Goal: Task Accomplishment & Management: Manage account settings

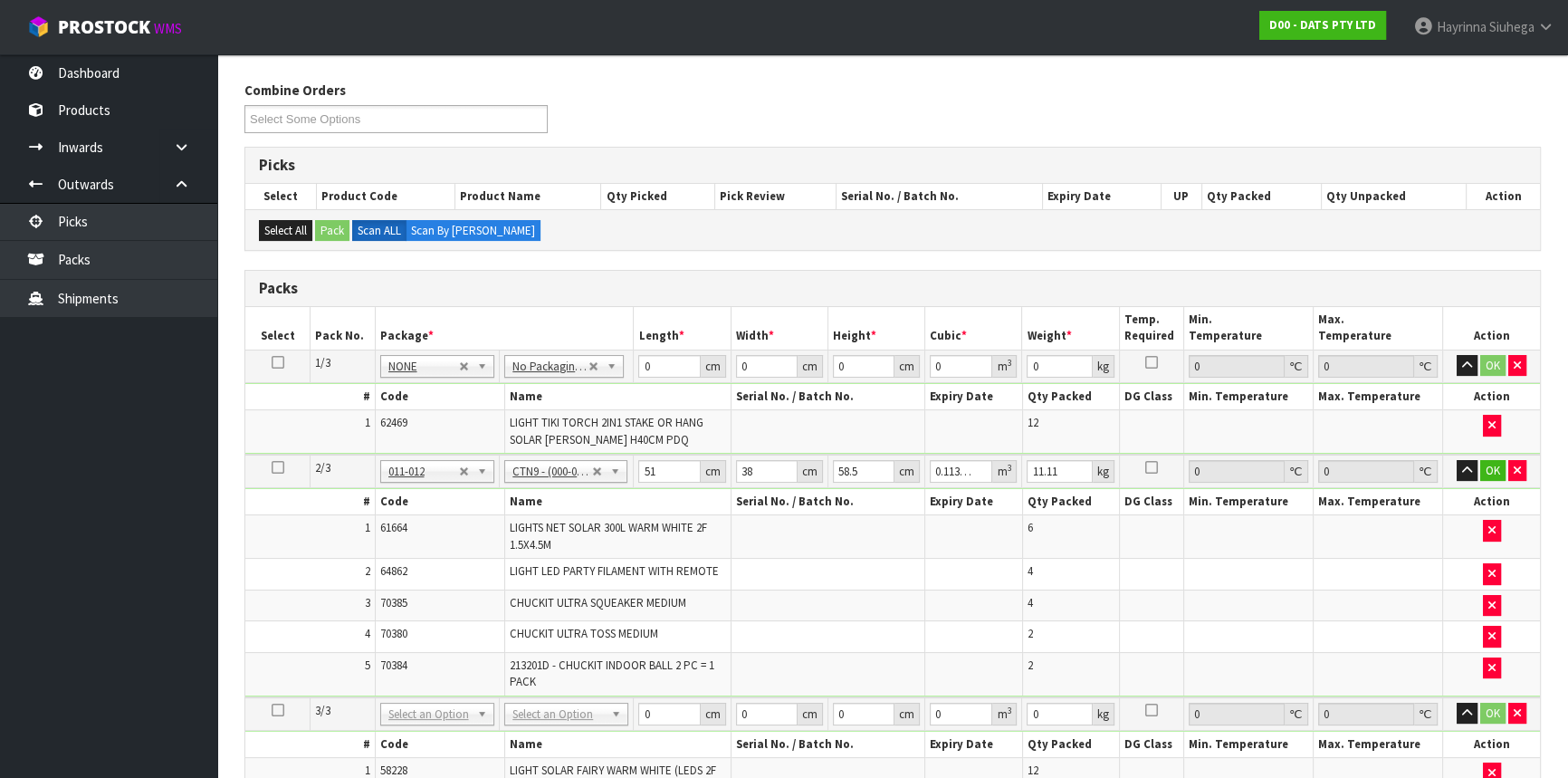
scroll to position [355, 0]
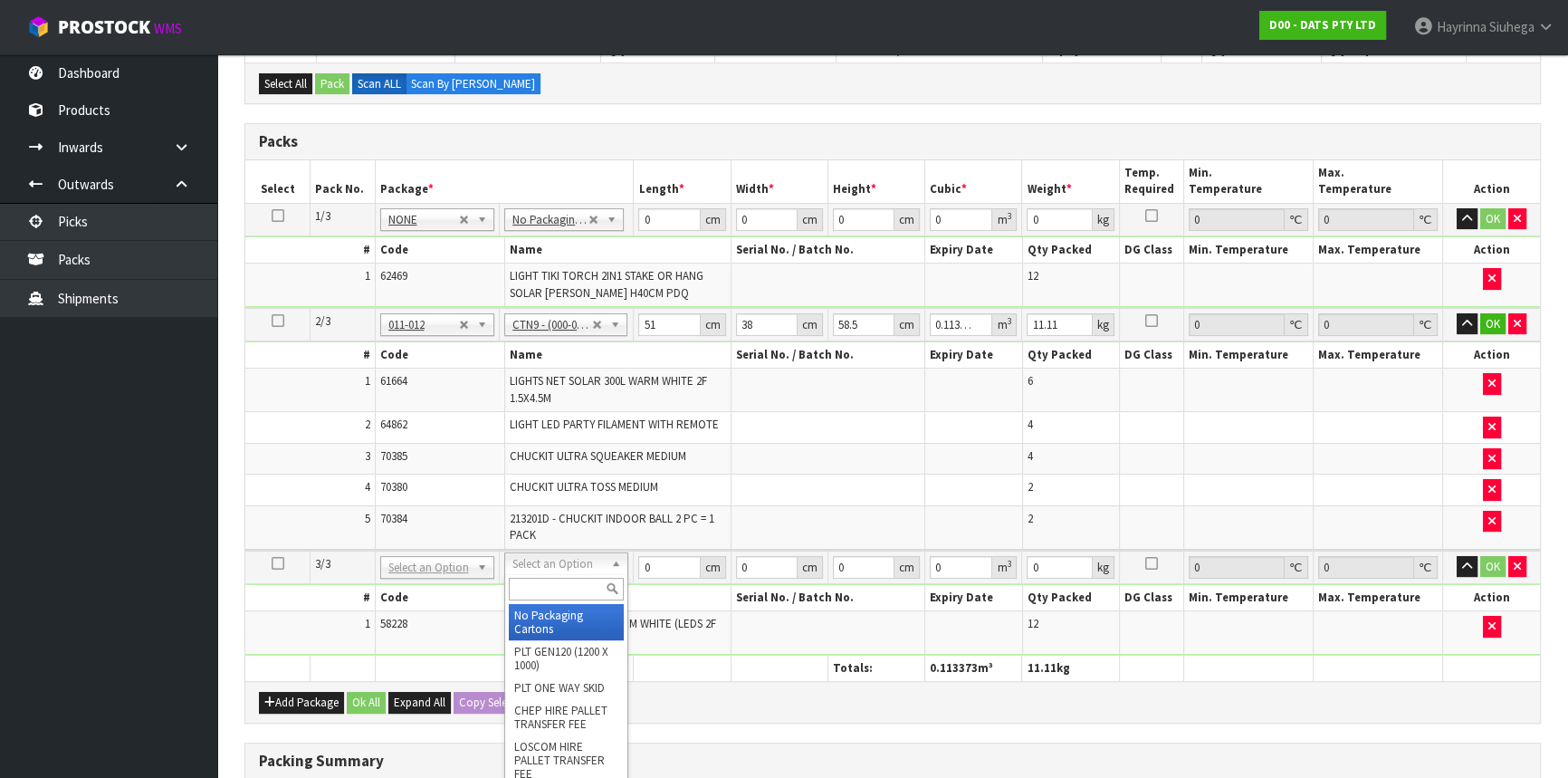
type input "2"
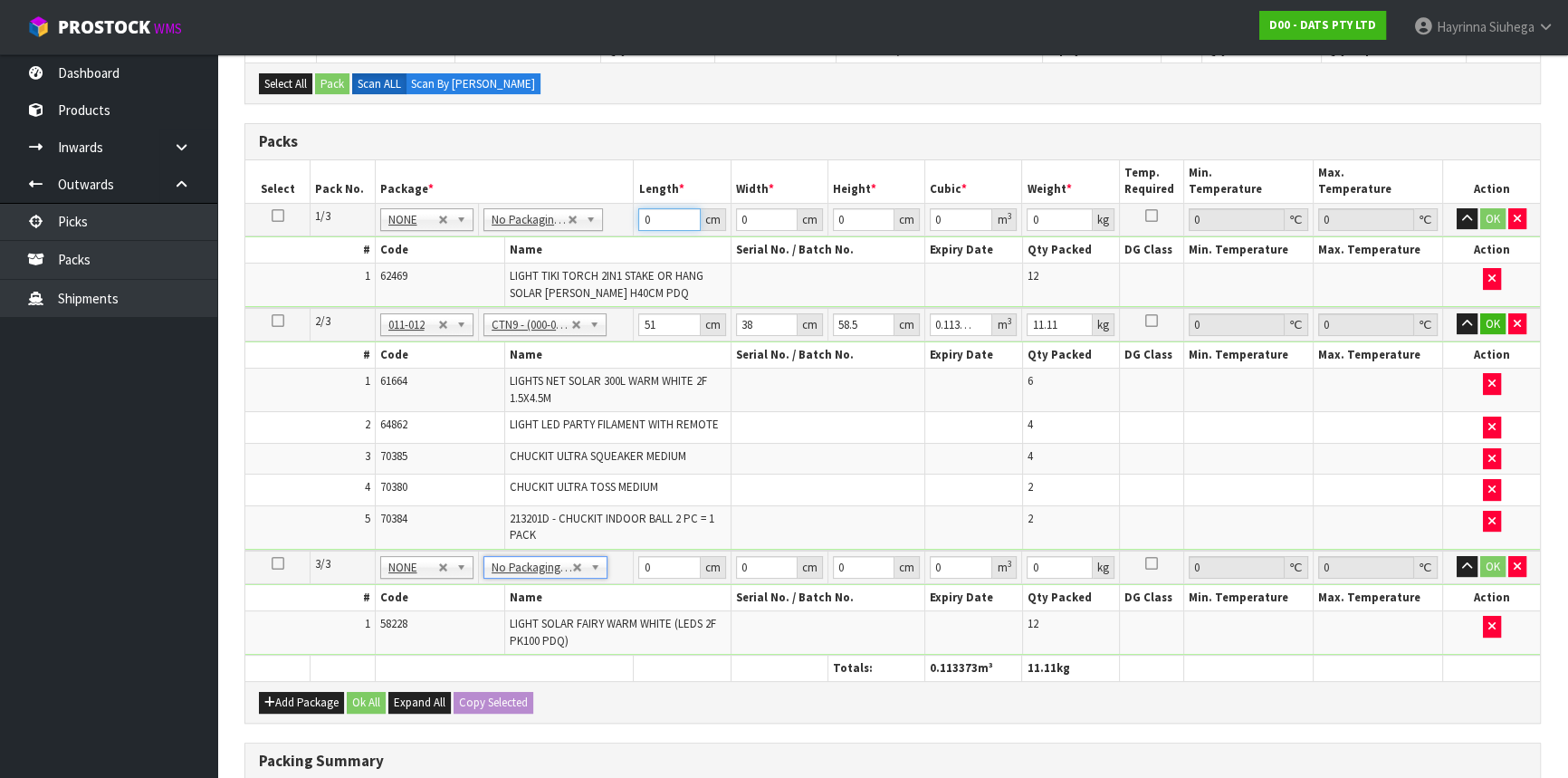
click at [644, 216] on input "0" at bounding box center [668, 220] width 62 height 23
type input "36"
type input "28"
type input "4"
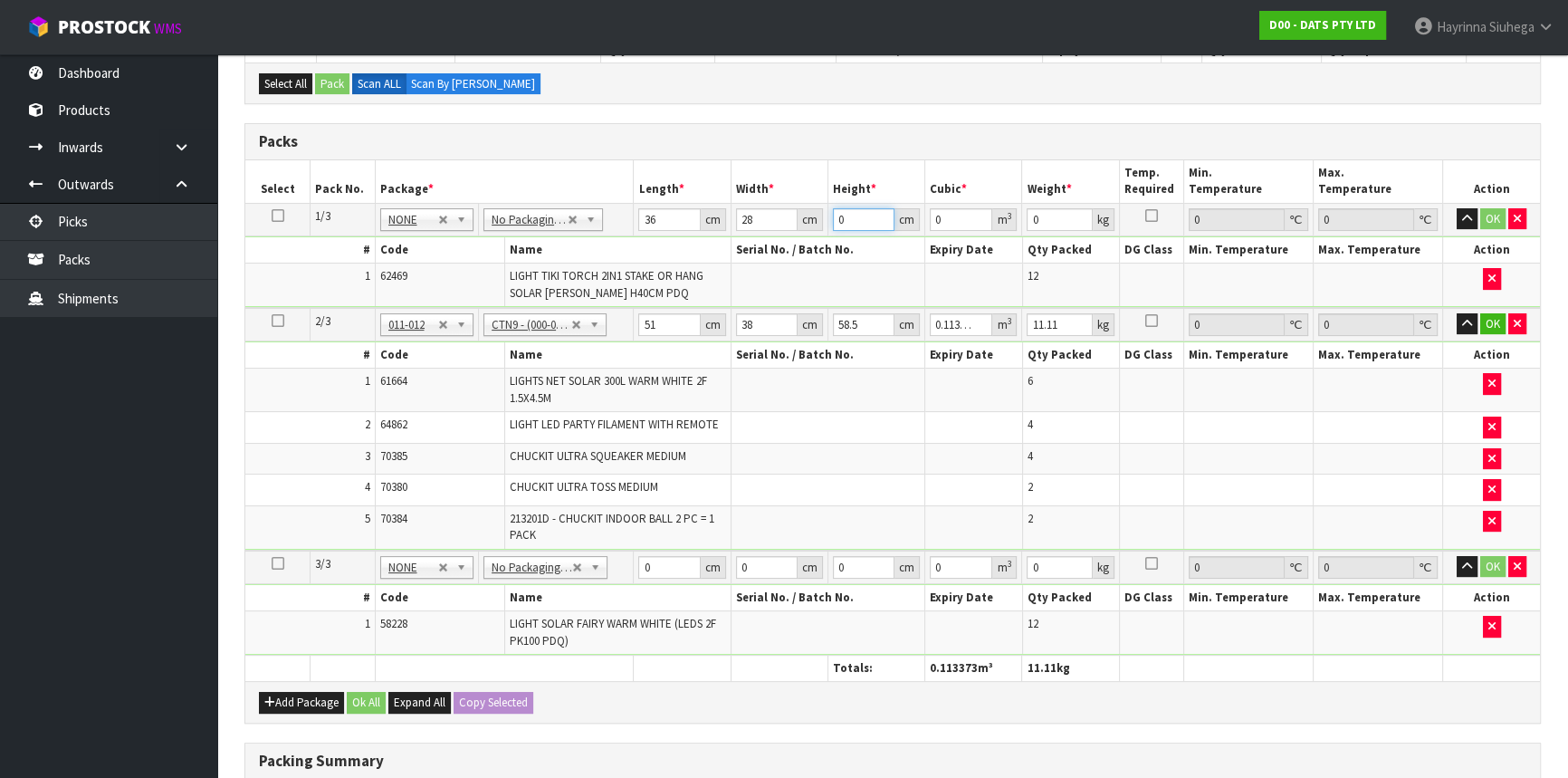
type input "0.004032"
type input "45"
type input "0.04536"
type input "45"
type input "2"
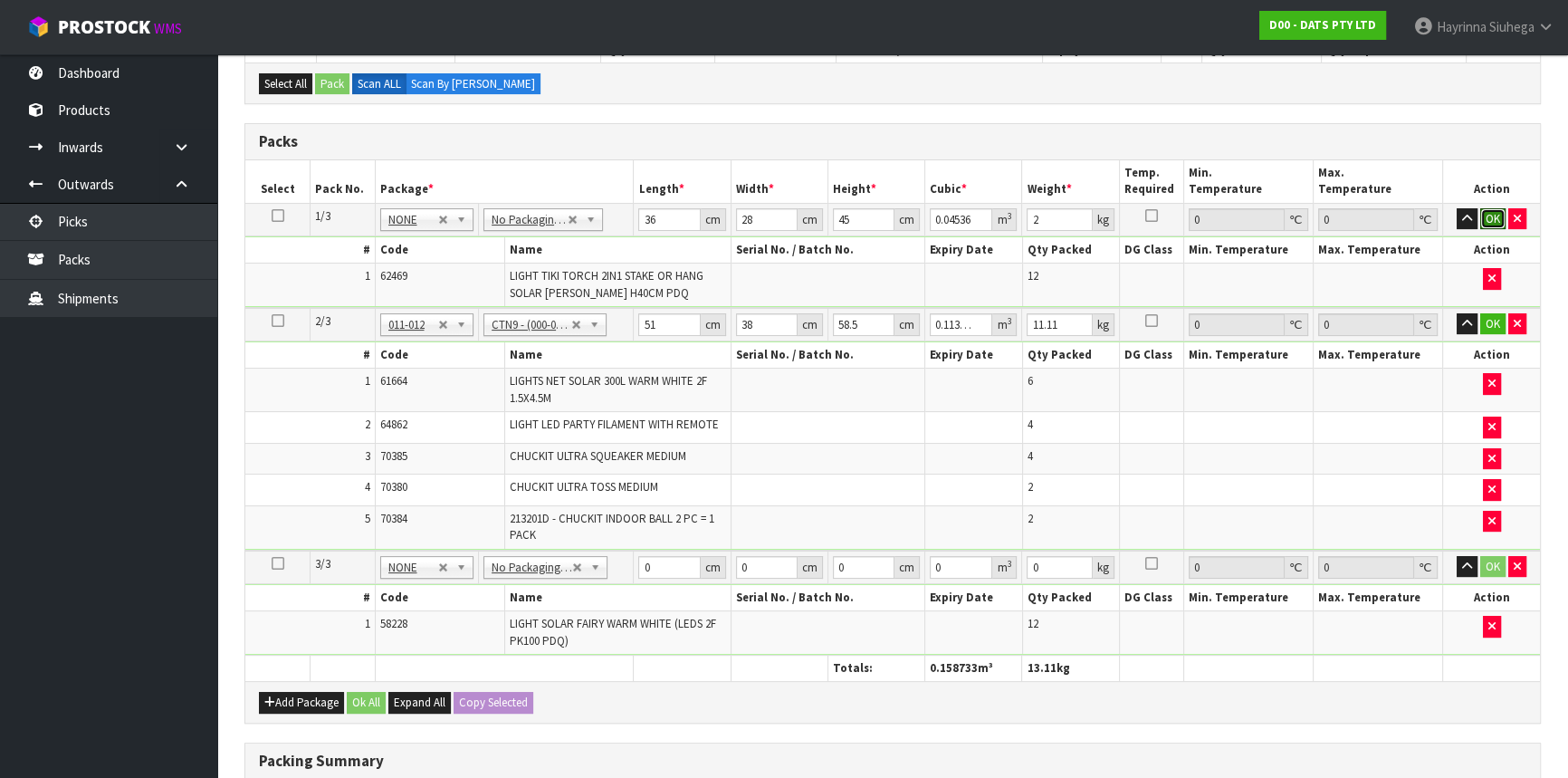
click button "OK" at bounding box center [1492, 219] width 26 height 22
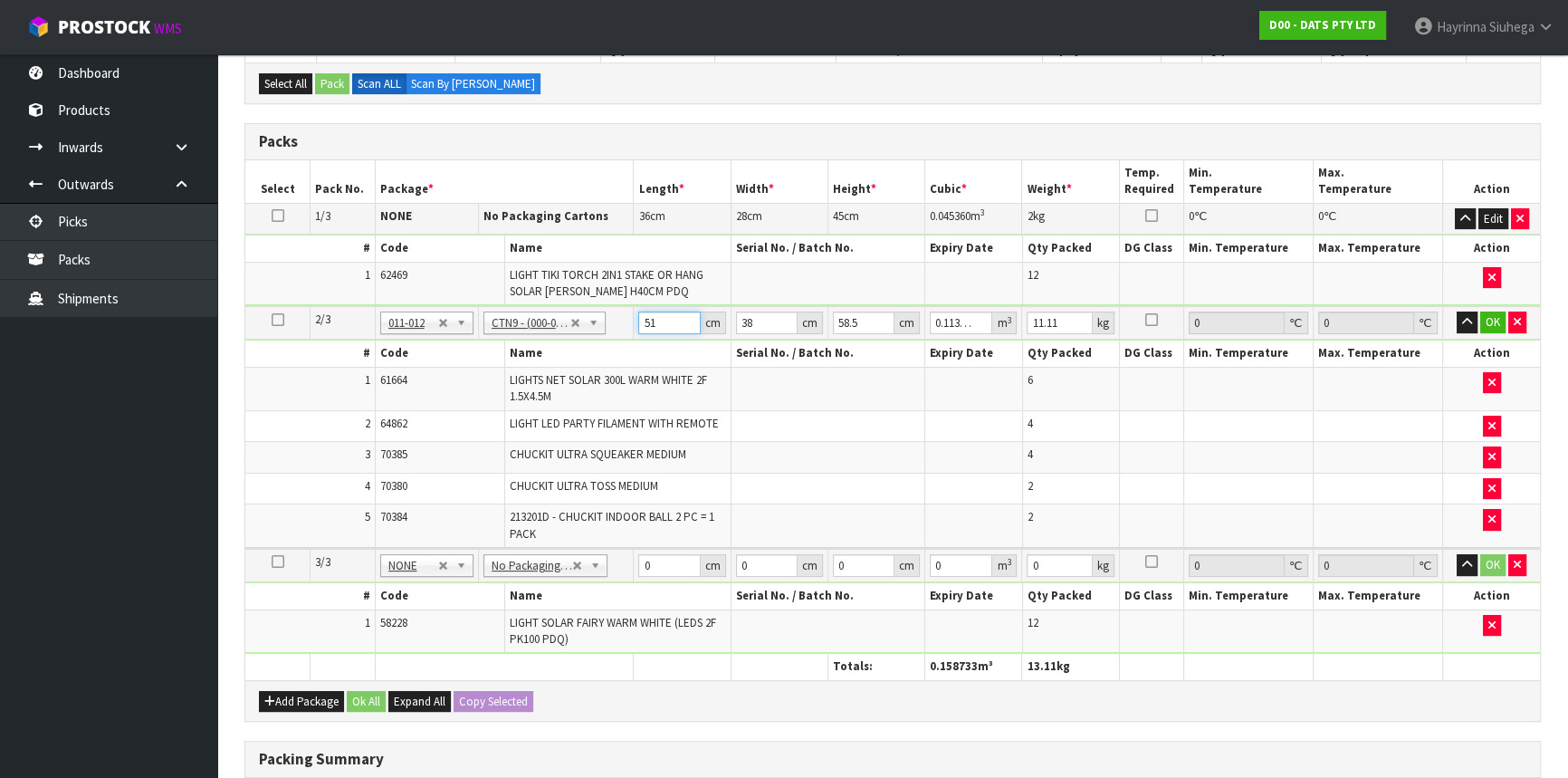
type input "5"
type input "0.011115"
type input "53"
type input "0.117819"
type input "53"
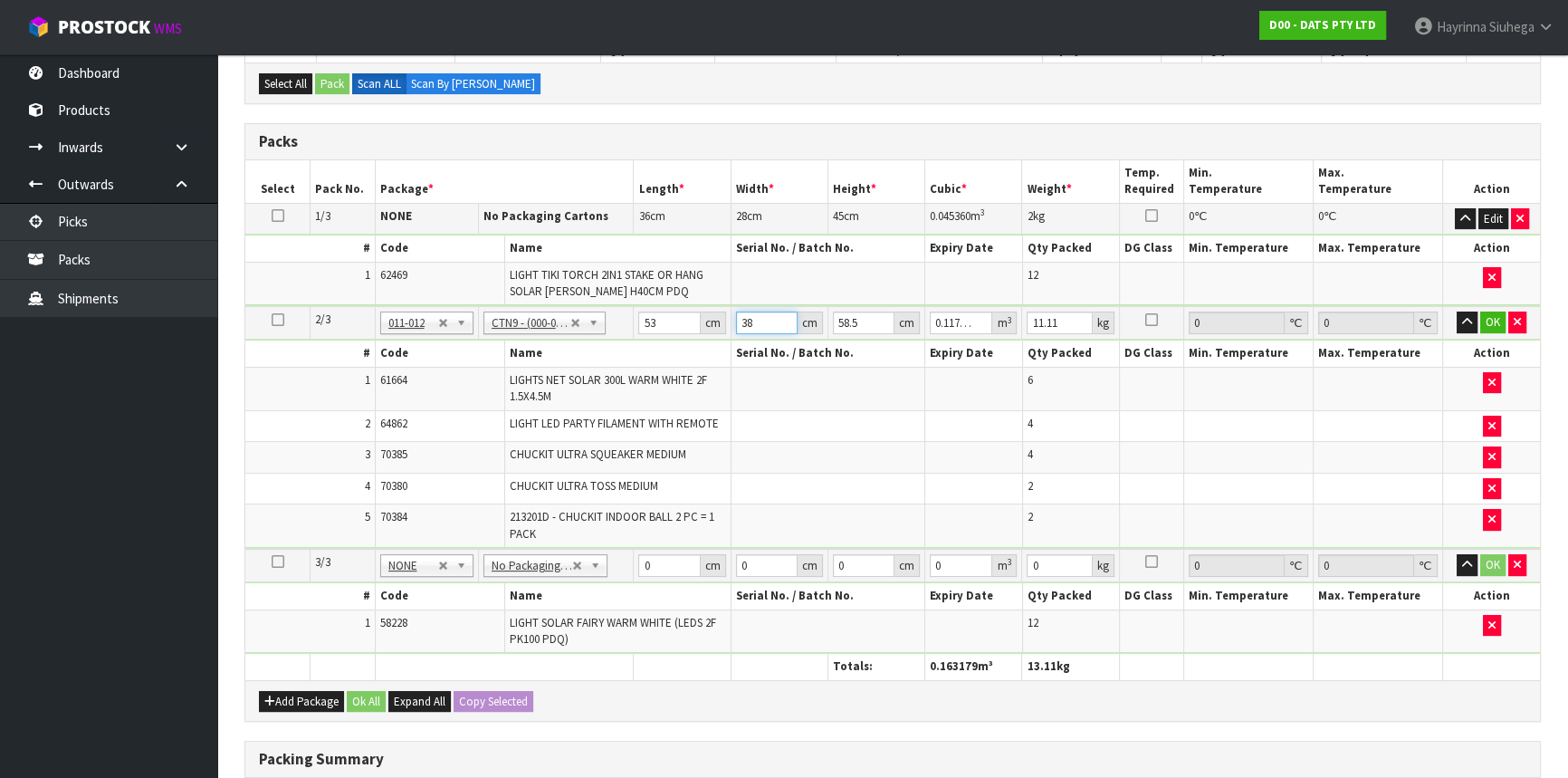
type input "4"
type input "0.012402"
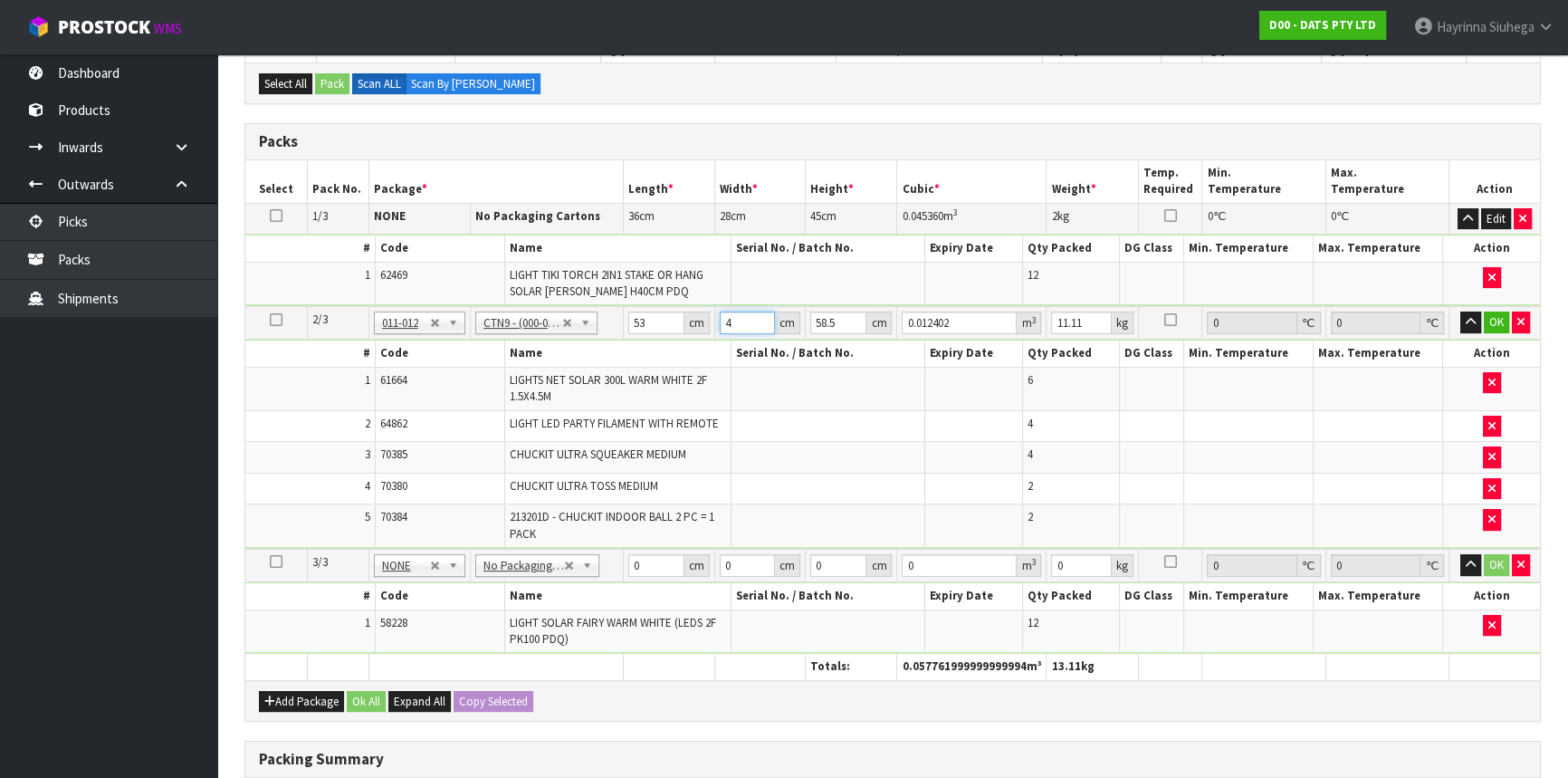
type input "40"
type input "0.12402"
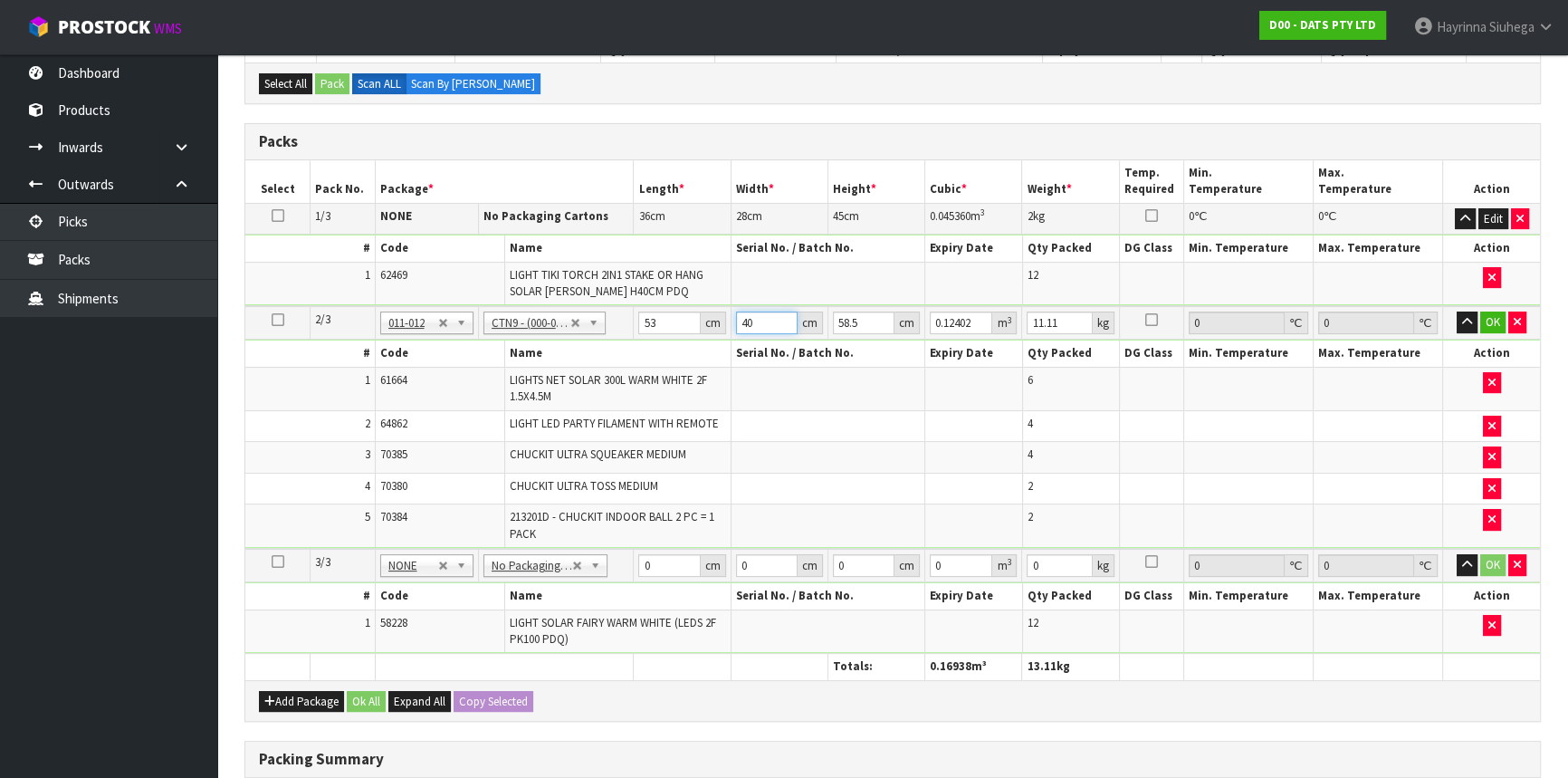
type input "40"
type input "4"
type input "0.00848"
type input "44"
type input "0.09328"
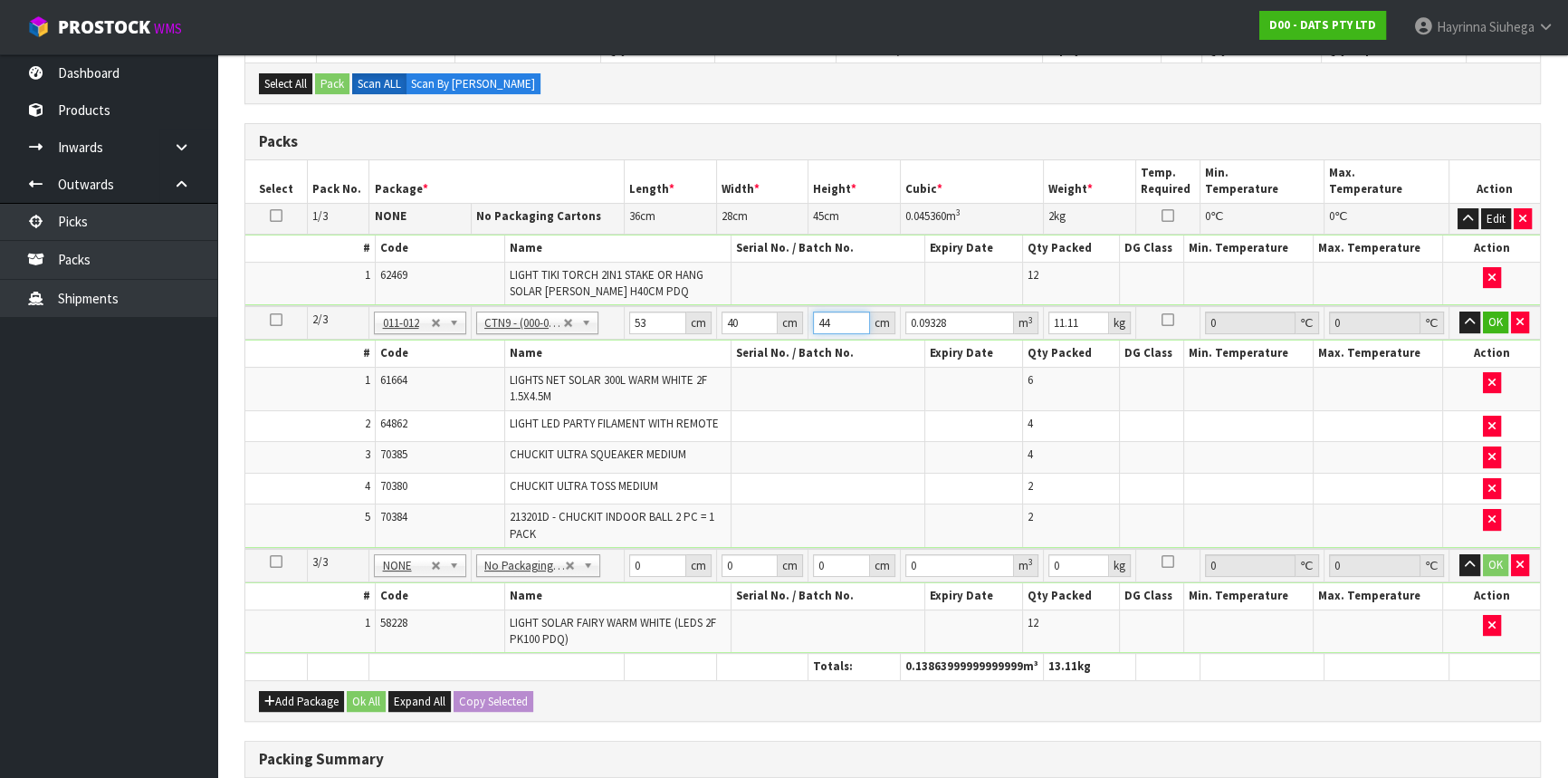
type input "44"
type input "12"
click button "OK" at bounding box center [1495, 322] width 26 height 22
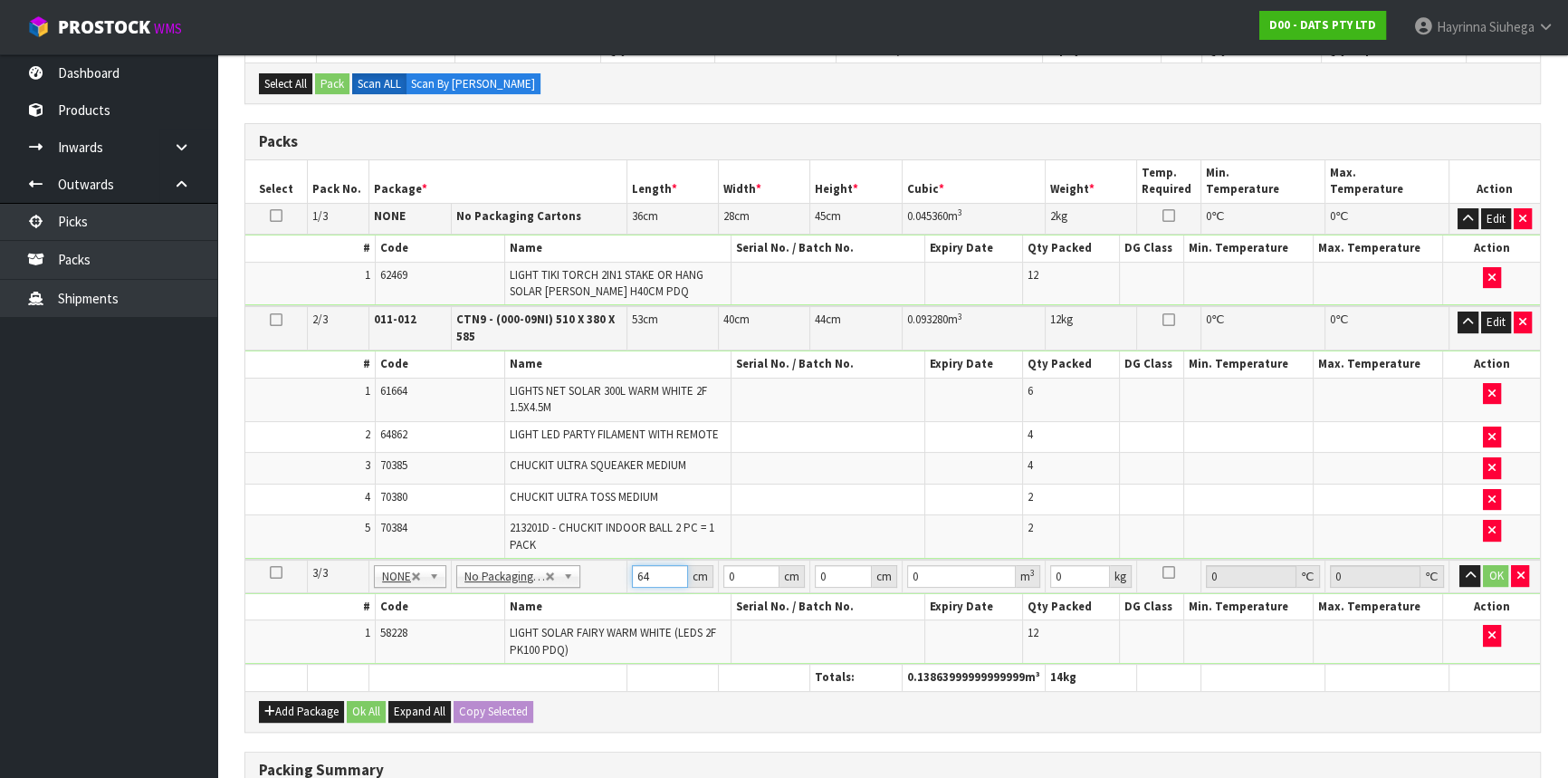
type input "64"
type input "20"
type input "1"
type input "0.00128"
type input "16"
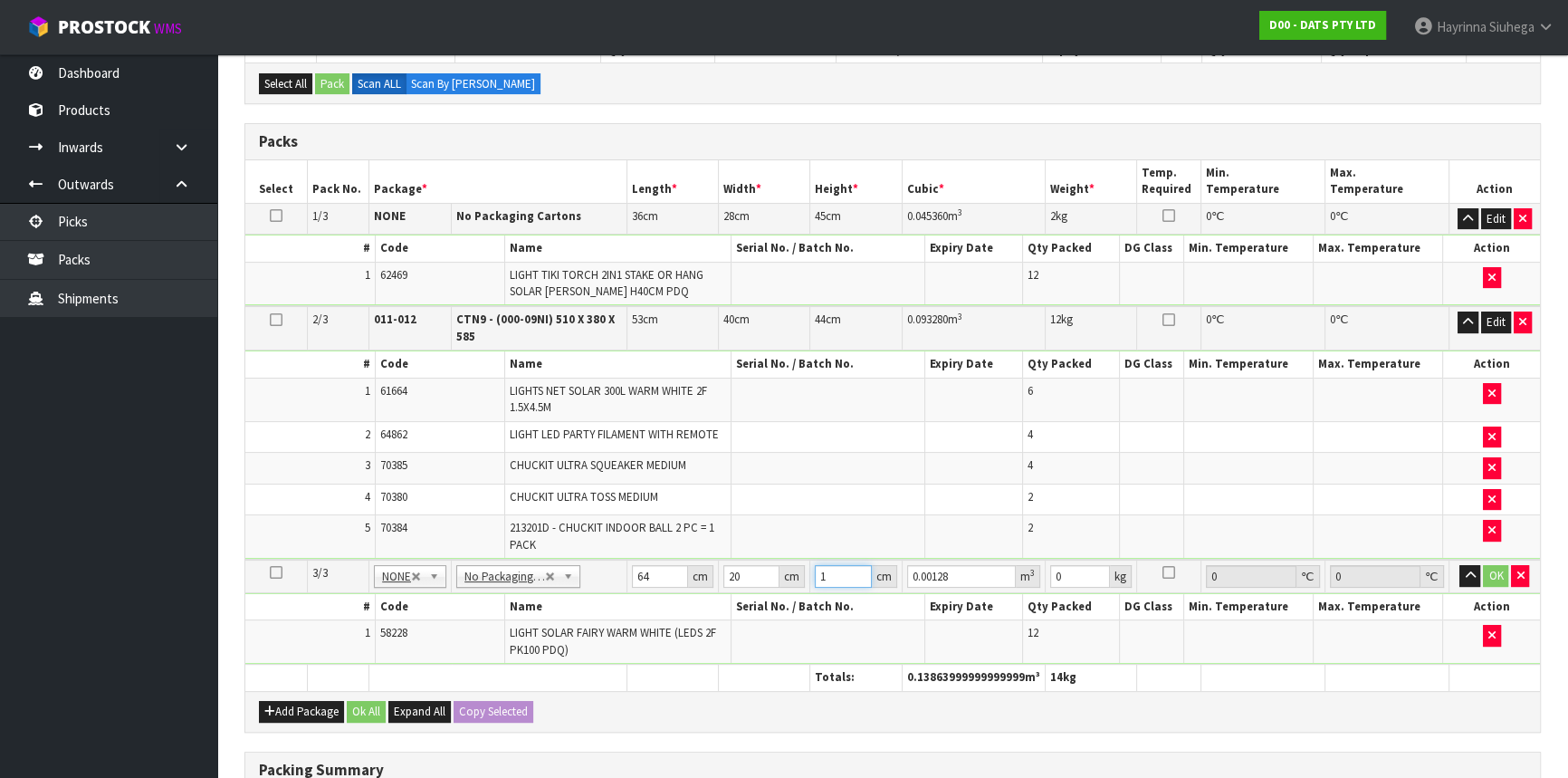
type input "0.02048"
type input "16"
type input "3"
click button "OK" at bounding box center [1495, 575] width 26 height 22
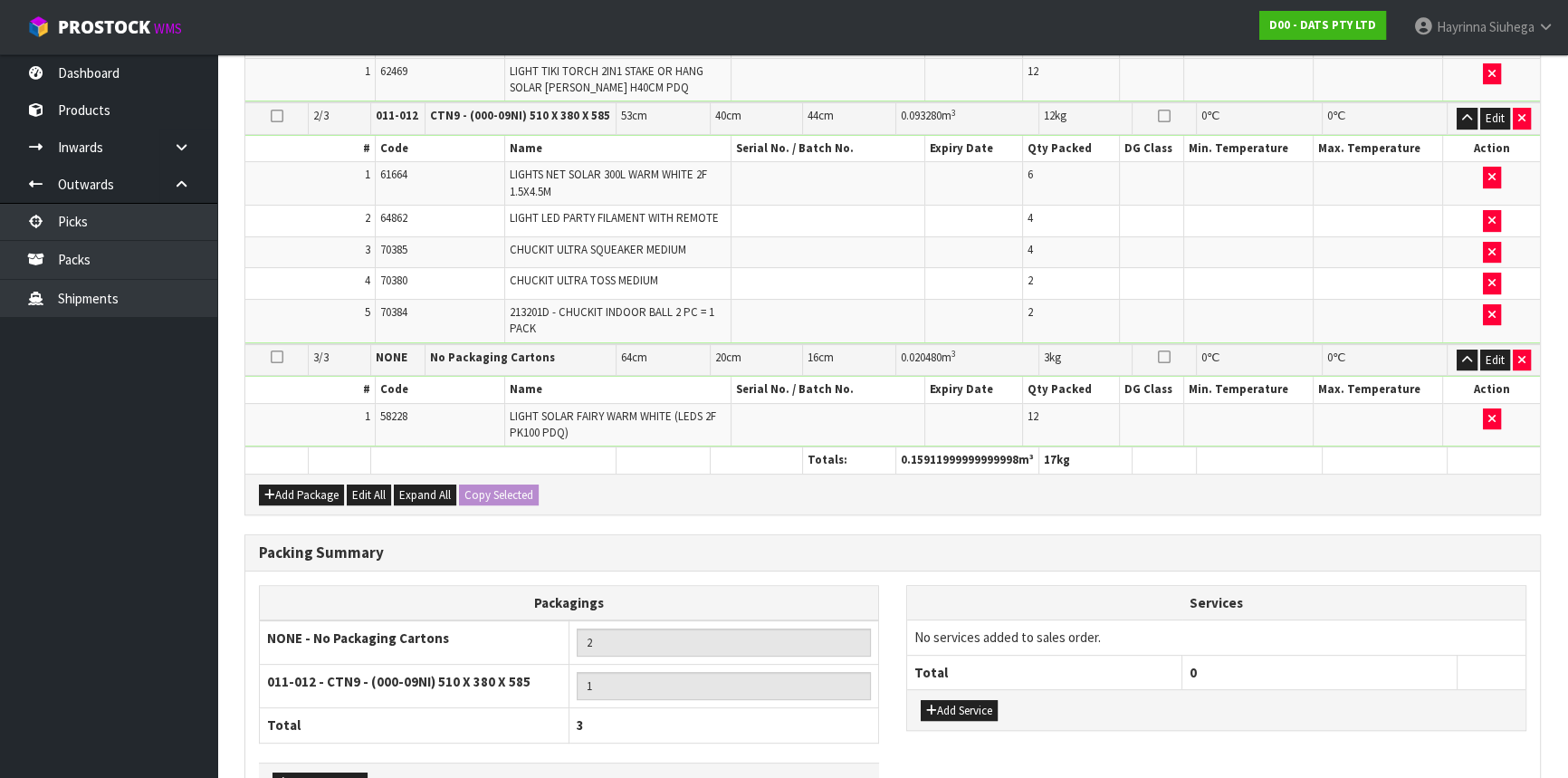
scroll to position [677, 0]
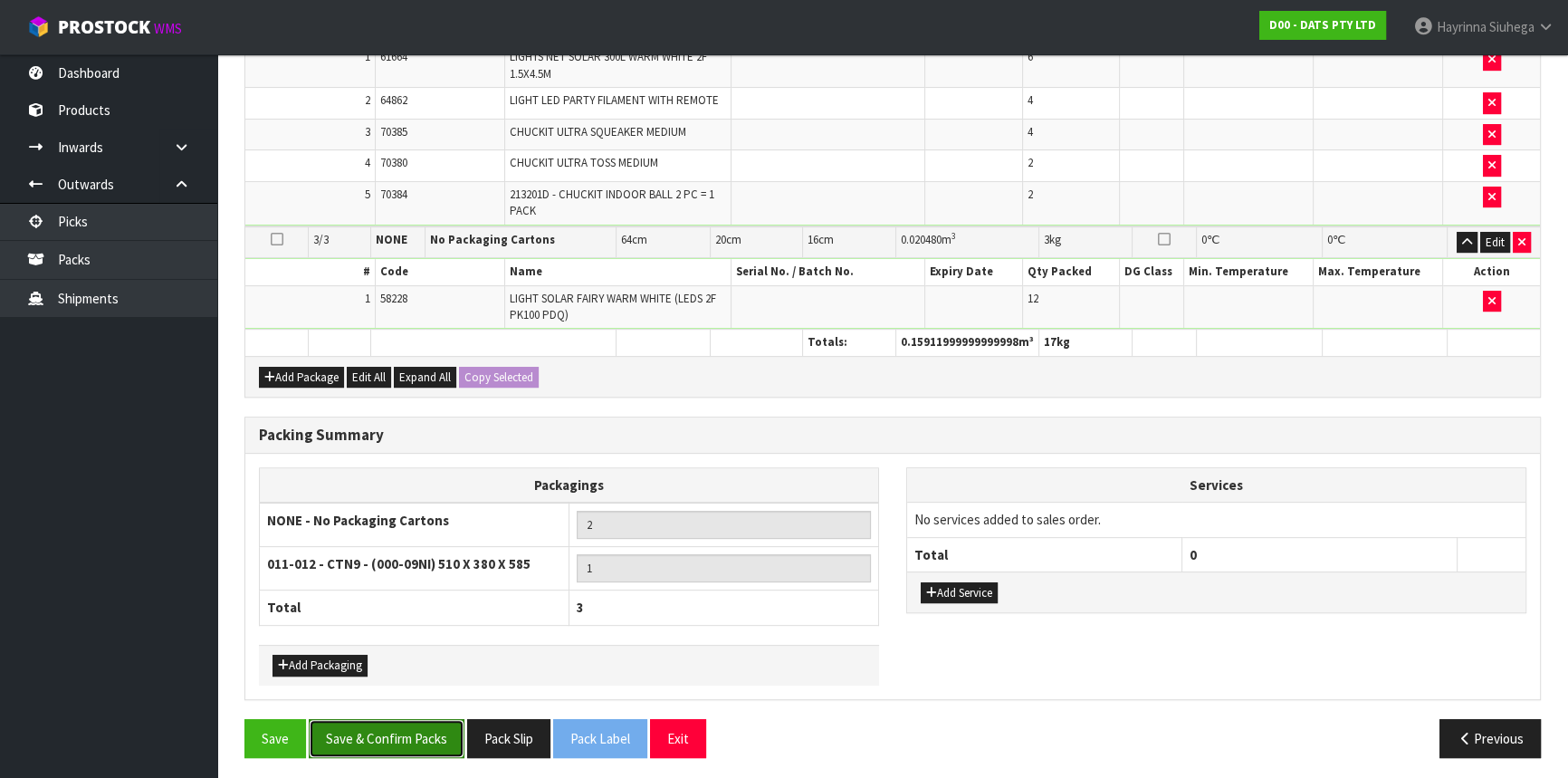
click at [413, 729] on button "Save & Confirm Packs" at bounding box center [386, 738] width 156 height 39
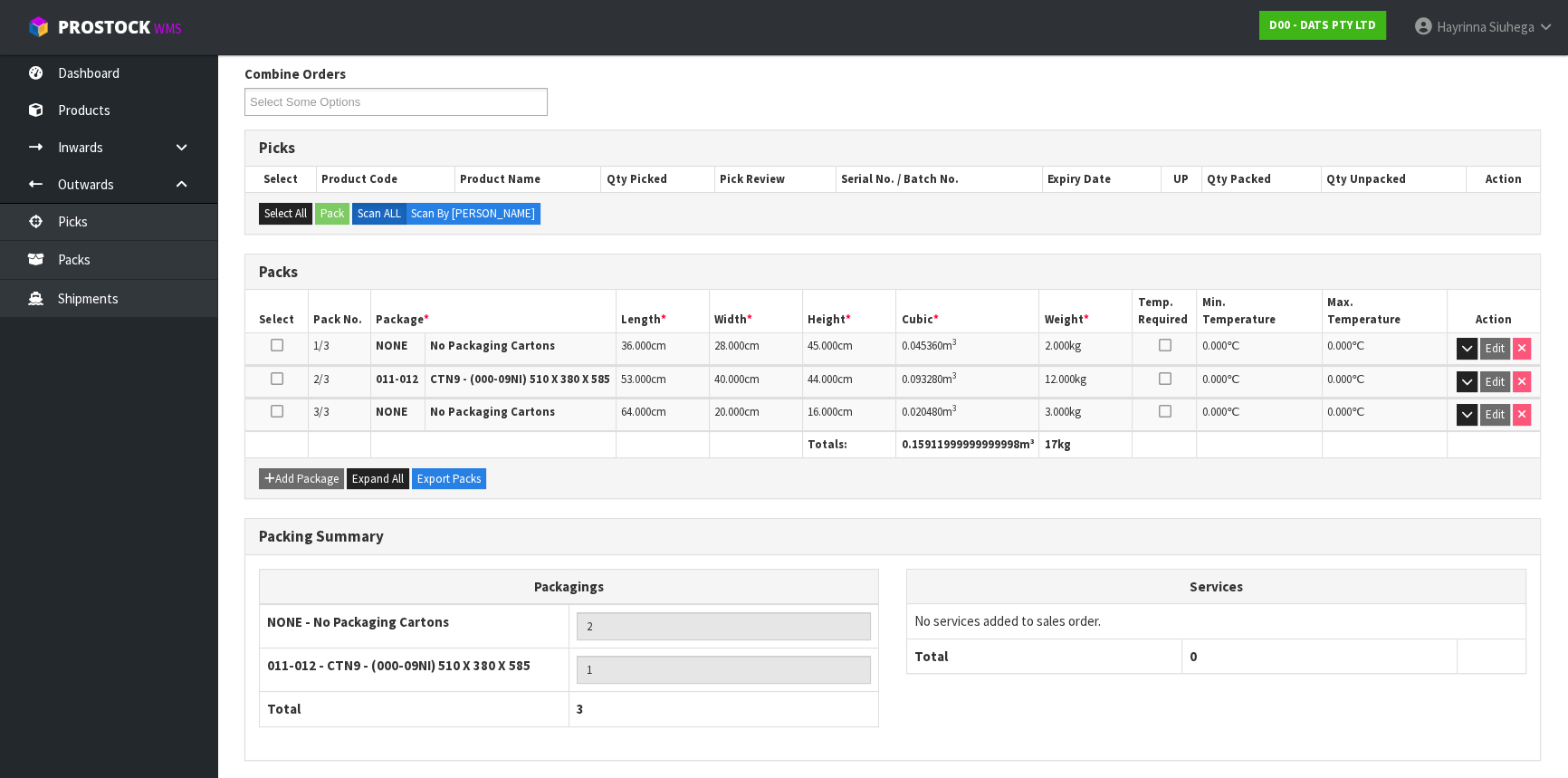
scroll to position [354, 0]
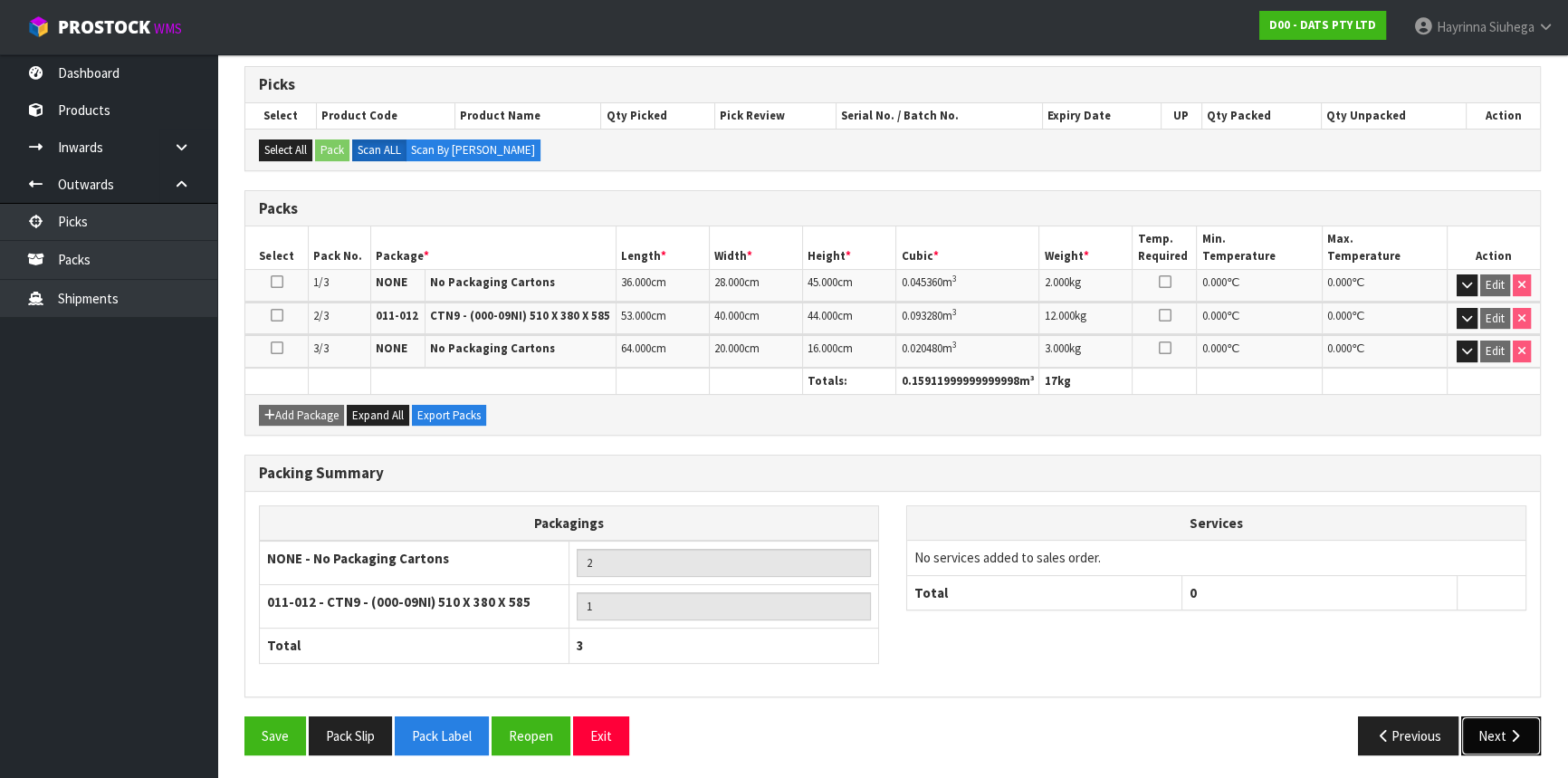
click at [1499, 716] on button "Next" at bounding box center [1501, 735] width 79 height 39
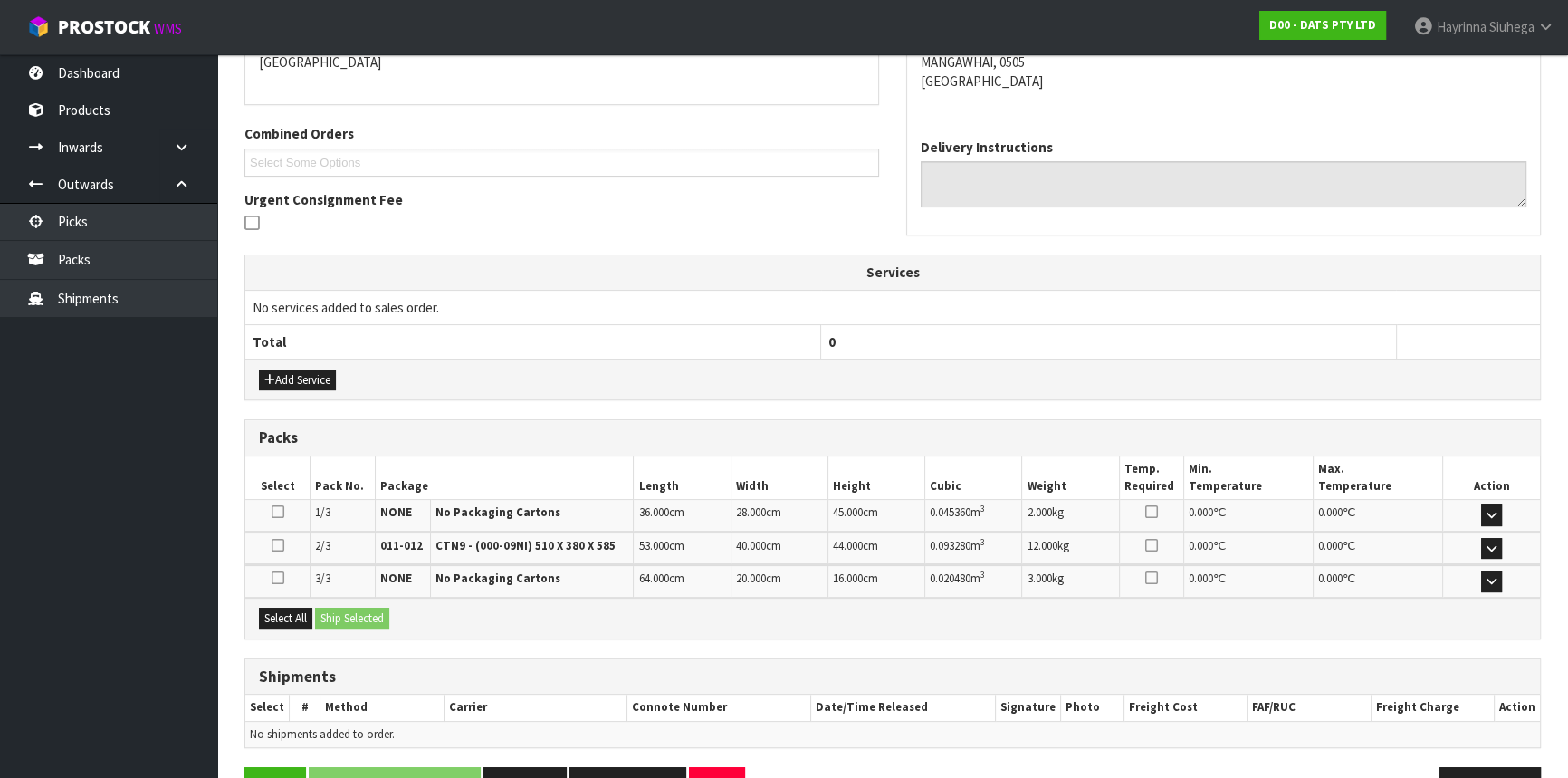
scroll to position [462, 0]
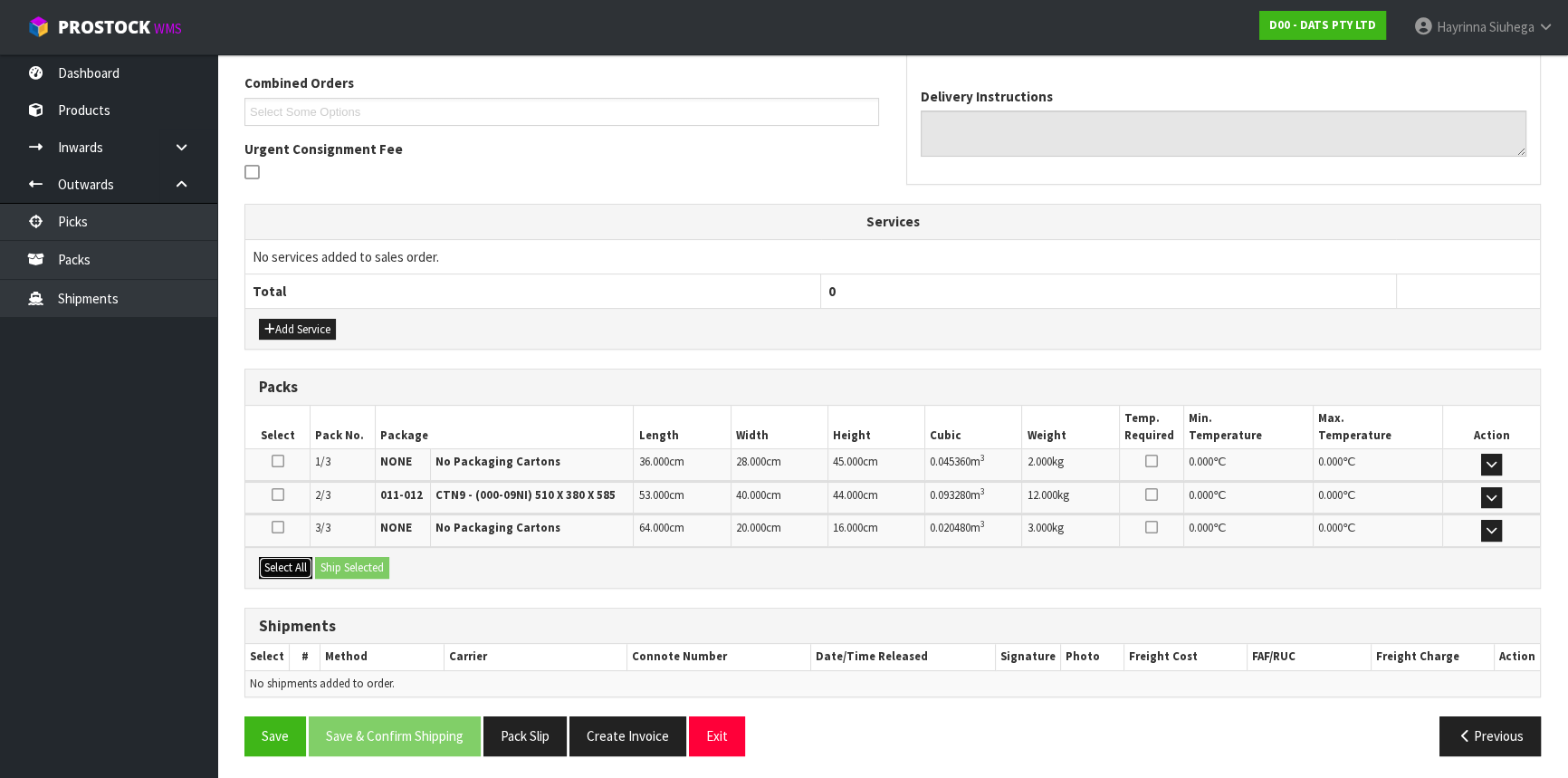
click at [282, 568] on button "Select All" at bounding box center [286, 567] width 53 height 22
click at [364, 564] on button "Ship Selected" at bounding box center [352, 567] width 74 height 22
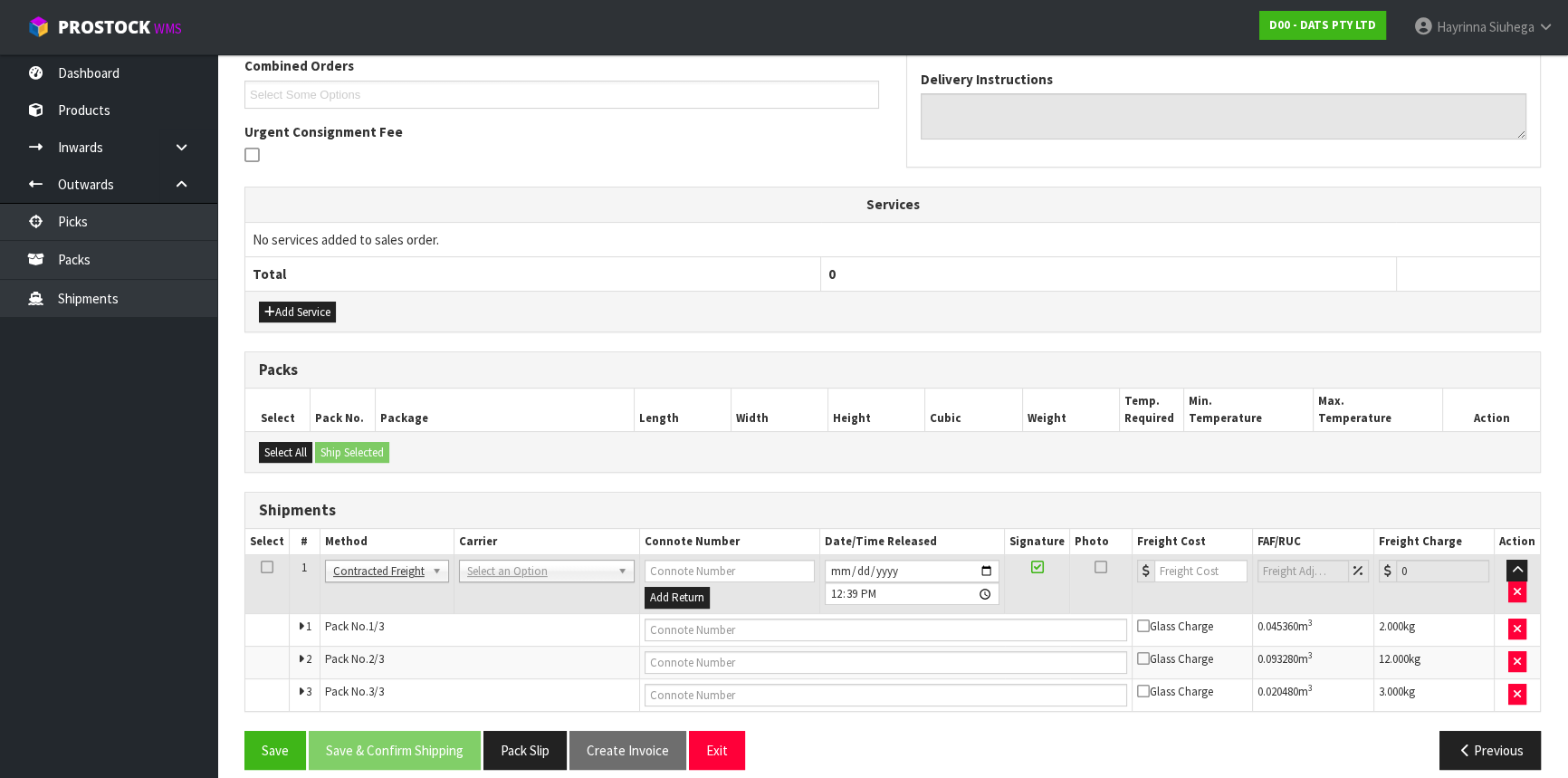
scroll to position [494, 0]
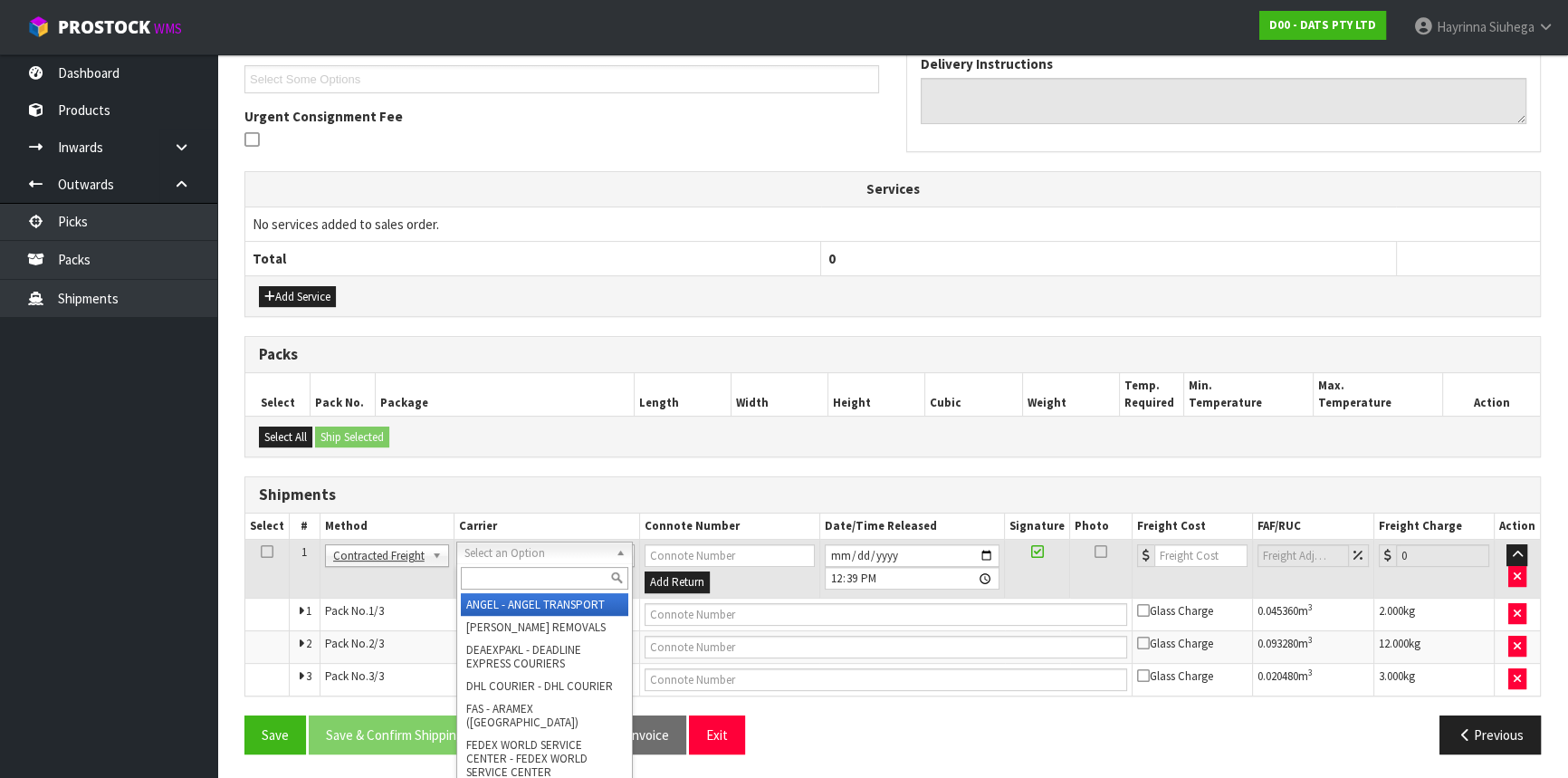
click at [492, 568] on input "text" at bounding box center [544, 578] width 167 height 23
type input "nzp"
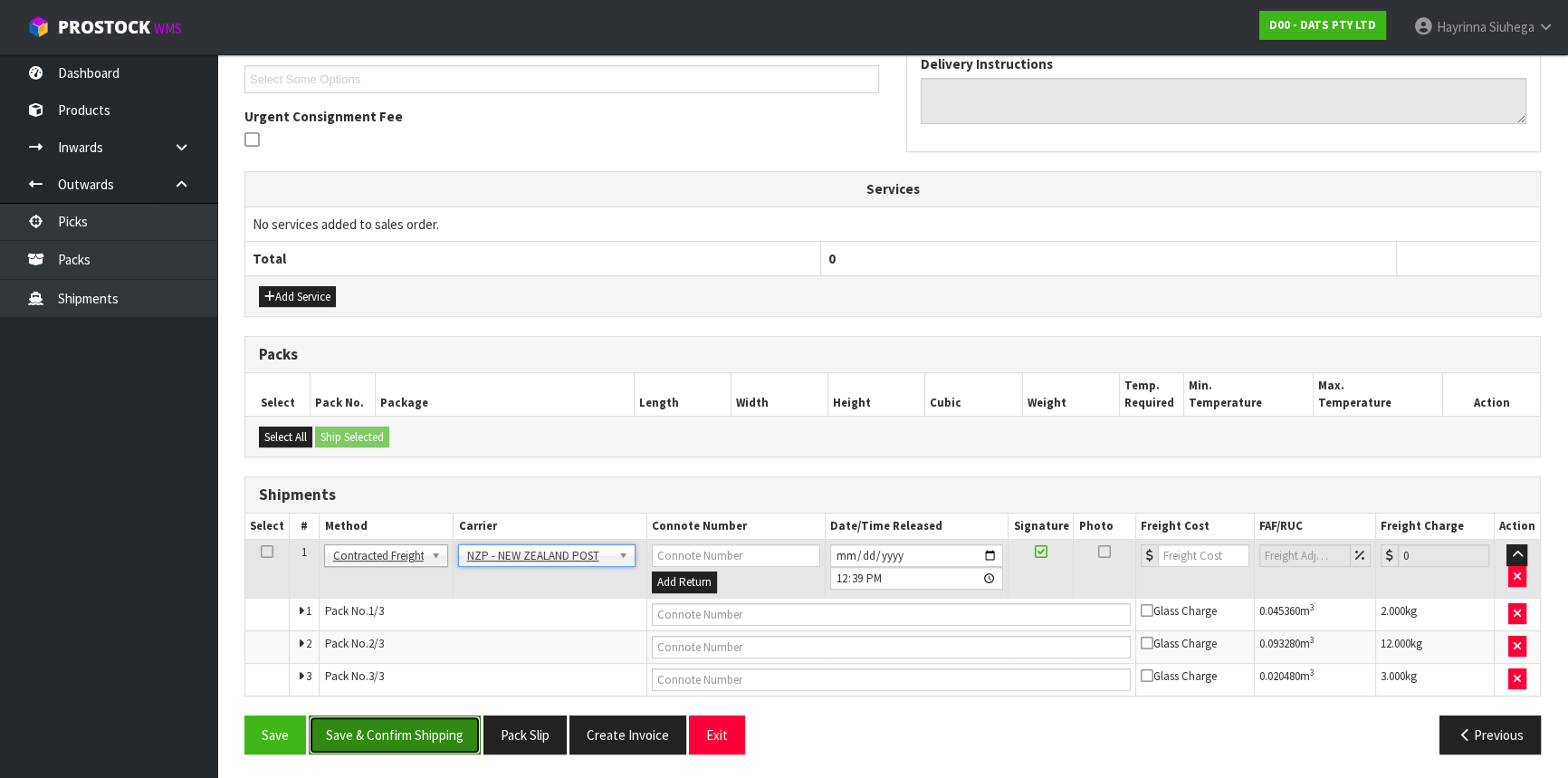
click at [417, 716] on button "Save & Confirm Shipping" at bounding box center [395, 734] width 172 height 39
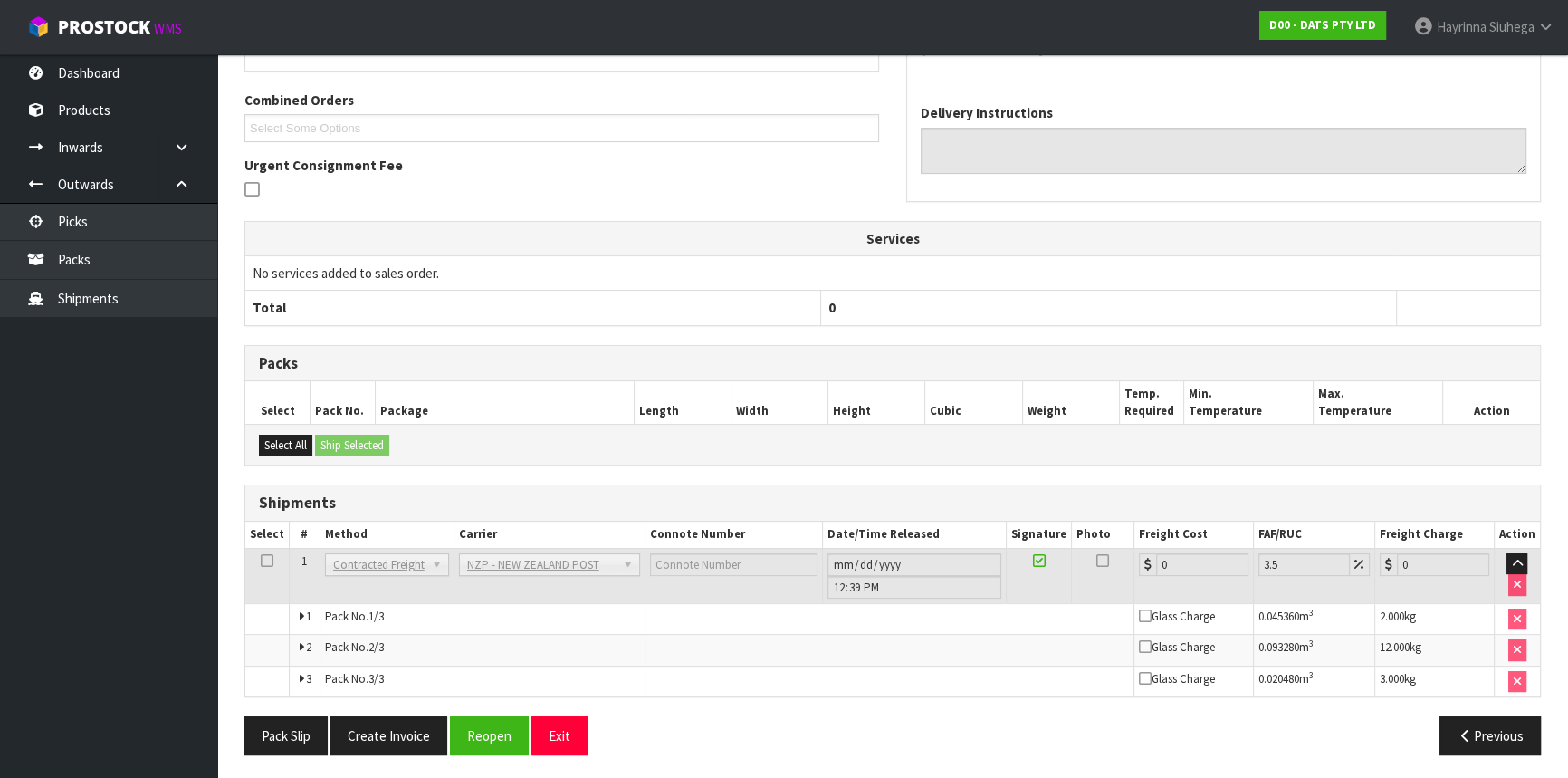
scroll to position [466, 0]
click at [486, 721] on button "Reopen" at bounding box center [488, 734] width 79 height 39
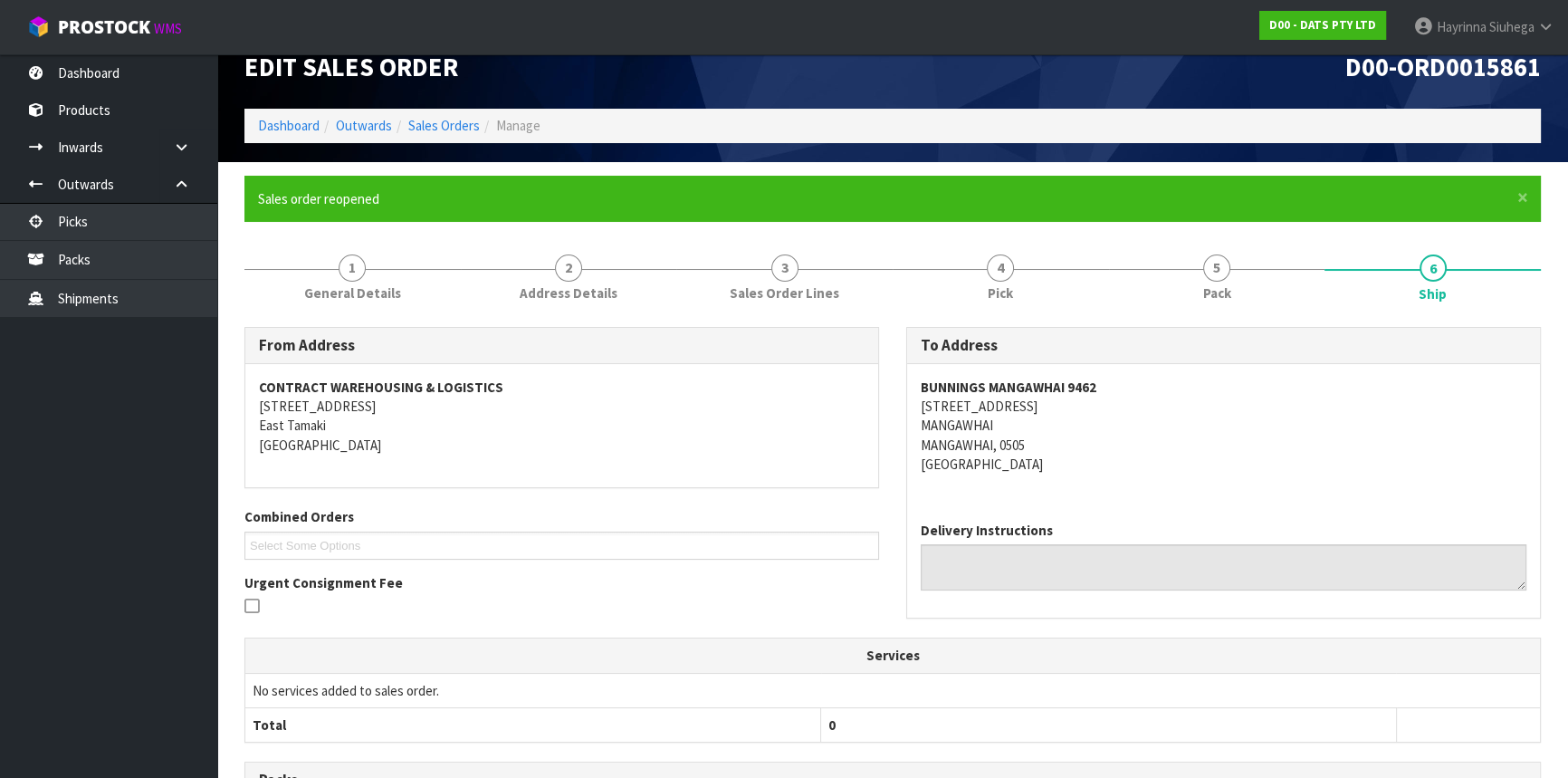
scroll to position [447, 0]
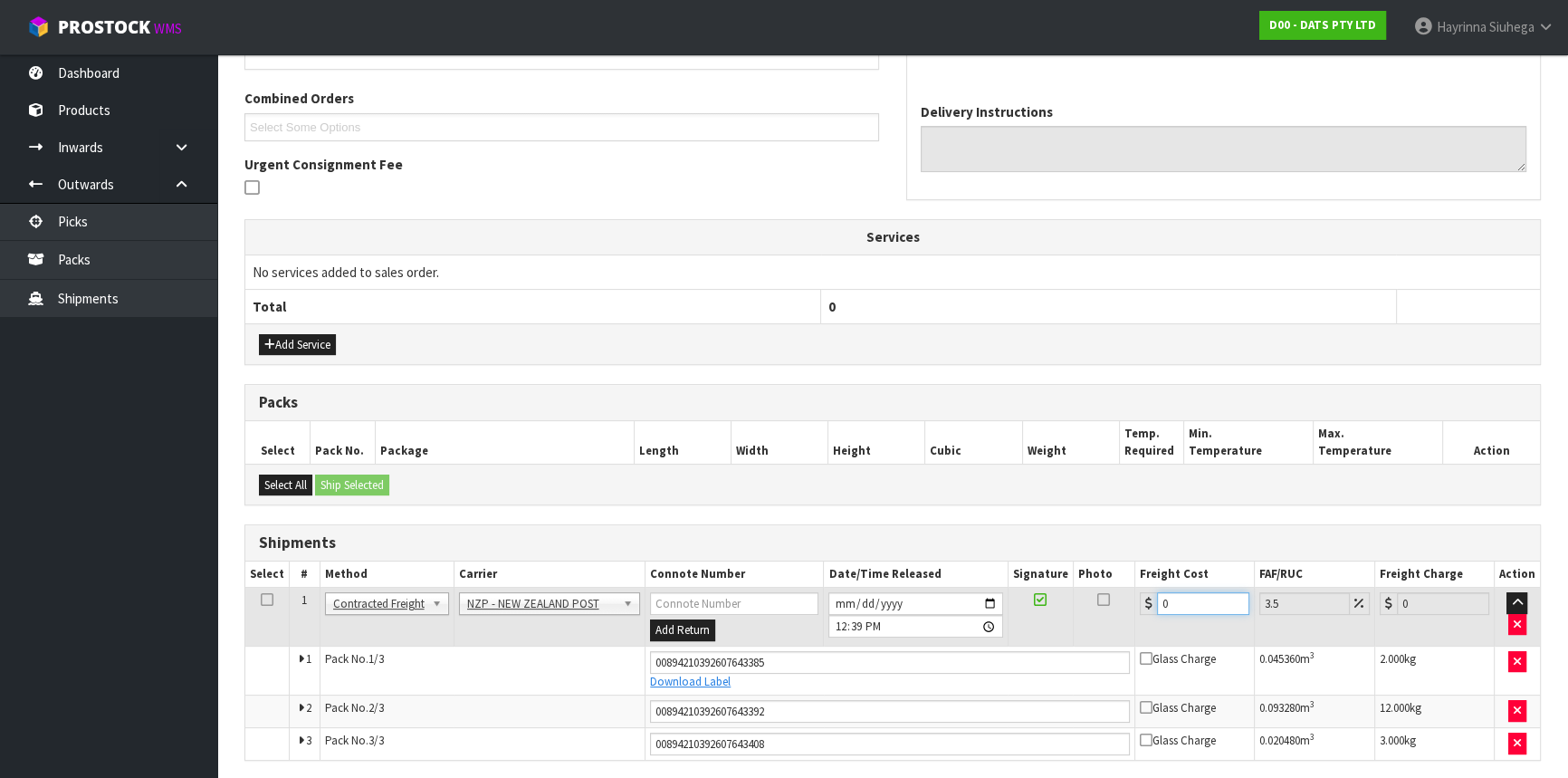
drag, startPoint x: 1194, startPoint y: 594, endPoint x: 1007, endPoint y: 599, distance: 187.1
click at [1024, 599] on tr "1 Client Local Pickup Customer Local Pickup Company Freight Contracted Freight …" at bounding box center [892, 617] width 1295 height 59
type input "1"
type input "1.03"
type input "12"
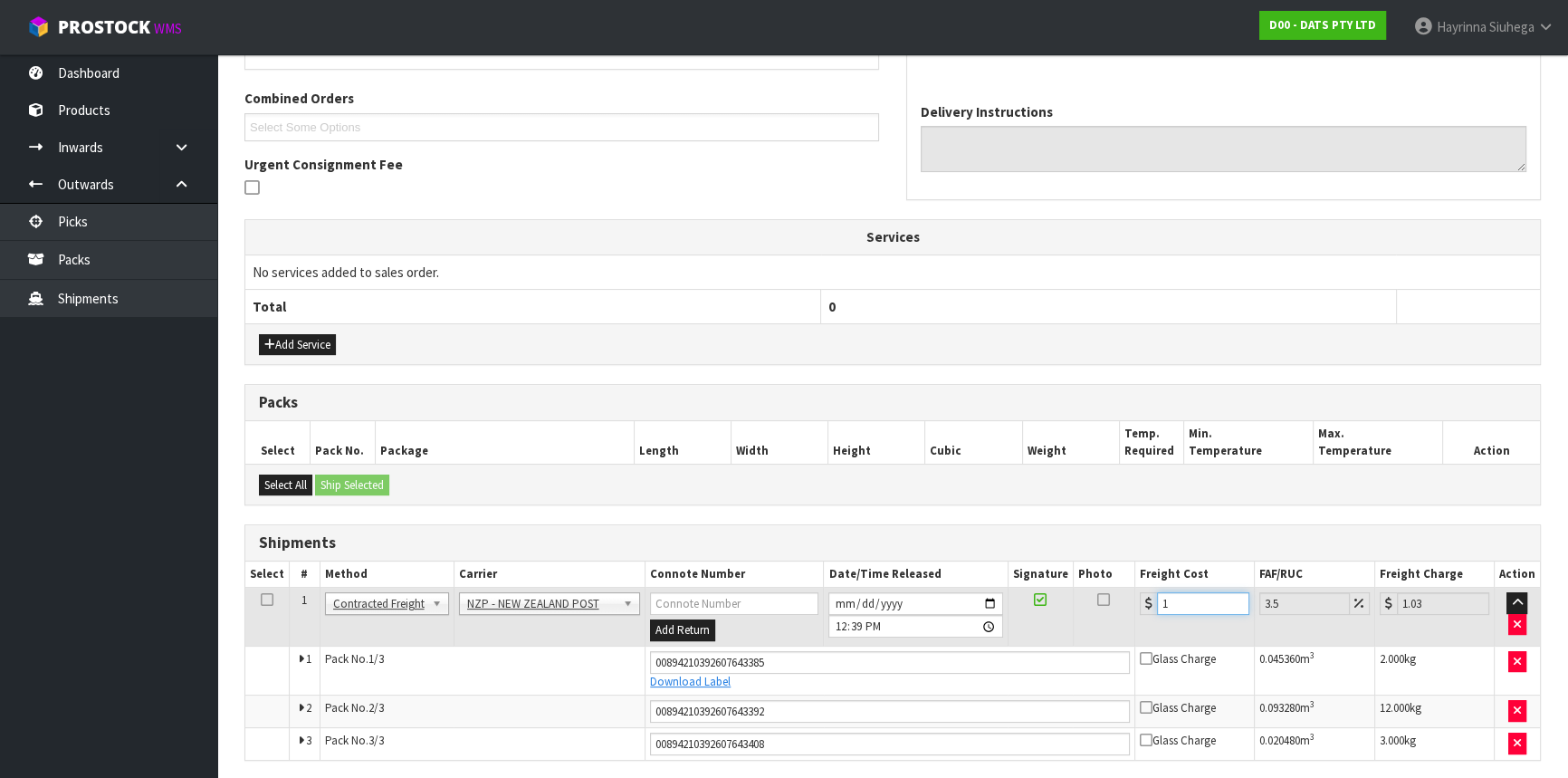
type input "12.42"
type input "12.9"
type input "13.35"
type input "12.99"
type input "13.44"
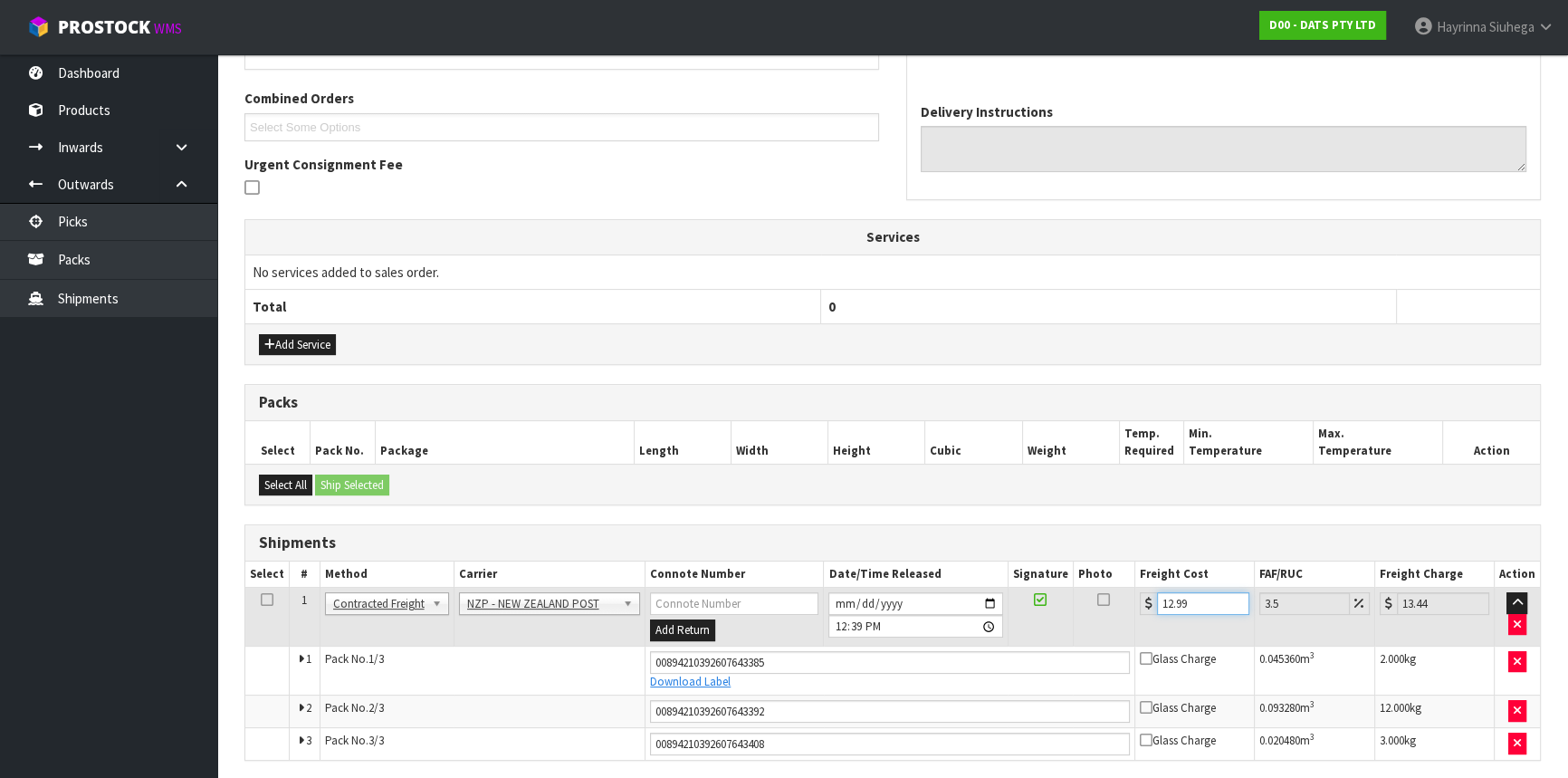
type input "12.99"
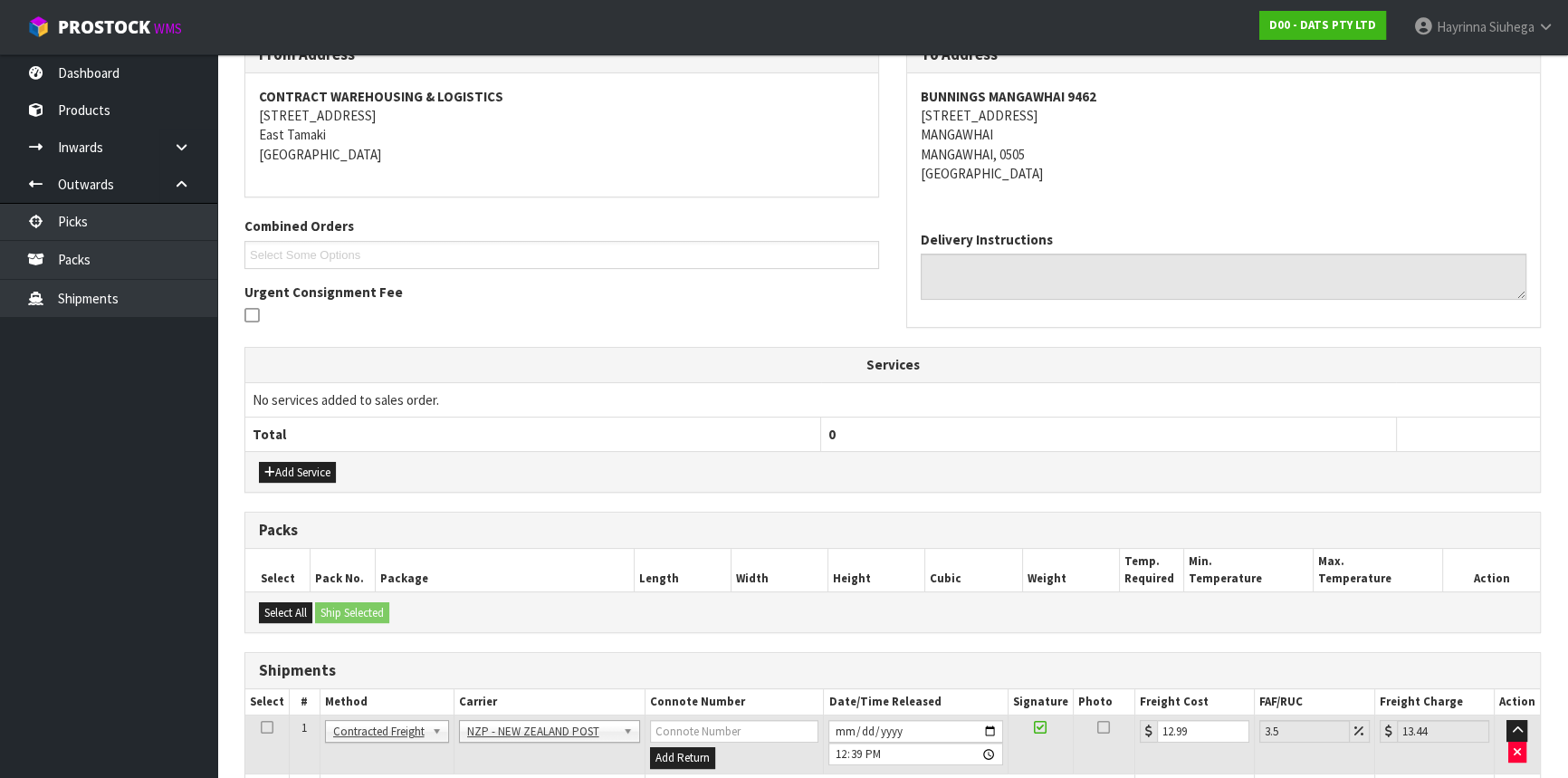
scroll to position [511, 0]
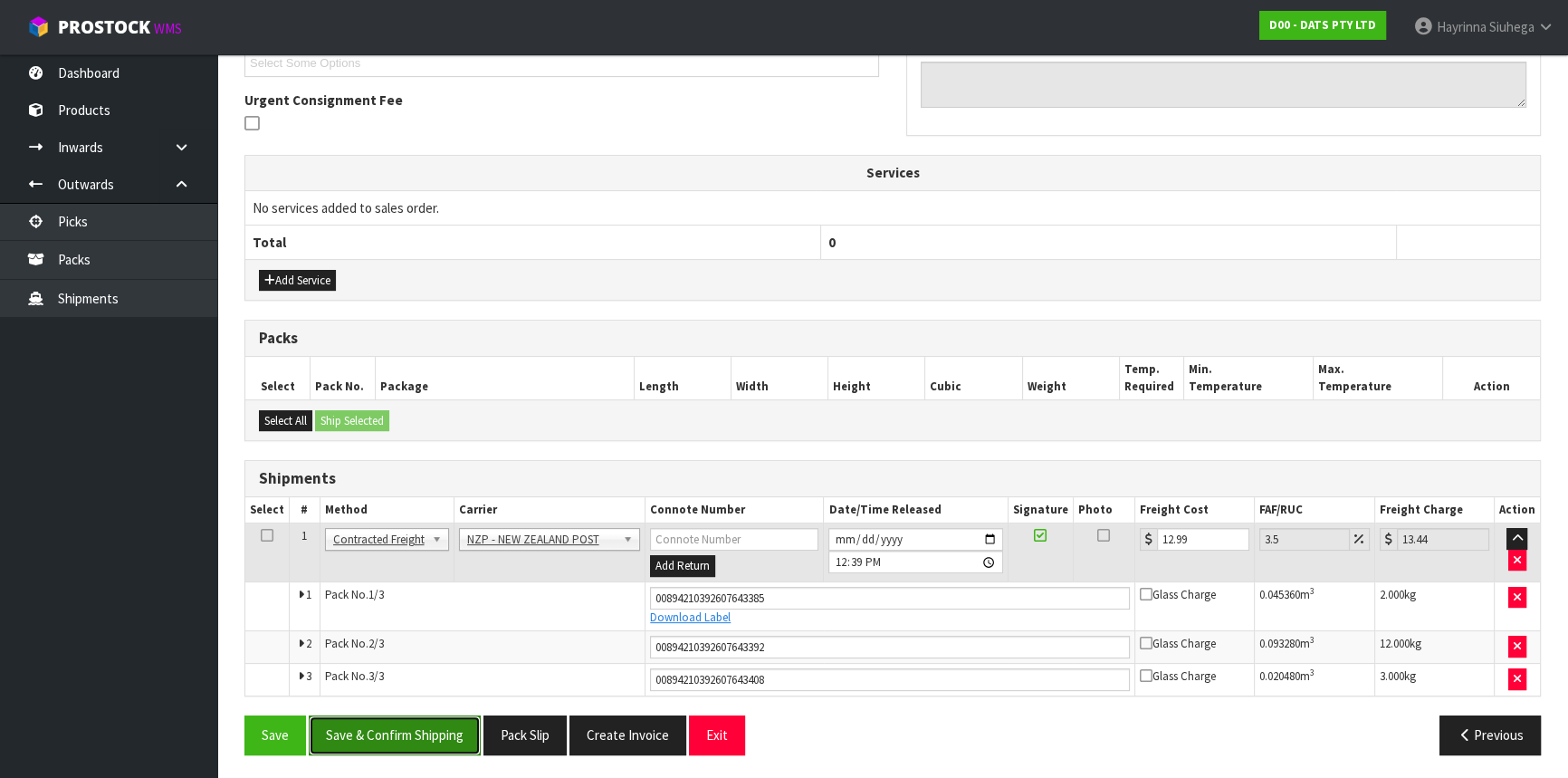
click at [344, 716] on button "Save & Confirm Shipping" at bounding box center [395, 734] width 172 height 39
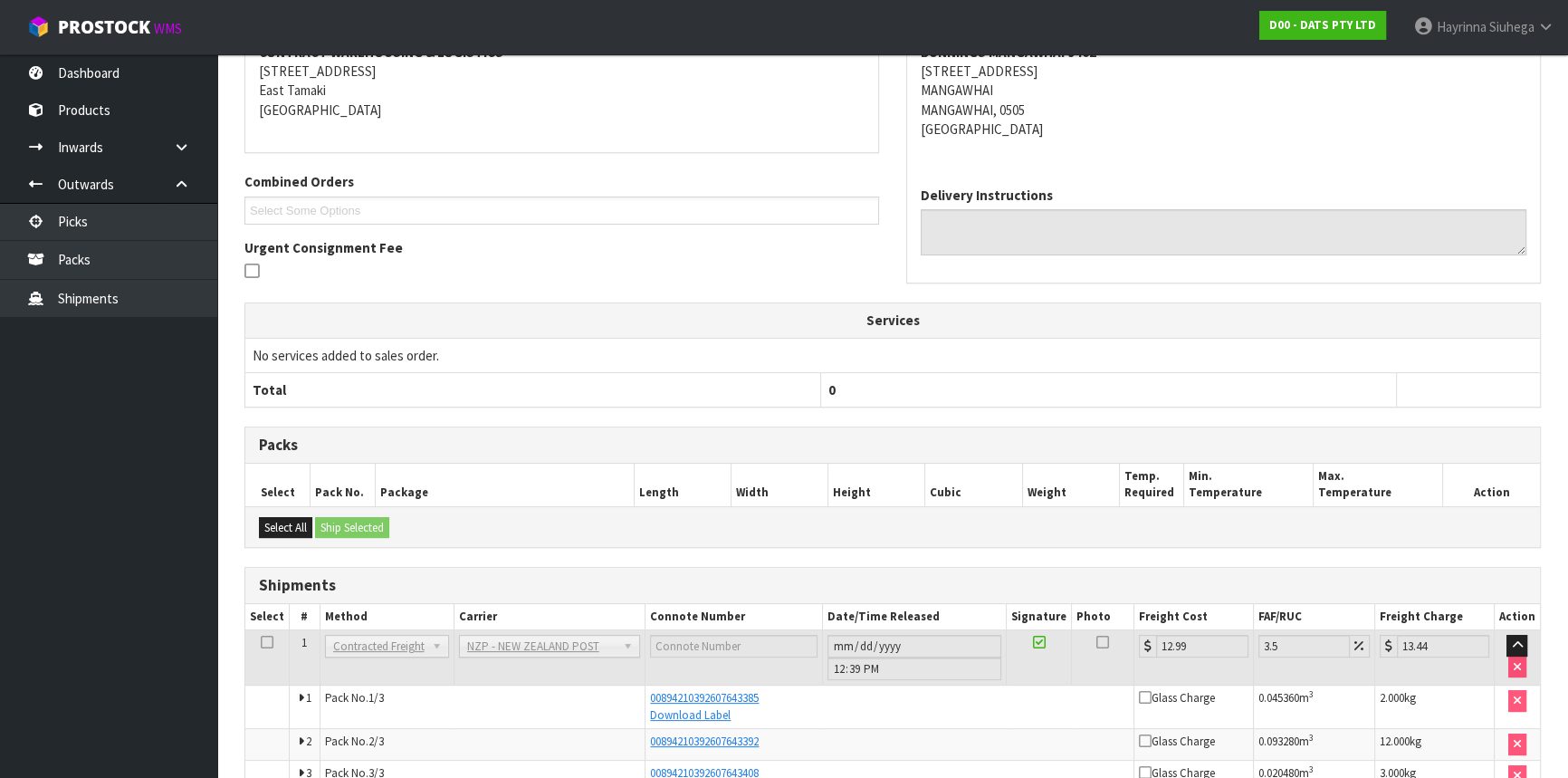
scroll to position [0, 0]
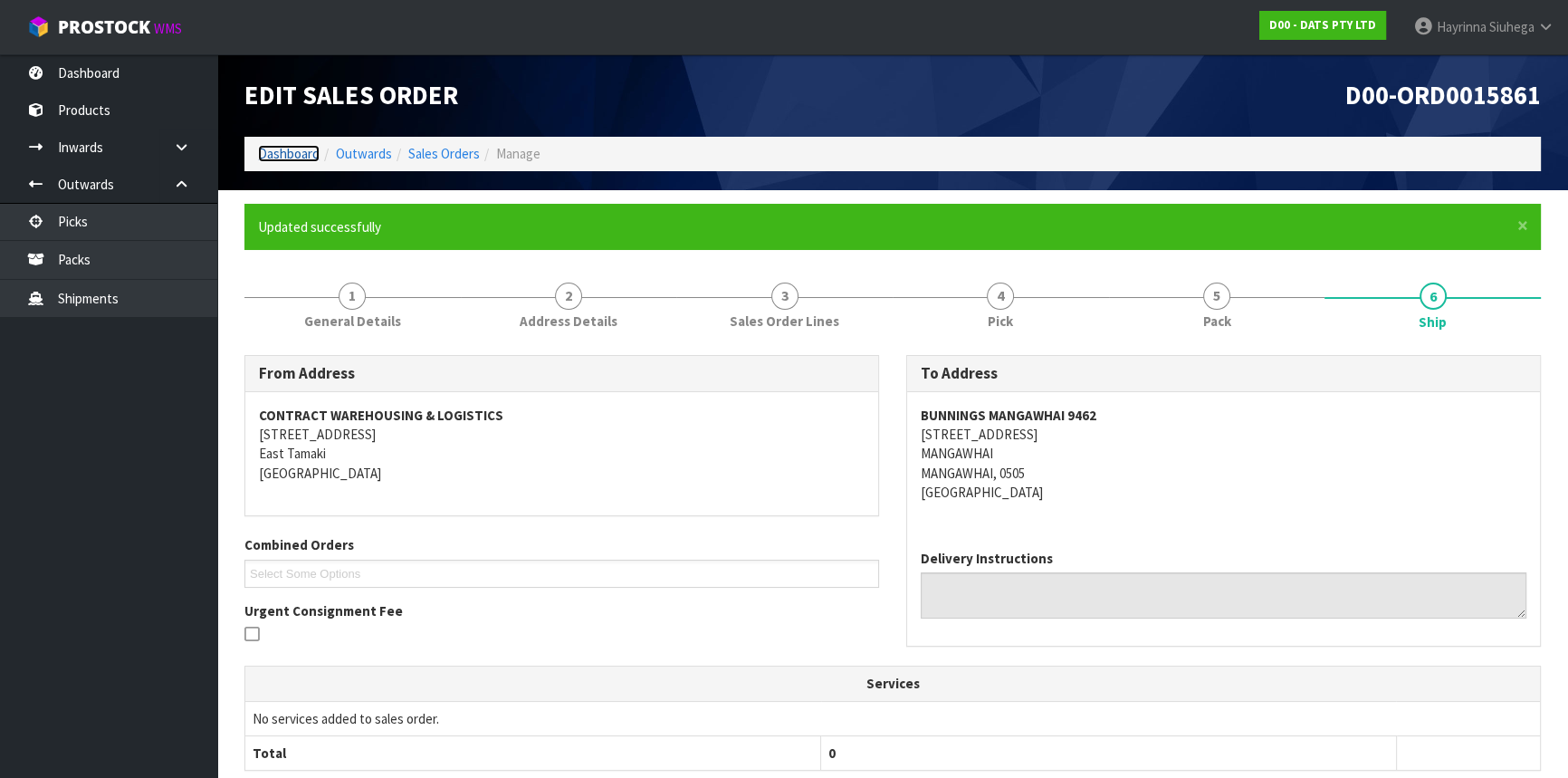
click at [302, 159] on link "Dashboard" at bounding box center [289, 153] width 62 height 17
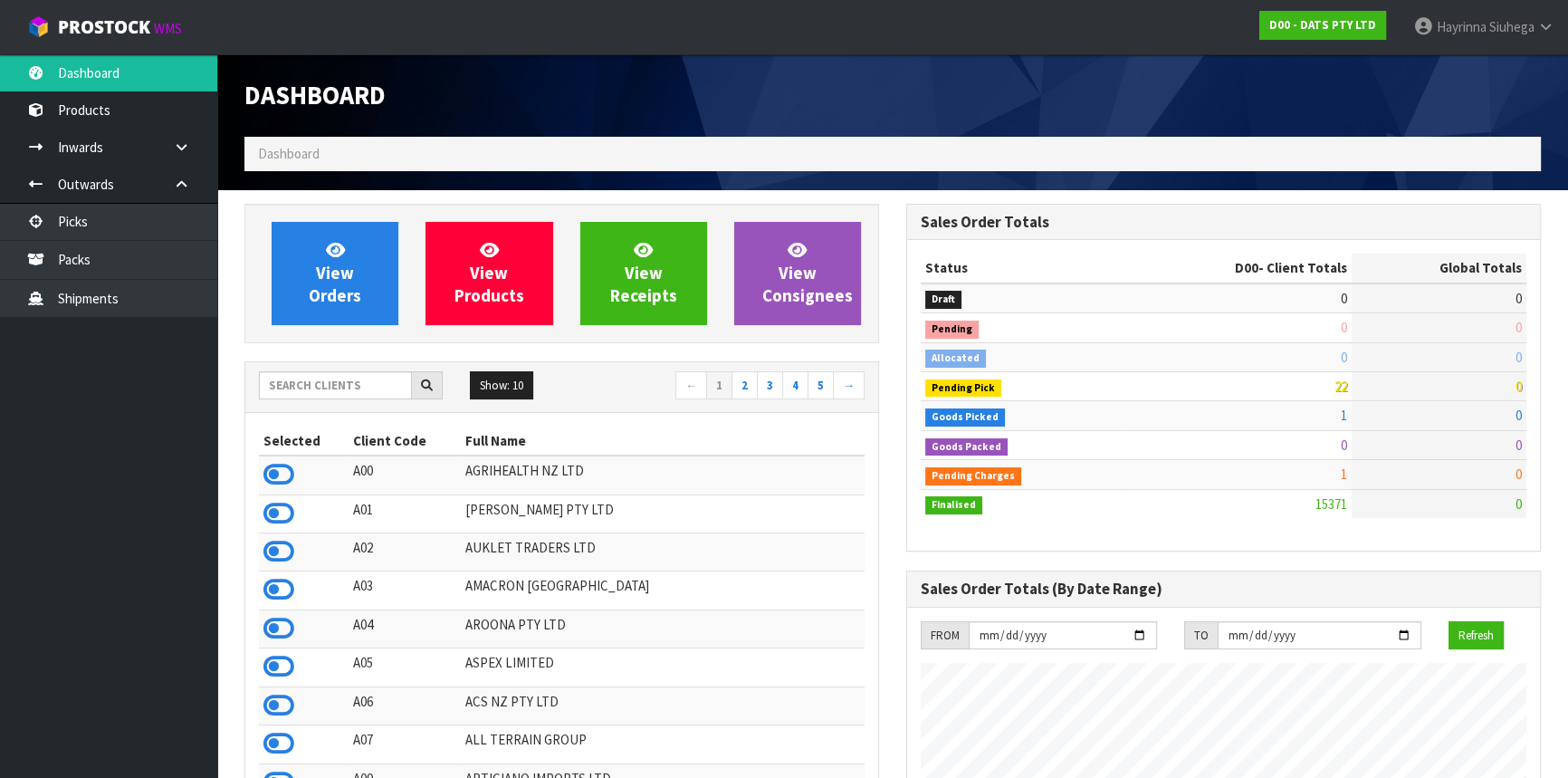
scroll to position [1408, 661]
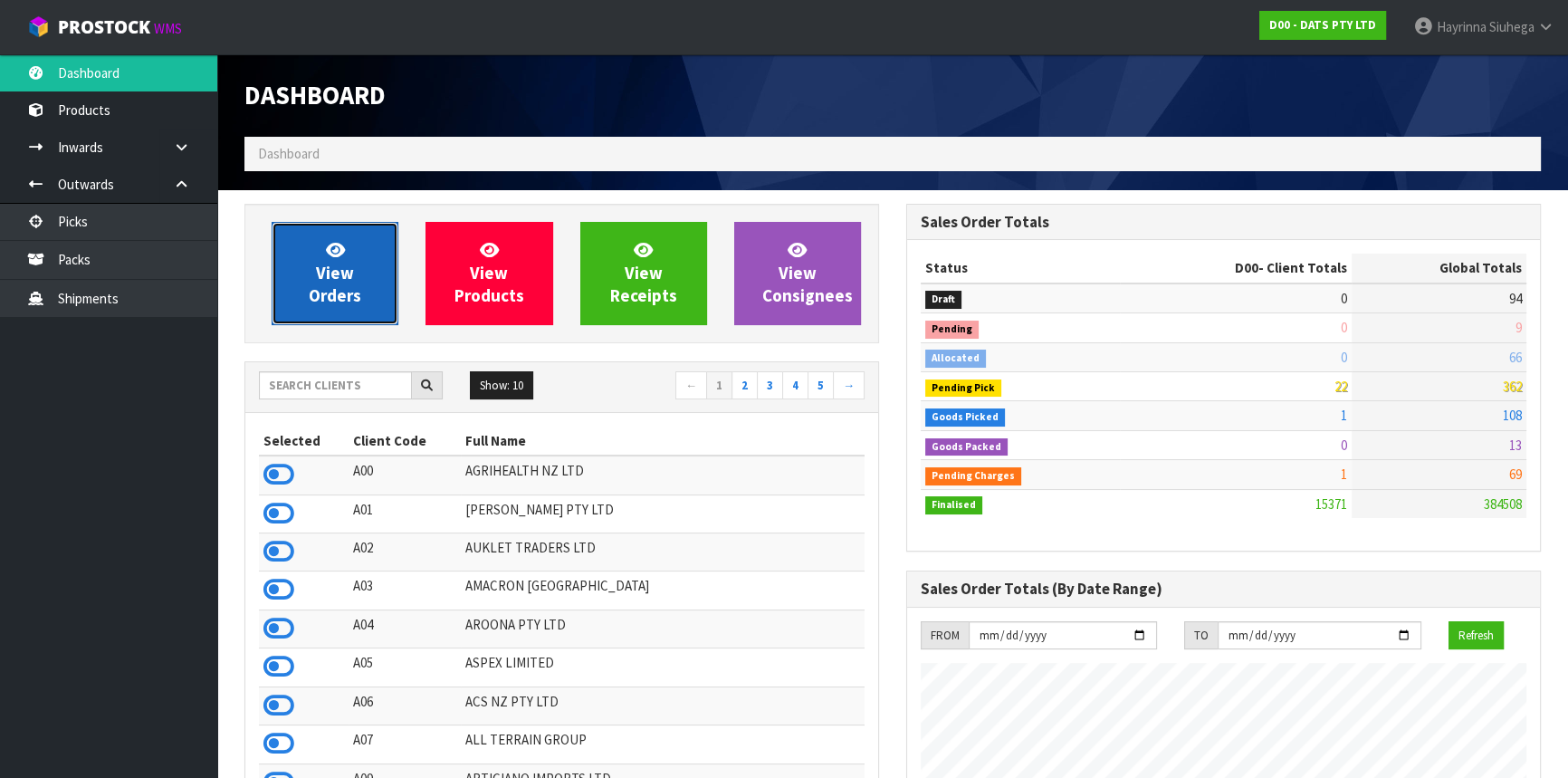
click at [324, 280] on span "View Orders" at bounding box center [334, 274] width 52 height 68
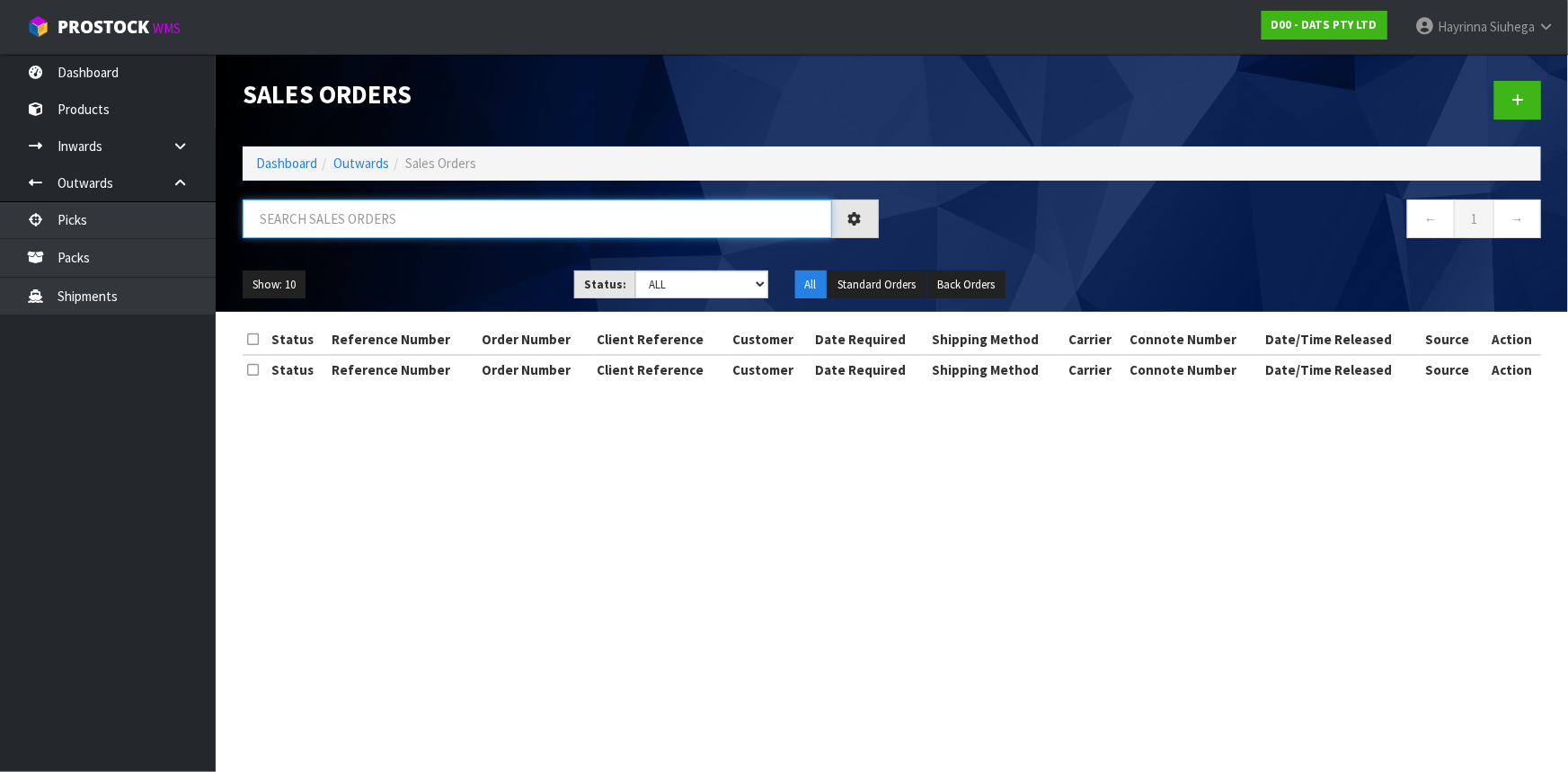
click at [358, 208] on input "text" at bounding box center [537, 218] width 590 height 39
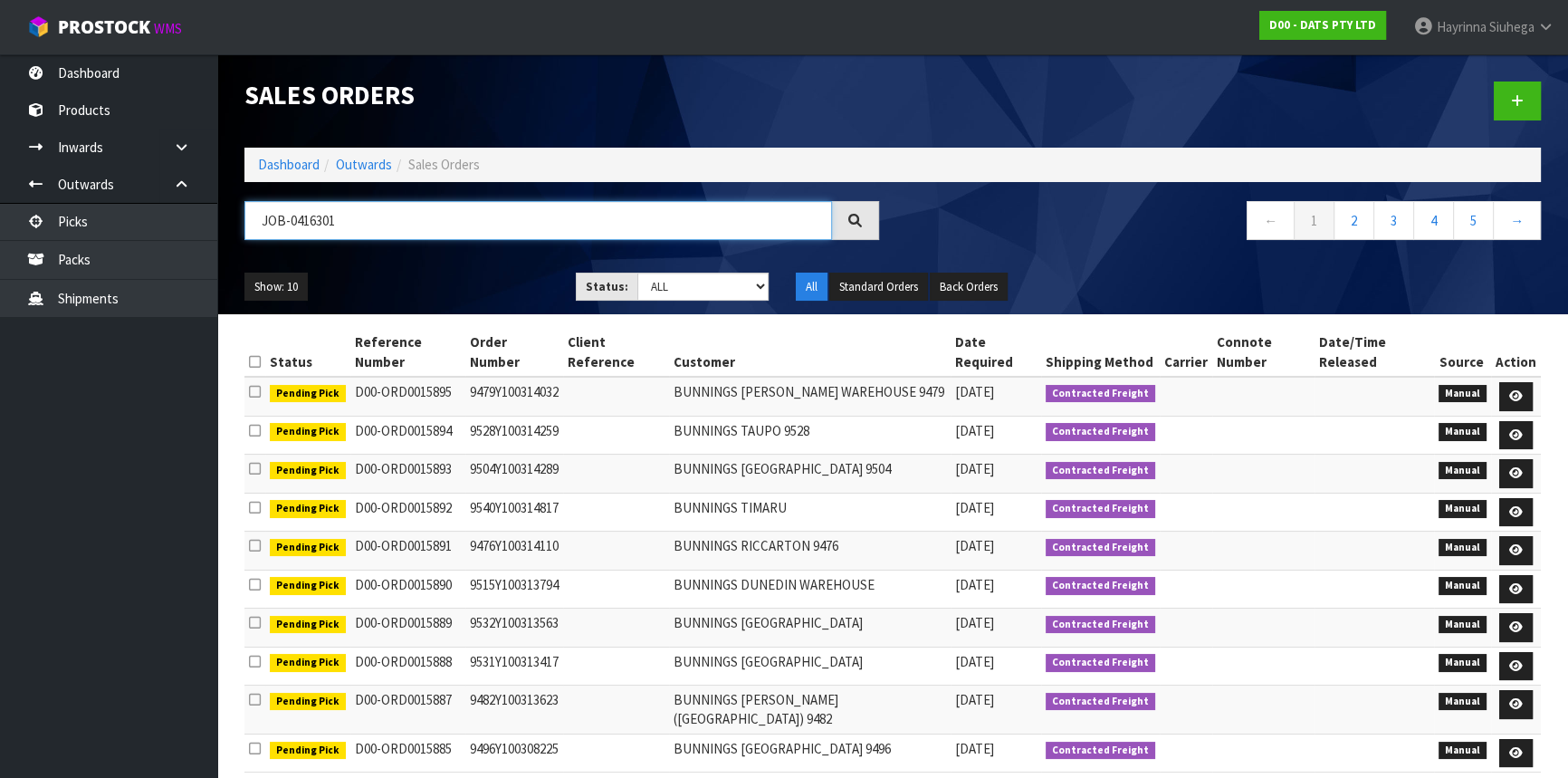
type input "JOB-0416301"
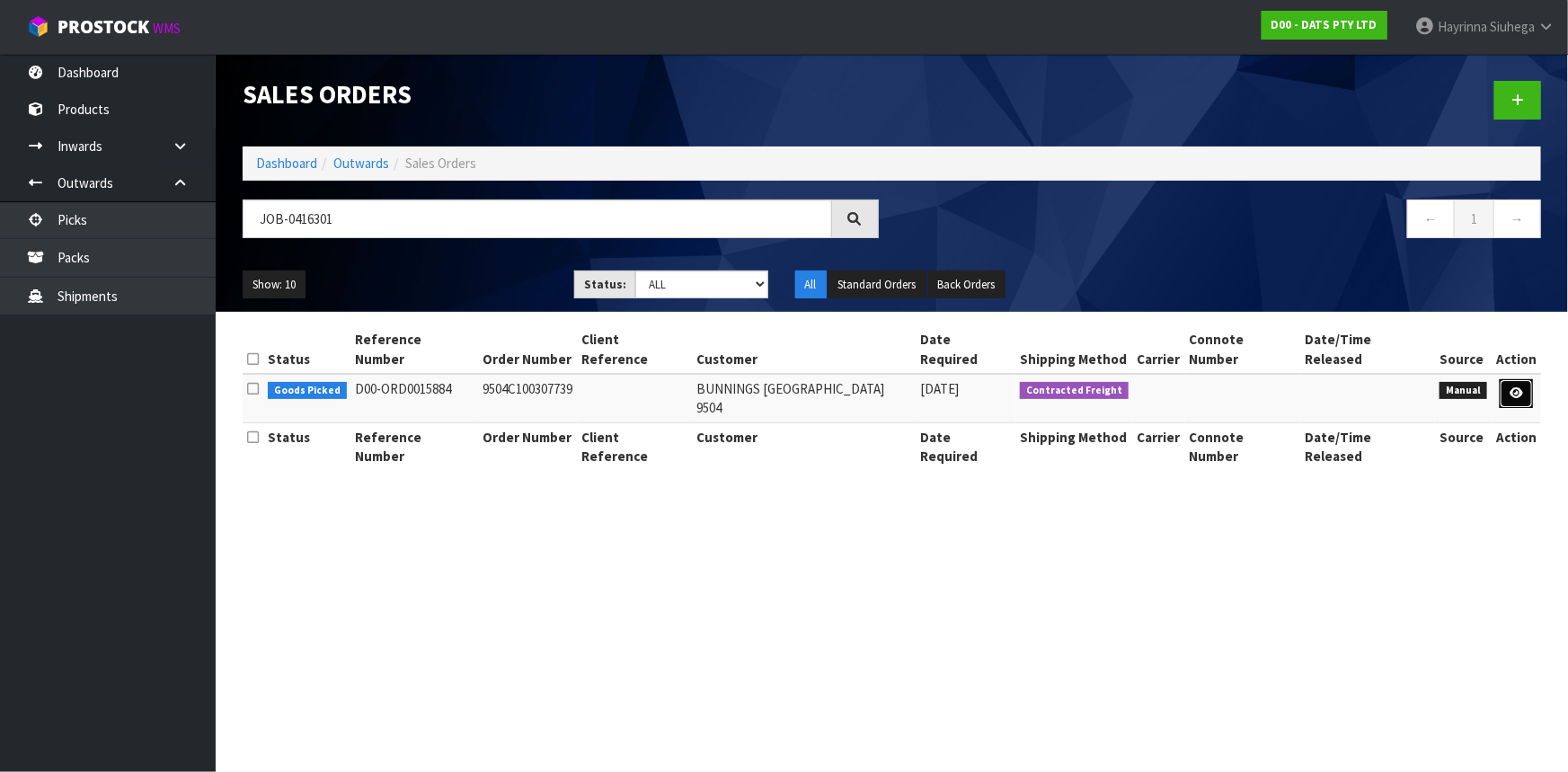
click at [1525, 379] on link at bounding box center [1516, 394] width 33 height 29
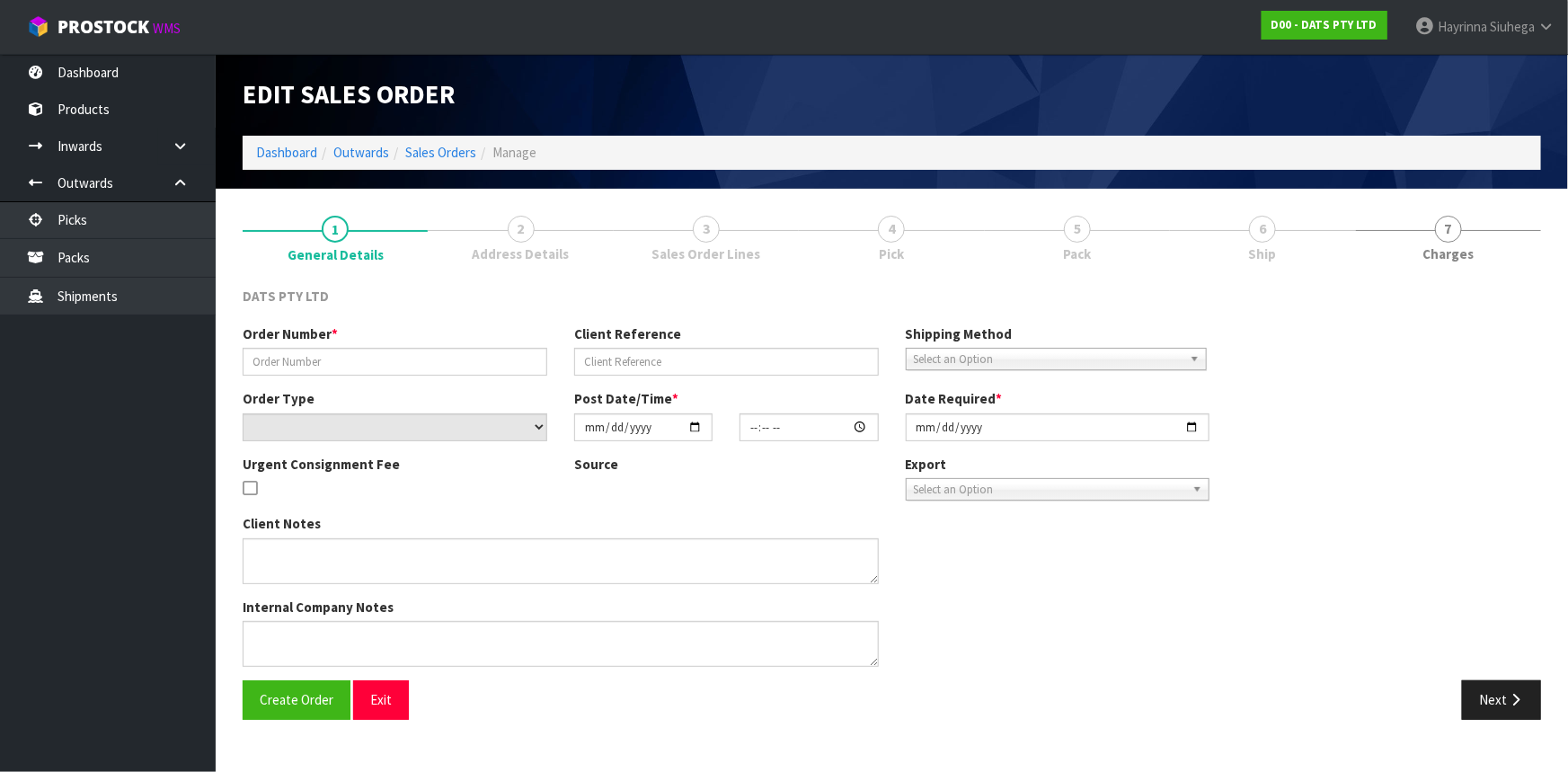
type input "9504C100307739"
select select "number:0"
type input "2025-10-06"
type input "12:02:00.000"
type input "2025-10-06"
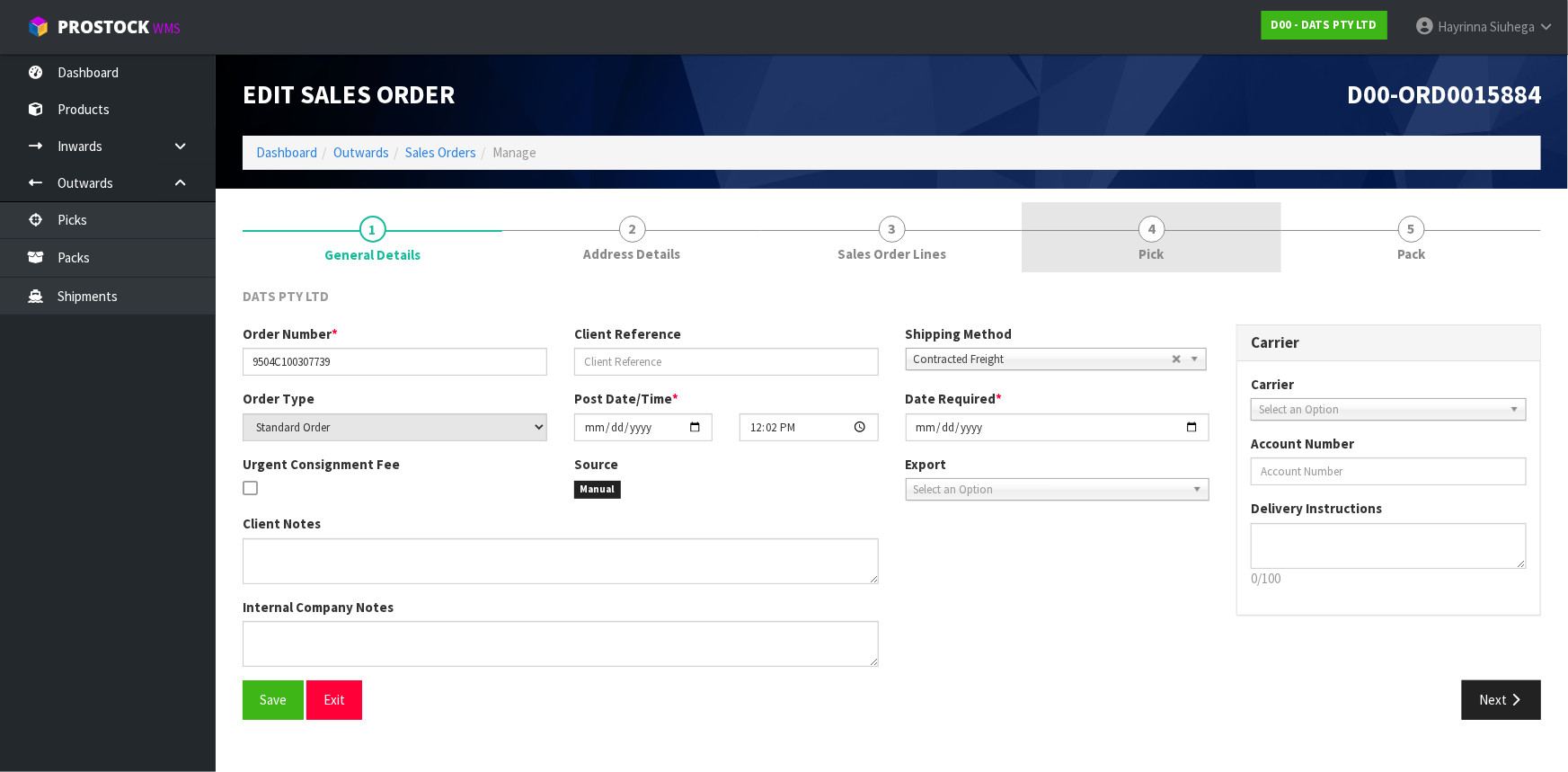
click at [1187, 270] on link "4 Pick" at bounding box center [1152, 238] width 259 height 71
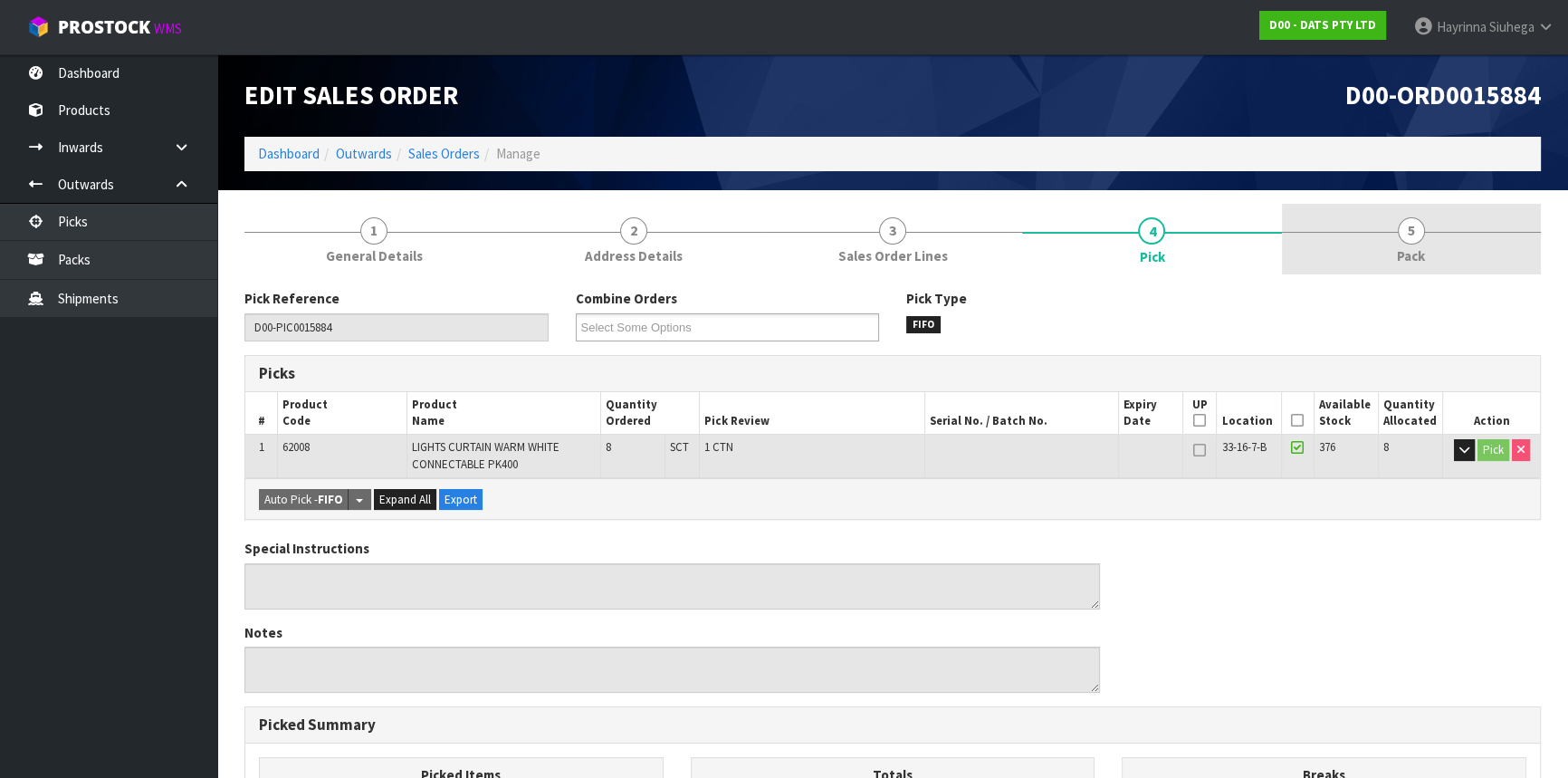
click at [1397, 221] on link "5 Pack" at bounding box center [1412, 239] width 259 height 72
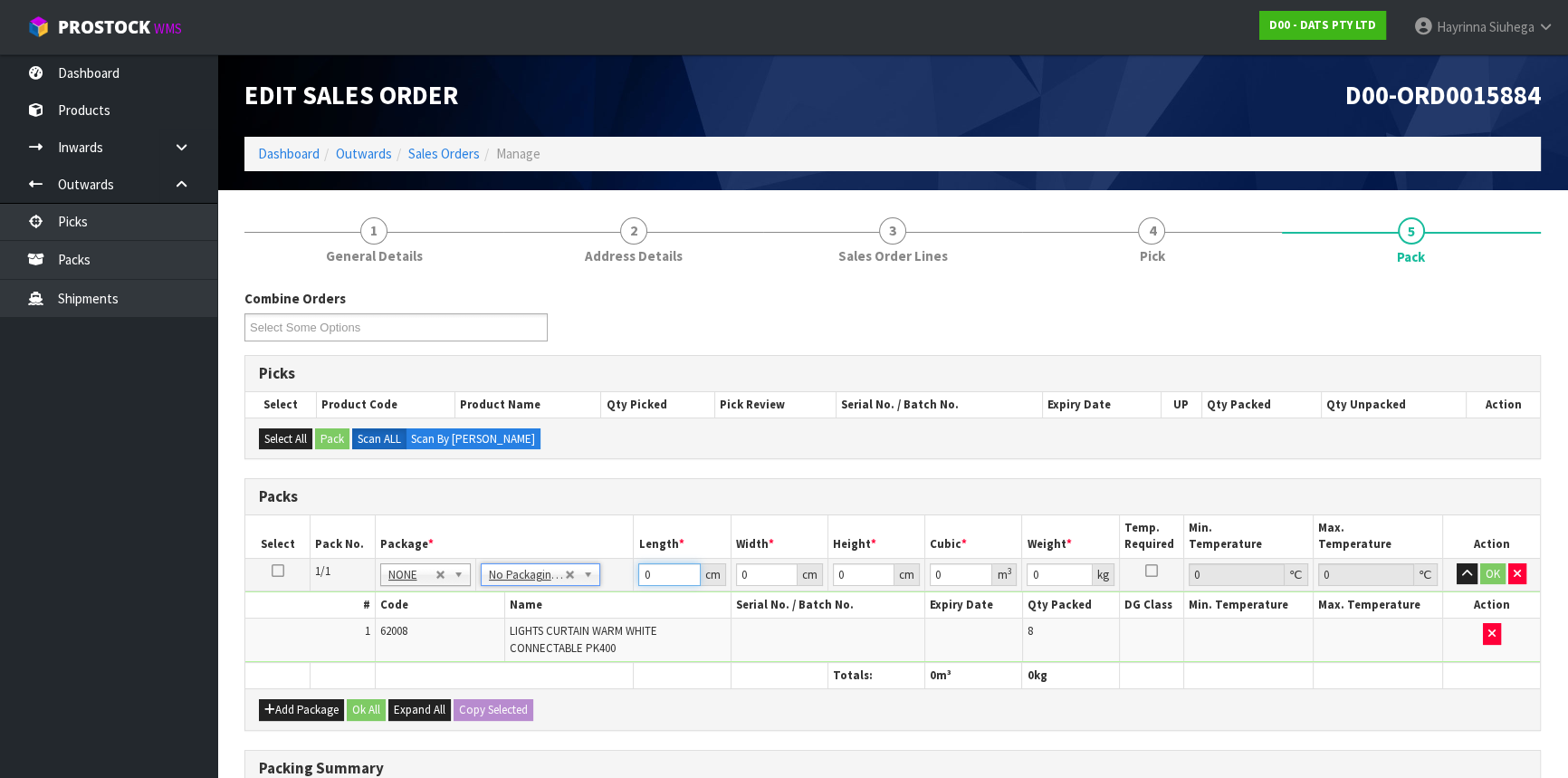
click at [643, 570] on input "0" at bounding box center [668, 575] width 62 height 23
type input "42"
type input "27"
type input "2"
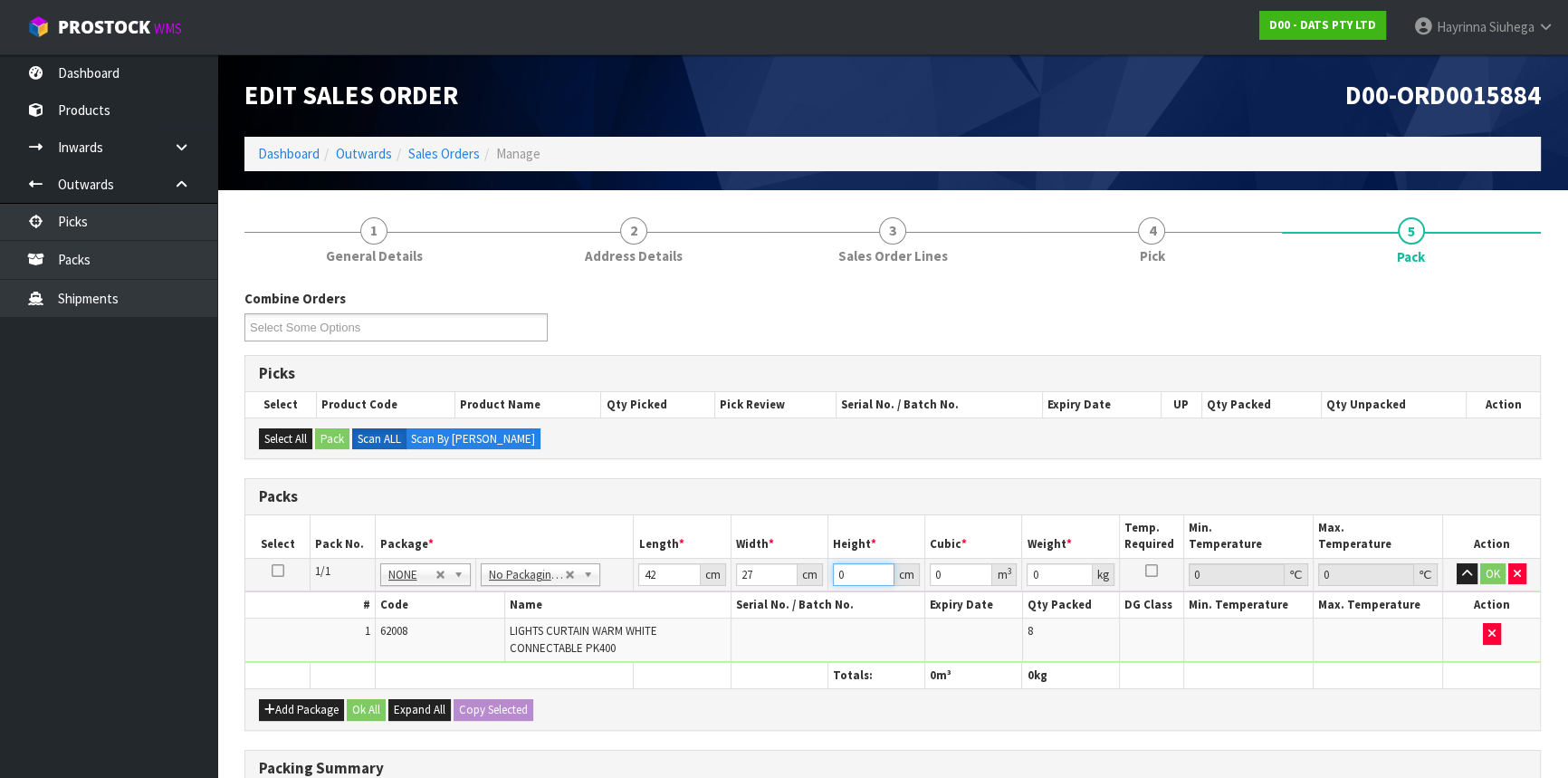
type input "0.002268"
type input "27"
type input "0.030618"
type input "27"
type input "6"
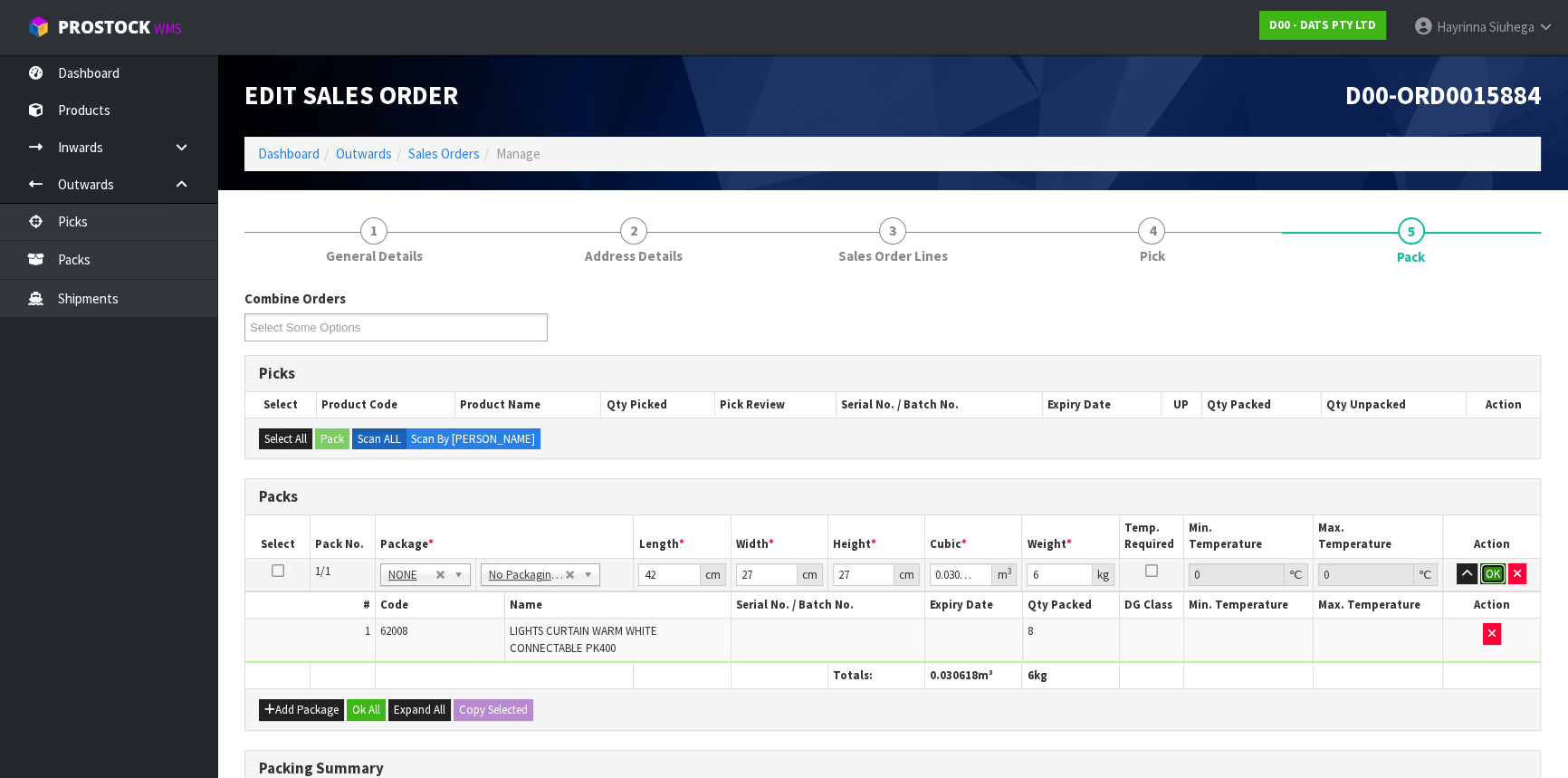
click button "OK" at bounding box center [1492, 574] width 26 height 22
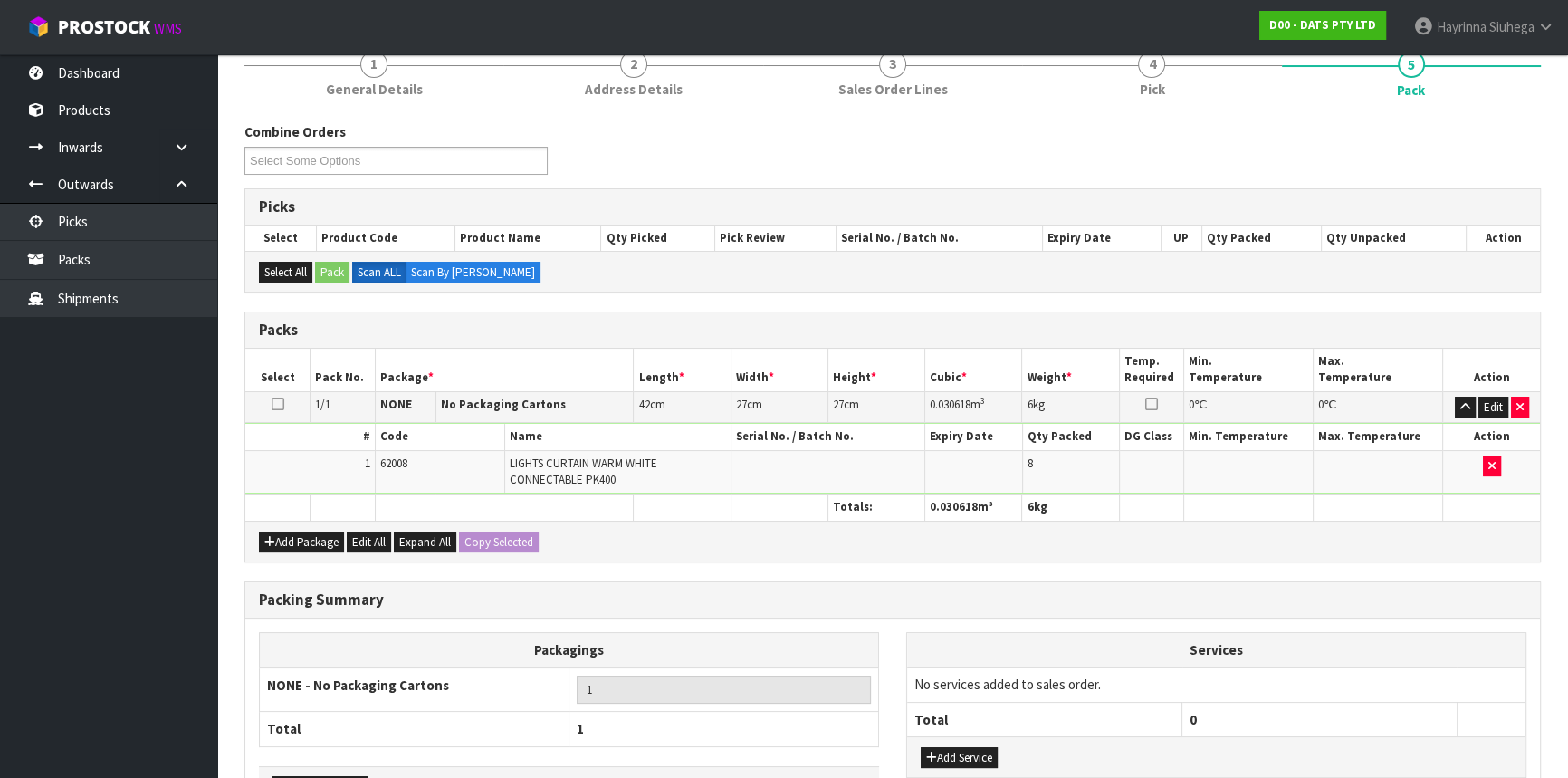
scroll to position [290, 0]
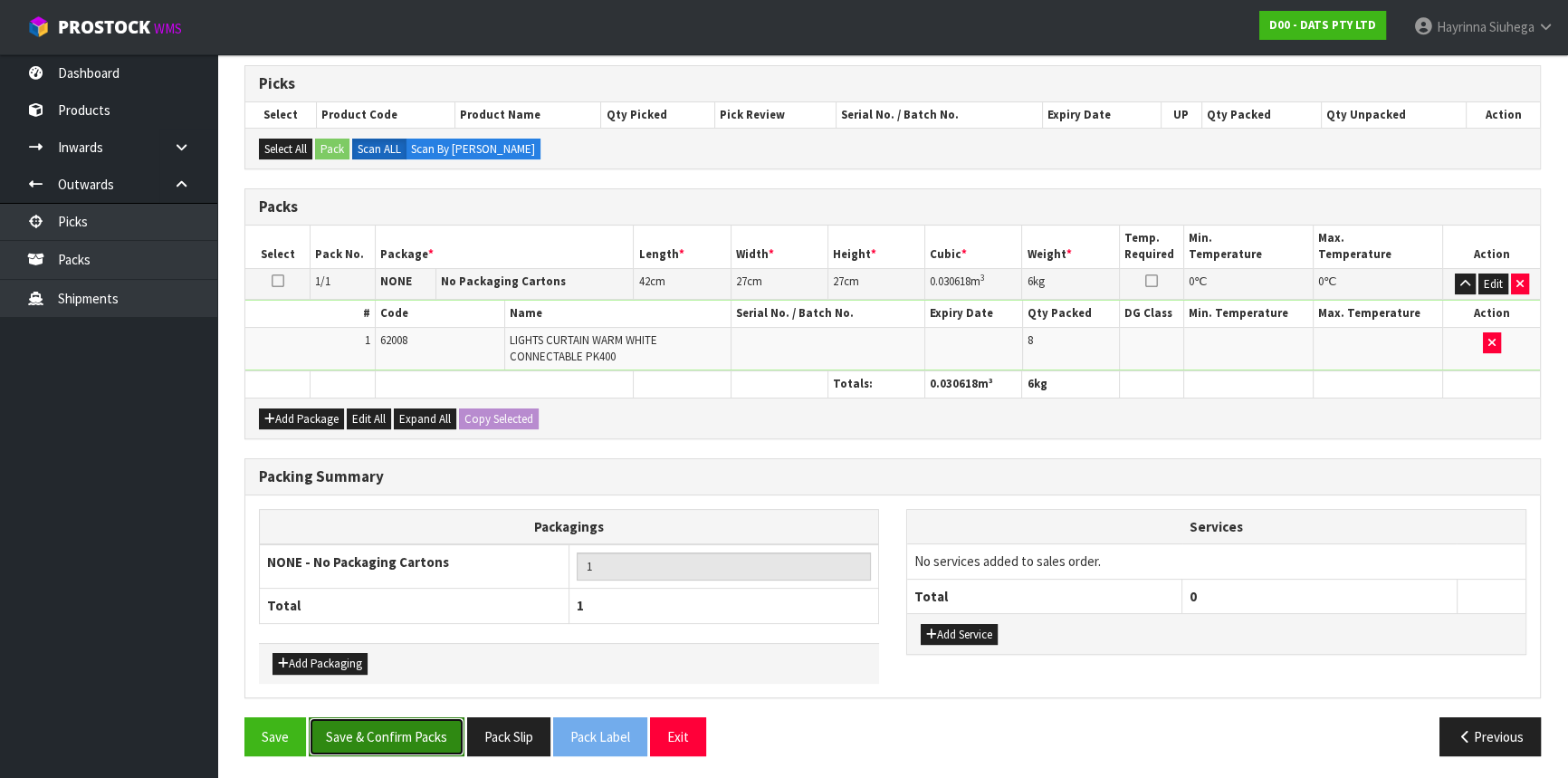
click at [389, 728] on button "Save & Confirm Packs" at bounding box center [386, 736] width 156 height 39
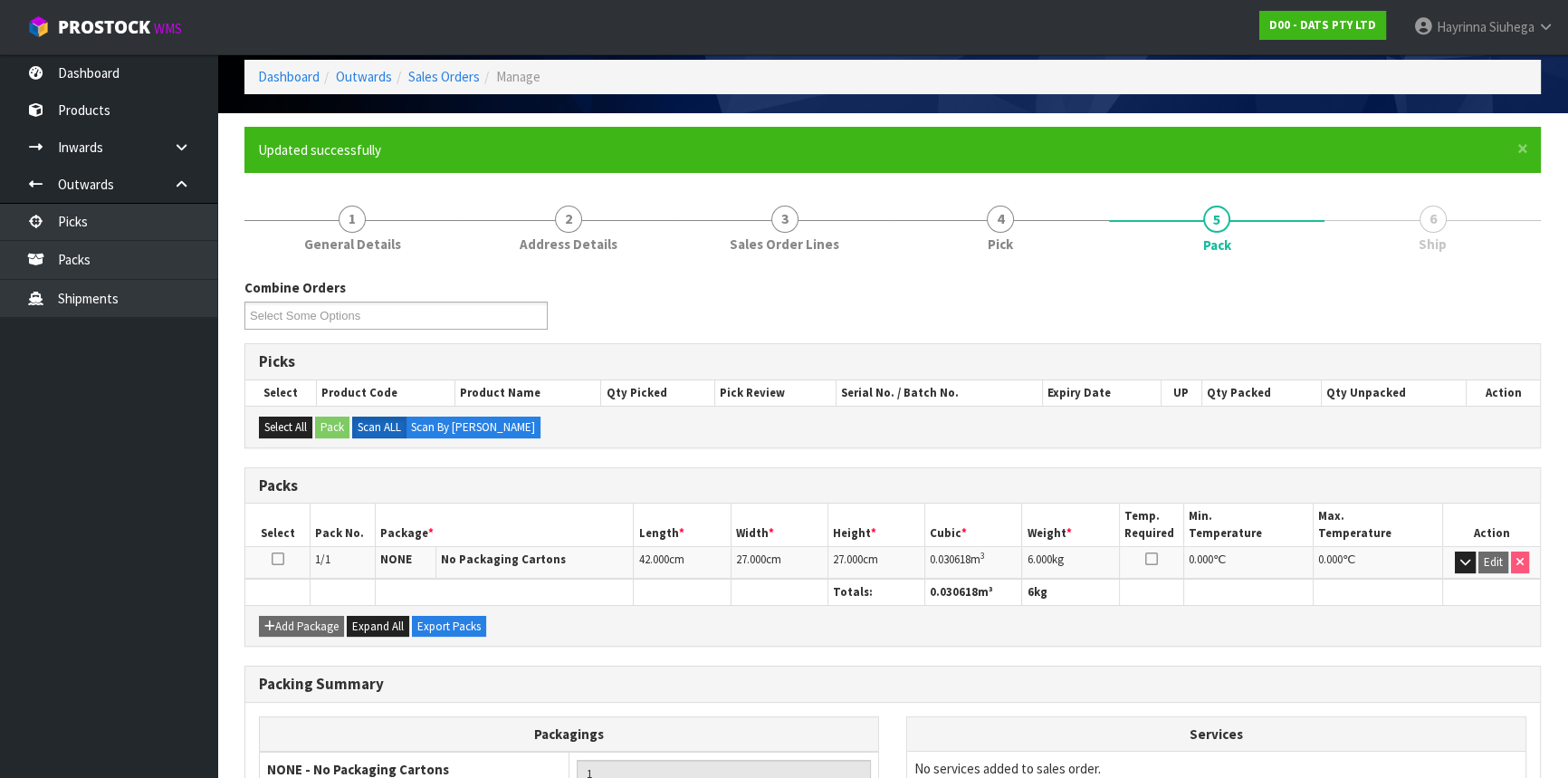
scroll to position [244, 0]
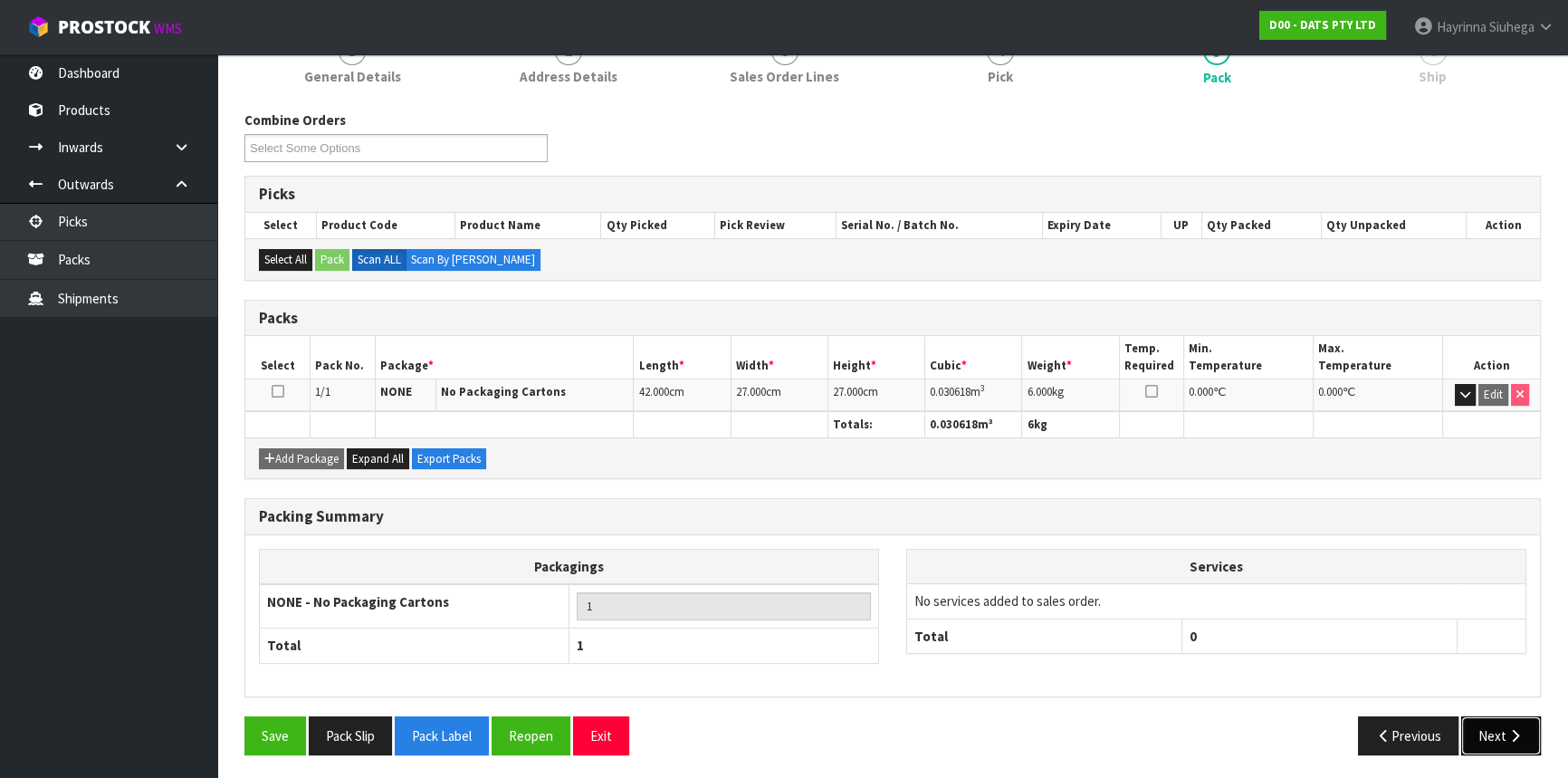
click at [1516, 722] on button "Next" at bounding box center [1501, 735] width 79 height 39
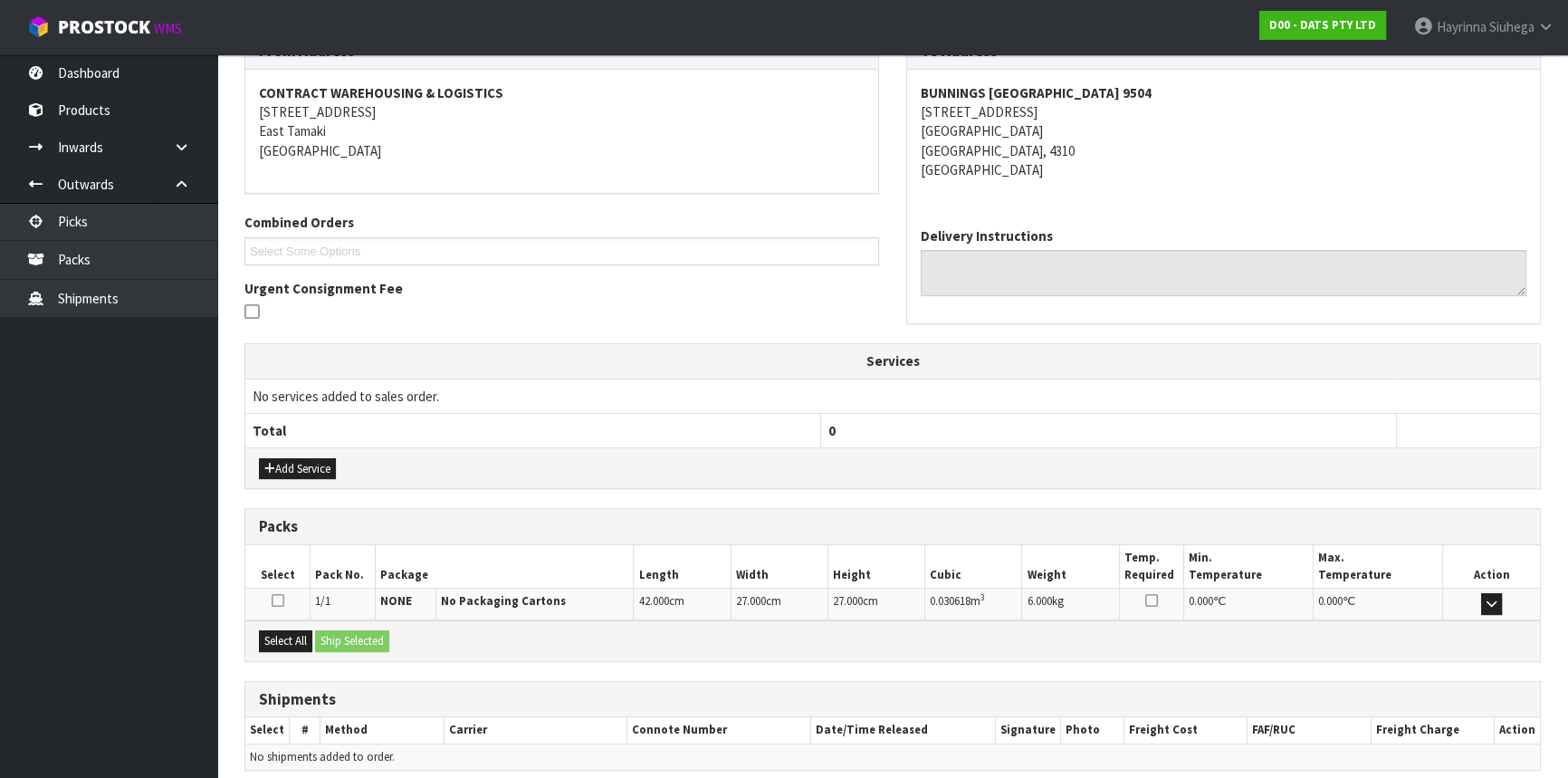
scroll to position [398, 0]
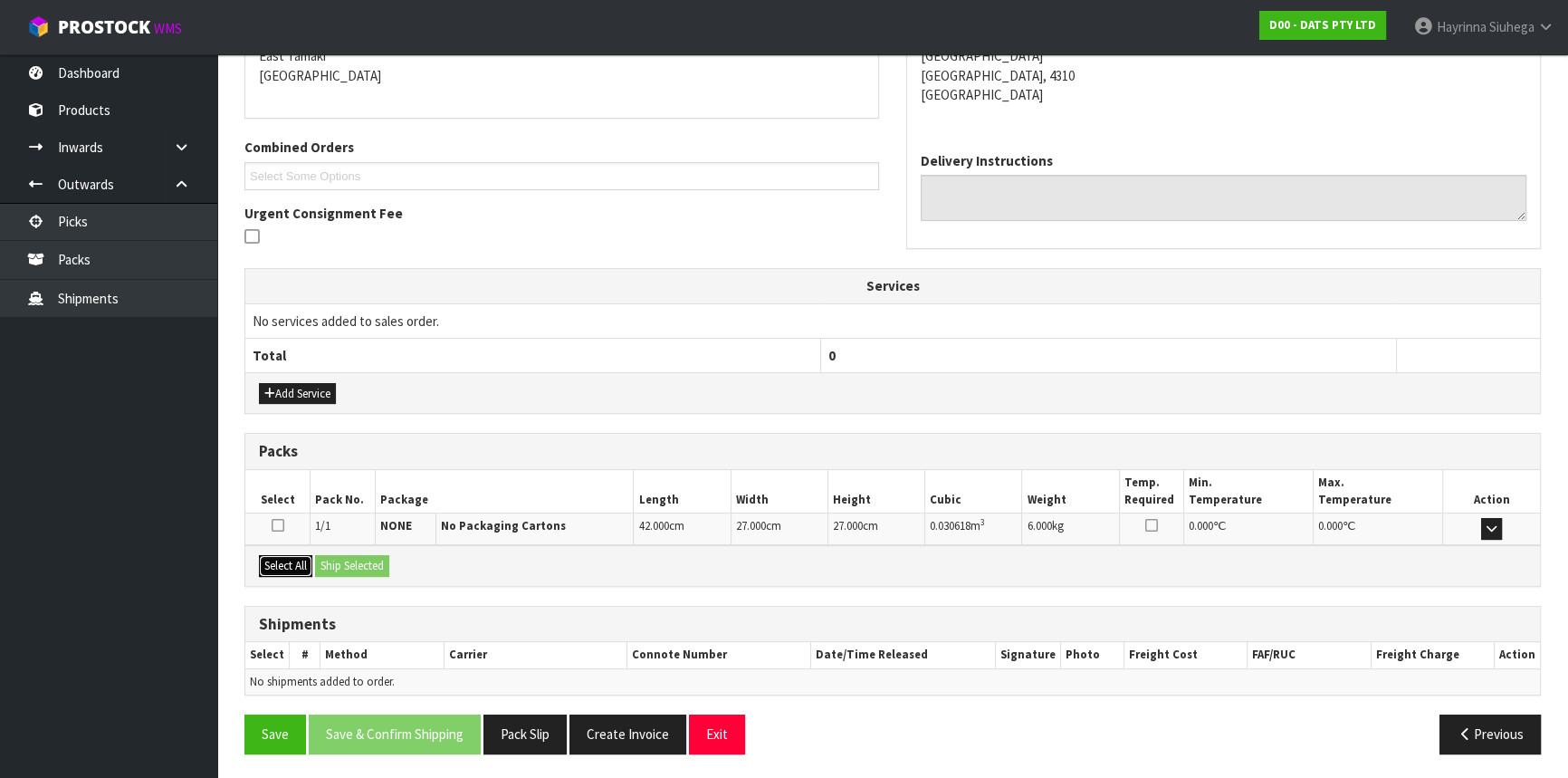
click at [273, 557] on button "Select All" at bounding box center [286, 565] width 53 height 22
click at [340, 556] on button "Ship Selected" at bounding box center [352, 565] width 74 height 22
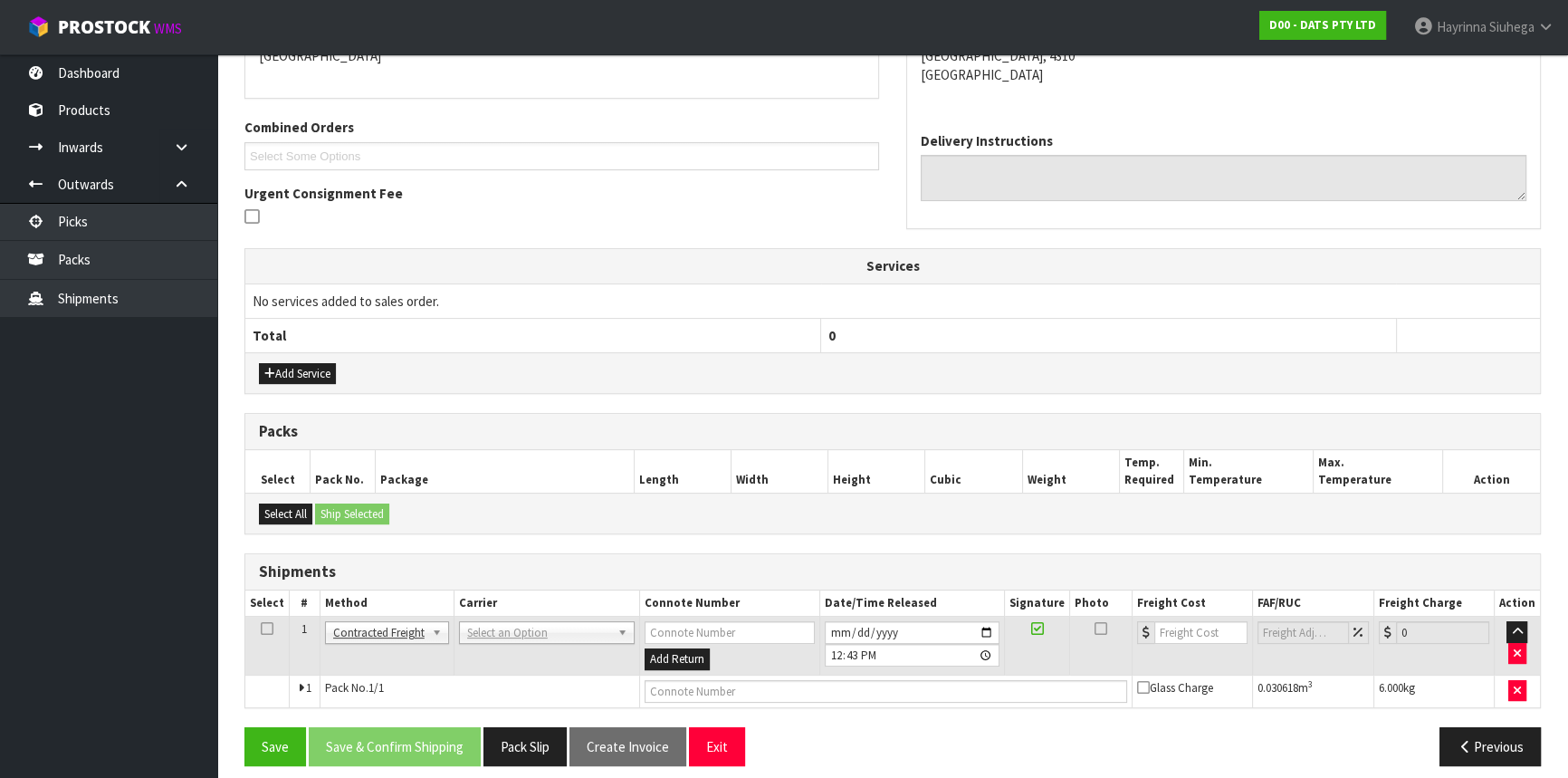
scroll to position [429, 0]
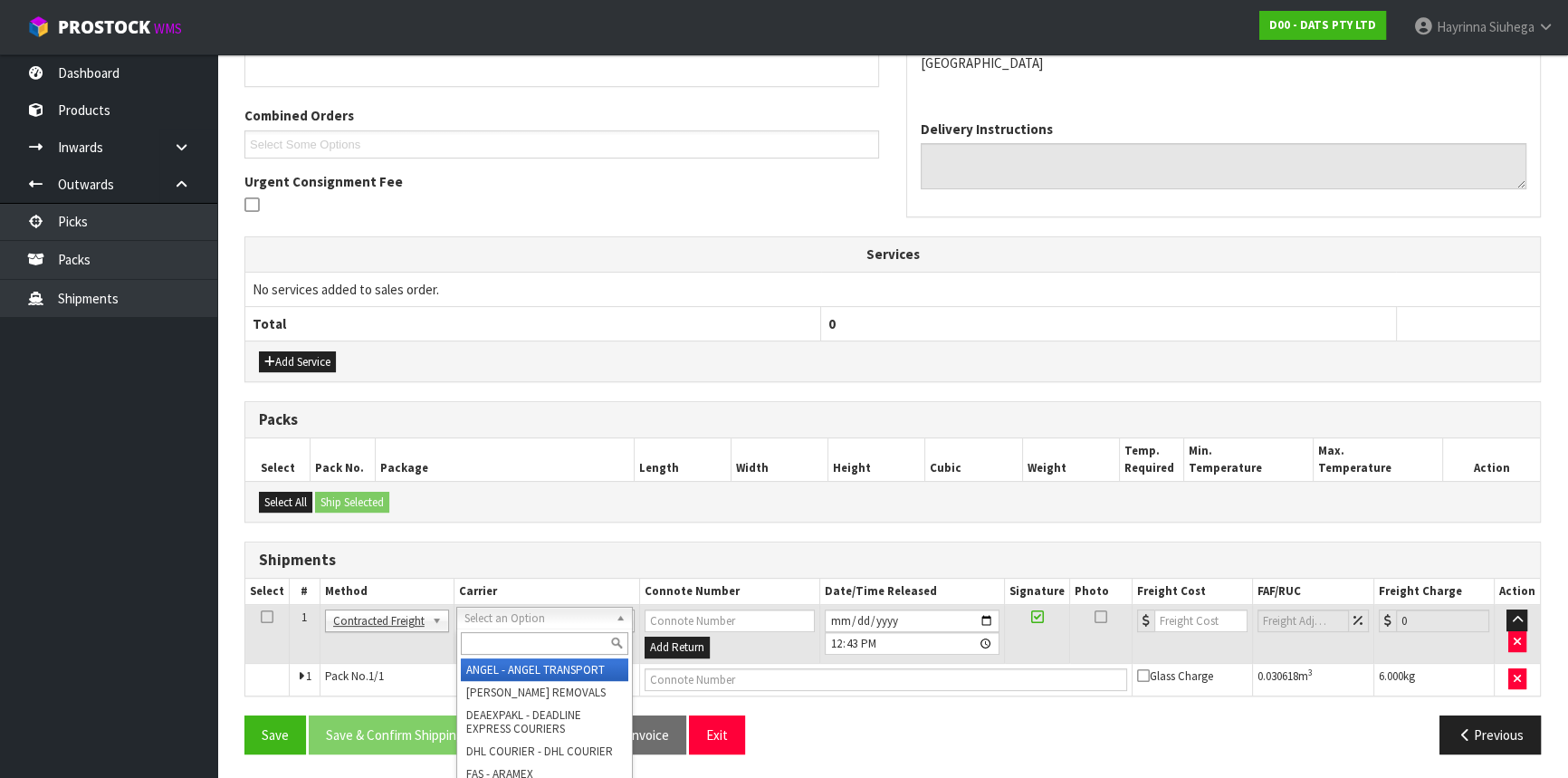
click at [503, 649] on input "text" at bounding box center [544, 644] width 167 height 23
type input "nzp"
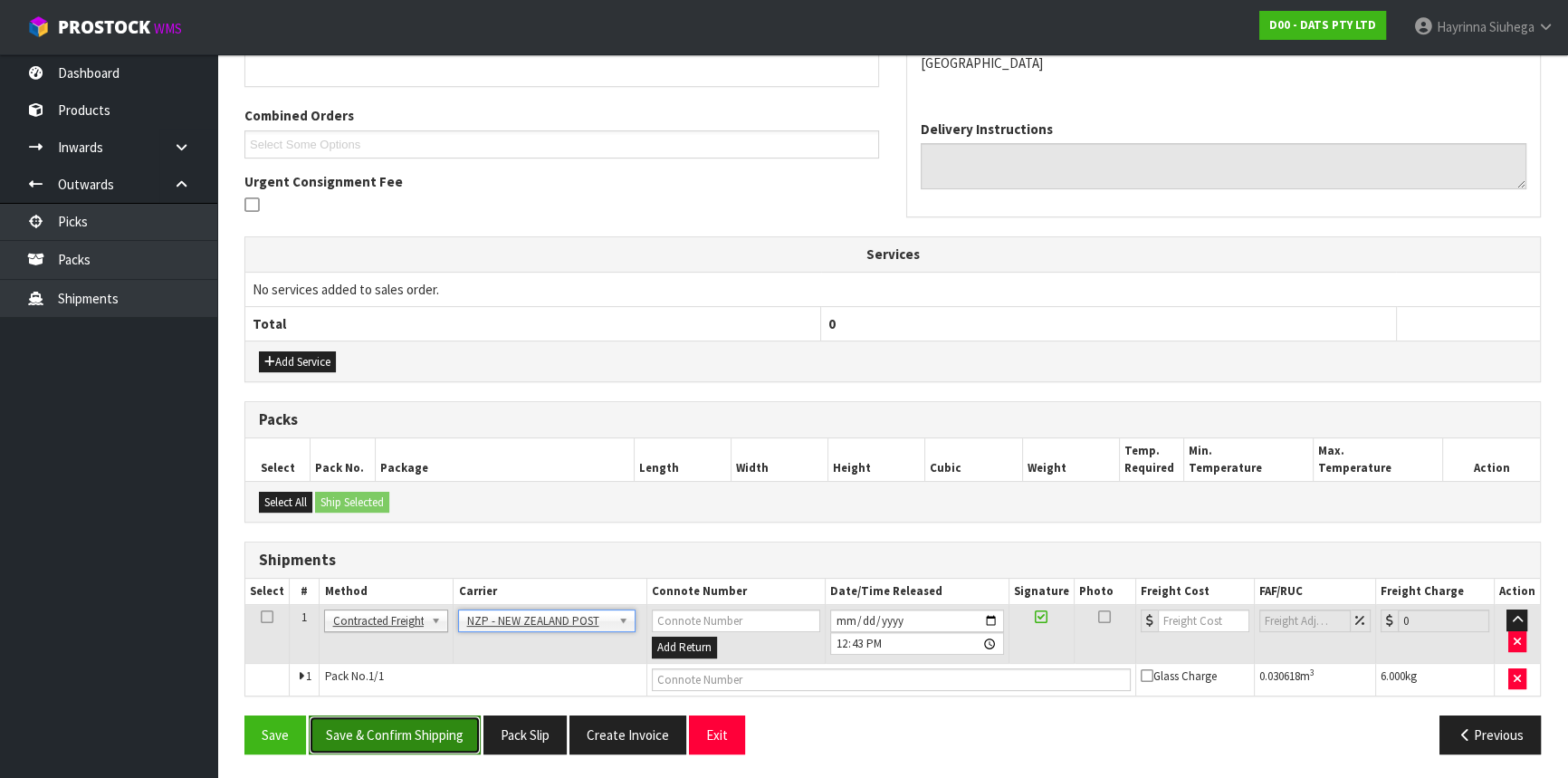
click at [393, 724] on button "Save & Confirm Shipping" at bounding box center [395, 734] width 172 height 39
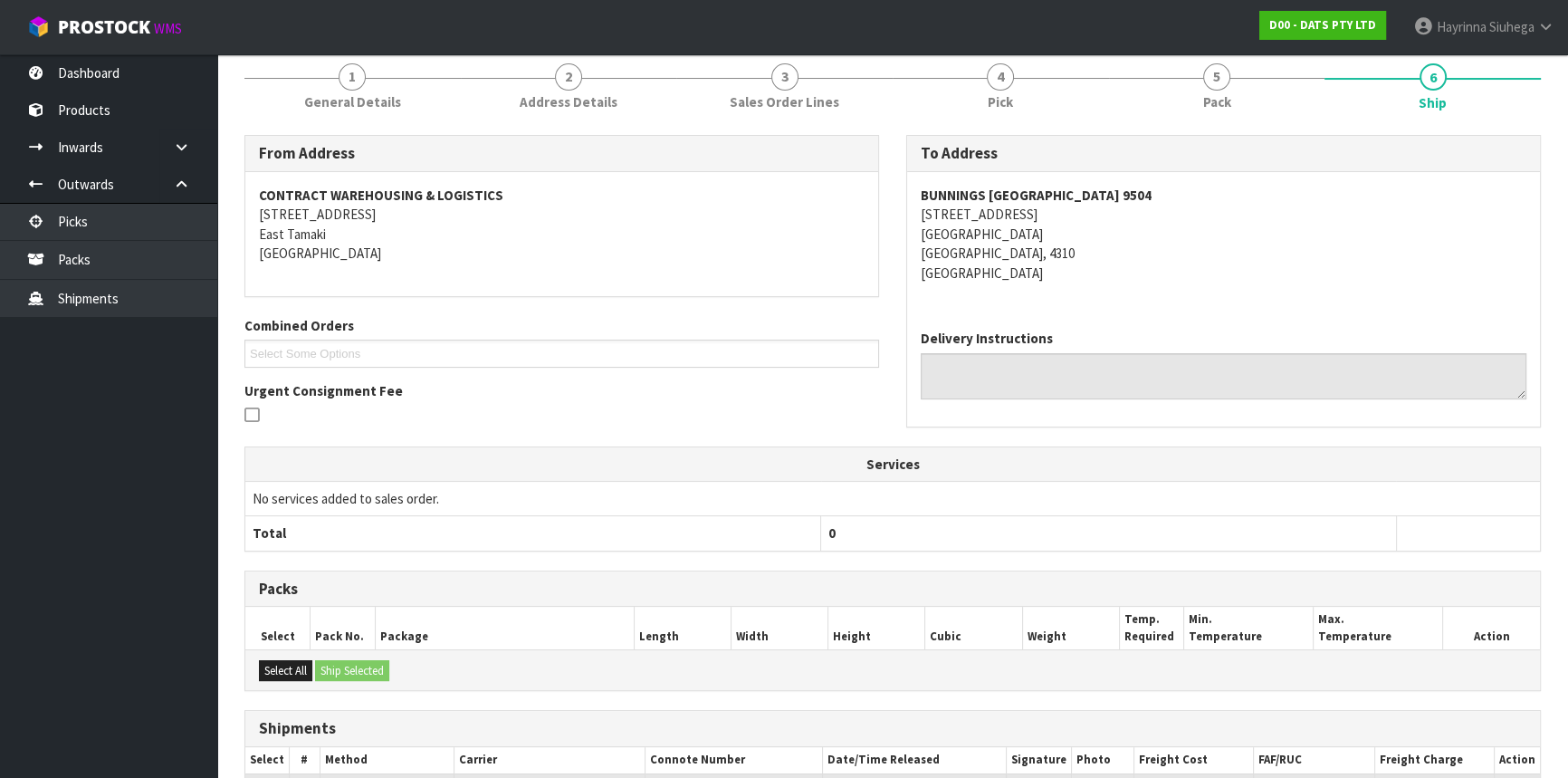
scroll to position [404, 0]
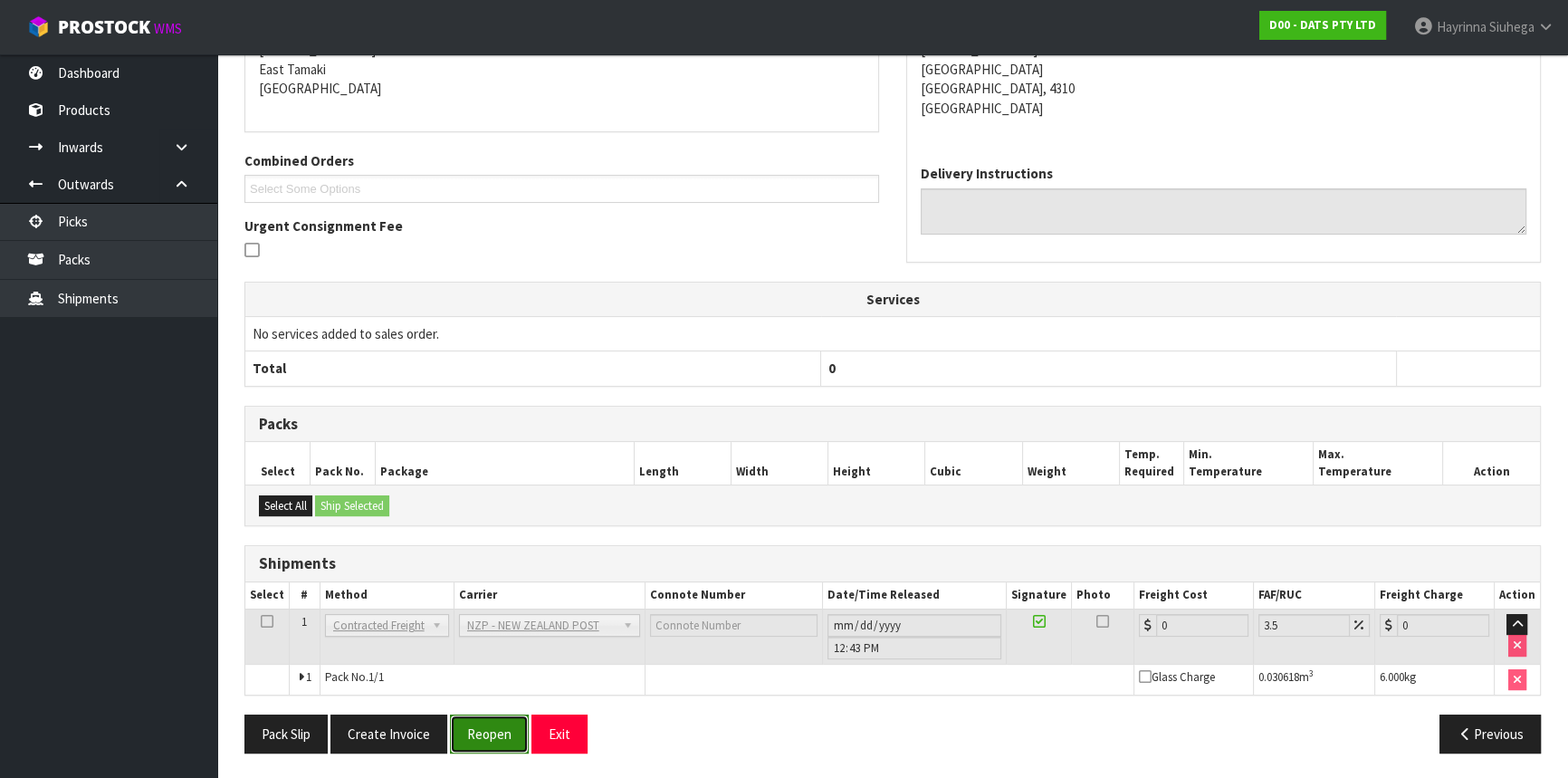
click at [495, 716] on button "Reopen" at bounding box center [488, 734] width 79 height 39
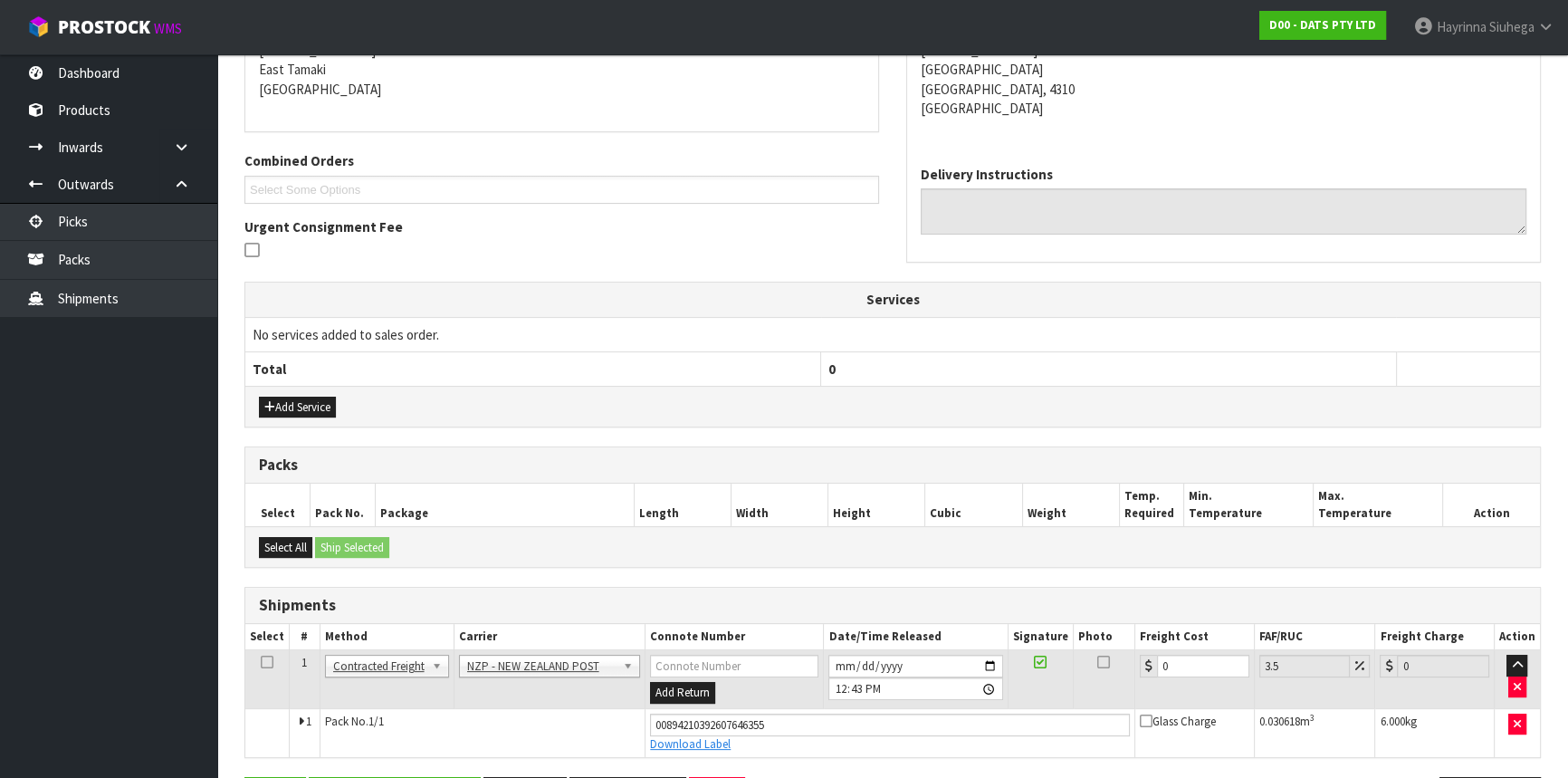
scroll to position [446, 0]
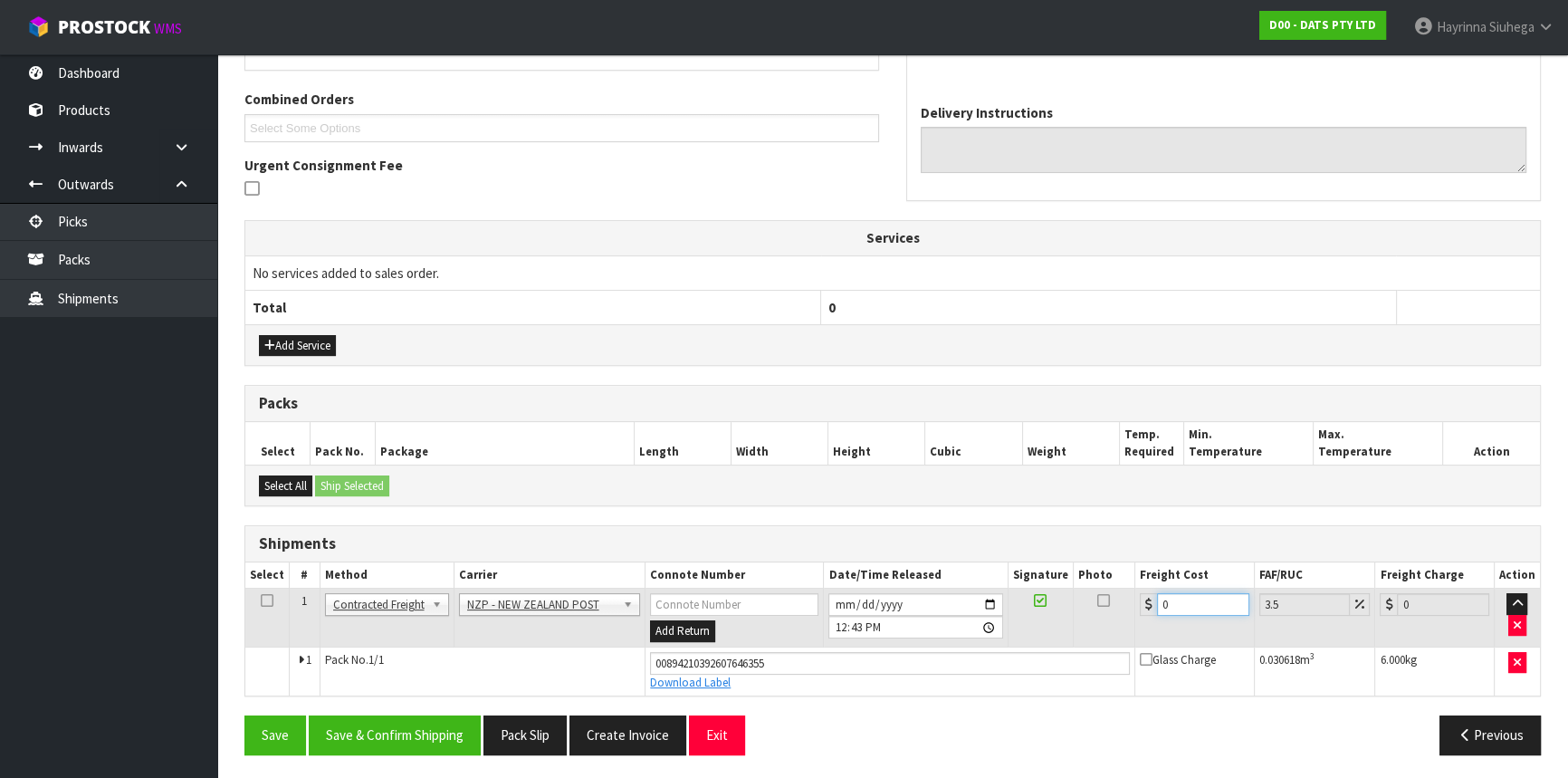
drag, startPoint x: 1189, startPoint y: 606, endPoint x: 1132, endPoint y: 608, distance: 57.0
click at [1132, 608] on tr "1 Client Local Pickup Customer Local Pickup Company Freight Contracted Freight …" at bounding box center [892, 618] width 1295 height 59
type input "8"
type input "8.28"
type input "8.4"
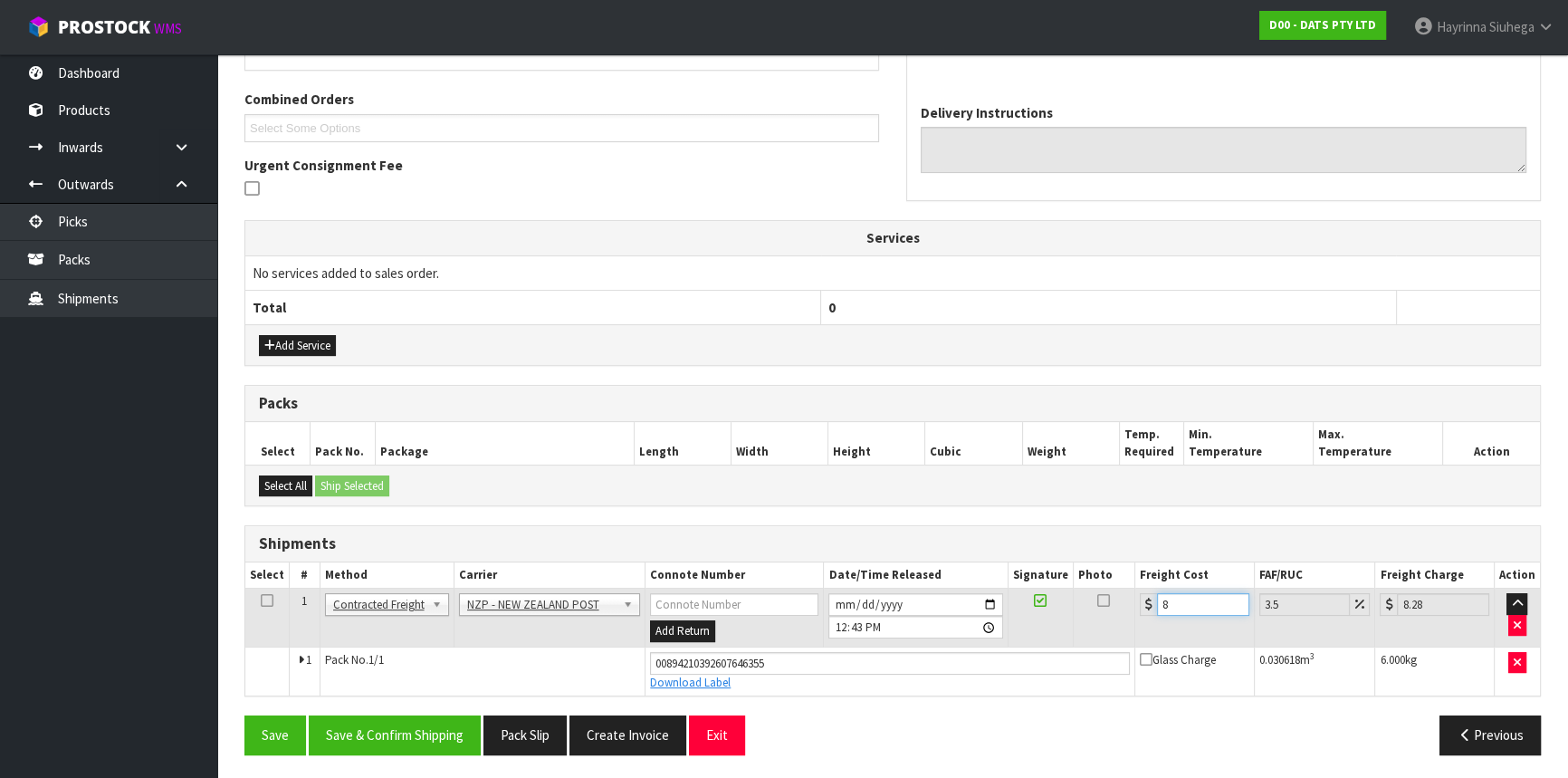
type input "8.69"
type input "8.45"
type input "8.75"
type input "8.45"
click at [244, 716] on button "Save" at bounding box center [274, 734] width 62 height 39
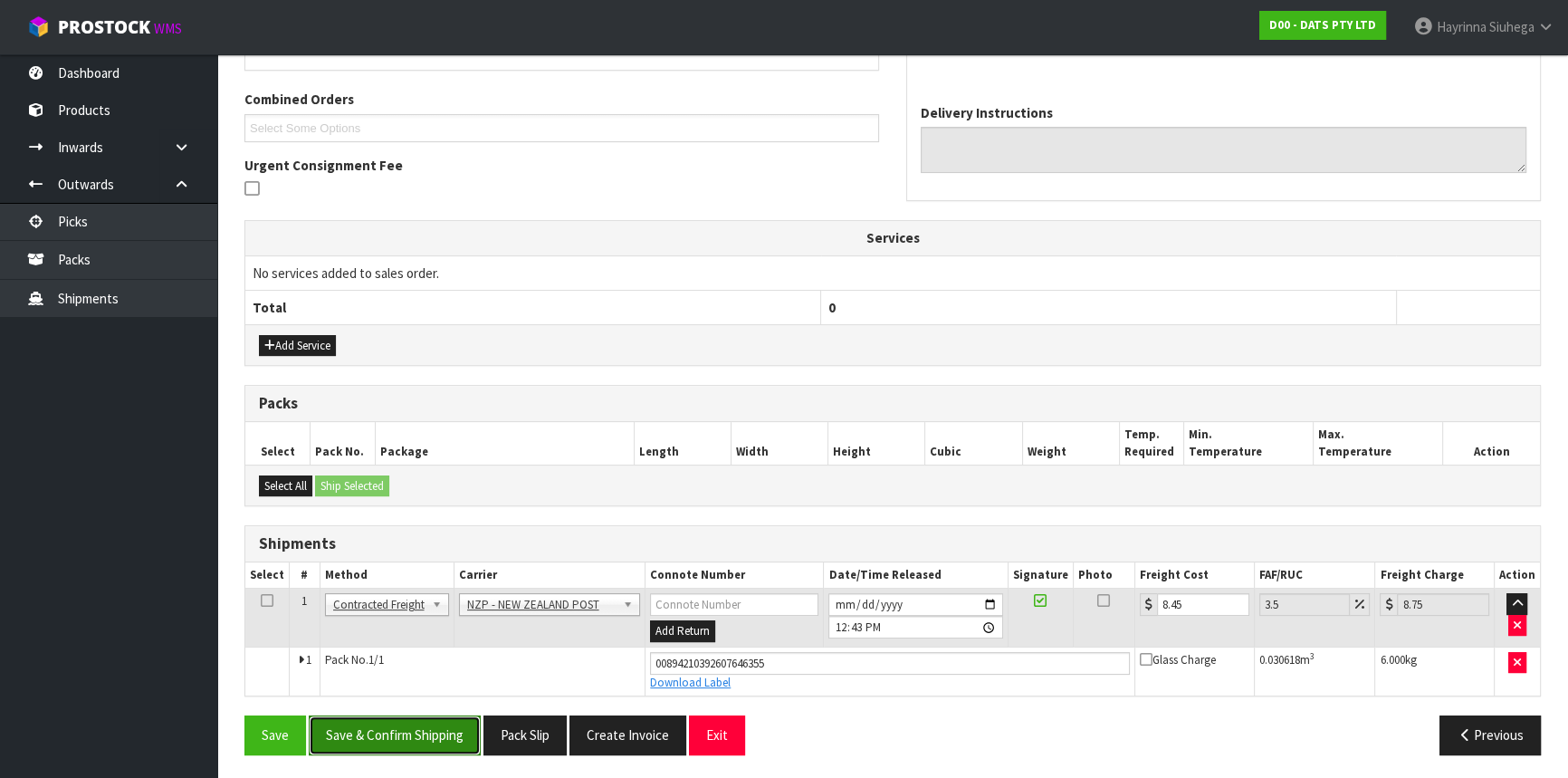
click at [391, 739] on button "Save & Confirm Shipping" at bounding box center [395, 734] width 172 height 39
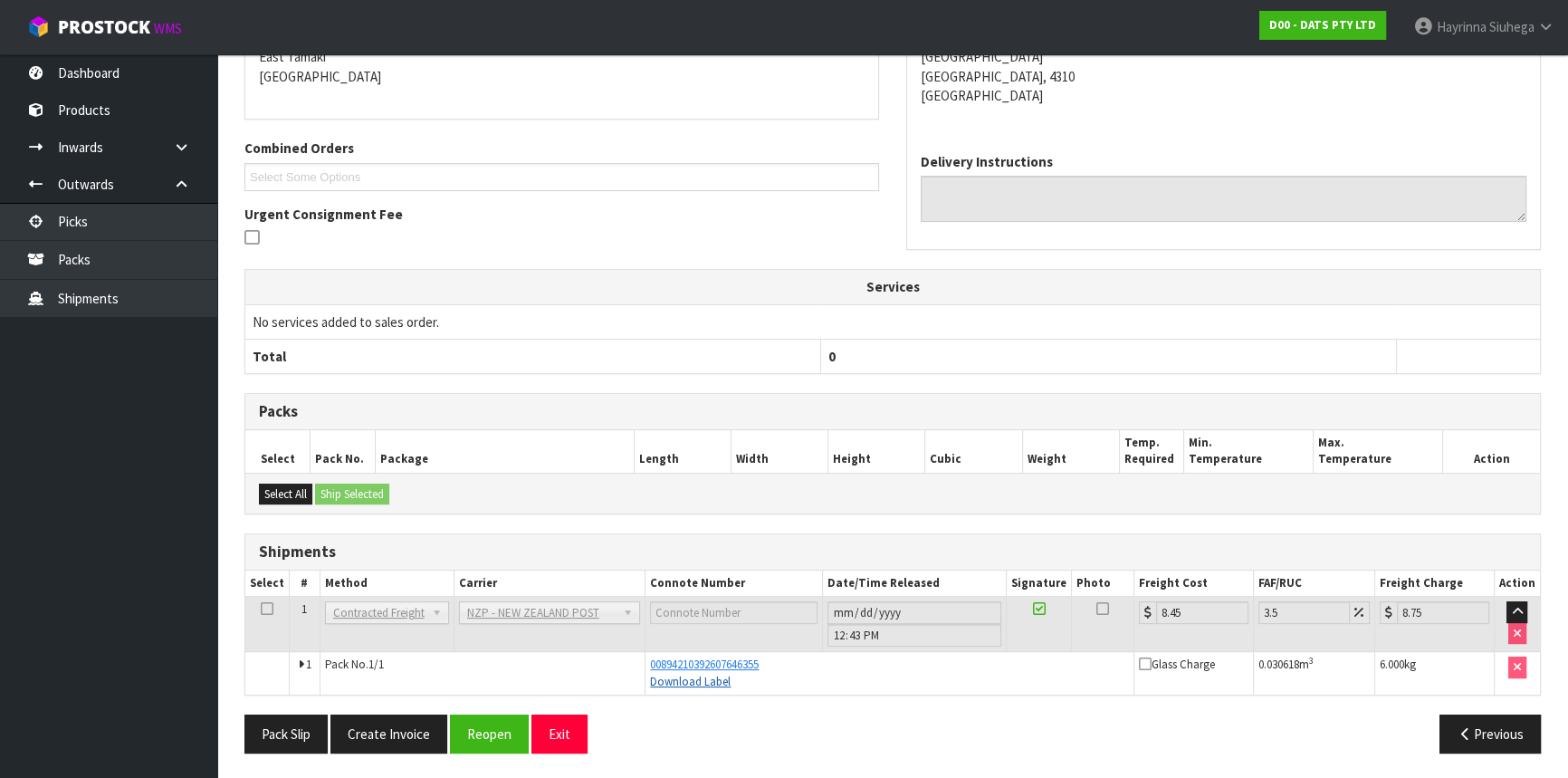
scroll to position [0, 0]
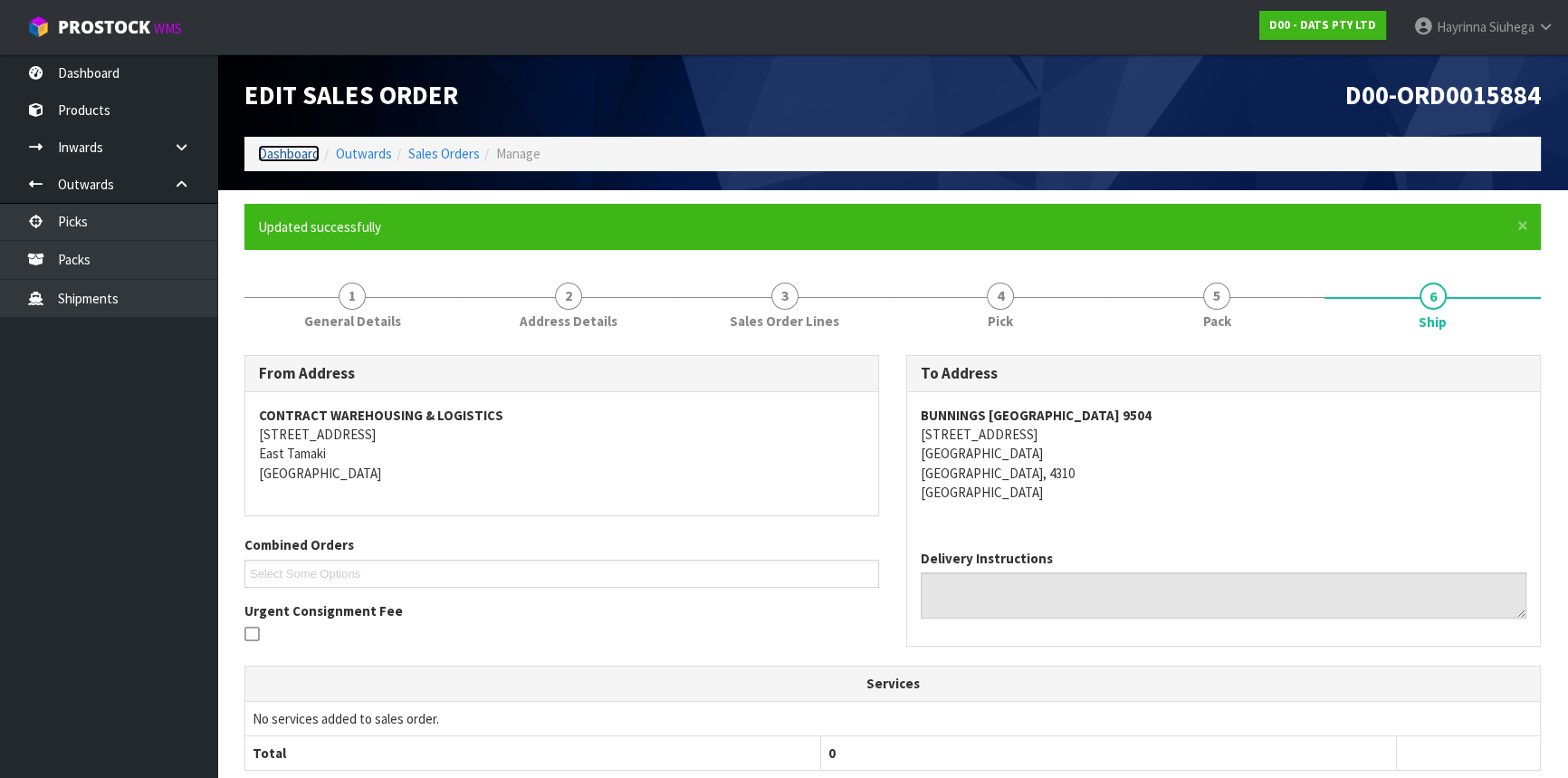
click at [300, 157] on link "Dashboard" at bounding box center [289, 153] width 62 height 17
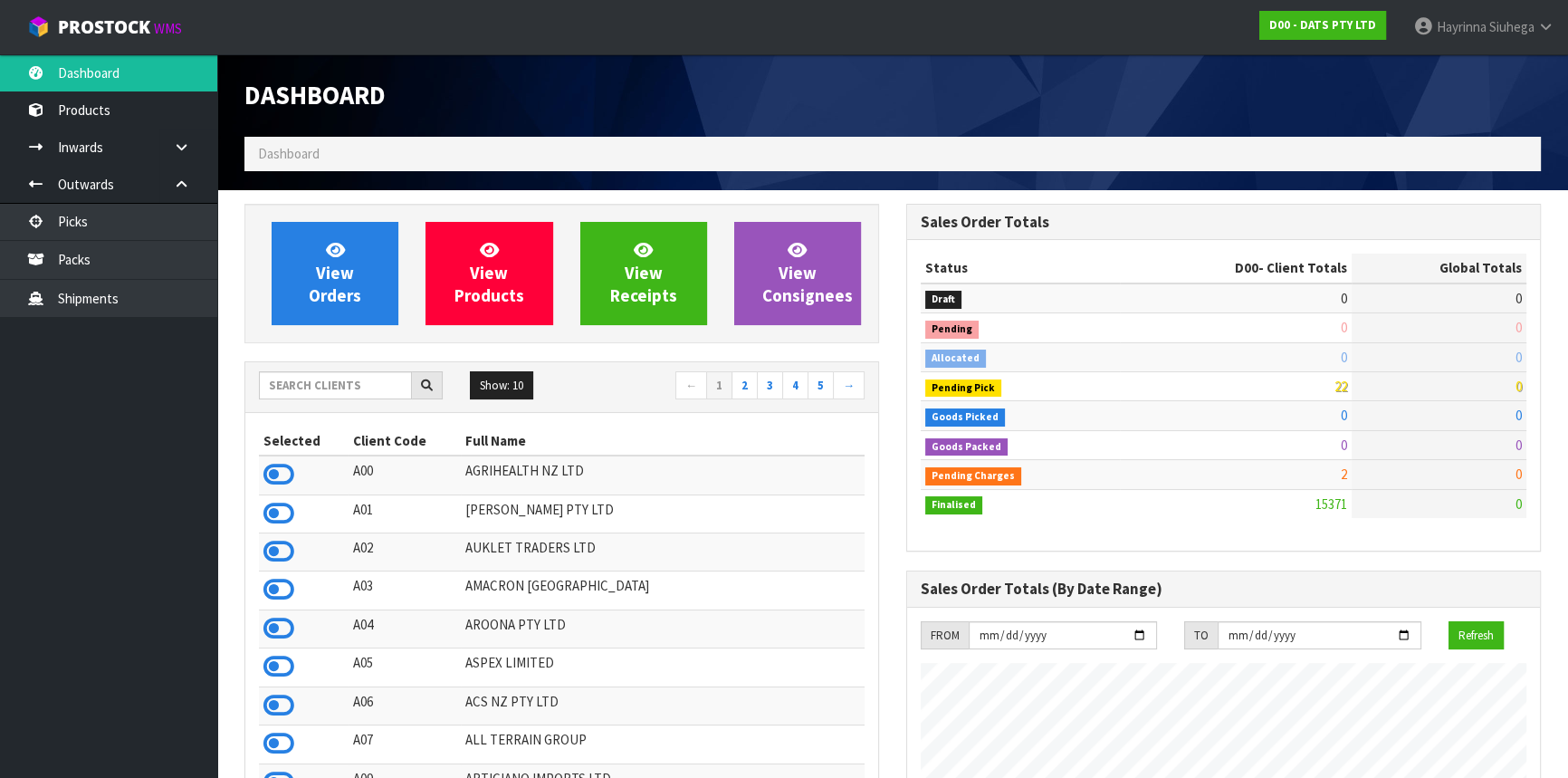
scroll to position [1408, 661]
click at [377, 379] on input "text" at bounding box center [336, 385] width 153 height 28
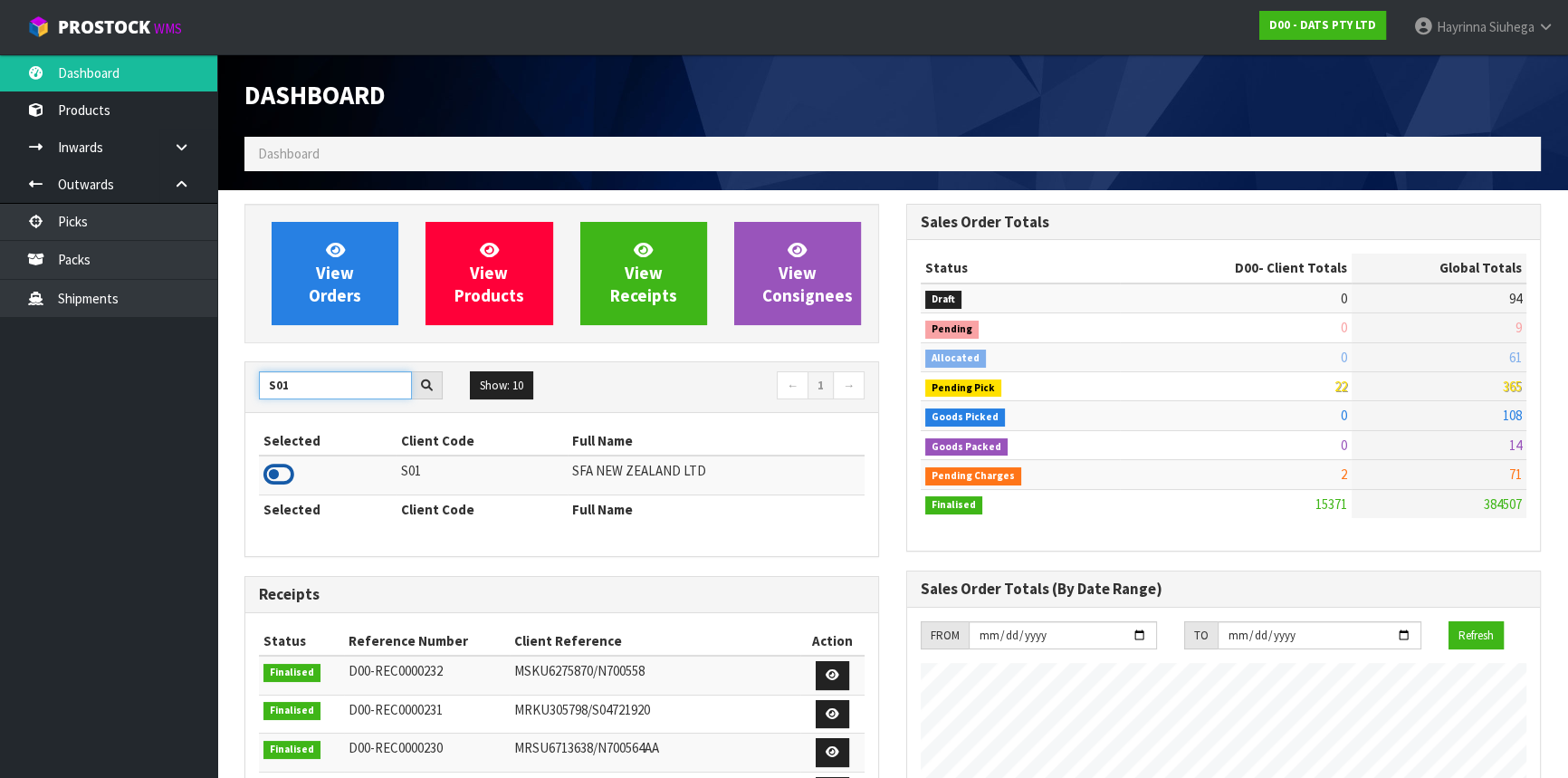
type input "S01"
click at [268, 472] on icon at bounding box center [278, 474] width 31 height 27
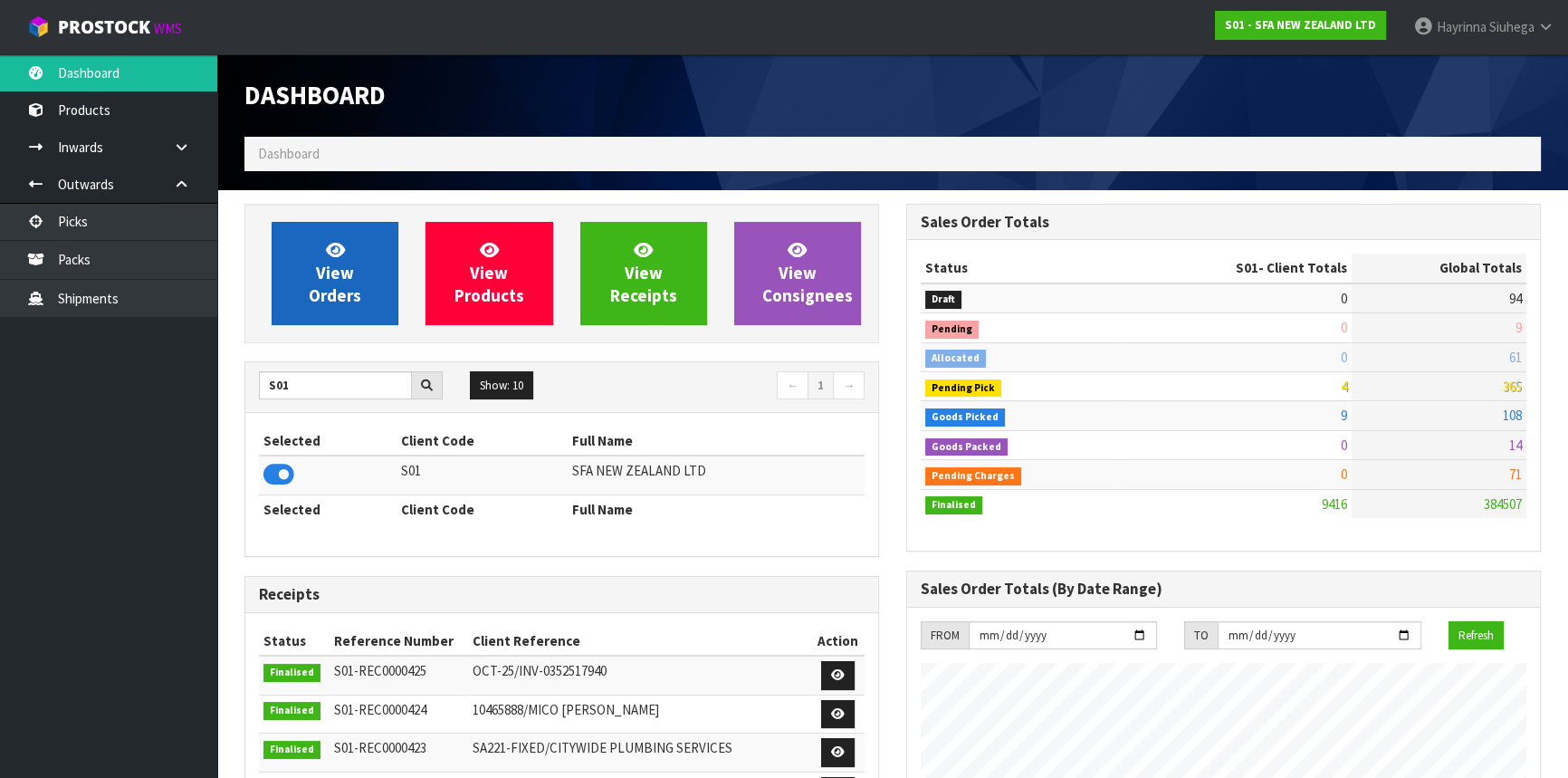
scroll to position [1369, 661]
click at [342, 262] on span "View Orders" at bounding box center [334, 274] width 52 height 68
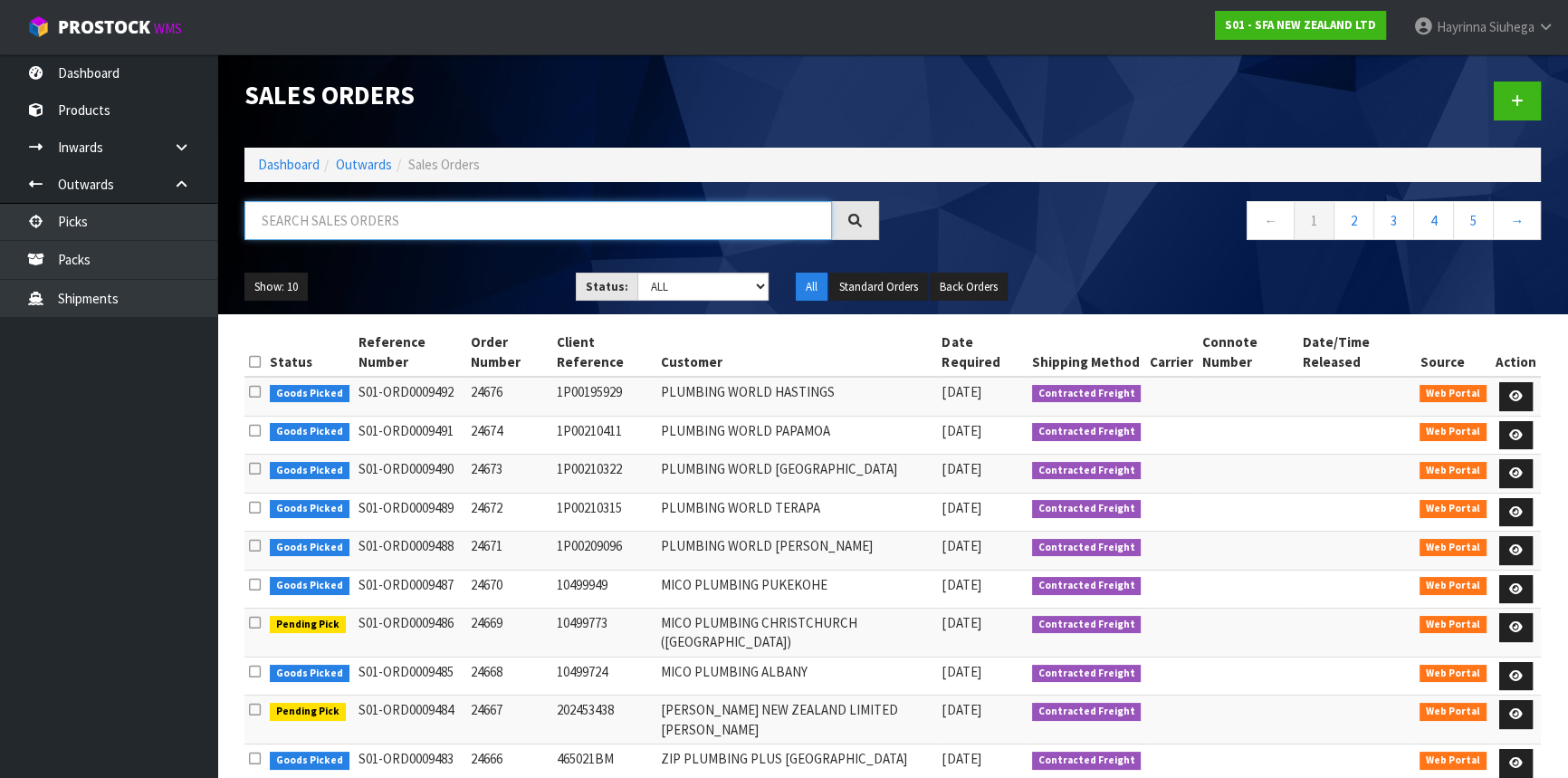
drag, startPoint x: 544, startPoint y: 236, endPoint x: 517, endPoint y: 211, distance: 36.8
click at [544, 236] on input "text" at bounding box center [537, 220] width 588 height 39
type input "JOB-0416454"
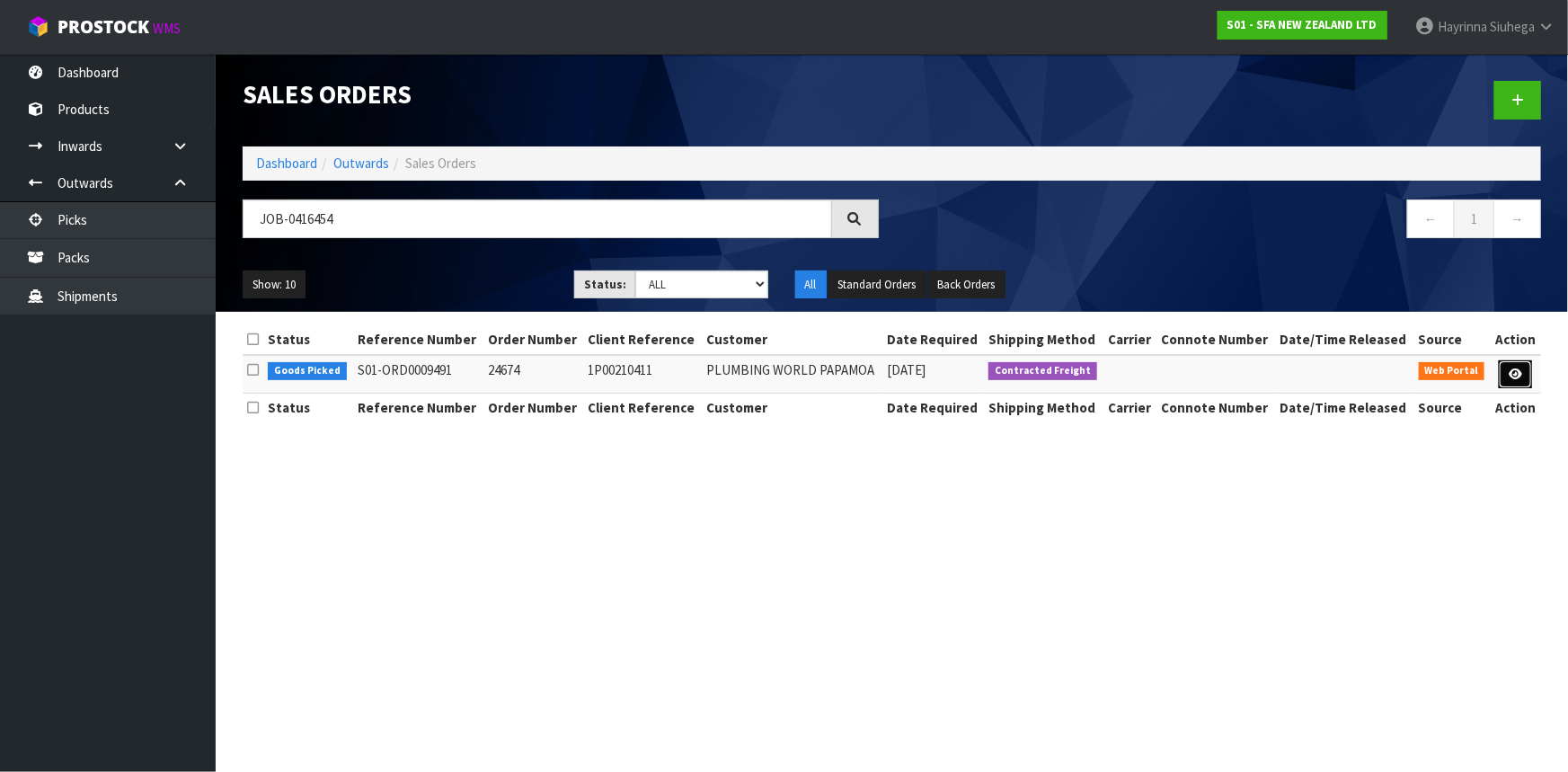
click at [1509, 383] on link at bounding box center [1515, 375] width 33 height 29
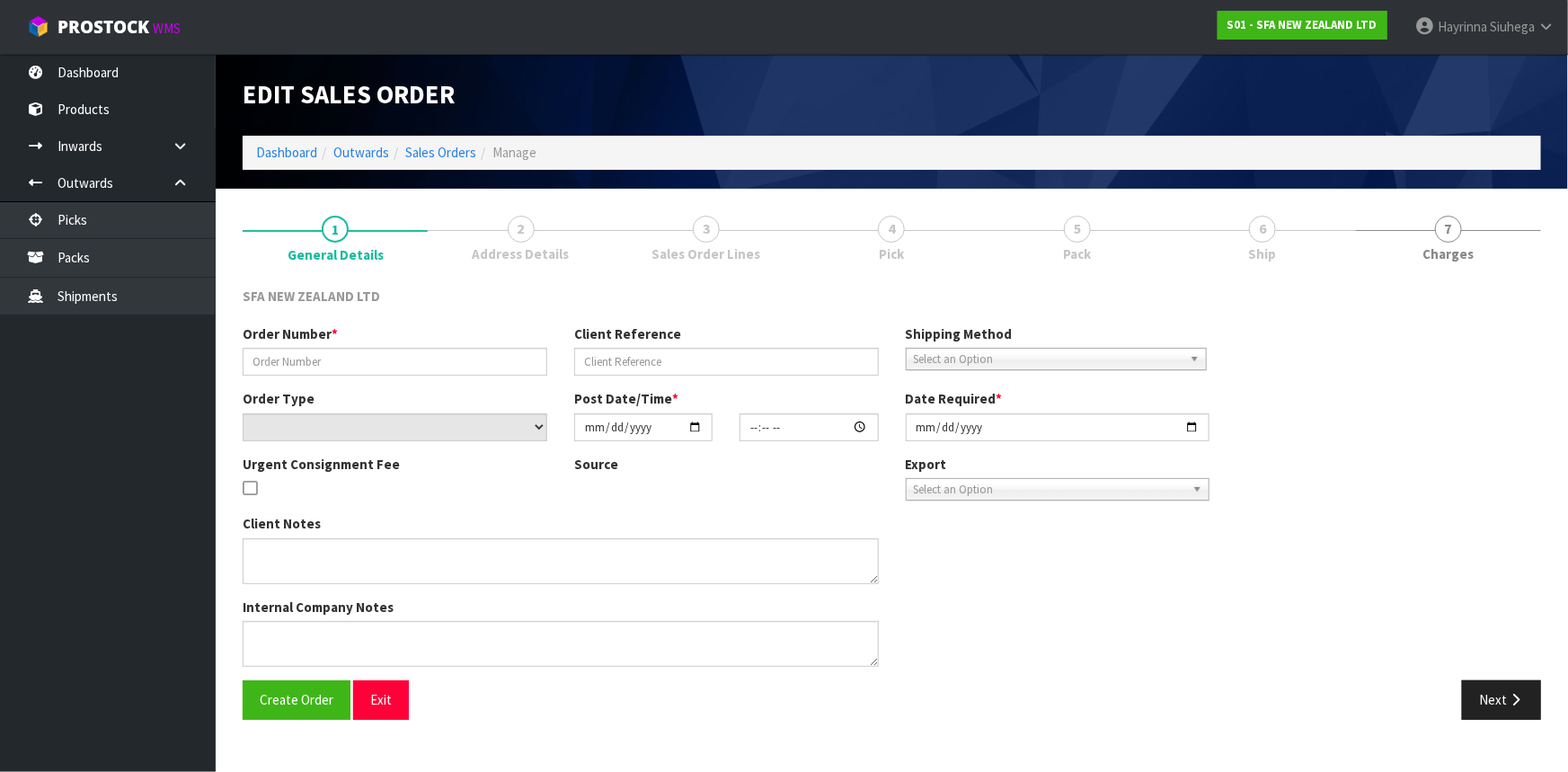
type input "24674"
type input "1P00210411"
select select "number:0"
type input "[DATE]"
type input "10:38:00.000"
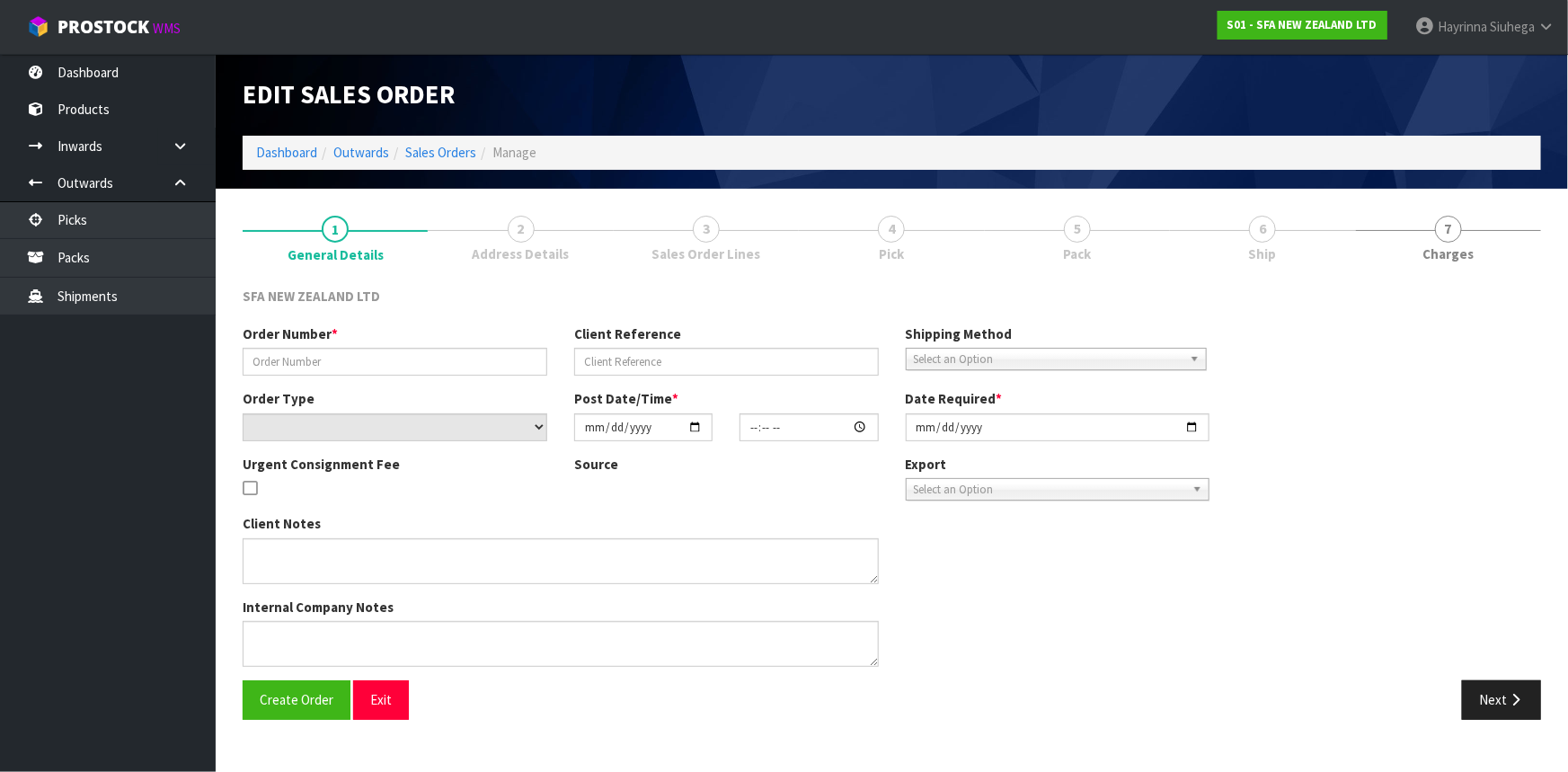
type input "[DATE]"
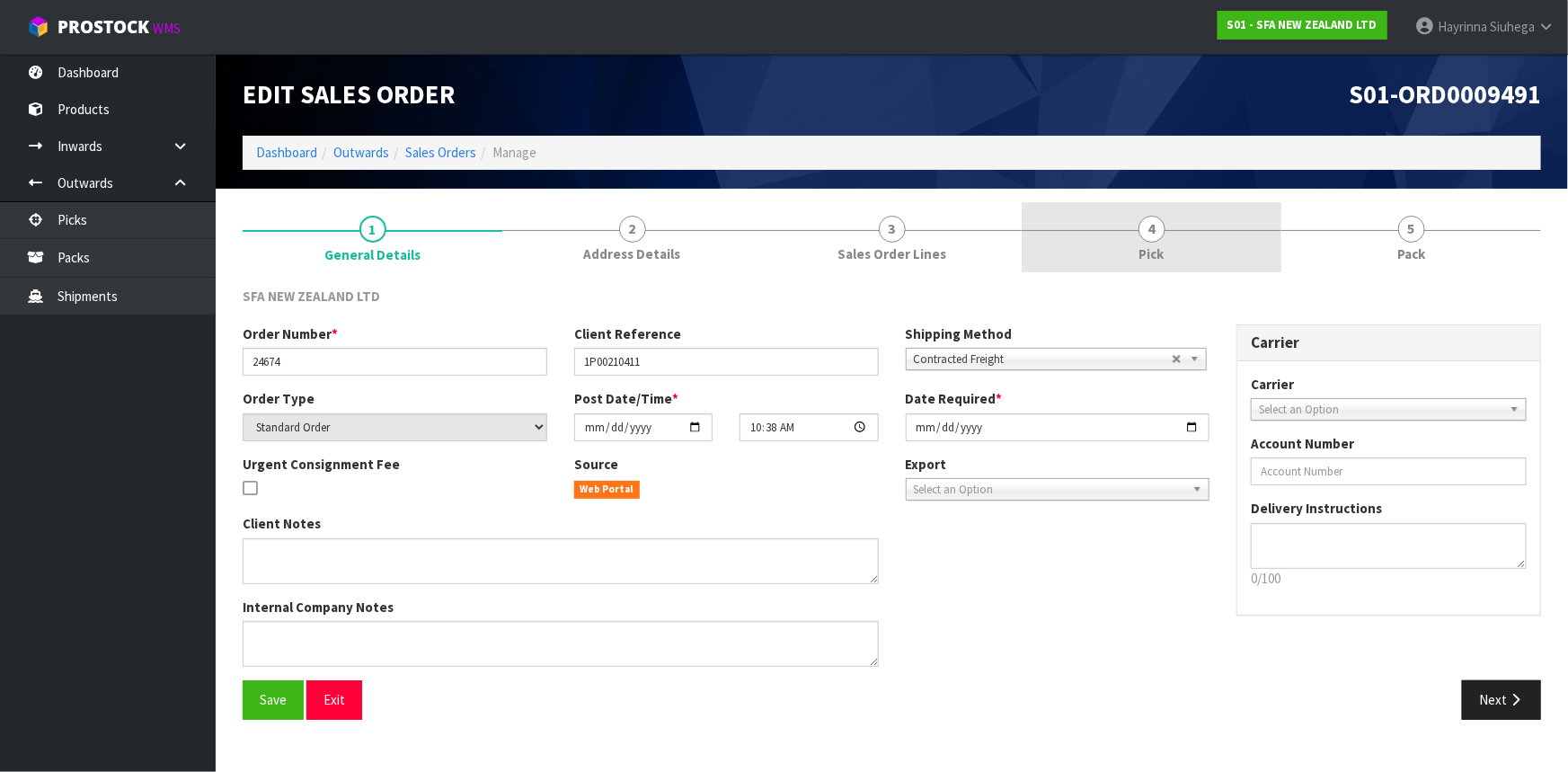
click at [1217, 227] on link "4 Pick" at bounding box center [1152, 238] width 259 height 71
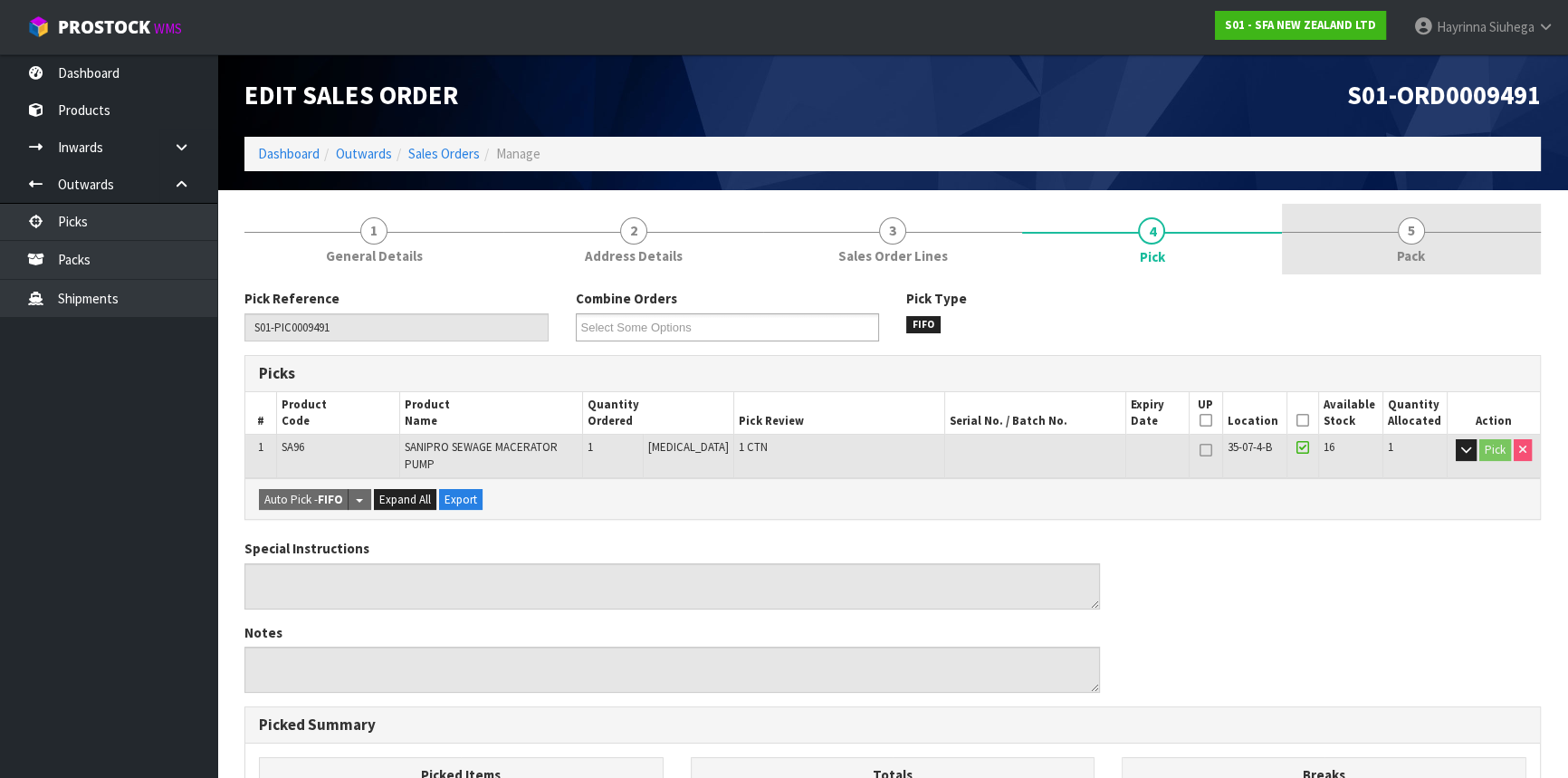
click at [1449, 244] on link "5 Pack" at bounding box center [1412, 239] width 259 height 72
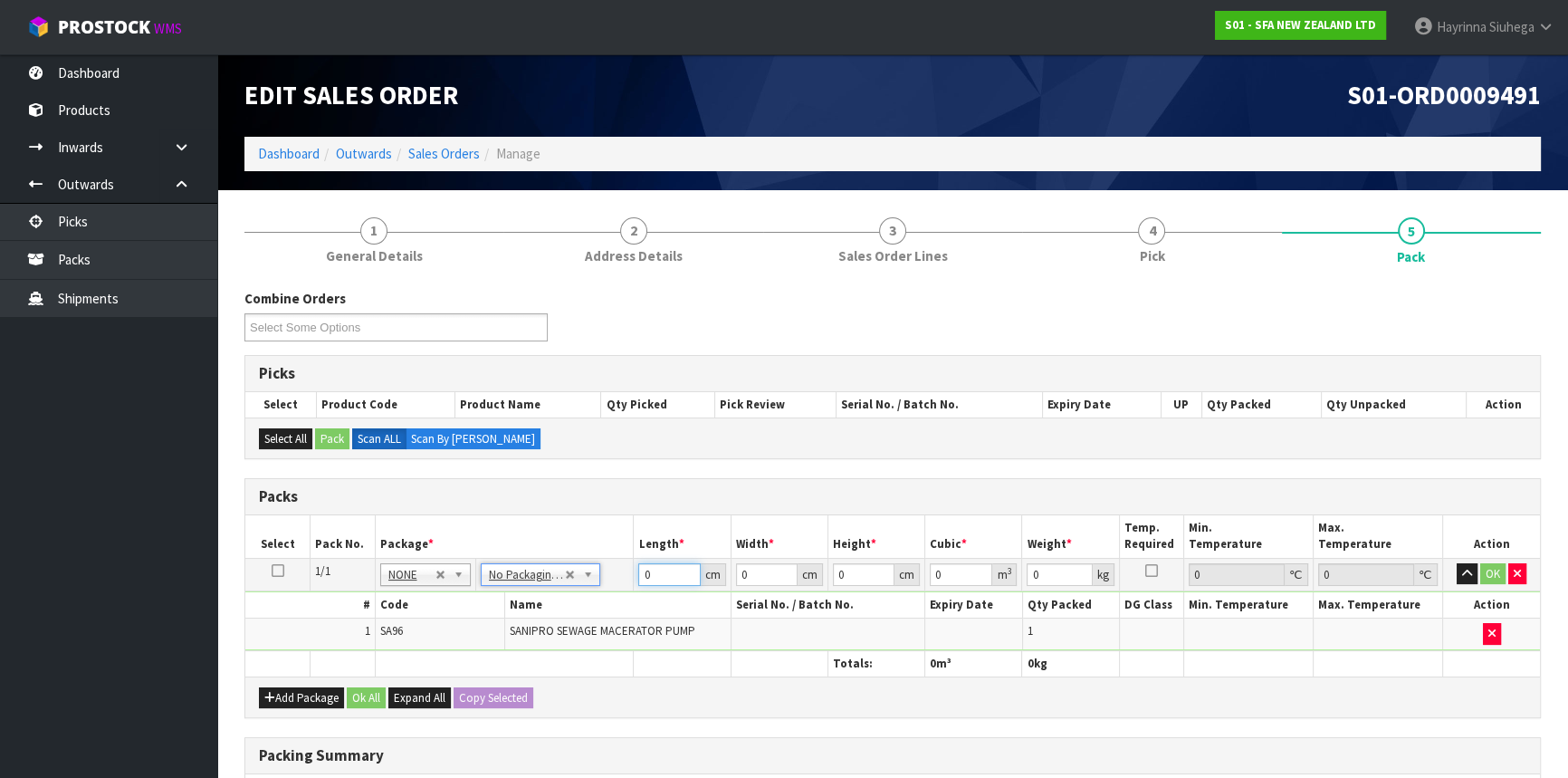
click at [643, 572] on input "0" at bounding box center [668, 575] width 62 height 23
type input "47"
type input "24"
type input "3"
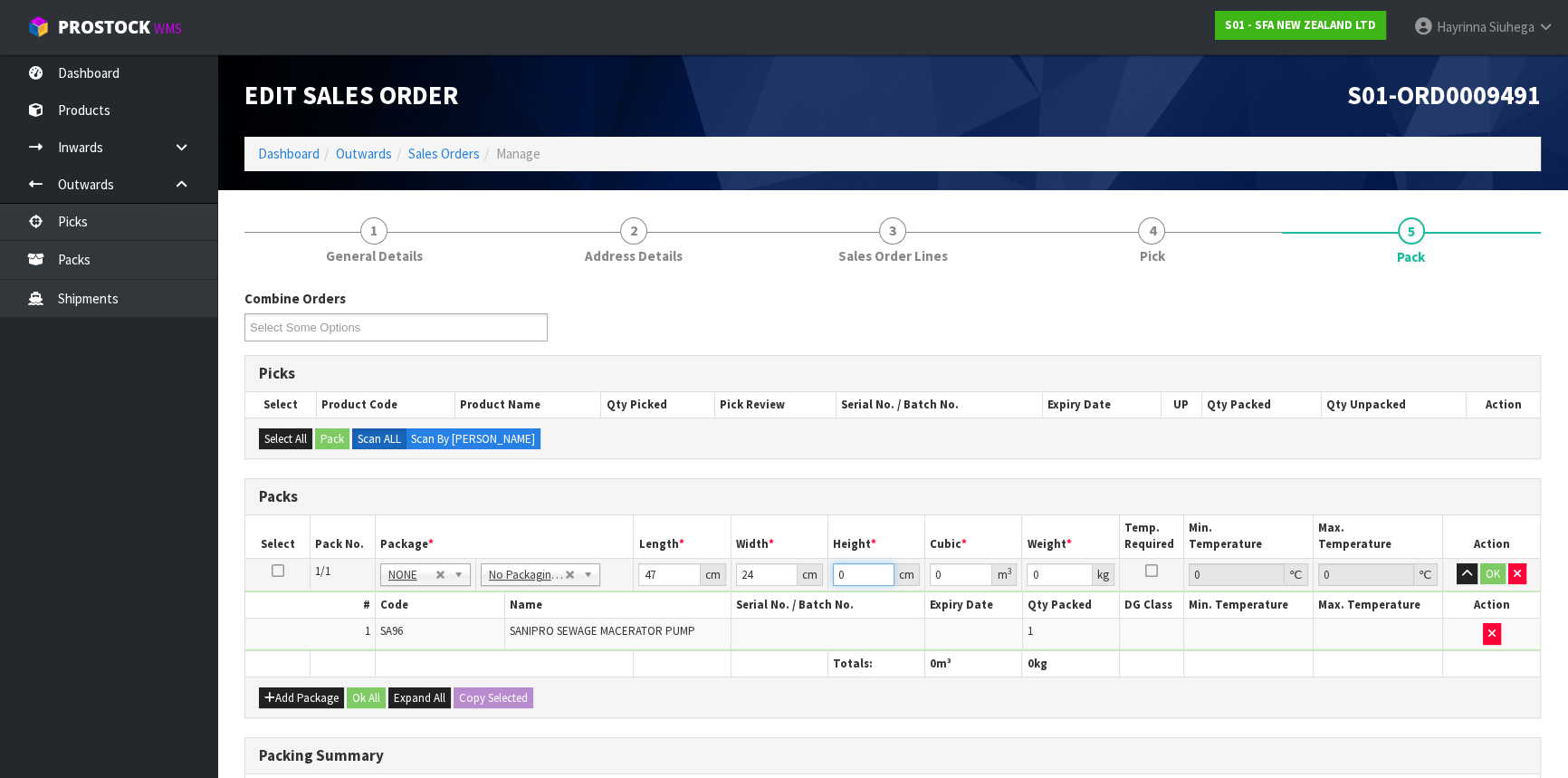
type input "0.003384"
type input "33"
type input "0.037224"
type input "33"
type input "7"
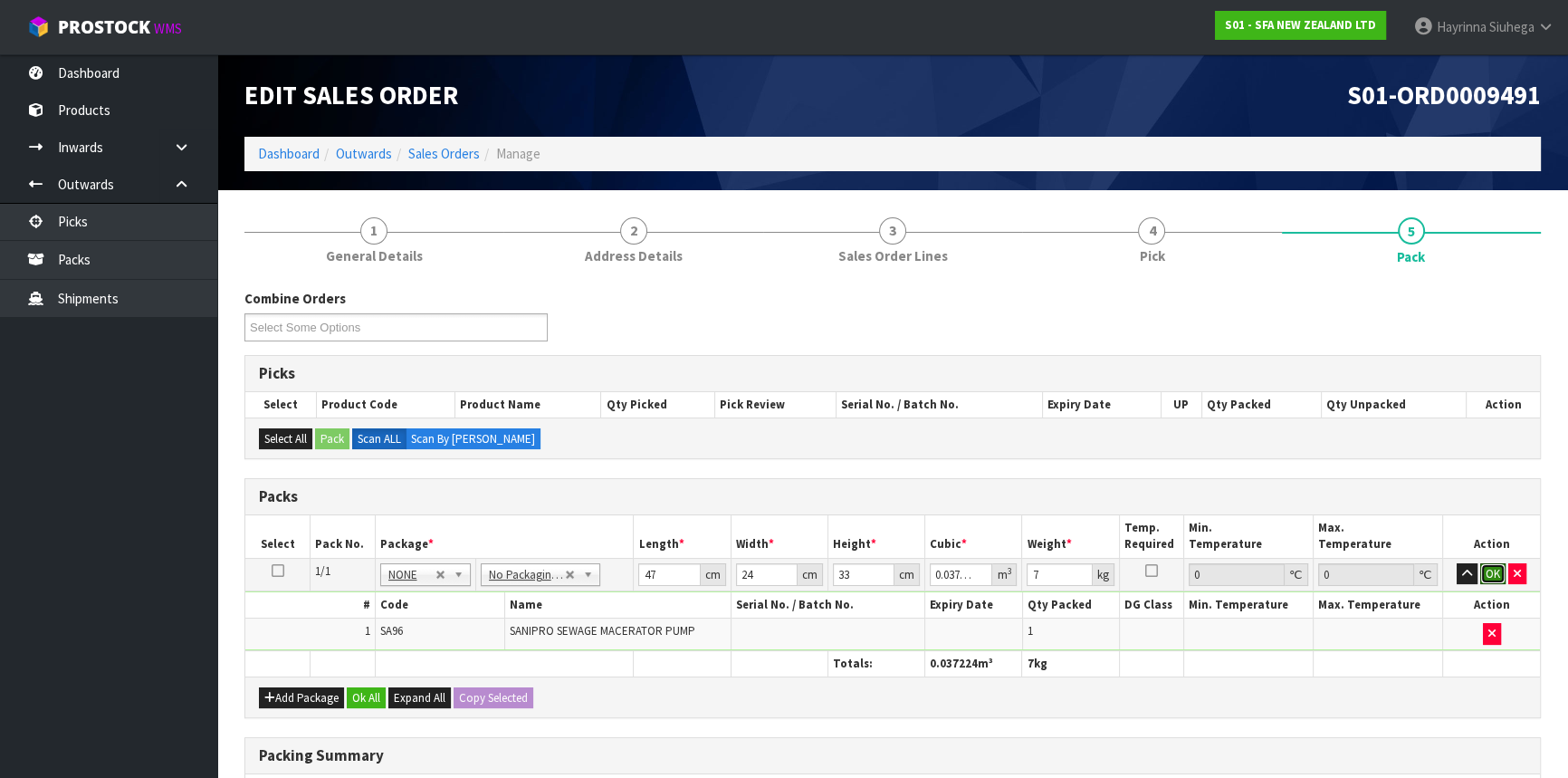
click button "OK" at bounding box center [1492, 574] width 26 height 22
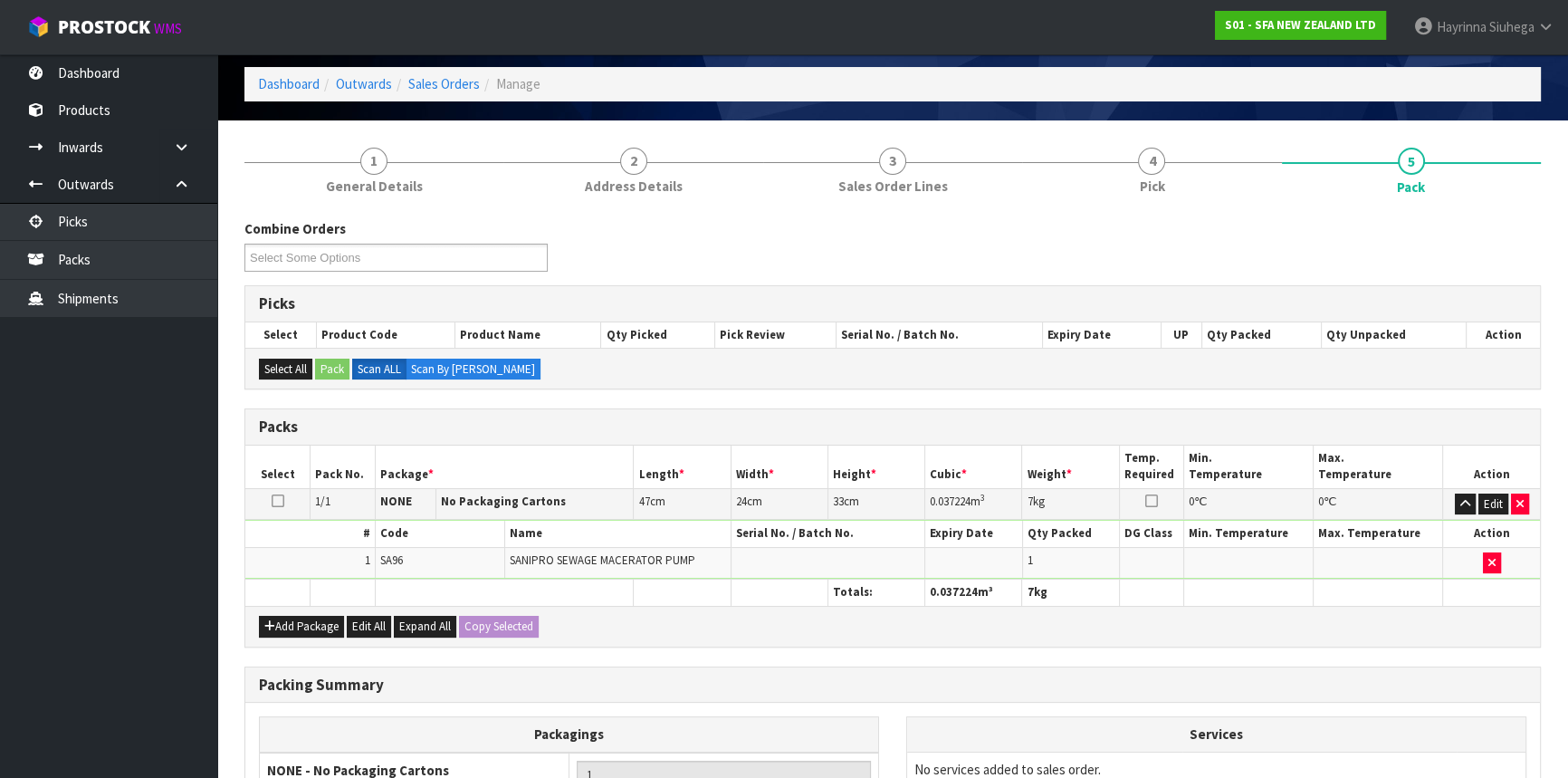
scroll to position [278, 0]
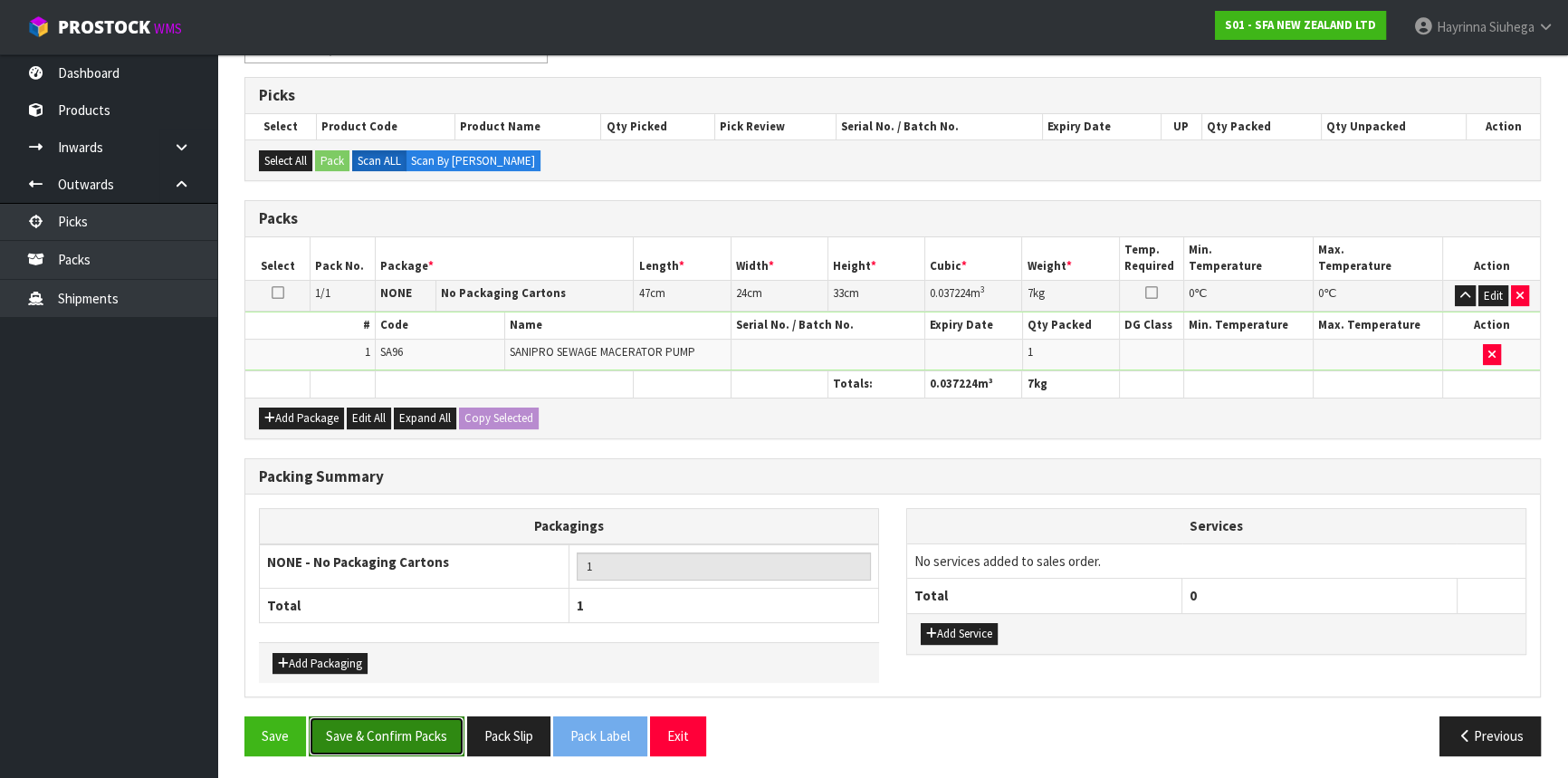
drag, startPoint x: 391, startPoint y: 718, endPoint x: 400, endPoint y: 716, distance: 9.2
click at [396, 718] on button "Save & Confirm Packs" at bounding box center [386, 735] width 156 height 39
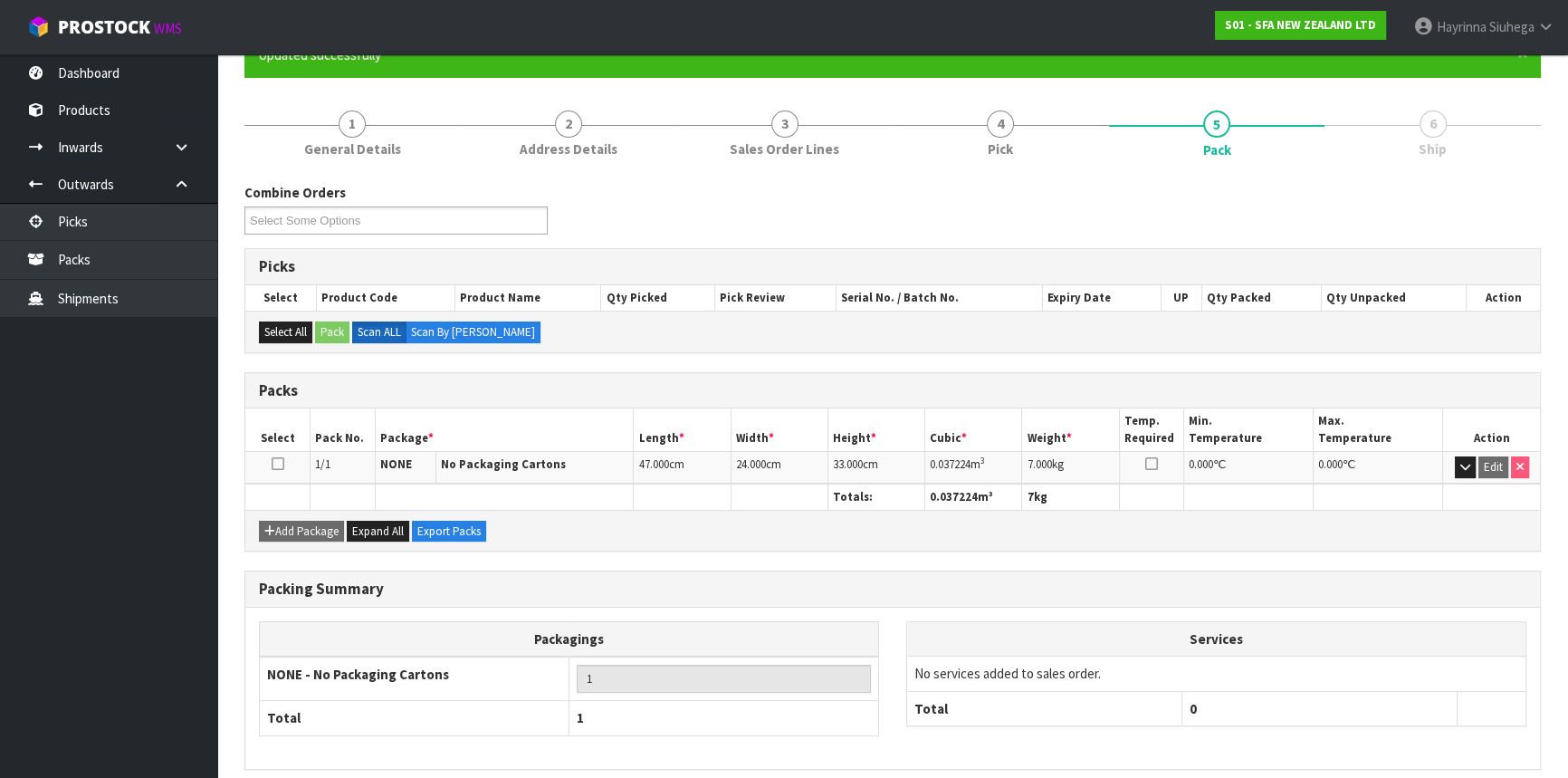
scroll to position [244, 0]
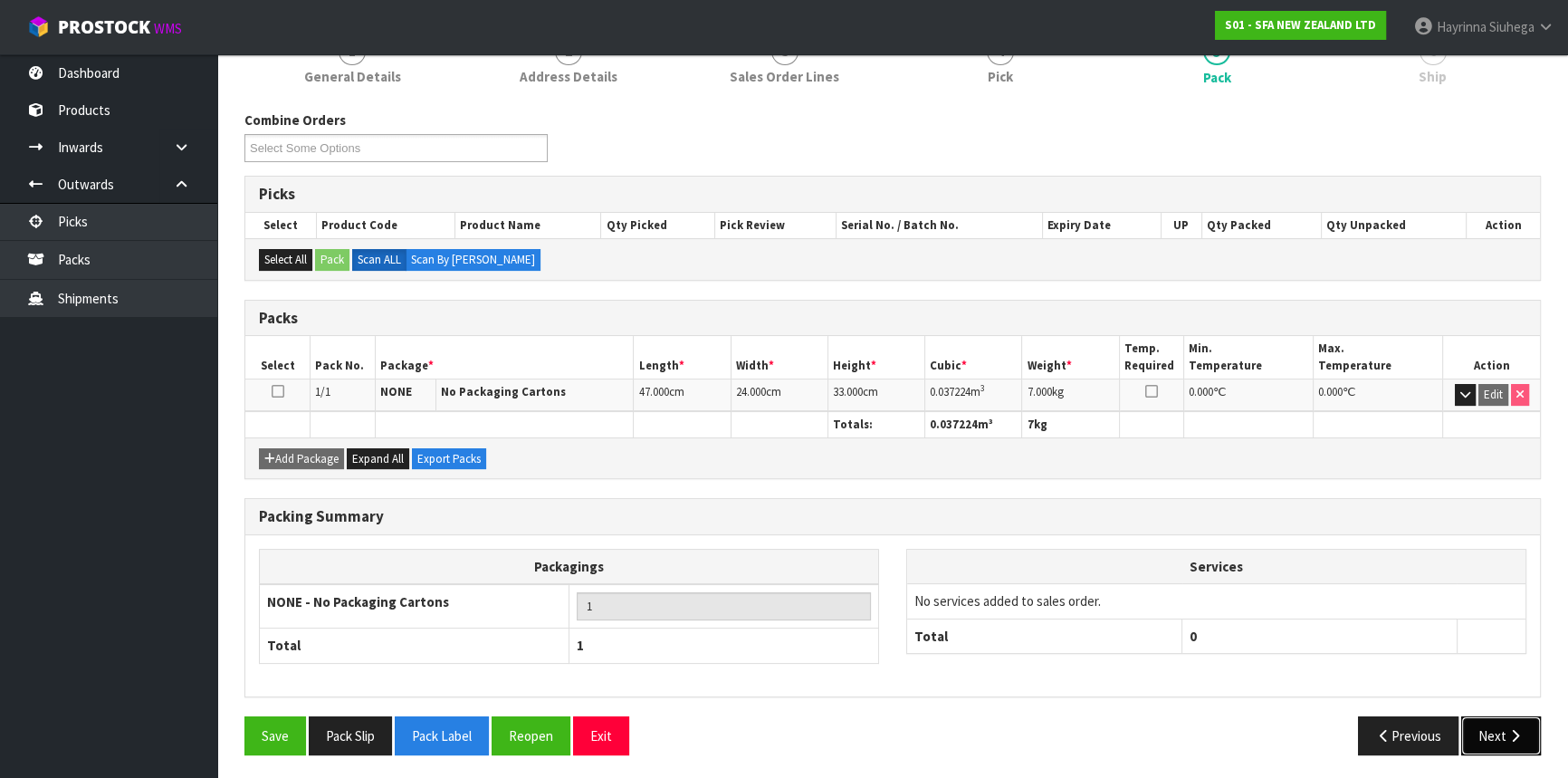
click at [1504, 719] on button "Next" at bounding box center [1501, 735] width 79 height 39
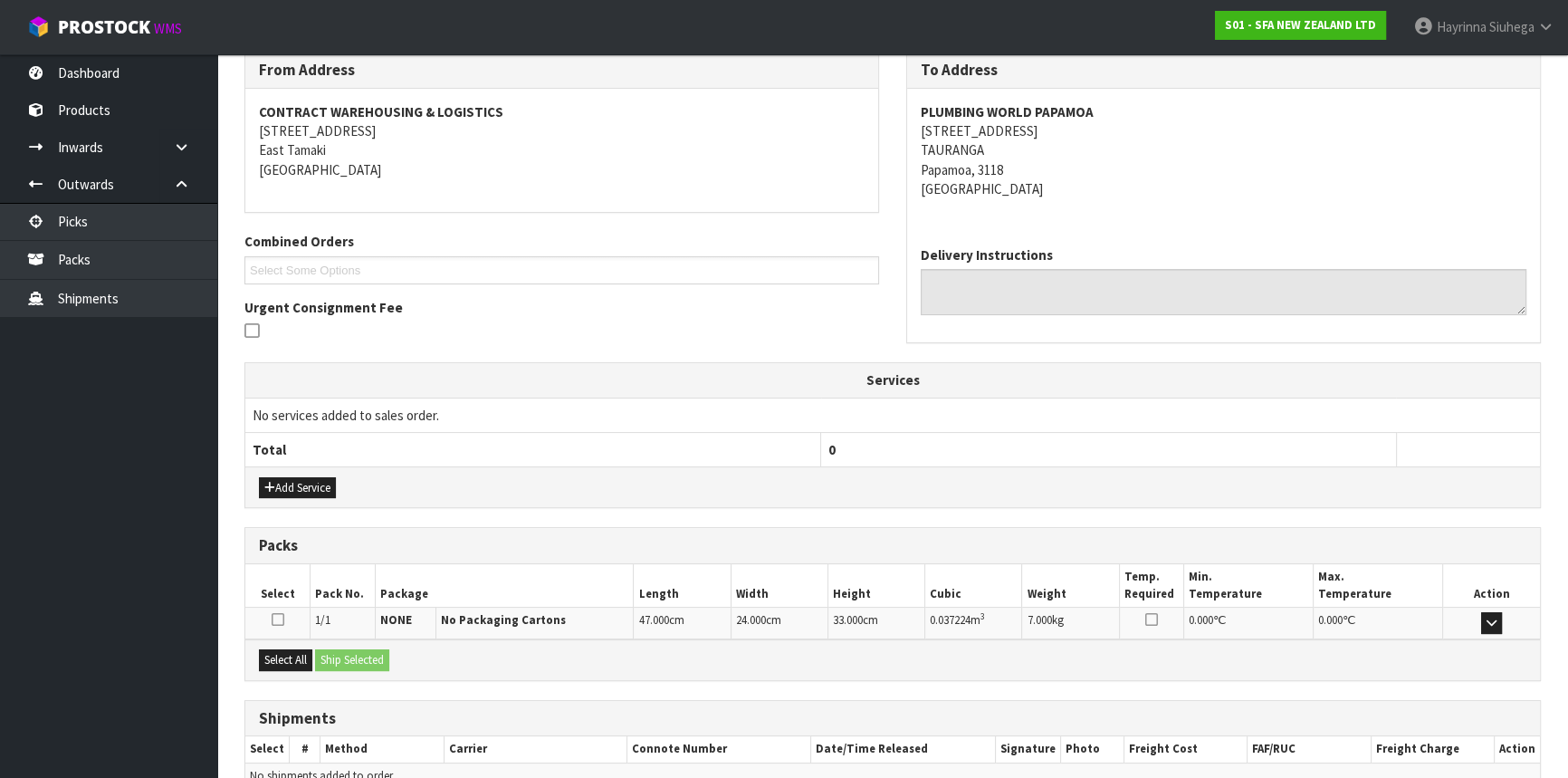
scroll to position [398, 0]
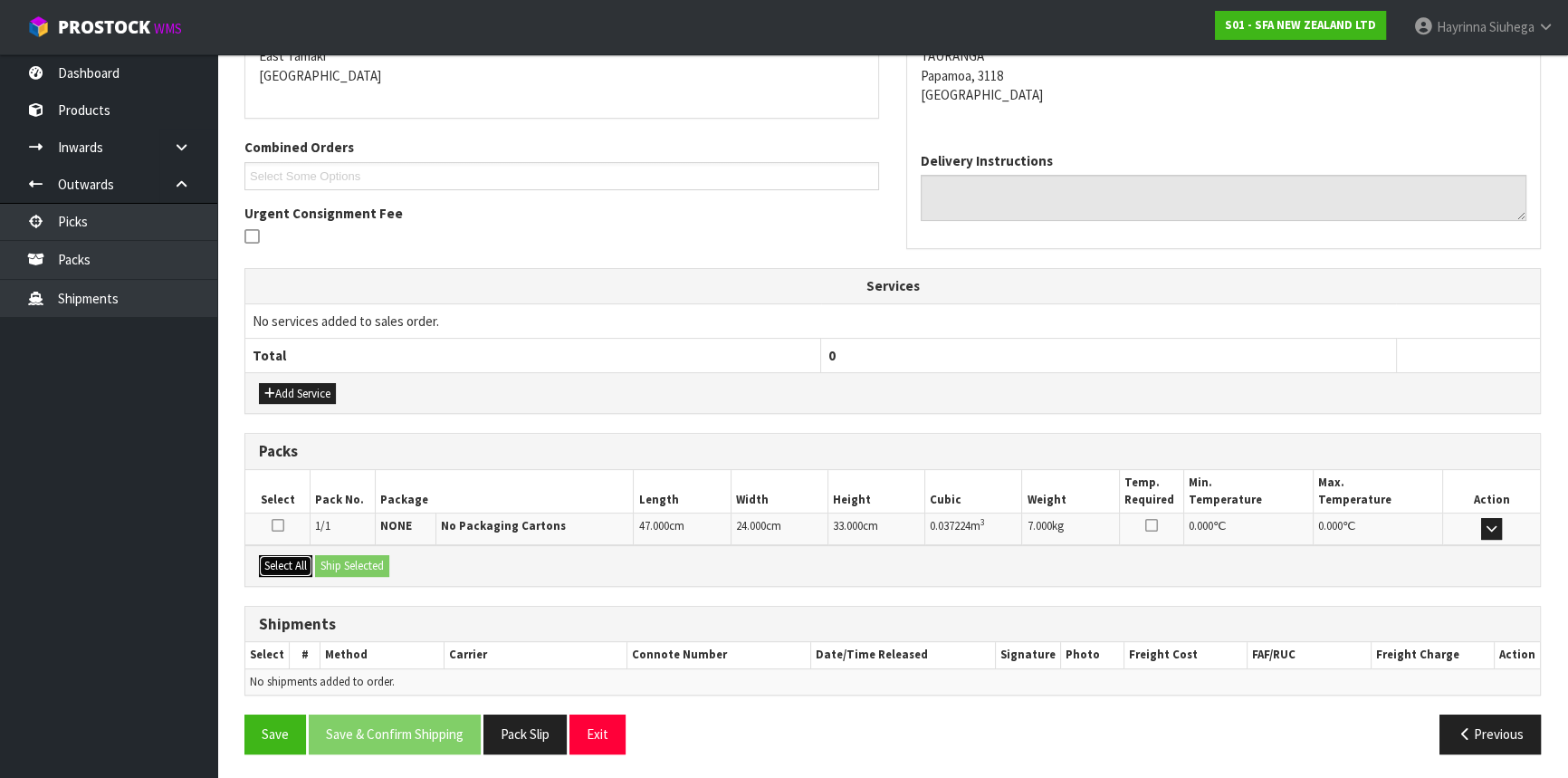
click at [295, 563] on button "Select All" at bounding box center [286, 565] width 53 height 22
click at [358, 563] on button "Ship Selected" at bounding box center [352, 565] width 74 height 22
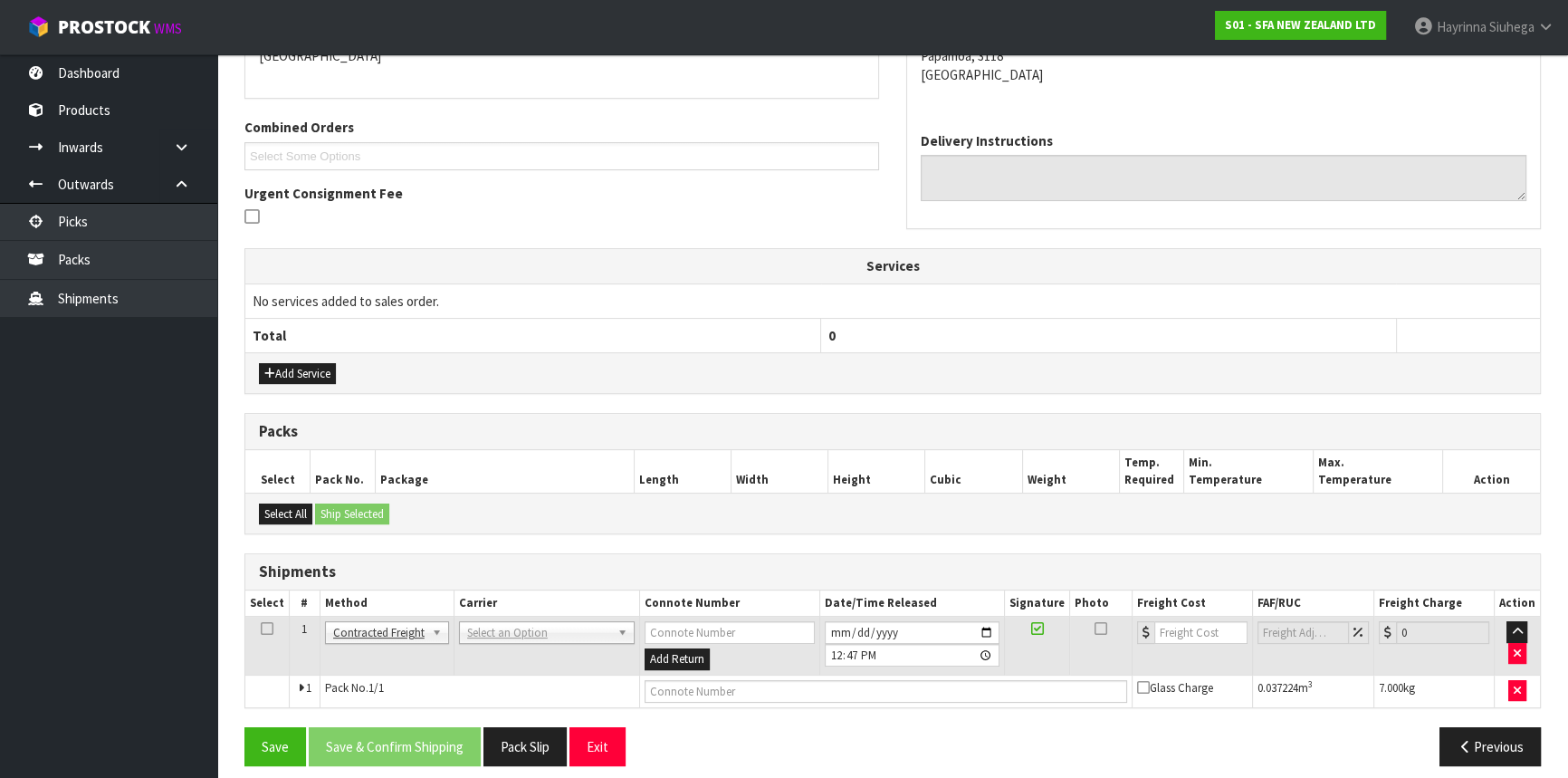
scroll to position [429, 0]
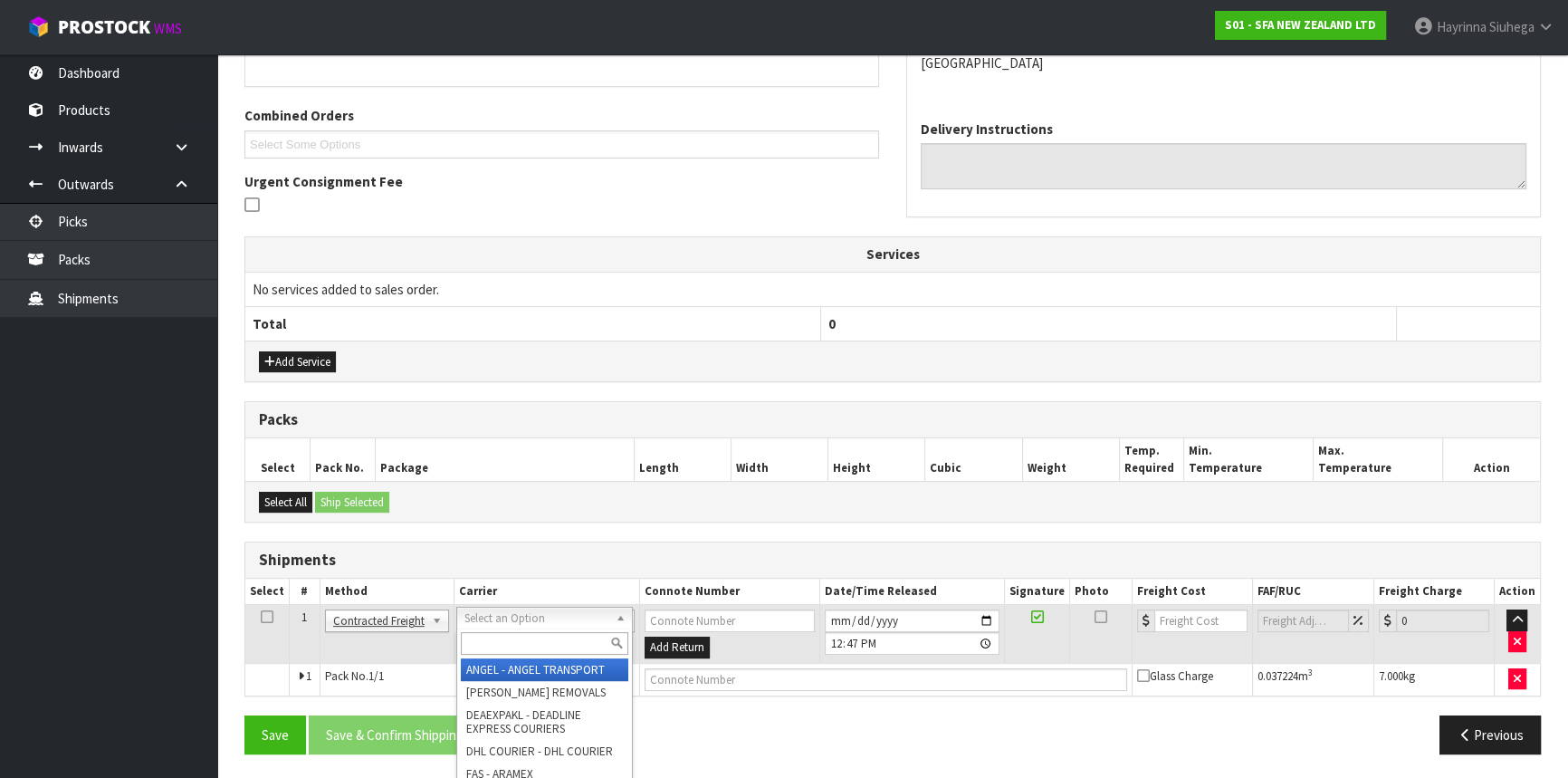
click at [488, 638] on input "text" at bounding box center [544, 644] width 167 height 23
type input "nzp"
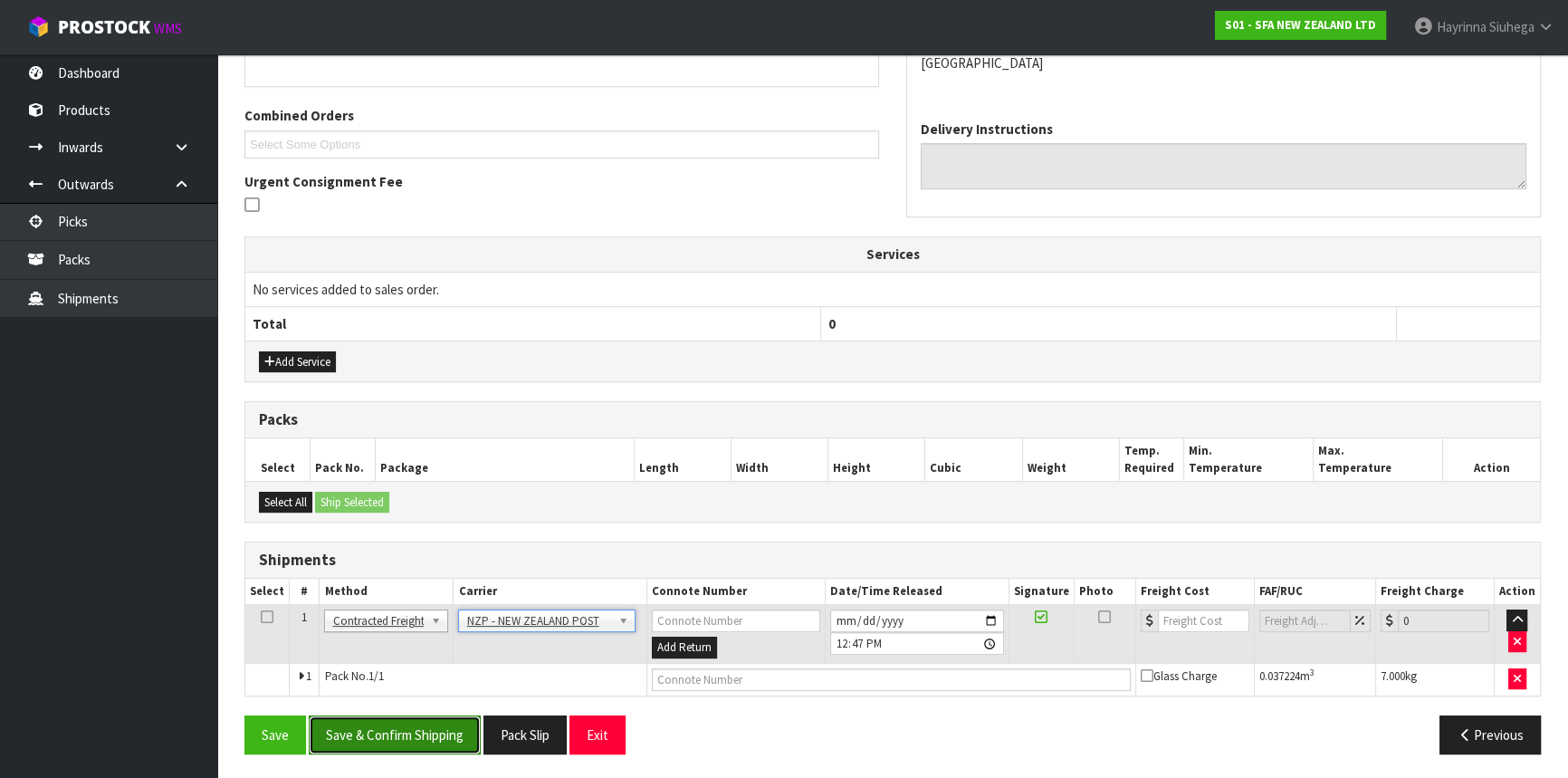
click at [418, 742] on button "Save & Confirm Shipping" at bounding box center [395, 734] width 172 height 39
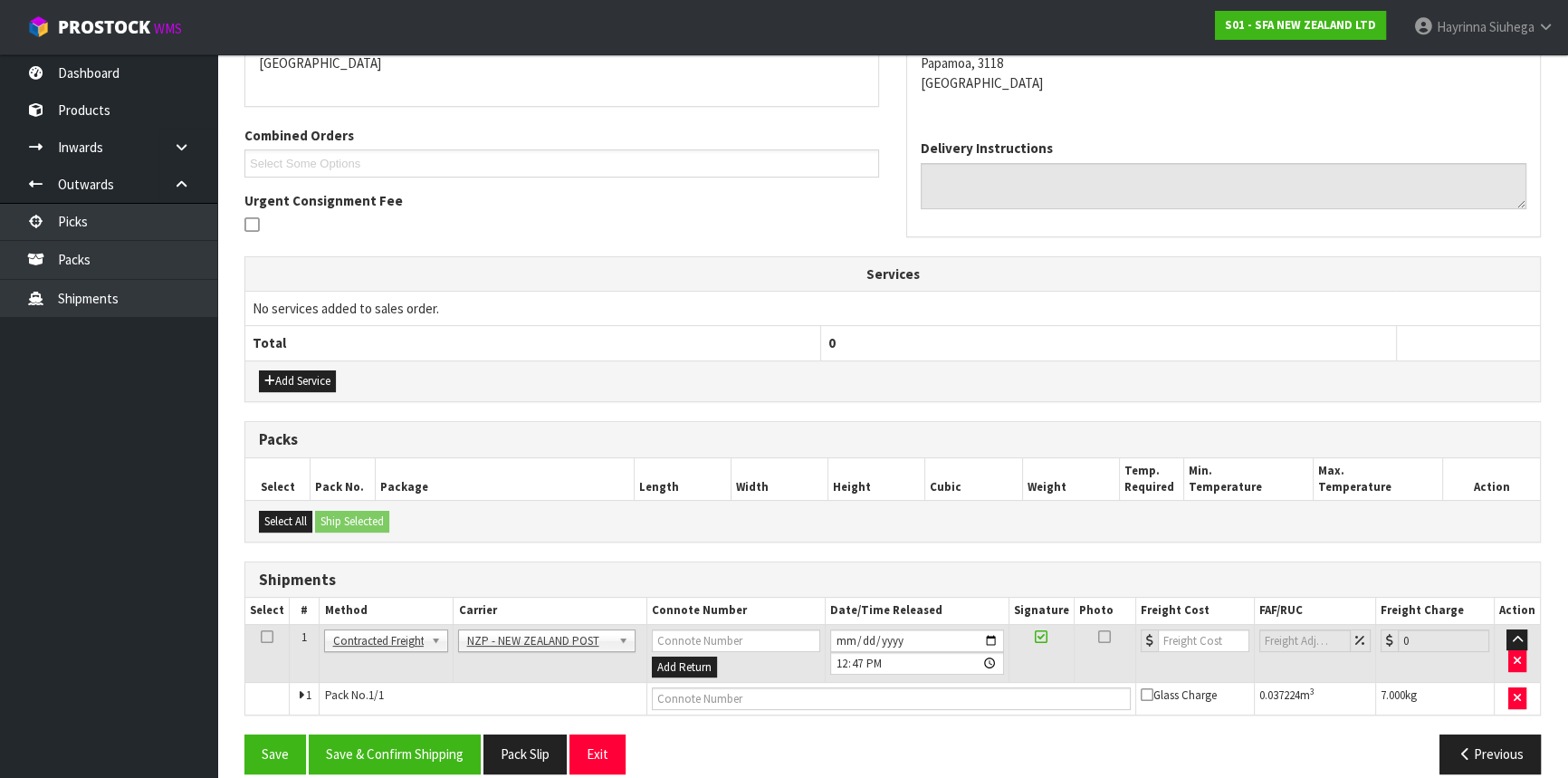
scroll to position [0, 0]
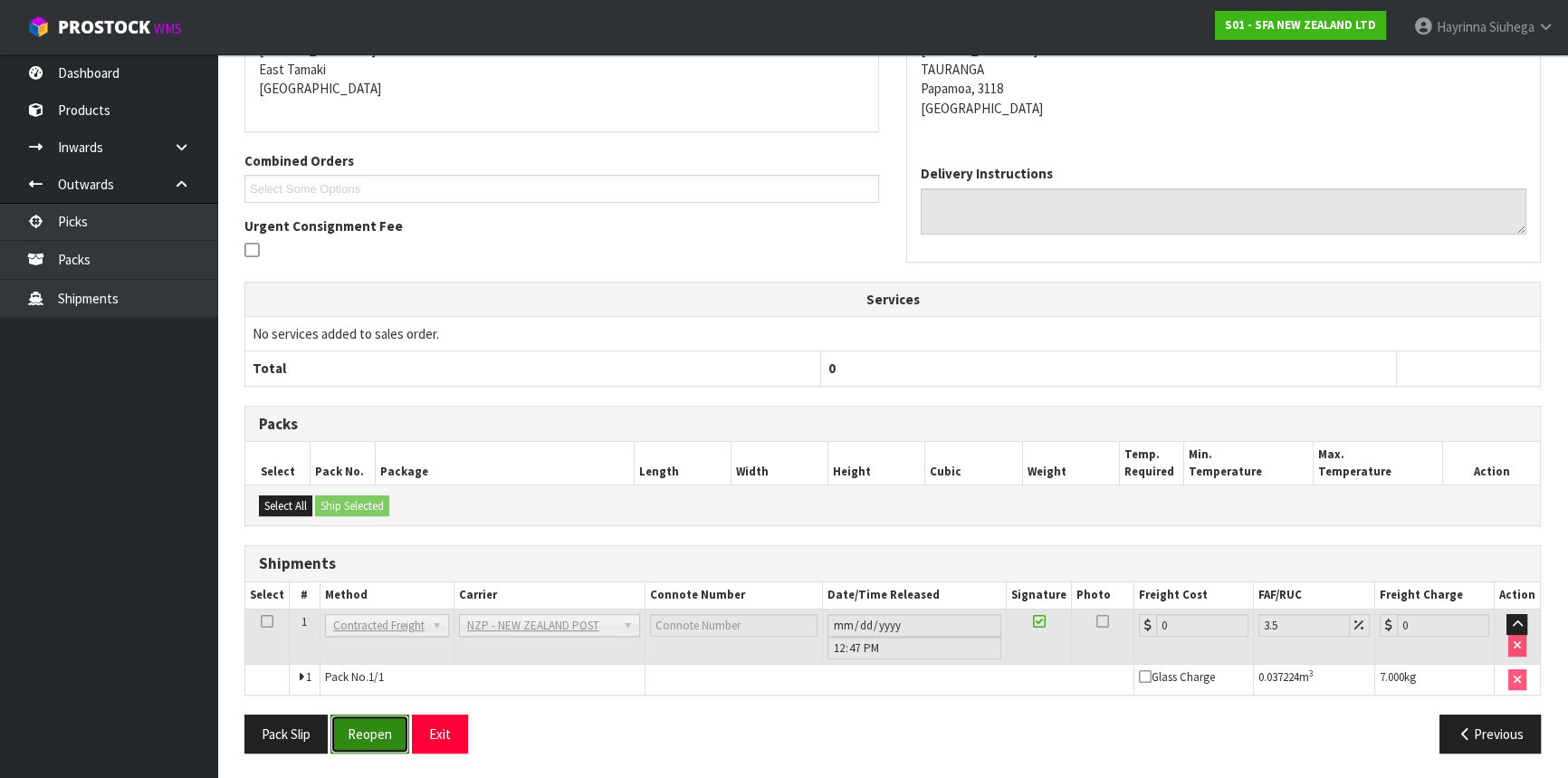
click at [376, 734] on button "Reopen" at bounding box center [369, 734] width 79 height 39
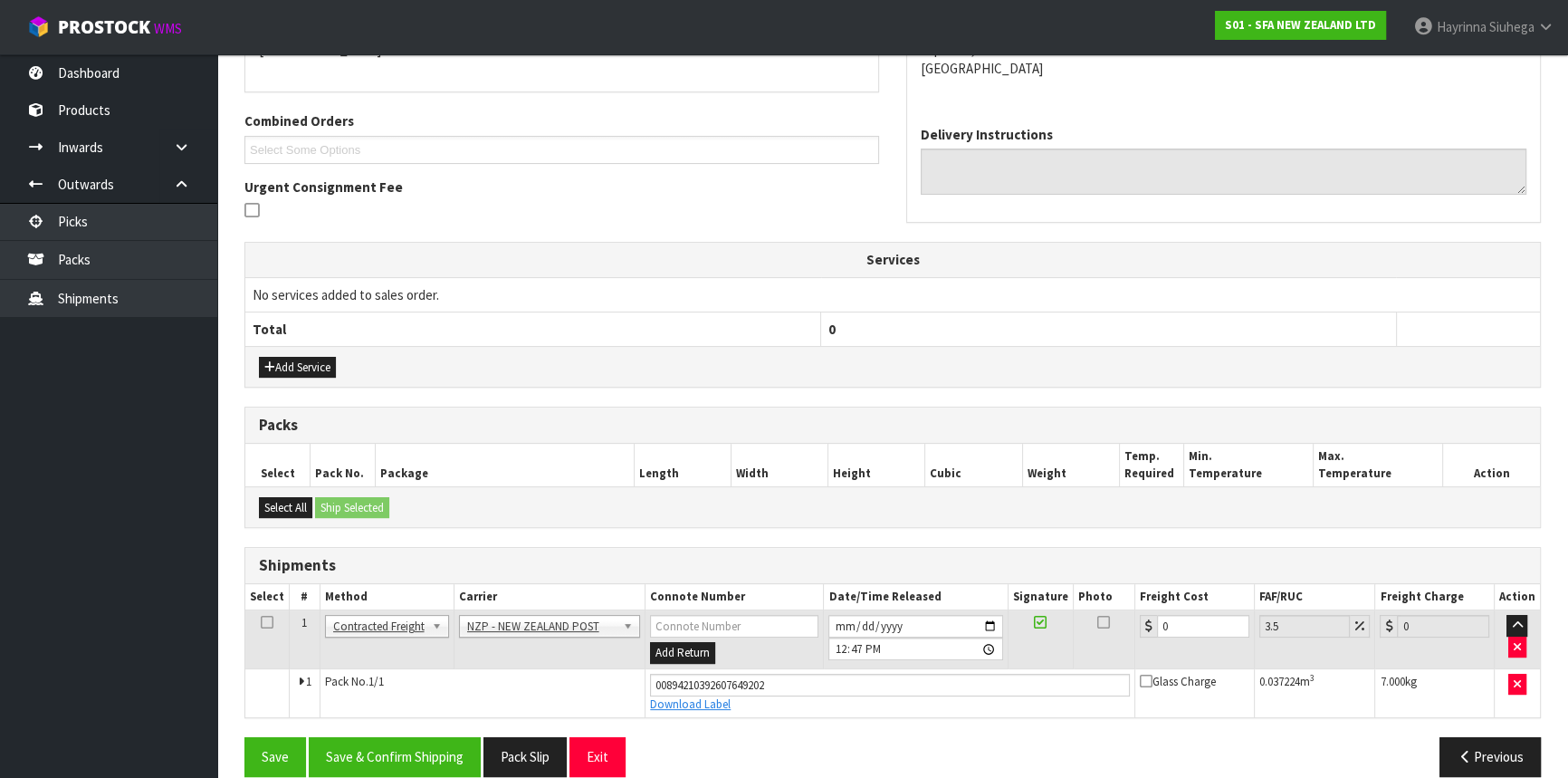
scroll to position [446, 0]
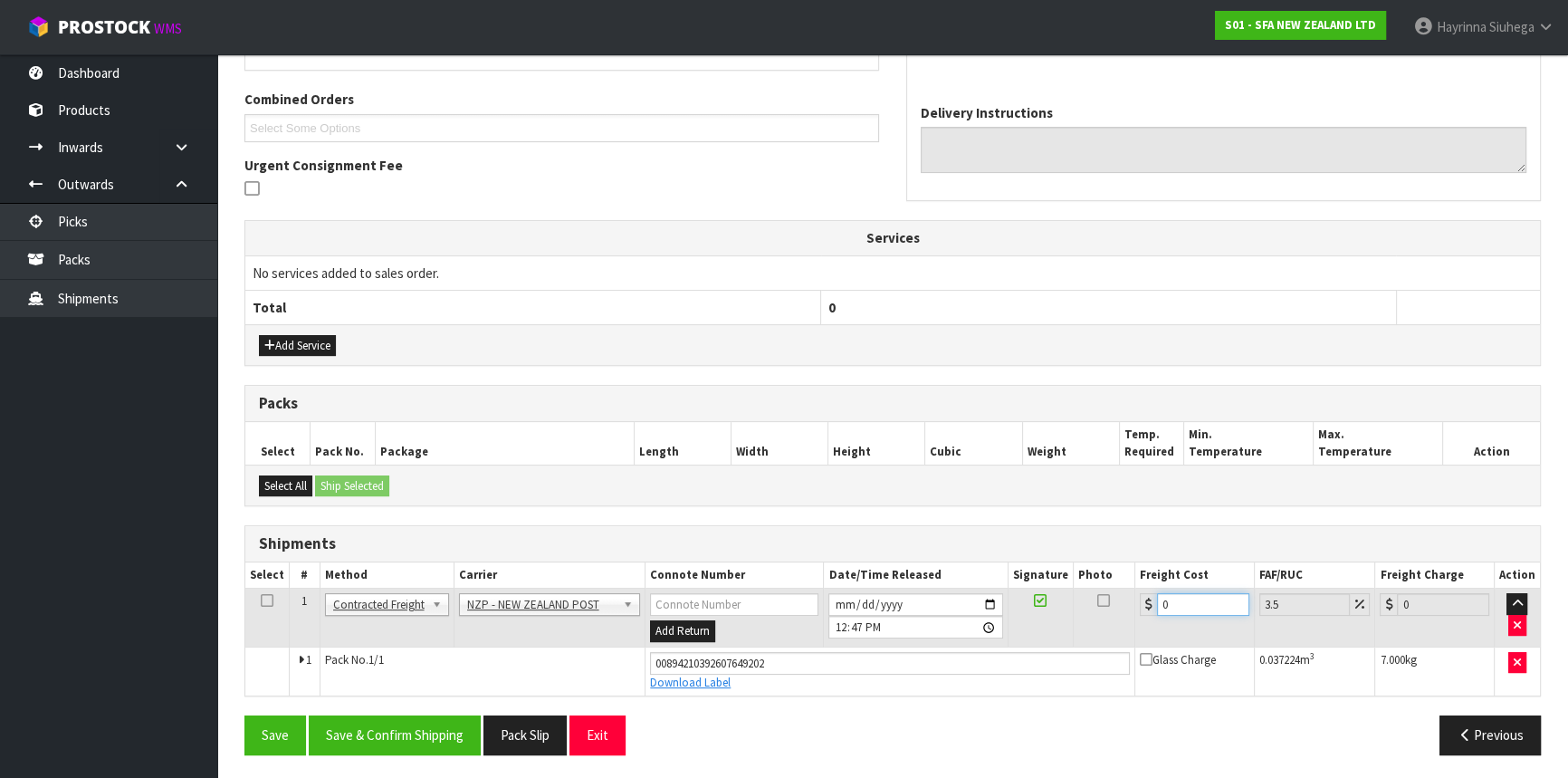
drag, startPoint x: 1189, startPoint y: 598, endPoint x: 1174, endPoint y: 600, distance: 15.1
click at [1174, 600] on input "0" at bounding box center [1204, 605] width 93 height 23
type input "8"
type input "8.28"
type input "8.4"
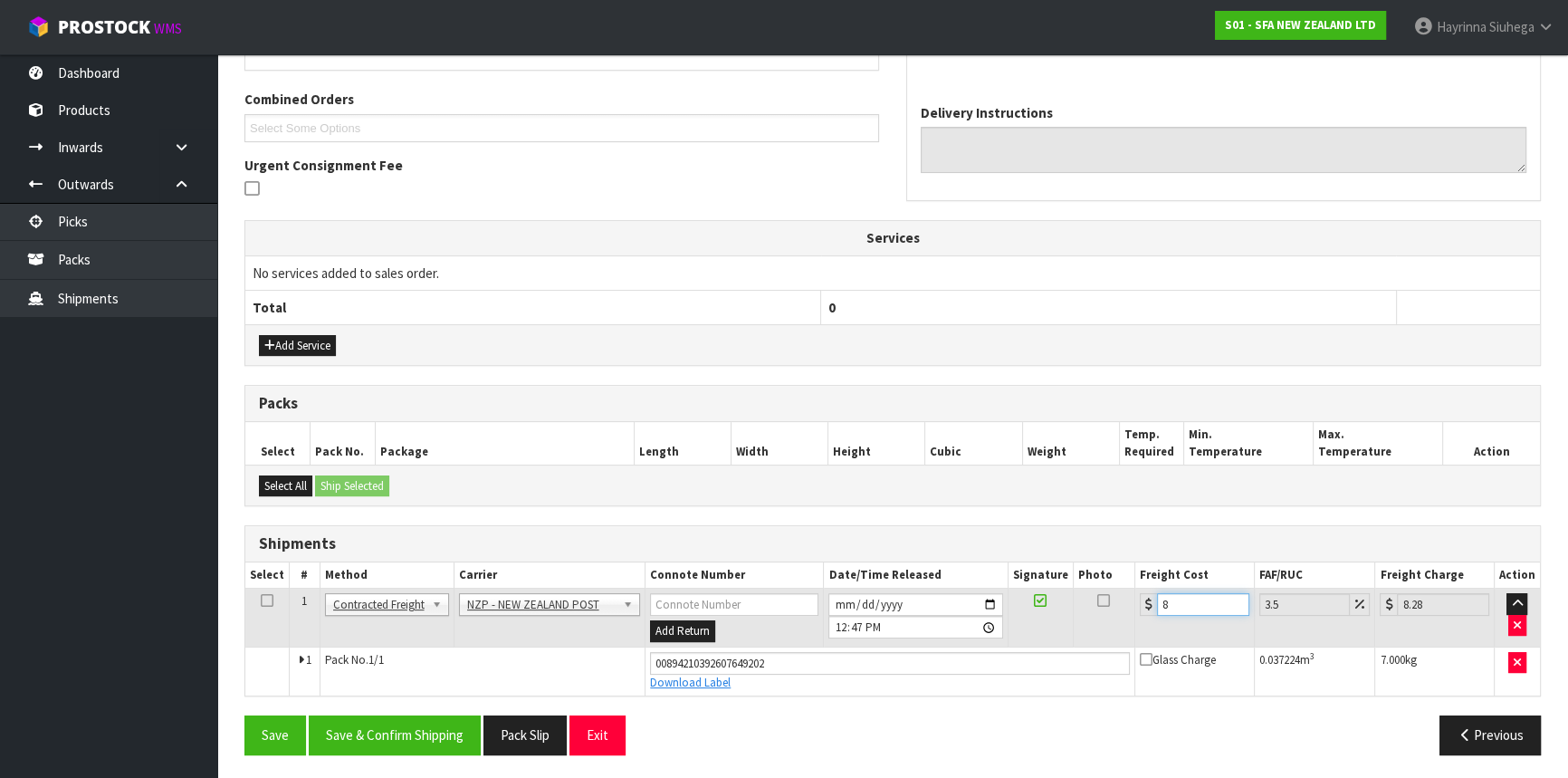
type input "8.69"
type input "8.45"
type input "8.75"
type input "8.45"
click at [244, 716] on button "Save" at bounding box center [274, 734] width 62 height 39
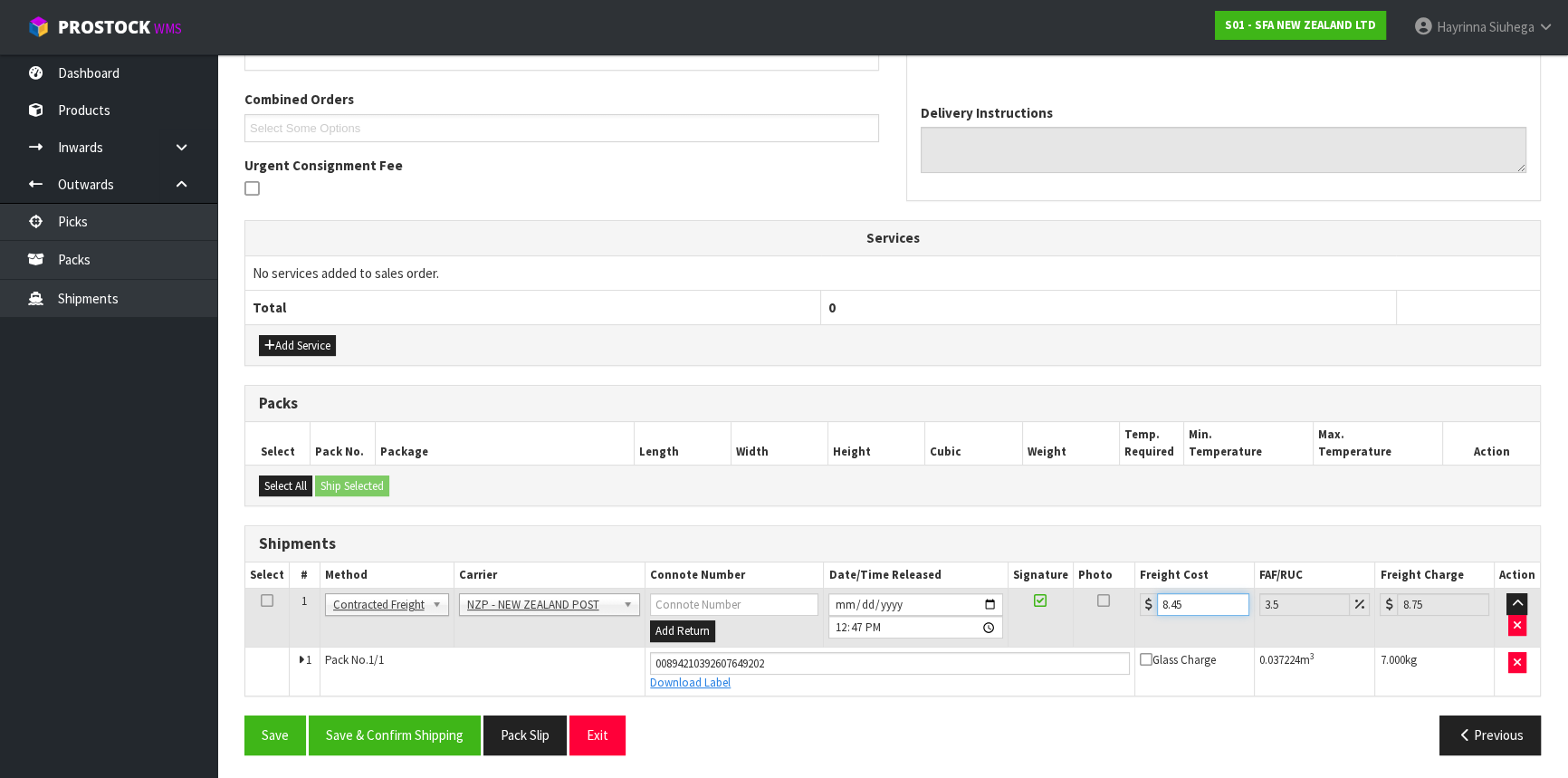
scroll to position [0, 0]
click at [424, 722] on button "Save & Confirm Shipping" at bounding box center [395, 734] width 172 height 39
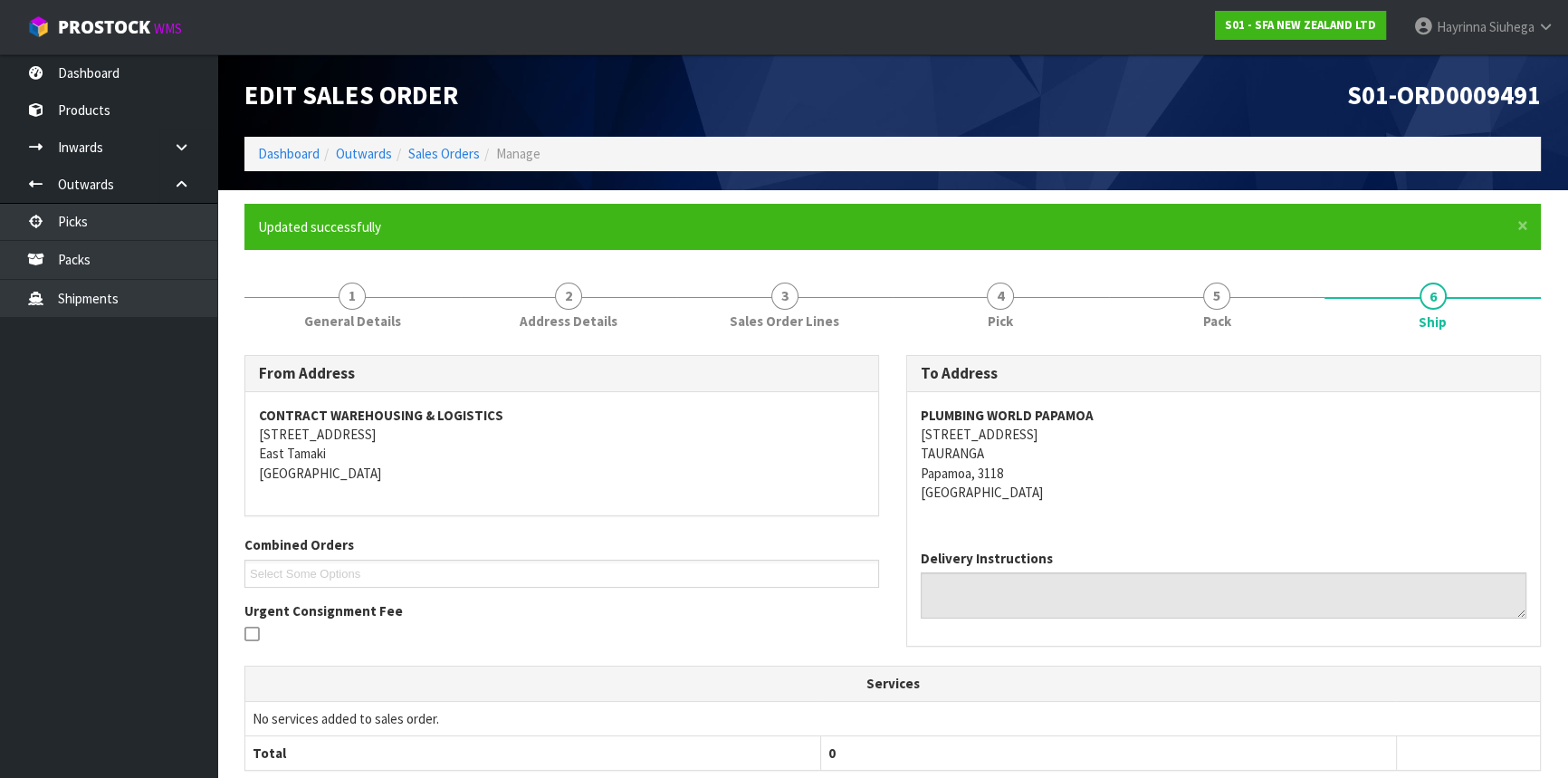
click at [298, 163] on li "Dashboard" at bounding box center [289, 153] width 62 height 19
click at [299, 155] on link "Dashboard" at bounding box center [289, 153] width 62 height 17
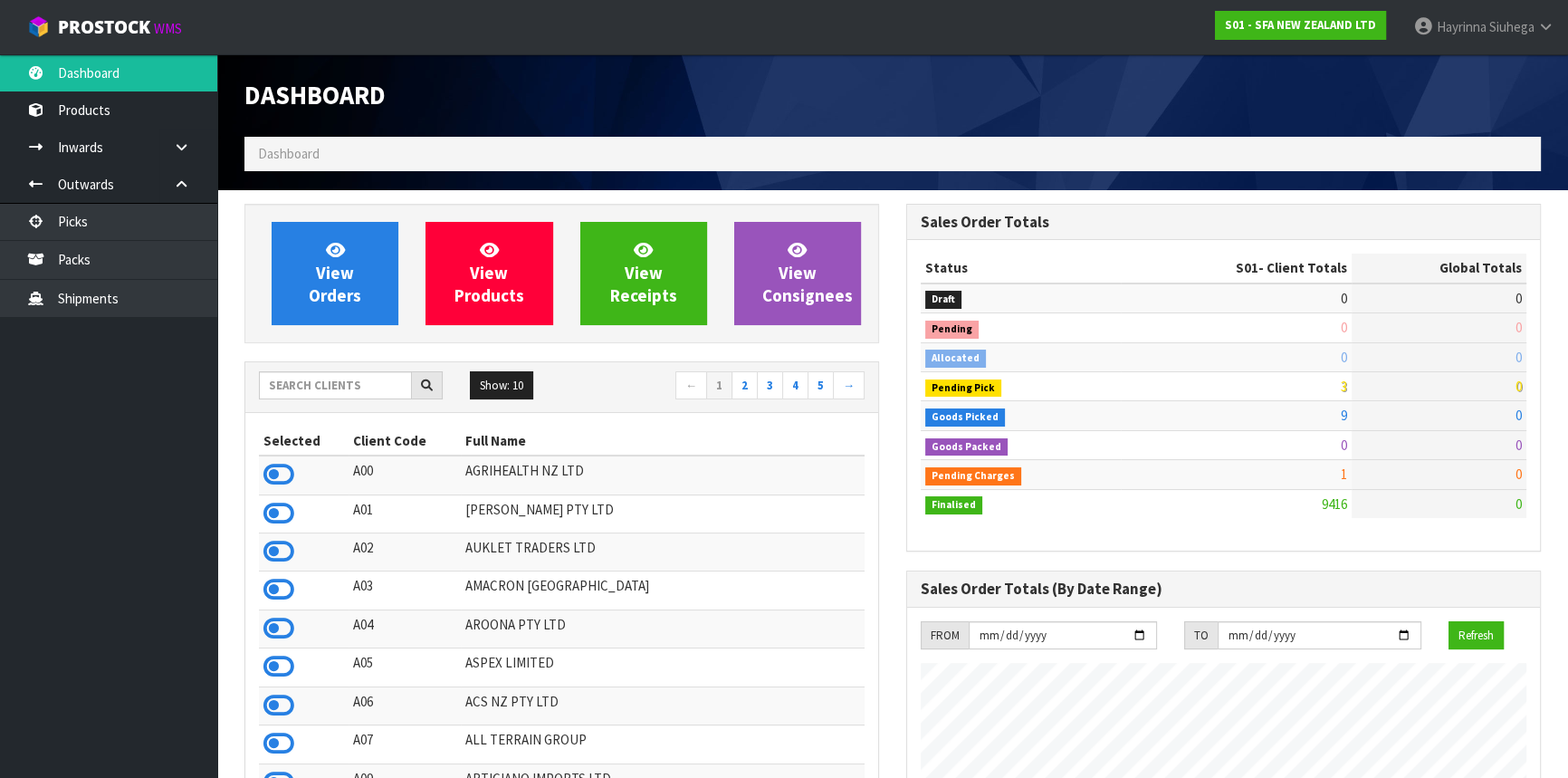
scroll to position [1369, 661]
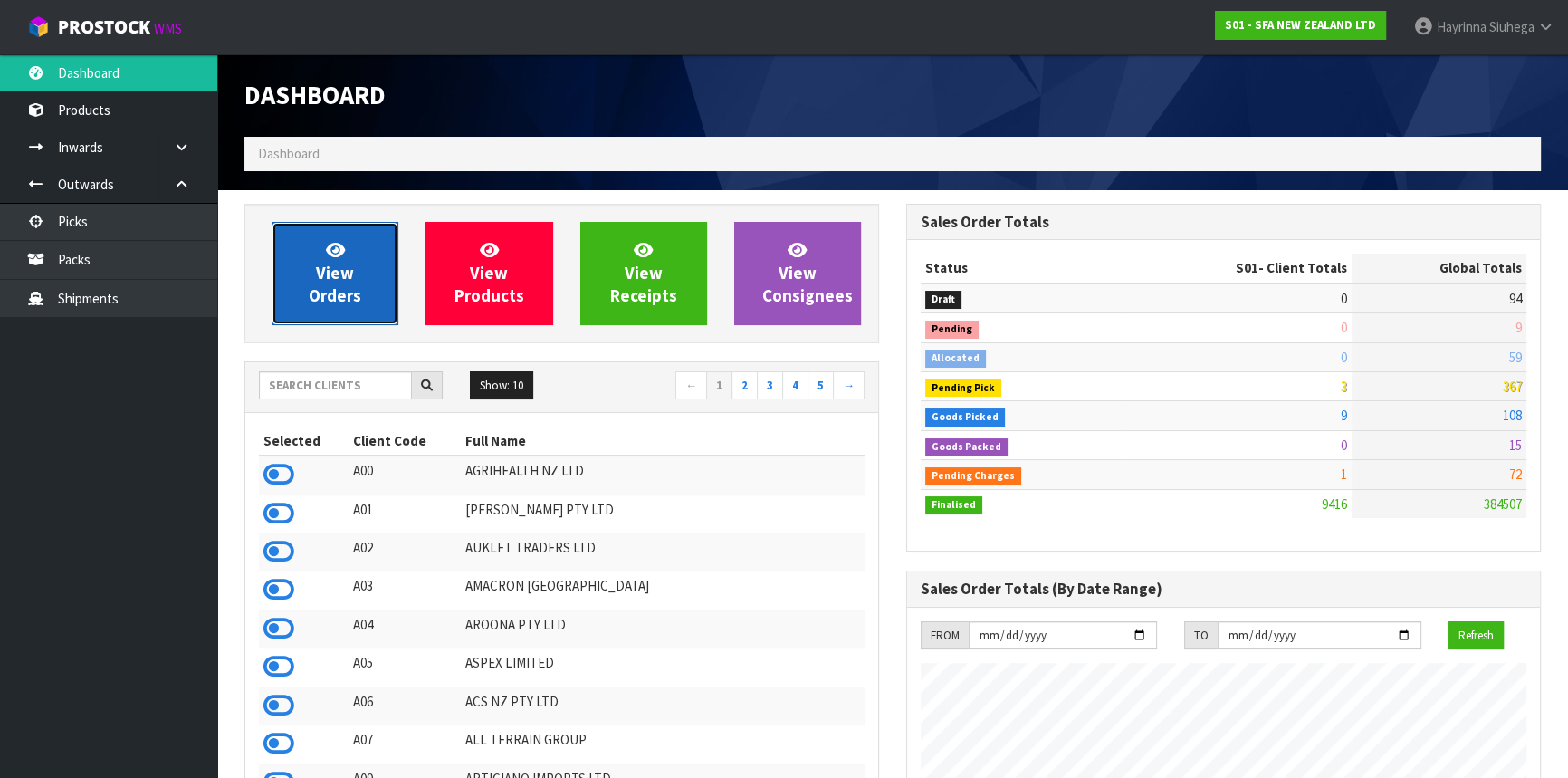
click at [324, 272] on span "View Orders" at bounding box center [334, 274] width 52 height 68
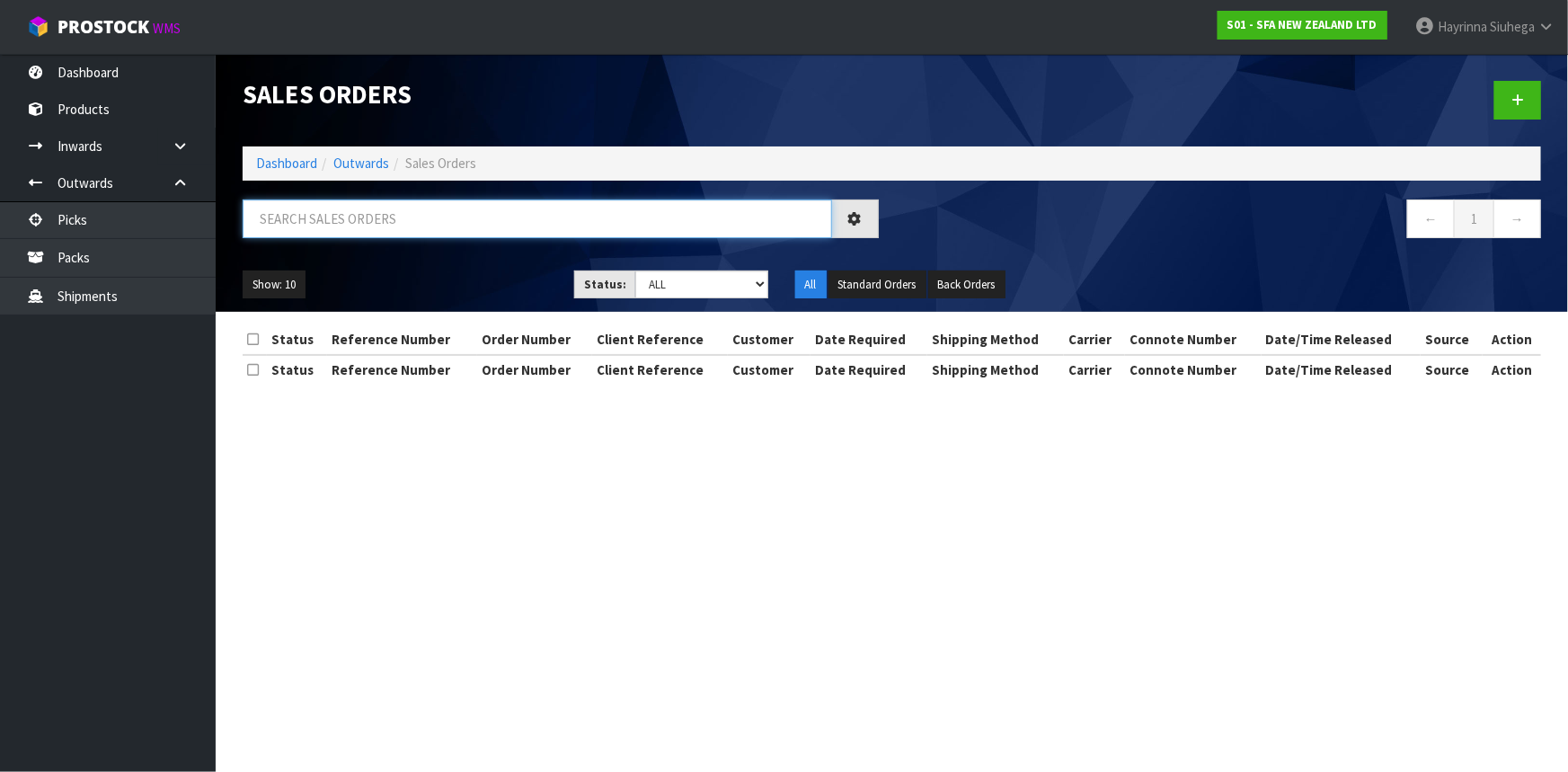
click at [341, 224] on input "text" at bounding box center [537, 218] width 590 height 39
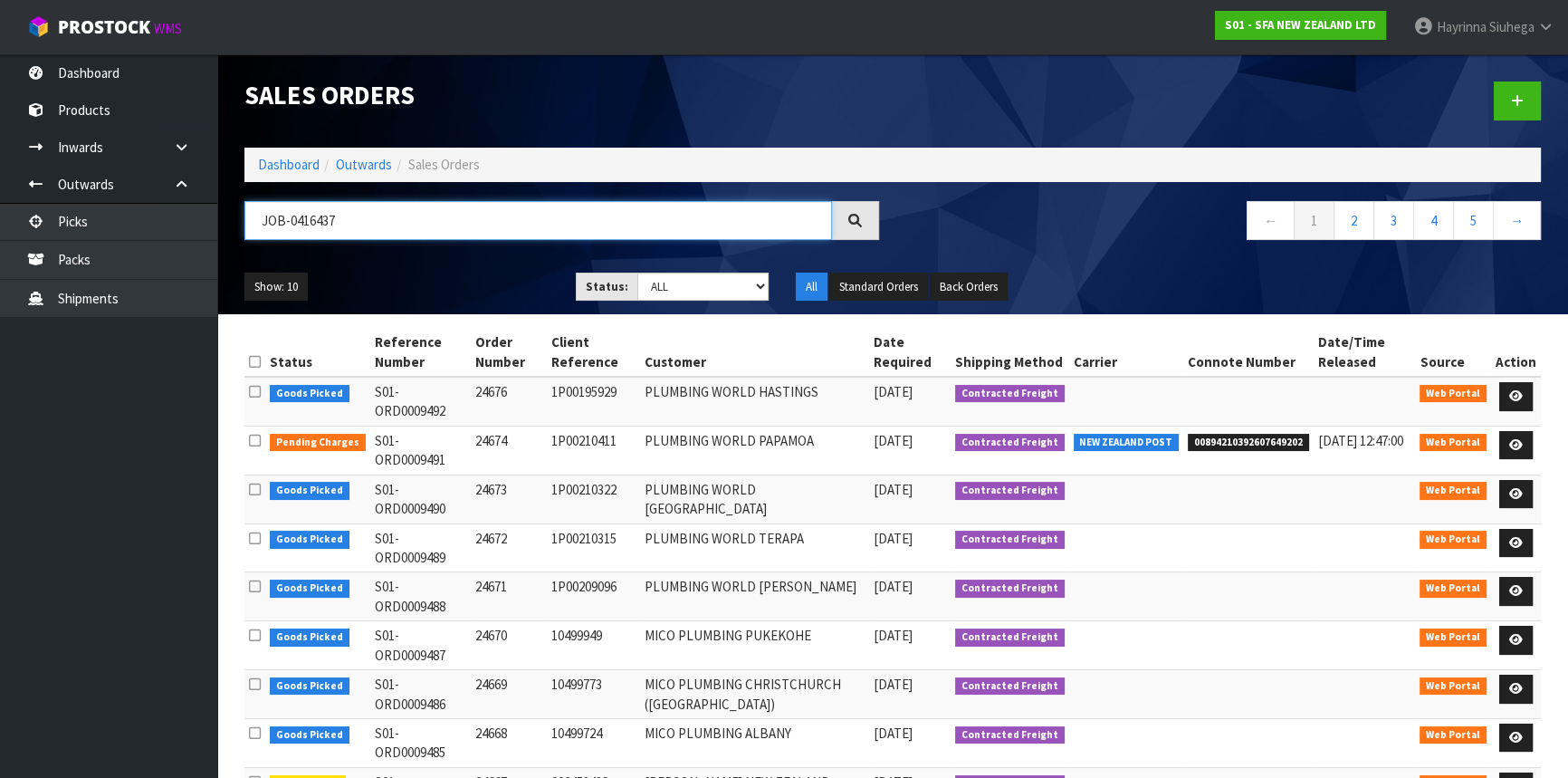
type input "JOB-0416437"
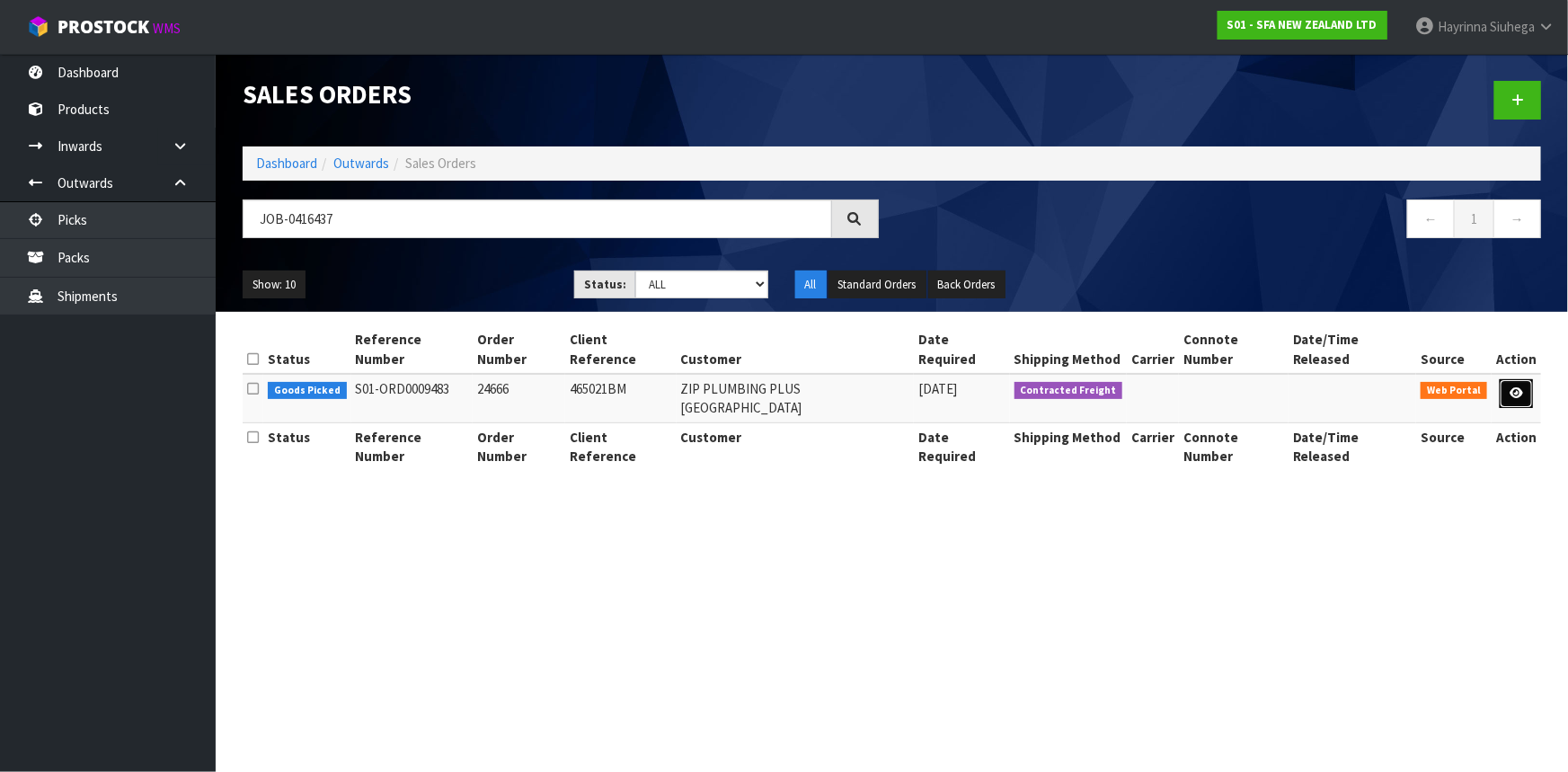
click at [1516, 387] on icon at bounding box center [1516, 393] width 13 height 11
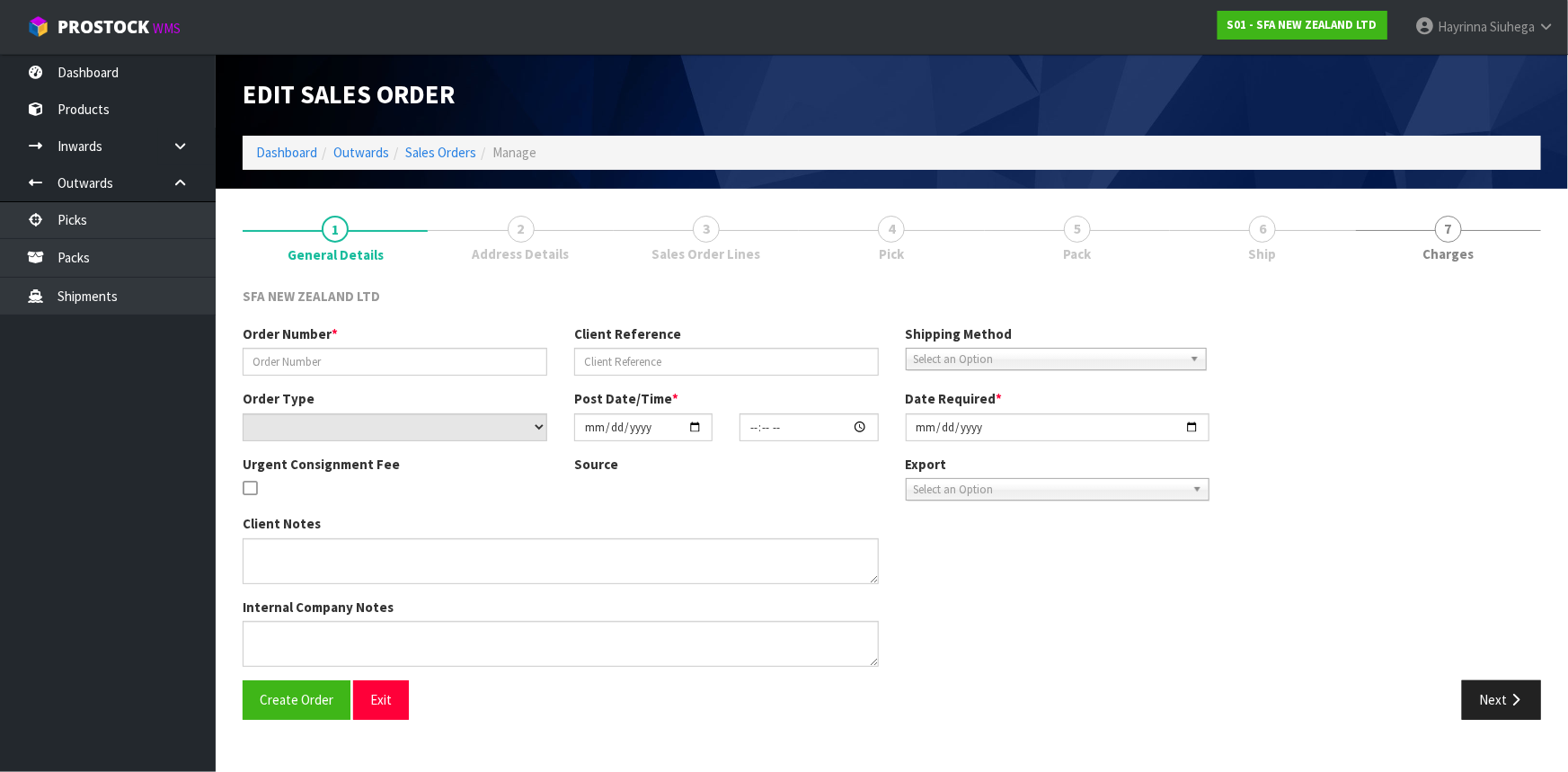
type input "24666"
type input "465021BM"
select select "number:0"
type input "[DATE]"
type input "10:21:00.000"
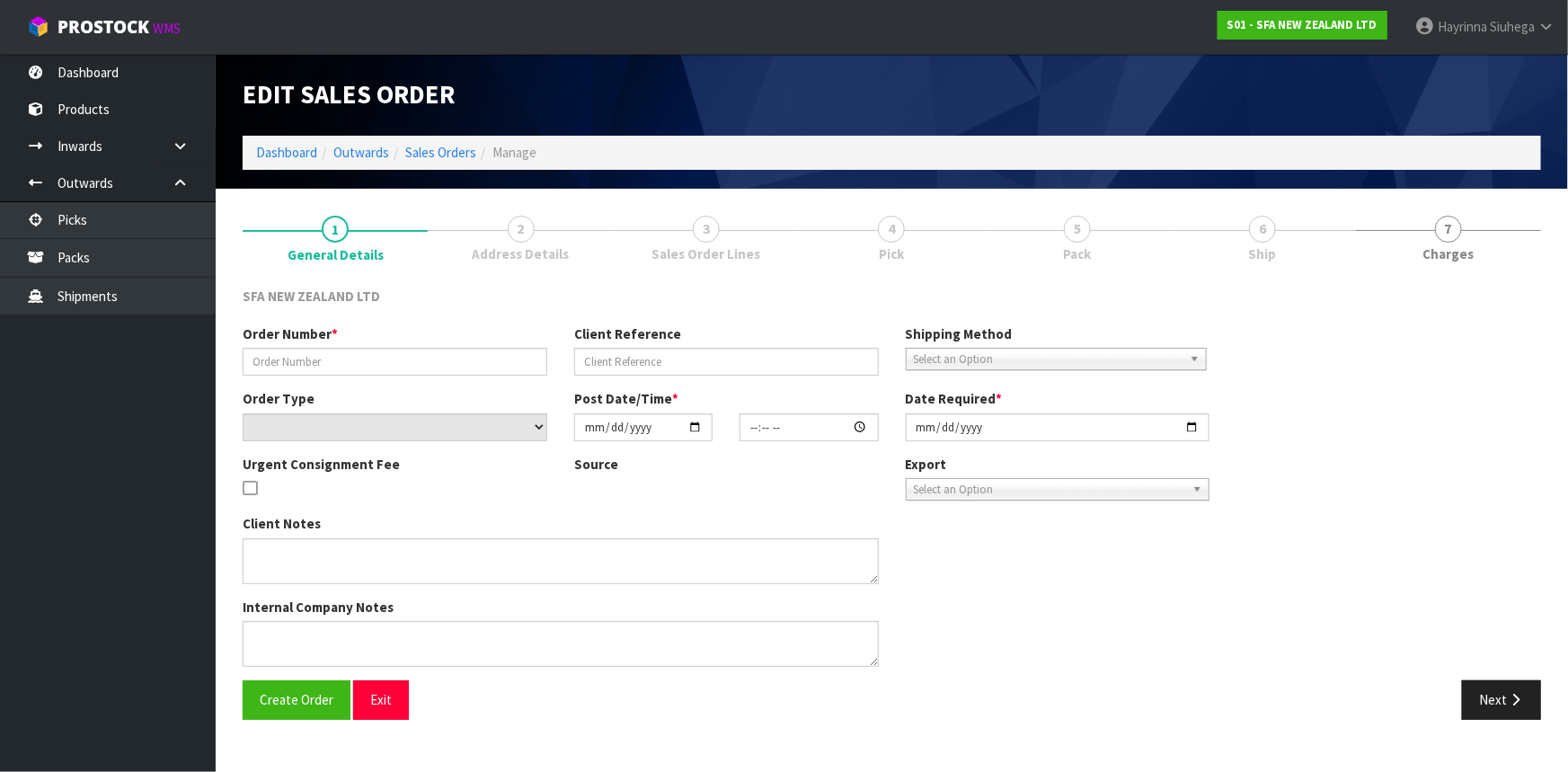
type input "[DATE]"
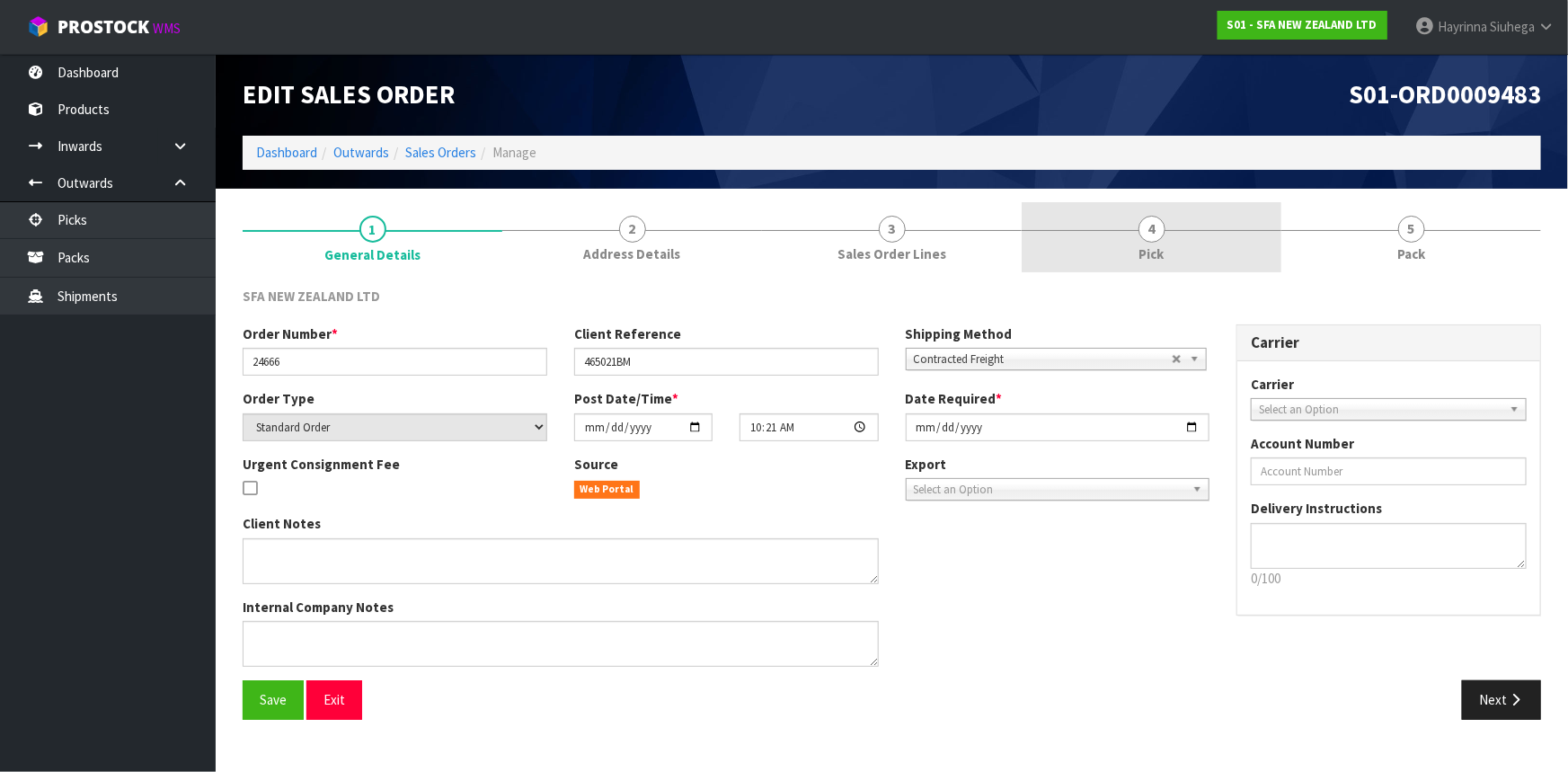
click at [1224, 252] on link "4 Pick" at bounding box center [1152, 238] width 259 height 71
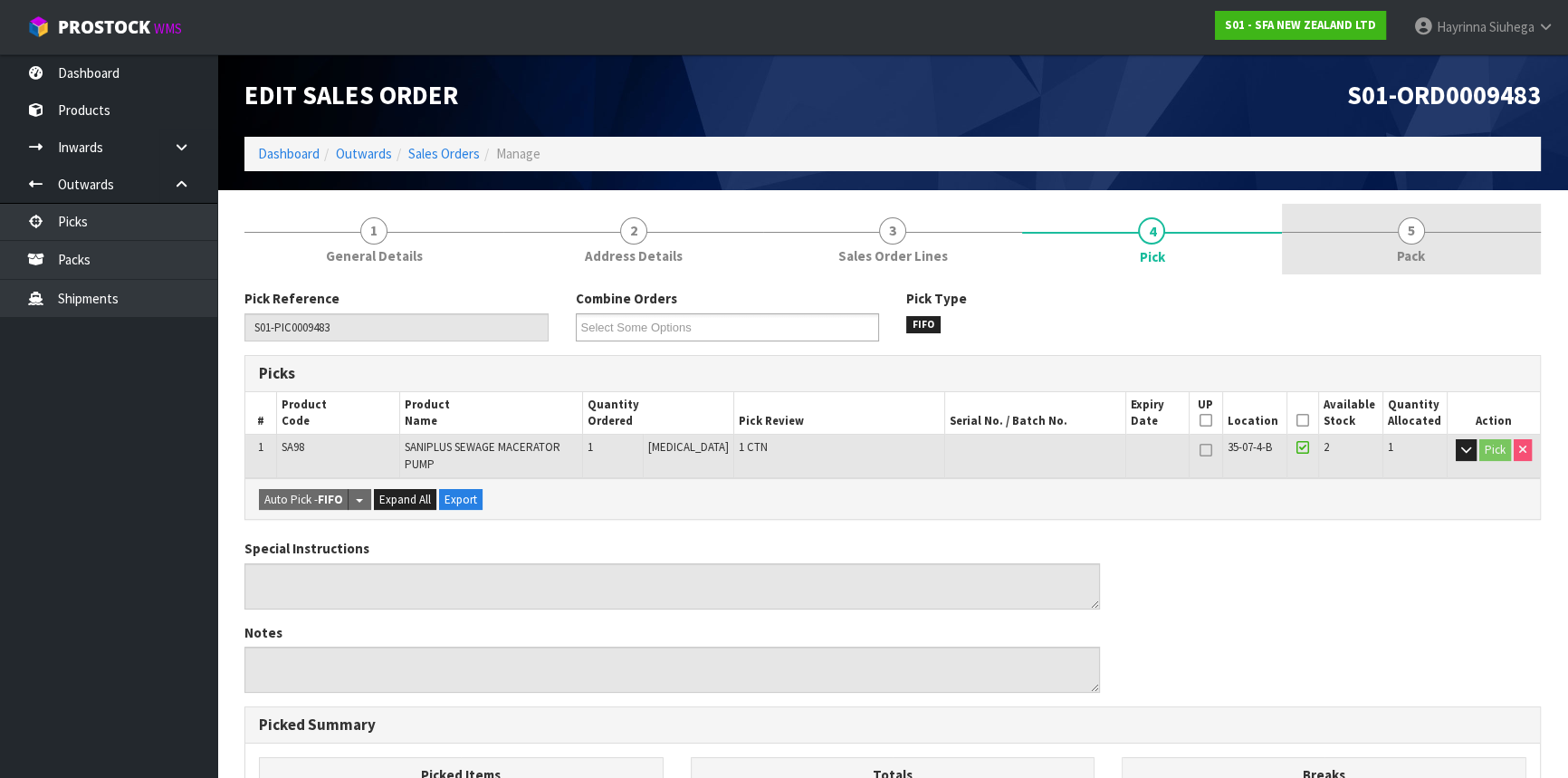
click at [1402, 258] on span "Pack" at bounding box center [1411, 256] width 28 height 19
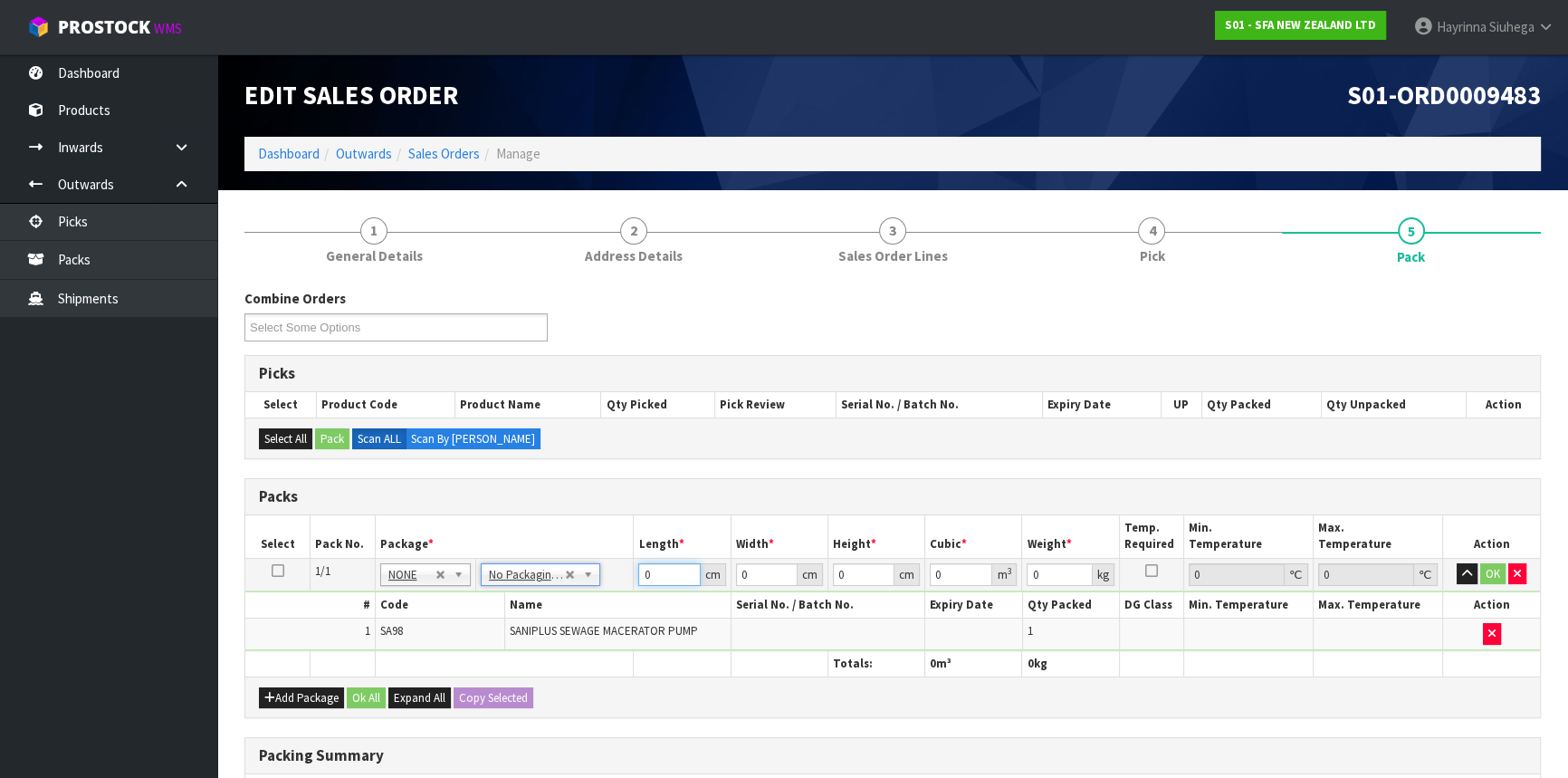
click at [642, 575] on input "0" at bounding box center [668, 575] width 62 height 23
type input "57"
type input "25"
type input "3"
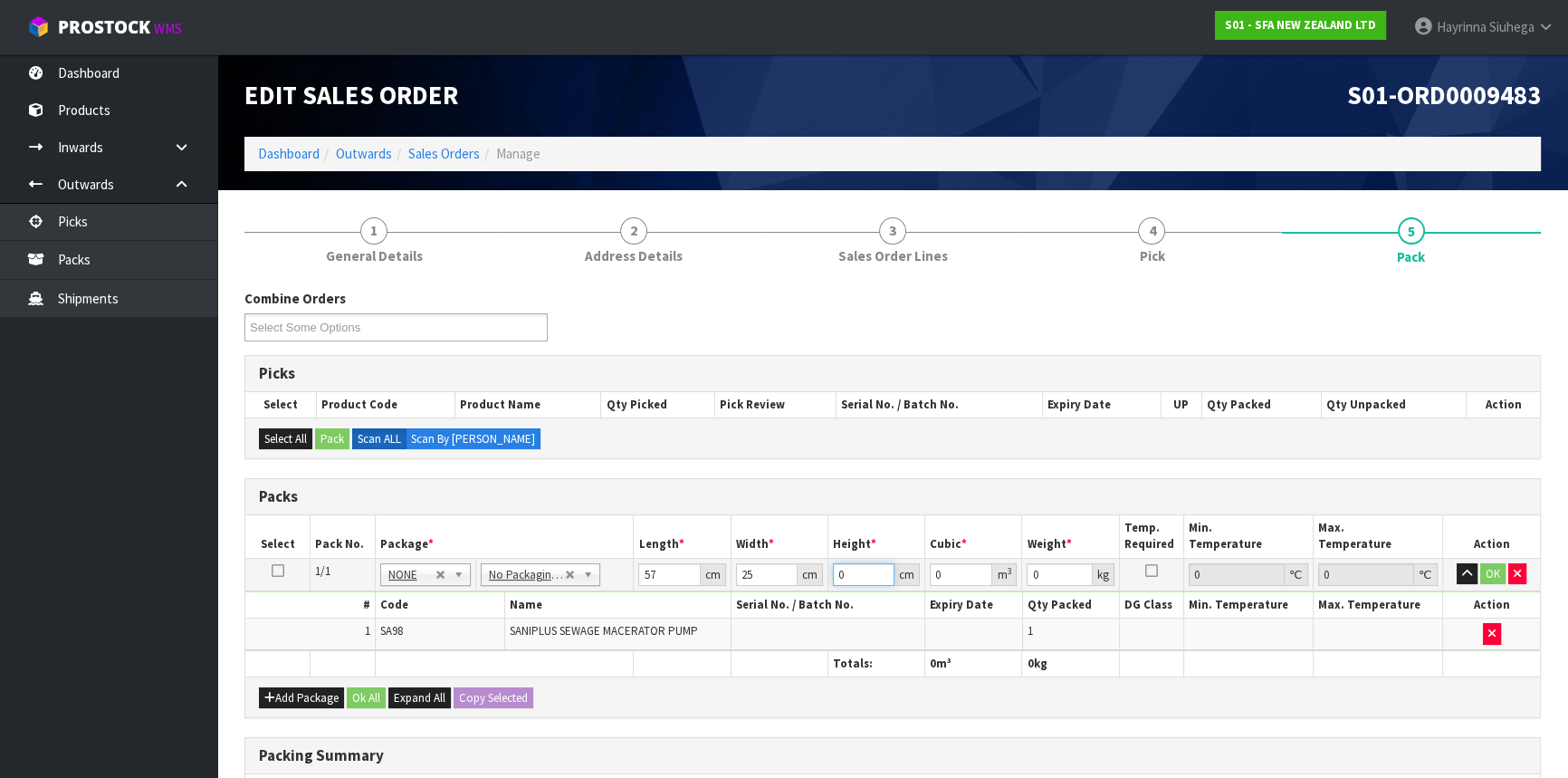
type input "0.004275"
type input "34"
type input "0.04845"
type input "34"
type input "8"
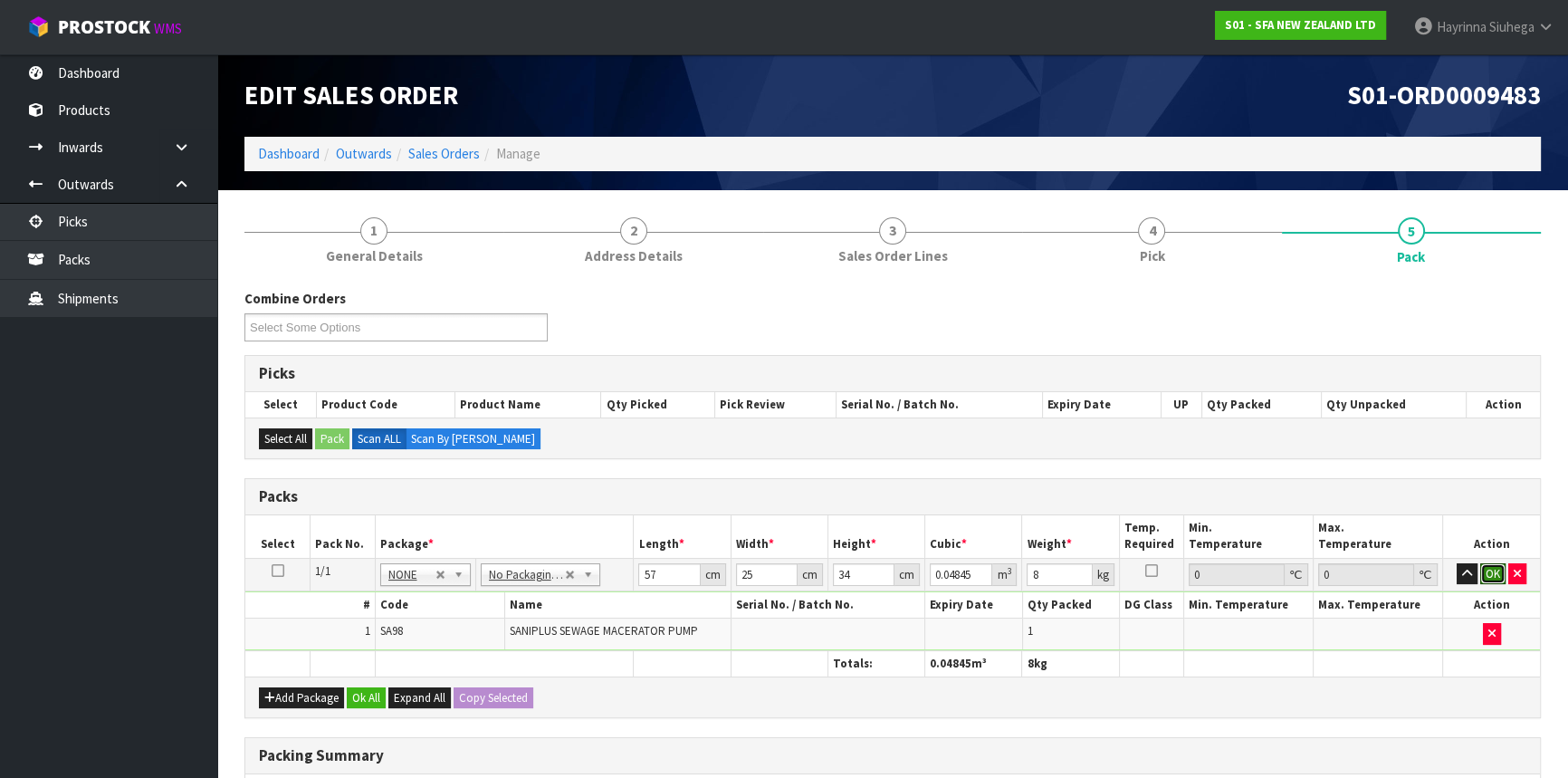
click button "OK" at bounding box center [1492, 574] width 26 height 22
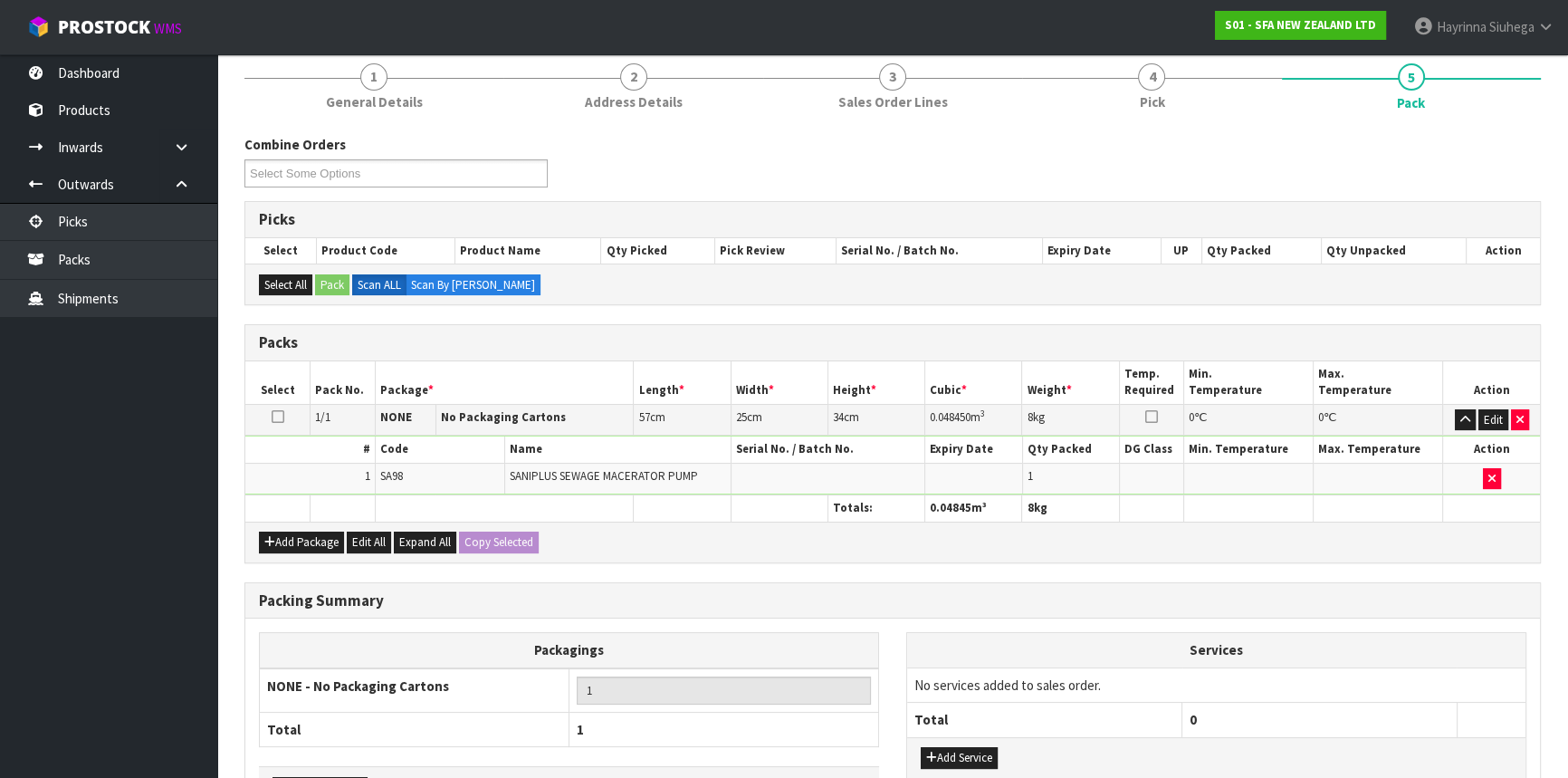
scroll to position [278, 0]
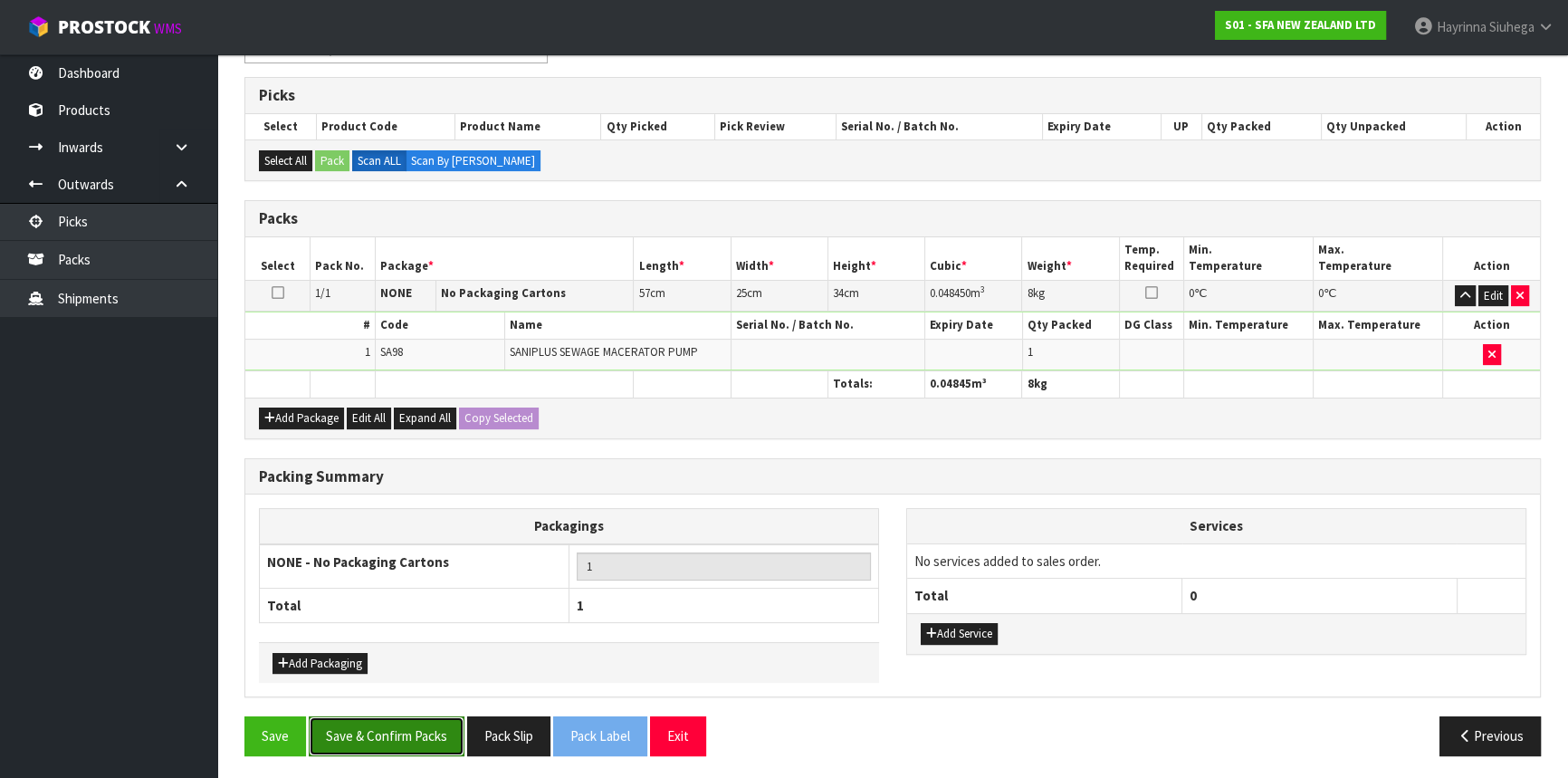
click at [414, 734] on button "Save & Confirm Packs" at bounding box center [386, 735] width 156 height 39
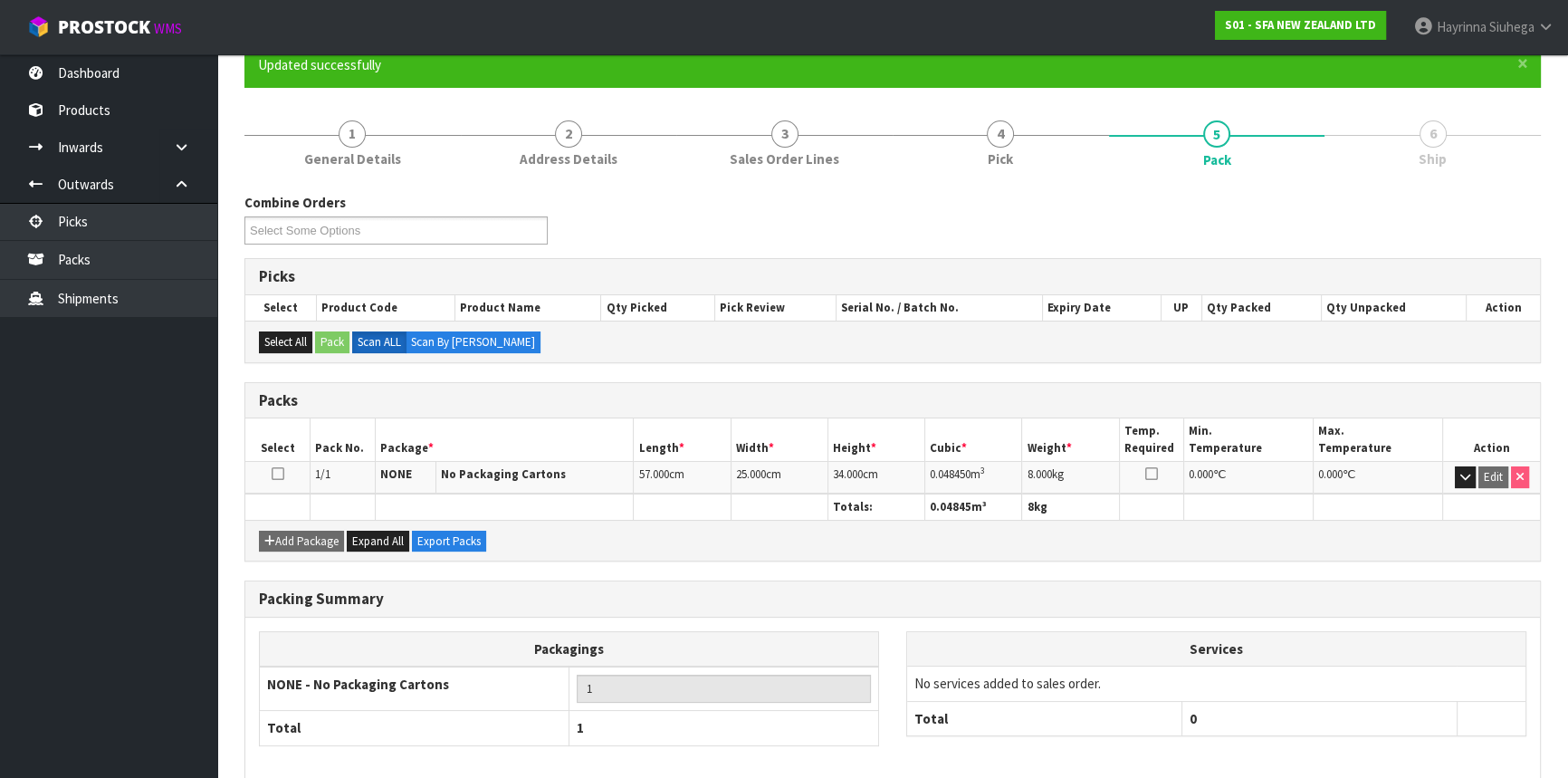
scroll to position [244, 0]
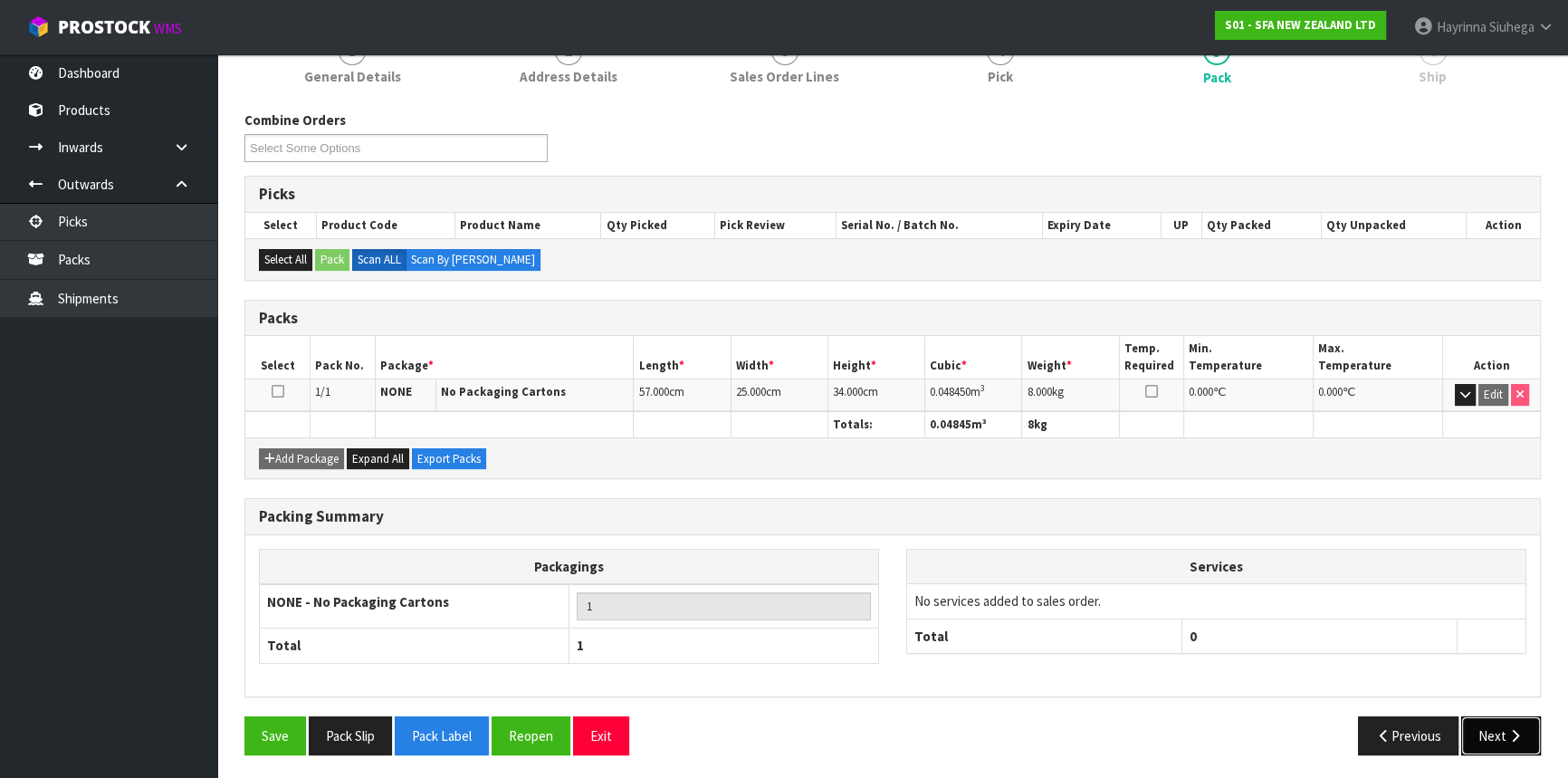
click at [1496, 716] on button "Next" at bounding box center [1501, 735] width 79 height 39
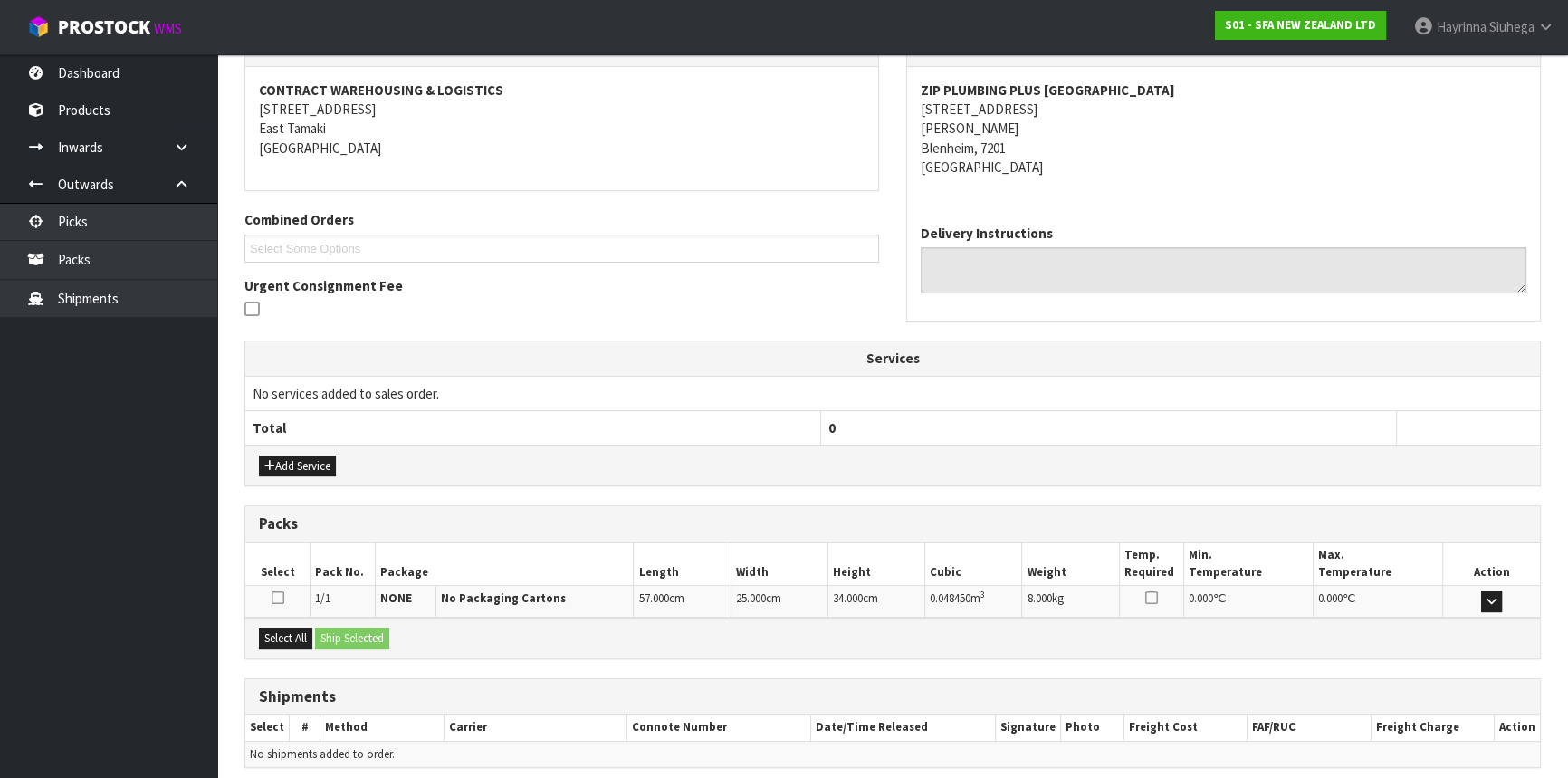
scroll to position [398, 0]
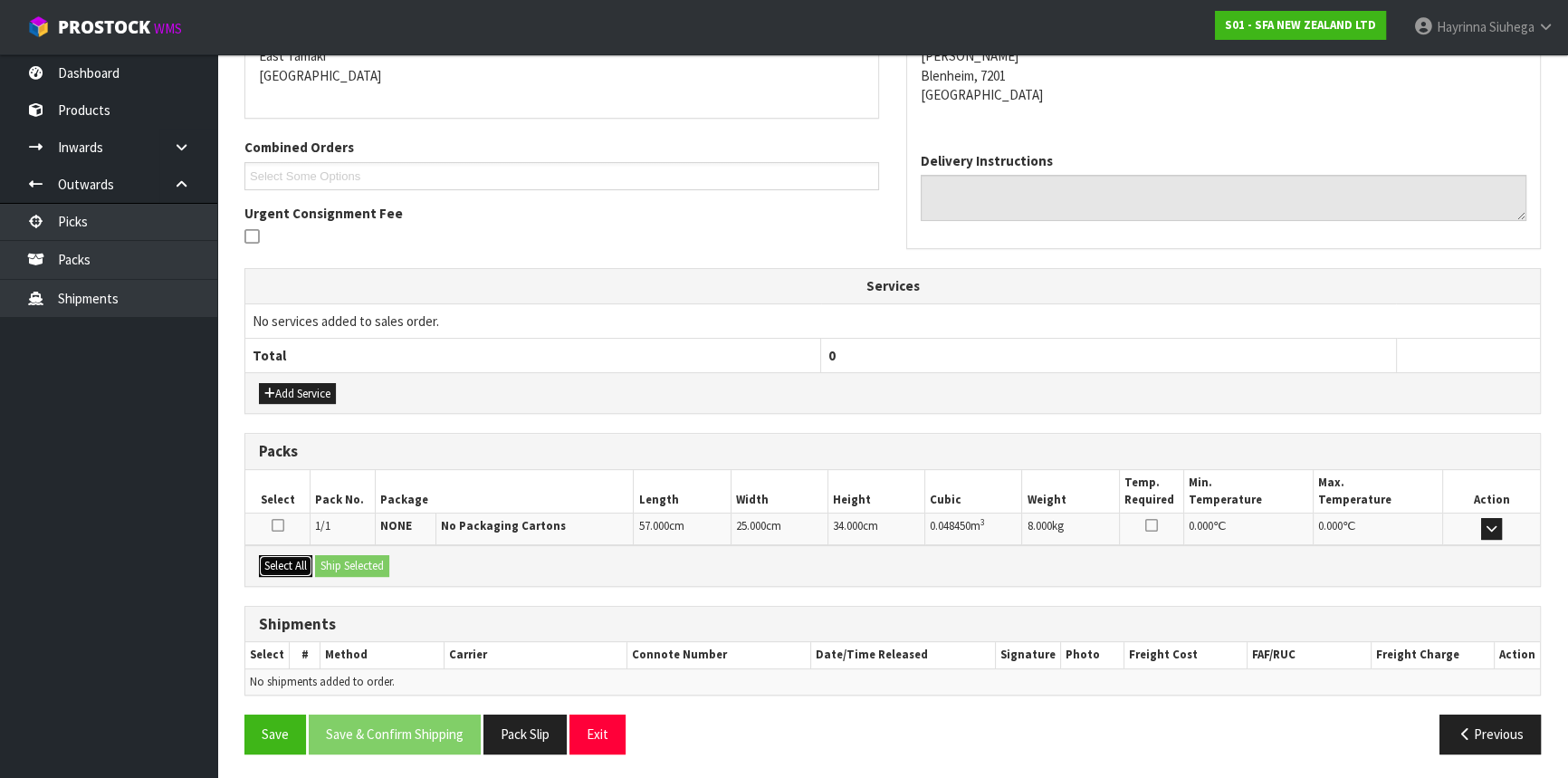
click at [299, 560] on button "Select All" at bounding box center [286, 565] width 53 height 22
click at [344, 562] on button "Ship Selected" at bounding box center [352, 565] width 74 height 22
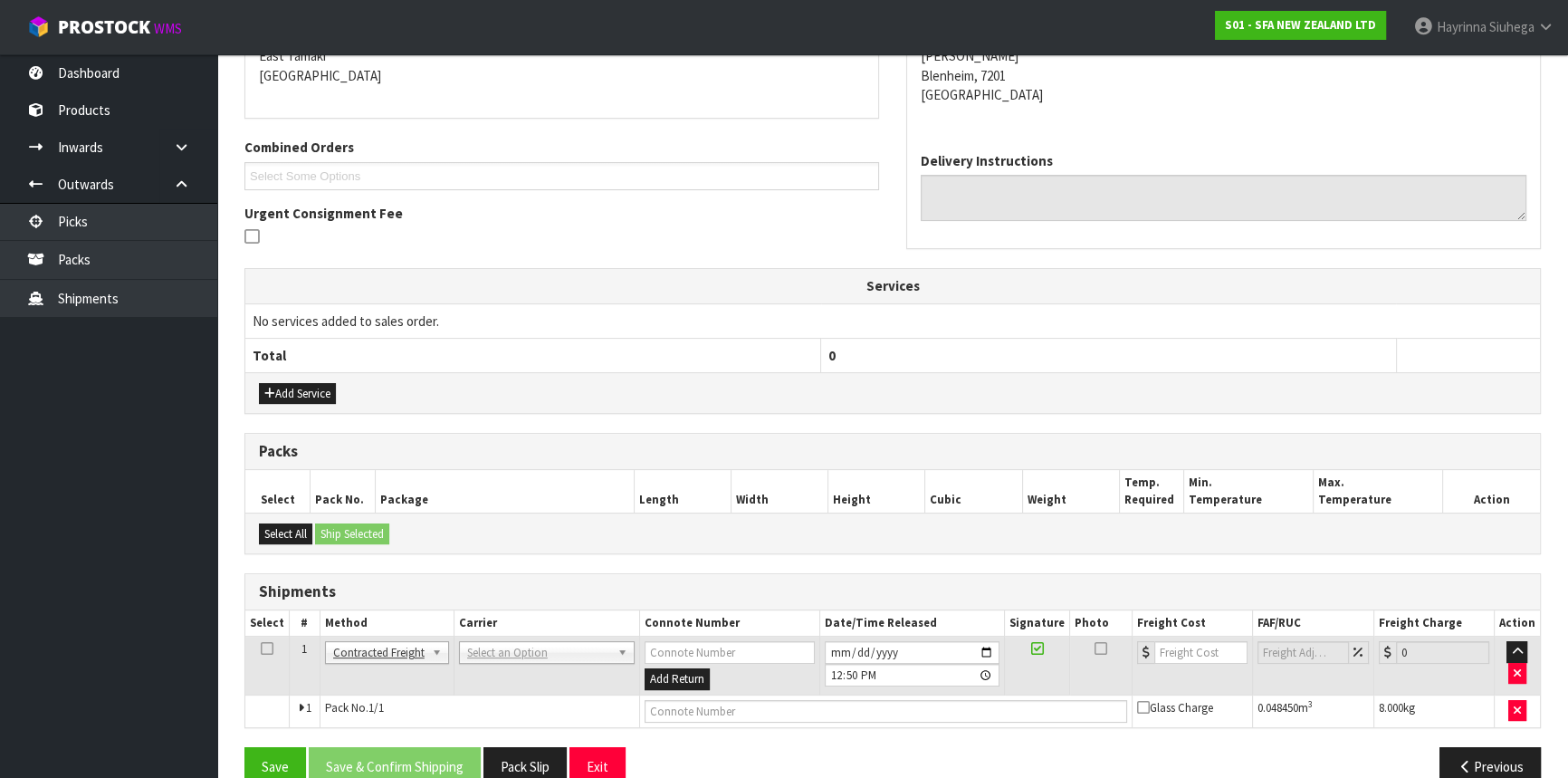
scroll to position [429, 0]
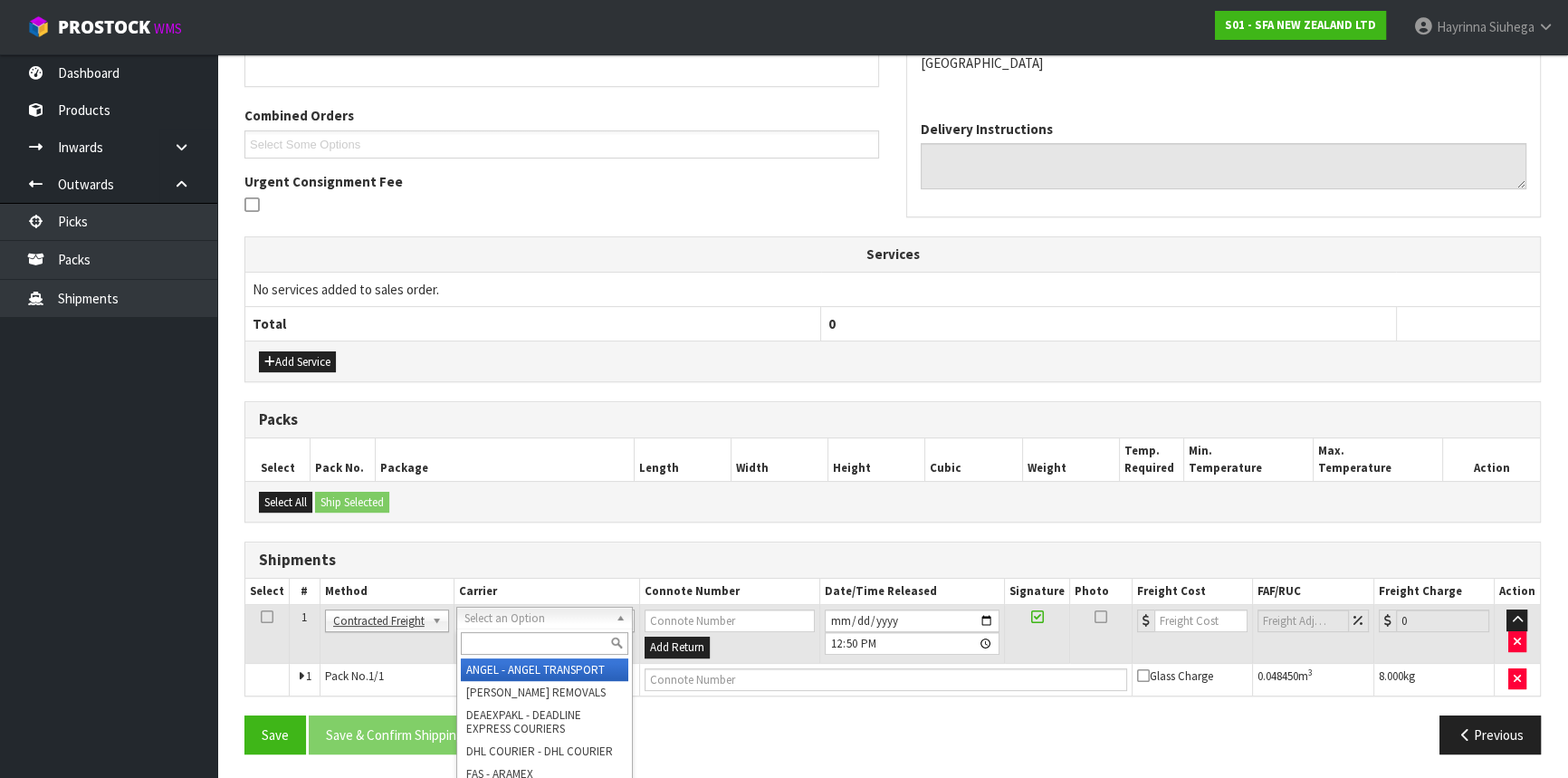
click at [502, 632] on input "text" at bounding box center [544, 644] width 167 height 23
type input "nzp"
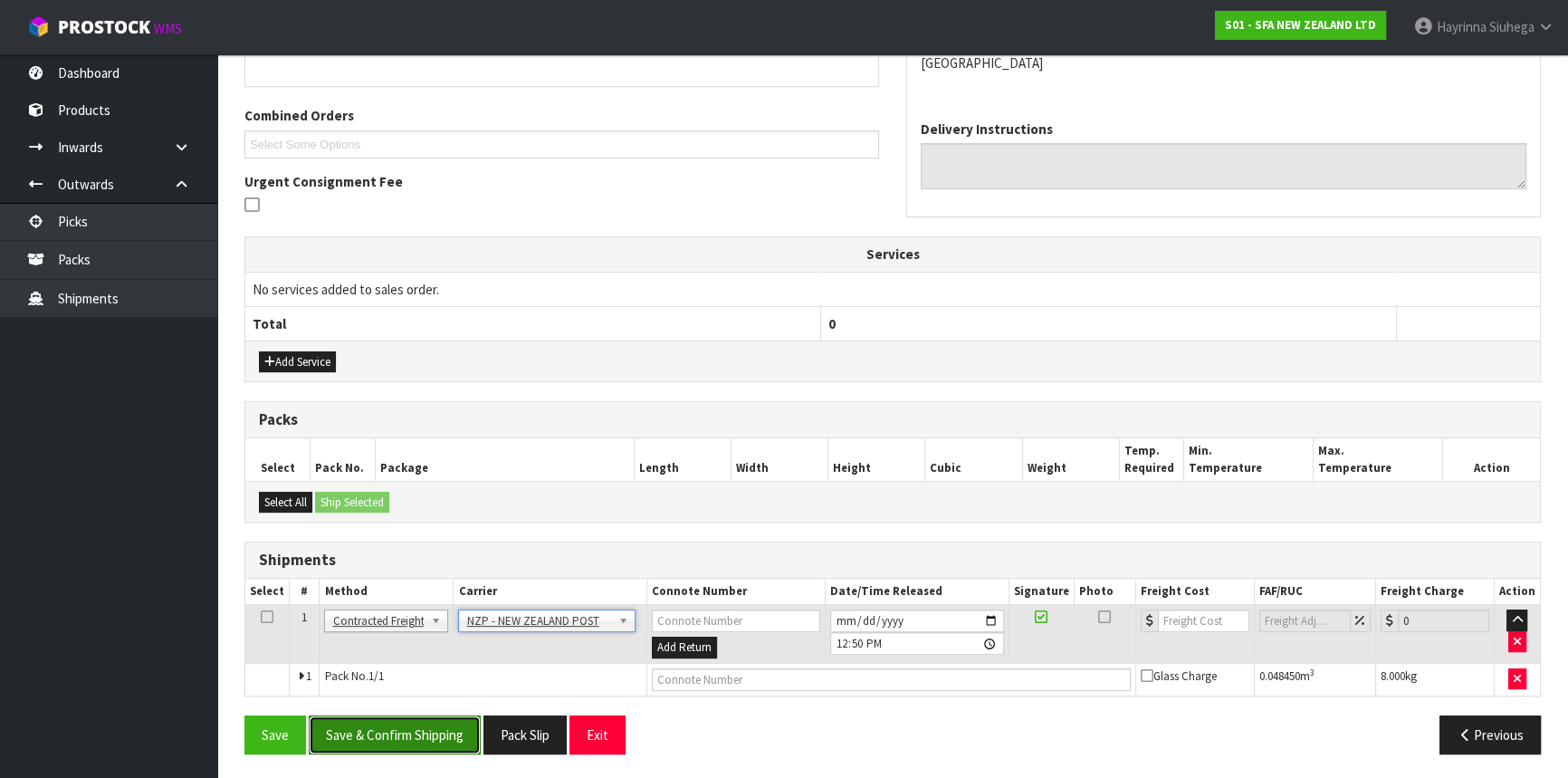
click at [420, 721] on button "Save & Confirm Shipping" at bounding box center [395, 734] width 172 height 39
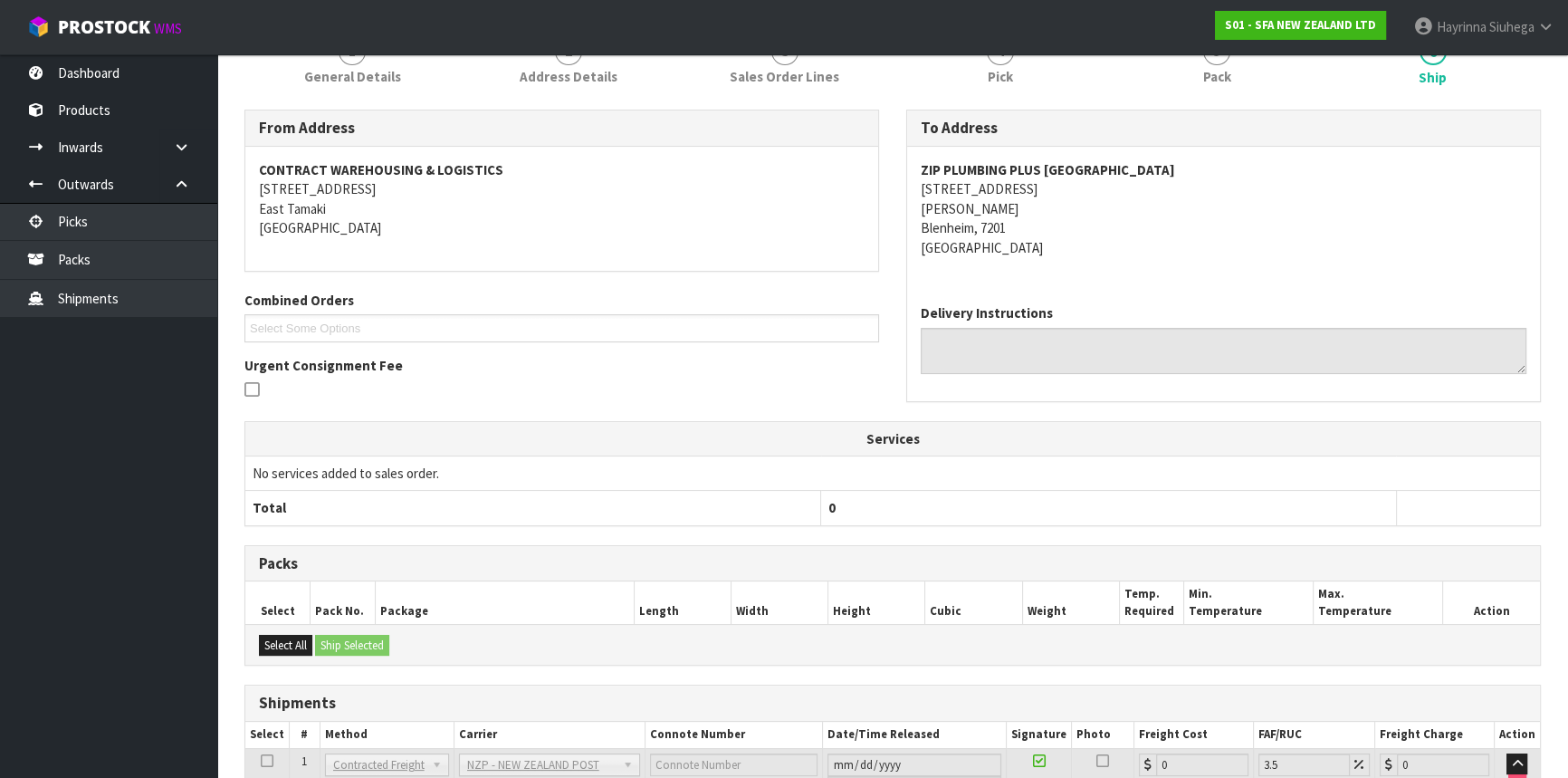
scroll to position [404, 0]
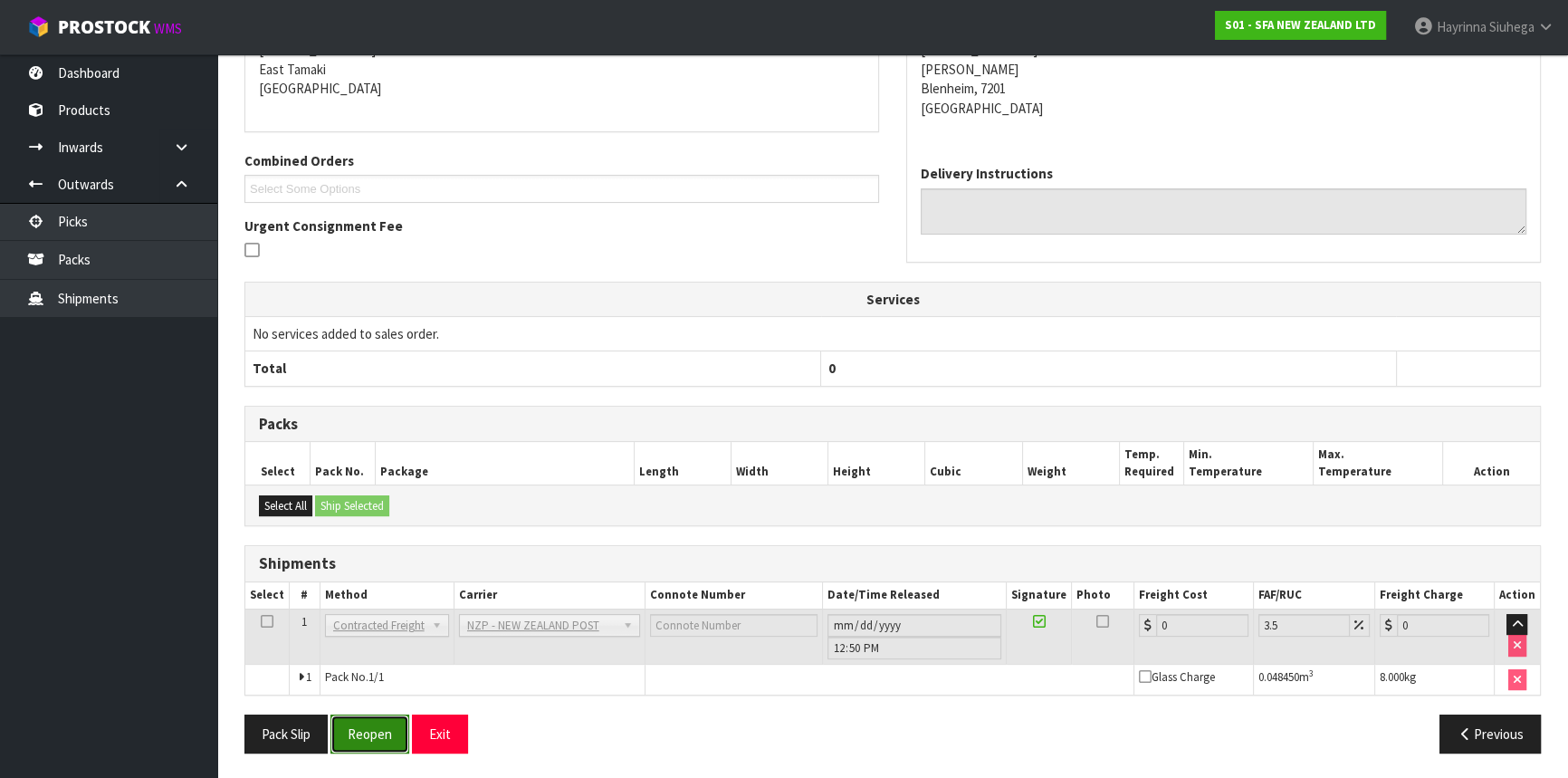
click at [371, 735] on button "Reopen" at bounding box center [369, 734] width 79 height 39
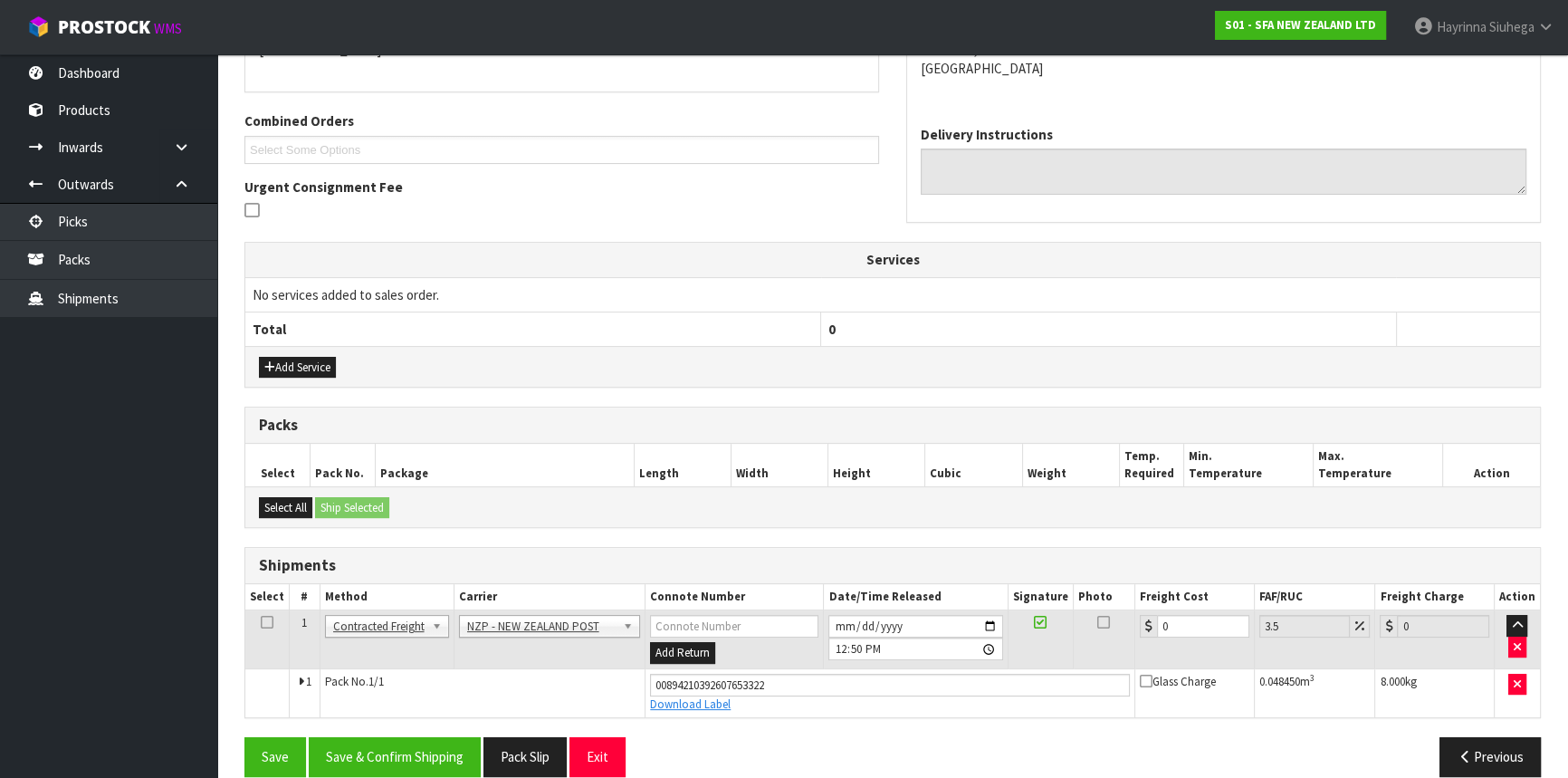
scroll to position [446, 0]
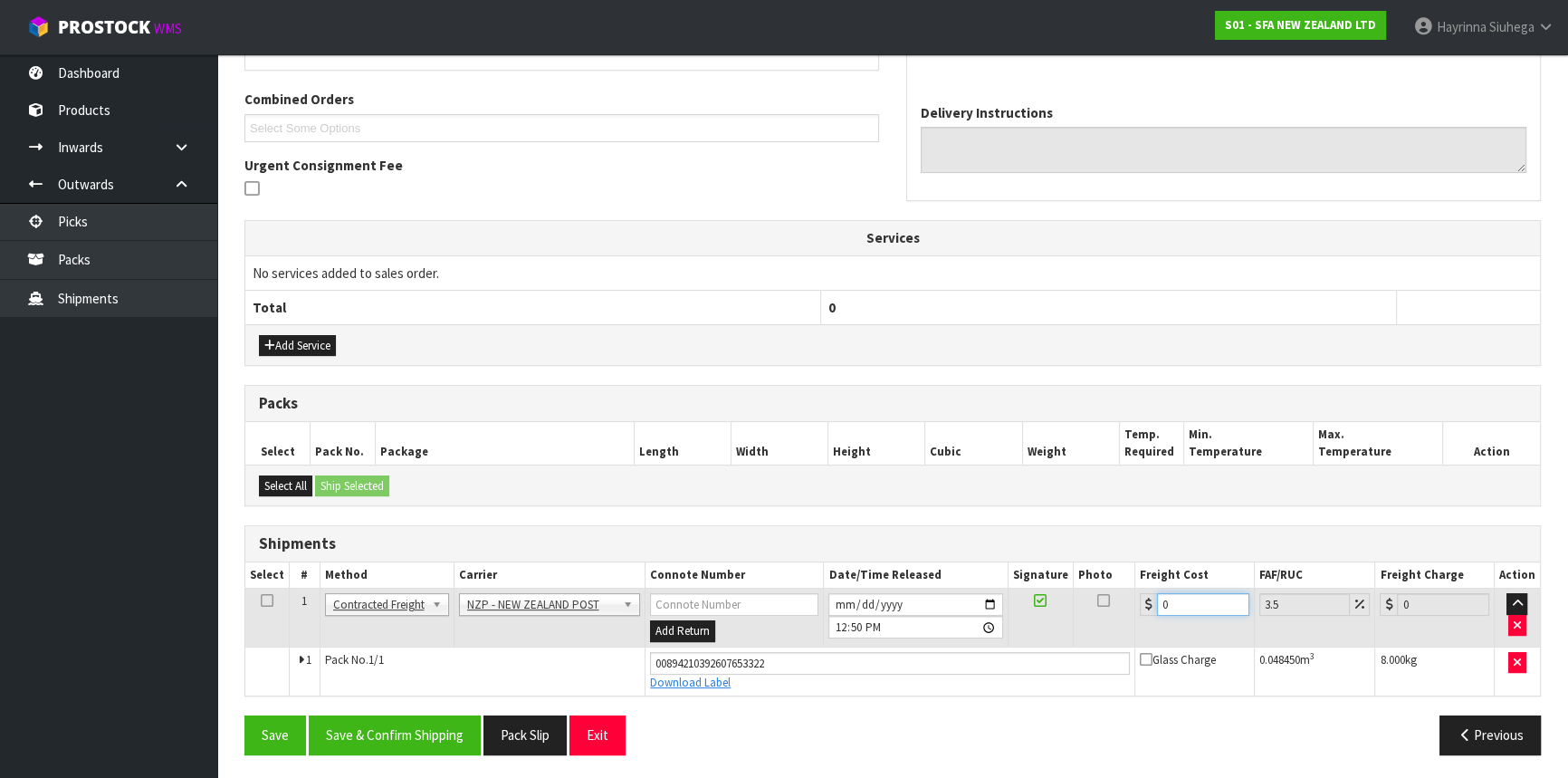
drag, startPoint x: 1213, startPoint y: 606, endPoint x: 914, endPoint y: 589, distance: 299.5
click at [960, 595] on tr "1 Client Local Pickup Customer Local Pickup Company Freight Contracted Freight …" at bounding box center [892, 618] width 1295 height 59
type input "2"
type input "2.07"
type input "27"
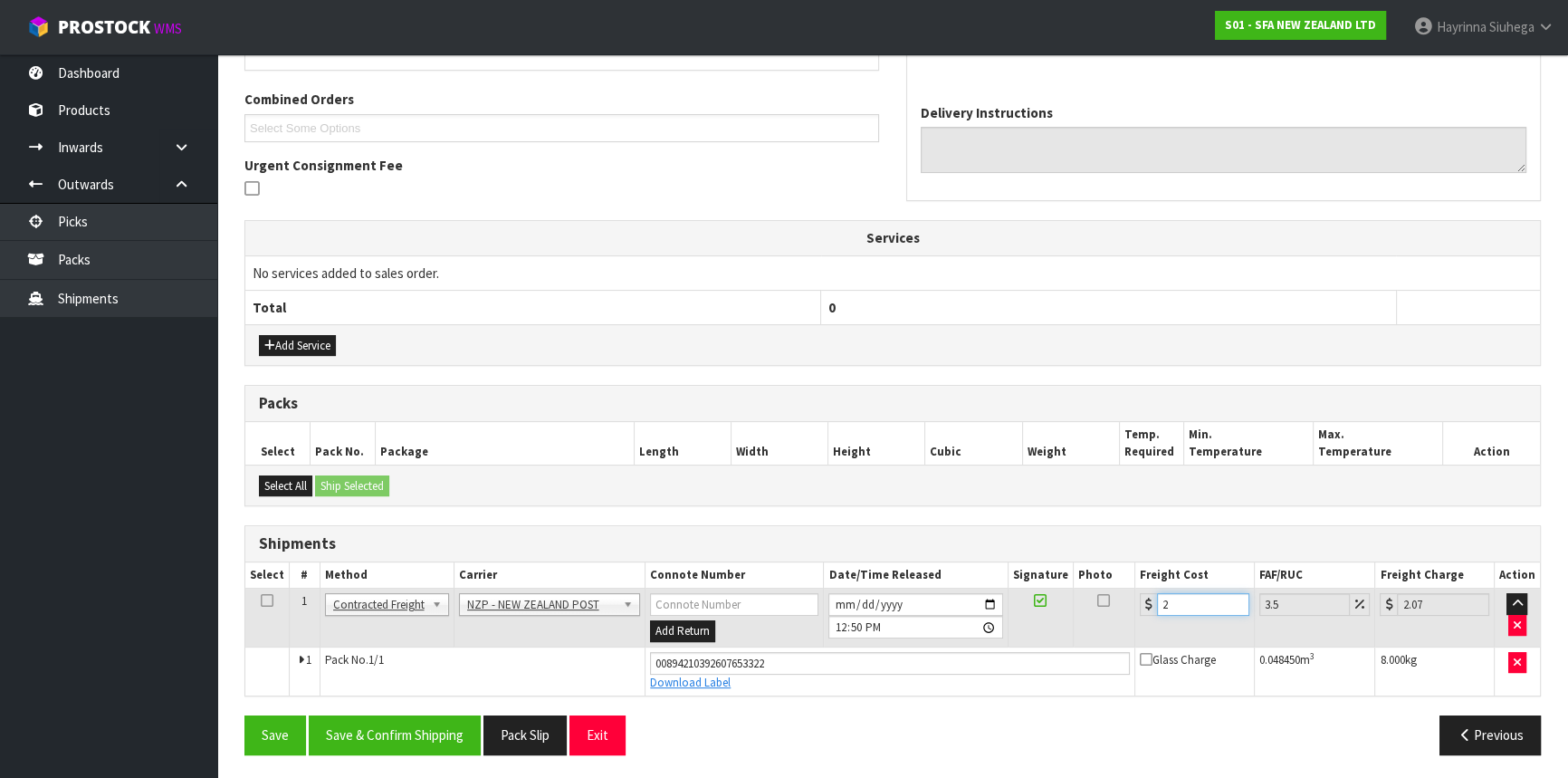
type input "27.94"
type input "27.6"
type input "28.57"
type input "27.63"
type input "28.6"
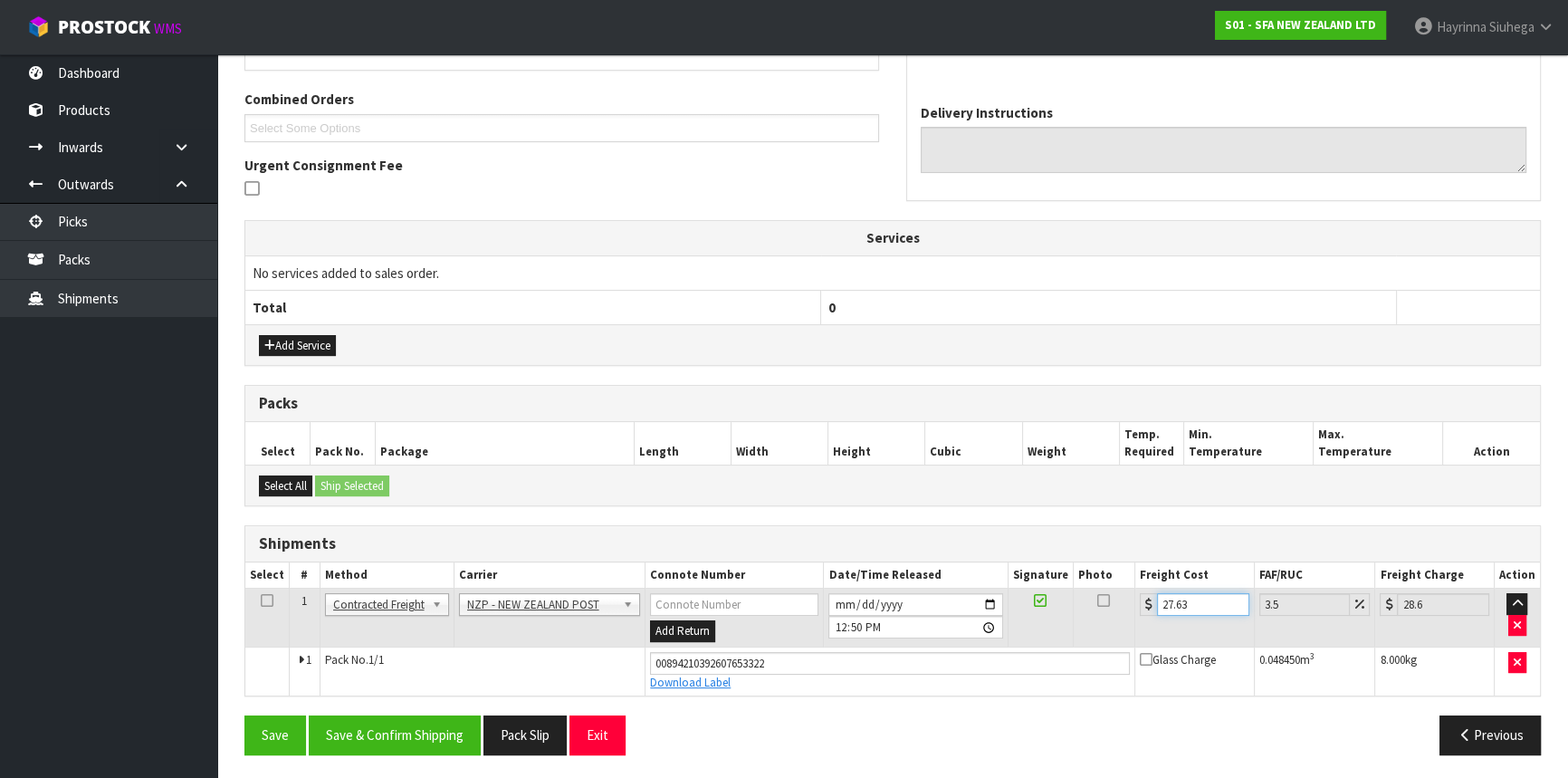
type input "27.63"
click at [244, 716] on button "Save" at bounding box center [274, 734] width 62 height 39
click at [400, 738] on button "Save & Confirm Shipping" at bounding box center [395, 734] width 172 height 39
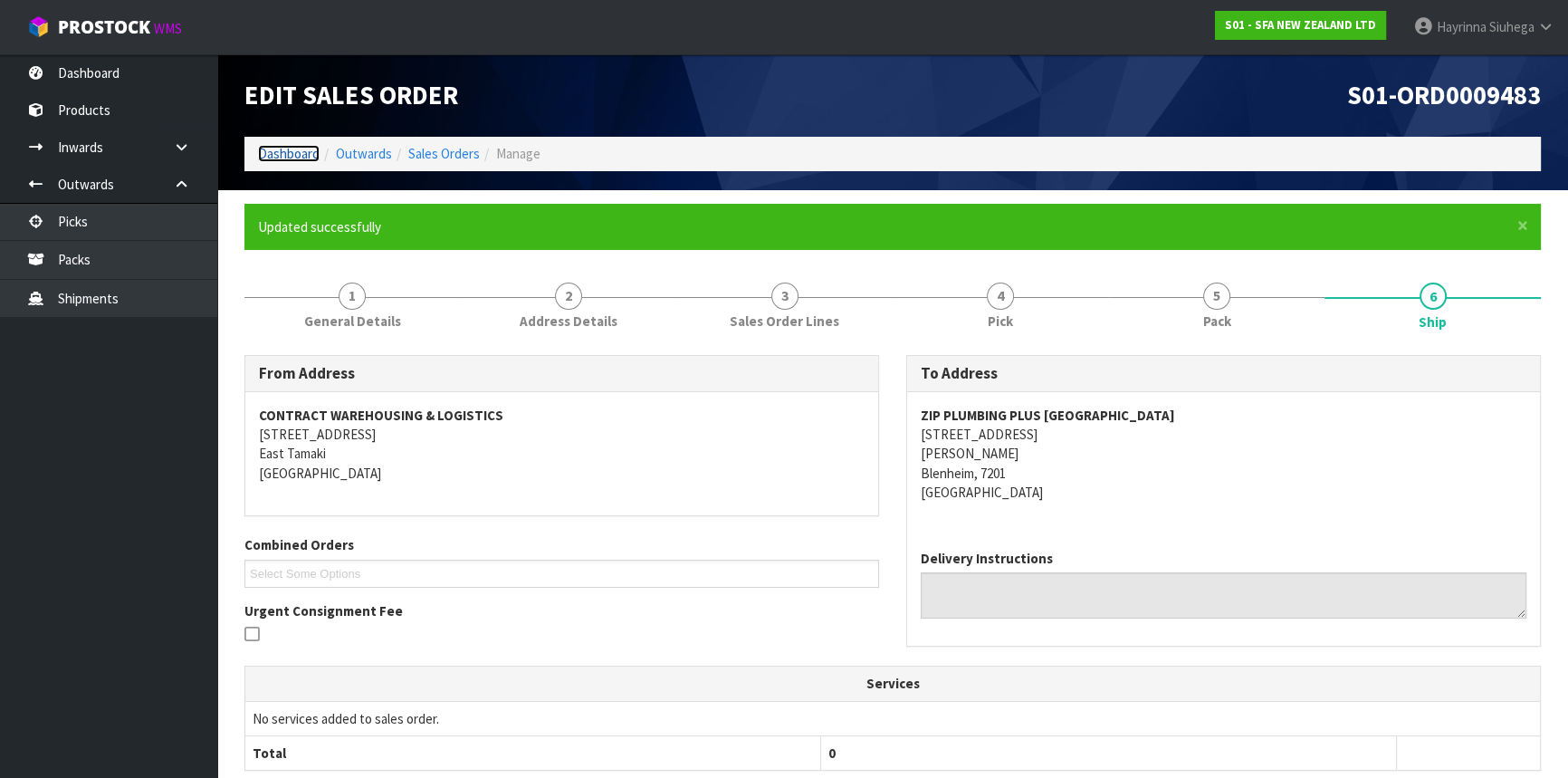
click at [294, 151] on link "Dashboard" at bounding box center [289, 153] width 62 height 17
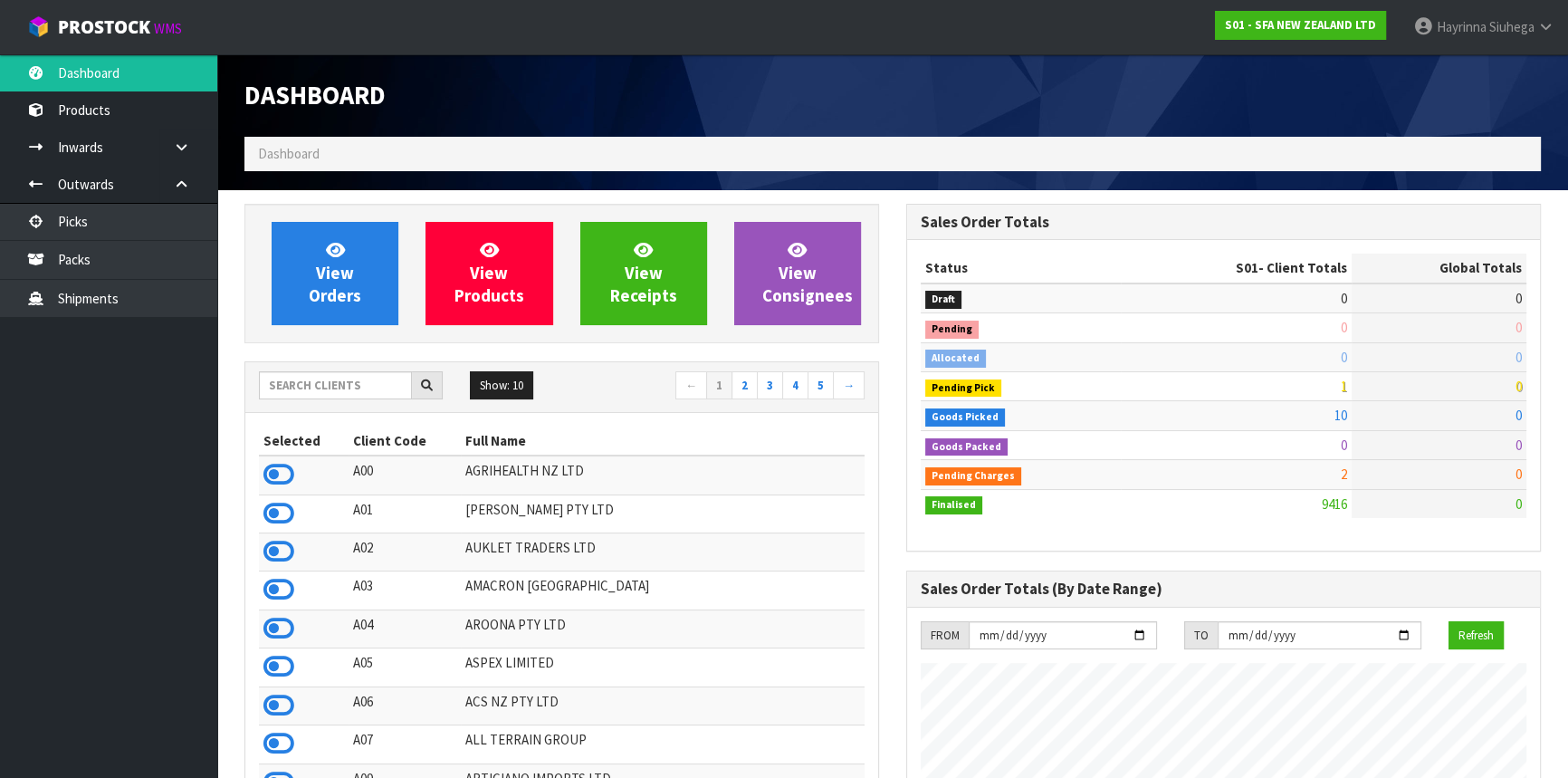
scroll to position [1369, 661]
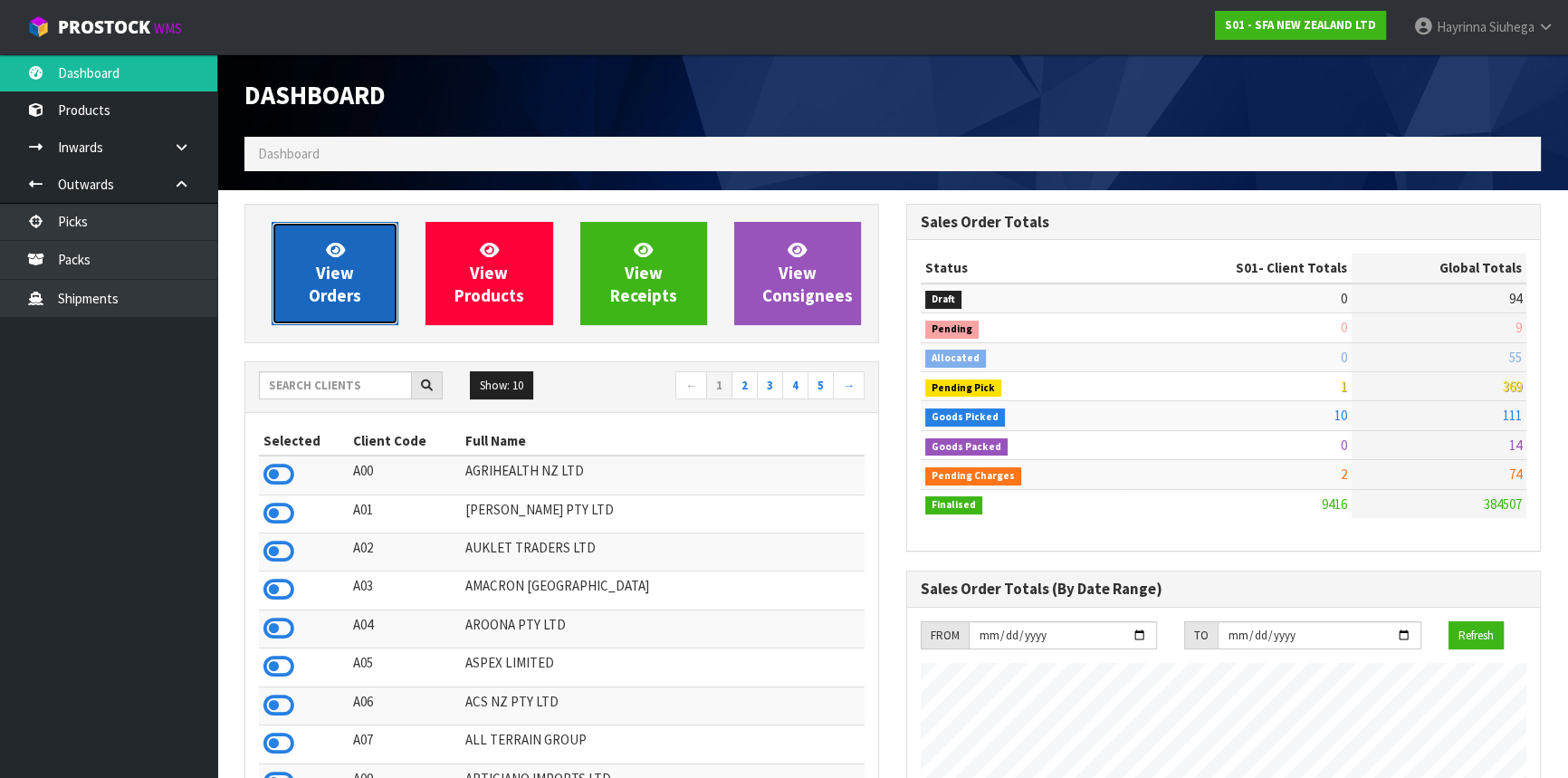
click at [337, 252] on icon at bounding box center [335, 249] width 19 height 17
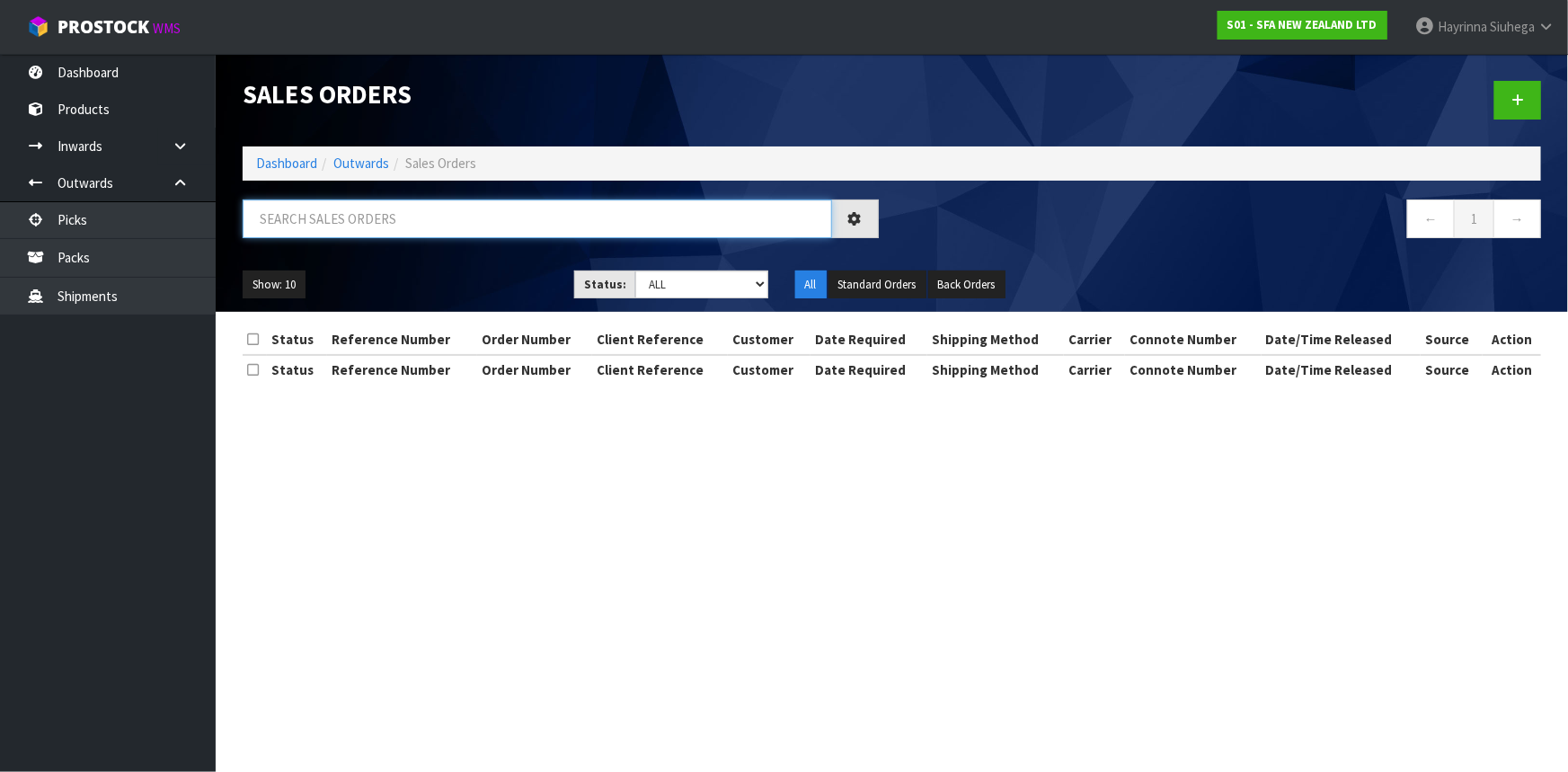
click at [415, 220] on input "text" at bounding box center [537, 218] width 590 height 39
type input "JOB-0416450"
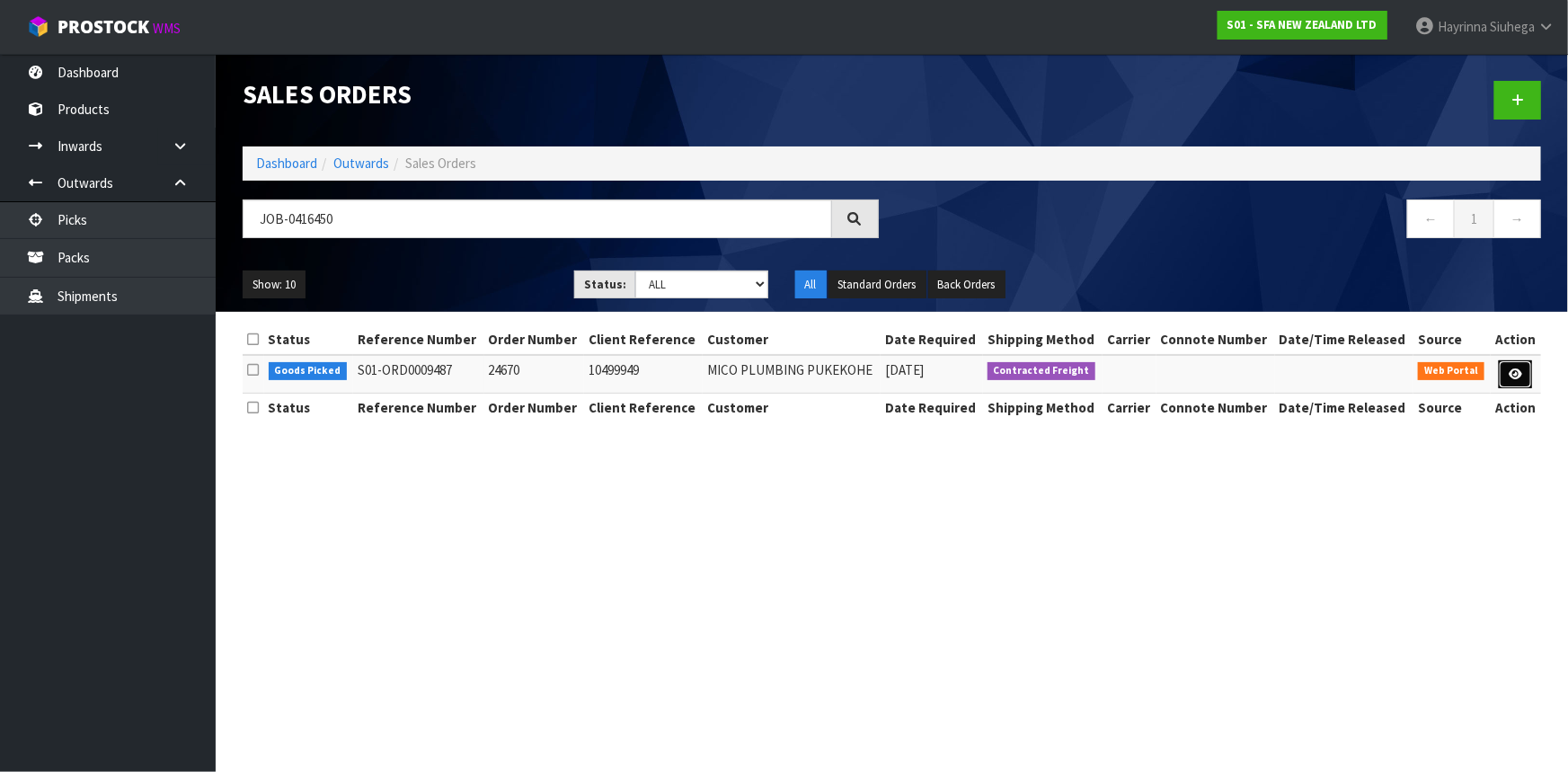
click at [1510, 365] on link at bounding box center [1515, 375] width 33 height 29
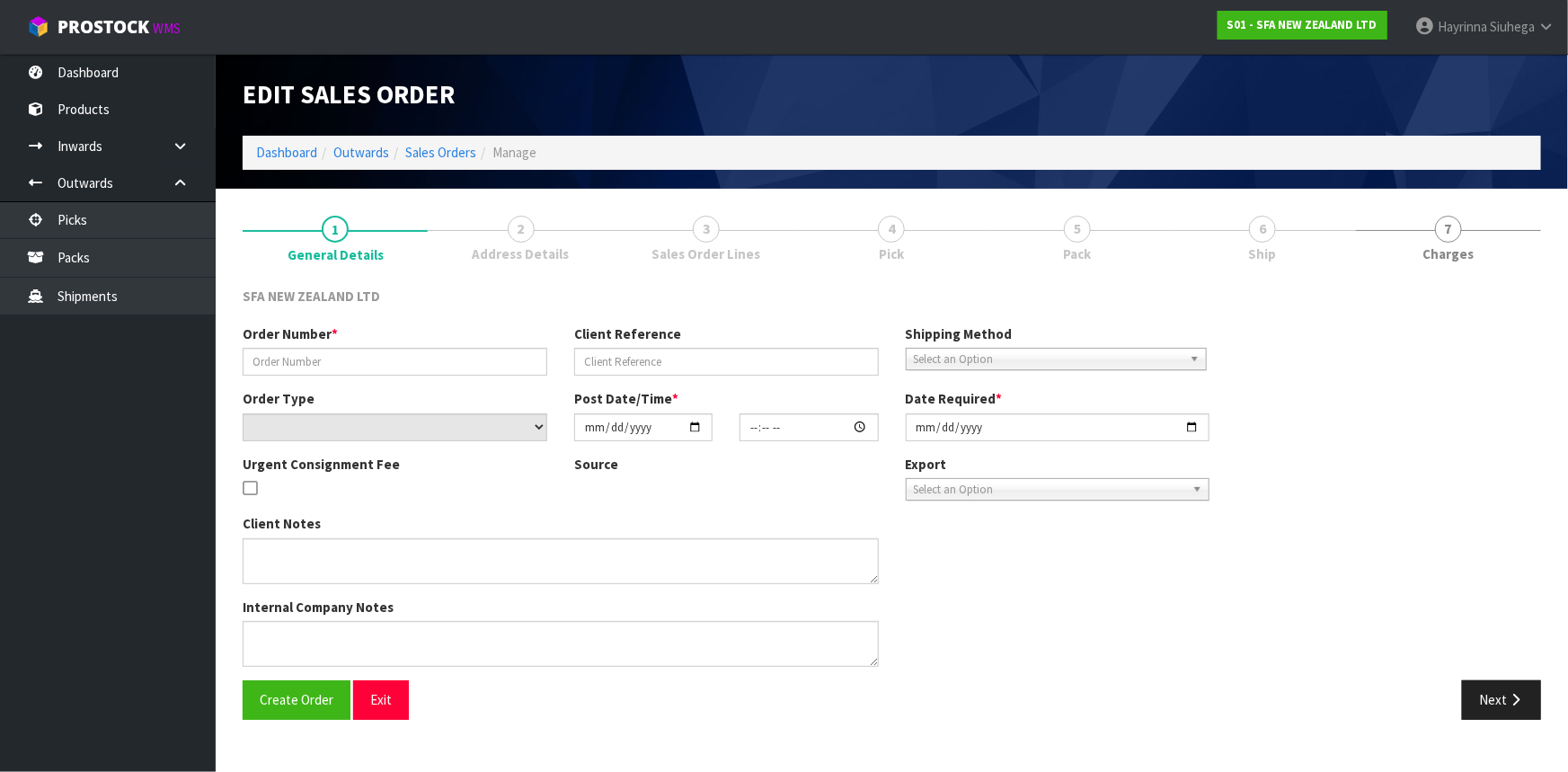
type input "24670"
type input "10499949"
select select "number:0"
type input "[DATE]"
type input "10:36:00.000"
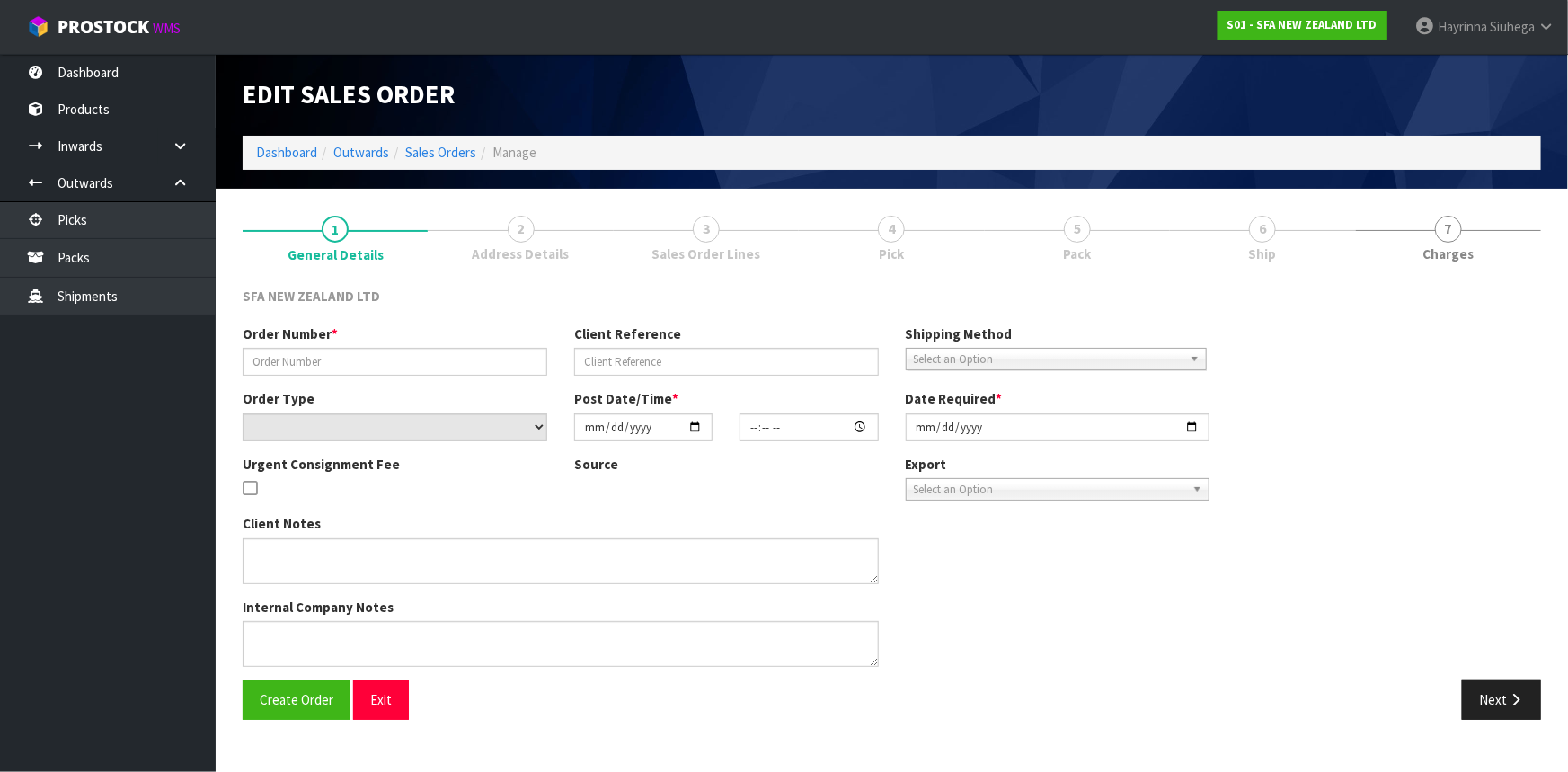
type input "[DATE]"
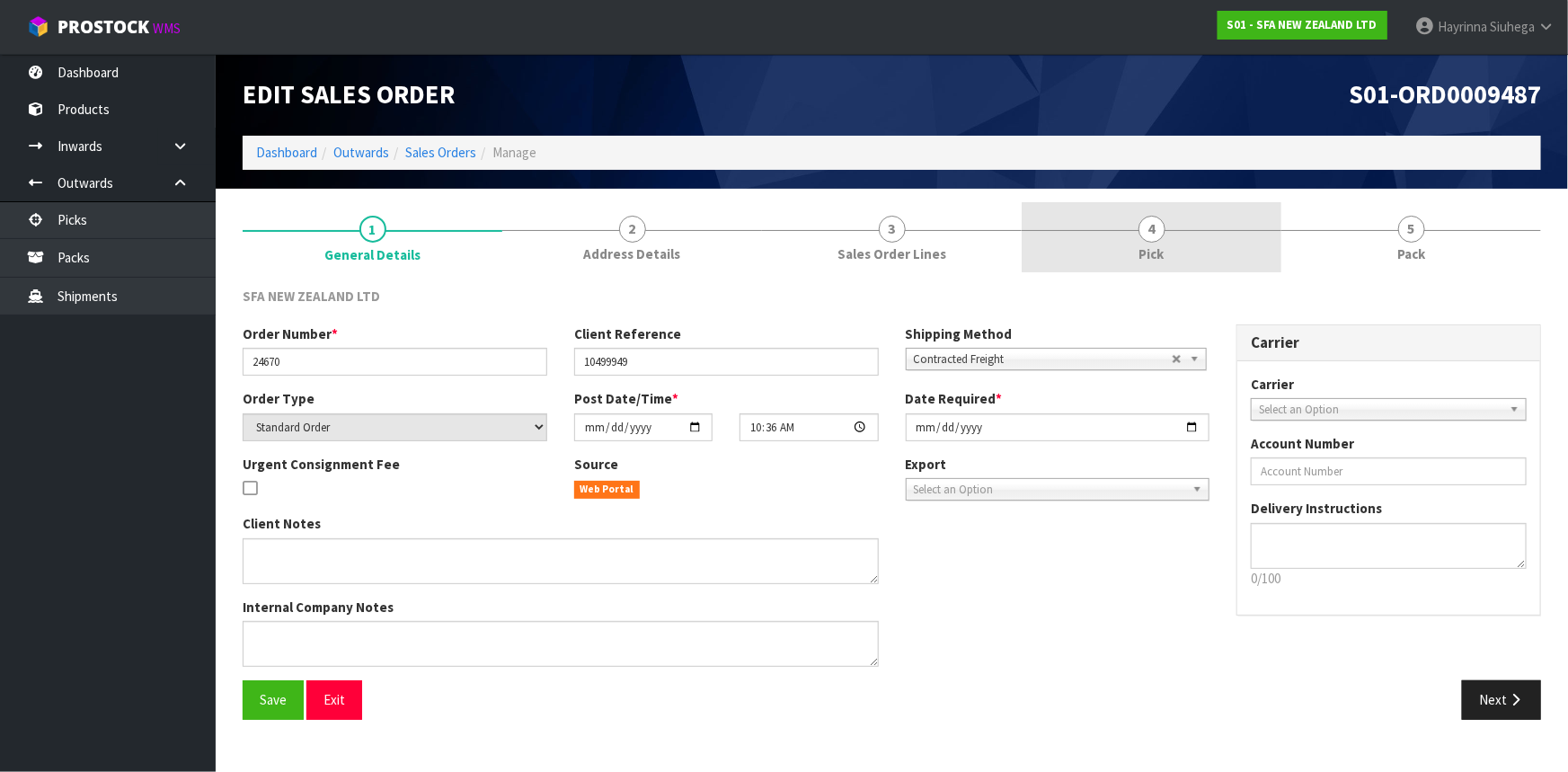
click at [1169, 239] on link "4 Pick" at bounding box center [1152, 238] width 259 height 71
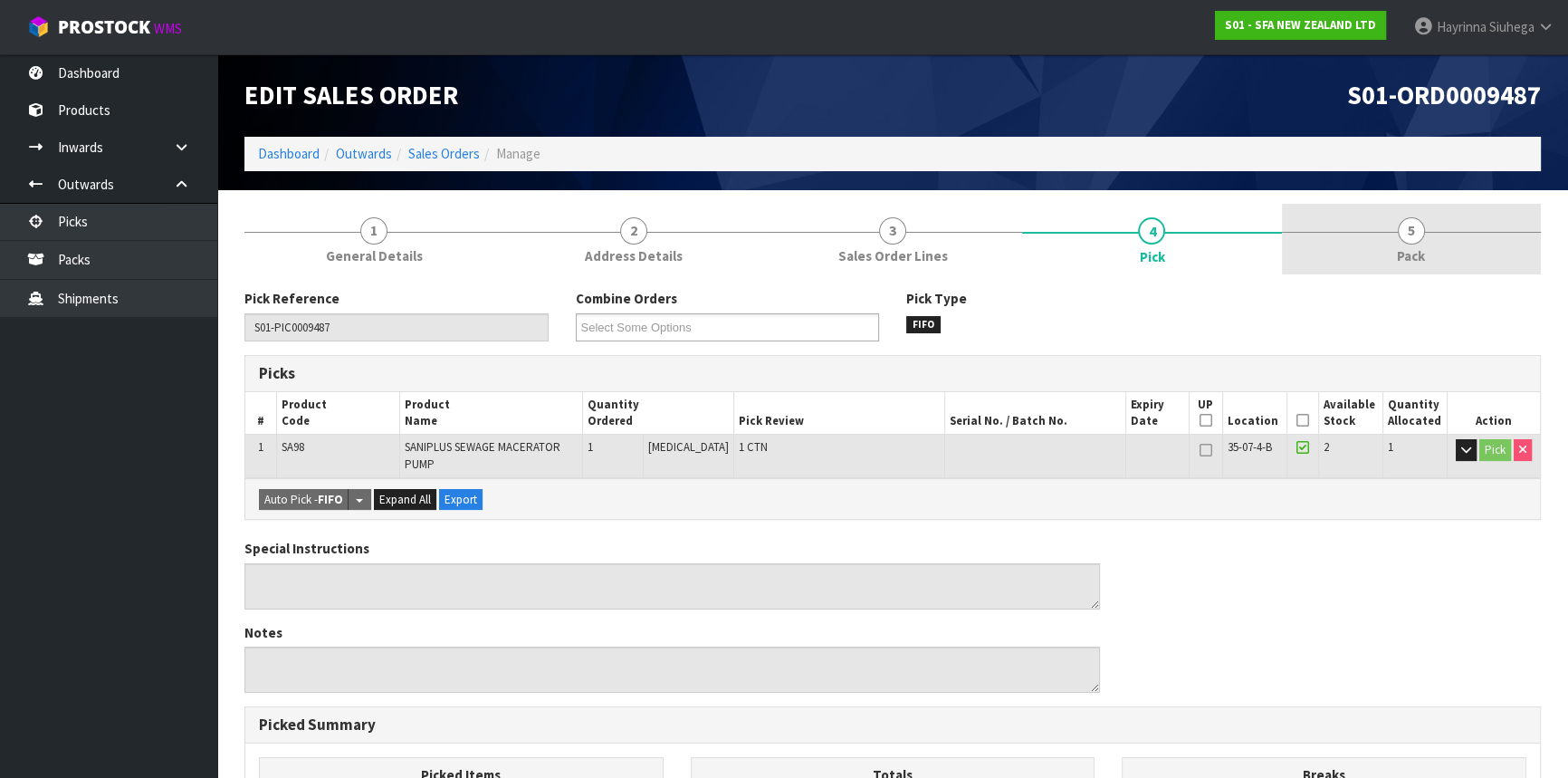
click at [1348, 224] on link "5 Pack" at bounding box center [1412, 239] width 259 height 72
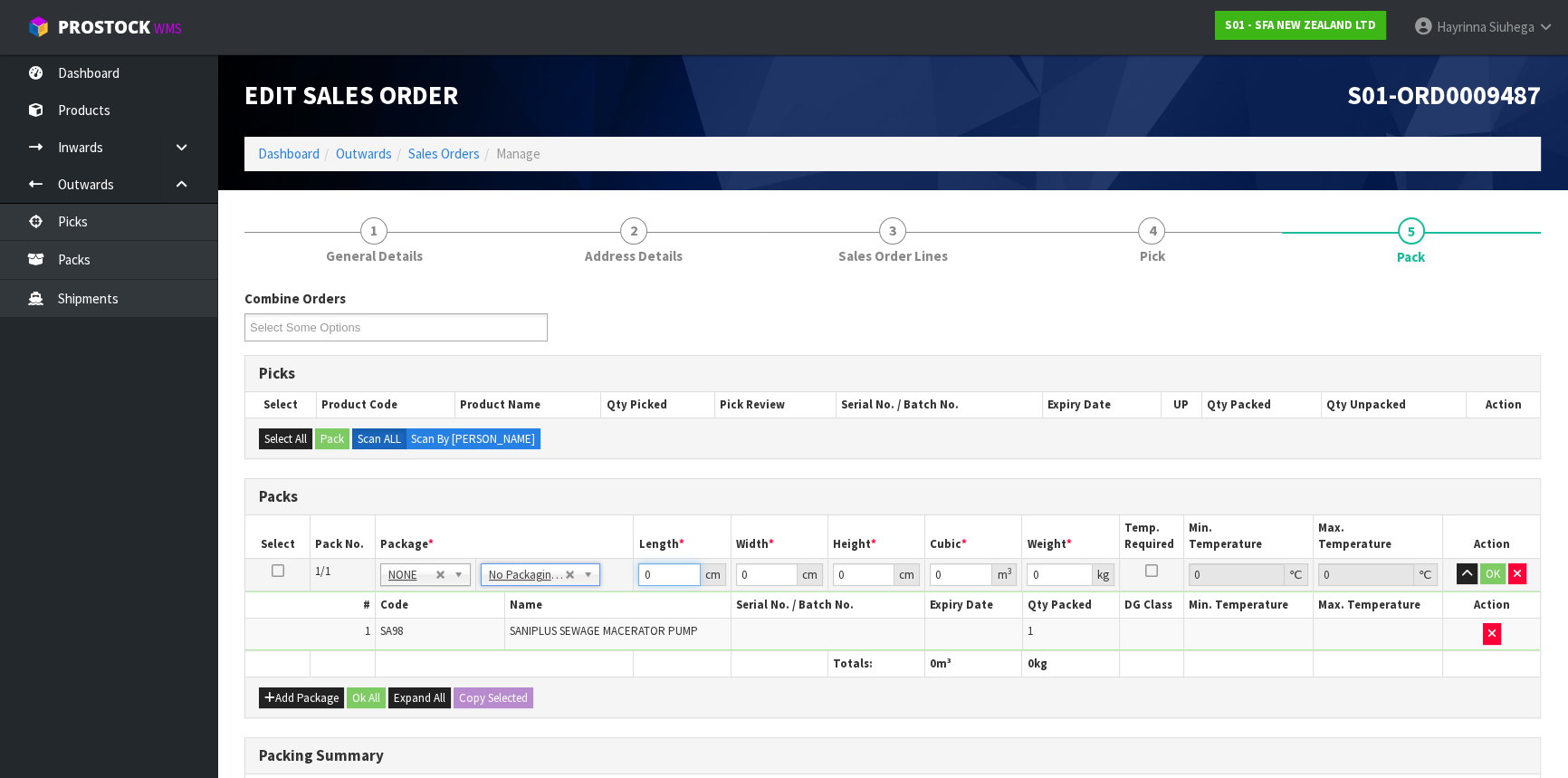
click at [638, 570] on input "0" at bounding box center [668, 575] width 62 height 23
type input "57"
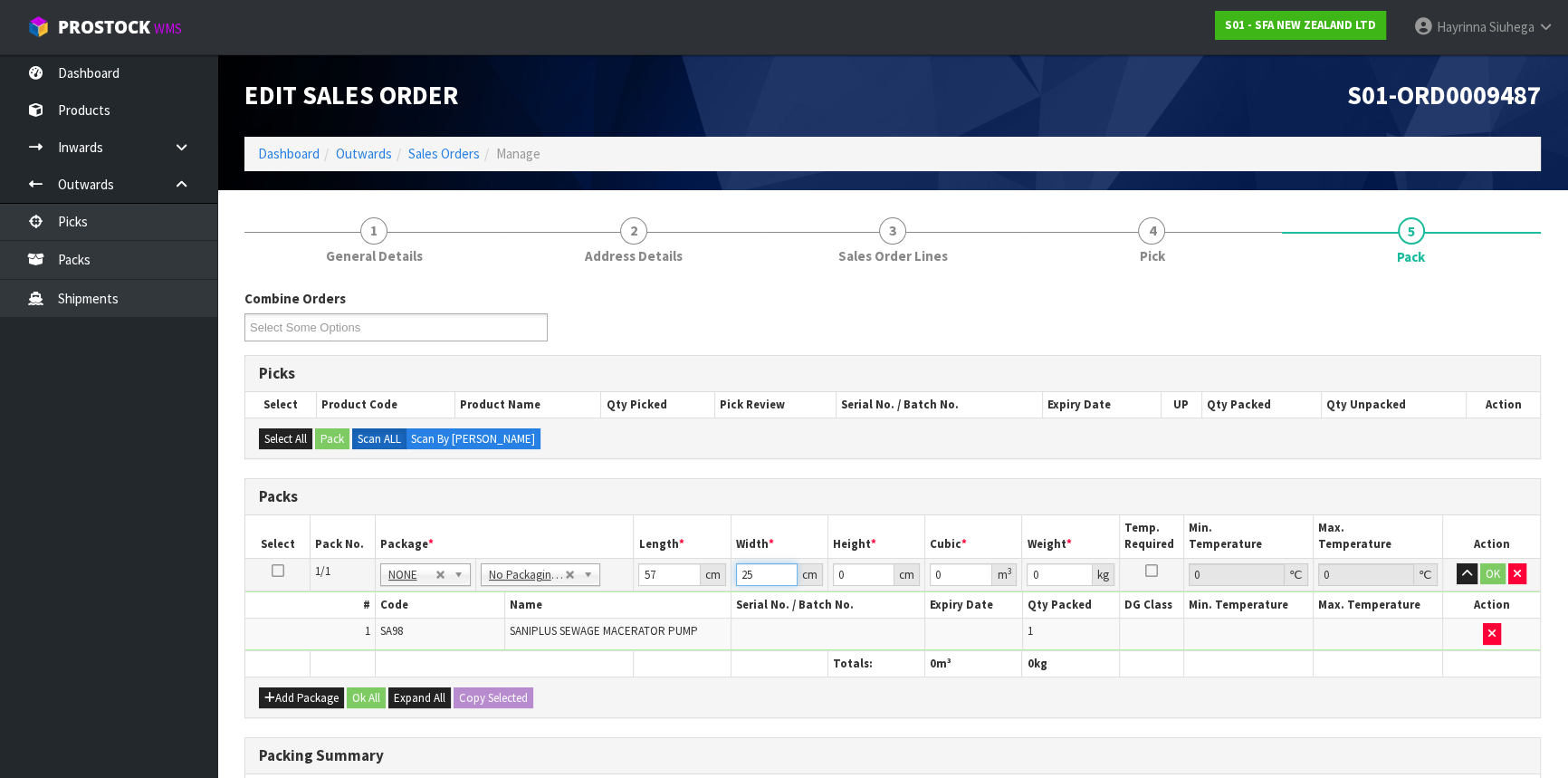
type input "25"
type input ".3"
type input "0.000427"
type input "0"
type input "3"
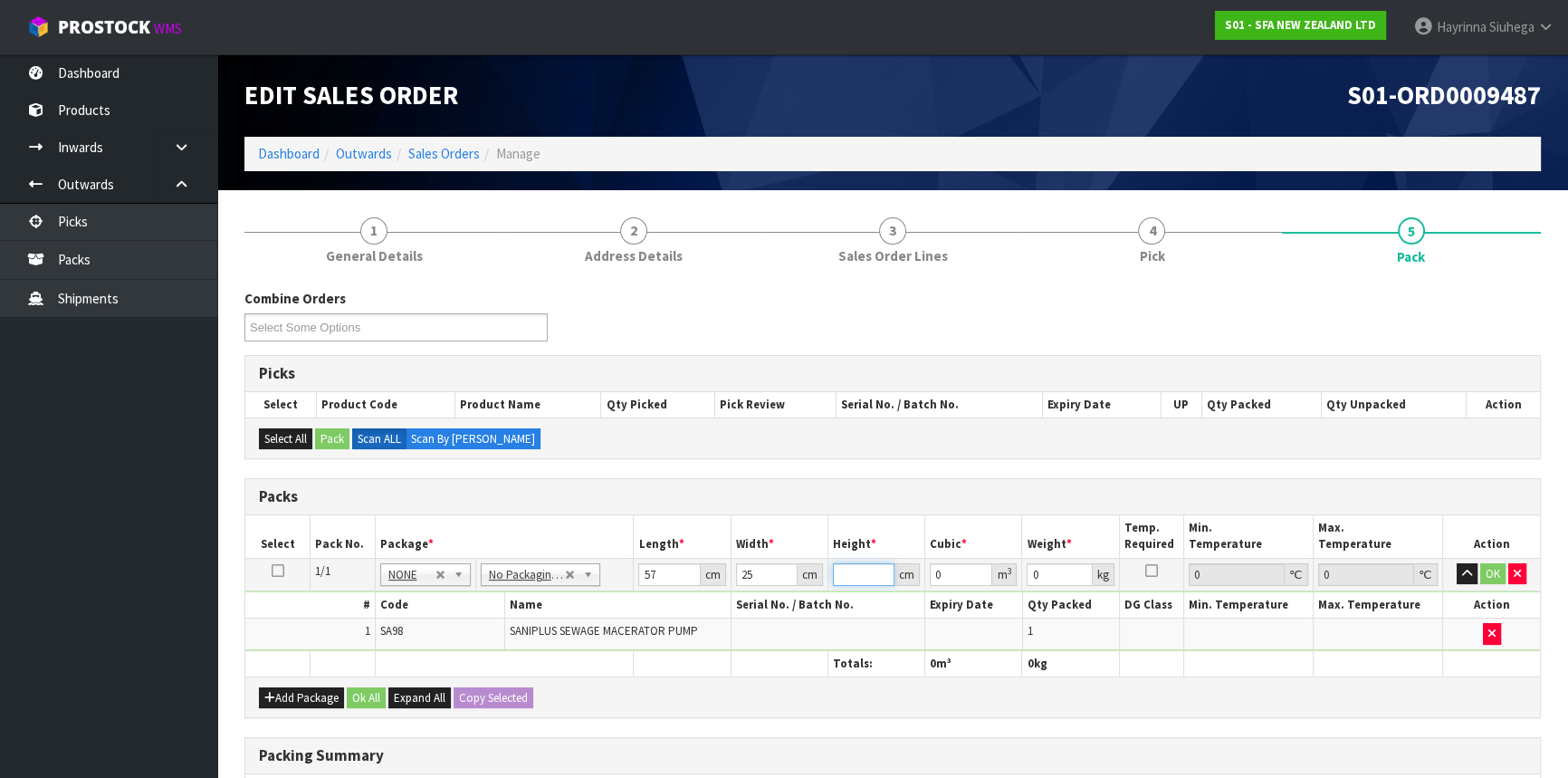
type input "0.004275"
type input "34"
type input "0.04845"
type input "34"
type input "8"
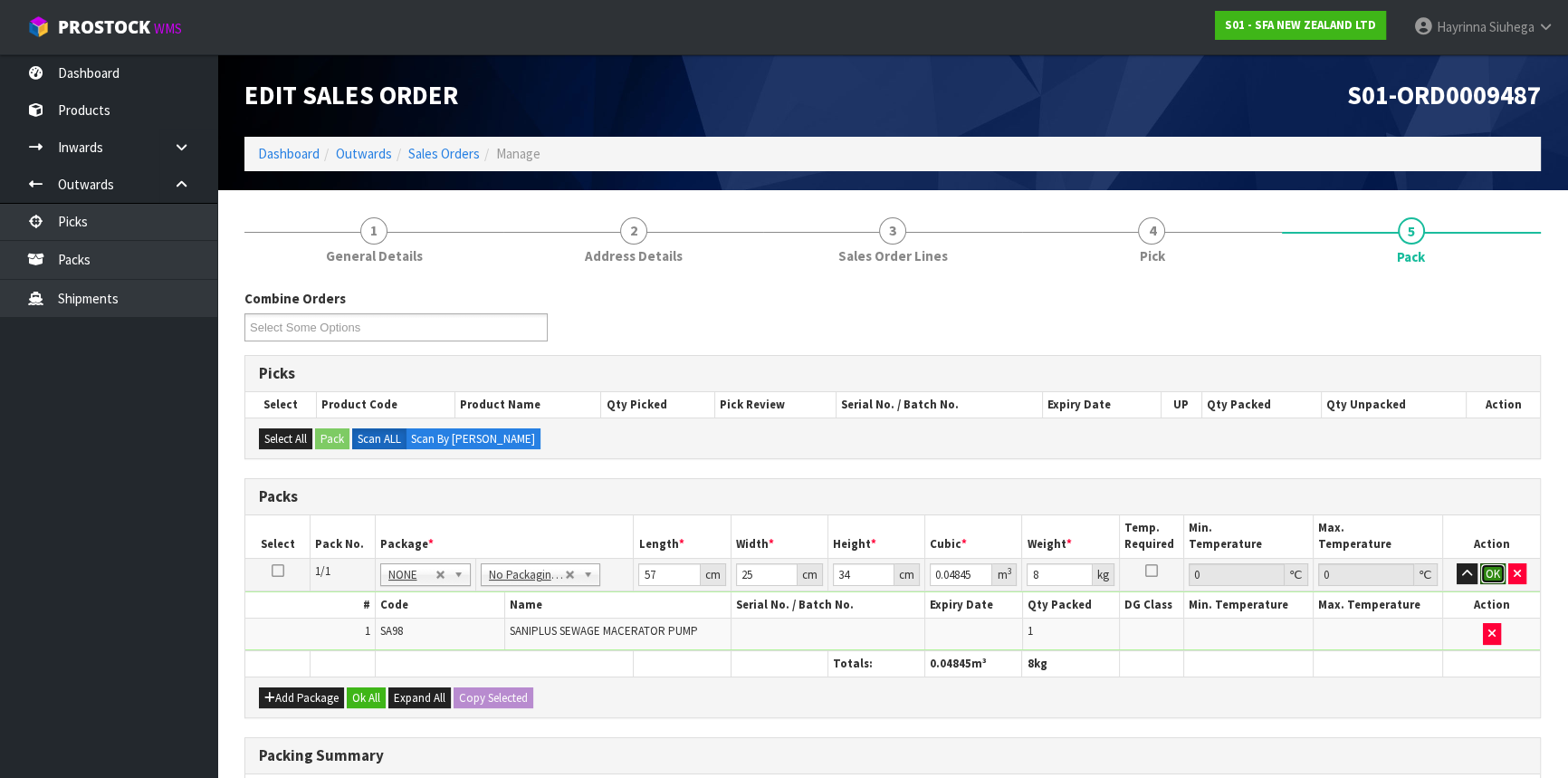
click button "OK" at bounding box center [1492, 574] width 26 height 22
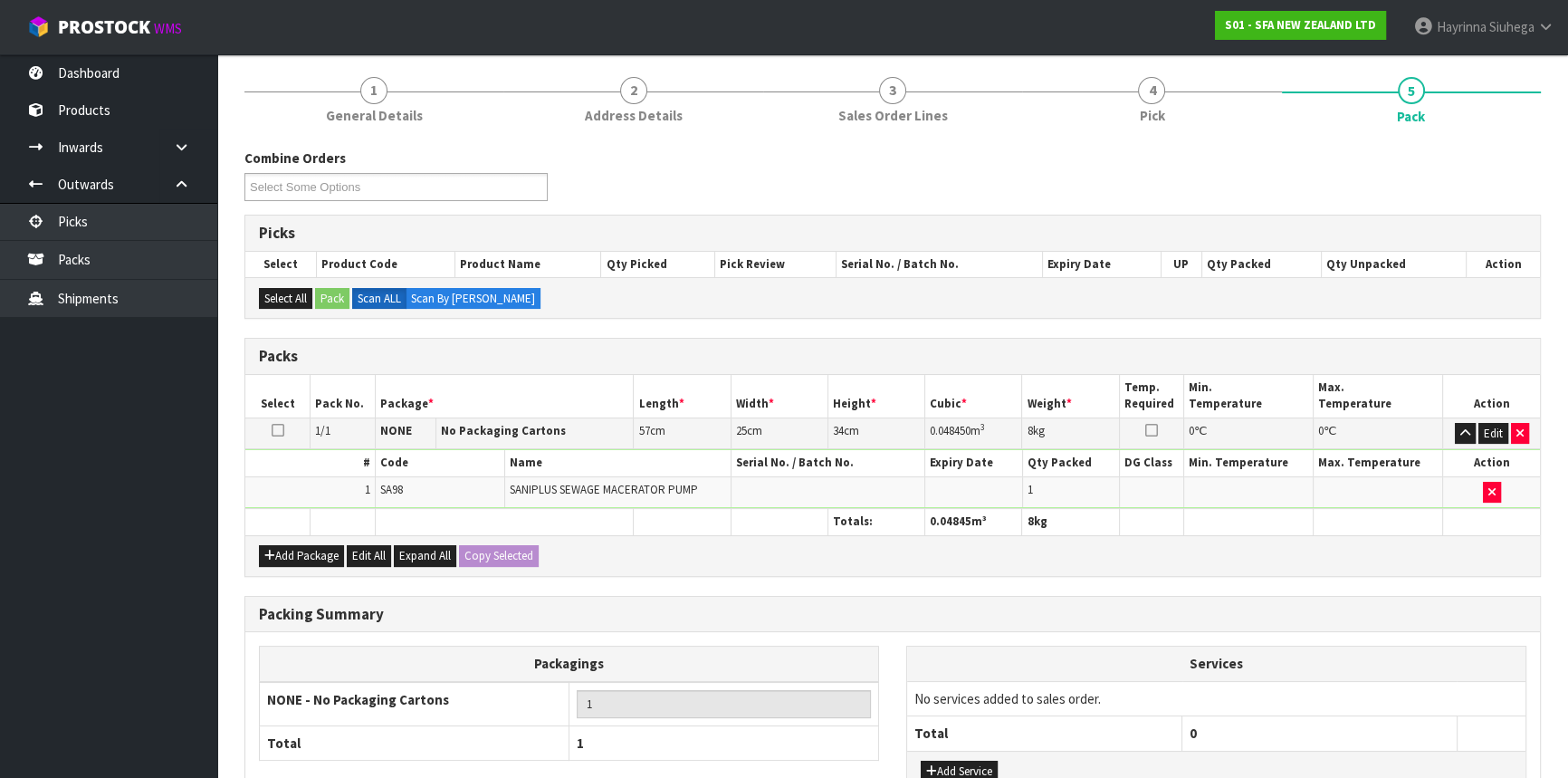
scroll to position [278, 0]
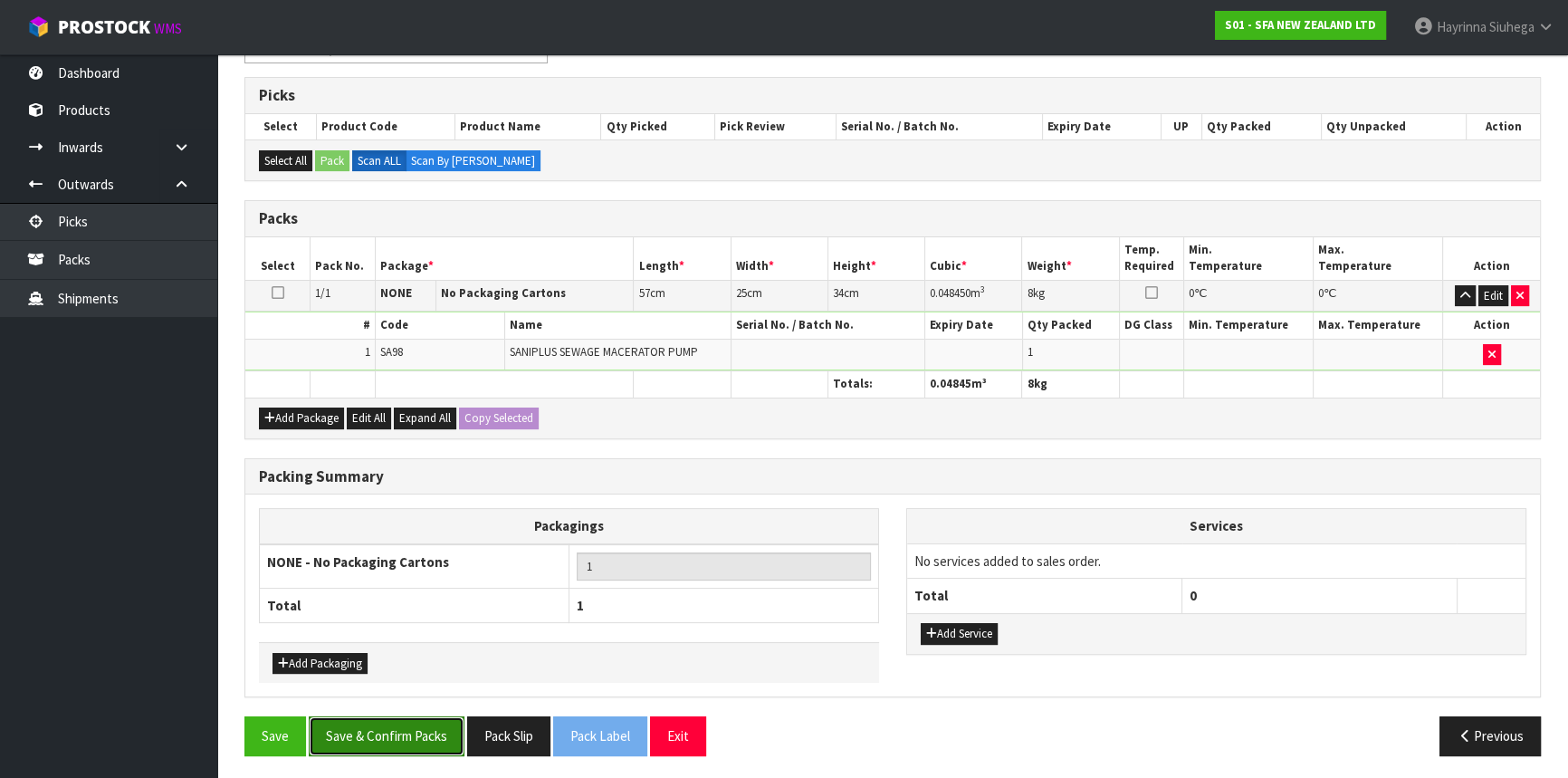
click at [416, 737] on button "Save & Confirm Packs" at bounding box center [386, 735] width 156 height 39
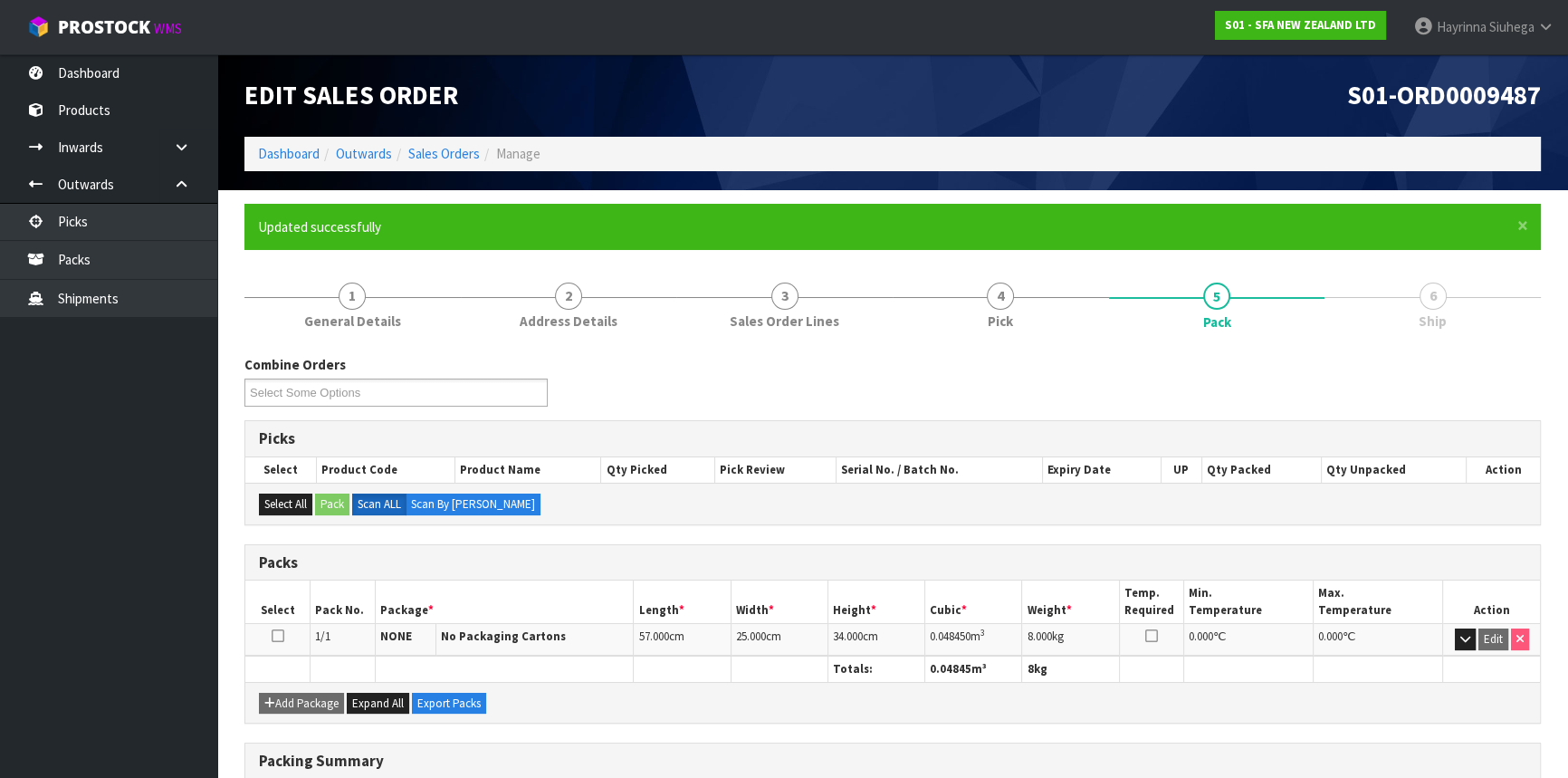
scroll to position [244, 0]
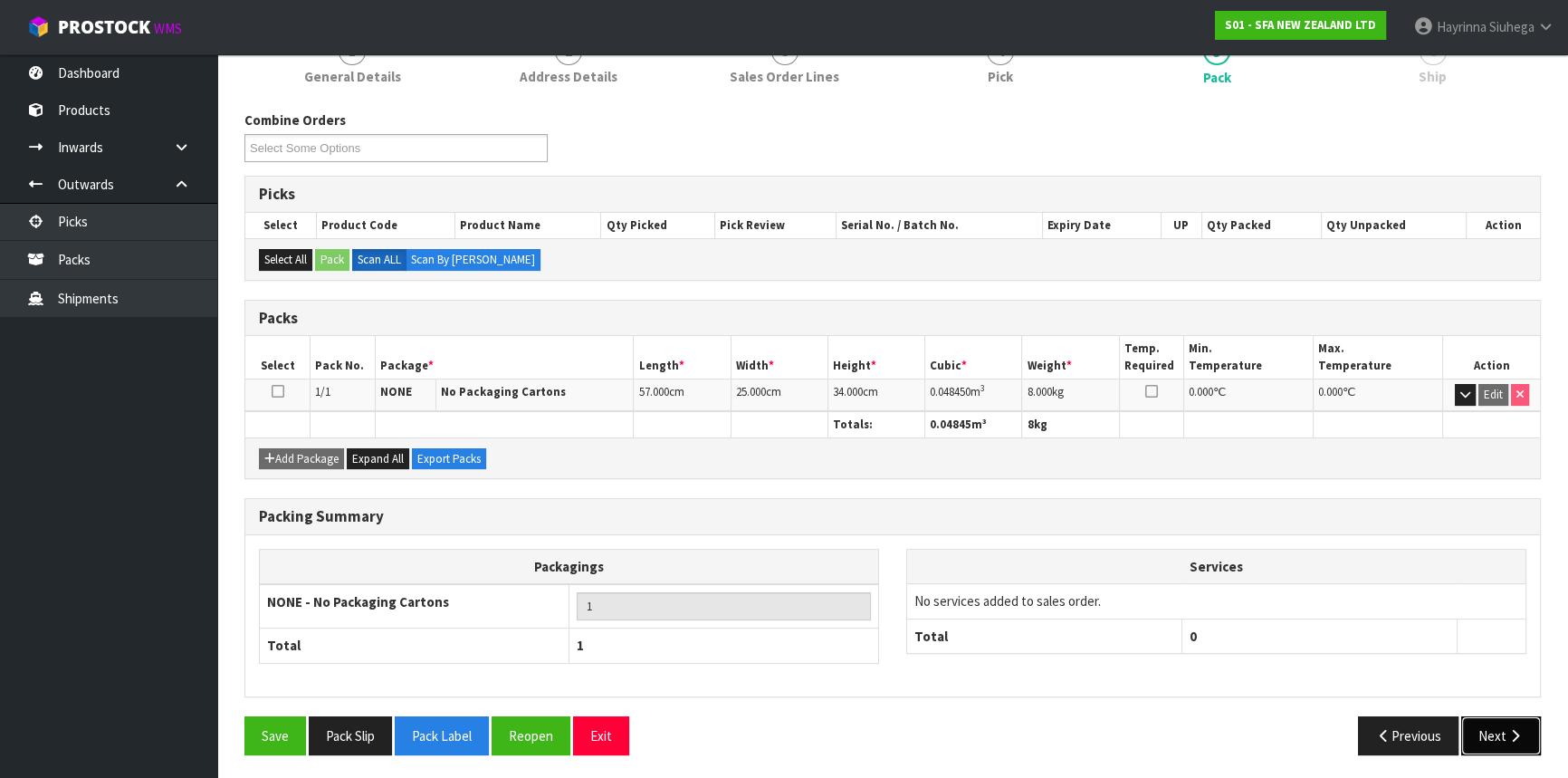
click at [1504, 736] on button "Next" at bounding box center [1501, 735] width 79 height 39
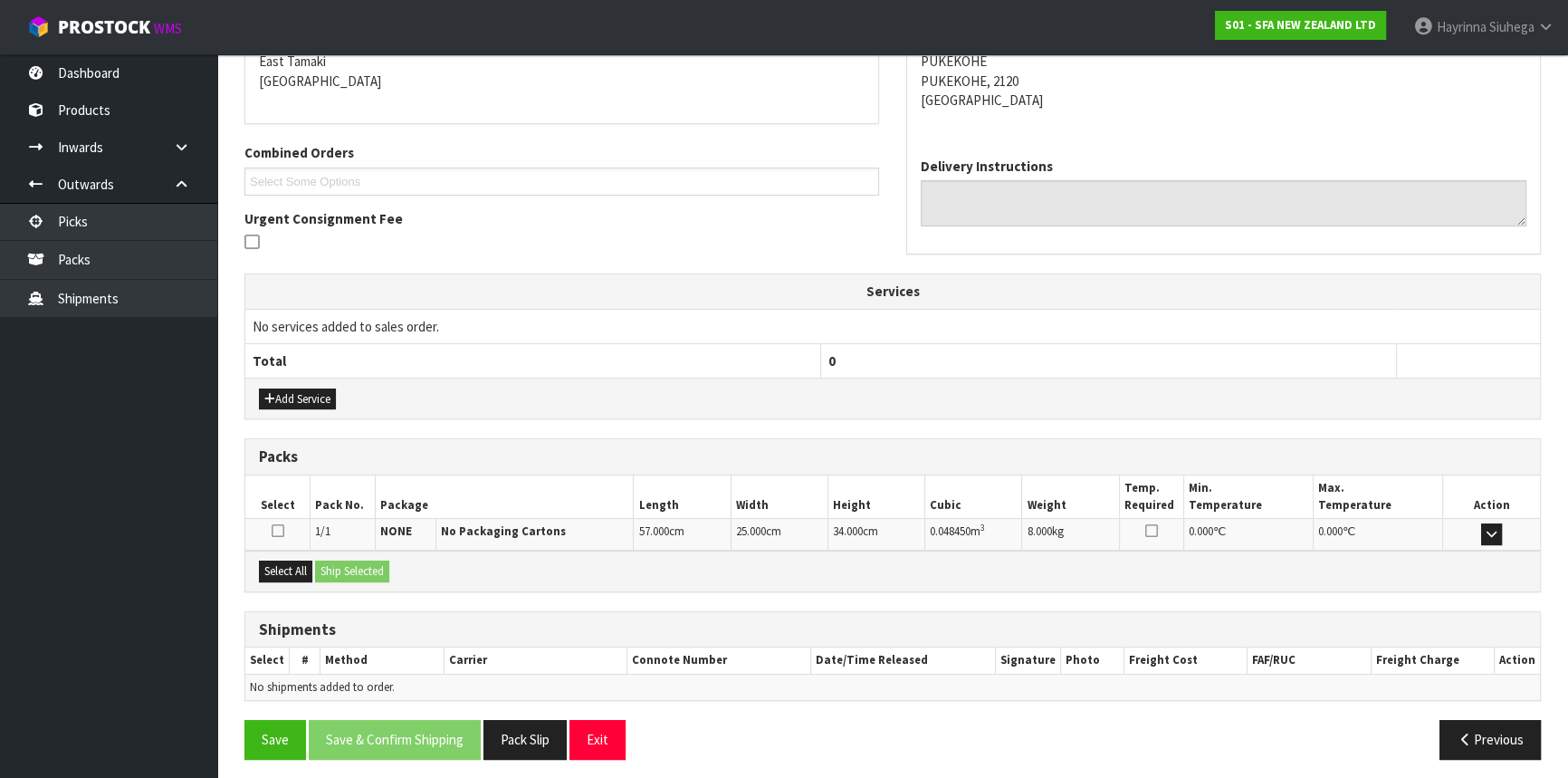
scroll to position [398, 0]
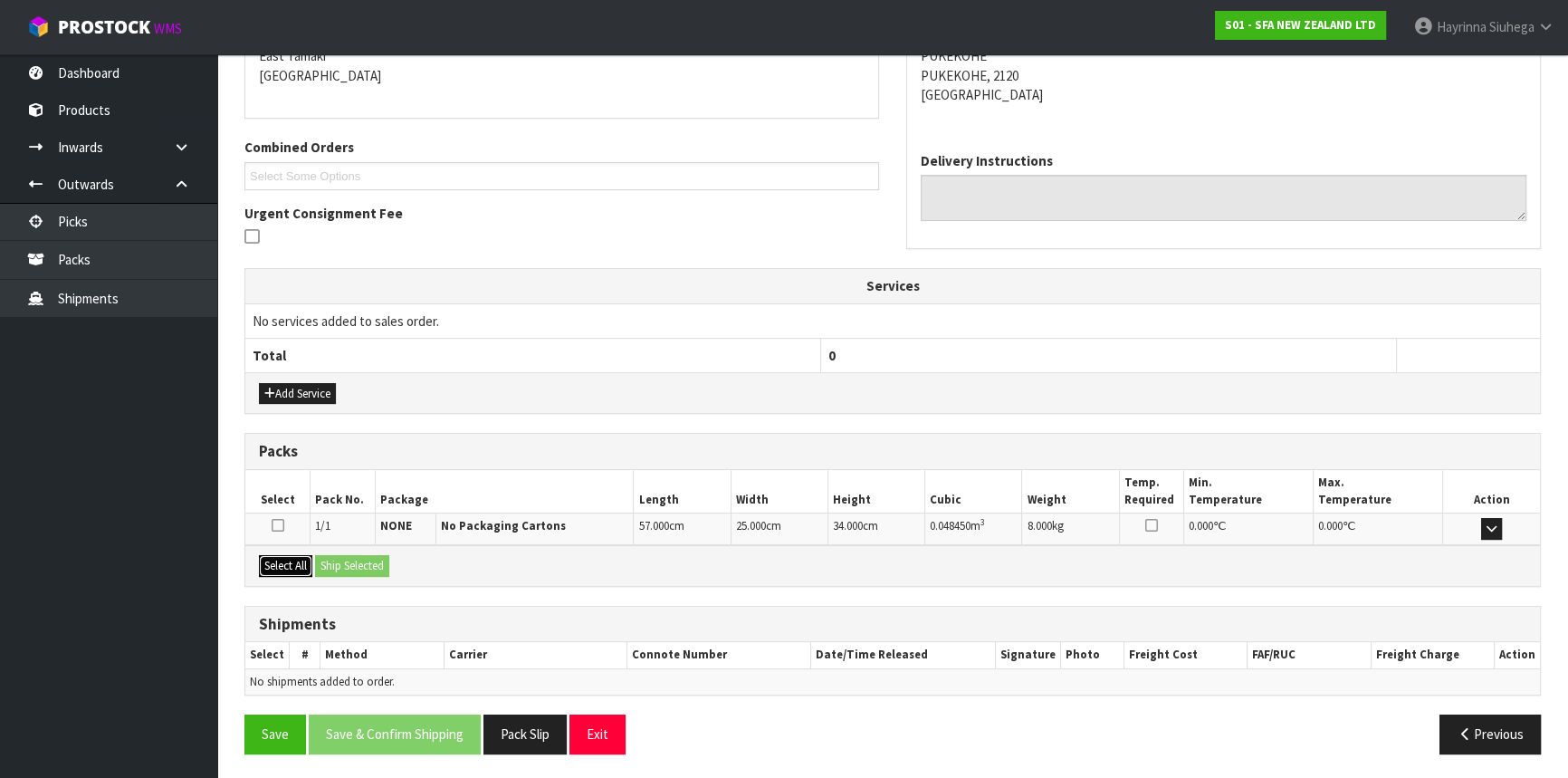
click at [291, 560] on button "Select All" at bounding box center [286, 565] width 53 height 22
click at [371, 561] on button "Ship Selected" at bounding box center [352, 565] width 74 height 22
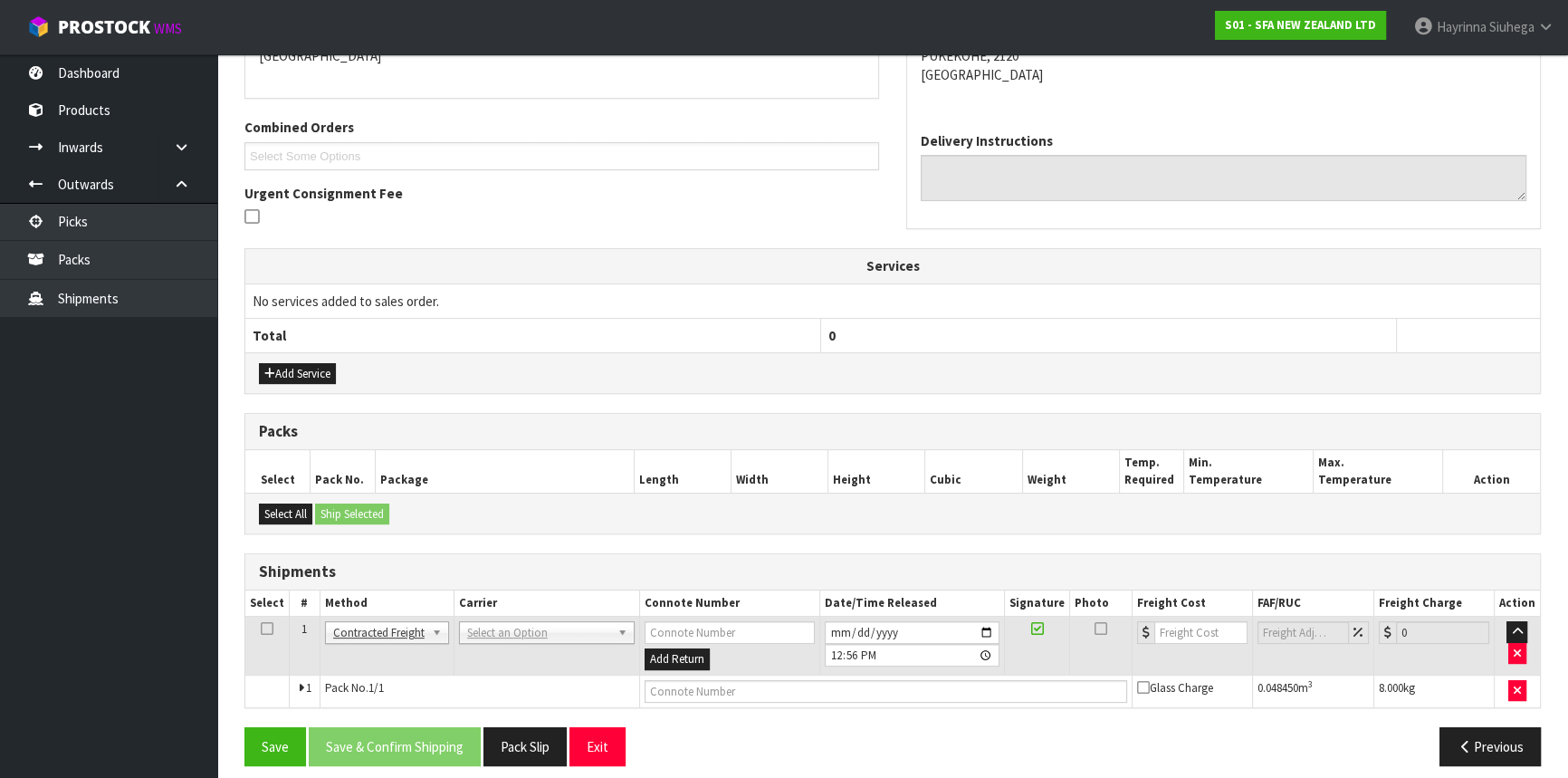
scroll to position [429, 0]
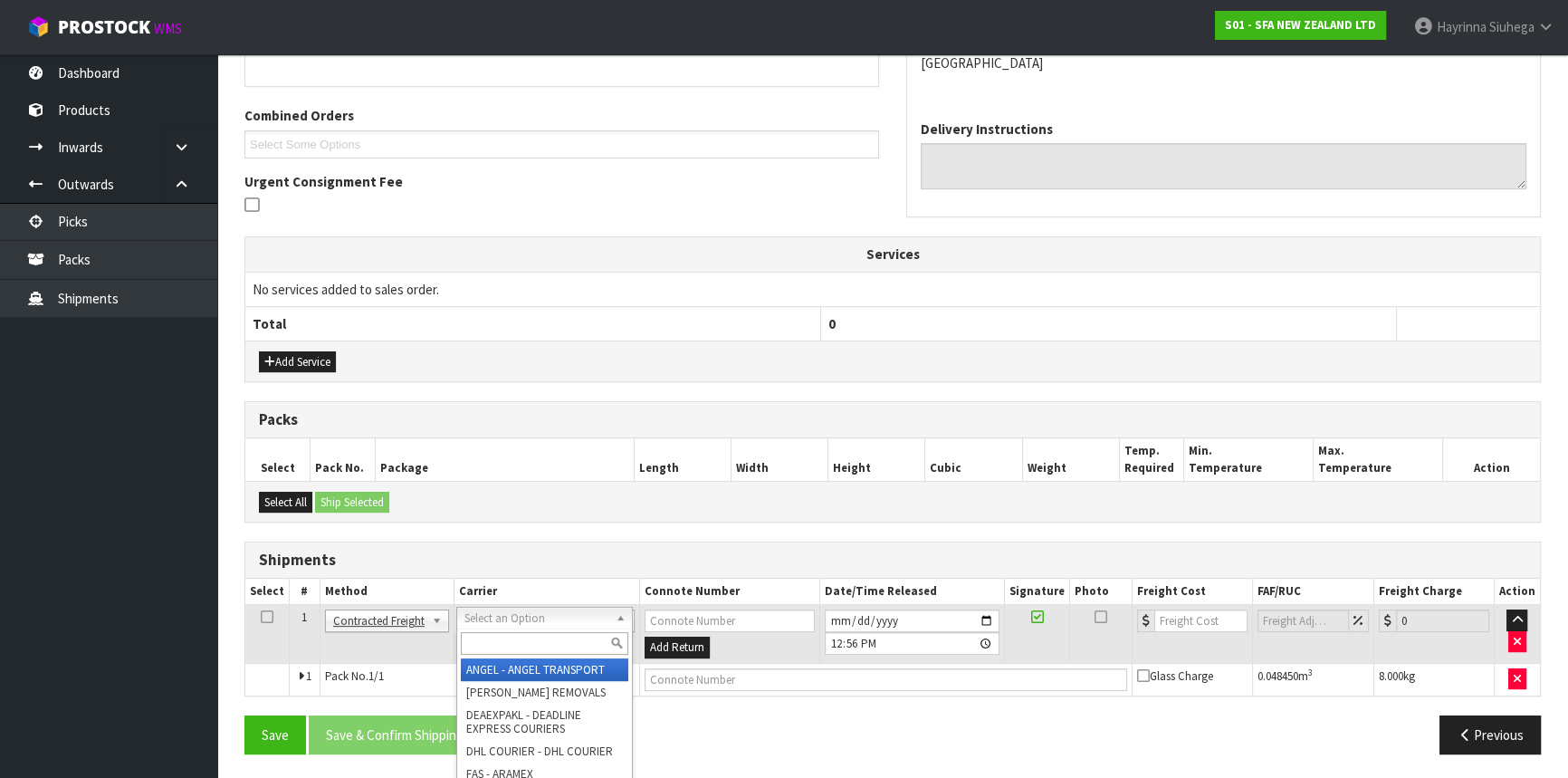
click at [513, 638] on input "text" at bounding box center [544, 644] width 167 height 23
type input "nzp"
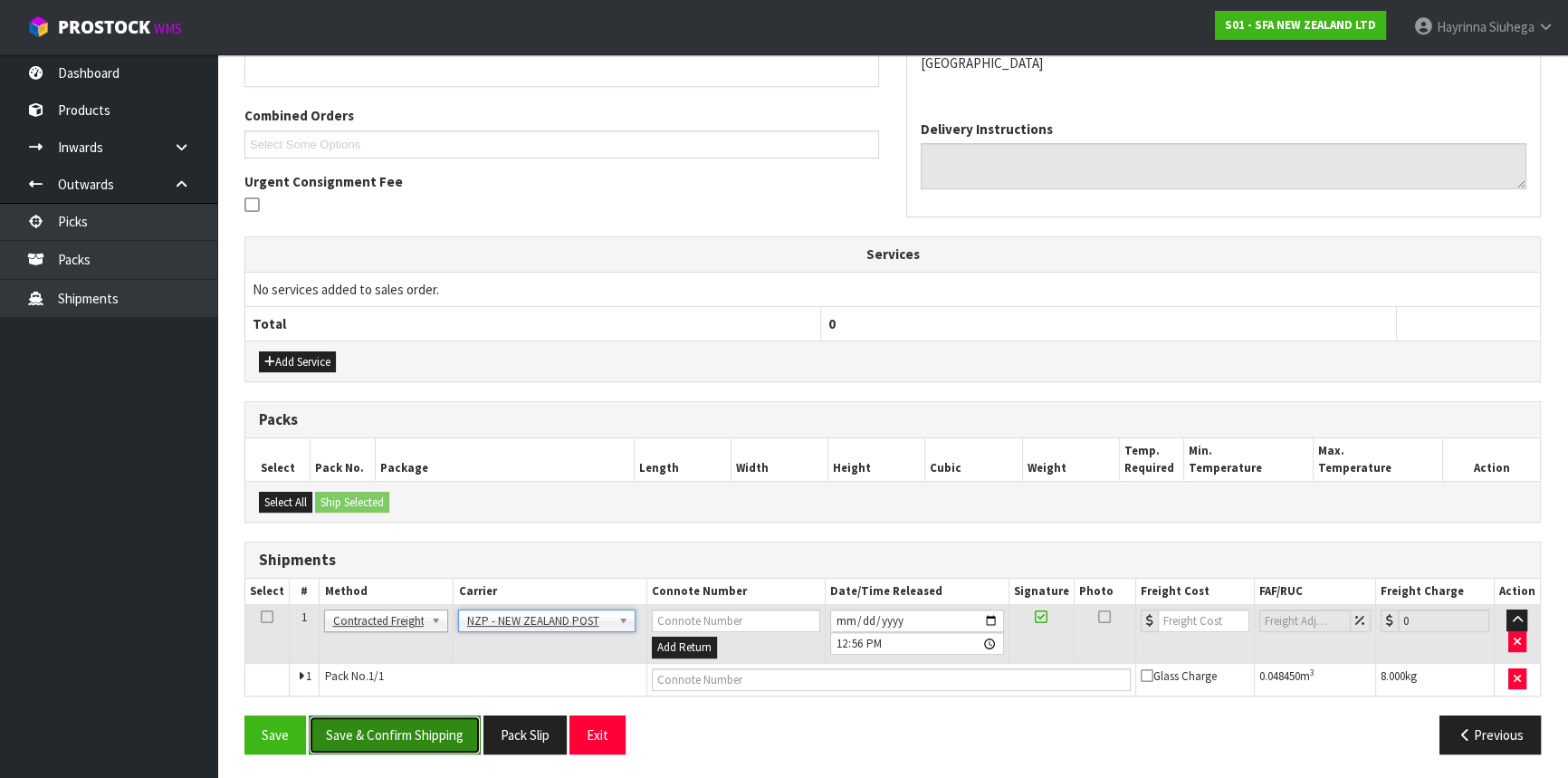
click at [425, 728] on button "Save & Confirm Shipping" at bounding box center [395, 734] width 172 height 39
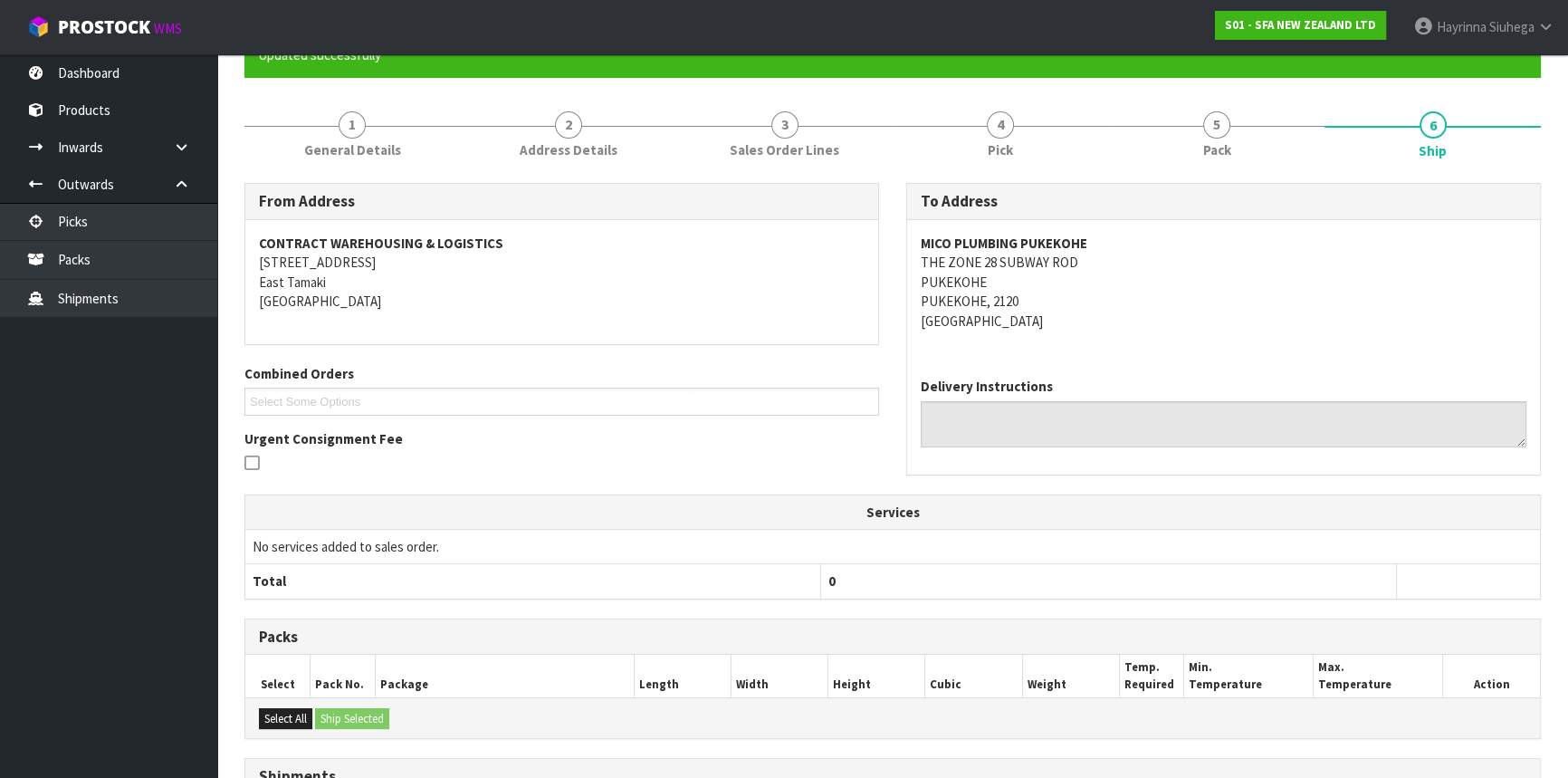
scroll to position [404, 0]
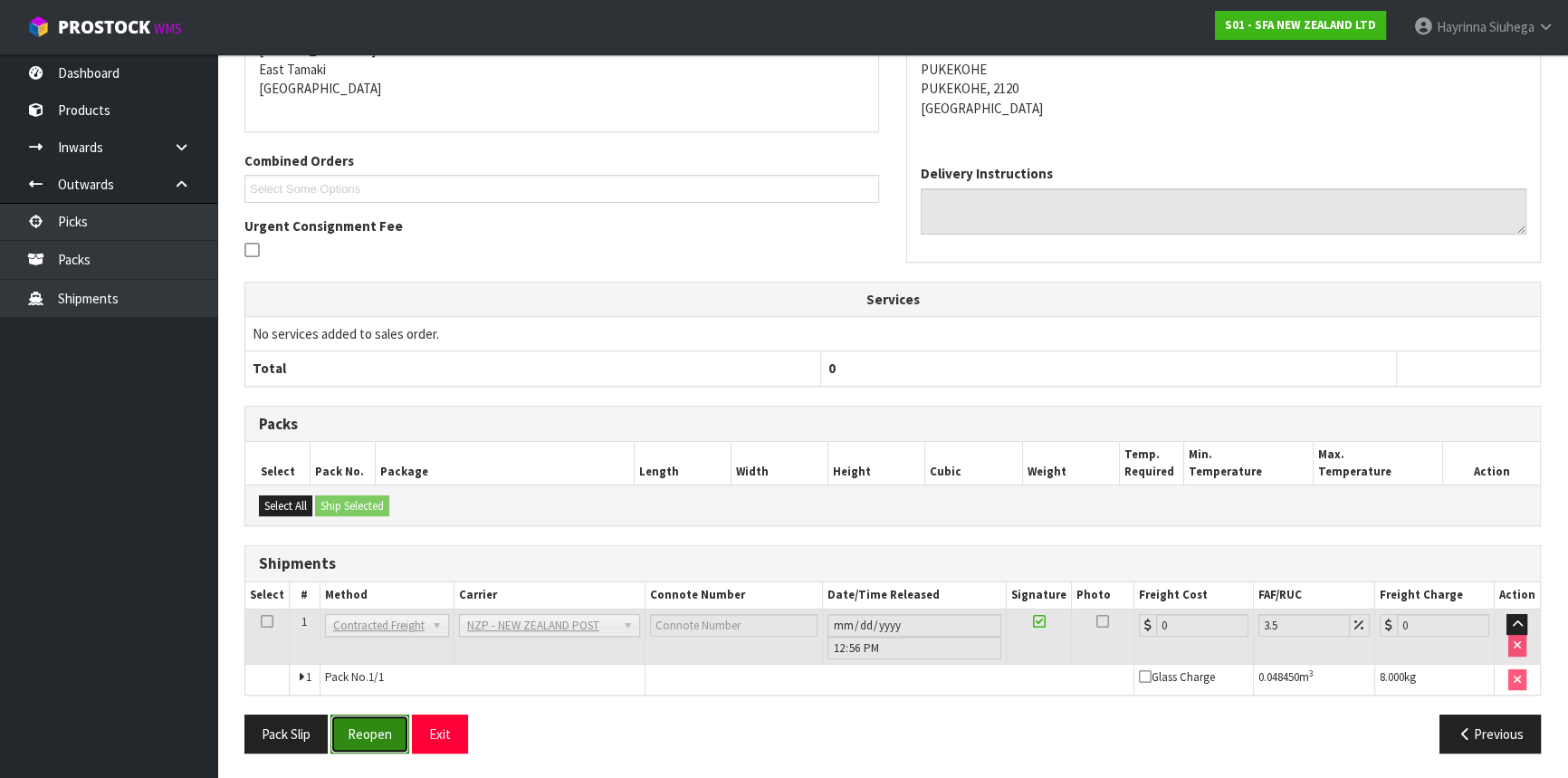
click at [378, 716] on button "Reopen" at bounding box center [369, 734] width 79 height 39
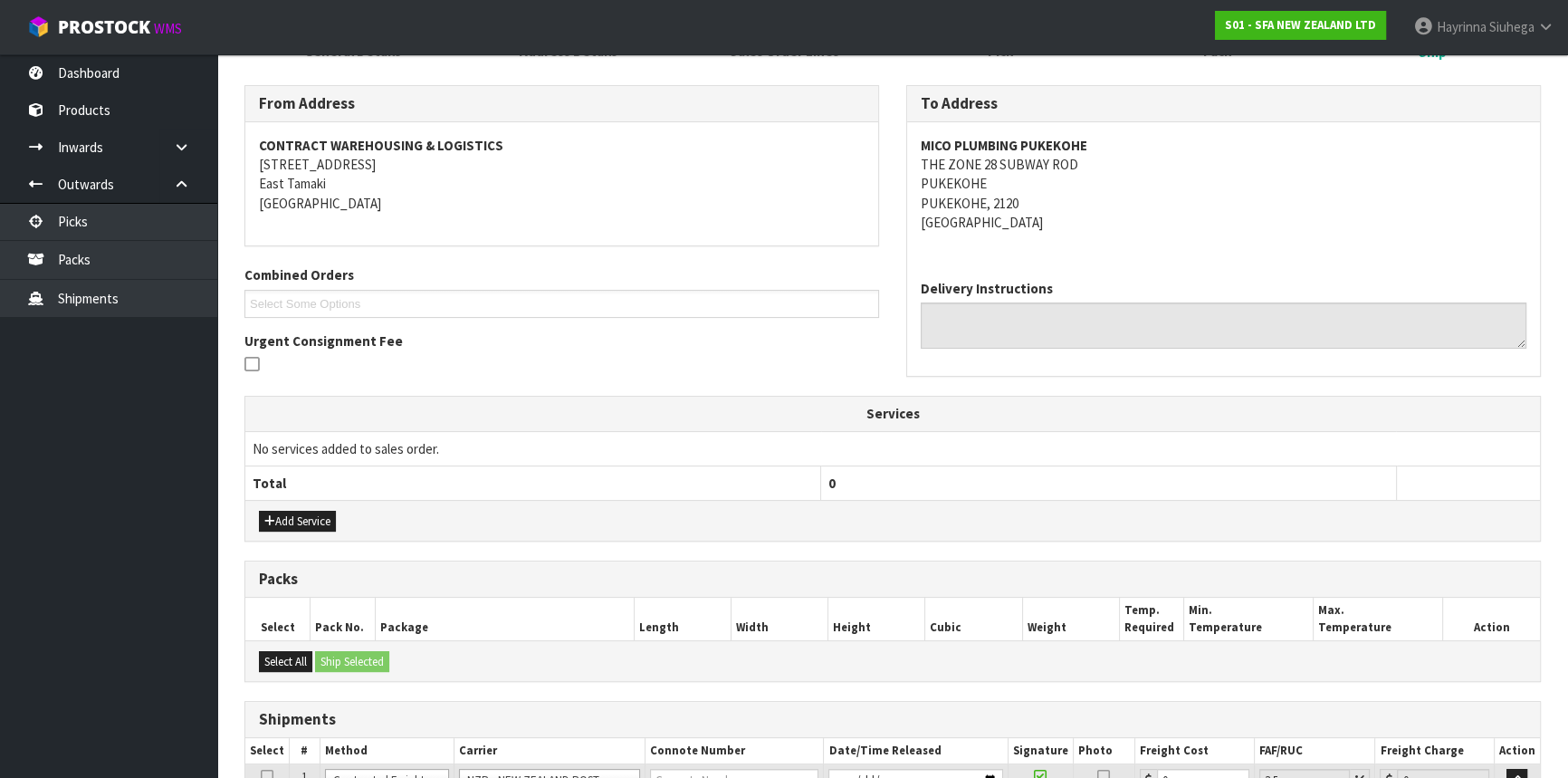
scroll to position [446, 0]
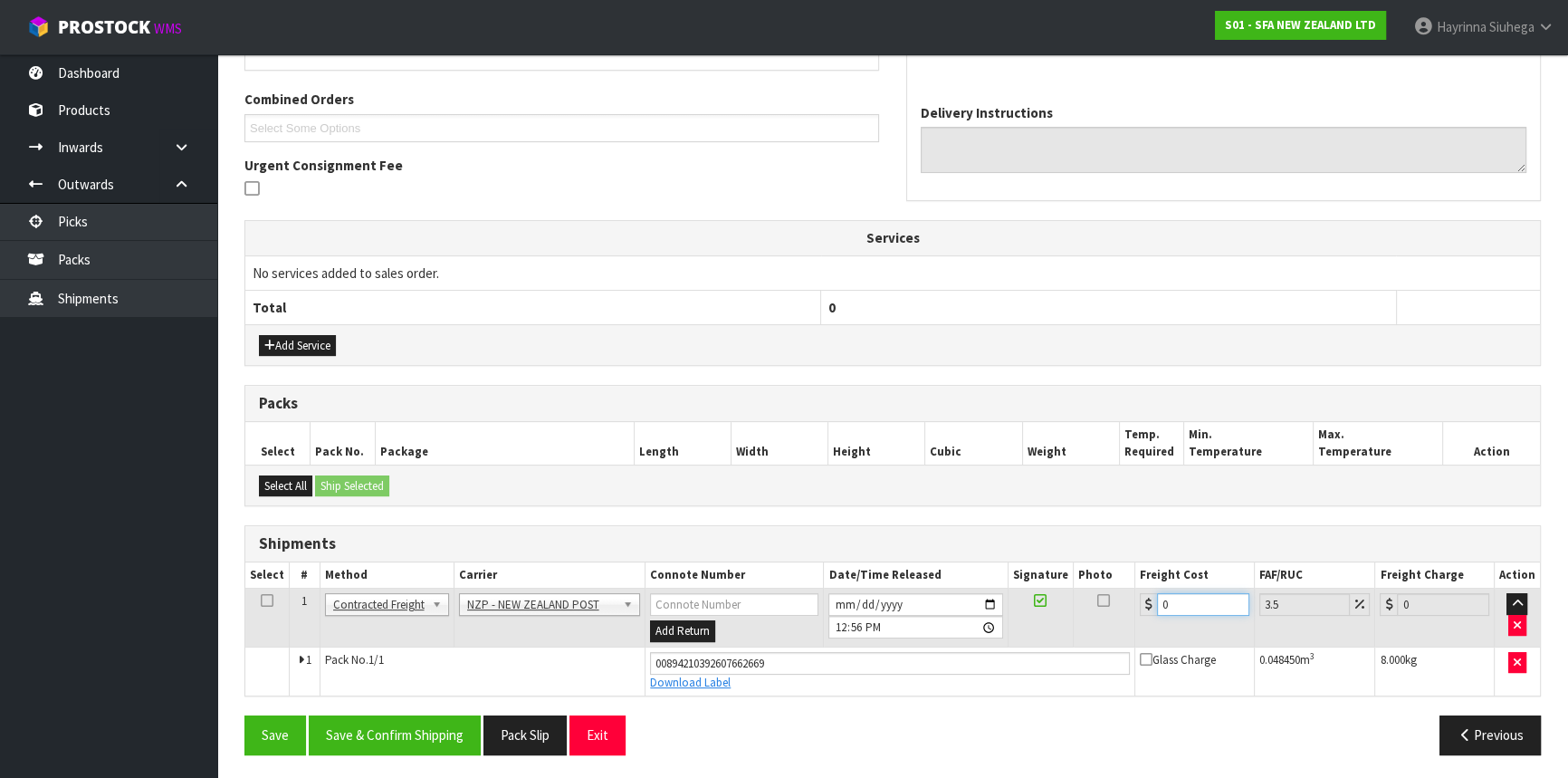
drag, startPoint x: 1198, startPoint y: 602, endPoint x: 534, endPoint y: 601, distance: 664.0
click at [663, 601] on tr "1 Client Local Pickup Customer Local Pickup Company Freight Contracted Freight …" at bounding box center [892, 618] width 1295 height 59
type input "4"
type input "4.14"
type input "4.3"
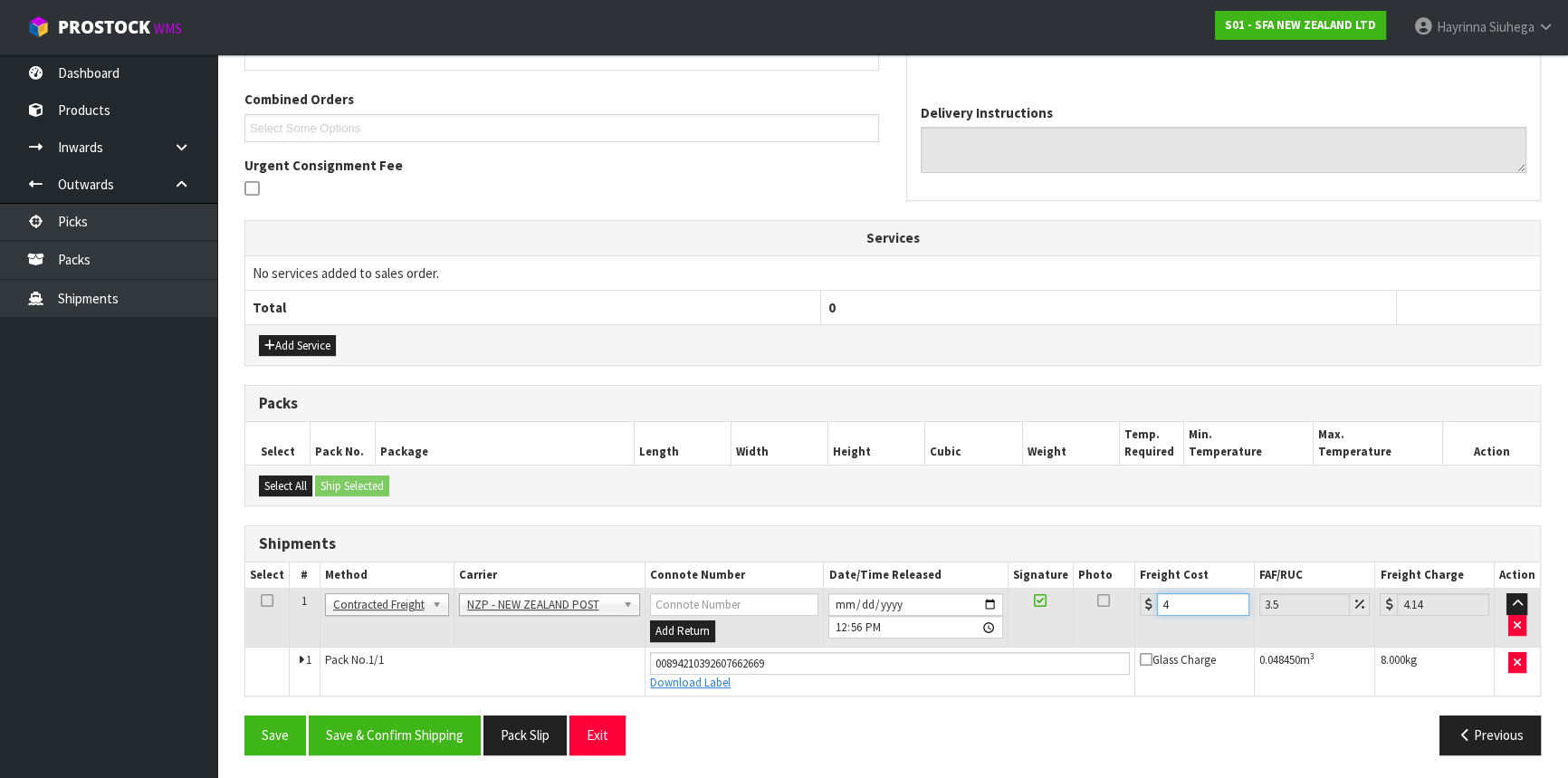
type input "4.45"
type input "4.33"
type input "4.48"
type input "4.33"
click at [244, 716] on button "Save" at bounding box center [274, 734] width 62 height 39
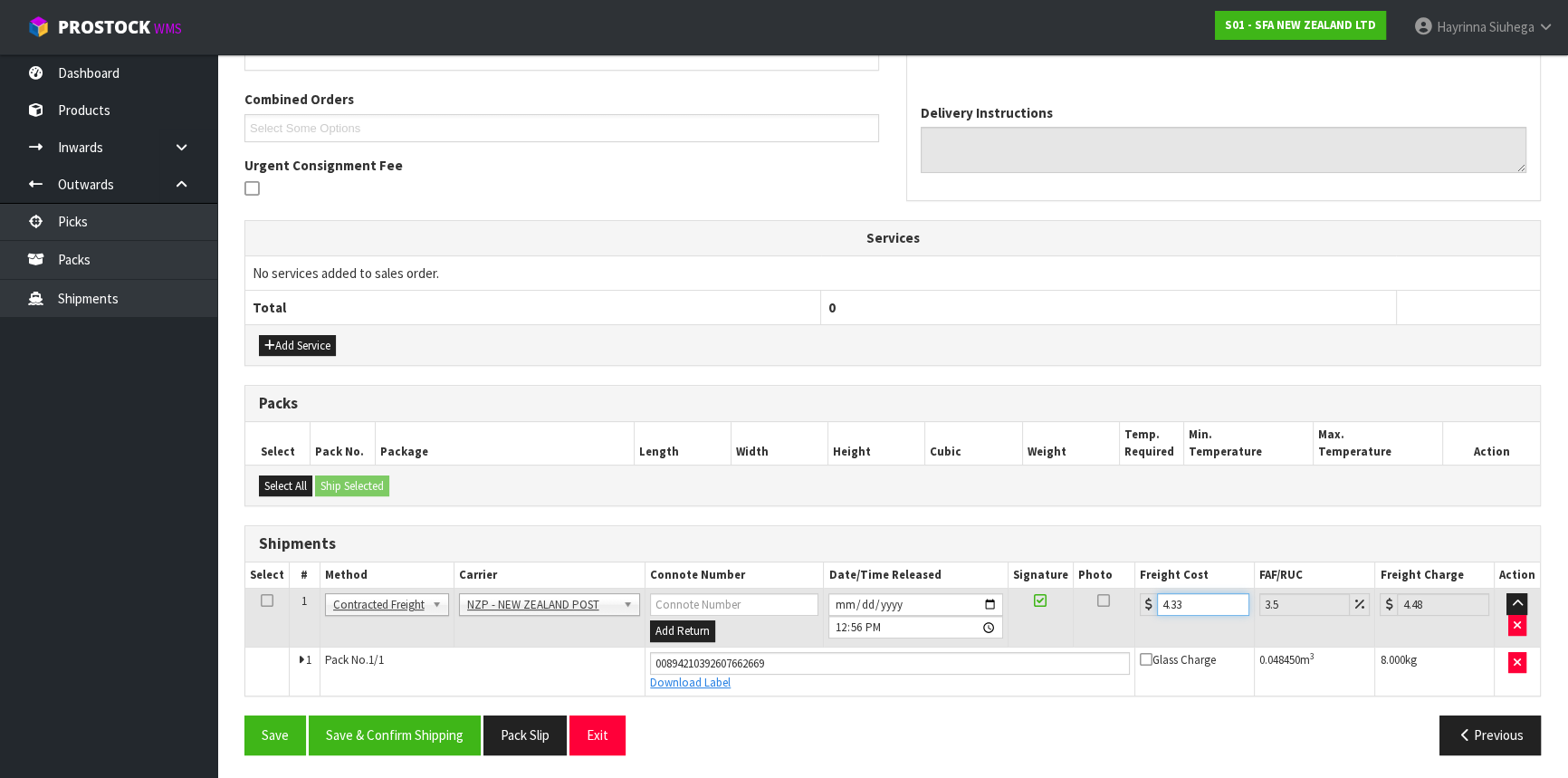
scroll to position [0, 0]
click at [382, 716] on button "Save & Confirm Shipping" at bounding box center [395, 734] width 172 height 39
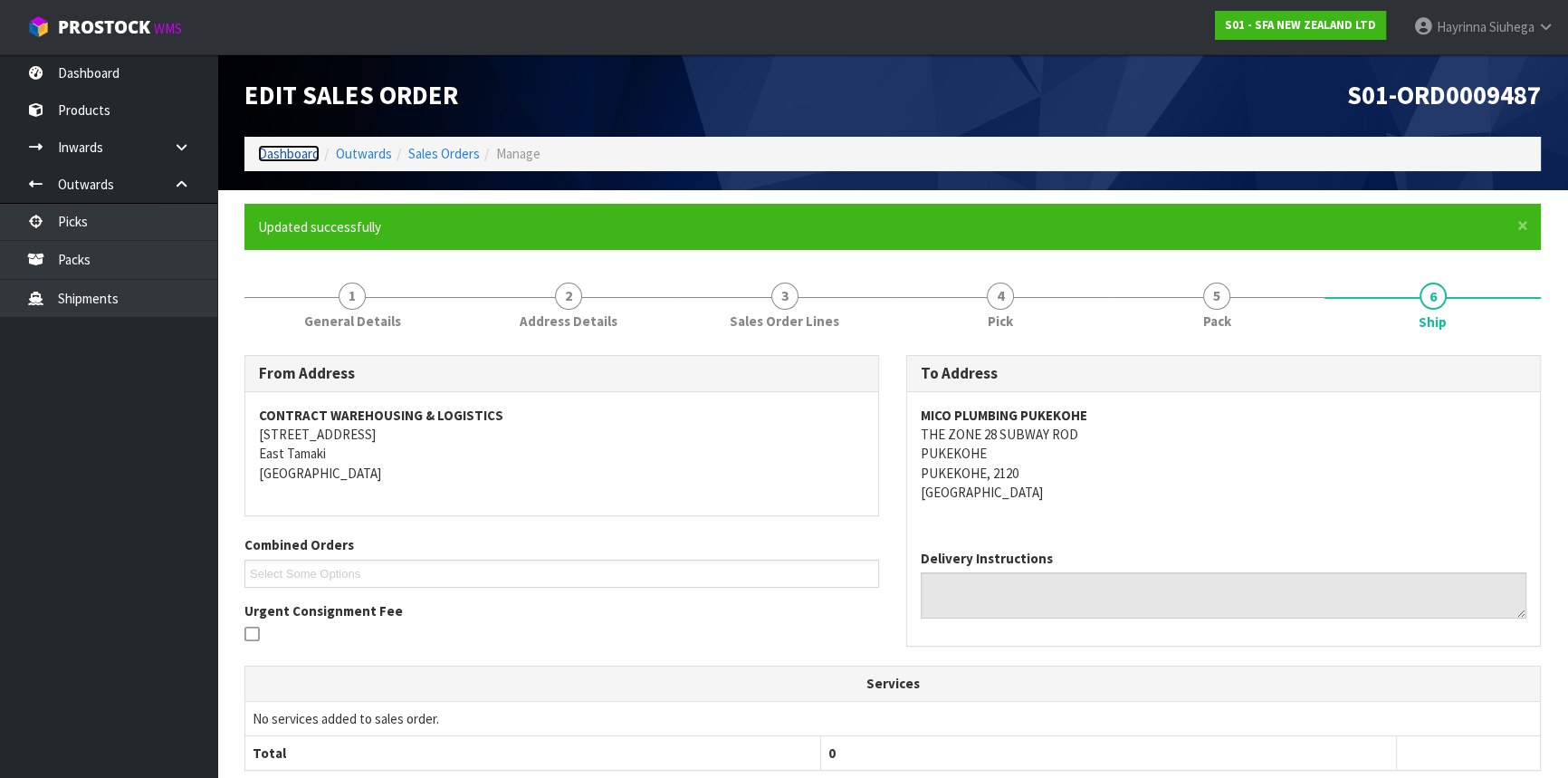
click at [290, 150] on link "Dashboard" at bounding box center [289, 153] width 62 height 17
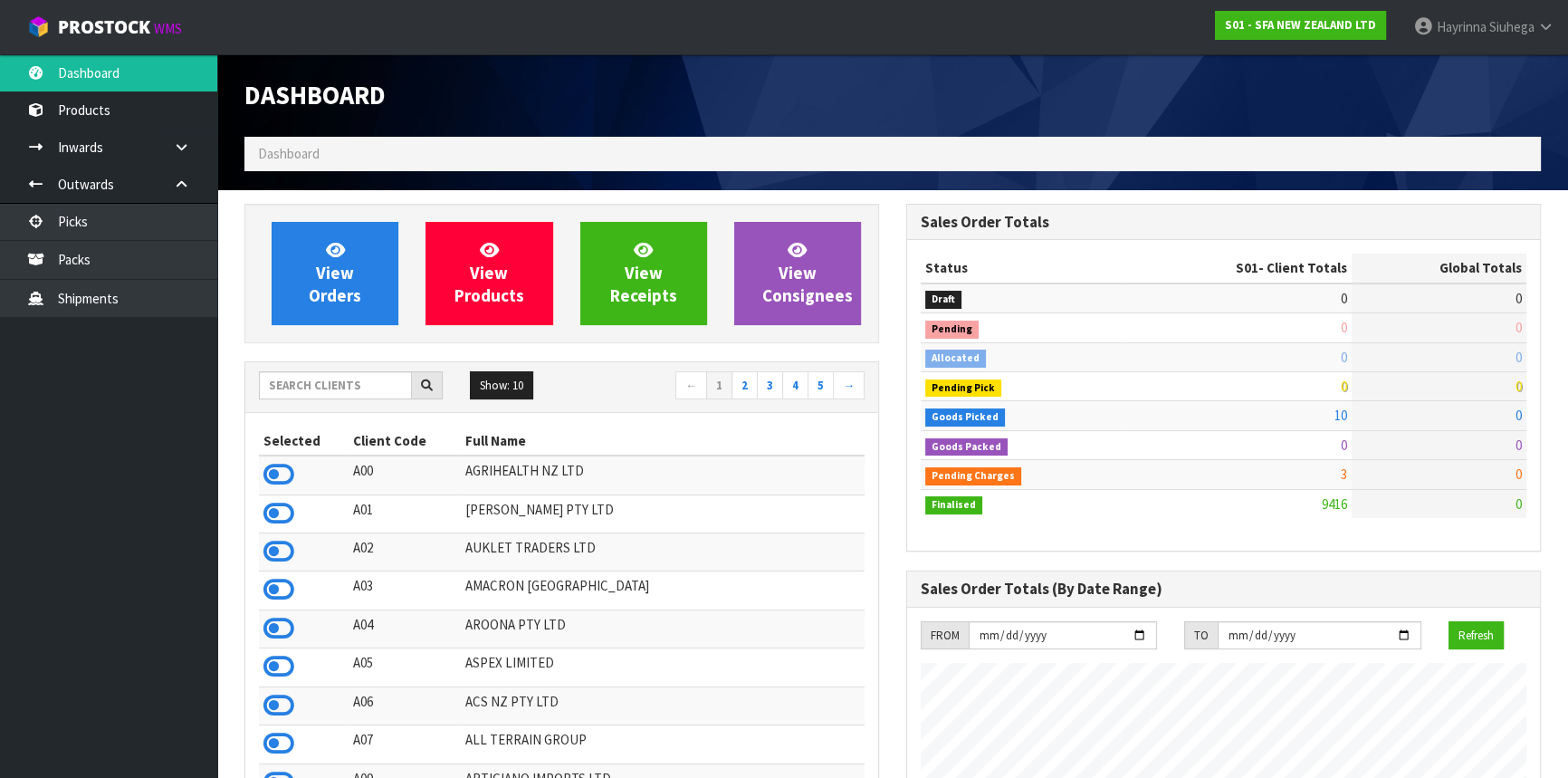
scroll to position [1369, 661]
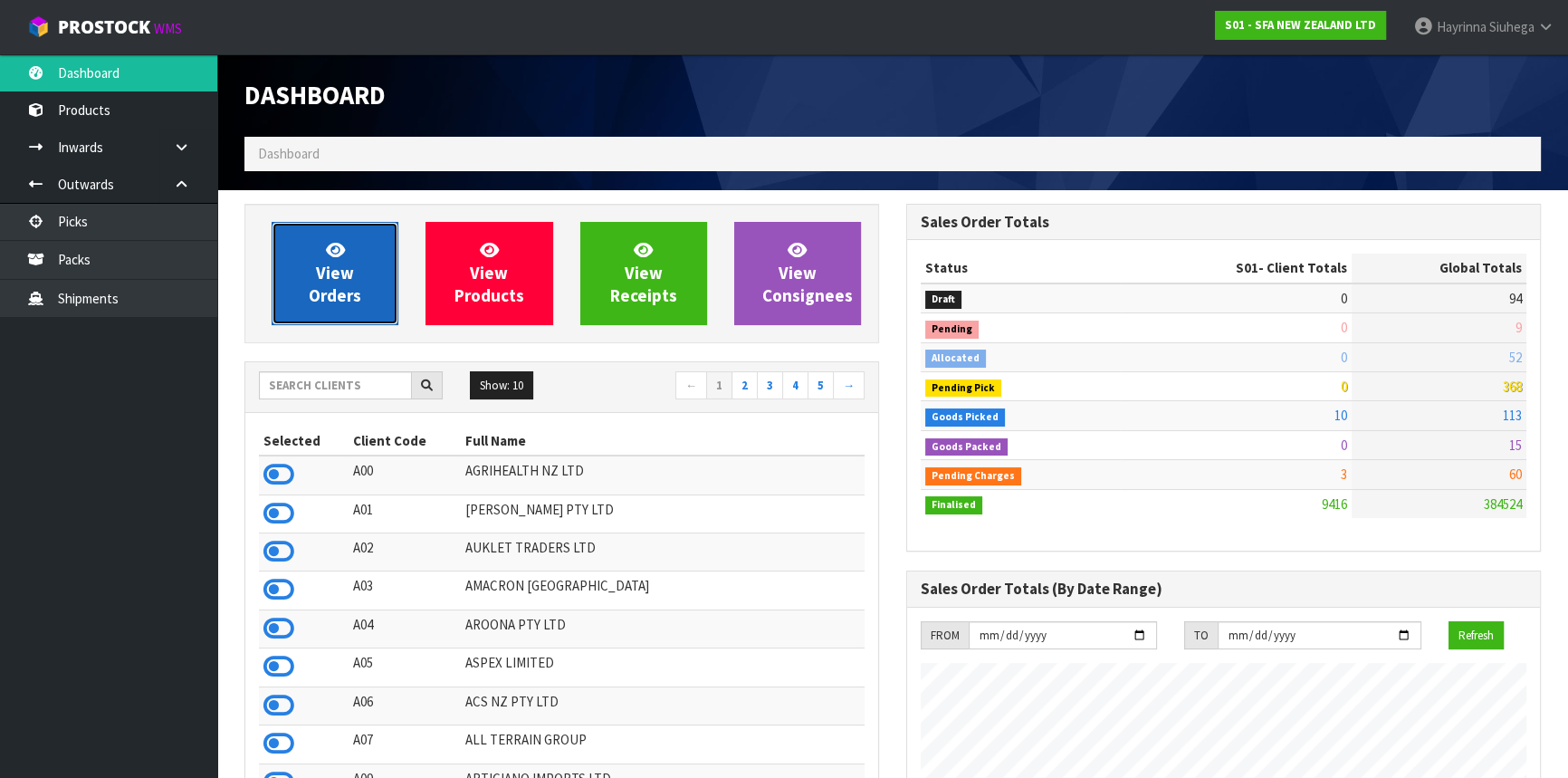
click at [359, 311] on link "View Orders" at bounding box center [335, 273] width 127 height 103
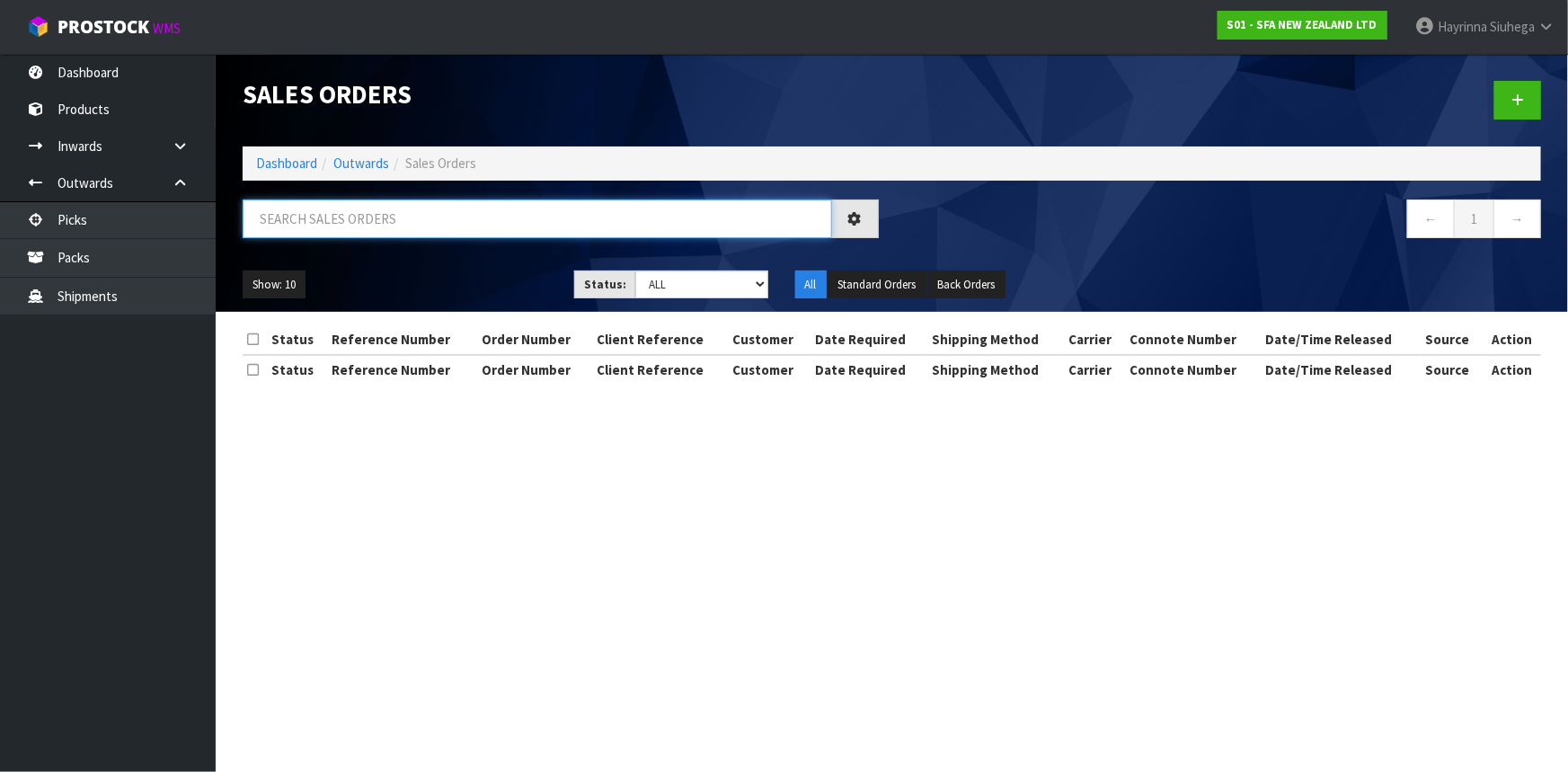
click at [376, 217] on input "text" at bounding box center [537, 218] width 590 height 39
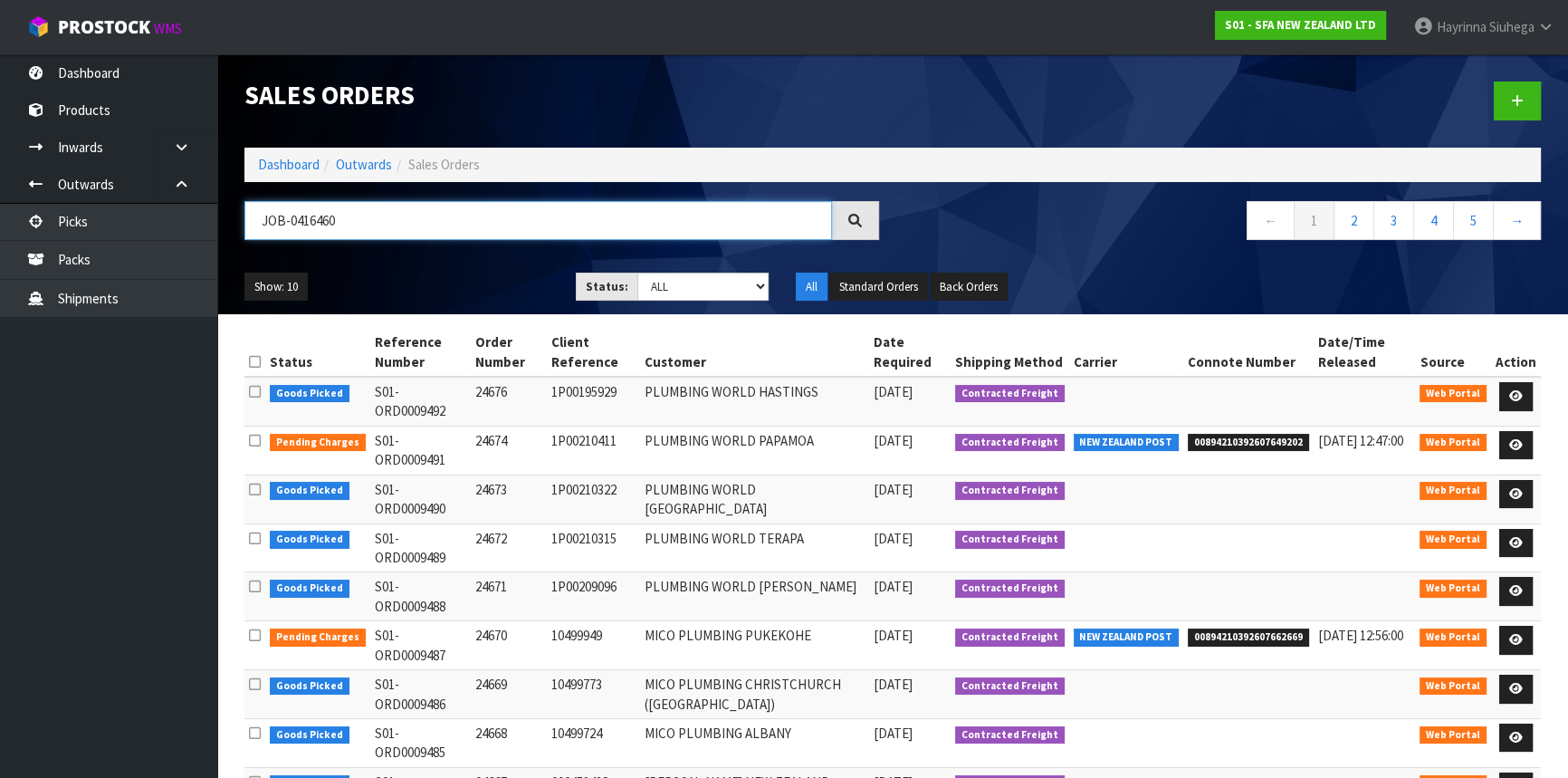
type input "JOB-0416460"
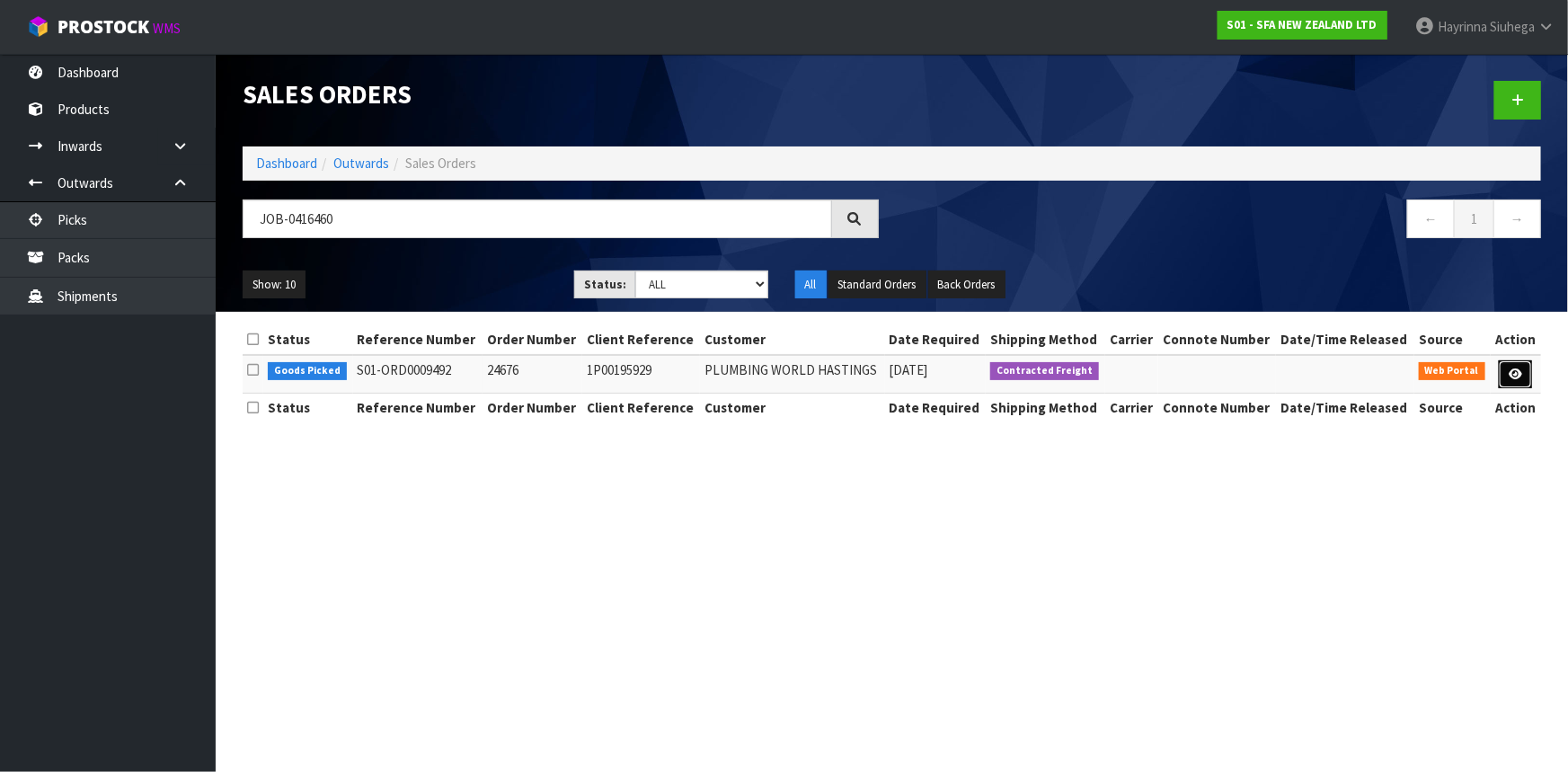
click at [1508, 373] on link at bounding box center [1515, 375] width 33 height 29
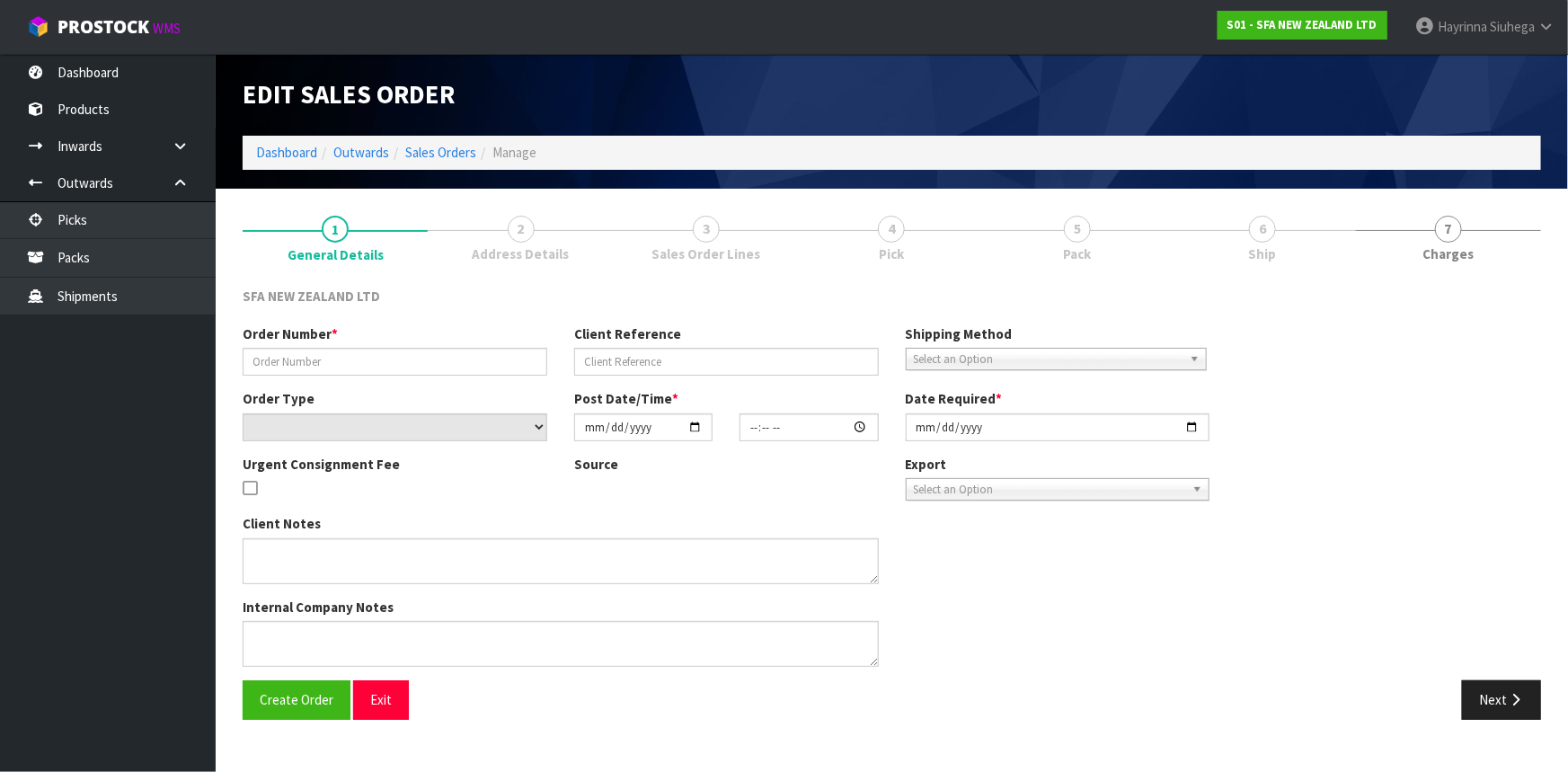
type input "24676"
type input "1P00195929"
select select "number:0"
type input "2025-10-07"
type input "10:54:00.000"
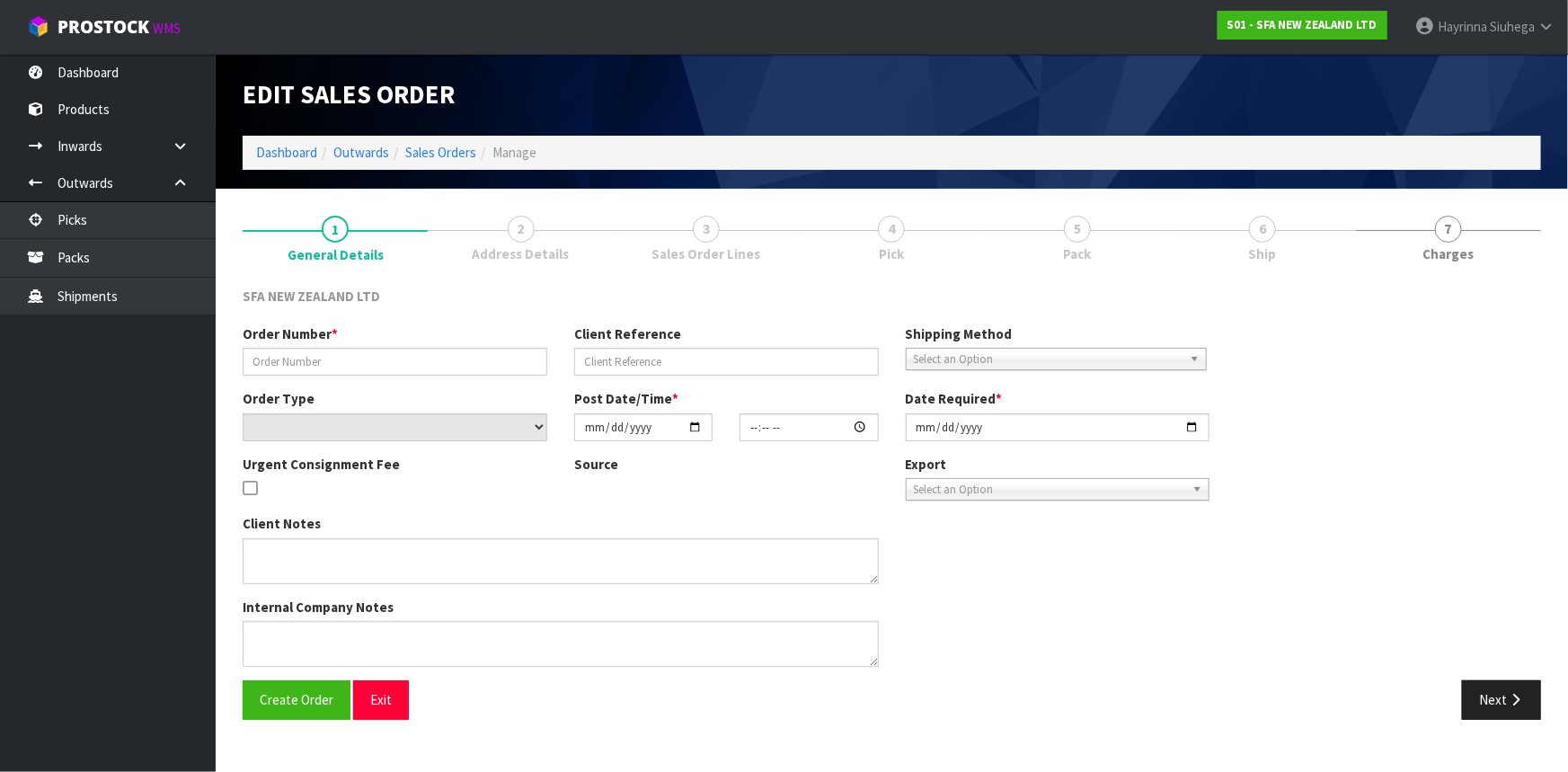
type input "2025-10-07"
type textarea "URGENT FEE OKAY, PLEASE SEND TODAY"
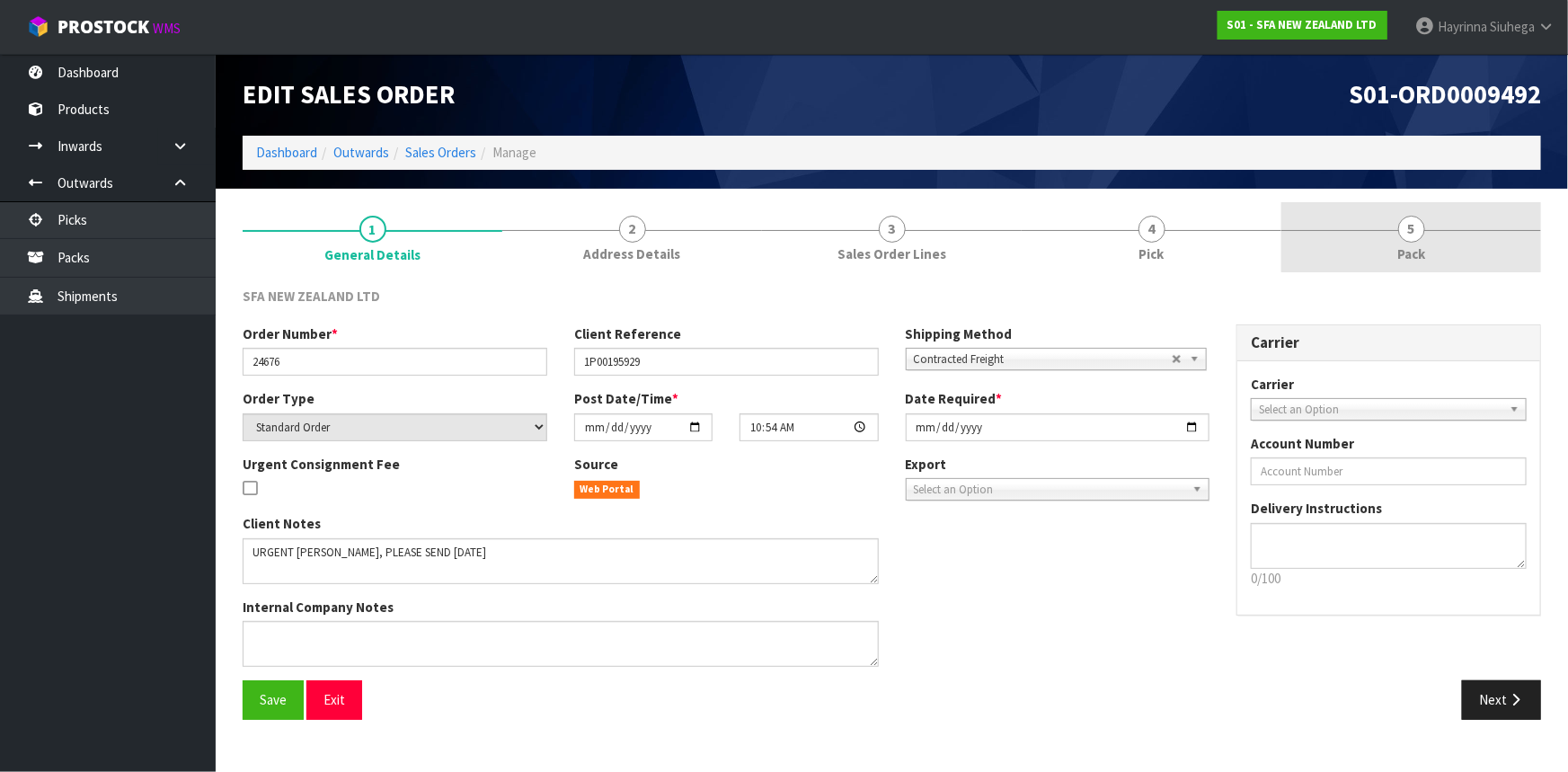
click at [1348, 238] on link "5 Pack" at bounding box center [1411, 238] width 259 height 71
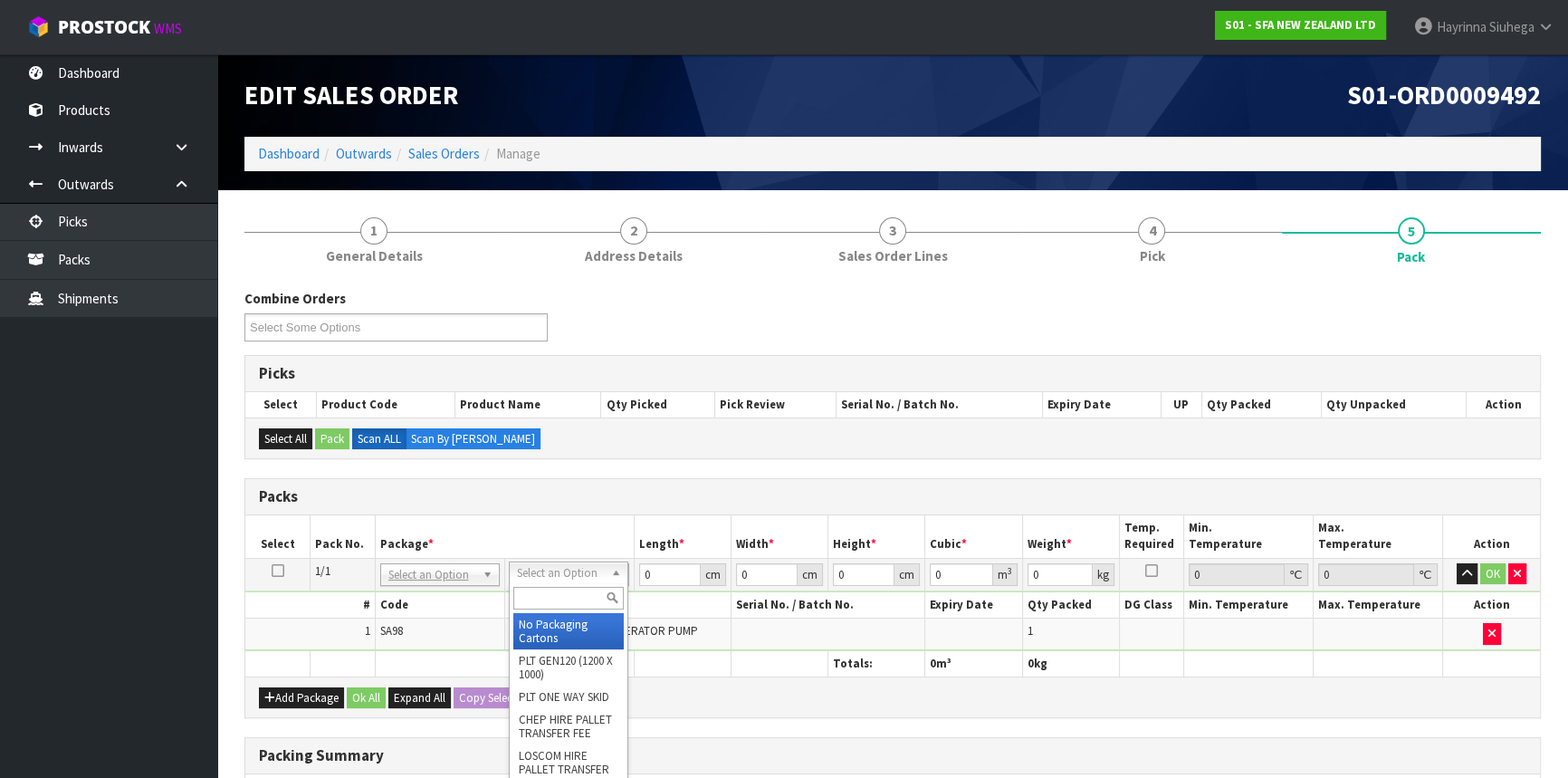
drag, startPoint x: 541, startPoint y: 616, endPoint x: 635, endPoint y: 581, distance: 100.3
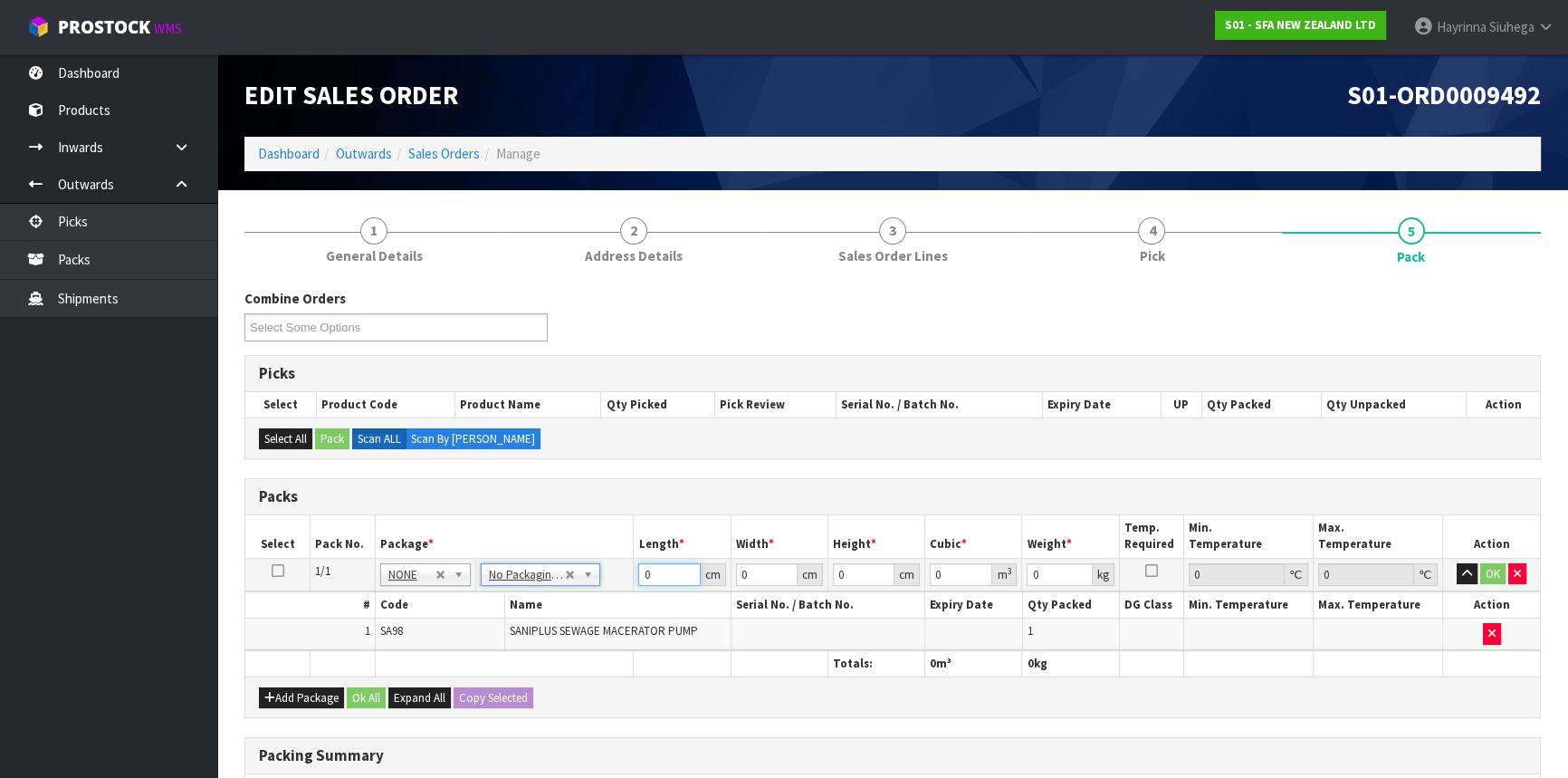
click at [643, 571] on input "0" at bounding box center [668, 575] width 62 height 23
type input "57"
type input "25"
type input "3"
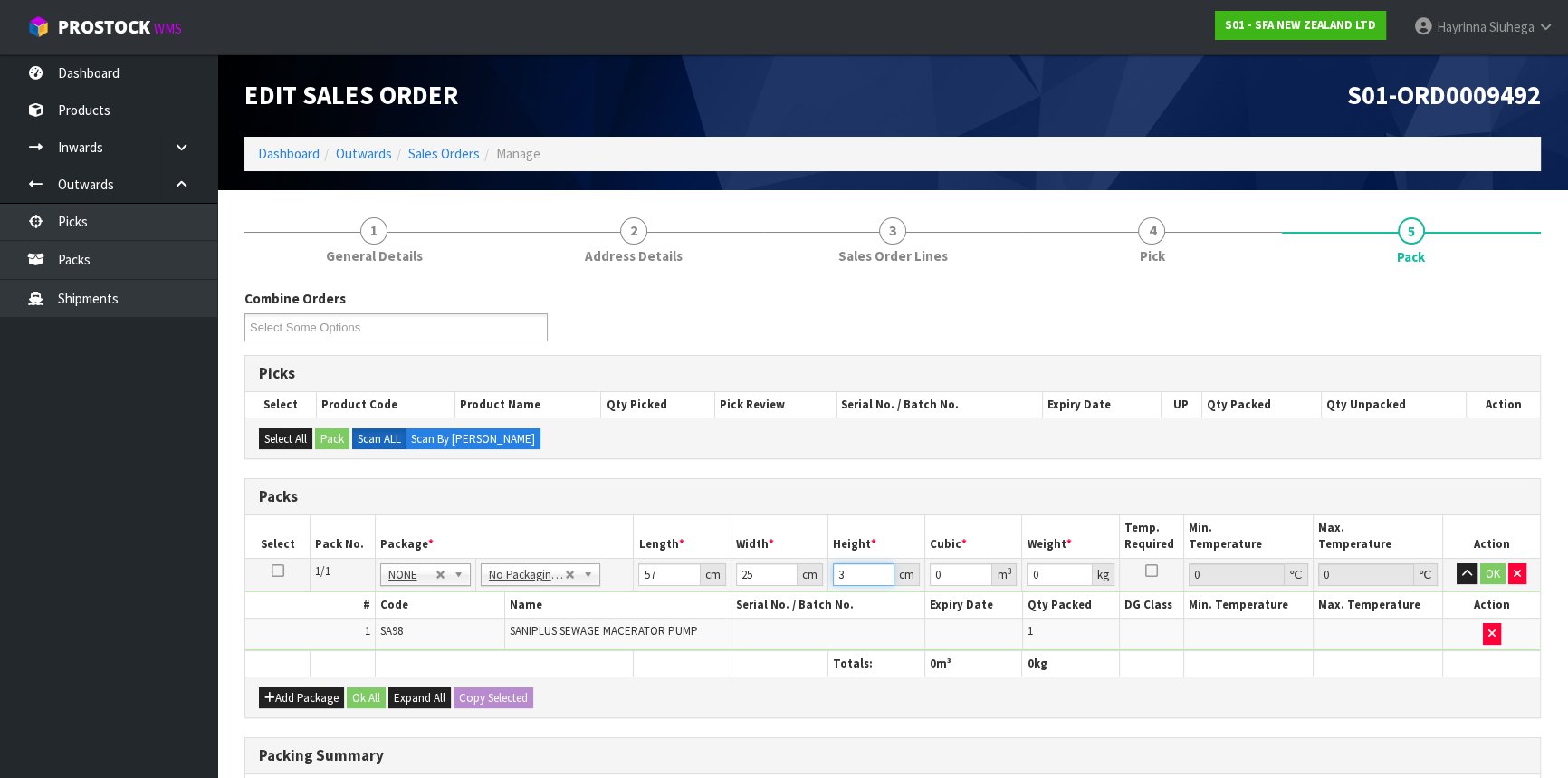
type input "0.004275"
type input "34"
type input "0.04845"
type input "34"
type input "8"
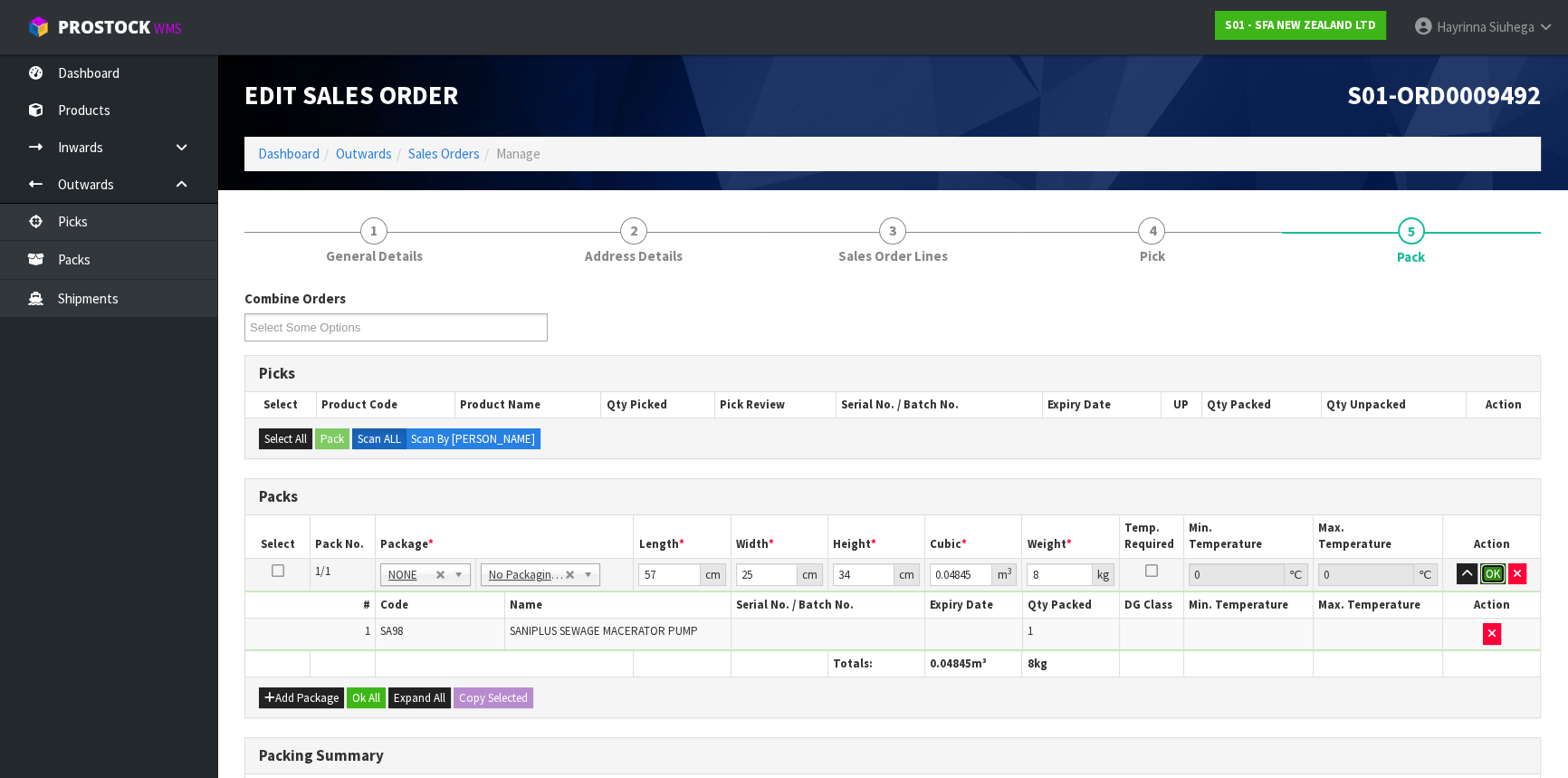
click button "OK" at bounding box center [1492, 574] width 26 height 22
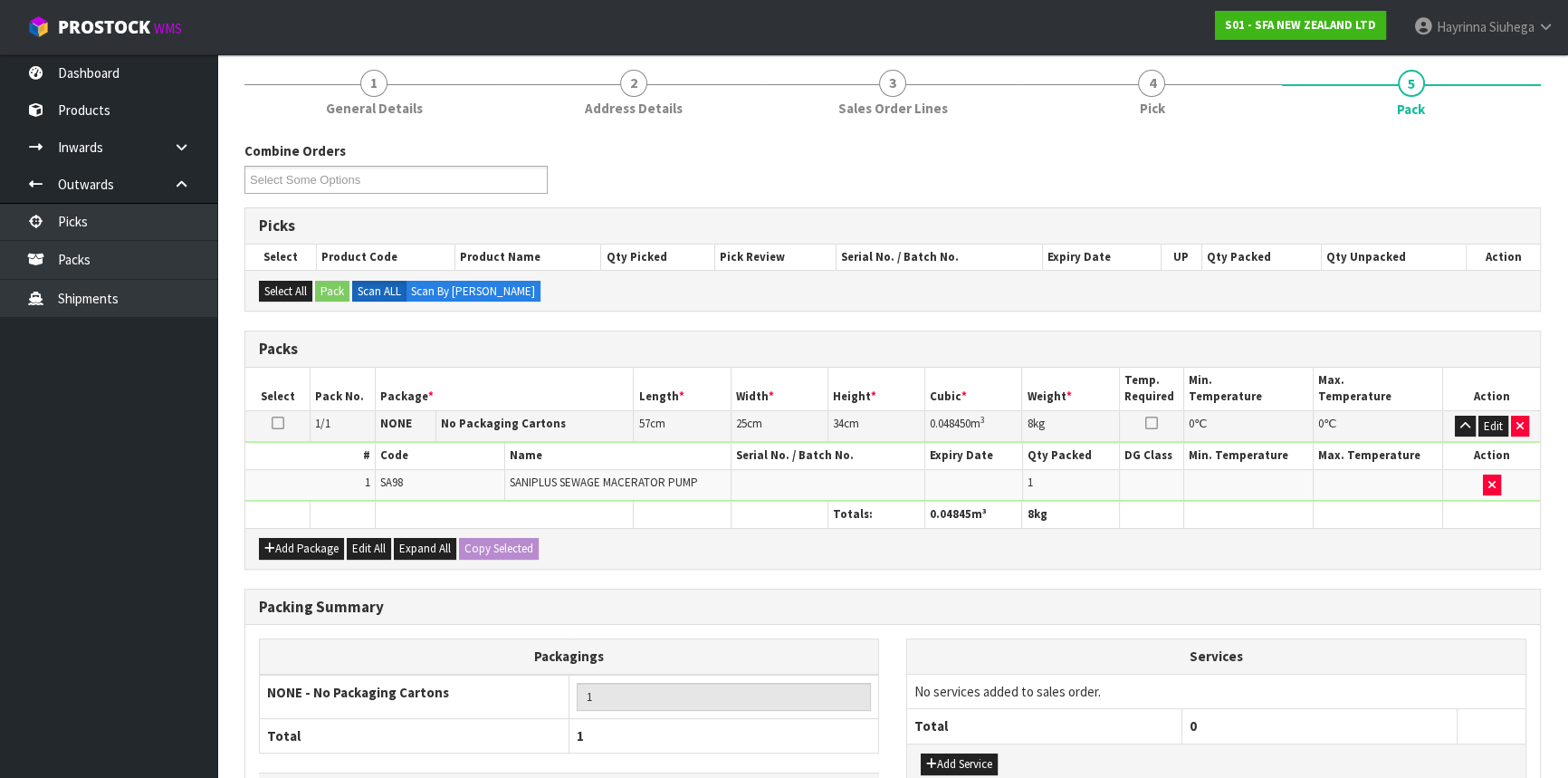
scroll to position [278, 0]
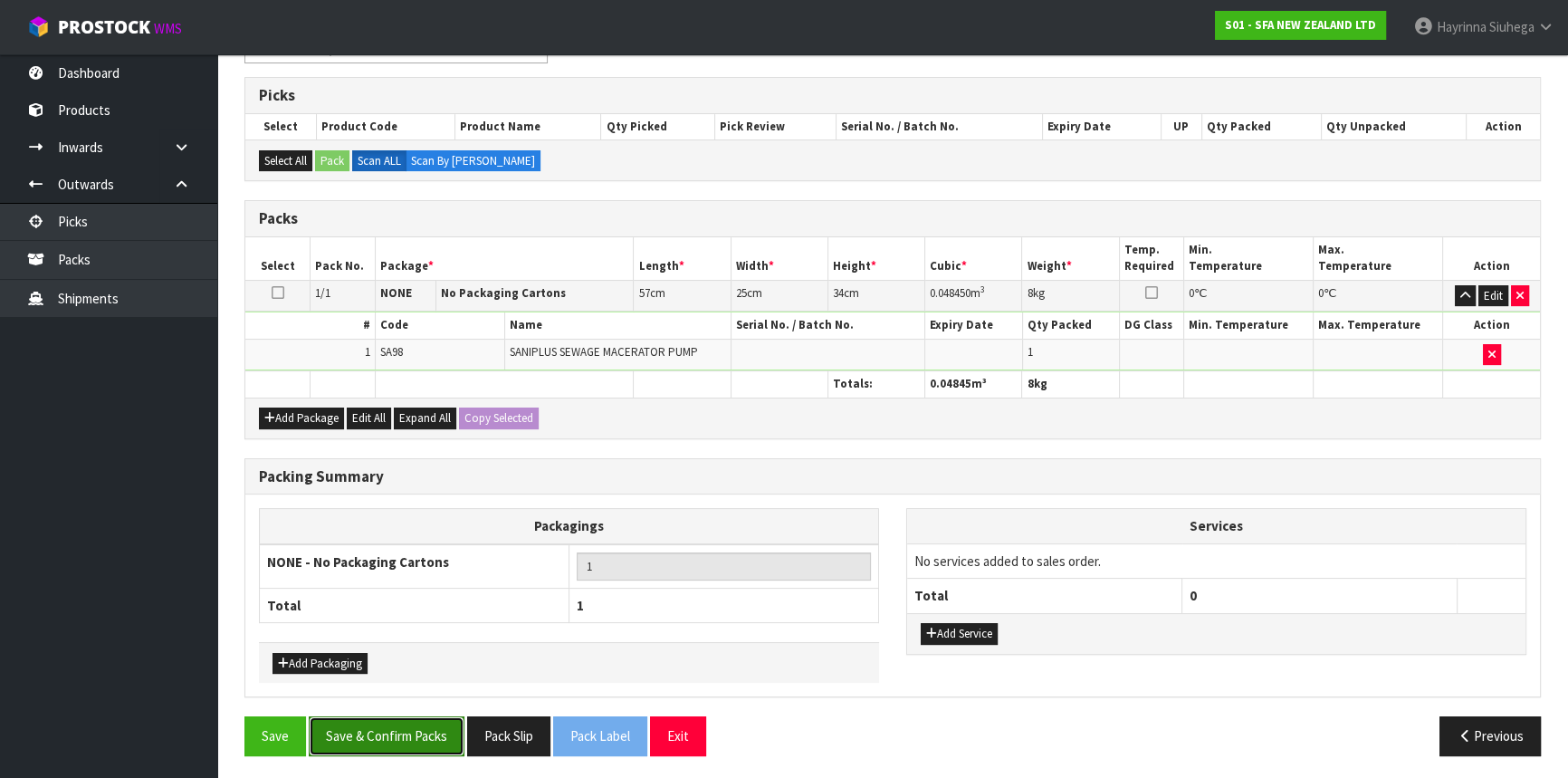
click at [429, 716] on button "Save & Confirm Packs" at bounding box center [386, 735] width 156 height 39
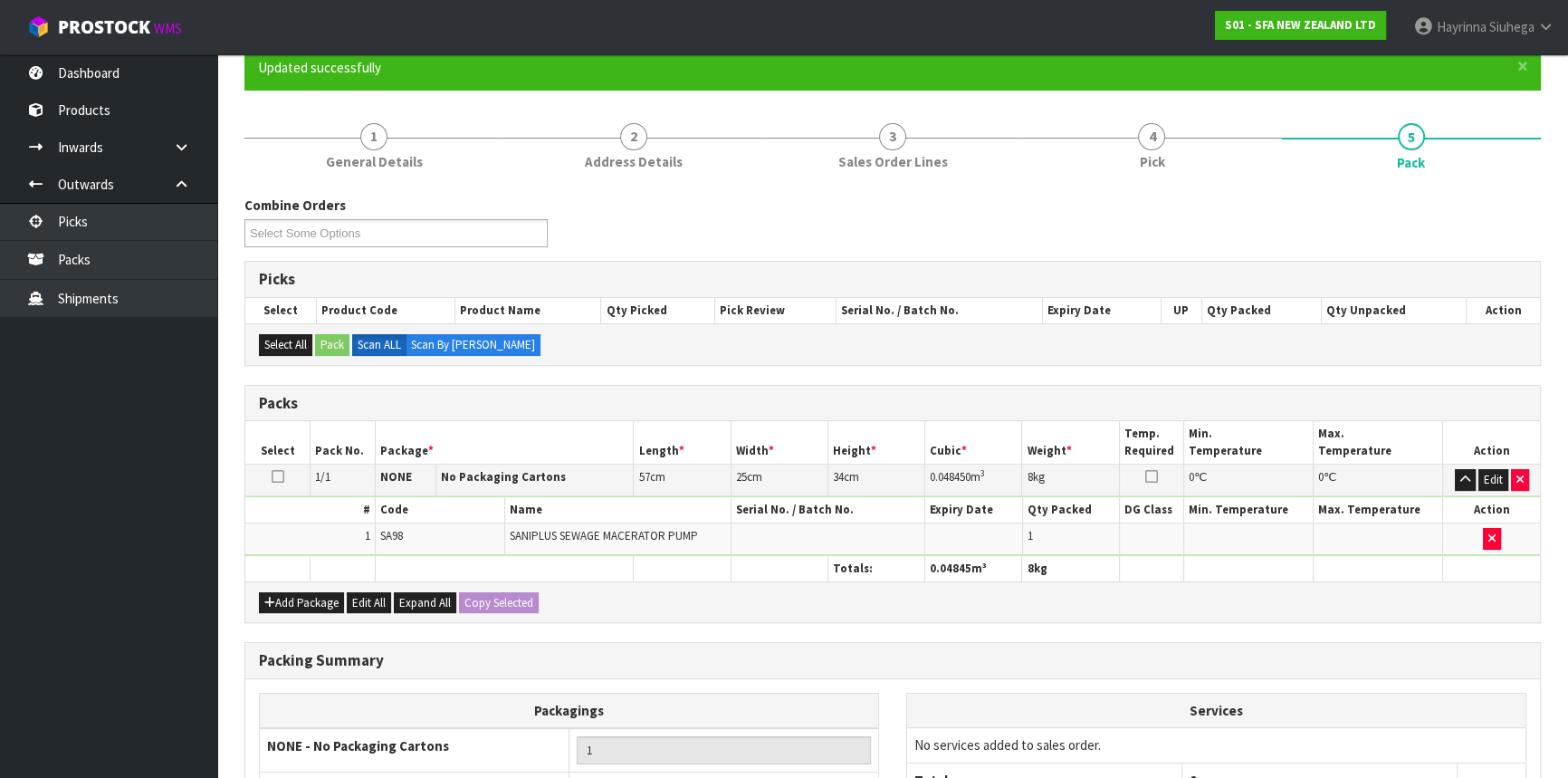
scroll to position [244, 0]
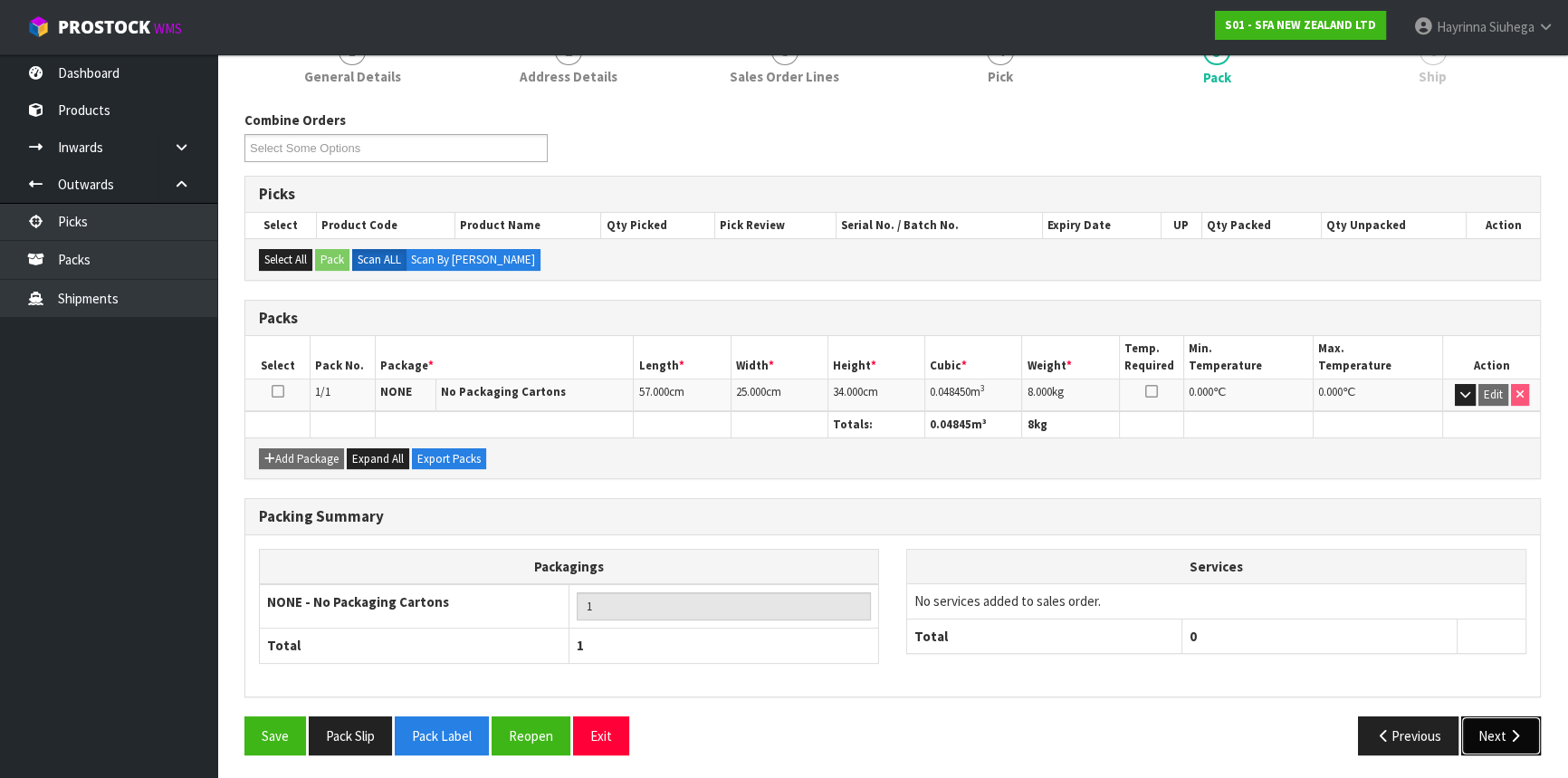
click at [1494, 726] on button "Next" at bounding box center [1501, 735] width 79 height 39
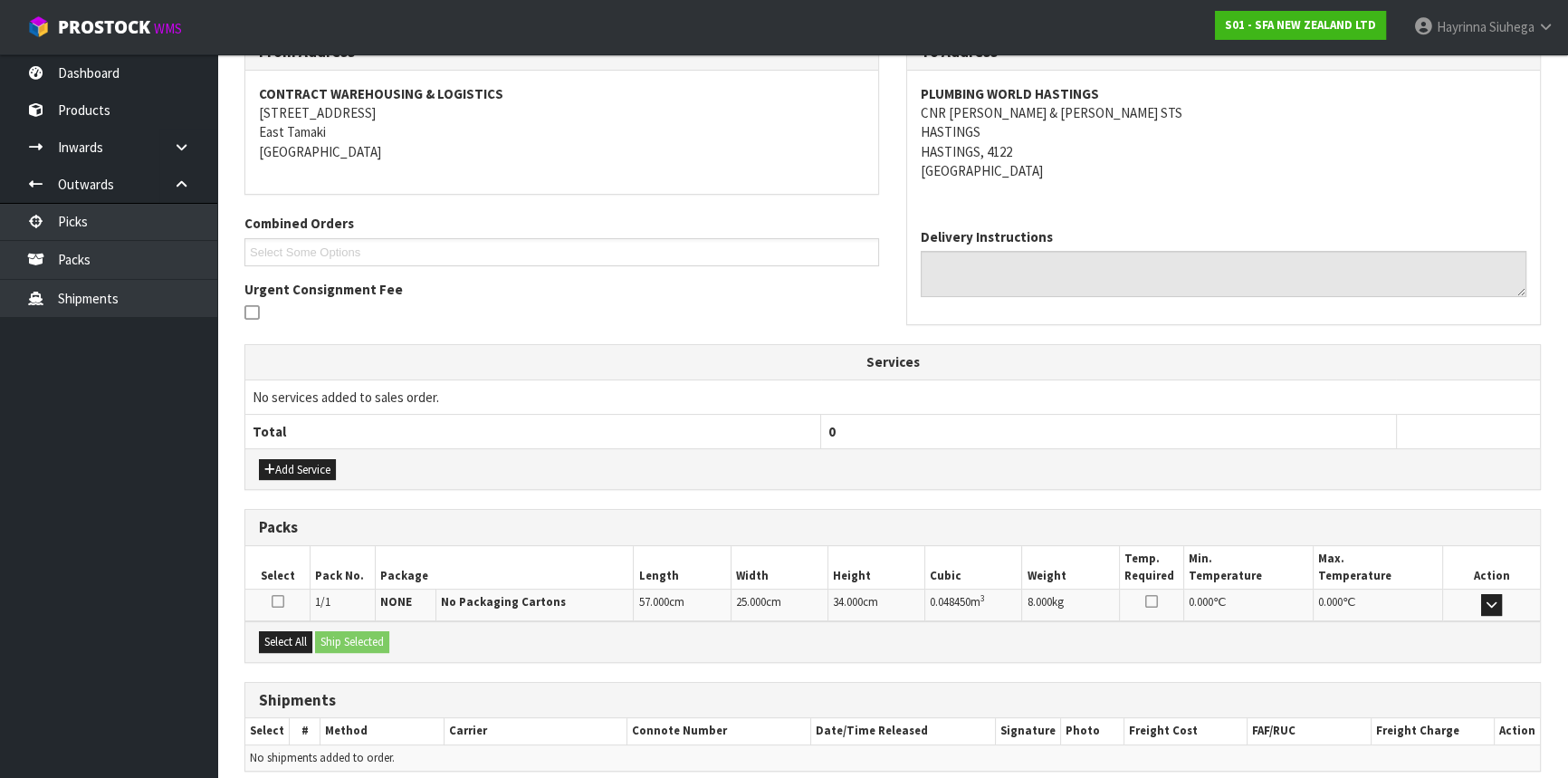
scroll to position [398, 0]
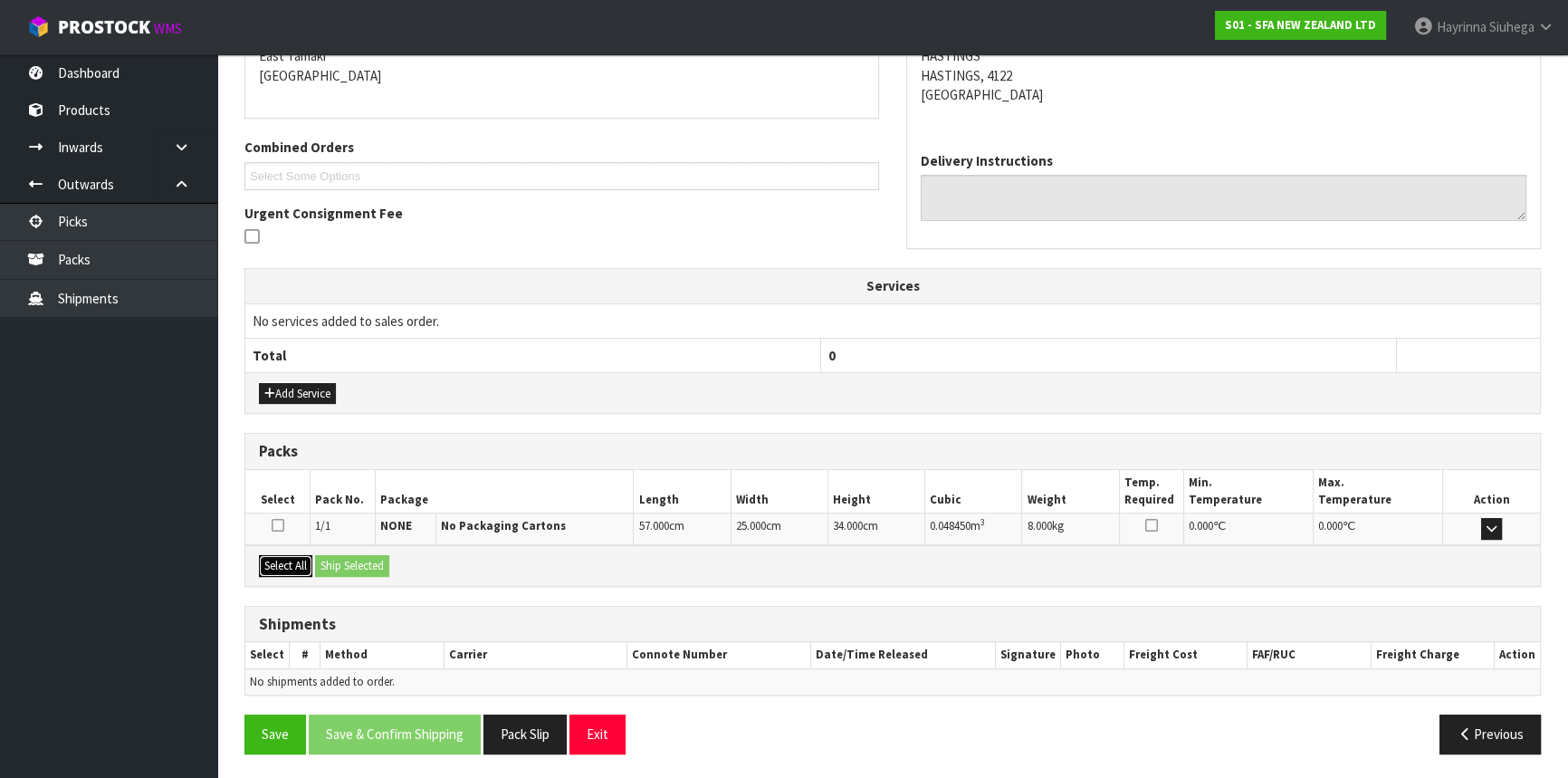
click at [282, 557] on button "Select All" at bounding box center [286, 565] width 53 height 22
click at [343, 563] on button "Ship Selected" at bounding box center [352, 565] width 74 height 22
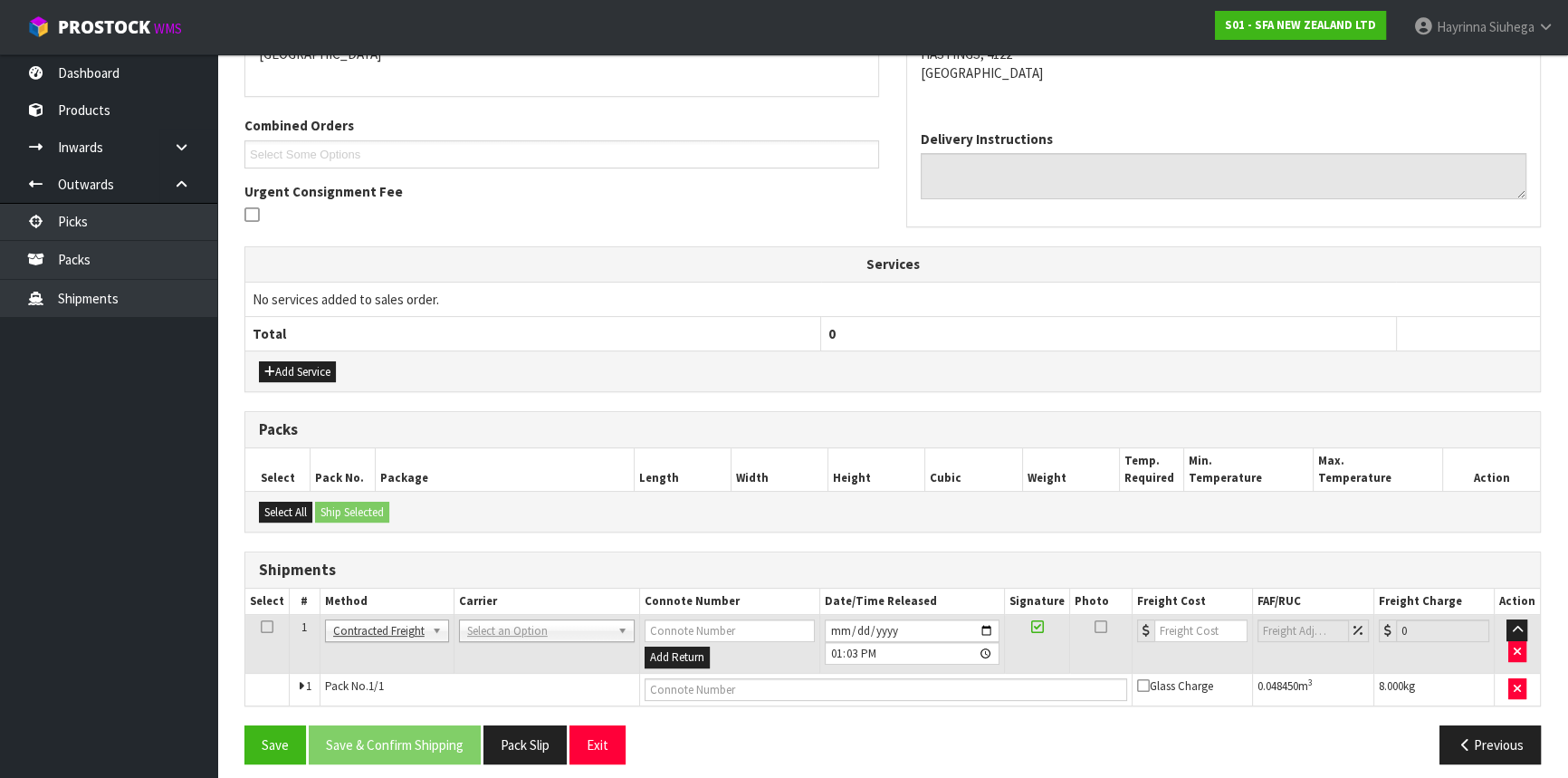
scroll to position [429, 0]
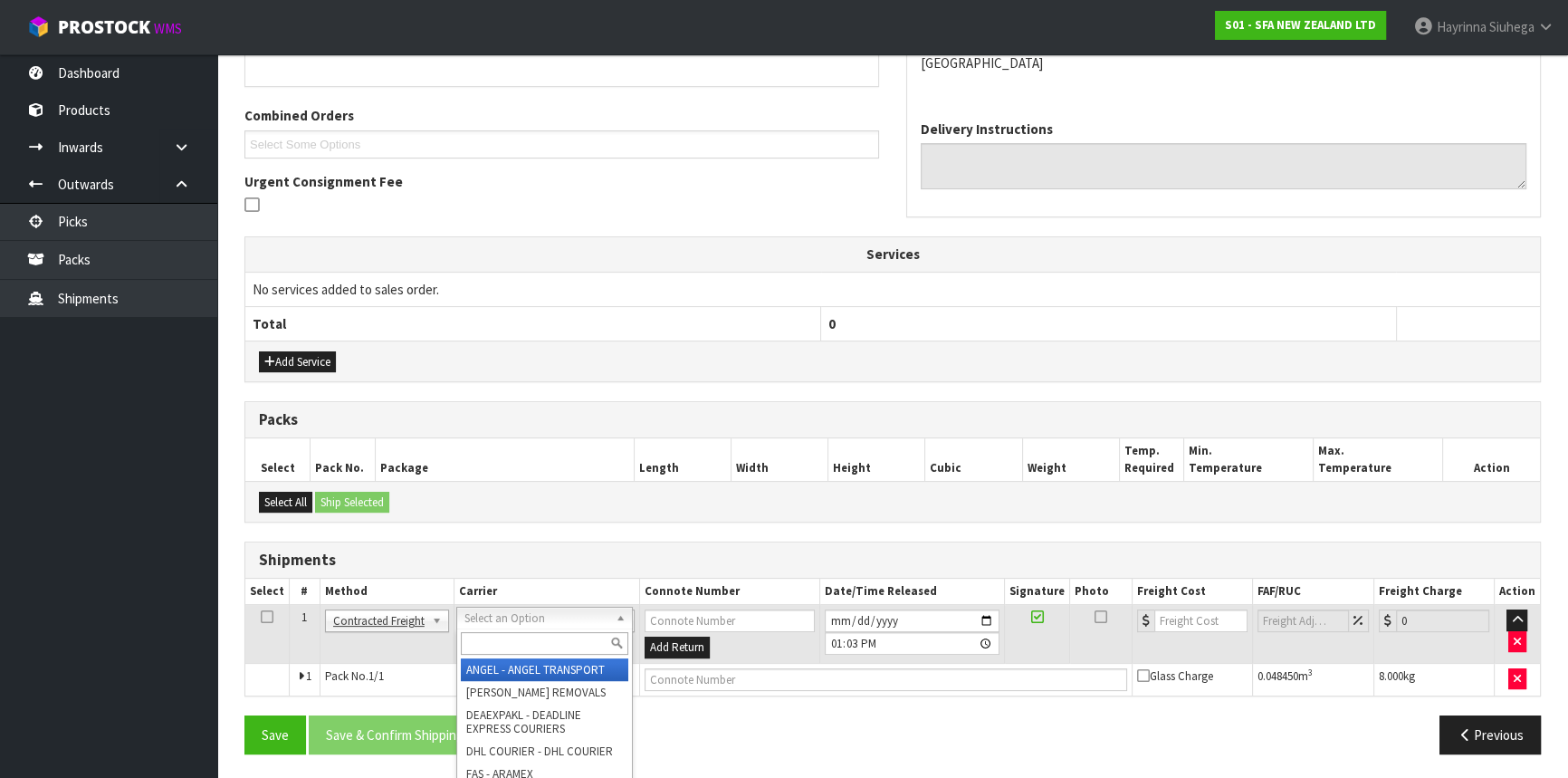
click at [497, 629] on div at bounding box center [544, 644] width 175 height 30
click at [495, 639] on input "text" at bounding box center [544, 644] width 167 height 23
type input "nzp"
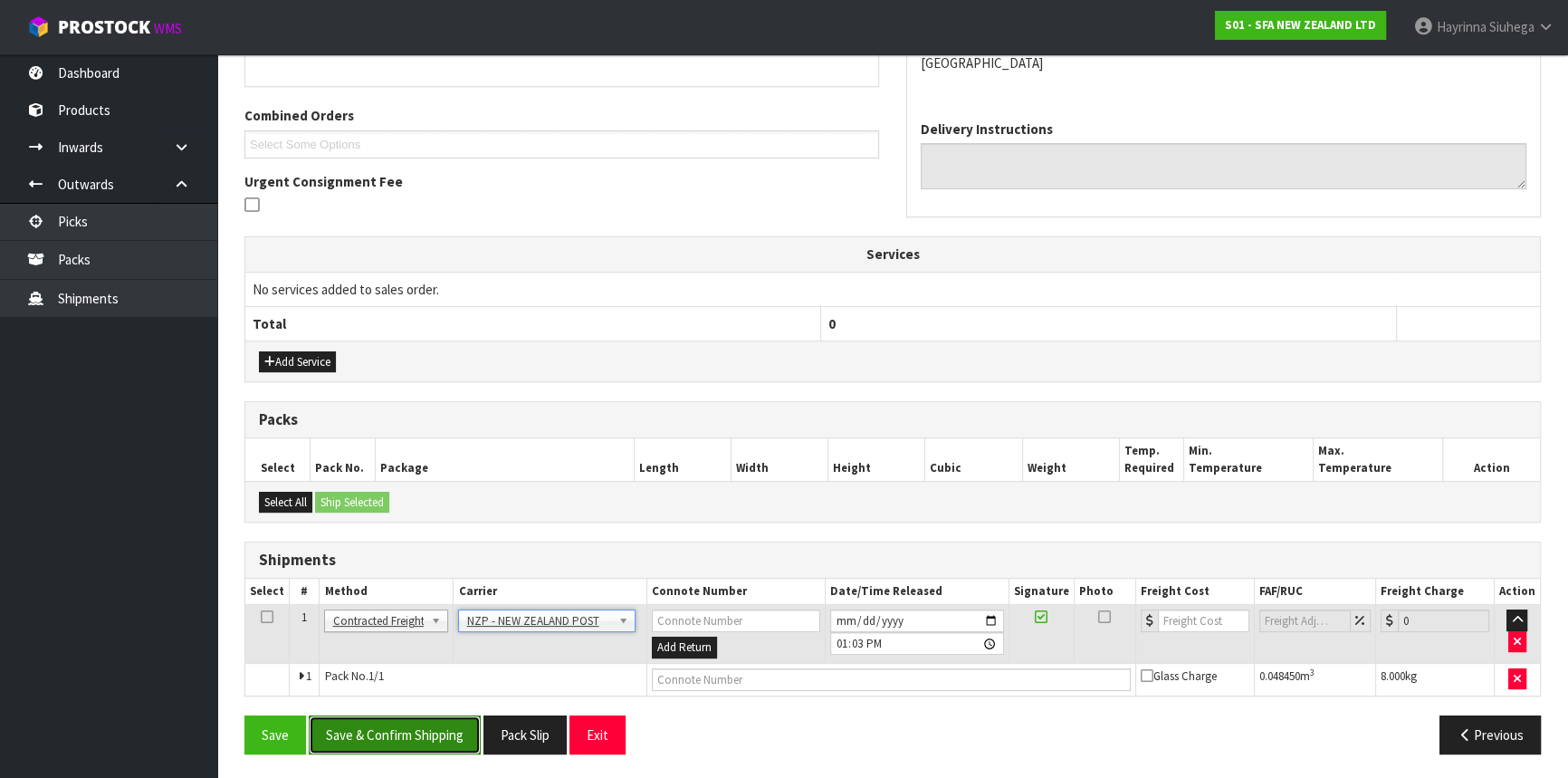
click at [428, 716] on button "Save & Confirm Shipping" at bounding box center [395, 734] width 172 height 39
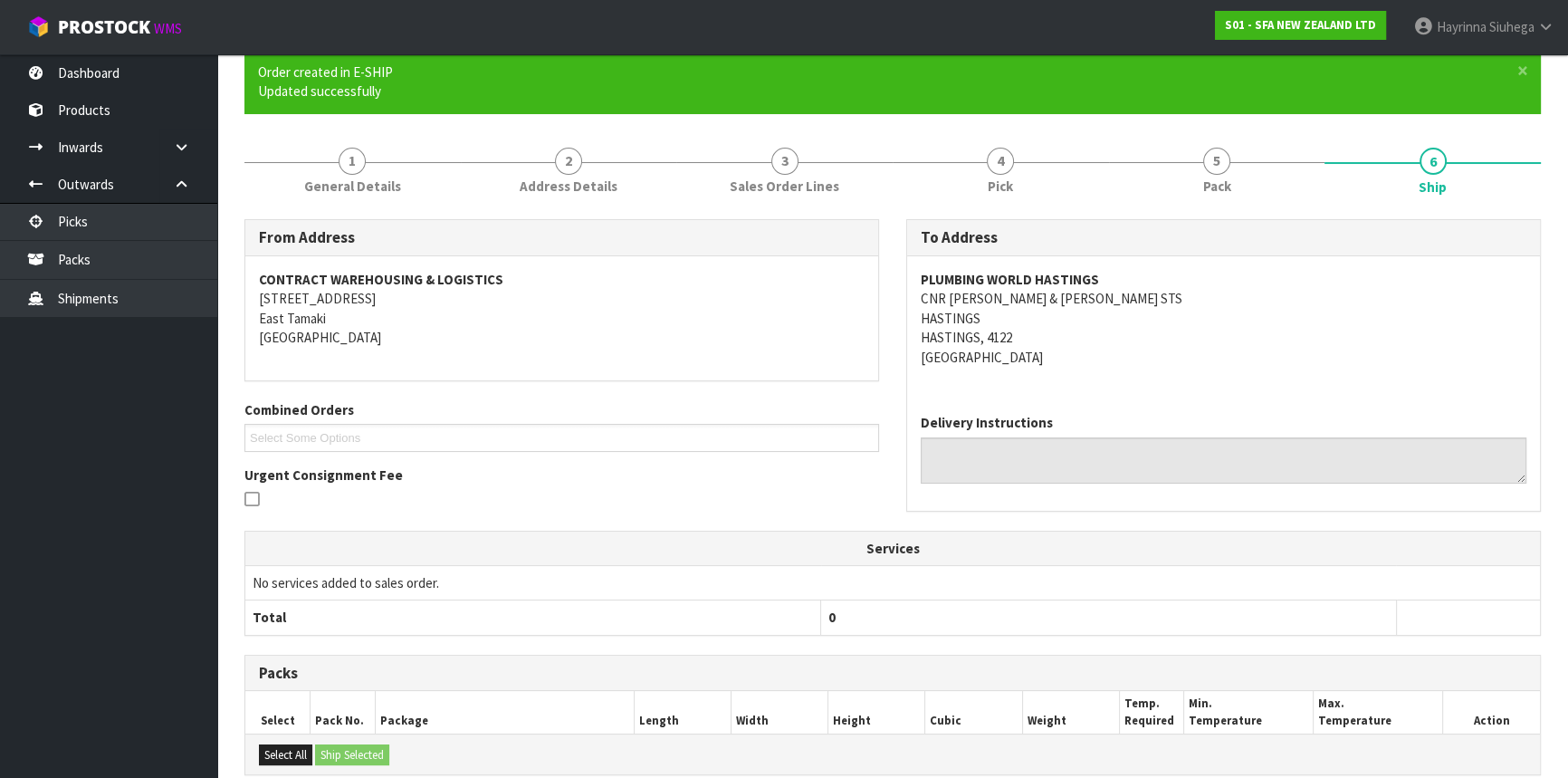
scroll to position [404, 0]
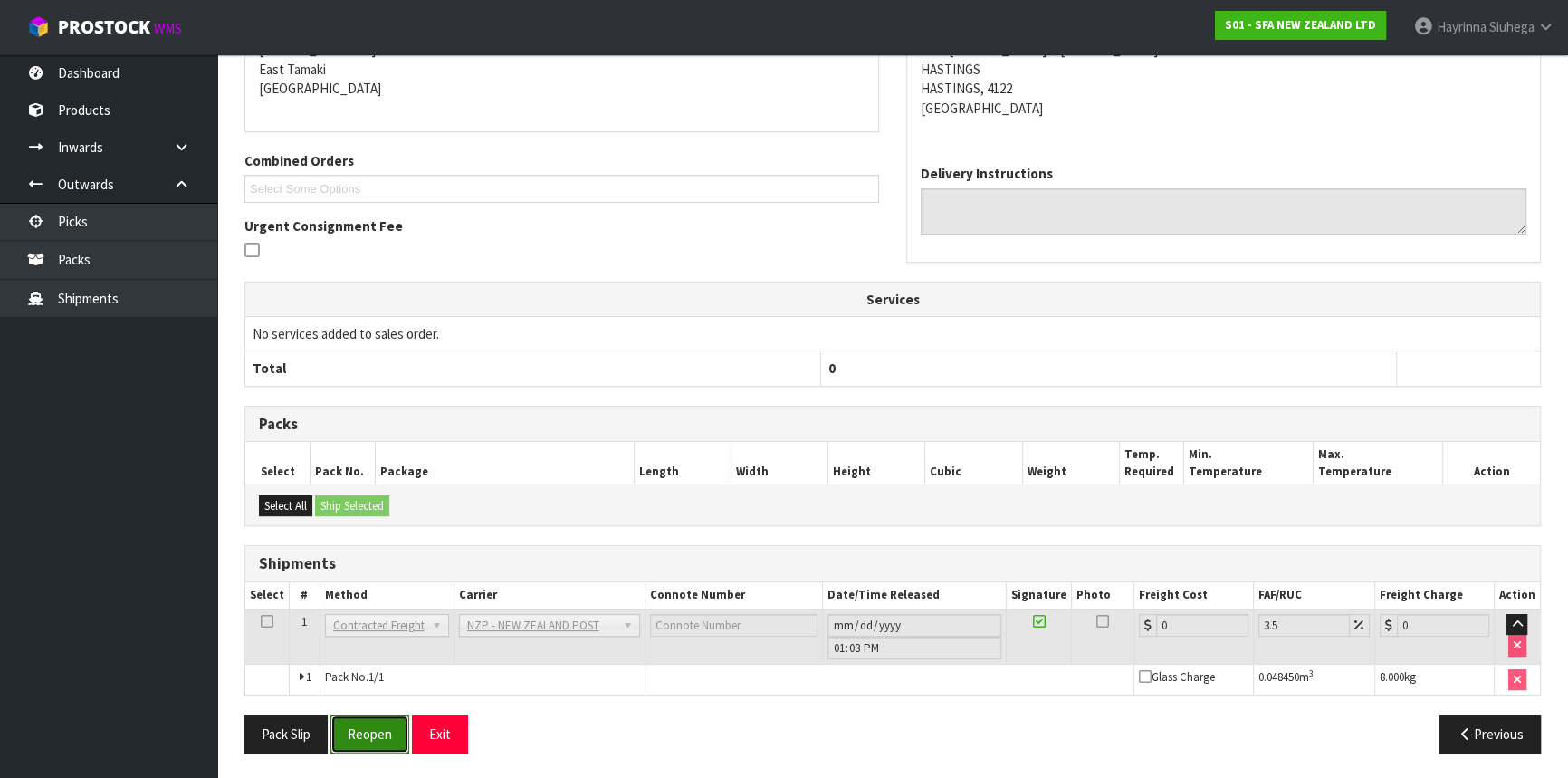
click at [371, 731] on button "Reopen" at bounding box center [369, 734] width 79 height 39
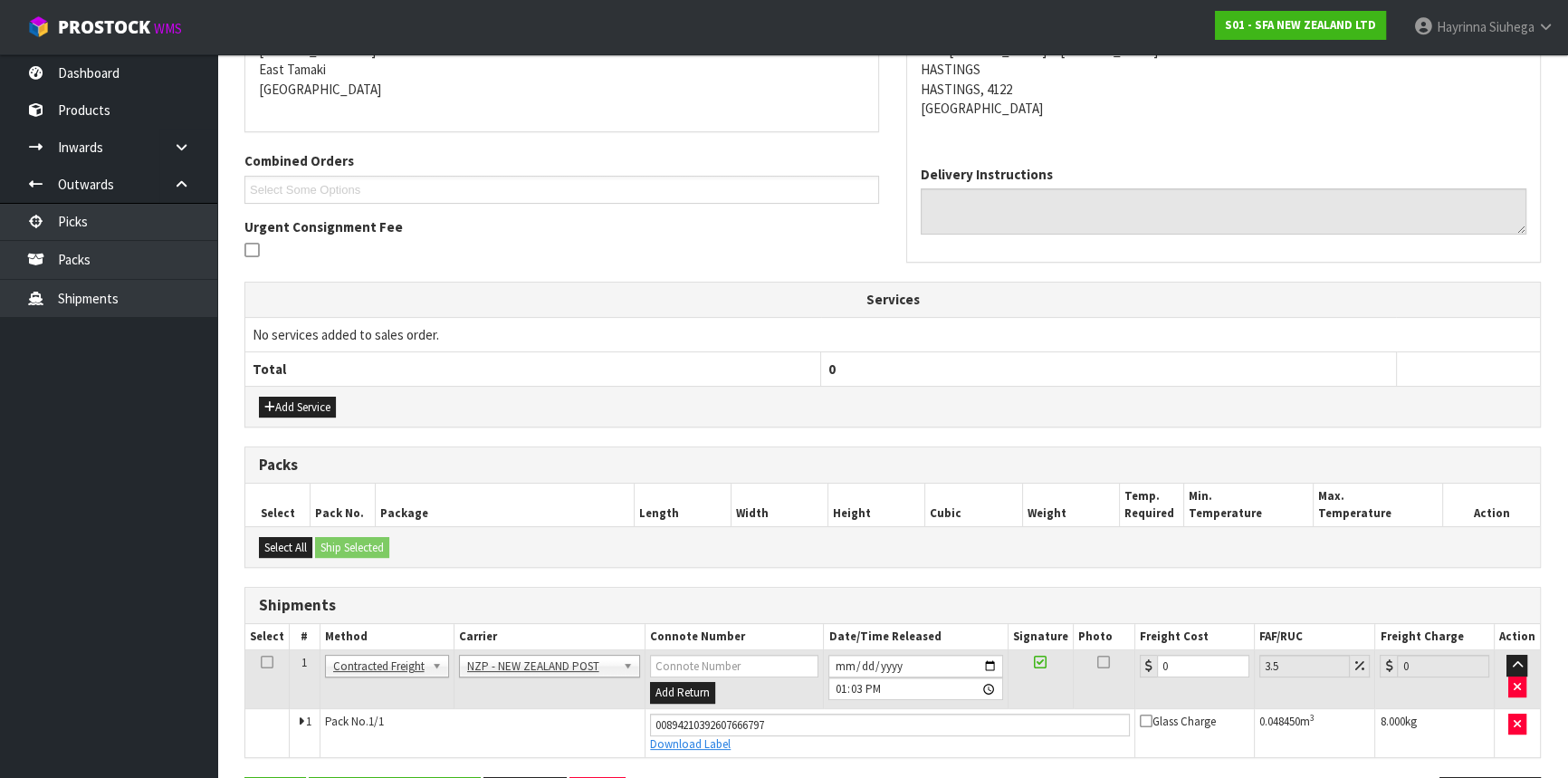
scroll to position [446, 0]
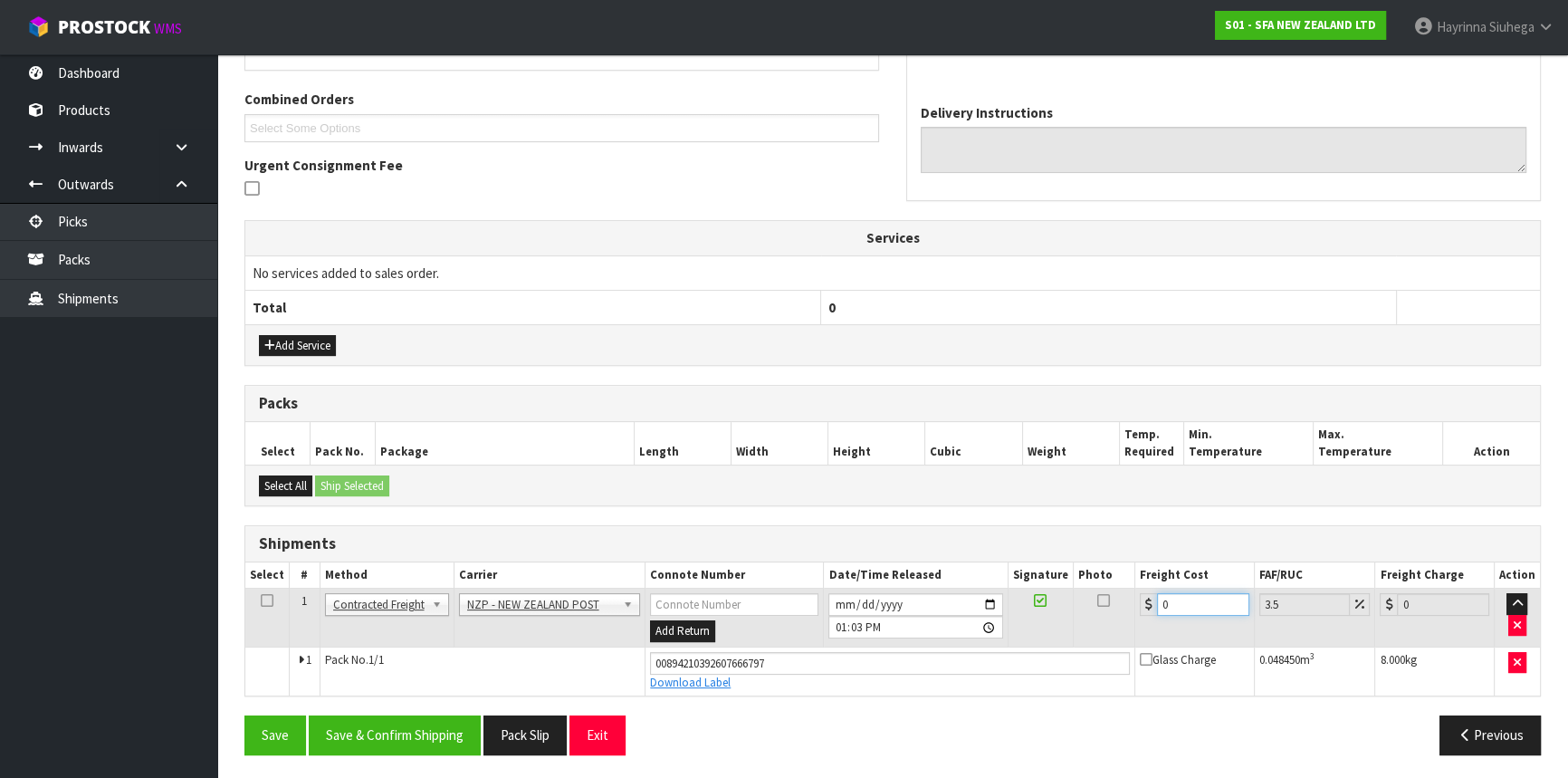
drag, startPoint x: 1203, startPoint y: 602, endPoint x: 1091, endPoint y: 589, distance: 112.8
click at [1101, 589] on tr "1 Client Local Pickup Customer Local Pickup Company Freight Contracted Freight …" at bounding box center [892, 618] width 1295 height 59
type input "8"
type input "8.28"
type input "8.4"
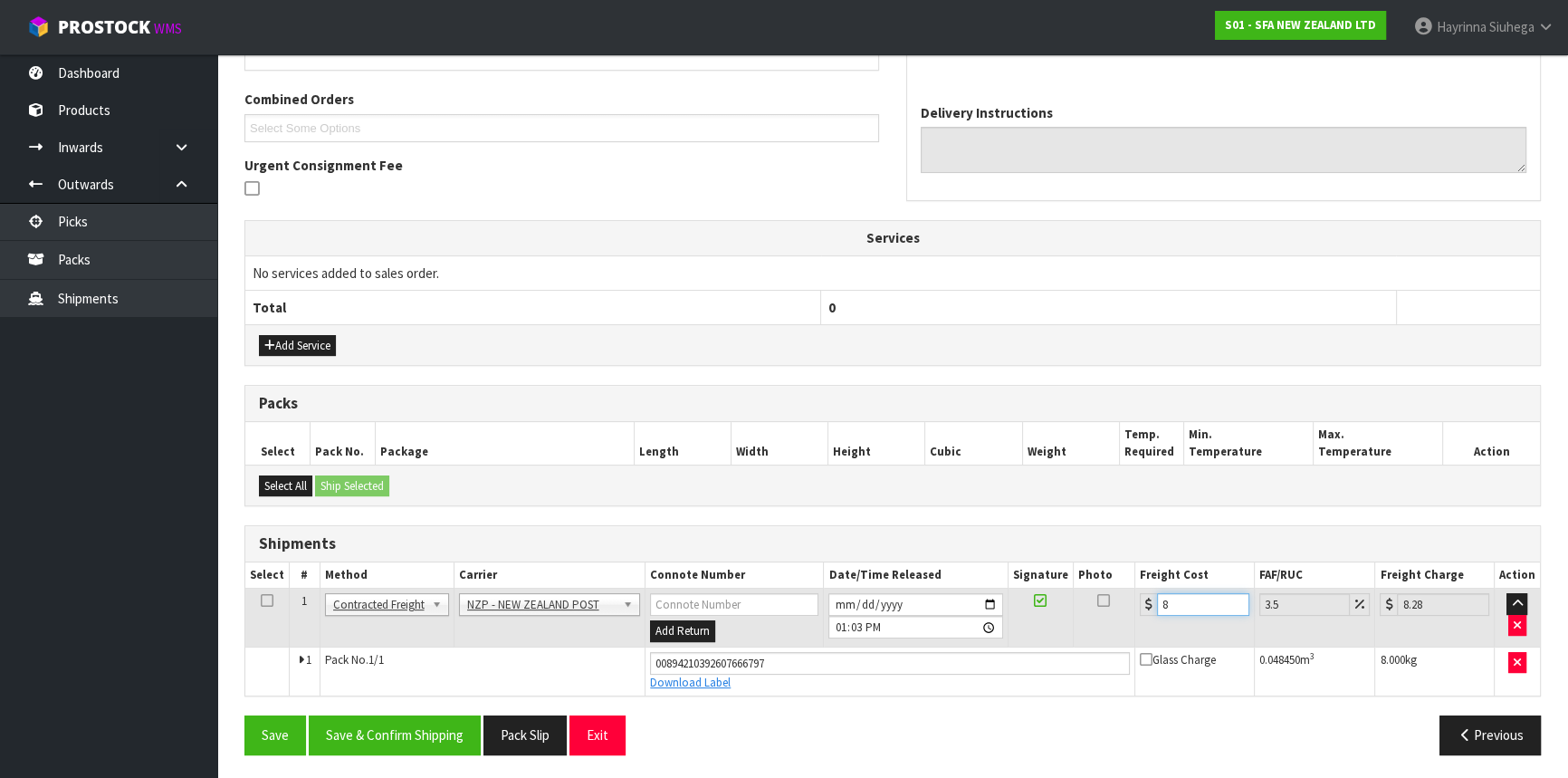
type input "8.69"
type input "8.45"
type input "8.75"
type input "8.45"
click at [244, 716] on button "Save" at bounding box center [274, 734] width 62 height 39
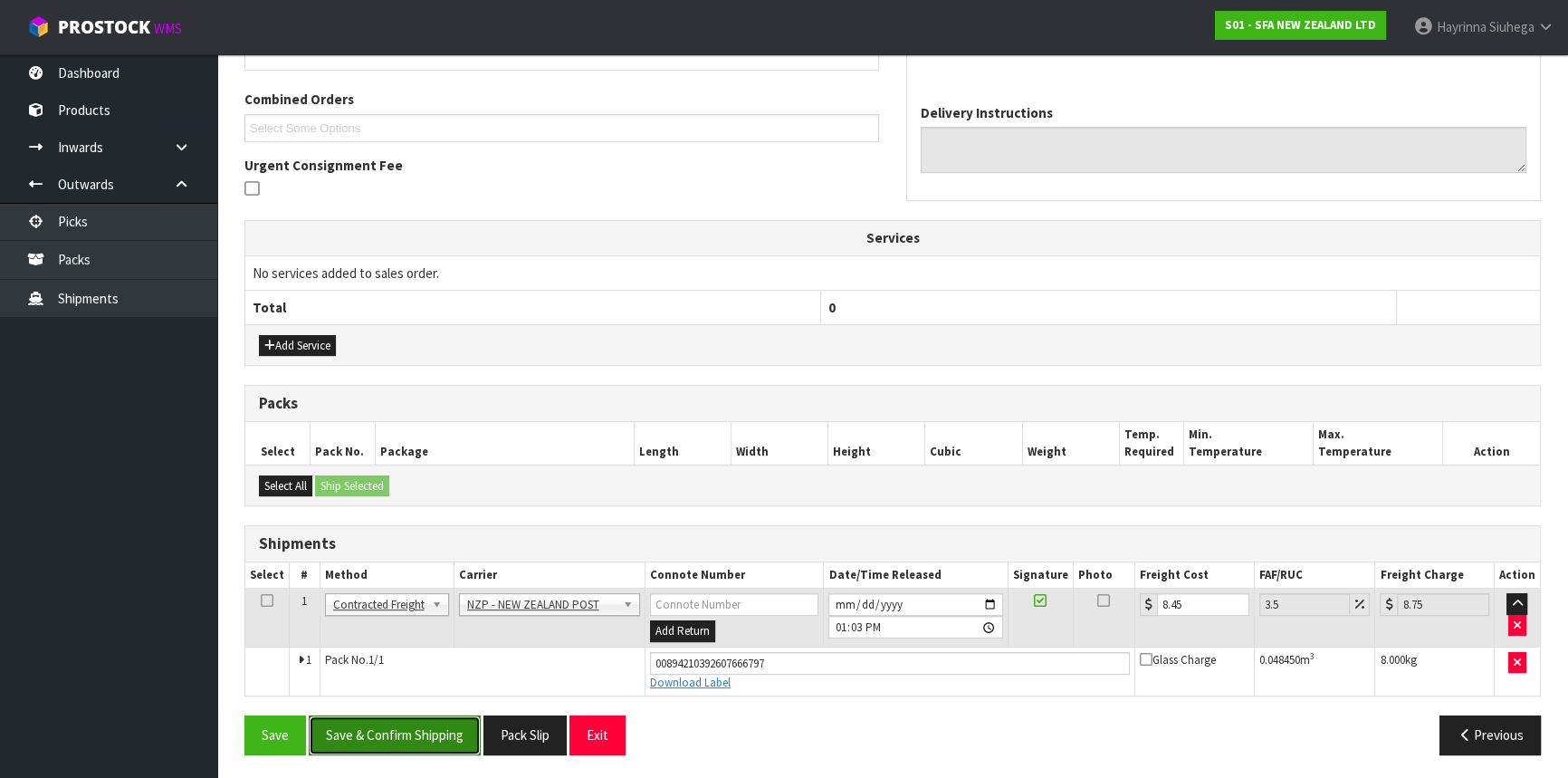
click at [372, 742] on button "Save & Confirm Shipping" at bounding box center [395, 734] width 172 height 39
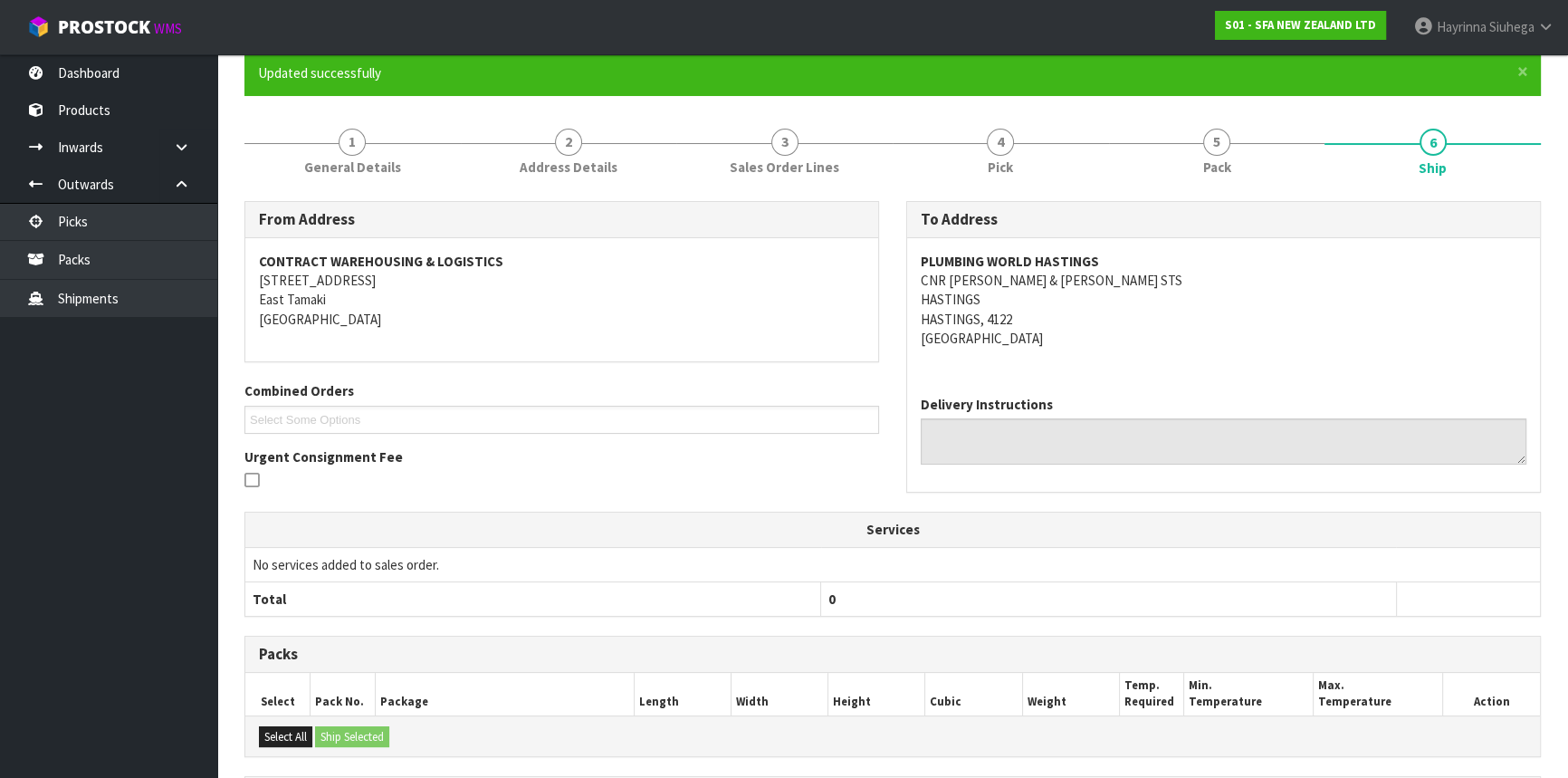
scroll to position [0, 0]
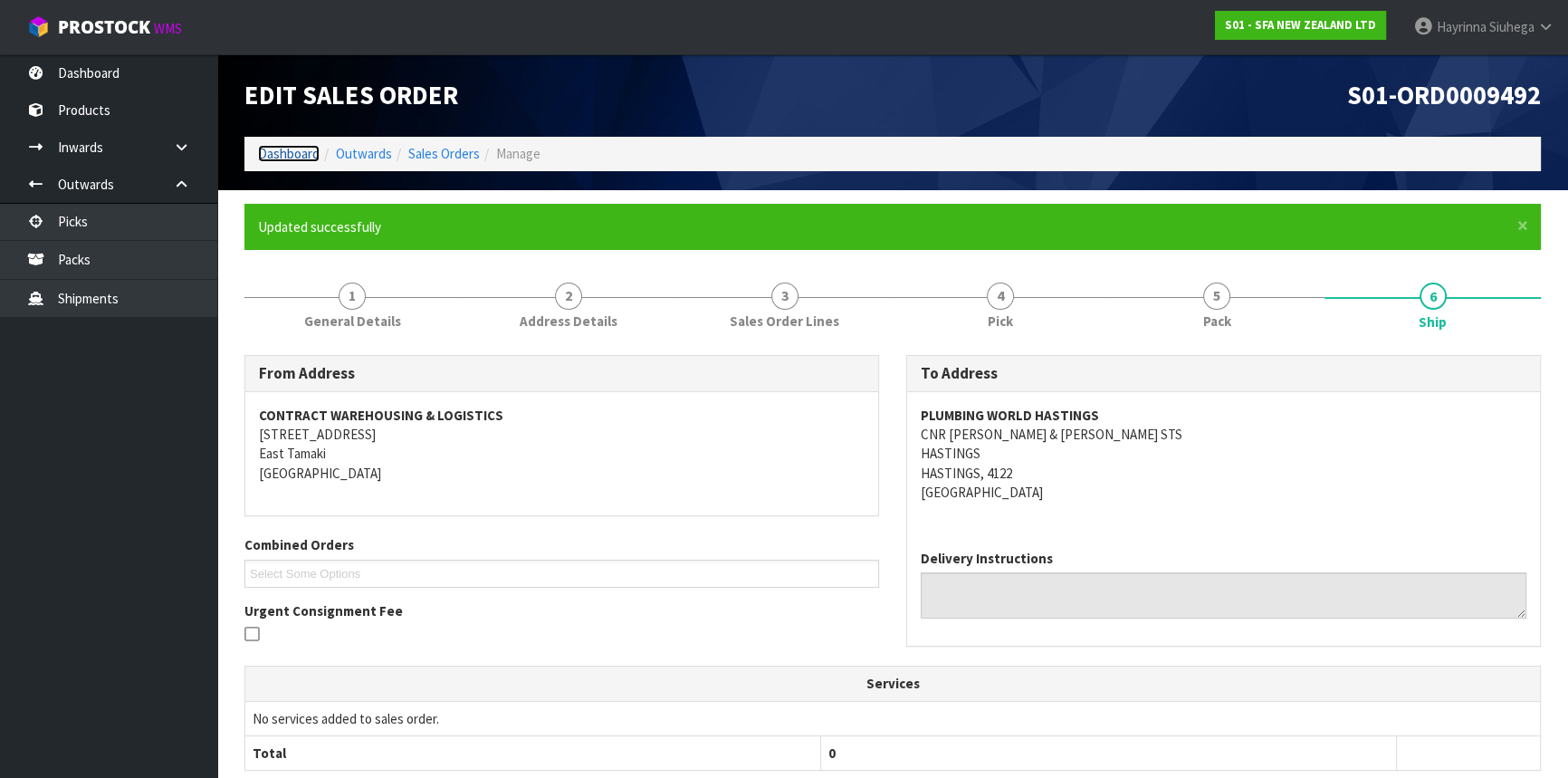
click at [290, 148] on link "Dashboard" at bounding box center [289, 153] width 62 height 17
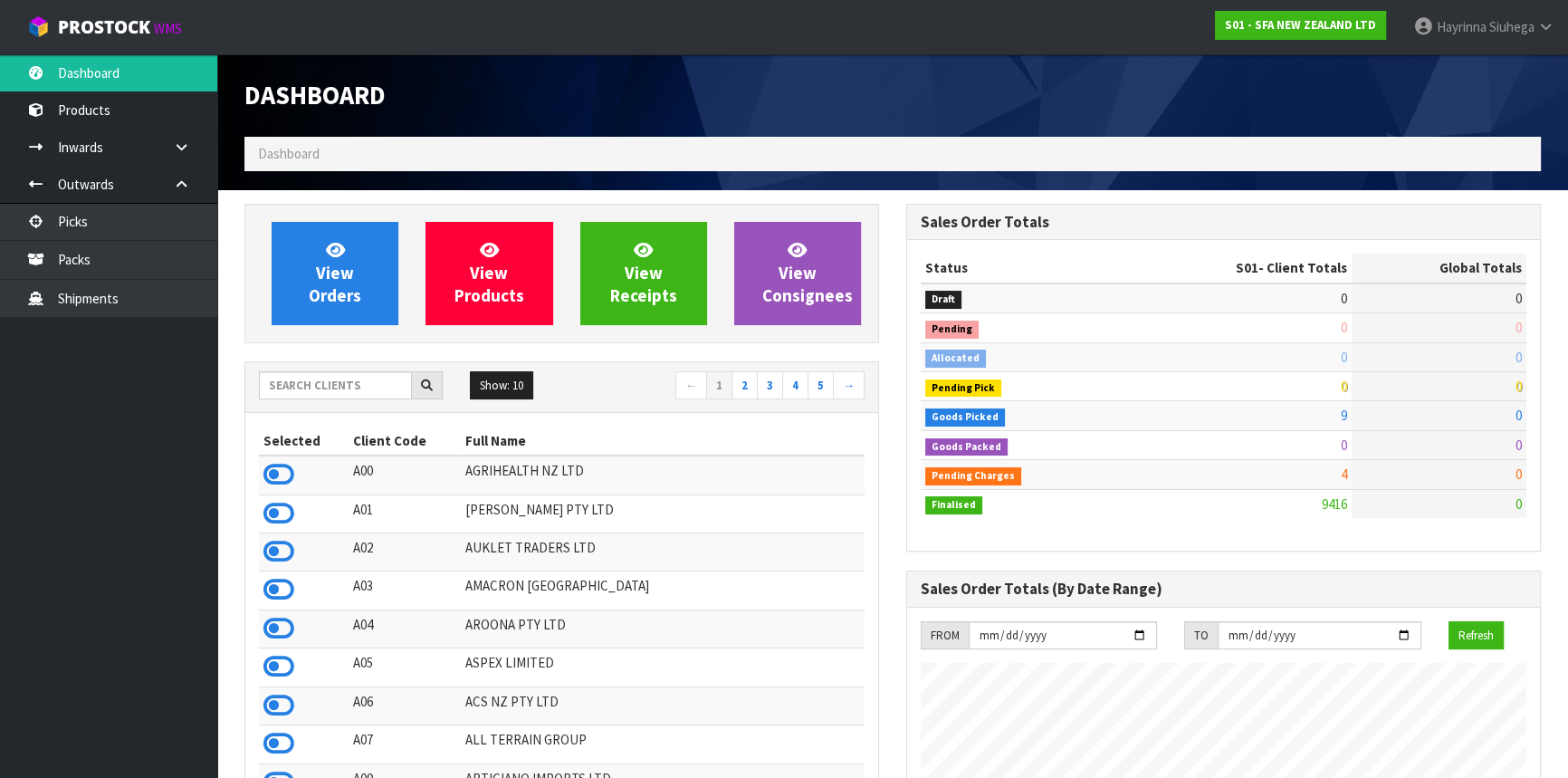
scroll to position [1369, 661]
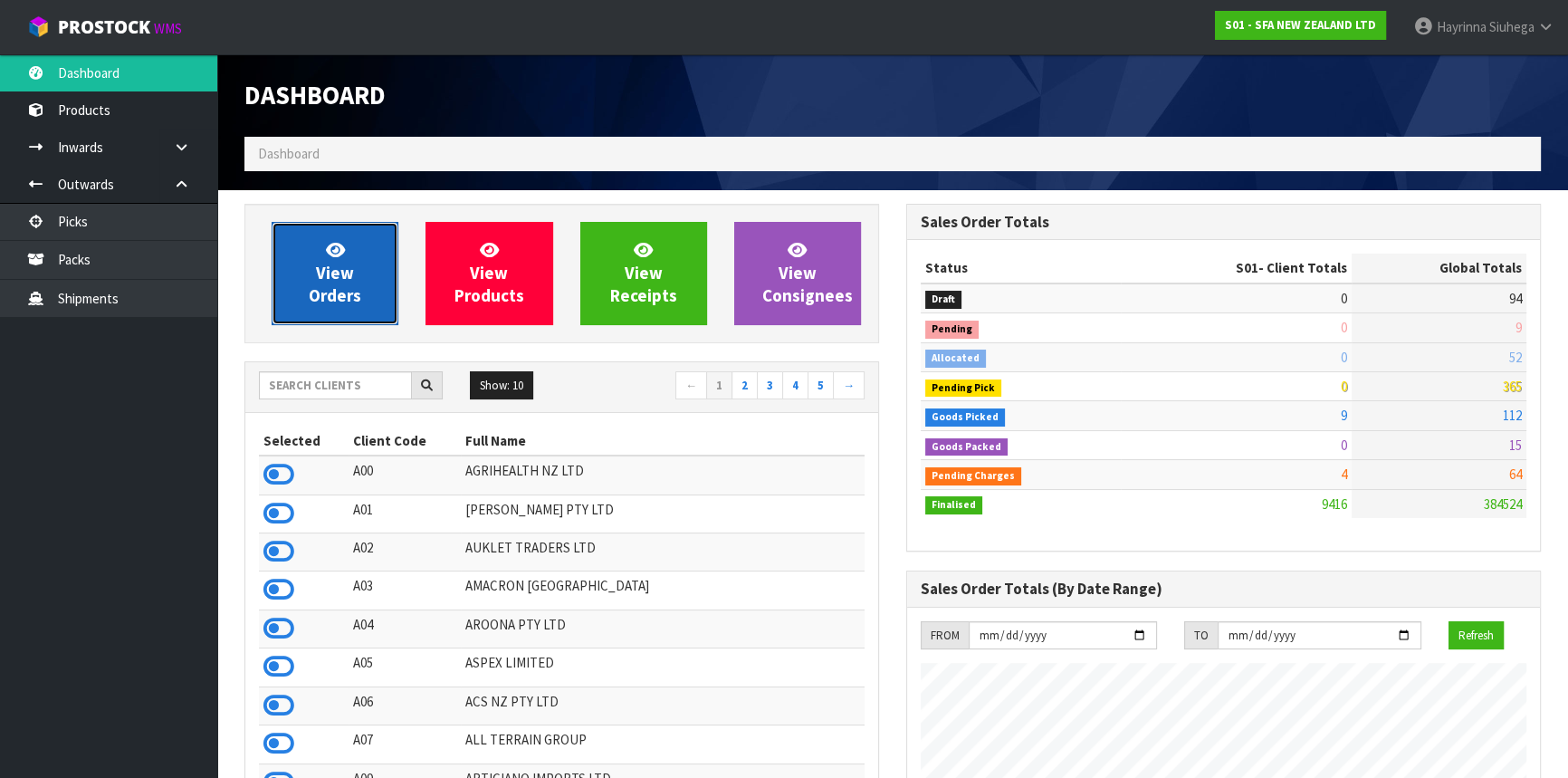
click at [330, 256] on icon at bounding box center [335, 249] width 19 height 17
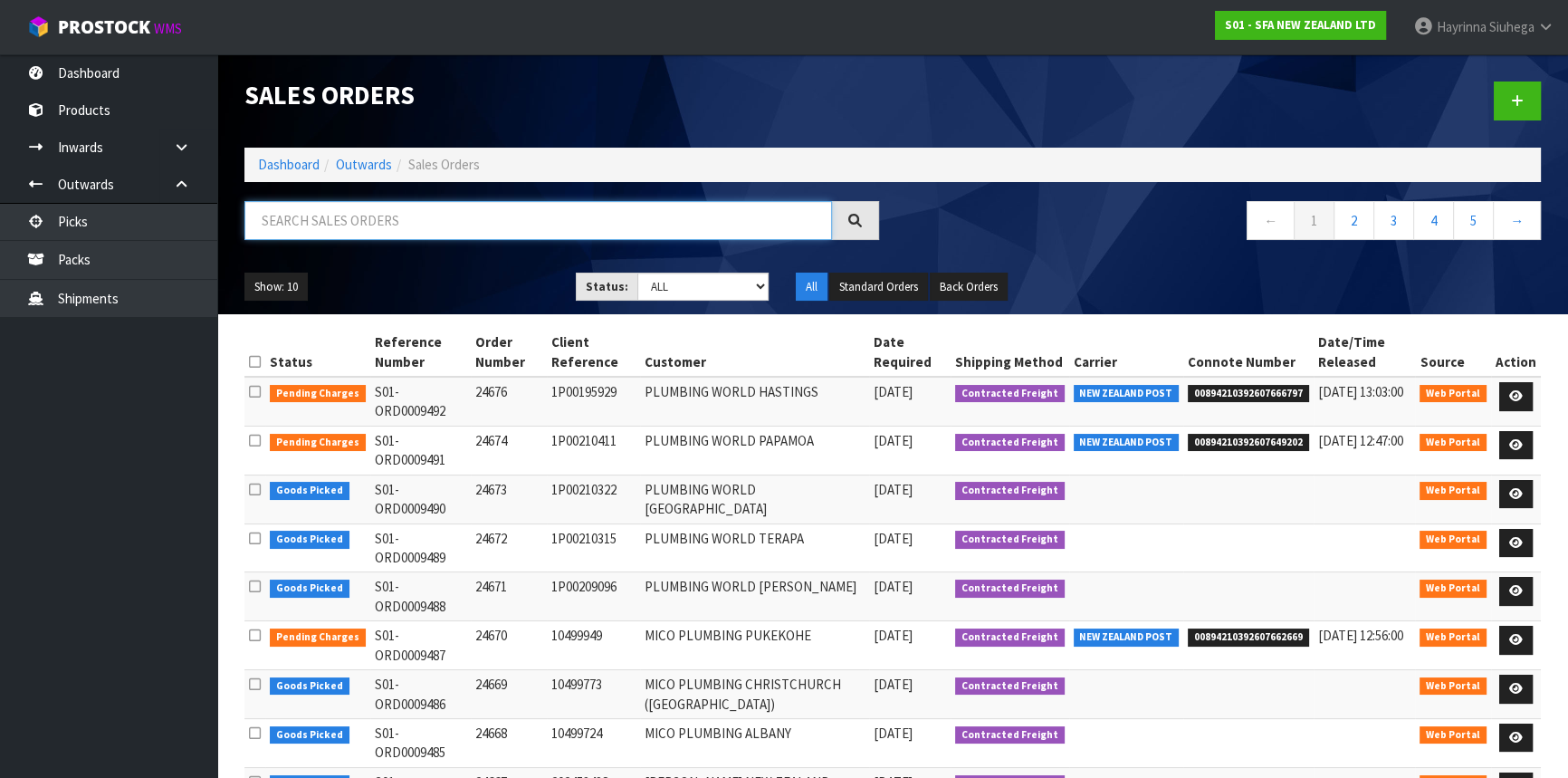
click at [368, 221] on input "text" at bounding box center [537, 220] width 588 height 39
type input "JOB-0416453"
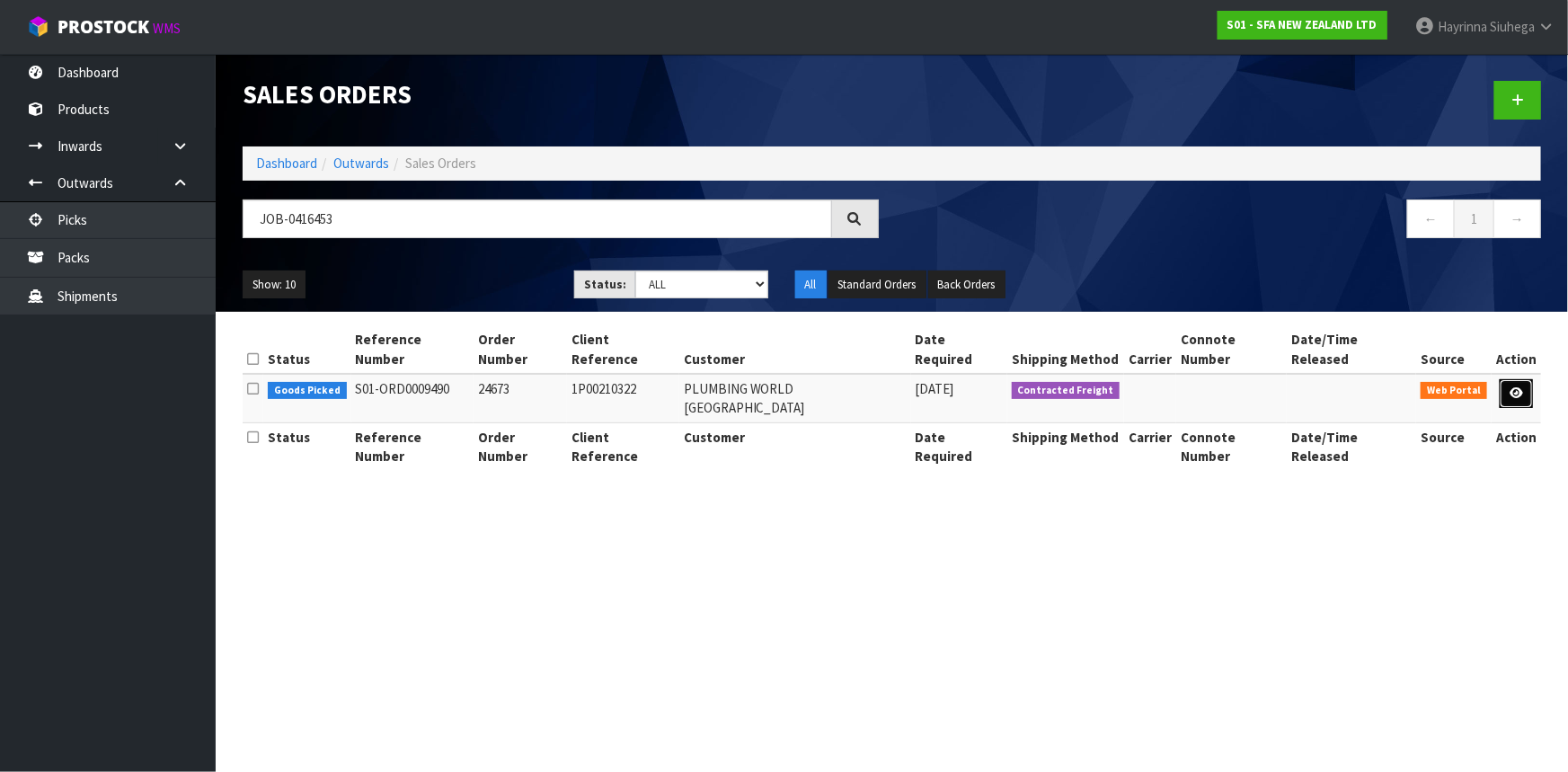
click at [1510, 380] on link at bounding box center [1516, 394] width 33 height 29
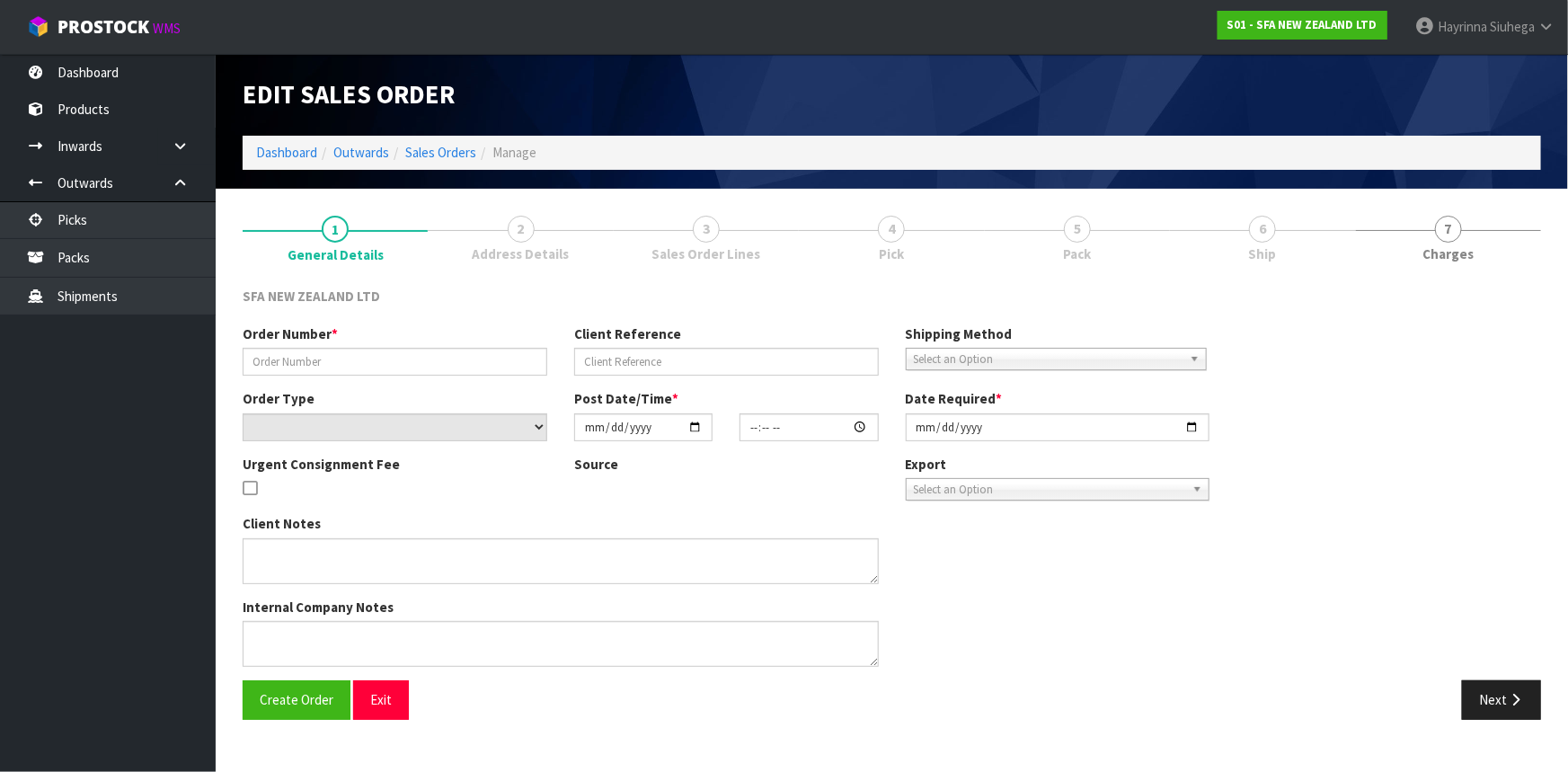
type input "24673"
type input "1P00210322"
select select "number:0"
type input "2025-10-07"
type input "10:38:00.000"
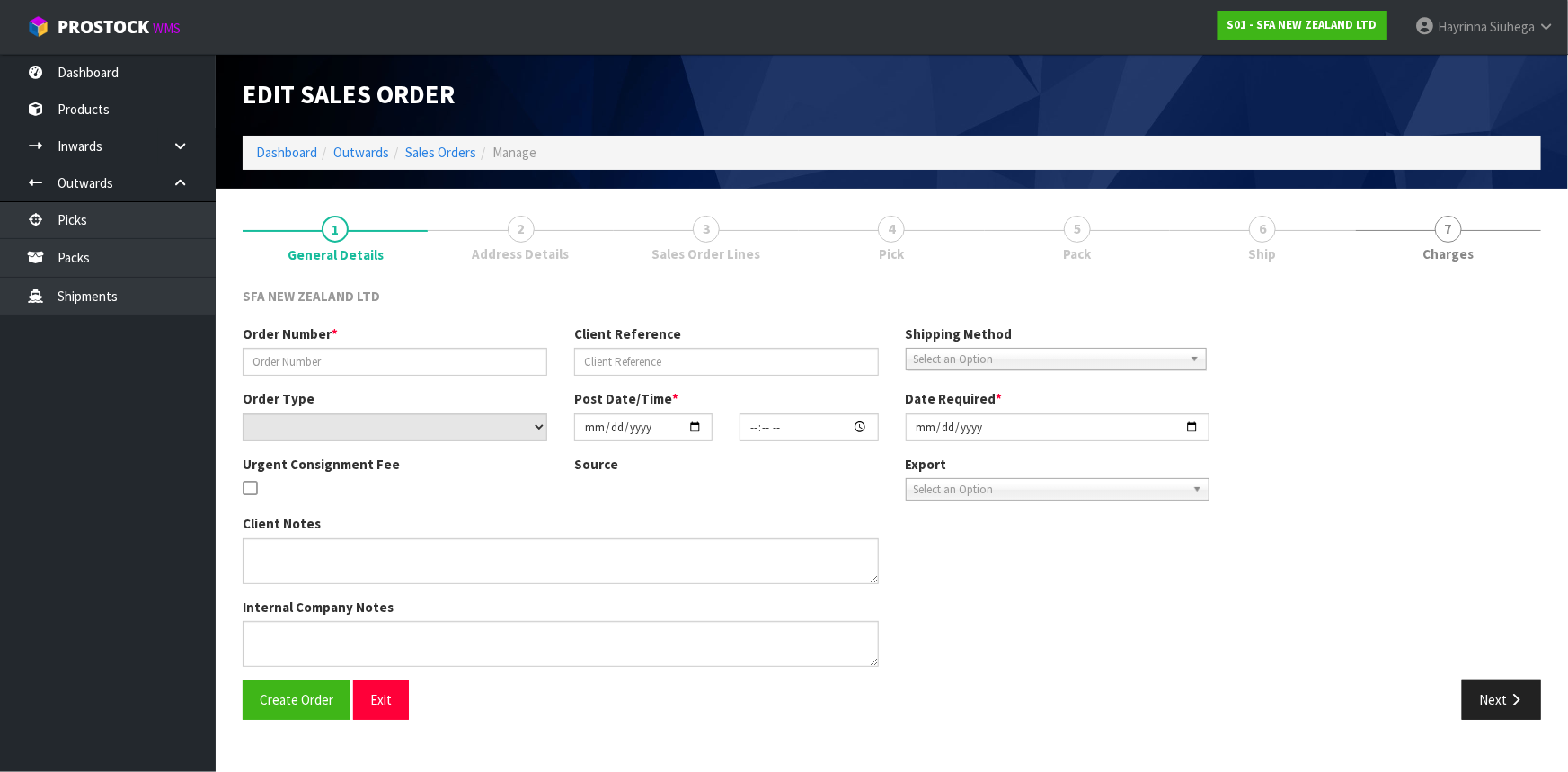
type input "2025-10-07"
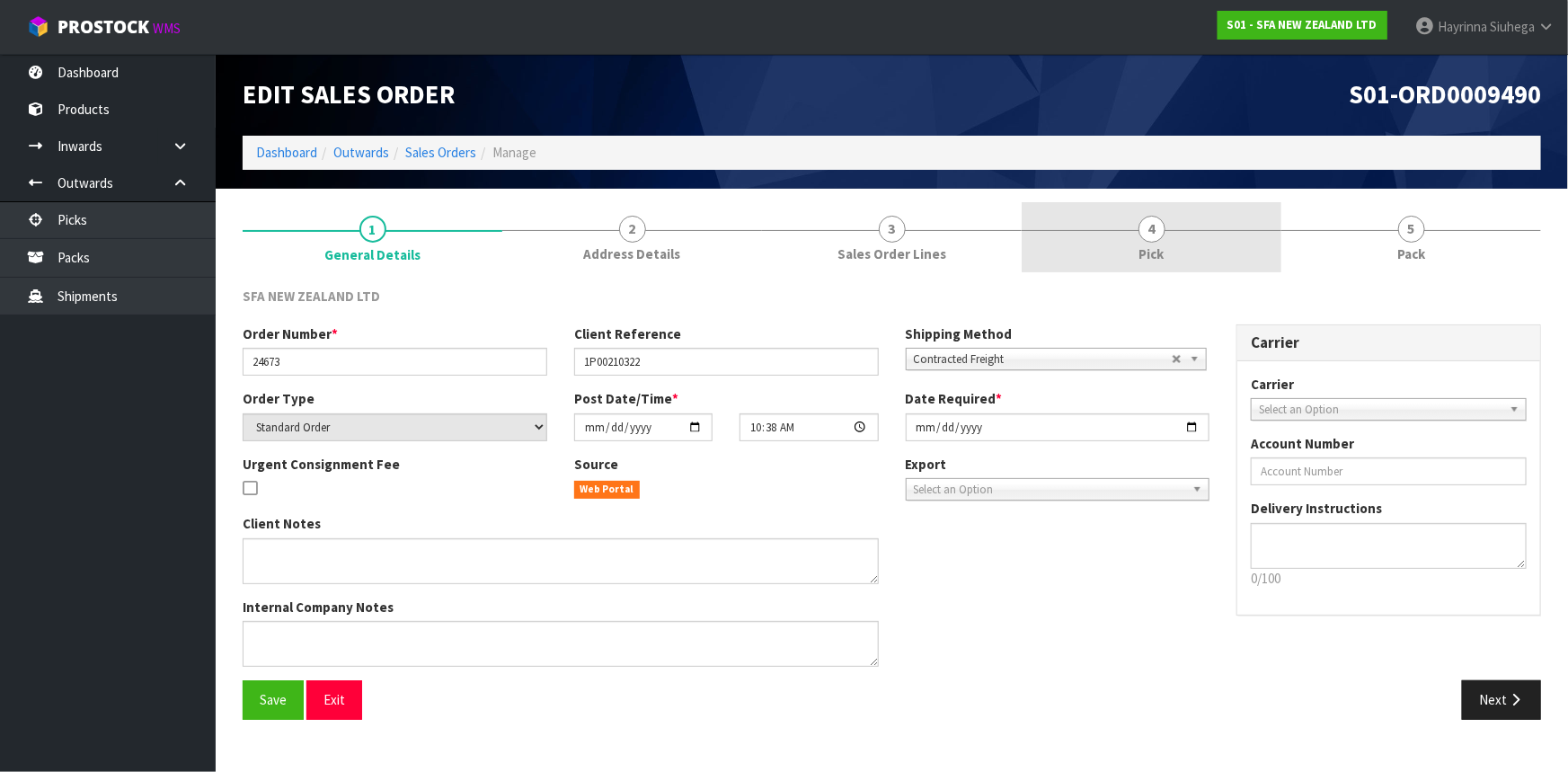
click at [1201, 248] on link "4 Pick" at bounding box center [1152, 238] width 259 height 71
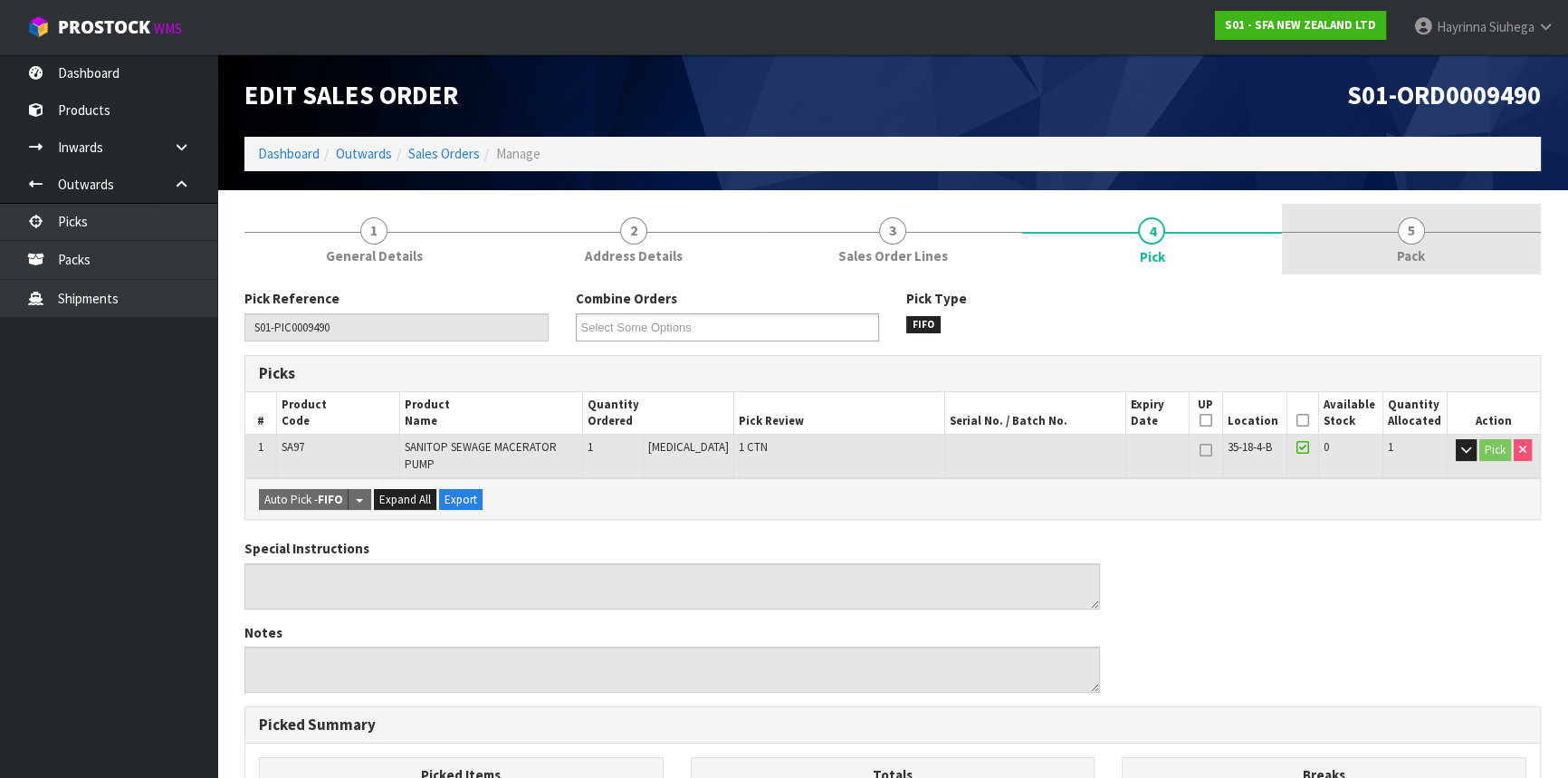
click at [1403, 240] on span "5" at bounding box center [1411, 231] width 27 height 27
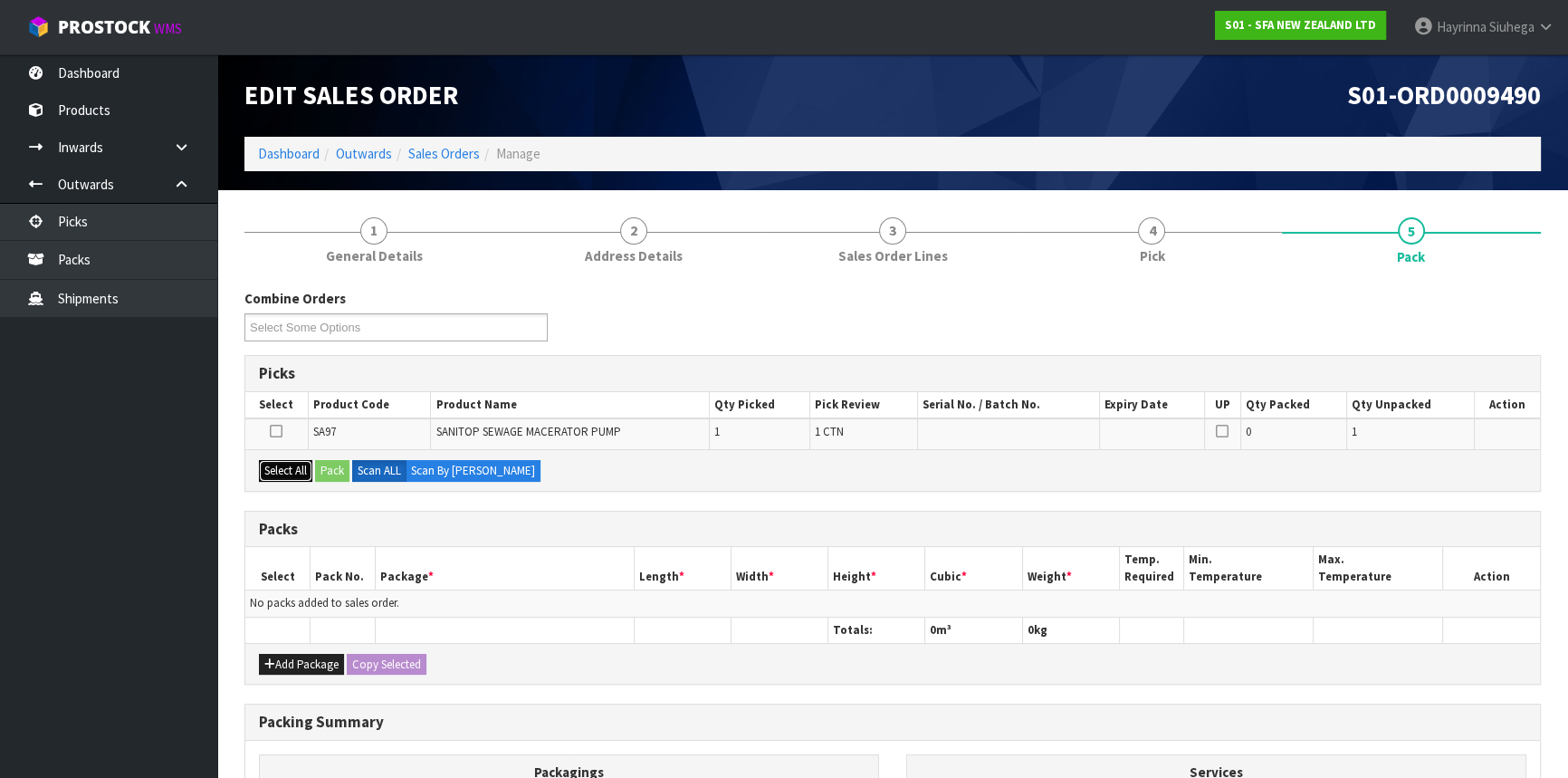
click at [298, 468] on button "Select All" at bounding box center [286, 470] width 53 height 22
click at [332, 474] on button "Pack" at bounding box center [332, 470] width 34 height 22
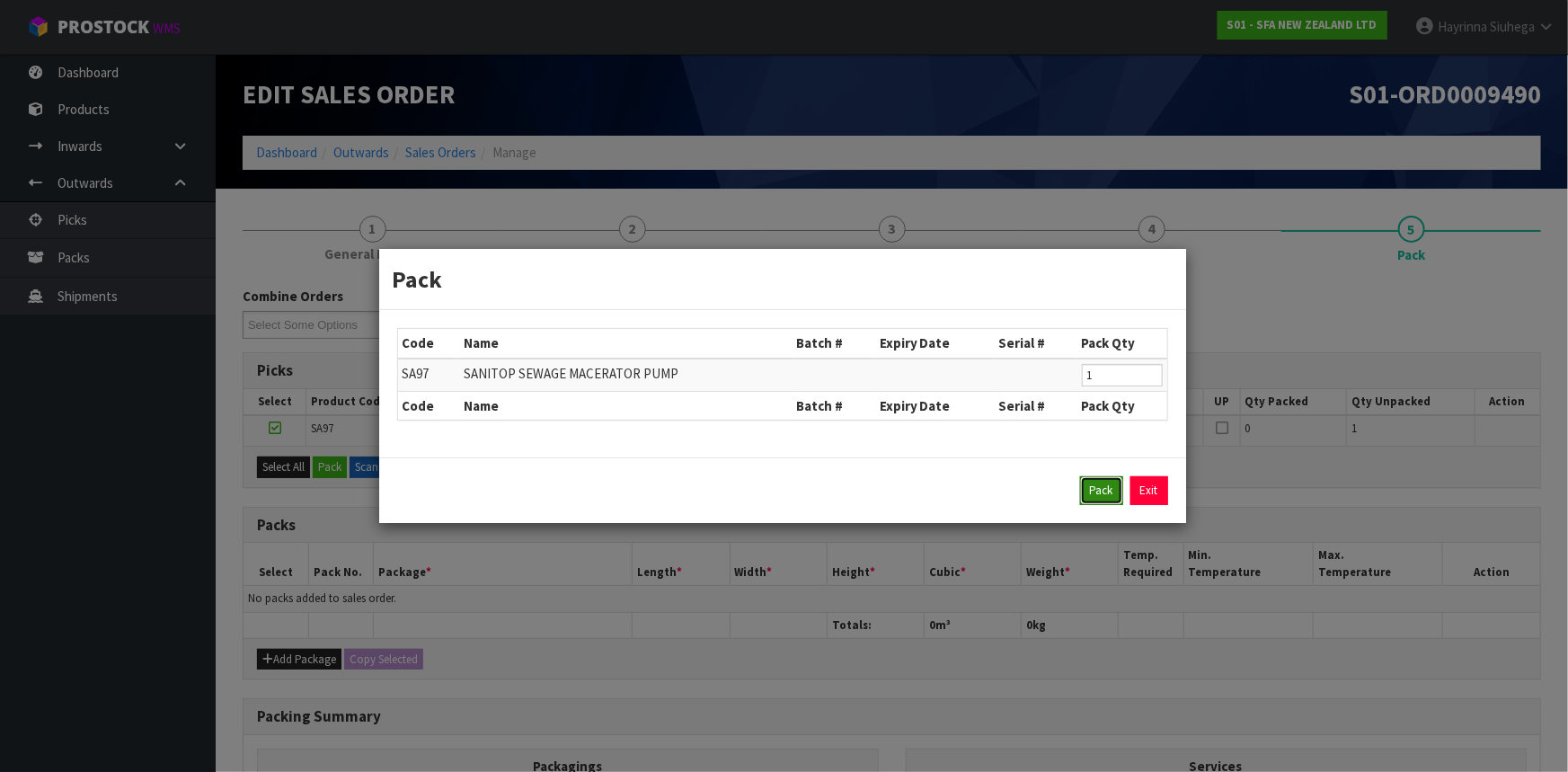
click at [1088, 488] on button "Pack" at bounding box center [1102, 490] width 43 height 29
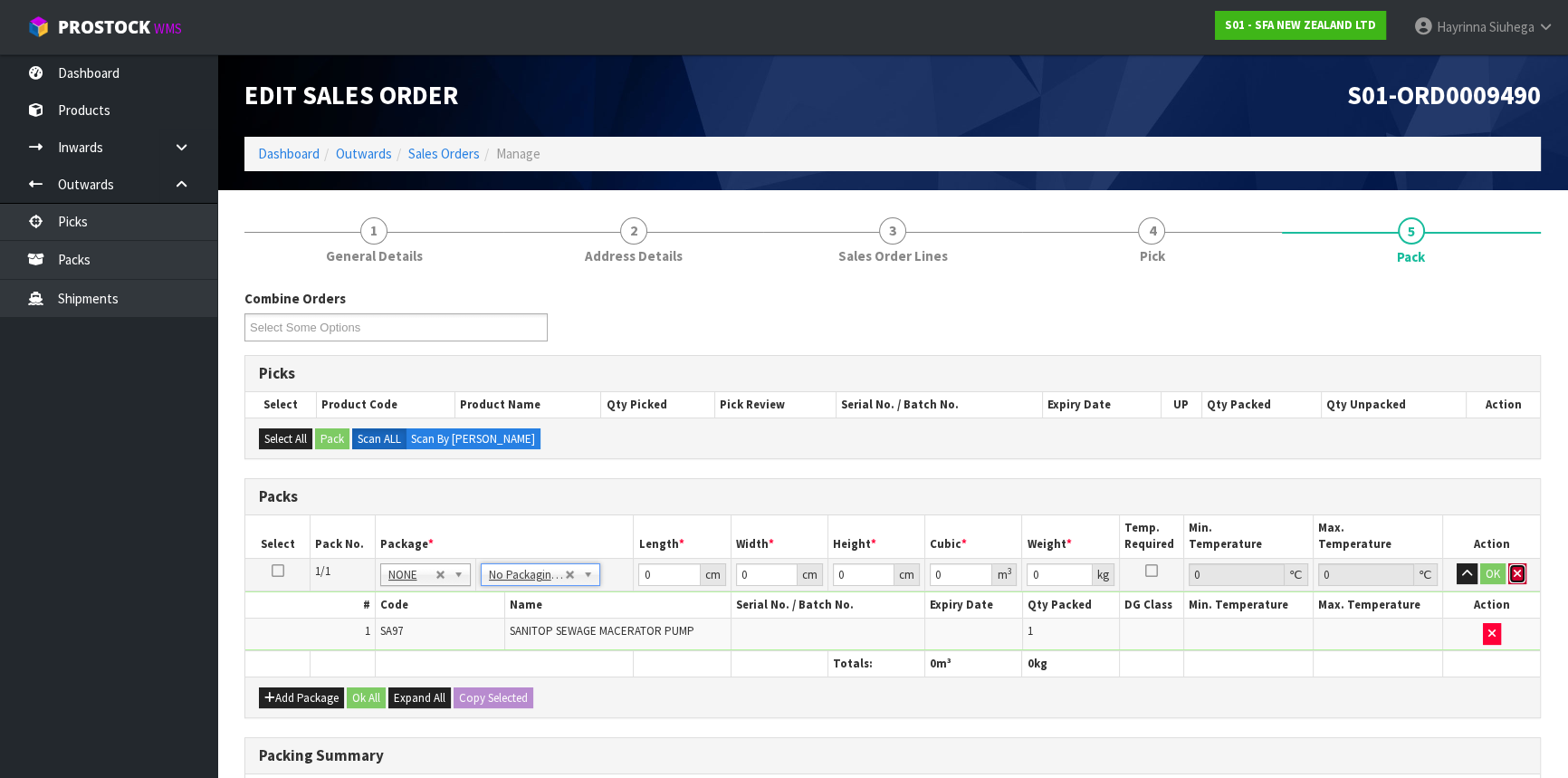
click at [1515, 573] on icon "button" at bounding box center [1518, 574] width 8 height 11
click at [643, 567] on input "0" at bounding box center [668, 575] width 62 height 23
type input "38"
type input "22"
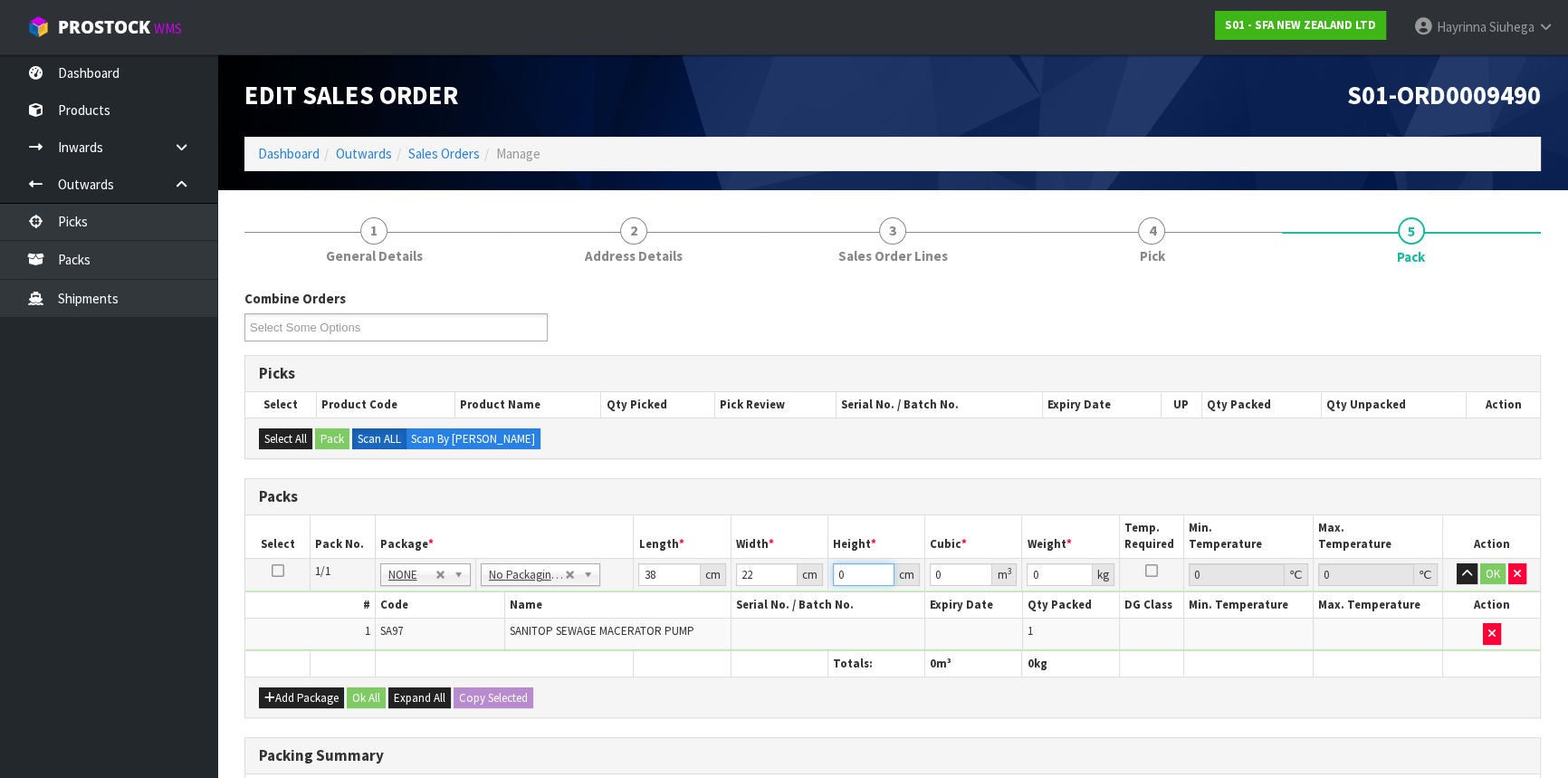
type input "3"
type input "0.002508"
type input "33"
type input "0.027588"
type input "33"
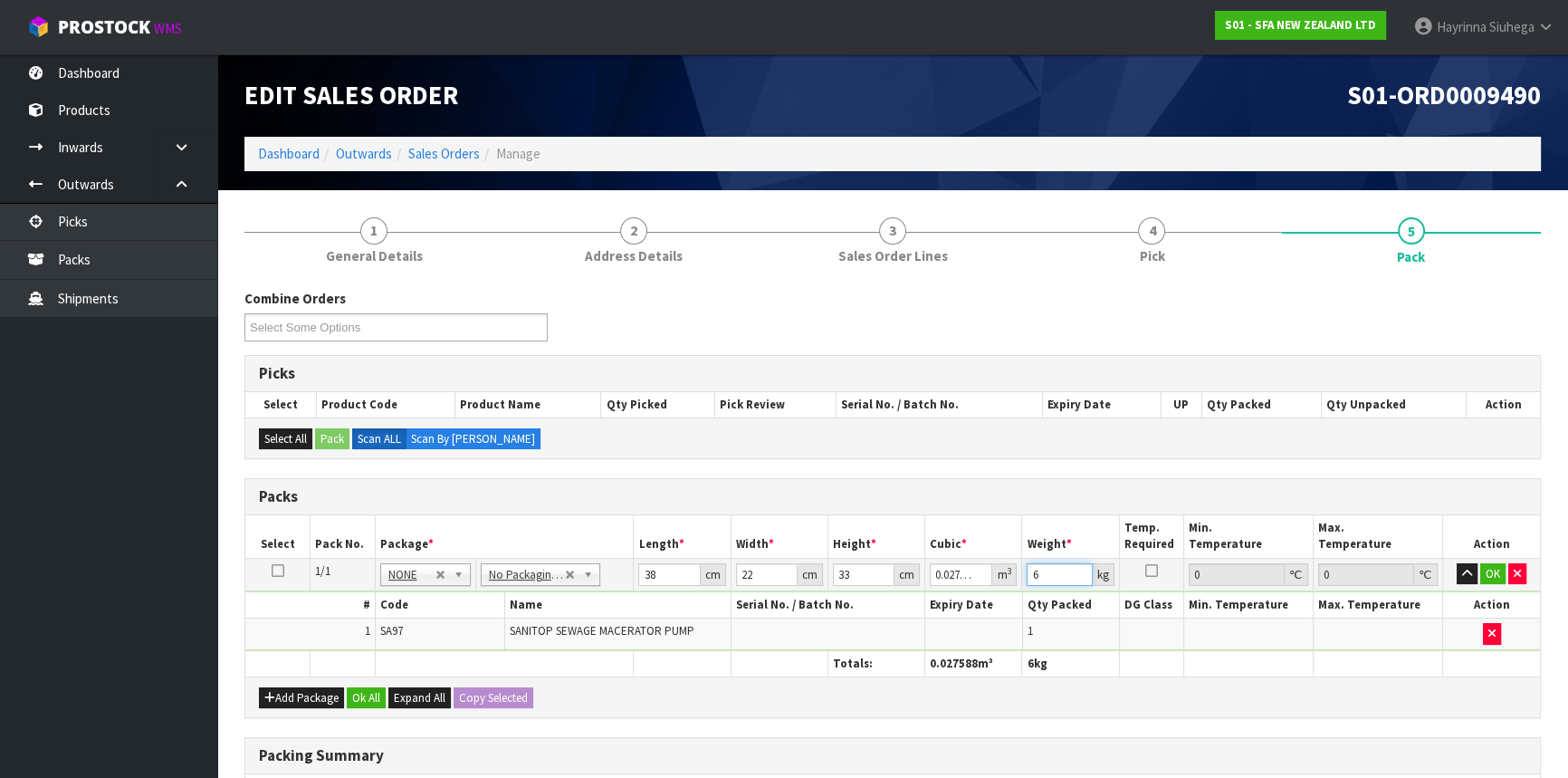
type input "6"
click button "OK" at bounding box center [1492, 574] width 26 height 22
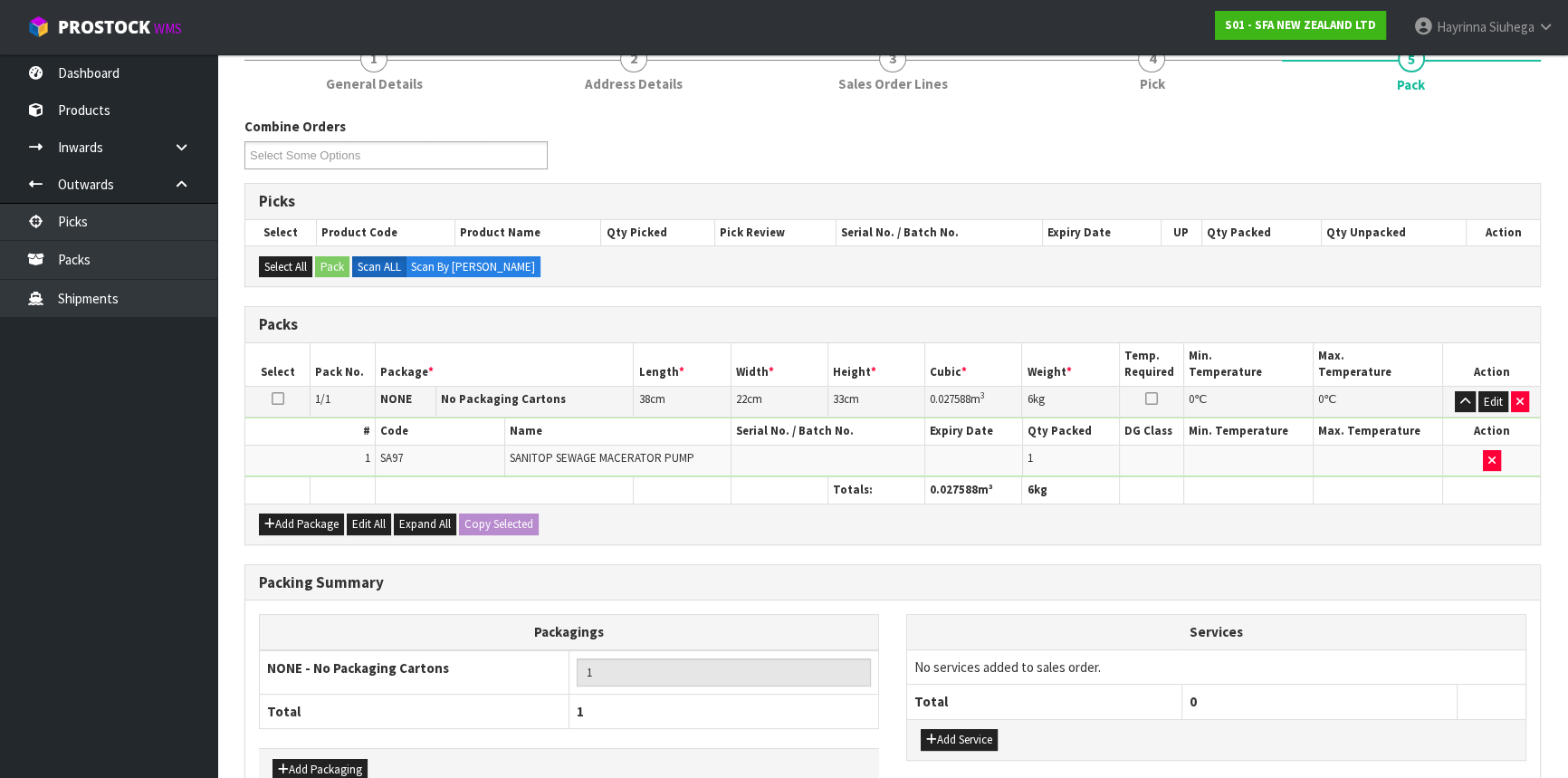
scroll to position [278, 0]
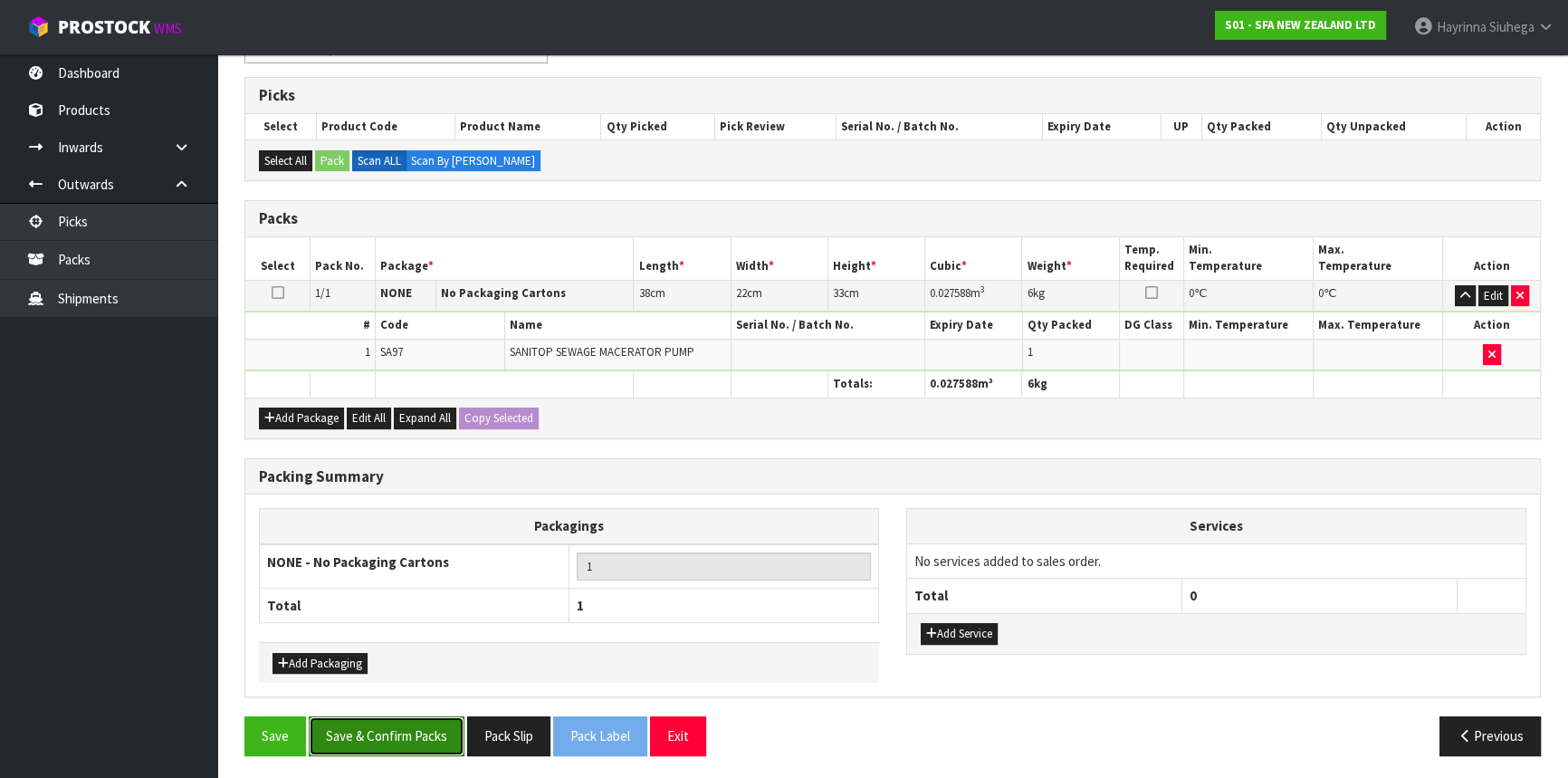
click at [396, 719] on button "Save & Confirm Packs" at bounding box center [386, 735] width 156 height 39
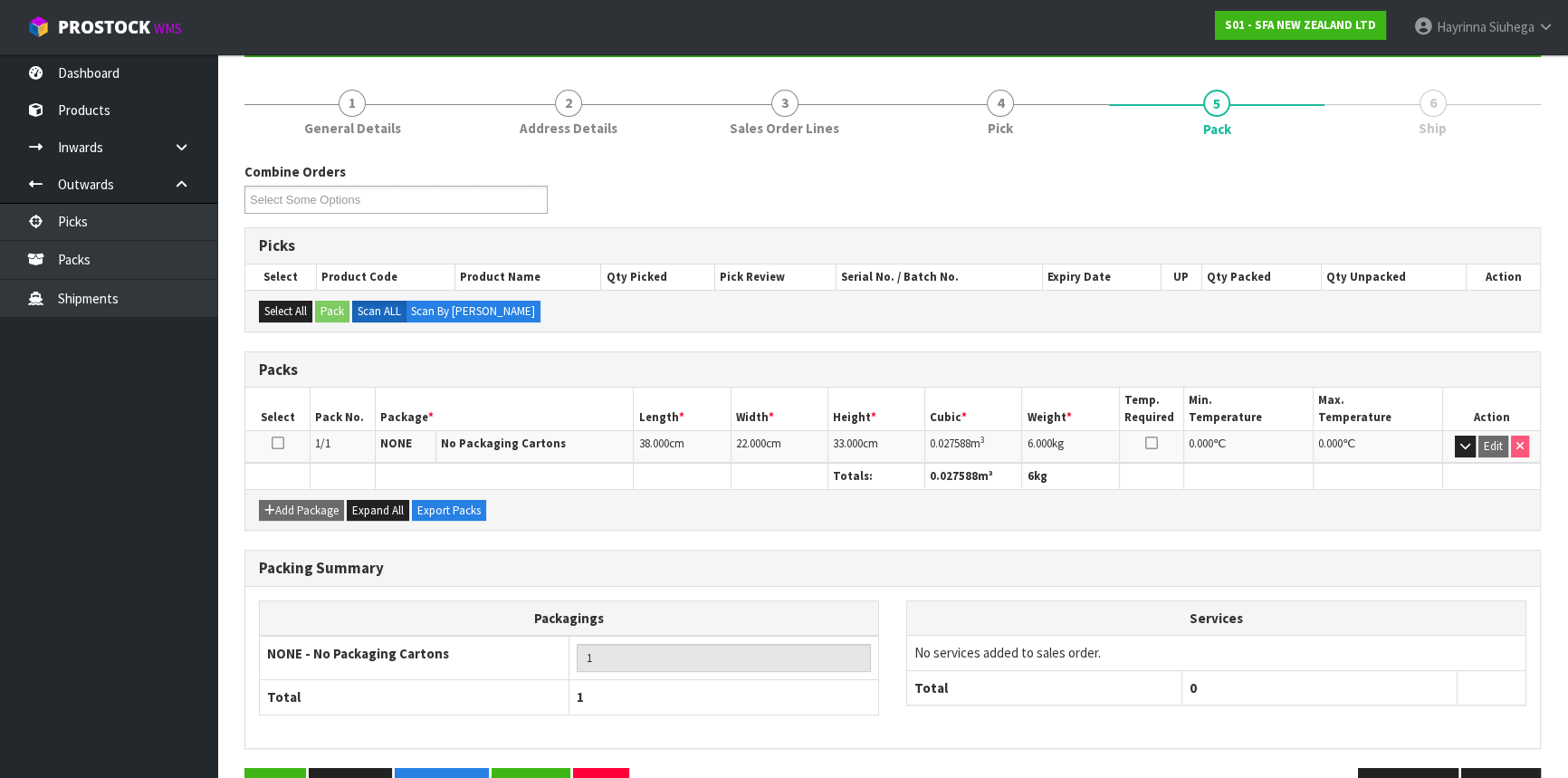
scroll to position [244, 0]
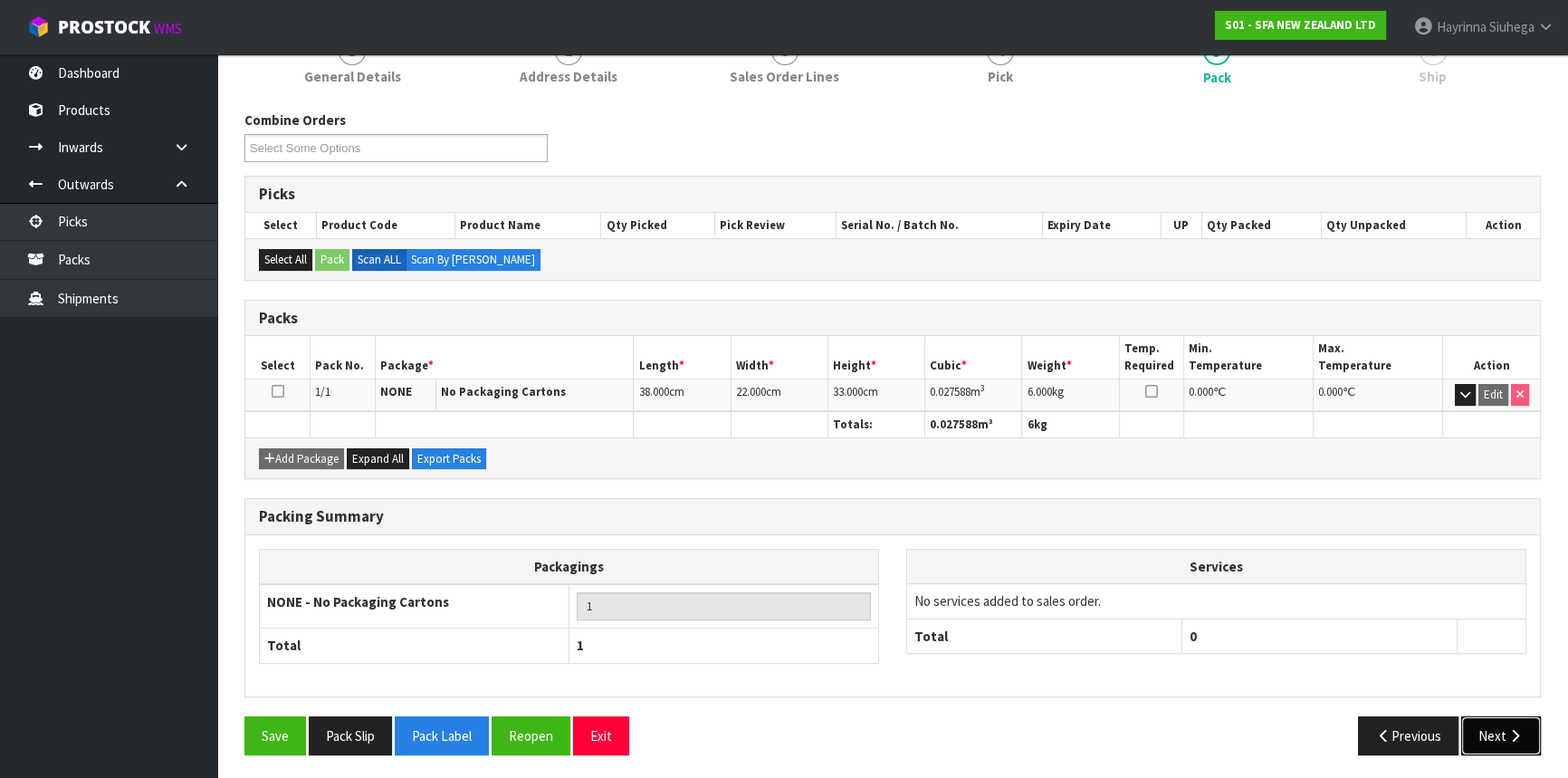
click at [1539, 722] on button "Next" at bounding box center [1501, 735] width 79 height 39
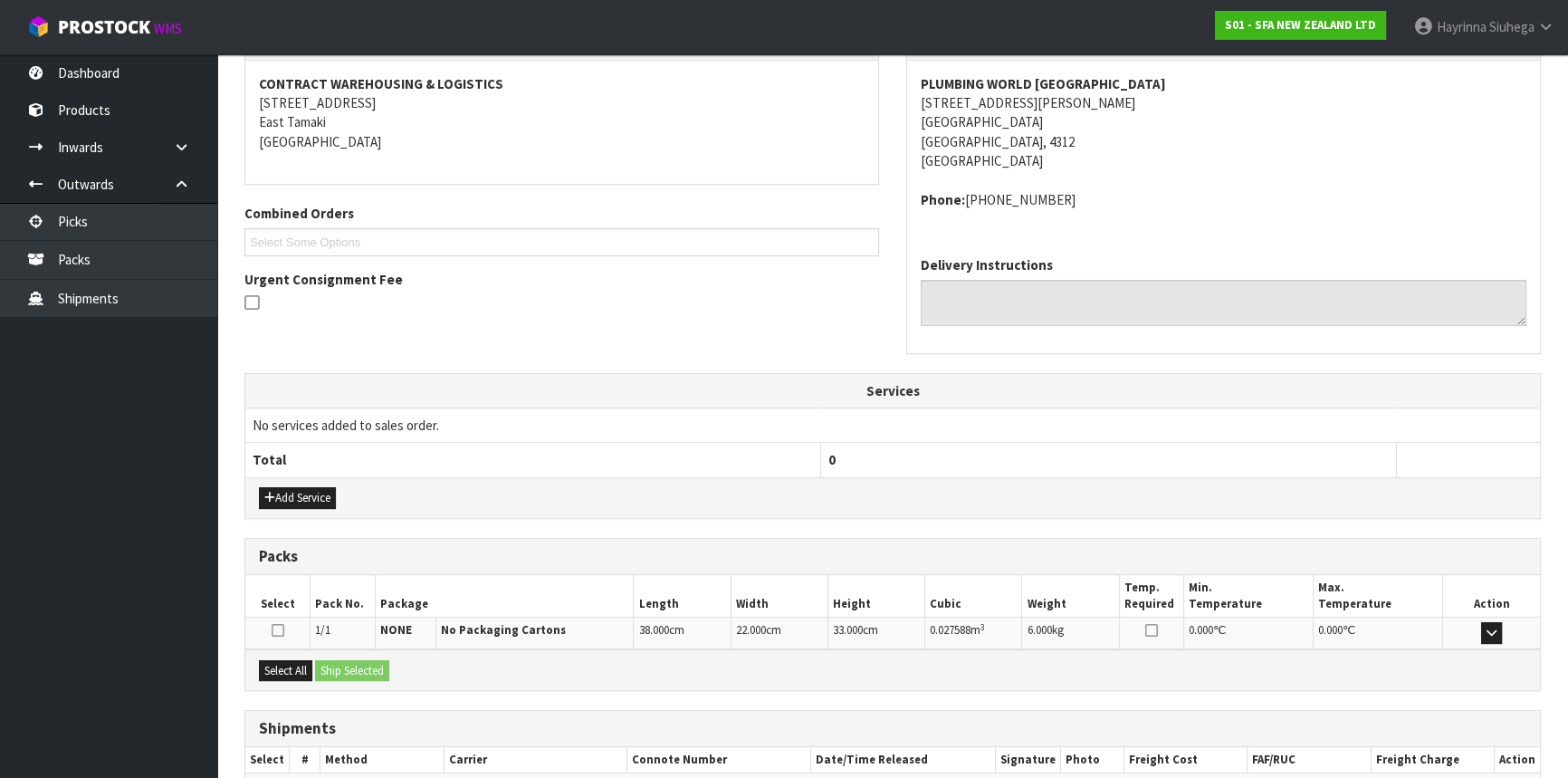
scroll to position [434, 0]
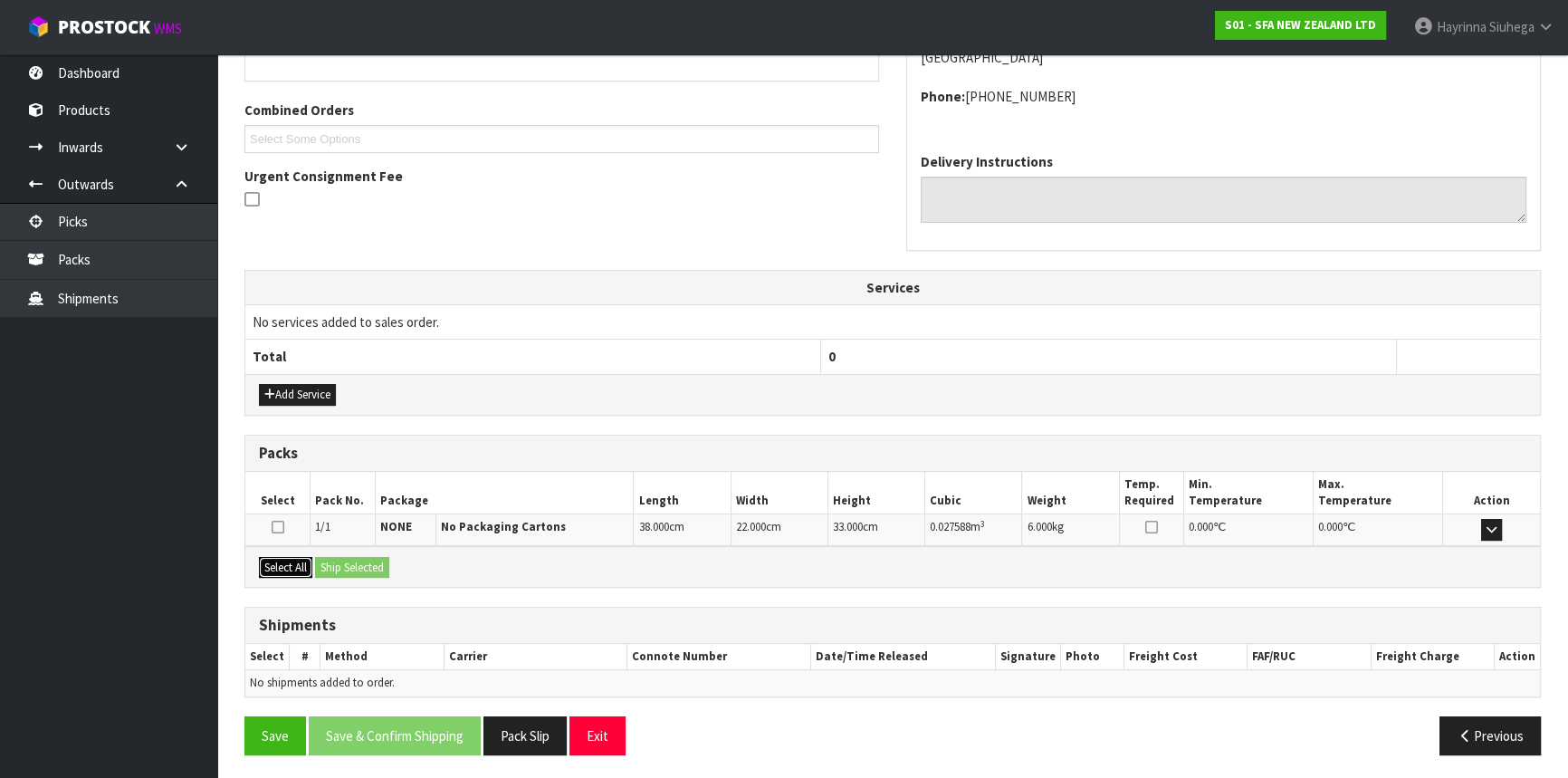
click at [283, 557] on button "Select All" at bounding box center [286, 567] width 53 height 22
click at [380, 565] on button "Ship Selected" at bounding box center [352, 567] width 74 height 22
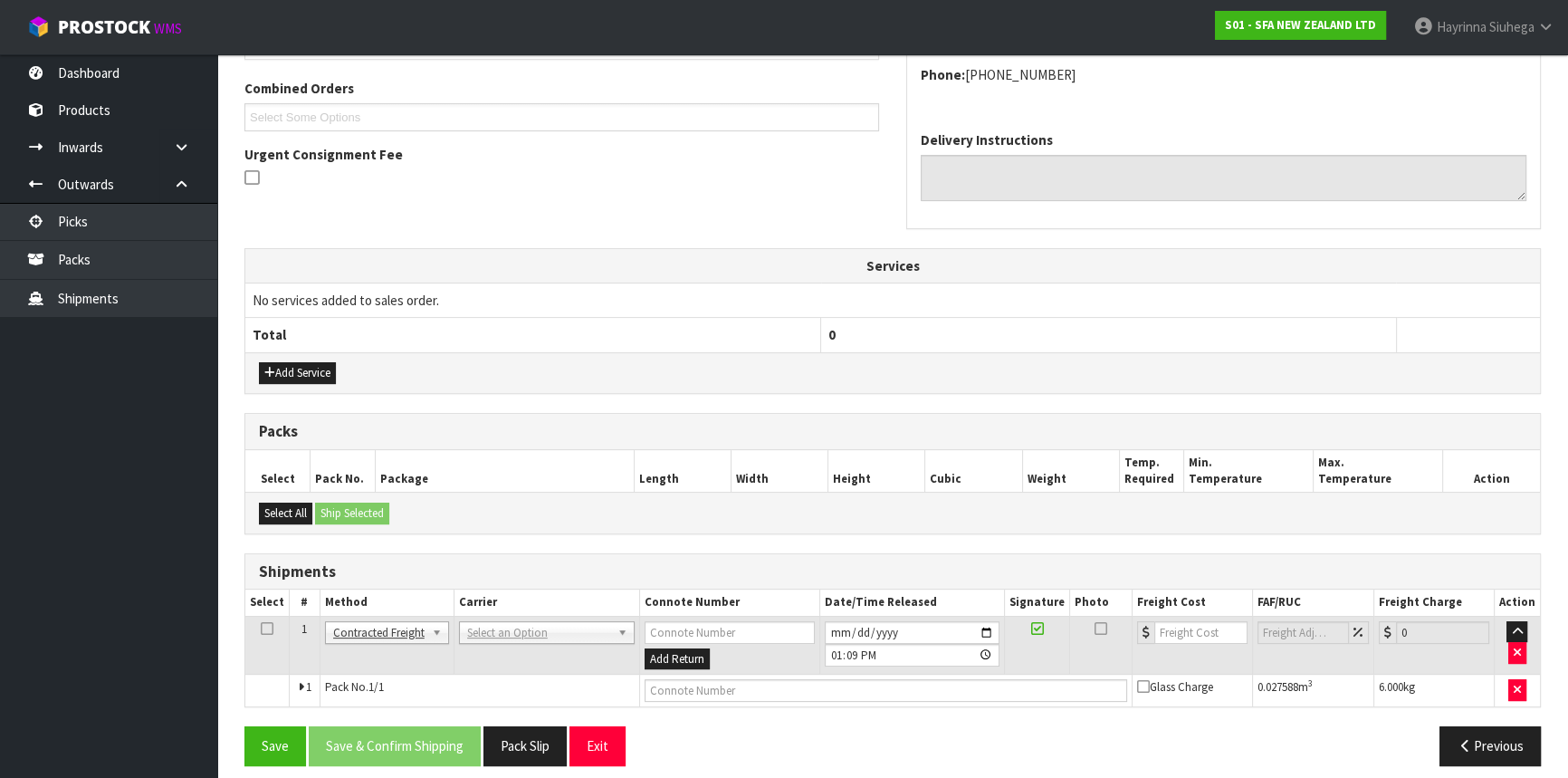
scroll to position [468, 0]
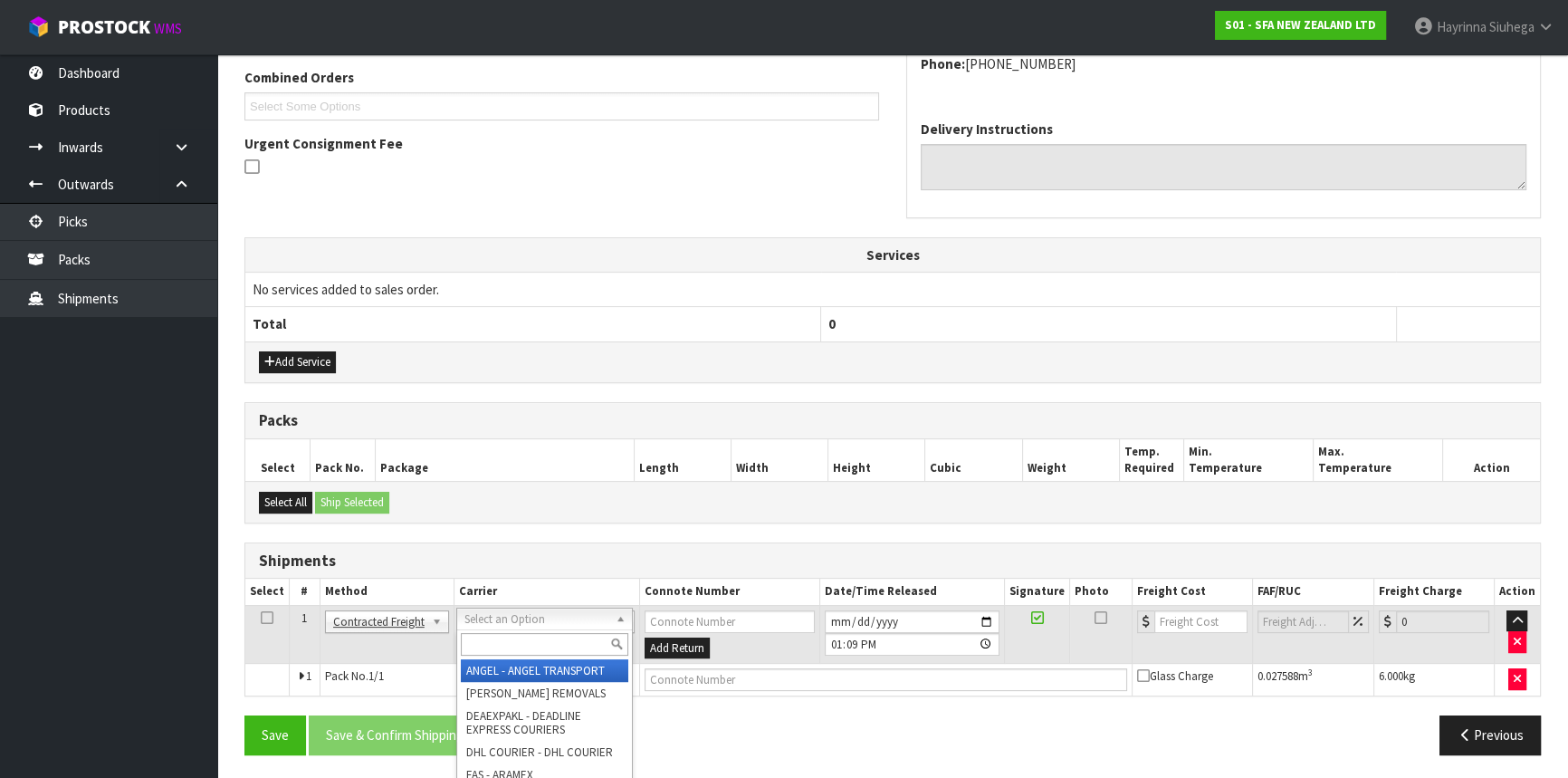
click at [539, 633] on input "text" at bounding box center [544, 645] width 167 height 23
type input "nzp"
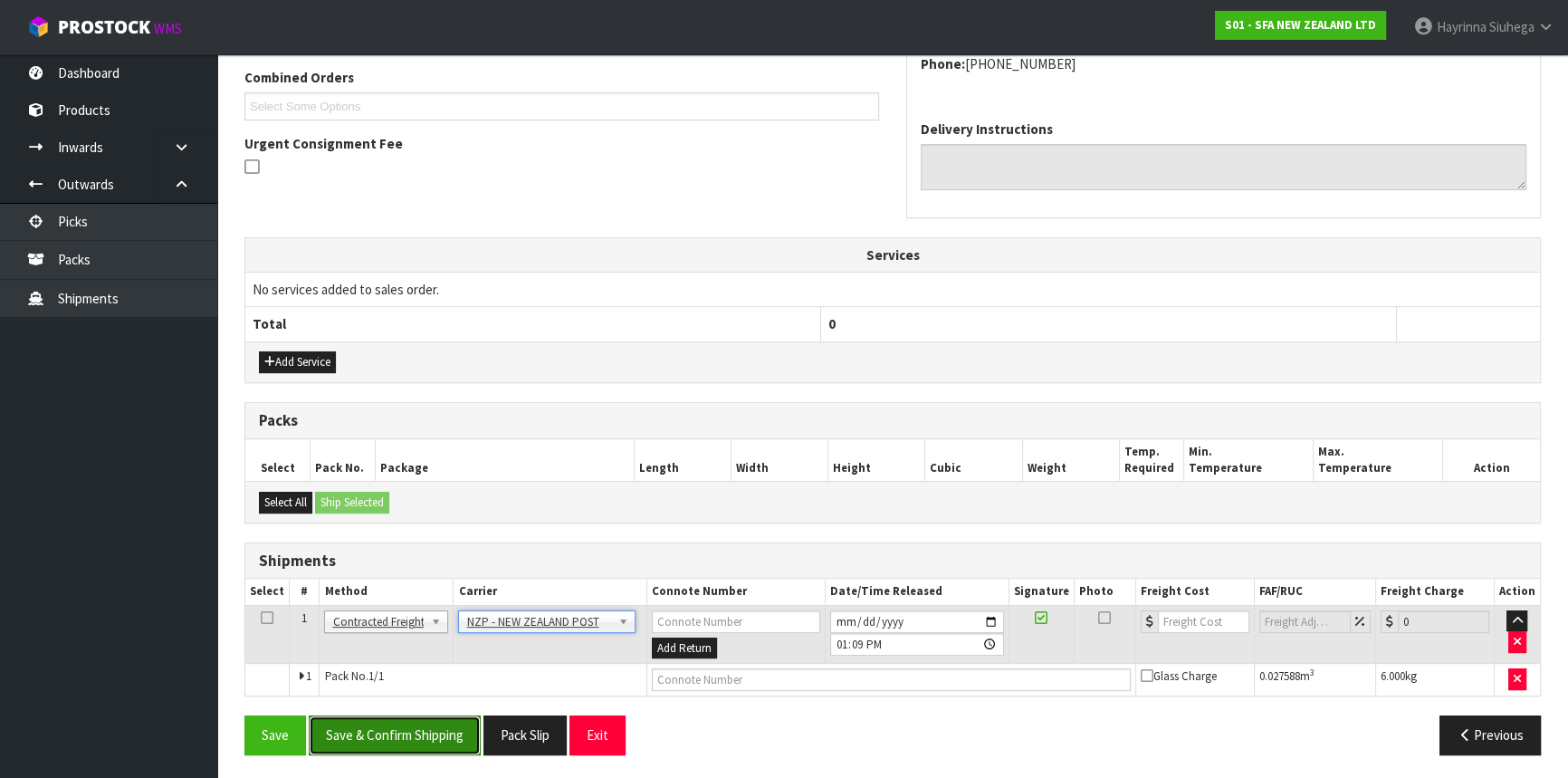
click at [457, 734] on button "Save & Confirm Shipping" at bounding box center [395, 734] width 172 height 39
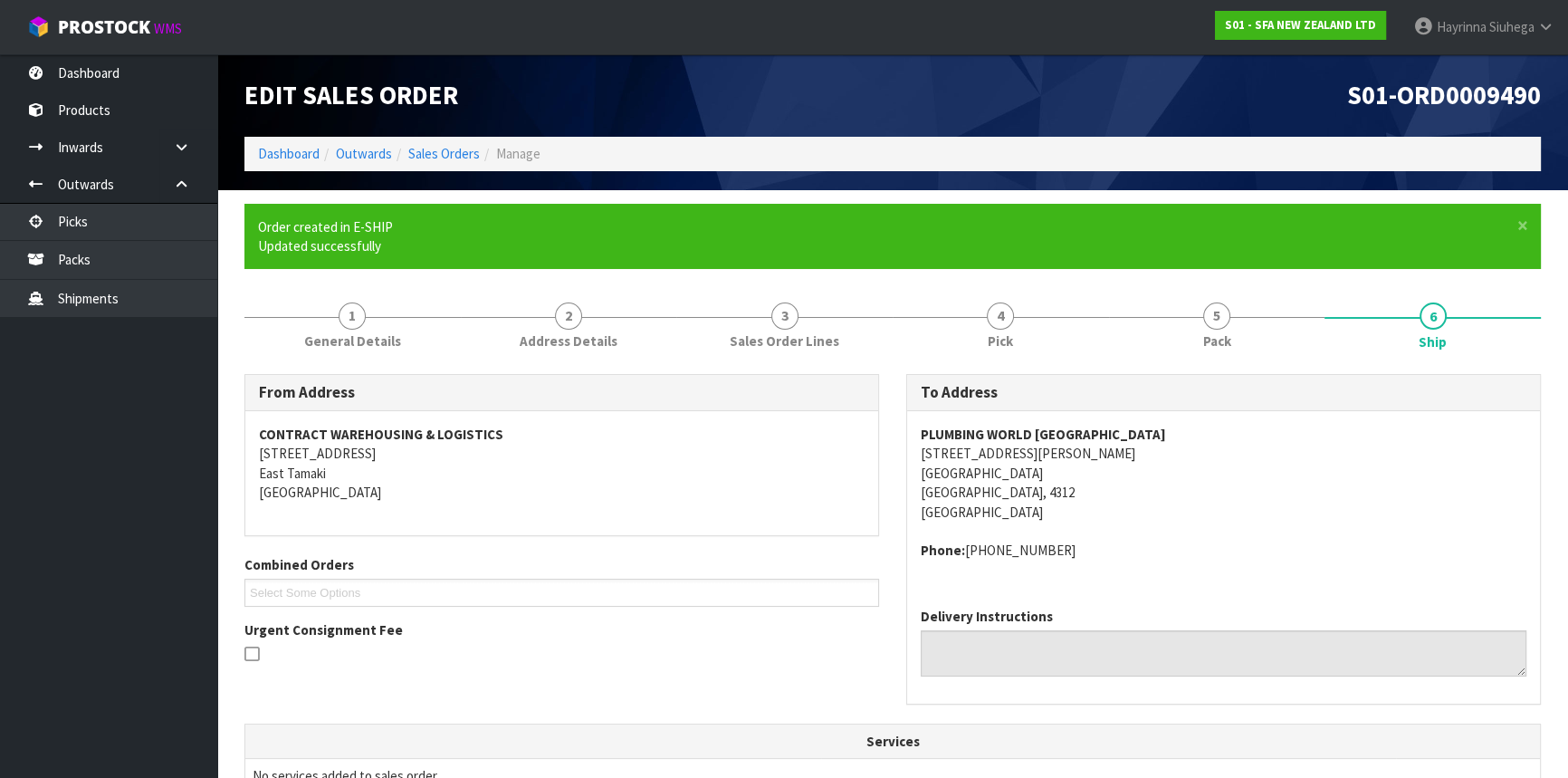
scroll to position [443, 0]
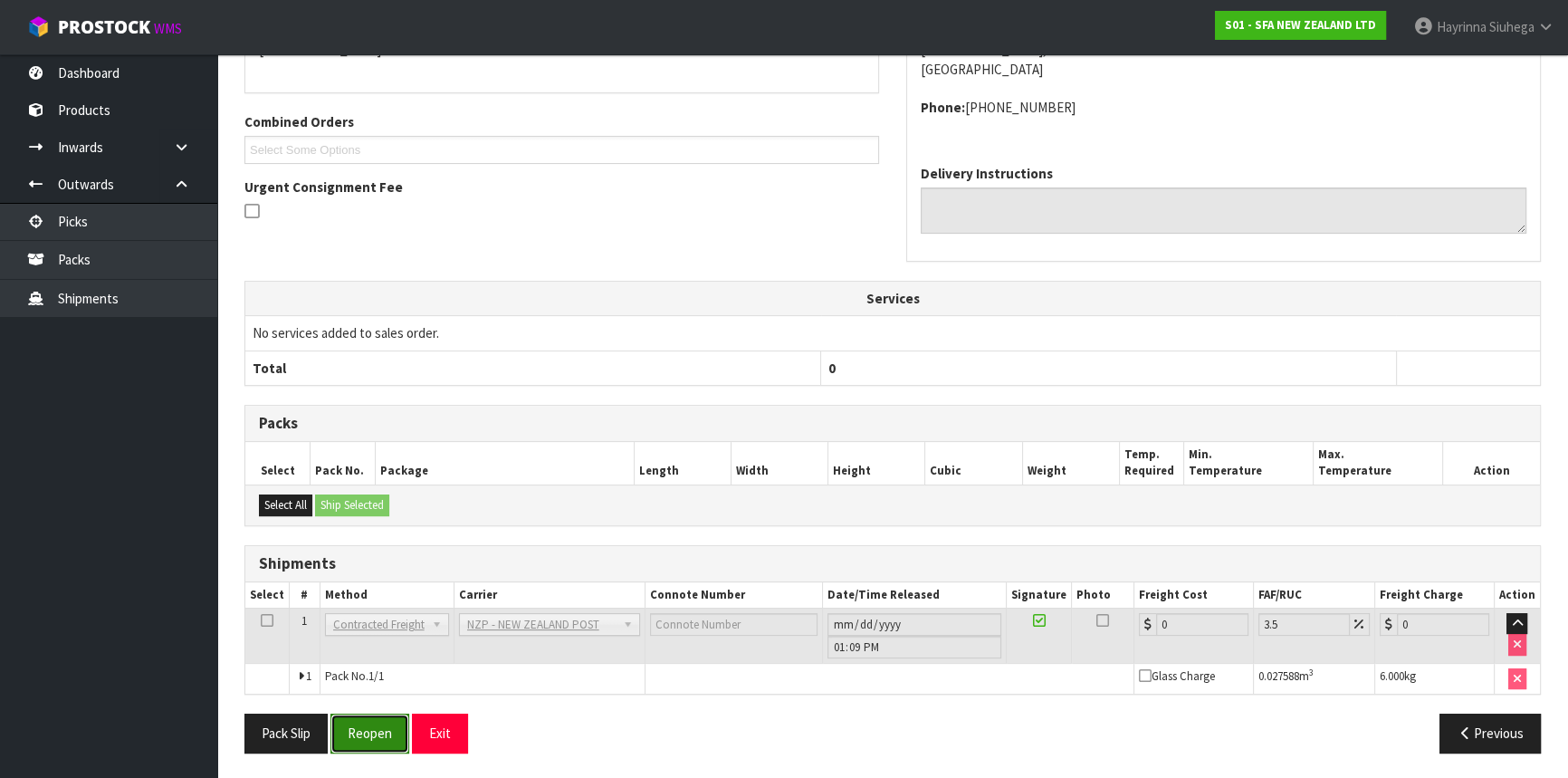
click at [371, 726] on button "Reopen" at bounding box center [369, 733] width 79 height 39
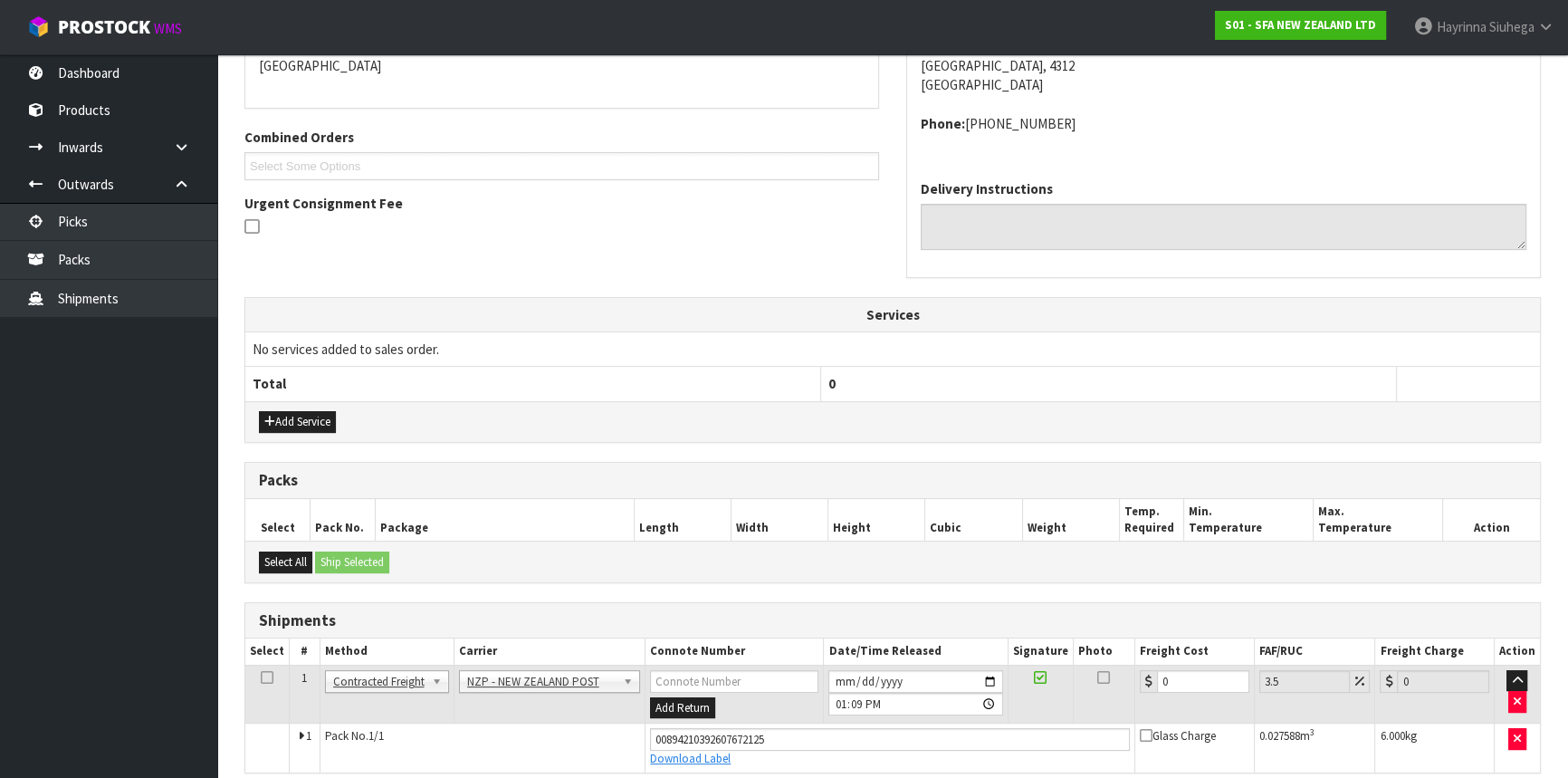
scroll to position [485, 0]
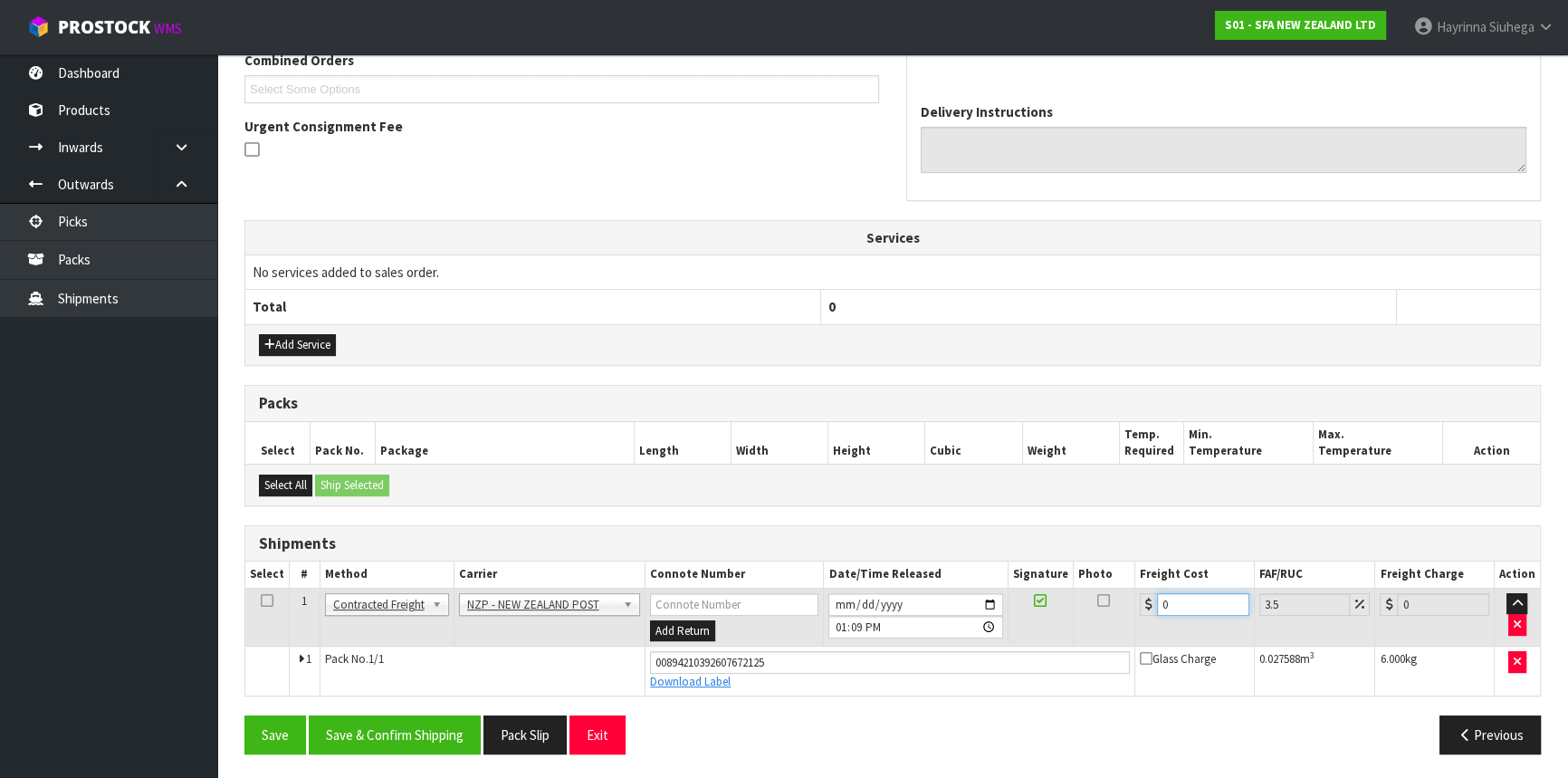
drag, startPoint x: 1186, startPoint y: 610, endPoint x: 1133, endPoint y: 607, distance: 53.1
click at [1136, 607] on td "0" at bounding box center [1195, 617] width 119 height 59
type input "8"
type input "8.28"
type input "8.4"
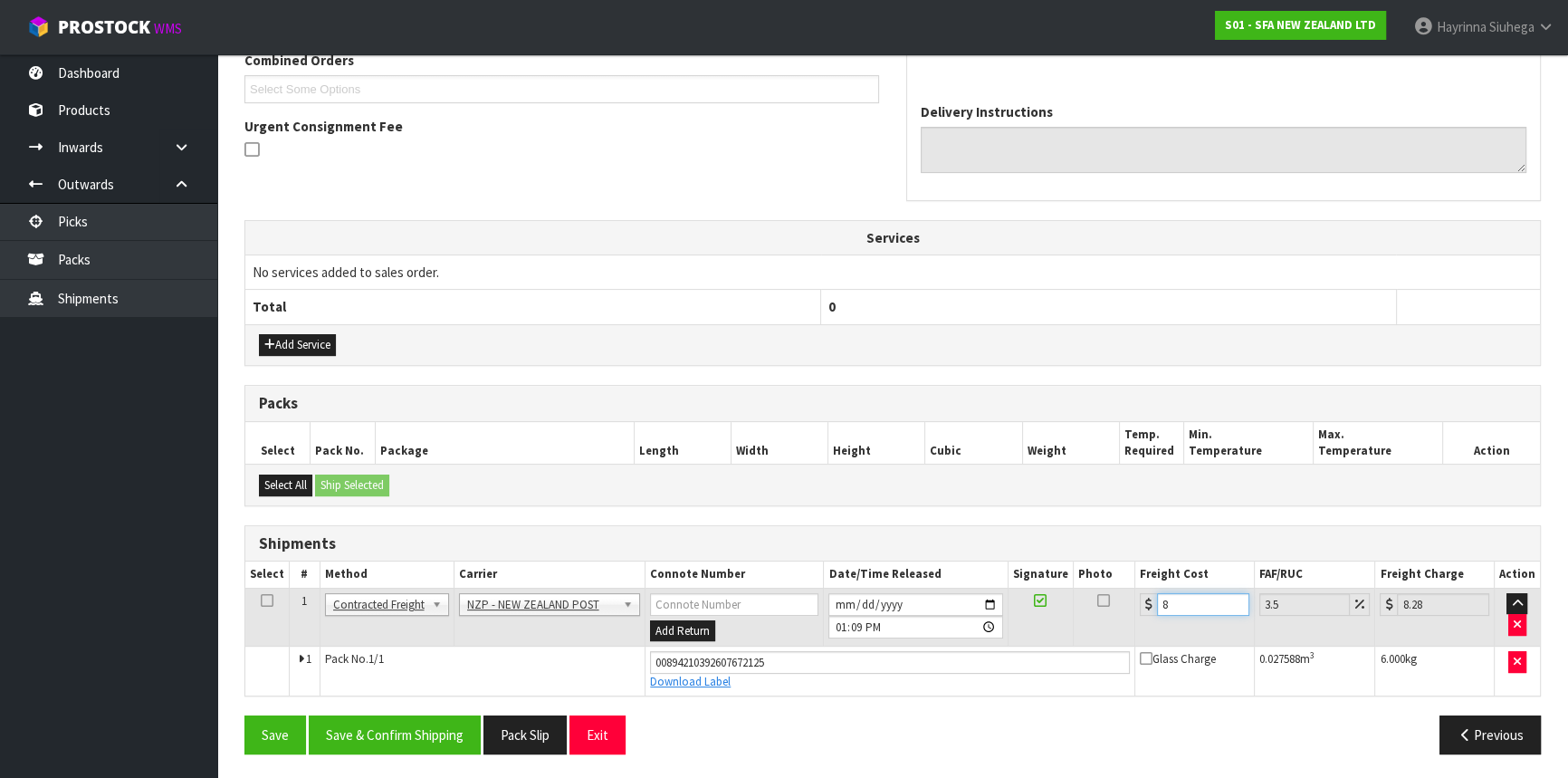
type input "8.69"
click at [244, 716] on button "Save" at bounding box center [274, 734] width 62 height 39
click at [422, 731] on button "Save & Confirm Shipping" at bounding box center [395, 734] width 172 height 39
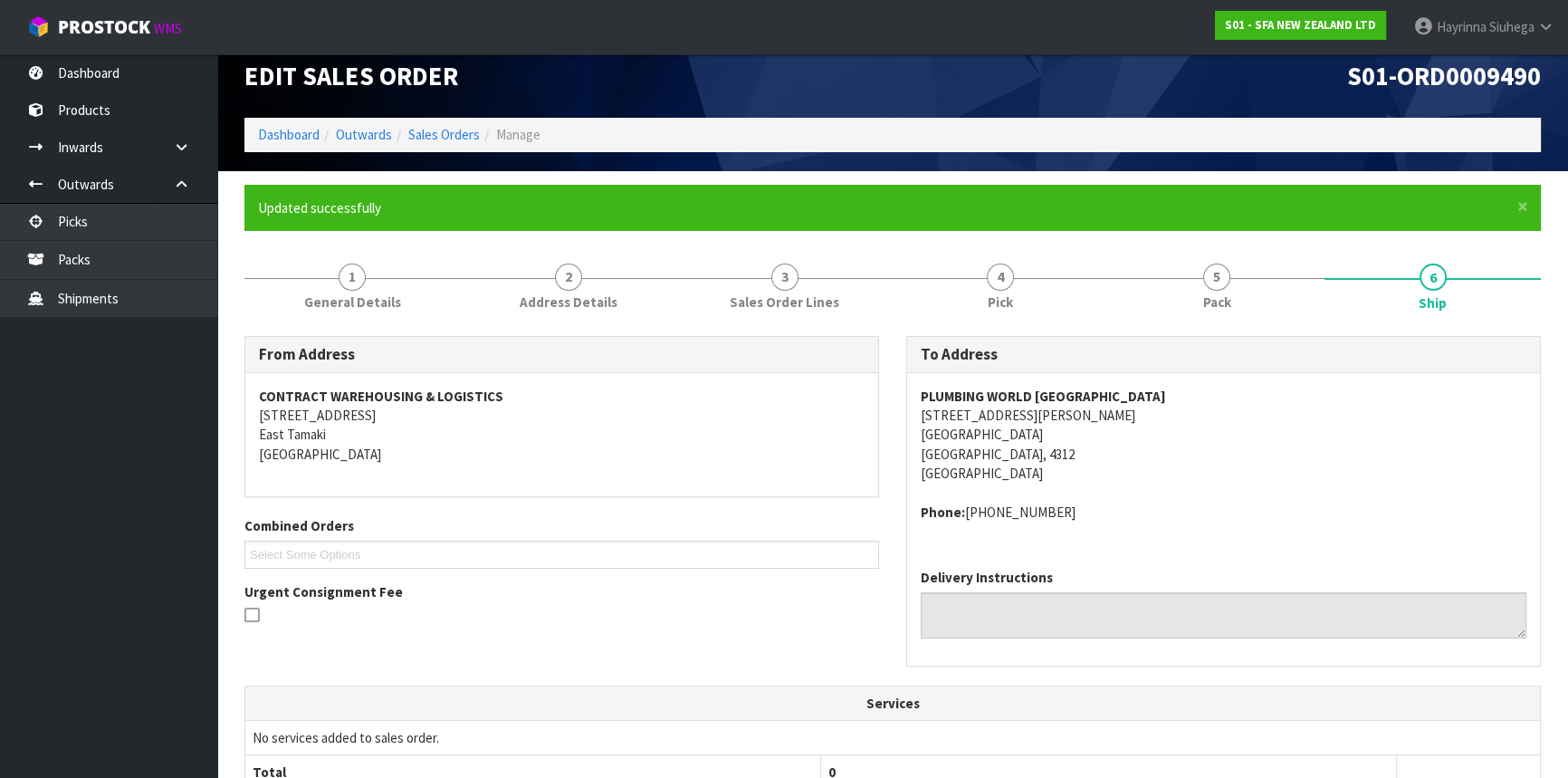
scroll to position [0, 0]
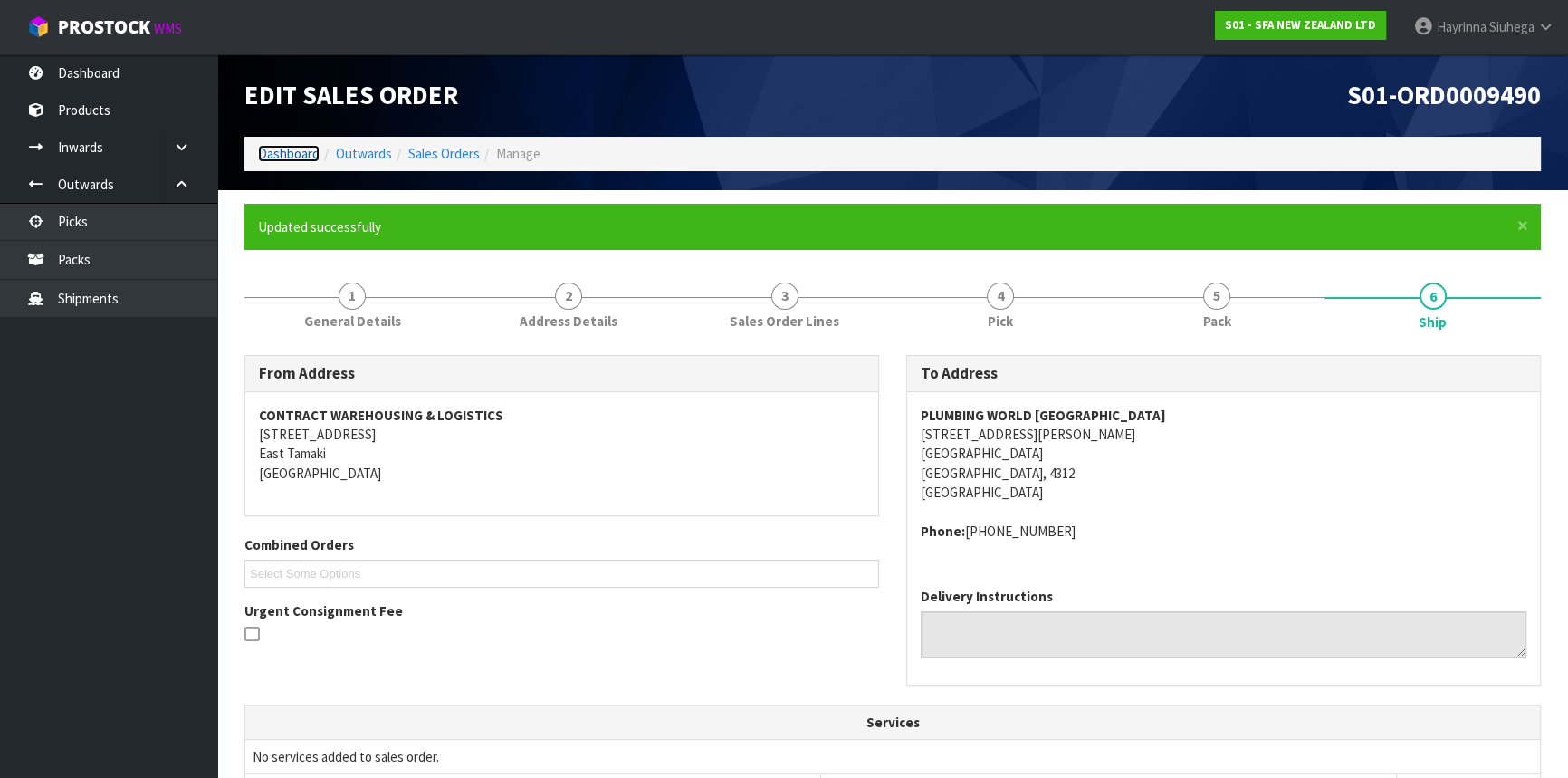
click at [300, 147] on link "Dashboard" at bounding box center [289, 153] width 62 height 17
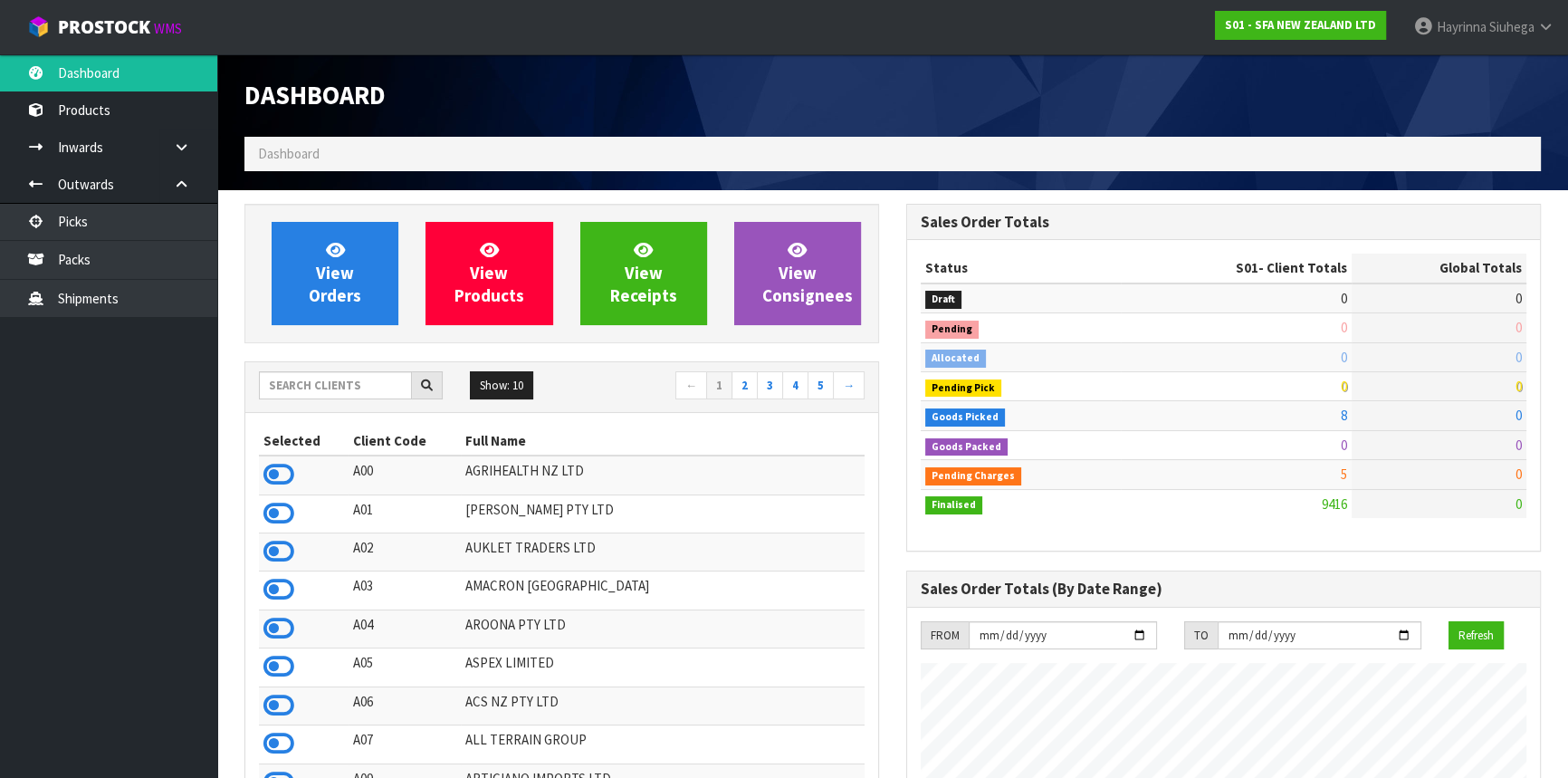
scroll to position [1369, 661]
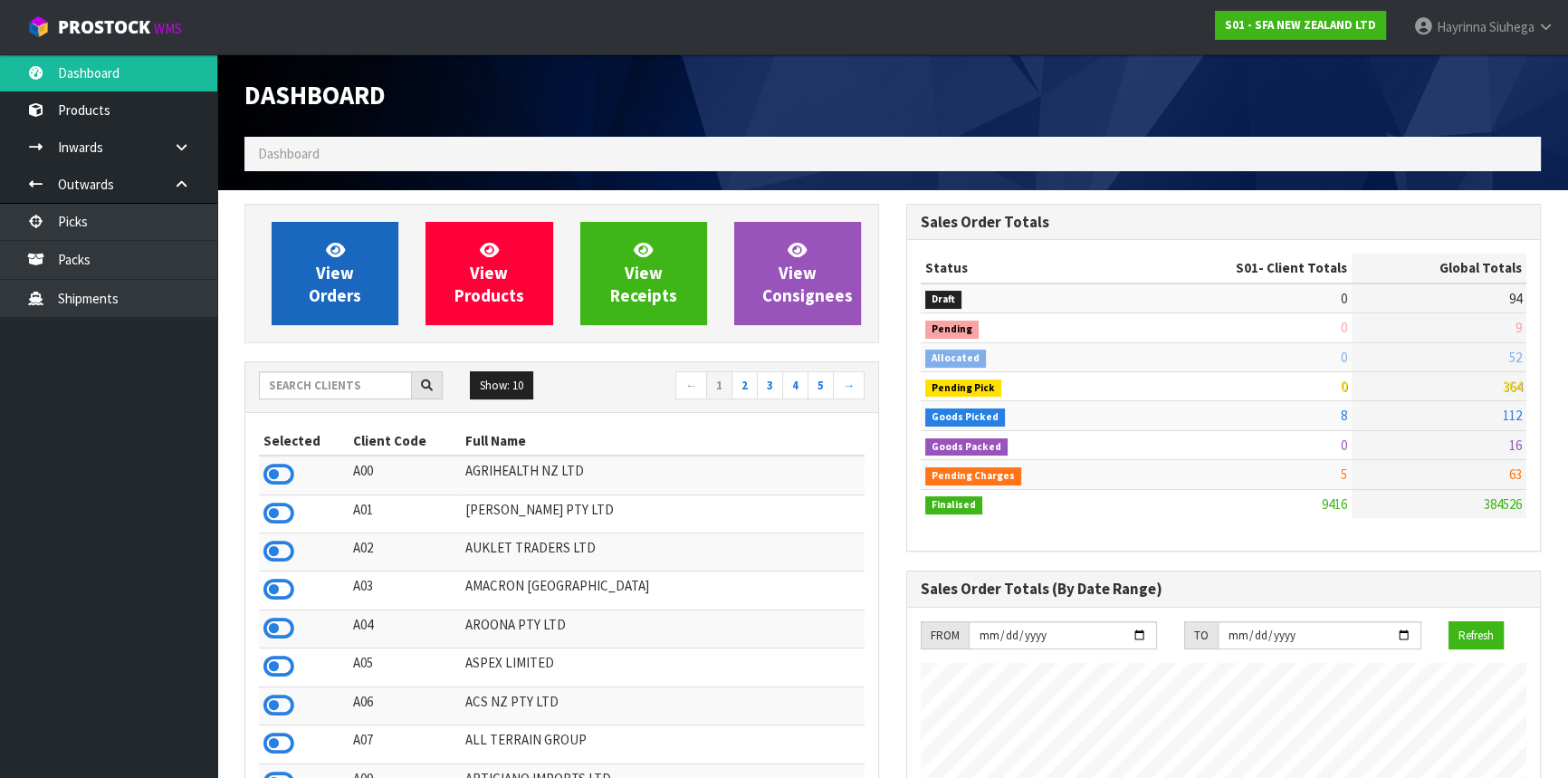
drag, startPoint x: 398, startPoint y: 262, endPoint x: 349, endPoint y: 264, distance: 49.0
click at [398, 262] on div "View Orders" at bounding box center [335, 273] width 154 height 103
click at [344, 271] on span "View Orders" at bounding box center [334, 274] width 52 height 68
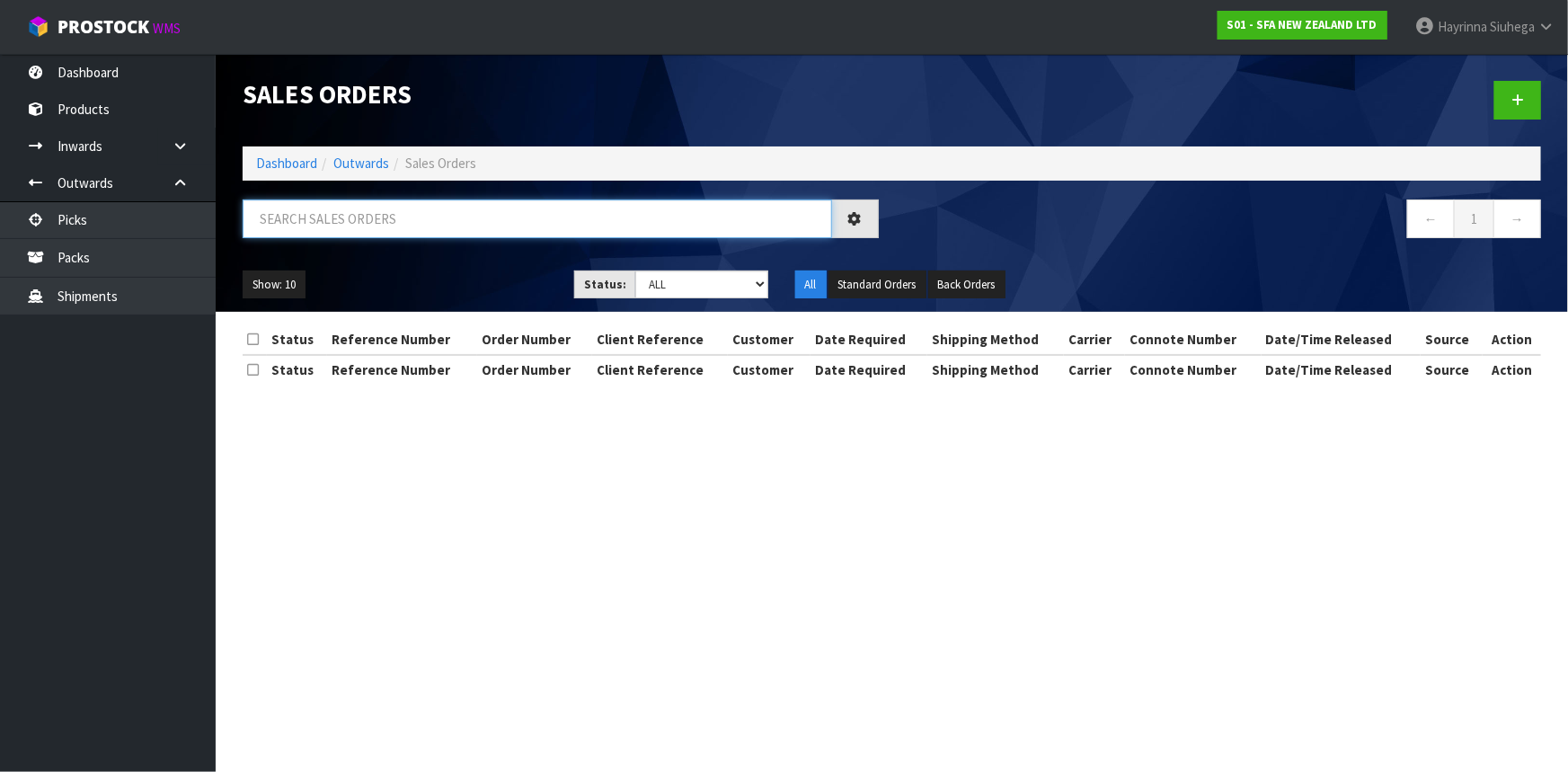
click at [348, 220] on input "text" at bounding box center [537, 218] width 590 height 39
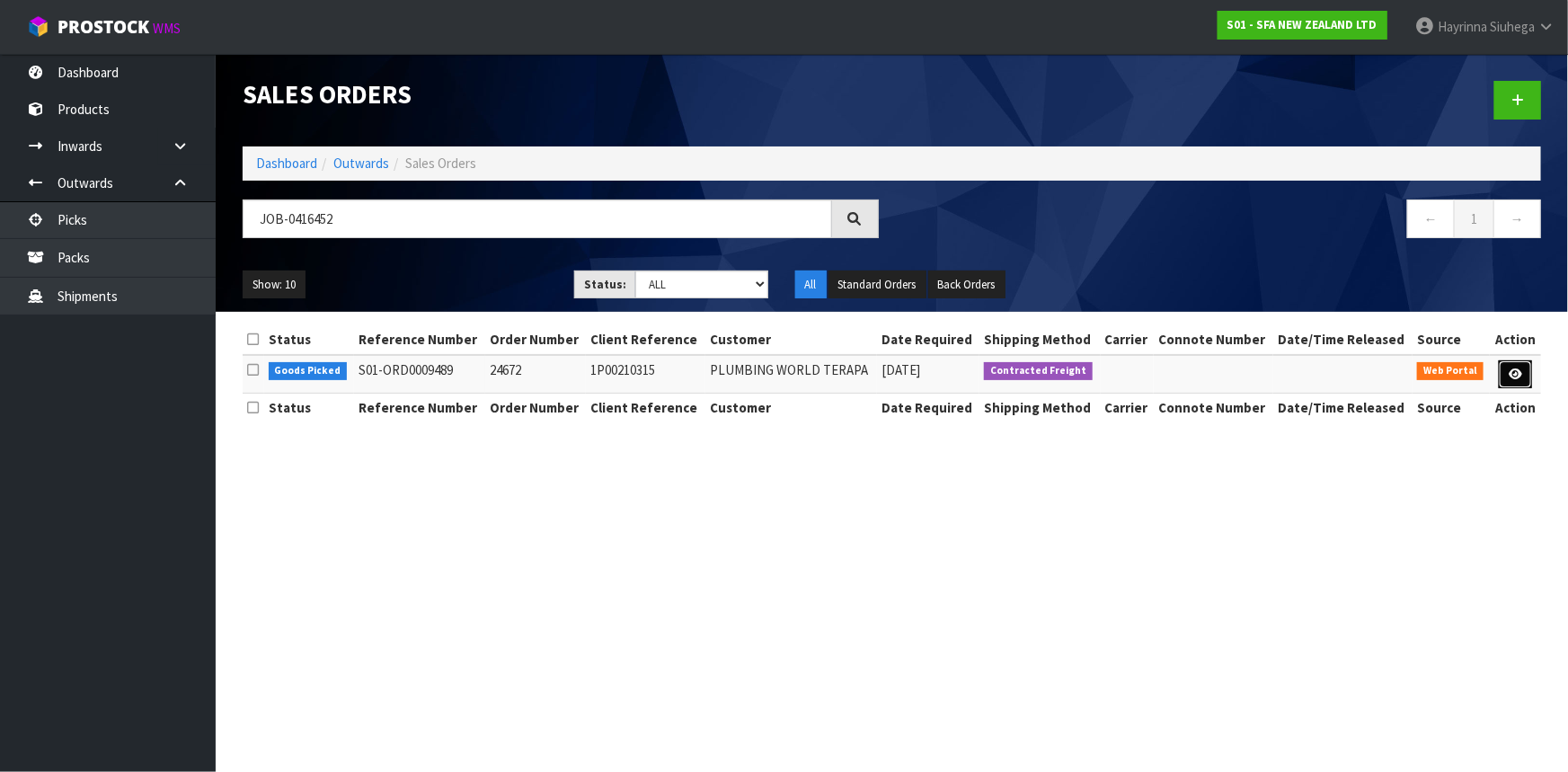
click at [1504, 365] on link at bounding box center [1515, 375] width 33 height 29
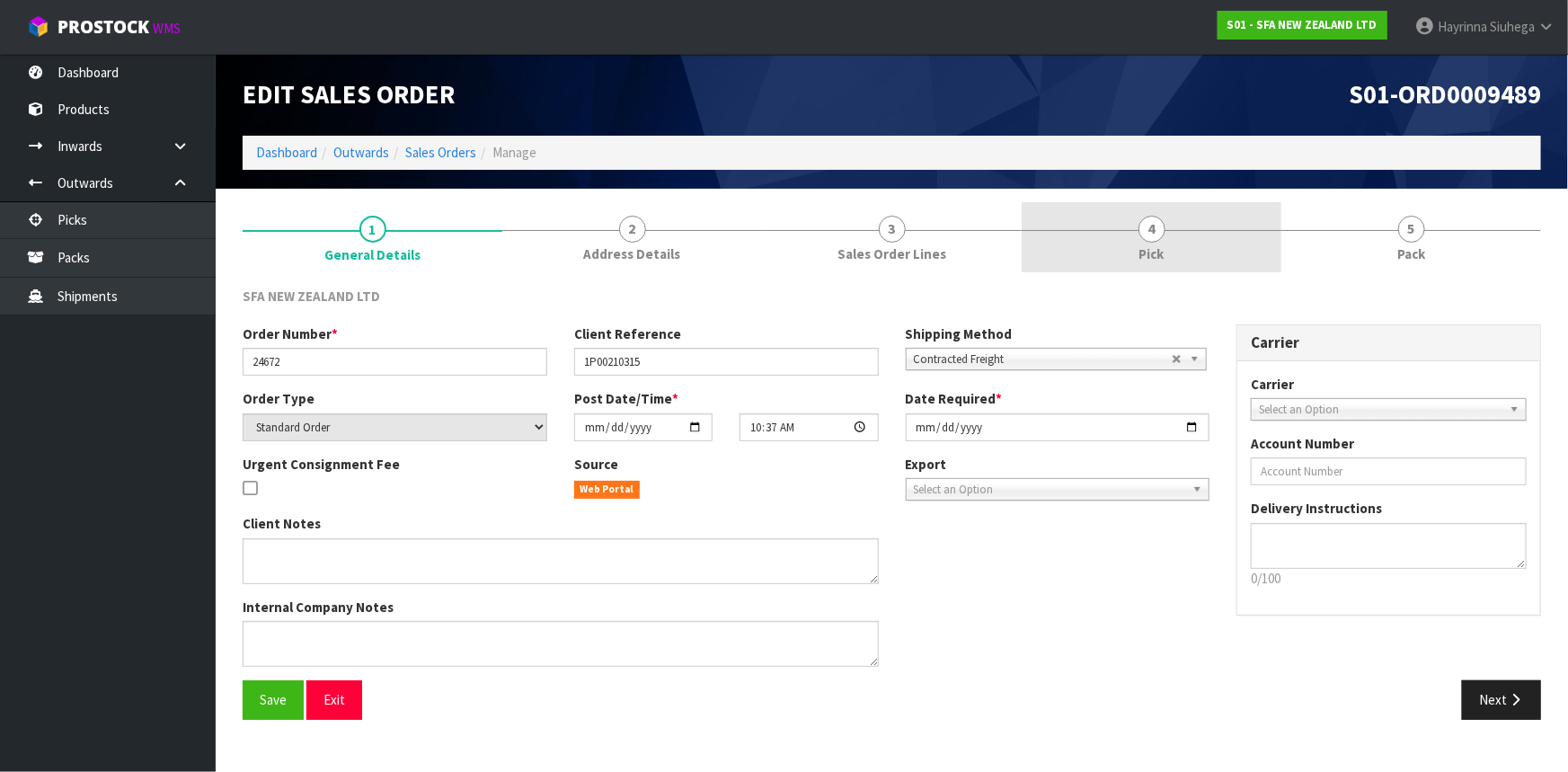
click at [1145, 220] on span "4" at bounding box center [1152, 229] width 27 height 27
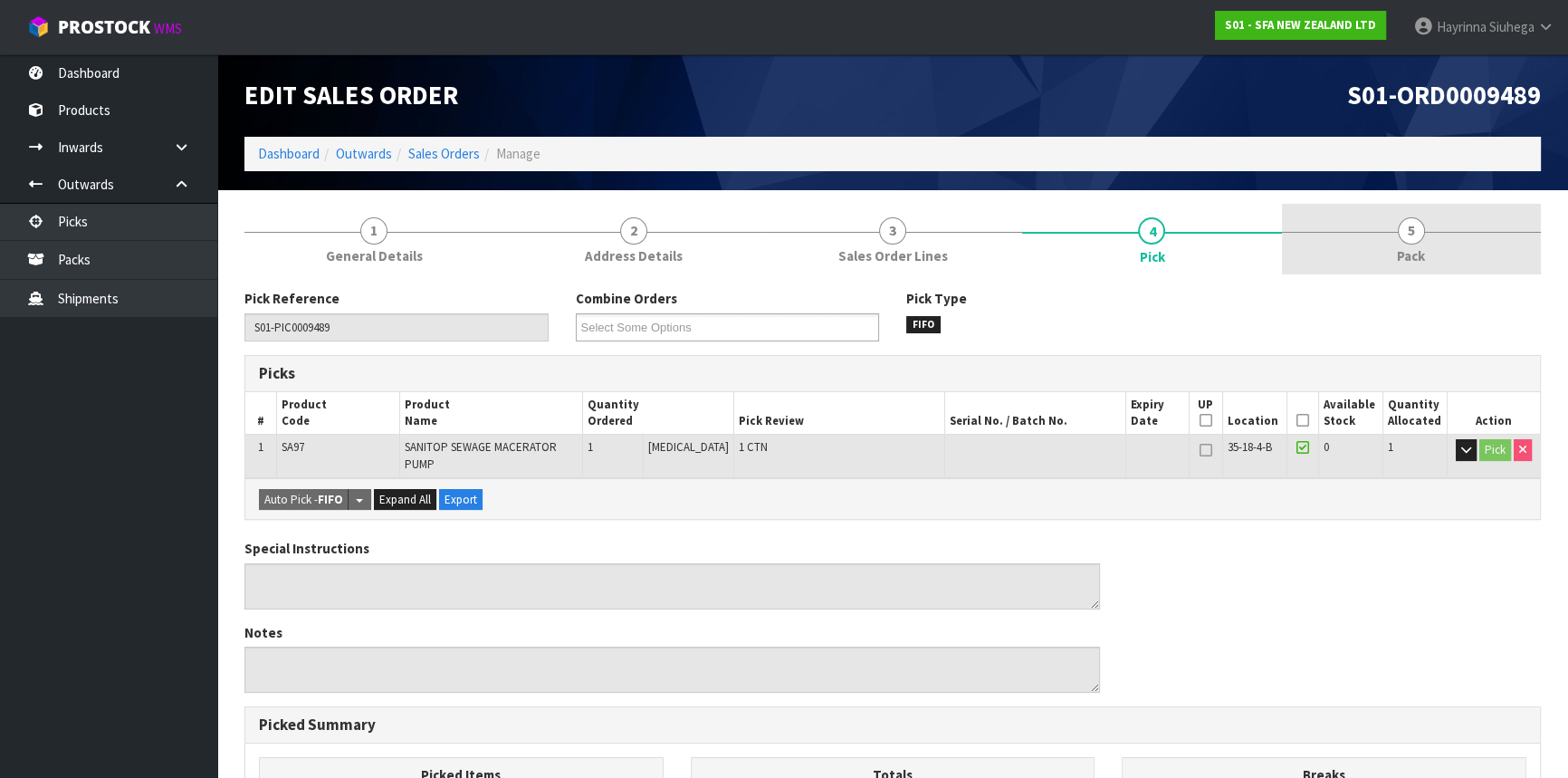
click at [1444, 233] on link "5 Pack" at bounding box center [1412, 239] width 259 height 72
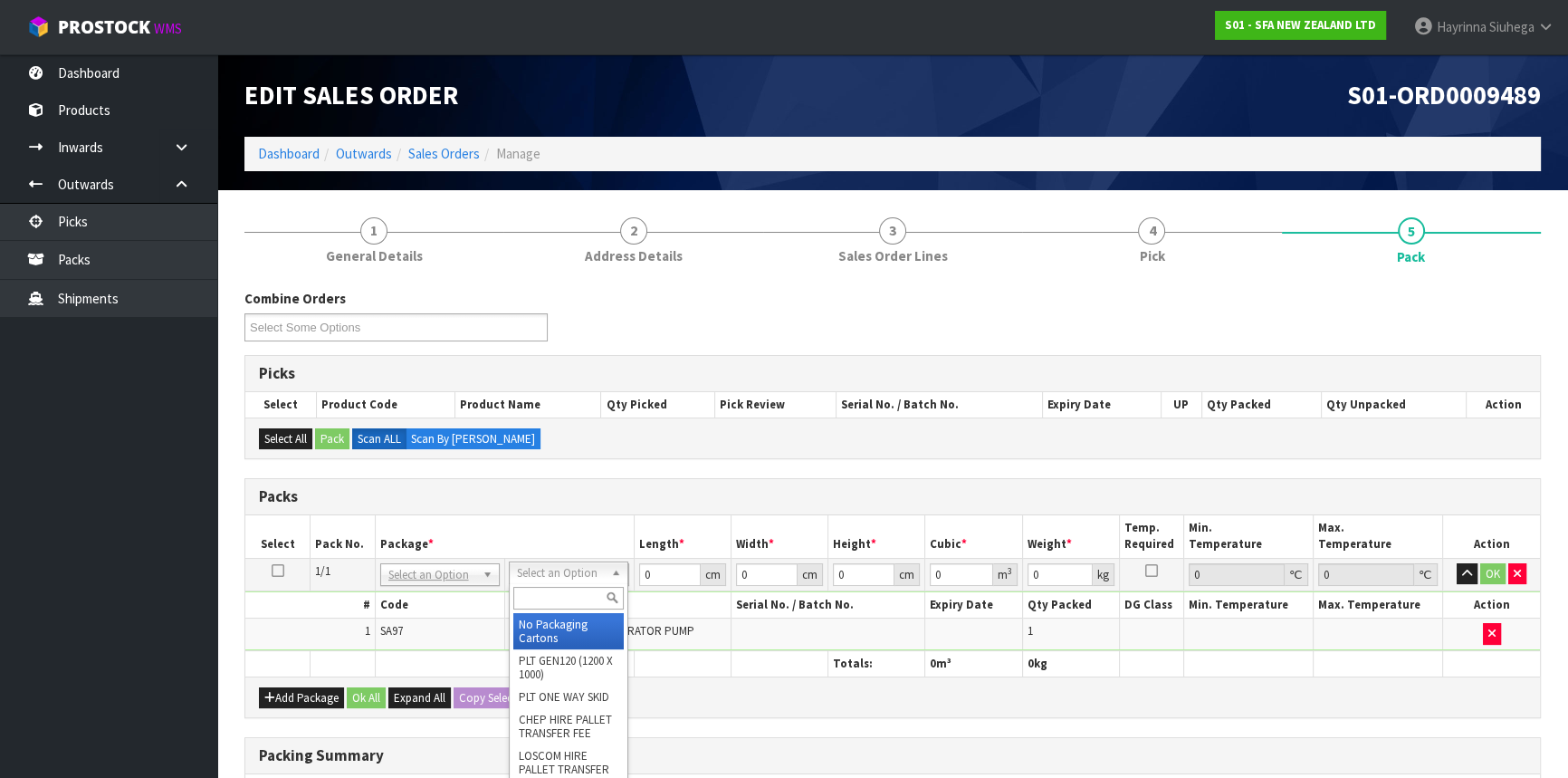
drag, startPoint x: 579, startPoint y: 574, endPoint x: 556, endPoint y: 607, distance: 40.2
drag, startPoint x: 553, startPoint y: 618, endPoint x: 630, endPoint y: 588, distance: 82.6
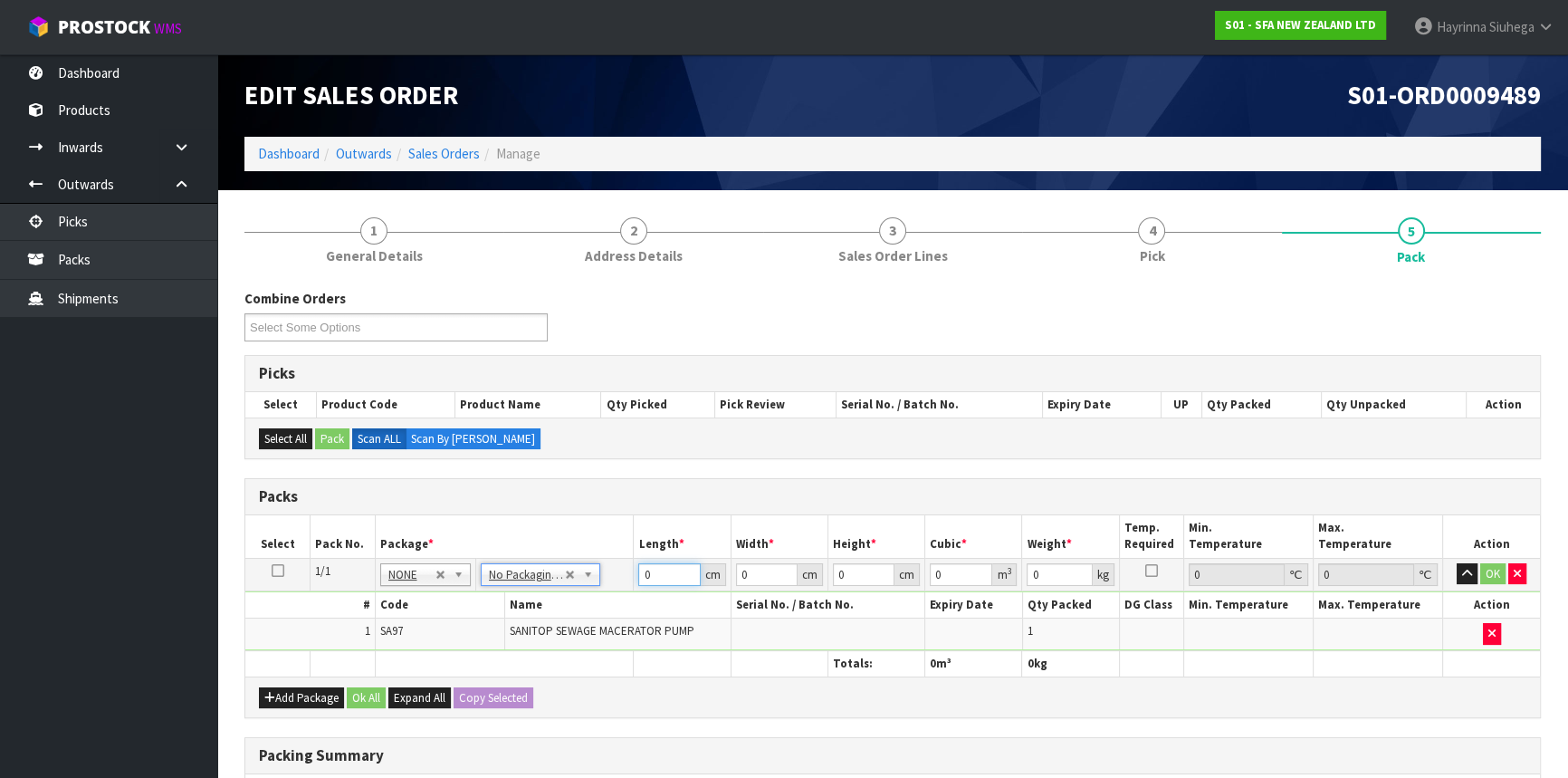
click at [639, 566] on input "0" at bounding box center [668, 575] width 62 height 23
drag, startPoint x: 639, startPoint y: 566, endPoint x: 676, endPoint y: 566, distance: 37.0
click at [639, 565] on input "0" at bounding box center [668, 575] width 62 height 23
click button "OK" at bounding box center [1492, 574] width 26 height 22
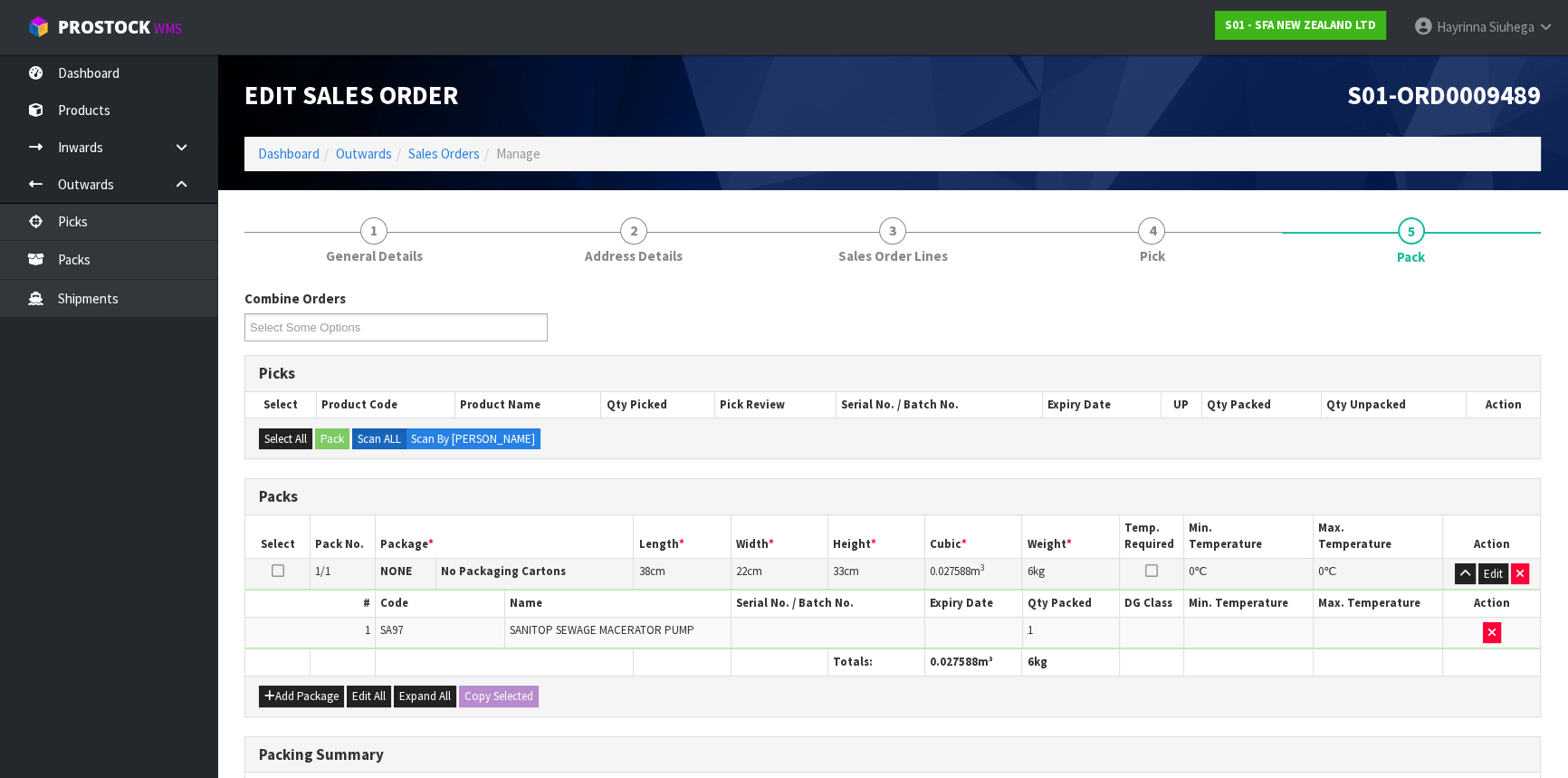
scroll to position [278, 0]
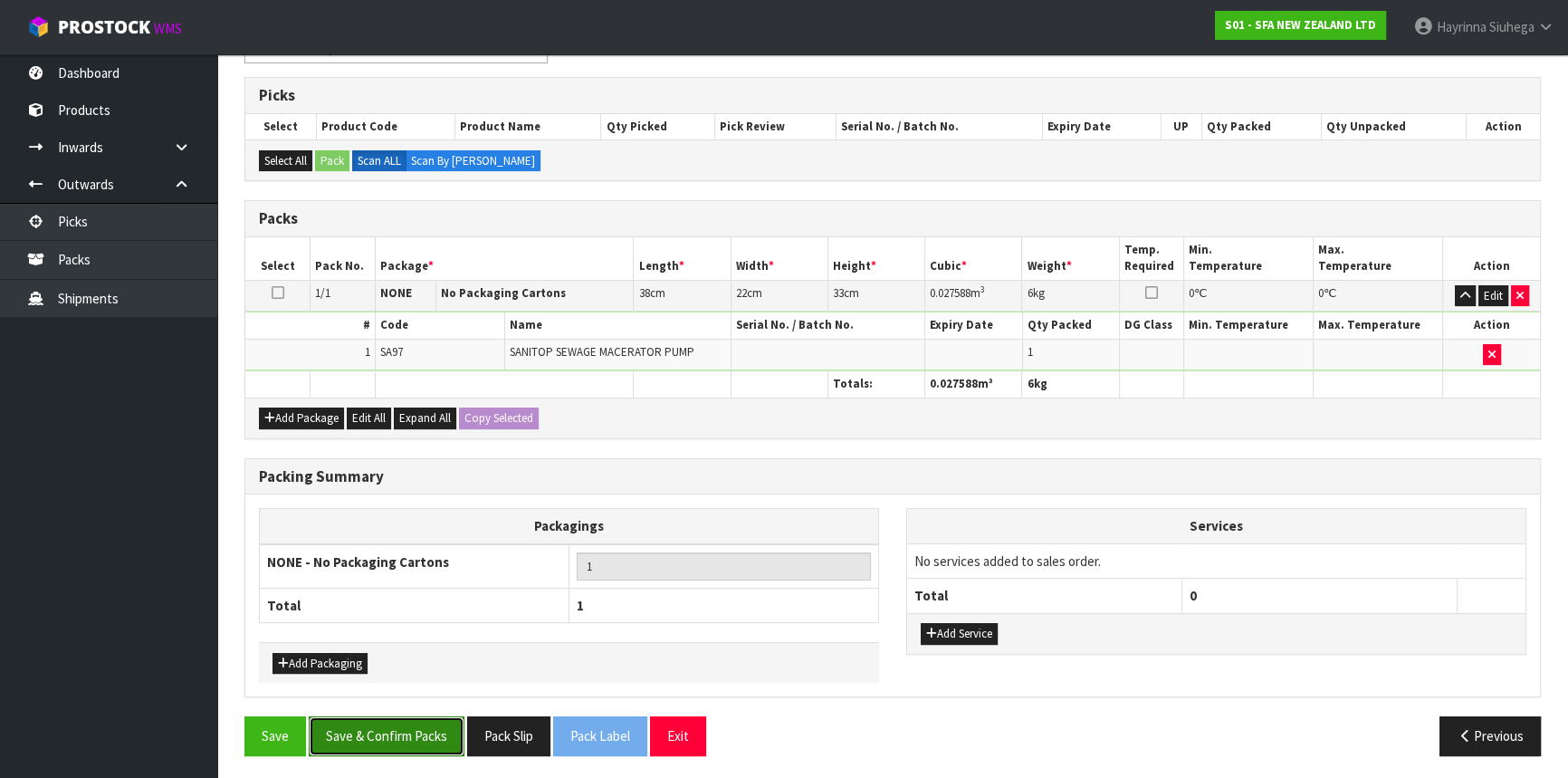
click at [436, 743] on button "Save & Confirm Packs" at bounding box center [386, 735] width 156 height 39
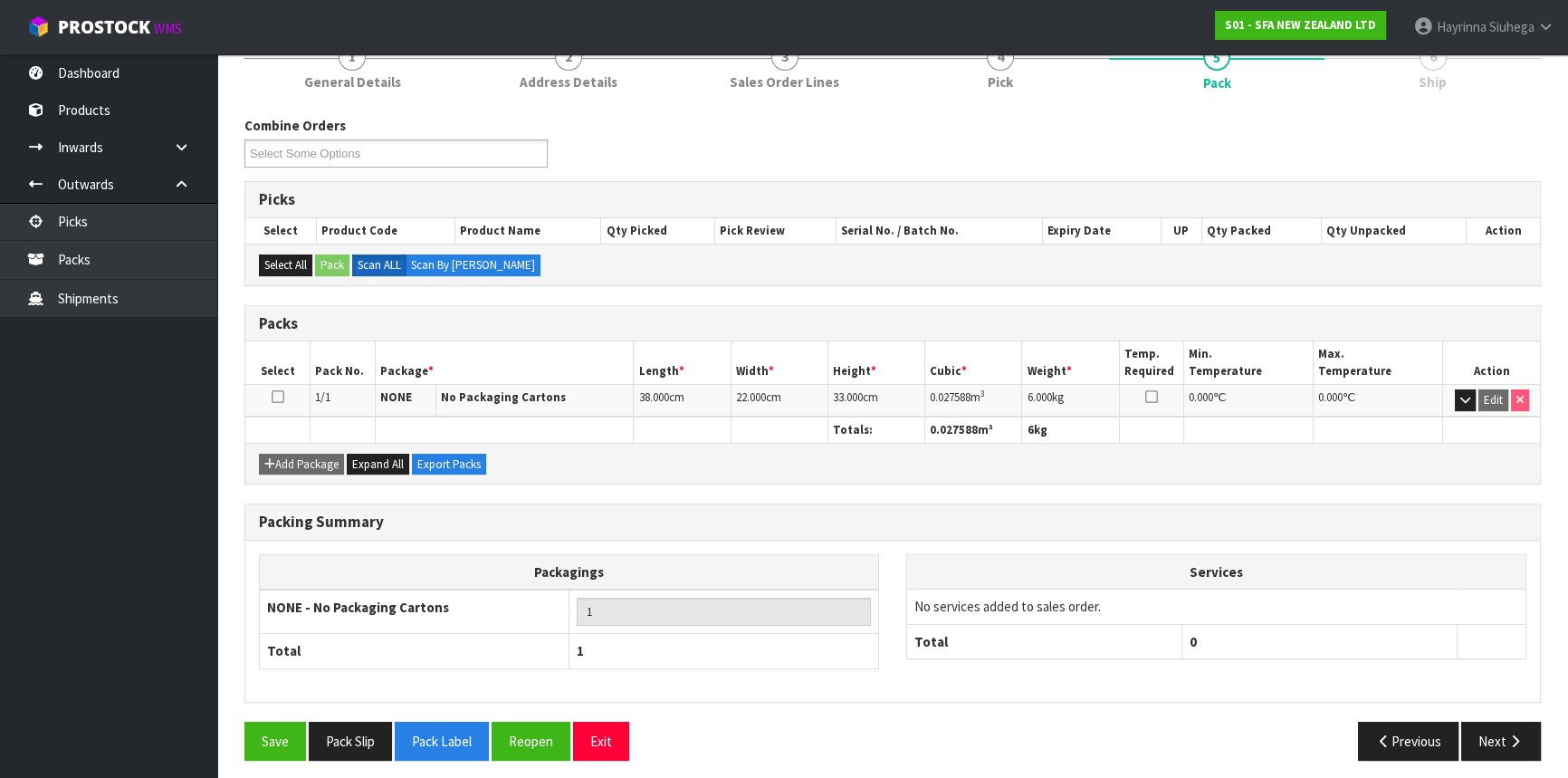
scroll to position [244, 0]
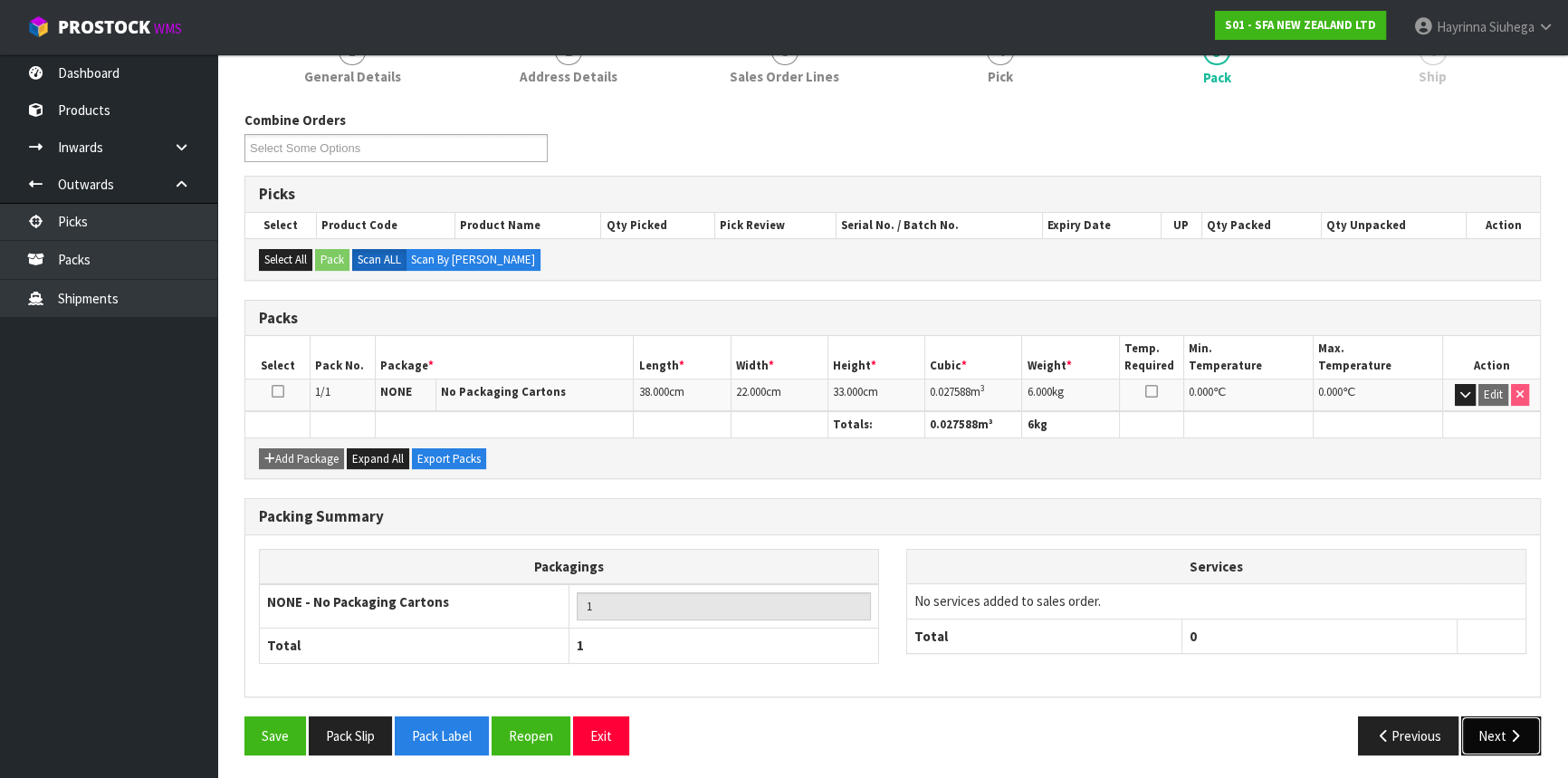
click at [1491, 735] on button "Next" at bounding box center [1501, 735] width 79 height 39
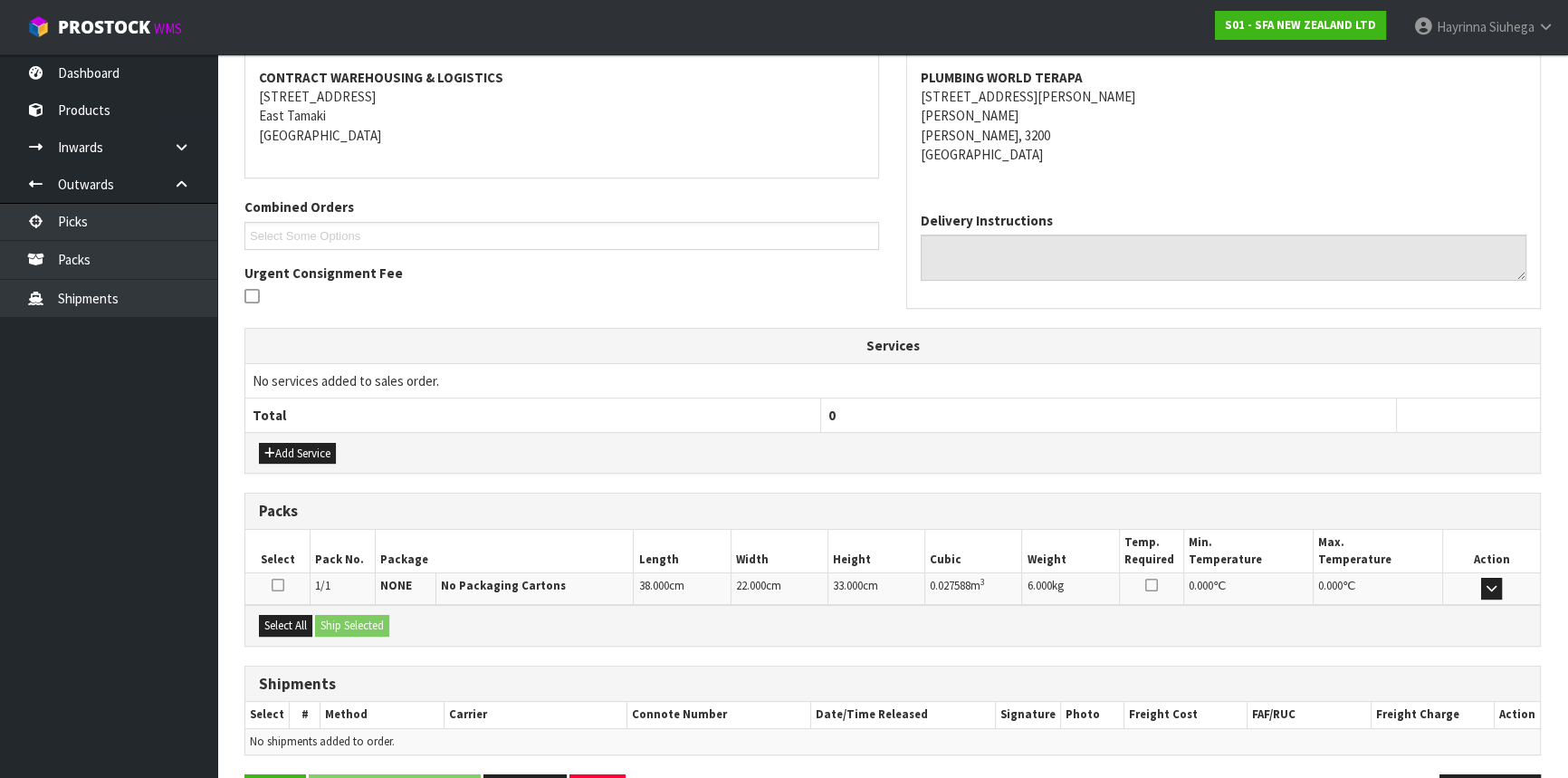
scroll to position [398, 0]
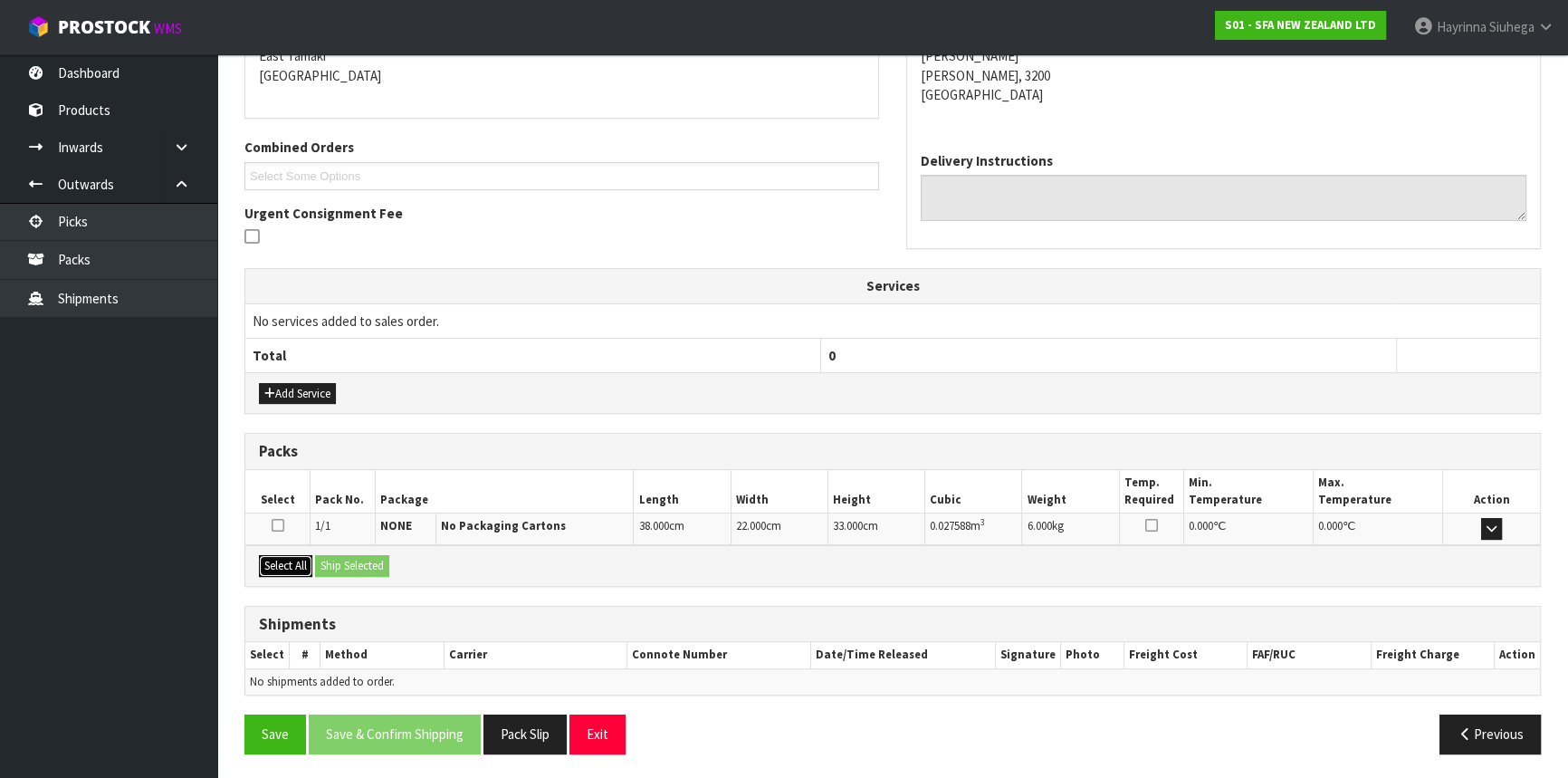
click at [297, 561] on button "Select All" at bounding box center [286, 565] width 53 height 22
click at [348, 560] on button "Ship Selected" at bounding box center [352, 565] width 74 height 22
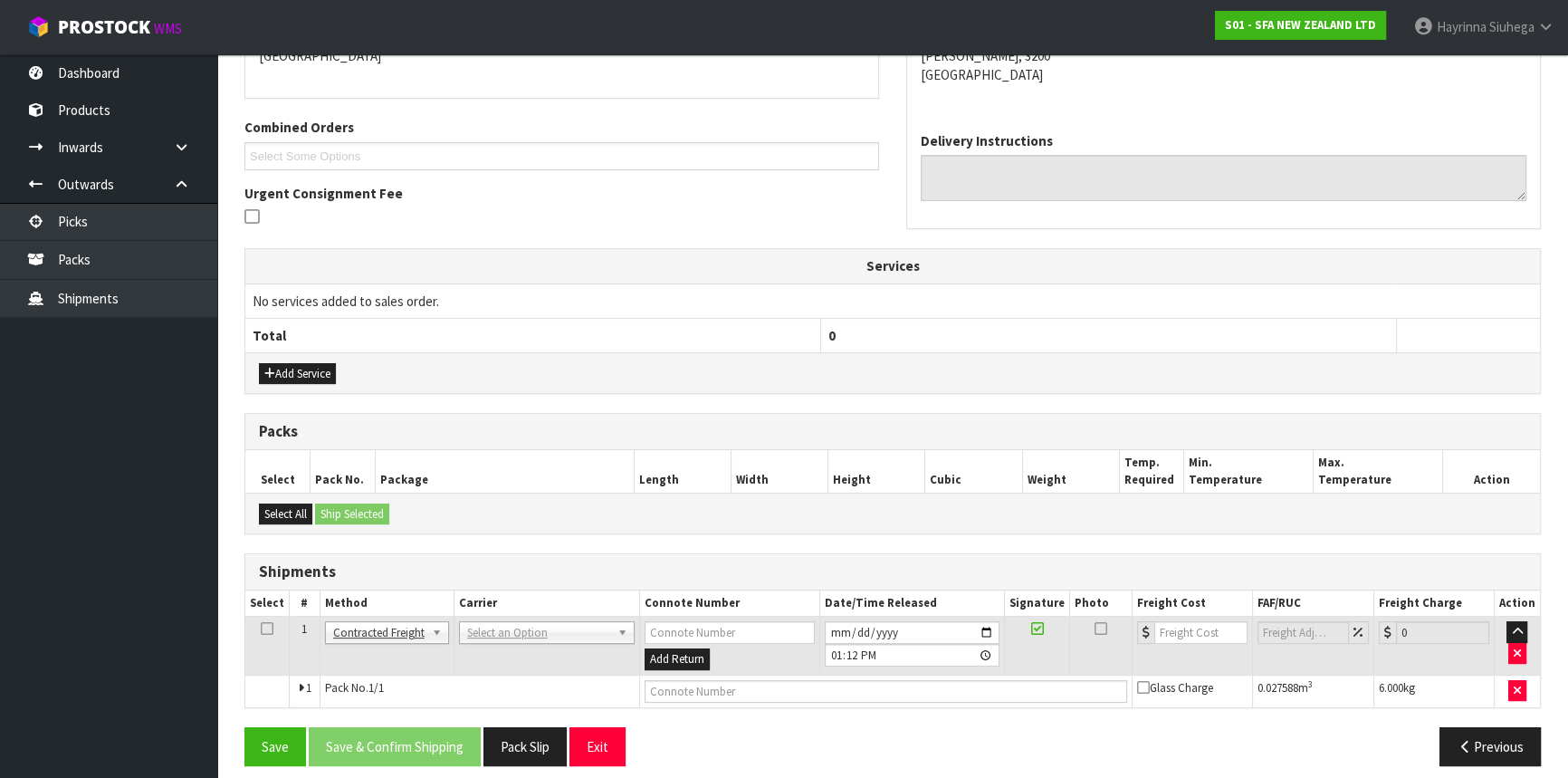
scroll to position [429, 0]
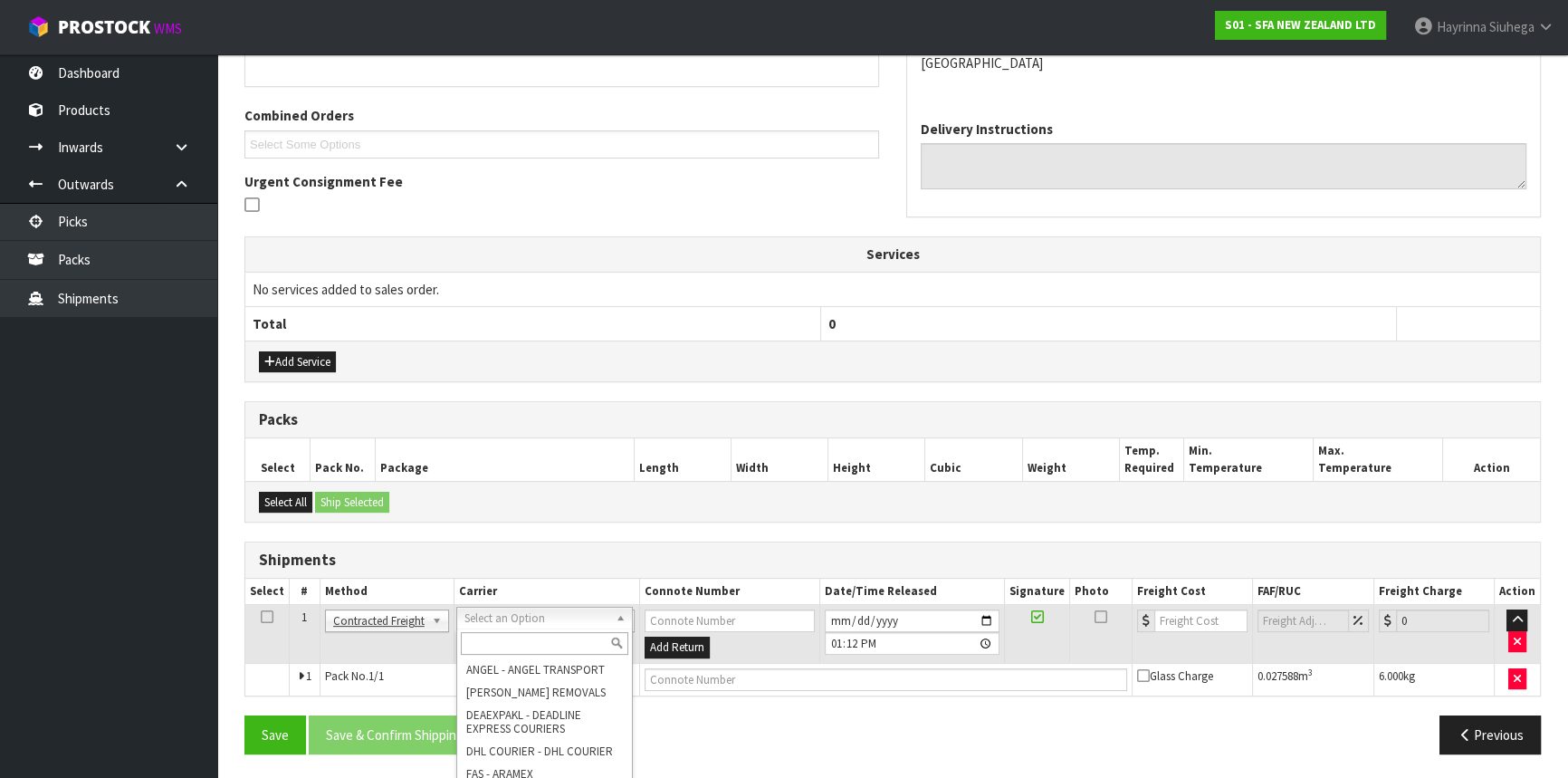
click at [507, 640] on input "text" at bounding box center [544, 644] width 167 height 23
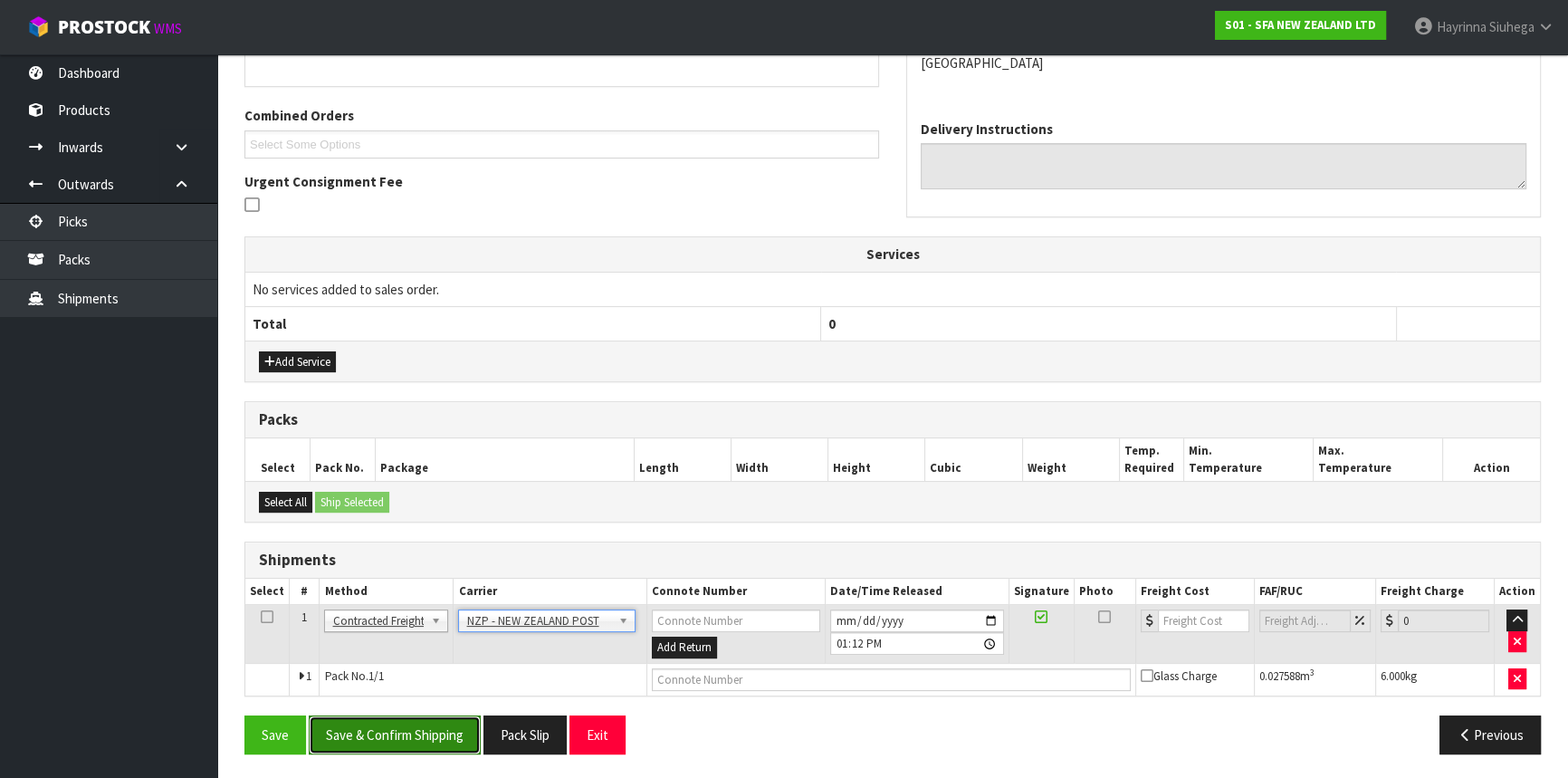
click at [416, 735] on button "Save & Confirm Shipping" at bounding box center [395, 734] width 172 height 39
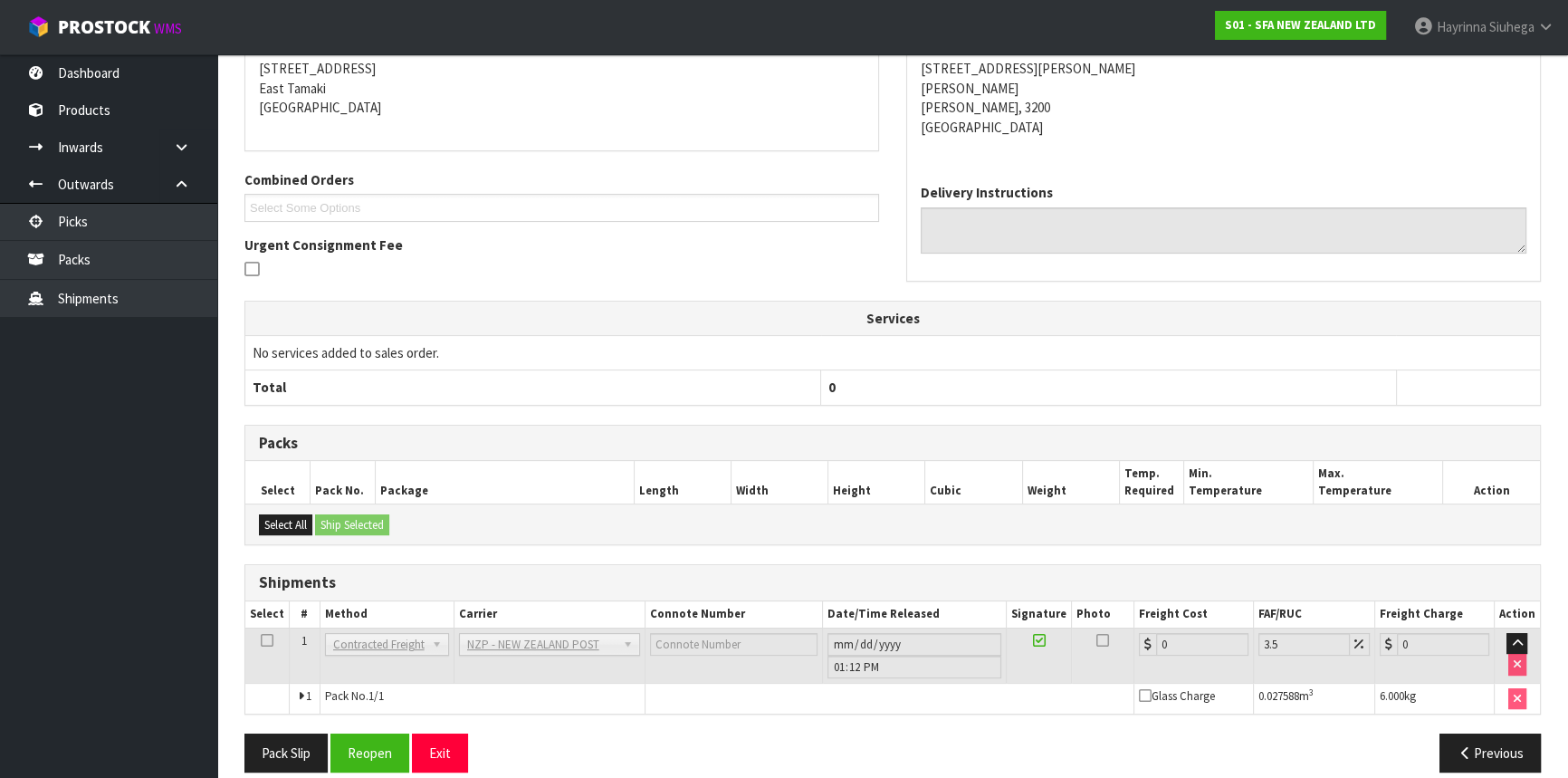
scroll to position [404, 0]
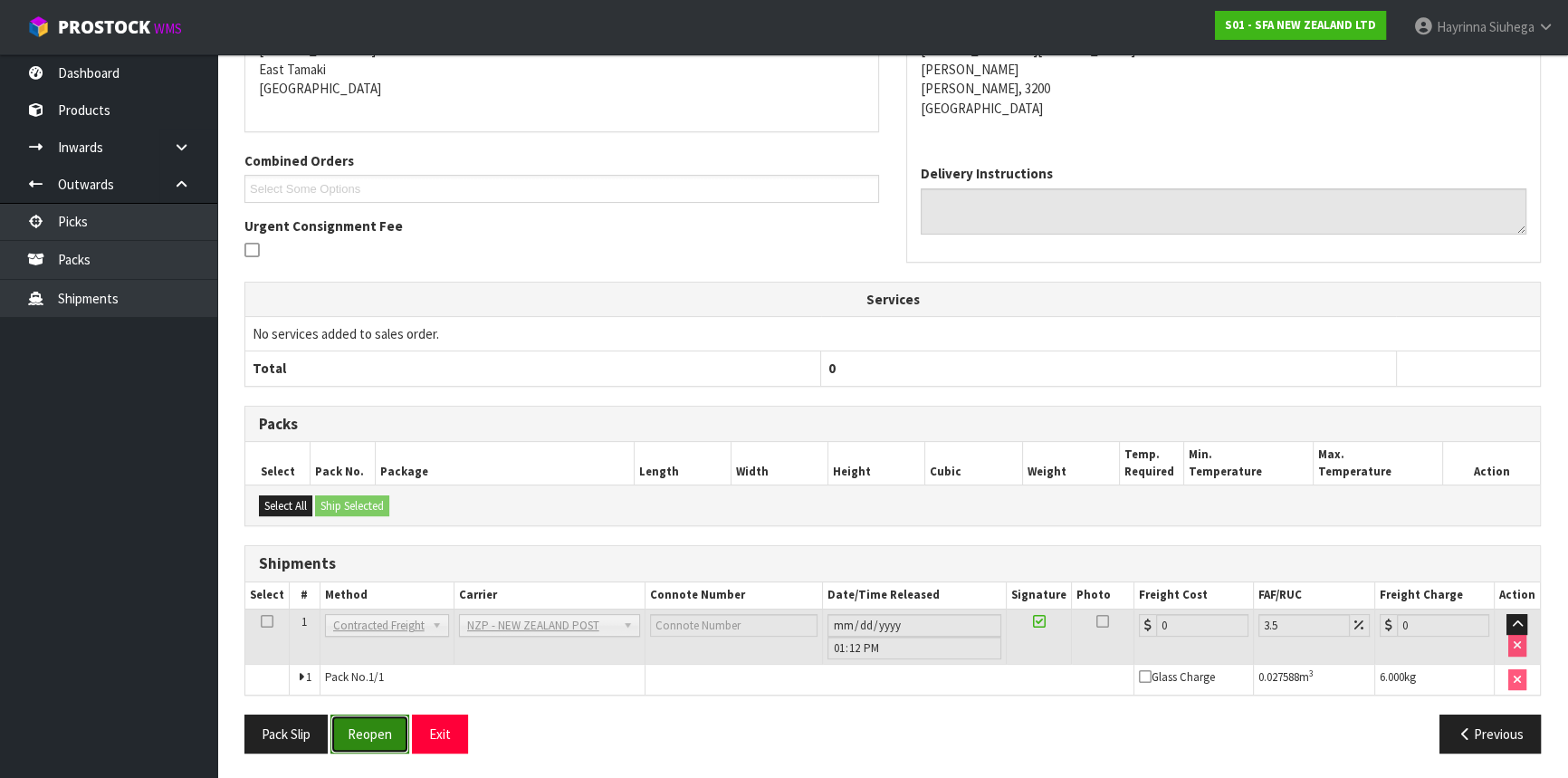
click at [380, 739] on button "Reopen" at bounding box center [369, 734] width 79 height 39
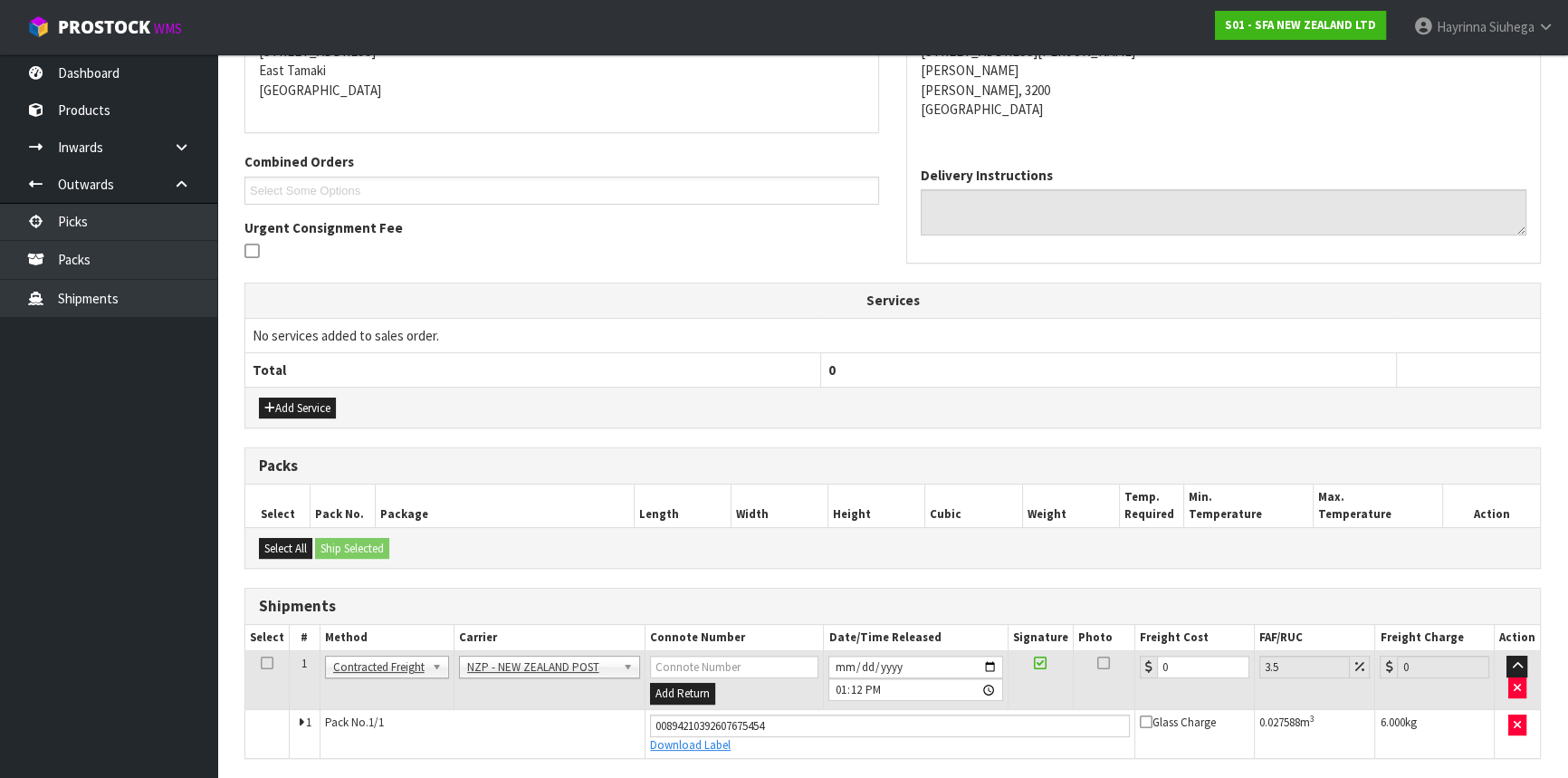
scroll to position [384, 0]
drag, startPoint x: 1164, startPoint y: 662, endPoint x: 993, endPoint y: 662, distance: 171.0
click at [993, 662] on tr "1 Client Local Pickup Customer Local Pickup Company Freight Contracted Freight …" at bounding box center [892, 680] width 1295 height 59
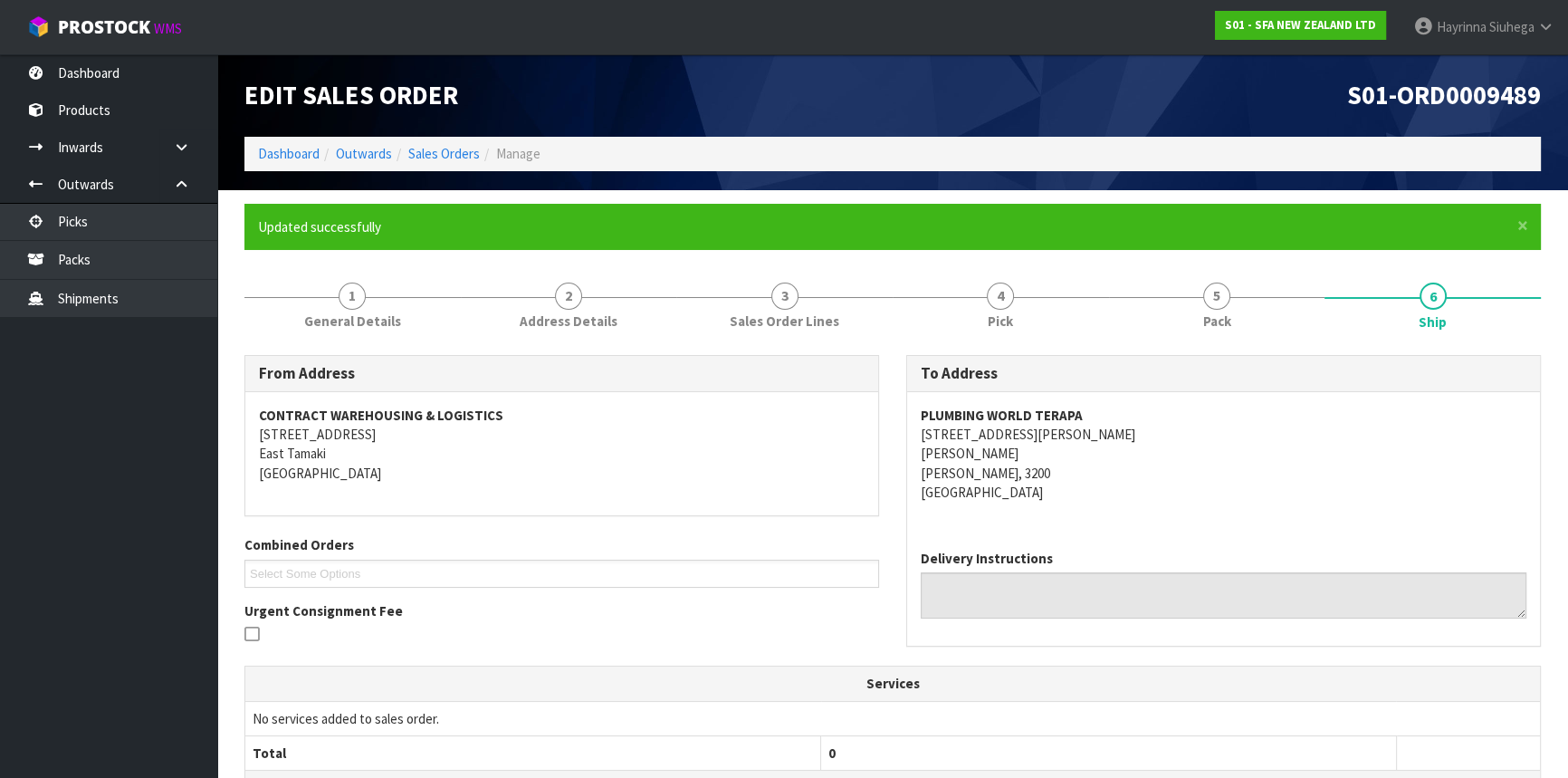
scroll to position [446, 0]
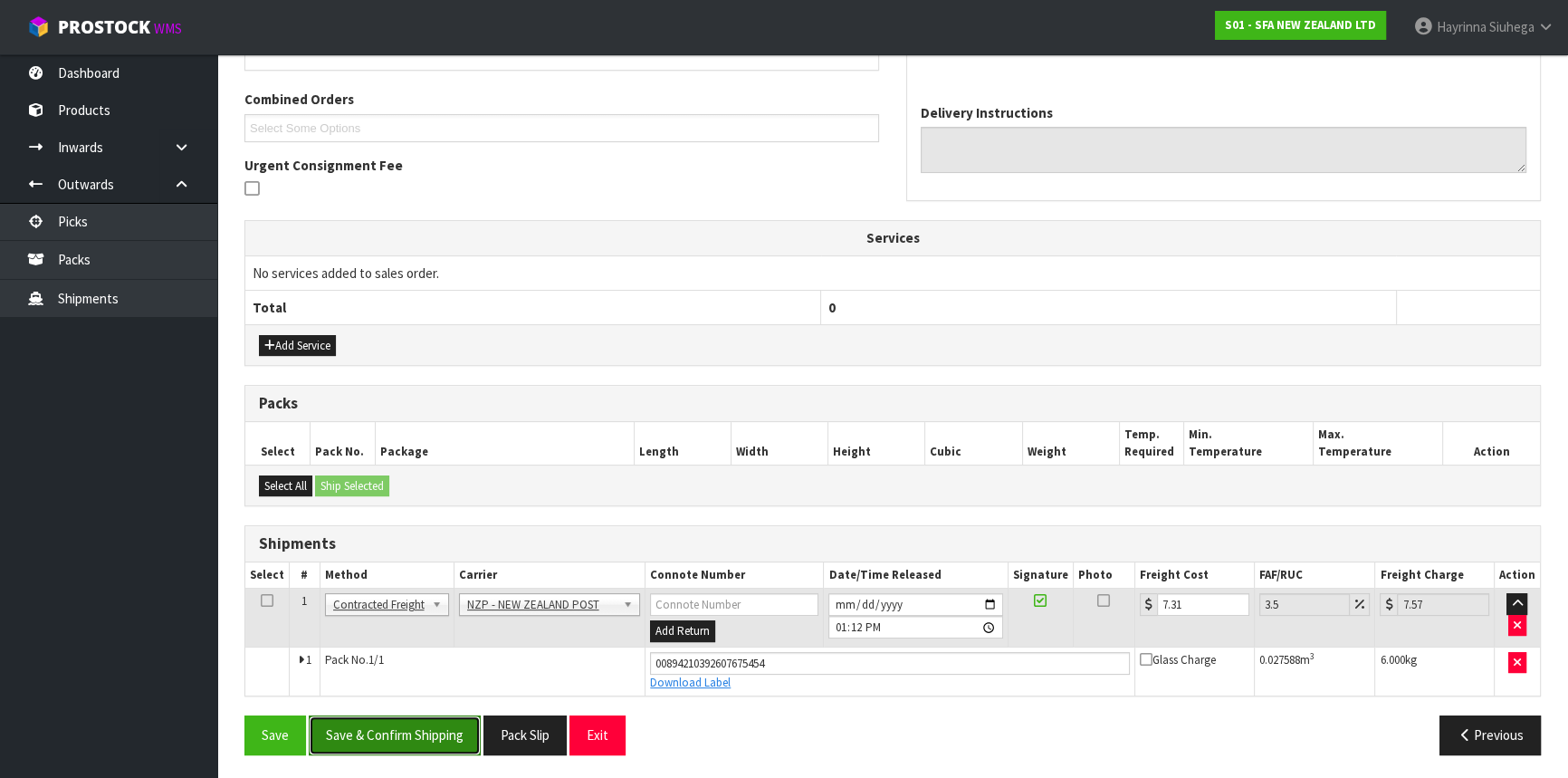
click at [449, 716] on button "Save & Confirm Shipping" at bounding box center [395, 734] width 172 height 39
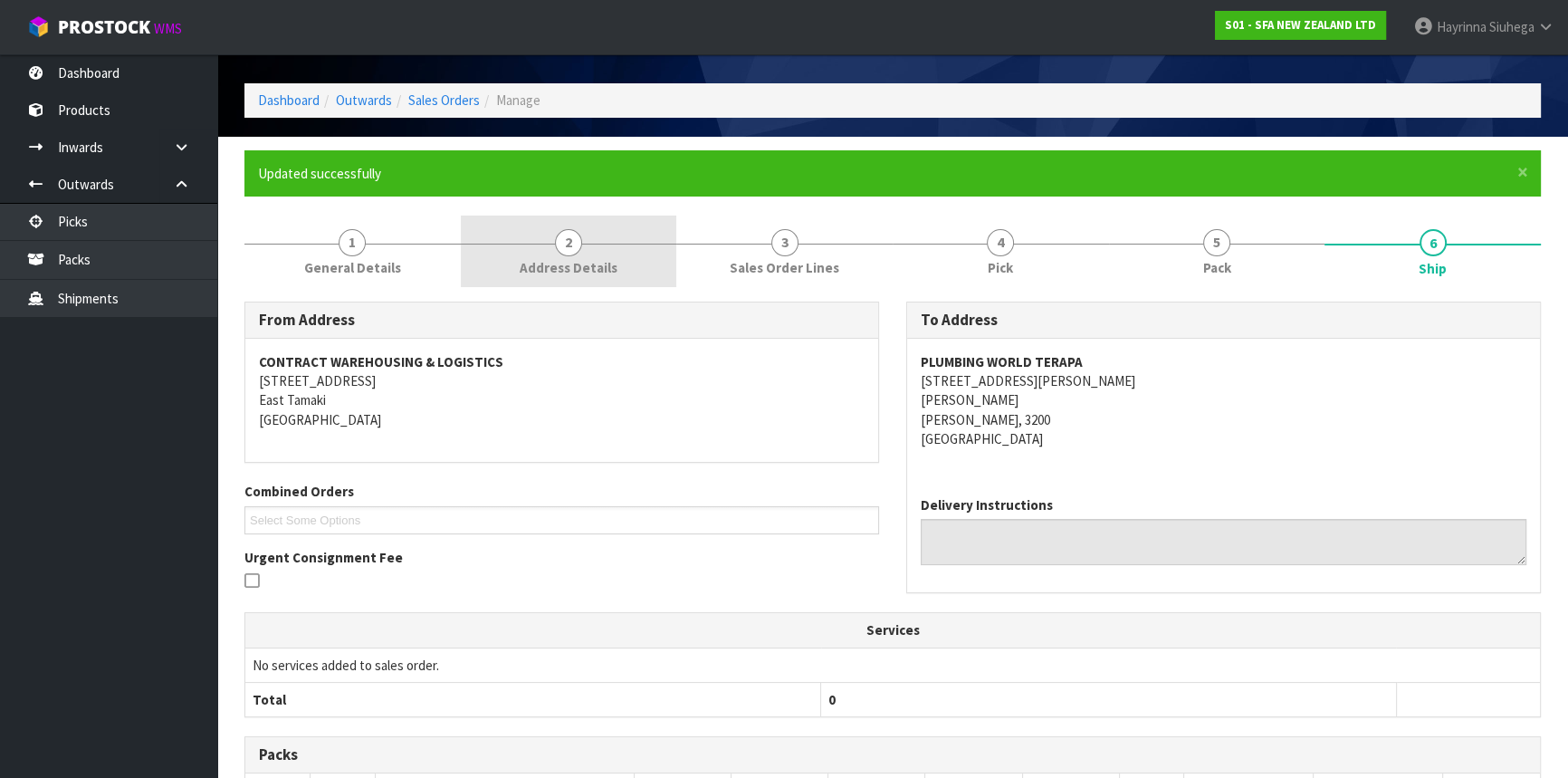
scroll to position [0, 0]
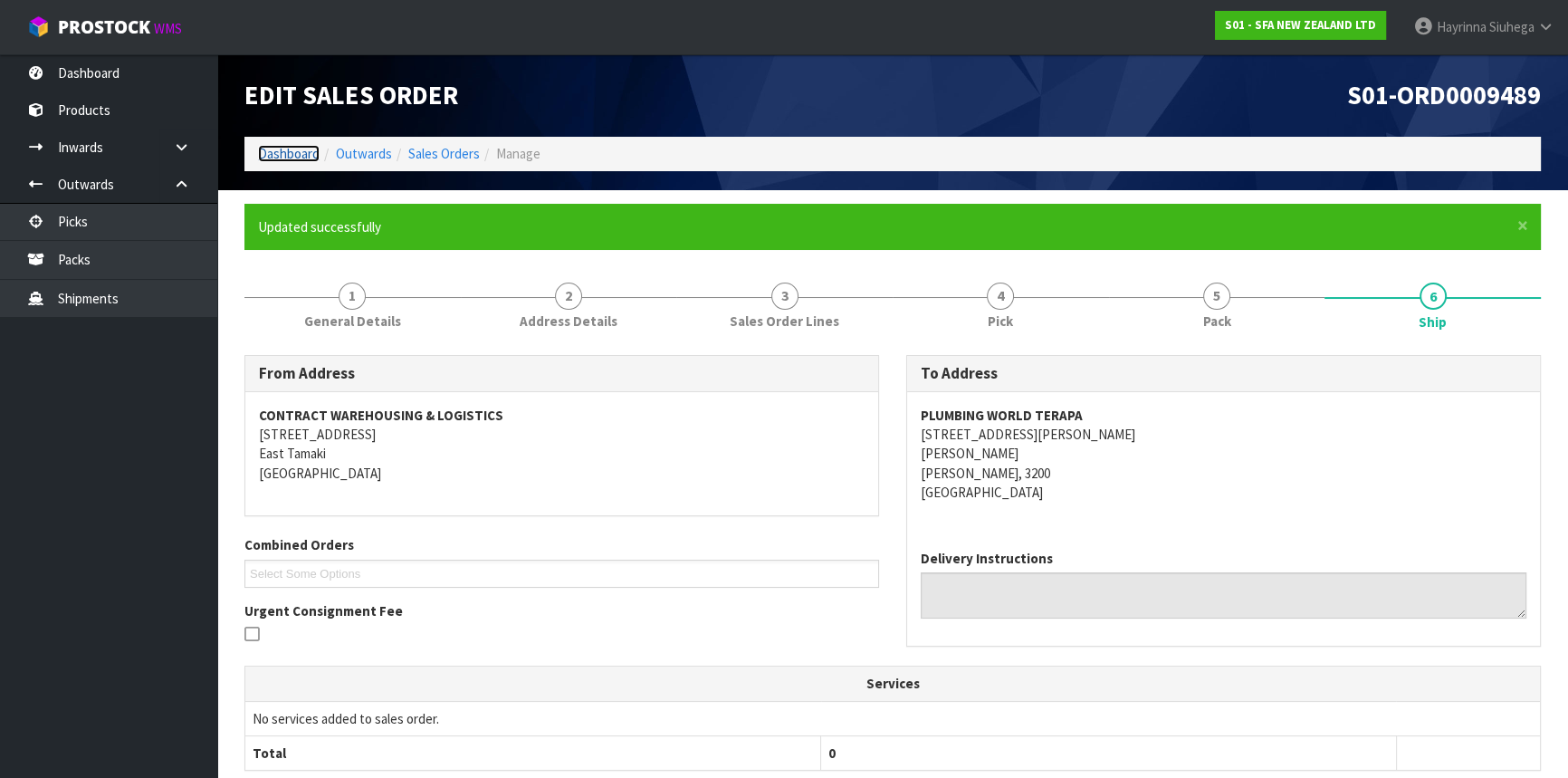
click at [303, 156] on link "Dashboard" at bounding box center [289, 153] width 62 height 17
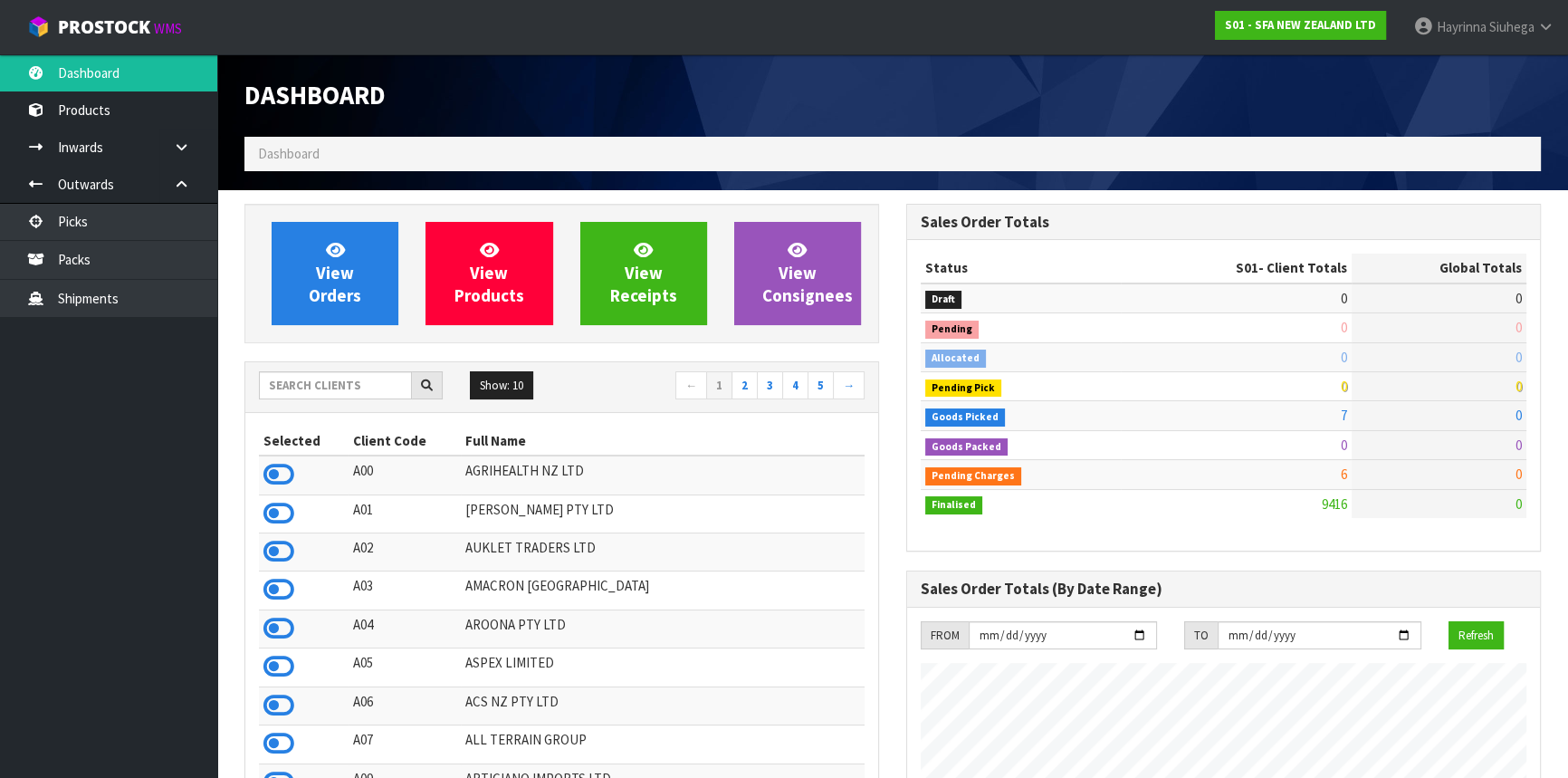
scroll to position [1369, 661]
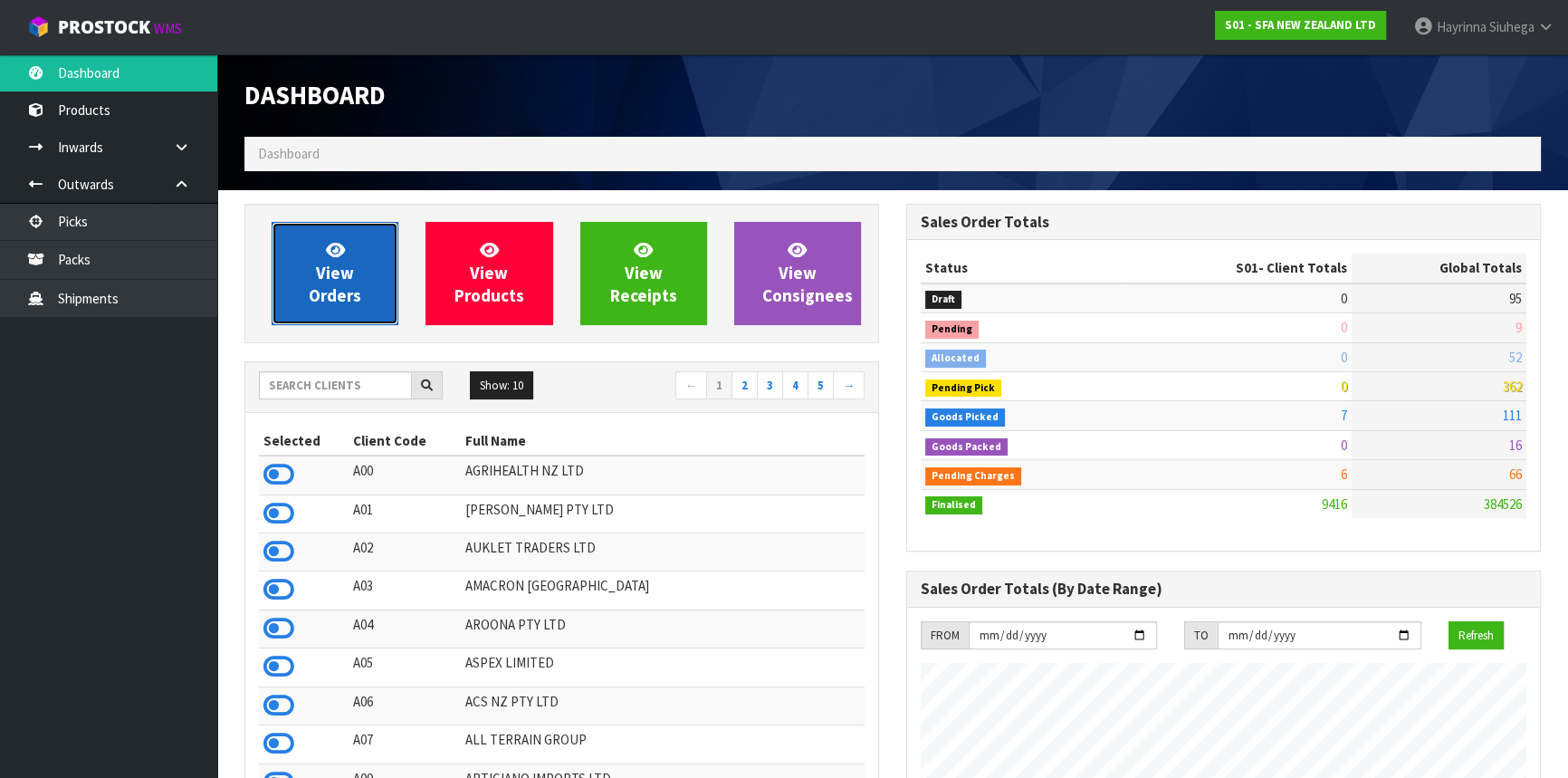
click at [310, 280] on link "View Orders" at bounding box center [335, 273] width 127 height 103
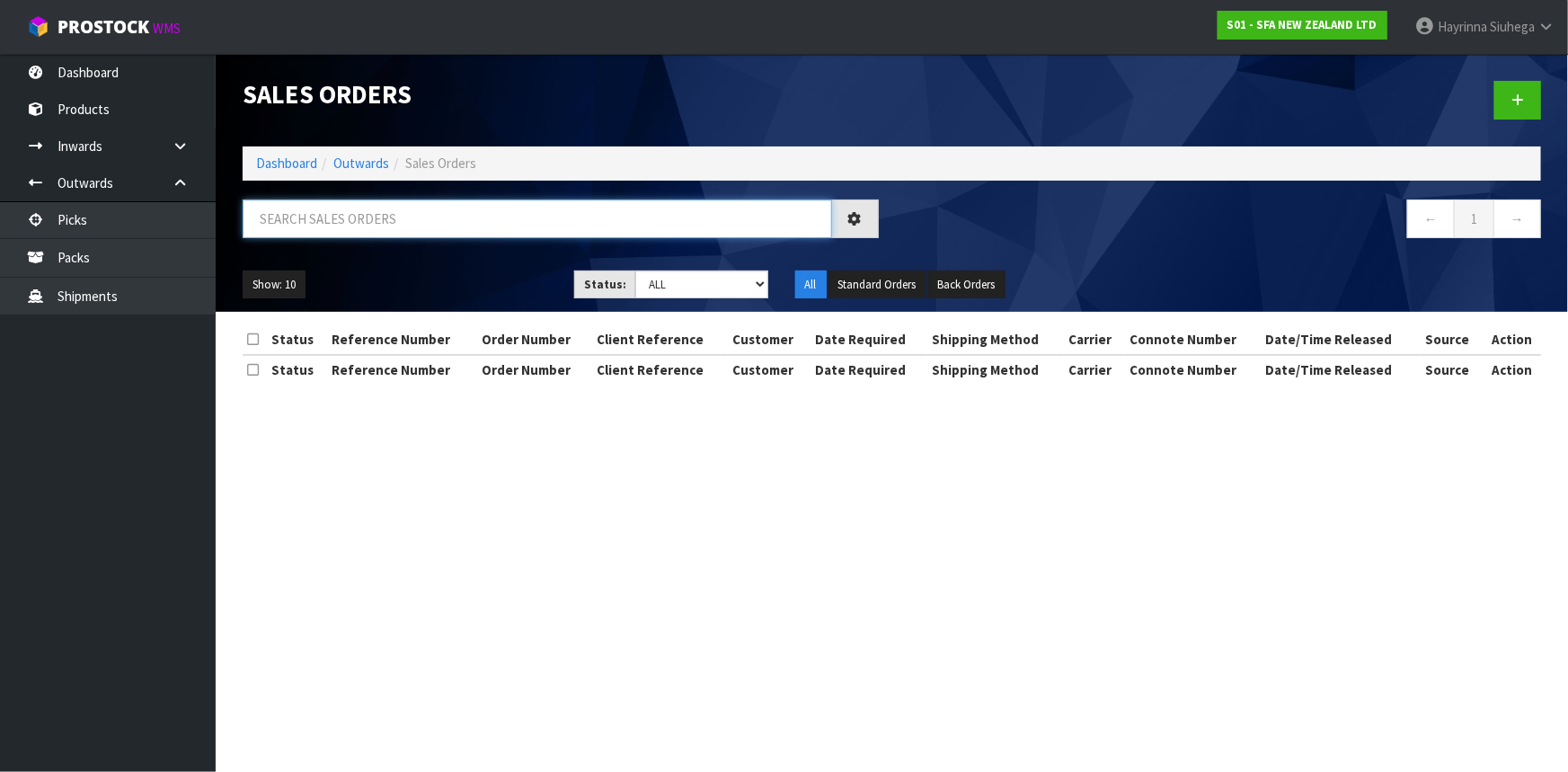
click at [375, 227] on input "text" at bounding box center [537, 218] width 590 height 39
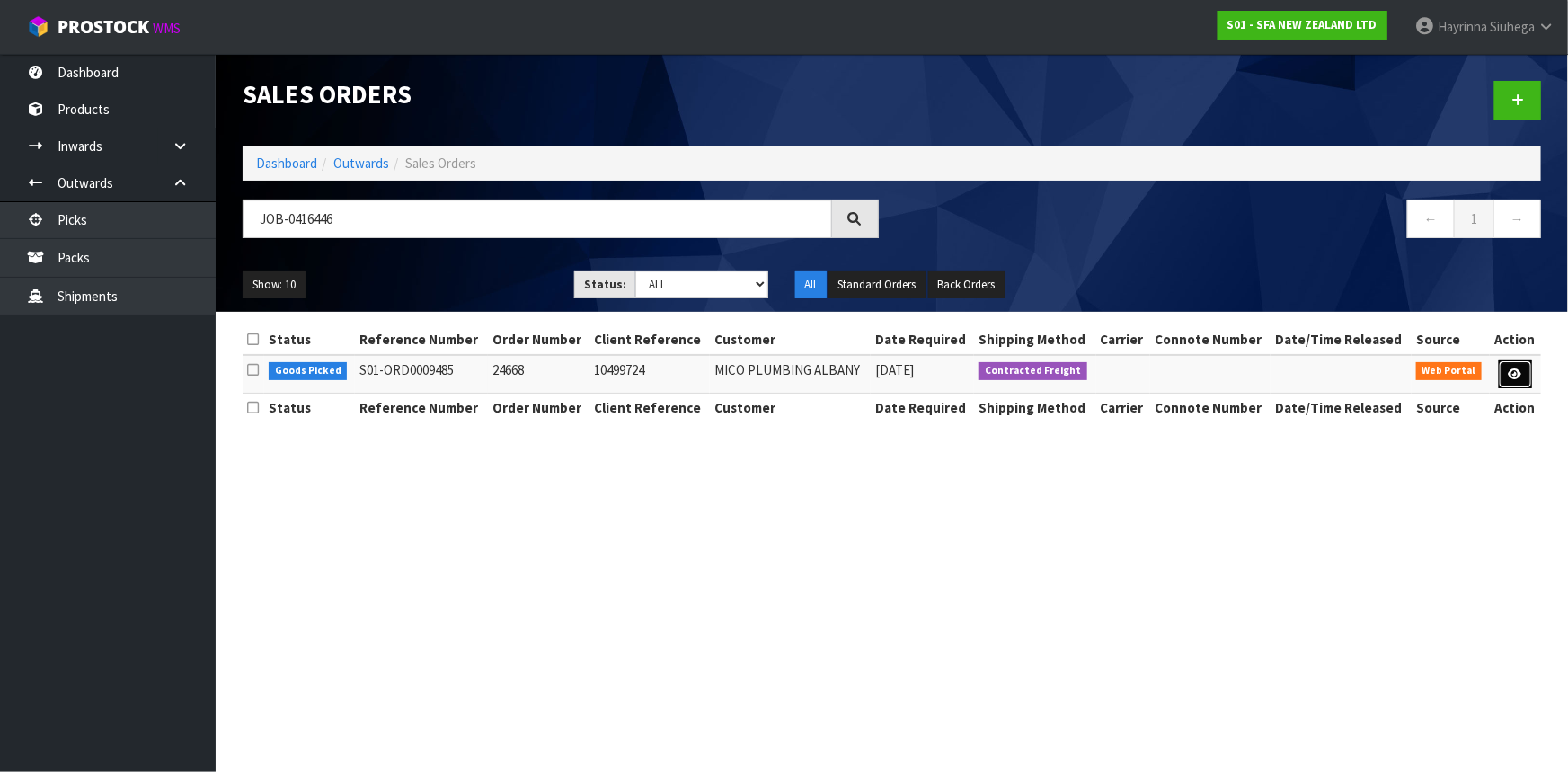
drag, startPoint x: 1515, startPoint y: 374, endPoint x: 1515, endPoint y: 357, distance: 17.0
click at [1515, 374] on icon at bounding box center [1515, 374] width 13 height 11
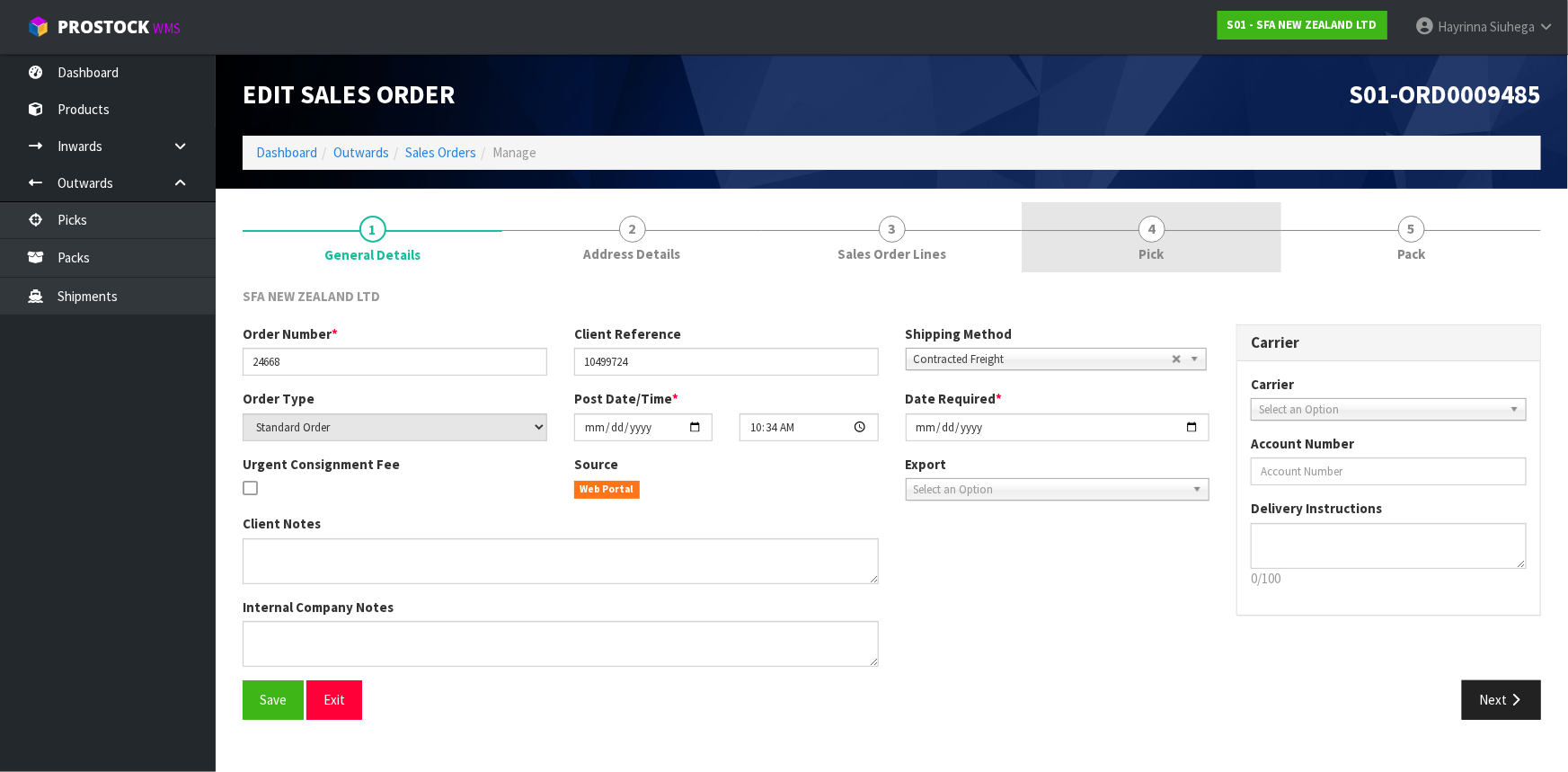
click at [1229, 243] on link "4 Pick" at bounding box center [1152, 238] width 259 height 71
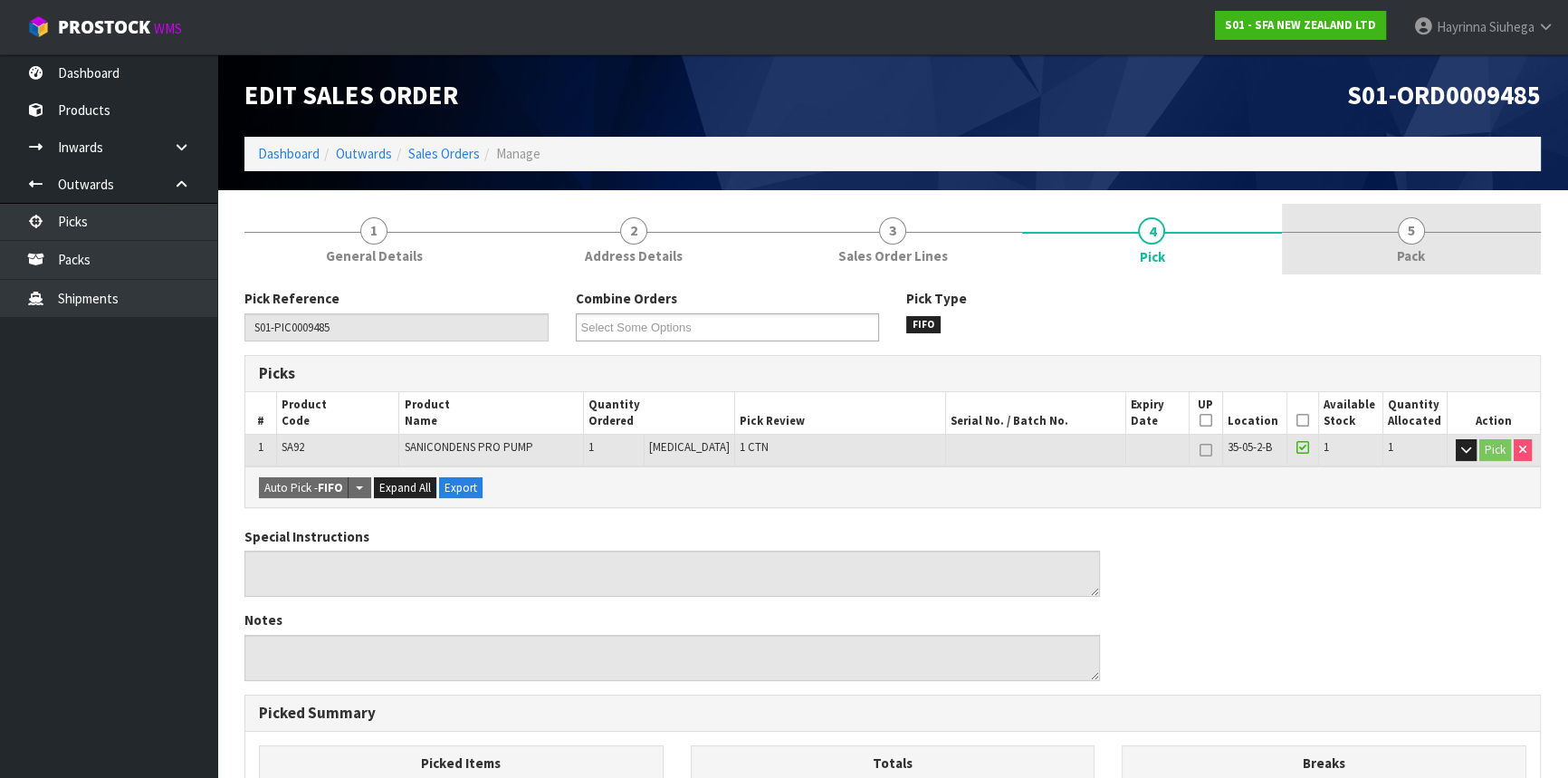
click at [1459, 221] on link "5 Pack" at bounding box center [1412, 239] width 259 height 72
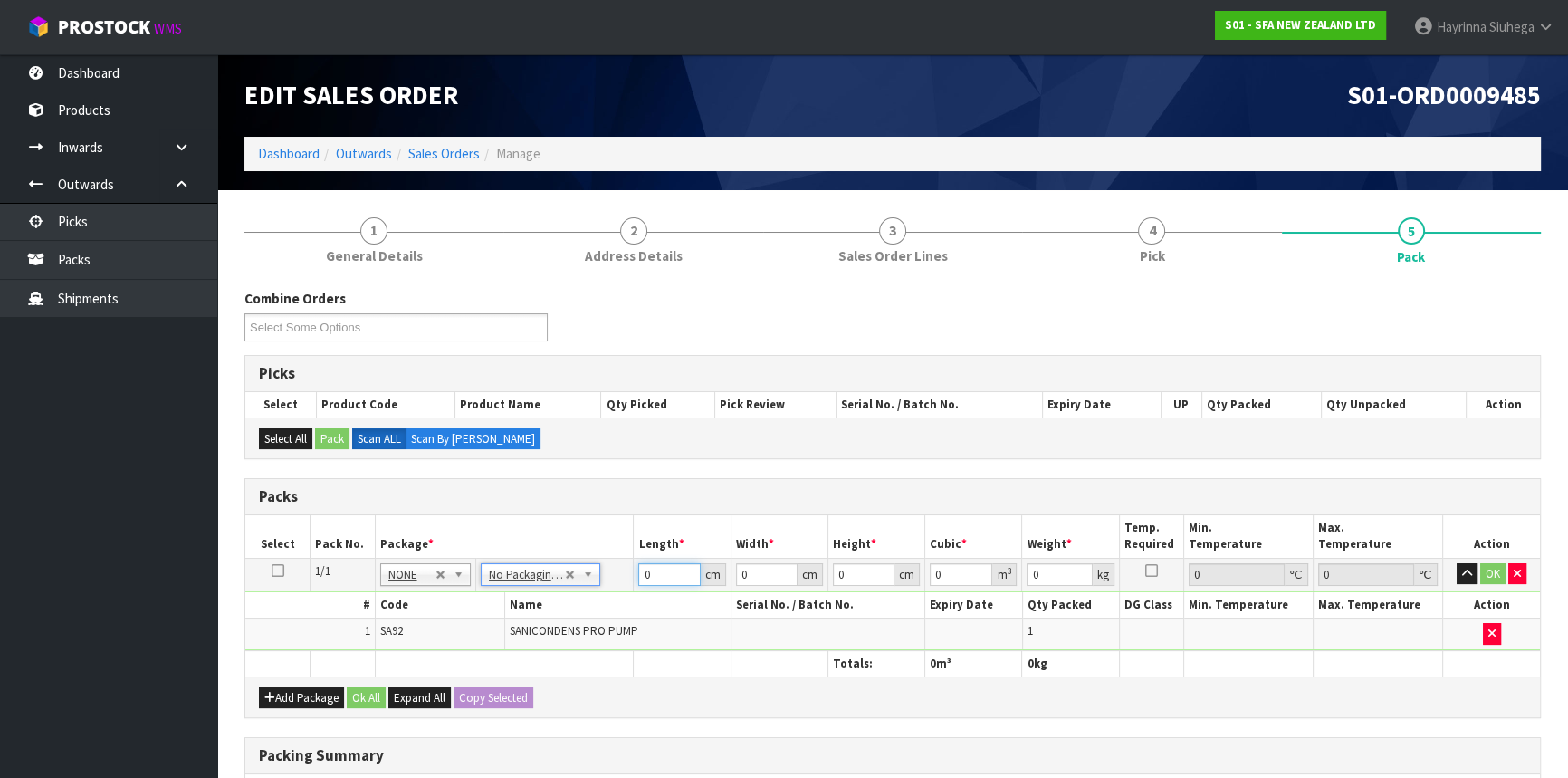
click at [639, 569] on input "0" at bounding box center [668, 575] width 62 height 23
click button "OK" at bounding box center [1492, 574] width 26 height 22
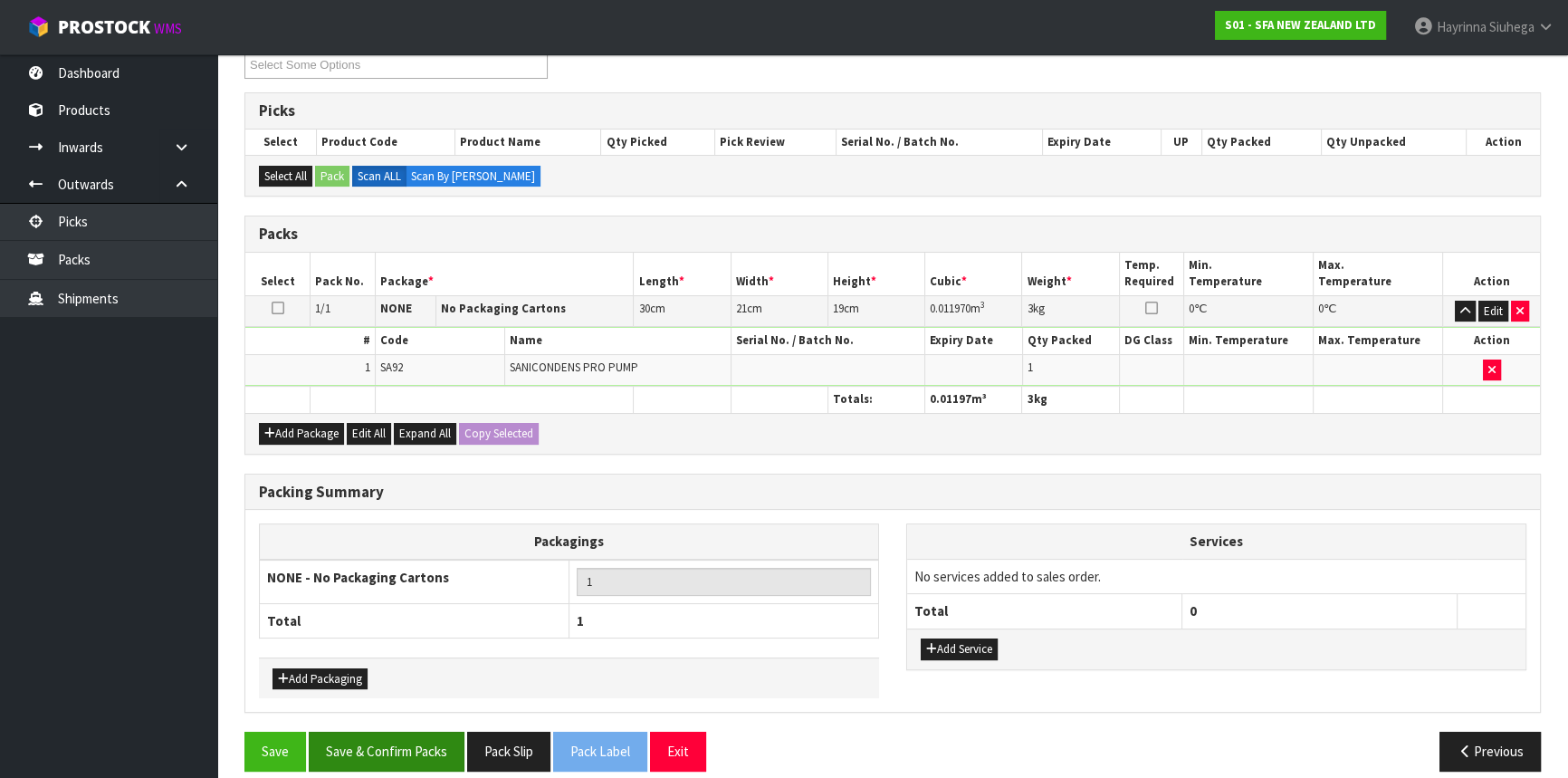
scroll to position [278, 0]
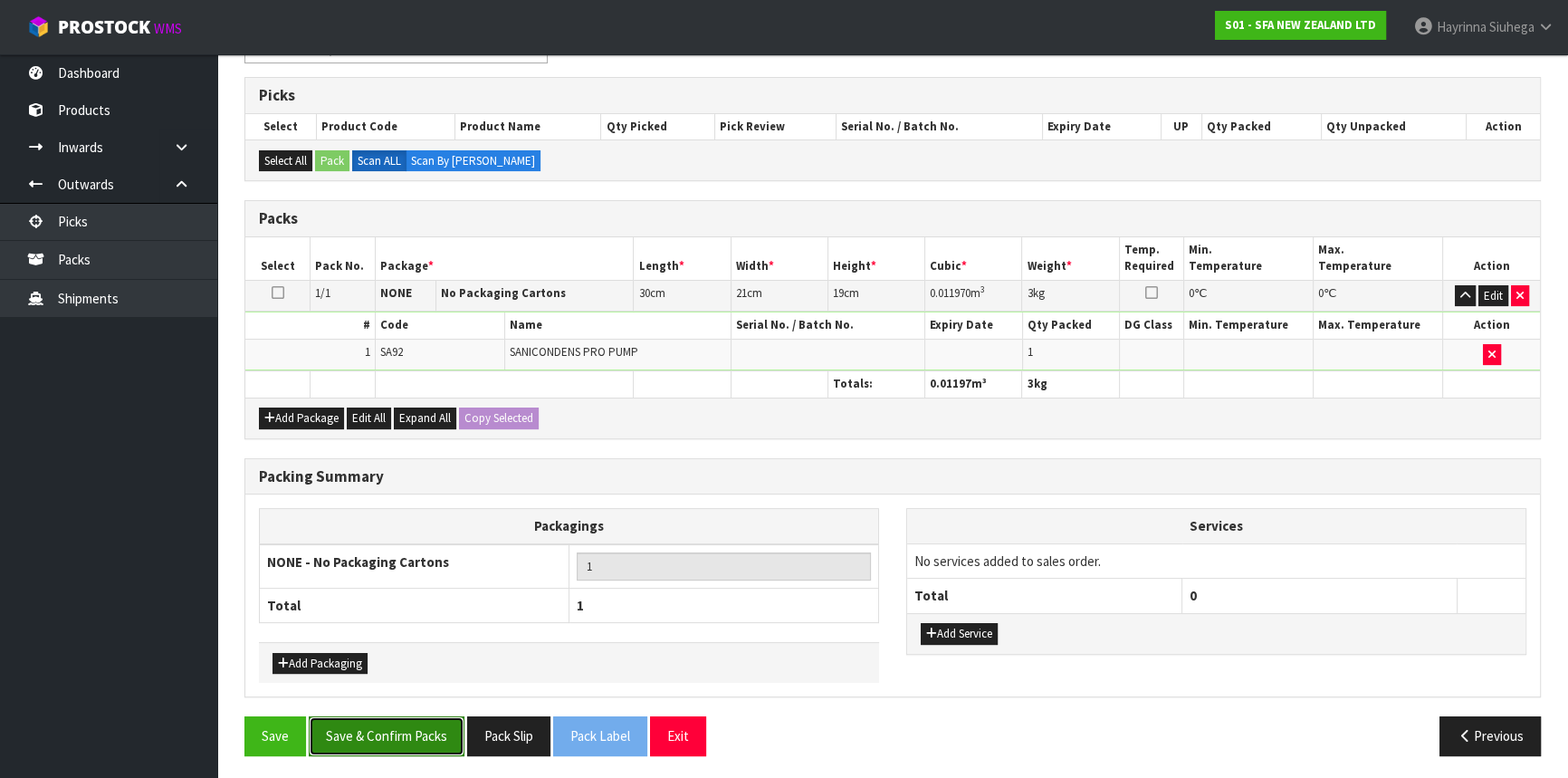
click at [392, 726] on button "Save & Confirm Packs" at bounding box center [386, 735] width 156 height 39
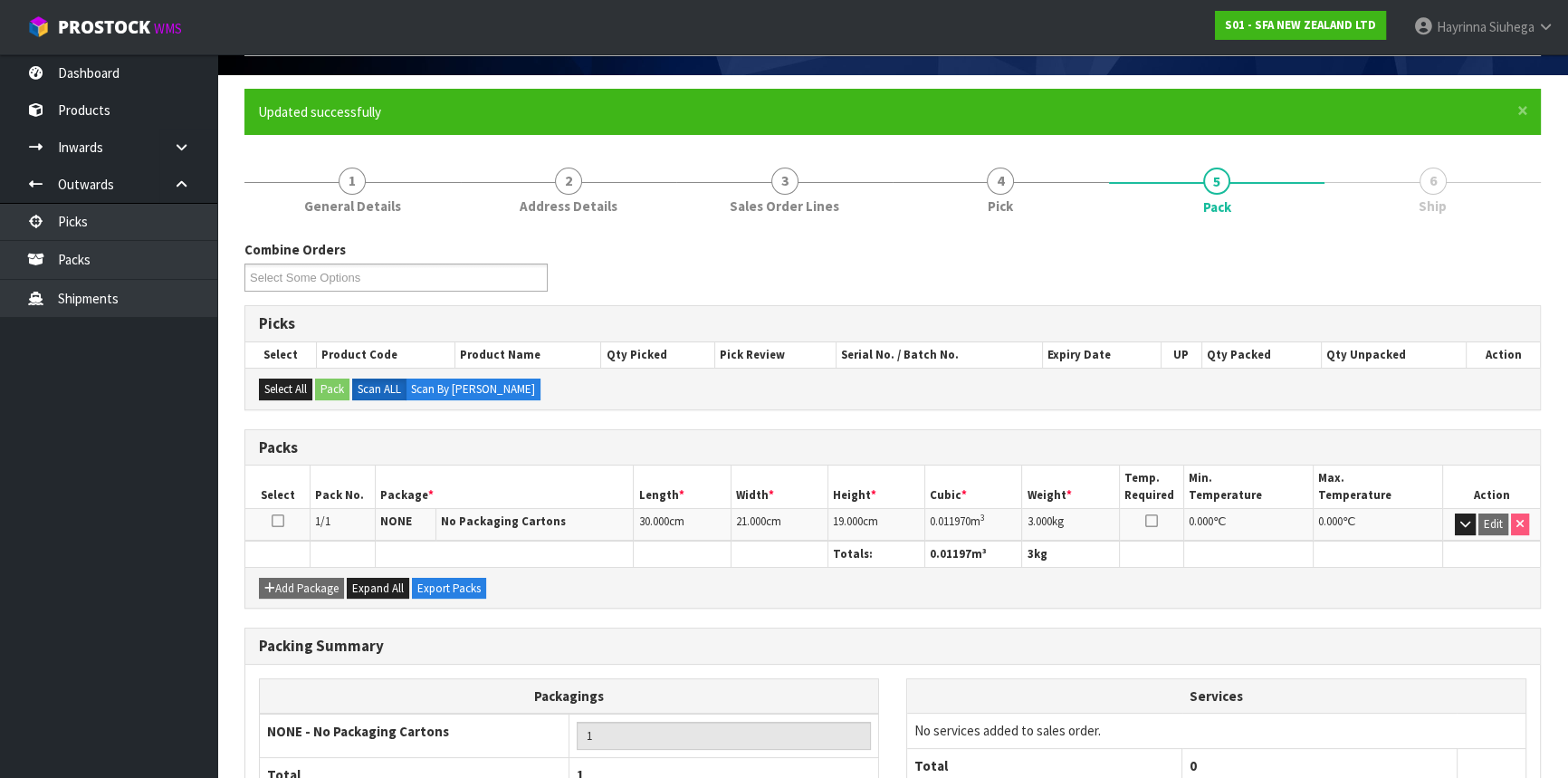
scroll to position [244, 0]
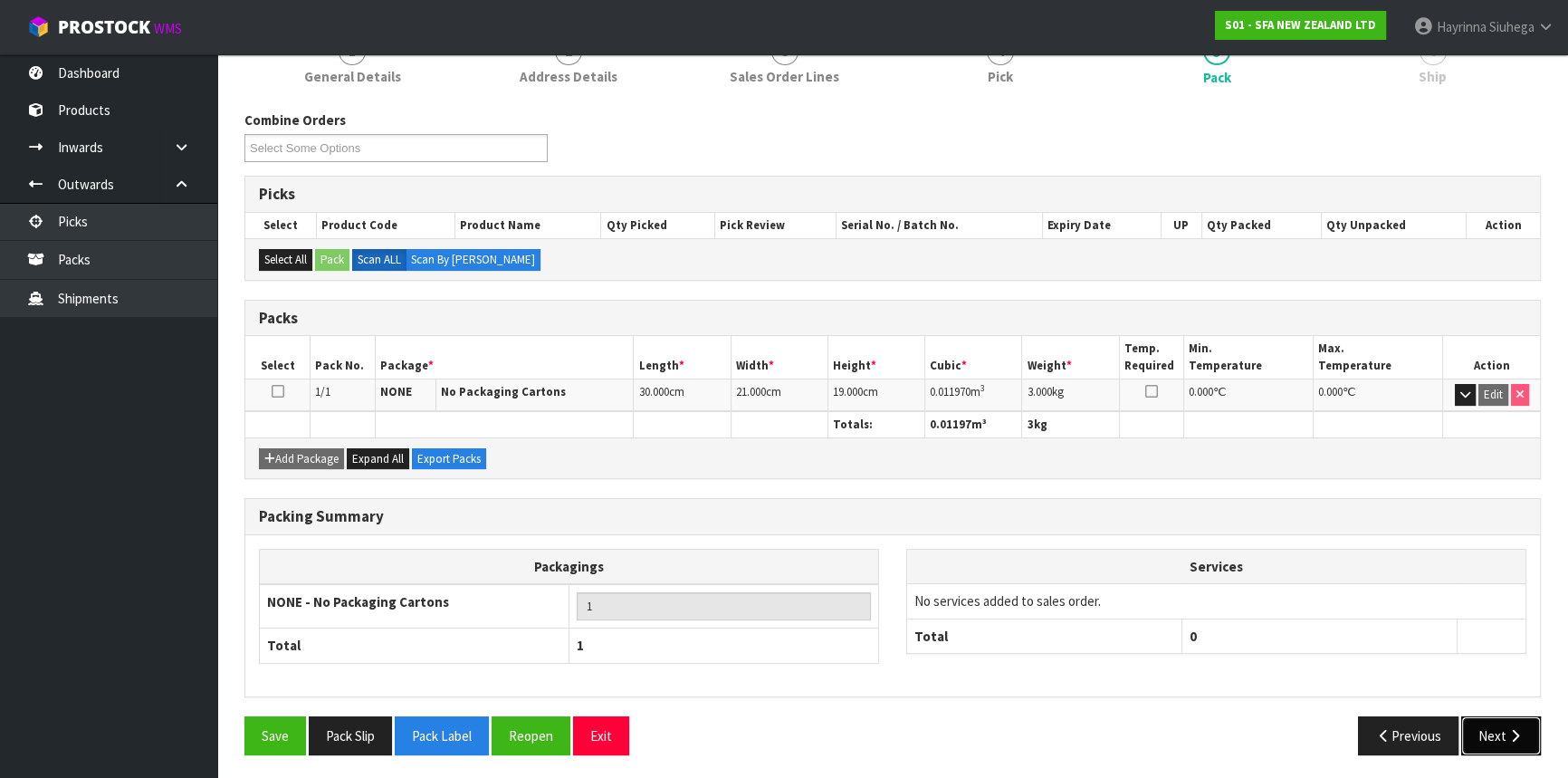
click at [1472, 725] on button "Next" at bounding box center [1501, 735] width 79 height 39
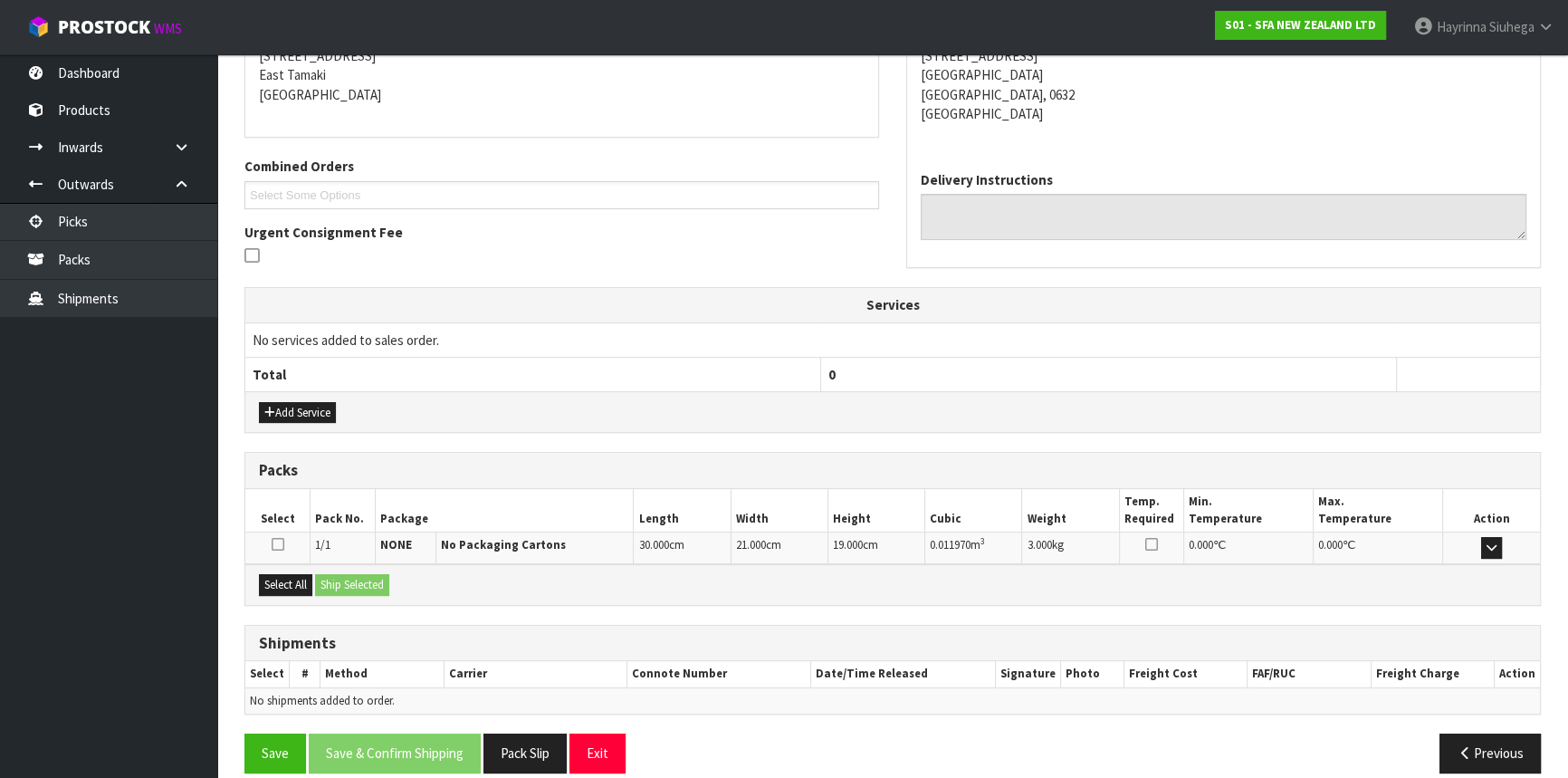
scroll to position [398, 0]
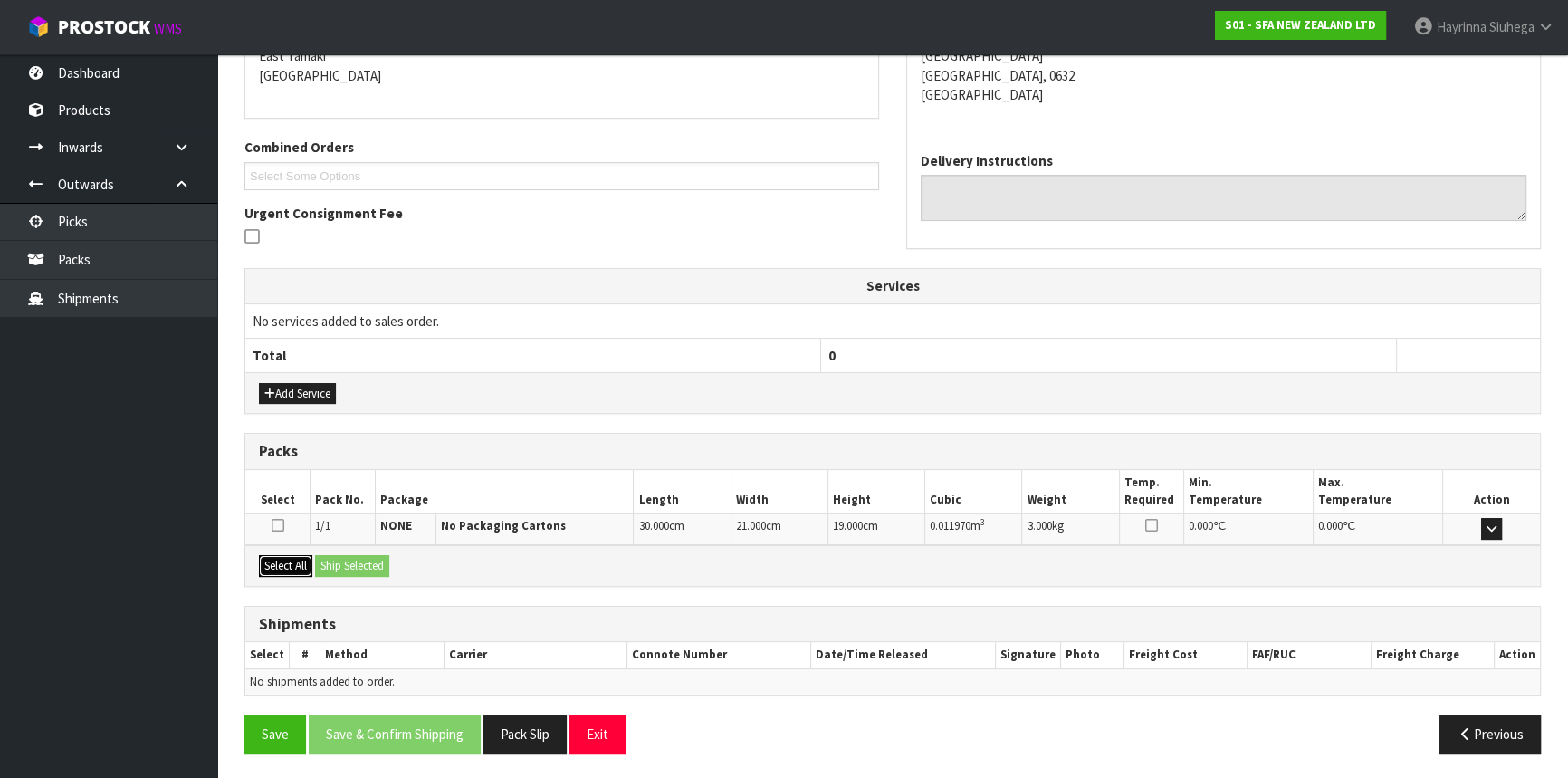
click at [298, 556] on button "Select All" at bounding box center [286, 565] width 53 height 22
click at [359, 561] on button "Ship Selected" at bounding box center [352, 565] width 74 height 22
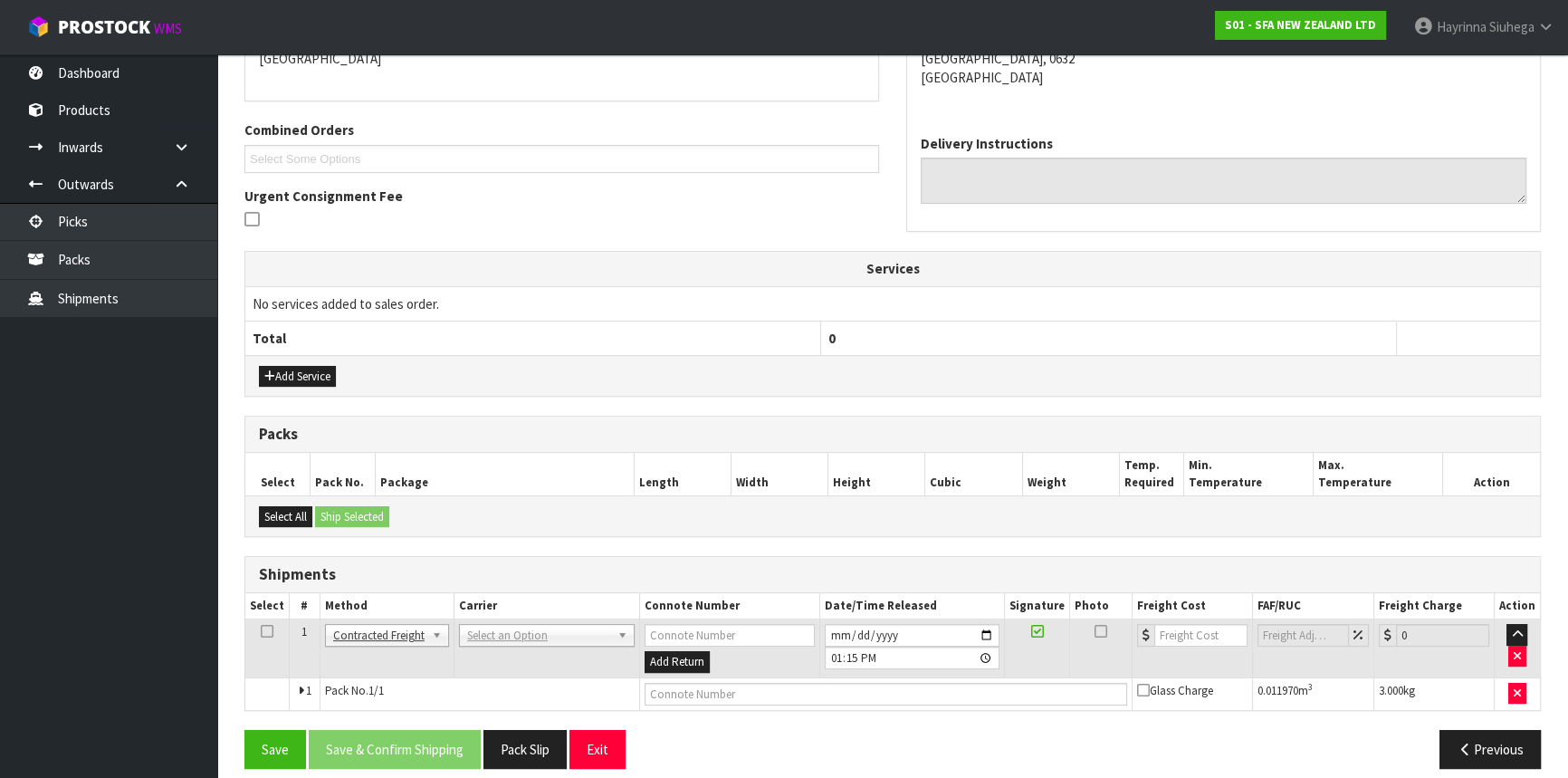
scroll to position [429, 0]
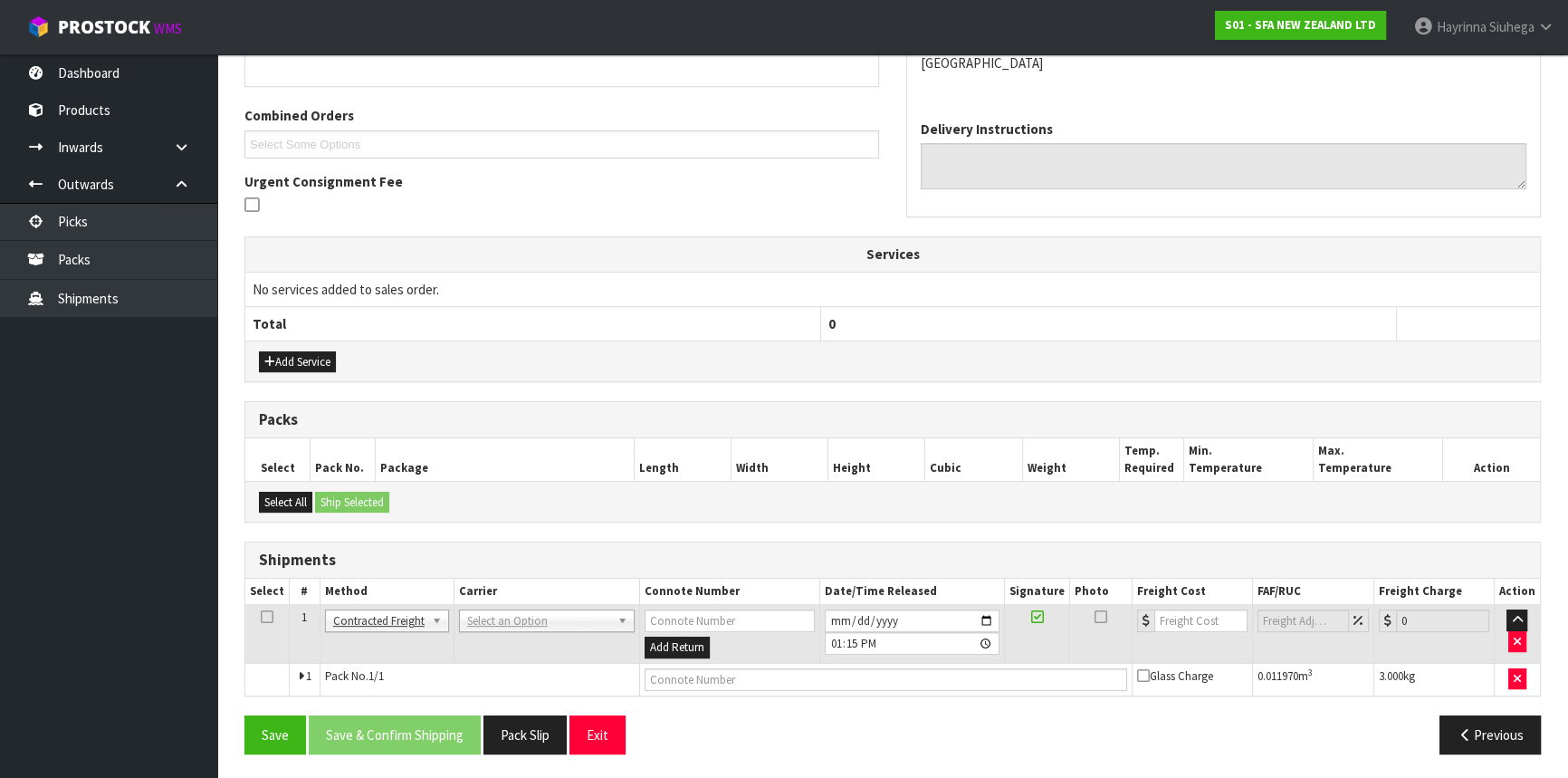
drag, startPoint x: 507, startPoint y: 610, endPoint x: 502, endPoint y: 625, distance: 15.8
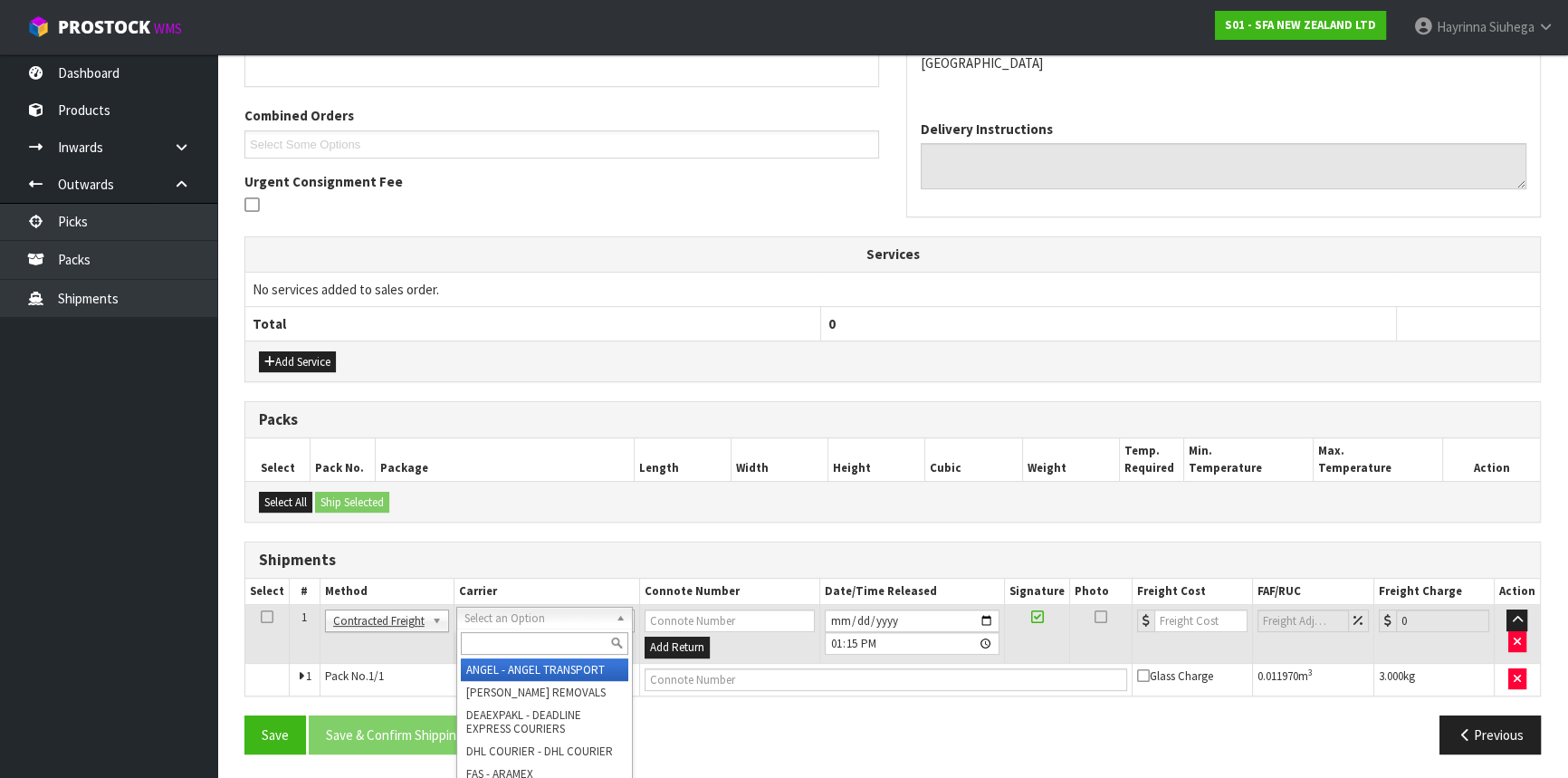
click at [496, 630] on div at bounding box center [544, 644] width 175 height 30
click at [496, 632] on input "text" at bounding box center [544, 644] width 167 height 23
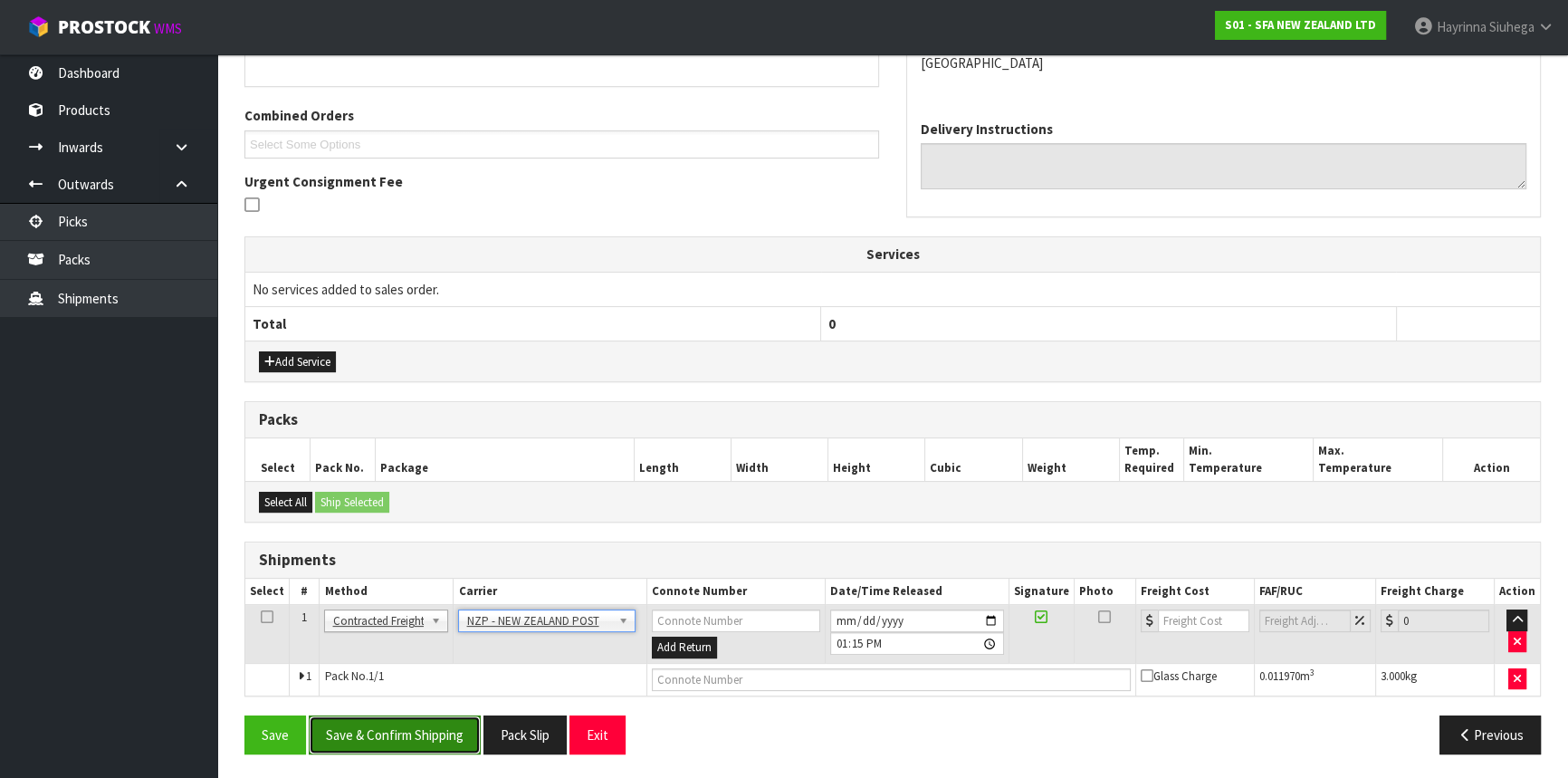
click at [442, 728] on button "Save & Confirm Shipping" at bounding box center [395, 734] width 172 height 39
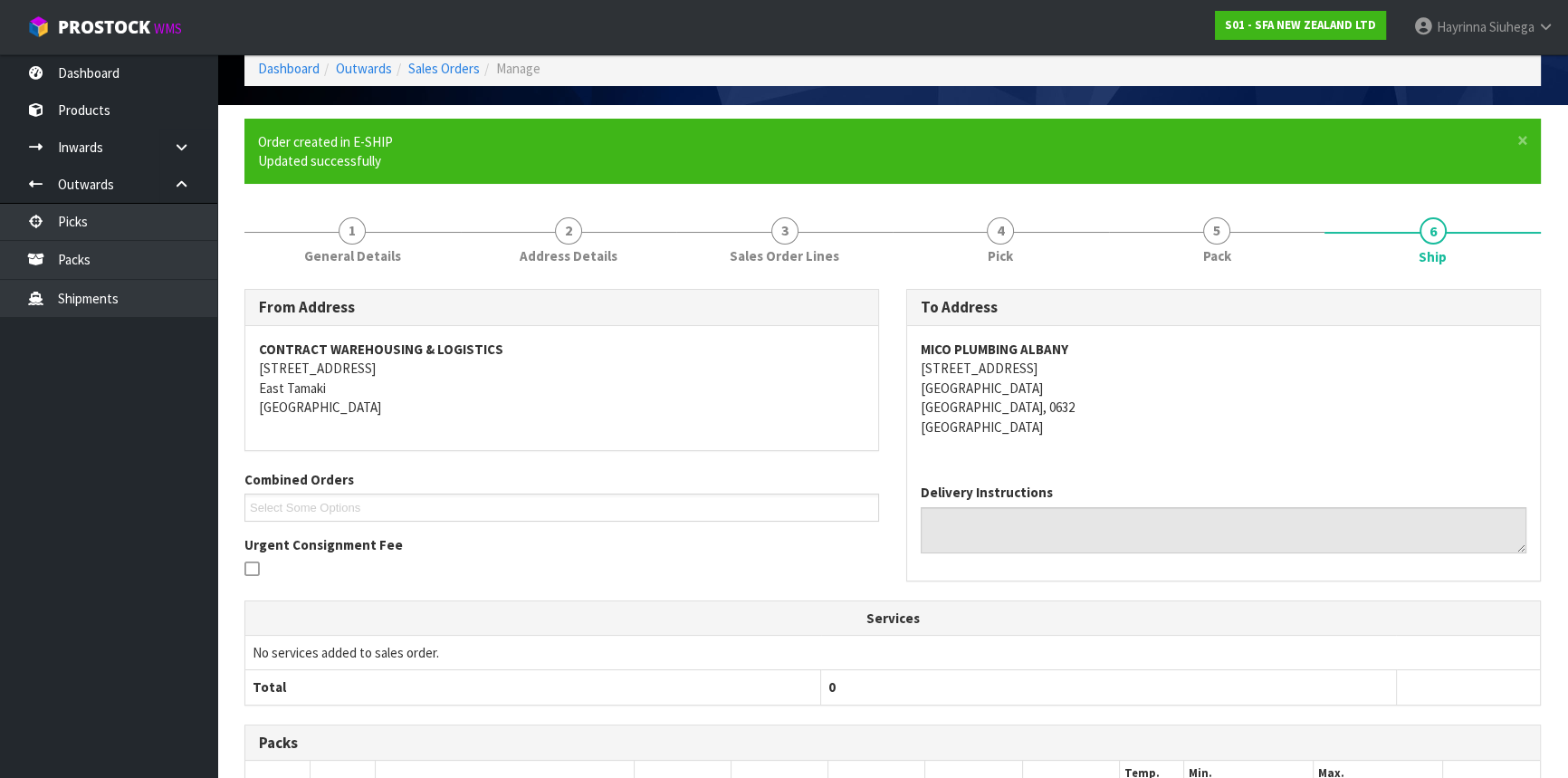
scroll to position [404, 0]
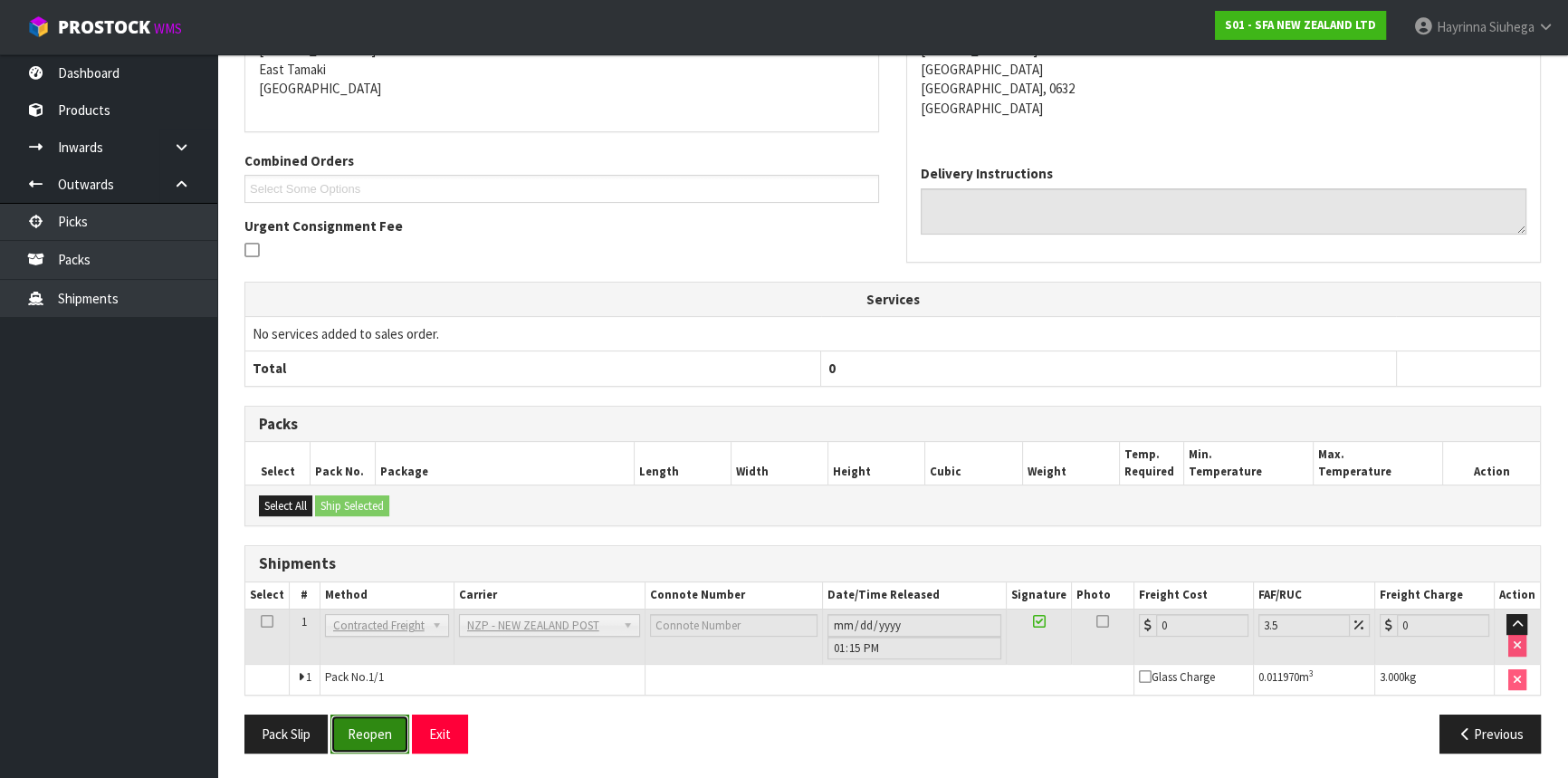
click at [367, 727] on button "Reopen" at bounding box center [369, 734] width 79 height 39
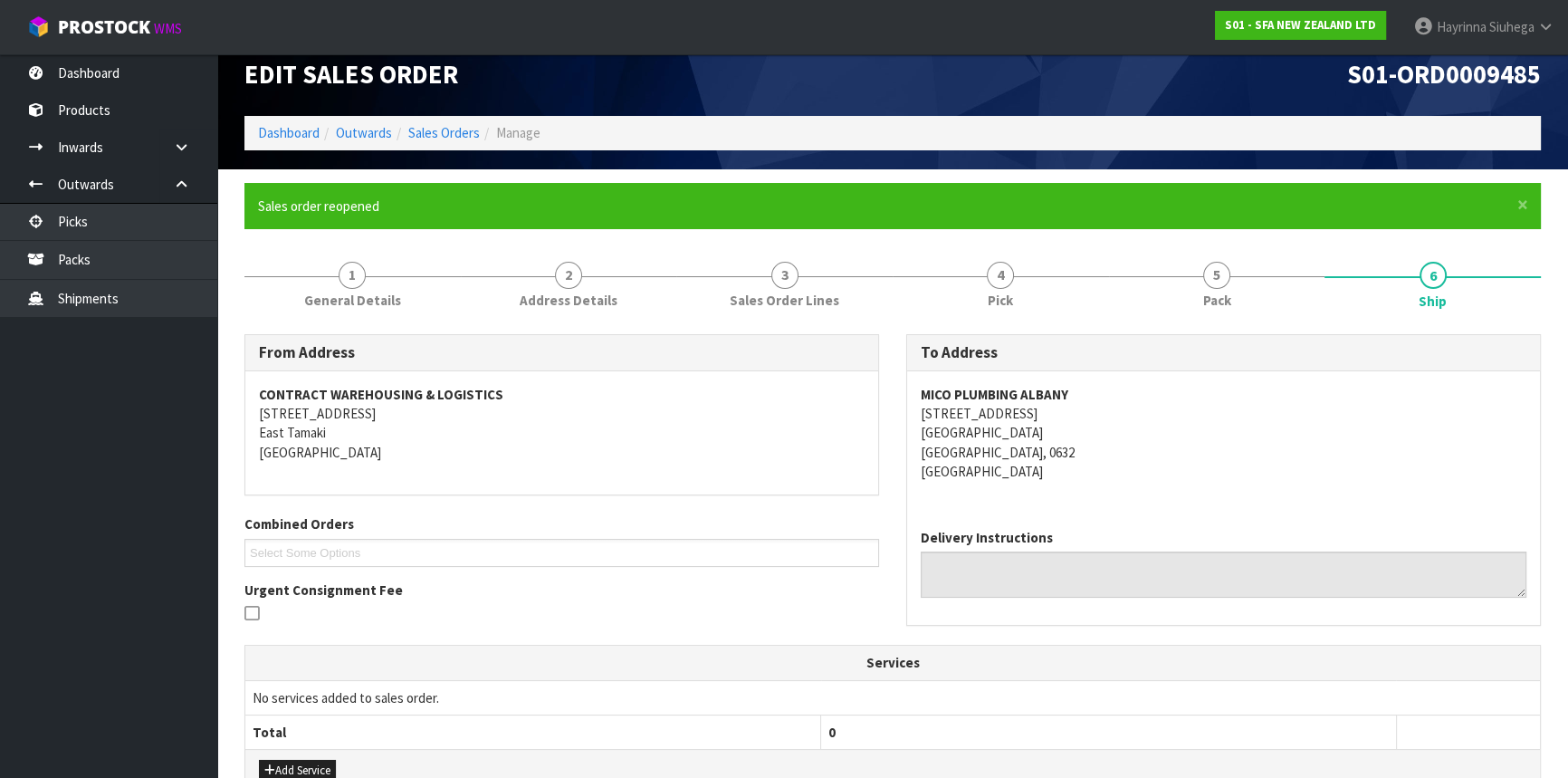
scroll to position [446, 0]
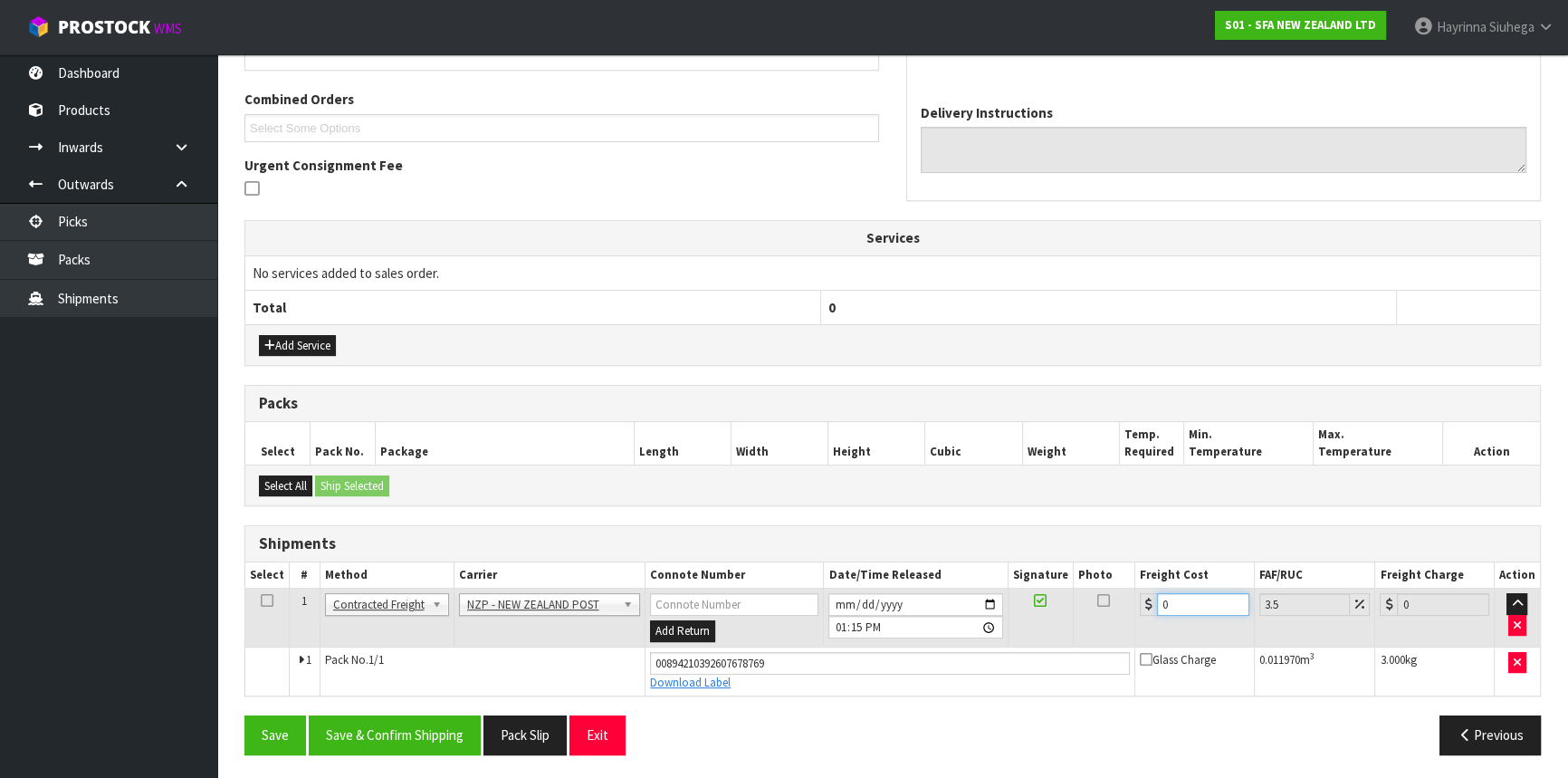
drag, startPoint x: 1180, startPoint y: 607, endPoint x: 1030, endPoint y: 600, distance: 150.2
click at [1032, 602] on tr "1 Client Local Pickup Customer Local Pickup Company Freight Contracted Freight …" at bounding box center [892, 618] width 1295 height 59
click at [244, 716] on button "Save" at bounding box center [274, 734] width 62 height 39
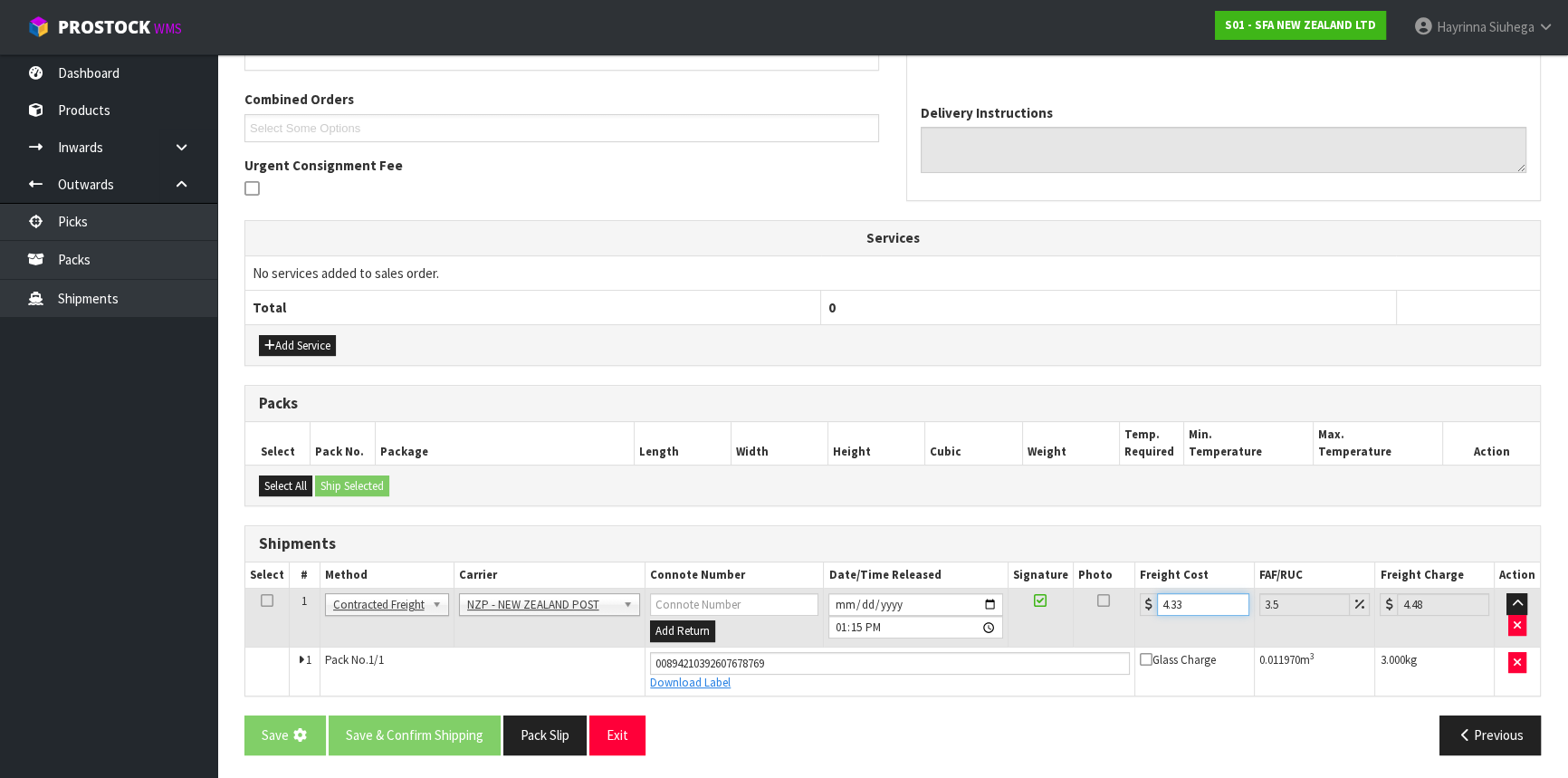
scroll to position [0, 0]
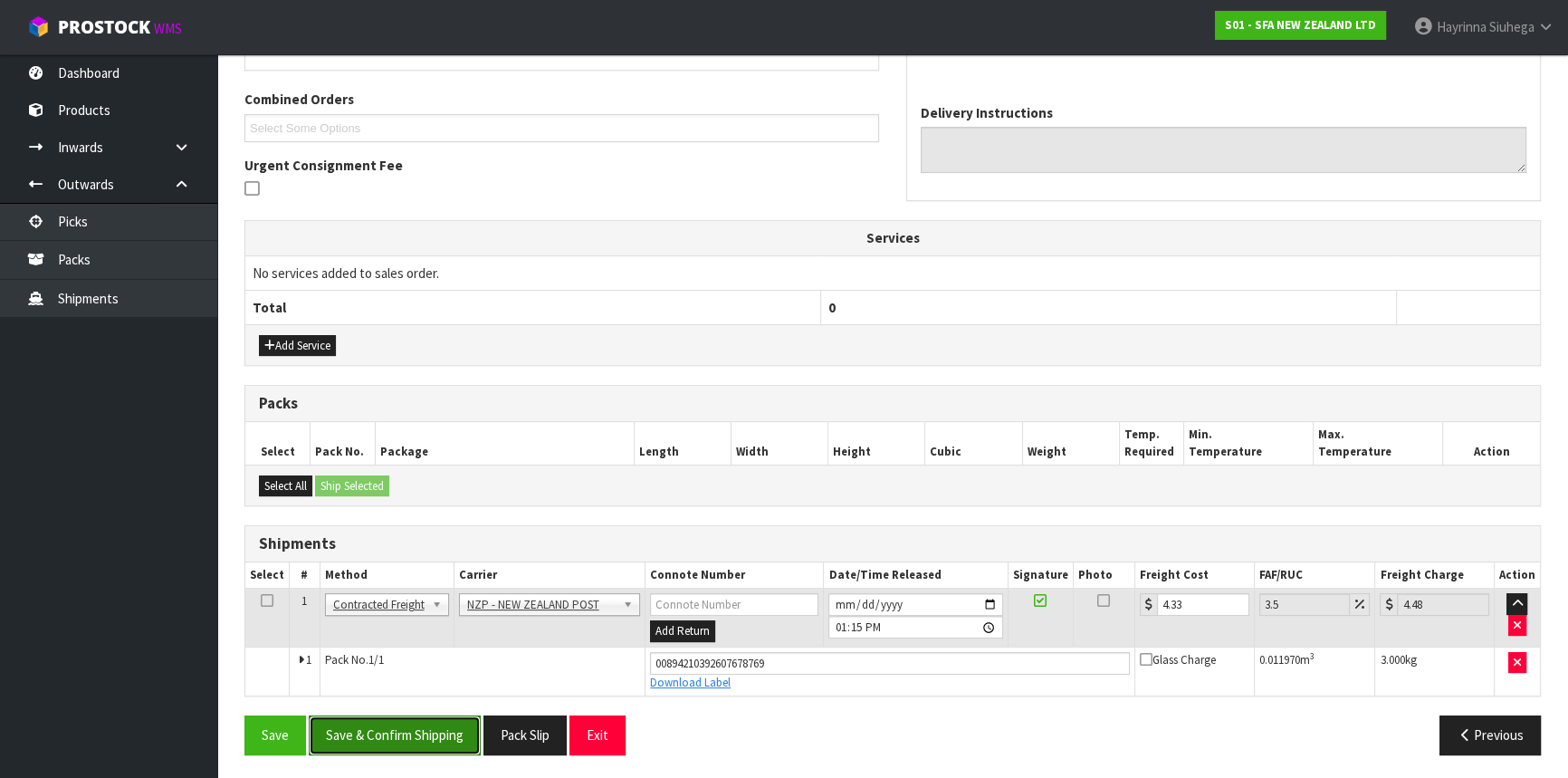
click at [408, 727] on button "Save & Confirm Shipping" at bounding box center [395, 734] width 172 height 39
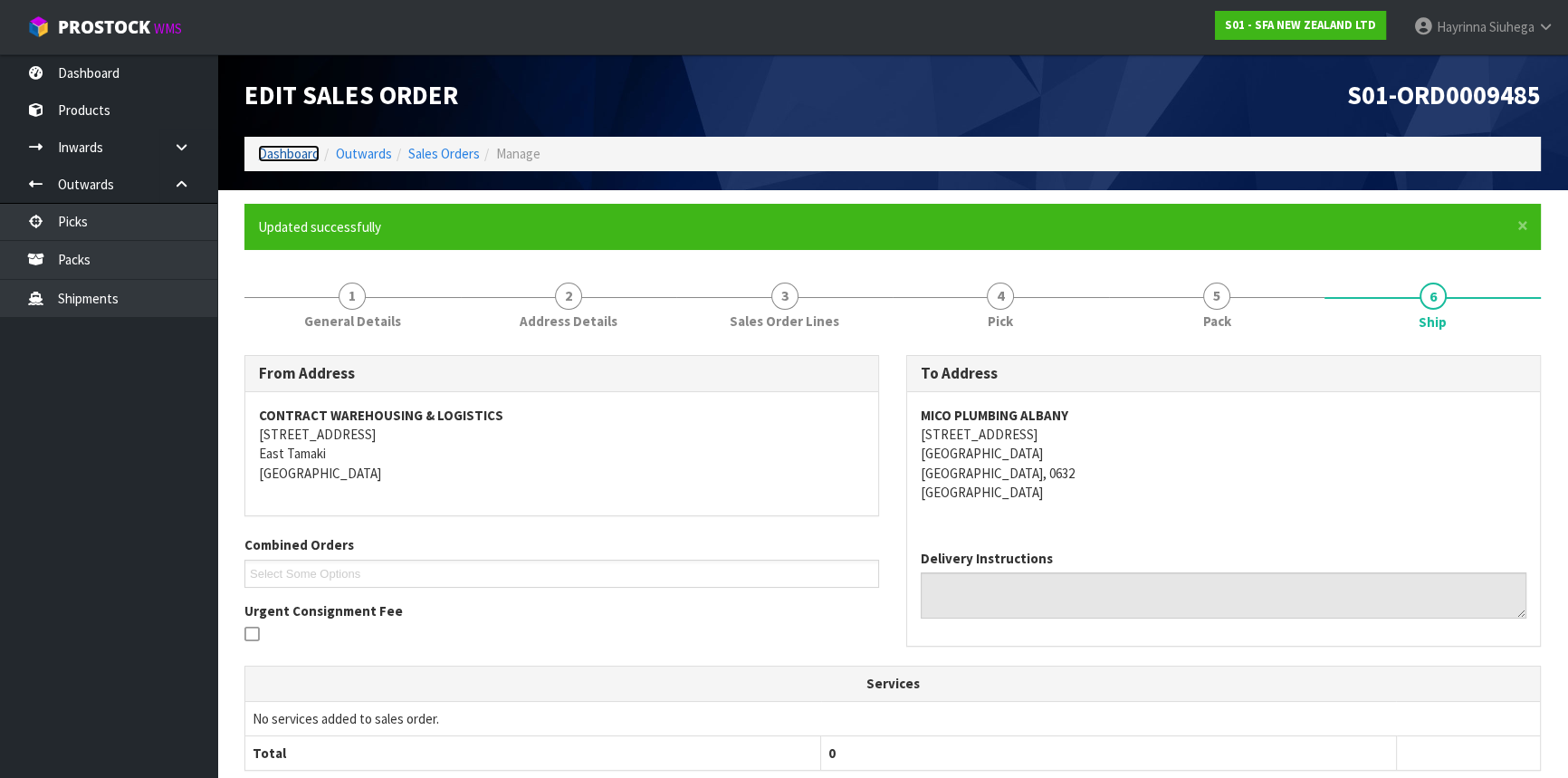
click at [314, 160] on link "Dashboard" at bounding box center [289, 153] width 62 height 17
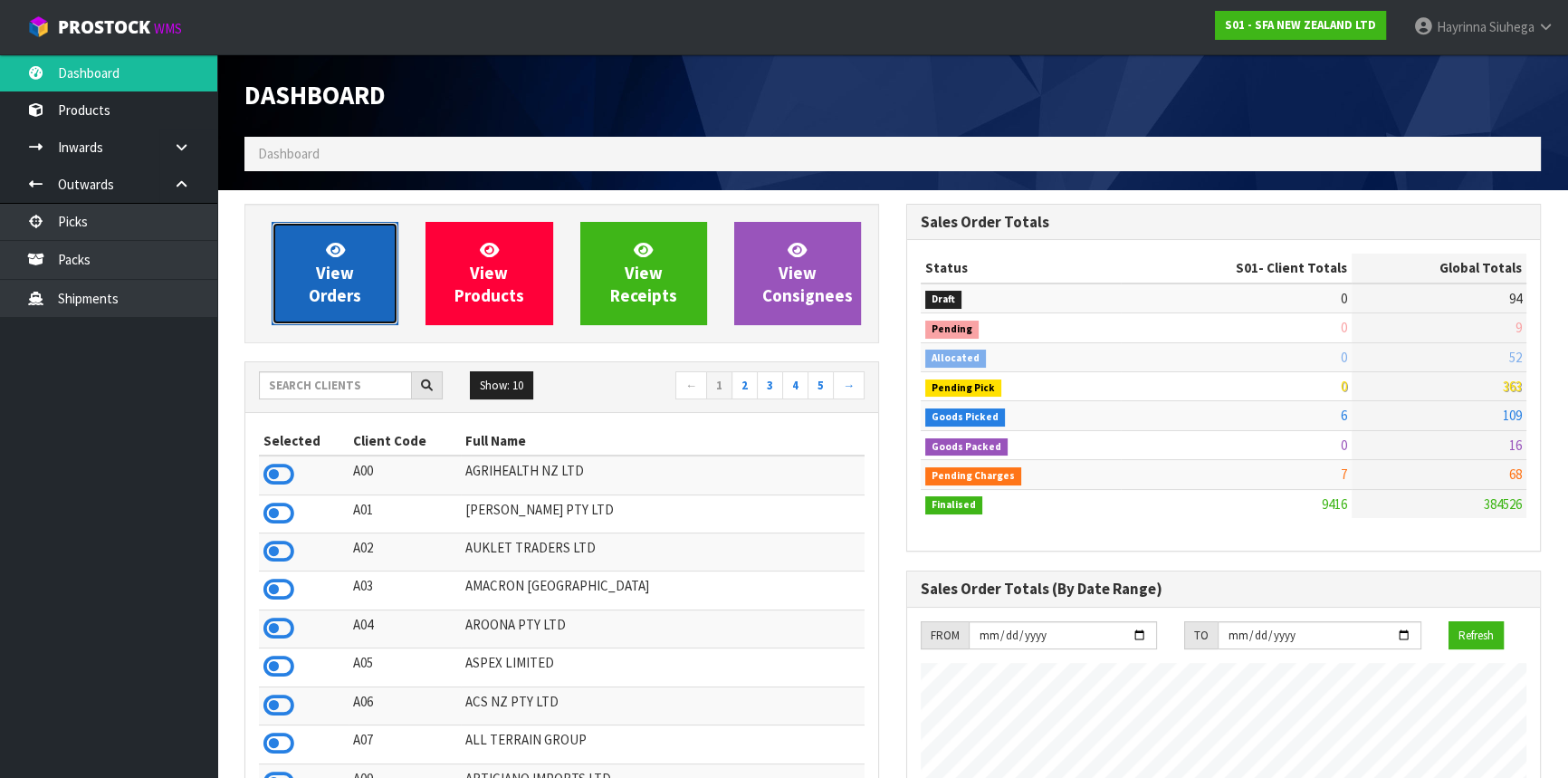
click at [330, 270] on span "View Orders" at bounding box center [334, 274] width 52 height 68
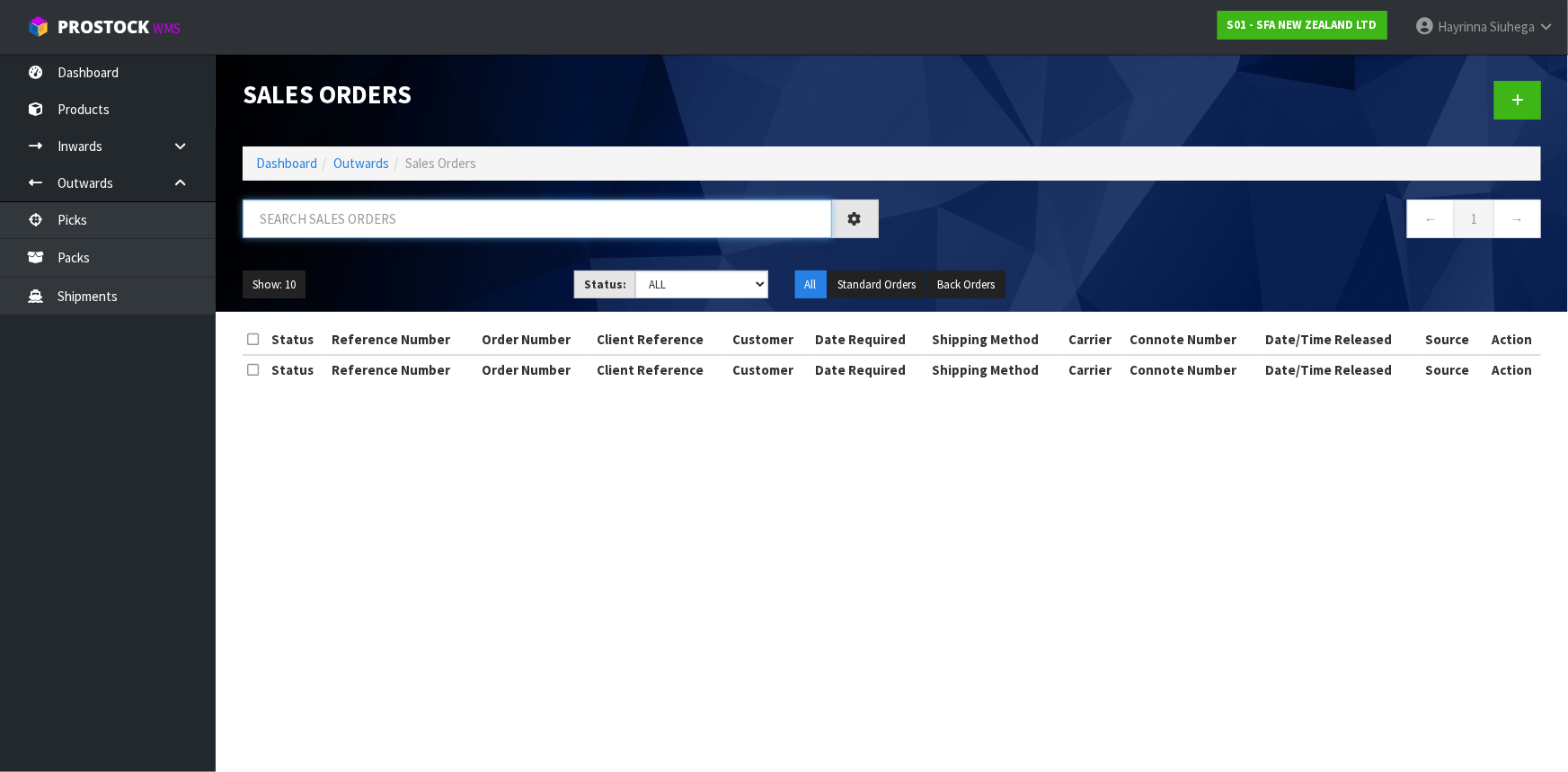
click at [359, 219] on input "text" at bounding box center [537, 218] width 590 height 39
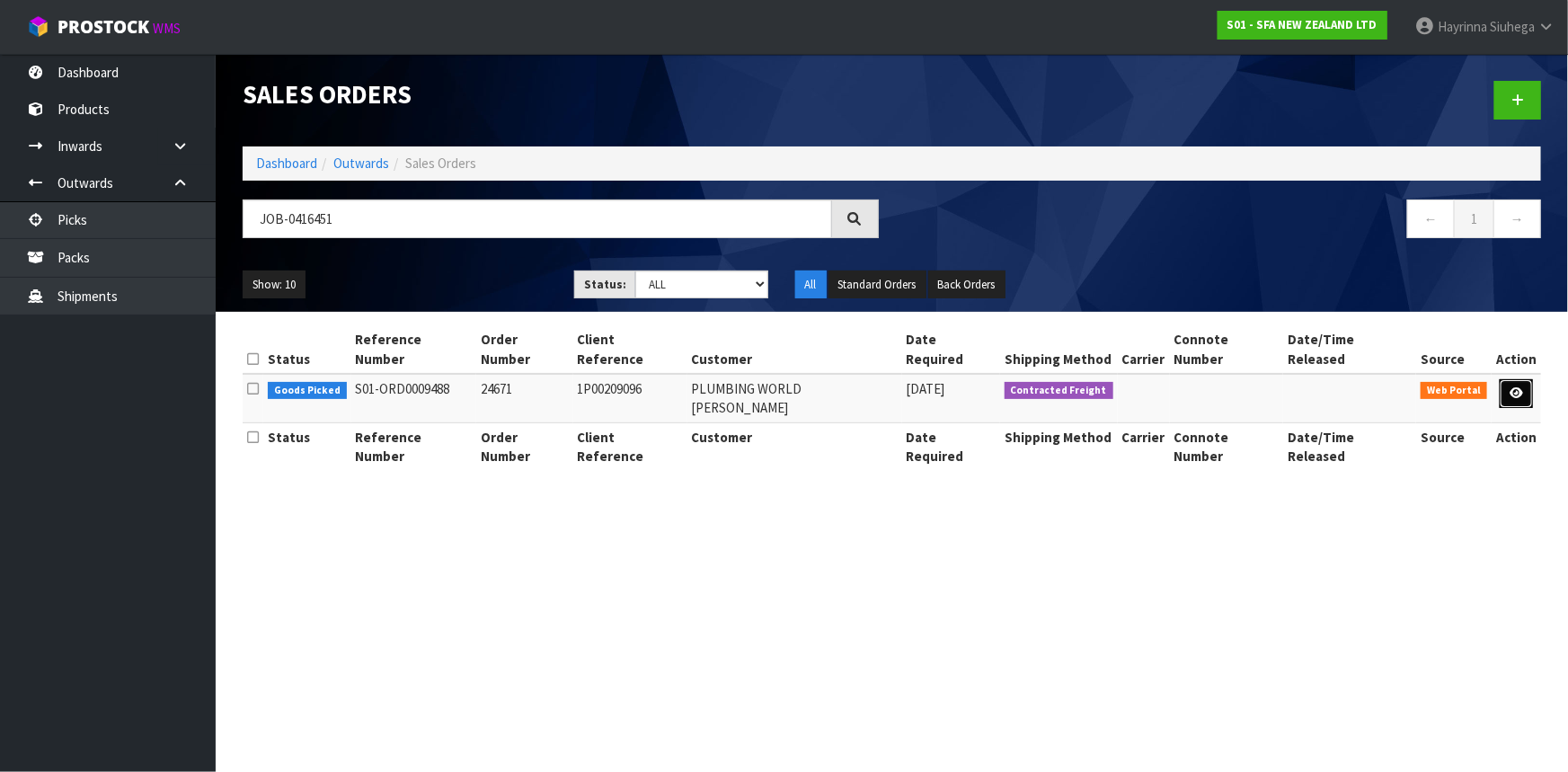
click at [1504, 379] on link at bounding box center [1516, 394] width 33 height 29
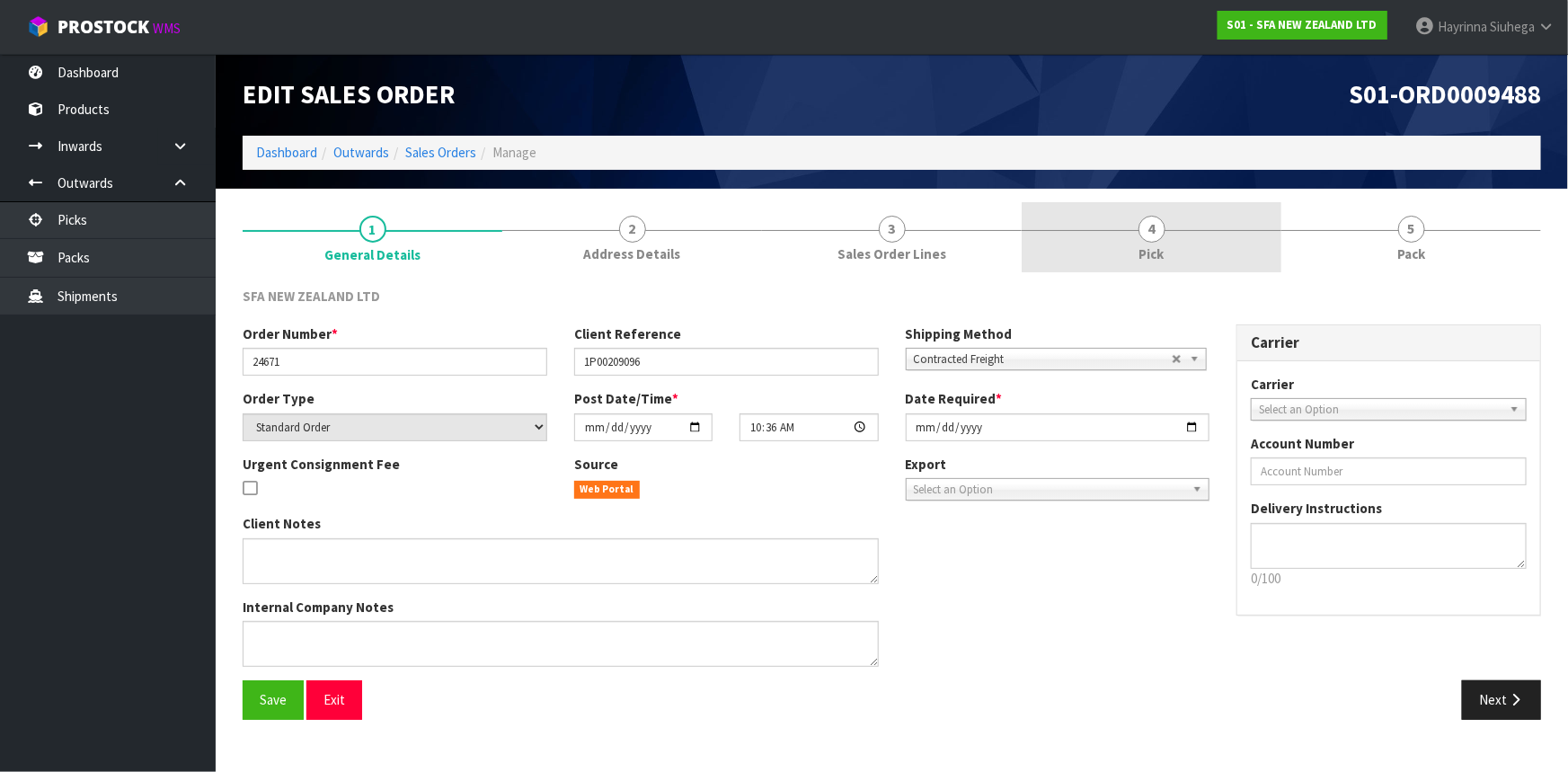
click at [1180, 239] on link "4 Pick" at bounding box center [1152, 238] width 259 height 71
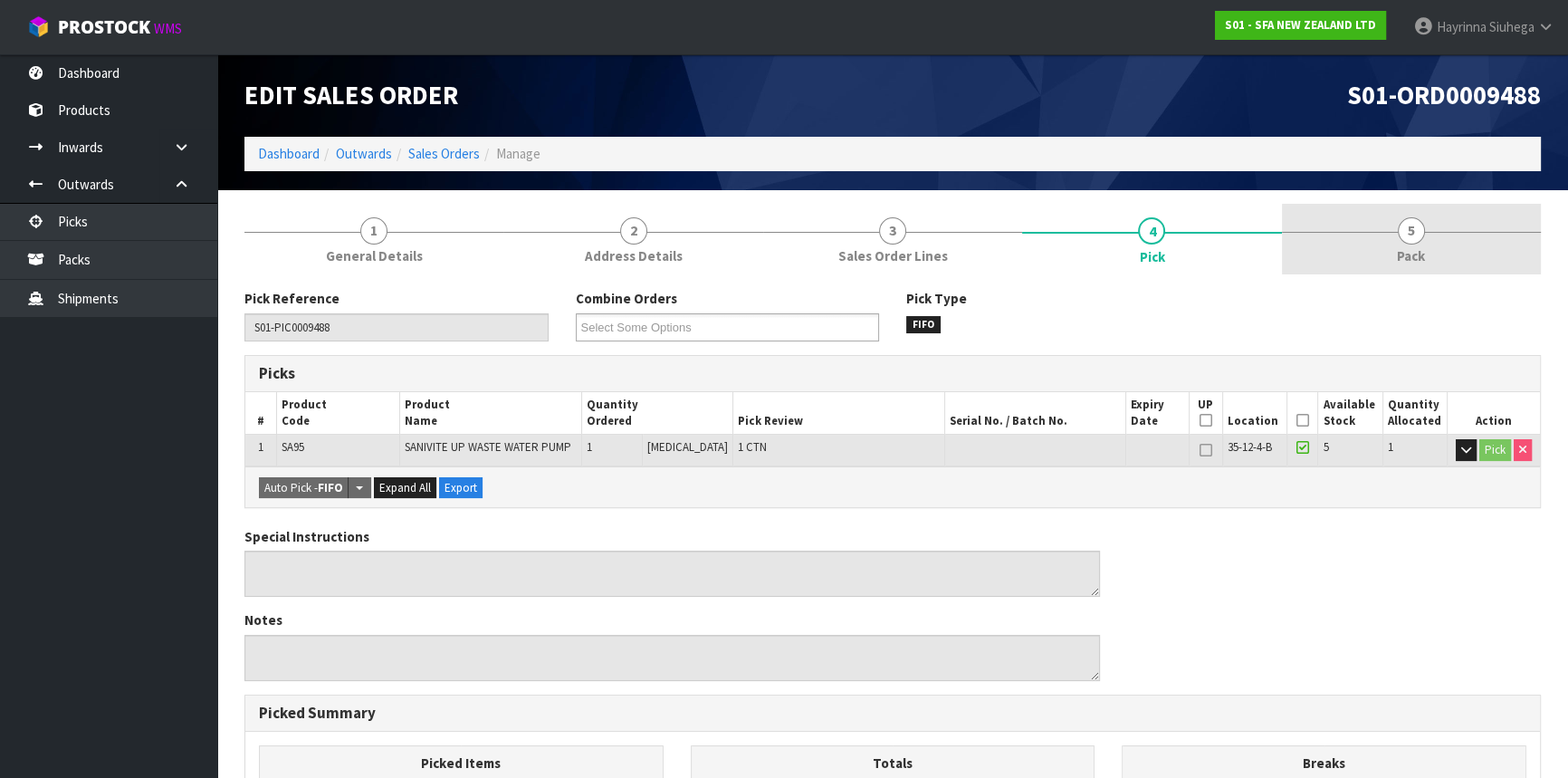
click at [1420, 243] on link "5 Pack" at bounding box center [1412, 239] width 259 height 72
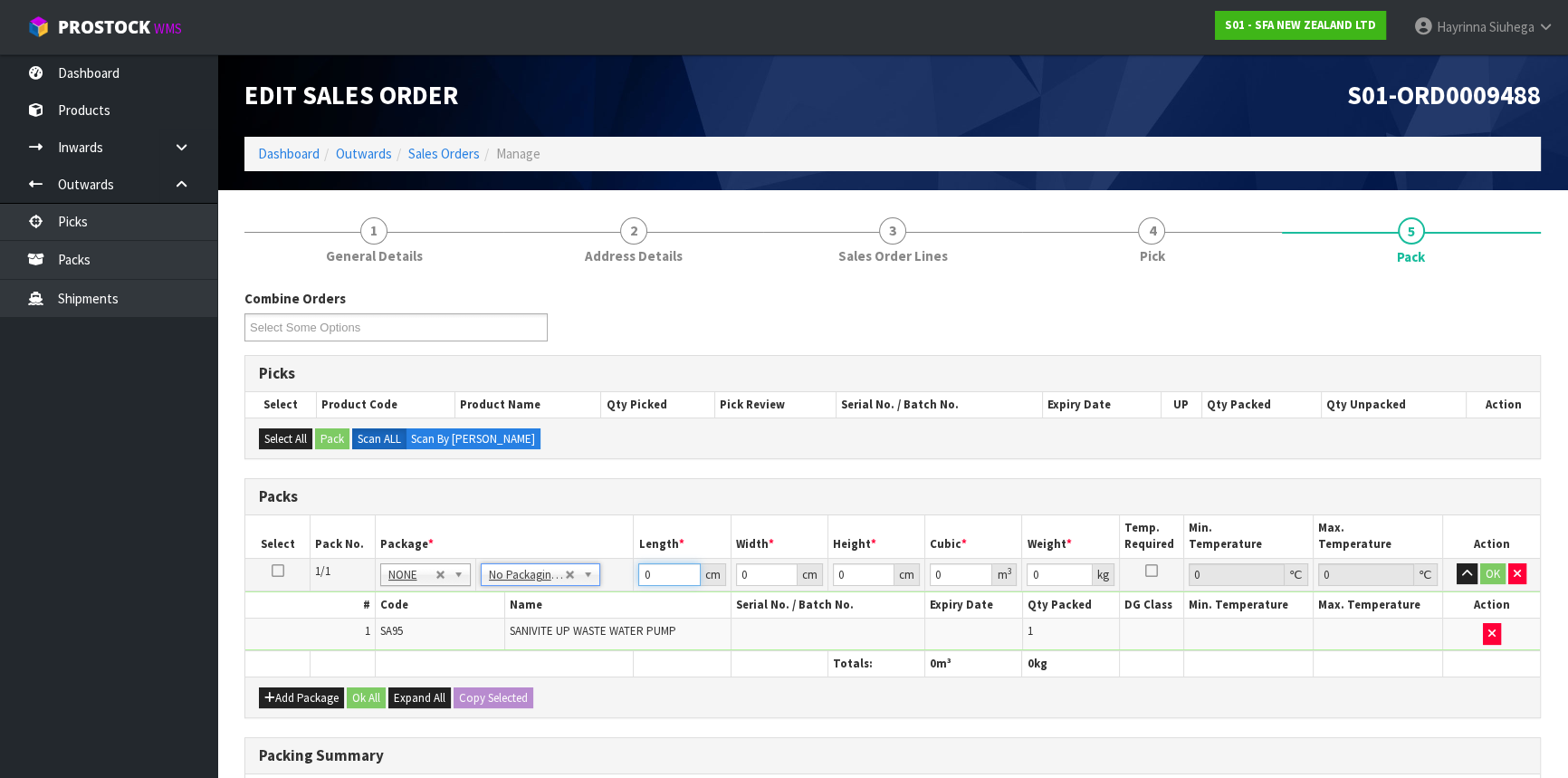
click at [643, 573] on input "0" at bounding box center [668, 575] width 62 height 23
click at [742, 578] on input "252" at bounding box center [766, 575] width 62 height 23
click button "OK" at bounding box center [1492, 574] width 26 height 22
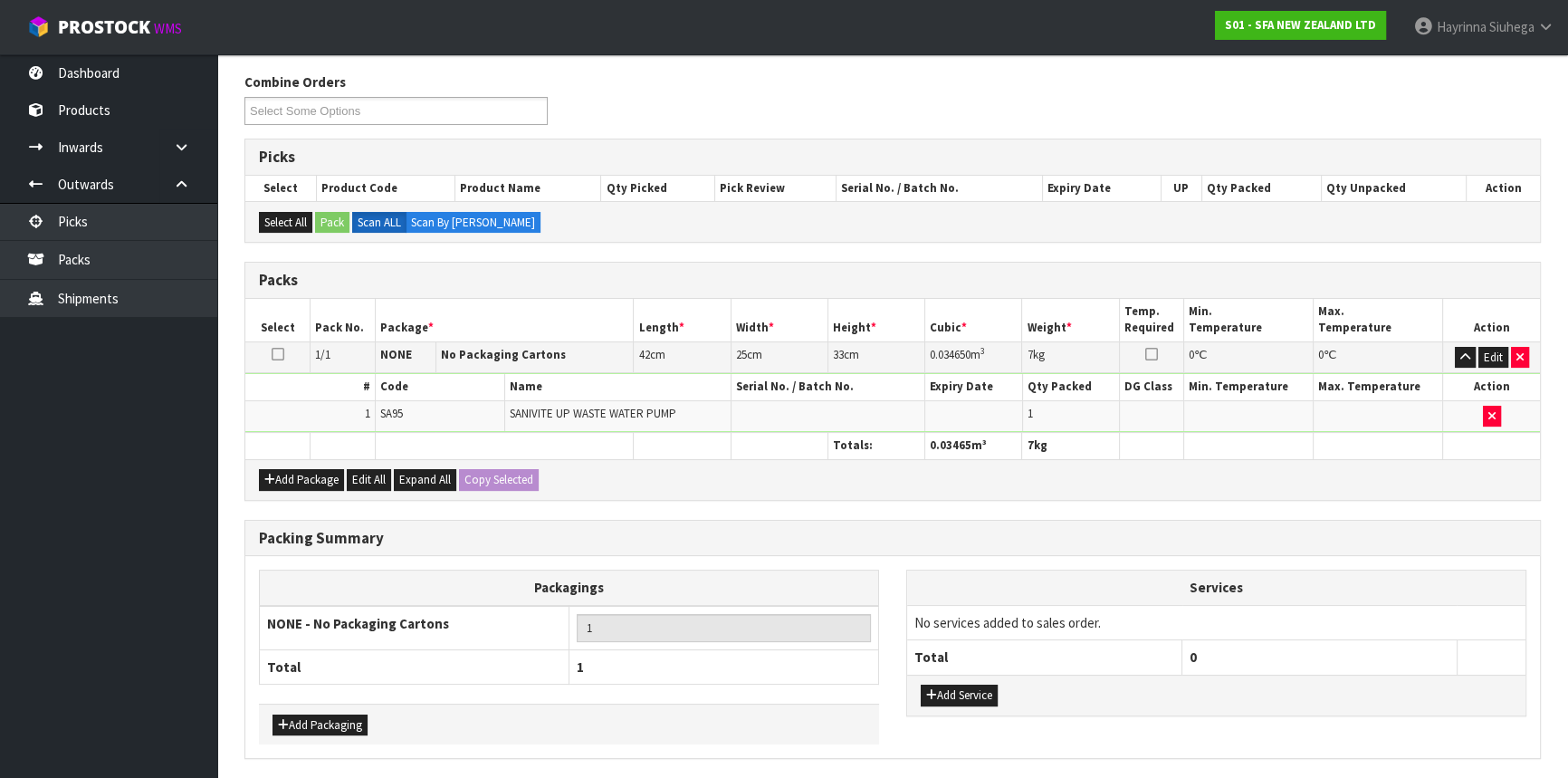
scroll to position [278, 0]
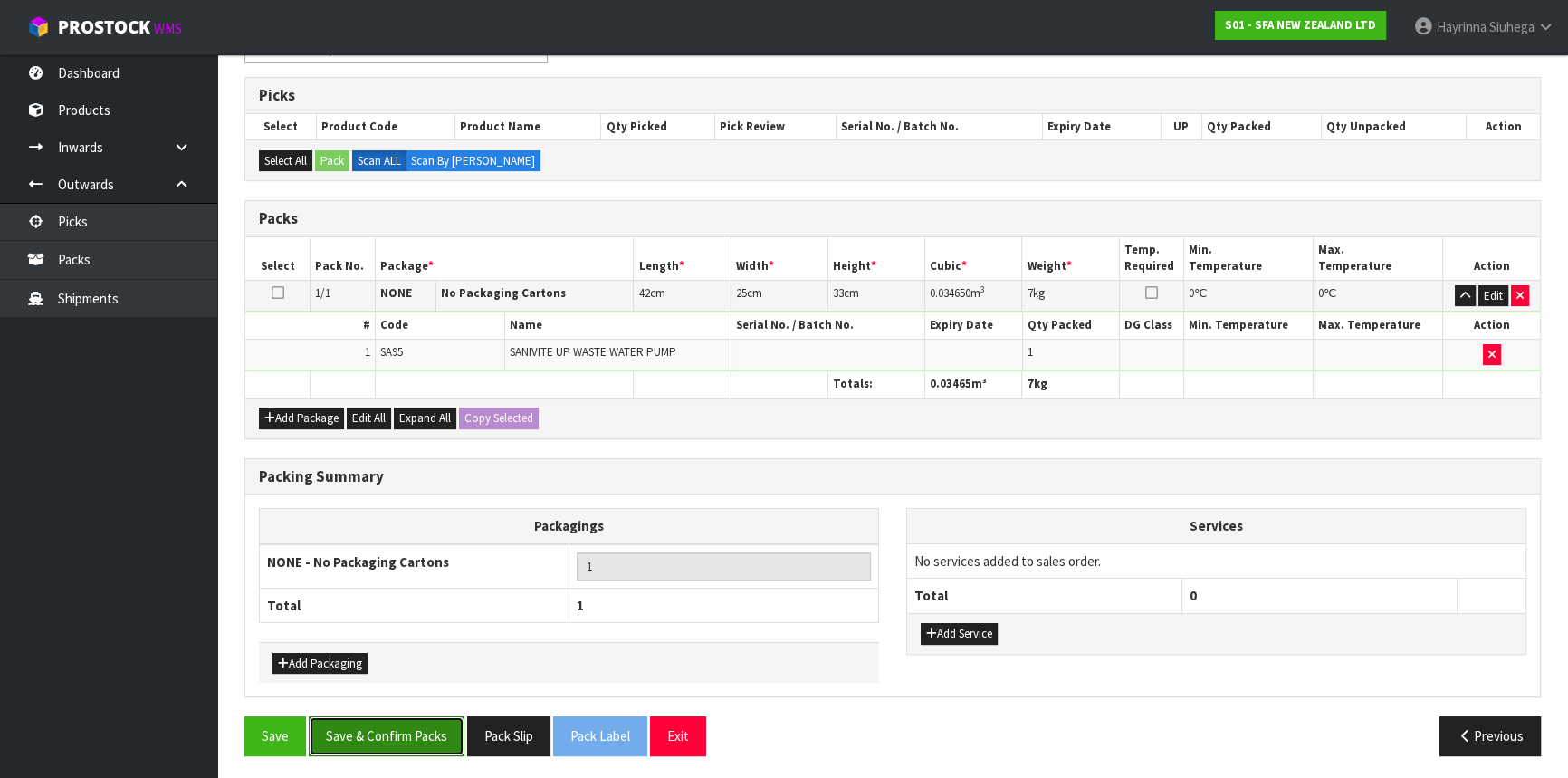
click at [420, 736] on button "Save & Confirm Packs" at bounding box center [386, 735] width 156 height 39
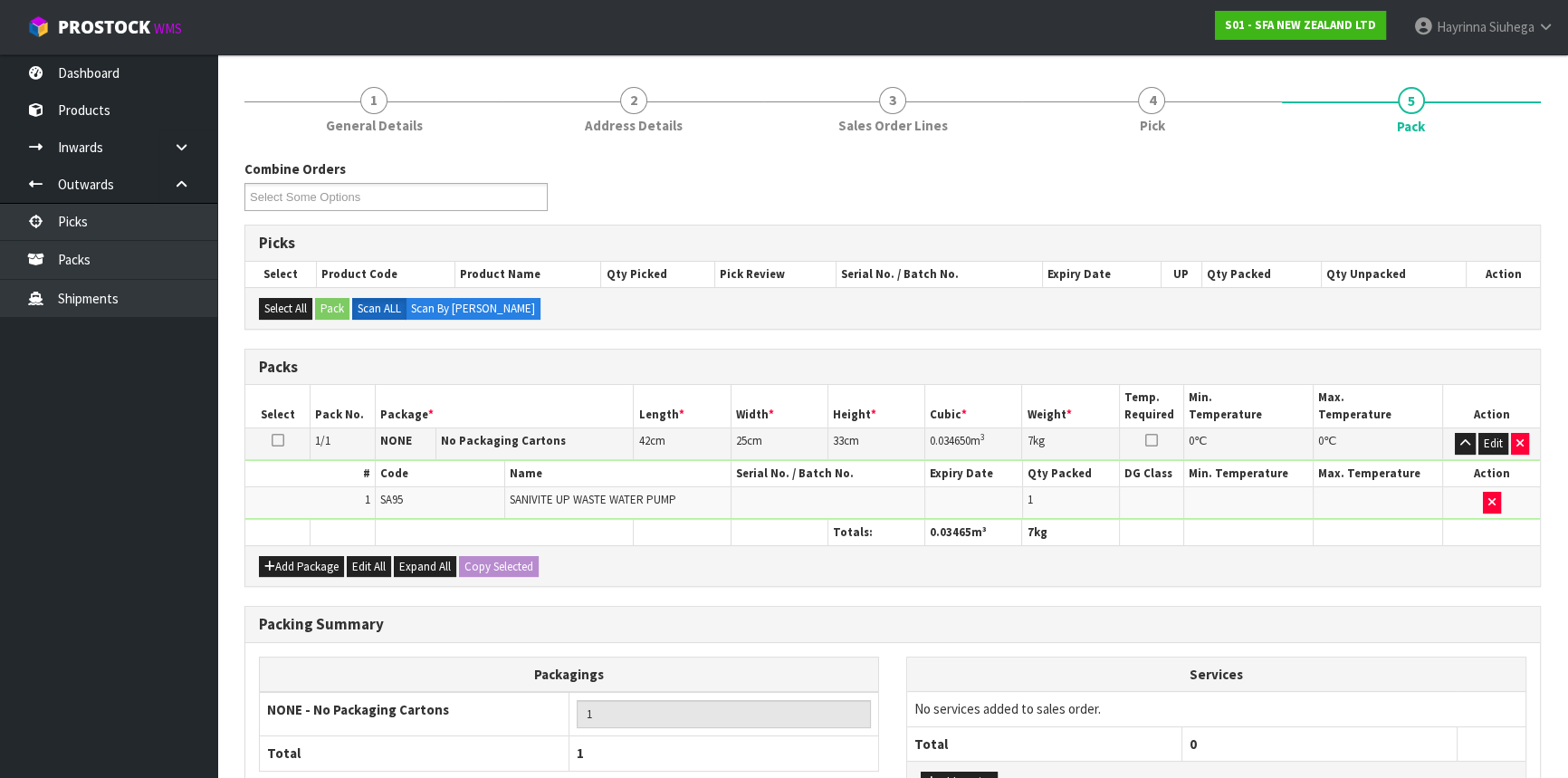
scroll to position [244, 0]
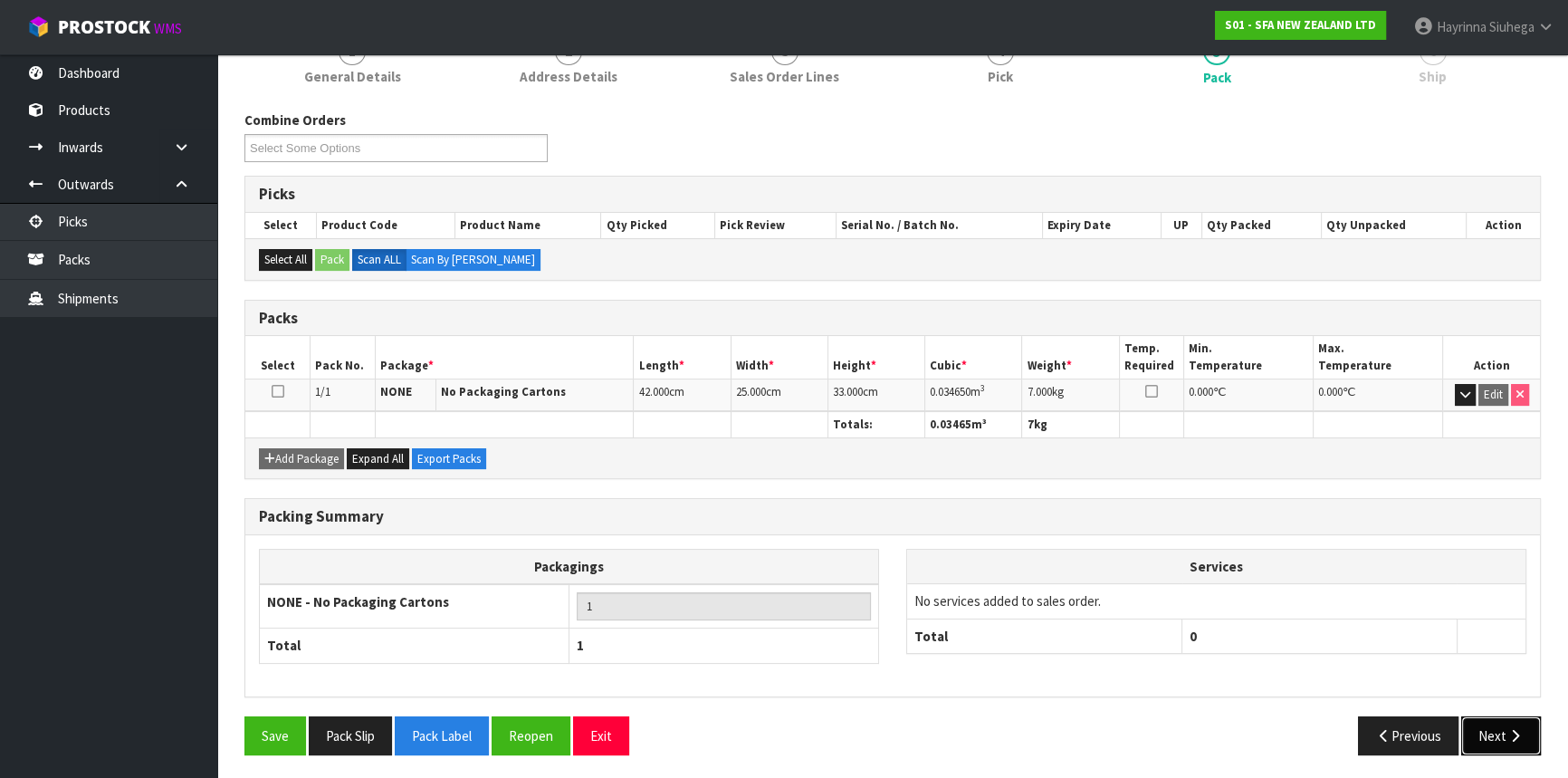
click at [1516, 729] on icon "button" at bounding box center [1515, 735] width 17 height 13
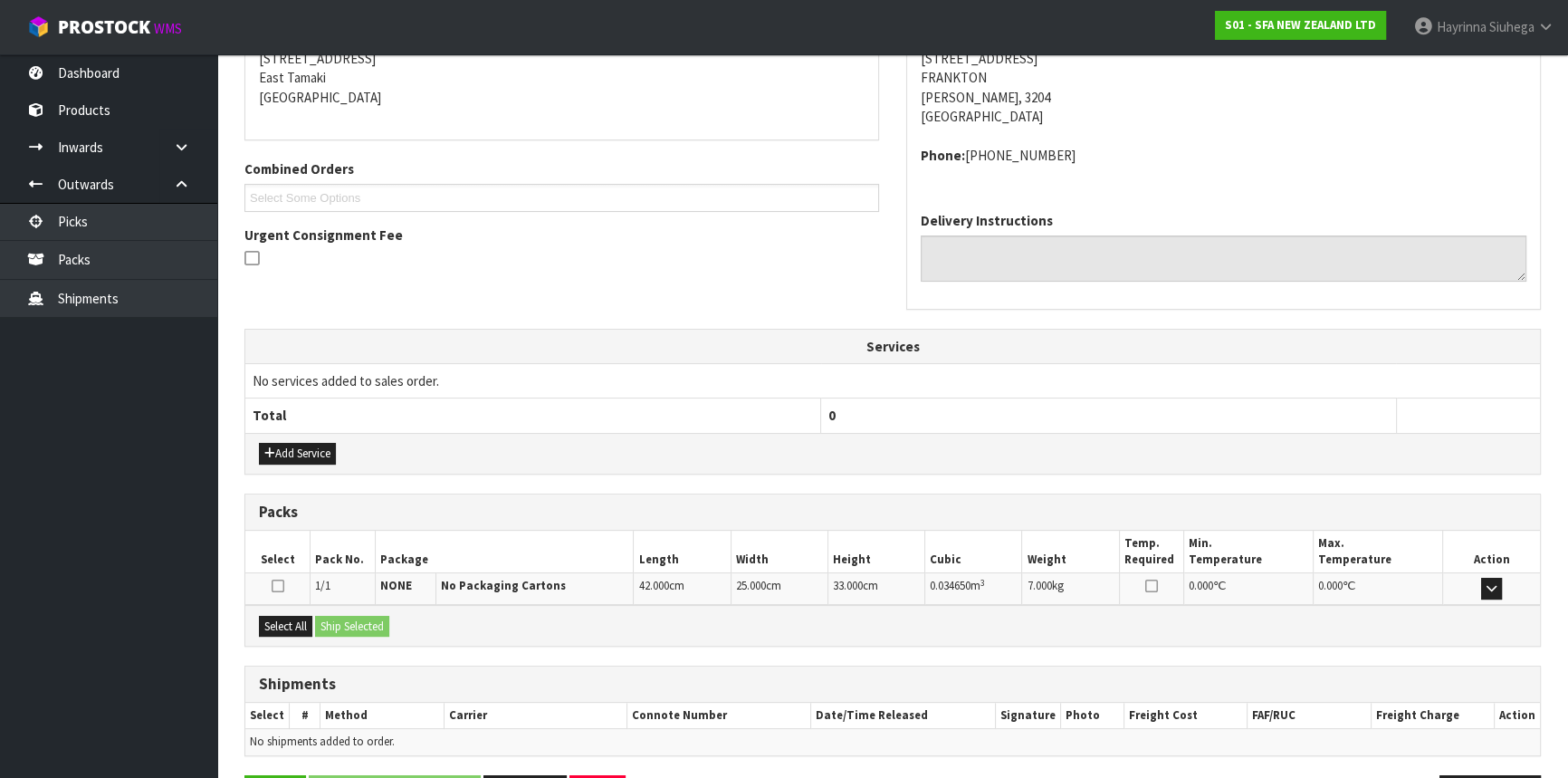
scroll to position [434, 0]
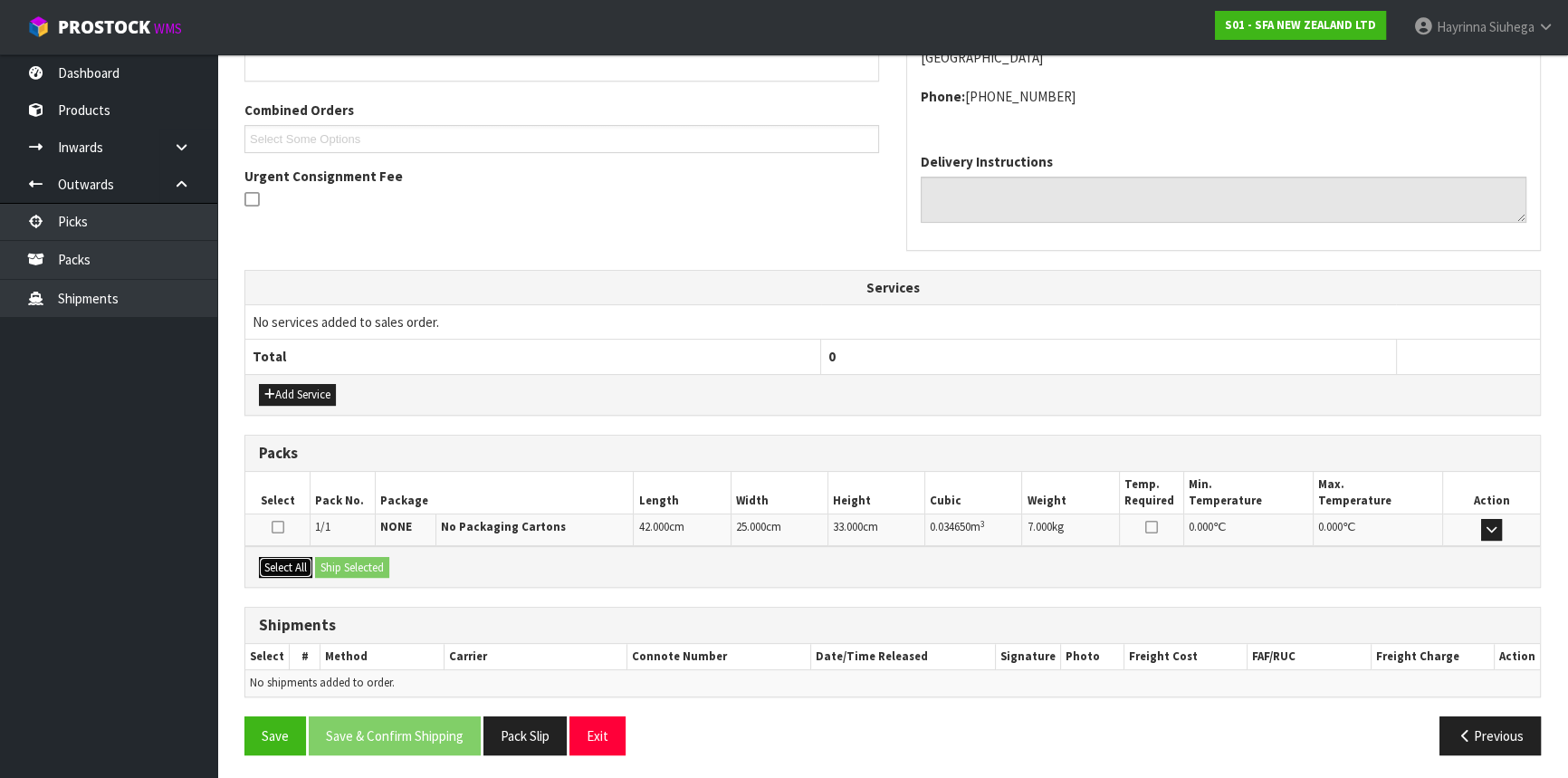
click at [278, 558] on button "Select All" at bounding box center [286, 567] width 53 height 22
drag, startPoint x: 349, startPoint y: 557, endPoint x: 355, endPoint y: 578, distance: 21.8
click at [350, 557] on button "Ship Selected" at bounding box center [352, 567] width 74 height 22
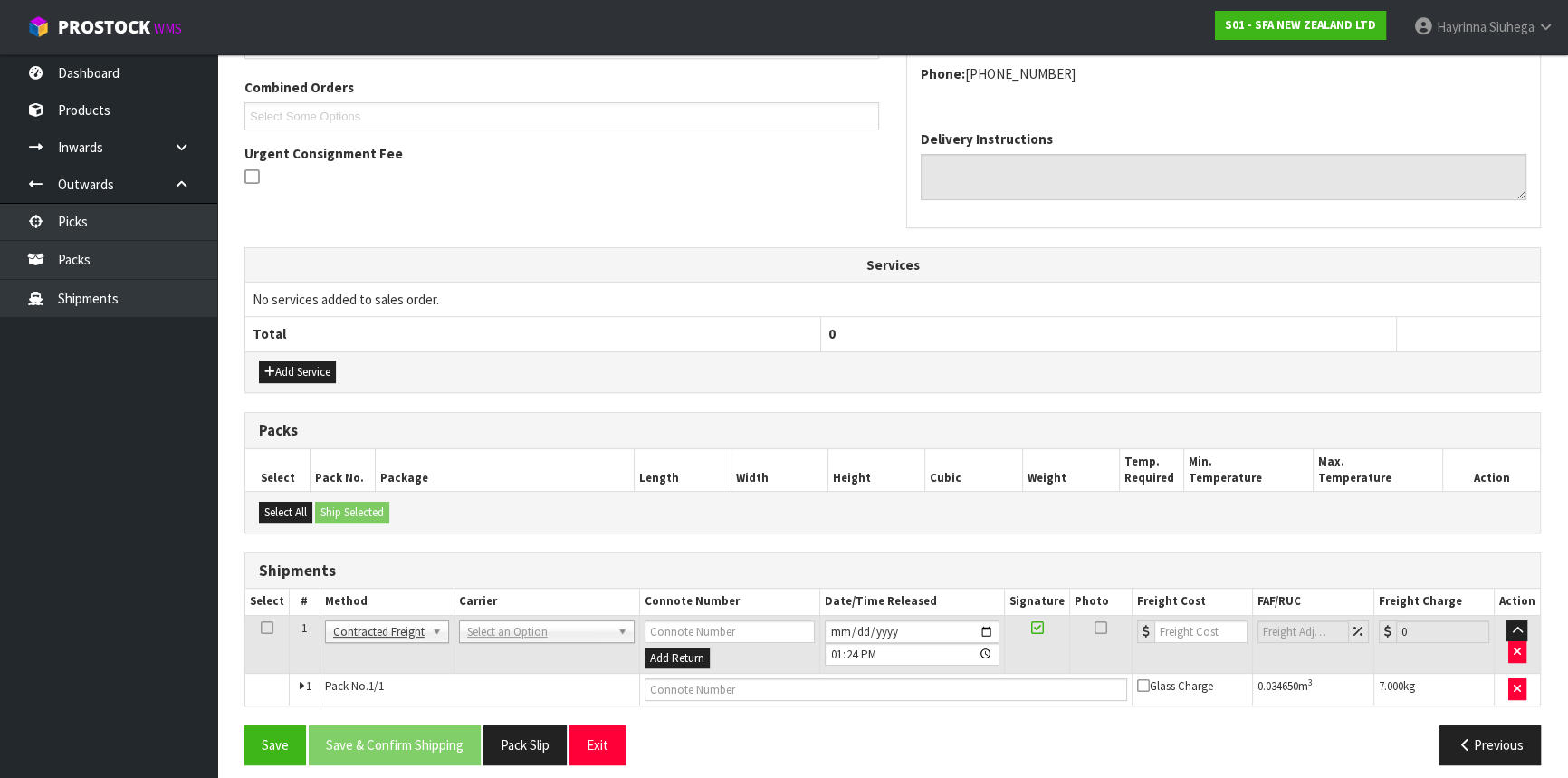
scroll to position [468, 0]
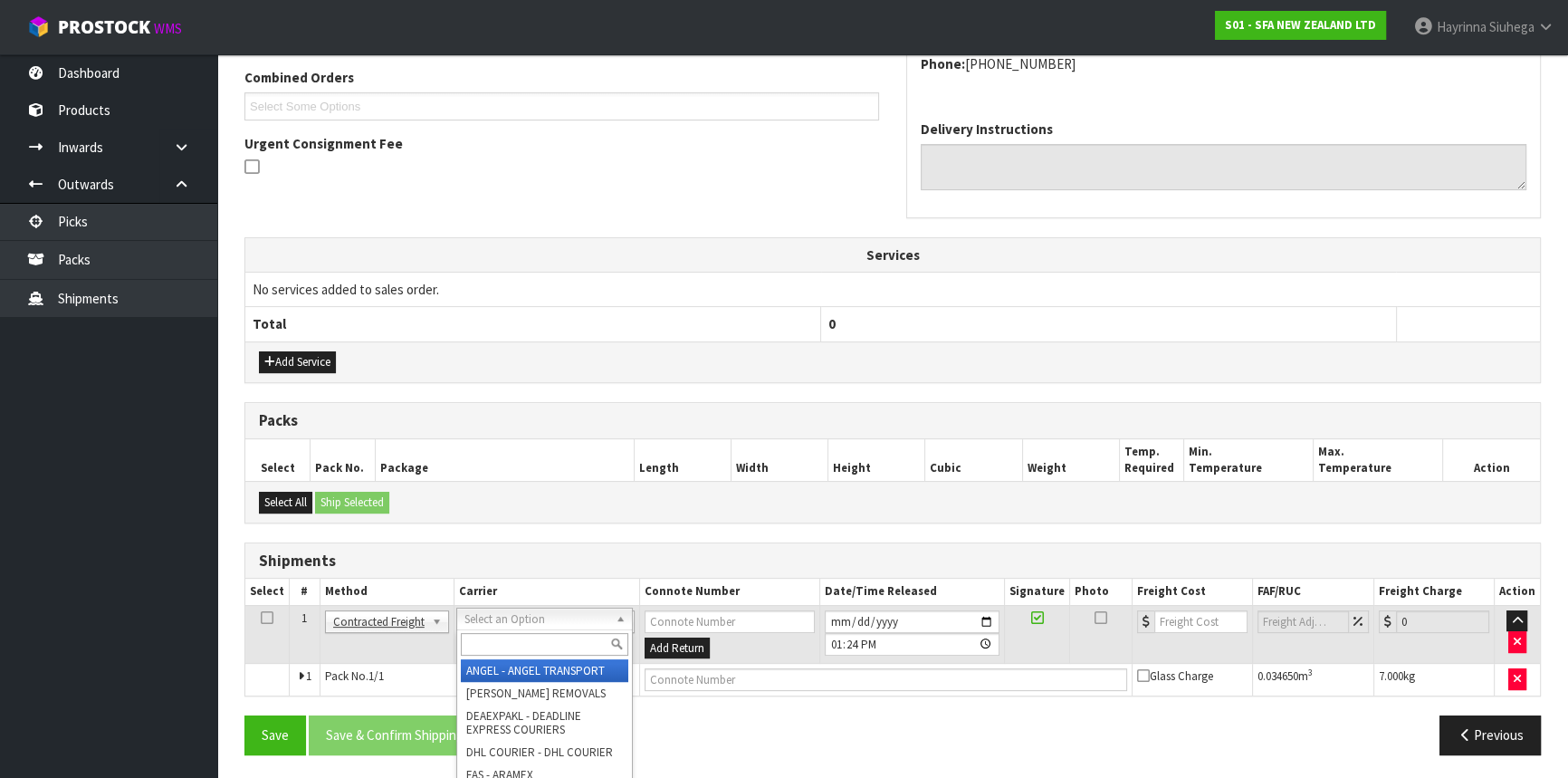
click at [533, 640] on input "text" at bounding box center [544, 645] width 167 height 23
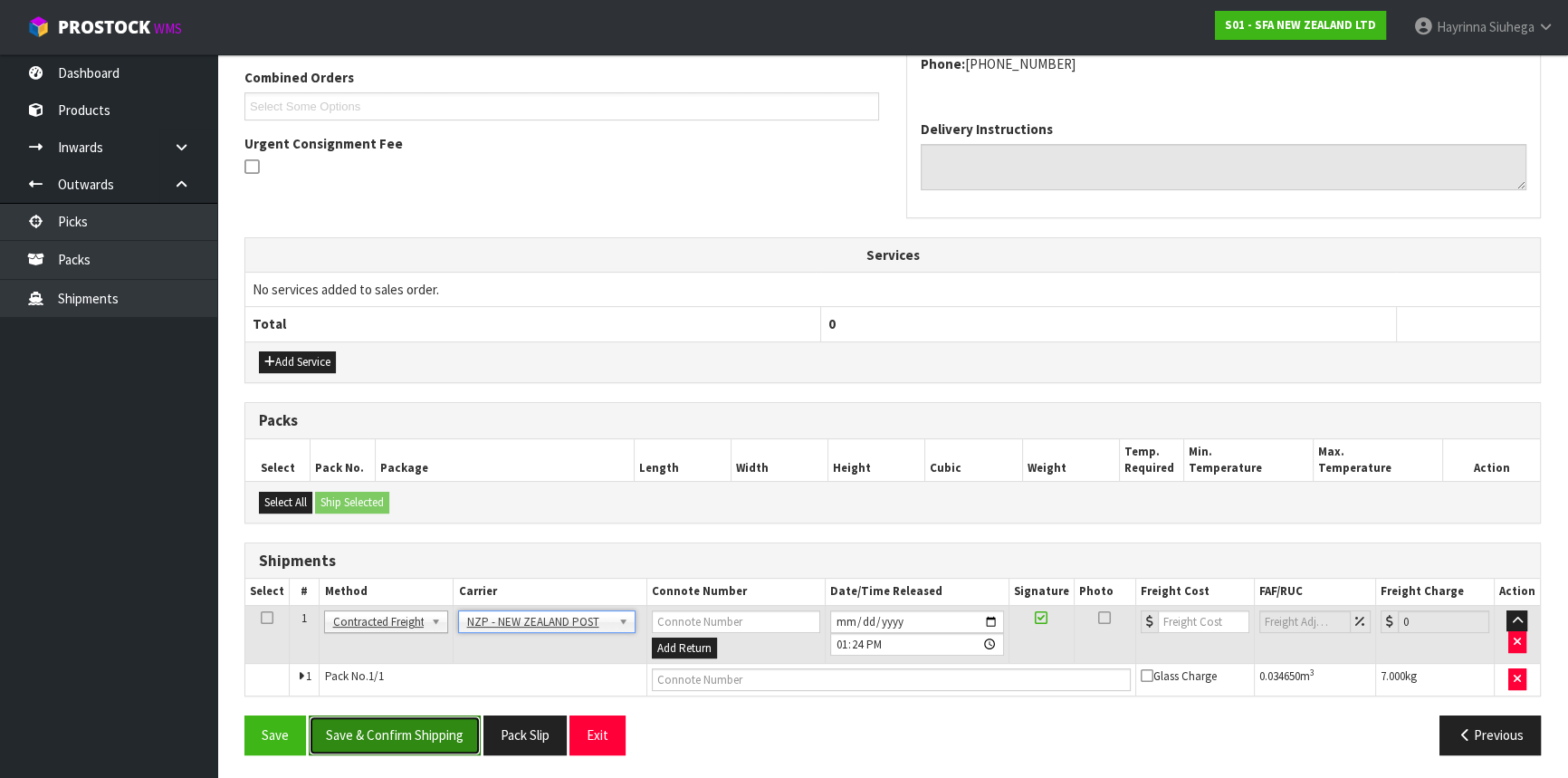
click at [451, 742] on button "Save & Confirm Shipping" at bounding box center [395, 734] width 172 height 39
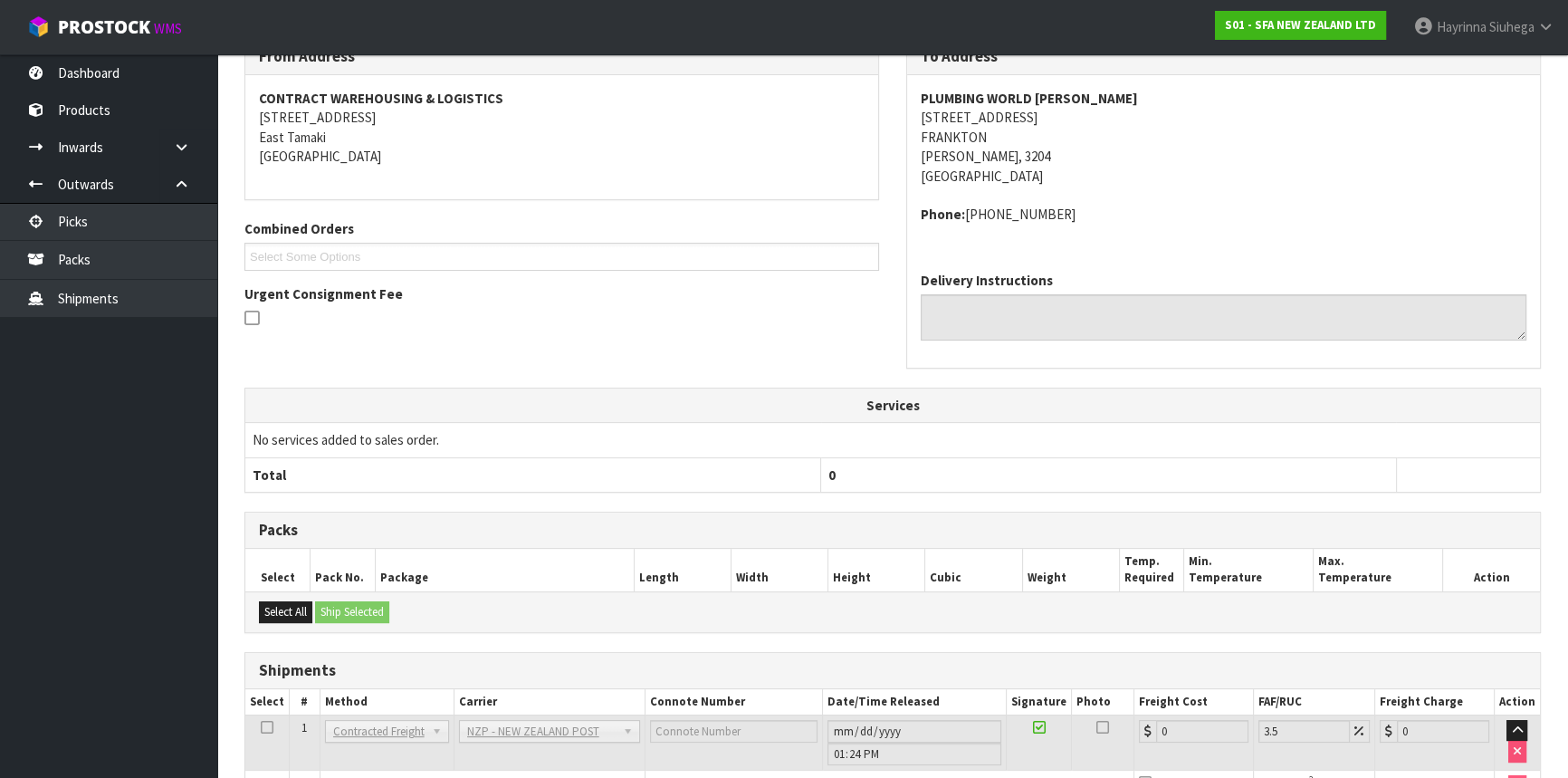
scroll to position [443, 0]
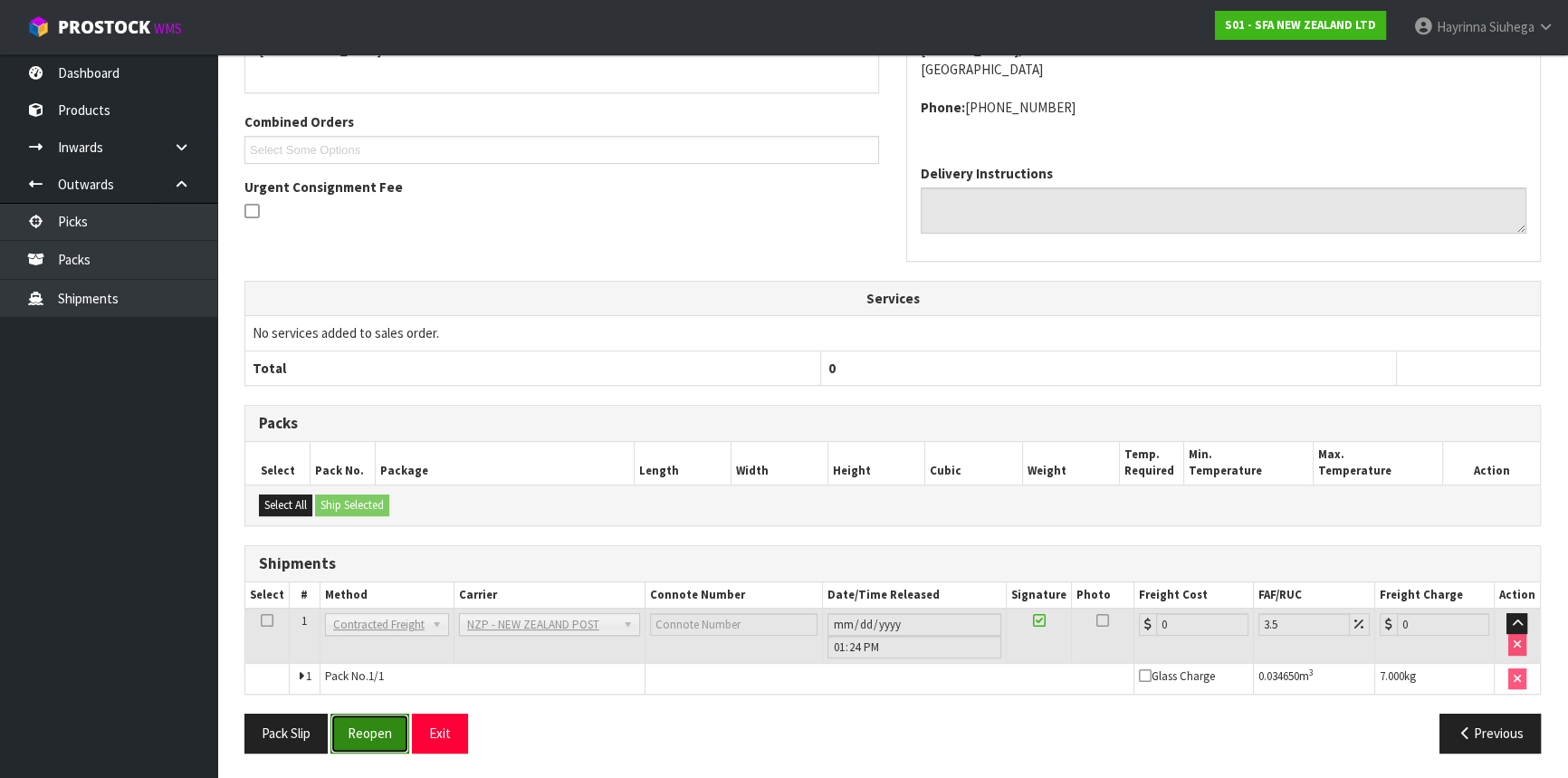
click at [388, 727] on button "Reopen" at bounding box center [369, 733] width 79 height 39
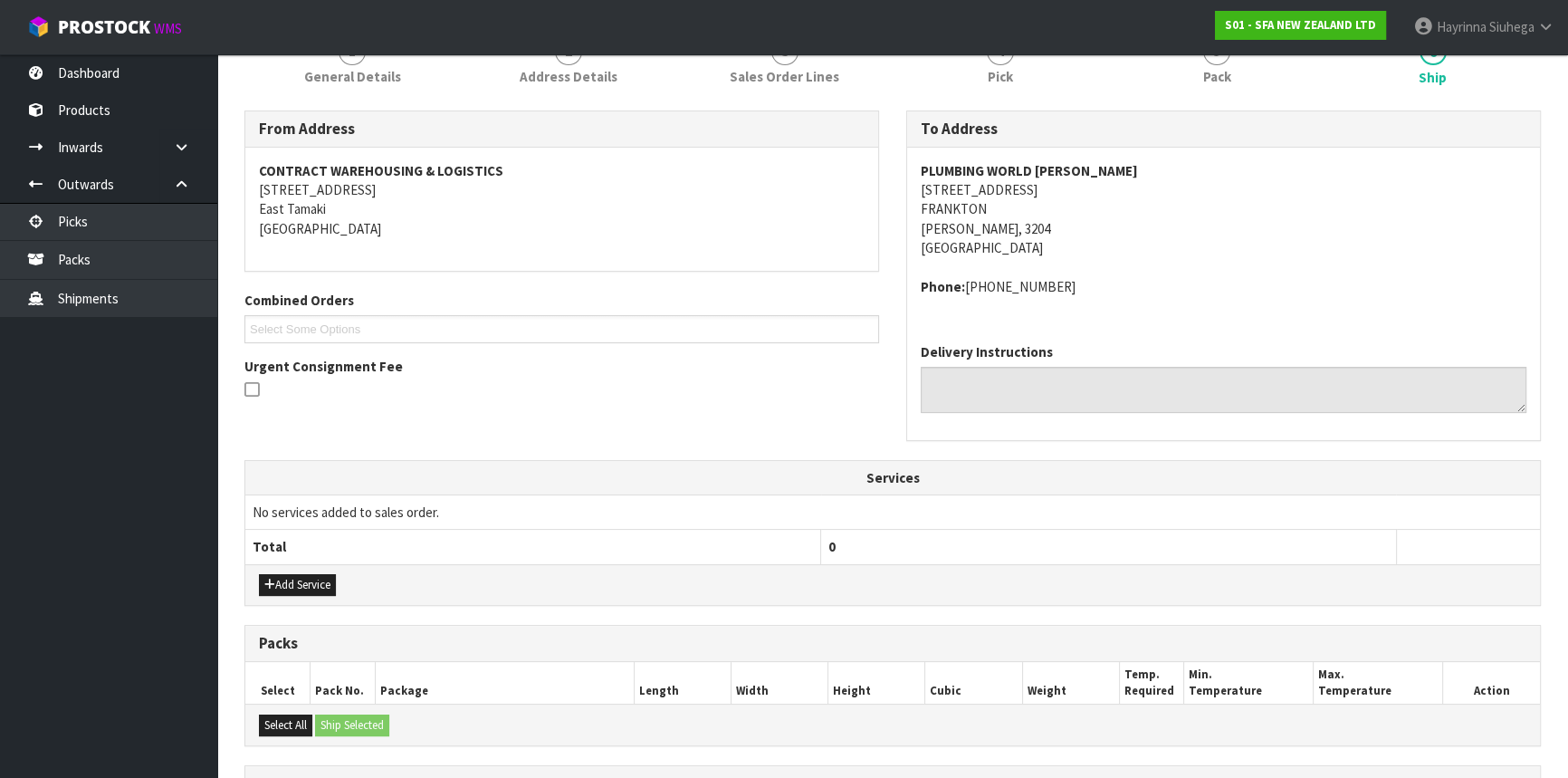
scroll to position [485, 0]
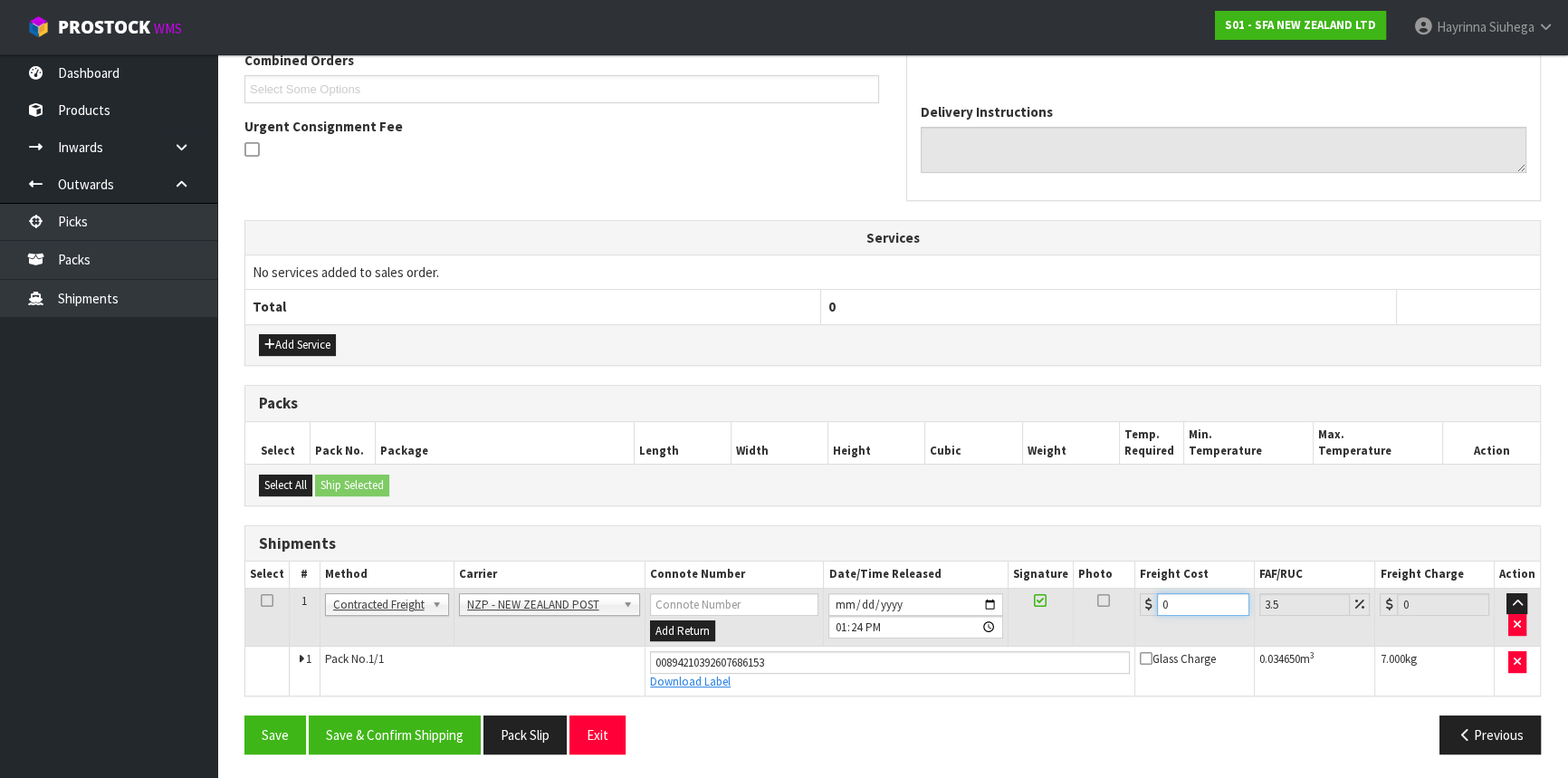
drag, startPoint x: 1188, startPoint y: 600, endPoint x: 719, endPoint y: 562, distance: 470.5
click at [708, 565] on table "Select # Method Carrier Connote Number Date/Time Released Signature Photo Freig…" at bounding box center [892, 628] width 1295 height 133
click at [244, 716] on button "Save" at bounding box center [274, 734] width 62 height 39
click at [433, 716] on button "Save & Confirm Shipping" at bounding box center [395, 734] width 172 height 39
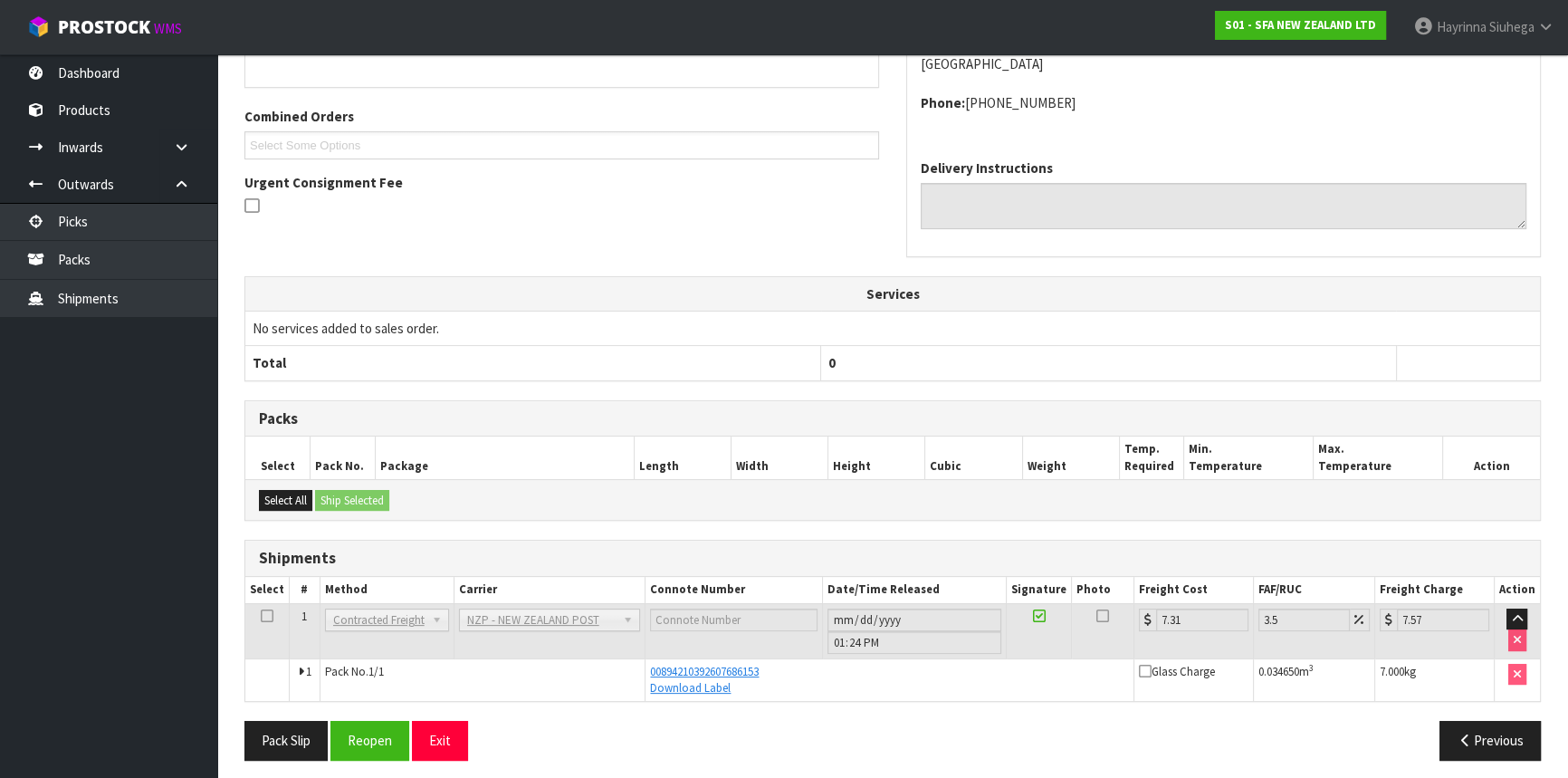
scroll to position [0, 0]
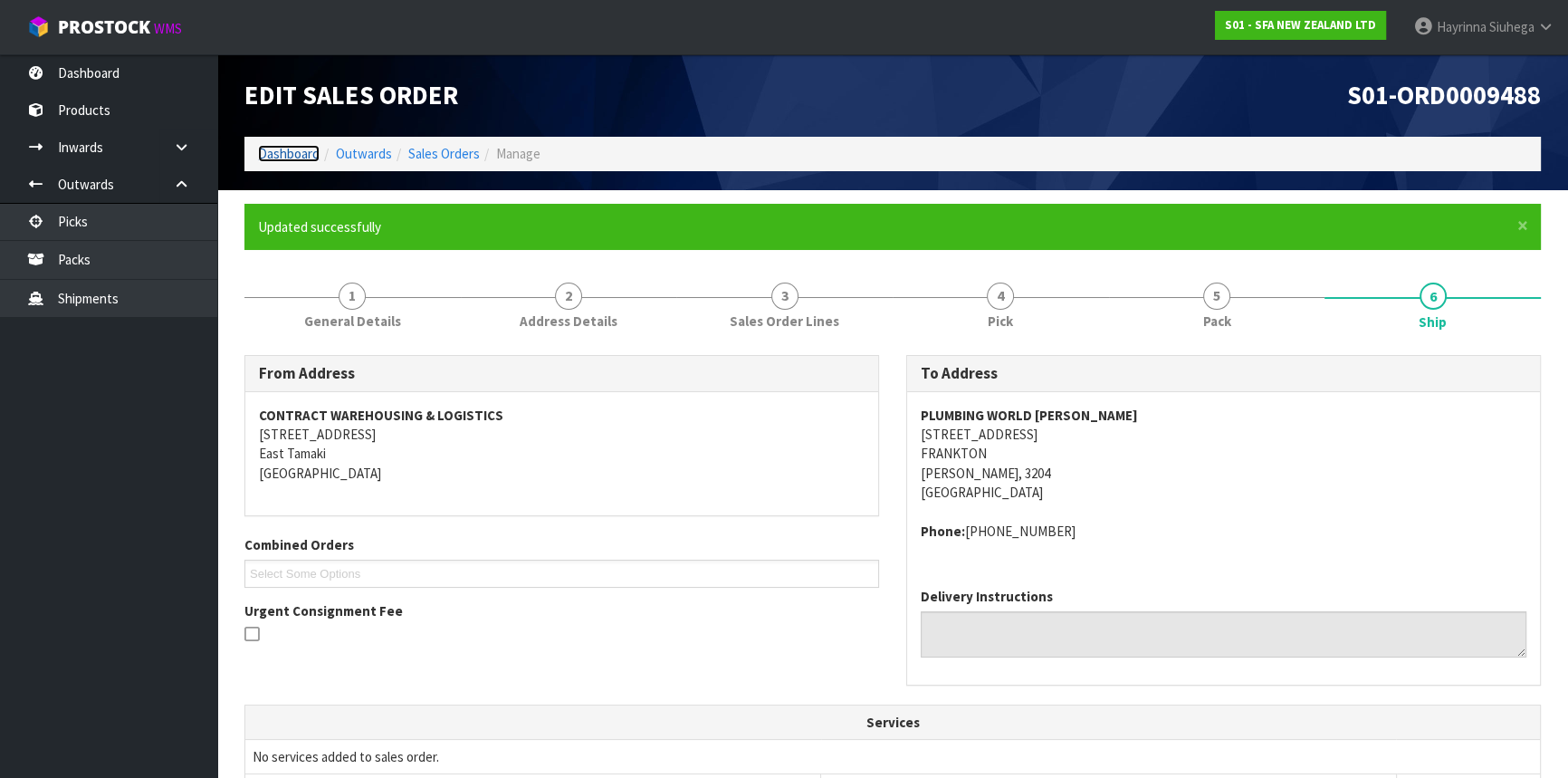
click at [291, 157] on link "Dashboard" at bounding box center [289, 153] width 62 height 17
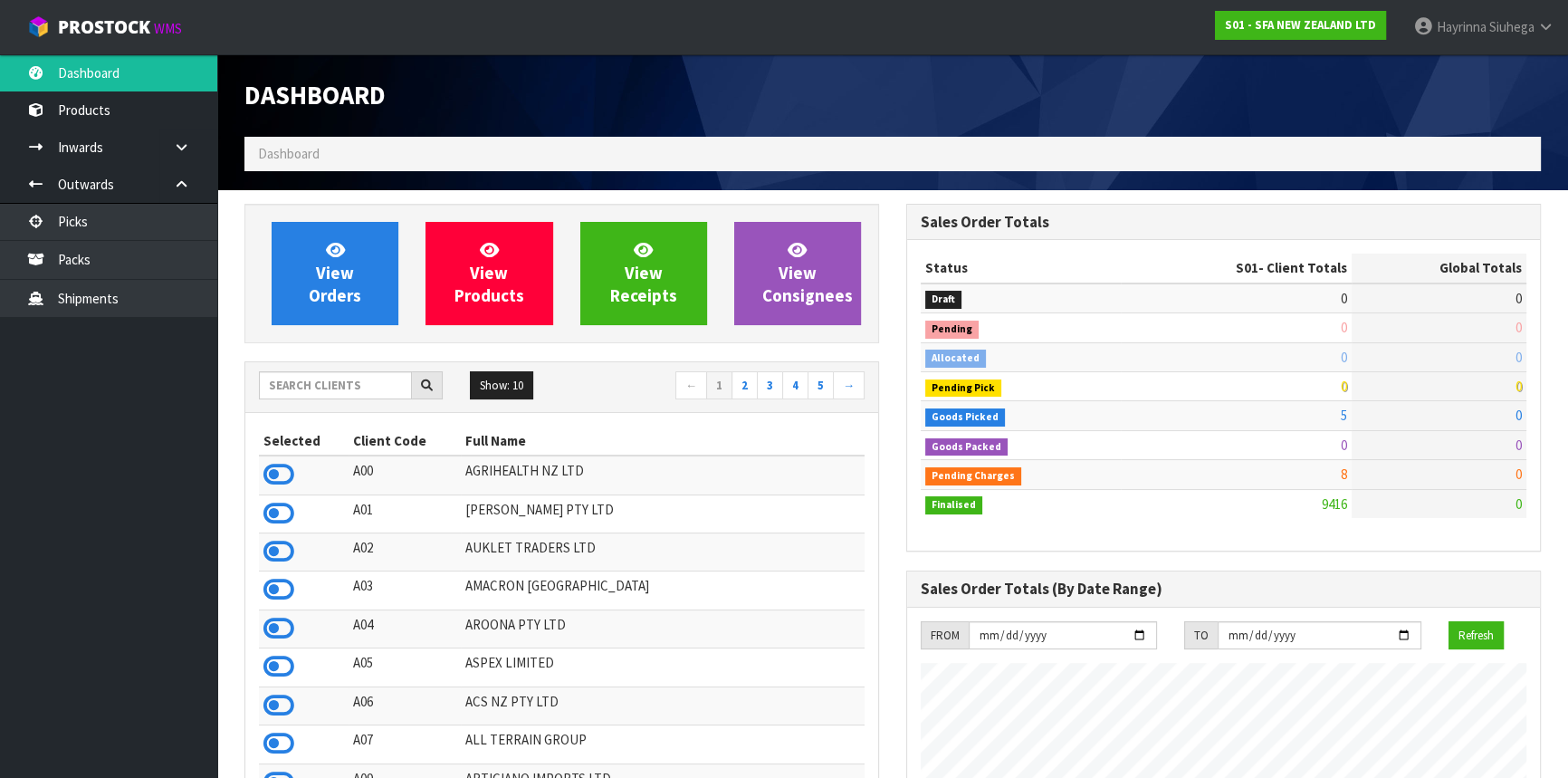
scroll to position [1369, 661]
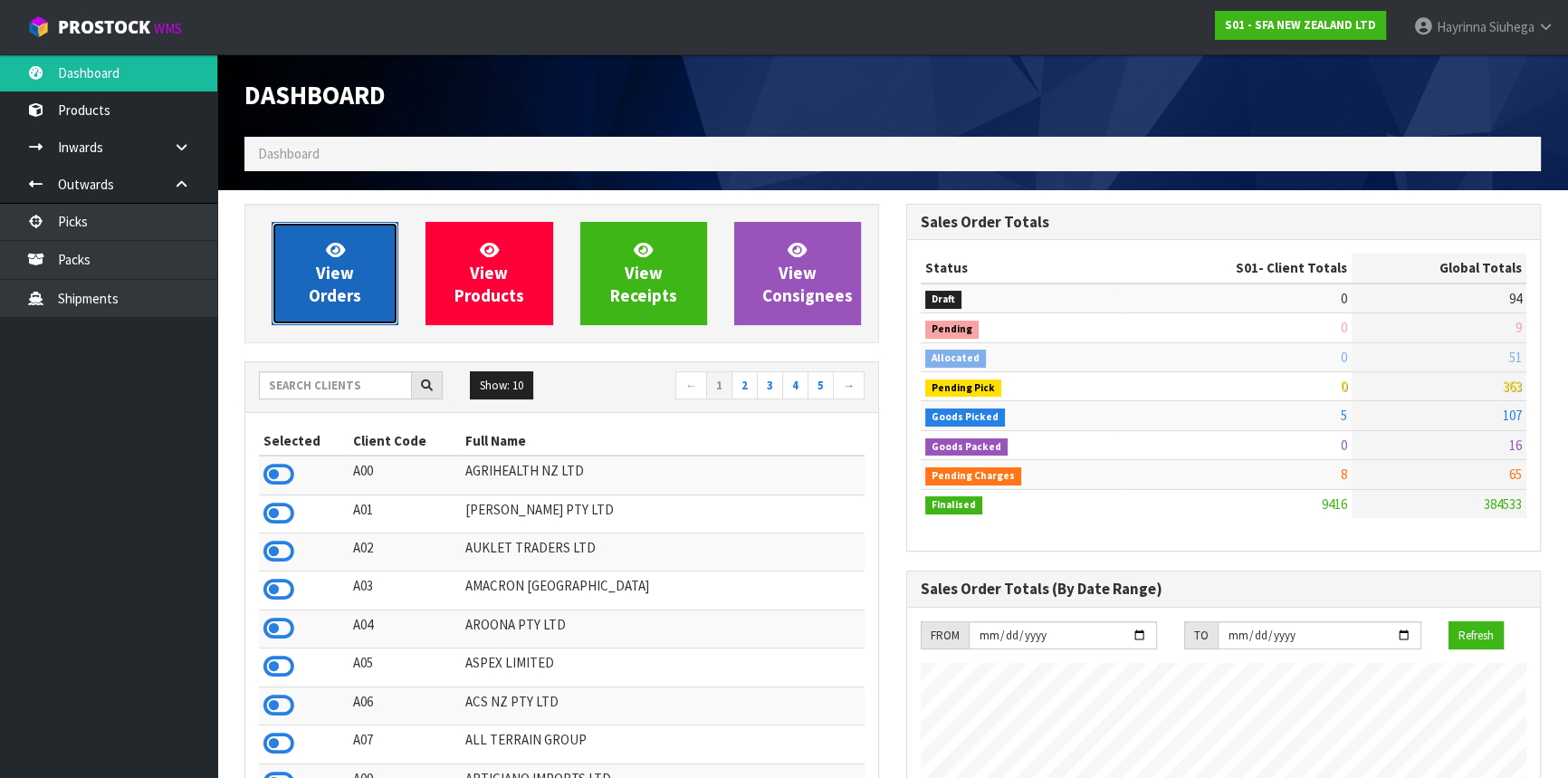
click at [325, 236] on link "View Orders" at bounding box center [335, 273] width 127 height 103
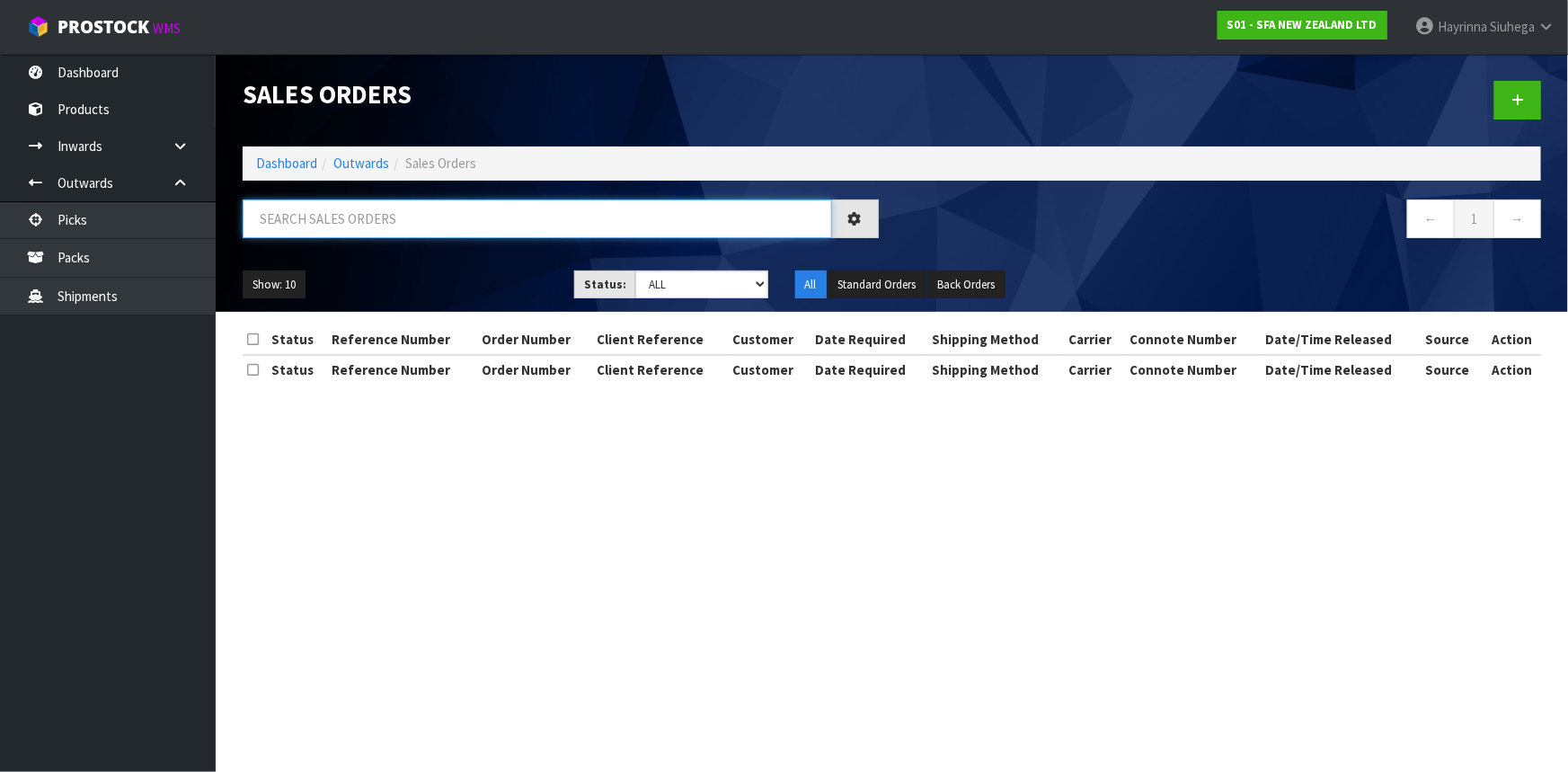
click at [321, 221] on input "text" at bounding box center [537, 218] width 590 height 39
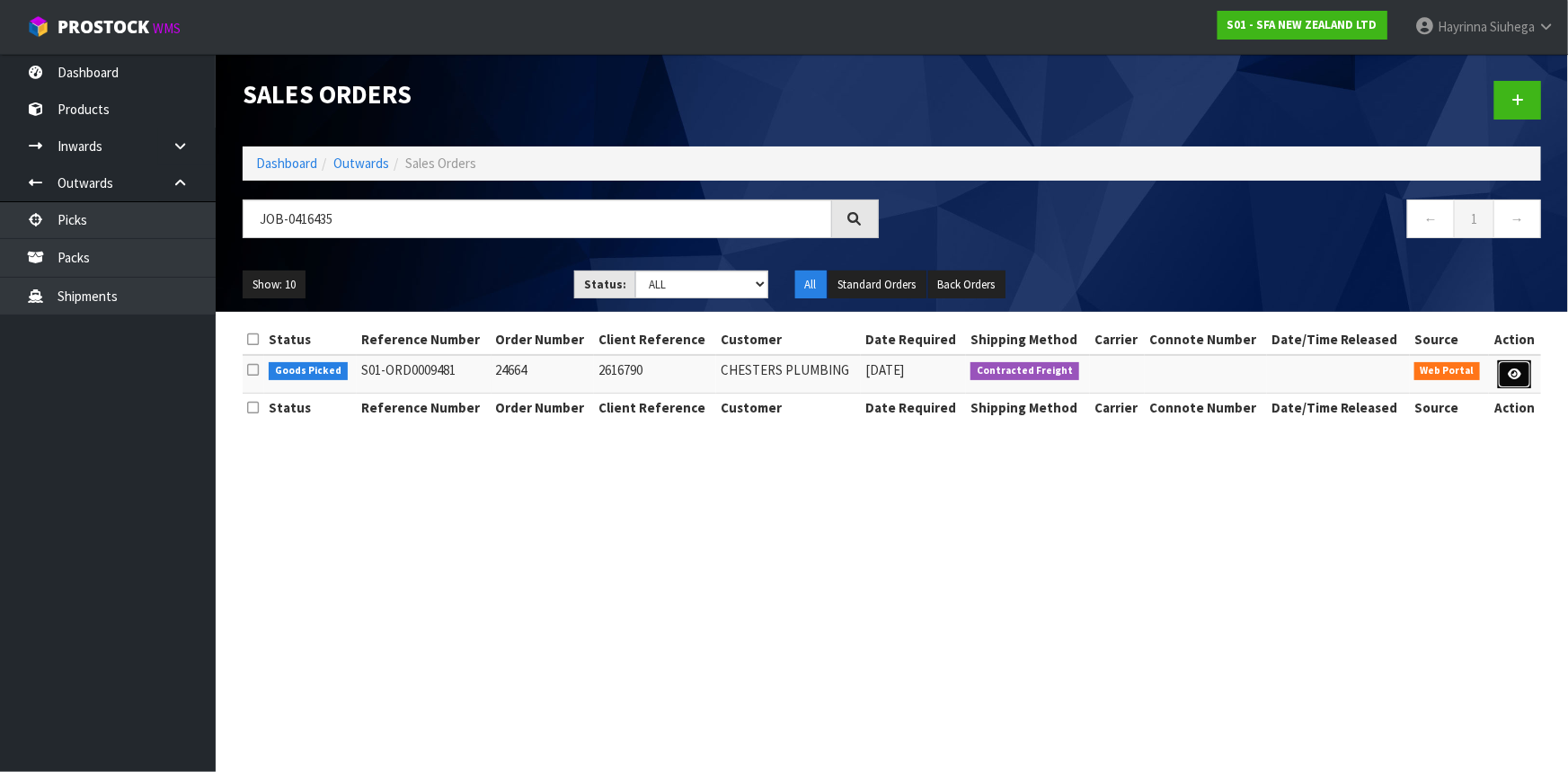
click at [1515, 372] on icon at bounding box center [1514, 374] width 13 height 11
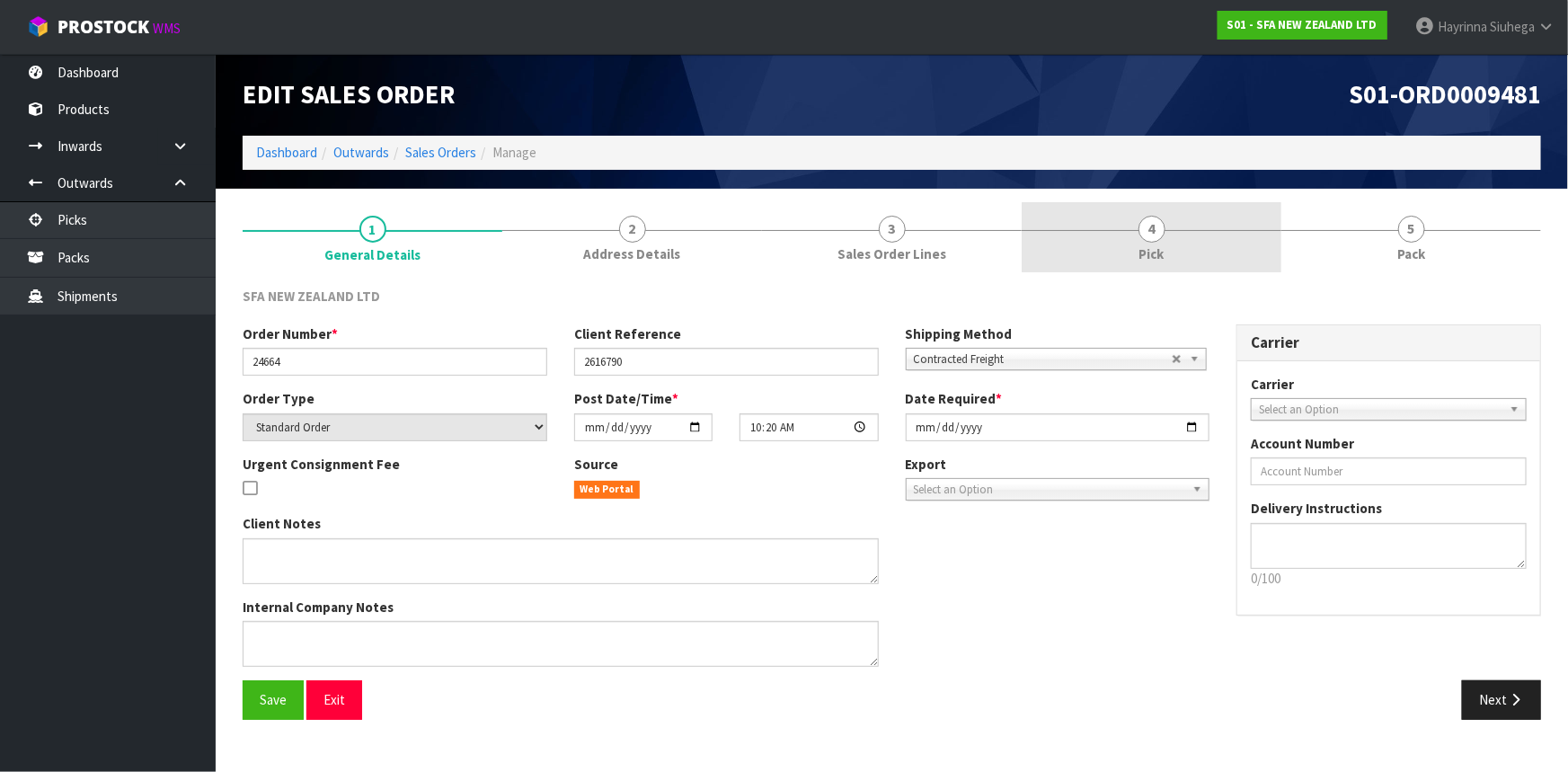
click at [1265, 240] on link "4 Pick" at bounding box center [1152, 238] width 259 height 71
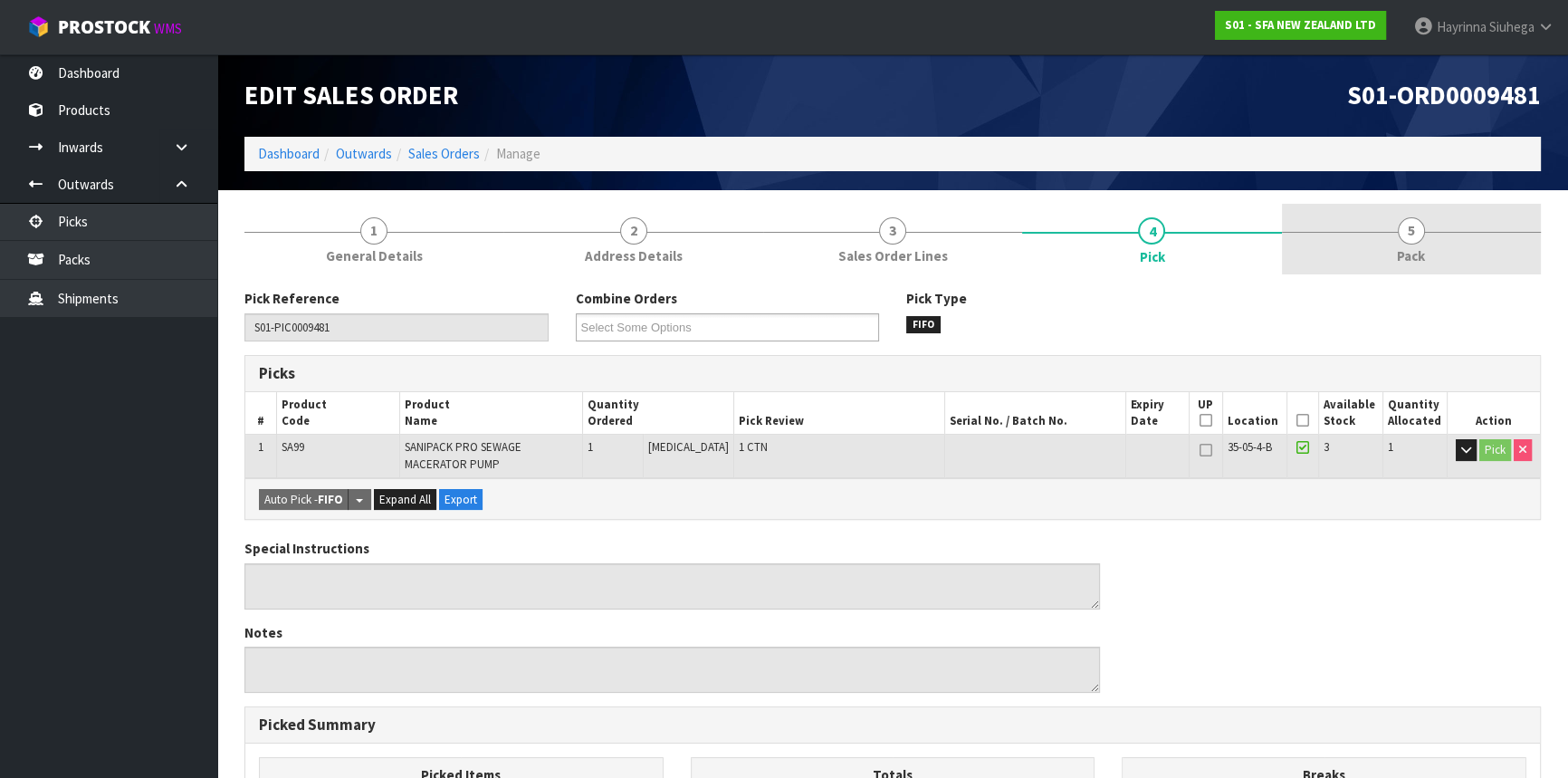
click at [1407, 214] on link "5 Pack" at bounding box center [1412, 239] width 259 height 72
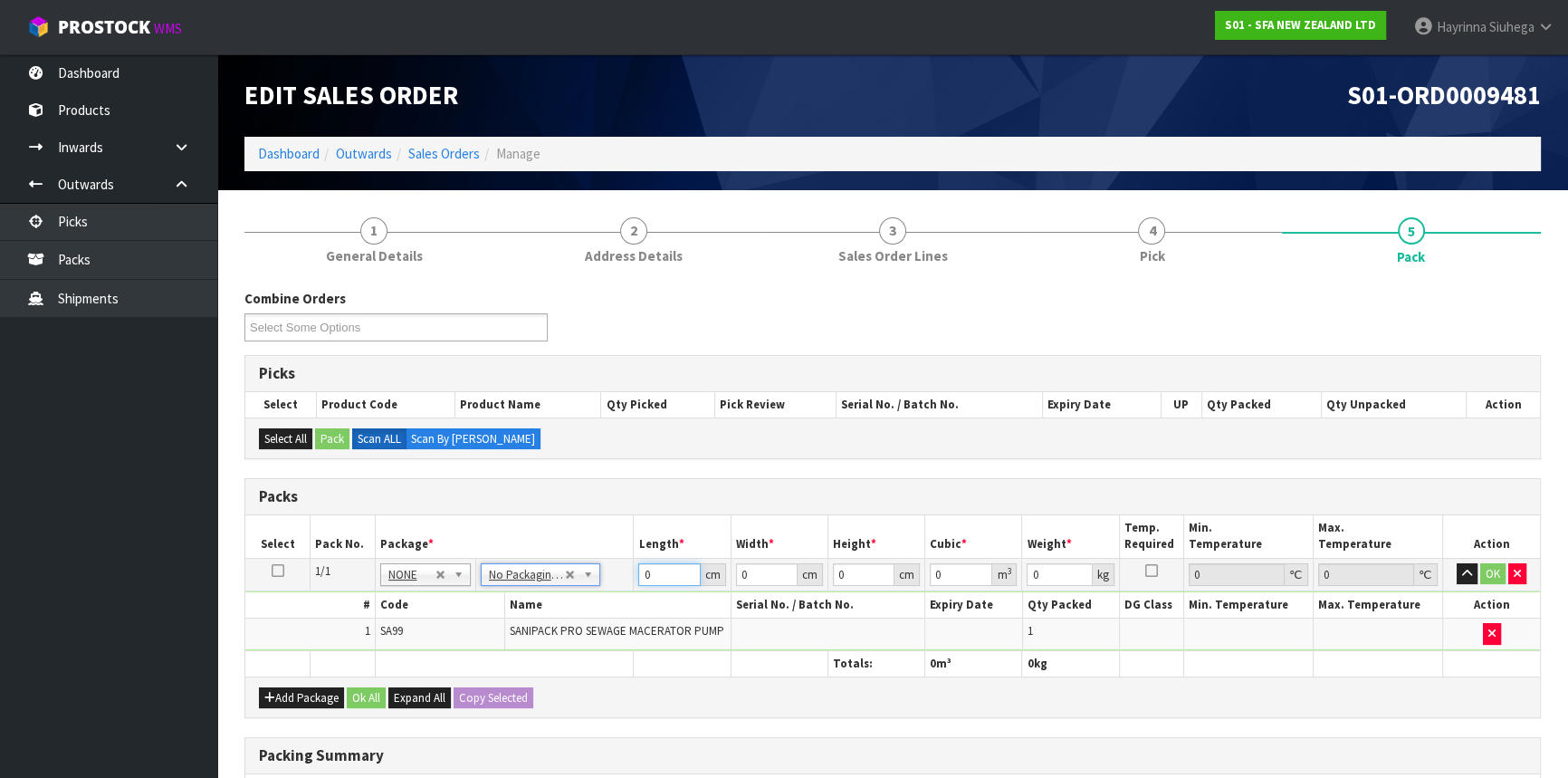
click at [638, 575] on input "0" at bounding box center [668, 575] width 62 height 23
click button "OK" at bounding box center [1492, 574] width 26 height 22
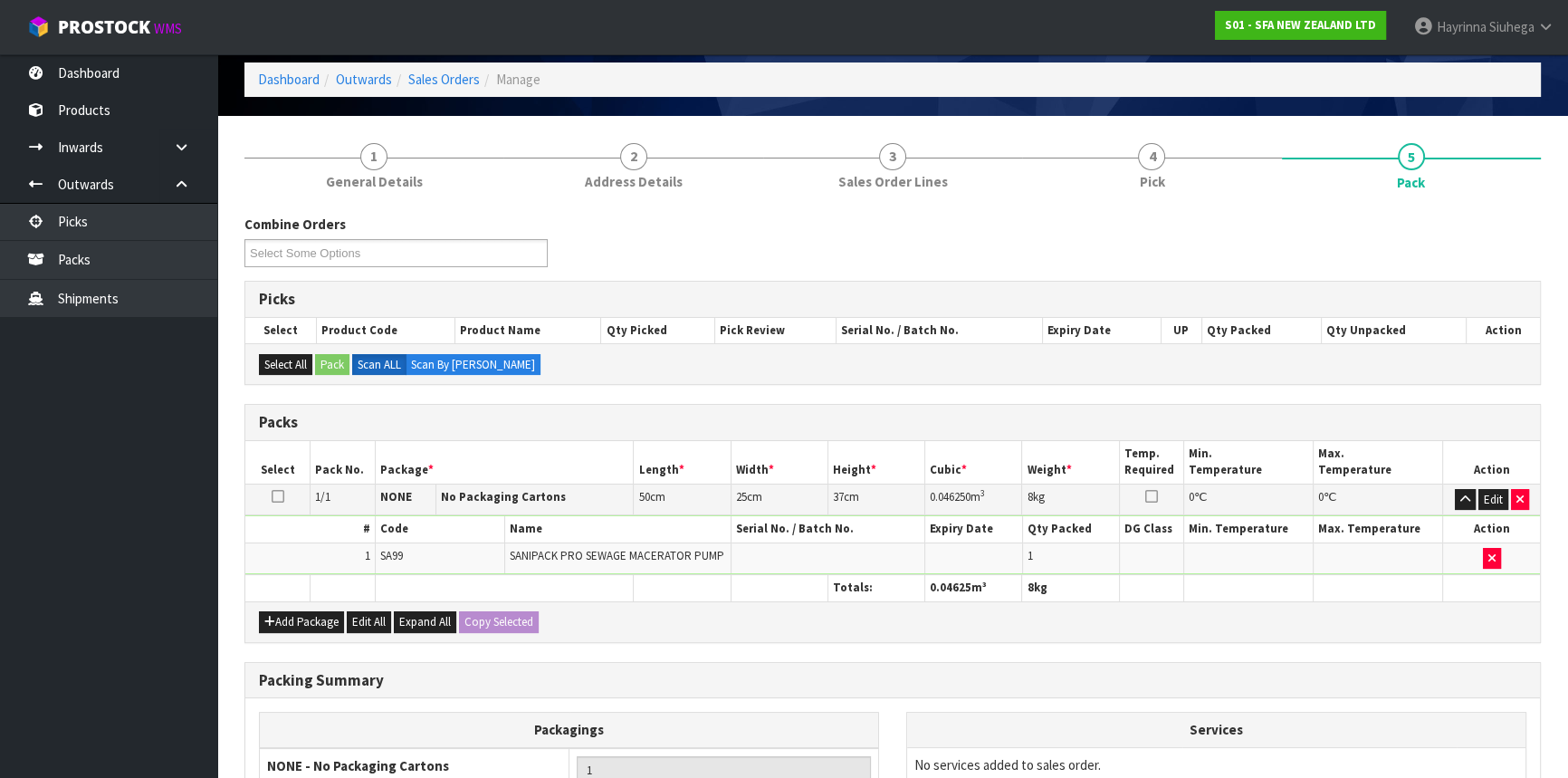
scroll to position [278, 0]
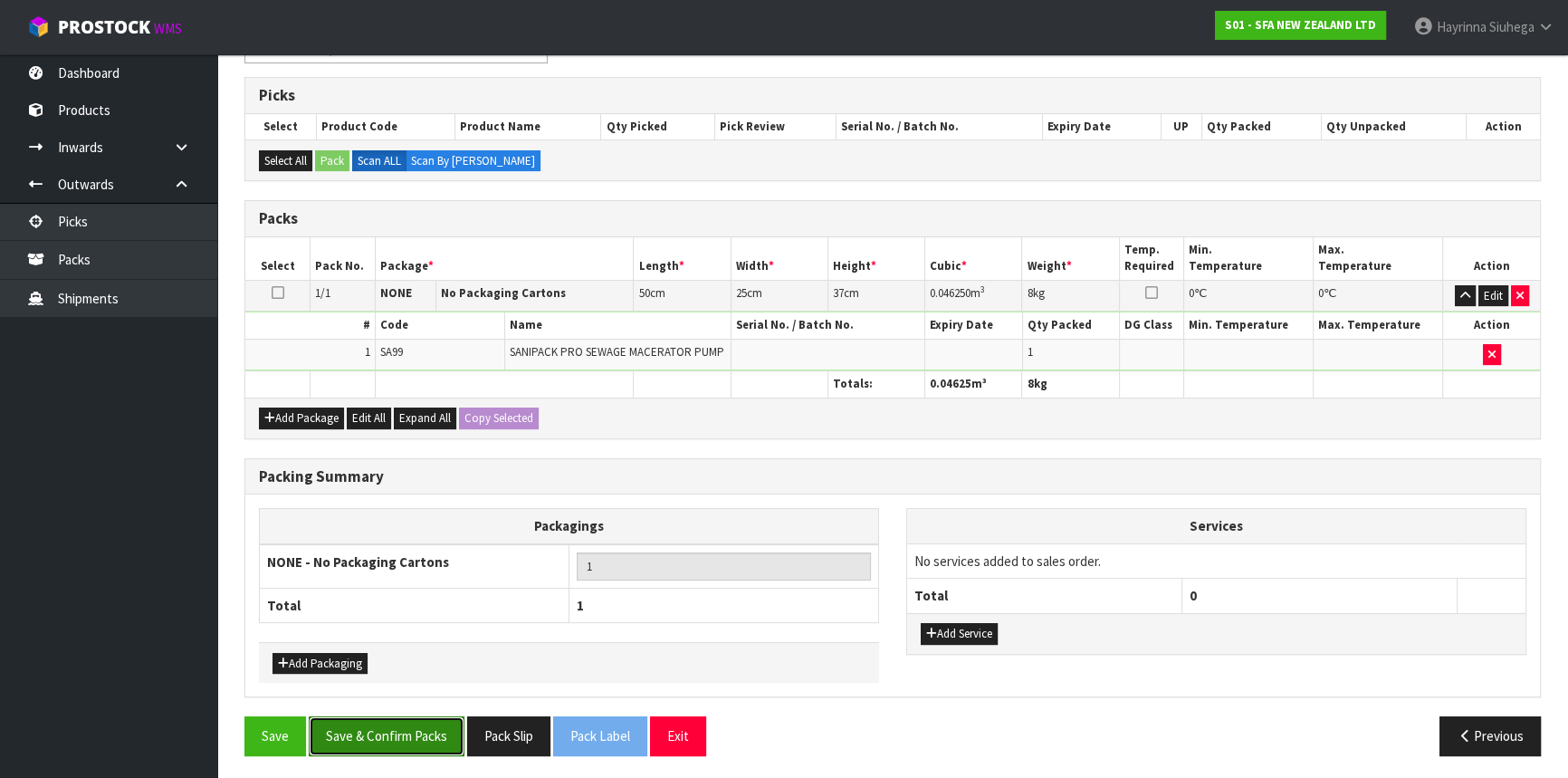
click at [407, 736] on button "Save & Confirm Packs" at bounding box center [386, 735] width 156 height 39
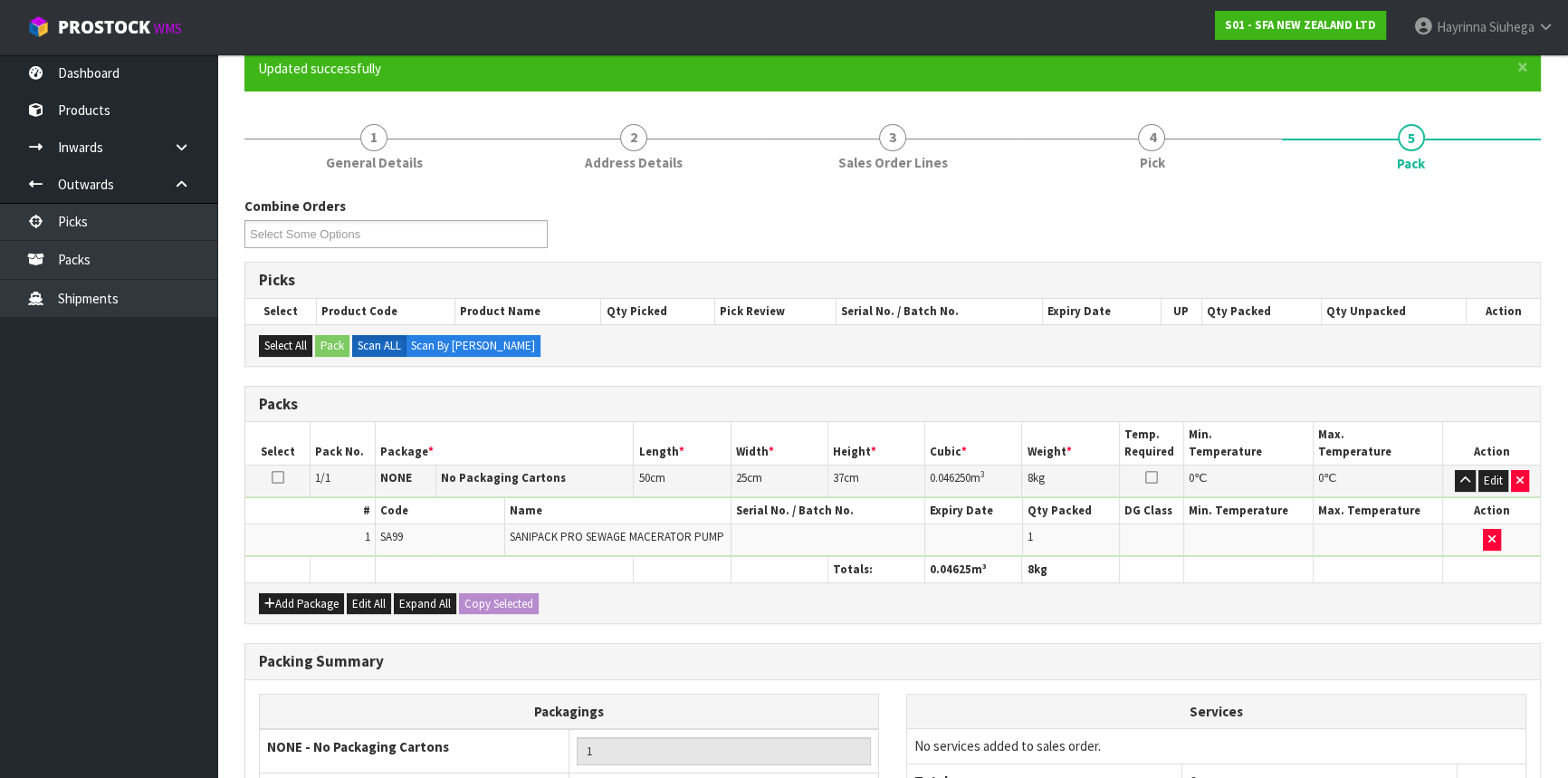
scroll to position [244, 0]
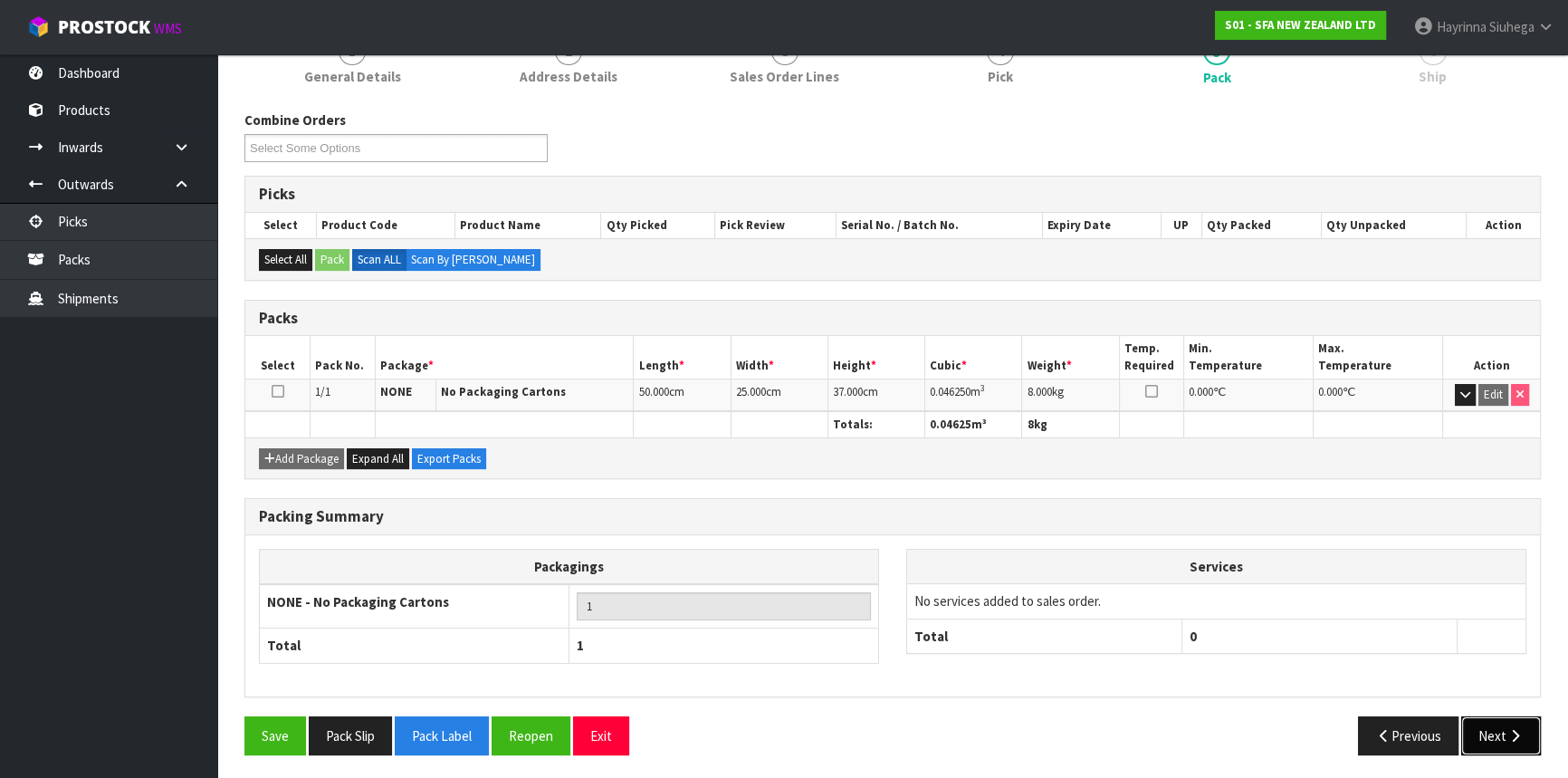
click at [1523, 729] on icon "button" at bounding box center [1515, 735] width 17 height 13
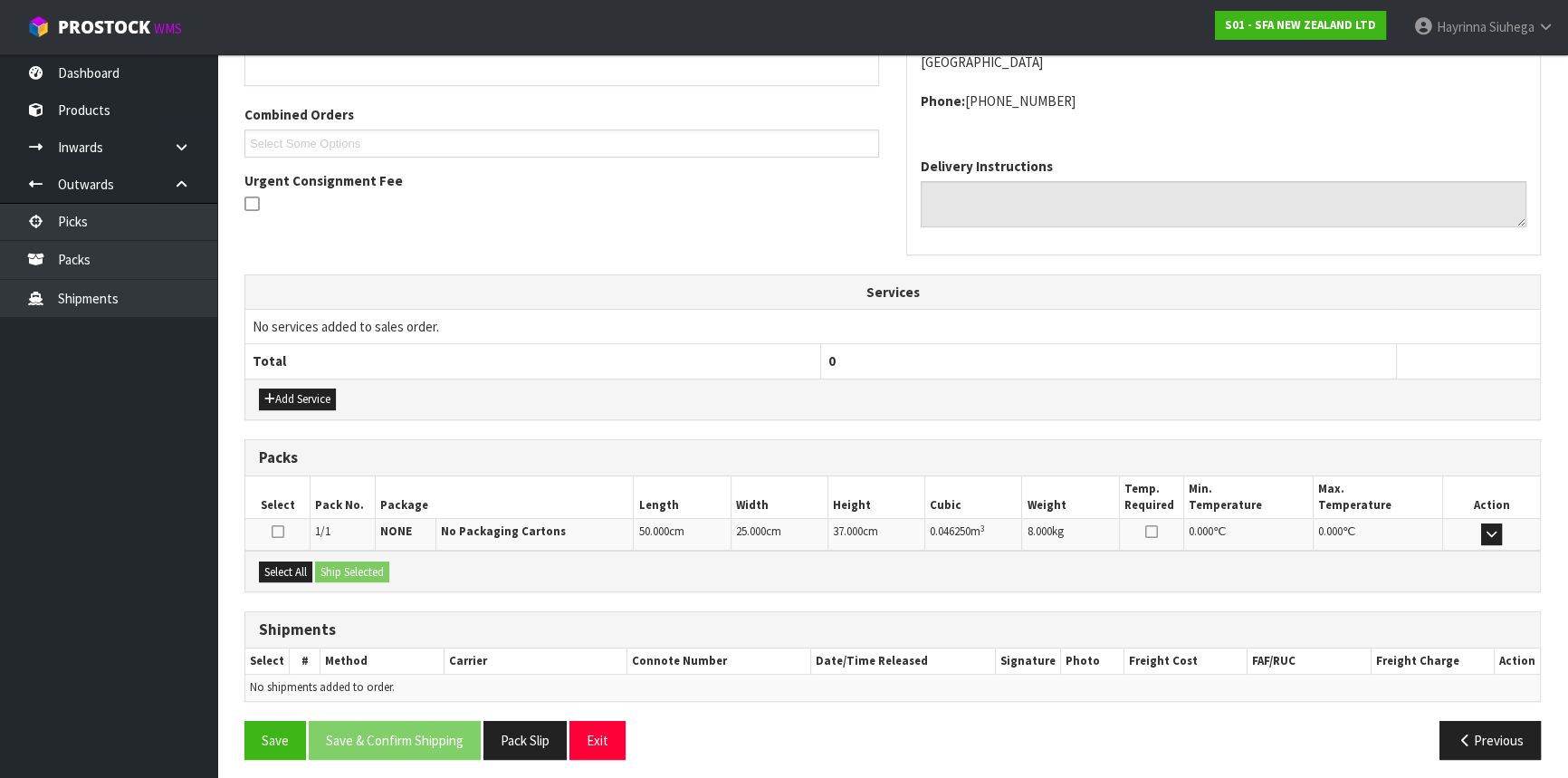
scroll to position [434, 0]
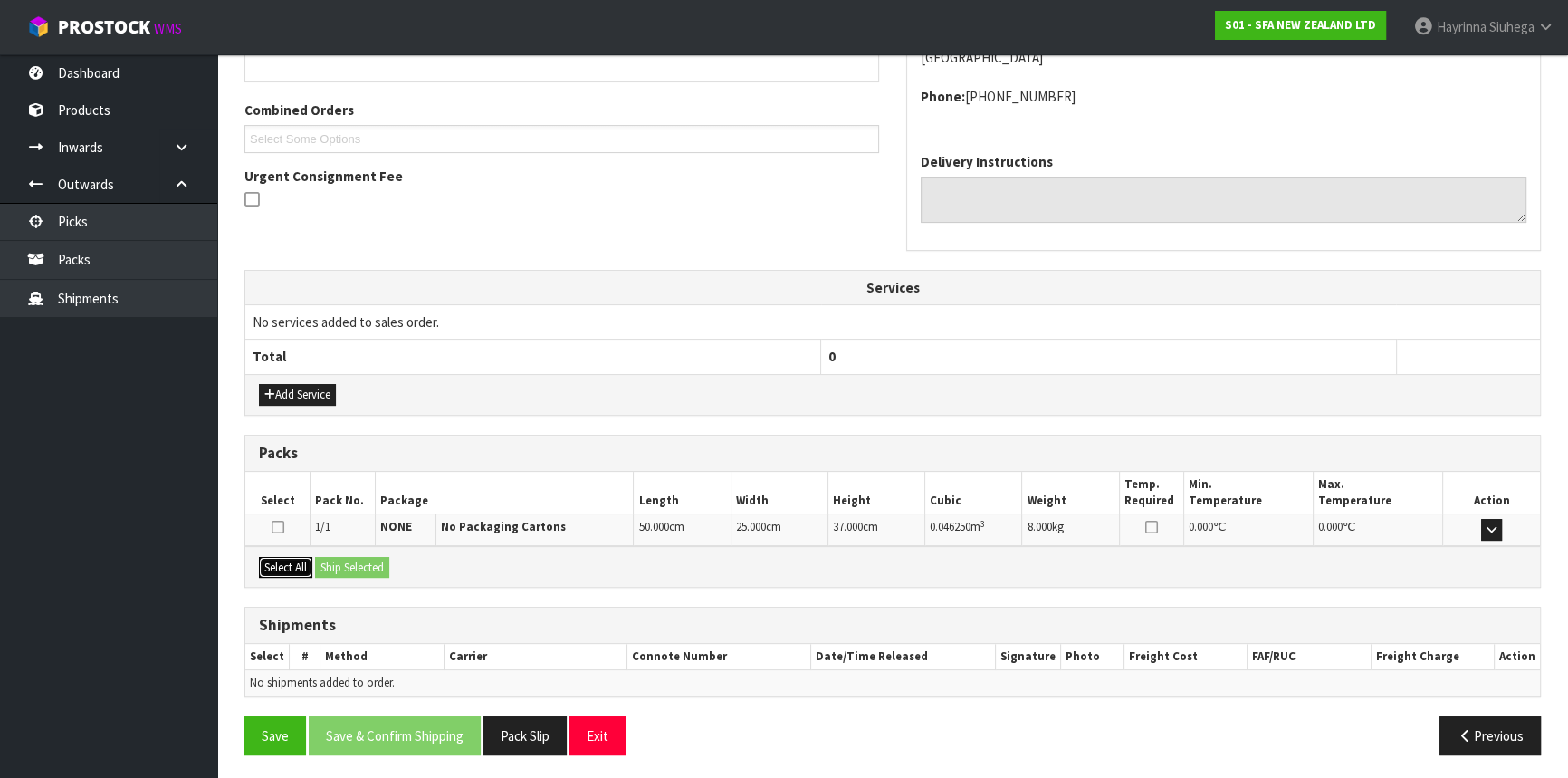
click at [292, 557] on button "Select All" at bounding box center [286, 567] width 53 height 22
click at [345, 557] on button "Ship Selected" at bounding box center [352, 567] width 74 height 22
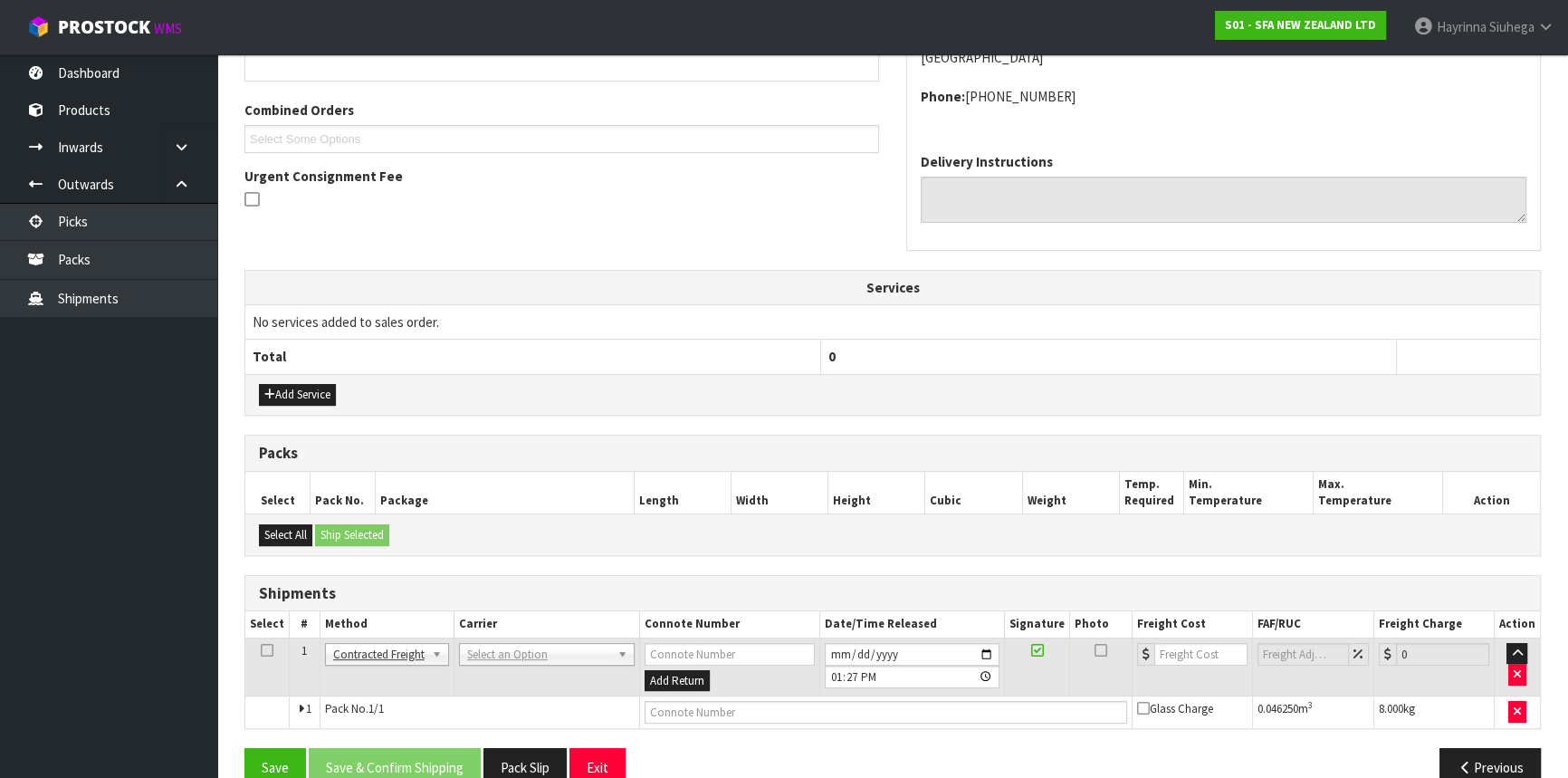
scroll to position [468, 0]
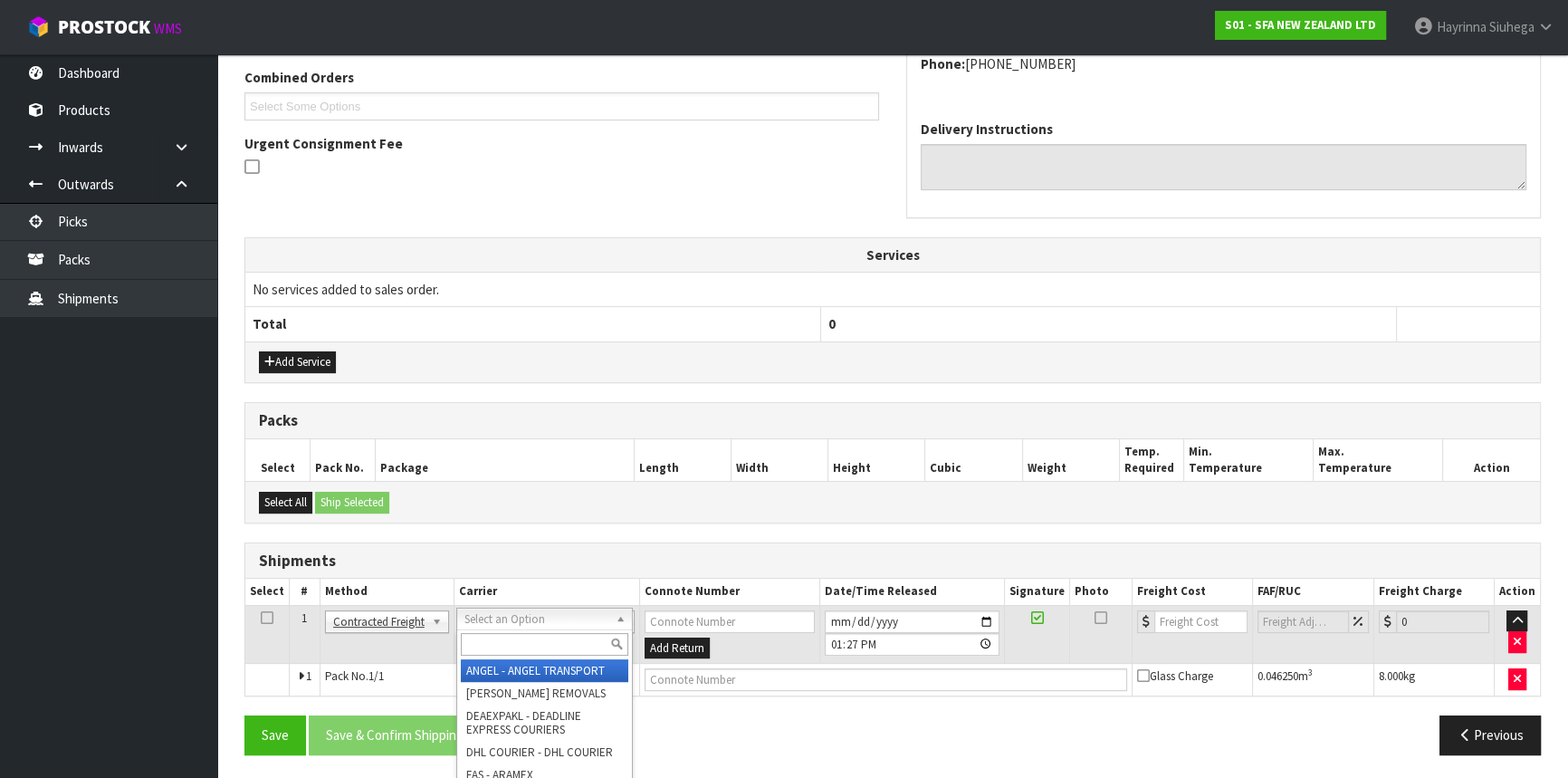
click at [508, 643] on input "text" at bounding box center [544, 645] width 167 height 23
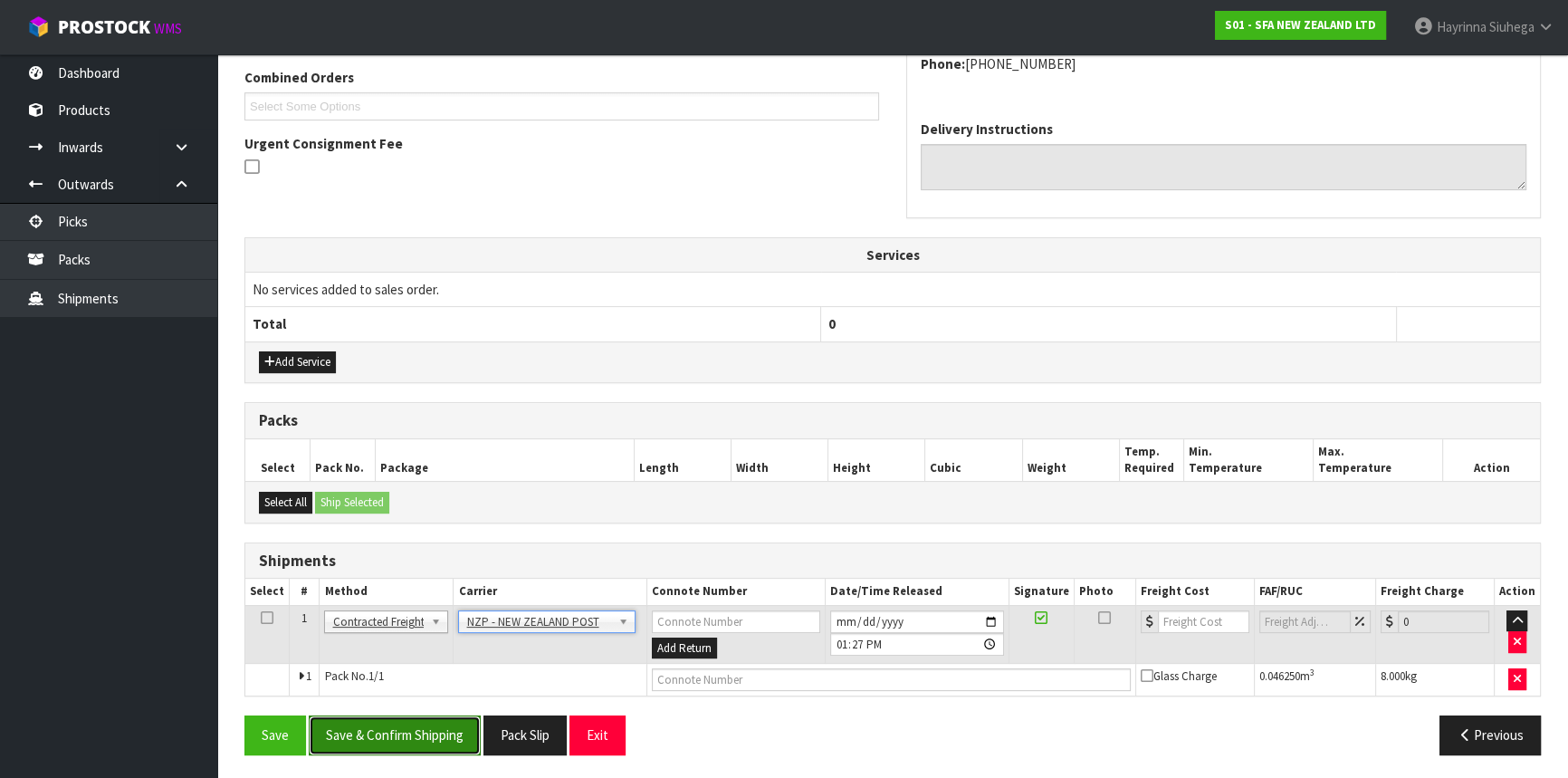
click at [440, 725] on button "Save & Confirm Shipping" at bounding box center [395, 734] width 172 height 39
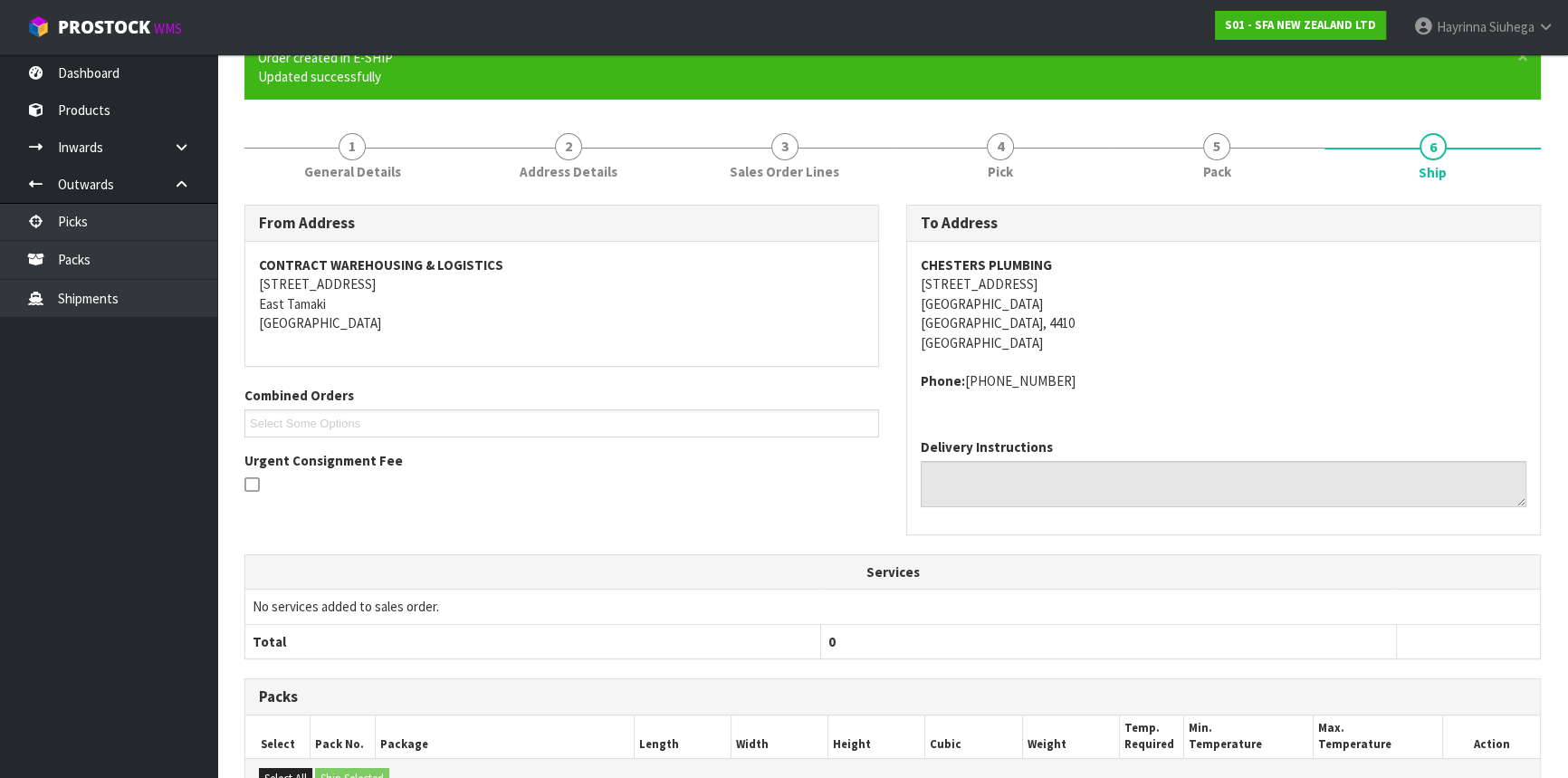
scroll to position [443, 0]
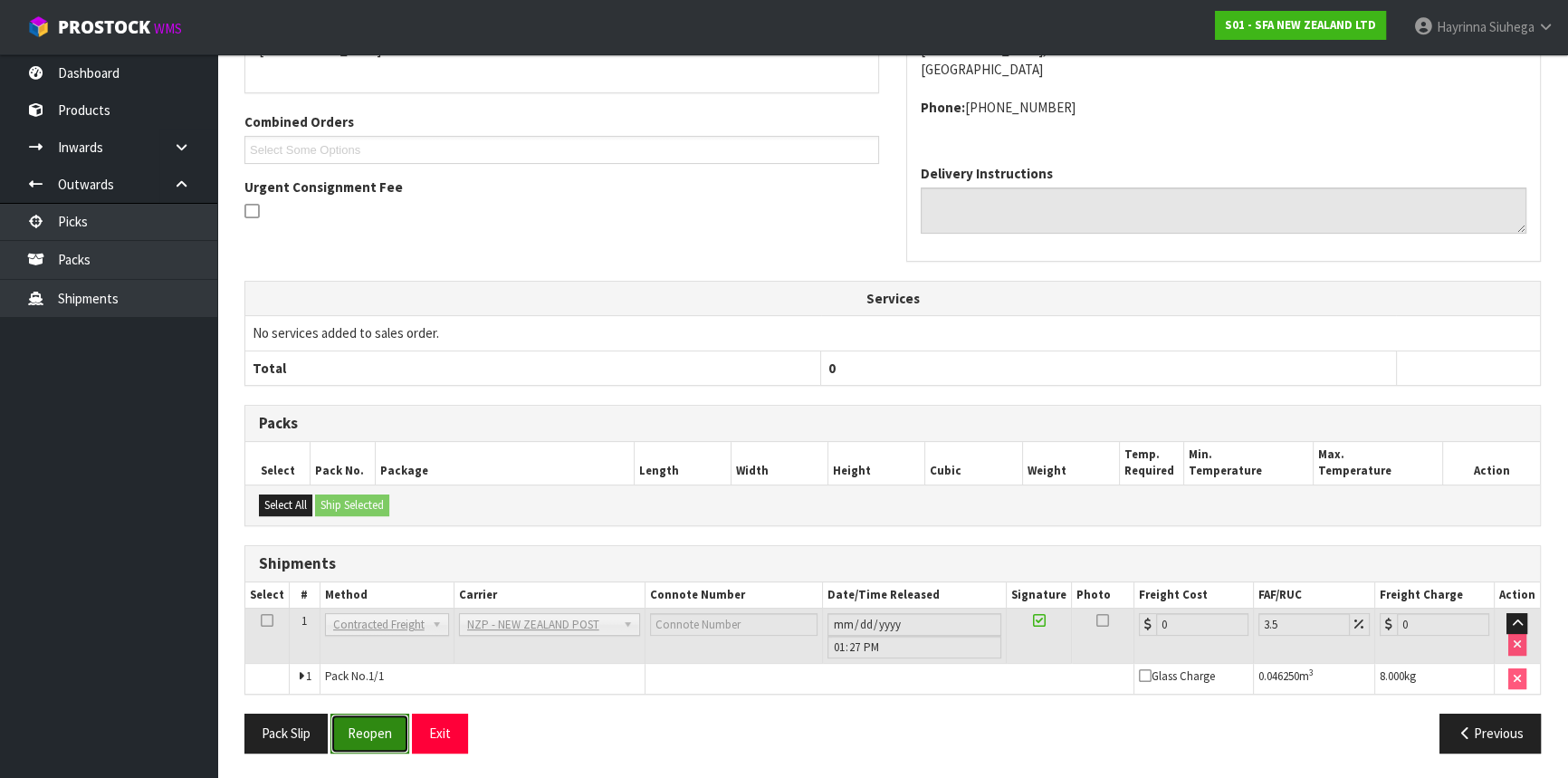
drag, startPoint x: 375, startPoint y: 724, endPoint x: 381, endPoint y: 717, distance: 9.2
click at [374, 723] on button "Reopen" at bounding box center [369, 733] width 79 height 39
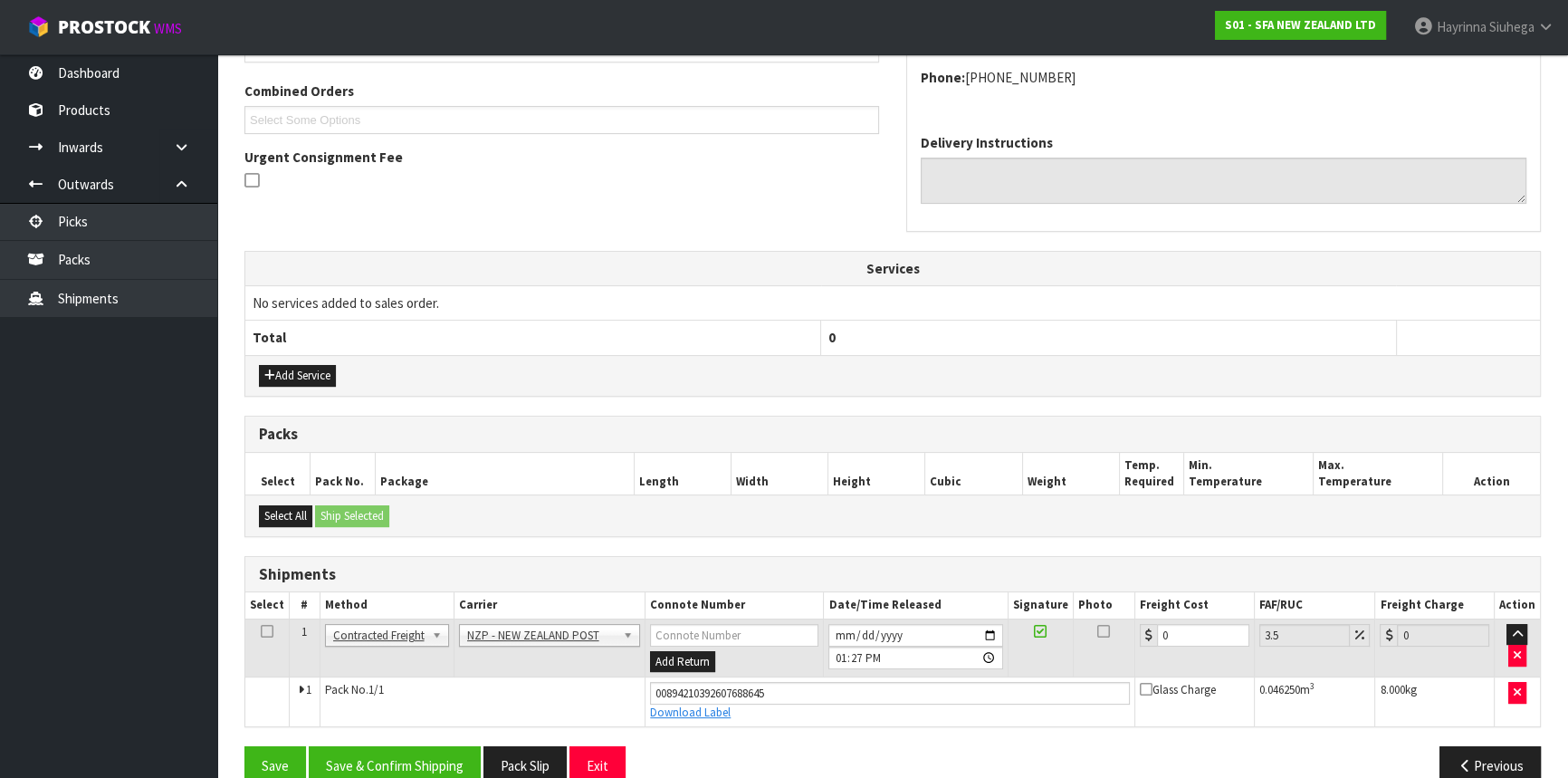
scroll to position [485, 0]
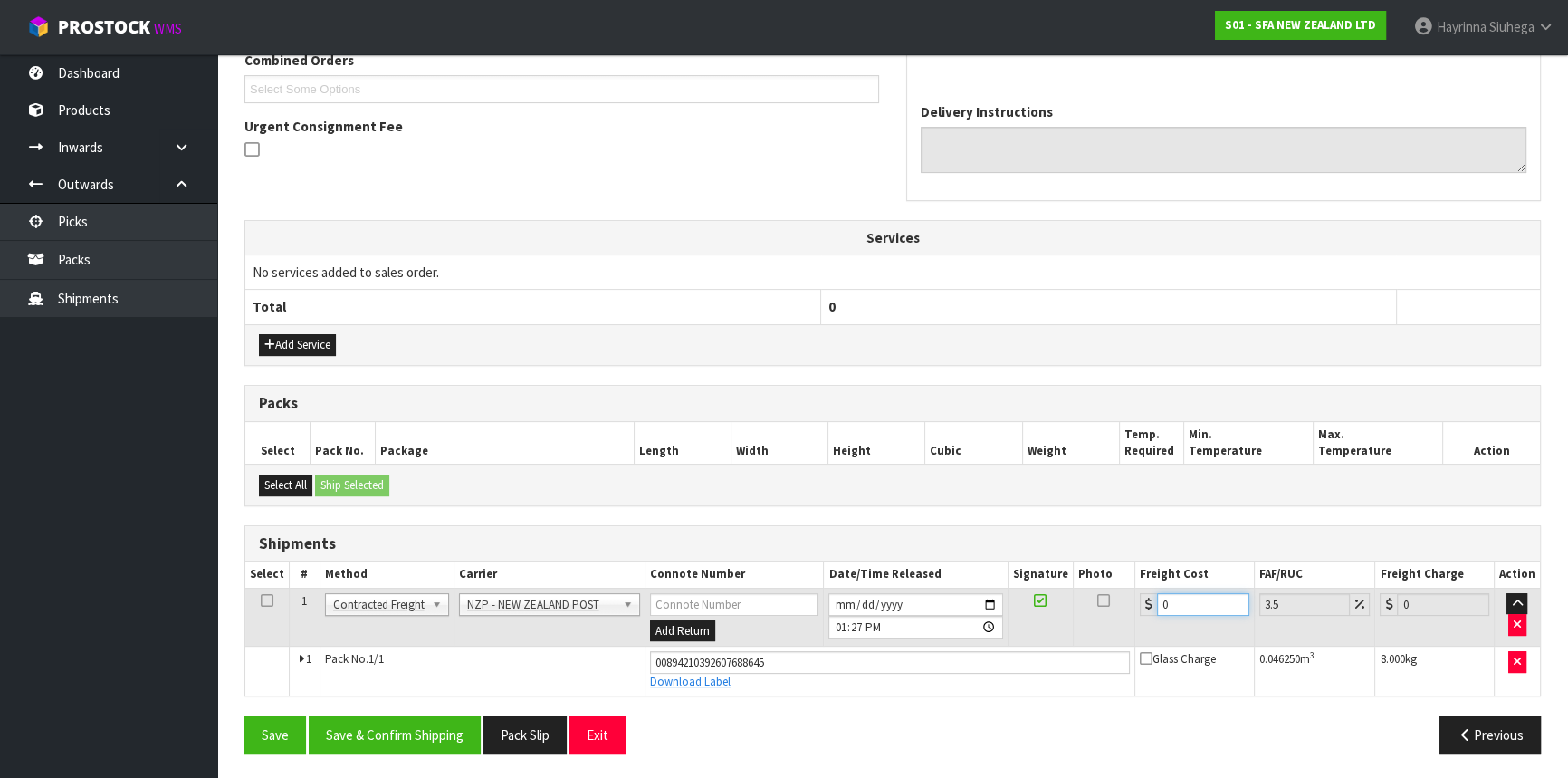
drag, startPoint x: 1189, startPoint y: 602, endPoint x: 910, endPoint y: 610, distance: 279.1
click at [876, 602] on tr "1 Client Local Pickup Customer Local Pickup Company Freight Contracted Freight …" at bounding box center [892, 617] width 1295 height 59
click at [244, 716] on button "Save" at bounding box center [274, 734] width 62 height 39
click at [438, 735] on button "Save & Confirm Shipping" at bounding box center [395, 734] width 172 height 39
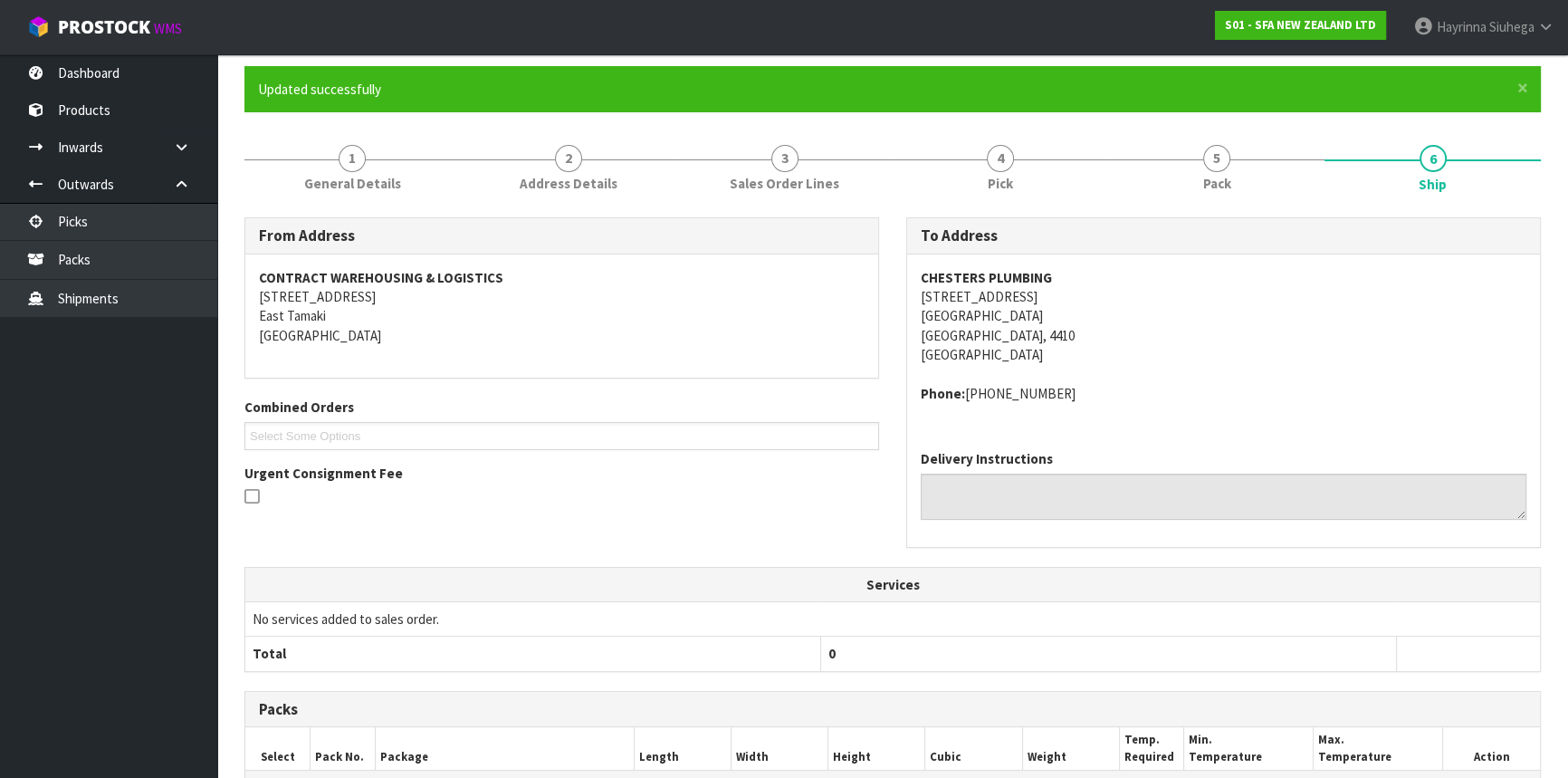
scroll to position [0, 0]
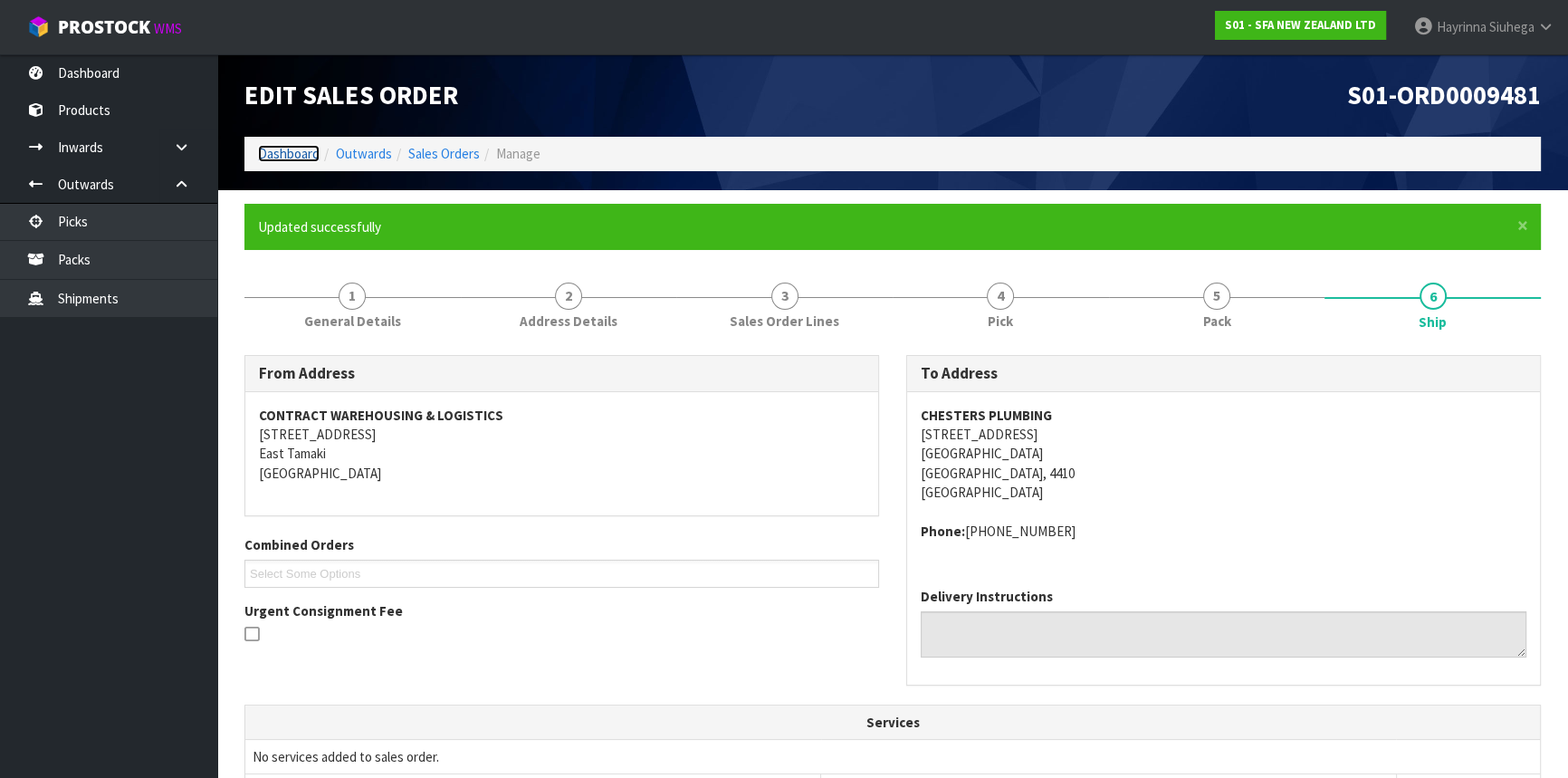
click at [294, 154] on link "Dashboard" at bounding box center [289, 153] width 62 height 17
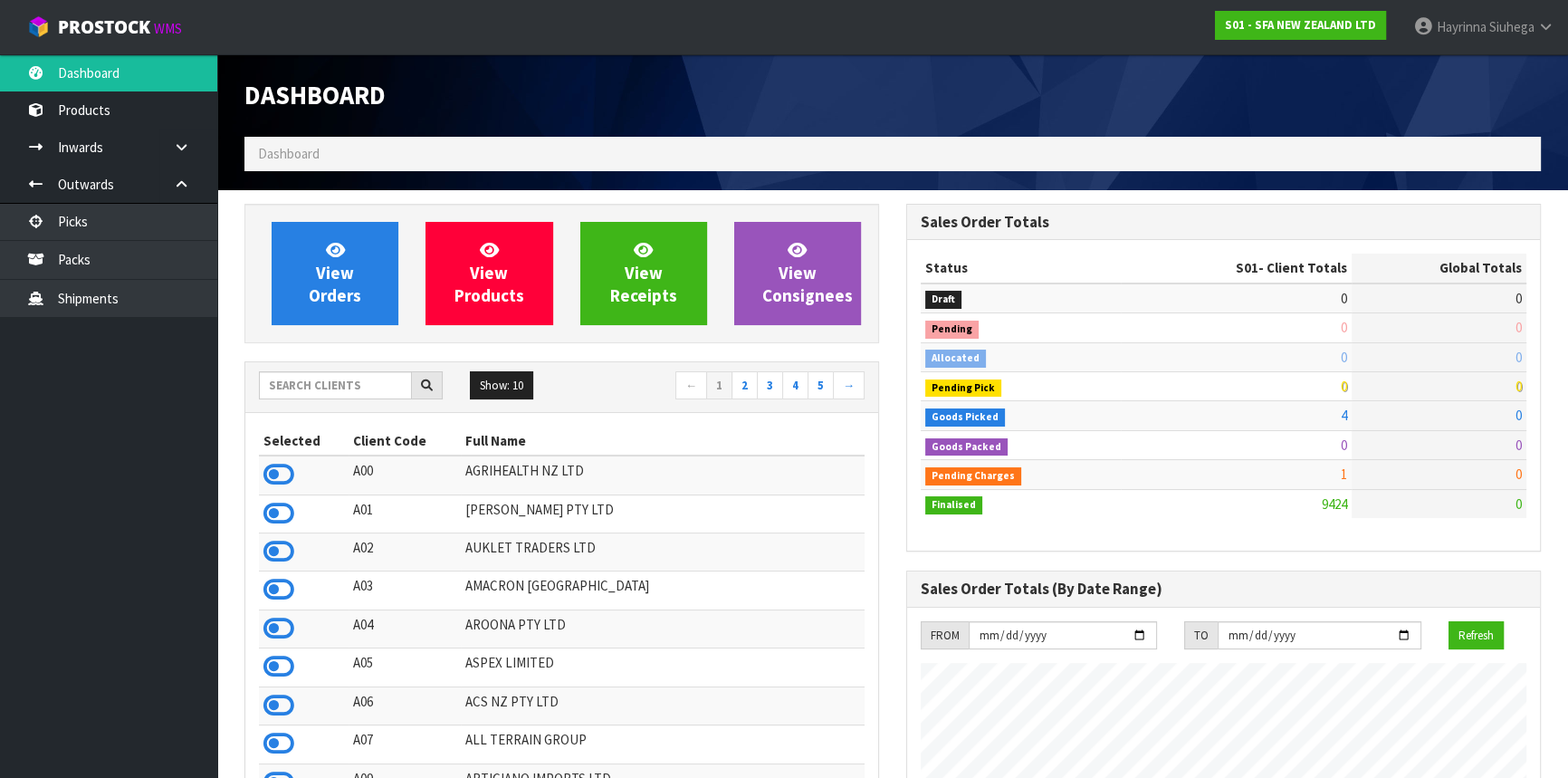
scroll to position [1369, 661]
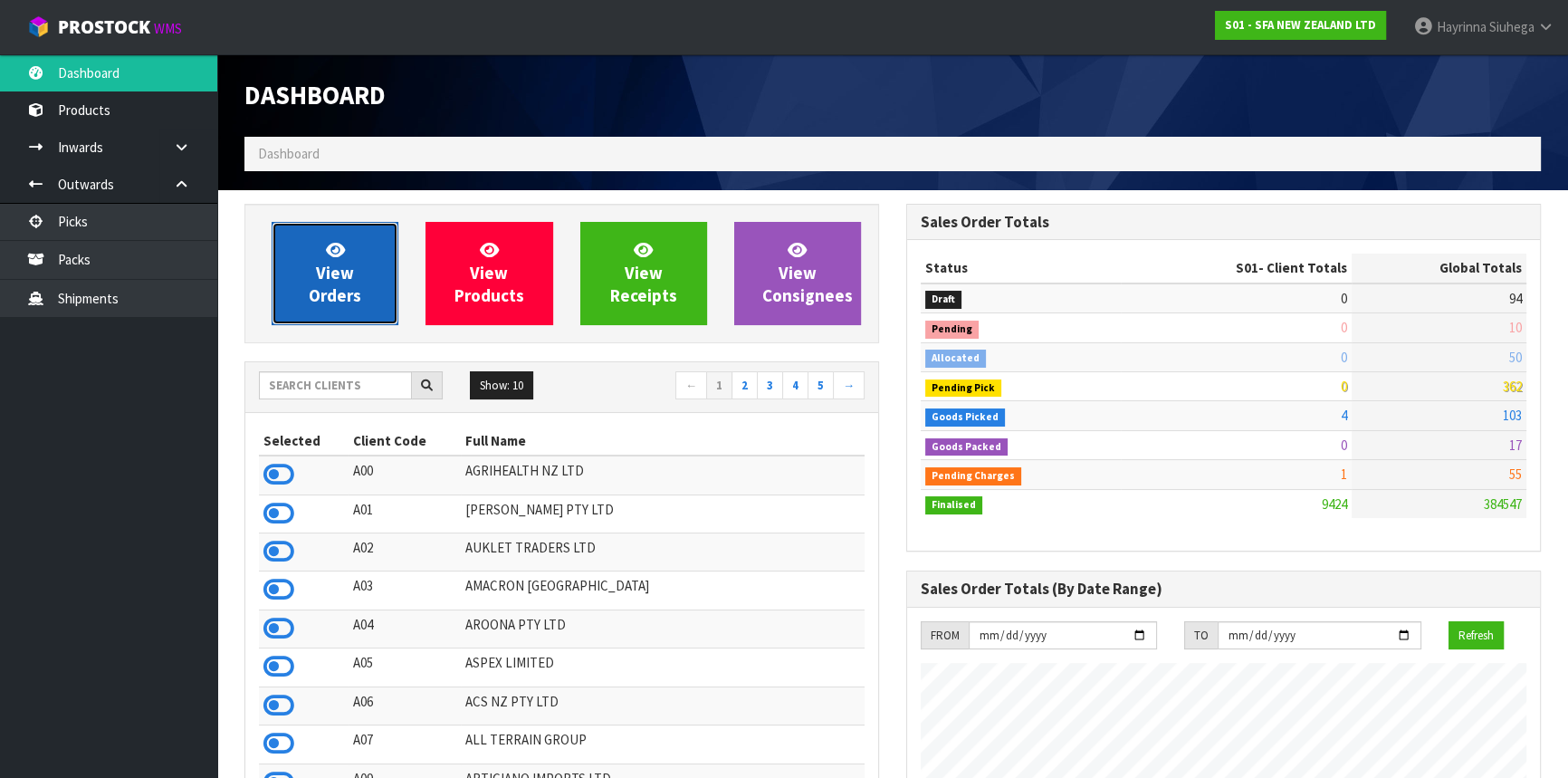
click at [326, 255] on icon at bounding box center [335, 249] width 19 height 17
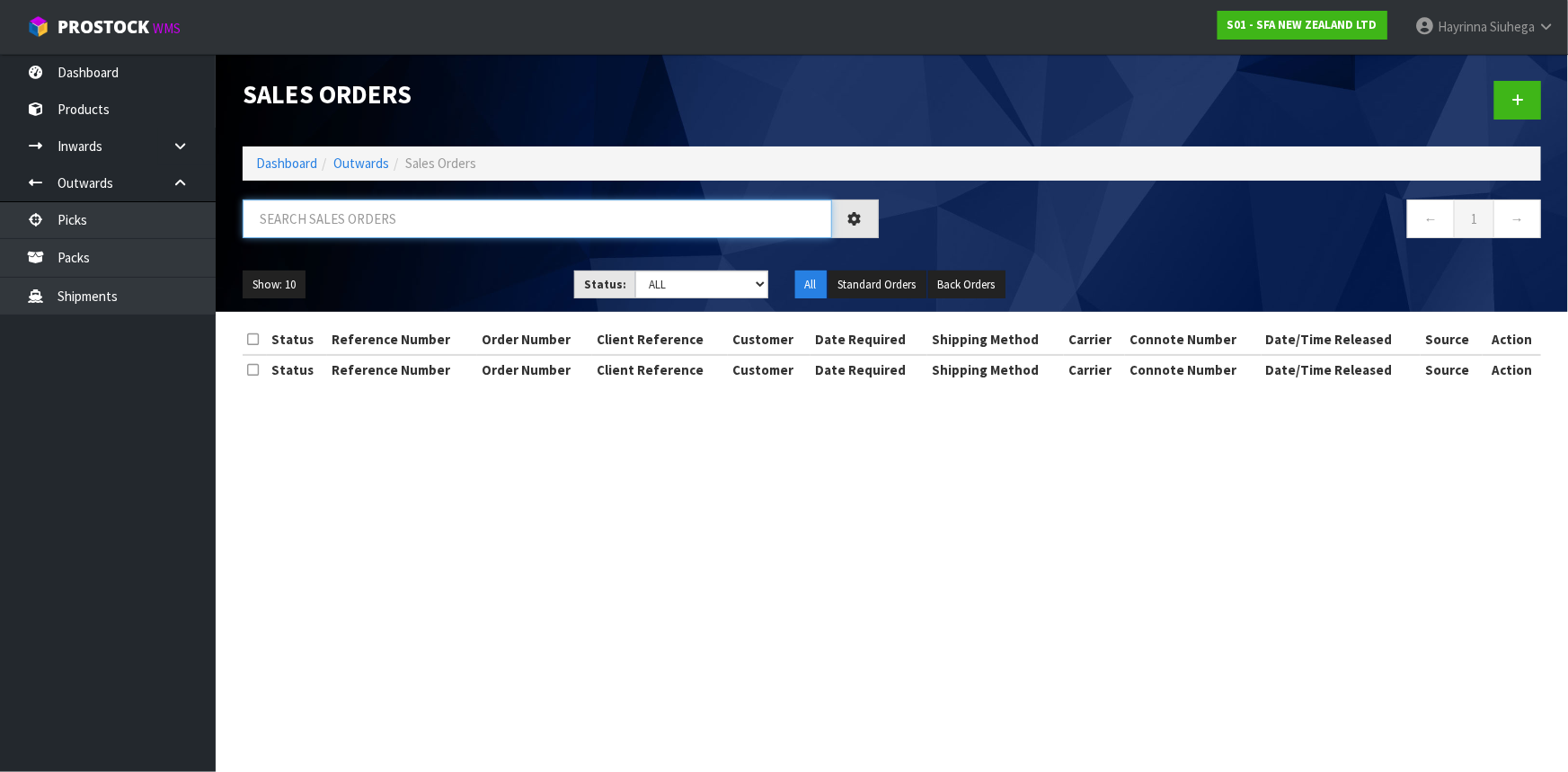
click at [380, 218] on input "text" at bounding box center [537, 218] width 590 height 39
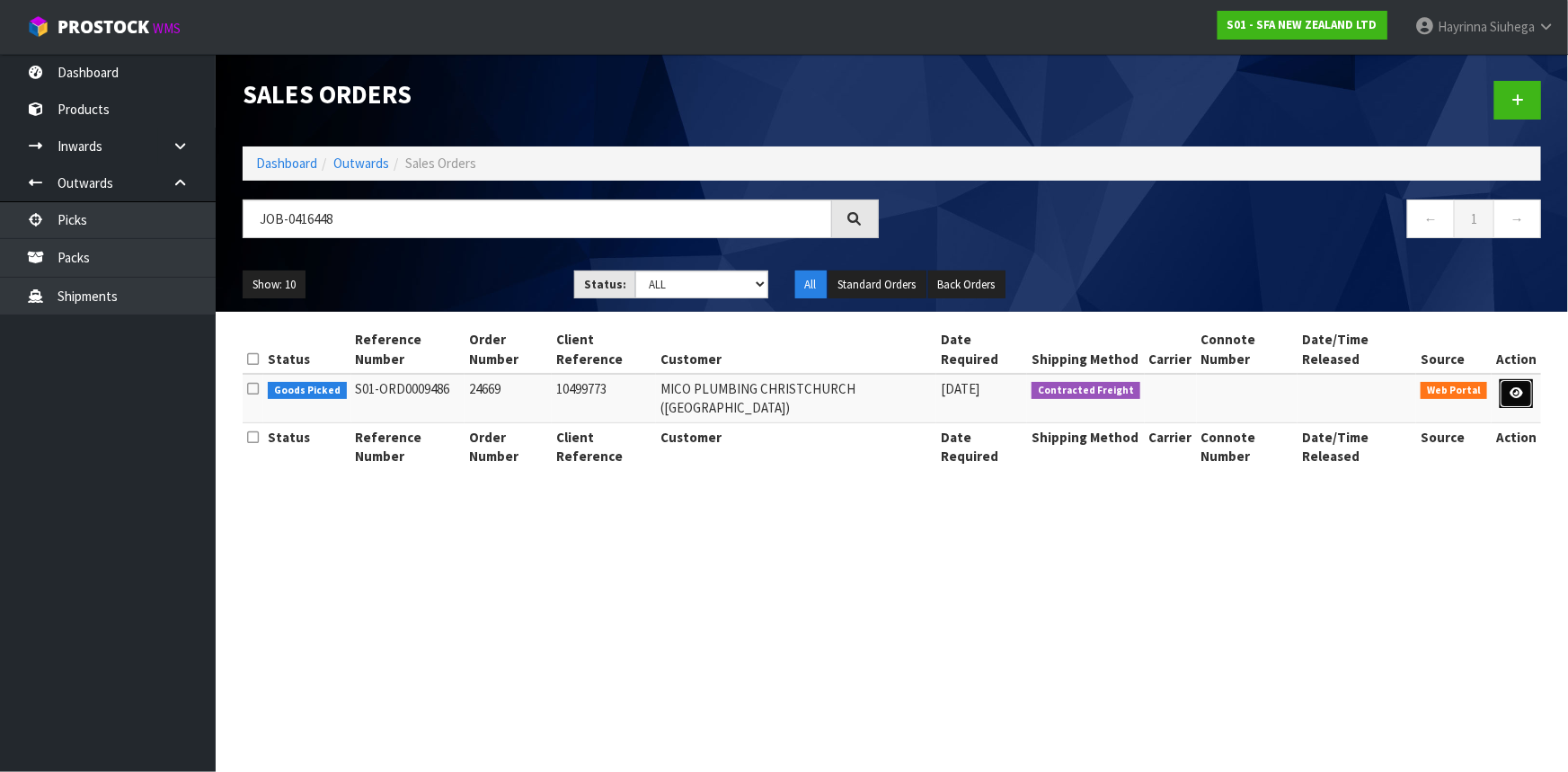
click at [1525, 379] on link at bounding box center [1516, 394] width 33 height 29
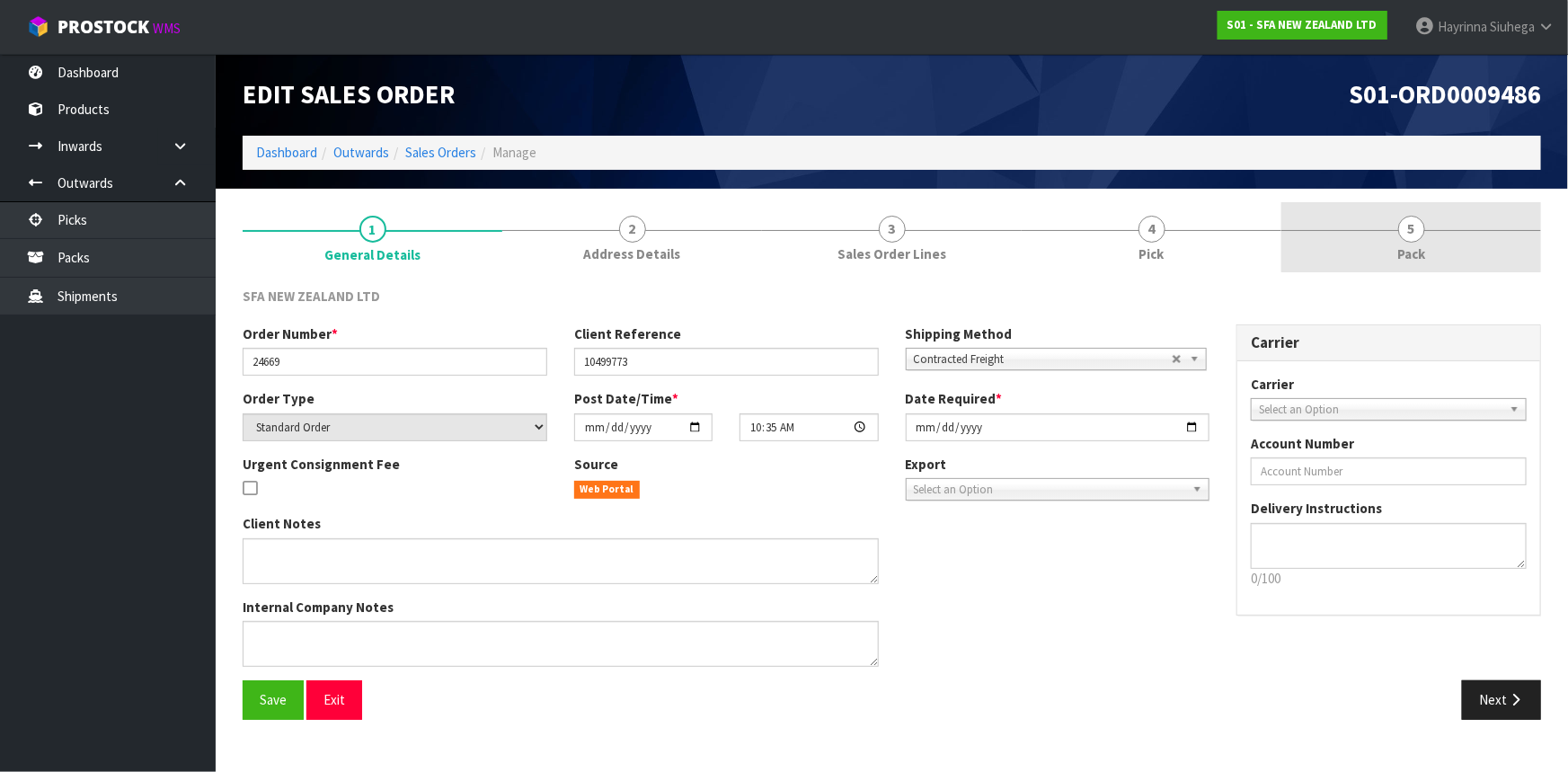
click at [1482, 209] on link "5 Pack" at bounding box center [1411, 238] width 259 height 71
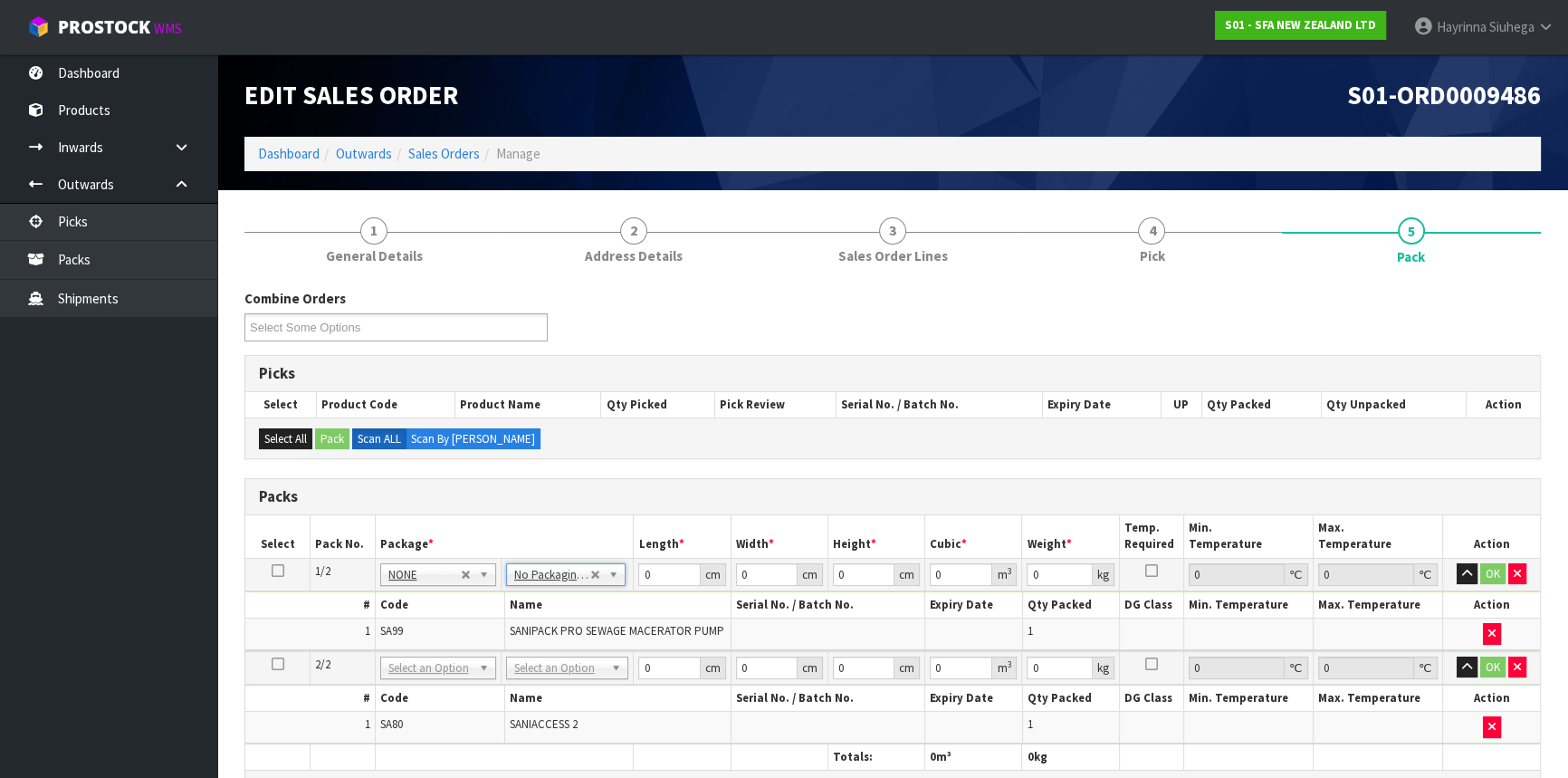
drag, startPoint x: 535, startPoint y: 658, endPoint x: 531, endPoint y: 689, distance: 31.3
drag, startPoint x: 532, startPoint y: 723, endPoint x: 563, endPoint y: 699, distance: 39.2
click at [643, 575] on input "0" at bounding box center [668, 575] width 62 height 23
click button "OK" at bounding box center [1492, 574] width 26 height 22
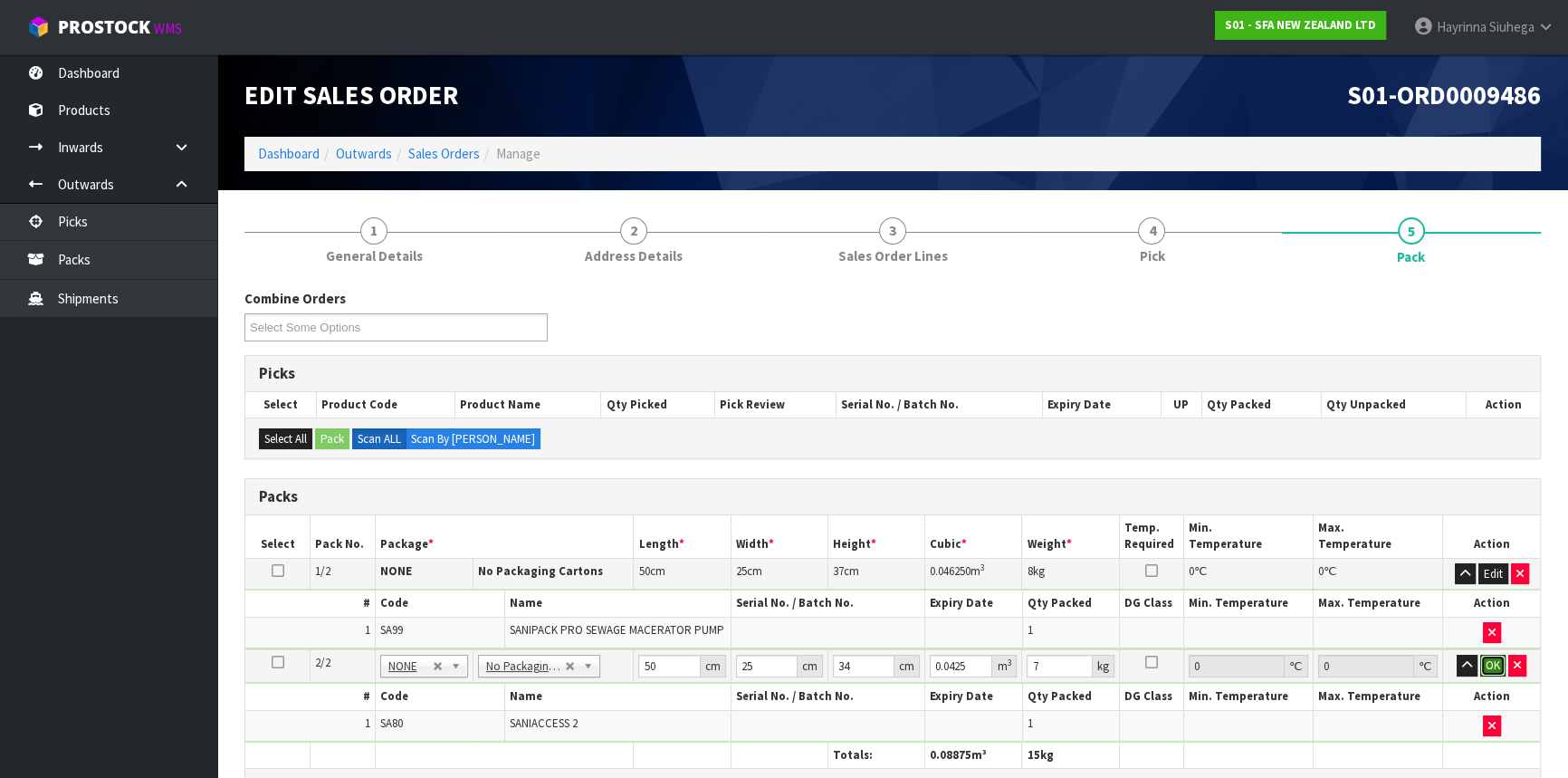
click button "OK" at bounding box center [1492, 665] width 26 height 22
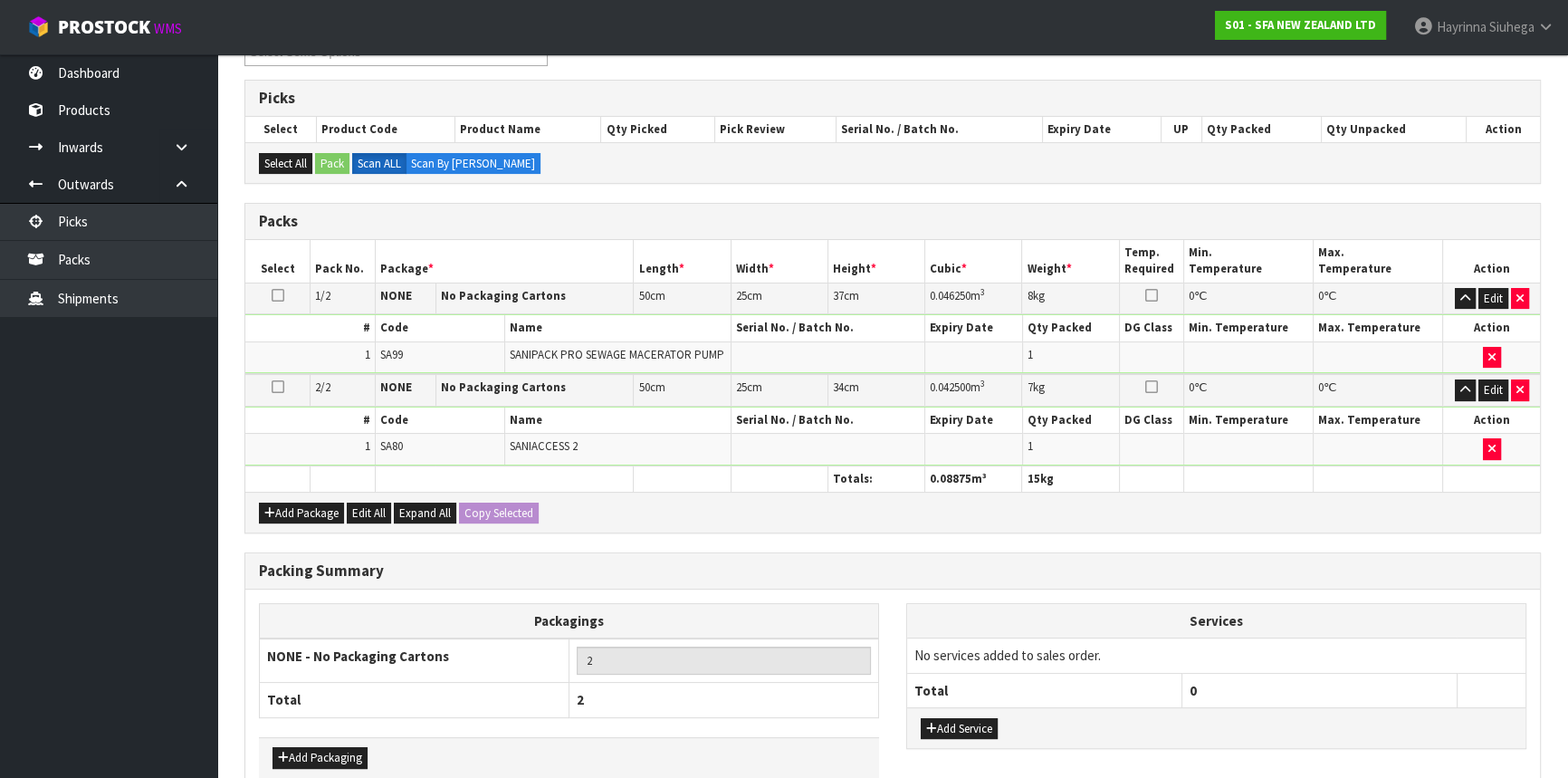
scroll to position [369, 0]
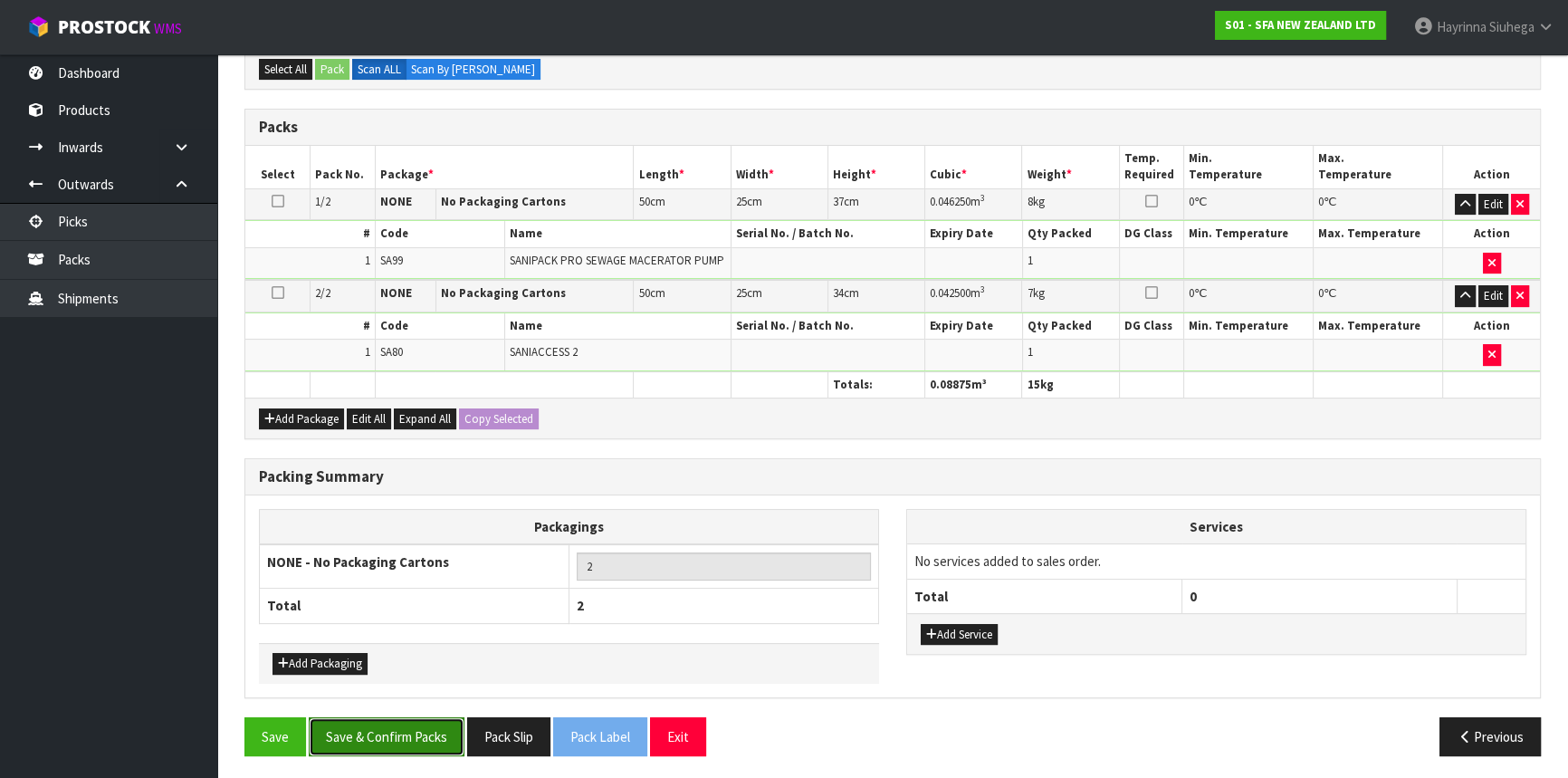
click at [412, 724] on button "Save & Confirm Packs" at bounding box center [386, 736] width 156 height 39
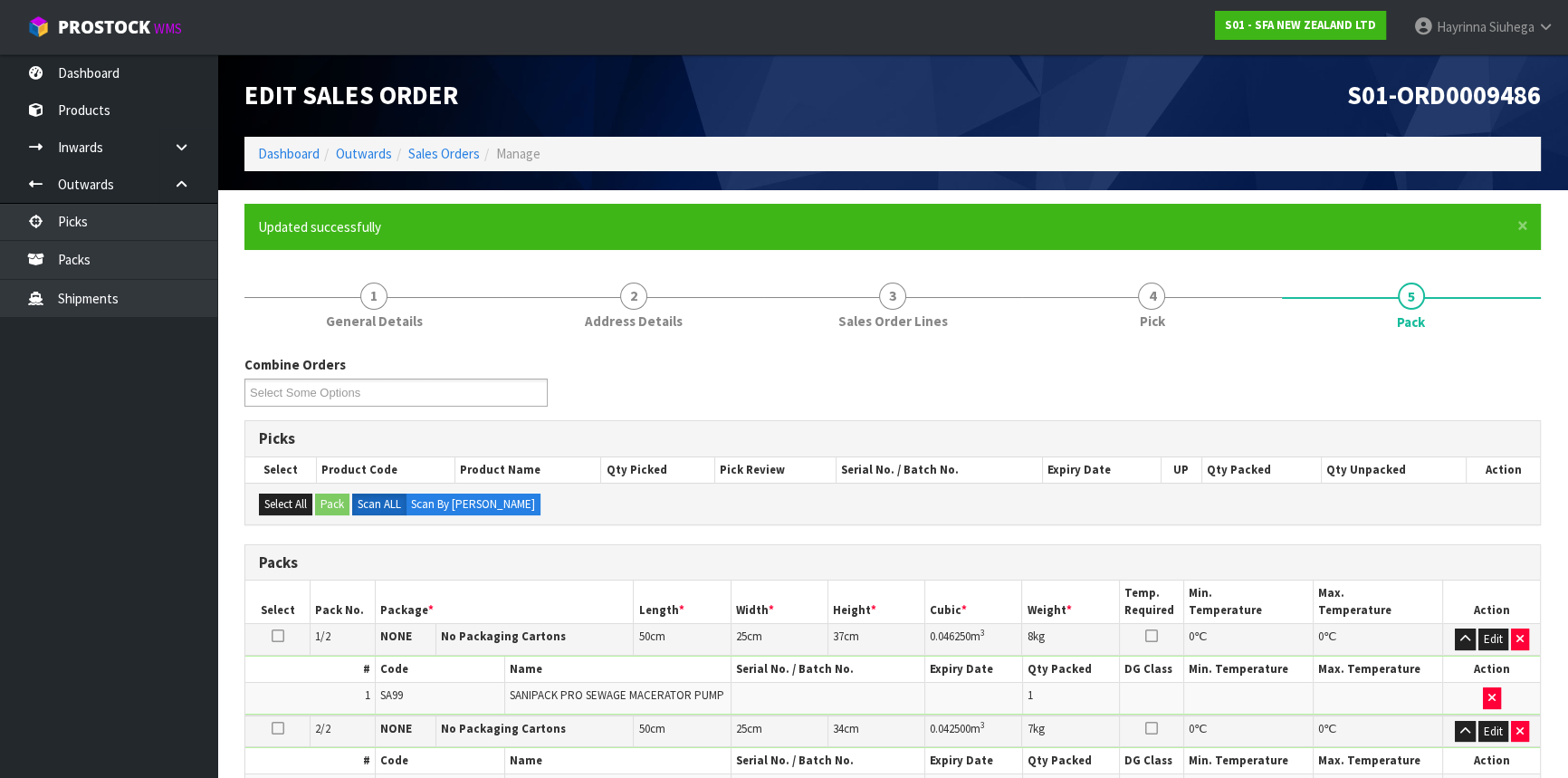
scroll to position [278, 0]
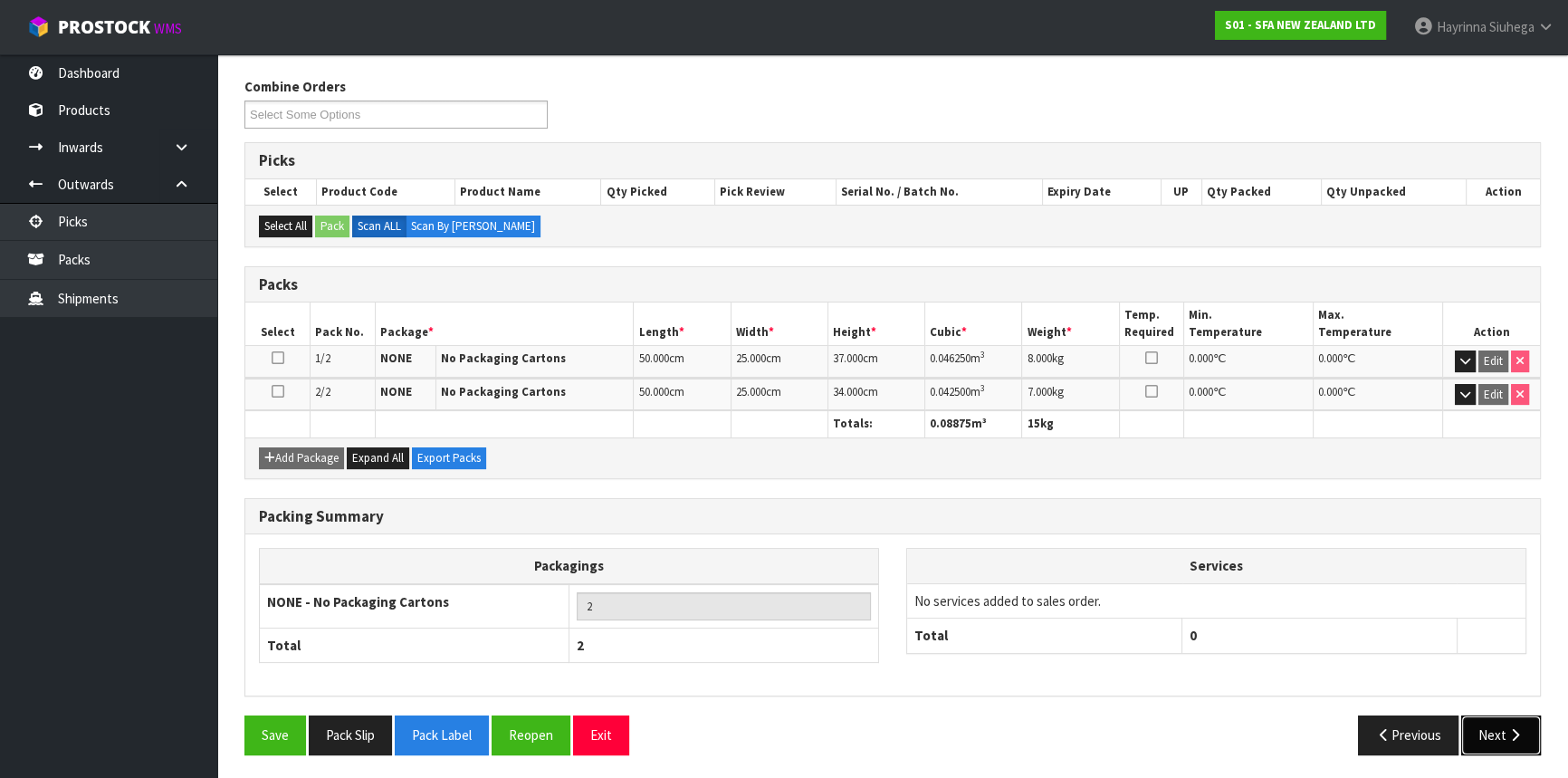
click at [1493, 738] on button "Next" at bounding box center [1501, 734] width 79 height 39
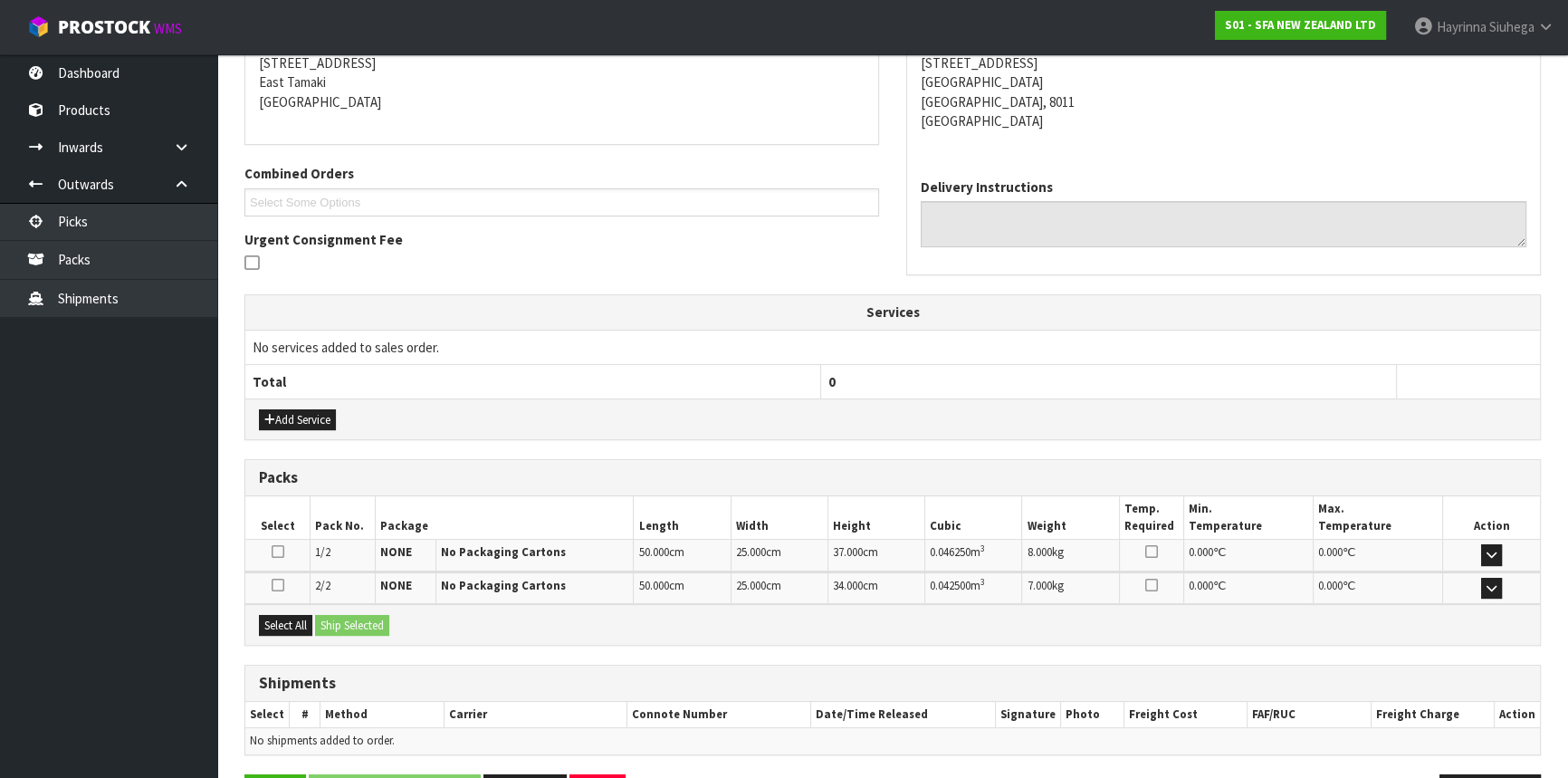
scroll to position [429, 0]
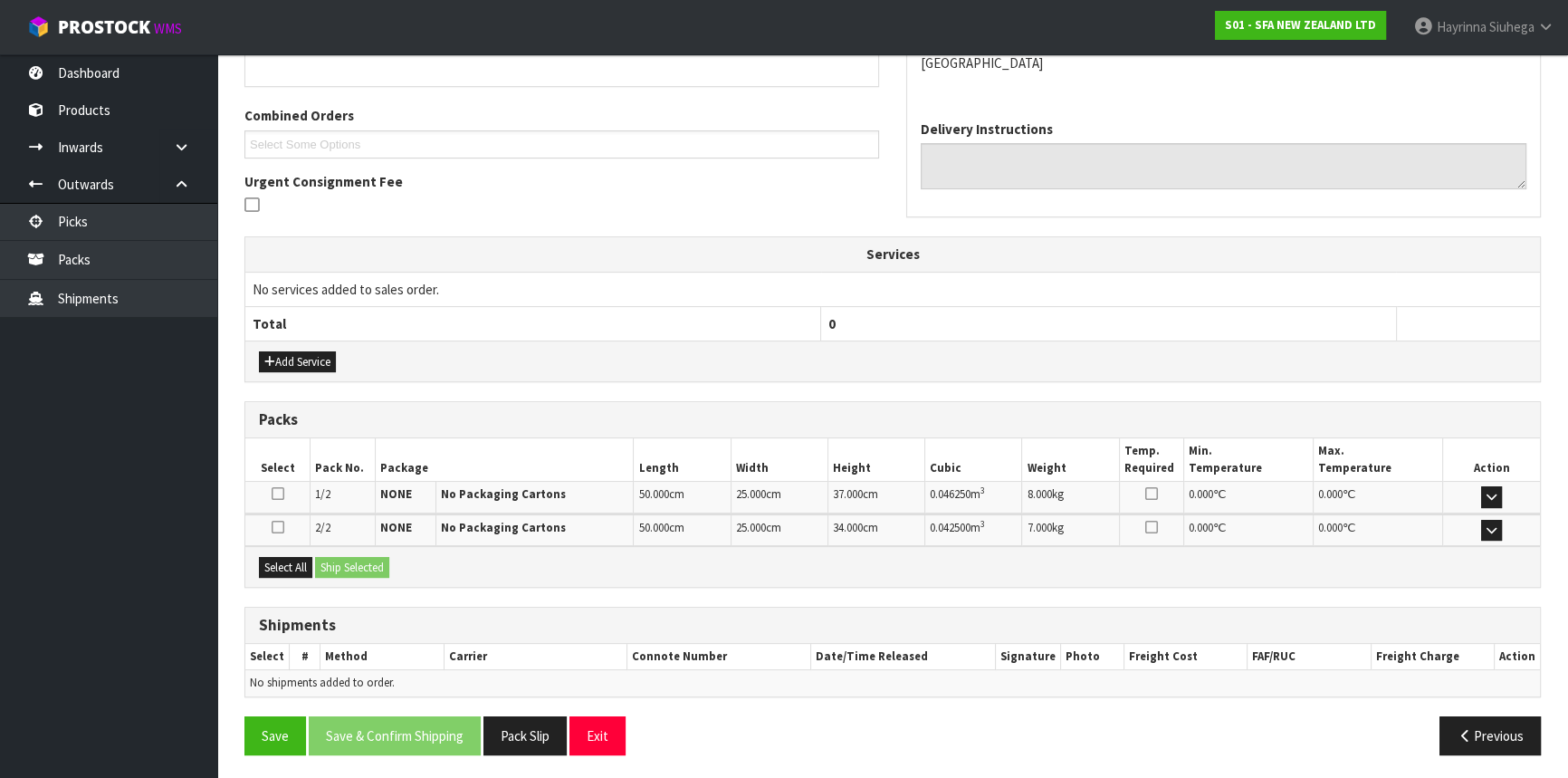
drag, startPoint x: 281, startPoint y: 575, endPoint x: 356, endPoint y: 566, distance: 75.5
click at [282, 574] on div "Select All Ship Selected" at bounding box center [892, 566] width 1295 height 41
click at [281, 563] on button "Select All" at bounding box center [286, 567] width 53 height 22
click at [369, 561] on button "Ship Selected" at bounding box center [352, 567] width 74 height 22
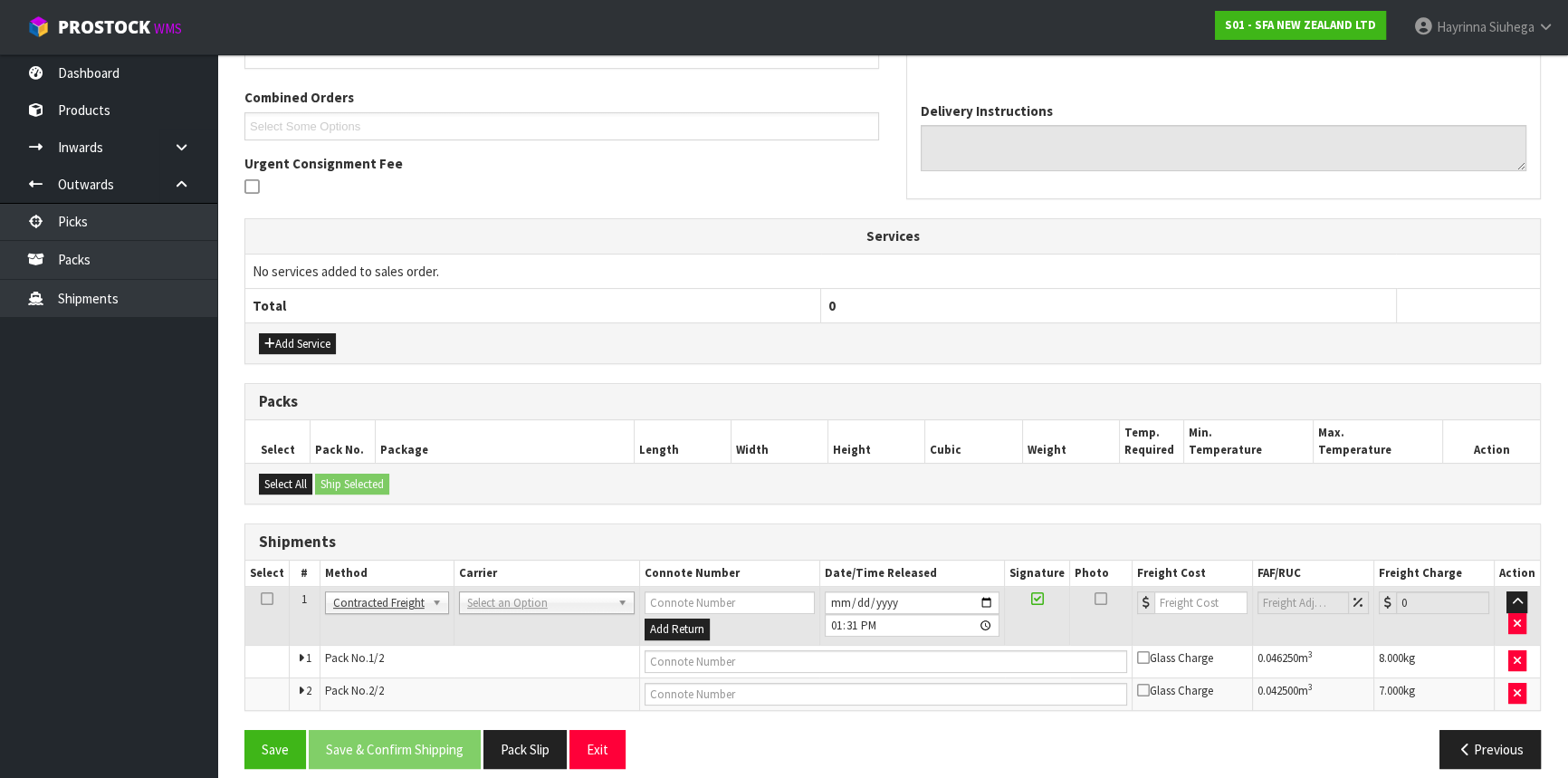
scroll to position [462, 0]
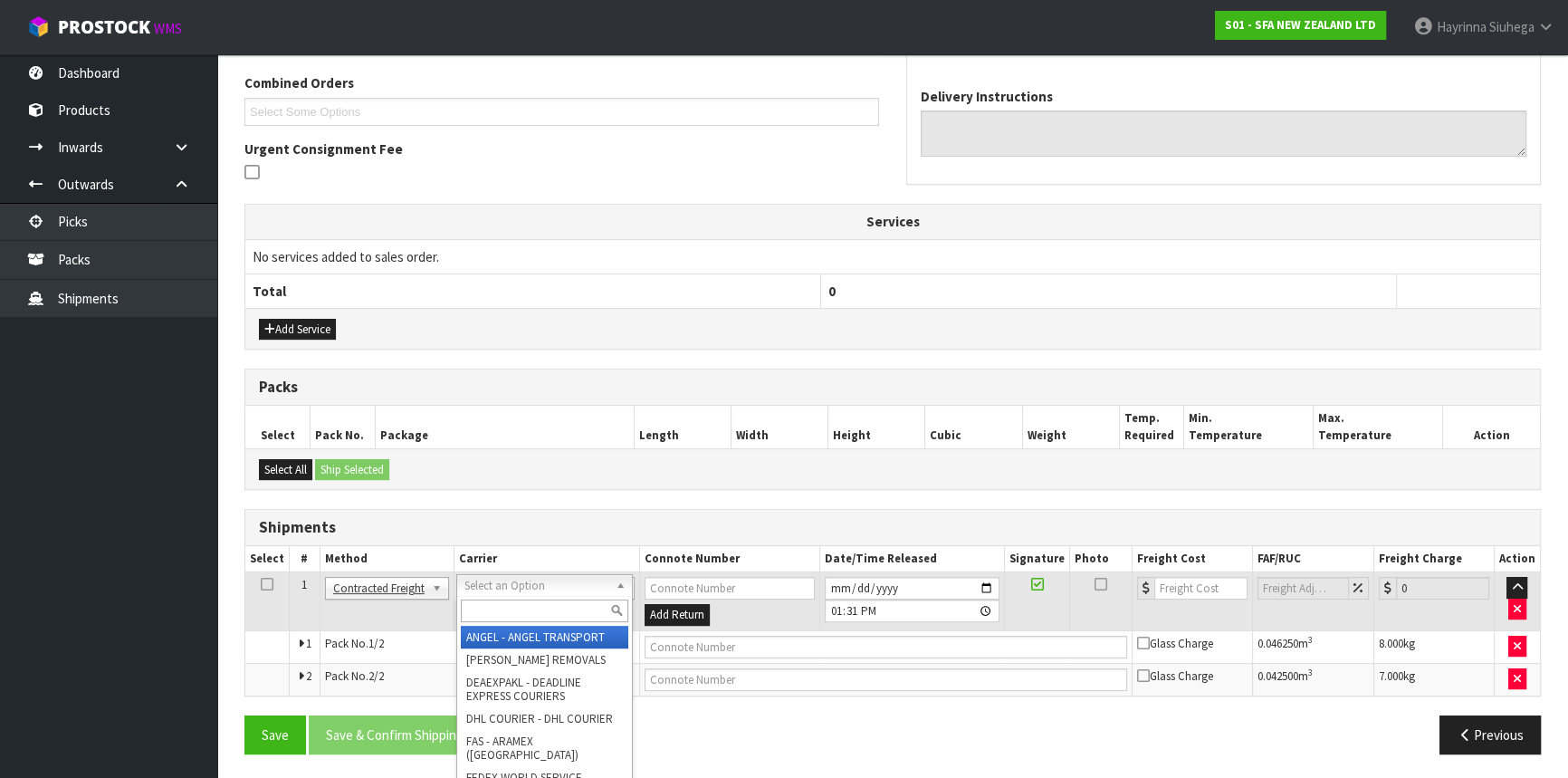
click at [518, 601] on input "text" at bounding box center [544, 610] width 167 height 23
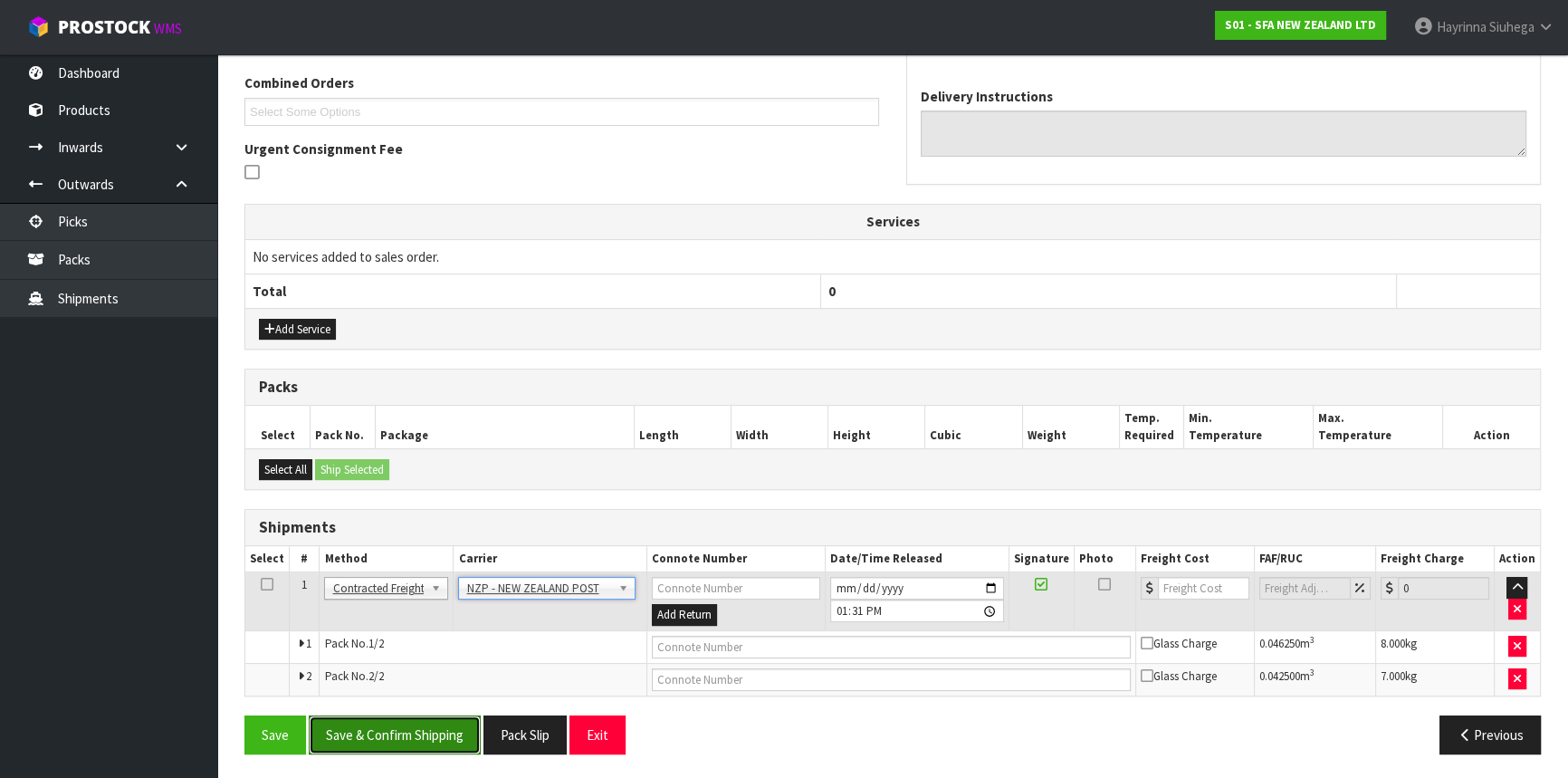
click at [419, 735] on button "Save & Confirm Shipping" at bounding box center [395, 734] width 172 height 39
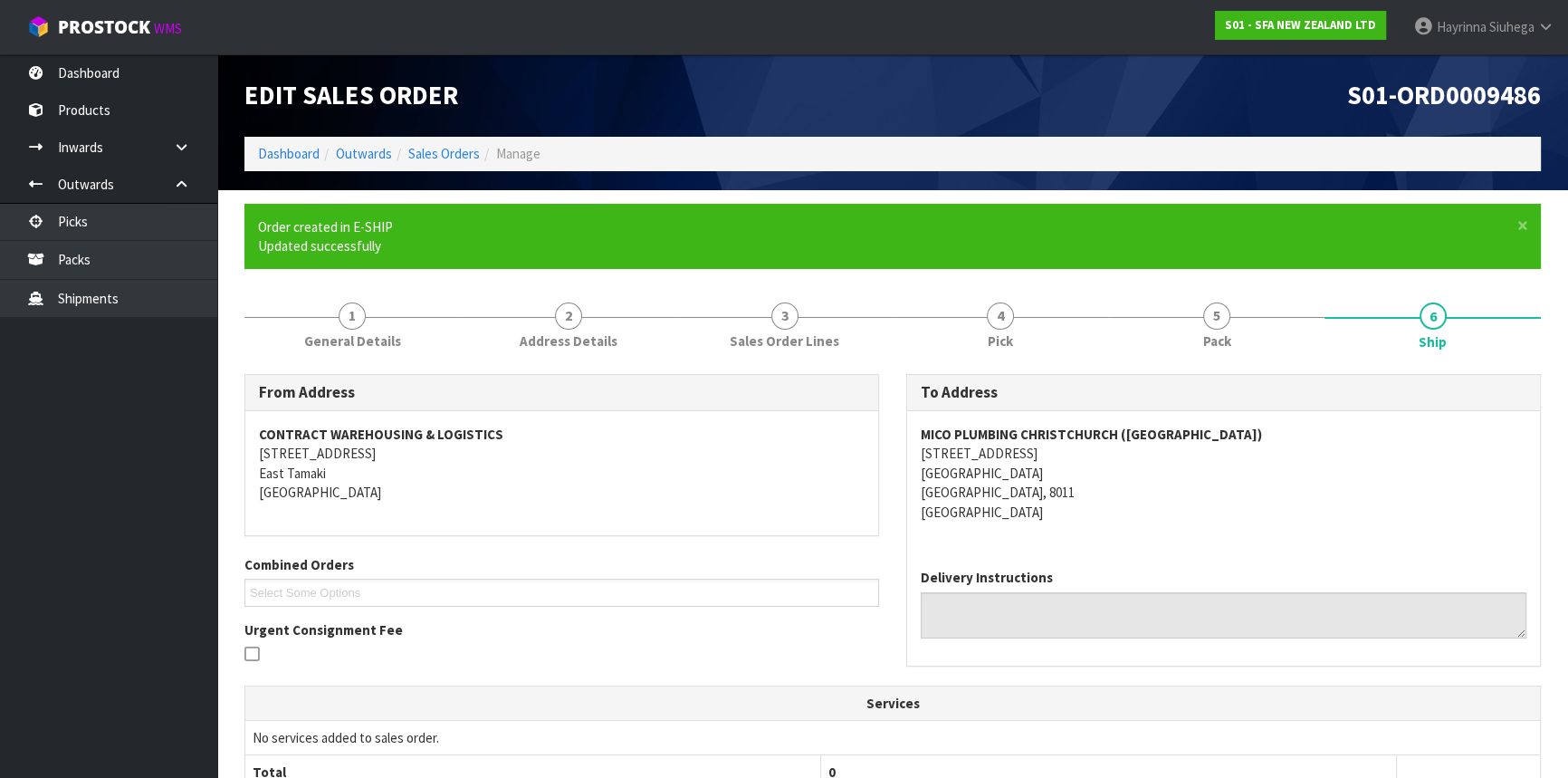
scroll to position [434, 0]
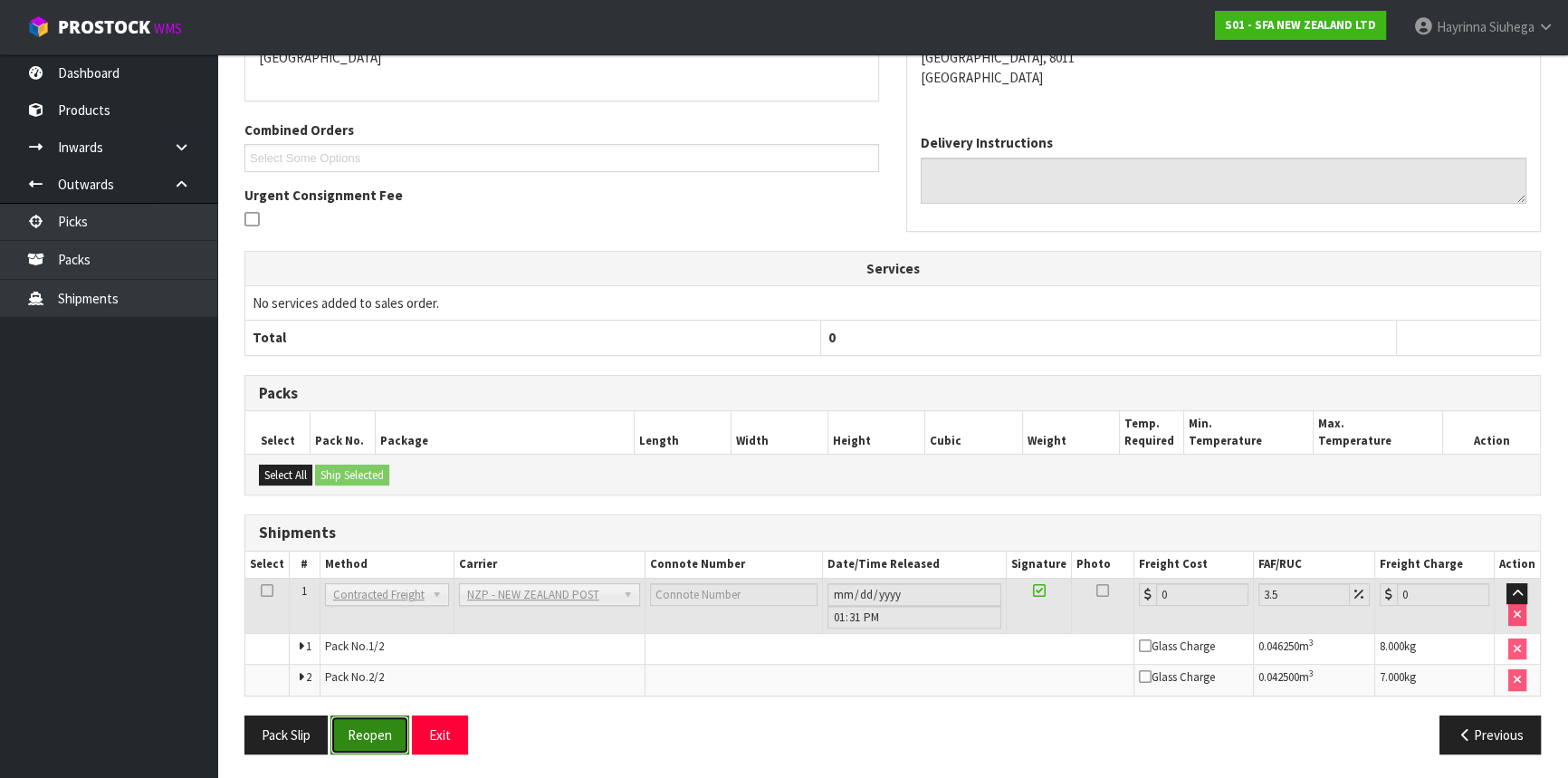
click at [392, 721] on button "Reopen" at bounding box center [369, 734] width 79 height 39
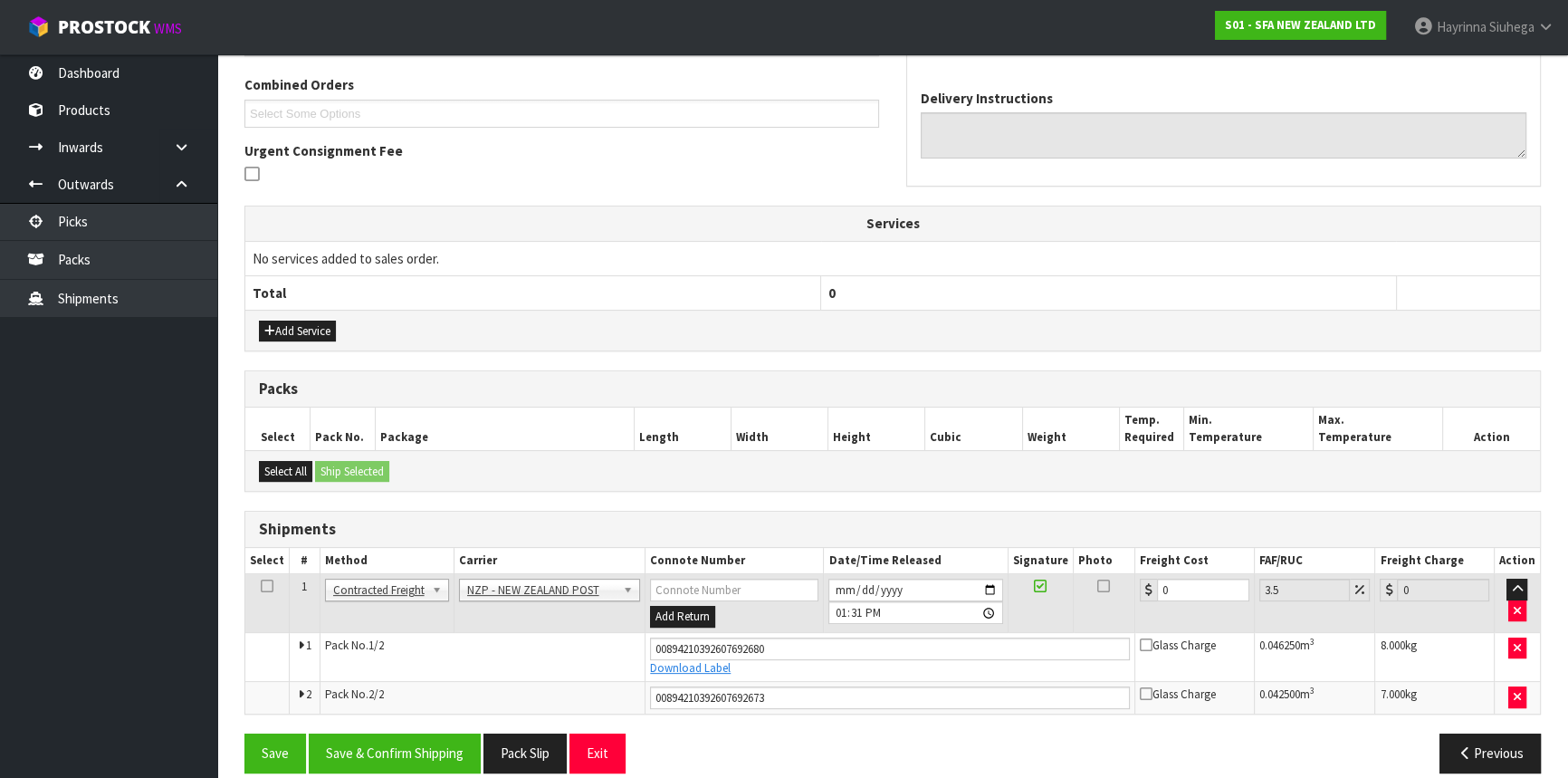
scroll to position [479, 0]
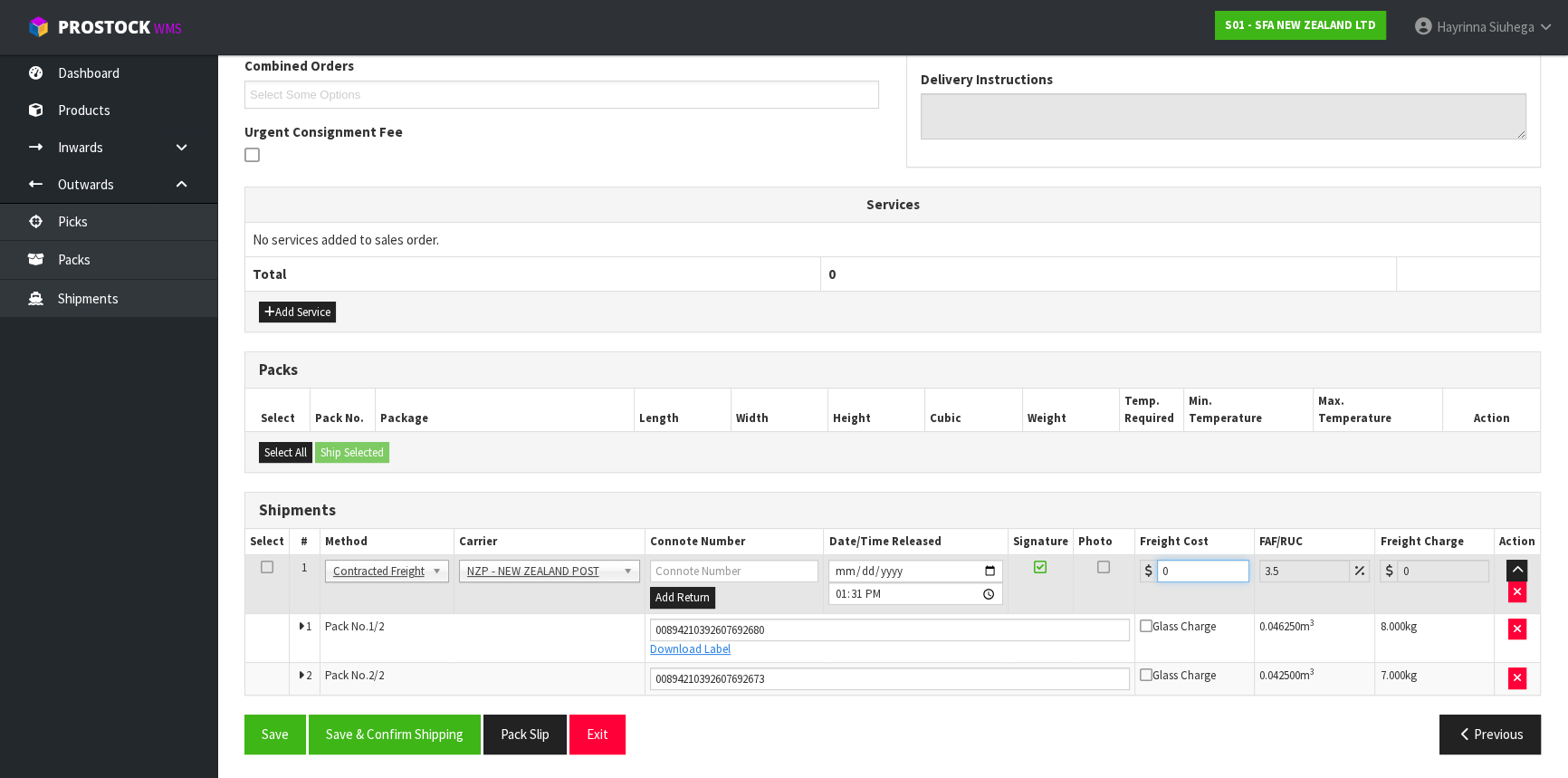
drag, startPoint x: 1207, startPoint y: 558, endPoint x: 1013, endPoint y: 576, distance: 194.8
click at [1013, 576] on tr "1 Client Local Pickup Customer Local Pickup Company Freight Contracted Freight …" at bounding box center [892, 584] width 1295 height 59
click at [244, 715] on button "Save" at bounding box center [274, 734] width 62 height 39
click at [426, 736] on button "Save & Confirm Shipping" at bounding box center [395, 734] width 172 height 39
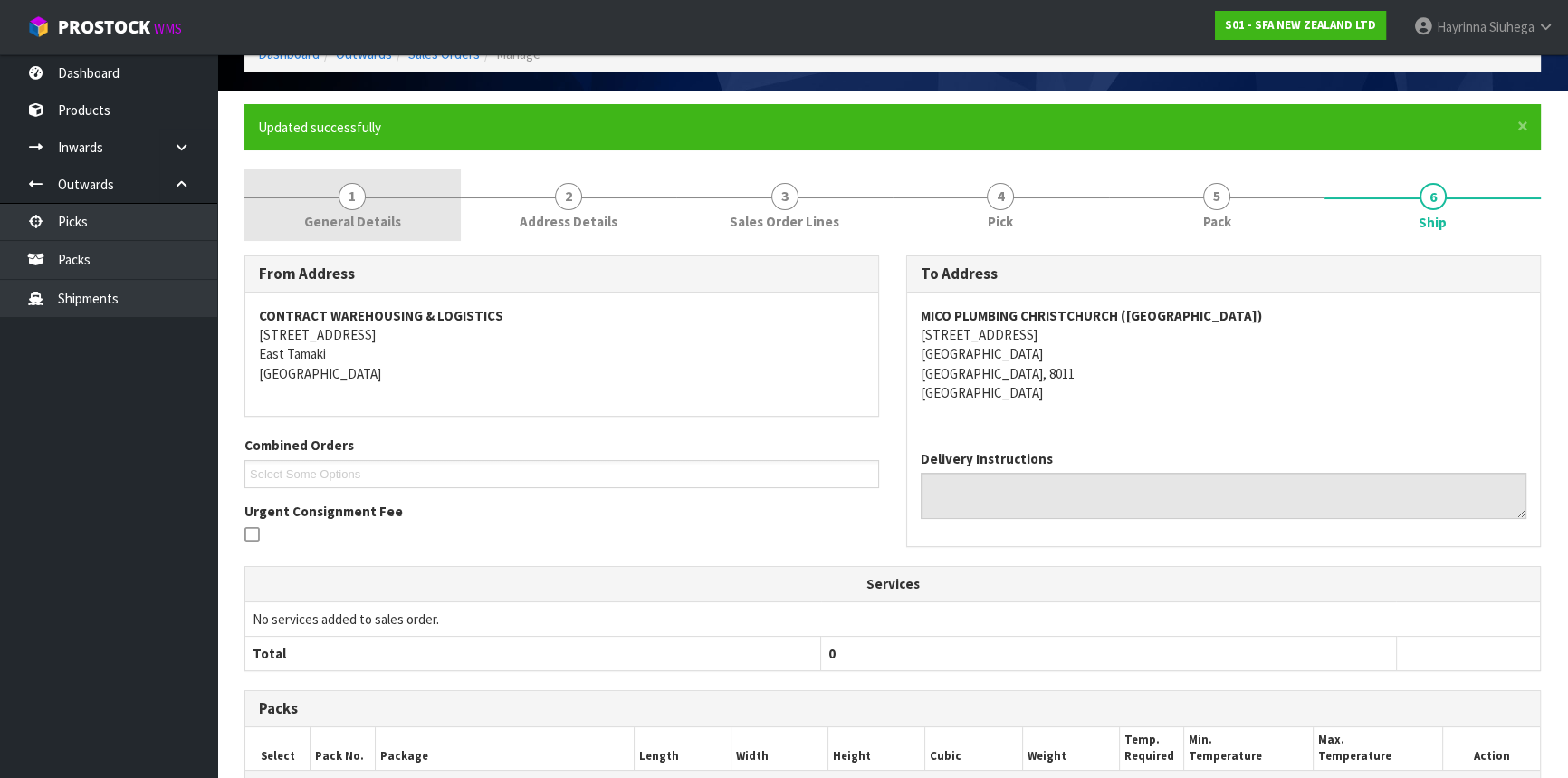
scroll to position [0, 0]
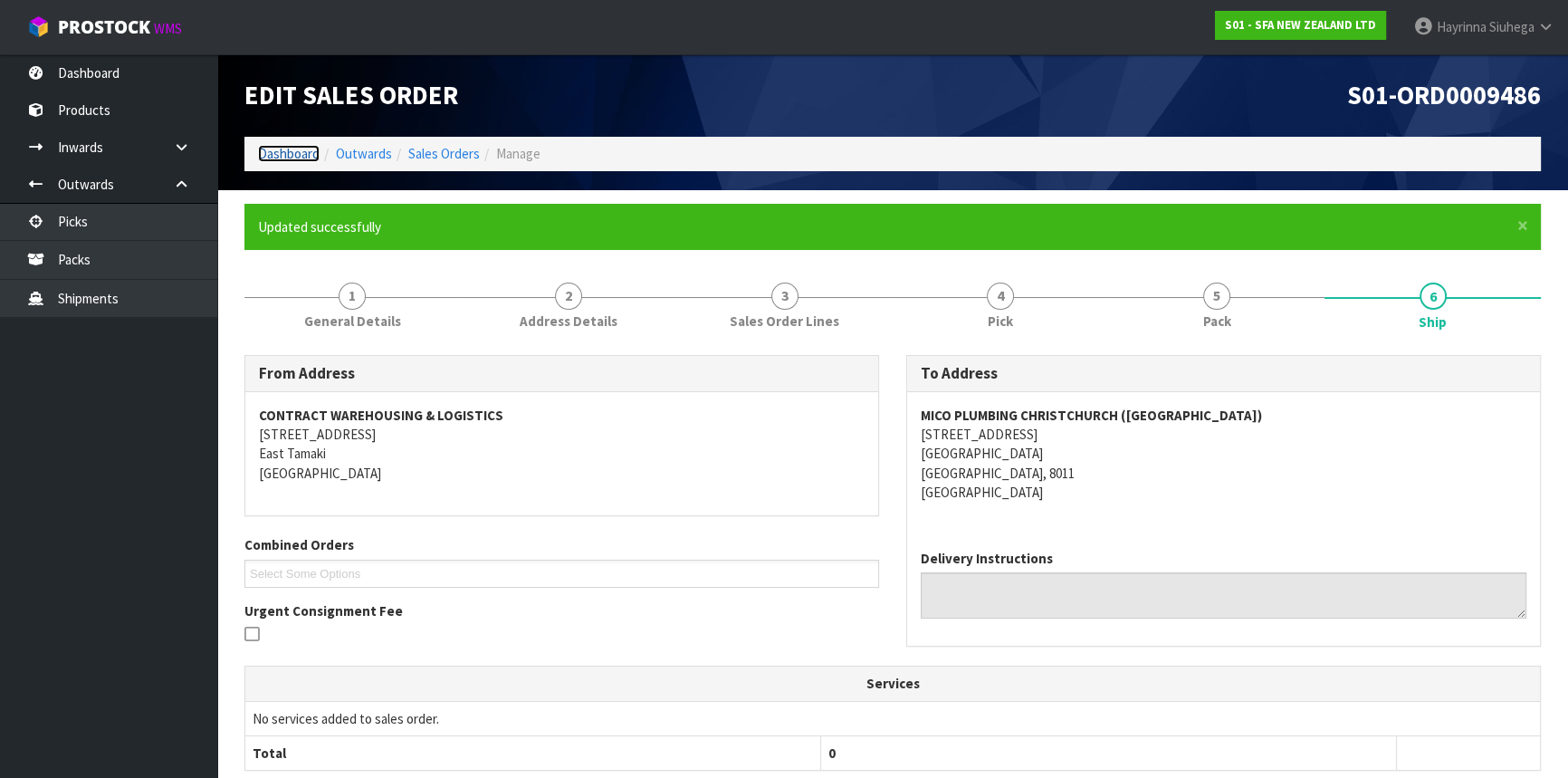
click at [288, 156] on link "Dashboard" at bounding box center [289, 153] width 62 height 17
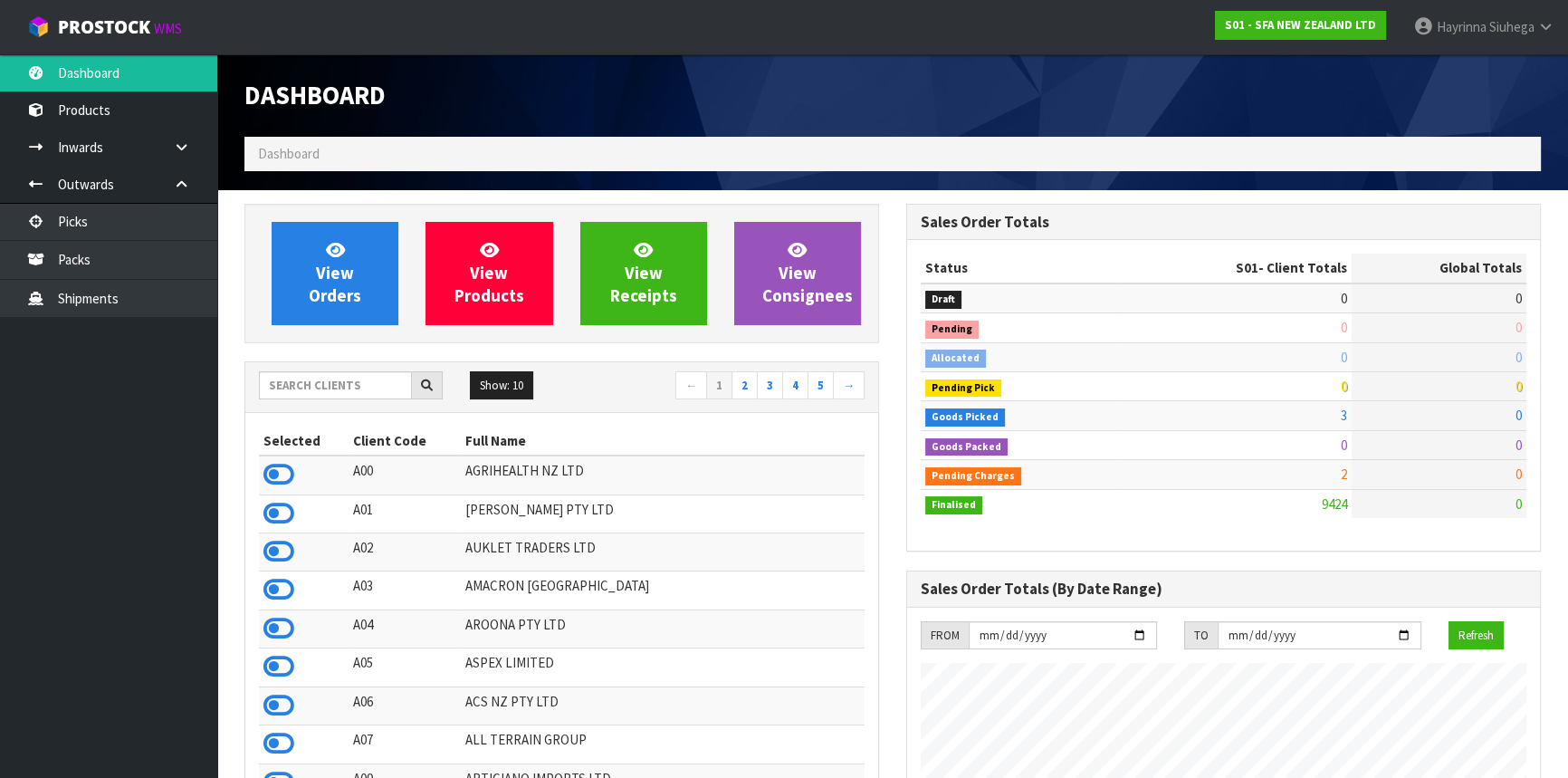
scroll to position [1369, 661]
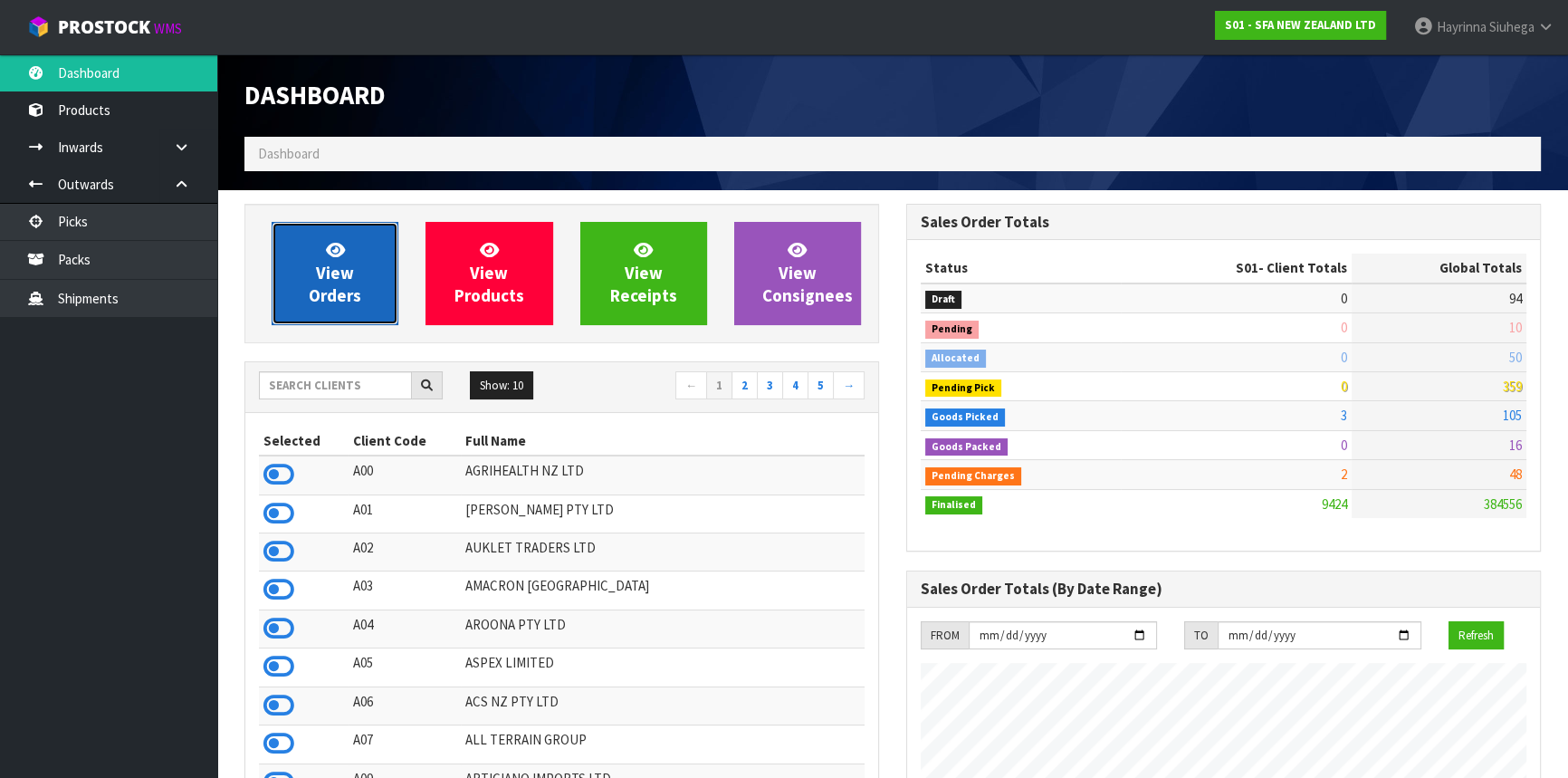
click at [334, 281] on span "View Orders" at bounding box center [334, 274] width 52 height 68
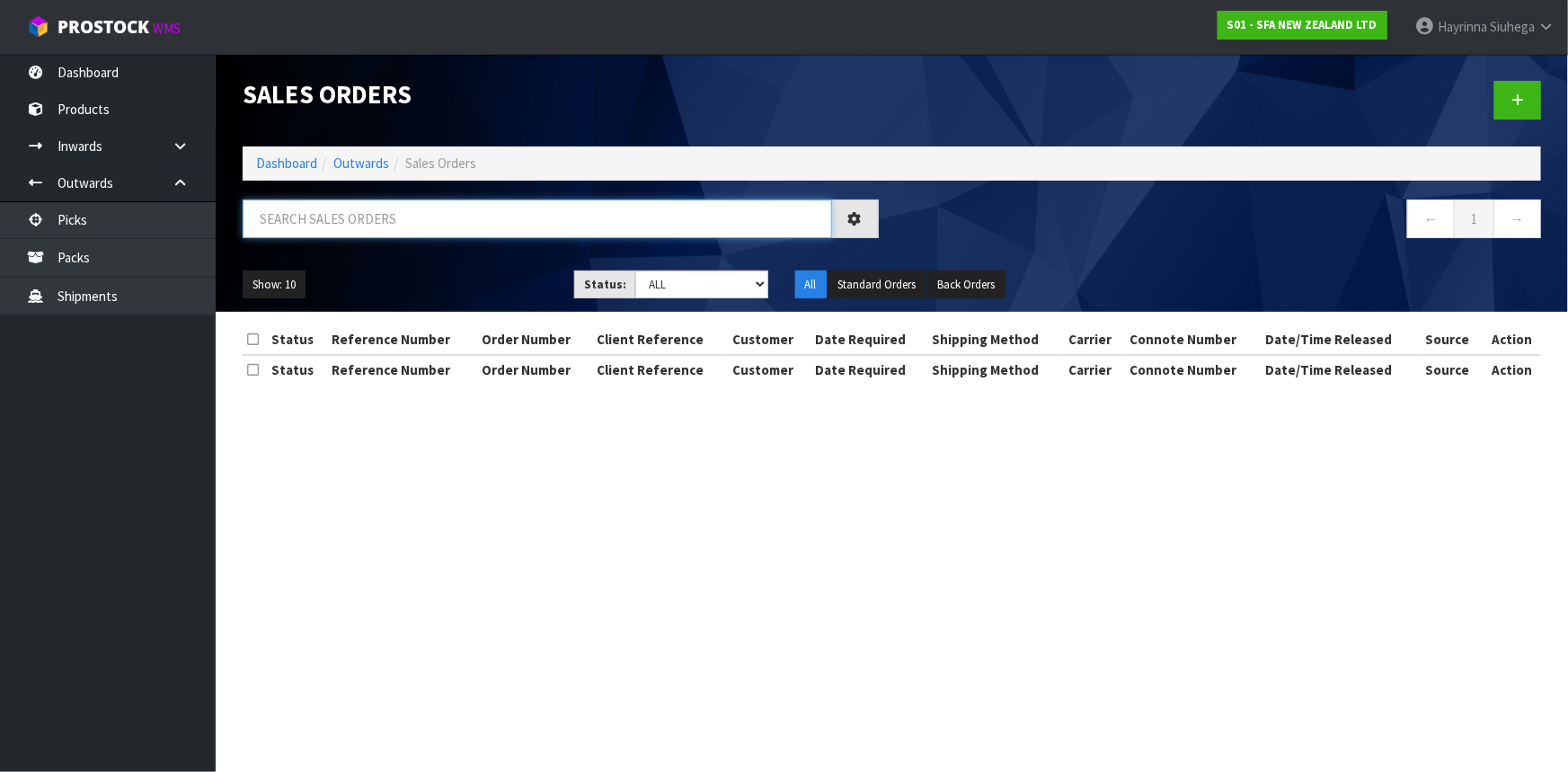
click at [332, 220] on input "text" at bounding box center [537, 218] width 590 height 39
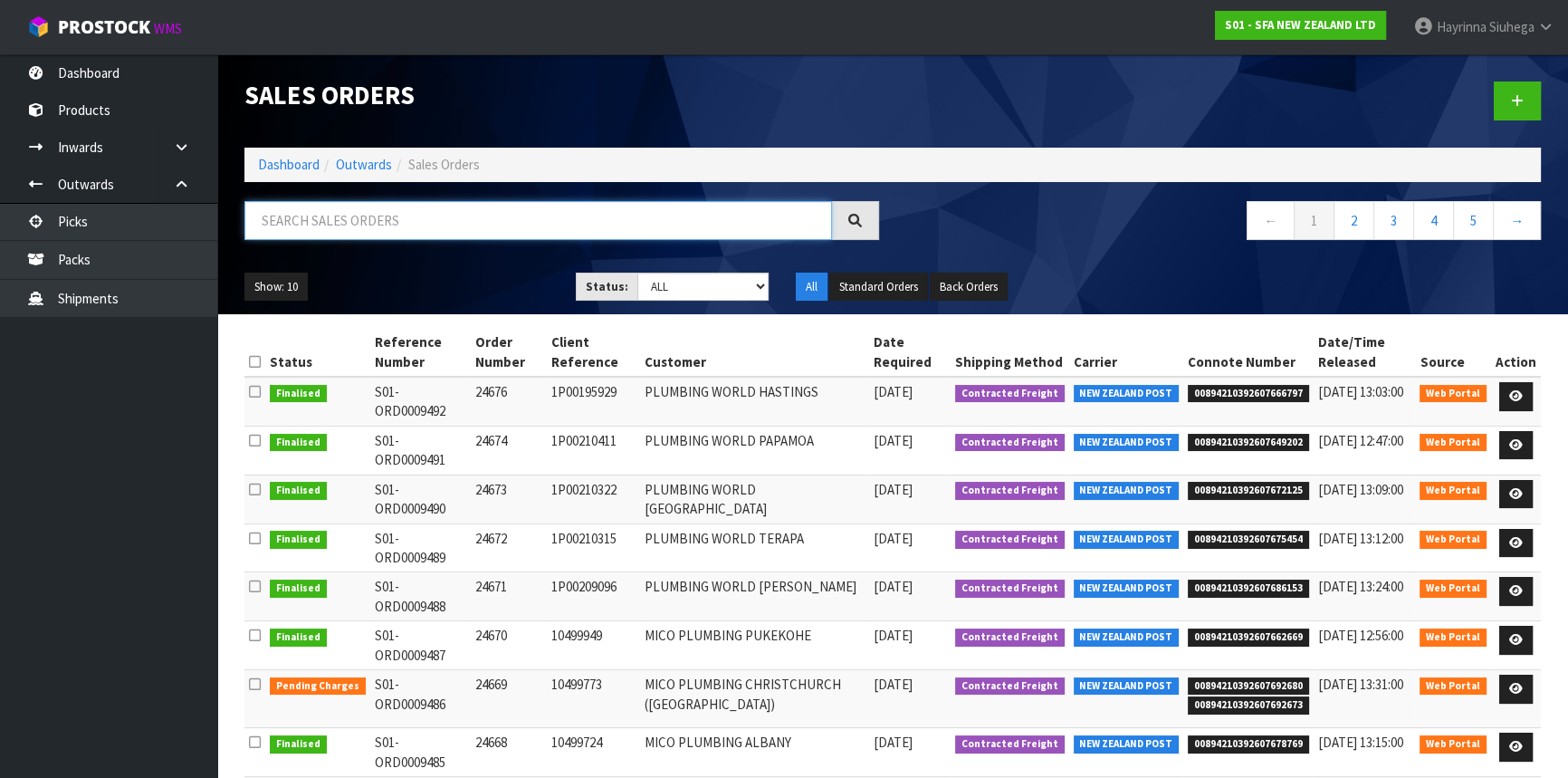
click at [354, 218] on input "text" at bounding box center [537, 220] width 588 height 39
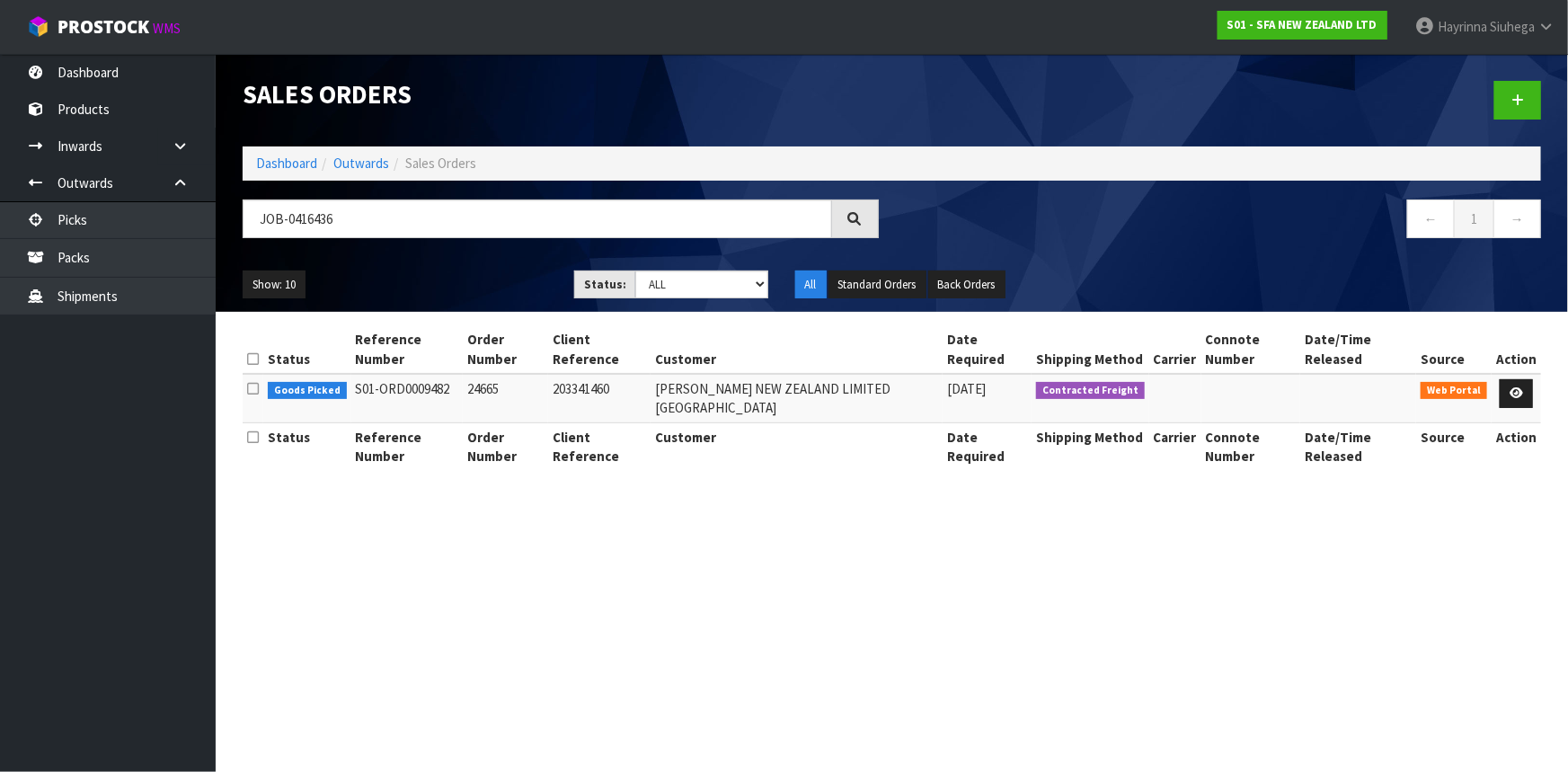
click at [1501, 394] on td at bounding box center [1516, 398] width 50 height 49
click at [1515, 388] on icon at bounding box center [1516, 393] width 13 height 11
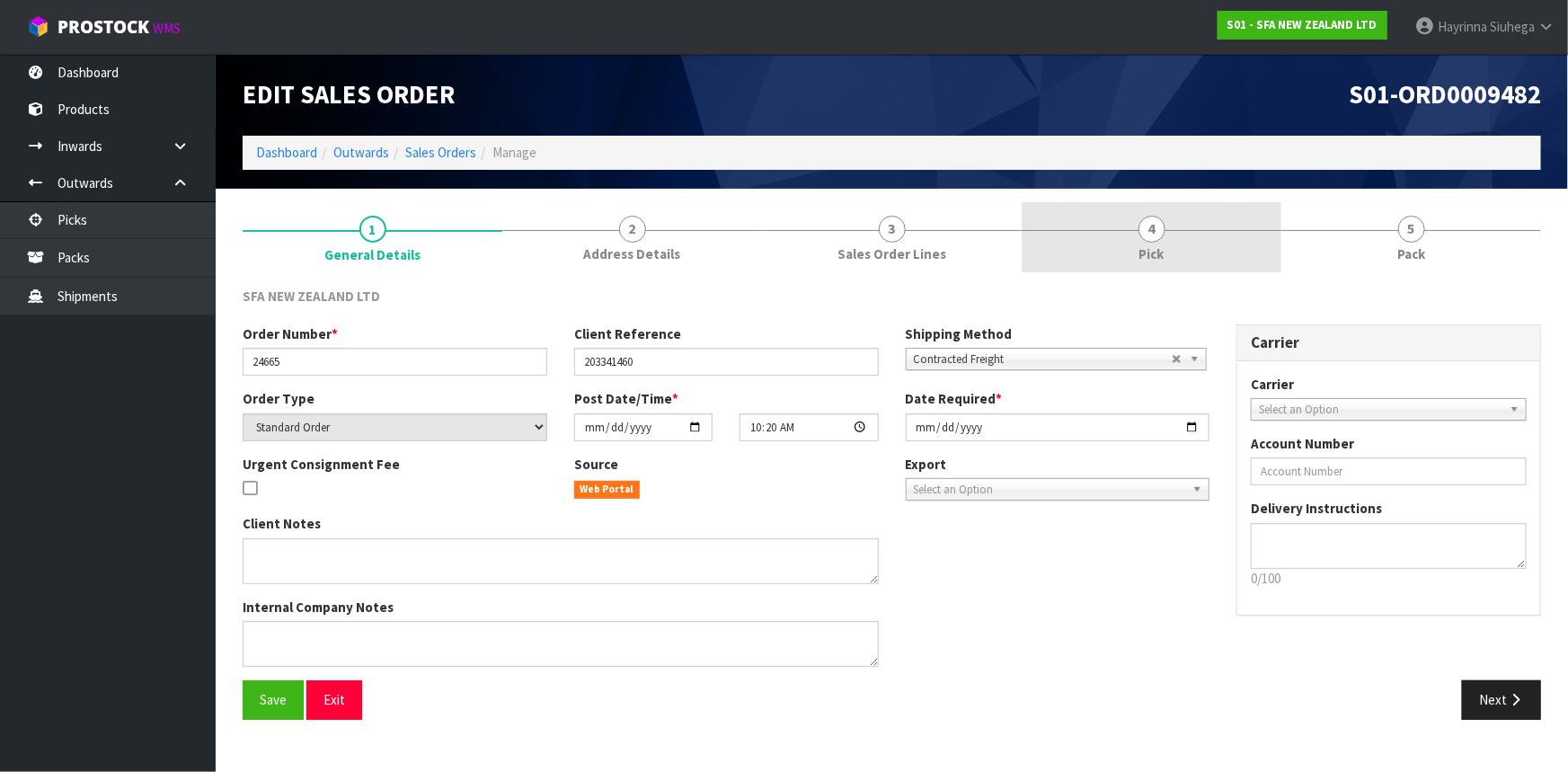
click at [1215, 221] on link "4 Pick" at bounding box center [1152, 238] width 259 height 71
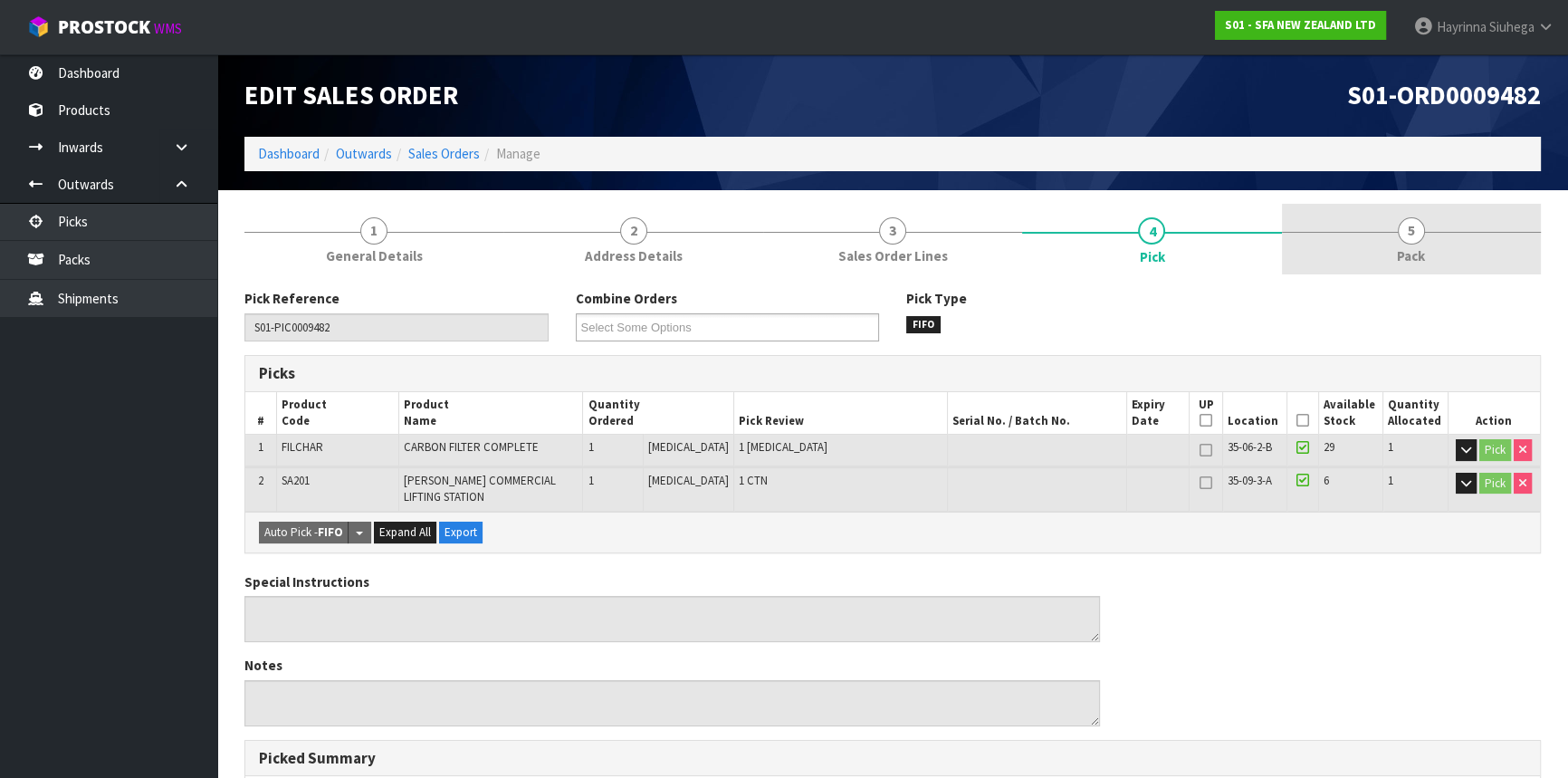
click at [1388, 250] on link "5 Pack" at bounding box center [1412, 239] width 259 height 72
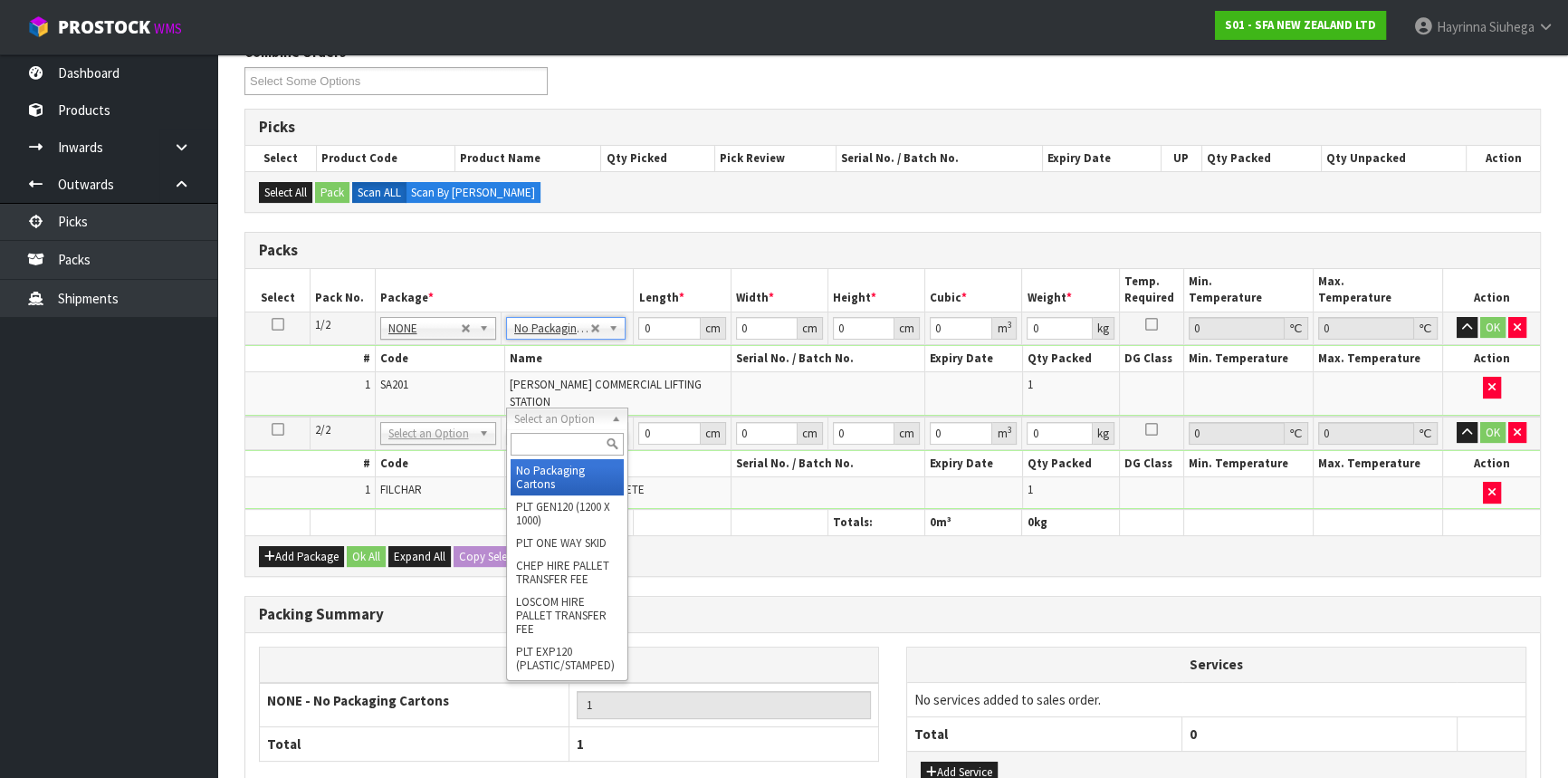
scroll to position [371, 0]
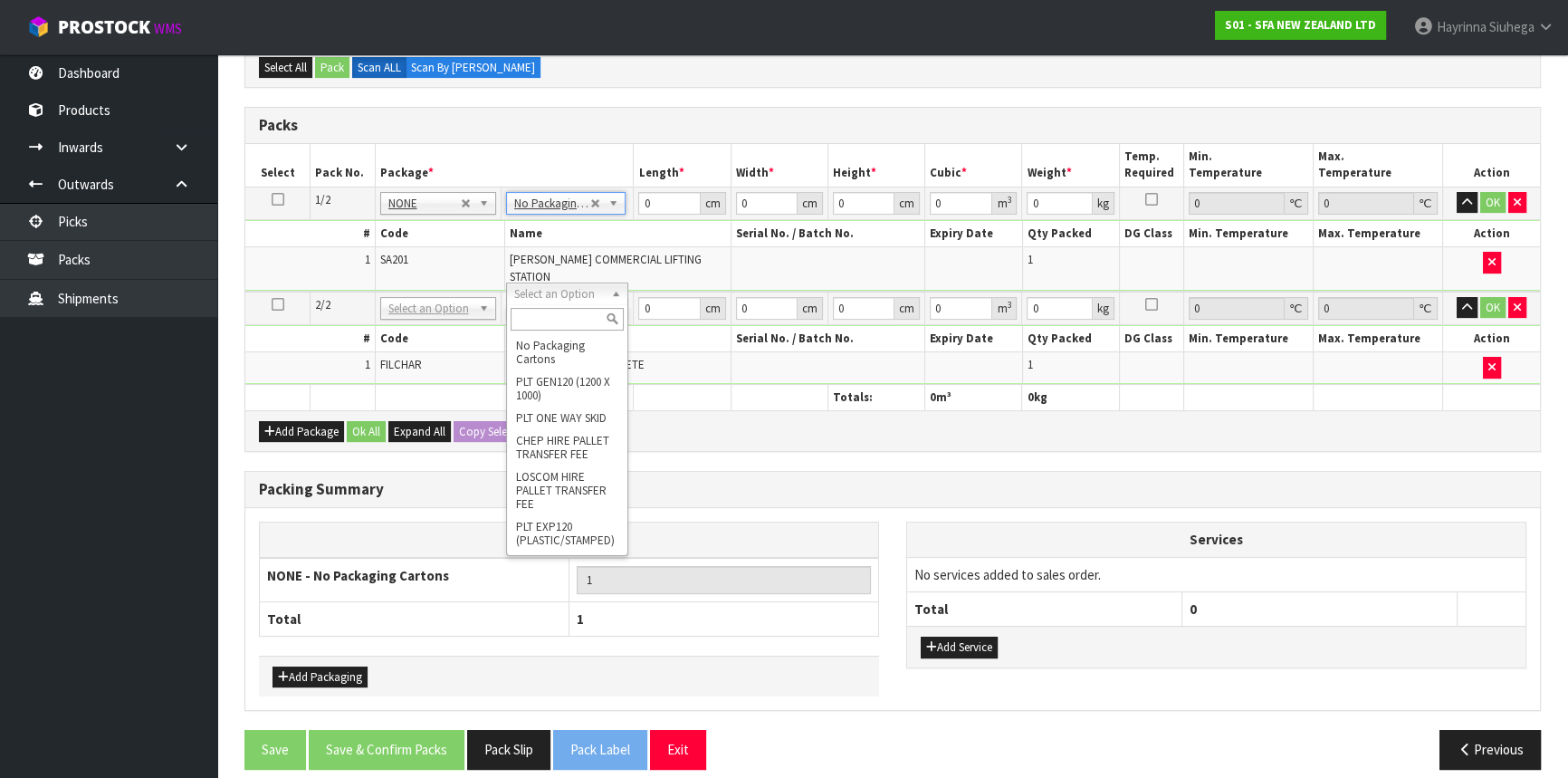
click at [804, 416] on div "Add Package Ok All Expand All Copy Selected" at bounding box center [892, 430] width 1295 height 41
click at [543, 317] on input "text" at bounding box center [566, 319] width 114 height 23
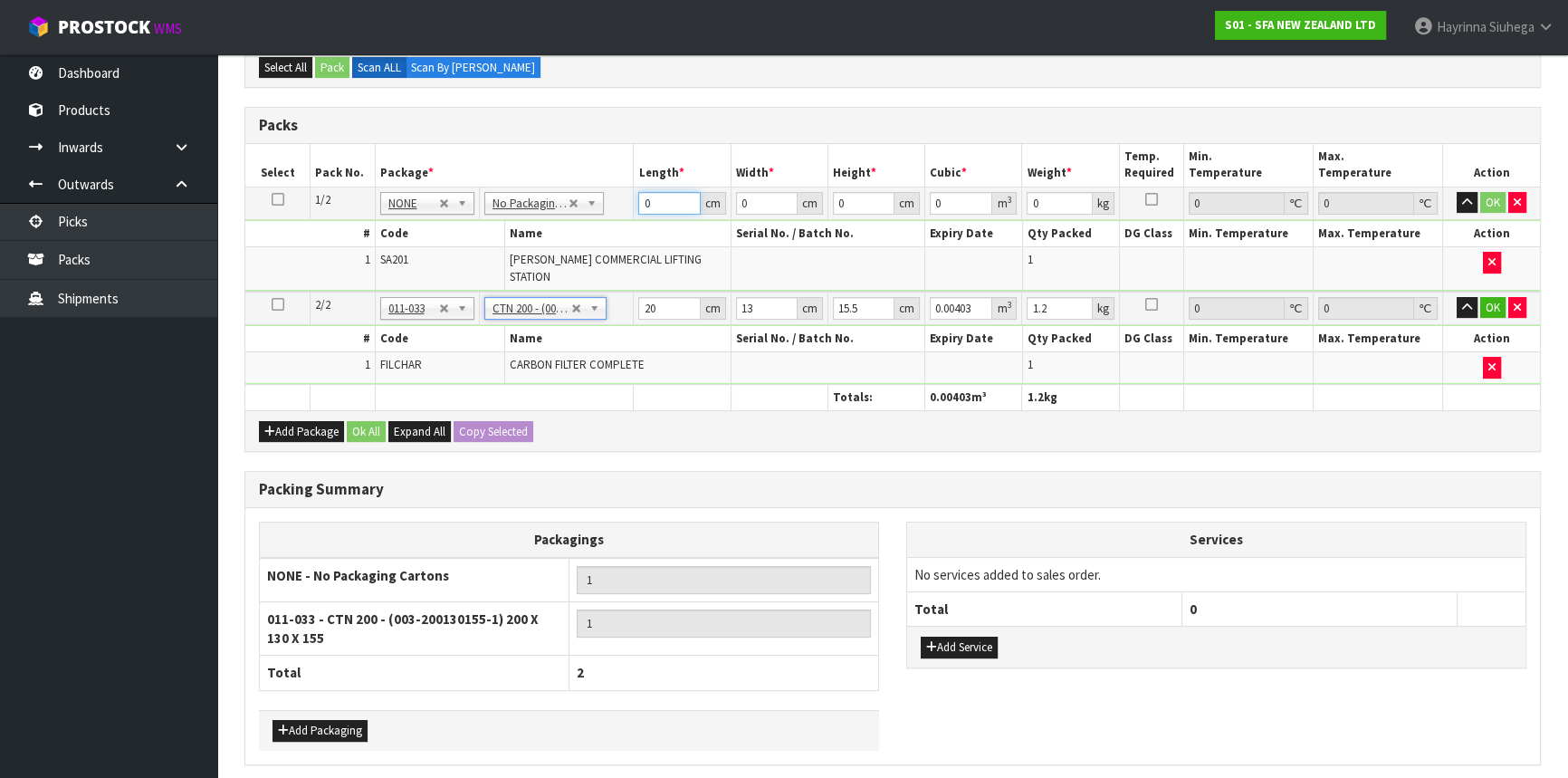
click at [644, 195] on input "0" at bounding box center [668, 203] width 62 height 23
click button "OK" at bounding box center [1492, 203] width 26 height 22
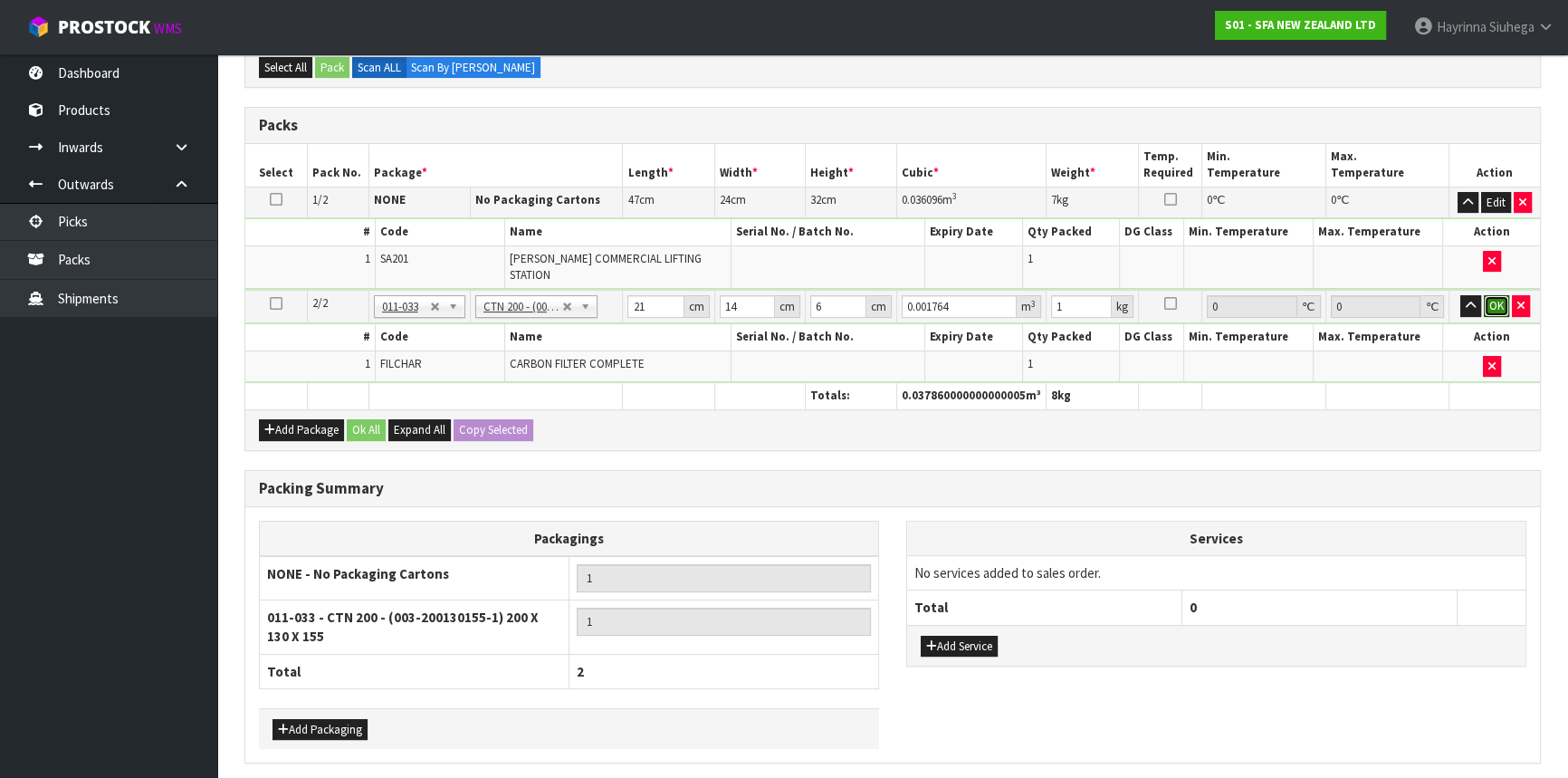
click button "OK" at bounding box center [1496, 306] width 26 height 22
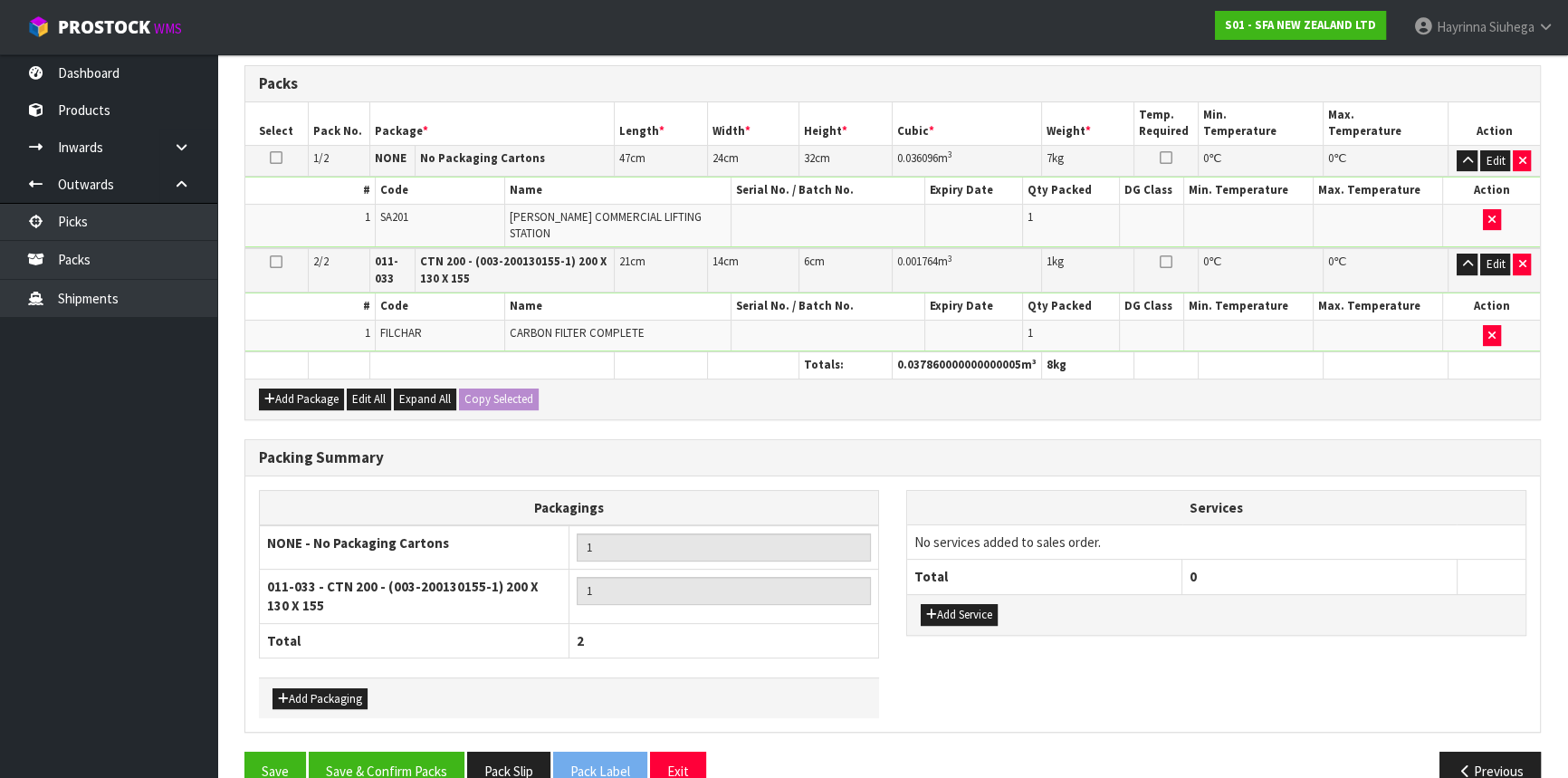
scroll to position [434, 0]
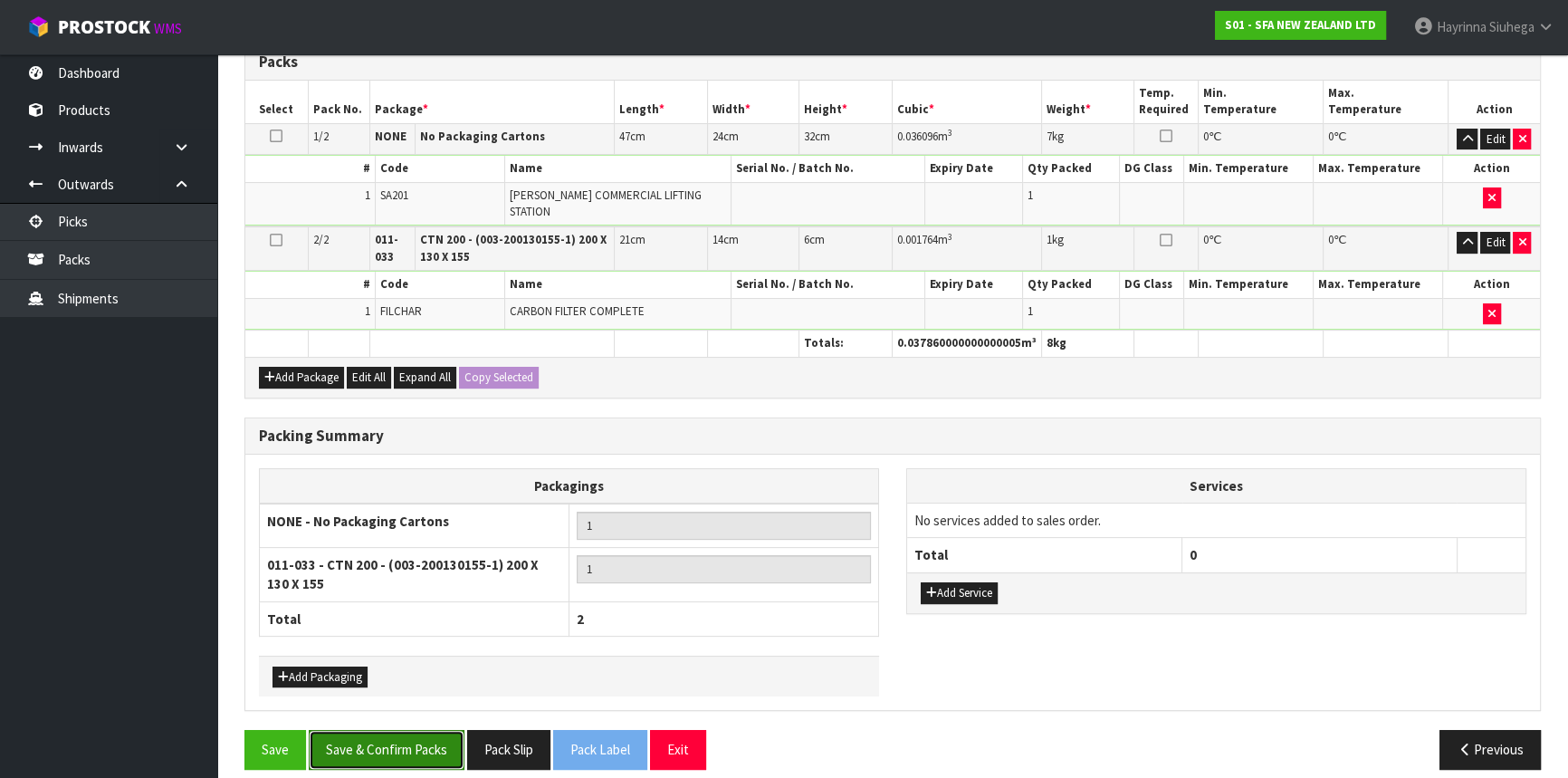
click at [378, 730] on button "Save & Confirm Packs" at bounding box center [386, 749] width 156 height 39
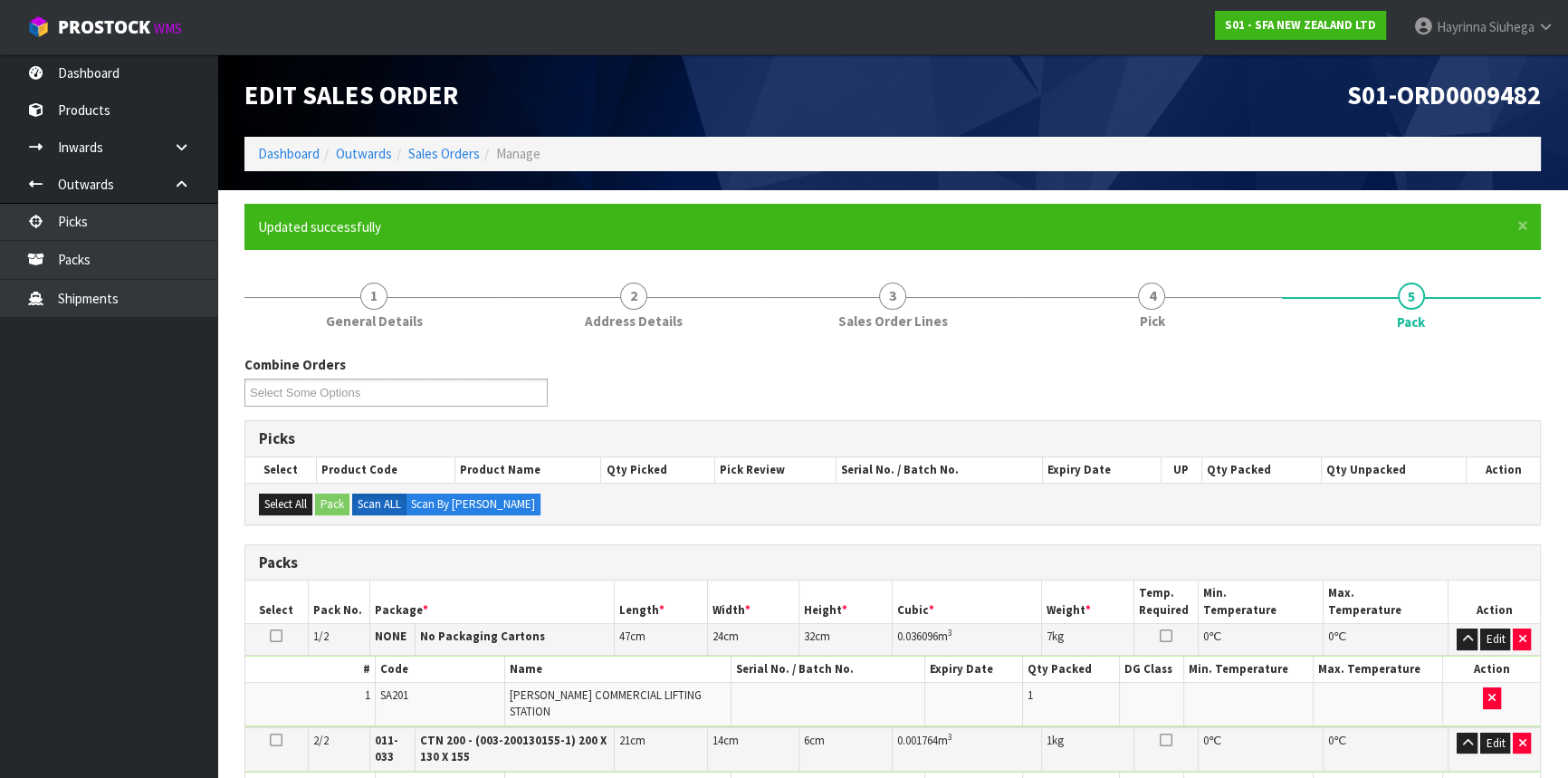
scroll to position [345, 0]
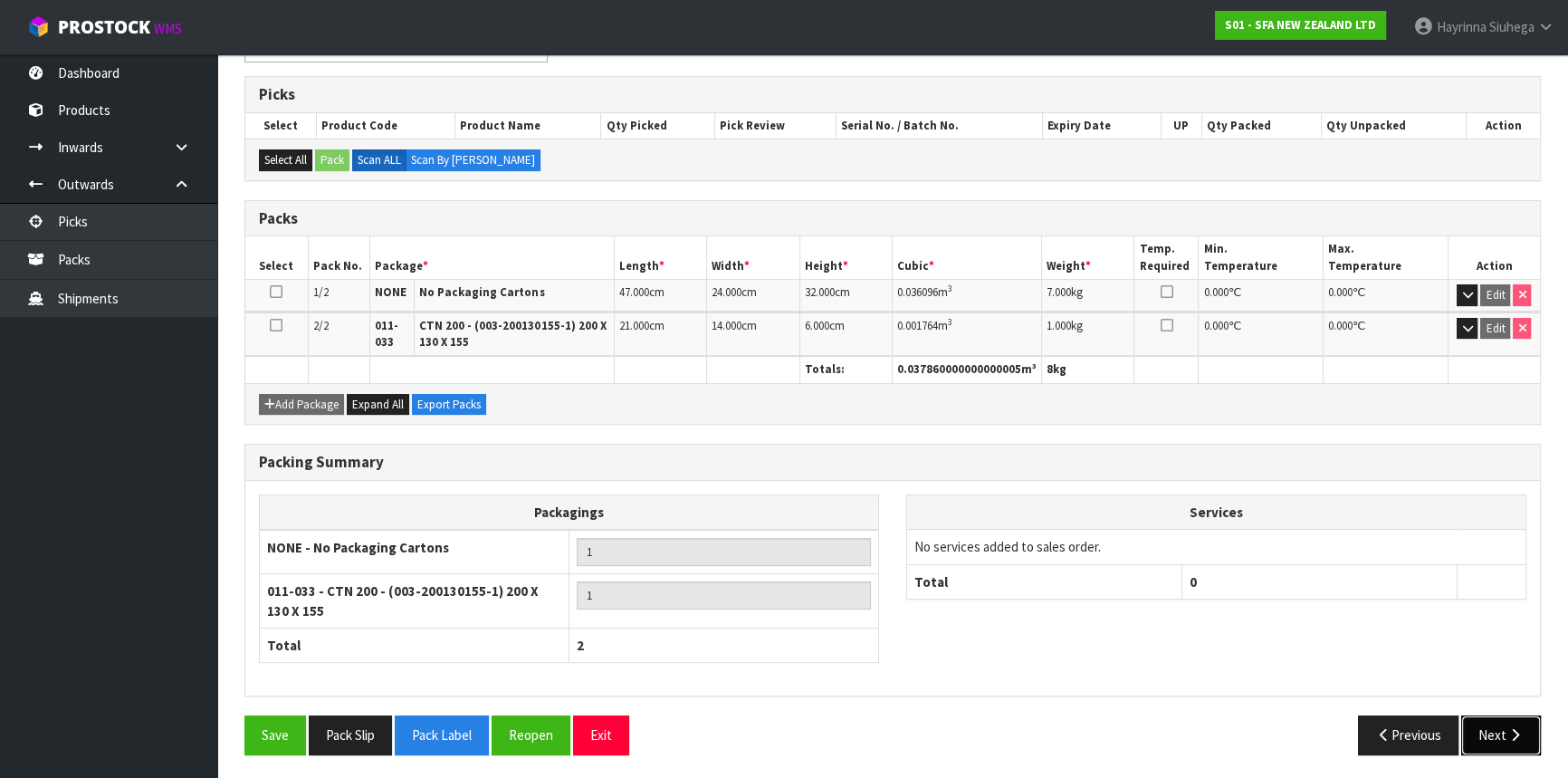
click at [1520, 719] on button "Next" at bounding box center [1501, 734] width 79 height 39
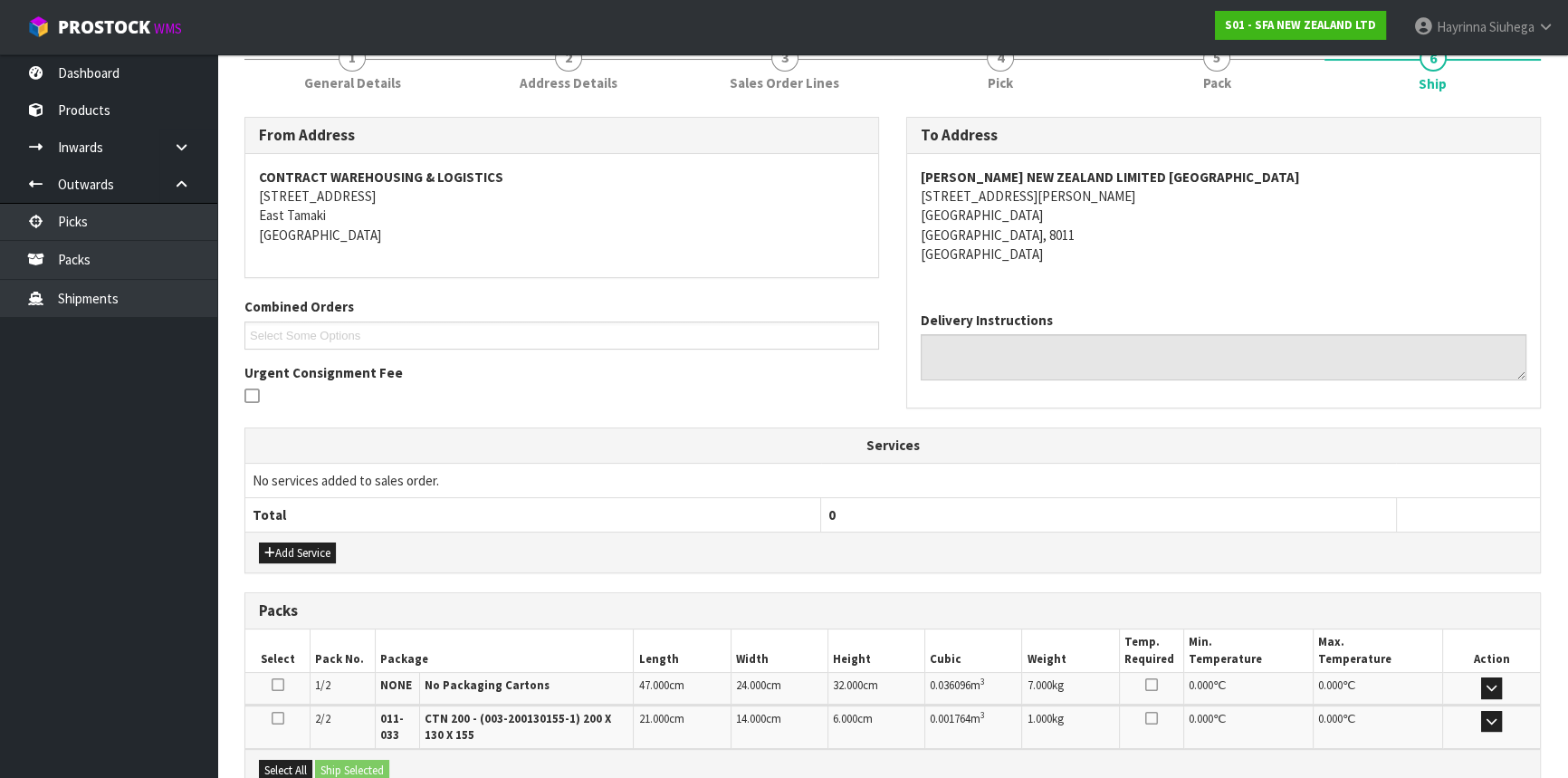
scroll to position [442, 0]
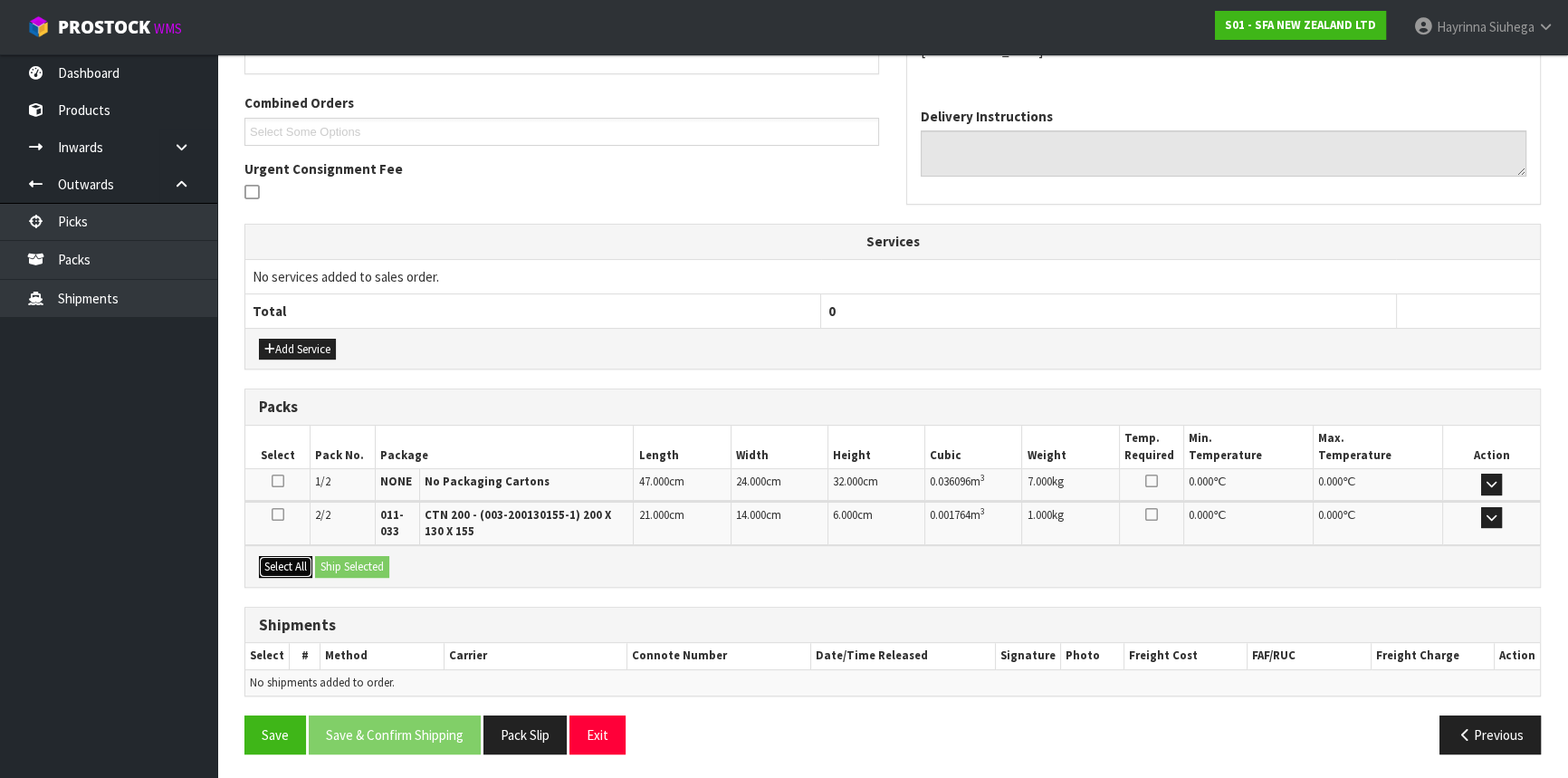
drag, startPoint x: 277, startPoint y: 553, endPoint x: 337, endPoint y: 561, distance: 60.5
click at [279, 556] on button "Select All" at bounding box center [286, 566] width 53 height 22
click at [351, 558] on button "Ship Selected" at bounding box center [352, 566] width 74 height 22
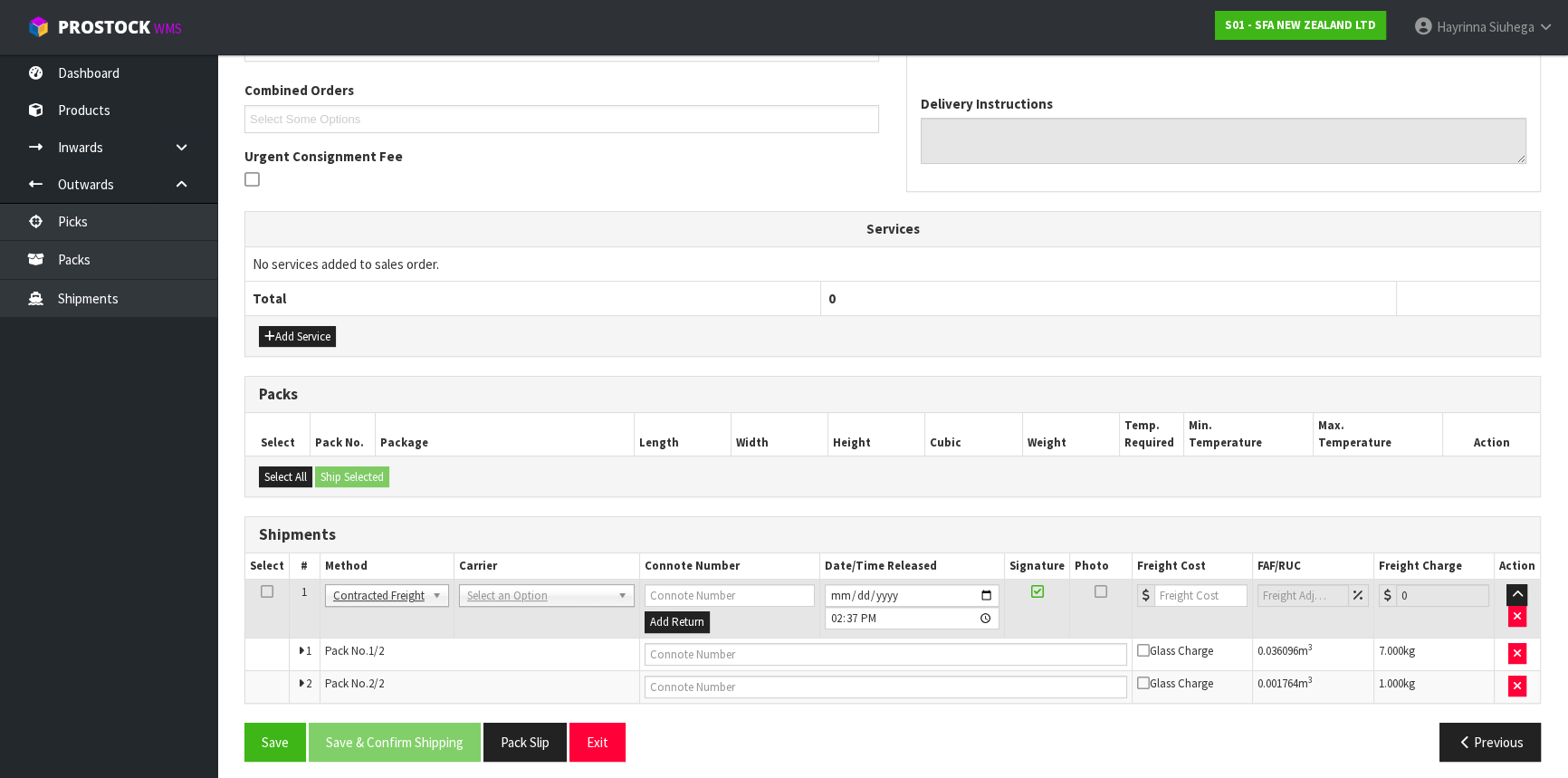
scroll to position [462, 0]
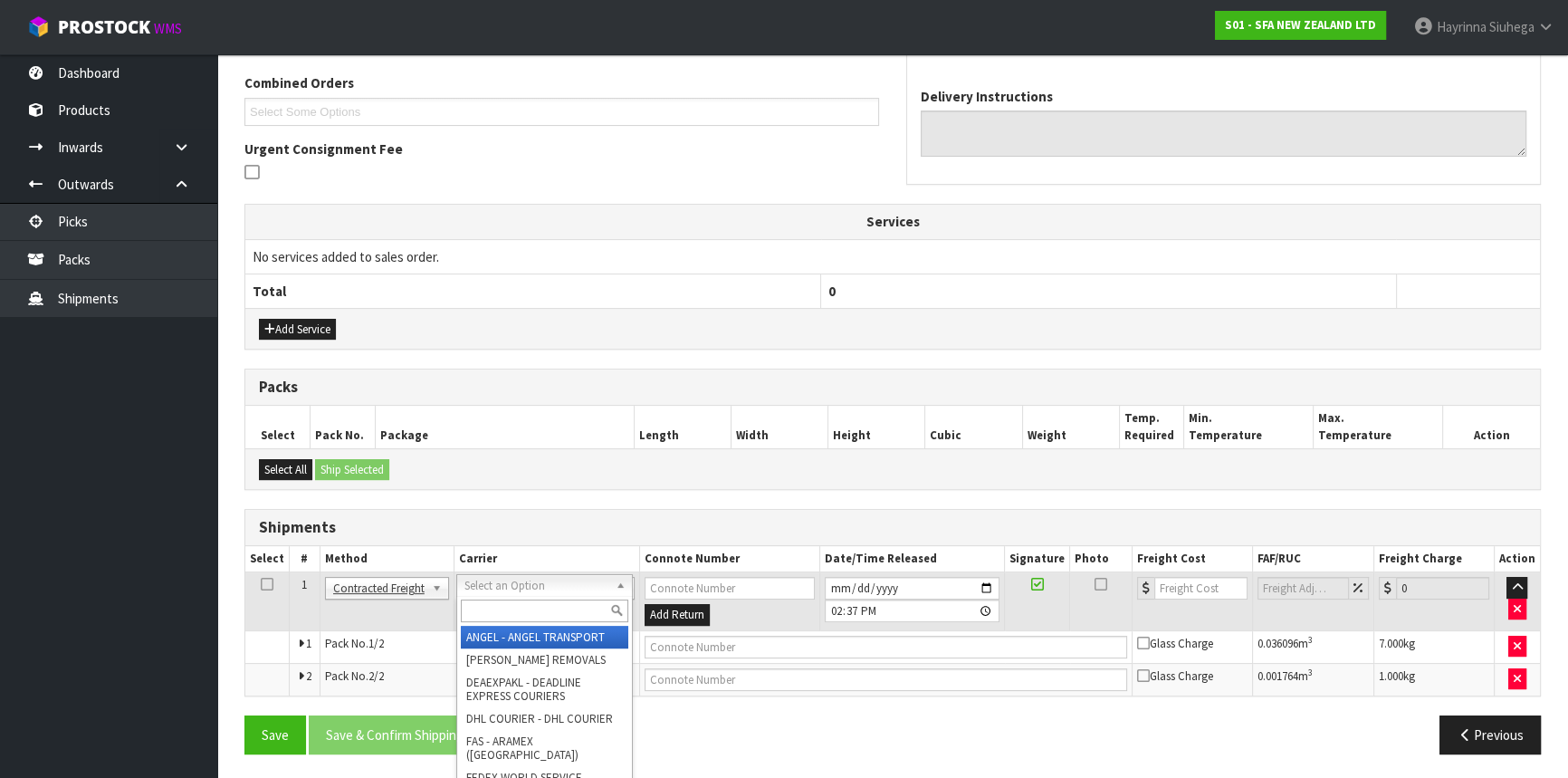
click at [506, 605] on input "text" at bounding box center [544, 610] width 167 height 23
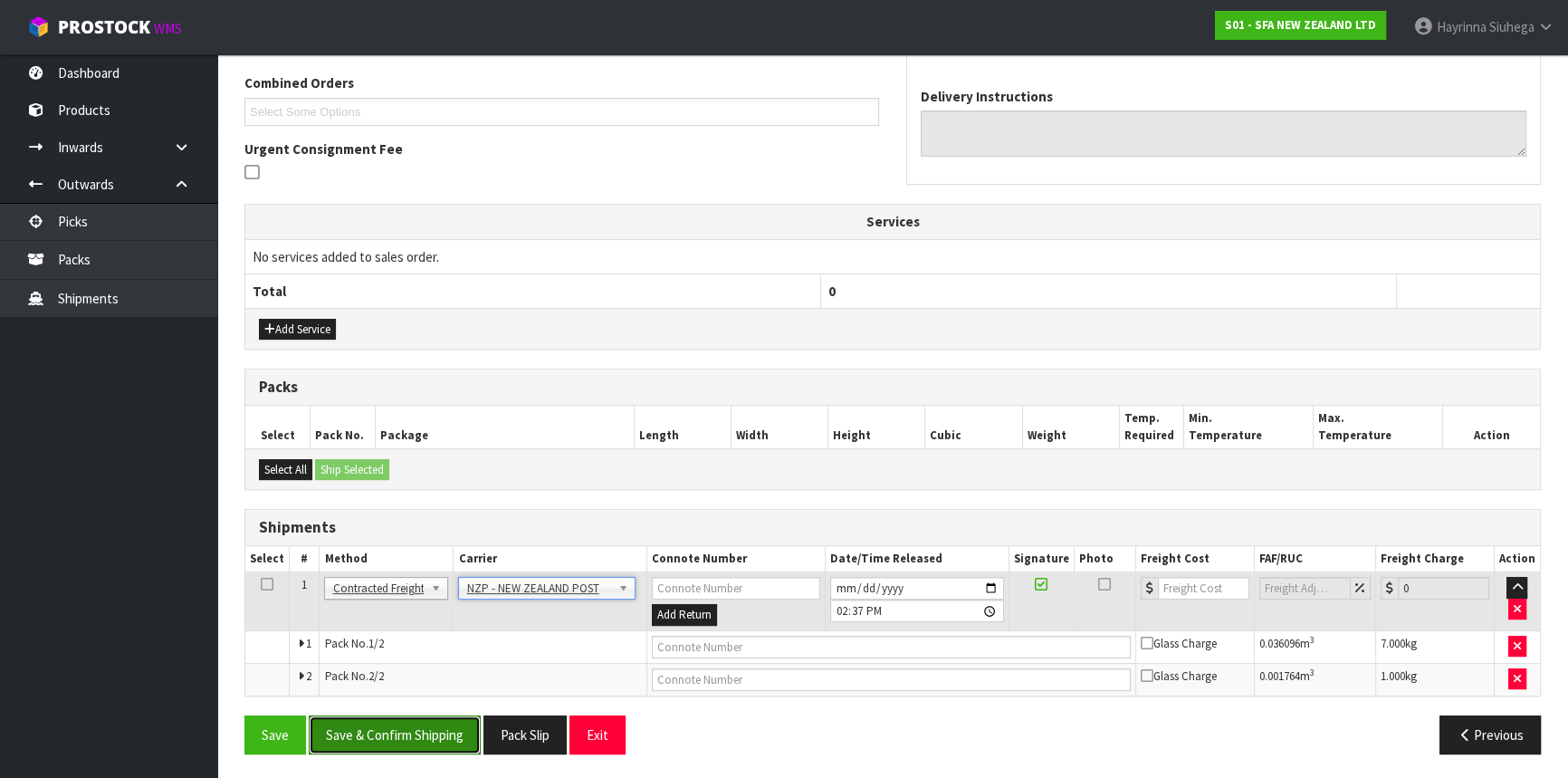
click at [391, 716] on button "Save & Confirm Shipping" at bounding box center [395, 734] width 172 height 39
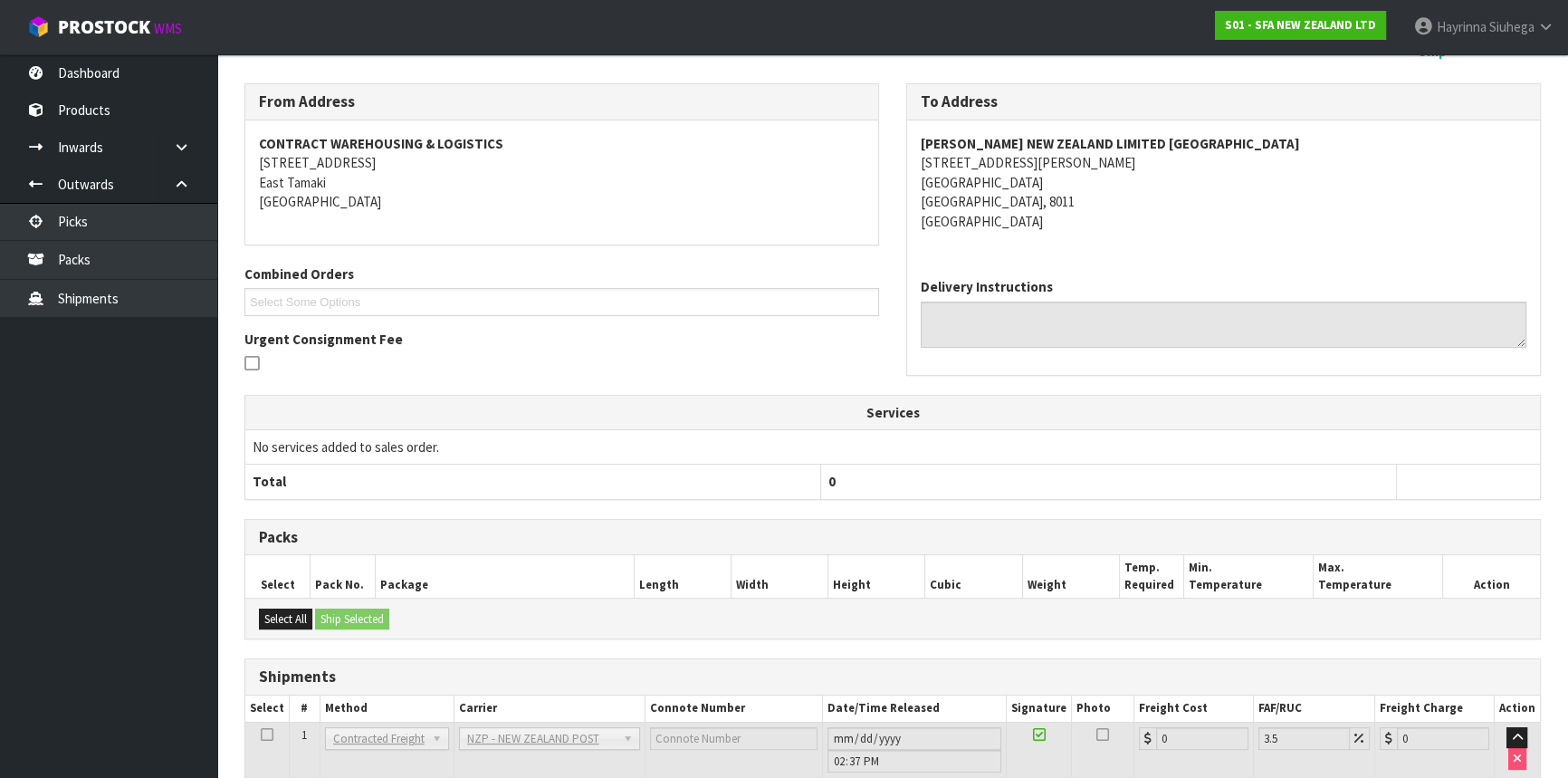
scroll to position [434, 0]
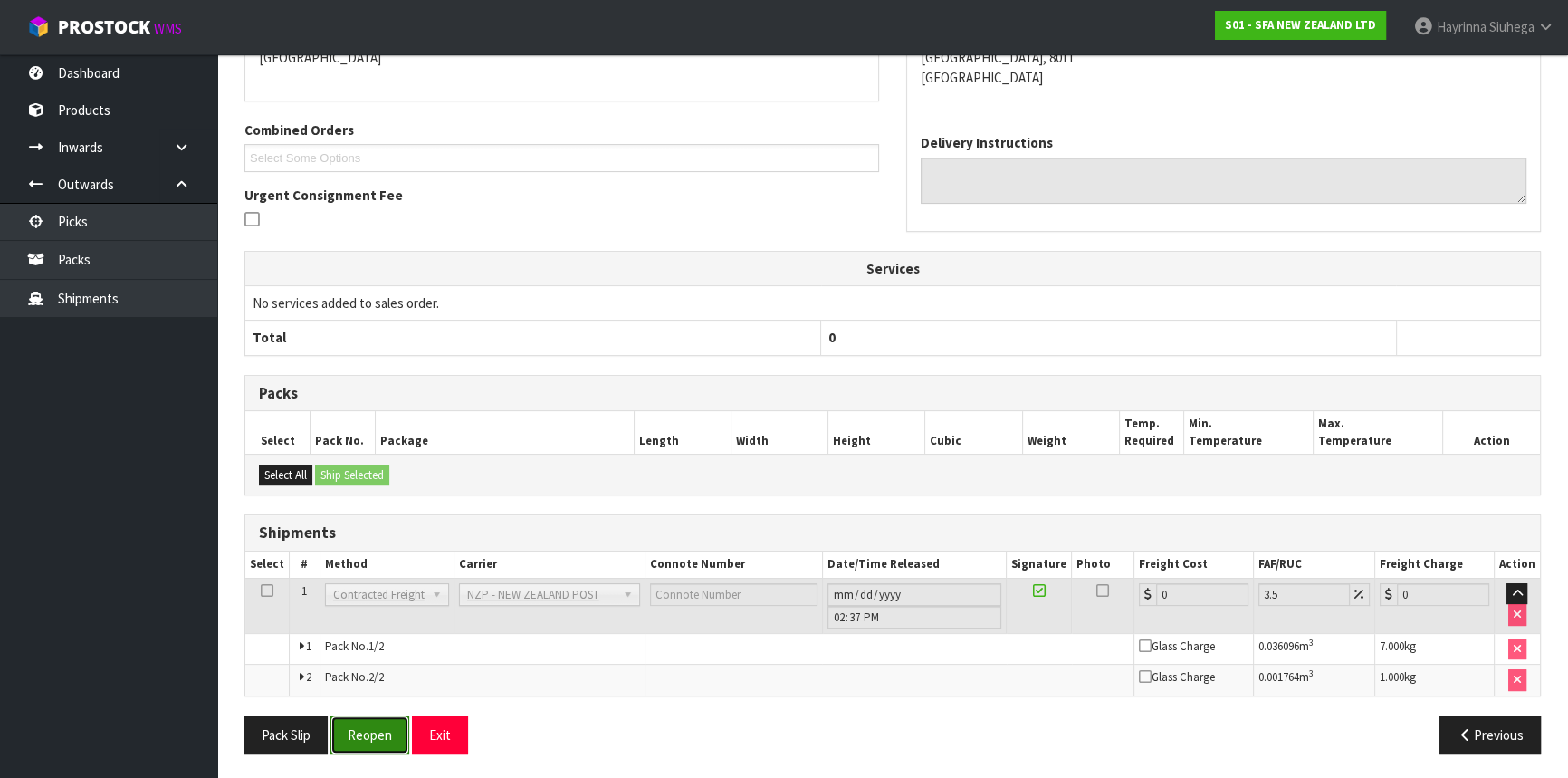
click at [373, 724] on button "Reopen" at bounding box center [369, 734] width 79 height 39
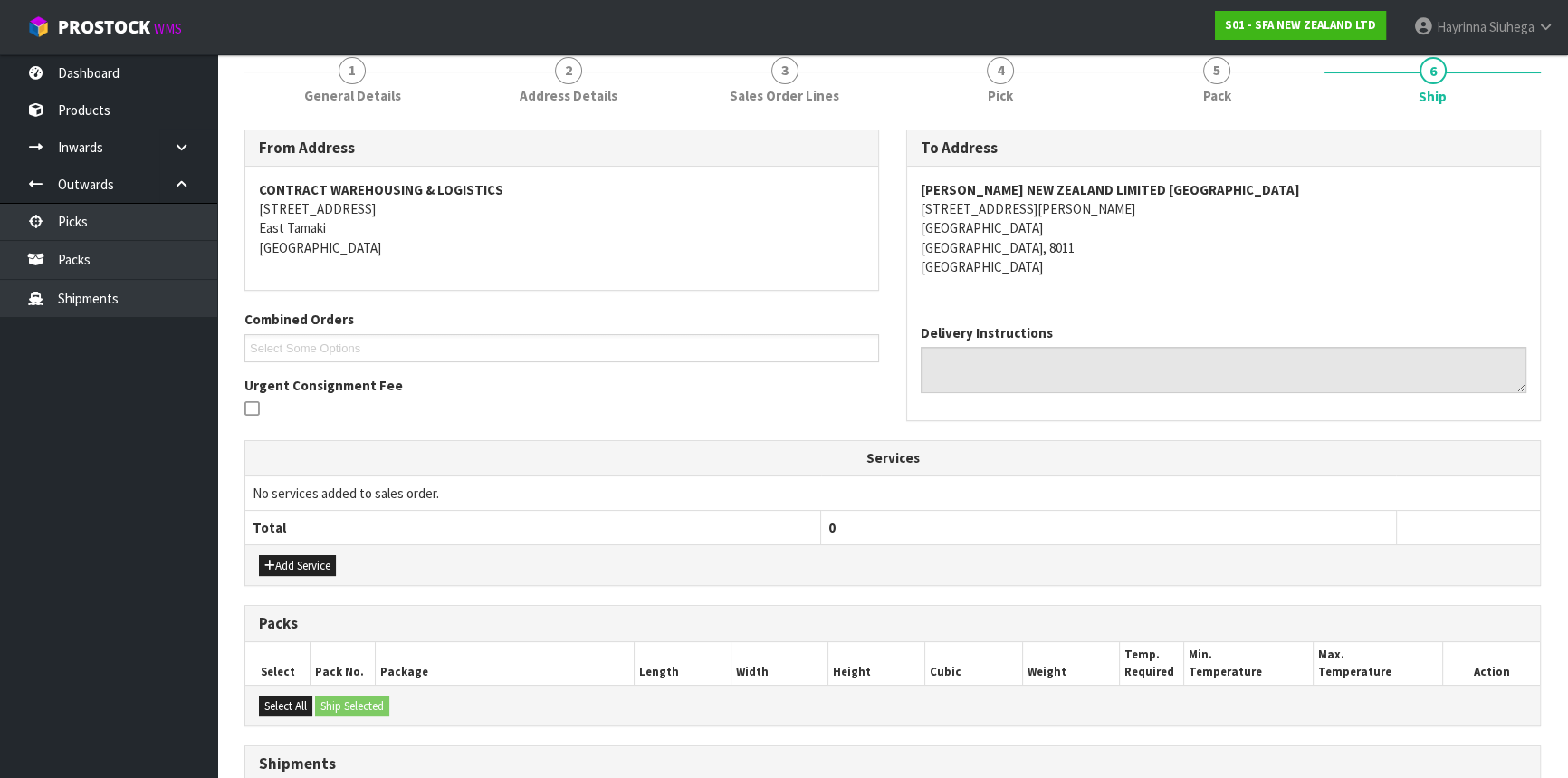
scroll to position [479, 0]
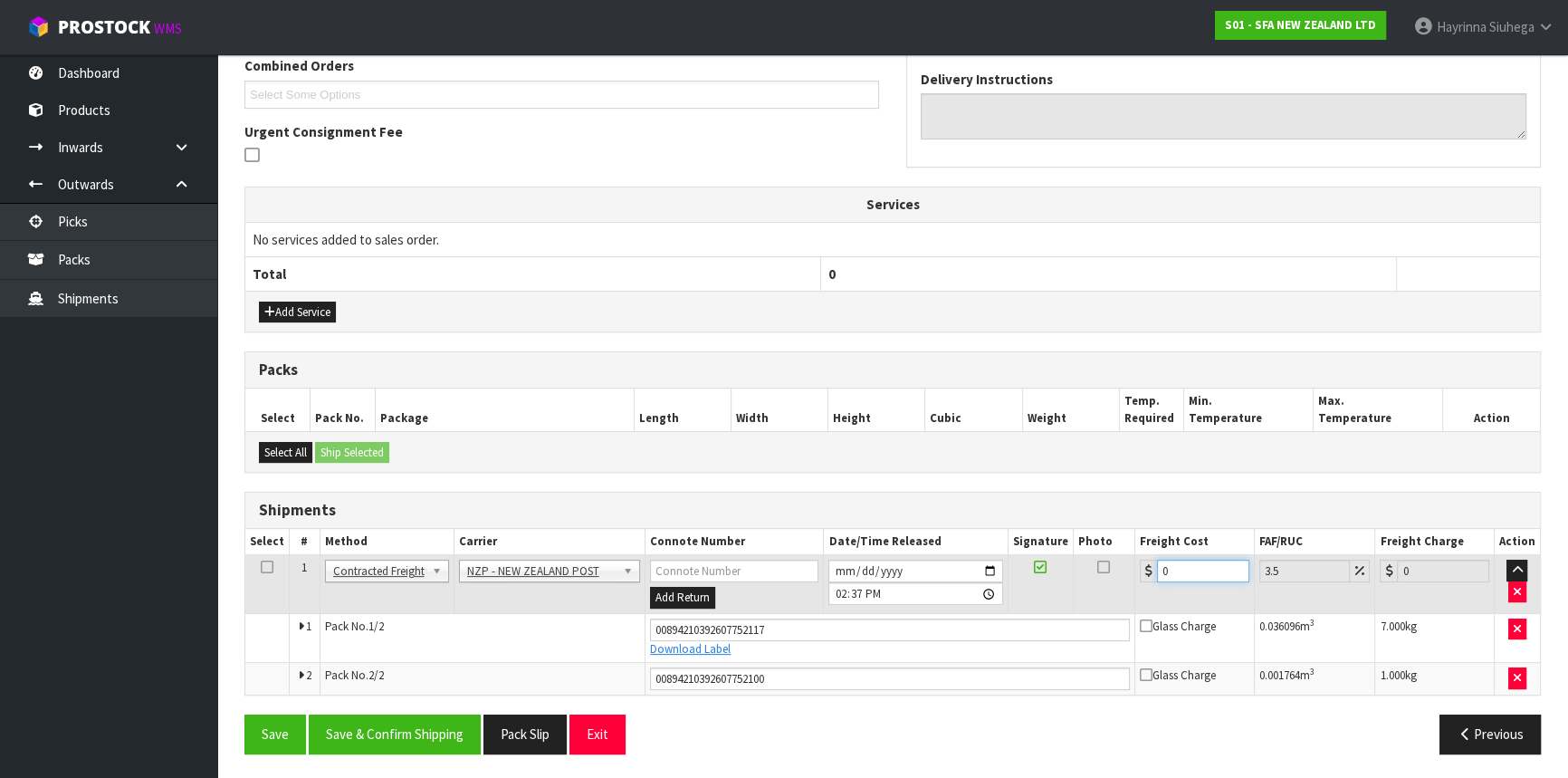
drag, startPoint x: 1195, startPoint y: 570, endPoint x: 1115, endPoint y: 568, distance: 80.0
click at [1115, 568] on tr "1 Client Local Pickup Customer Local Pickup Company Freight Contracted Freight …" at bounding box center [892, 584] width 1295 height 59
click at [244, 715] on button "Save" at bounding box center [274, 734] width 62 height 39
click at [472, 724] on button "Save & Confirm Shipping" at bounding box center [395, 734] width 172 height 39
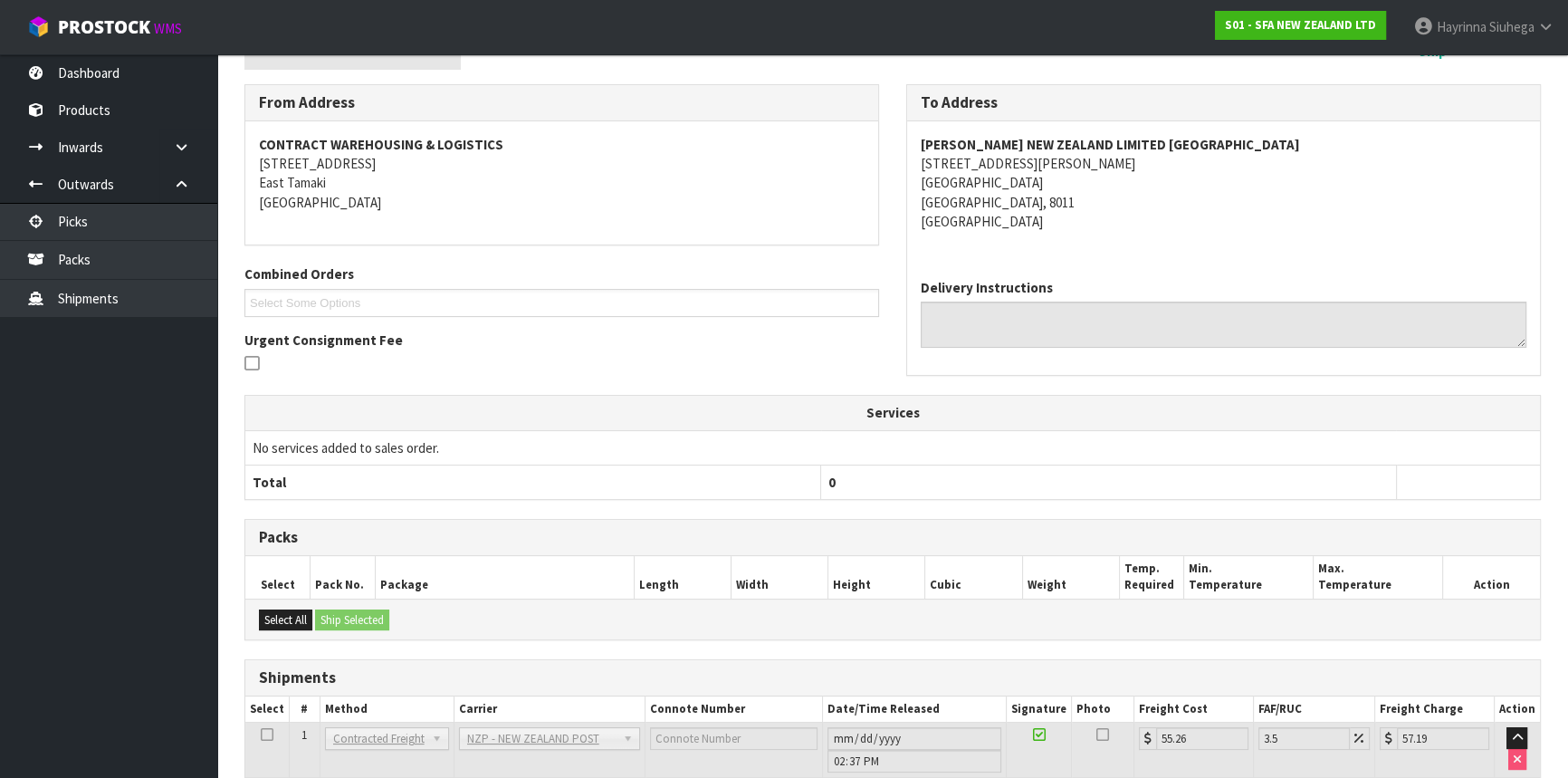
scroll to position [16, 0]
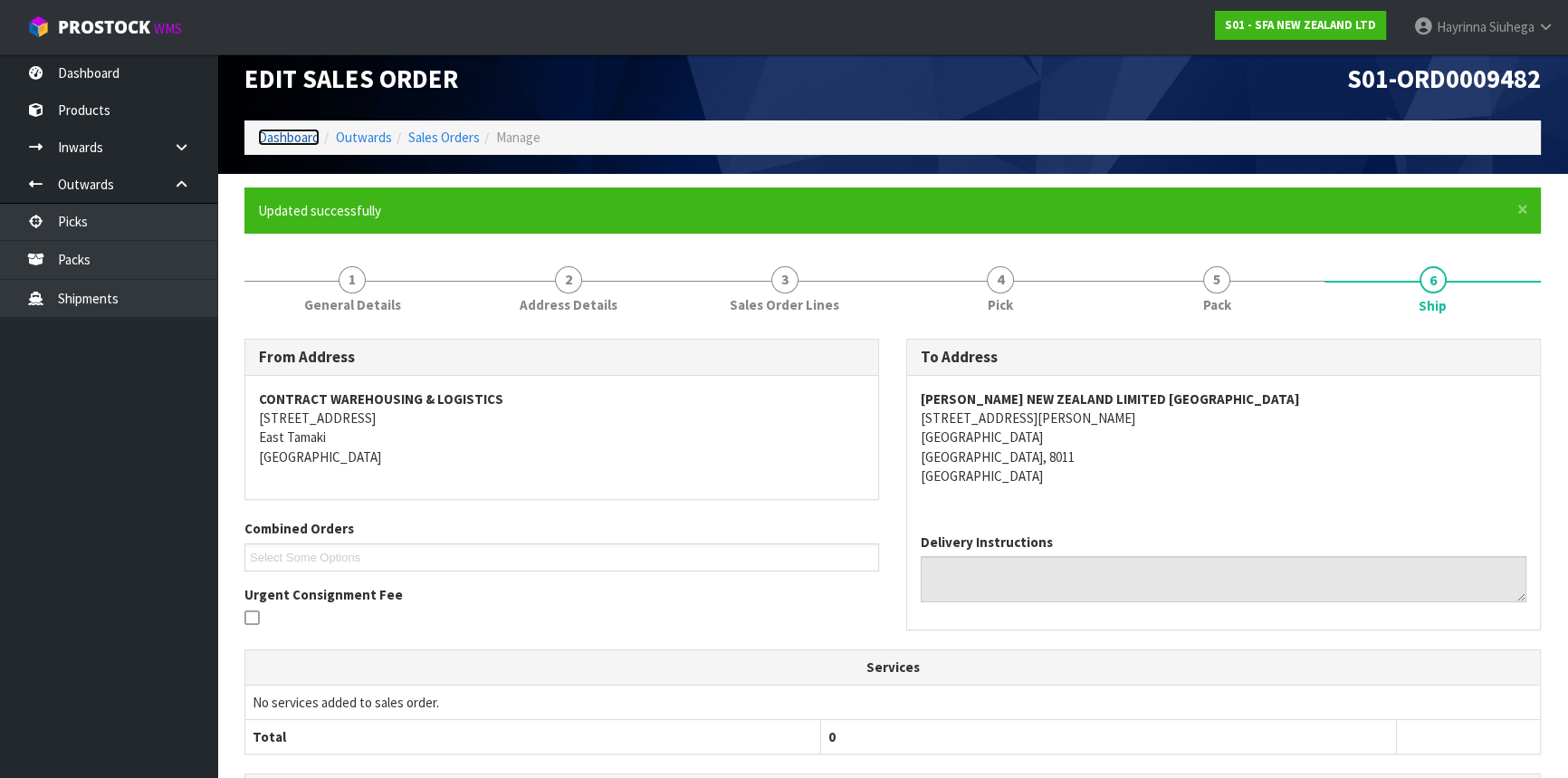
click at [303, 137] on link "Dashboard" at bounding box center [289, 137] width 62 height 17
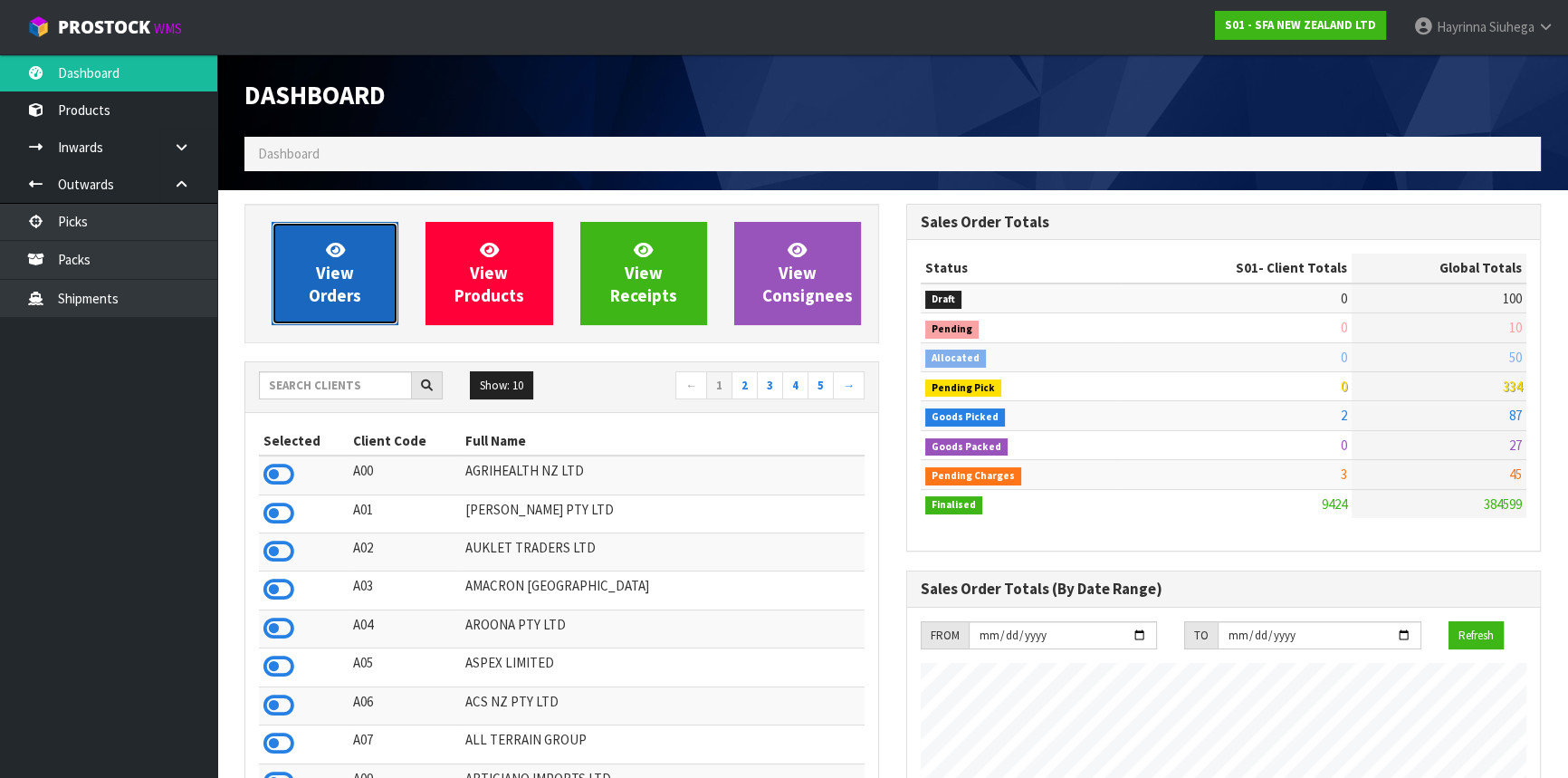
click at [317, 238] on link "View Orders" at bounding box center [335, 273] width 127 height 103
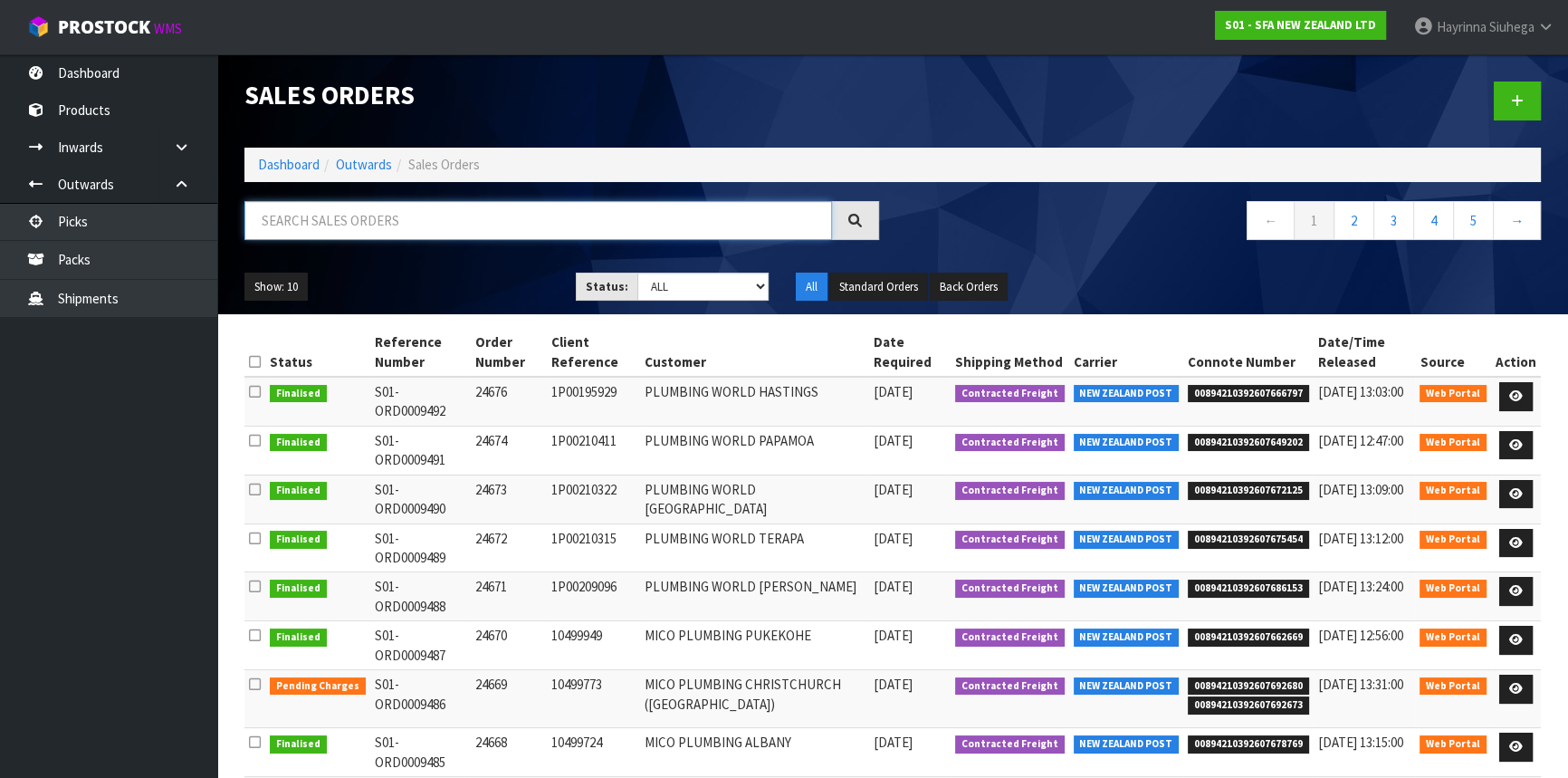
click at [379, 220] on input "text" at bounding box center [537, 220] width 588 height 39
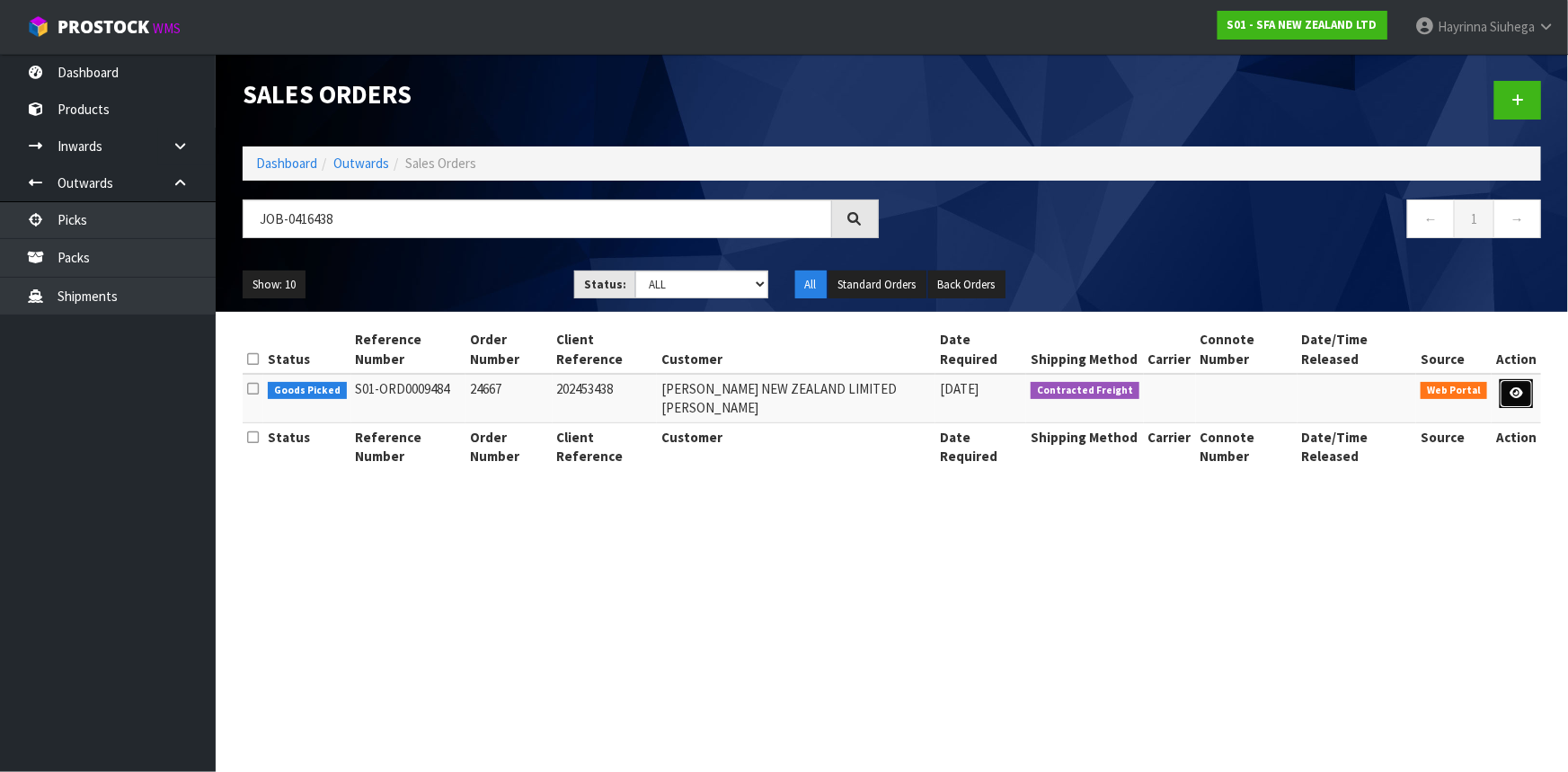
click at [1512, 387] on icon at bounding box center [1516, 393] width 13 height 11
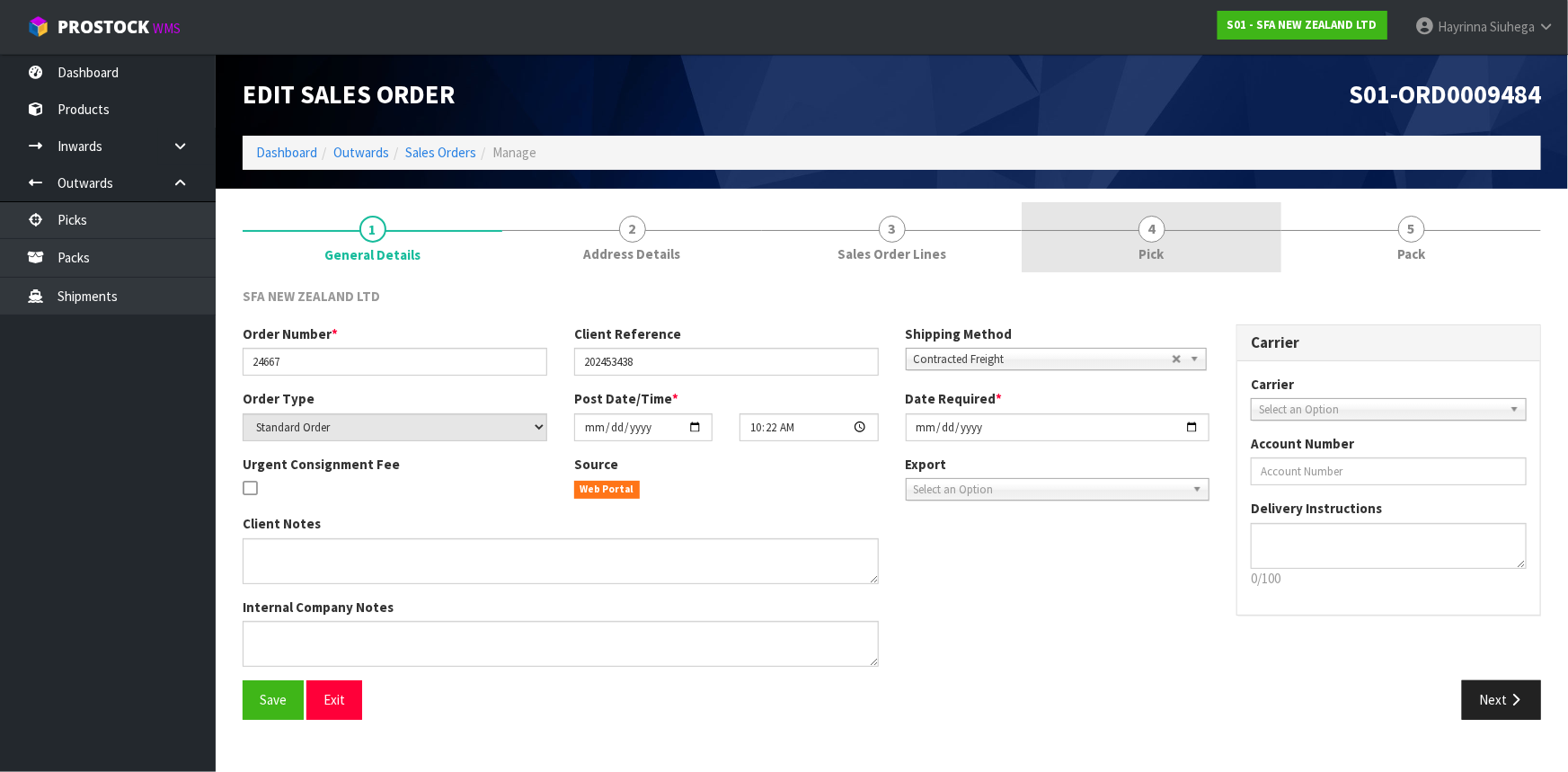
click at [1213, 226] on link "4 Pick" at bounding box center [1152, 238] width 259 height 71
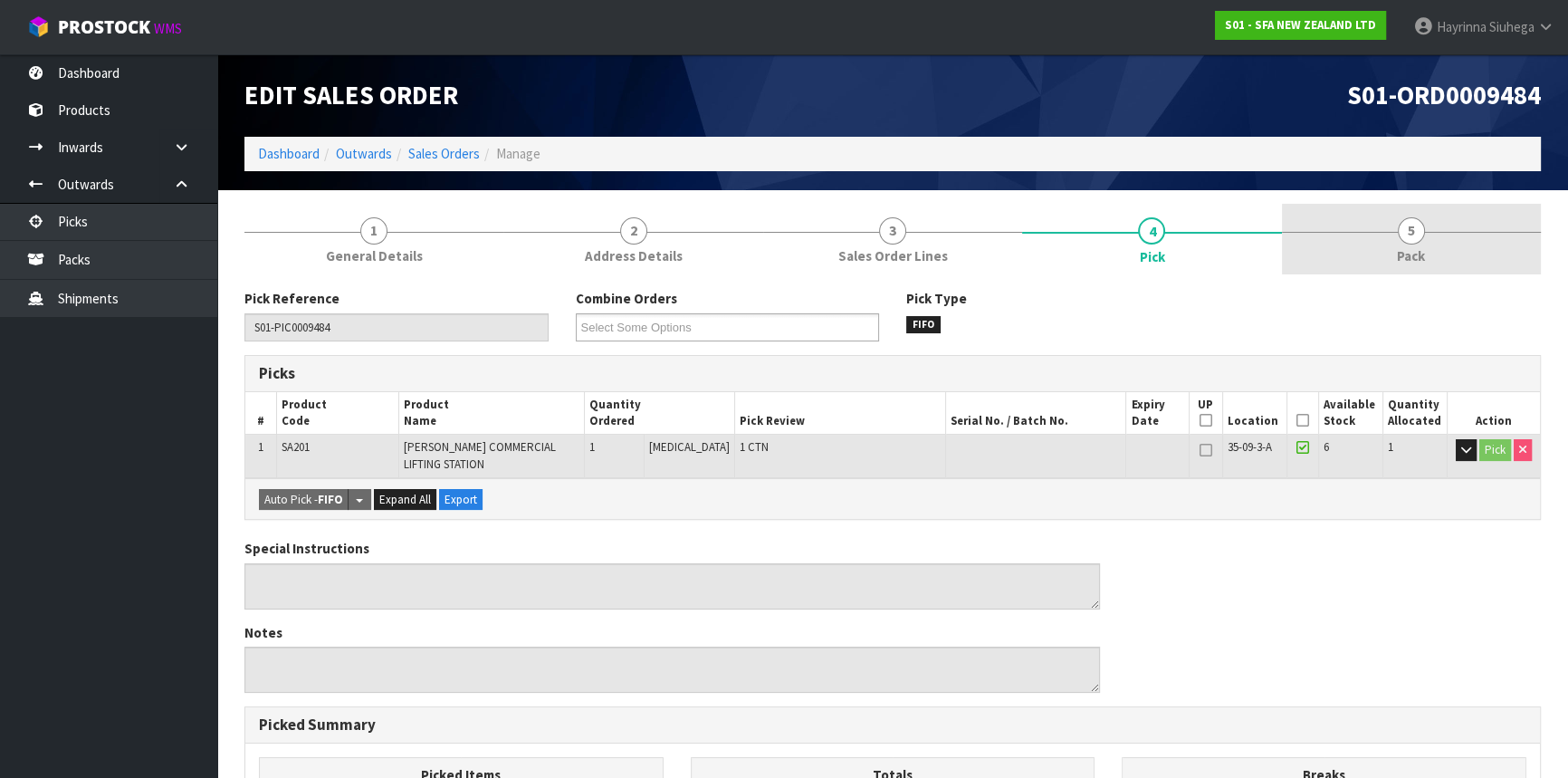
click at [1403, 226] on span "5" at bounding box center [1411, 231] width 27 height 27
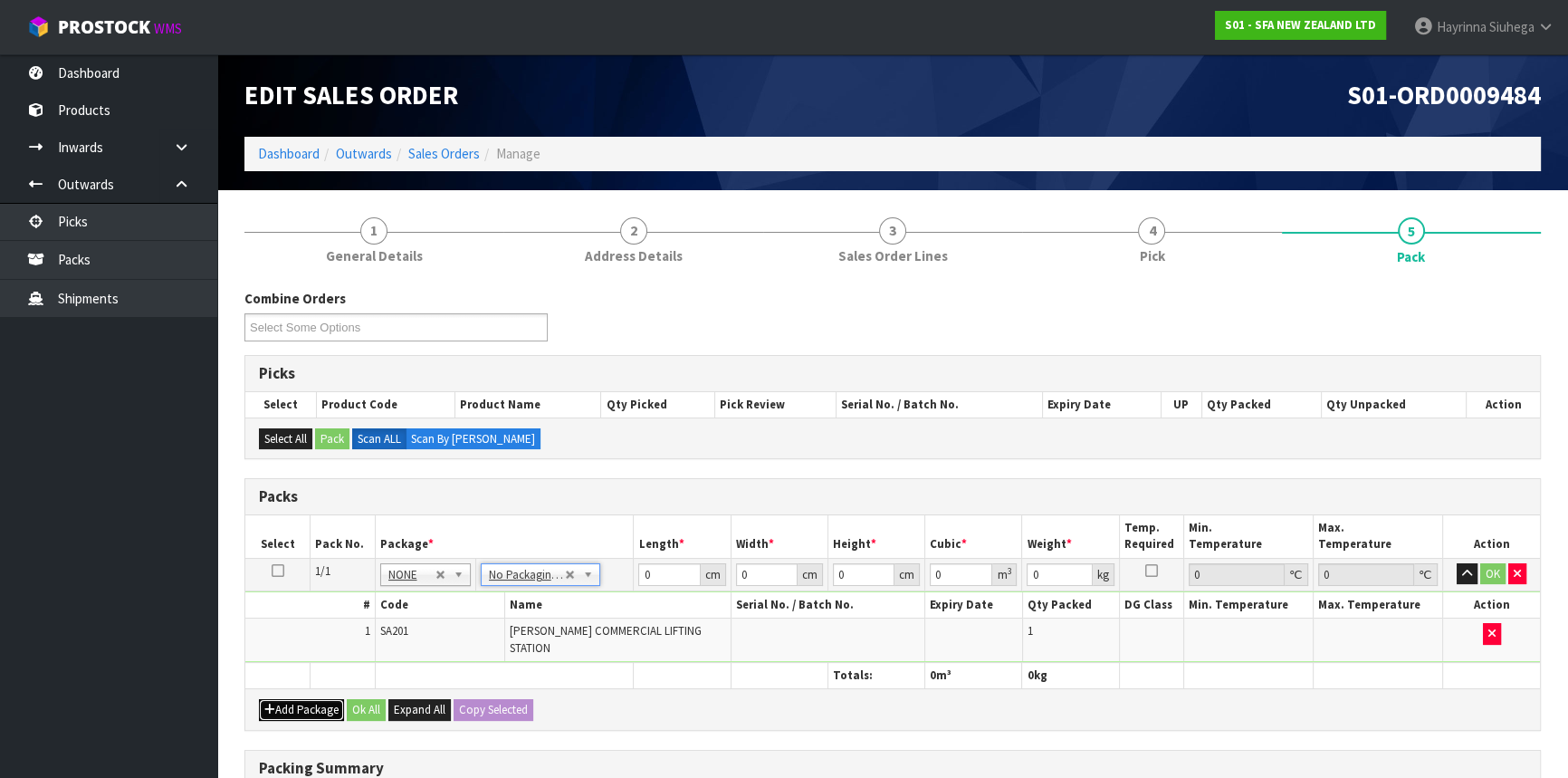
click at [299, 699] on button "Add Package" at bounding box center [302, 710] width 85 height 22
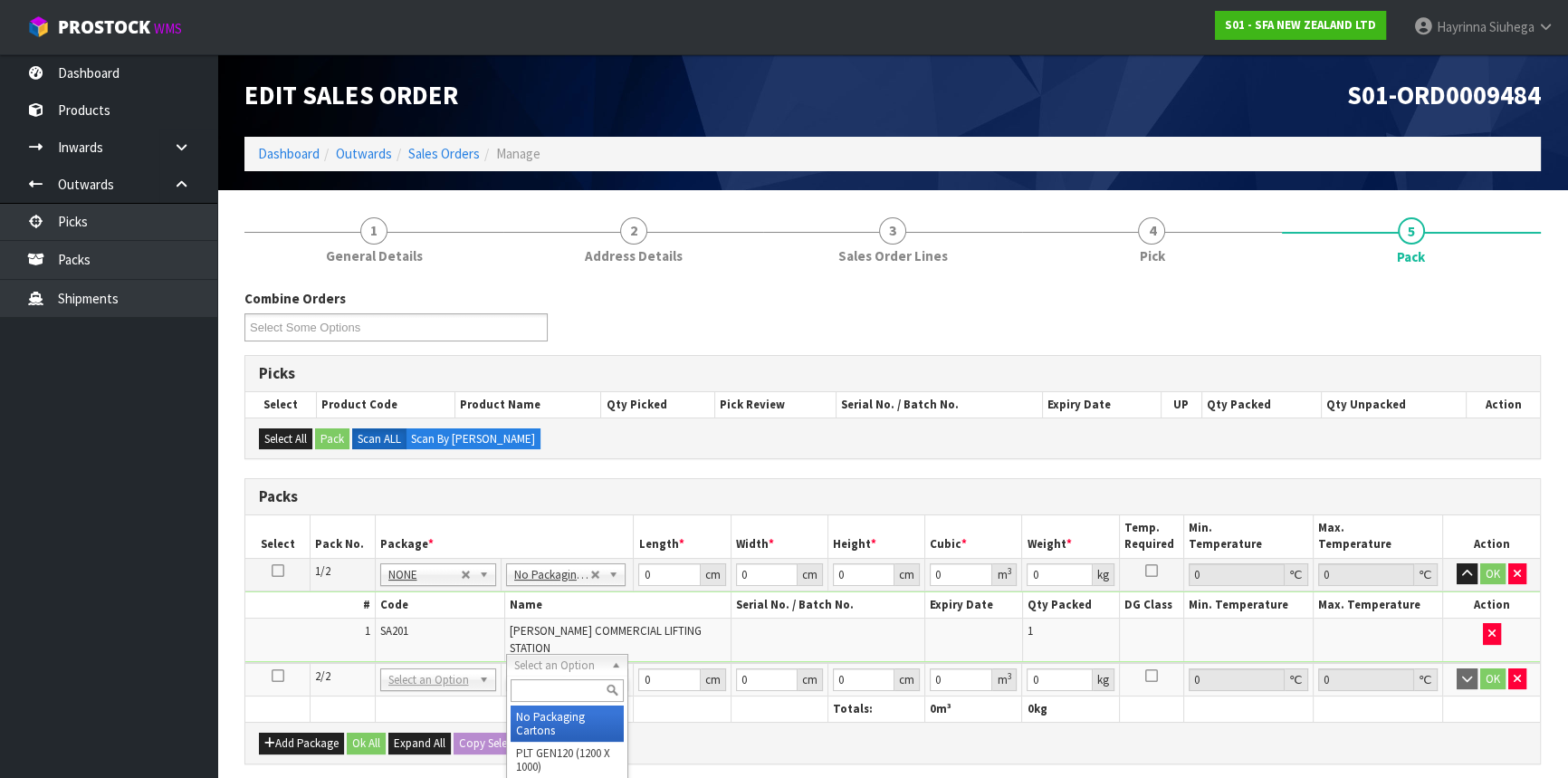
click at [567, 681] on input "text" at bounding box center [568, 690] width 114 height 23
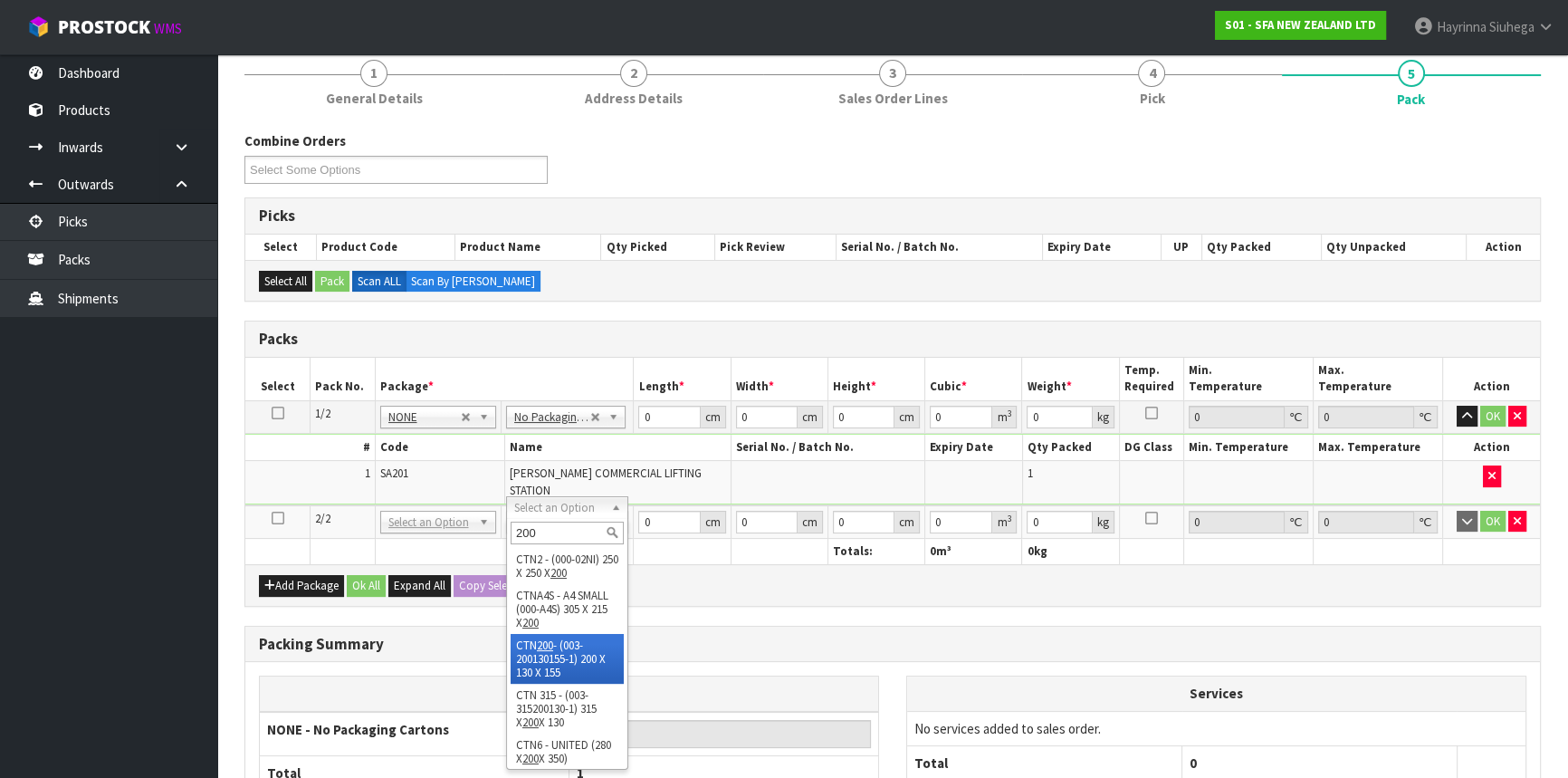
scroll to position [164, 0]
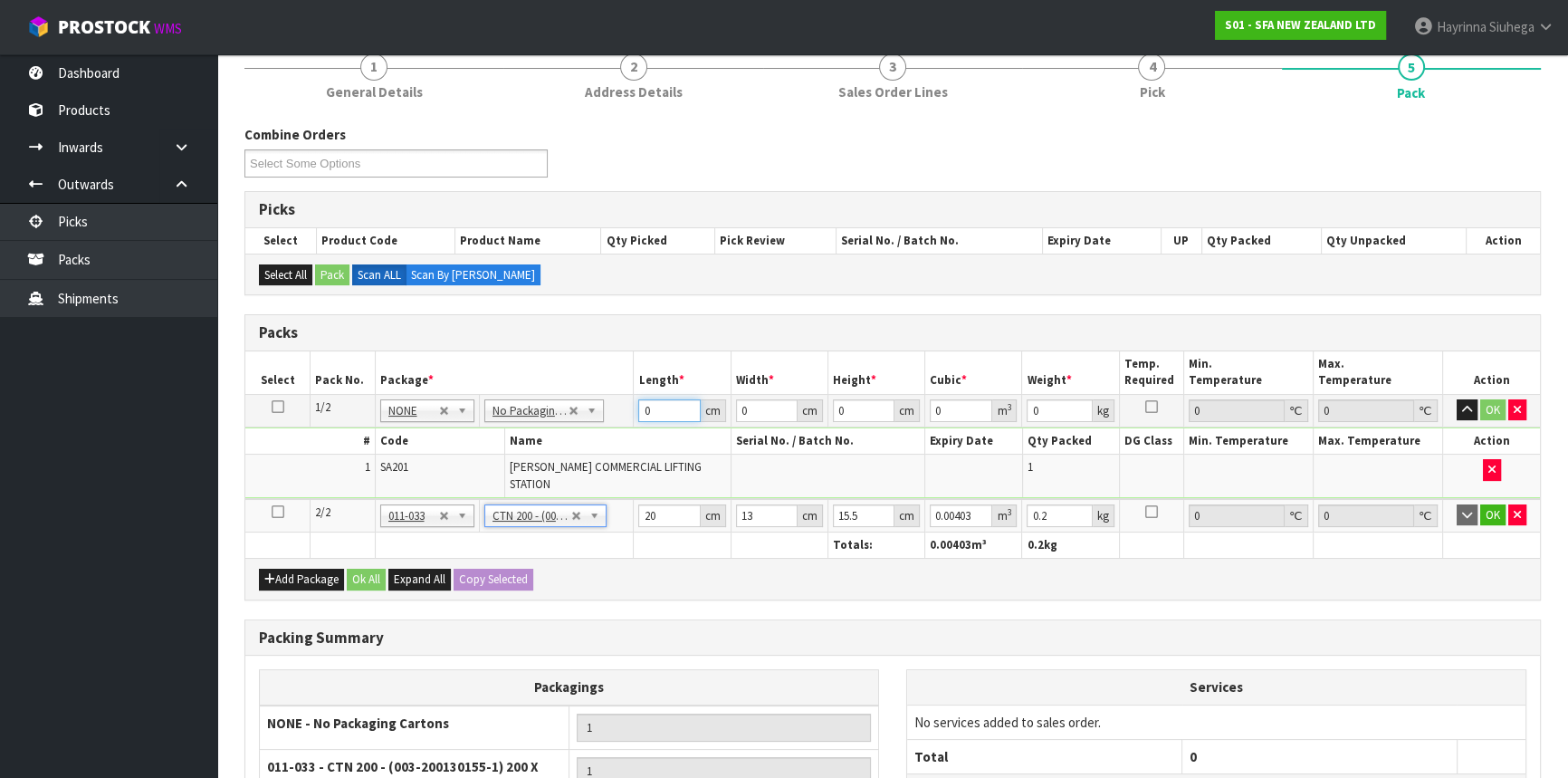
click at [643, 403] on input "0" at bounding box center [668, 411] width 62 height 23
click button "OK" at bounding box center [1492, 410] width 26 height 22
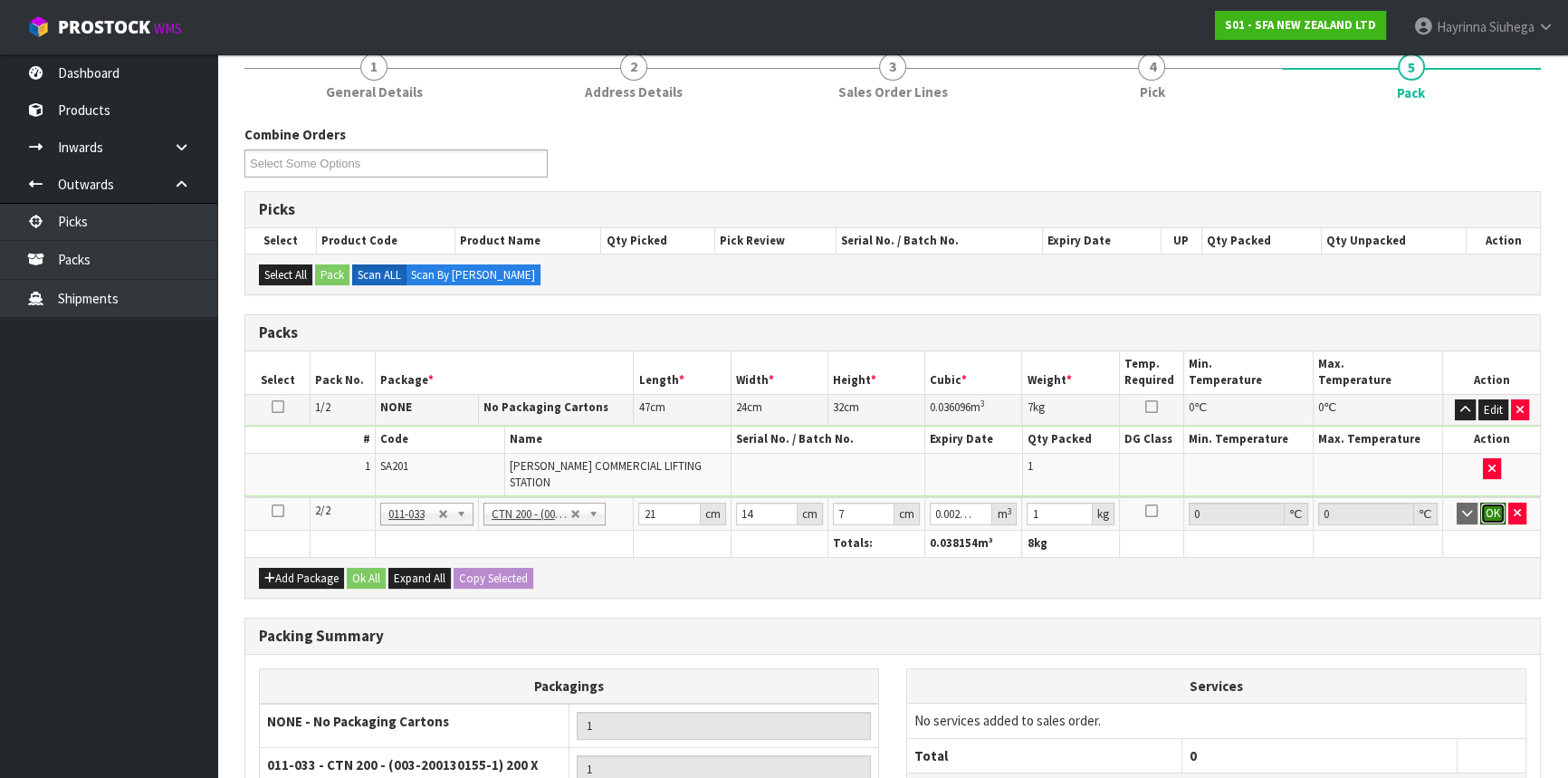
click button "OK" at bounding box center [1492, 513] width 26 height 22
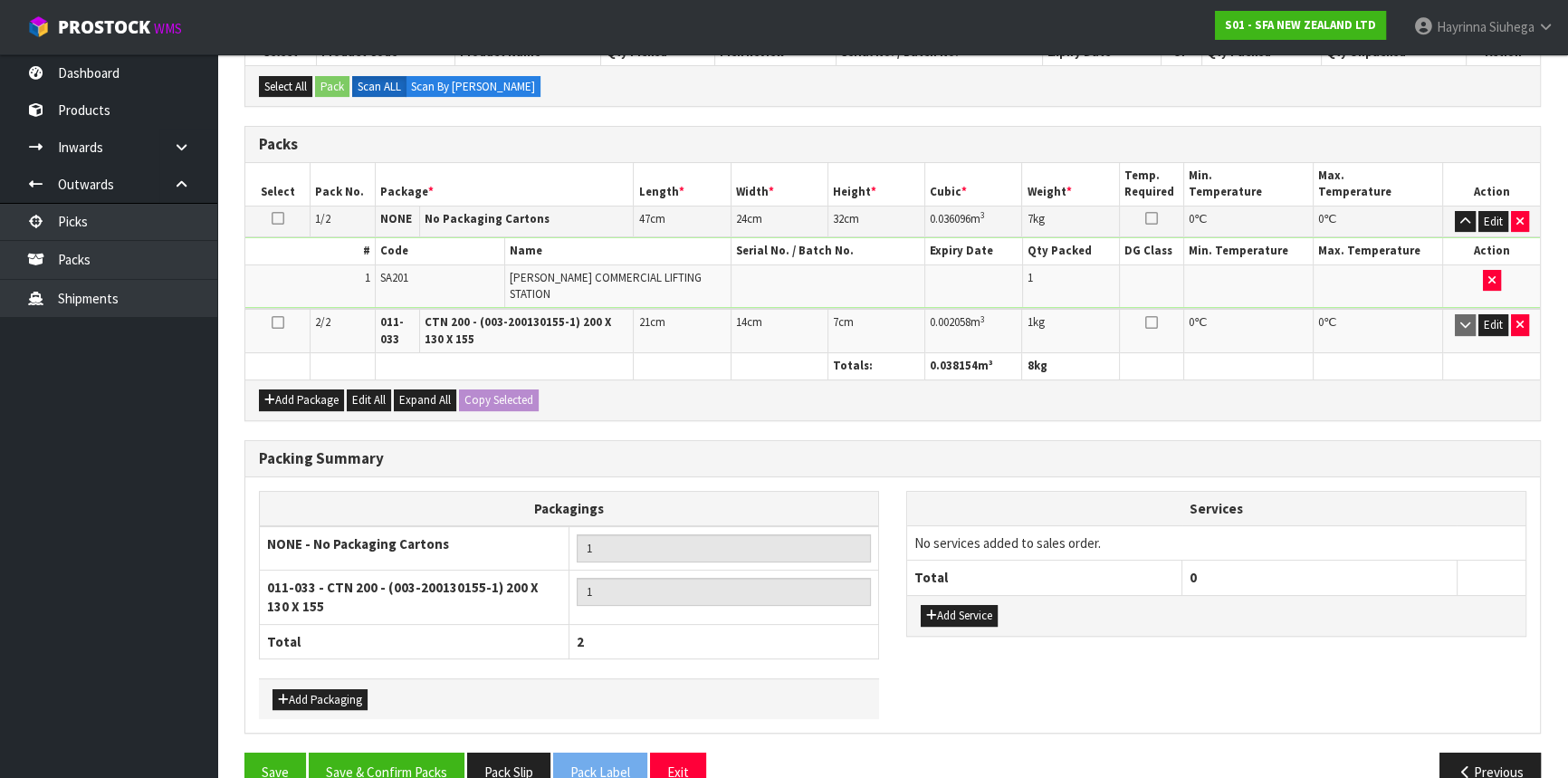
scroll to position [377, 0]
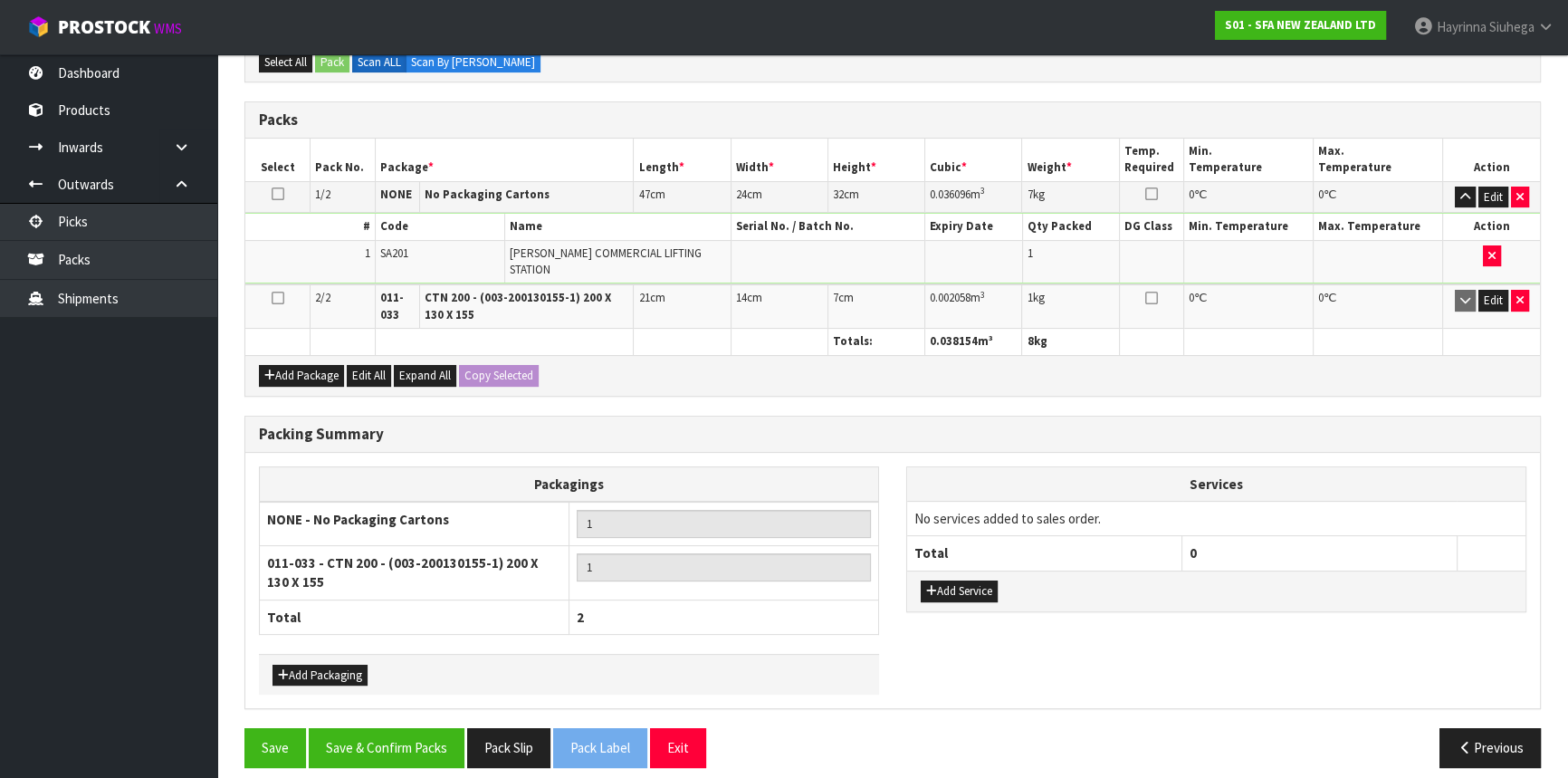
drag, startPoint x: 384, startPoint y: 777, endPoint x: 394, endPoint y: 742, distance: 36.4
click at [384, 774] on section "1 General Details 2 Address Details 3 Sales Order Lines 4 Pick 5 Pack Combine O…" at bounding box center [892, 304] width 1350 height 981
click at [394, 742] on button "Save & Confirm Packs" at bounding box center [386, 747] width 156 height 39
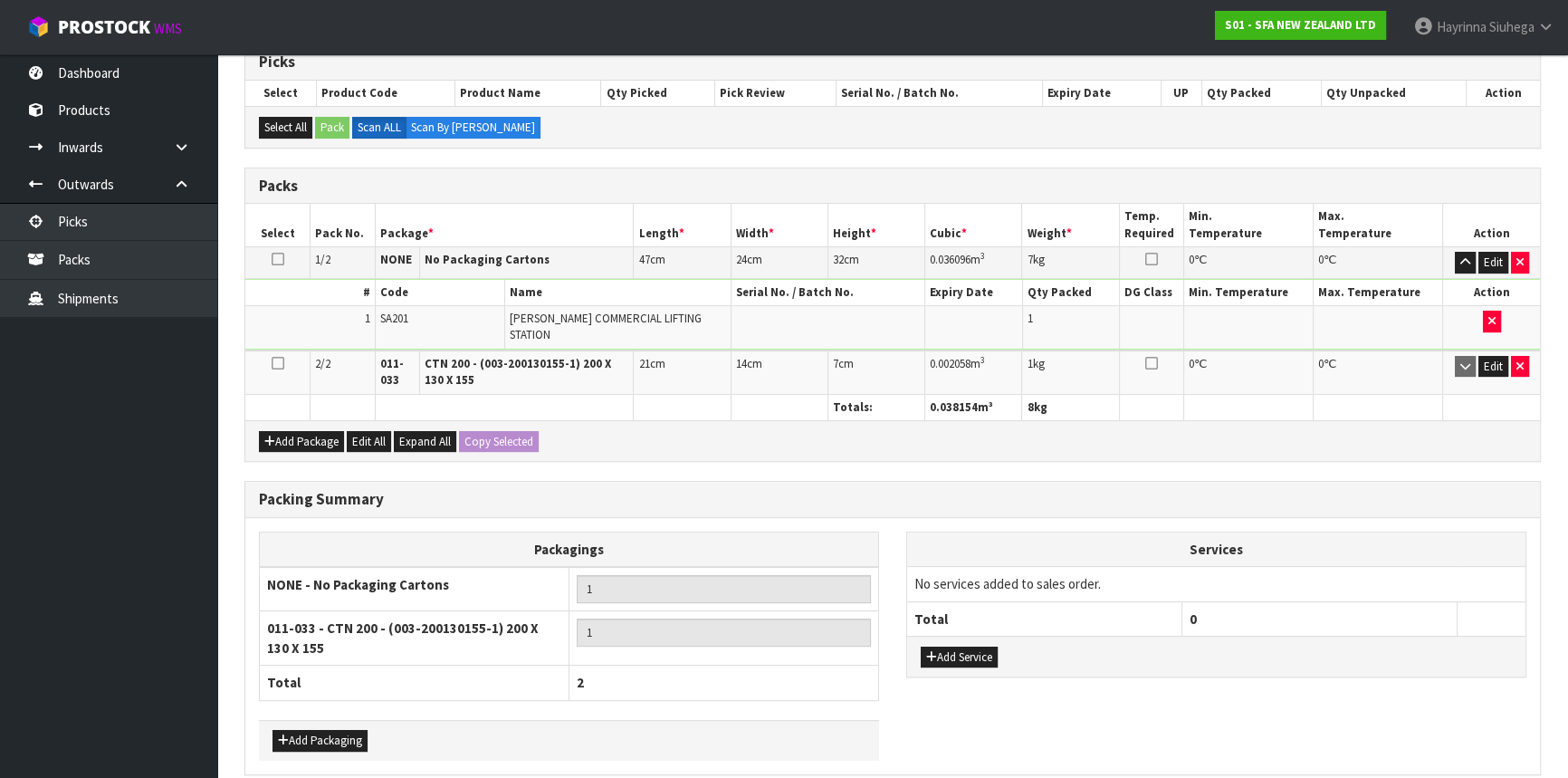
scroll to position [0, 0]
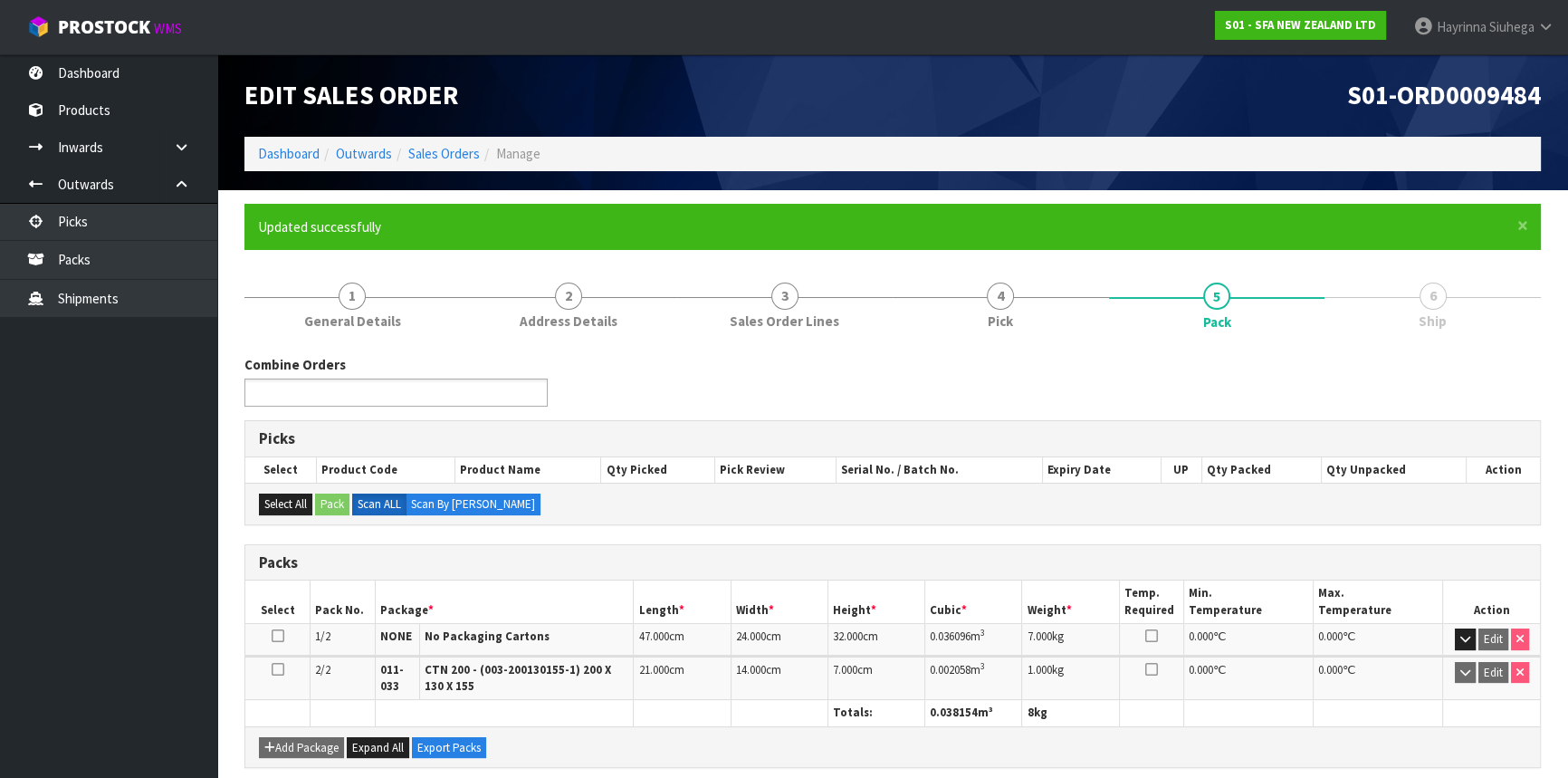
click at [368, 388] on input "text" at bounding box center [316, 393] width 133 height 23
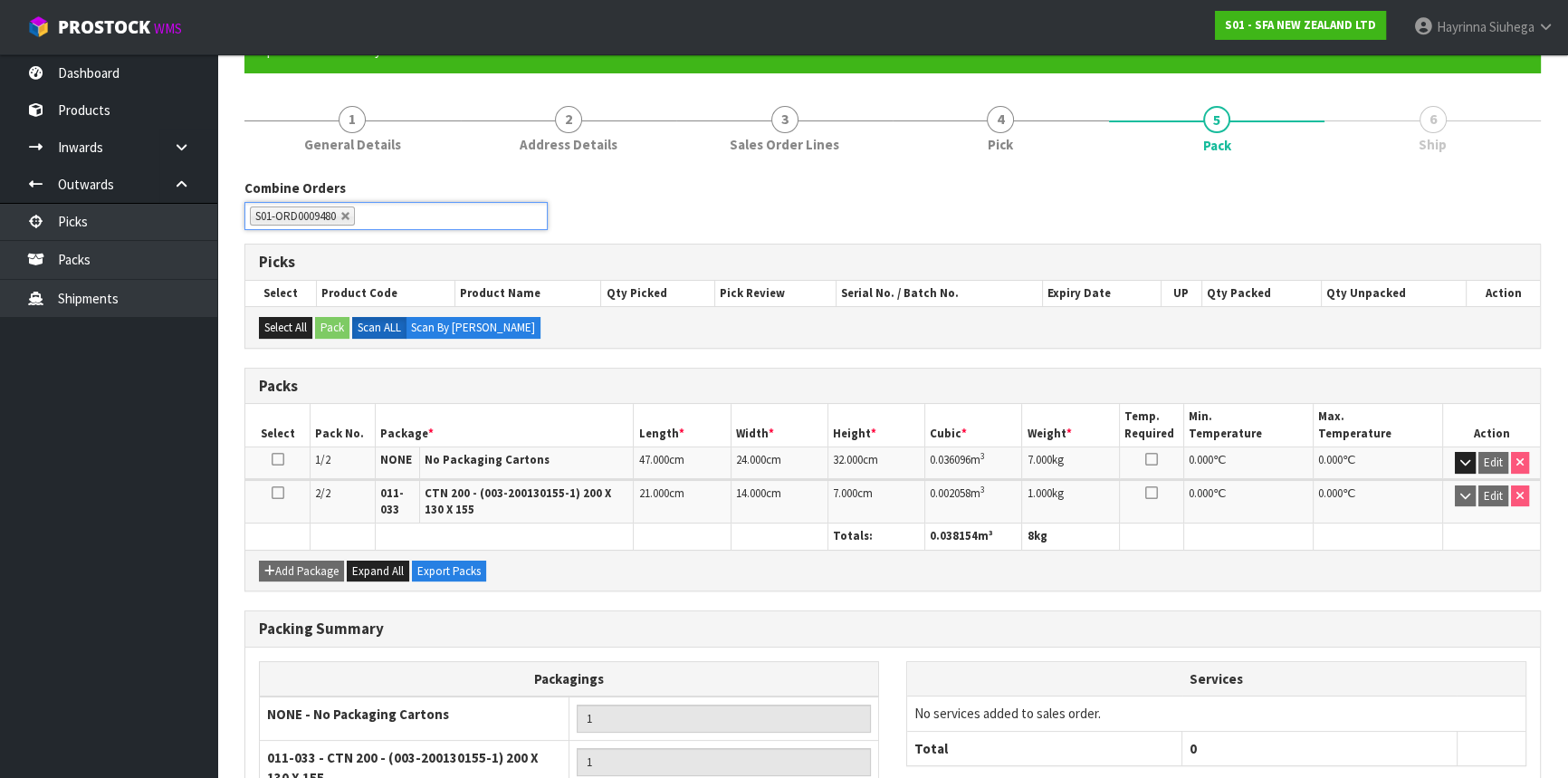
scroll to position [345, 0]
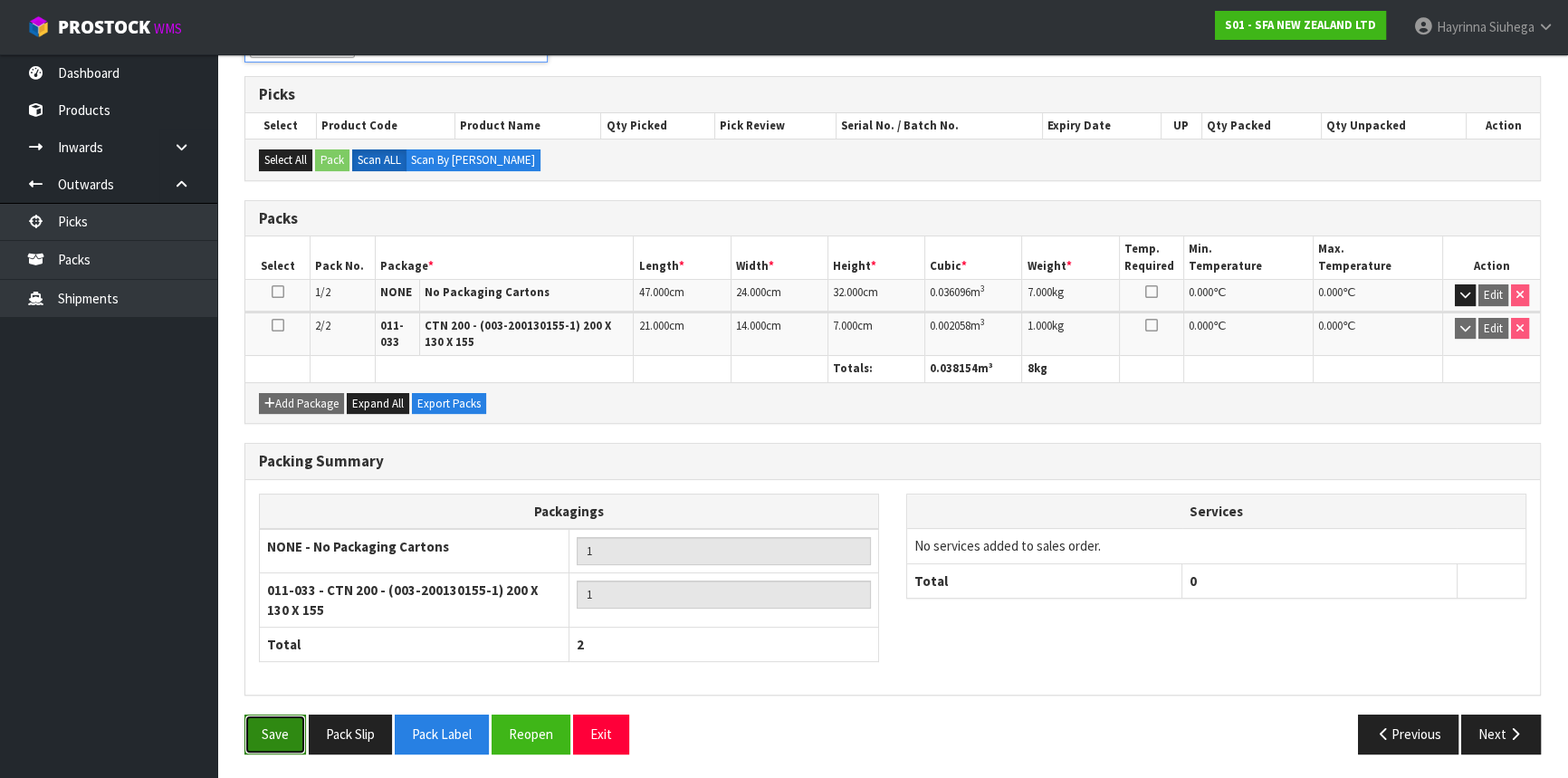
click at [269, 732] on button "Save" at bounding box center [274, 734] width 62 height 39
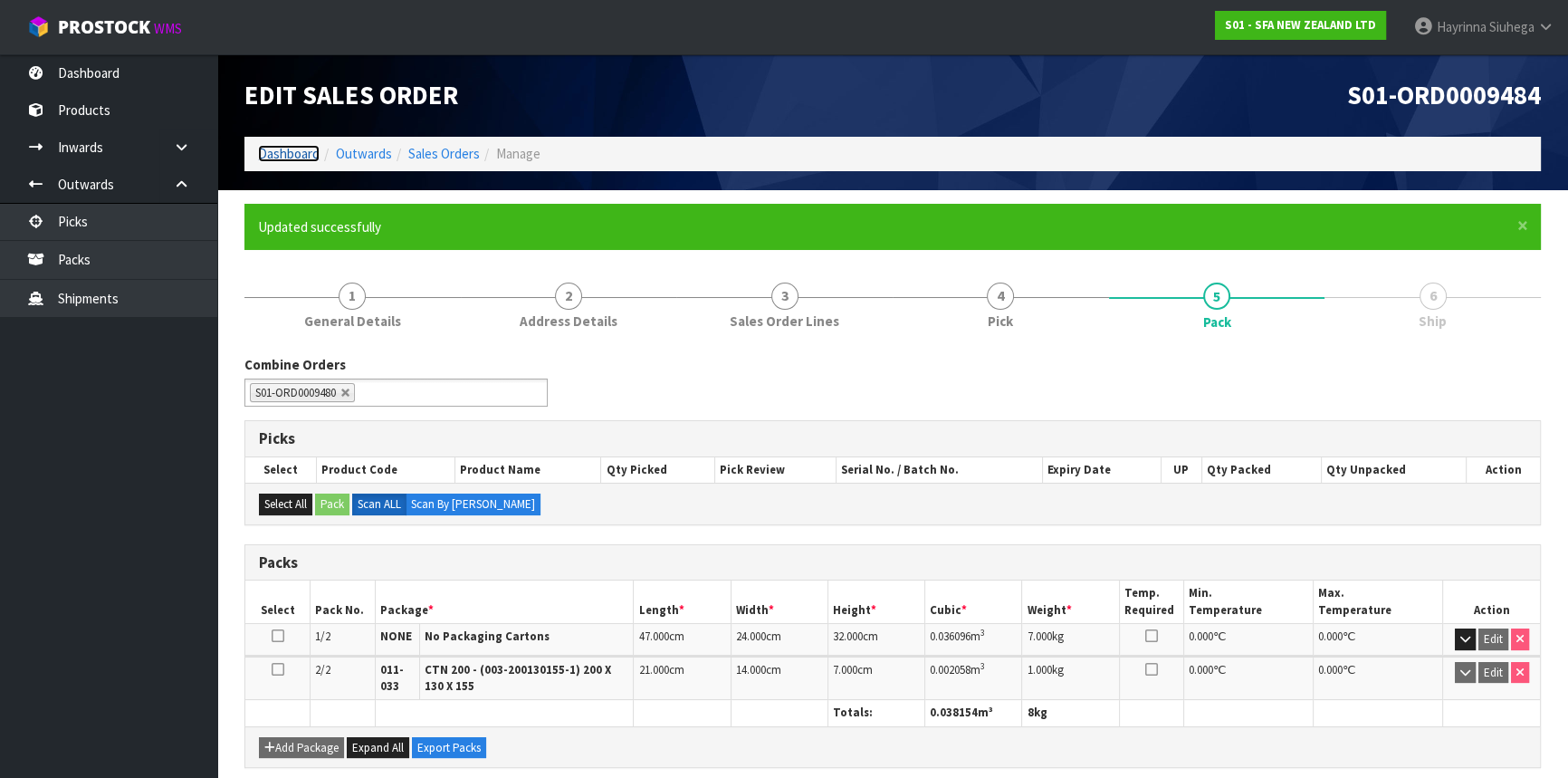
click at [285, 146] on link "Dashboard" at bounding box center [289, 153] width 62 height 17
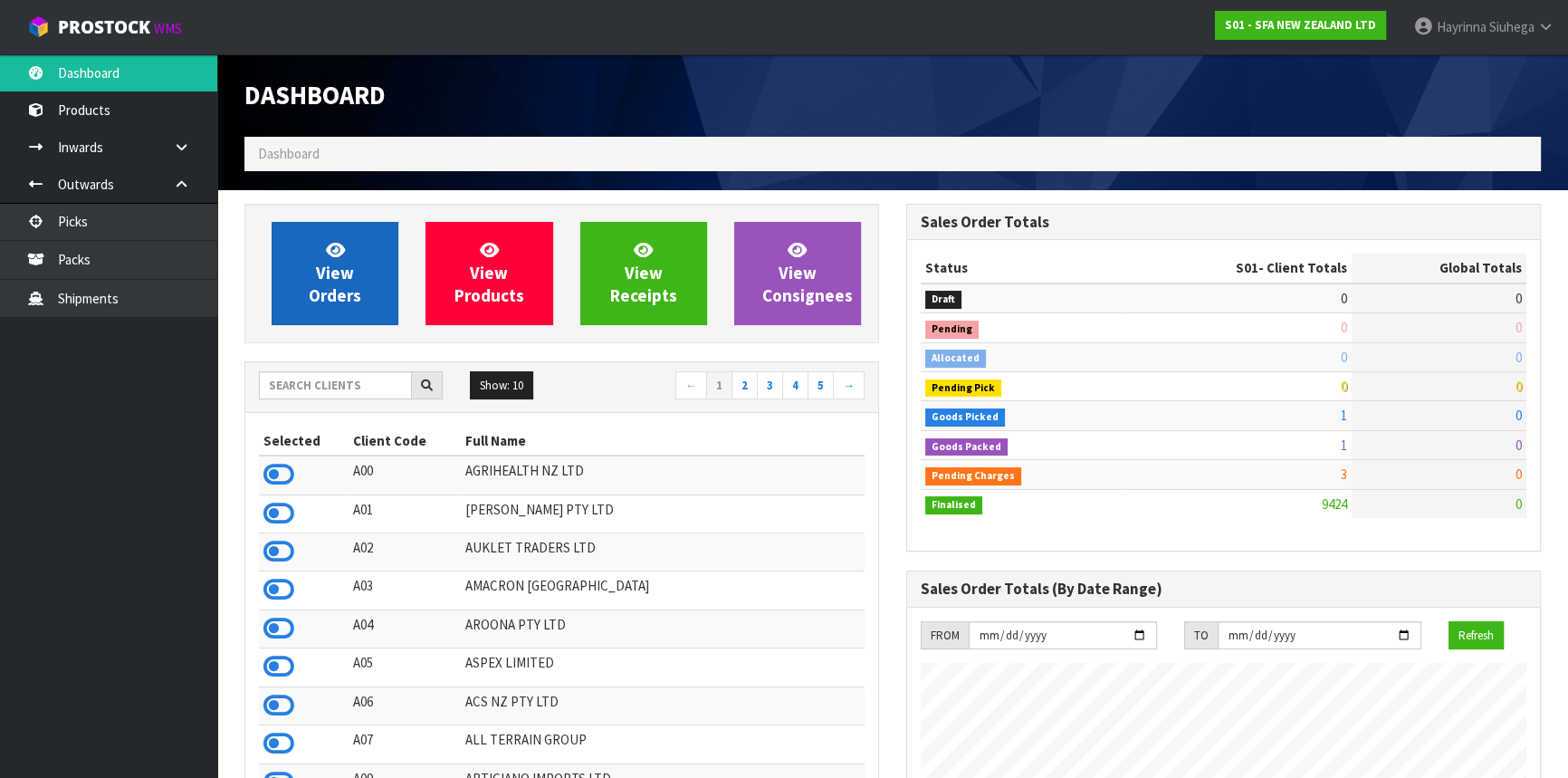
scroll to position [1369, 661]
click at [343, 261] on link "View Orders" at bounding box center [335, 273] width 127 height 103
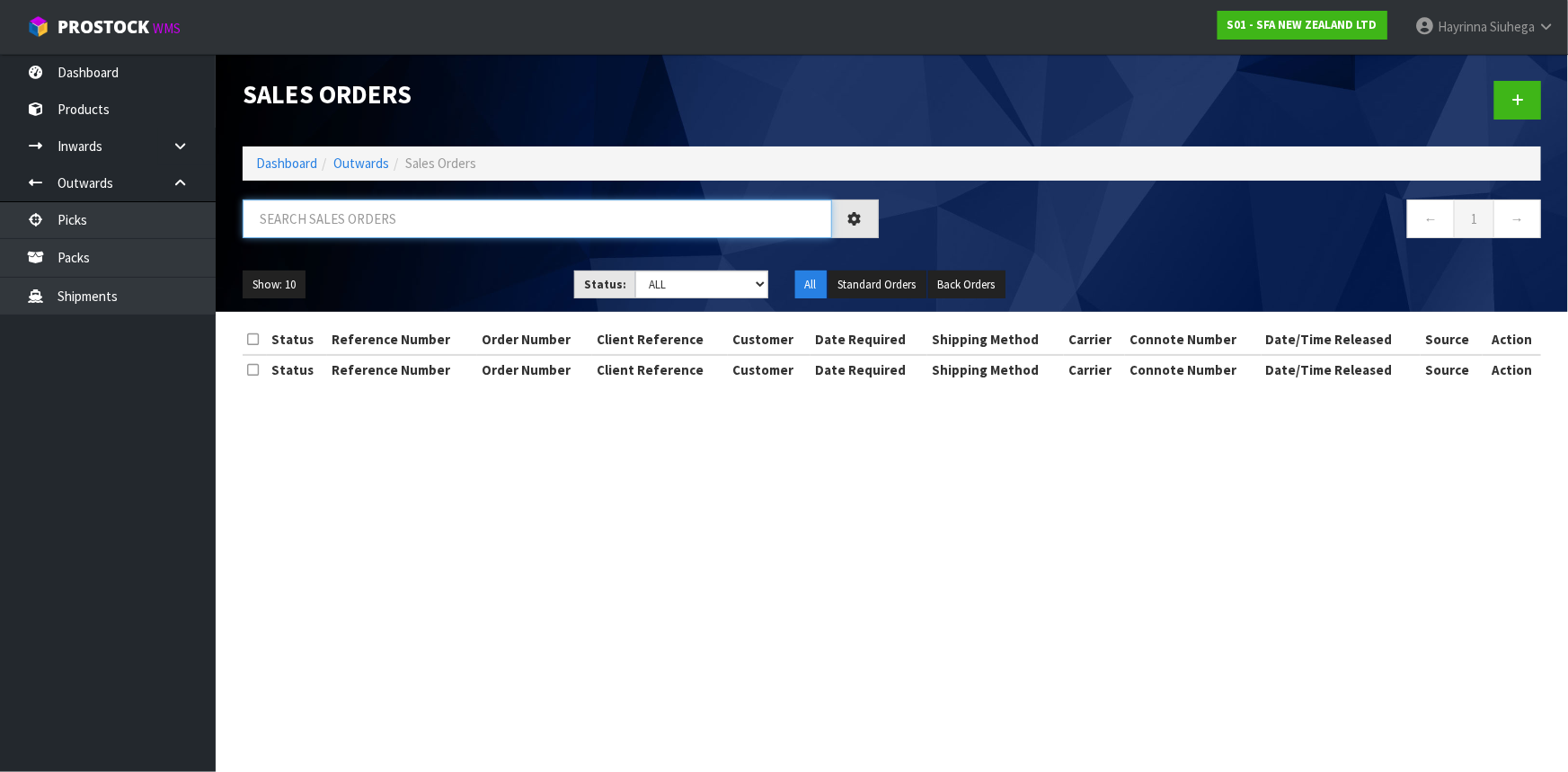
click at [388, 217] on input "text" at bounding box center [537, 218] width 590 height 39
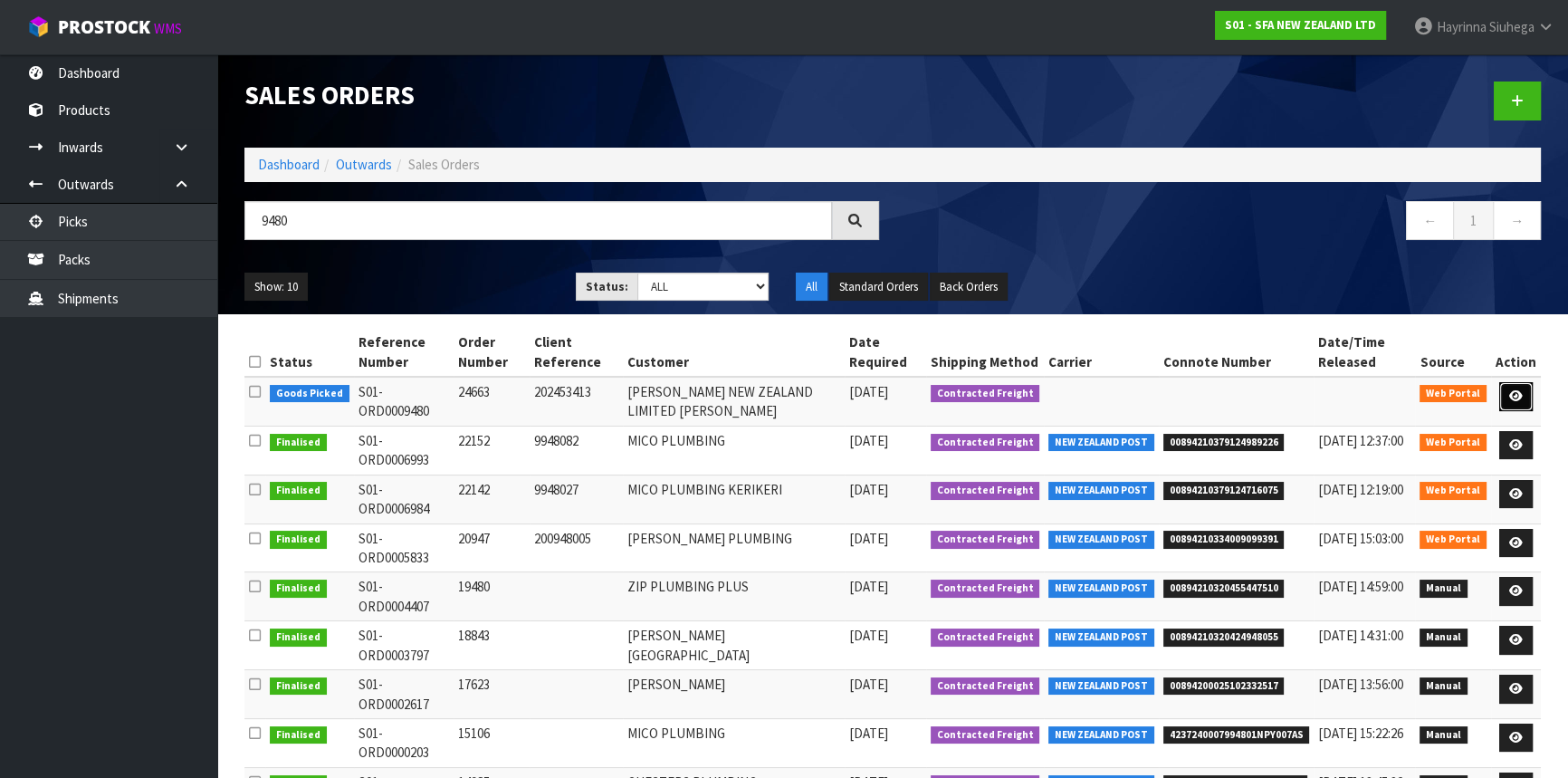
click at [1516, 390] on icon at bounding box center [1516, 396] width 13 height 11
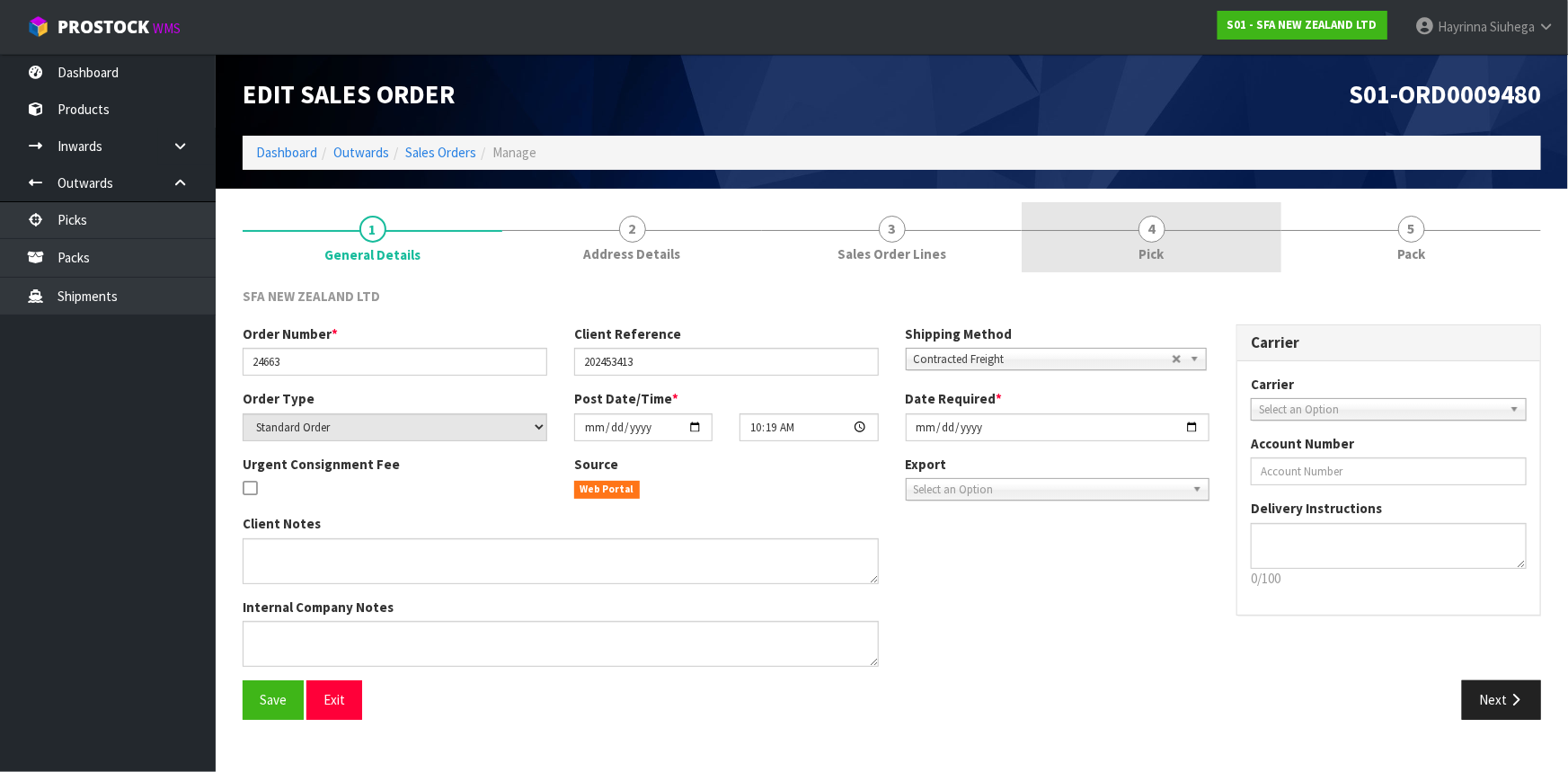
click at [1204, 242] on link "4 Pick" at bounding box center [1152, 238] width 259 height 71
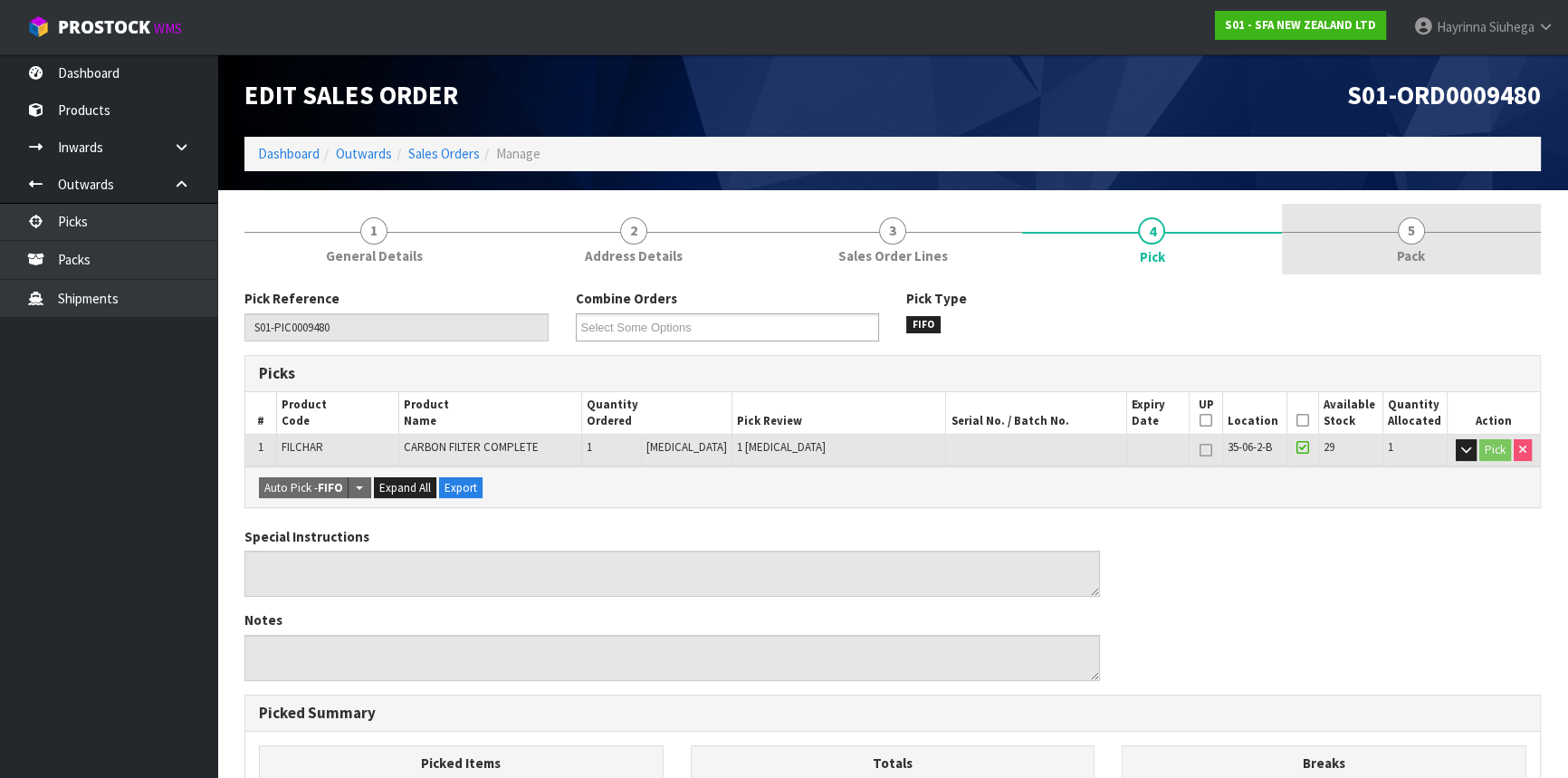
click at [1479, 240] on link "5 Pack" at bounding box center [1412, 239] width 259 height 72
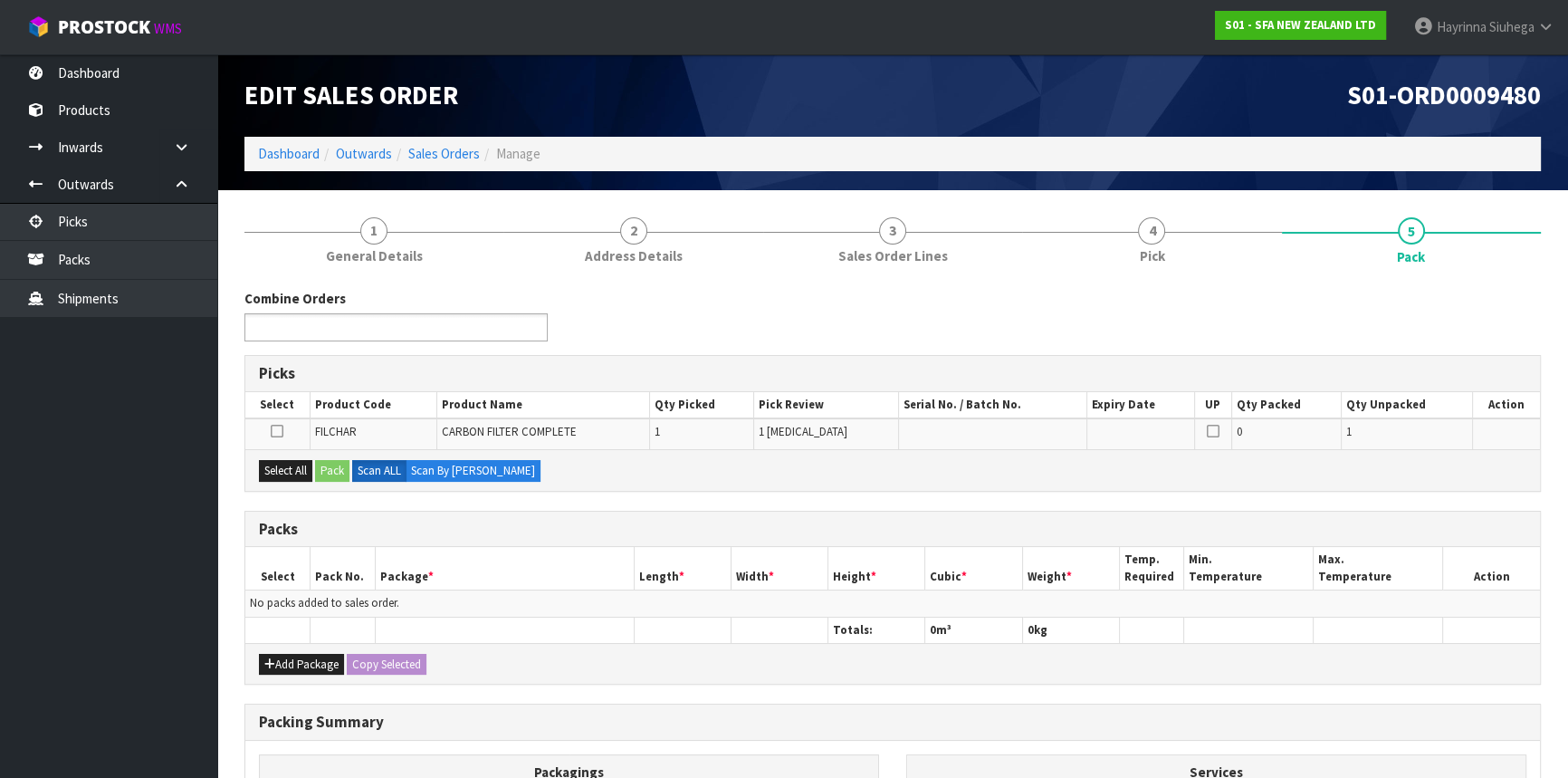
click at [464, 320] on ul at bounding box center [396, 327] width 303 height 28
click at [305, 474] on button "Select All" at bounding box center [286, 470] width 53 height 22
click at [325, 470] on button "Pack" at bounding box center [332, 470] width 34 height 22
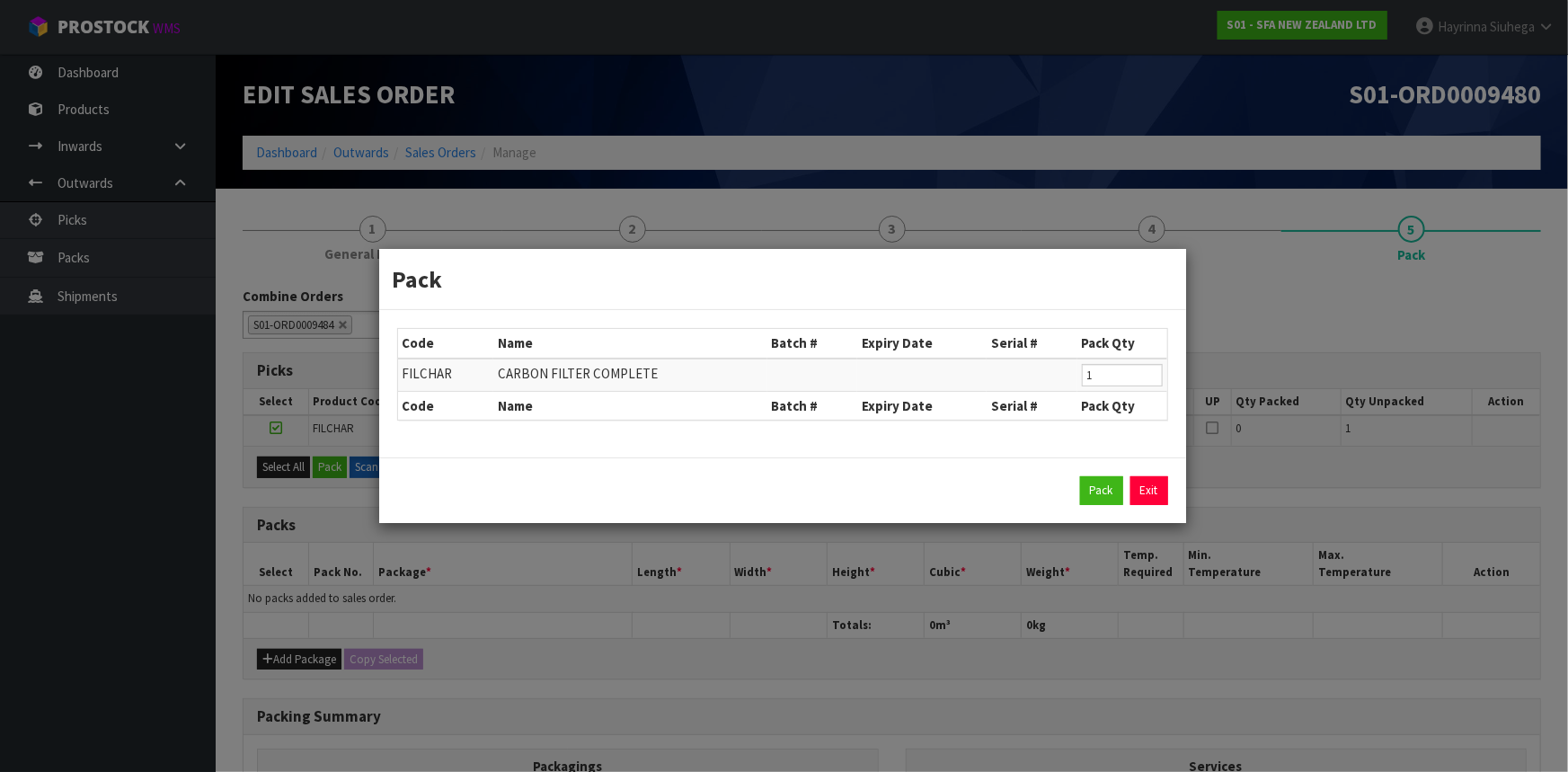
click at [1074, 467] on div "Pack Exit" at bounding box center [783, 490] width 807 height 66
click at [1089, 491] on button "Pack" at bounding box center [1102, 490] width 43 height 29
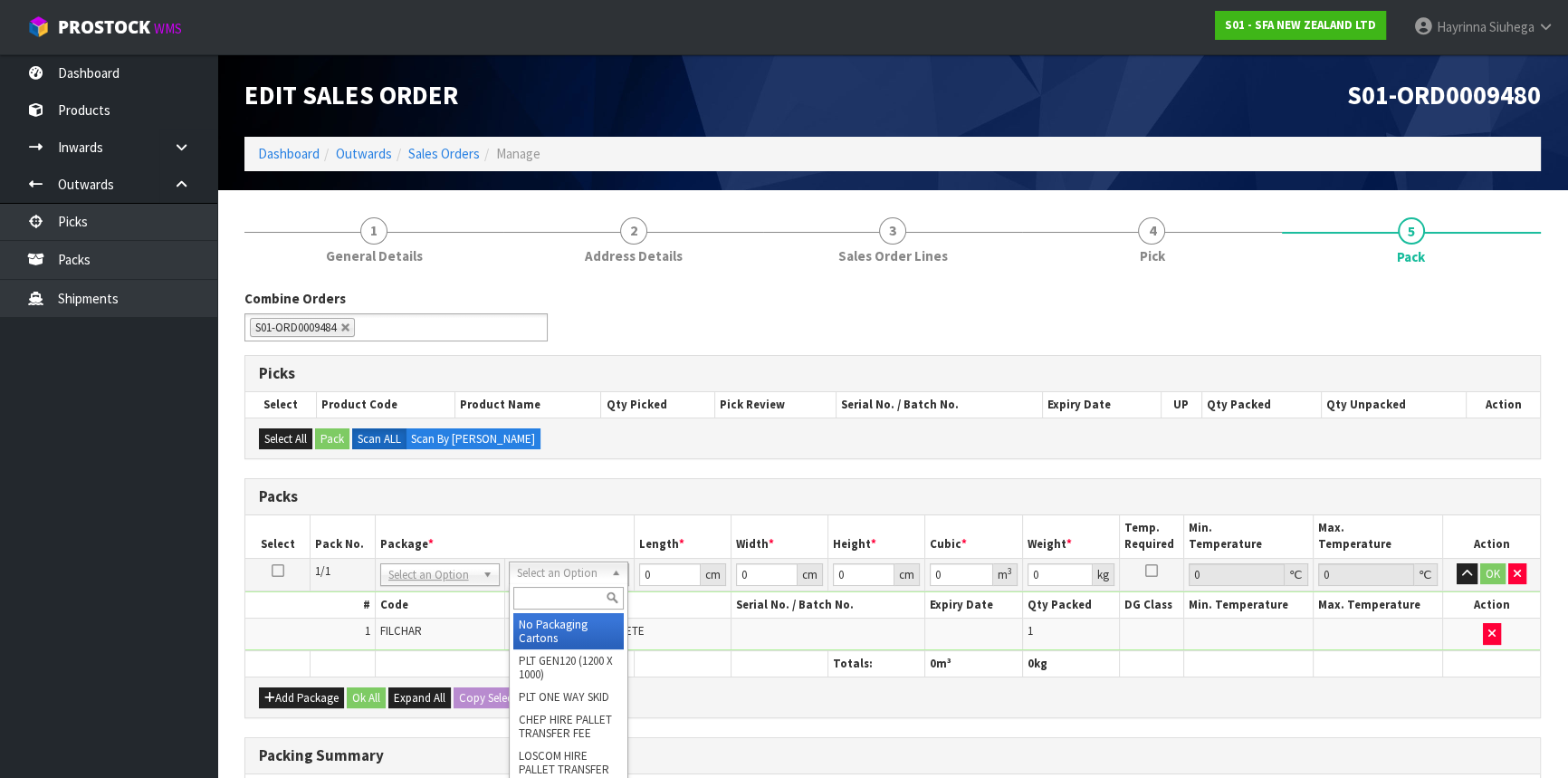
drag, startPoint x: 567, startPoint y: 579, endPoint x: 562, endPoint y: 603, distance: 24.5
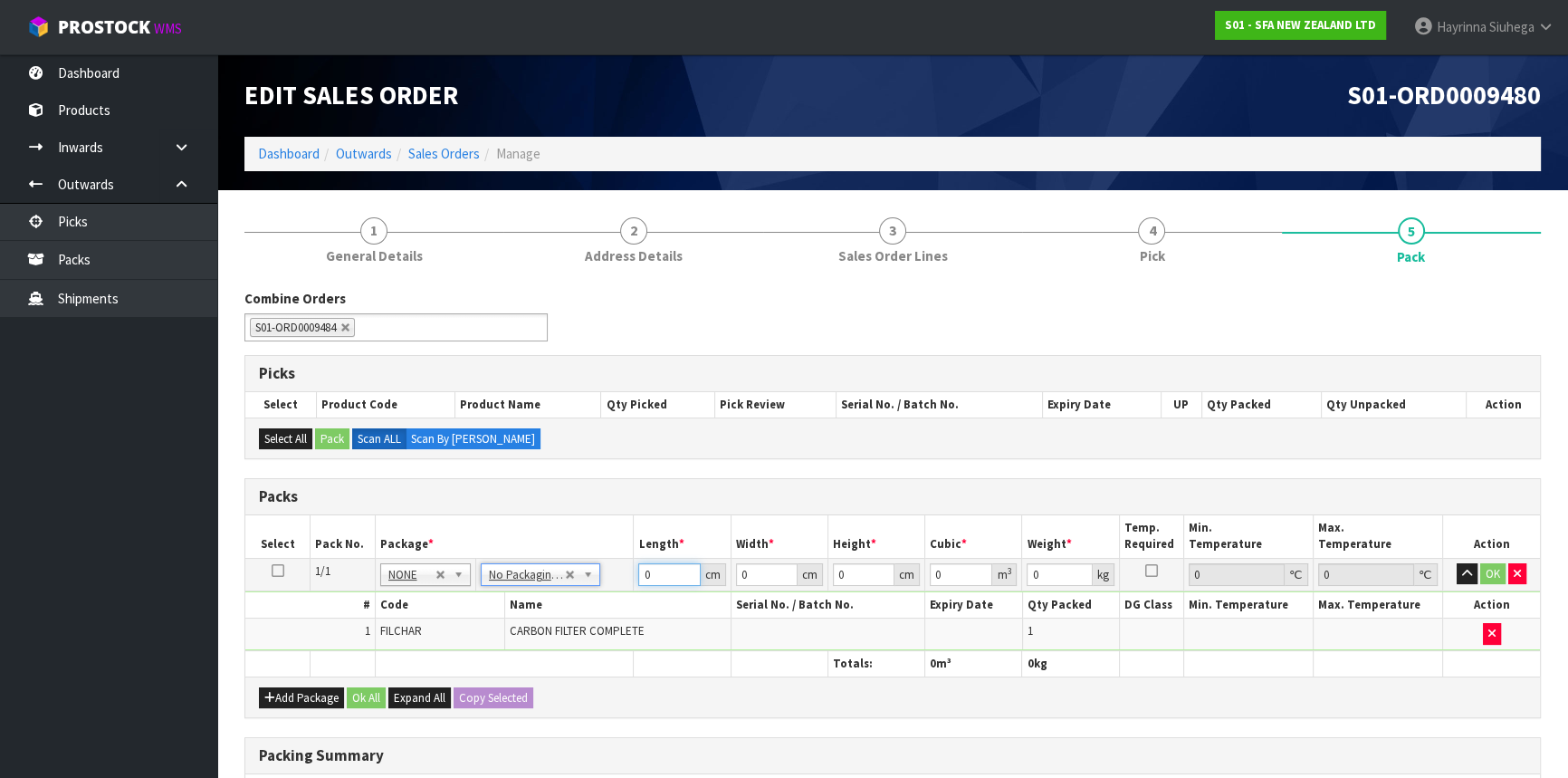
click at [643, 571] on input "0" at bounding box center [668, 575] width 62 height 23
drag, startPoint x: 643, startPoint y: 571, endPoint x: 1023, endPoint y: 565, distance: 380.0
click at [658, 567] on input "0" at bounding box center [668, 575] width 62 height 23
click button "OK" at bounding box center [1492, 574] width 26 height 22
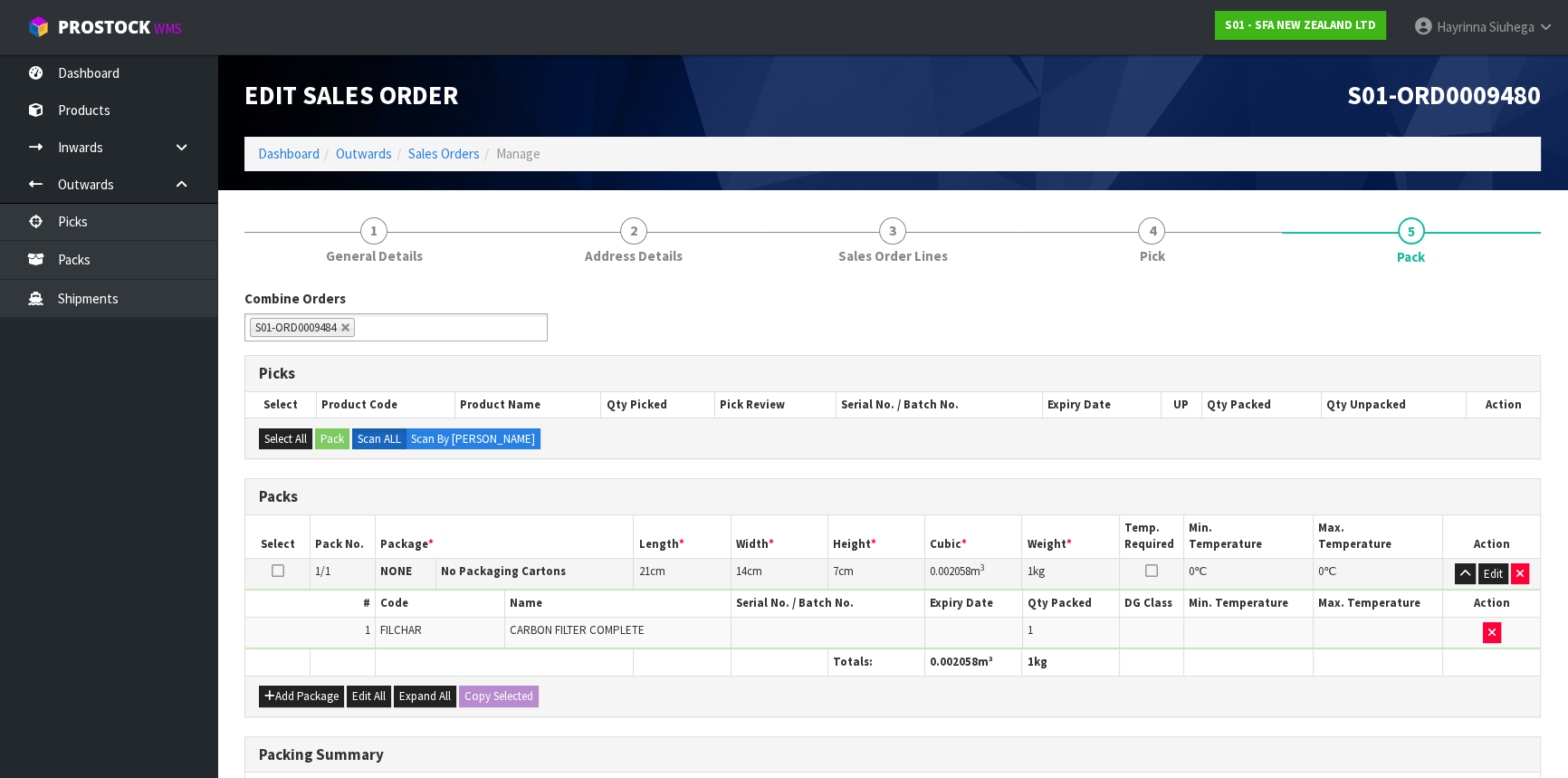
scroll to position [278, 0]
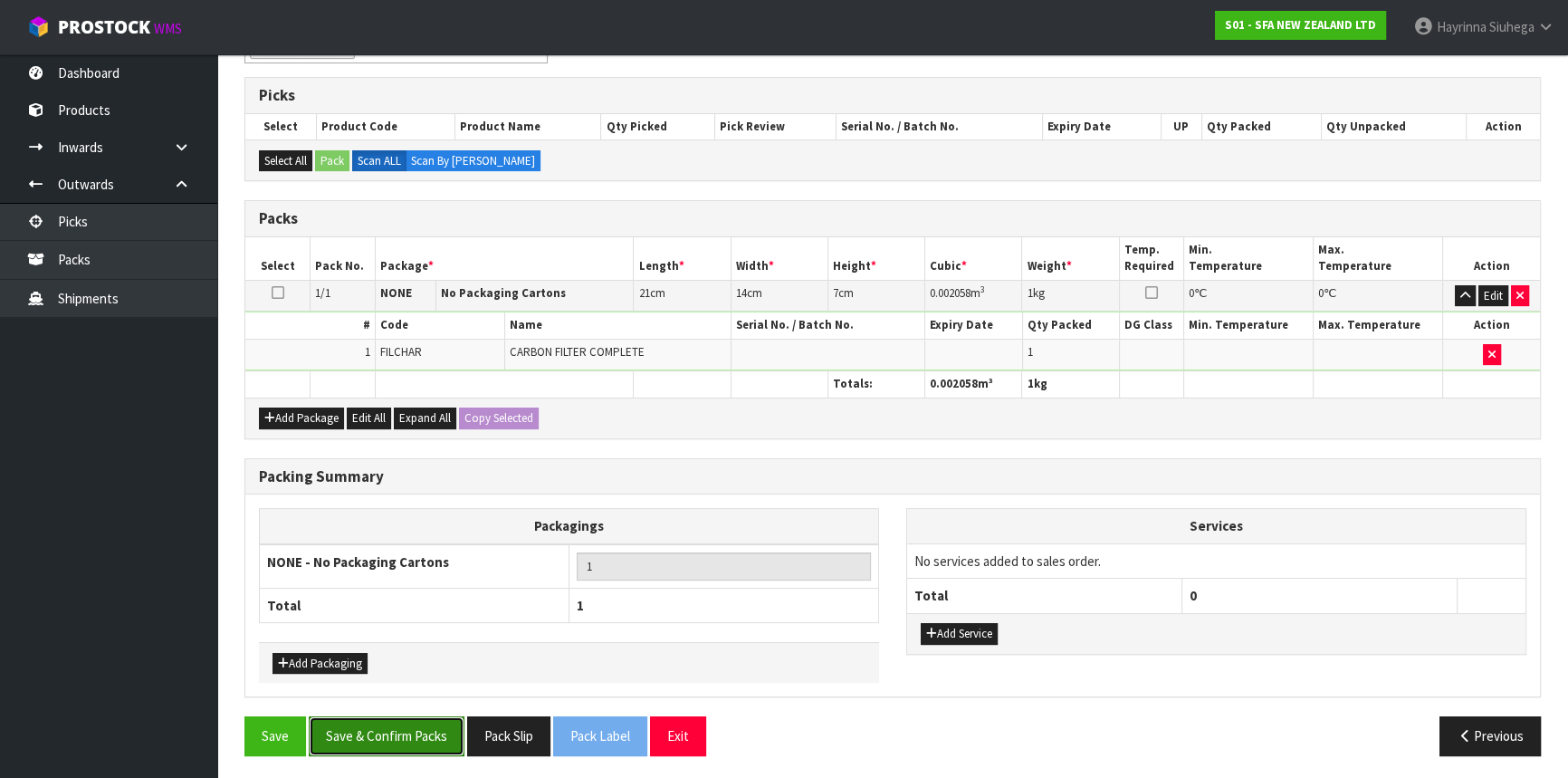
click at [413, 717] on button "Save & Confirm Packs" at bounding box center [386, 735] width 156 height 39
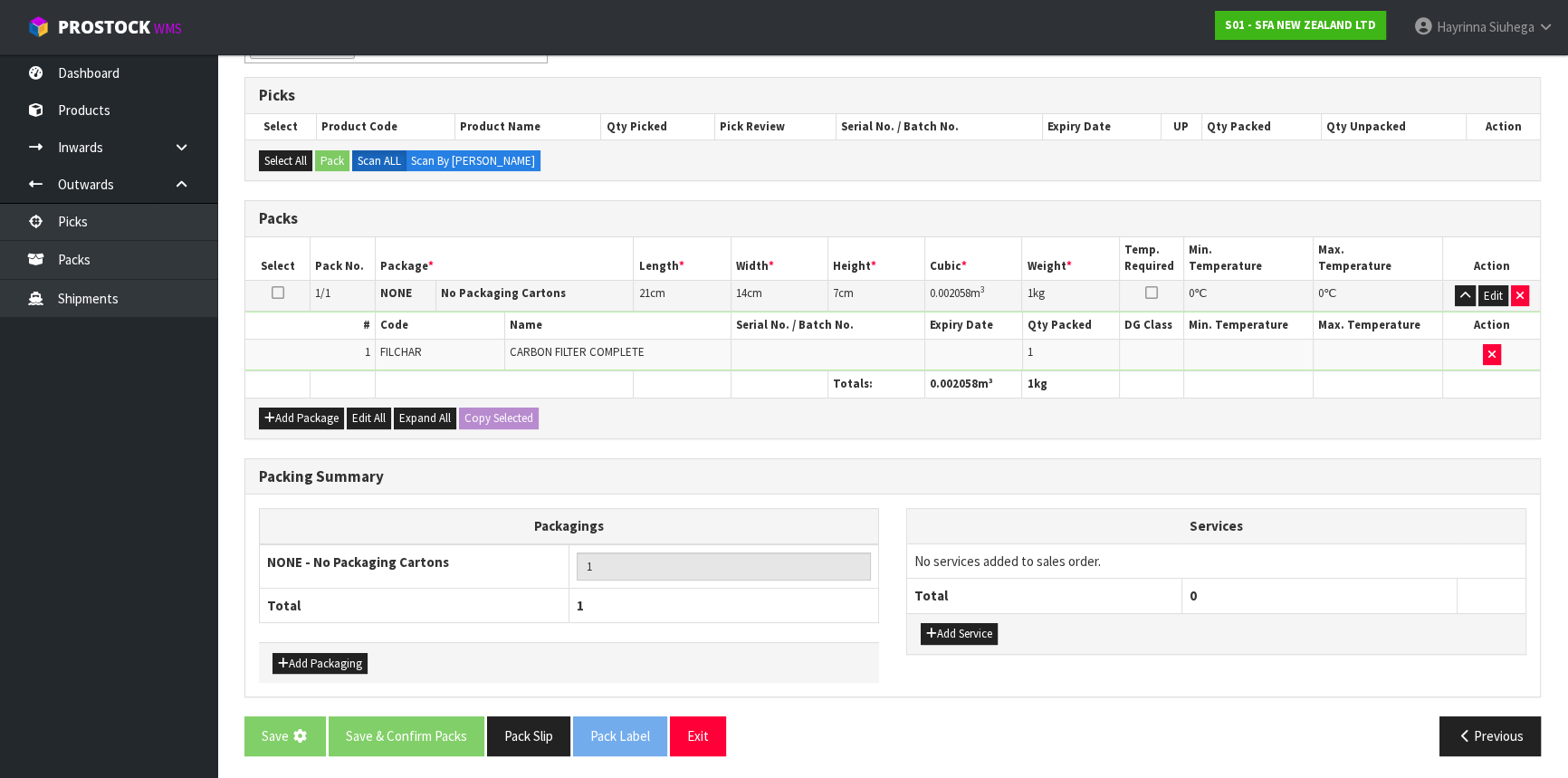
scroll to position [0, 0]
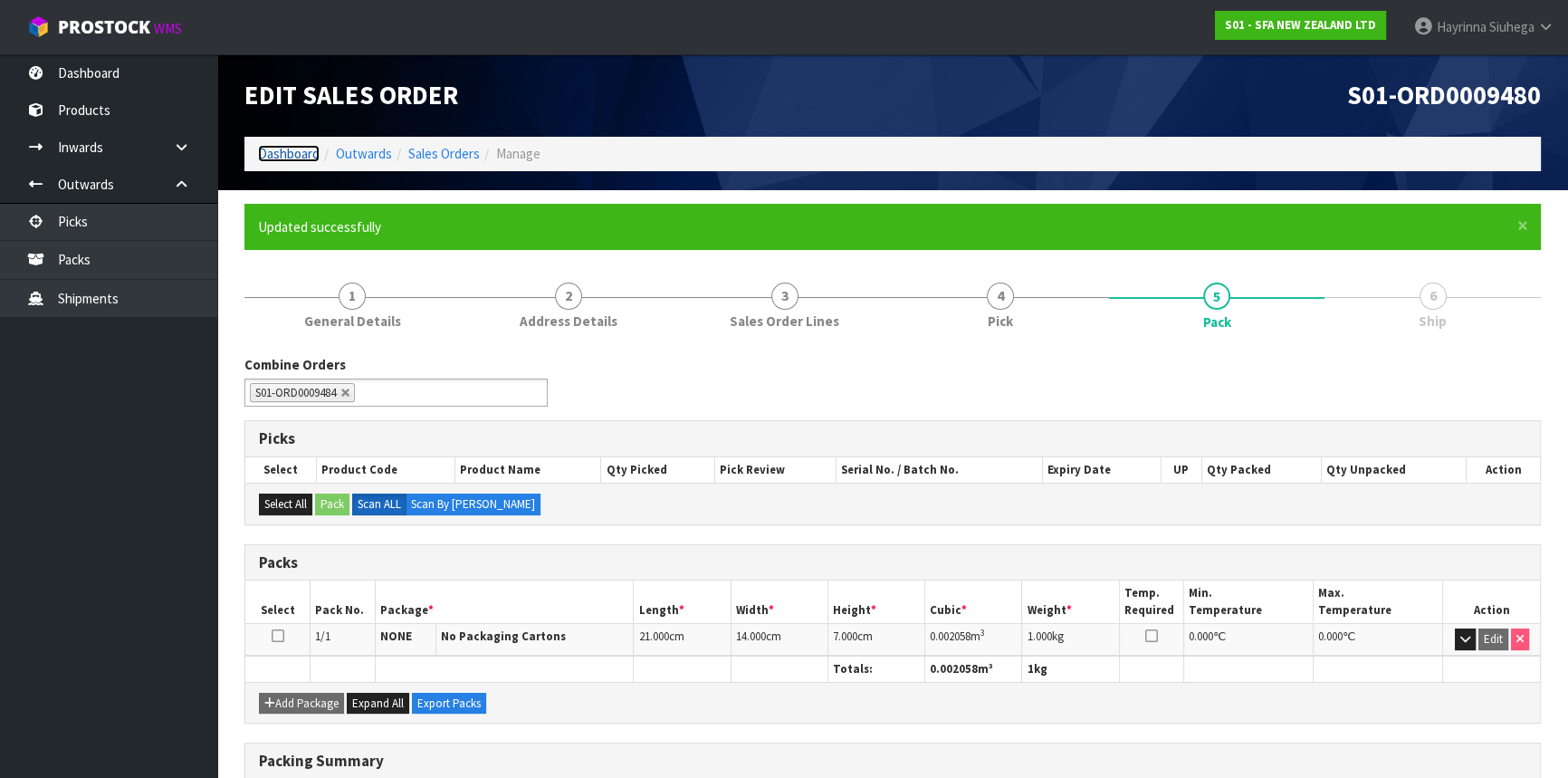
click at [296, 150] on link "Dashboard" at bounding box center [289, 153] width 62 height 17
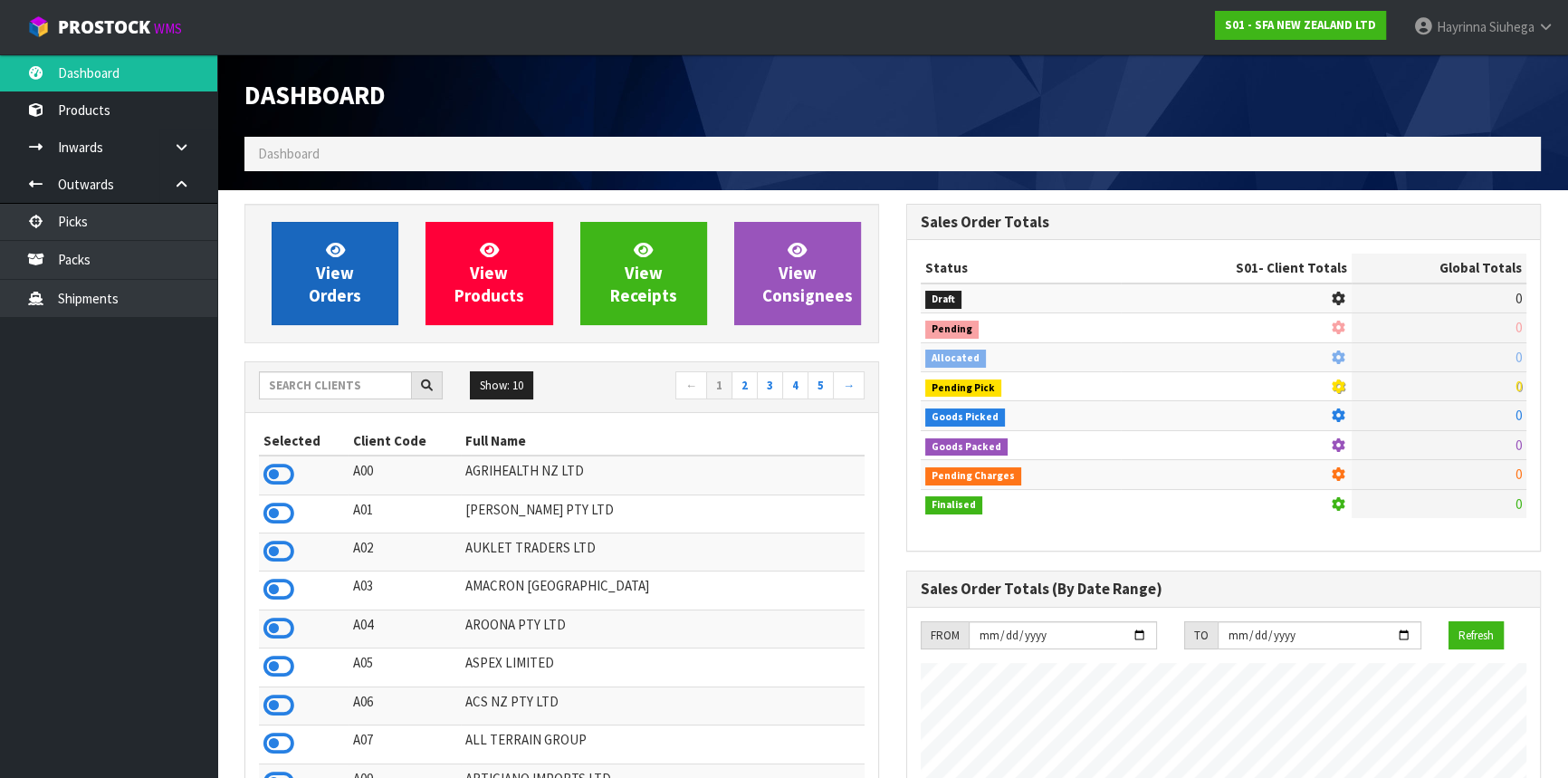
scroll to position [1369, 661]
click at [314, 244] on link "View Orders" at bounding box center [335, 273] width 127 height 103
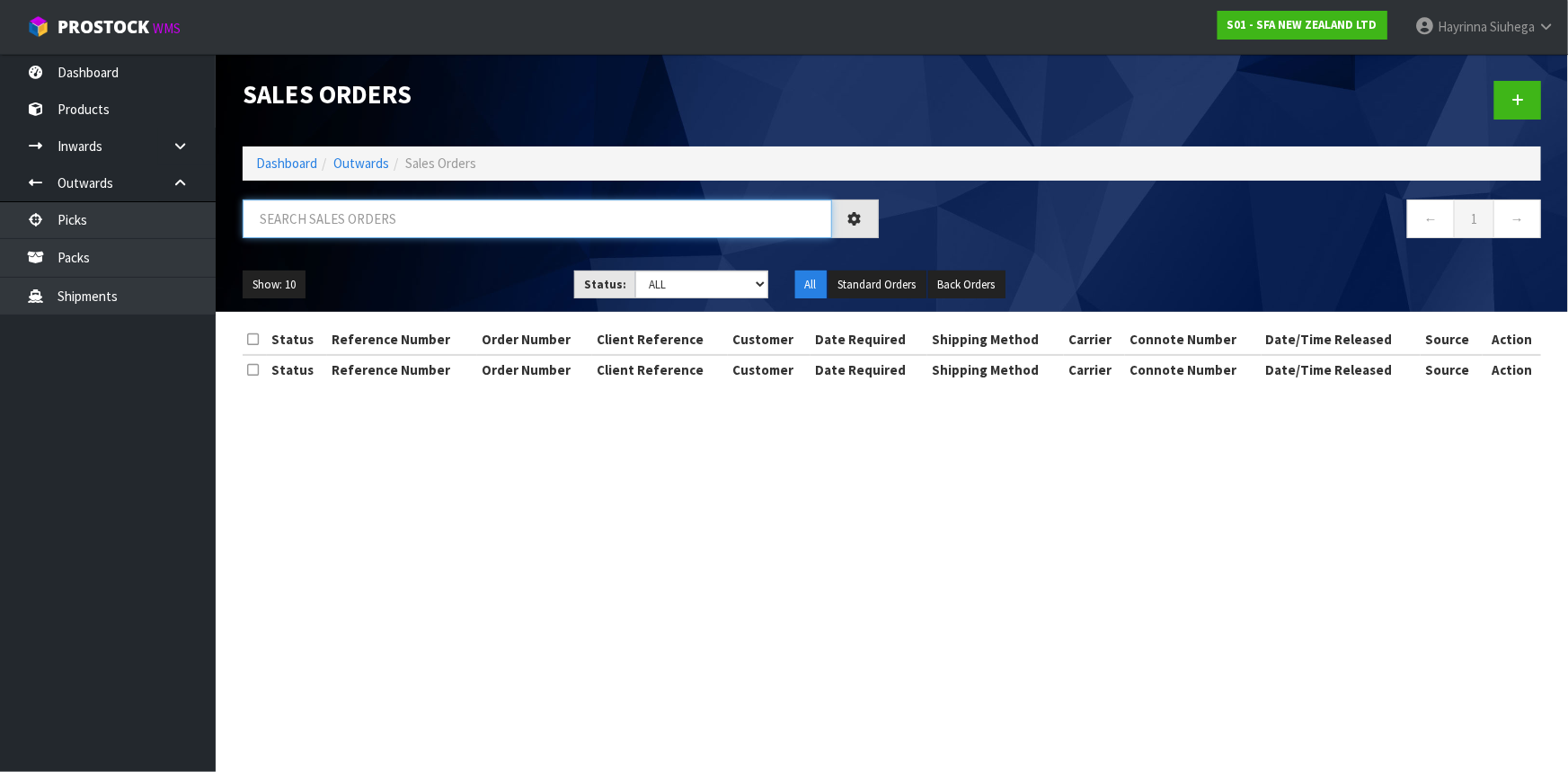
click at [344, 221] on input "text" at bounding box center [537, 218] width 590 height 39
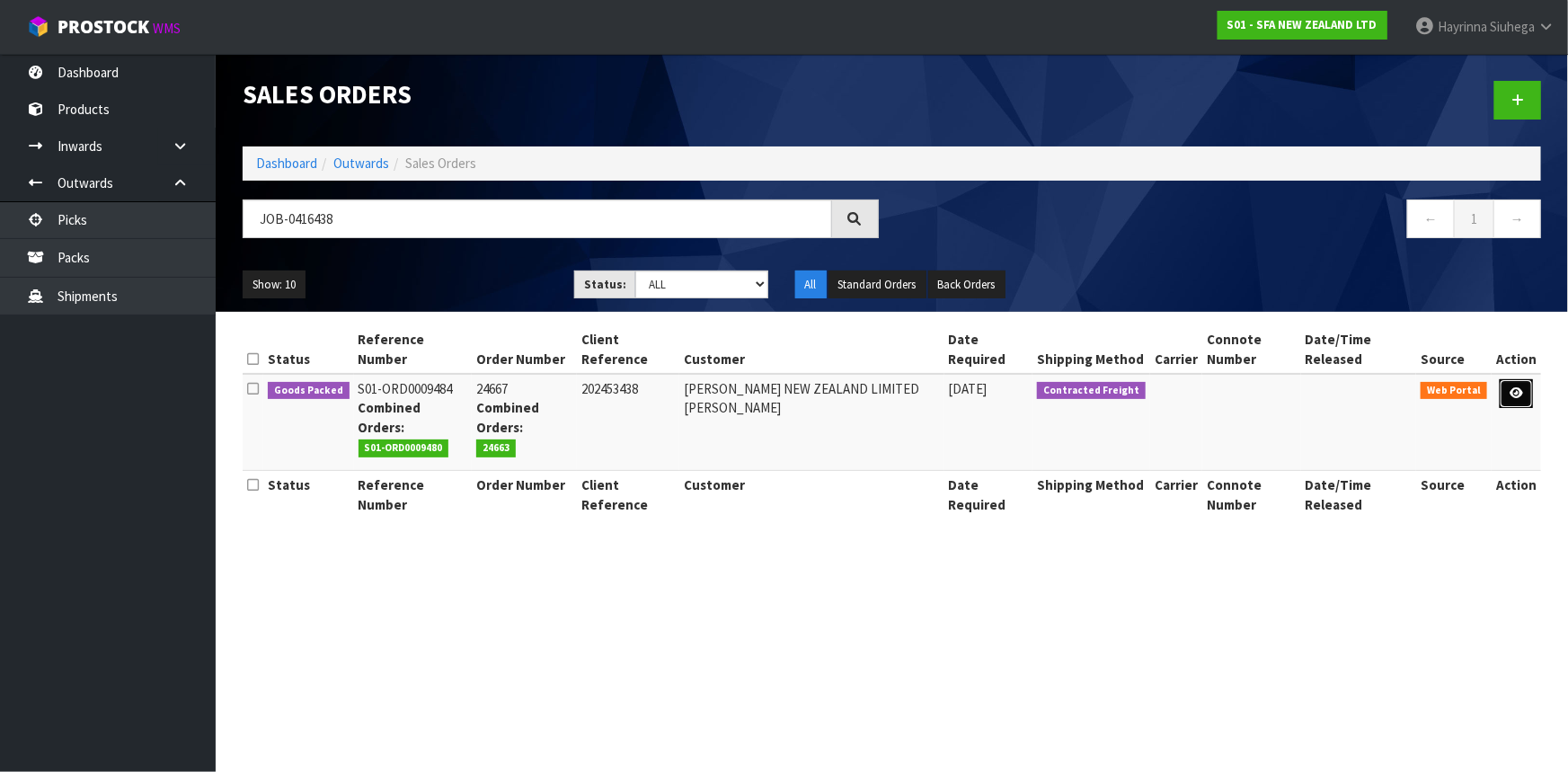
click at [1520, 387] on icon at bounding box center [1516, 393] width 13 height 11
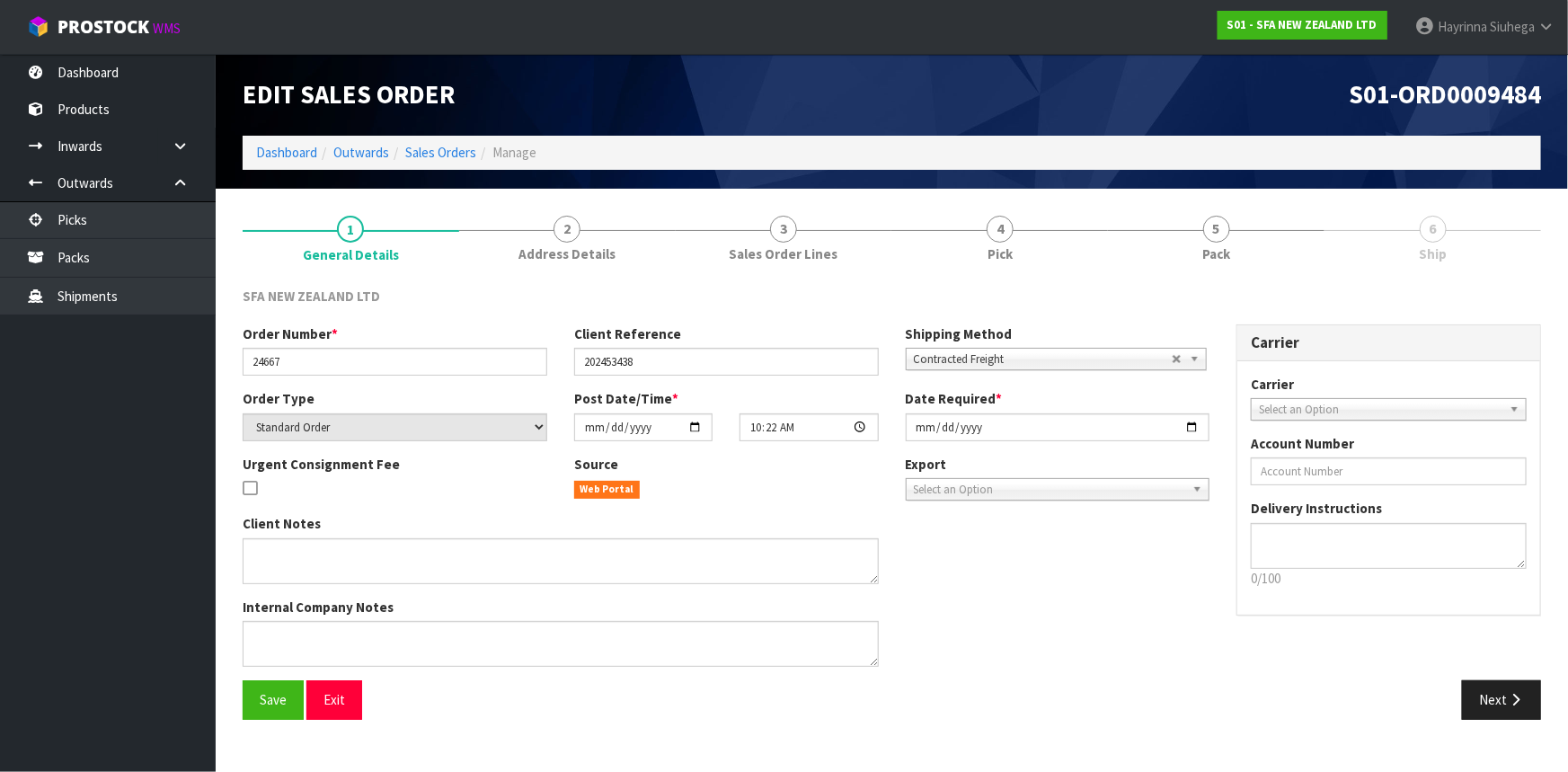
click at [1226, 233] on span "5" at bounding box center [1217, 229] width 27 height 27
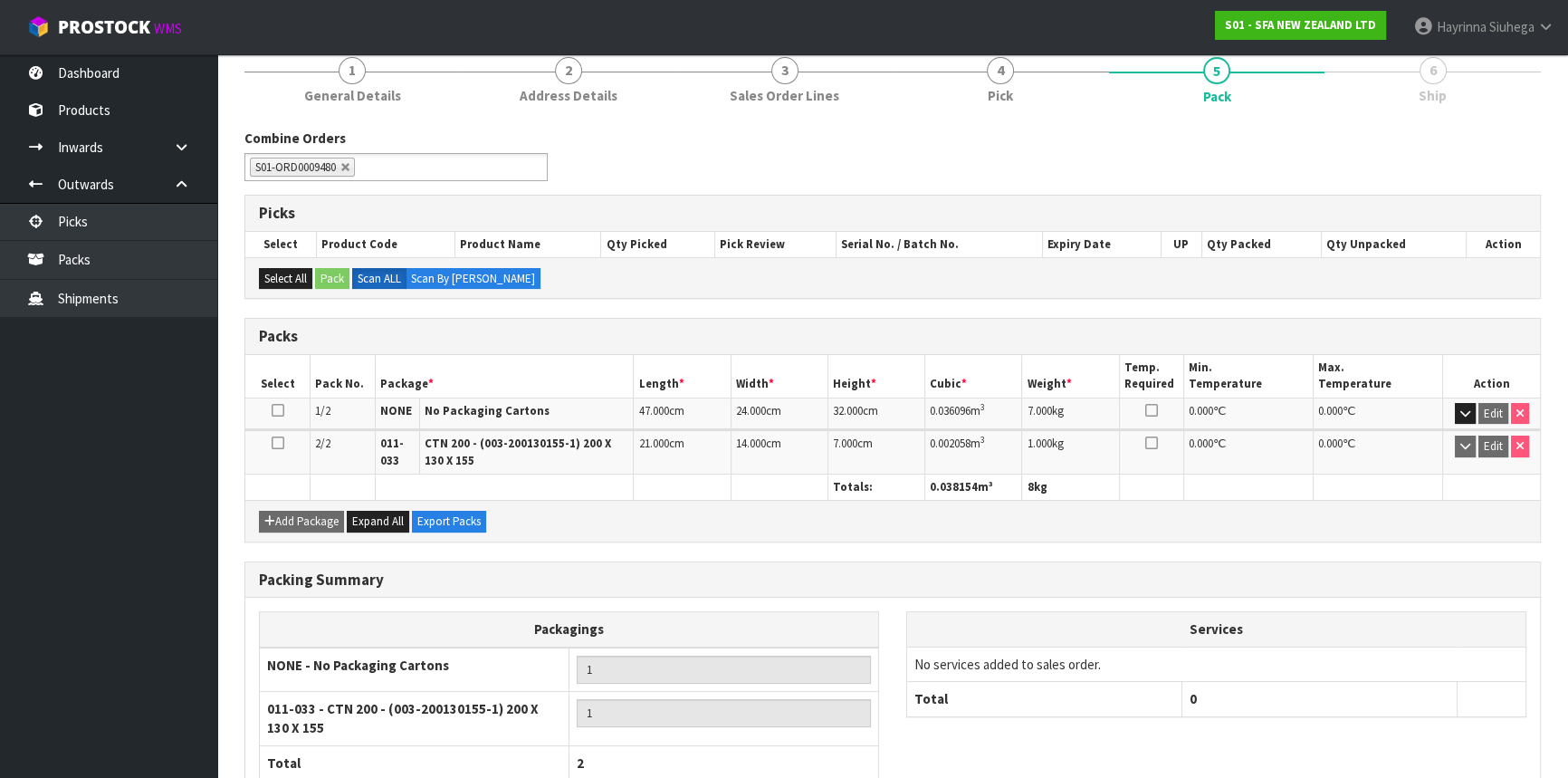
scroll to position [278, 0]
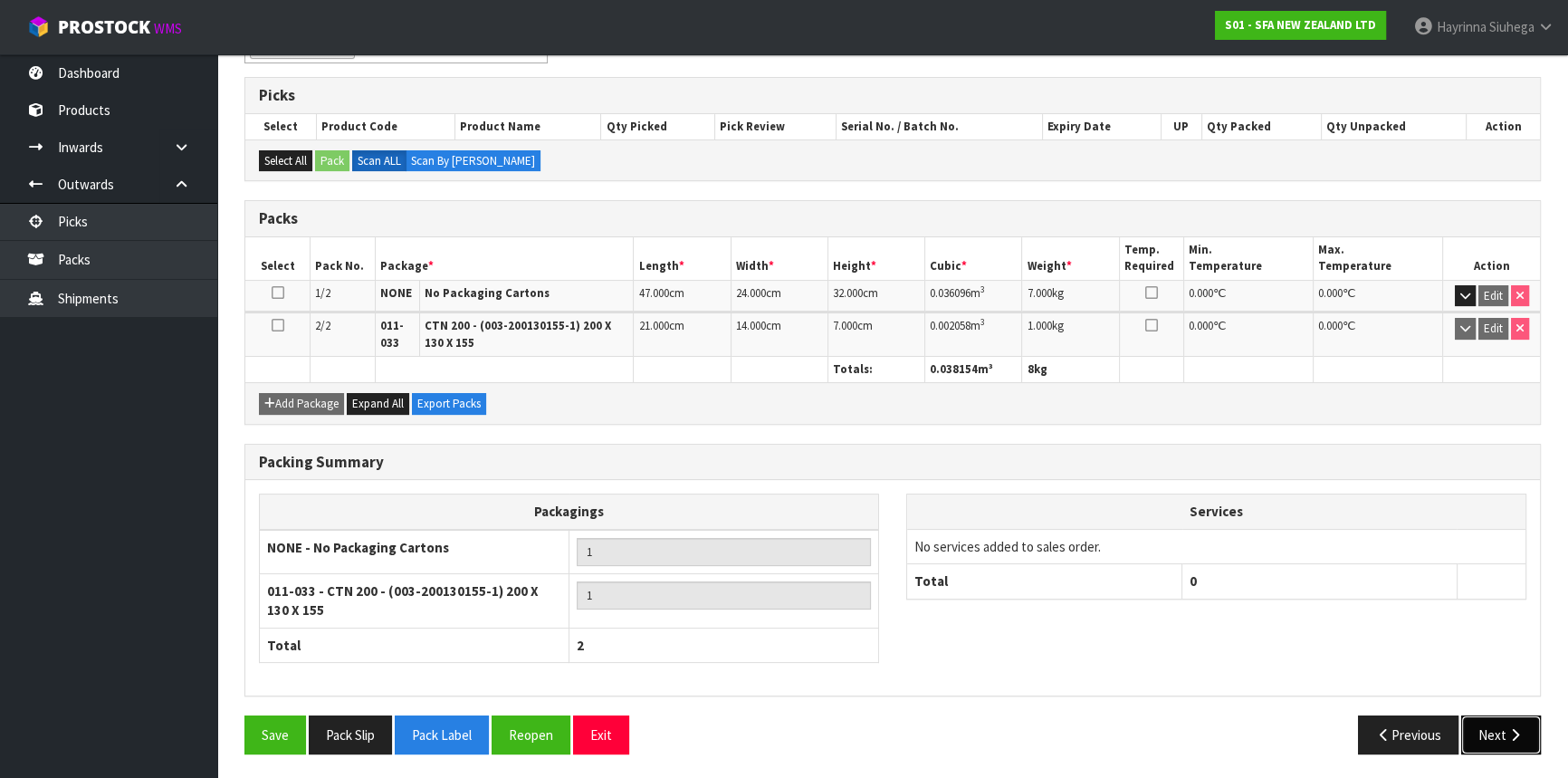
click at [1511, 734] on icon "button" at bounding box center [1515, 734] width 17 height 13
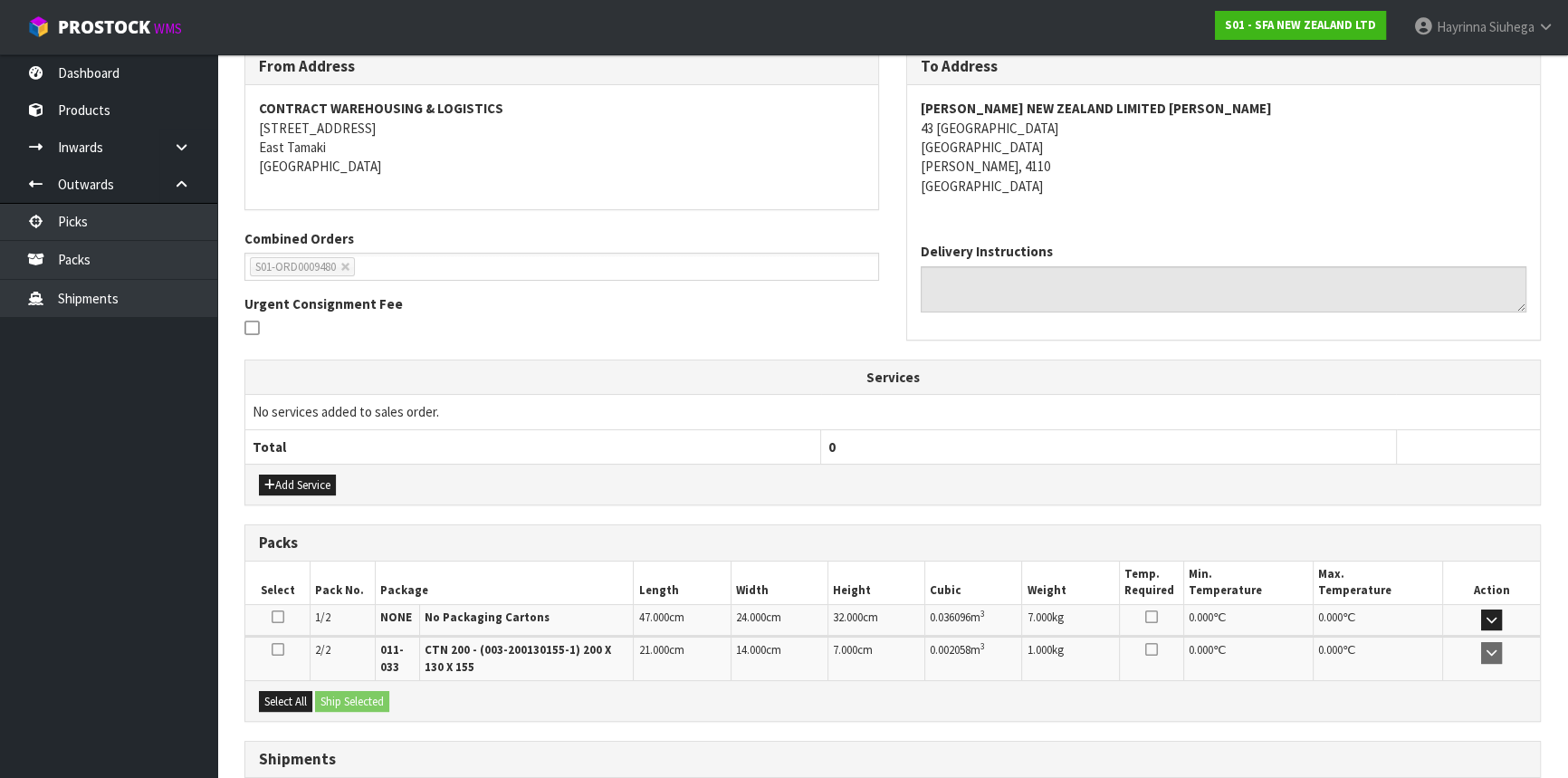
scroll to position [376, 0]
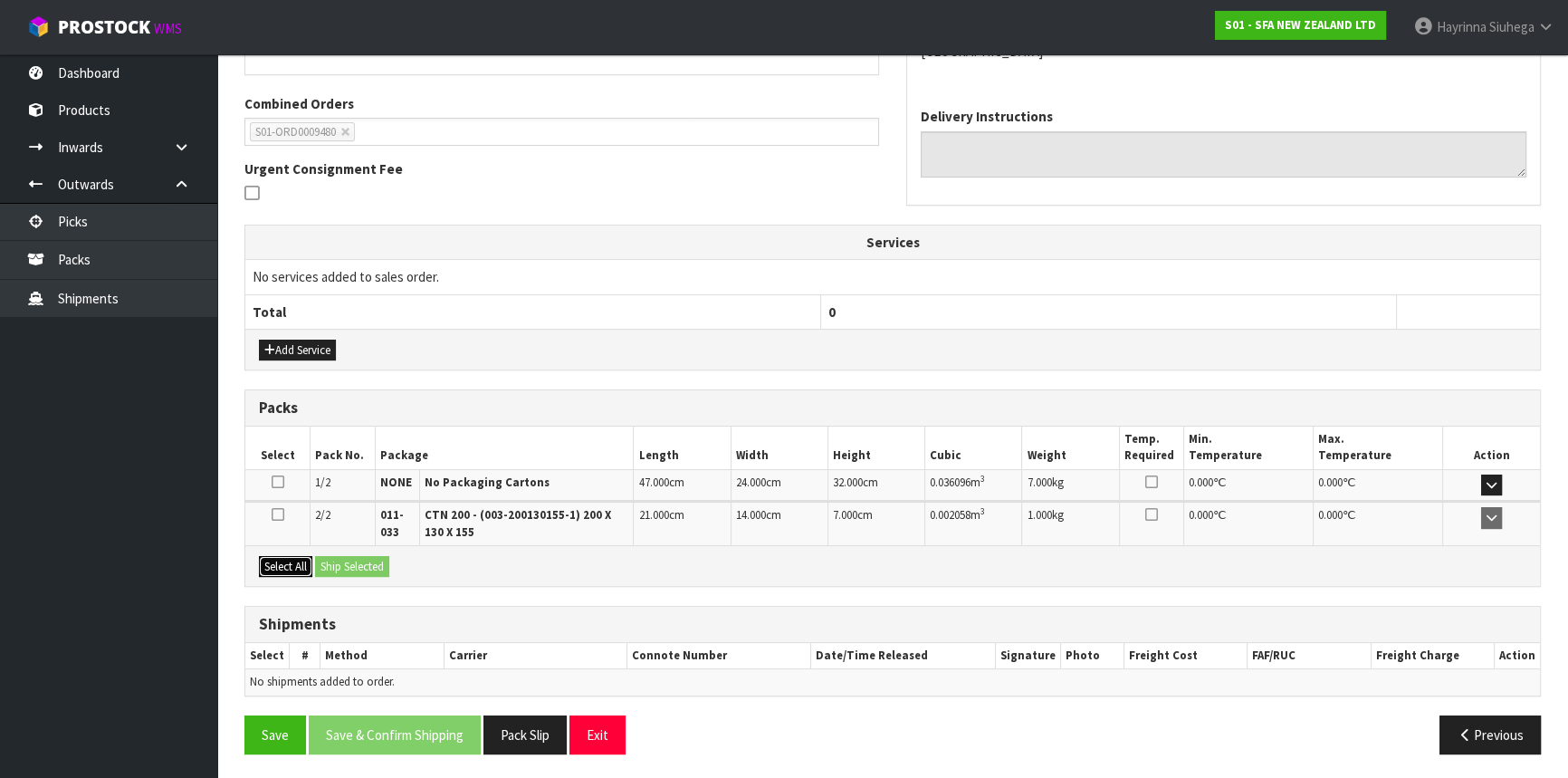
click at [291, 556] on button "Select All" at bounding box center [286, 566] width 53 height 22
click at [334, 556] on button "Ship Selected" at bounding box center [352, 566] width 74 height 22
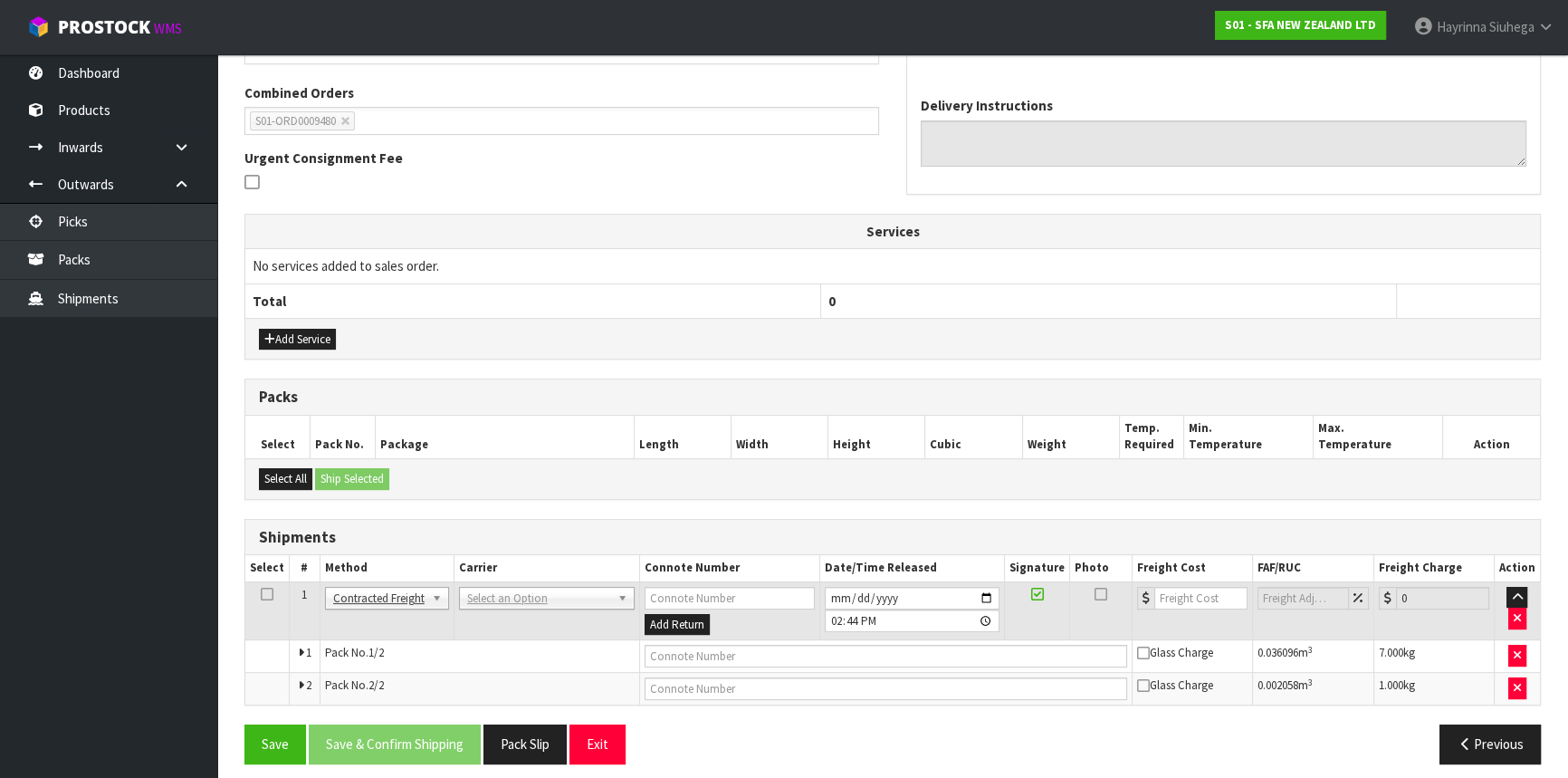
scroll to position [397, 0]
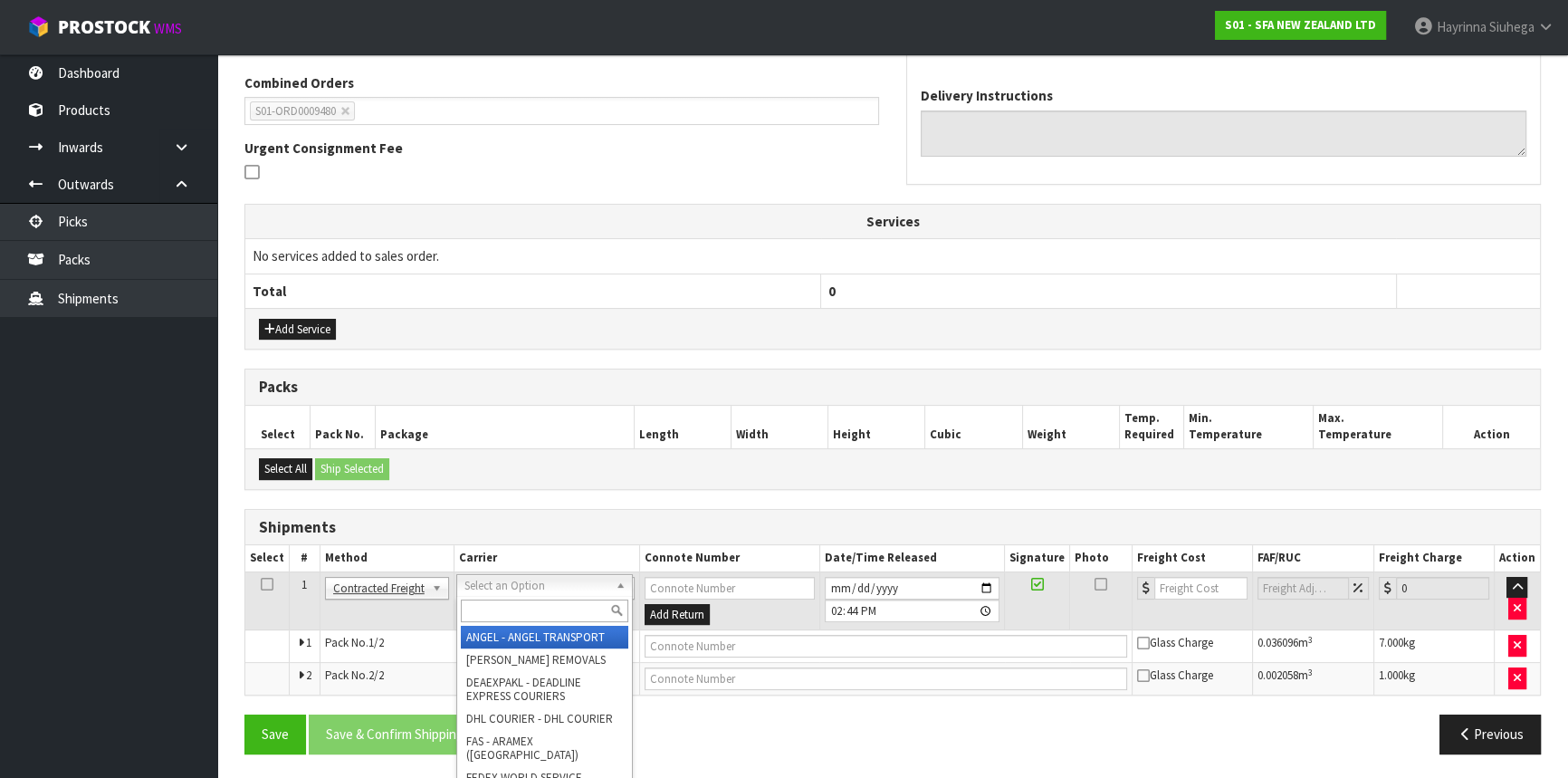
click at [534, 601] on input "text" at bounding box center [544, 610] width 167 height 23
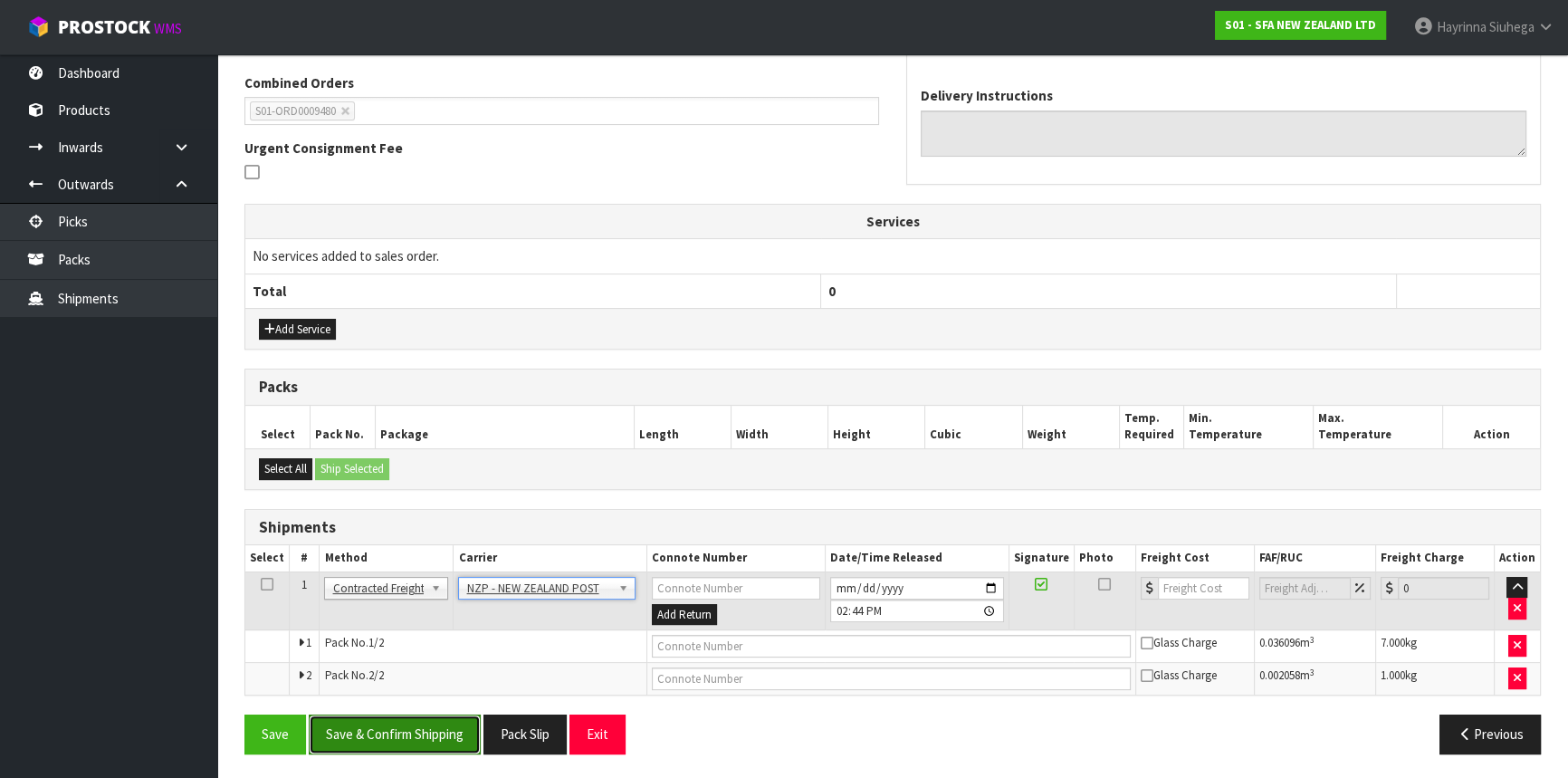
click at [441, 728] on button "Save & Confirm Shipping" at bounding box center [395, 734] width 172 height 39
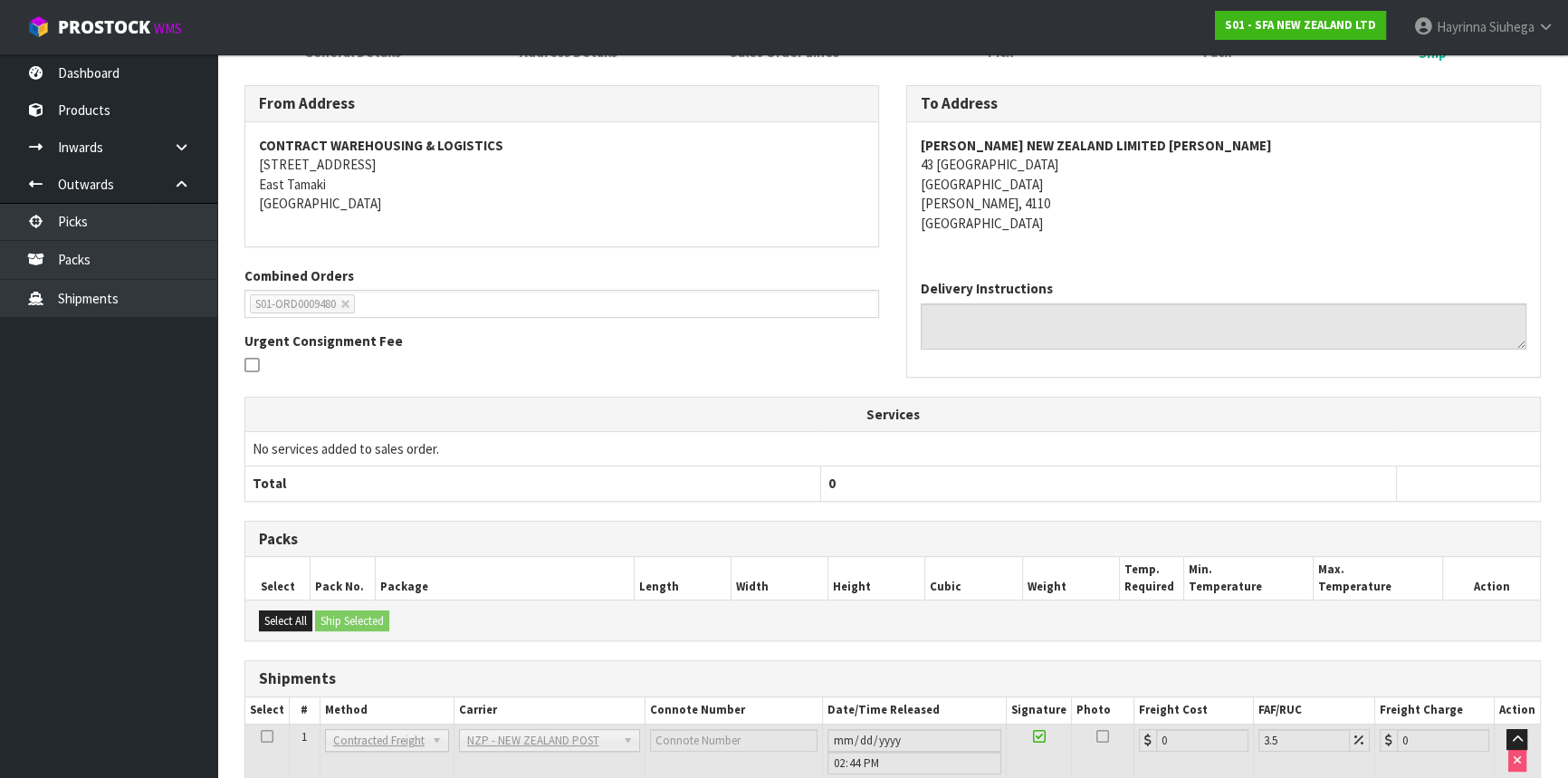
scroll to position [434, 0]
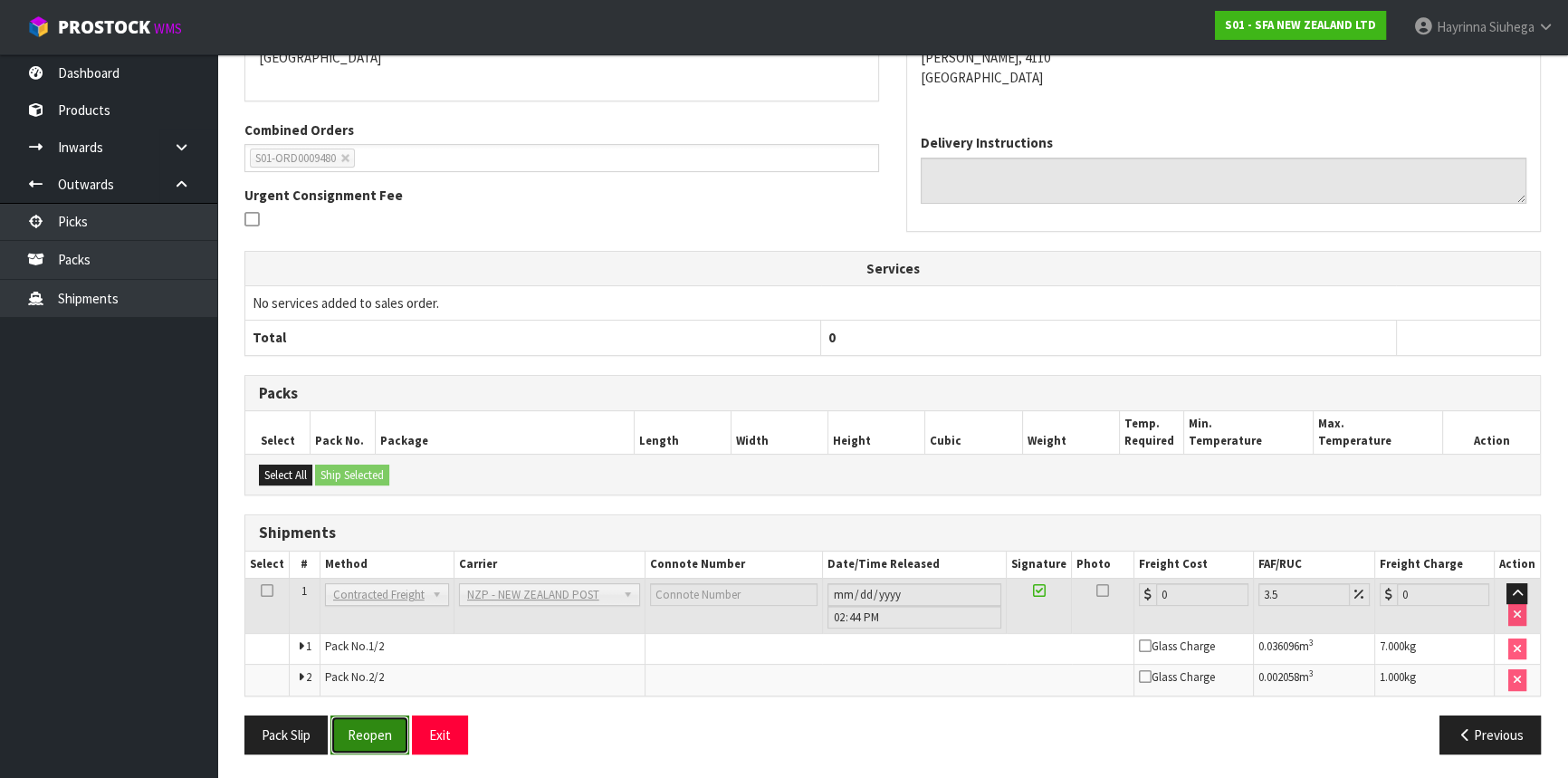
click at [373, 725] on button "Reopen" at bounding box center [369, 734] width 79 height 39
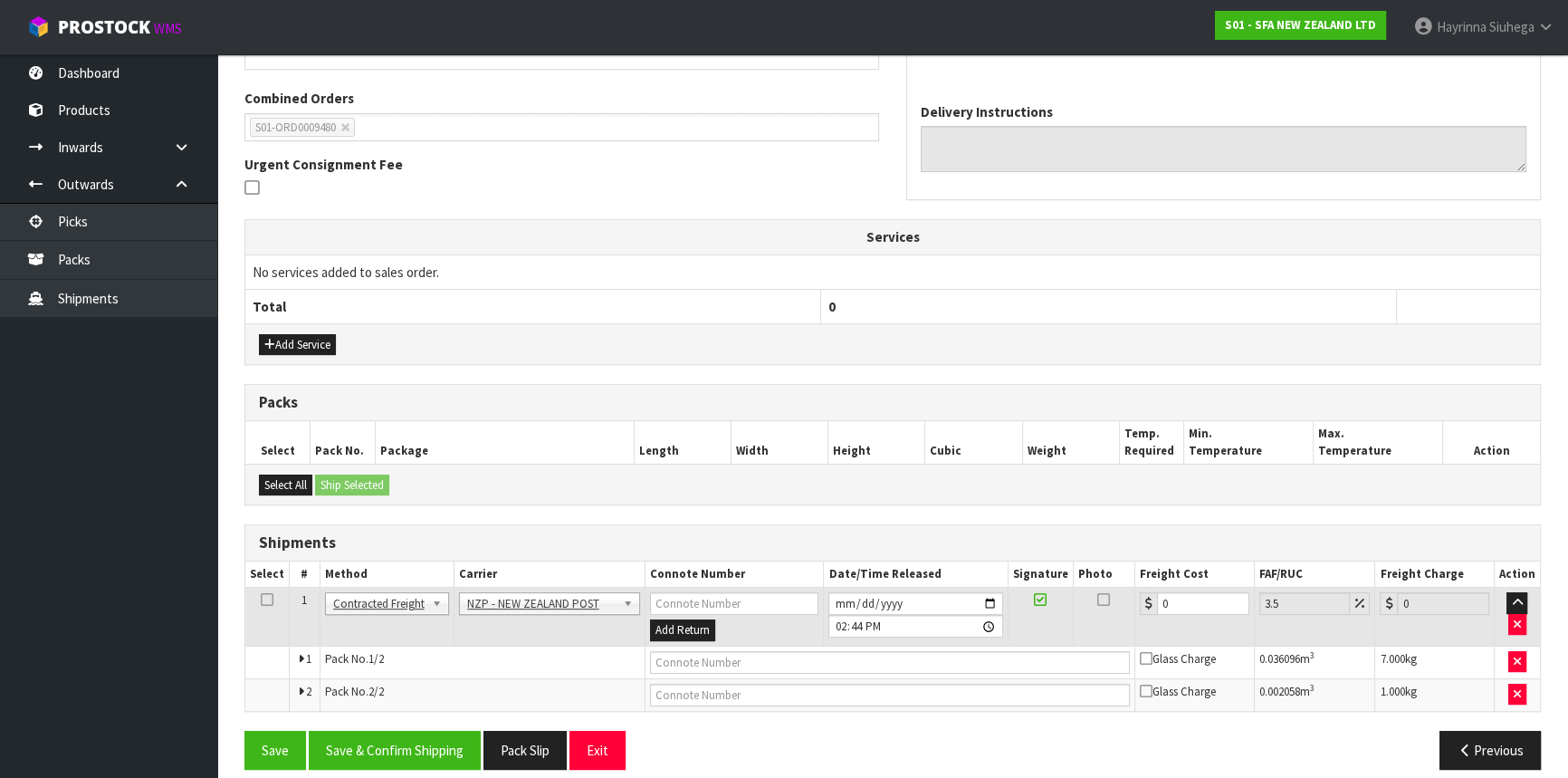
scroll to position [462, 0]
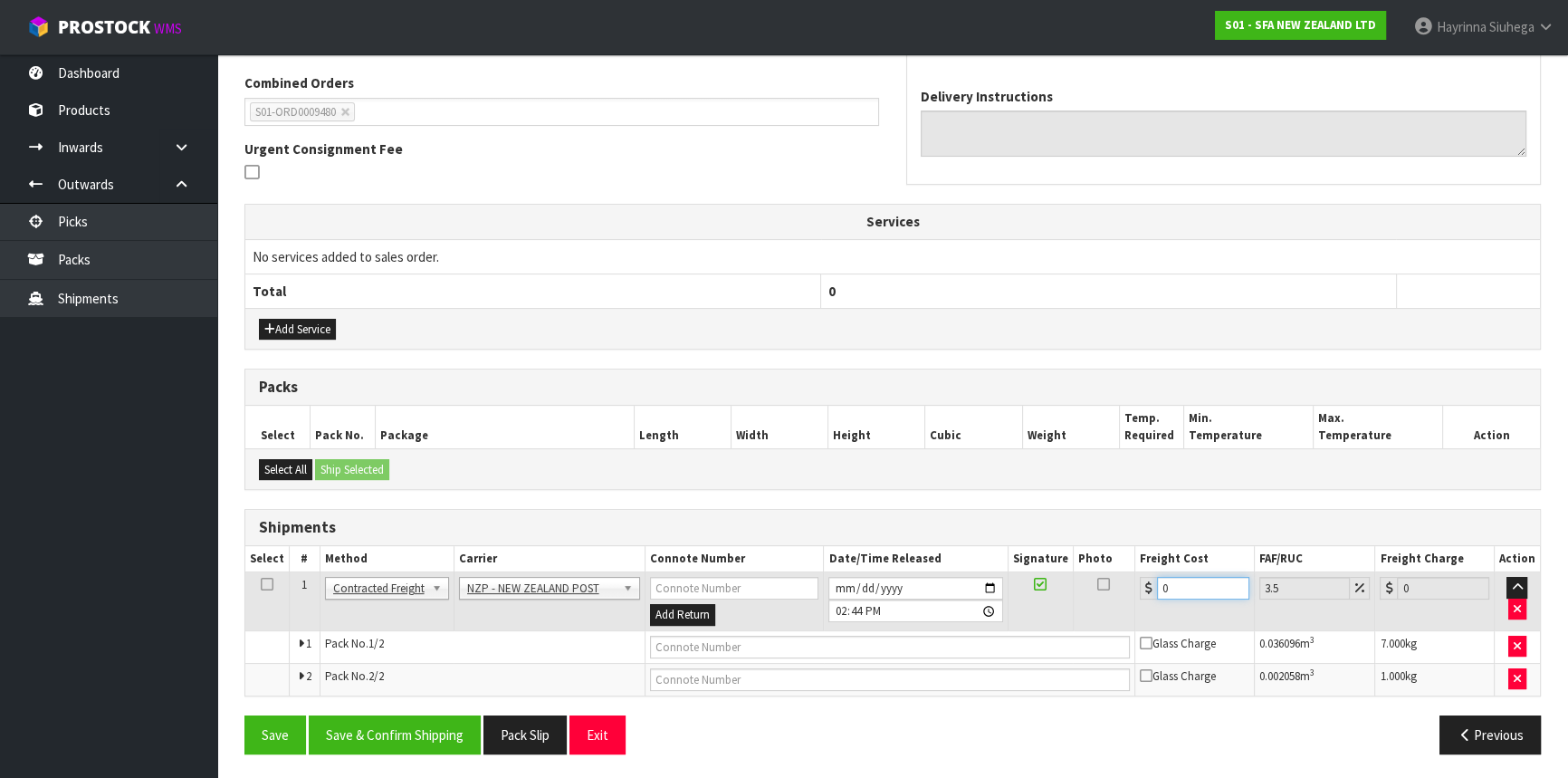
drag, startPoint x: 1175, startPoint y: 587, endPoint x: 1041, endPoint y: 586, distance: 134.0
click at [1041, 586] on tr "1 Client Local Pickup Customer Local Pickup Company Freight Contracted Freight …" at bounding box center [892, 602] width 1295 height 59
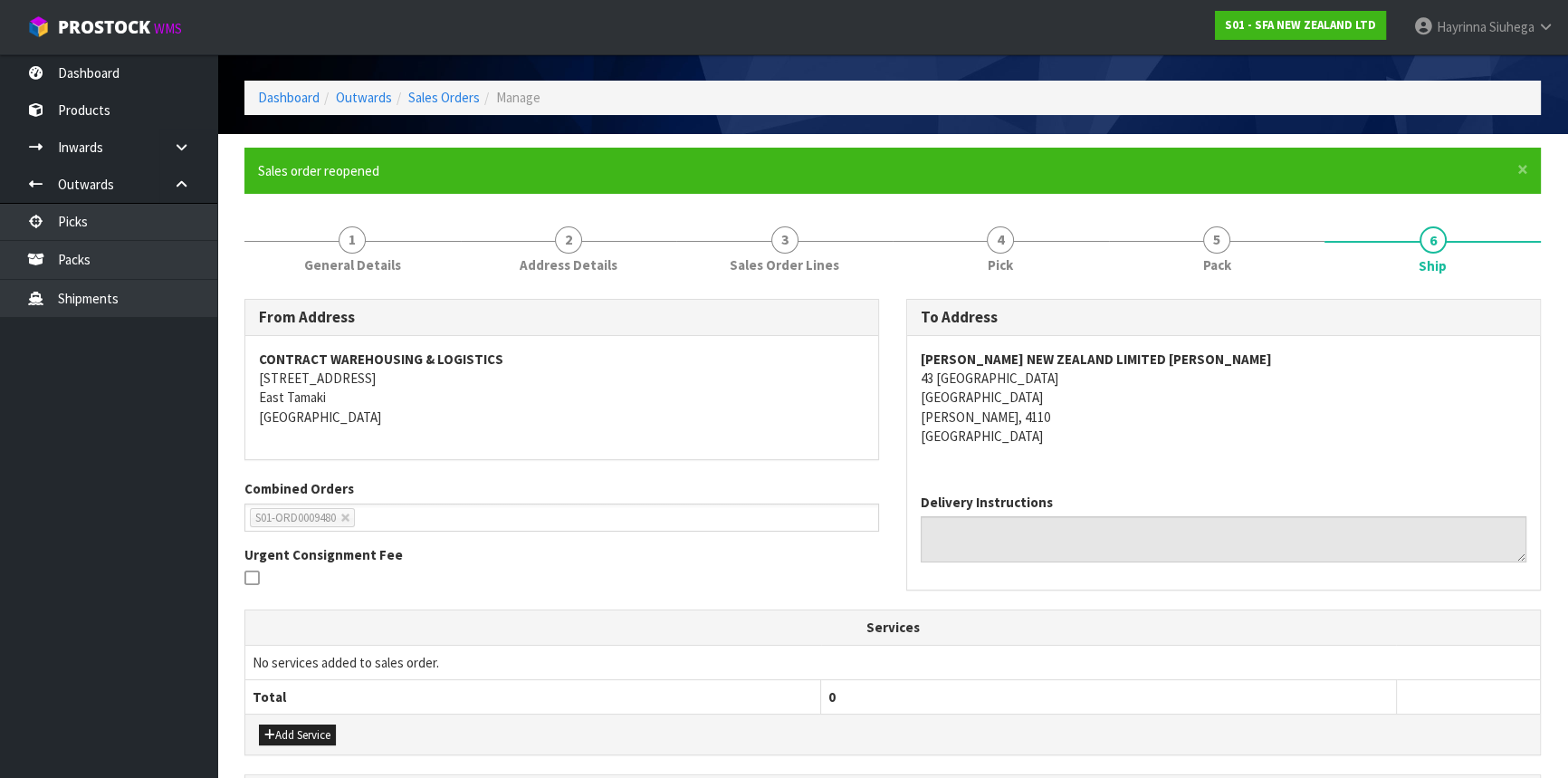
scroll to position [50, 0]
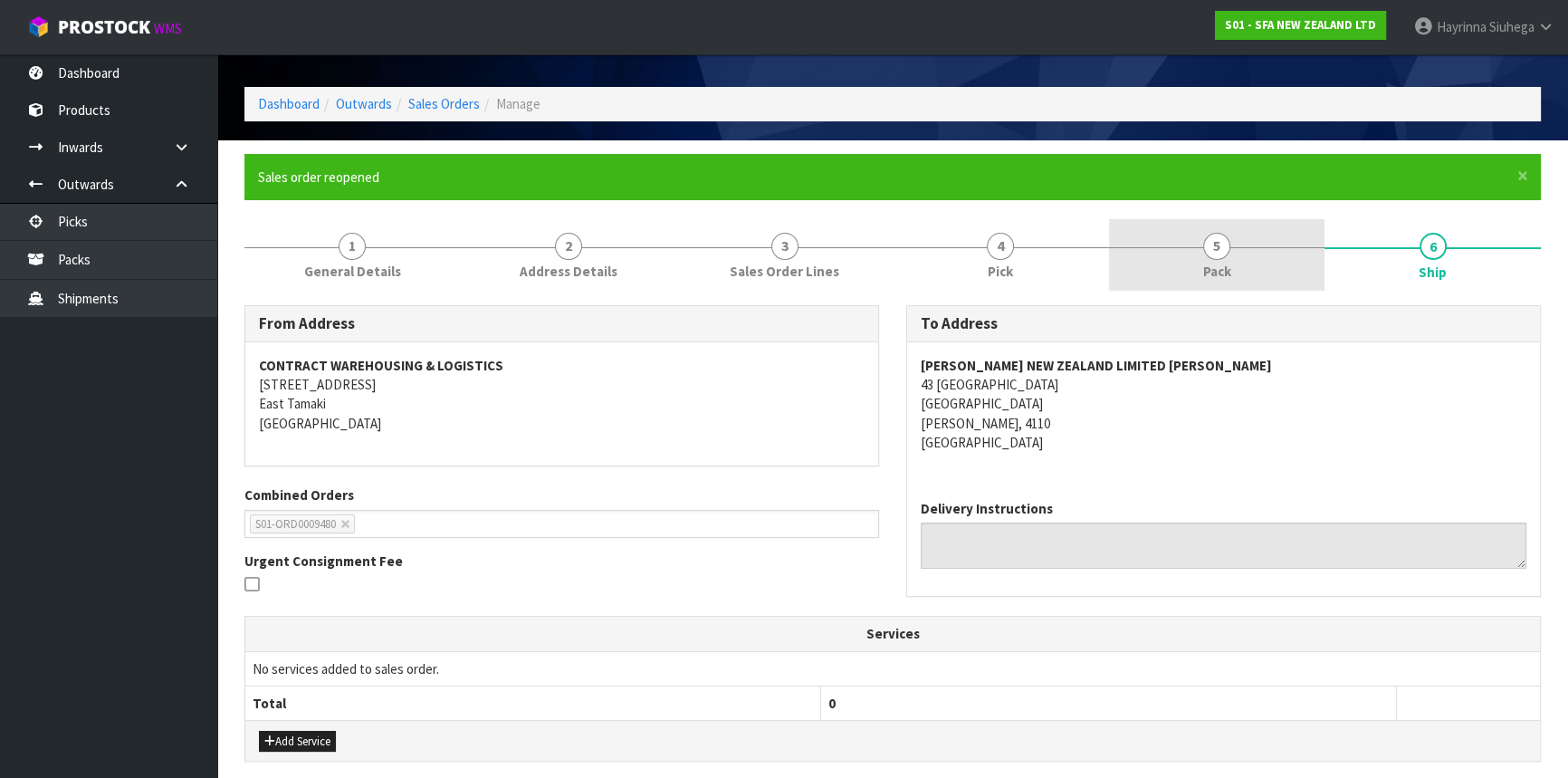
click at [1260, 250] on link "5 Pack" at bounding box center [1217, 256] width 217 height 72
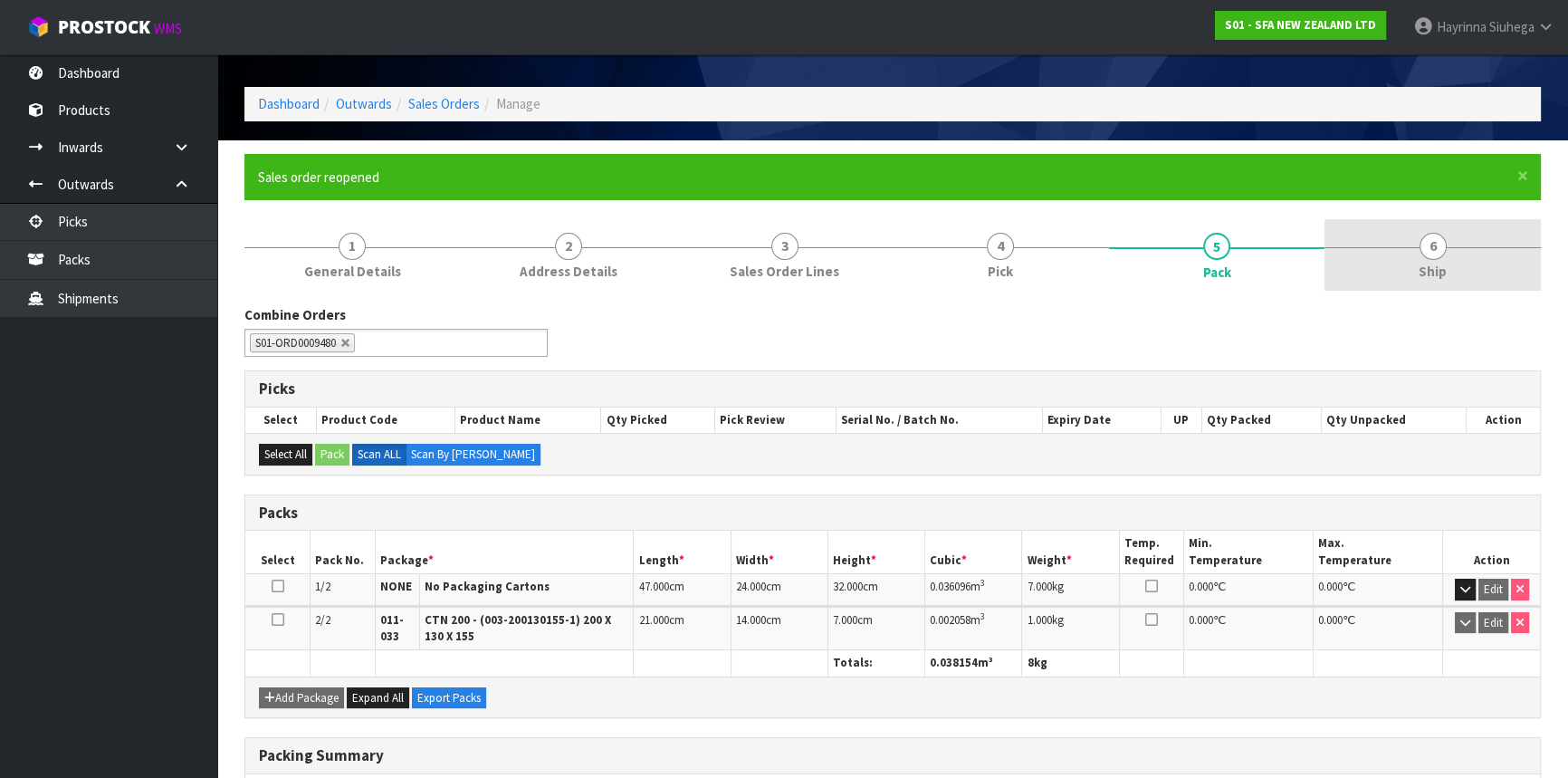
click at [1362, 234] on link "6 Ship" at bounding box center [1433, 256] width 217 height 72
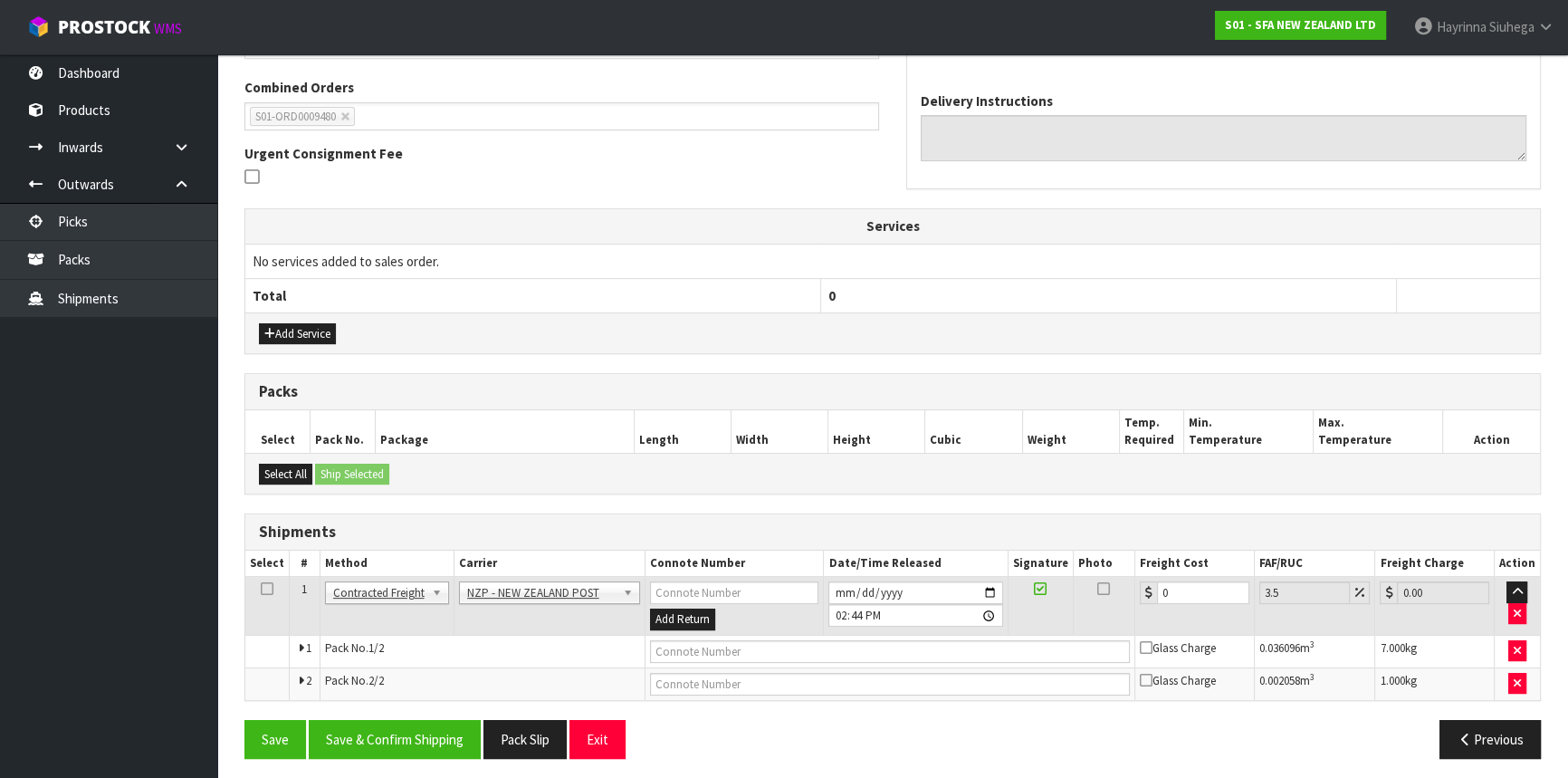
scroll to position [462, 0]
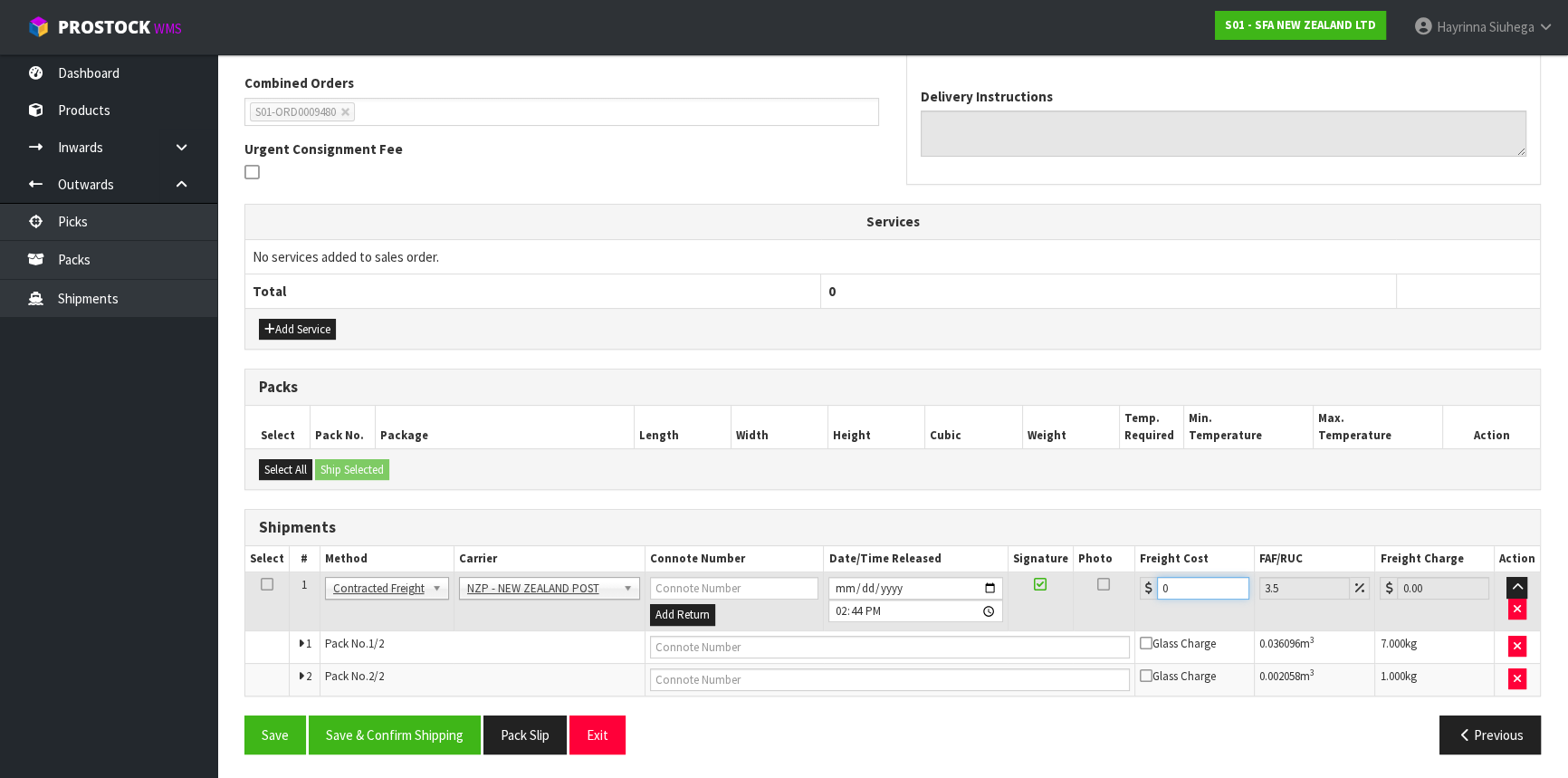
drag, startPoint x: 1179, startPoint y: 589, endPoint x: 1047, endPoint y: 582, distance: 132.2
click at [1005, 589] on tr "1 Client Local Pickup Customer Local Pickup Company Freight Contracted Freight …" at bounding box center [892, 602] width 1295 height 59
click at [806, 649] on input "text" at bounding box center [890, 647] width 480 height 23
click at [244, 716] on button "Save" at bounding box center [274, 734] width 62 height 39
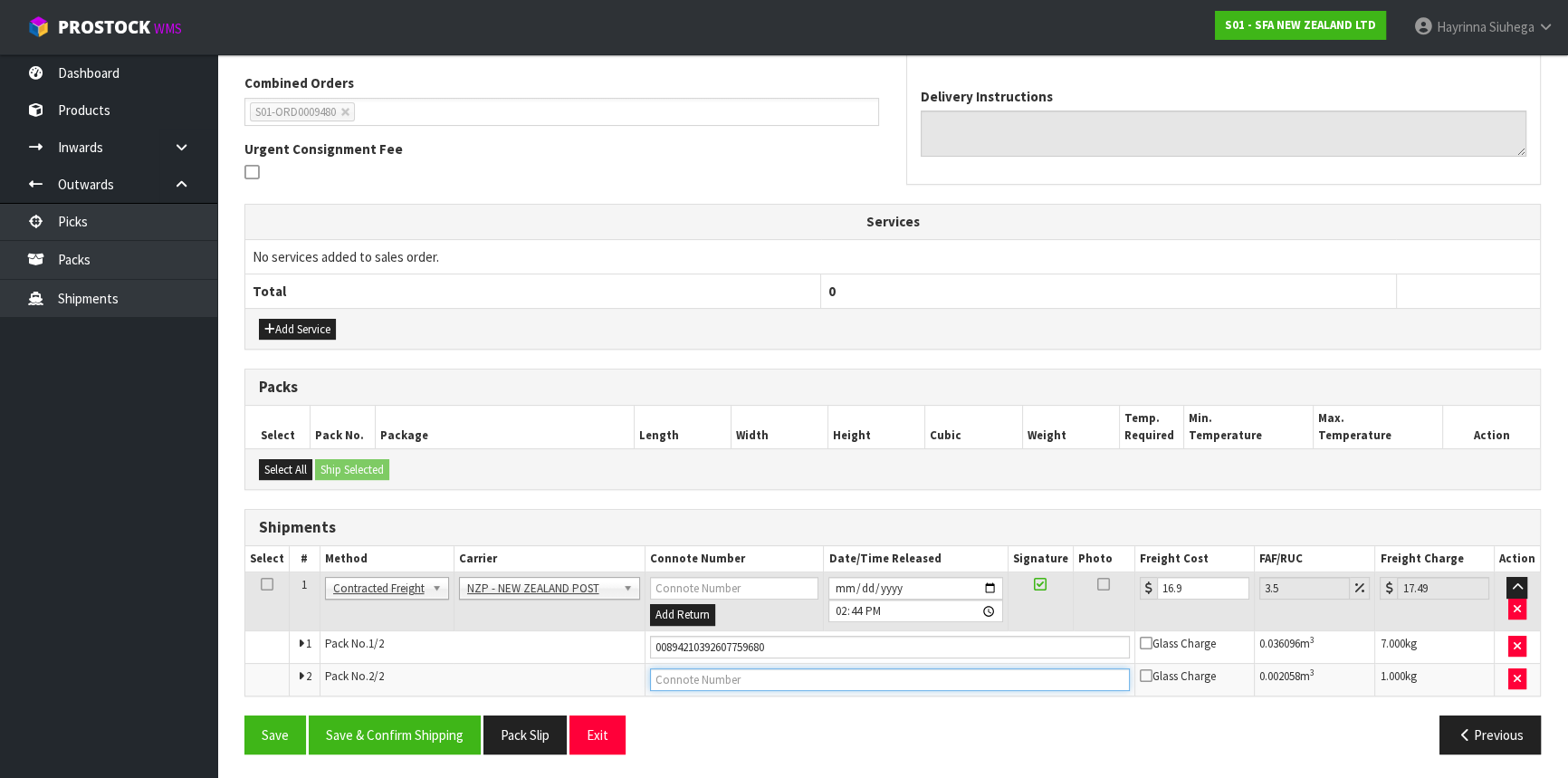
click at [752, 678] on input "text" at bounding box center [890, 680] width 480 height 23
click at [244, 716] on button "Save" at bounding box center [274, 734] width 62 height 39
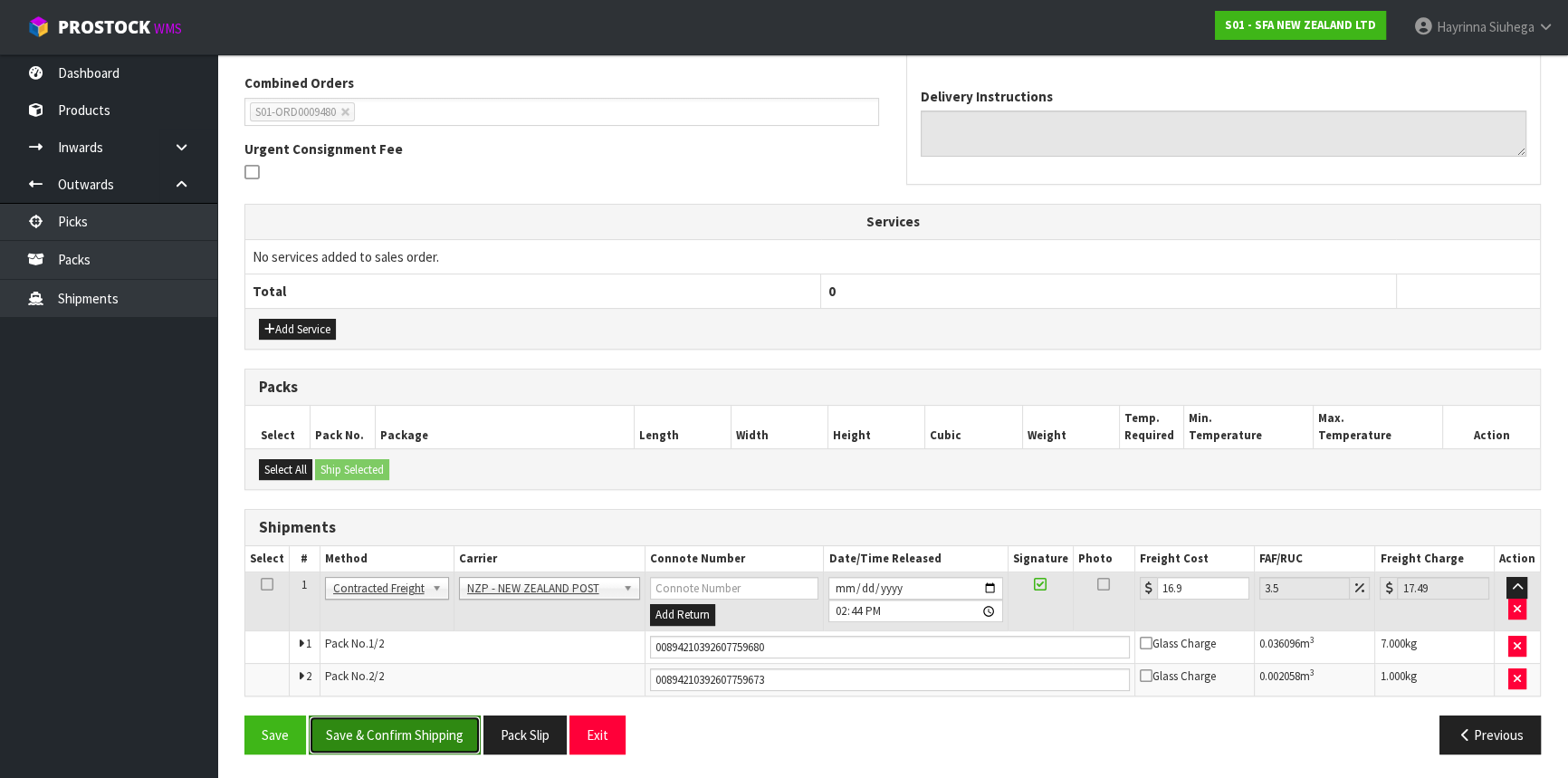
click at [378, 732] on button "Save & Confirm Shipping" at bounding box center [395, 734] width 172 height 39
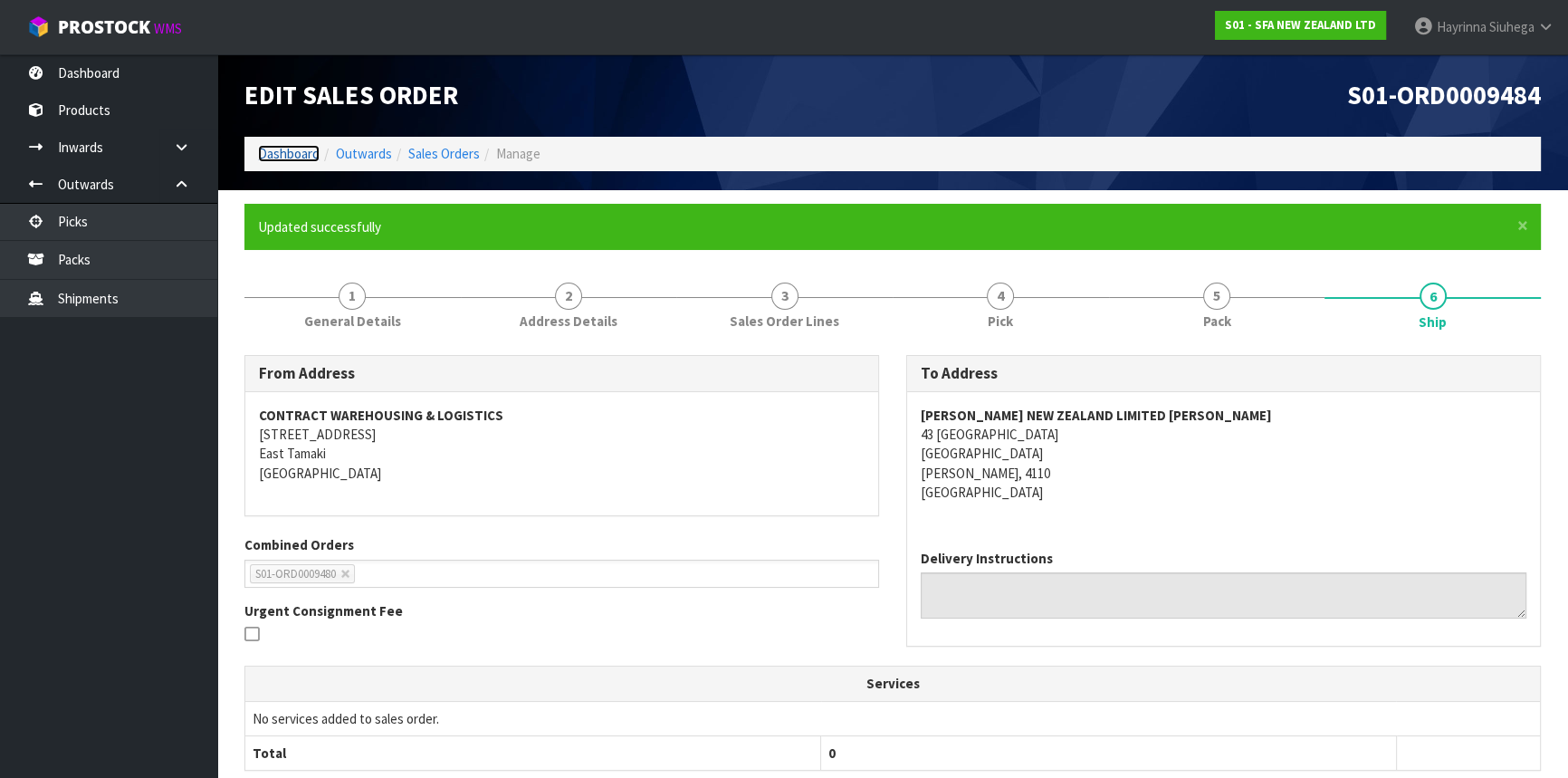
click at [304, 148] on link "Dashboard" at bounding box center [289, 153] width 62 height 17
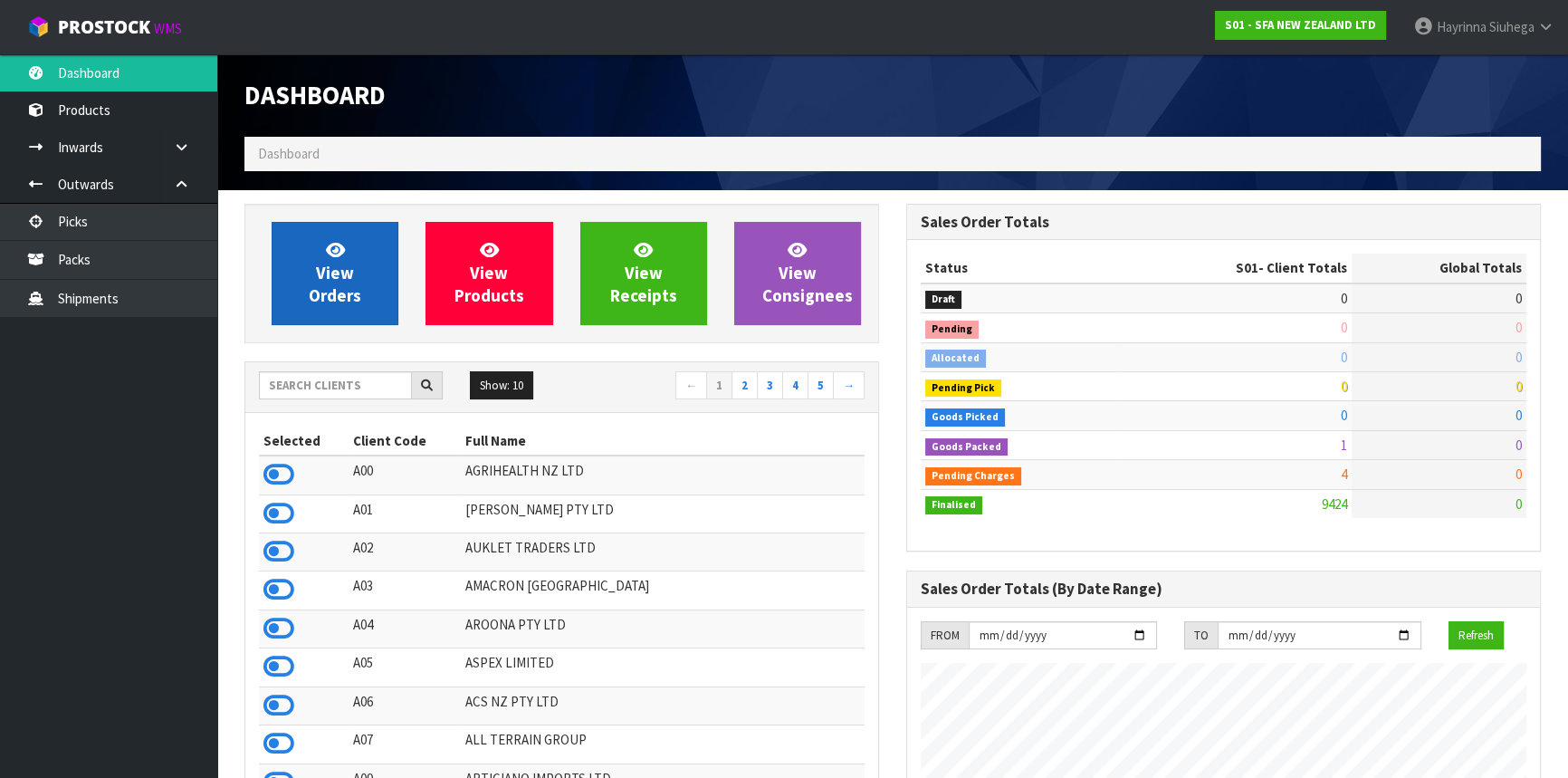
scroll to position [1369, 661]
click at [344, 252] on link "View Orders" at bounding box center [335, 273] width 127 height 103
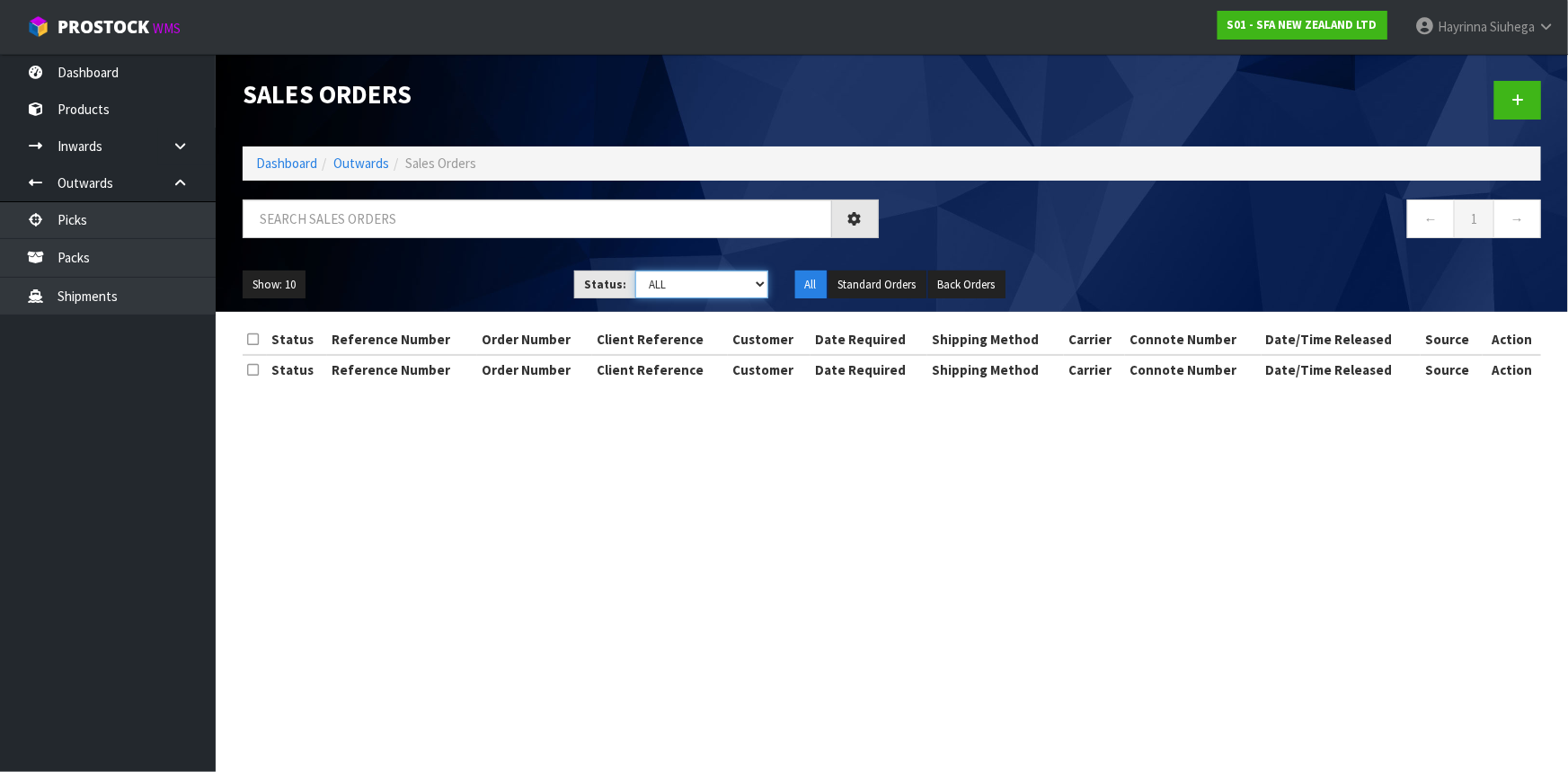
click at [643, 281] on select "Draft Pending Allocated Pending Pick Goods Picked Goods Packed Pending Charges …" at bounding box center [702, 285] width 133 height 28
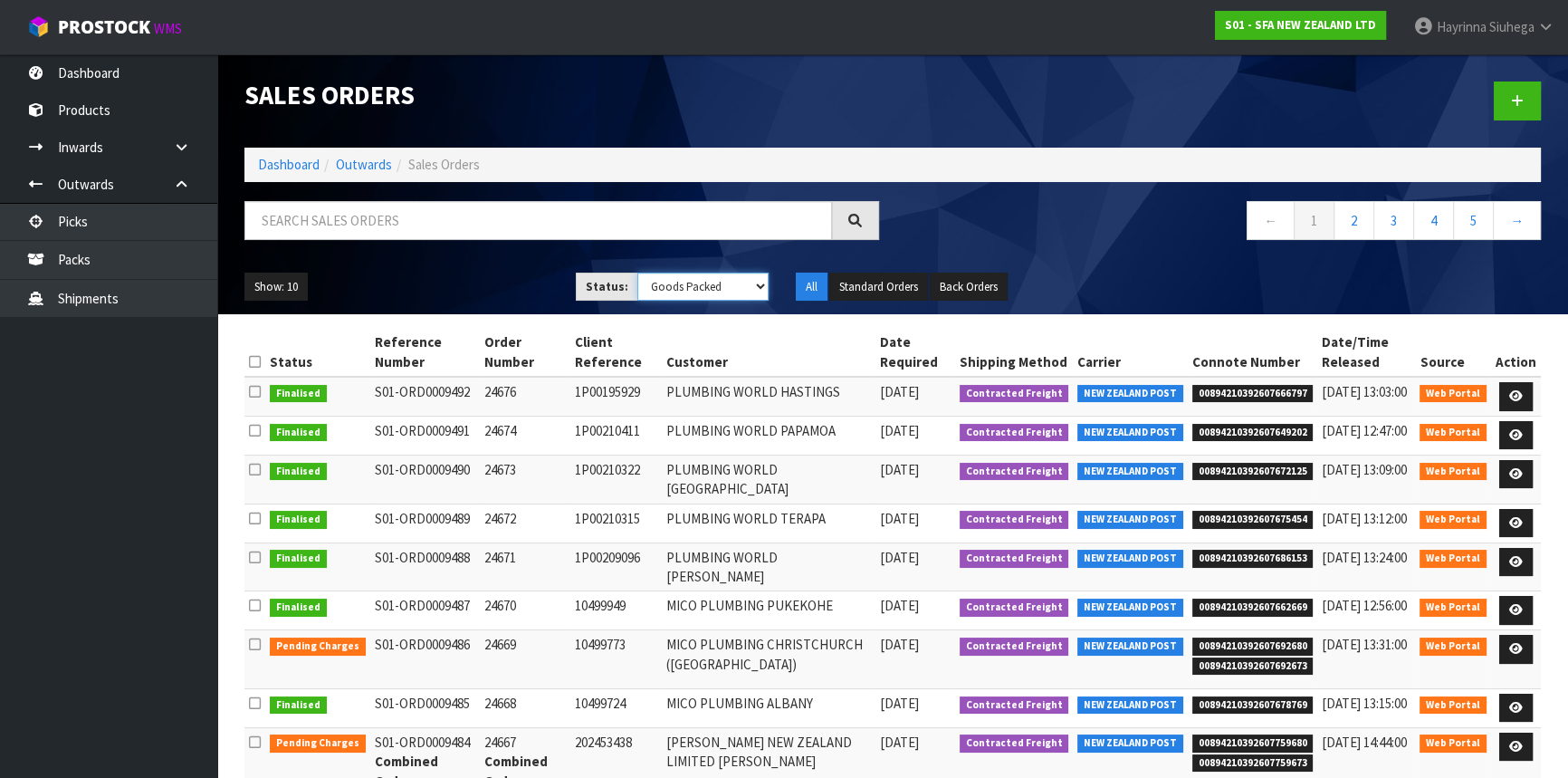
click at [637, 273] on select "Draft Pending Allocated Pending Pick Goods Picked Goods Packed Pending Charges …" at bounding box center [703, 287] width 132 height 28
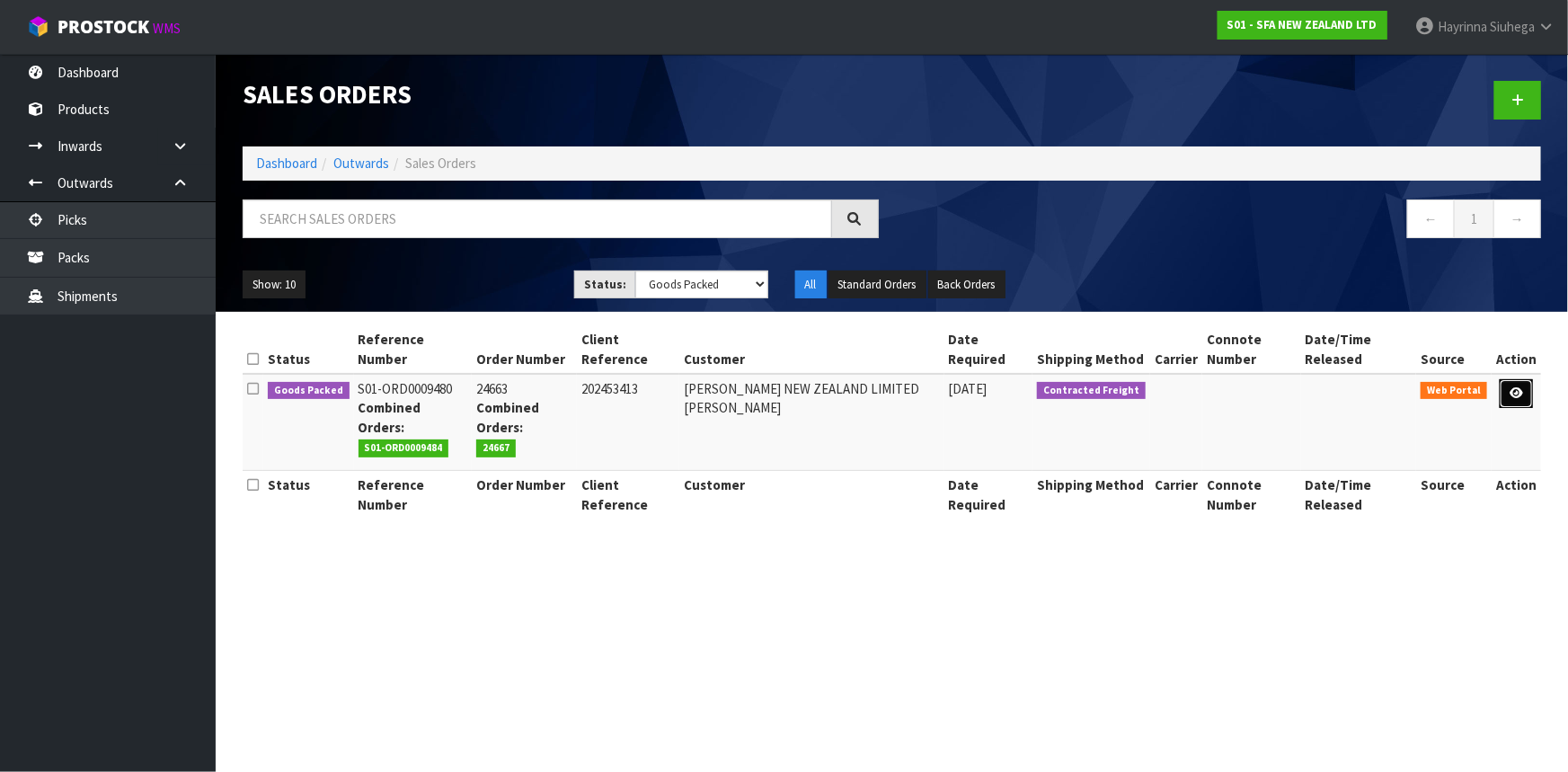
click at [1519, 387] on icon at bounding box center [1516, 393] width 13 height 11
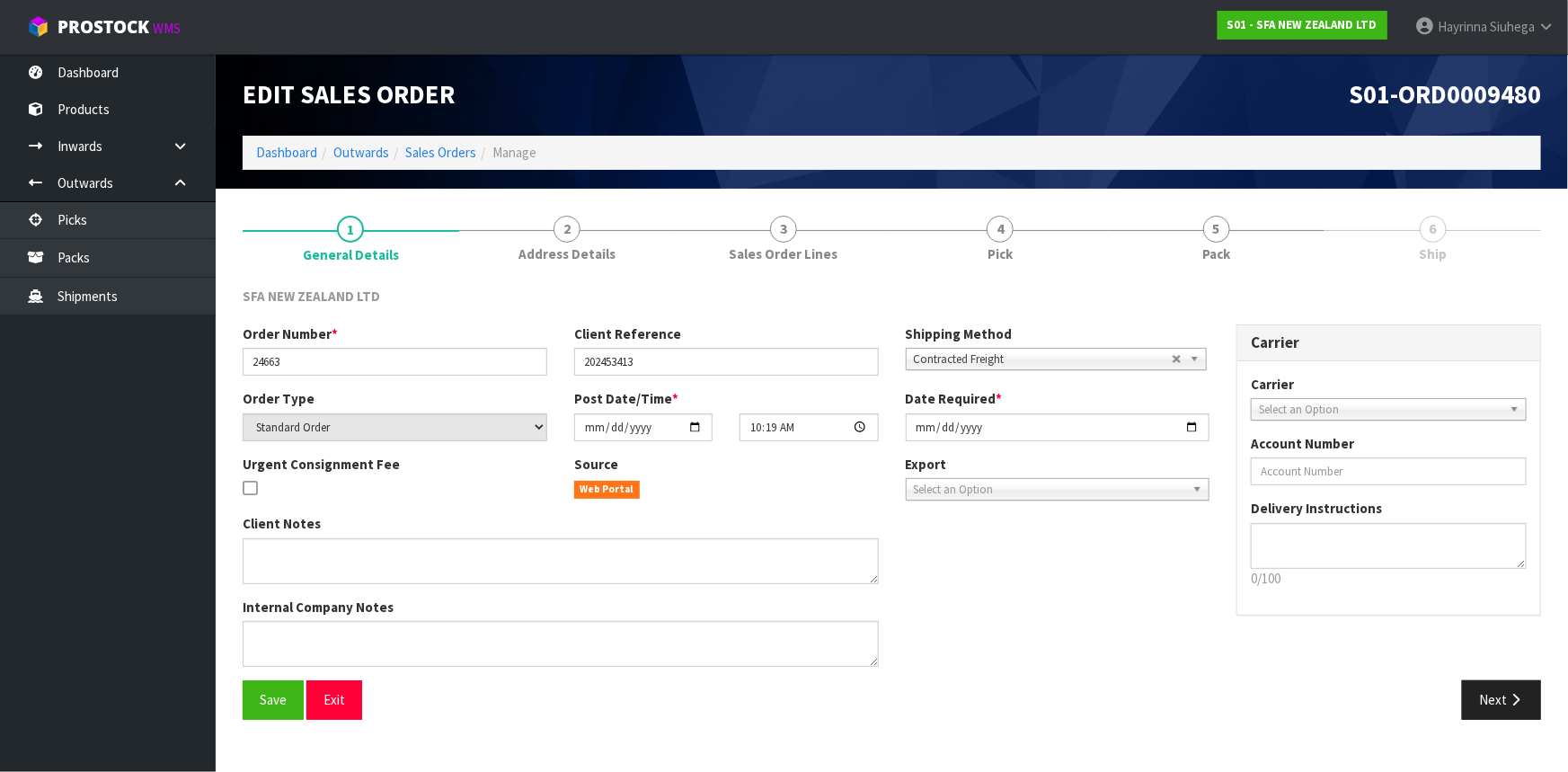
click at [1117, 198] on section "1 General Details 2 Address Details 3 Sales Order Lines 4 Pick 5 Pack 6 Ship SF…" at bounding box center [893, 468] width 1353 height 558
click at [1184, 215] on link "5 Pack" at bounding box center [1217, 238] width 217 height 71
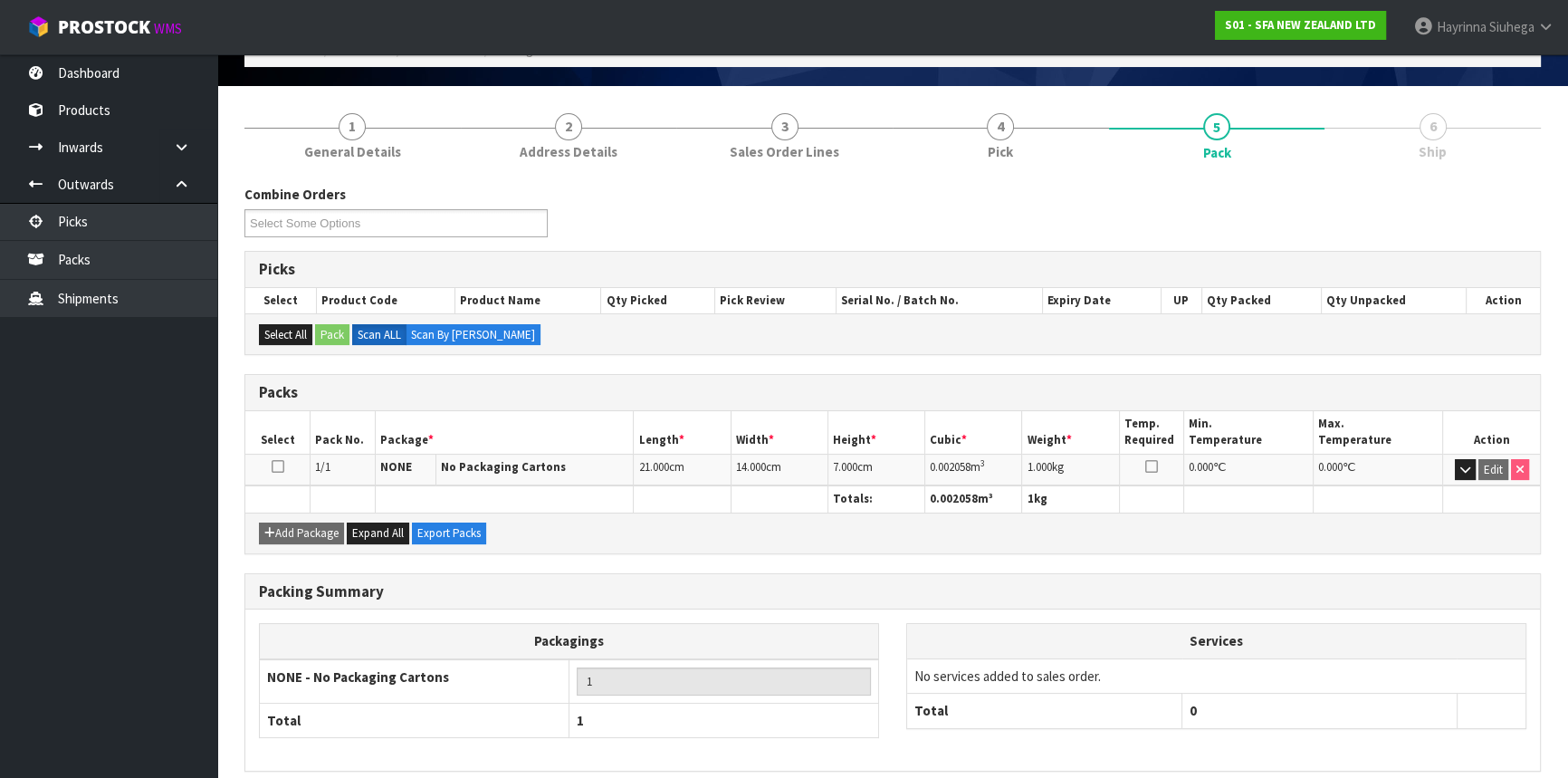
scroll to position [180, 0]
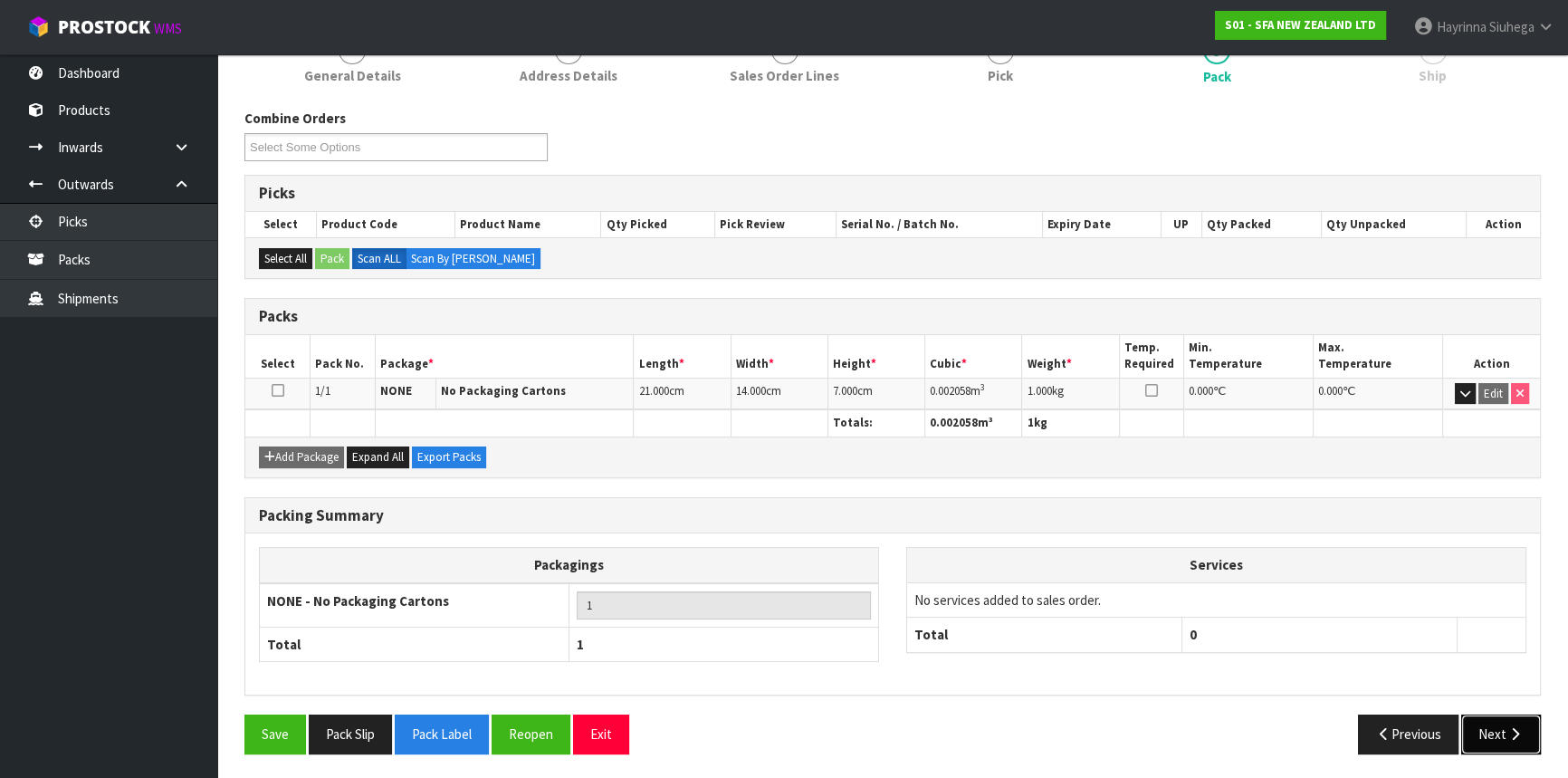
click at [1480, 722] on button "Next" at bounding box center [1501, 734] width 79 height 39
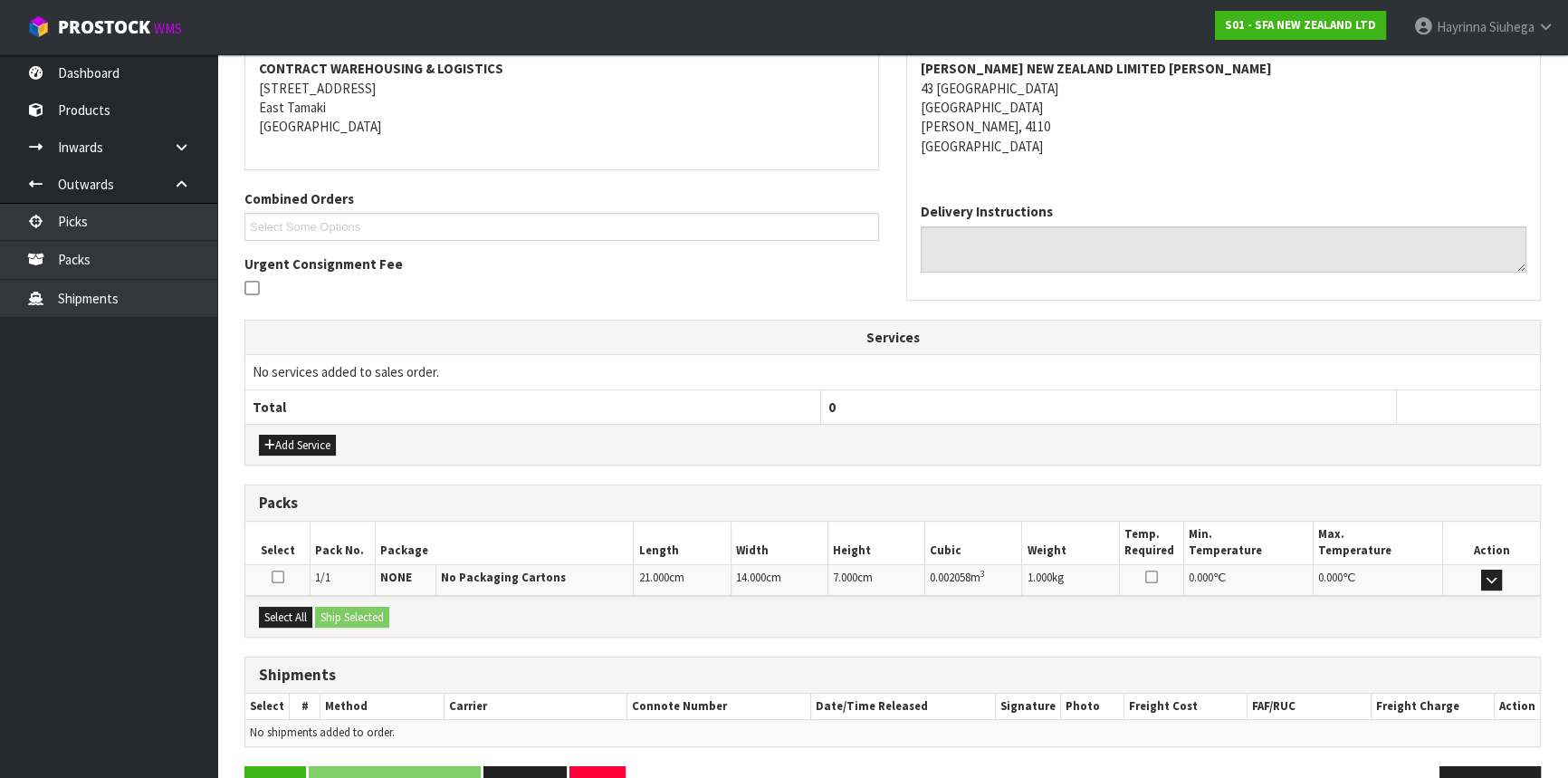
scroll to position [331, 0]
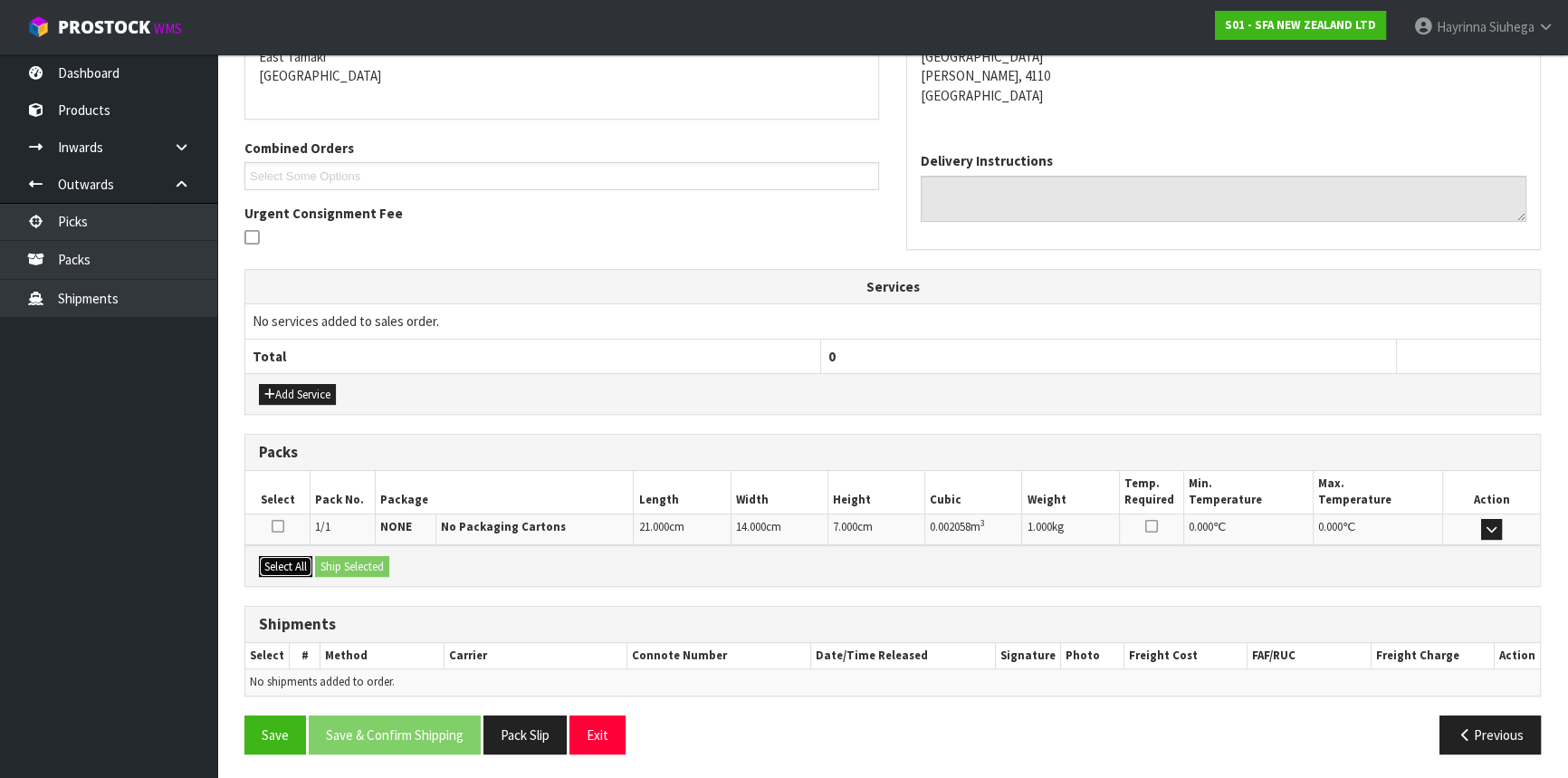
drag, startPoint x: 290, startPoint y: 559, endPoint x: 303, endPoint y: 559, distance: 13.0
click at [295, 559] on button "Select All" at bounding box center [286, 566] width 53 height 22
click at [380, 561] on button "Ship Selected" at bounding box center [352, 566] width 74 height 22
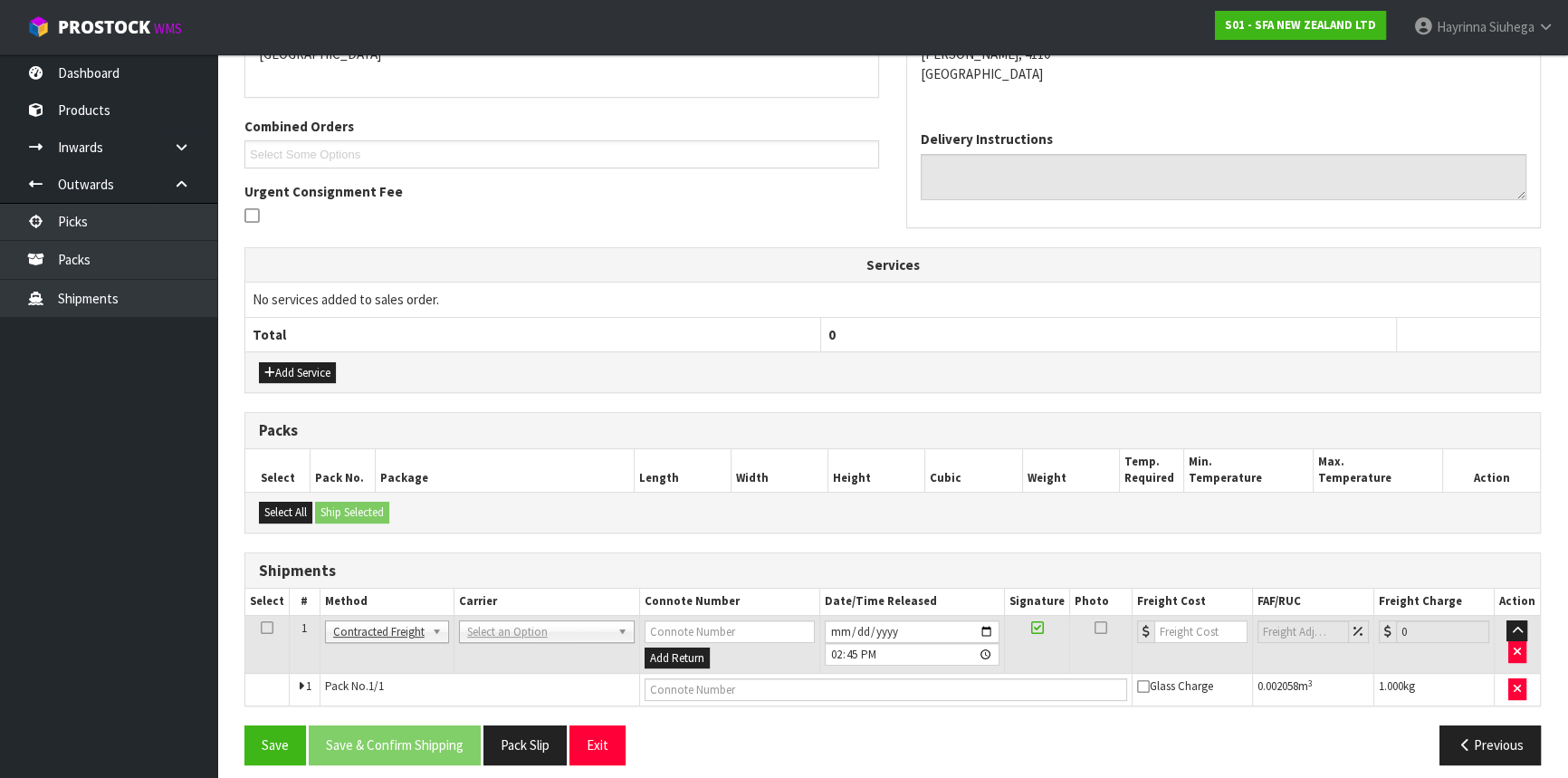
scroll to position [363, 0]
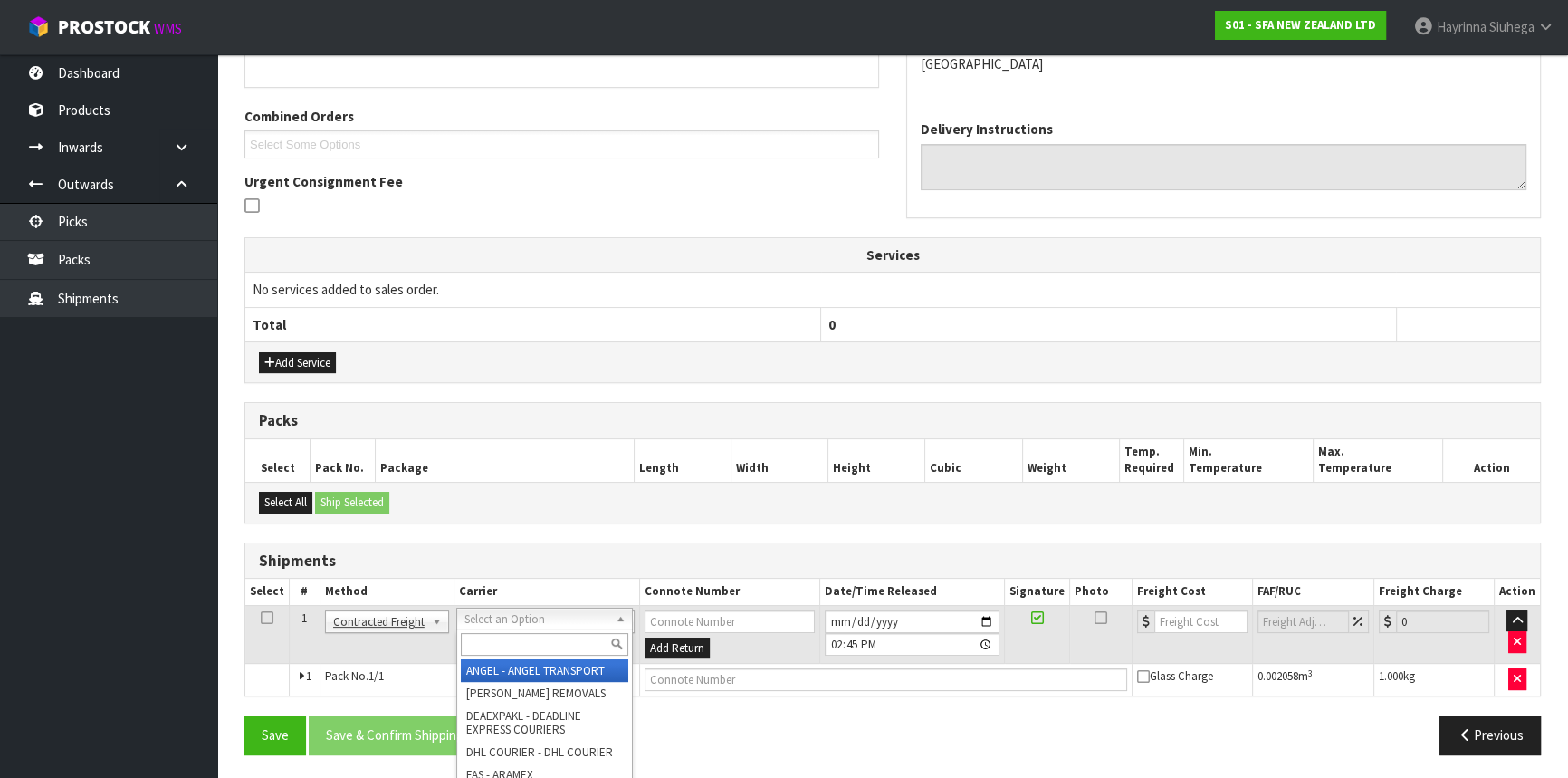
click at [562, 634] on input "text" at bounding box center [544, 645] width 167 height 23
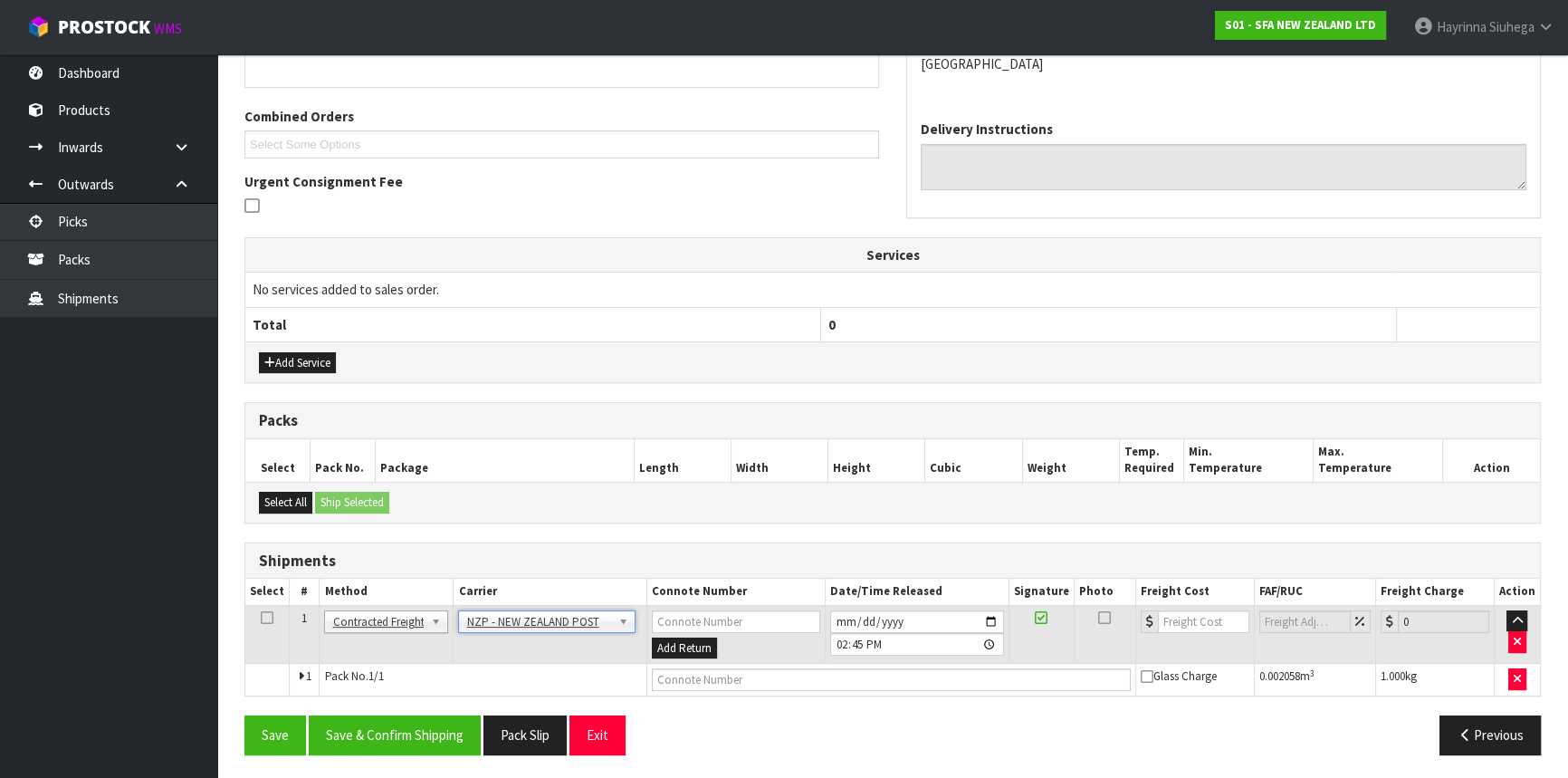
click at [697, 663] on td at bounding box center [890, 680] width 489 height 32
click at [698, 673] on input "text" at bounding box center [891, 680] width 479 height 23
click at [244, 716] on button "Save" at bounding box center [274, 734] width 62 height 39
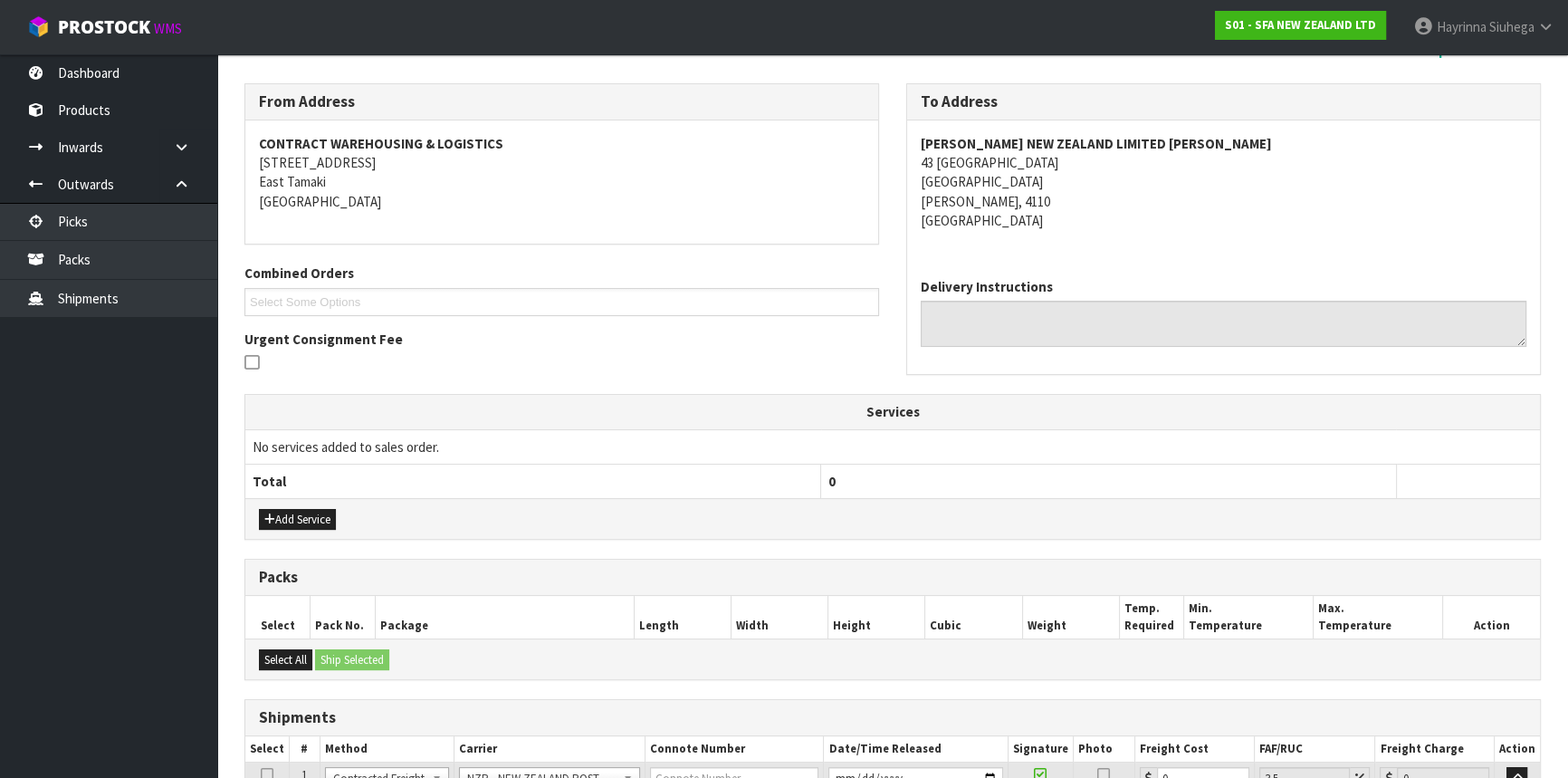
scroll to position [429, 0]
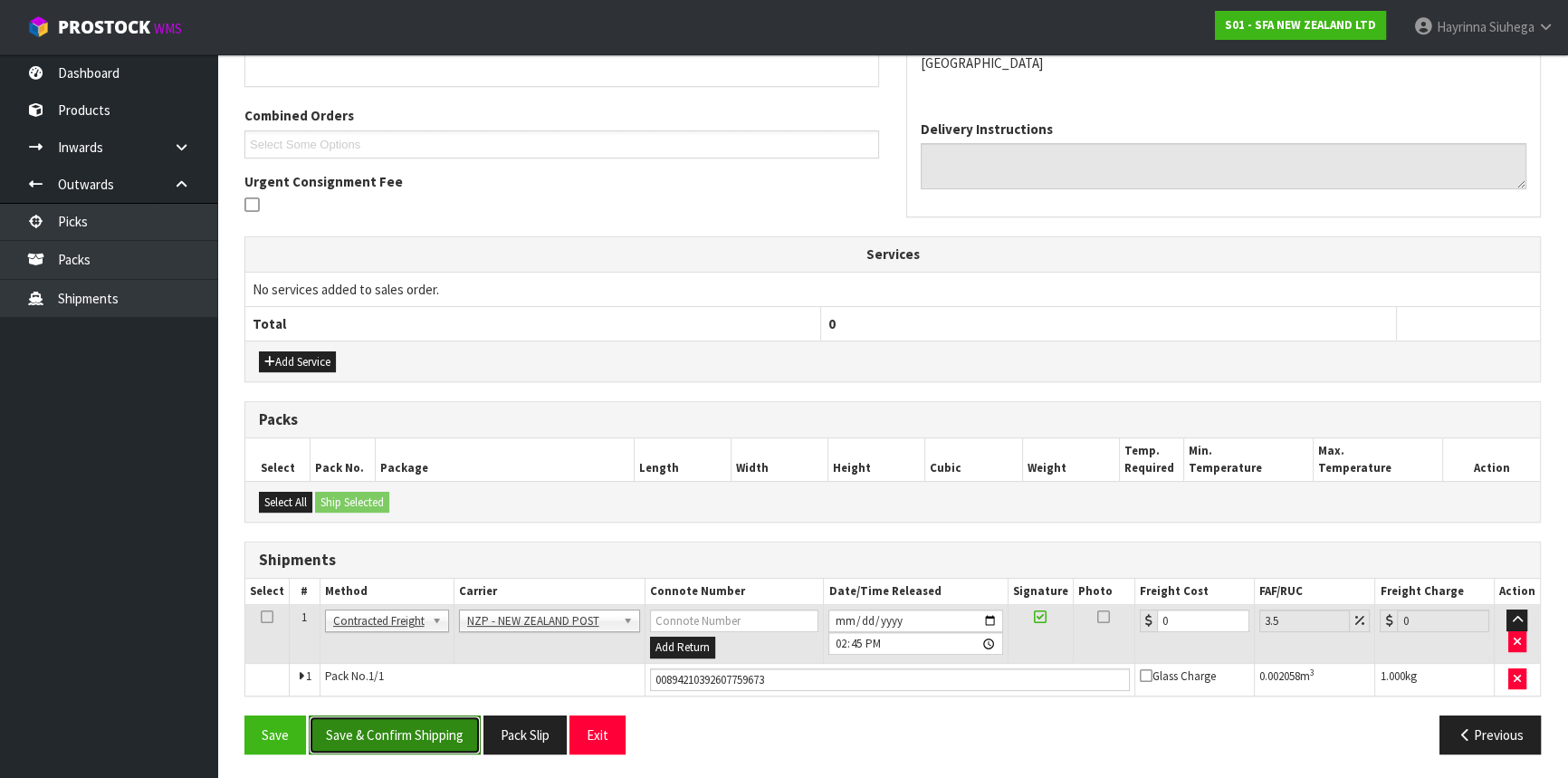
click at [407, 716] on button "Save & Confirm Shipping" at bounding box center [395, 734] width 172 height 39
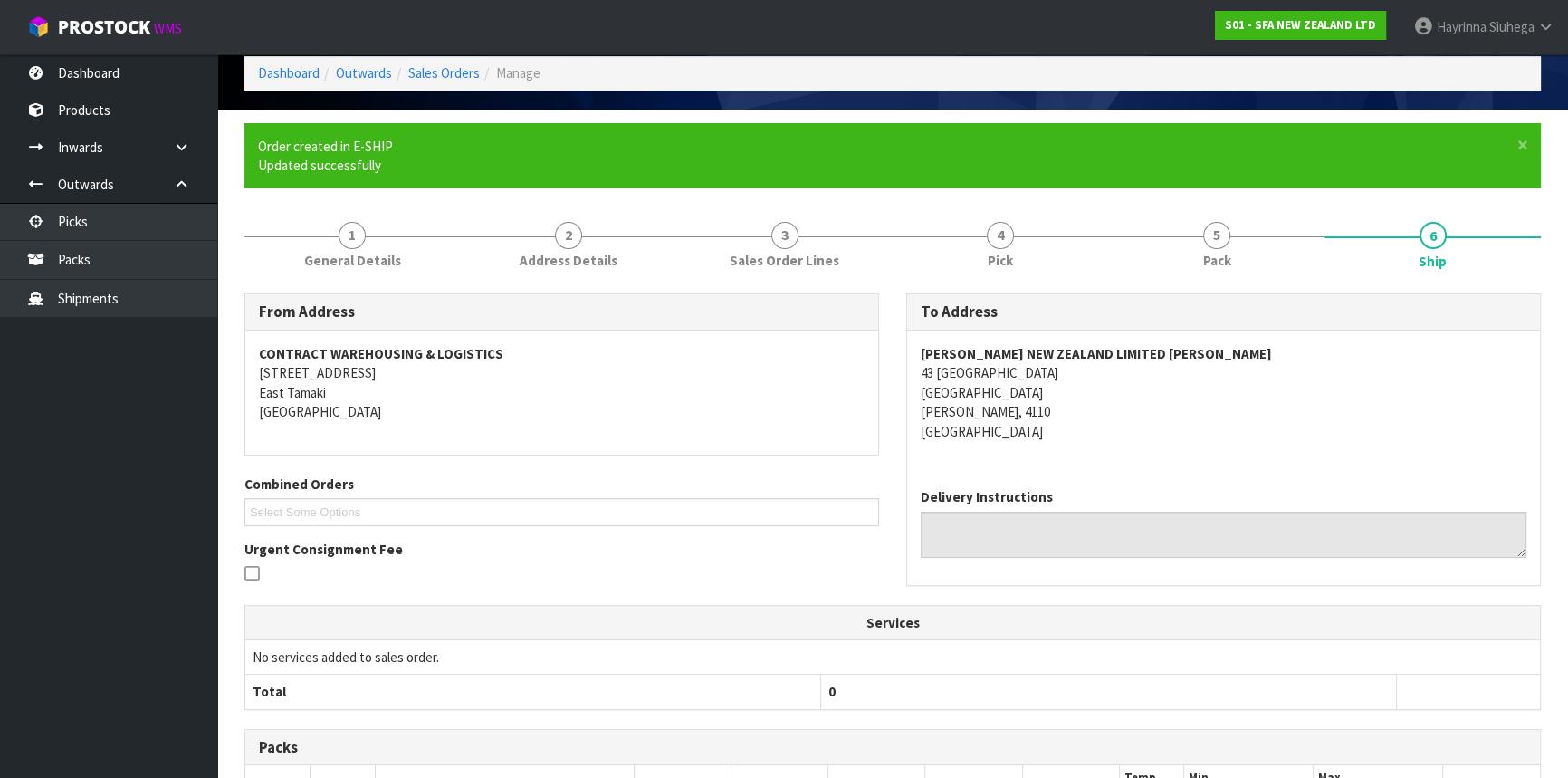
scroll to position [0, 0]
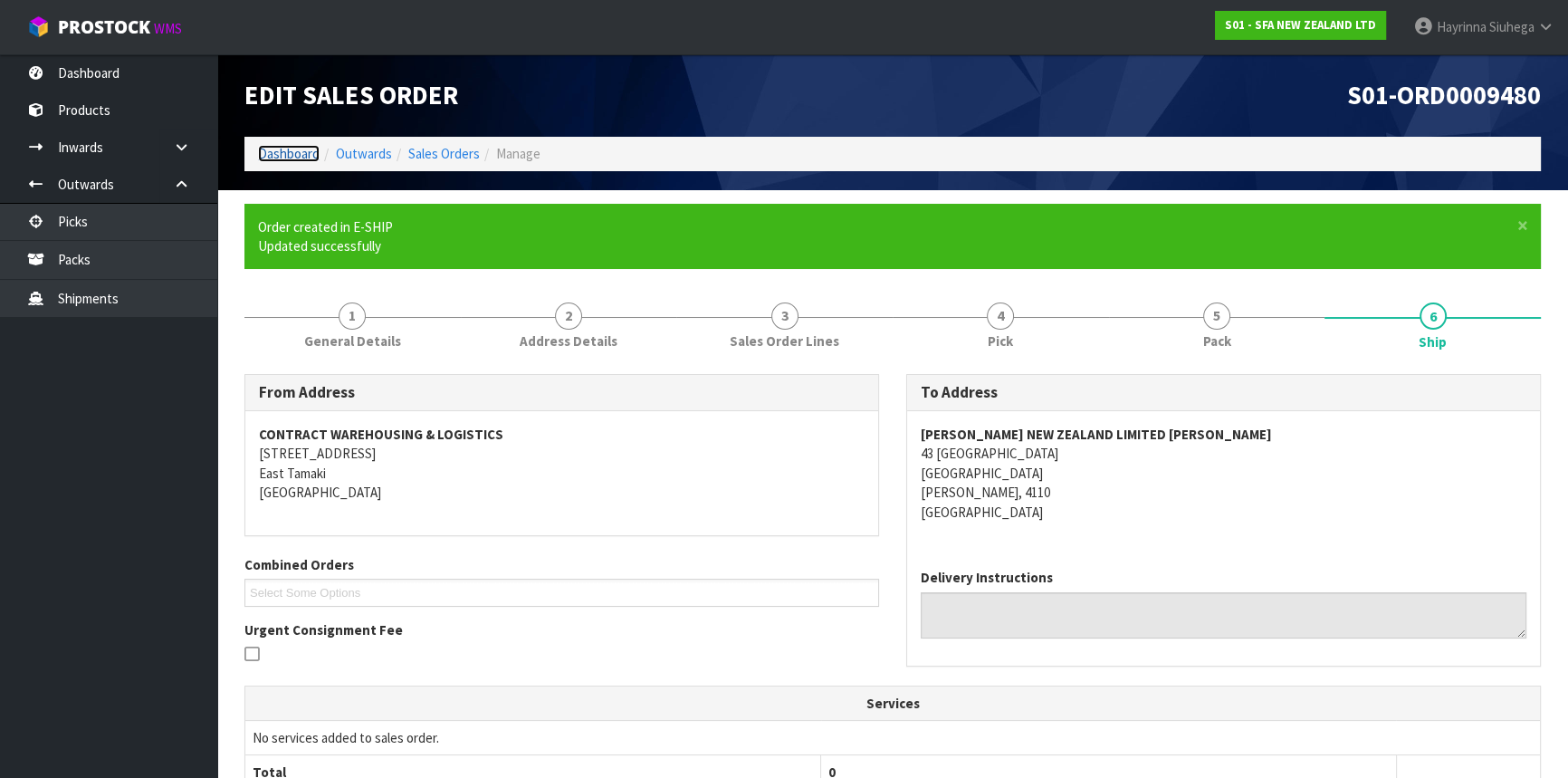
click at [286, 158] on link "Dashboard" at bounding box center [289, 153] width 62 height 17
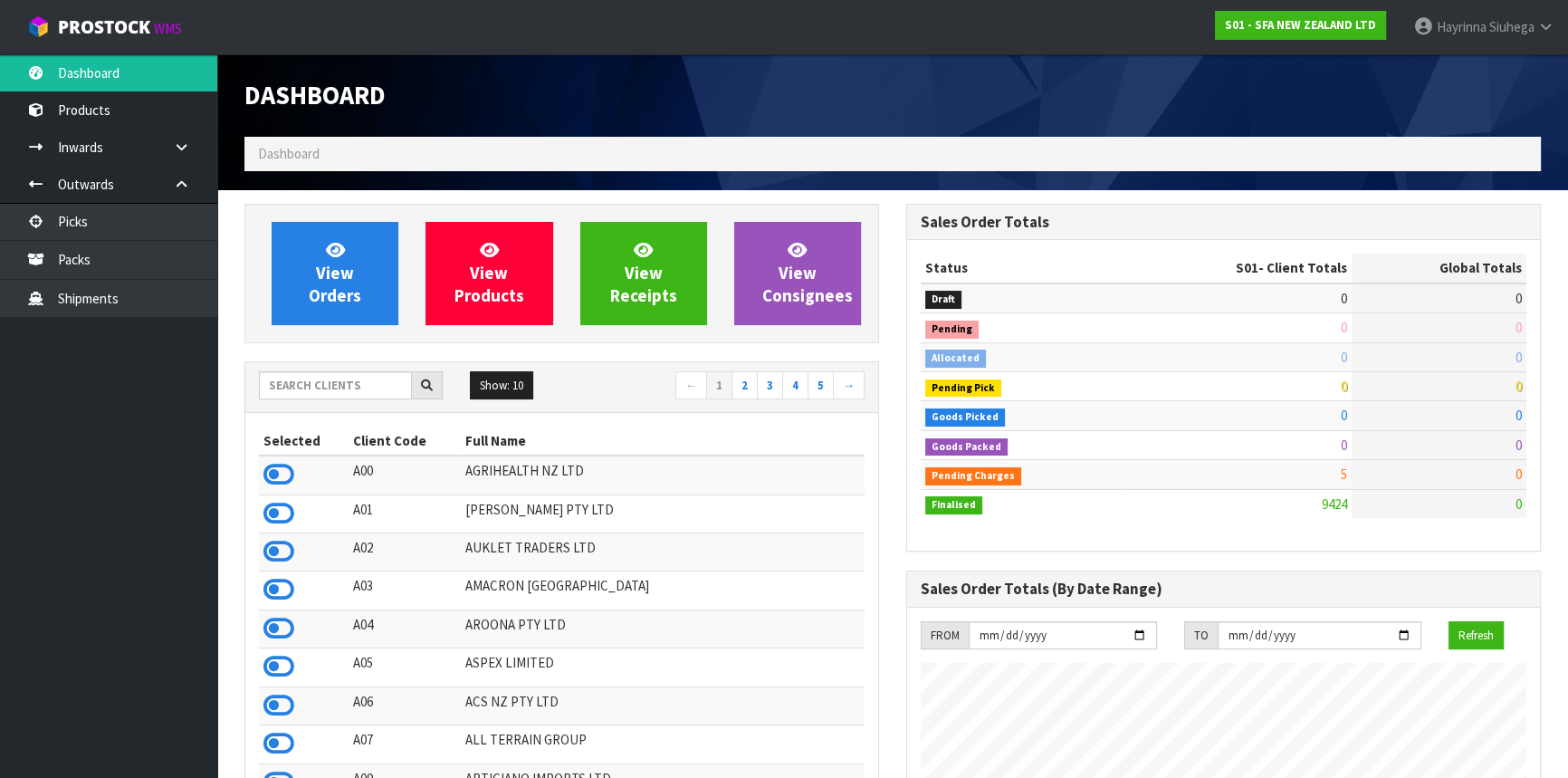
scroll to position [1369, 661]
click at [365, 383] on input "text" at bounding box center [336, 385] width 153 height 28
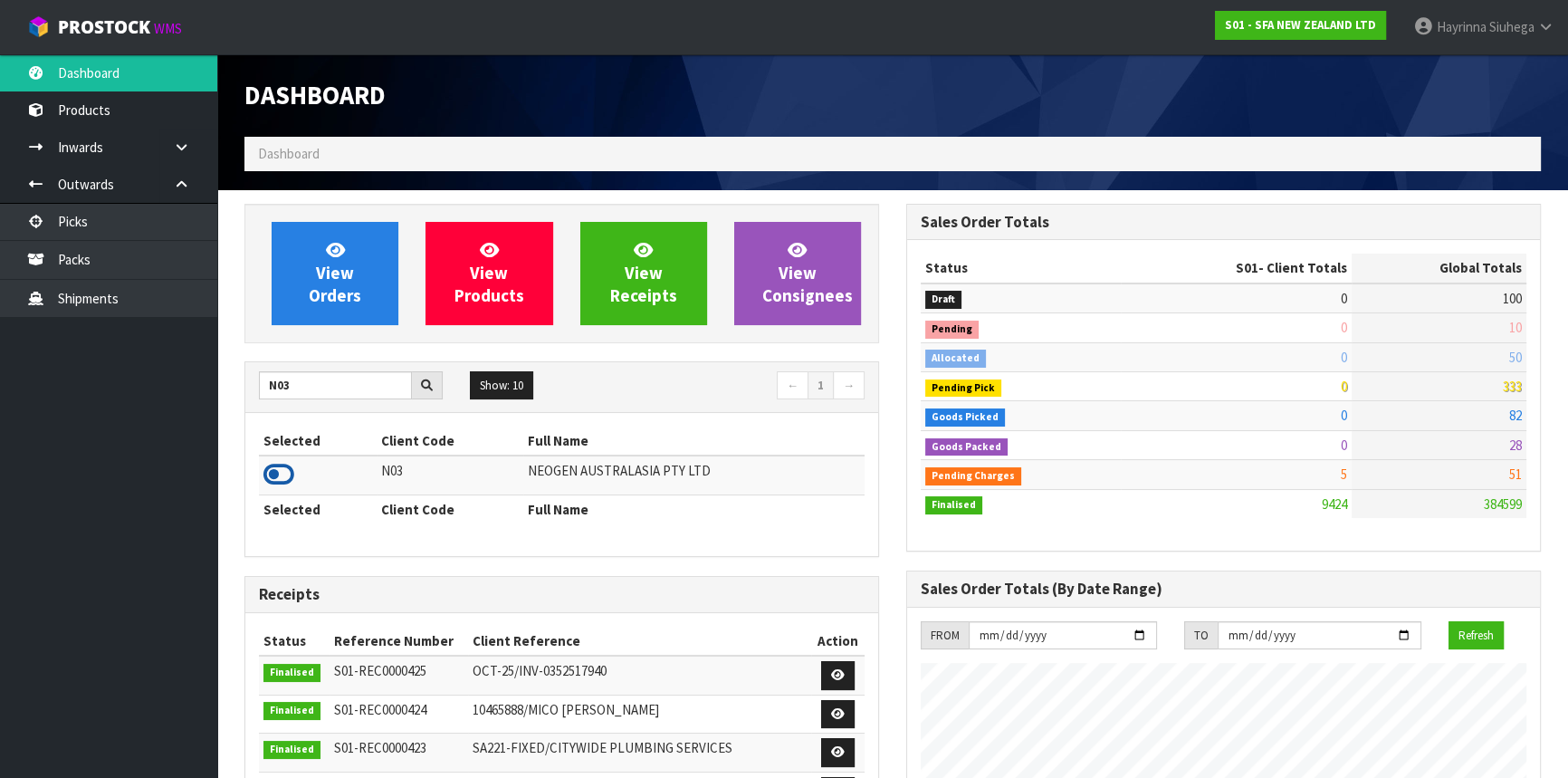
click at [290, 469] on icon at bounding box center [278, 474] width 31 height 27
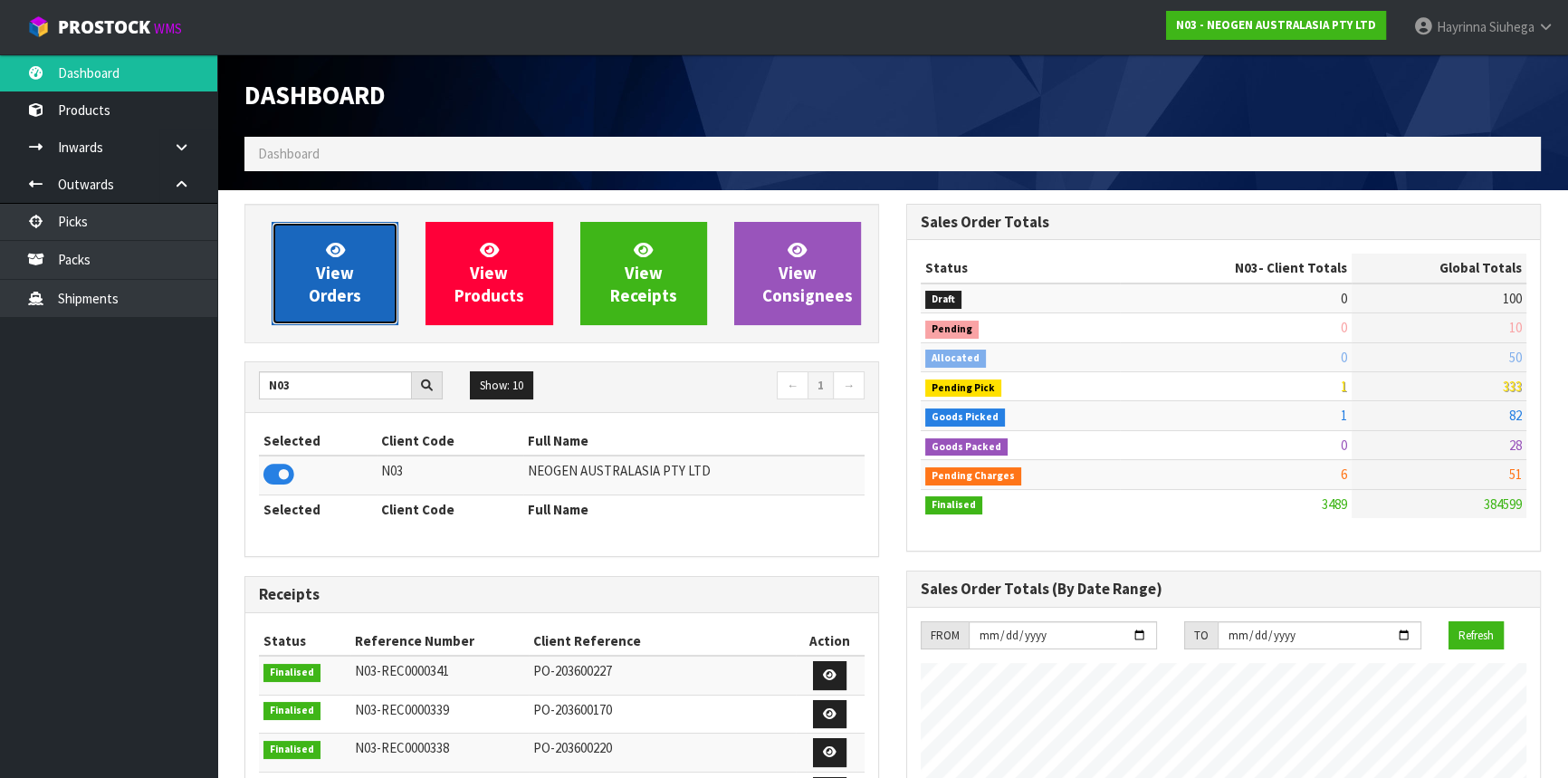
click at [318, 259] on link "View Orders" at bounding box center [335, 273] width 127 height 103
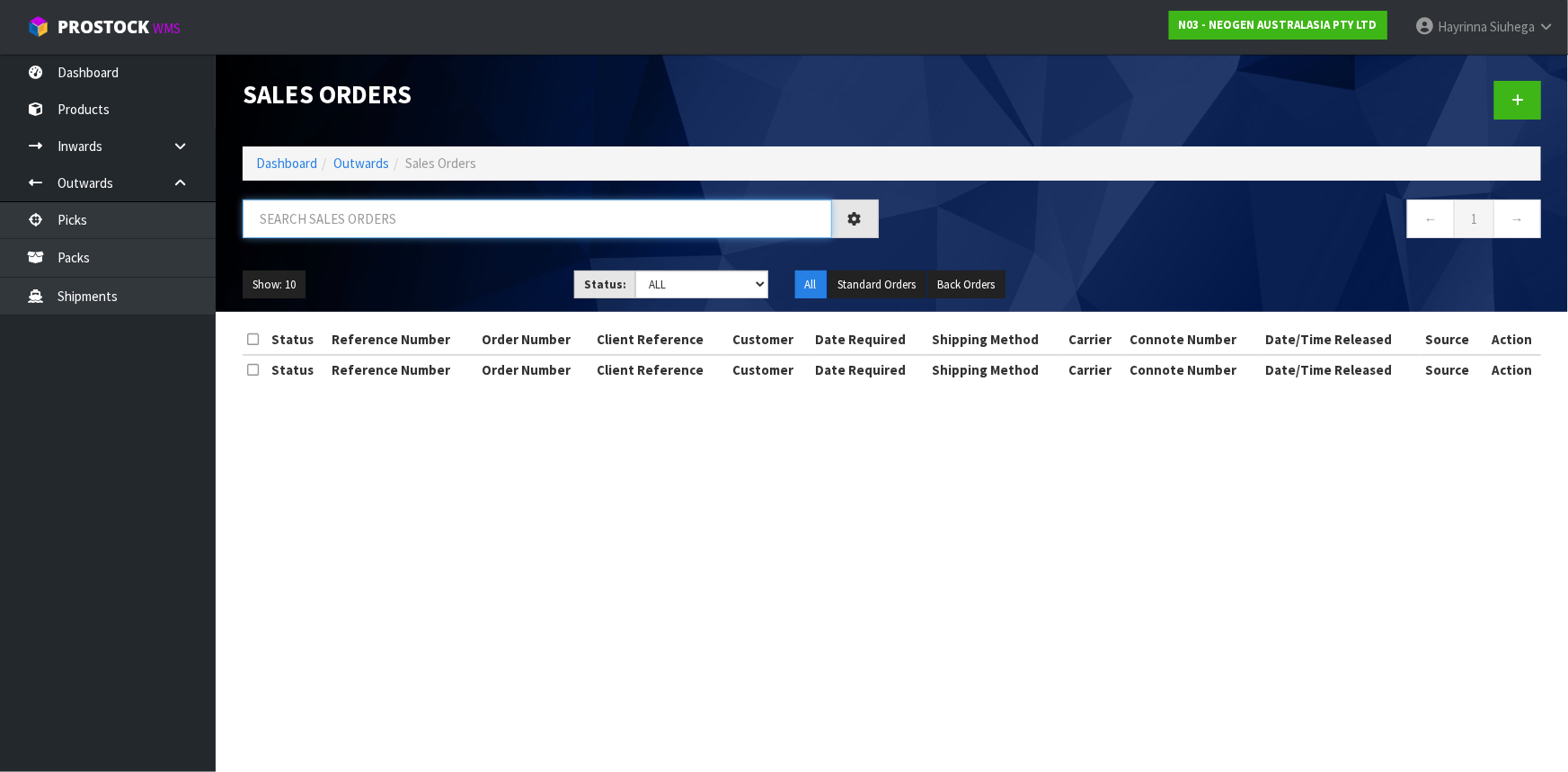
click at [382, 208] on input "text" at bounding box center [537, 218] width 590 height 39
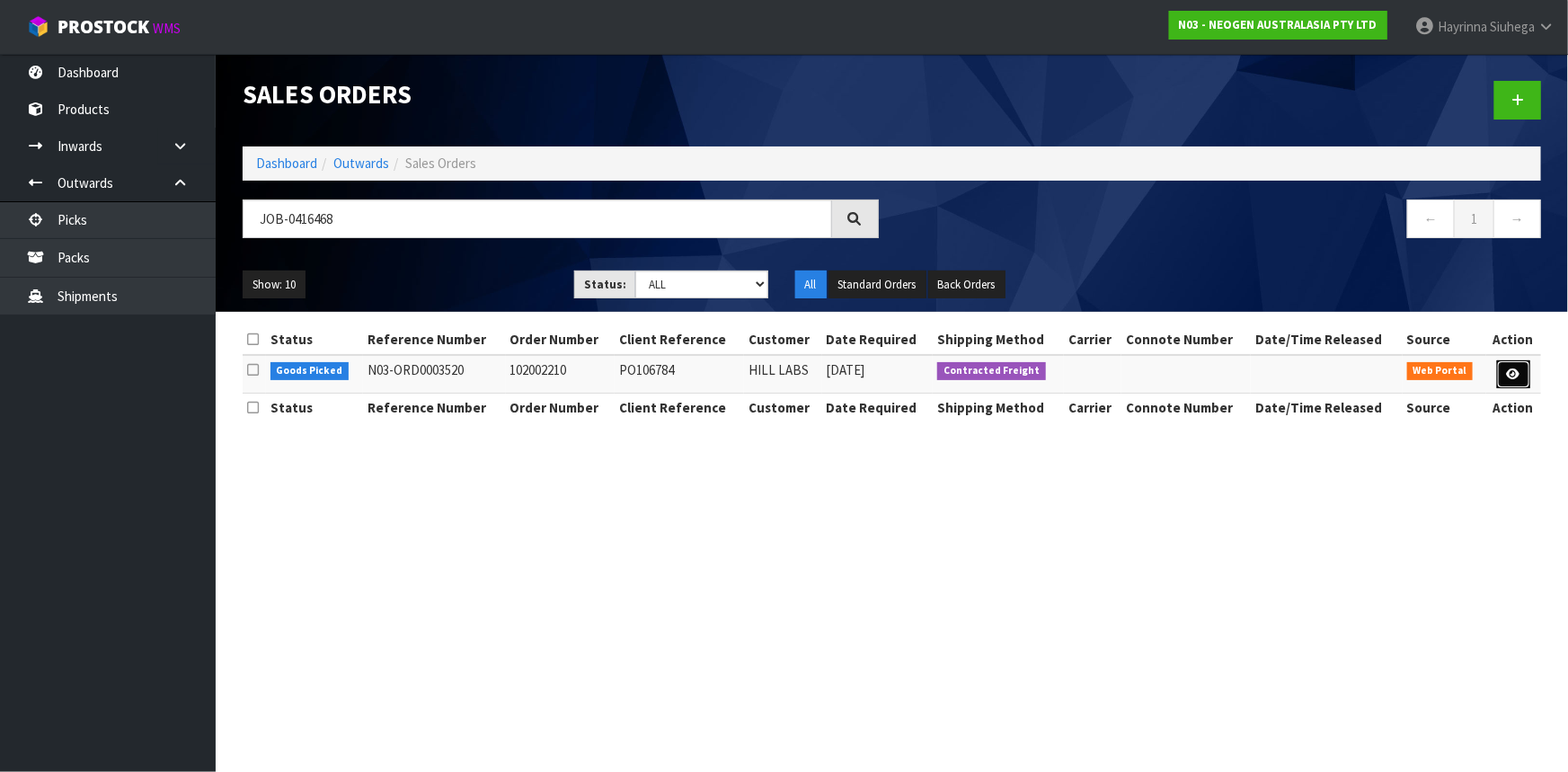
click at [1526, 378] on link at bounding box center [1514, 375] width 33 height 29
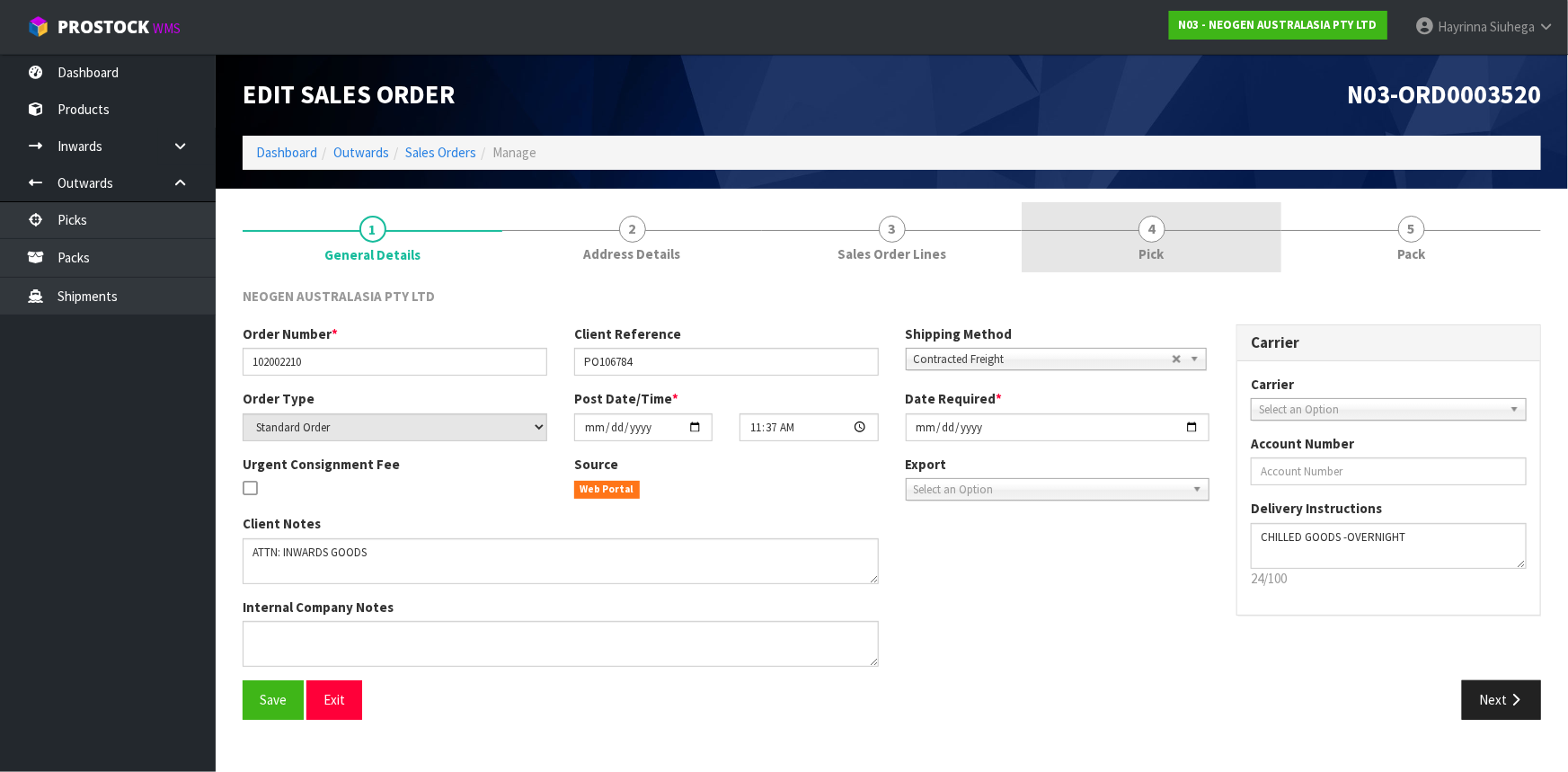
click at [1250, 221] on link "4 Pick" at bounding box center [1152, 238] width 259 height 71
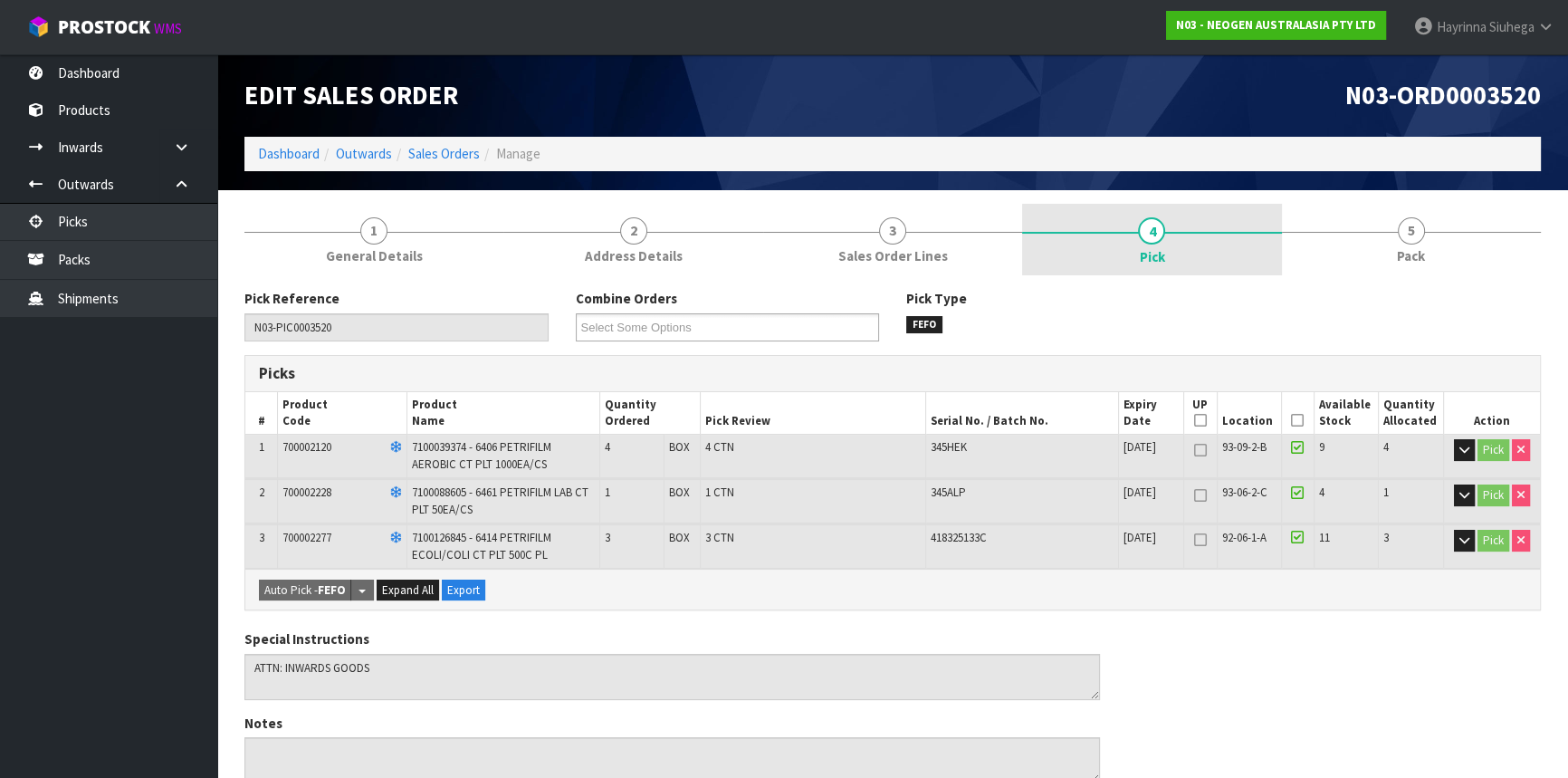
drag, startPoint x: 1382, startPoint y: 217, endPoint x: 1247, endPoint y: 261, distance: 142.0
click at [1383, 218] on link "5 Pack" at bounding box center [1412, 239] width 259 height 72
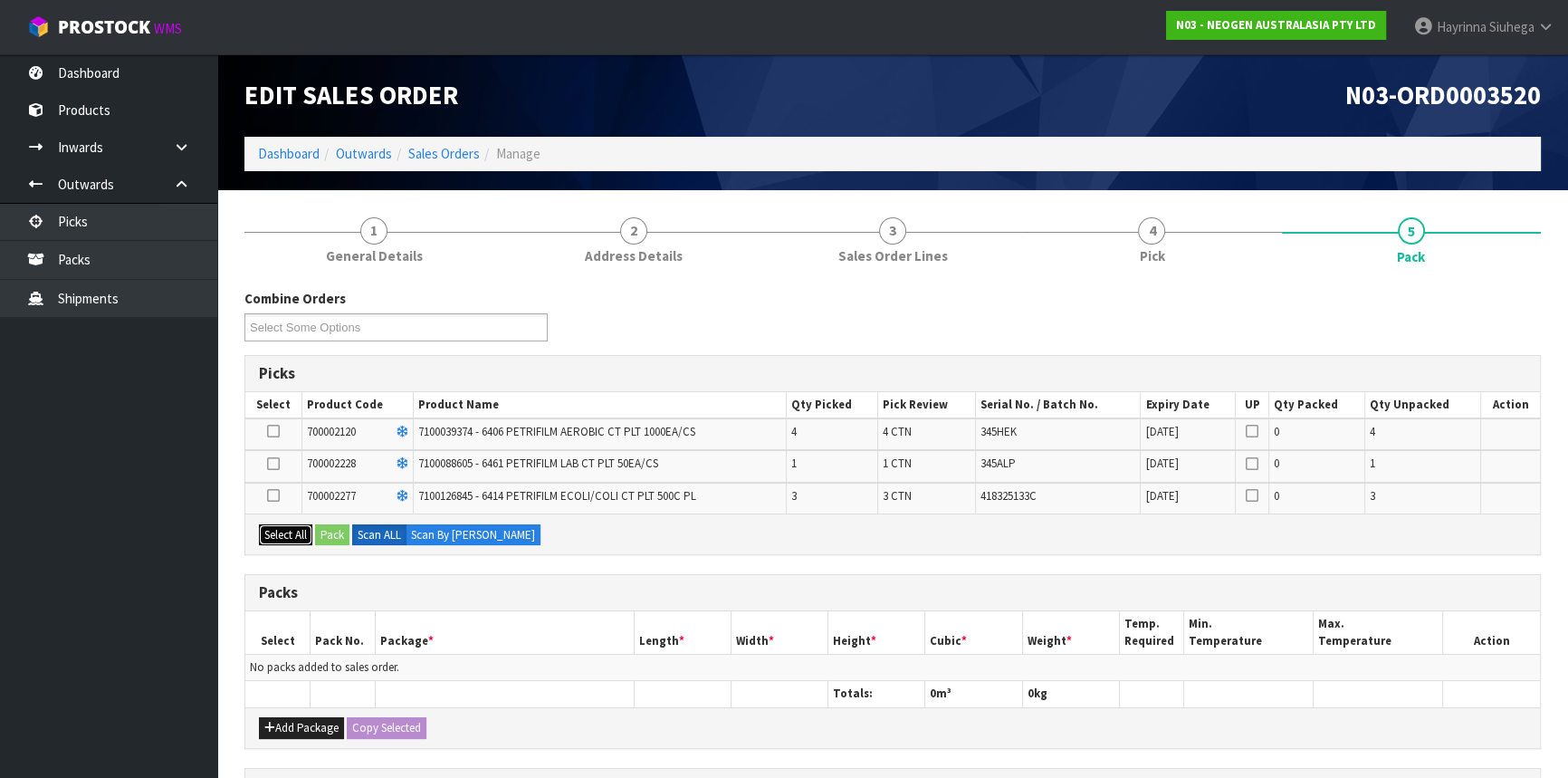
click at [294, 539] on button "Select All" at bounding box center [286, 535] width 53 height 22
click at [270, 717] on button "Add Package" at bounding box center [302, 728] width 85 height 22
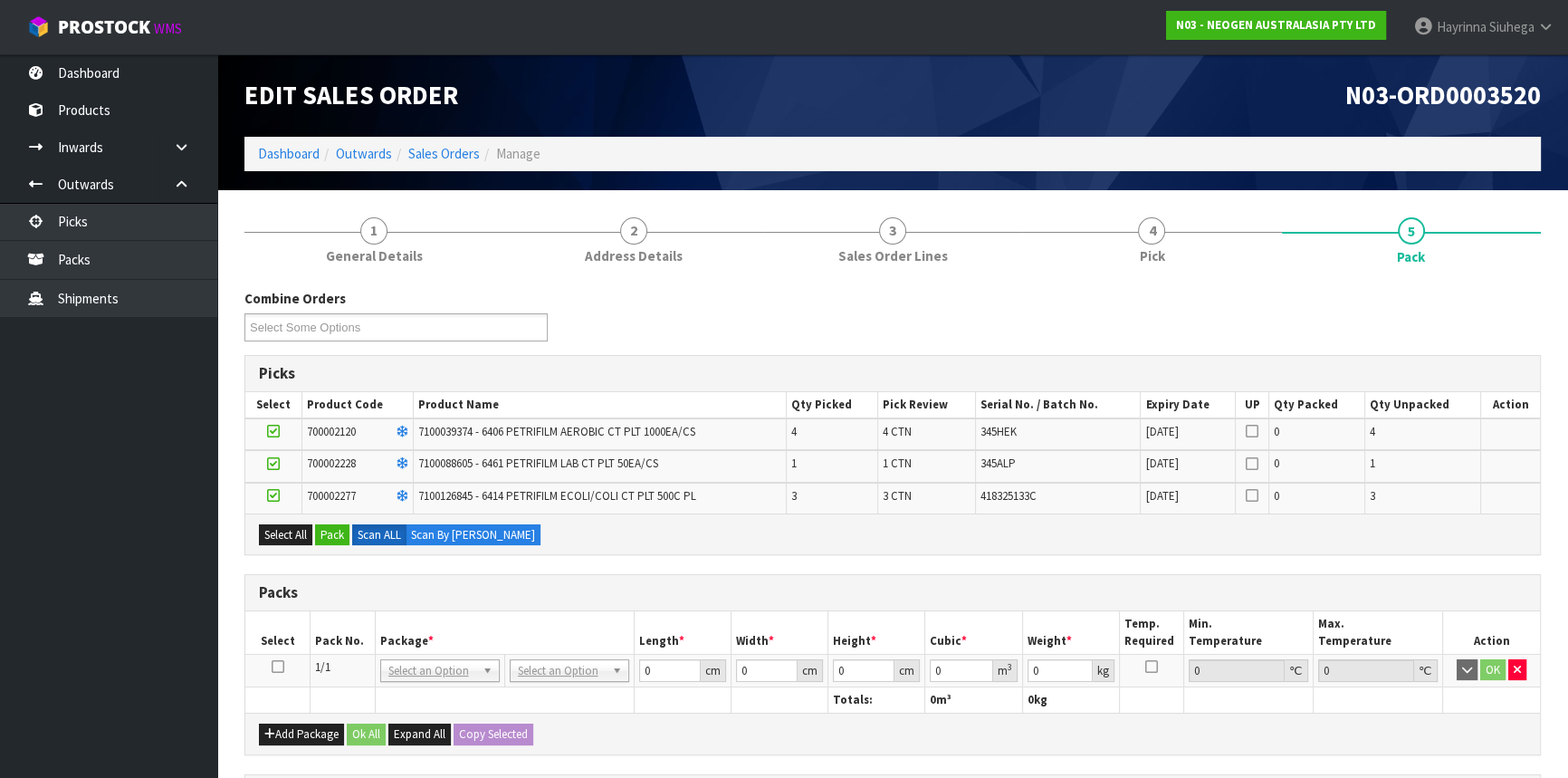
click at [282, 666] on icon at bounding box center [277, 666] width 12 height 1
click at [327, 528] on button "Pack" at bounding box center [332, 535] width 34 height 22
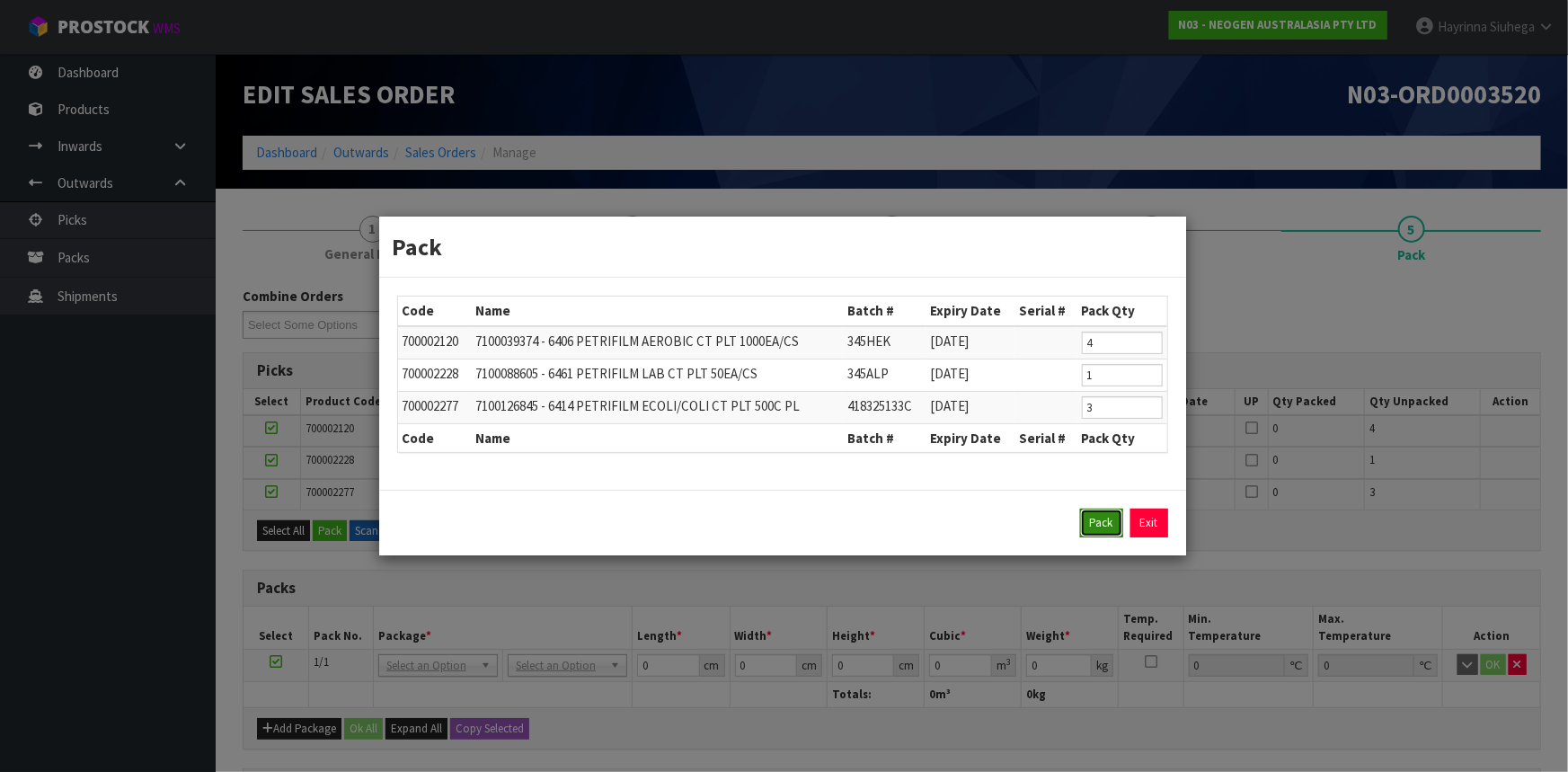
click at [1088, 518] on button "Pack" at bounding box center [1102, 522] width 43 height 29
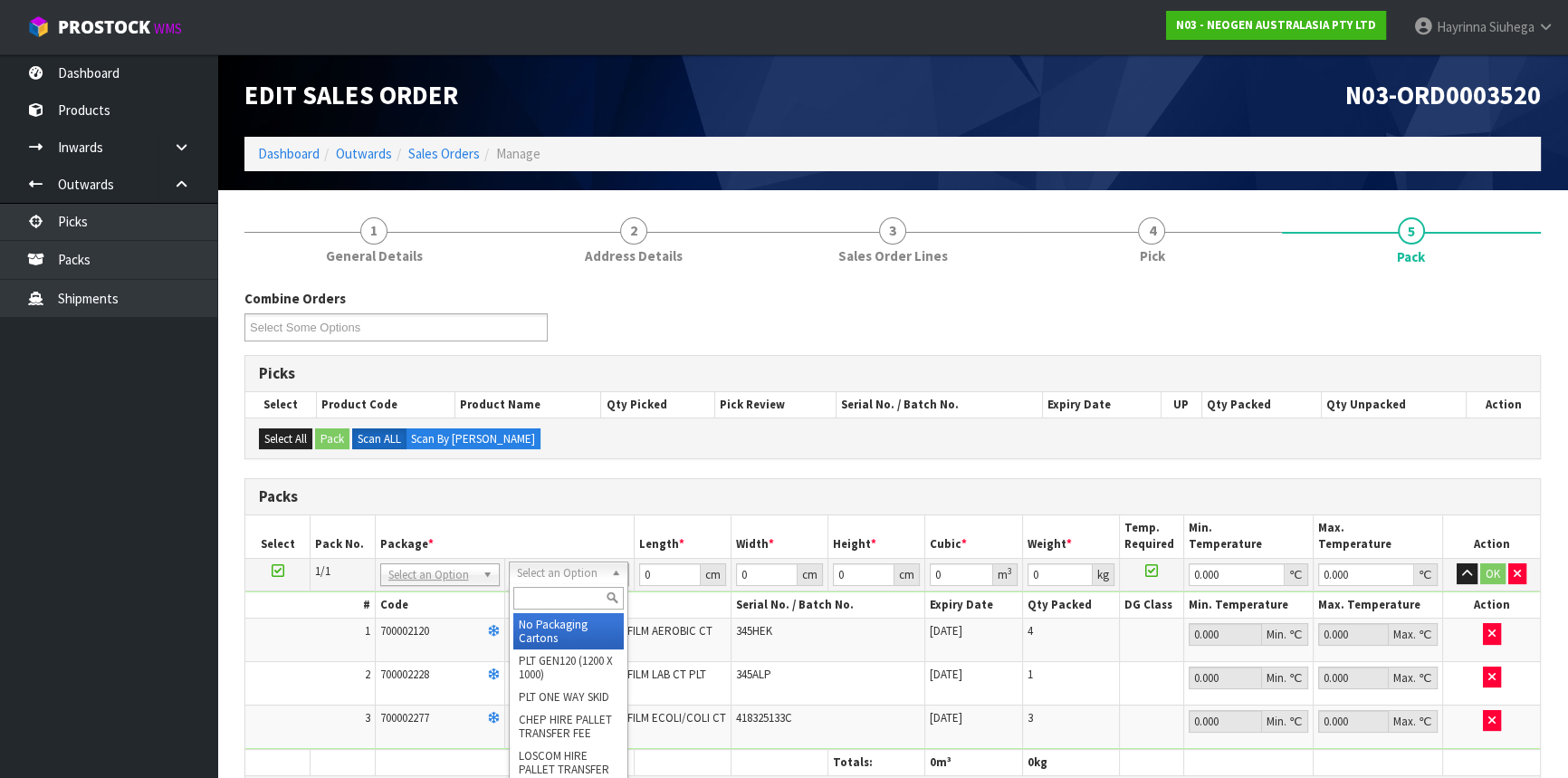
click at [554, 607] on input "text" at bounding box center [568, 598] width 111 height 23
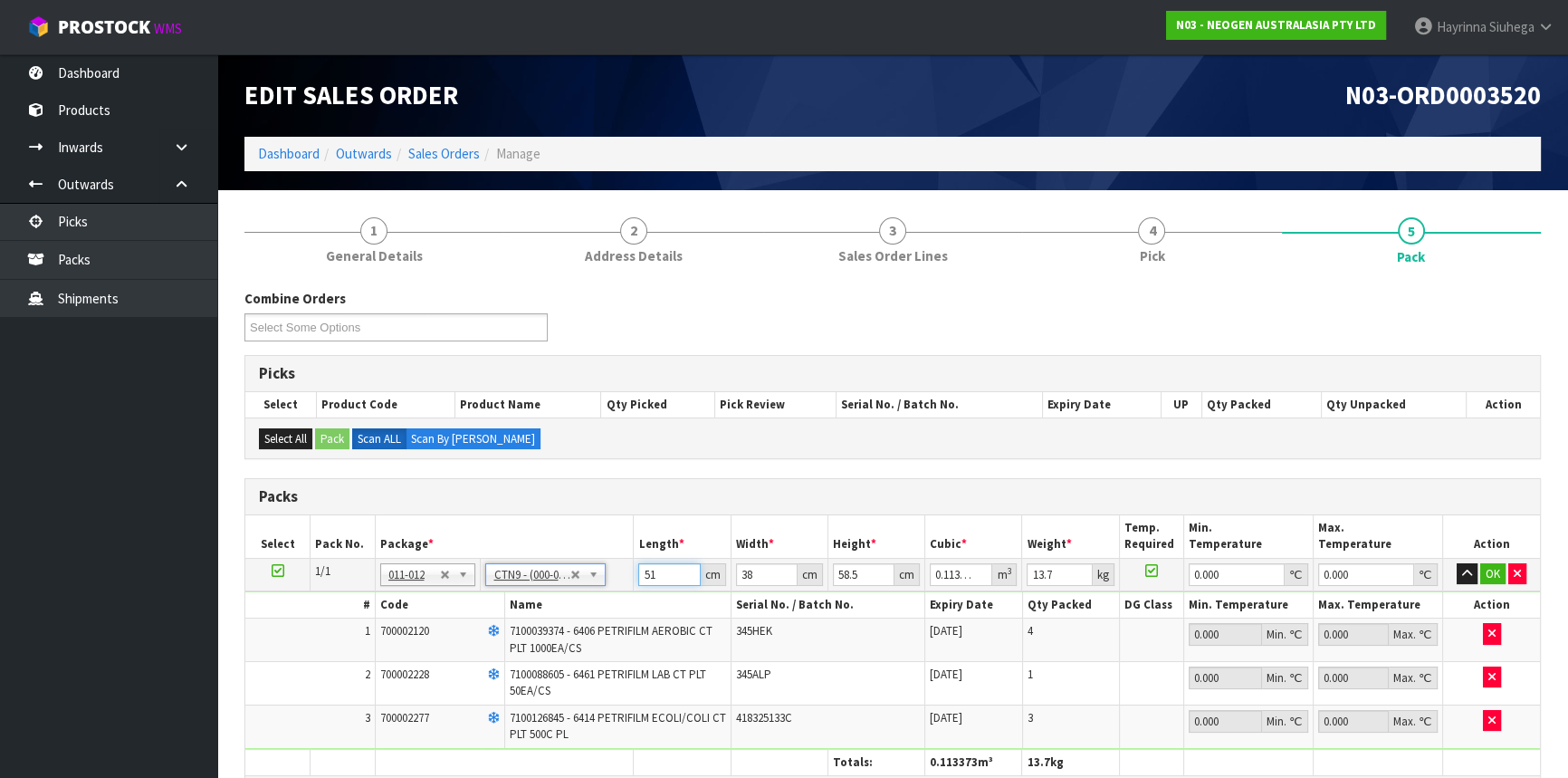
click at [652, 571] on input "51" at bounding box center [668, 575] width 62 height 23
click button "OK" at bounding box center [1492, 574] width 26 height 22
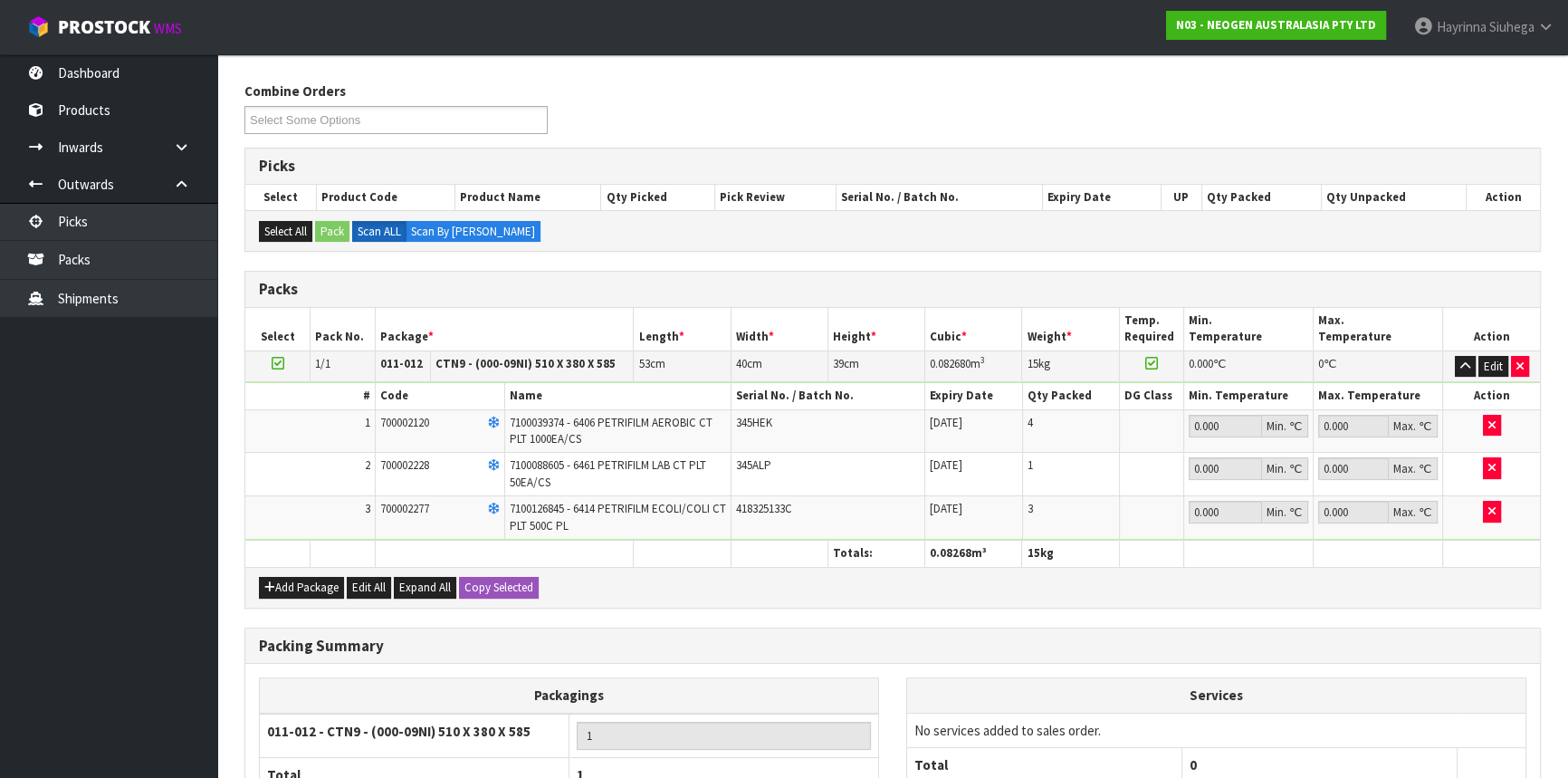
scroll to position [377, 0]
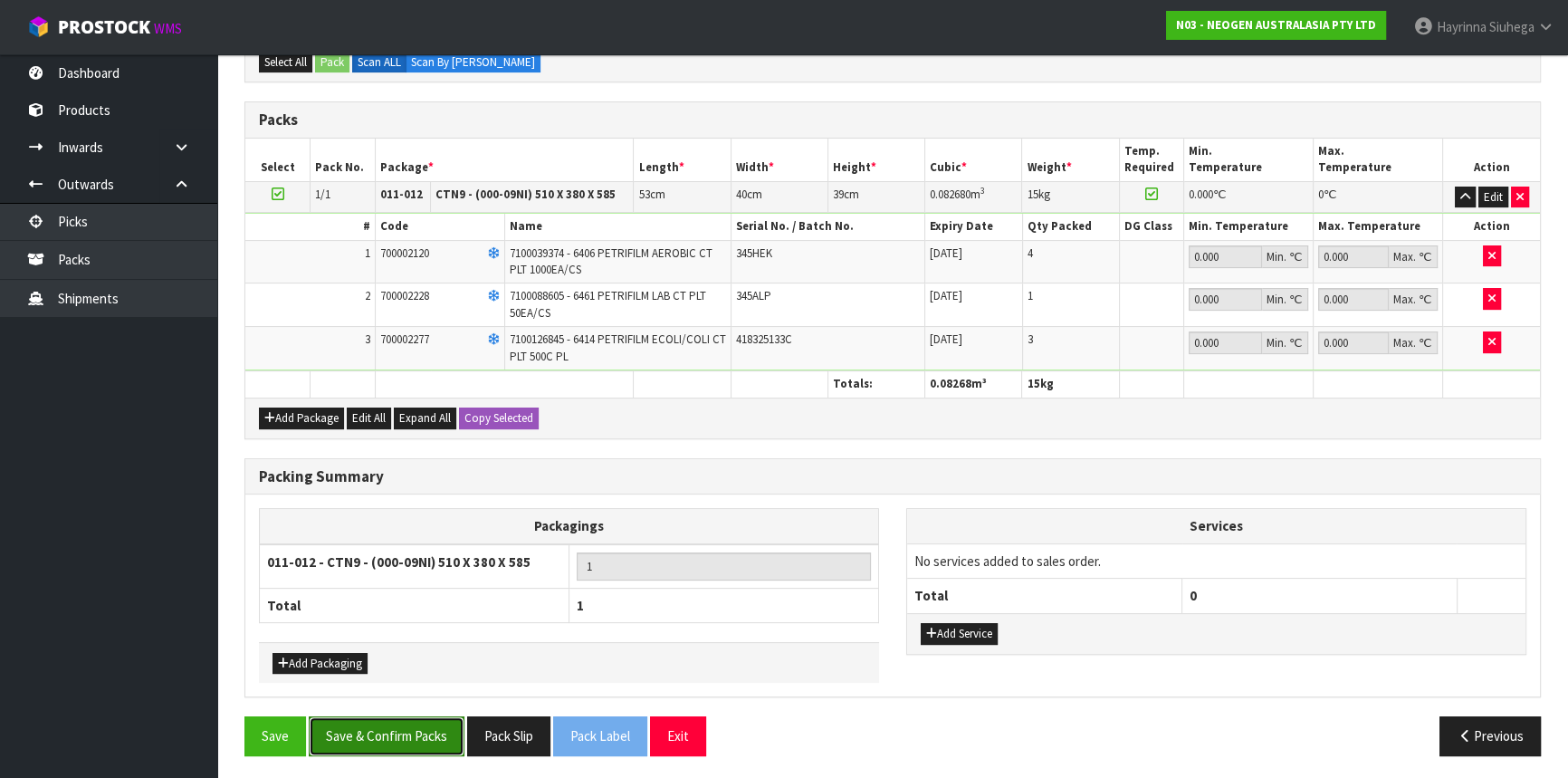
click at [424, 738] on button "Save & Confirm Packs" at bounding box center [386, 735] width 156 height 39
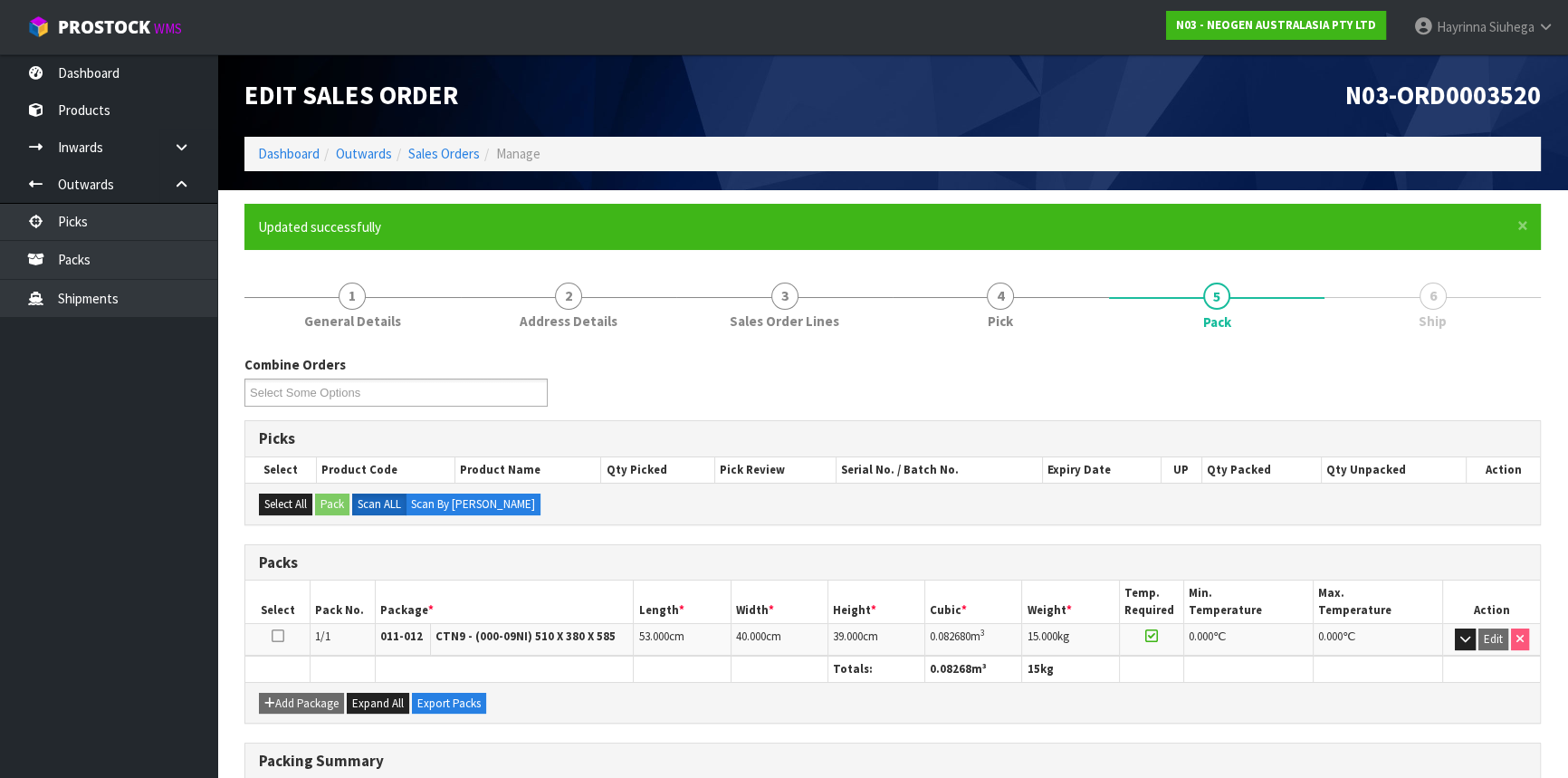
scroll to position [244, 0]
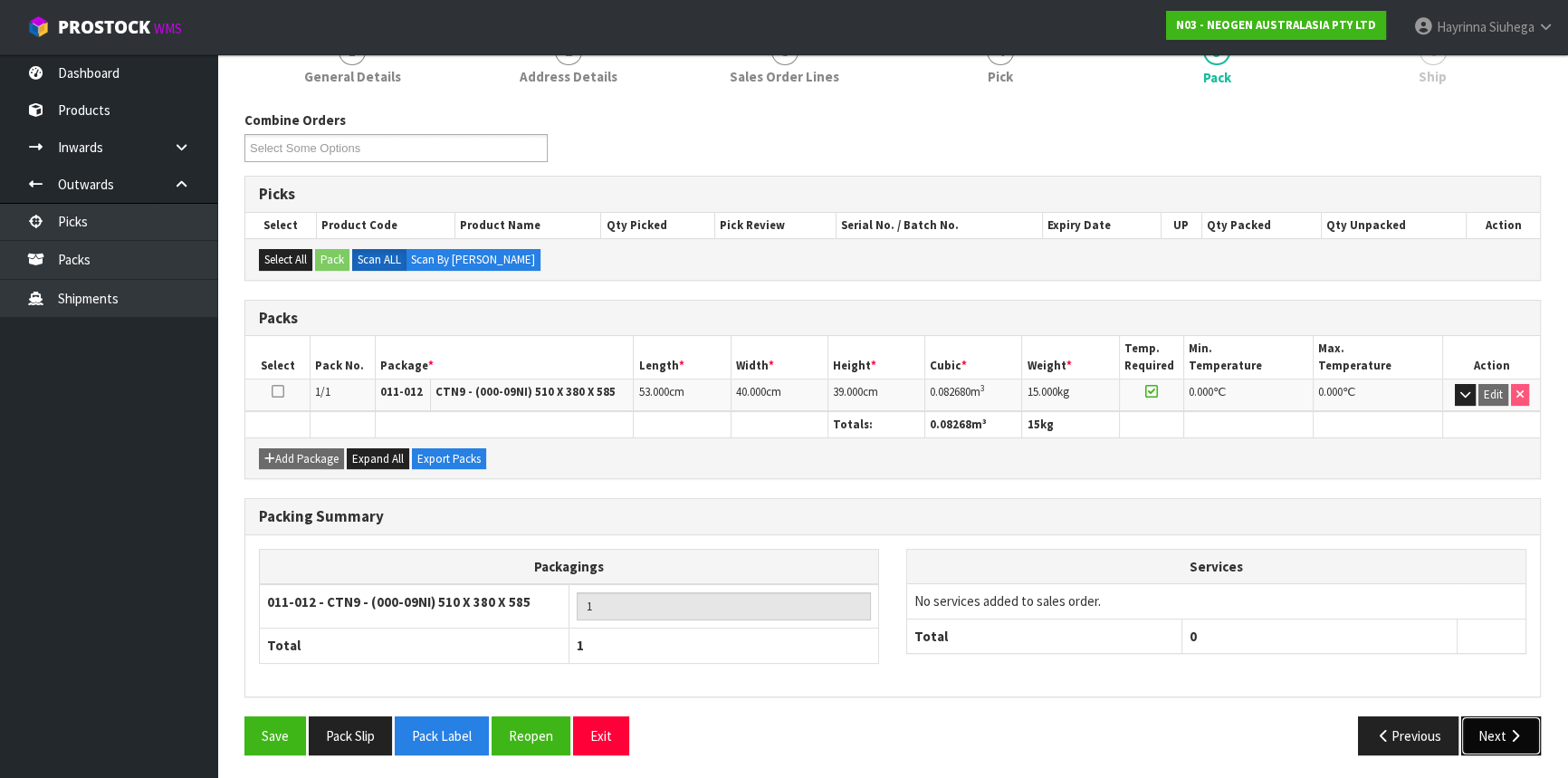
click at [1512, 733] on icon "button" at bounding box center [1515, 735] width 17 height 13
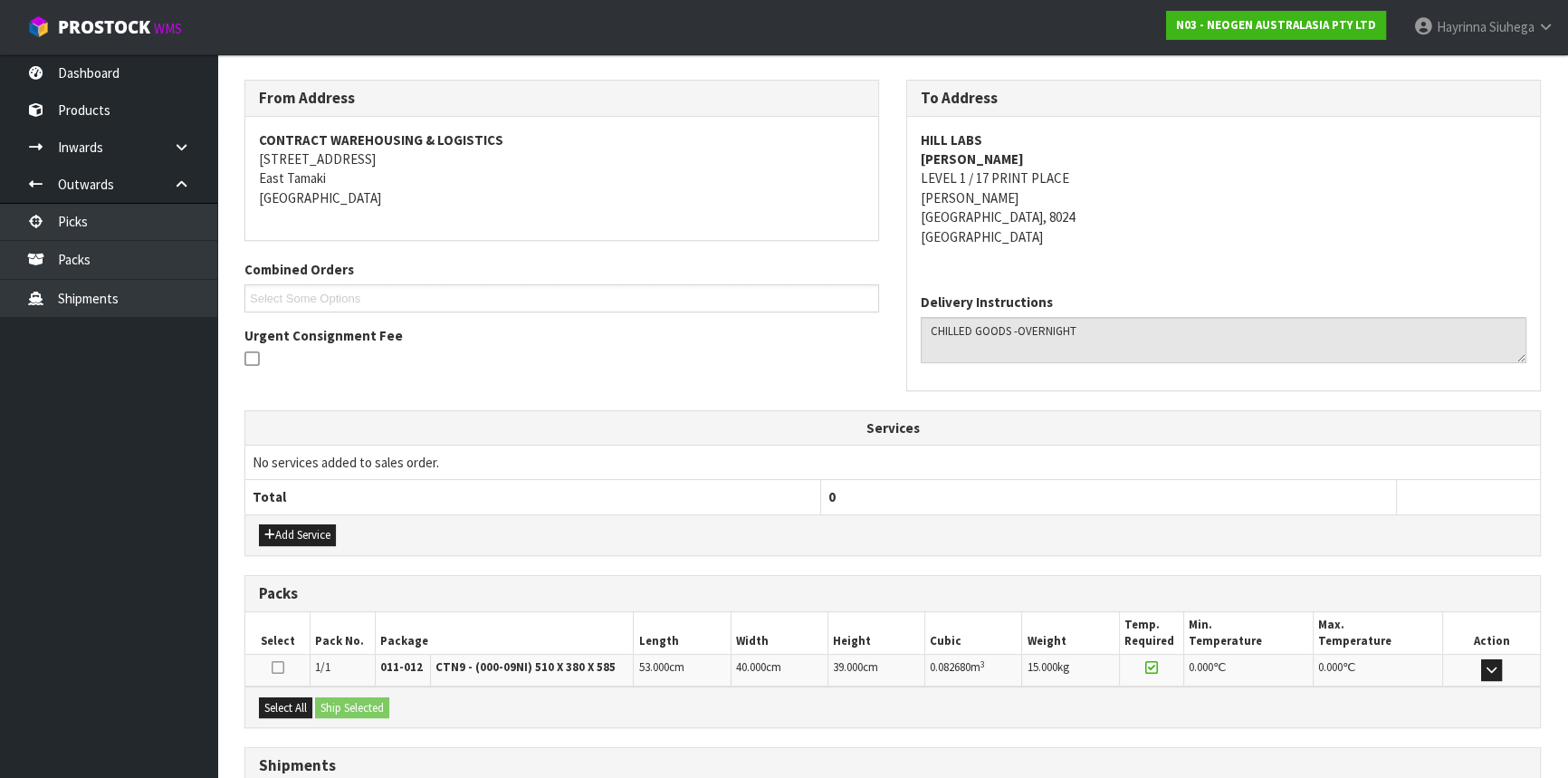
scroll to position [416, 0]
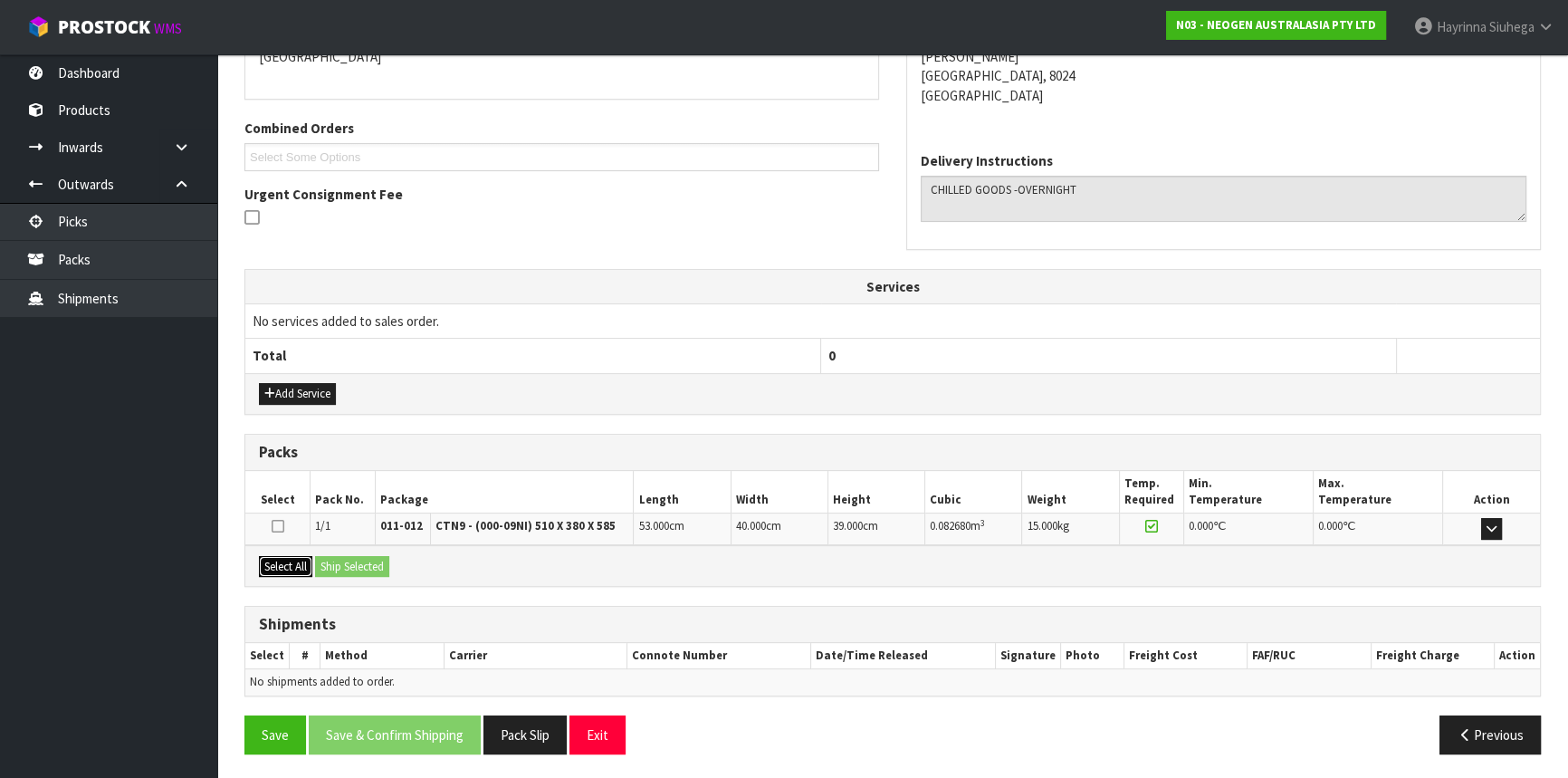
click at [295, 566] on button "Select All" at bounding box center [286, 566] width 53 height 22
click at [342, 561] on button "Ship Selected" at bounding box center [352, 566] width 74 height 22
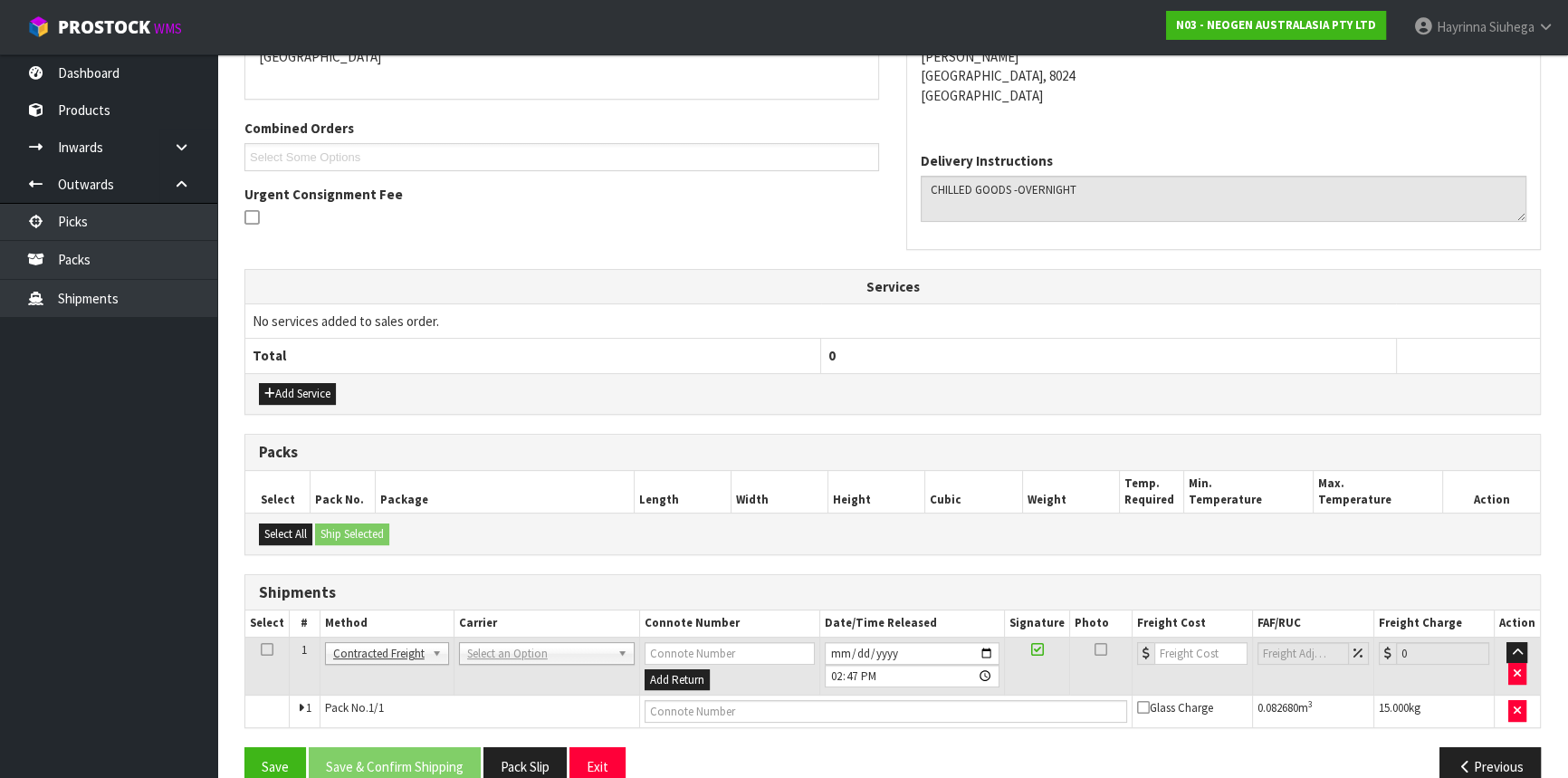
scroll to position [449, 0]
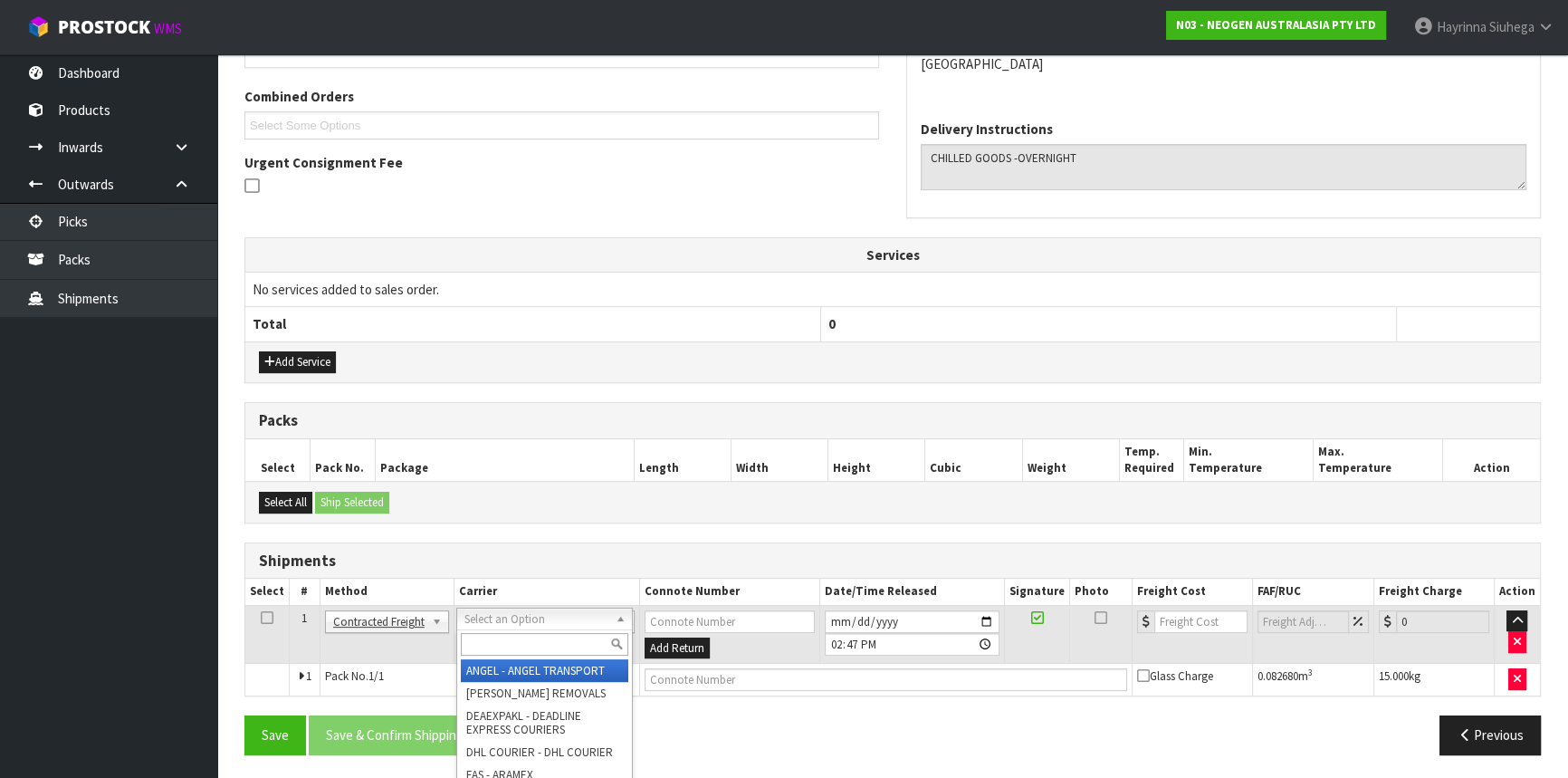
click at [515, 643] on input "text" at bounding box center [544, 645] width 167 height 23
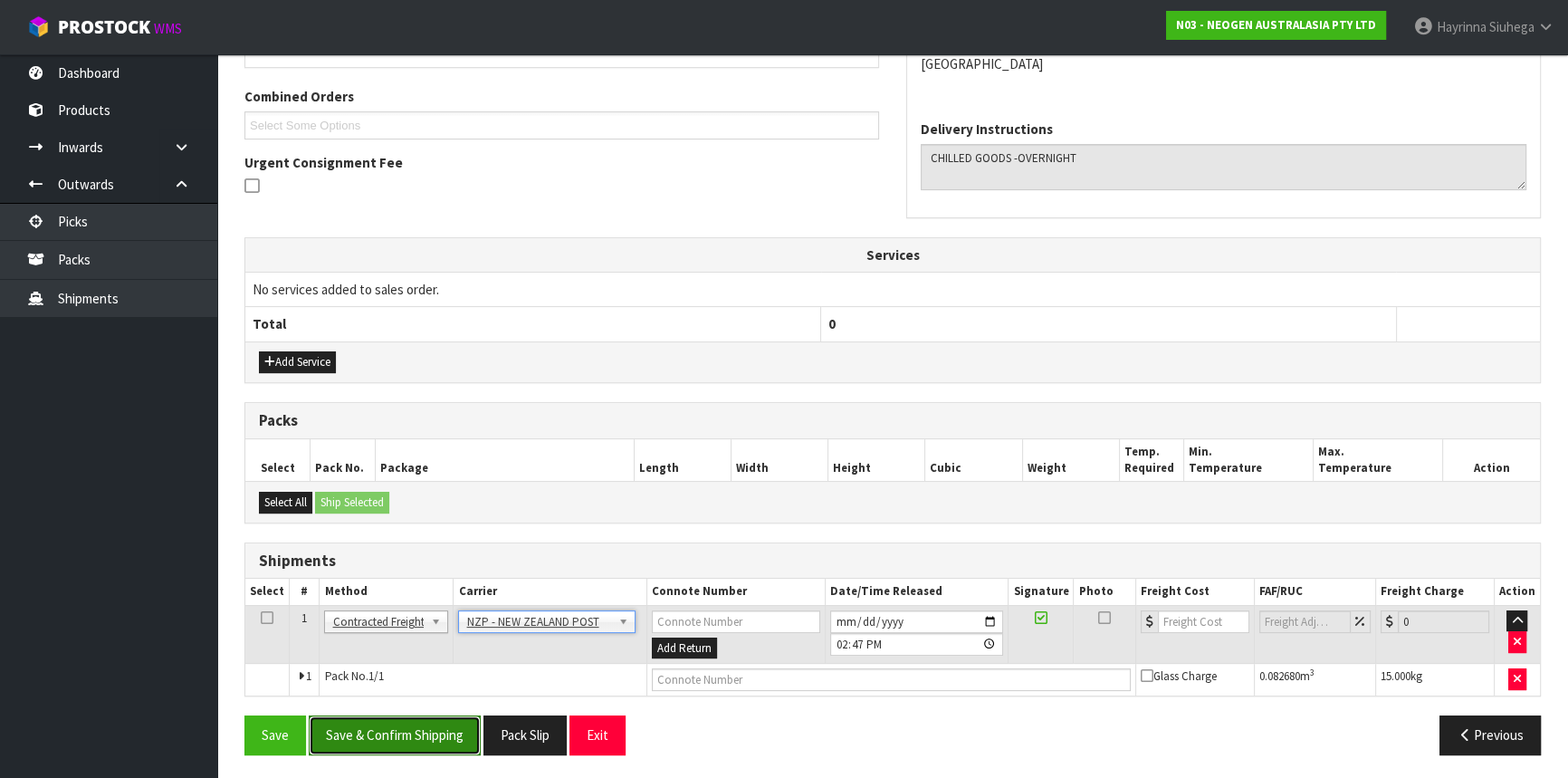
click at [402, 725] on button "Save & Confirm Shipping" at bounding box center [395, 734] width 172 height 39
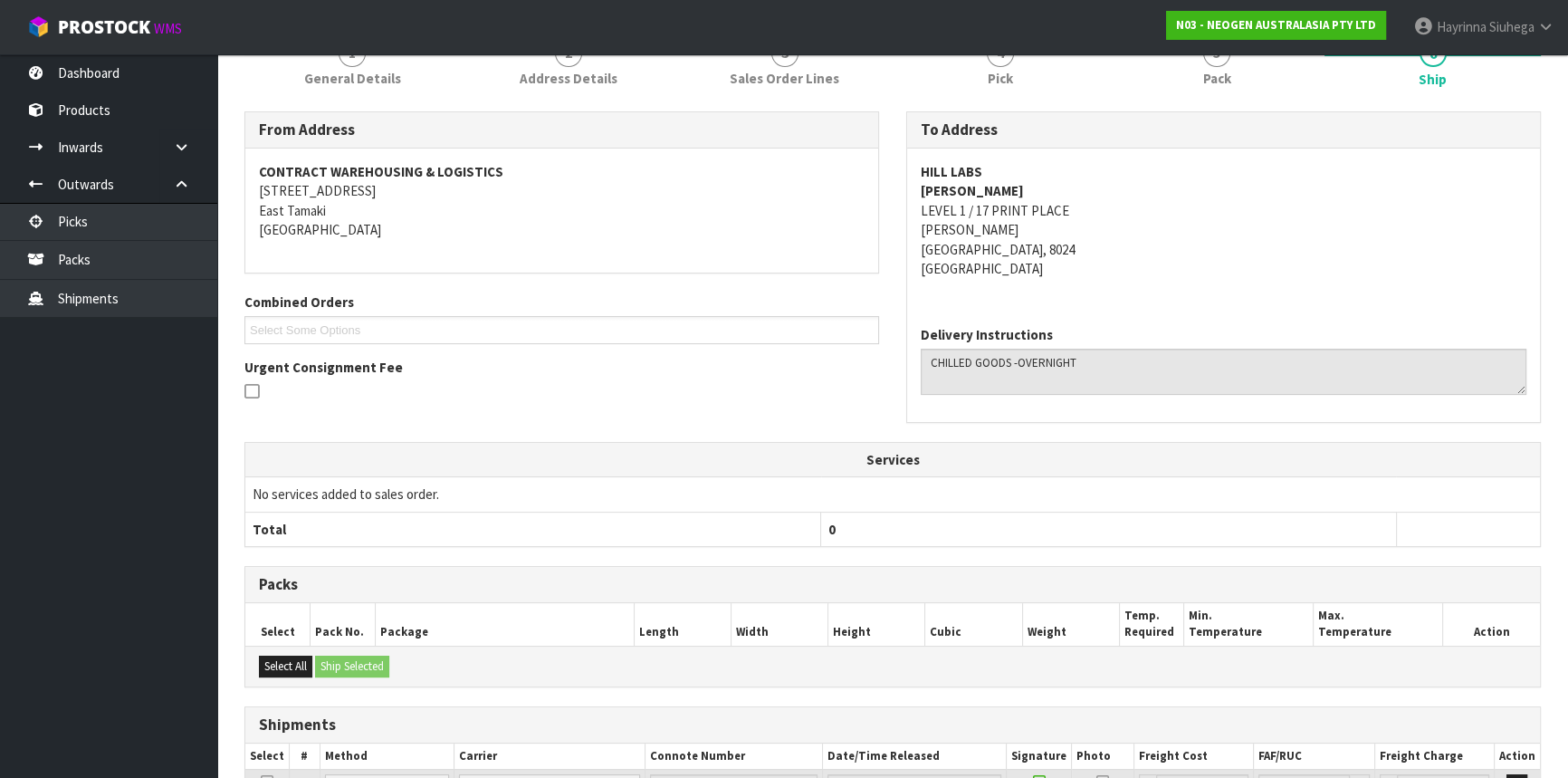
scroll to position [424, 0]
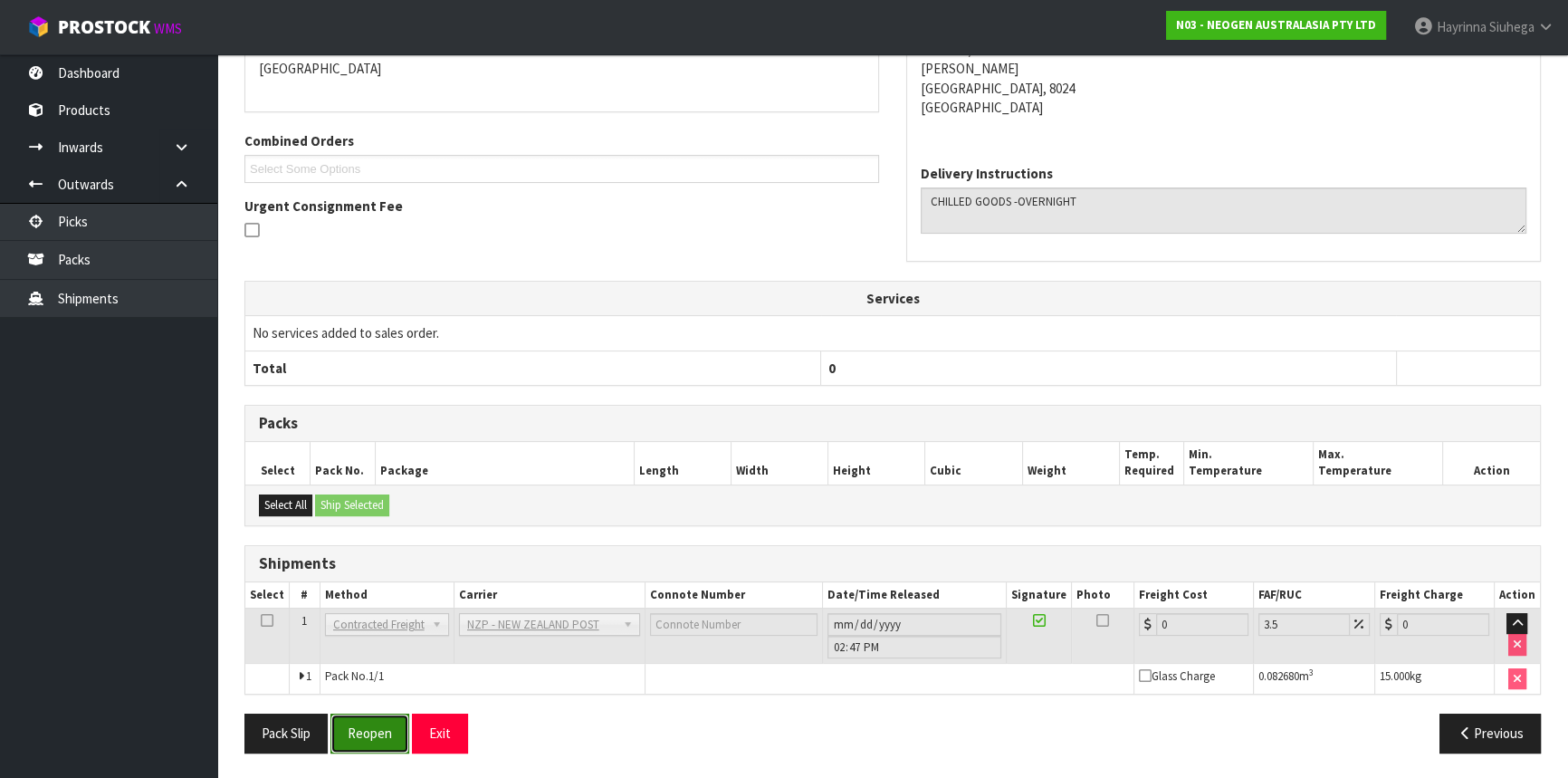
click at [371, 717] on button "Reopen" at bounding box center [369, 733] width 79 height 39
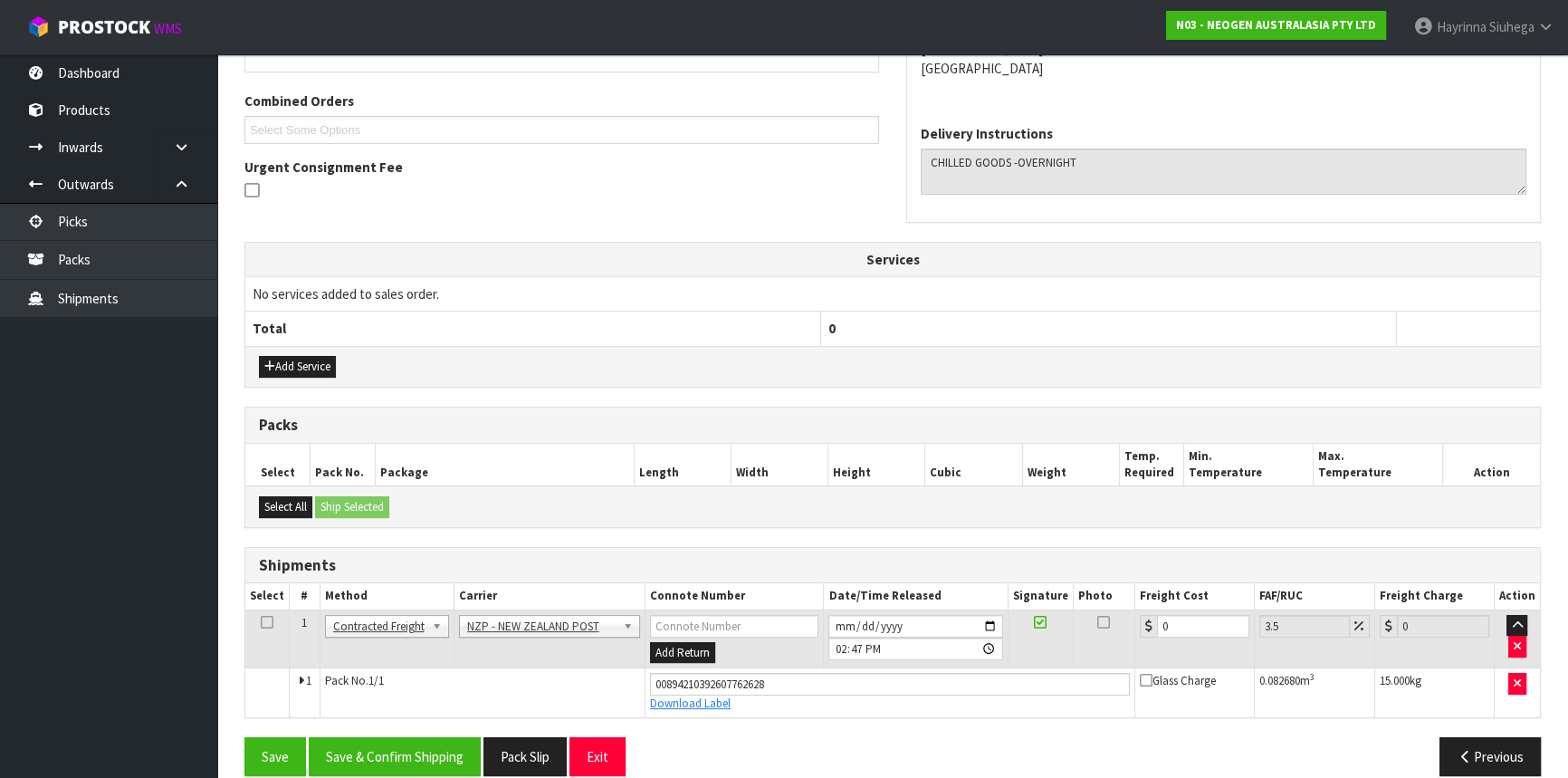
scroll to position [466, 0]
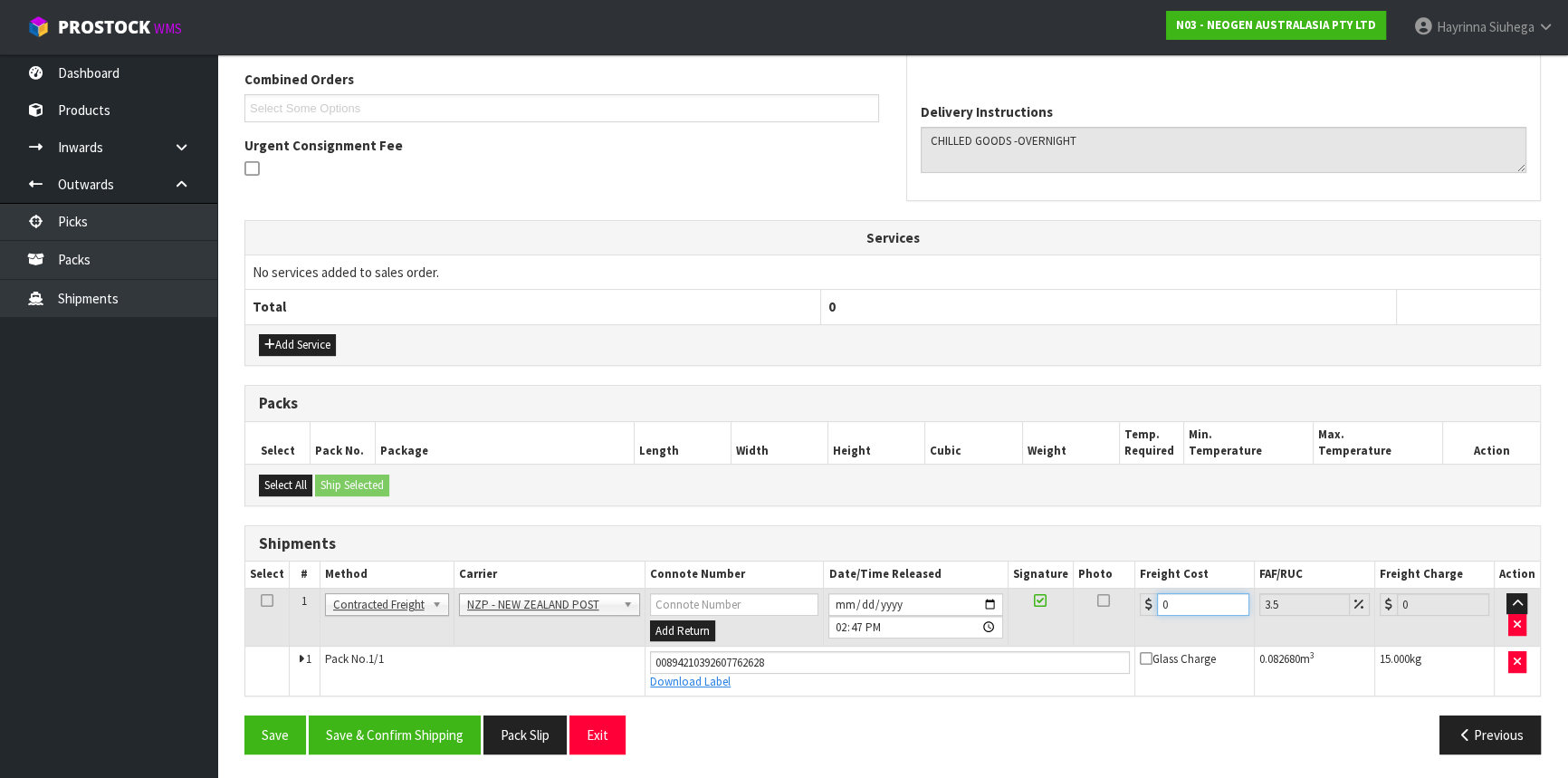
drag, startPoint x: 1199, startPoint y: 593, endPoint x: 1037, endPoint y: 597, distance: 162.0
click at [1060, 597] on tr "1 Client Local Pickup Customer Local Pickup Company Freight Contracted Freight …" at bounding box center [892, 617] width 1295 height 59
click at [244, 716] on button "Save" at bounding box center [274, 734] width 62 height 39
click at [415, 735] on button "Save & Confirm Shipping" at bounding box center [395, 734] width 172 height 39
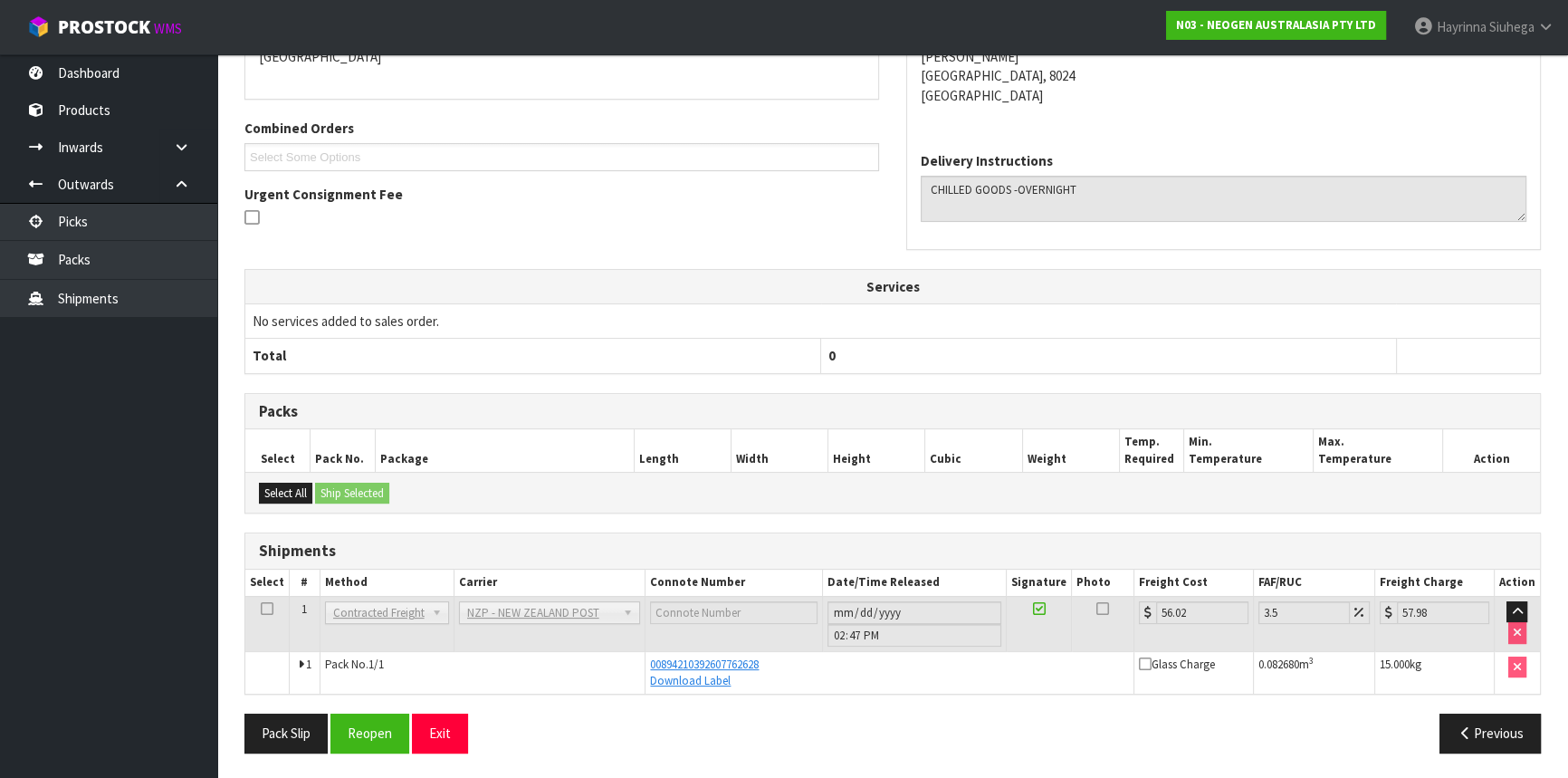
scroll to position [0, 0]
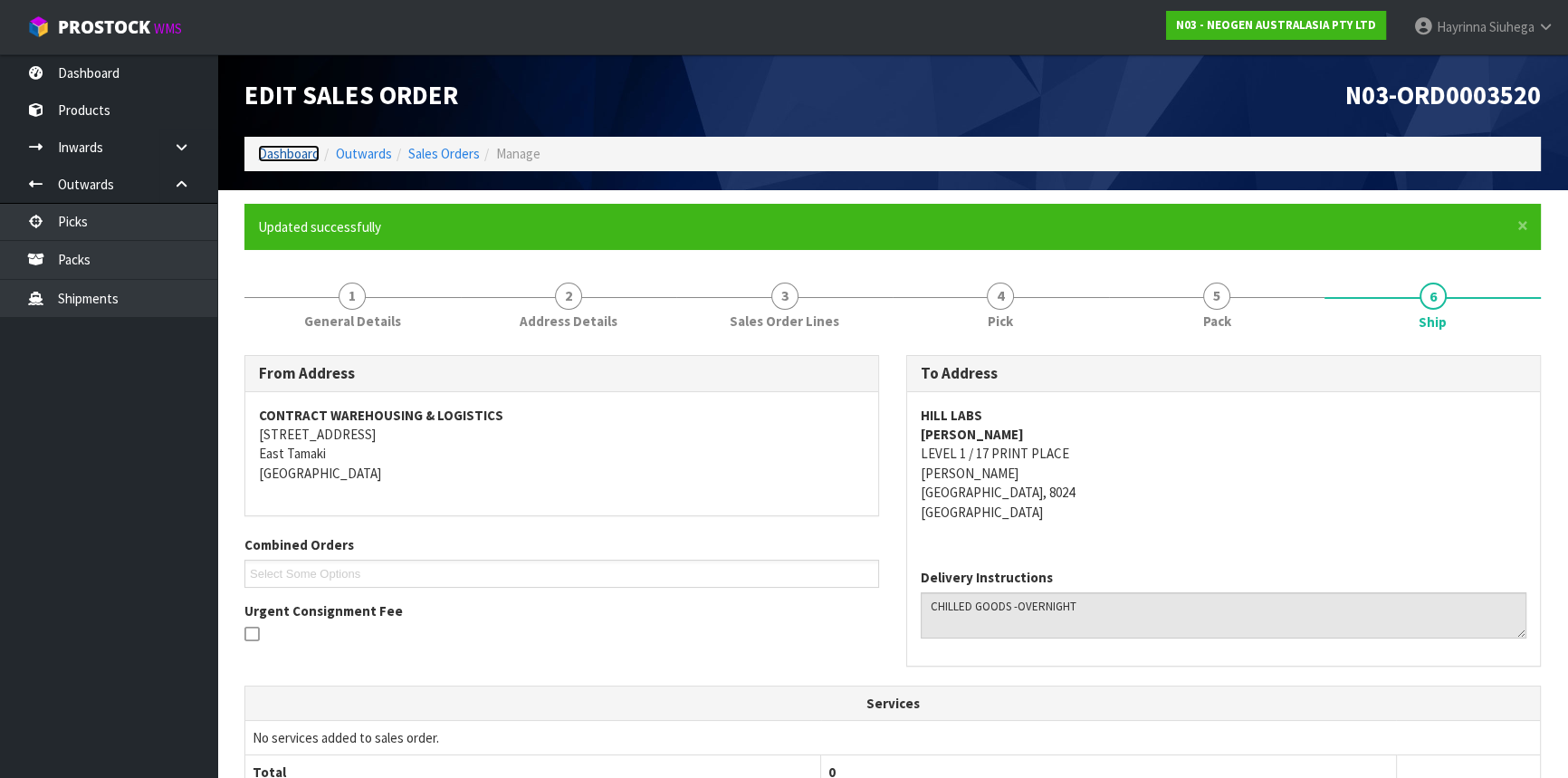
click at [300, 153] on link "Dashboard" at bounding box center [289, 153] width 62 height 17
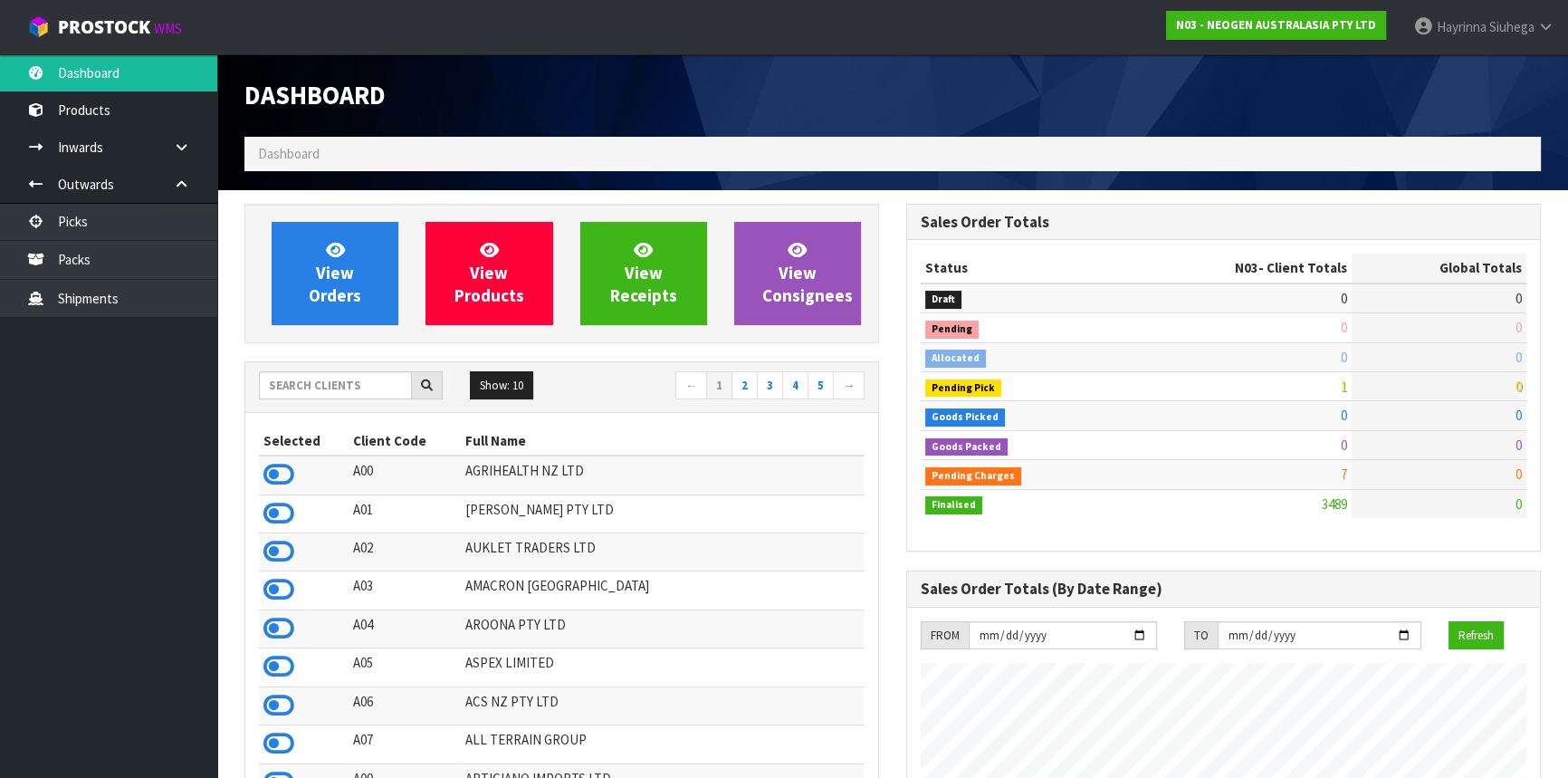
scroll to position [1369, 661]
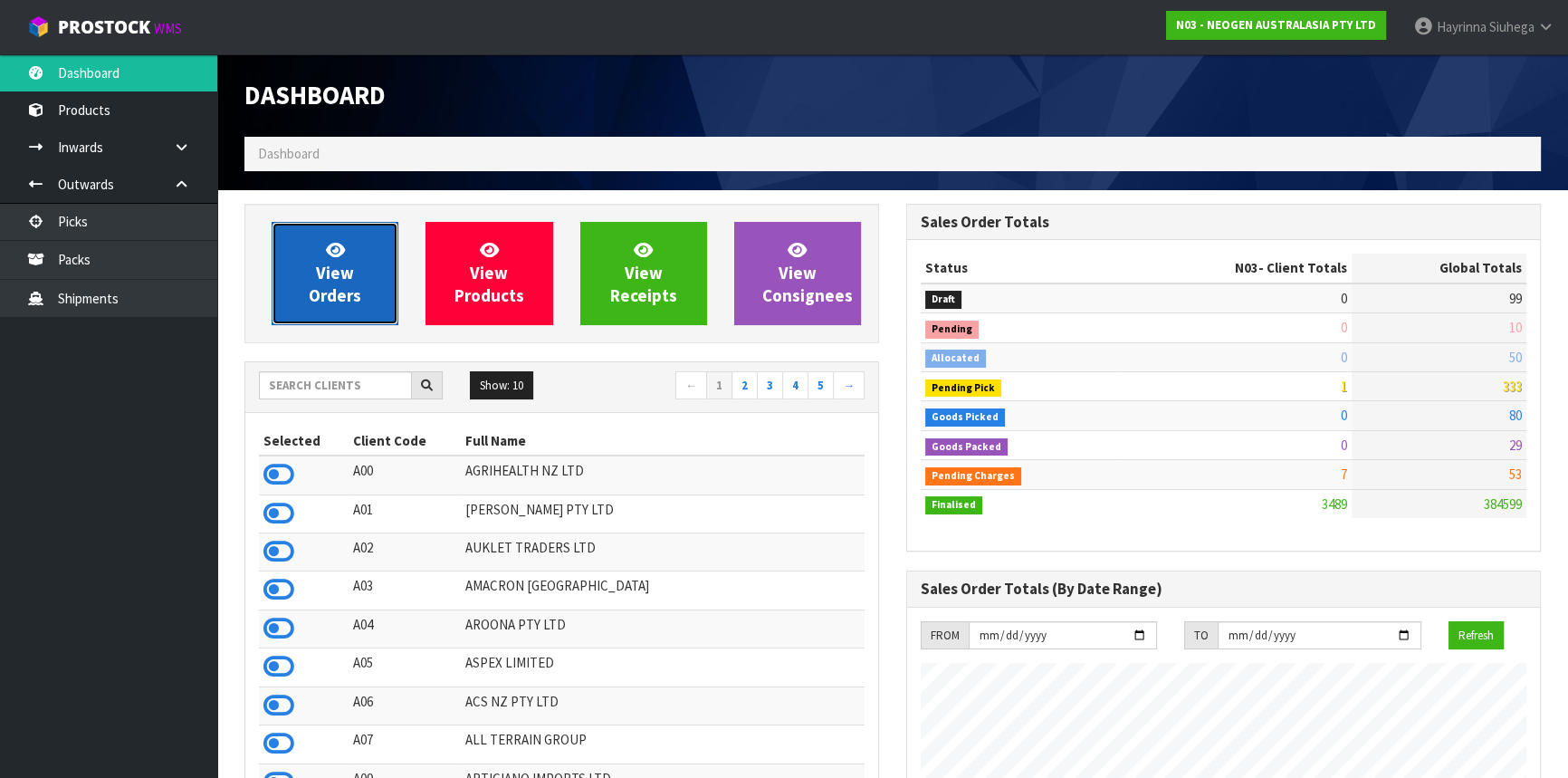
click at [358, 279] on link "View Orders" at bounding box center [335, 273] width 127 height 103
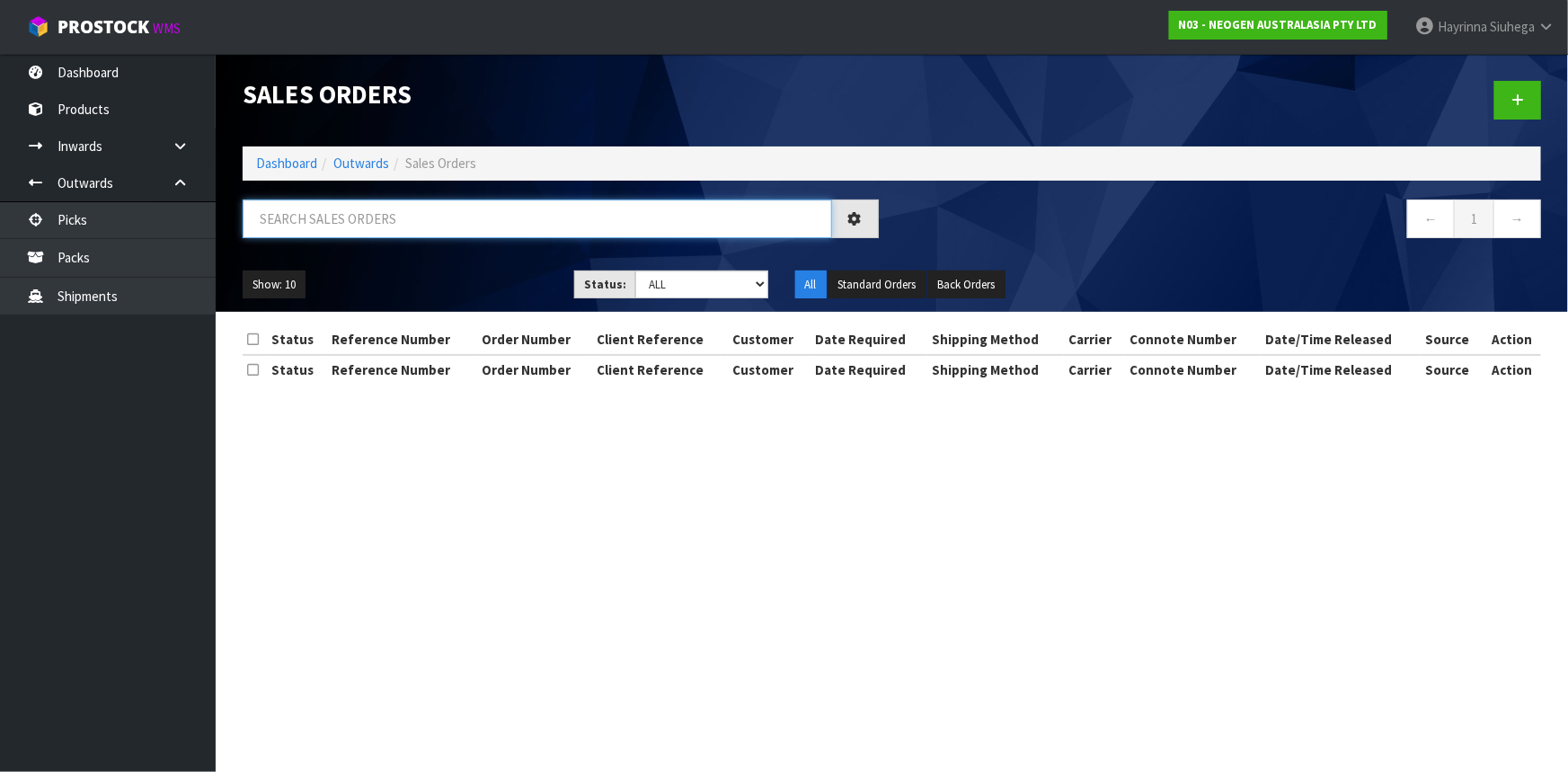
click at [449, 224] on input "text" at bounding box center [537, 218] width 590 height 39
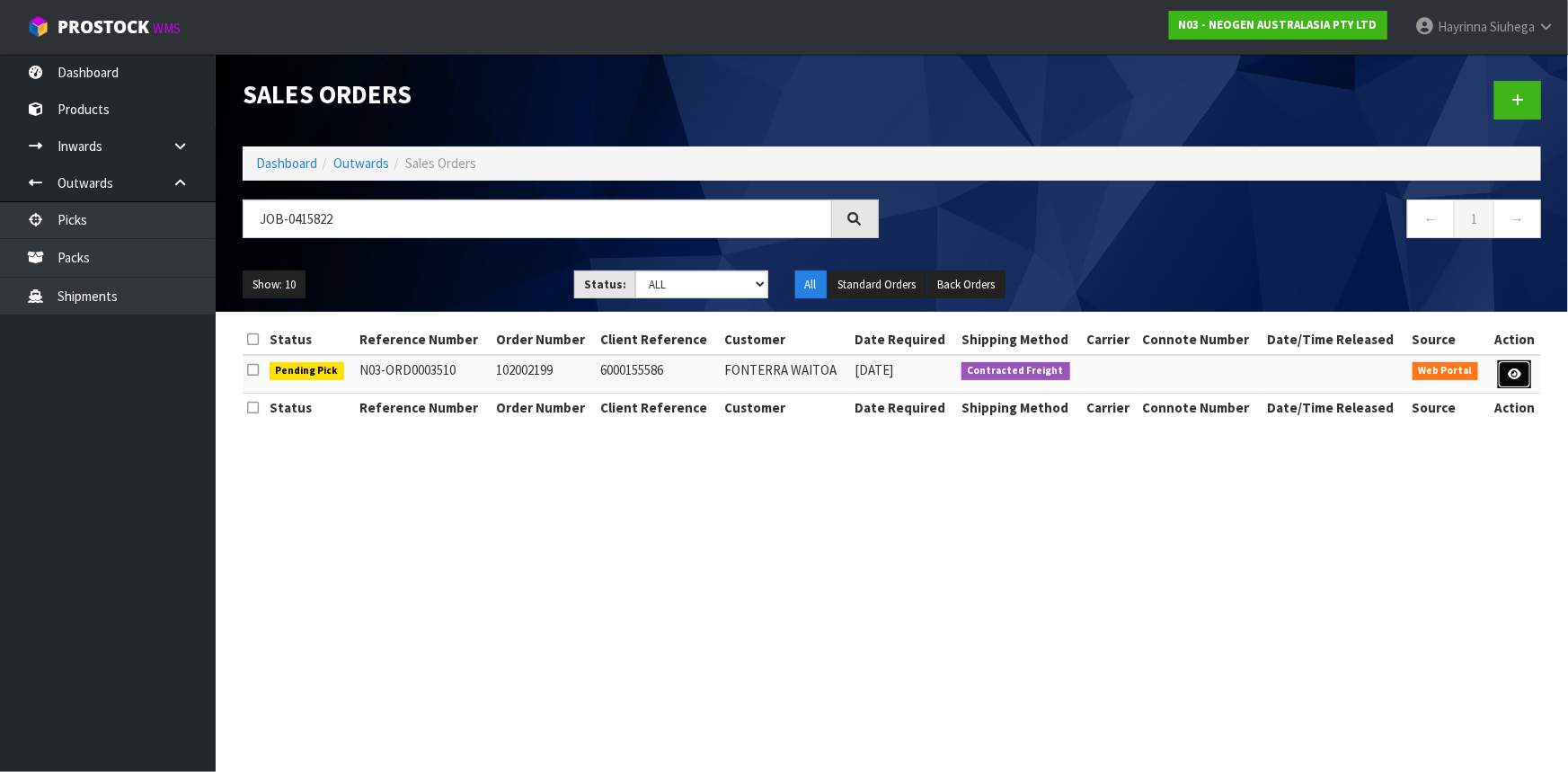
click at [1514, 369] on icon at bounding box center [1514, 374] width 13 height 11
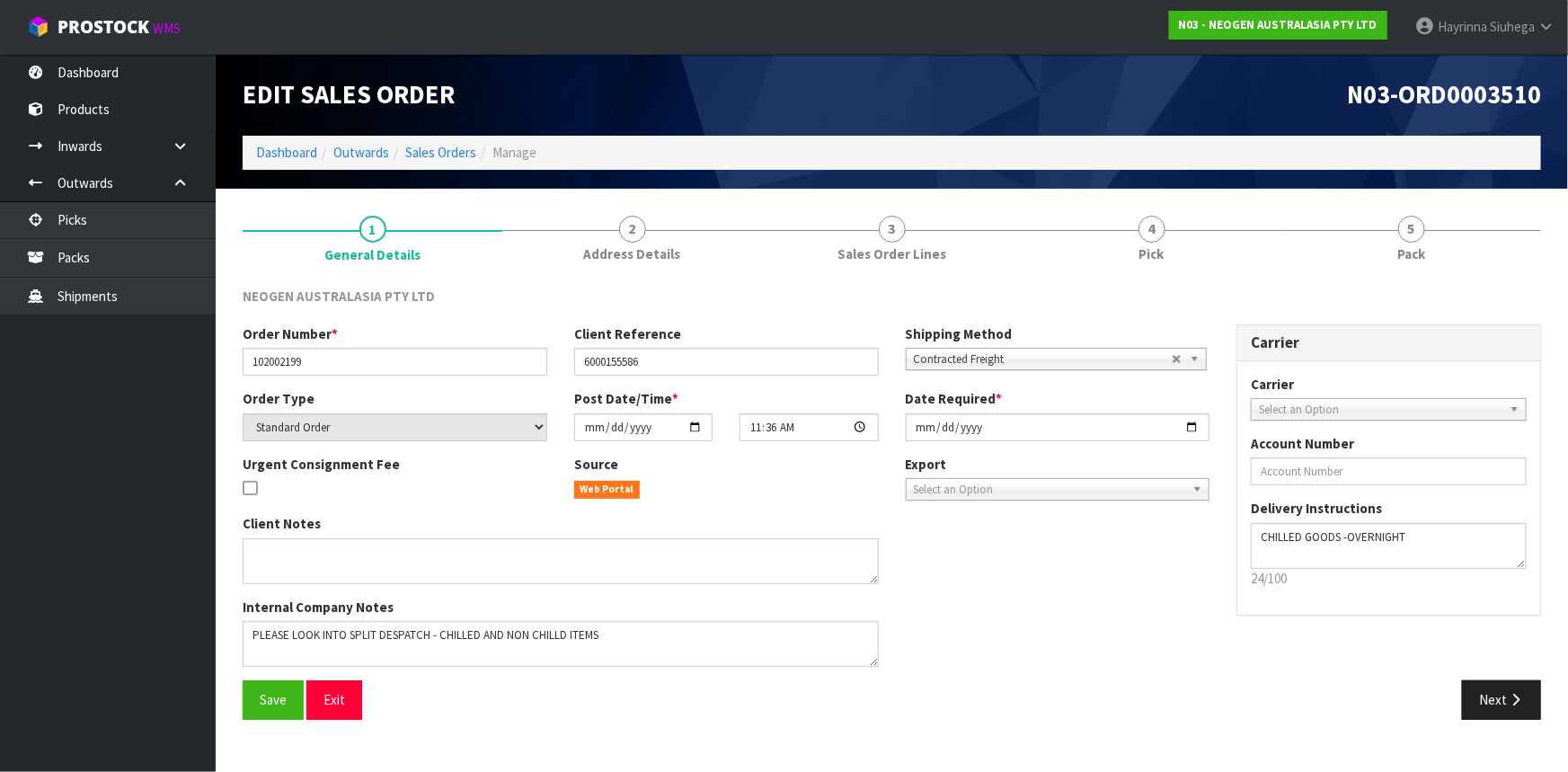
click at [1193, 238] on link "4 Pick" at bounding box center [1152, 238] width 259 height 71
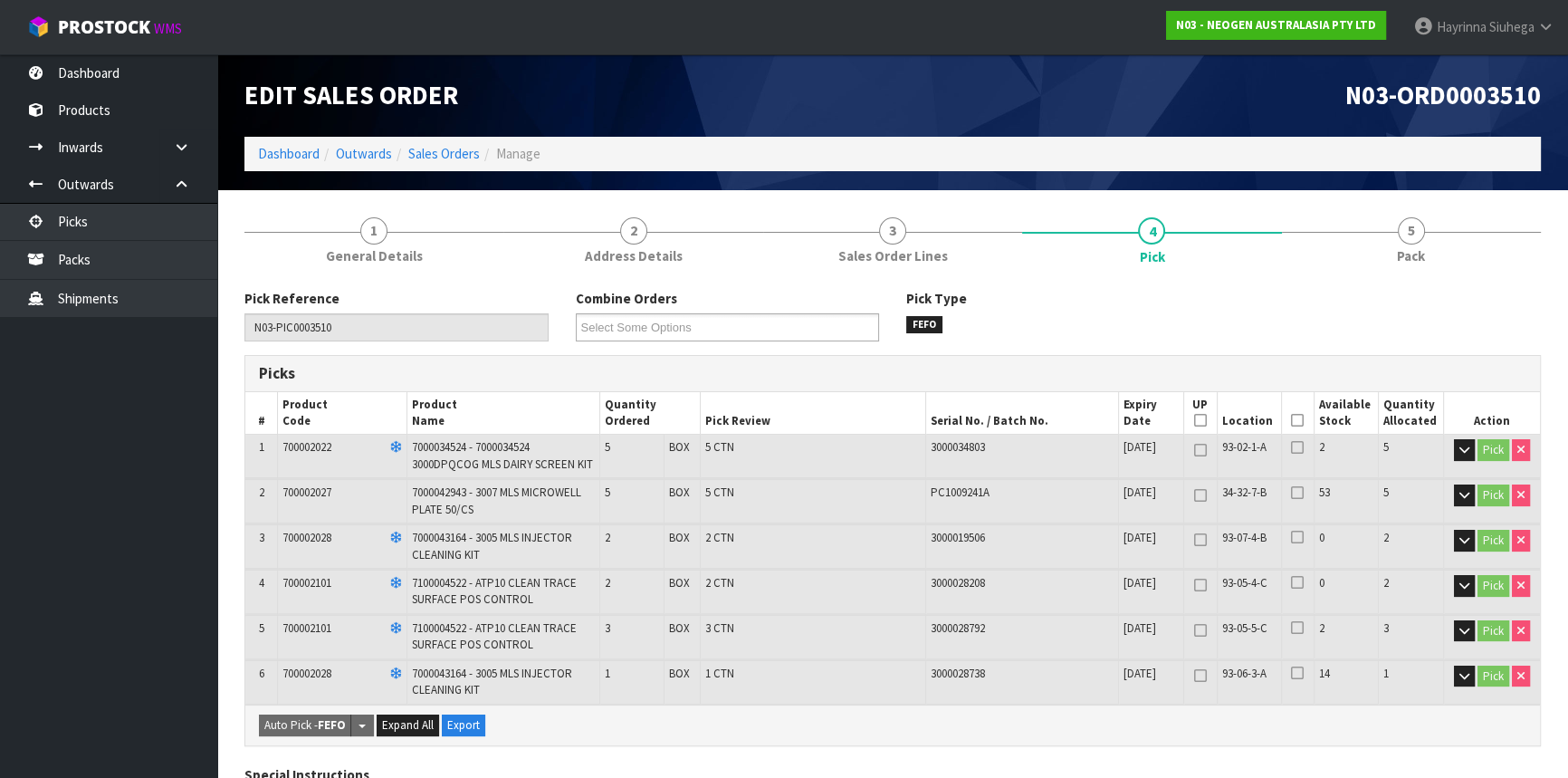
drag, startPoint x: 1299, startPoint y: 415, endPoint x: 987, endPoint y: 522, distance: 329.8
click at [1298, 420] on icon at bounding box center [1296, 420] width 12 height 1
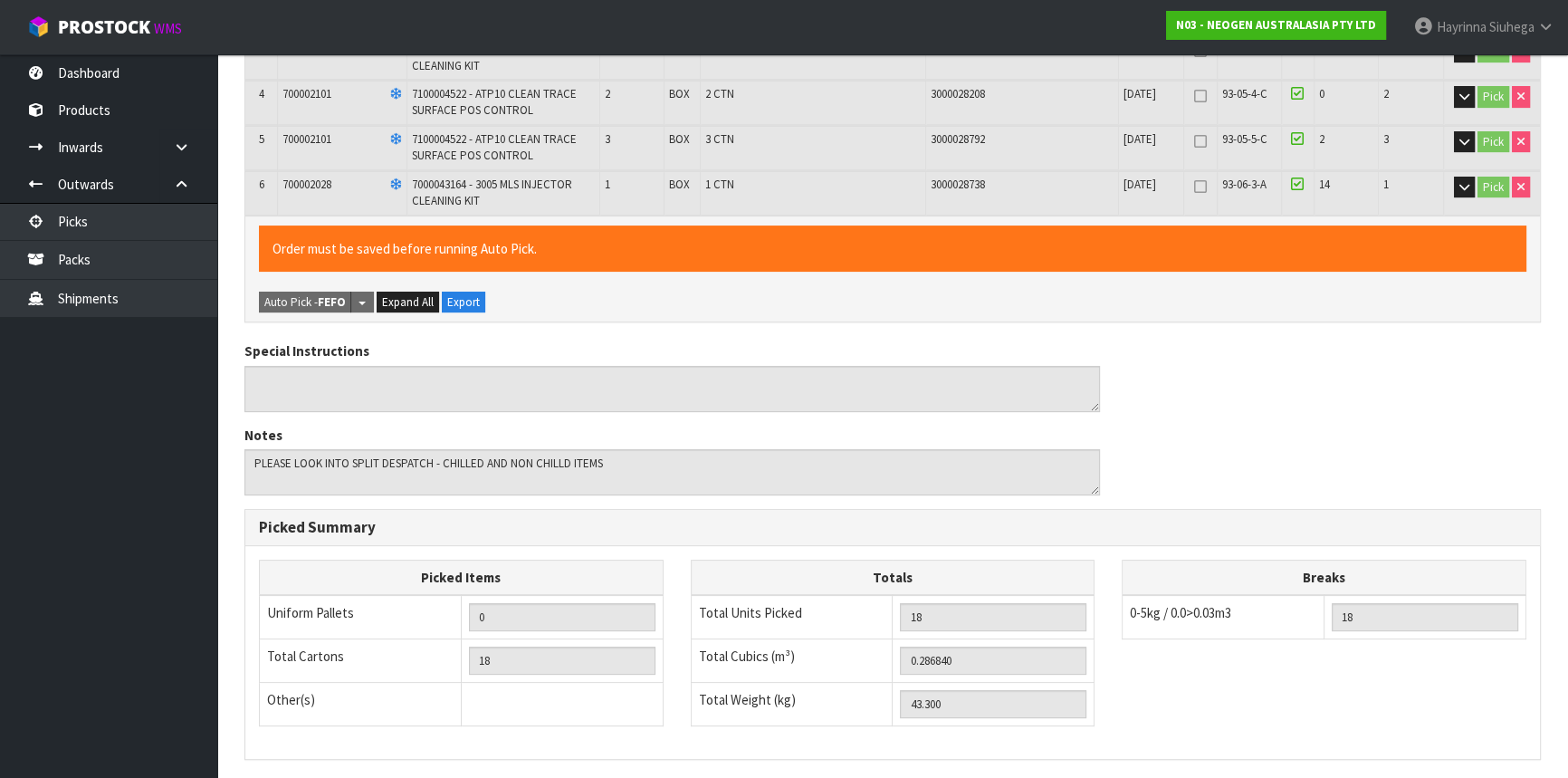
scroll to position [716, 0]
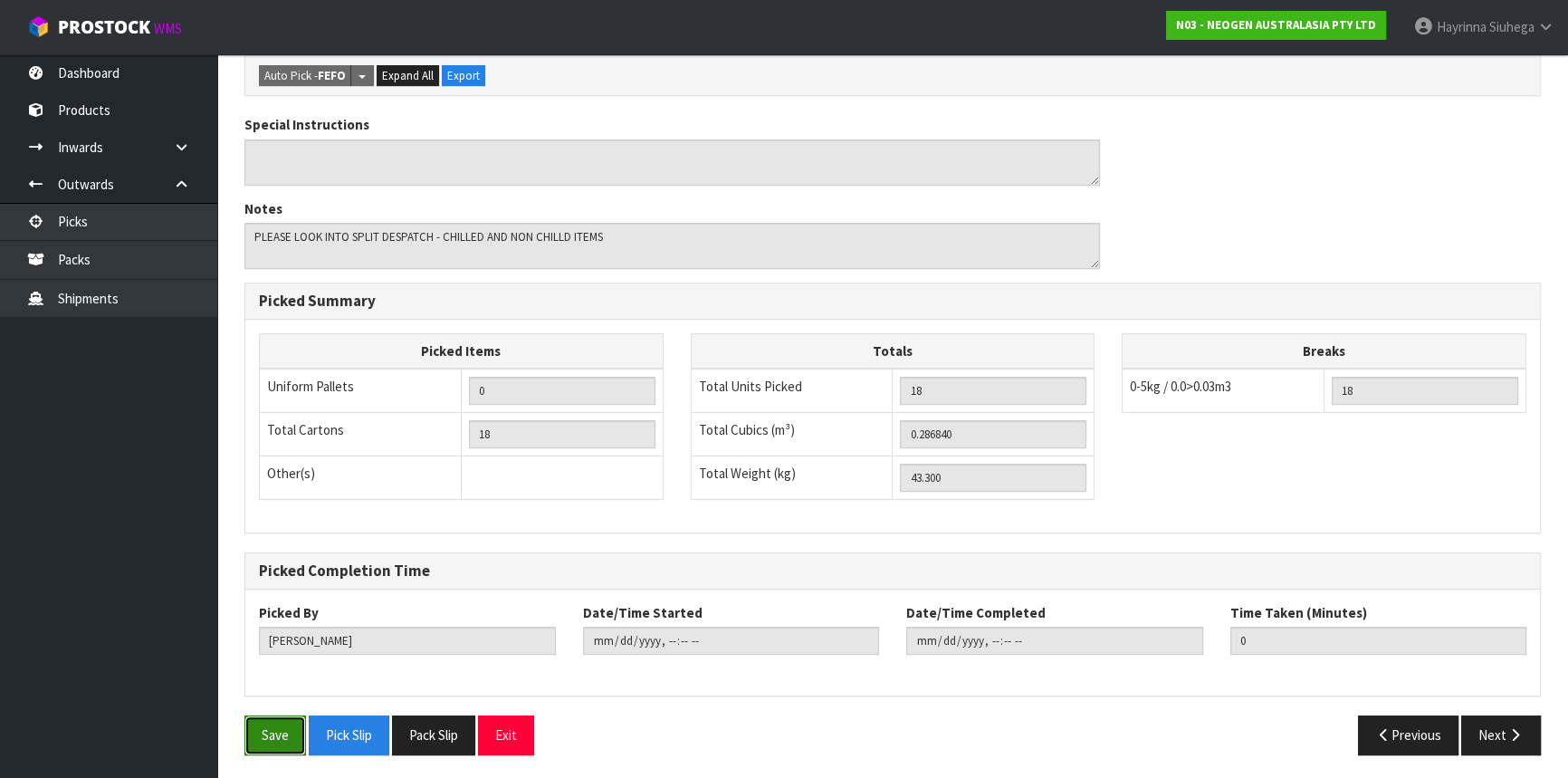
click at [258, 739] on button "Save" at bounding box center [274, 734] width 62 height 39
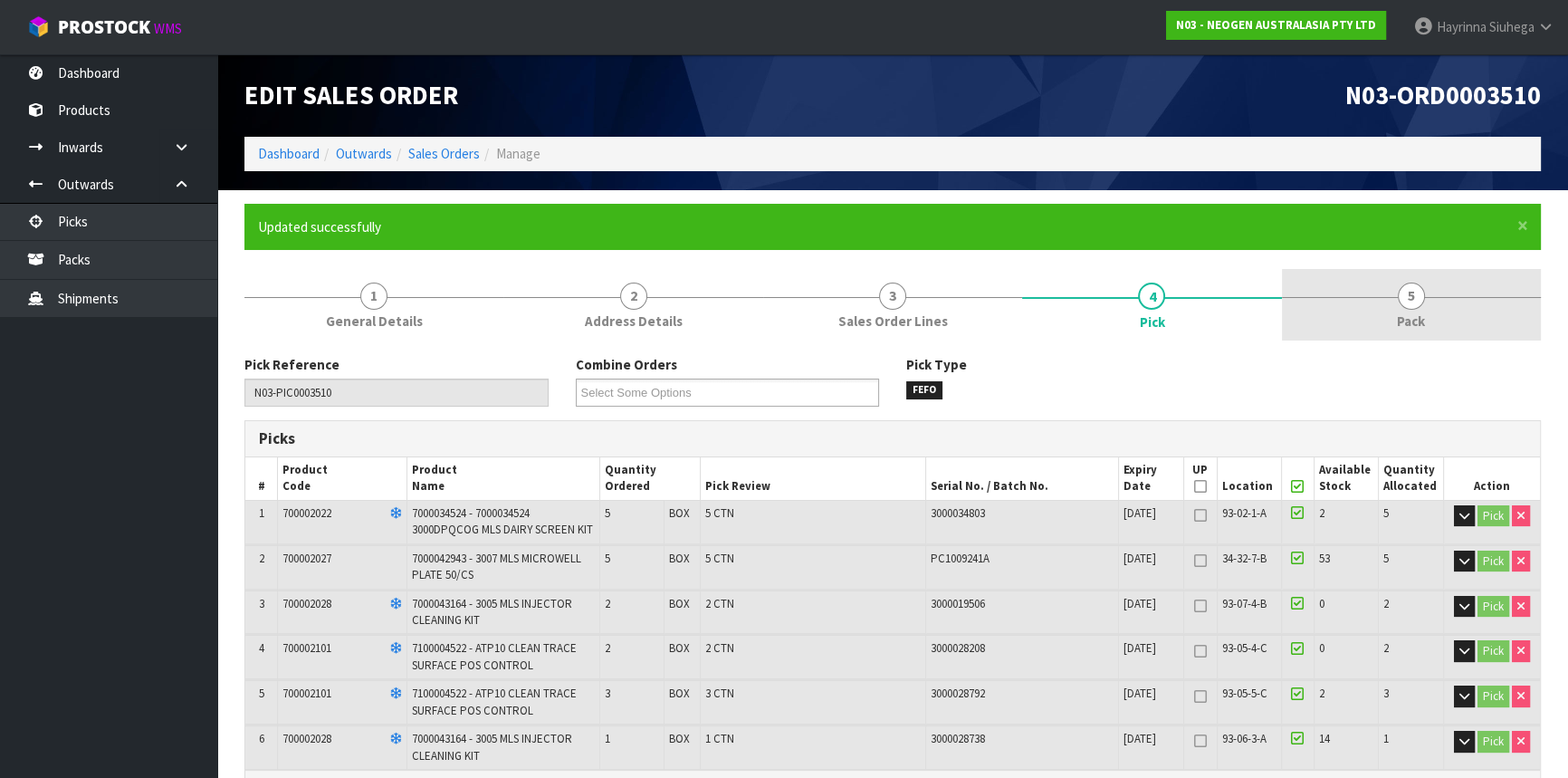
drag, startPoint x: 1486, startPoint y: 293, endPoint x: 1370, endPoint y: 302, distance: 116.3
click at [1482, 298] on link "5 Pack" at bounding box center [1412, 305] width 259 height 72
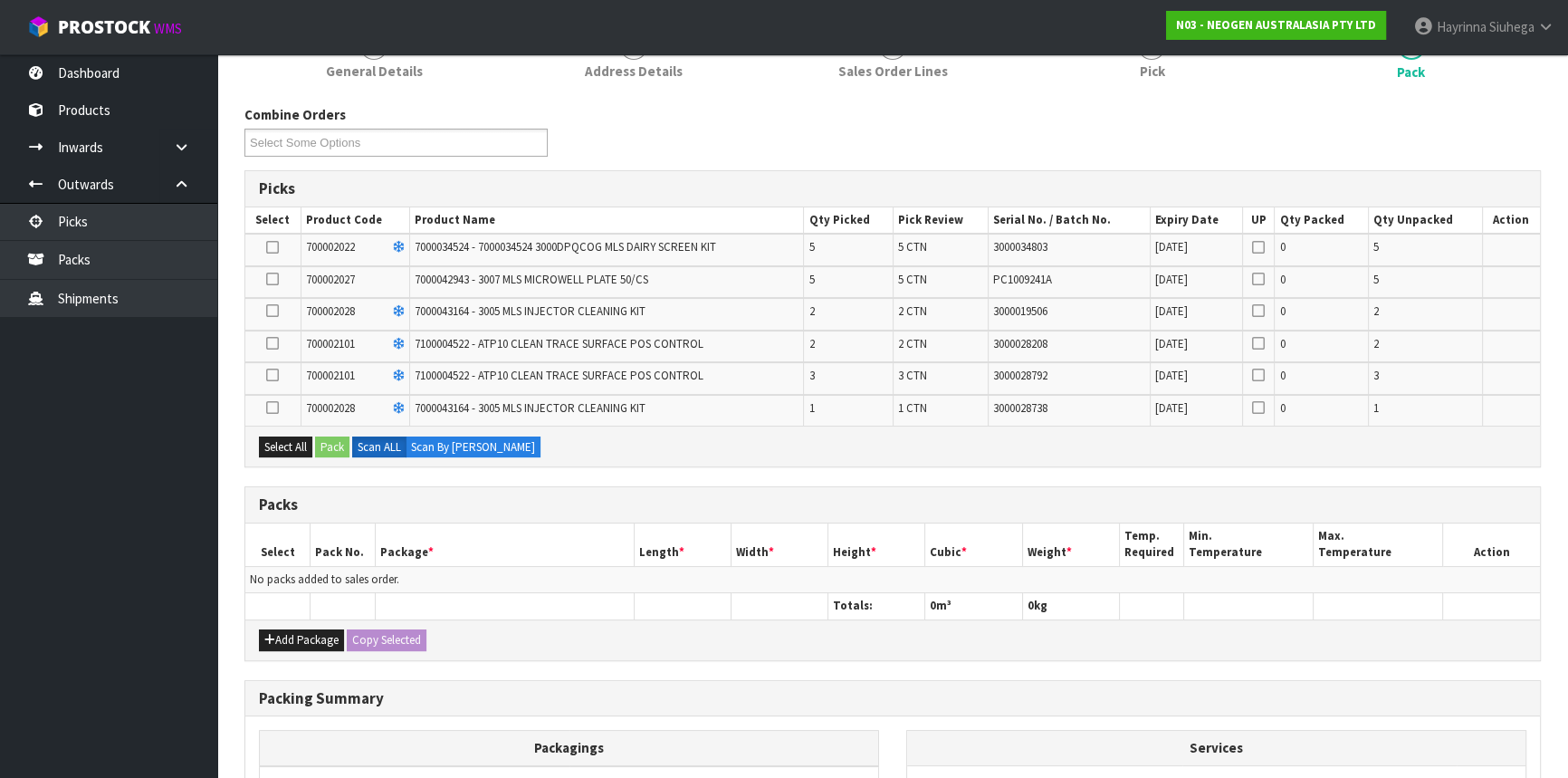
scroll to position [328, 0]
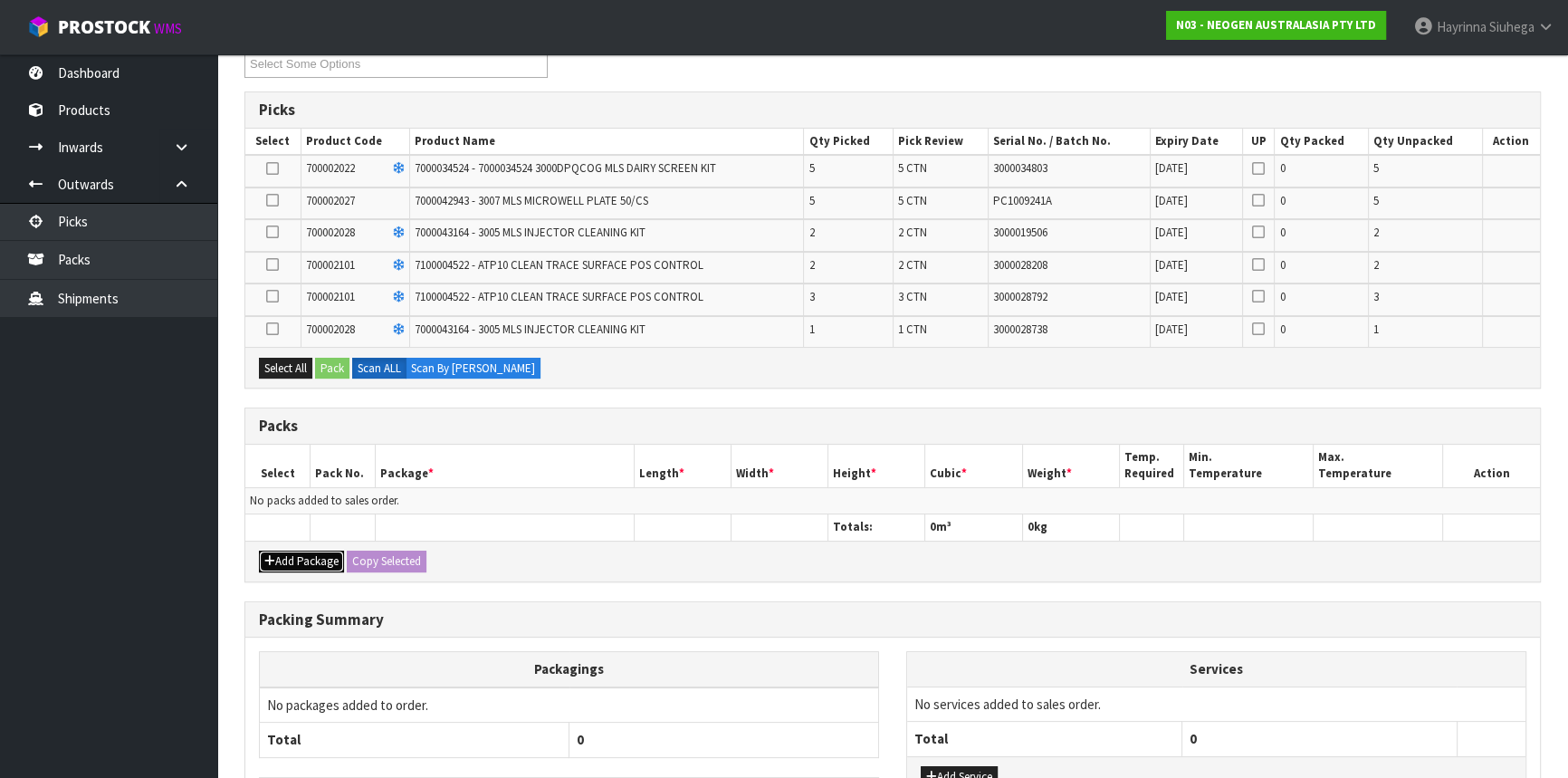
click at [284, 553] on button "Add Package" at bounding box center [302, 561] width 85 height 22
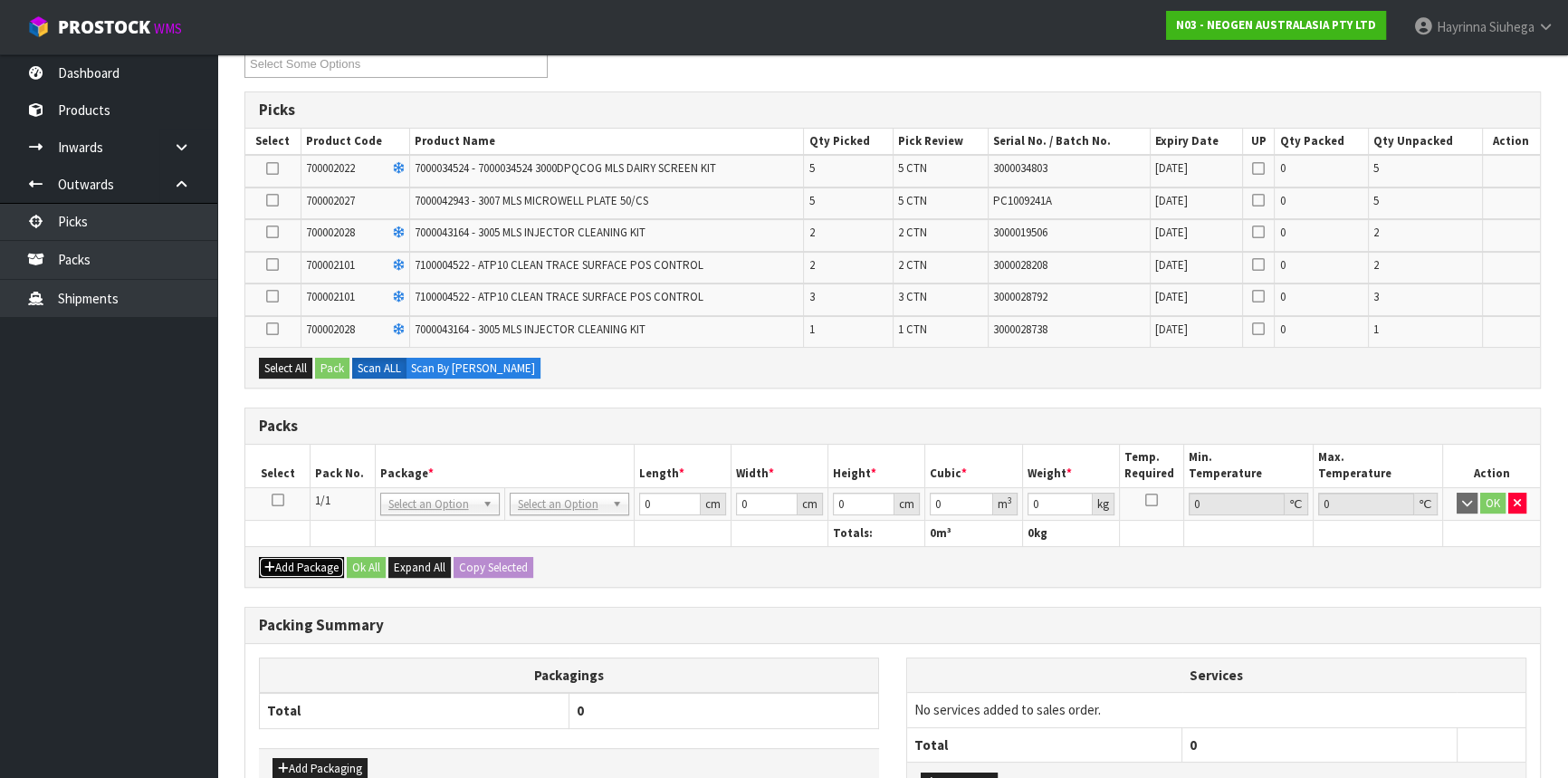
click at [284, 564] on button "Add Package" at bounding box center [302, 567] width 85 height 22
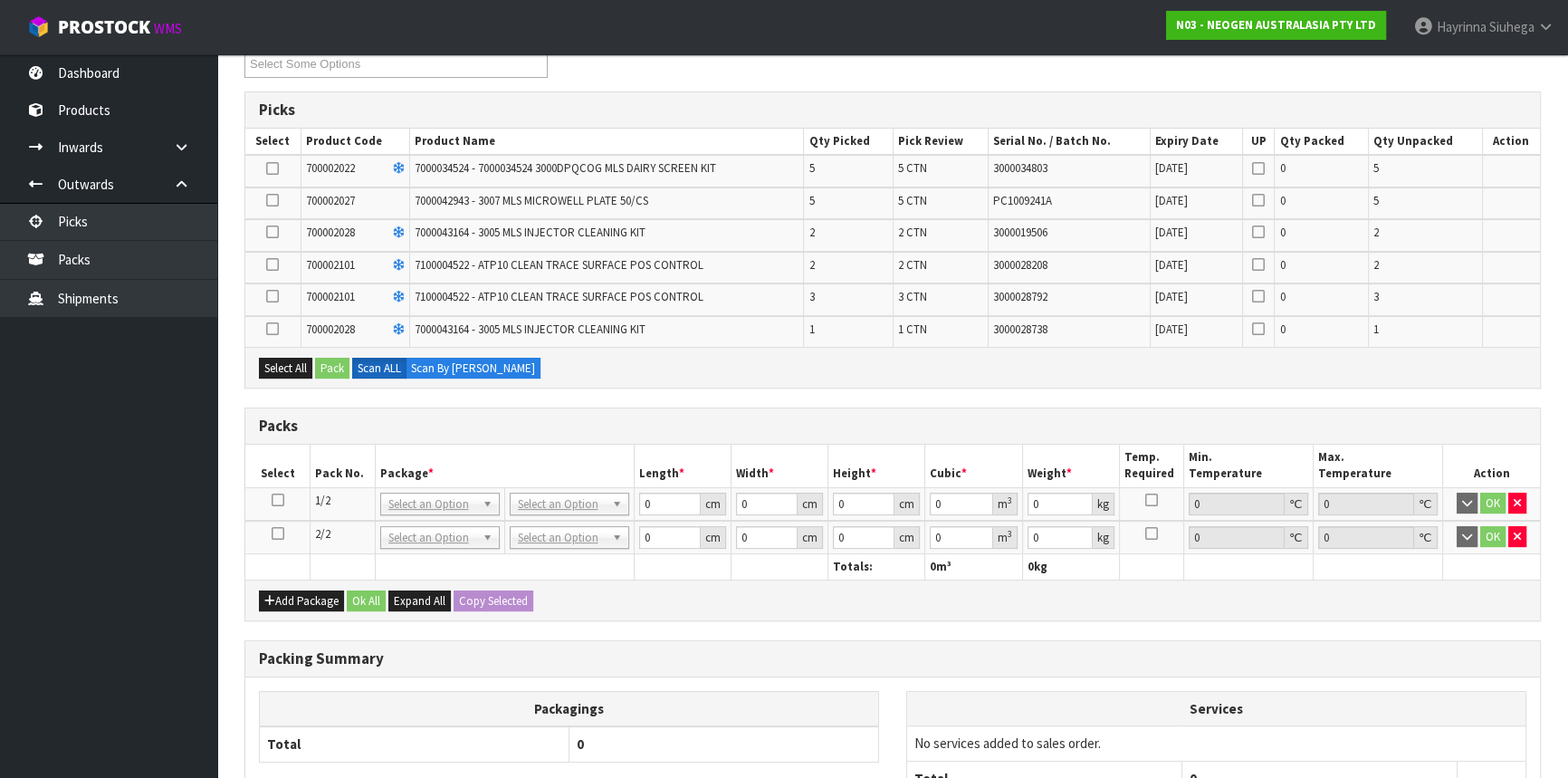
click at [273, 500] on icon at bounding box center [277, 500] width 12 height 1
click at [272, 168] on icon at bounding box center [272, 168] width 12 height 1
click at [0, 0] on input "checkbox" at bounding box center [0, 0] width 0 height 0
click at [335, 369] on button "Pack" at bounding box center [332, 368] width 34 height 22
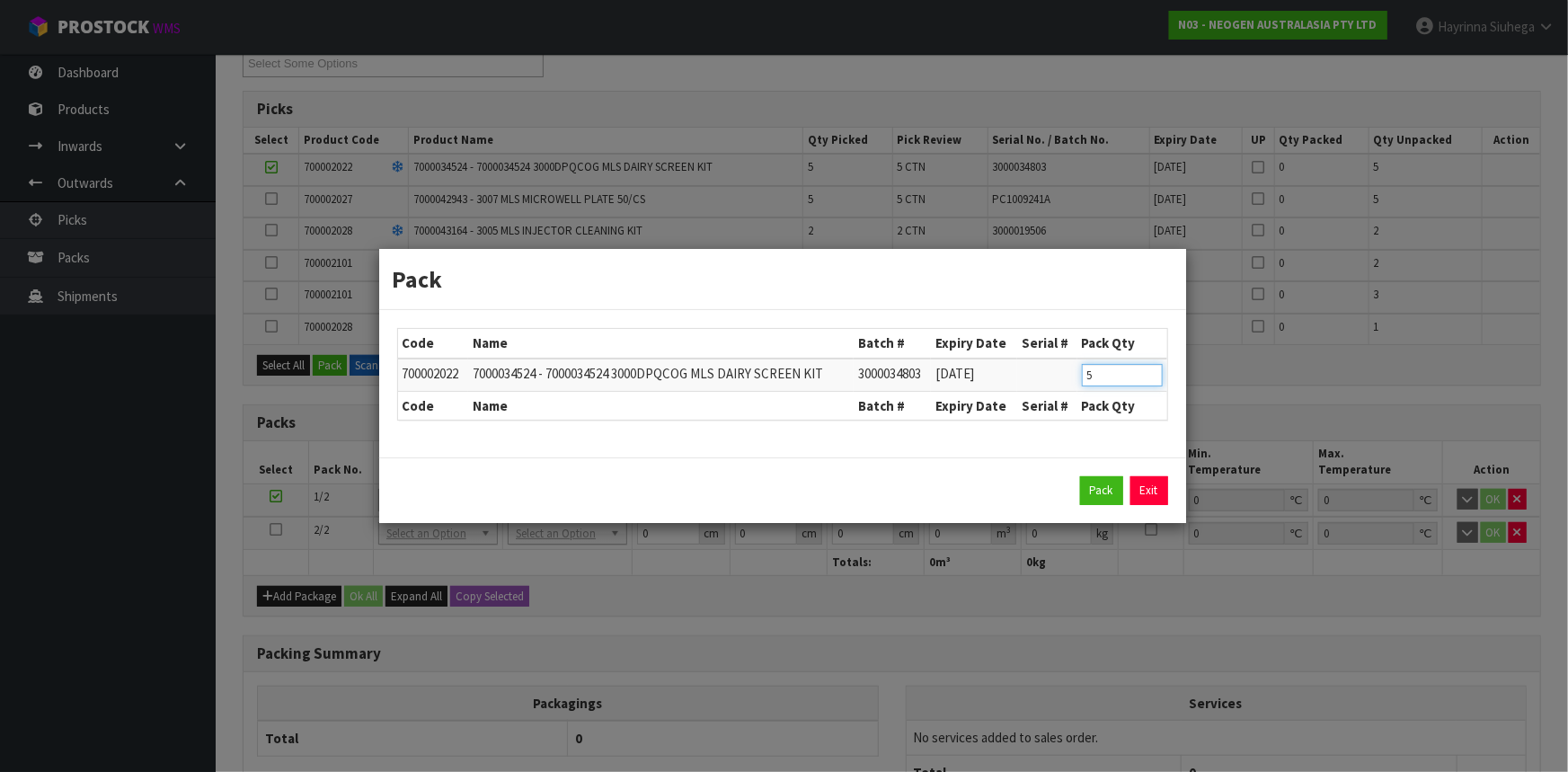
drag, startPoint x: 1096, startPoint y: 376, endPoint x: 1042, endPoint y: 368, distance: 54.6
click at [1045, 373] on tr "700002022 7000034524 - 7000034524 3000DPQCOG MLS DAIRY SCREEN KIT 3000034803 12…" at bounding box center [783, 375] width 769 height 33
click button "Pack" at bounding box center [1102, 490] width 43 height 29
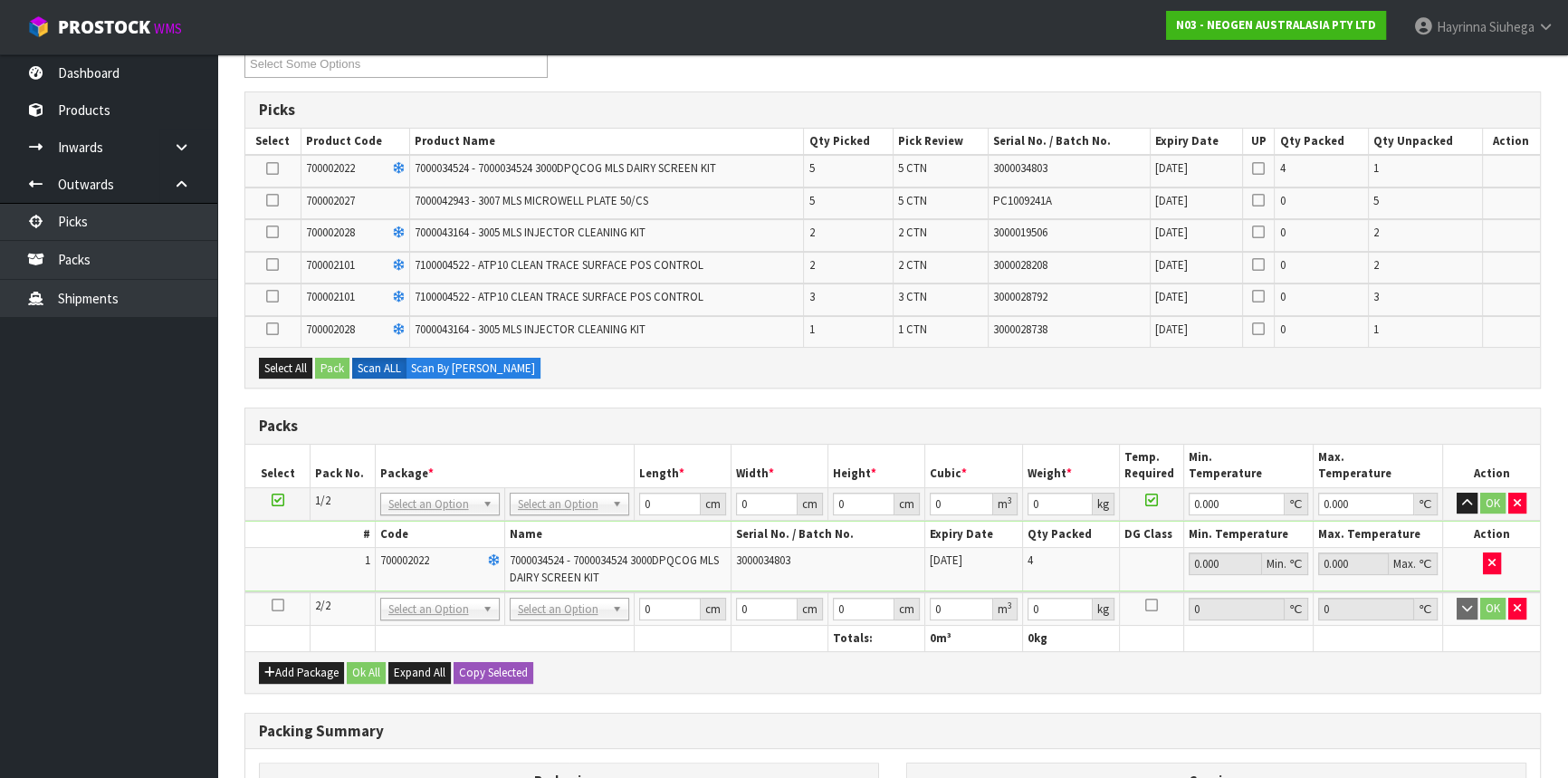
drag, startPoint x: 273, startPoint y: 602, endPoint x: 288, endPoint y: 554, distance: 50.3
click at [273, 605] on icon at bounding box center [277, 605] width 12 height 1
click at [272, 168] on icon at bounding box center [272, 168] width 12 height 1
click at [0, 0] on input "checkbox" at bounding box center [0, 0] width 0 height 0
click at [330, 364] on button "Pack" at bounding box center [332, 368] width 34 height 22
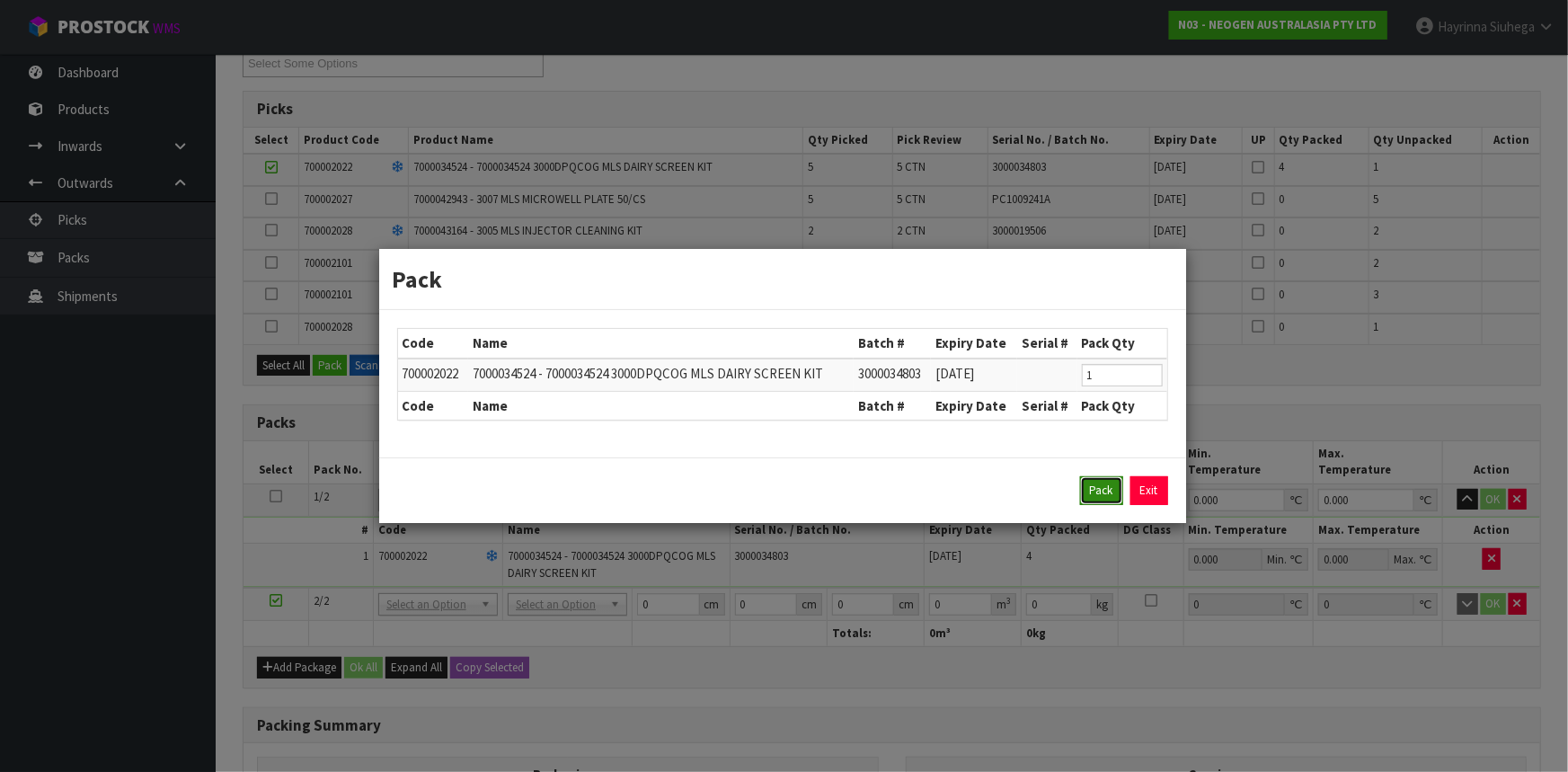
click at [1089, 487] on button "Pack" at bounding box center [1102, 490] width 43 height 29
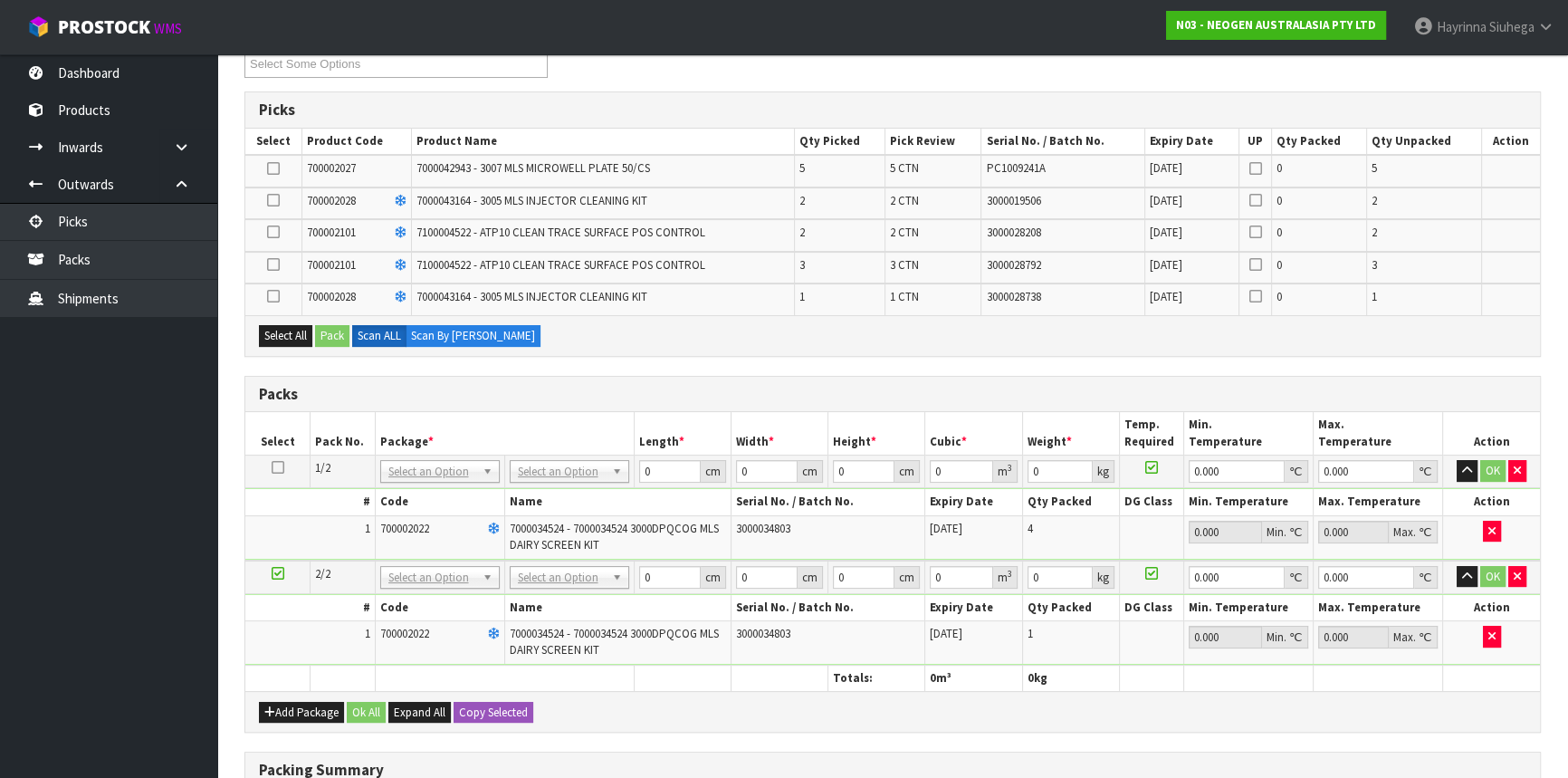
click at [276, 168] on icon at bounding box center [273, 168] width 12 height 1
click at [0, 0] on input "checkbox" at bounding box center [0, 0] width 0 height 0
click at [329, 339] on button "Pack" at bounding box center [332, 335] width 34 height 22
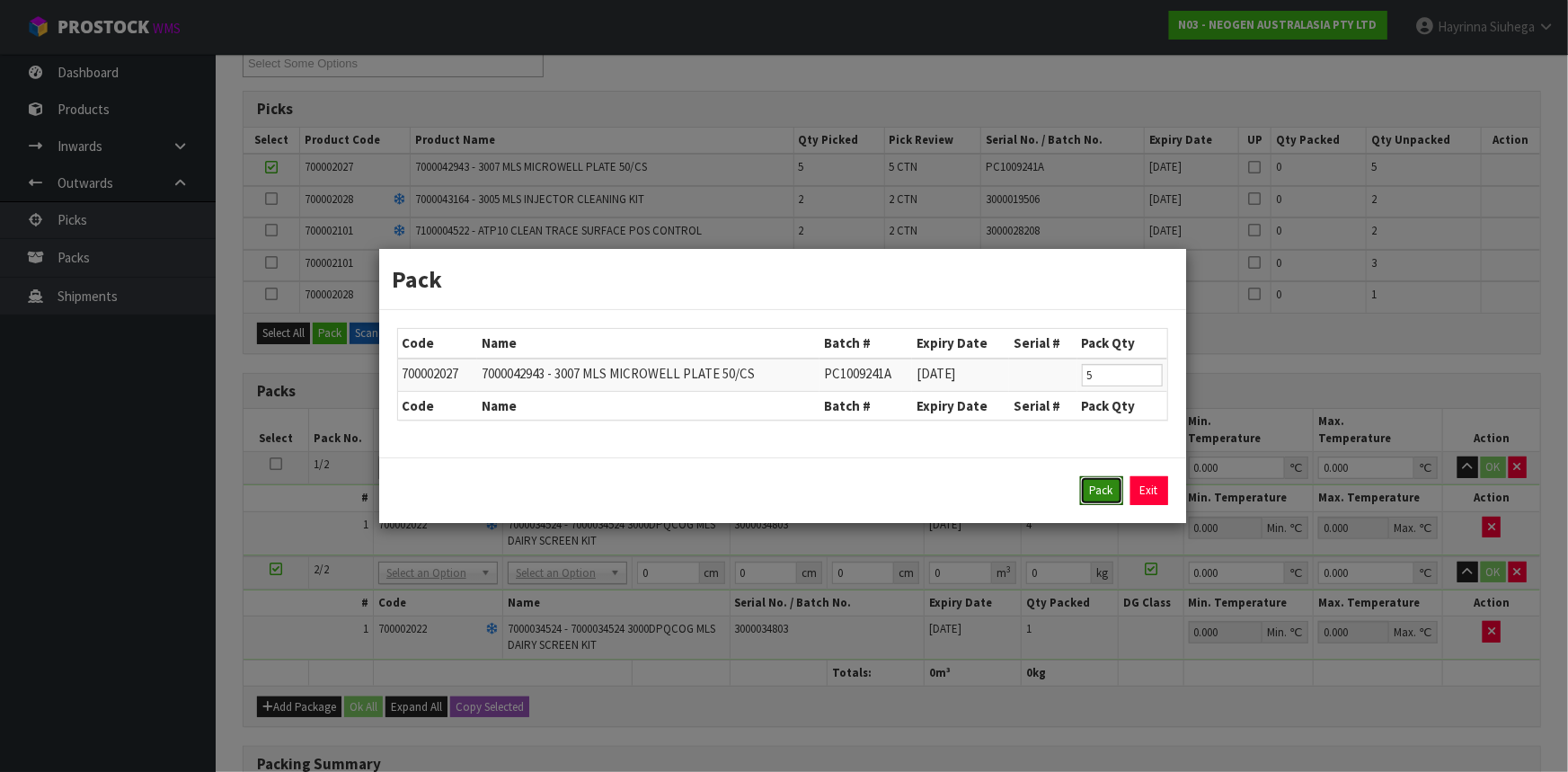
click at [1094, 492] on button "Pack" at bounding box center [1102, 490] width 43 height 29
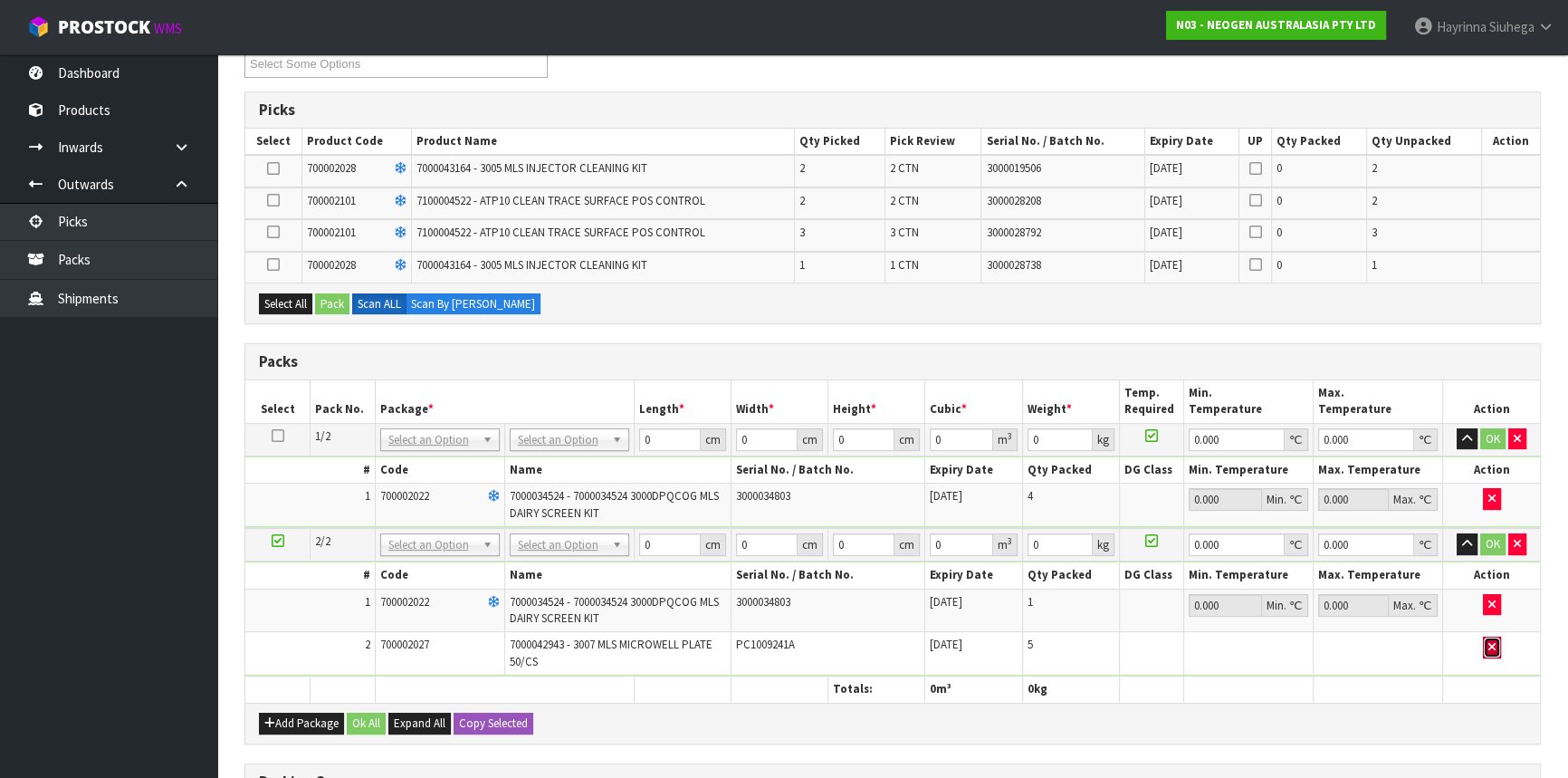
drag, startPoint x: 1489, startPoint y: 643, endPoint x: 1412, endPoint y: 642, distance: 77.0
click at [1489, 643] on icon "button" at bounding box center [1492, 646] width 8 height 11
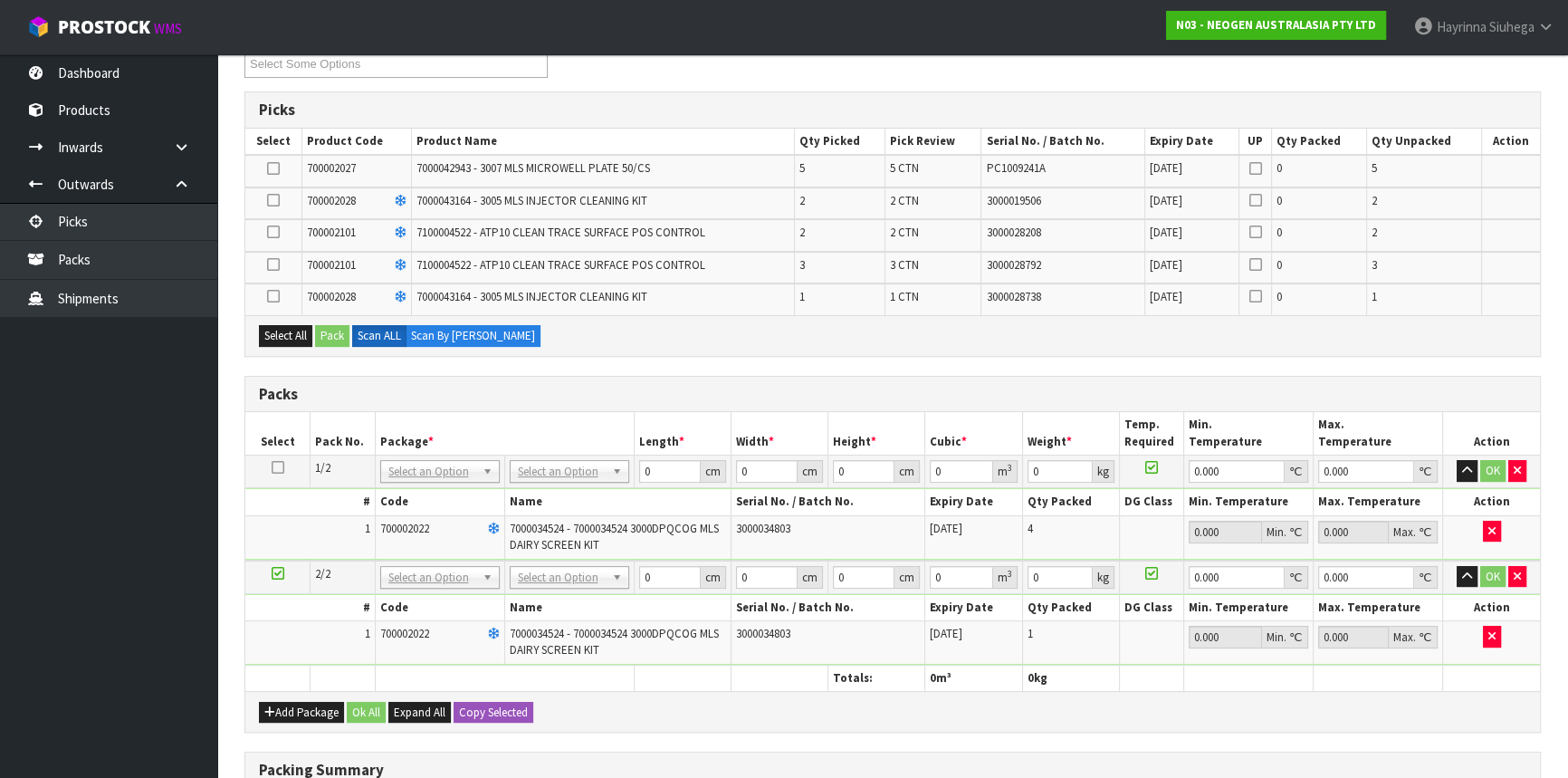
click at [270, 168] on icon at bounding box center [273, 168] width 12 height 1
click at [0, 0] on input "checkbox" at bounding box center [0, 0] width 0 height 0
click at [342, 331] on button "Pack" at bounding box center [332, 335] width 34 height 22
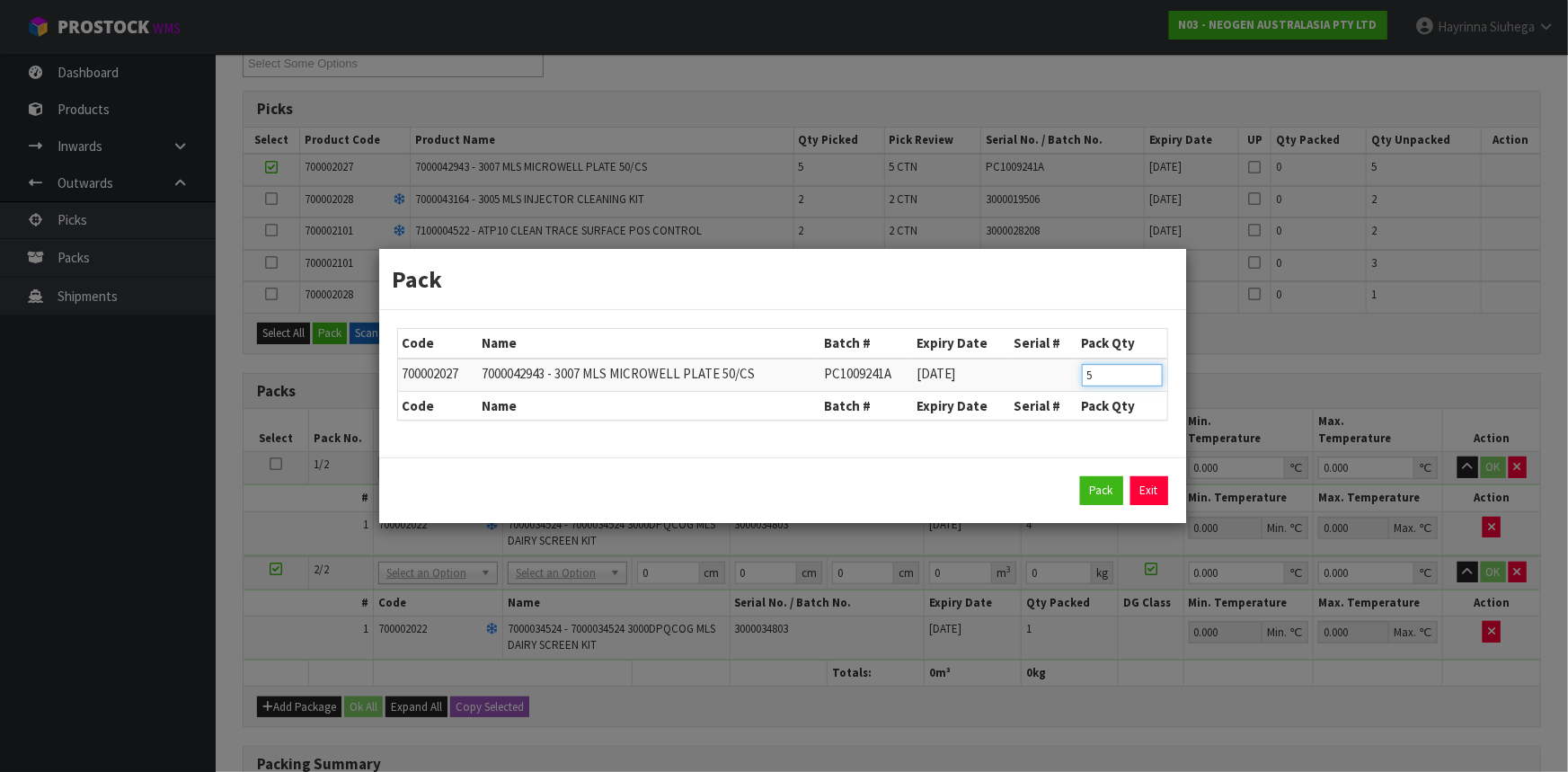
drag, startPoint x: 1099, startPoint y: 372, endPoint x: 1056, endPoint y: 382, distance: 44.1
click at [1044, 381] on tr "700002027 7000042943 - 3007 MLS MICROWELL PLATE 50/CS PC1009241A 09/10/2029 5" at bounding box center [783, 375] width 769 height 33
click button "Pack" at bounding box center [1102, 490] width 43 height 29
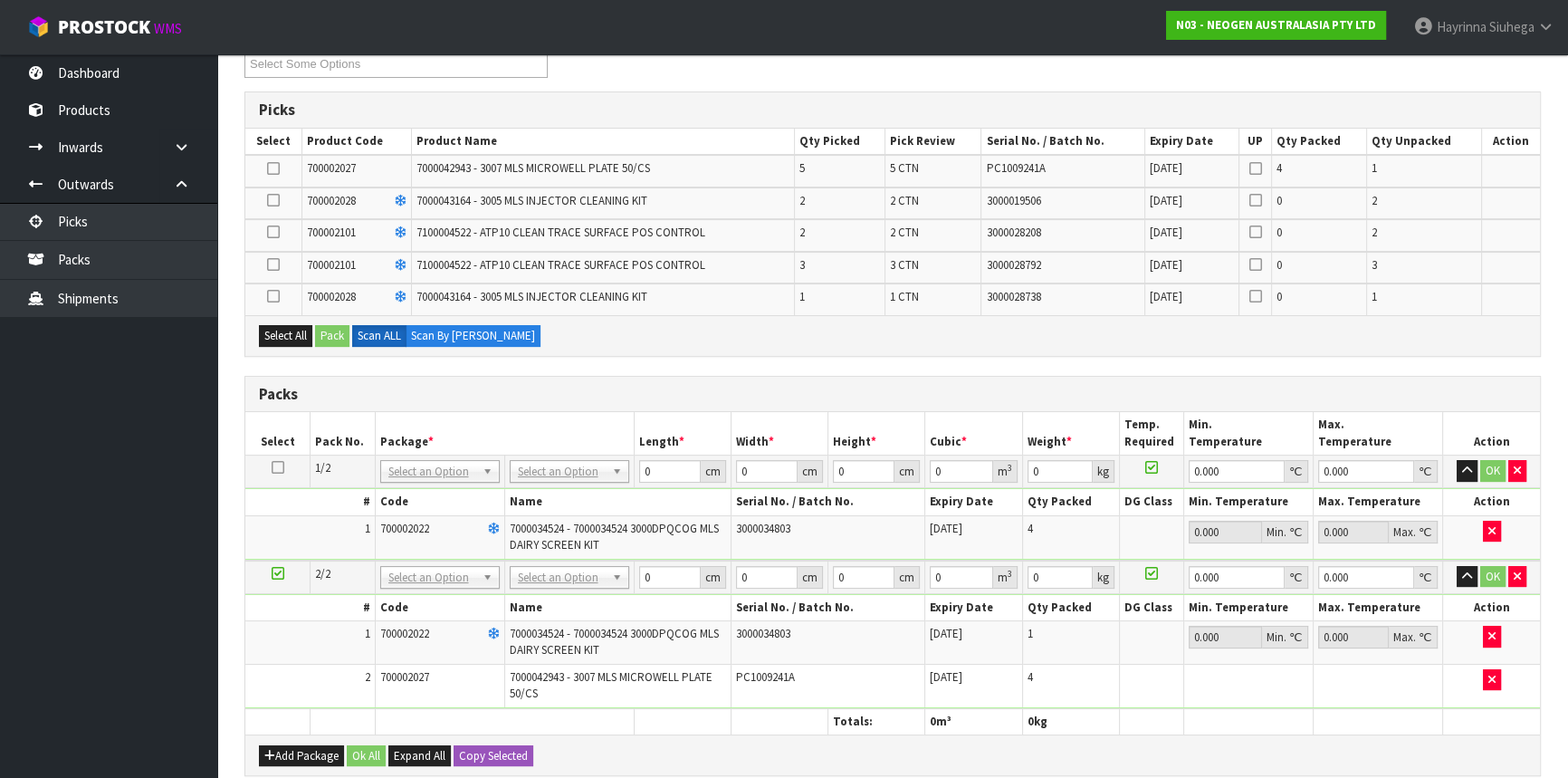
click at [280, 263] on td at bounding box center [273, 267] width 56 height 31
click at [273, 264] on icon at bounding box center [273, 264] width 12 height 1
click at [0, 0] on input "checkbox" at bounding box center [0, 0] width 0 height 0
click at [276, 233] on icon at bounding box center [273, 232] width 12 height 1
click at [0, 0] on input "checkbox" at bounding box center [0, 0] width 0 height 0
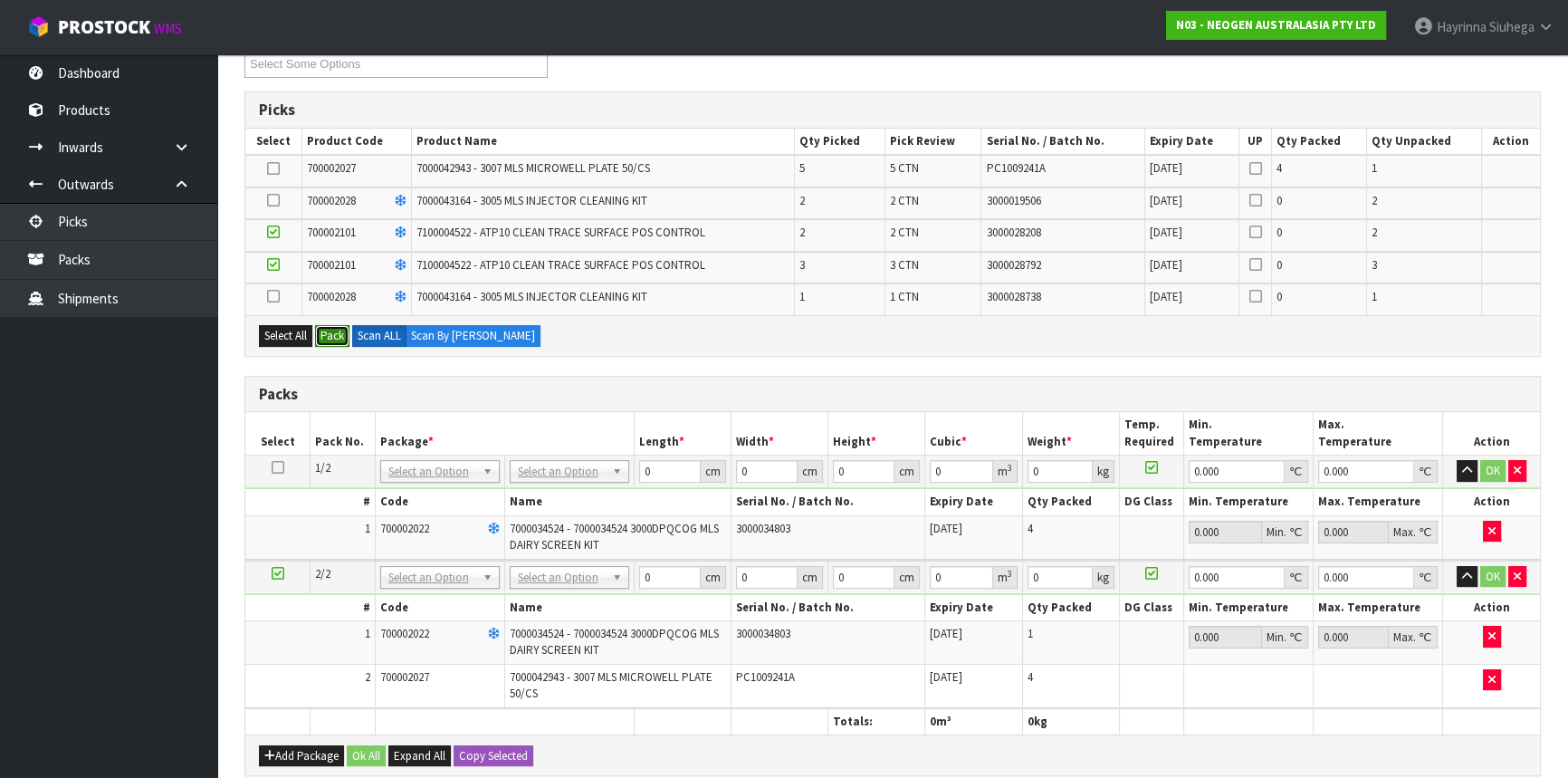
click at [334, 343] on button "Pack" at bounding box center [332, 335] width 34 height 22
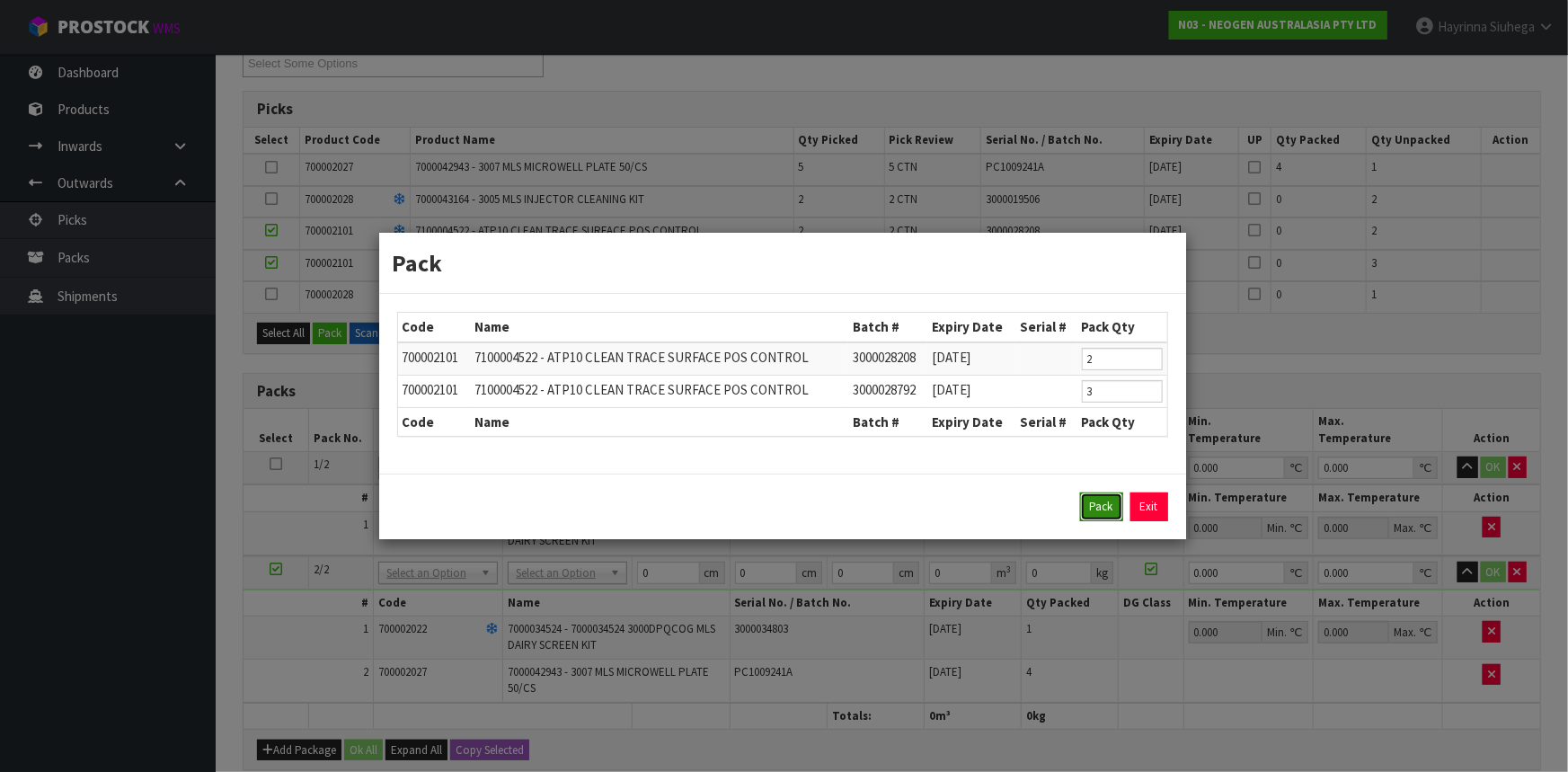
click at [1093, 501] on button "Pack" at bounding box center [1102, 506] width 43 height 29
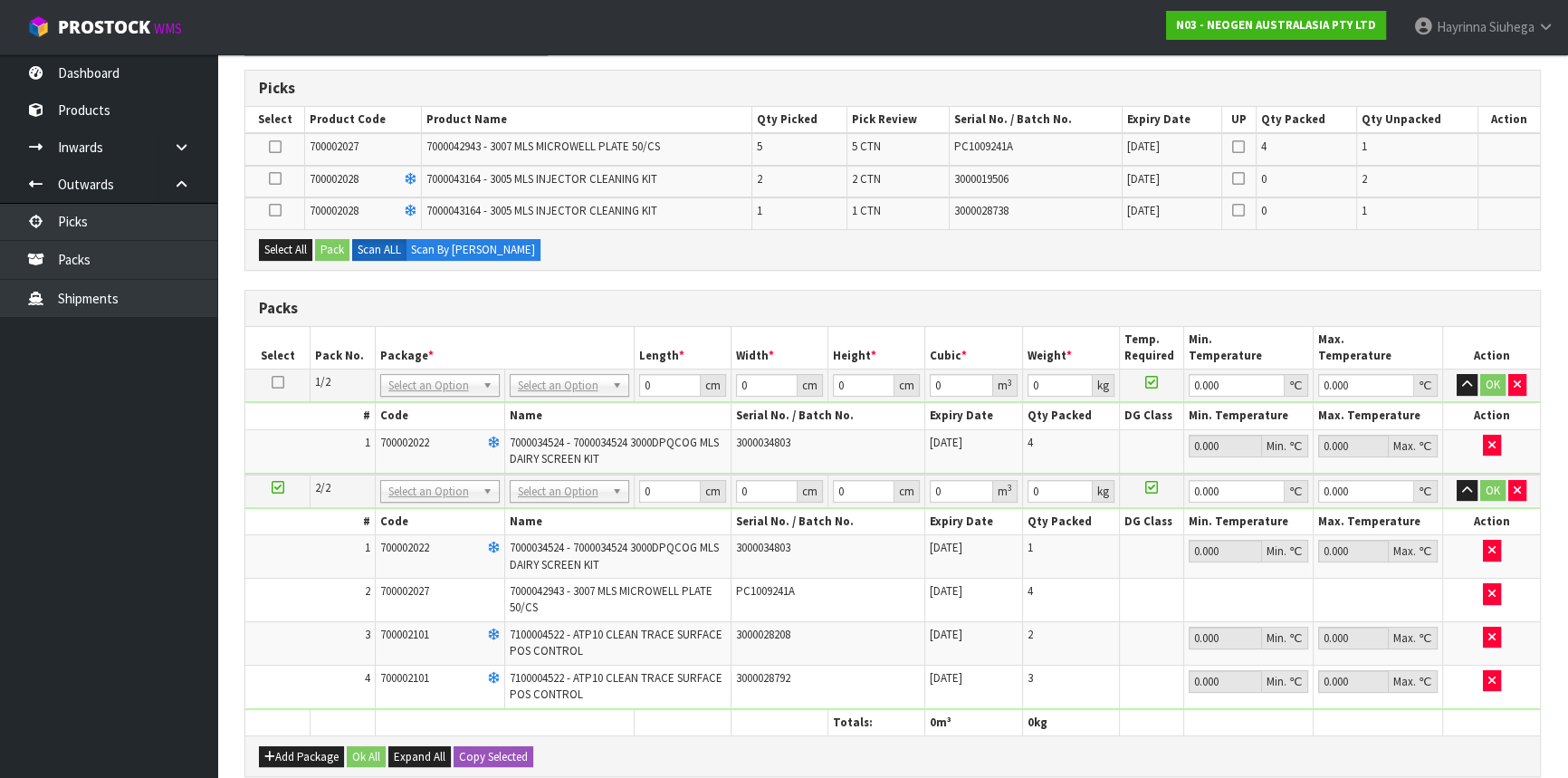
scroll to position [411, 0]
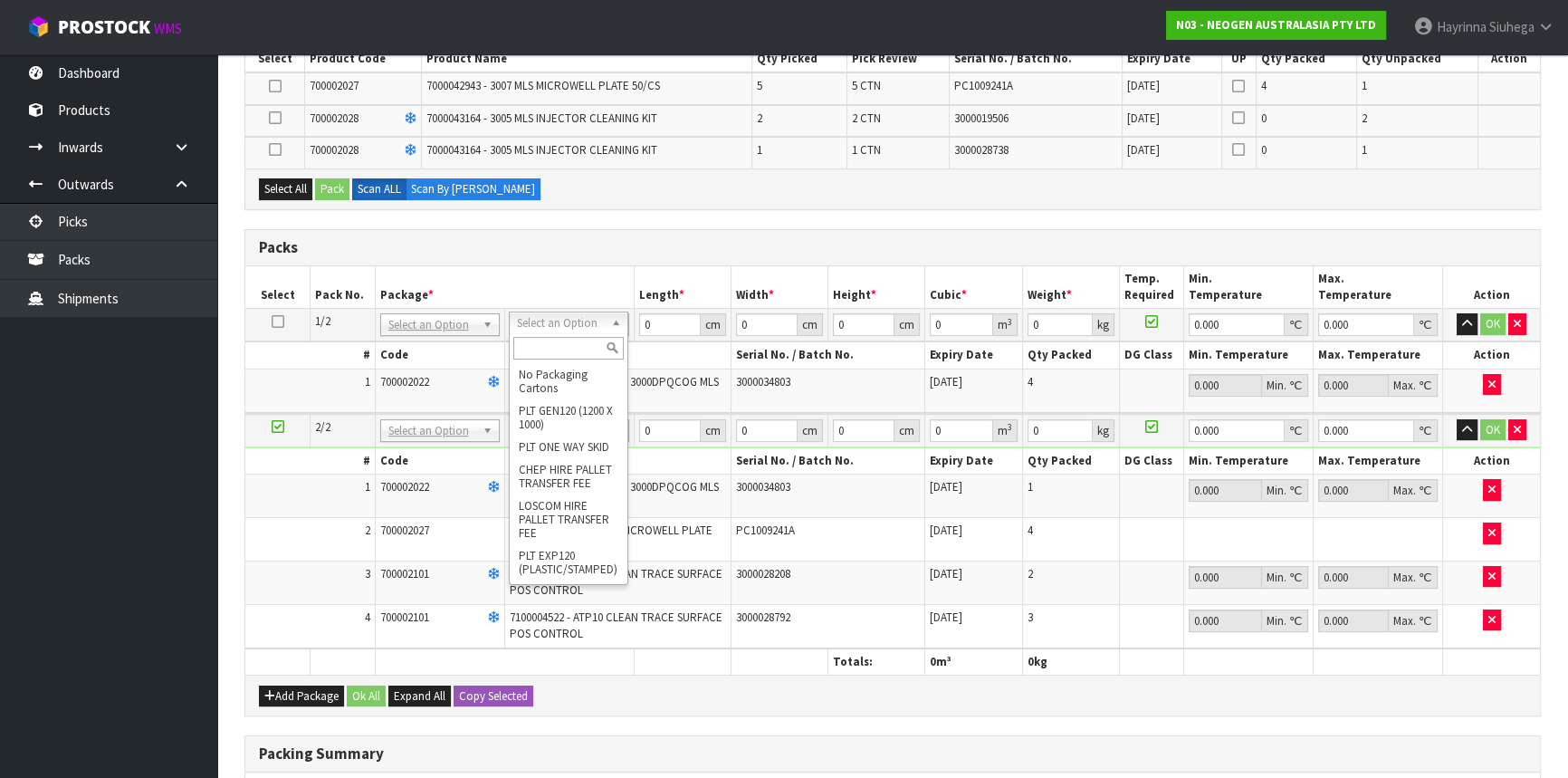
click at [571, 345] on input "text" at bounding box center [568, 348] width 111 height 23
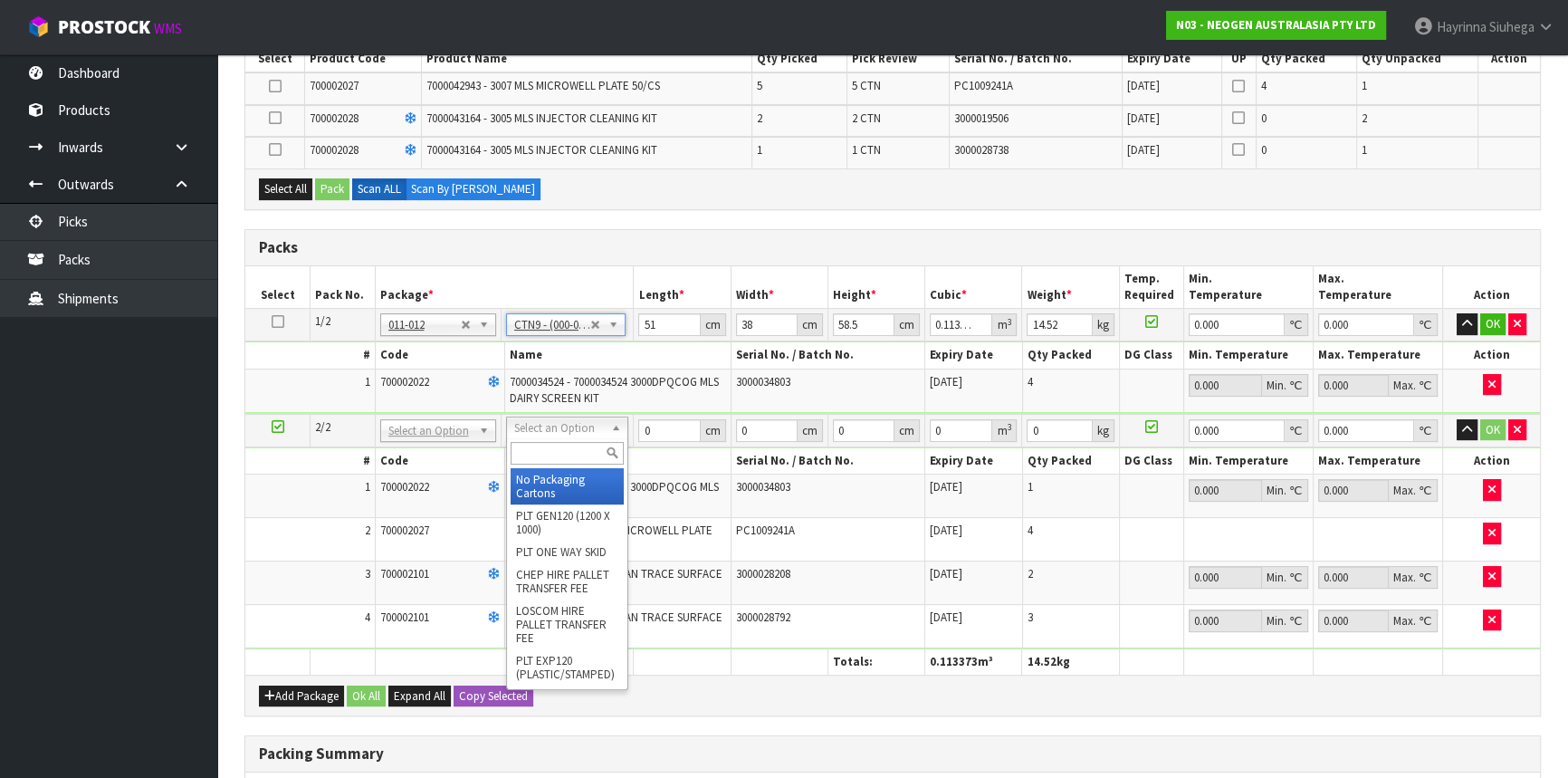
click at [556, 451] on input "text" at bounding box center [568, 453] width 114 height 23
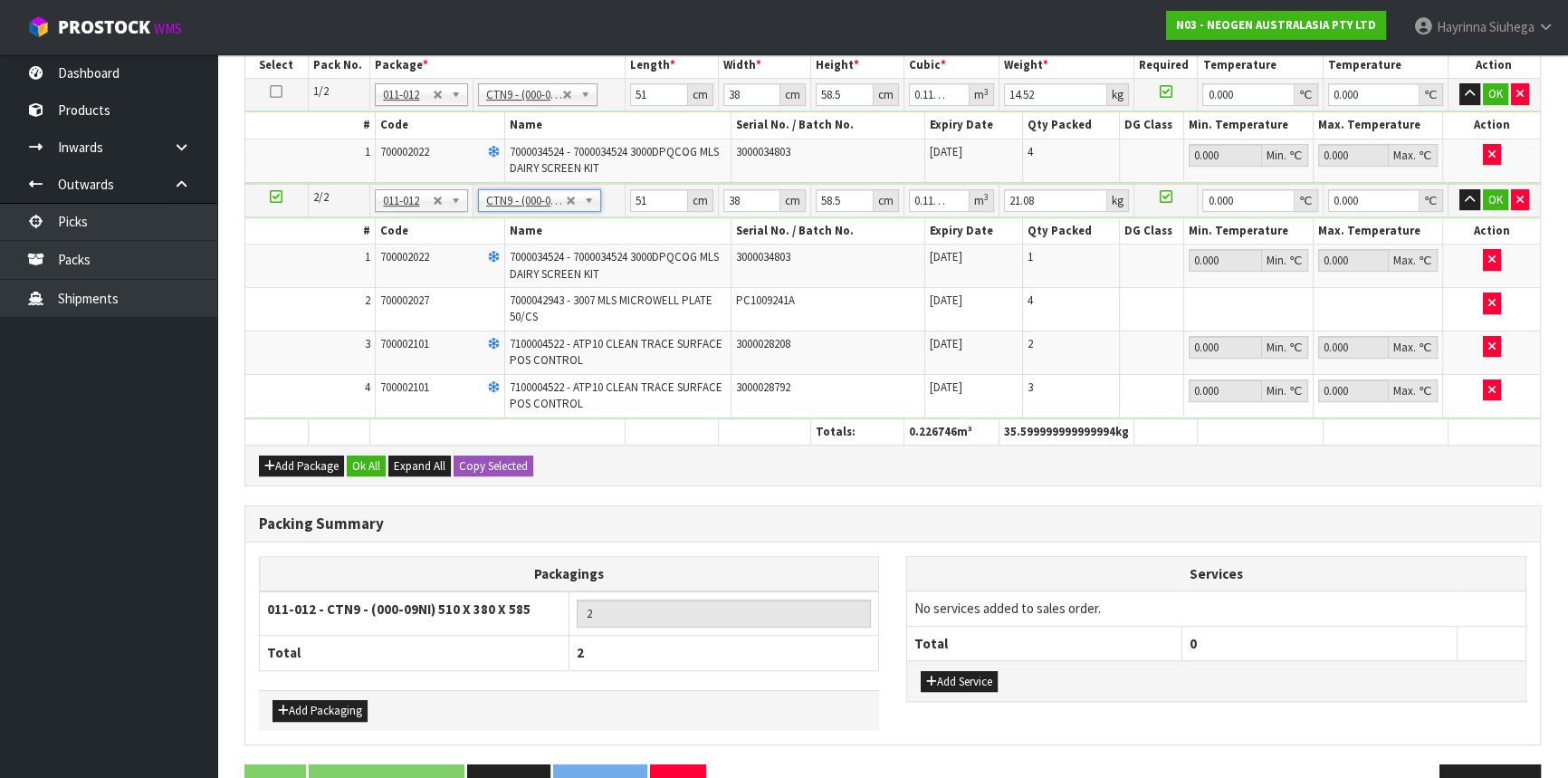
scroll to position [658, 0]
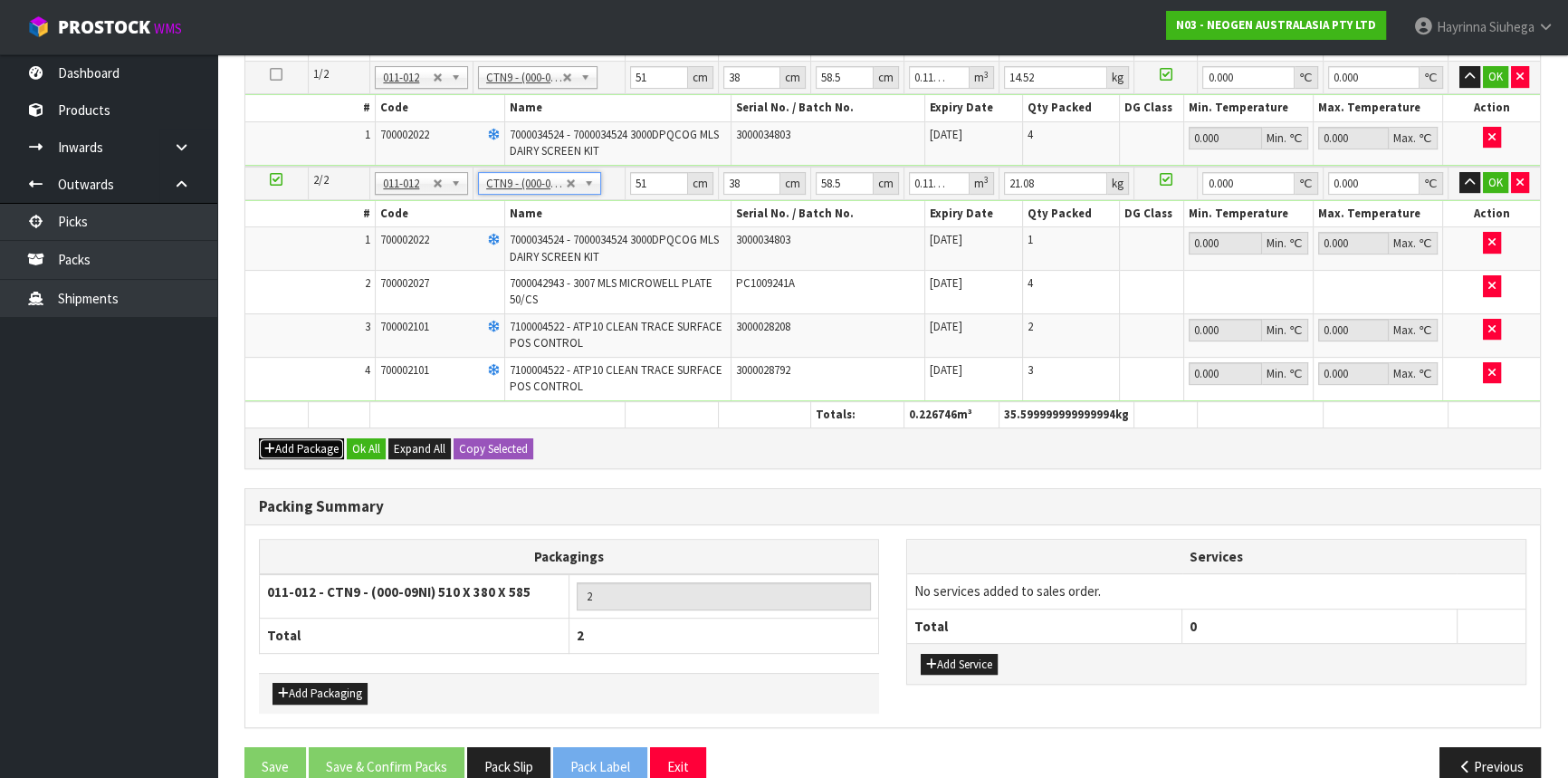
click at [299, 442] on button "Add Package" at bounding box center [302, 449] width 85 height 22
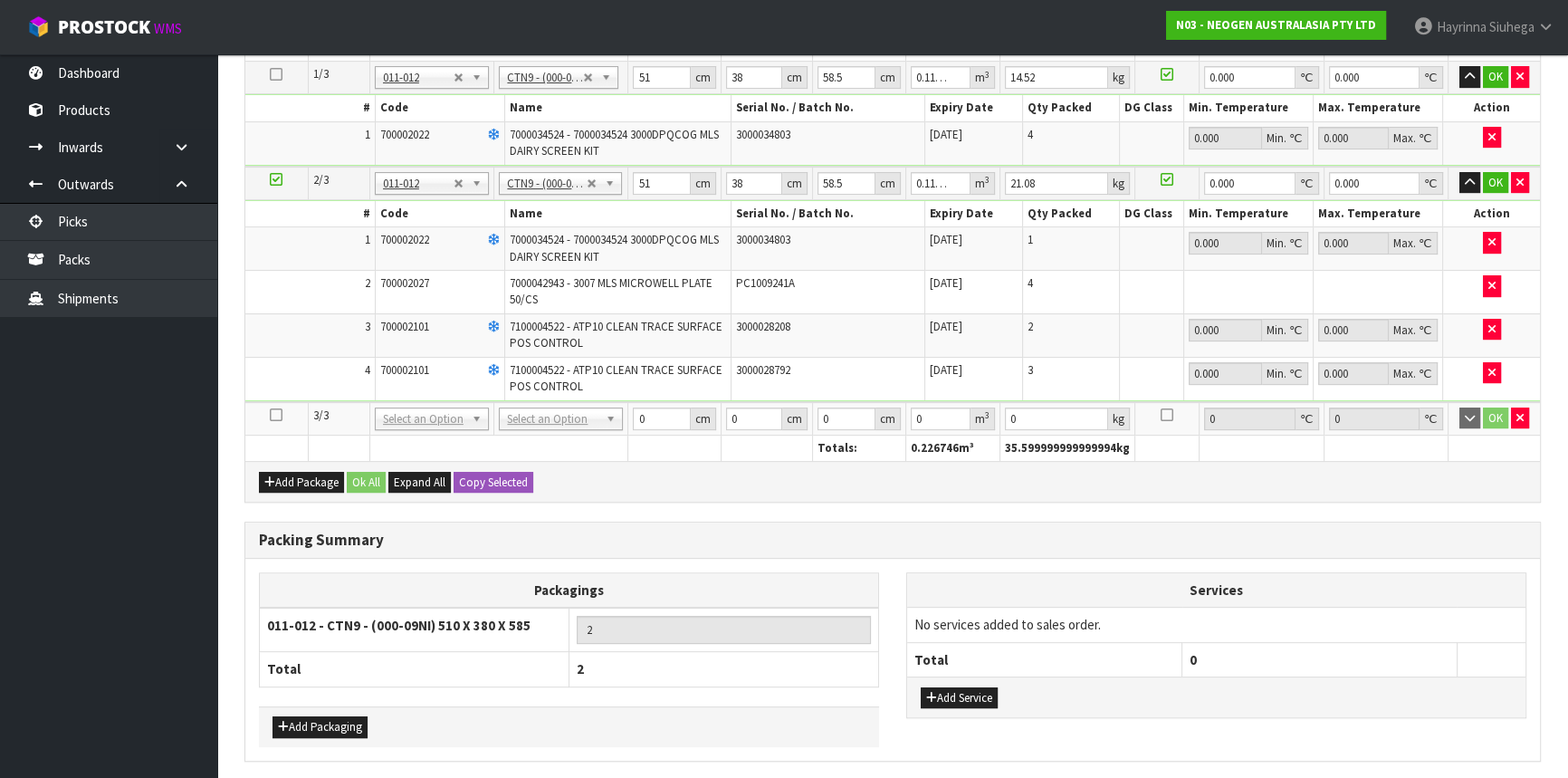
click at [278, 415] on icon at bounding box center [275, 415] width 12 height 1
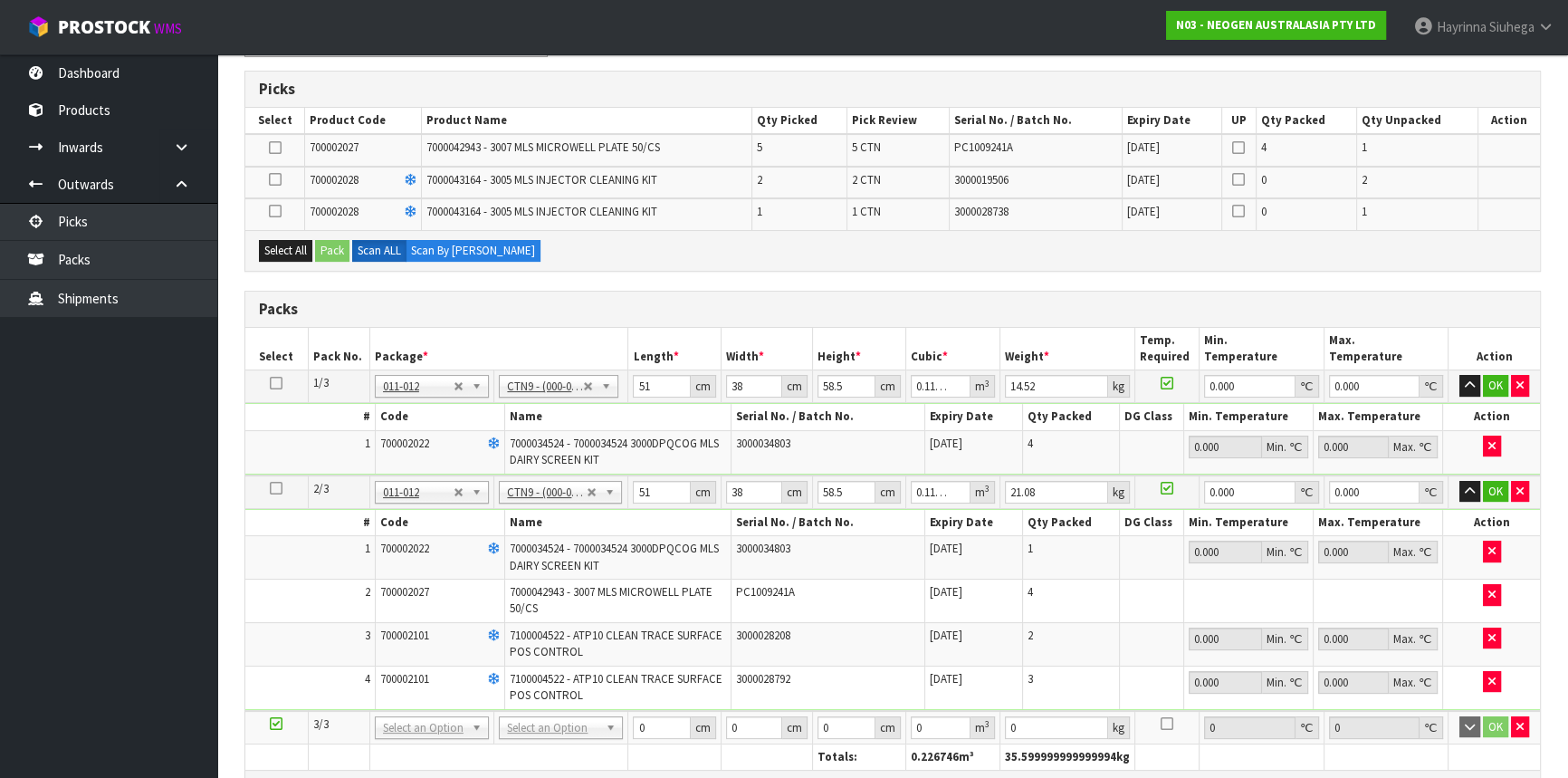
scroll to position [328, 0]
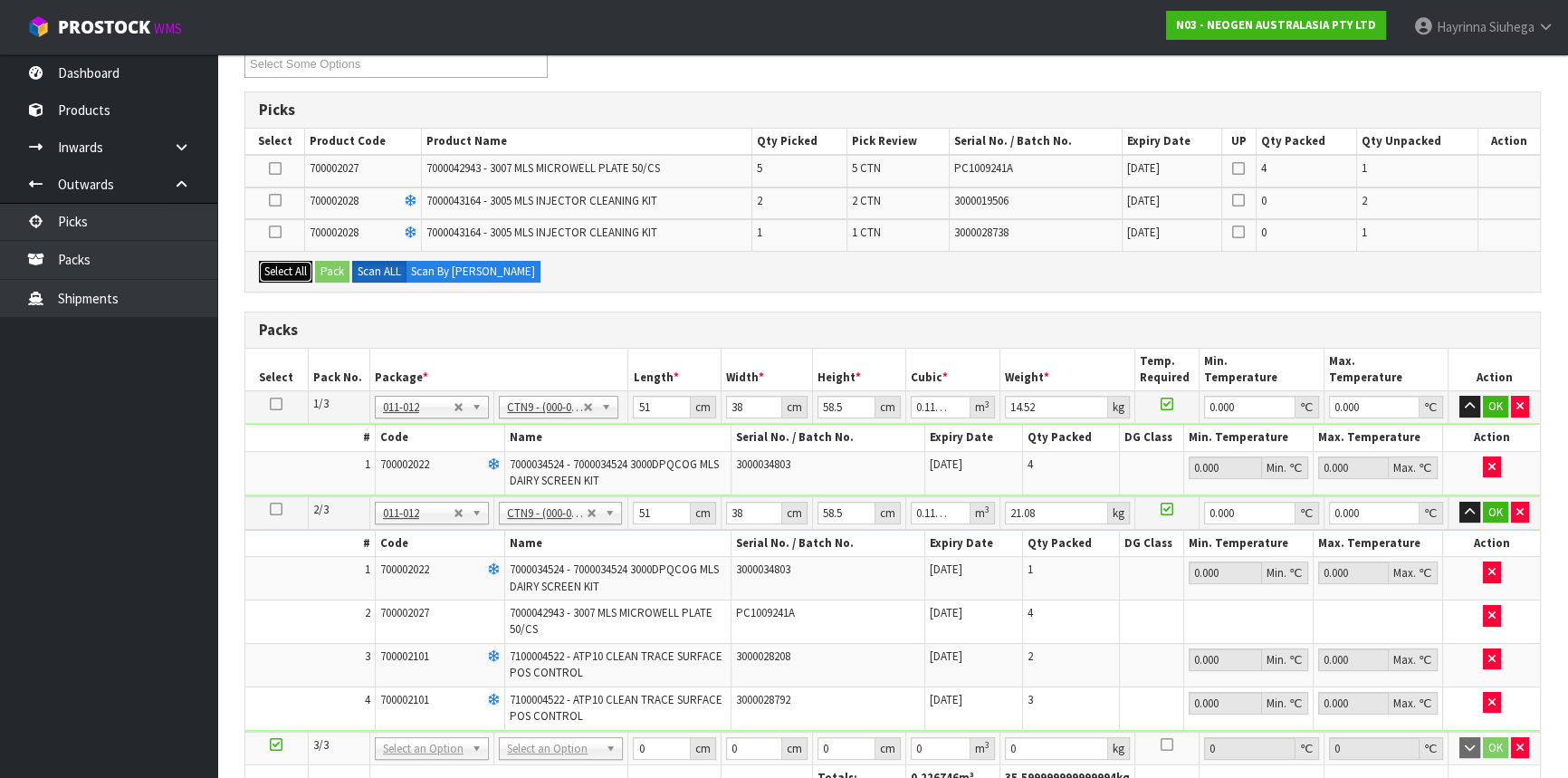
click at [275, 262] on button "Select All" at bounding box center [286, 272] width 53 height 22
click at [322, 262] on button "Pack" at bounding box center [332, 272] width 34 height 22
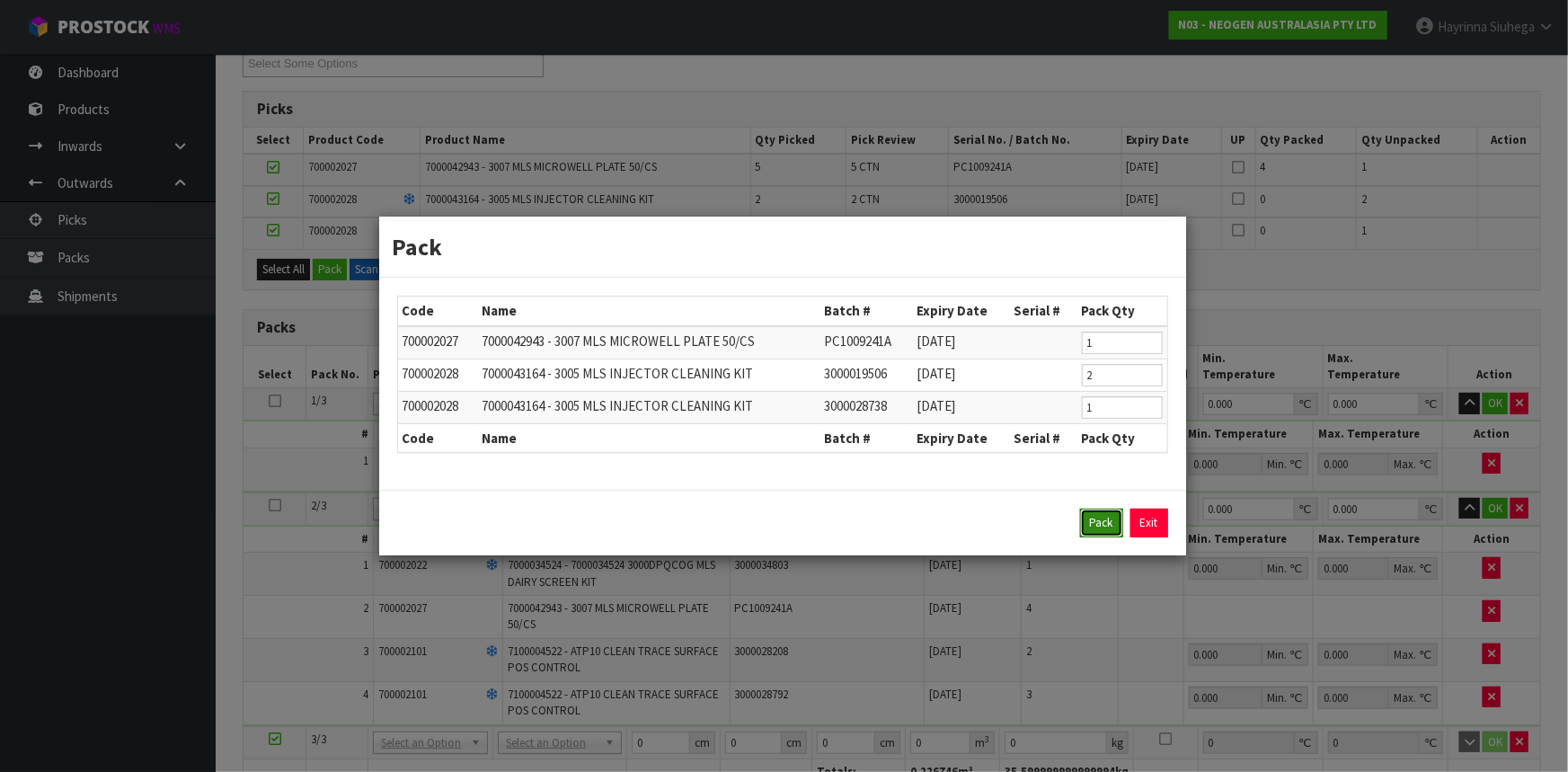
click at [1083, 512] on button "Pack" at bounding box center [1102, 522] width 43 height 29
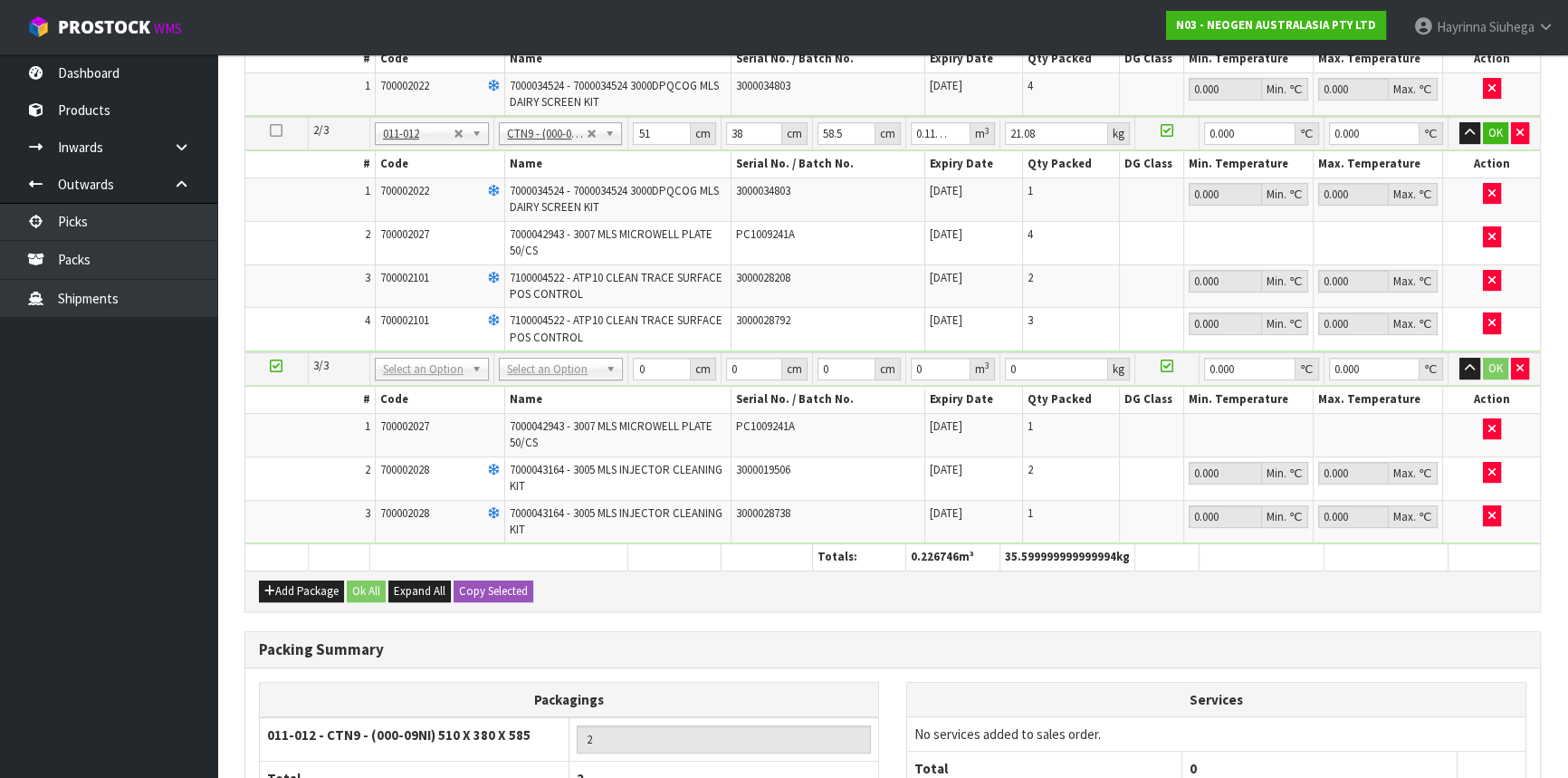
scroll to position [453, 0]
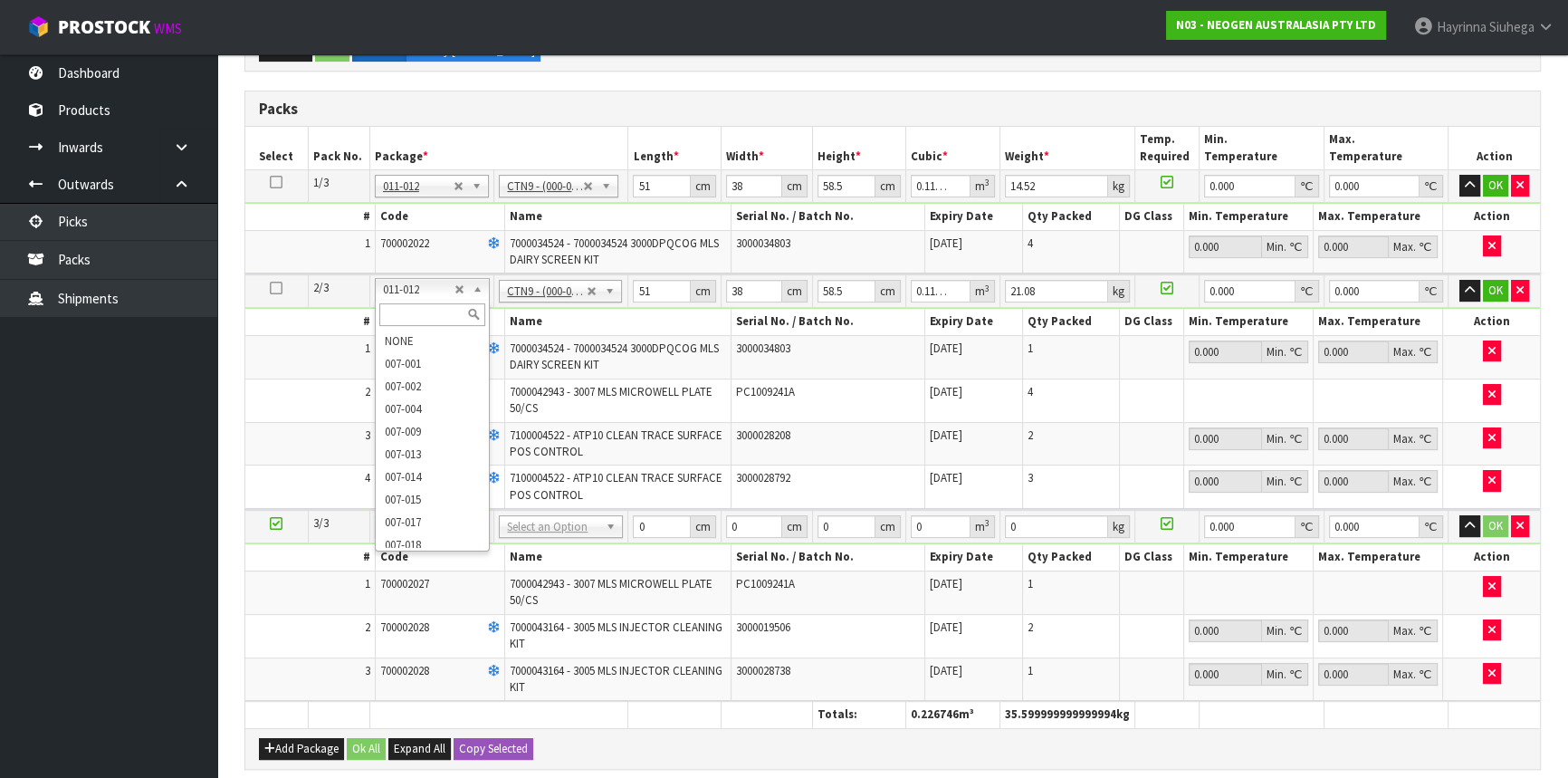
click at [239, 388] on div "× Close Updated successfully 1 General Details 2 Address Details 3 Sales Order …" at bounding box center [892, 425] width 1324 height 1350
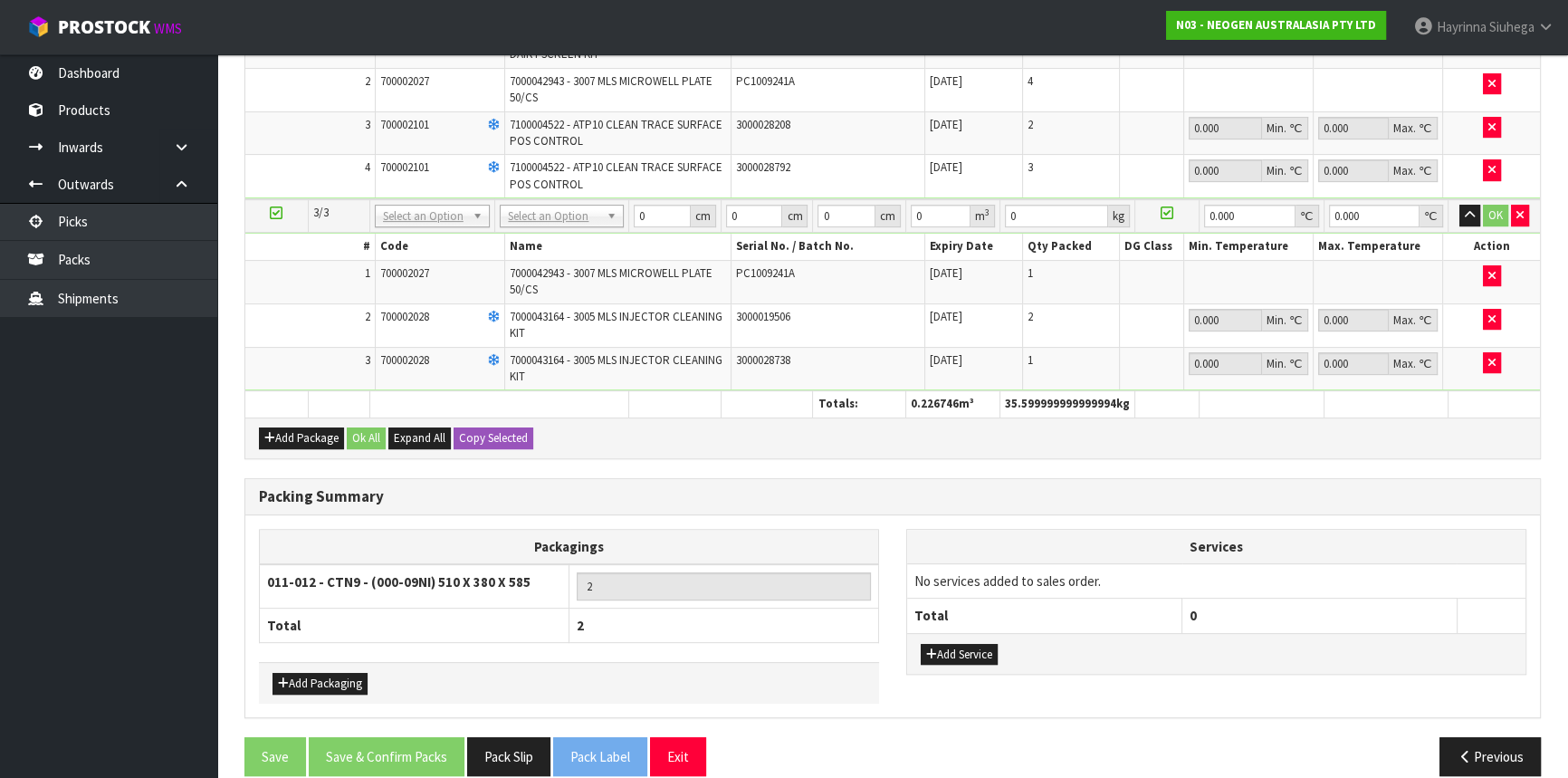
scroll to position [784, 0]
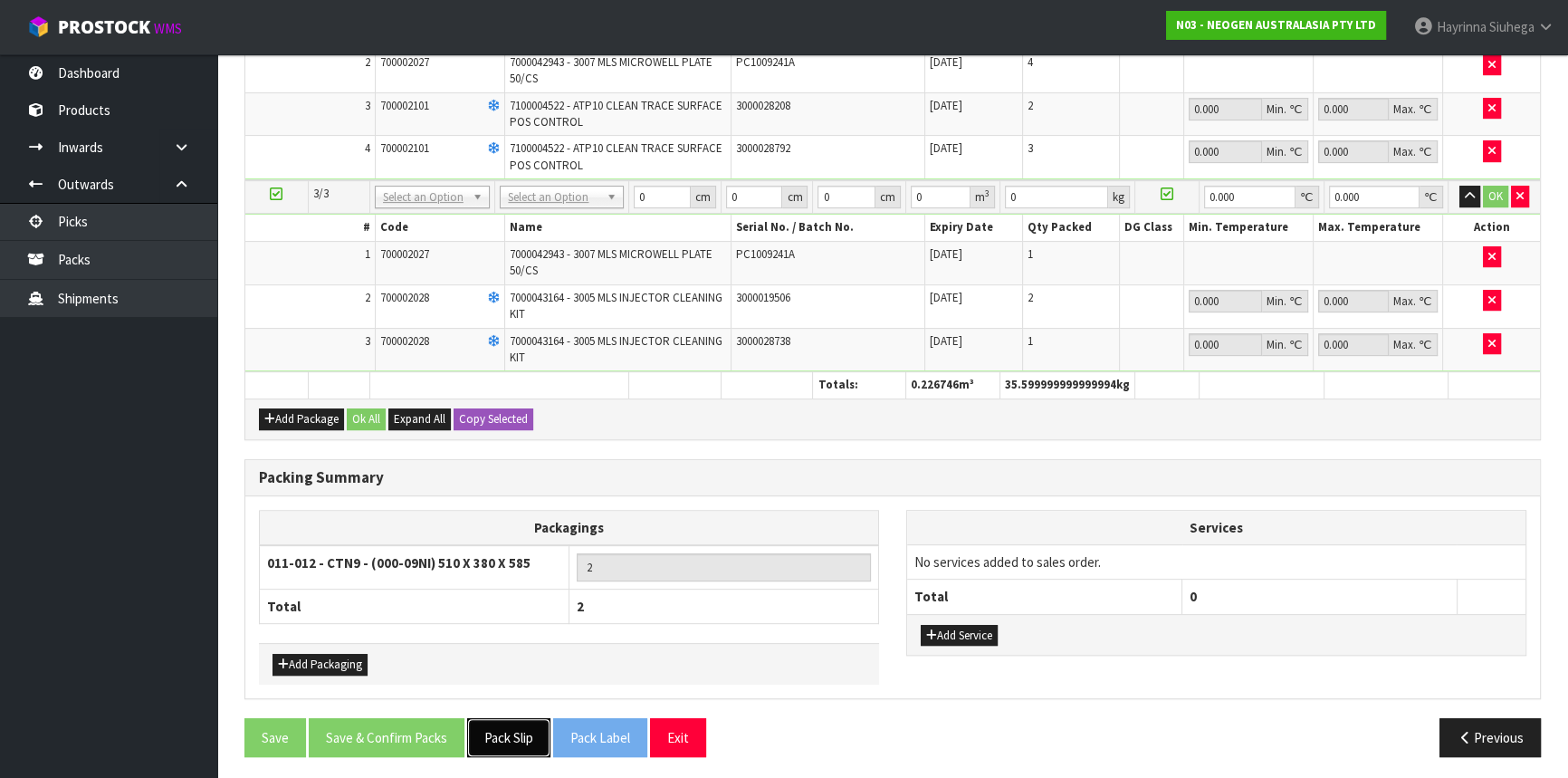
click at [525, 722] on button "Pack Slip" at bounding box center [509, 737] width 83 height 39
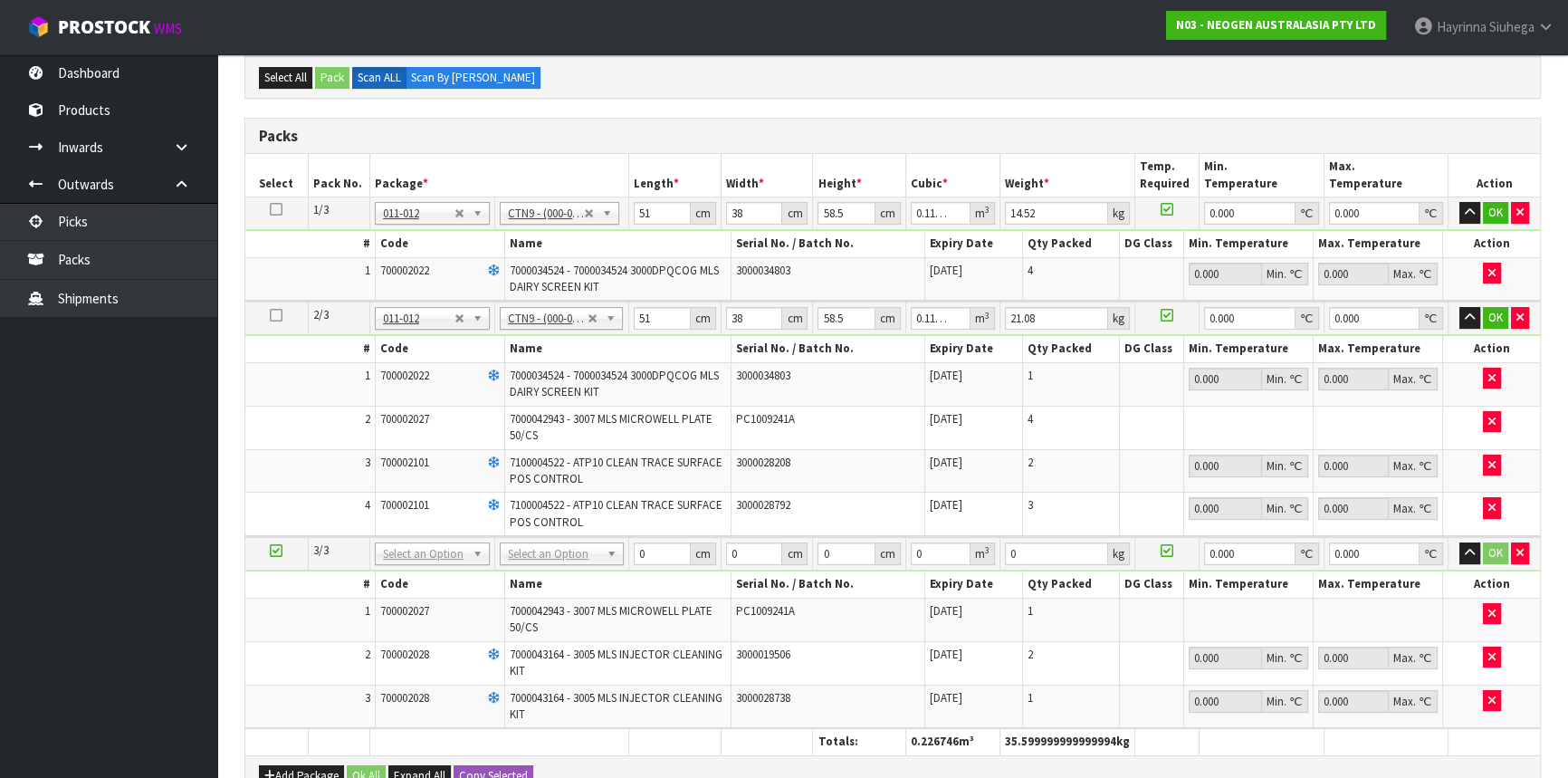
scroll to position [290, 0]
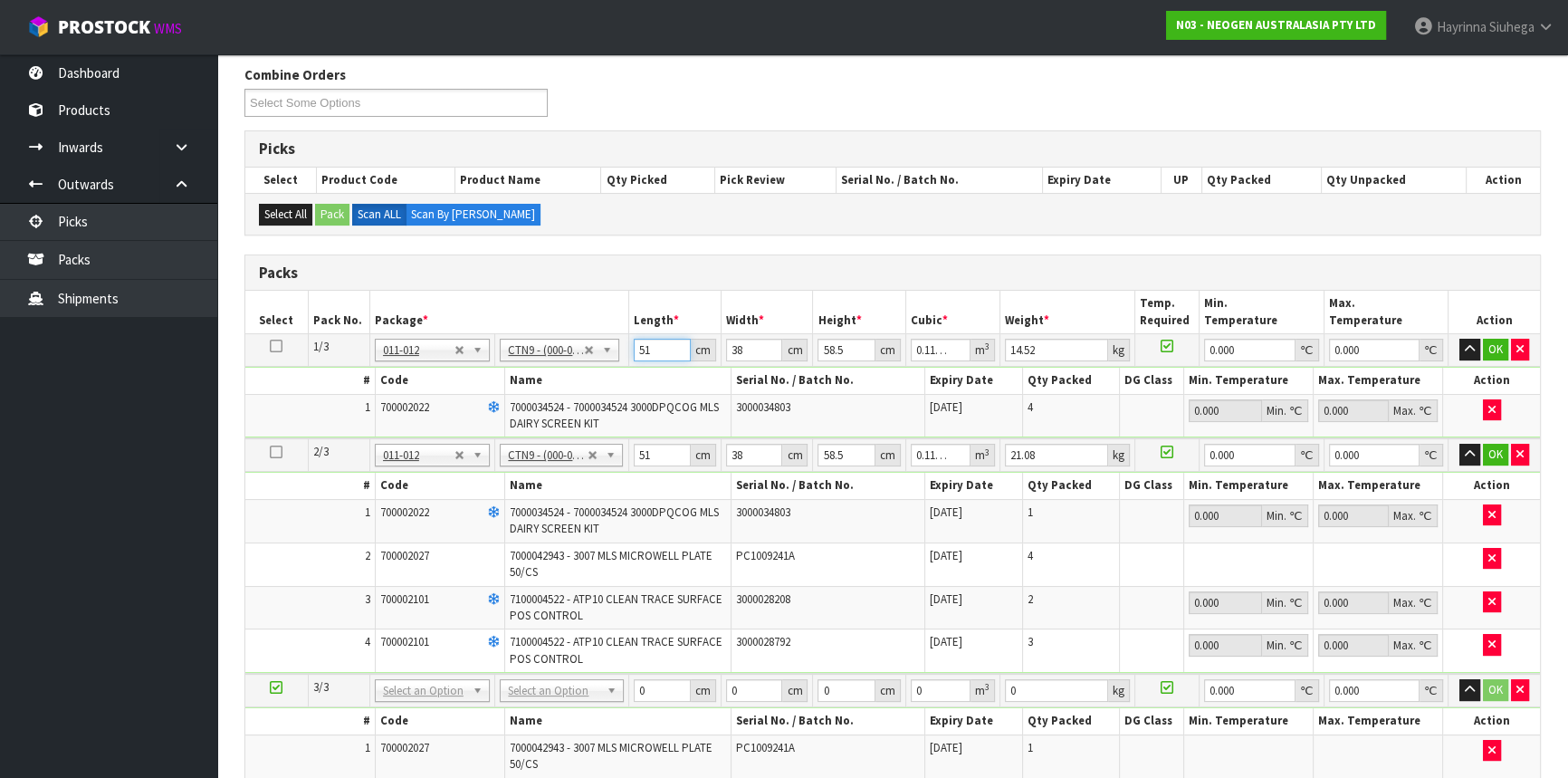
click at [644, 346] on input "51" at bounding box center [662, 350] width 57 height 23
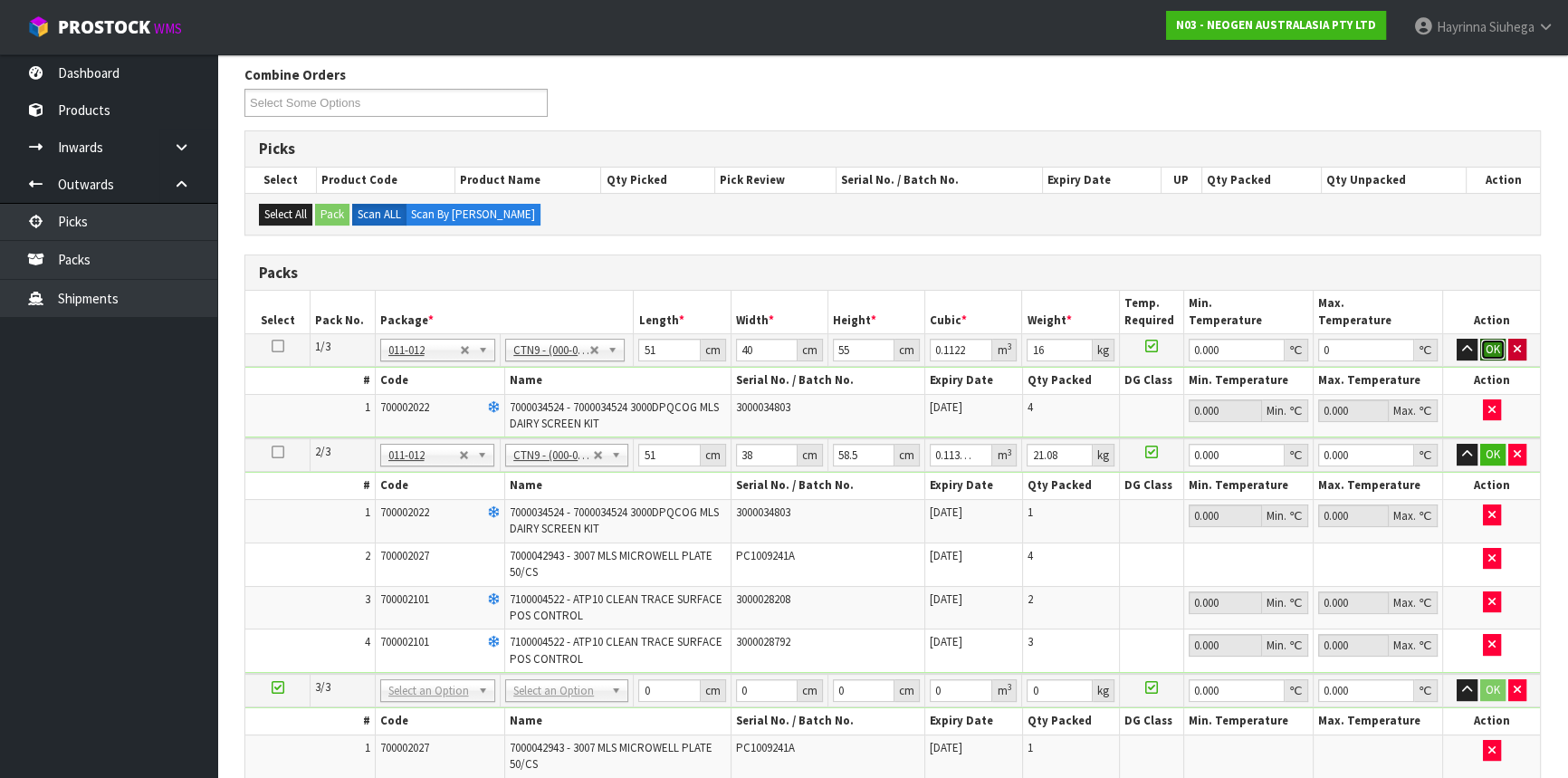
click button "OK" at bounding box center [1492, 349] width 26 height 22
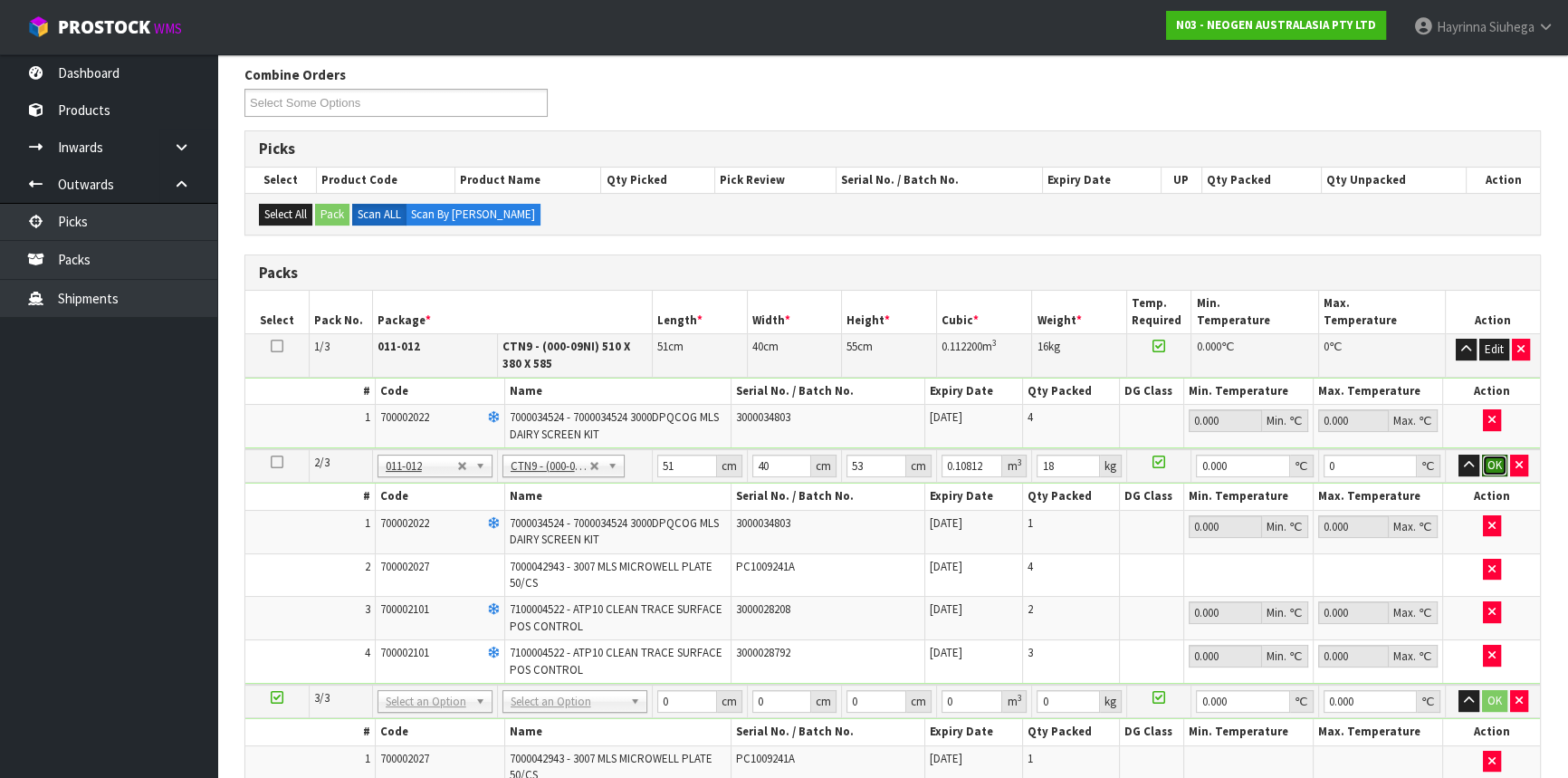
click button "OK" at bounding box center [1494, 465] width 26 height 22
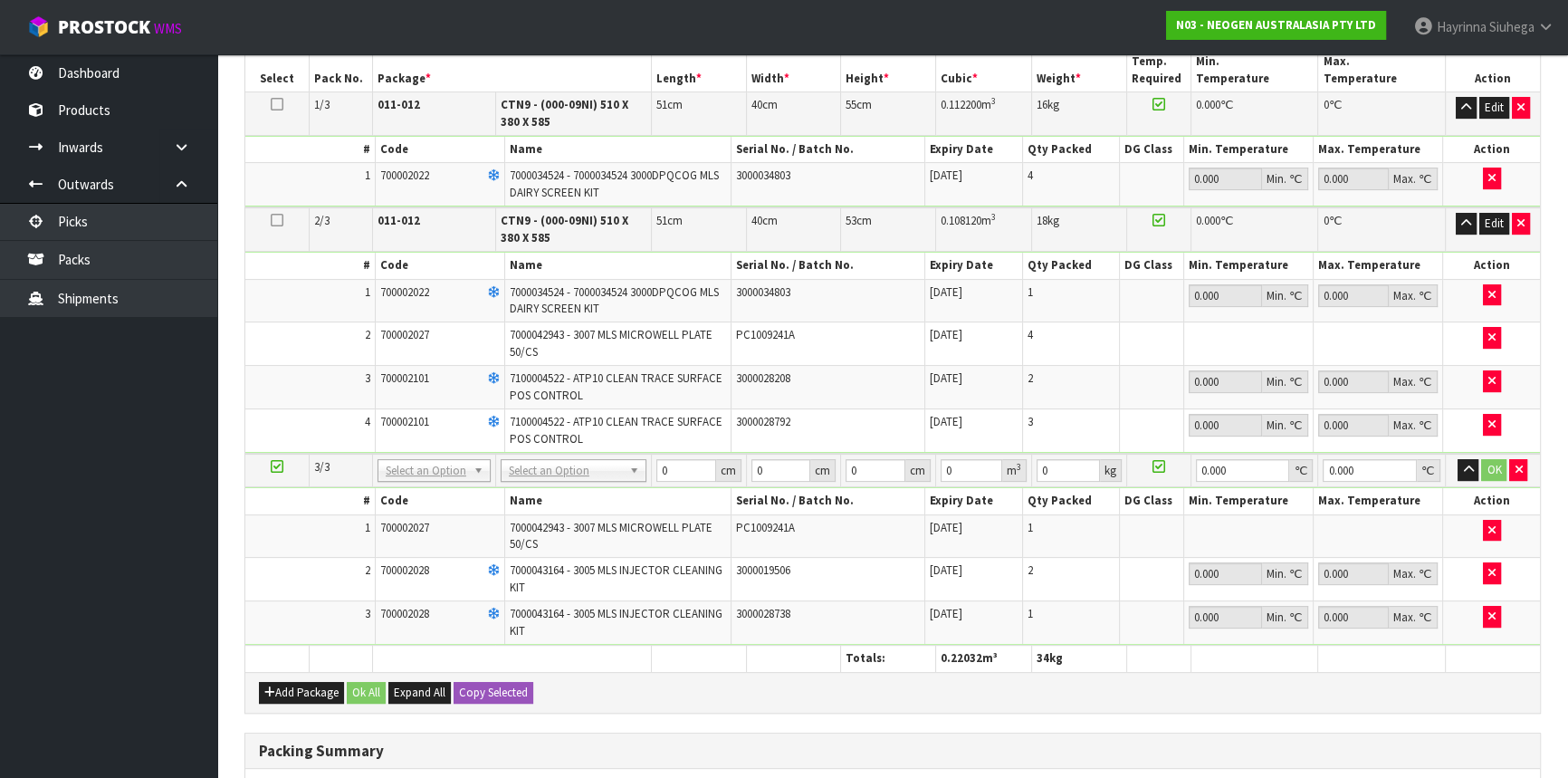
scroll to position [700, 0]
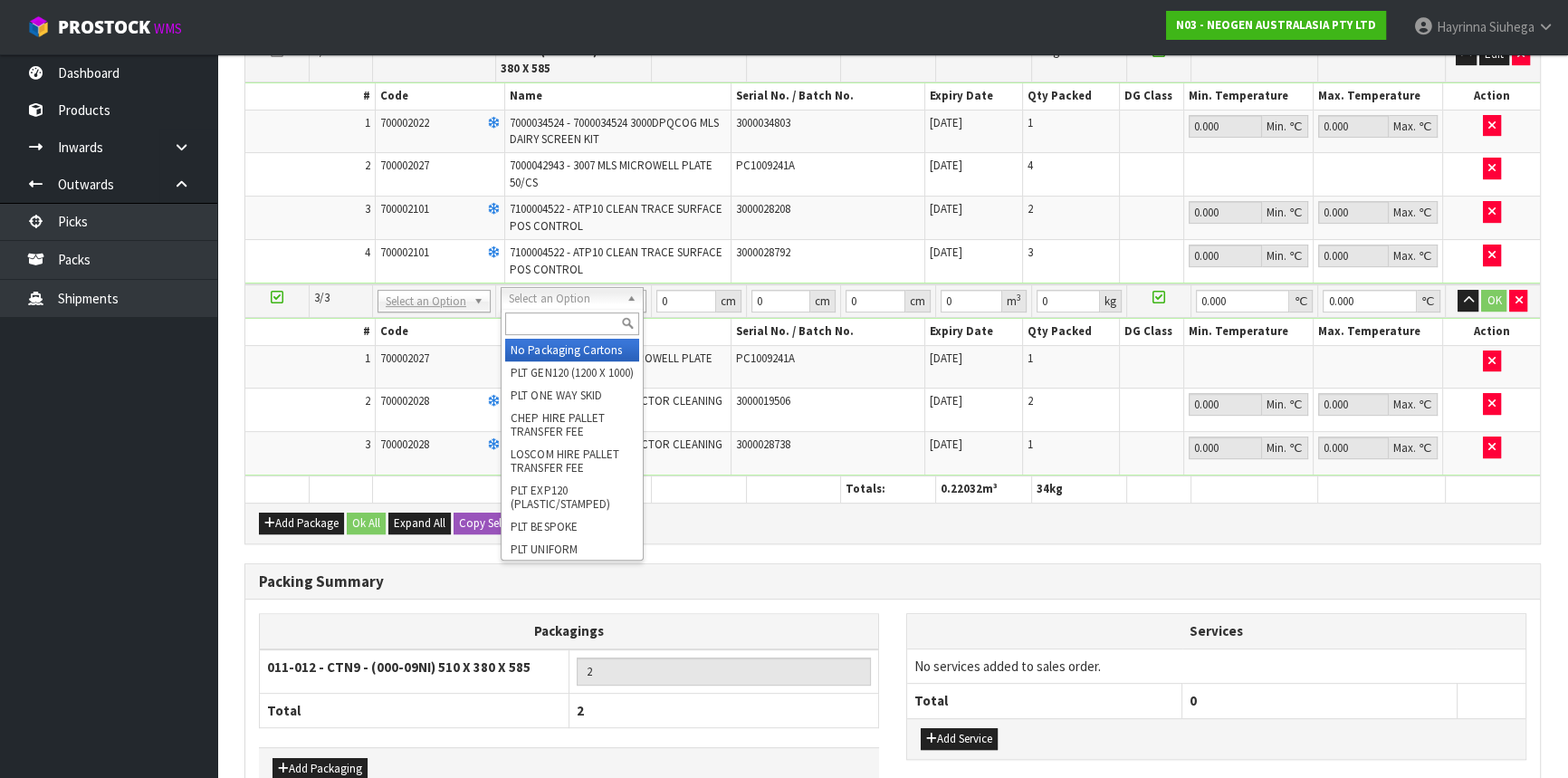
click at [578, 327] on input "text" at bounding box center [573, 324] width 134 height 23
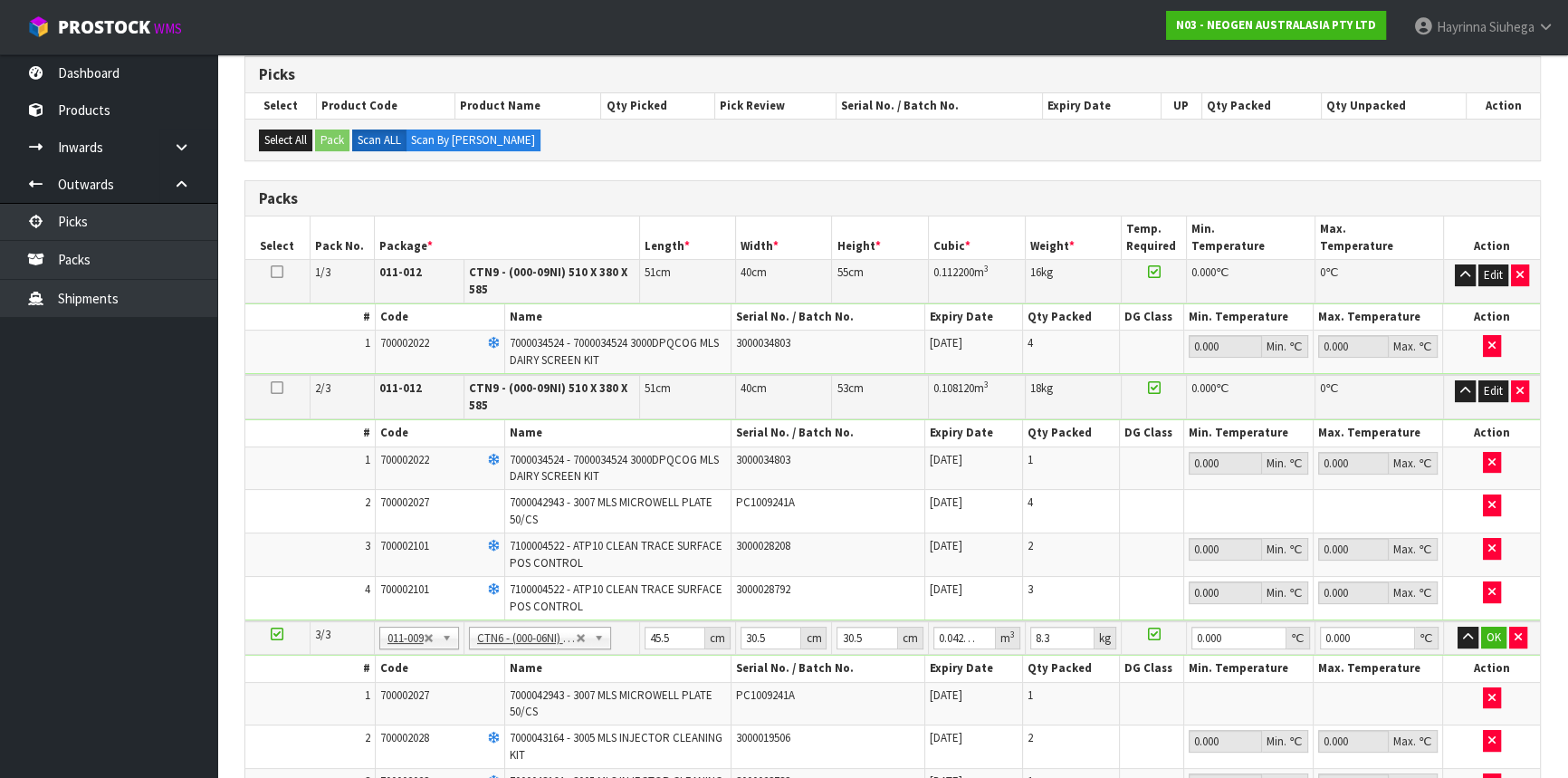
scroll to position [354, 0]
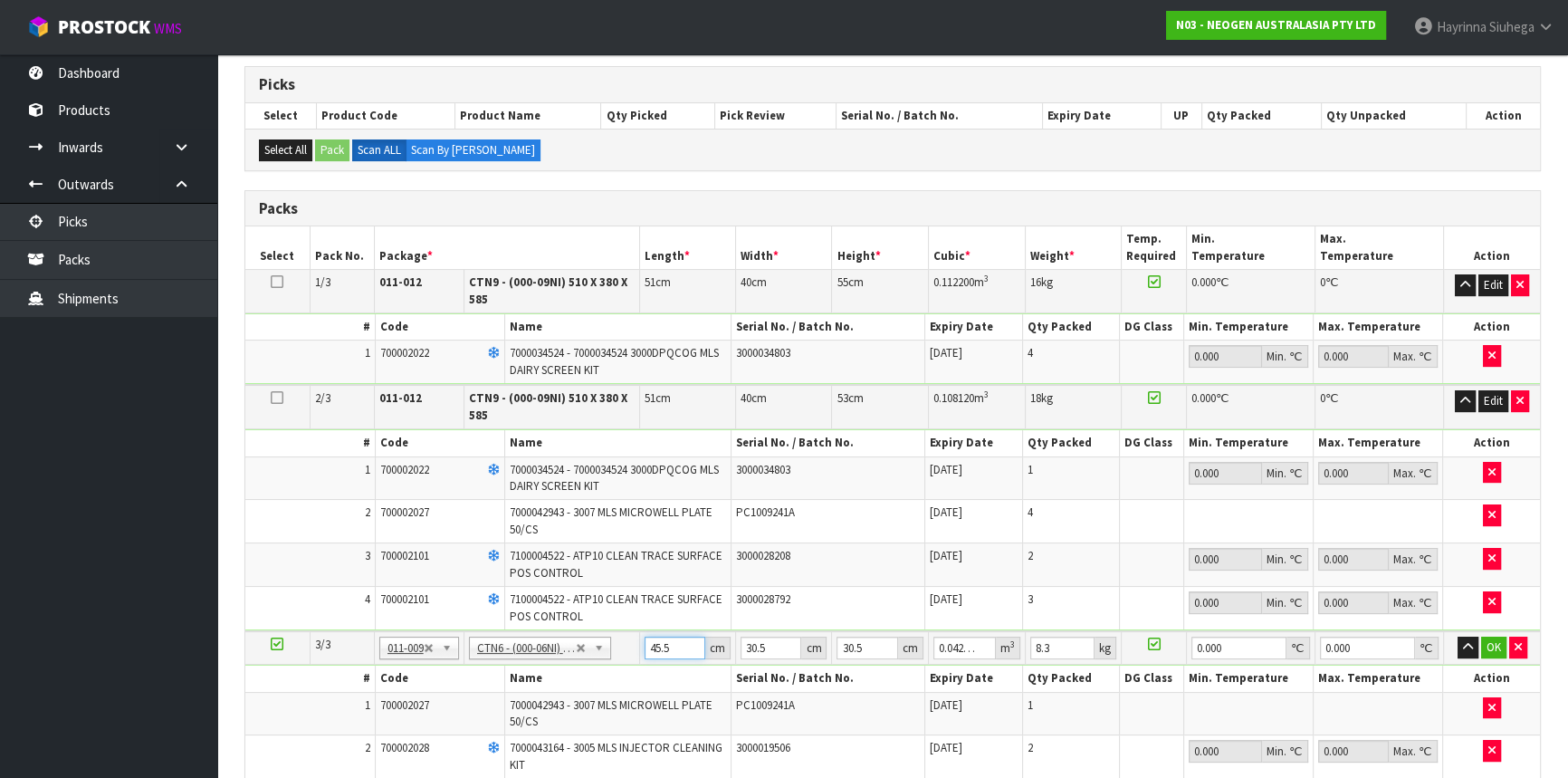
click at [652, 648] on input "45.5" at bounding box center [675, 648] width 62 height 23
click button "OK" at bounding box center [1493, 647] width 26 height 22
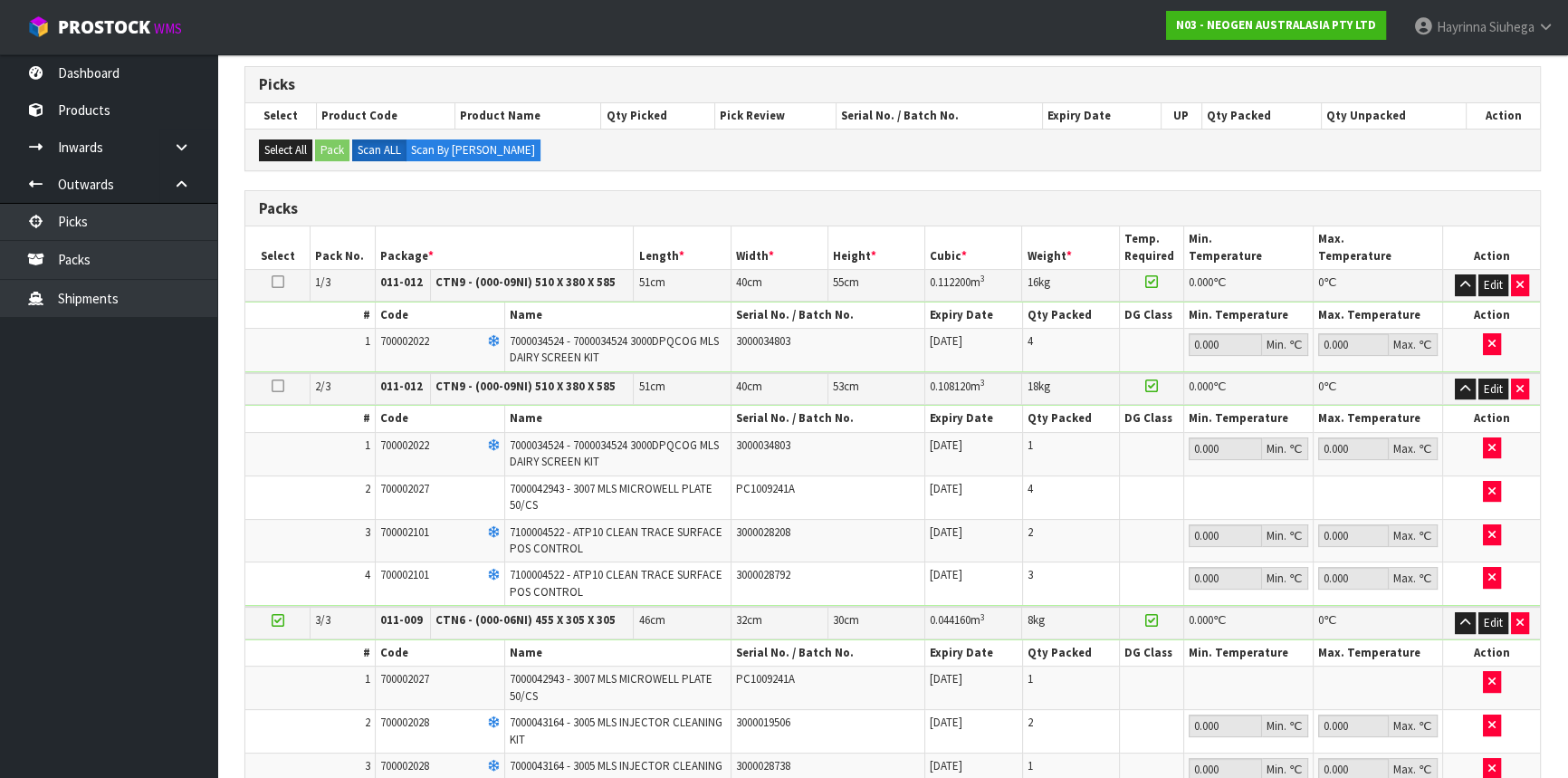
scroll to position [822, 0]
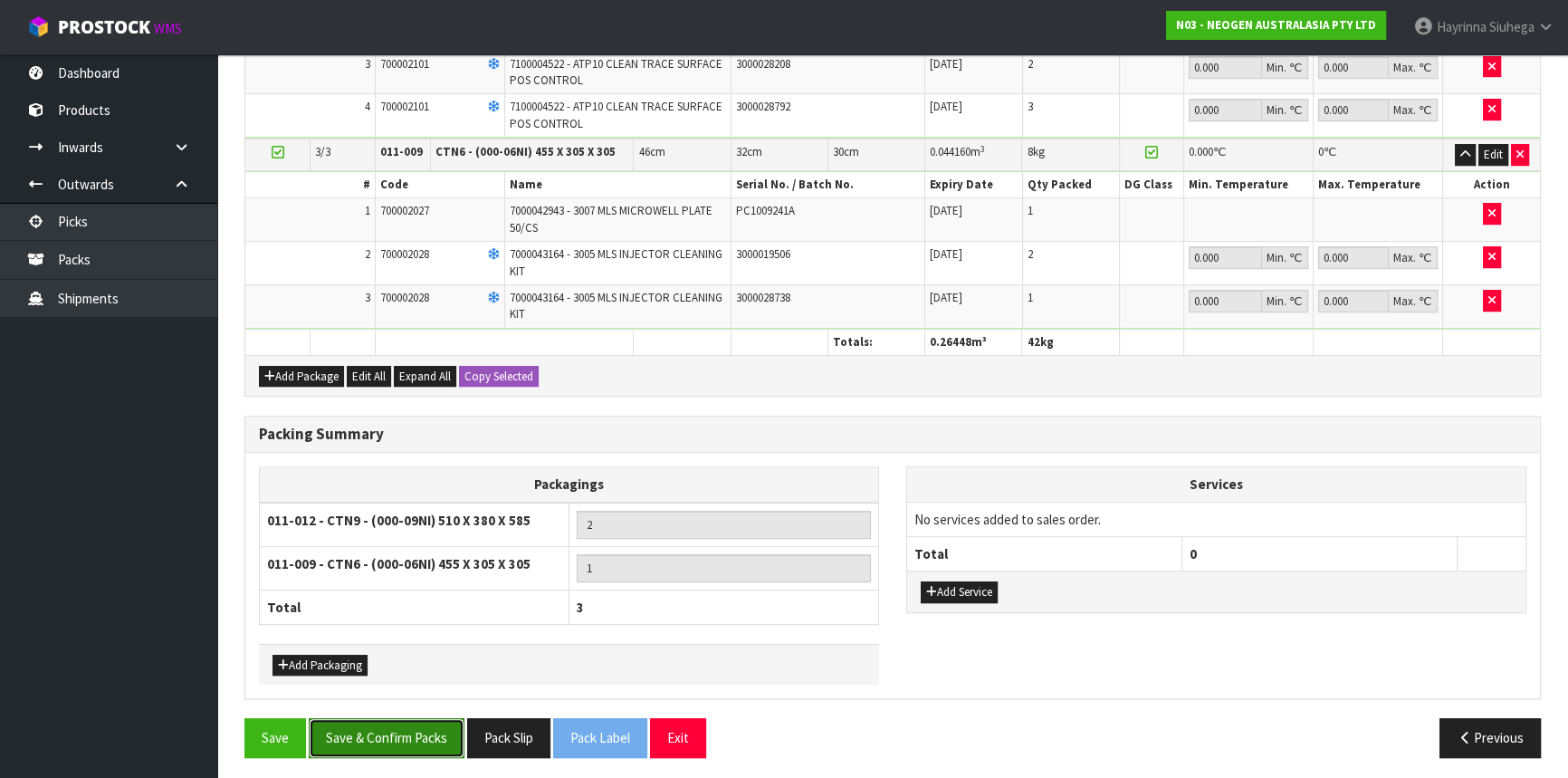
click at [403, 726] on button "Save & Confirm Packs" at bounding box center [386, 737] width 156 height 39
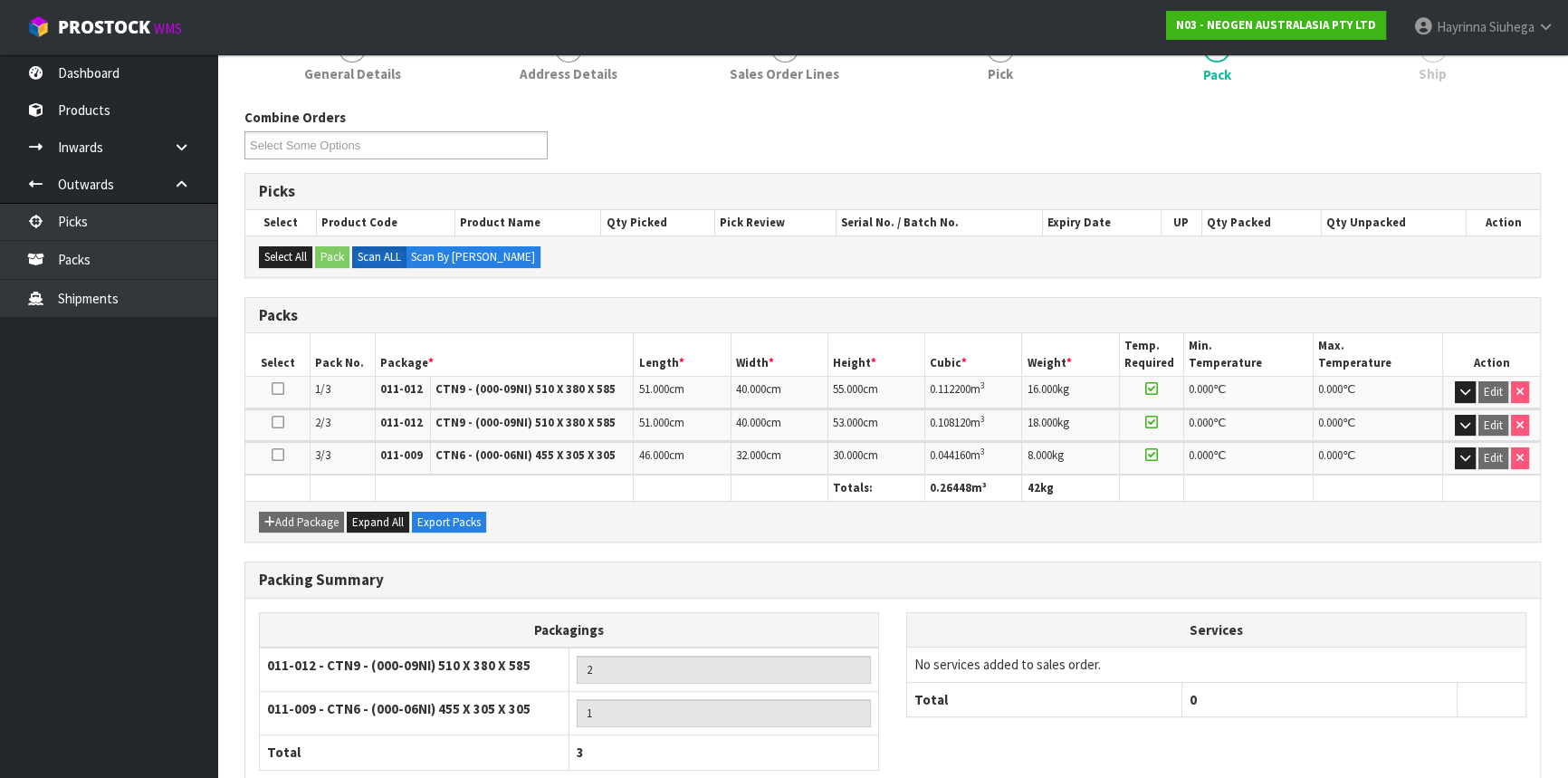
scroll to position [354, 0]
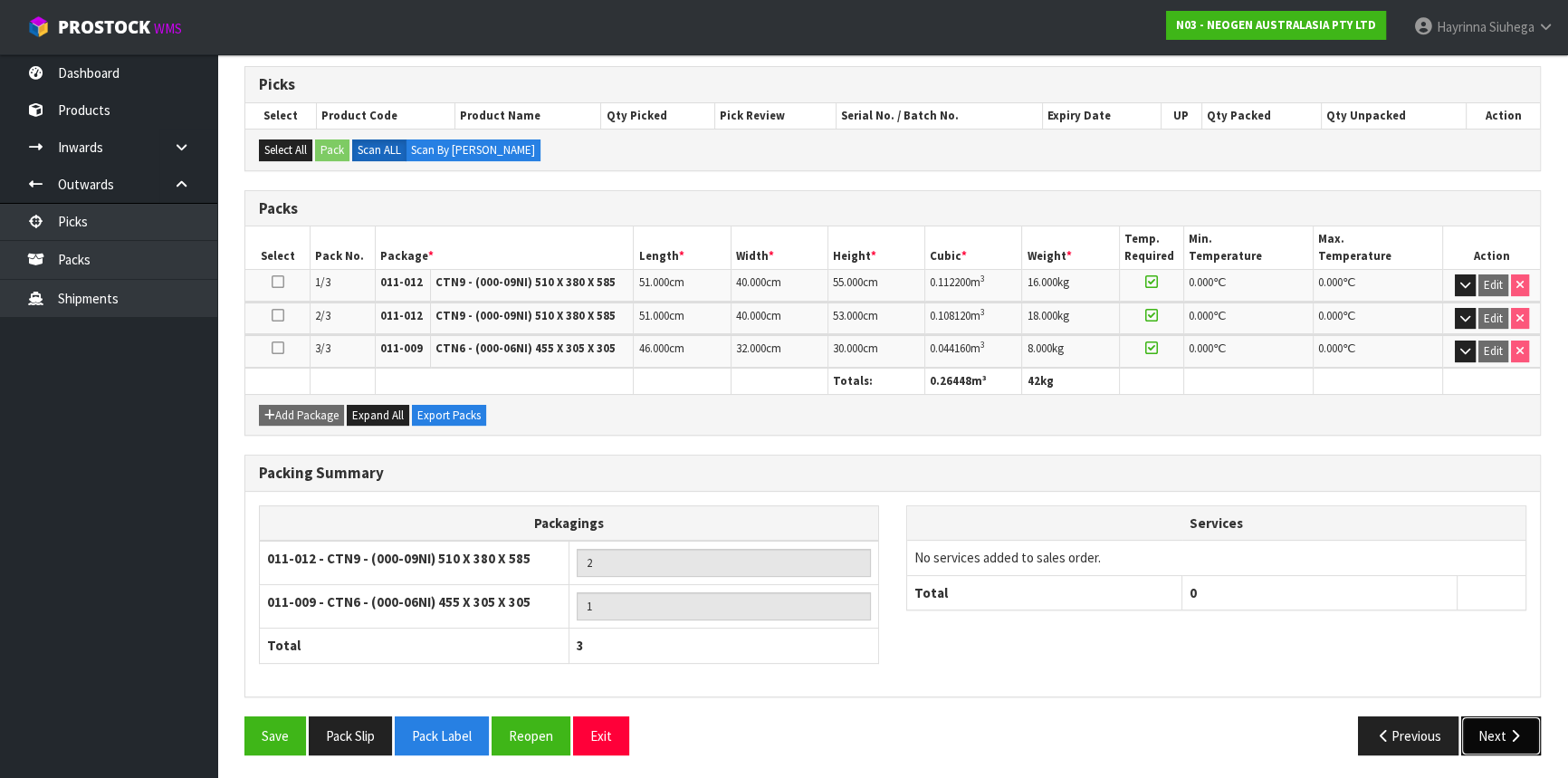
click at [1496, 726] on button "Next" at bounding box center [1501, 735] width 79 height 39
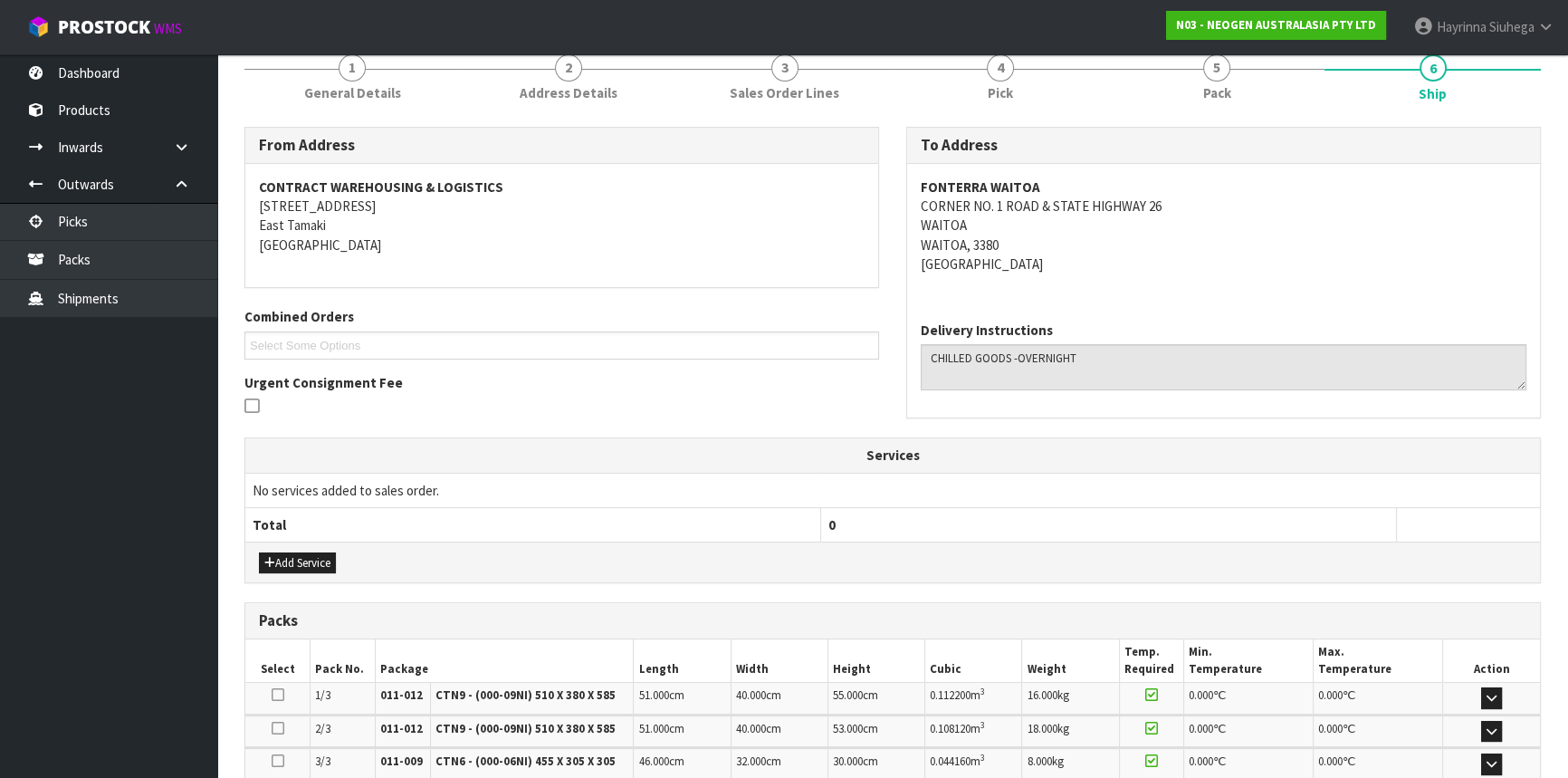
scroll to position [462, 0]
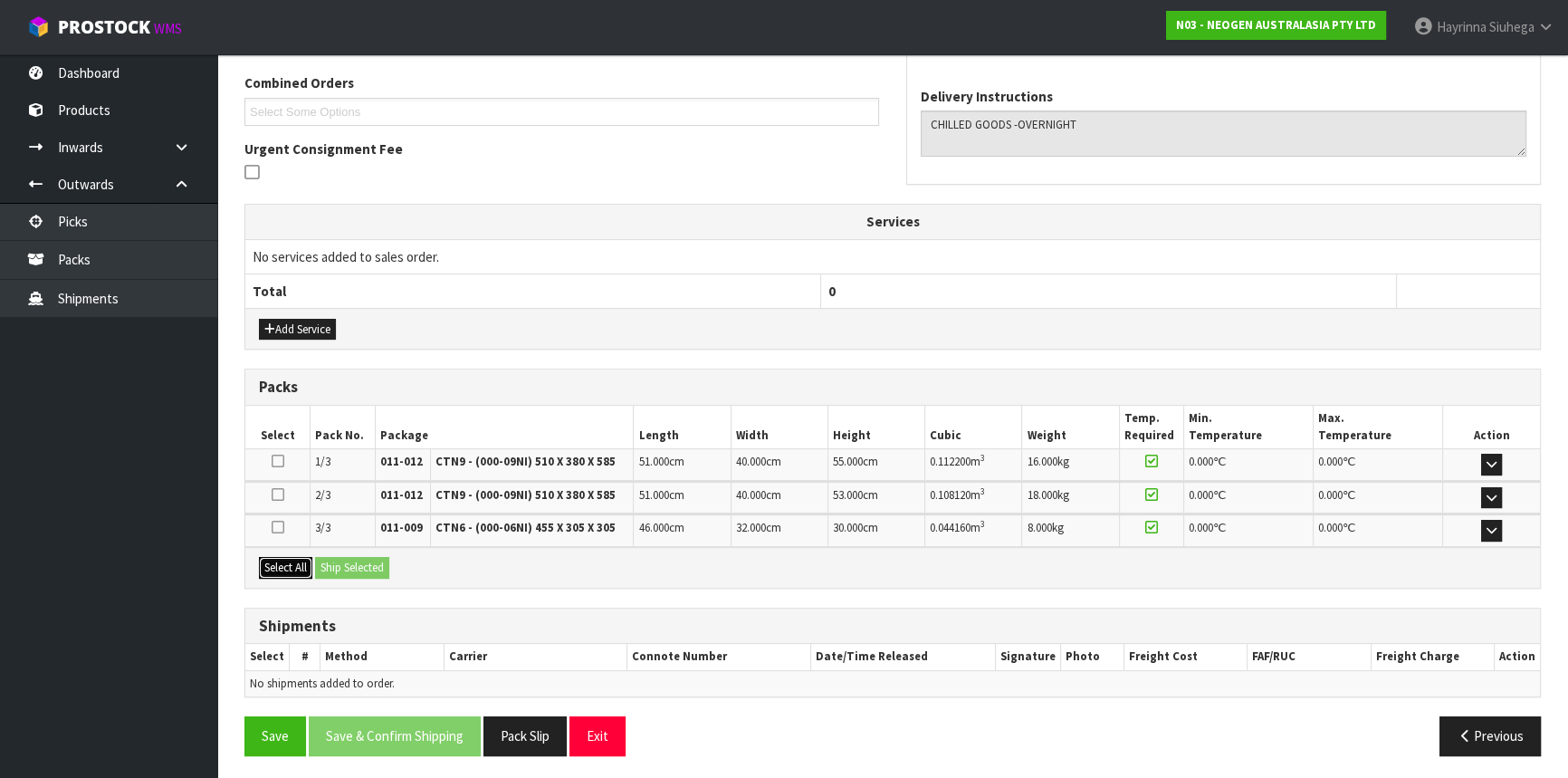
click at [280, 565] on button "Select All" at bounding box center [286, 567] width 53 height 22
drag, startPoint x: 332, startPoint y: 556, endPoint x: 348, endPoint y: 557, distance: 16.0
click at [332, 557] on button "Ship Selected" at bounding box center [352, 567] width 74 height 22
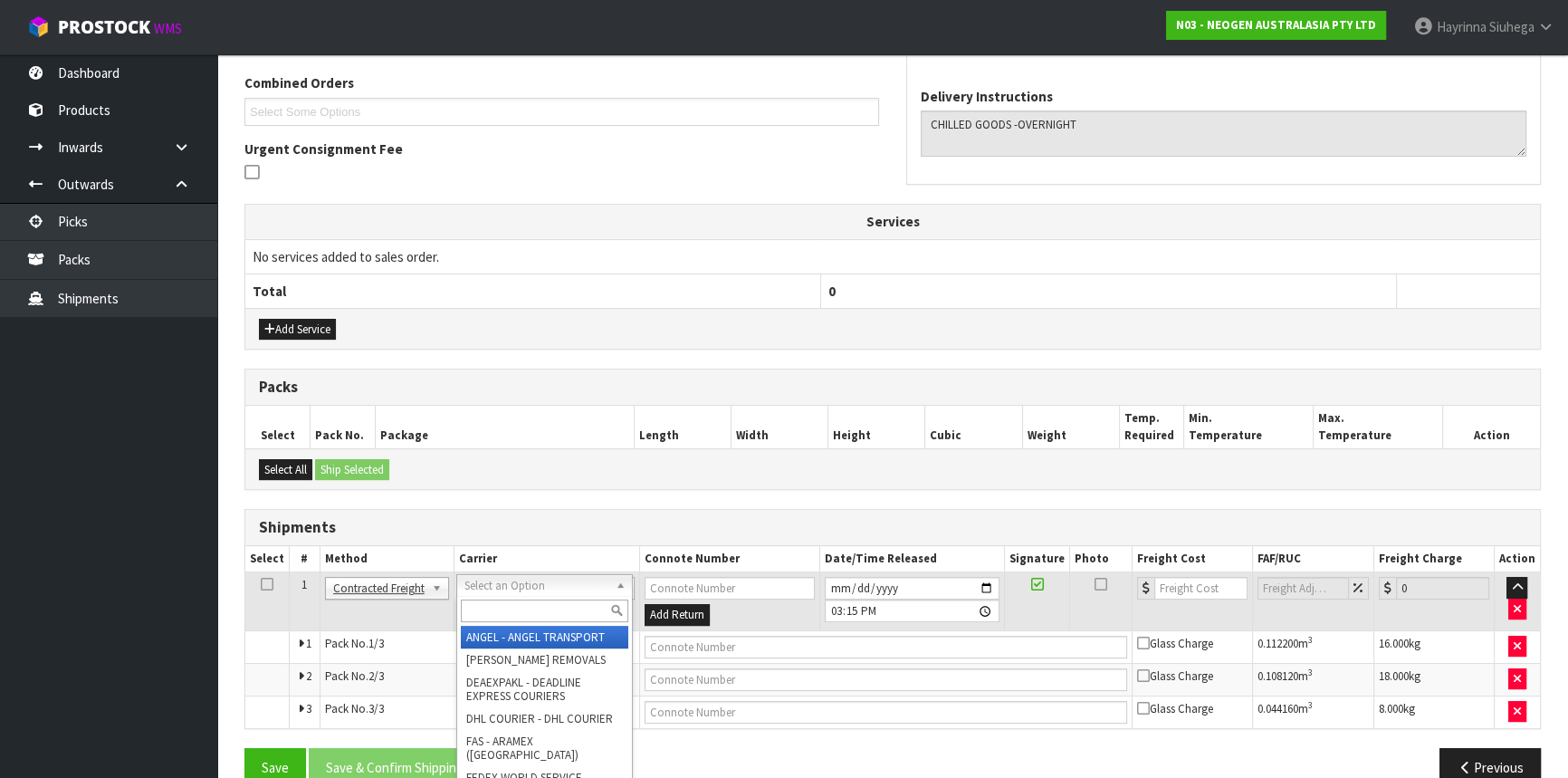
click at [528, 616] on input "text" at bounding box center [544, 610] width 167 height 23
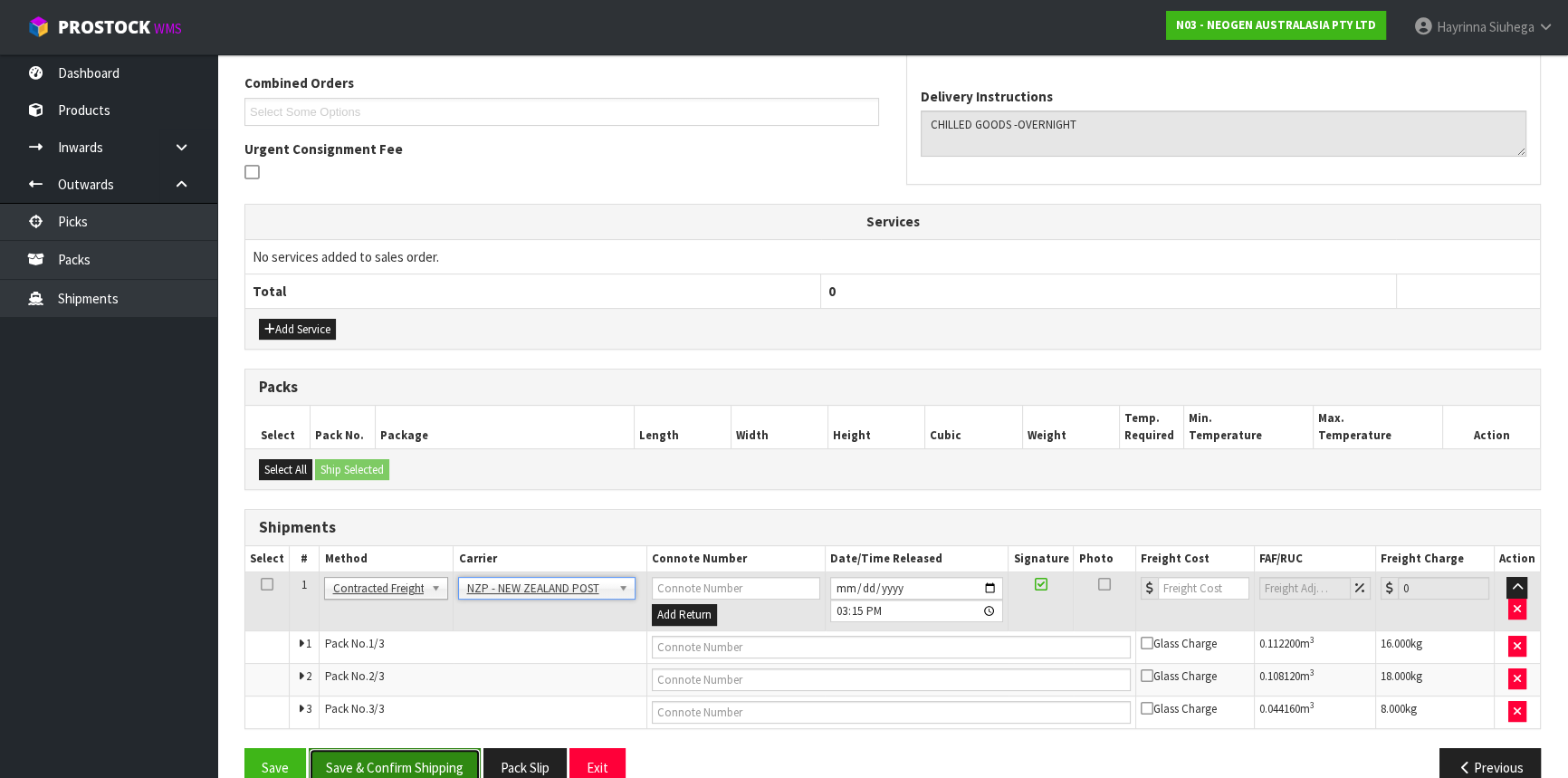
click at [465, 751] on button "Save & Confirm Shipping" at bounding box center [395, 767] width 172 height 39
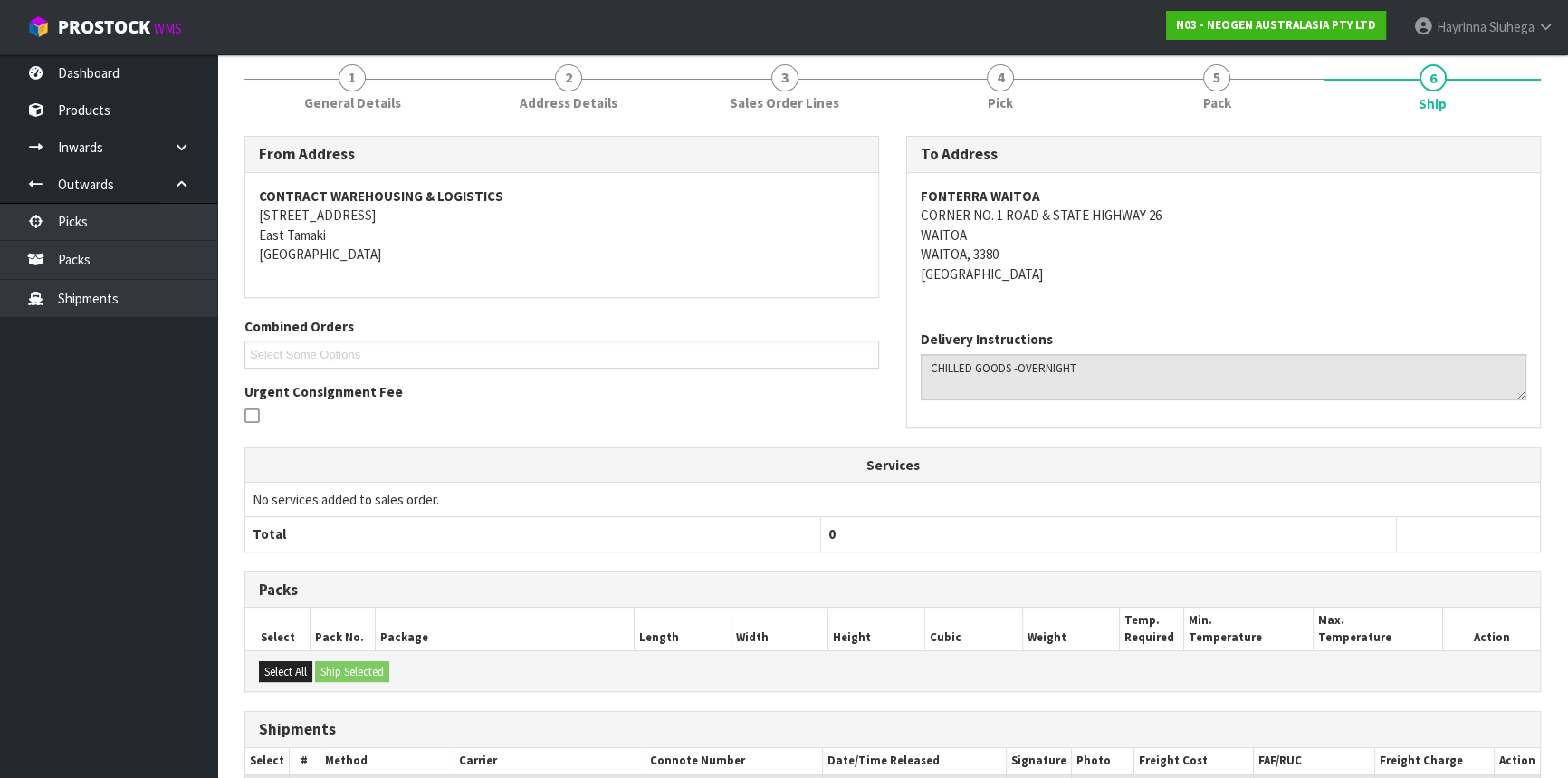
scroll to position [466, 0]
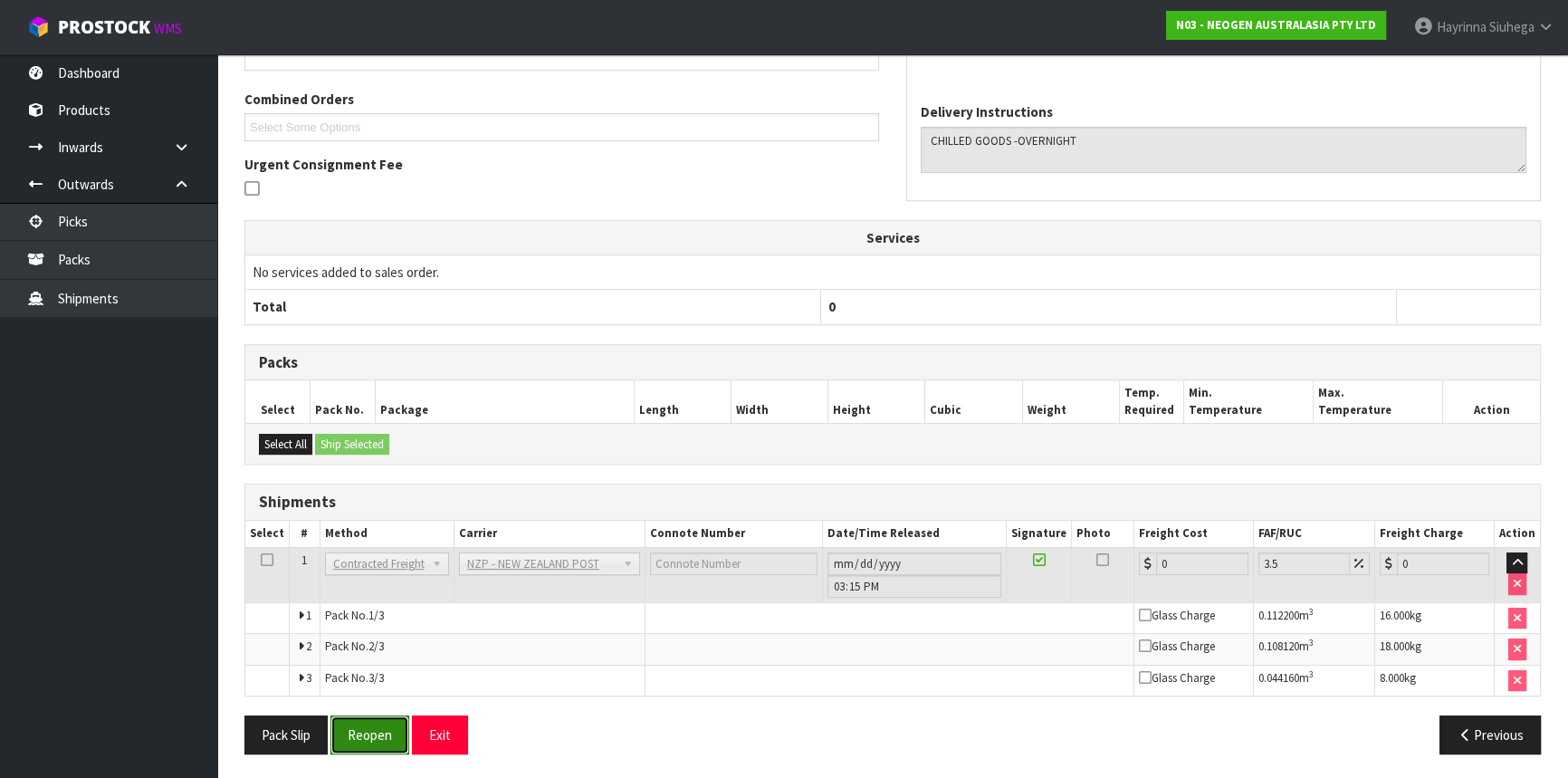
click at [391, 716] on button "Reopen" at bounding box center [369, 734] width 79 height 39
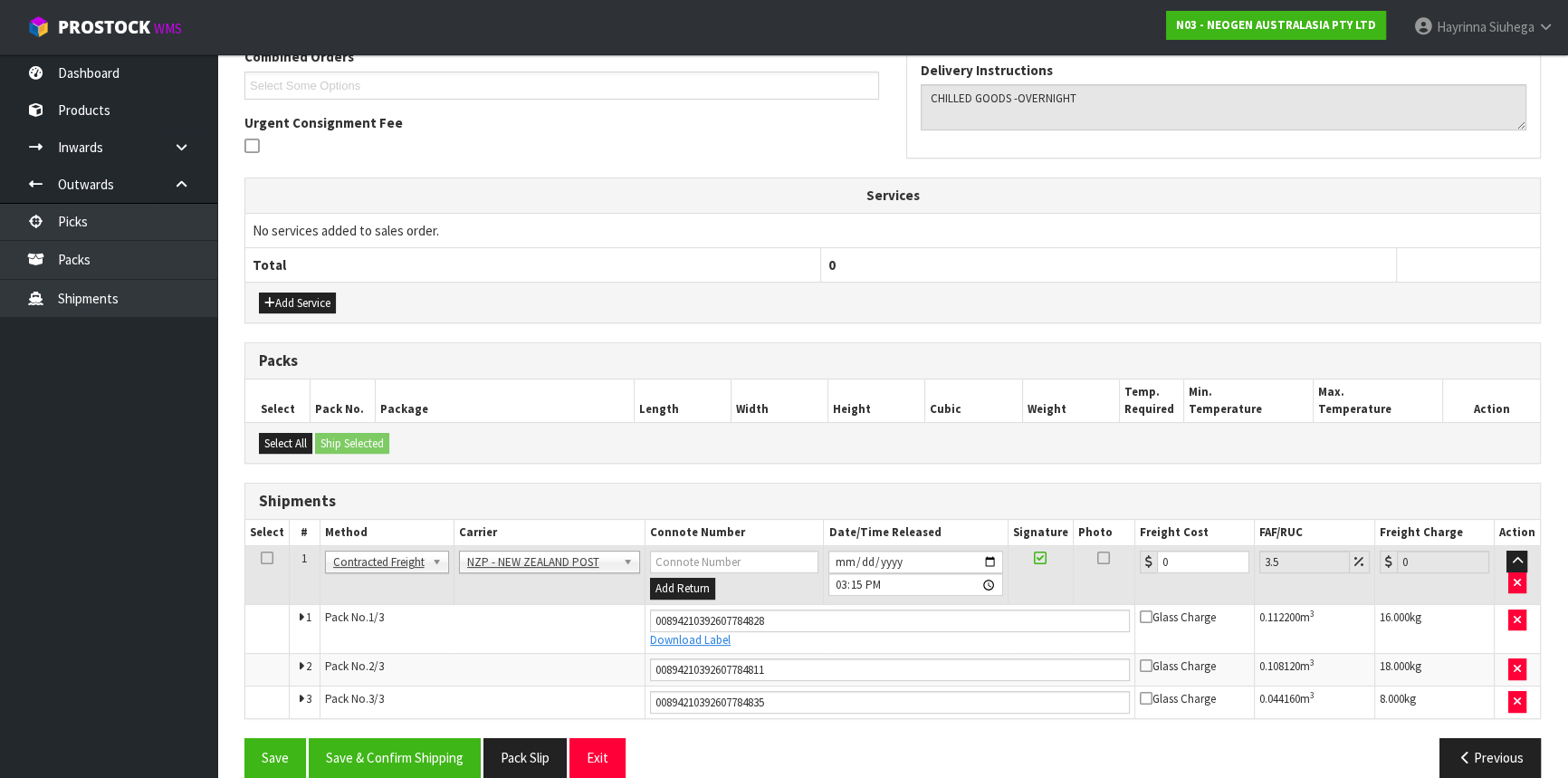
scroll to position [511, 0]
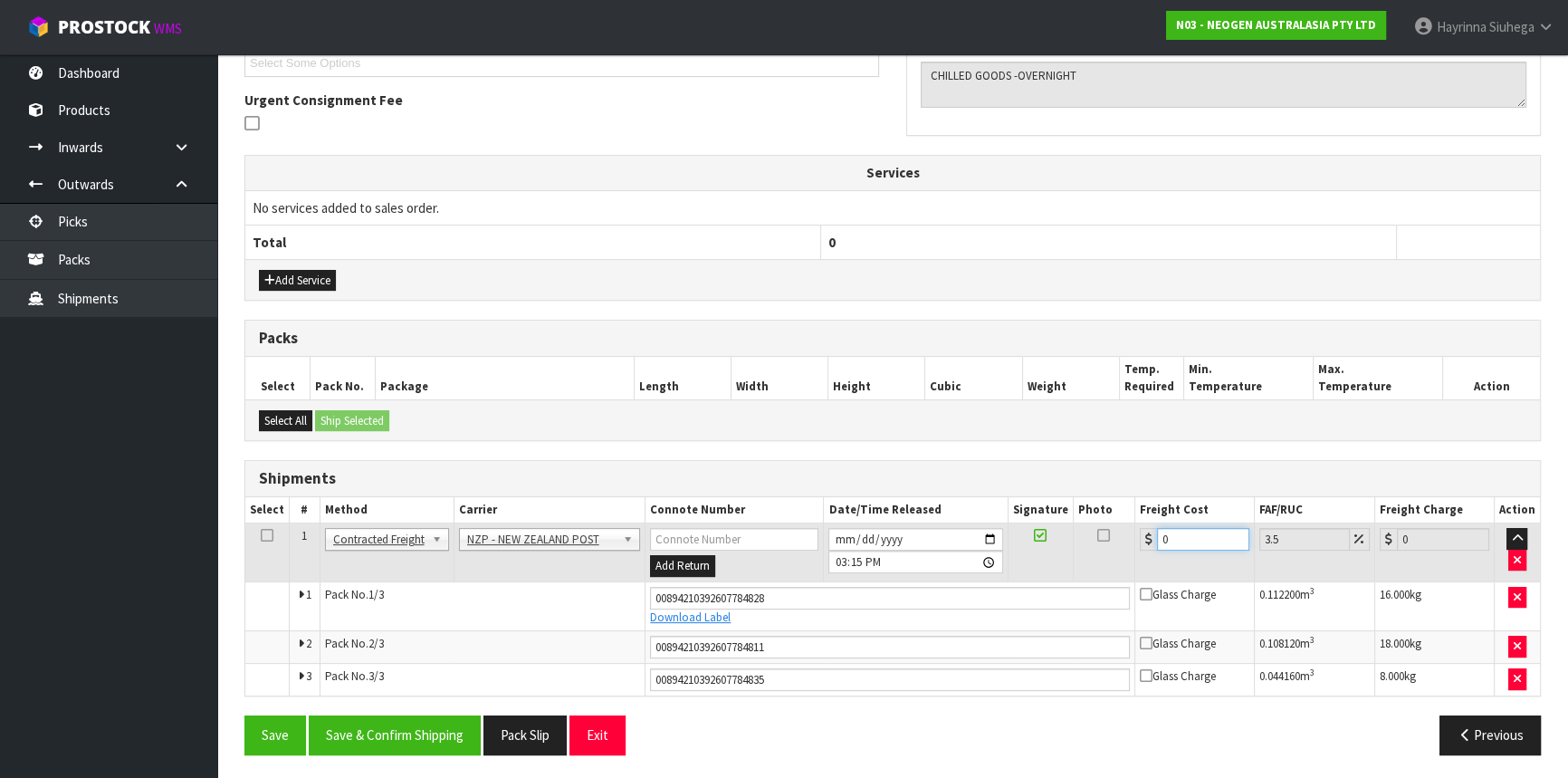
drag, startPoint x: 1202, startPoint y: 535, endPoint x: 796, endPoint y: 536, distance: 406.0
click at [800, 536] on tr "1 Client Local Pickup Customer Local Pickup Company Freight Contracted Freight …" at bounding box center [892, 553] width 1295 height 59
click at [244, 716] on button "Save" at bounding box center [274, 734] width 62 height 39
click at [433, 738] on button "Save & Confirm Shipping" at bounding box center [395, 734] width 172 height 39
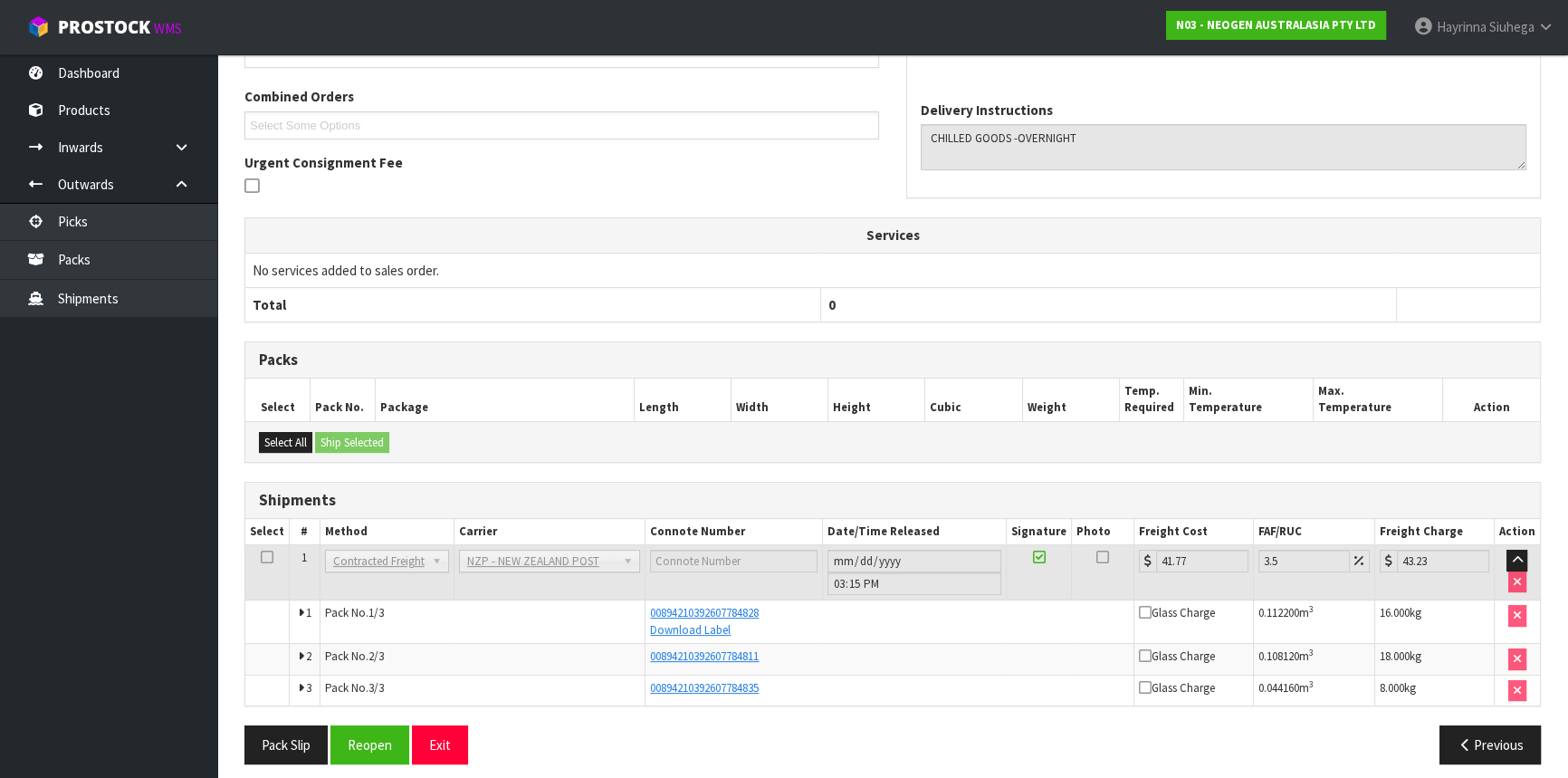
scroll to position [0, 0]
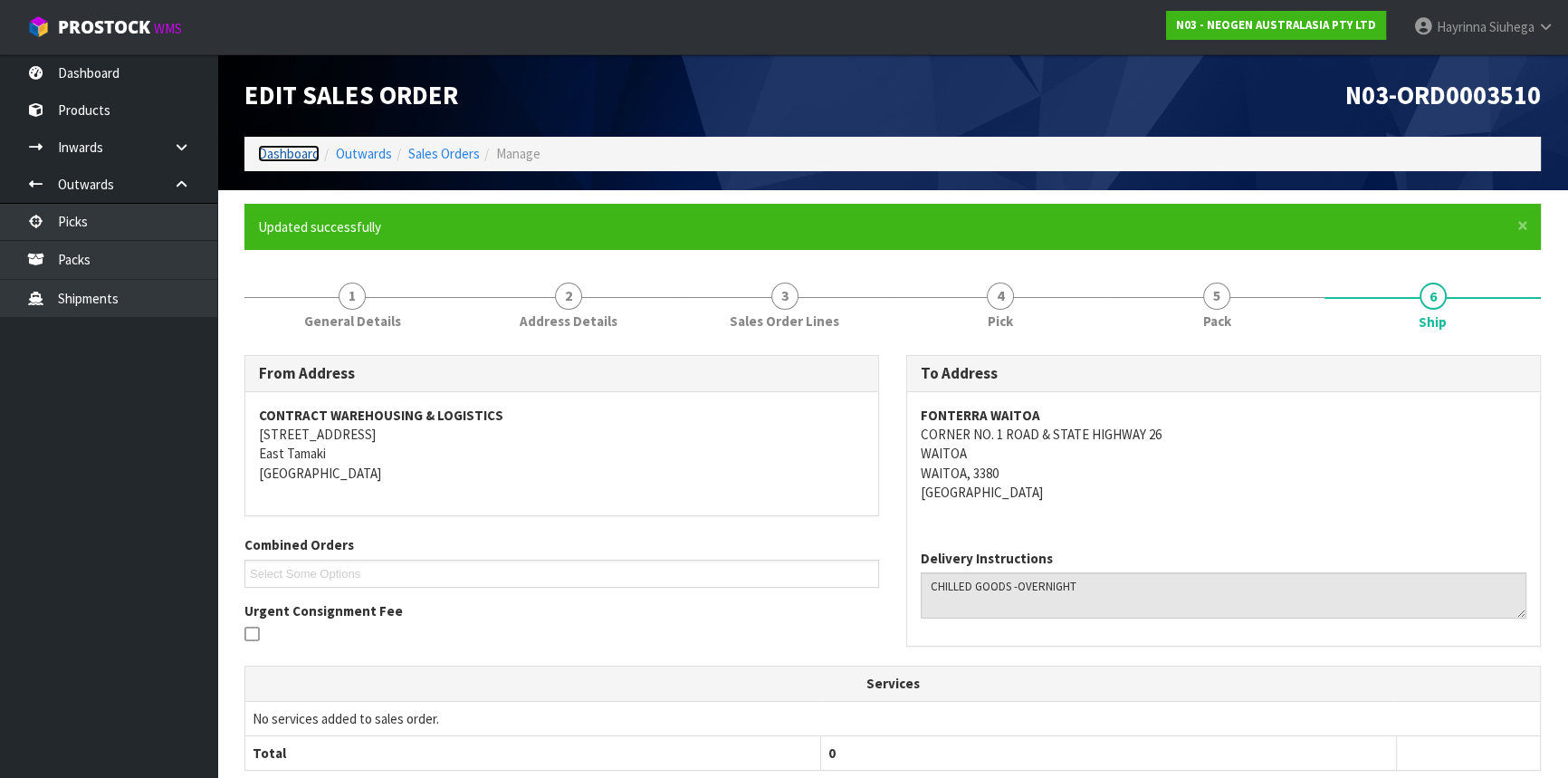
click at [297, 157] on link "Dashboard" at bounding box center [289, 153] width 62 height 17
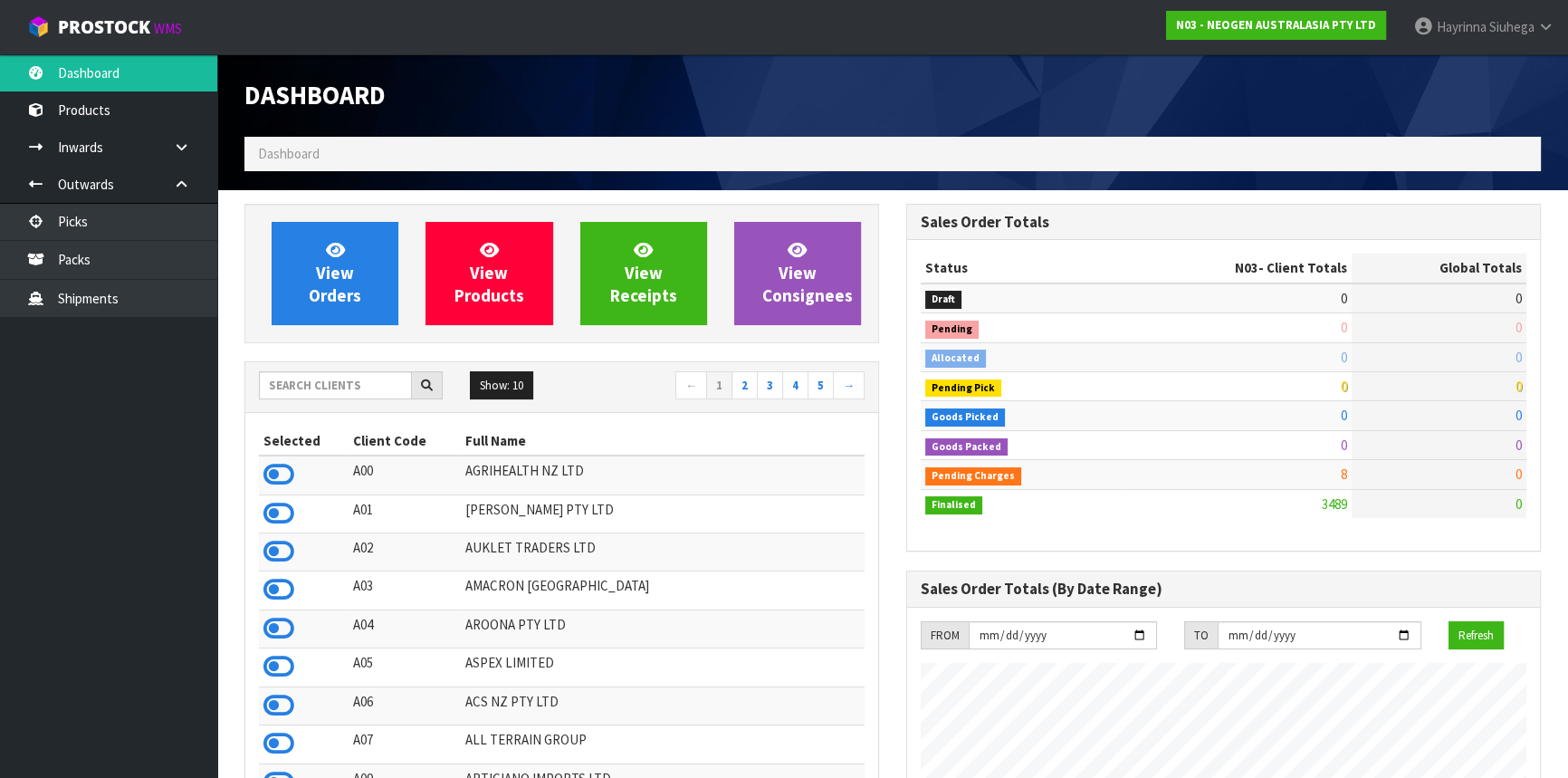
scroll to position [1369, 661]
click at [308, 392] on input "text" at bounding box center [336, 385] width 153 height 28
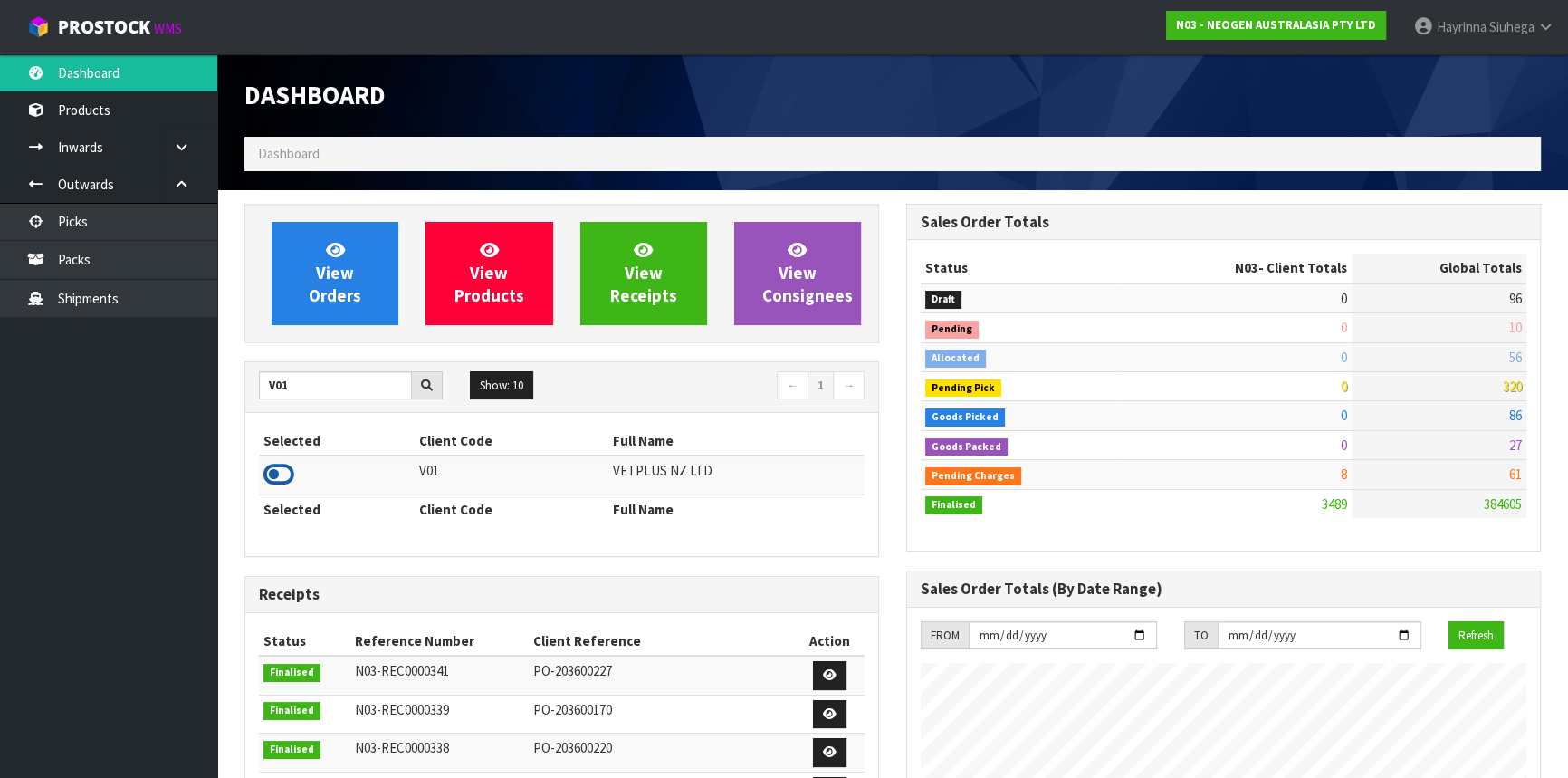
click at [272, 470] on icon at bounding box center [278, 474] width 31 height 27
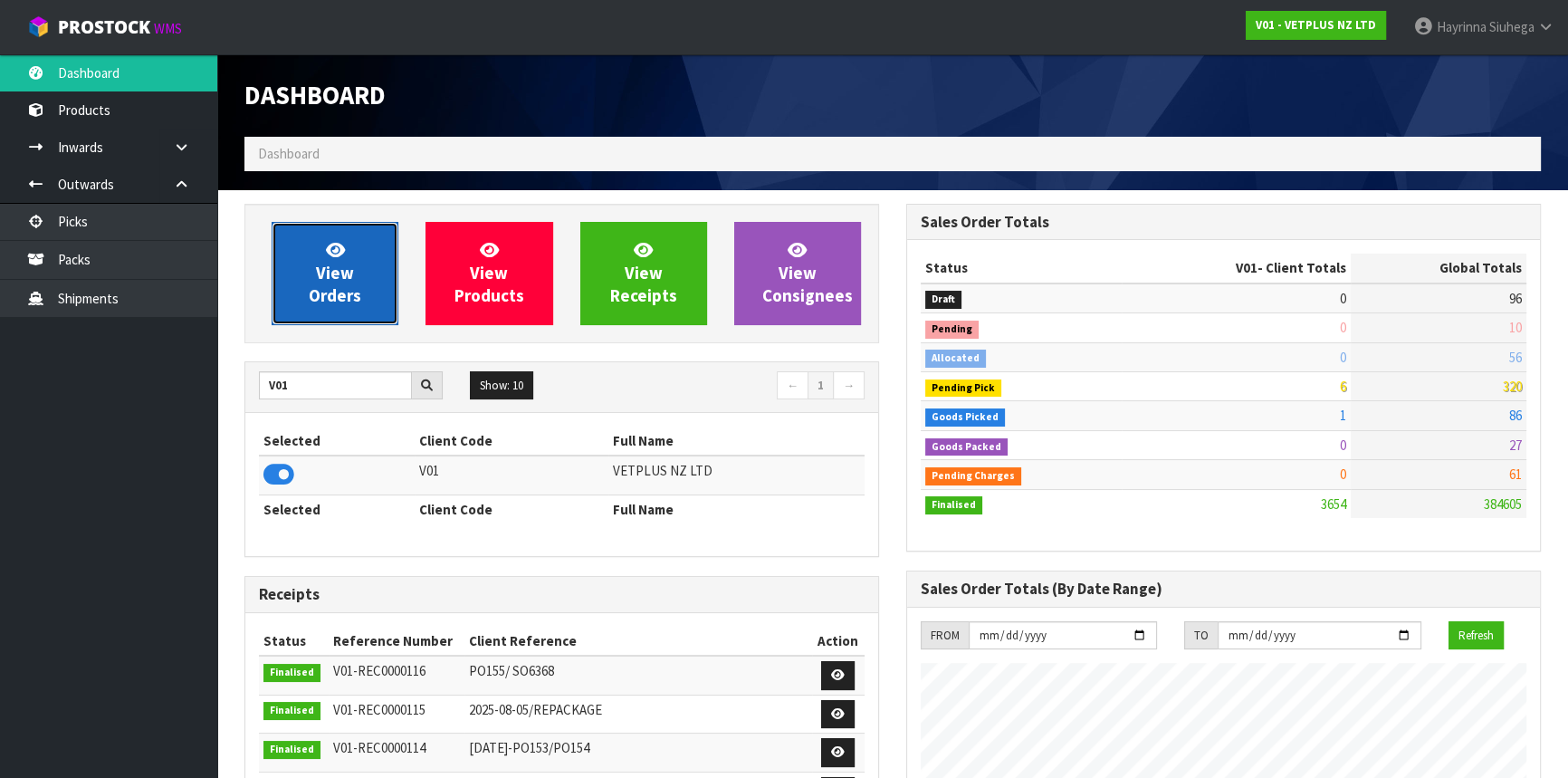
click at [353, 281] on link "View Orders" at bounding box center [335, 273] width 127 height 103
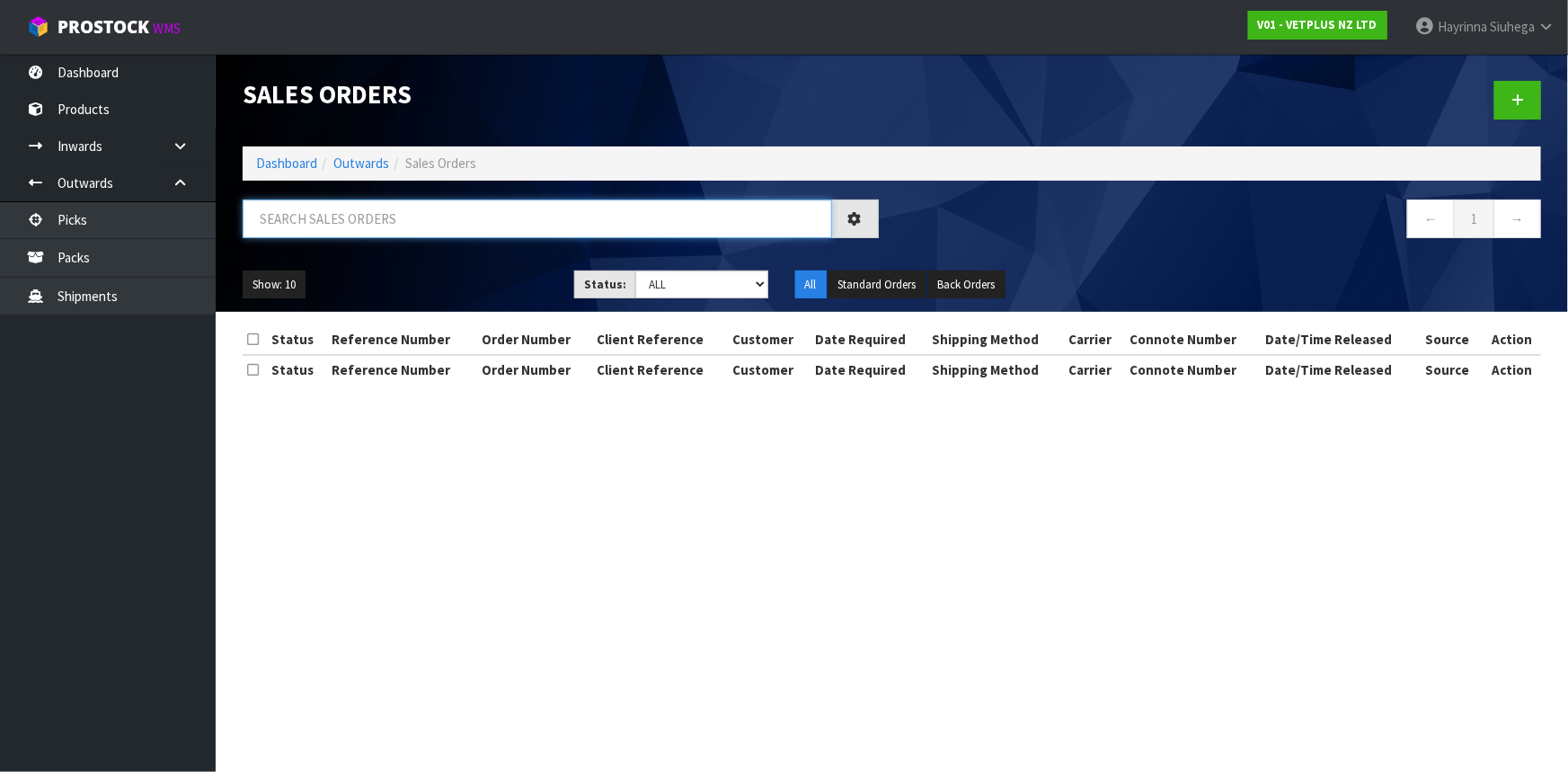
click at [380, 215] on input "text" at bounding box center [537, 218] width 590 height 39
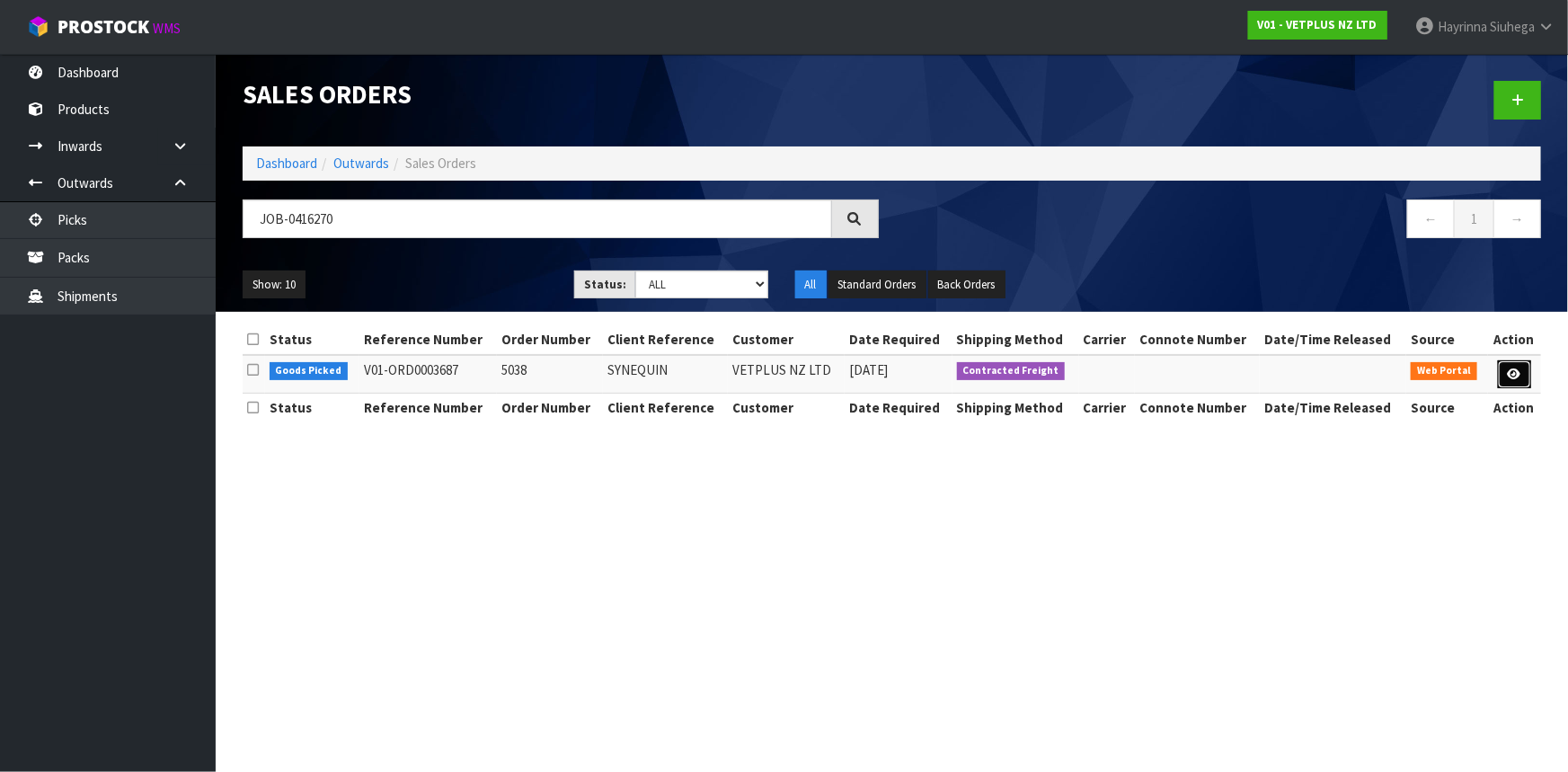
click at [1503, 371] on link at bounding box center [1514, 375] width 33 height 29
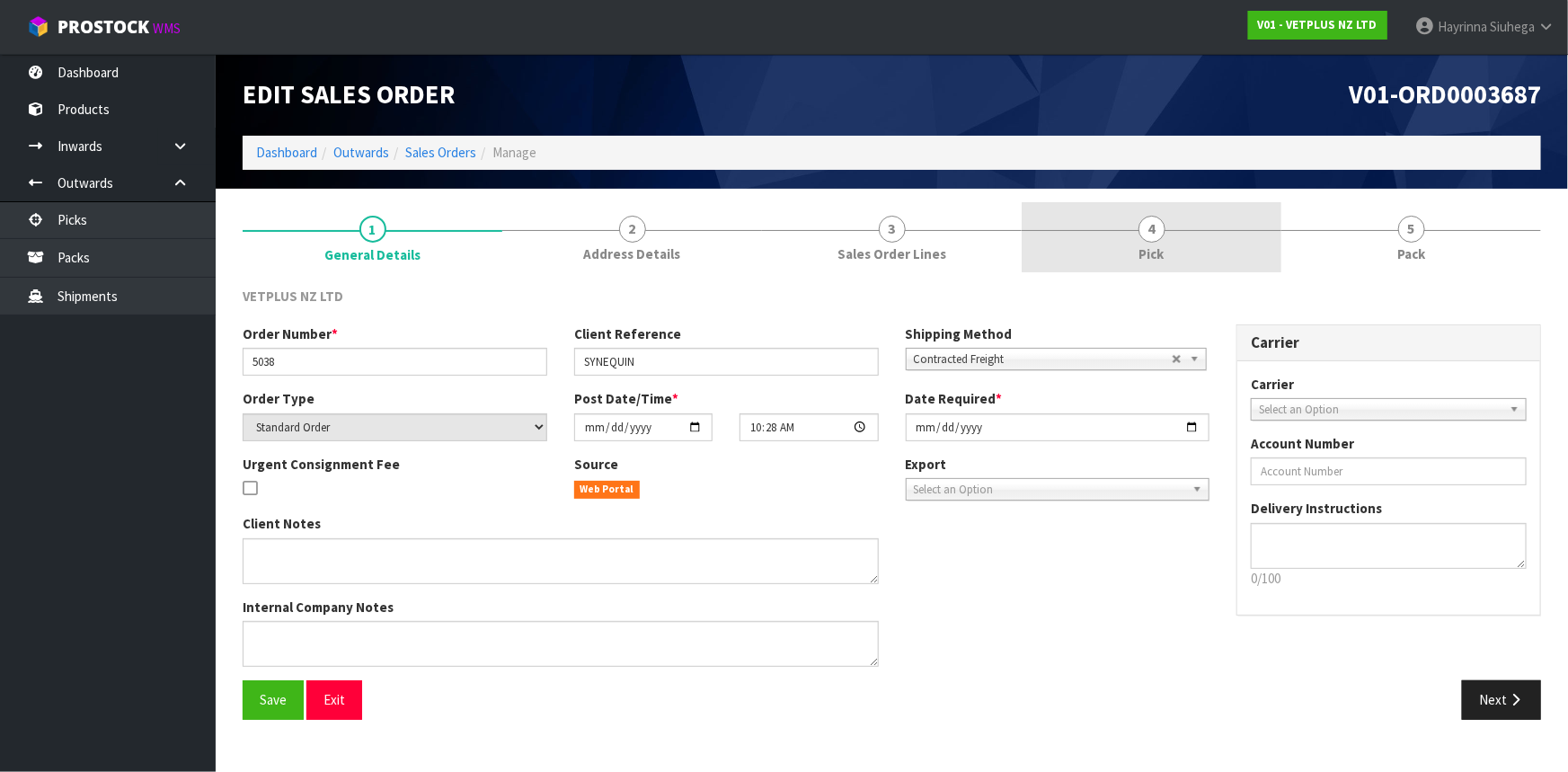
drag, startPoint x: 1260, startPoint y: 251, endPoint x: 1325, endPoint y: 234, distance: 67.2
click at [1258, 249] on link "4 Pick" at bounding box center [1152, 238] width 259 height 71
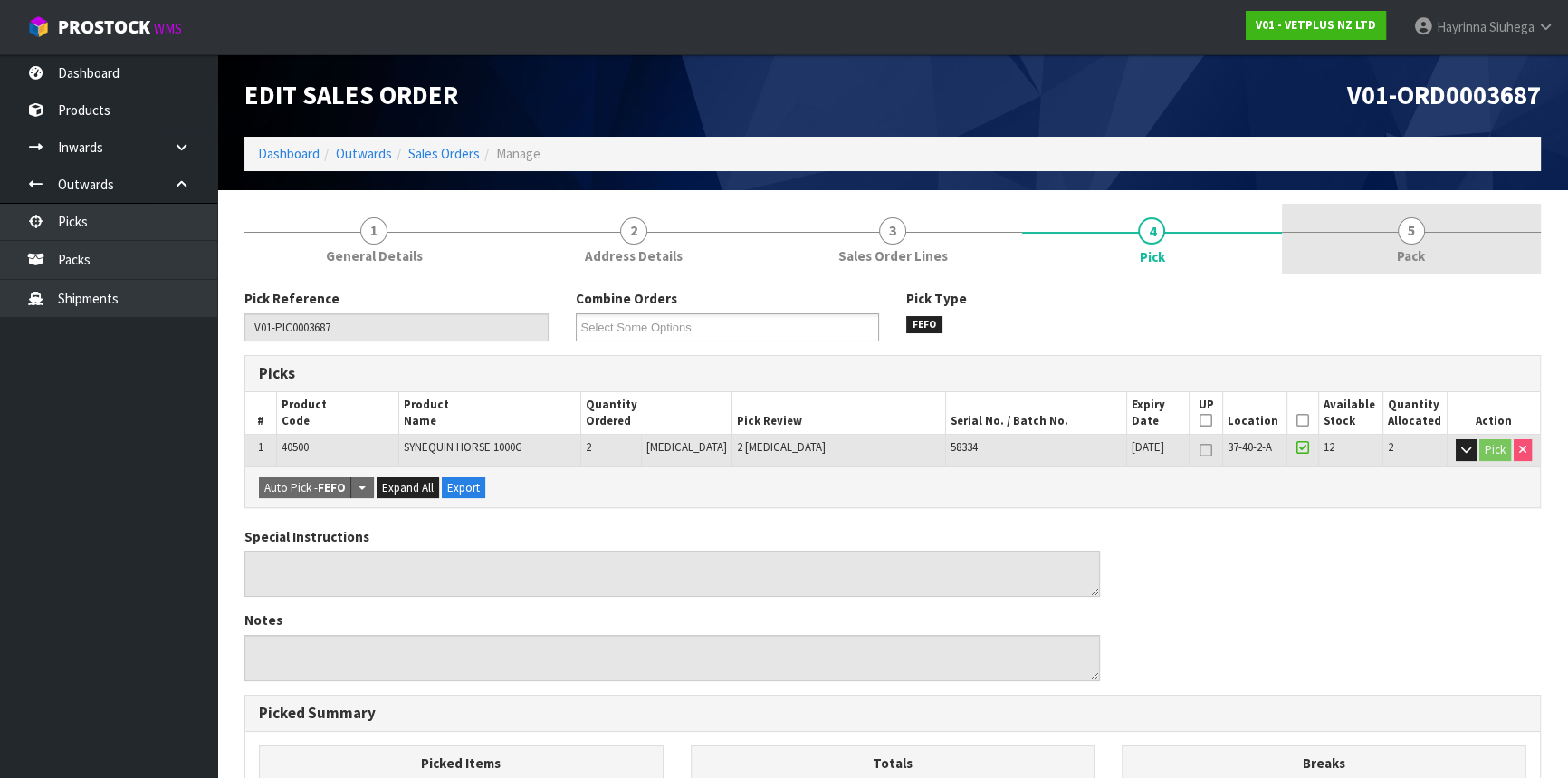
click at [1451, 232] on div at bounding box center [1412, 232] width 259 height 1
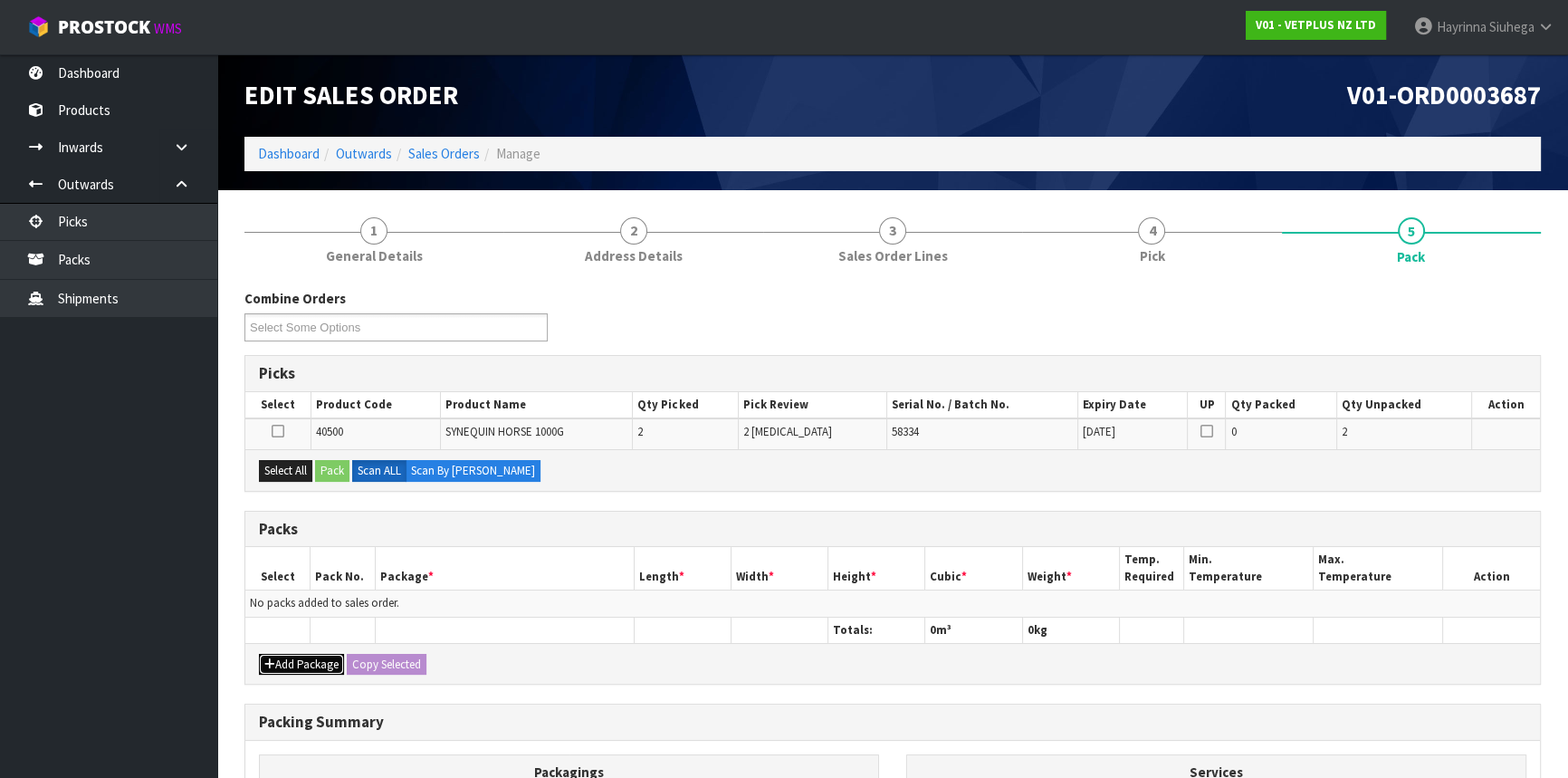
click at [291, 658] on button "Add Package" at bounding box center [302, 664] width 85 height 22
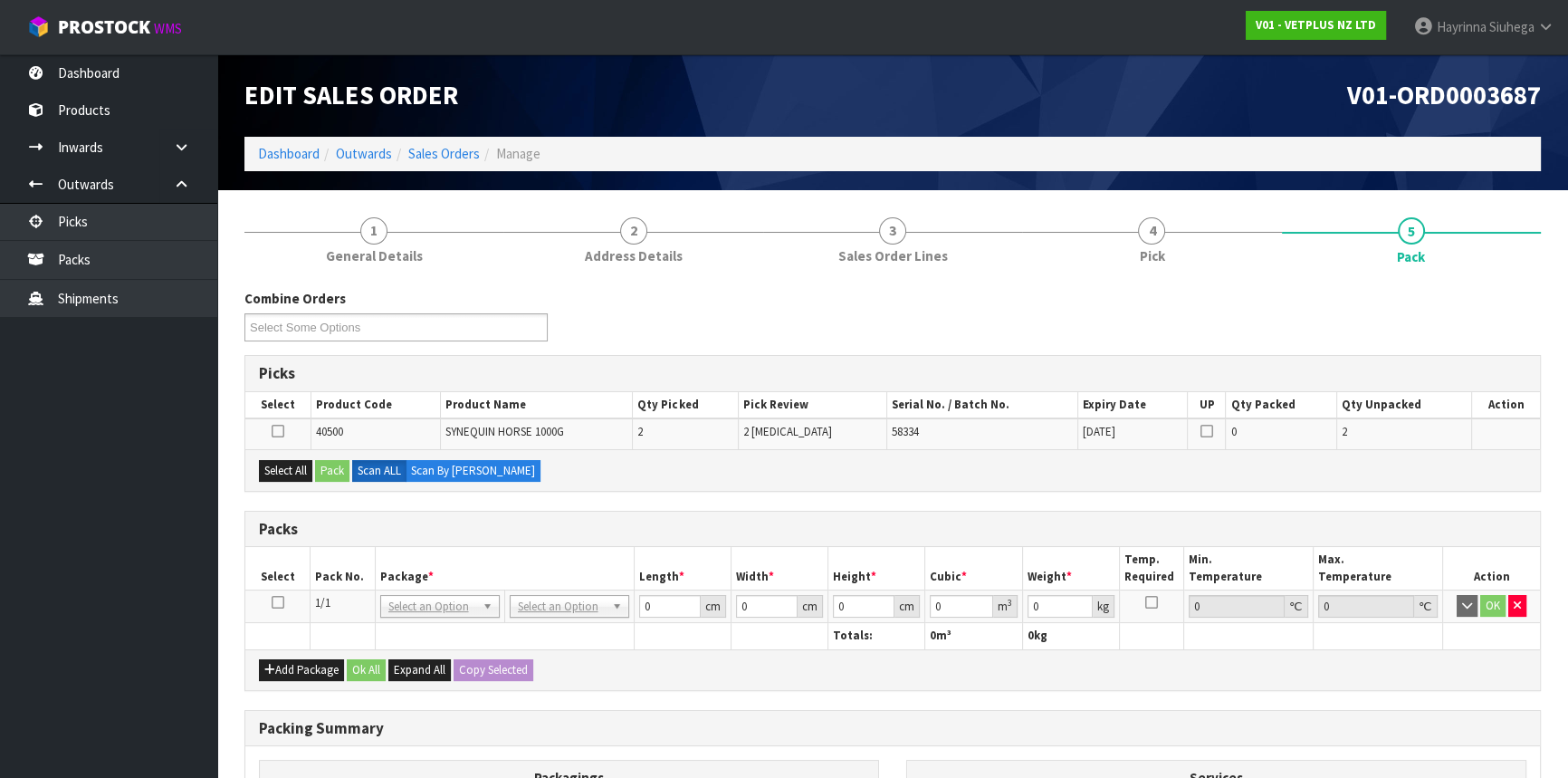
drag, startPoint x: 276, startPoint y: 607, endPoint x: 282, endPoint y: 616, distance: 10.8
click at [277, 603] on icon at bounding box center [277, 602] width 12 height 1
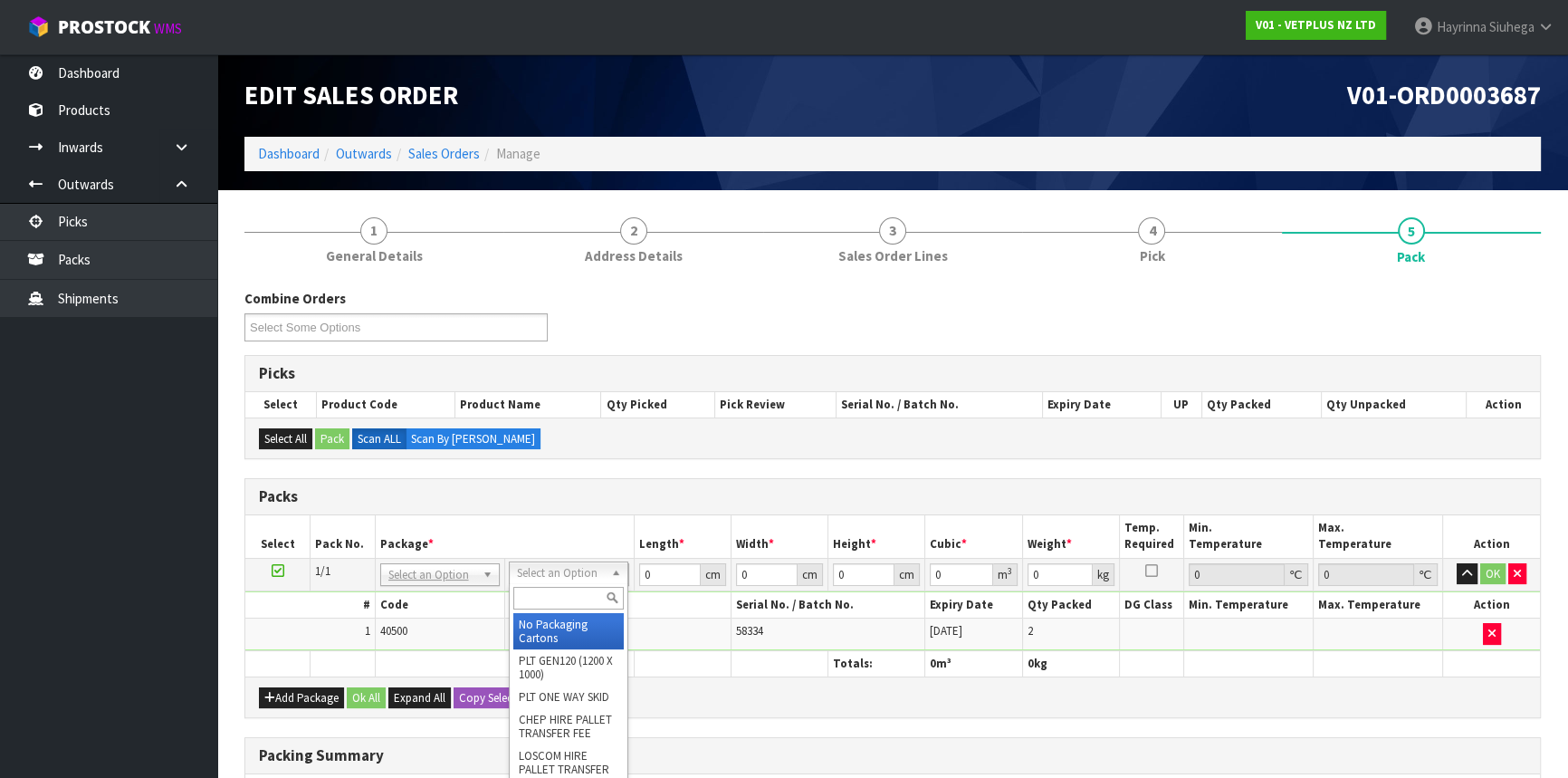
click at [571, 595] on input "text" at bounding box center [568, 598] width 111 height 23
drag, startPoint x: 574, startPoint y: 634, endPoint x: 589, endPoint y: 630, distance: 15.5
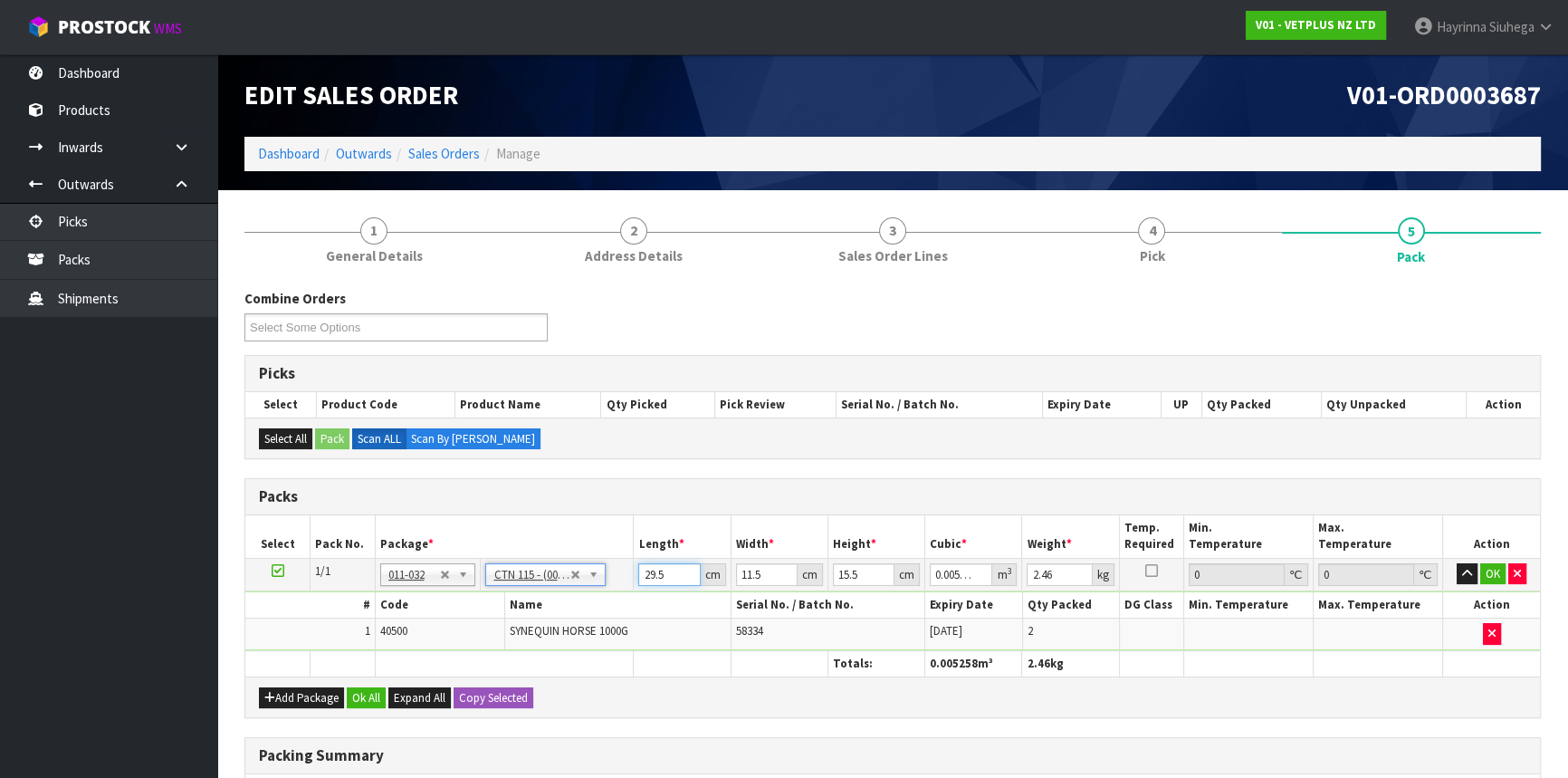
click at [638, 578] on input "29.5" at bounding box center [668, 575] width 62 height 23
click button "OK" at bounding box center [1492, 574] width 26 height 22
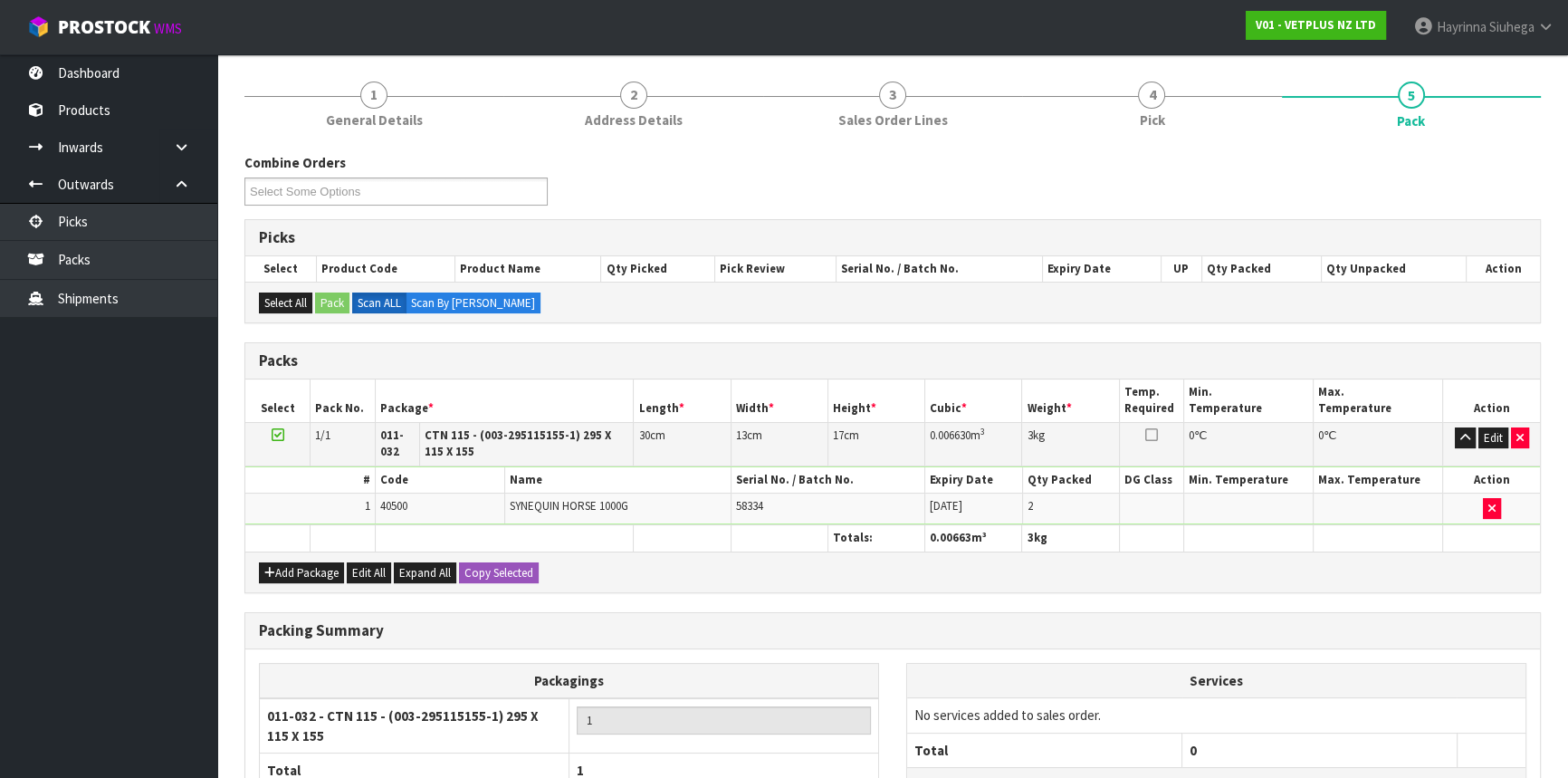
scroll to position [301, 0]
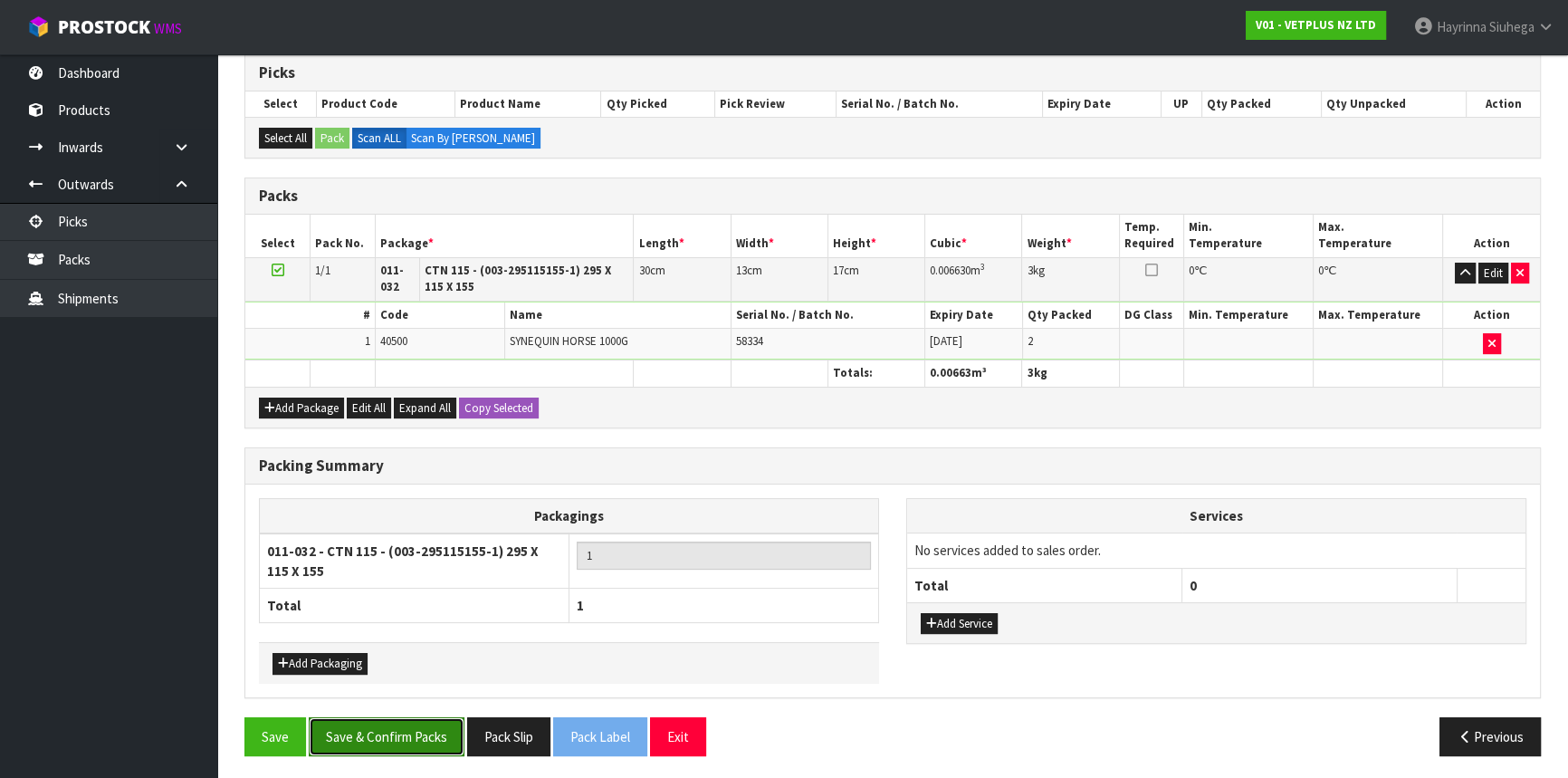
click at [389, 740] on button "Save & Confirm Packs" at bounding box center [386, 736] width 156 height 39
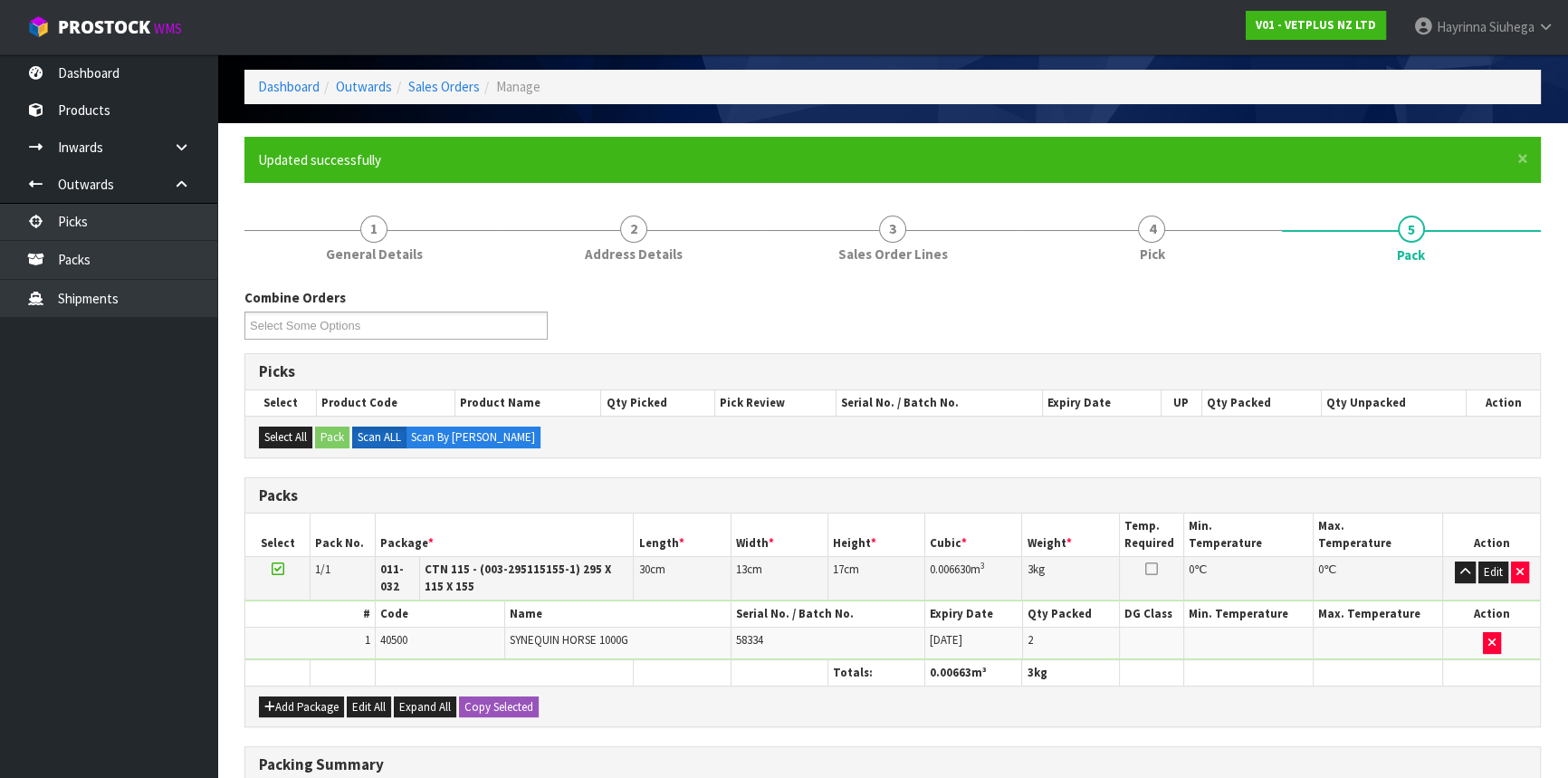
scroll to position [268, 0]
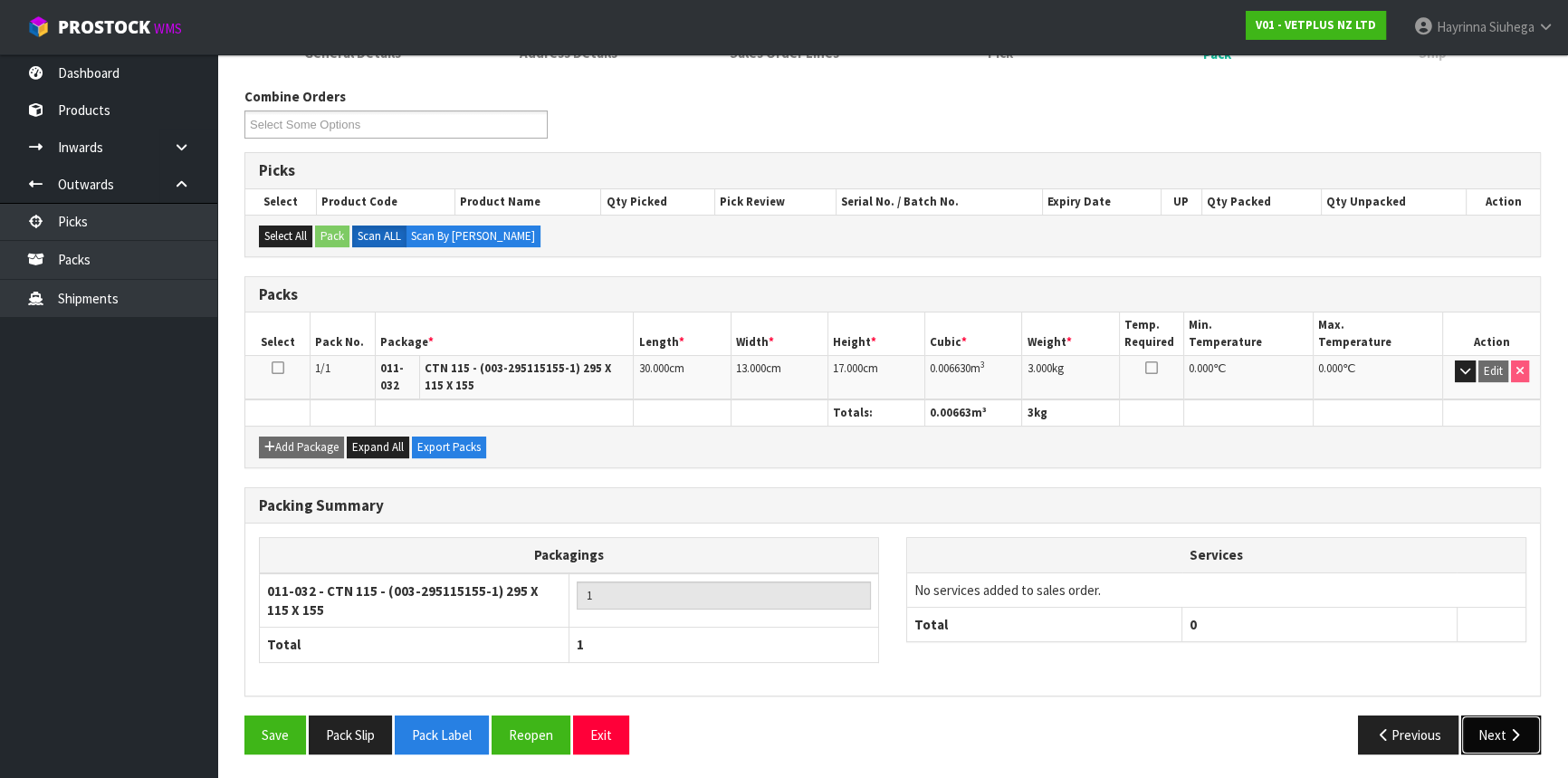
click at [1507, 728] on icon "button" at bounding box center [1515, 734] width 17 height 13
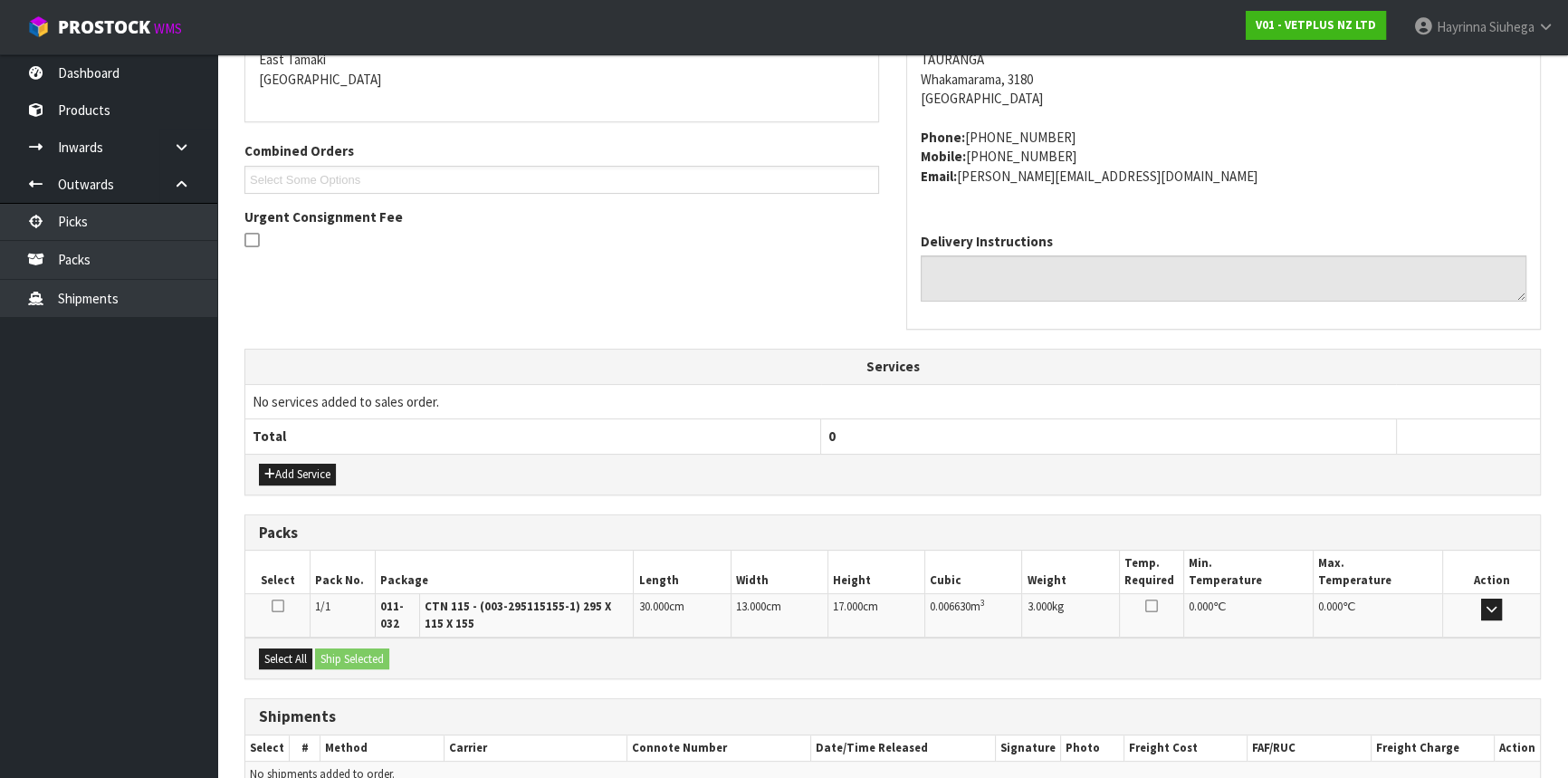
scroll to position [486, 0]
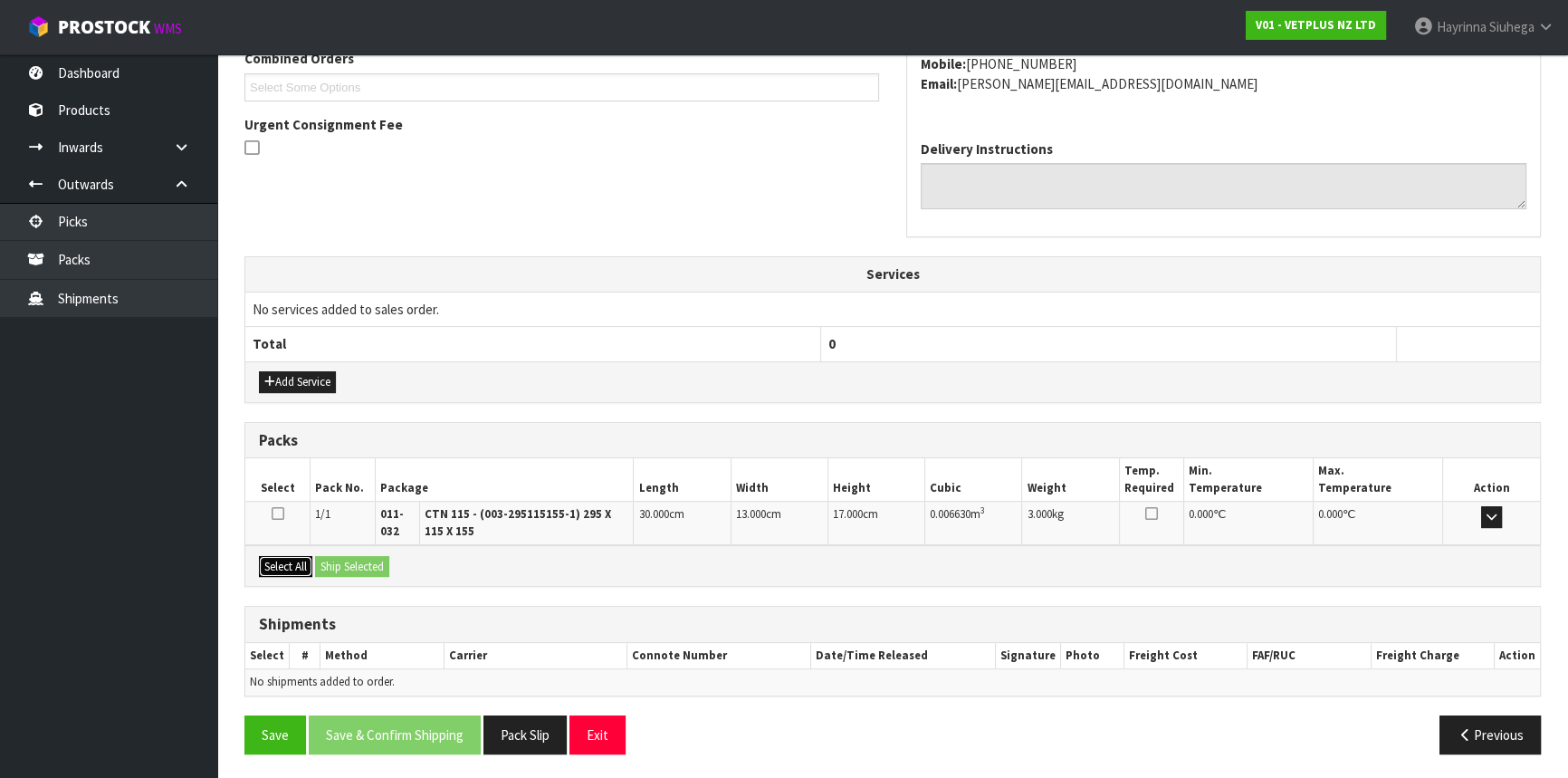
click at [289, 561] on button "Select All" at bounding box center [286, 566] width 53 height 22
click at [345, 557] on button "Ship Selected" at bounding box center [352, 566] width 74 height 22
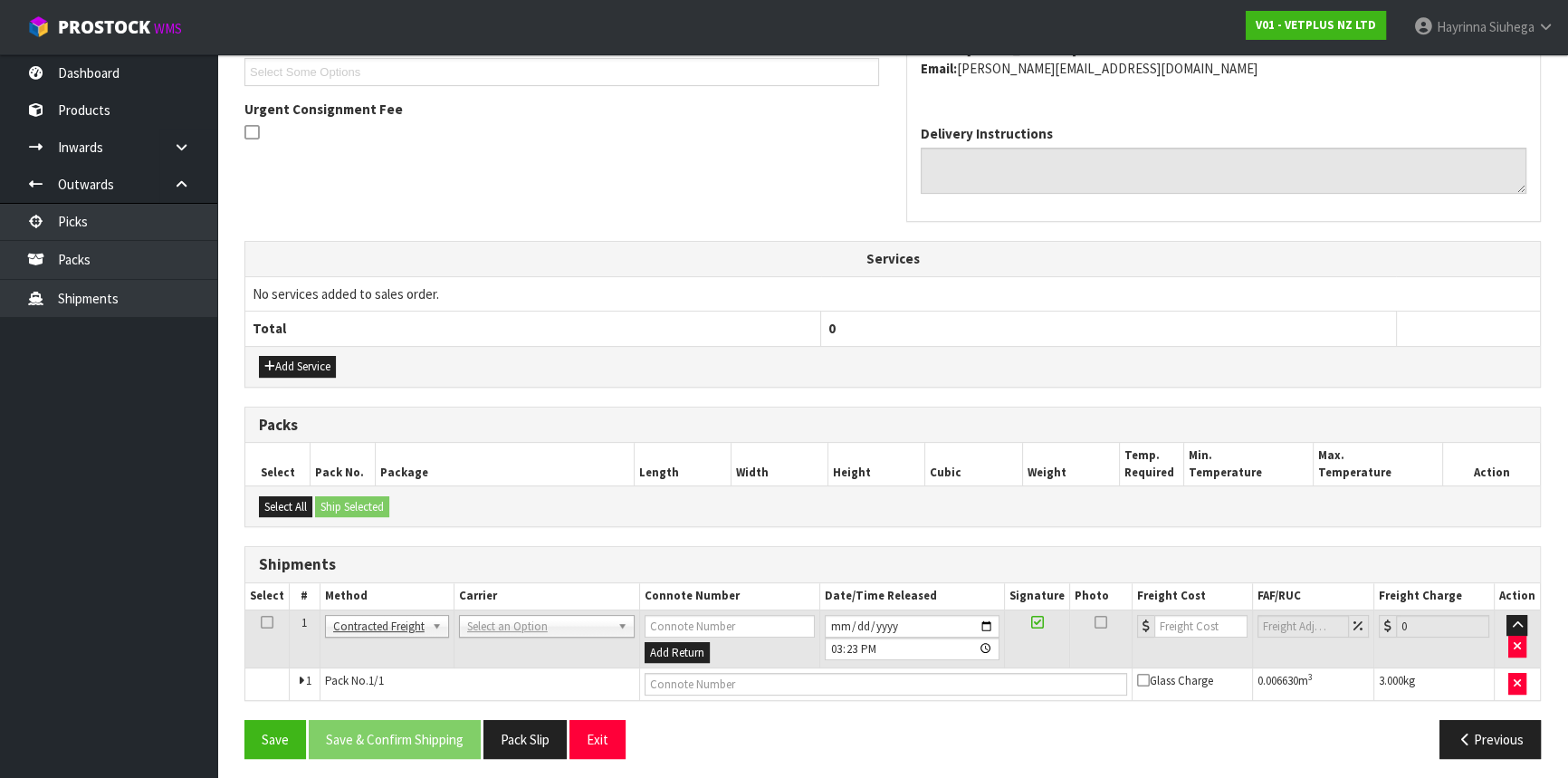
scroll to position [507, 0]
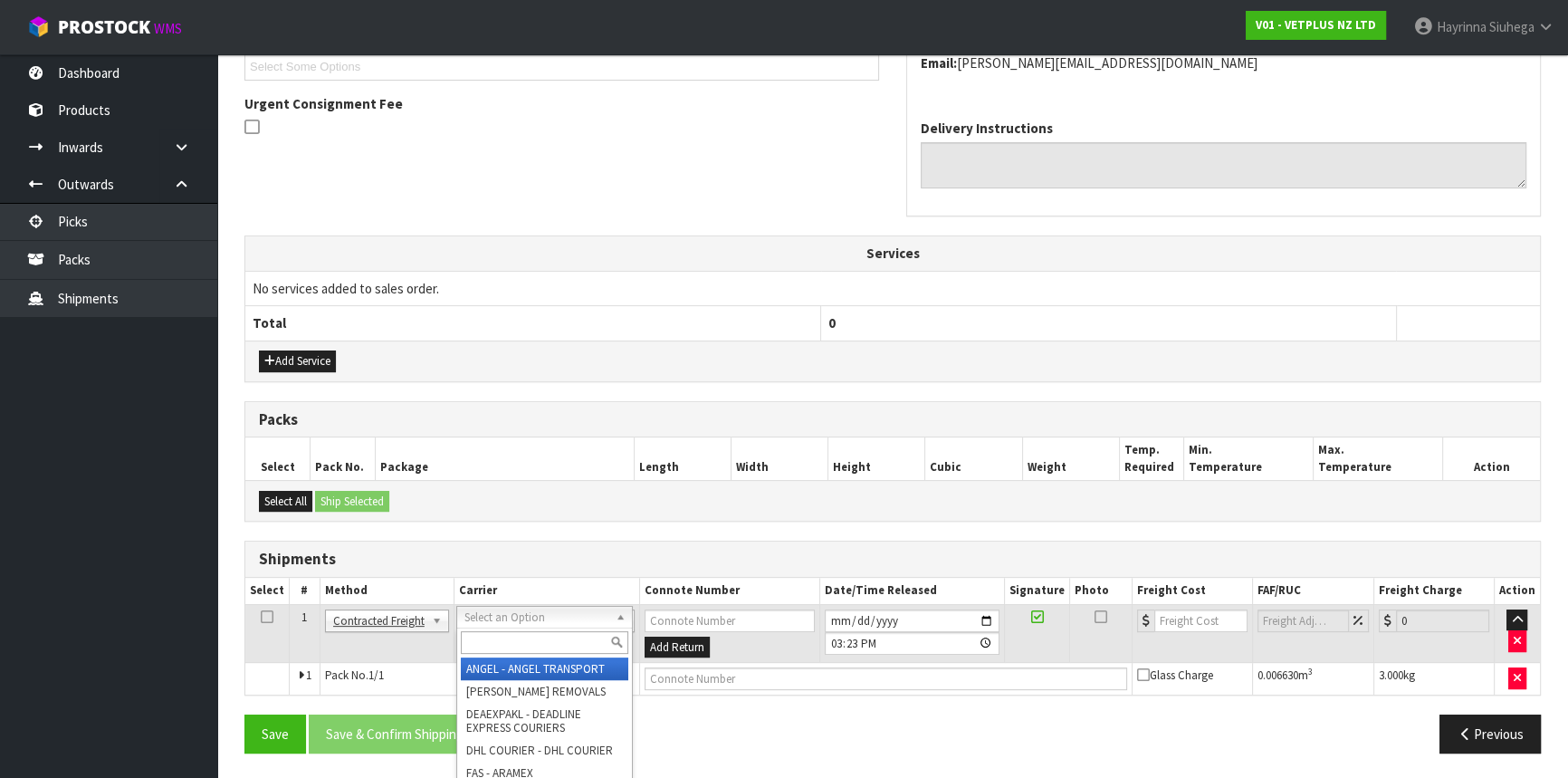
click at [520, 644] on input "text" at bounding box center [544, 643] width 167 height 23
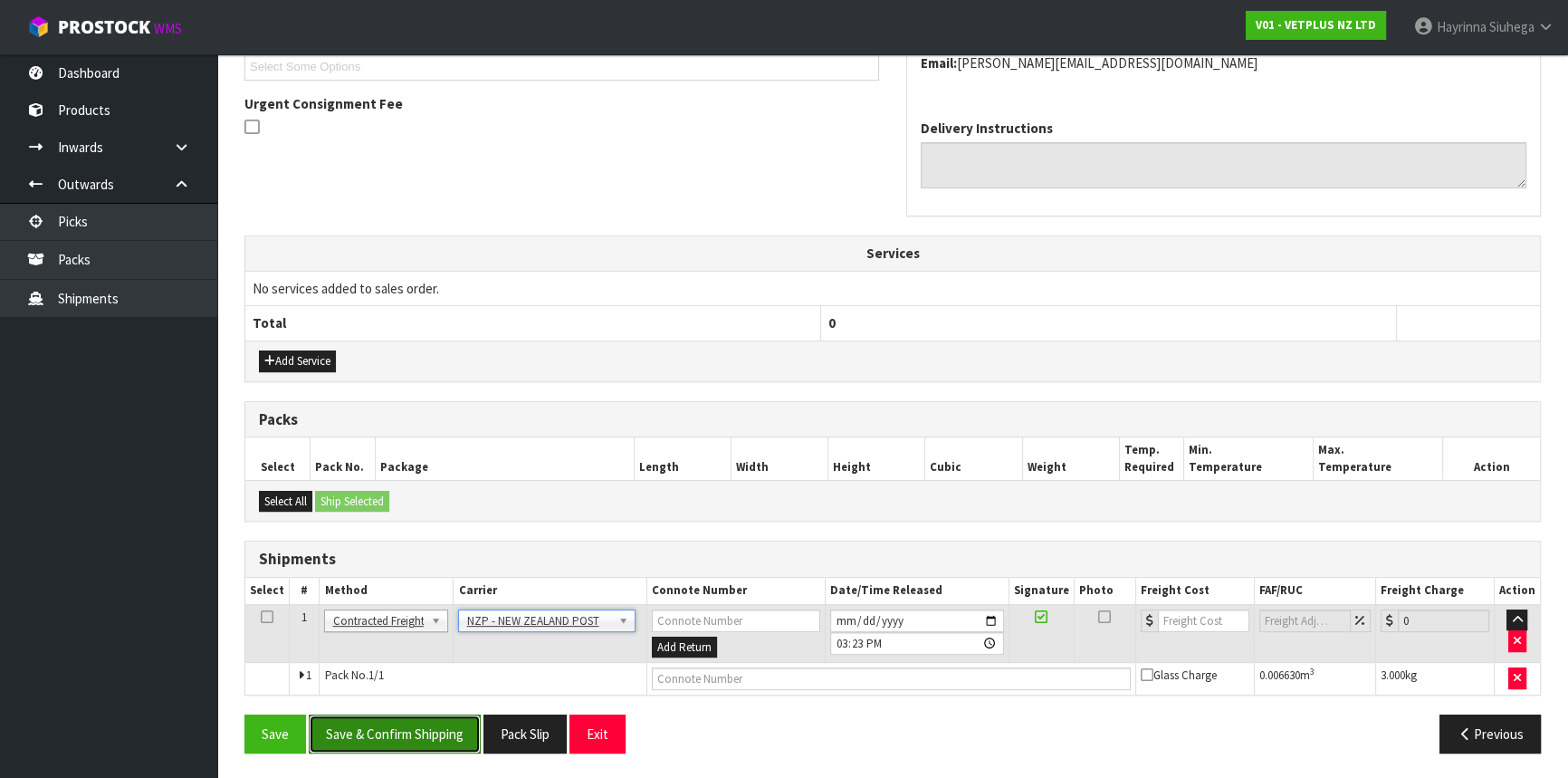
click at [461, 734] on button "Save & Confirm Shipping" at bounding box center [395, 734] width 172 height 39
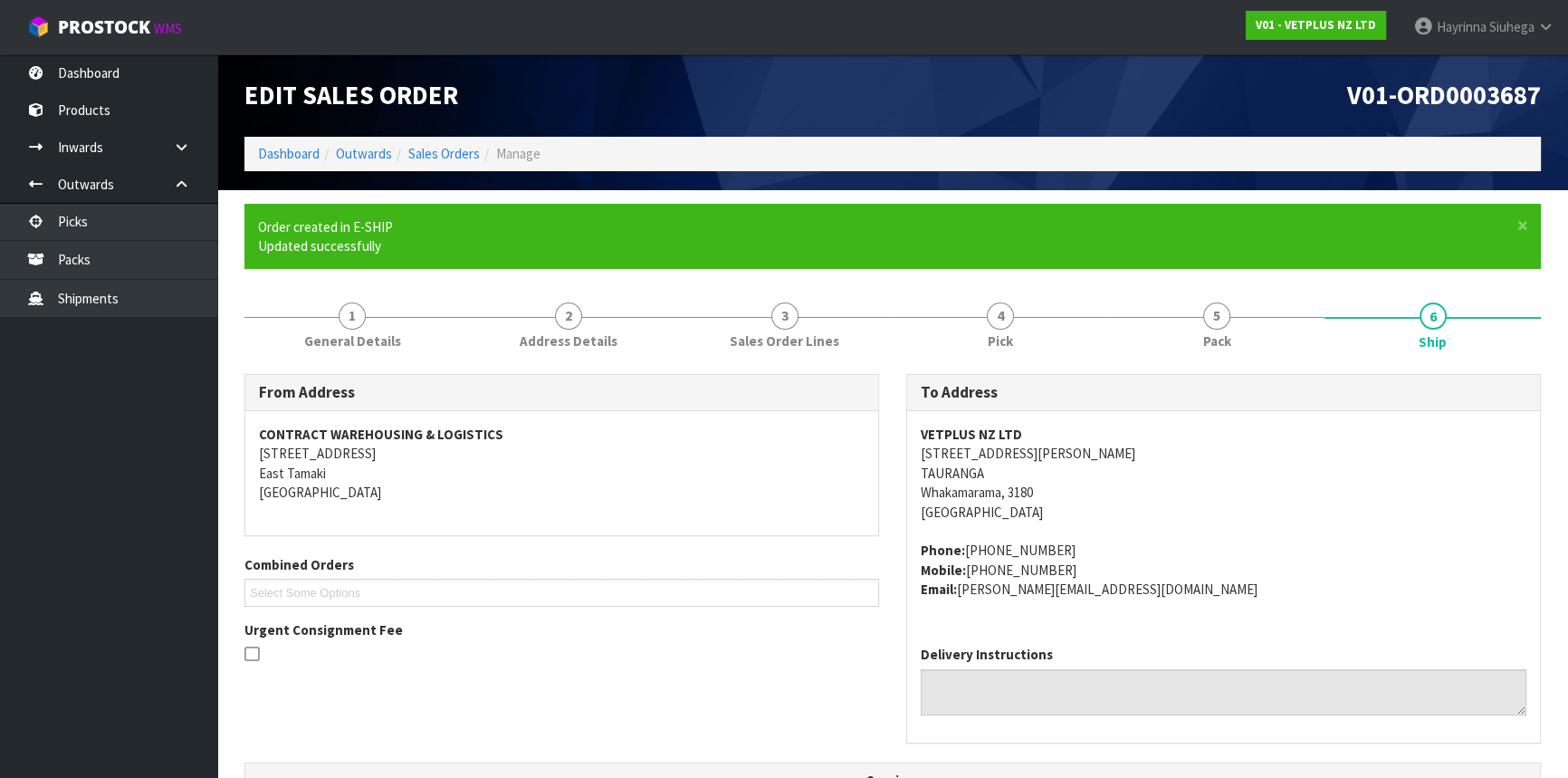
scroll to position [481, 0]
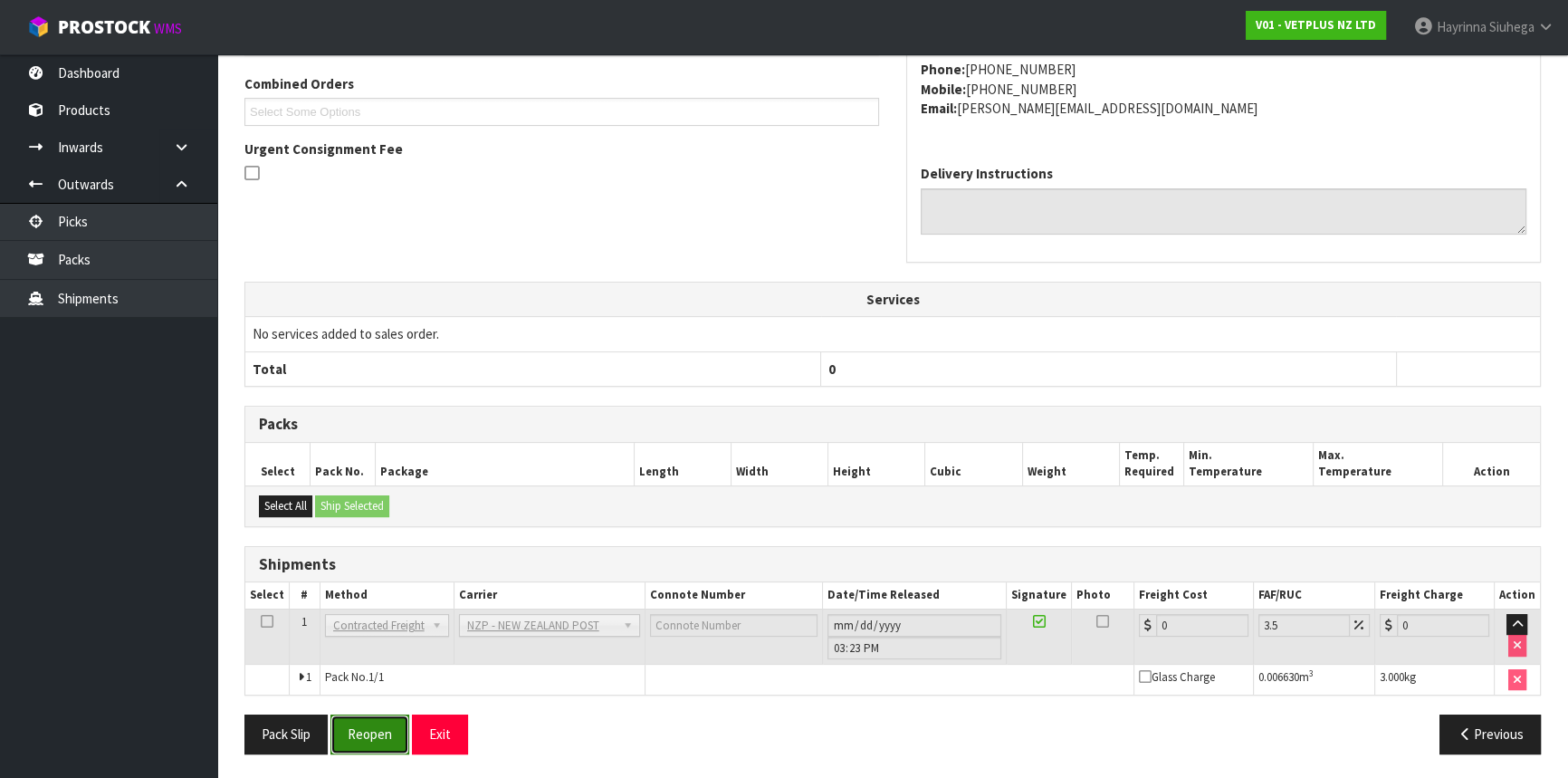
click at [379, 734] on button "Reopen" at bounding box center [369, 734] width 79 height 39
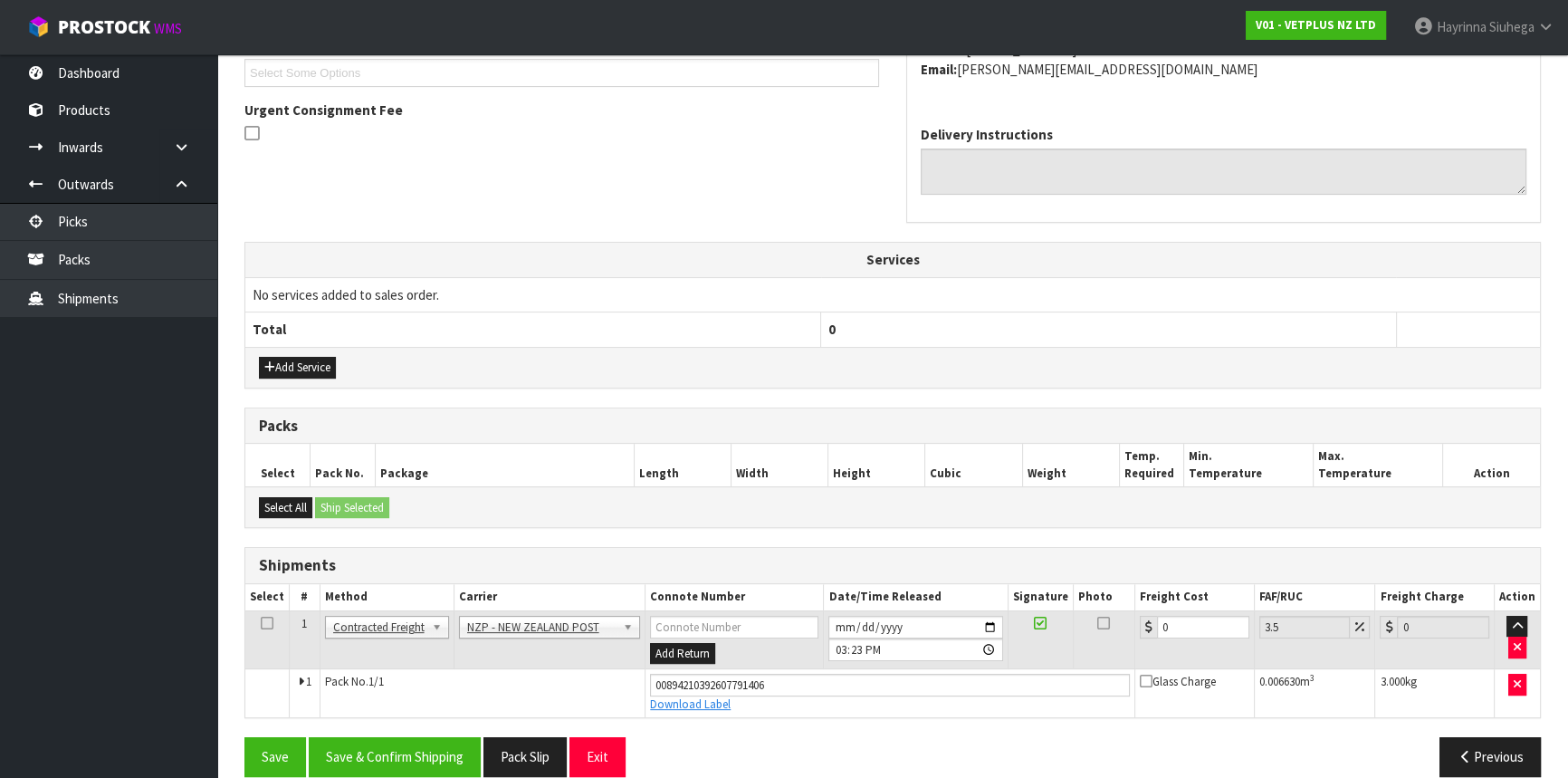
scroll to position [523, 0]
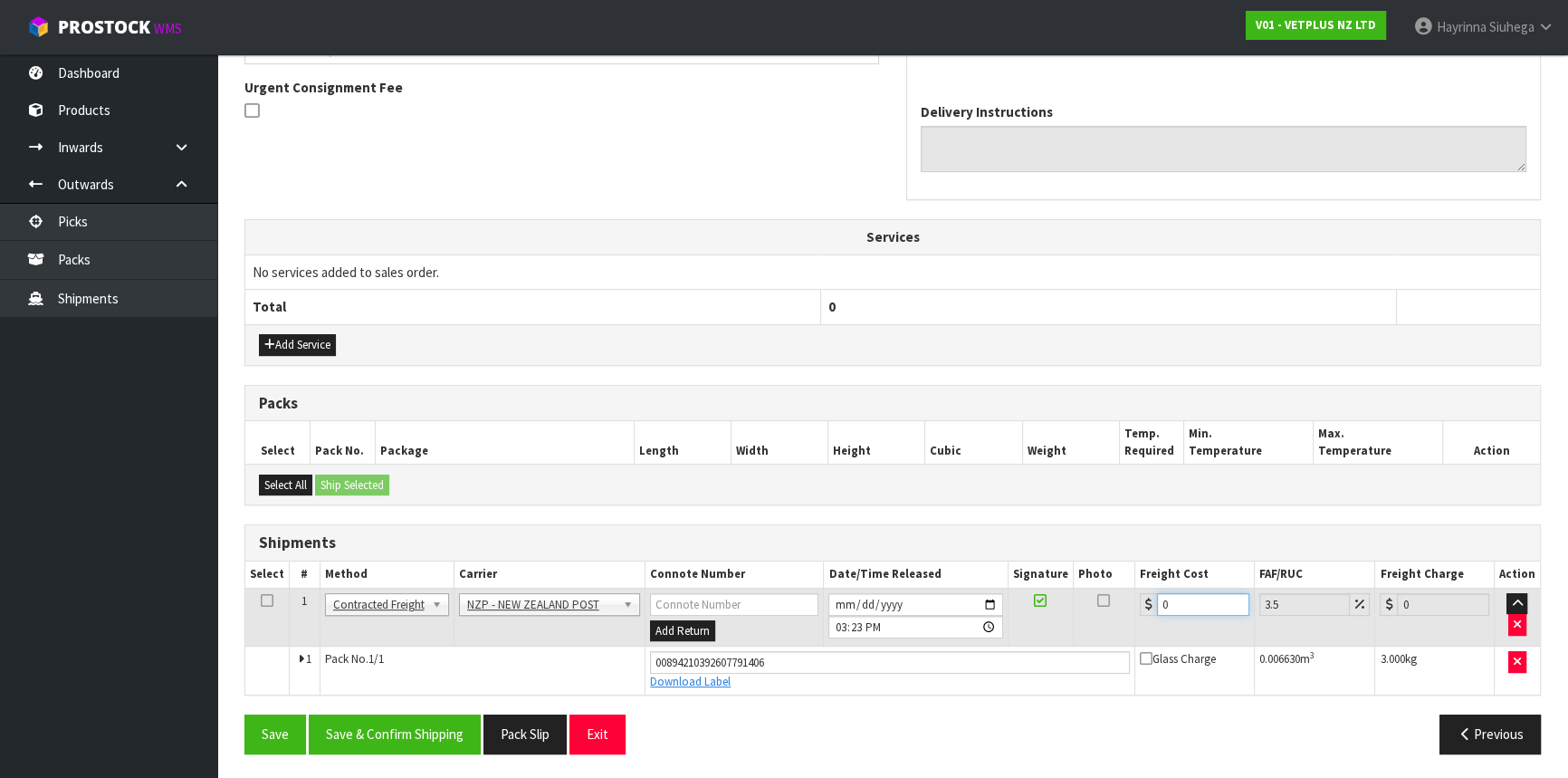
drag, startPoint x: 1205, startPoint y: 607, endPoint x: 1249, endPoint y: 597, distance: 45.1
click at [949, 601] on tr "1 Client Local Pickup Customer Local Pickup Company Freight Contracted Freight …" at bounding box center [892, 617] width 1295 height 59
click at [244, 715] on button "Save" at bounding box center [274, 734] width 62 height 39
click at [420, 720] on button "Save & Confirm Shipping" at bounding box center [395, 734] width 172 height 39
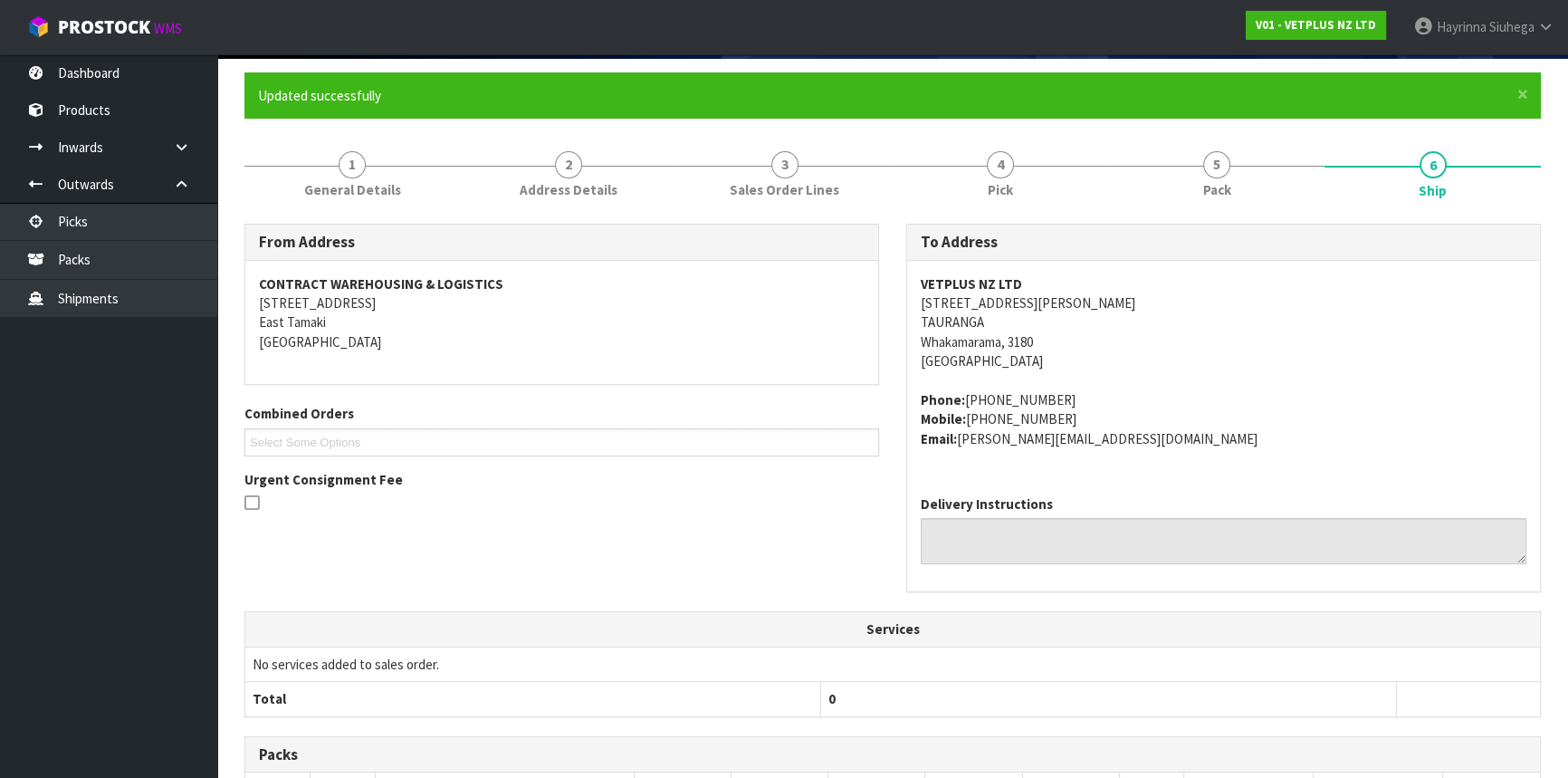
scroll to position [0, 0]
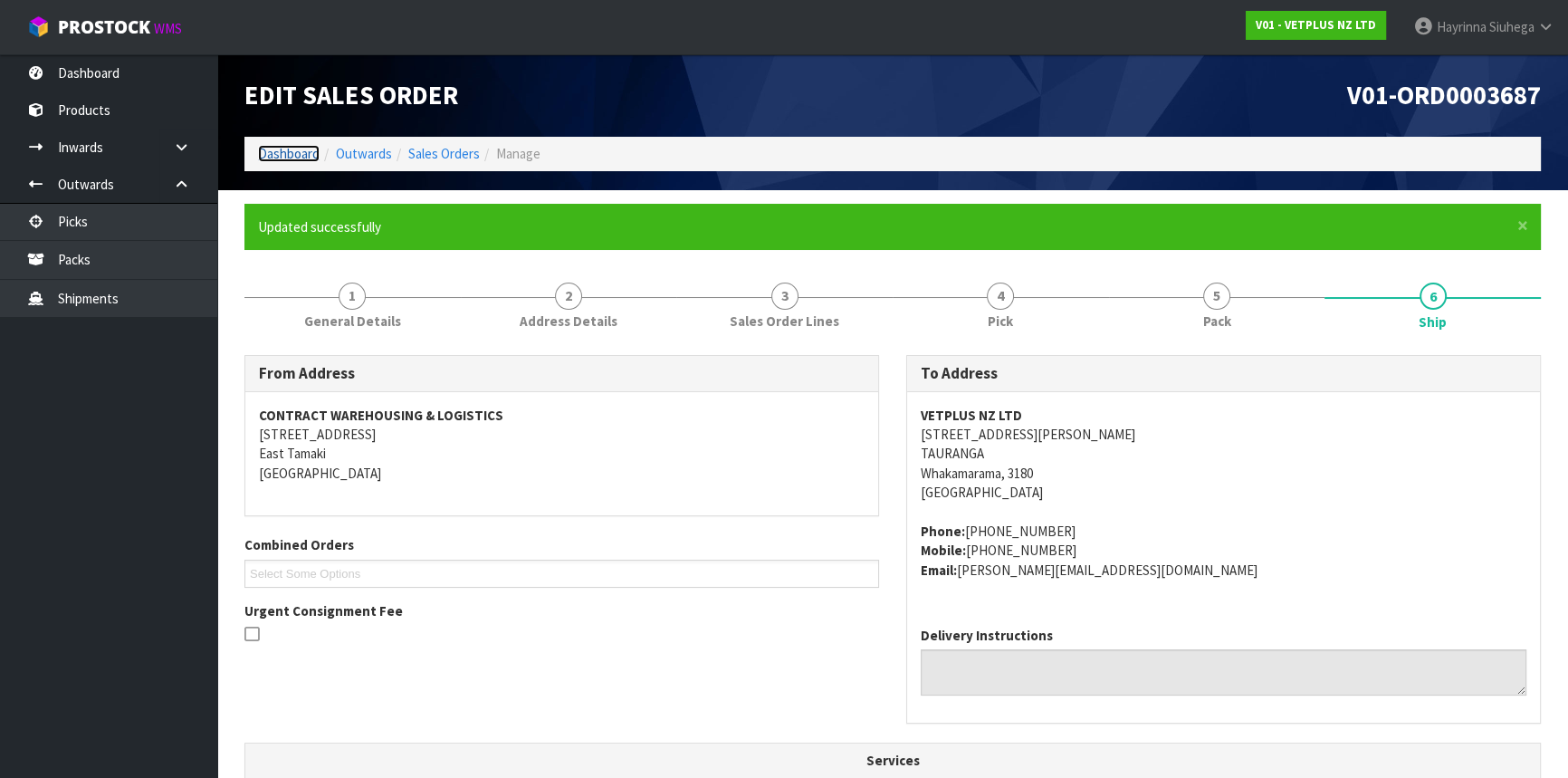
click at [301, 152] on link "Dashboard" at bounding box center [289, 153] width 62 height 17
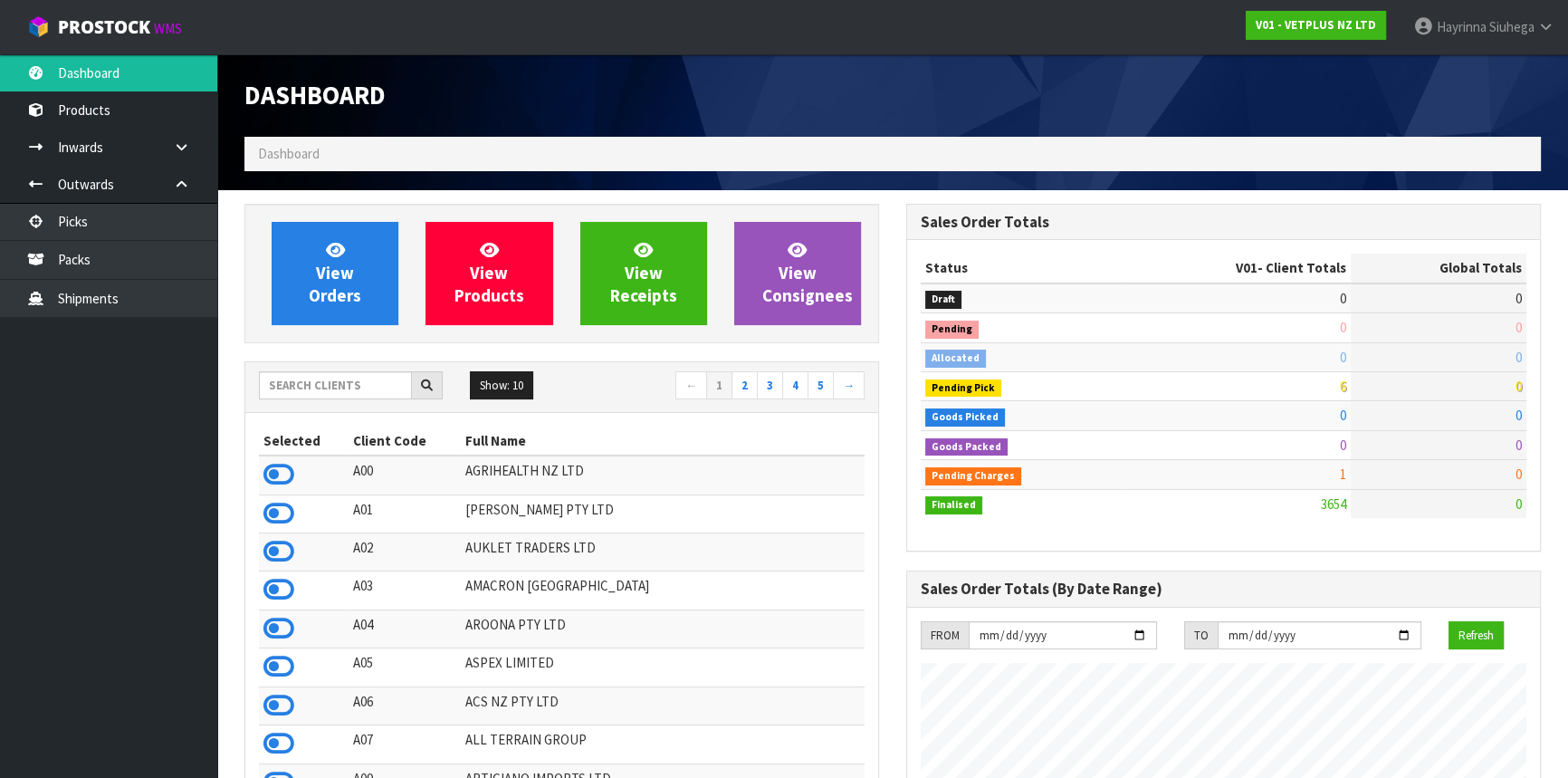
scroll to position [1369, 661]
click at [376, 371] on input "text" at bounding box center [336, 385] width 153 height 28
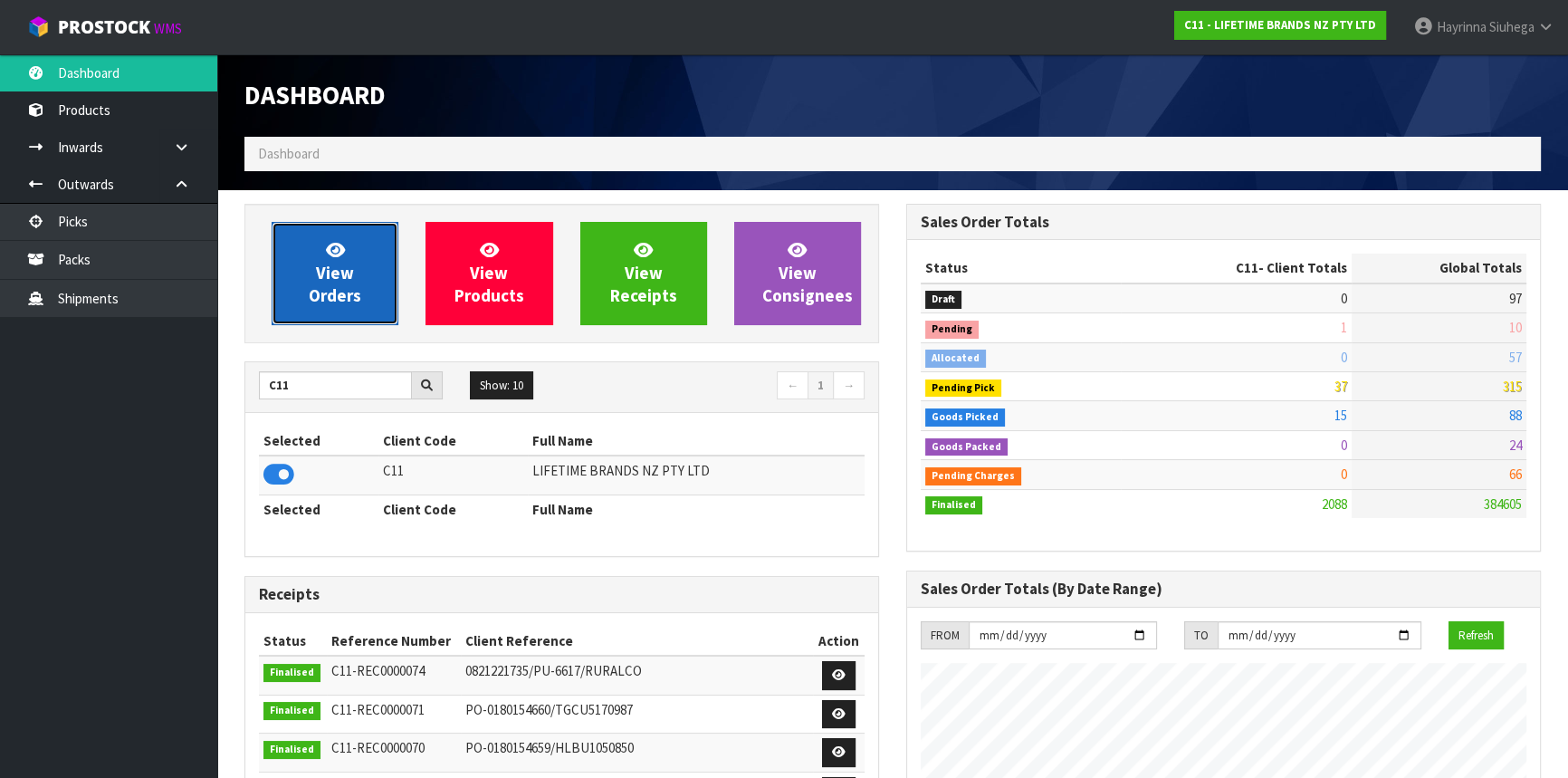
click at [341, 263] on span "View Orders" at bounding box center [334, 274] width 52 height 68
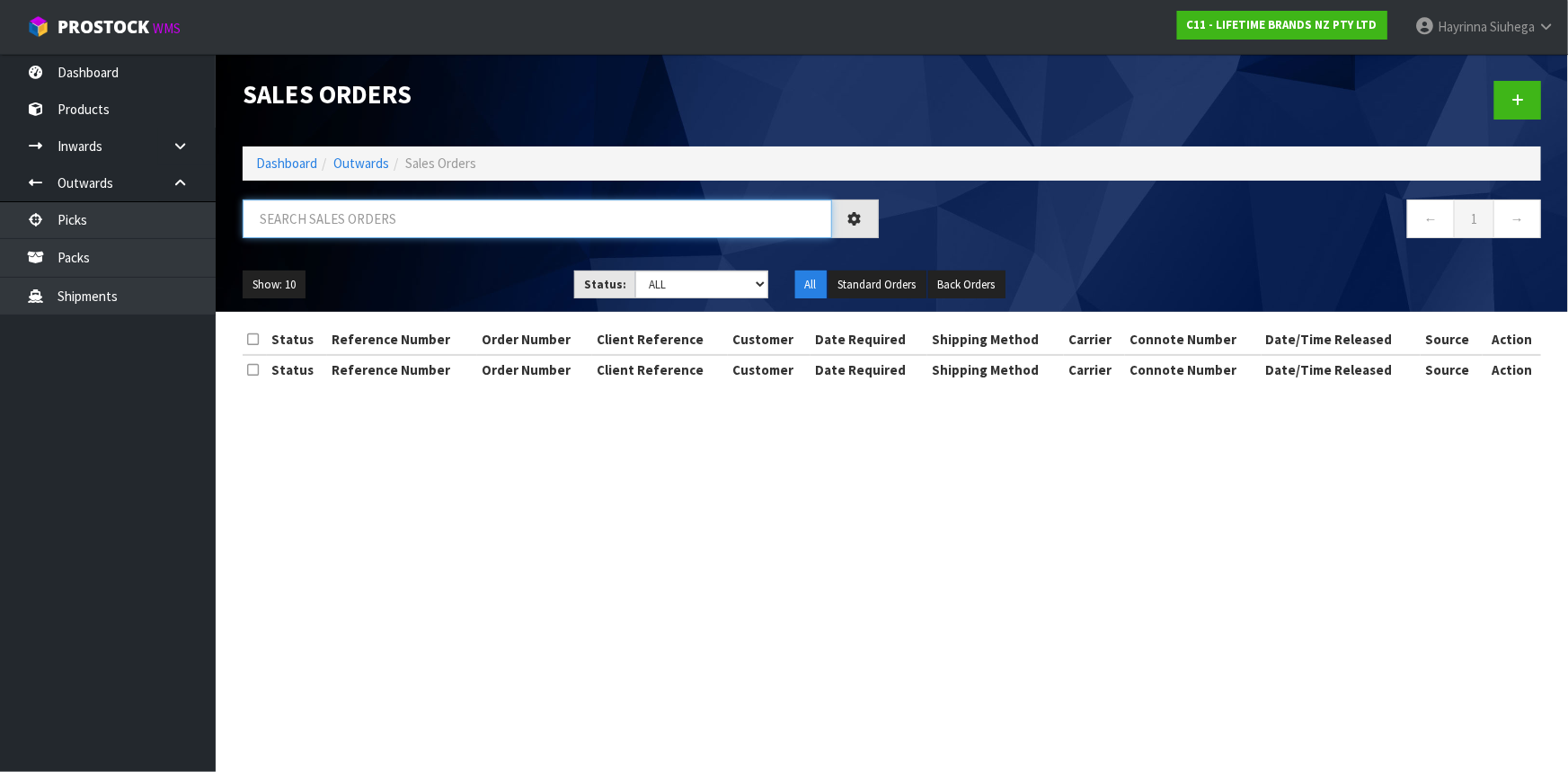
click at [358, 230] on input "text" at bounding box center [537, 218] width 590 height 39
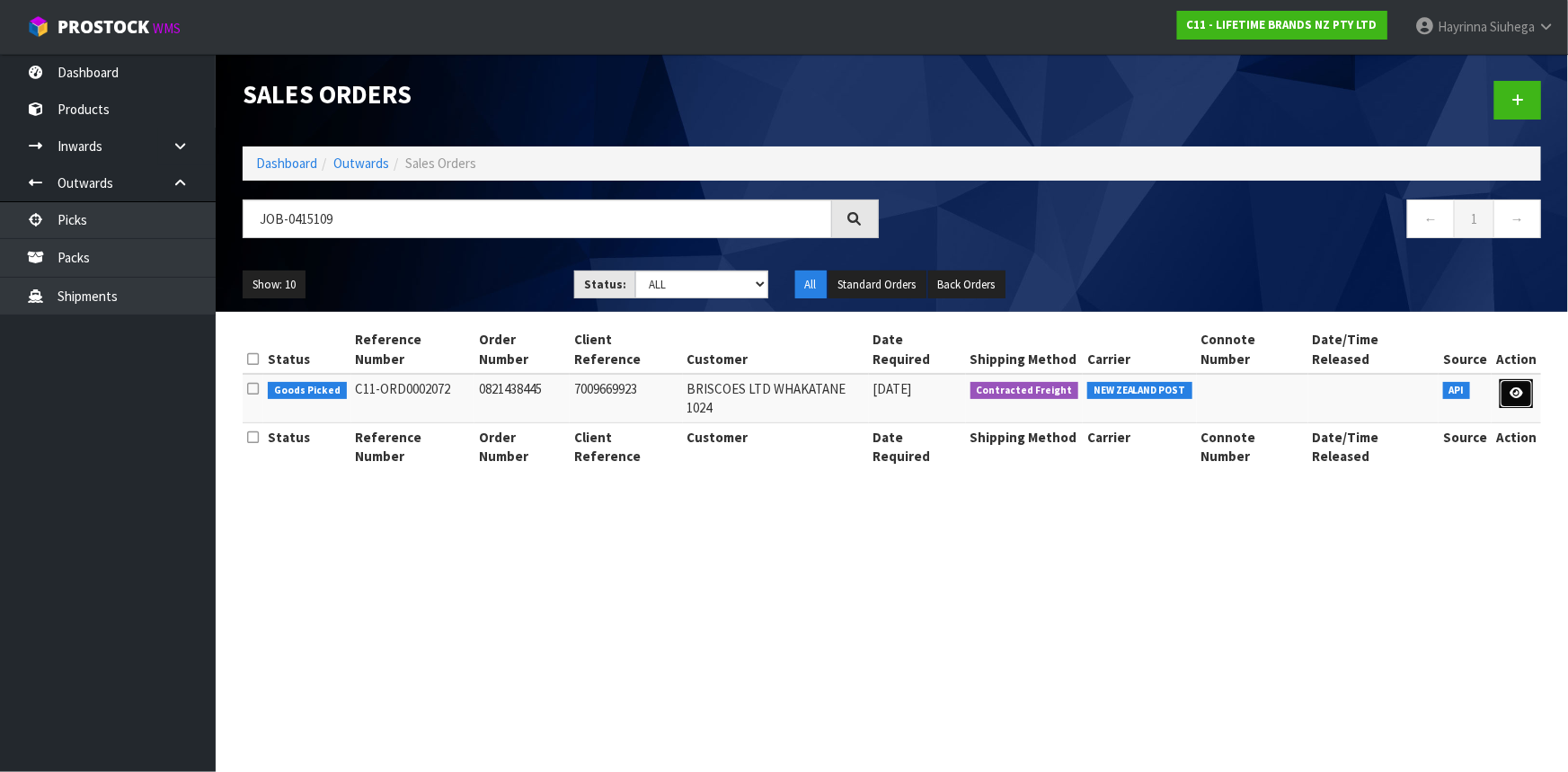
click at [1510, 387] on icon at bounding box center [1516, 393] width 13 height 11
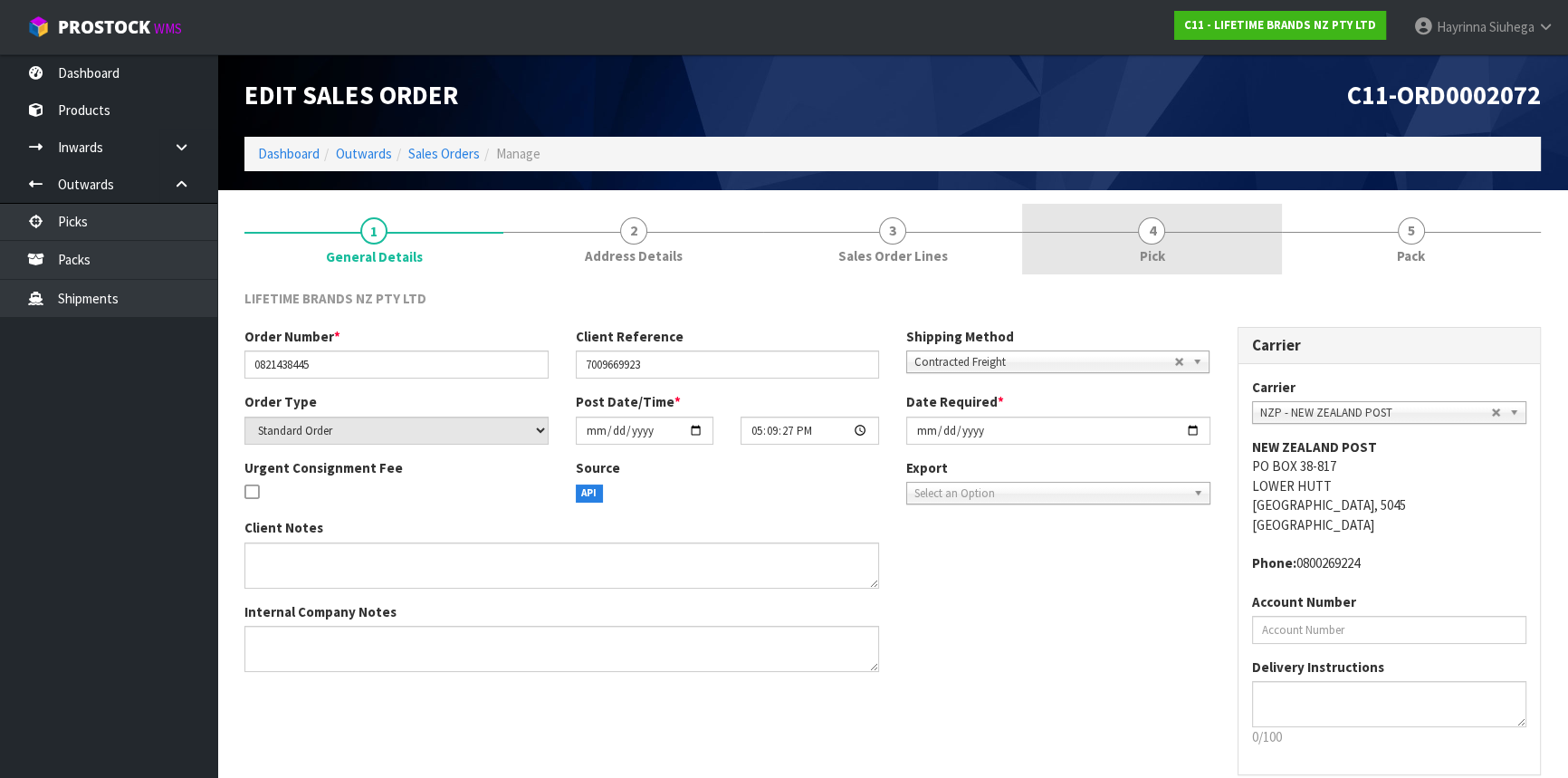
click at [1247, 249] on link "4 Pick" at bounding box center [1152, 239] width 259 height 72
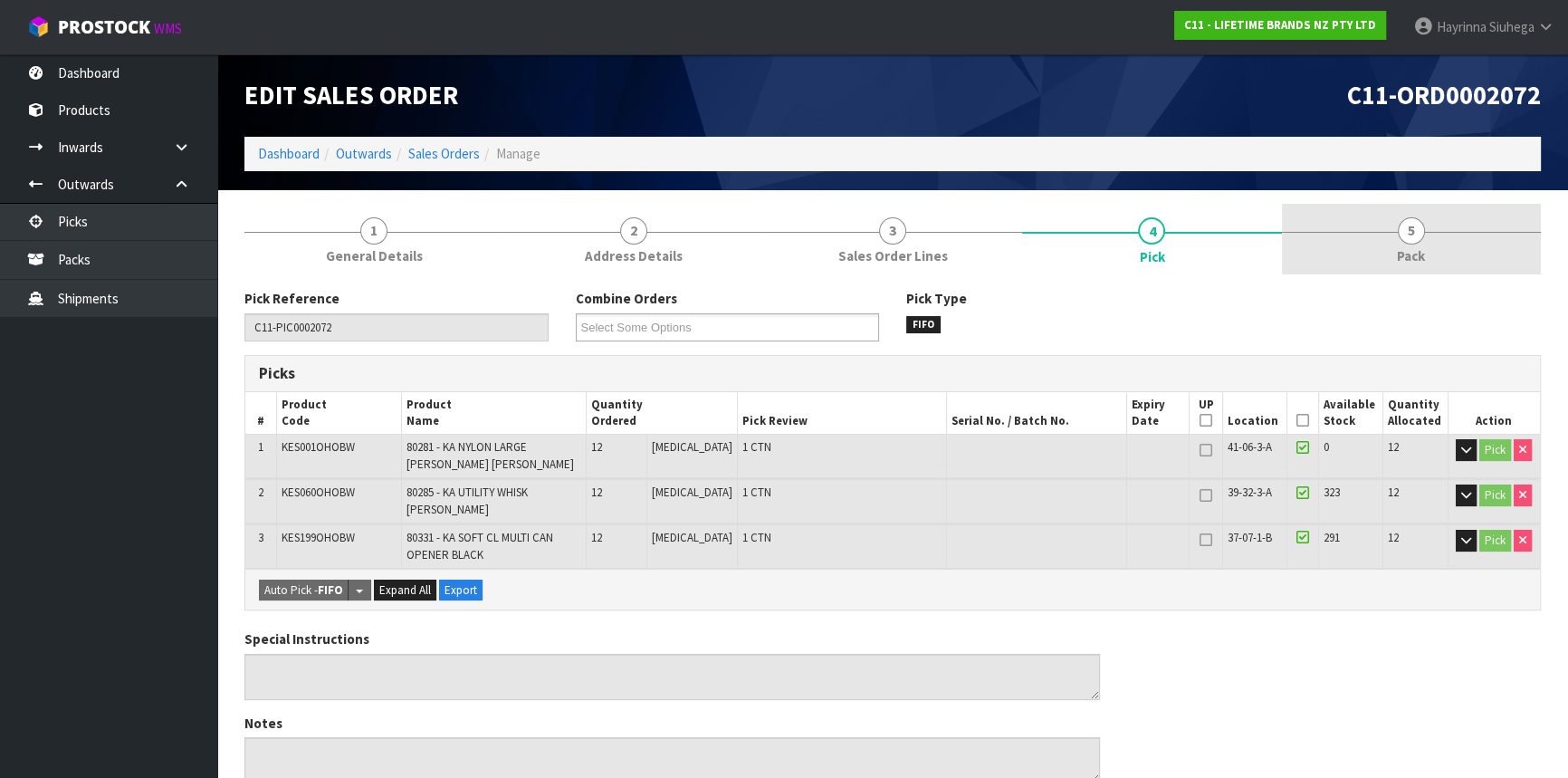
click at [1337, 241] on link "5 Pack" at bounding box center [1412, 239] width 259 height 72
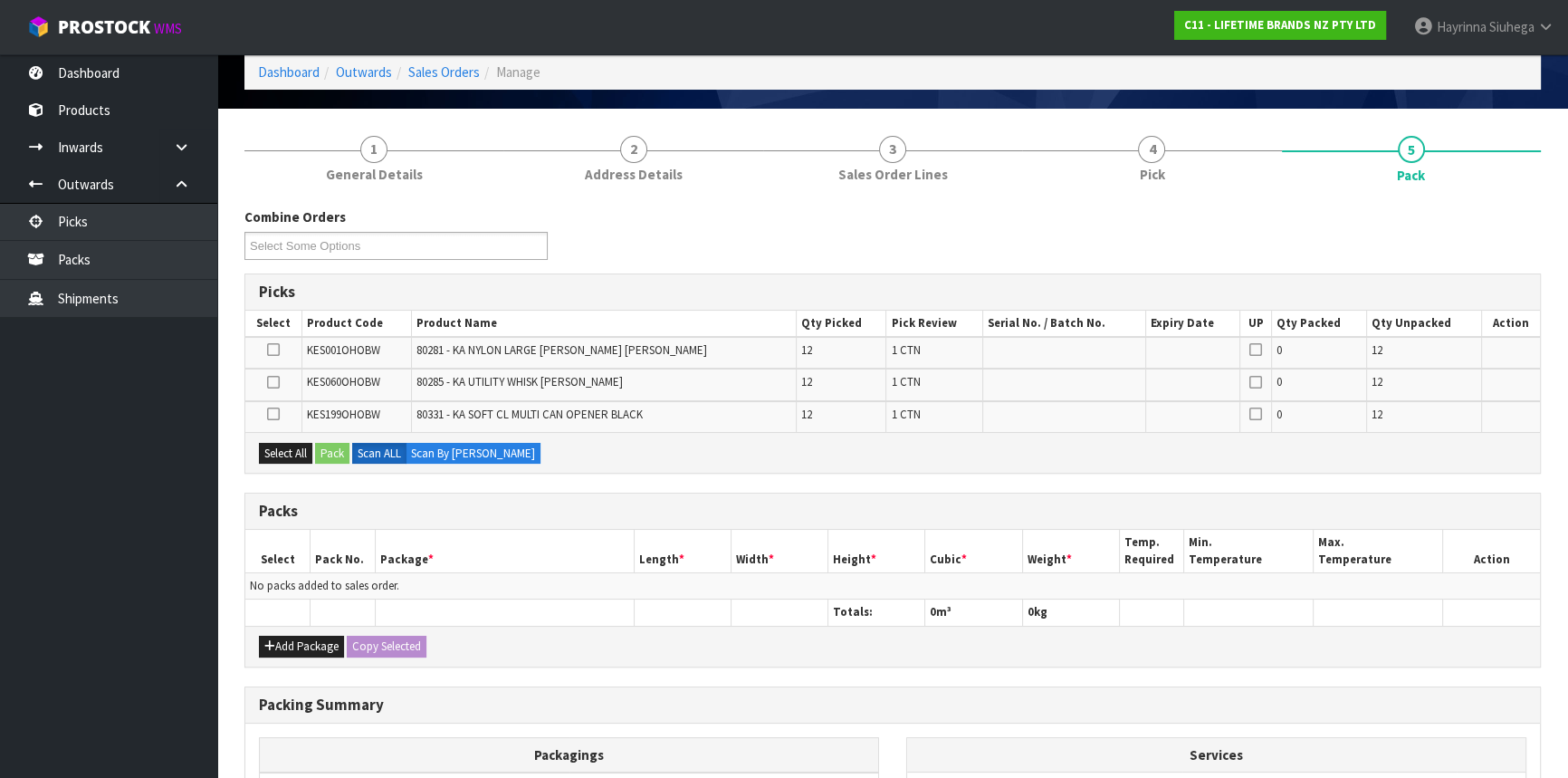
scroll to position [246, 0]
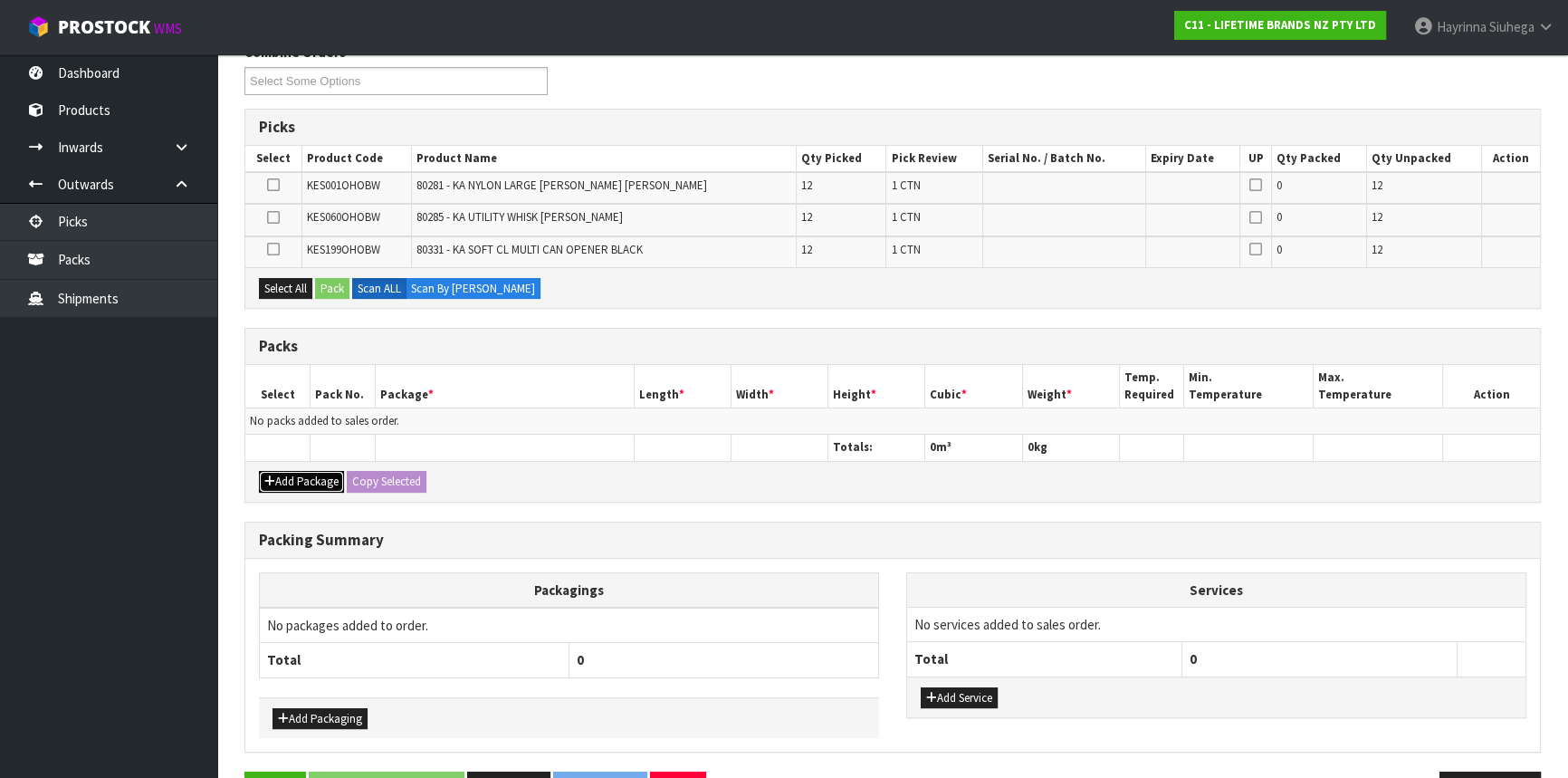
click at [290, 470] on button "Add Package" at bounding box center [302, 481] width 85 height 22
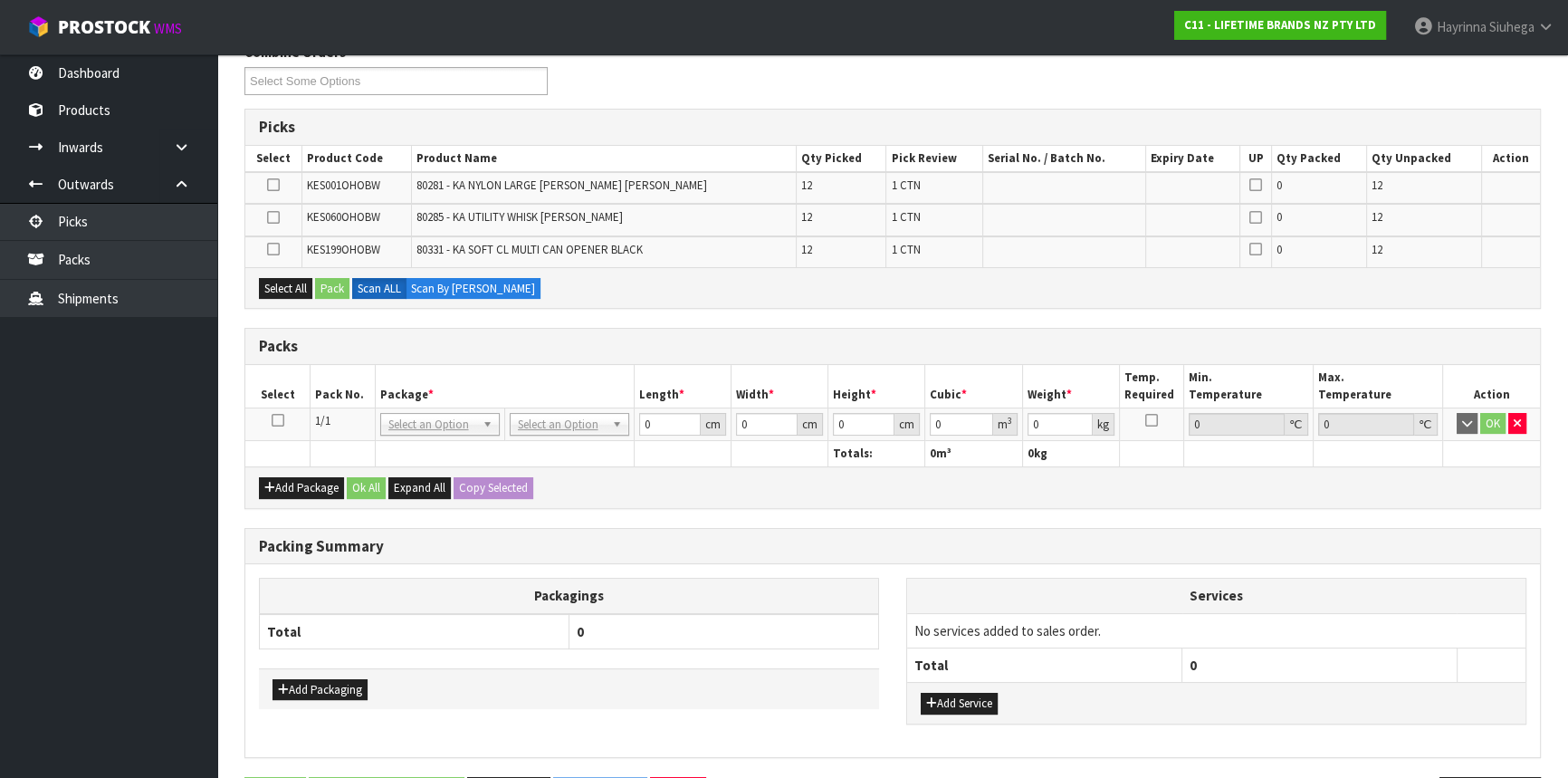
click at [277, 421] on icon at bounding box center [277, 420] width 12 height 1
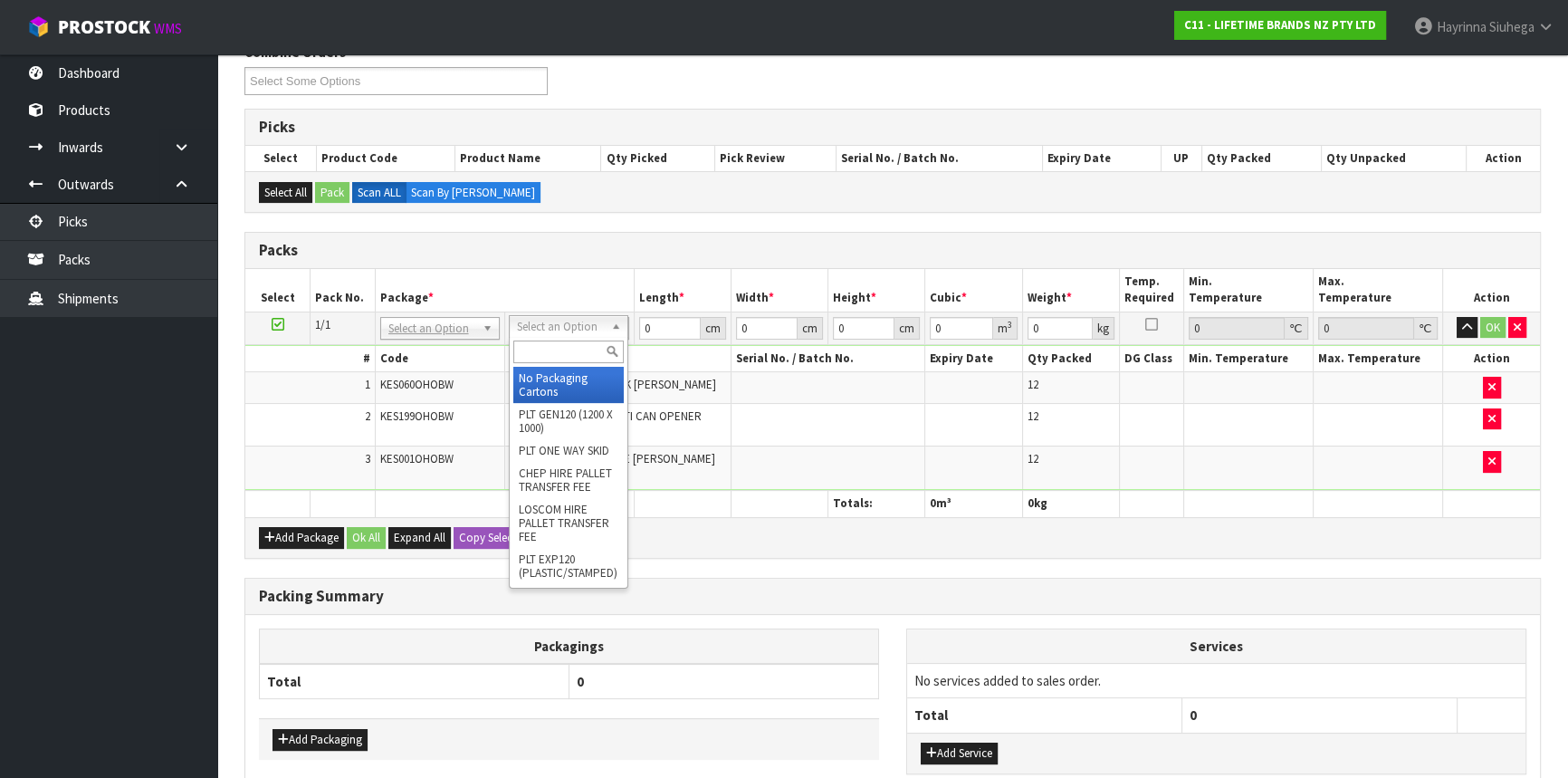
click at [533, 363] on div at bounding box center [569, 352] width 117 height 30
click at [533, 354] on input "text" at bounding box center [568, 352] width 111 height 23
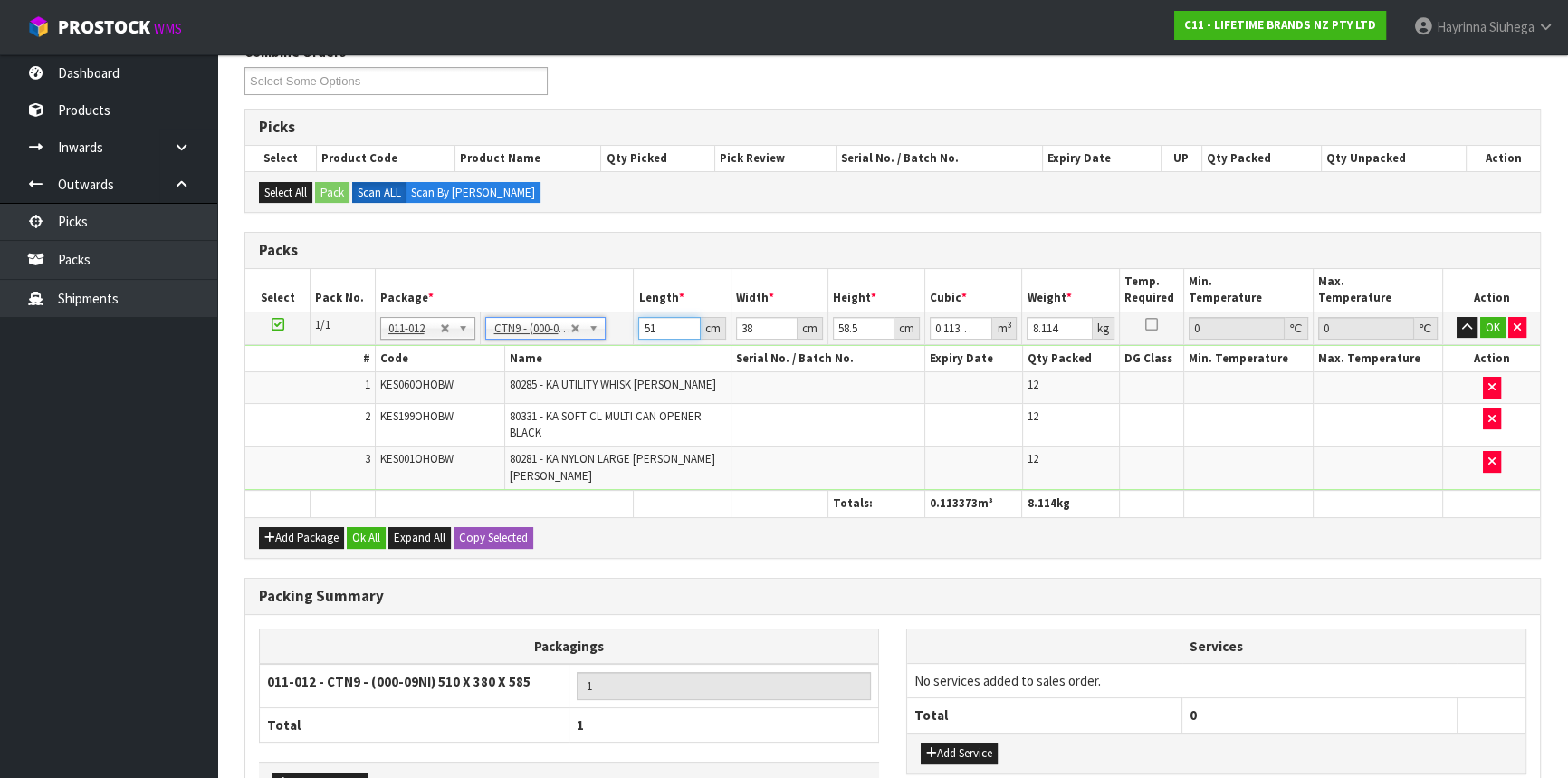
click at [649, 326] on input "51" at bounding box center [668, 328] width 62 height 23
click at [646, 323] on input "51" at bounding box center [668, 328] width 62 height 23
click at [647, 320] on input "51" at bounding box center [668, 328] width 62 height 23
click at [742, 324] on input "432" at bounding box center [766, 328] width 62 height 23
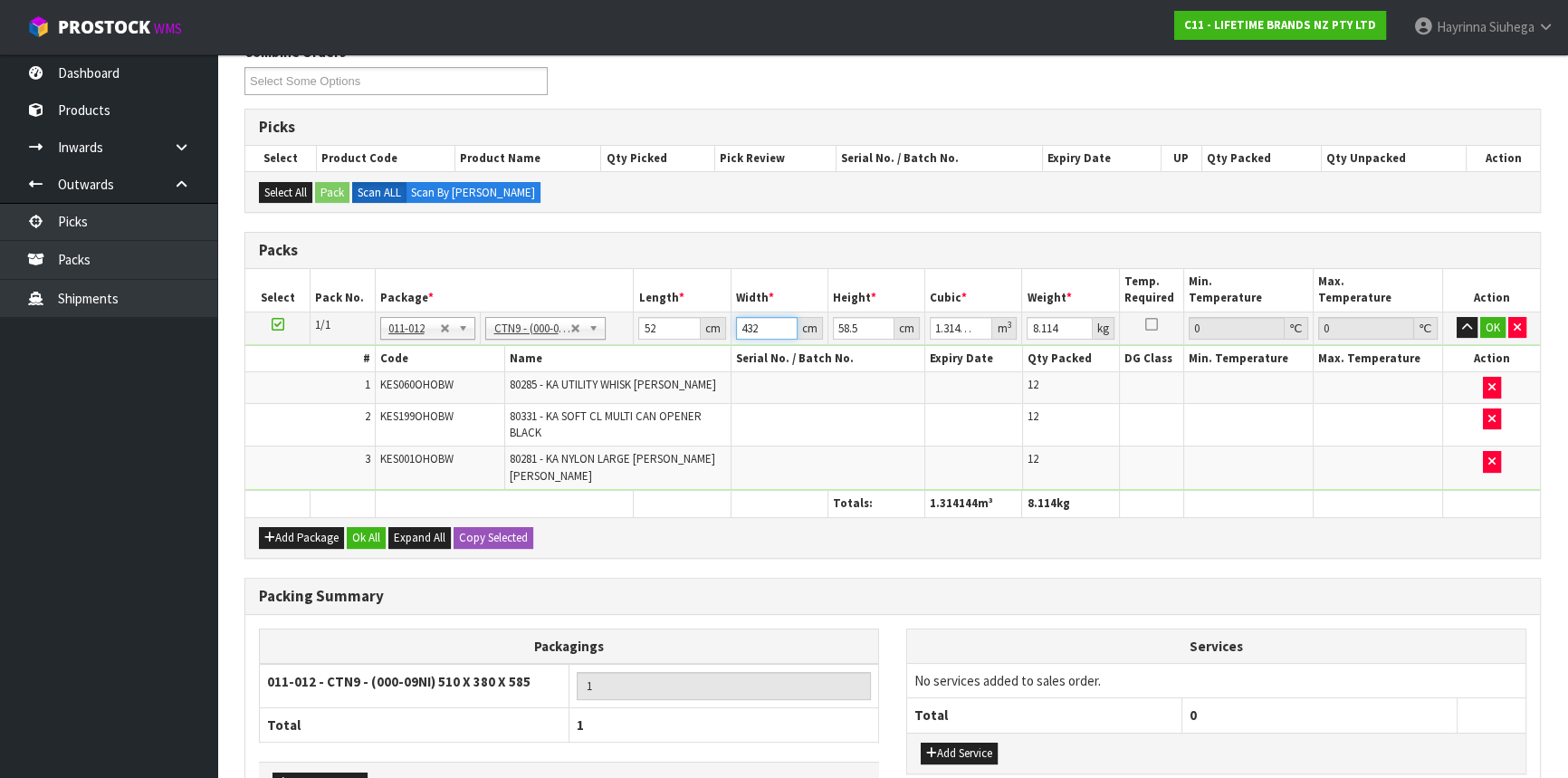
click at [742, 324] on input "432" at bounding box center [766, 328] width 62 height 23
click button "OK" at bounding box center [1492, 327] width 26 height 22
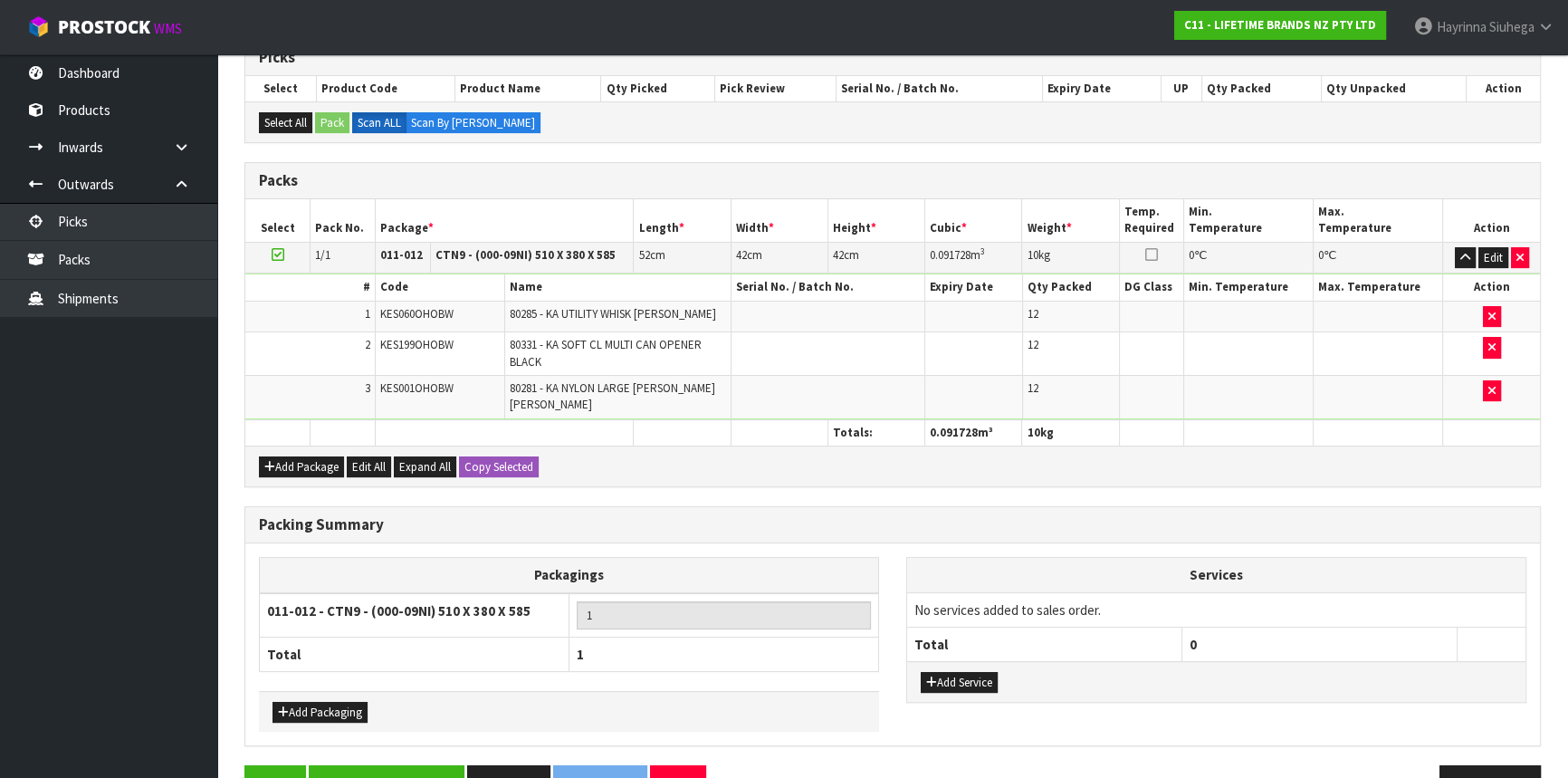
scroll to position [364, 0]
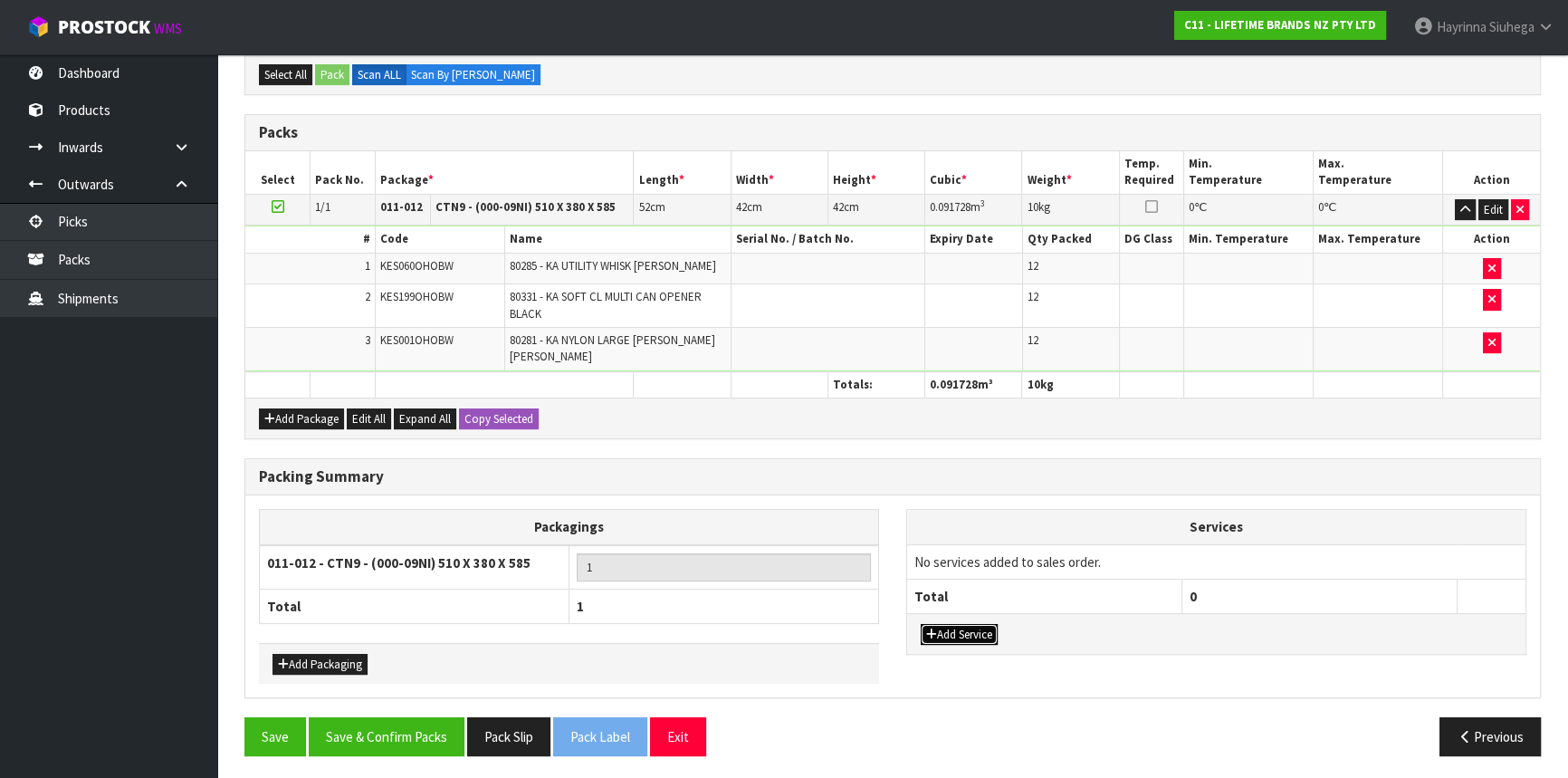
click at [978, 627] on button "Add Service" at bounding box center [959, 634] width 77 height 22
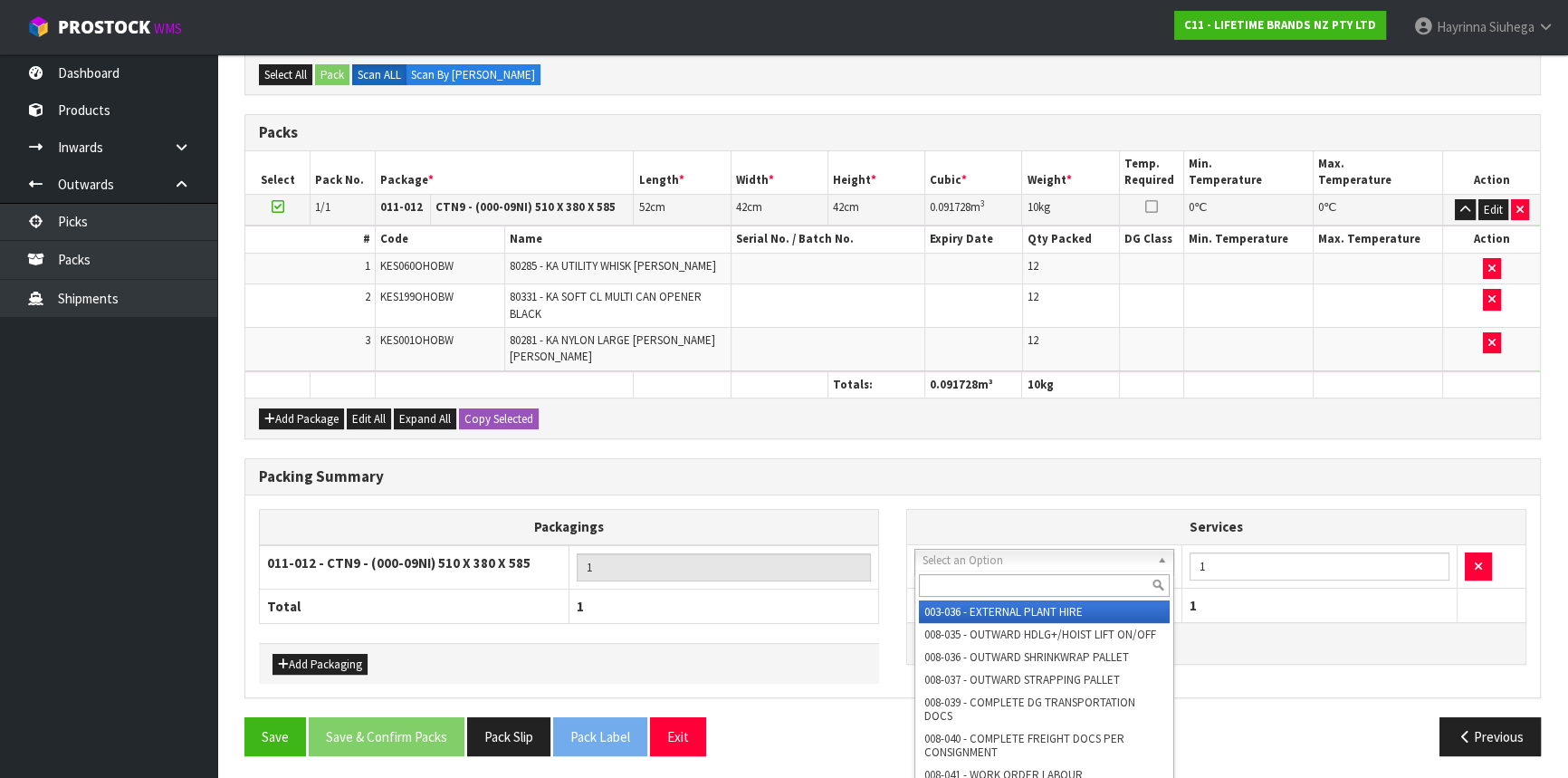
click at [978, 575] on input "text" at bounding box center [1044, 586] width 251 height 23
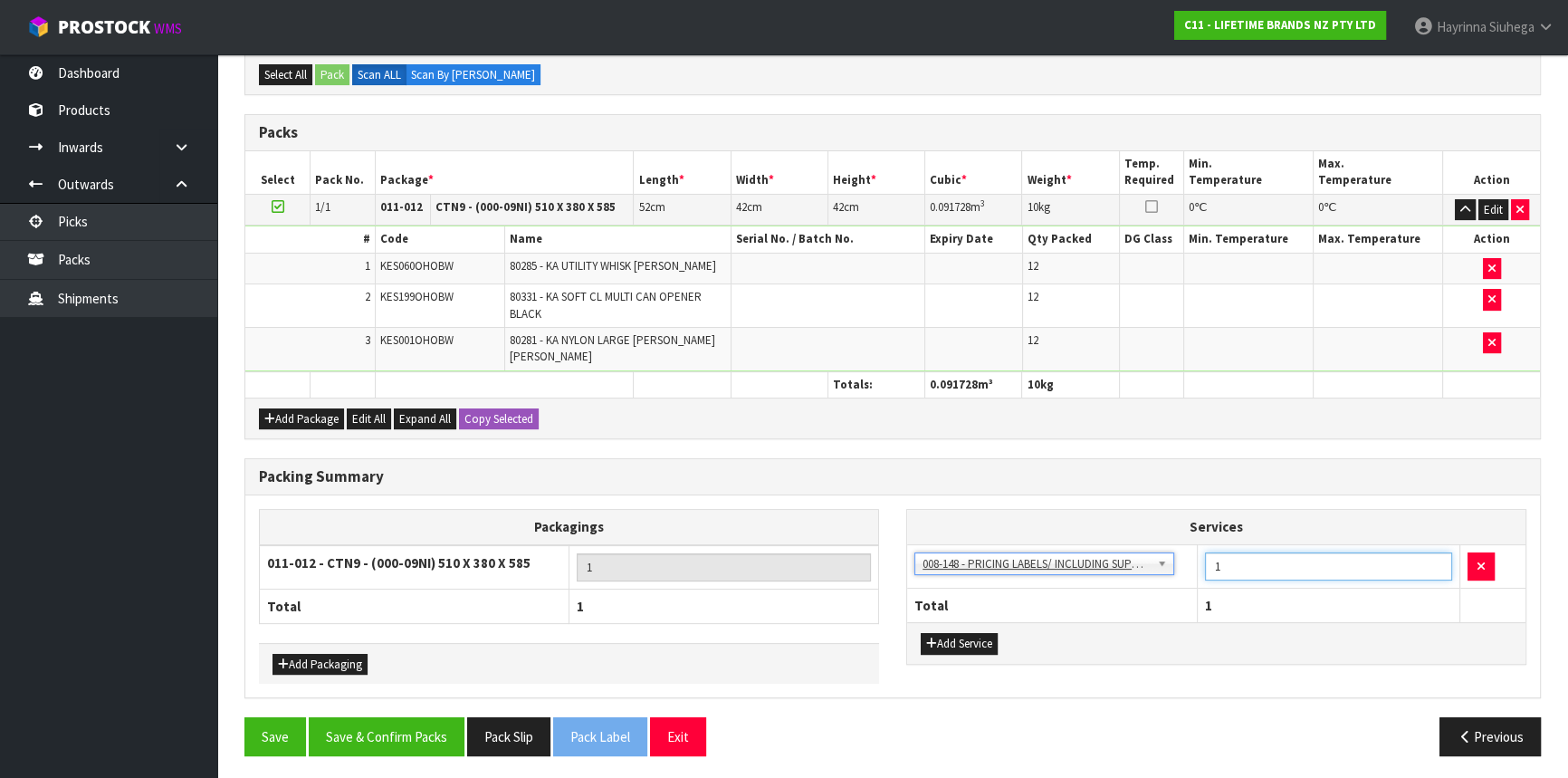
drag, startPoint x: 1256, startPoint y: 561, endPoint x: 1036, endPoint y: 554, distance: 220.1
click at [1036, 554] on tr "003-036 - EXTERNAL PLANT HIRE 008-035 - OUTWARD HDLG+/HOIST LIFT ON/OFF 008-036…" at bounding box center [1216, 566] width 618 height 44
click at [393, 717] on button "Save & Confirm Packs" at bounding box center [386, 736] width 156 height 39
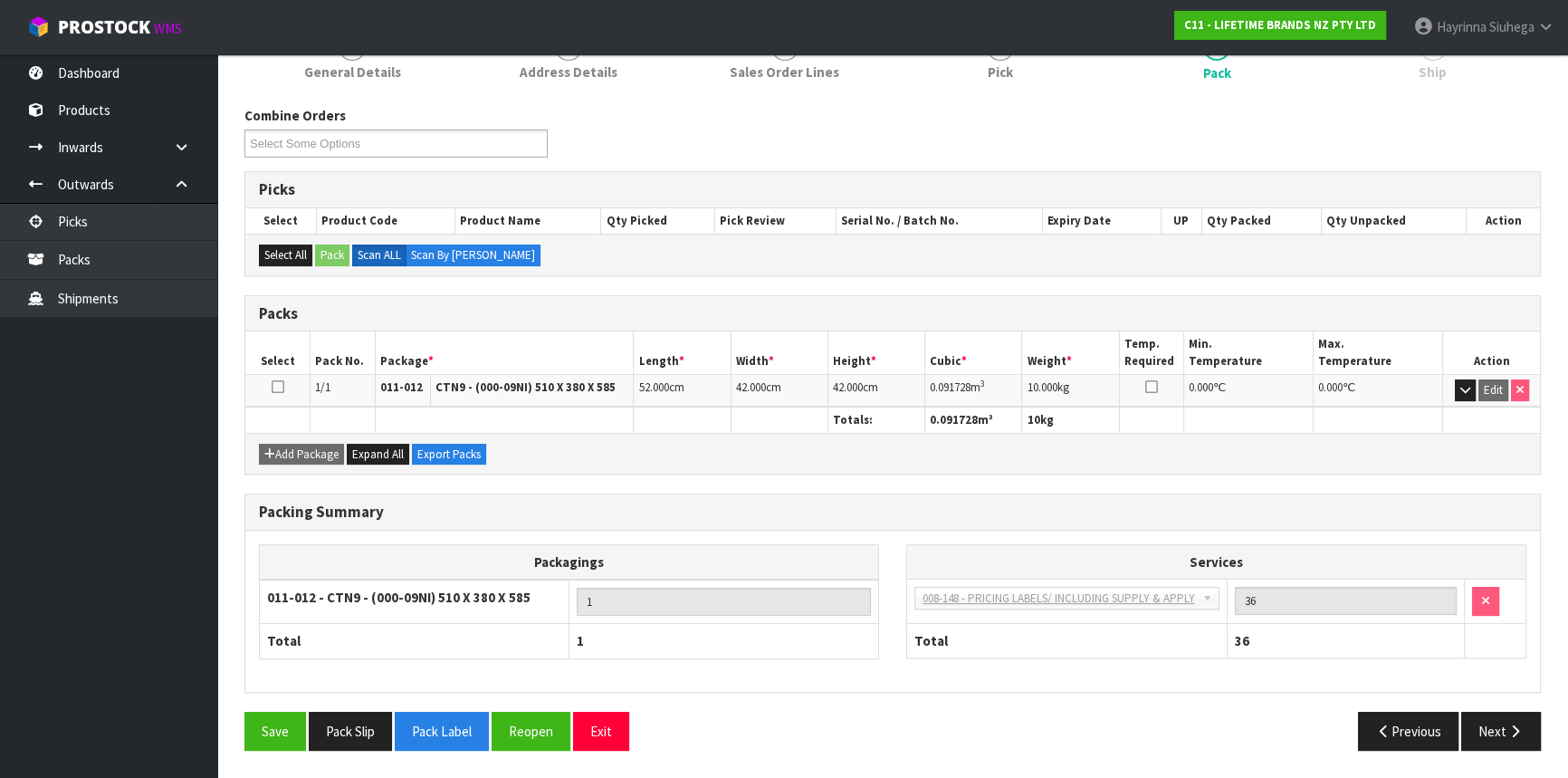
scroll to position [244, 0]
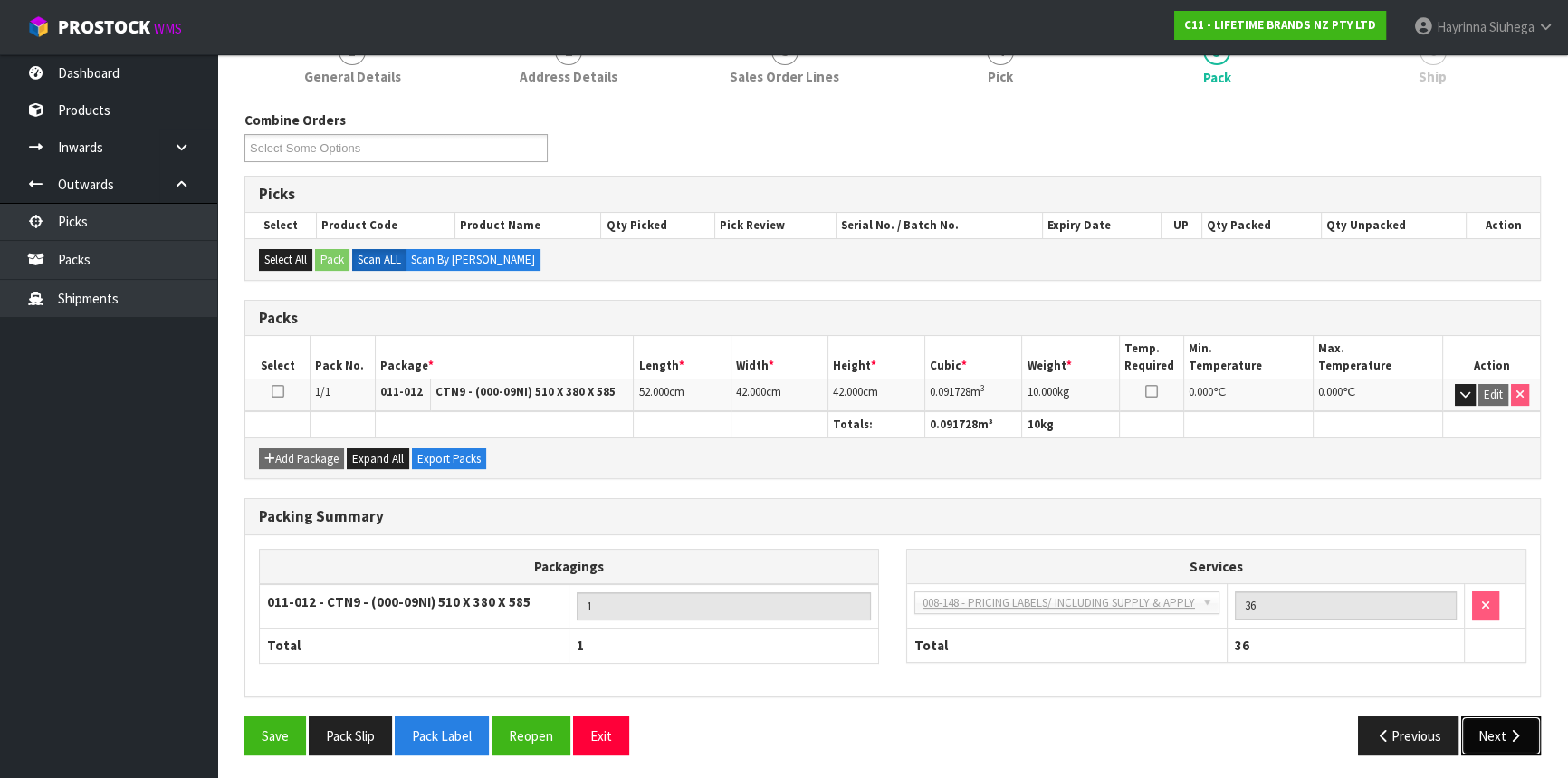
click at [1517, 739] on button "Next" at bounding box center [1501, 735] width 79 height 39
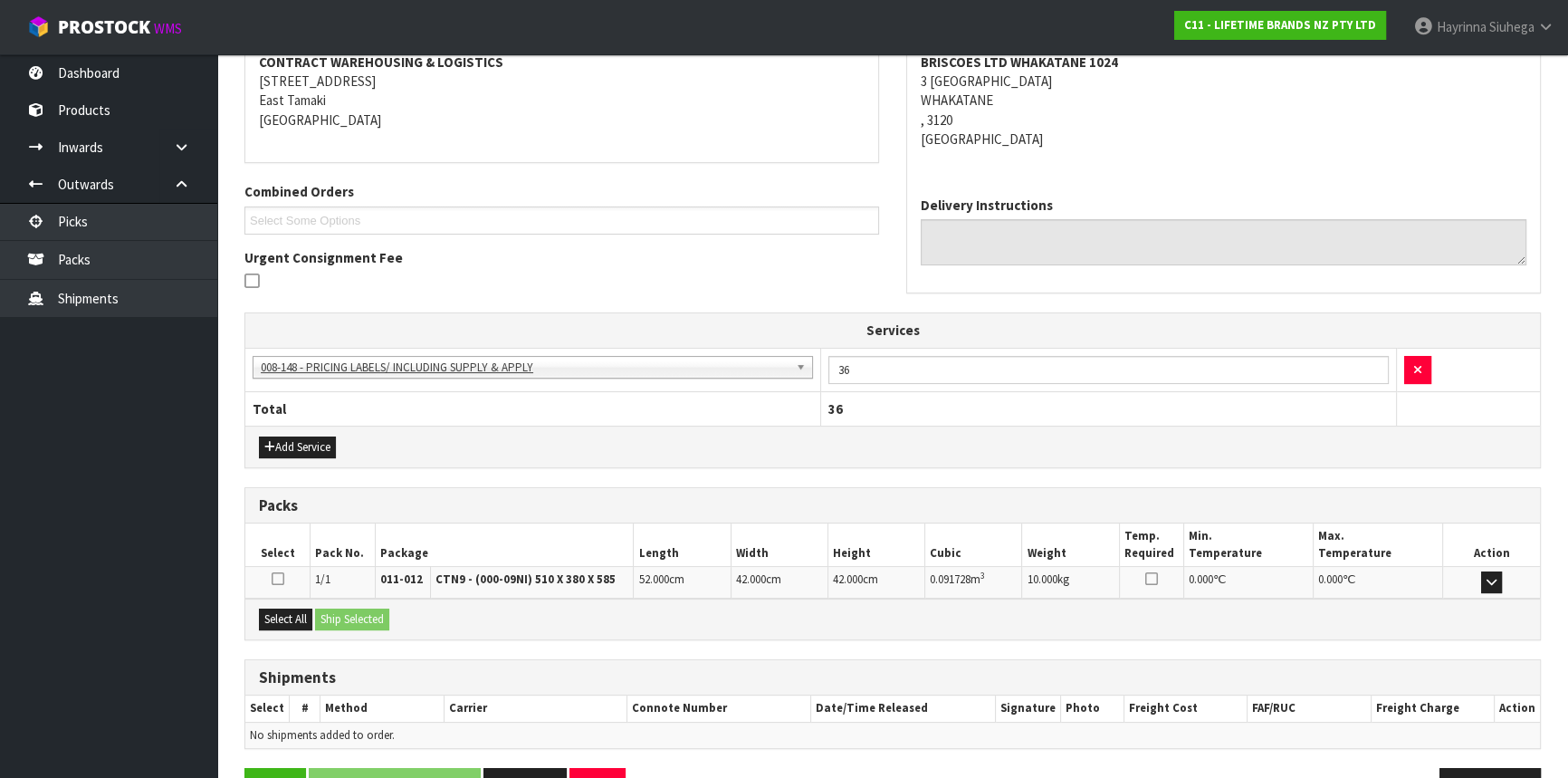
scroll to position [407, 0]
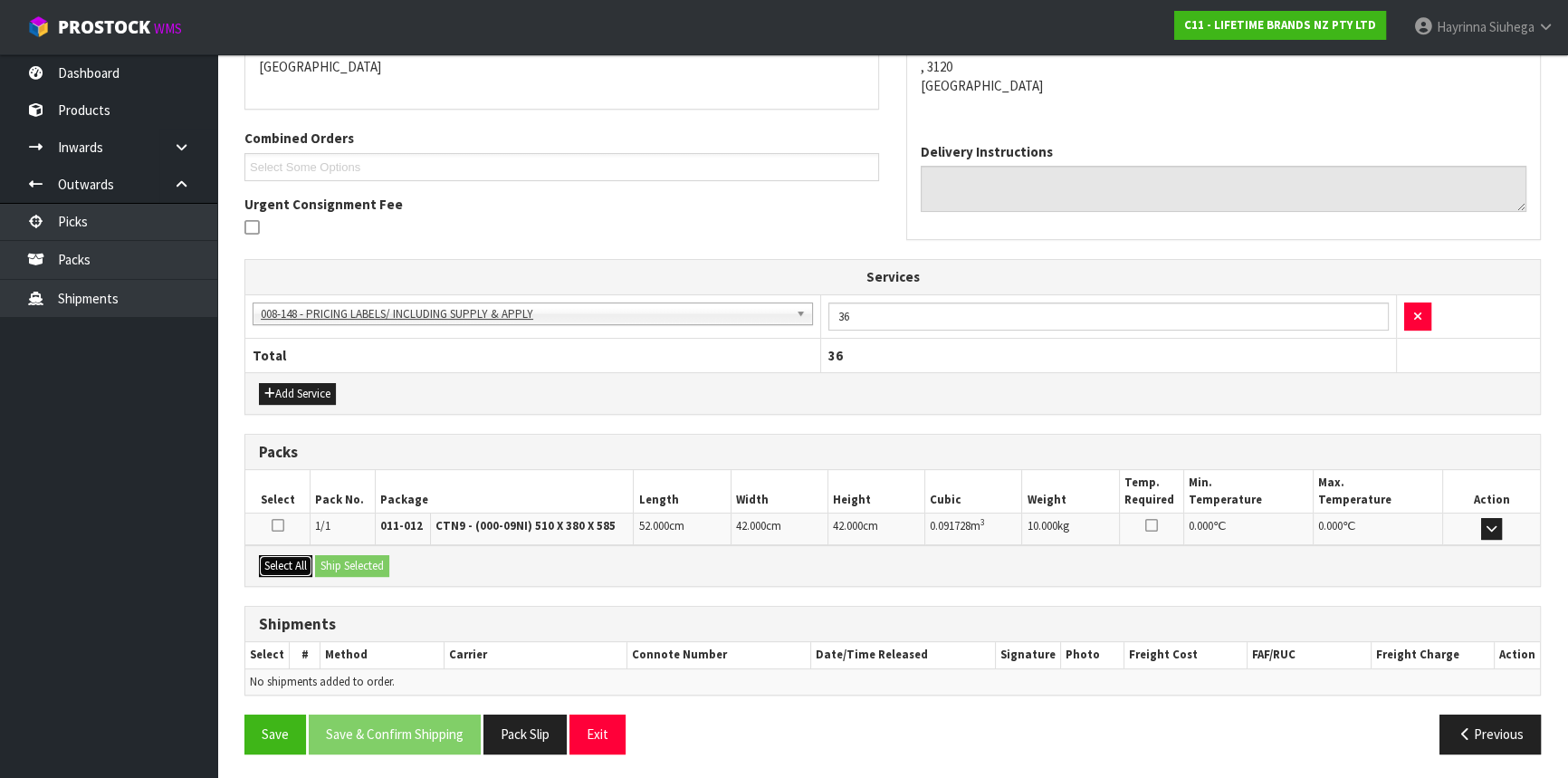
click at [266, 555] on button "Select All" at bounding box center [286, 565] width 53 height 22
click at [375, 559] on button "Ship Selected" at bounding box center [352, 565] width 74 height 22
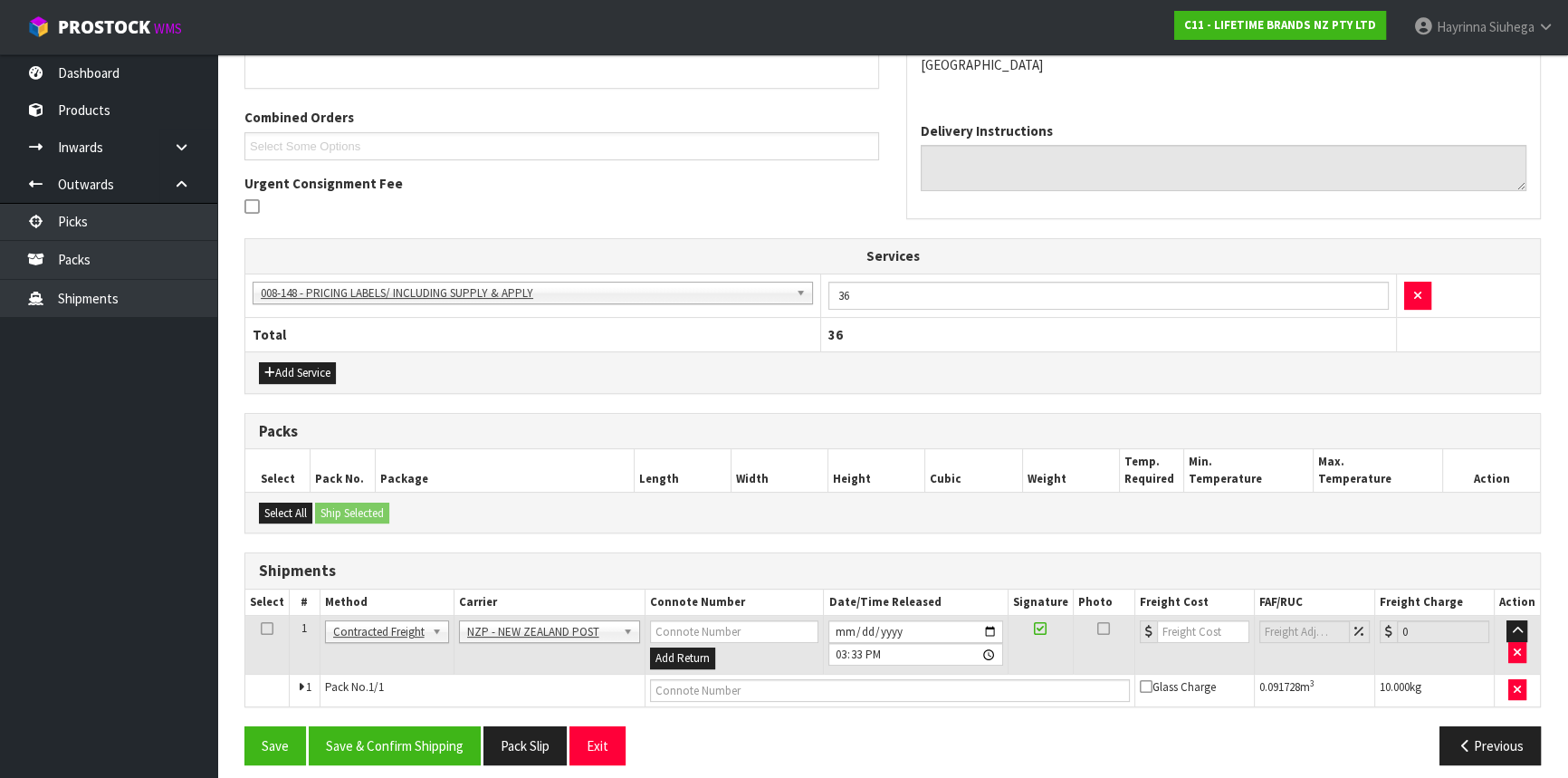
scroll to position [438, 0]
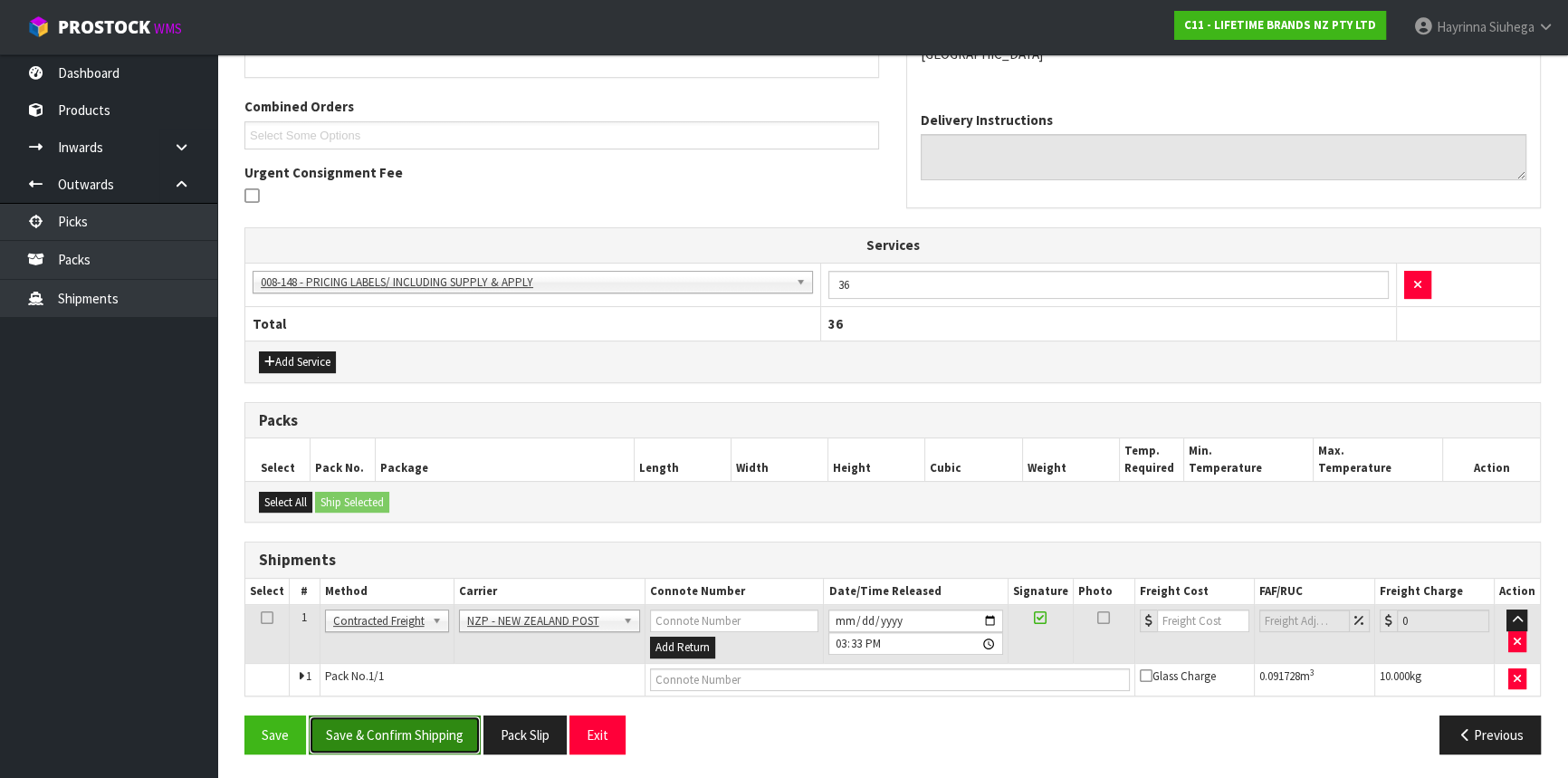
click at [412, 716] on button "Save & Confirm Shipping" at bounding box center [395, 734] width 172 height 39
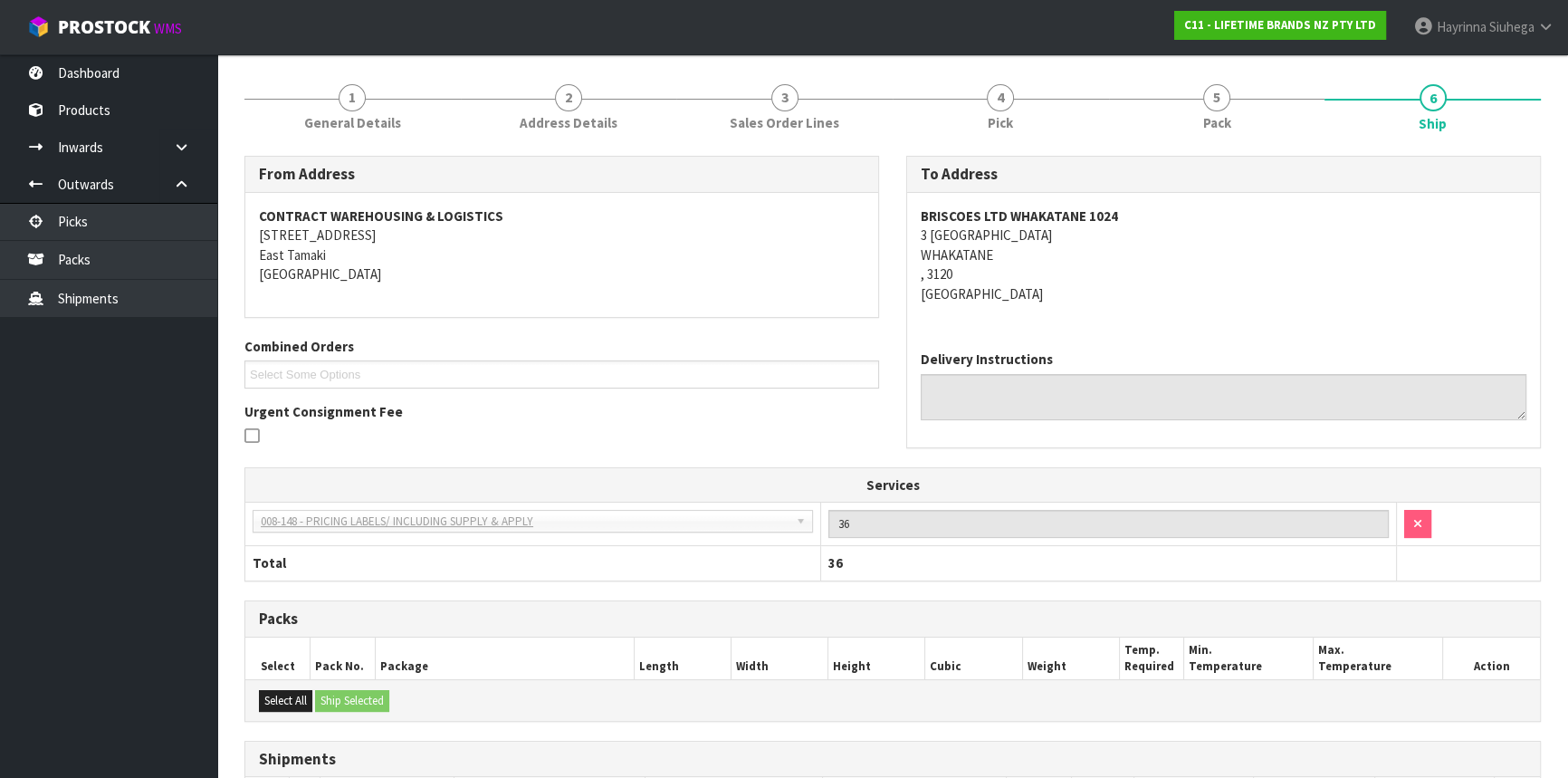
scroll to position [413, 0]
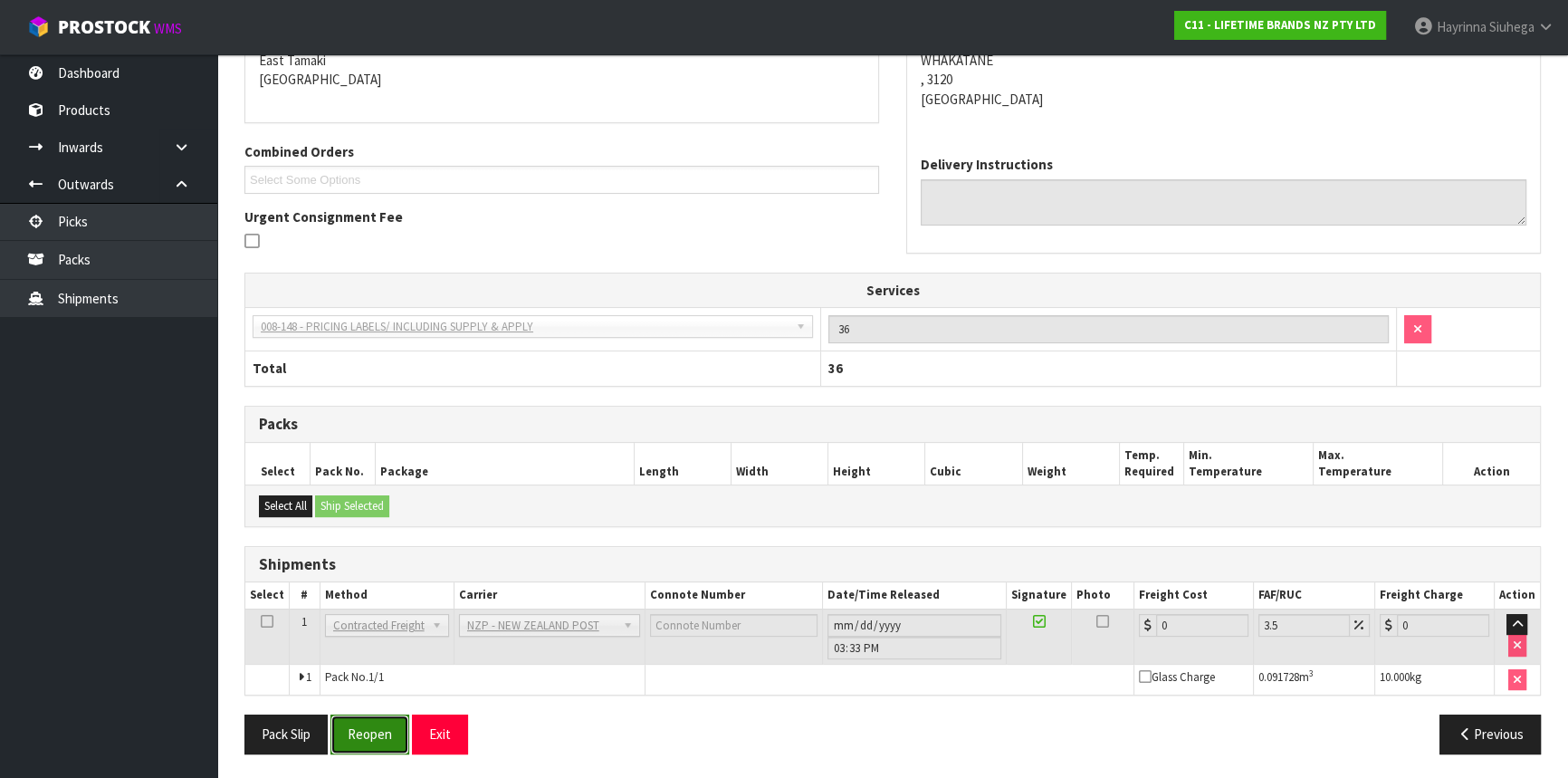
click at [382, 724] on button "Reopen" at bounding box center [369, 734] width 79 height 39
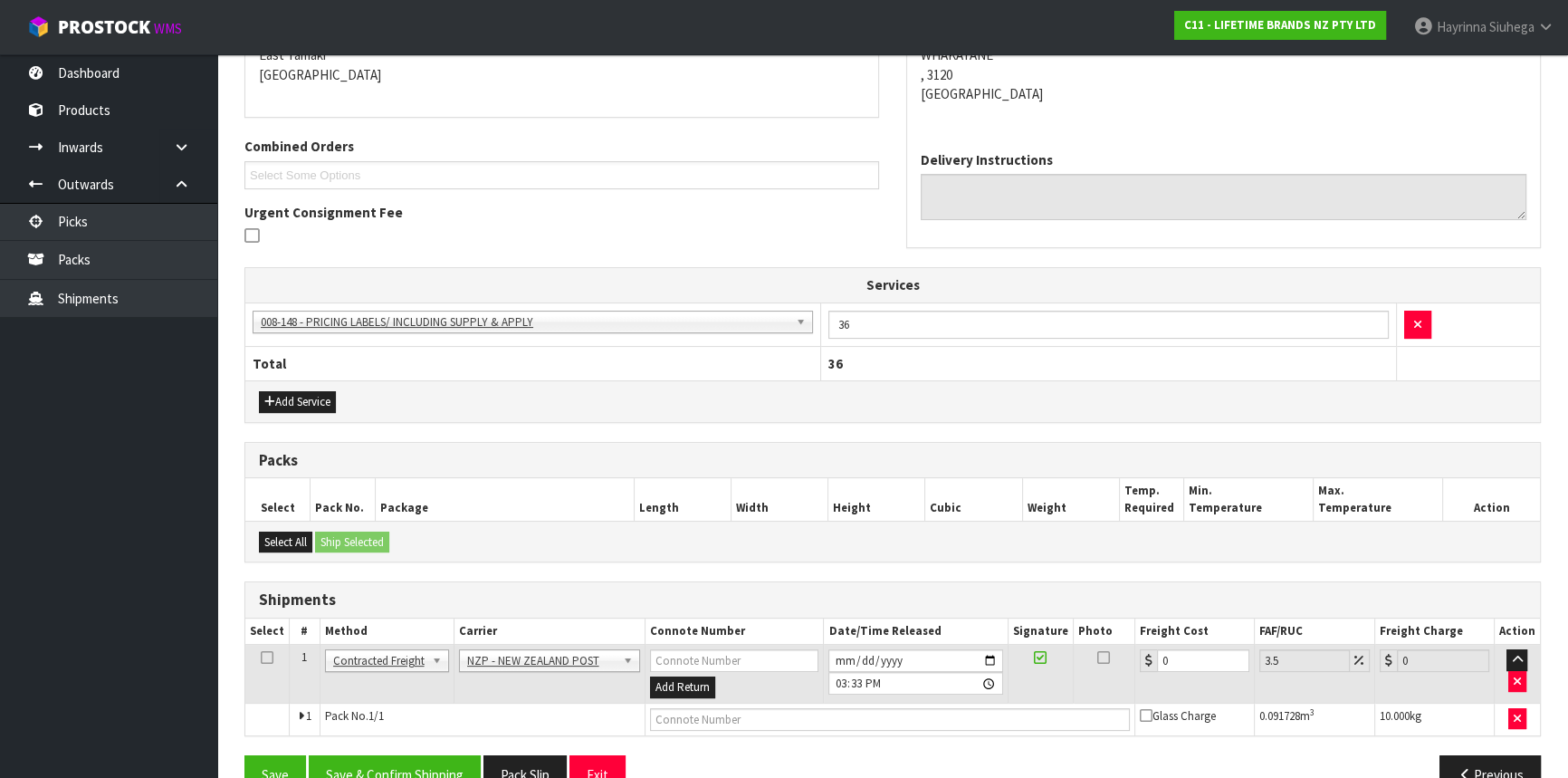
scroll to position [438, 0]
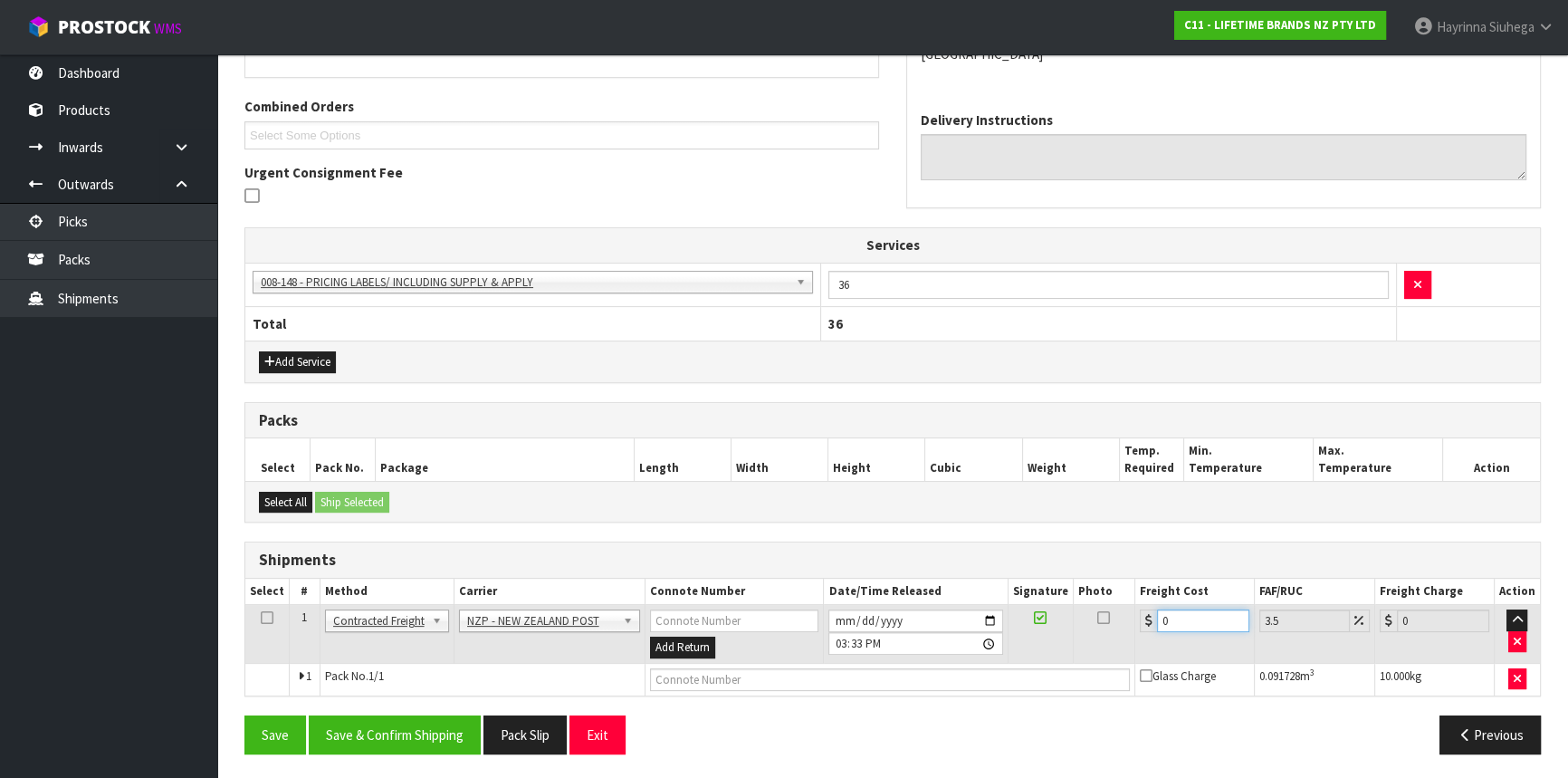
drag, startPoint x: 1192, startPoint y: 622, endPoint x: 1076, endPoint y: 615, distance: 116.2
click at [1077, 616] on tr "1 Client Local Pickup Customer Local Pickup Company Freight Contracted Freight …" at bounding box center [892, 634] width 1295 height 59
click at [775, 670] on input "text" at bounding box center [890, 680] width 480 height 23
click at [244, 716] on button "Save" at bounding box center [274, 734] width 62 height 39
click at [432, 727] on button "Save & Confirm Shipping" at bounding box center [395, 734] width 172 height 39
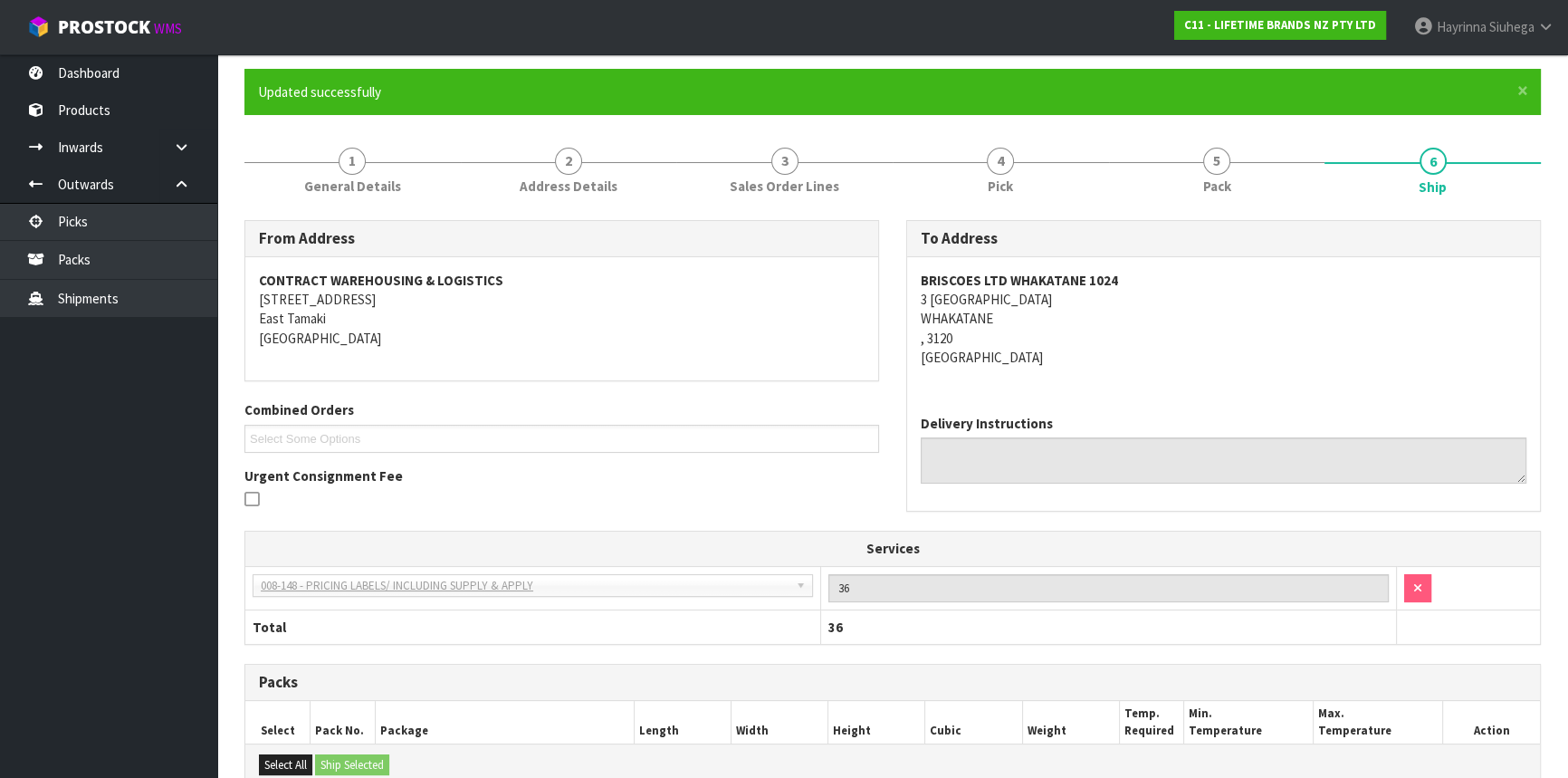
scroll to position [0, 0]
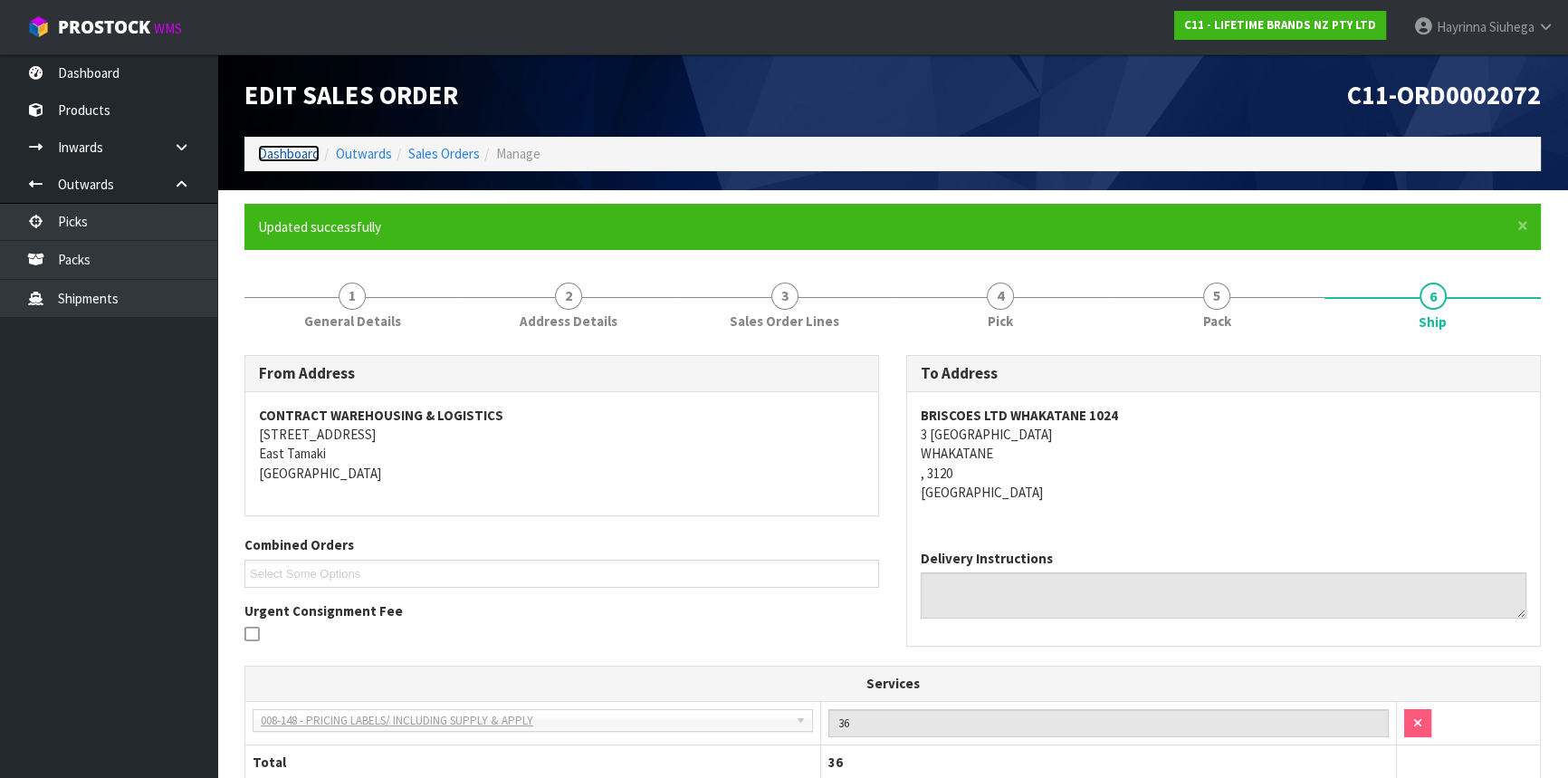
click at [283, 152] on link "Dashboard" at bounding box center [289, 153] width 62 height 17
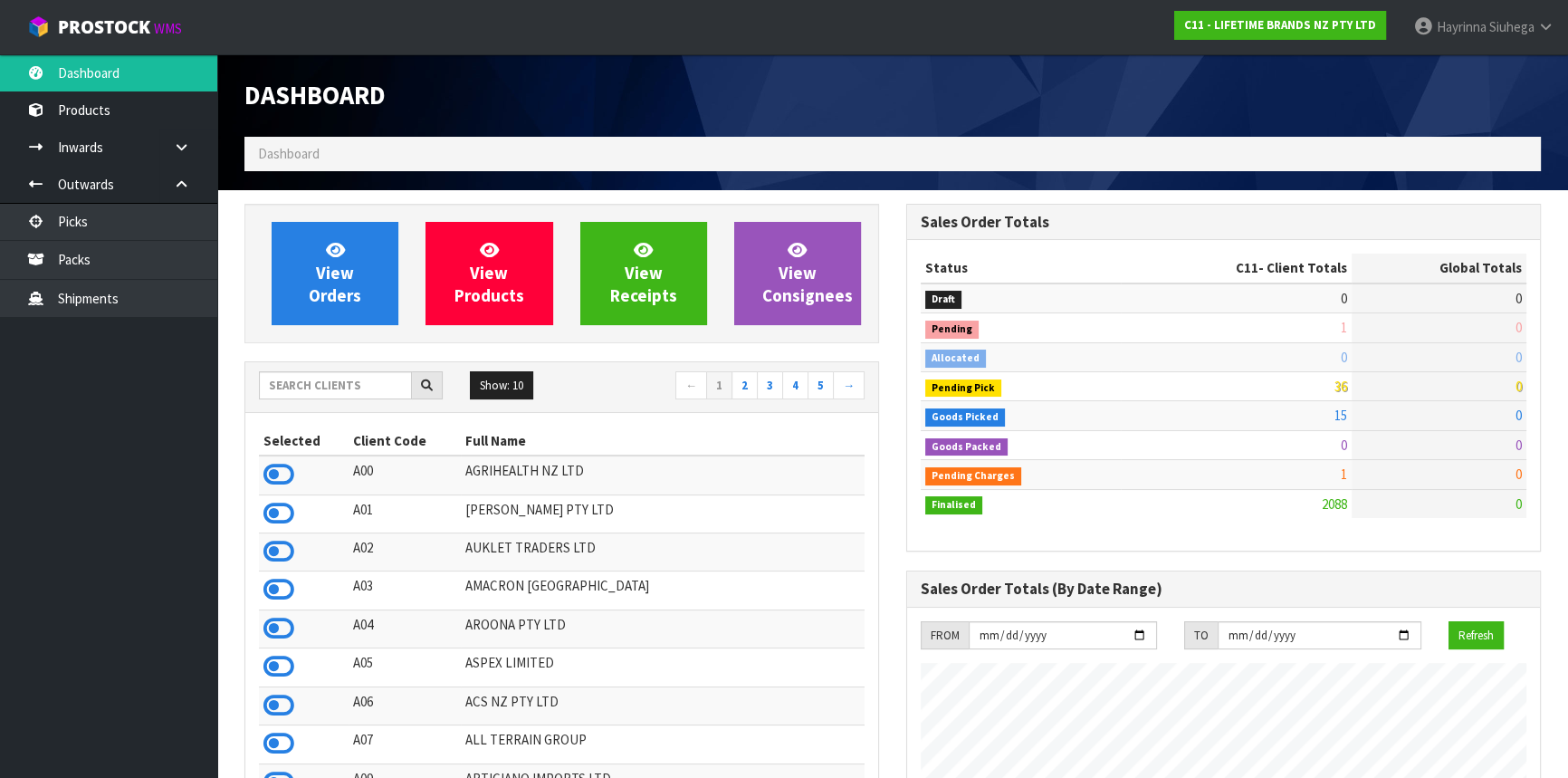
scroll to position [1369, 661]
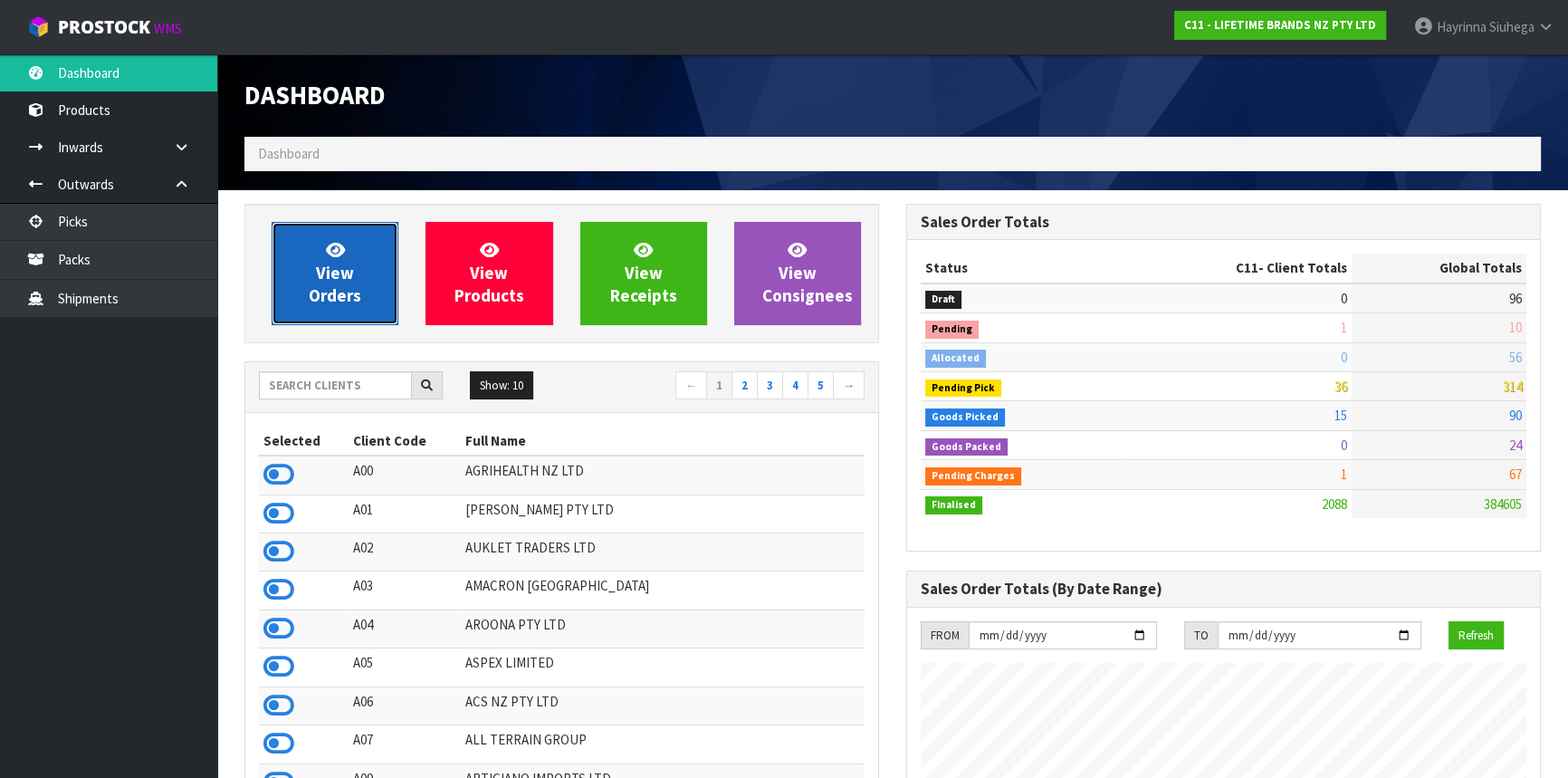
click at [301, 277] on link "View Orders" at bounding box center [335, 273] width 127 height 103
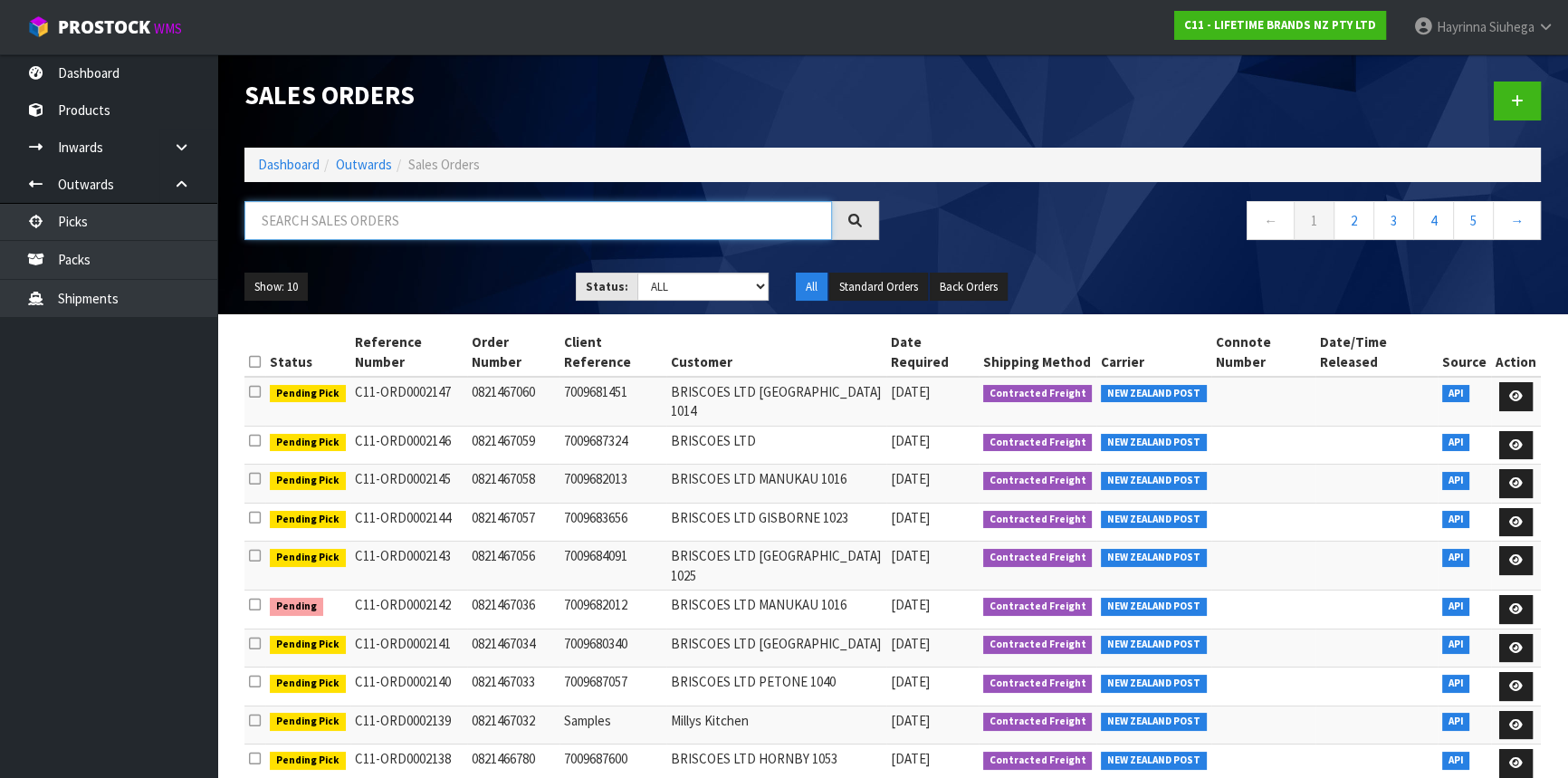
click at [361, 212] on input "text" at bounding box center [537, 220] width 588 height 39
click at [661, 282] on select "Draft Pending Allocated Pending Pick Goods Picked Goods Packed Pending Charges …" at bounding box center [703, 287] width 132 height 28
click at [637, 273] on select "Draft Pending Allocated Pending Pick Goods Picked Goods Packed Pending Charges …" at bounding box center [703, 287] width 132 height 28
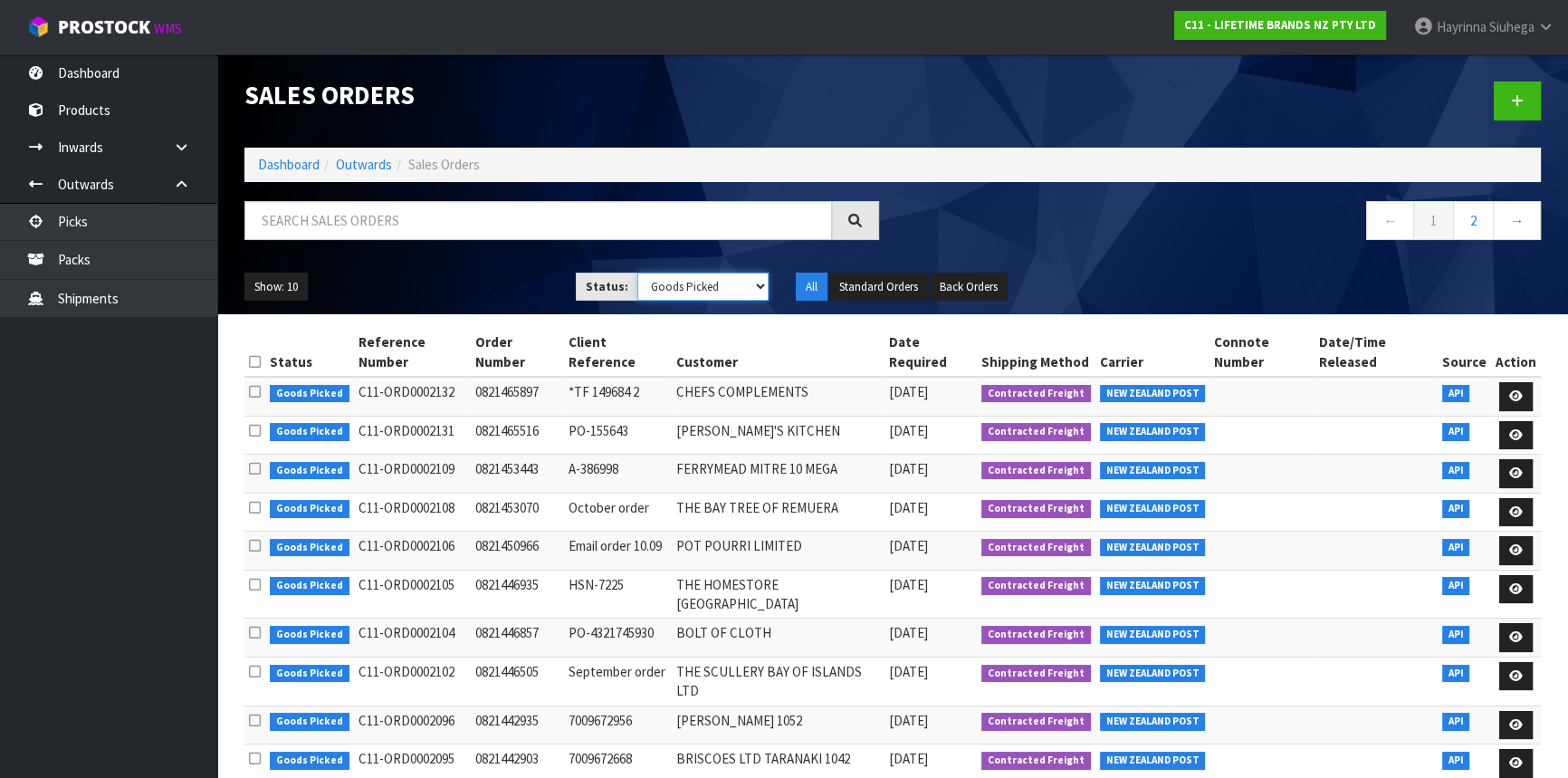
scroll to position [23, 0]
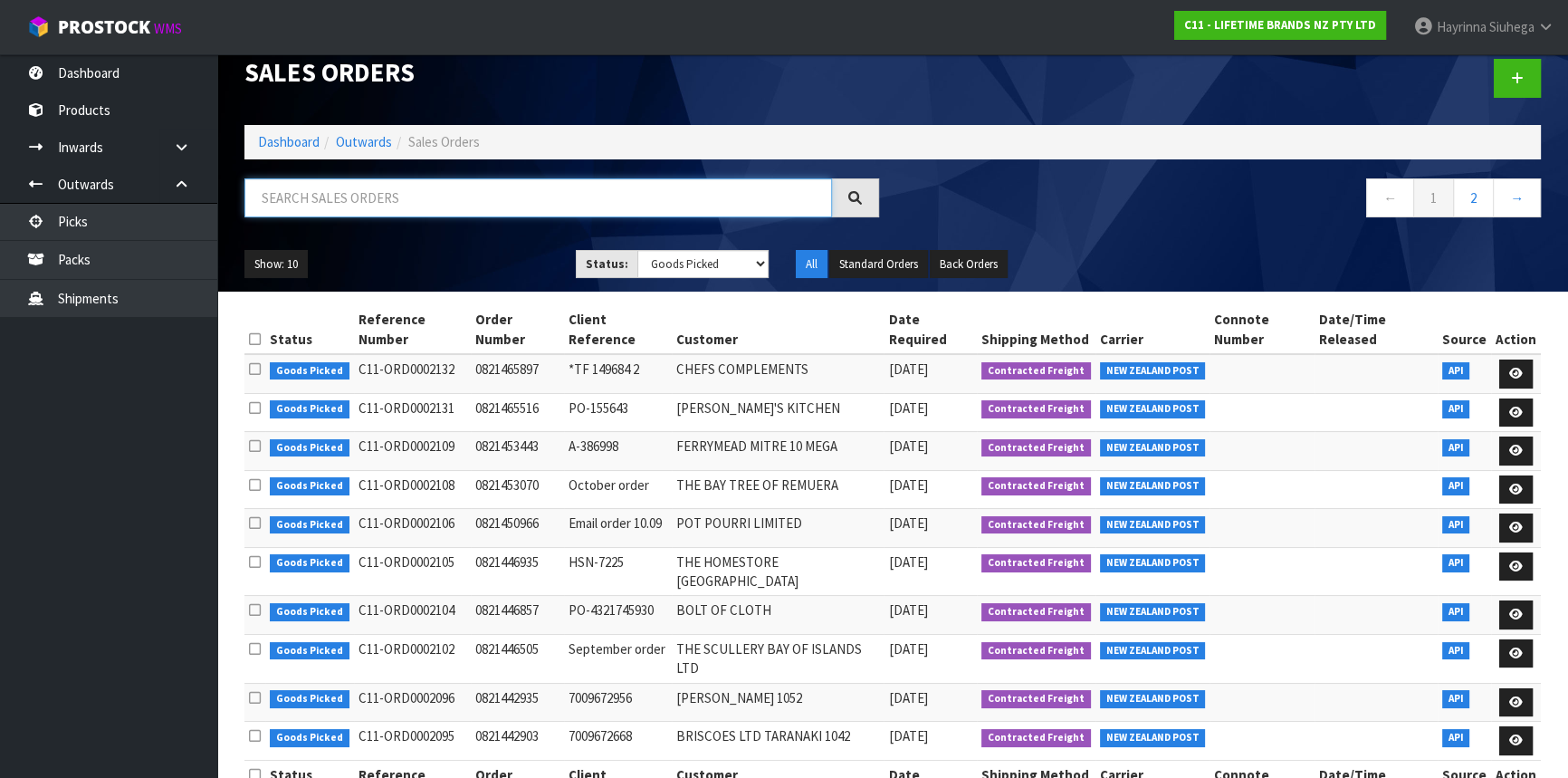
click at [442, 207] on input "text" at bounding box center [537, 197] width 588 height 39
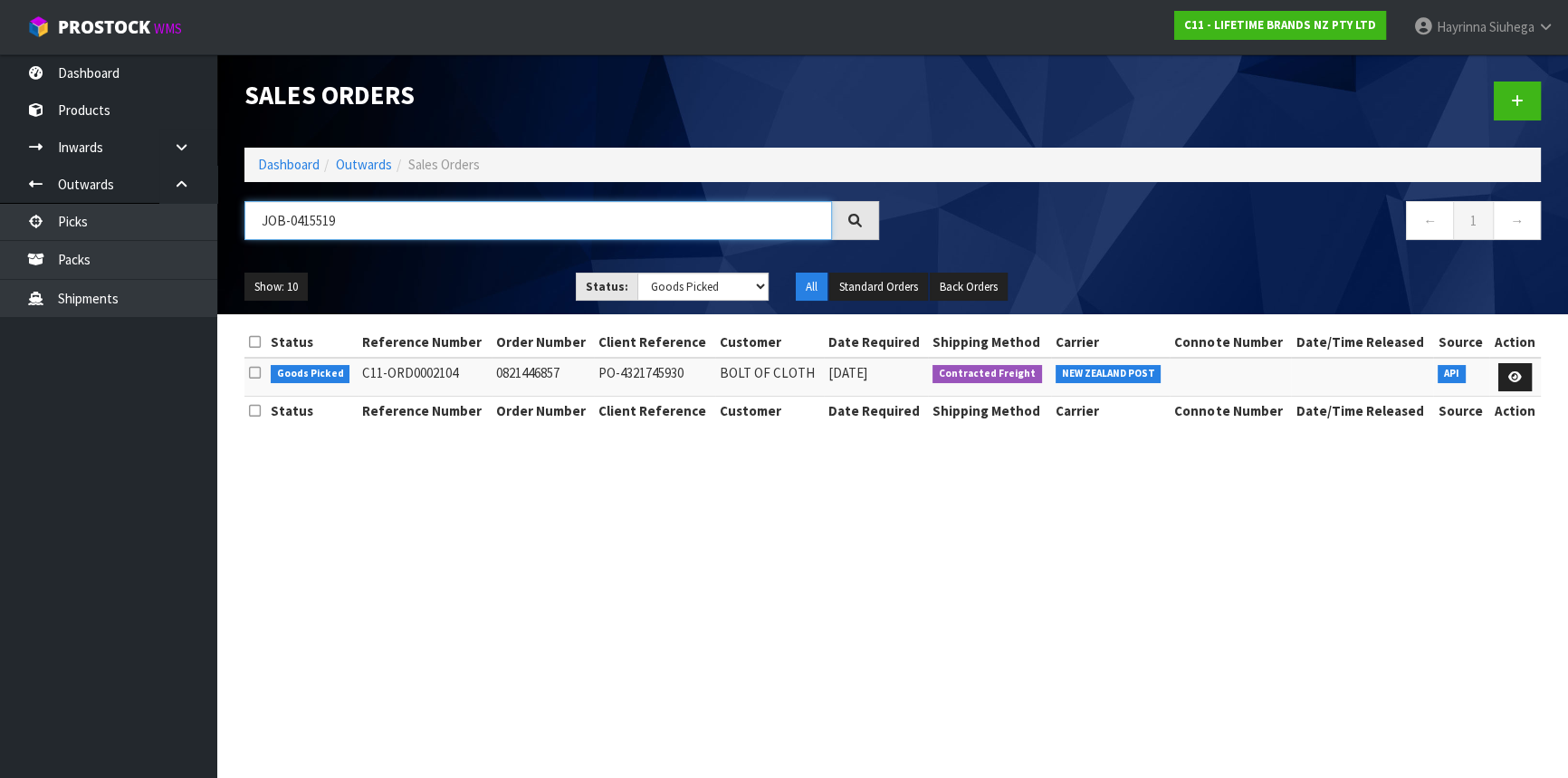
scroll to position [0, 0]
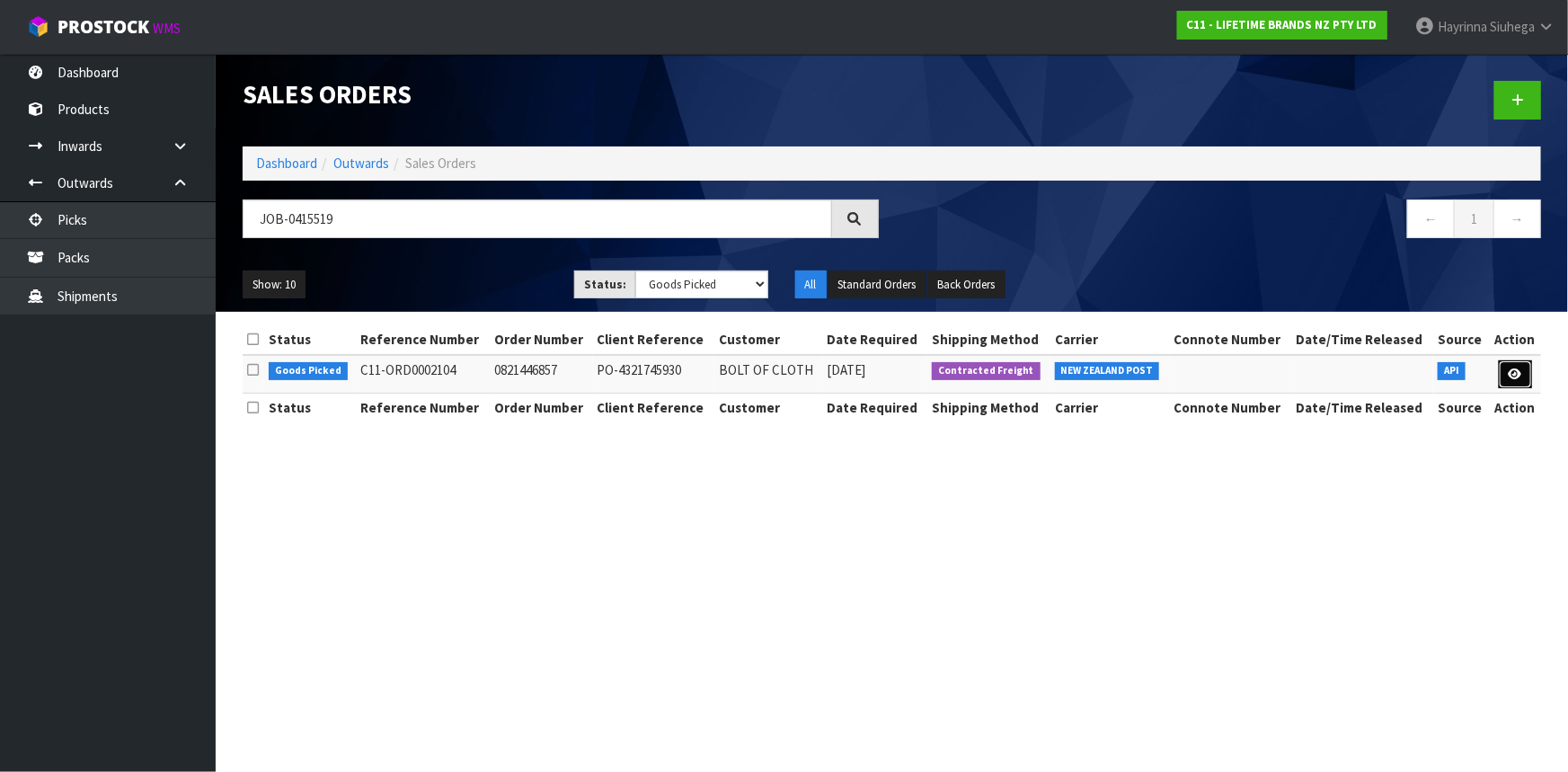
click at [1509, 375] on icon at bounding box center [1515, 374] width 13 height 11
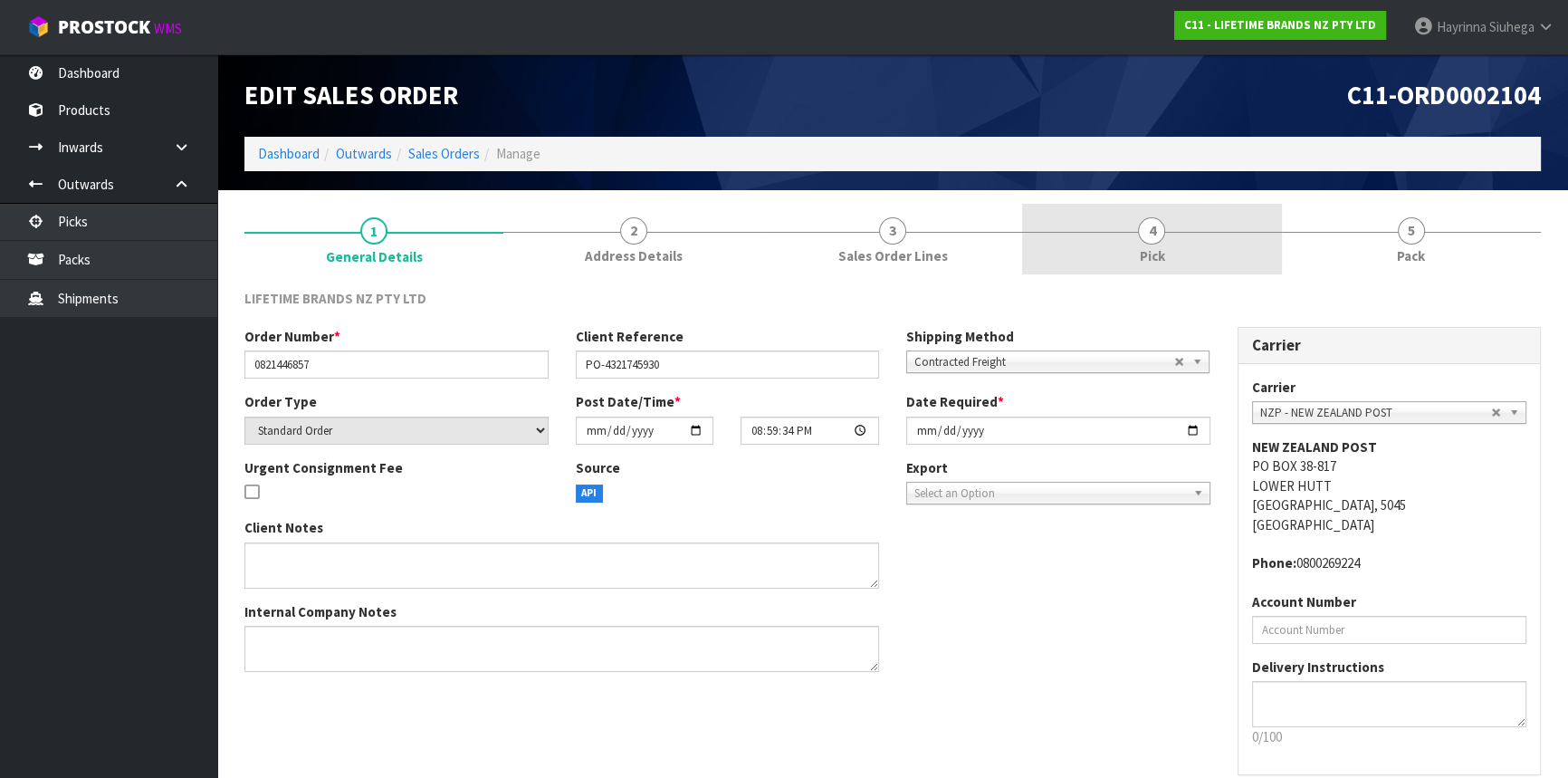
click at [1242, 261] on link "4 Pick" at bounding box center [1152, 239] width 259 height 72
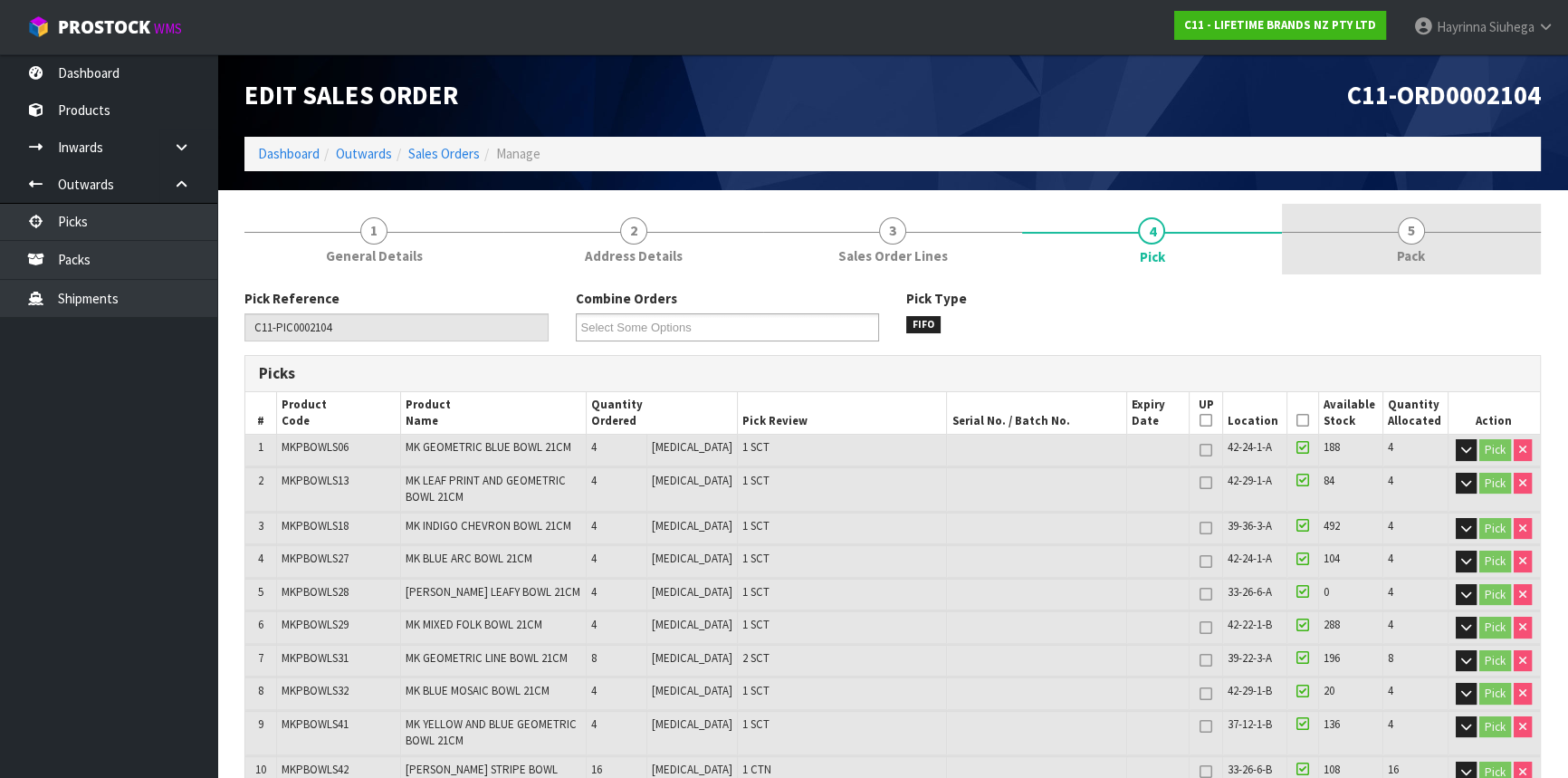
click at [1385, 242] on link "5 Pack" at bounding box center [1412, 239] width 259 height 72
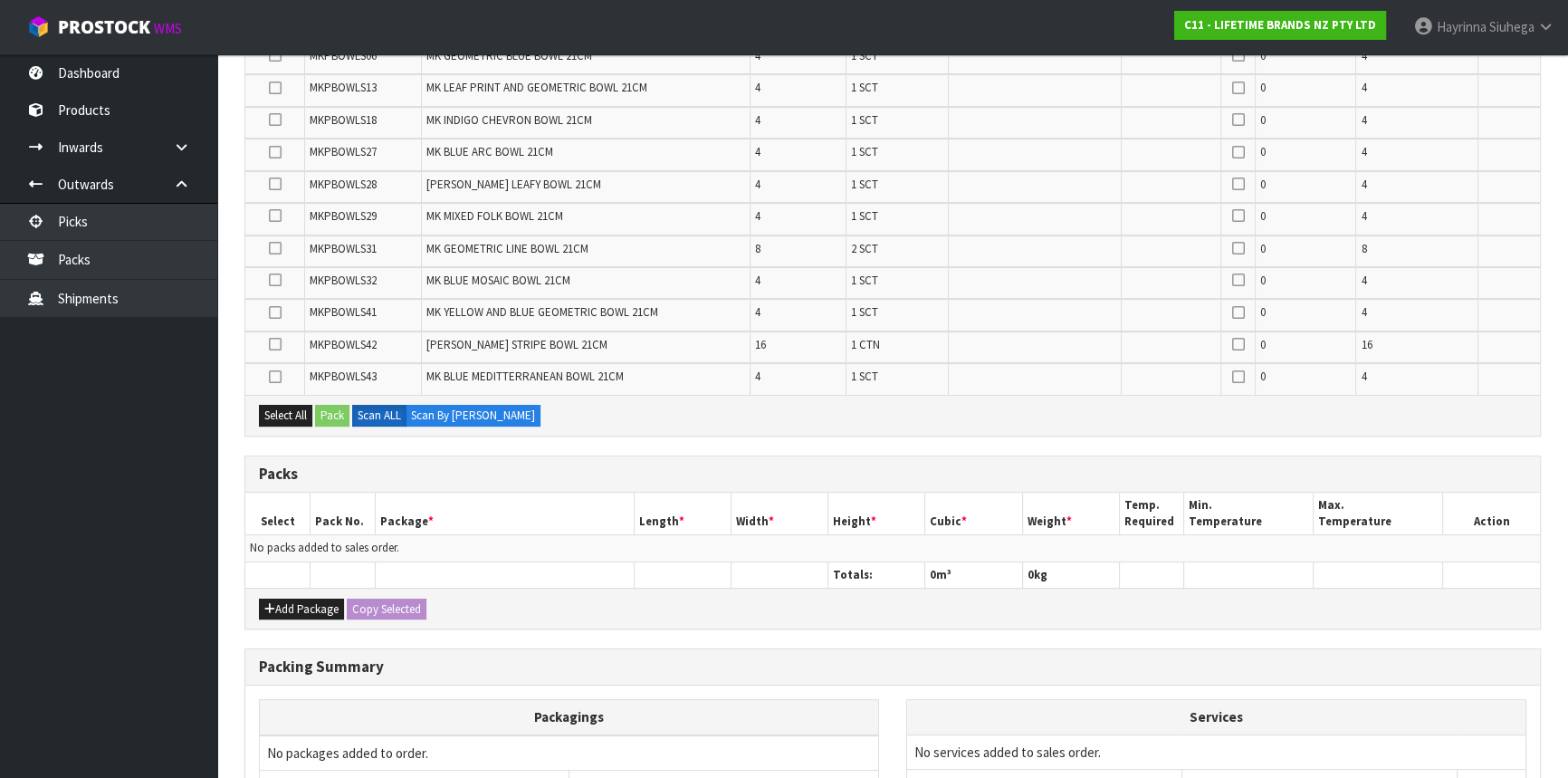
scroll to position [557, 0]
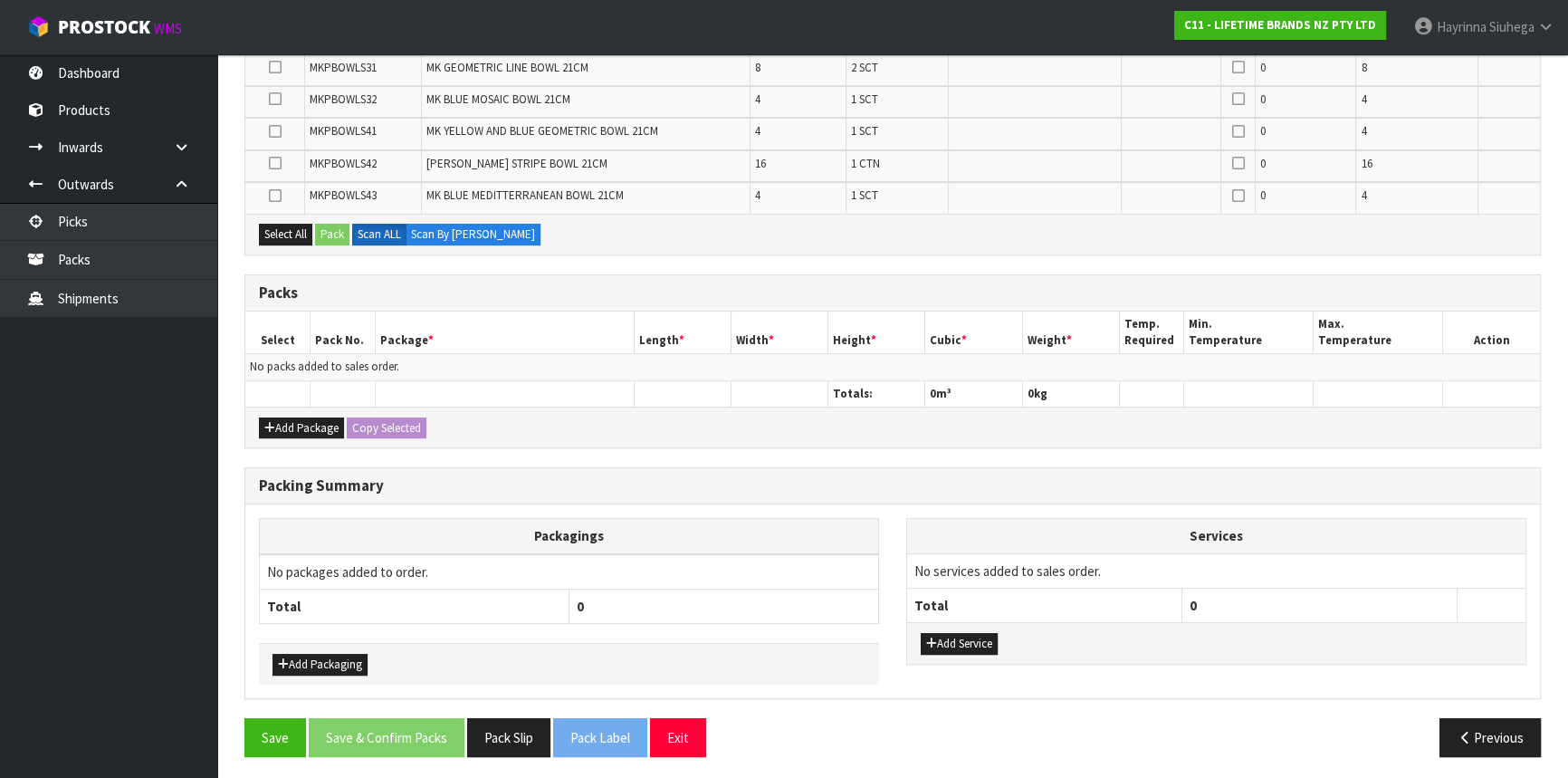
click at [596, 365] on td "No packs added to sales order." at bounding box center [892, 367] width 1295 height 27
click at [296, 433] on button "Add Package" at bounding box center [302, 428] width 85 height 22
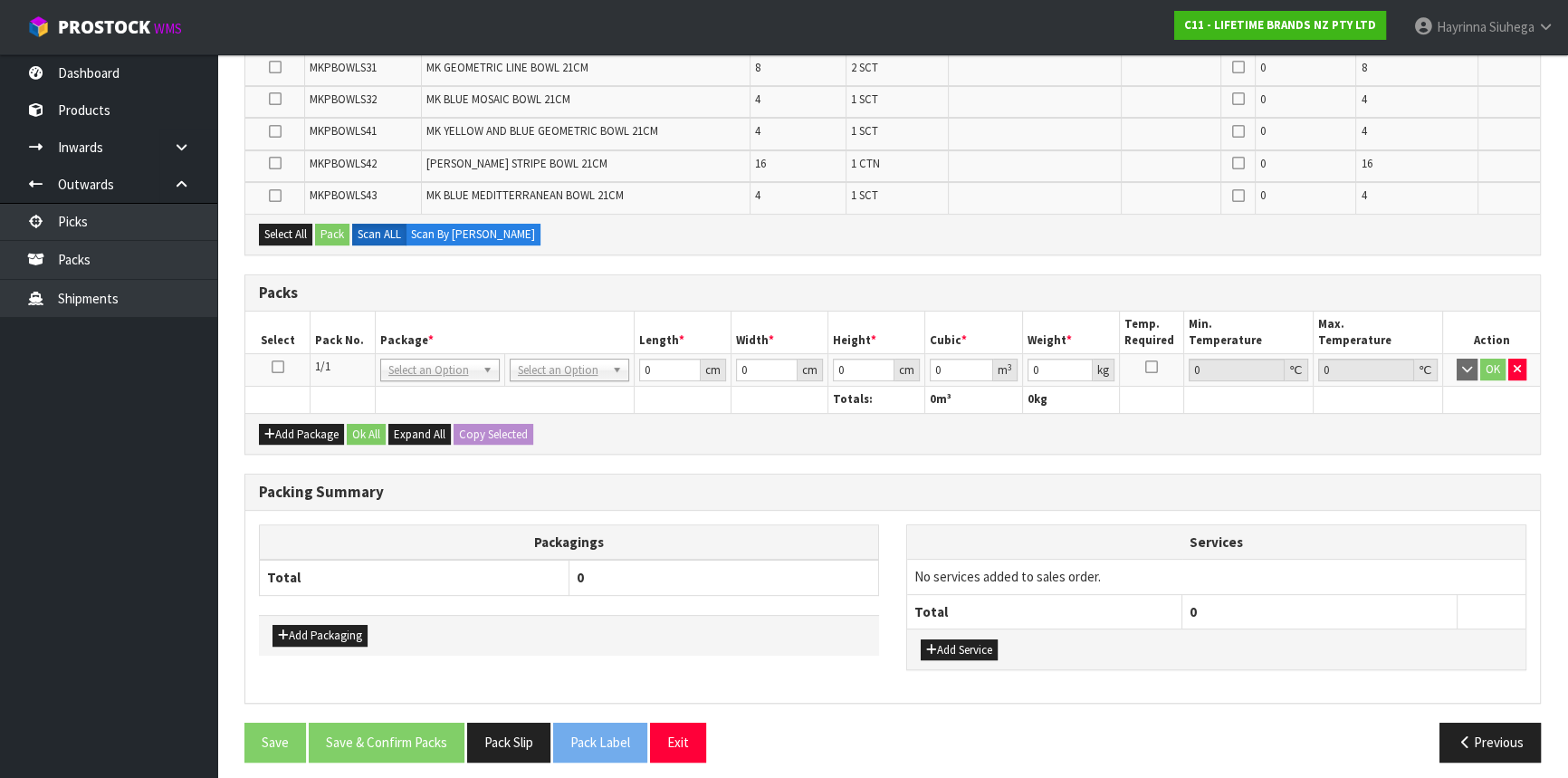
click at [276, 366] on icon at bounding box center [277, 366] width 12 height 1
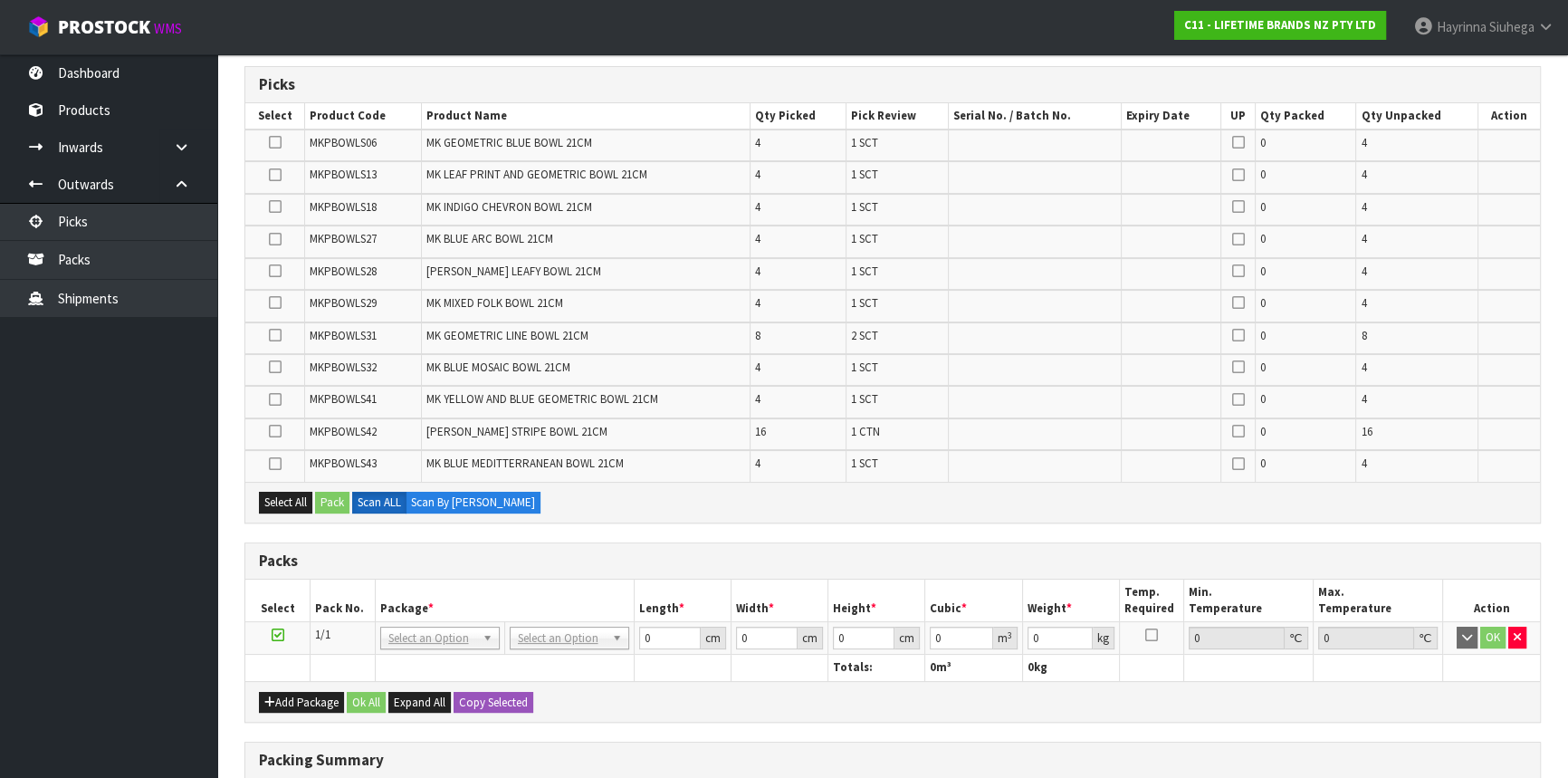
scroll to position [309, 0]
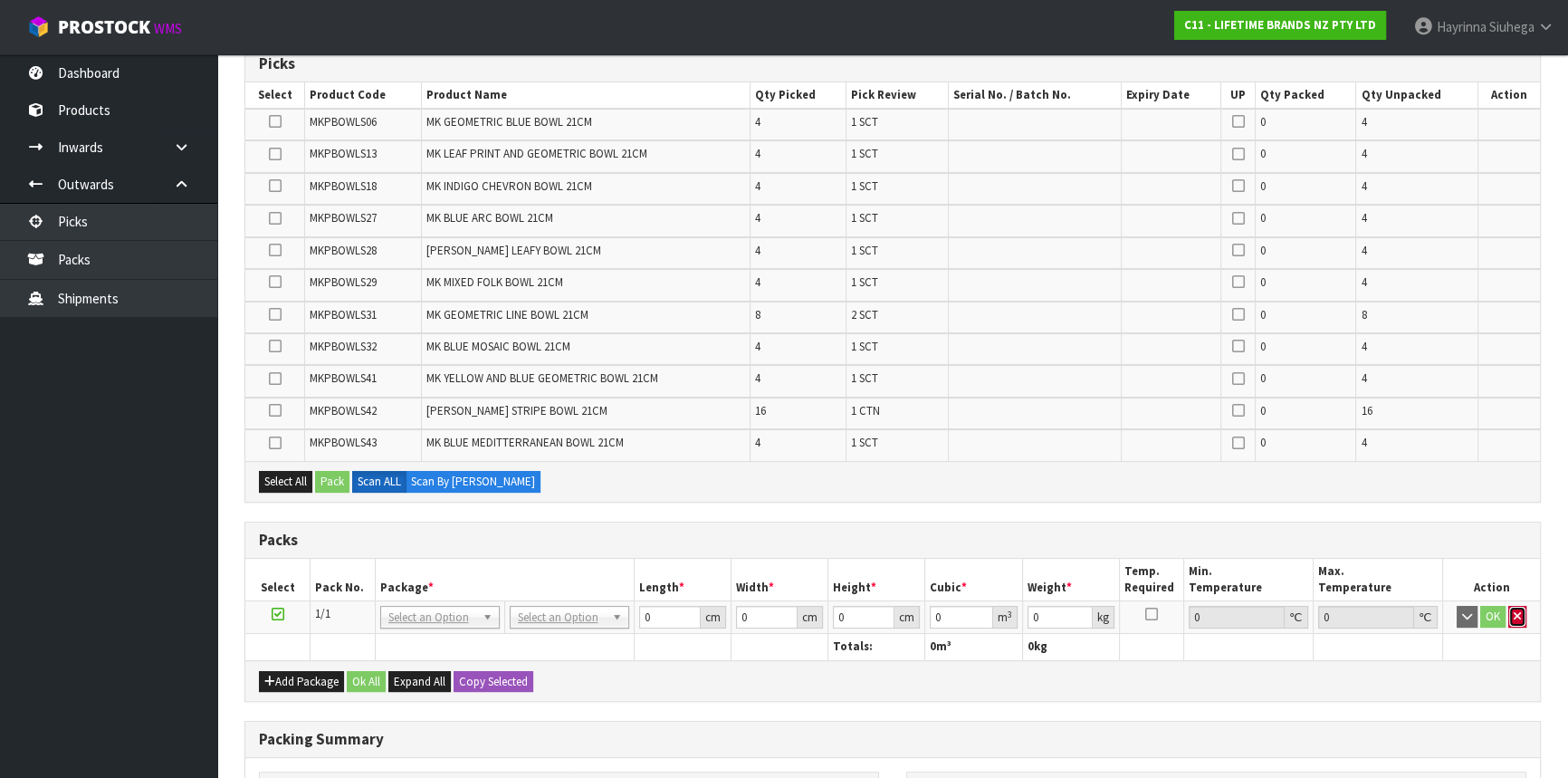
click at [1508, 607] on button "button" at bounding box center [1517, 616] width 18 height 22
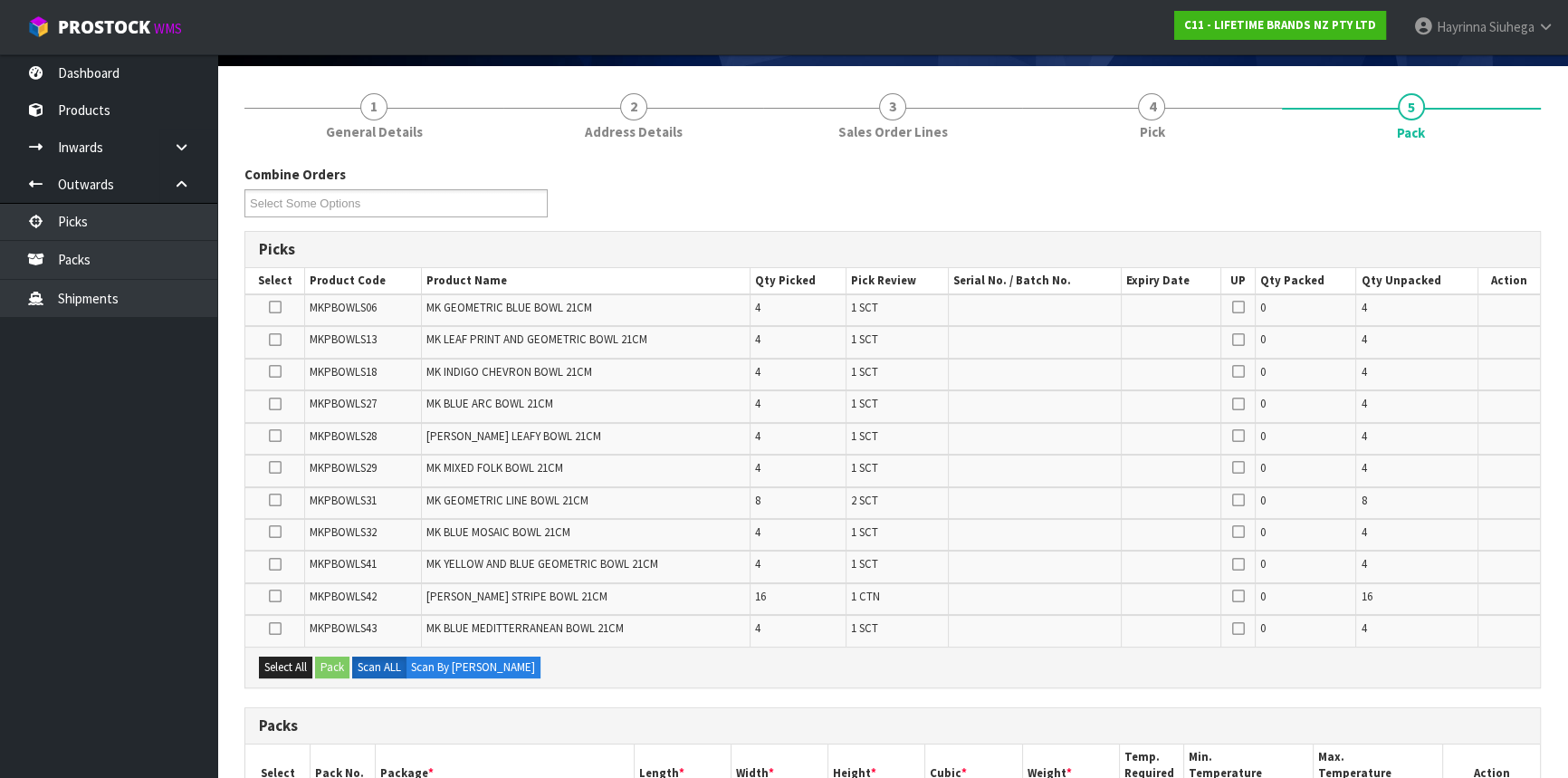
scroll to position [0, 0]
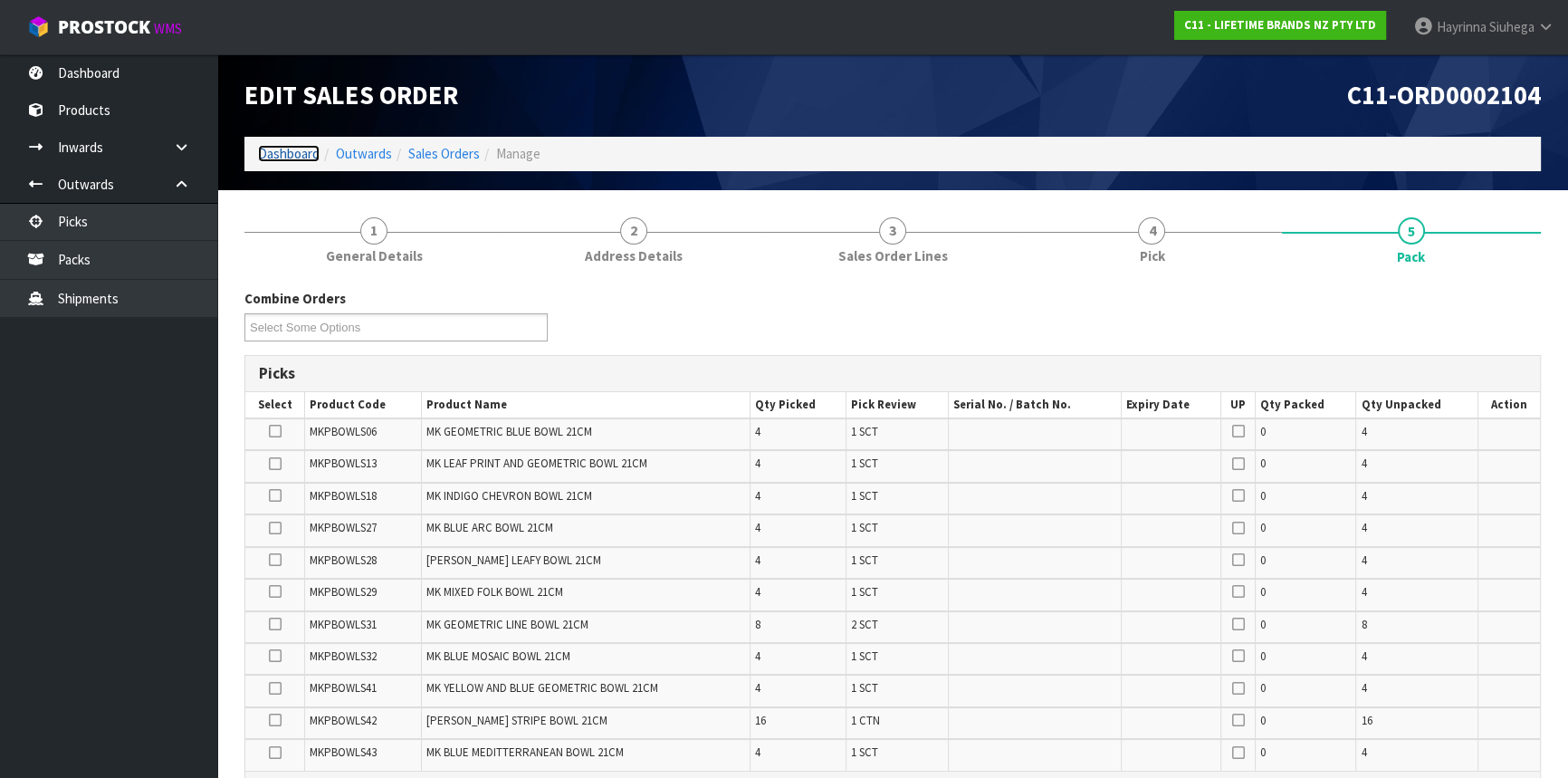
click at [296, 148] on link "Dashboard" at bounding box center [289, 153] width 62 height 17
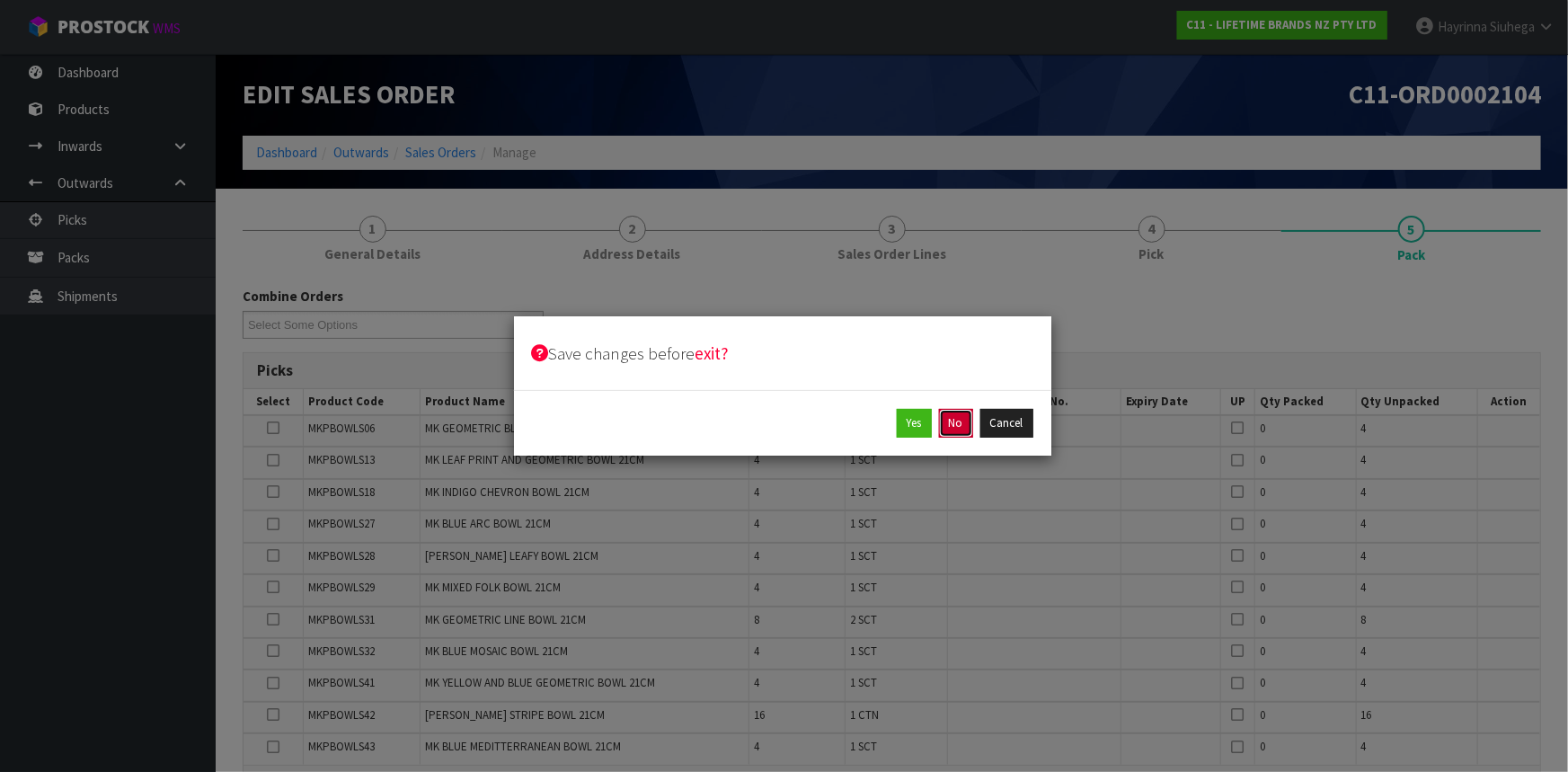
click at [951, 418] on button "No" at bounding box center [956, 423] width 34 height 29
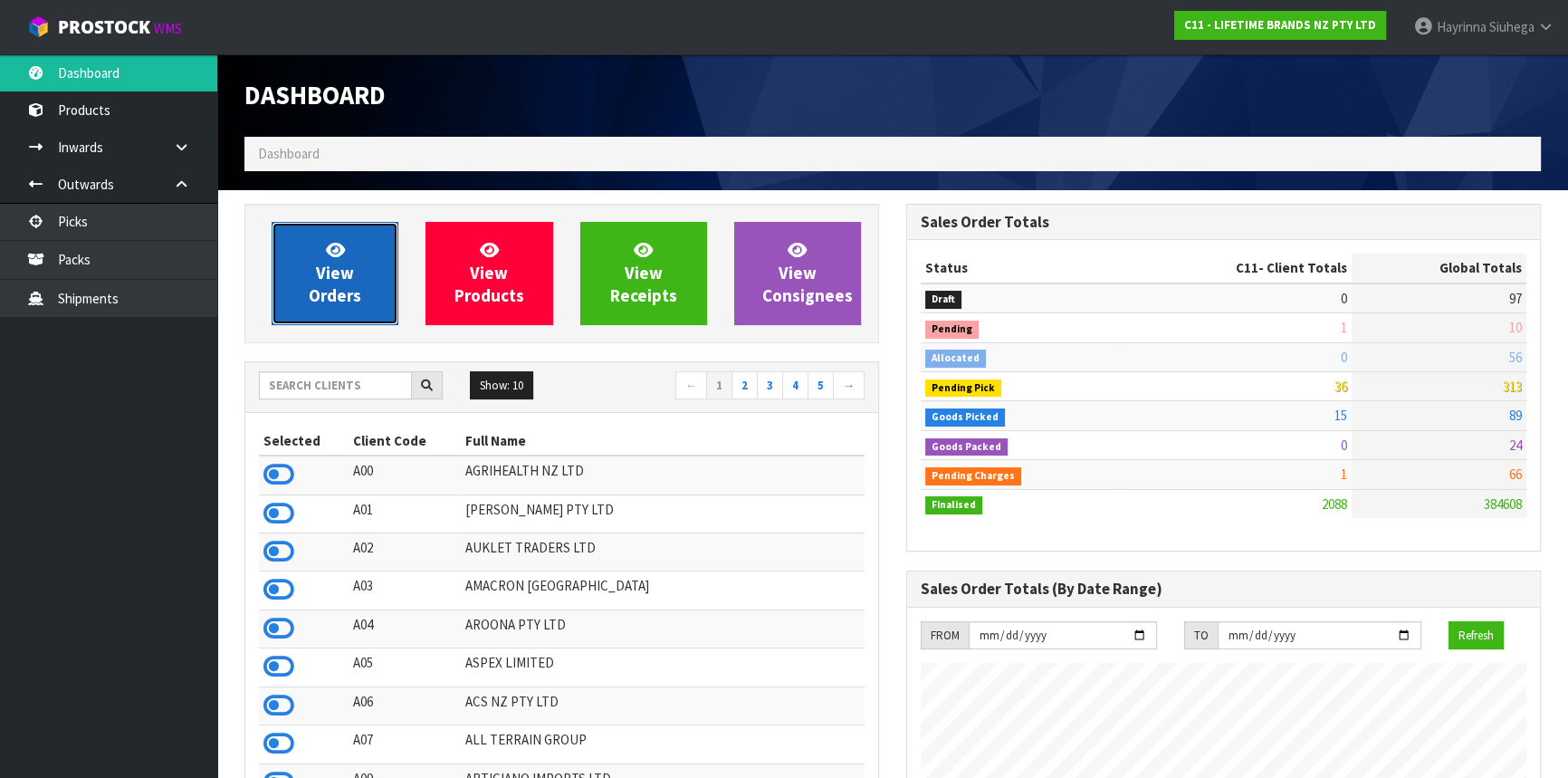
click at [317, 249] on link "View Orders" at bounding box center [335, 273] width 127 height 103
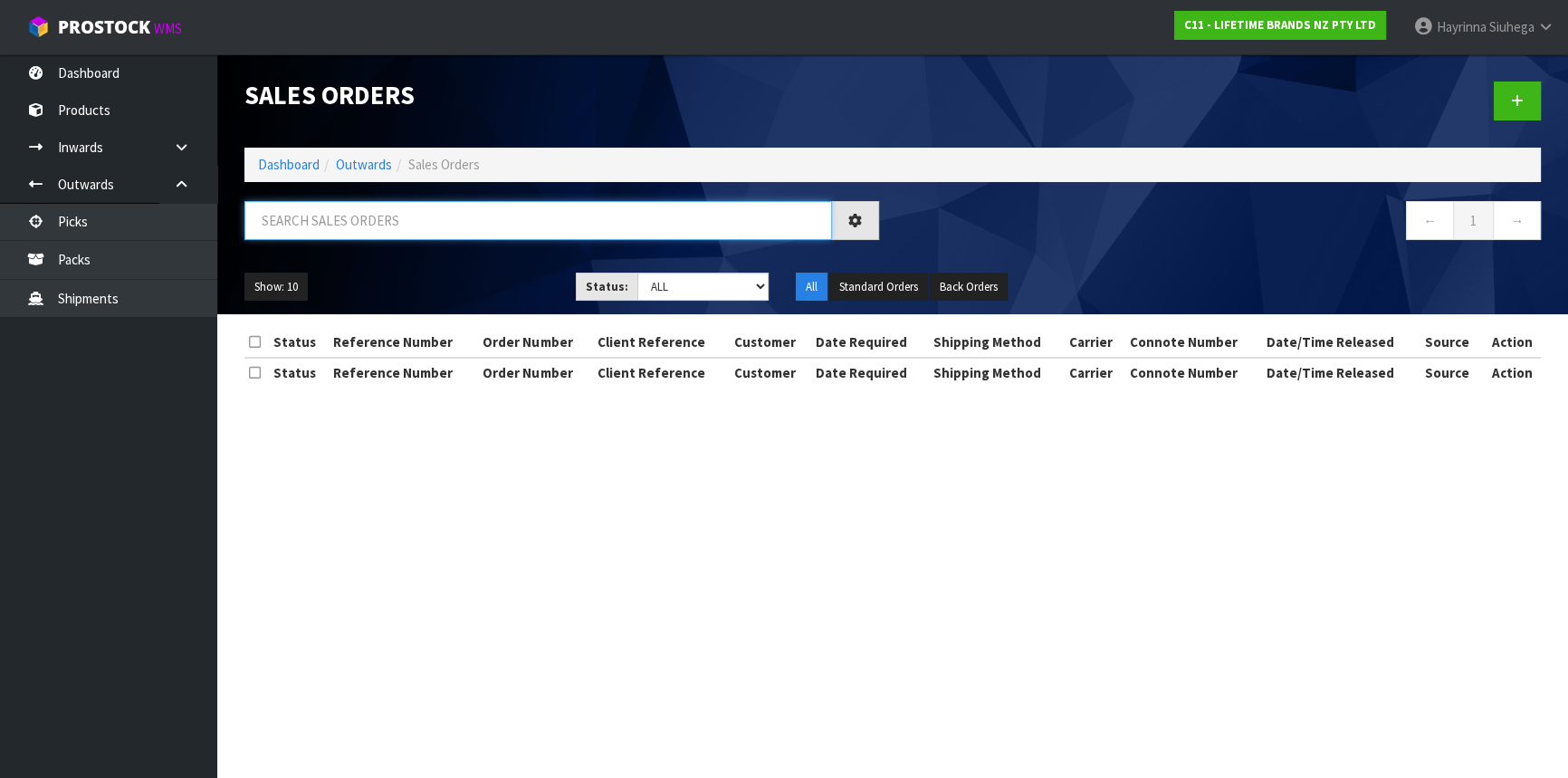
click at [346, 225] on input "text" at bounding box center [537, 220] width 588 height 39
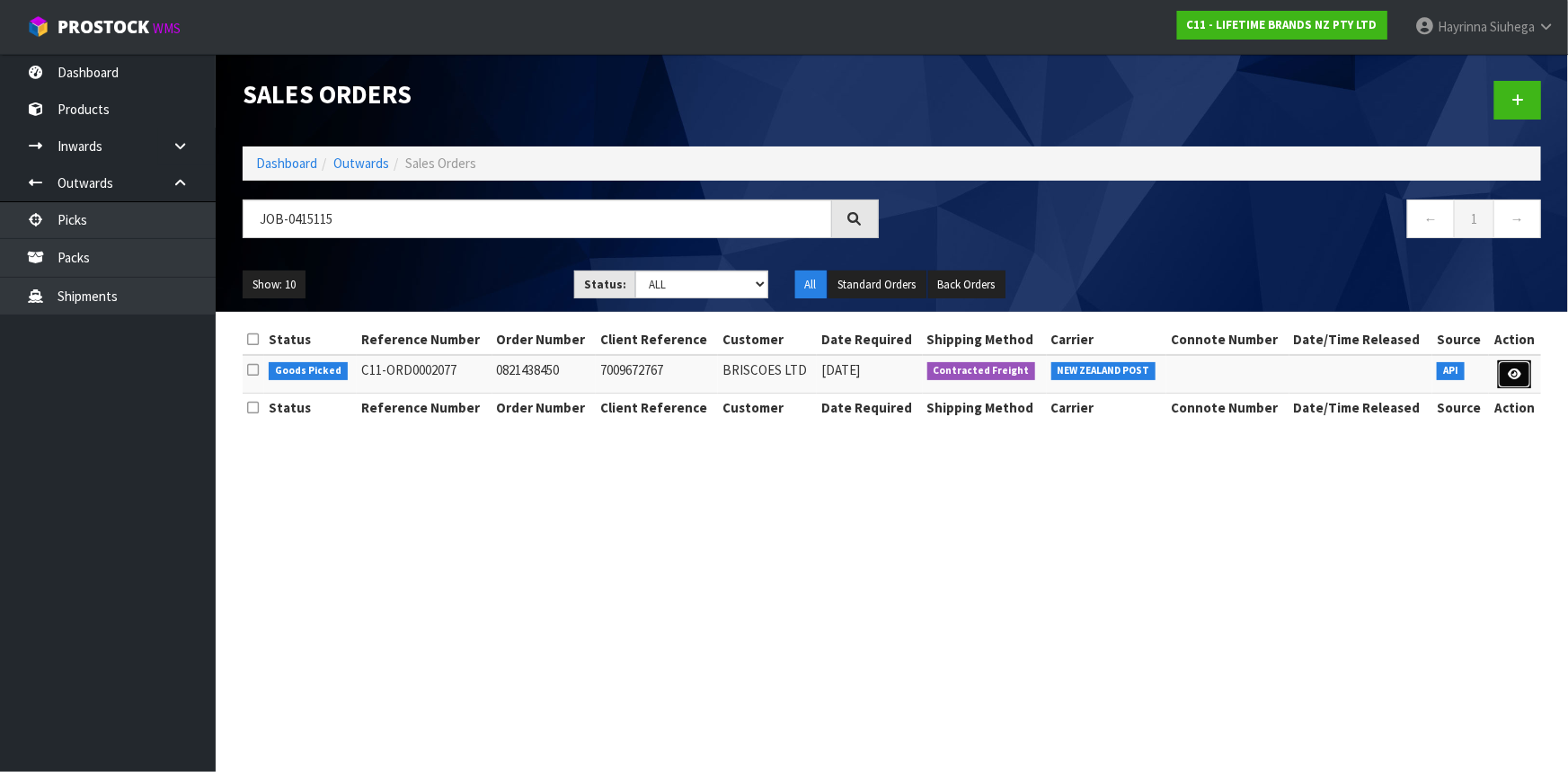
click at [1501, 363] on link at bounding box center [1514, 375] width 33 height 29
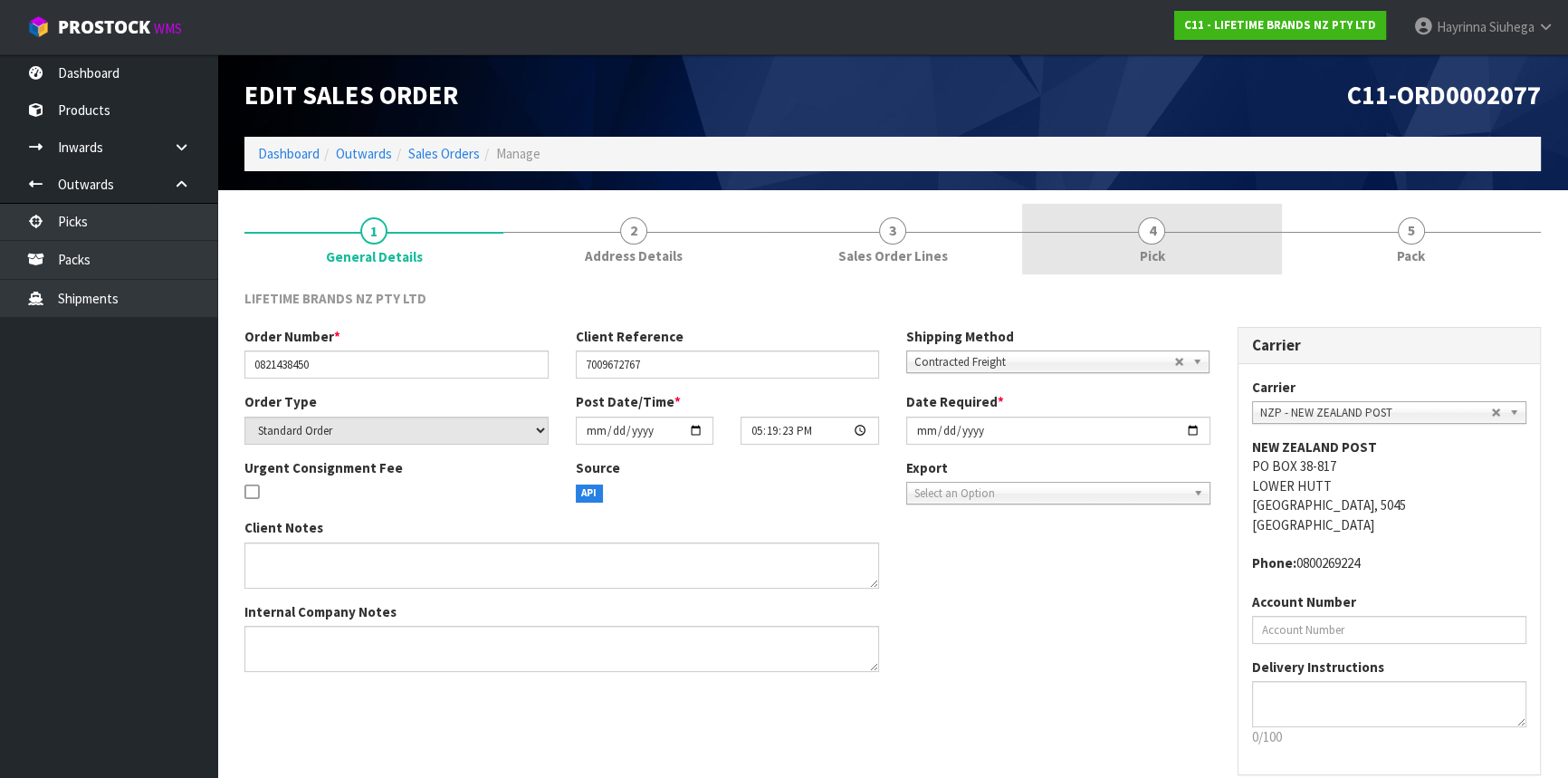
click at [1194, 229] on link "4 Pick" at bounding box center [1152, 239] width 259 height 72
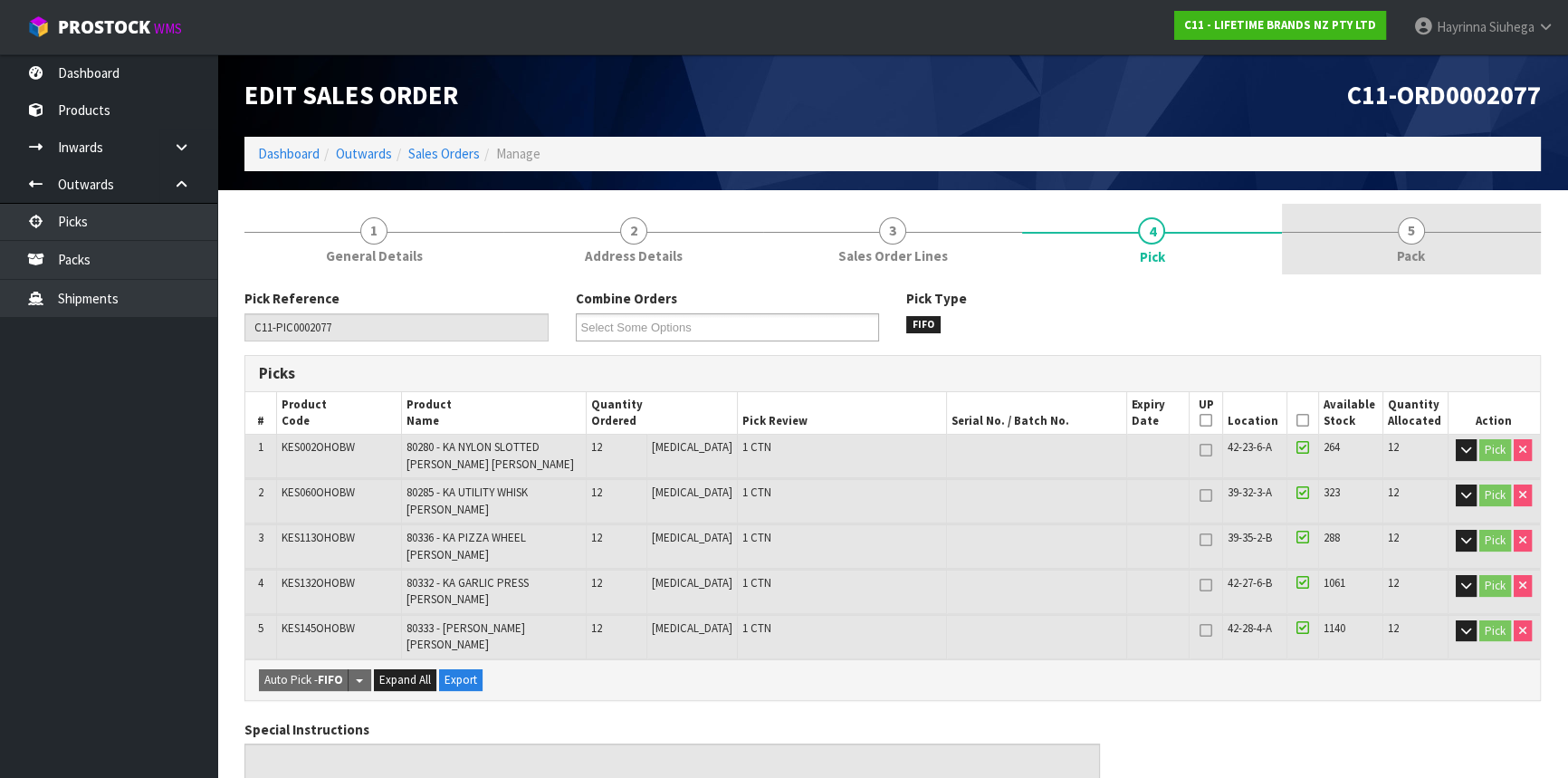
click at [1348, 223] on link "5 Pack" at bounding box center [1412, 239] width 259 height 72
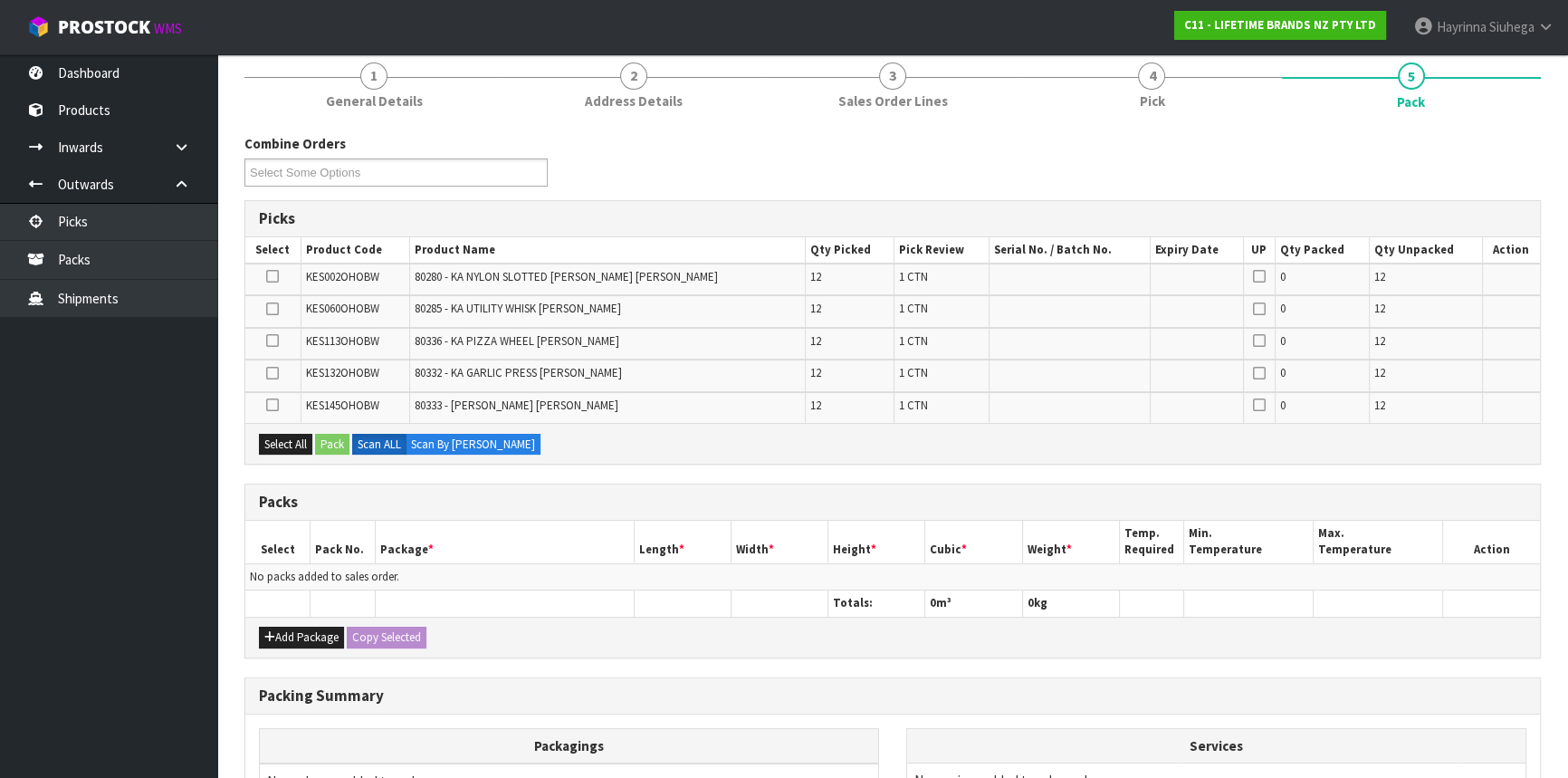
scroll to position [328, 0]
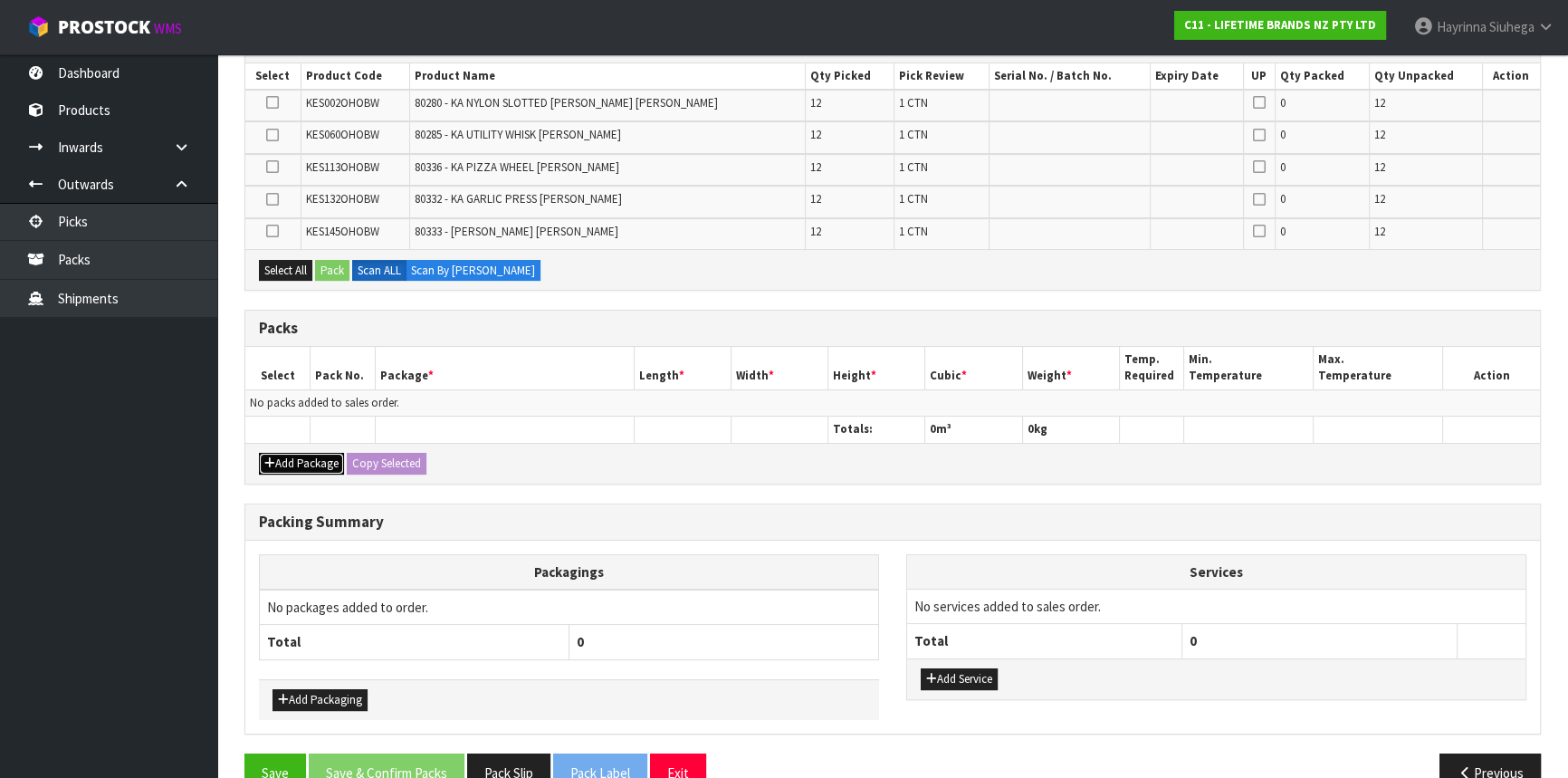
click at [306, 462] on button "Add Package" at bounding box center [302, 463] width 85 height 22
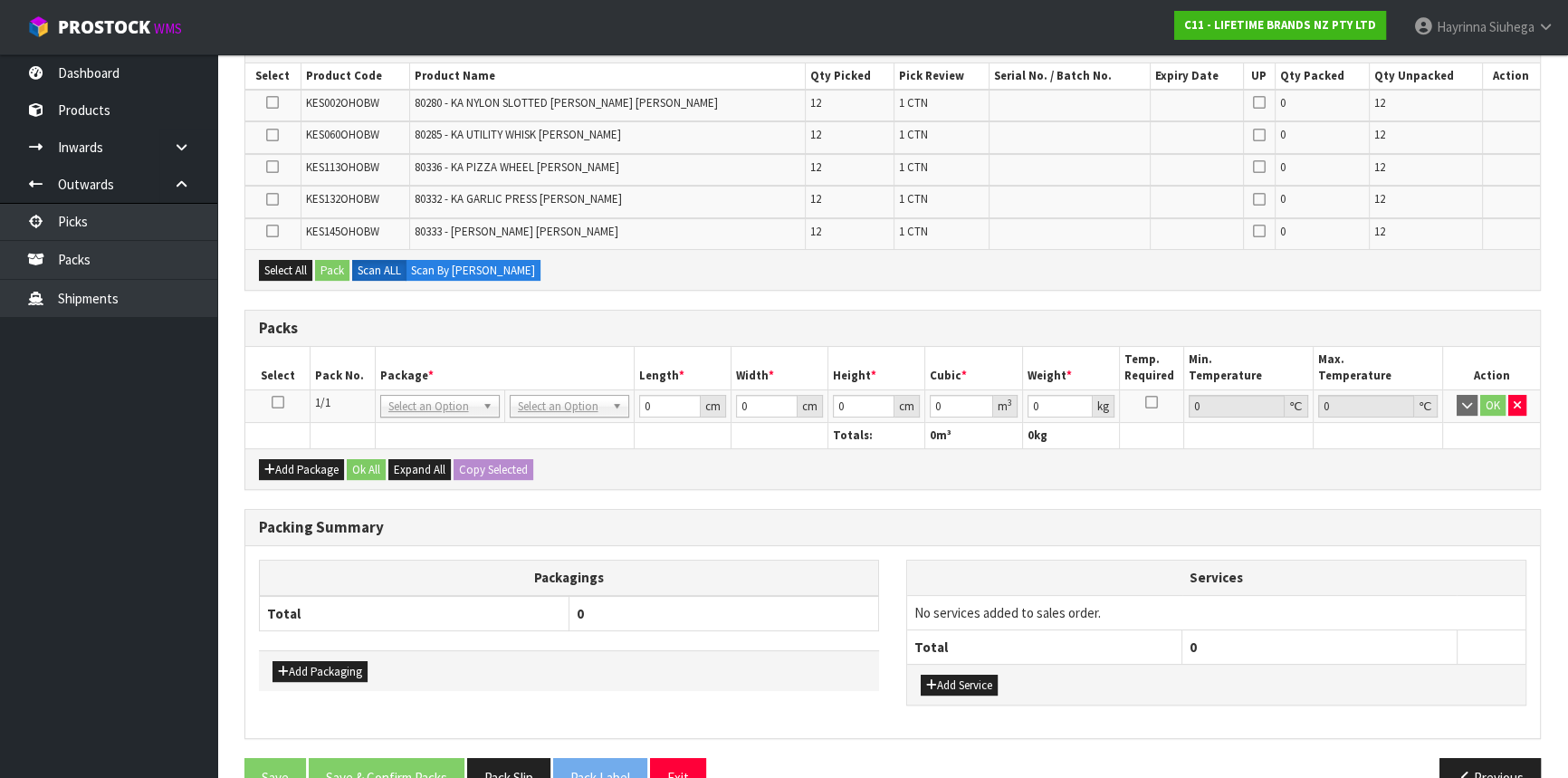
click at [279, 403] on icon at bounding box center [277, 402] width 12 height 1
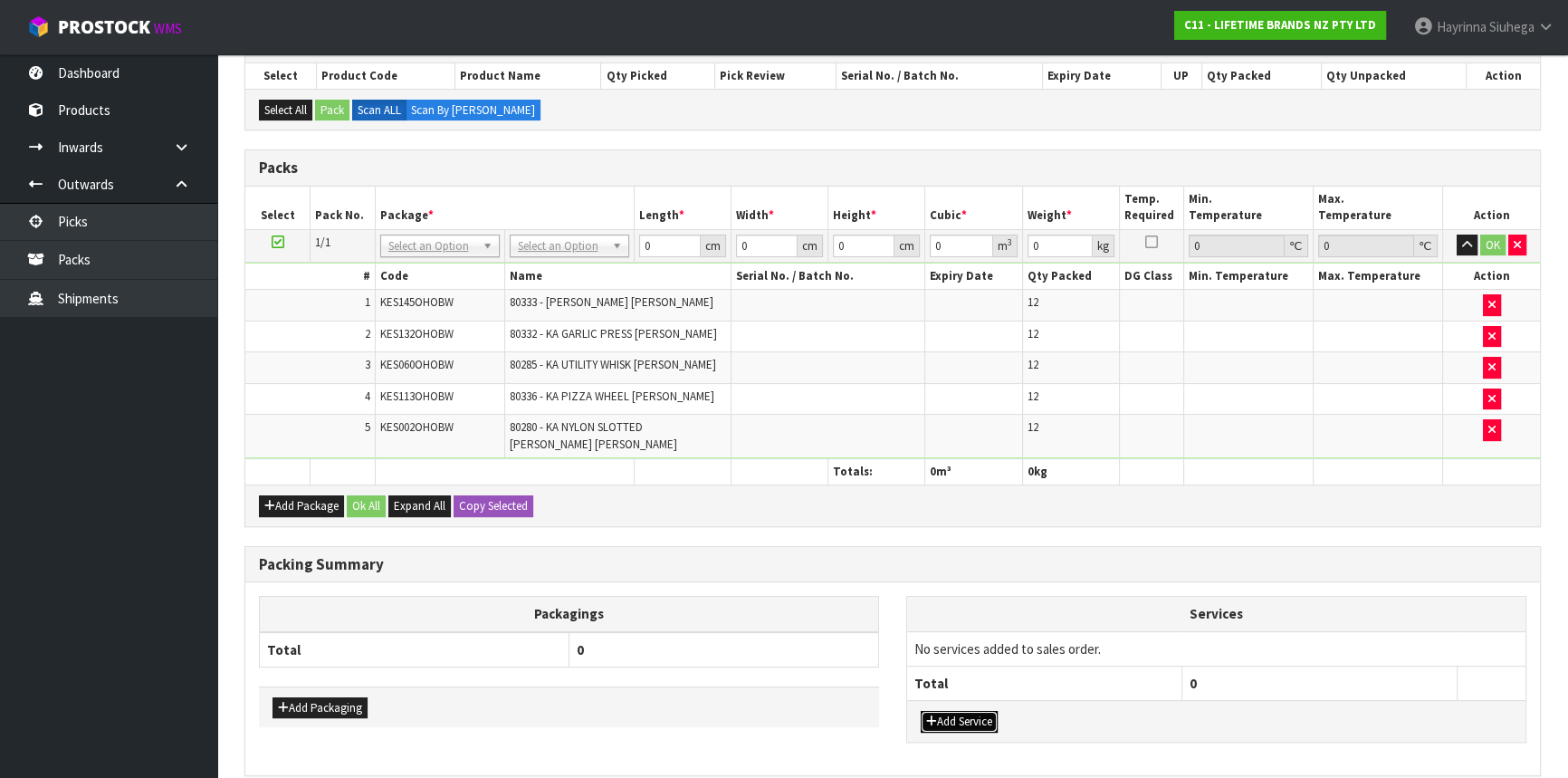
click at [988, 718] on button "Add Service" at bounding box center [959, 721] width 77 height 22
click at [1001, 658] on td "003-036 - EXTERNAL PLANT HIRE 008-035 - OUTWARD HDLG+/HOIST LIFT ON/OFF 008-036…" at bounding box center [1045, 653] width 275 height 44
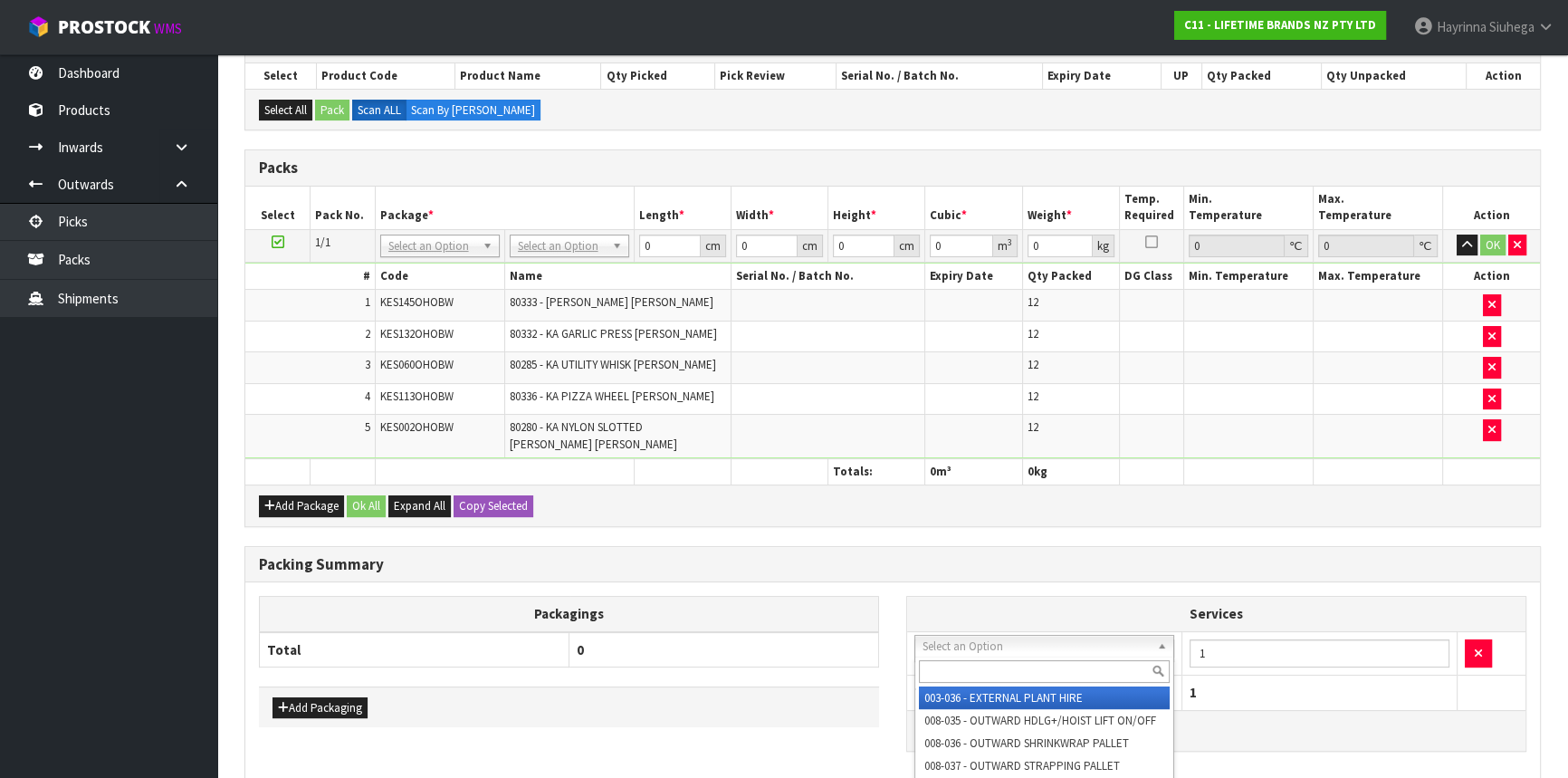
click at [1006, 661] on input "text" at bounding box center [1044, 671] width 251 height 23
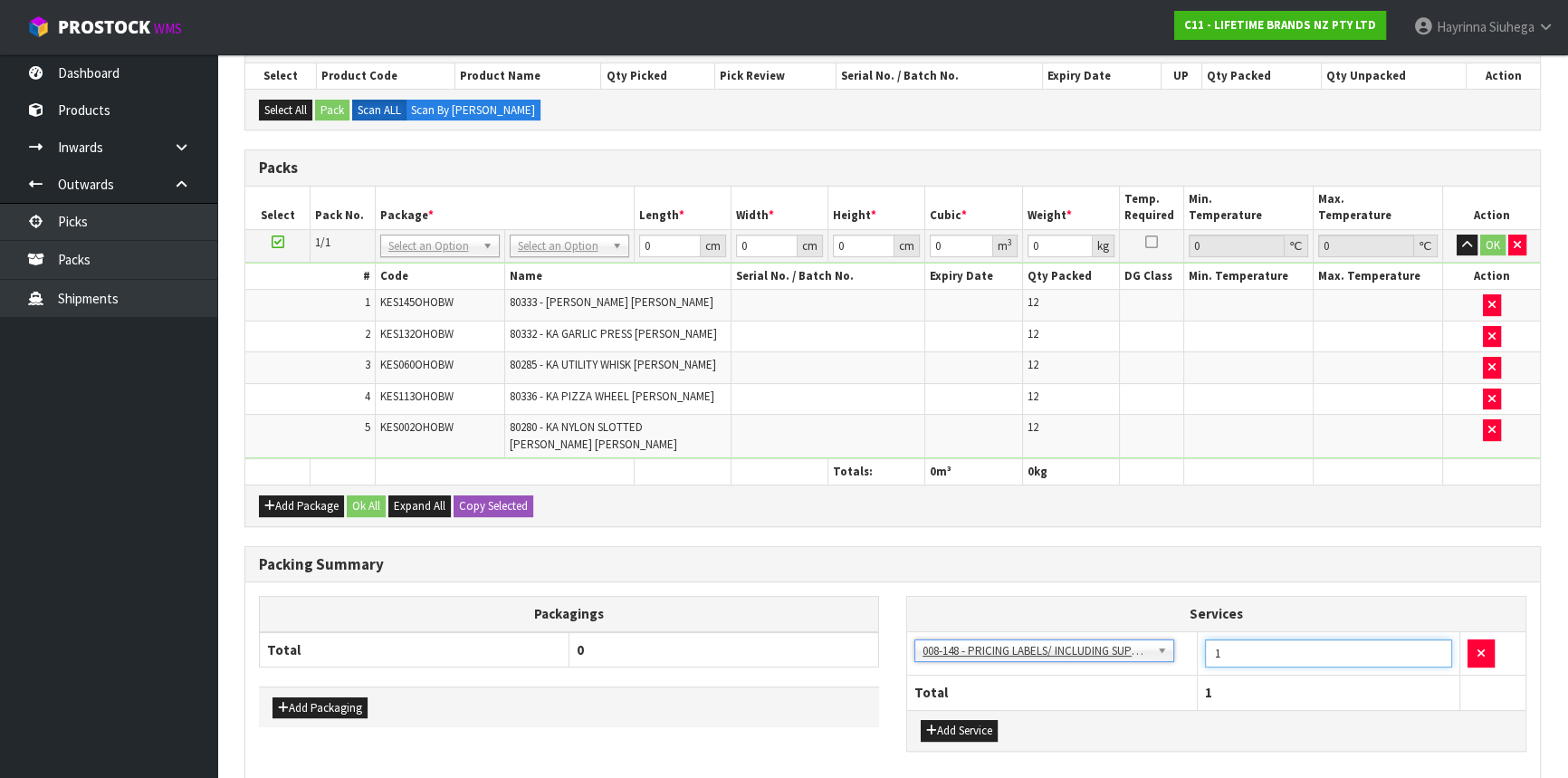
drag, startPoint x: 1310, startPoint y: 629, endPoint x: 1207, endPoint y: 652, distance: 105.5
click at [1207, 652] on td "1" at bounding box center [1329, 653] width 262 height 44
click at [774, 637] on th "0" at bounding box center [724, 649] width 309 height 35
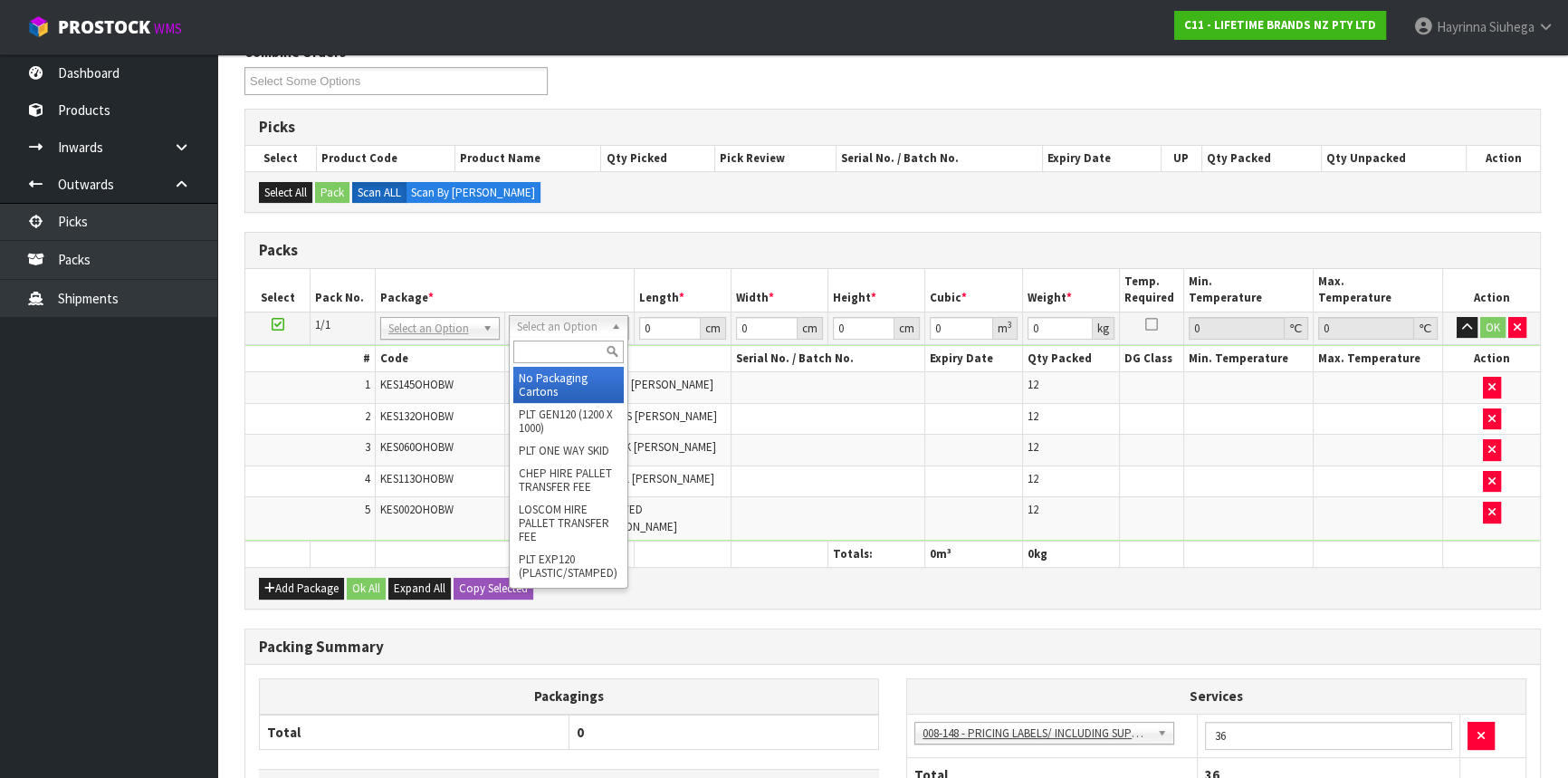
click at [547, 358] on input "text" at bounding box center [568, 352] width 111 height 23
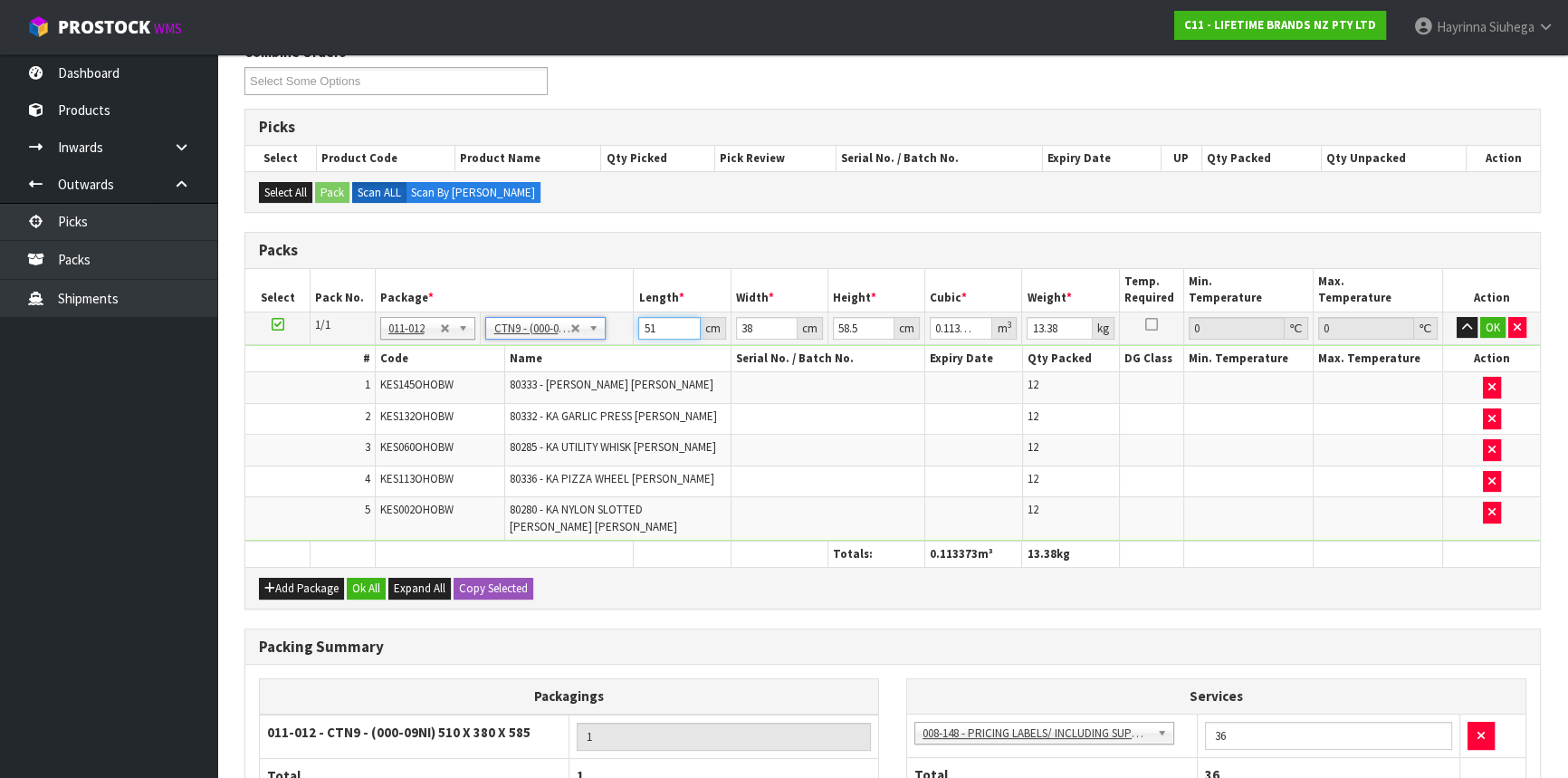
click at [643, 325] on input "51" at bounding box center [668, 328] width 62 height 23
click button "OK" at bounding box center [1492, 327] width 26 height 22
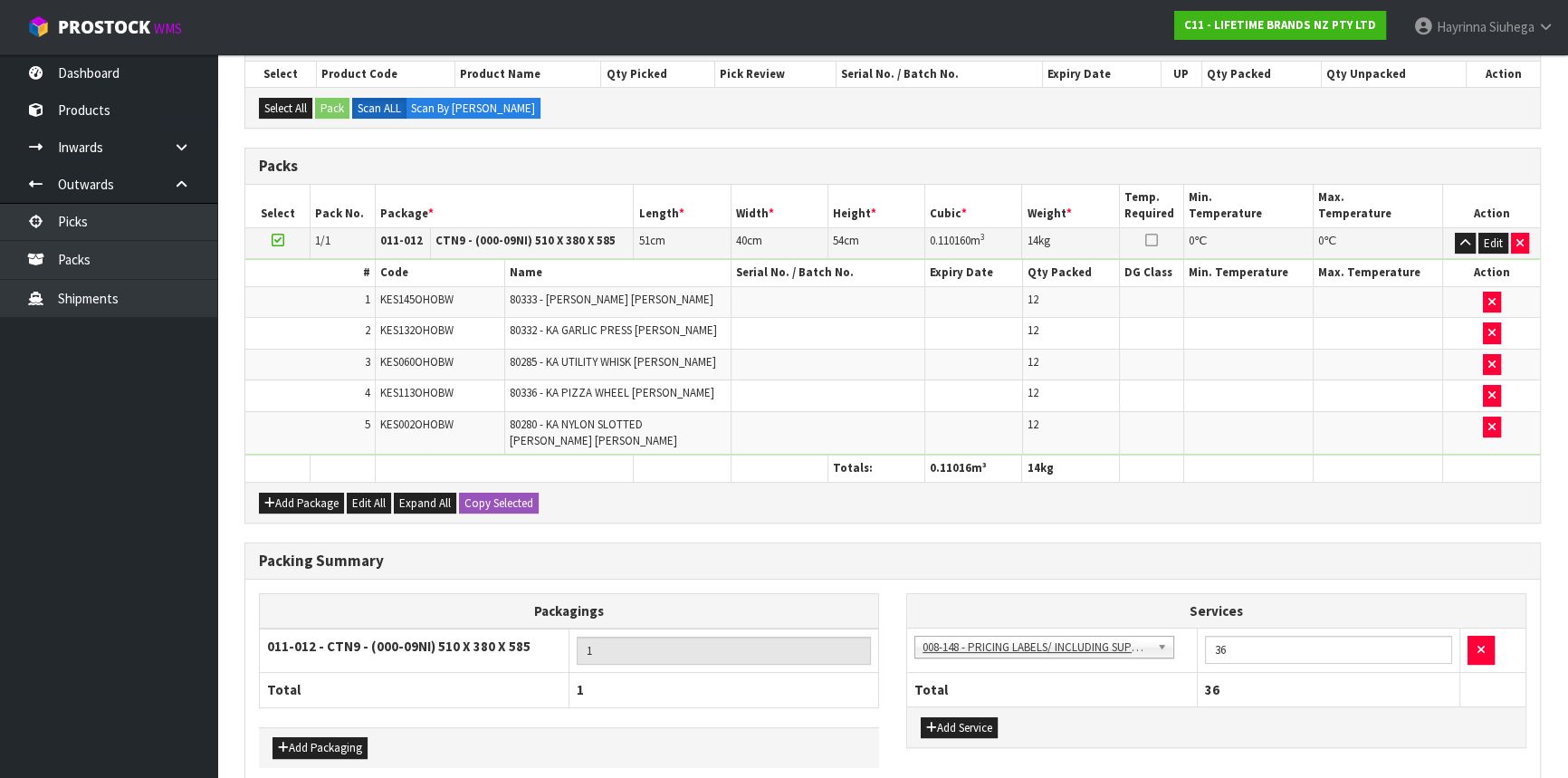
scroll to position [415, 0]
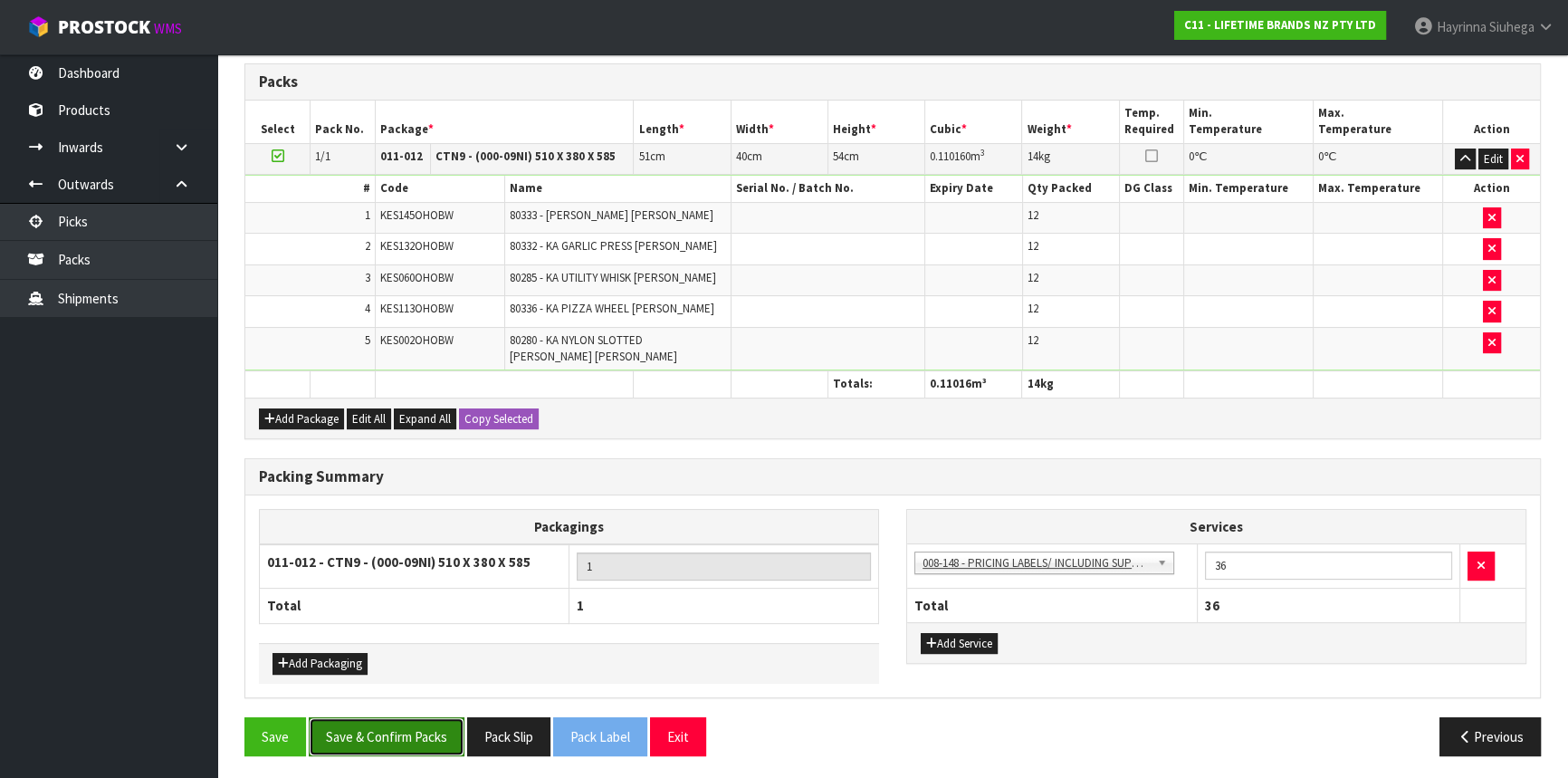
click at [415, 723] on button "Save & Confirm Packs" at bounding box center [386, 736] width 156 height 39
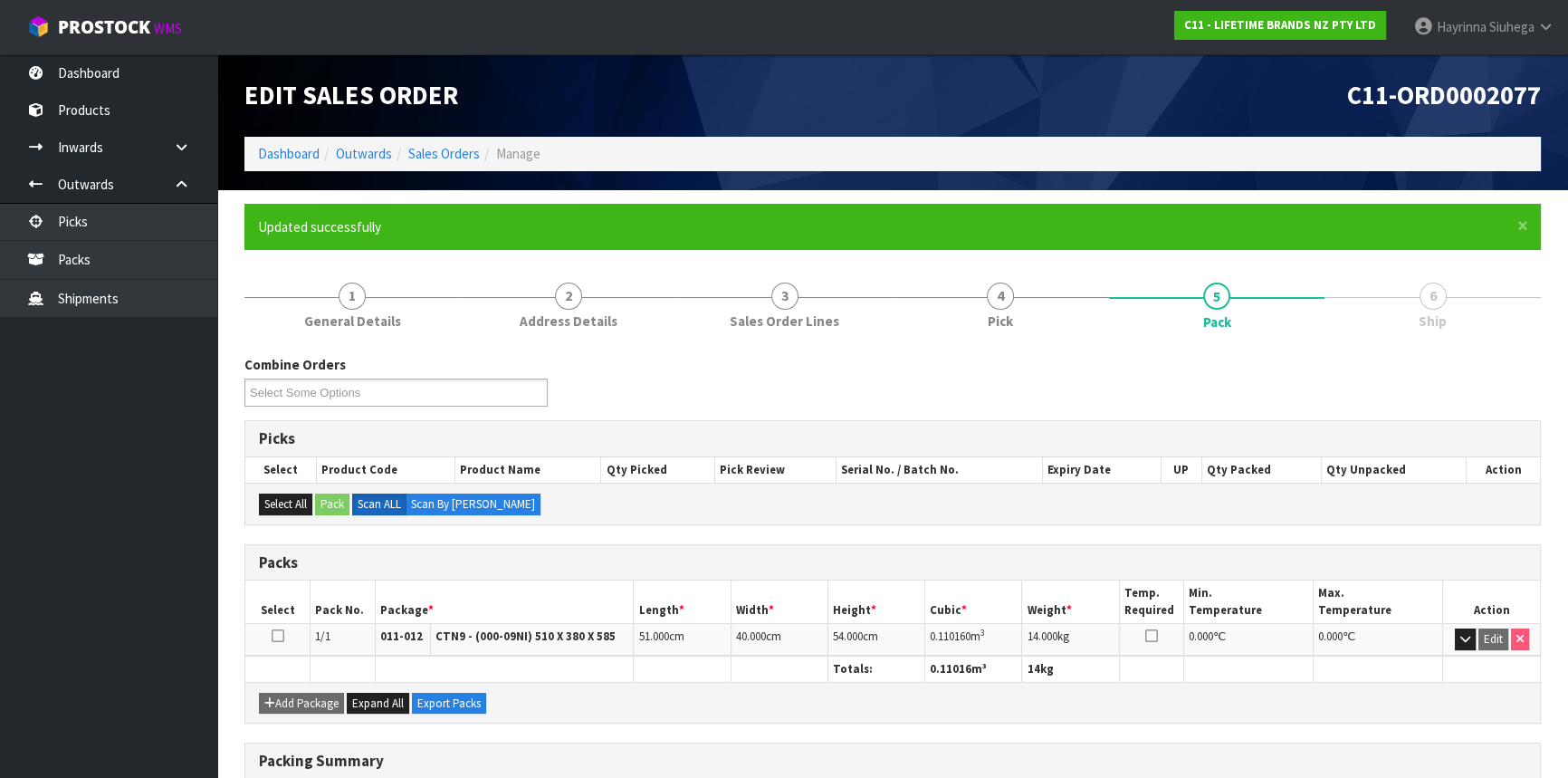
scroll to position [244, 0]
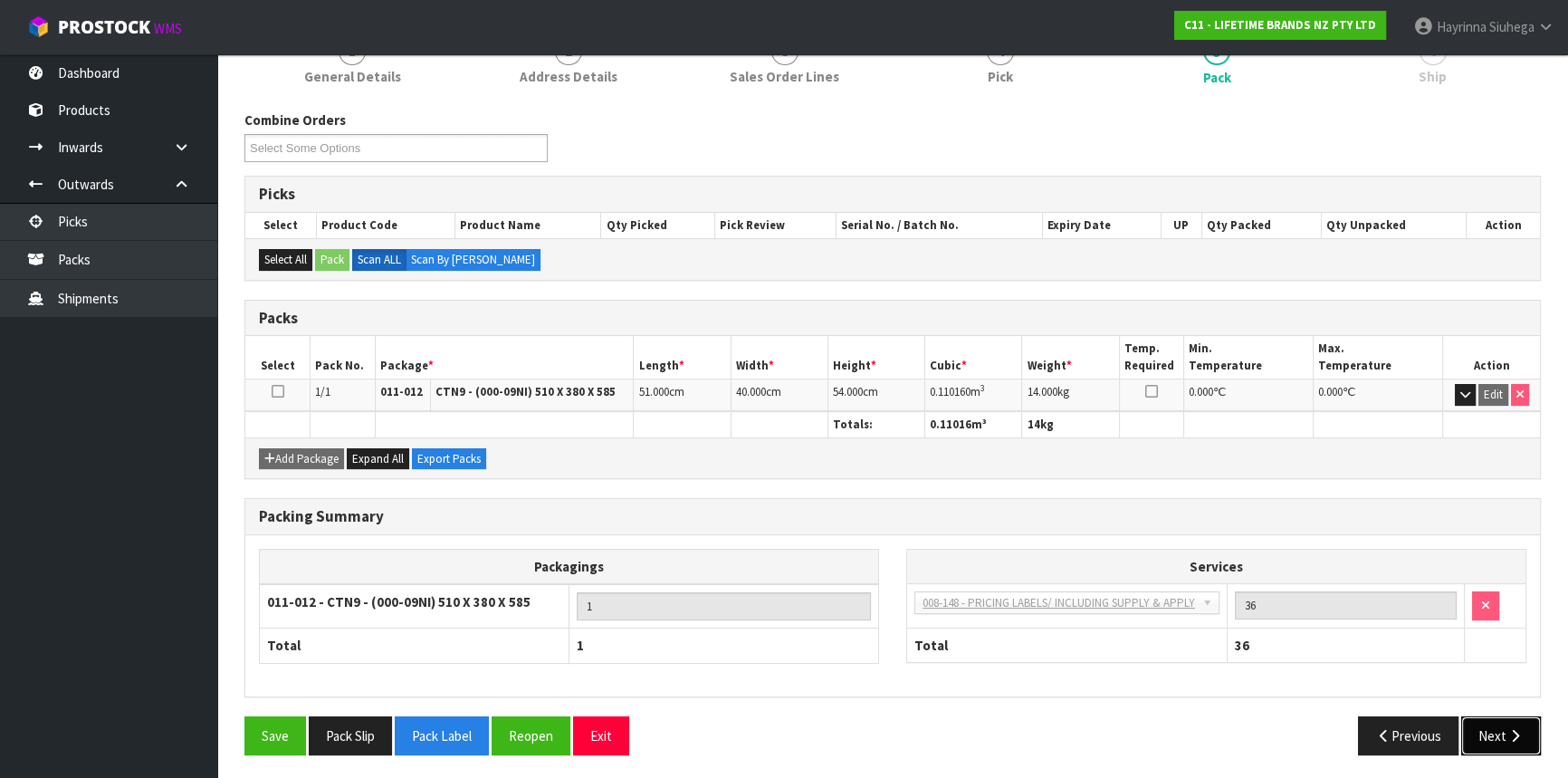
click at [1484, 724] on button "Next" at bounding box center [1501, 735] width 79 height 39
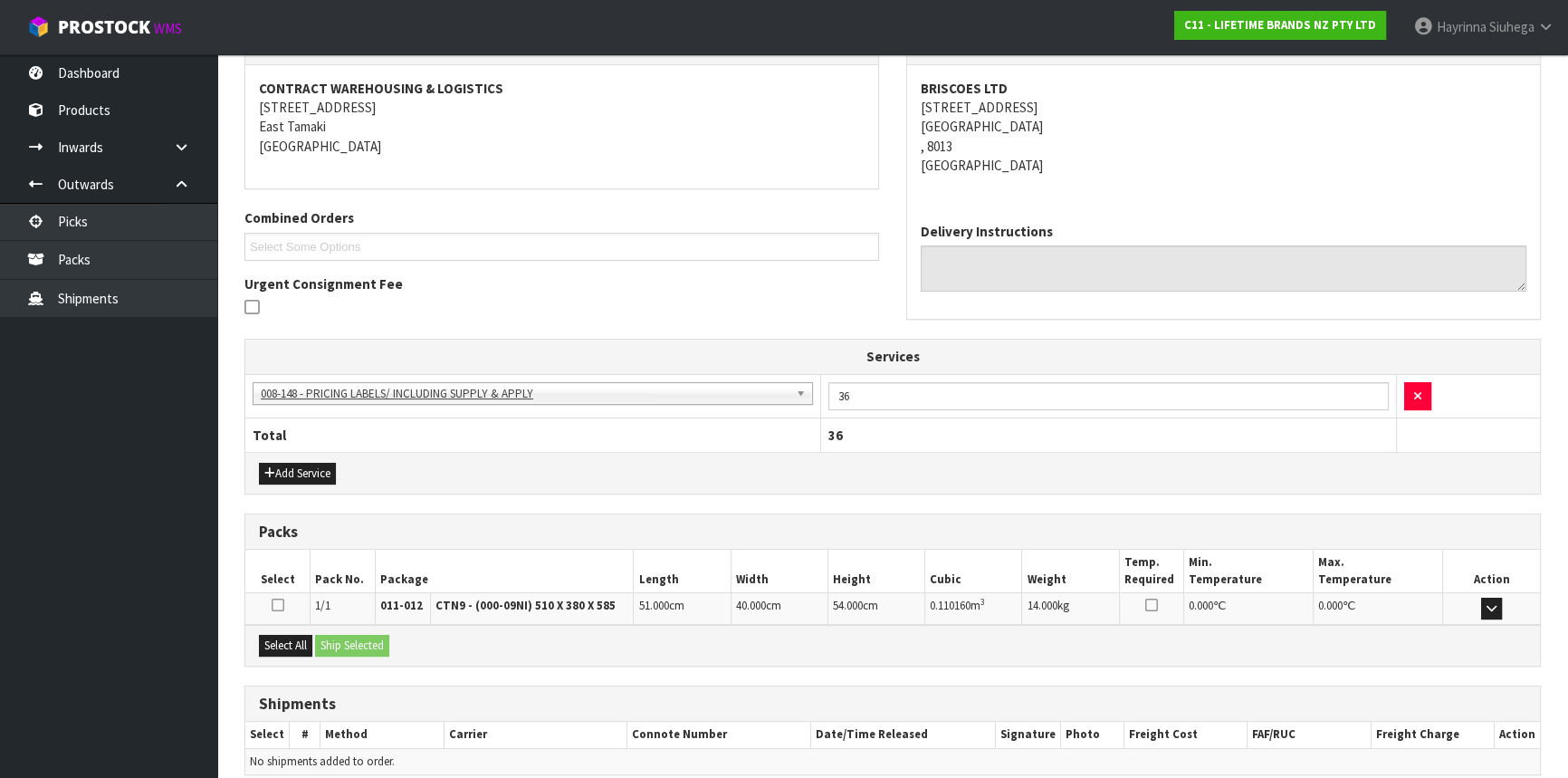
scroll to position [407, 0]
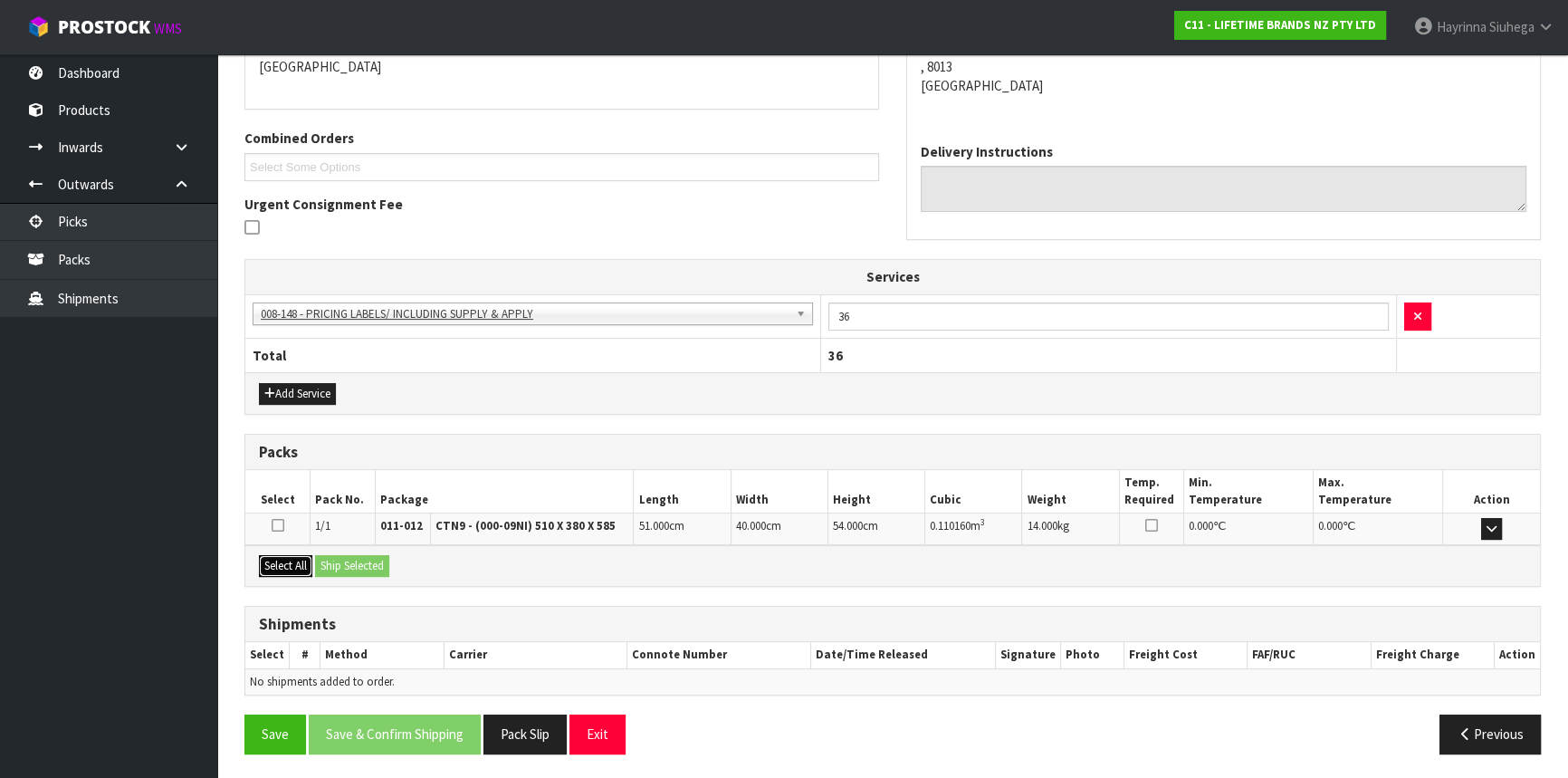
click at [281, 568] on button "Select All" at bounding box center [286, 565] width 53 height 22
click at [360, 562] on button "Ship Selected" at bounding box center [352, 565] width 74 height 22
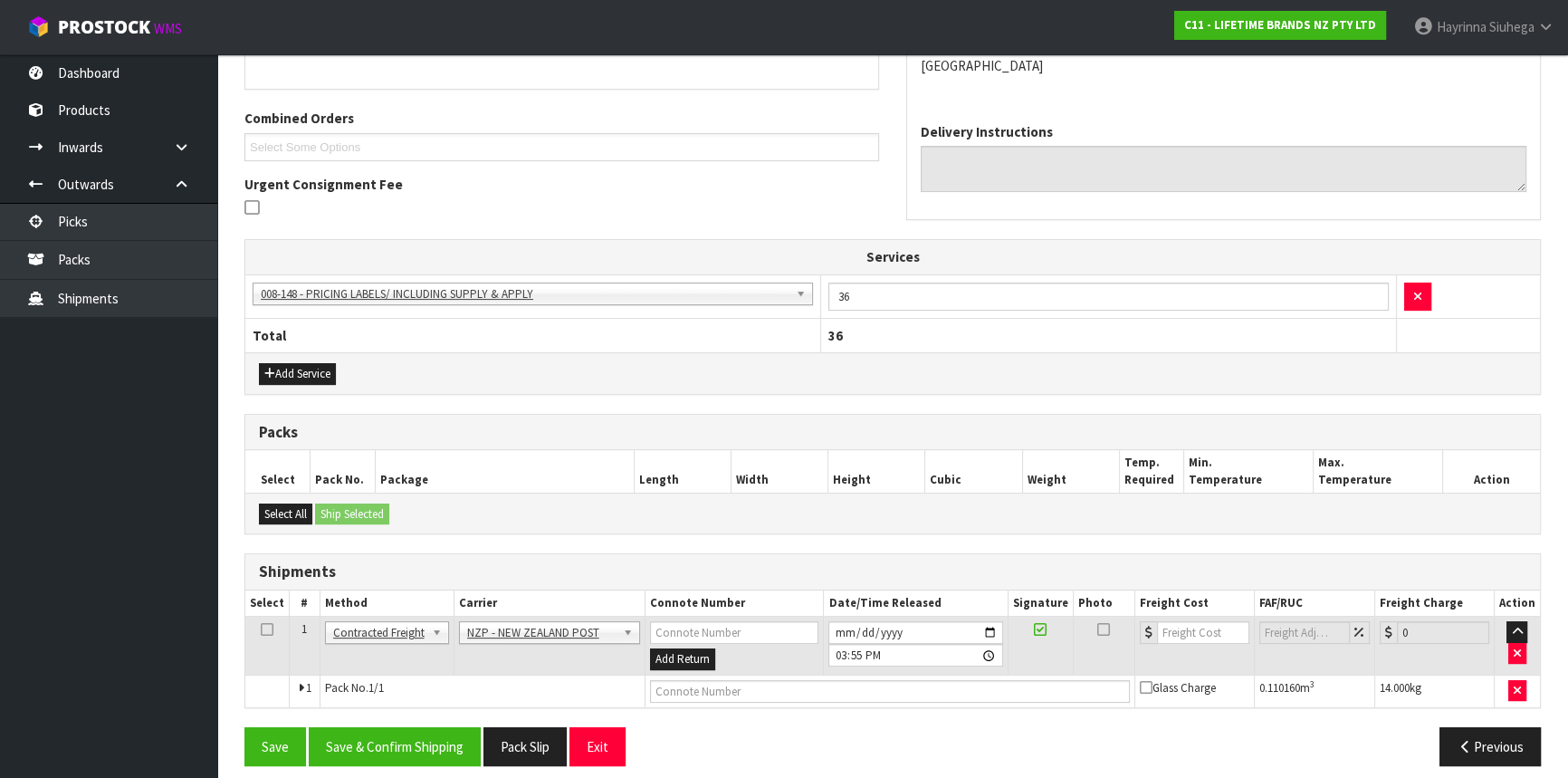
scroll to position [438, 0]
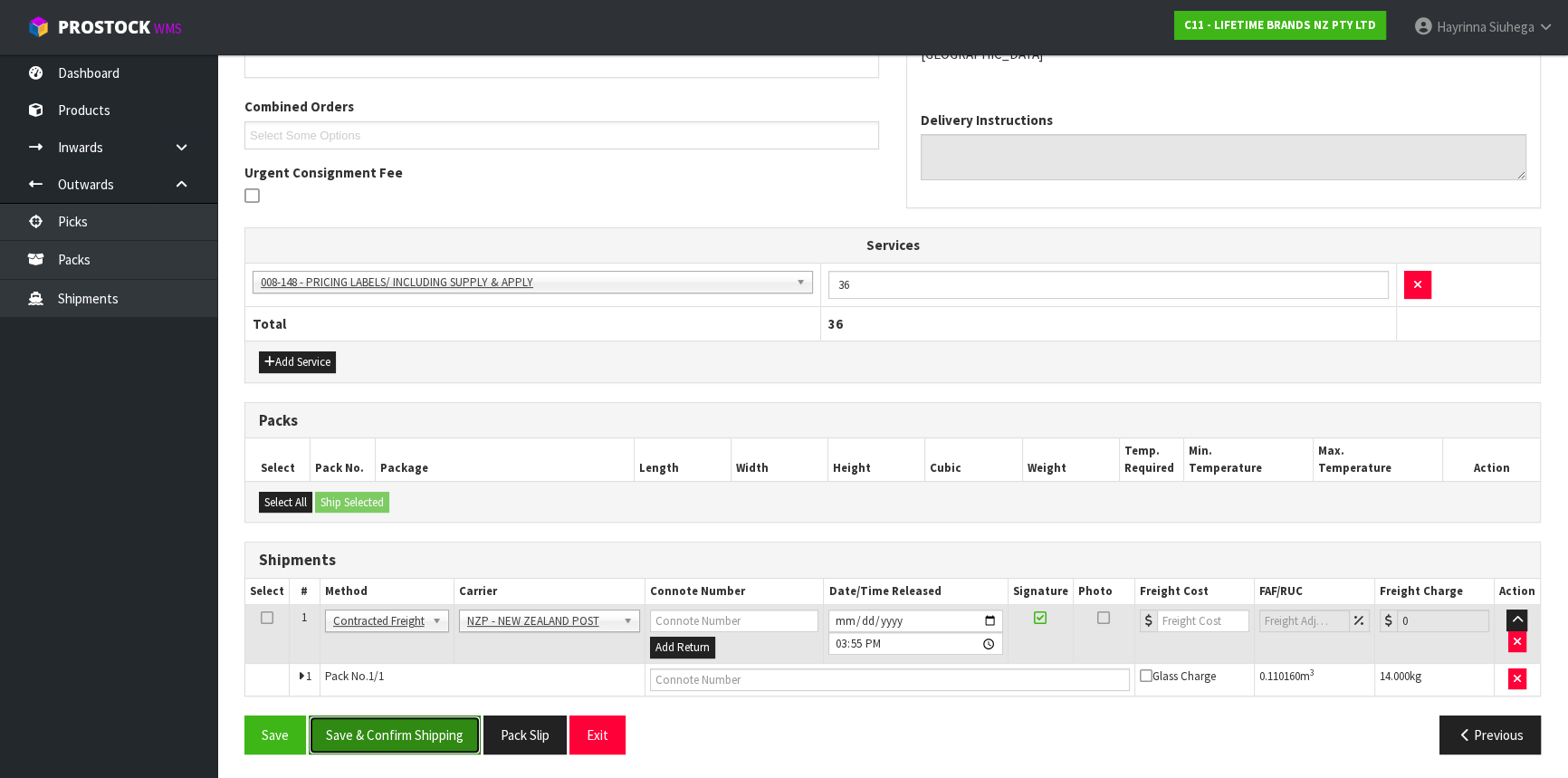
click at [432, 730] on button "Save & Confirm Shipping" at bounding box center [395, 734] width 172 height 39
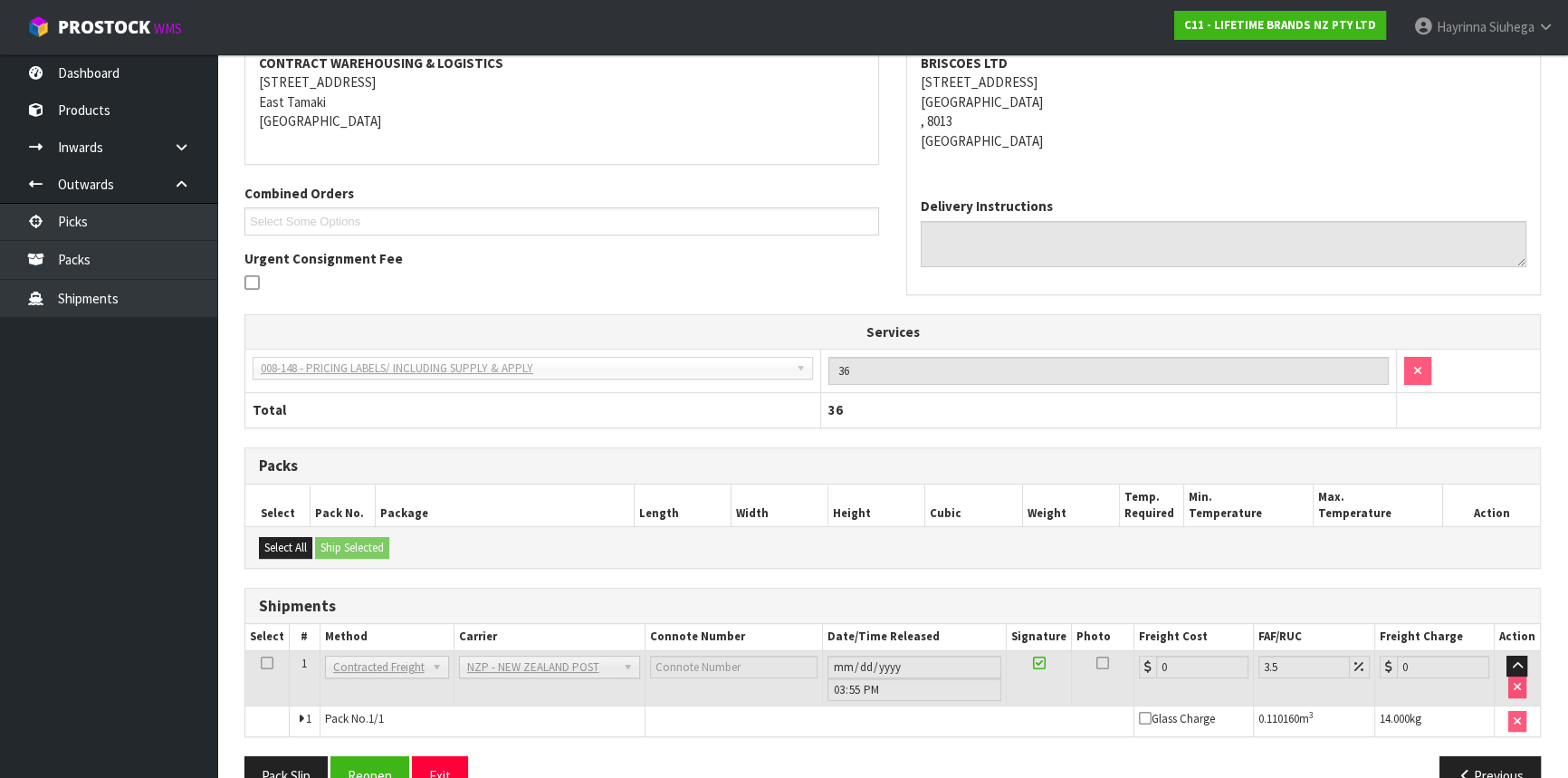
scroll to position [413, 0]
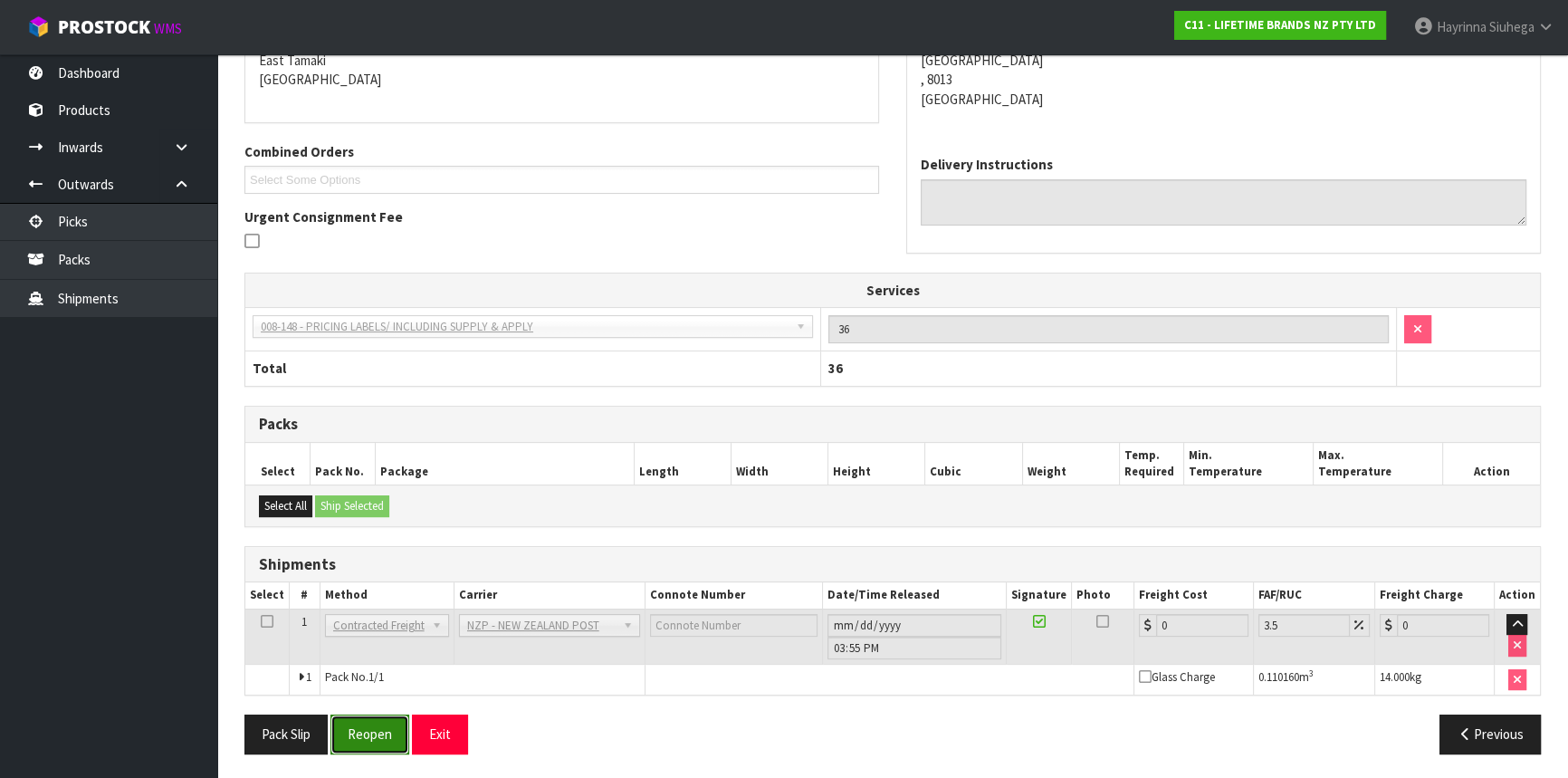
click at [344, 717] on button "Reopen" at bounding box center [369, 734] width 79 height 39
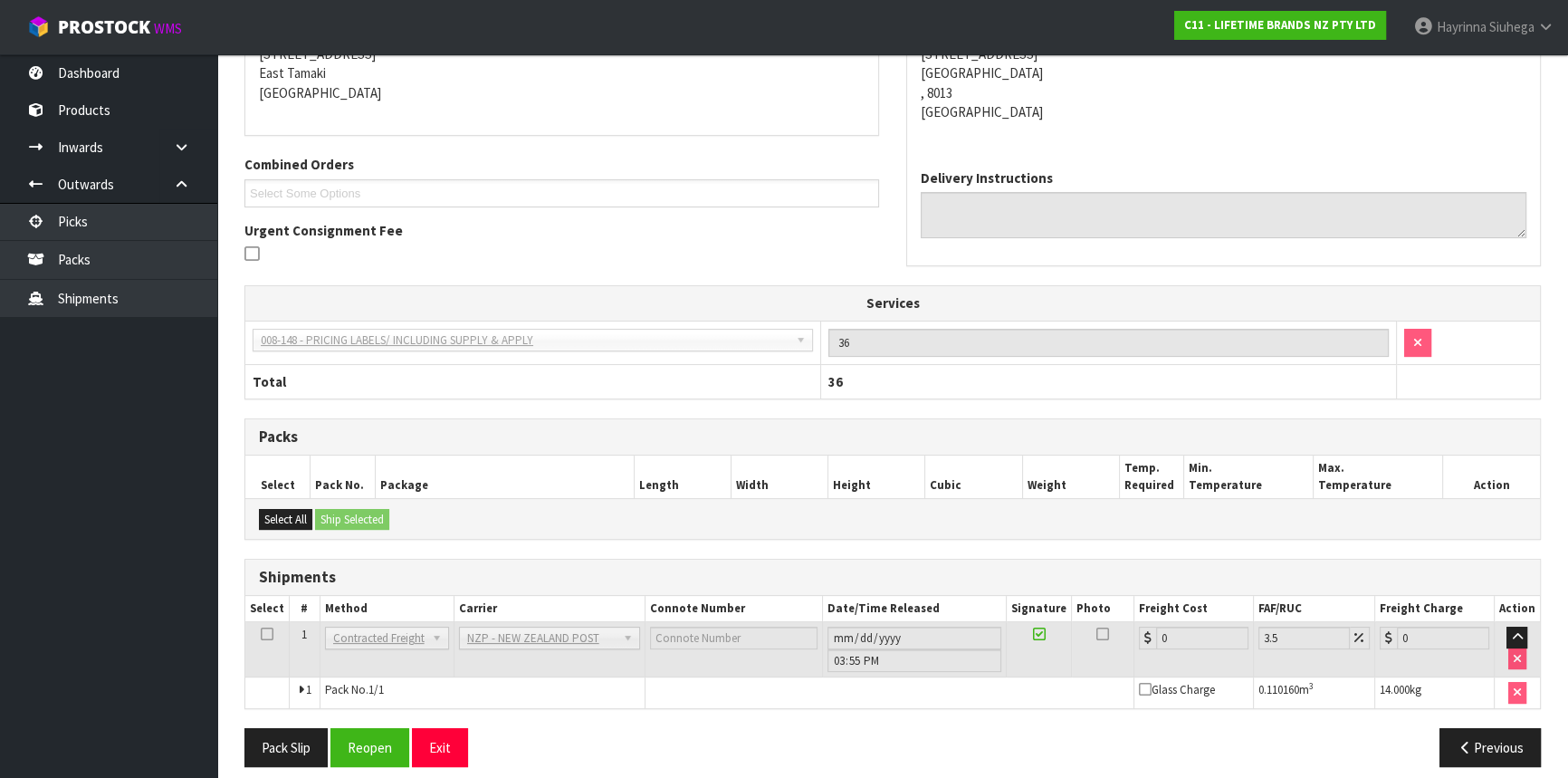
scroll to position [393, 0]
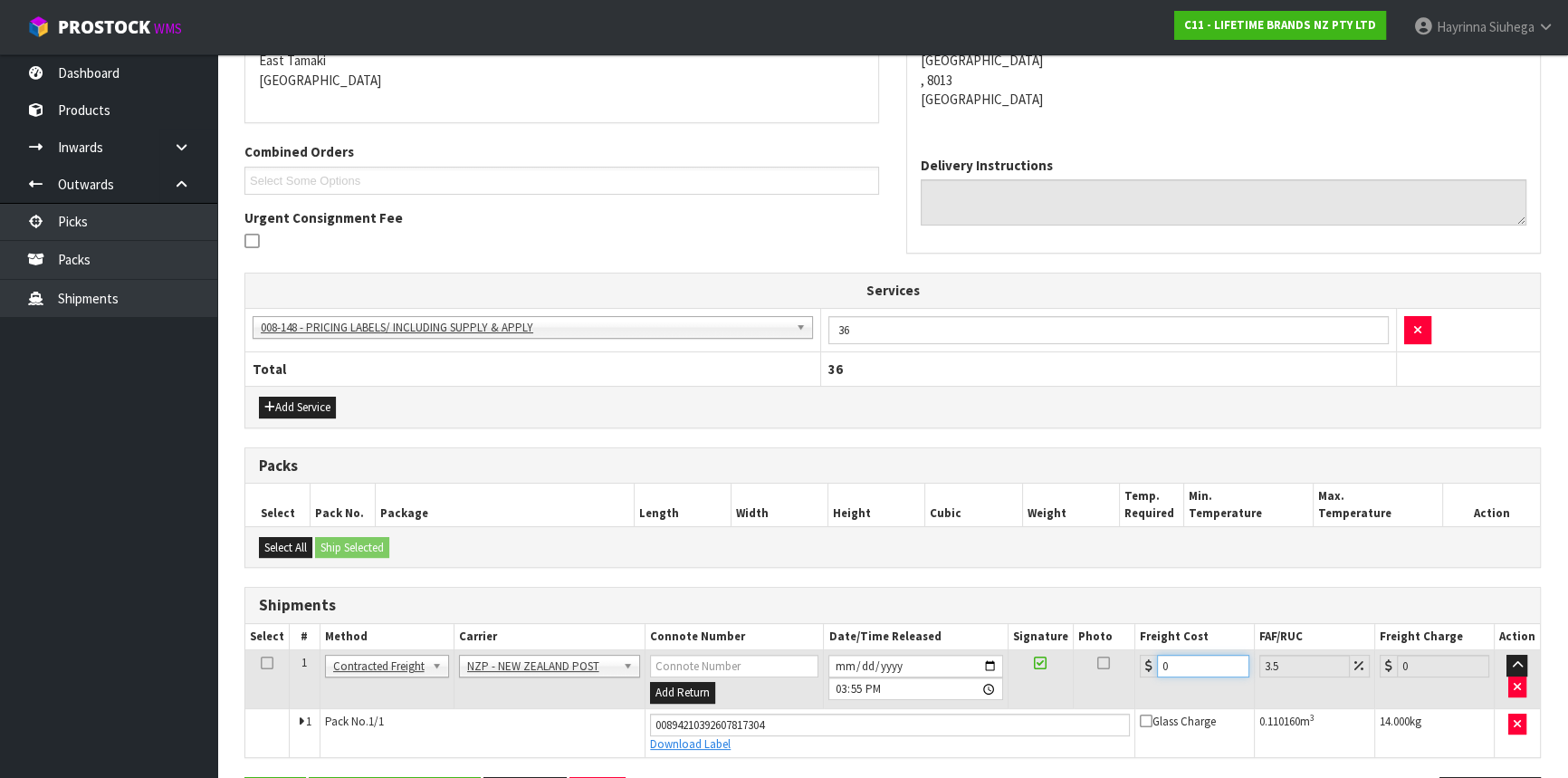
drag, startPoint x: 1175, startPoint y: 669, endPoint x: 1134, endPoint y: 669, distance: 41.0
click at [1136, 669] on td "0" at bounding box center [1195, 680] width 119 height 59
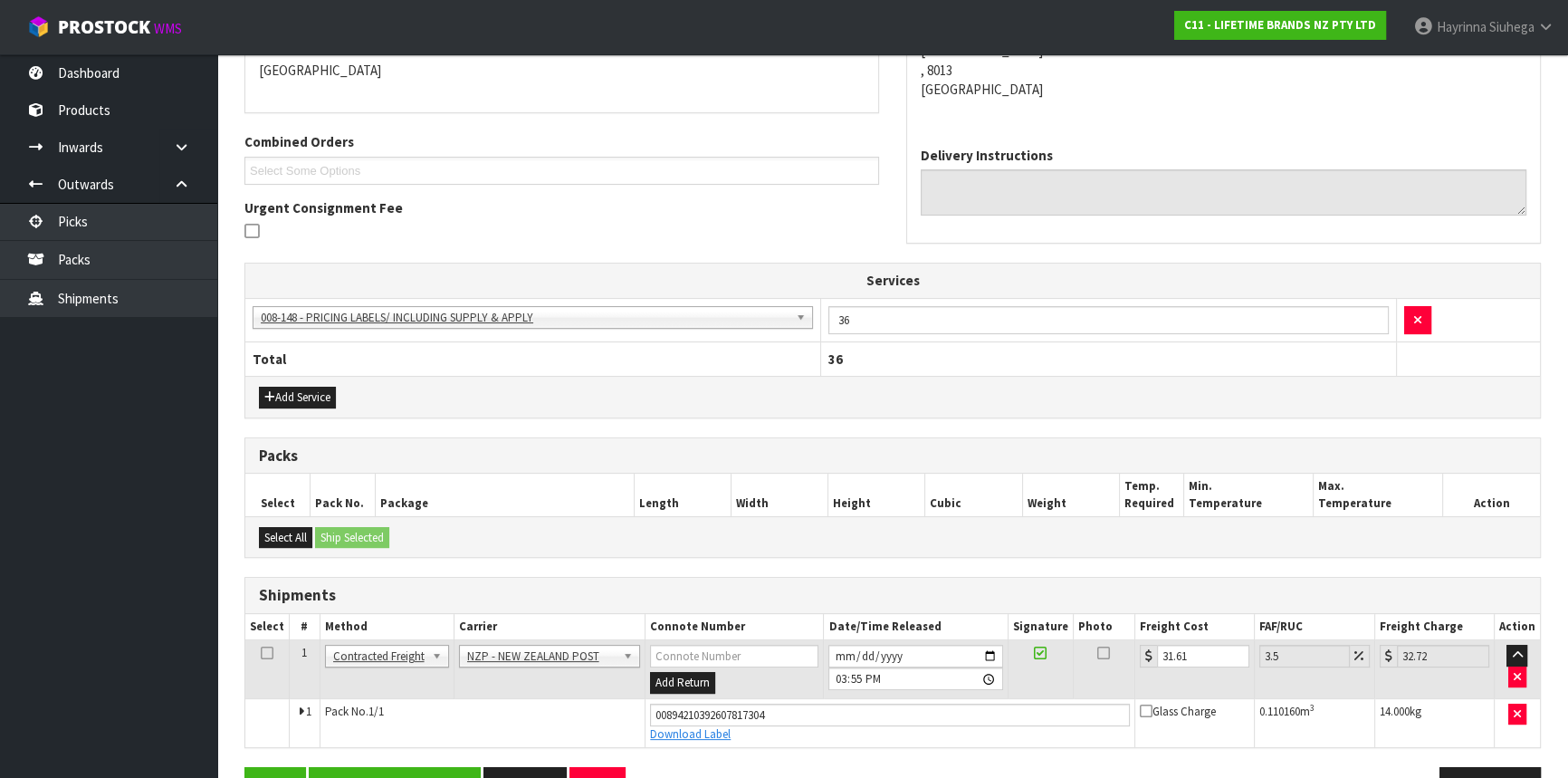
scroll to position [454, 0]
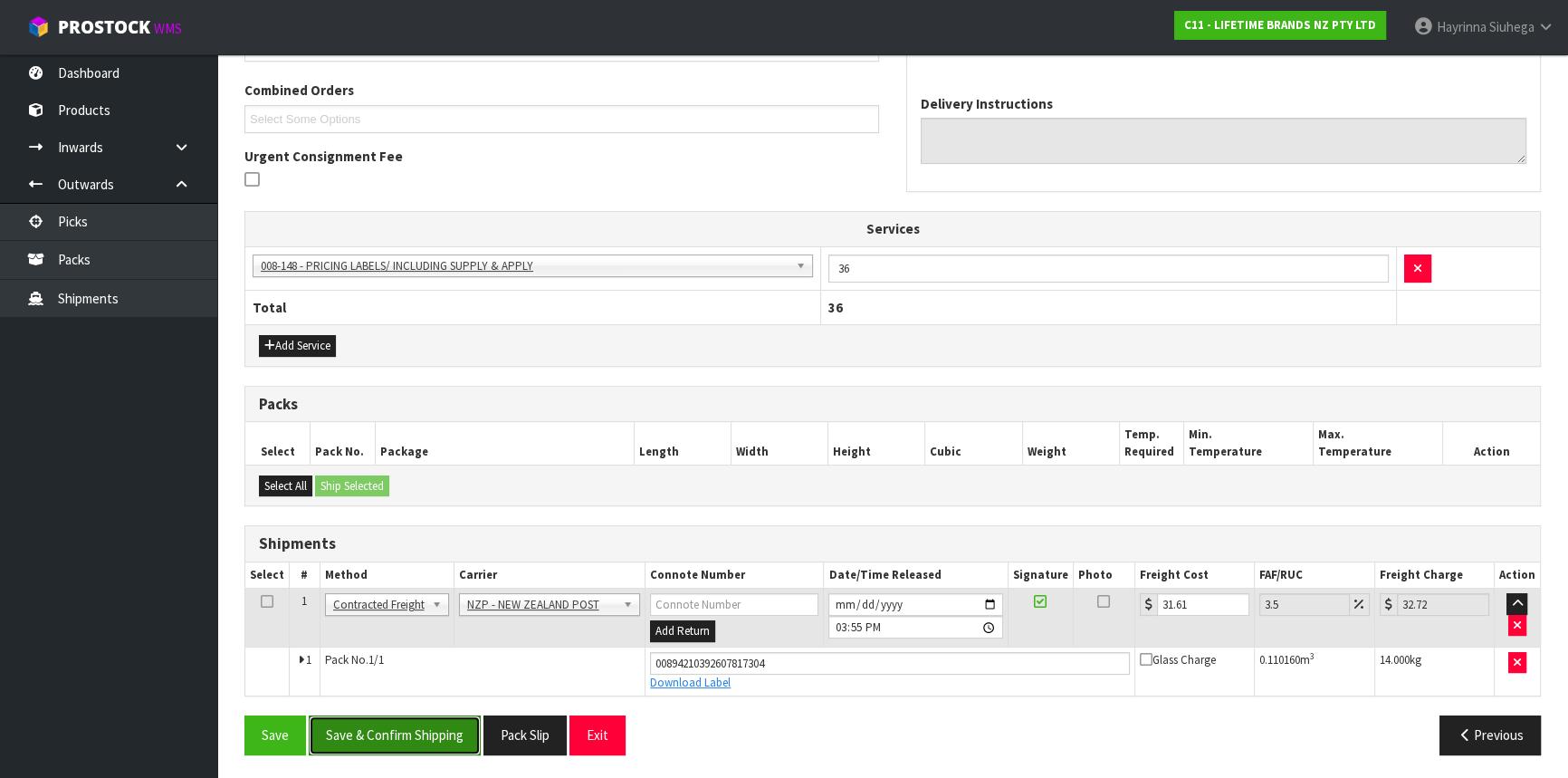
click at [446, 737] on button "Save & Confirm Shipping" at bounding box center [395, 734] width 172 height 39
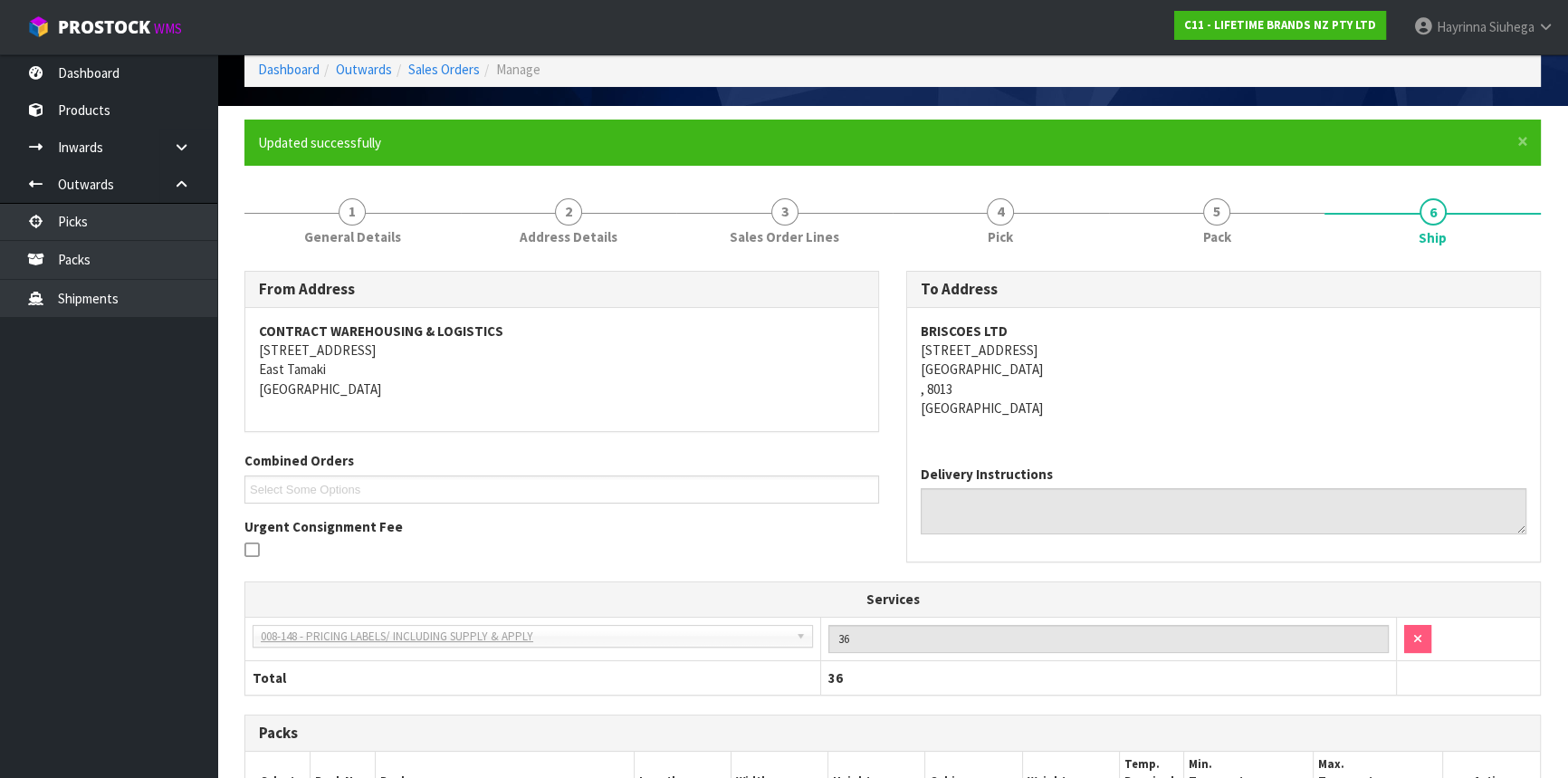
scroll to position [0, 0]
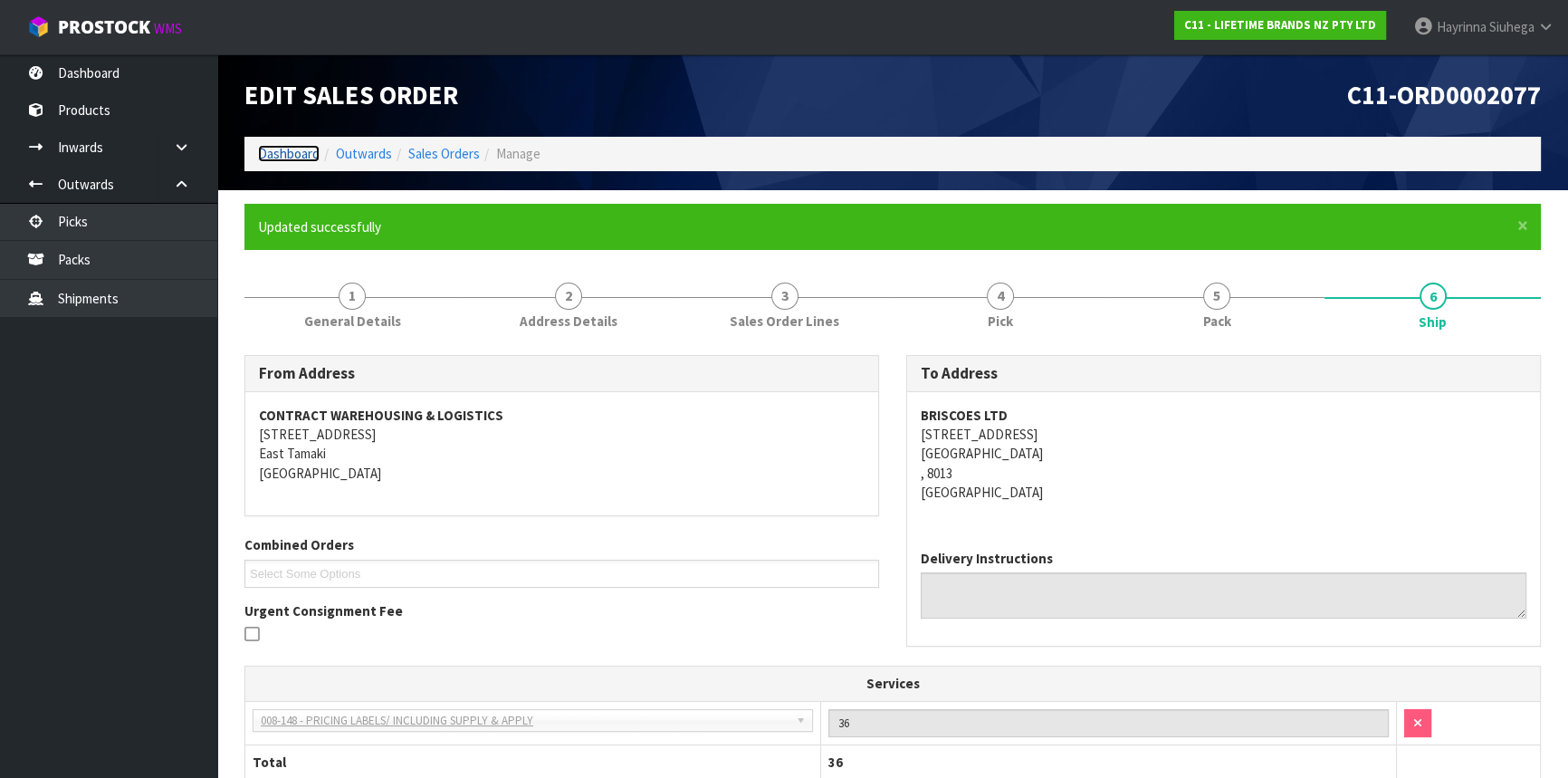
click at [297, 151] on link "Dashboard" at bounding box center [289, 153] width 62 height 17
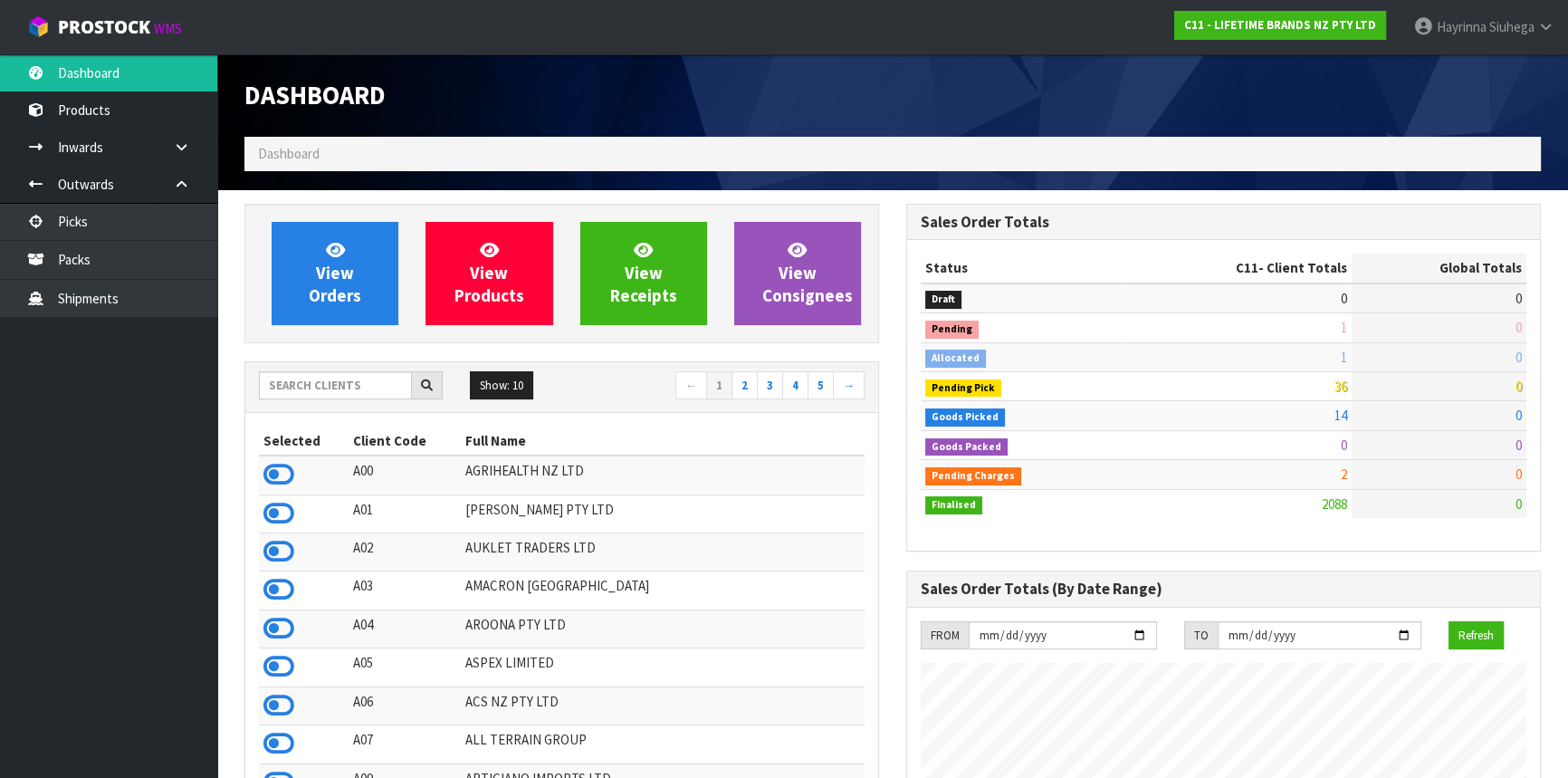
scroll to position [1369, 661]
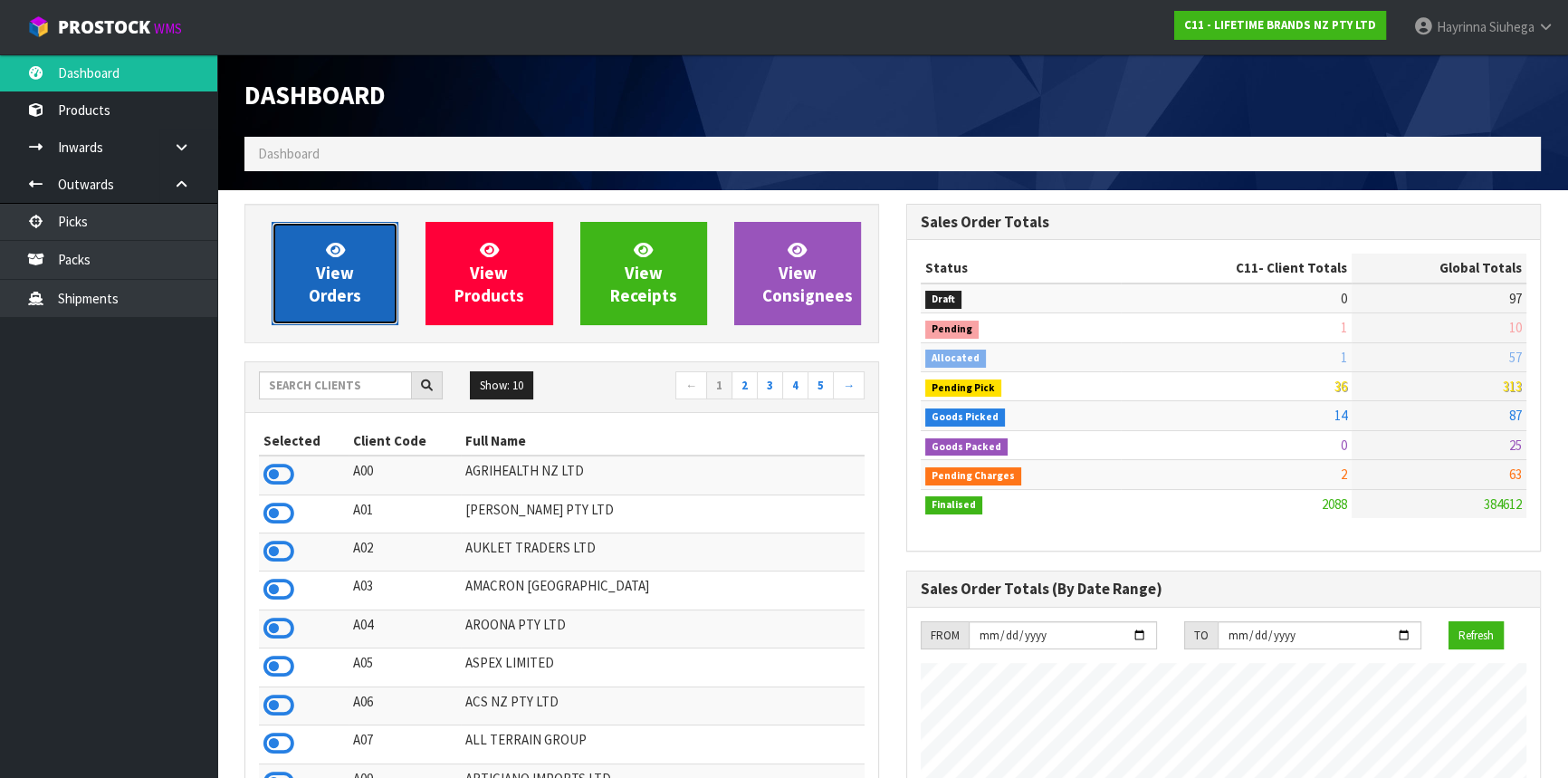
click at [335, 275] on span "View Orders" at bounding box center [334, 274] width 52 height 68
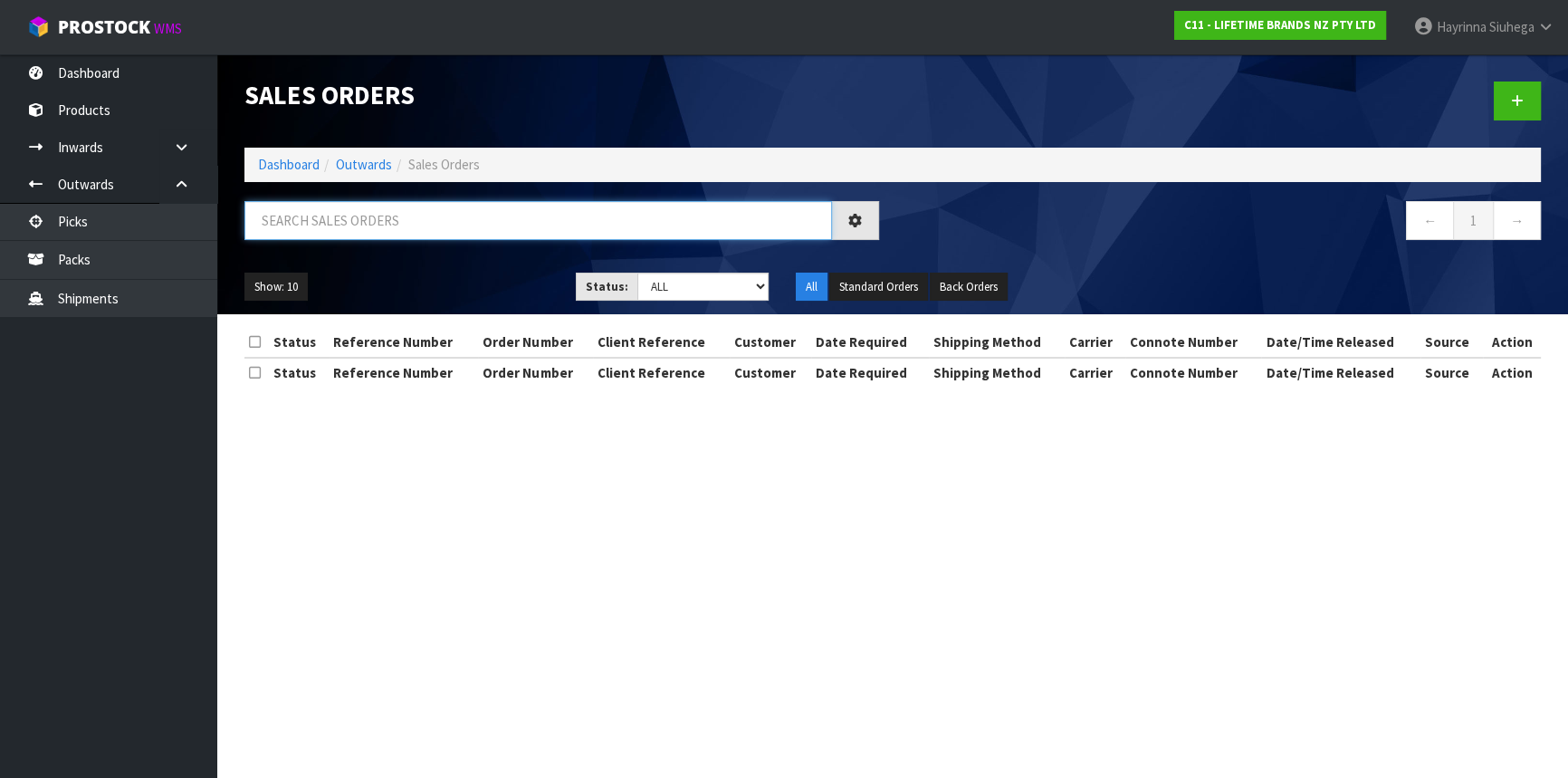
click at [415, 225] on input "text" at bounding box center [537, 220] width 588 height 39
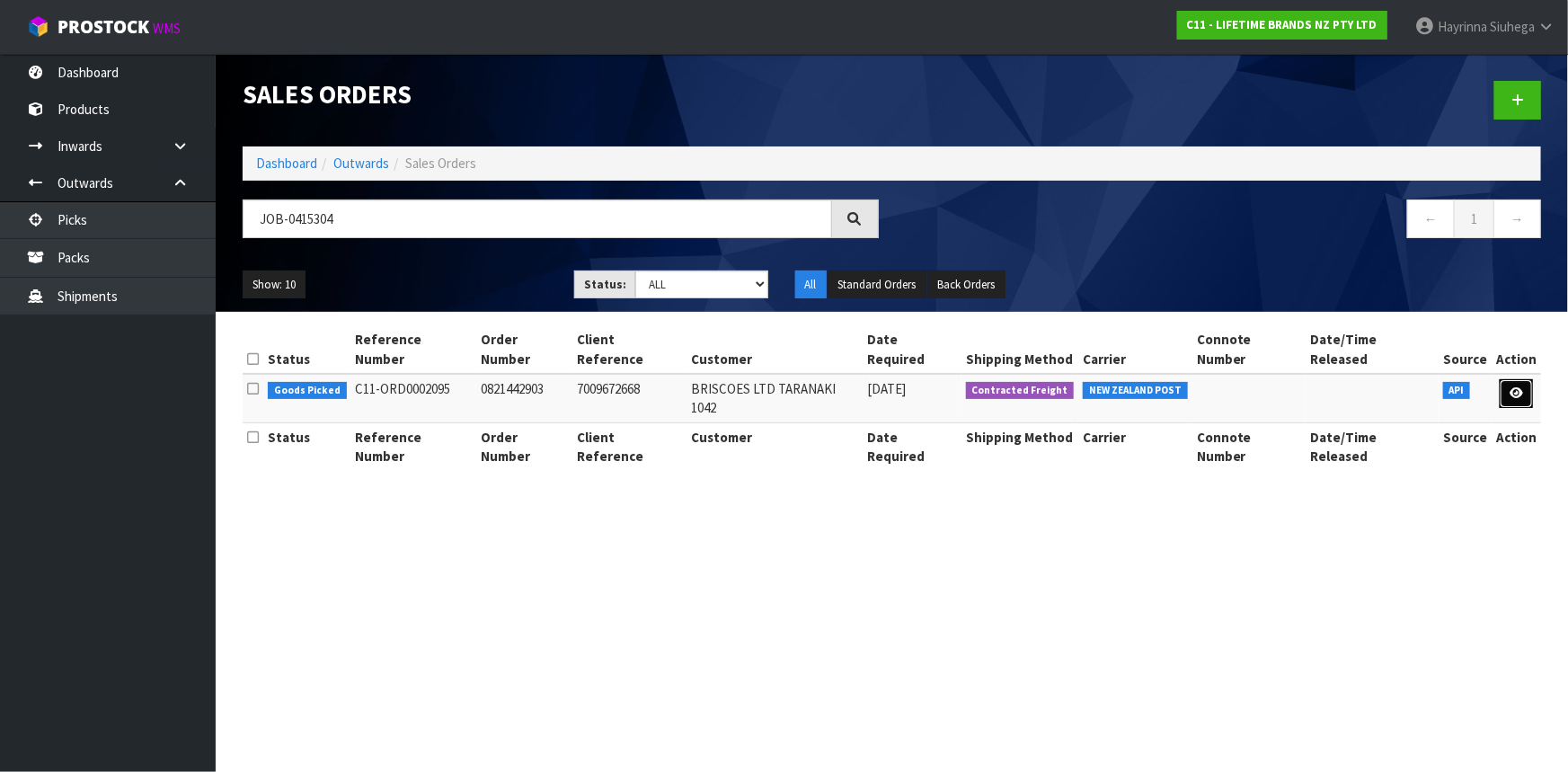
click at [1510, 379] on link at bounding box center [1516, 394] width 33 height 29
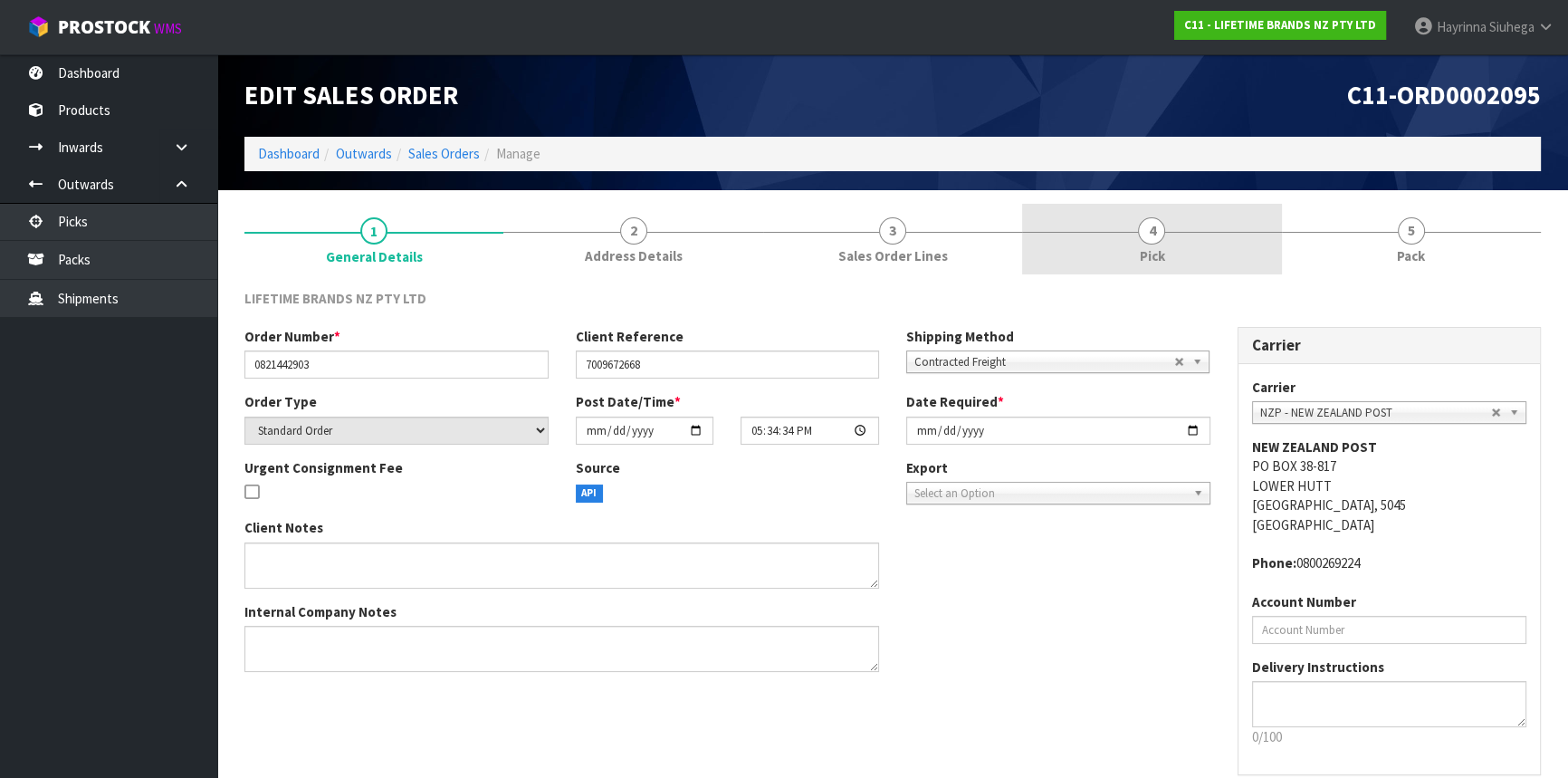
click at [1195, 266] on link "4 Pick" at bounding box center [1152, 239] width 259 height 72
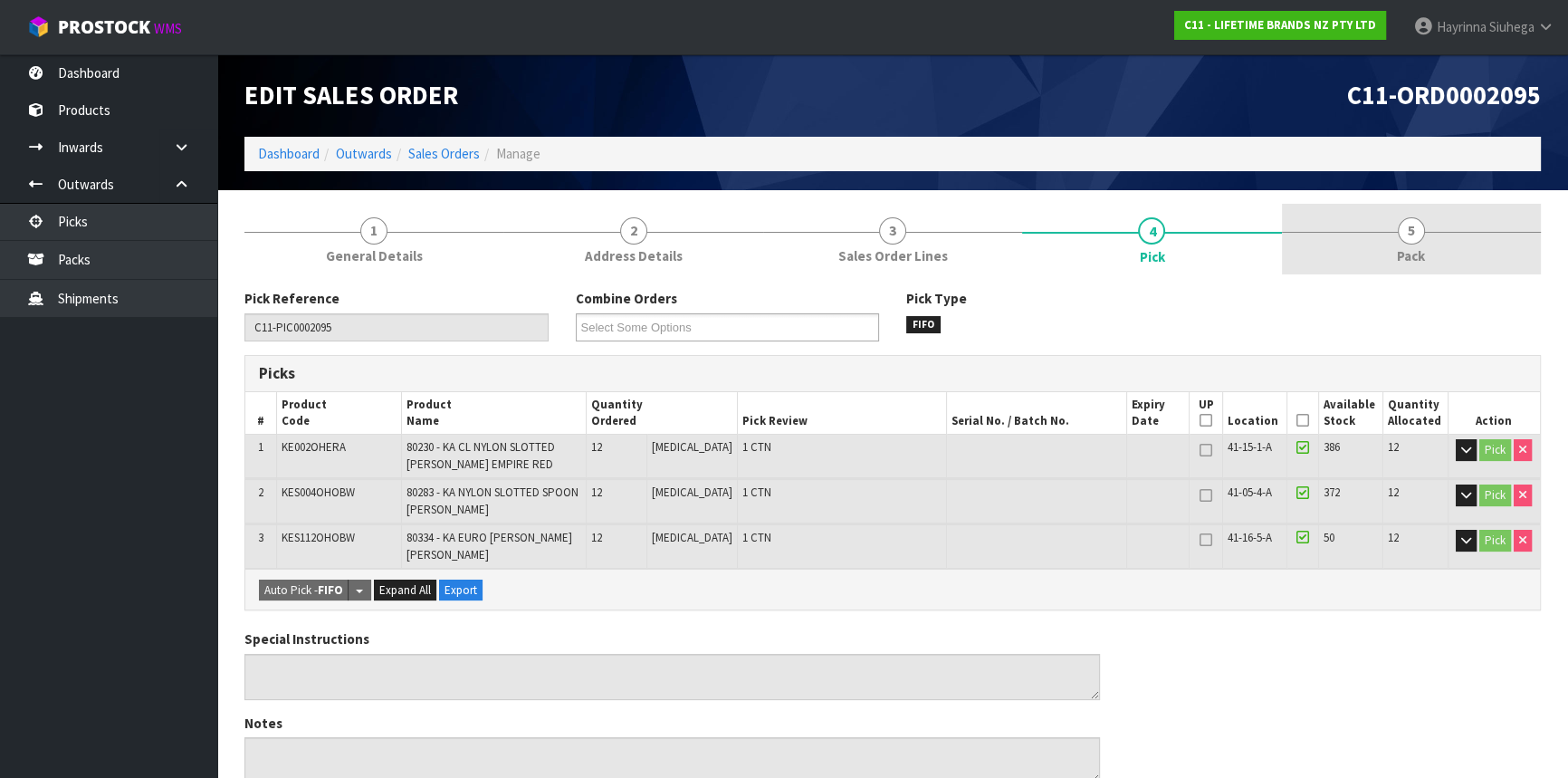
click at [1410, 260] on span "Pack" at bounding box center [1411, 256] width 28 height 19
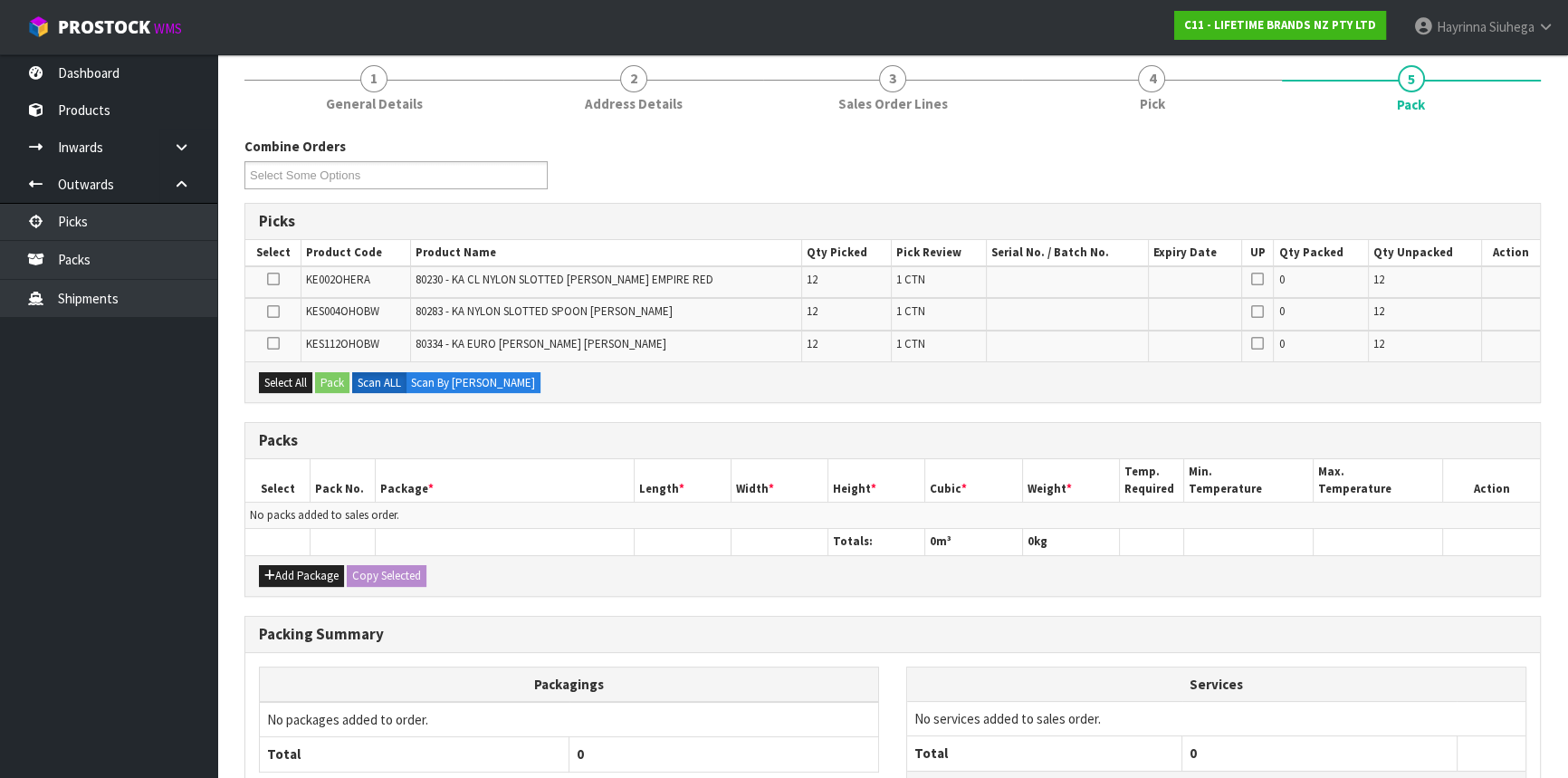
scroll to position [302, 0]
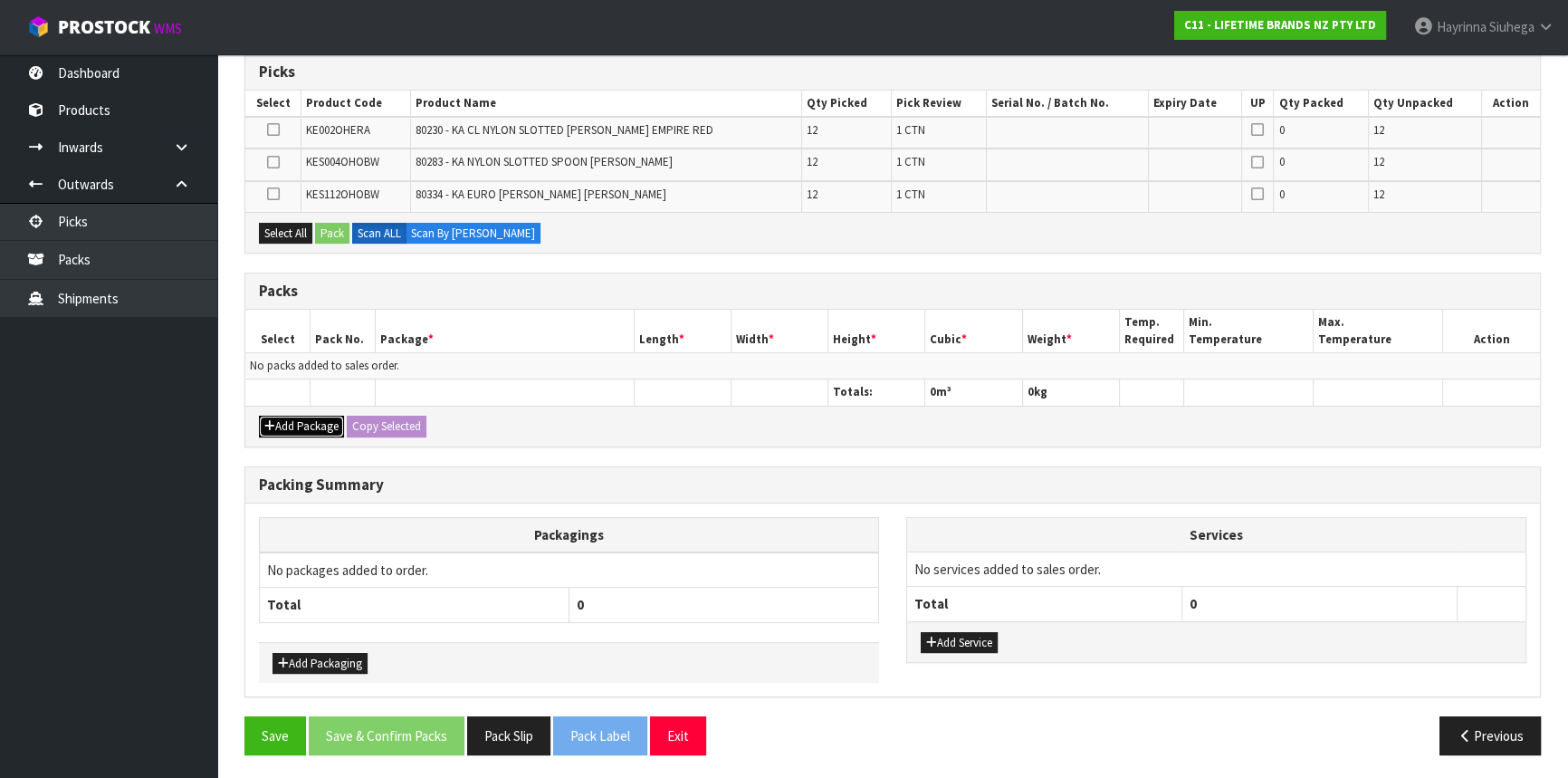
click at [298, 422] on button "Add Package" at bounding box center [302, 426] width 85 height 22
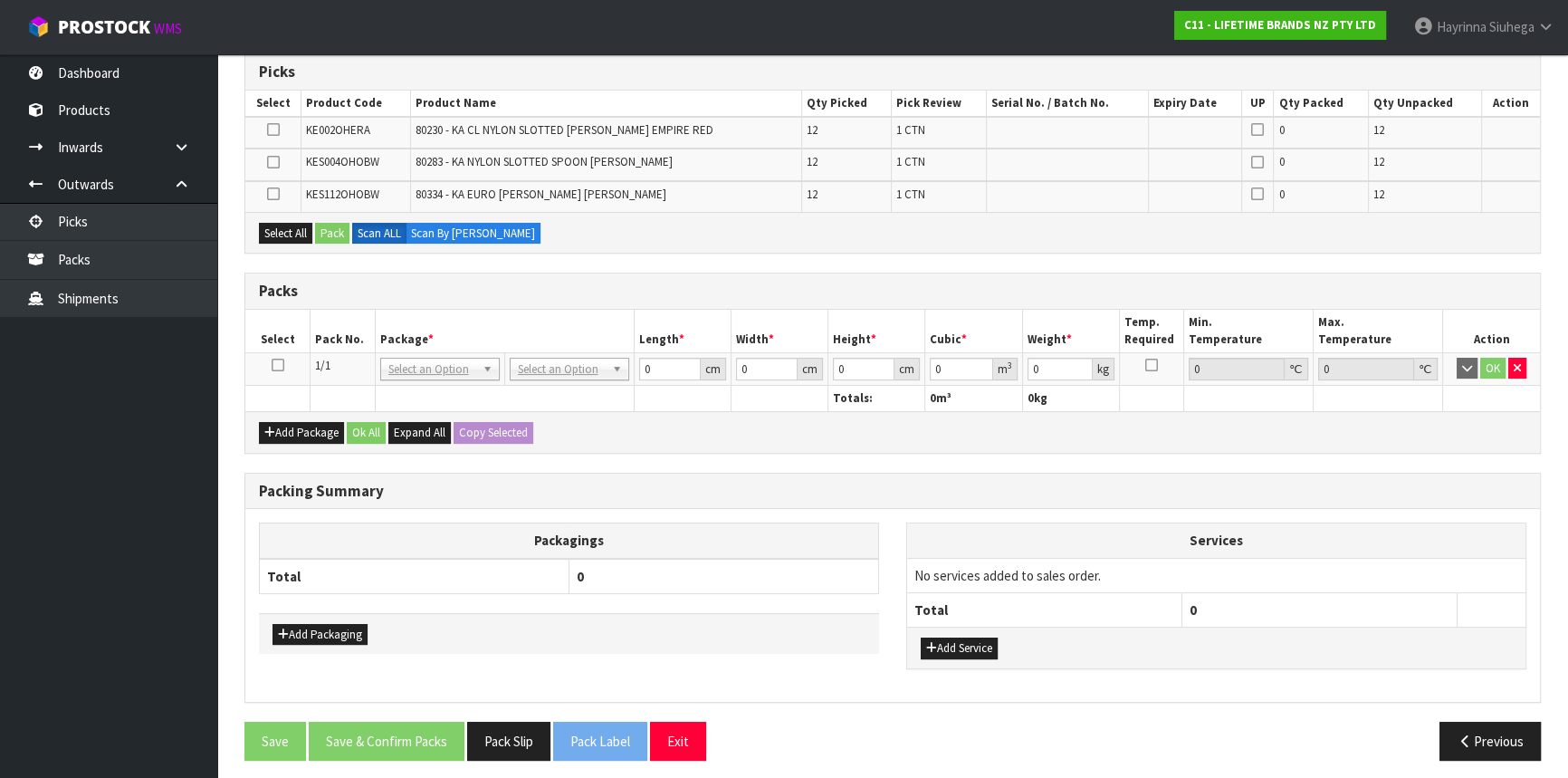
click at [282, 365] on icon at bounding box center [277, 365] width 12 height 1
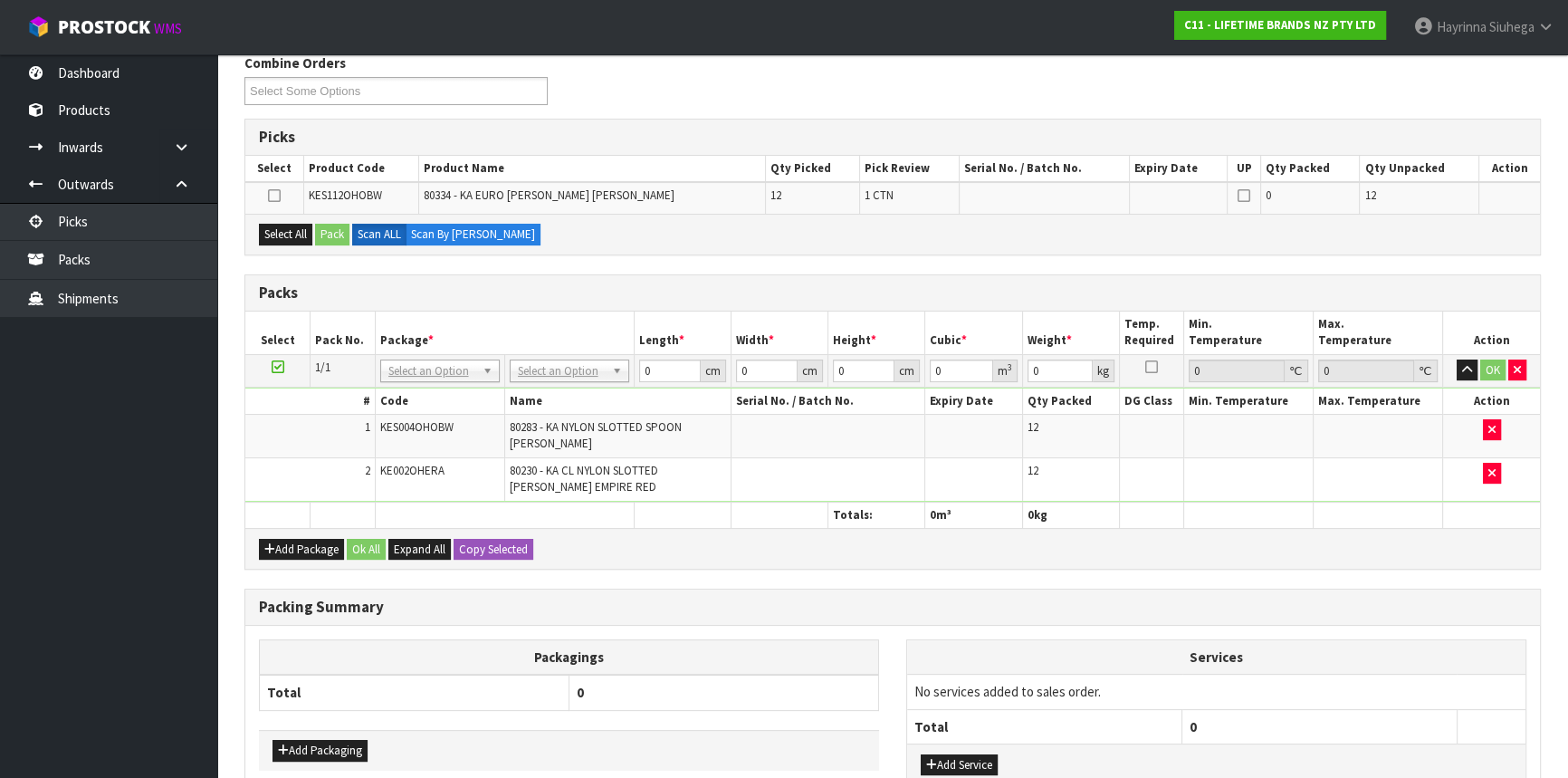
scroll to position [0, 0]
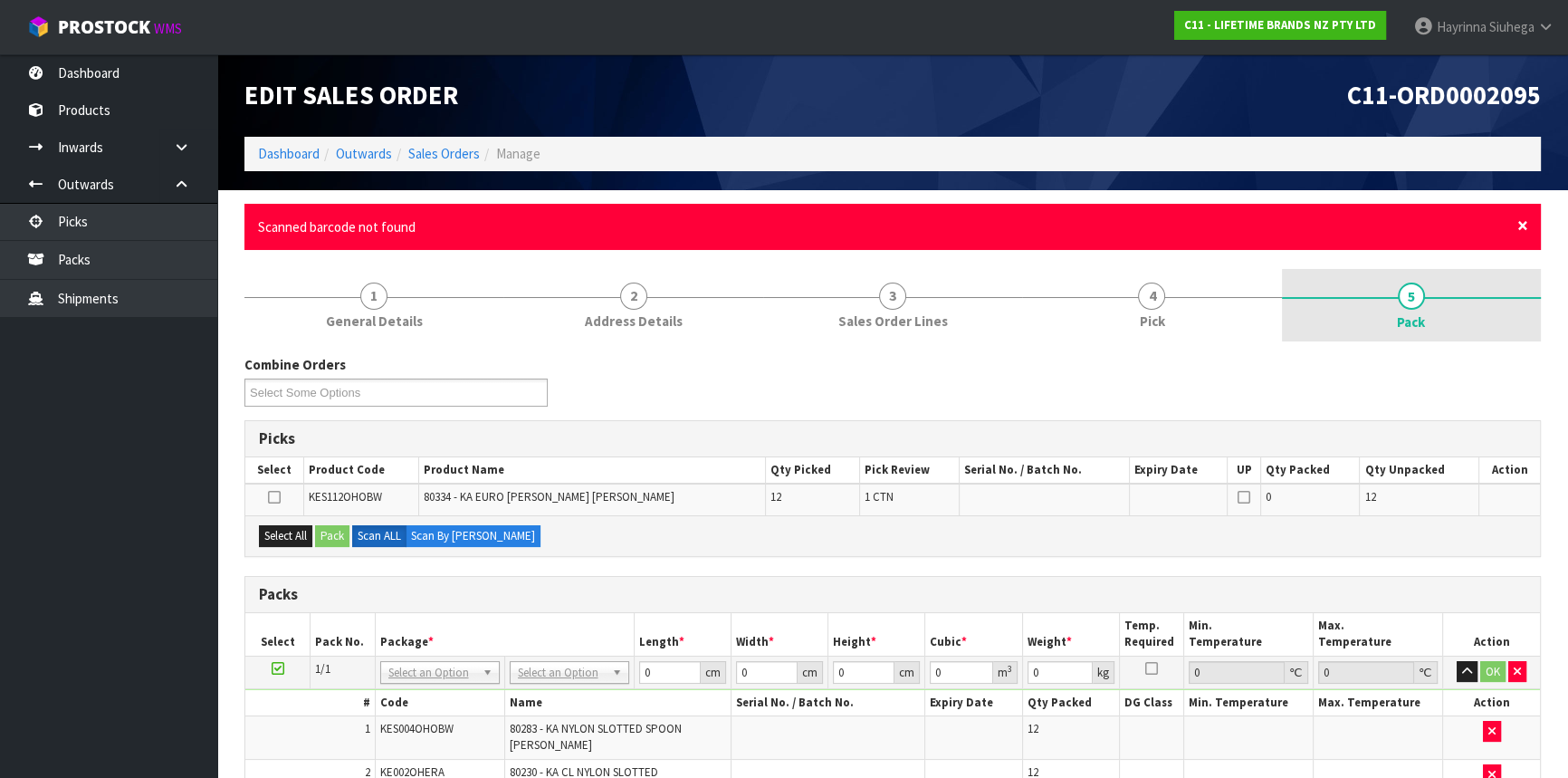
click at [1524, 225] on span "×" at bounding box center [1522, 225] width 10 height 26
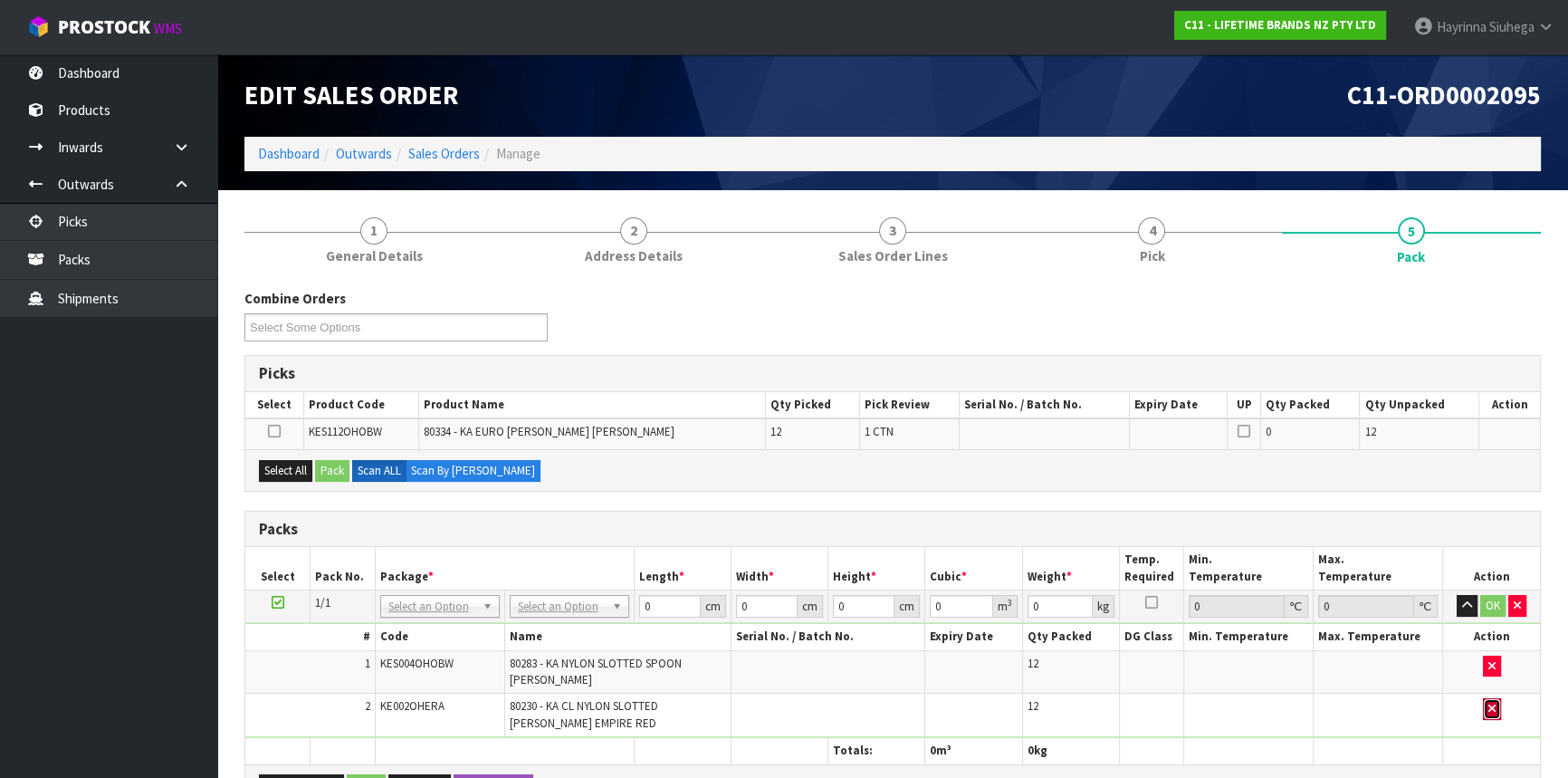
click at [1497, 706] on button "button" at bounding box center [1491, 709] width 18 height 22
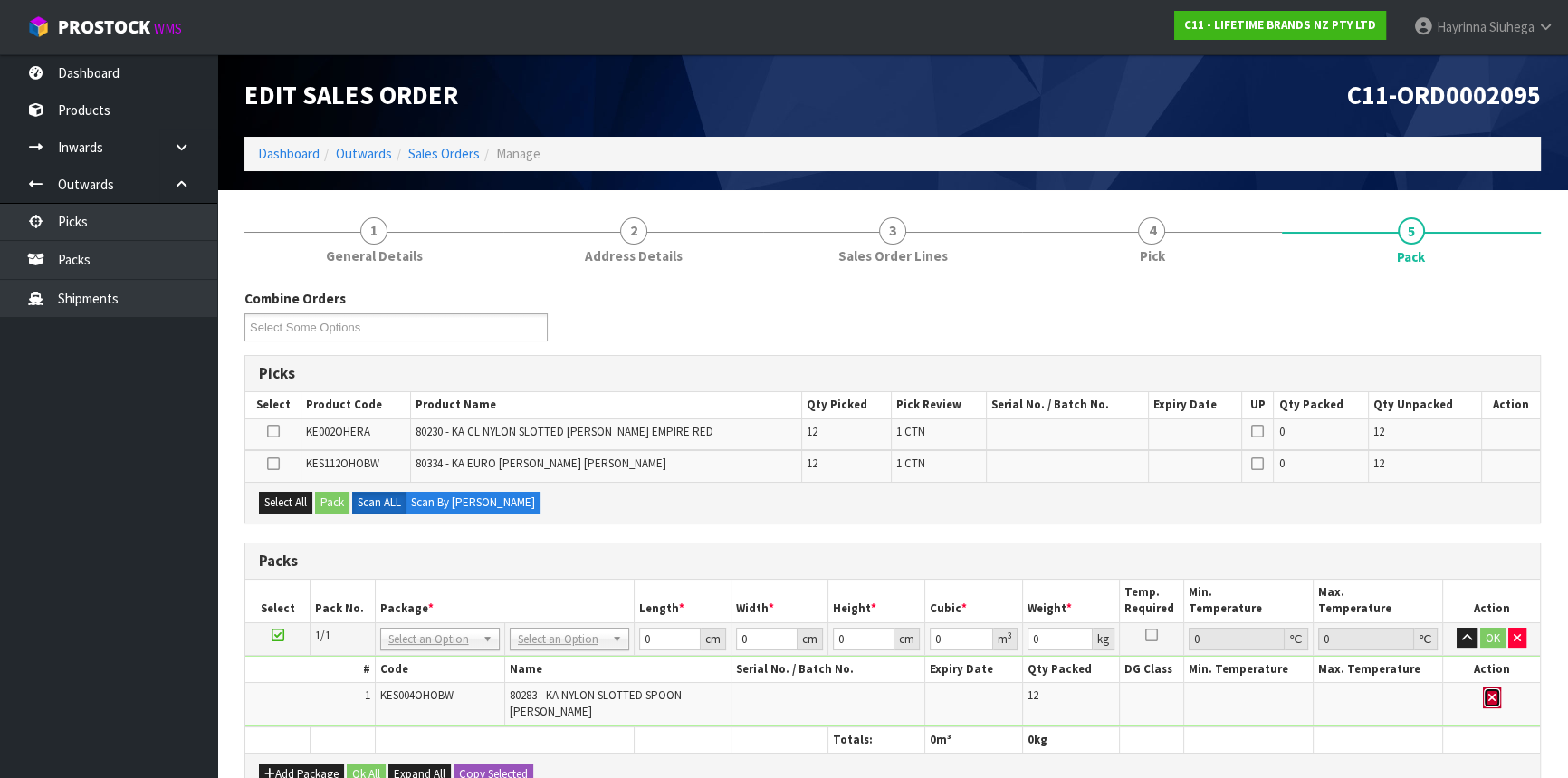
click at [1489, 687] on button "button" at bounding box center [1491, 698] width 18 height 22
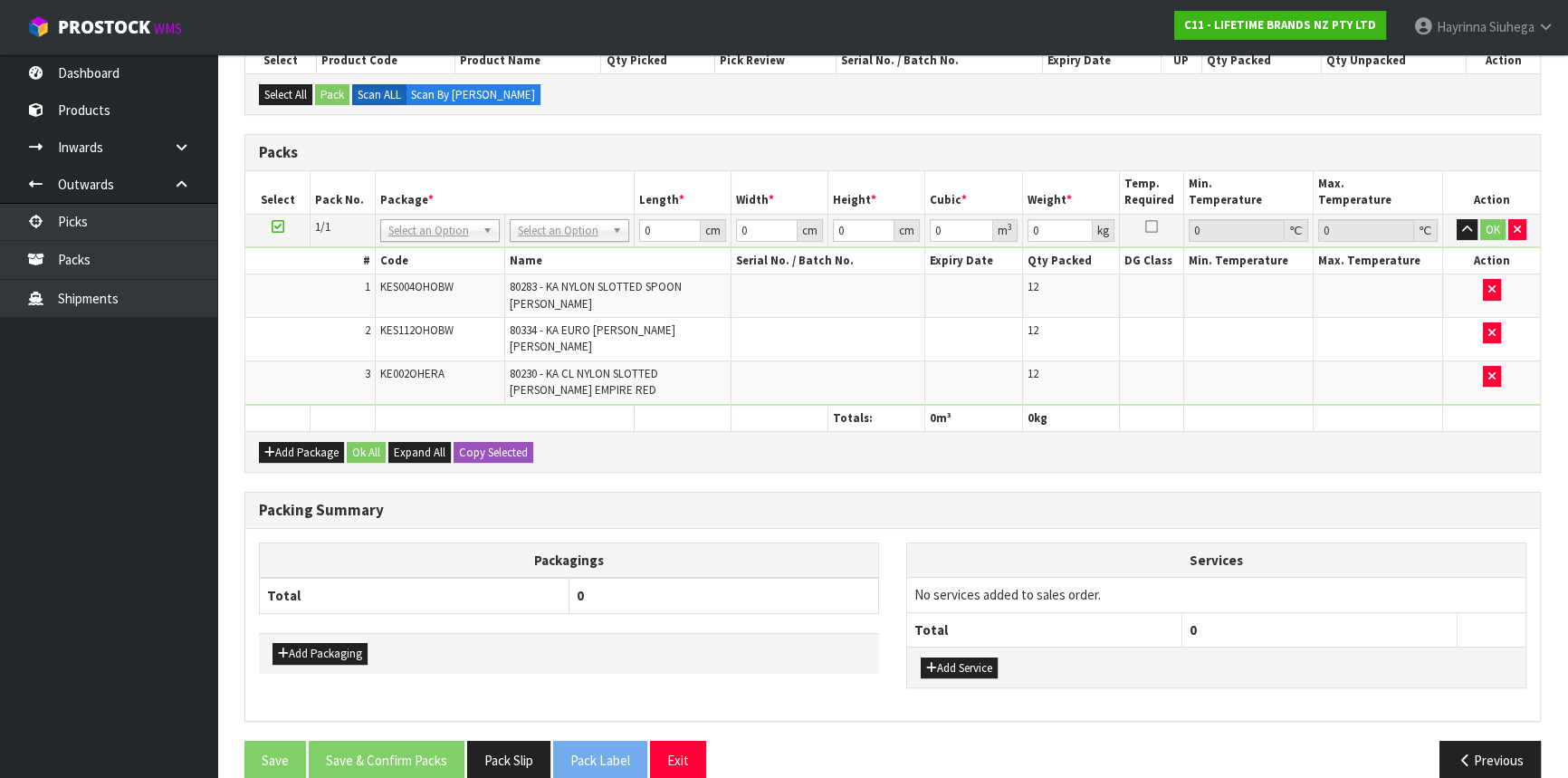
scroll to position [357, 0]
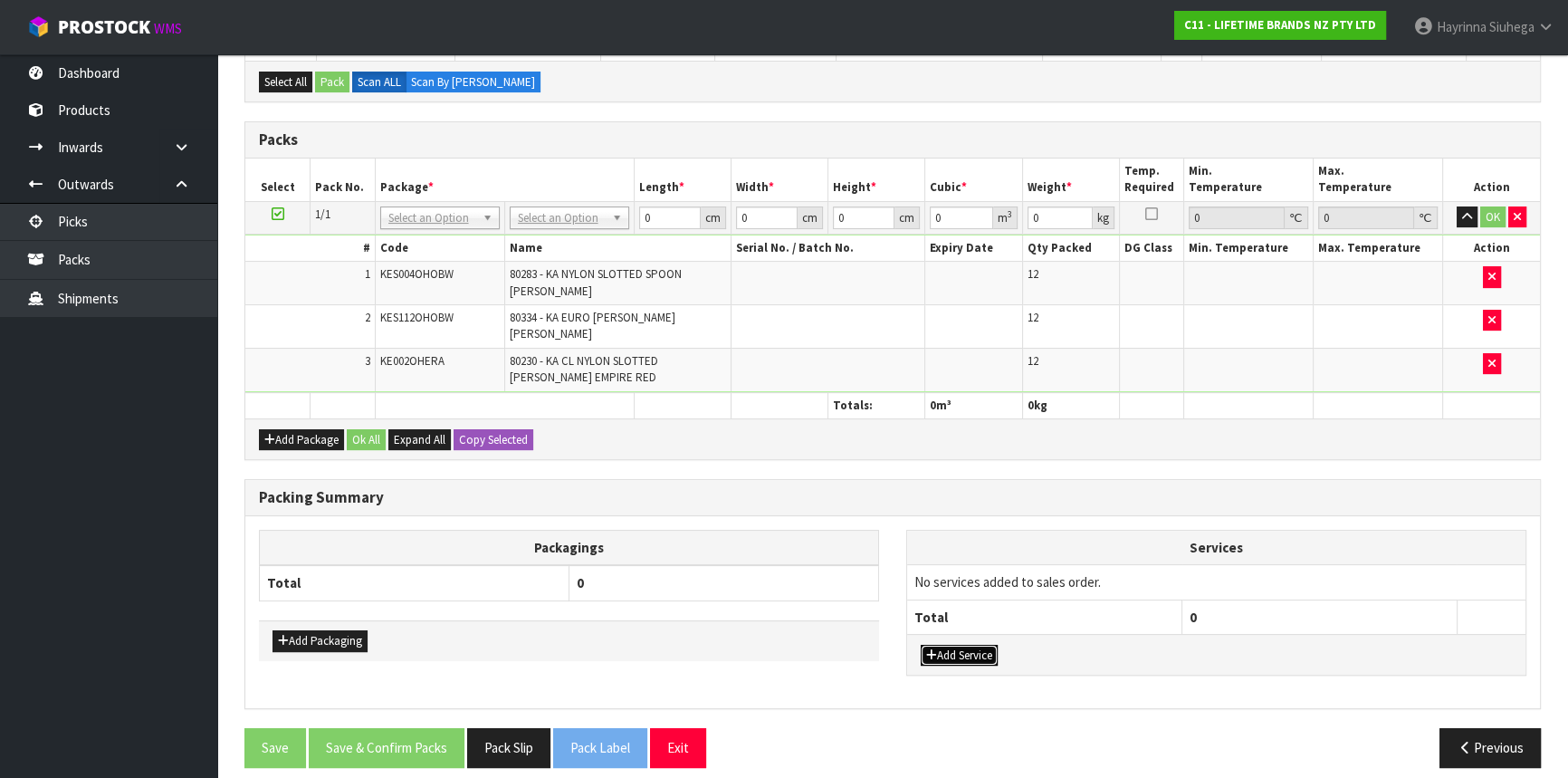
click at [954, 645] on button "Add Service" at bounding box center [959, 655] width 77 height 22
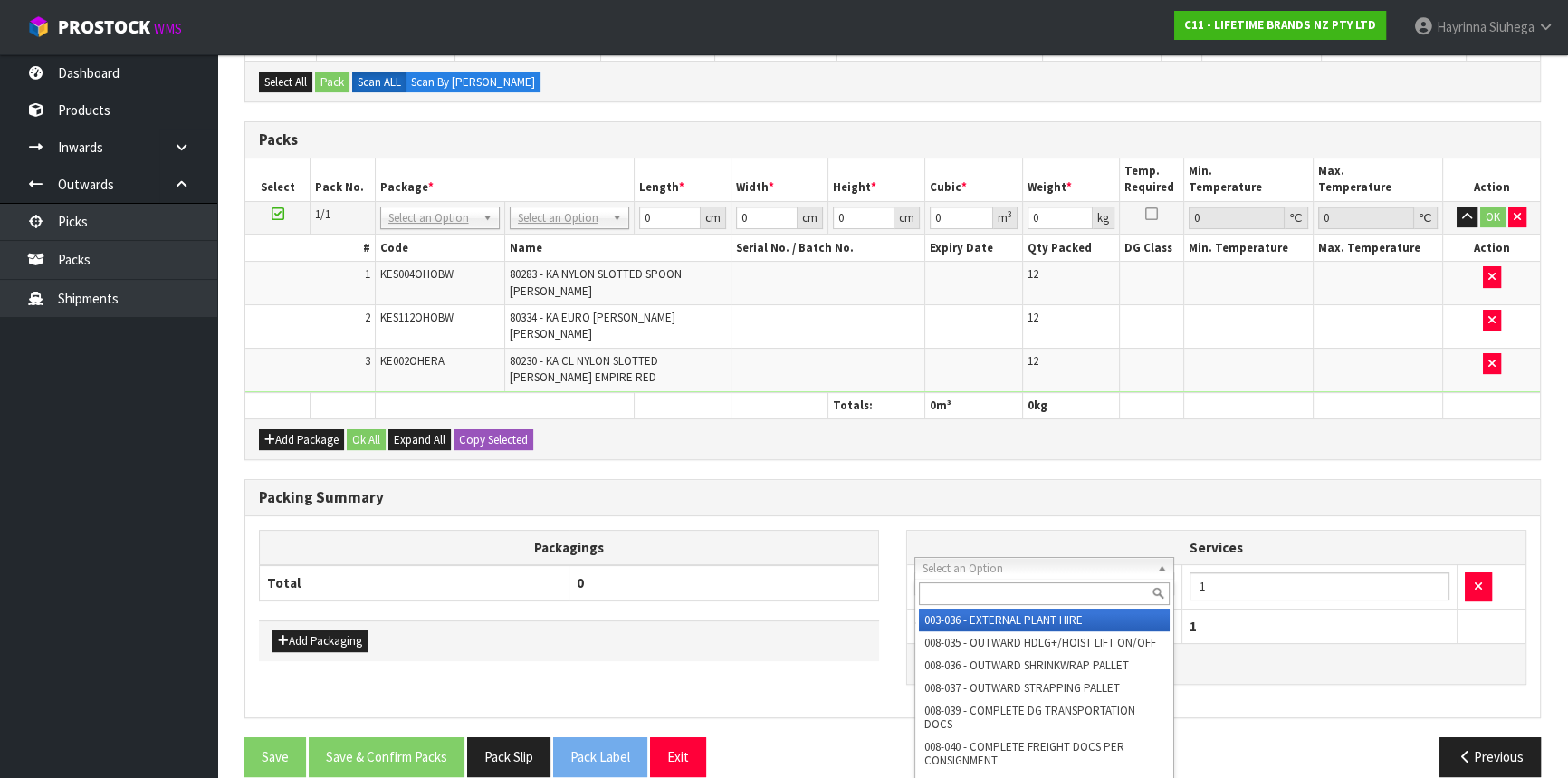
click at [974, 594] on input "text" at bounding box center [1044, 593] width 251 height 23
click at [1474, 580] on icon "button" at bounding box center [1478, 586] width 8 height 11
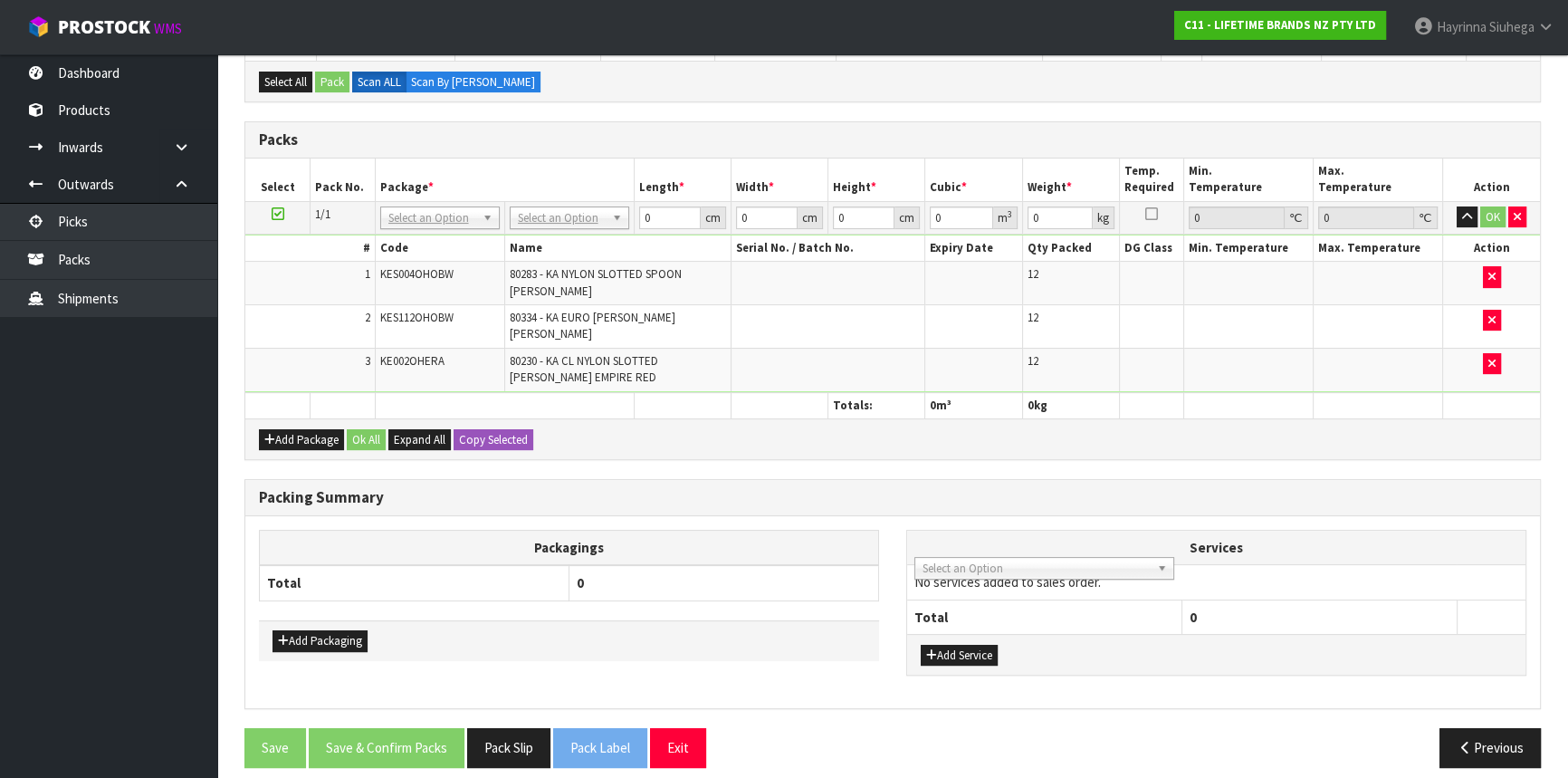
click at [780, 366] on td at bounding box center [828, 368] width 195 height 43
click at [1012, 570] on span "Select an Option" at bounding box center [1036, 568] width 227 height 22
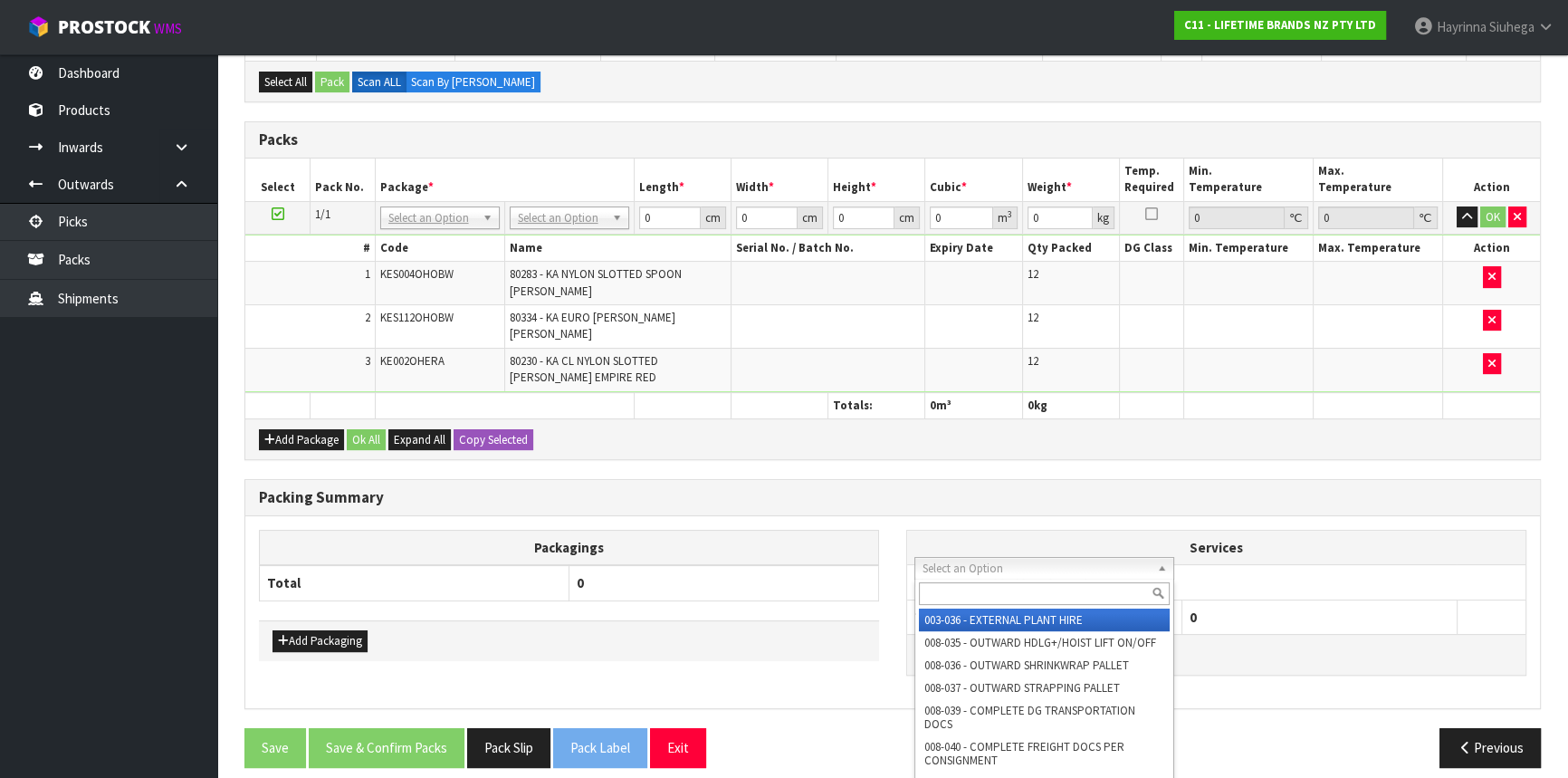
click at [995, 590] on input "text" at bounding box center [1044, 593] width 251 height 23
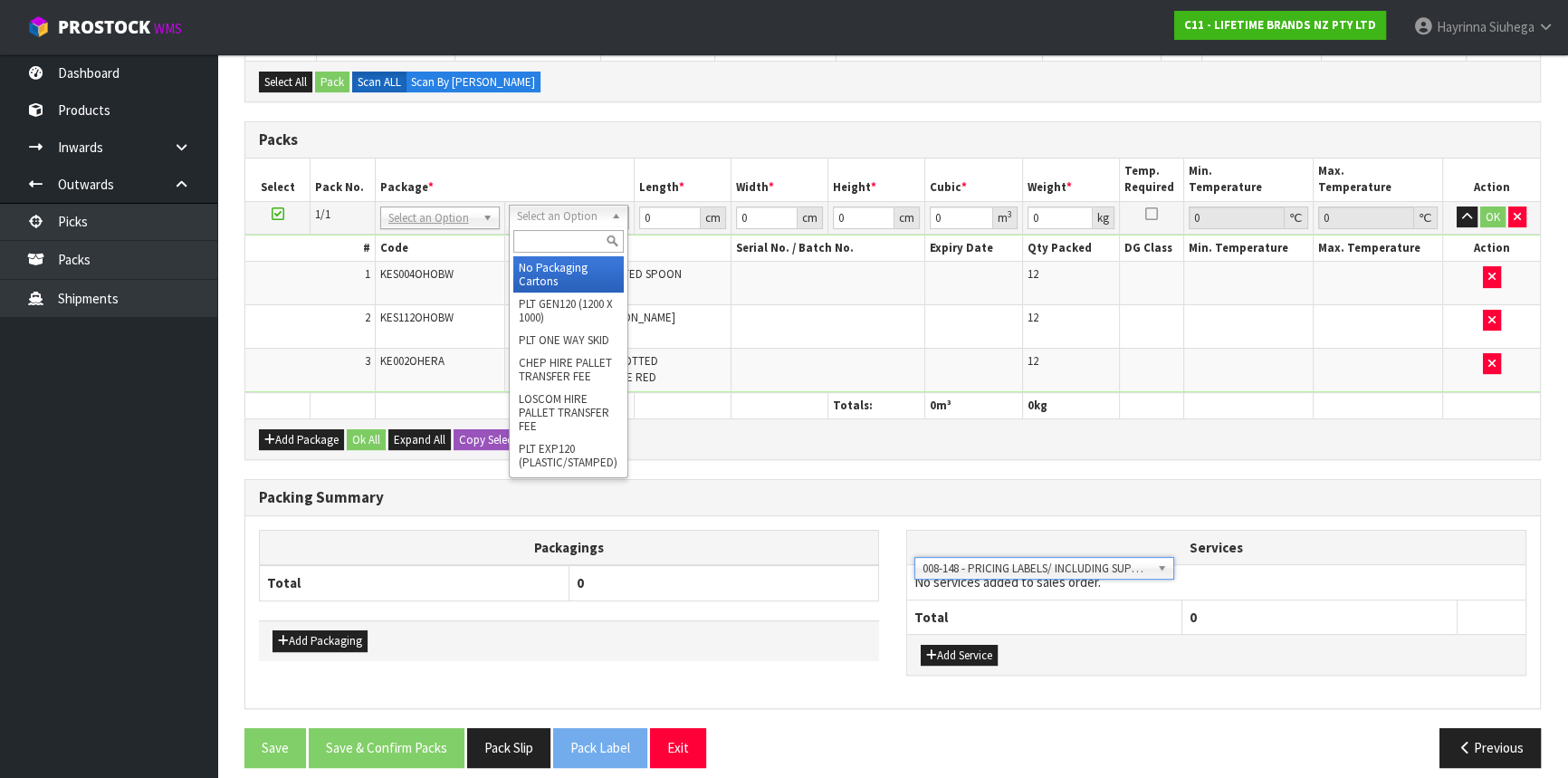
click at [565, 239] on input "text" at bounding box center [568, 241] width 111 height 23
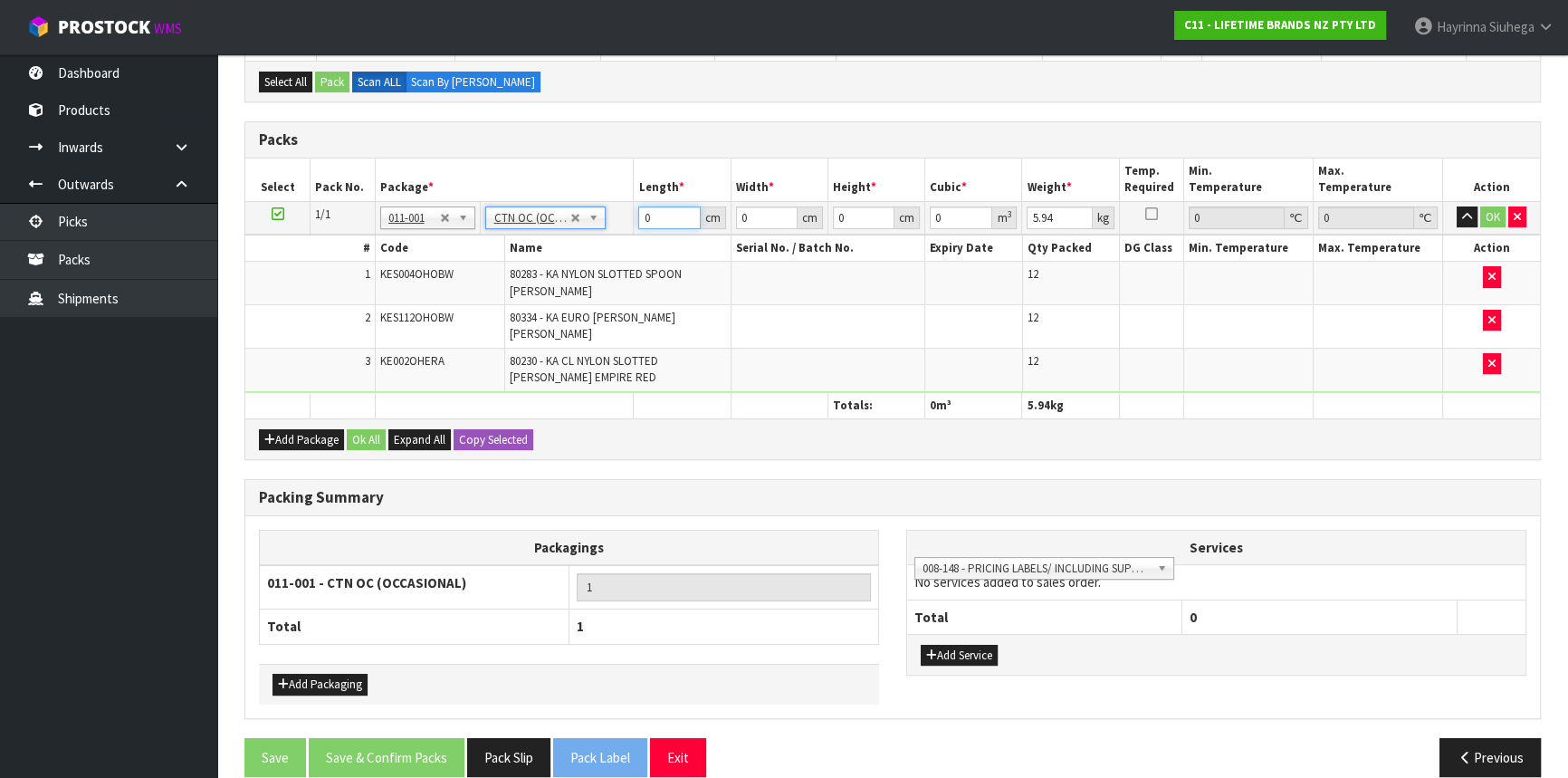
click at [646, 211] on input "0" at bounding box center [668, 218] width 62 height 23
click at [638, 217] on input "0" at bounding box center [668, 218] width 62 height 23
click button "OK" at bounding box center [1492, 217] width 26 height 22
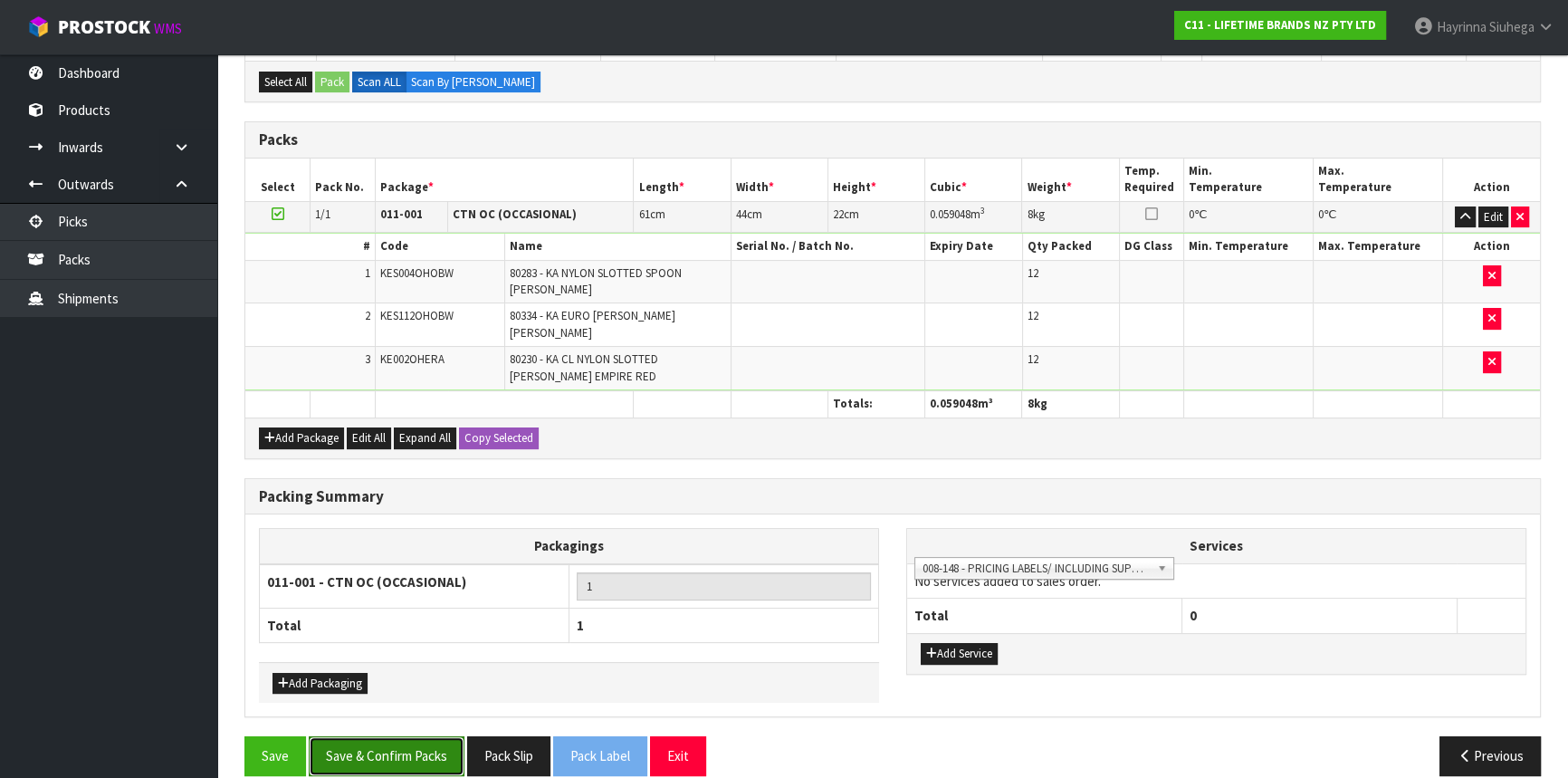
click at [414, 748] on button "Save & Confirm Packs" at bounding box center [386, 755] width 156 height 39
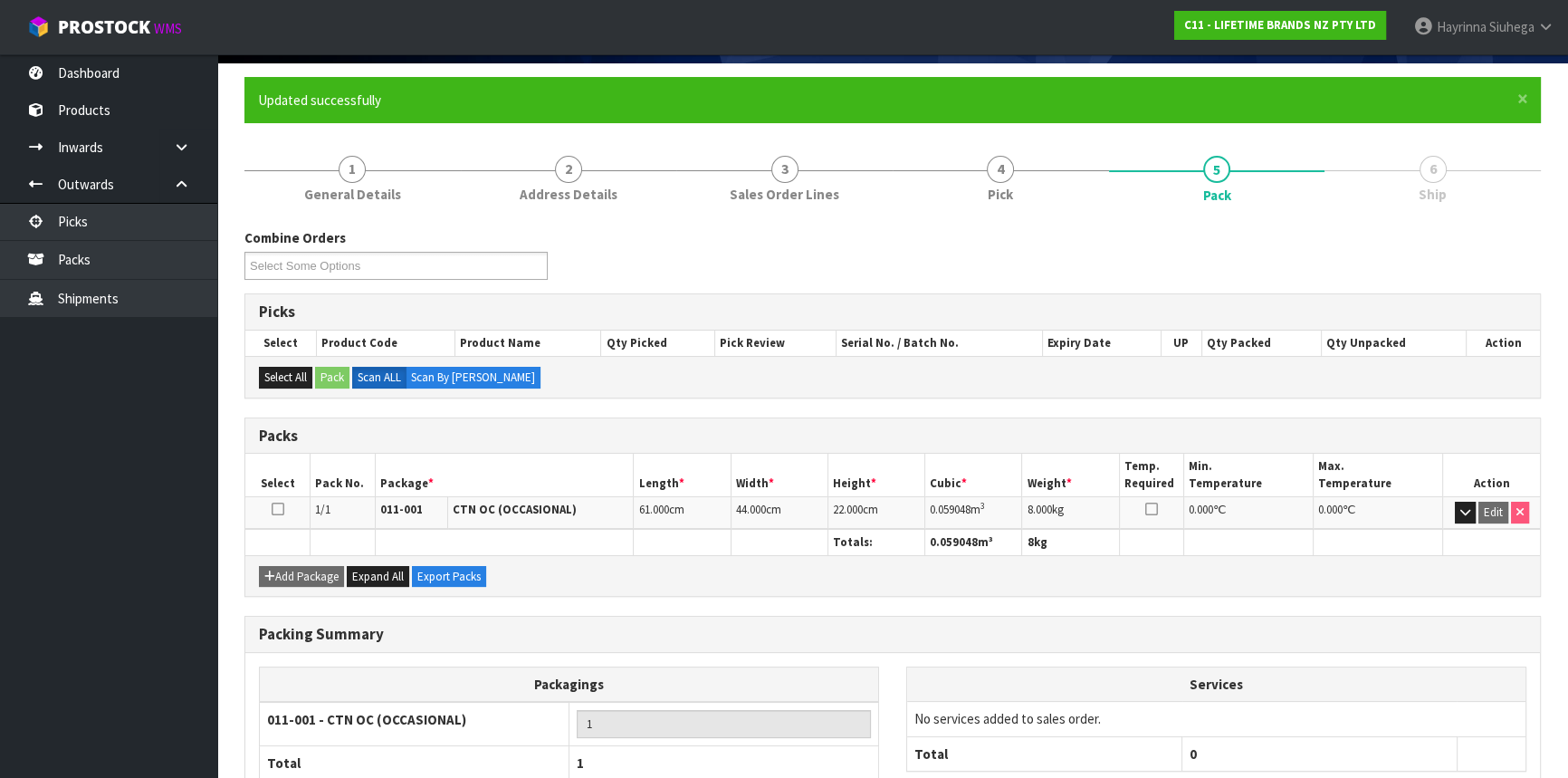
scroll to position [244, 0]
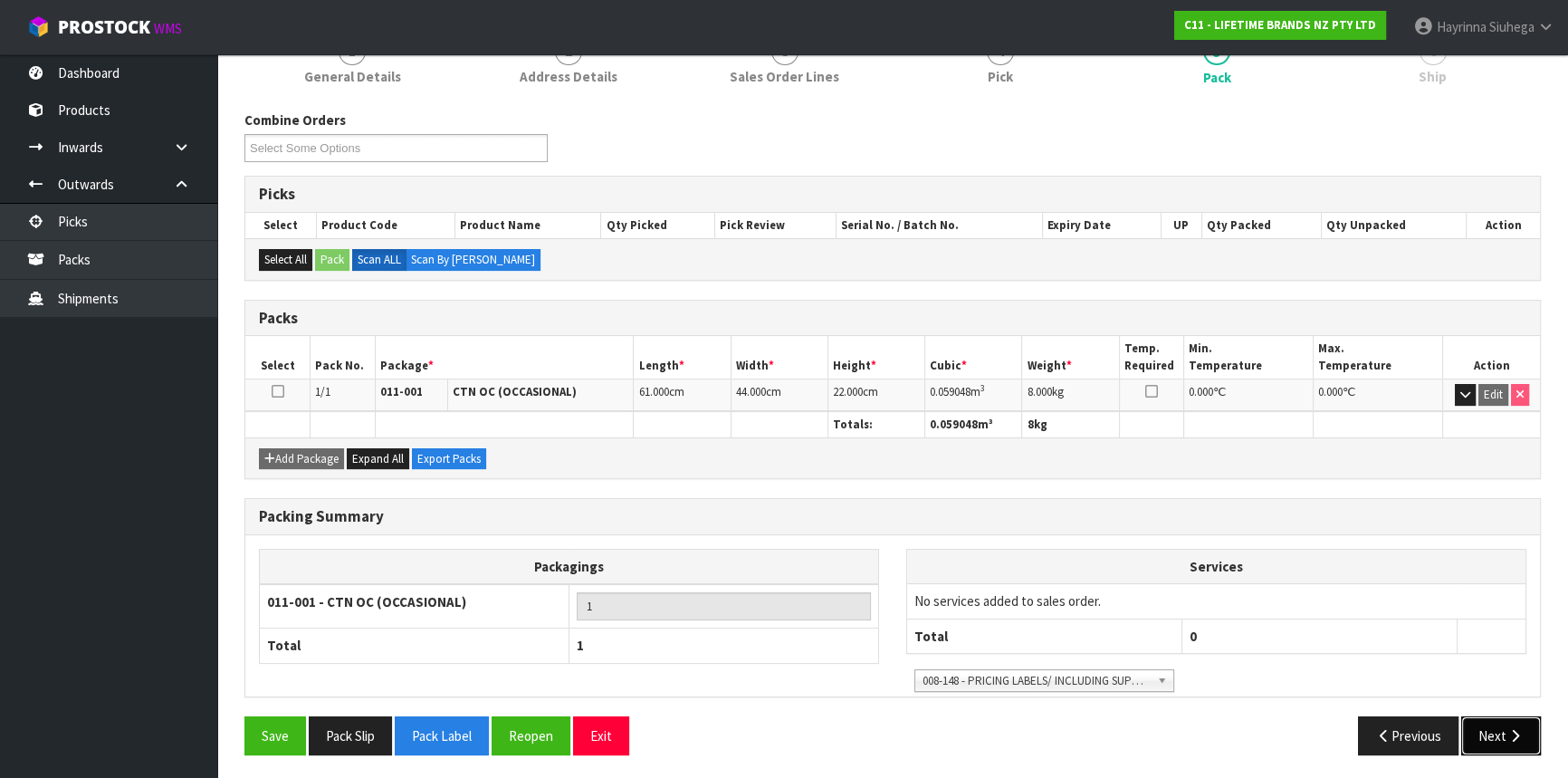
click at [1485, 734] on button "Next" at bounding box center [1501, 735] width 79 height 39
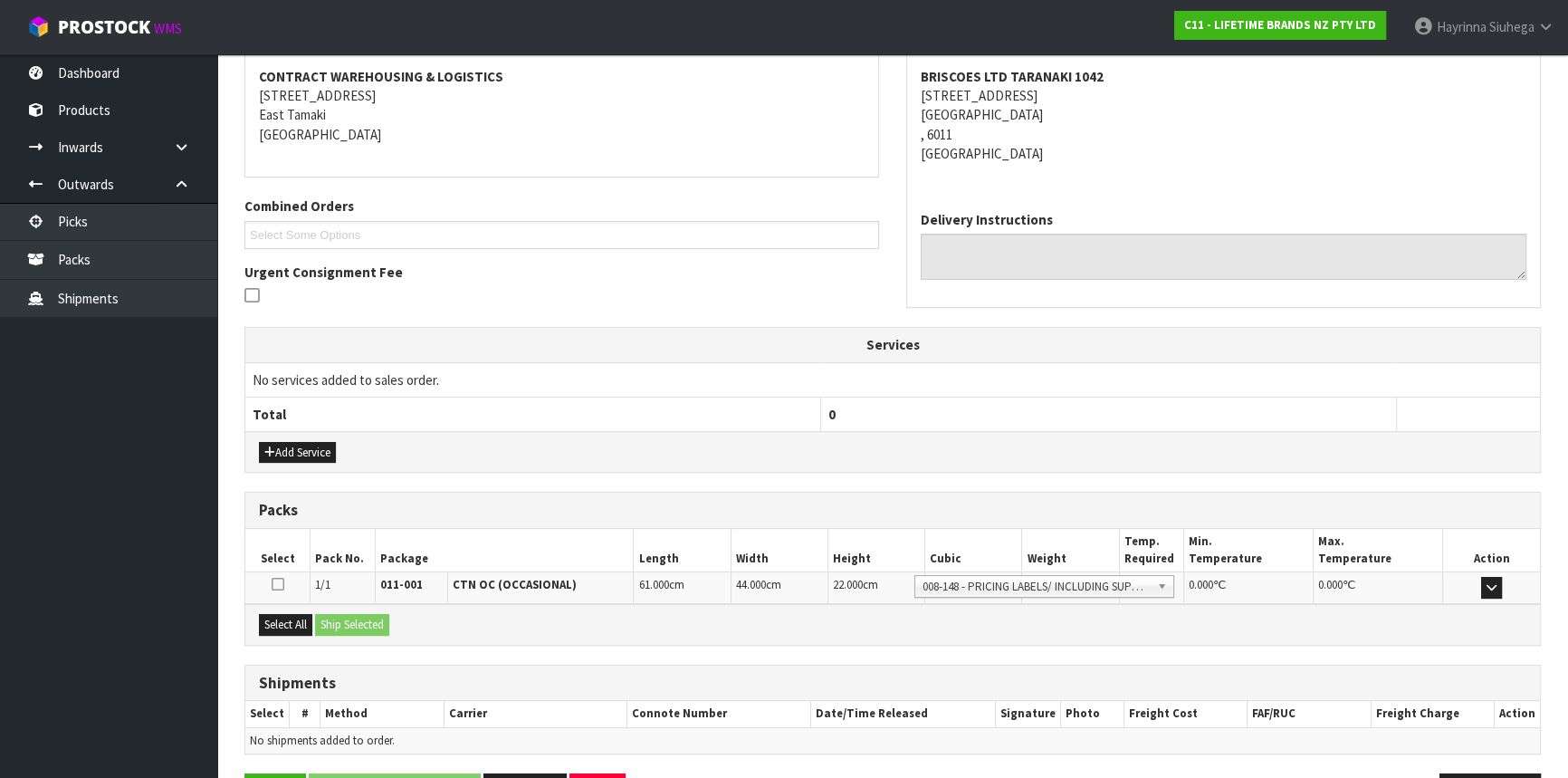
scroll to position [398, 0]
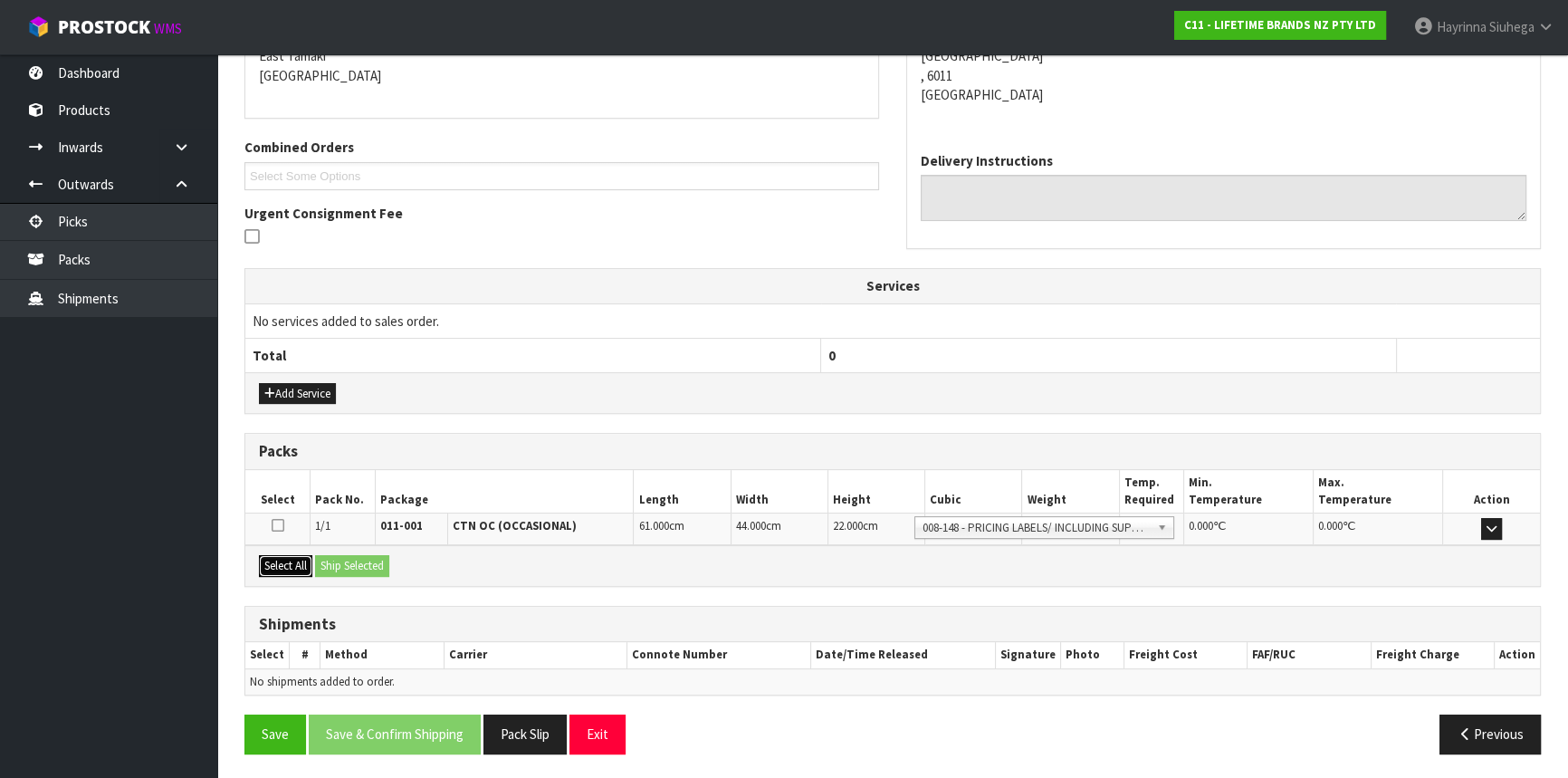
click at [299, 560] on button "Select All" at bounding box center [286, 565] width 53 height 22
click at [362, 564] on button "Ship Selected" at bounding box center [352, 565] width 74 height 22
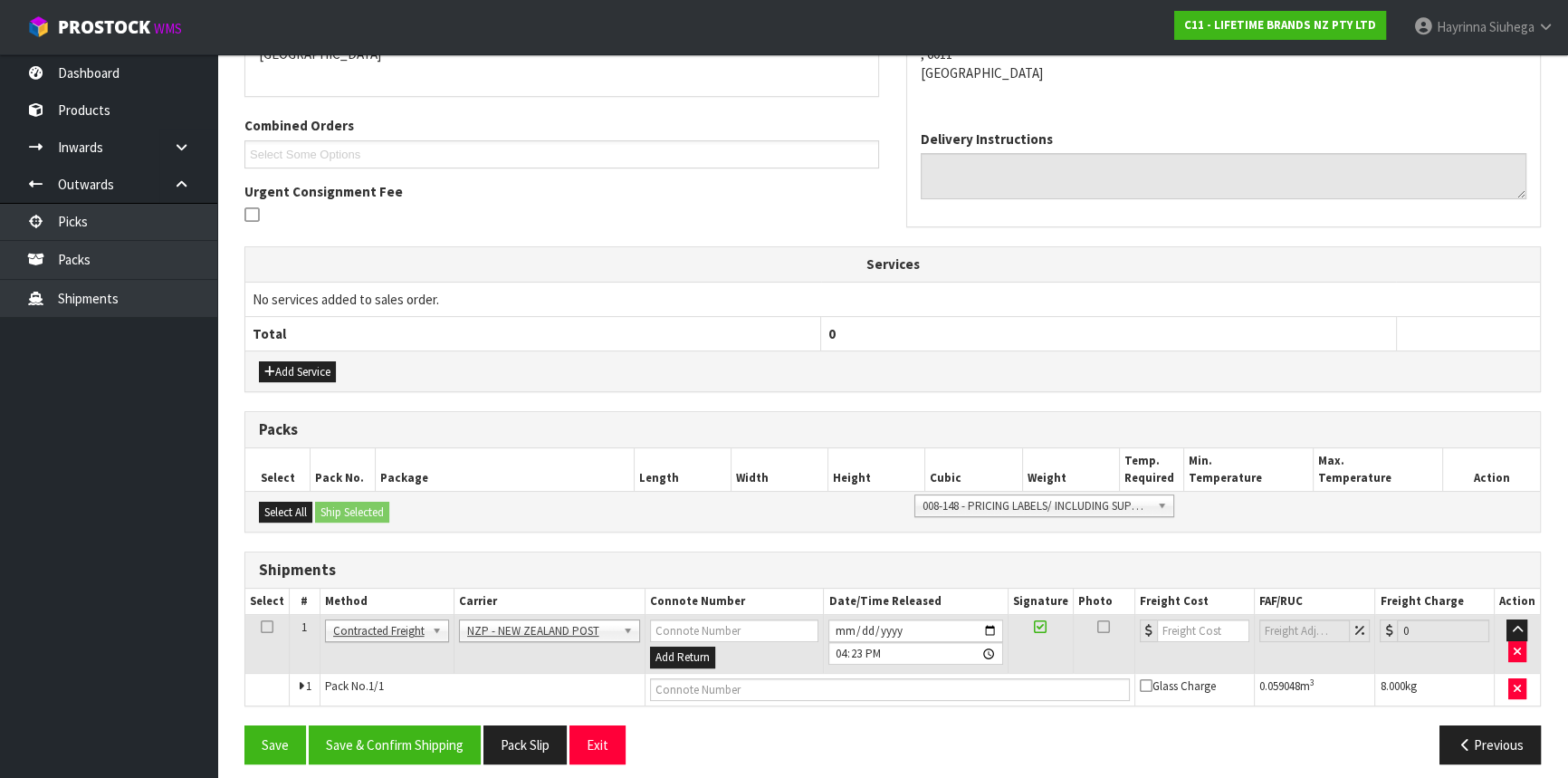
scroll to position [429, 0]
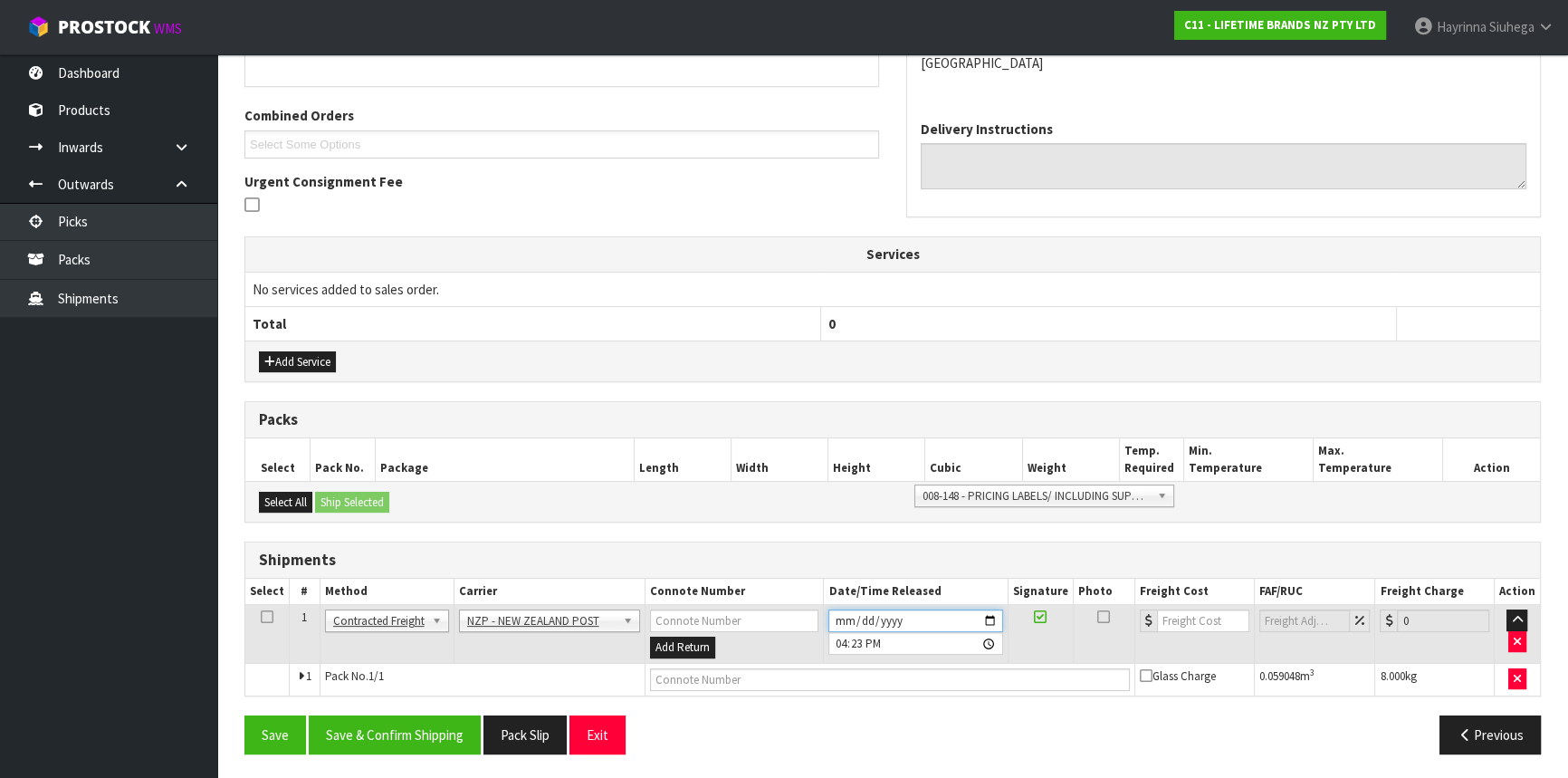
click at [837, 613] on input "2025-10-07" at bounding box center [915, 621] width 174 height 23
click at [399, 741] on button "Save & Confirm Shipping" at bounding box center [395, 734] width 172 height 39
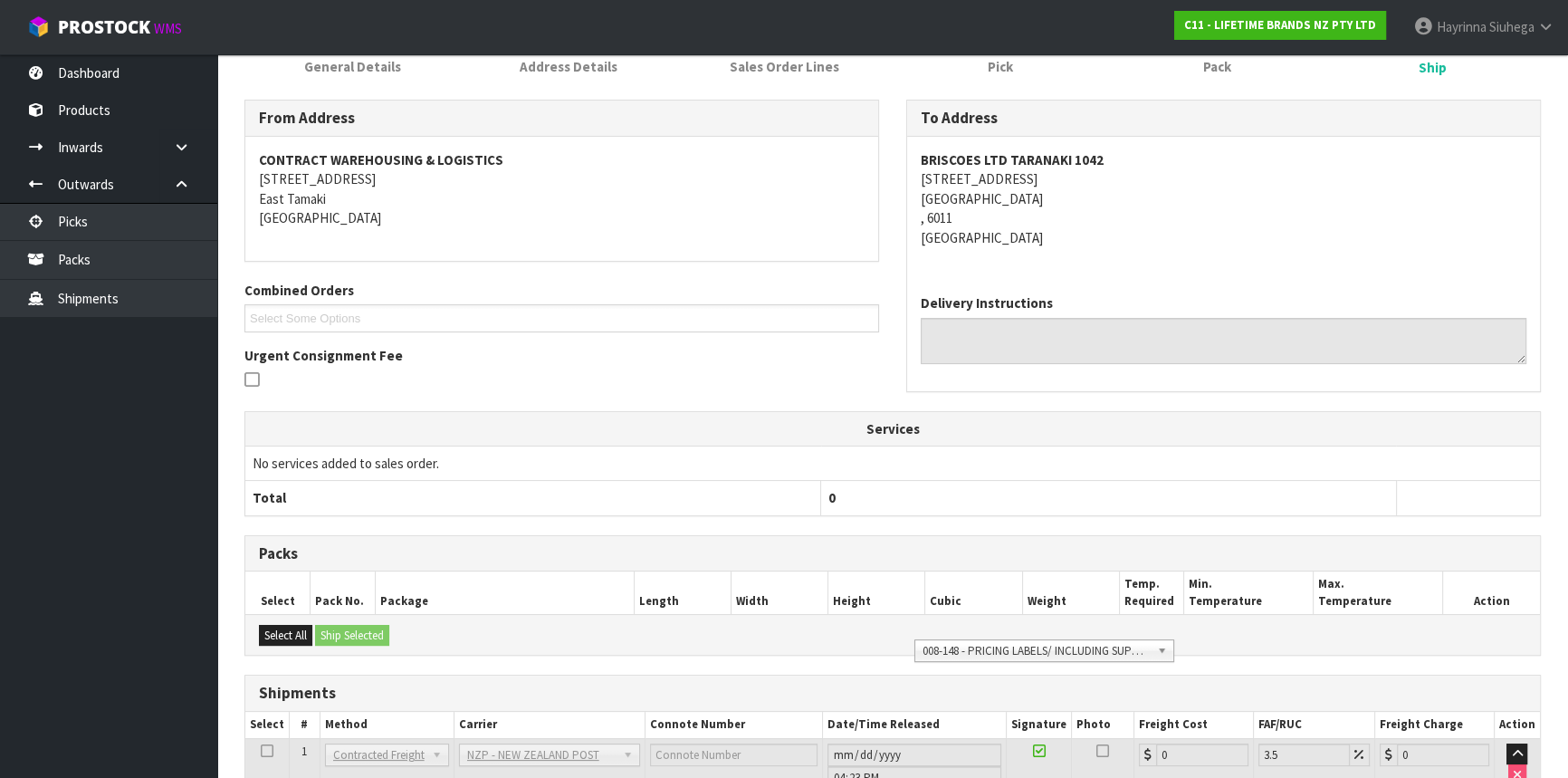
scroll to position [404, 0]
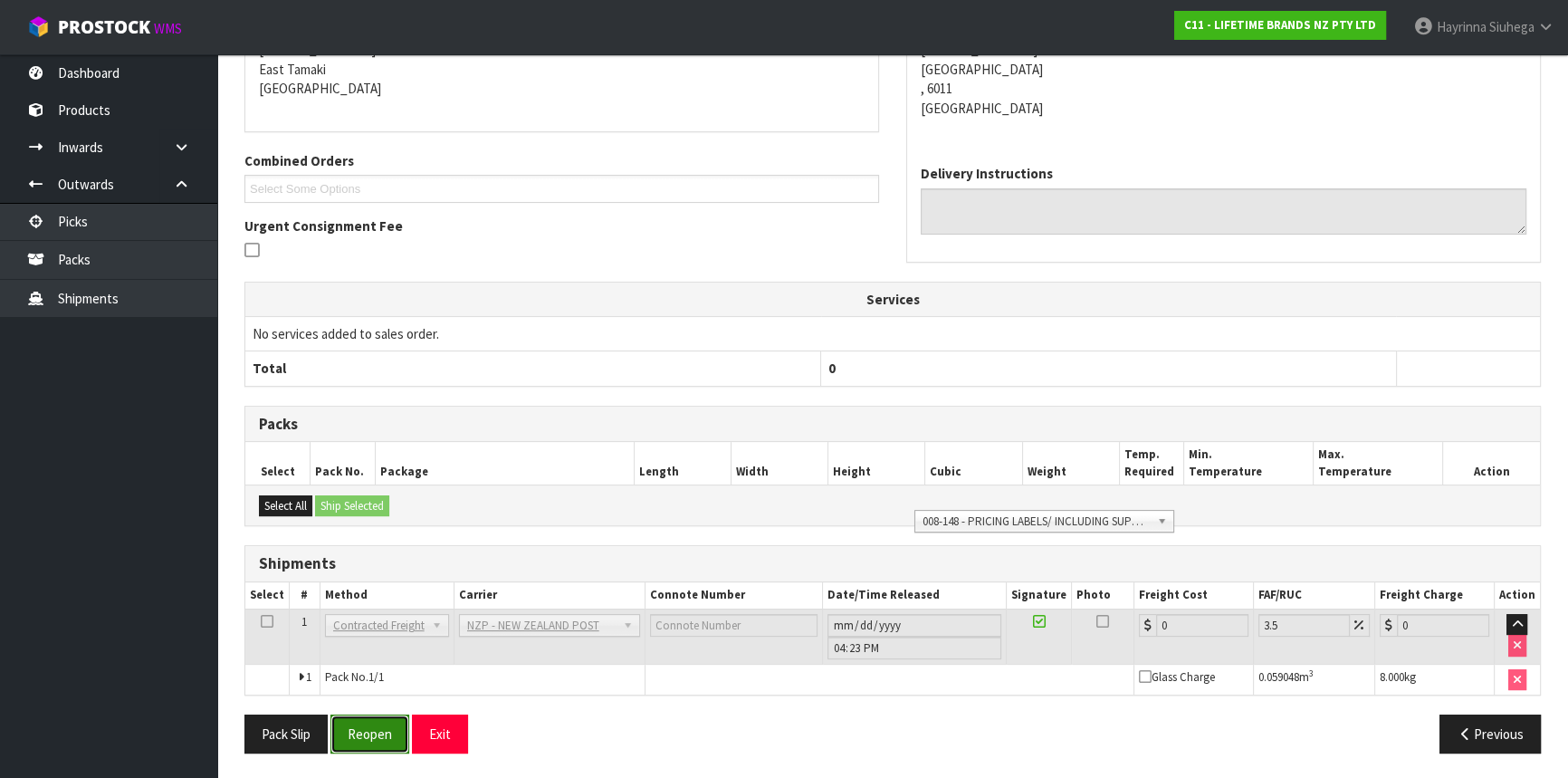
click at [365, 743] on button "Reopen" at bounding box center [369, 734] width 79 height 39
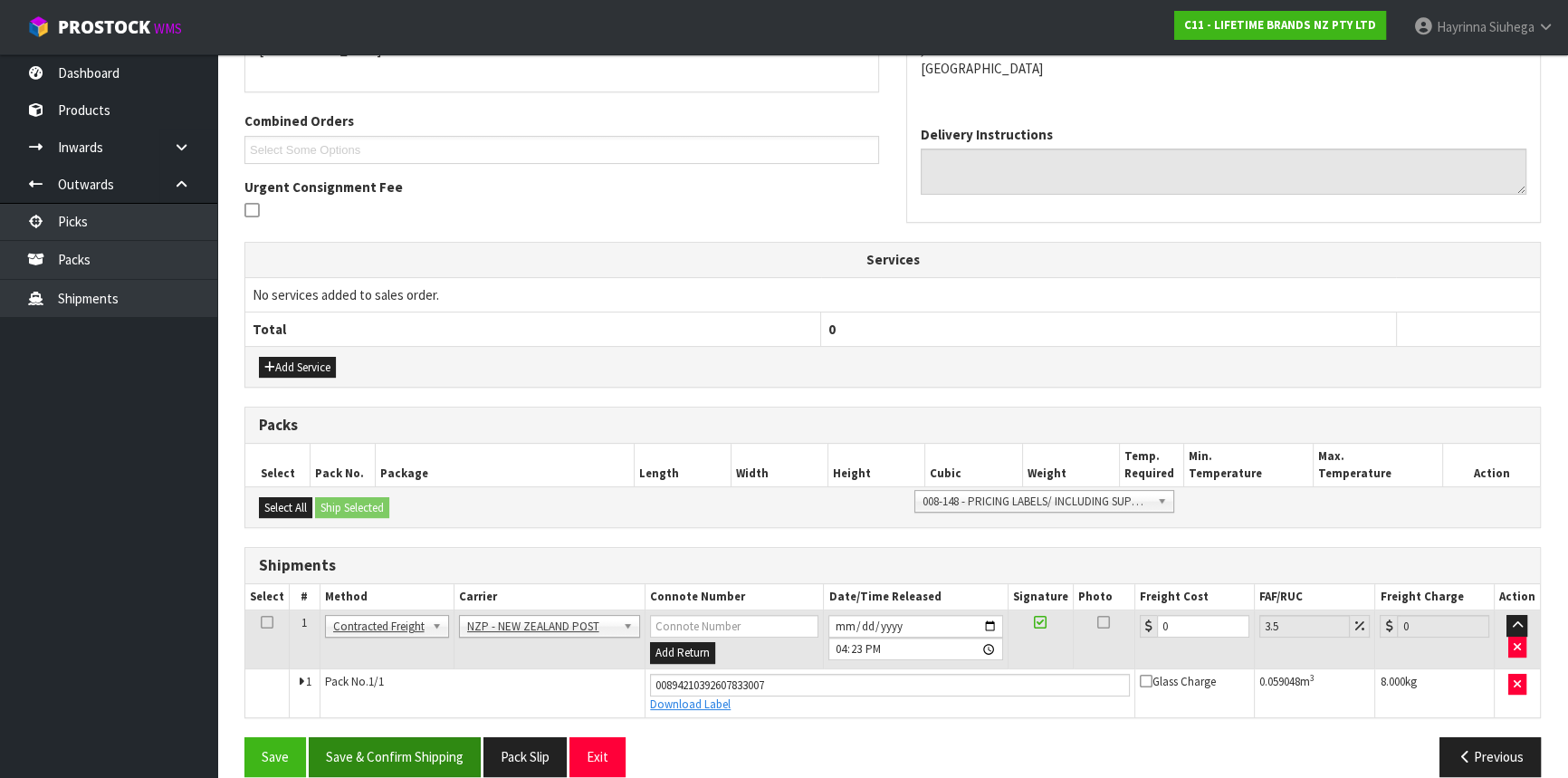
scroll to position [446, 0]
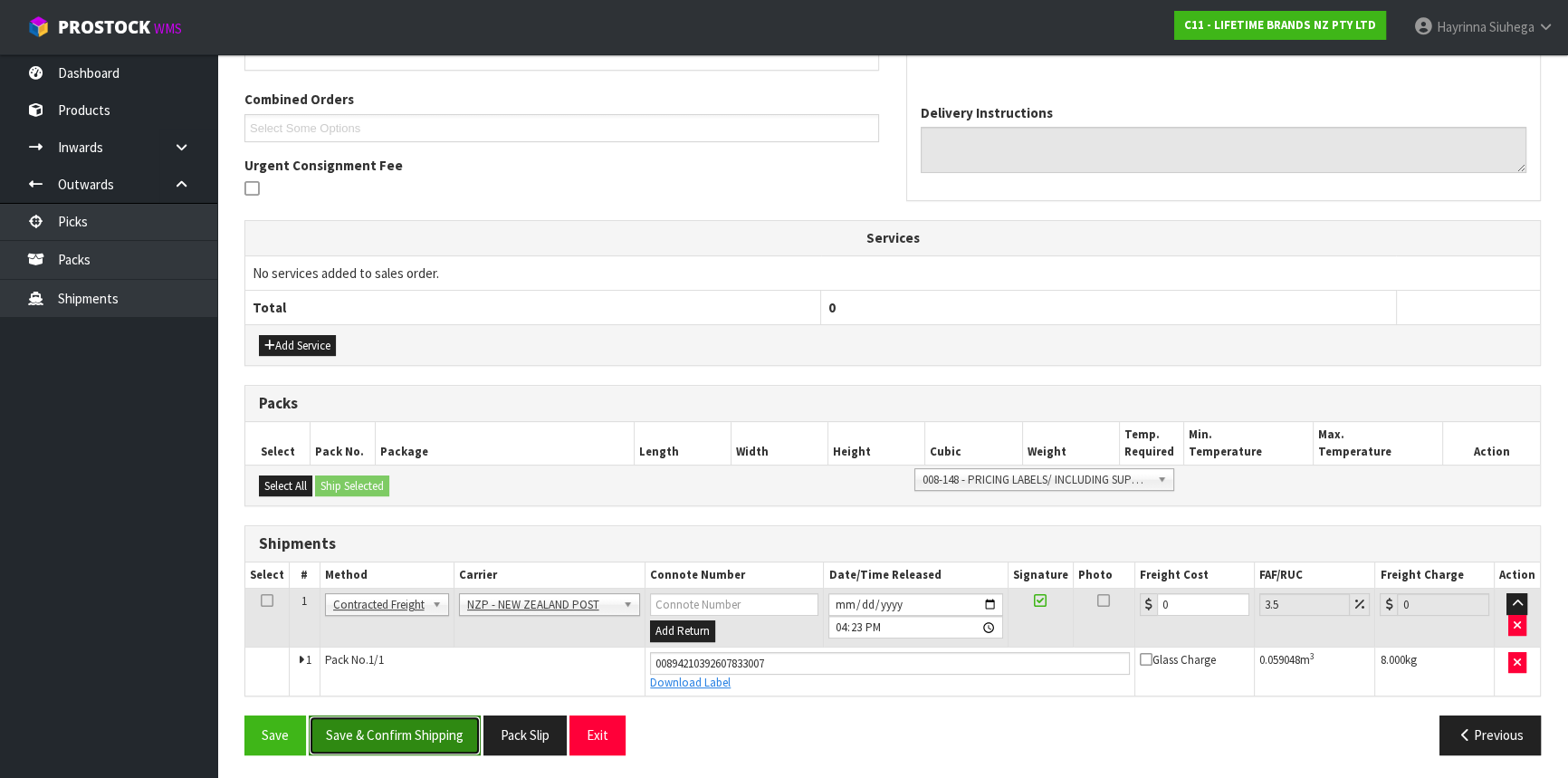
click at [343, 726] on button "Save & Confirm Shipping" at bounding box center [395, 734] width 172 height 39
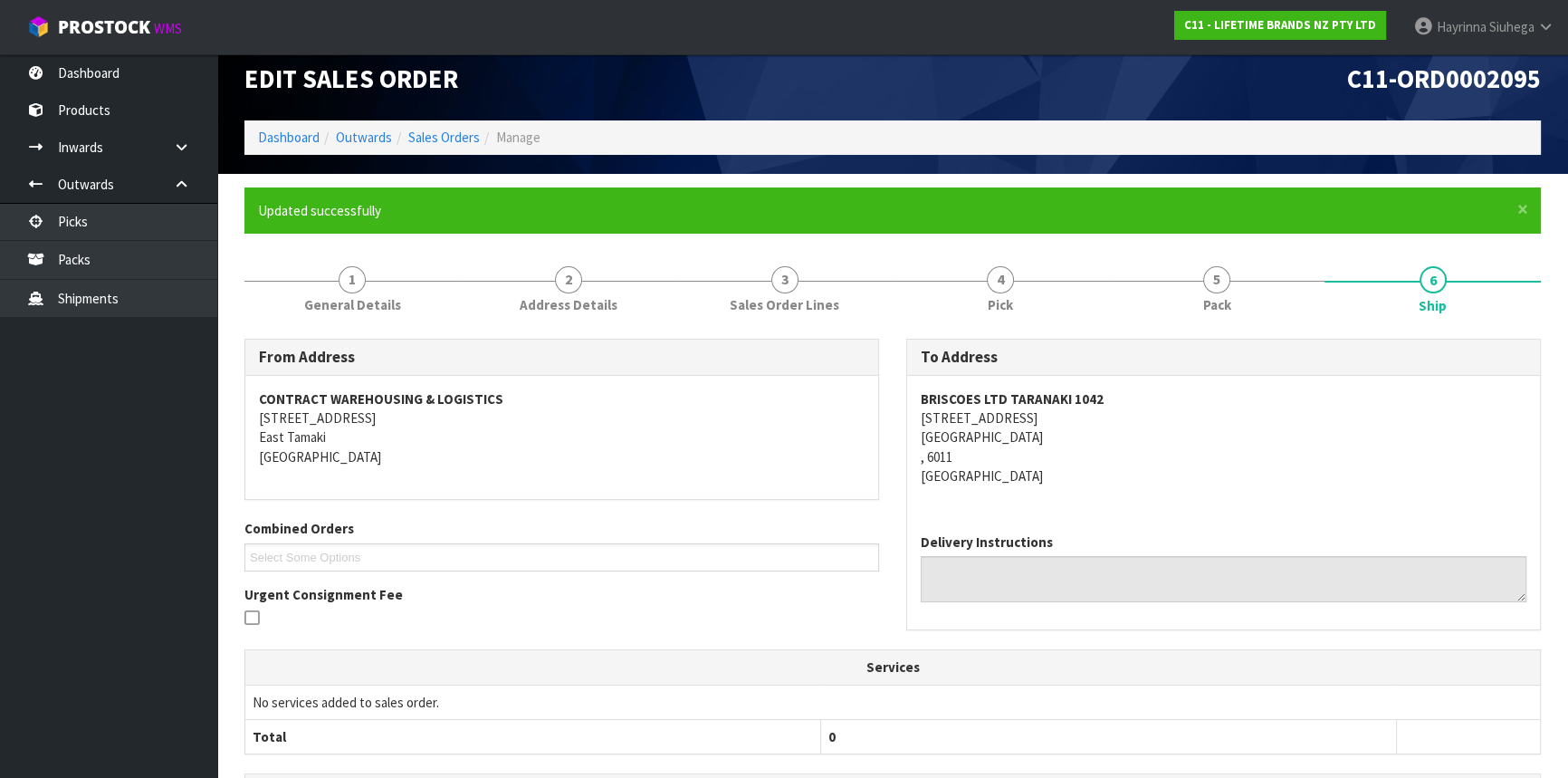
scroll to position [397, 0]
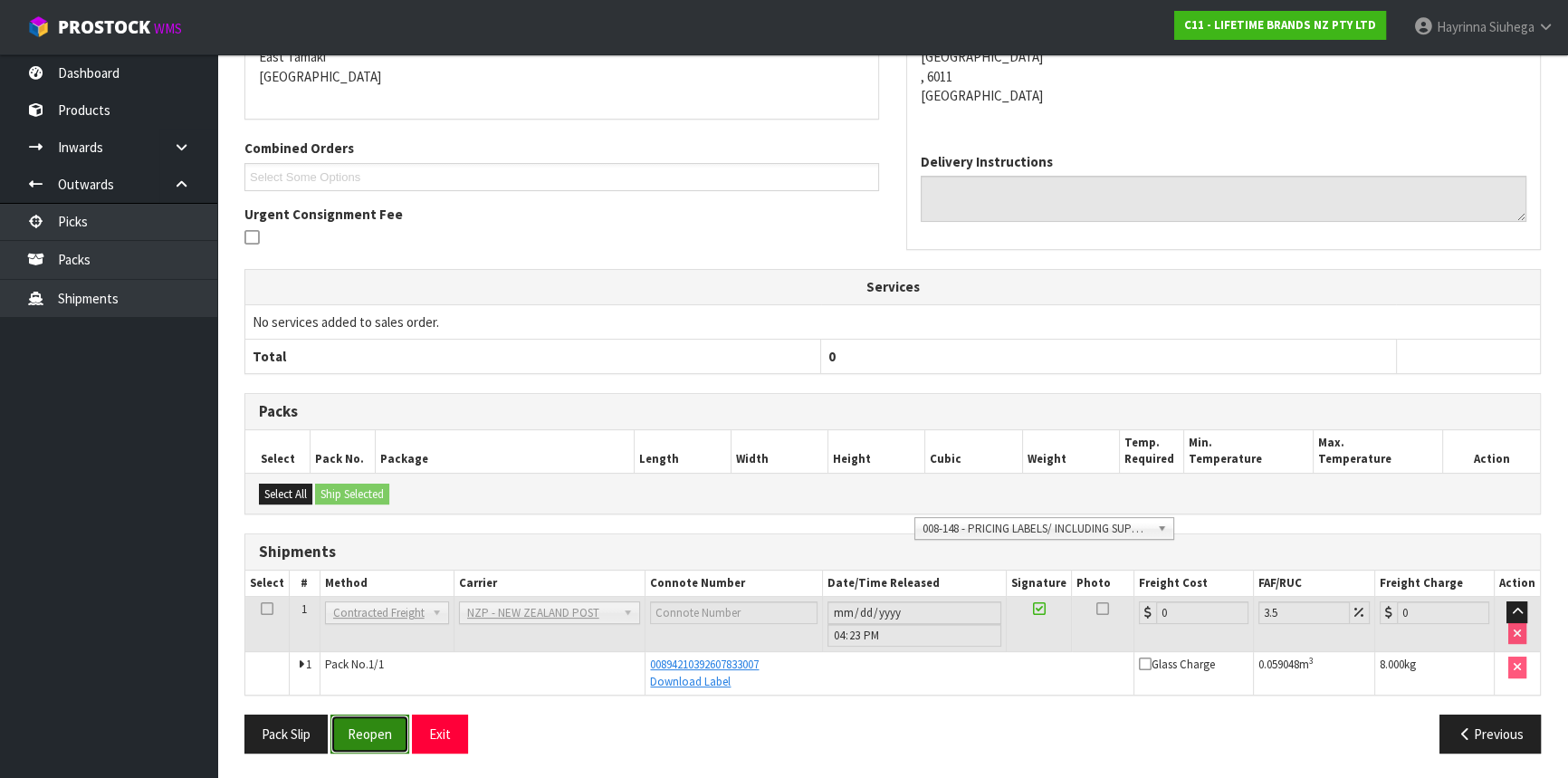
click at [354, 738] on button "Reopen" at bounding box center [369, 734] width 79 height 39
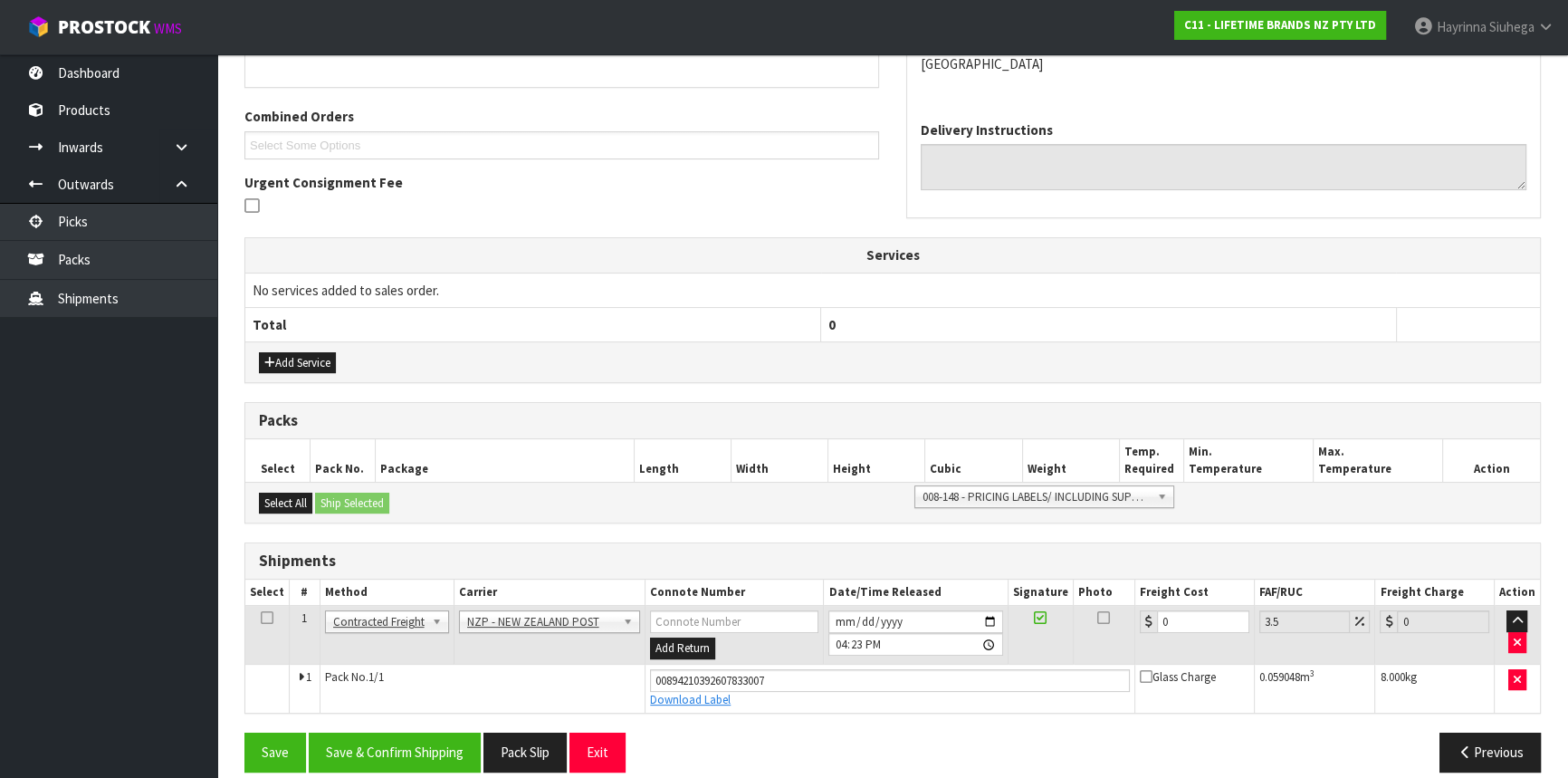
scroll to position [446, 0]
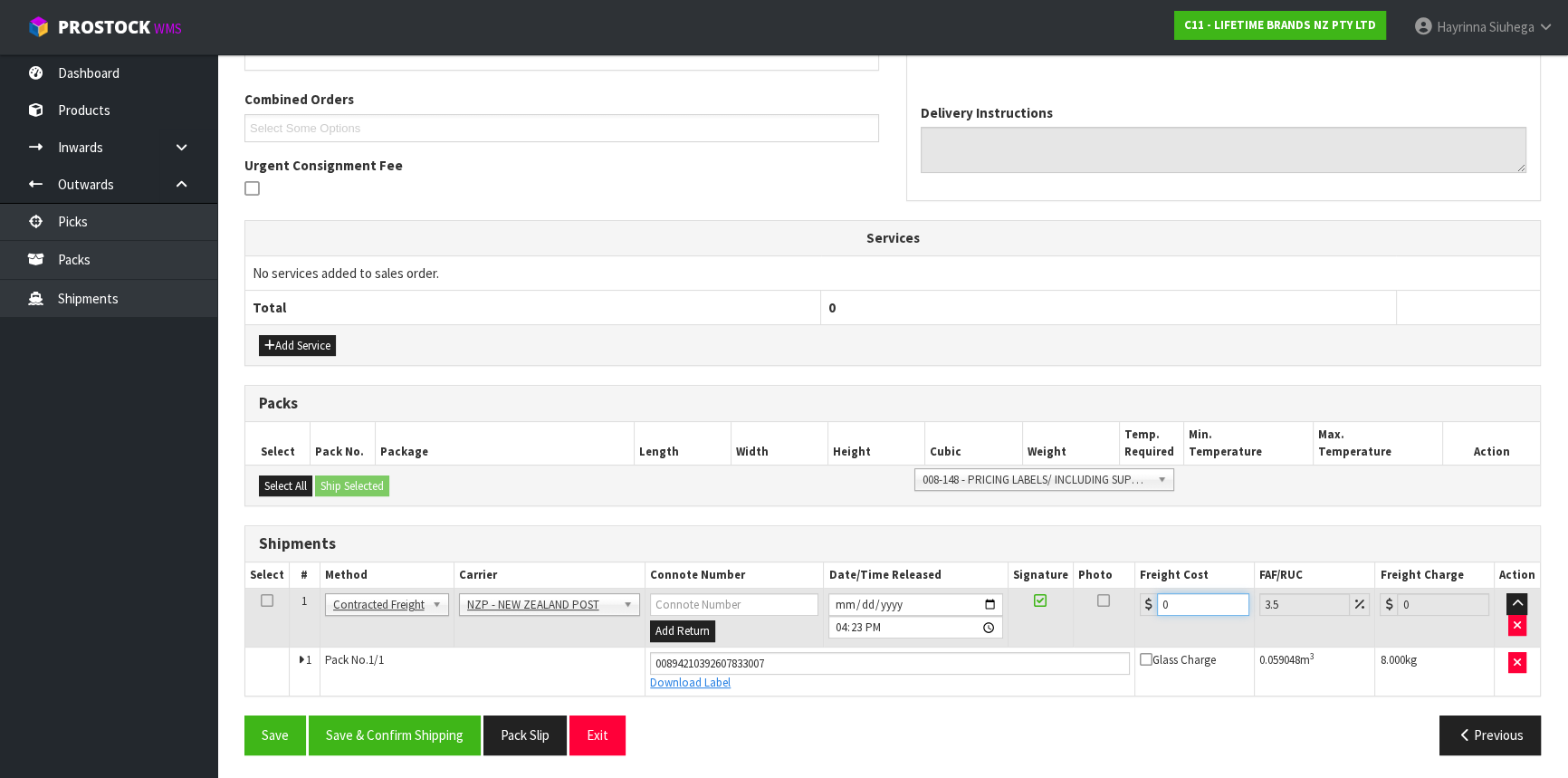
drag, startPoint x: 1184, startPoint y: 601, endPoint x: 1120, endPoint y: 598, distance: 64.1
click at [1136, 598] on td "0" at bounding box center [1195, 618] width 119 height 59
click at [244, 716] on button "Save" at bounding box center [274, 734] width 62 height 39
click at [431, 716] on button "Save & Confirm Shipping" at bounding box center [395, 734] width 172 height 39
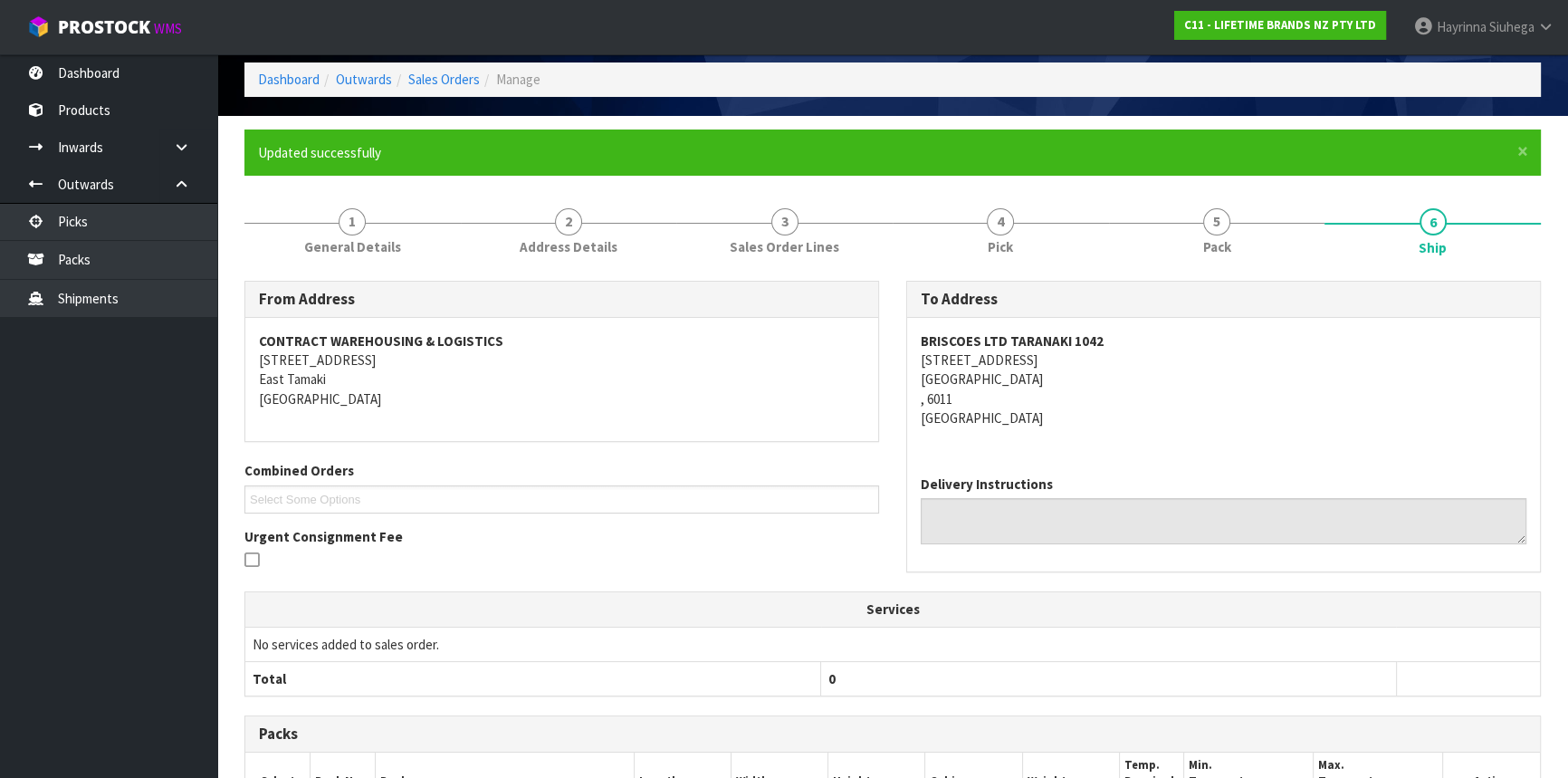
scroll to position [67, 0]
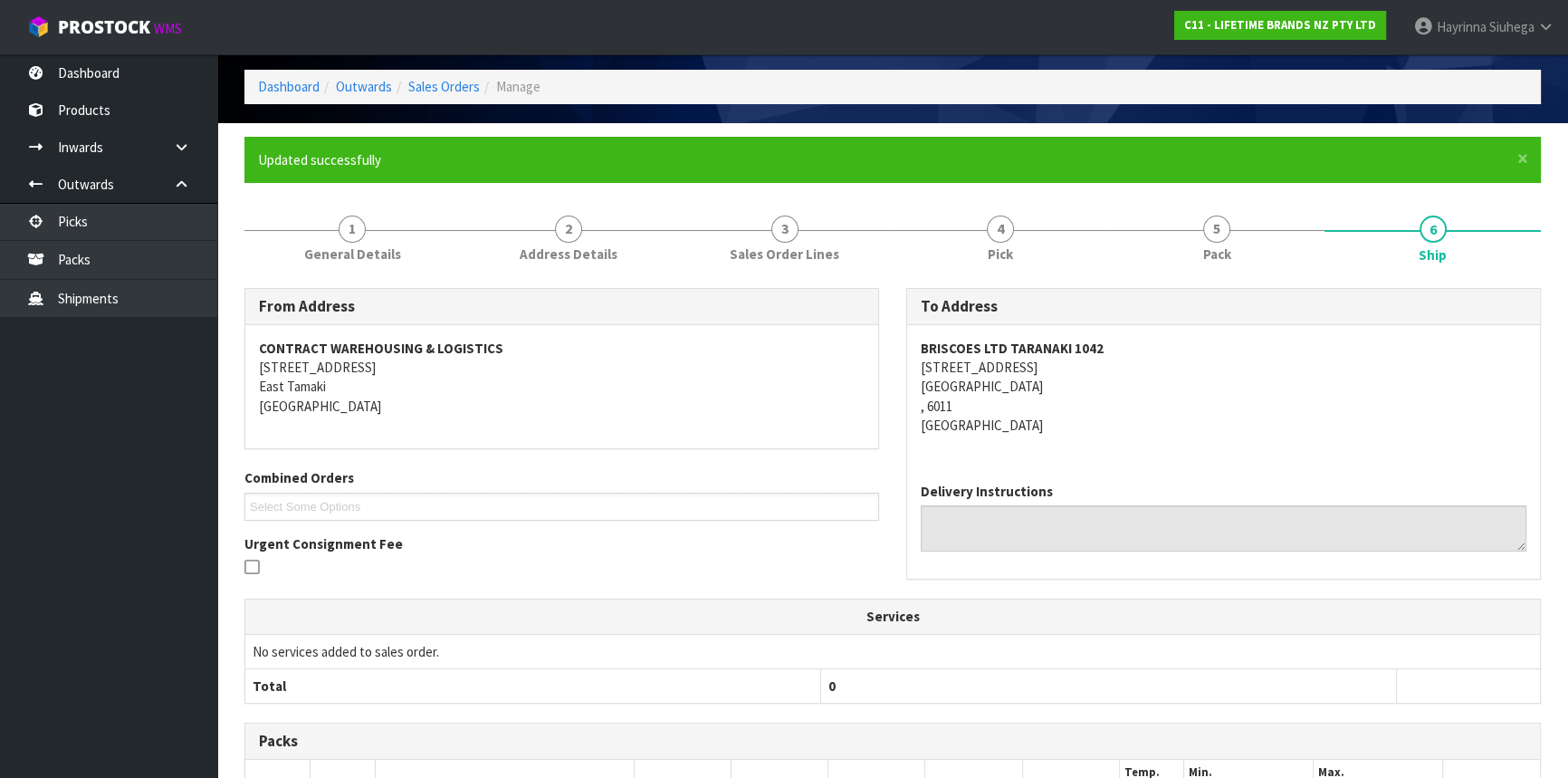
click at [281, 75] on ol "Dashboard Outwards Sales Orders Manage" at bounding box center [892, 86] width 1296 height 33
click at [272, 92] on link "Dashboard" at bounding box center [289, 86] width 62 height 17
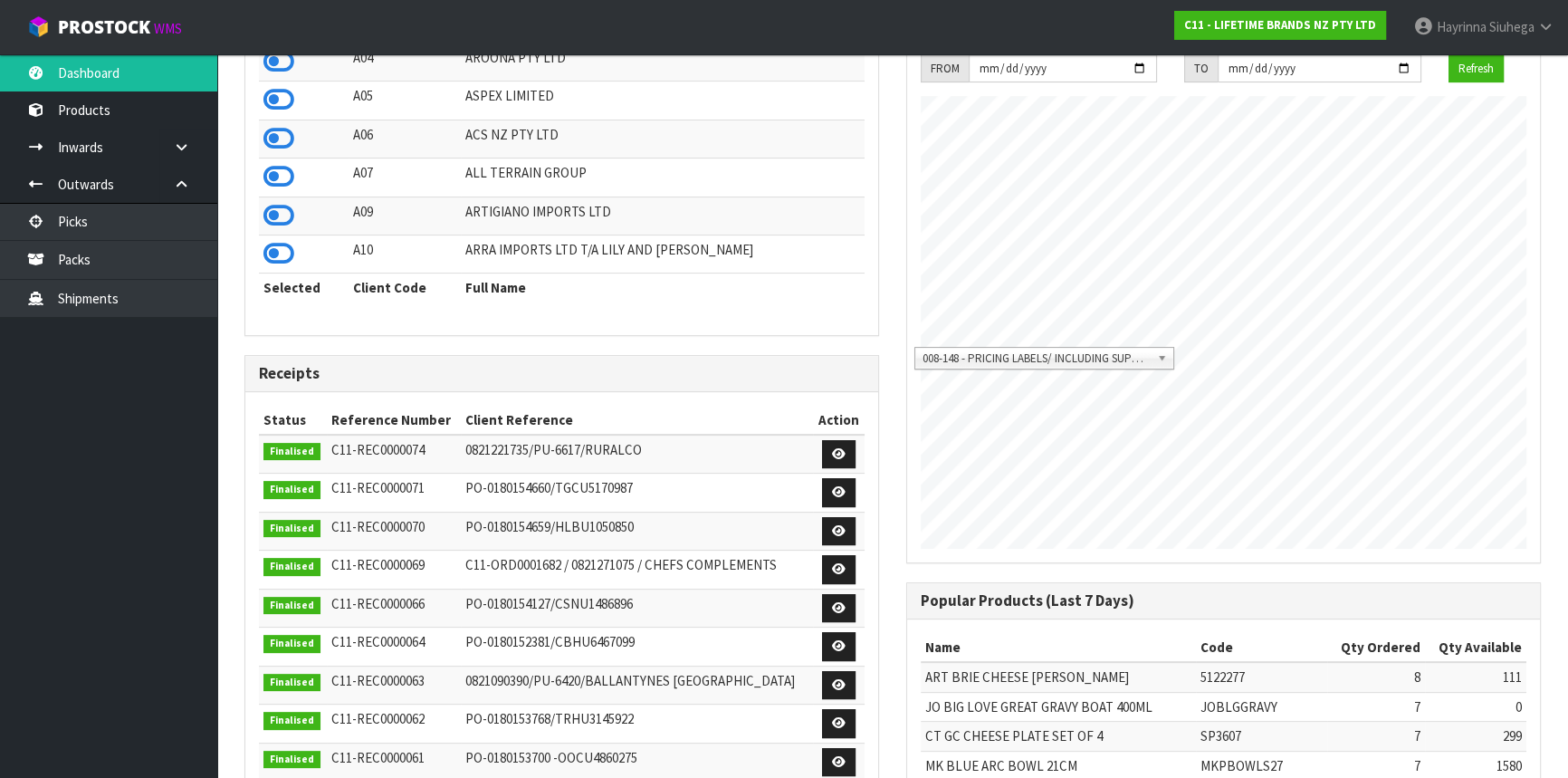
scroll to position [1369, 661]
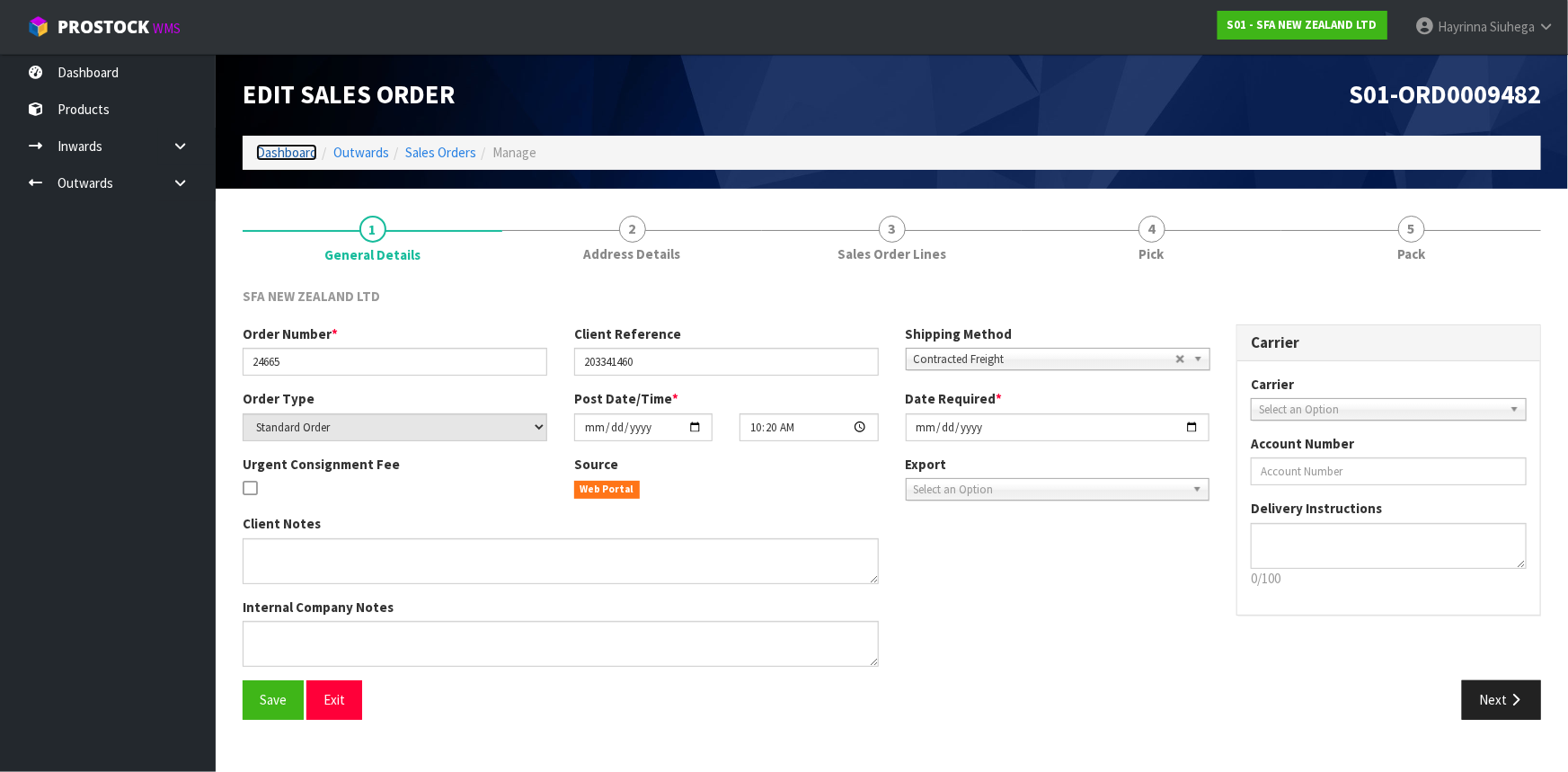
click at [269, 152] on link "Dashboard" at bounding box center [287, 152] width 61 height 17
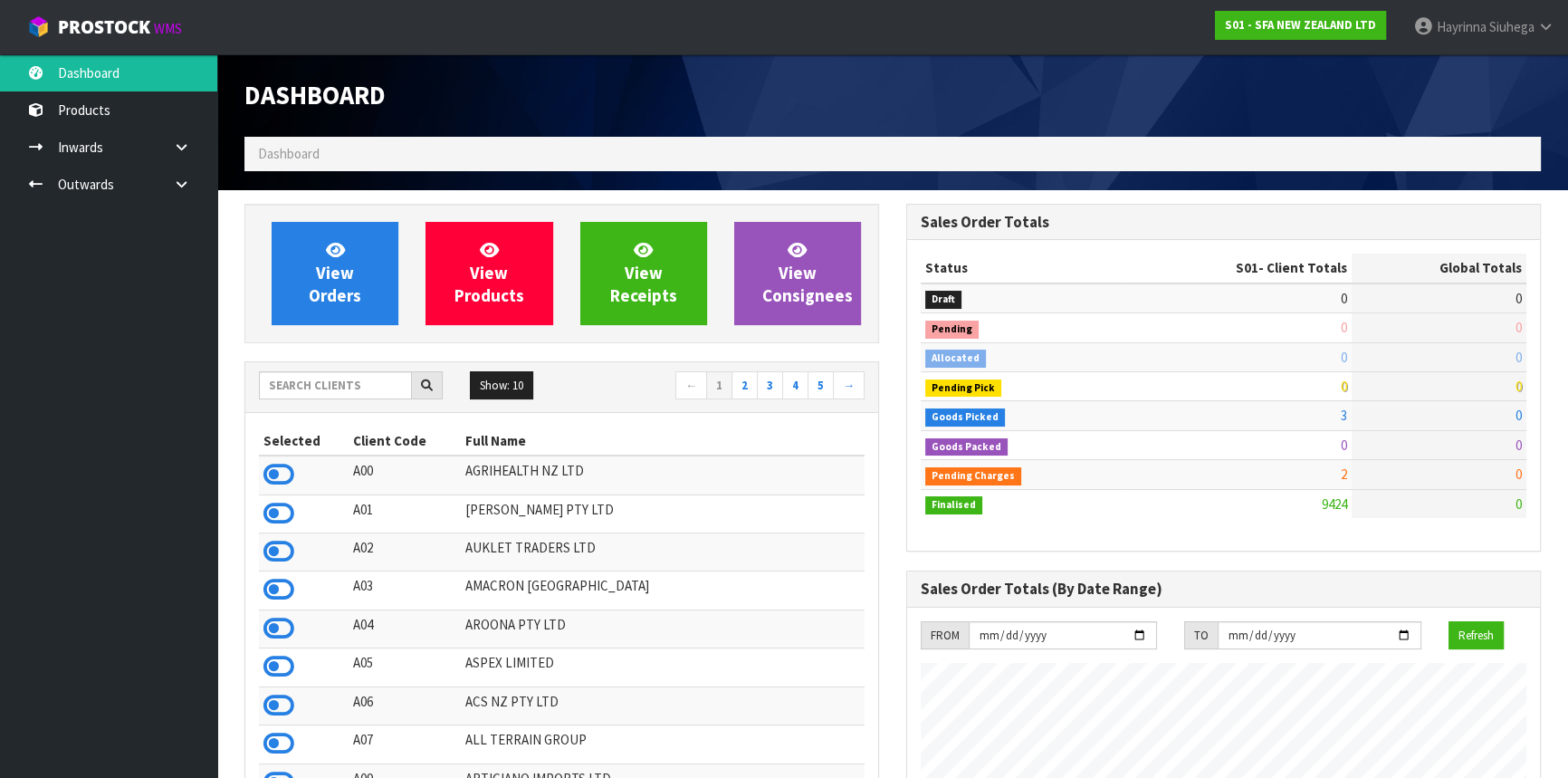
scroll to position [1369, 661]
click at [362, 371] on input "text" at bounding box center [336, 385] width 153 height 28
type input "A06"
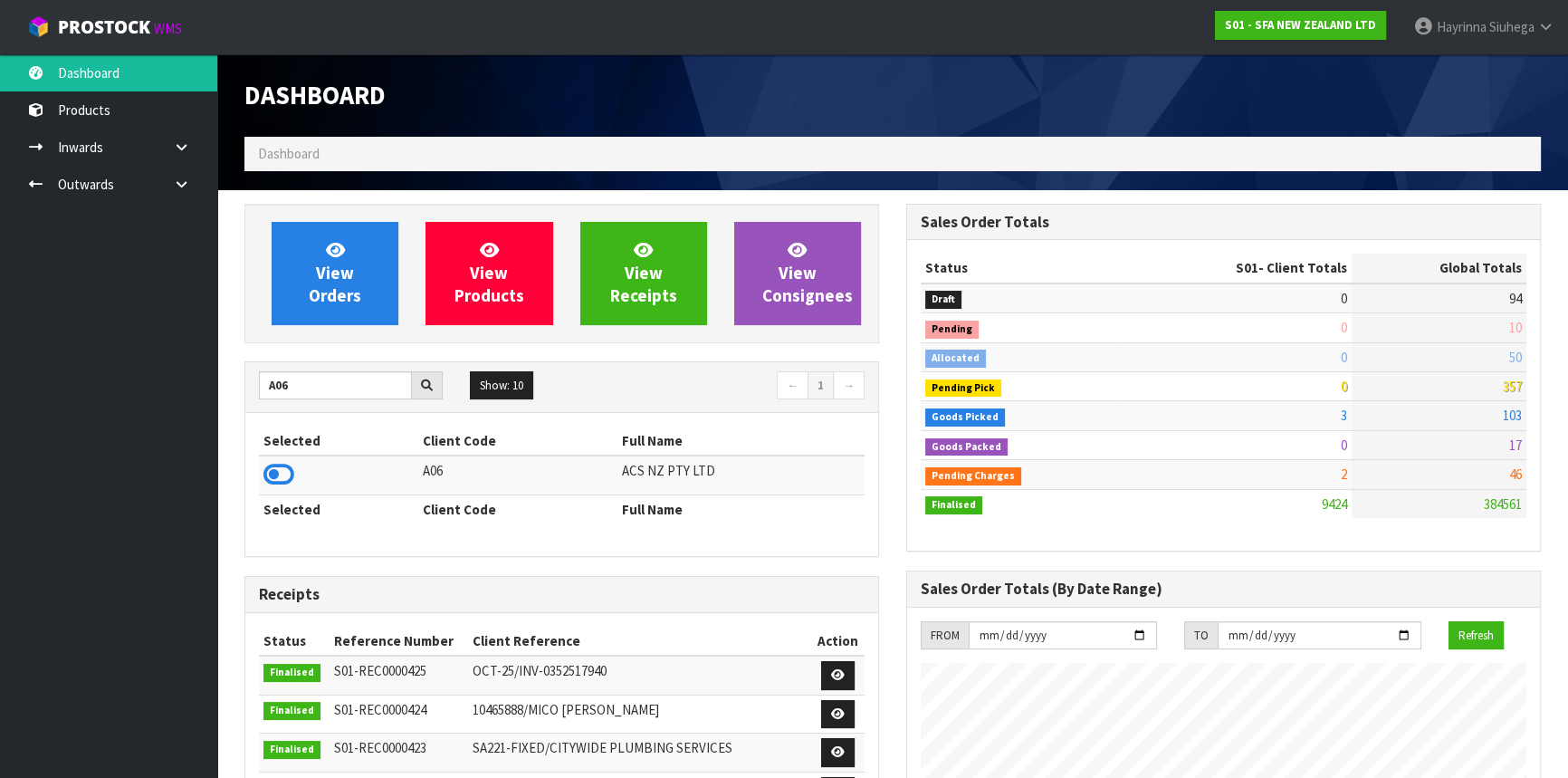
click at [286, 477] on icon at bounding box center [278, 474] width 31 height 27
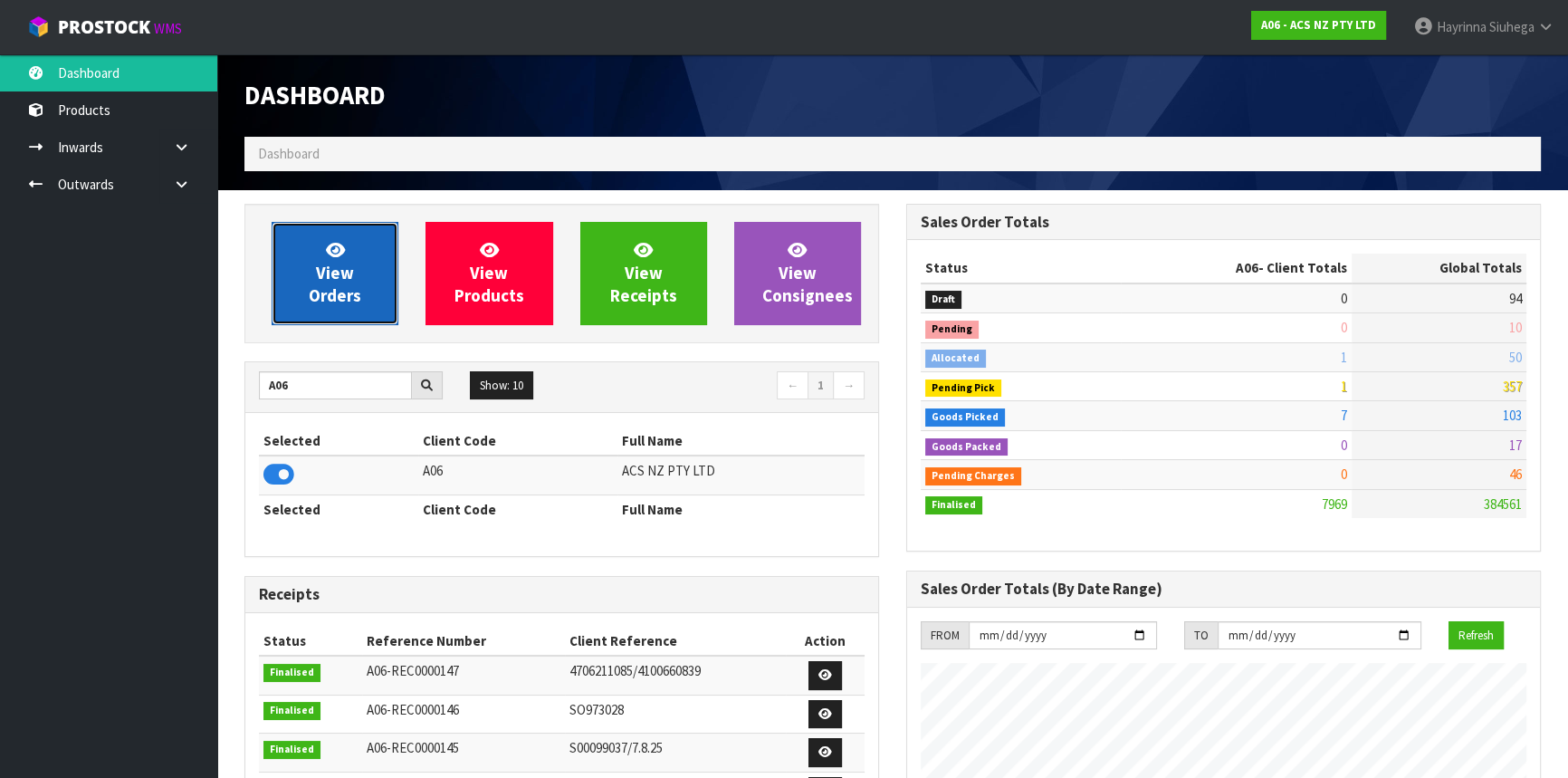
click at [350, 265] on span "View Orders" at bounding box center [334, 274] width 52 height 68
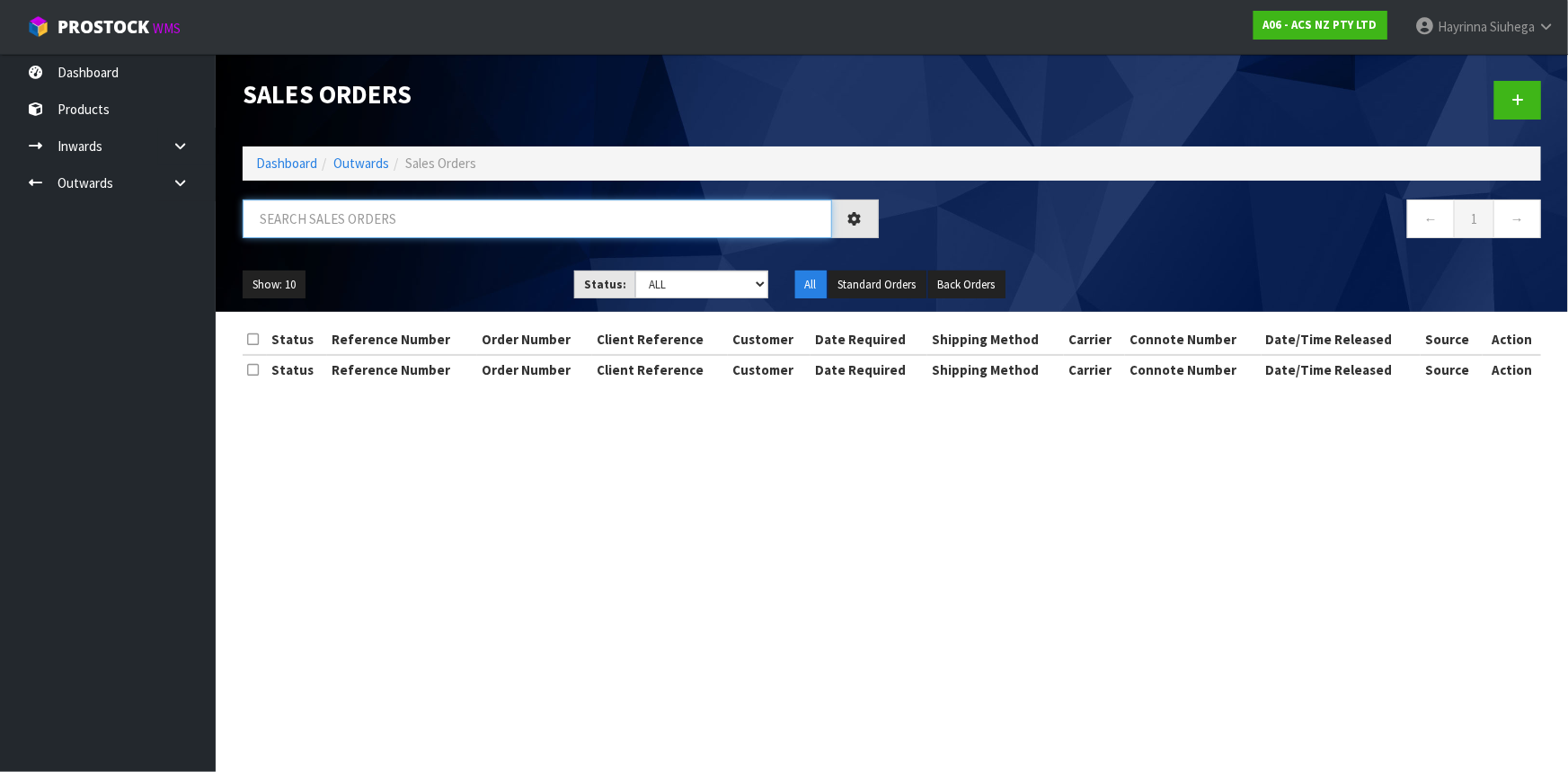
click at [370, 223] on input "text" at bounding box center [537, 218] width 590 height 39
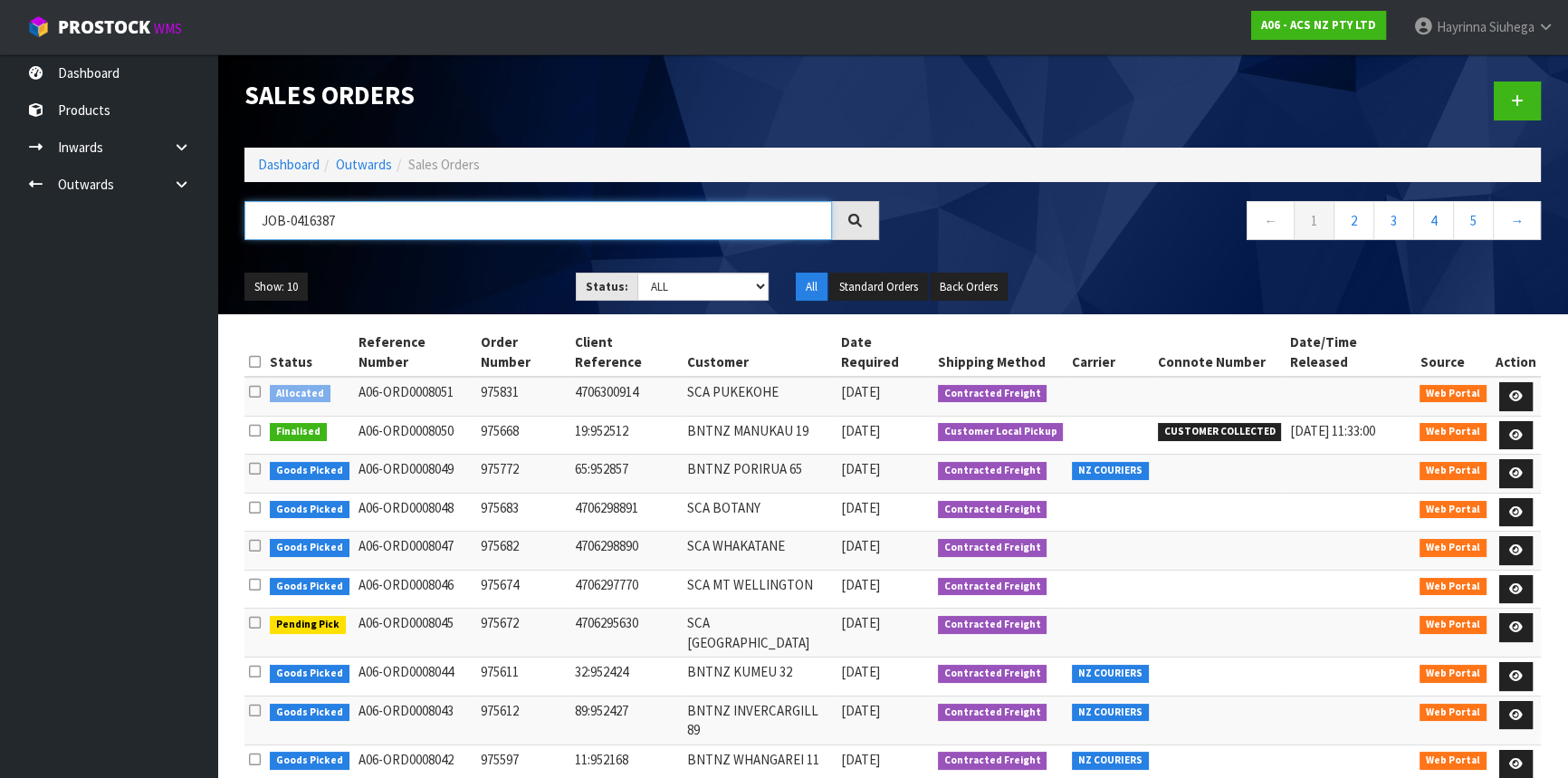
type input "JOB-0416387"
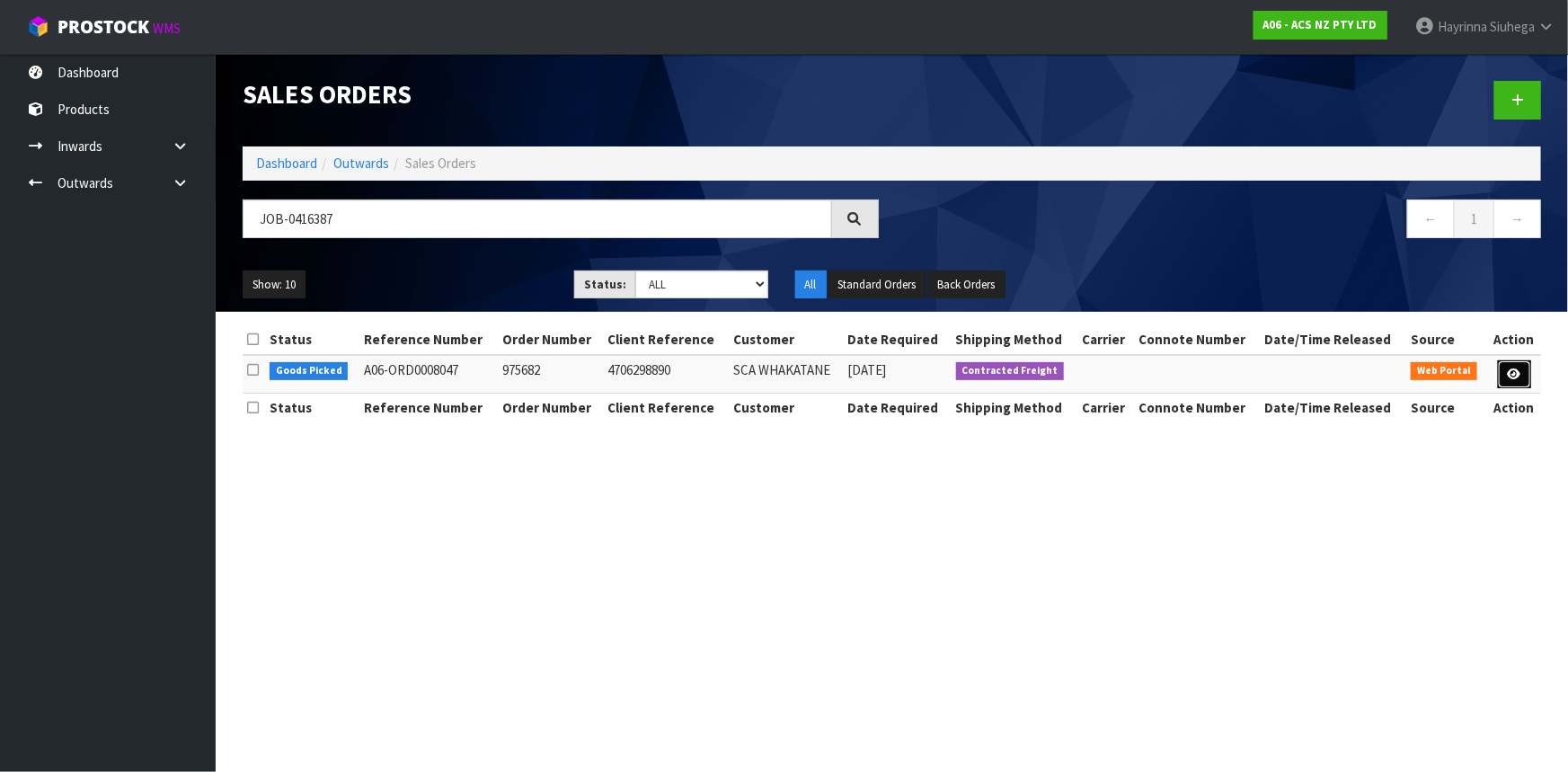
click at [1514, 374] on icon at bounding box center [1514, 374] width 13 height 11
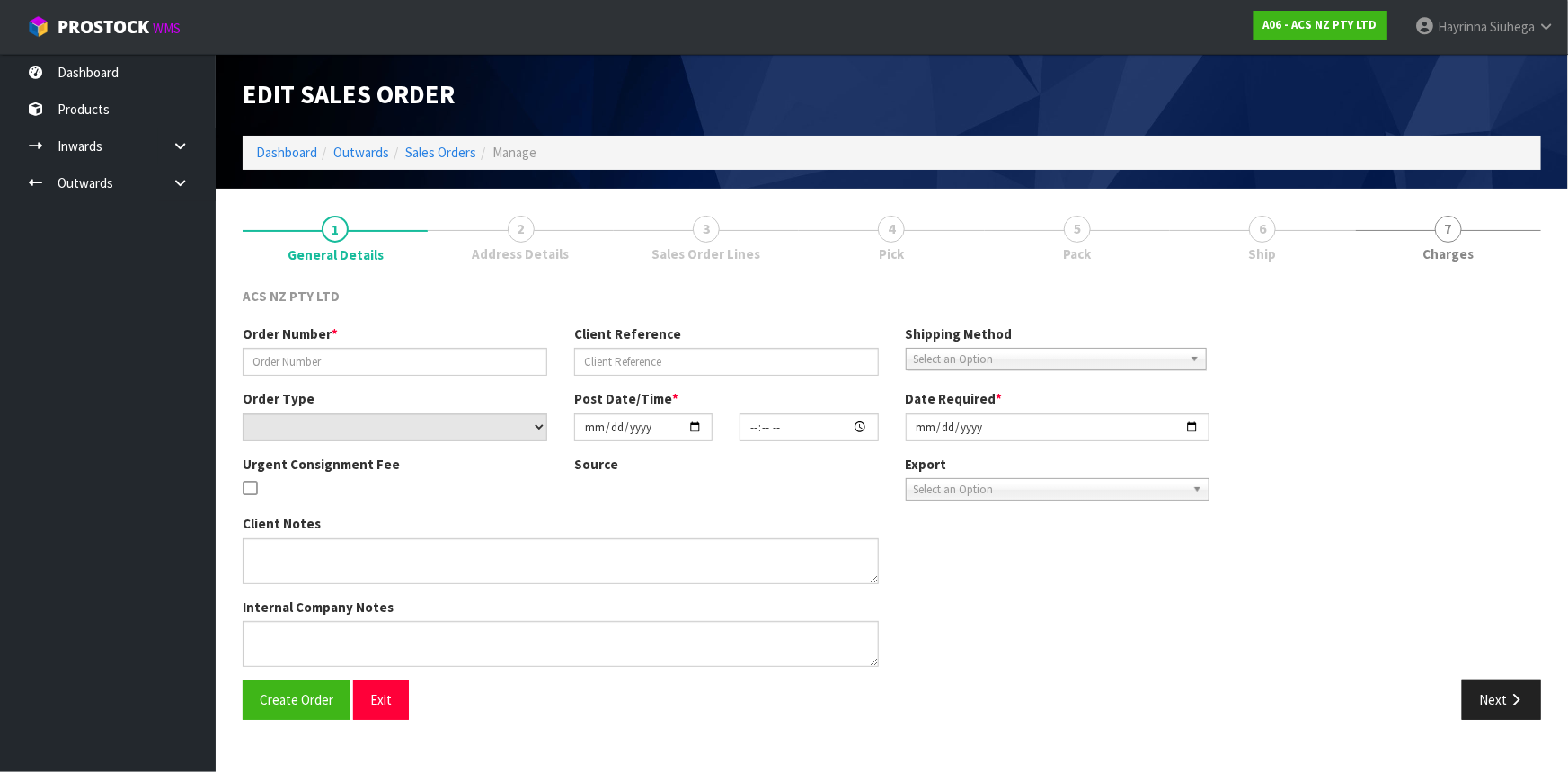
type input "975682"
type input "4706298890"
select select "number:0"
type input "2025-10-06"
type input "17:51:00.000"
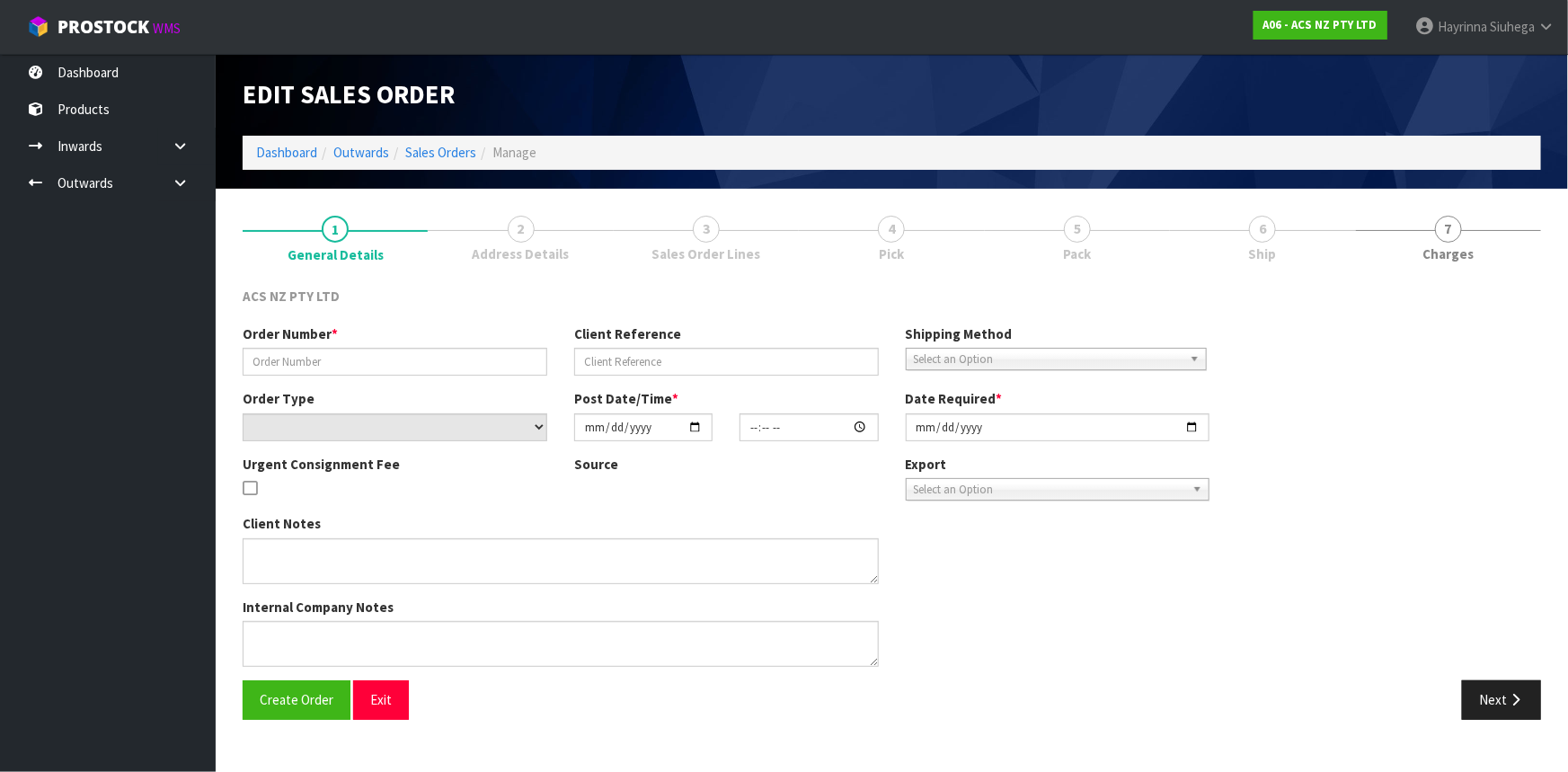
type input "[DATE]"
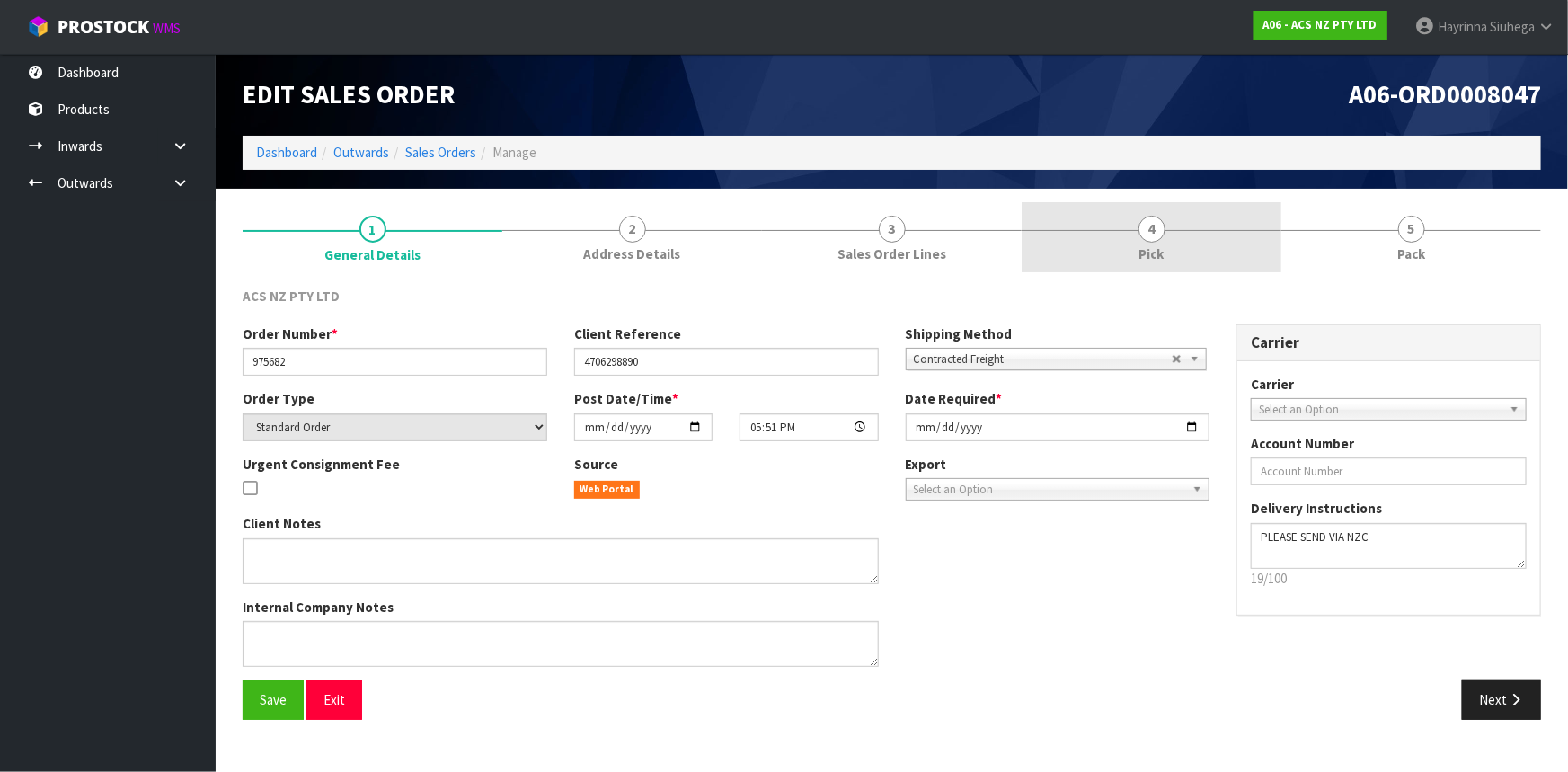
click at [1205, 242] on link "4 Pick" at bounding box center [1152, 238] width 259 height 71
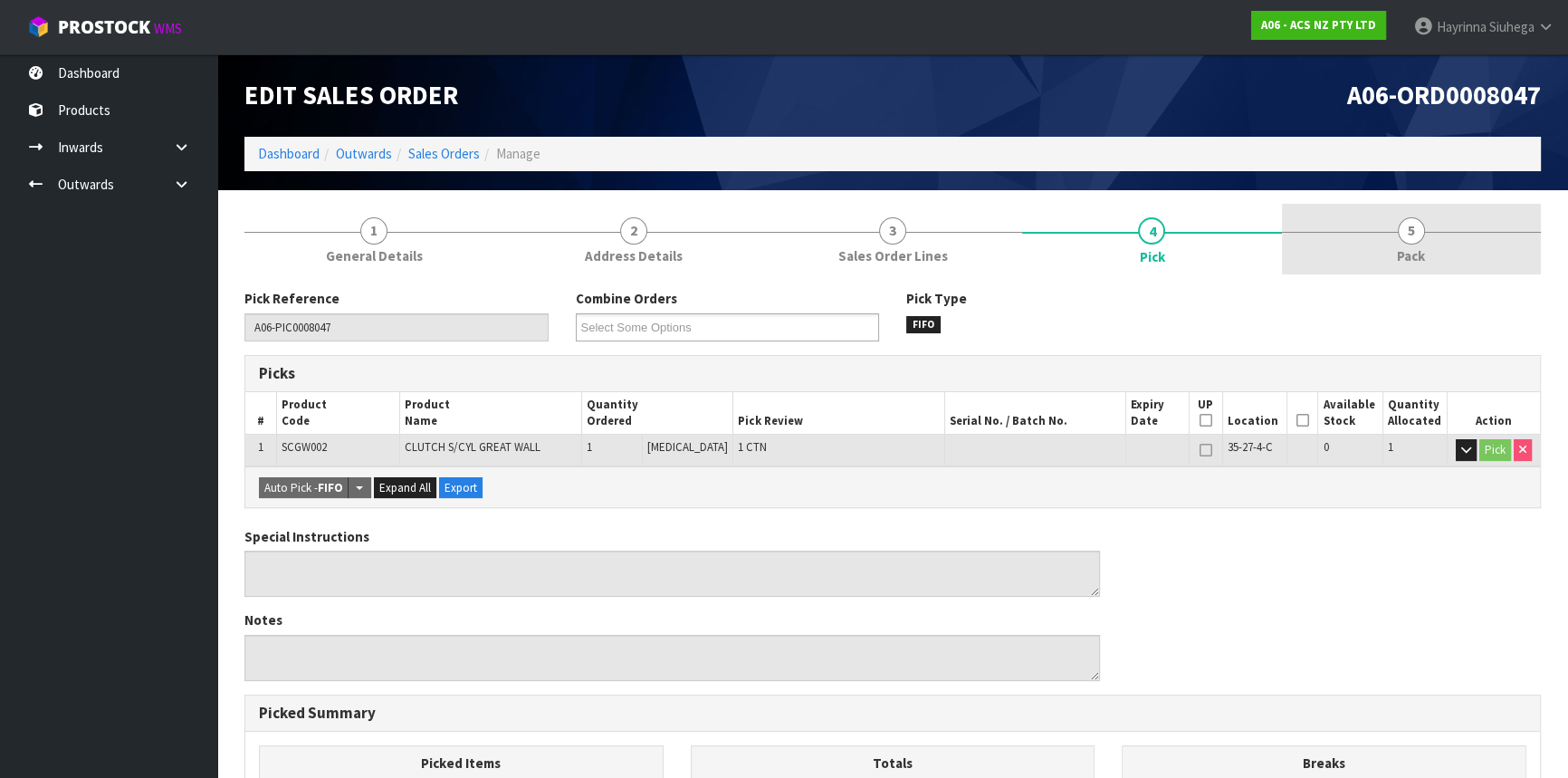
click at [1383, 238] on link "5 Pack" at bounding box center [1412, 239] width 259 height 72
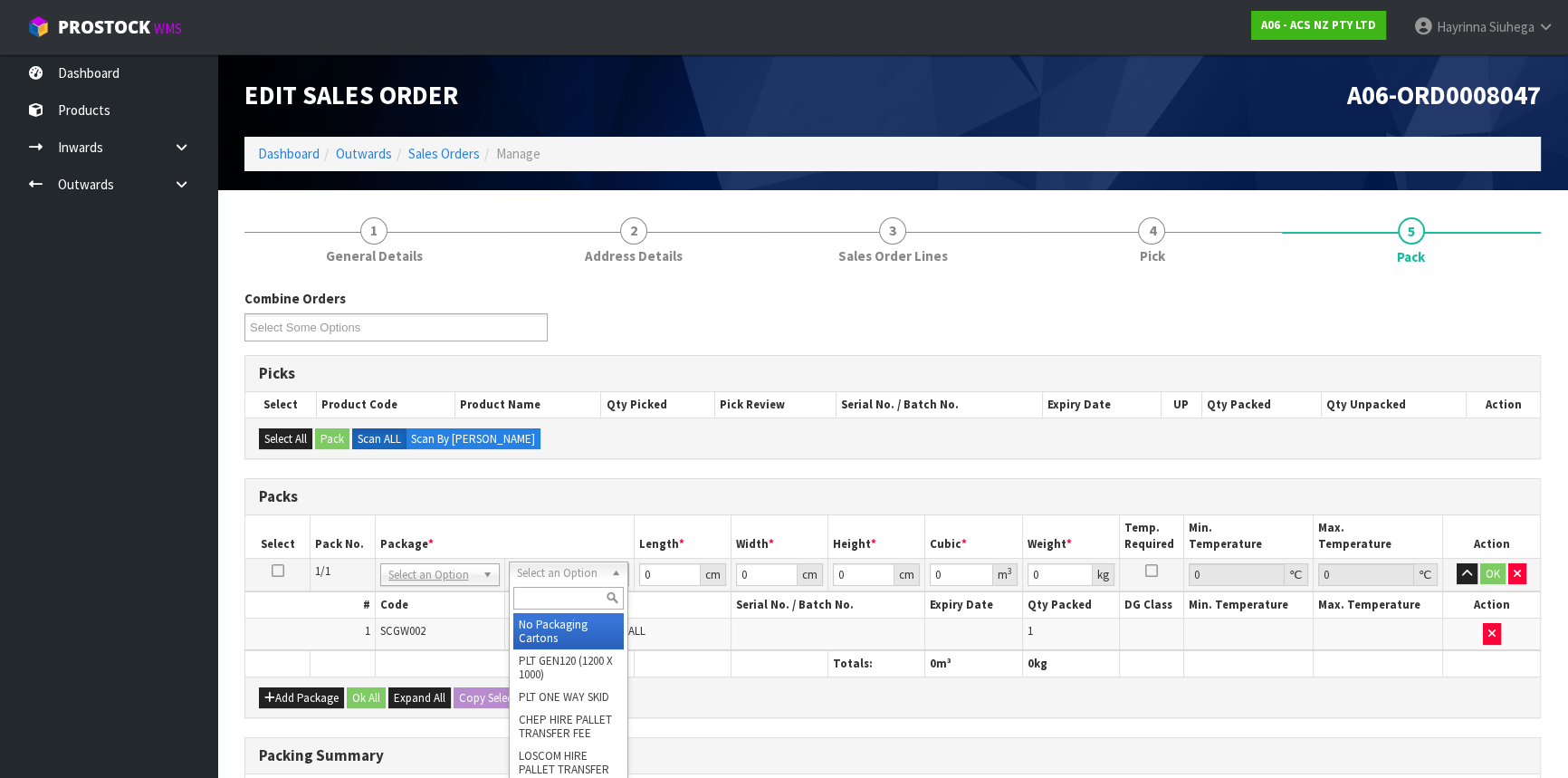
click at [570, 596] on input "text" at bounding box center [568, 598] width 111 height 23
type input "u20"
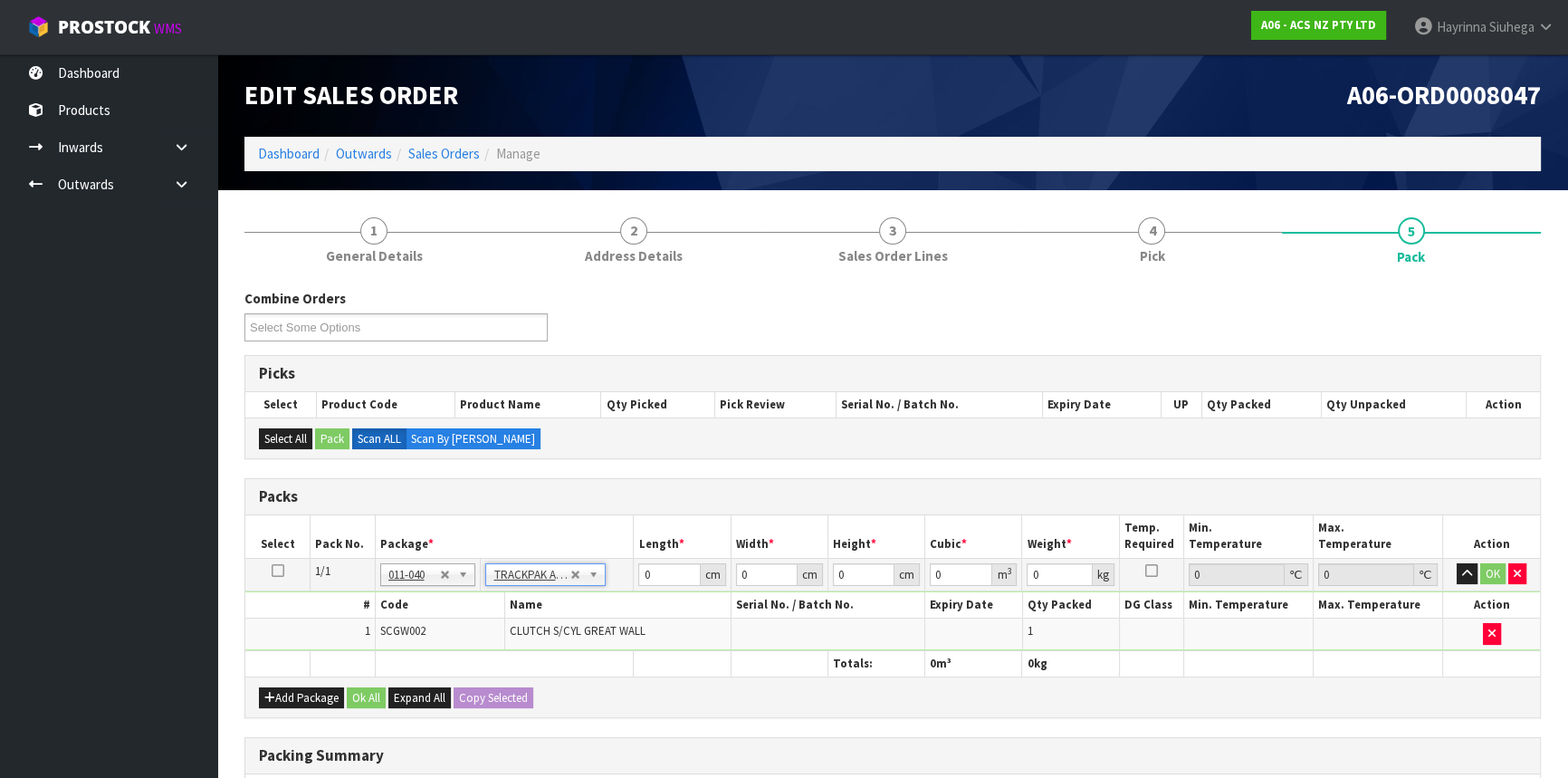
type input "18.5"
type input "28"
type input "0.01"
type input "0.000005"
type input "0.565"
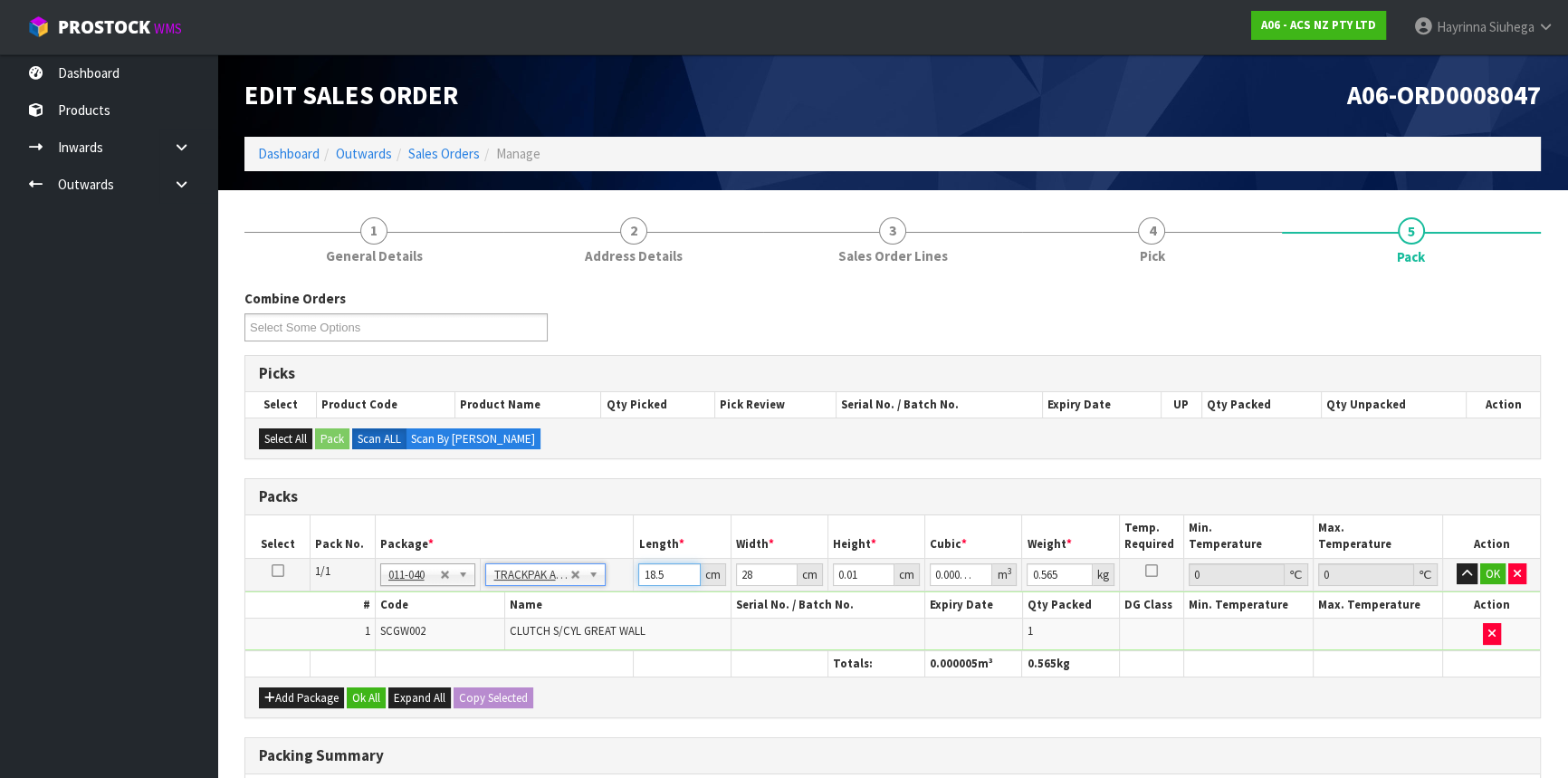
click at [650, 579] on input "18.5" at bounding box center [668, 575] width 62 height 23
type input "1"
type input "0"
type input "19"
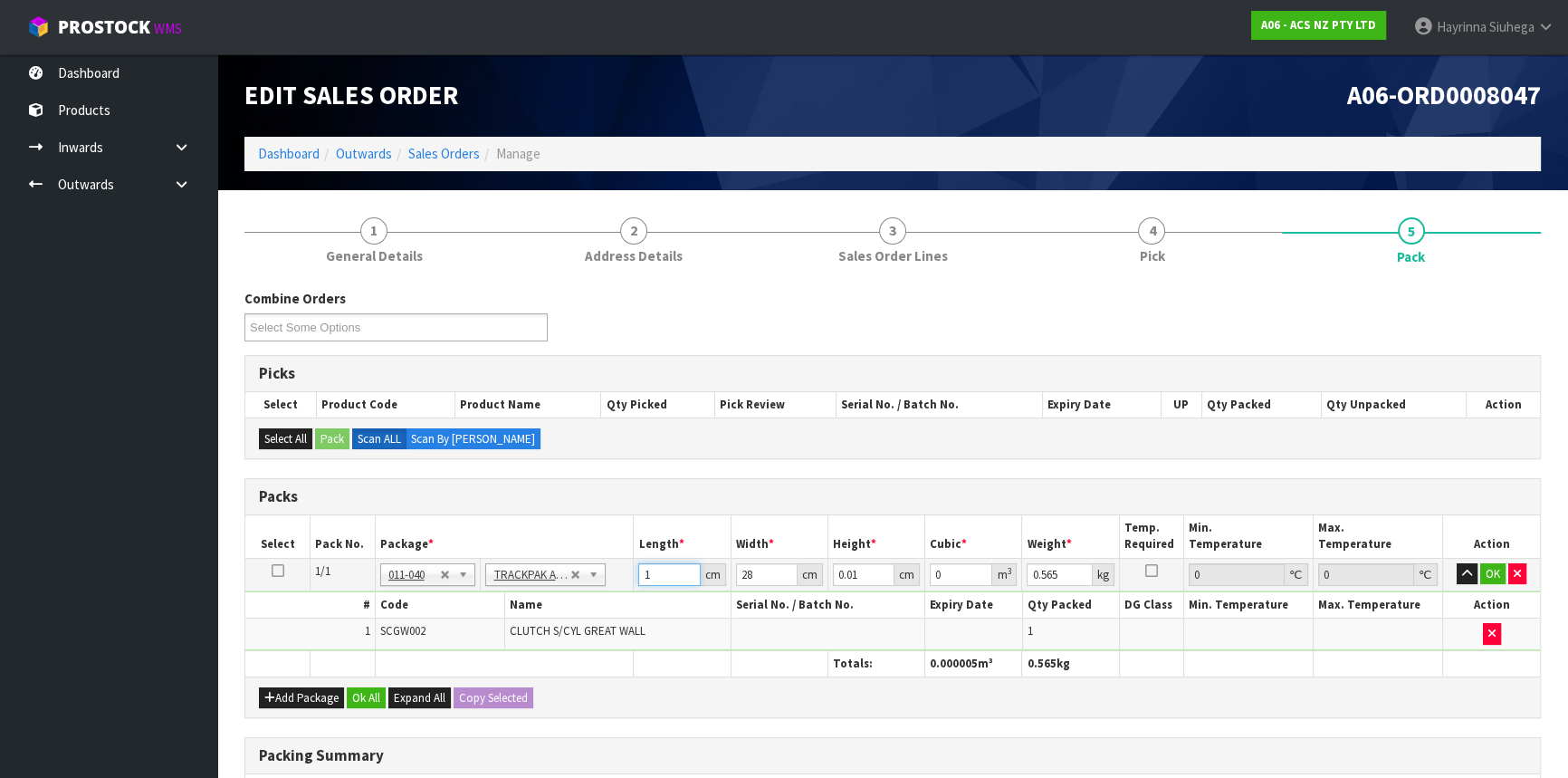
type input "0.000005"
type input "19"
type input "1"
type input "0.000532"
type input "12"
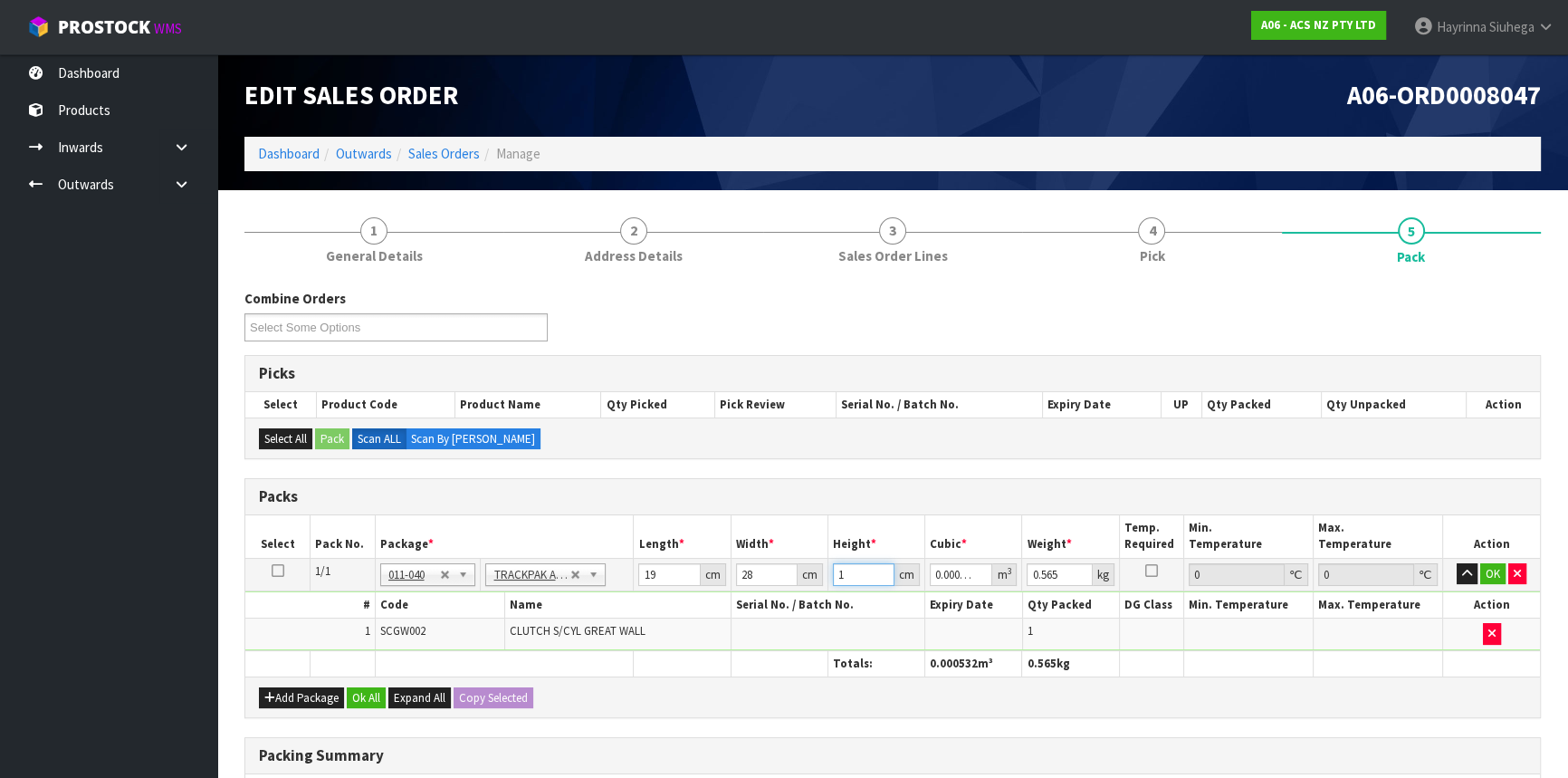
type input "0.006384"
type input "12"
type input "1"
click button "OK" at bounding box center [1492, 574] width 26 height 22
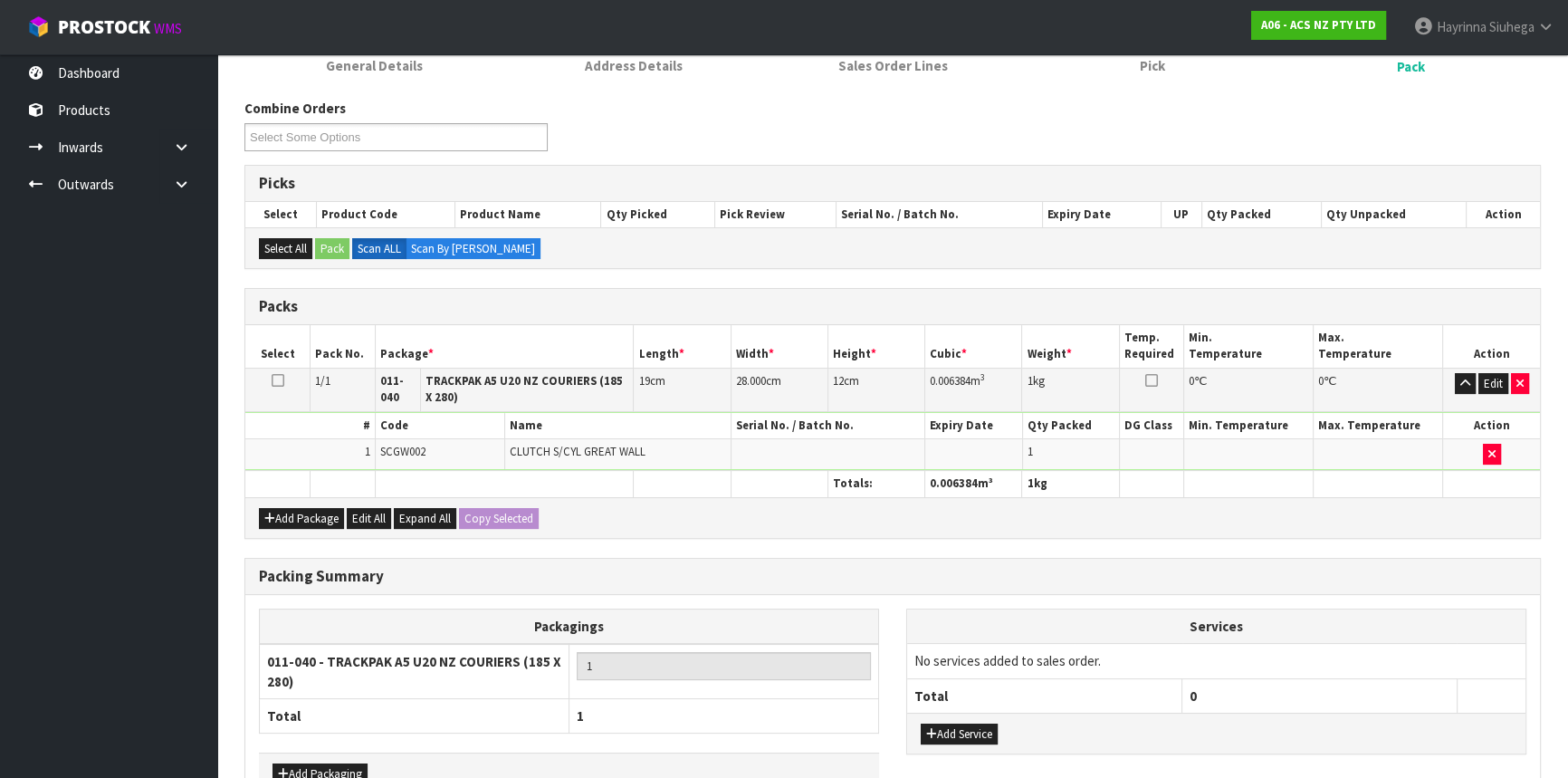
scroll to position [301, 0]
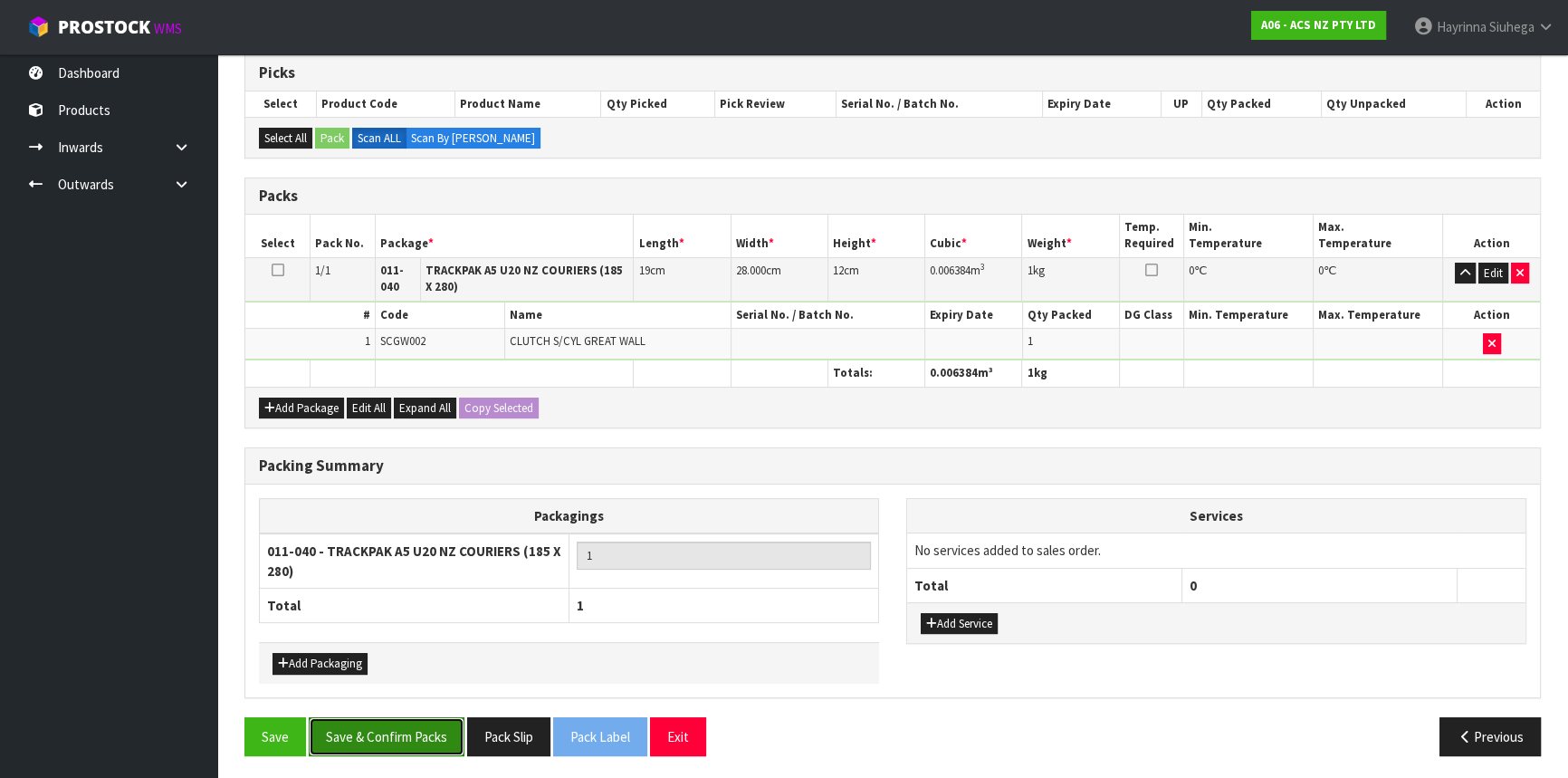
click at [394, 721] on button "Save & Confirm Packs" at bounding box center [386, 736] width 156 height 39
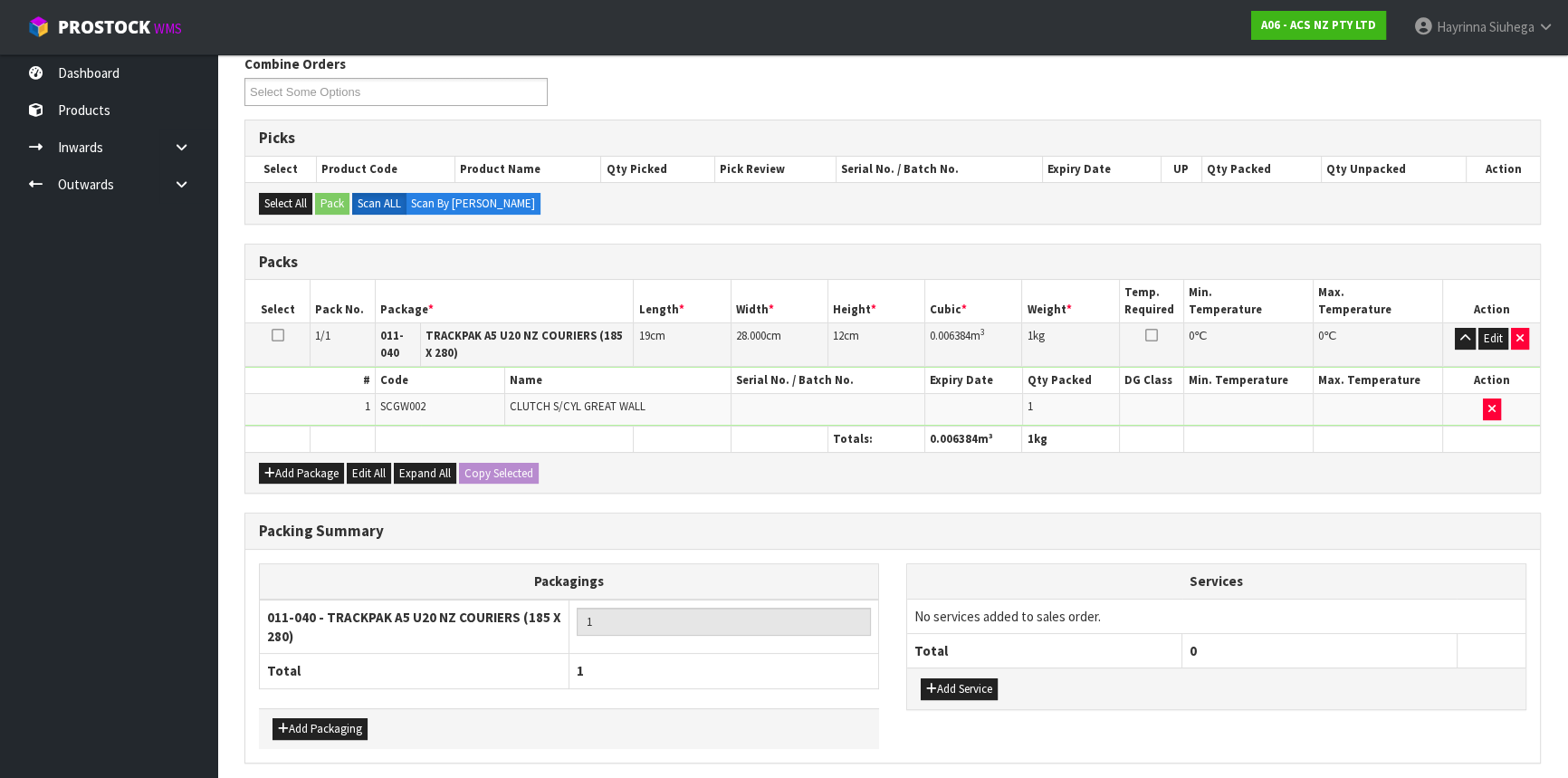
scroll to position [0, 0]
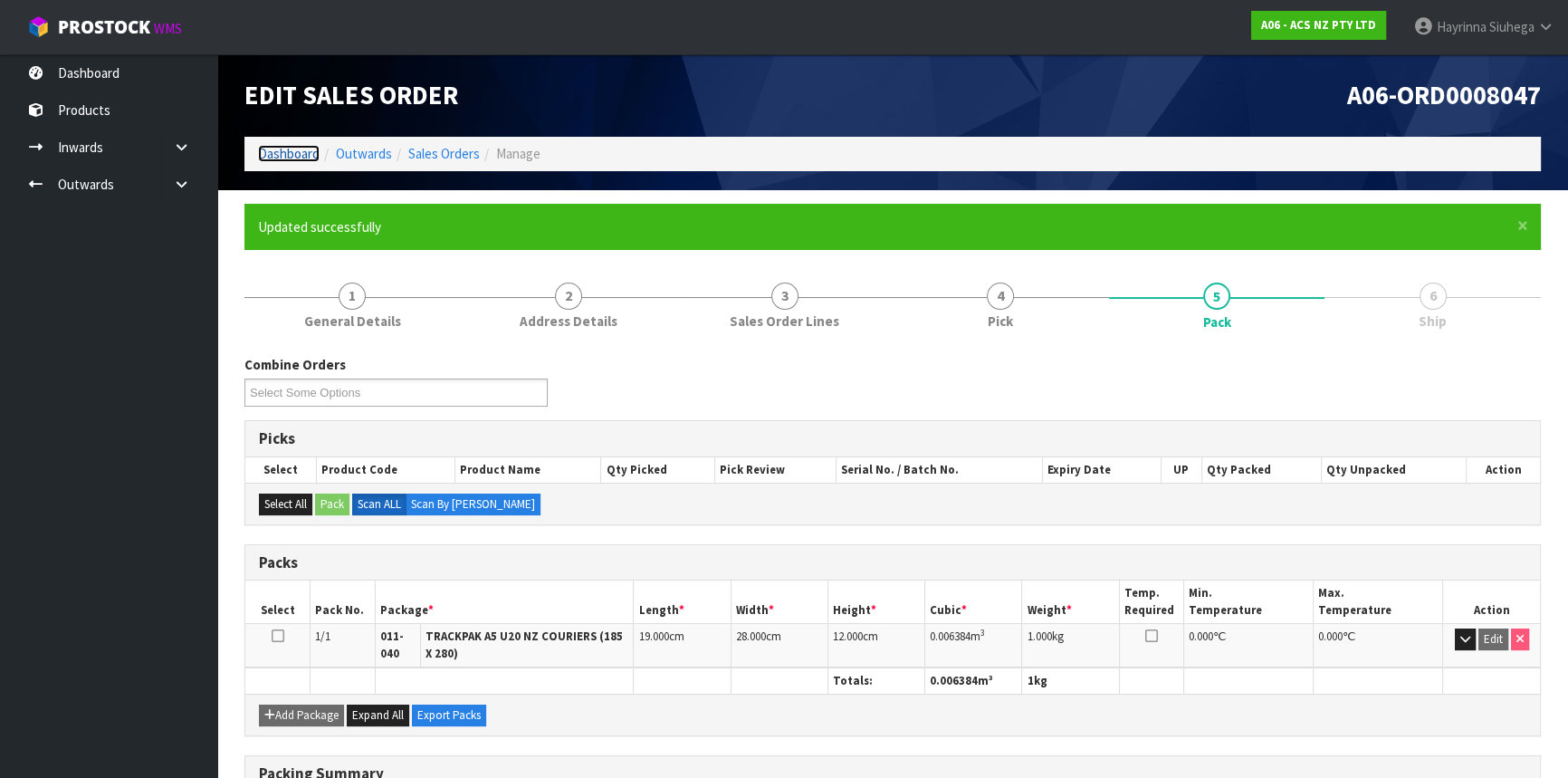
click at [299, 150] on link "Dashboard" at bounding box center [289, 153] width 62 height 17
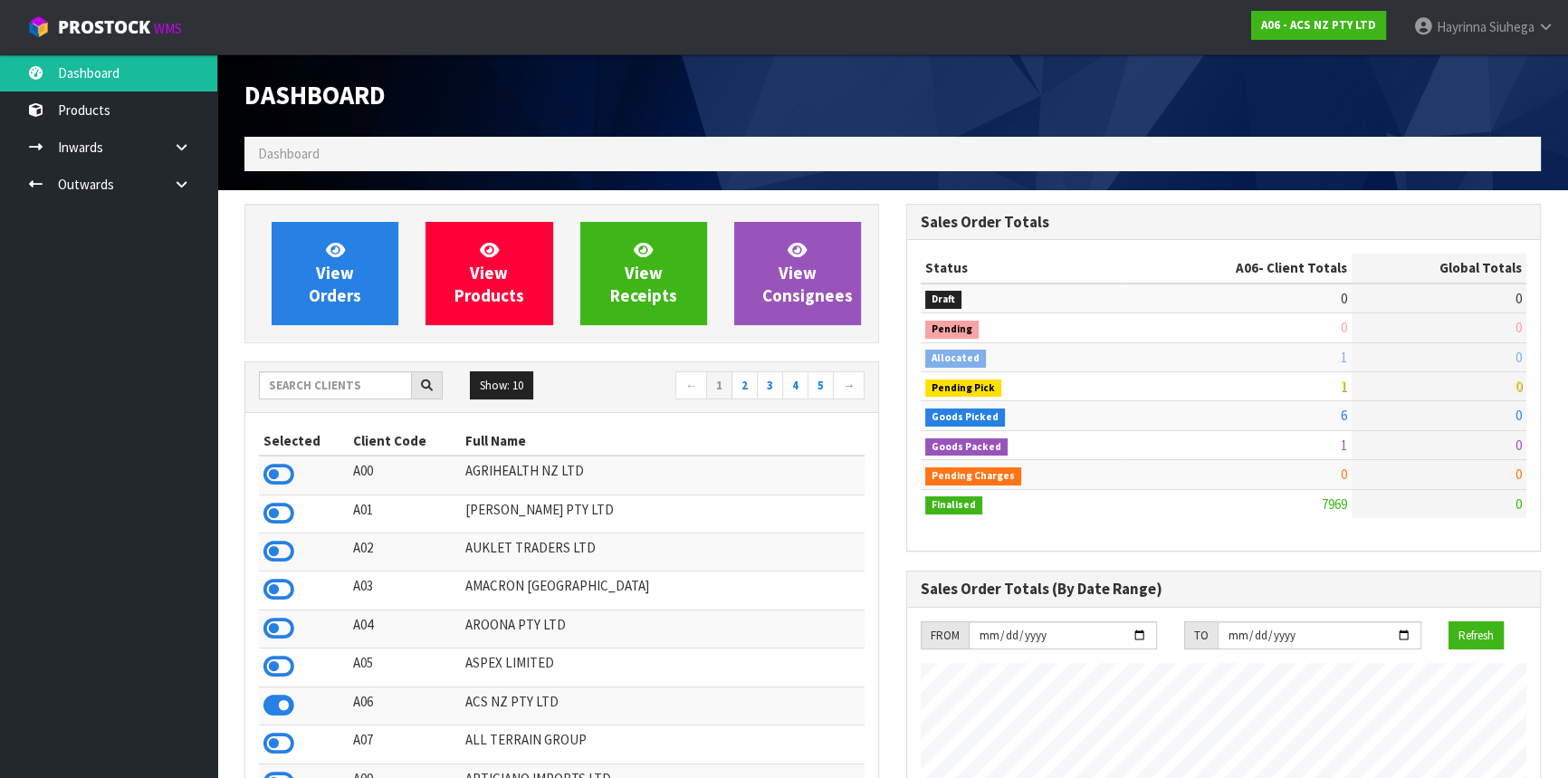
scroll to position [1369, 661]
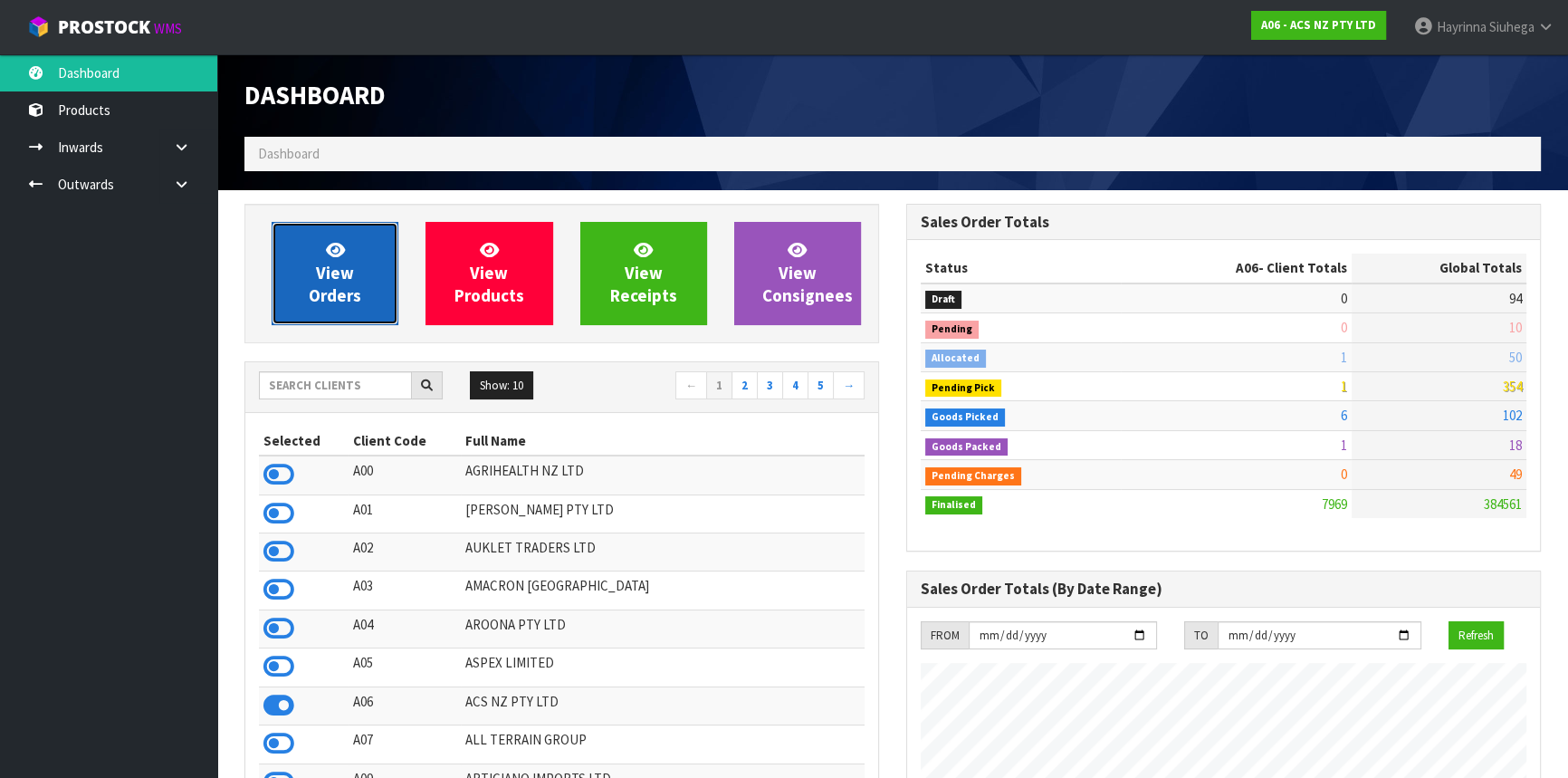
click at [335, 234] on link "View Orders" at bounding box center [335, 273] width 127 height 103
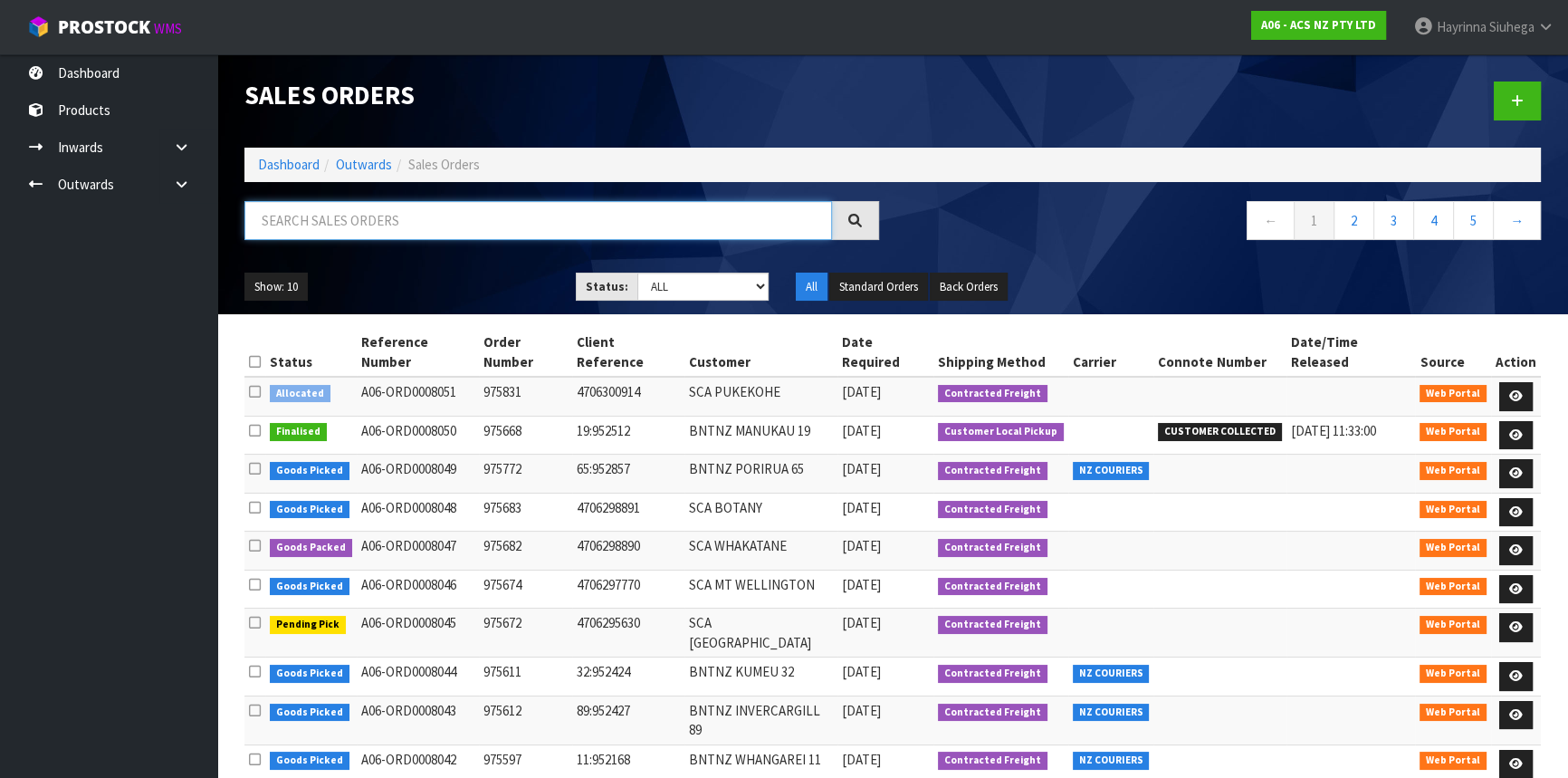
click at [368, 229] on input "text" at bounding box center [537, 220] width 588 height 39
type input "JOB-0416388"
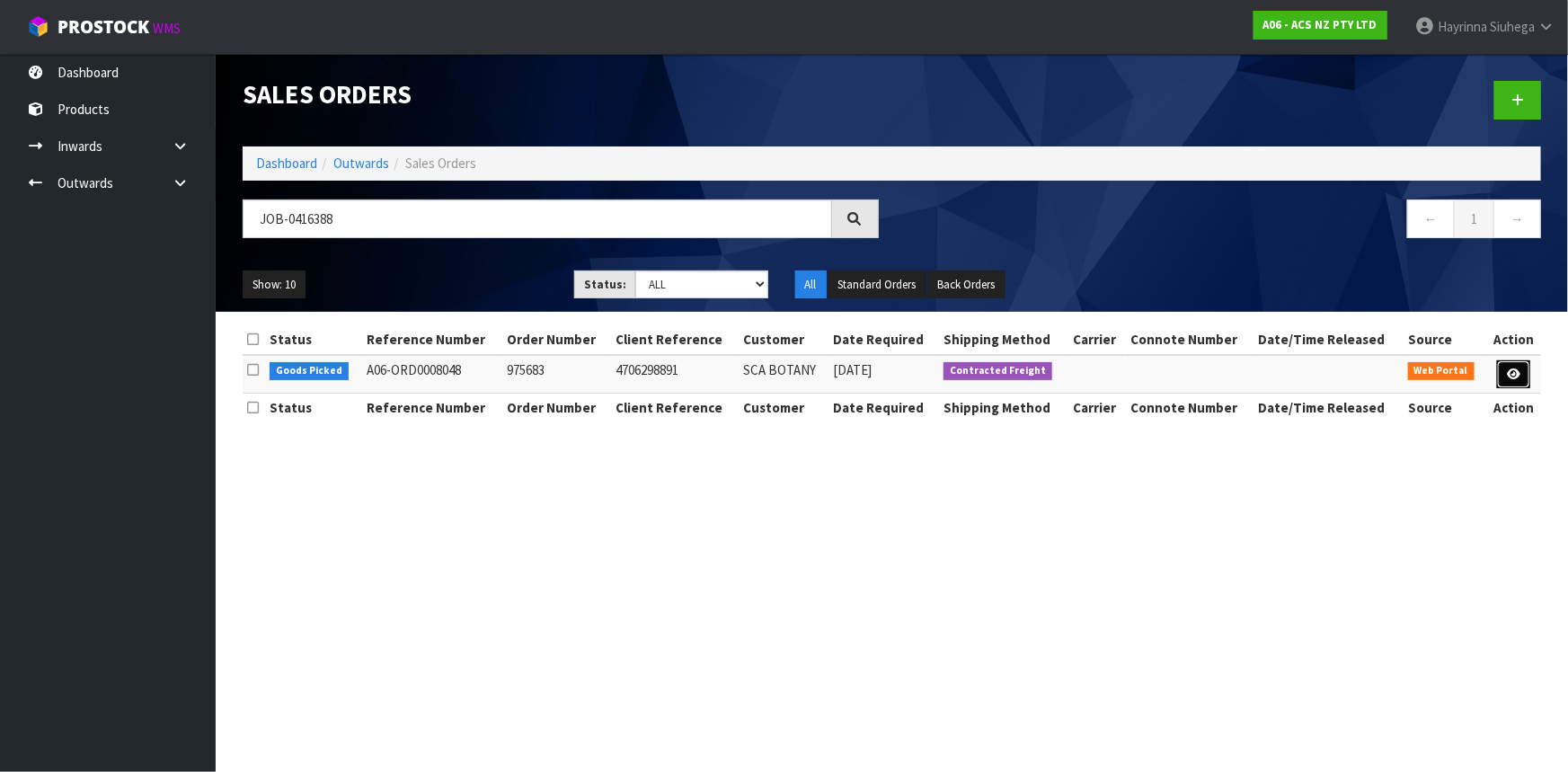
click at [1510, 377] on icon at bounding box center [1514, 374] width 13 height 11
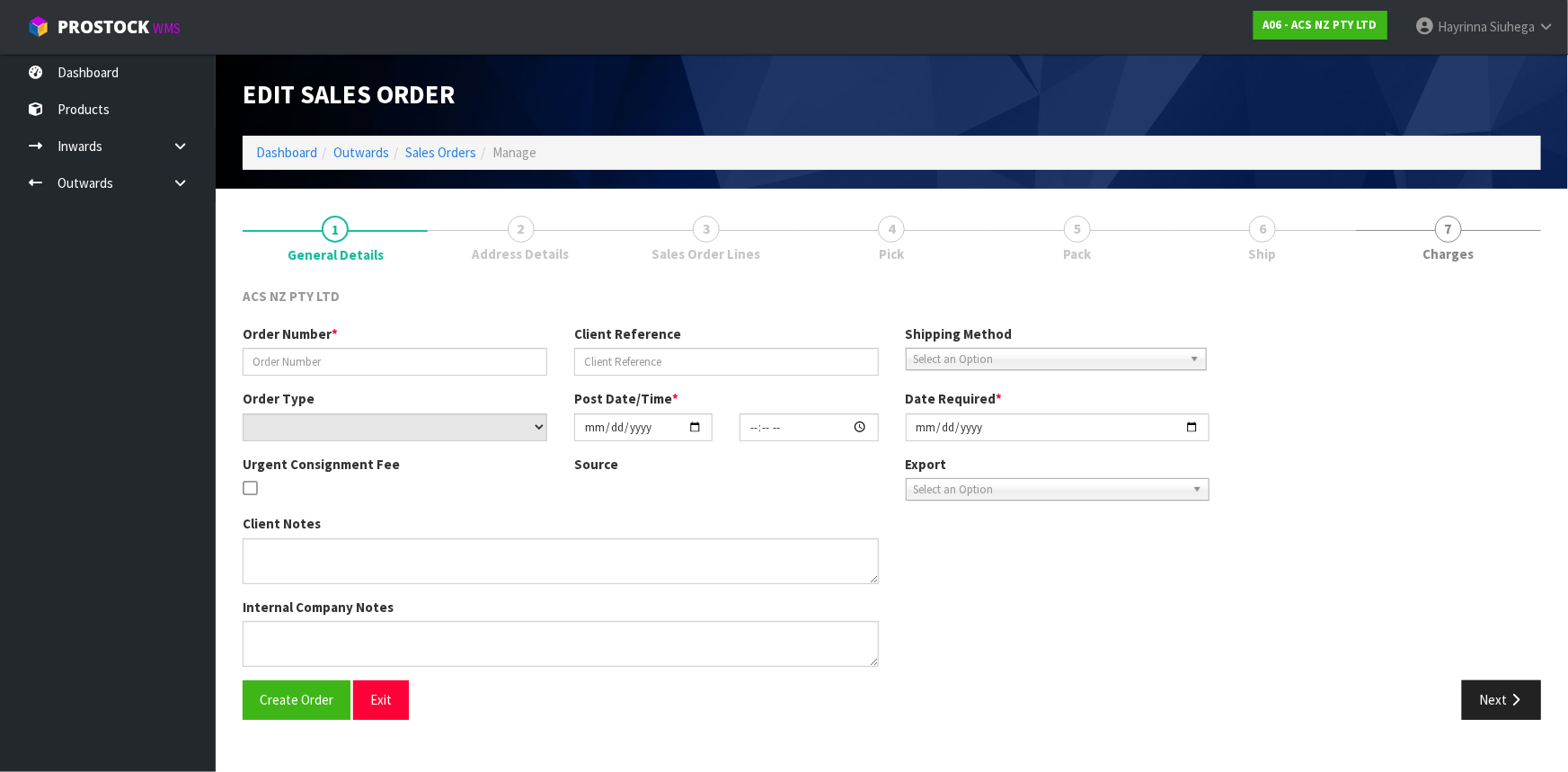
type input "975683"
type input "4706298891"
select select "number:0"
type input "2025-10-06"
type input "17:52:00.000"
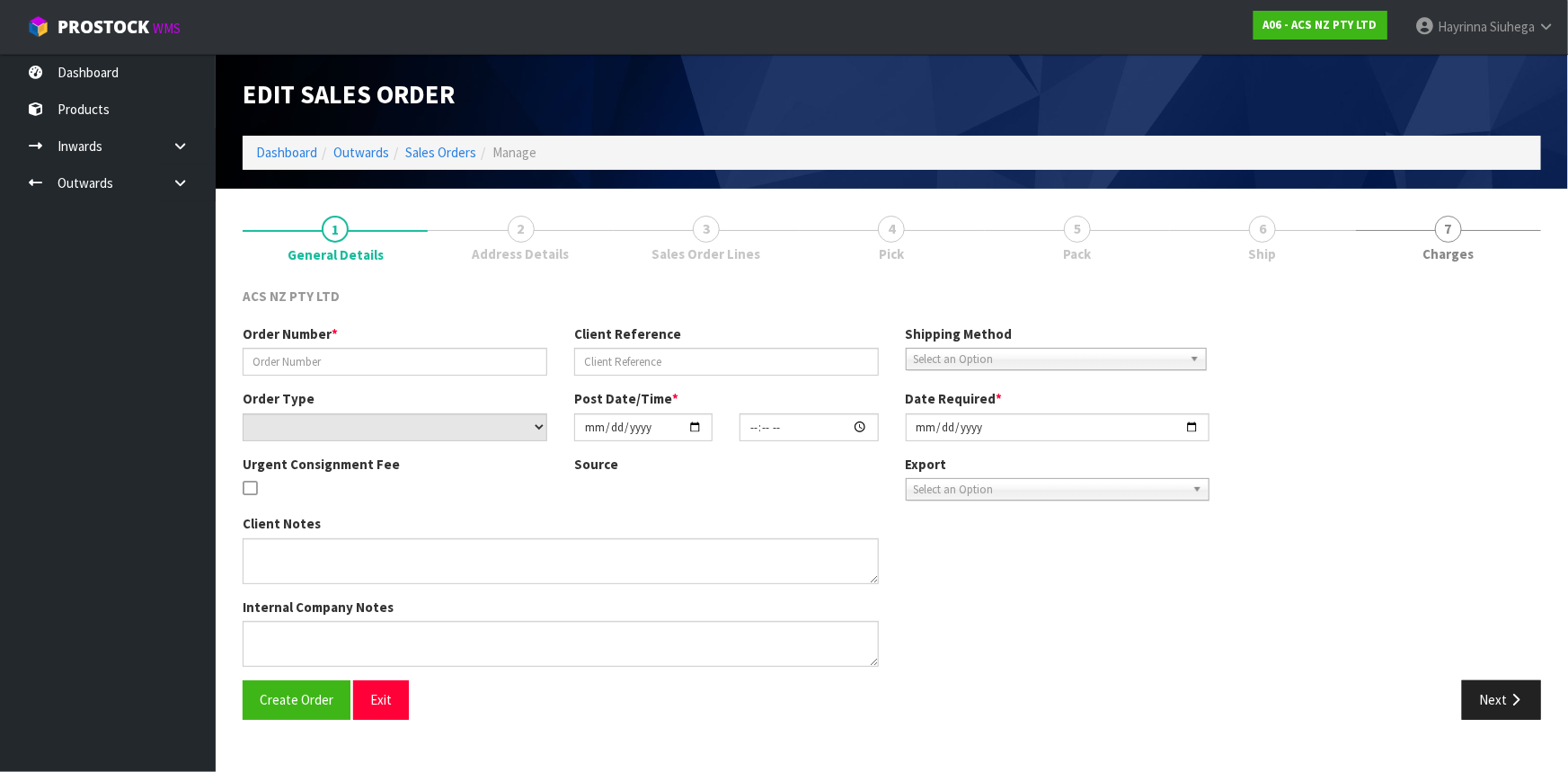
type input "[DATE]"
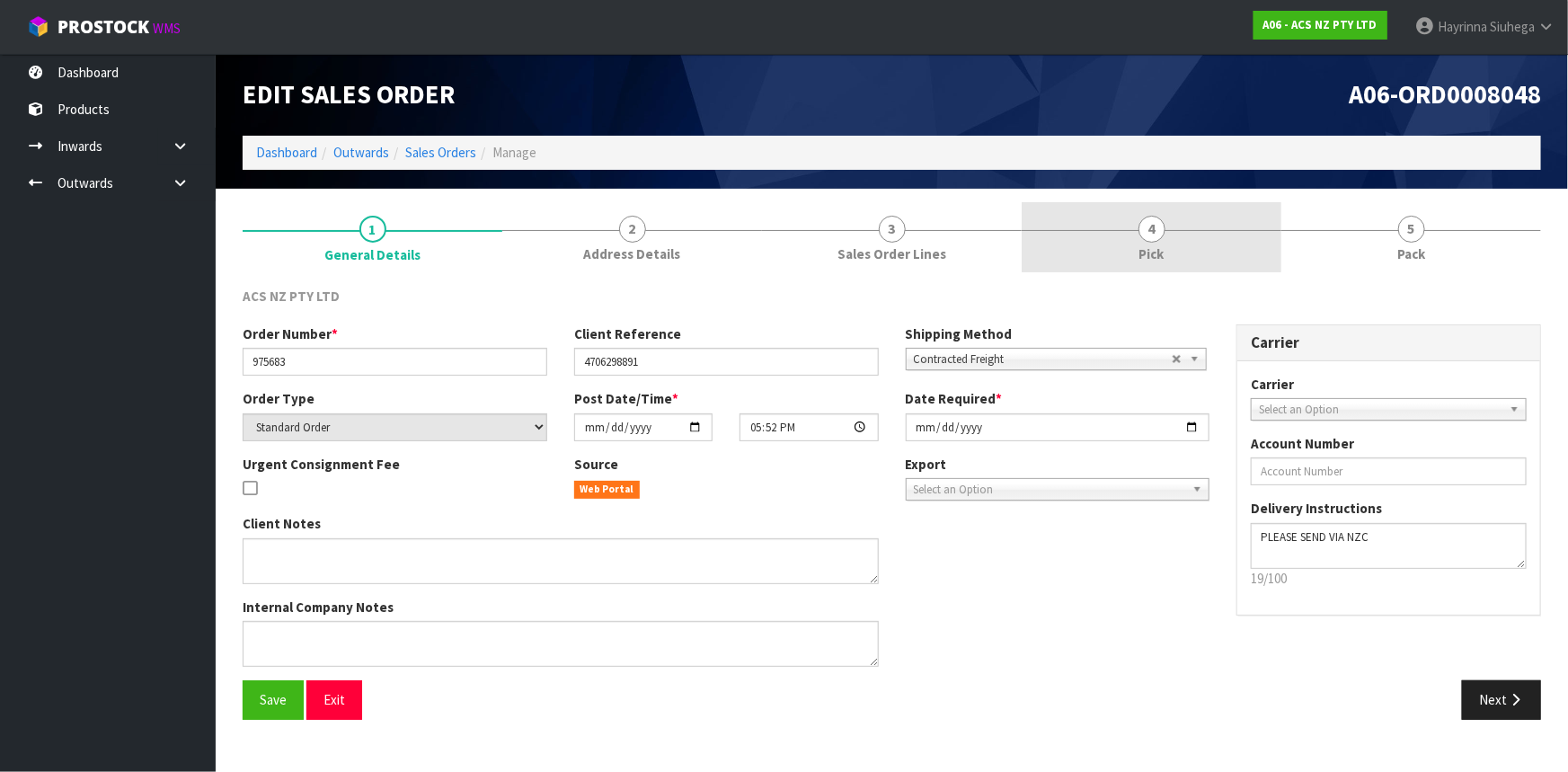
click at [1243, 238] on link "4 Pick" at bounding box center [1152, 238] width 259 height 71
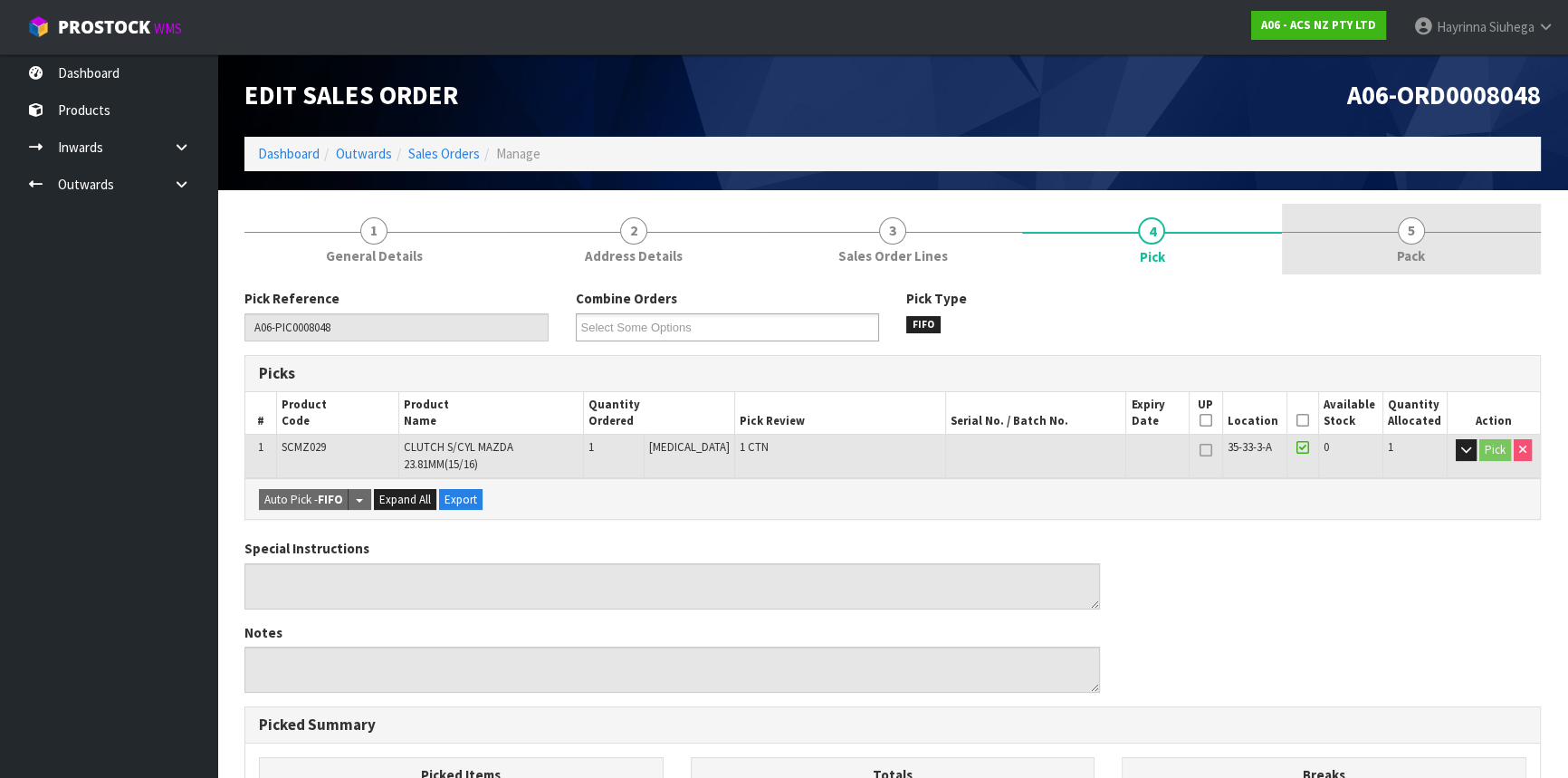
click at [1352, 225] on link "5 Pack" at bounding box center [1412, 239] width 259 height 72
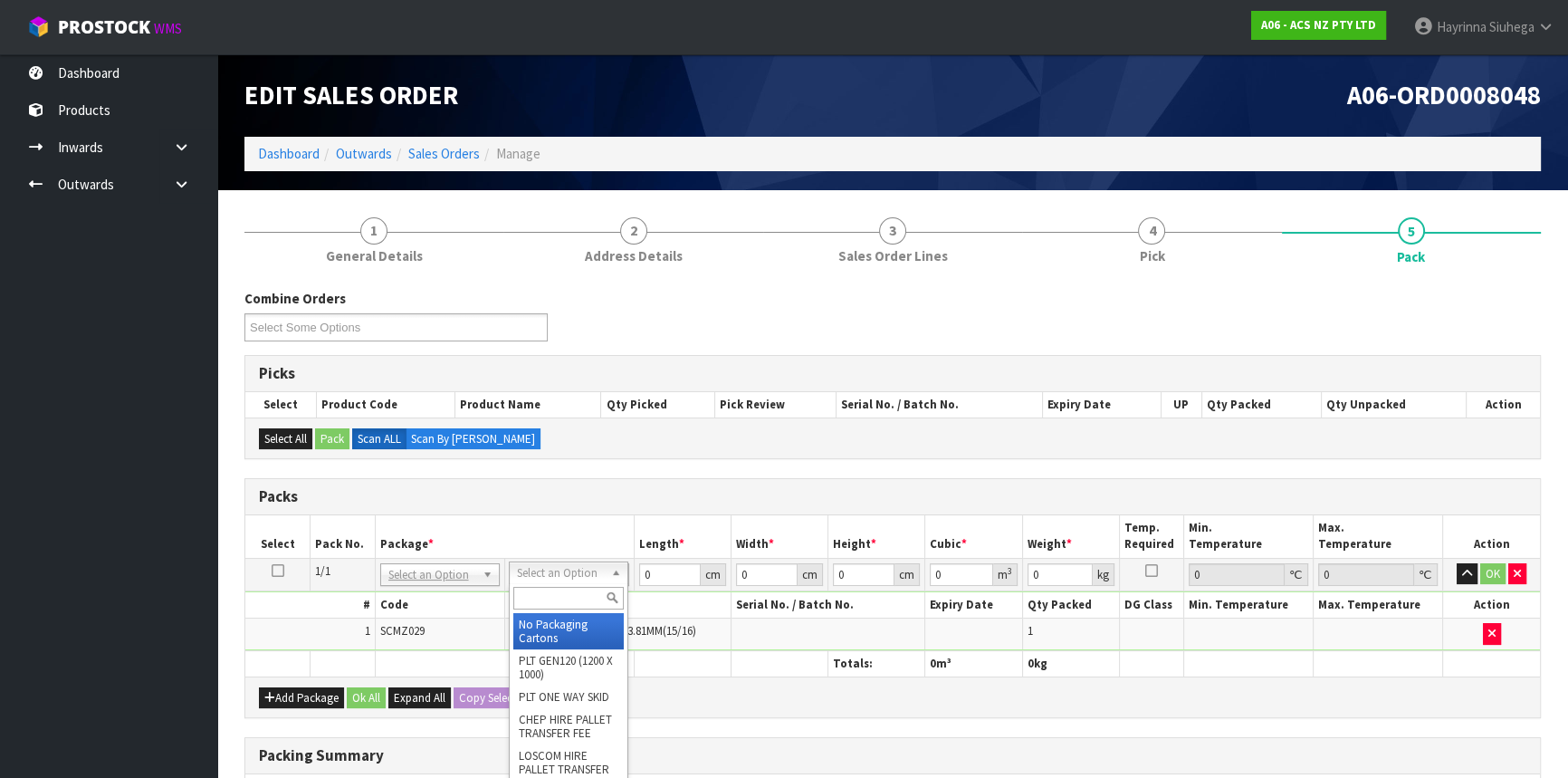
click at [572, 608] on input "text" at bounding box center [568, 598] width 111 height 23
type input "u50"
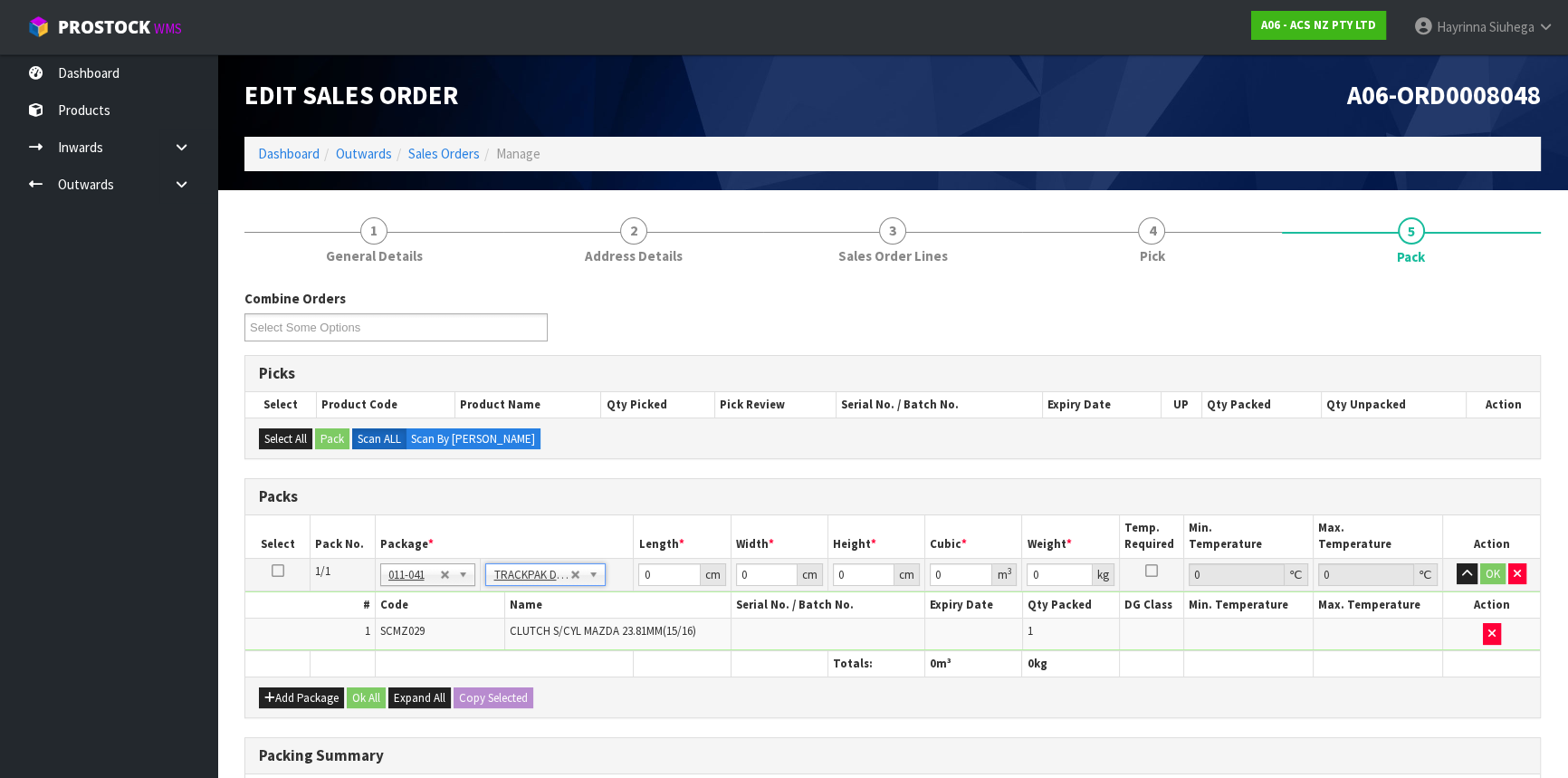
type input "13"
type input "24"
type input "0.01"
type input "0.000003"
type input "0.36"
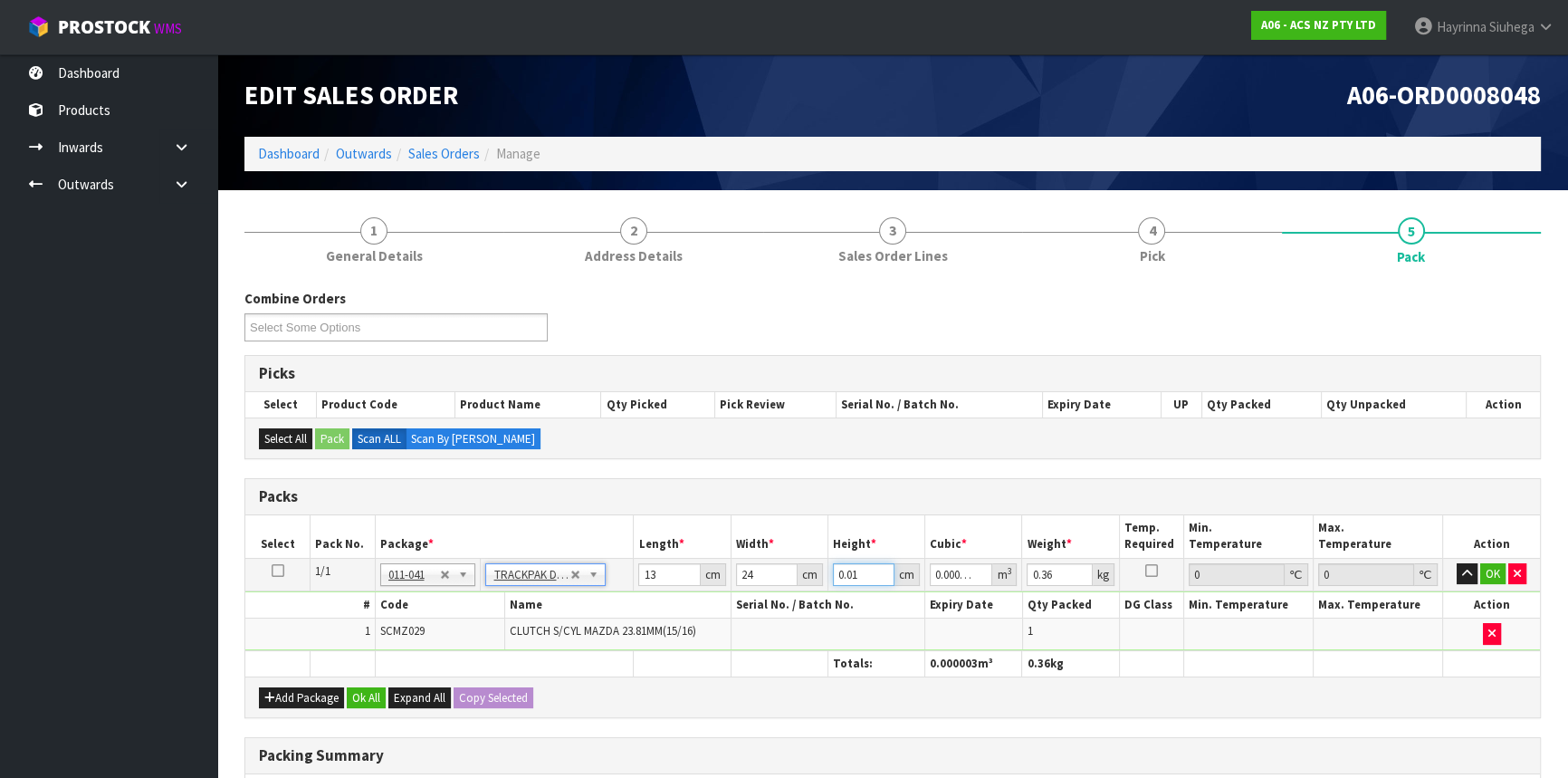
click at [851, 575] on input "0.01" at bounding box center [863, 575] width 62 height 23
type input "1"
type input "0.000312"
type input "13"
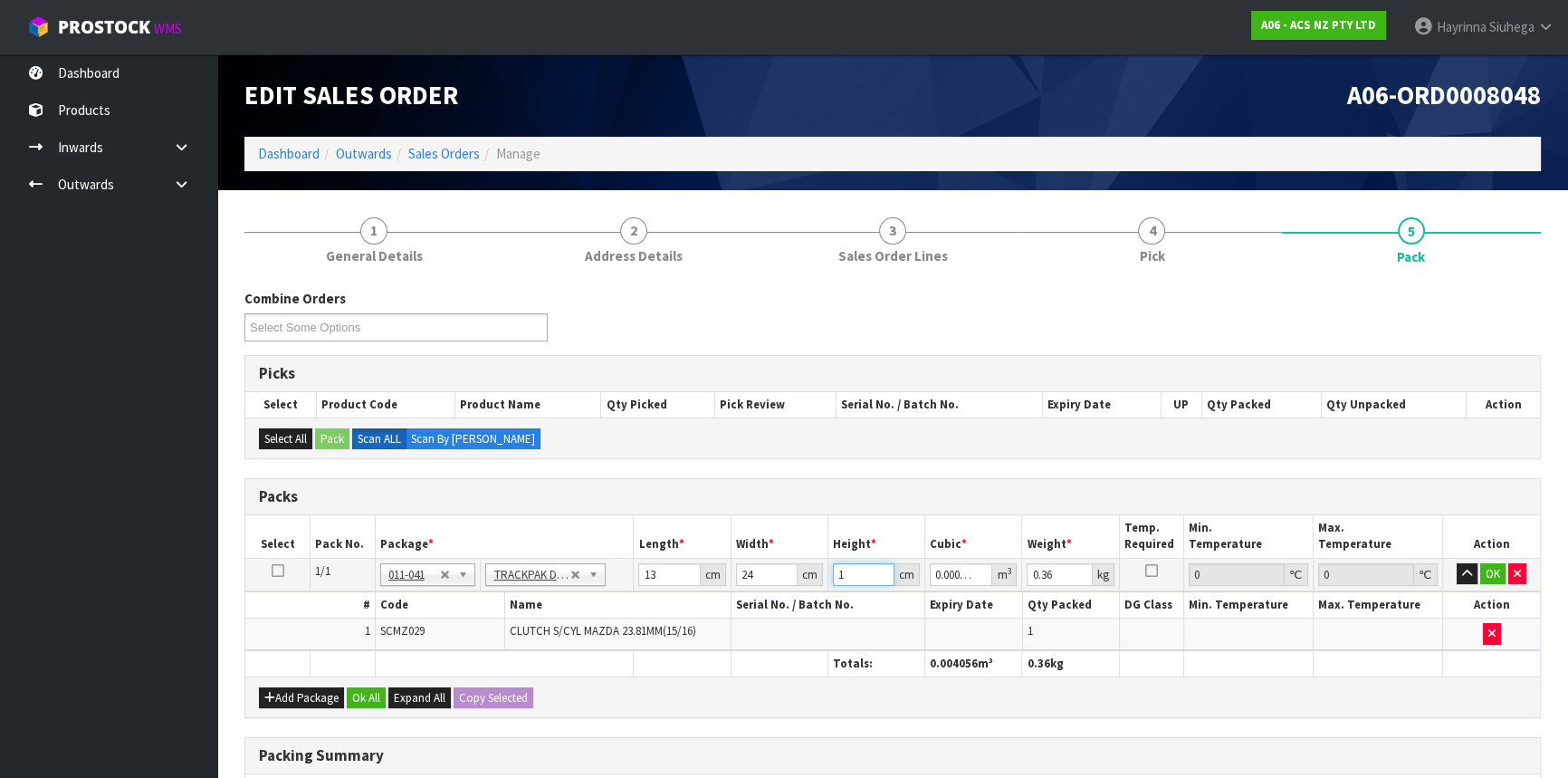
type input "0.004056"
type input "13"
type input "1"
click button "OK" at bounding box center [1492, 574] width 26 height 22
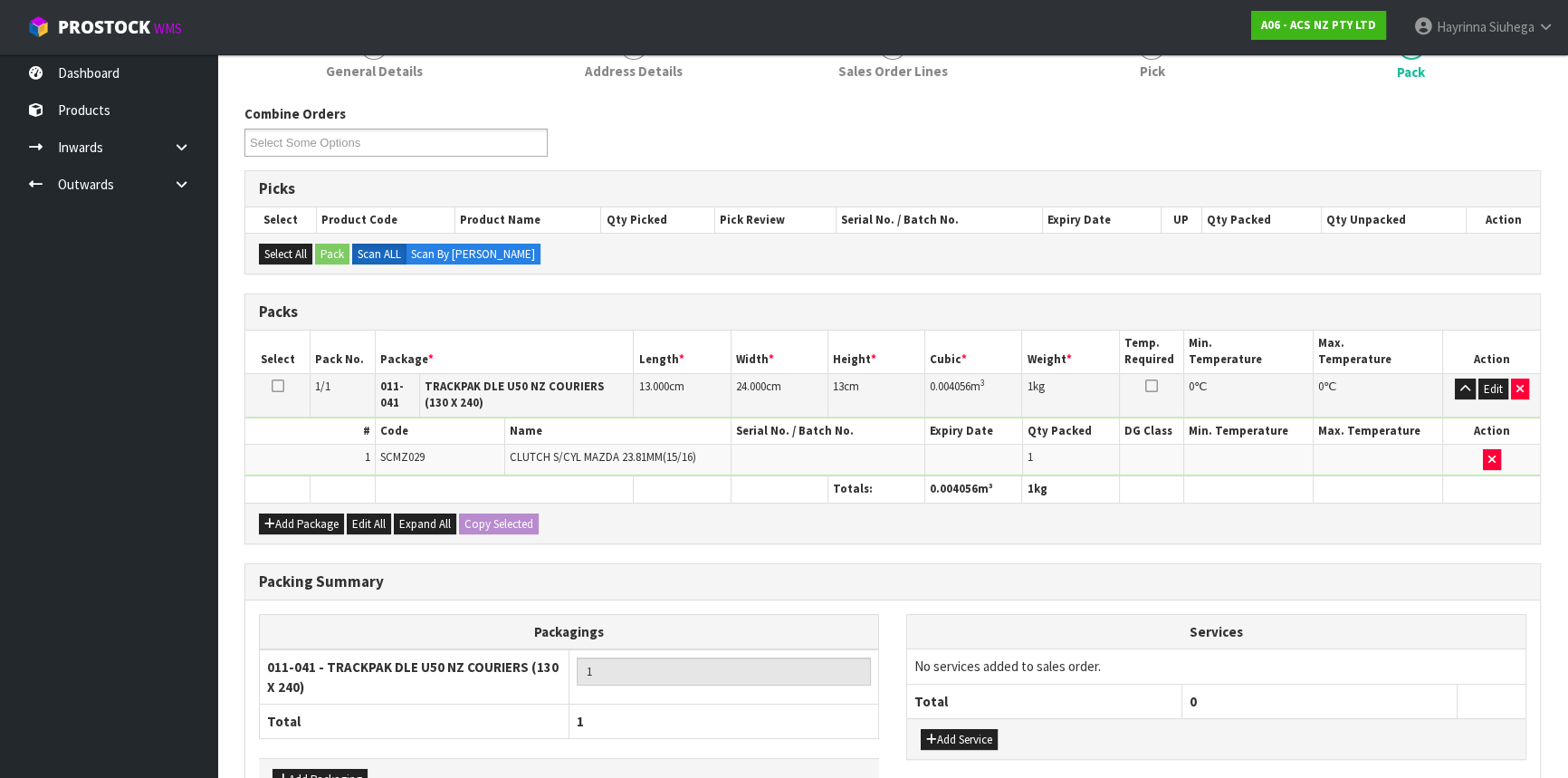
scroll to position [301, 0]
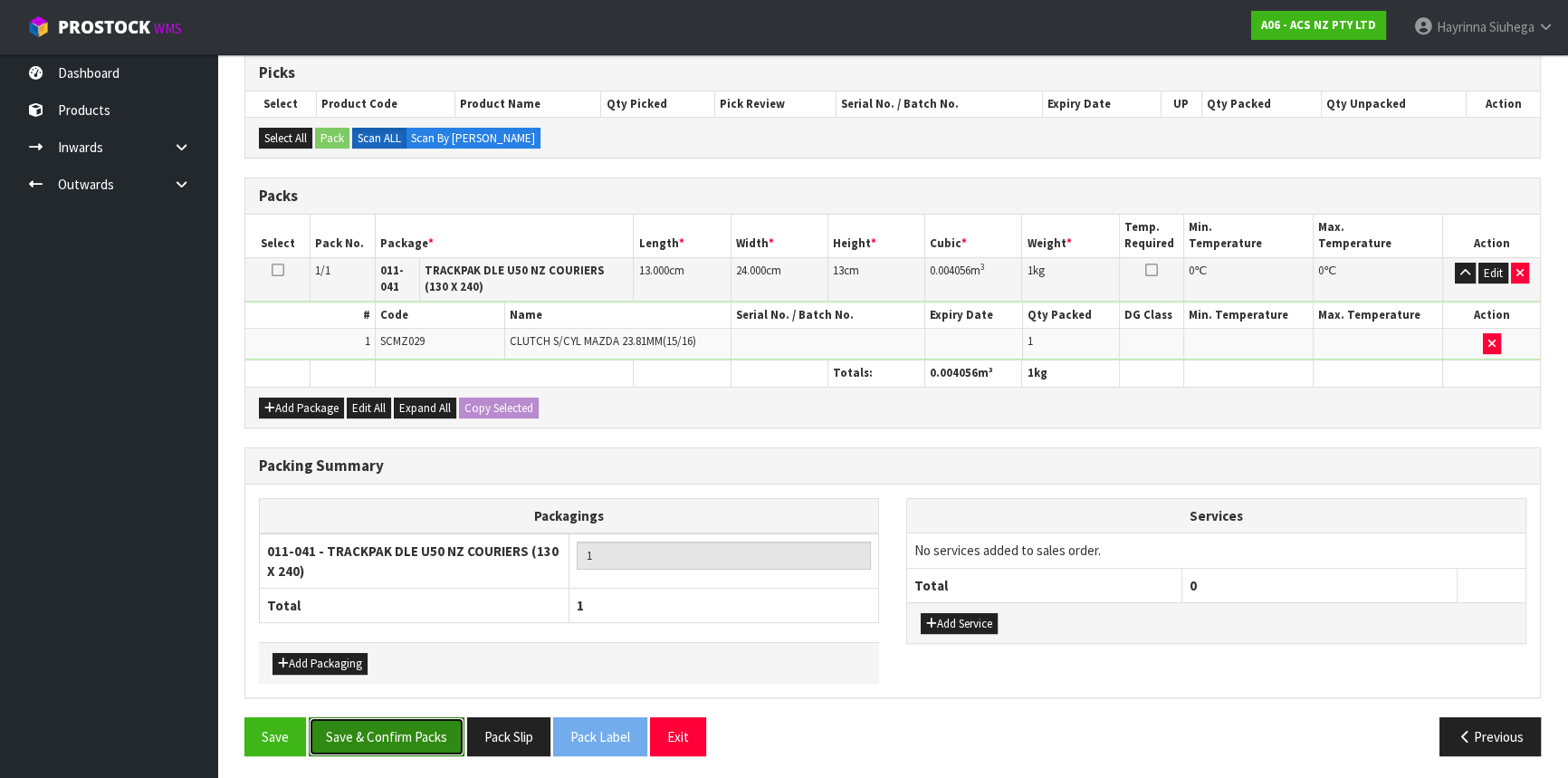
click at [400, 717] on button "Save & Confirm Packs" at bounding box center [386, 736] width 156 height 39
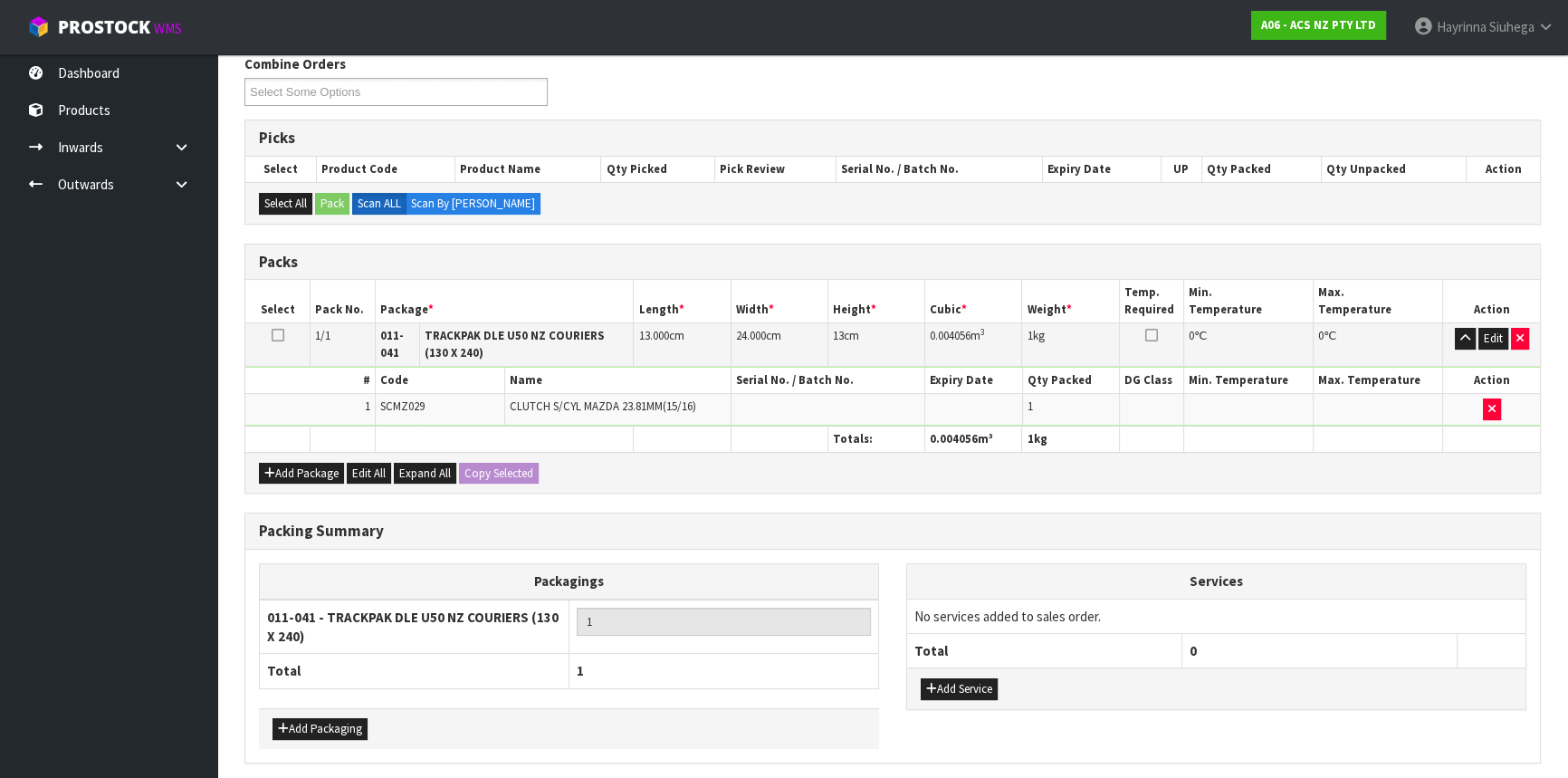
scroll to position [0, 0]
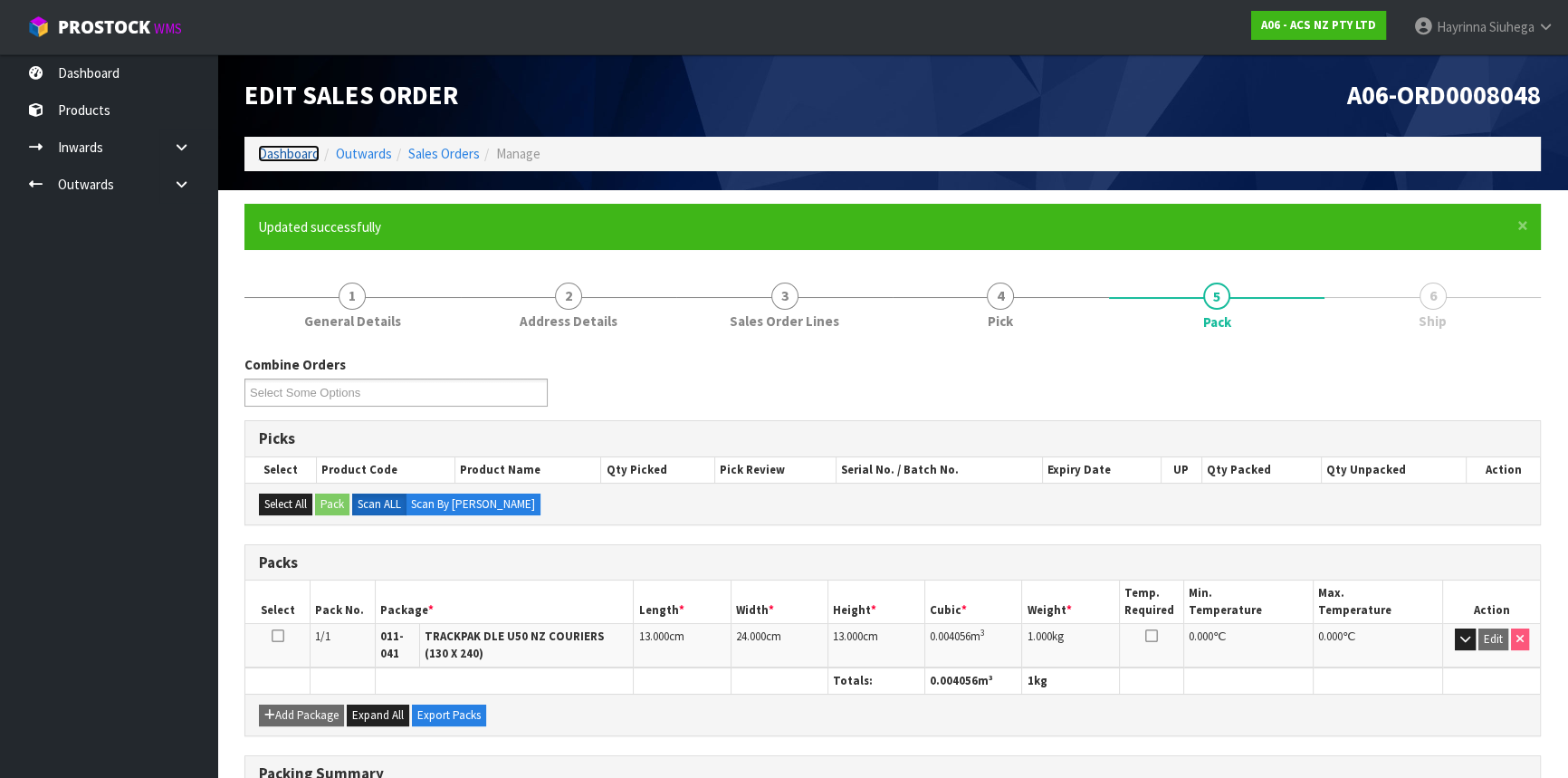
click at [278, 152] on link "Dashboard" at bounding box center [289, 153] width 62 height 17
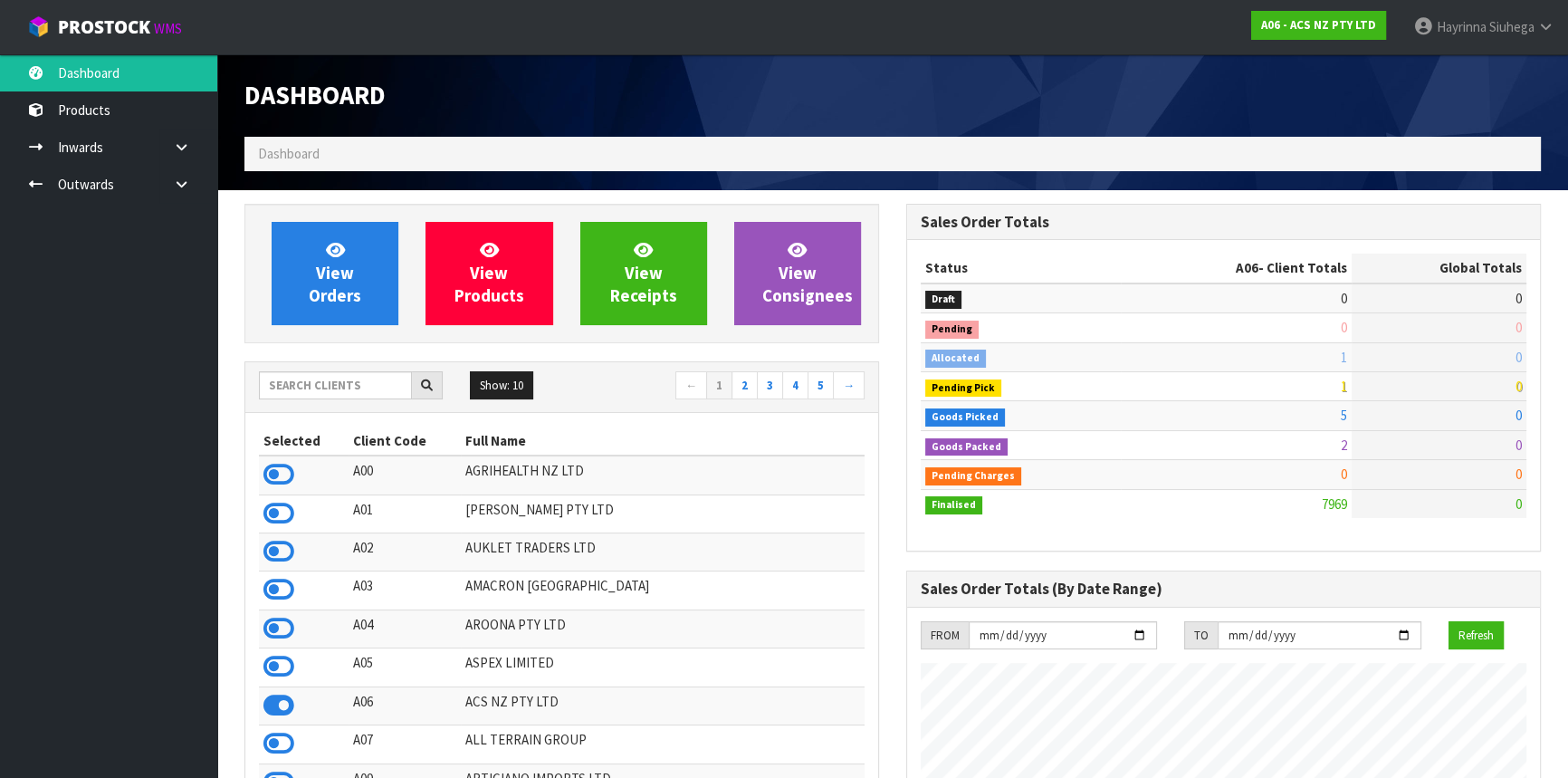
scroll to position [1369, 661]
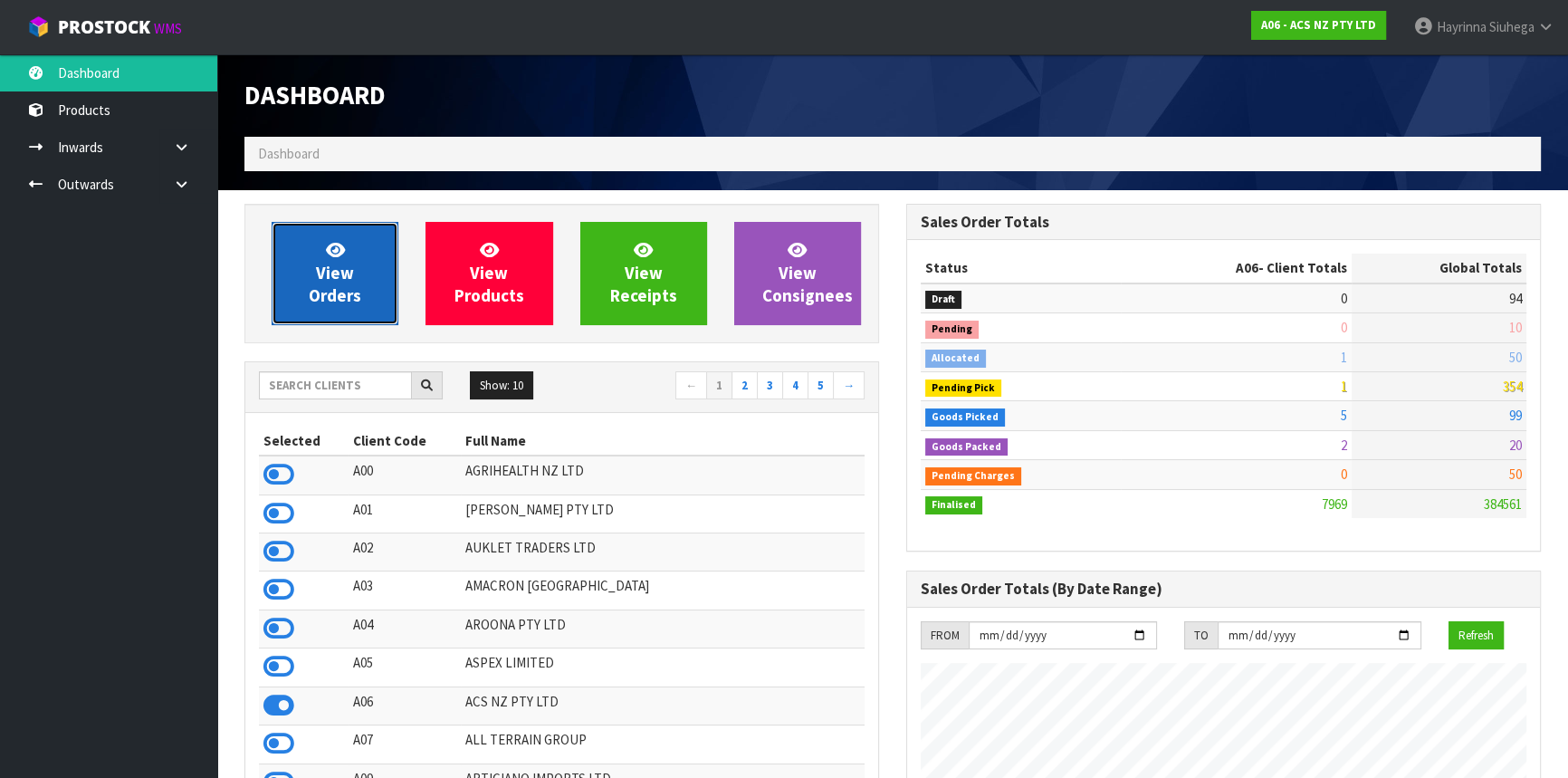
click at [322, 247] on link "View Orders" at bounding box center [335, 273] width 127 height 103
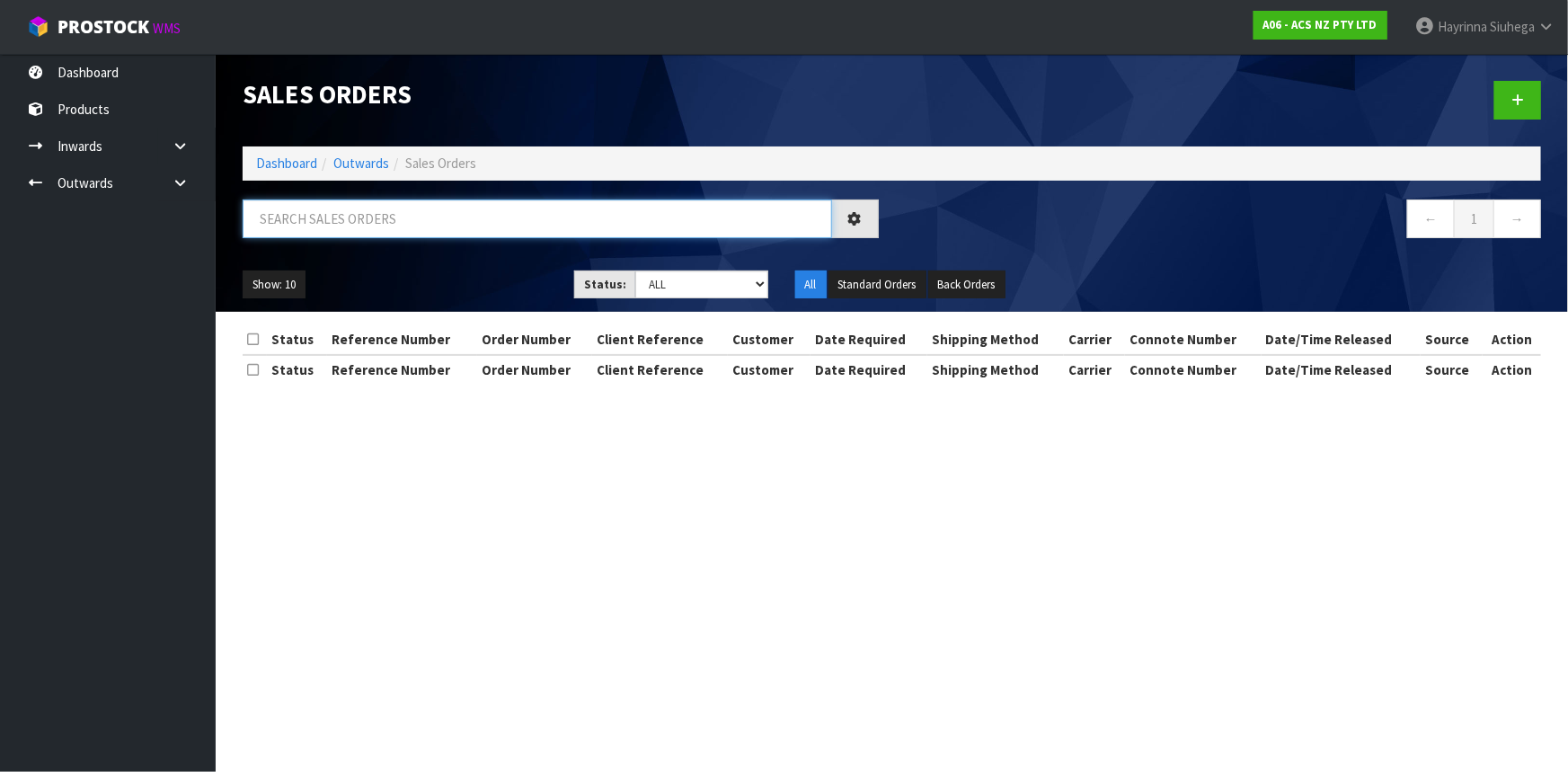
click at [354, 234] on input "text" at bounding box center [537, 218] width 590 height 39
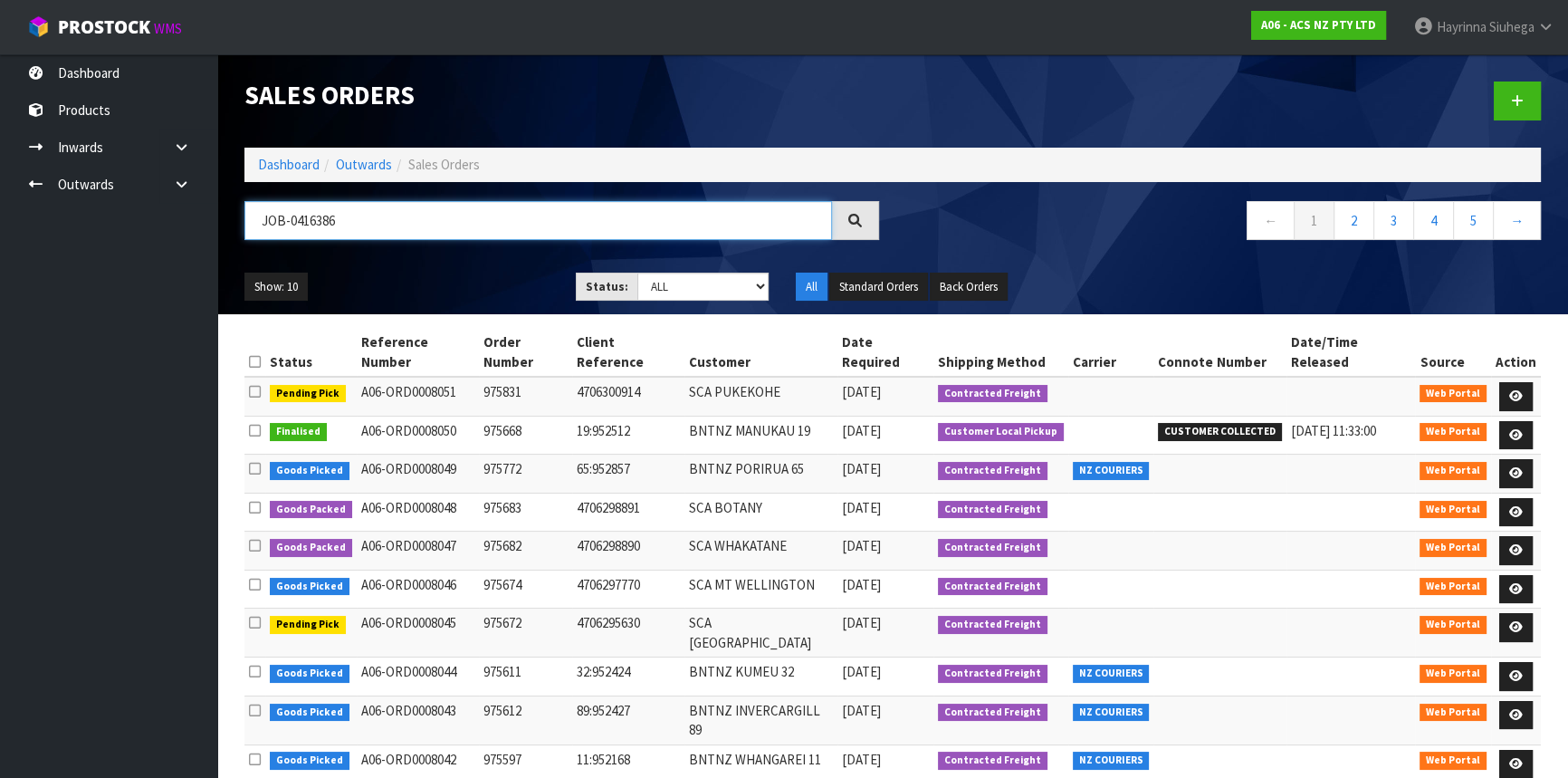
type input "JOB-0416386"
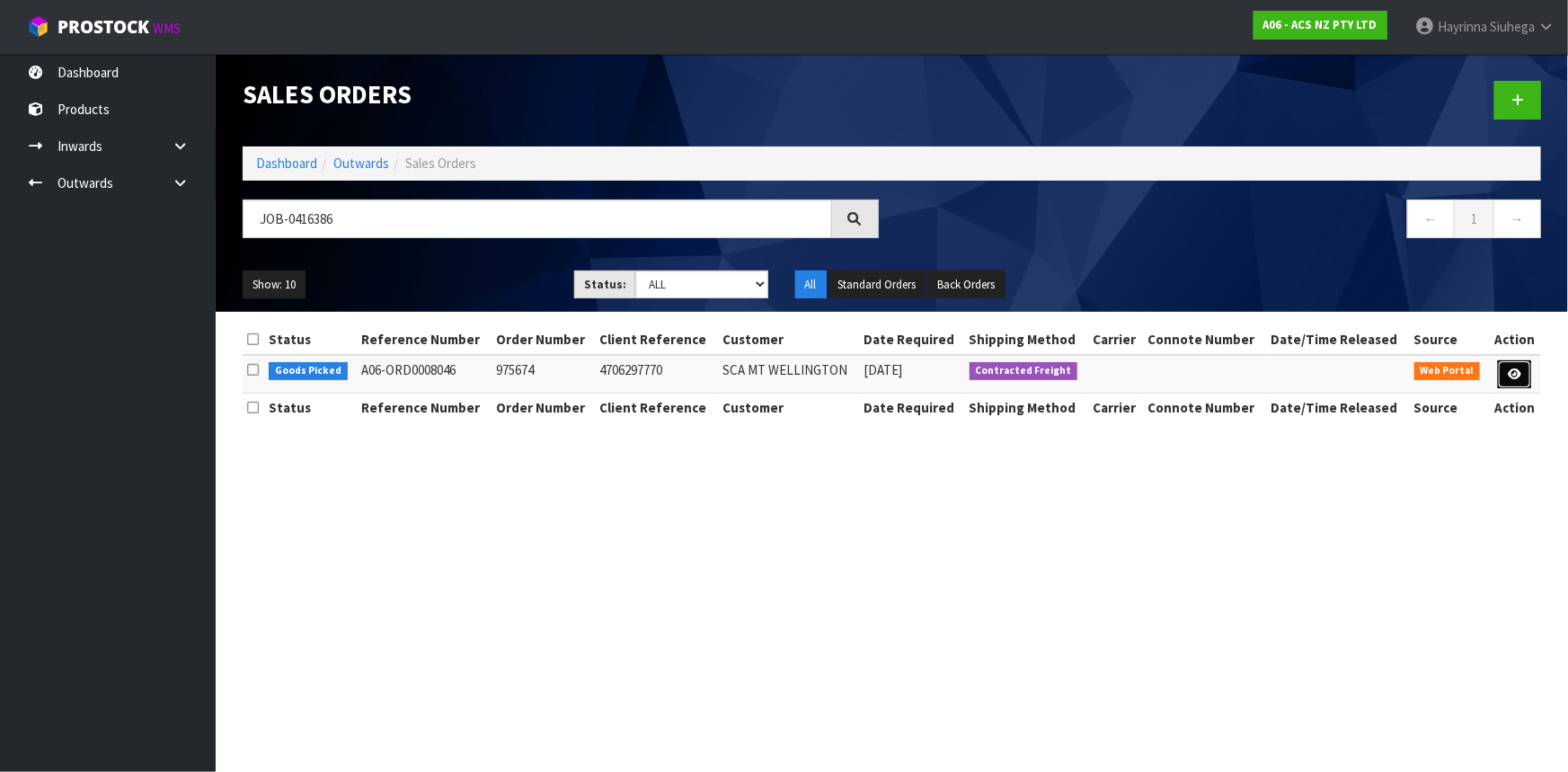
click at [1528, 378] on link at bounding box center [1514, 375] width 33 height 29
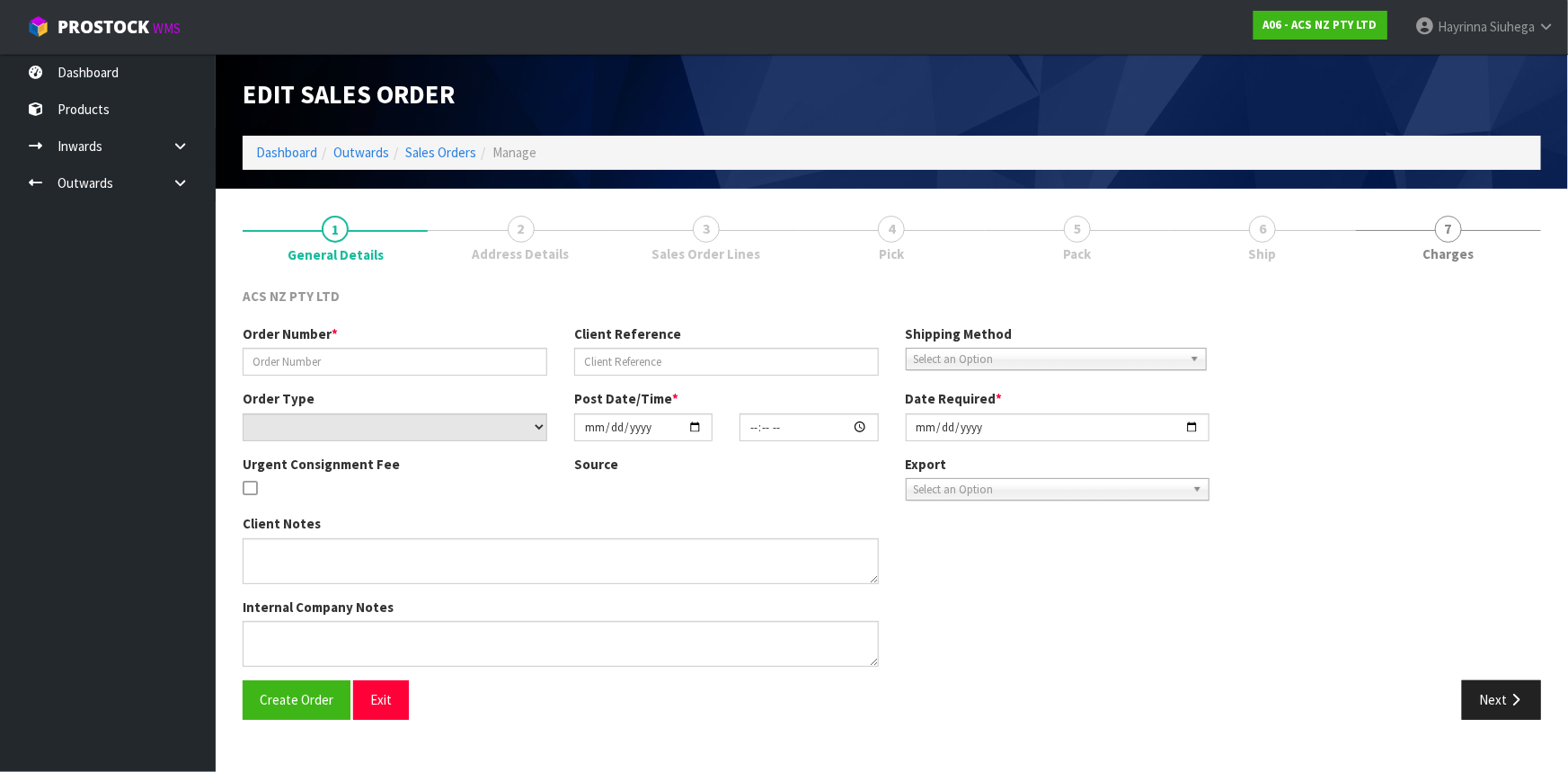
type input "975674"
type input "4706297770"
select select "number:0"
type input "2025-10-06"
type input "17:49:00.000"
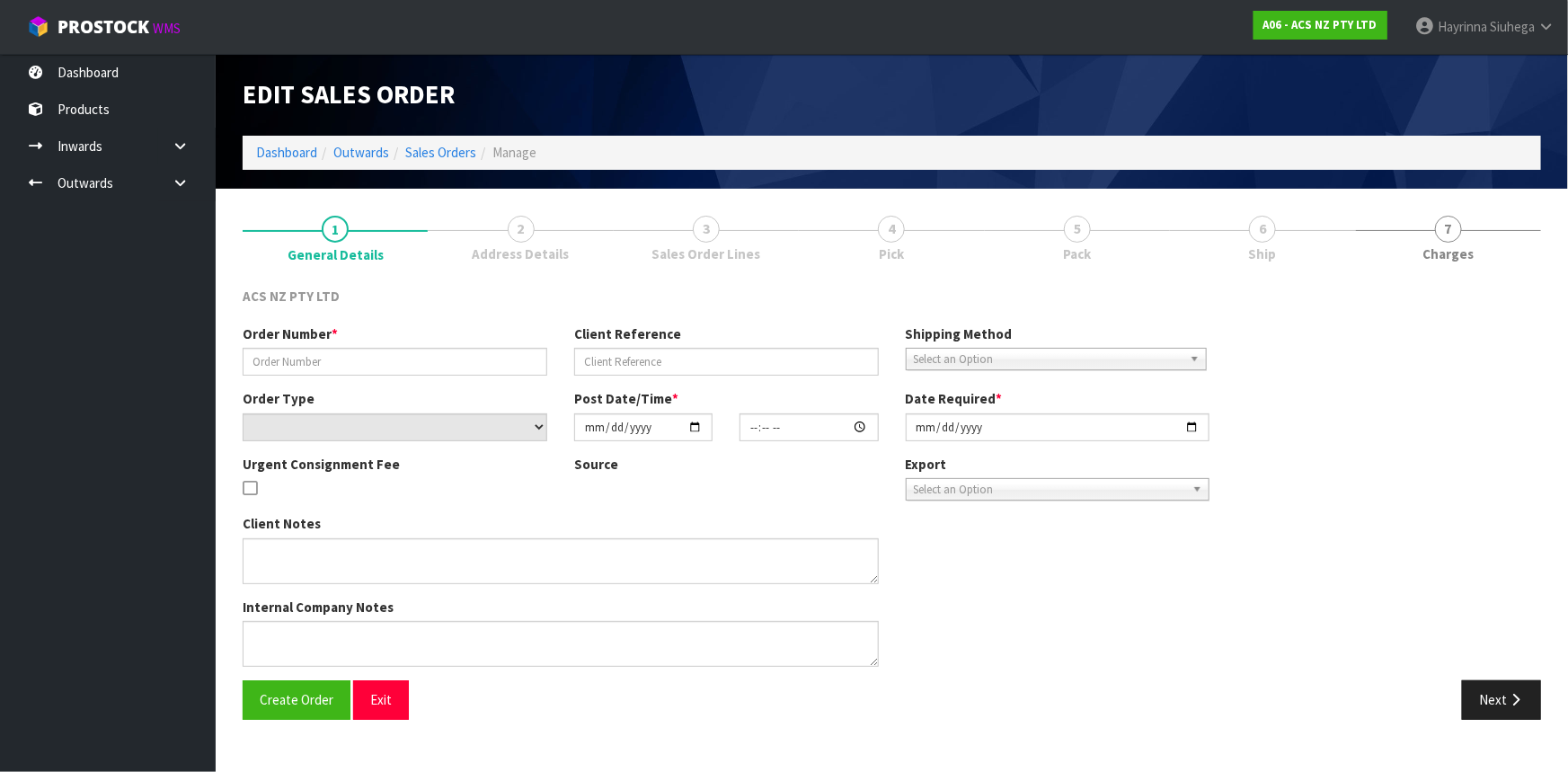
type input "[DATE]"
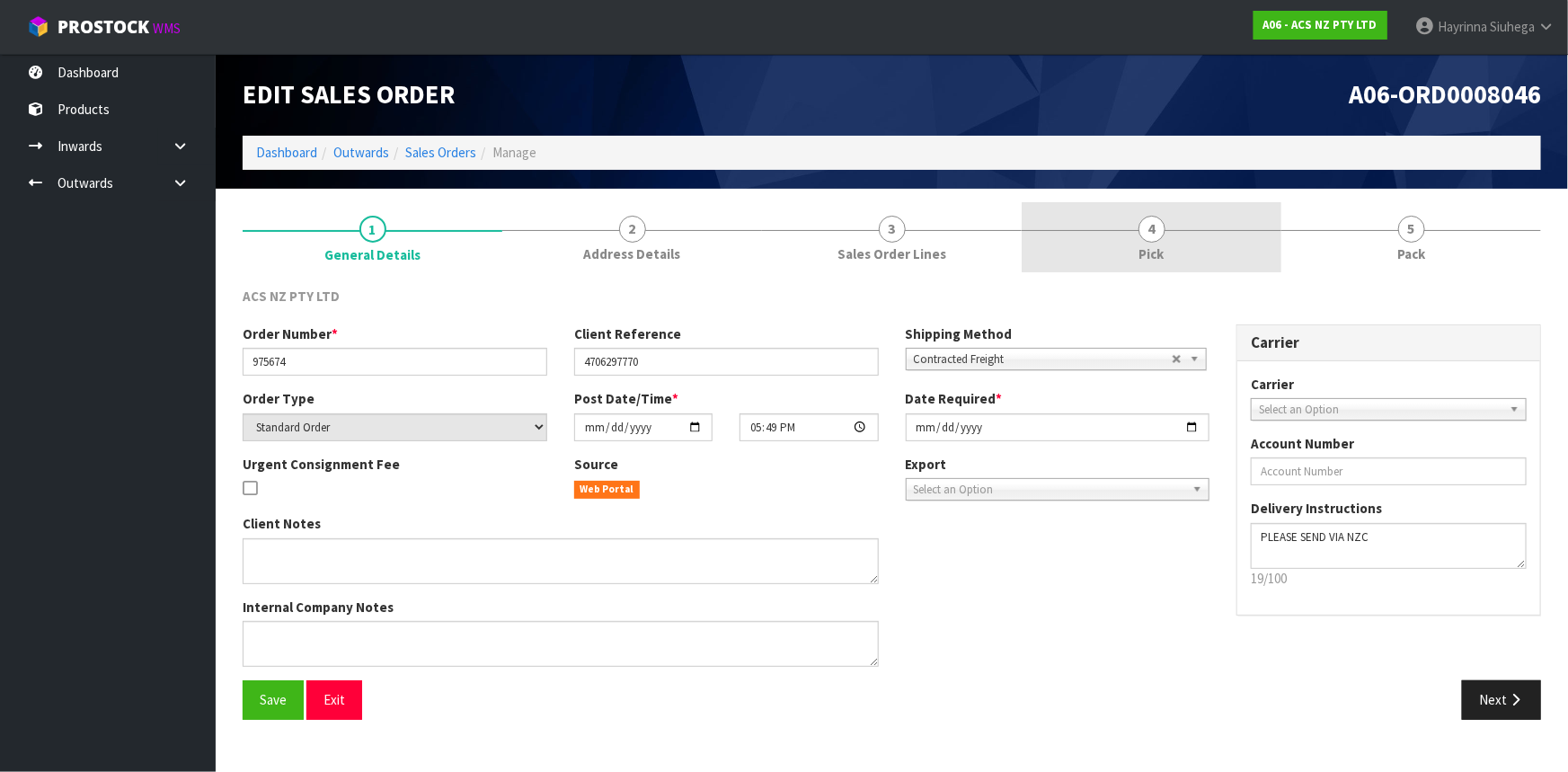
drag, startPoint x: 1240, startPoint y: 239, endPoint x: 1473, endPoint y: 225, distance: 233.4
click at [1242, 239] on link "4 Pick" at bounding box center [1152, 238] width 259 height 71
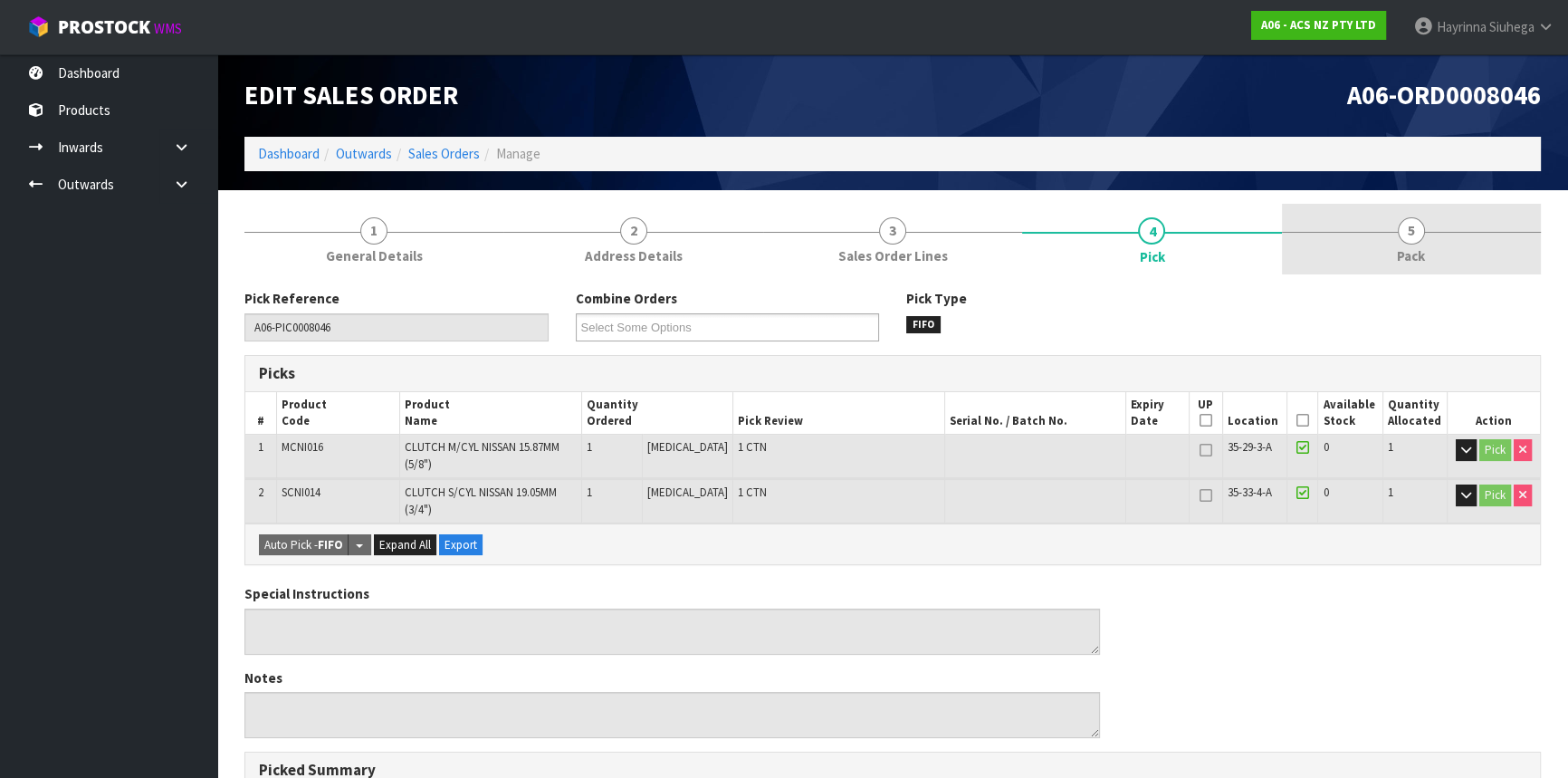
click at [1484, 227] on link "5 Pack" at bounding box center [1412, 239] width 259 height 72
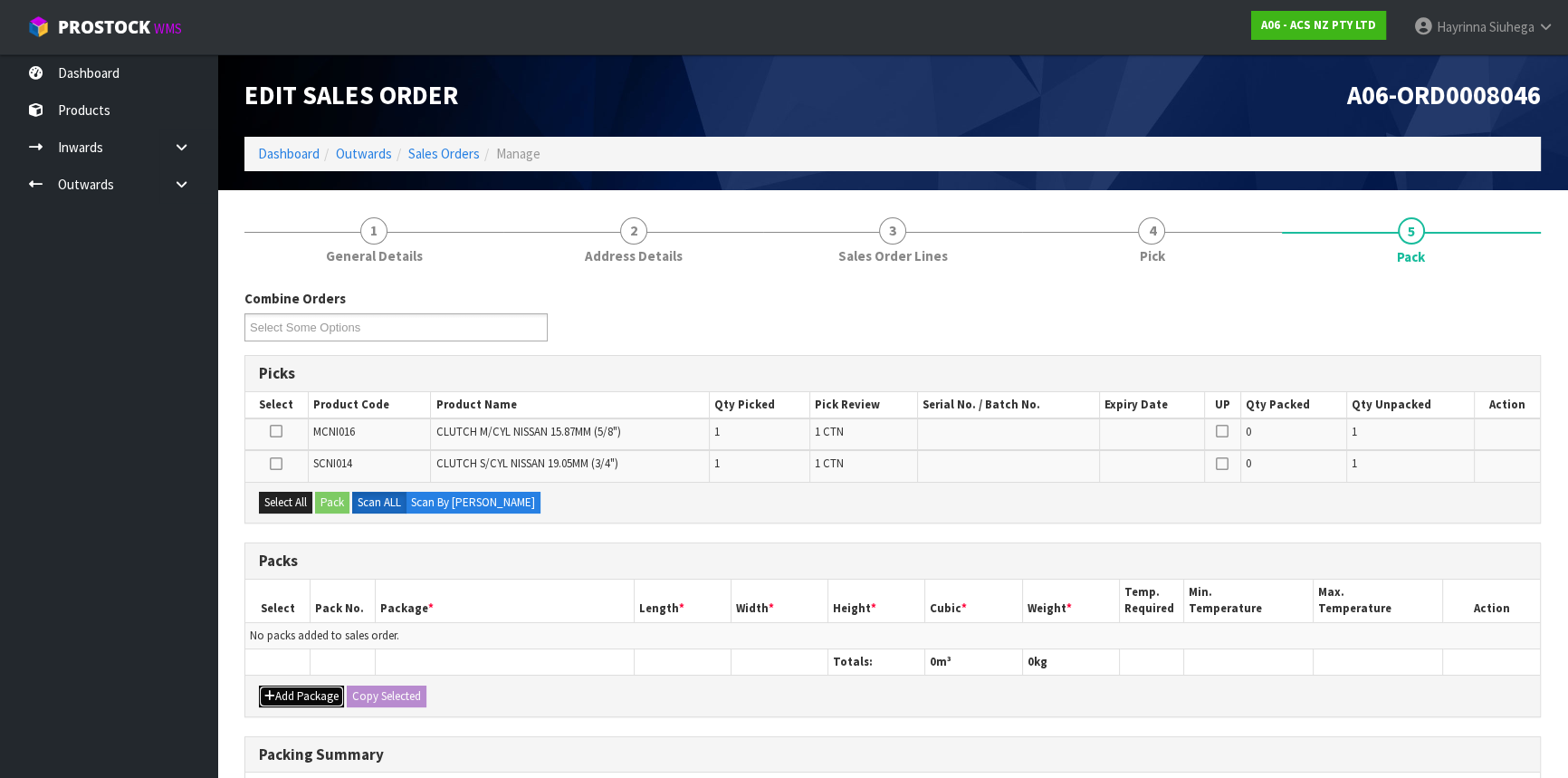
click at [300, 694] on button "Add Package" at bounding box center [302, 696] width 85 height 22
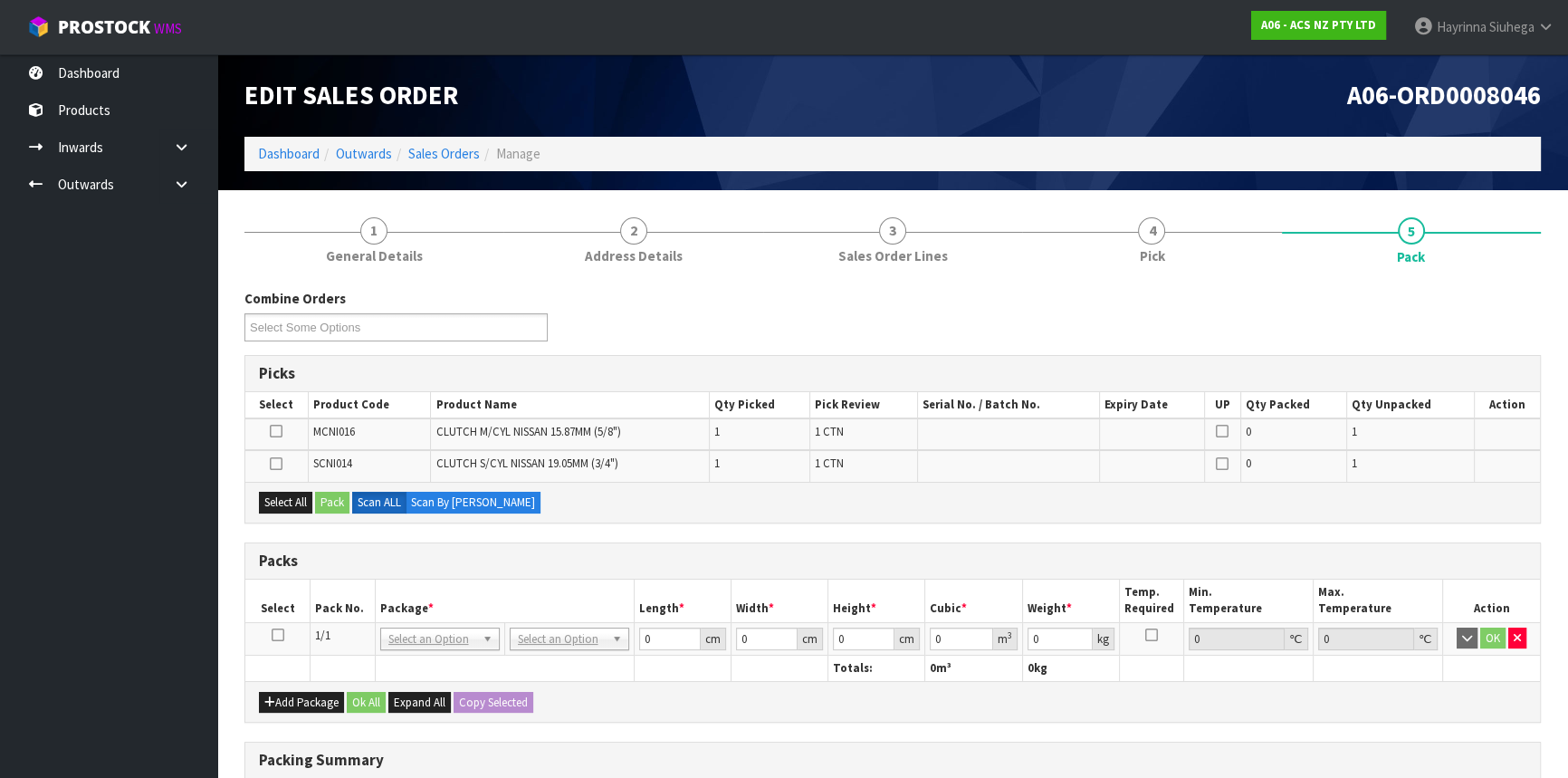
click at [277, 640] on td at bounding box center [277, 638] width 65 height 32
click at [280, 635] on icon at bounding box center [277, 635] width 12 height 1
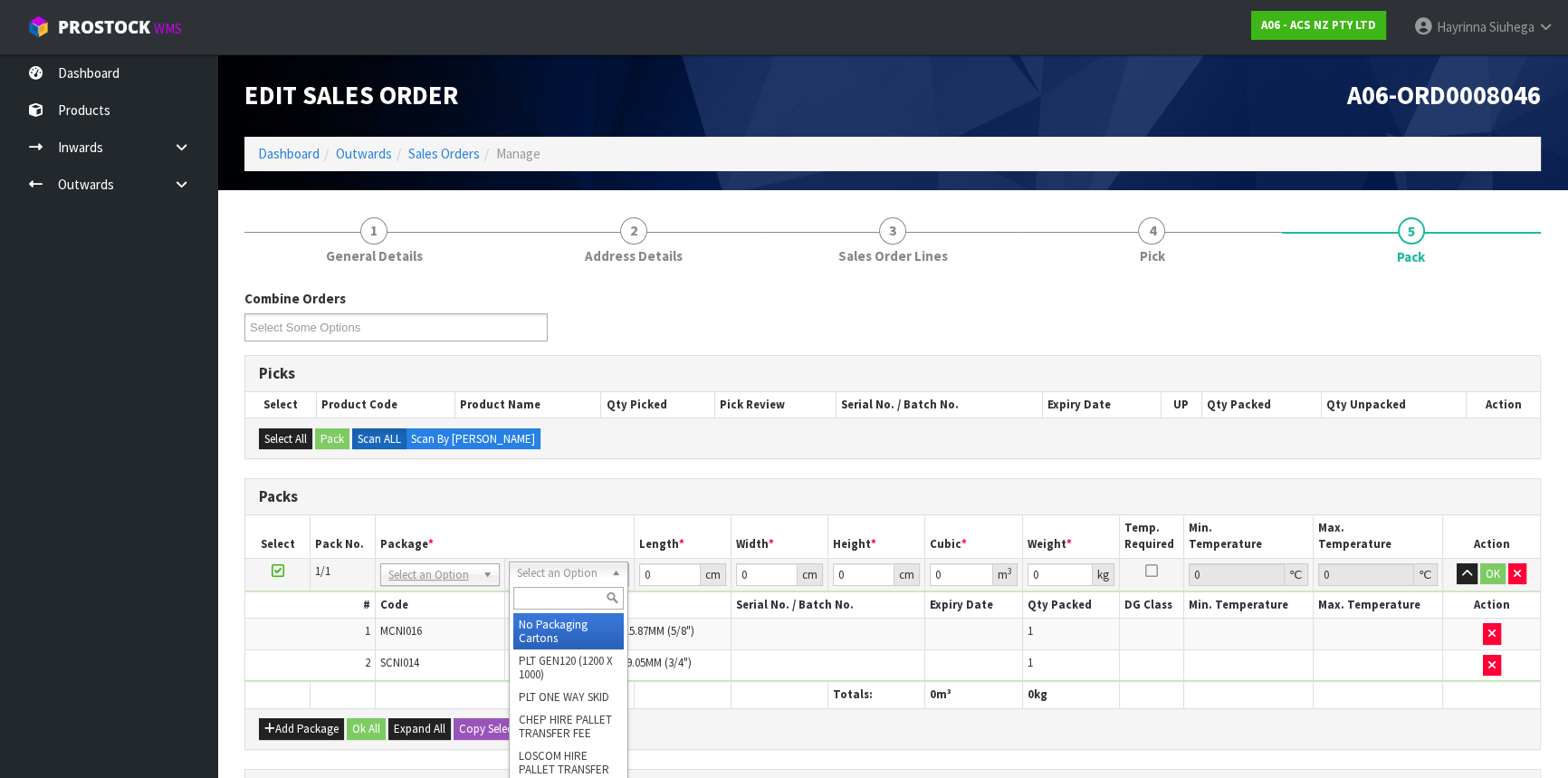
click at [564, 598] on input "text" at bounding box center [568, 598] width 111 height 23
type input "u60"
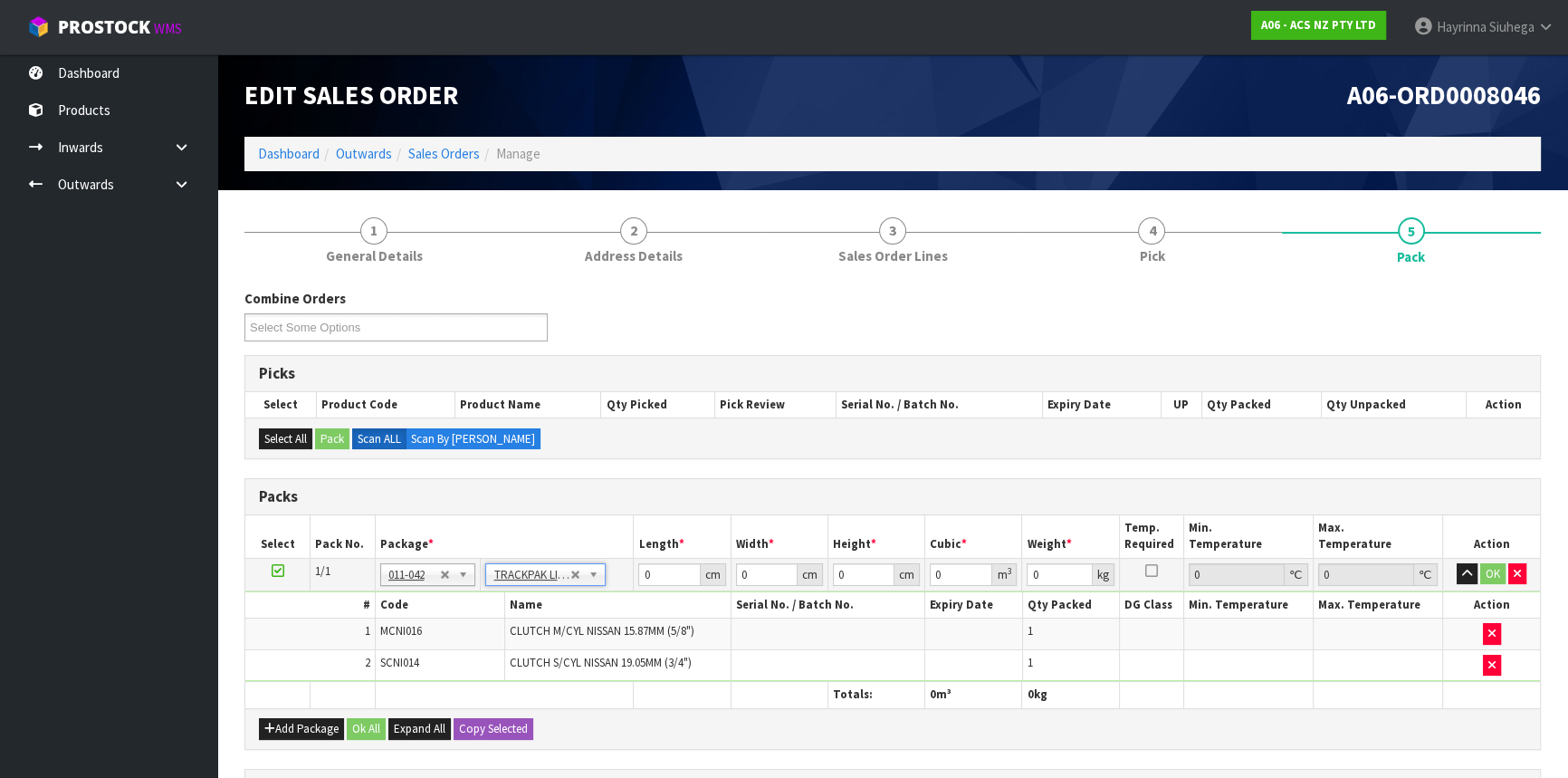
type input "39.5"
type input "44"
type input "0.01"
type input "0.000017"
type input "0.81"
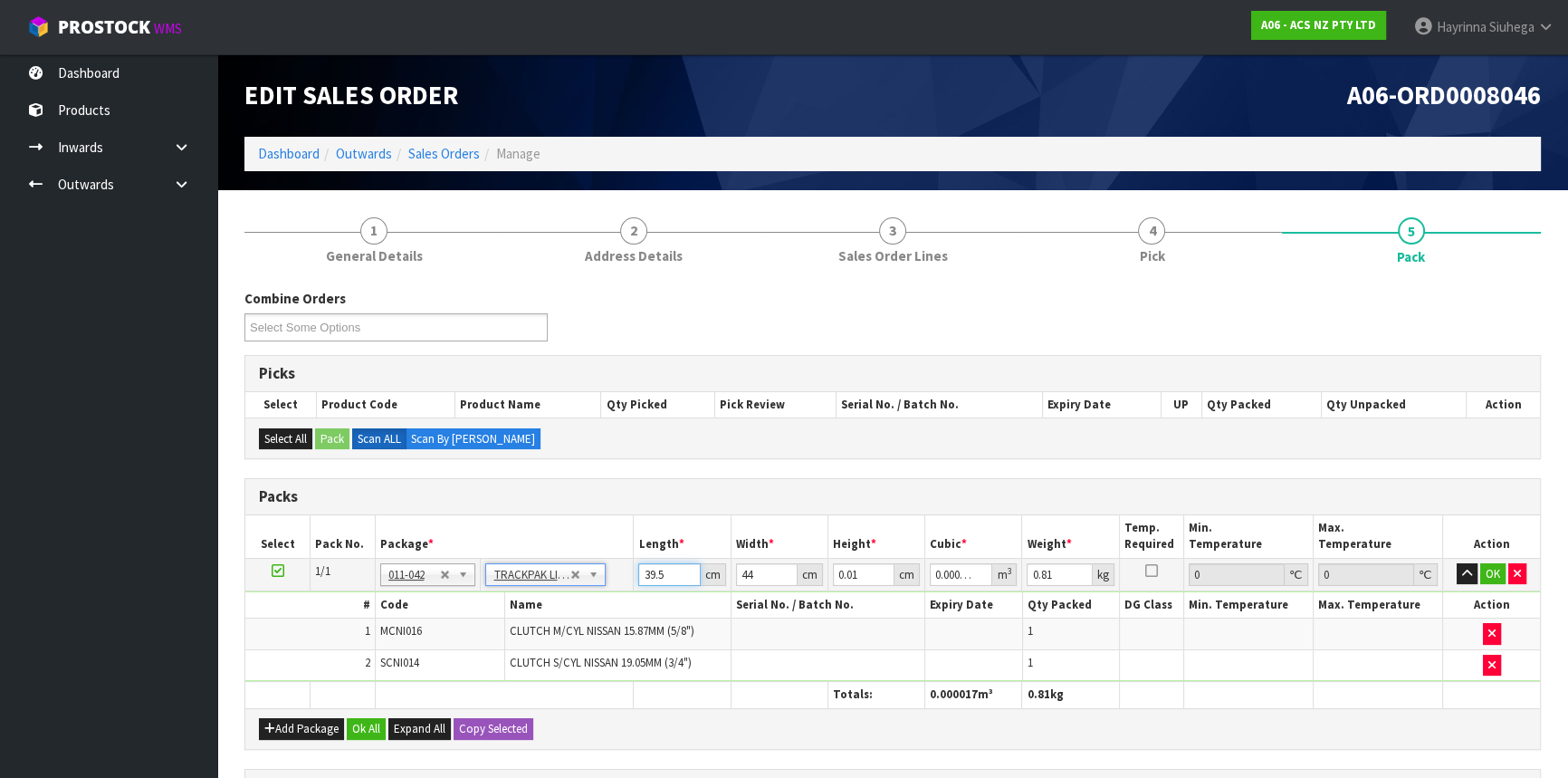
click at [655, 570] on input "39.5" at bounding box center [668, 575] width 62 height 23
type input "4"
type input "0.000002"
type input "40"
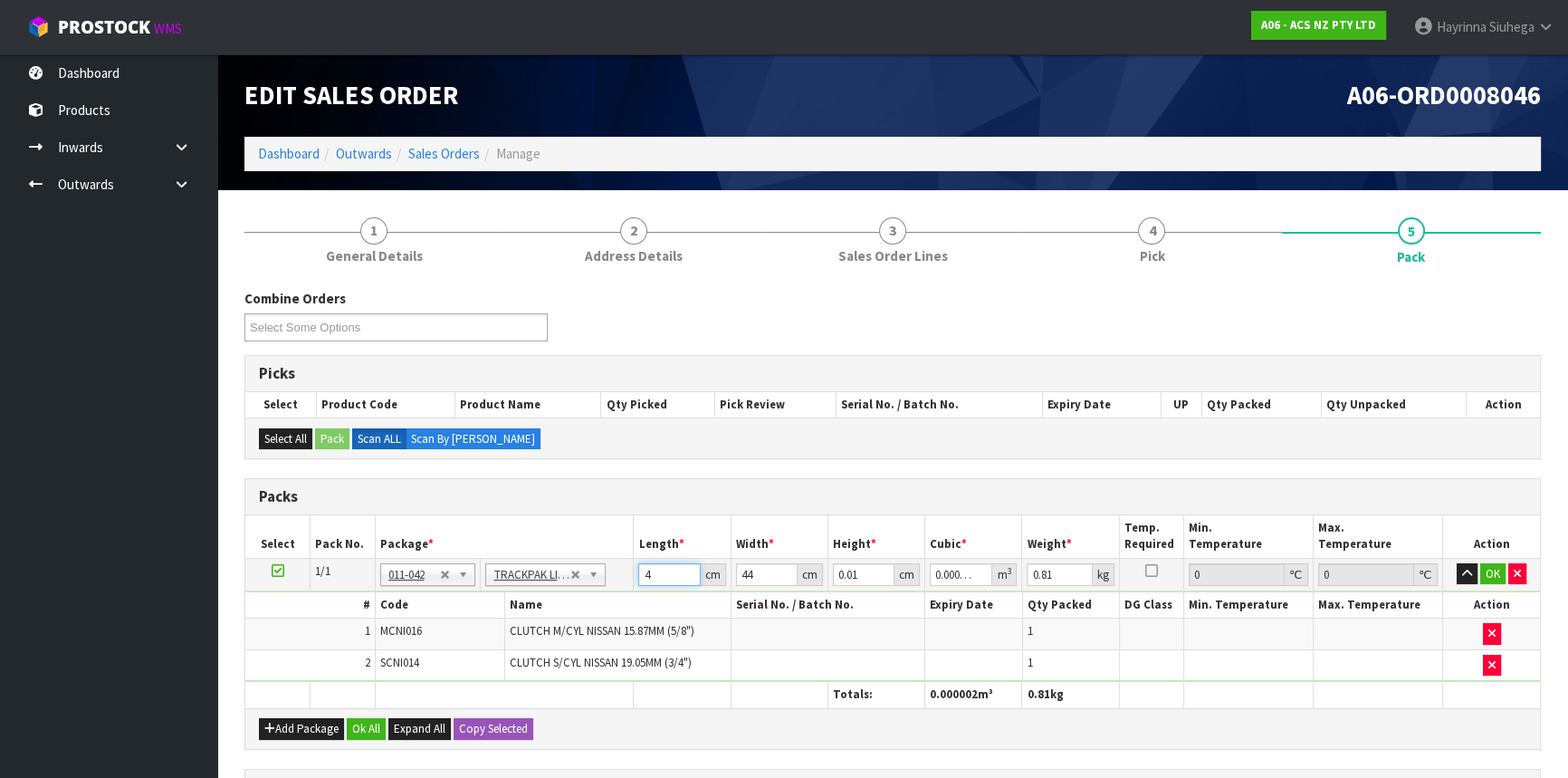
type input "0.000018"
type input "40"
type input "7"
type input "0.01232"
type input "7"
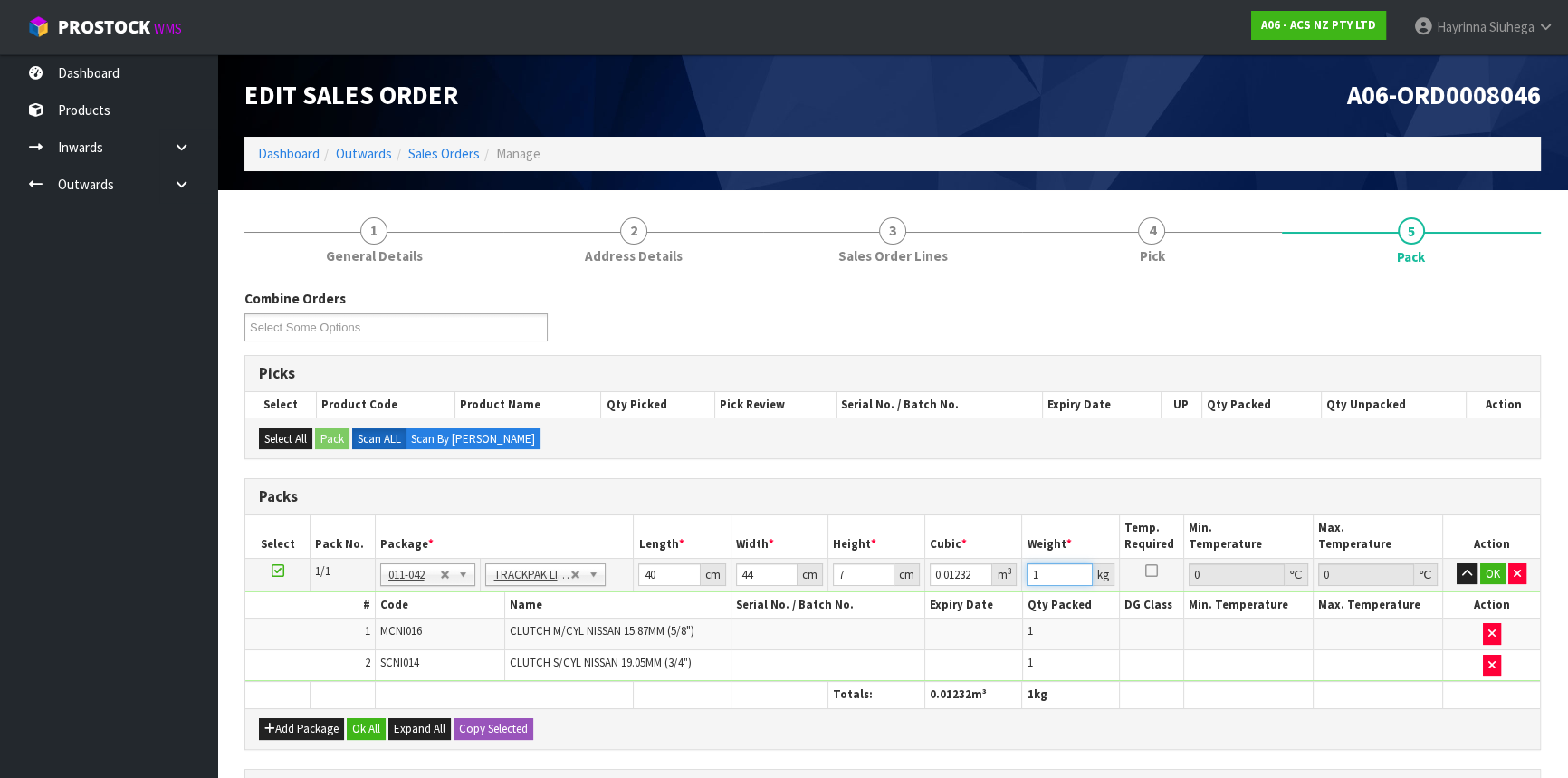
type input "1"
click at [1501, 573] on button "OK" at bounding box center [1492, 574] width 26 height 22
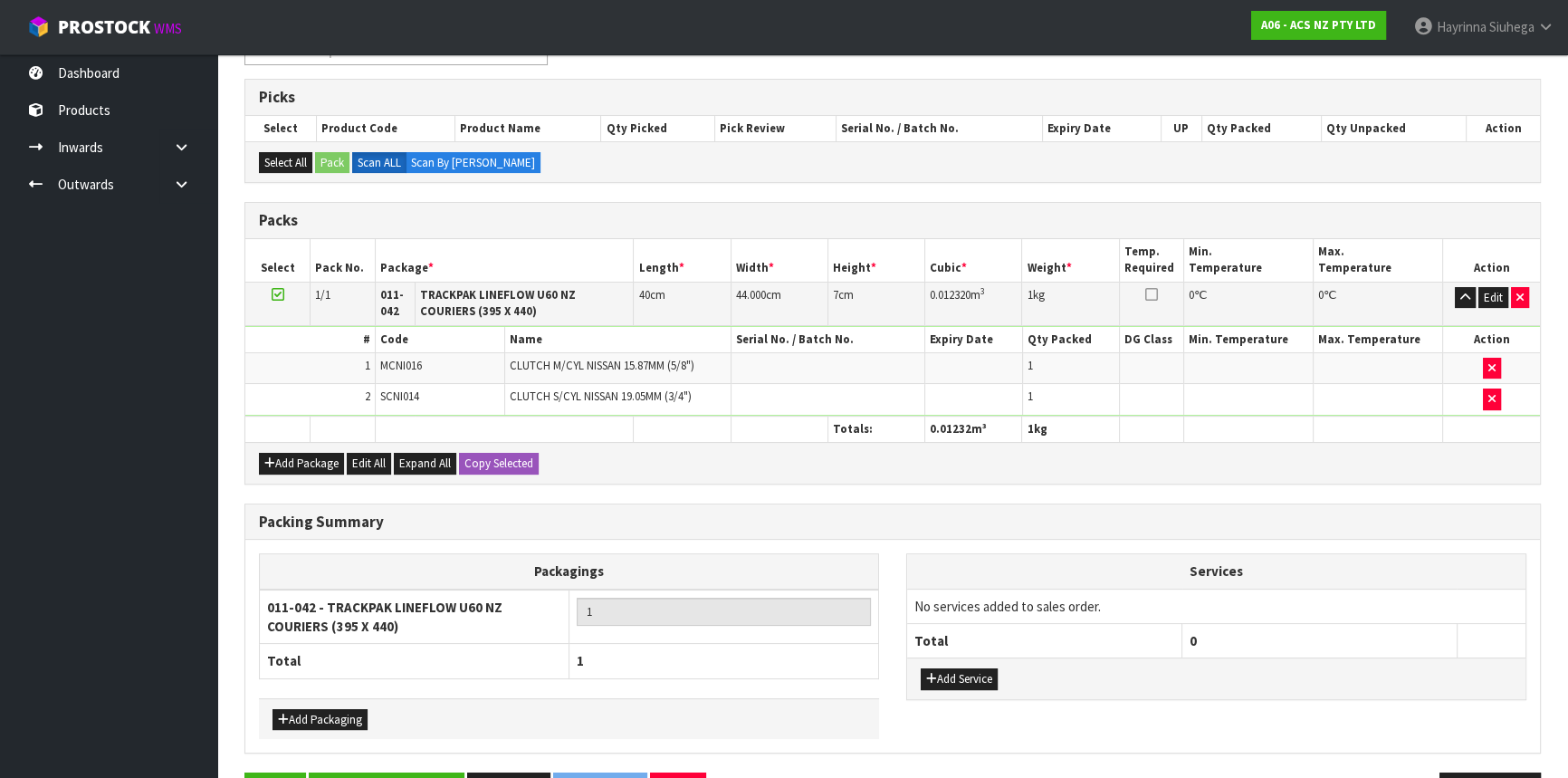
scroll to position [332, 0]
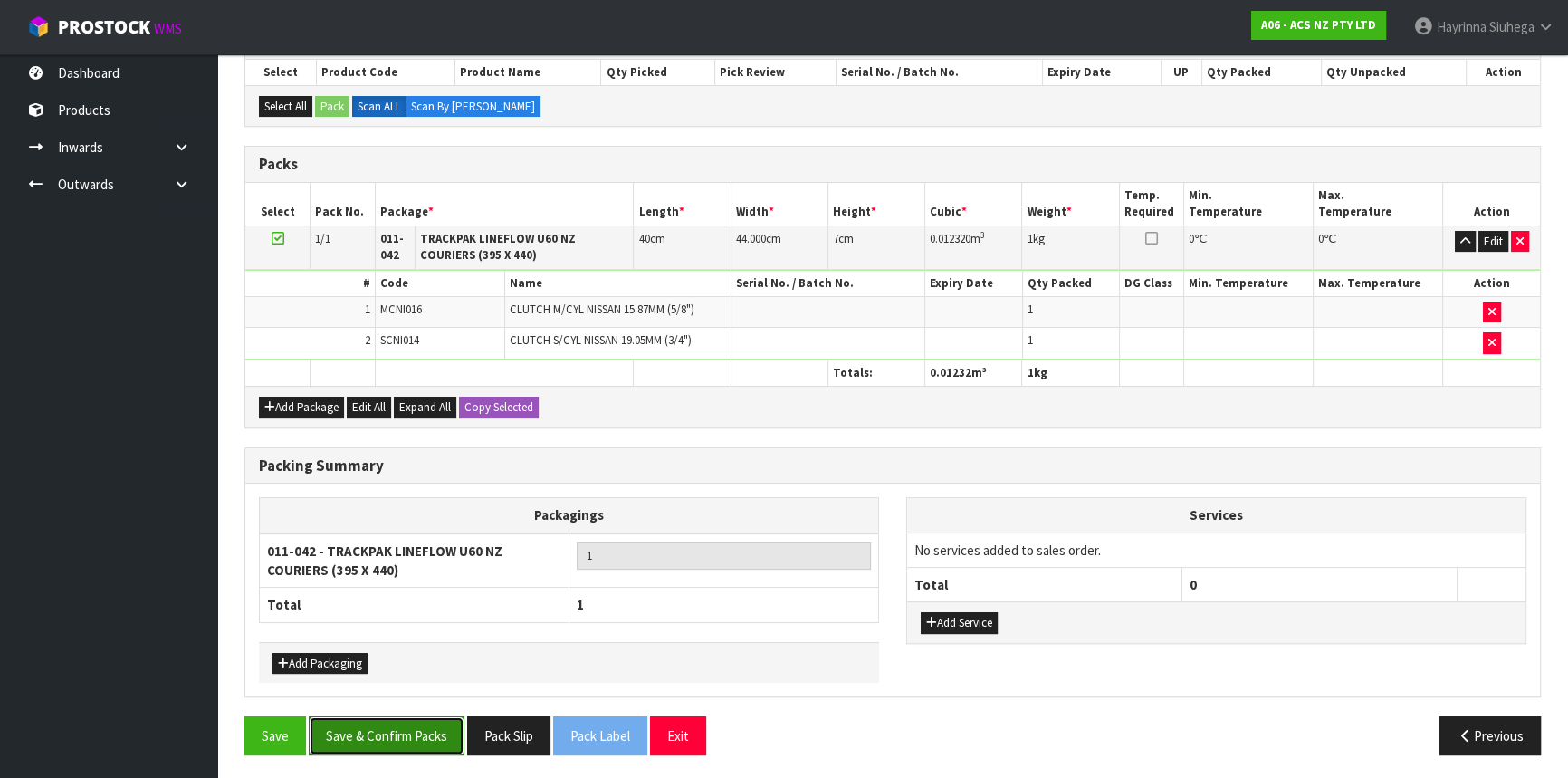
click at [366, 731] on button "Save & Confirm Packs" at bounding box center [386, 735] width 156 height 39
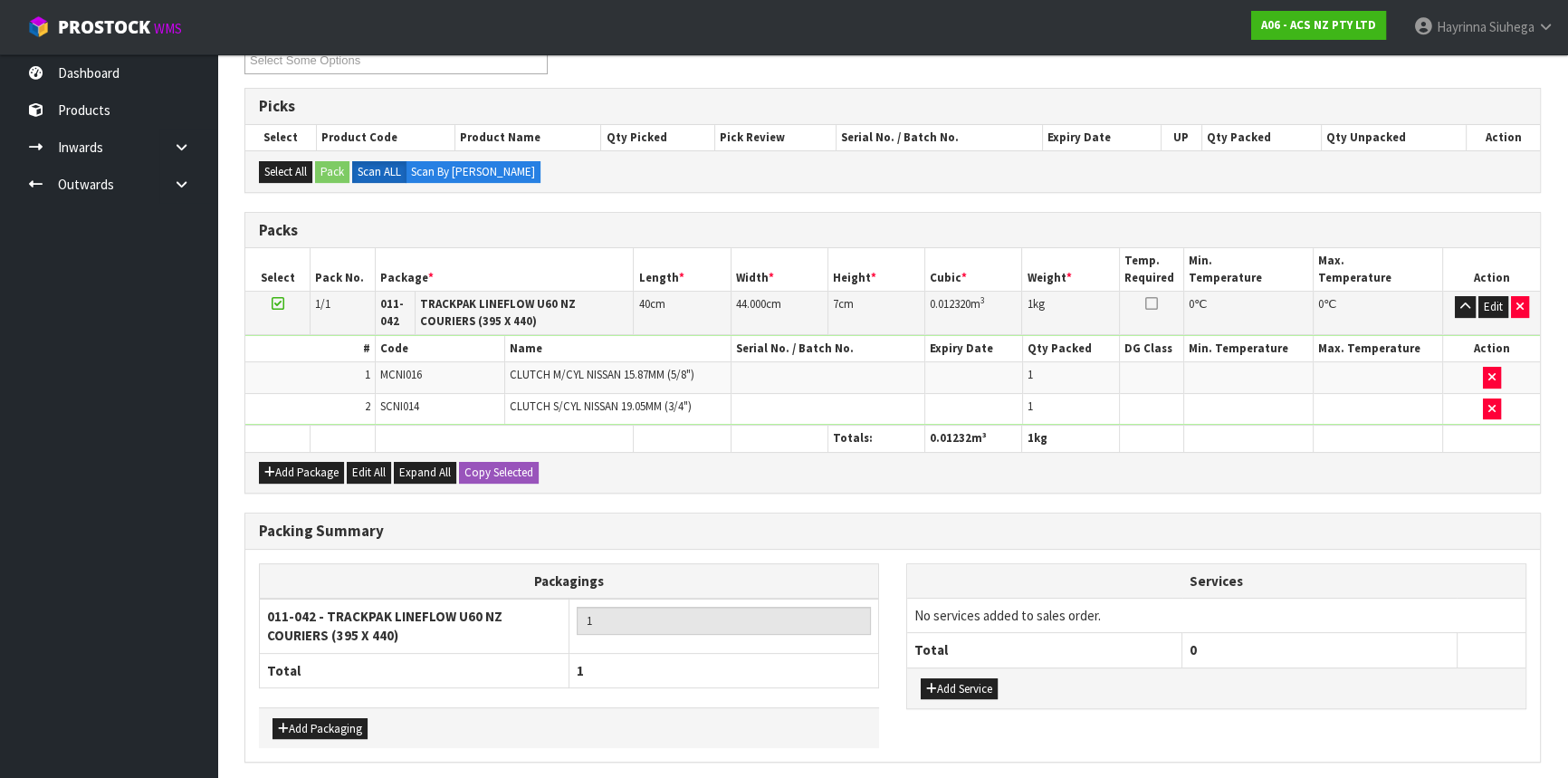
scroll to position [0, 0]
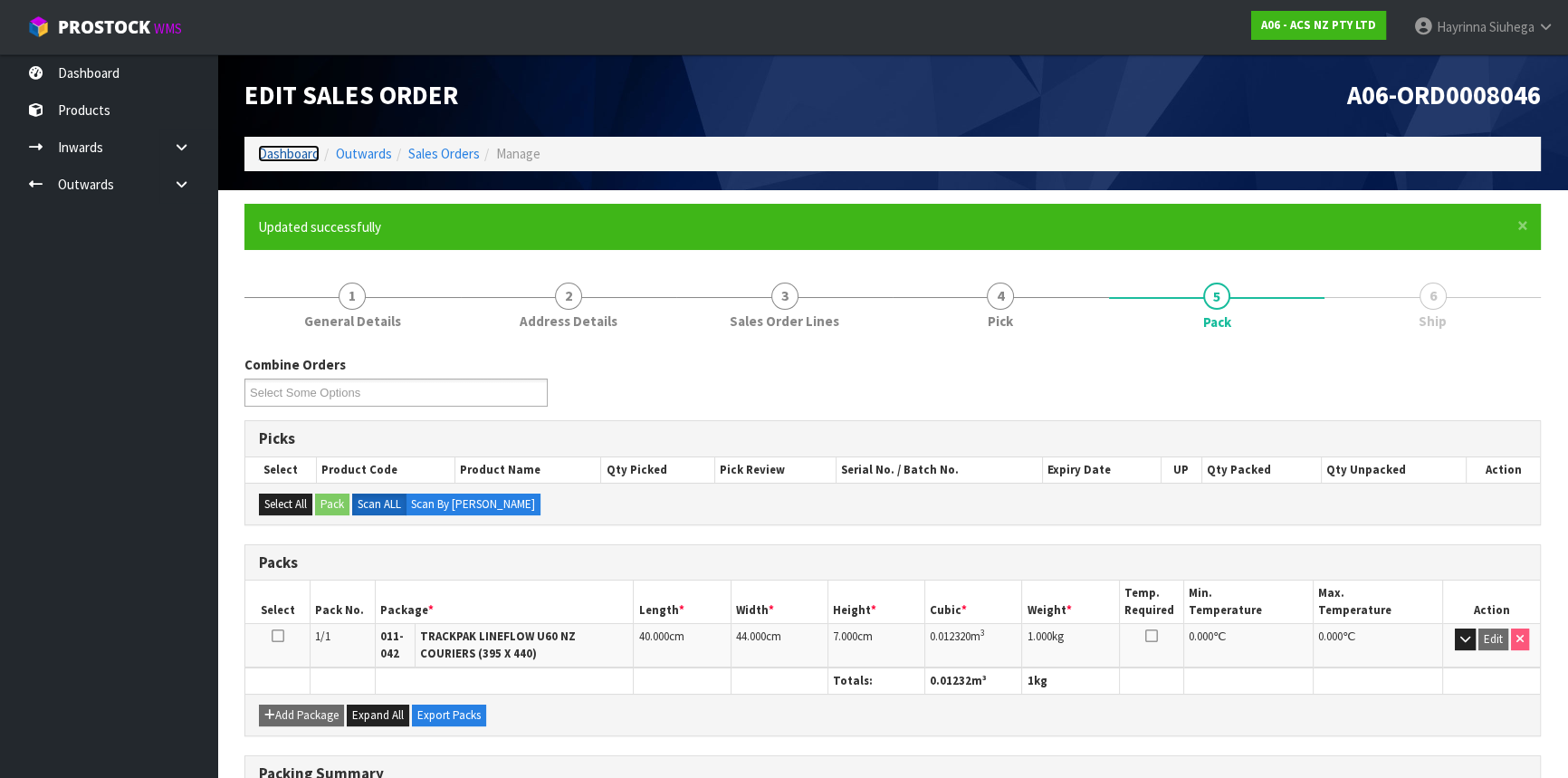
click at [296, 151] on link "Dashboard" at bounding box center [289, 153] width 62 height 17
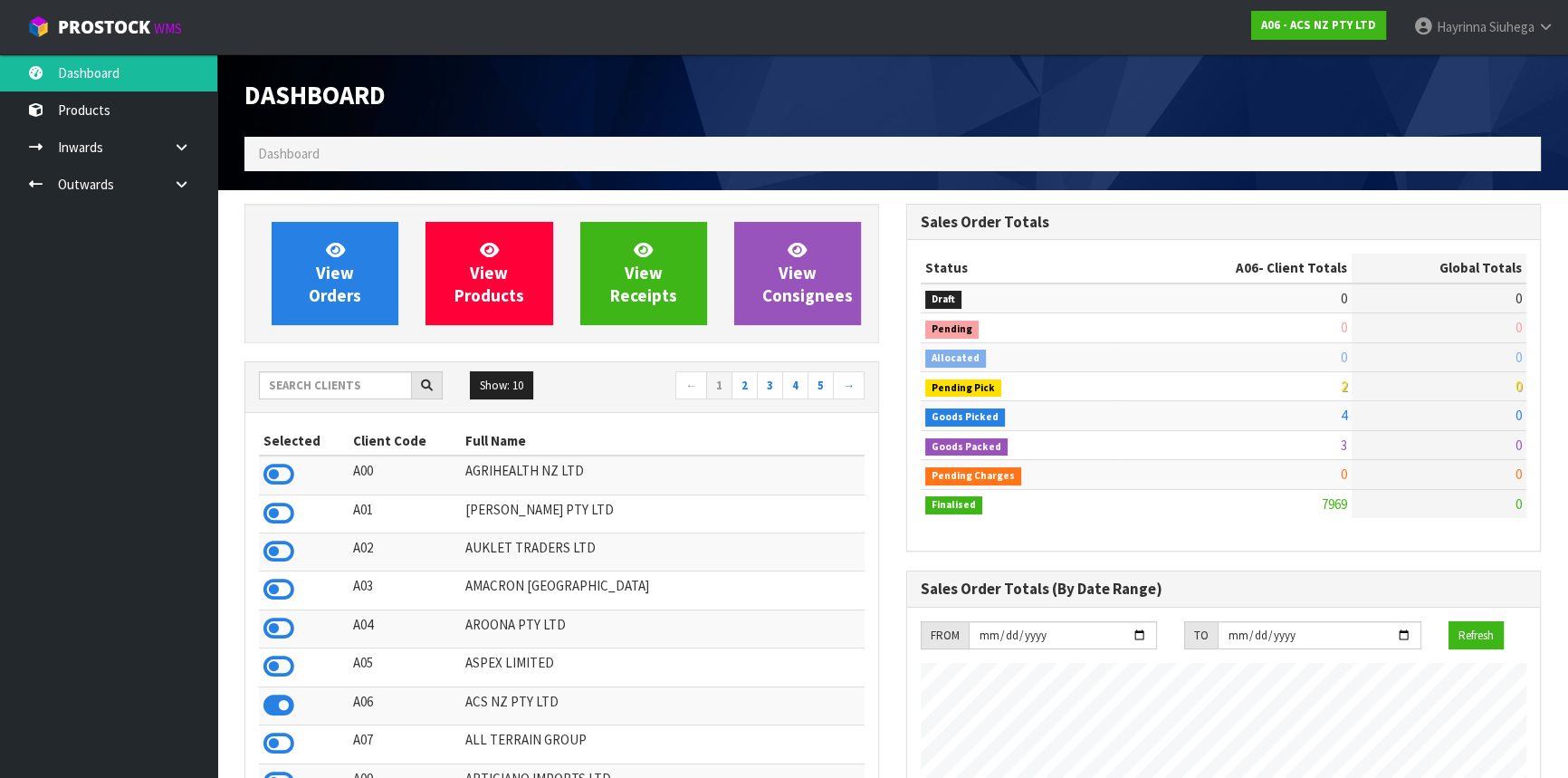
scroll to position [1369, 661]
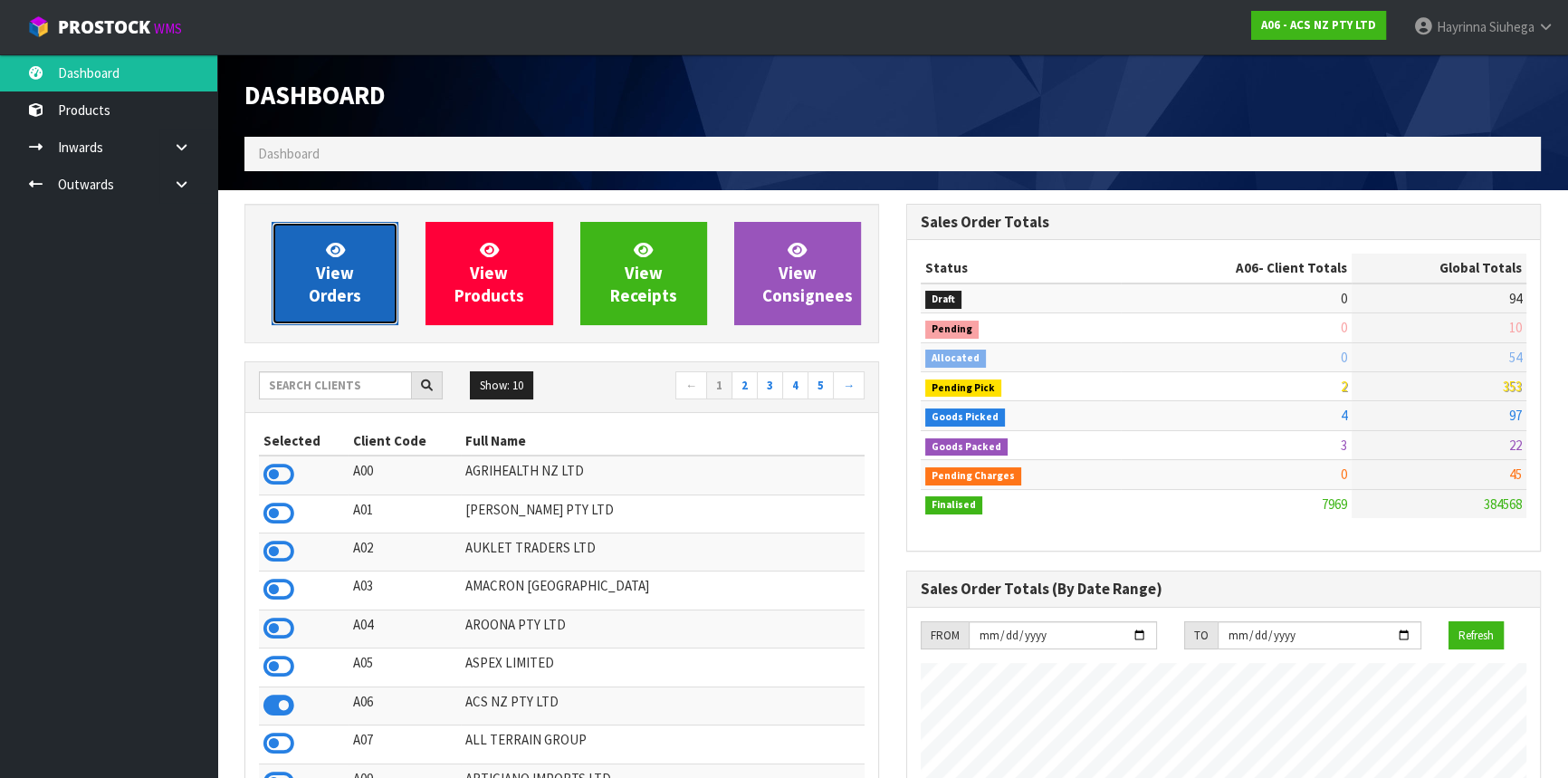
click at [308, 281] on link "View Orders" at bounding box center [335, 273] width 127 height 103
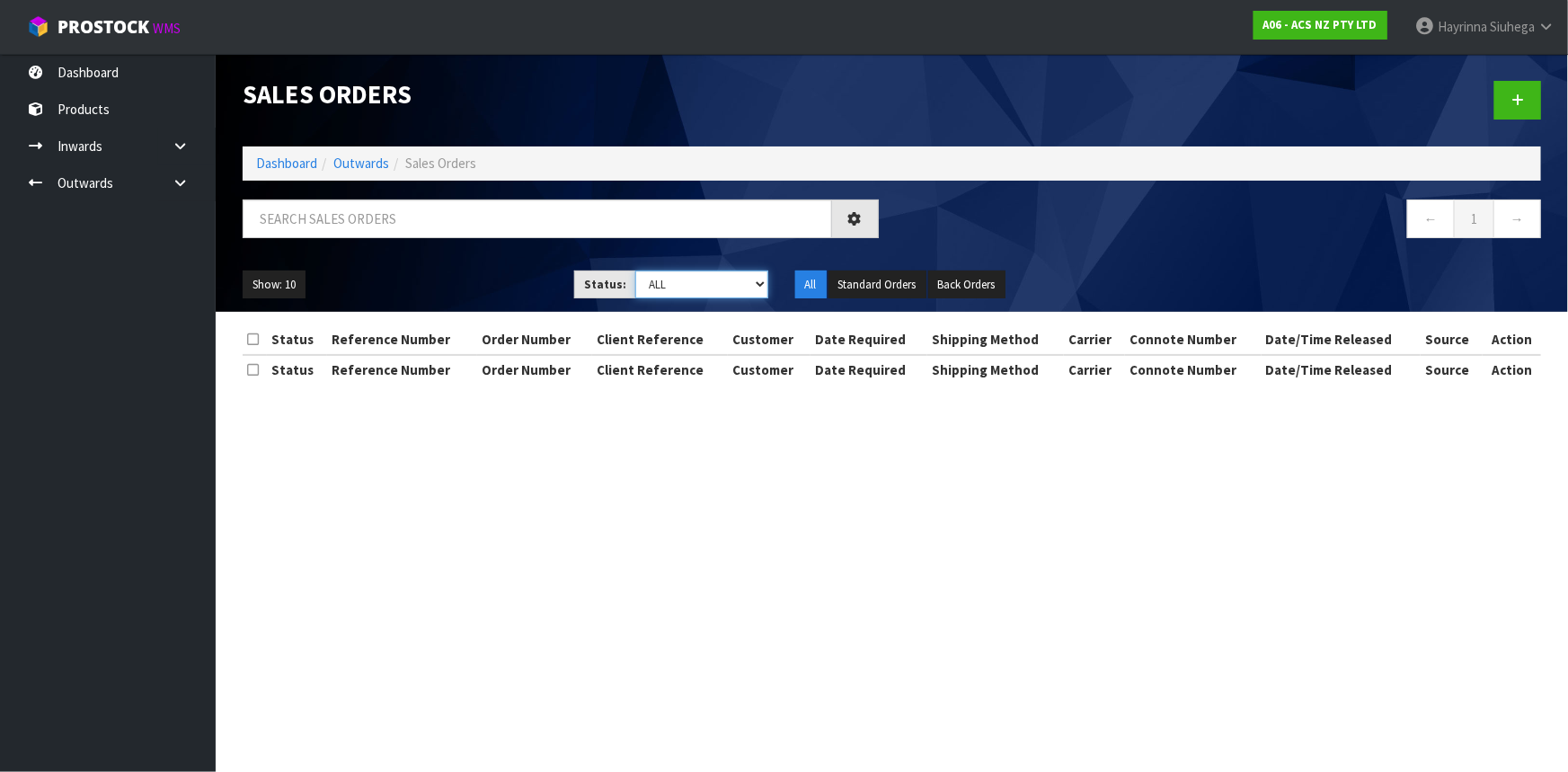
click at [688, 297] on select "Draft Pending Allocated Pending Pick Goods Picked Goods Packed Pending Charges …" at bounding box center [702, 285] width 133 height 28
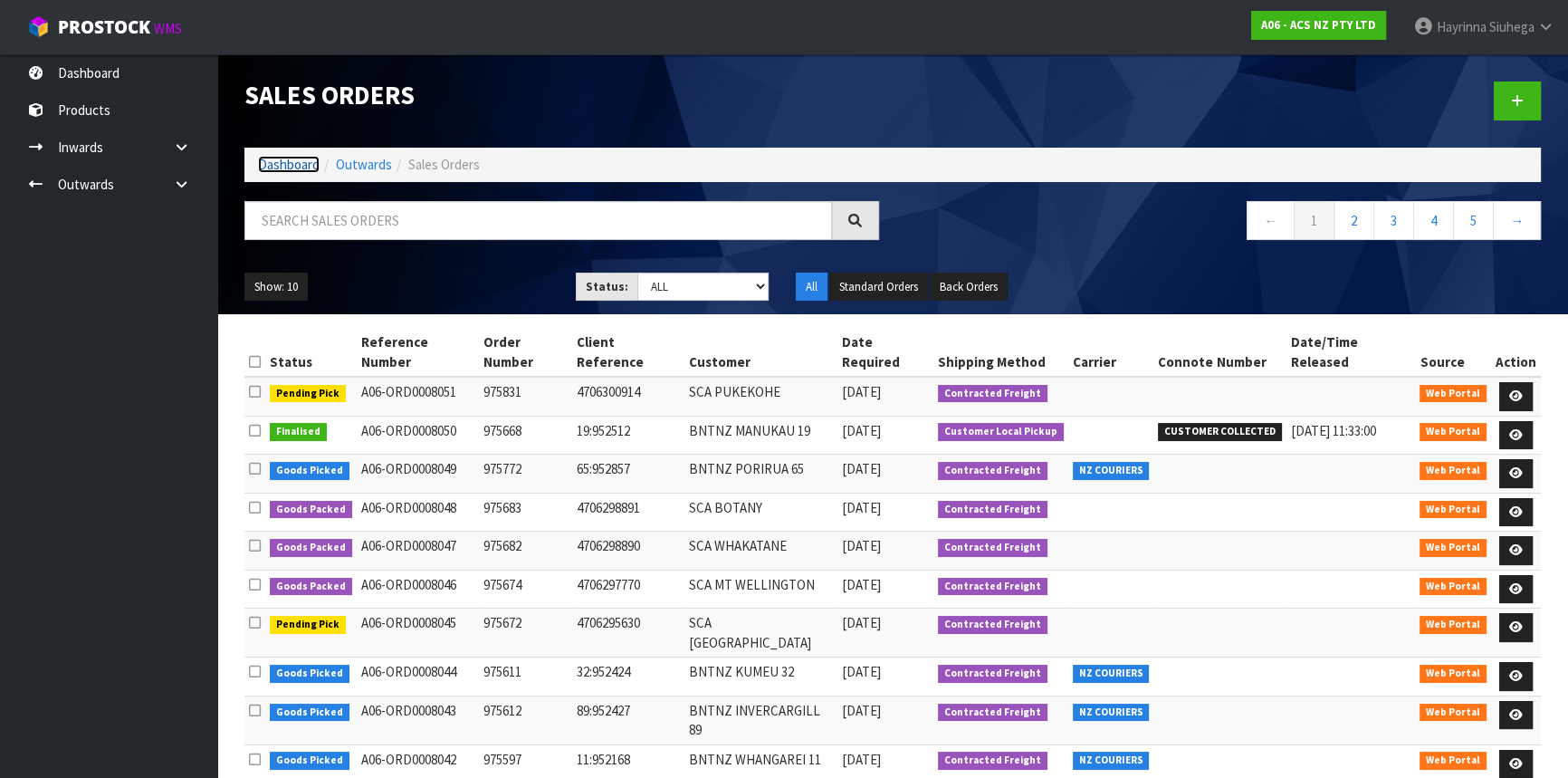
click at [292, 162] on link "Dashboard" at bounding box center [289, 165] width 62 height 17
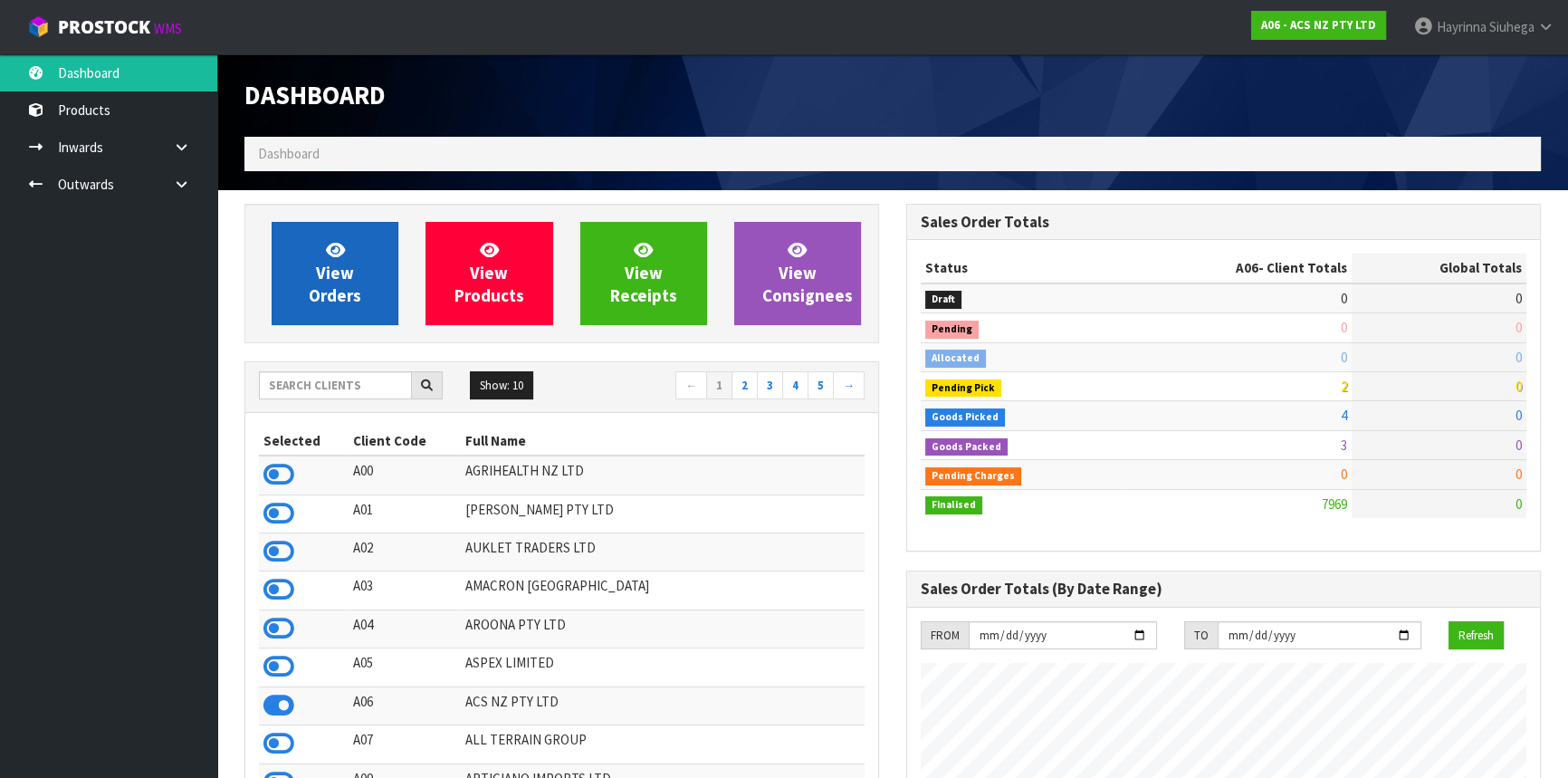
scroll to position [1369, 661]
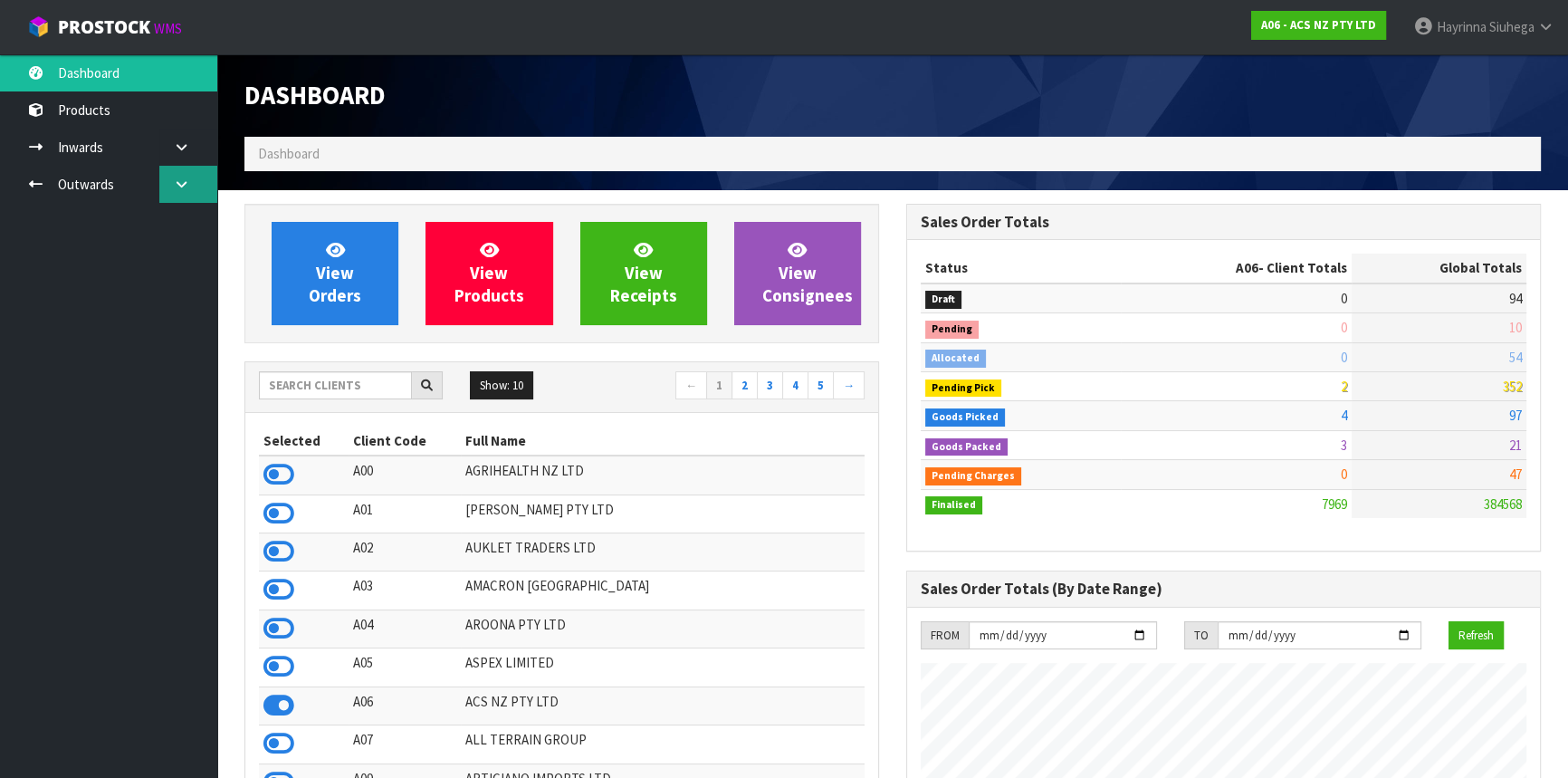
click at [190, 186] on link at bounding box center [187, 184] width 58 height 37
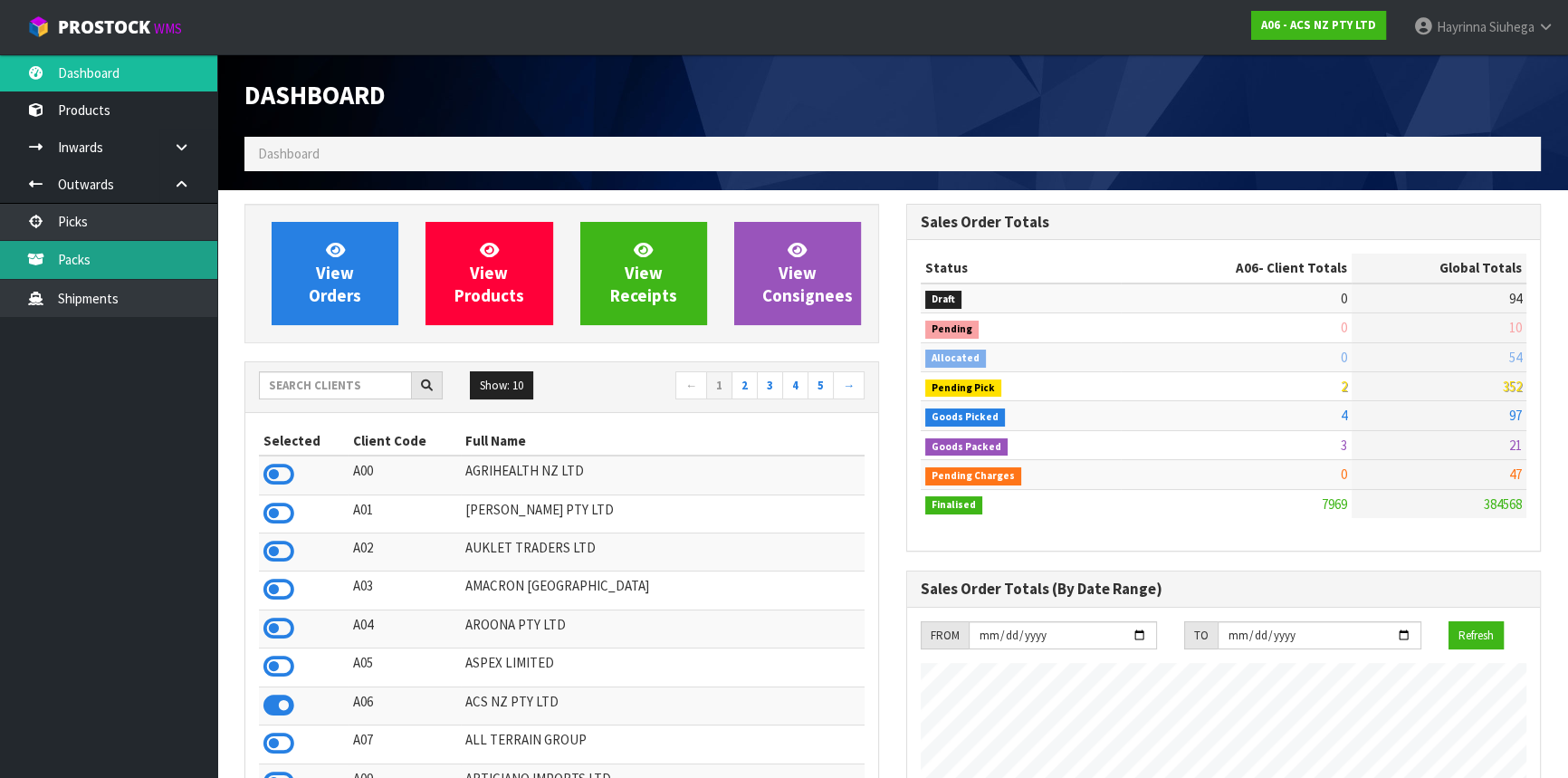
click at [136, 251] on link "Packs" at bounding box center [109, 258] width 218 height 37
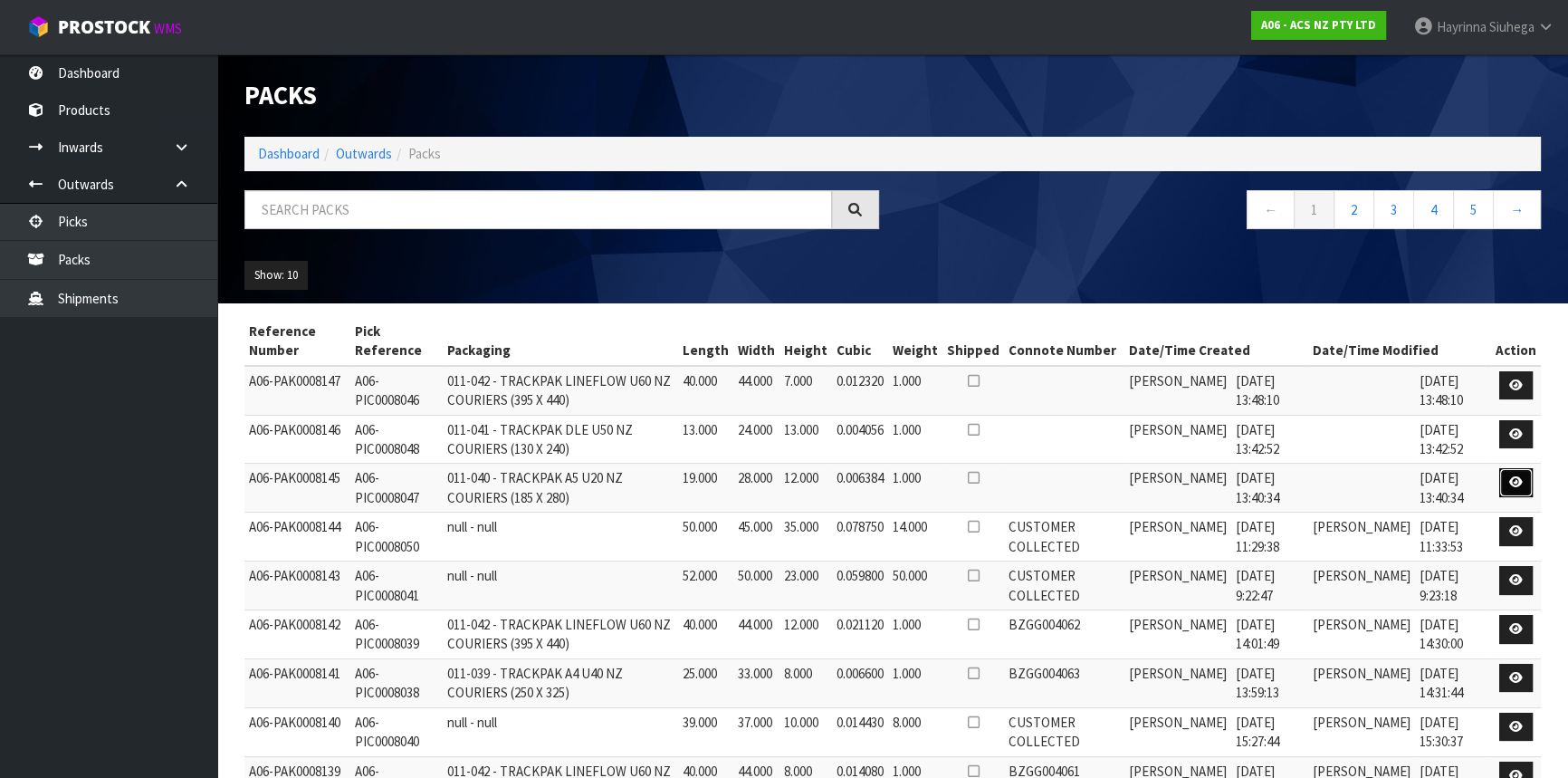
click at [1512, 476] on icon at bounding box center [1516, 482] width 13 height 11
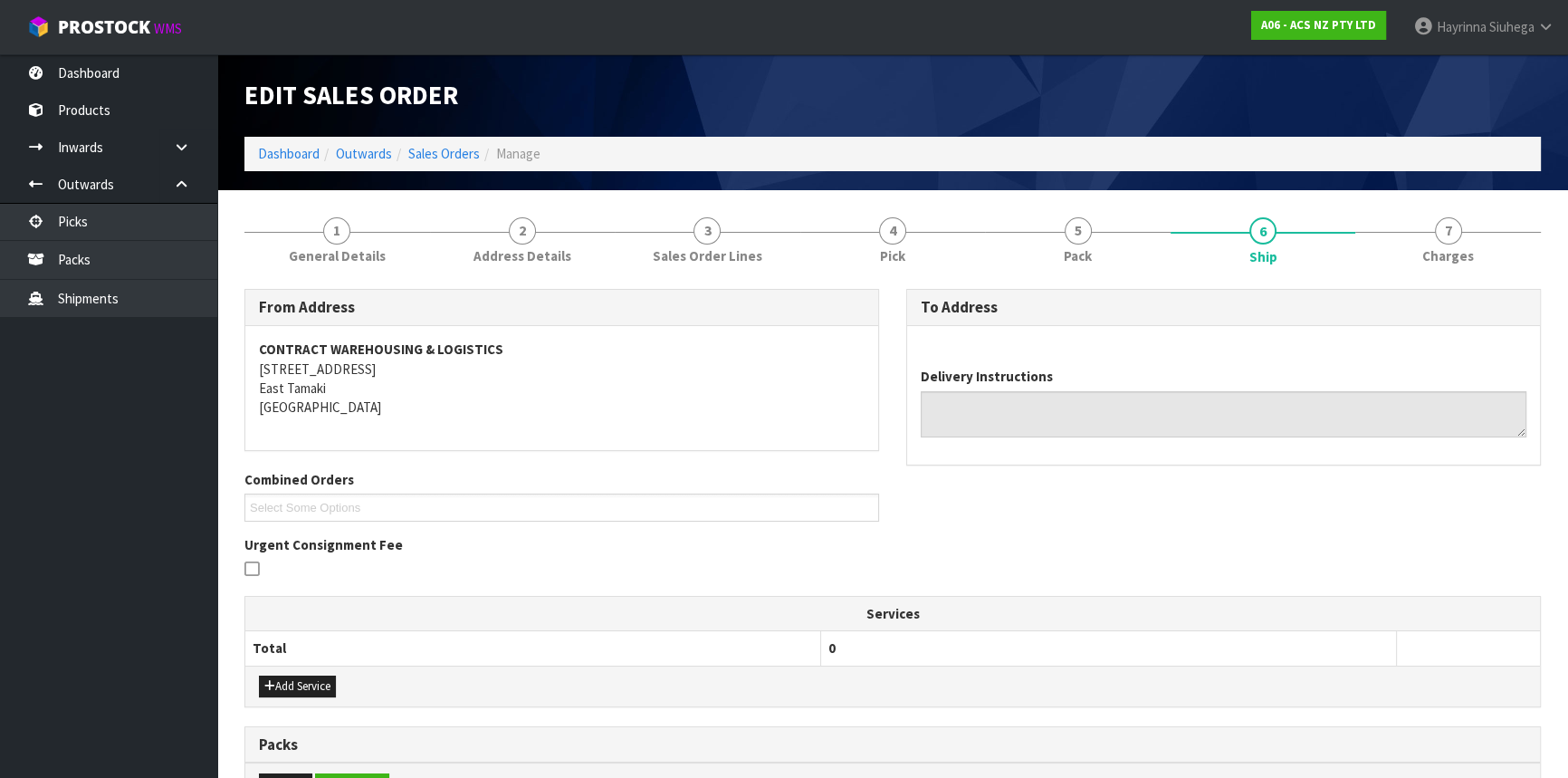
type textarea "PLEASE SEND VIA NZC"
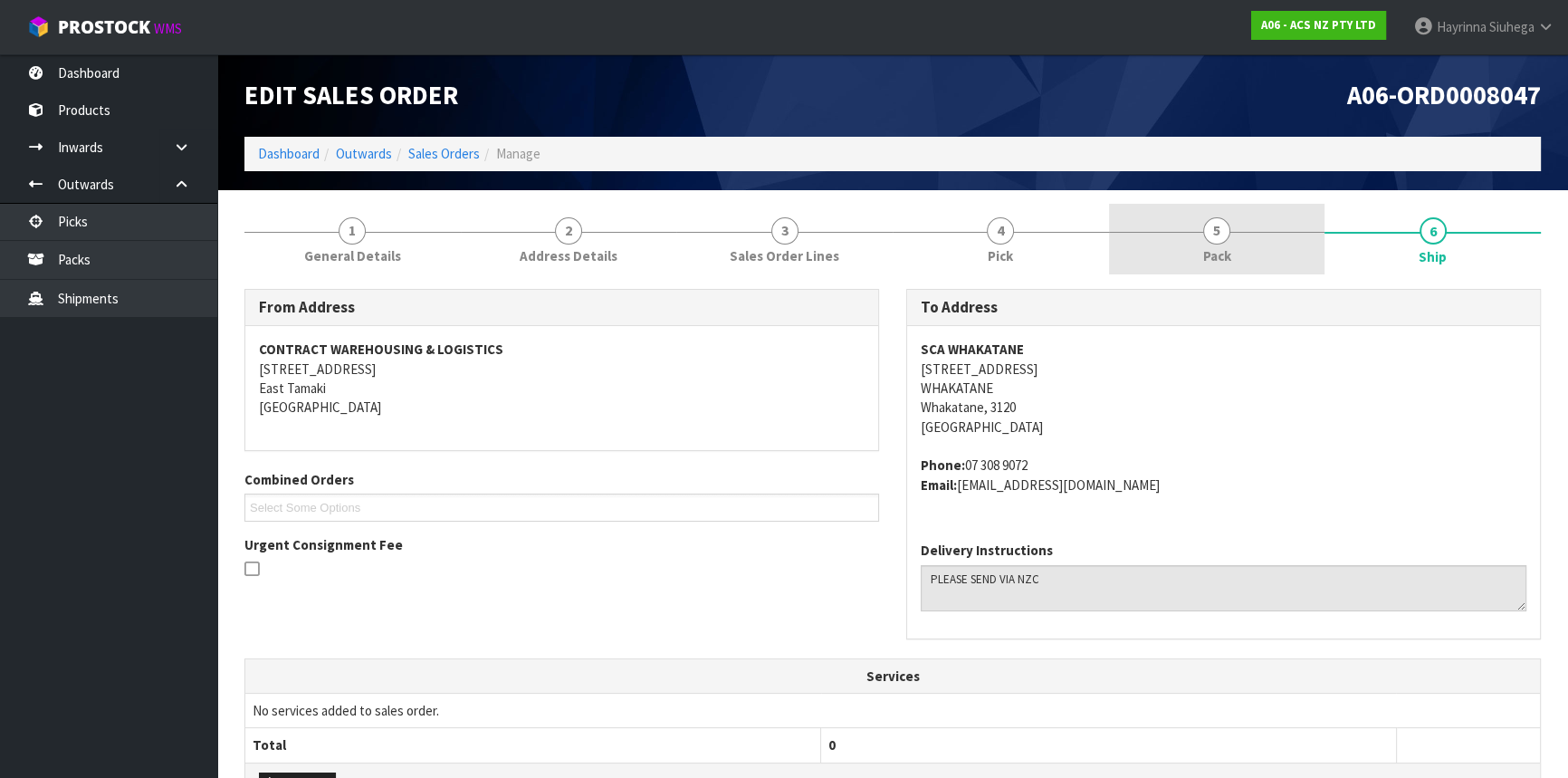
click at [1188, 244] on link "5 Pack" at bounding box center [1217, 239] width 217 height 72
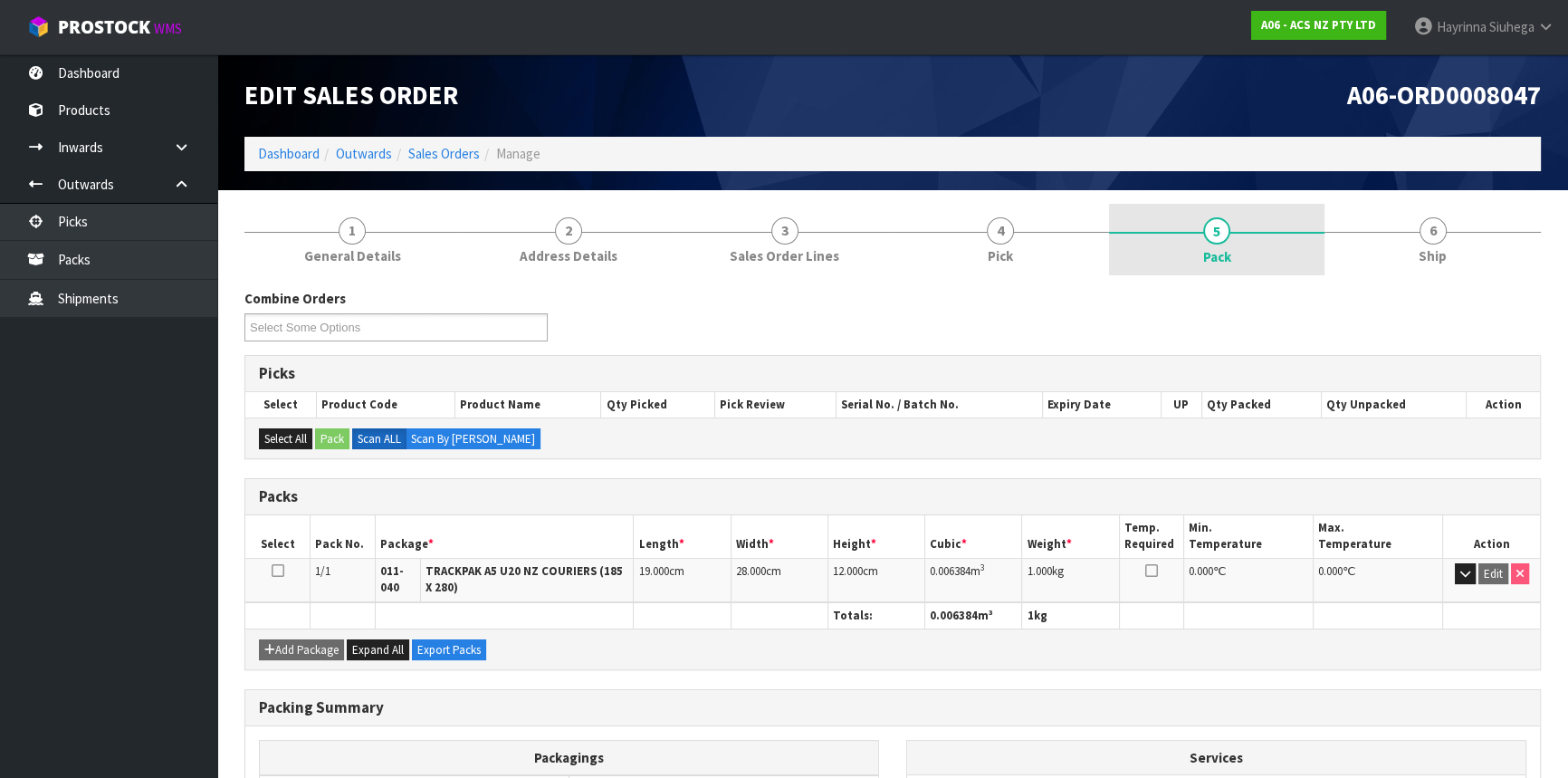
click at [1186, 251] on link "5 Pack" at bounding box center [1217, 239] width 217 height 73
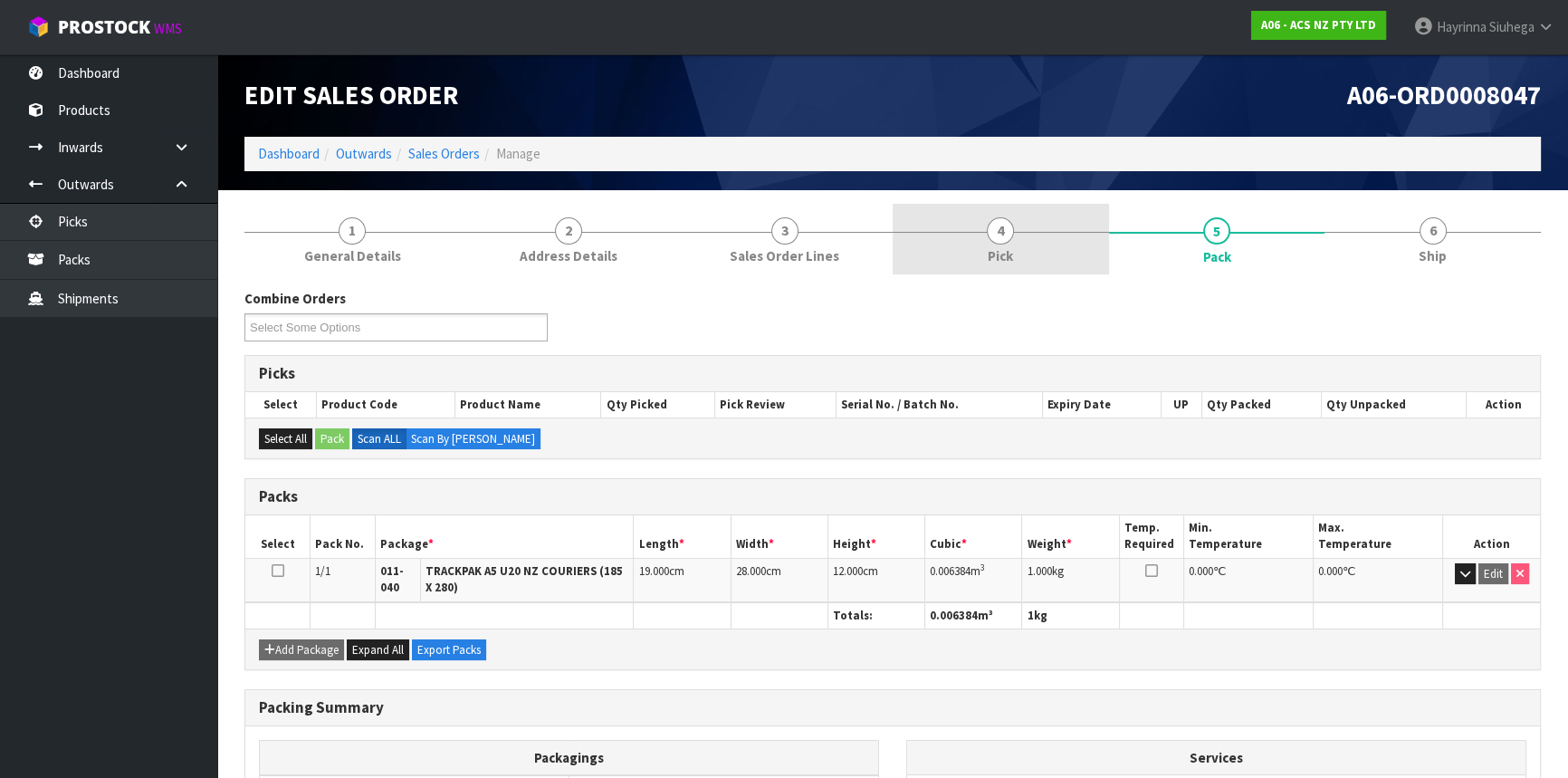
click at [1049, 246] on link "4 Pick" at bounding box center [1000, 239] width 217 height 72
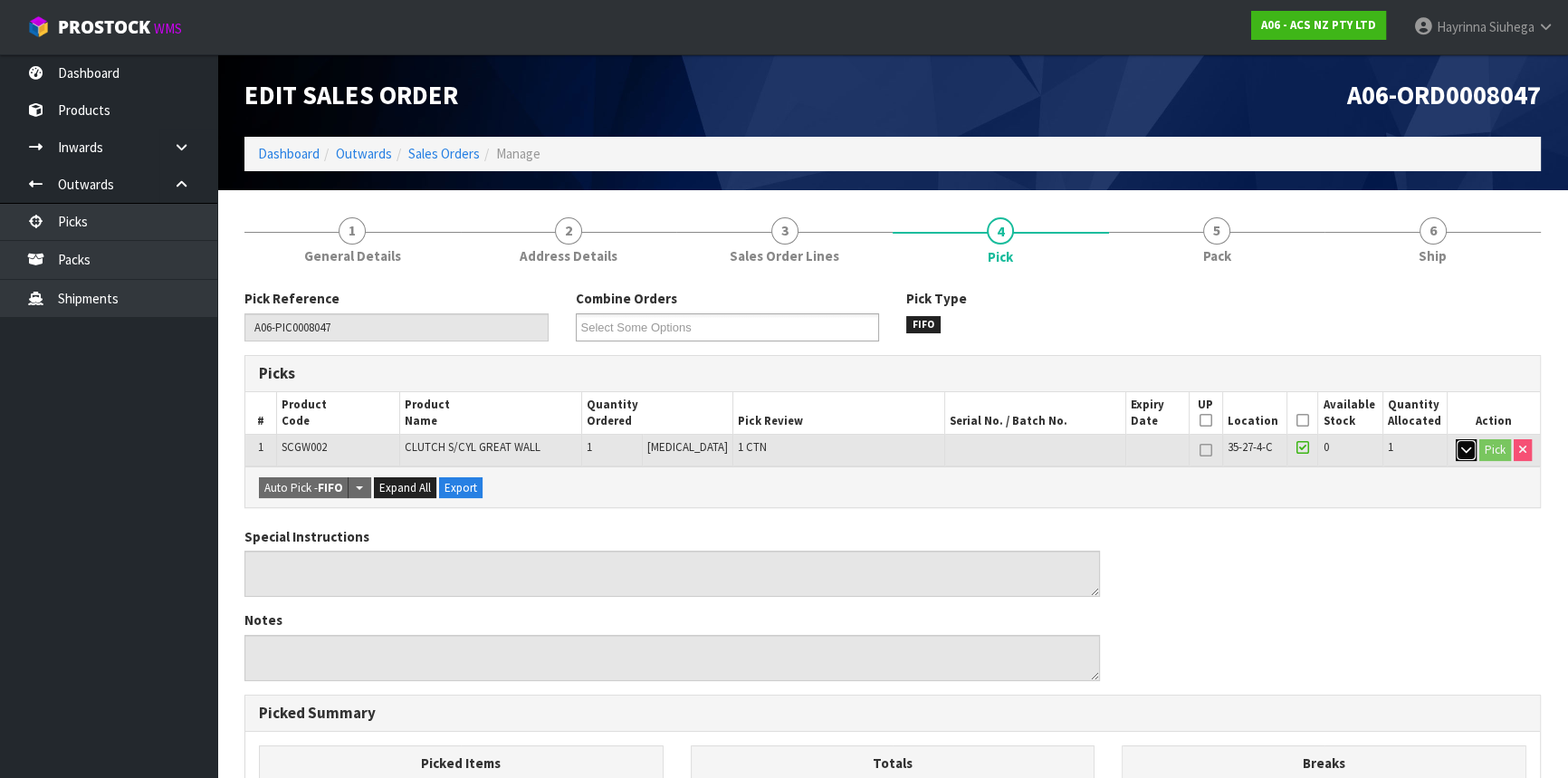
click at [1463, 449] on icon "button" at bounding box center [1466, 450] width 10 height 11
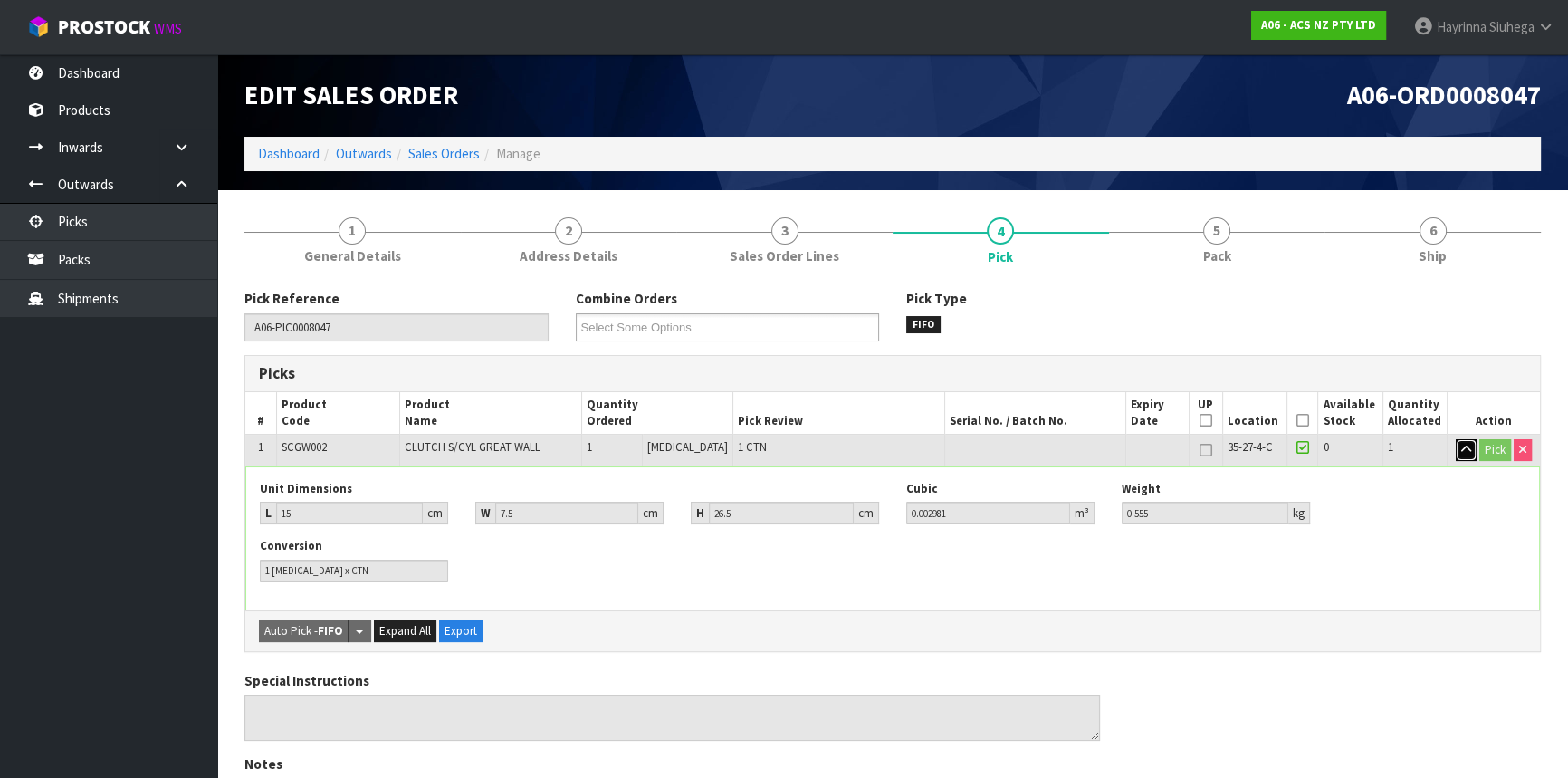
click at [1461, 444] on icon "button" at bounding box center [1466, 450] width 10 height 11
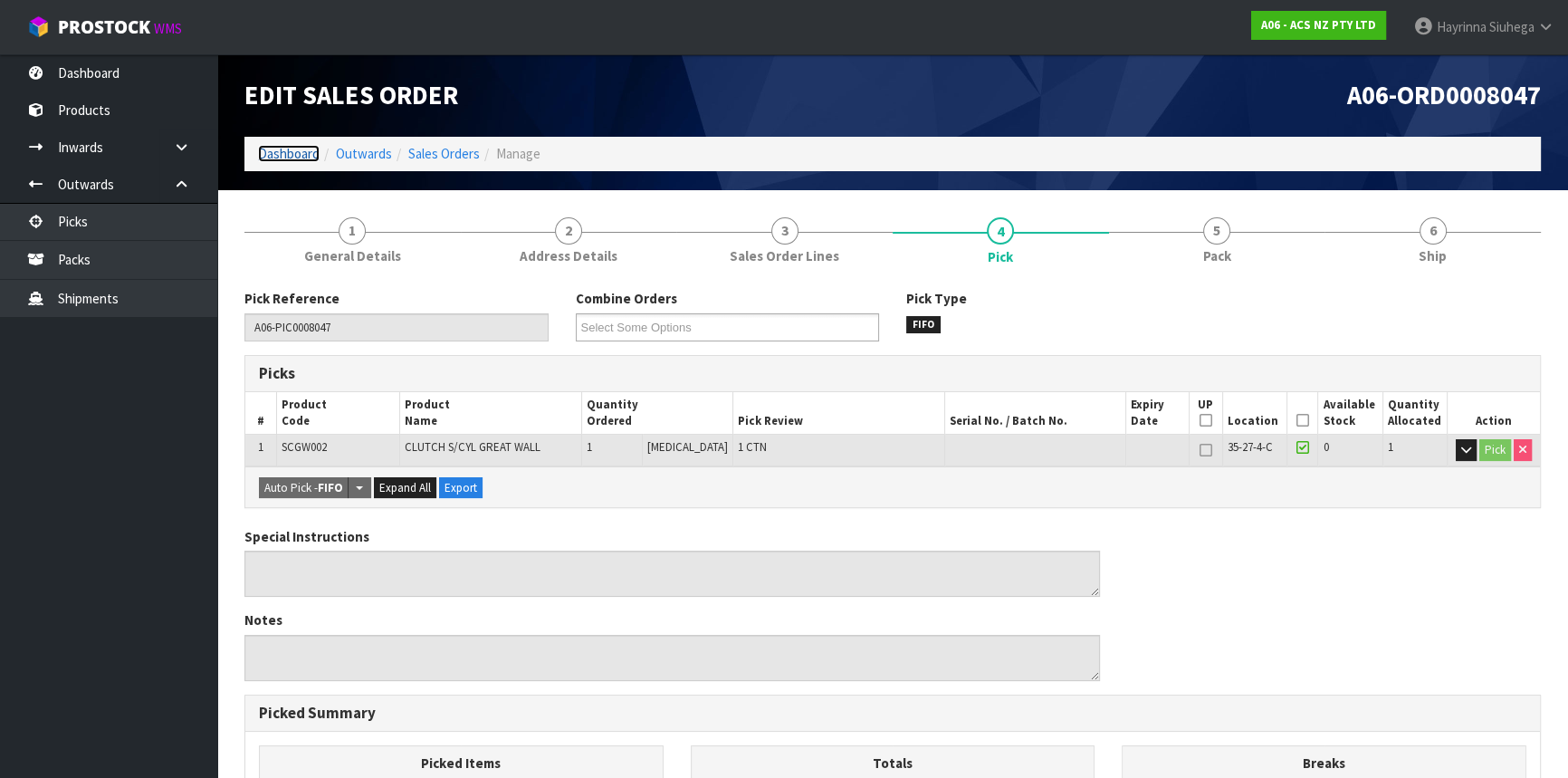
click at [272, 154] on link "Dashboard" at bounding box center [289, 153] width 62 height 17
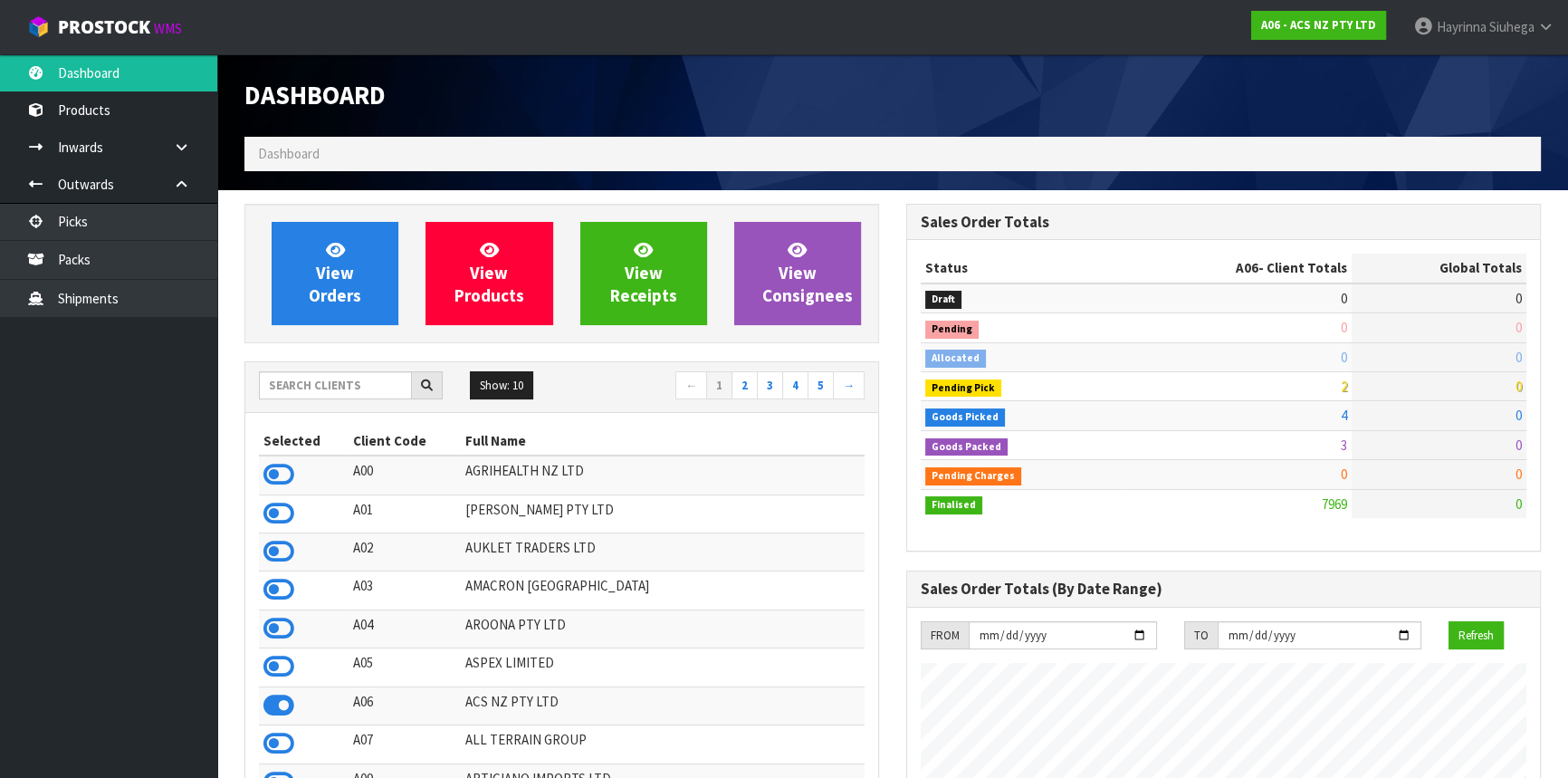
scroll to position [1369, 661]
click at [67, 266] on link "Packs" at bounding box center [109, 258] width 218 height 37
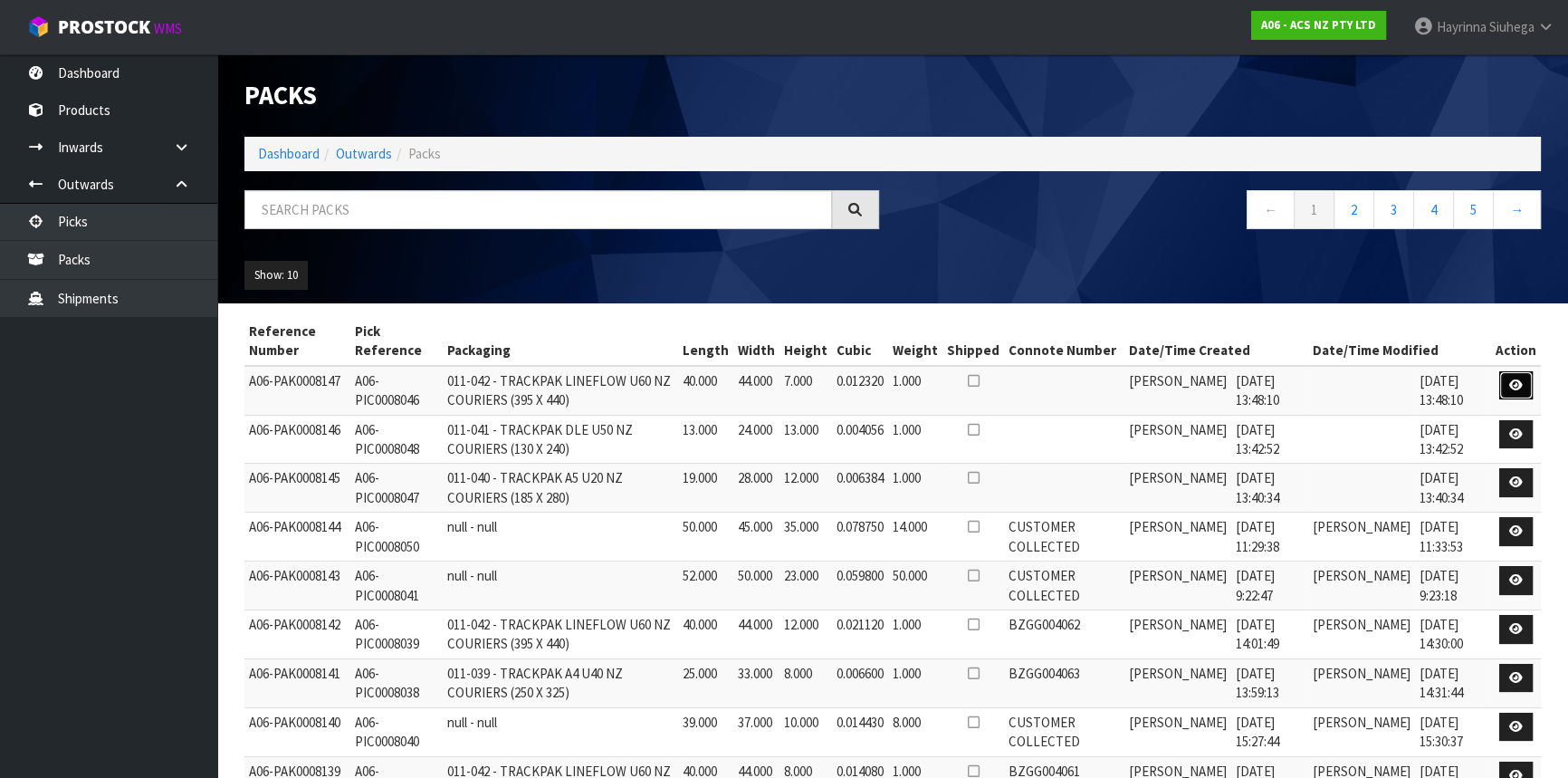
click at [1515, 387] on icon at bounding box center [1516, 385] width 13 height 11
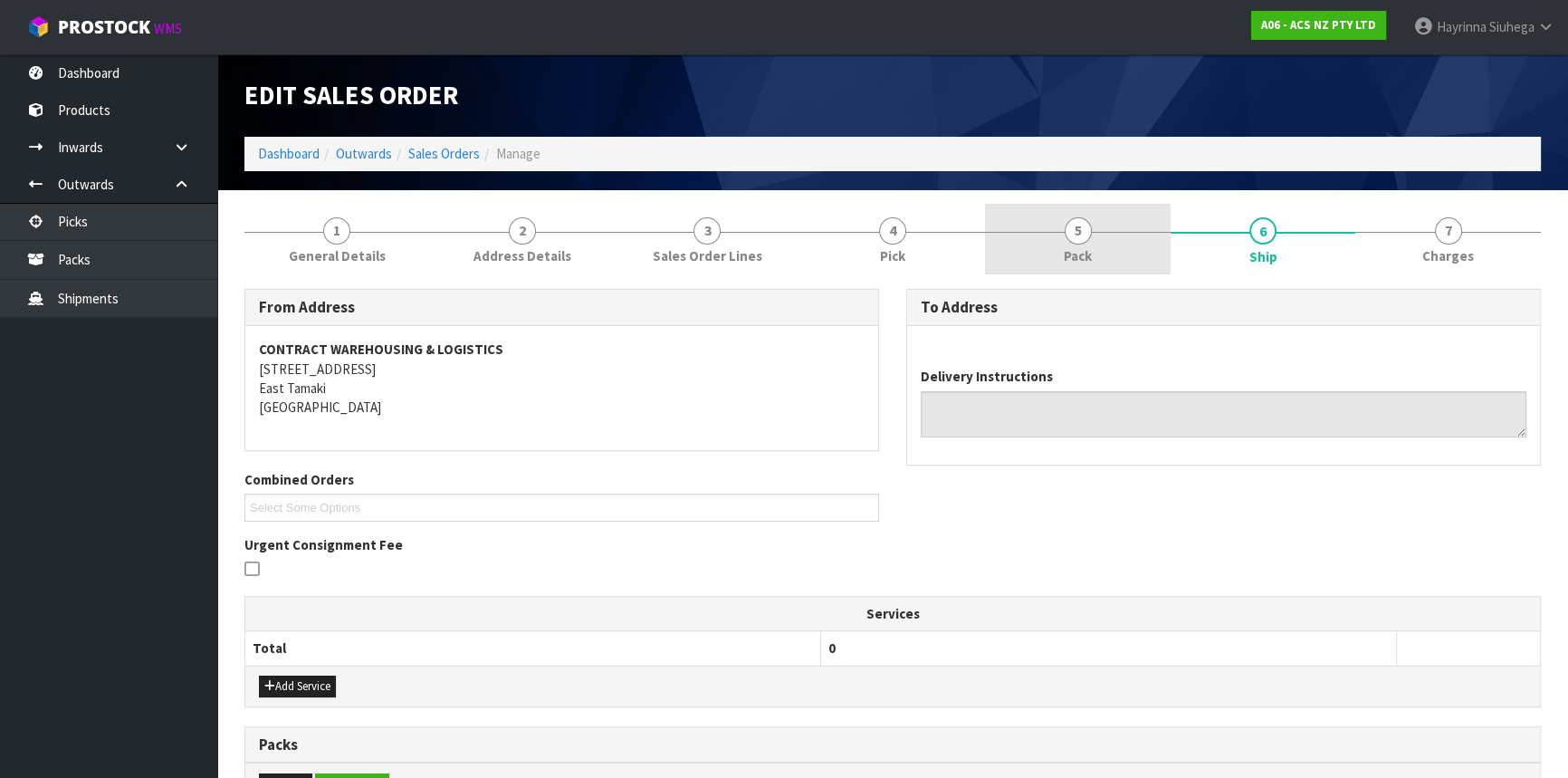
type textarea "PLEASE SEND VIA NZC"
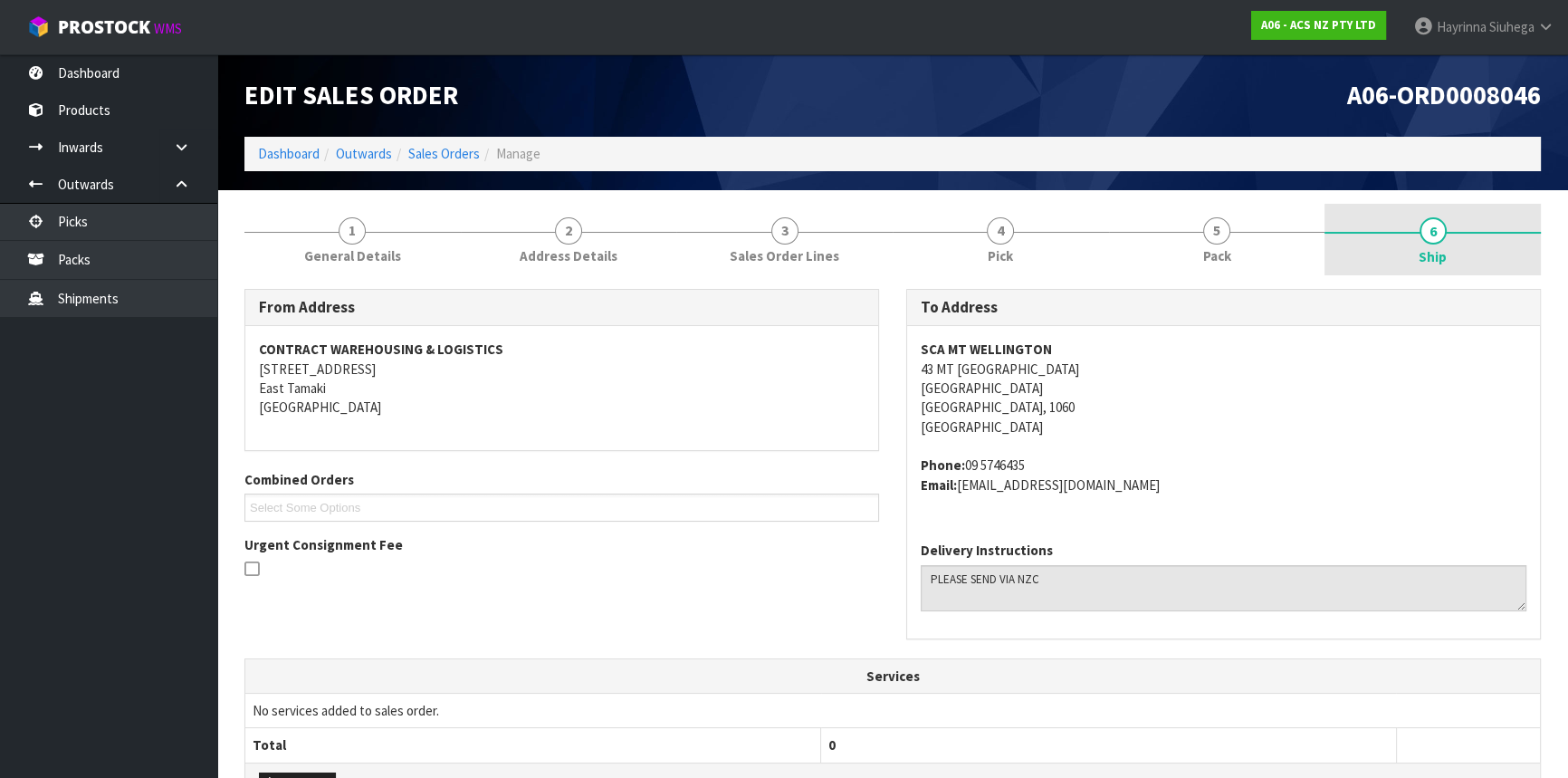
click at [1390, 239] on link "6 Ship" at bounding box center [1433, 239] width 217 height 73
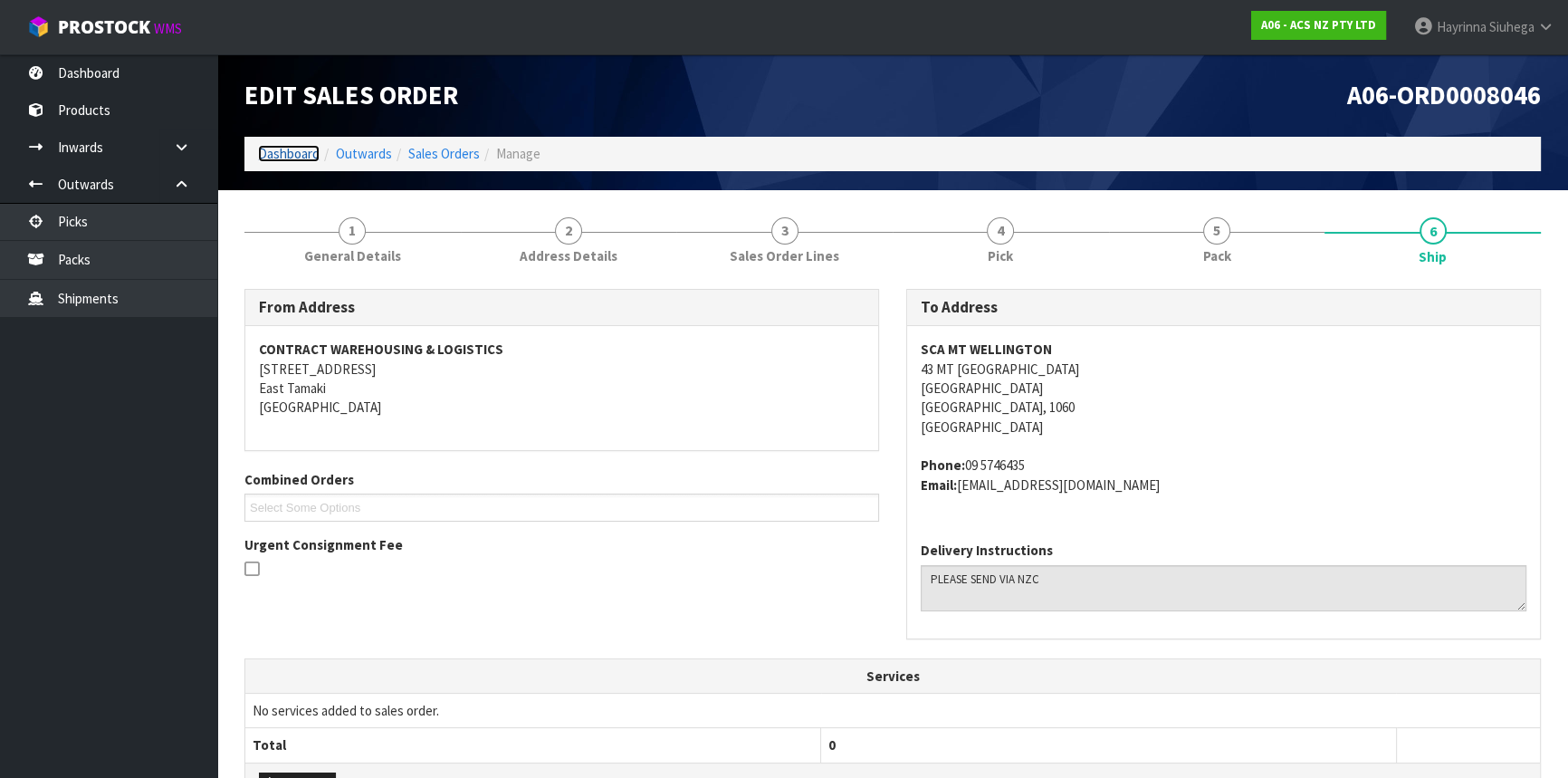
click at [279, 150] on link "Dashboard" at bounding box center [289, 153] width 62 height 17
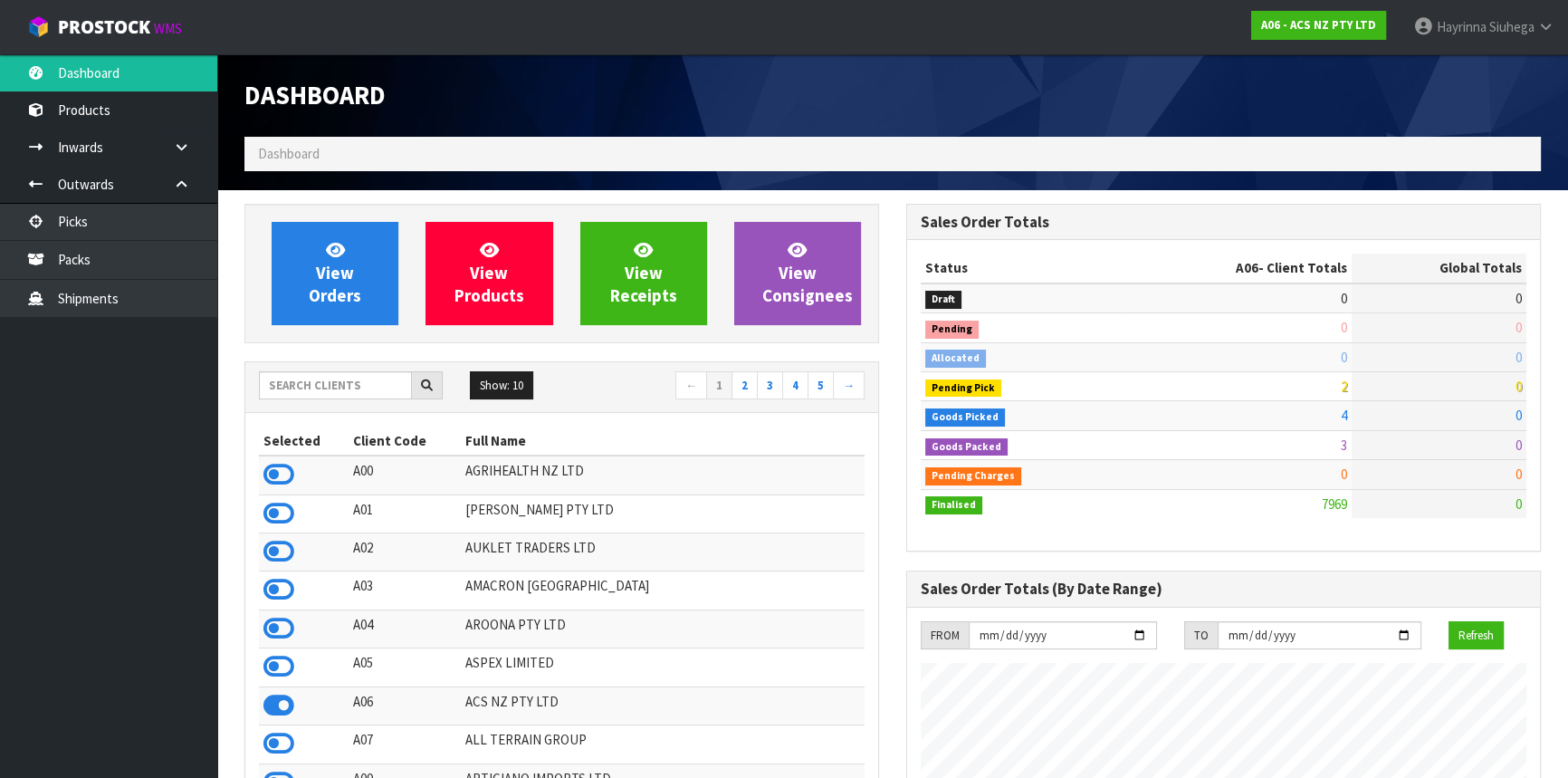
scroll to position [1369, 661]
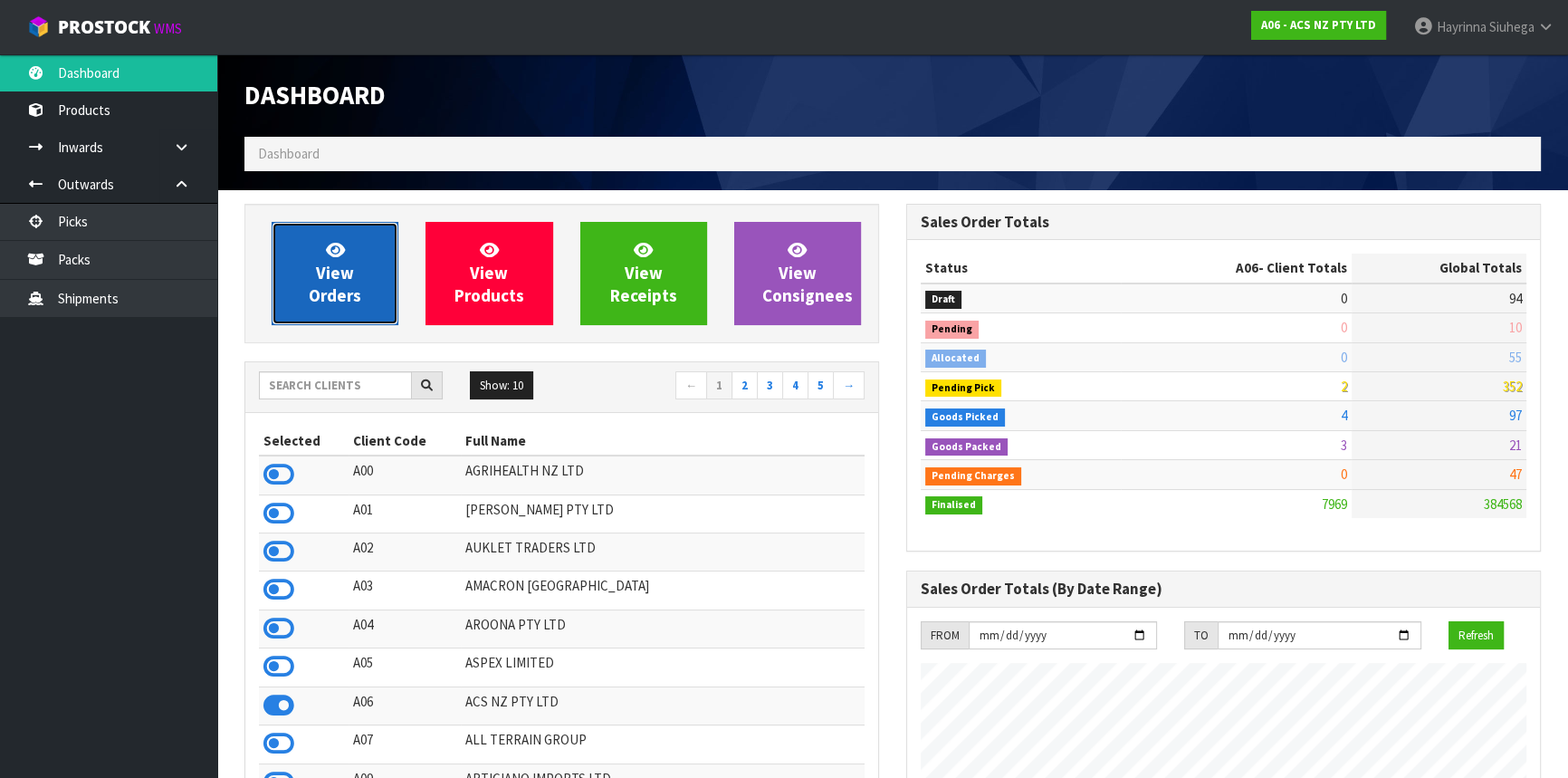
click at [294, 275] on link "View Orders" at bounding box center [335, 273] width 127 height 103
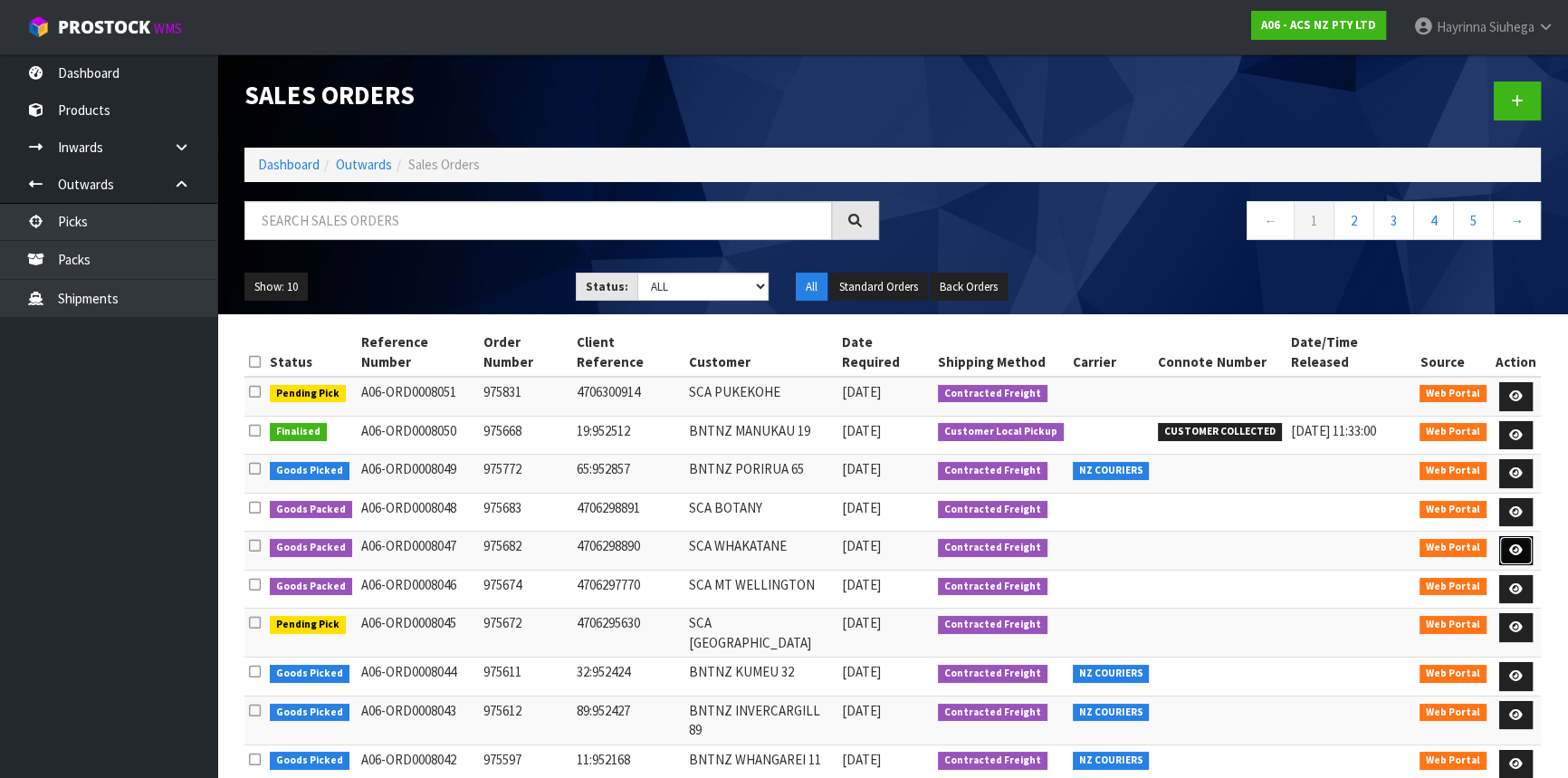
click at [1518, 544] on icon at bounding box center [1516, 550] width 13 height 11
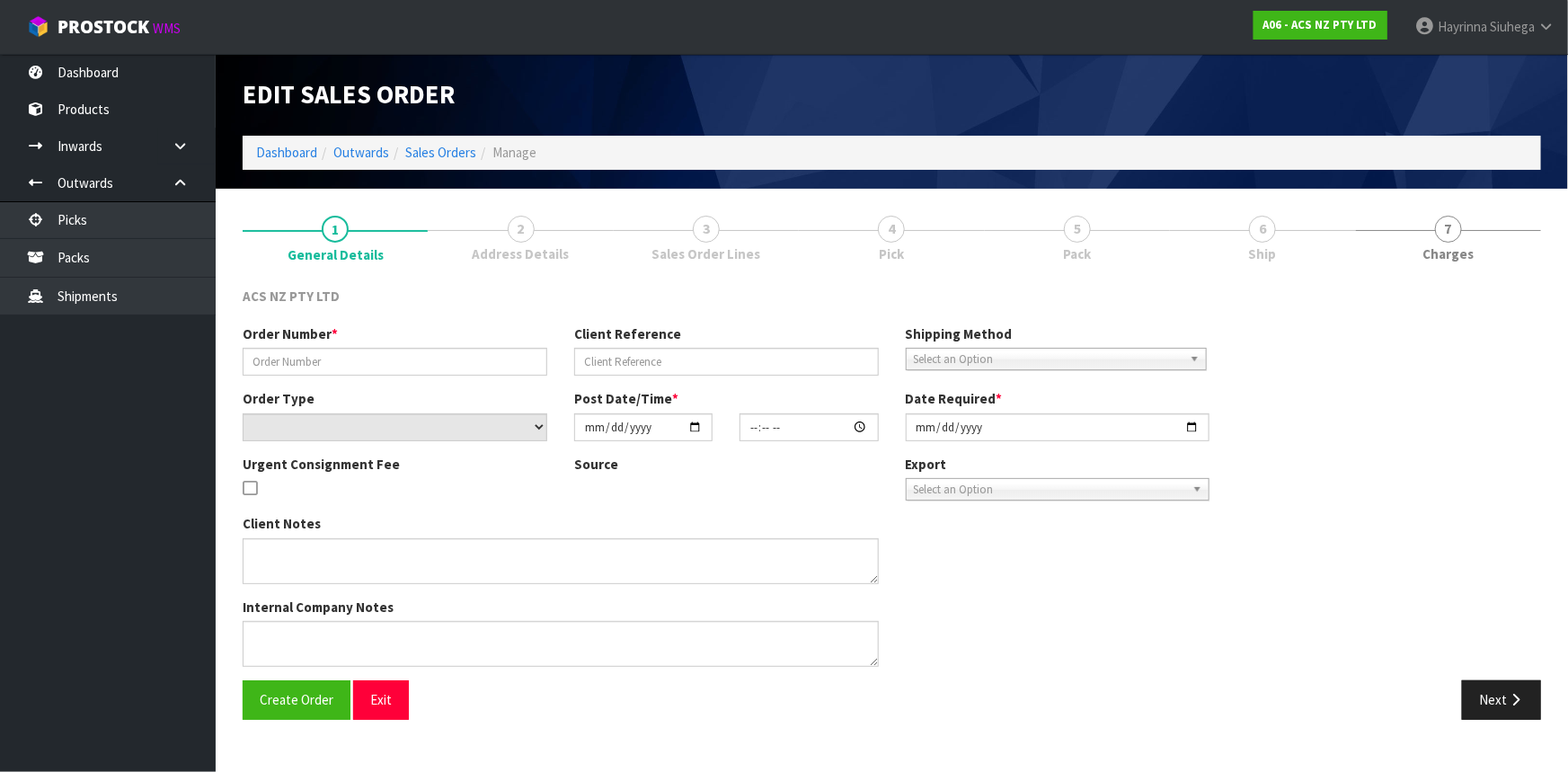
type input "975682"
type input "4706298890"
select select "number:0"
type input "2025-10-06"
type input "17:51:00.000"
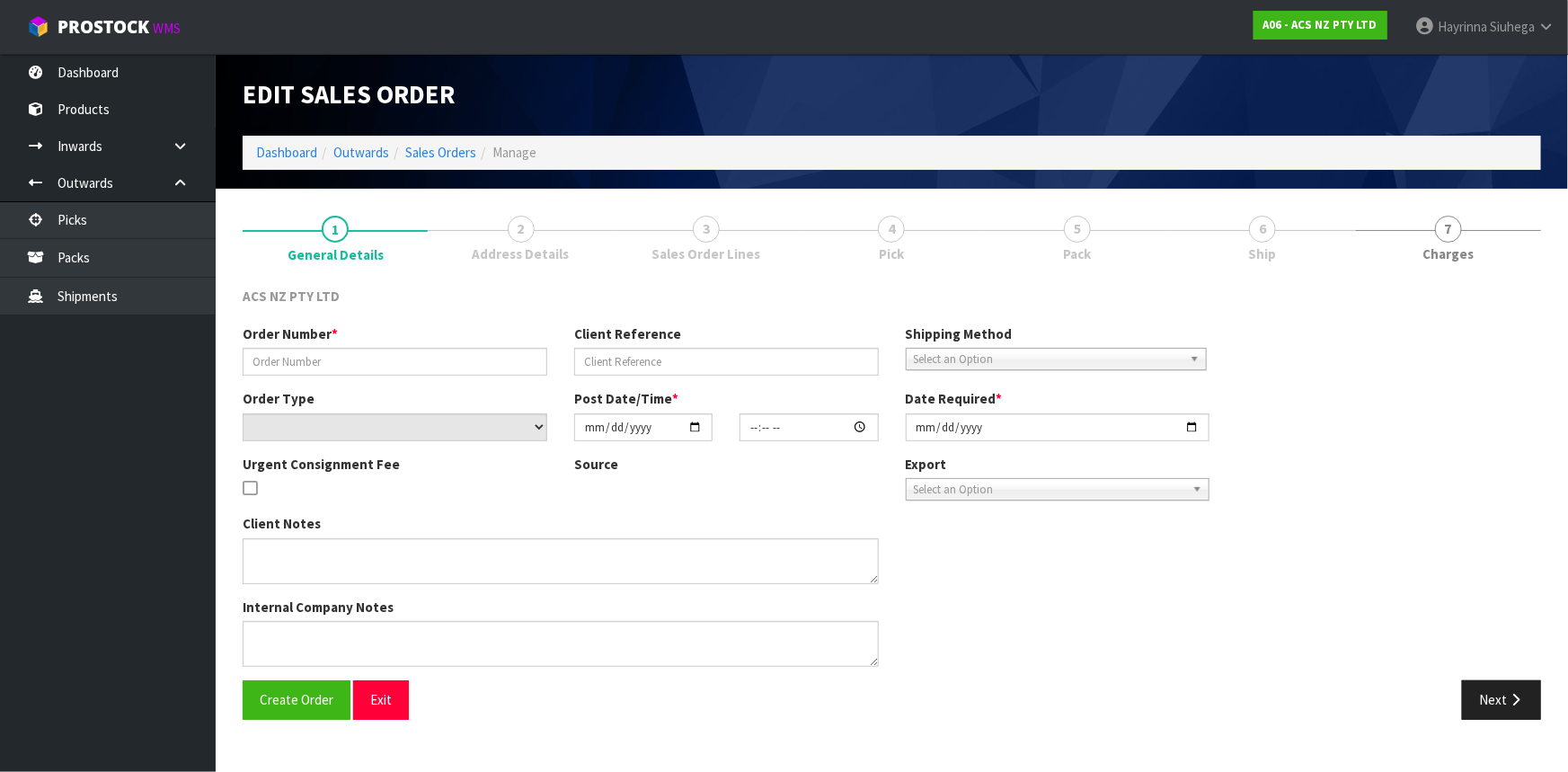
type input "2025-10-07"
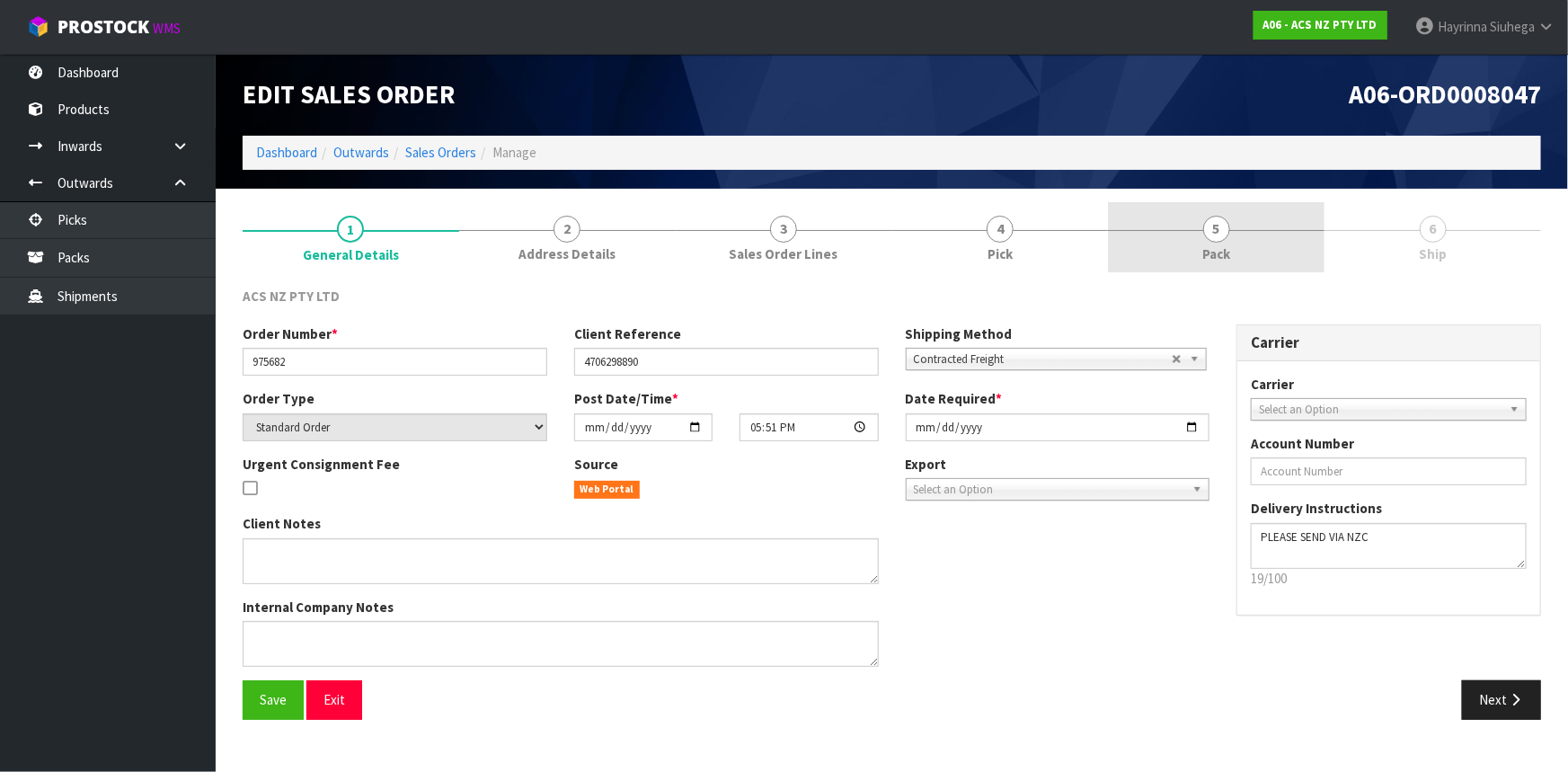
click at [1159, 233] on link "5 Pack" at bounding box center [1217, 238] width 217 height 71
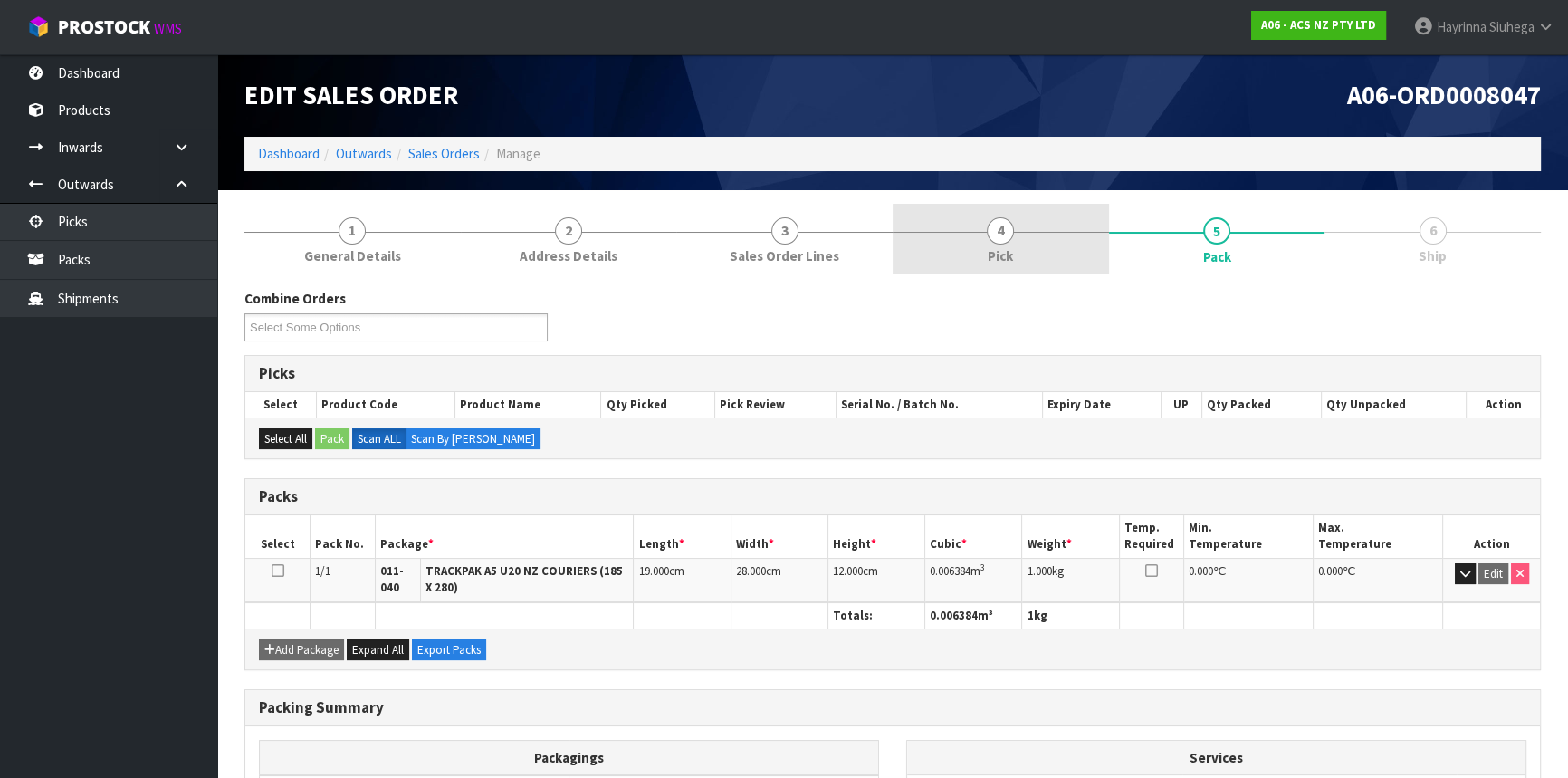
click at [1048, 260] on link "4 Pick" at bounding box center [1000, 239] width 217 height 72
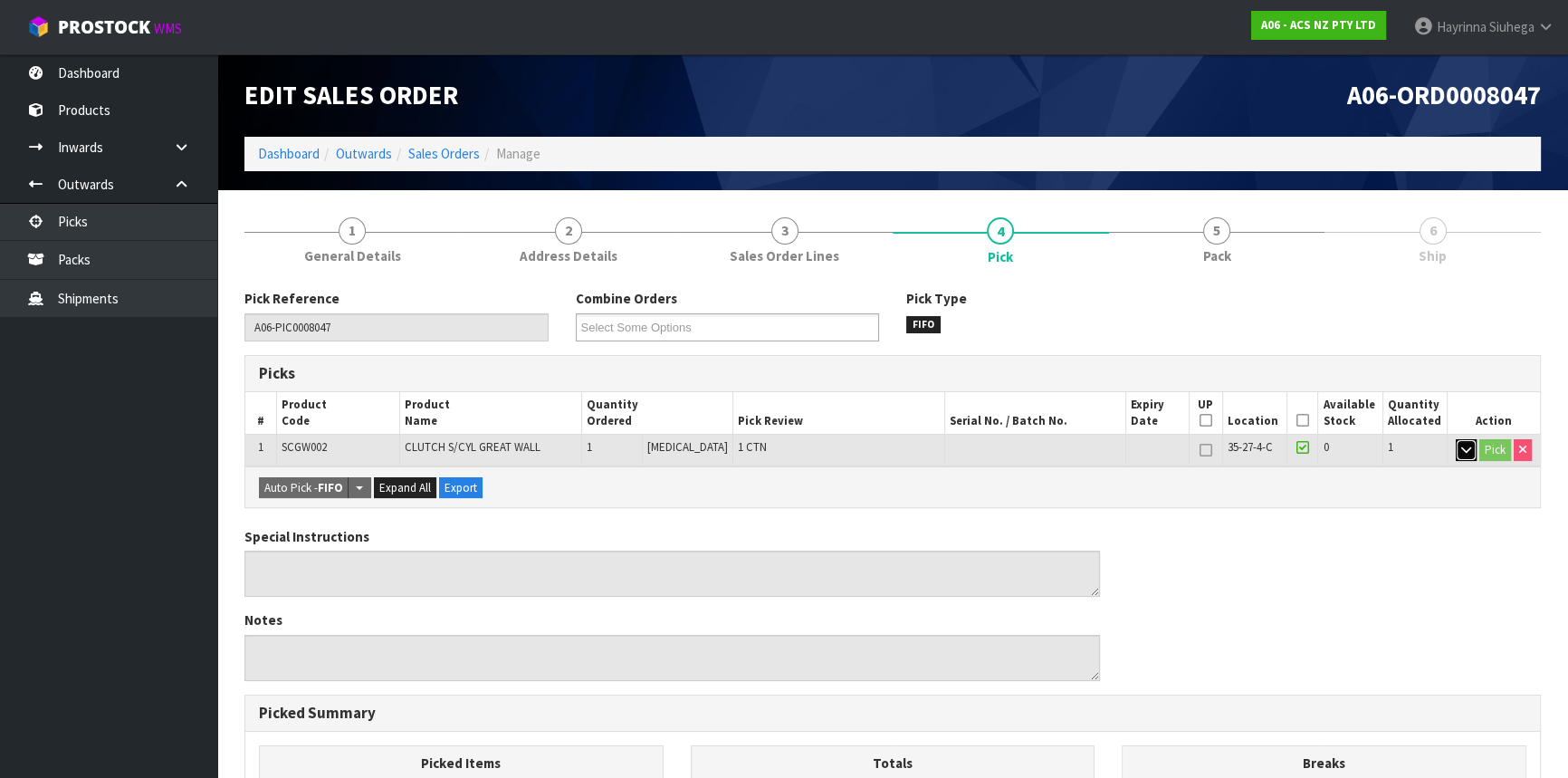
click at [1455, 451] on button "button" at bounding box center [1466, 450] width 21 height 22
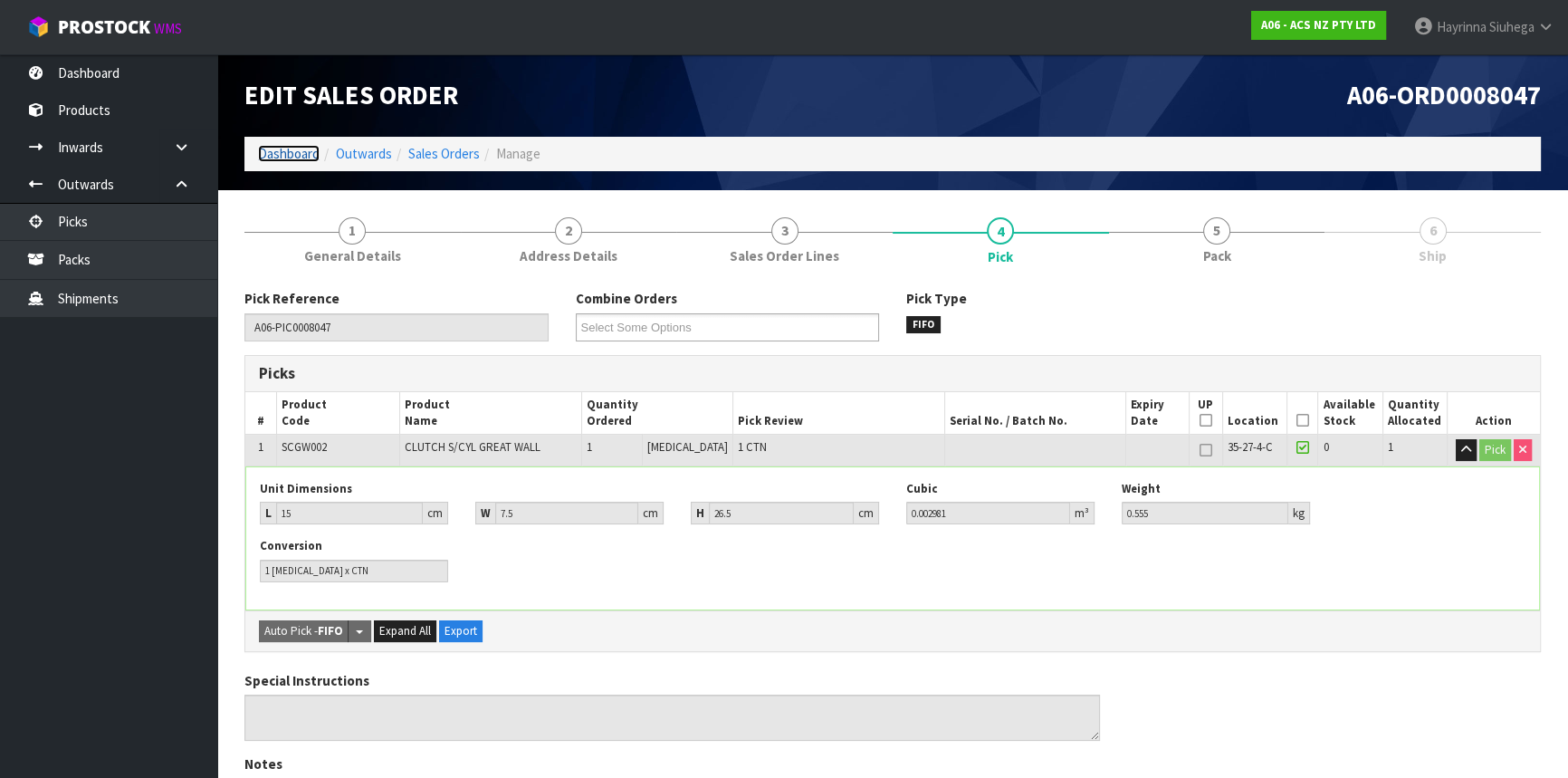
click at [279, 147] on link "Dashboard" at bounding box center [289, 153] width 62 height 17
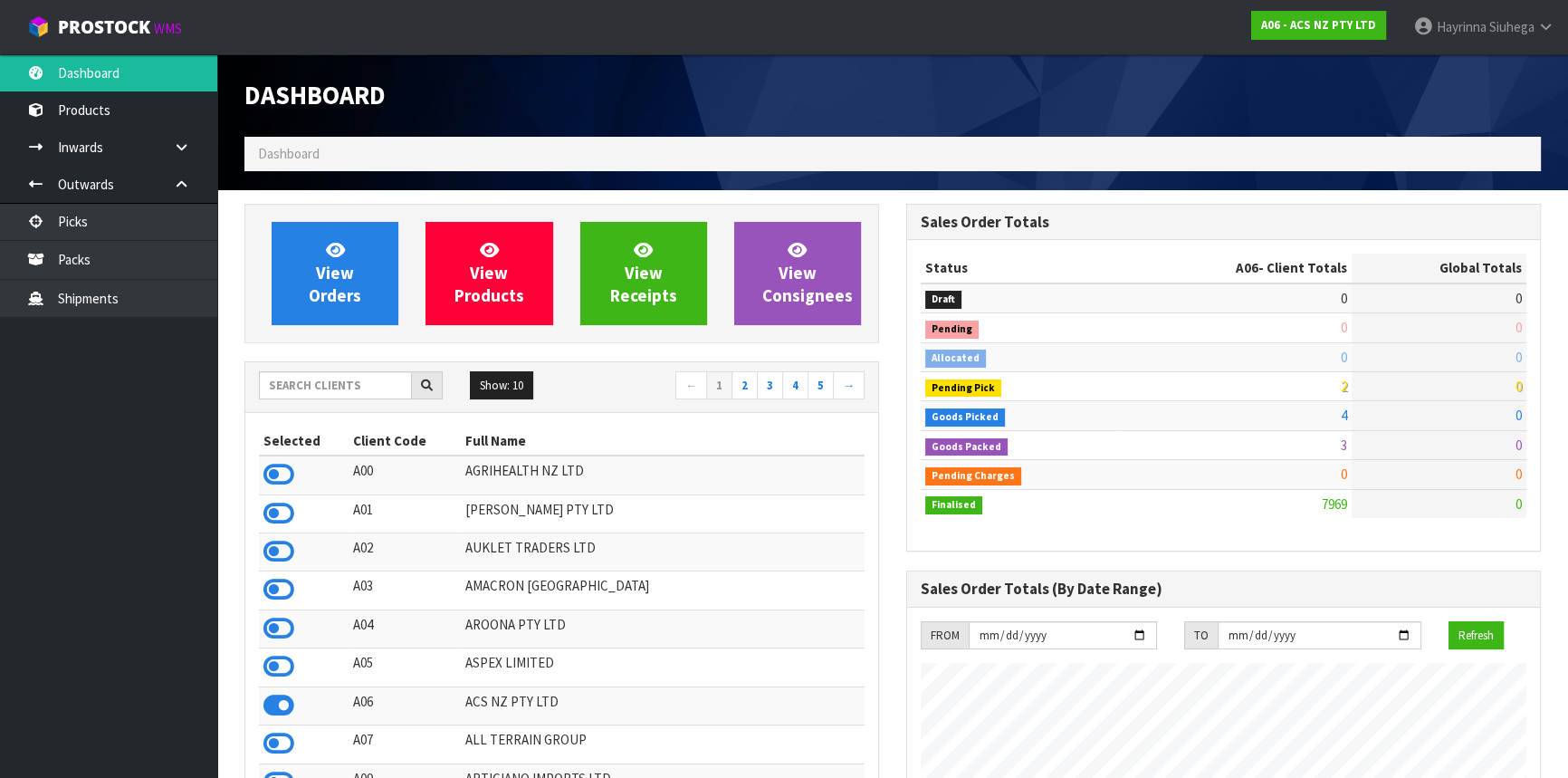
scroll to position [1369, 661]
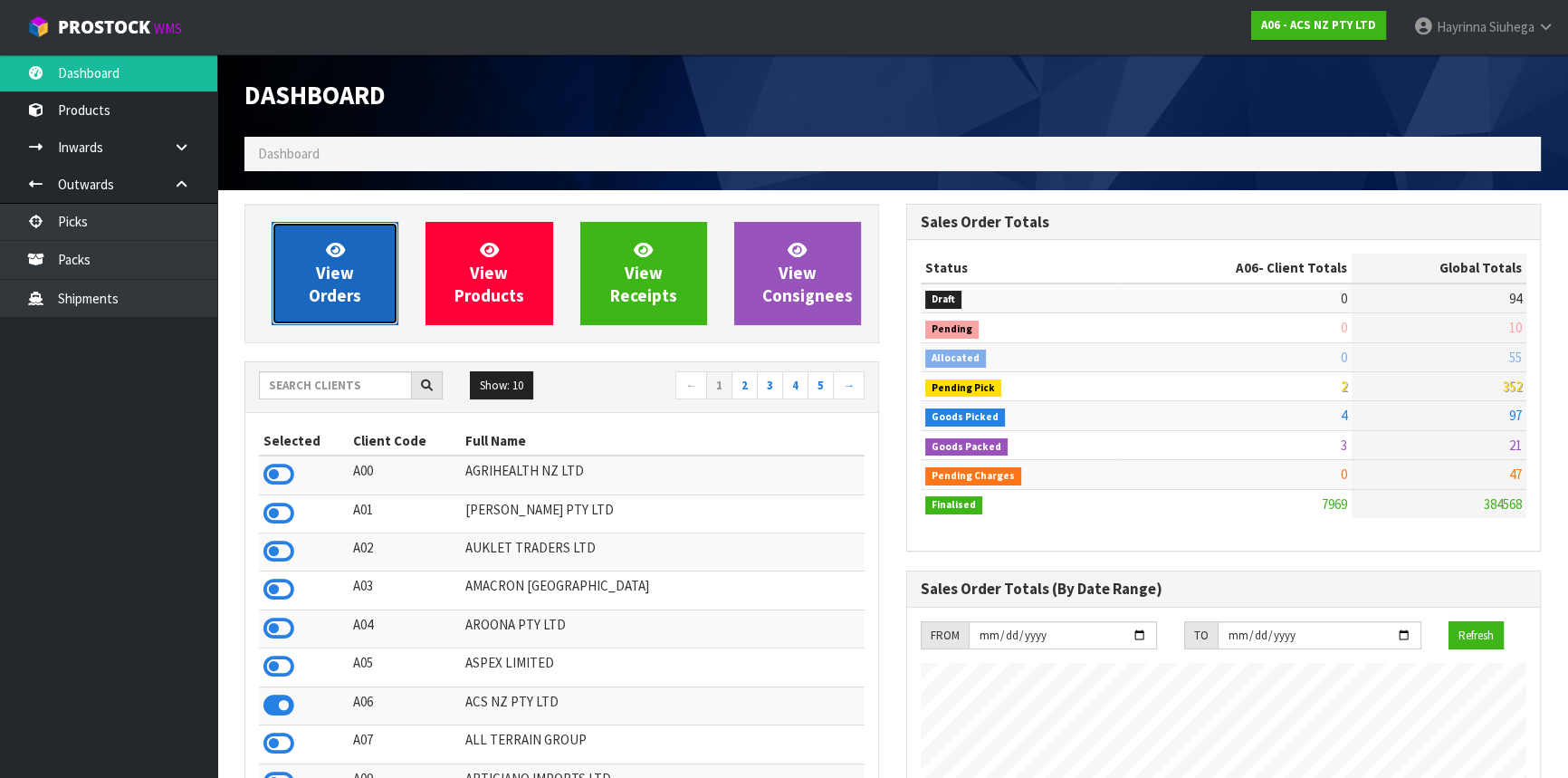
click at [316, 263] on link "View Orders" at bounding box center [335, 273] width 127 height 103
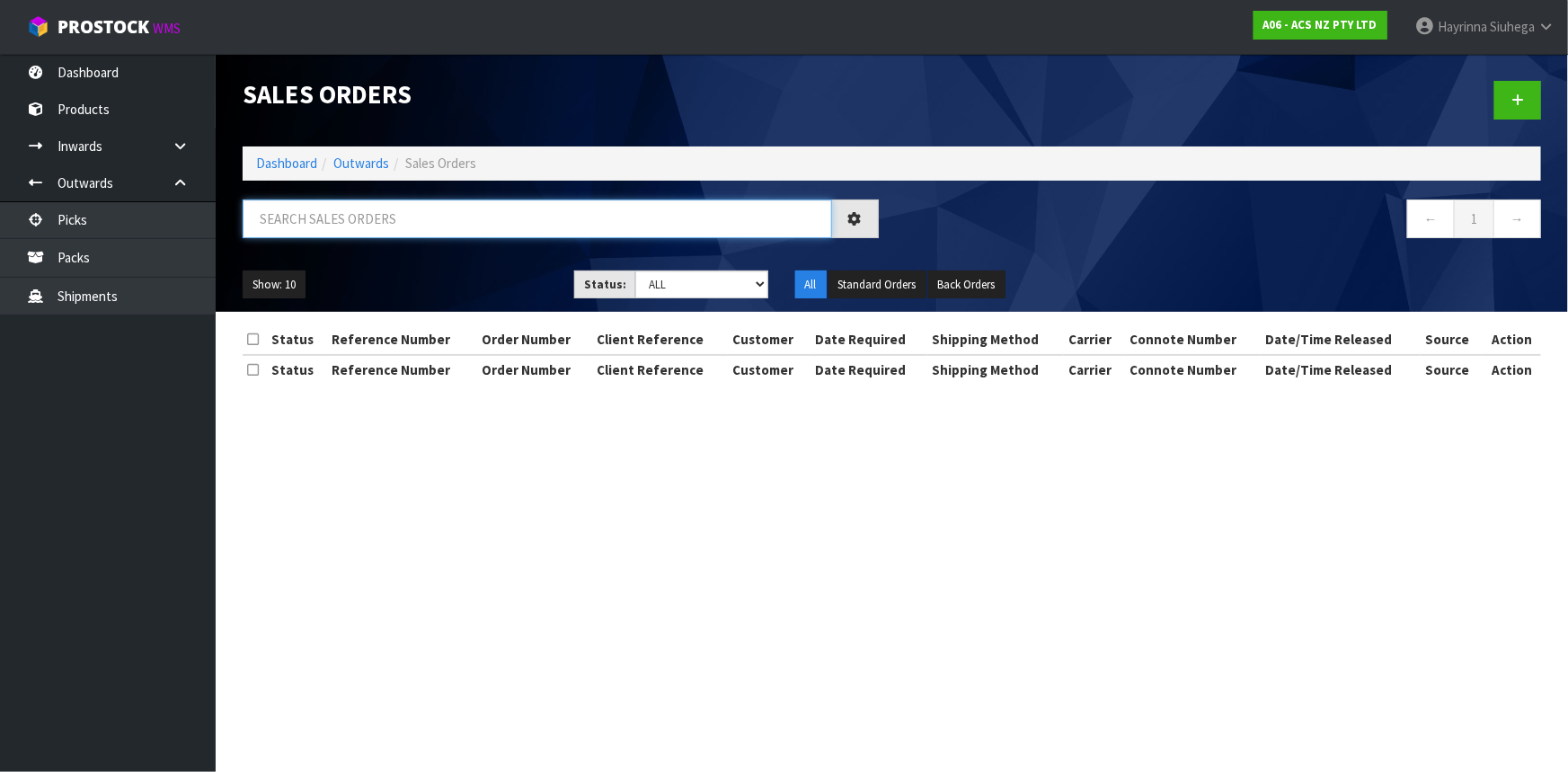
click at [340, 218] on input "text" at bounding box center [537, 218] width 590 height 39
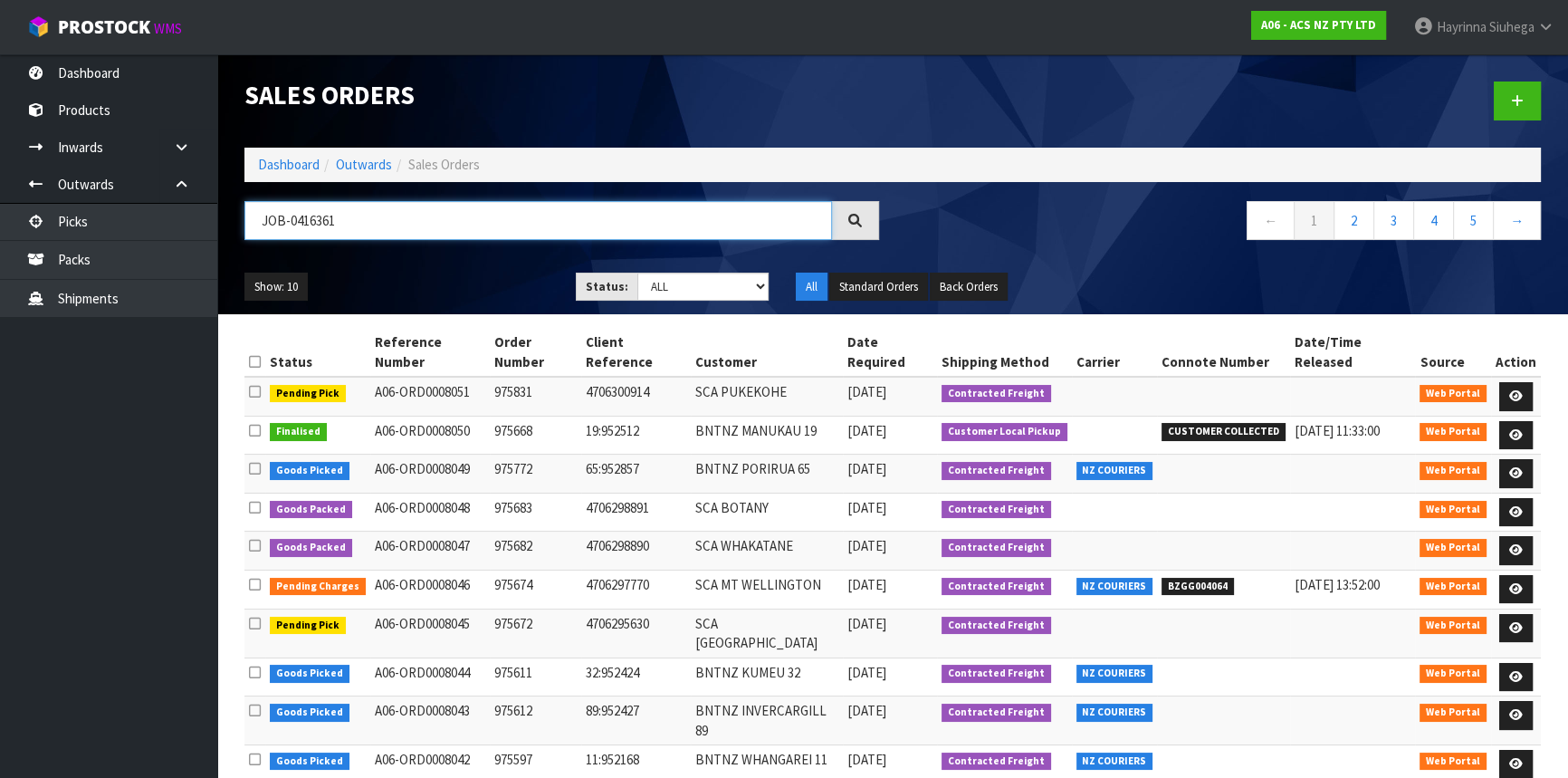
type input "JOB-0416361"
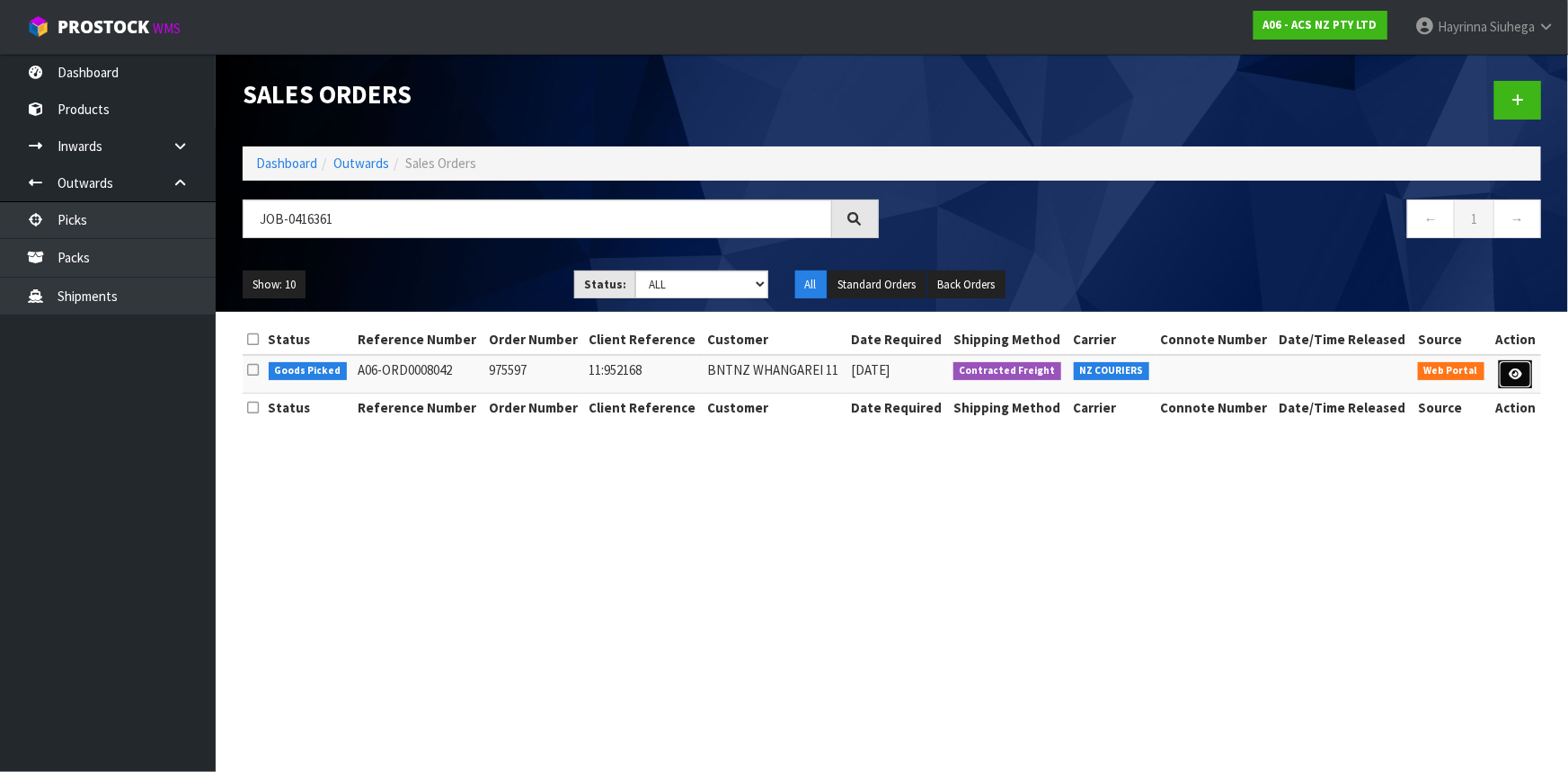
click at [1517, 374] on icon at bounding box center [1515, 374] width 13 height 11
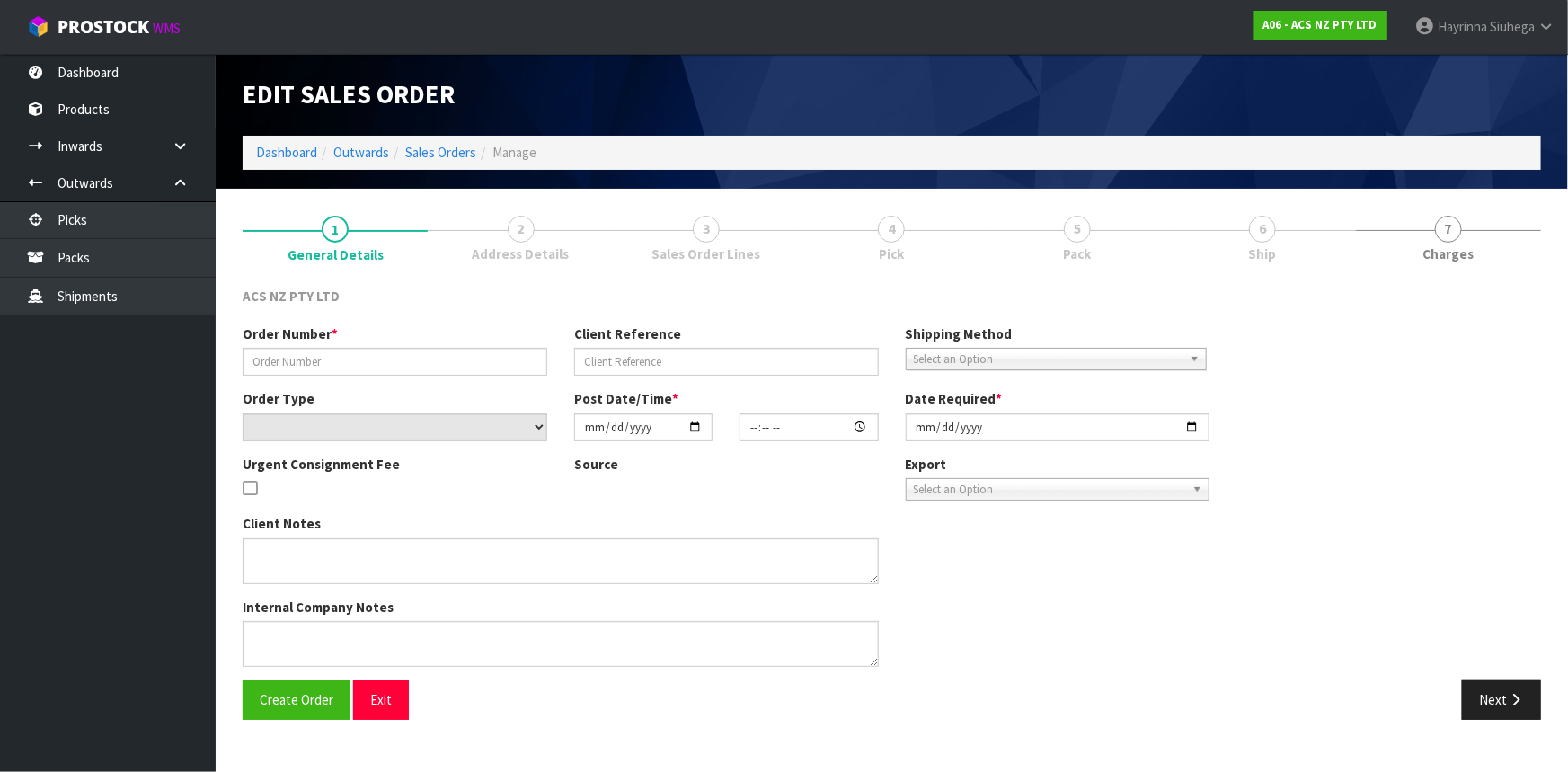
type input "975597"
type input "11:952168"
select select "number:0"
type input "2025-10-06"
type input "15:54:00.000"
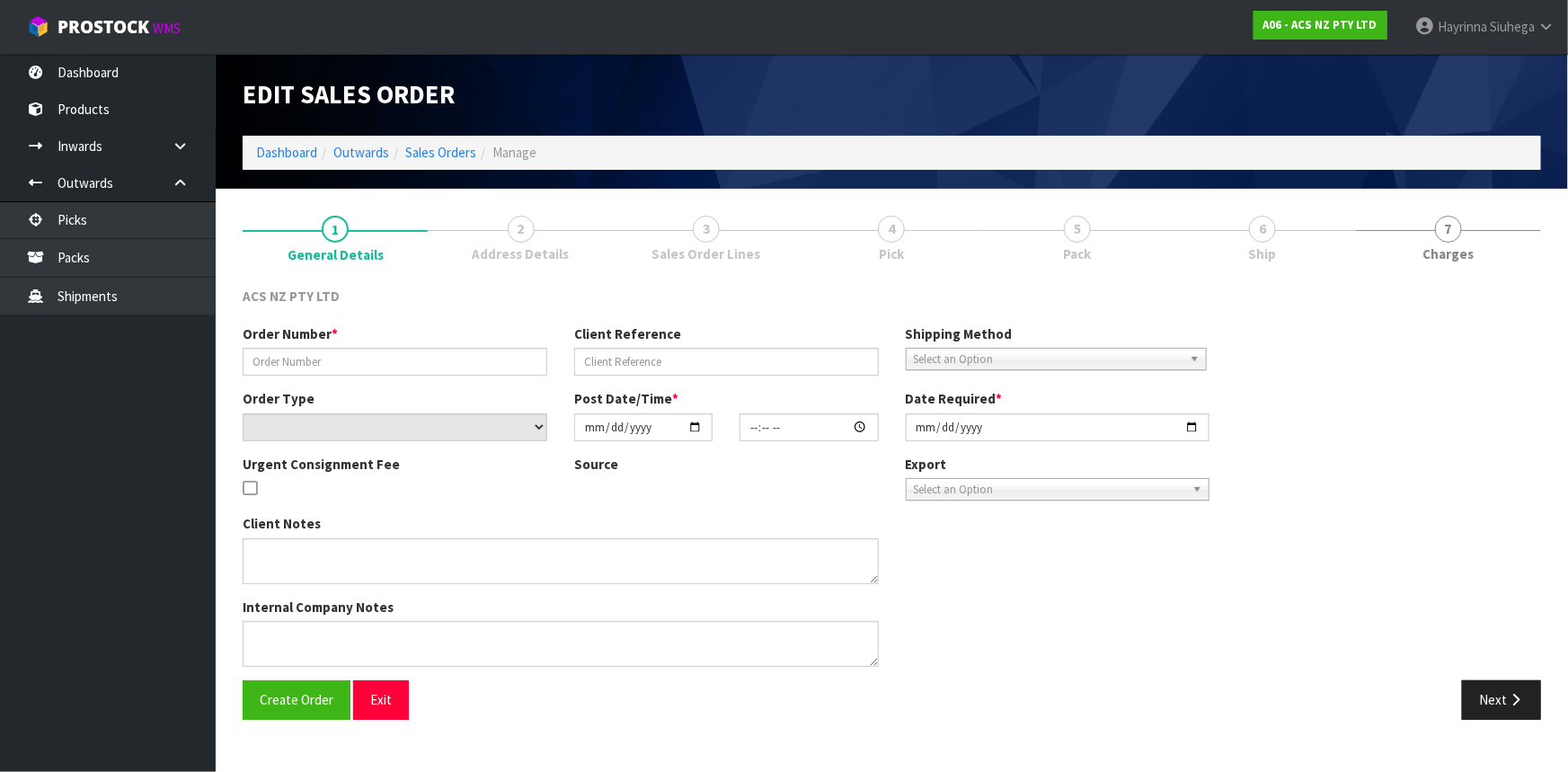
type input "2025-10-07"
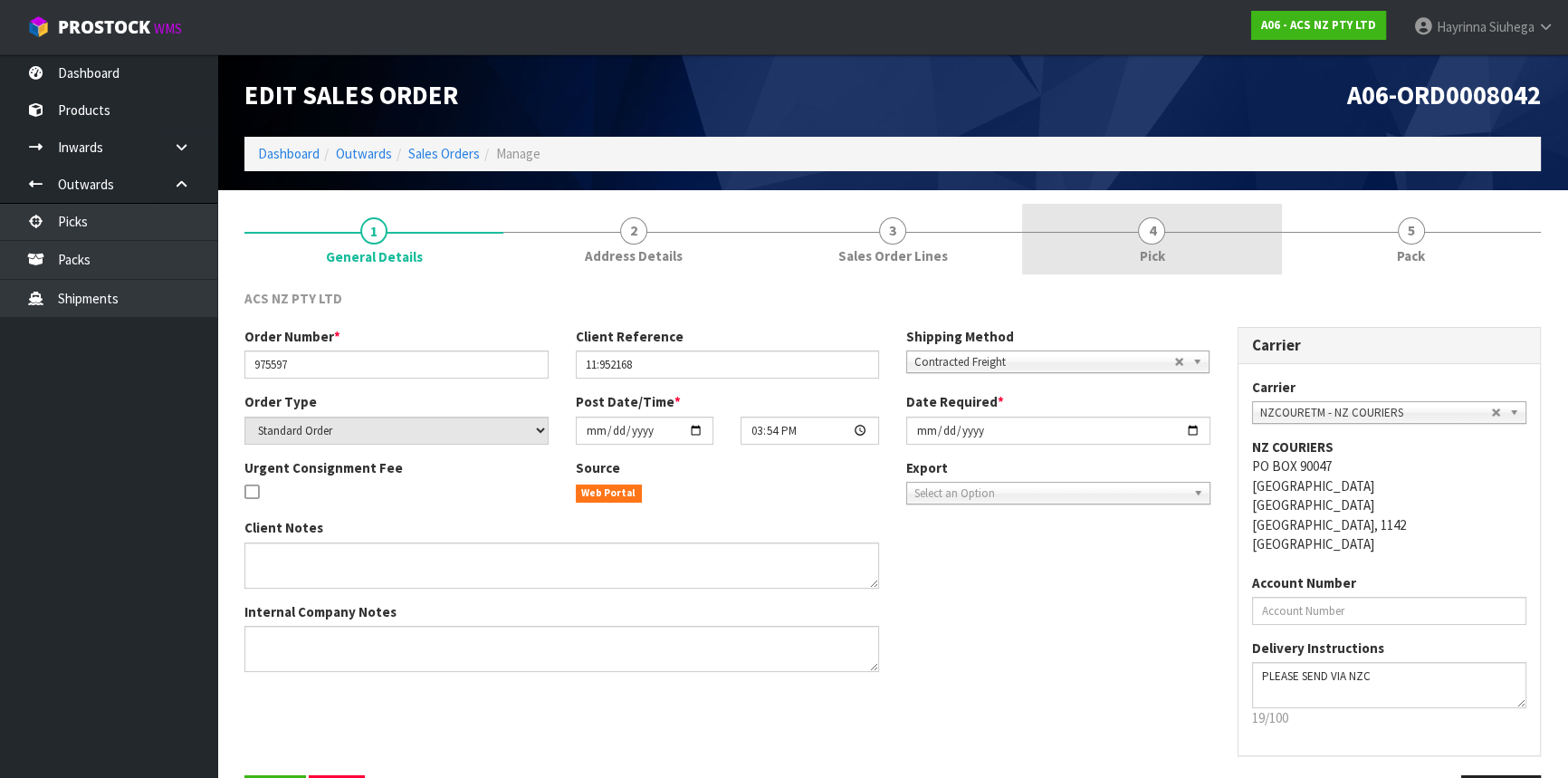
click at [1262, 233] on link "4 Pick" at bounding box center [1152, 239] width 259 height 72
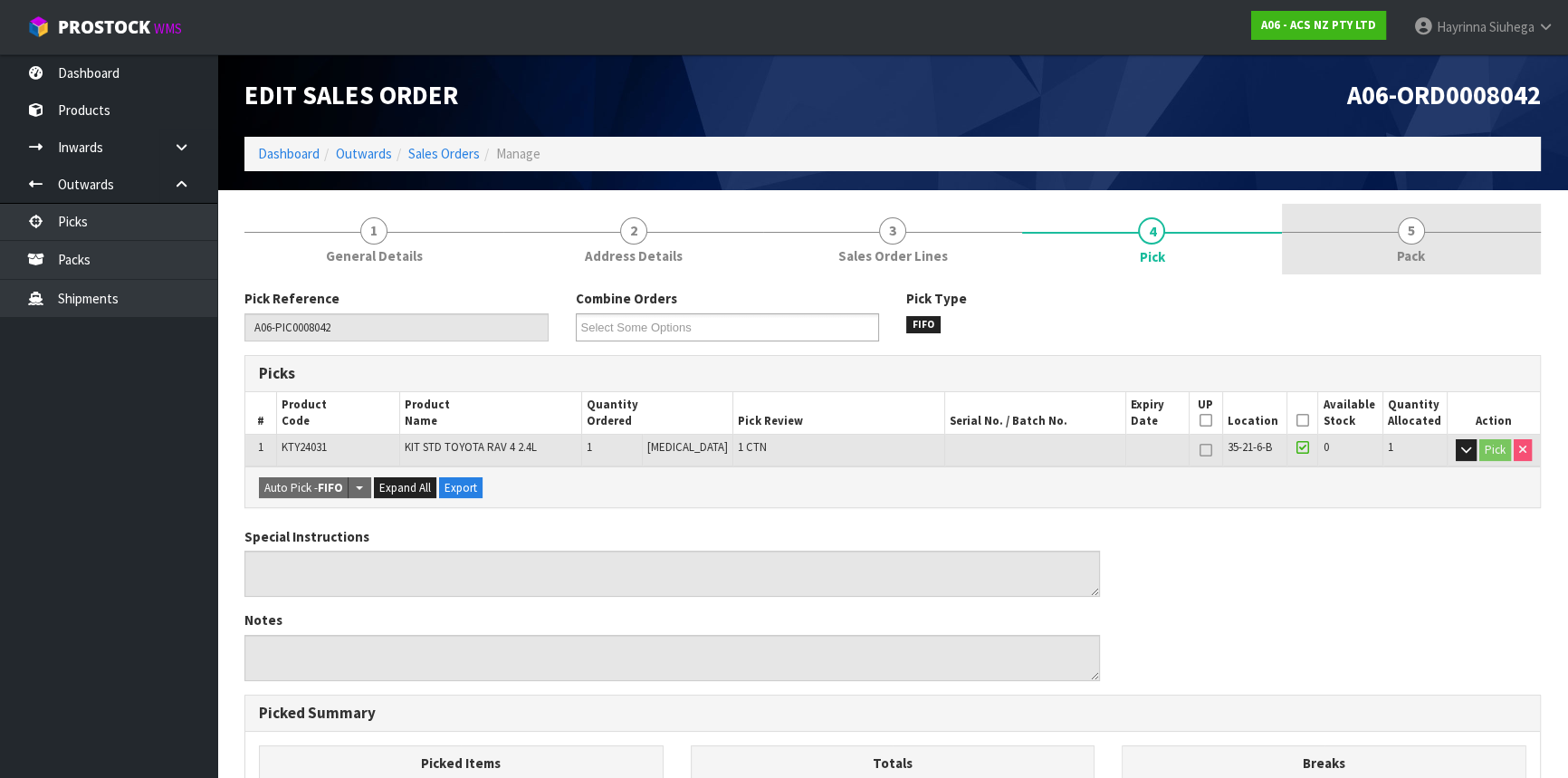
click at [1395, 225] on link "5 Pack" at bounding box center [1412, 239] width 259 height 72
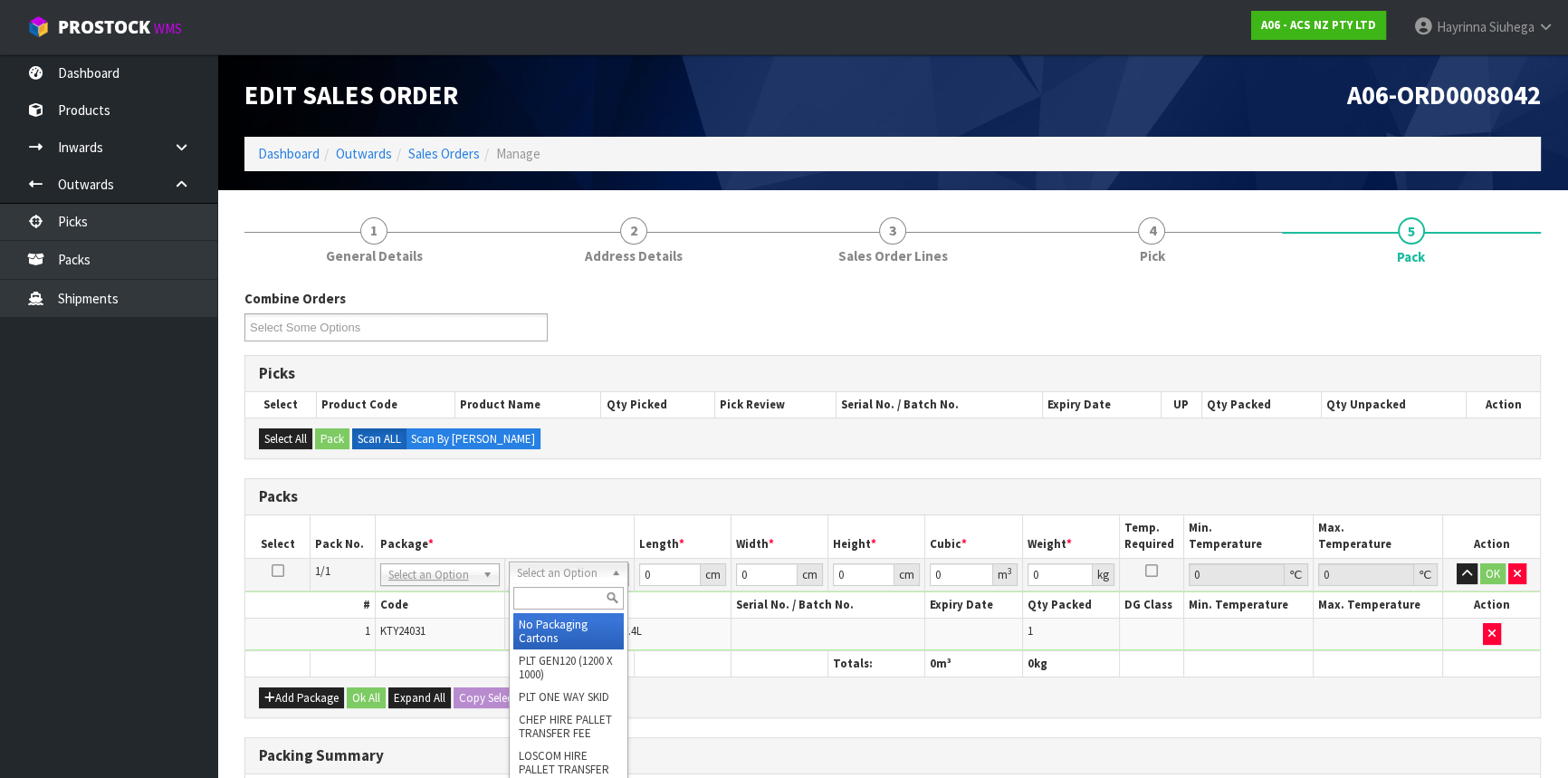
click at [556, 603] on input "text" at bounding box center [568, 598] width 111 height 23
type input "upp"
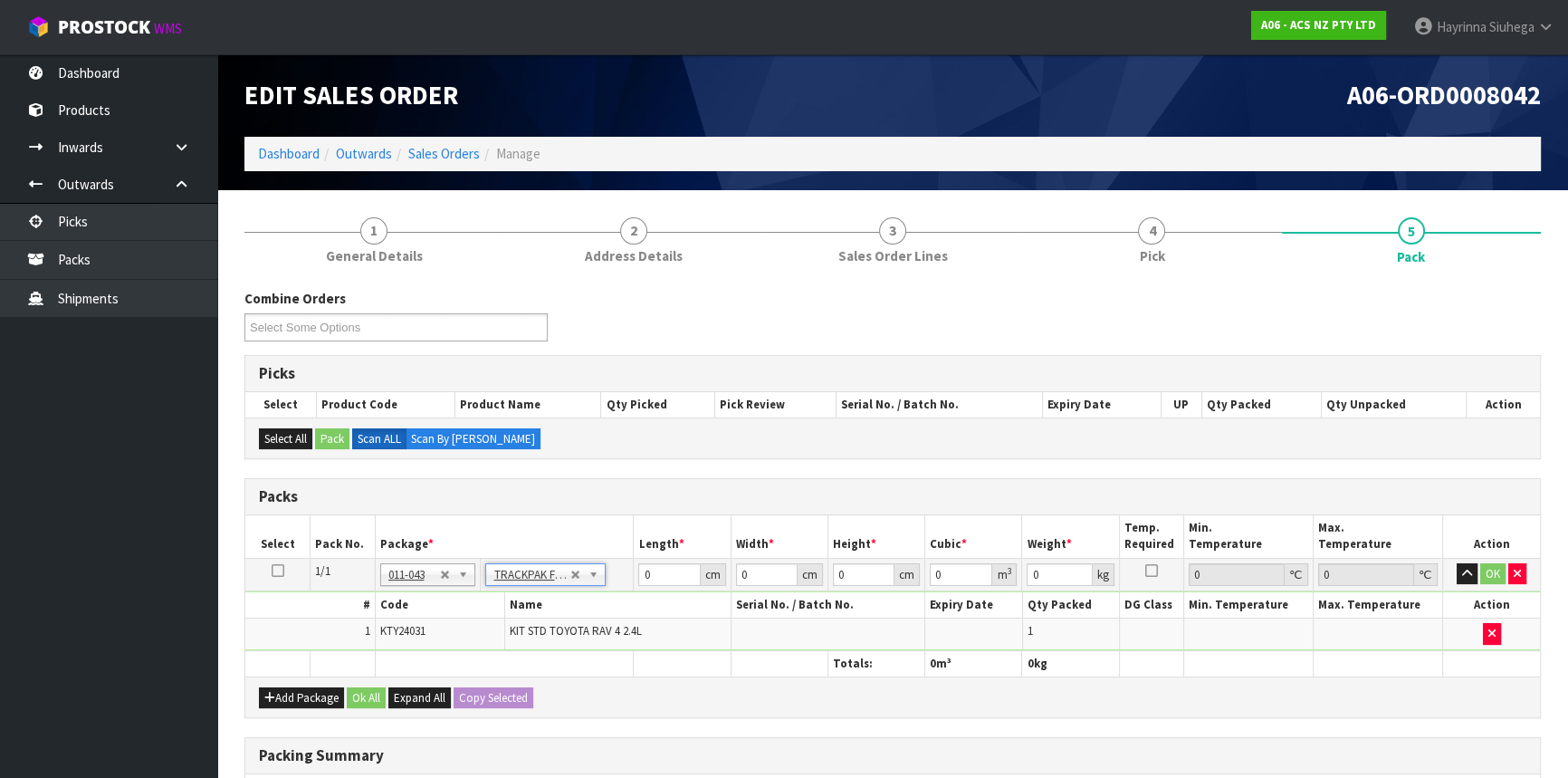
type input "27.5"
type input "38"
type input "0.01"
type input "0.00001"
type input "7.5"
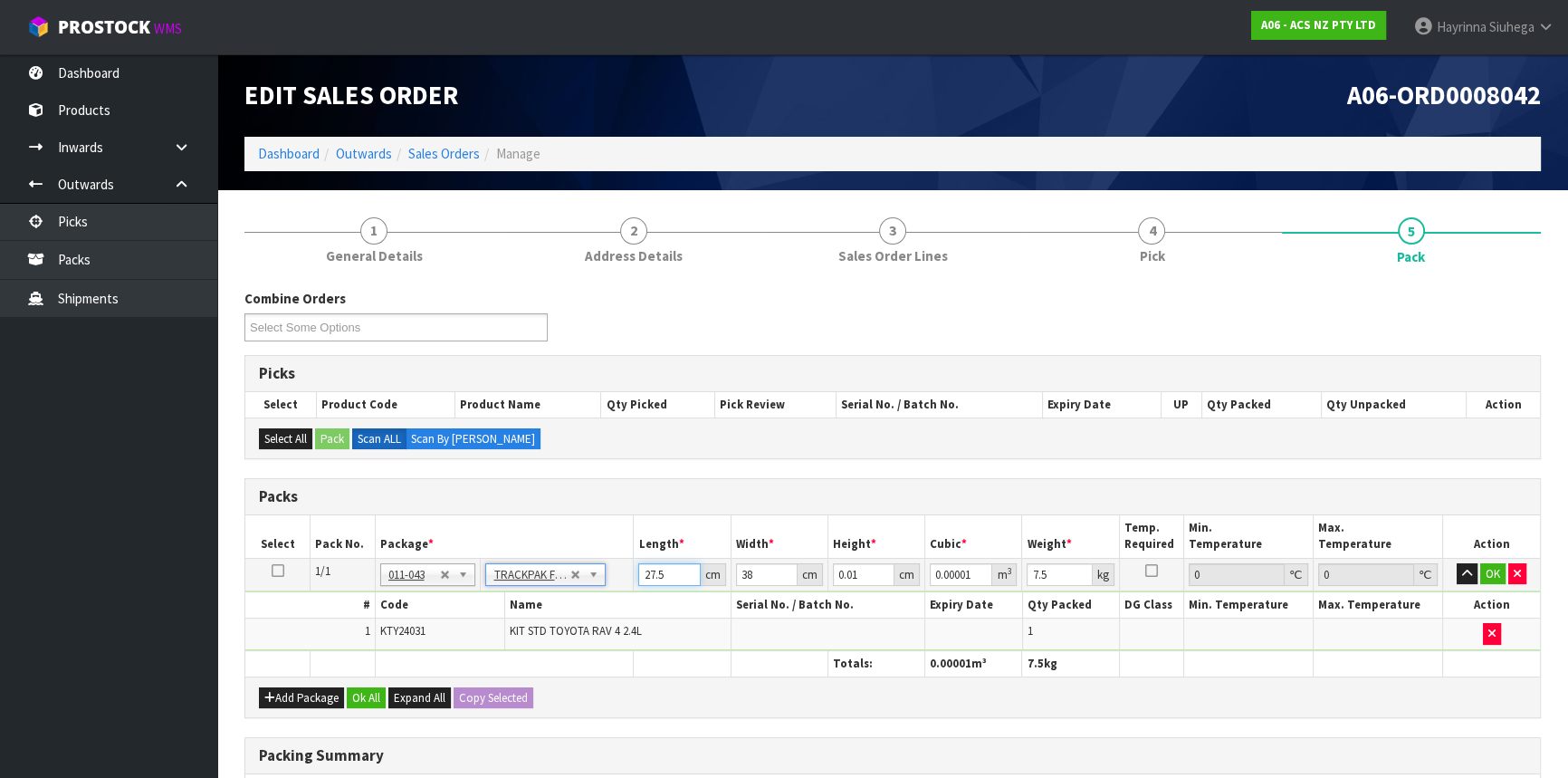
click at [643, 575] on input "27.5" at bounding box center [668, 575] width 62 height 23
type input "2"
type input "0.000001"
type input "28"
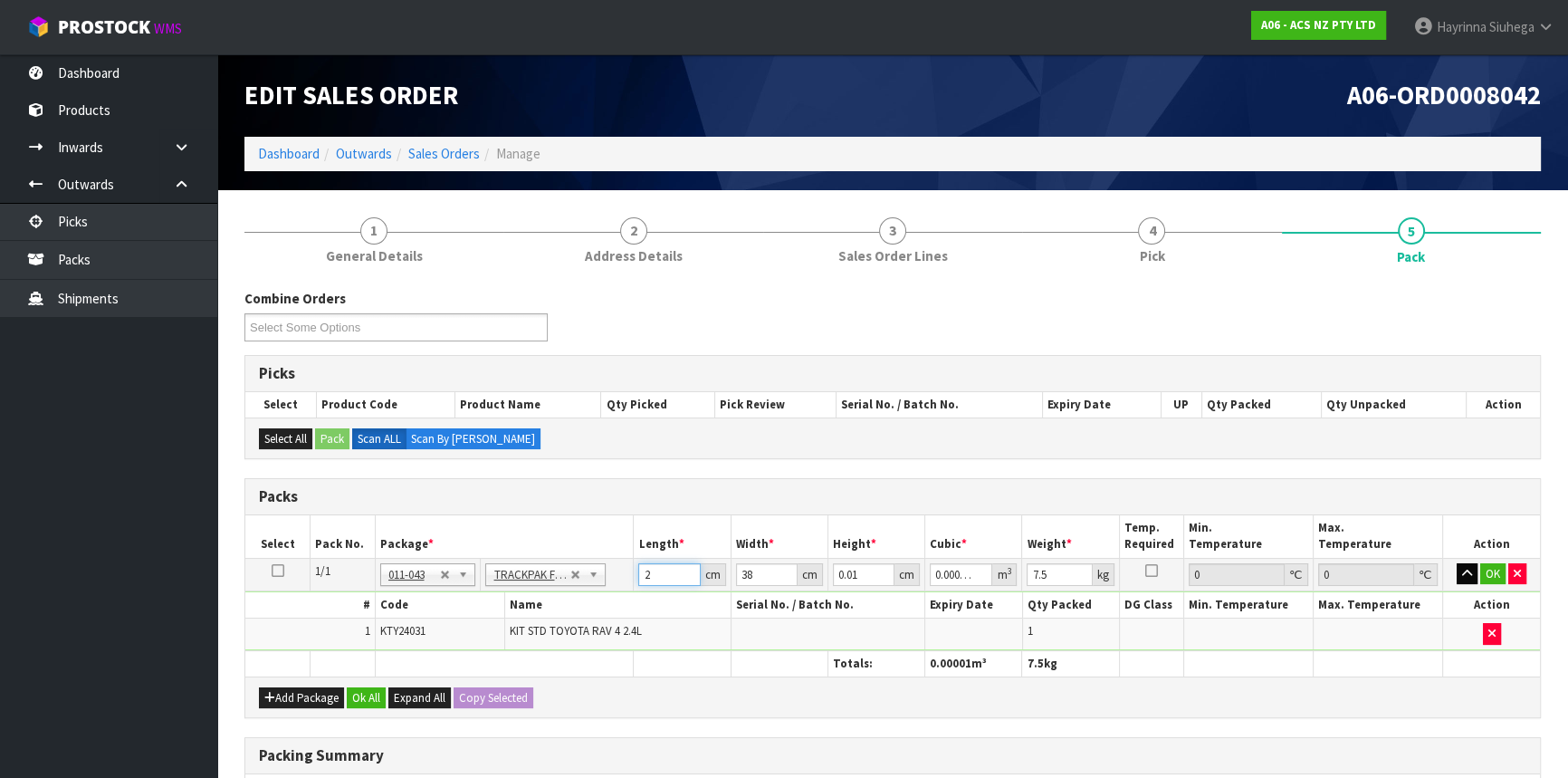
type input "0.000011"
type input "28"
type input "1"
type input "0.001064"
type input "12"
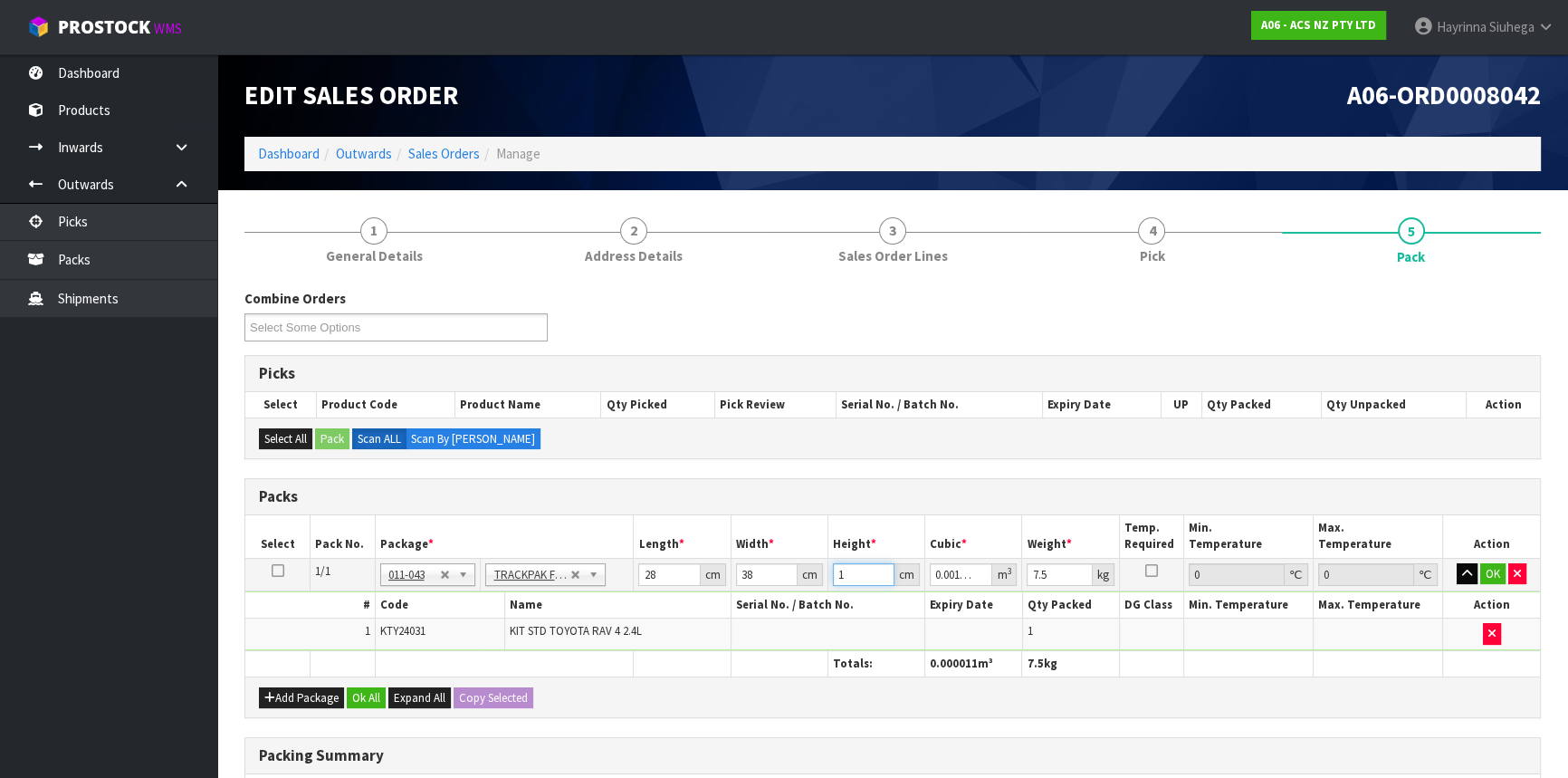
type input "0.012768"
type input "12"
type input "8"
click button "OK" at bounding box center [1492, 574] width 26 height 22
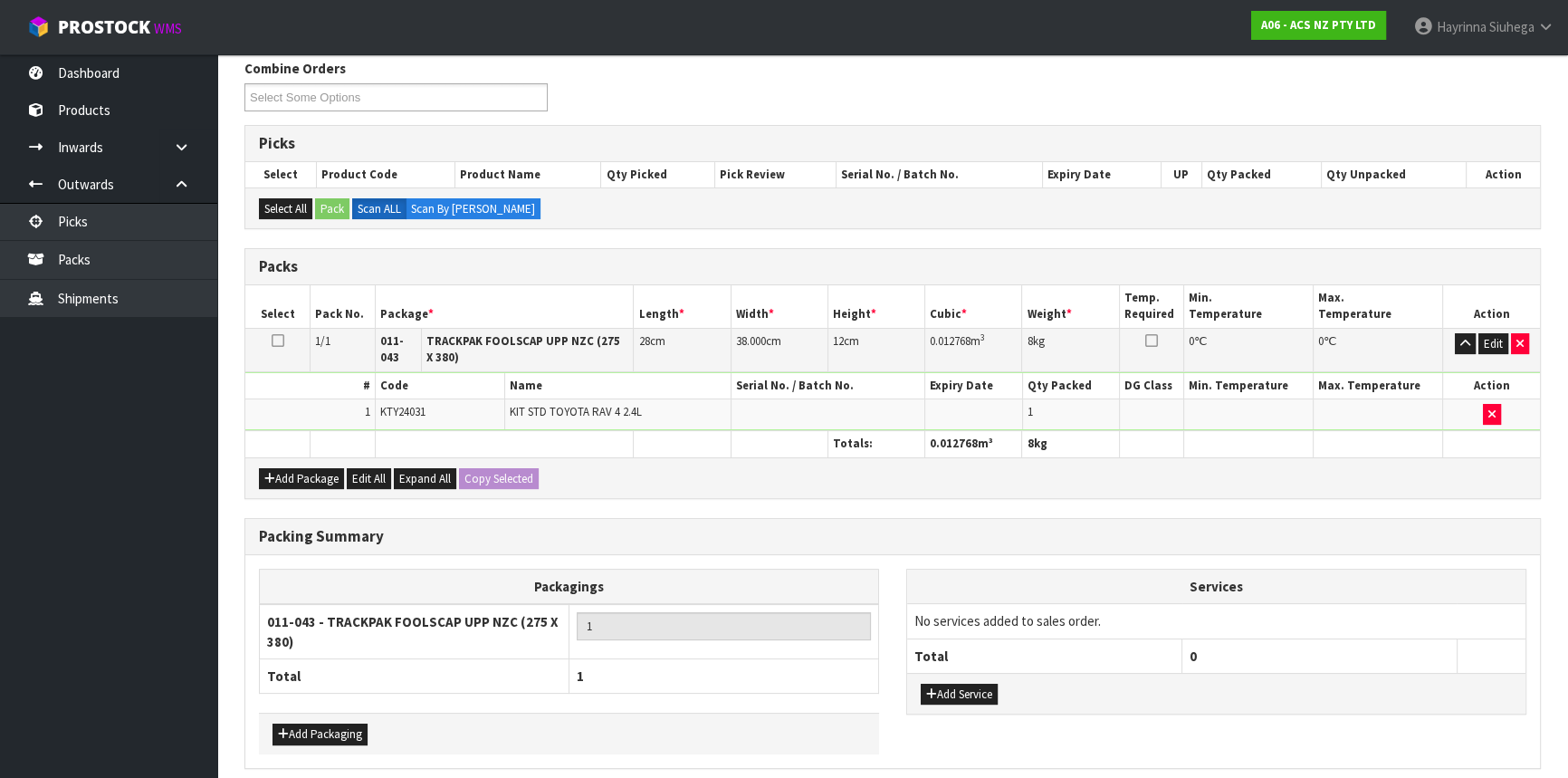
scroll to position [301, 0]
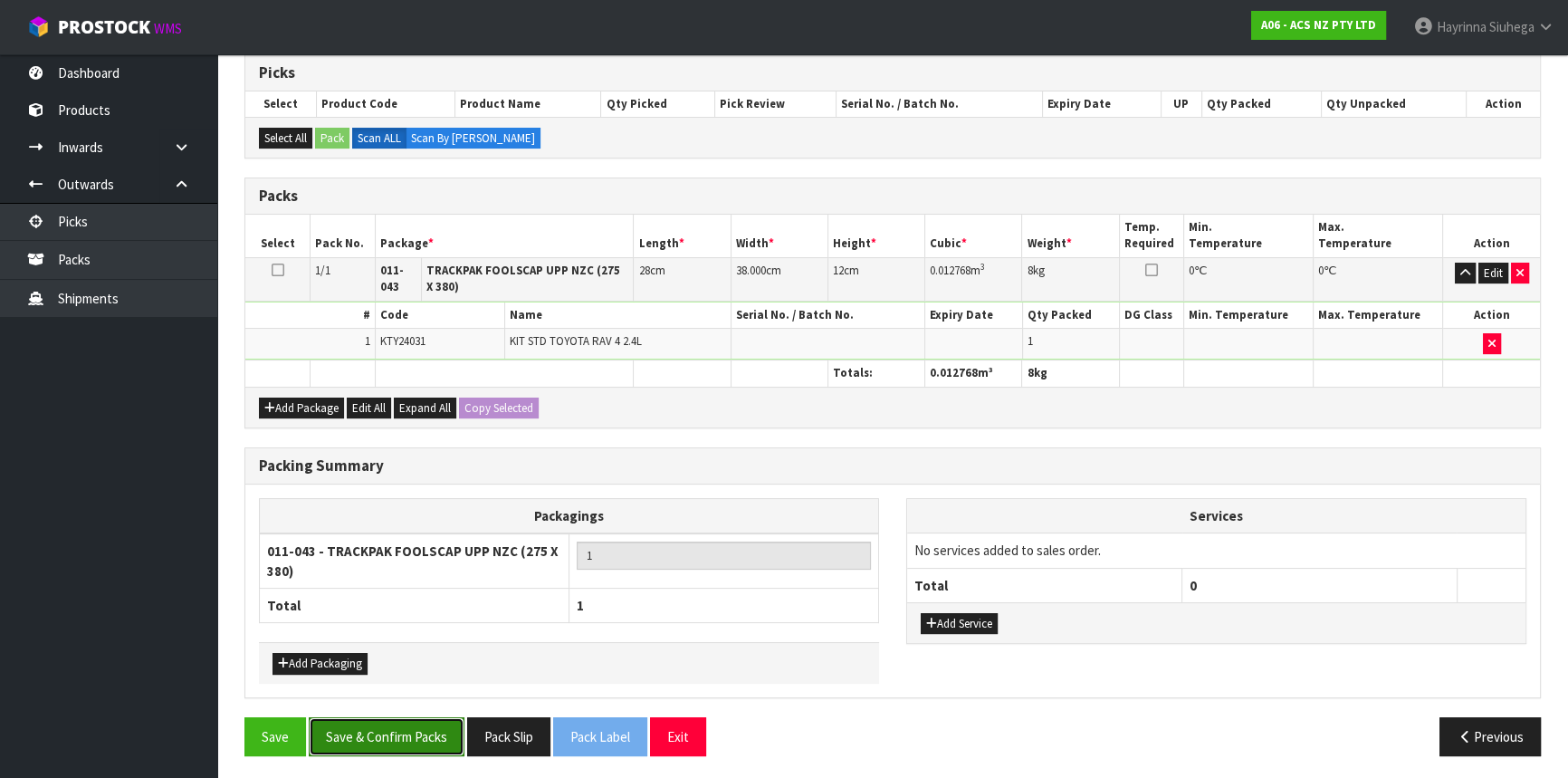
click at [423, 719] on button "Save & Confirm Packs" at bounding box center [386, 736] width 156 height 39
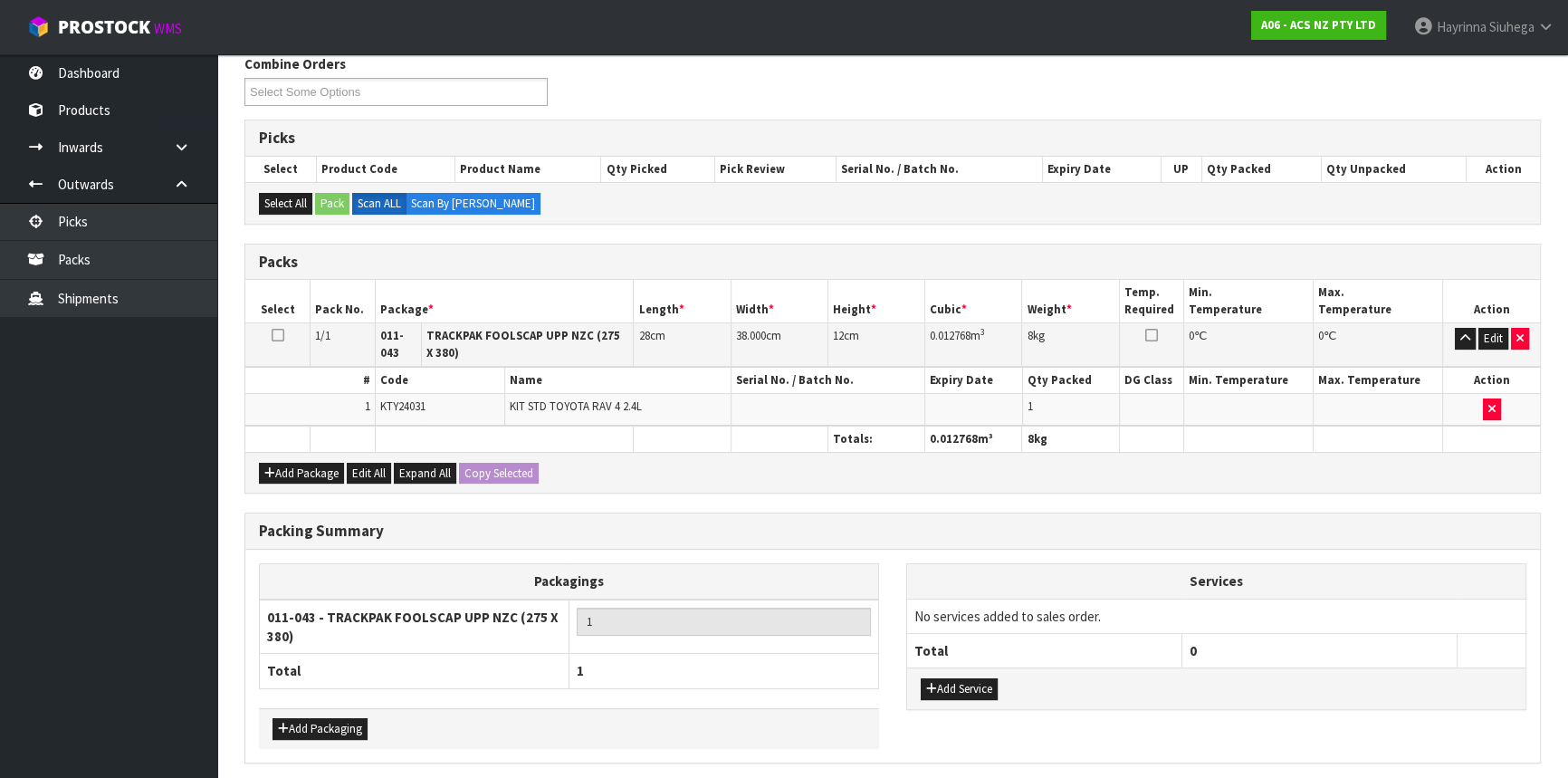
scroll to position [0, 0]
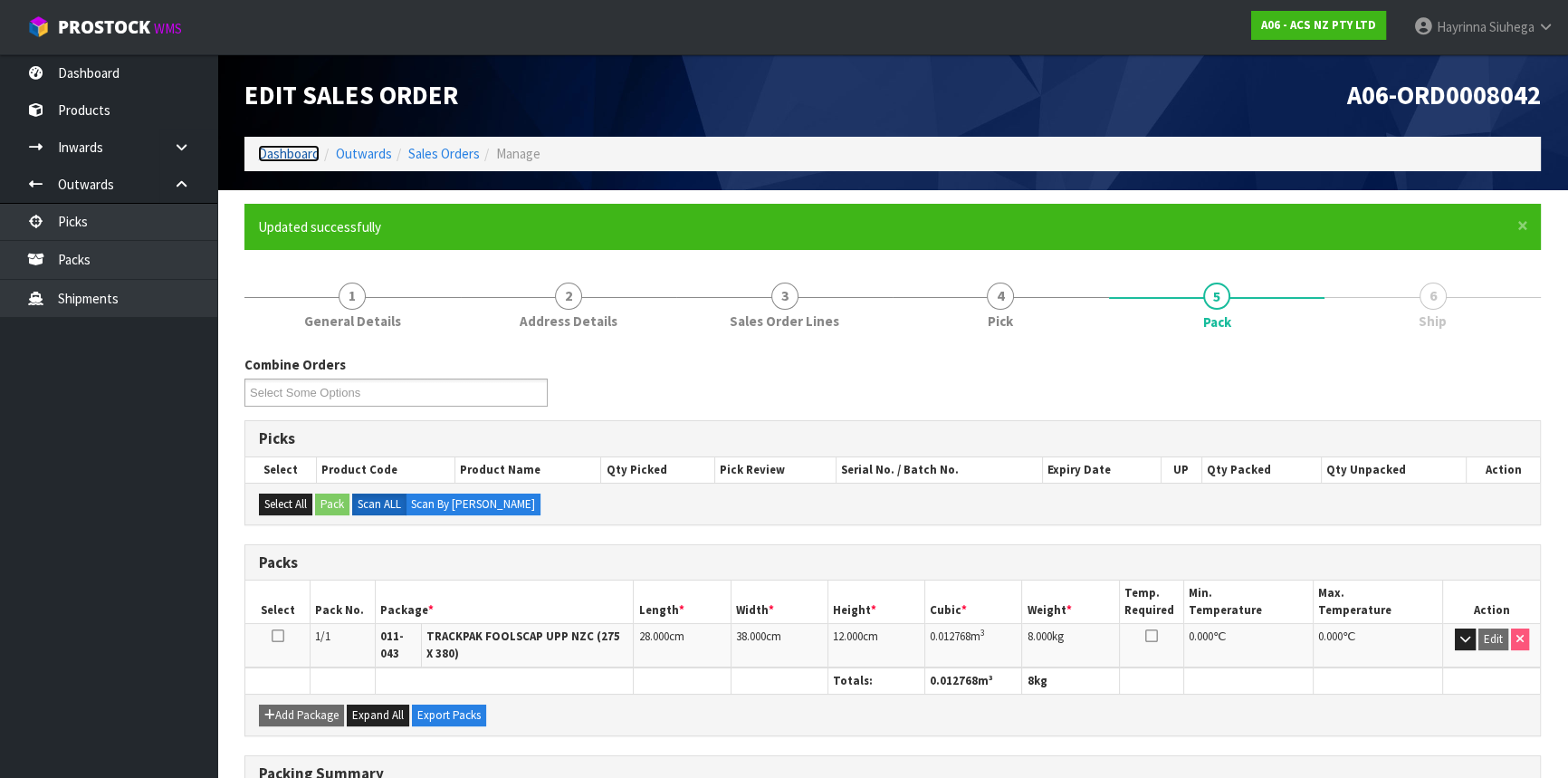
click at [282, 152] on link "Dashboard" at bounding box center [289, 153] width 62 height 17
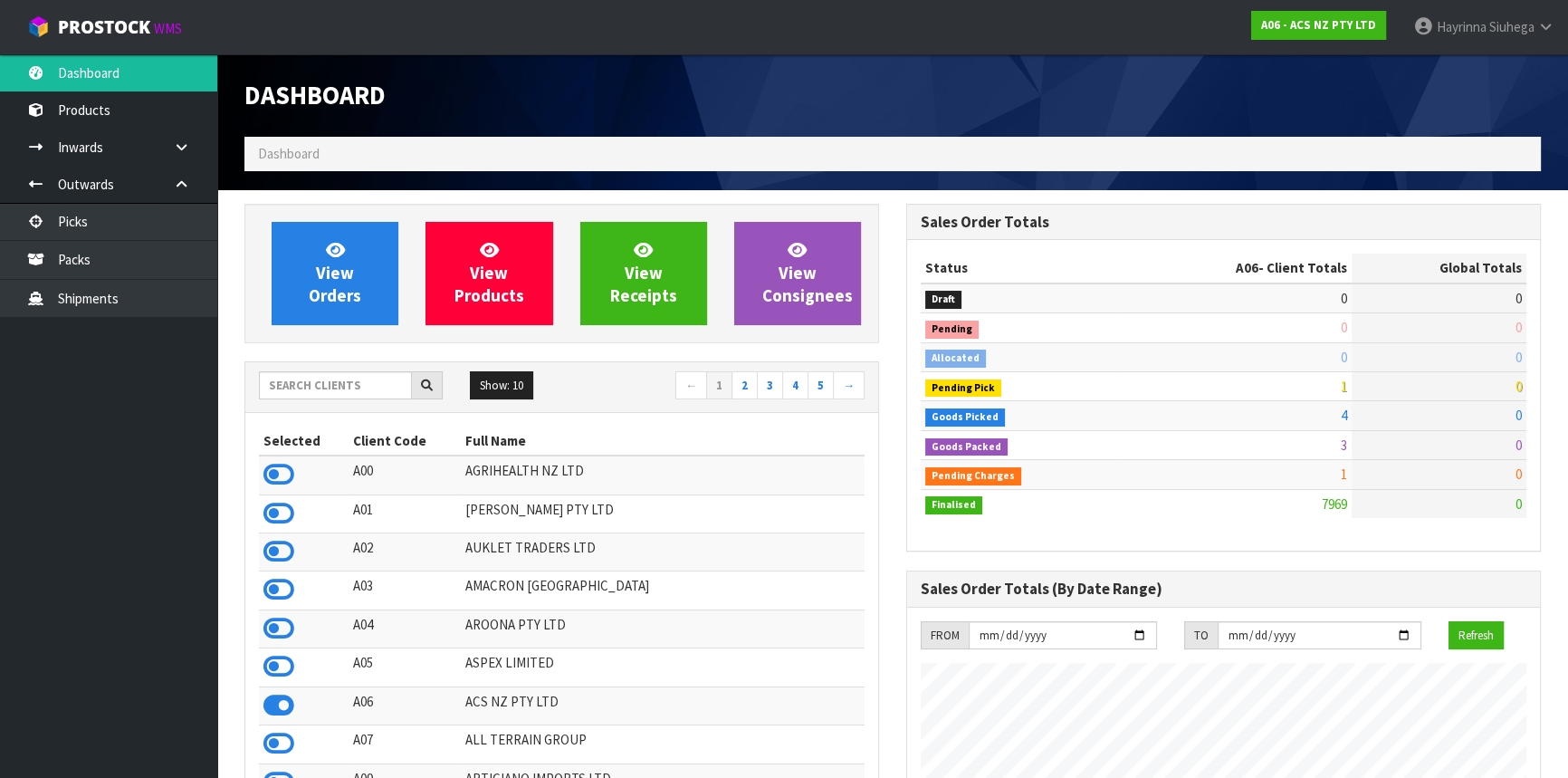
scroll to position [1369, 661]
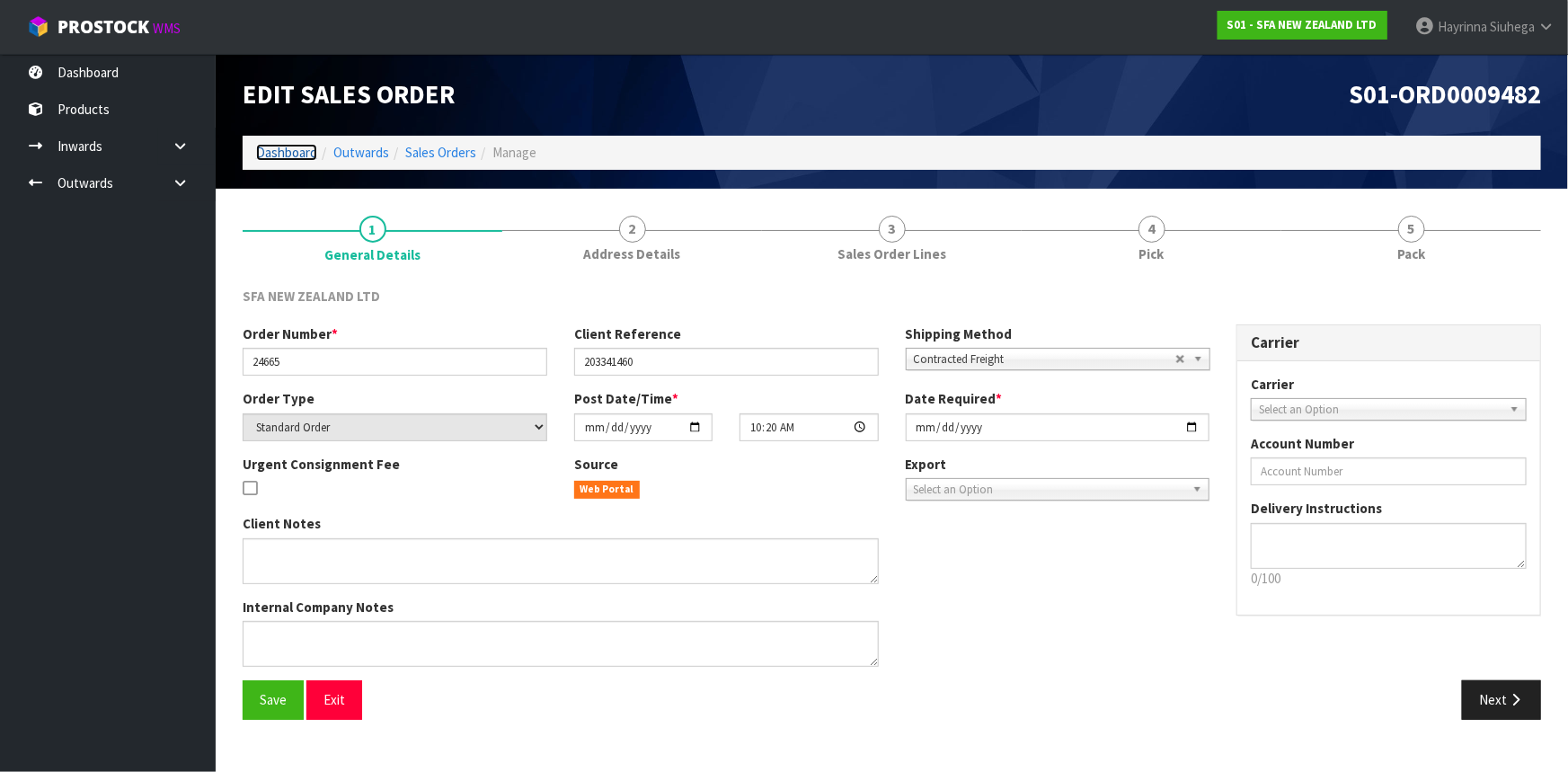
click at [288, 155] on link "Dashboard" at bounding box center [287, 152] width 61 height 17
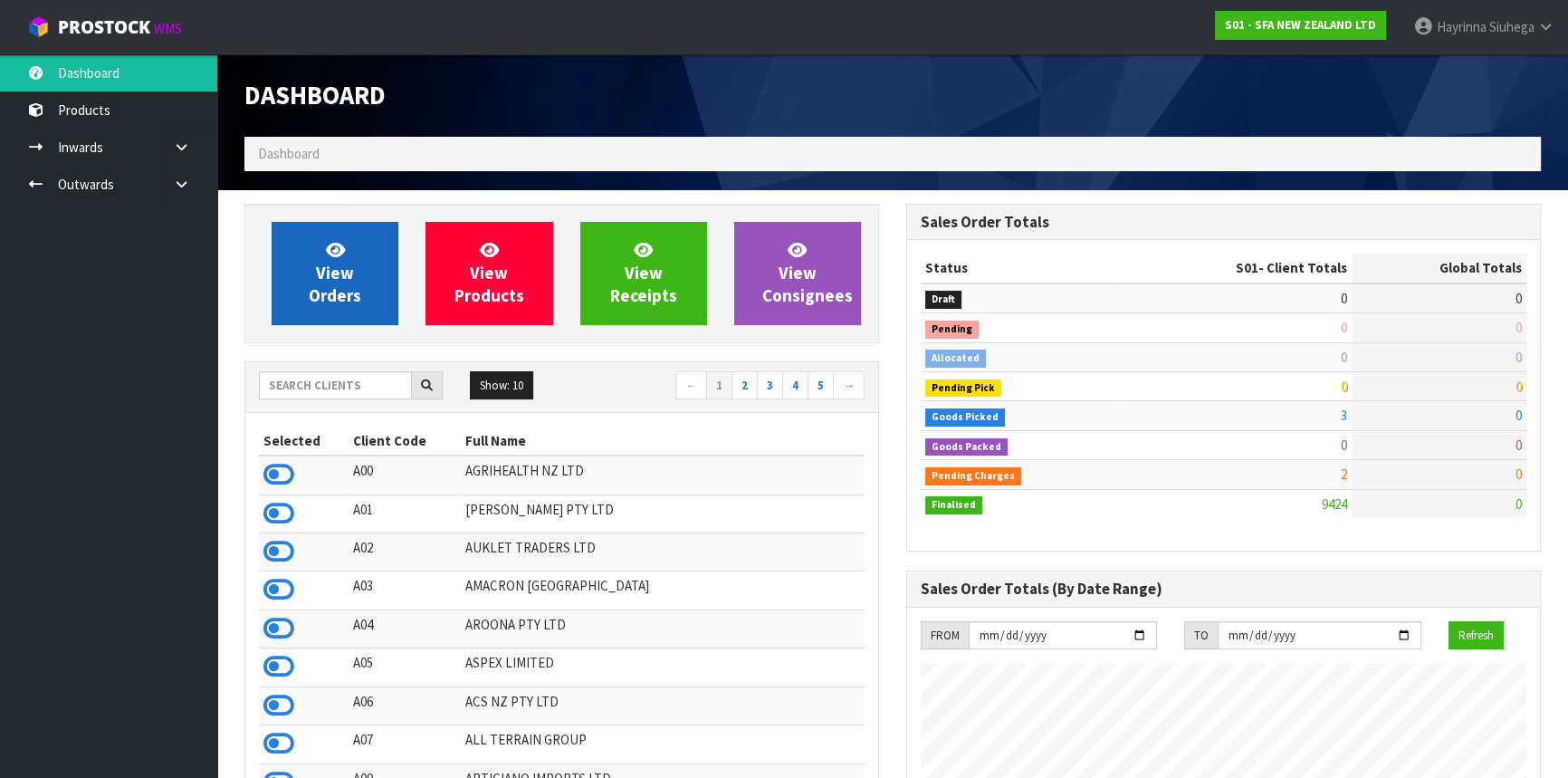
scroll to position [1369, 661]
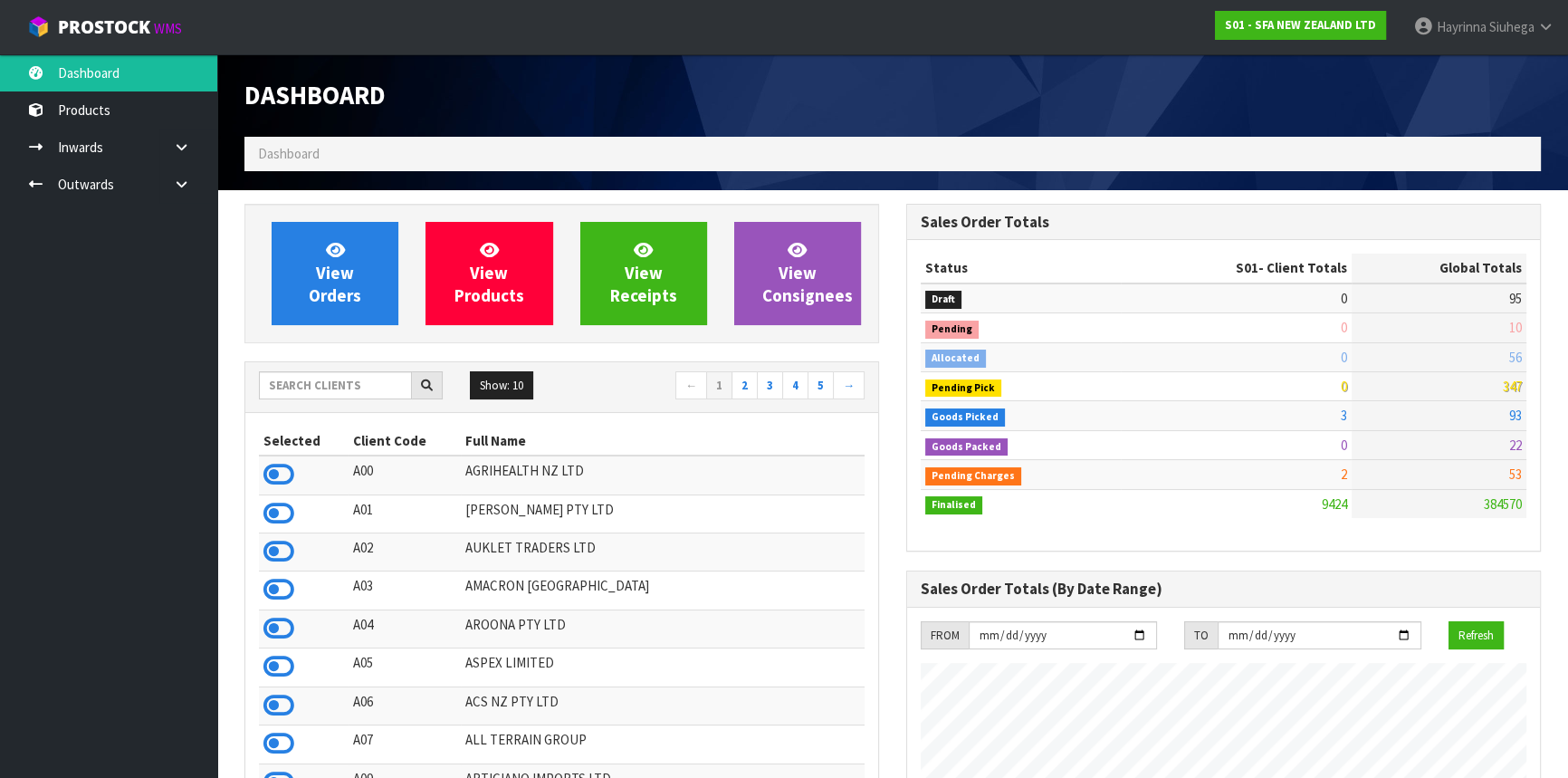
click at [303, 398] on div "Show: 10 5 10 25 50 ← 1 2 3 4 5 →" at bounding box center [561, 386] width 633 height 31
click at [321, 386] on input "text" at bounding box center [336, 385] width 153 height 28
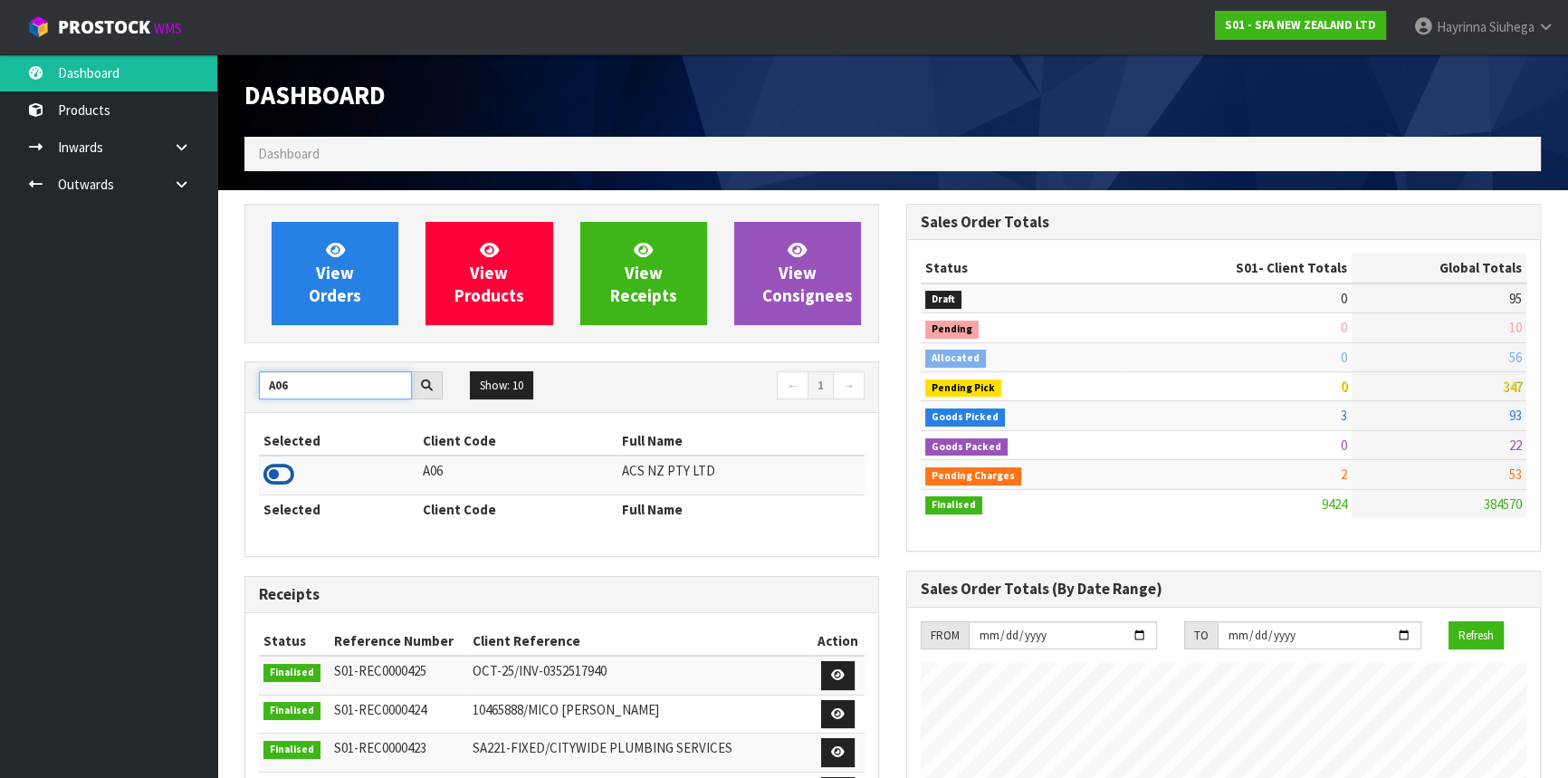
type input "A06"
click at [284, 473] on icon at bounding box center [278, 474] width 31 height 27
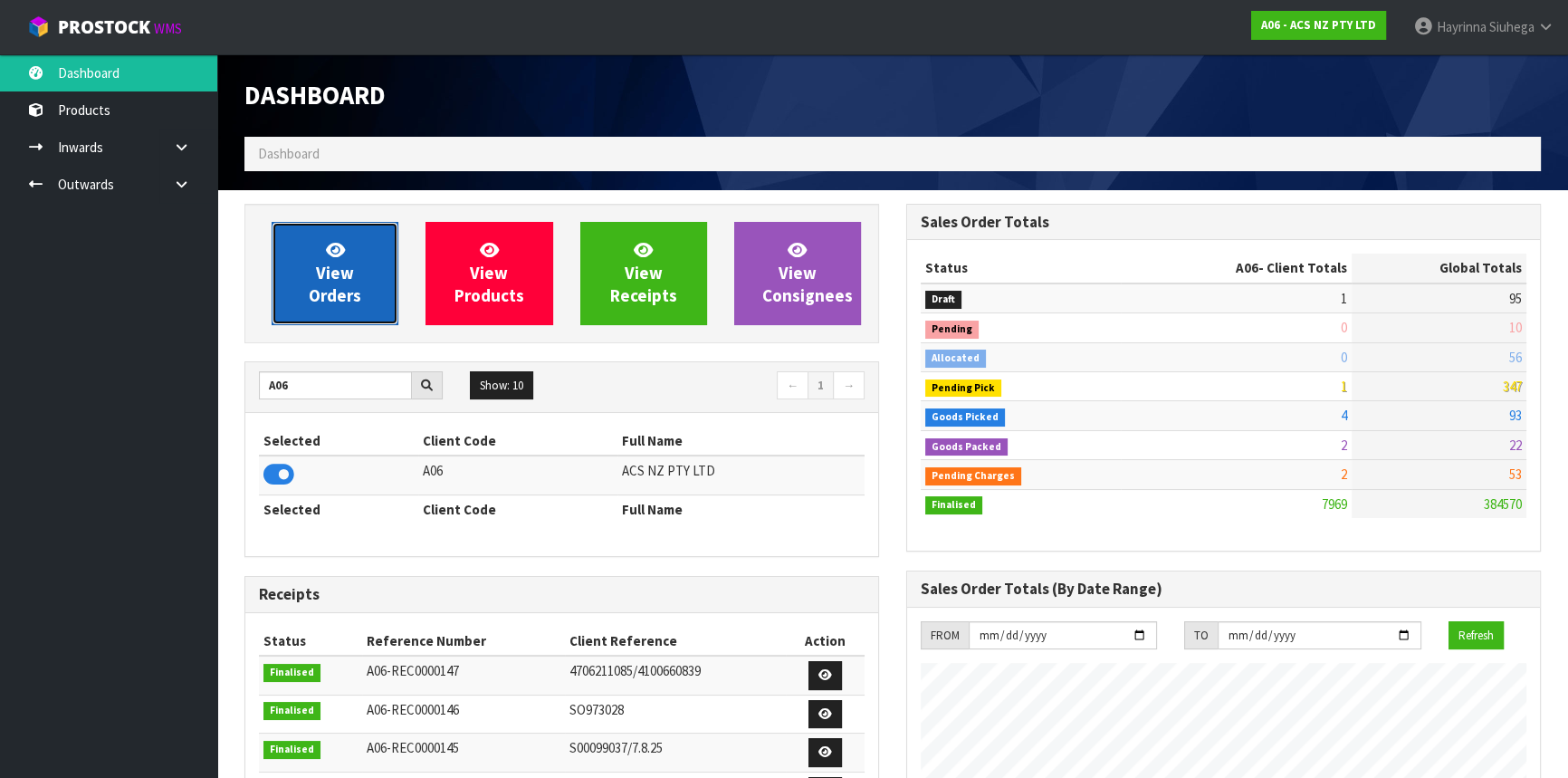
click at [346, 254] on link "View Orders" at bounding box center [335, 273] width 127 height 103
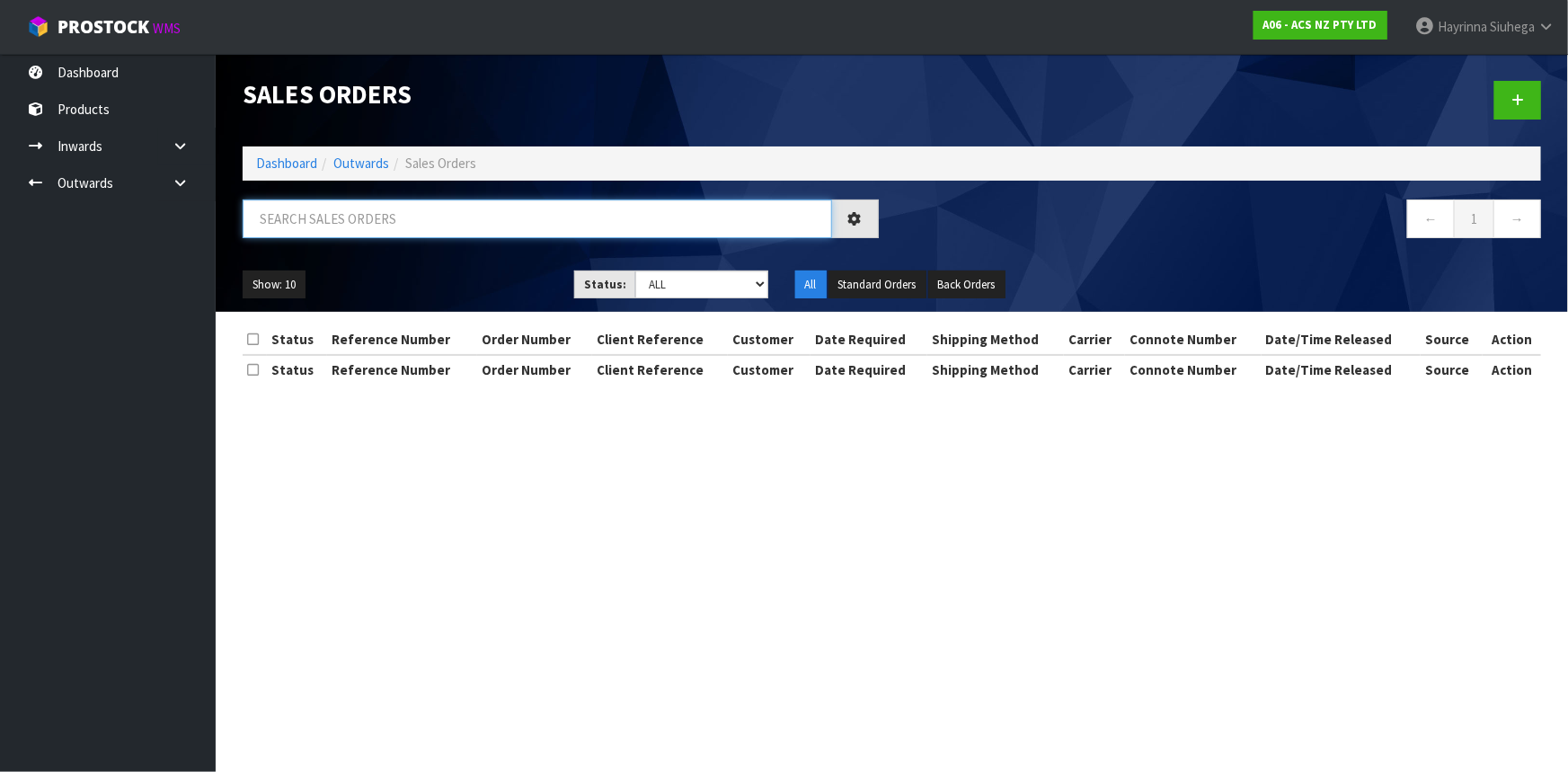
click at [358, 210] on input "text" at bounding box center [537, 218] width 590 height 39
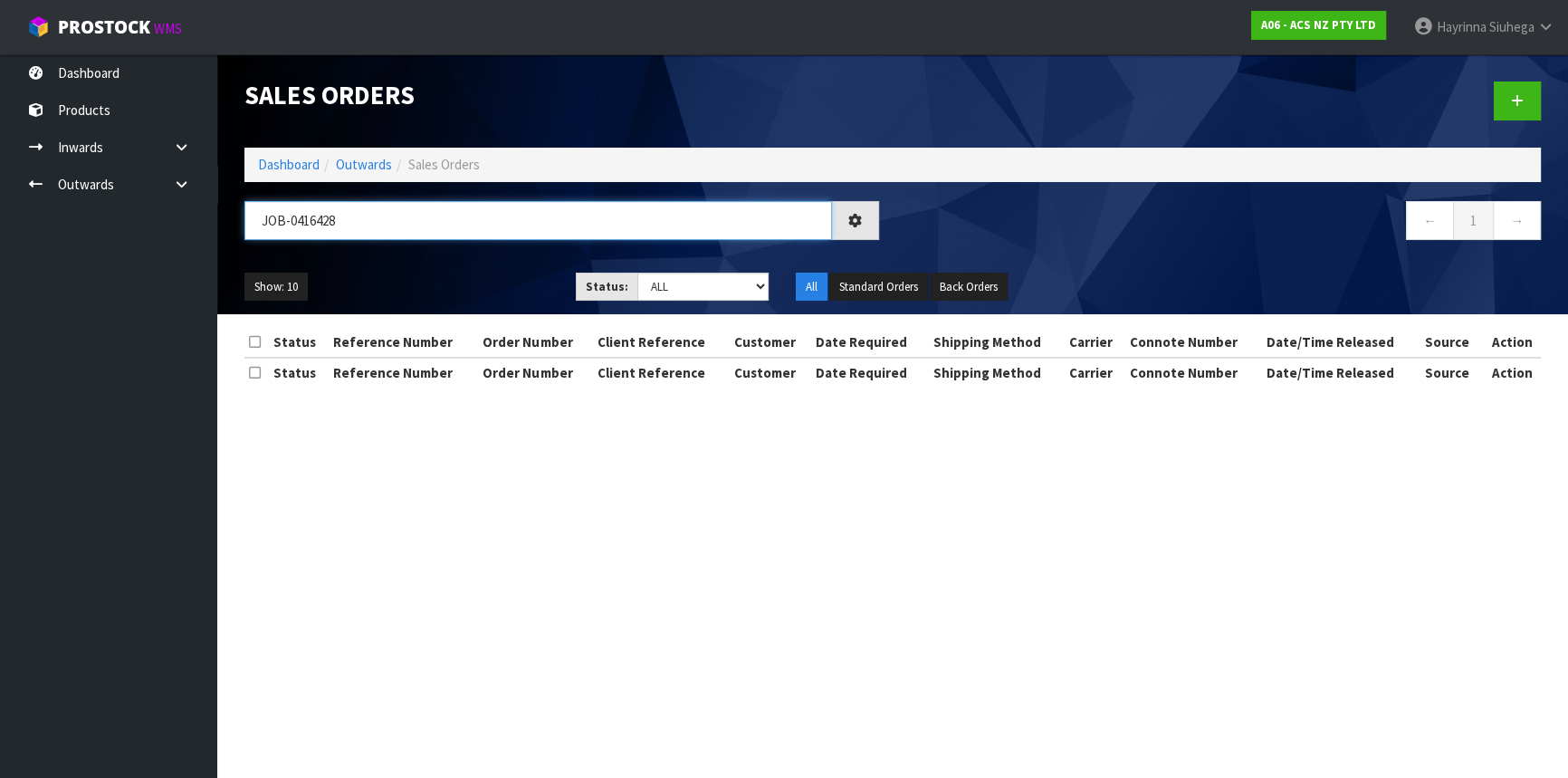
type input "JOB-0416428"
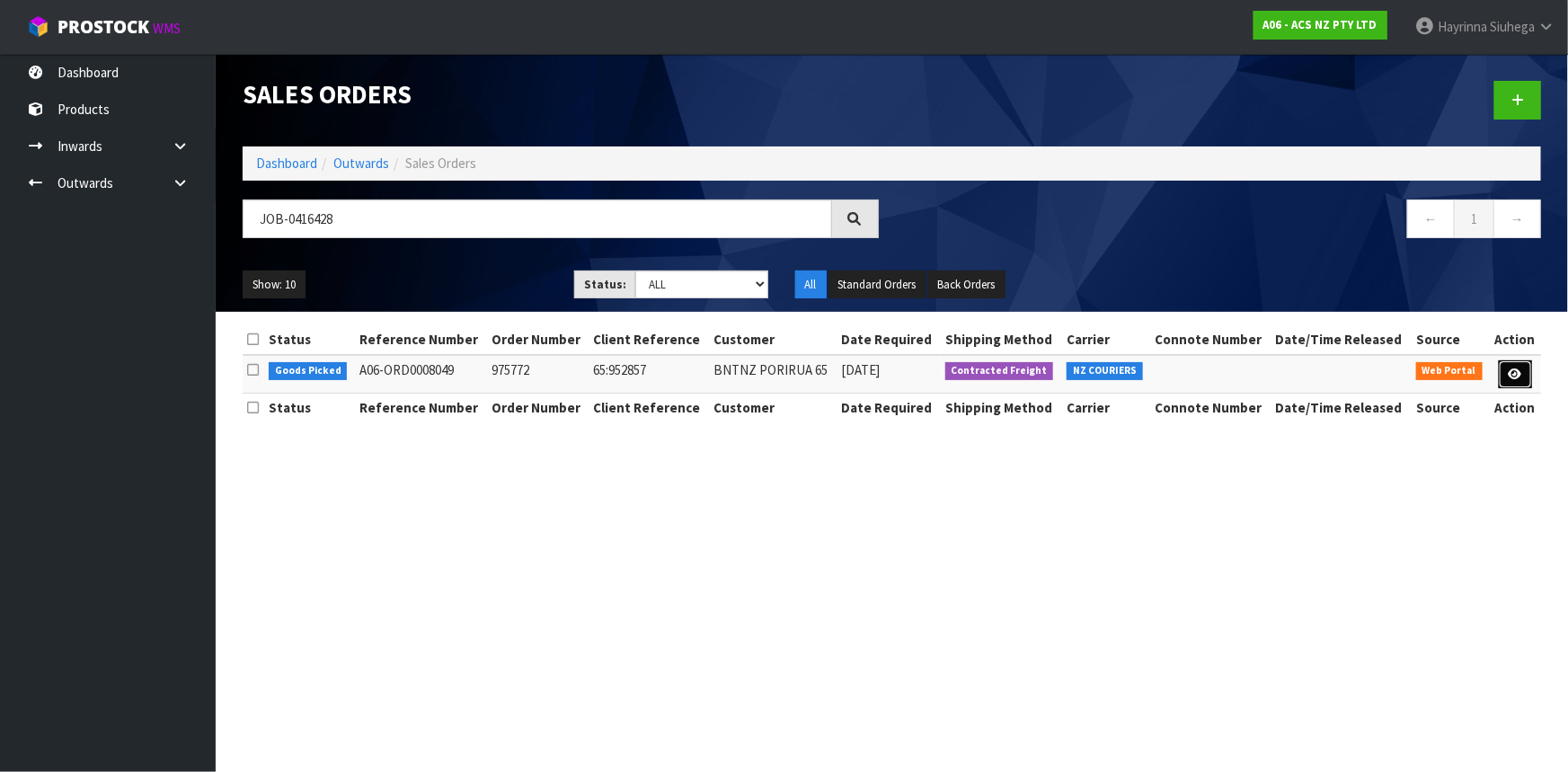
click at [1516, 369] on icon at bounding box center [1515, 374] width 13 height 11
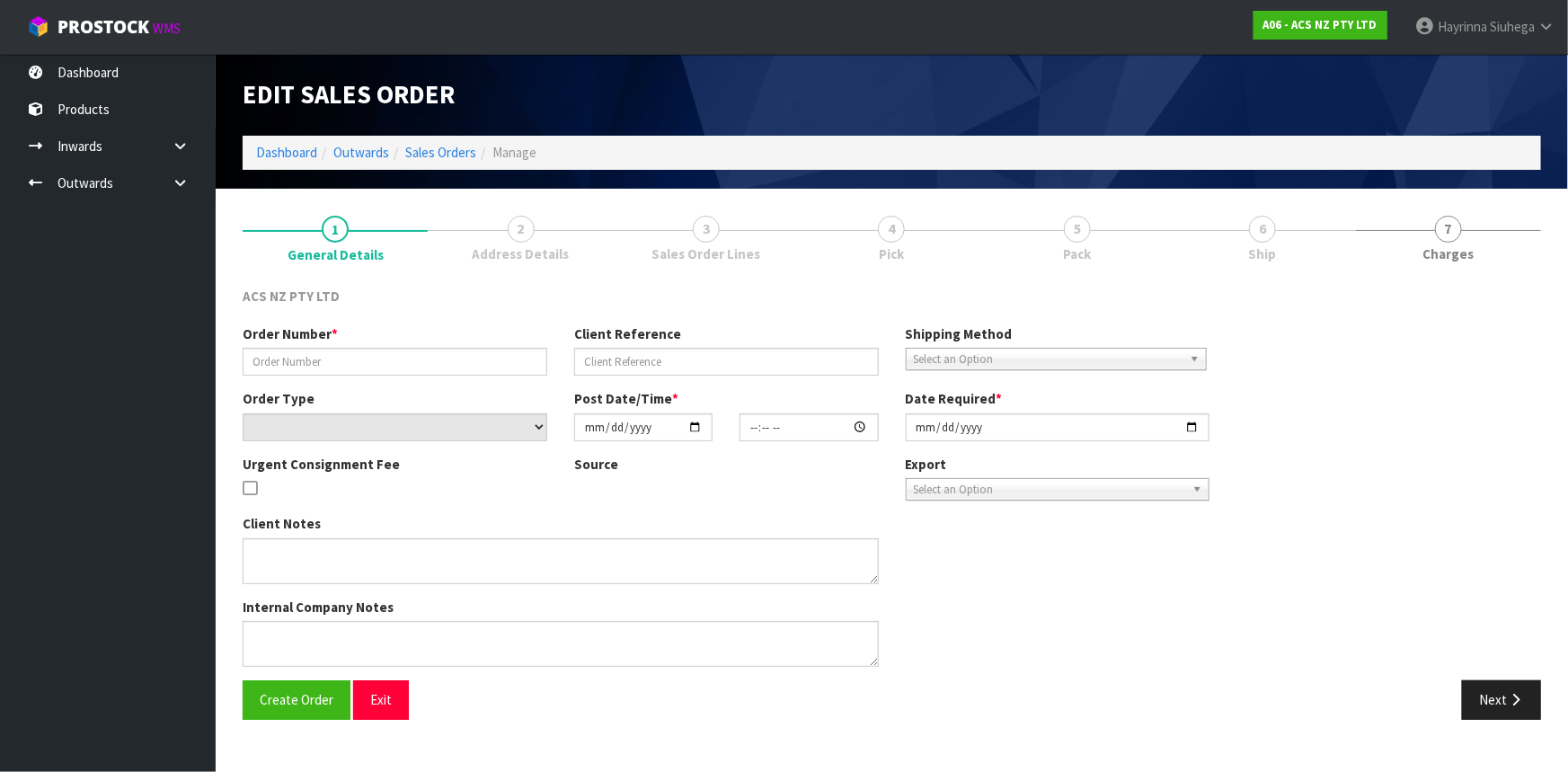
type input "975772"
type input "65:952857"
select select "number:0"
type input "[DATE]"
type input "10:04:00.000"
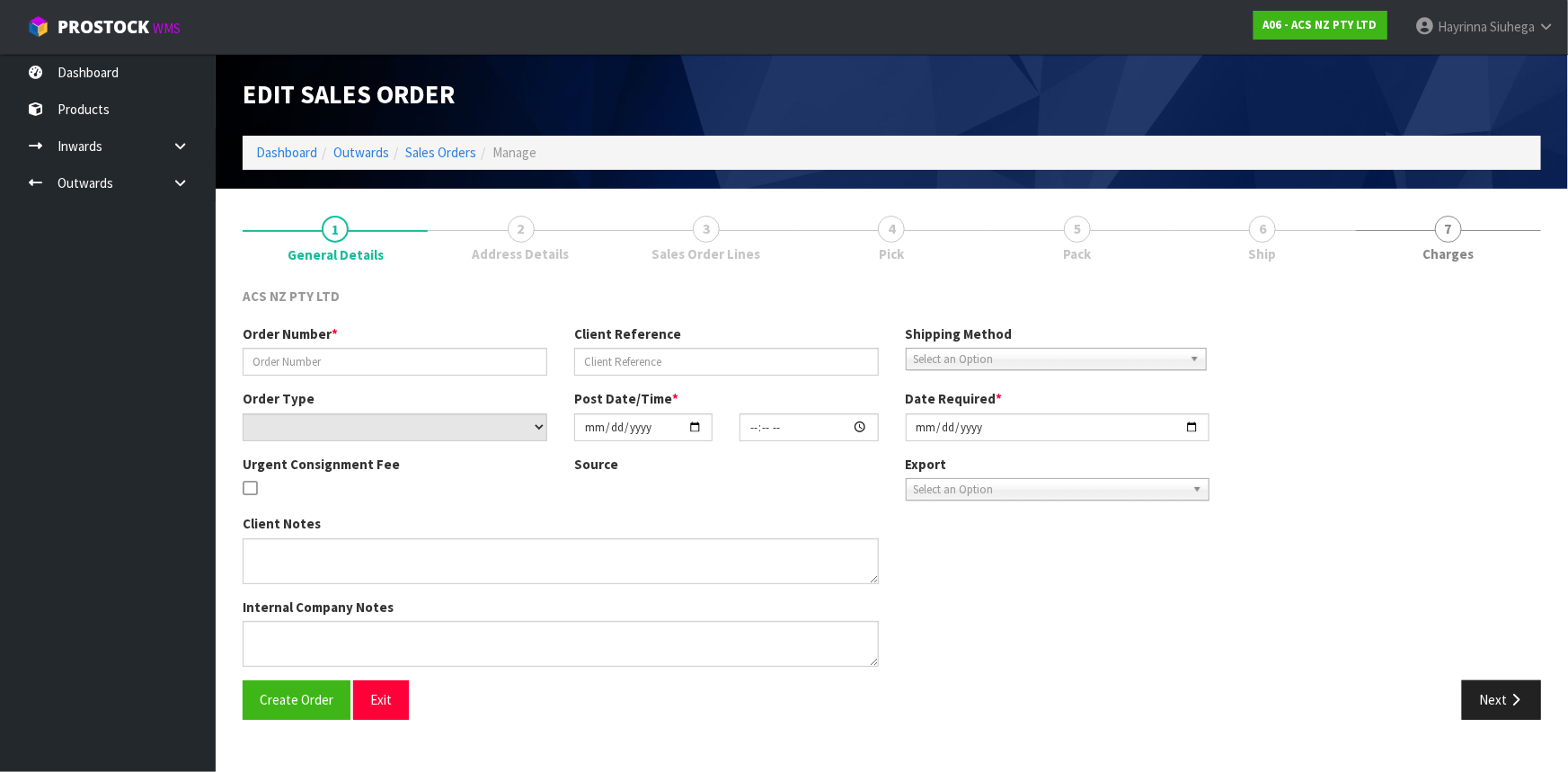
type input "[DATE]"
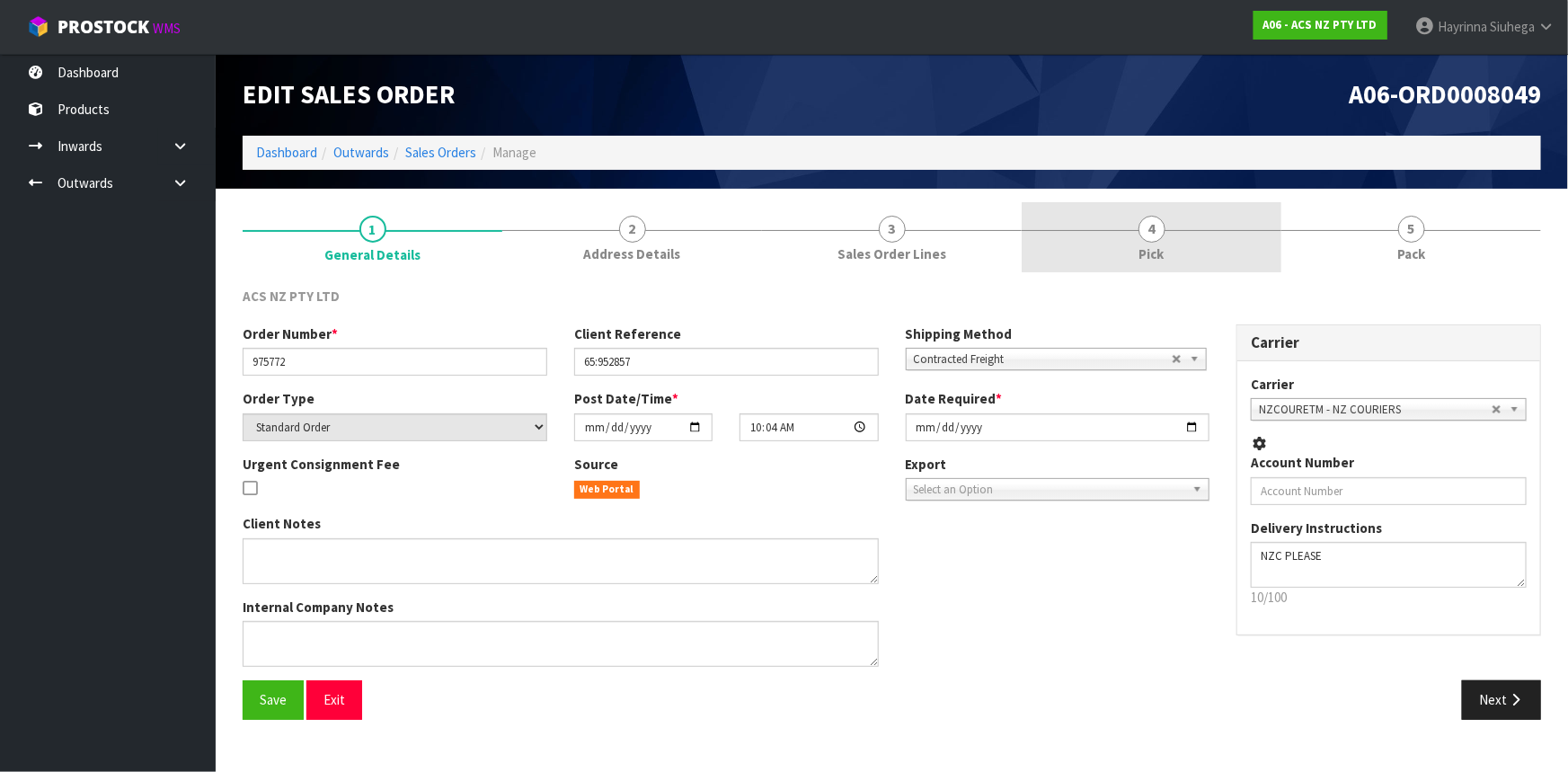
click at [1233, 254] on link "4 Pick" at bounding box center [1152, 238] width 259 height 71
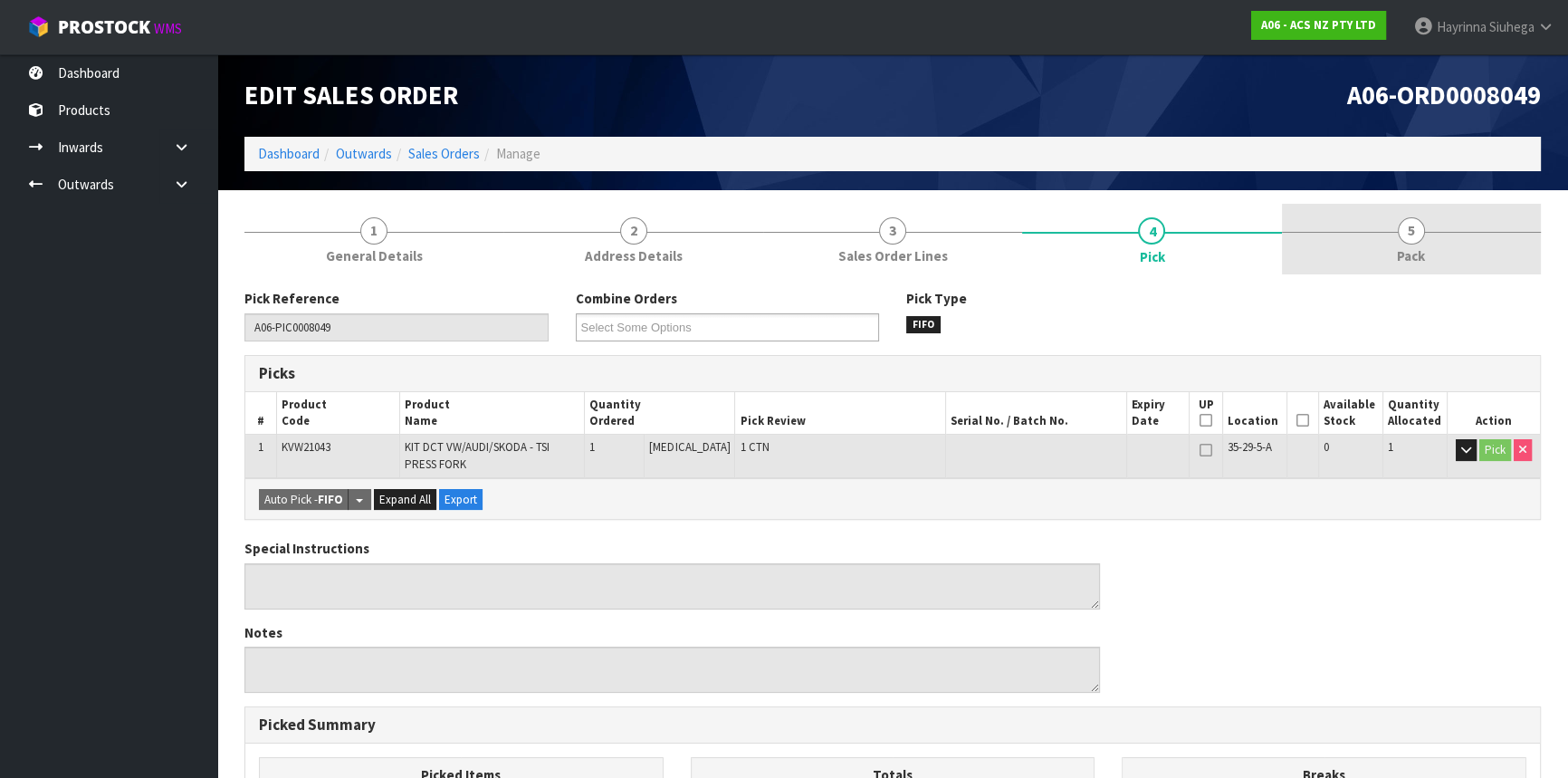
drag, startPoint x: 1473, startPoint y: 238, endPoint x: 1467, endPoint y: 243, distance: 7.8
click at [1473, 239] on link "5 Pack" at bounding box center [1412, 239] width 259 height 72
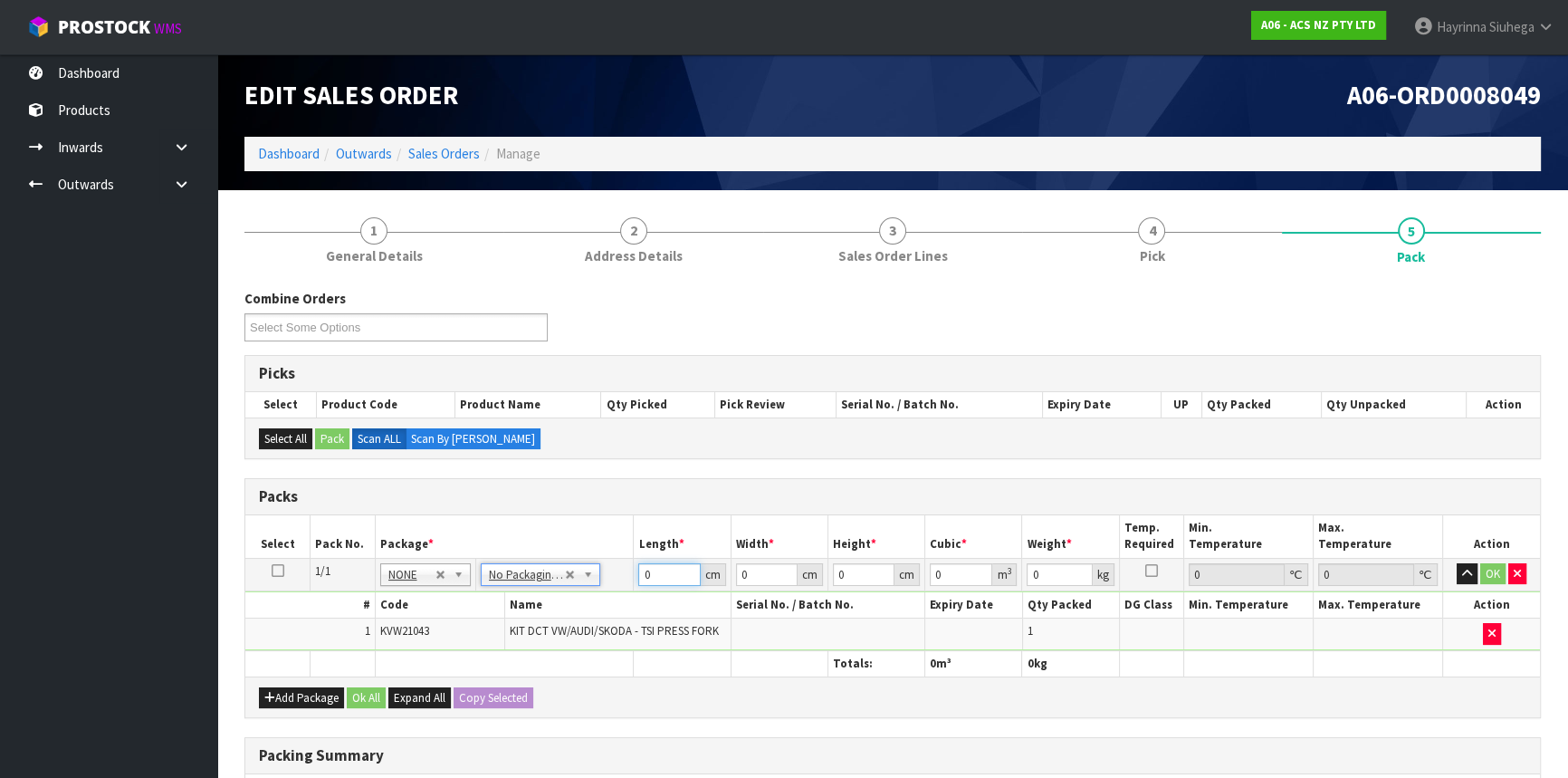
click at [641, 571] on input "0" at bounding box center [668, 575] width 62 height 23
type input "43"
type input "41"
type input "1"
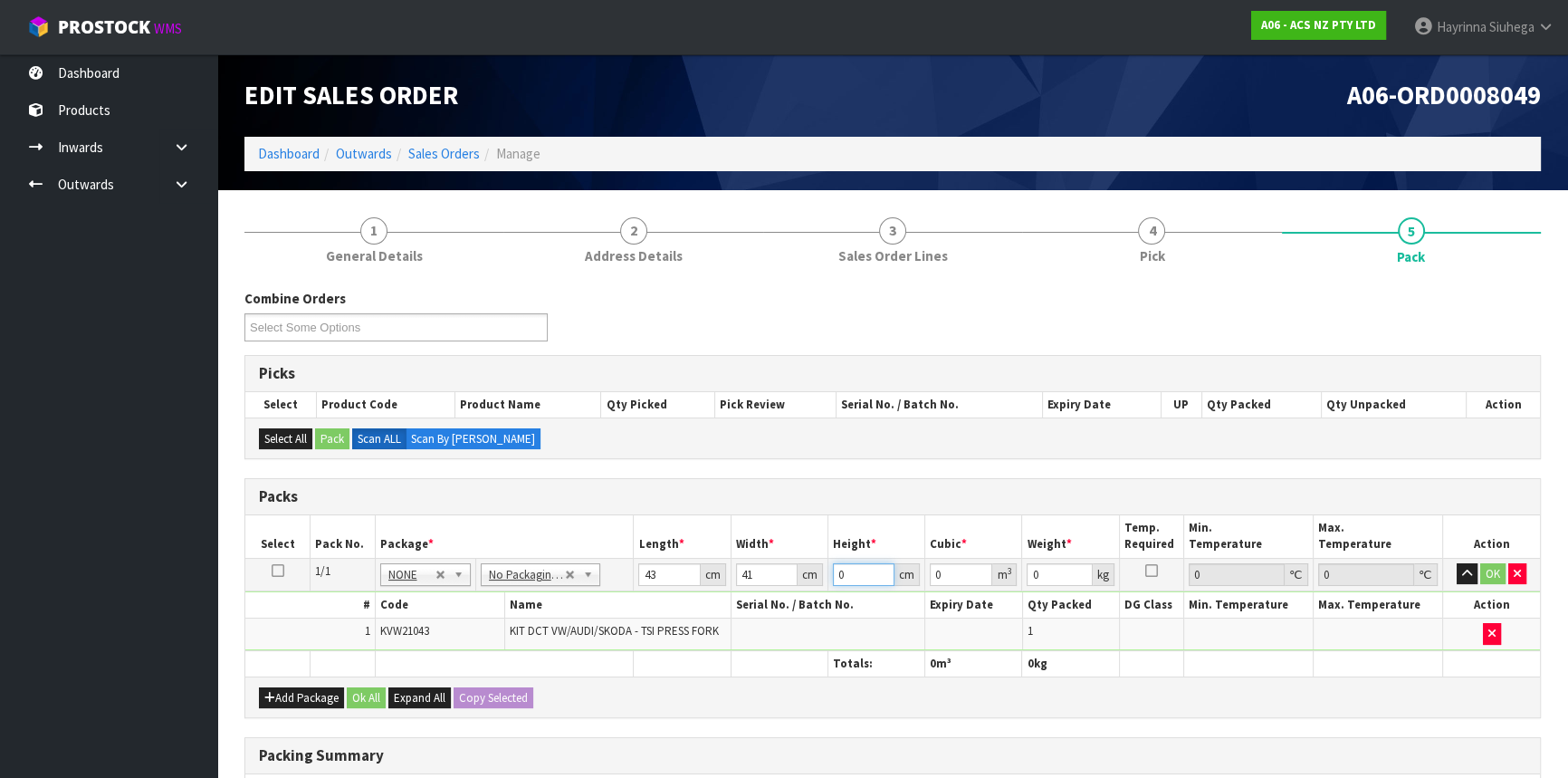
type input "0.001763"
type input "14"
type input "0.024682"
type input "14"
type input "15"
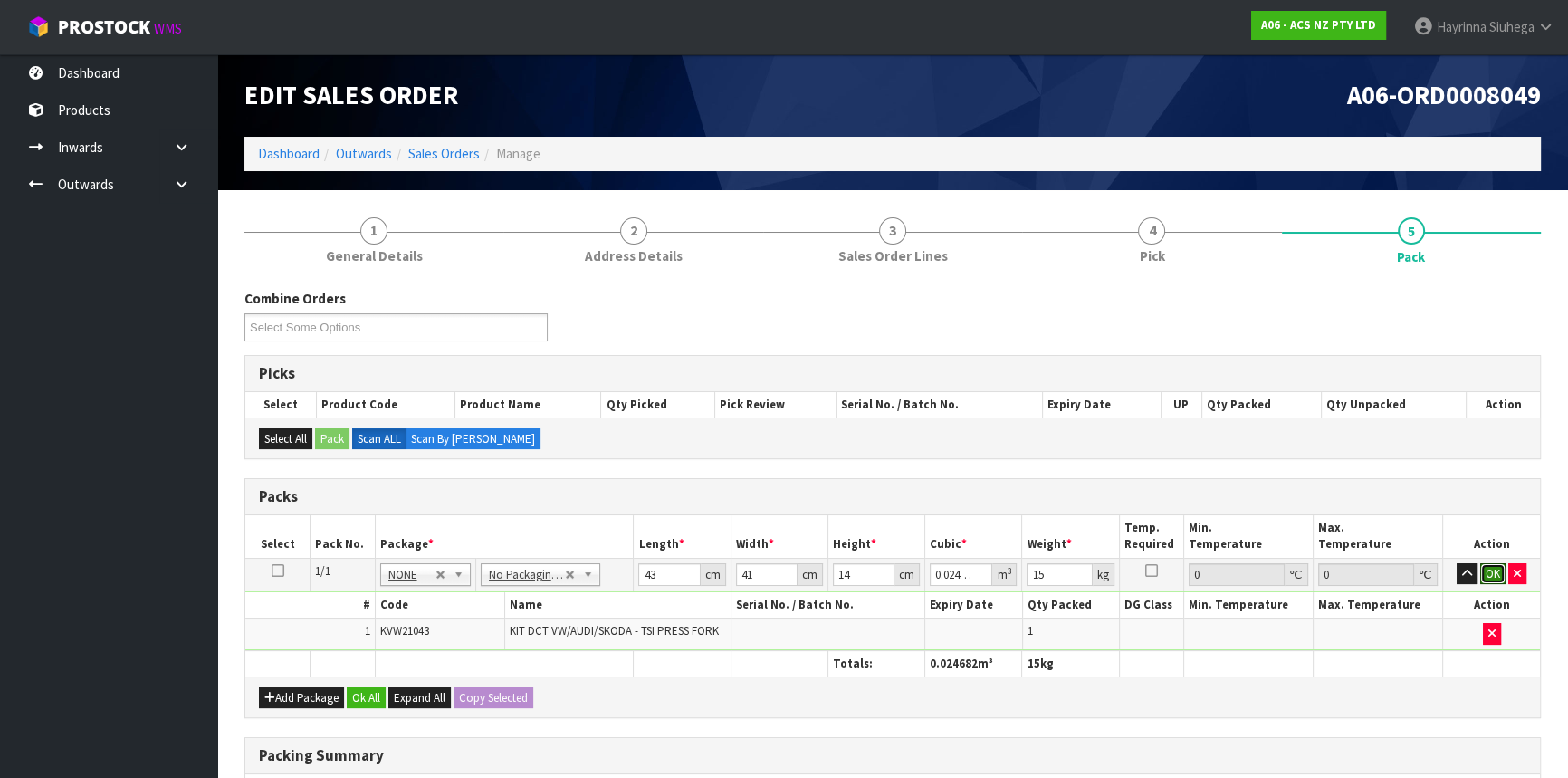
click button "OK" at bounding box center [1492, 574] width 26 height 22
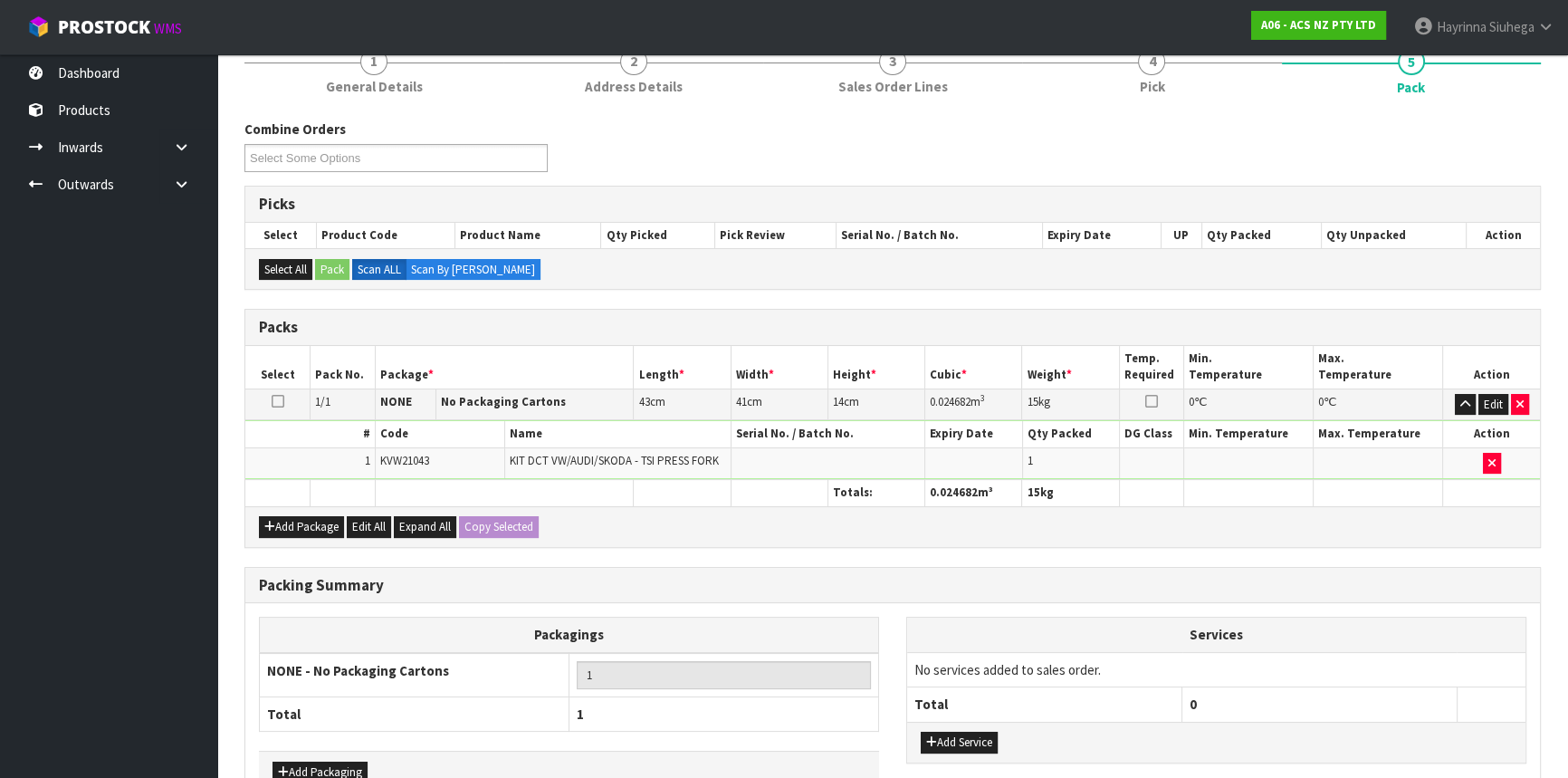
scroll to position [278, 0]
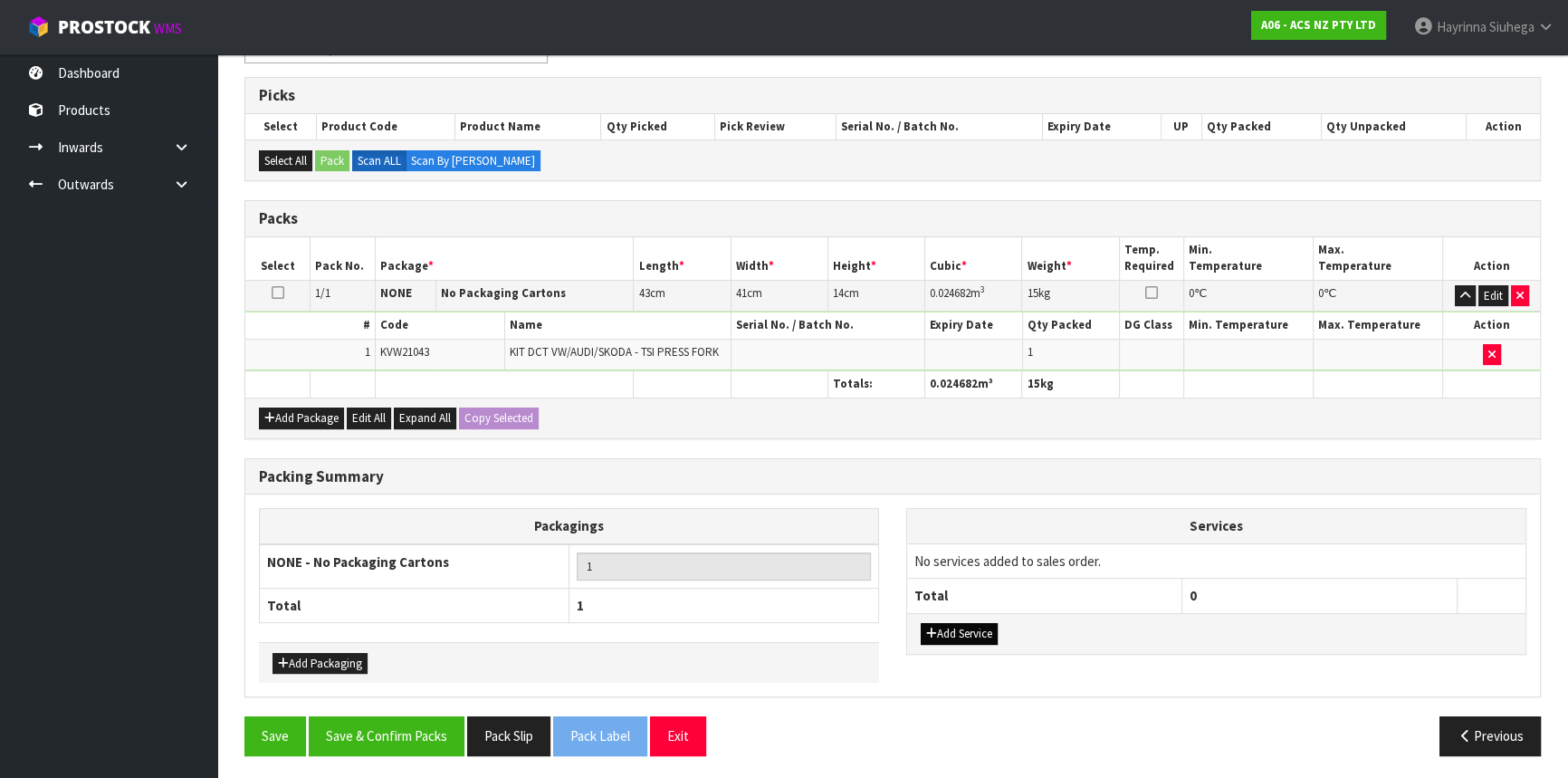
click at [969, 642] on div "Add Service" at bounding box center [1216, 633] width 618 height 41
click at [971, 633] on button "Add Service" at bounding box center [959, 633] width 77 height 22
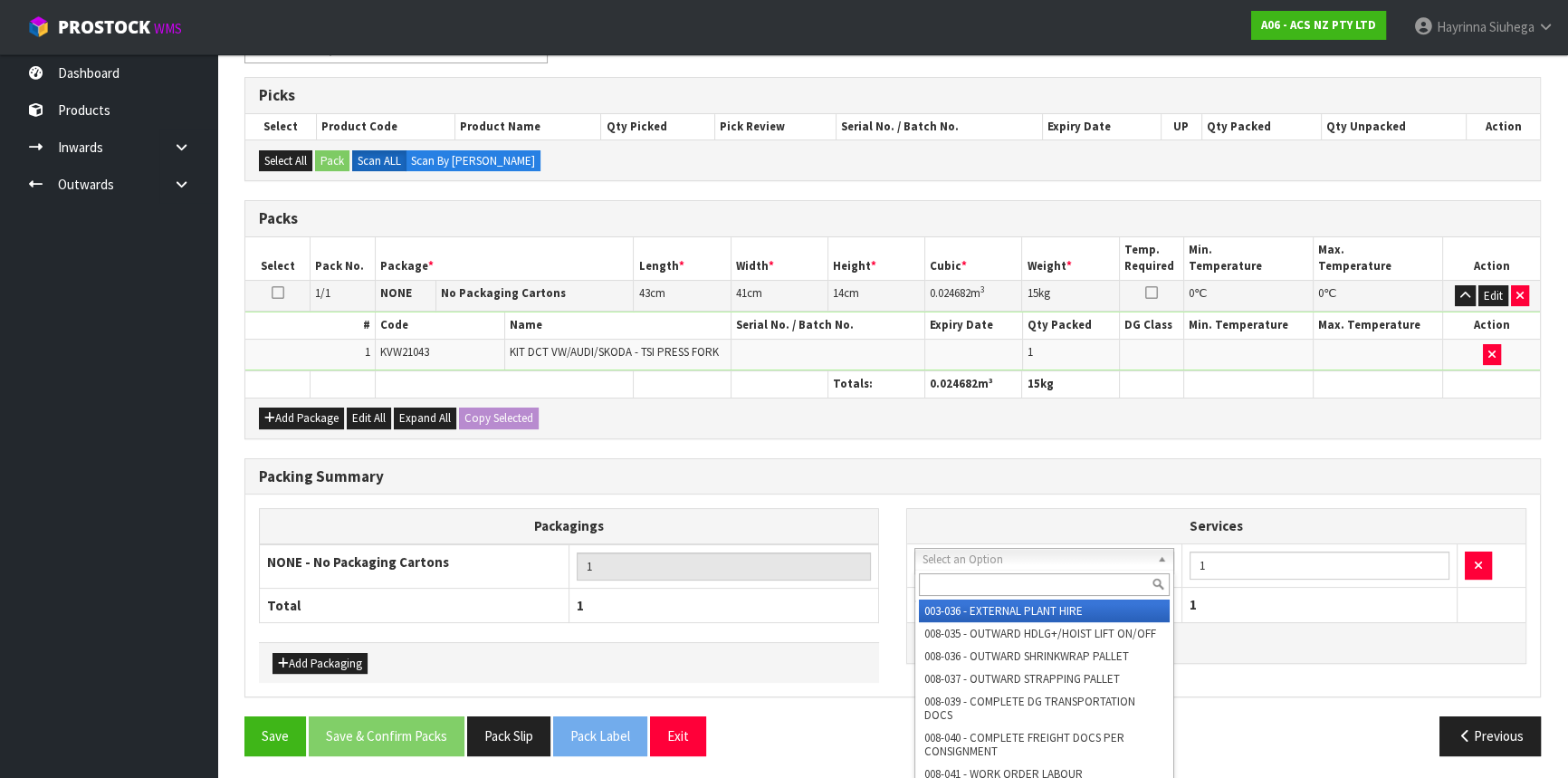
click at [978, 574] on input "text" at bounding box center [1044, 585] width 251 height 23
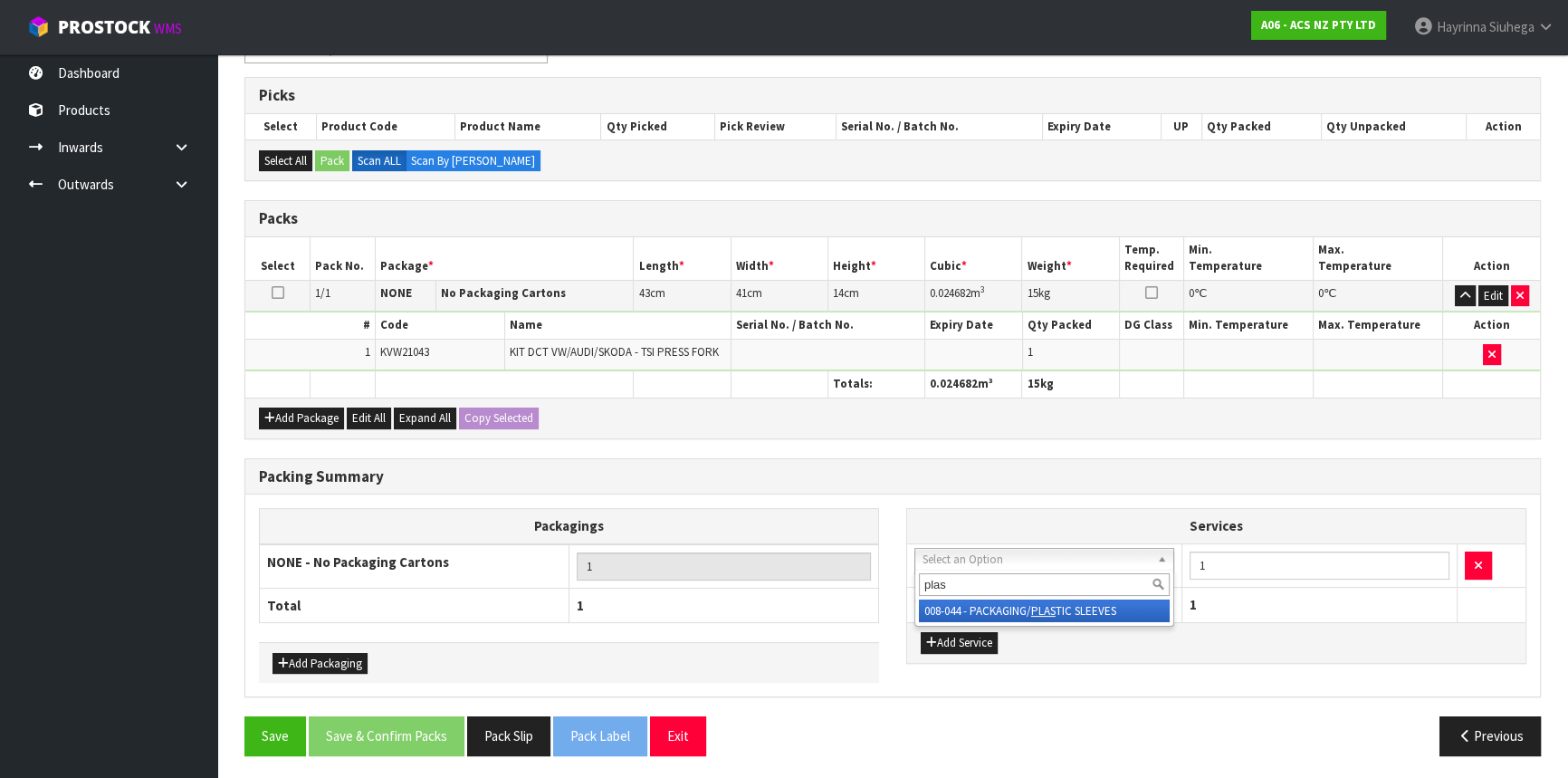
type input "plast"
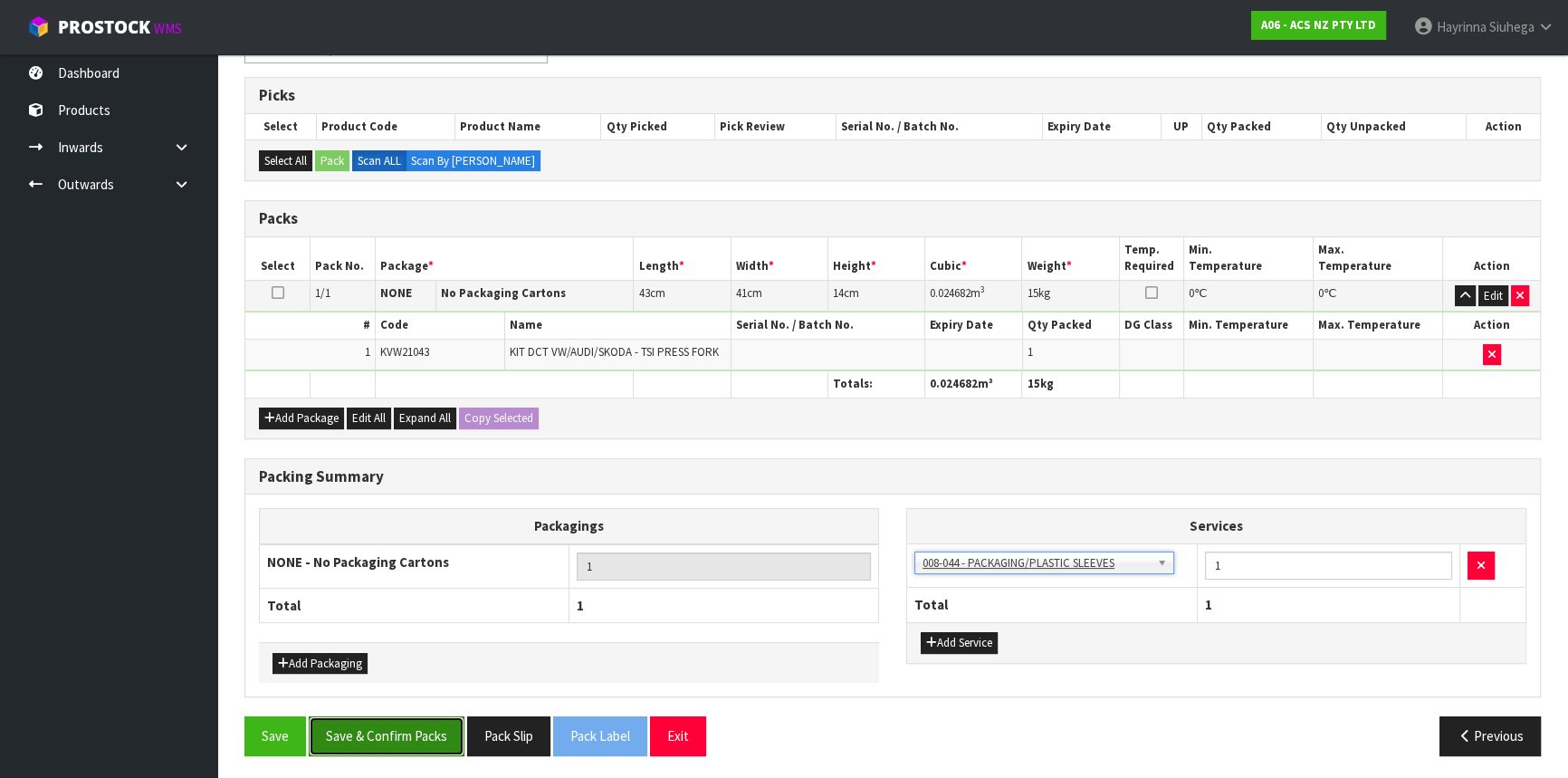
click at [396, 732] on button "Save & Confirm Packs" at bounding box center [386, 735] width 156 height 39
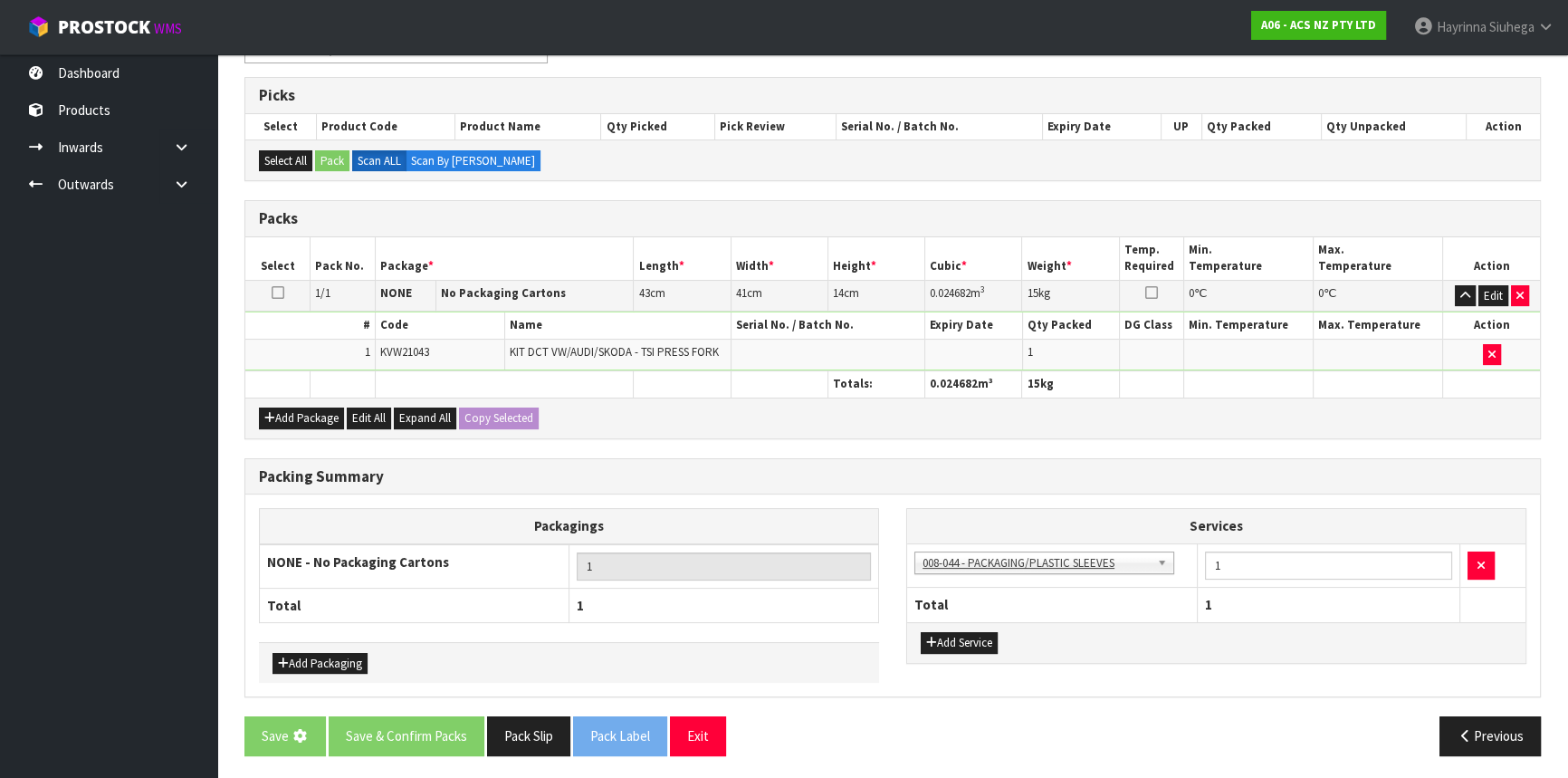
scroll to position [0, 0]
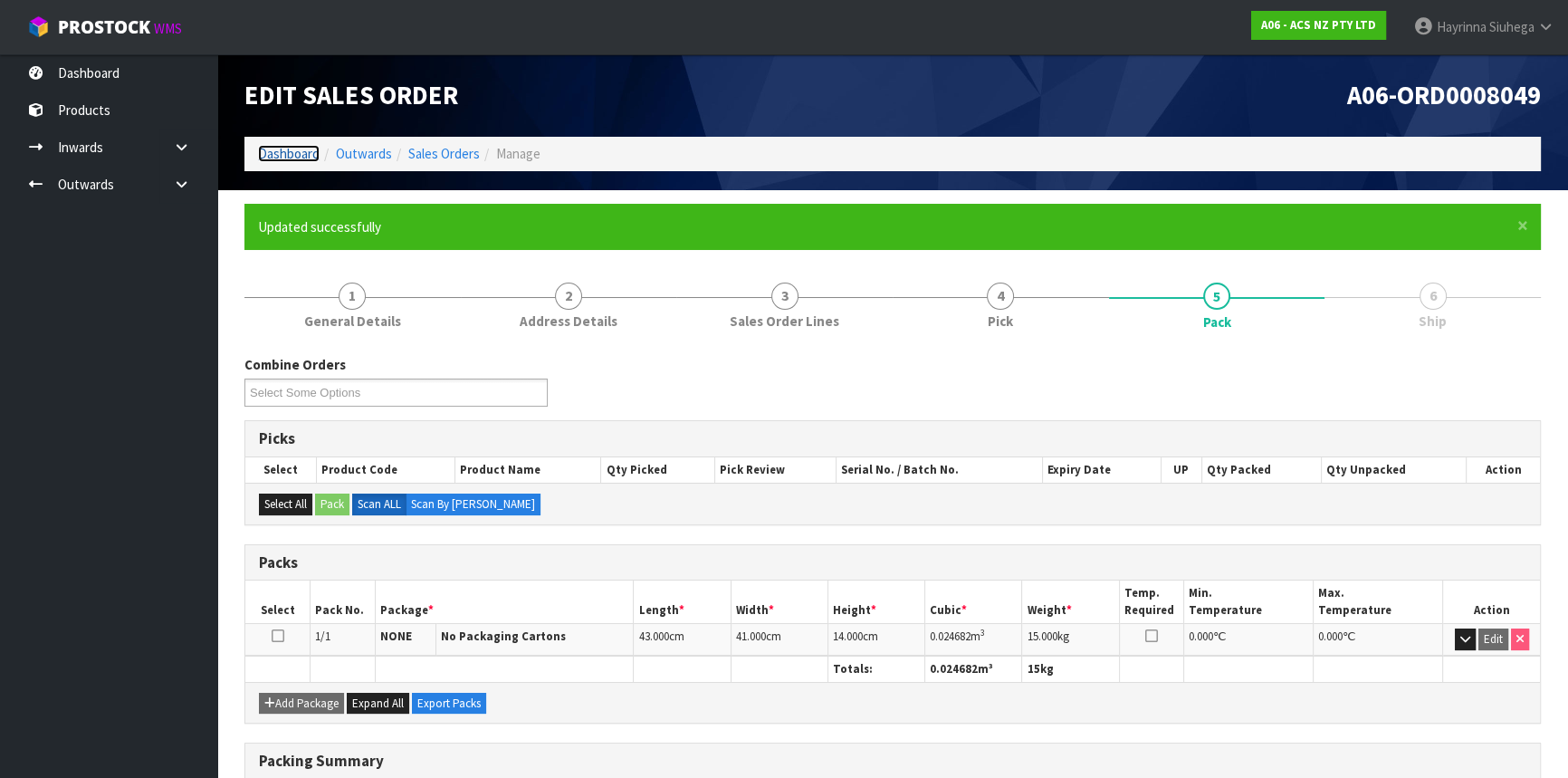
click at [276, 152] on link "Dashboard" at bounding box center [289, 153] width 62 height 17
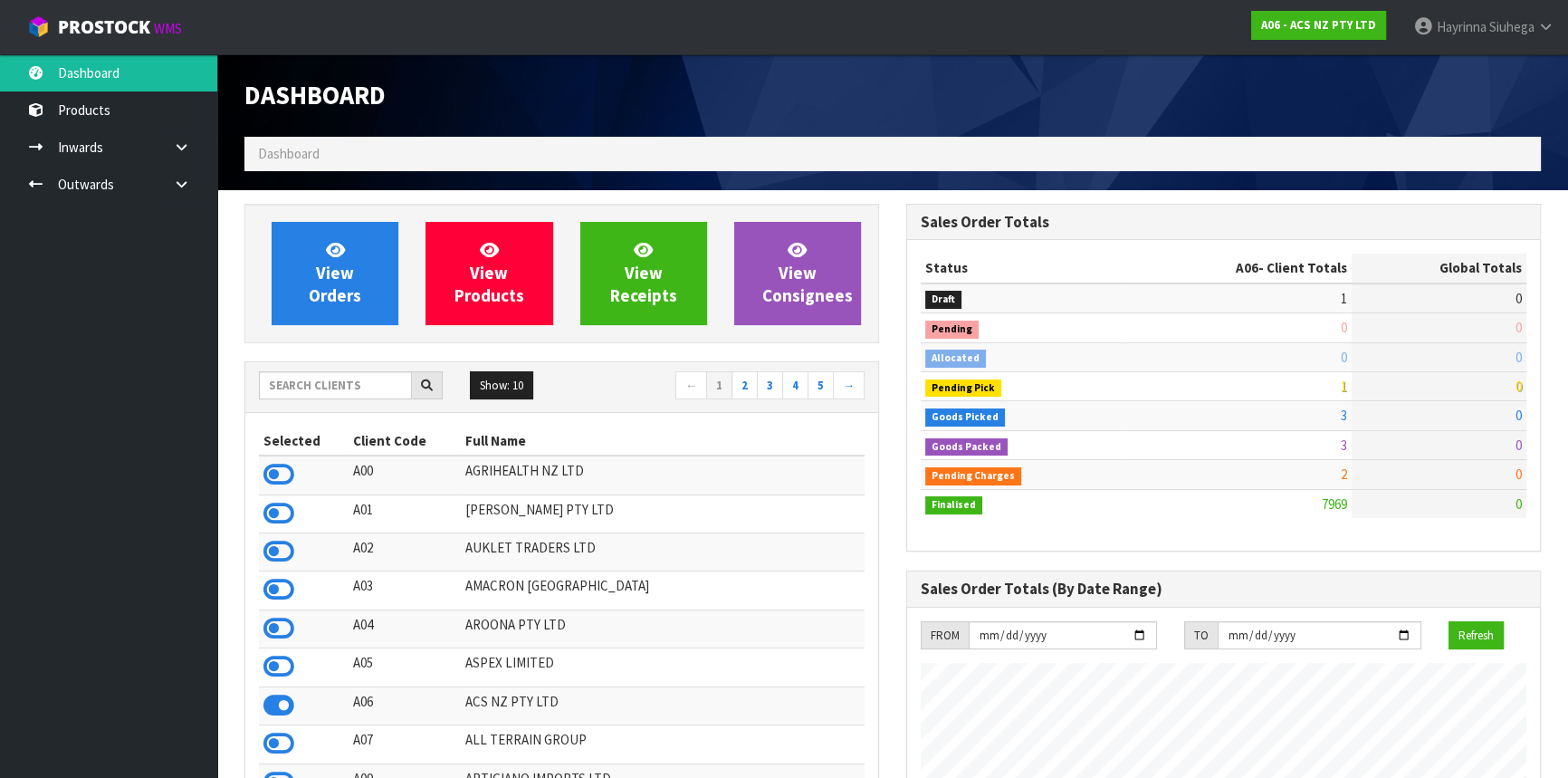
scroll to position [1369, 661]
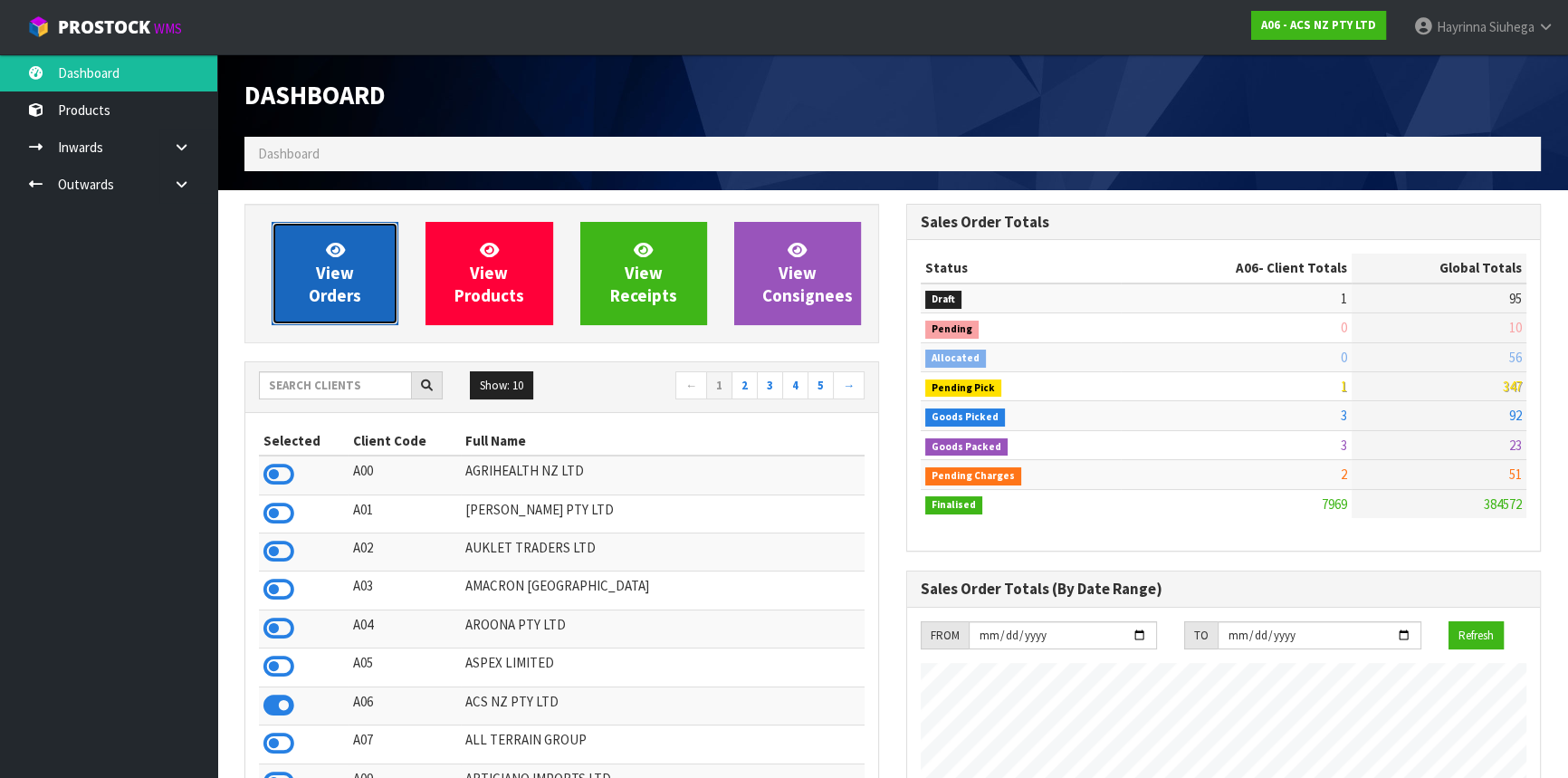
click at [353, 270] on link "View Orders" at bounding box center [335, 273] width 127 height 103
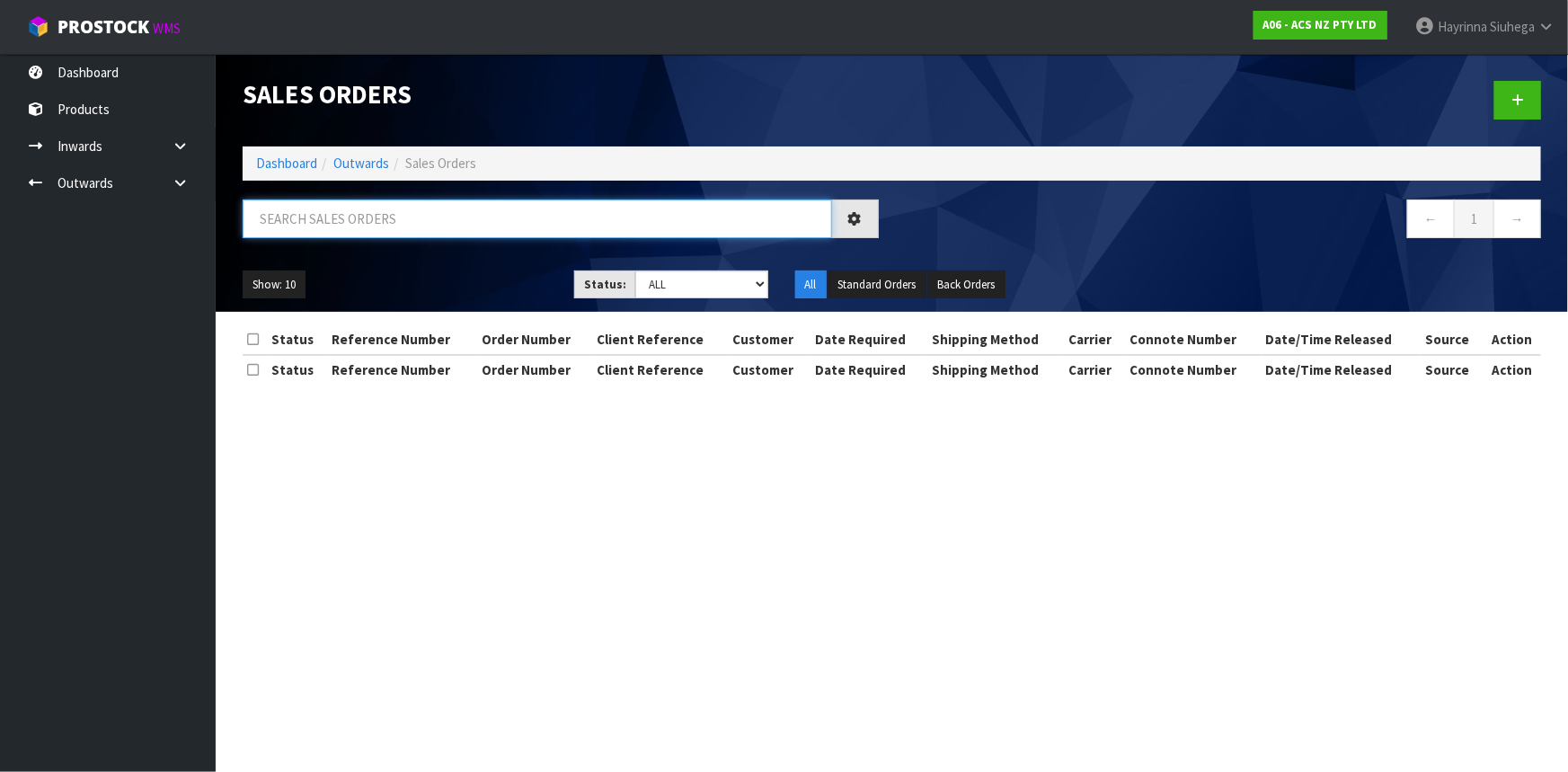
click at [384, 211] on input "text" at bounding box center [537, 218] width 590 height 39
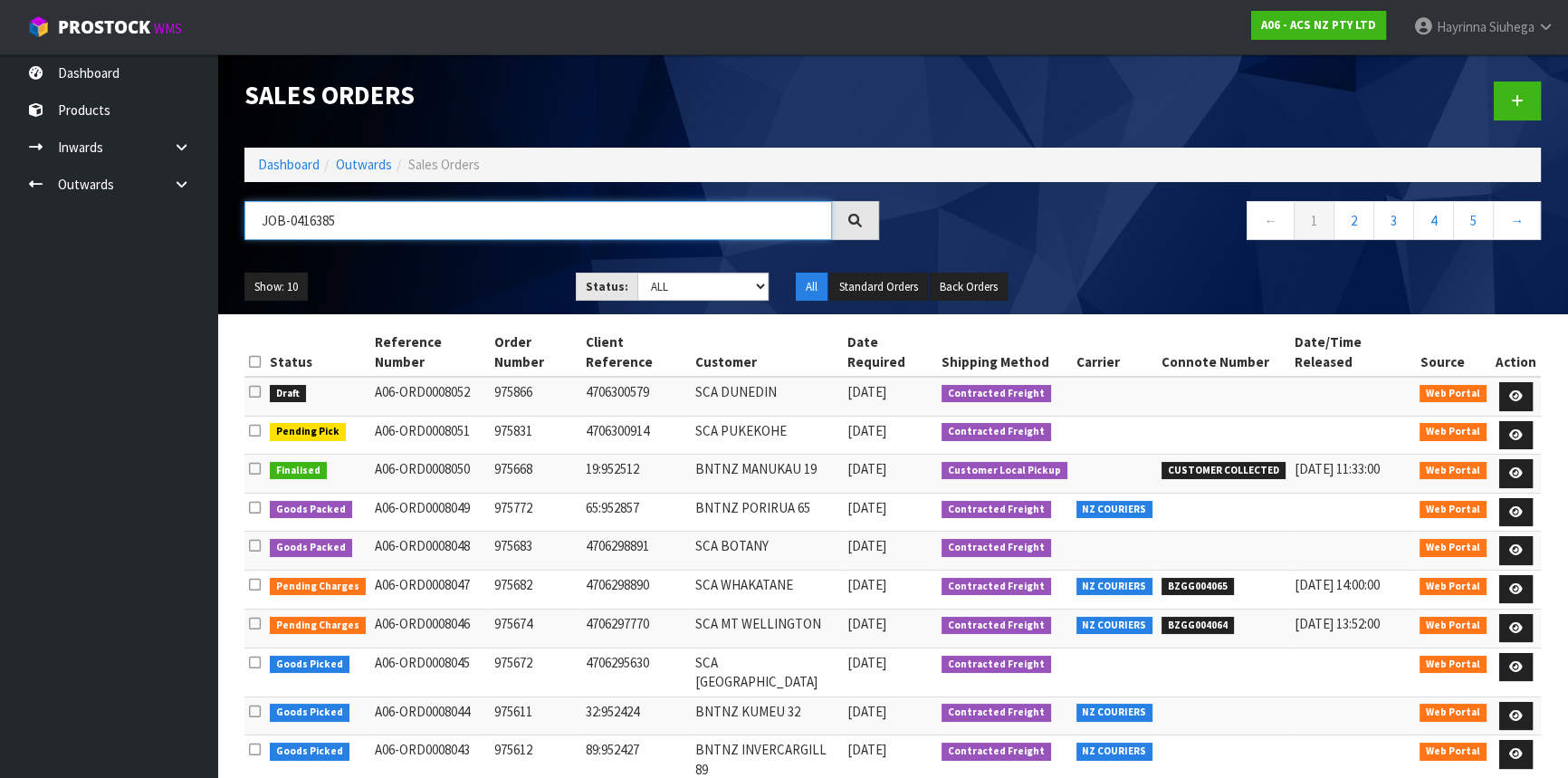
type input "JOB-0416385"
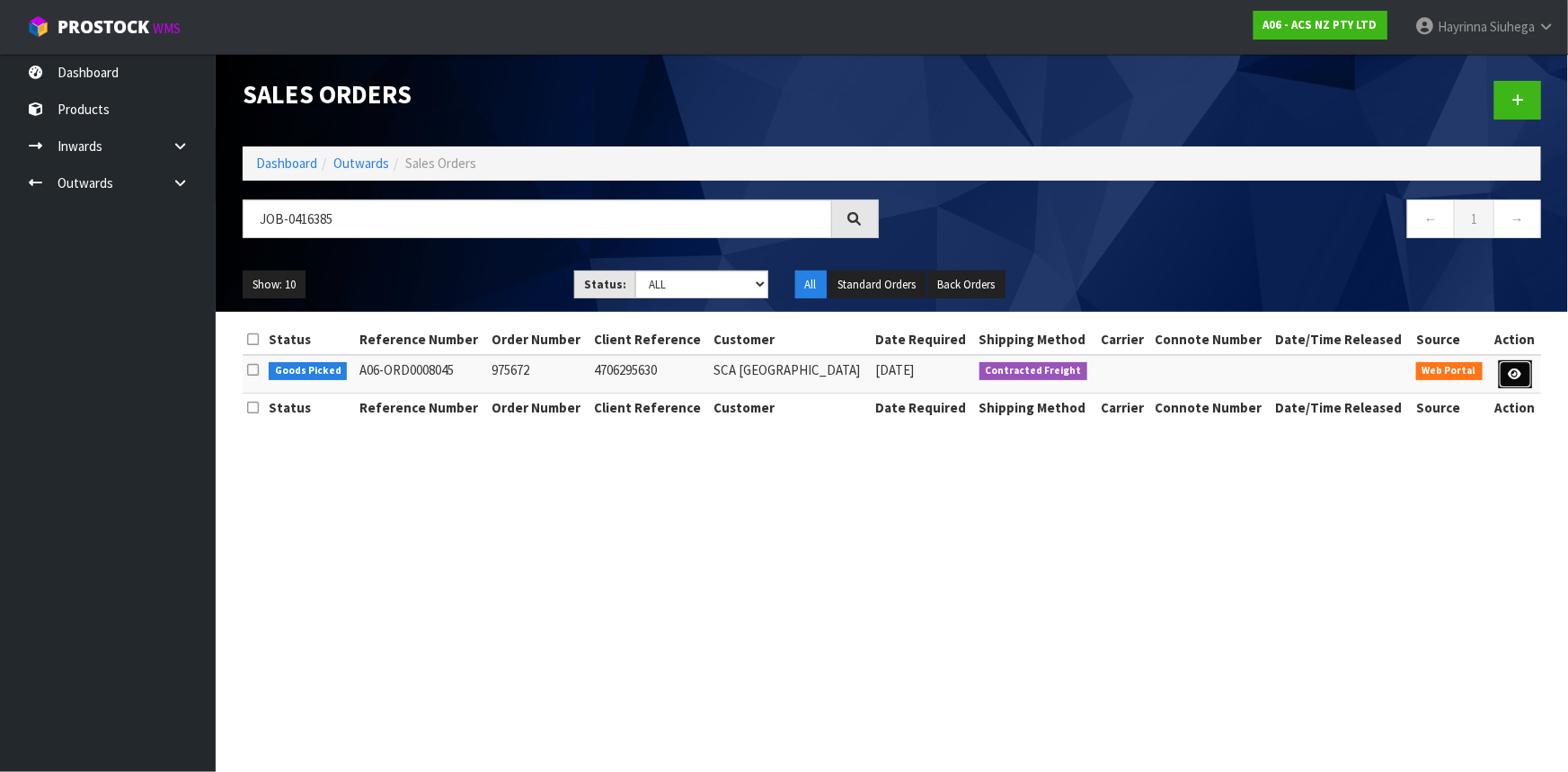
click at [1509, 370] on icon at bounding box center [1515, 374] width 13 height 11
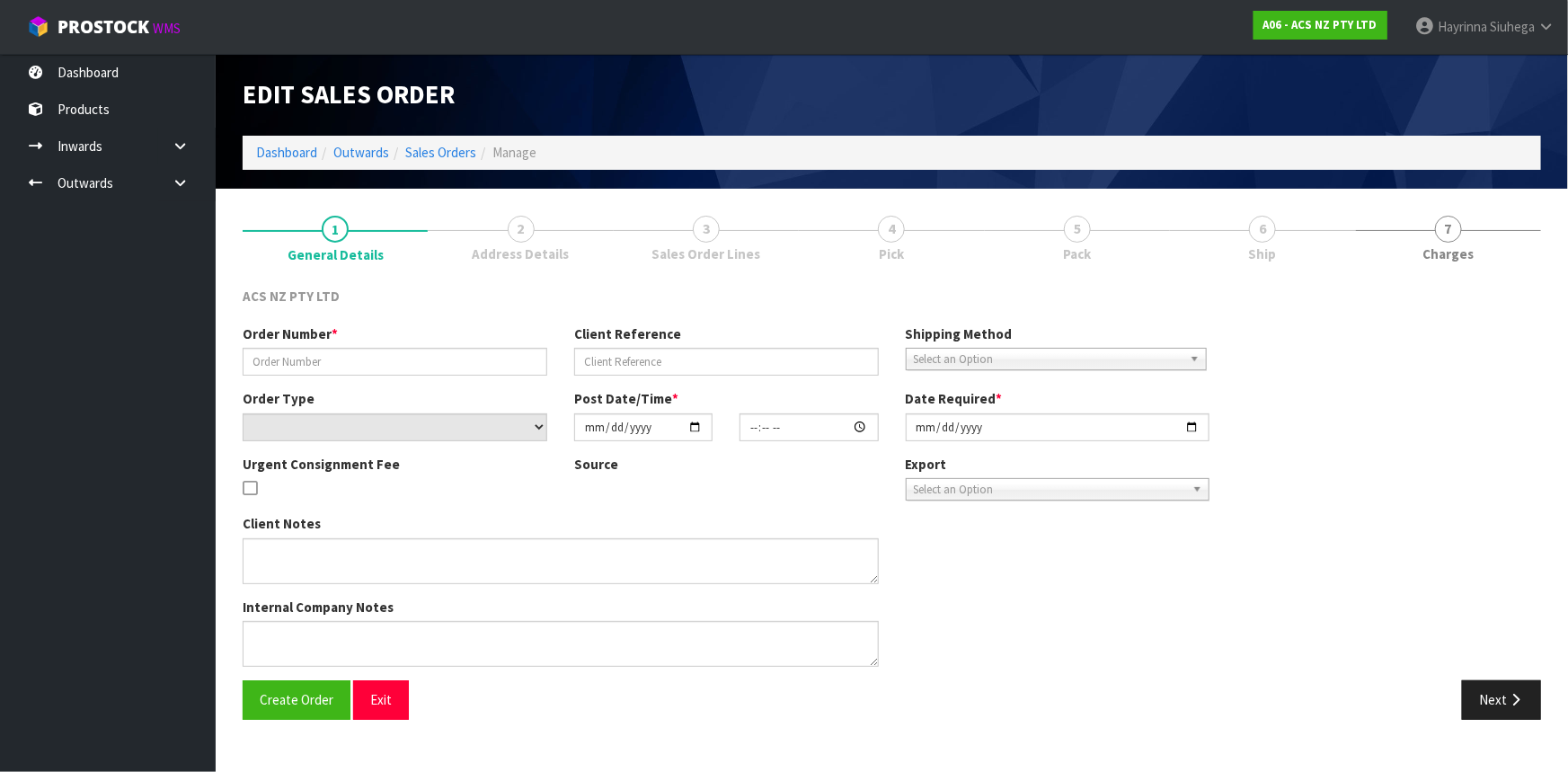
type input "975672"
type input "4706295630"
select select "number:0"
type input "2025-10-06"
type input "17:49:00.000"
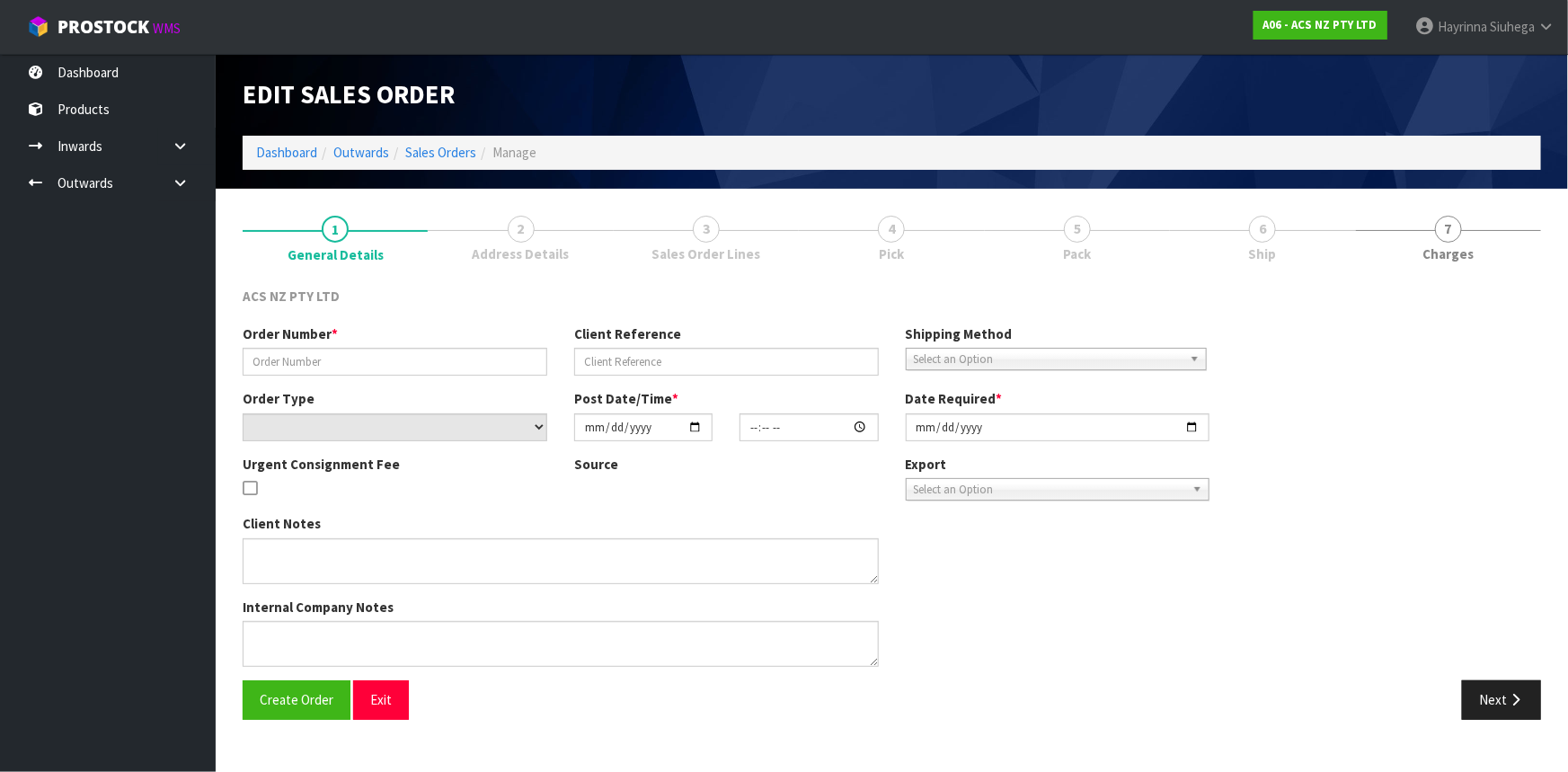
type input "[DATE]"
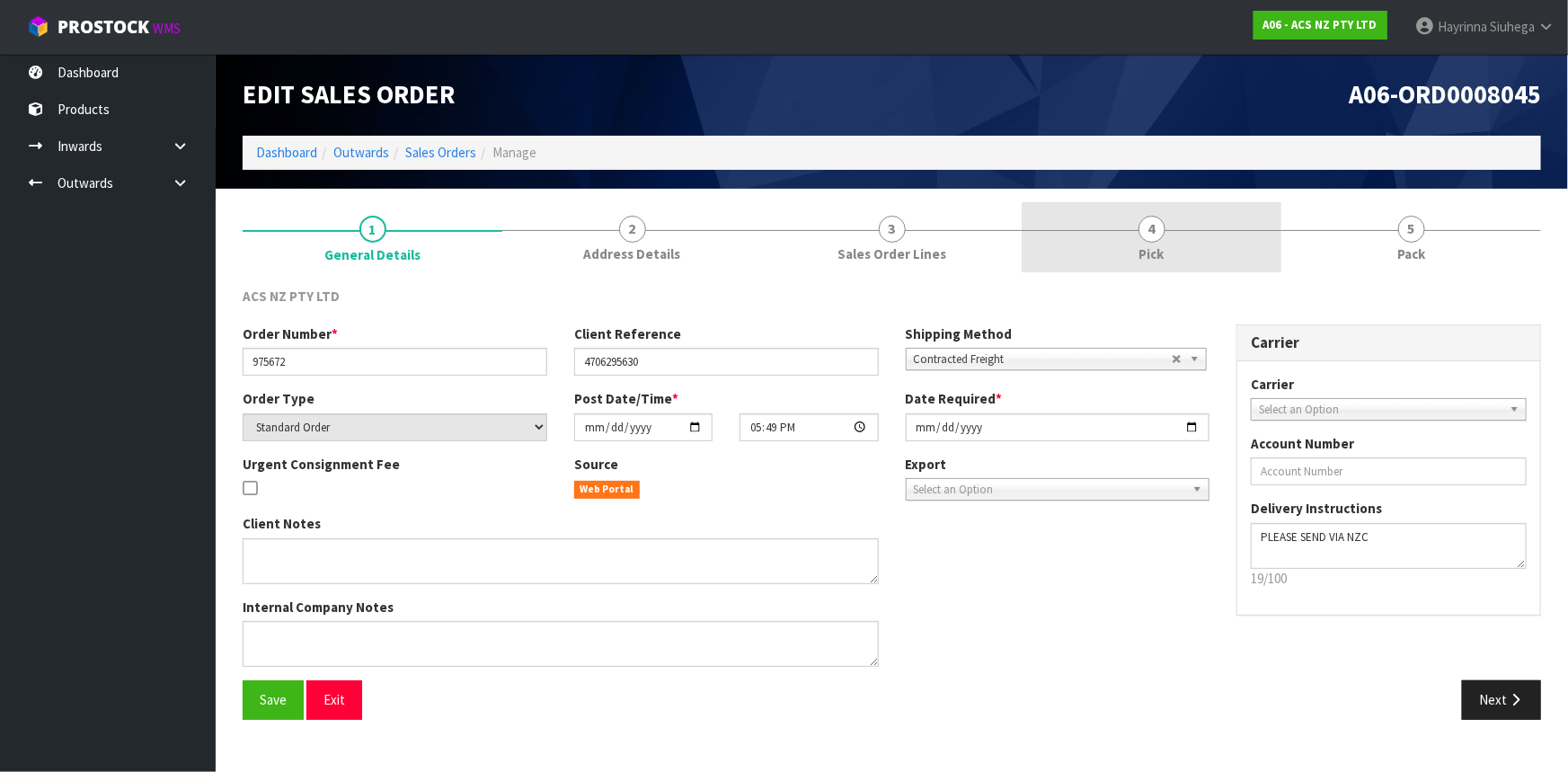
click at [1198, 226] on link "4 Pick" at bounding box center [1152, 238] width 259 height 71
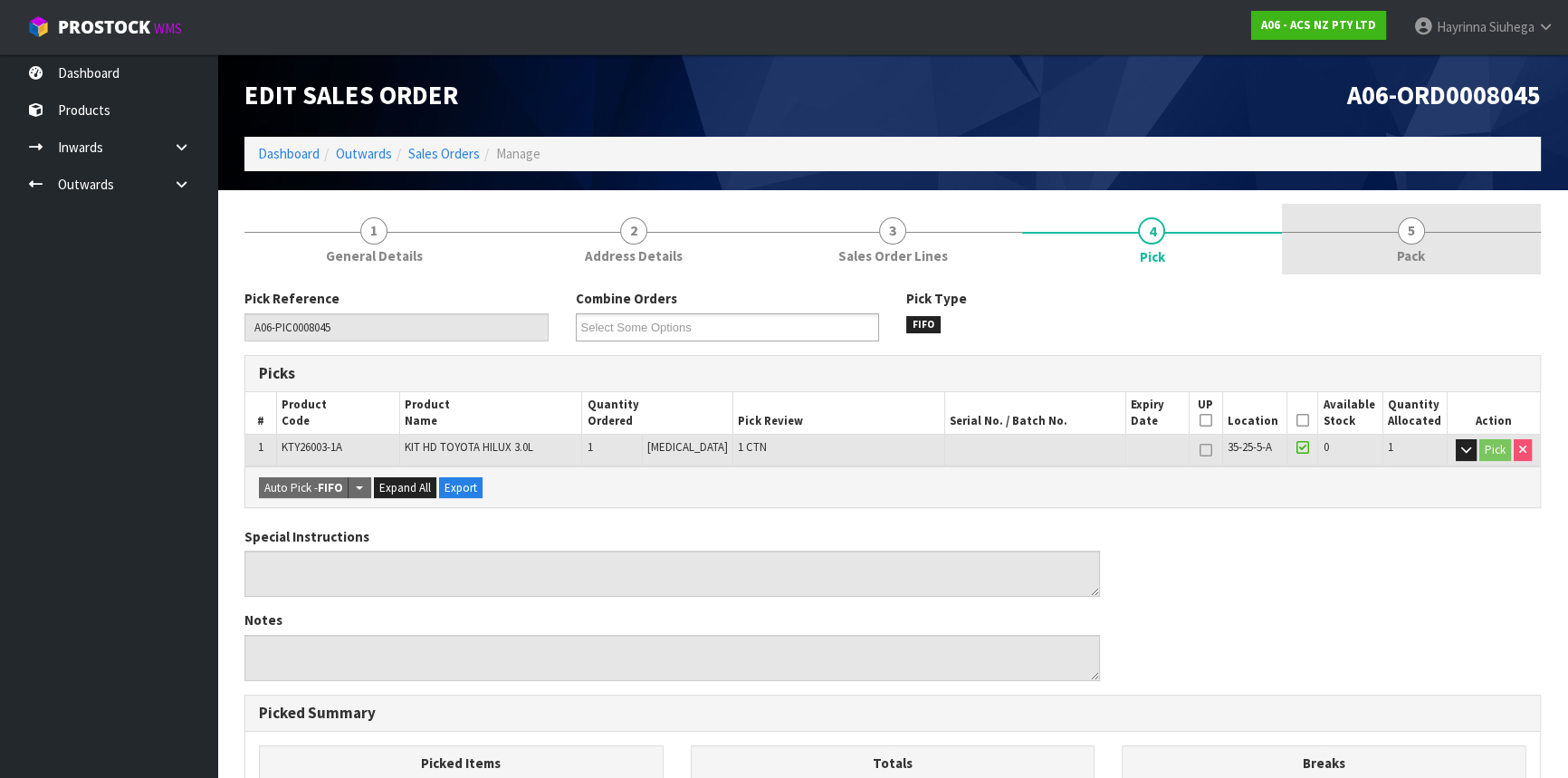
click at [1364, 214] on link "5 Pack" at bounding box center [1412, 239] width 259 height 72
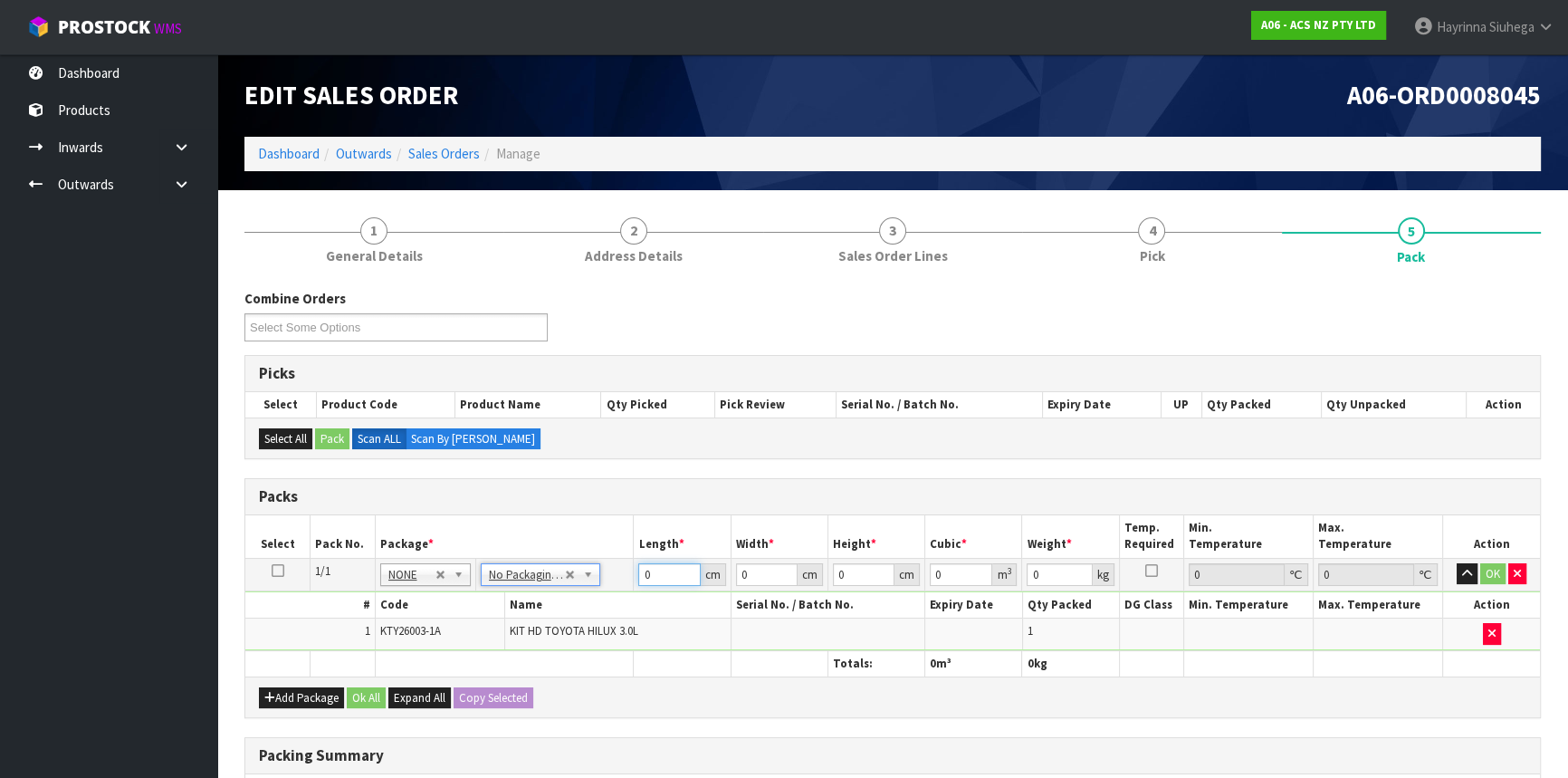
click at [643, 571] on input "0" at bounding box center [668, 575] width 62 height 23
type input "40"
type input "37"
type input "1"
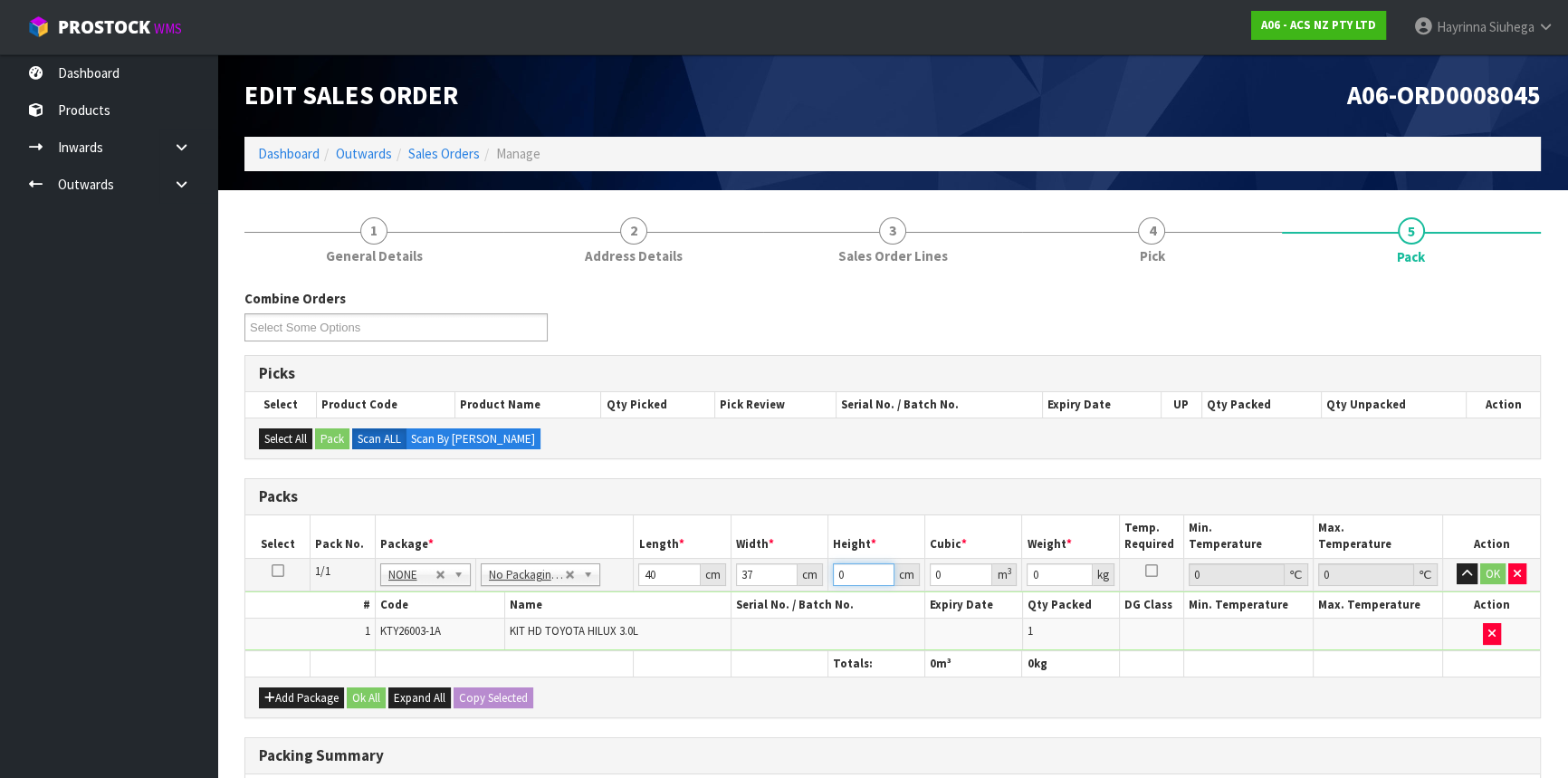
type input "0.00148"
type input "11"
type input "0.01628"
type input "11"
type input "12"
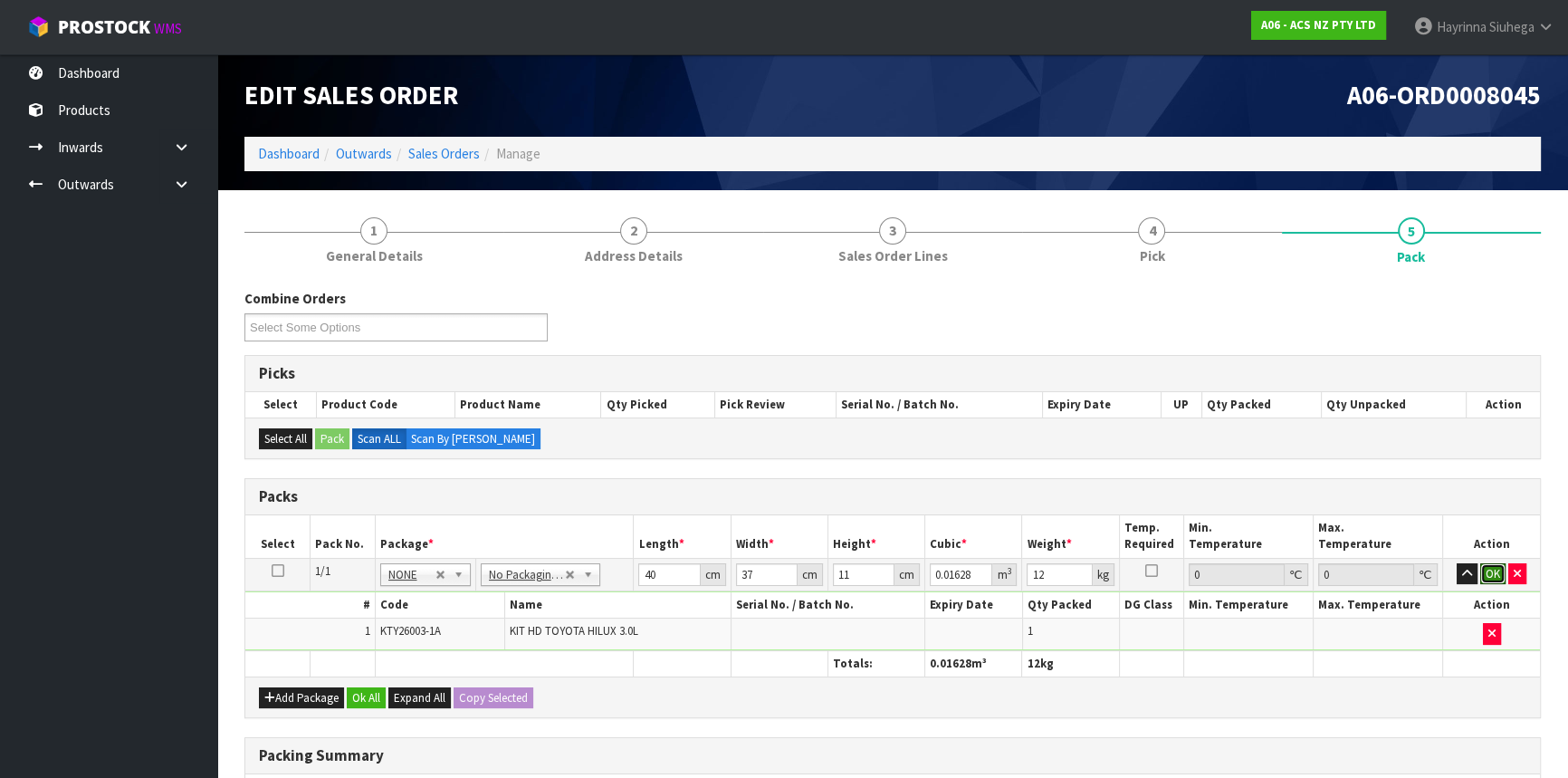
click button "OK" at bounding box center [1492, 574] width 26 height 22
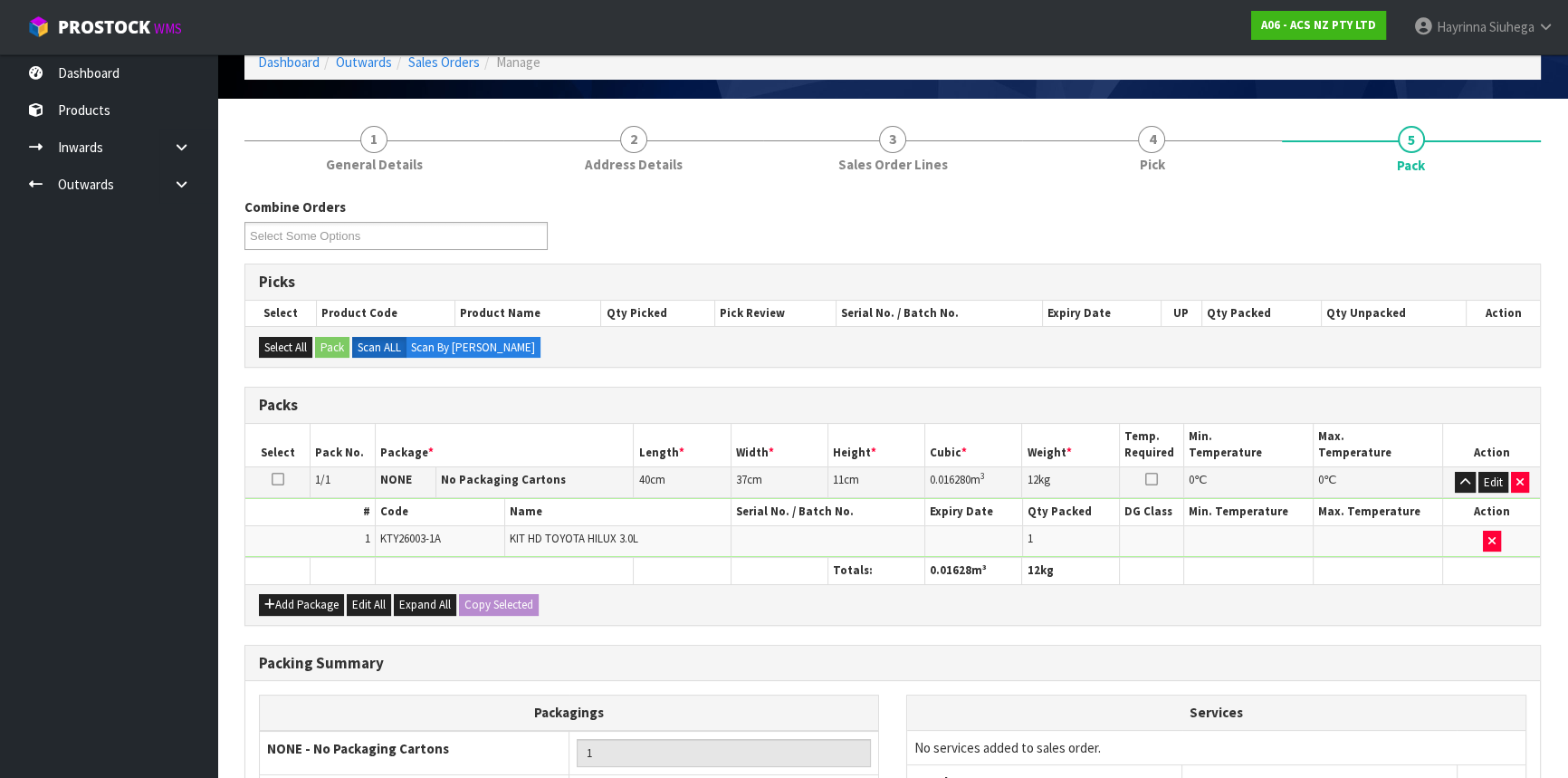
scroll to position [278, 0]
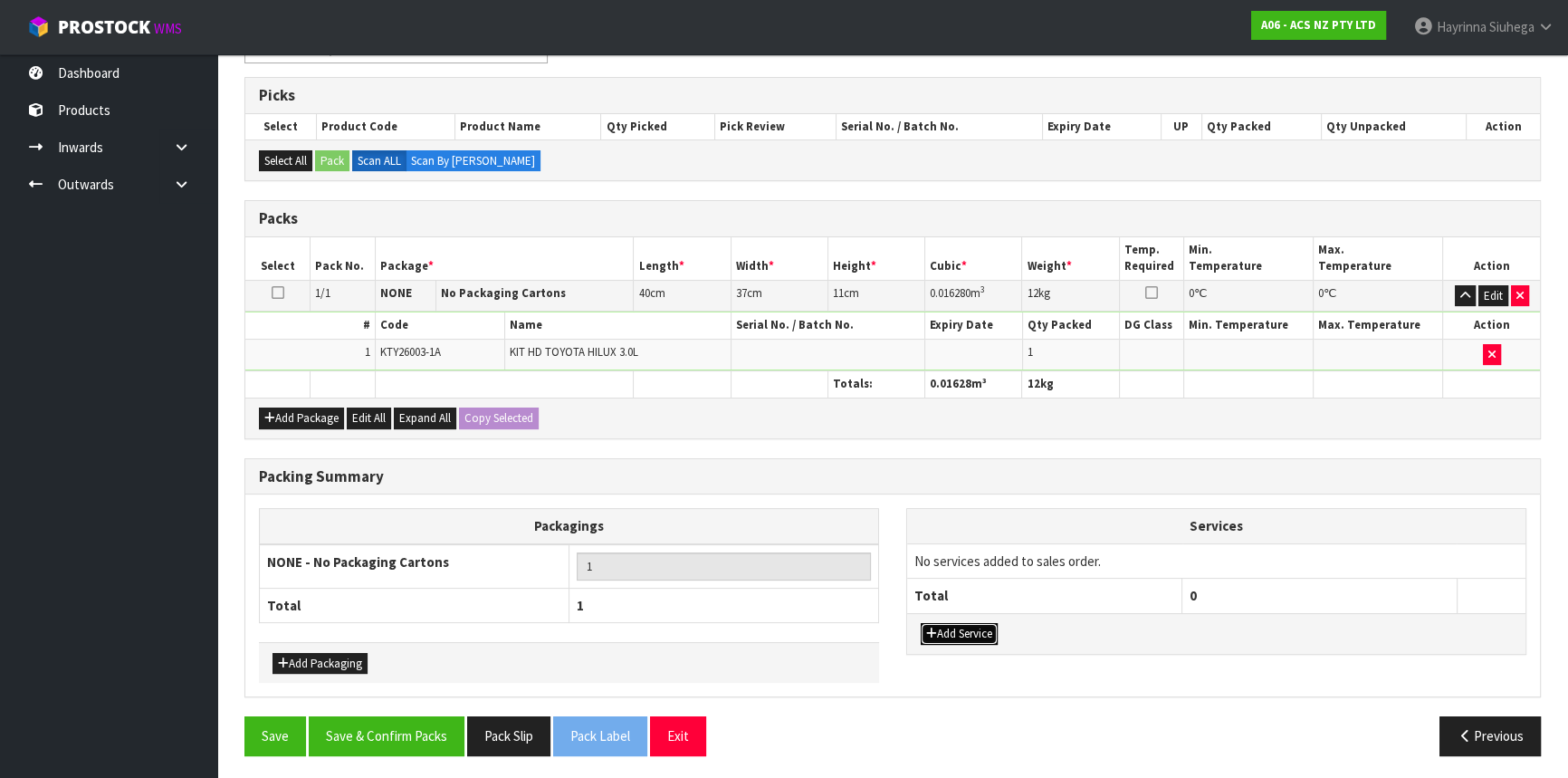
click at [969, 634] on button "Add Service" at bounding box center [959, 633] width 77 height 22
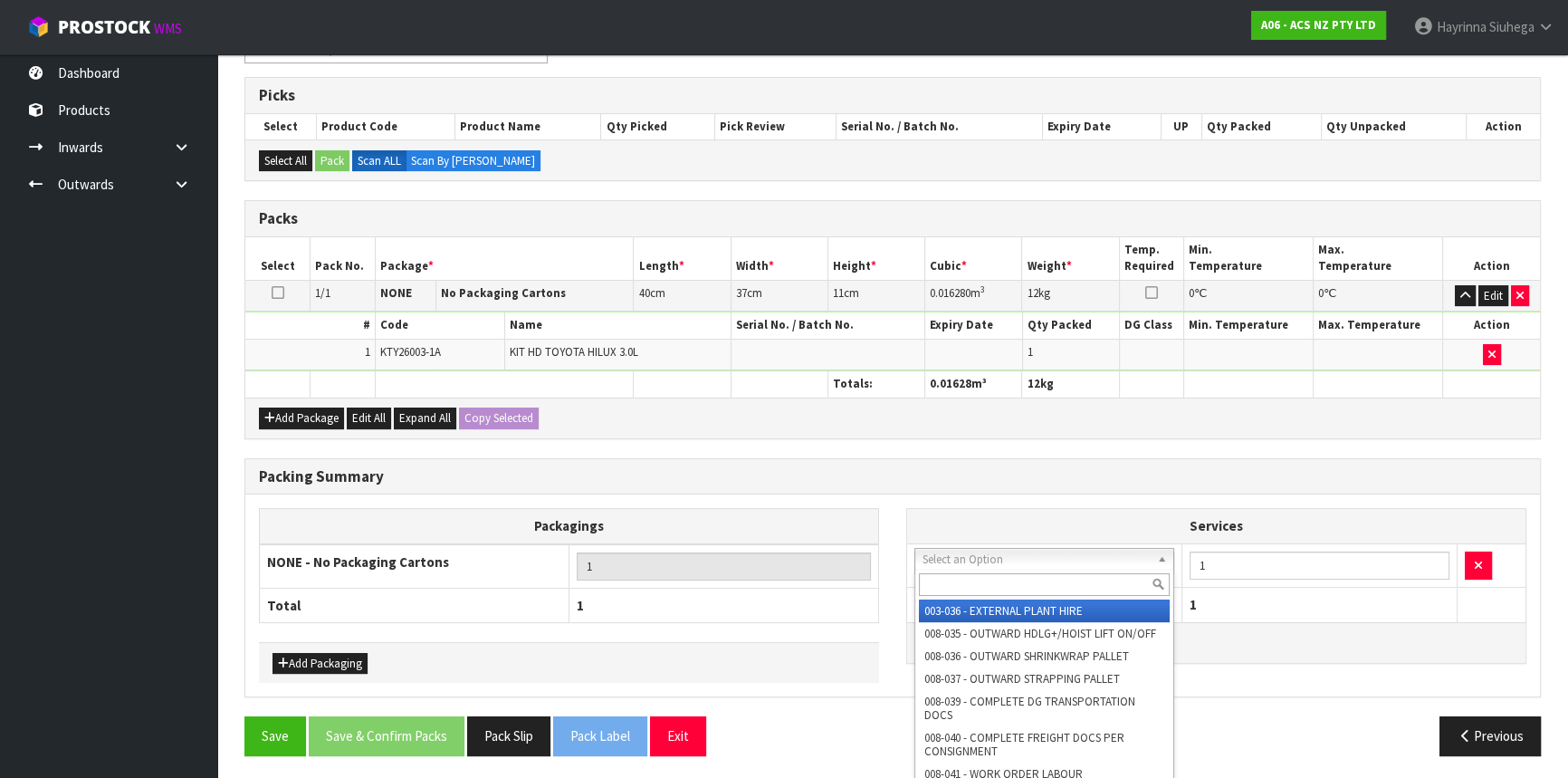
click at [961, 581] on input "text" at bounding box center [1044, 585] width 251 height 23
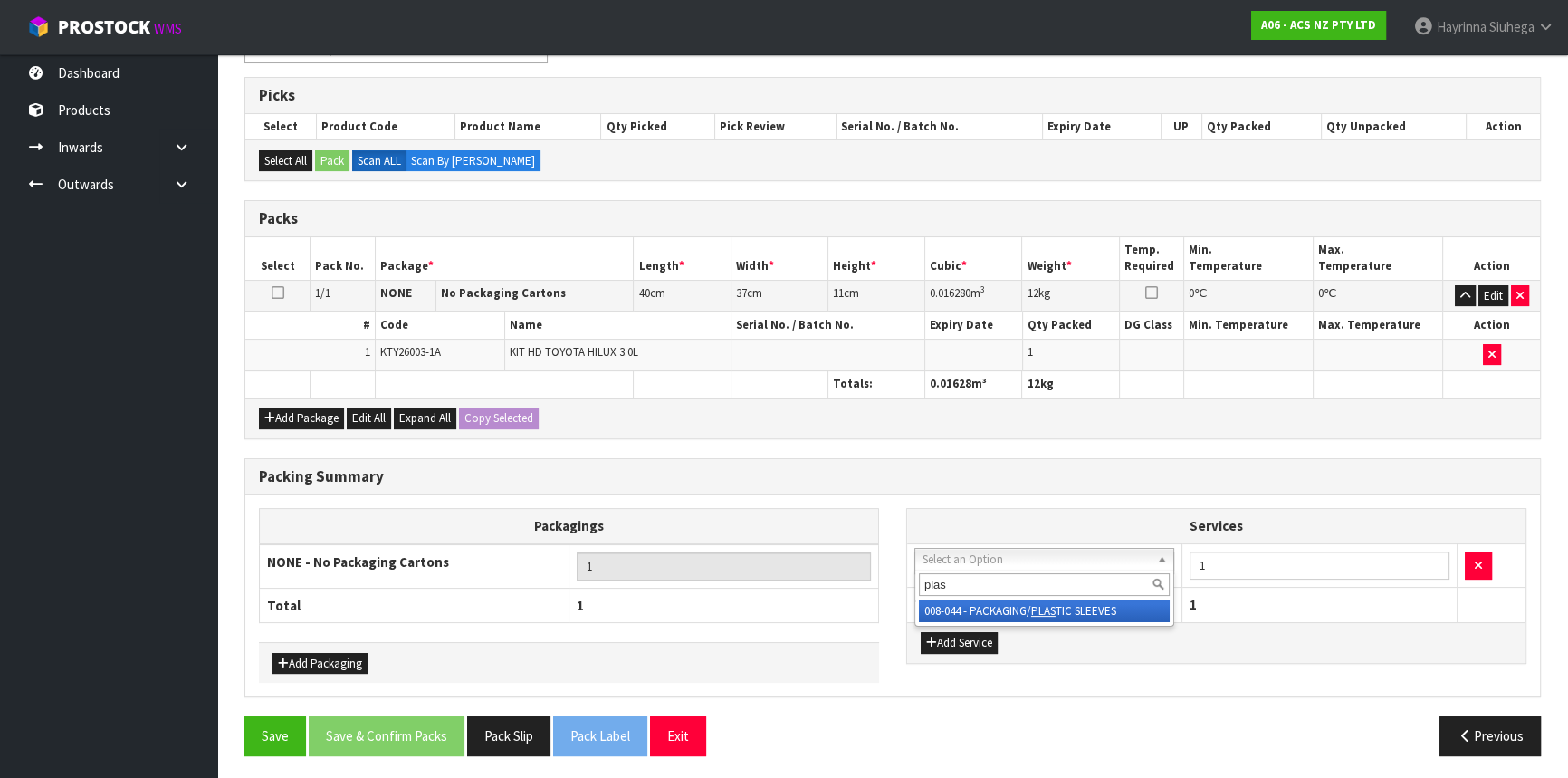
type input "plast"
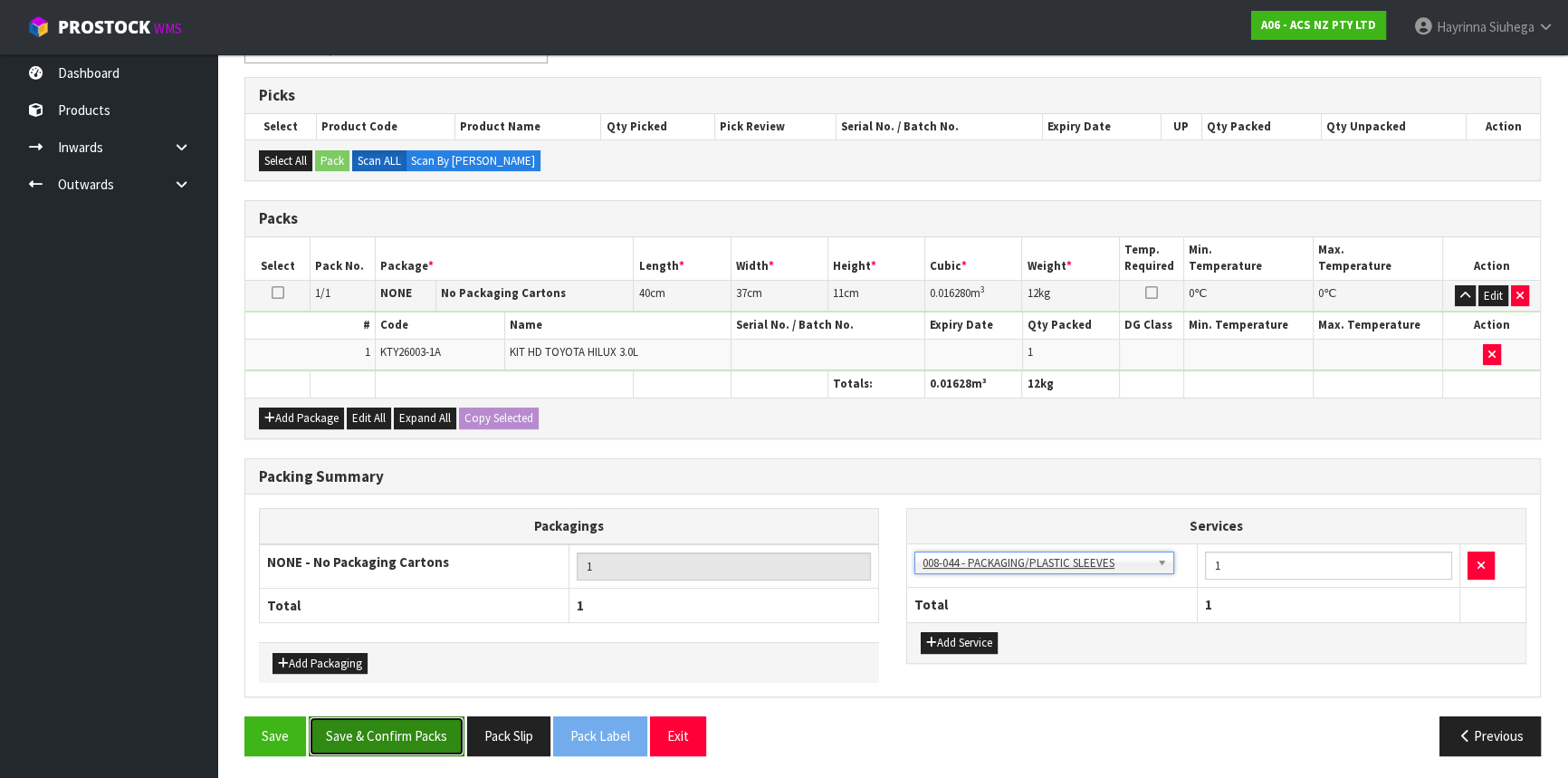
click at [372, 716] on button "Save & Confirm Packs" at bounding box center [386, 735] width 156 height 39
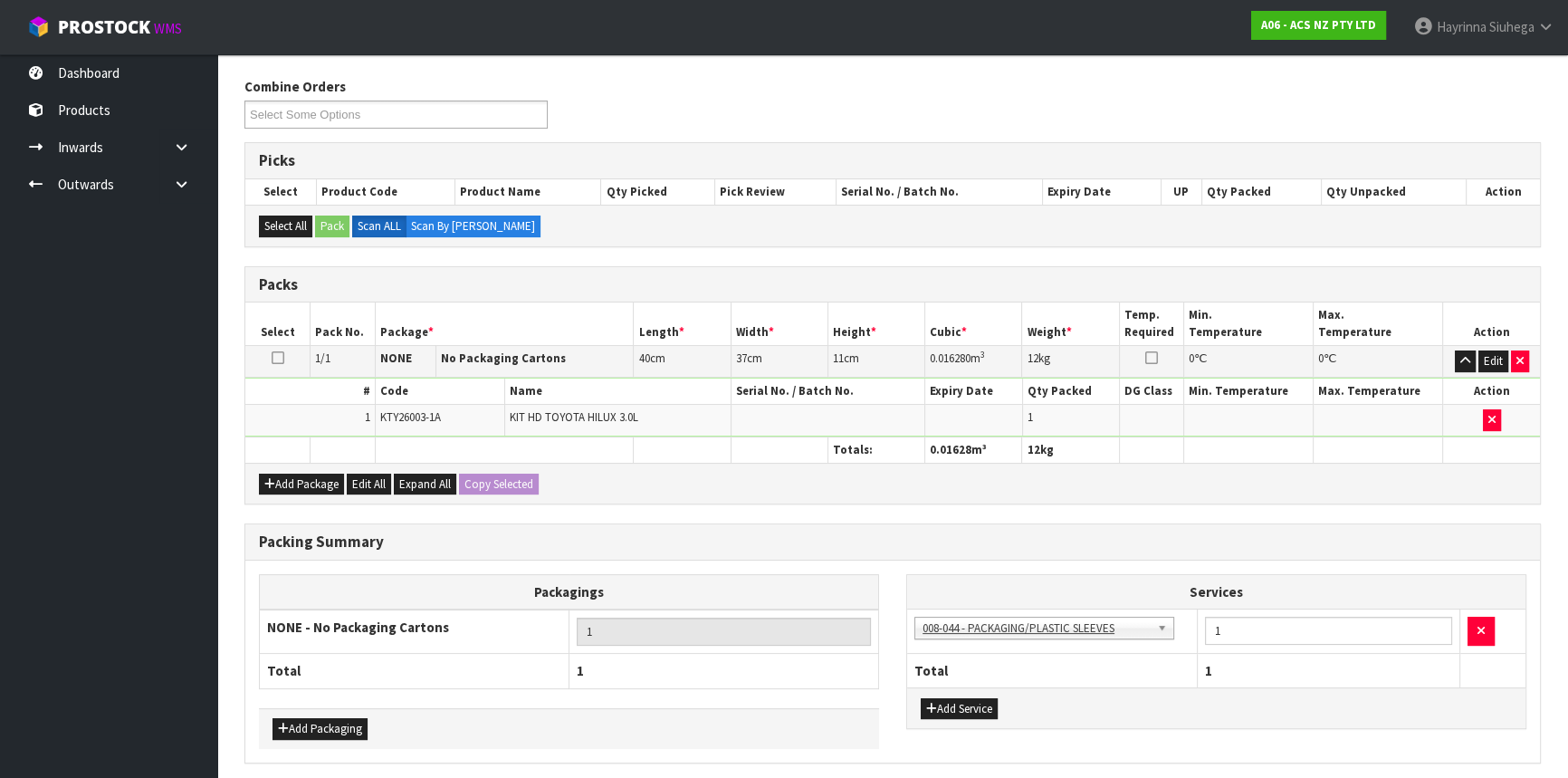
scroll to position [0, 0]
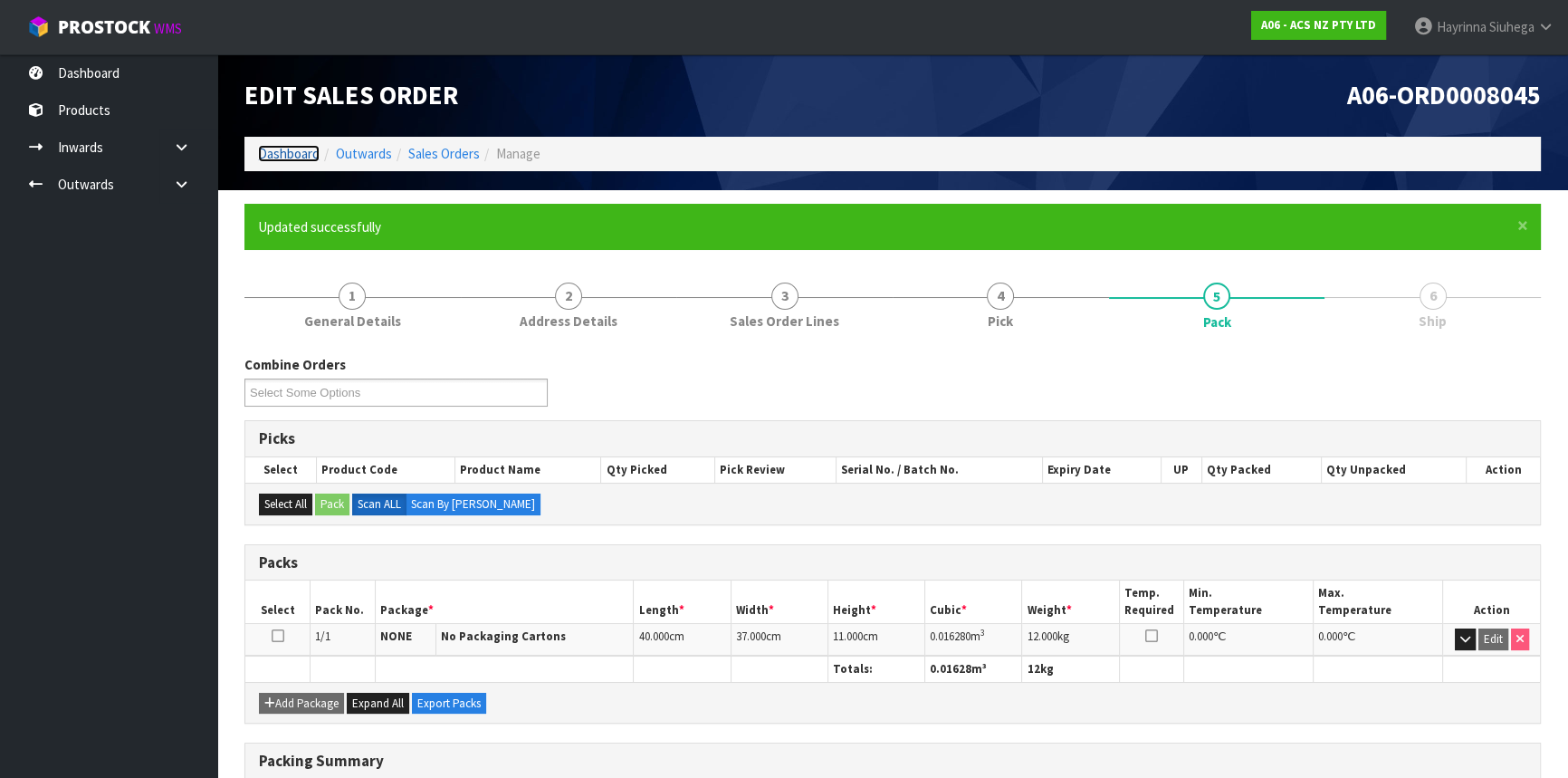
click at [277, 160] on link "Dashboard" at bounding box center [289, 153] width 62 height 17
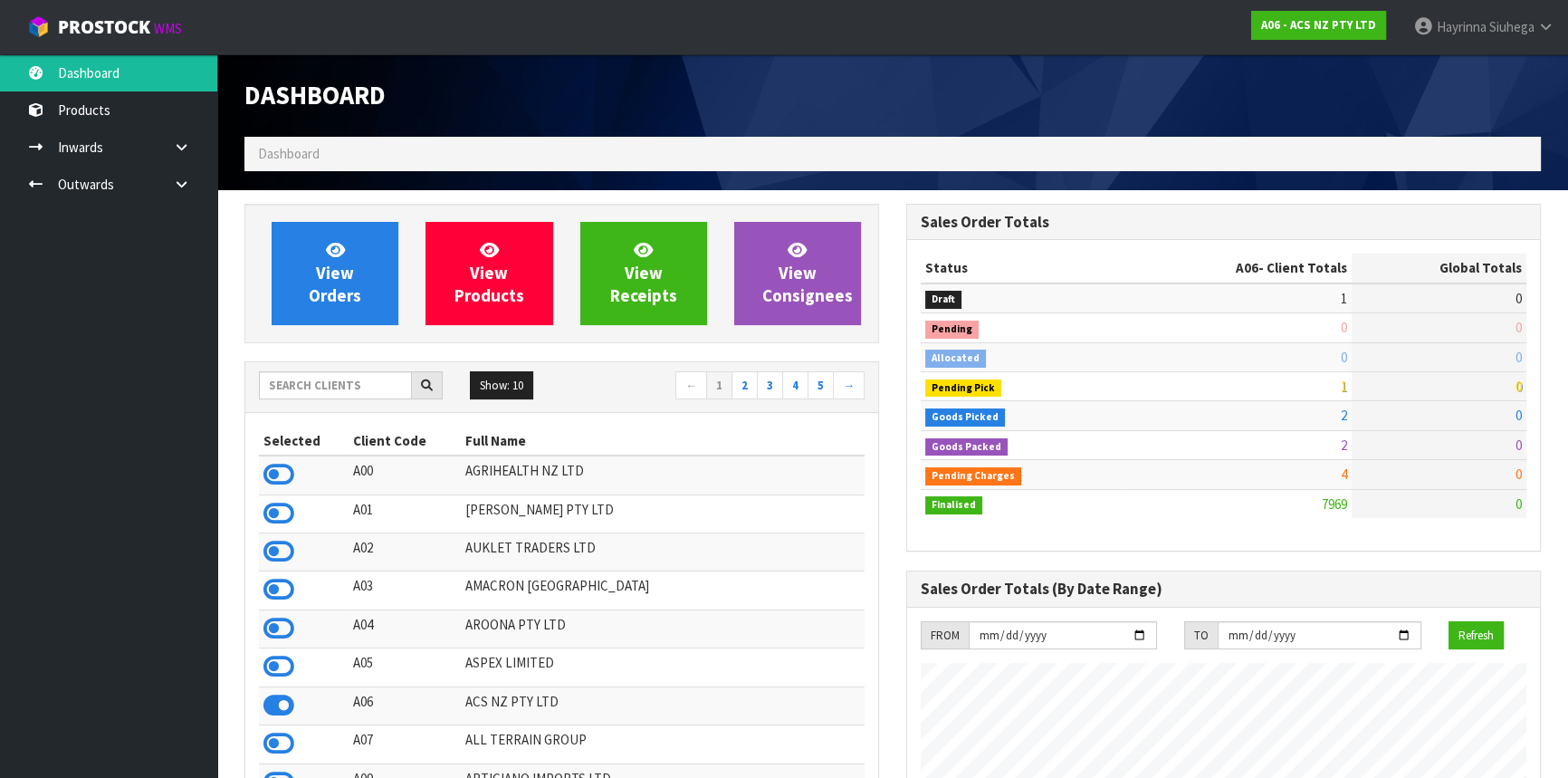
scroll to position [1369, 661]
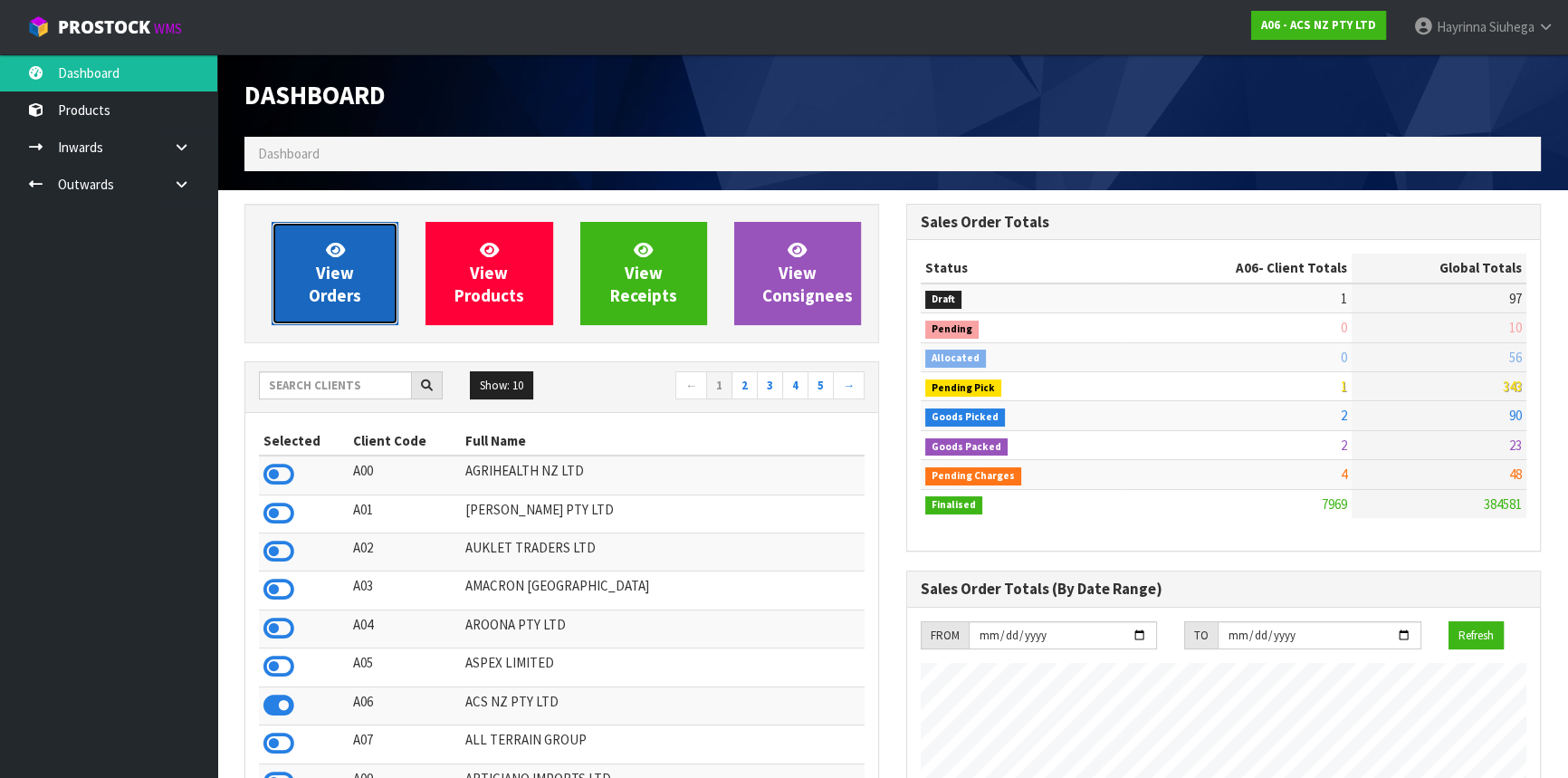
click at [361, 268] on link "View Orders" at bounding box center [335, 273] width 127 height 103
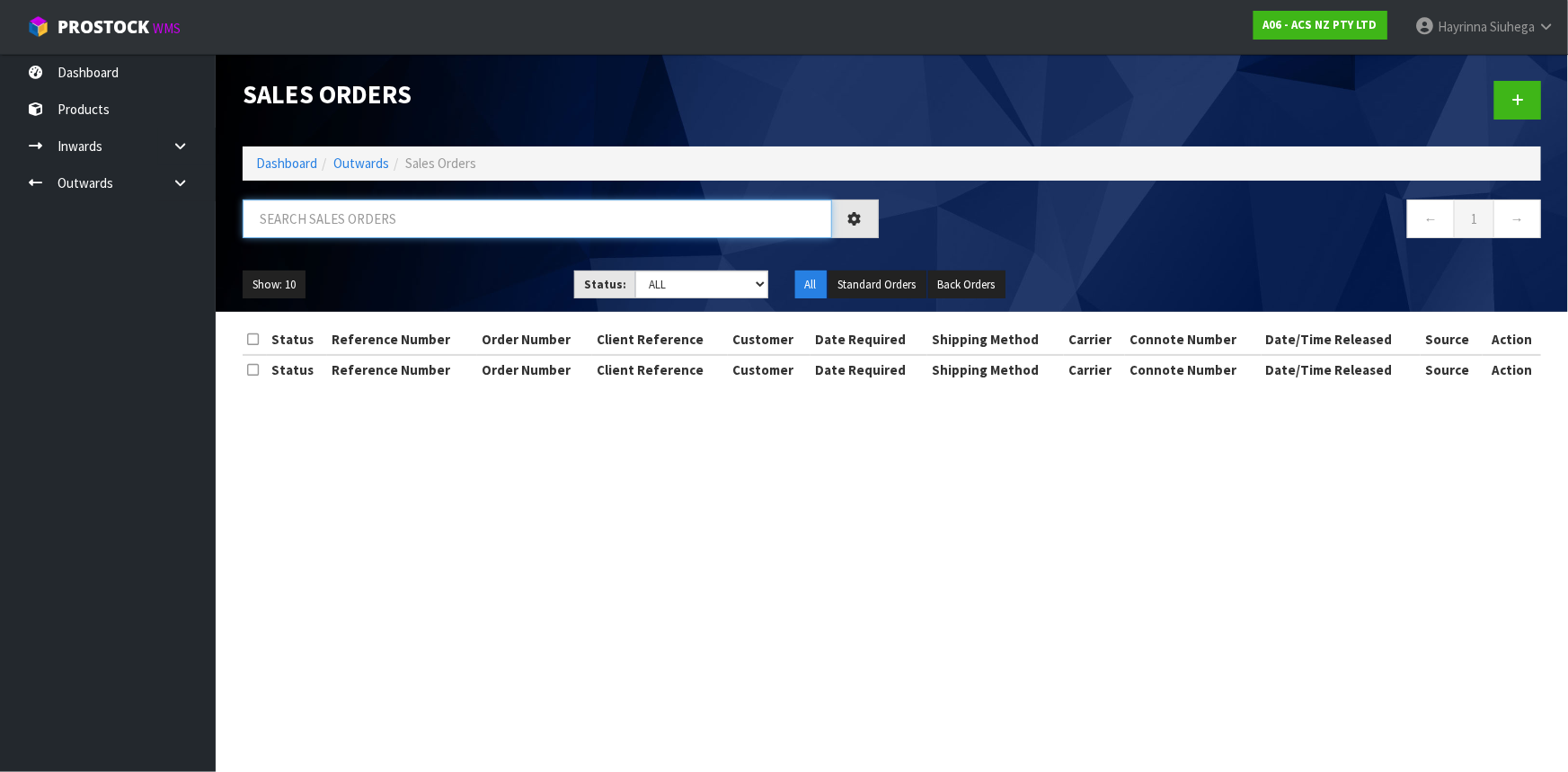
click at [344, 212] on input "text" at bounding box center [537, 218] width 590 height 39
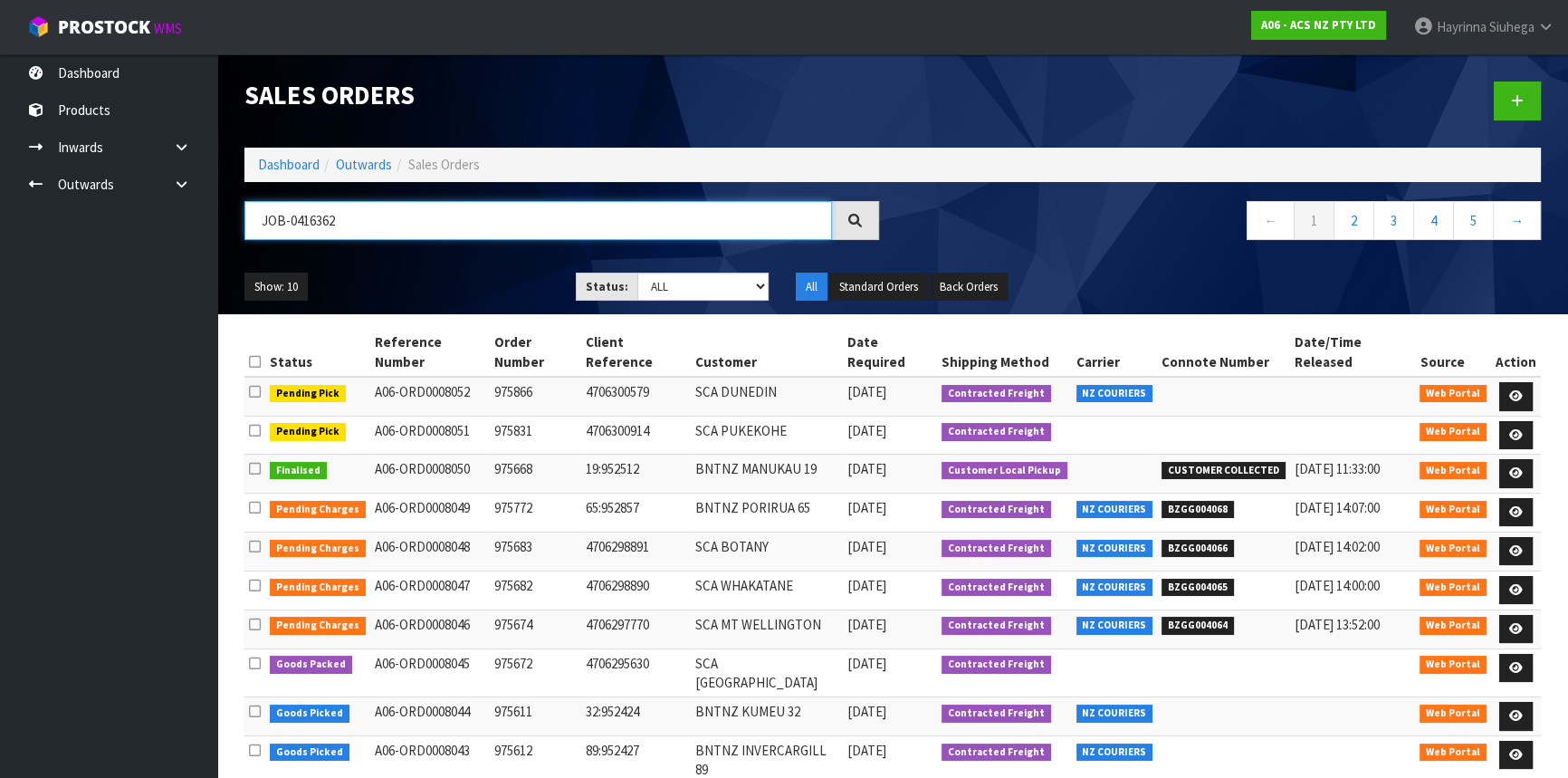
type input "JOB-0416362"
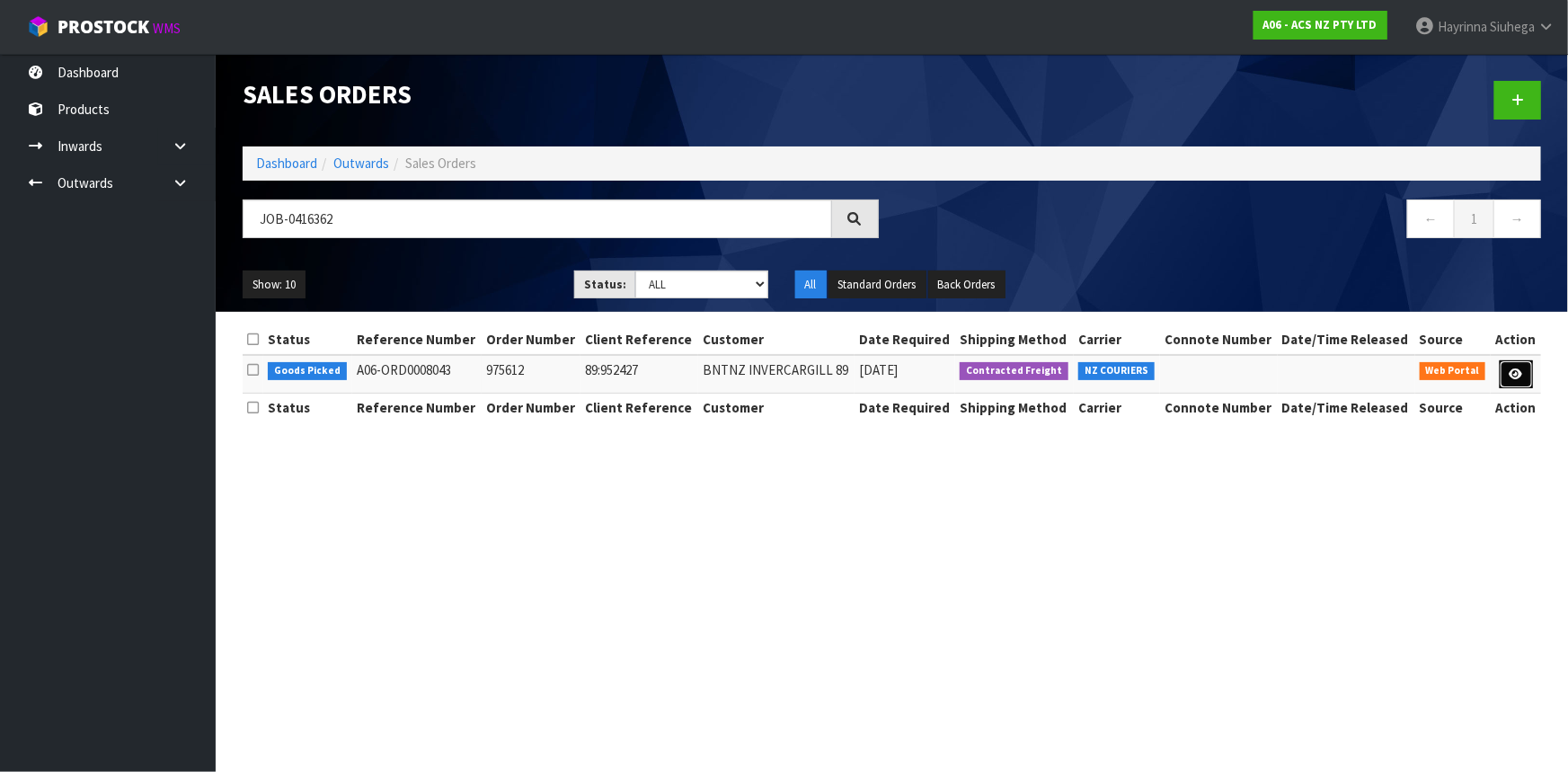
click at [1518, 367] on link at bounding box center [1516, 375] width 33 height 29
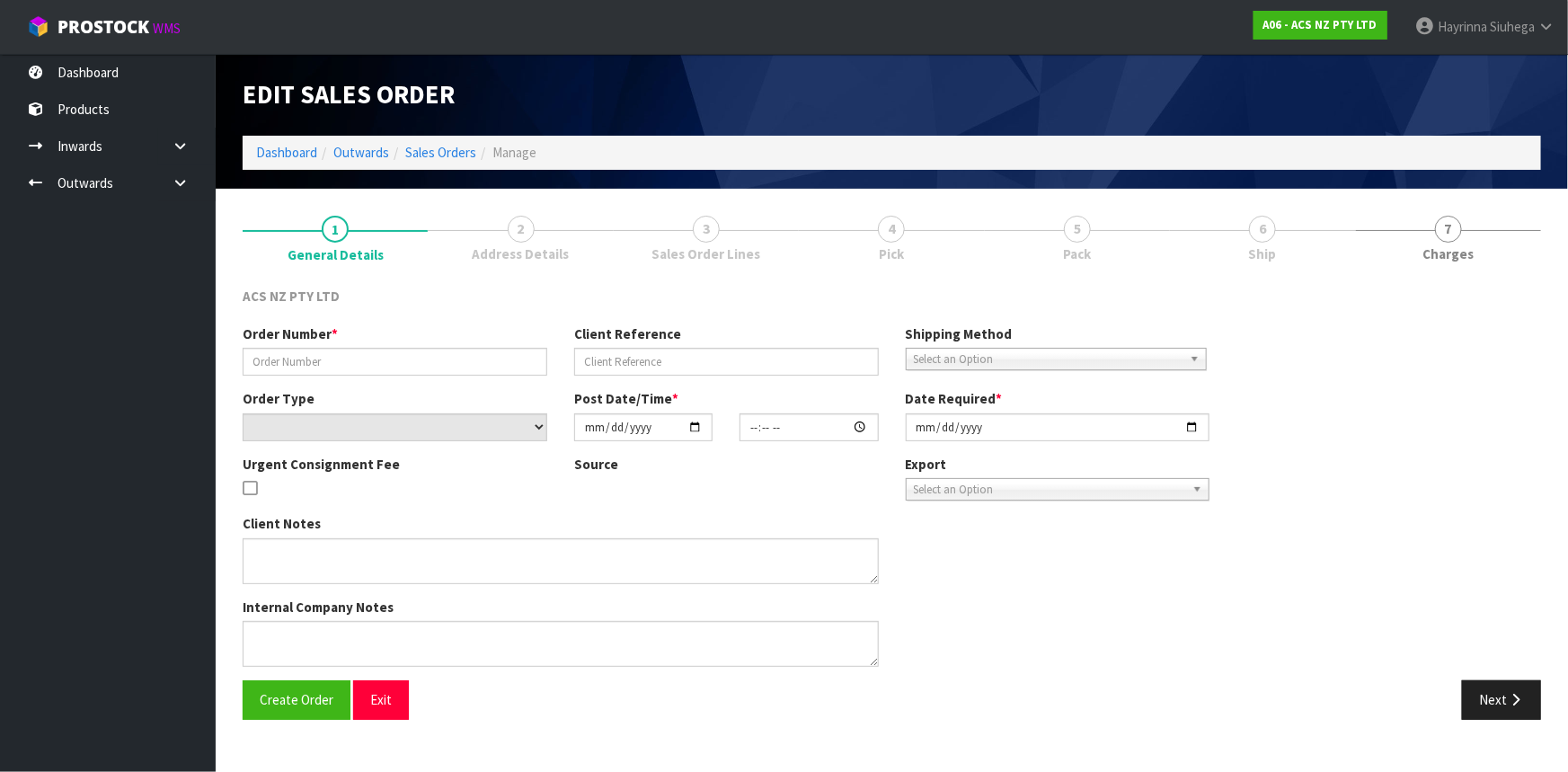
type input "975612"
type input "89:952427"
select select "number:0"
type input "2025-10-06"
type input "15:55:00.000"
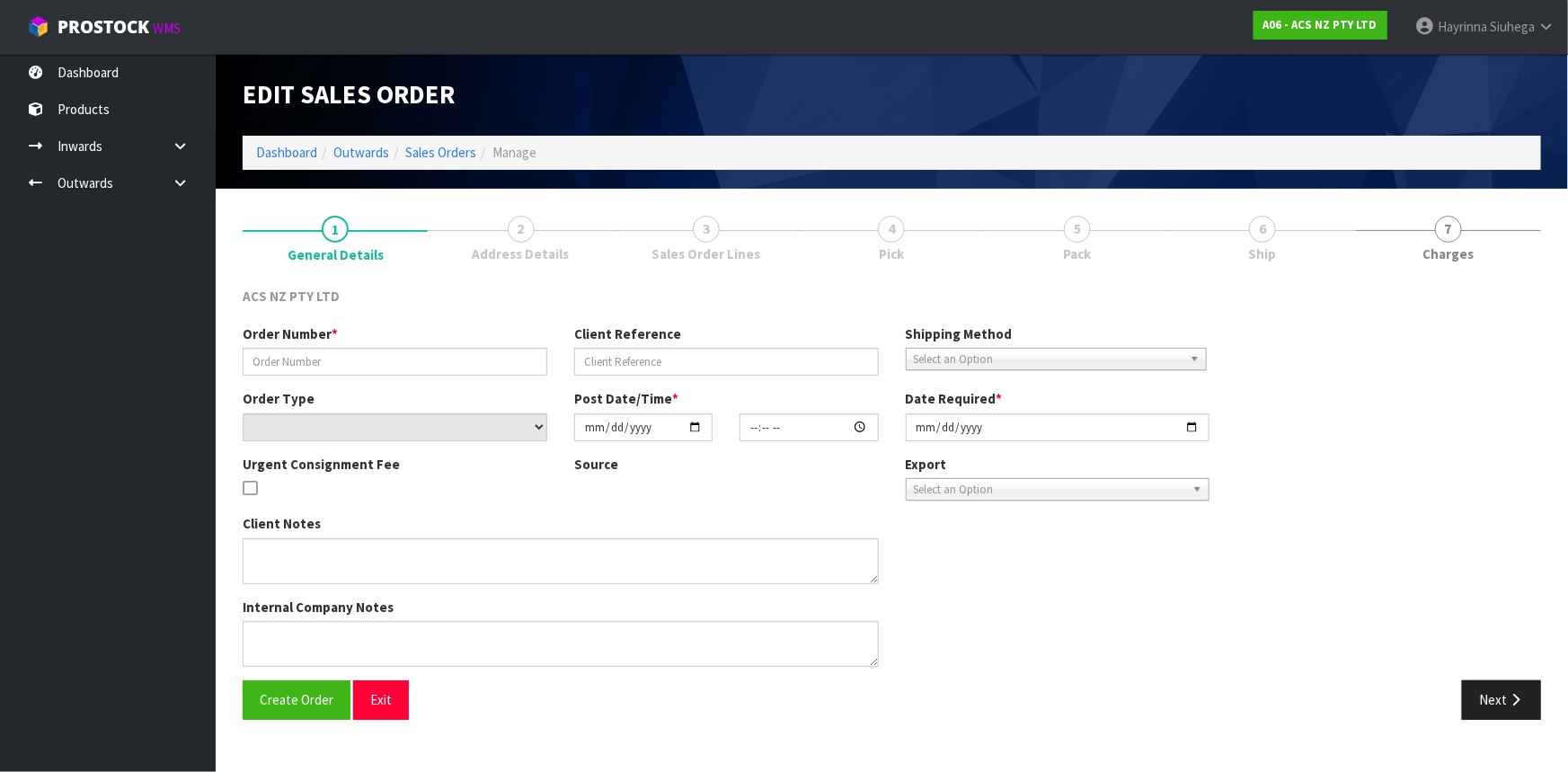
type input "2025-10-07"
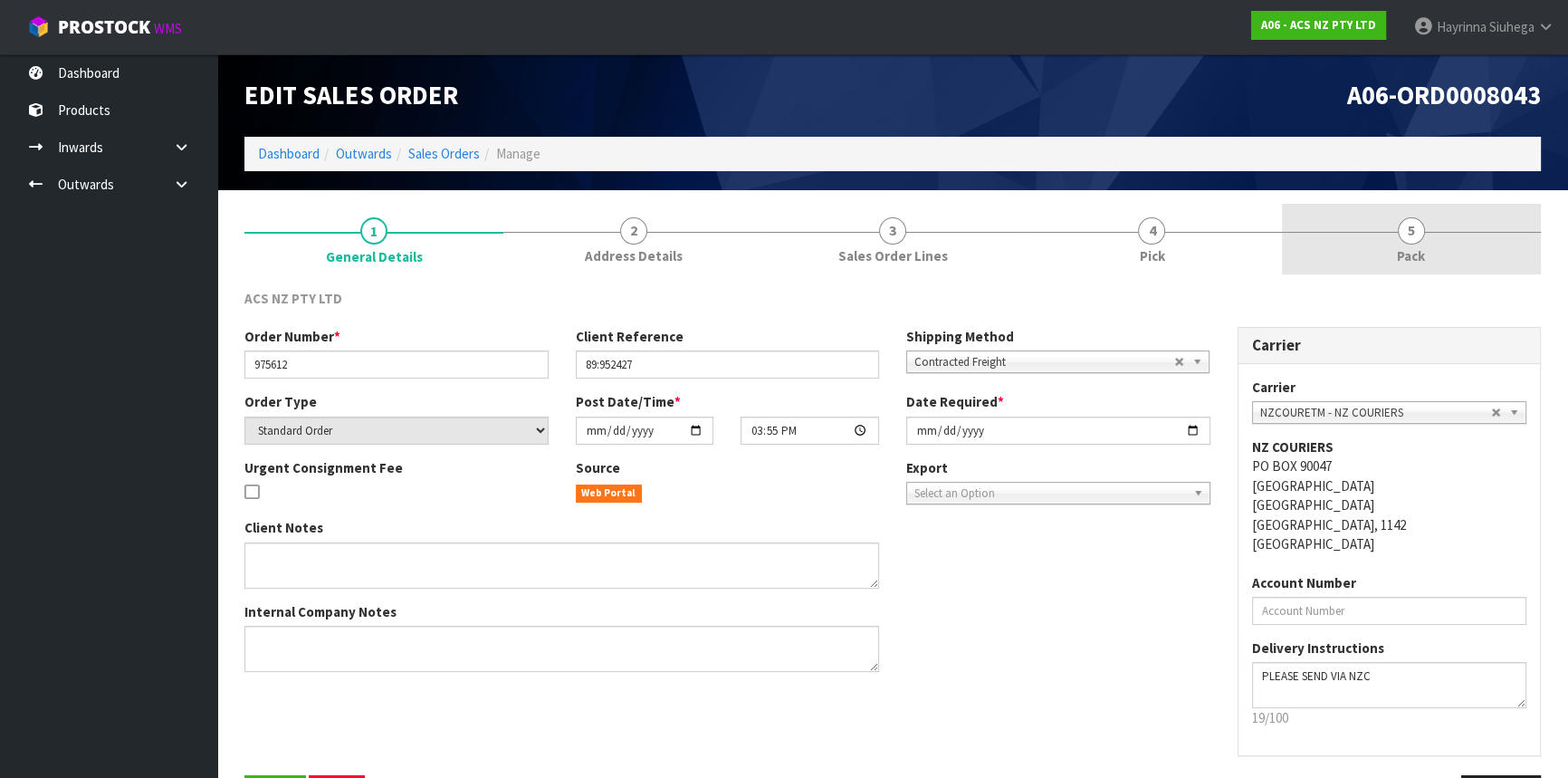
drag, startPoint x: 1236, startPoint y: 262, endPoint x: 1324, endPoint y: 240, distance: 90.7
click at [1236, 261] on link "4 Pick" at bounding box center [1152, 239] width 259 height 72
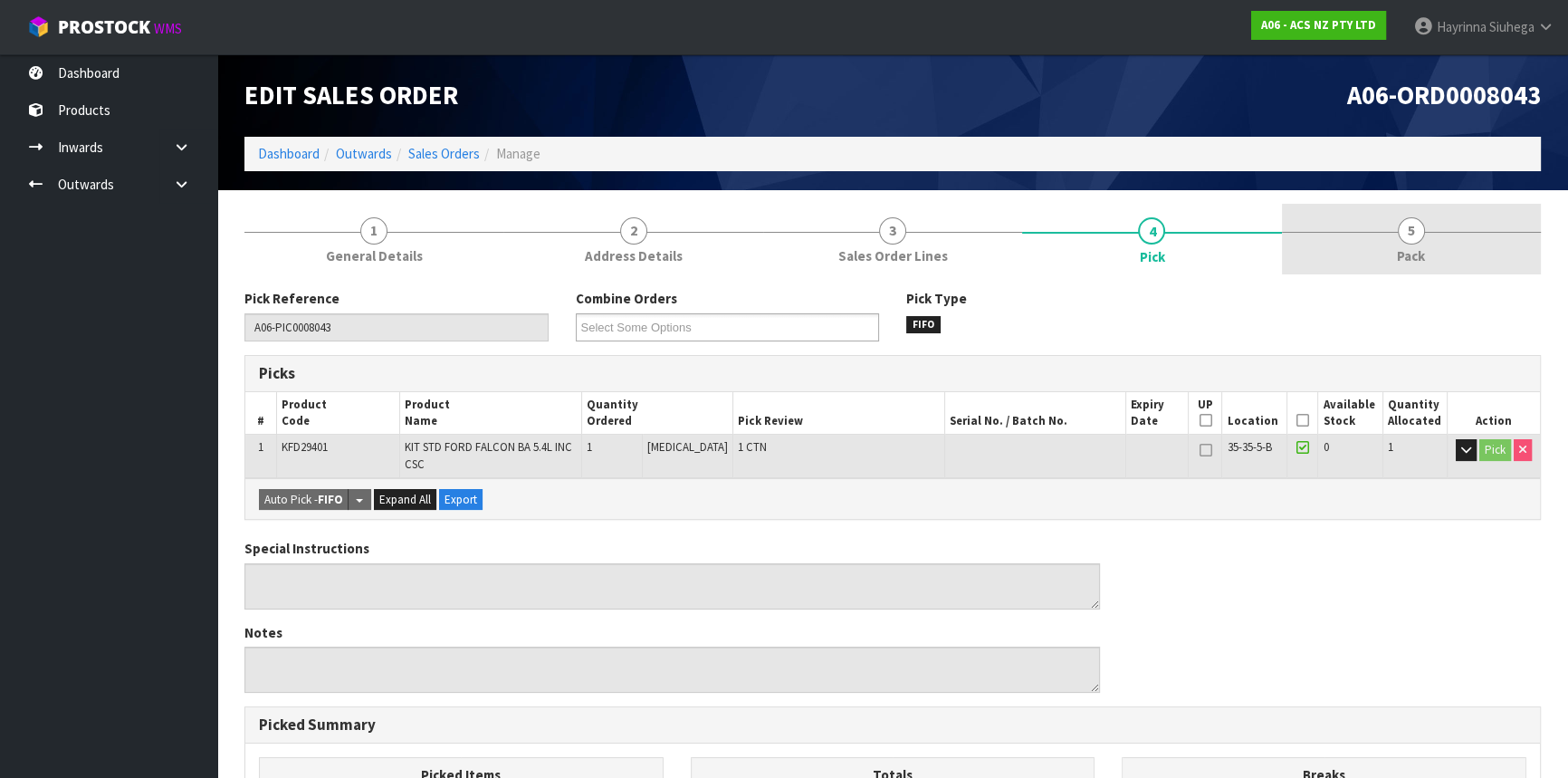
click at [1370, 251] on link "5 Pack" at bounding box center [1412, 239] width 259 height 72
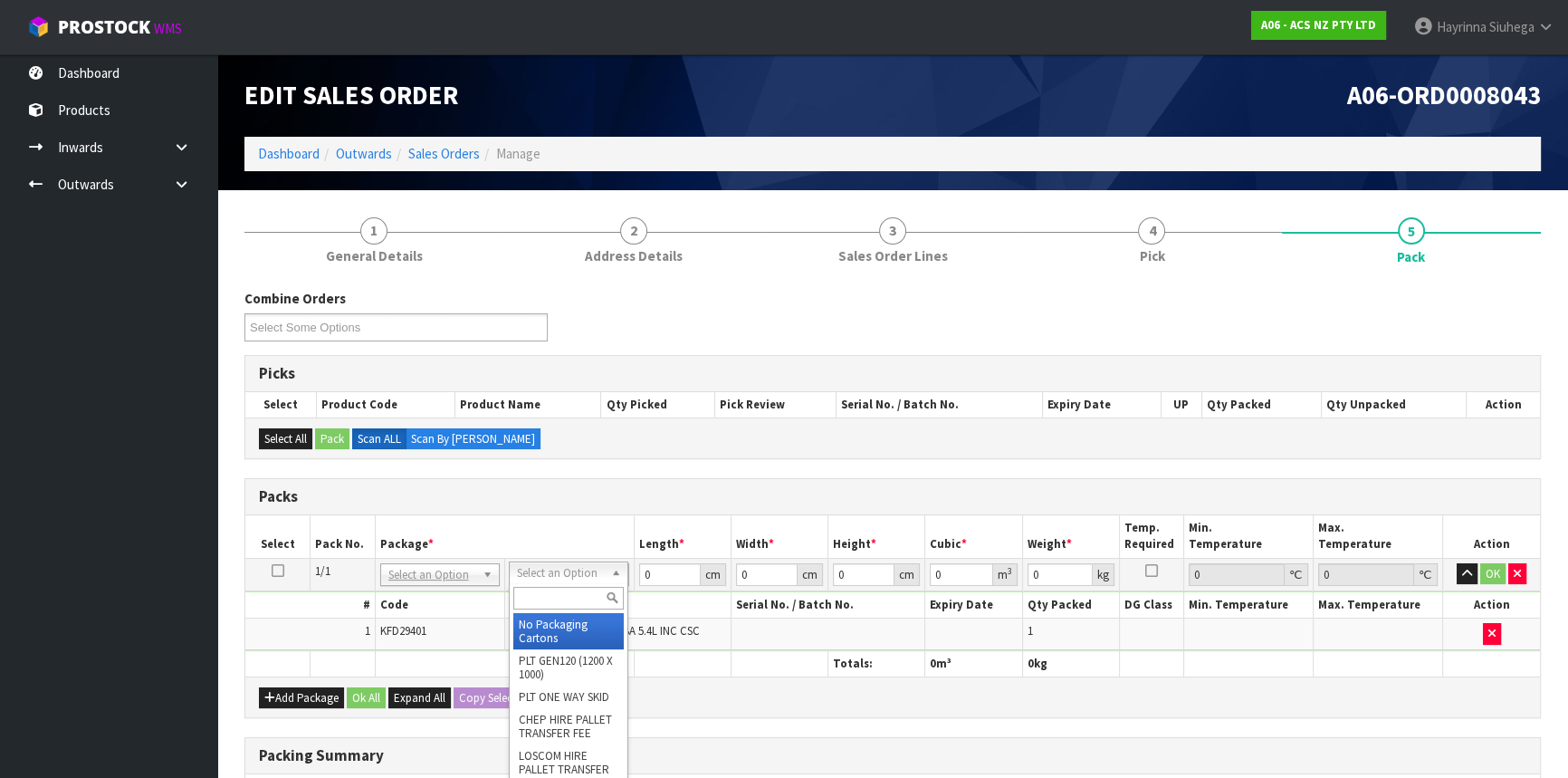
drag, startPoint x: 583, startPoint y: 627, endPoint x: 670, endPoint y: 535, distance: 126.6
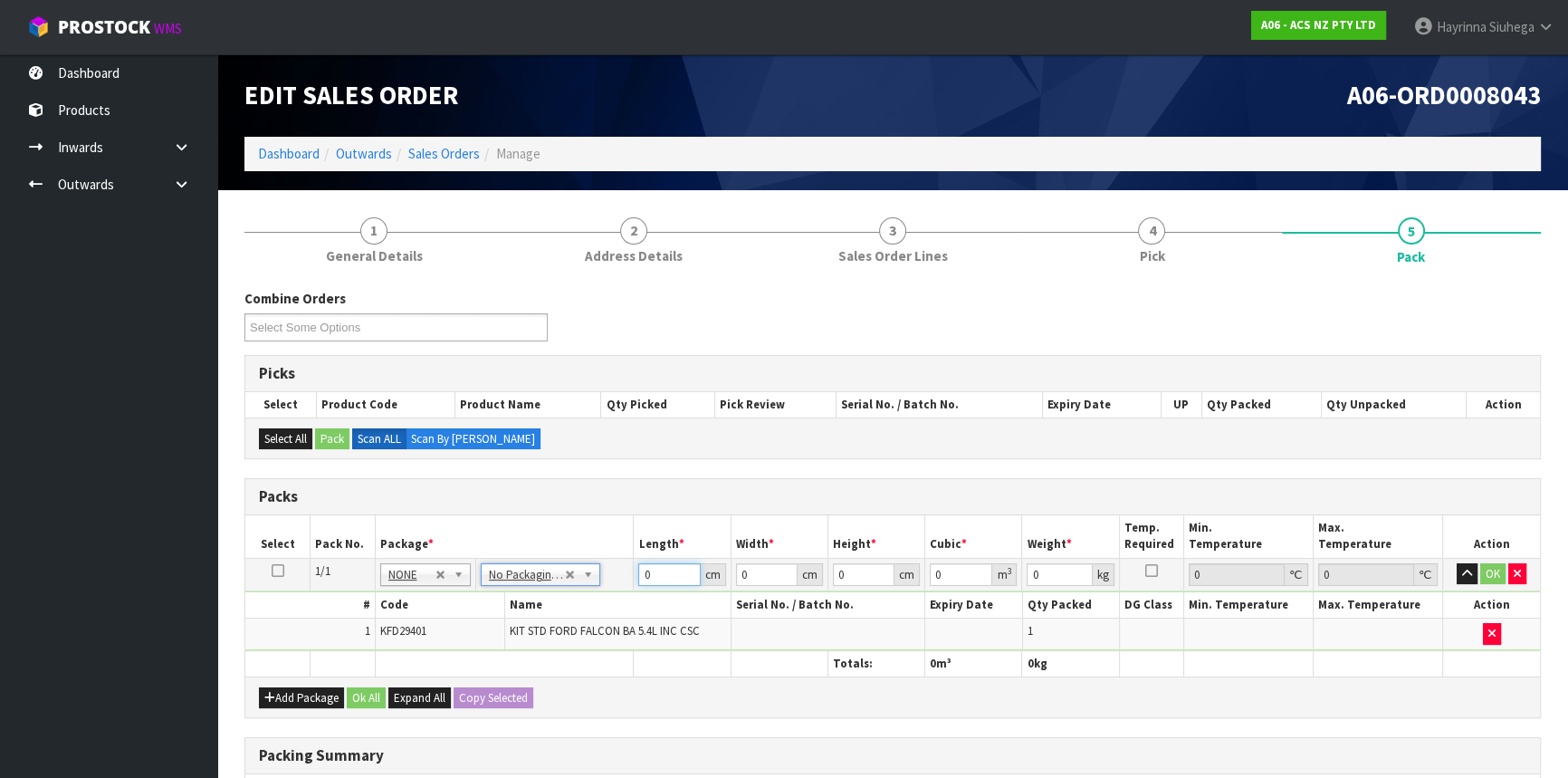
click at [643, 566] on input "0" at bounding box center [668, 575] width 62 height 23
type input "42"
type input "41"
type input "1"
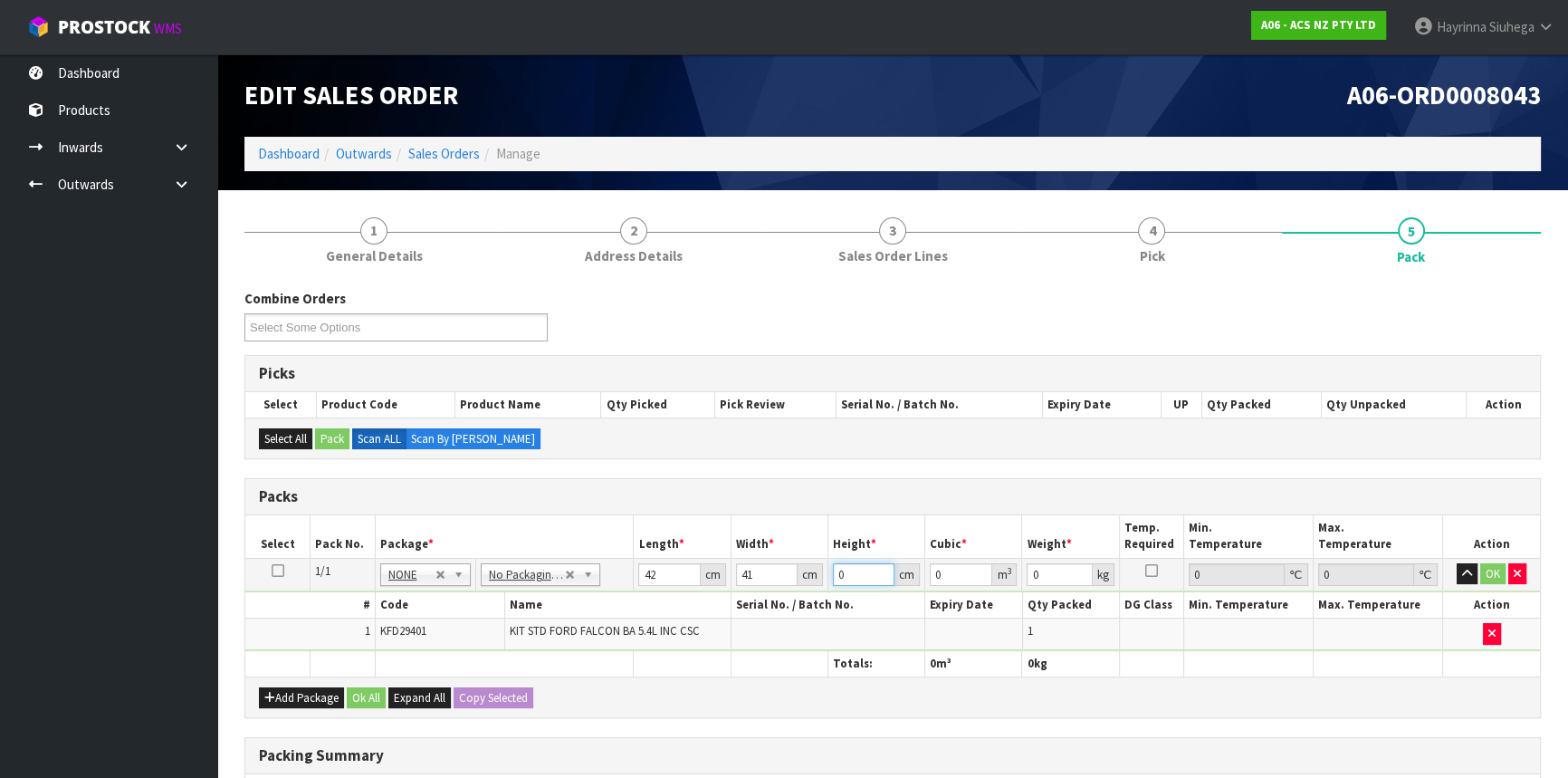
type input "0.001722"
type input "15"
type input "0.02583"
type input "15"
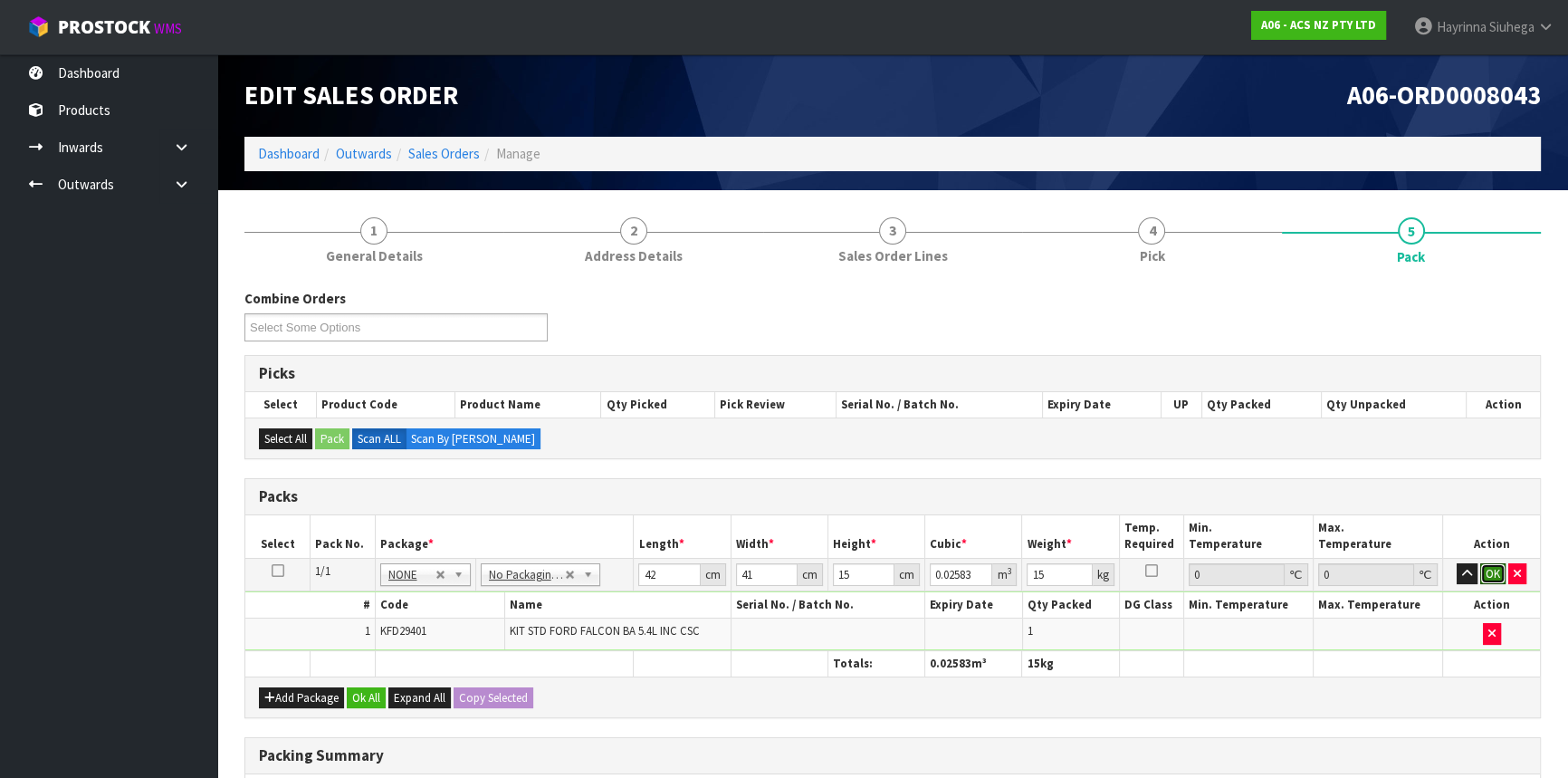
click button "OK" at bounding box center [1492, 574] width 26 height 22
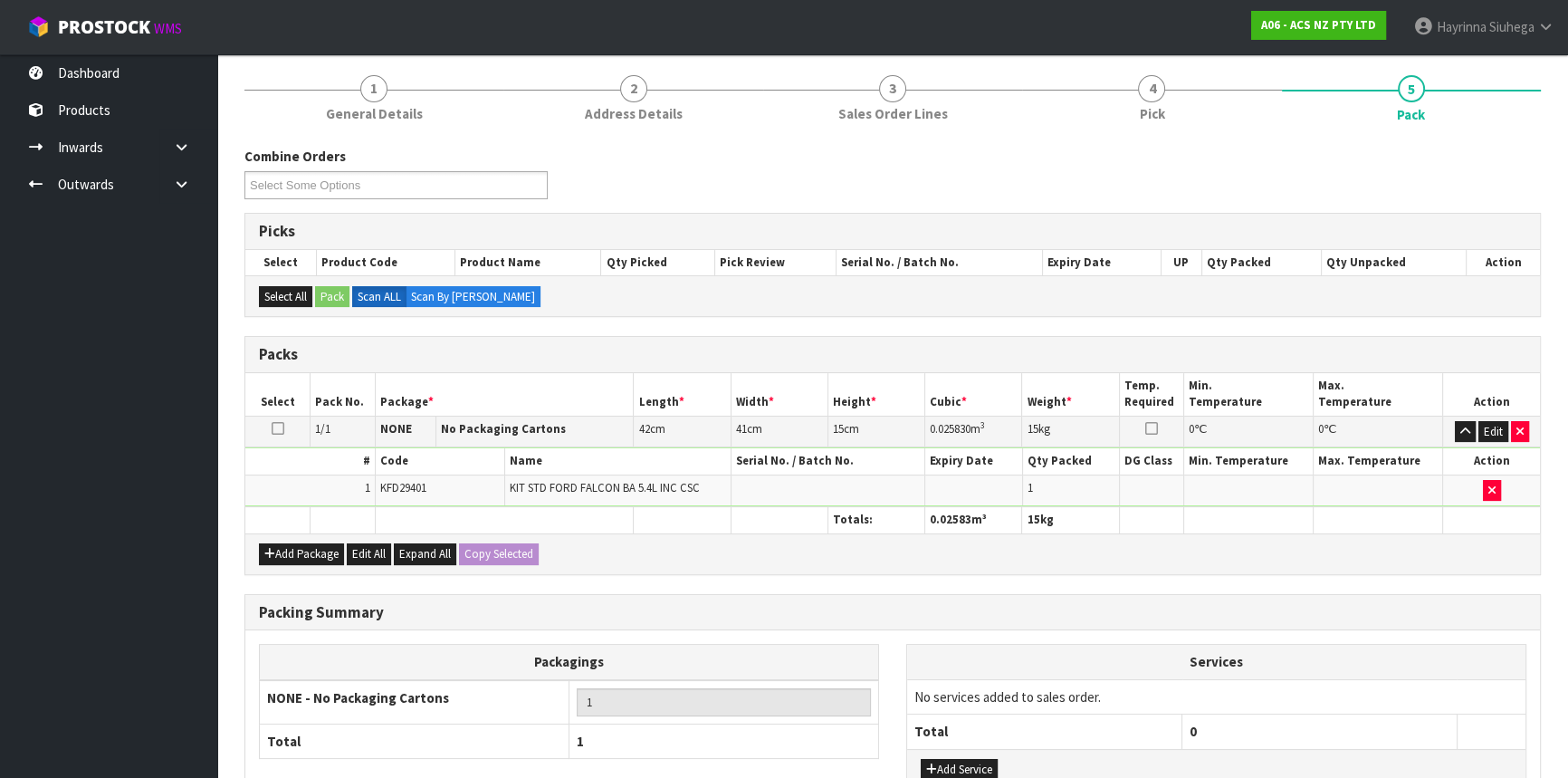
scroll to position [278, 0]
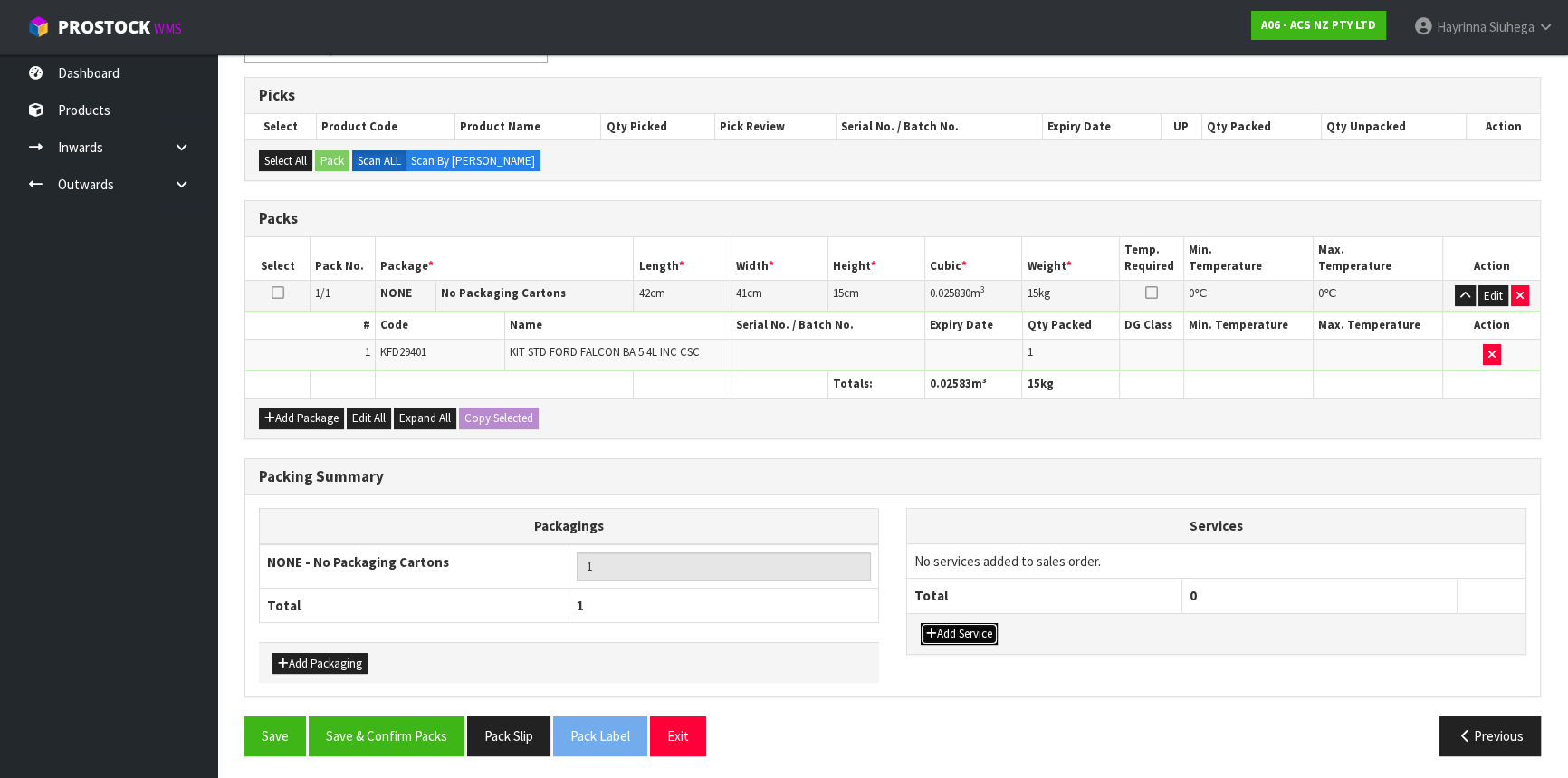
click at [969, 635] on button "Add Service" at bounding box center [959, 633] width 77 height 22
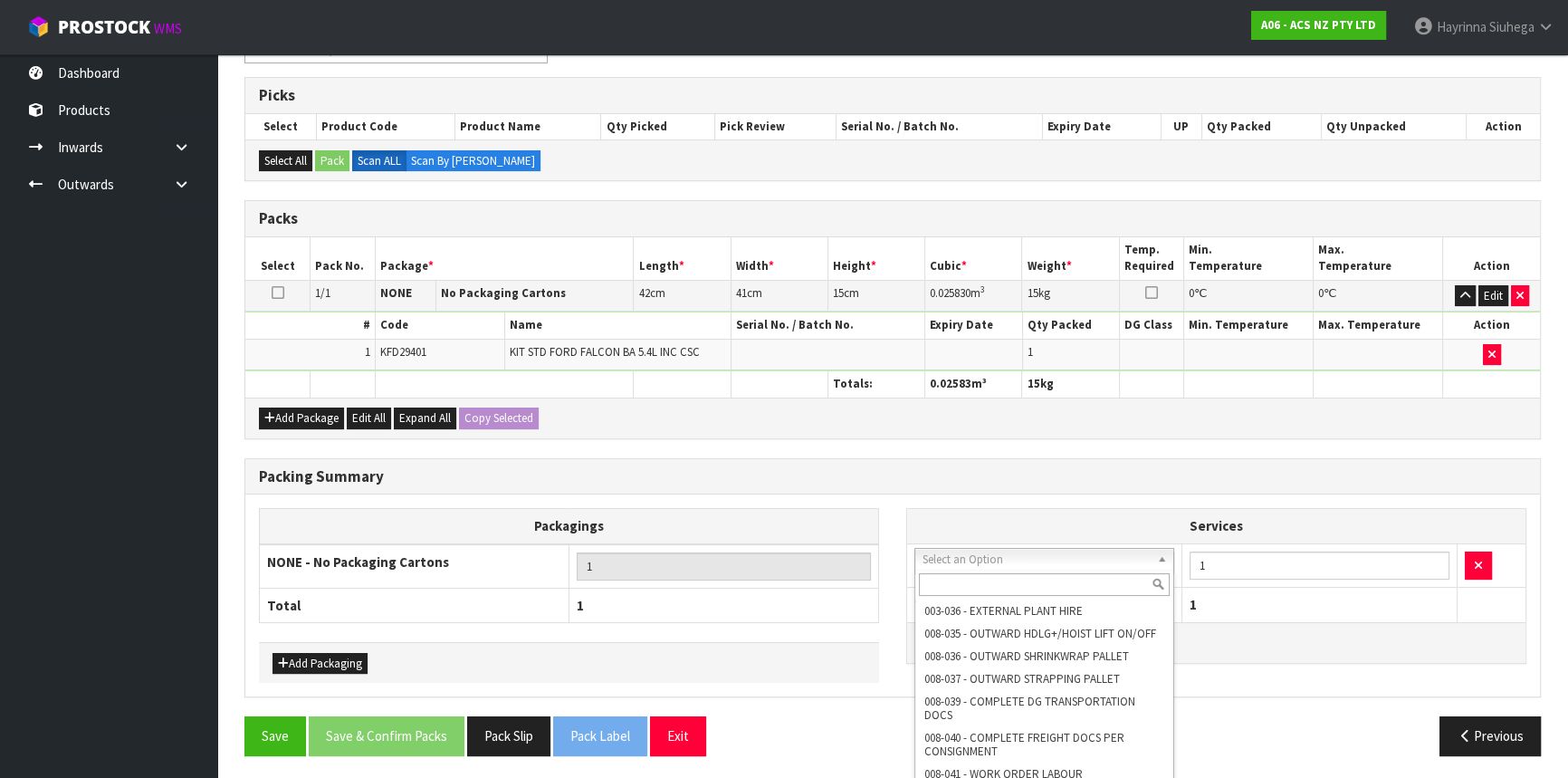
click at [1014, 588] on input "text" at bounding box center [1044, 585] width 251 height 23
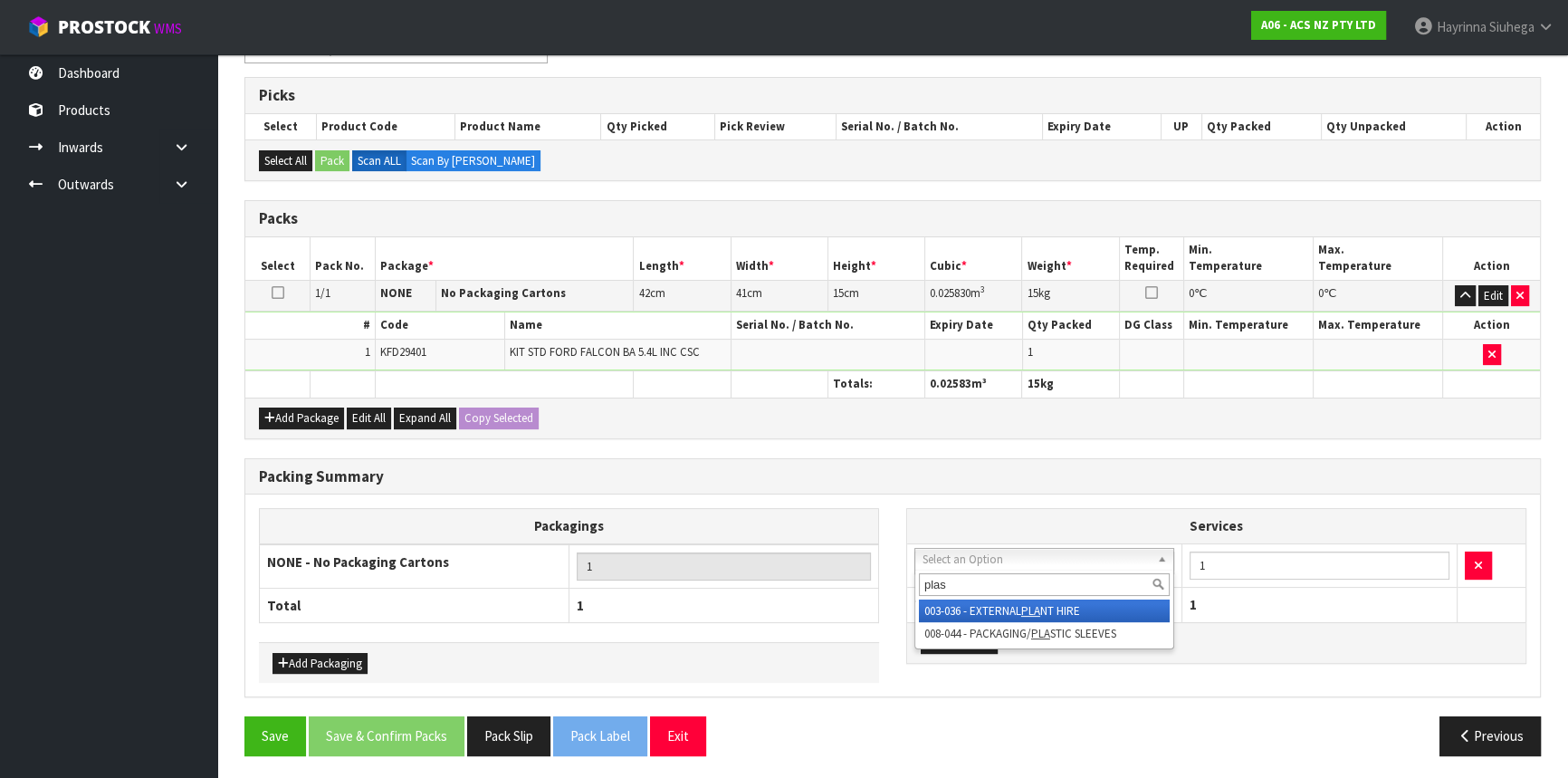
type input "plast"
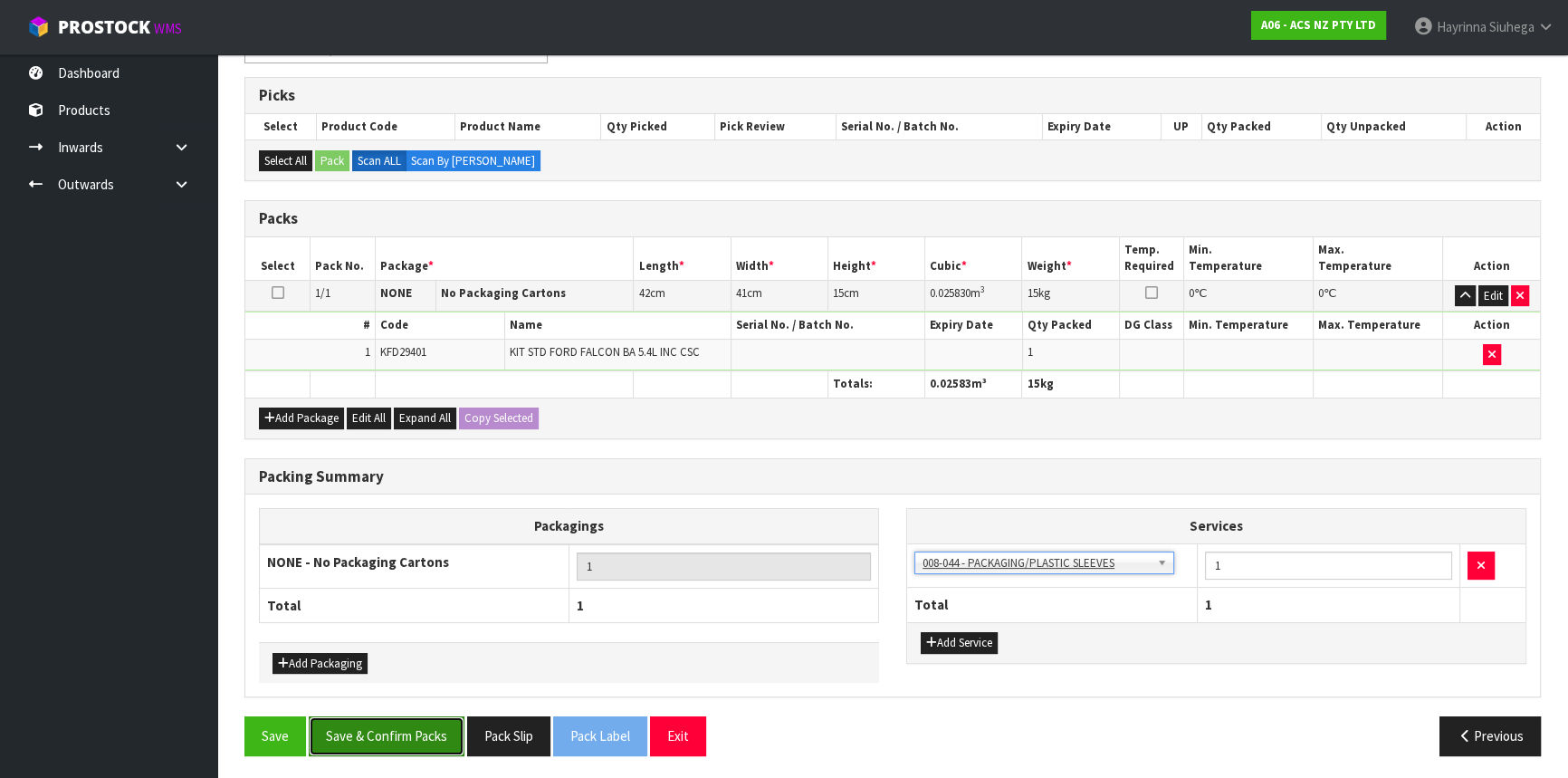
click at [421, 742] on button "Save & Confirm Packs" at bounding box center [386, 735] width 156 height 39
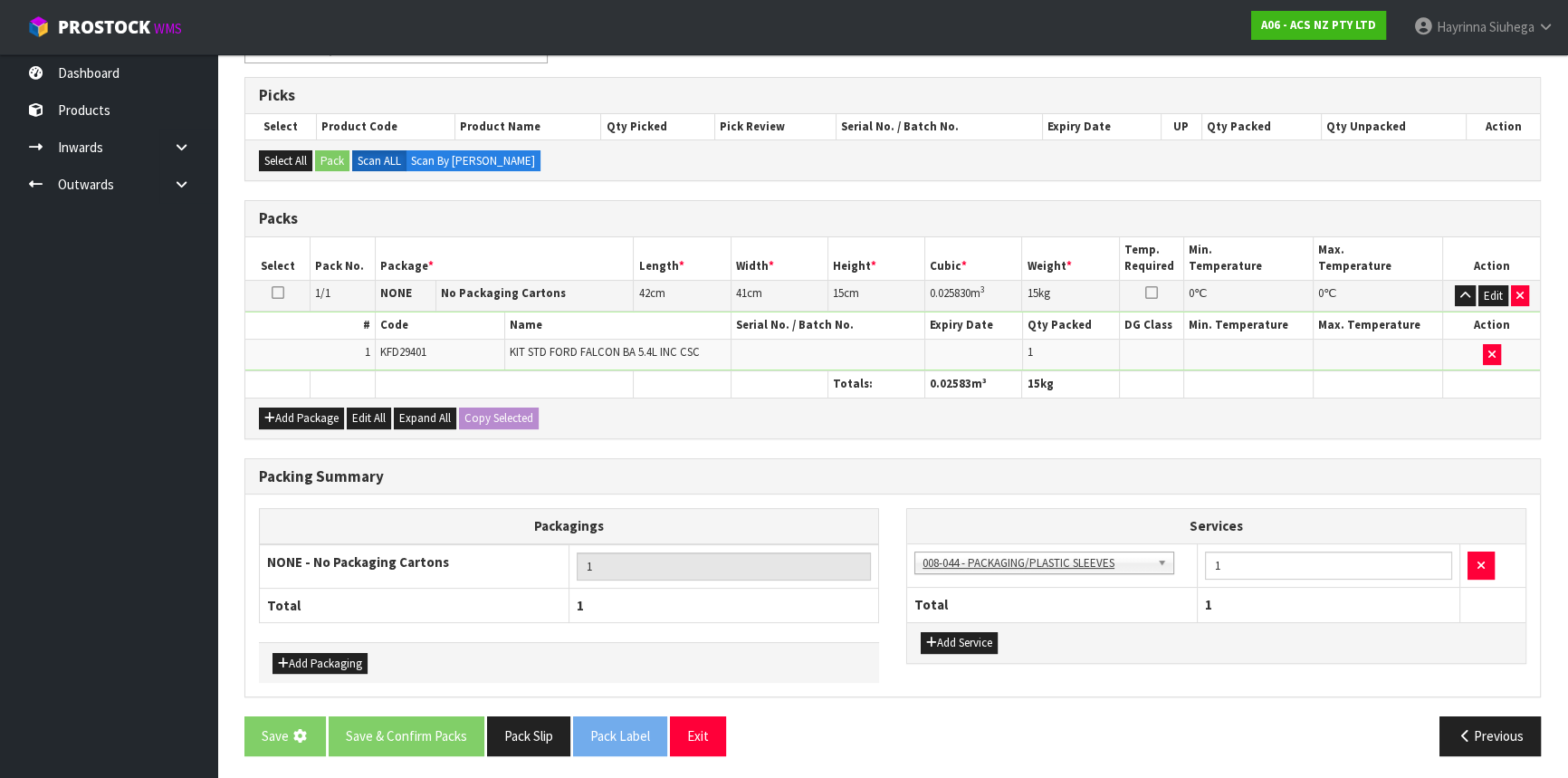
scroll to position [0, 0]
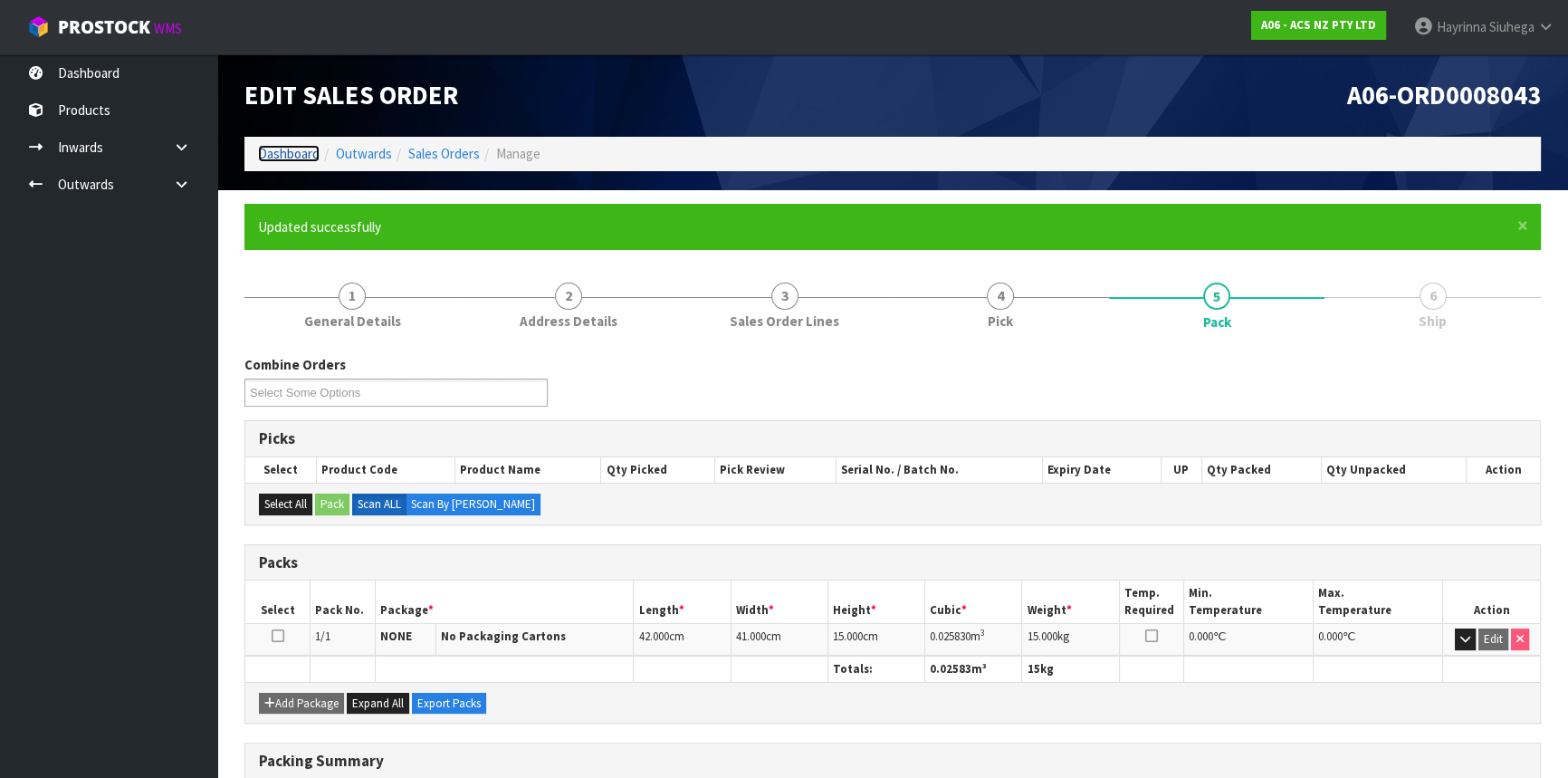
click at [274, 148] on link "Dashboard" at bounding box center [289, 153] width 62 height 17
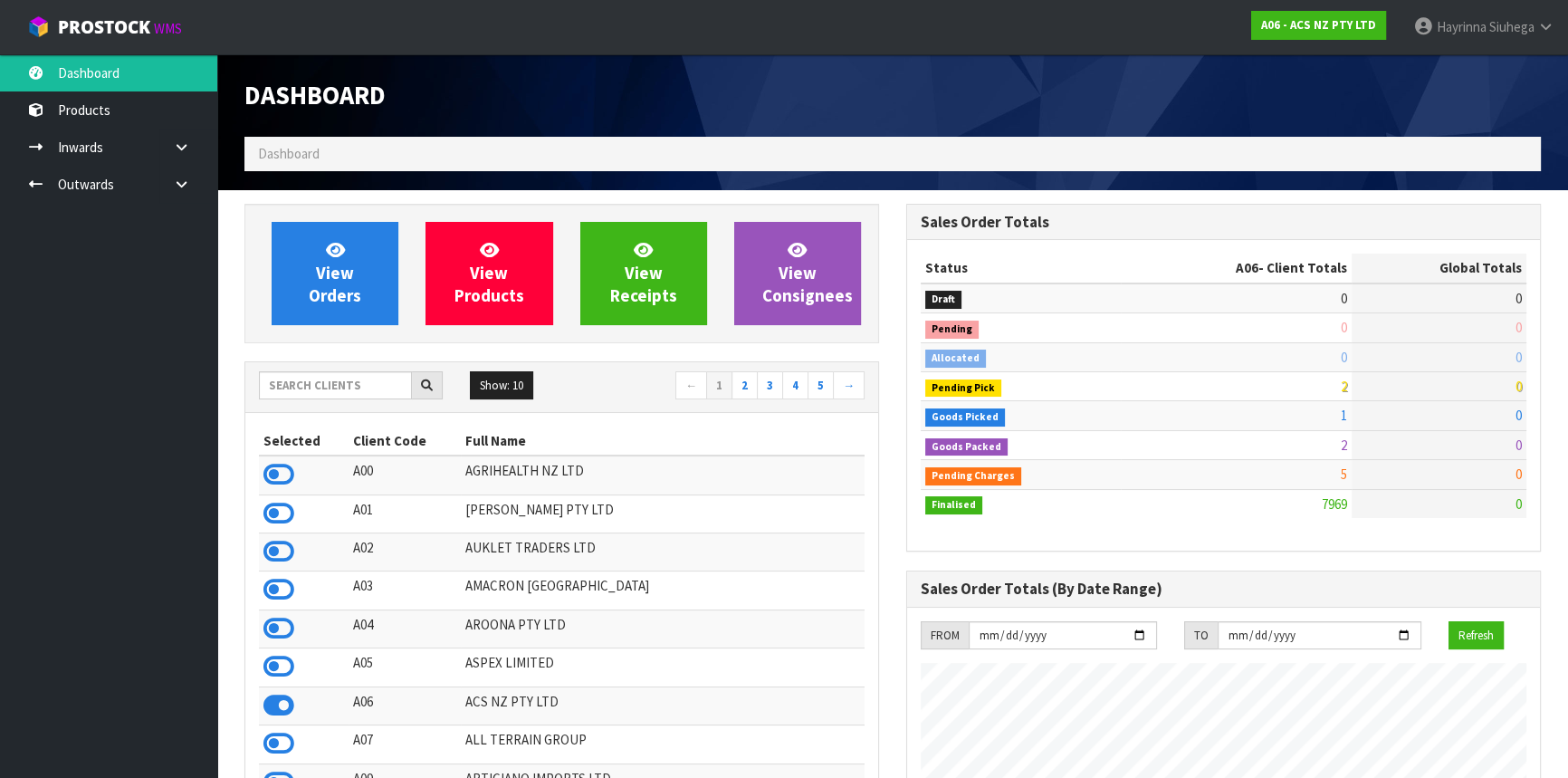
scroll to position [1369, 661]
click at [310, 388] on input "text" at bounding box center [336, 385] width 153 height 28
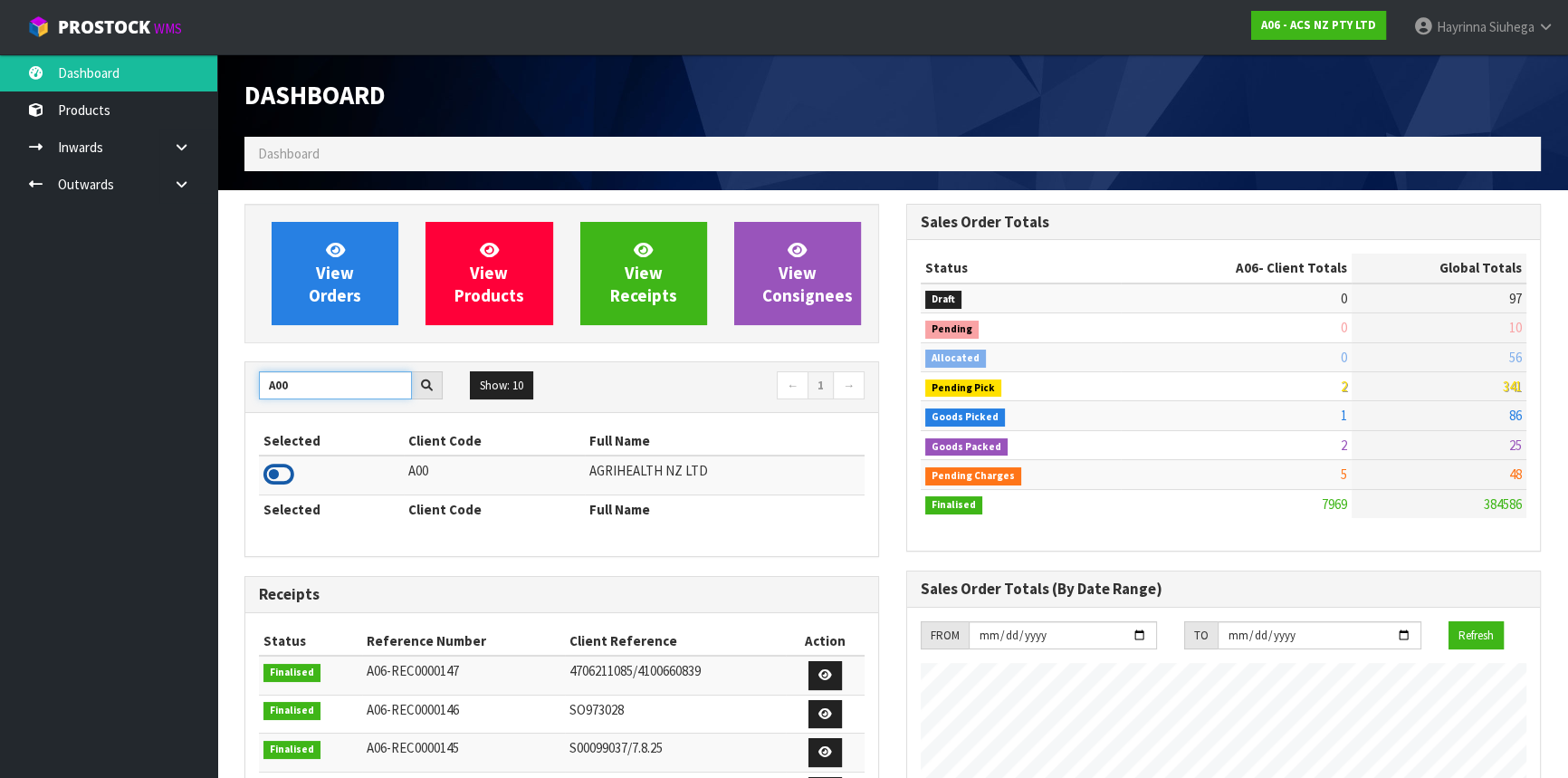
type input "A00"
click at [269, 475] on icon at bounding box center [278, 474] width 31 height 27
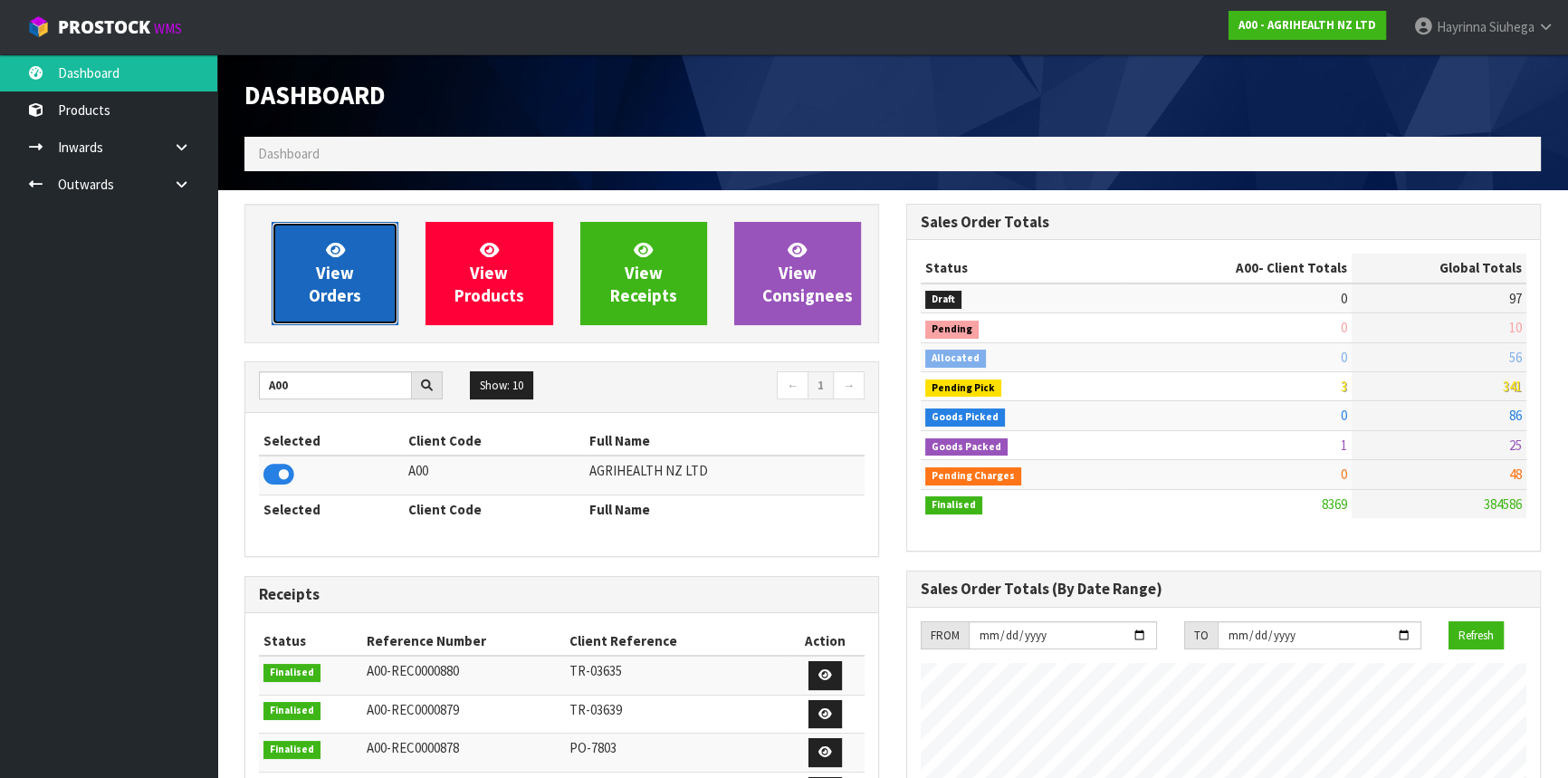
click at [320, 311] on link "View Orders" at bounding box center [335, 273] width 127 height 103
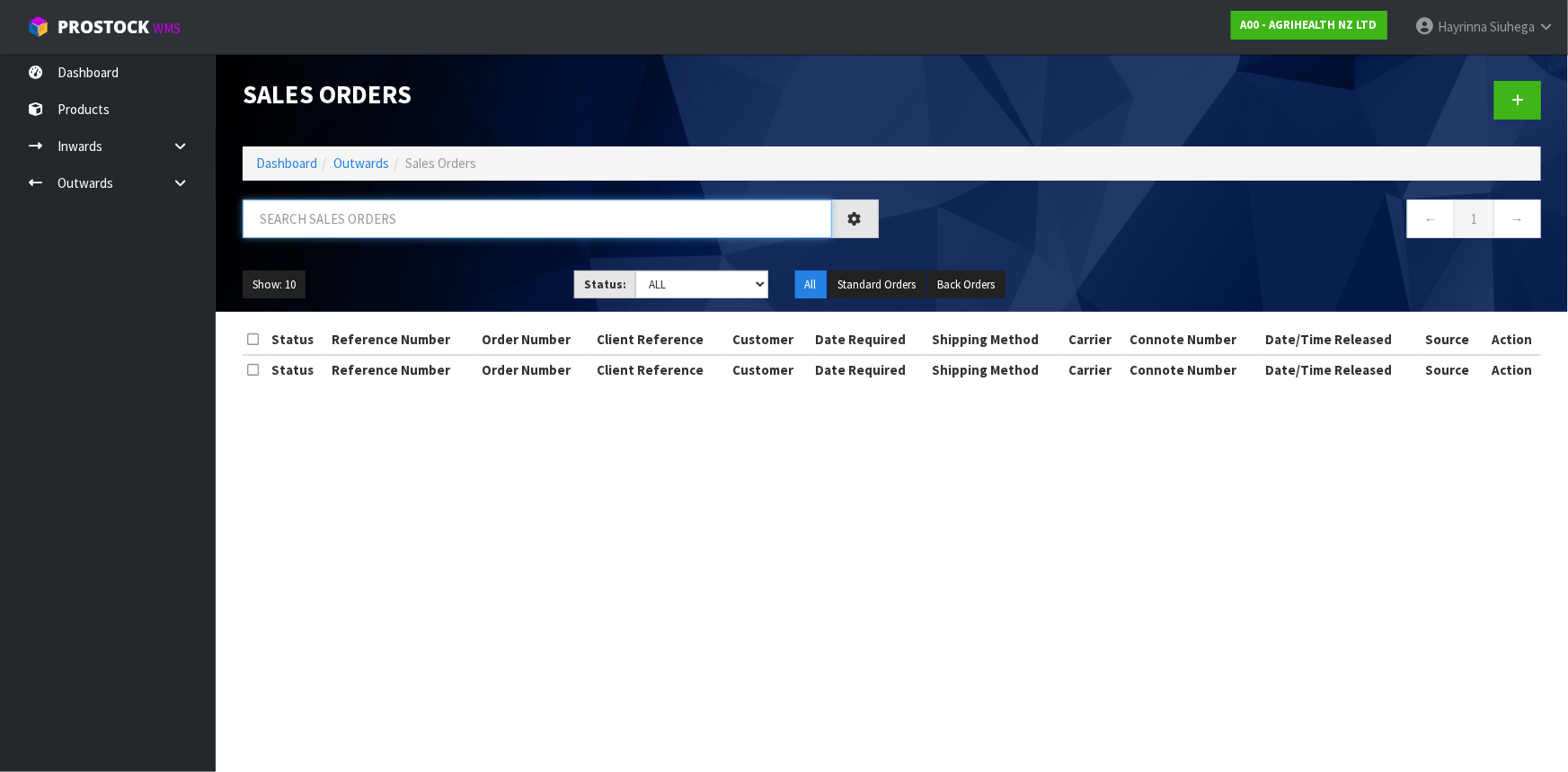
click at [369, 208] on input "text" at bounding box center [537, 218] width 590 height 39
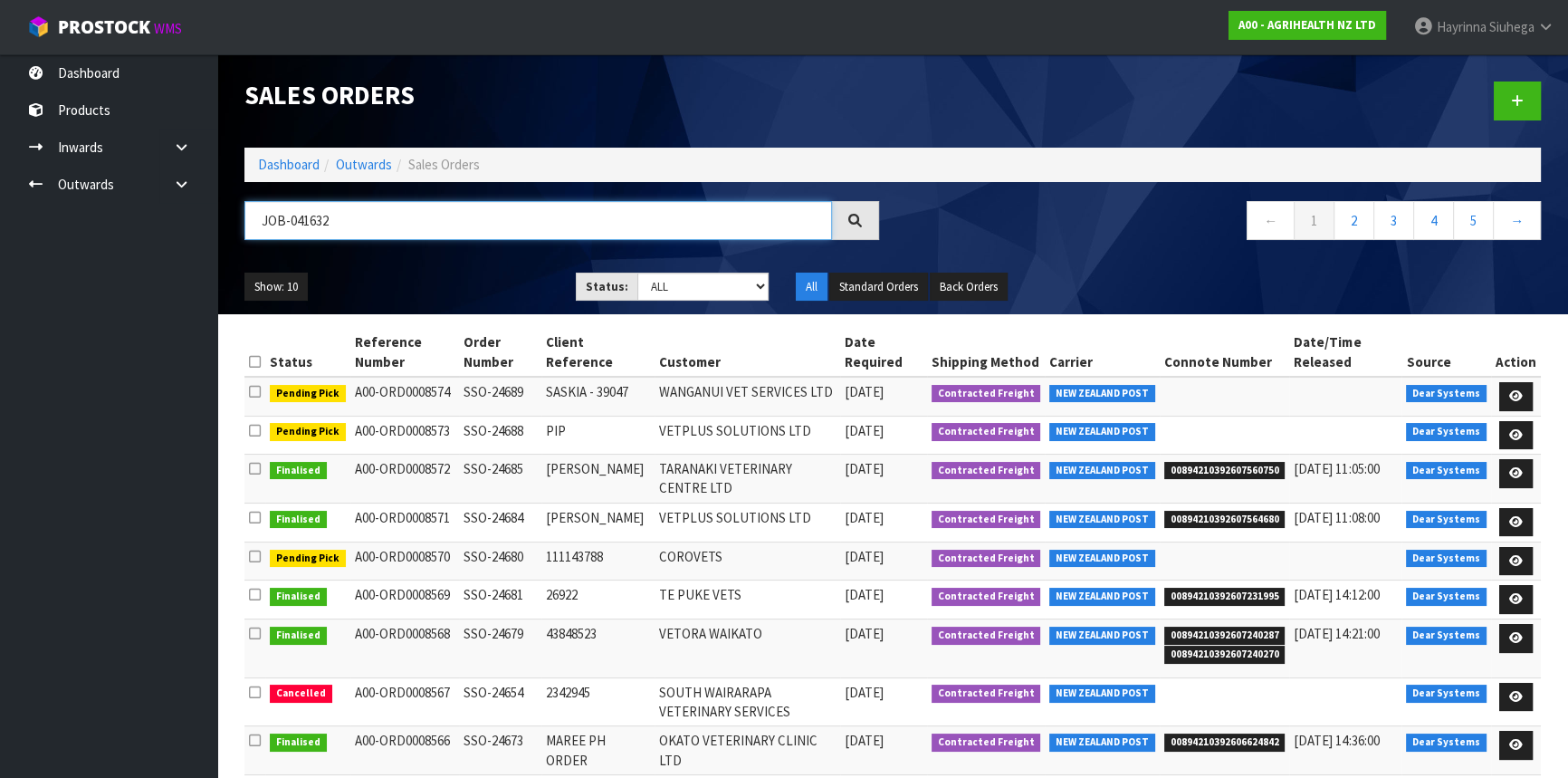
type input "JOB-0416326"
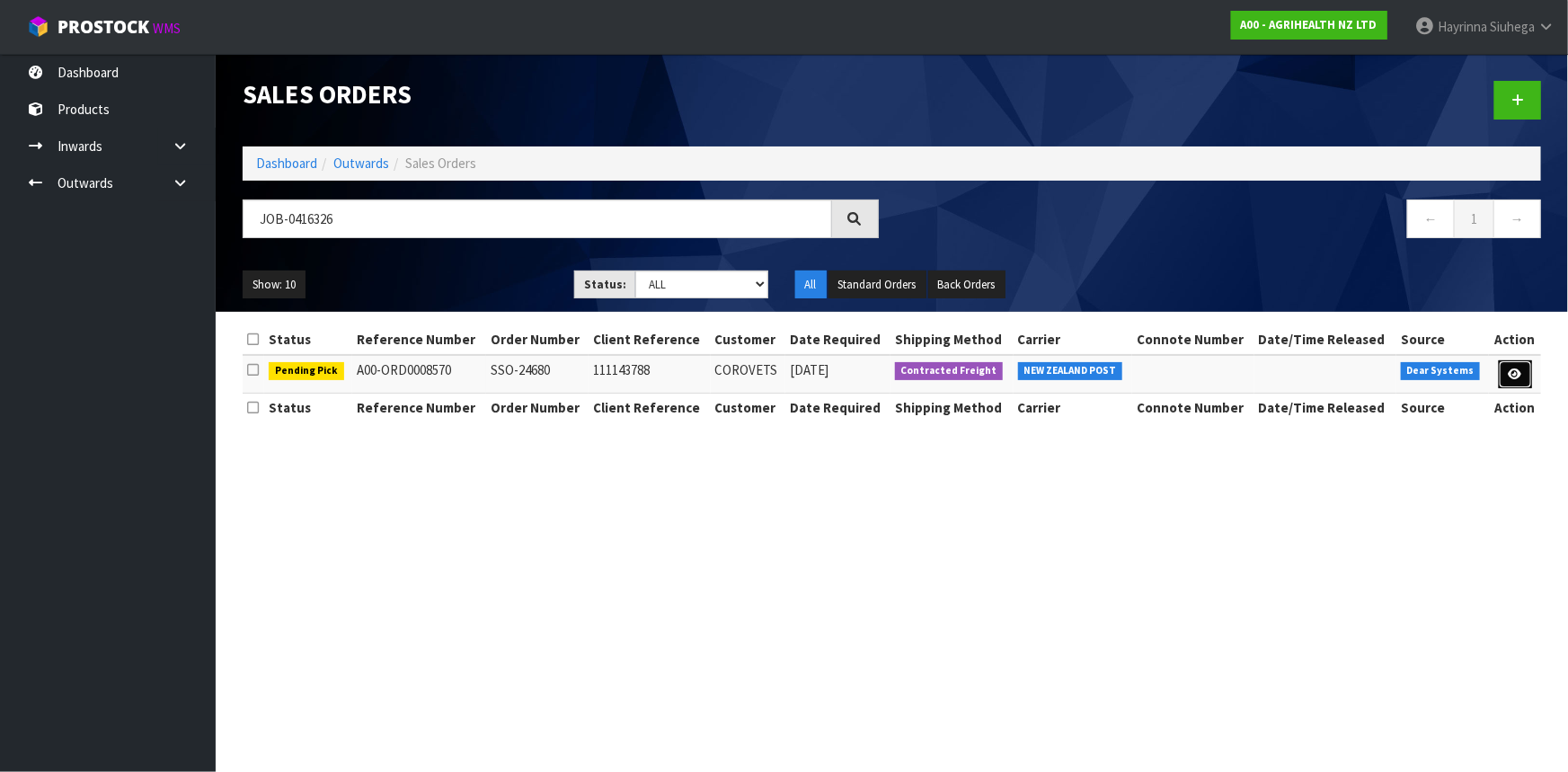
click at [1509, 383] on link at bounding box center [1515, 375] width 33 height 29
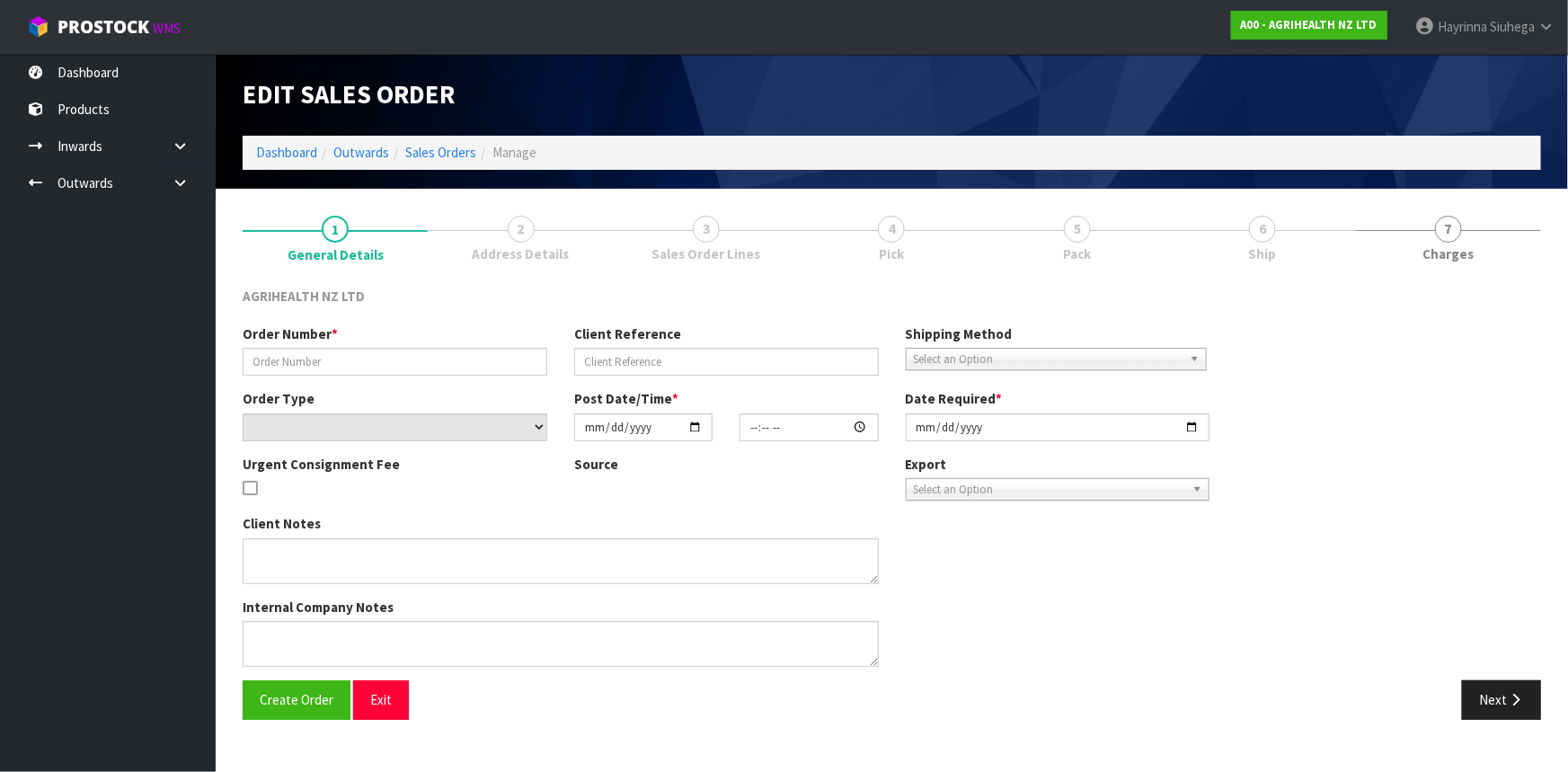
type input "SSO-24680"
type input "111143788"
select select "number:0"
type input "2025-10-06"
type input "13:01:23.000"
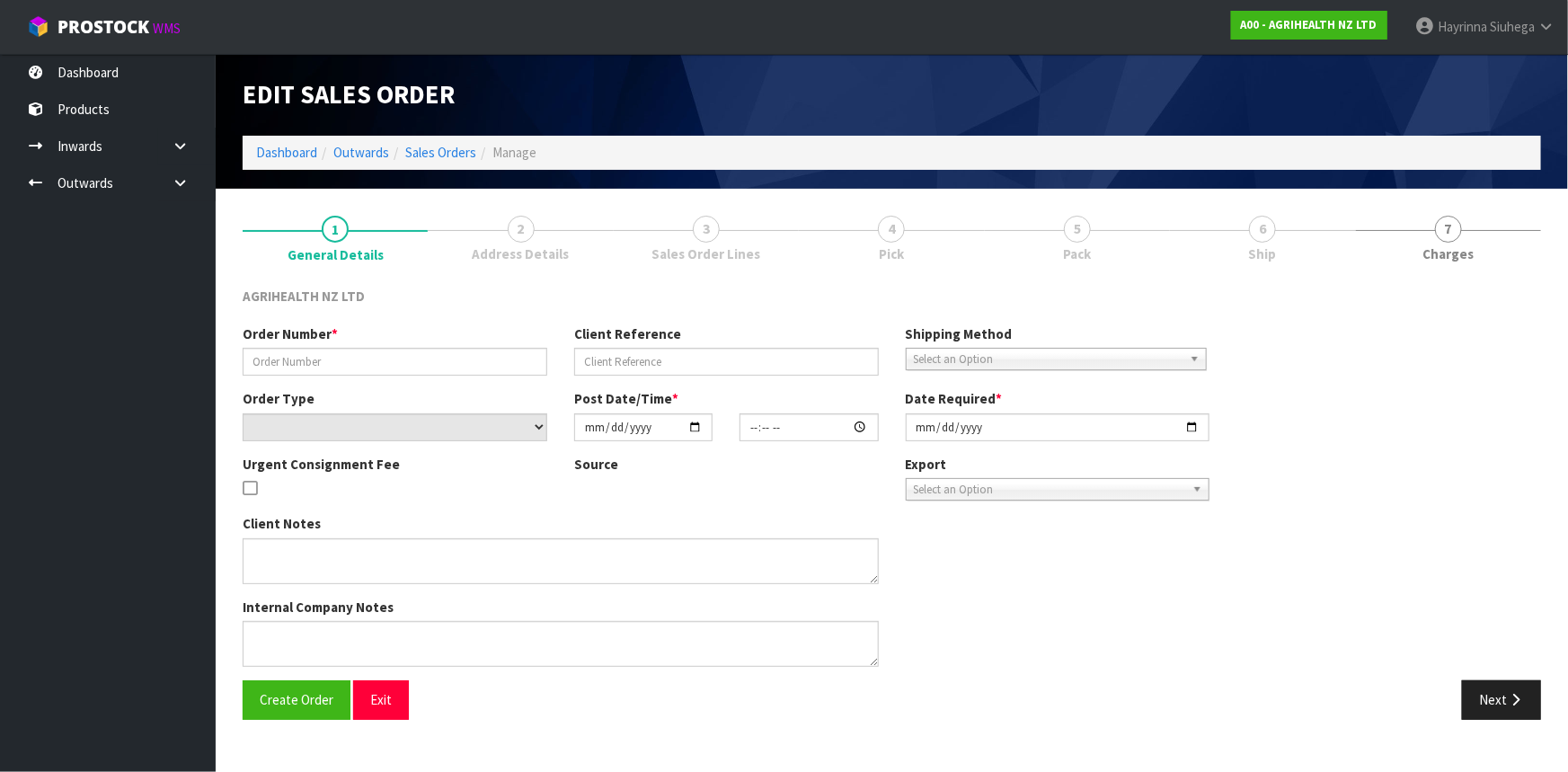
type input "2025-10-07"
type textarea "SHIP BY: Overnight Courier"
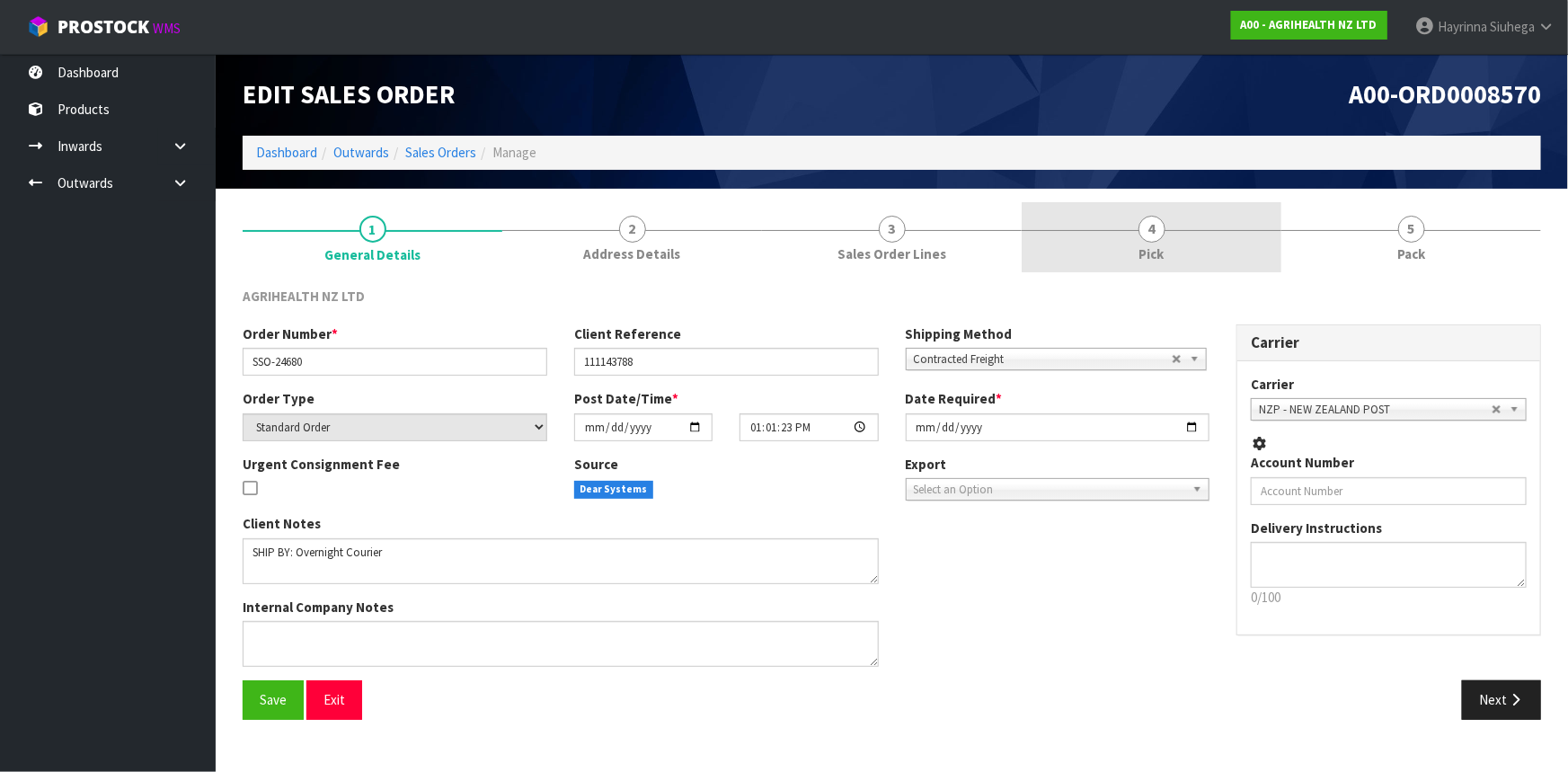
click at [1245, 228] on link "4 Pick" at bounding box center [1152, 238] width 259 height 71
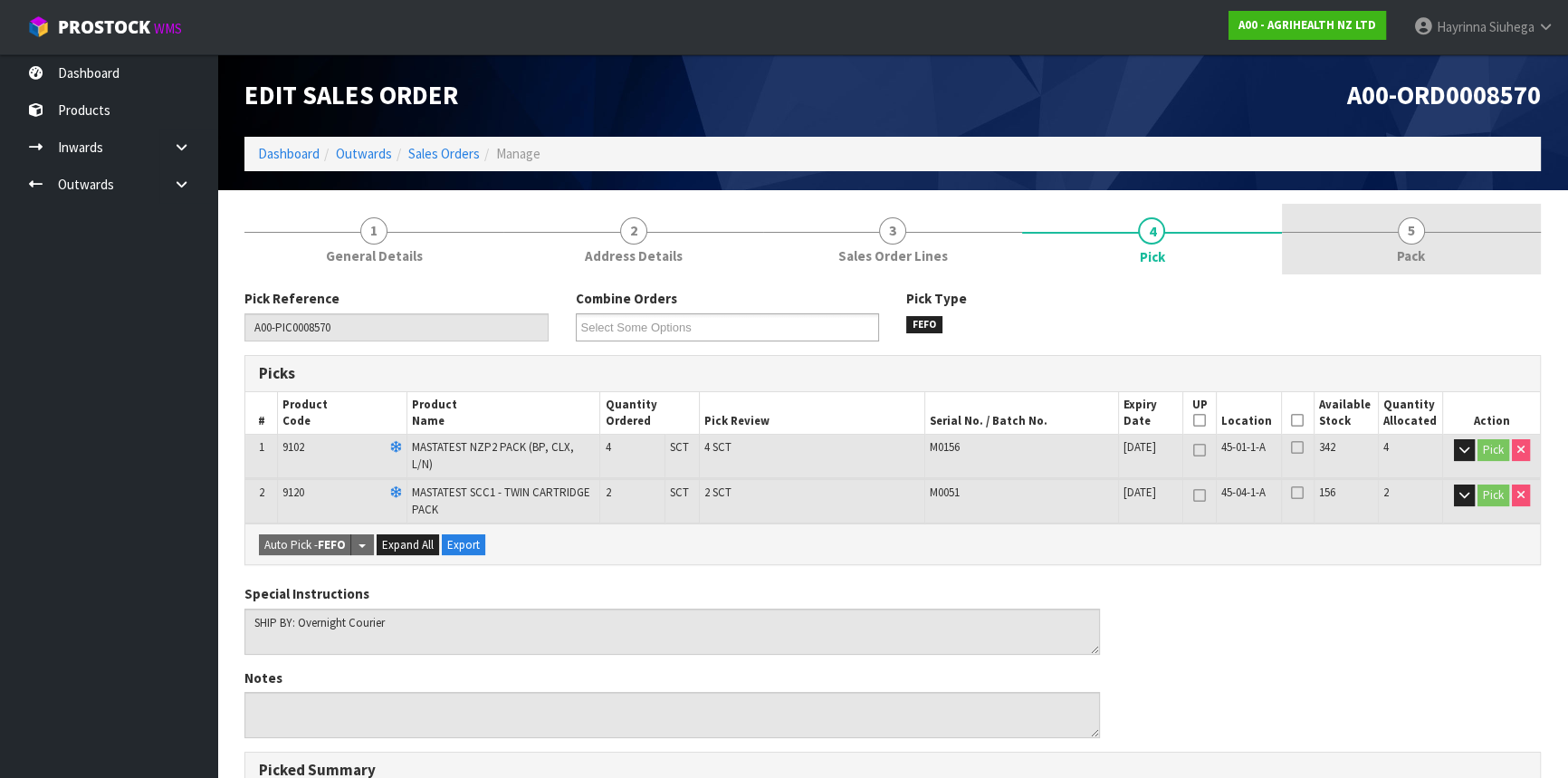
click at [1389, 233] on link "5 Pack" at bounding box center [1412, 239] width 259 height 72
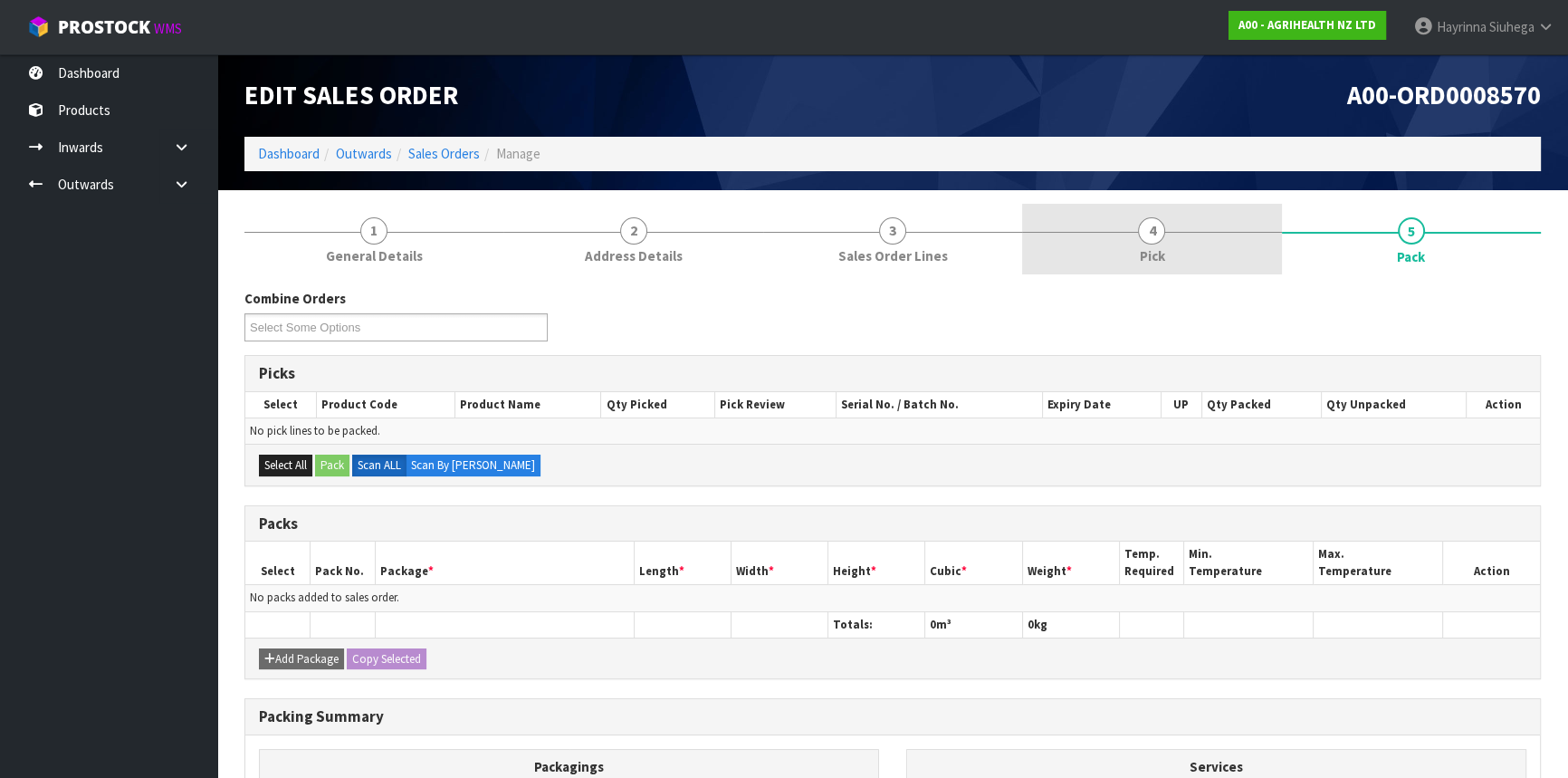
click at [1191, 237] on link "4 Pick" at bounding box center [1152, 239] width 259 height 72
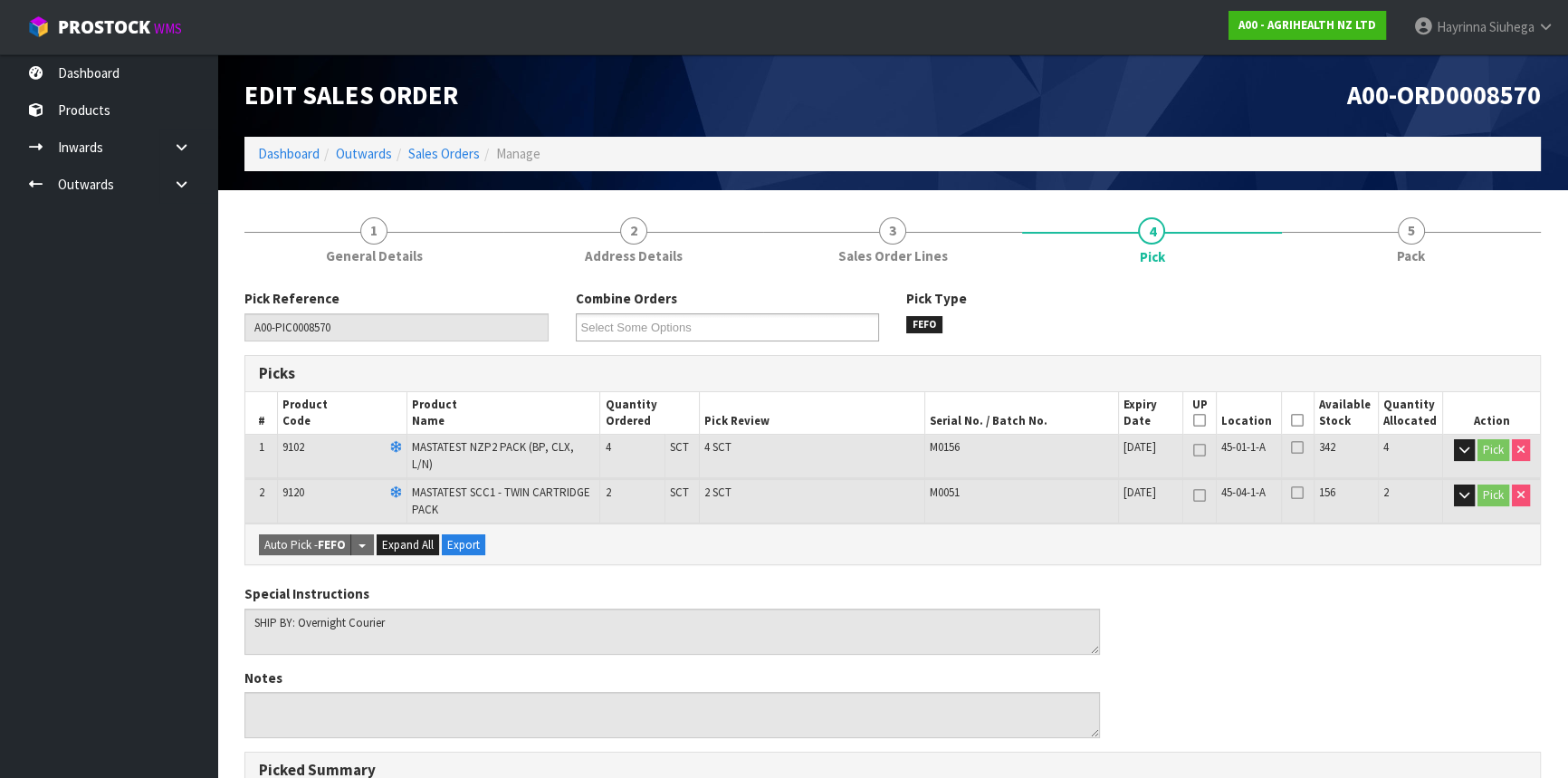
drag, startPoint x: 1295, startPoint y: 421, endPoint x: 300, endPoint y: 472, distance: 996.3
click at [1295, 420] on icon at bounding box center [1296, 420] width 12 height 1
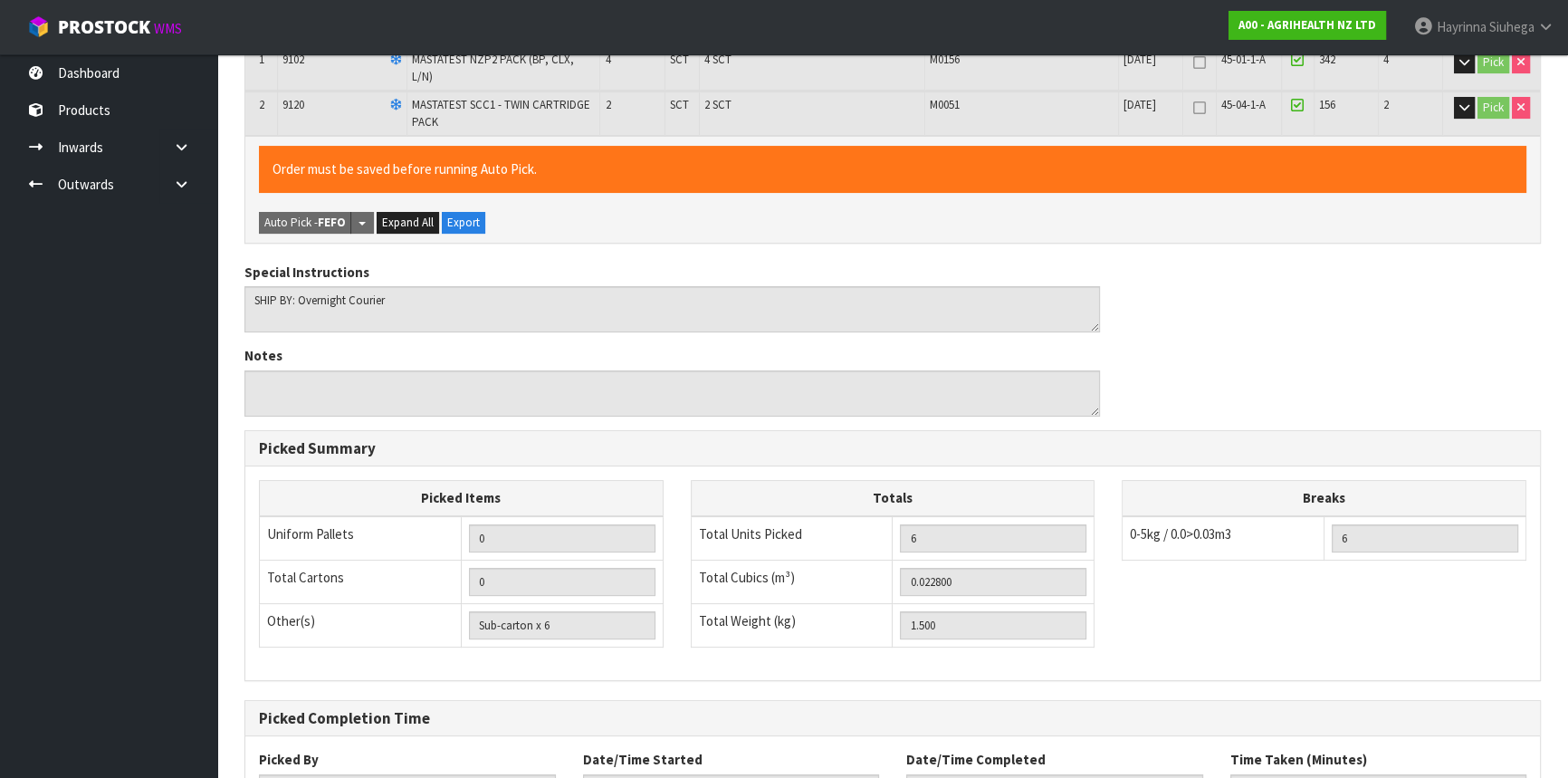
scroll to position [523, 0]
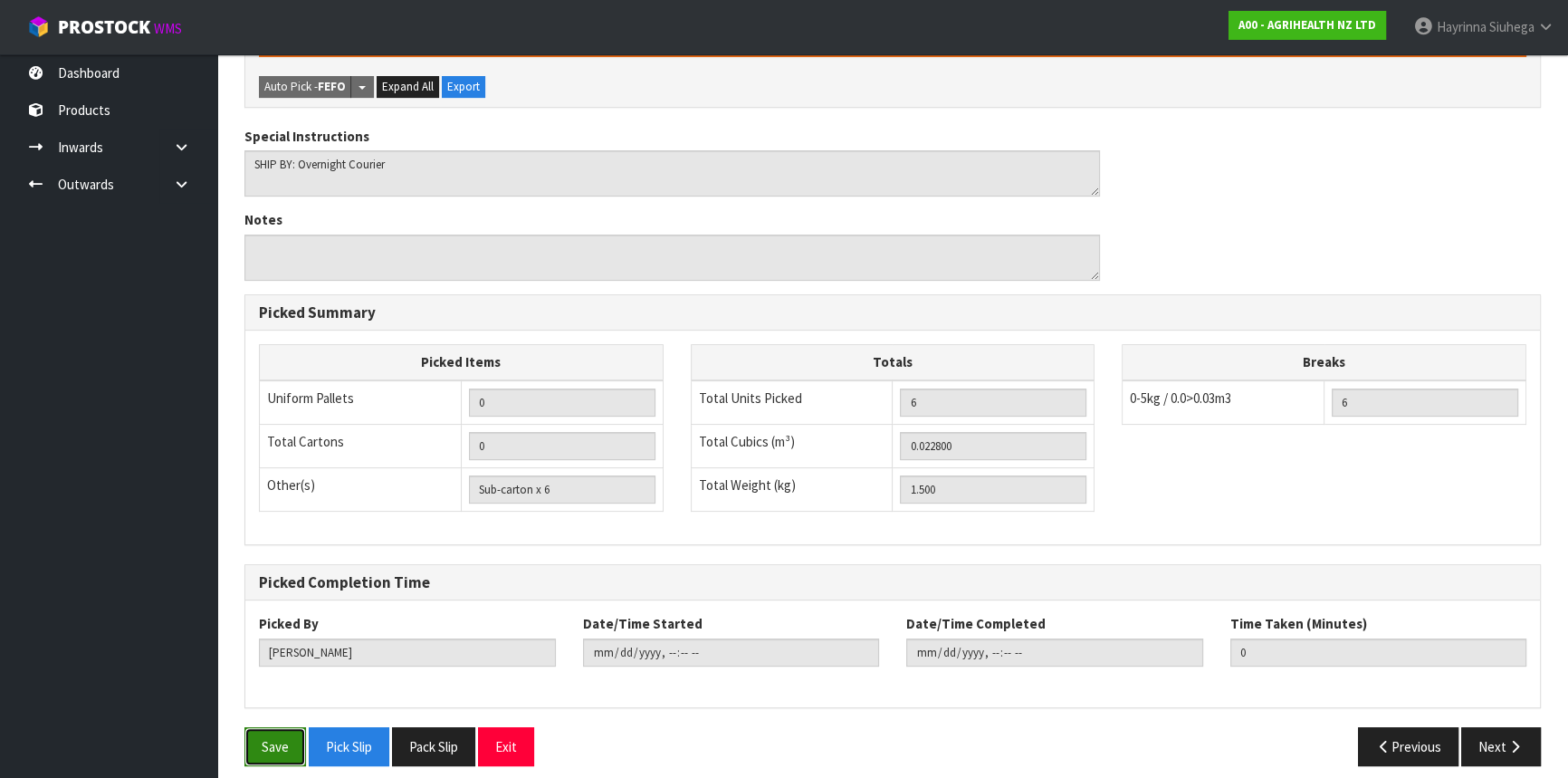
click at [265, 727] on button "Save" at bounding box center [274, 746] width 62 height 39
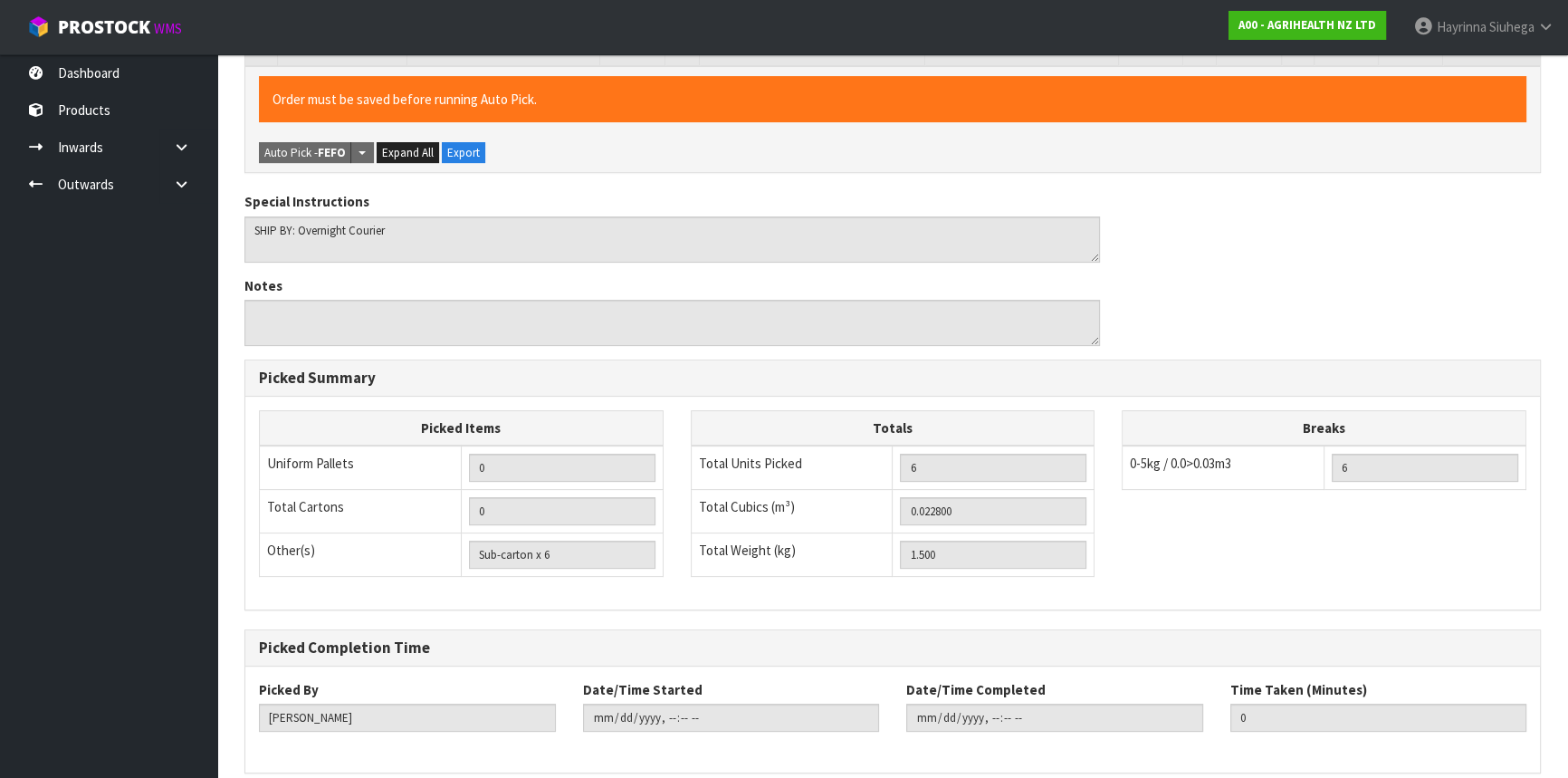
scroll to position [0, 0]
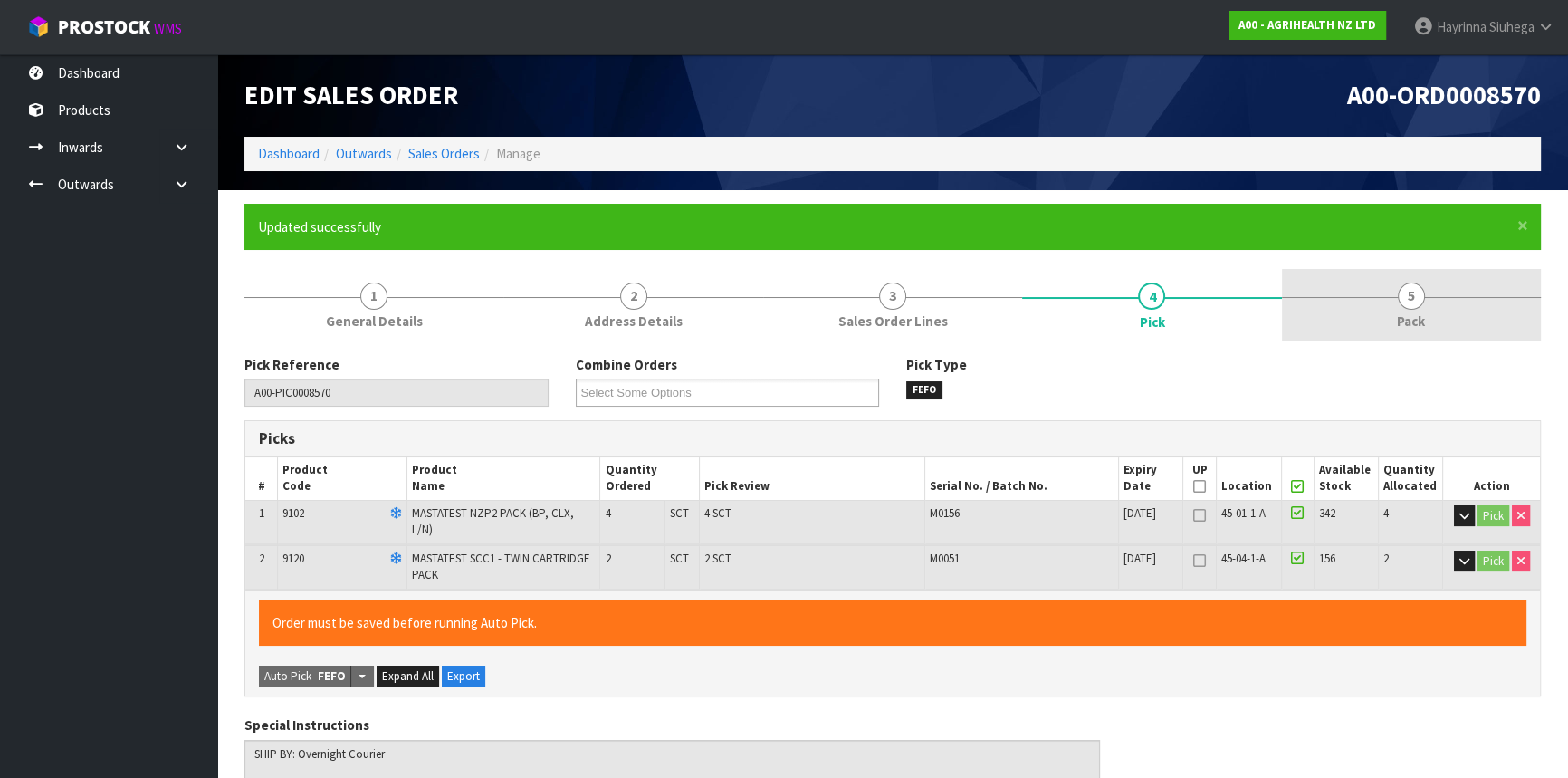
type input "Hayrinna Siuhega"
type input "2025-10-07T14:12:59"
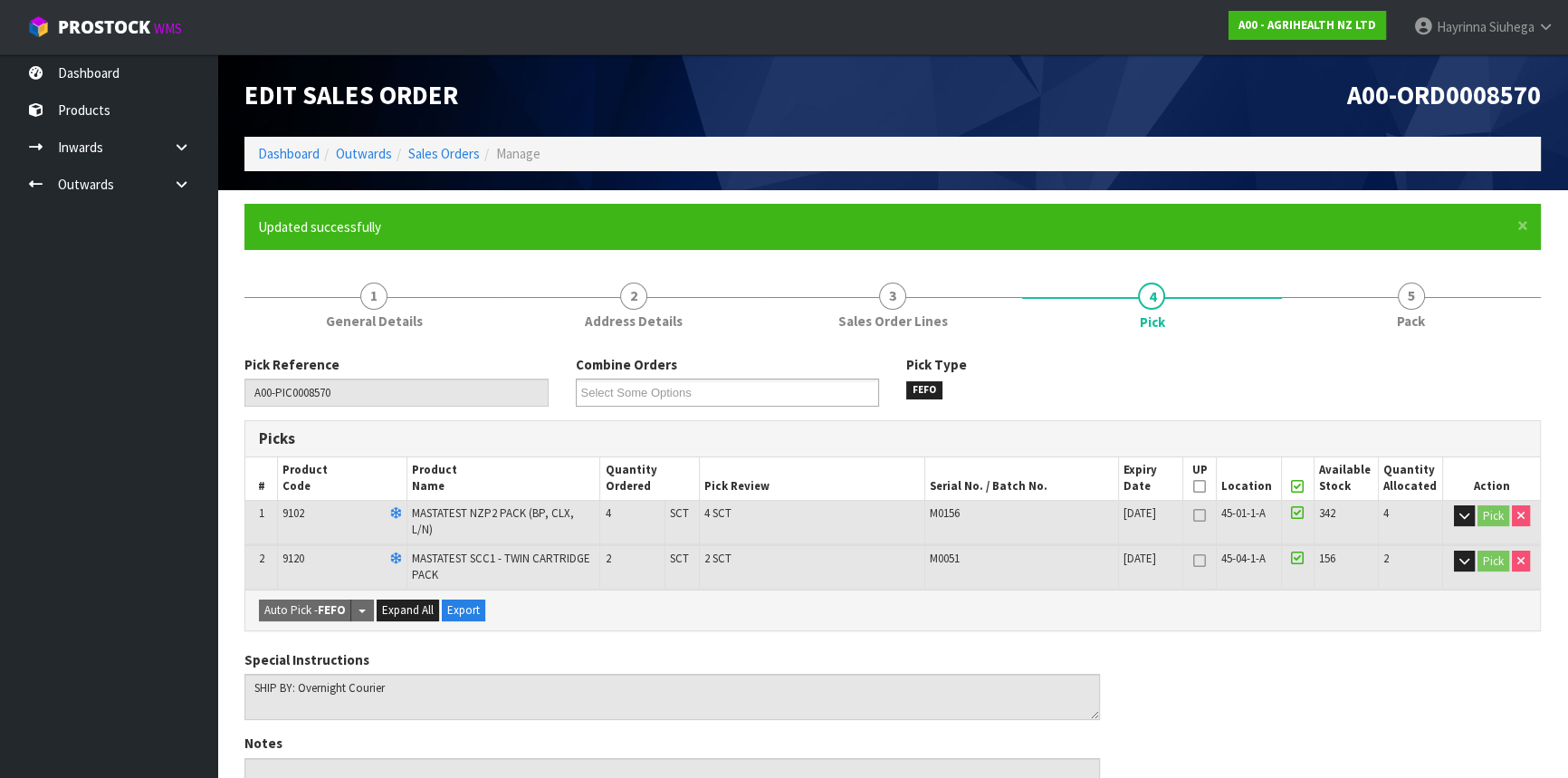
click at [1549, 304] on div "× Close Updated successfully 1 General Details 2 Address Details 3 Sales Order …" at bounding box center [892, 753] width 1324 height 1100
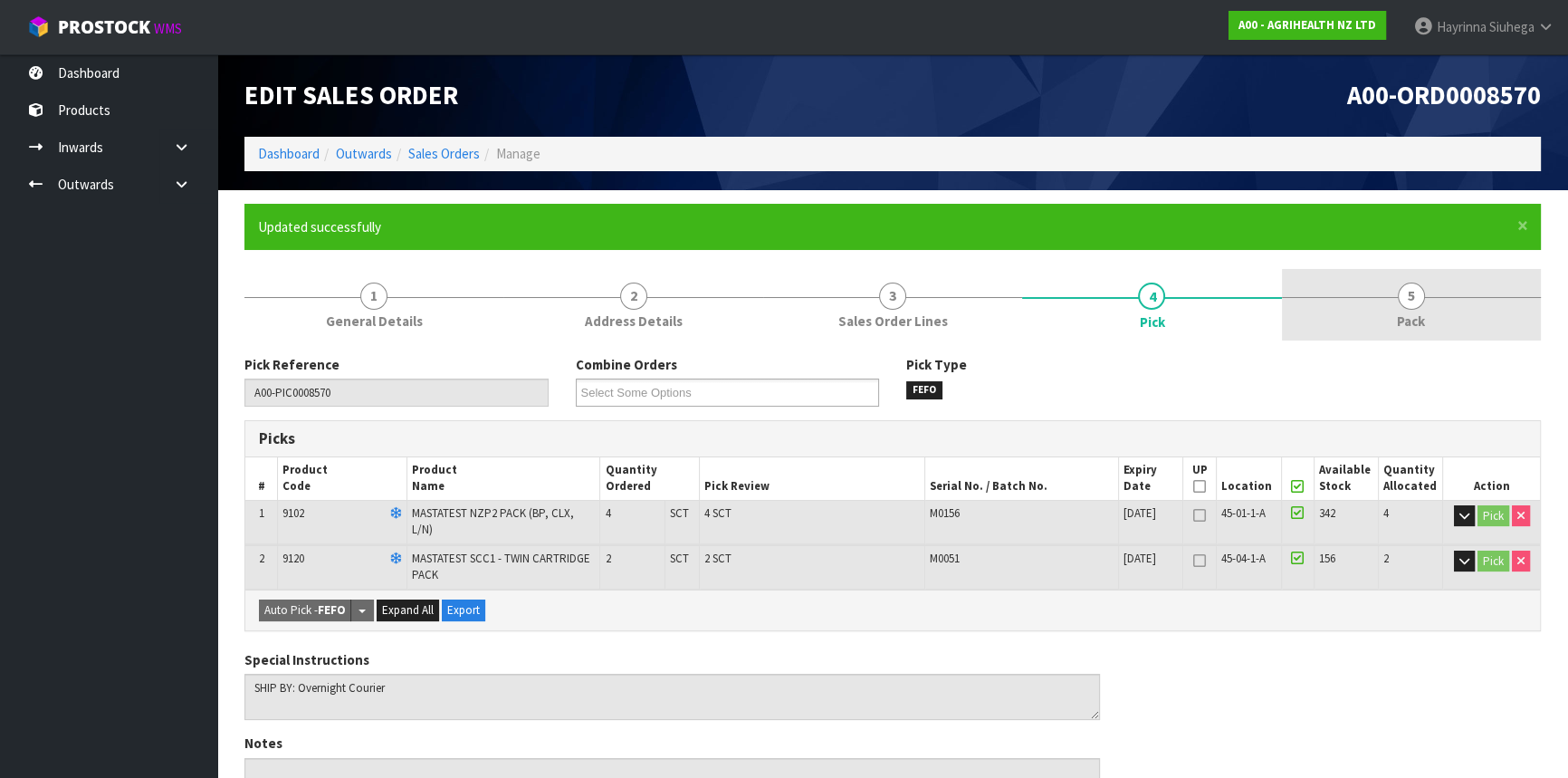
click at [1497, 303] on link "5 Pack" at bounding box center [1412, 305] width 259 height 72
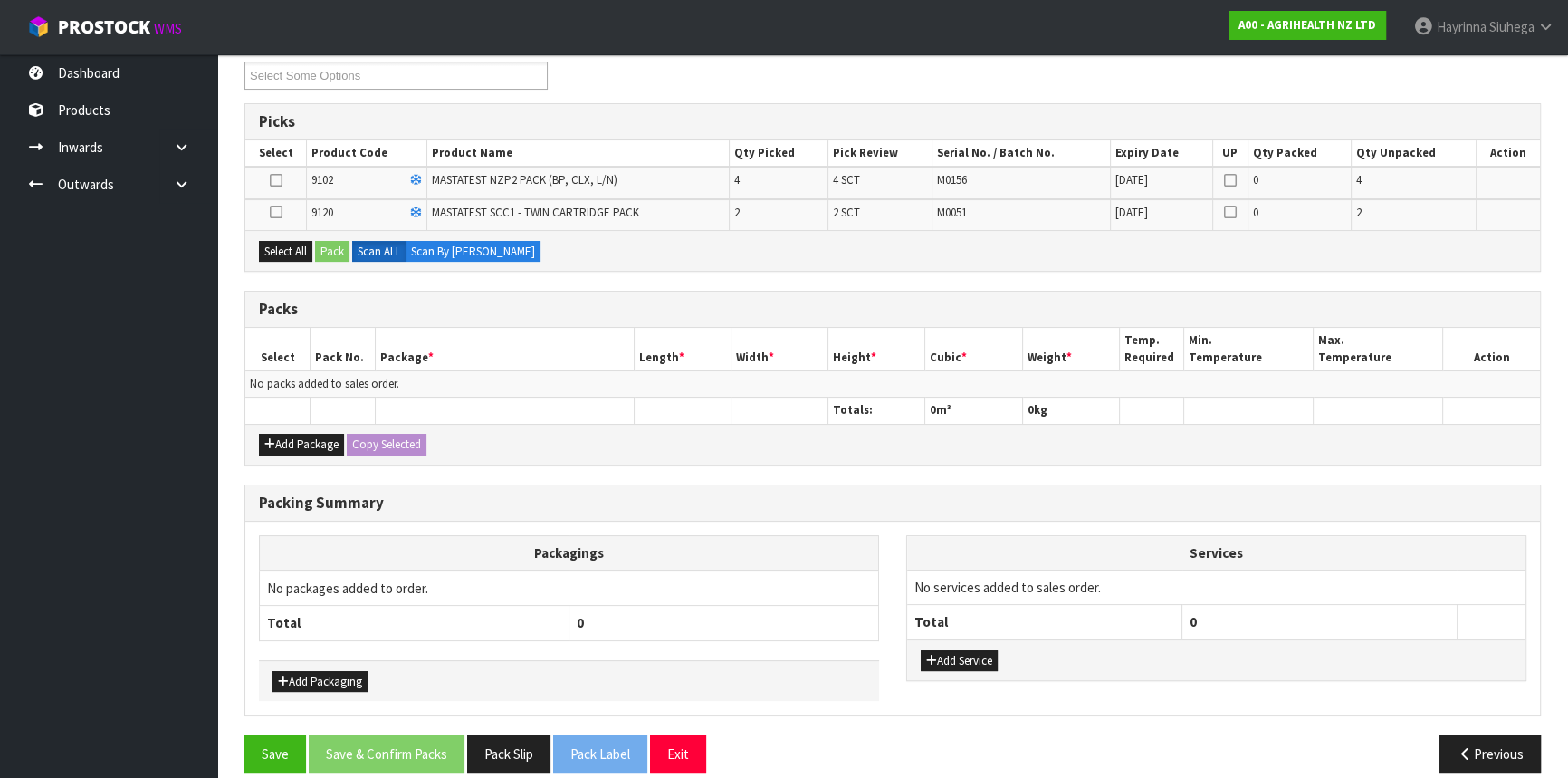
scroll to position [335, 0]
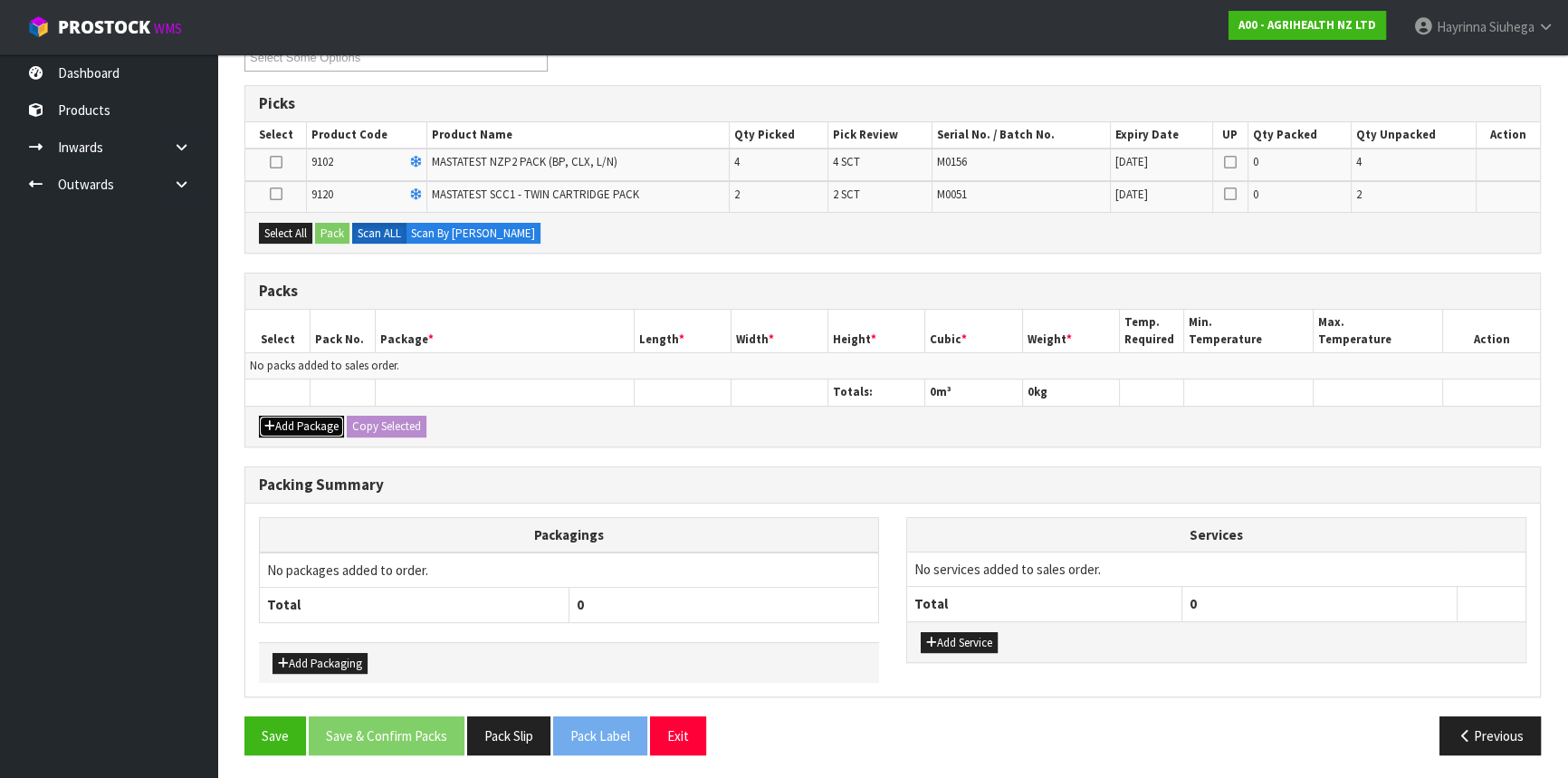
drag, startPoint x: 293, startPoint y: 416, endPoint x: 284, endPoint y: 404, distance: 15.0
click at [293, 416] on button "Add Package" at bounding box center [302, 426] width 85 height 22
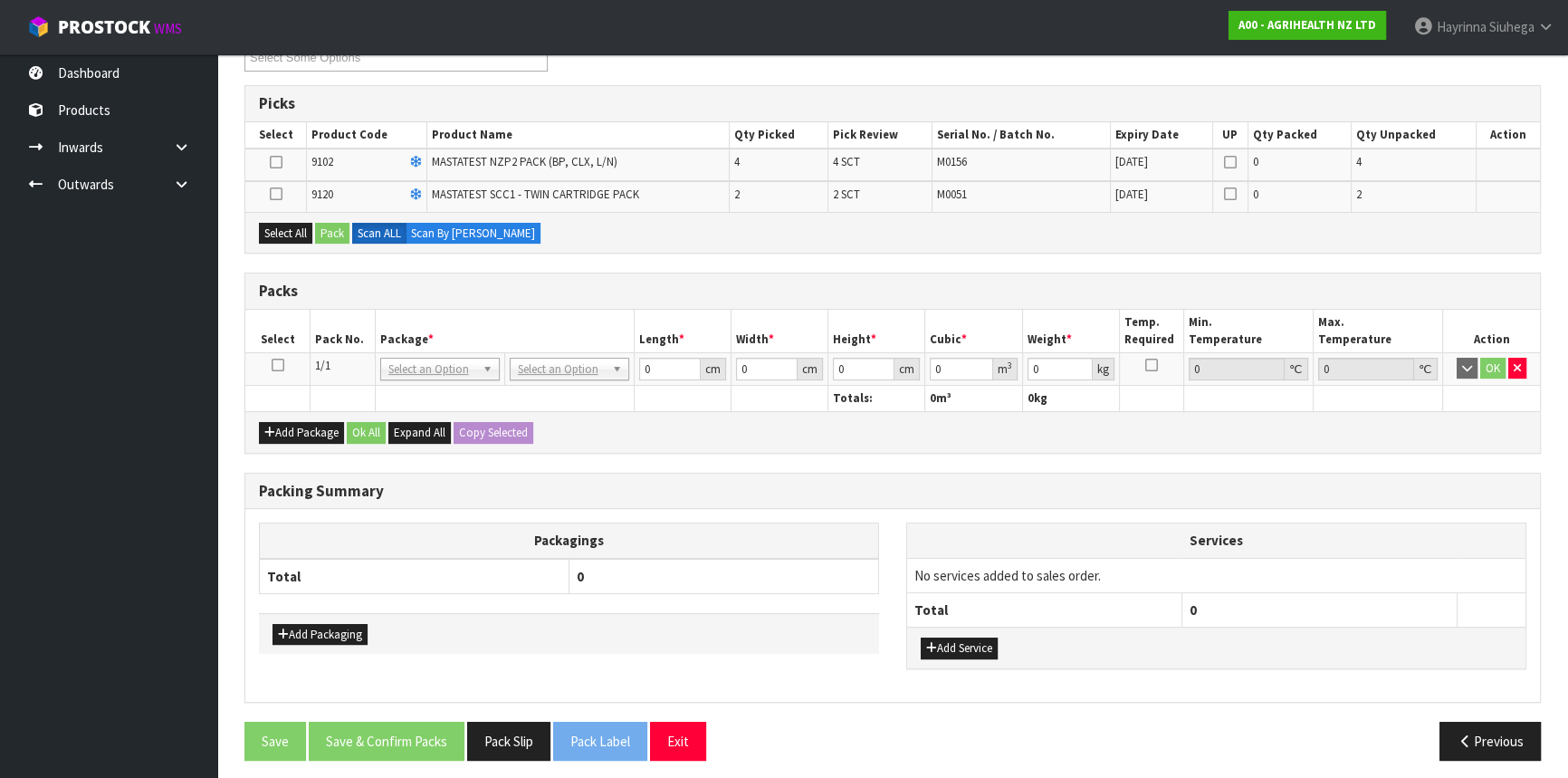
click at [273, 365] on icon at bounding box center [277, 365] width 12 height 1
click at [293, 225] on button "Select All" at bounding box center [286, 233] width 53 height 22
click at [338, 227] on button "Pack" at bounding box center [332, 233] width 34 height 22
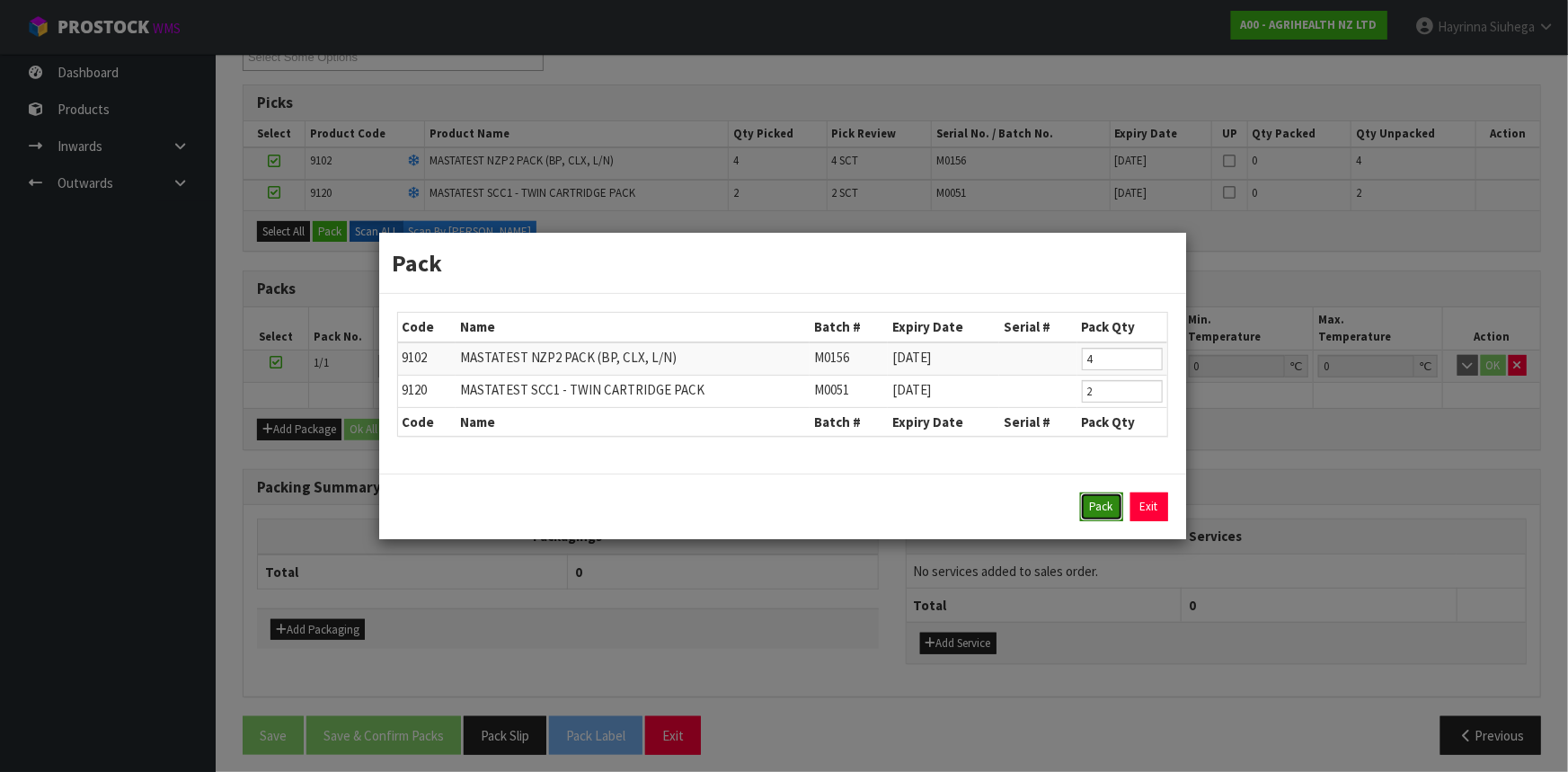
click at [1094, 507] on button "Pack" at bounding box center [1102, 506] width 43 height 29
type input "0.000"
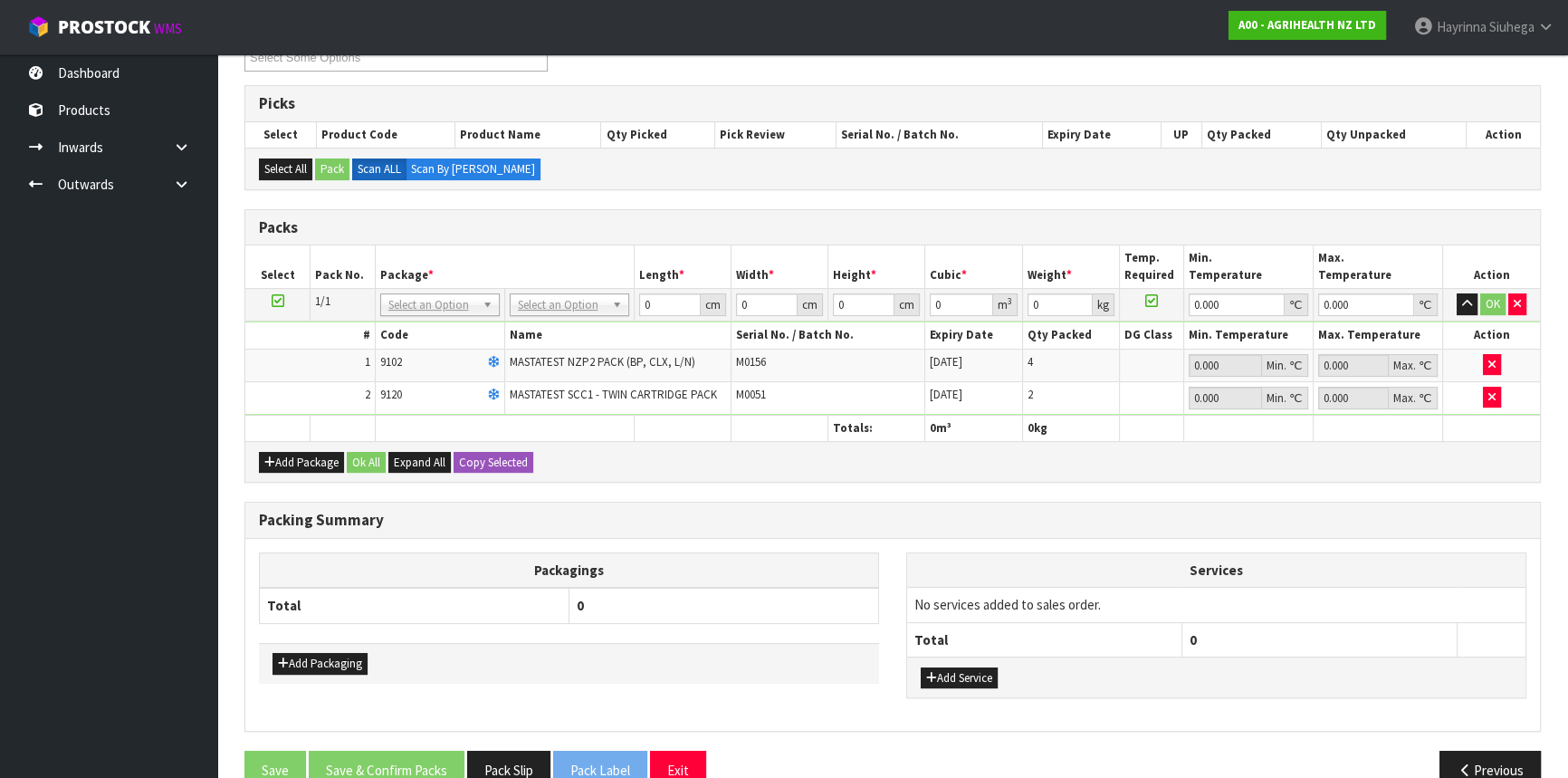
drag, startPoint x: 594, startPoint y: 303, endPoint x: 550, endPoint y: 330, distance: 51.6
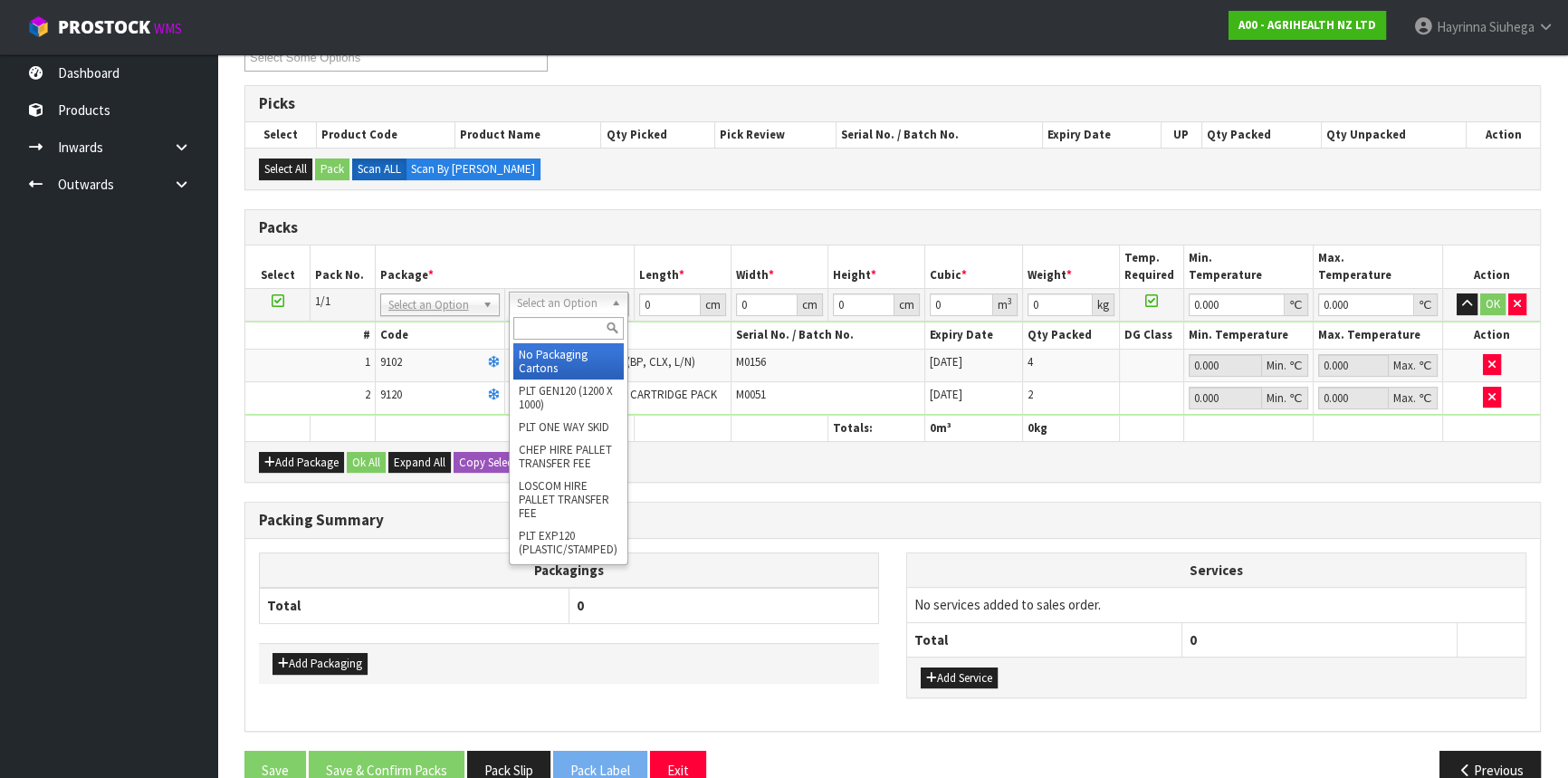
drag, startPoint x: 551, startPoint y: 327, endPoint x: 589, endPoint y: 327, distance: 38.0
click at [552, 327] on input "text" at bounding box center [568, 328] width 111 height 23
type input "oc"
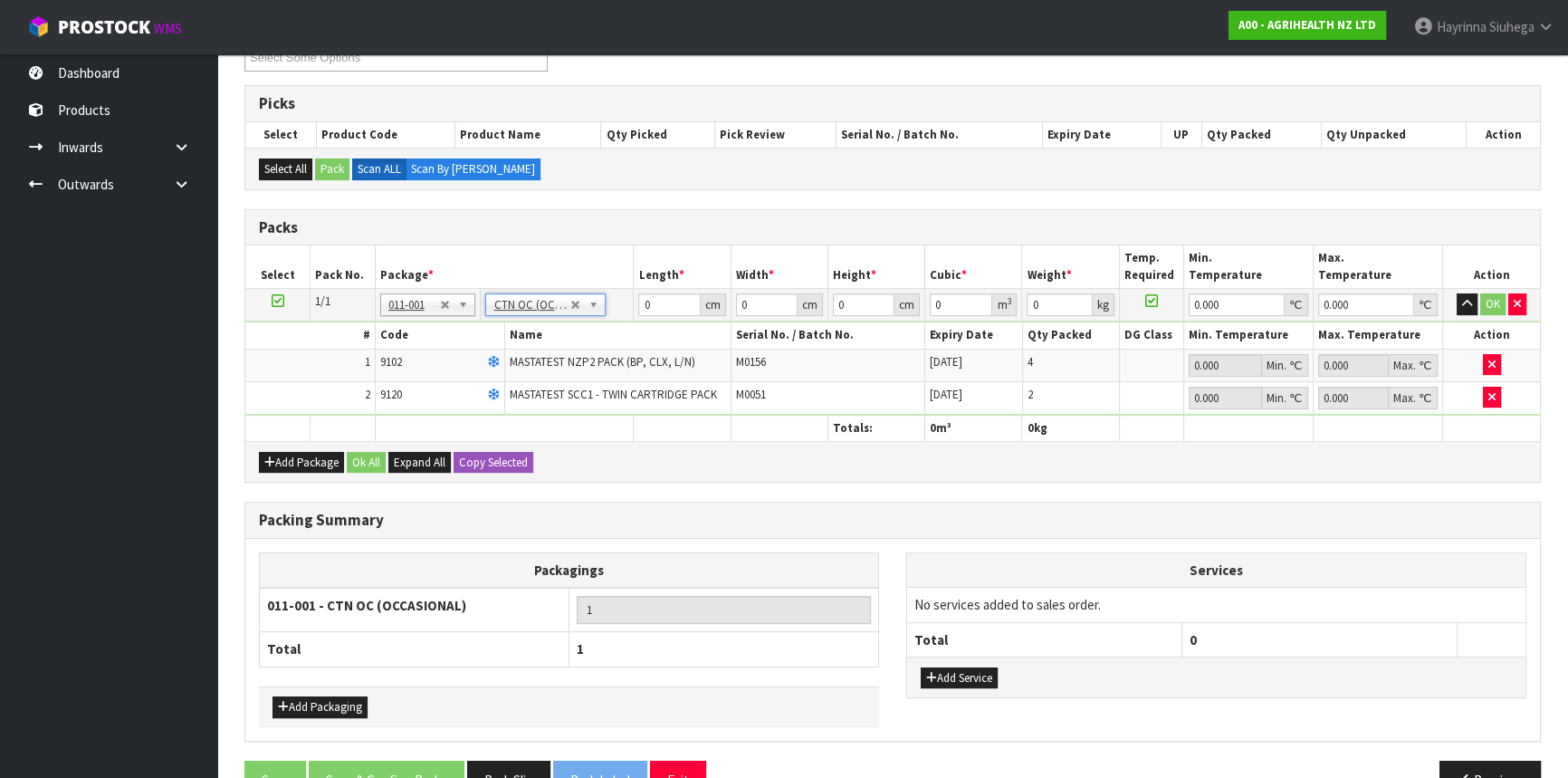
type input "1.5"
click at [644, 306] on input "0" at bounding box center [668, 305] width 62 height 23
click at [643, 303] on input "0" at bounding box center [668, 305] width 62 height 23
click at [640, 304] on input "0" at bounding box center [668, 305] width 62 height 23
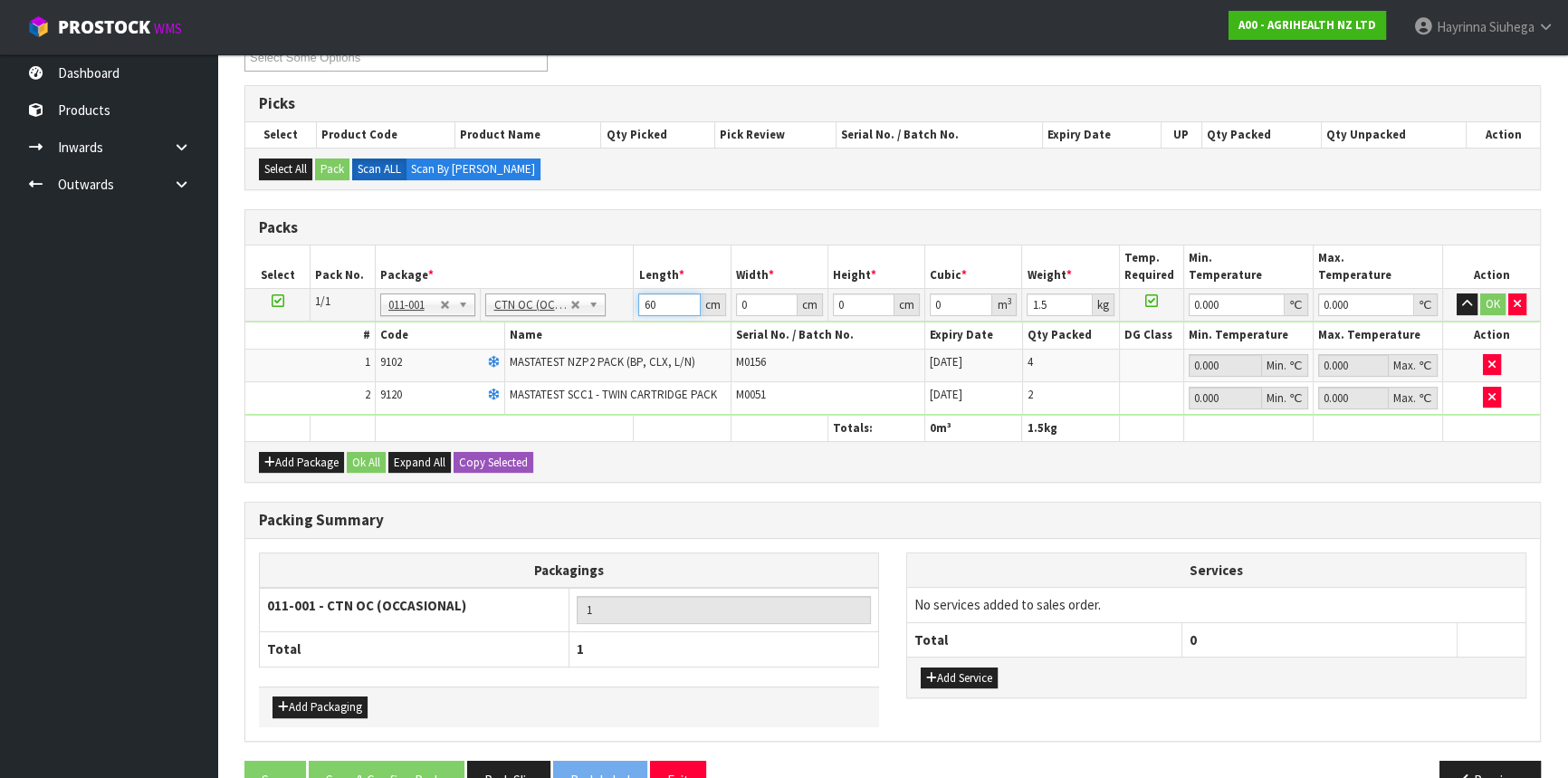
type input "60"
type input "40"
type input "1"
type input "0.0024"
type input "10"
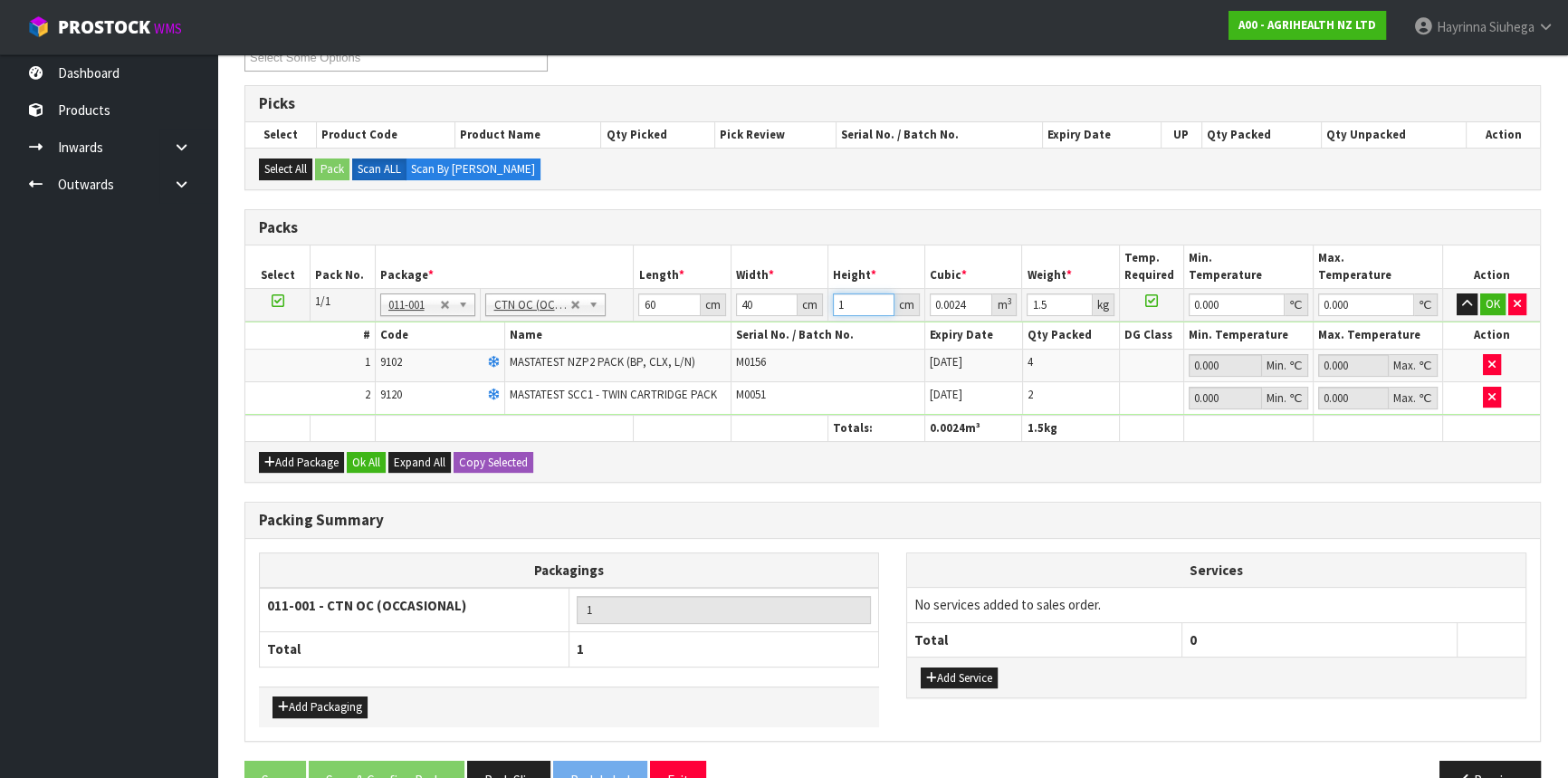
type input "0.024"
type input "10"
type input "3"
type input "0"
click button "OK" at bounding box center [1492, 304] width 26 height 22
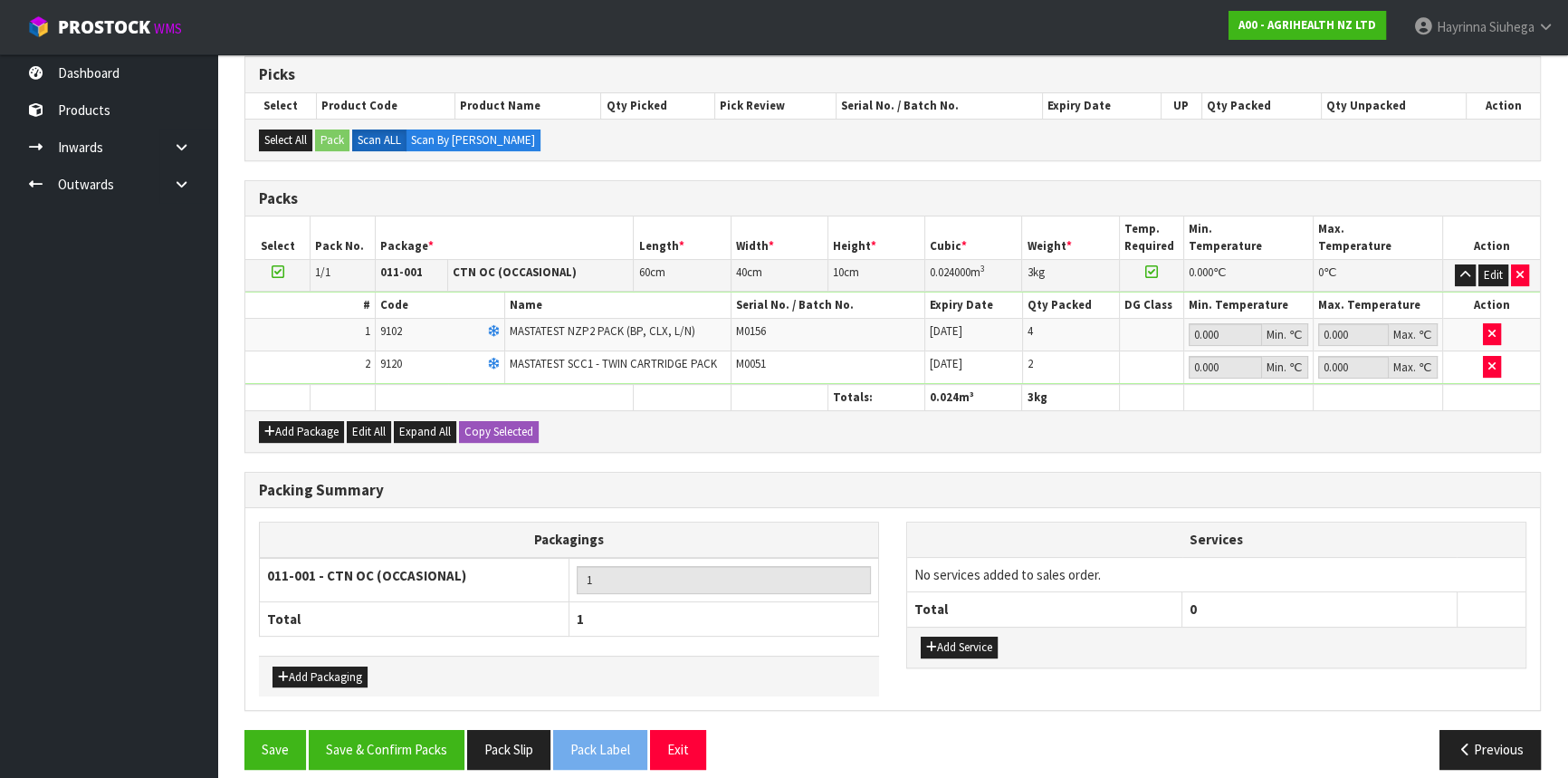
scroll to position [378, 0]
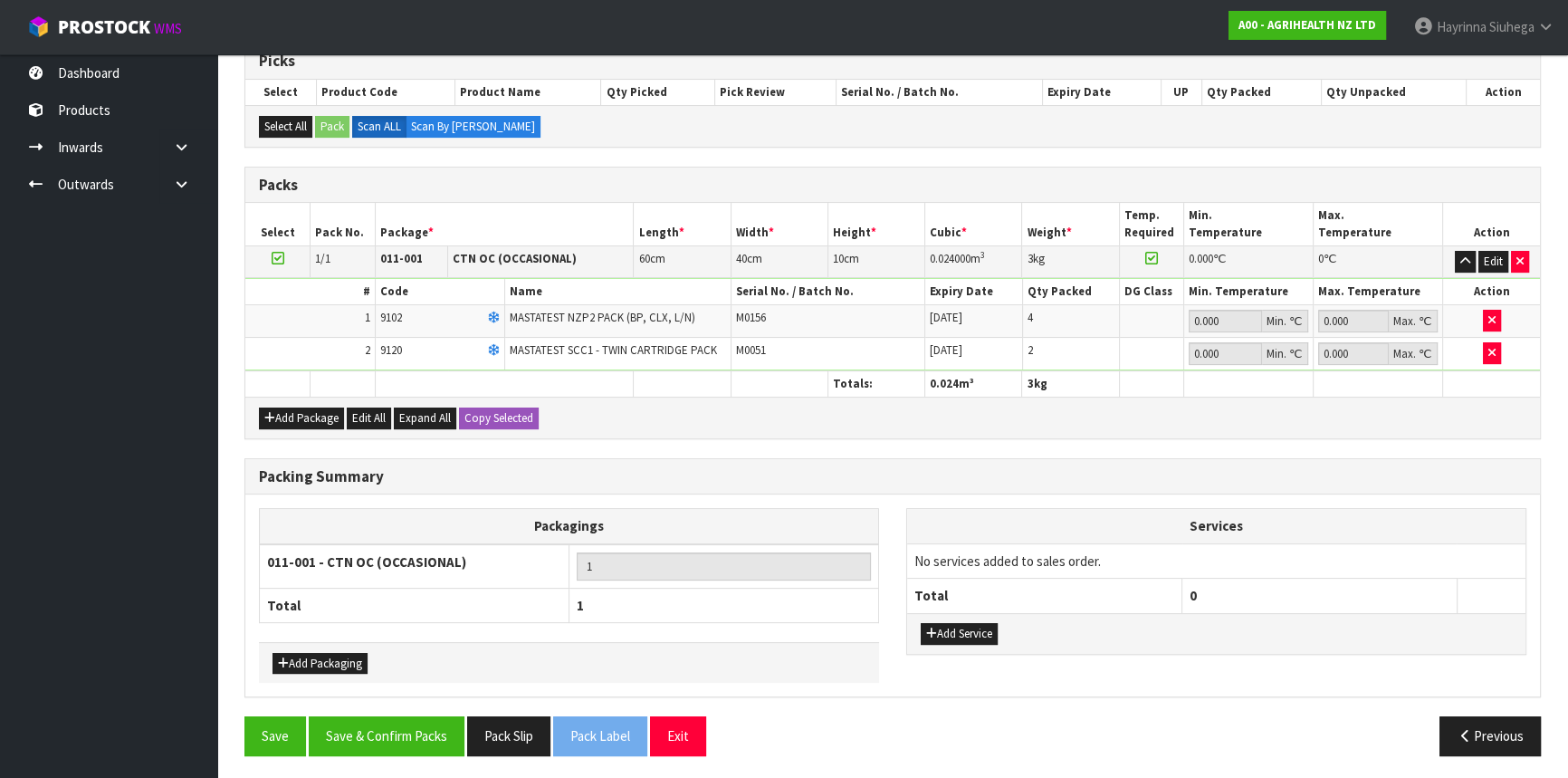
click at [387, 751] on div "Save Save & Confirm Packs Pack Slip Pack Label Exit Previous" at bounding box center [892, 742] width 1324 height 52
click at [390, 734] on button "Save & Confirm Packs" at bounding box center [386, 735] width 156 height 39
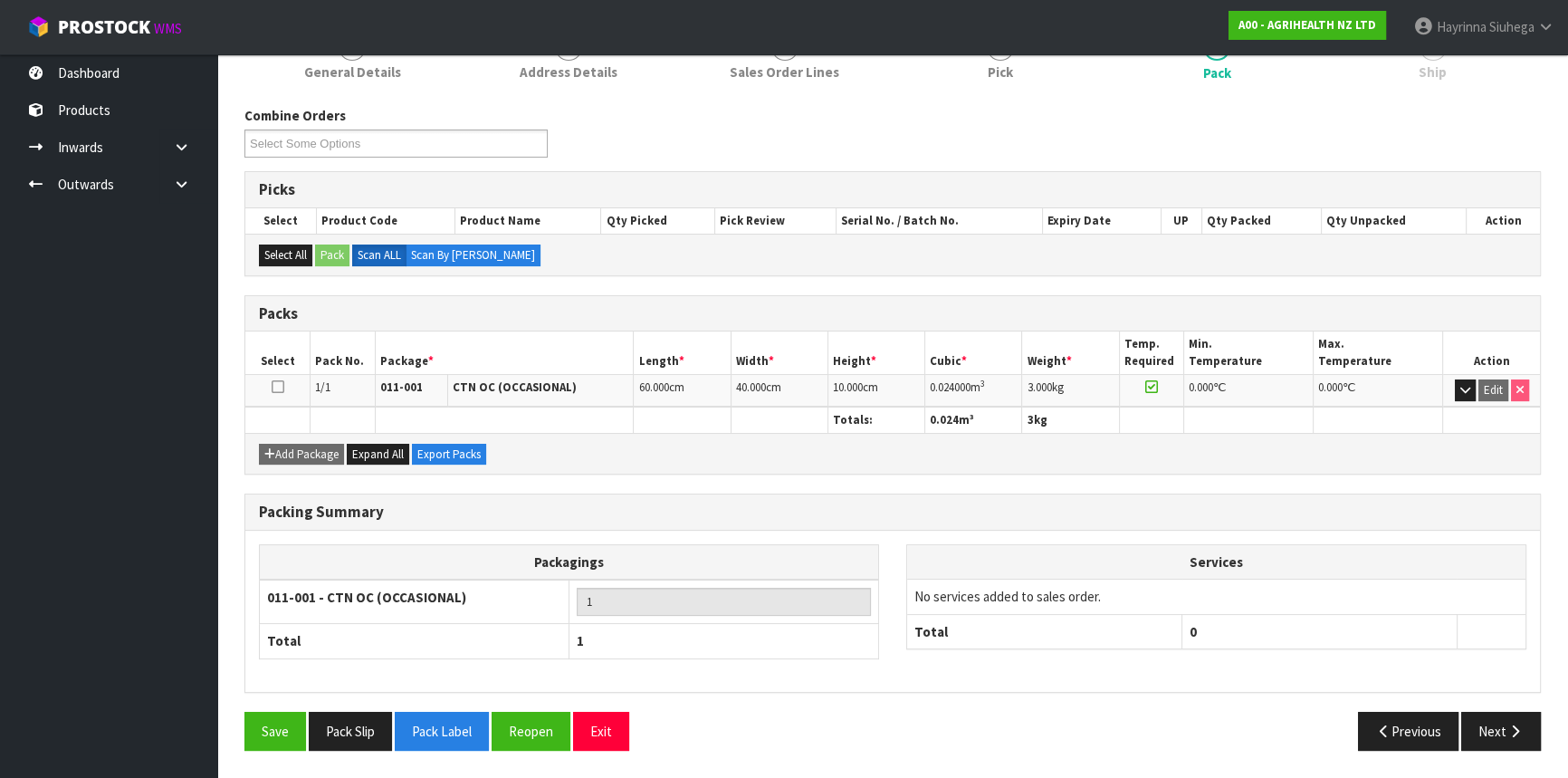
scroll to position [244, 0]
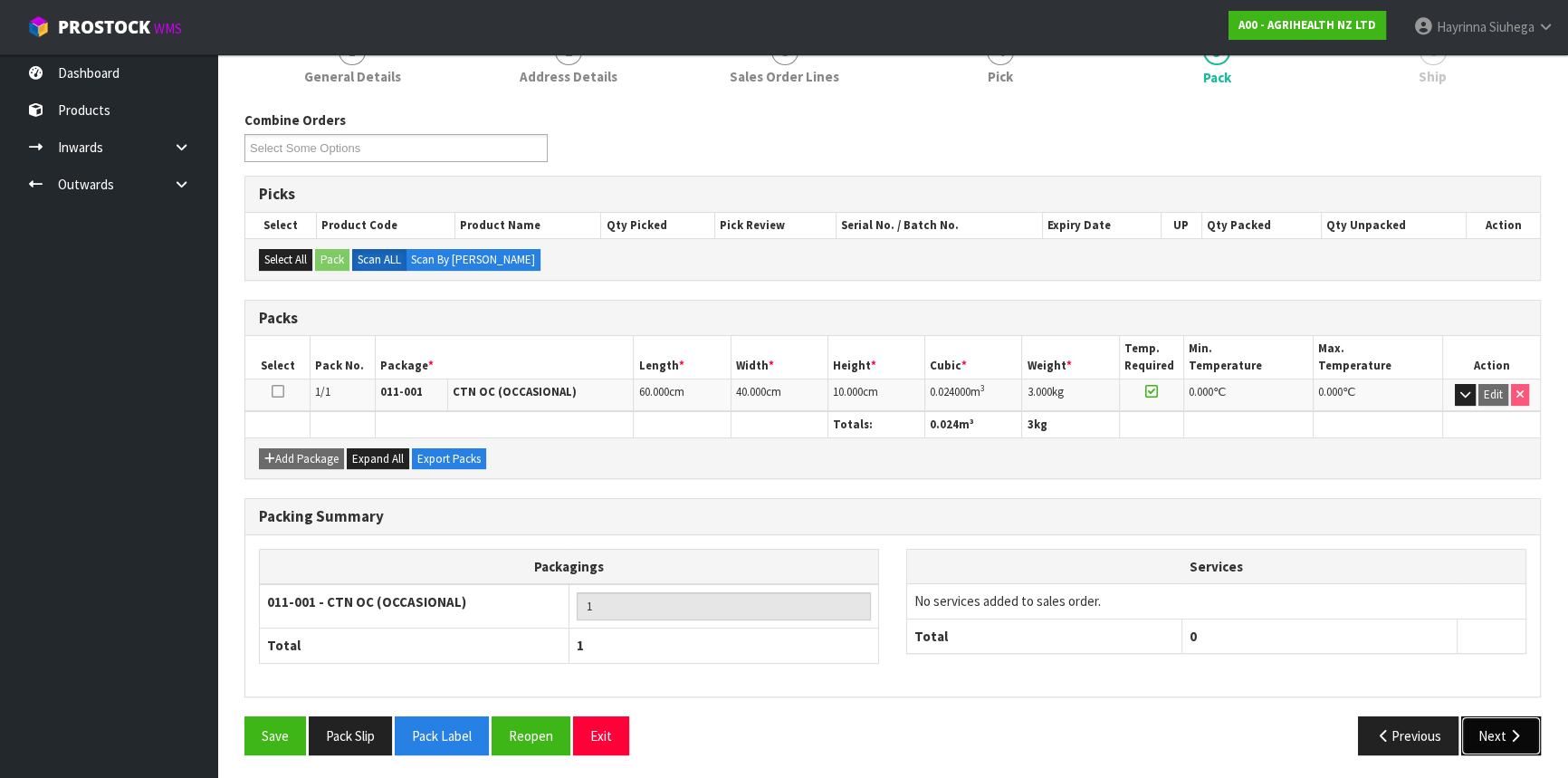
drag, startPoint x: 1510, startPoint y: 721, endPoint x: 1453, endPoint y: 718, distance: 57.1
click at [1510, 721] on button "Next" at bounding box center [1501, 735] width 79 height 39
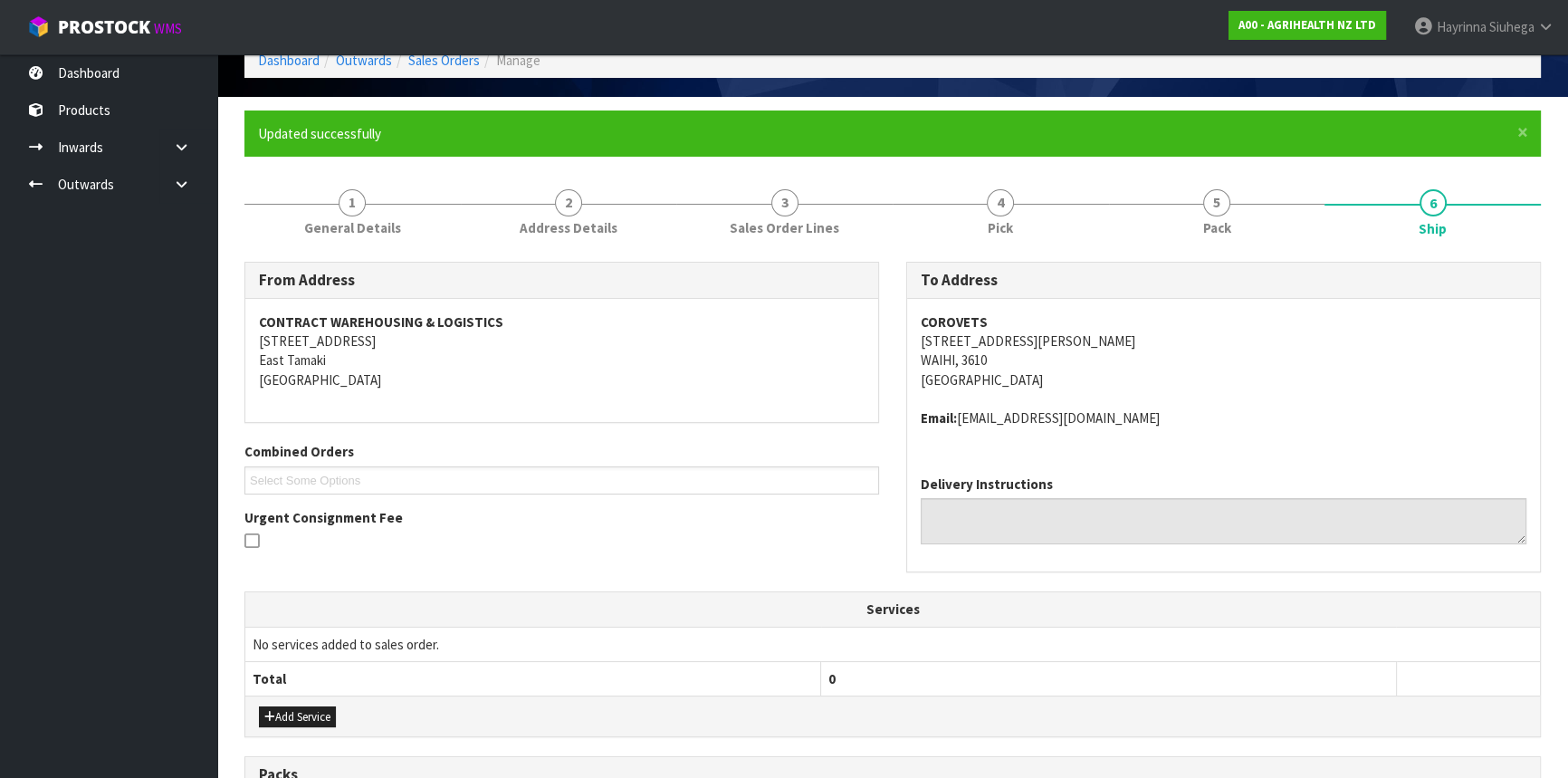
scroll to position [416, 0]
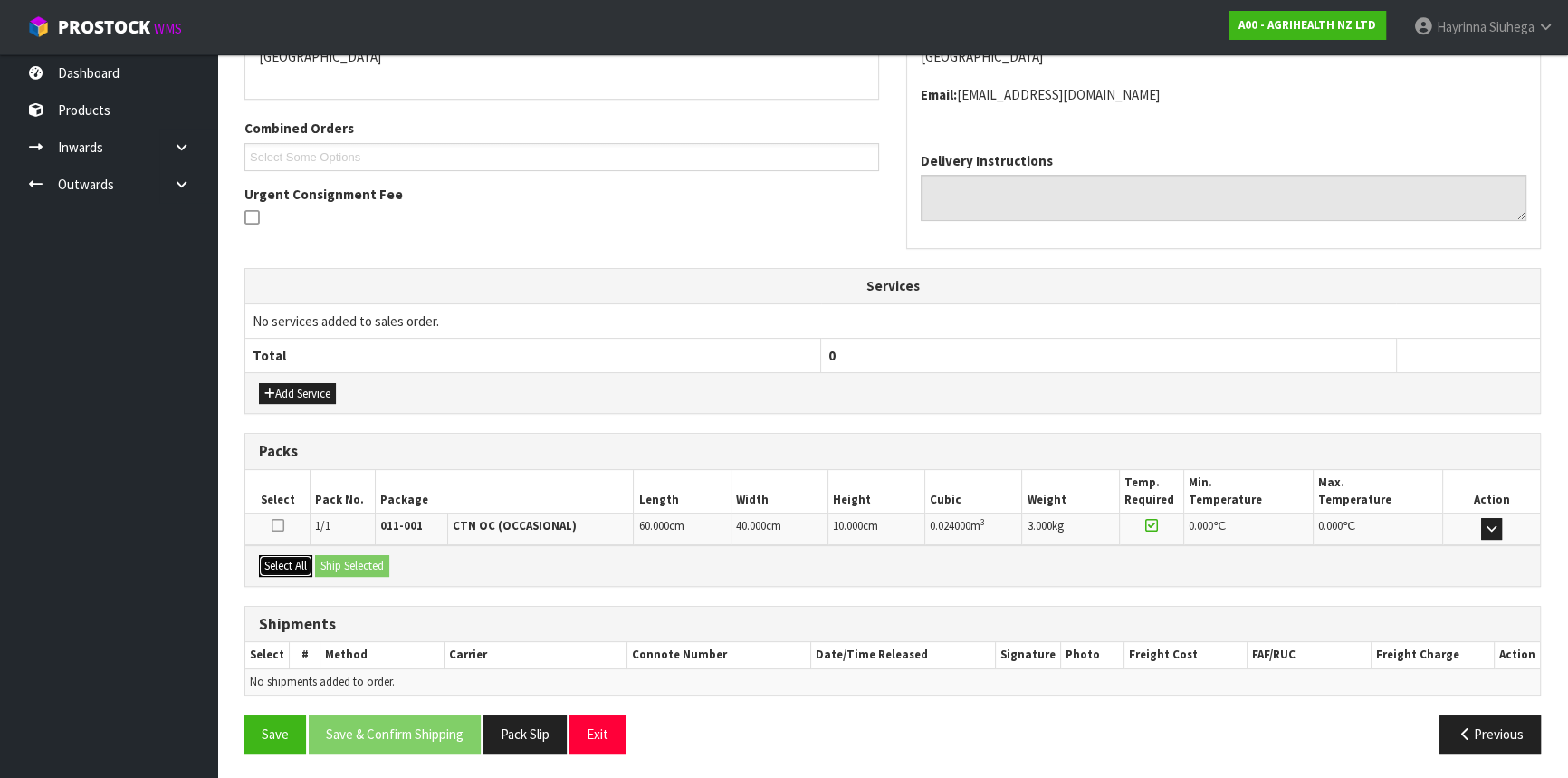
drag, startPoint x: 279, startPoint y: 570, endPoint x: 359, endPoint y: 563, distance: 80.3
click at [285, 570] on button "Select All" at bounding box center [286, 565] width 53 height 22
click at [361, 562] on button "Ship Selected" at bounding box center [352, 565] width 74 height 22
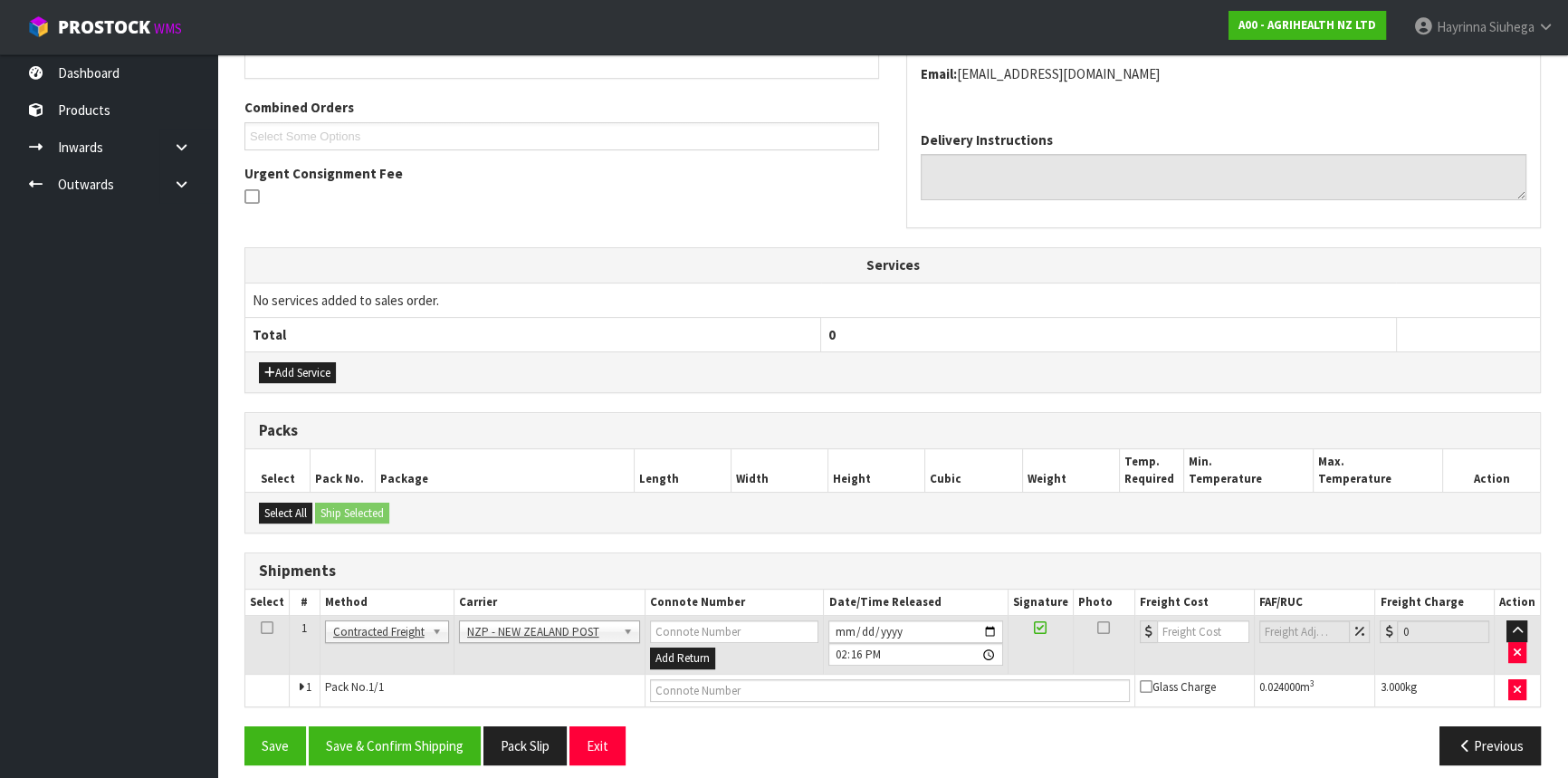
scroll to position [449, 0]
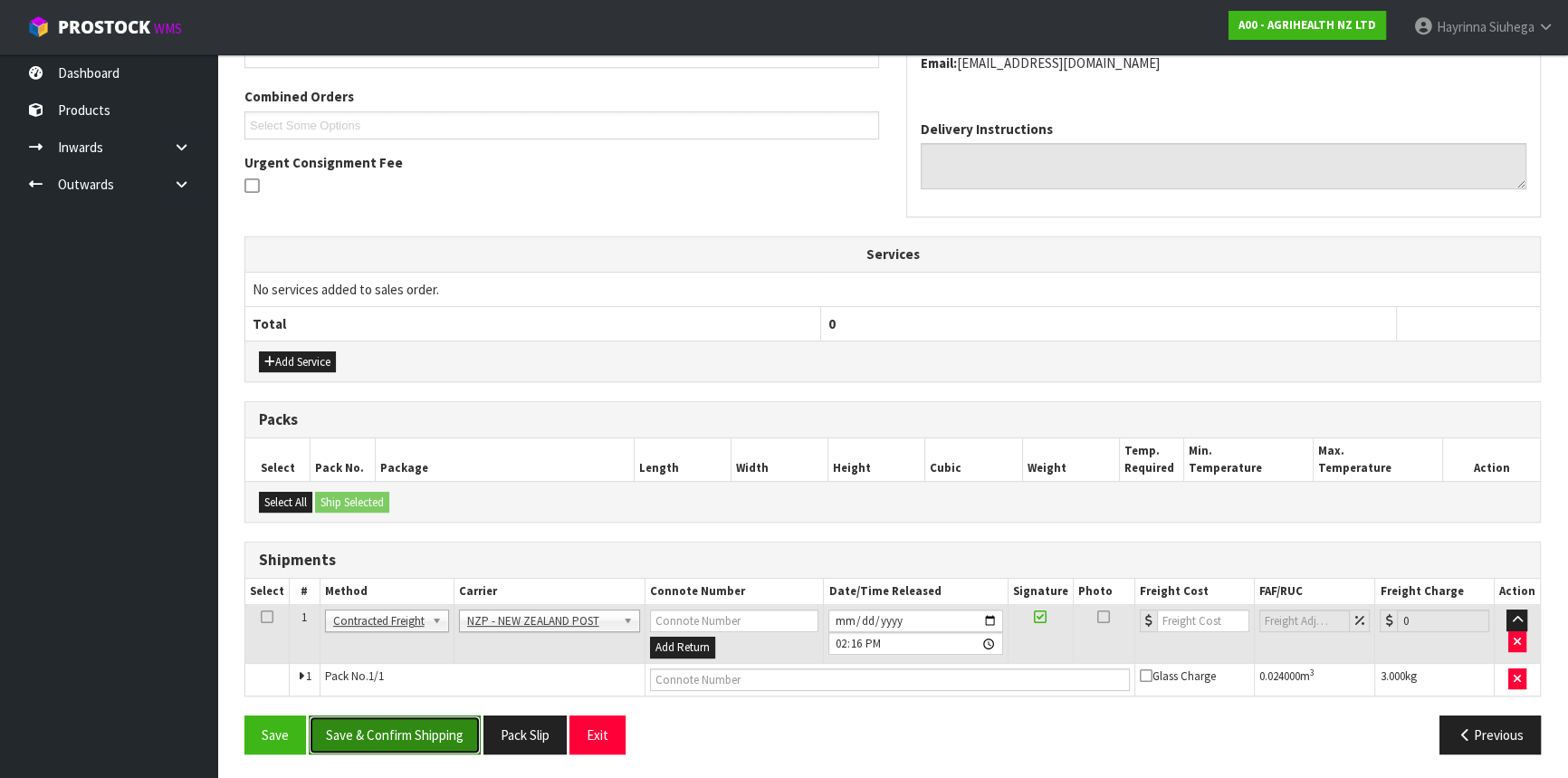
click at [437, 722] on button "Save & Confirm Shipping" at bounding box center [395, 734] width 172 height 39
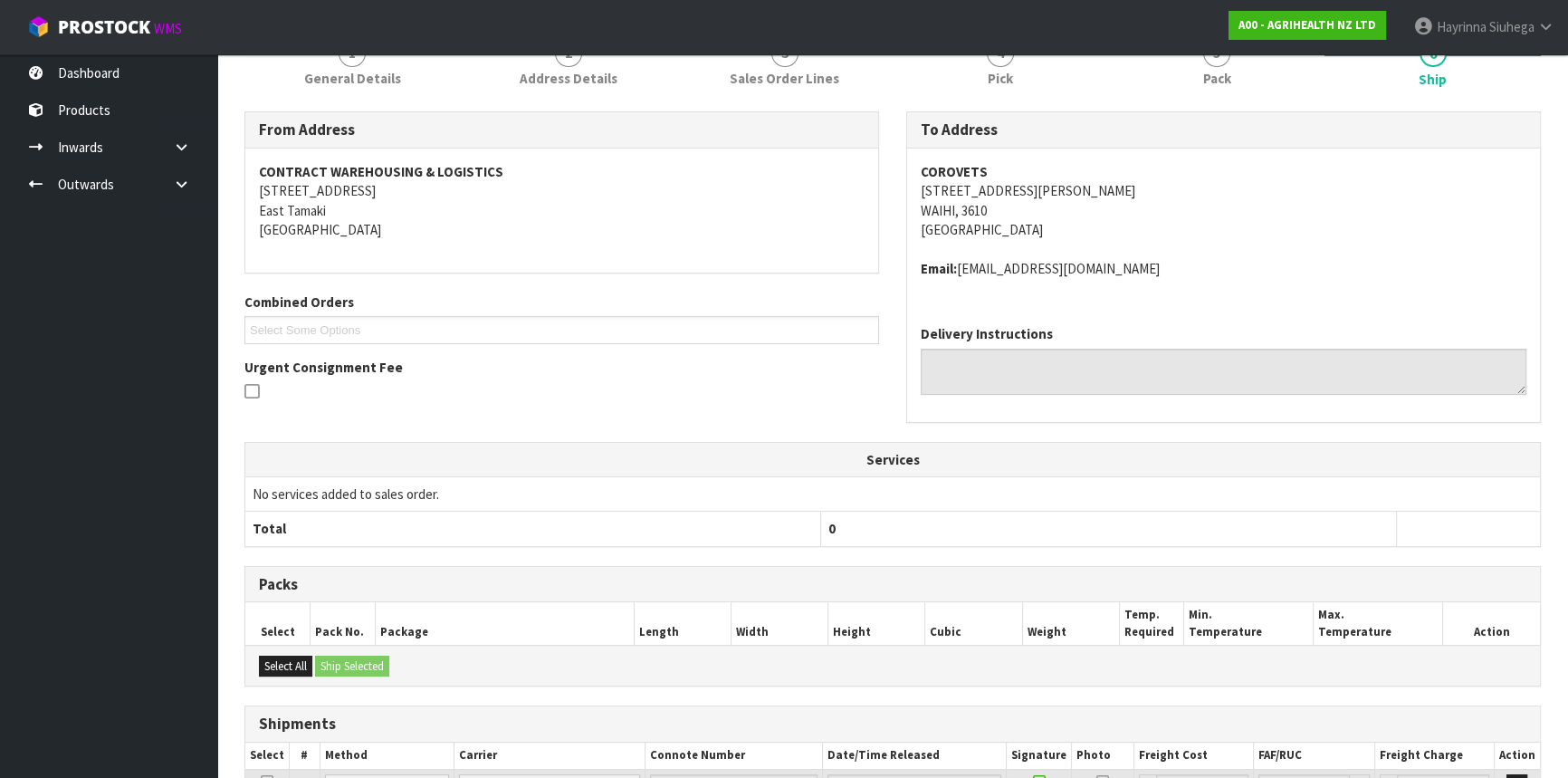
scroll to position [423, 0]
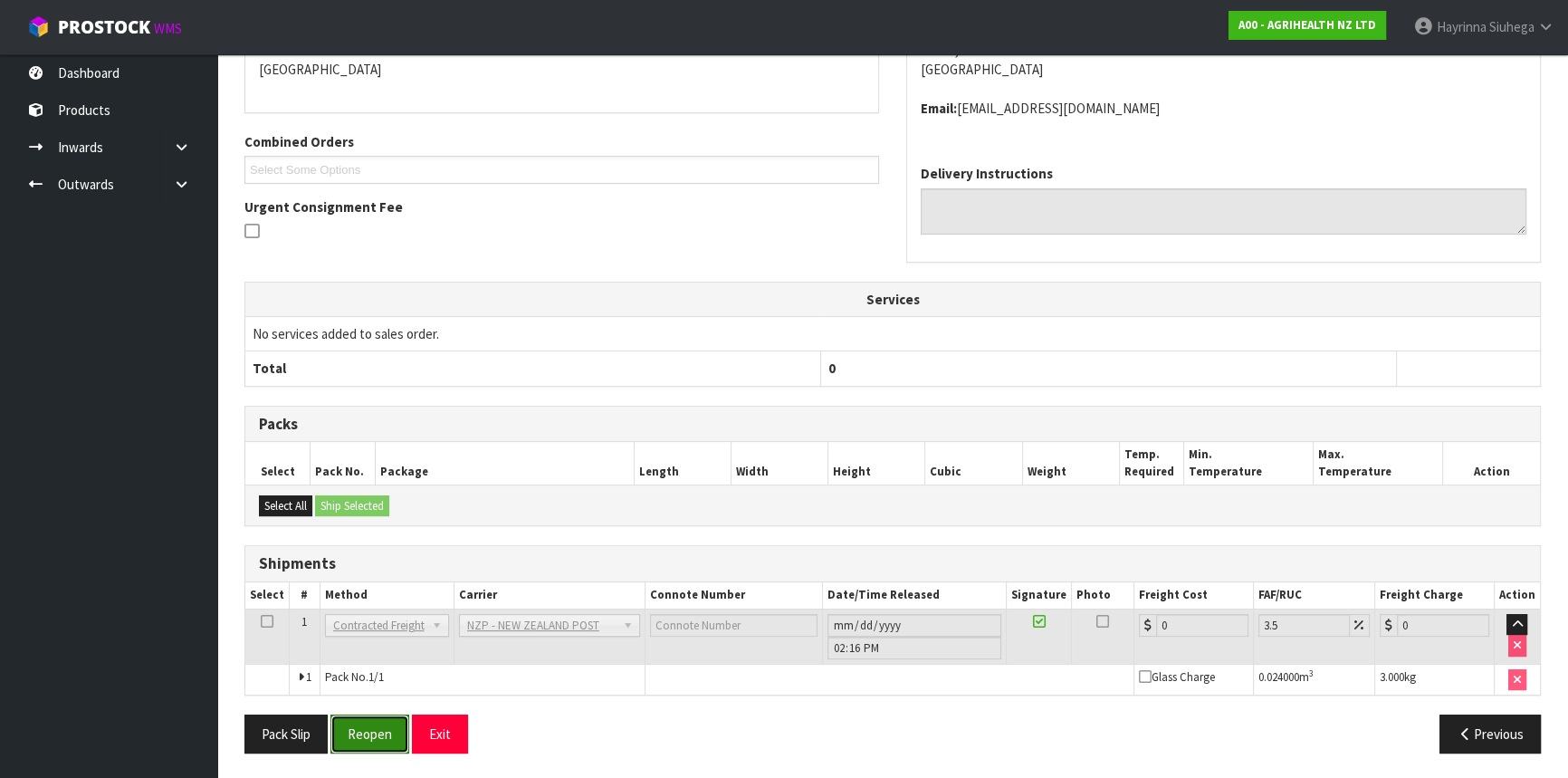
click at [375, 725] on button "Reopen" at bounding box center [369, 734] width 79 height 39
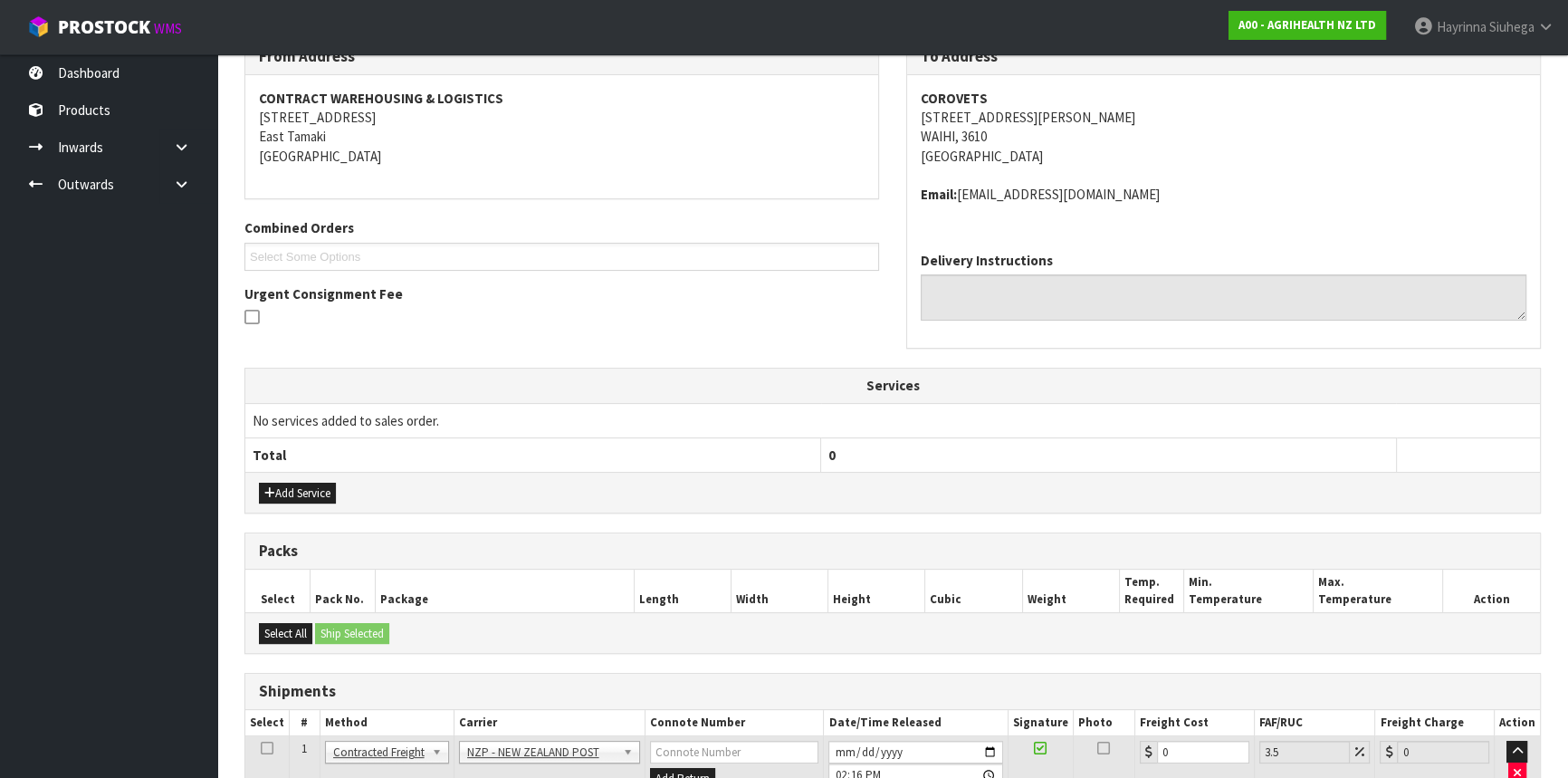
scroll to position [404, 0]
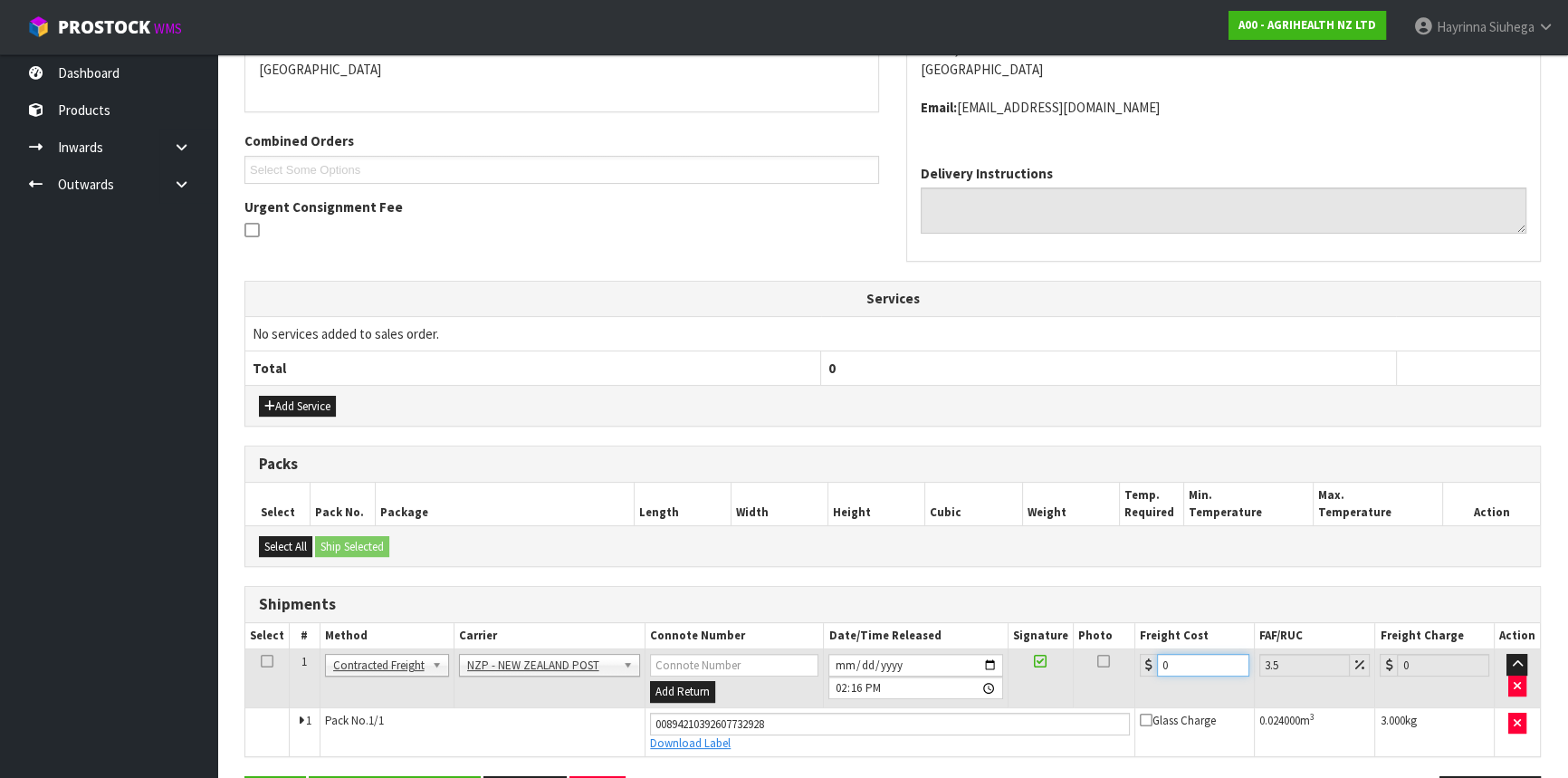
drag, startPoint x: 1186, startPoint y: 662, endPoint x: 969, endPoint y: 648, distance: 217.5
click at [1010, 652] on tr "1 Client Local Pickup Customer Local Pickup Company Freight Contracted Freight …" at bounding box center [892, 679] width 1295 height 59
type input "7"
type input "7.24"
type input "7.3"
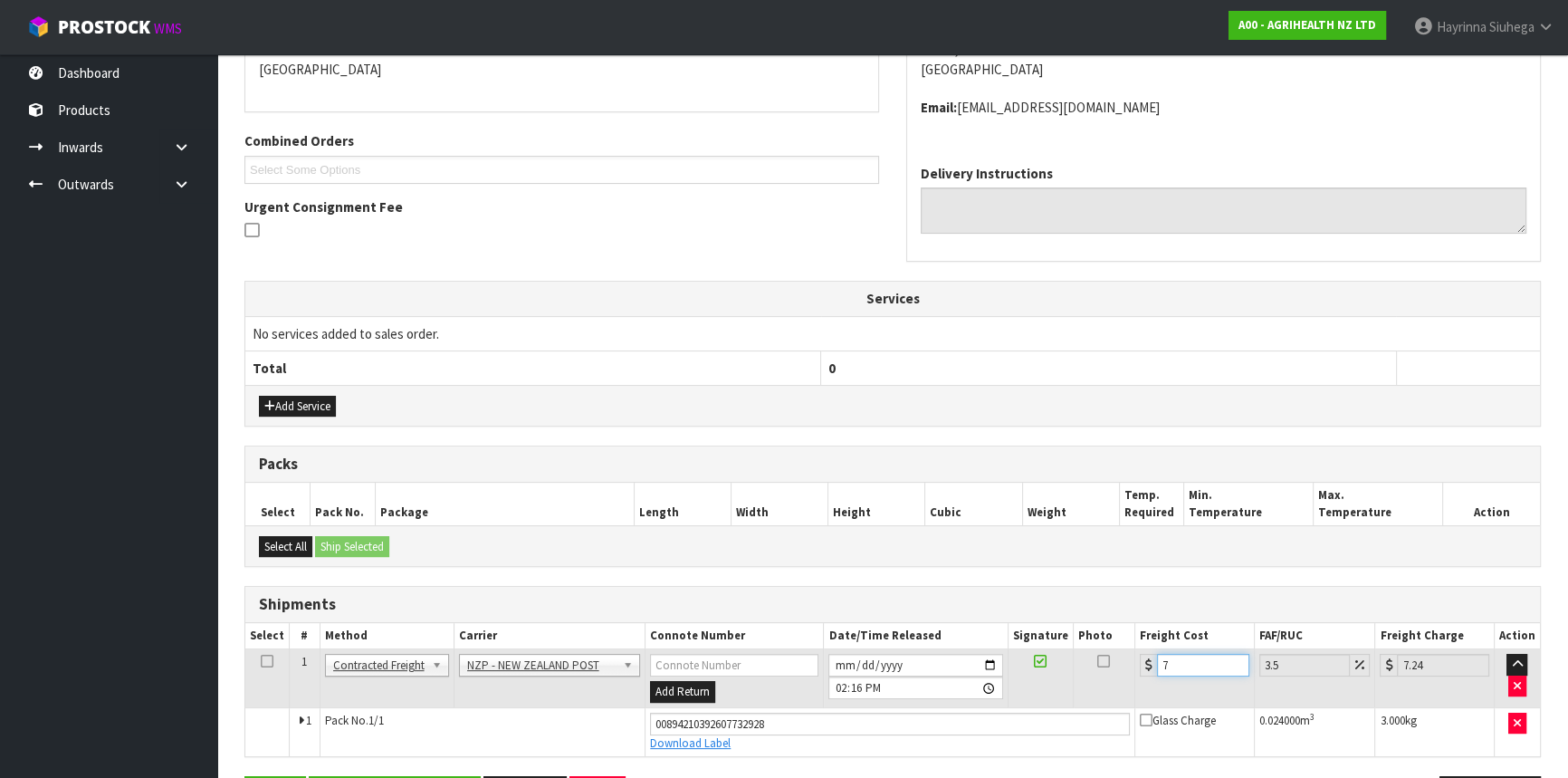
type input "7.56"
type input "7.31"
type input "7.57"
type input "7.31"
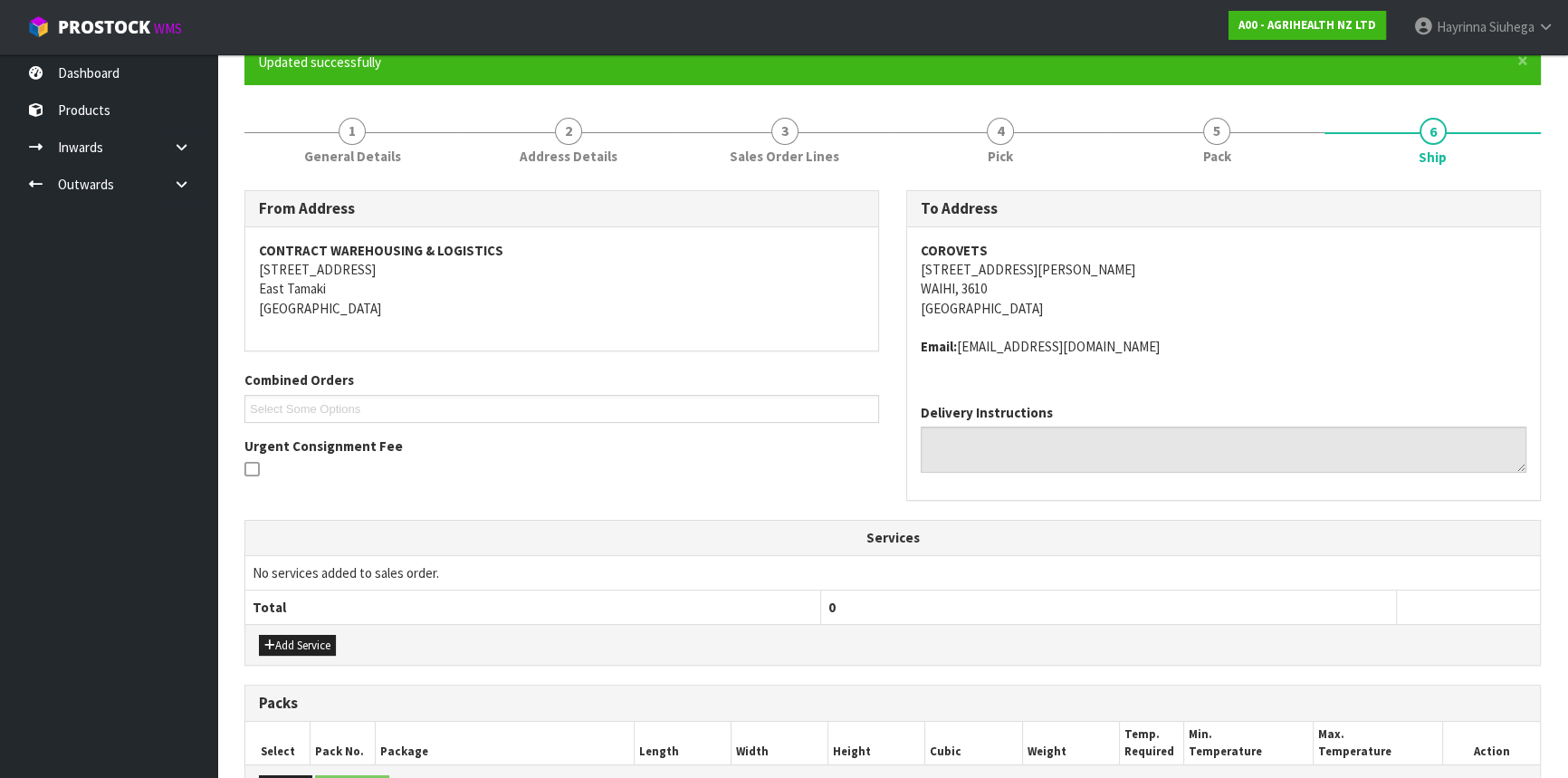
scroll to position [465, 0]
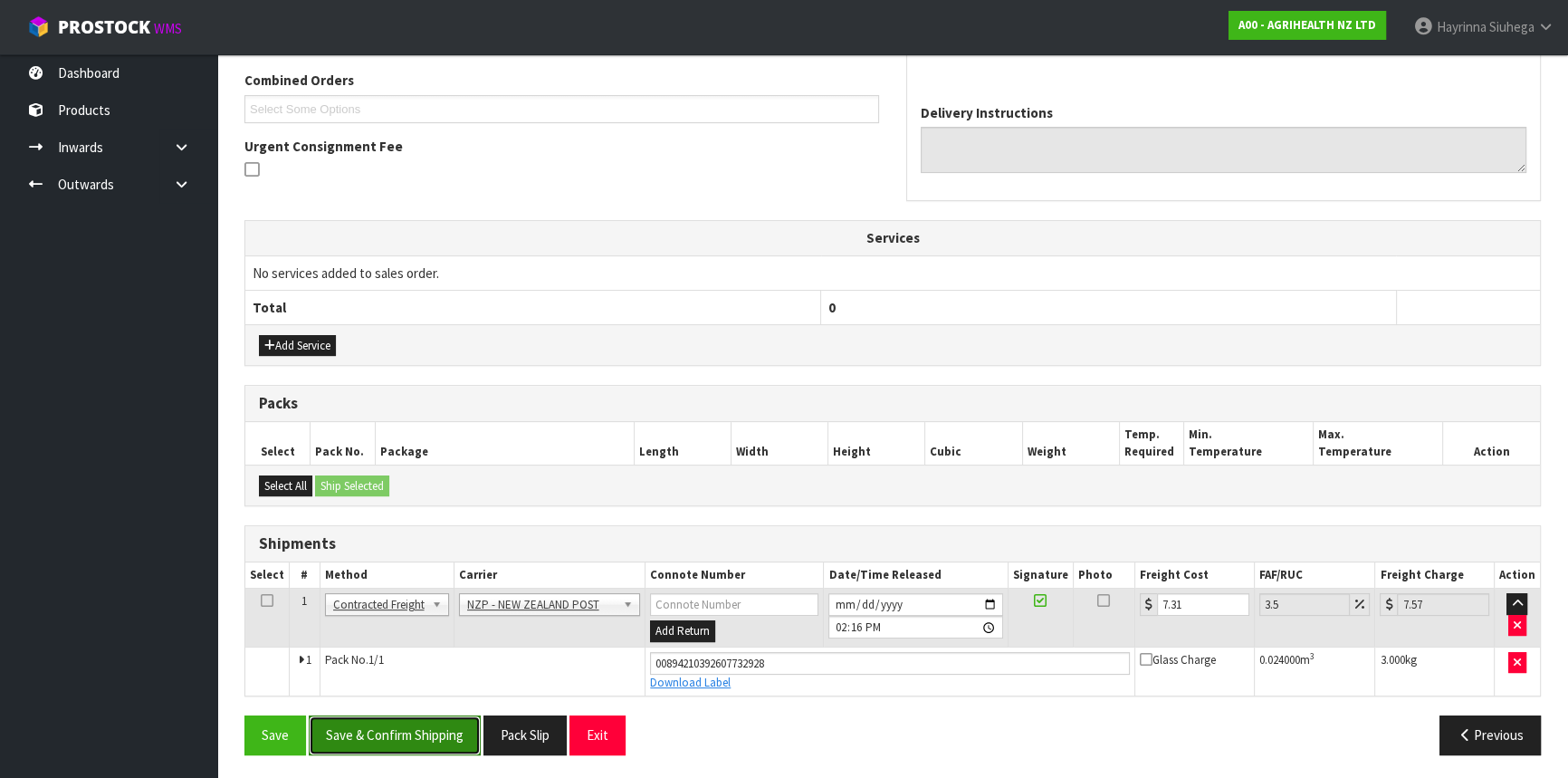
click at [439, 728] on button "Save & Confirm Shipping" at bounding box center [395, 734] width 172 height 39
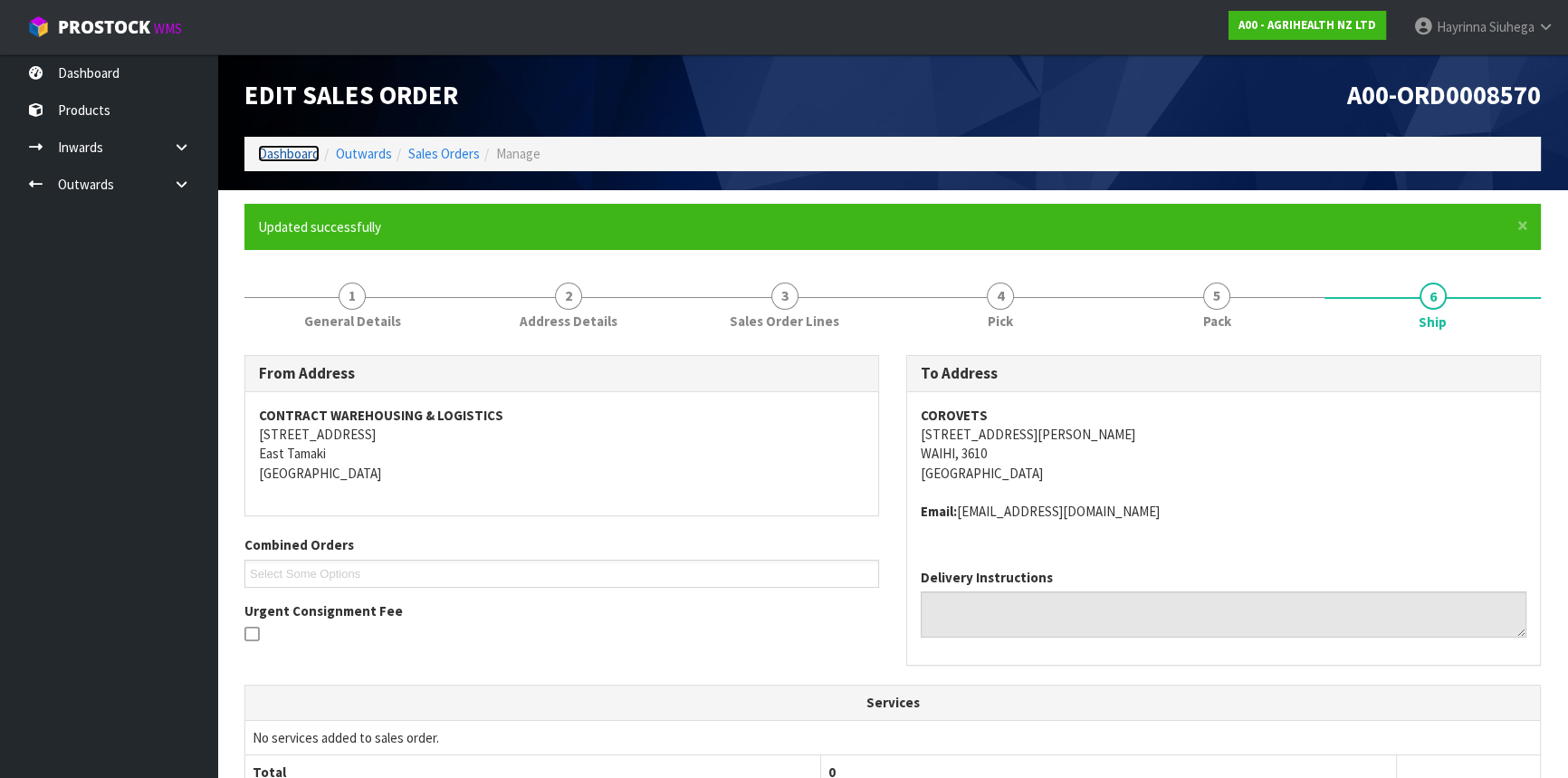
click at [290, 146] on link "Dashboard" at bounding box center [289, 153] width 62 height 17
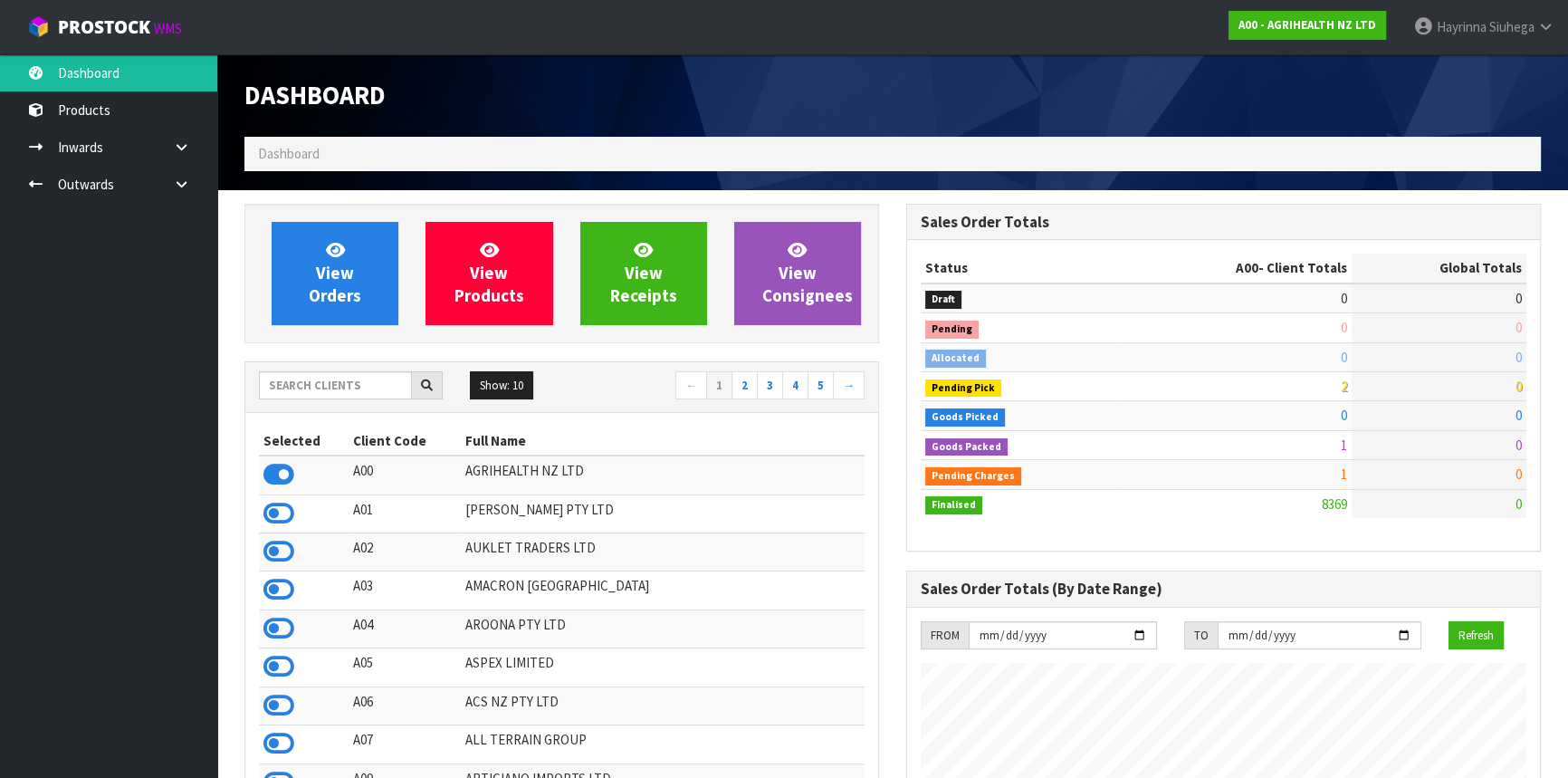
scroll to position [1369, 661]
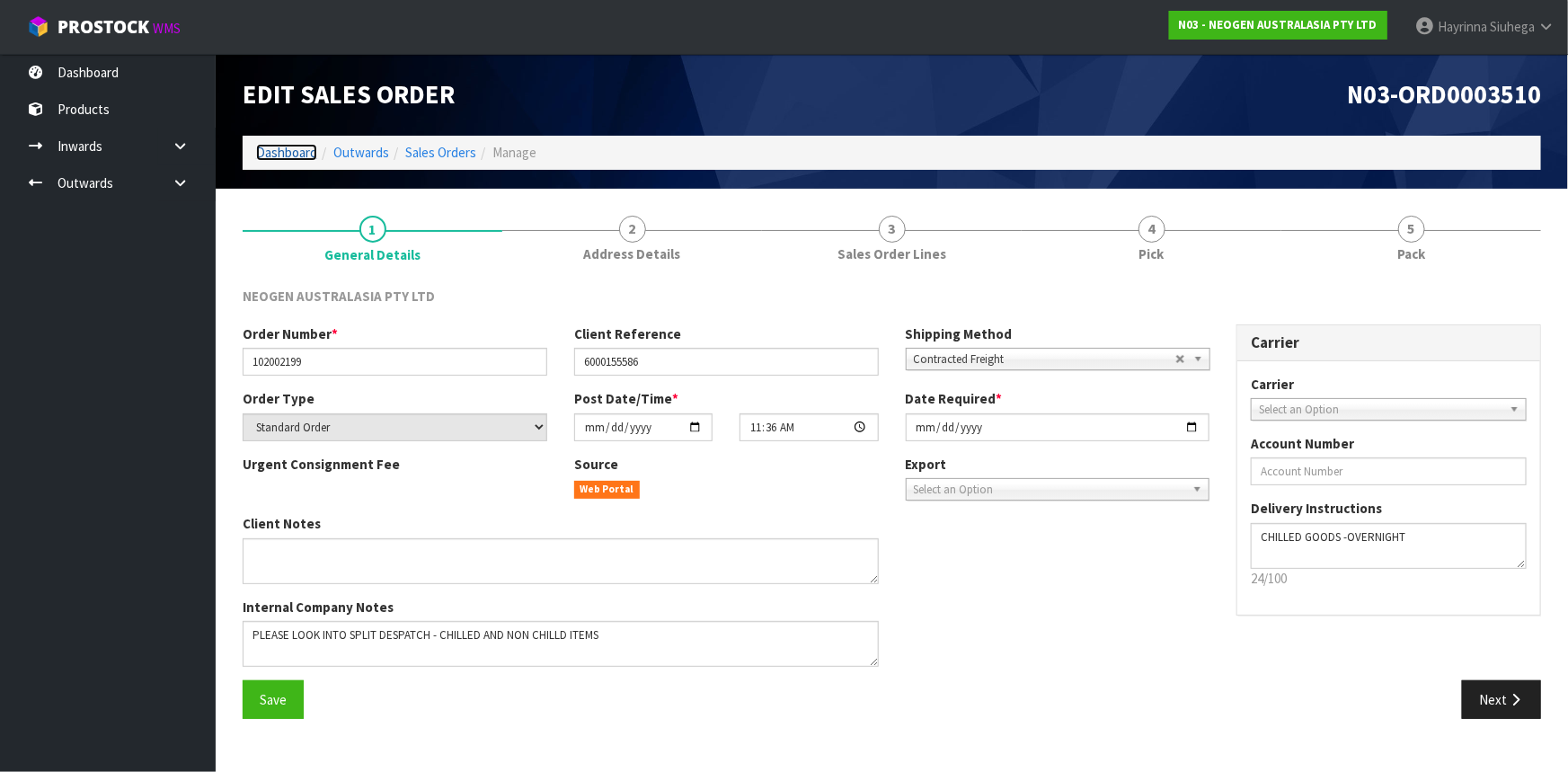
click at [278, 153] on link "Dashboard" at bounding box center [287, 152] width 61 height 17
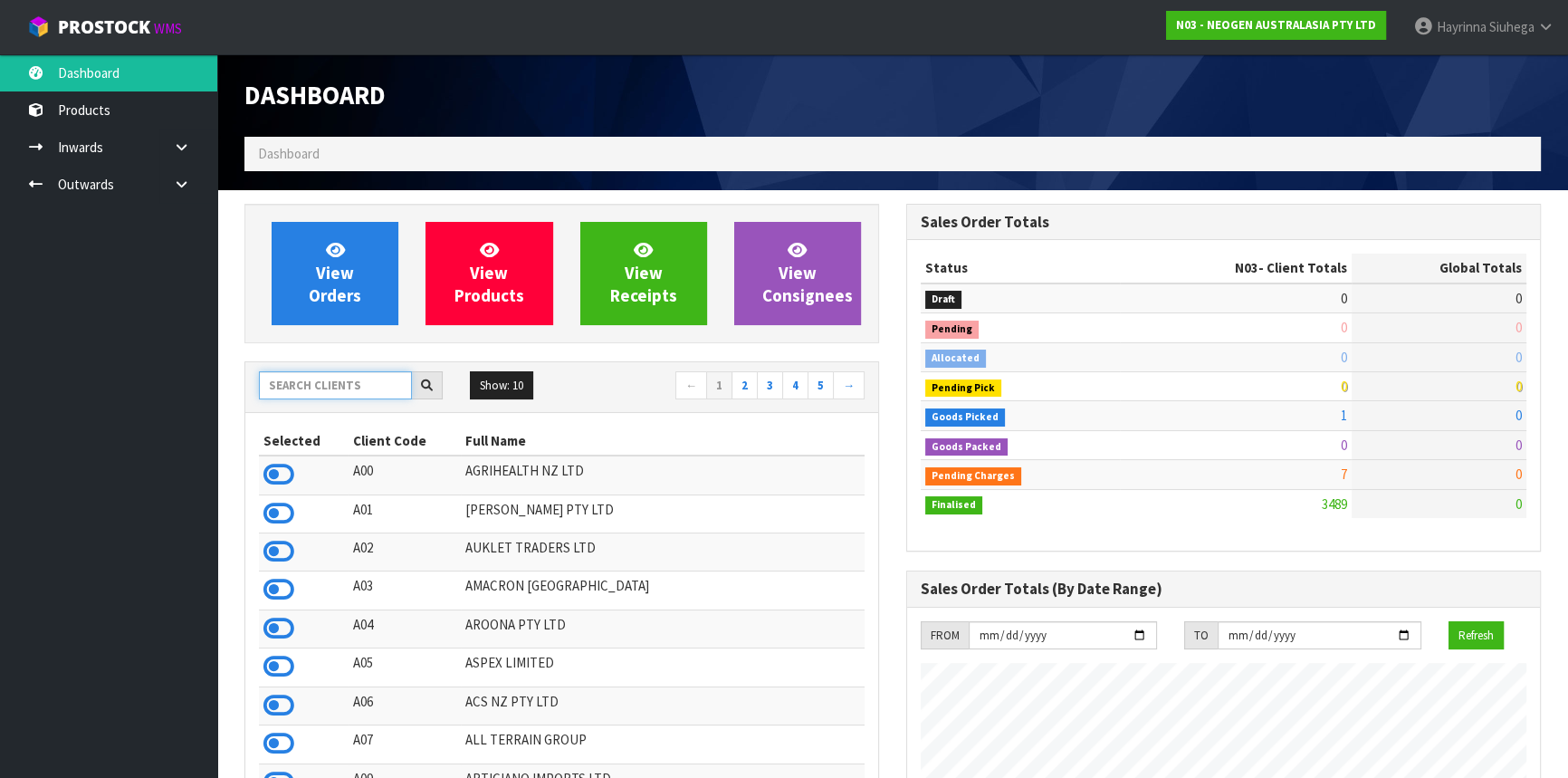
scroll to position [1408, 661]
click at [344, 382] on input "text" at bounding box center [336, 385] width 153 height 28
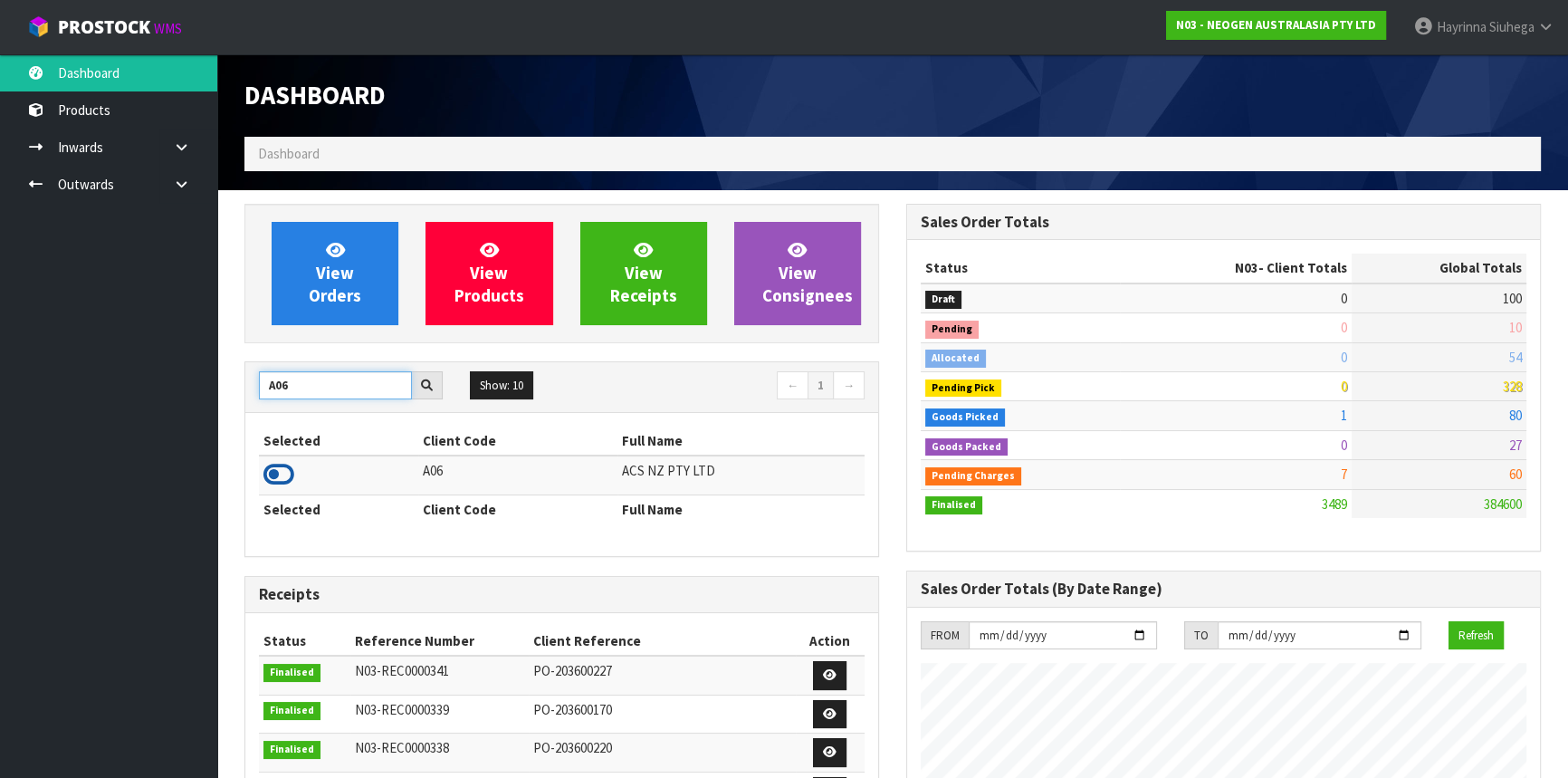
type input "A06"
click at [280, 488] on link at bounding box center [278, 479] width 31 height 17
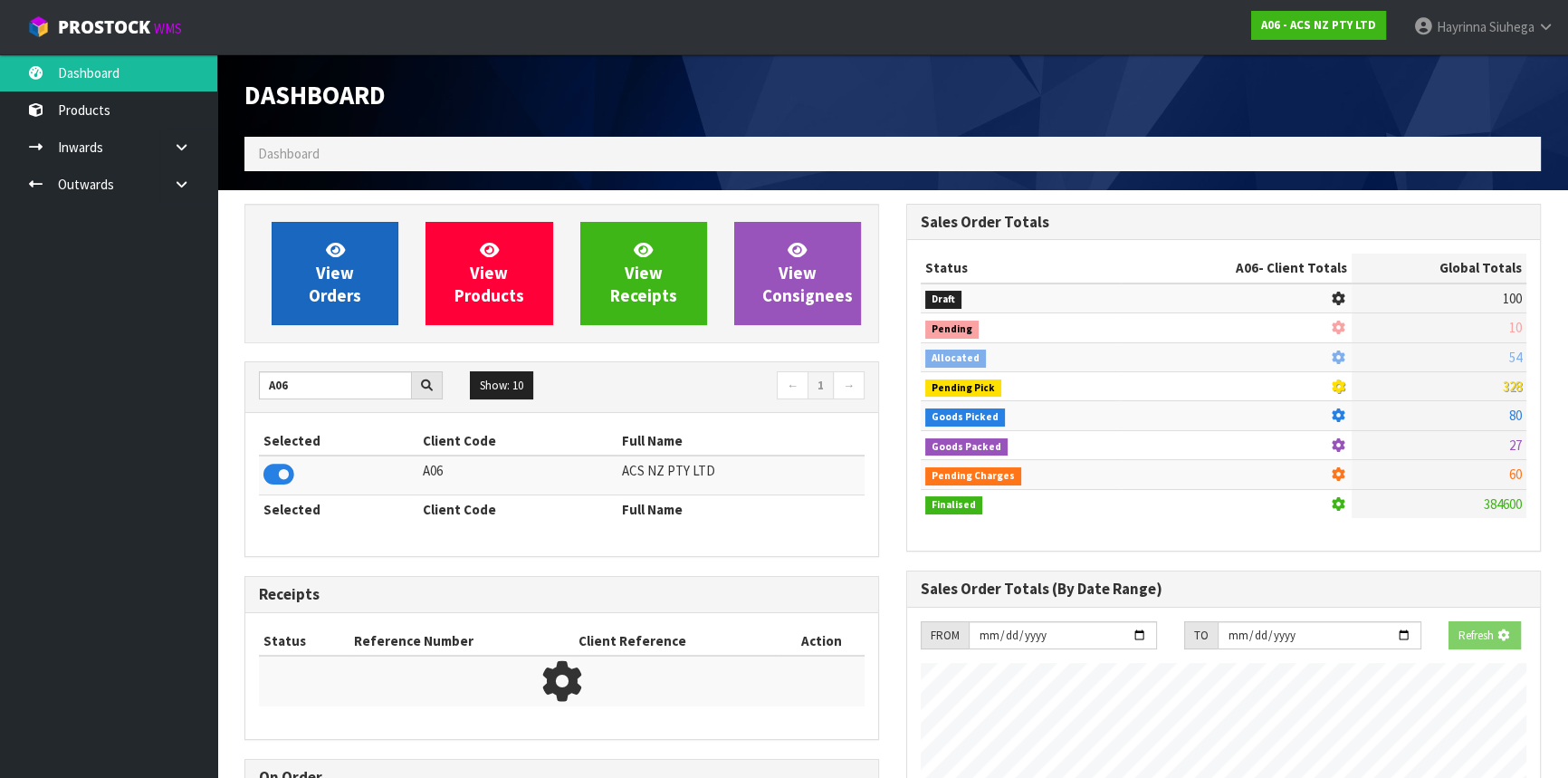
scroll to position [1369, 661]
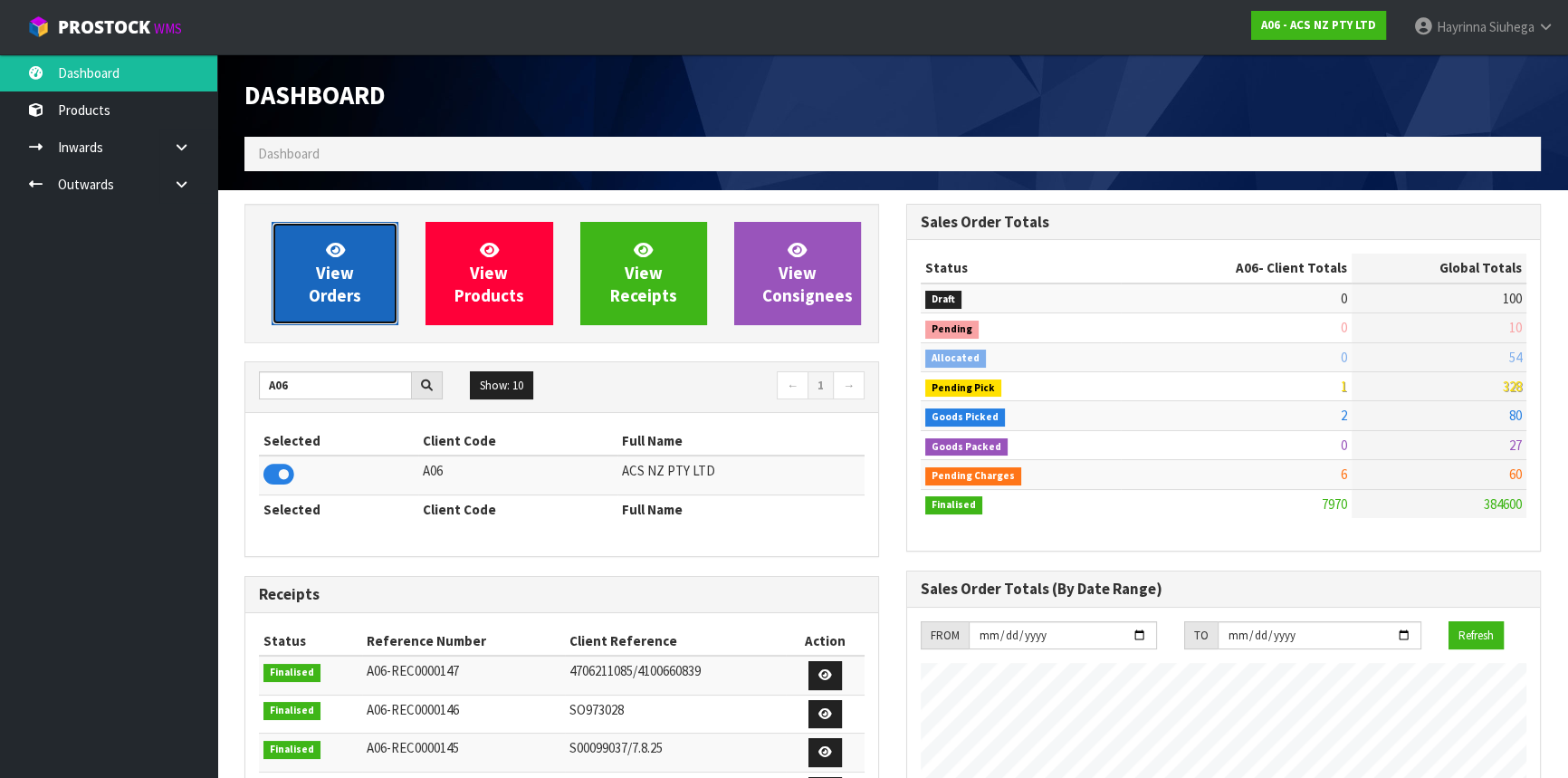
click at [335, 260] on span "View Orders" at bounding box center [334, 274] width 52 height 68
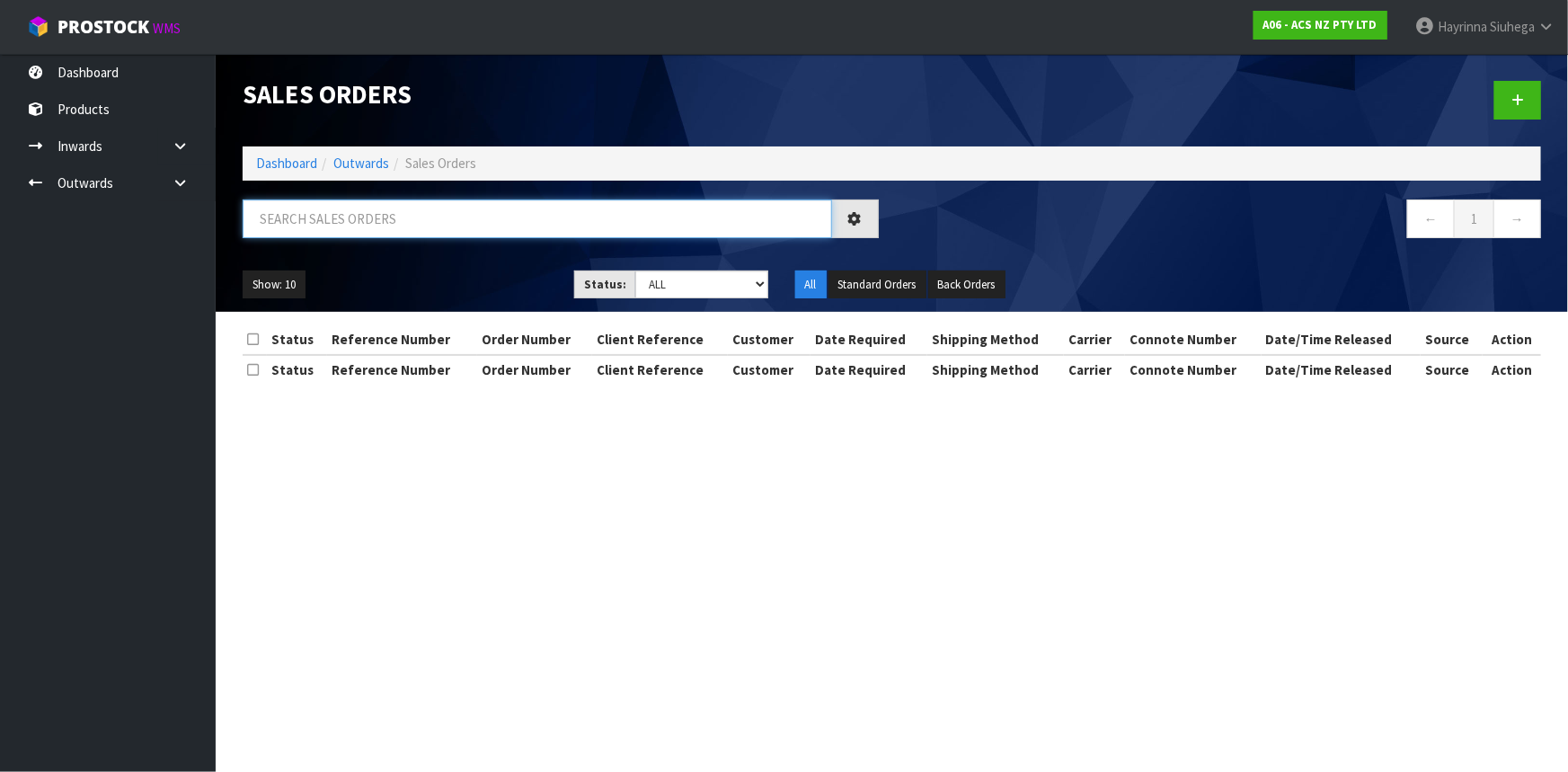
click at [380, 206] on input "text" at bounding box center [537, 218] width 590 height 39
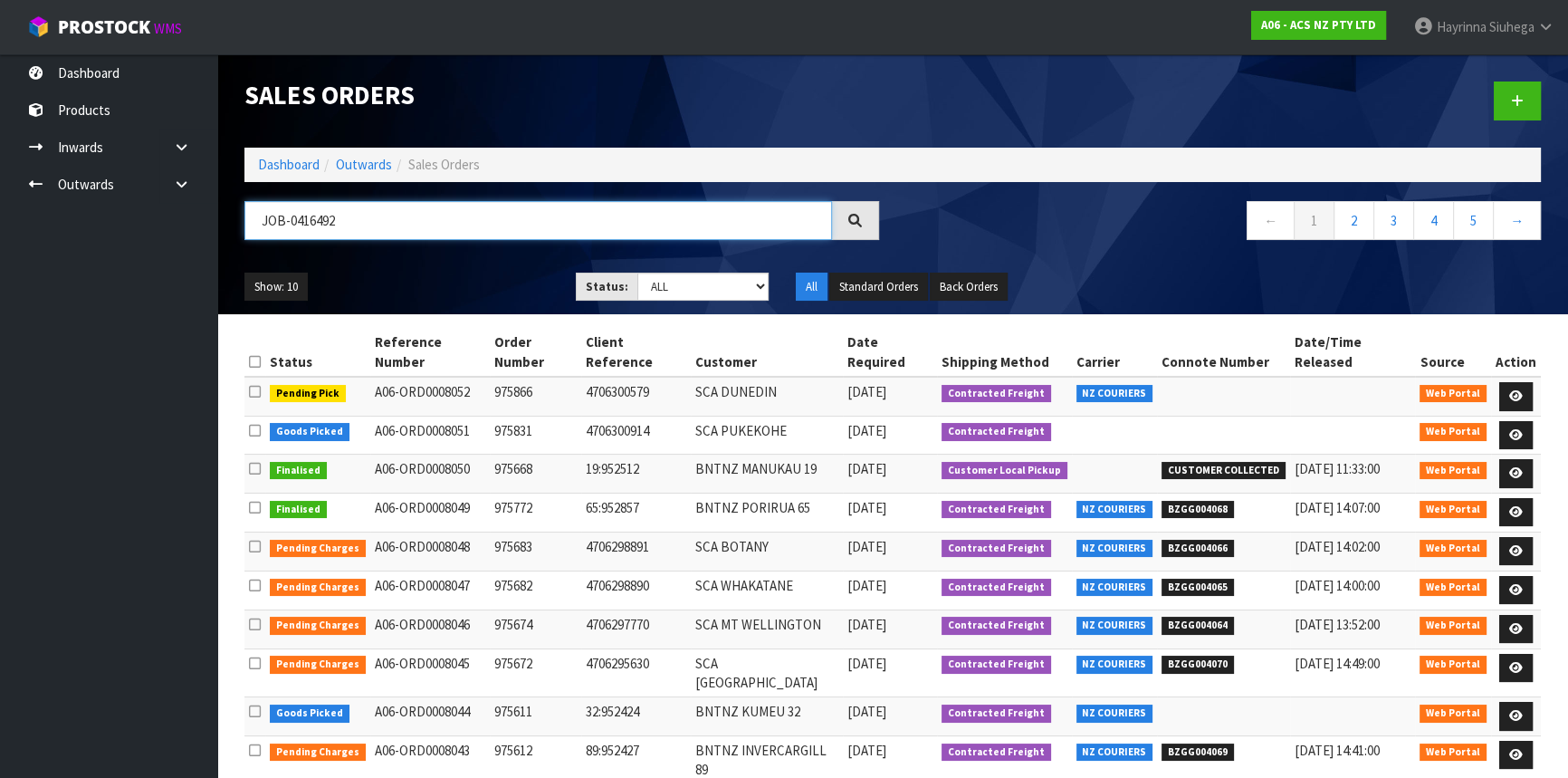
type input "JOB-0416492"
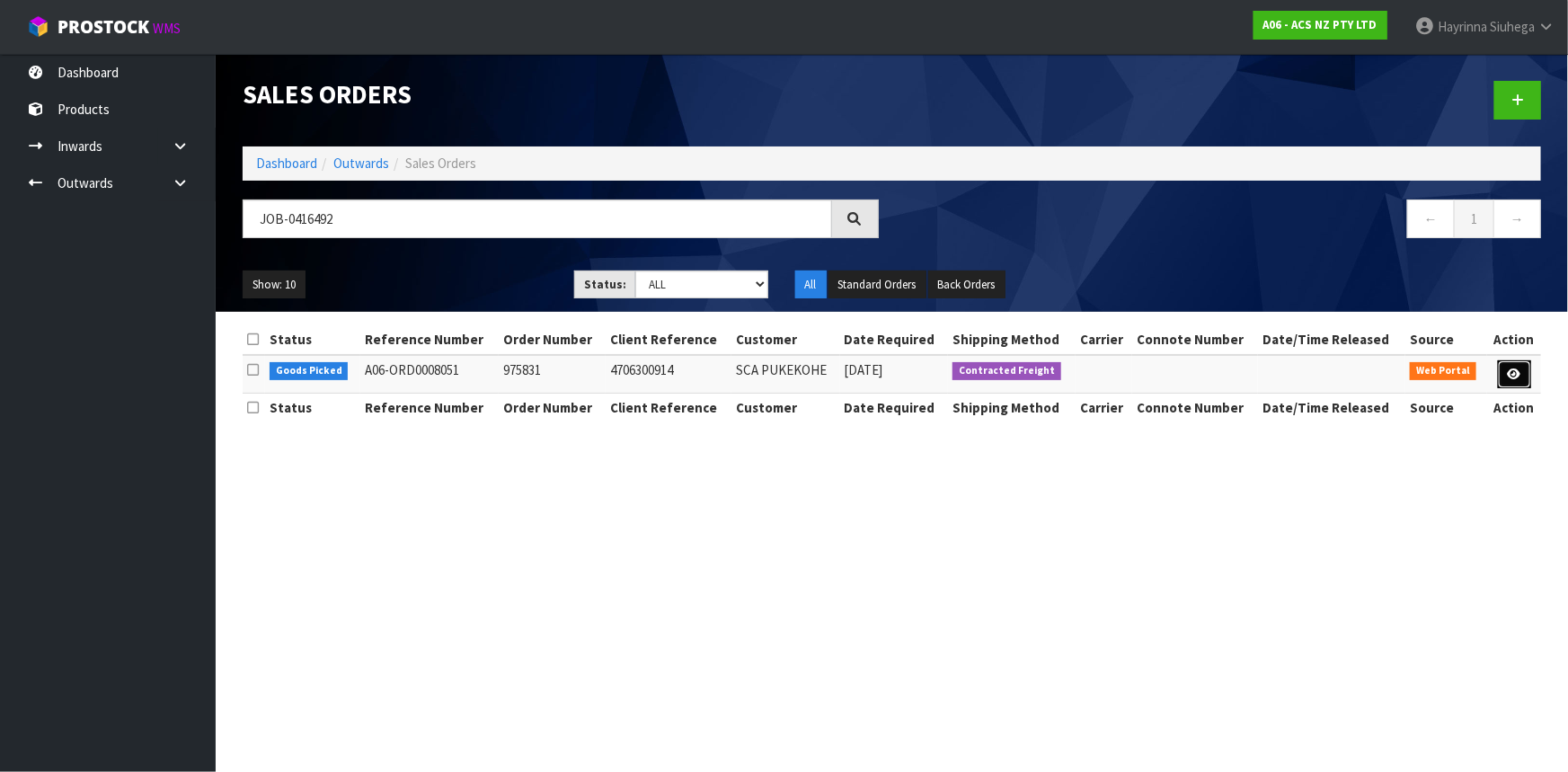
click at [1511, 369] on icon at bounding box center [1514, 374] width 13 height 11
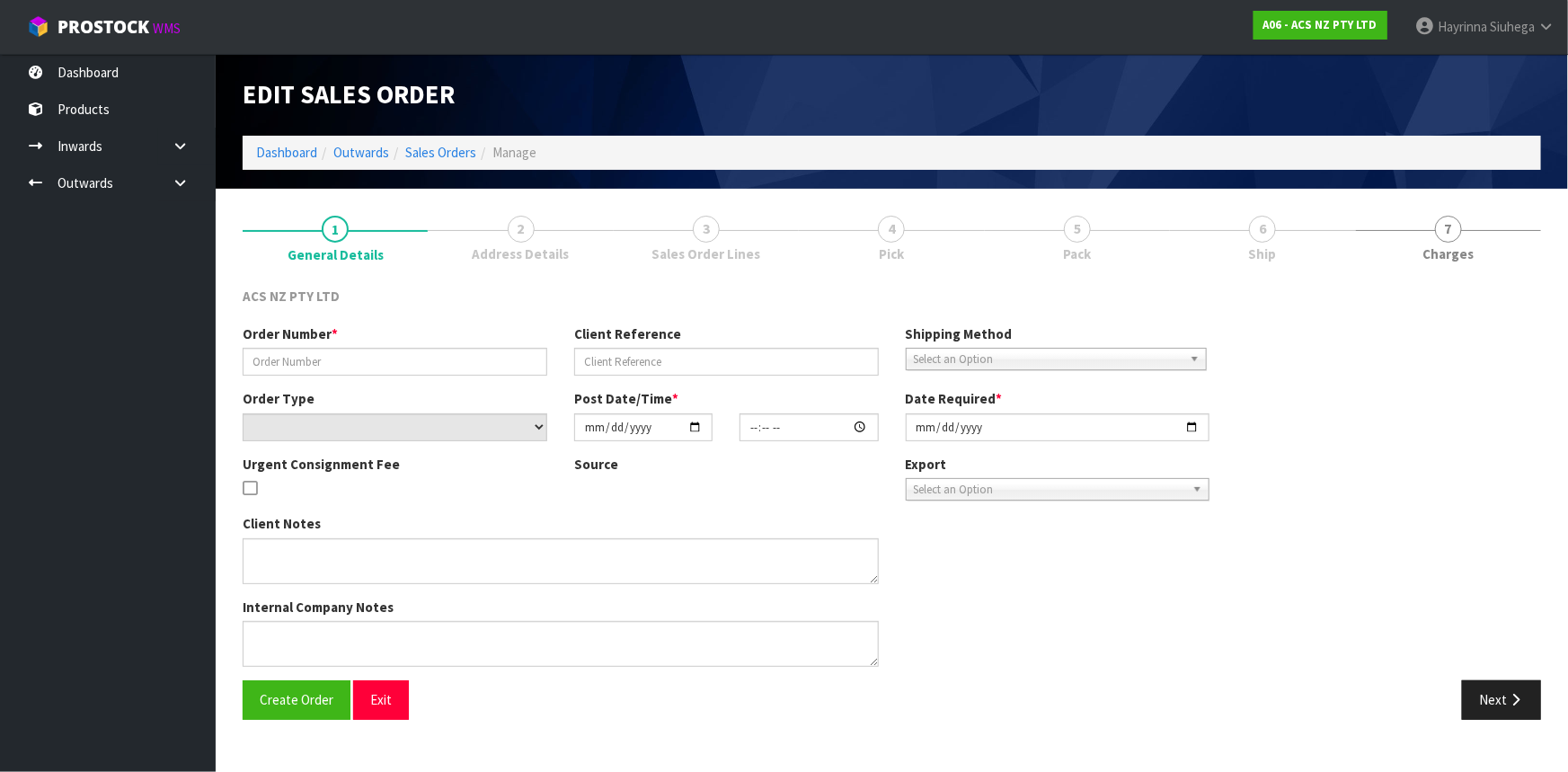
type input "975831"
type input "4706300914"
select select "number:0"
type input "[DATE]"
type input "12:26:00.000"
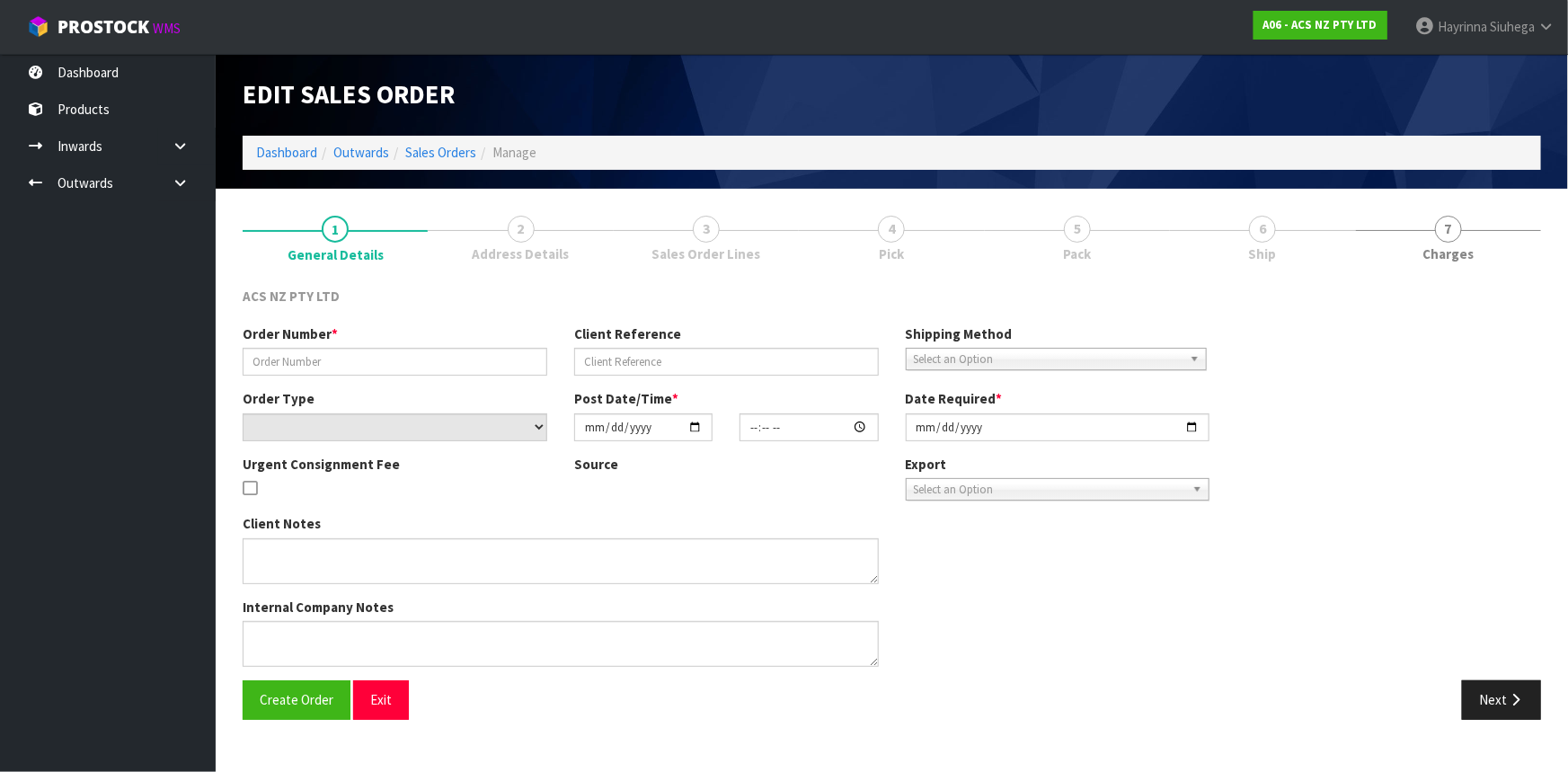
type input "[DATE]"
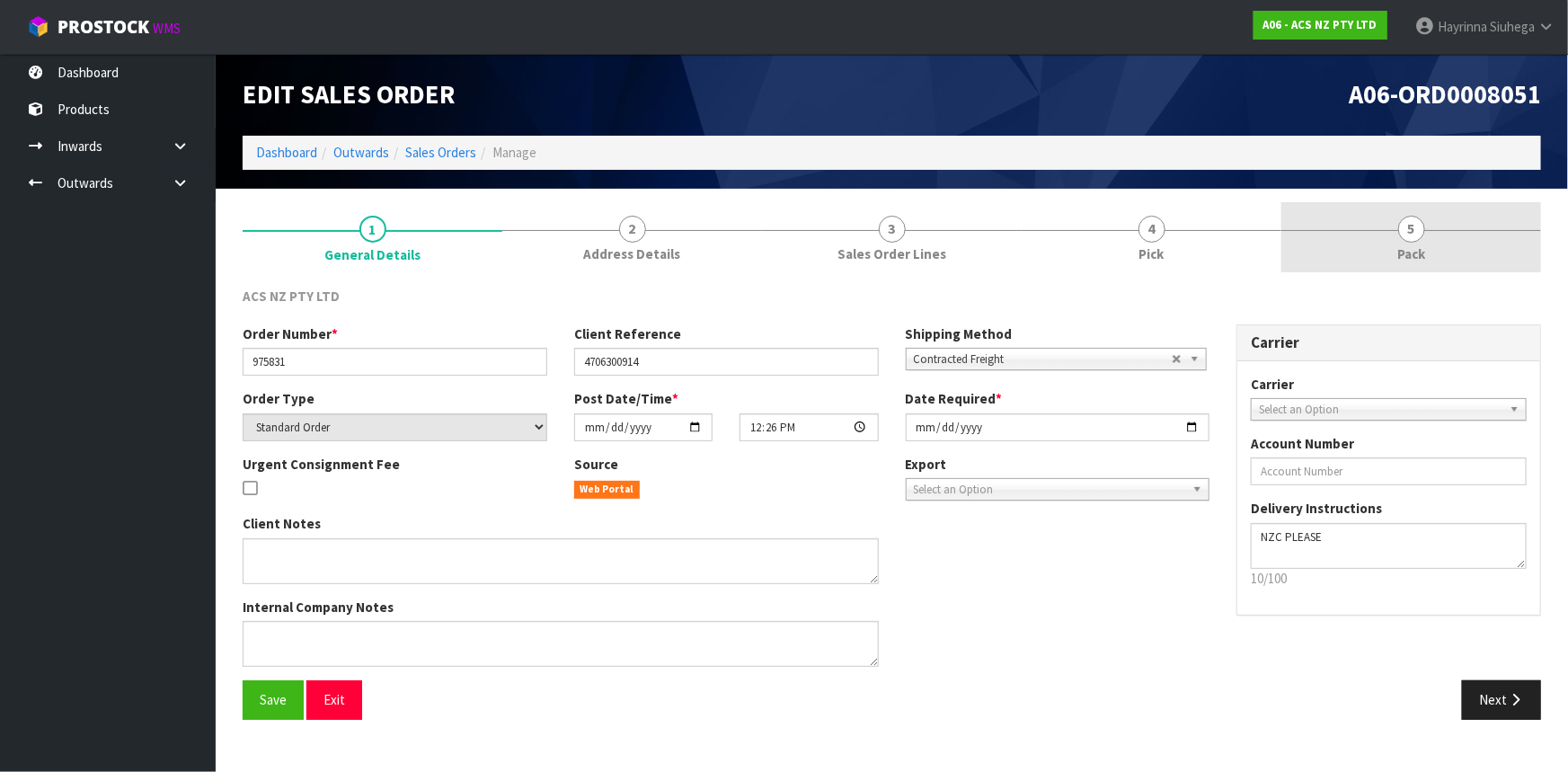
drag, startPoint x: 1240, startPoint y: 221, endPoint x: 1374, endPoint y: 245, distance: 136.1
click at [1240, 220] on link "4 Pick" at bounding box center [1152, 238] width 259 height 71
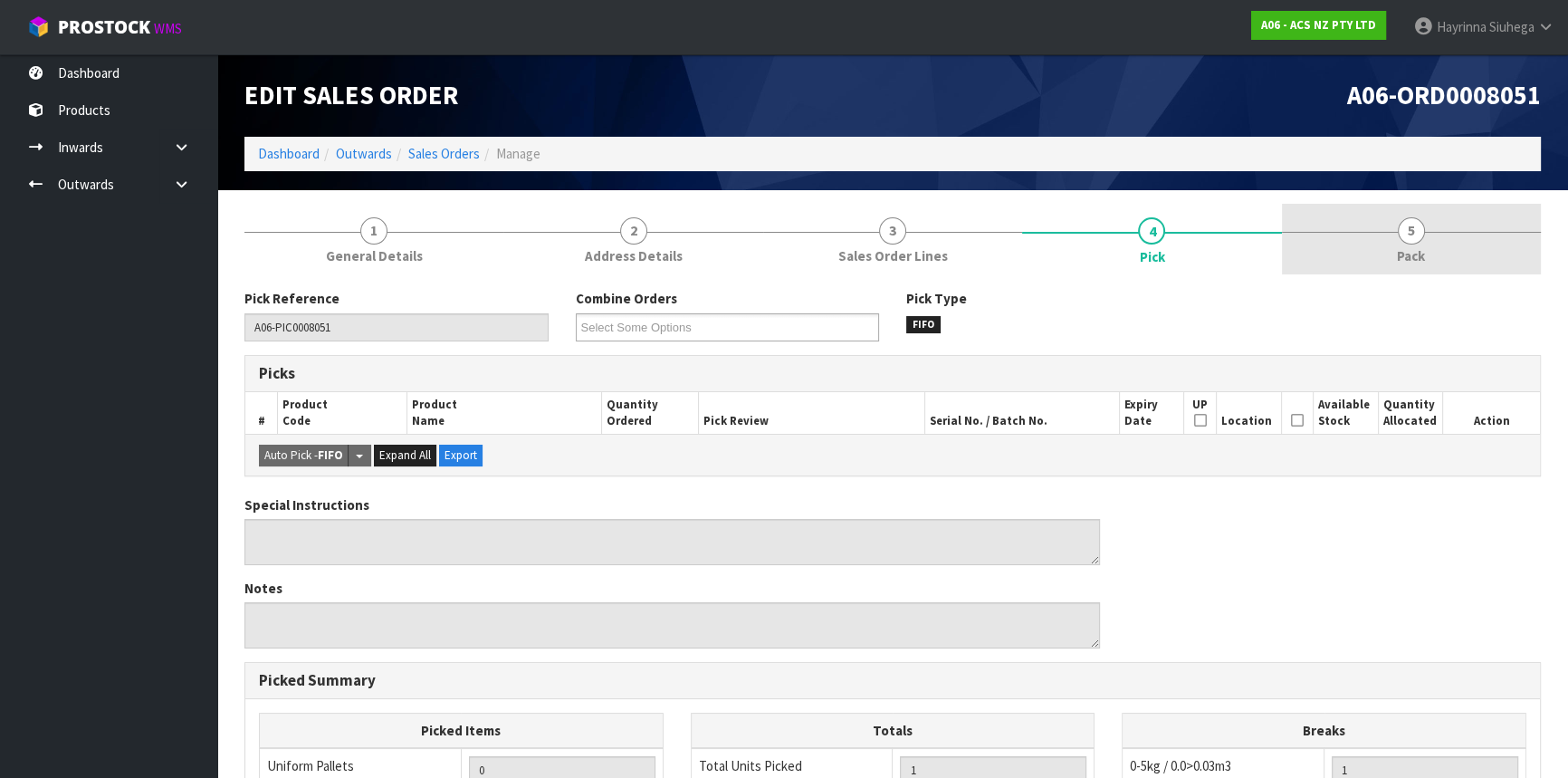
click at [1384, 247] on link "5 Pack" at bounding box center [1412, 239] width 259 height 72
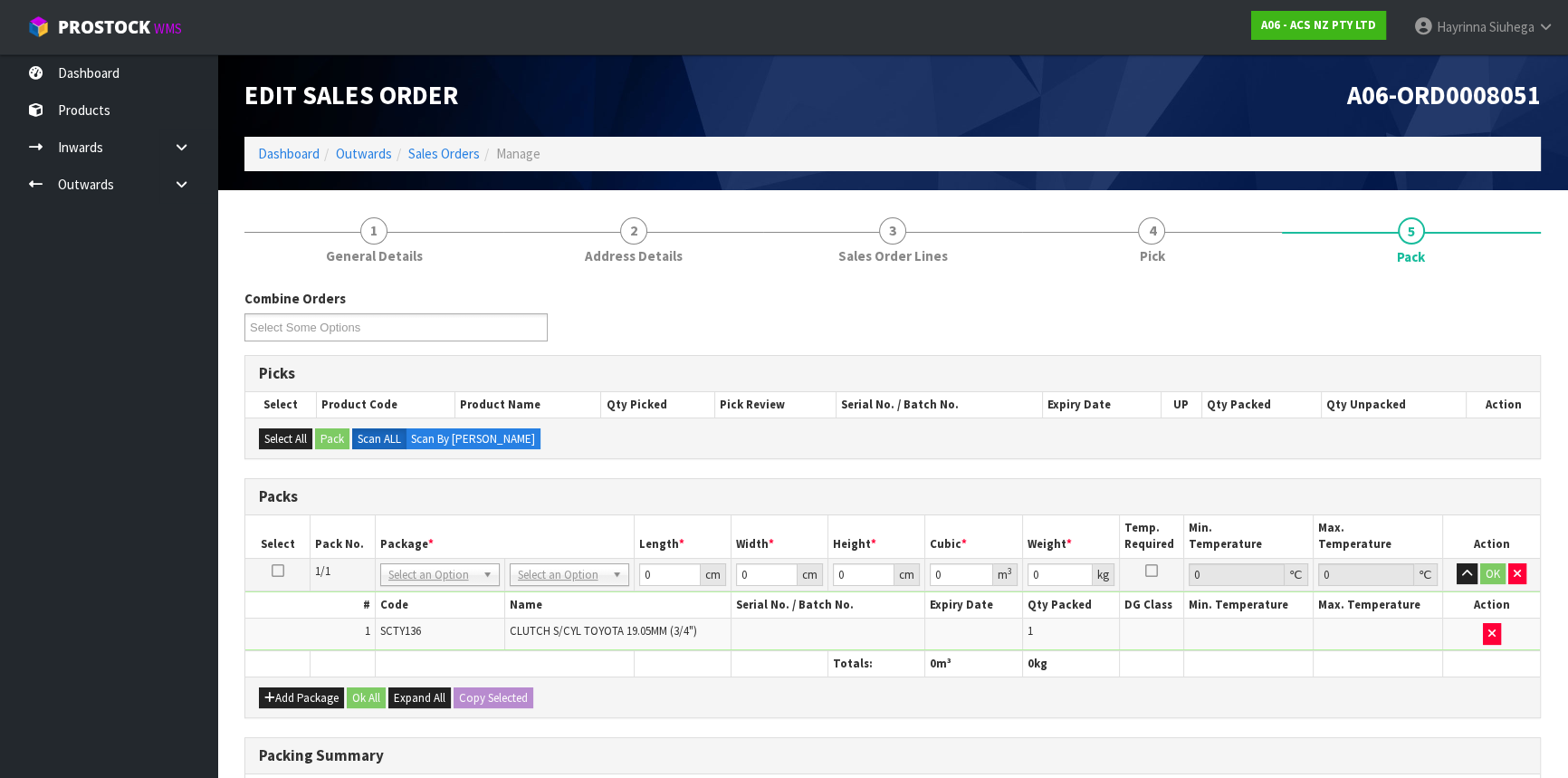
drag, startPoint x: 595, startPoint y: 571, endPoint x: 584, endPoint y: 579, distance: 13.6
click at [573, 597] on input "text" at bounding box center [568, 598] width 111 height 23
type input "u20"
type input "18.5"
type input "28"
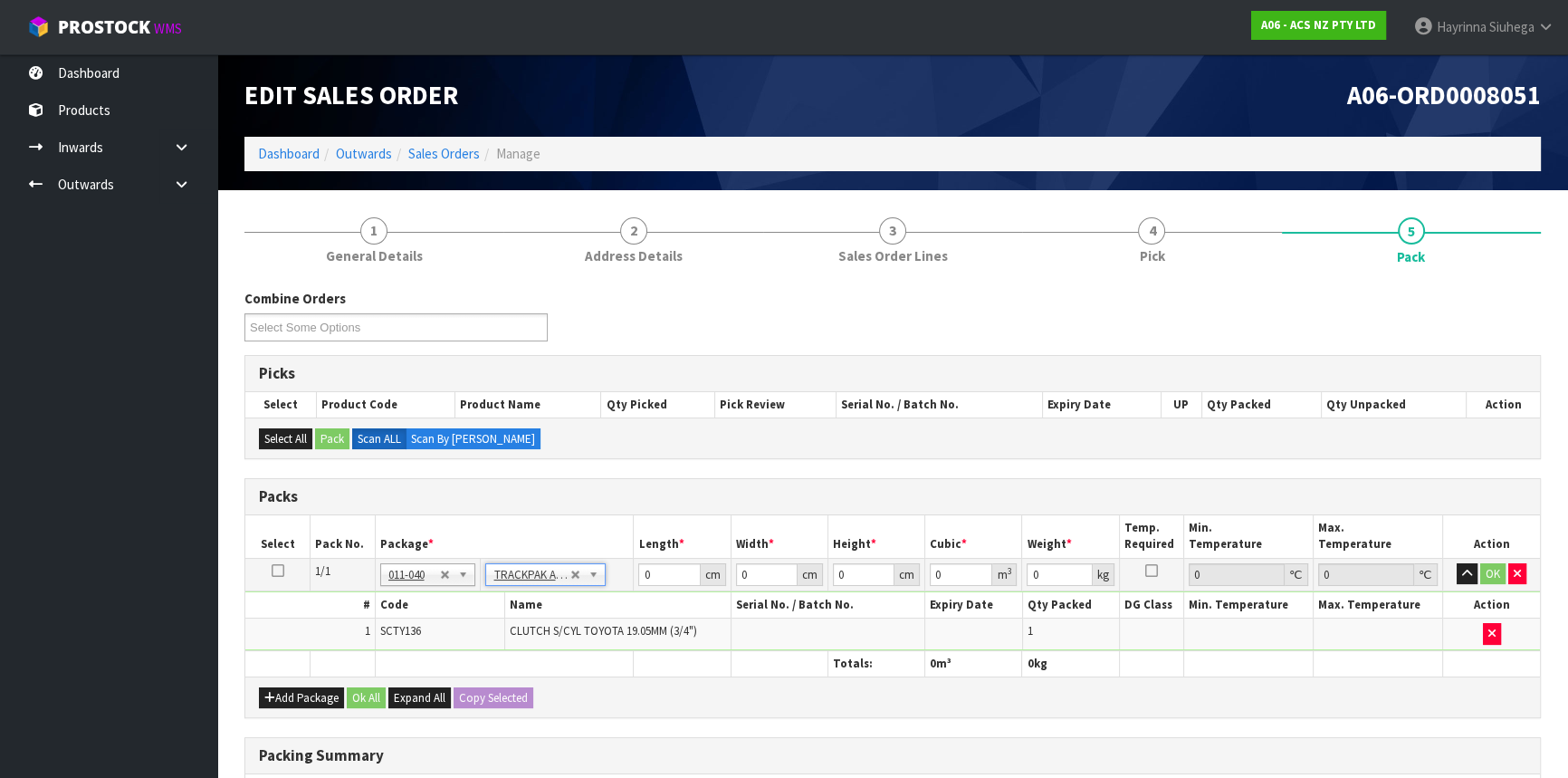
type input "0.01"
type input "0.000005"
type input "0.66"
click at [638, 575] on input "18.5" at bounding box center [668, 575] width 62 height 23
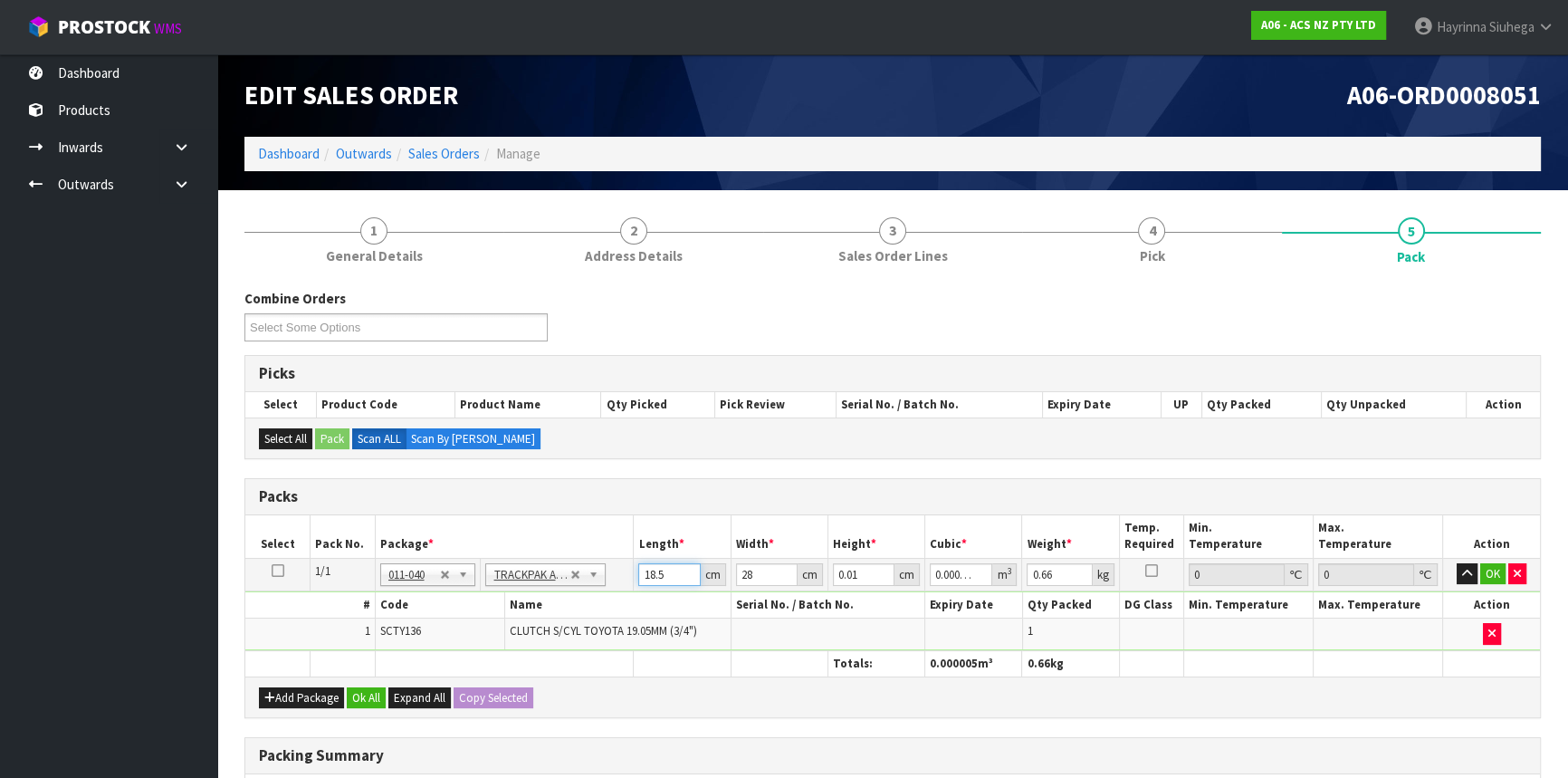
type input "1"
type input "0"
type input "19"
type input "0.000005"
type input "19"
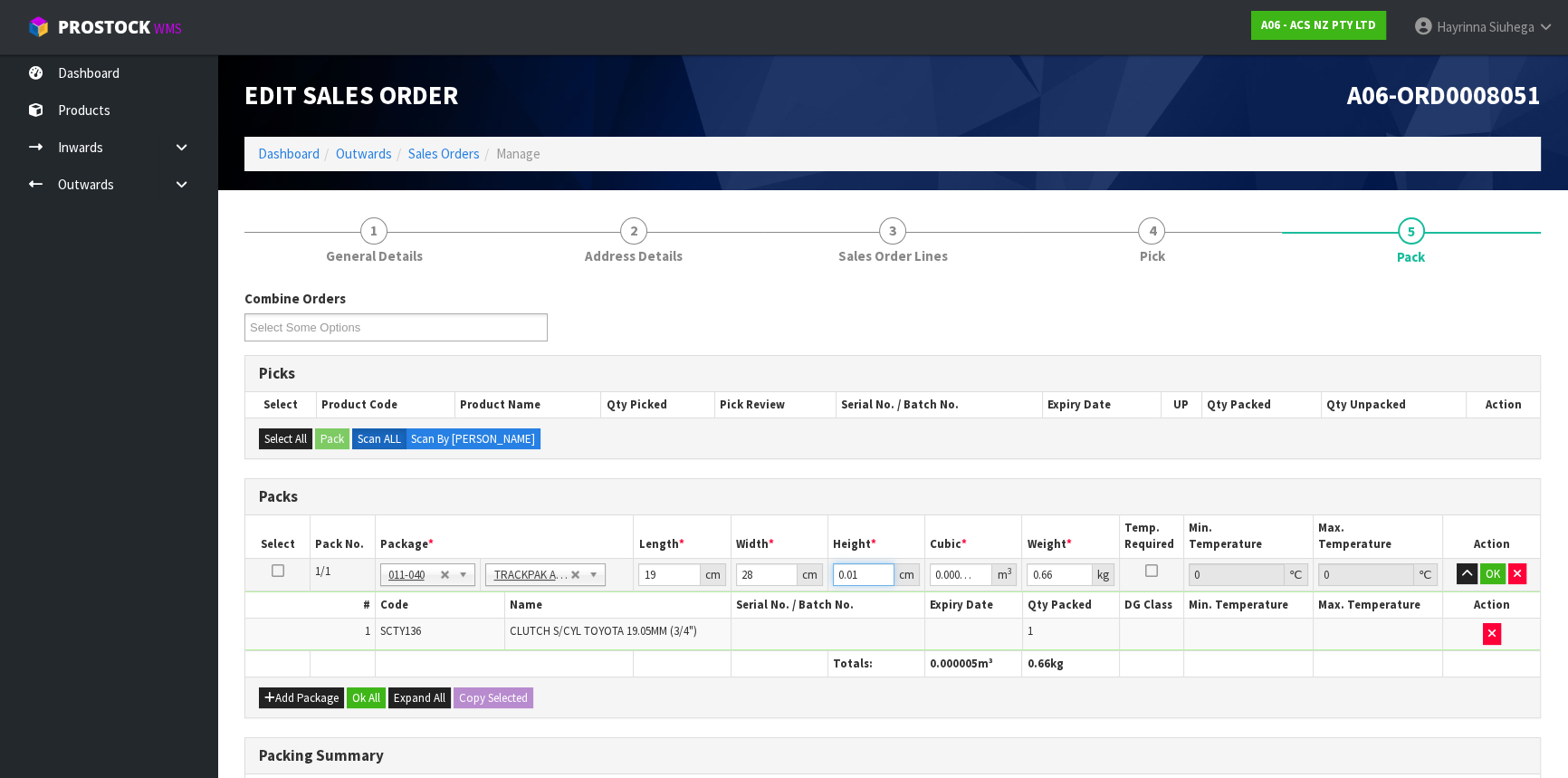
type input "9"
type input "0.004788"
type input "9"
type input "1"
click button "OK" at bounding box center [1492, 574] width 26 height 22
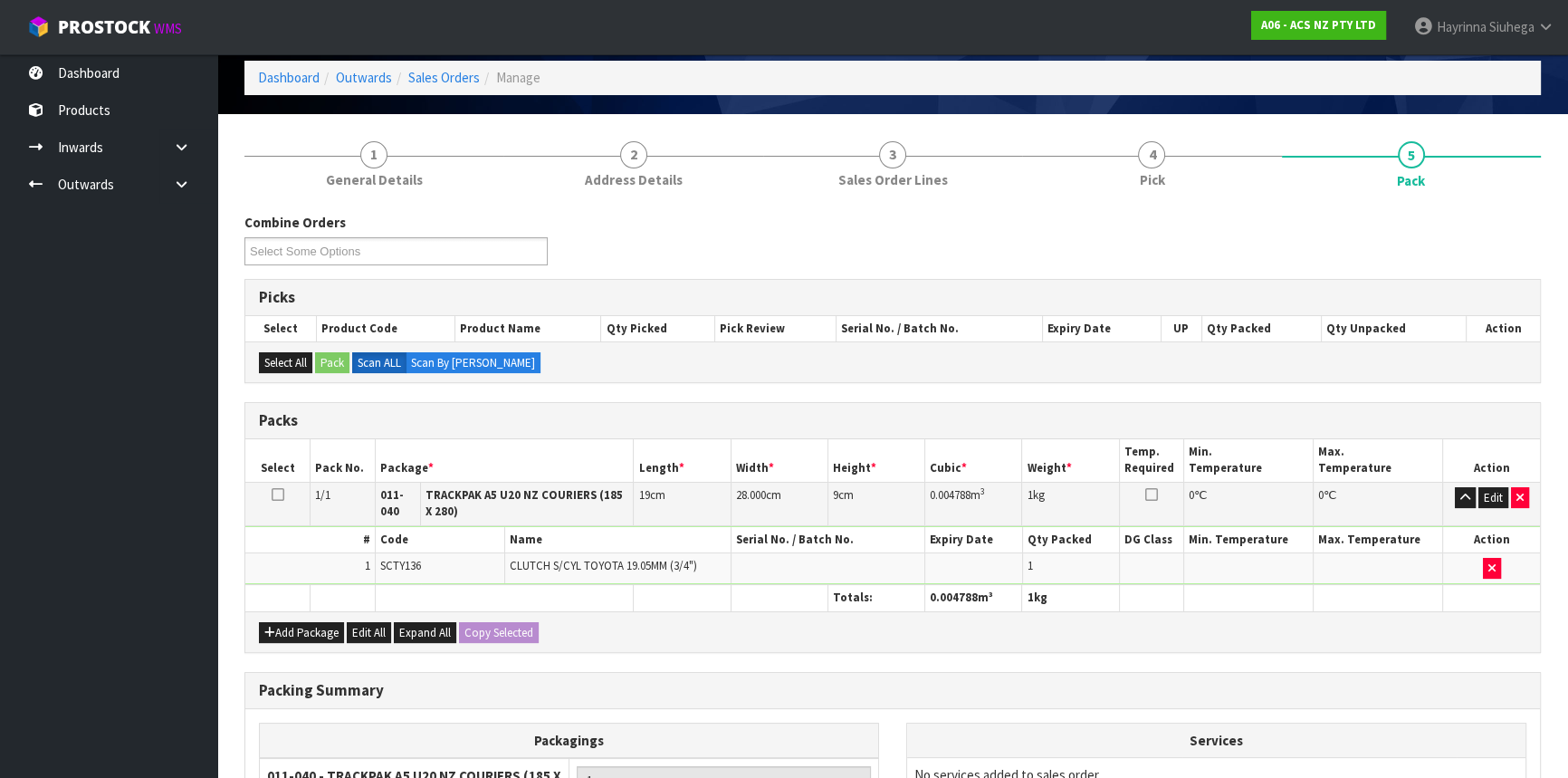
scroll to position [301, 0]
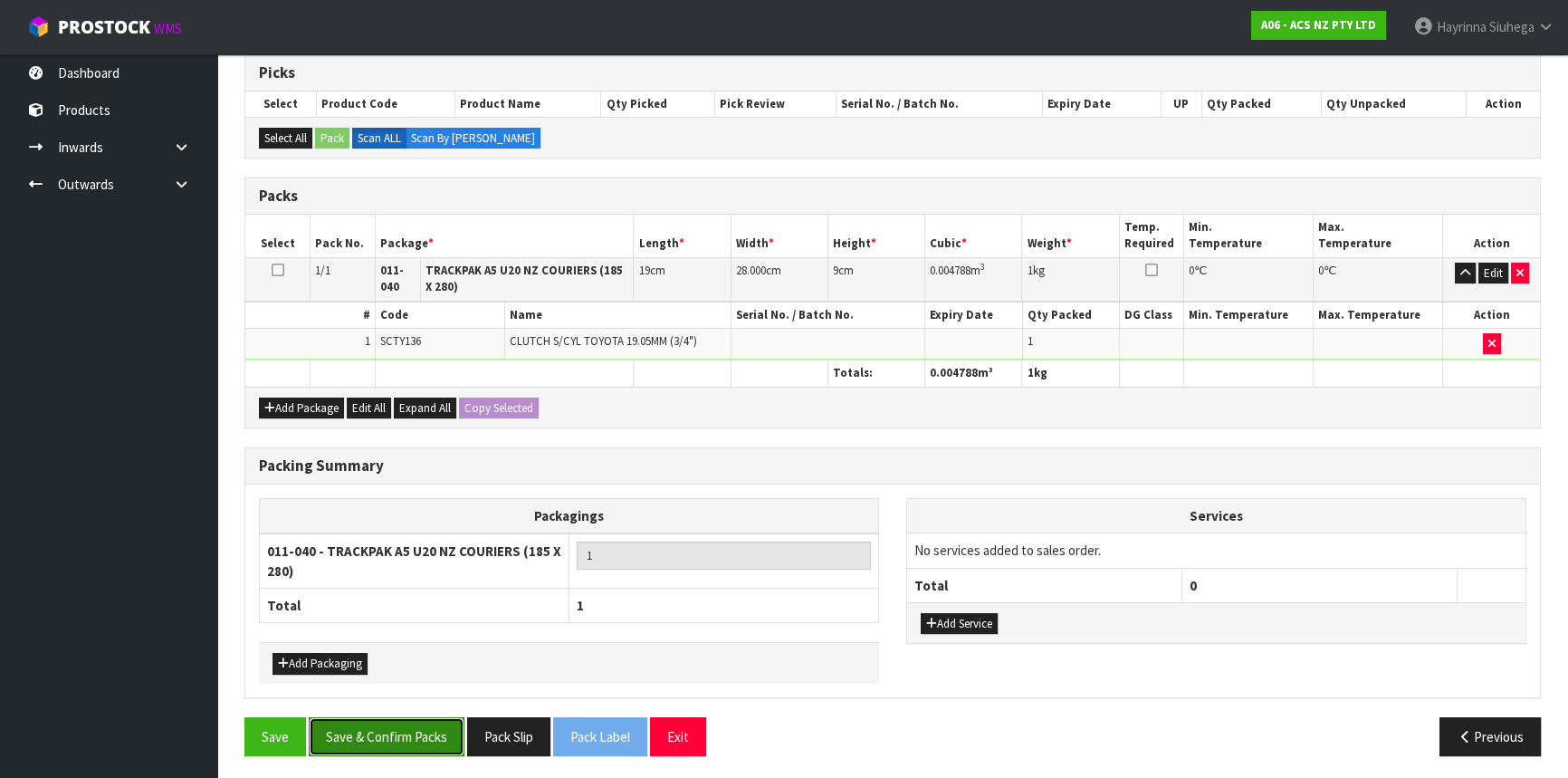
click at [334, 725] on button "Save & Confirm Packs" at bounding box center [386, 736] width 156 height 39
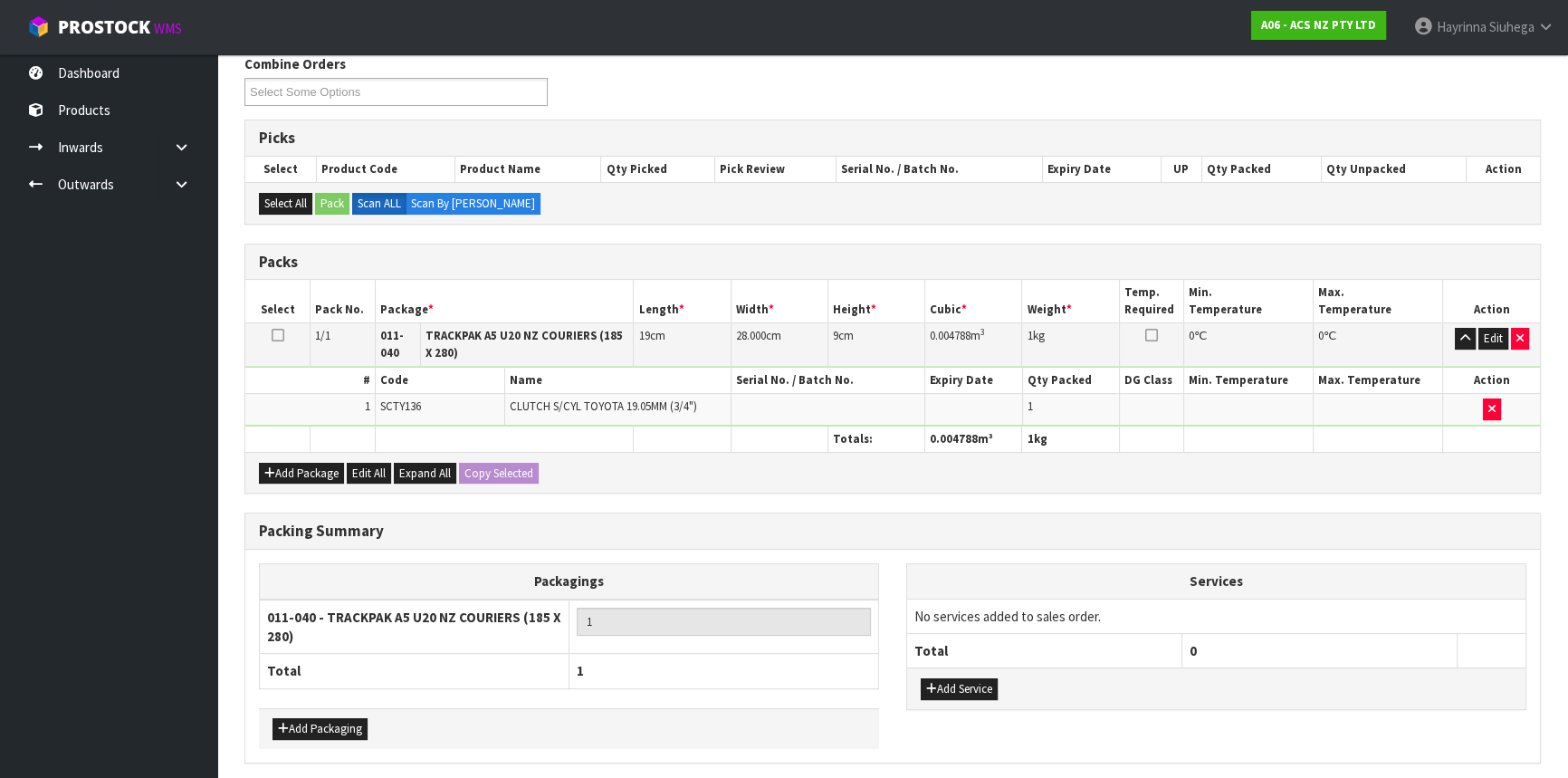
scroll to position [0, 0]
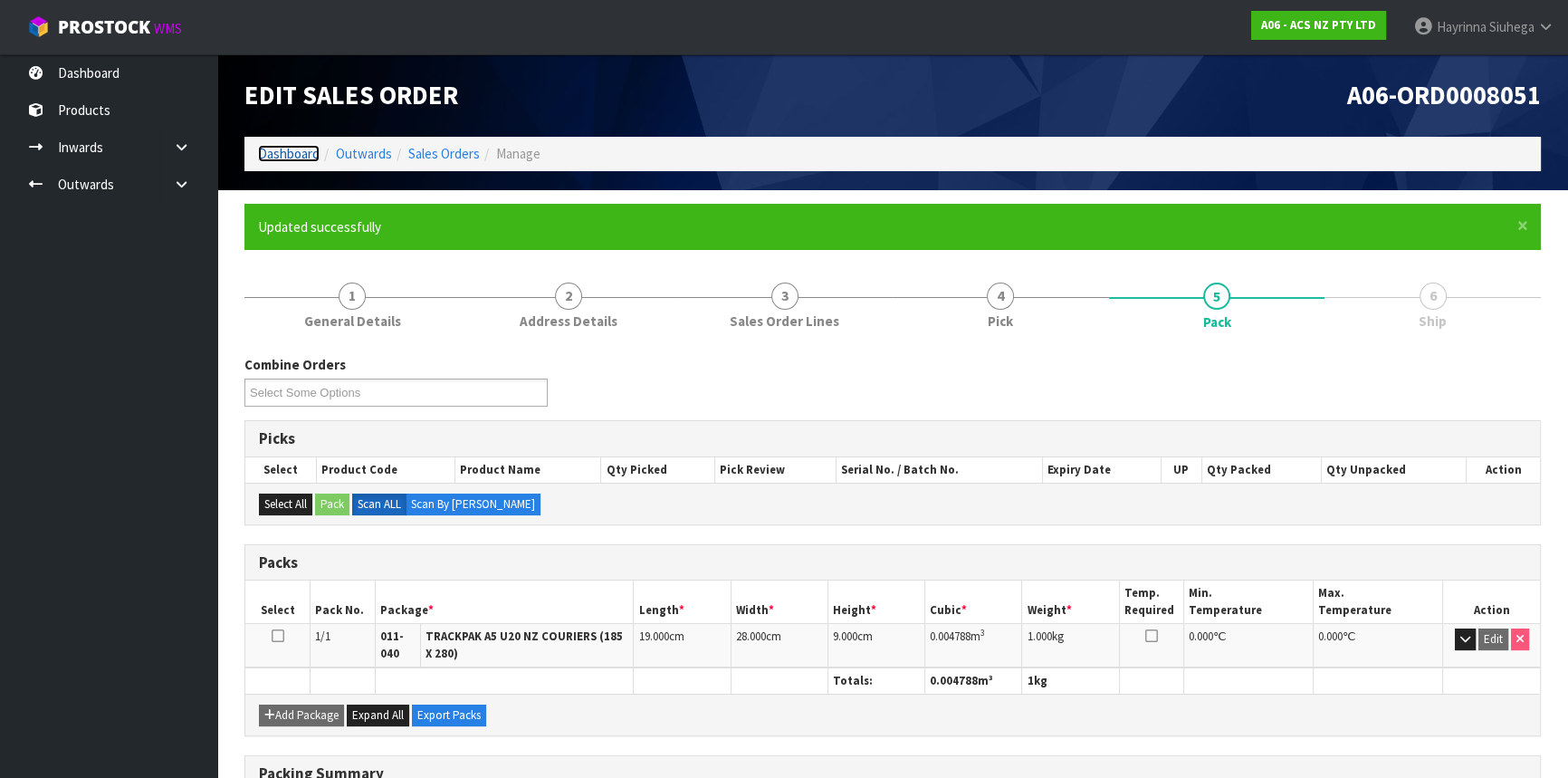
drag, startPoint x: 301, startPoint y: 151, endPoint x: 310, endPoint y: 127, distance: 25.6
click at [301, 152] on link "Dashboard" at bounding box center [289, 153] width 62 height 17
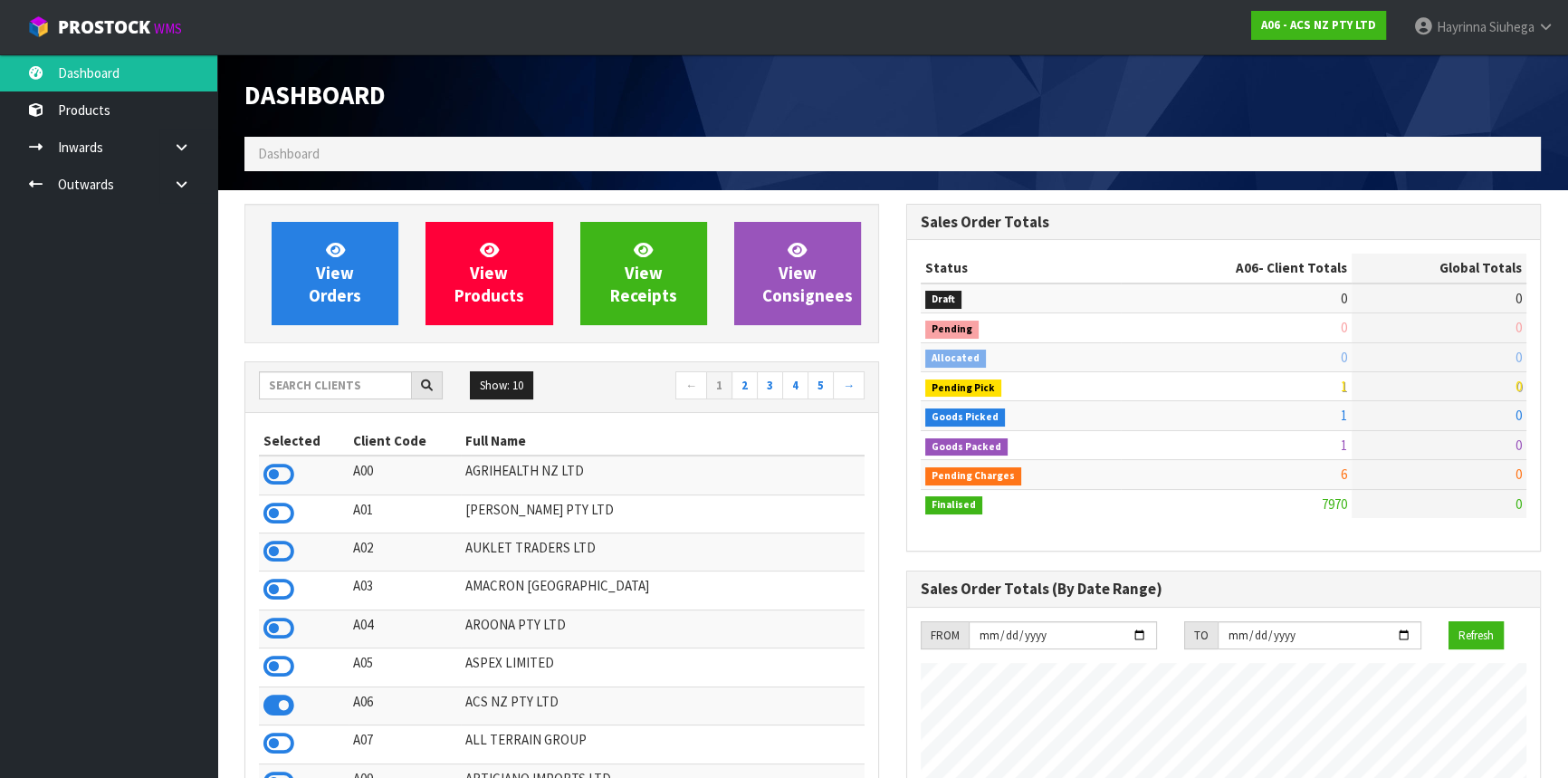
scroll to position [1369, 661]
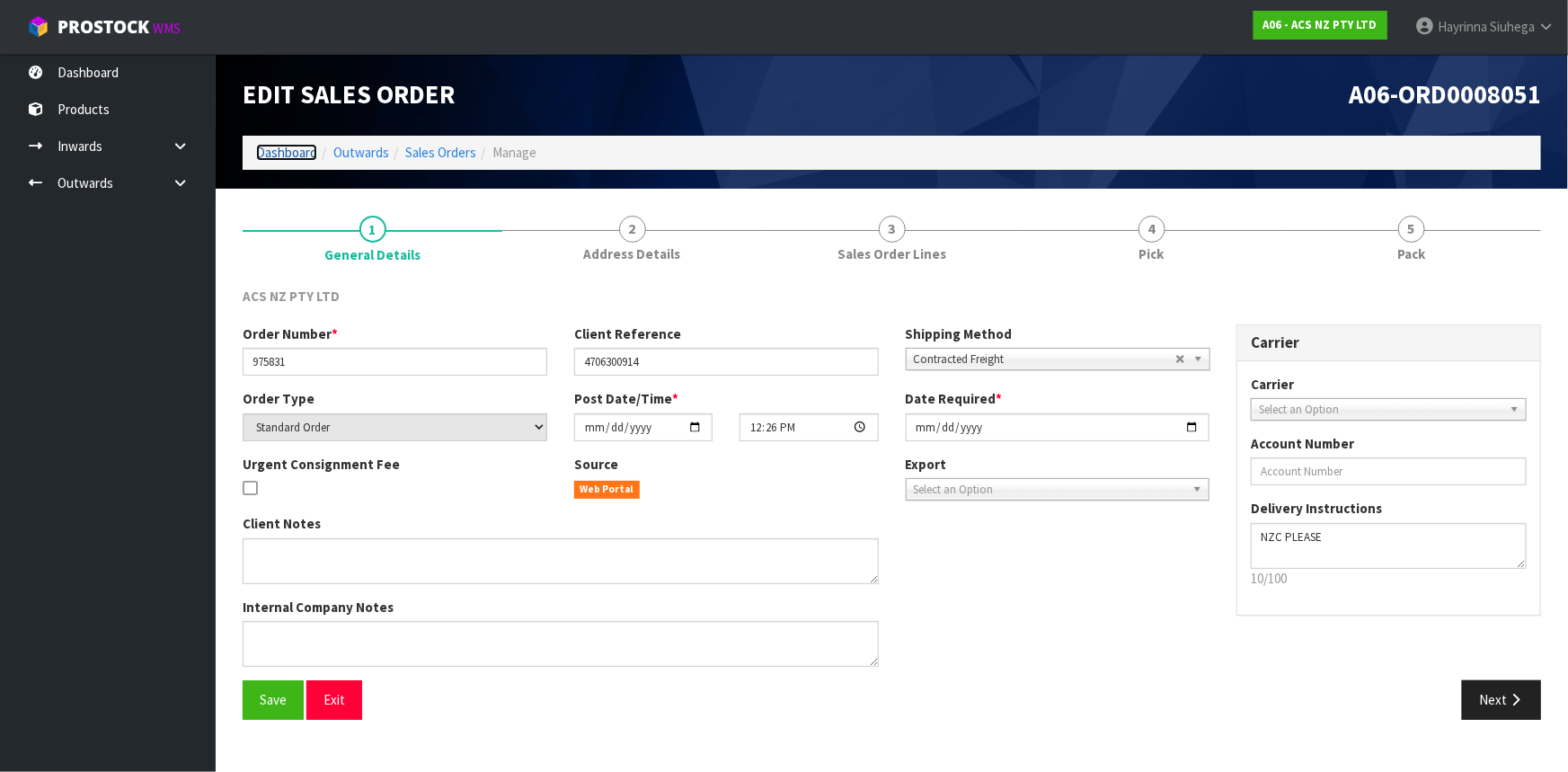
click at [287, 154] on link "Dashboard" at bounding box center [287, 152] width 61 height 17
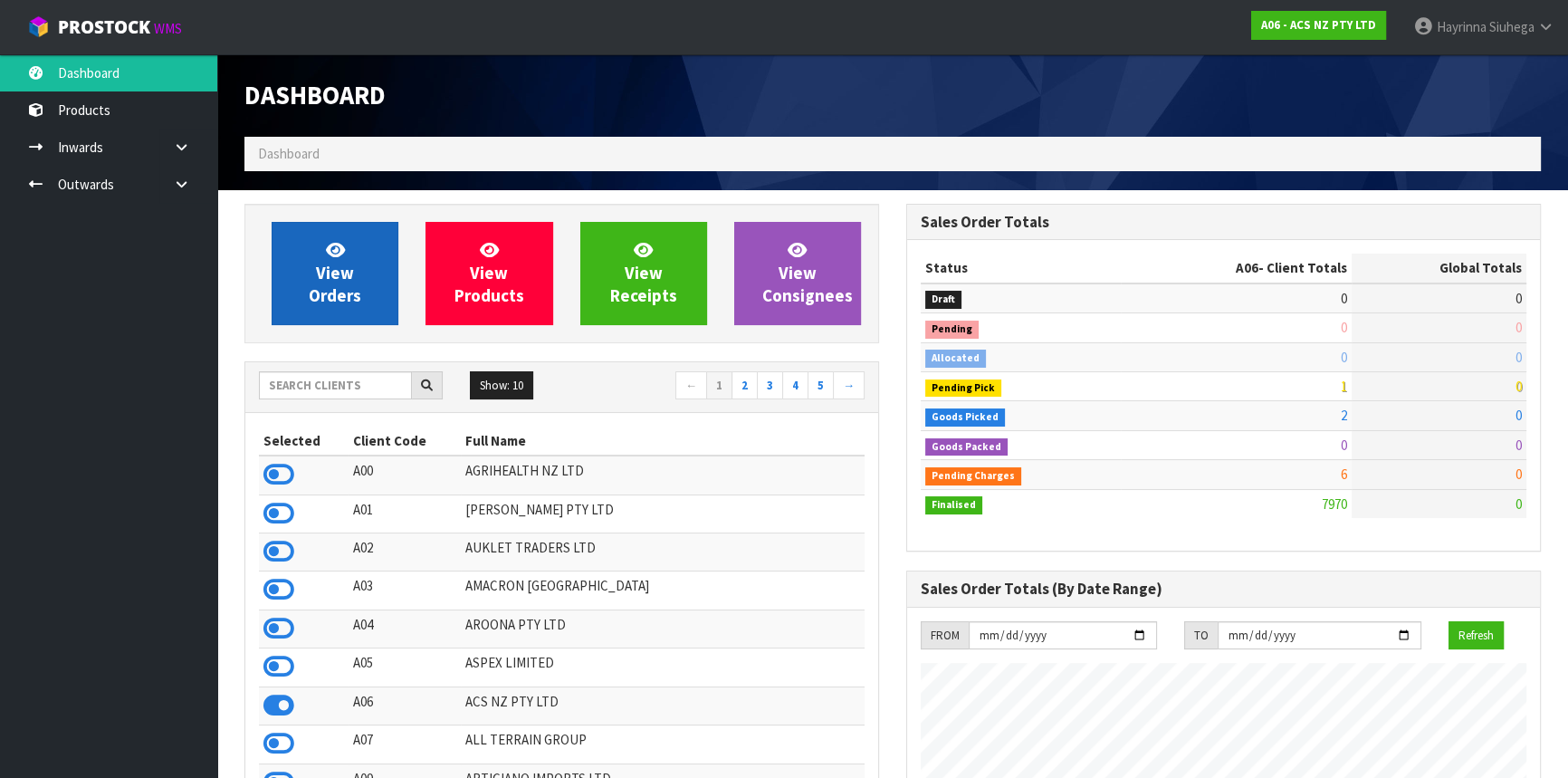
scroll to position [1369, 661]
click at [339, 280] on span "View Orders" at bounding box center [334, 274] width 52 height 68
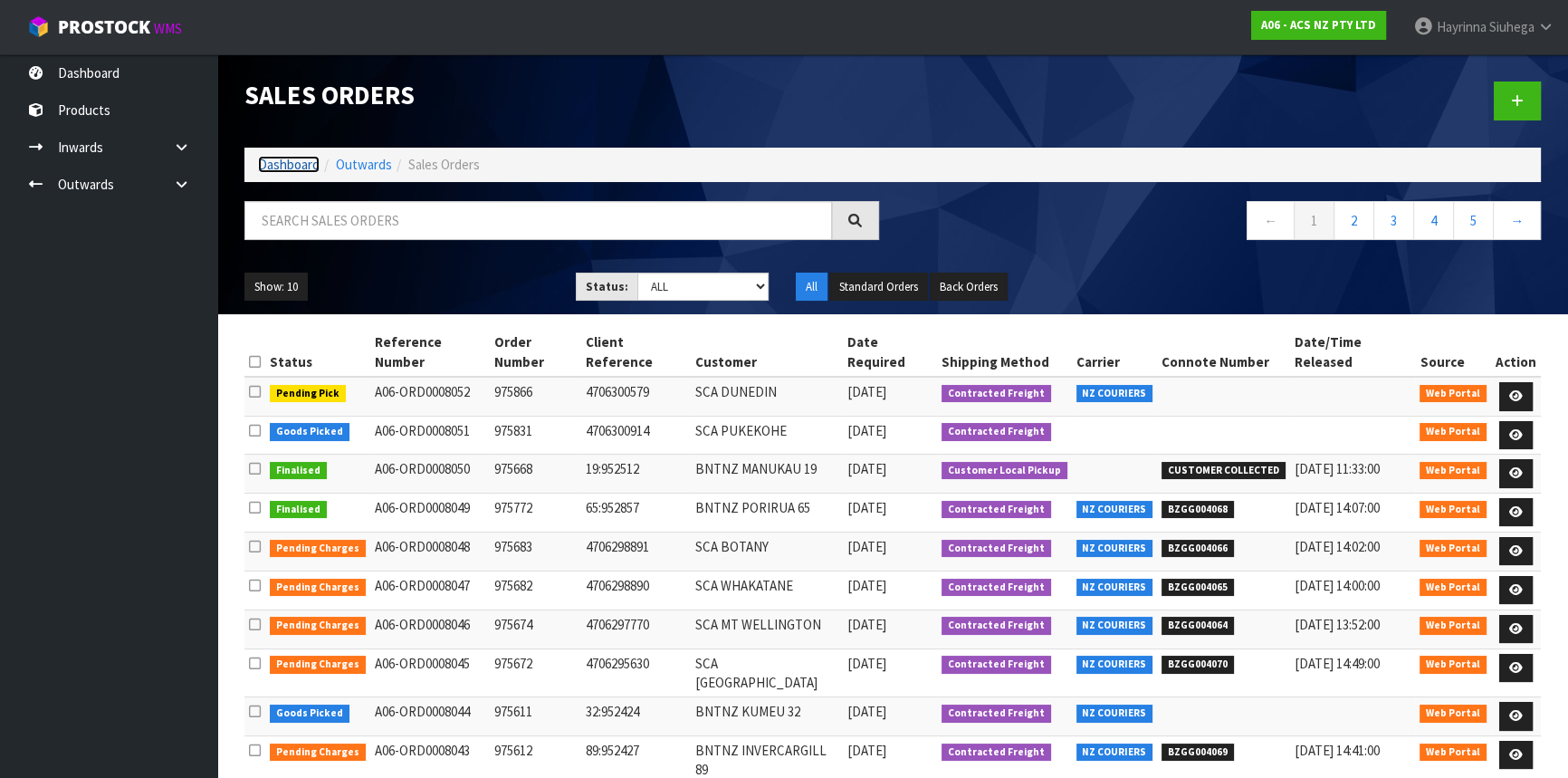
click at [290, 168] on link "Dashboard" at bounding box center [289, 165] width 62 height 17
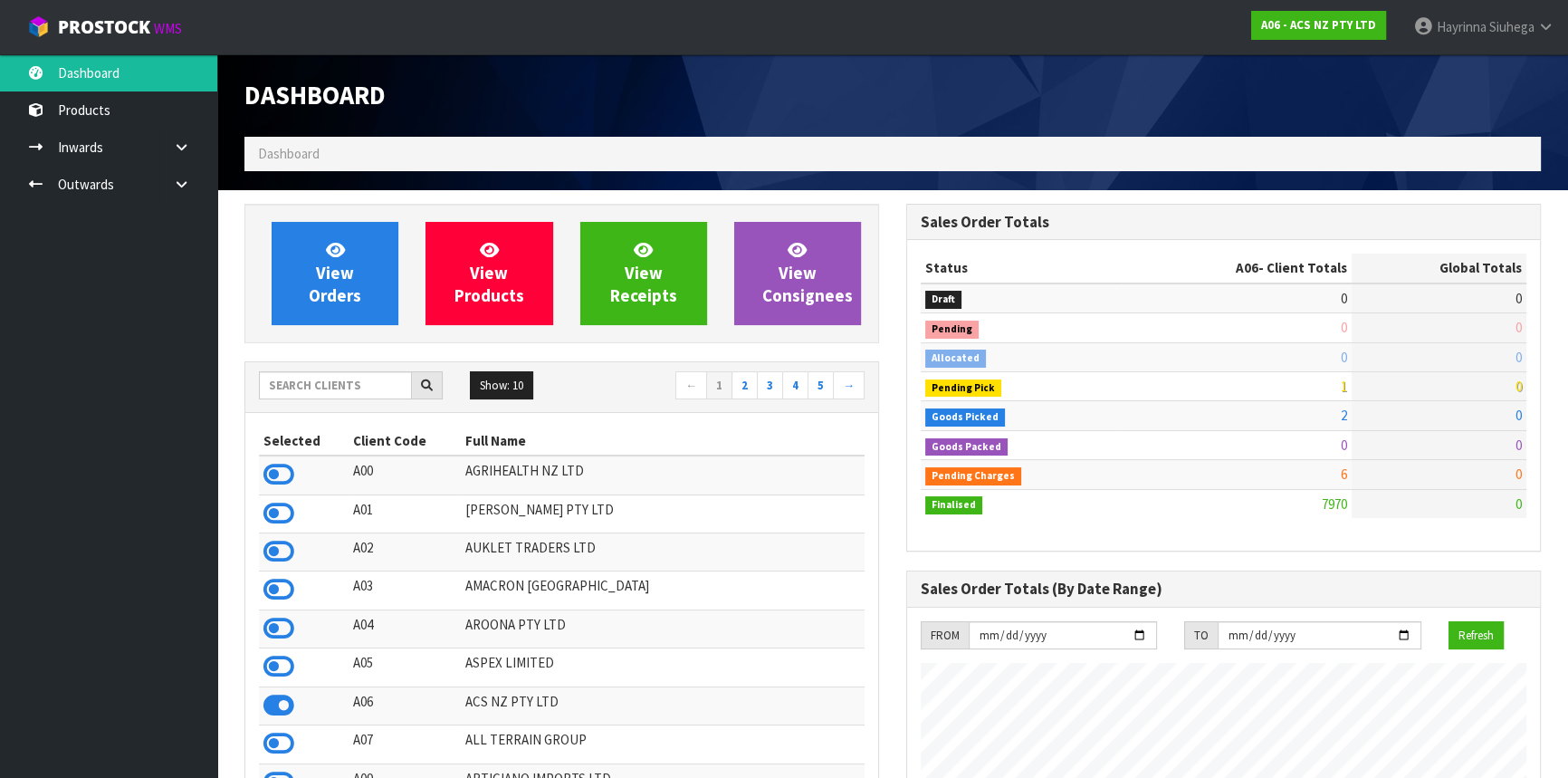
scroll to position [1369, 661]
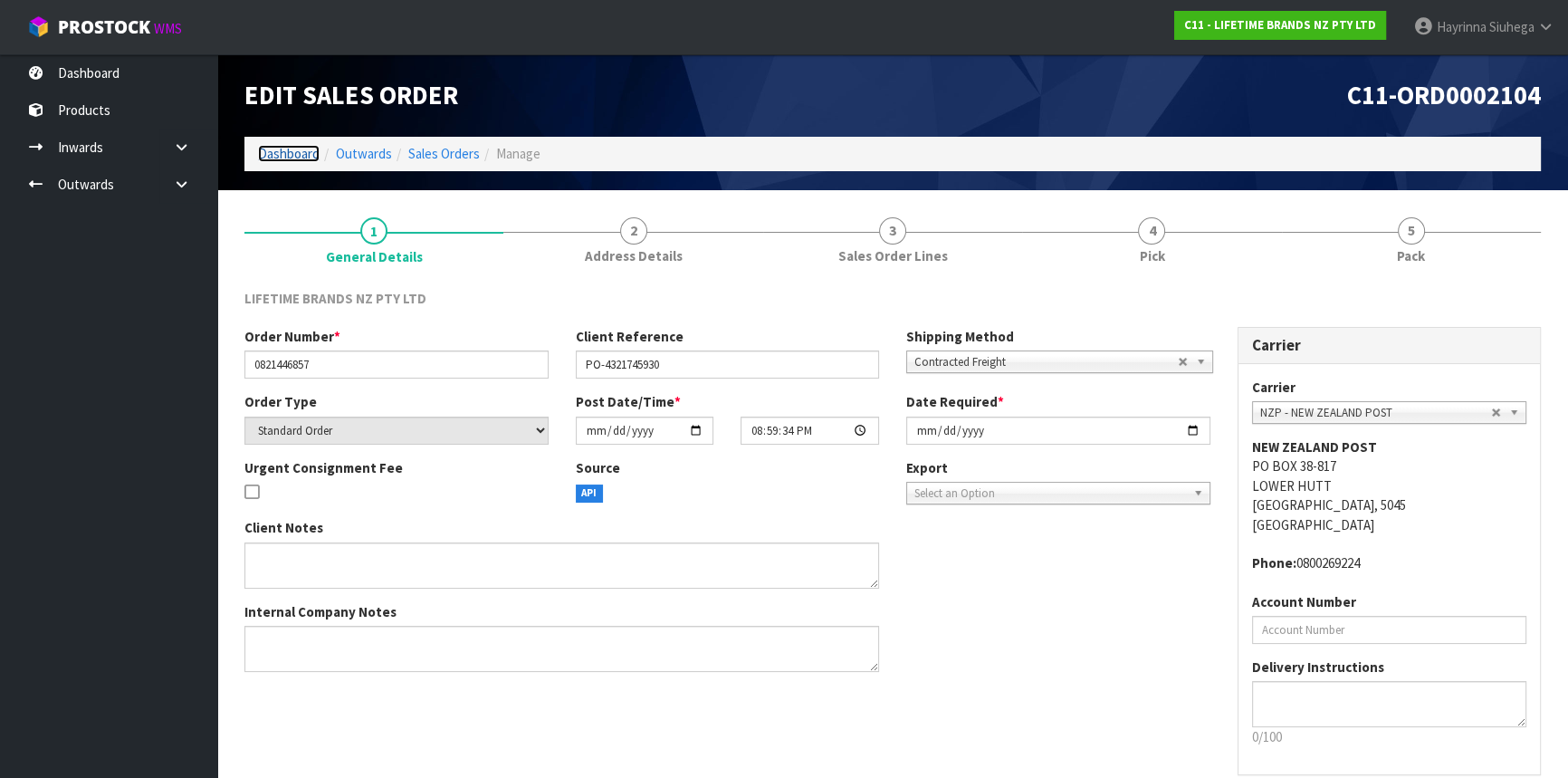
click at [300, 150] on link "Dashboard" at bounding box center [289, 153] width 62 height 17
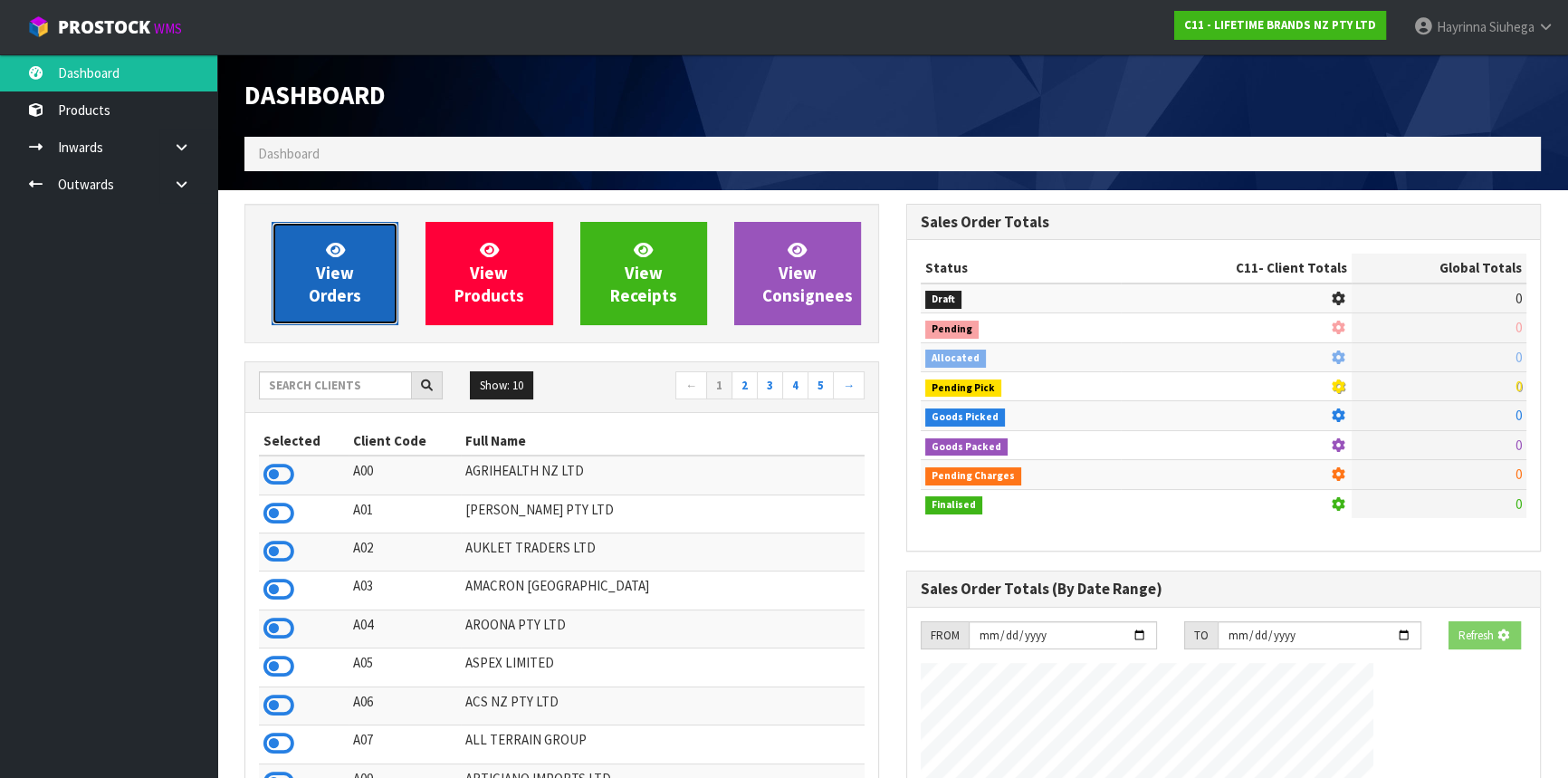
click at [355, 254] on link "View Orders" at bounding box center [335, 273] width 127 height 103
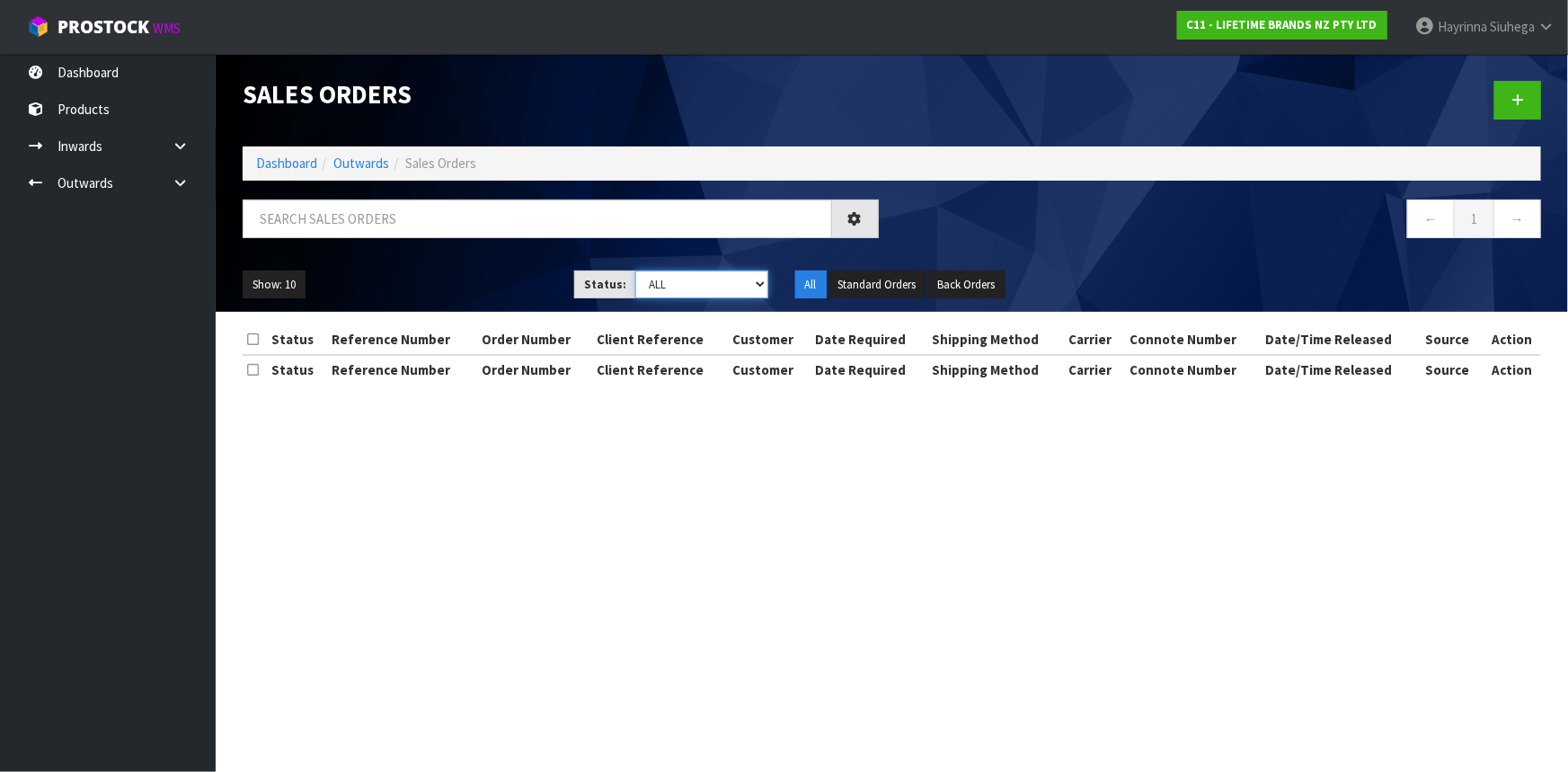
click at [716, 288] on select "Draft Pending Allocated Pending Pick Goods Picked Goods Packed Pending Charges …" at bounding box center [702, 285] width 133 height 28
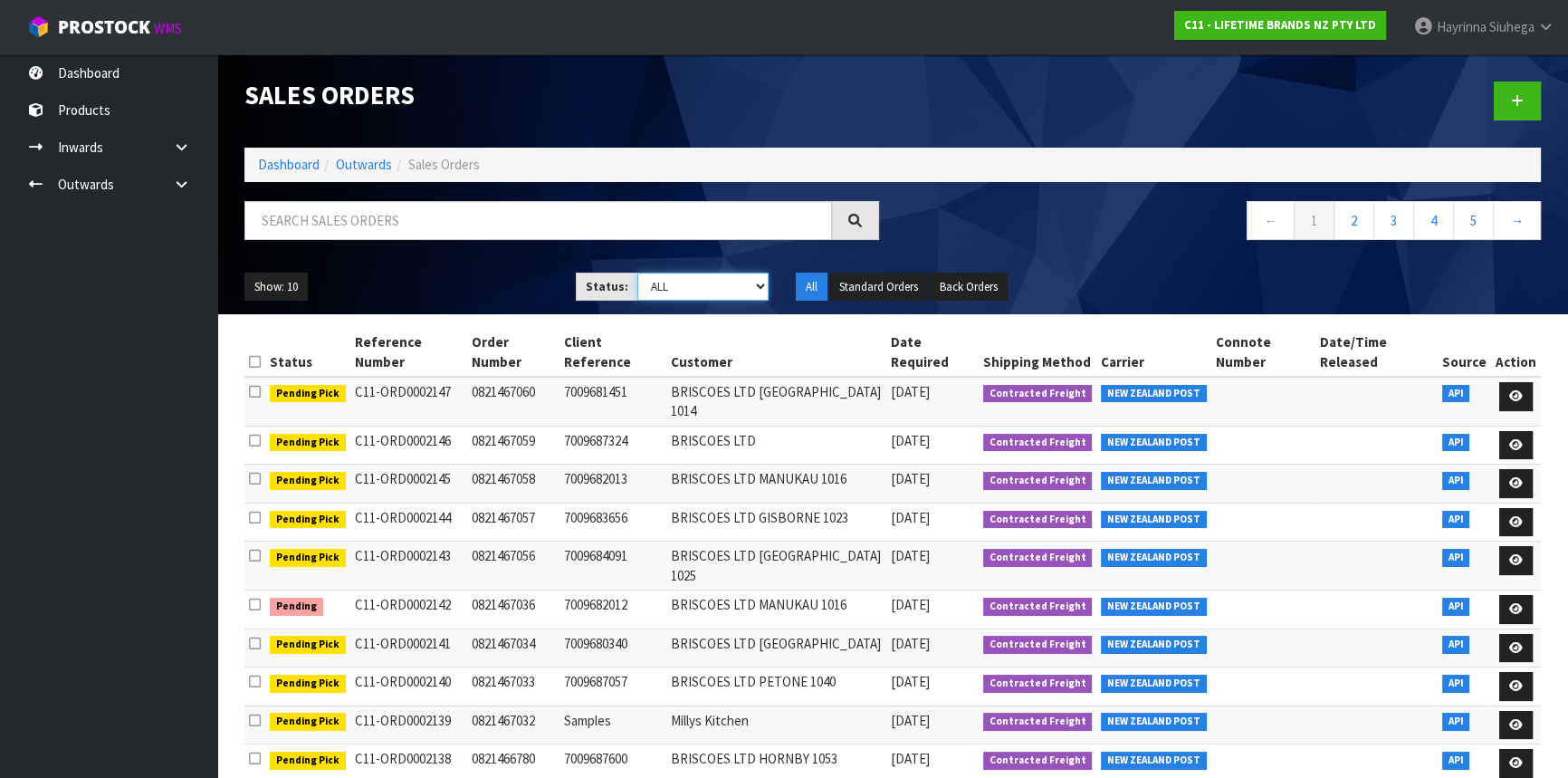
select select "string:4"
click at [637, 273] on select "Draft Pending Allocated Pending Pick Goods Picked Goods Packed Pending Charges …" at bounding box center [703, 287] width 132 height 28
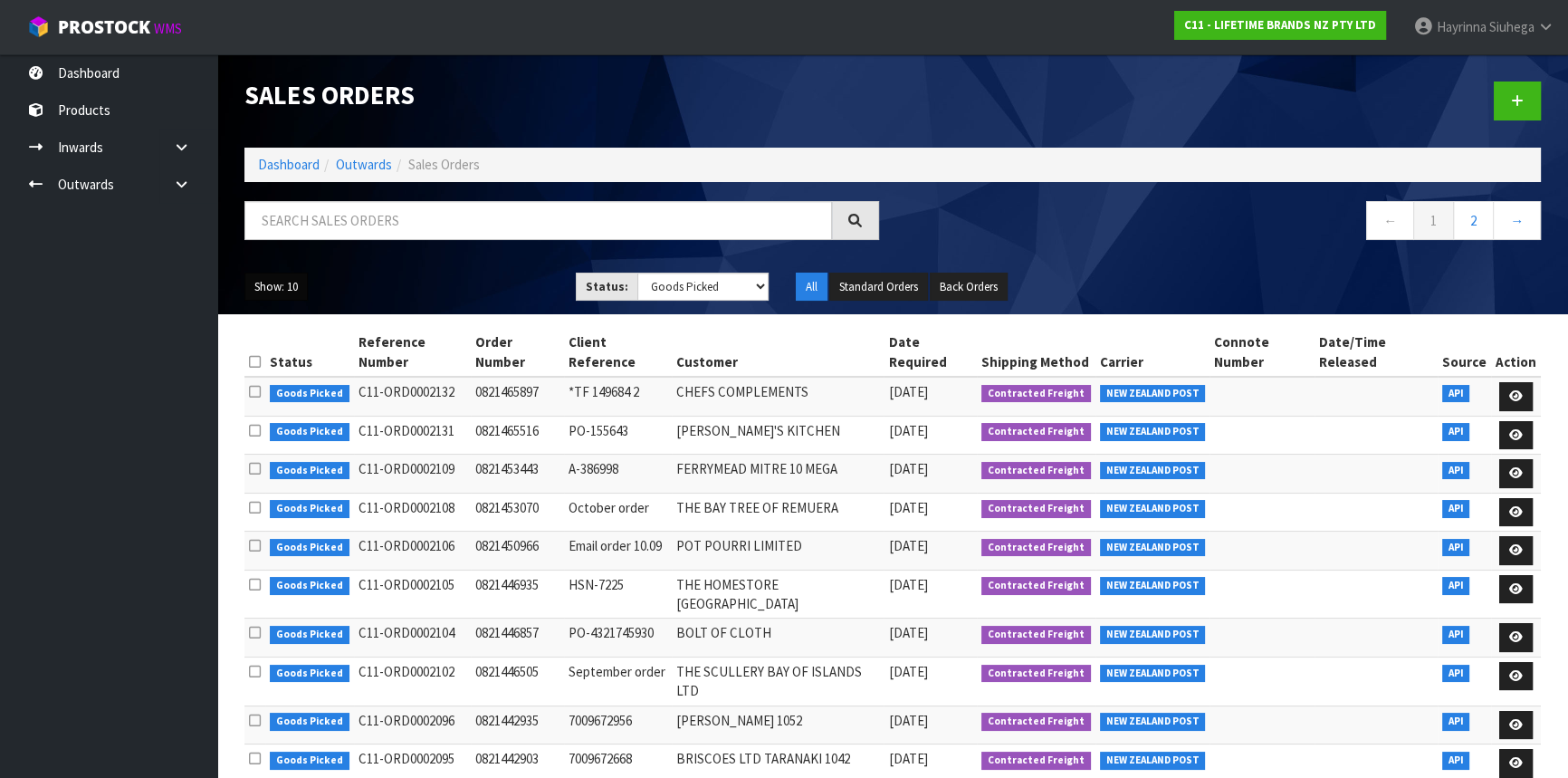
click at [298, 293] on button "Show: 10" at bounding box center [275, 287] width 63 height 29
click at [294, 395] on link "50" at bounding box center [316, 395] width 143 height 25
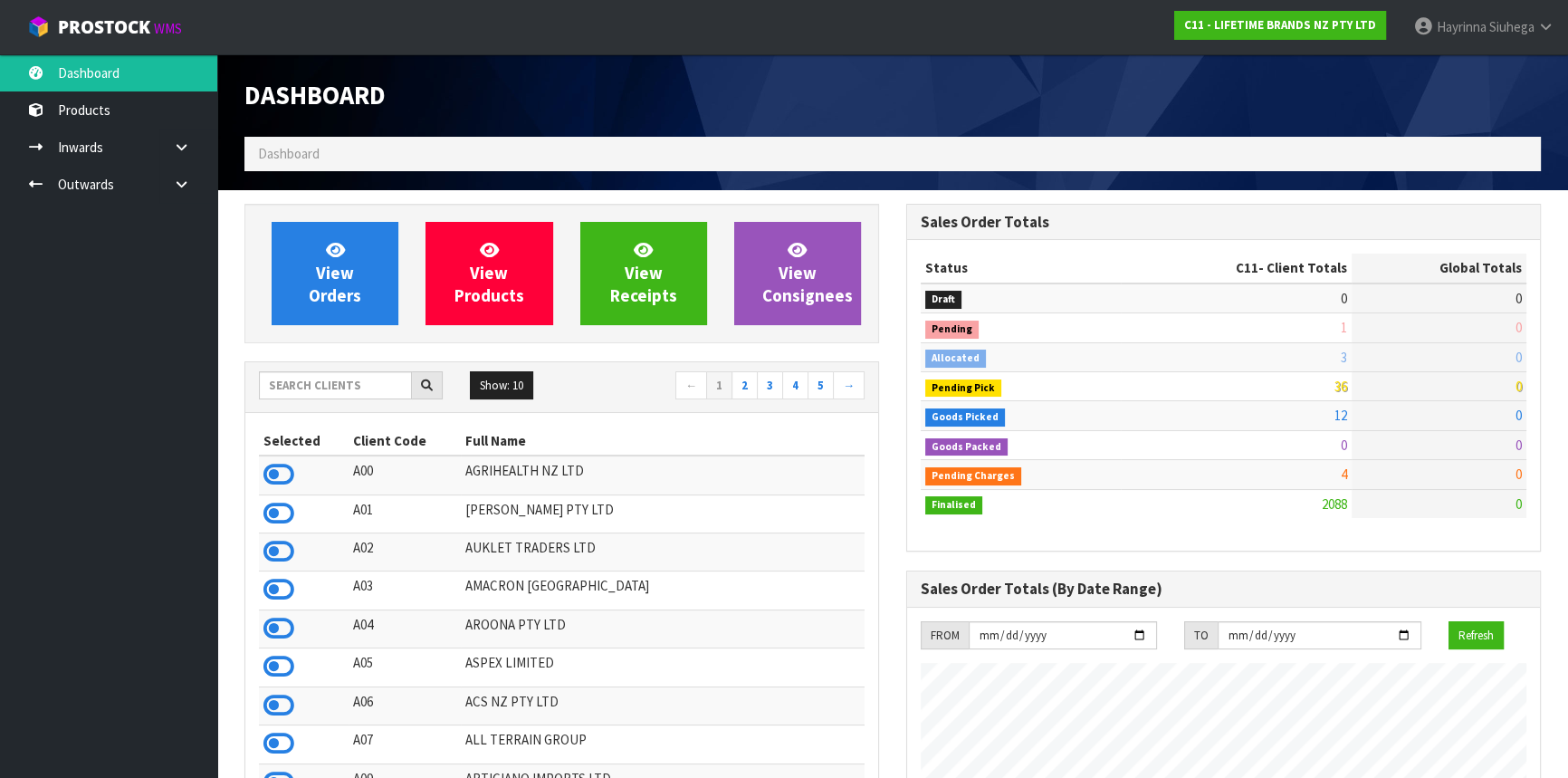
scroll to position [1369, 661]
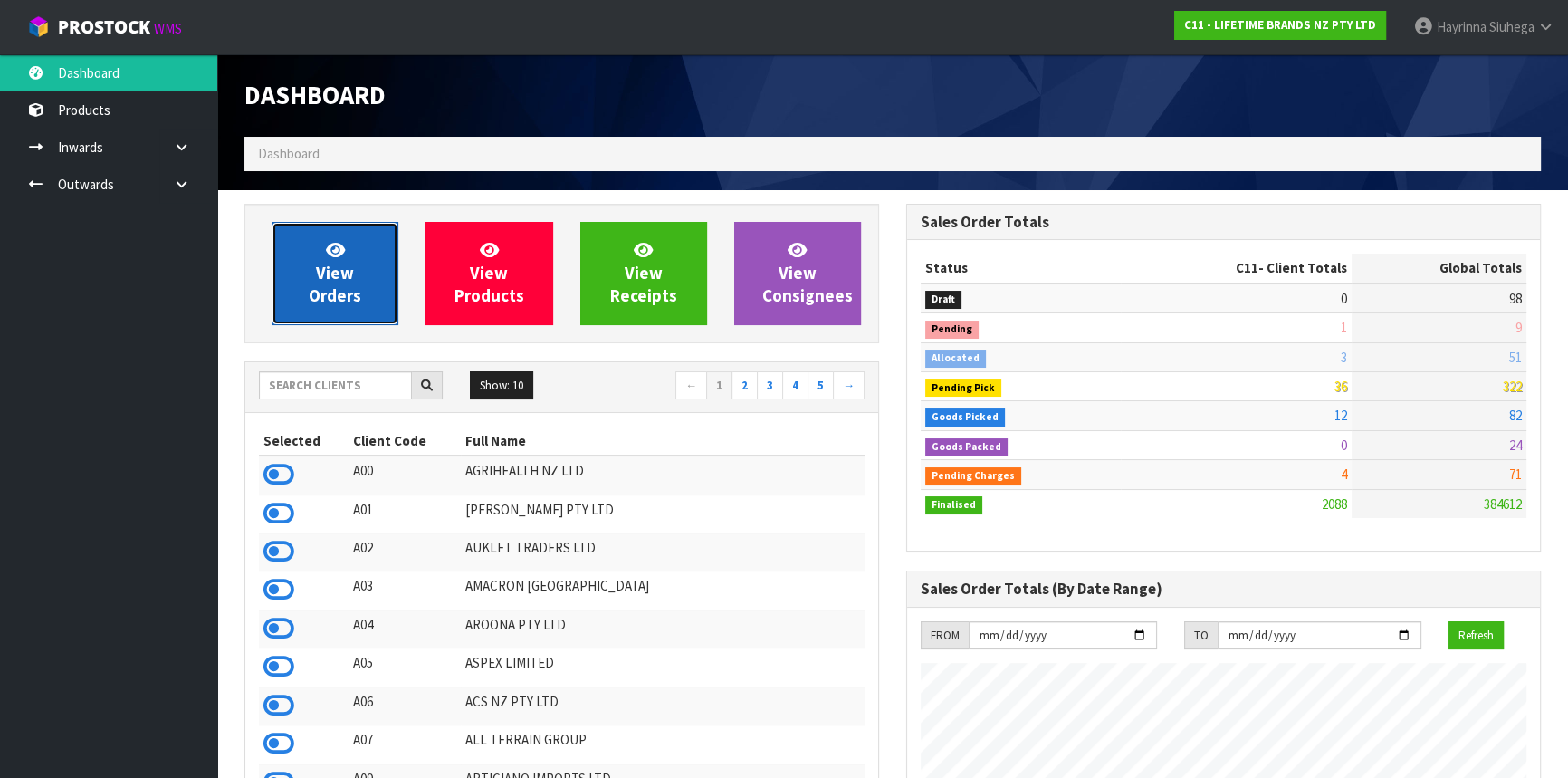
click at [334, 282] on span "View Orders" at bounding box center [334, 274] width 52 height 68
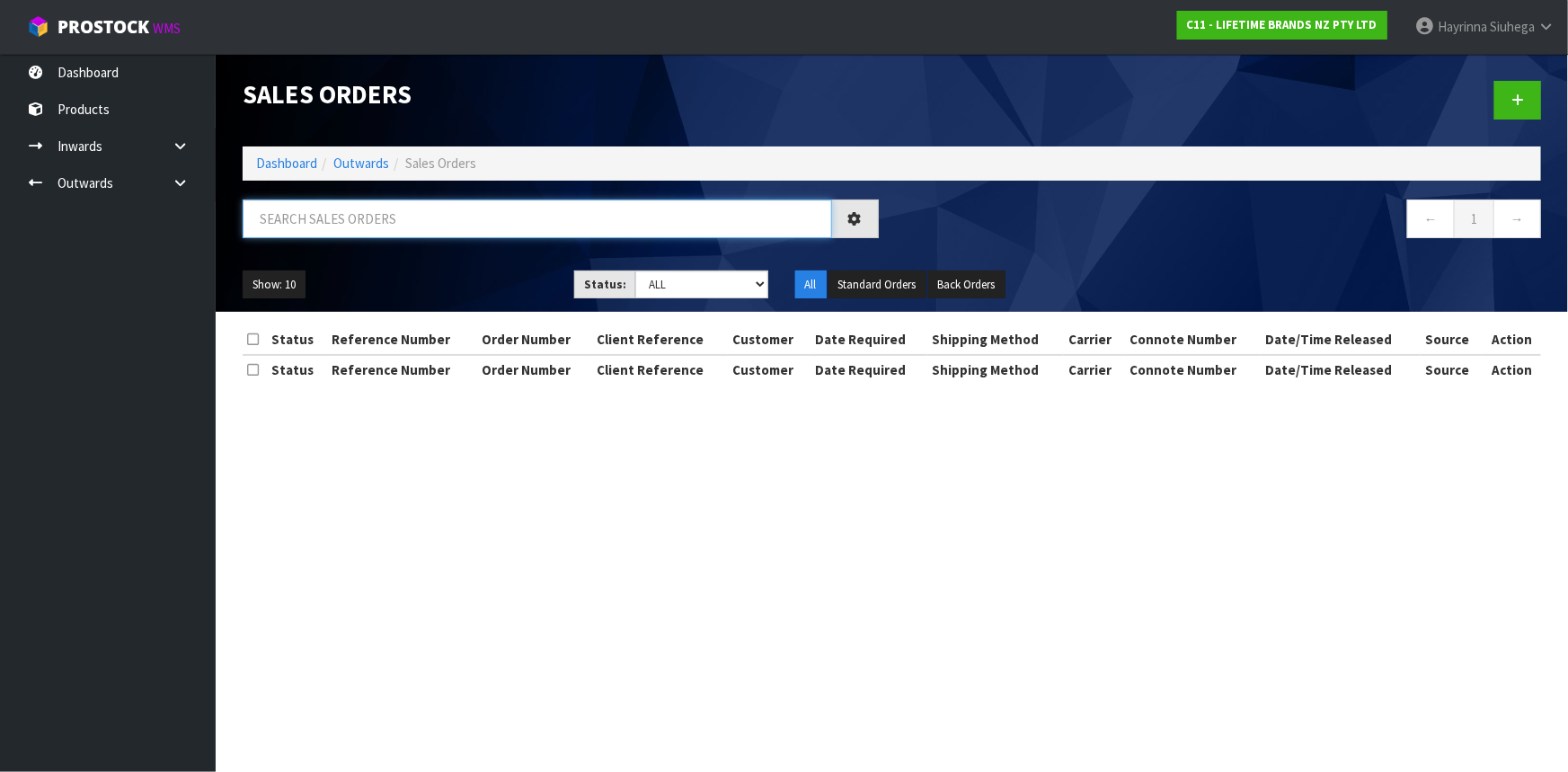
click at [360, 224] on input "text" at bounding box center [537, 218] width 590 height 39
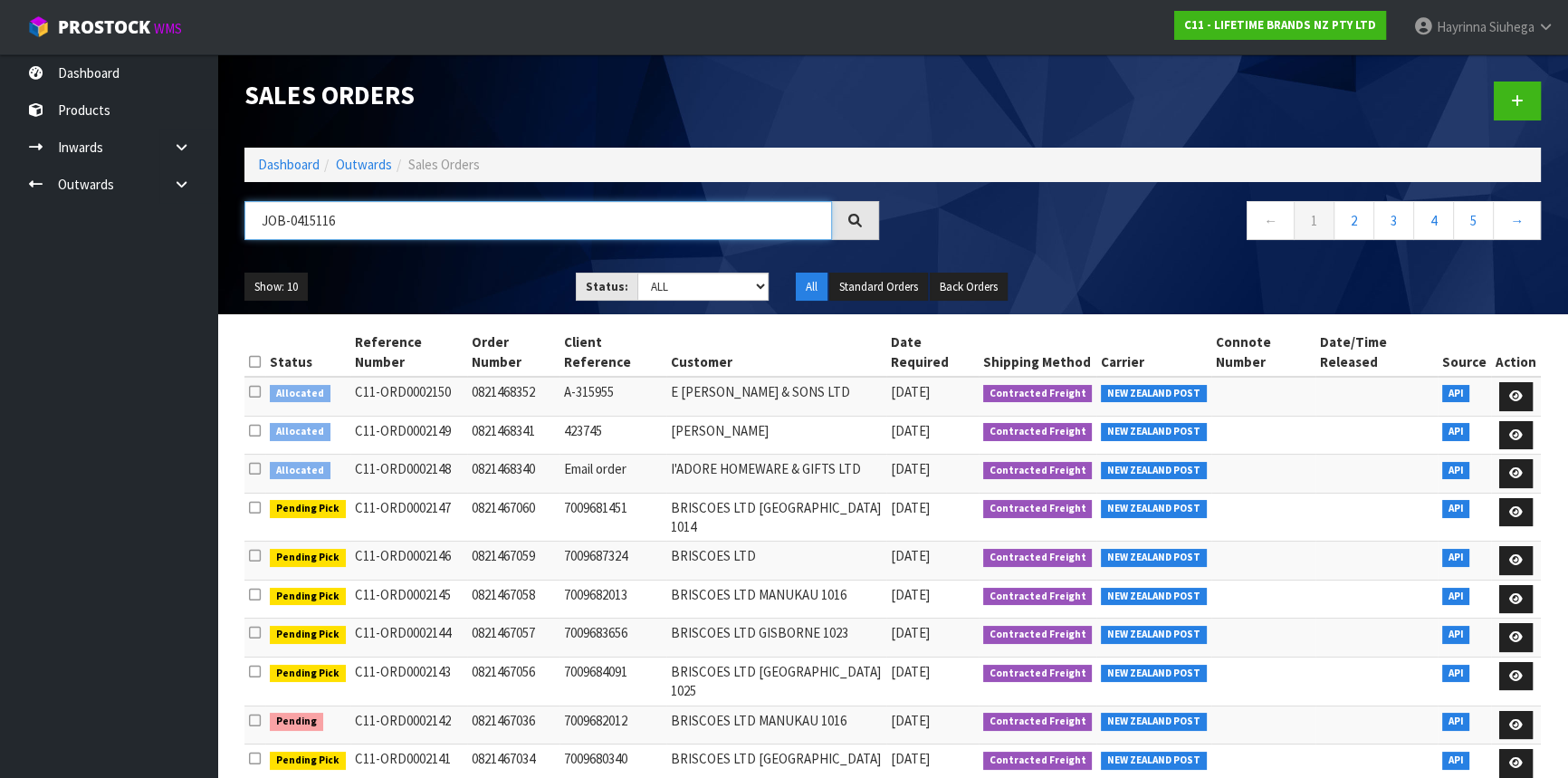
type input "JOB-0415116"
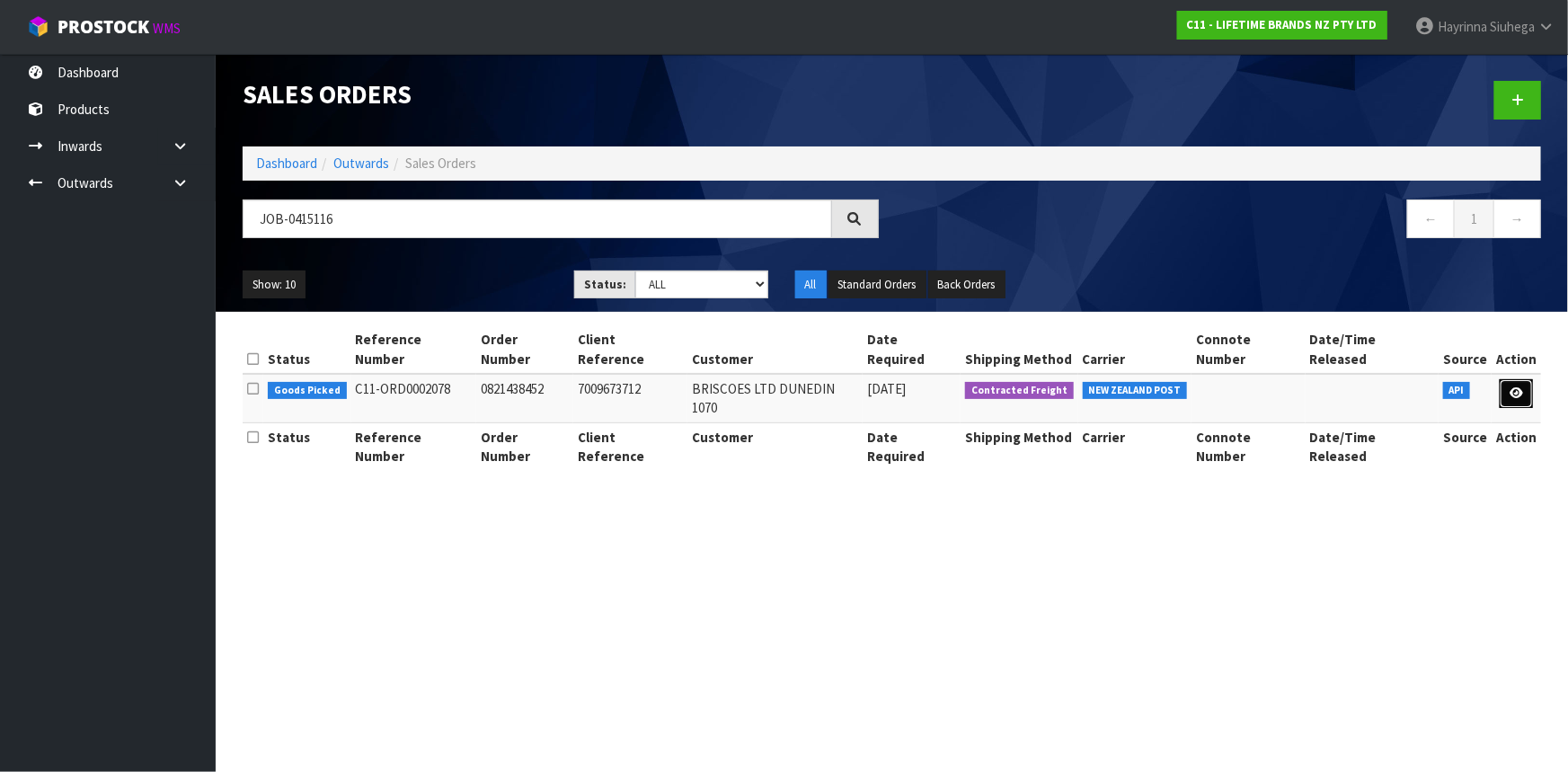
click at [1512, 387] on icon at bounding box center [1516, 393] width 13 height 11
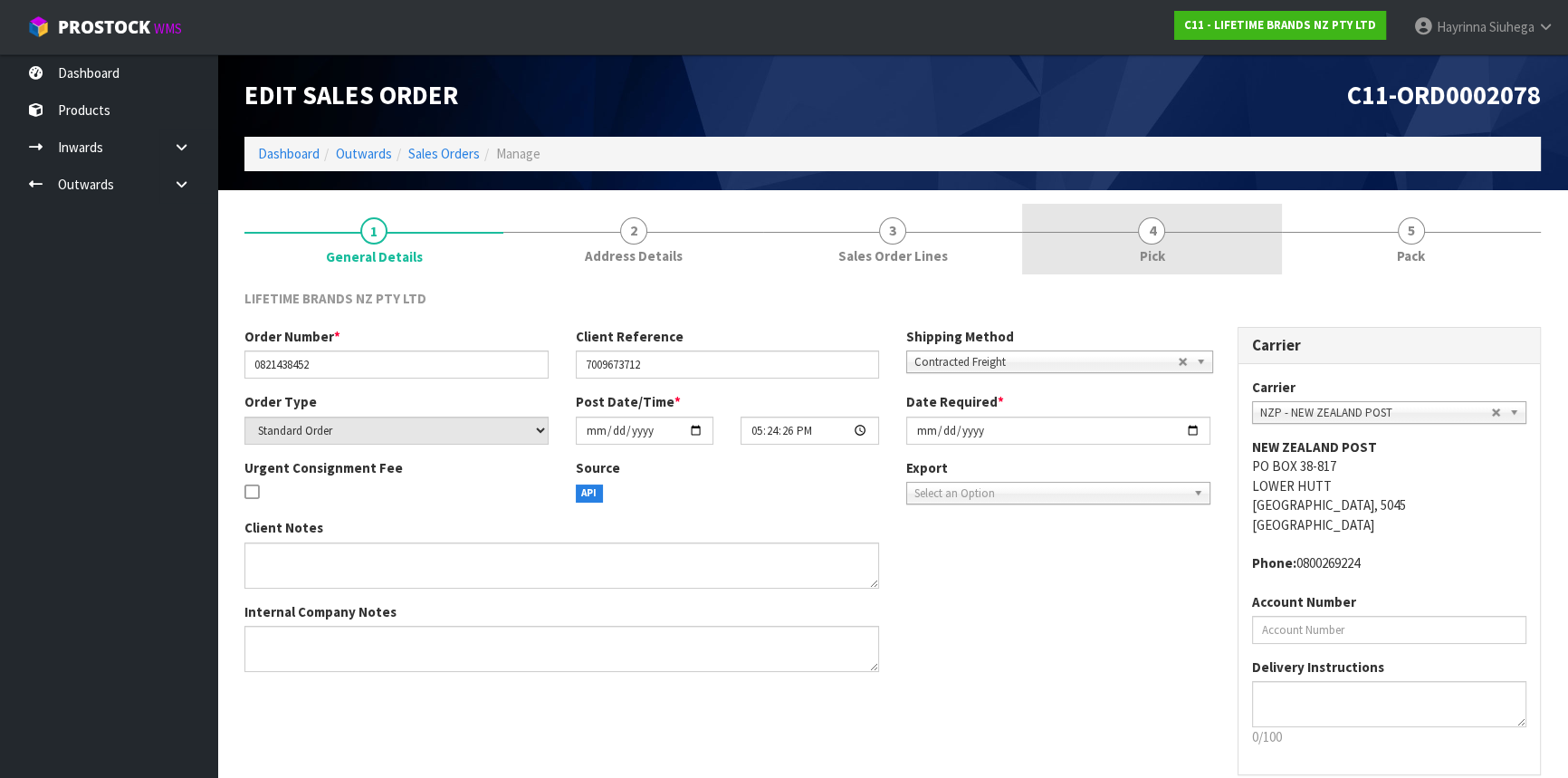
click at [1176, 238] on link "4 Pick" at bounding box center [1152, 239] width 259 height 72
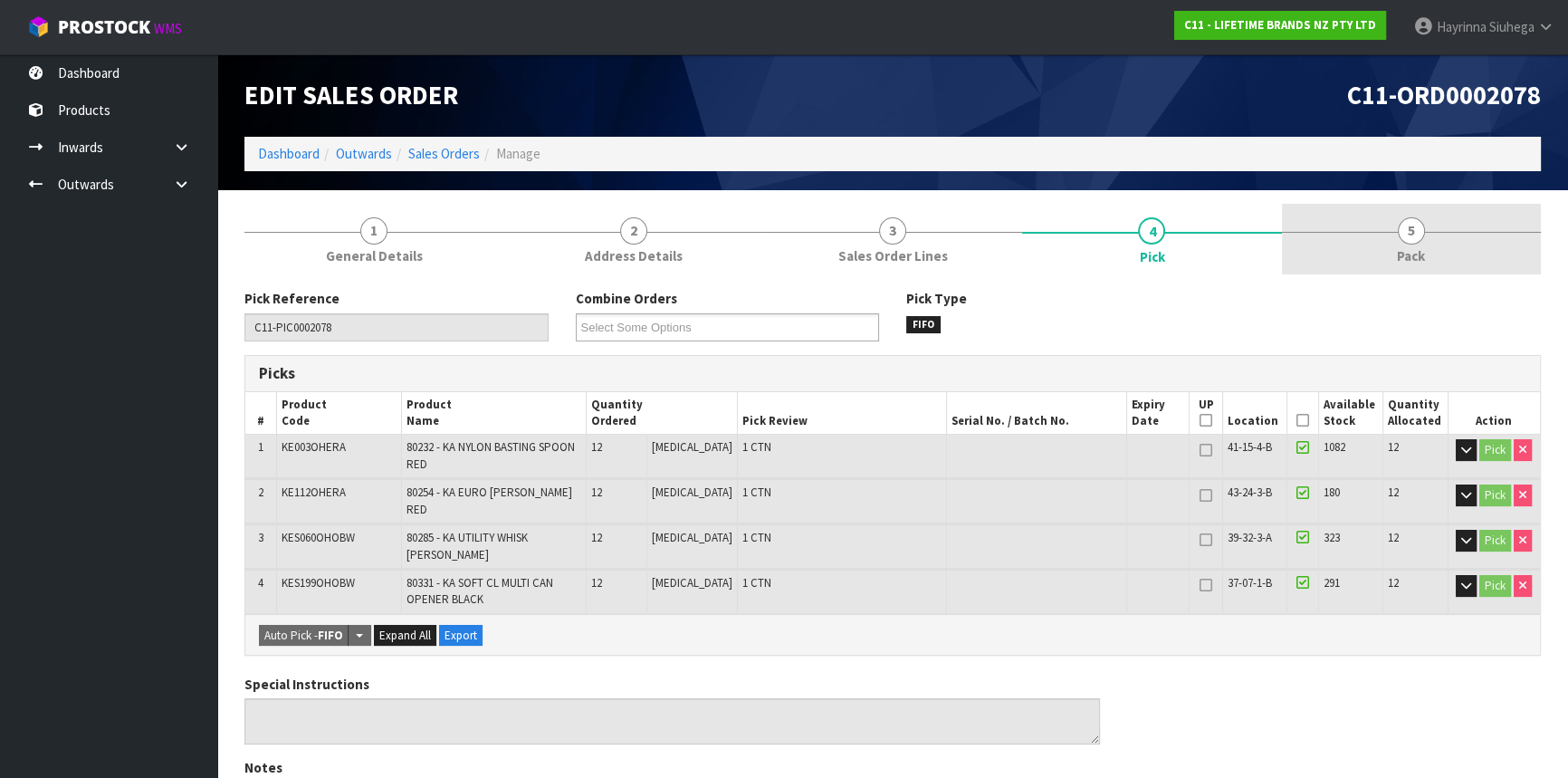
click at [1374, 239] on link "5 Pack" at bounding box center [1412, 239] width 259 height 72
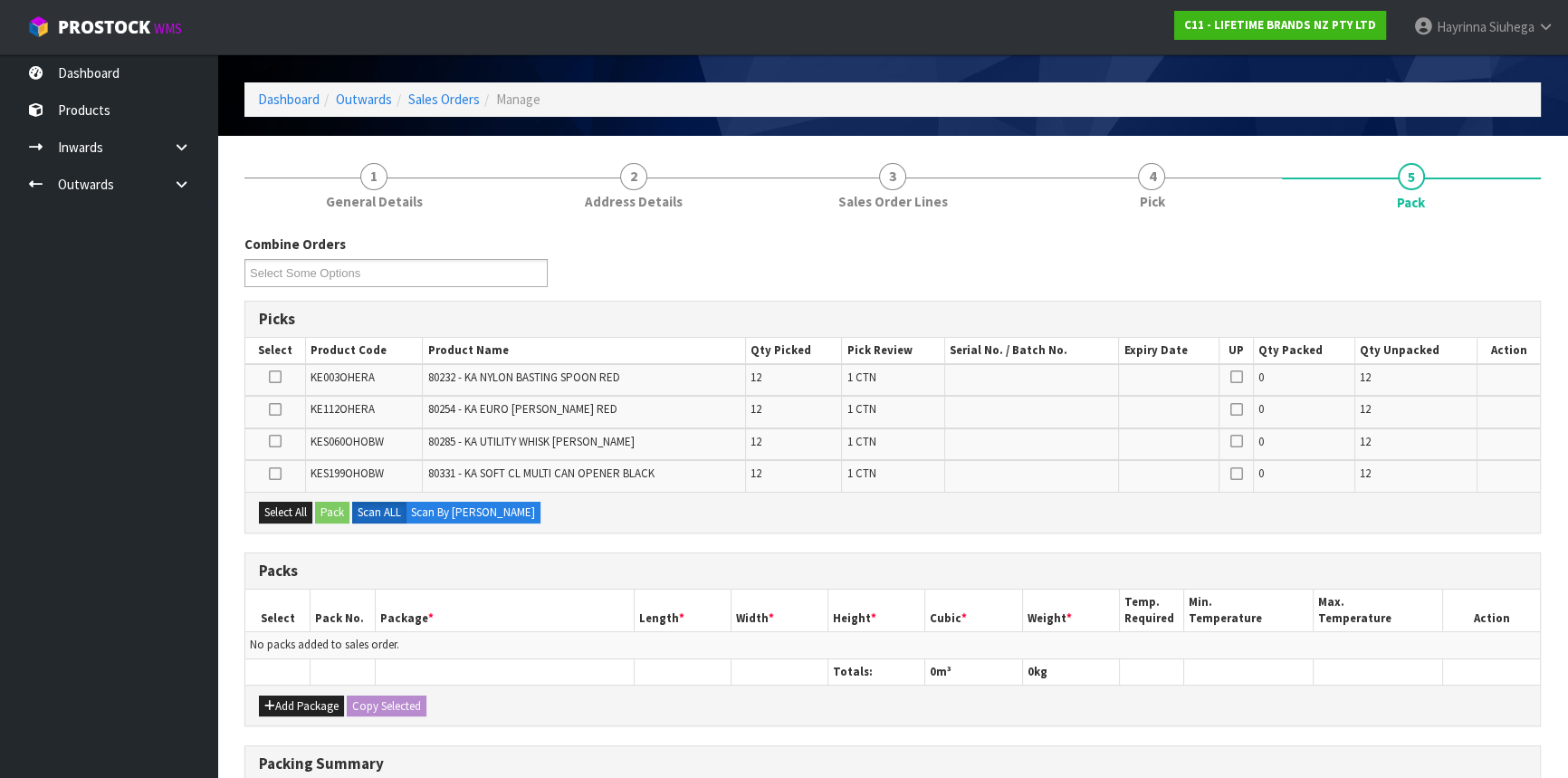
scroll to position [81, 0]
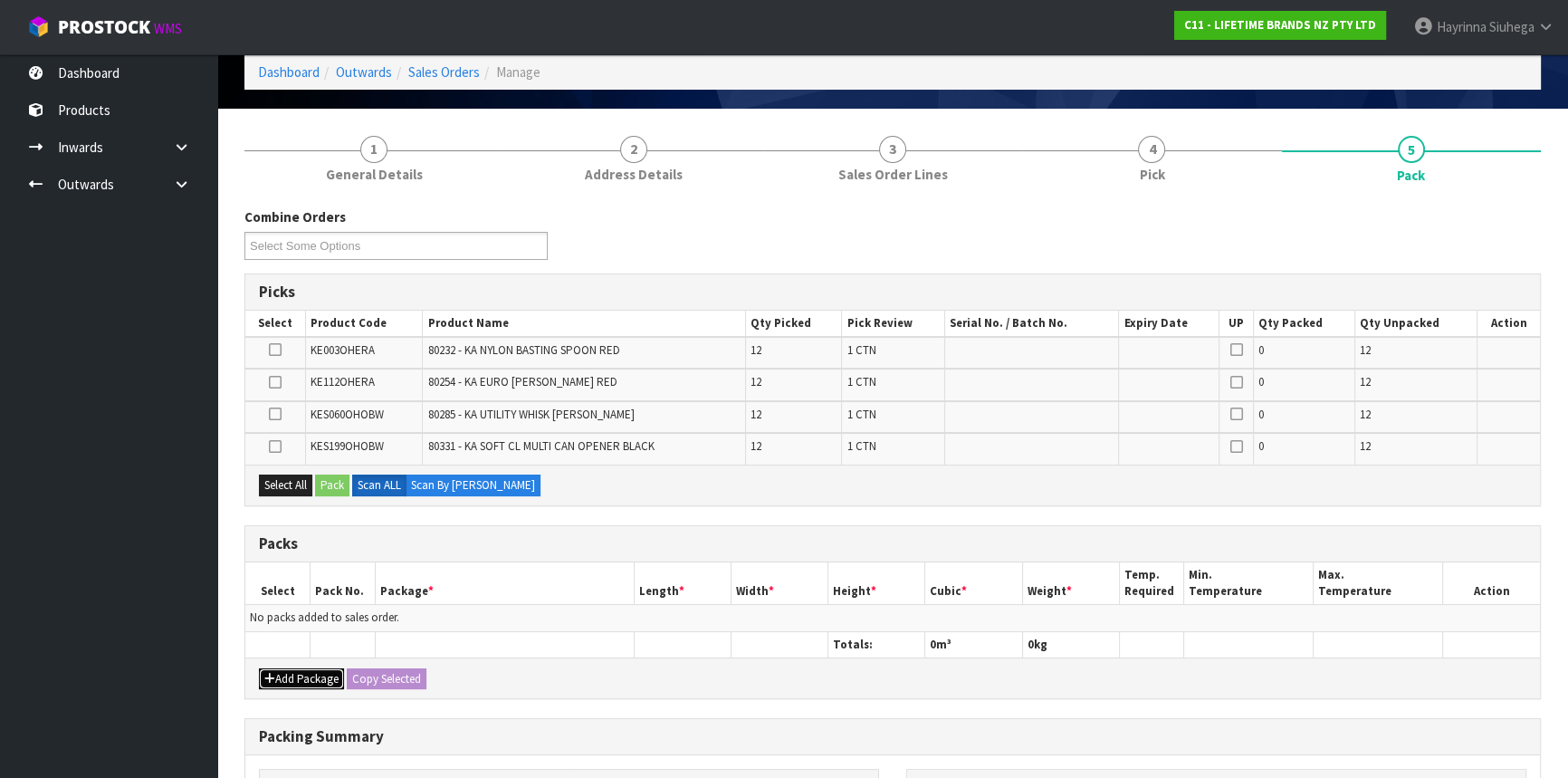
click at [273, 678] on icon "button" at bounding box center [269, 679] width 10 height 11
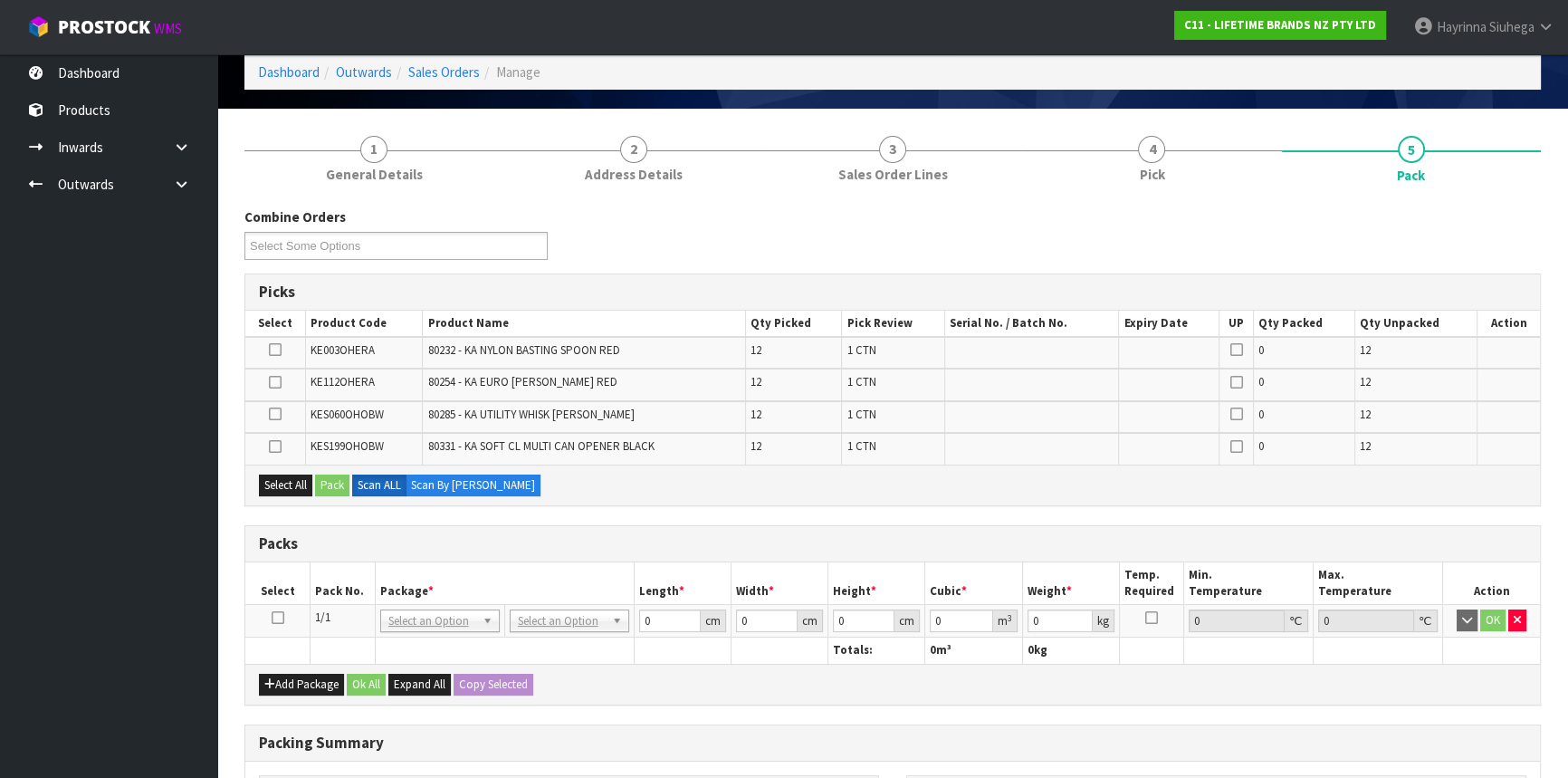
click at [279, 617] on icon at bounding box center [277, 617] width 12 height 1
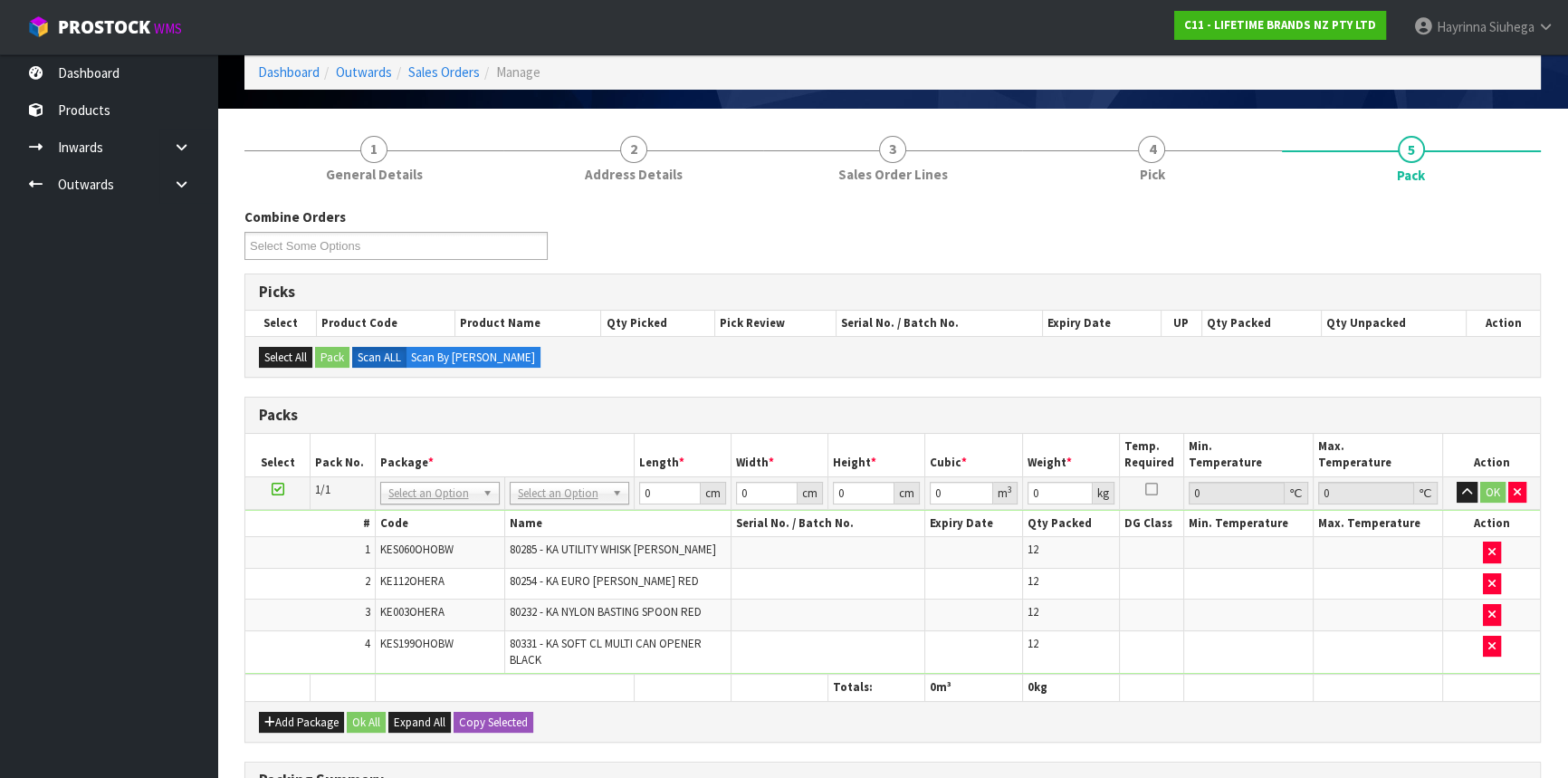
click at [597, 504] on td "No Packaging Cartons PLT GEN120 (1200 X 1000) PLT ONE WAY SKID CHEP HIRE PALLET…" at bounding box center [569, 492] width 130 height 32
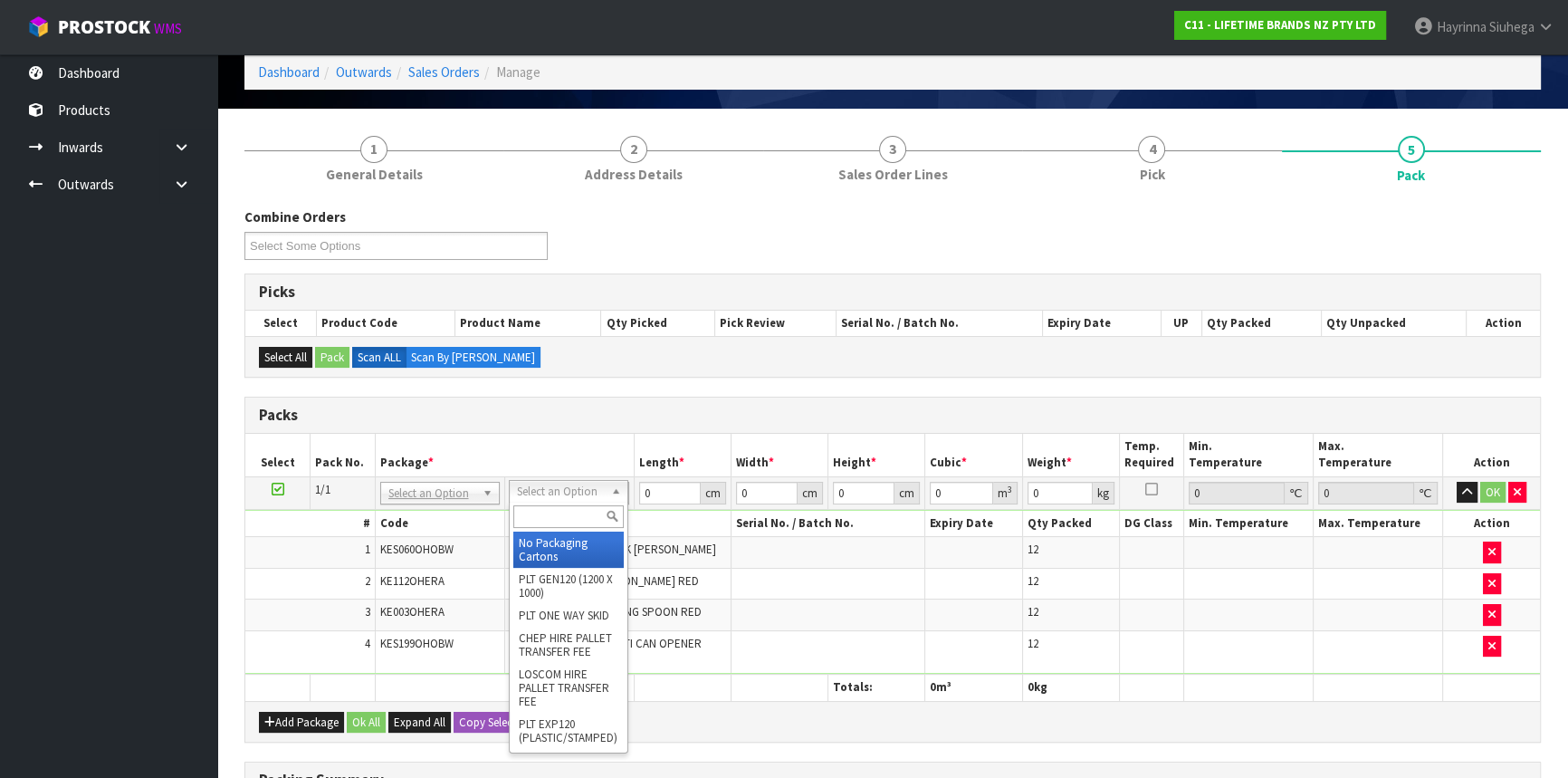
click at [587, 509] on input "text" at bounding box center [568, 517] width 111 height 23
type input "CTN9"
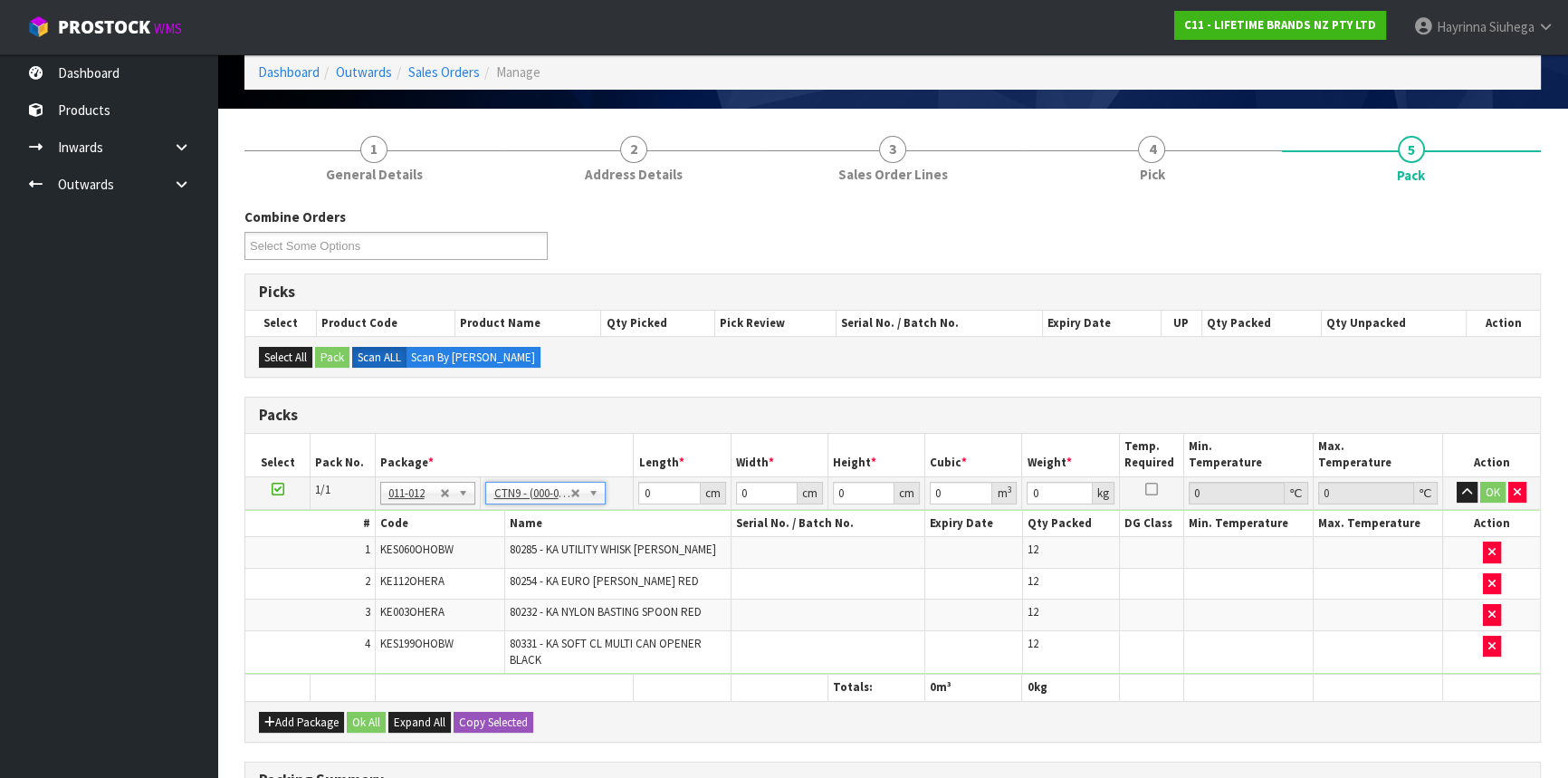
type input "51"
type input "38"
type input "58.5"
type input "0.113373"
type input "9.714"
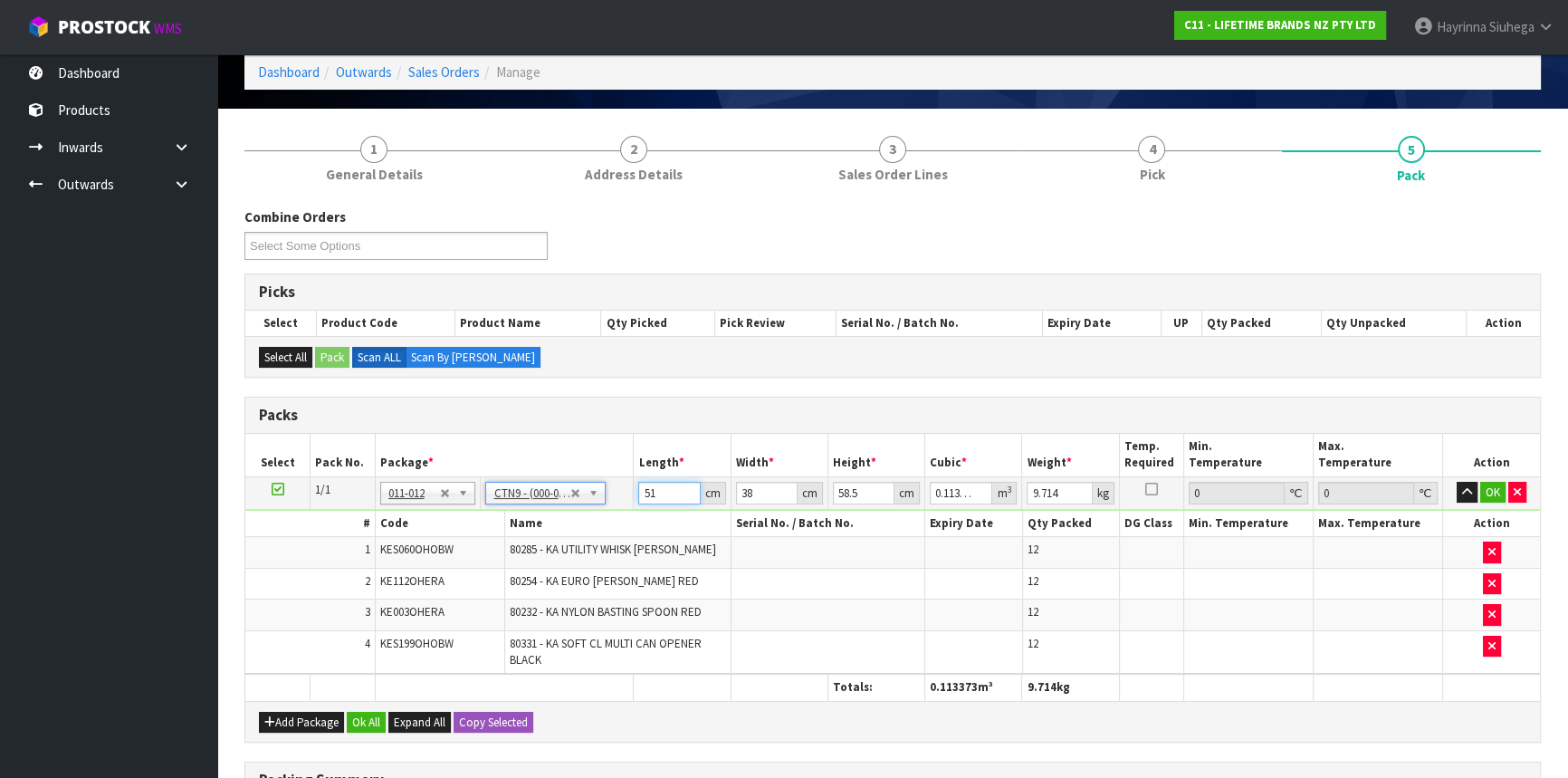
click at [643, 490] on input "51" at bounding box center [668, 493] width 62 height 23
type input "5"
type input "0.011115"
type input "52"
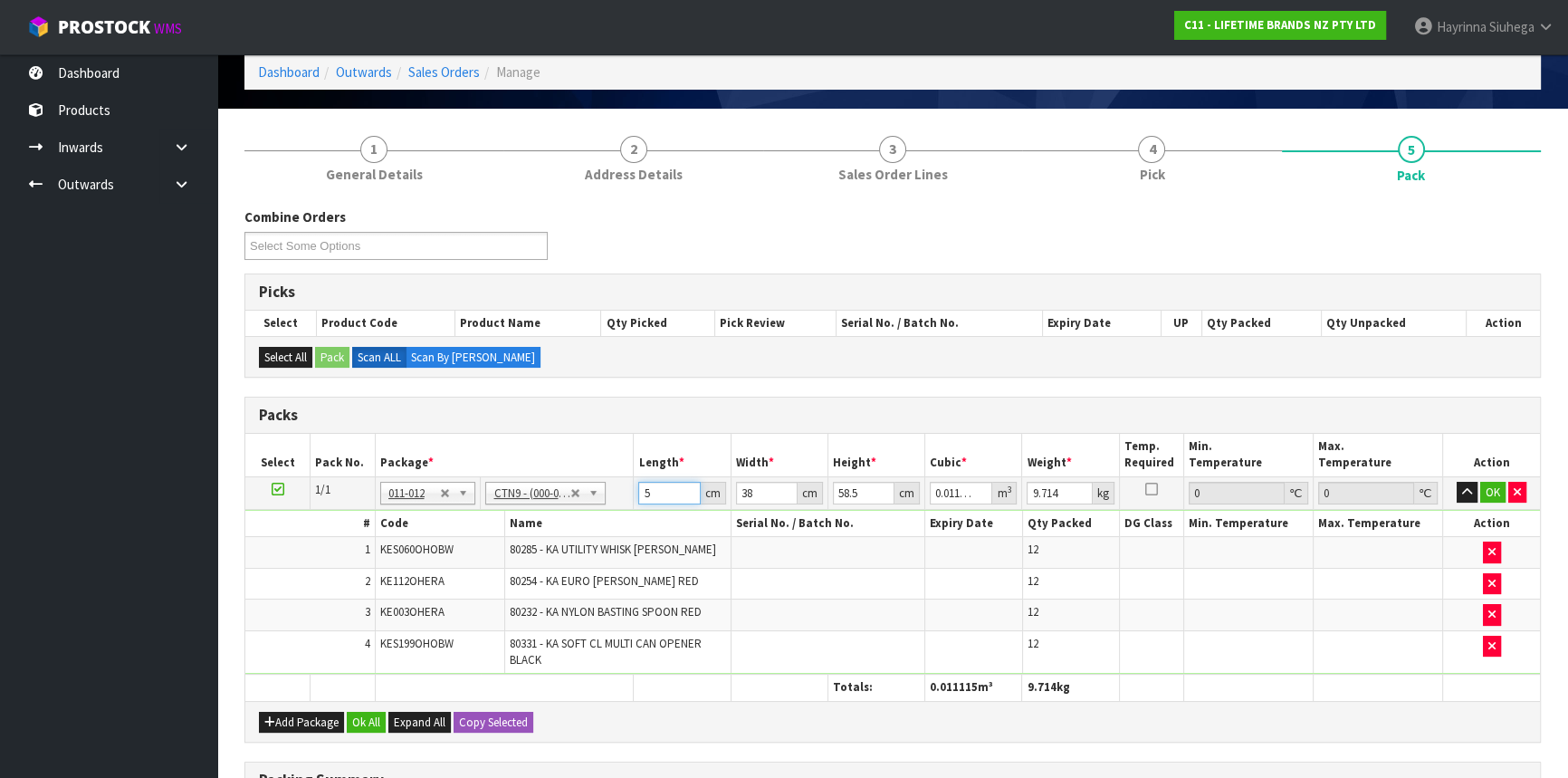
type input "0.115596"
type input "52"
type input "4"
type input "0.012168"
type input "41"
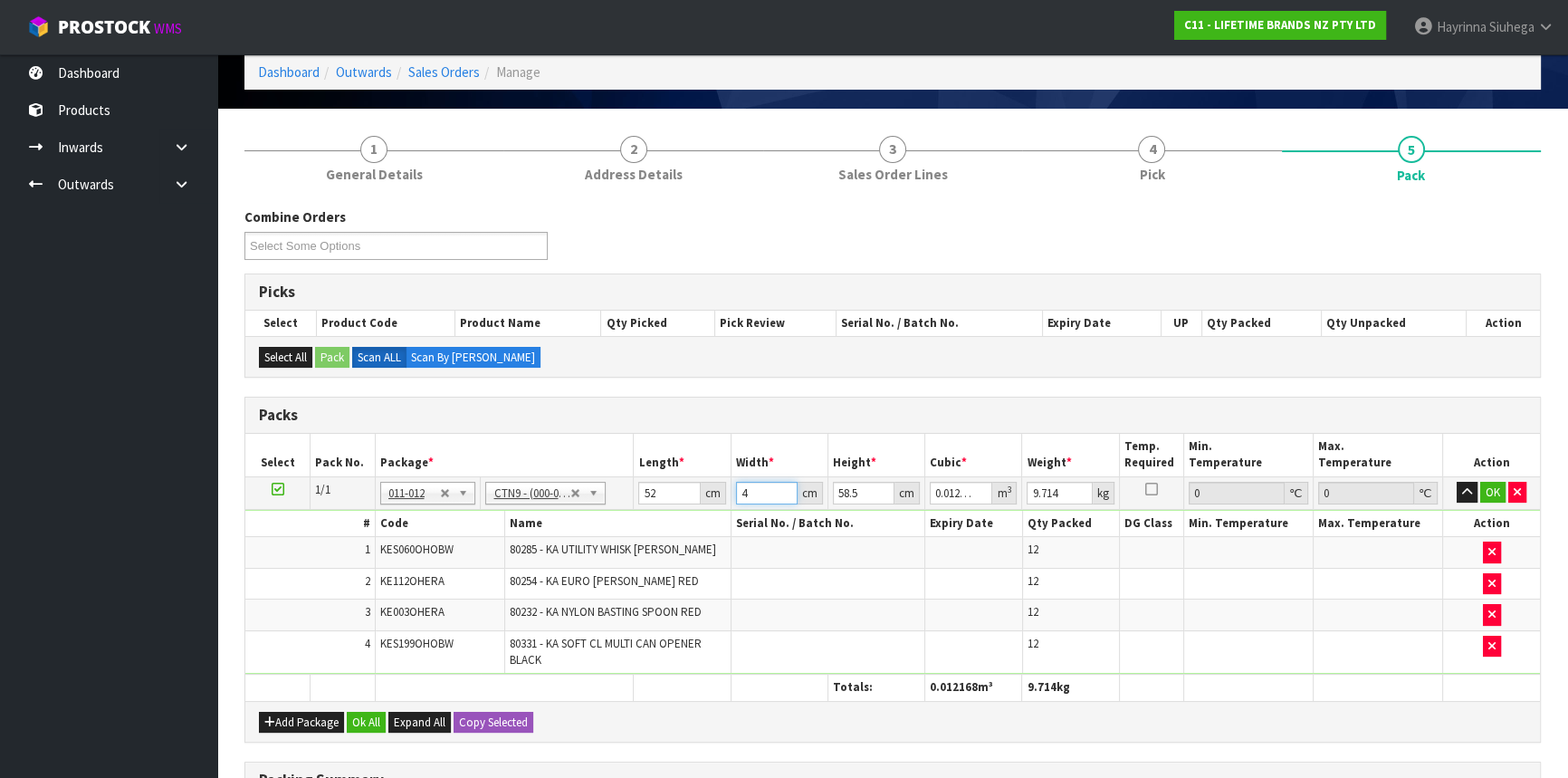
type input "0.124722"
type input "41"
type input "3"
type input "0.006396"
type input "39"
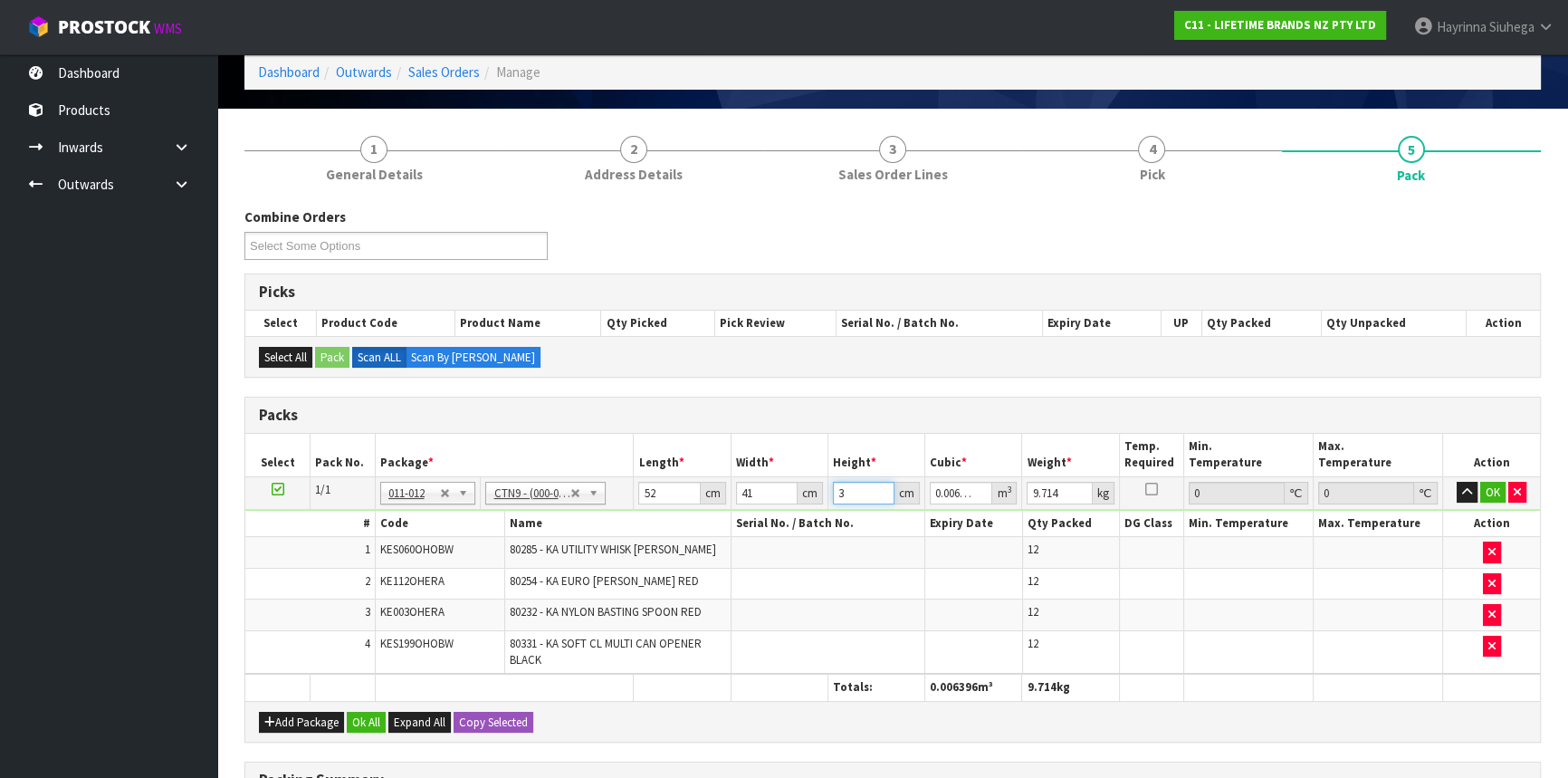
type input "0.083148"
type input "39"
type input "12"
click button "OK" at bounding box center [1492, 492] width 26 height 22
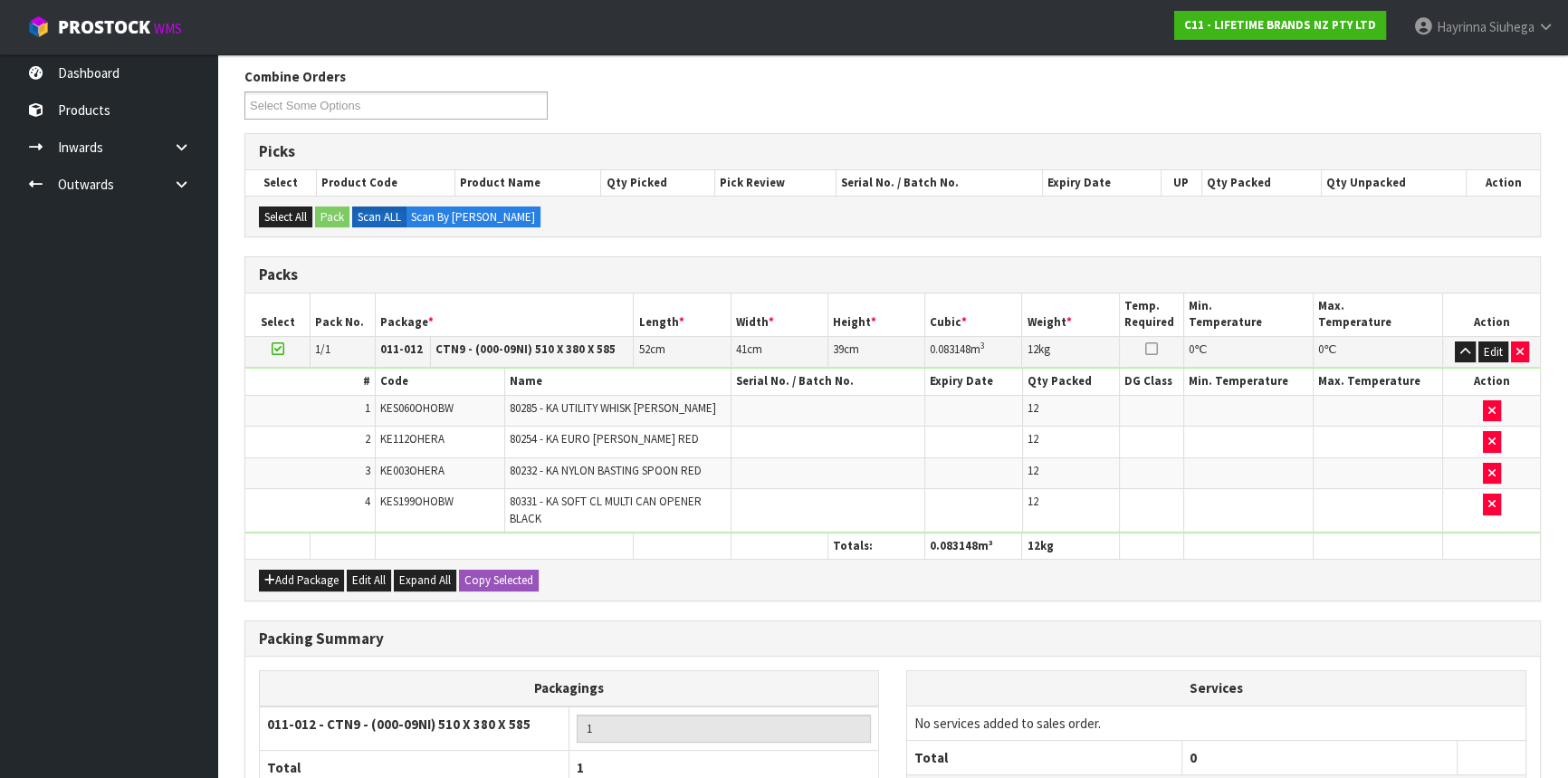
scroll to position [383, 0]
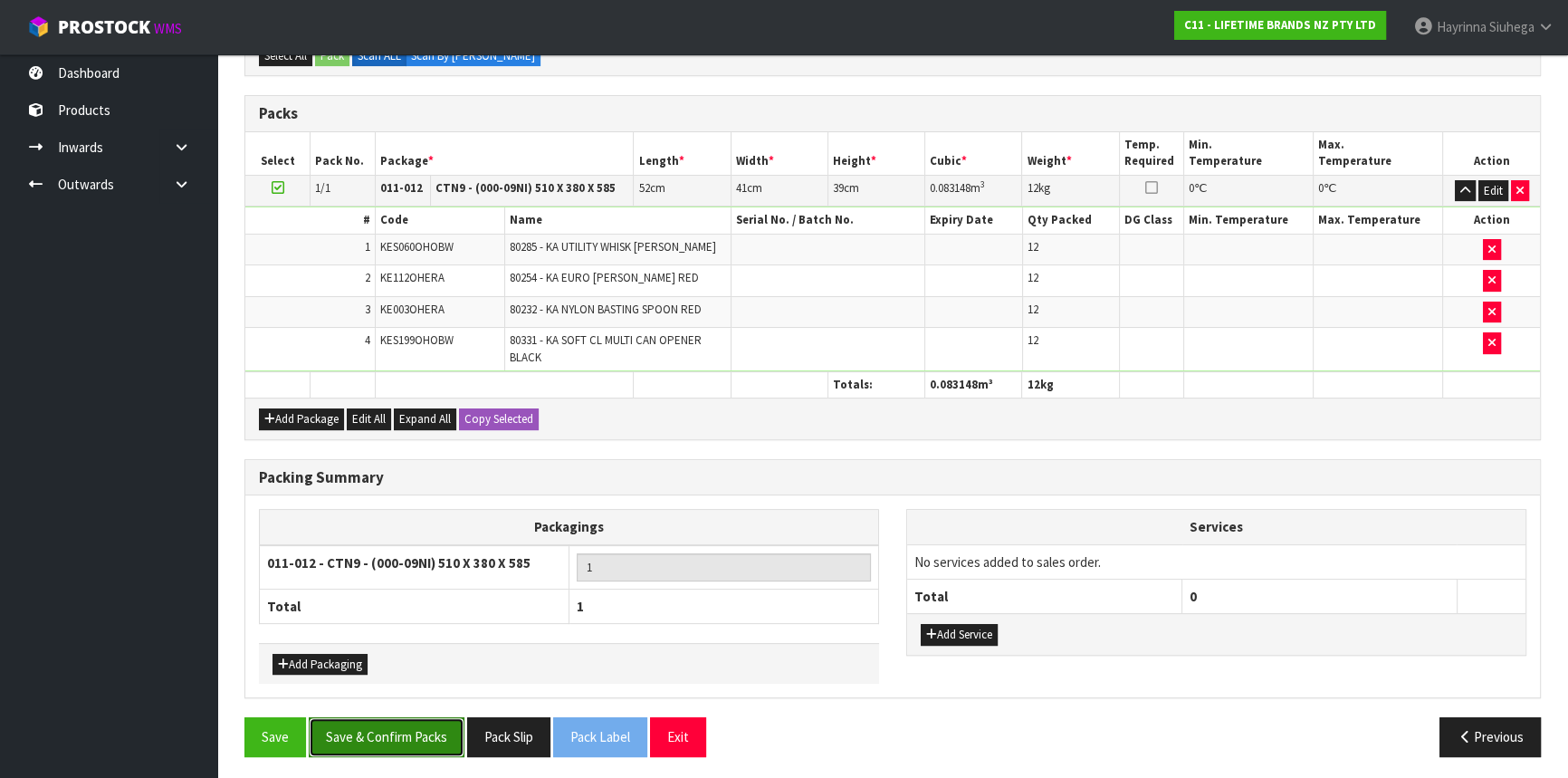
click at [368, 727] on button "Save & Confirm Packs" at bounding box center [386, 736] width 156 height 39
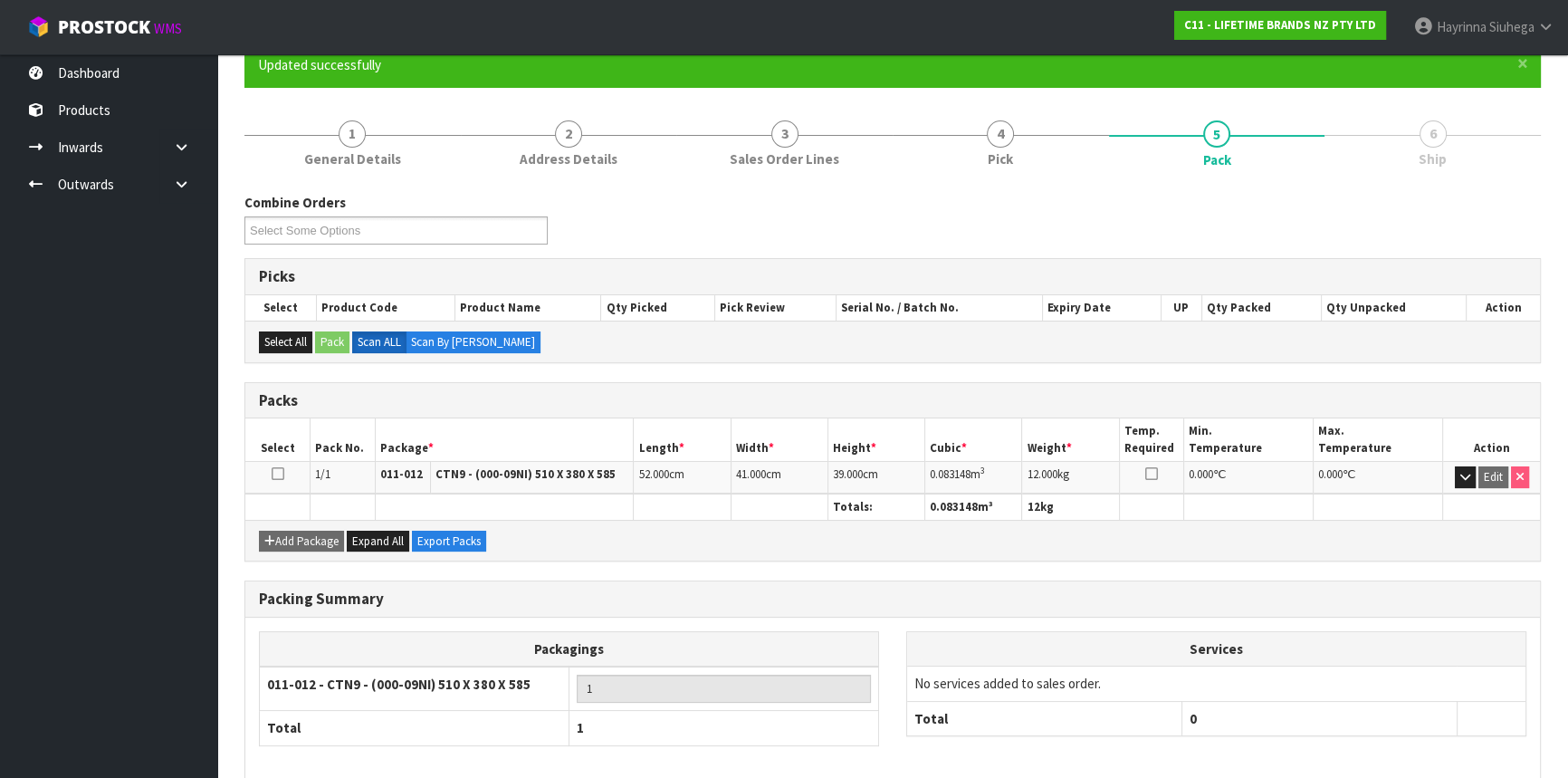
scroll to position [244, 0]
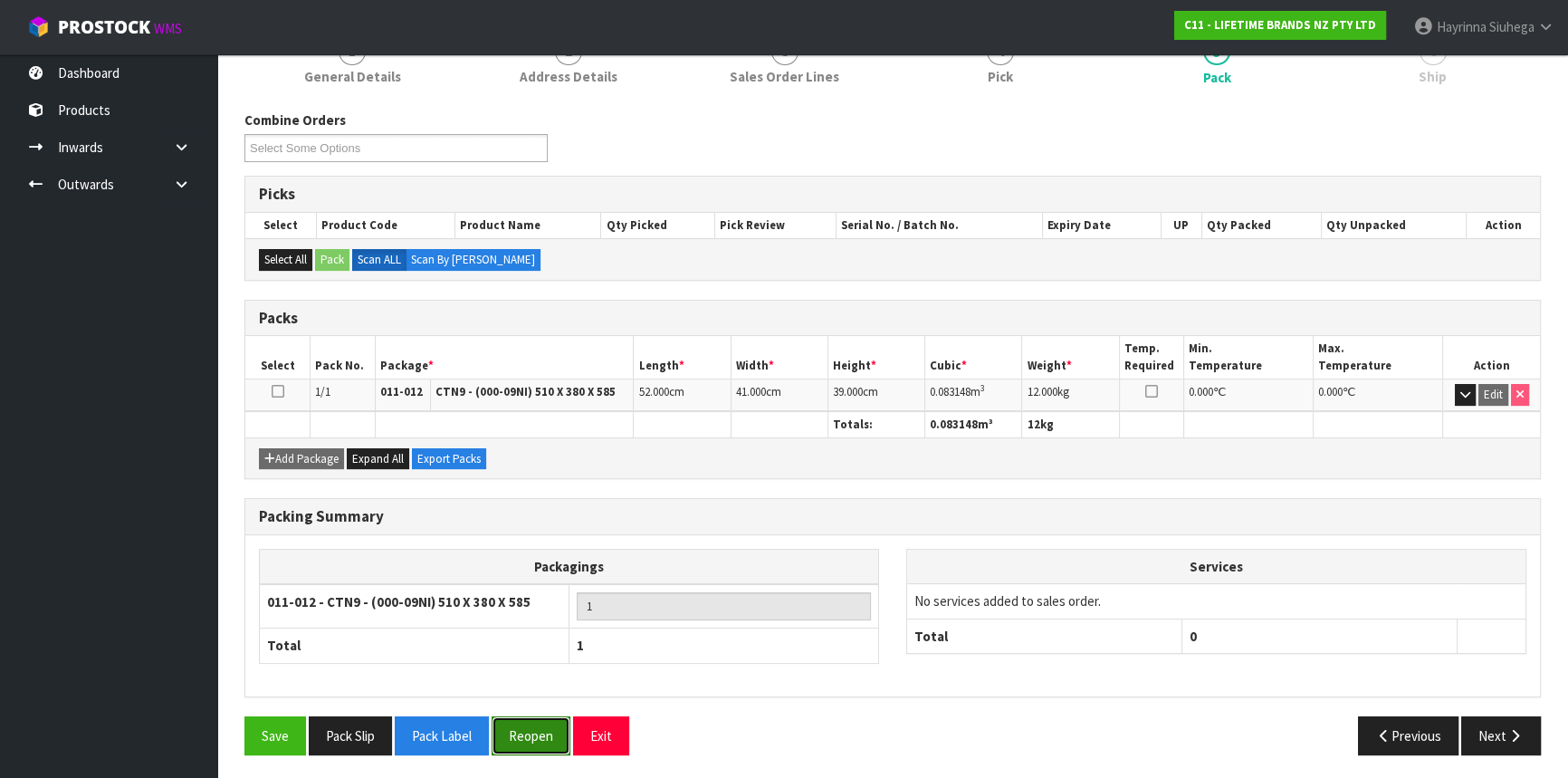
click at [520, 721] on button "Reopen" at bounding box center [530, 735] width 79 height 39
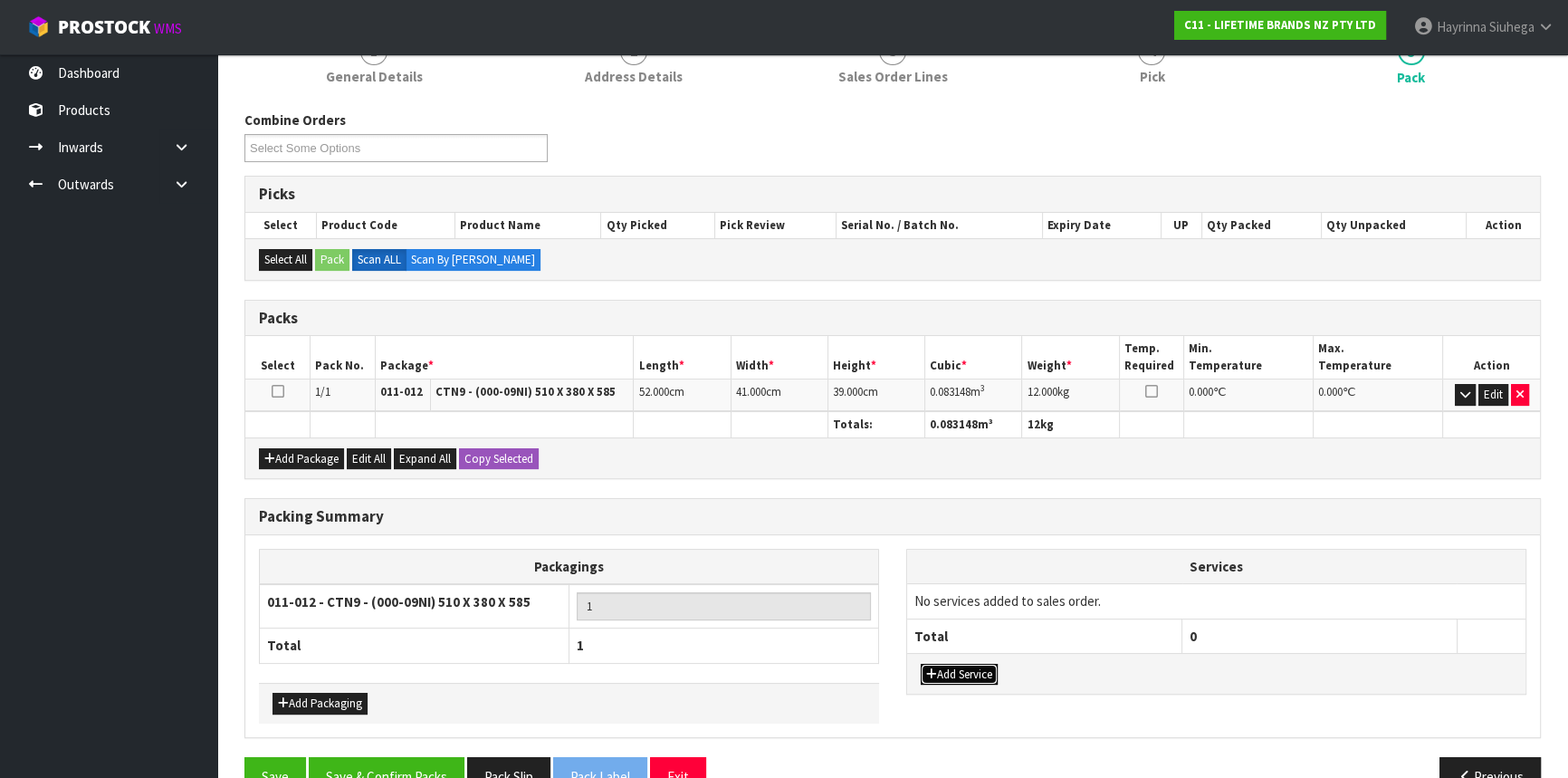
click at [962, 669] on button "Add Service" at bounding box center [959, 674] width 77 height 22
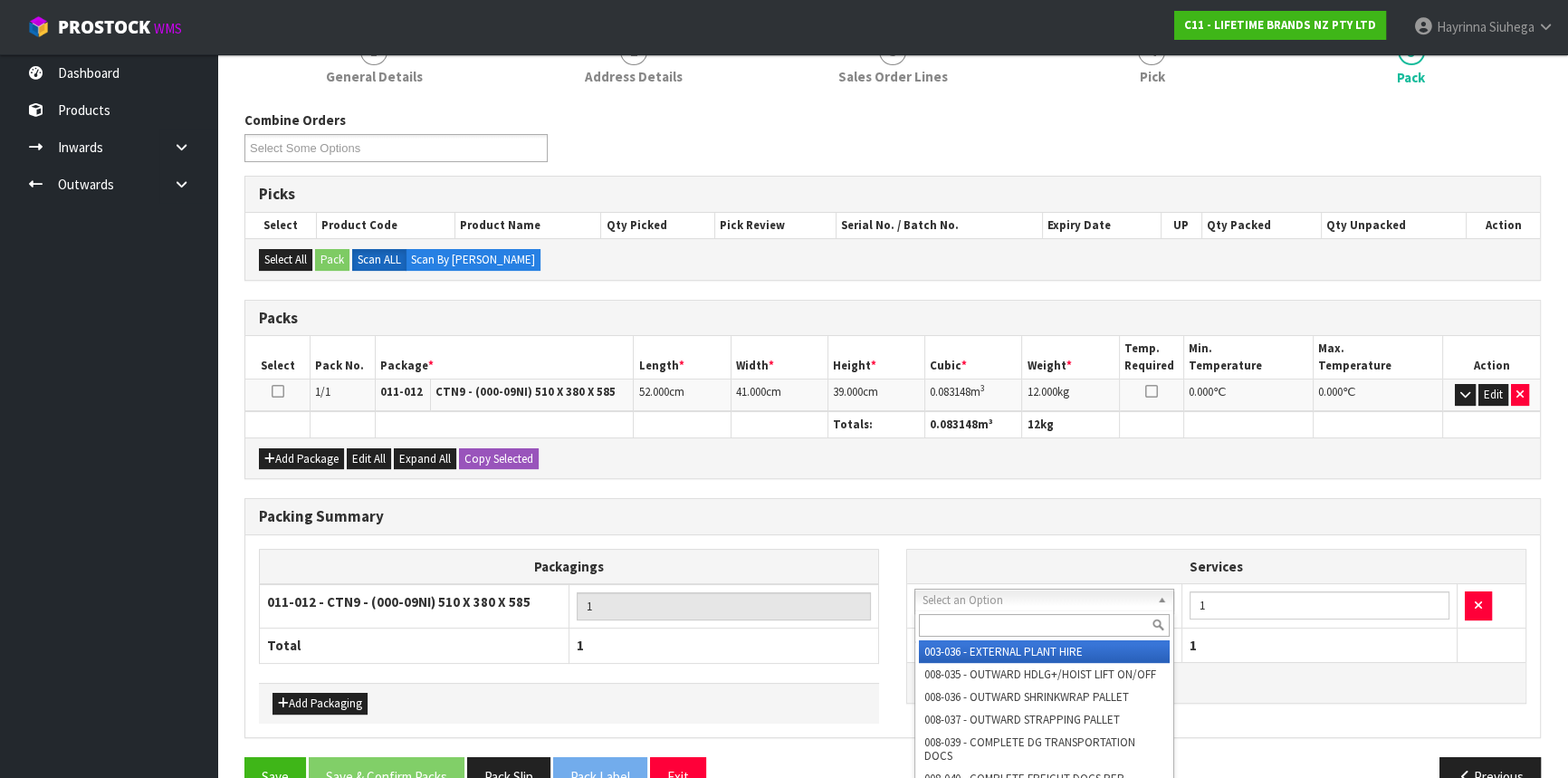
click at [962, 615] on input "text" at bounding box center [1044, 626] width 251 height 23
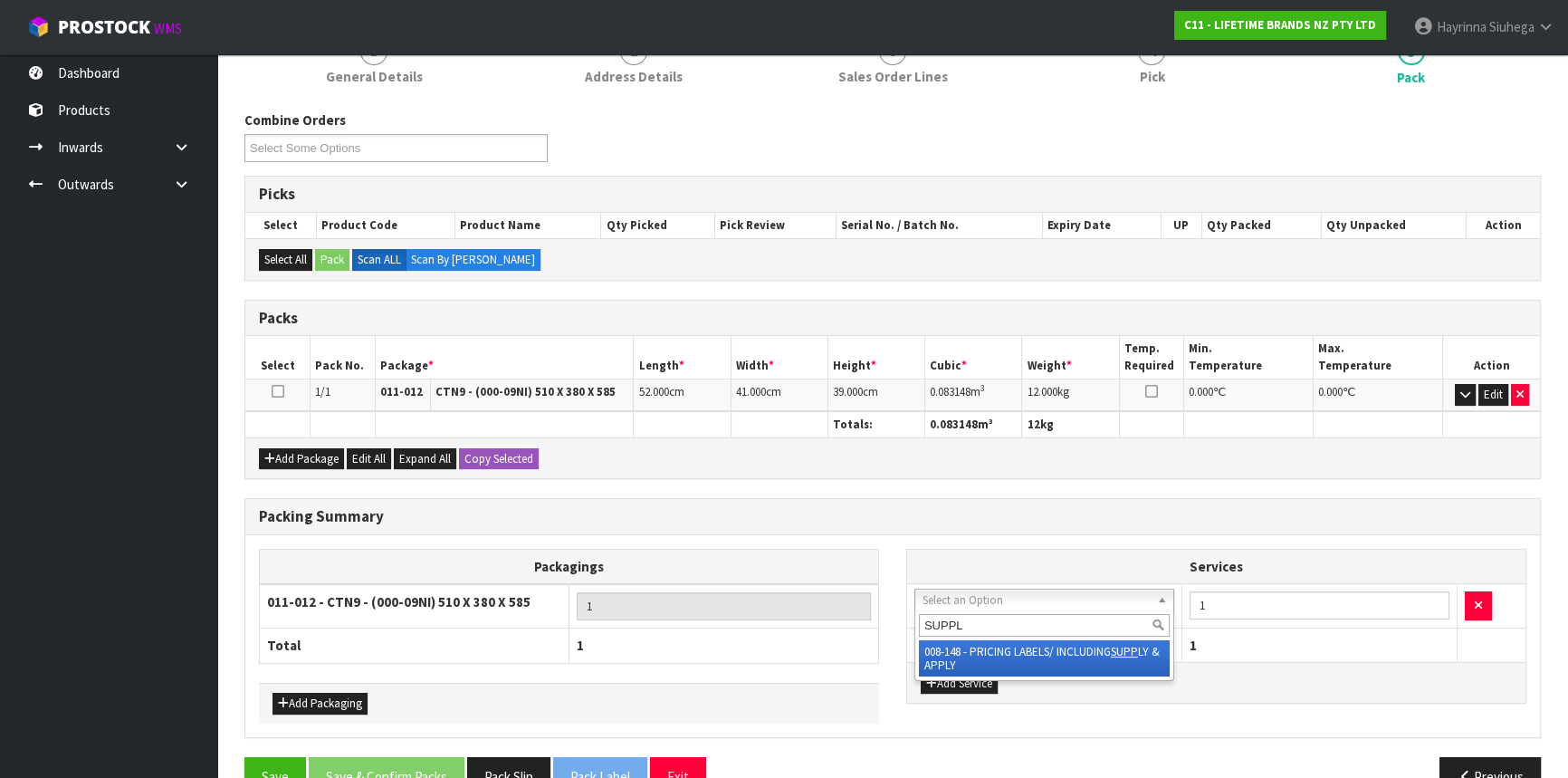
type input "SUPPLY"
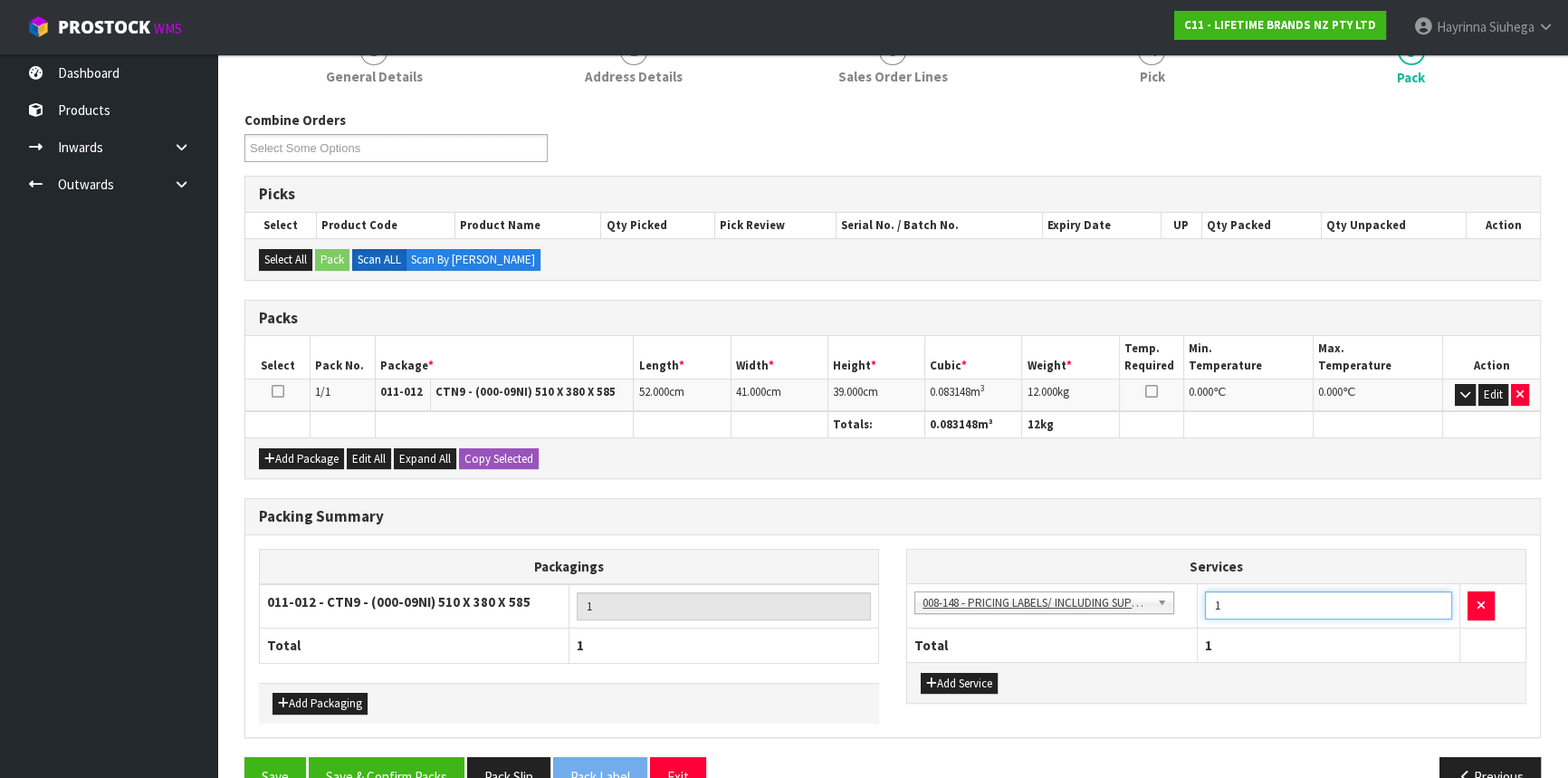
drag, startPoint x: 1227, startPoint y: 595, endPoint x: 1179, endPoint y: 599, distance: 48.2
click at [1180, 599] on tr "003-036 - EXTERNAL PLANT HIRE 008-035 - OUTWARD HDLG+/HOIST LIFT ON/OFF 008-036…" at bounding box center [1216, 606] width 618 height 44
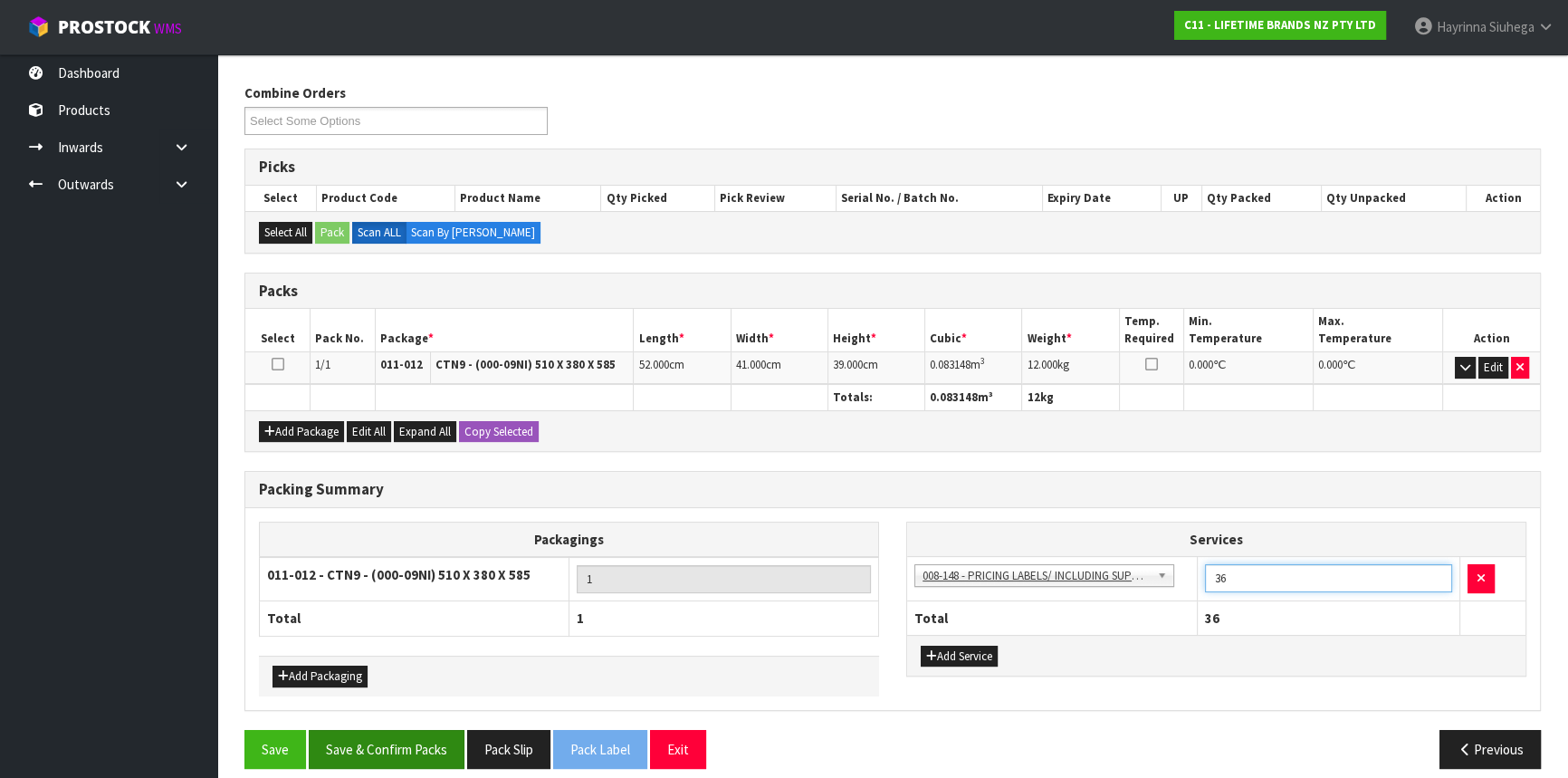
scroll to position [285, 0]
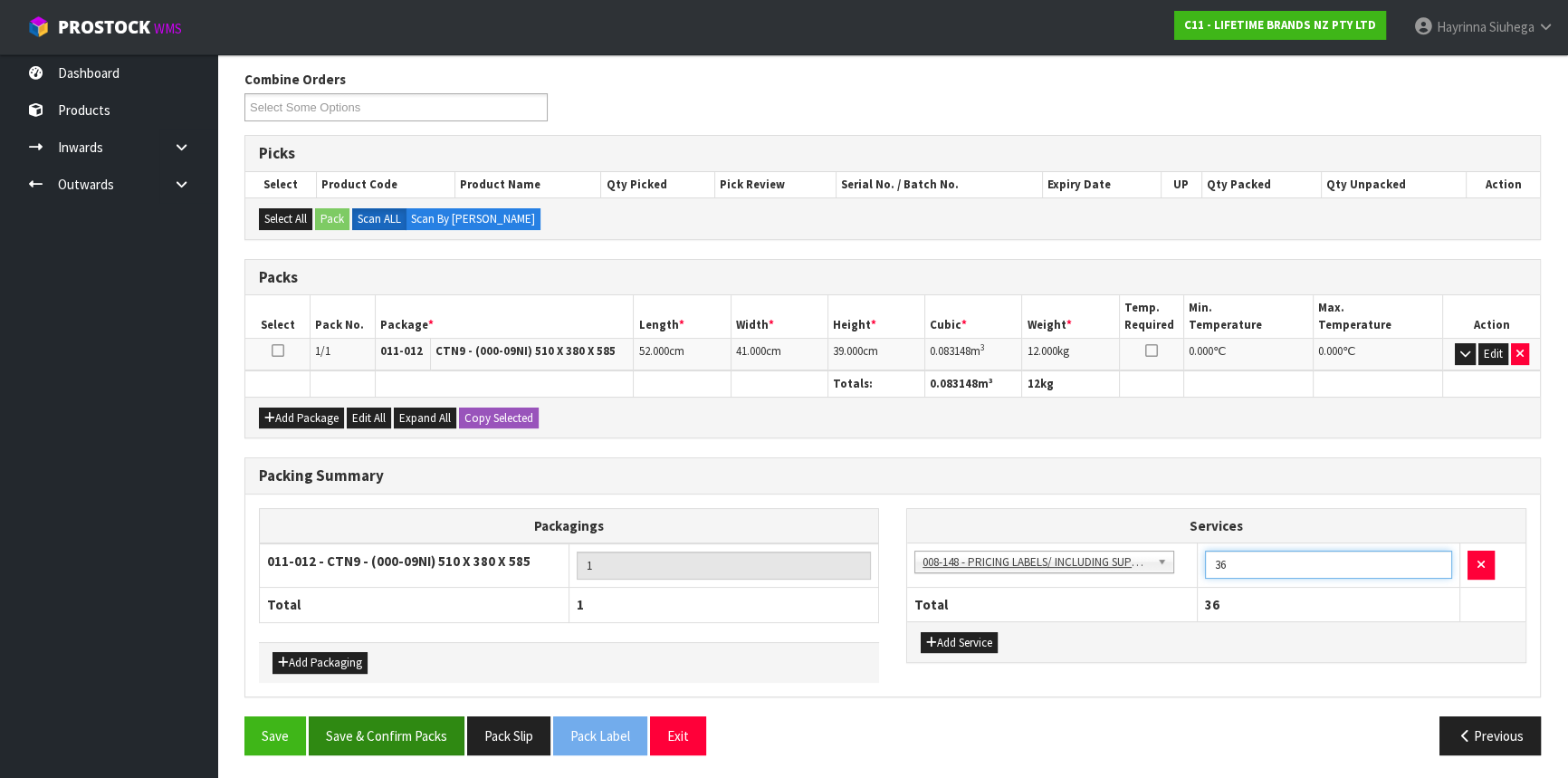
type input "36"
click at [418, 731] on button "Save & Confirm Packs" at bounding box center [386, 735] width 156 height 39
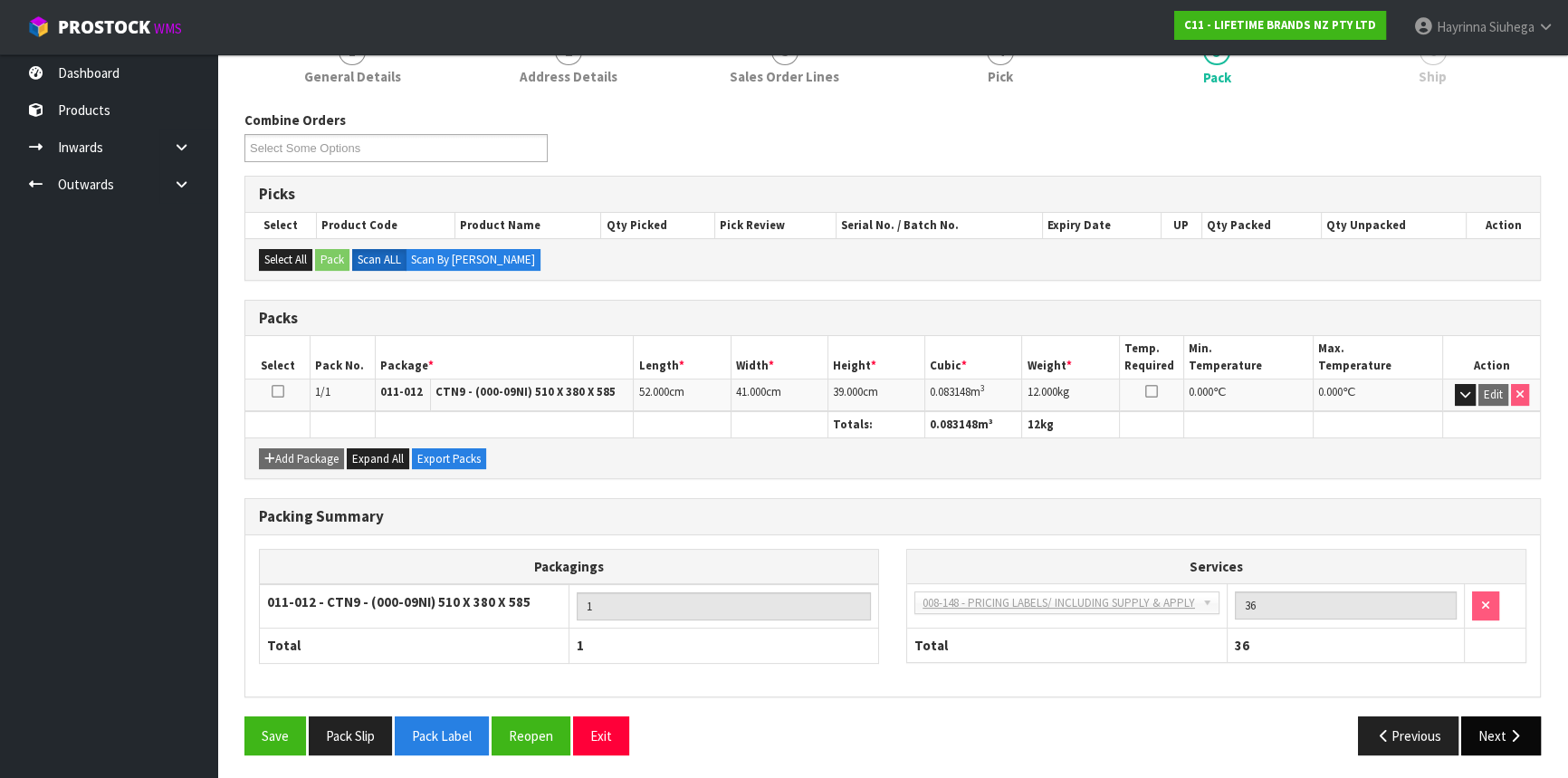
scroll to position [244, 0]
click at [1512, 729] on icon "button" at bounding box center [1515, 735] width 17 height 13
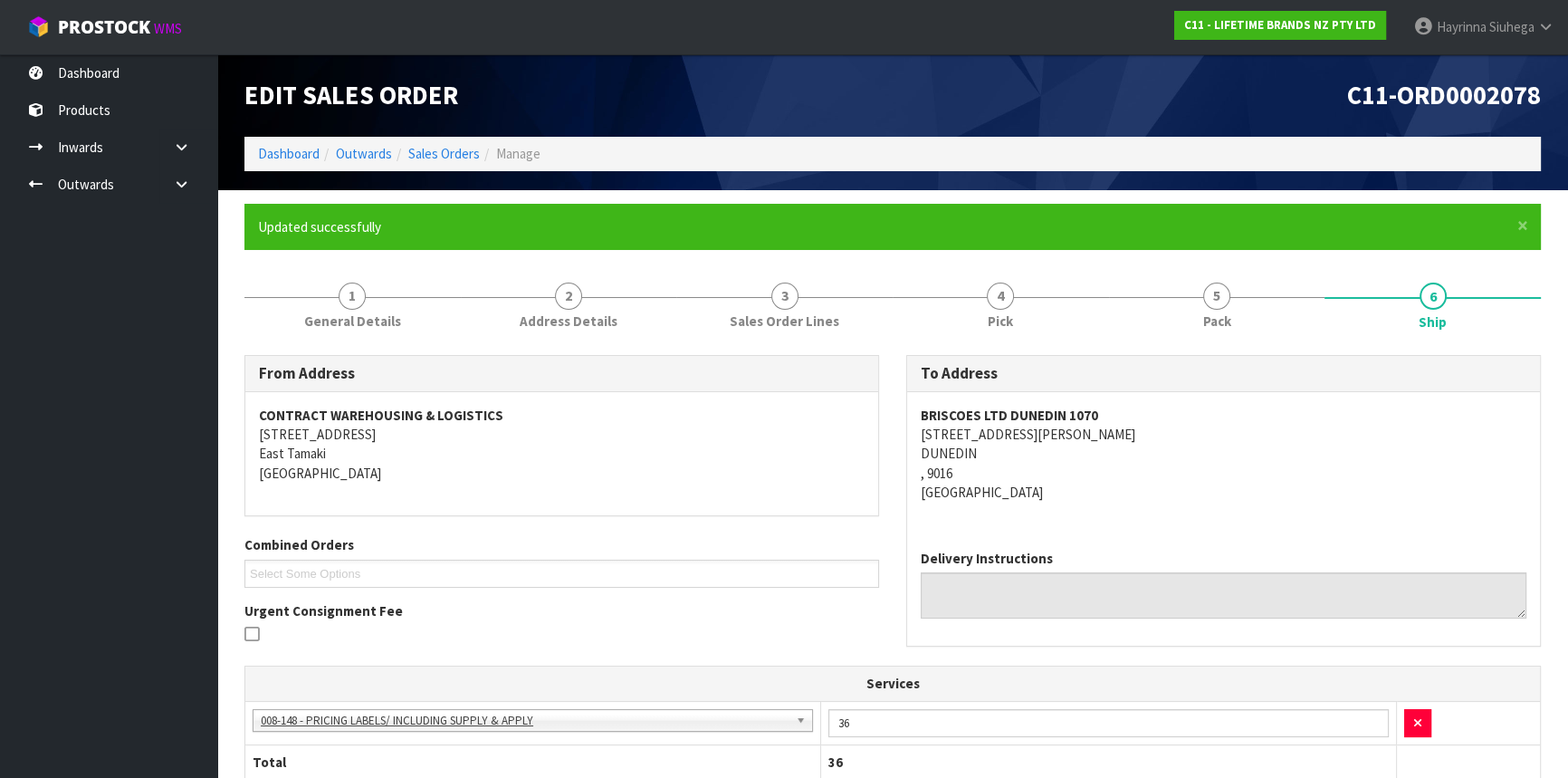
scroll to position [407, 0]
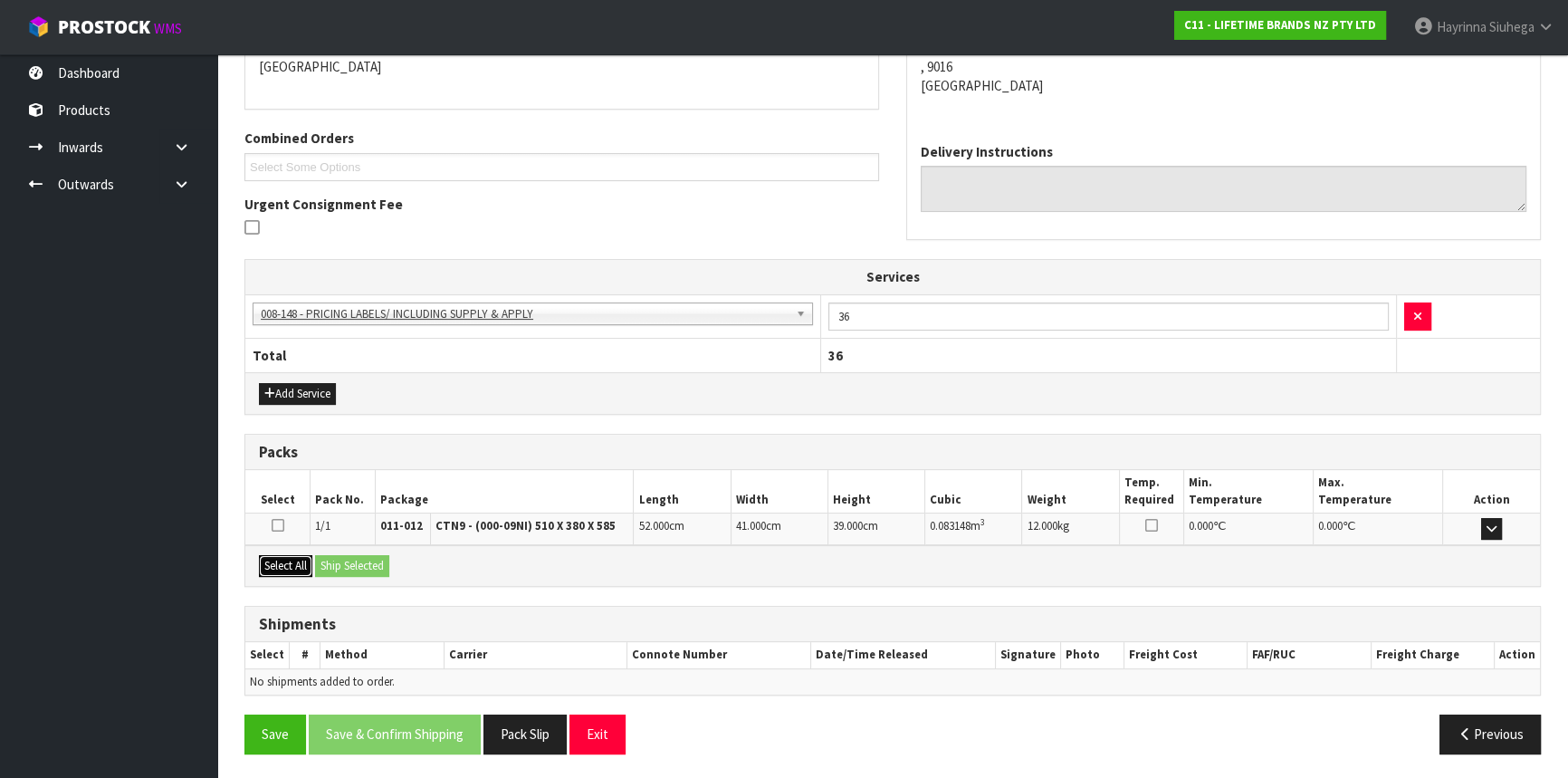
click at [289, 565] on button "Select All" at bounding box center [286, 565] width 53 height 22
click at [357, 561] on button "Ship Selected" at bounding box center [352, 565] width 74 height 22
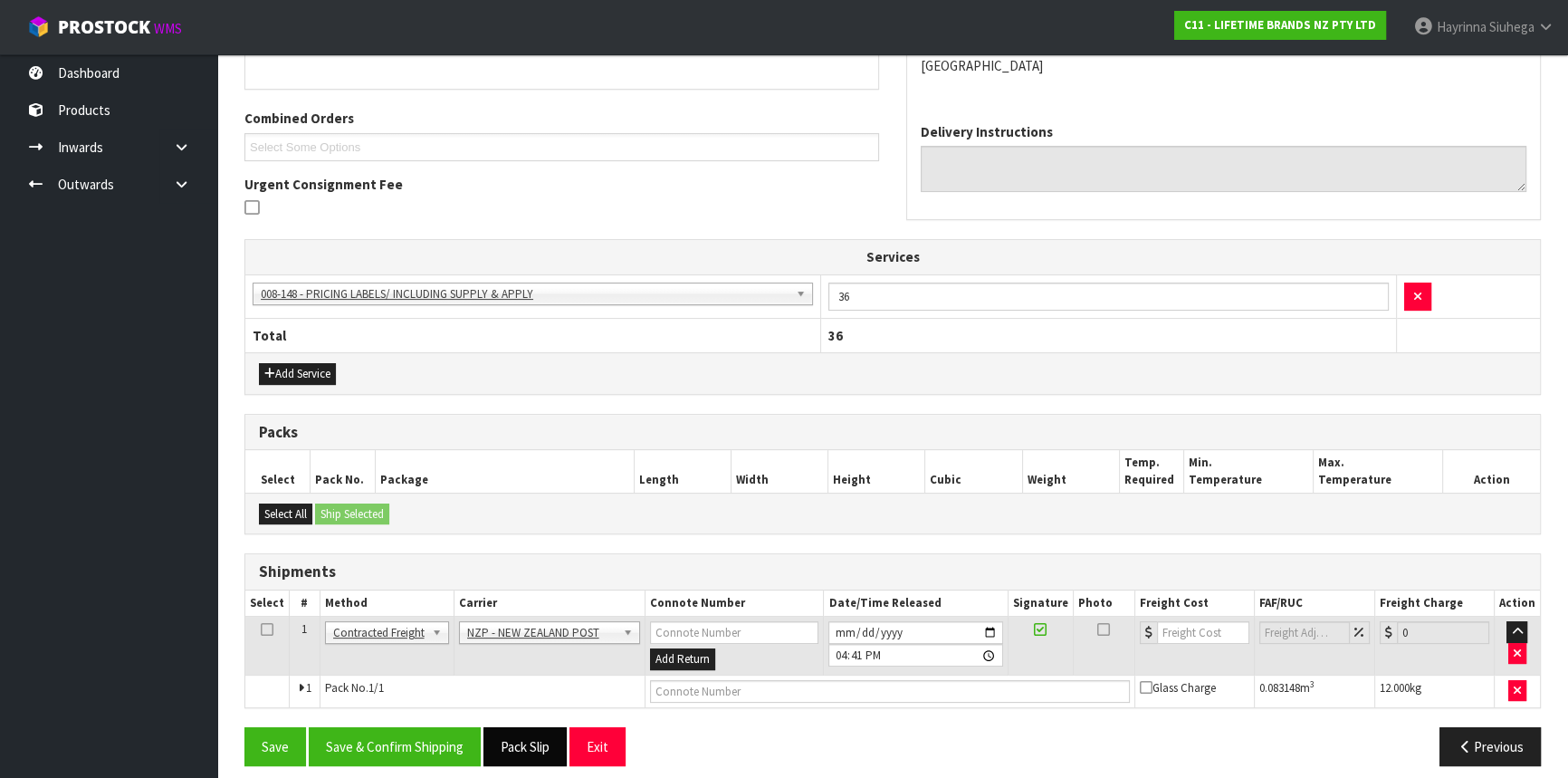
scroll to position [438, 0]
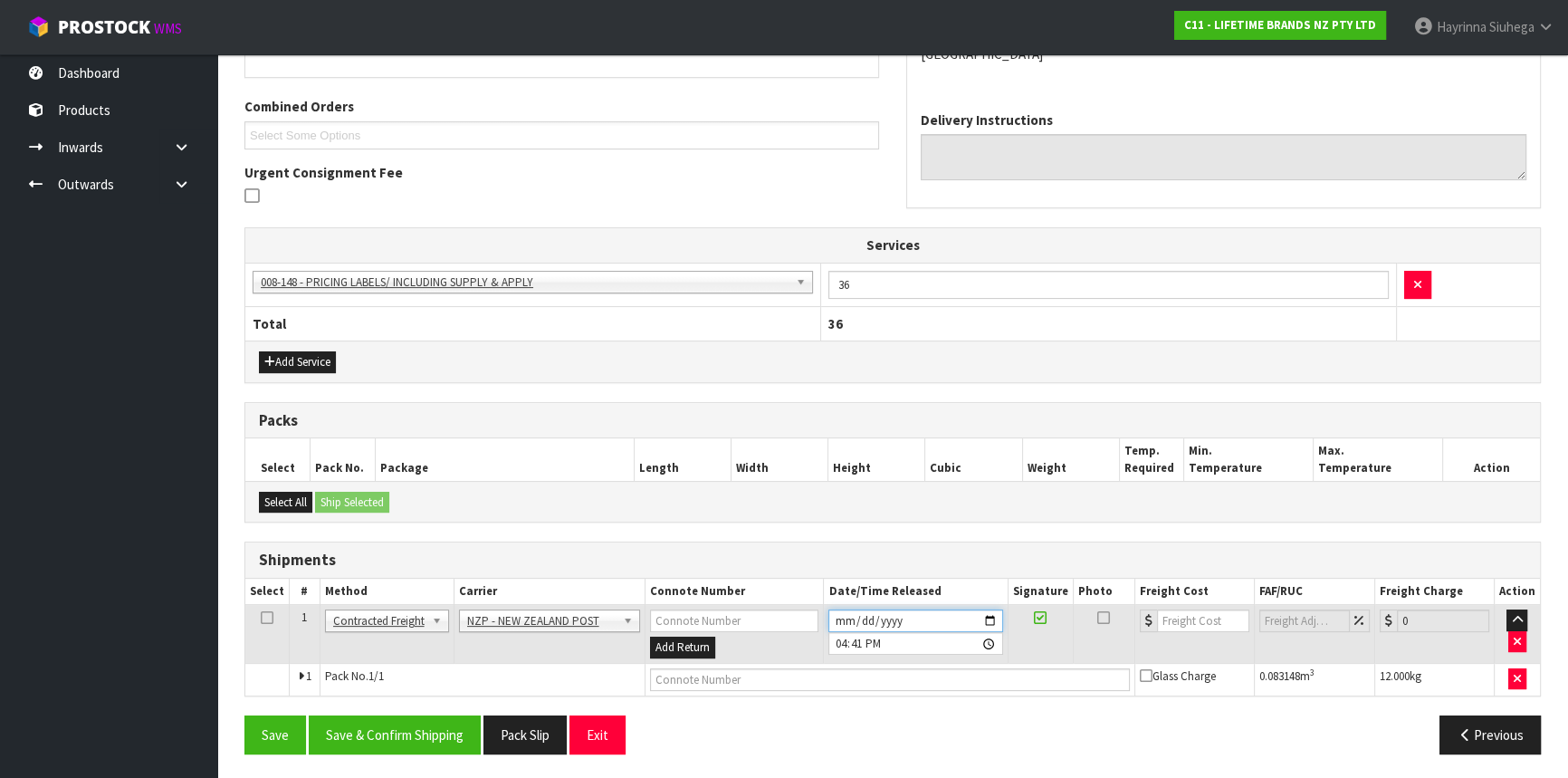
click at [837, 616] on input "[DATE]" at bounding box center [915, 621] width 174 height 23
type input "[DATE]"
type input "16:41:00.000"
click at [470, 721] on button "Save & Confirm Shipping" at bounding box center [395, 734] width 172 height 39
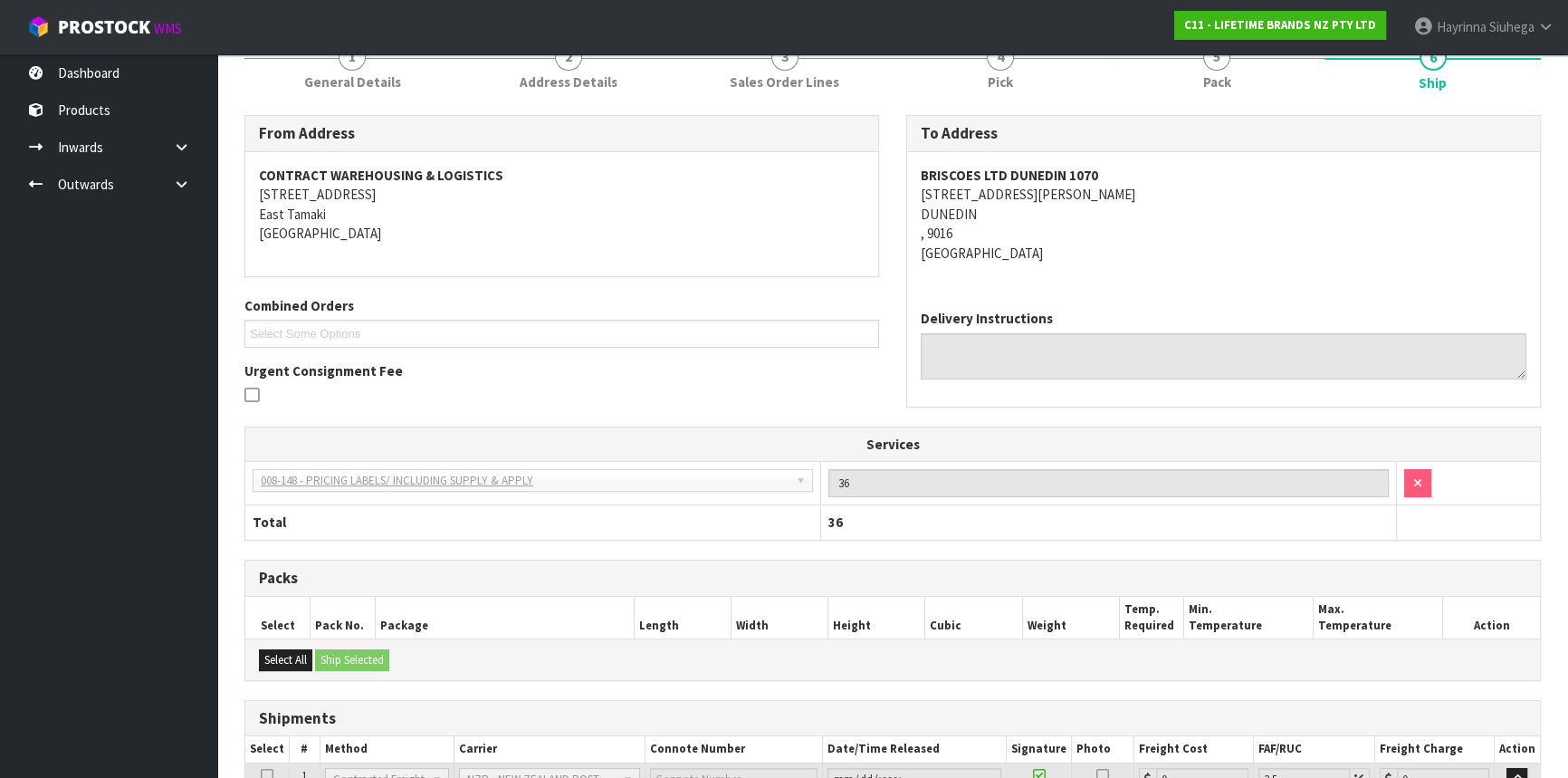
scroll to position [413, 0]
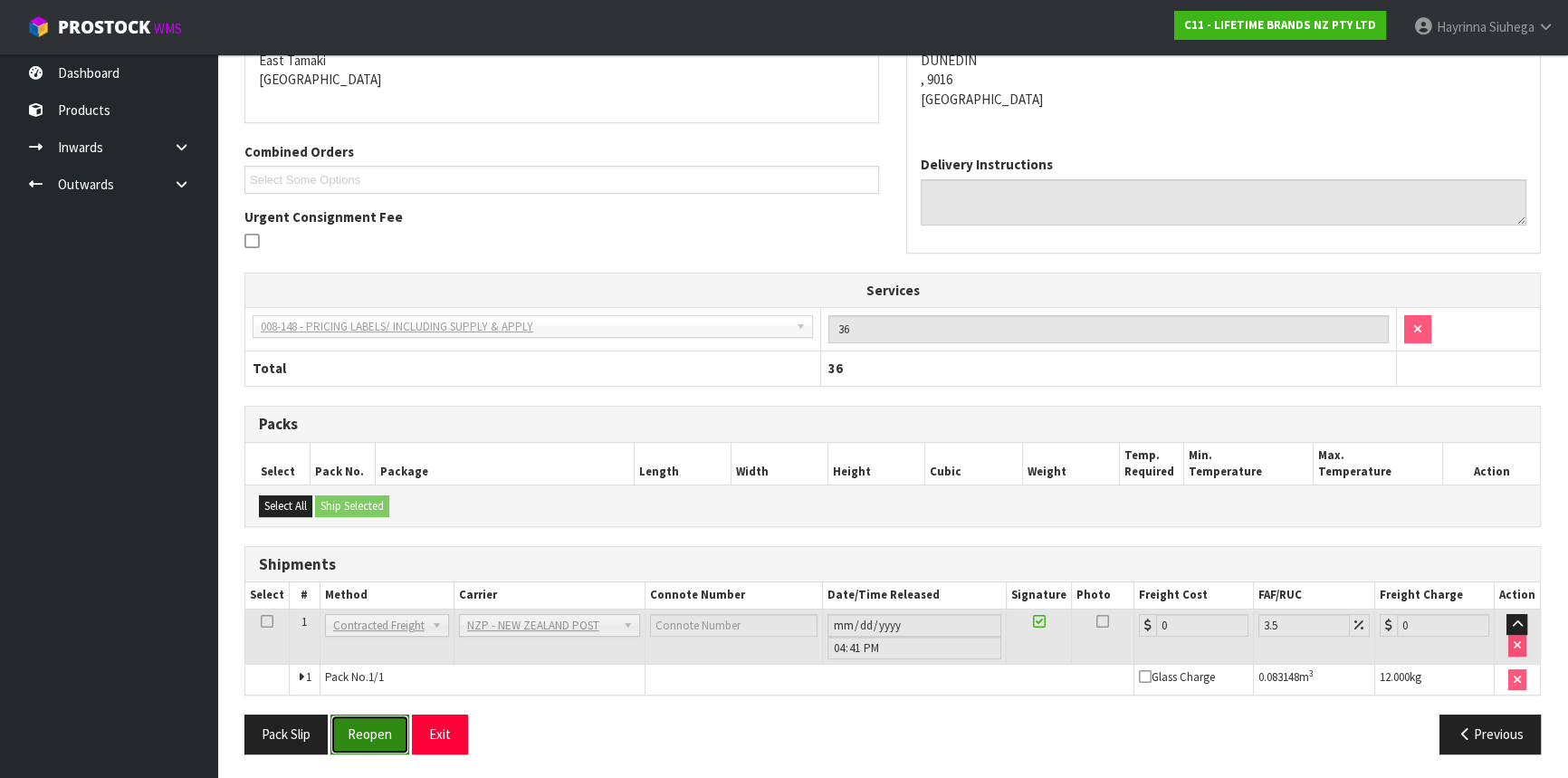
click at [361, 734] on button "Reopen" at bounding box center [369, 734] width 79 height 39
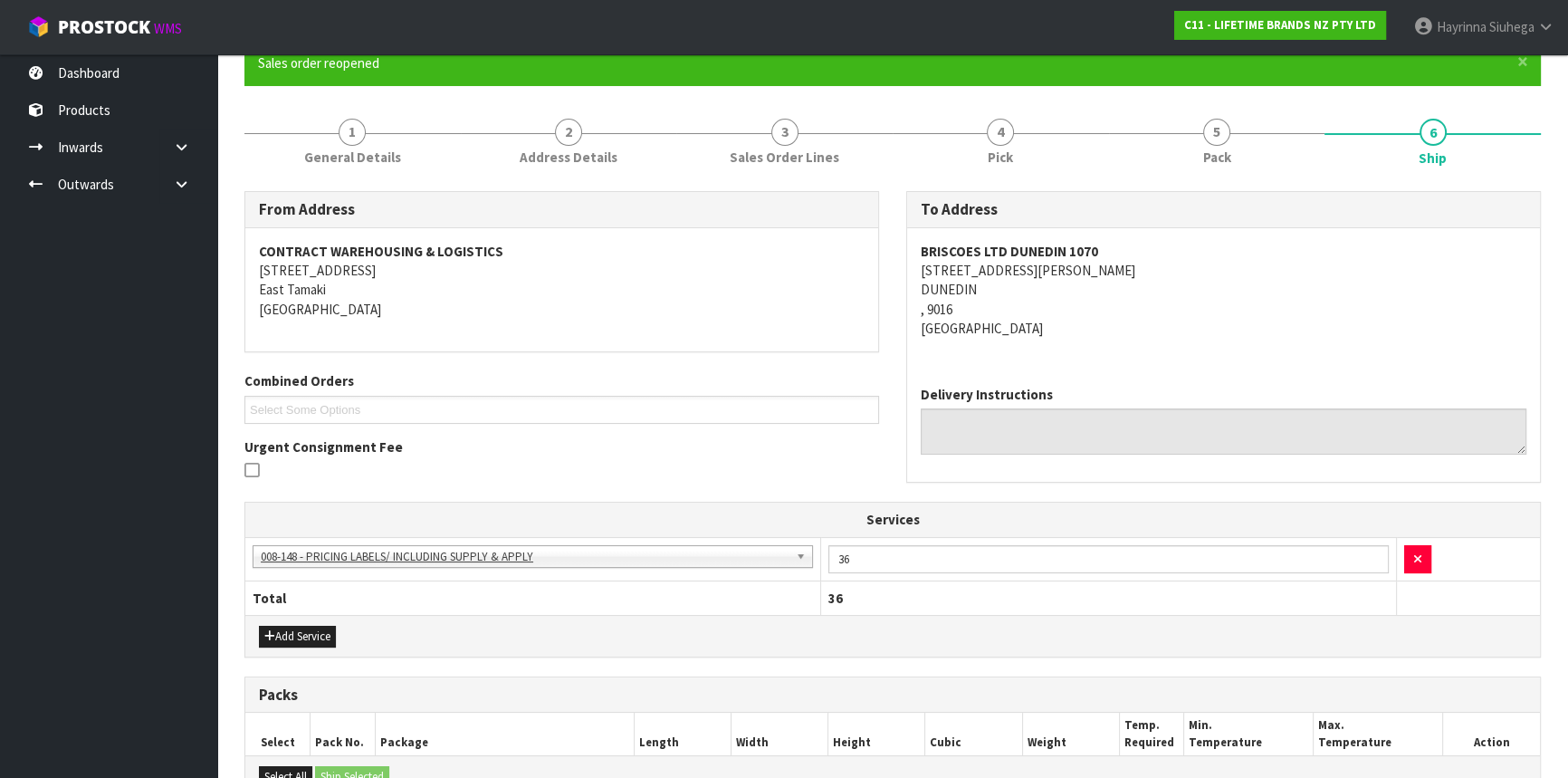
scroll to position [393, 0]
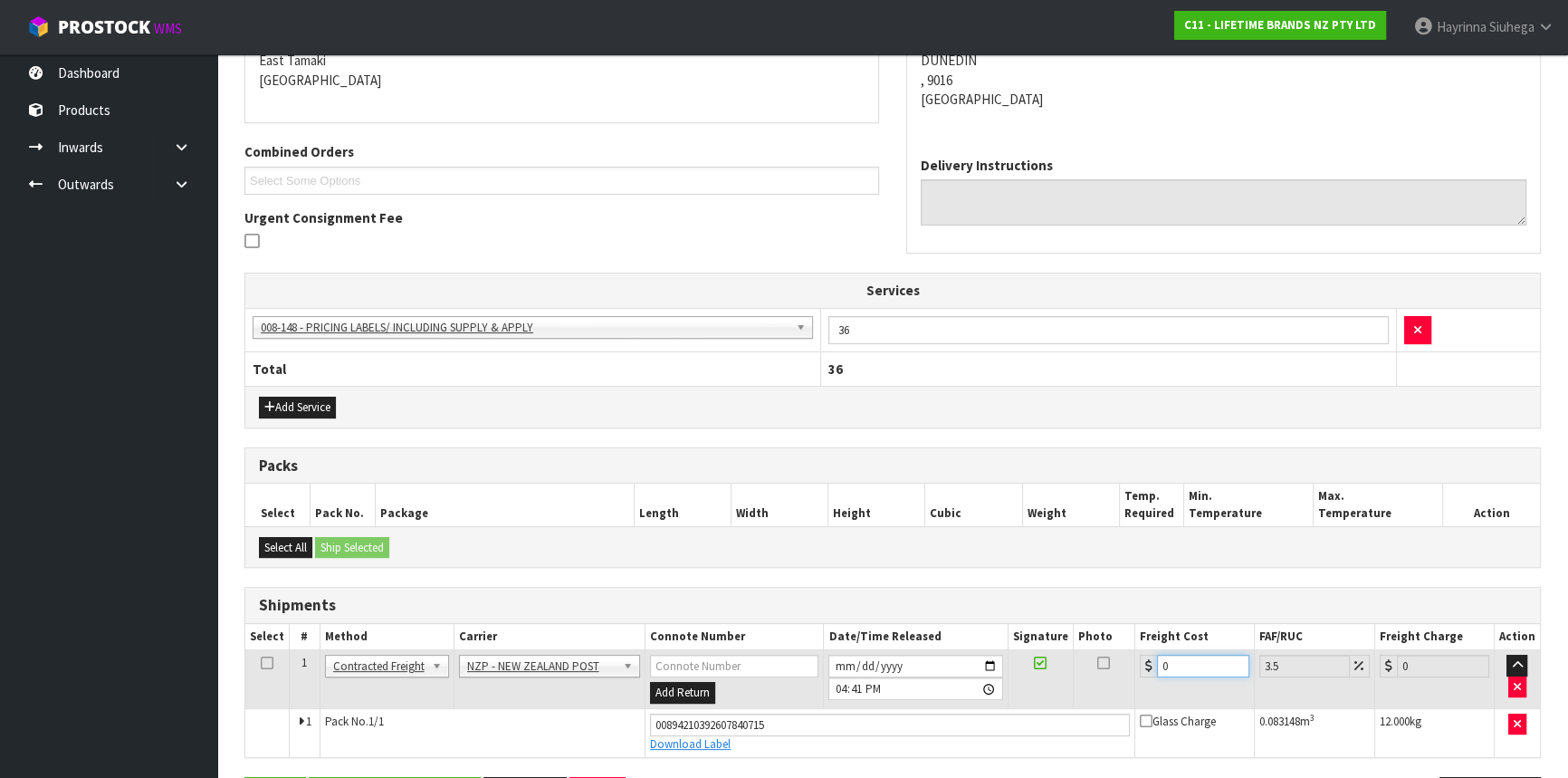
drag, startPoint x: 1184, startPoint y: 665, endPoint x: 1050, endPoint y: 664, distance: 134.0
click at [1050, 665] on tr "1 Client Local Pickup Customer Local Pickup Company Freight Contracted Freight …" at bounding box center [892, 680] width 1295 height 59
type input "2"
type input "2.07"
type input "23"
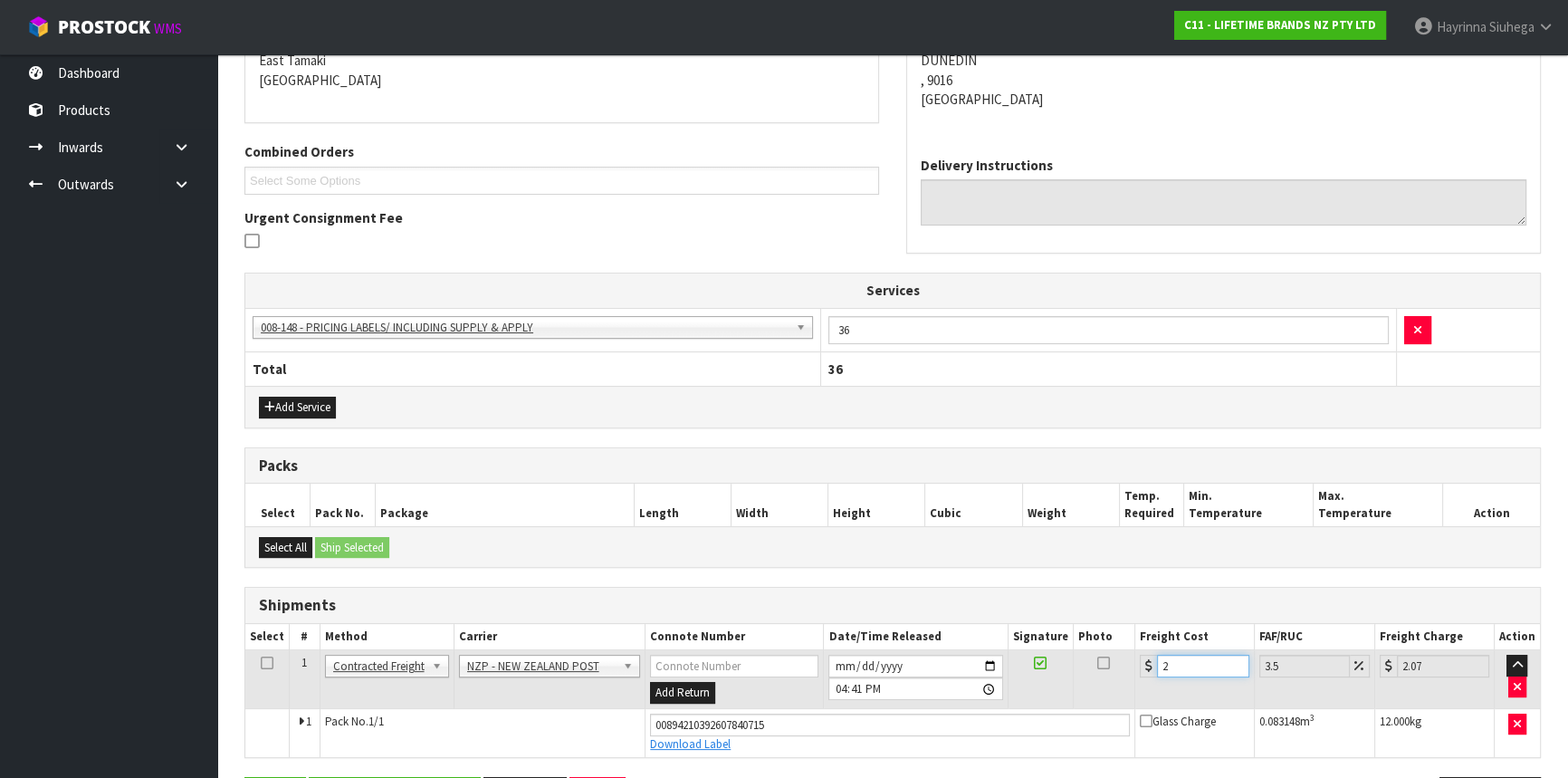
type input "23.8"
type input "23.2"
type input "24.01"
type input "23.28"
type input "24.09"
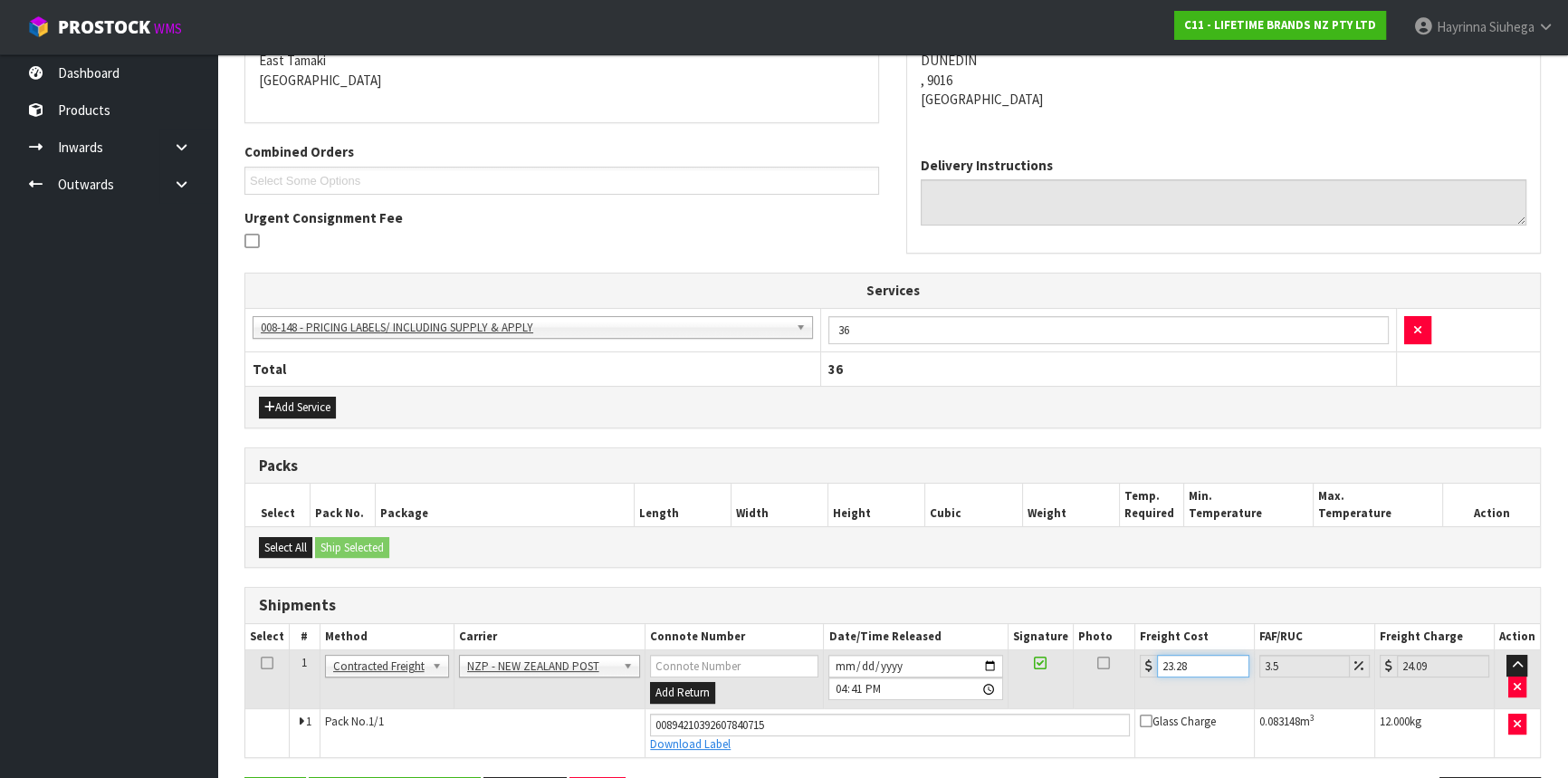
type input "23.28"
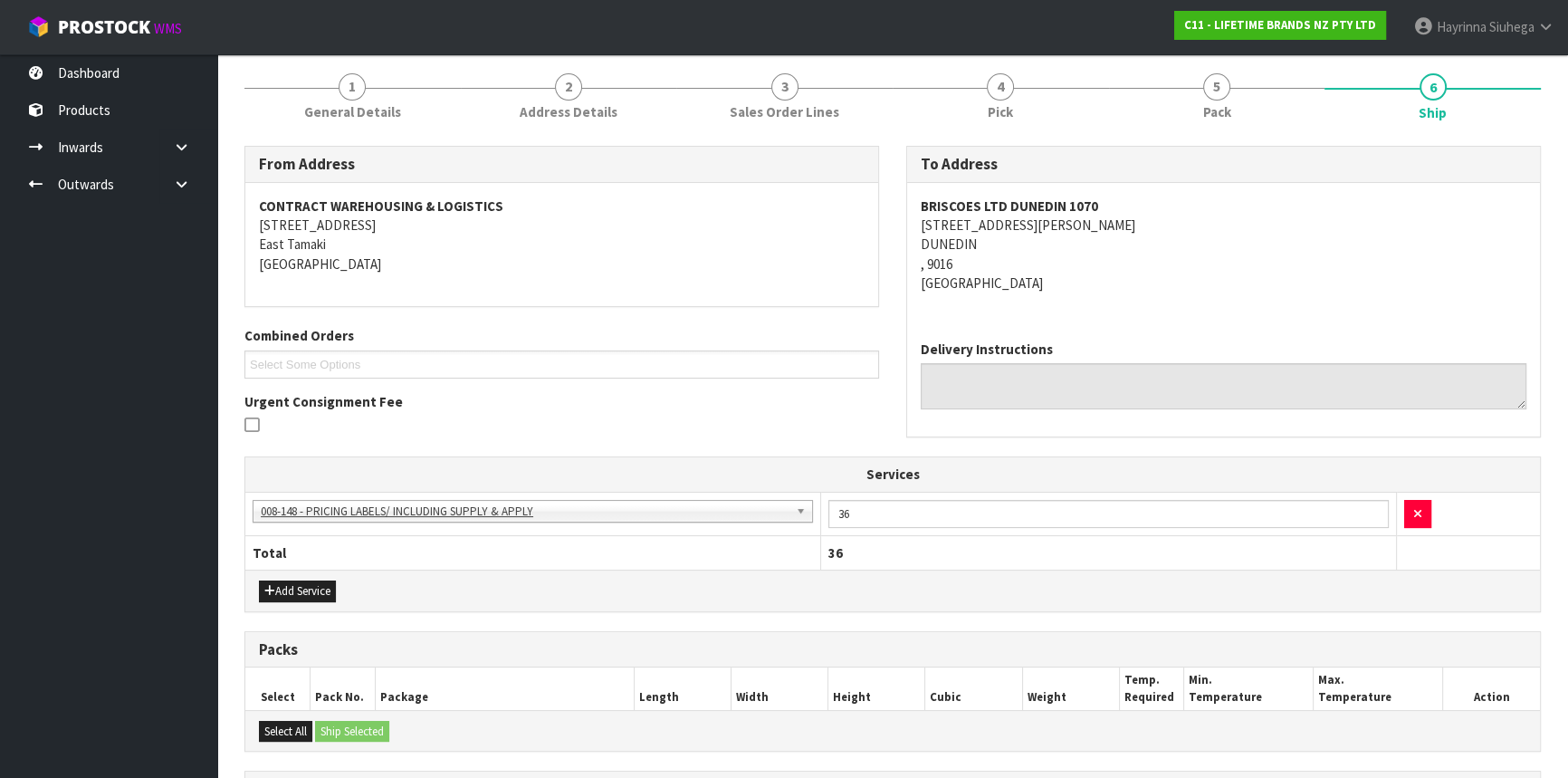
scroll to position [454, 0]
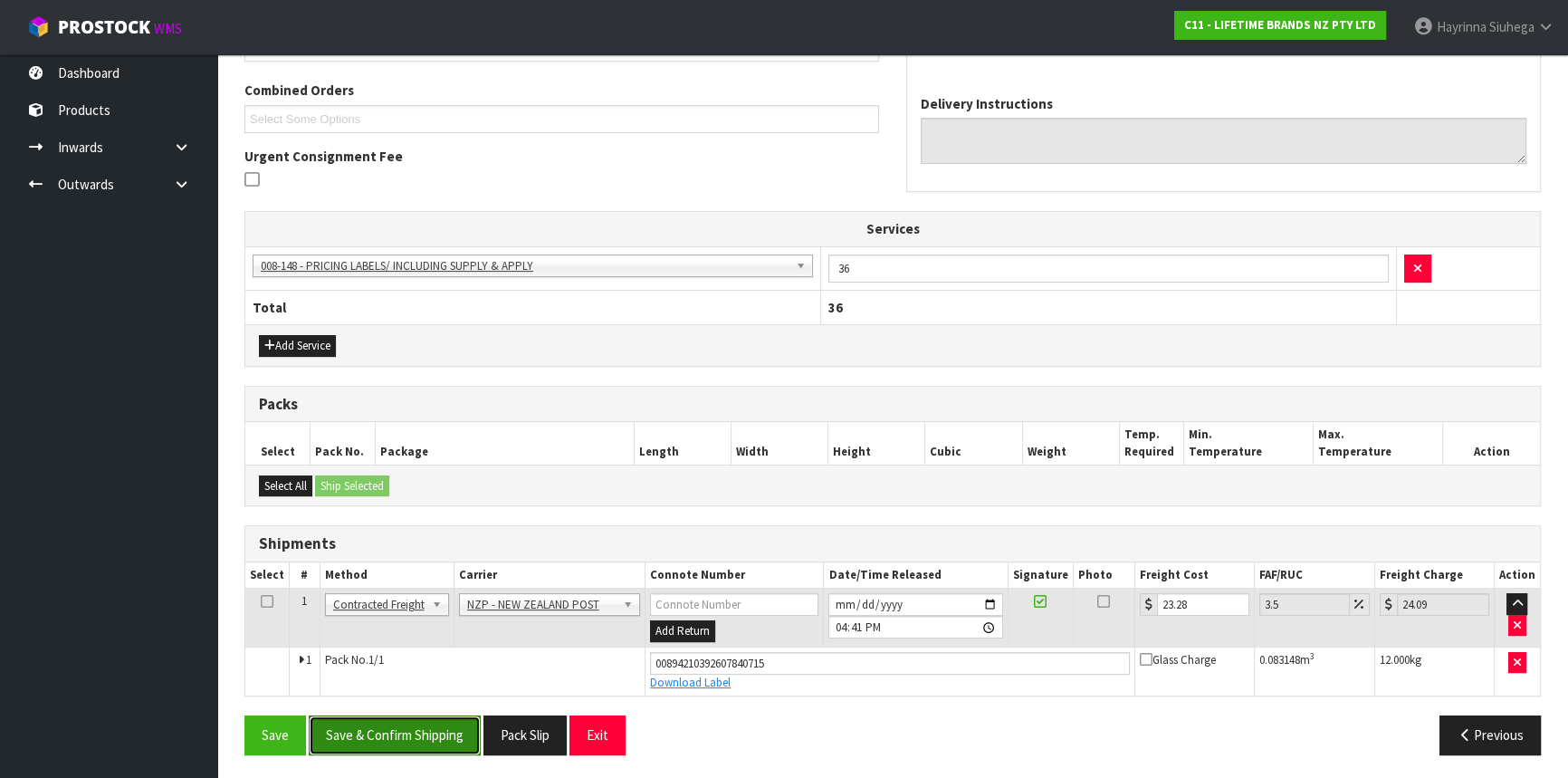
click at [432, 726] on button "Save & Confirm Shipping" at bounding box center [395, 734] width 172 height 39
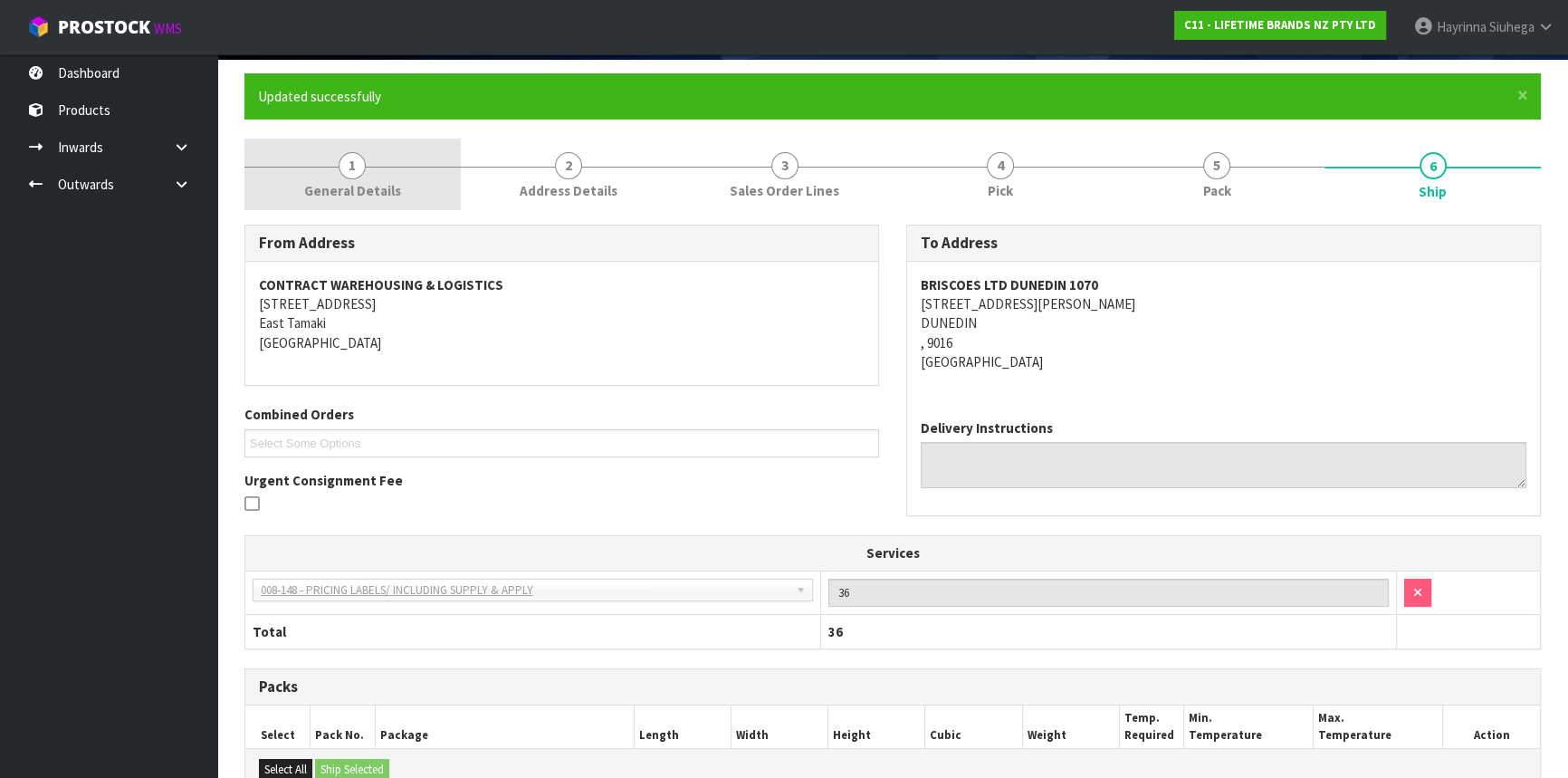
scroll to position [0, 0]
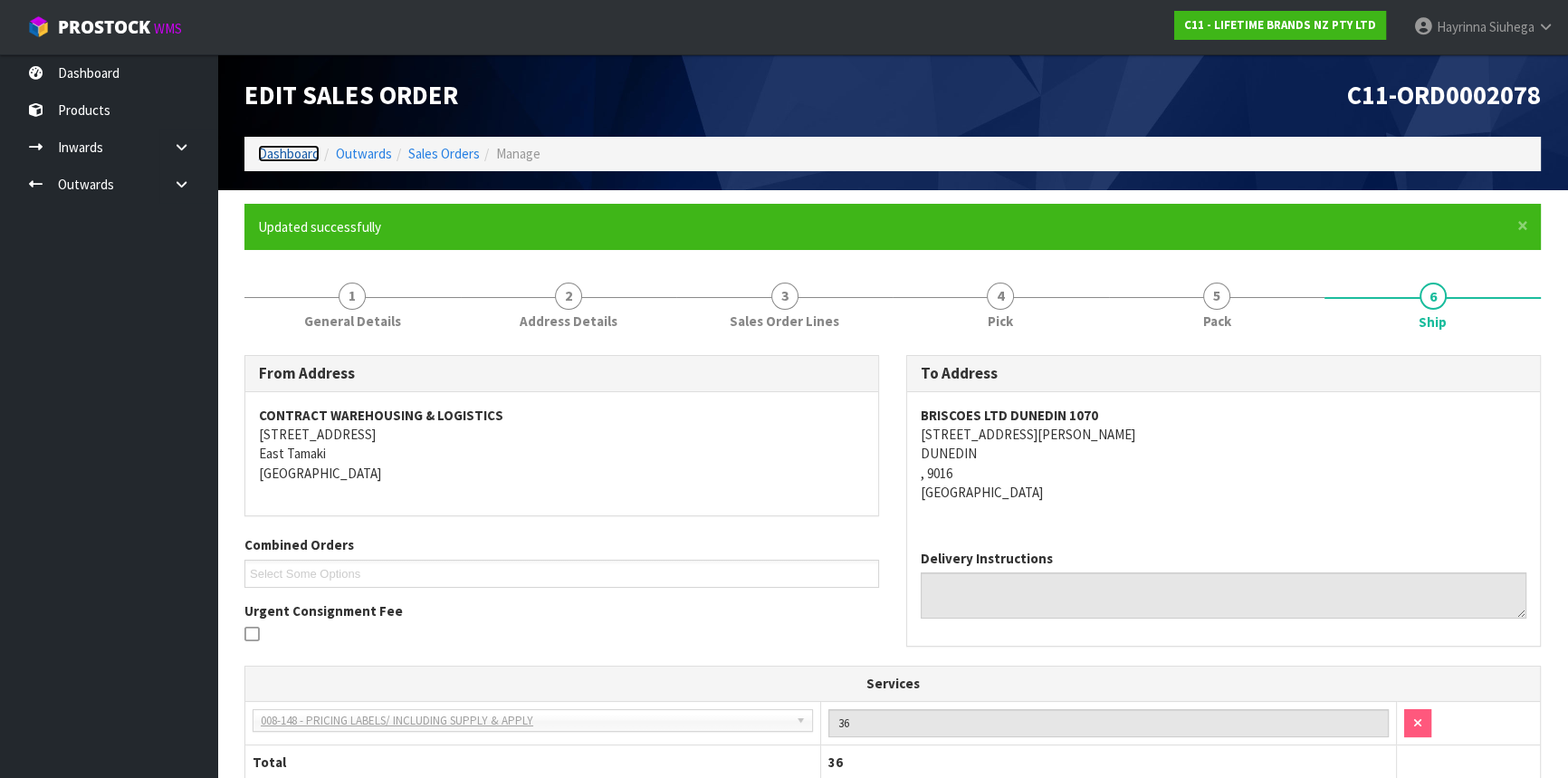
click at [288, 154] on link "Dashboard" at bounding box center [289, 153] width 62 height 17
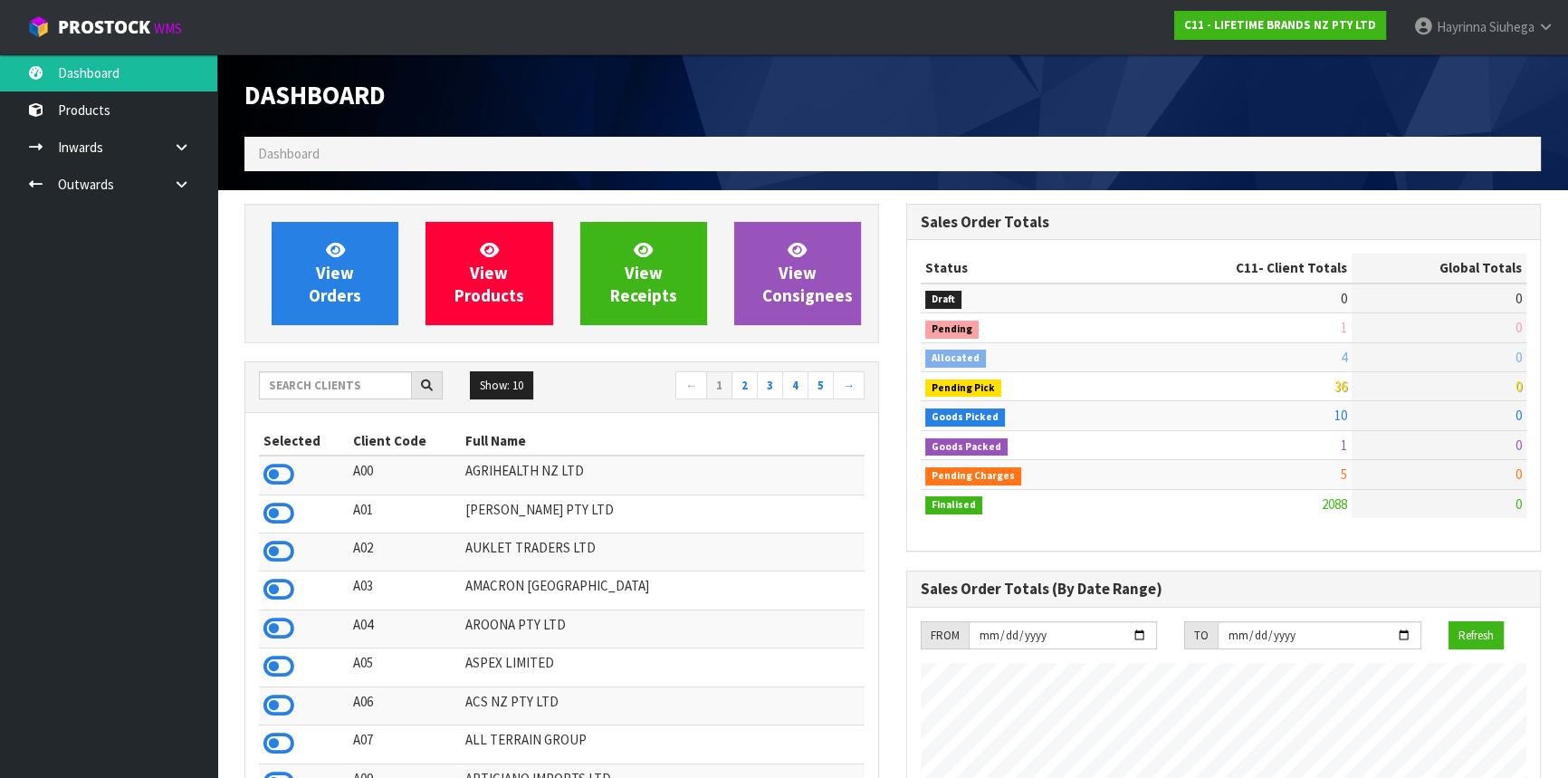
scroll to position [1369, 661]
click at [336, 383] on input "text" at bounding box center [336, 385] width 153 height 28
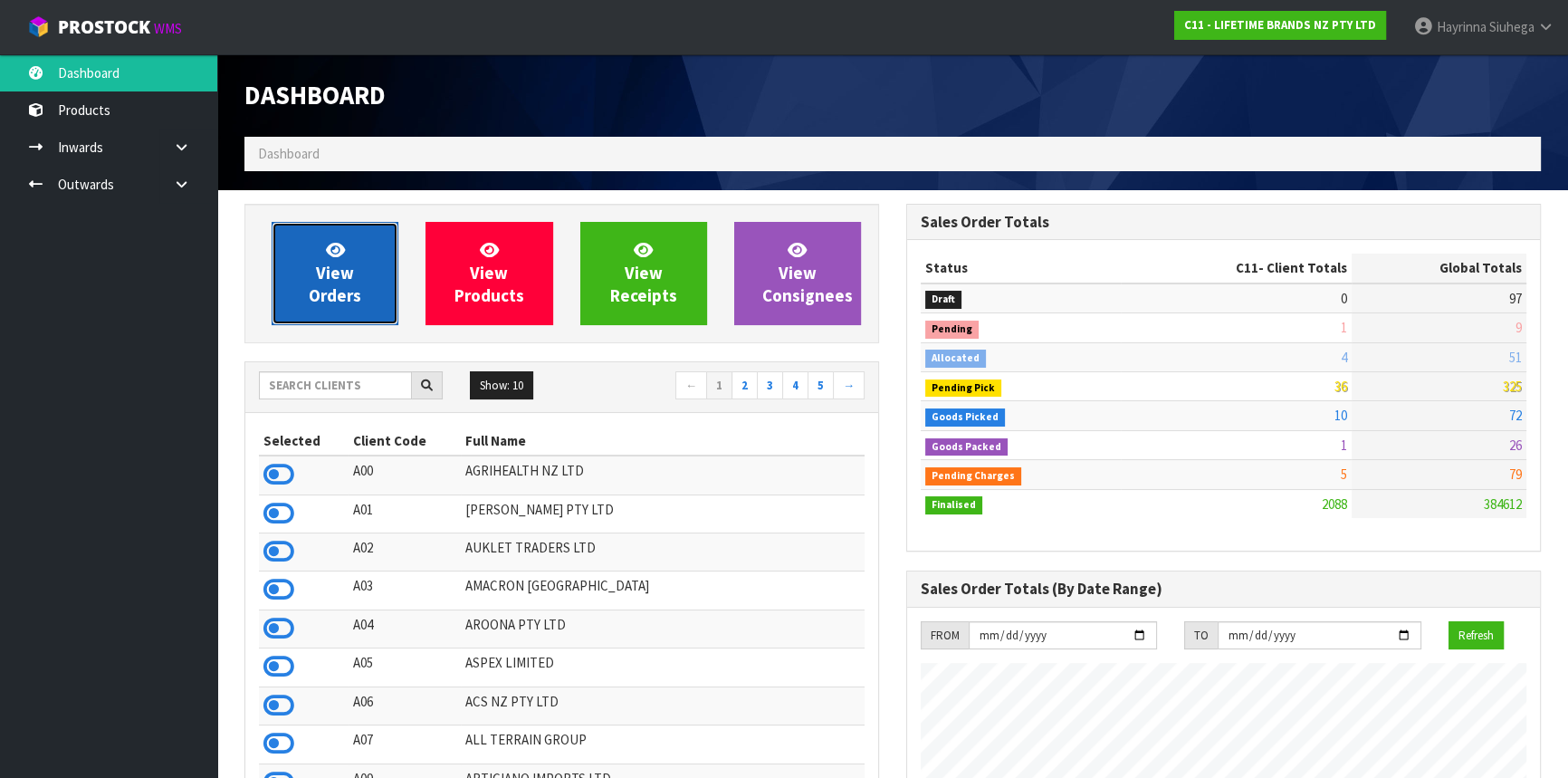
click at [353, 300] on span "View Orders" at bounding box center [334, 274] width 52 height 68
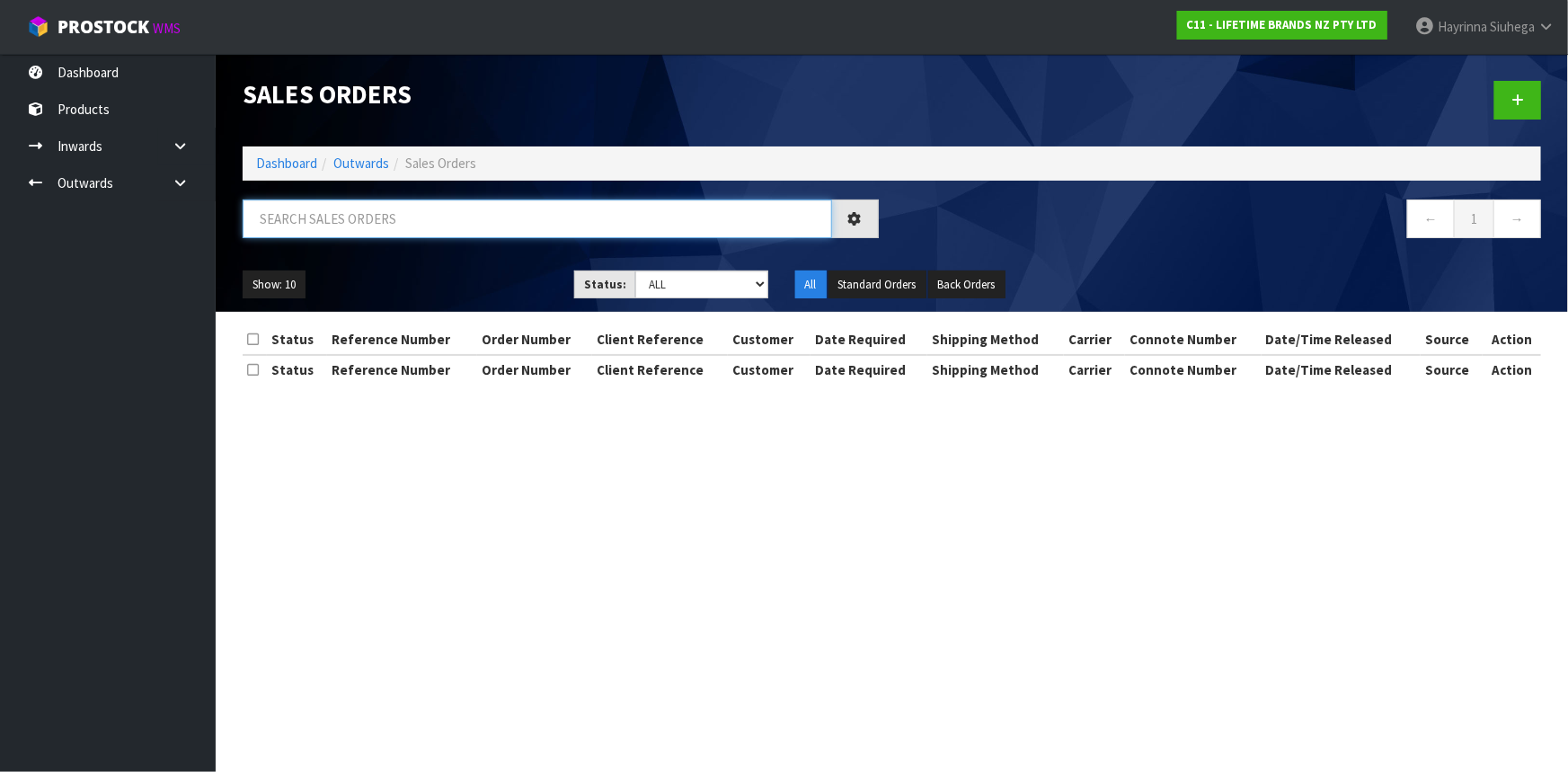
click at [395, 215] on input "text" at bounding box center [537, 218] width 590 height 39
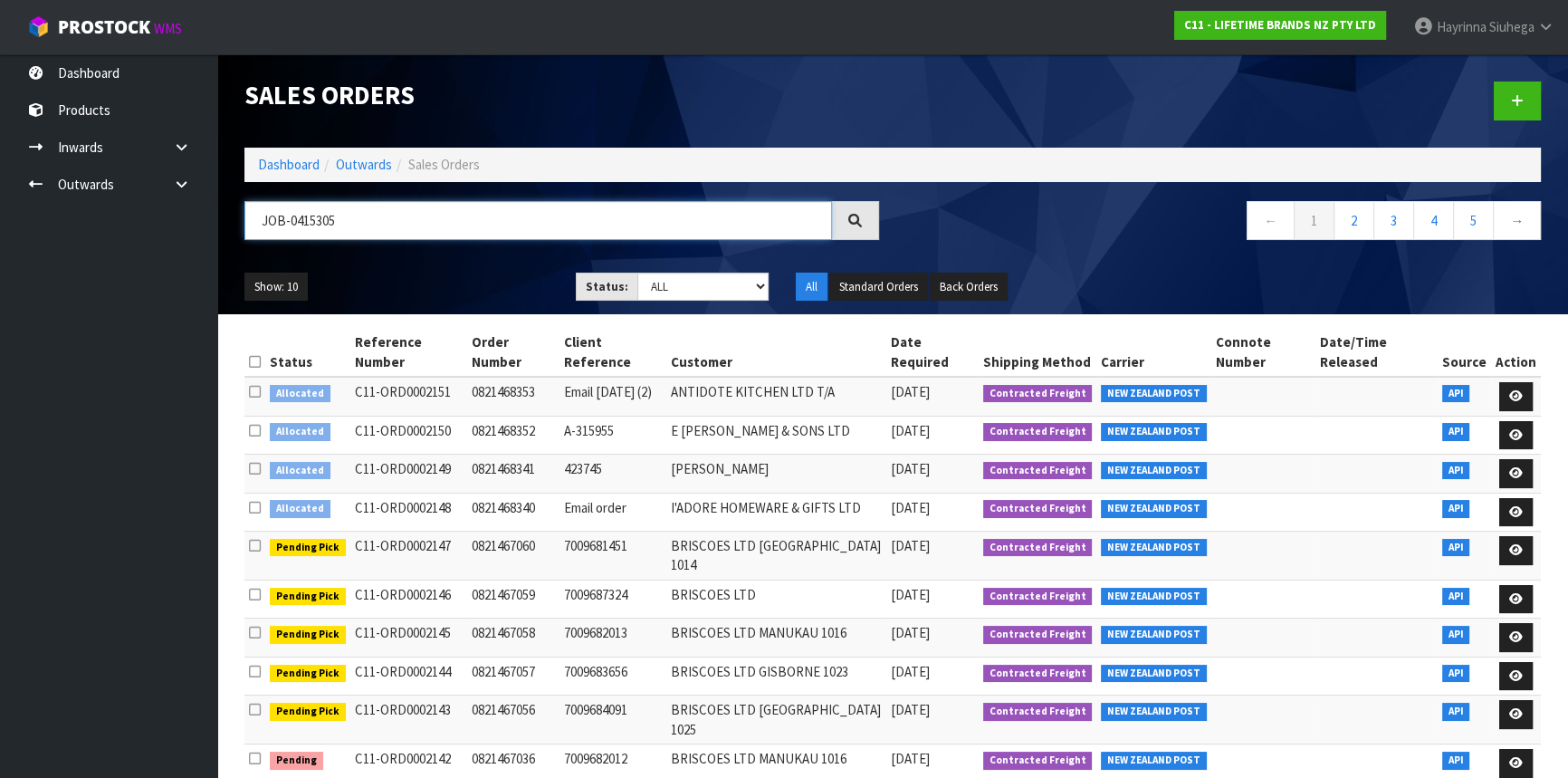
type input "JOB-0415305"
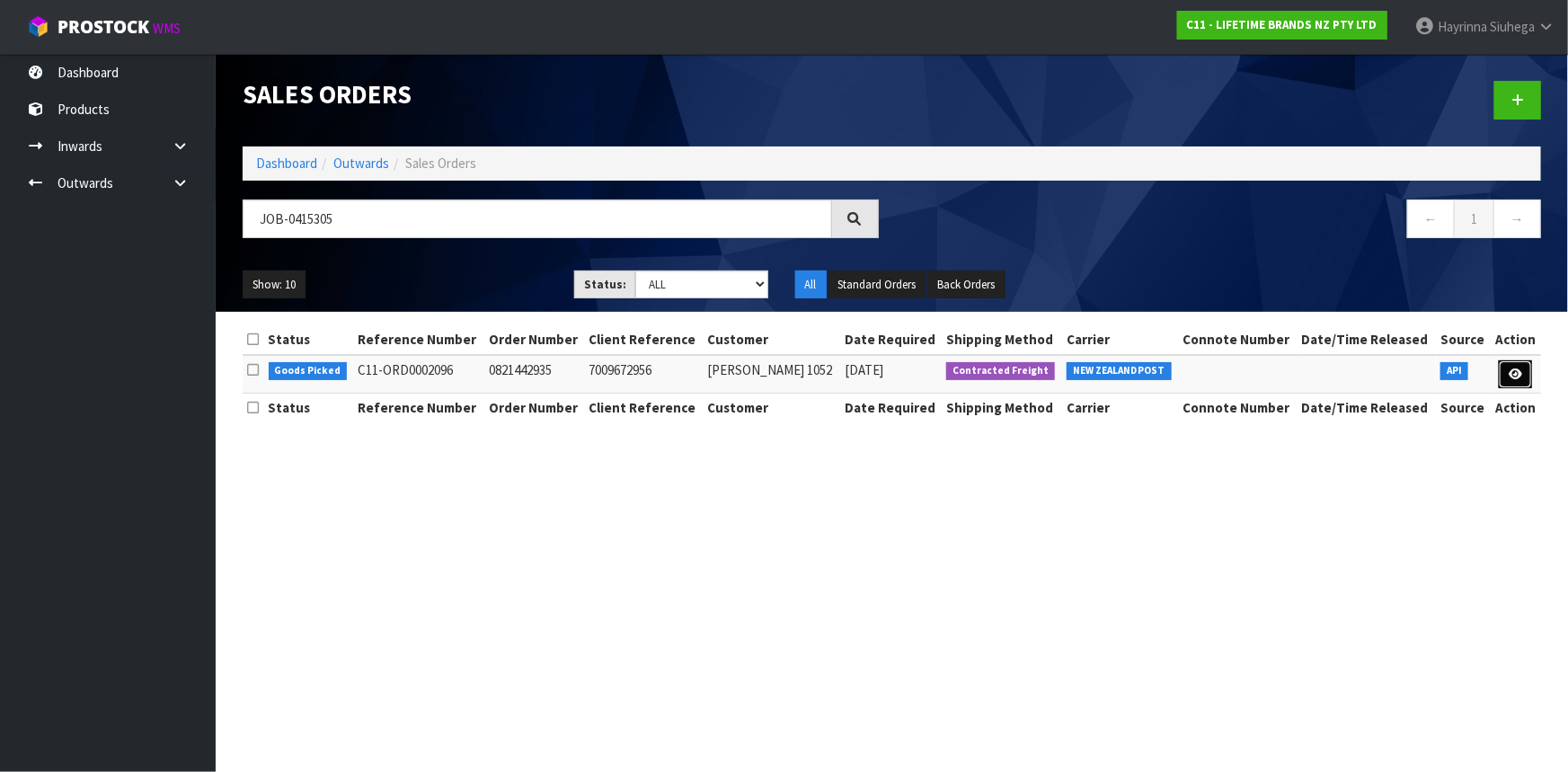
click at [1525, 384] on link at bounding box center [1515, 375] width 33 height 29
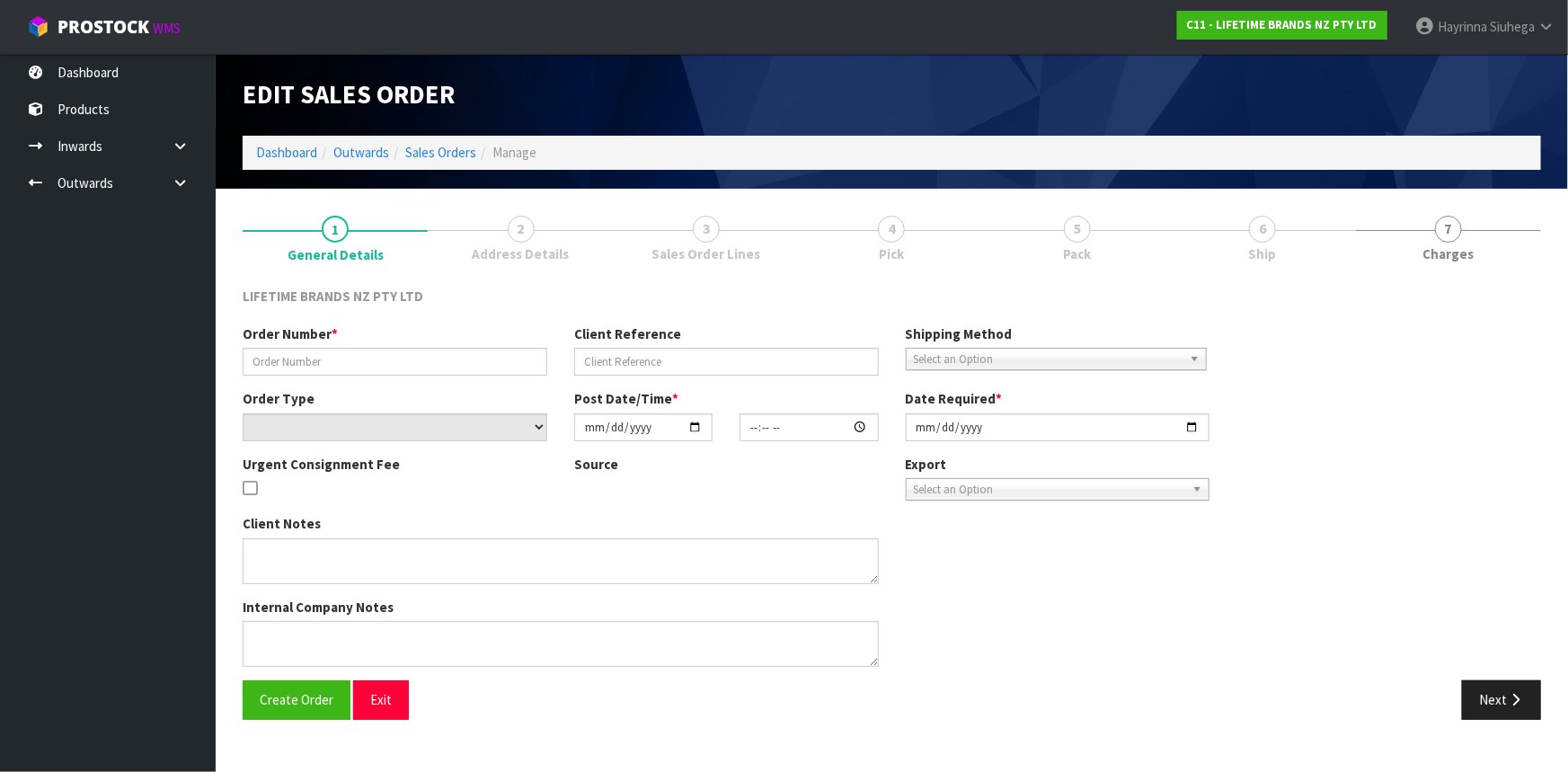
type input "0821442935"
type input "7009672956"
select select "number:0"
type input "[DATE]"
type input "18:04:34.000"
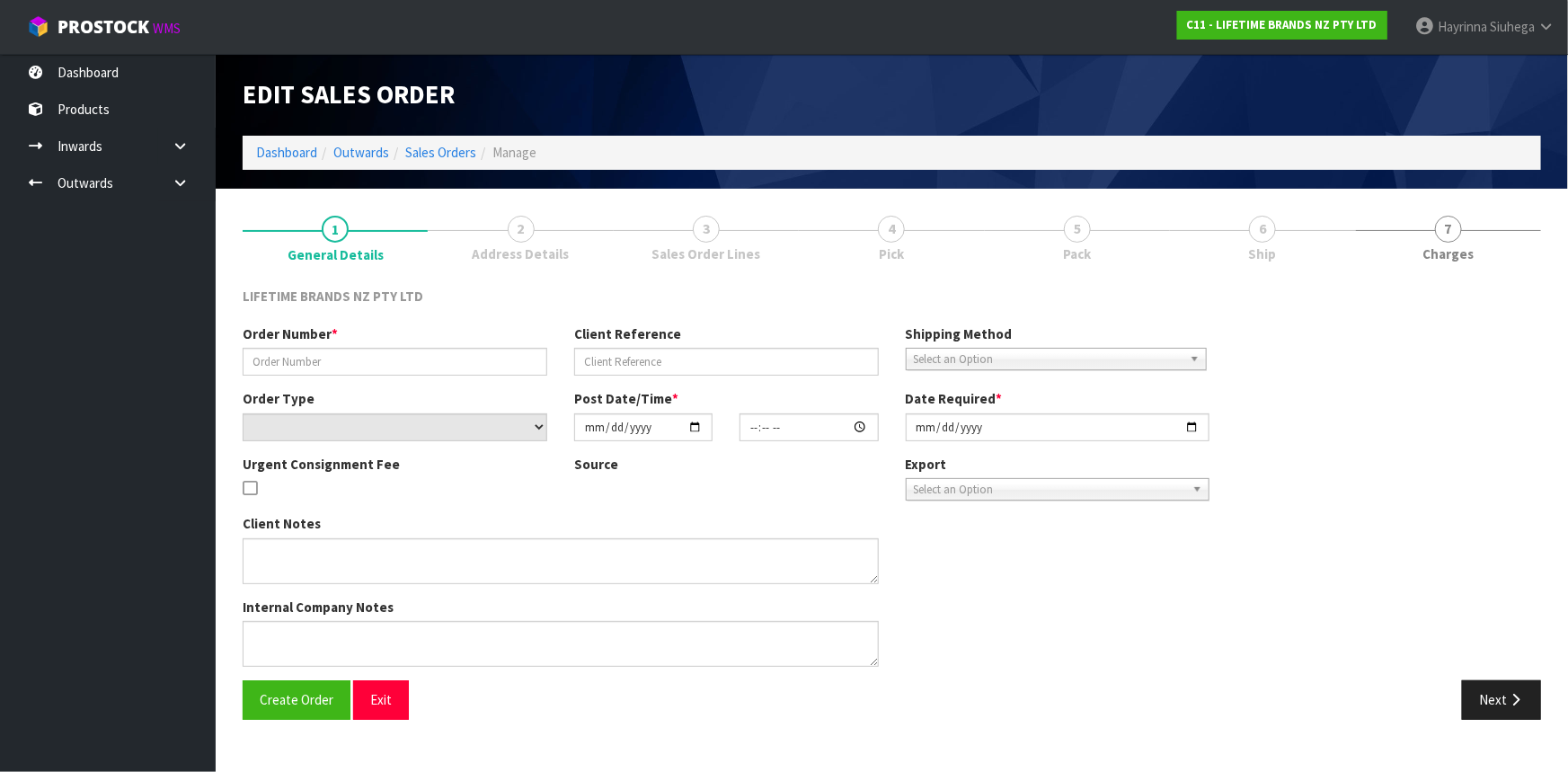
type input "[DATE]"
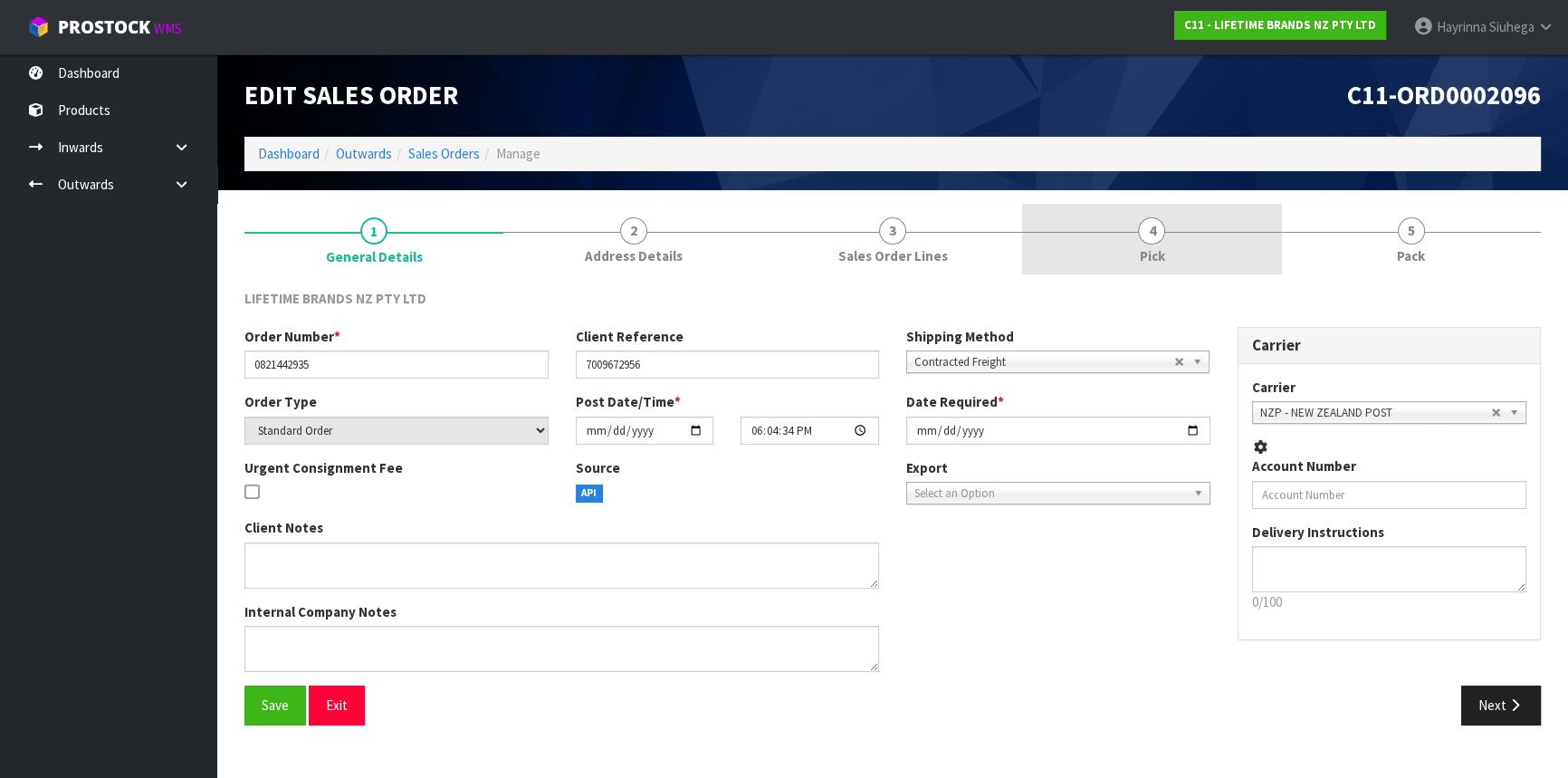
click at [1193, 253] on link "4 Pick" at bounding box center [1152, 239] width 259 height 72
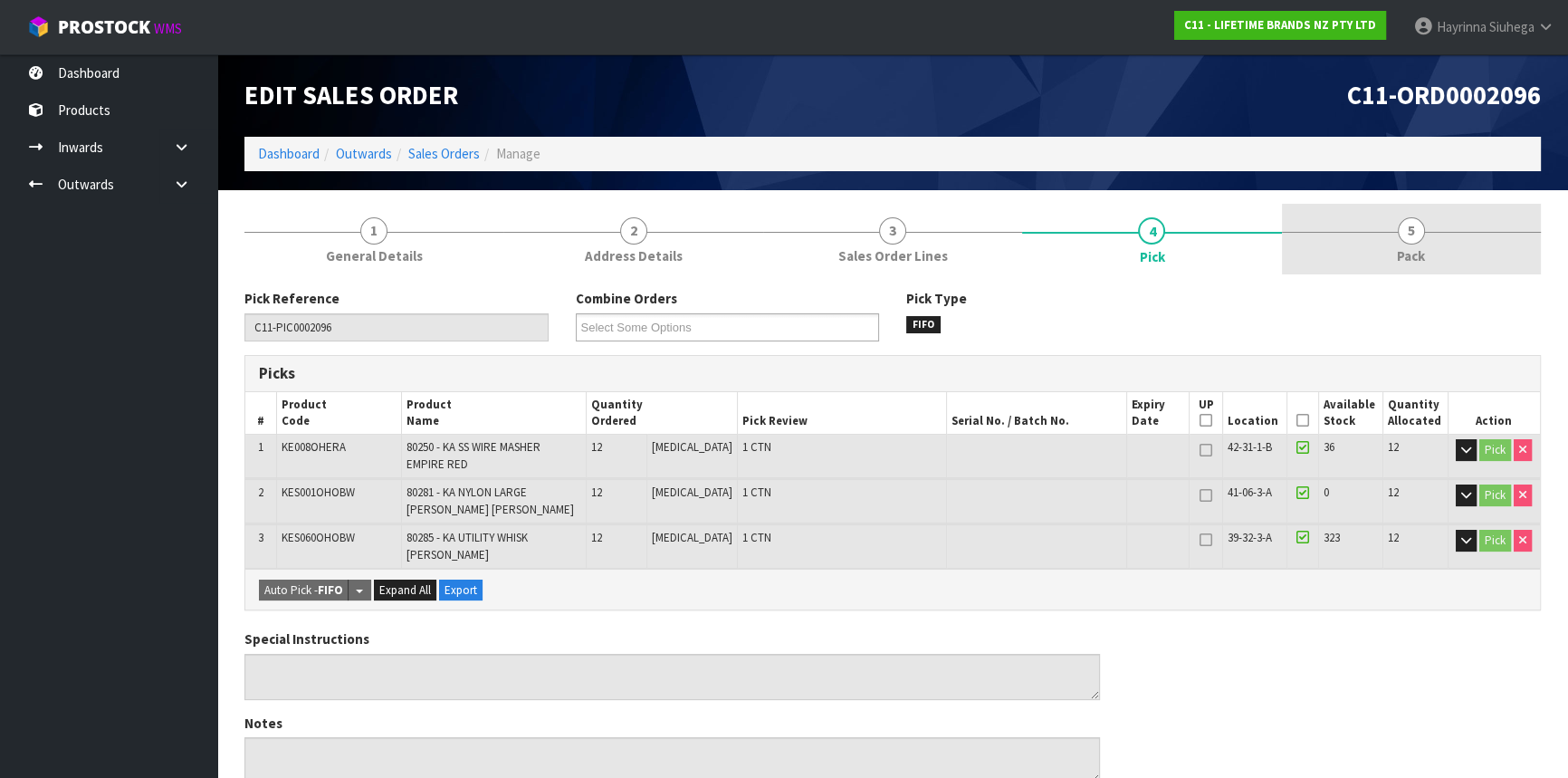
click at [1309, 243] on link "5 Pack" at bounding box center [1412, 239] width 259 height 72
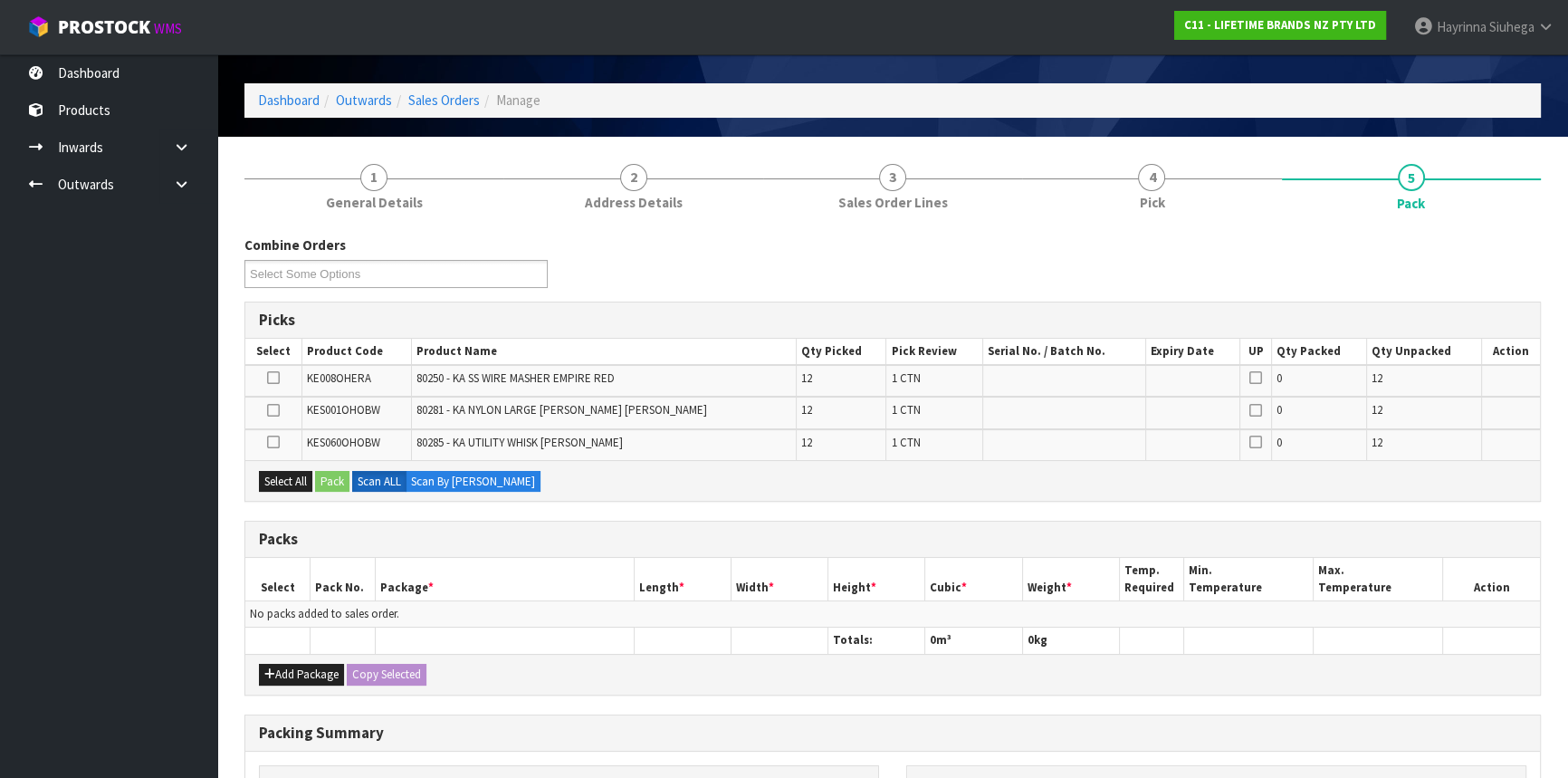
scroll to position [81, 0]
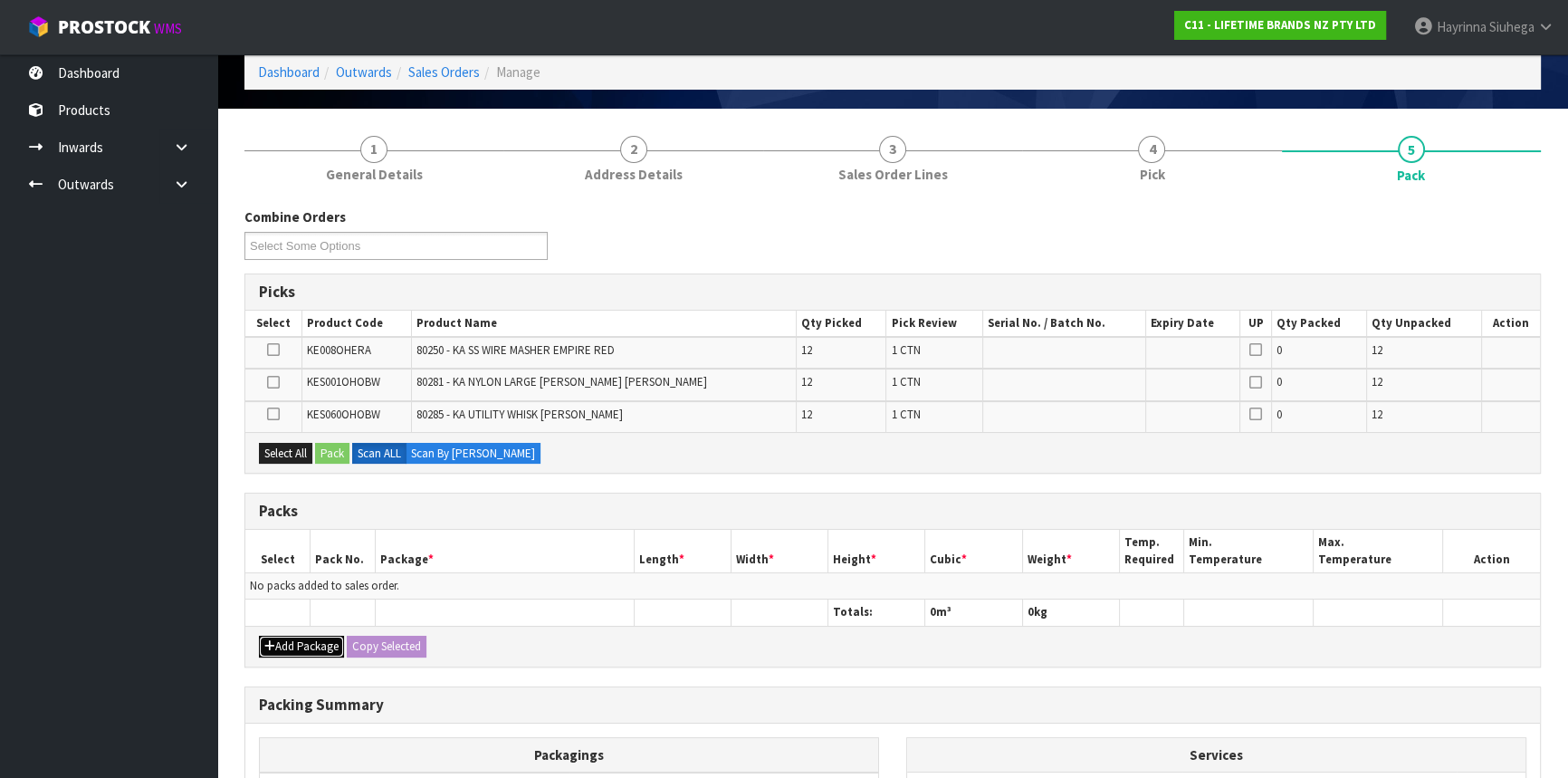
click at [312, 636] on button "Add Package" at bounding box center [302, 646] width 85 height 22
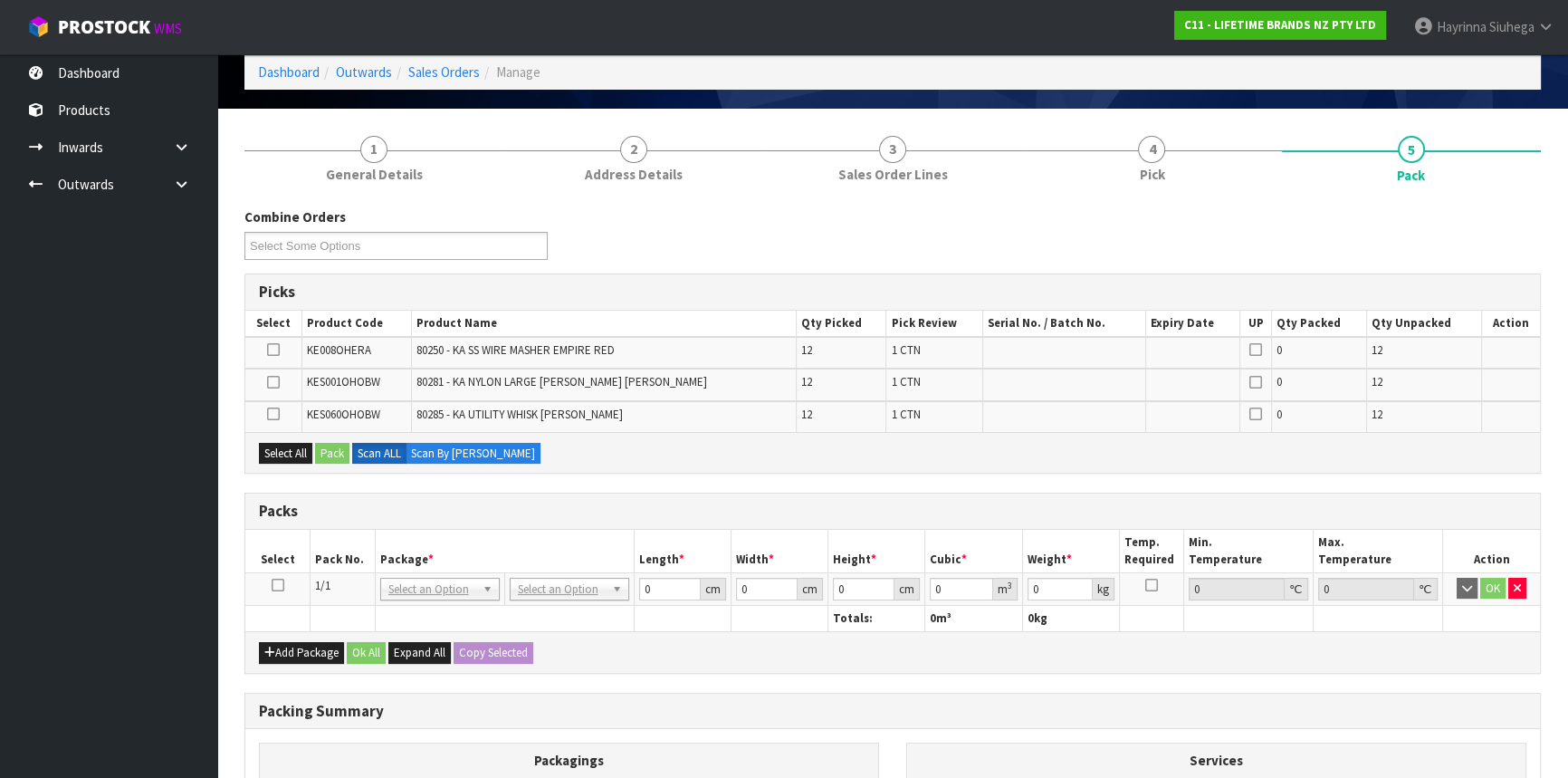
click at [268, 585] on td at bounding box center [277, 589] width 65 height 32
click at [279, 585] on icon at bounding box center [277, 585] width 12 height 1
click at [290, 450] on button "Select All" at bounding box center [286, 453] width 53 height 22
click at [326, 449] on button "Pack" at bounding box center [332, 453] width 34 height 22
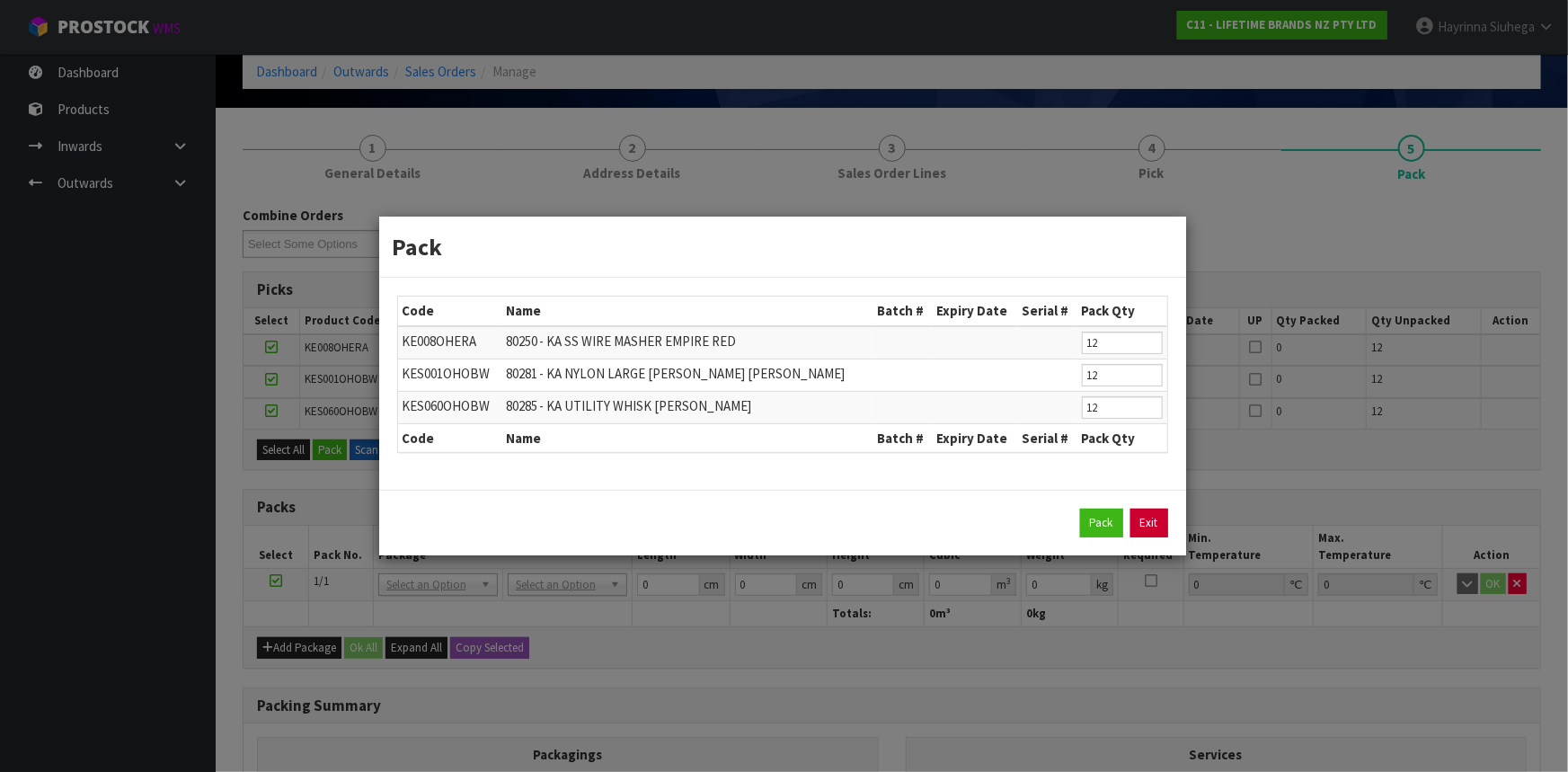
click at [1144, 521] on link "Exit" at bounding box center [1149, 522] width 38 height 29
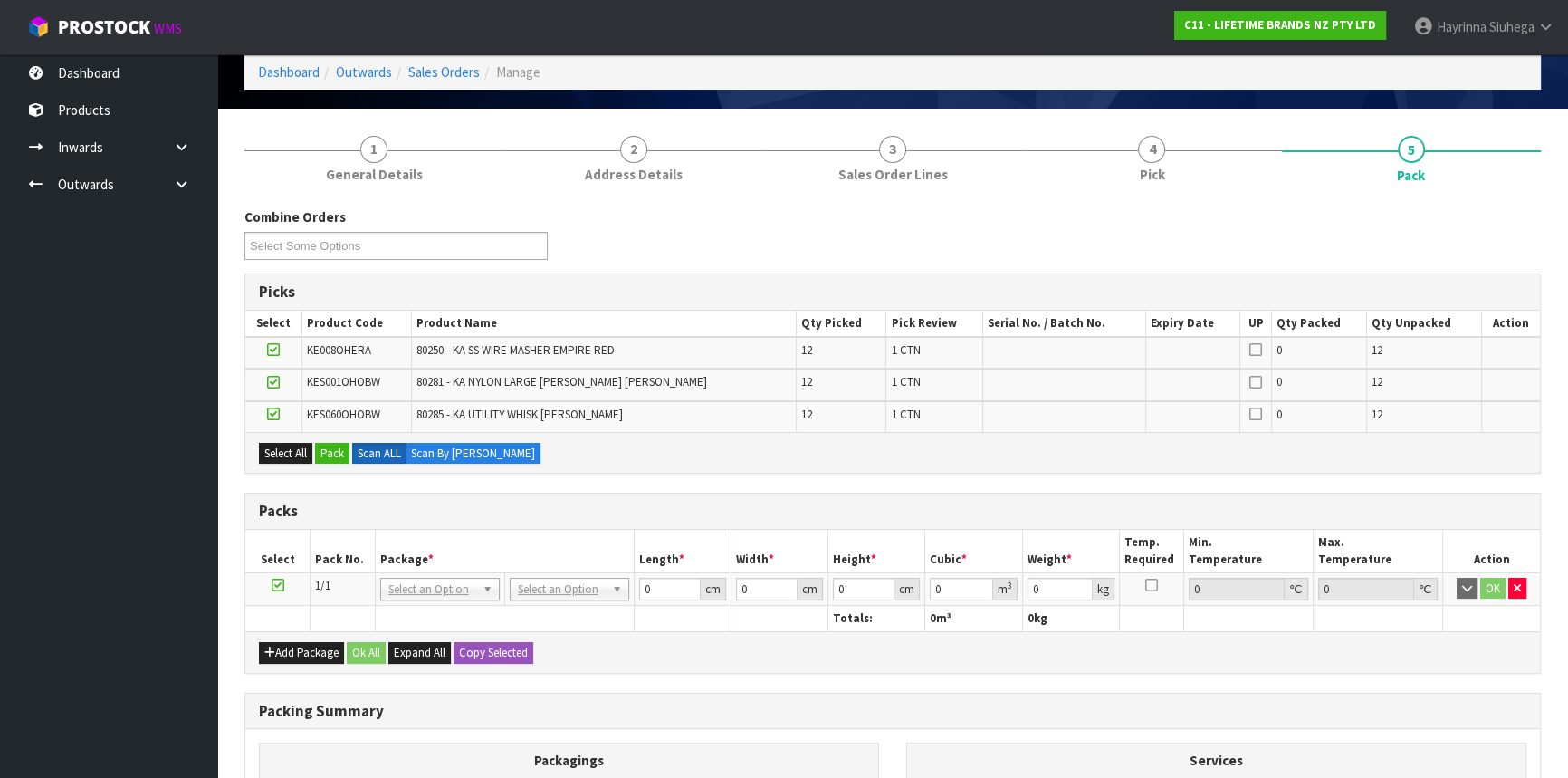
click at [812, 470] on div "Select All Pack Scan ALL Scan By [PERSON_NAME]" at bounding box center [892, 451] width 1295 height 41
click at [273, 414] on icon at bounding box center [273, 414] width 12 height 1
click at [0, 0] on input "checkbox" at bounding box center [0, 0] width 0 height 0
click at [280, 382] on icon at bounding box center [273, 382] width 12 height 1
click at [0, 0] on input "checkbox" at bounding box center [0, 0] width 0 height 0
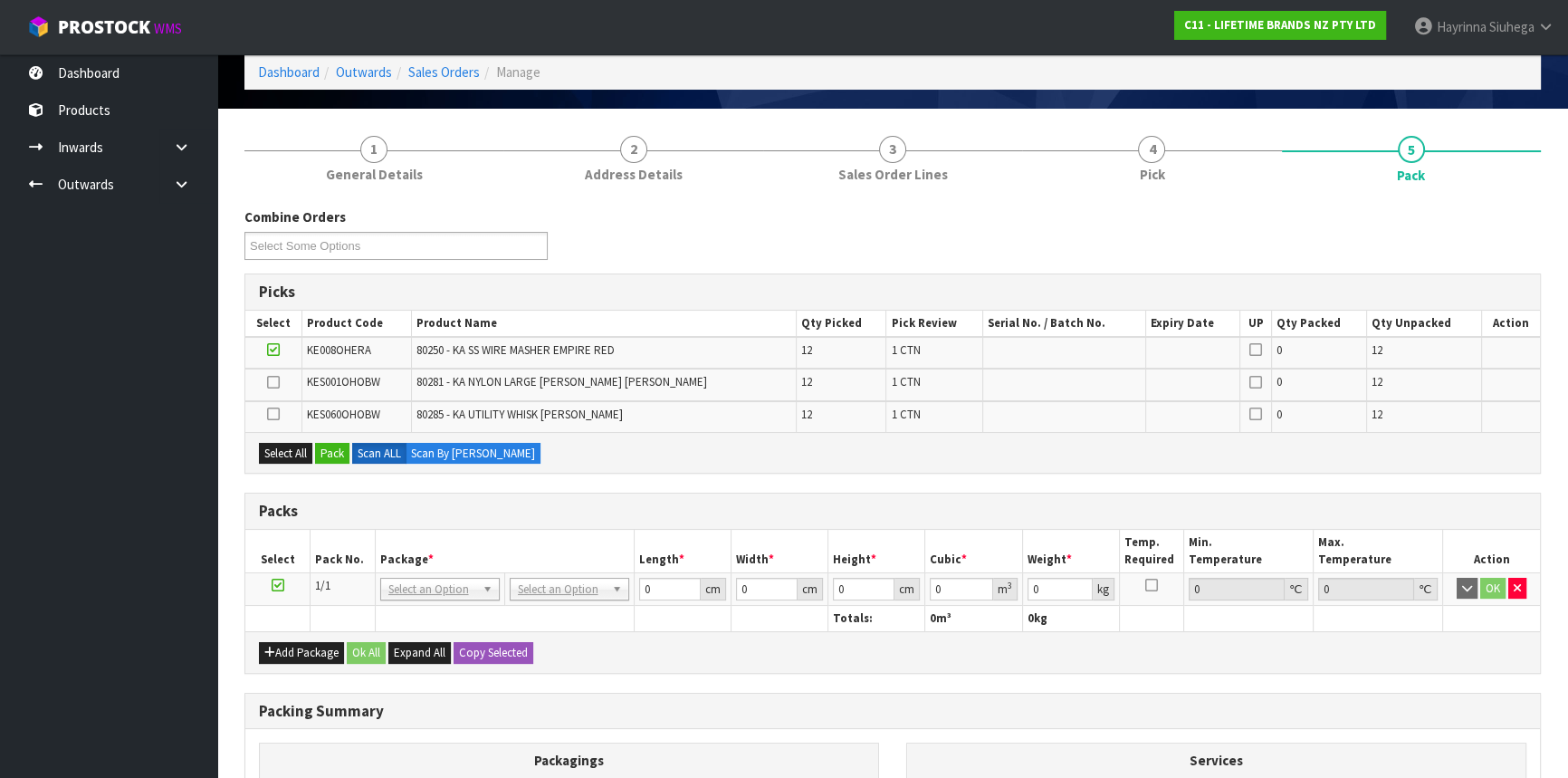
click at [274, 349] on icon at bounding box center [273, 349] width 12 height 1
click at [0, 0] on input "checkbox" at bounding box center [0, 0] width 0 height 0
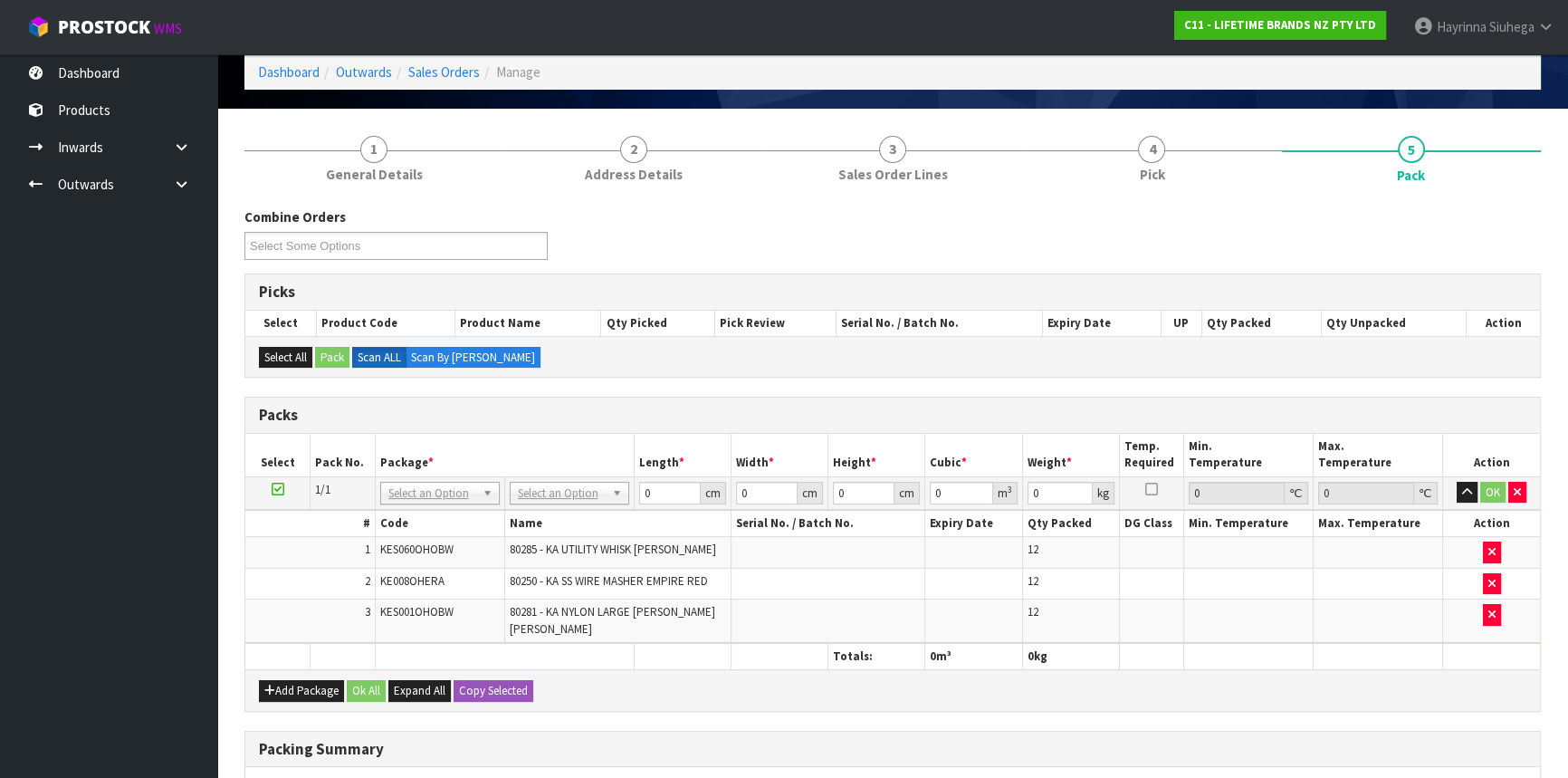
click at [556, 478] on td "No Packaging Cartons PLT GEN120 (1200 X 1000) PLT ONE WAY SKID CHEP HIRE PALLET…" at bounding box center [569, 492] width 130 height 32
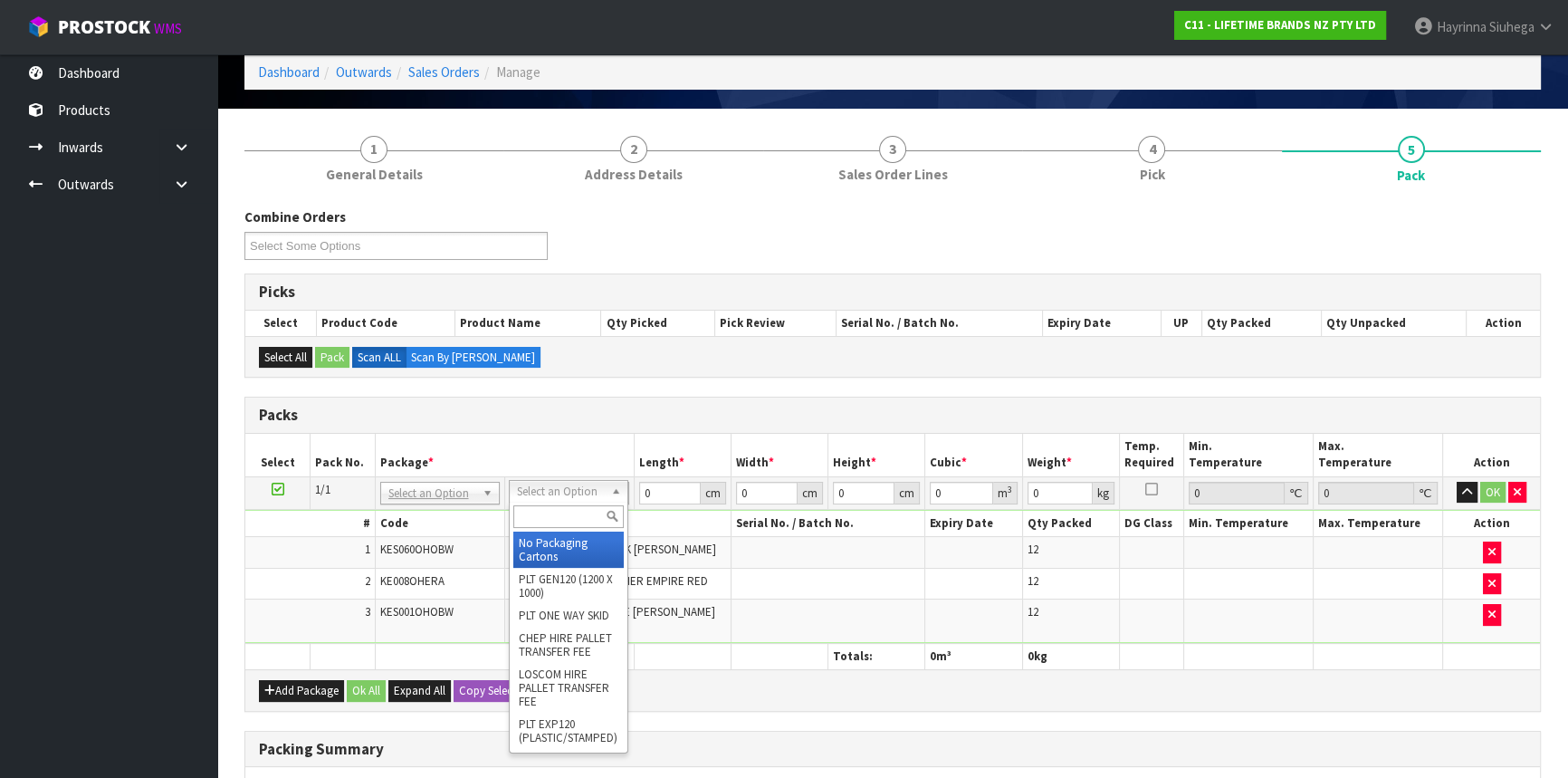
click at [548, 509] on input "text" at bounding box center [568, 517] width 111 height 23
type input "CTN9"
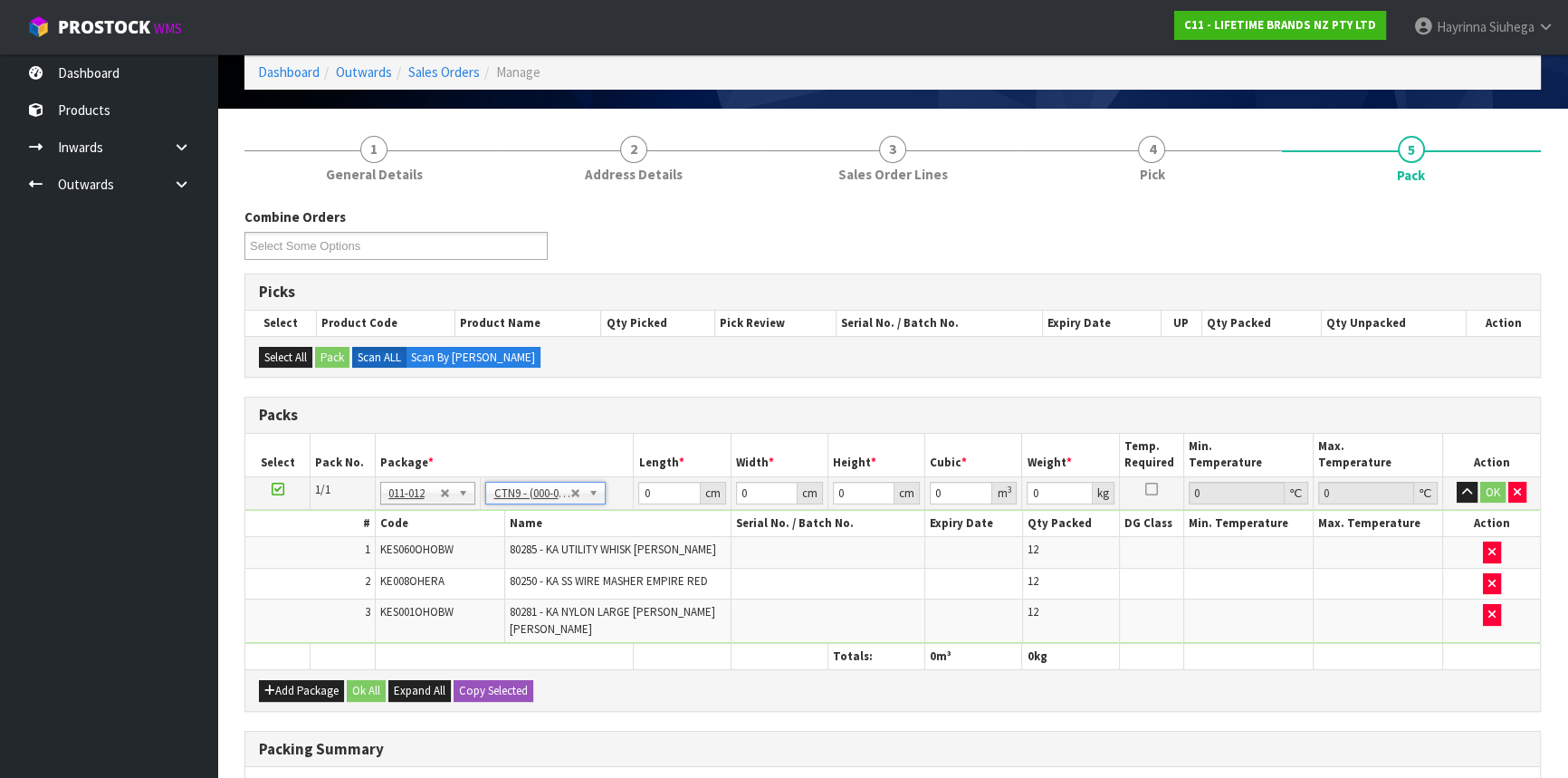
type input "51"
type input "38"
type input "58.5"
type input "0.113373"
type input "8.4"
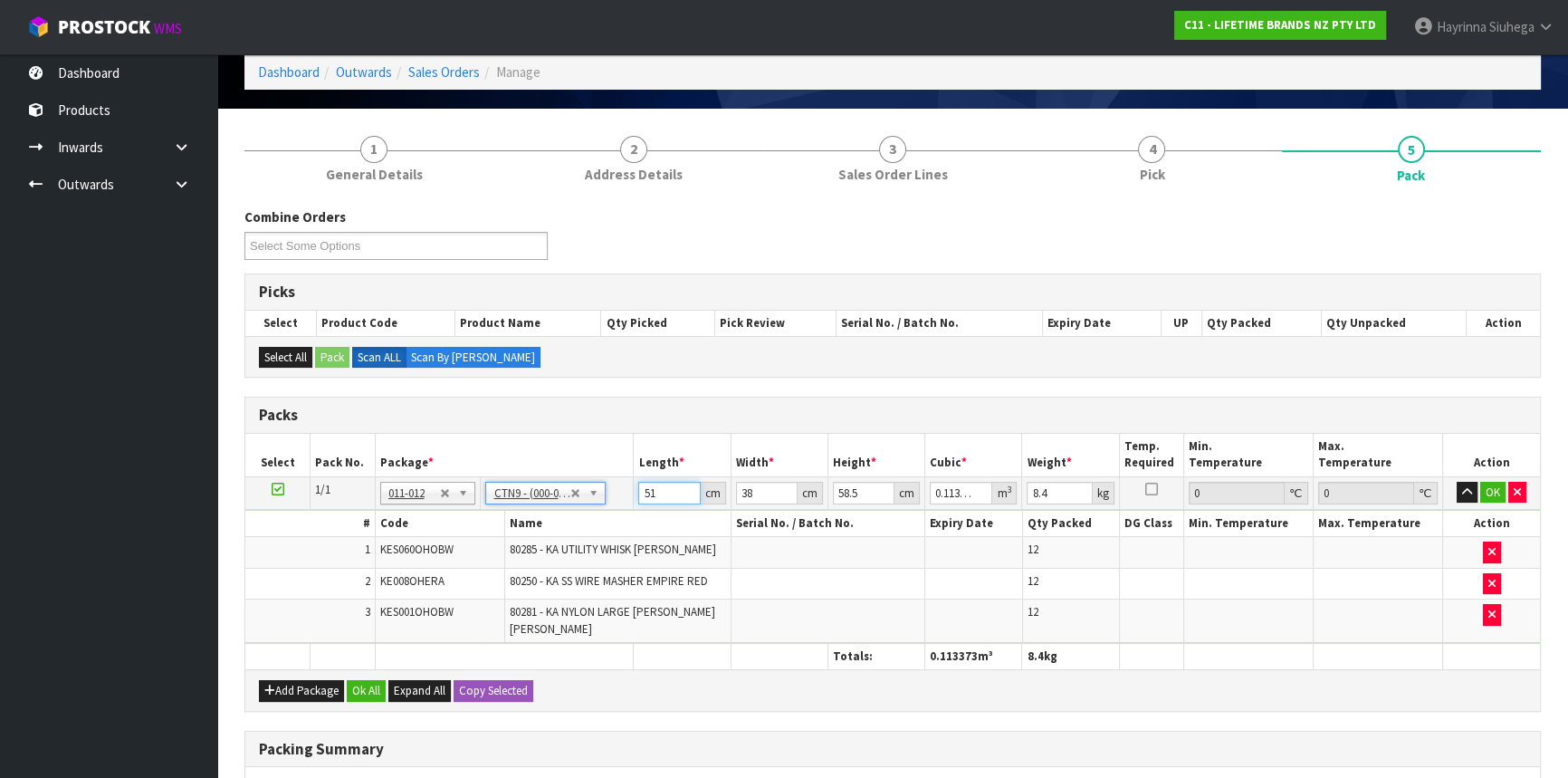
click at [639, 489] on input "51" at bounding box center [668, 493] width 62 height 23
type input "5"
type input "0.011115"
type input "52"
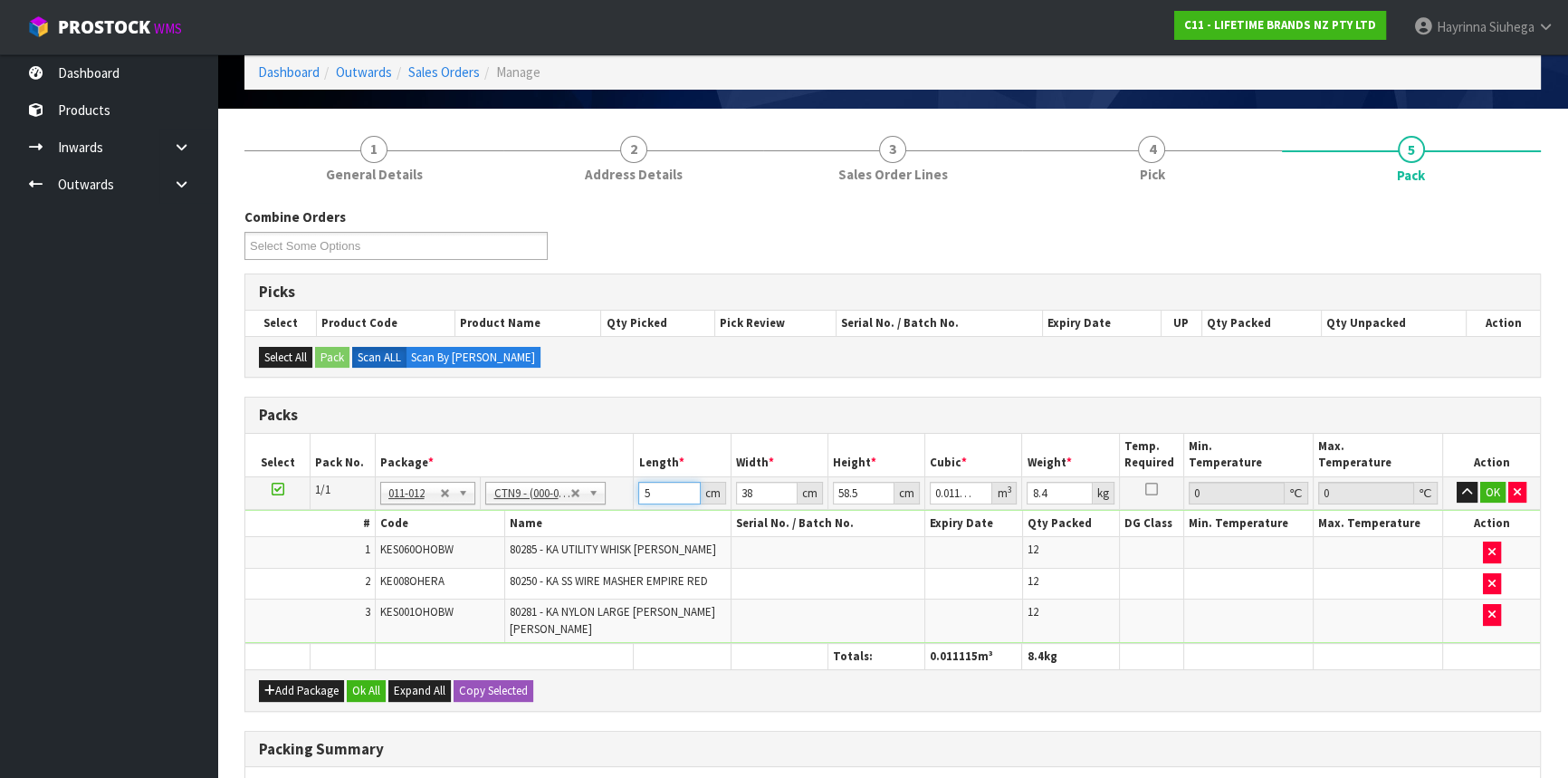
type input "0.115596"
type input "52"
click at [687, 379] on div "Combine Orders C11-ORD0002091 C11-ORD0002092 C11-ORD0002093 C11-ORD0002096 C11-…" at bounding box center [892, 624] width 1296 height 834
click at [749, 491] on input "38" at bounding box center [766, 493] width 62 height 23
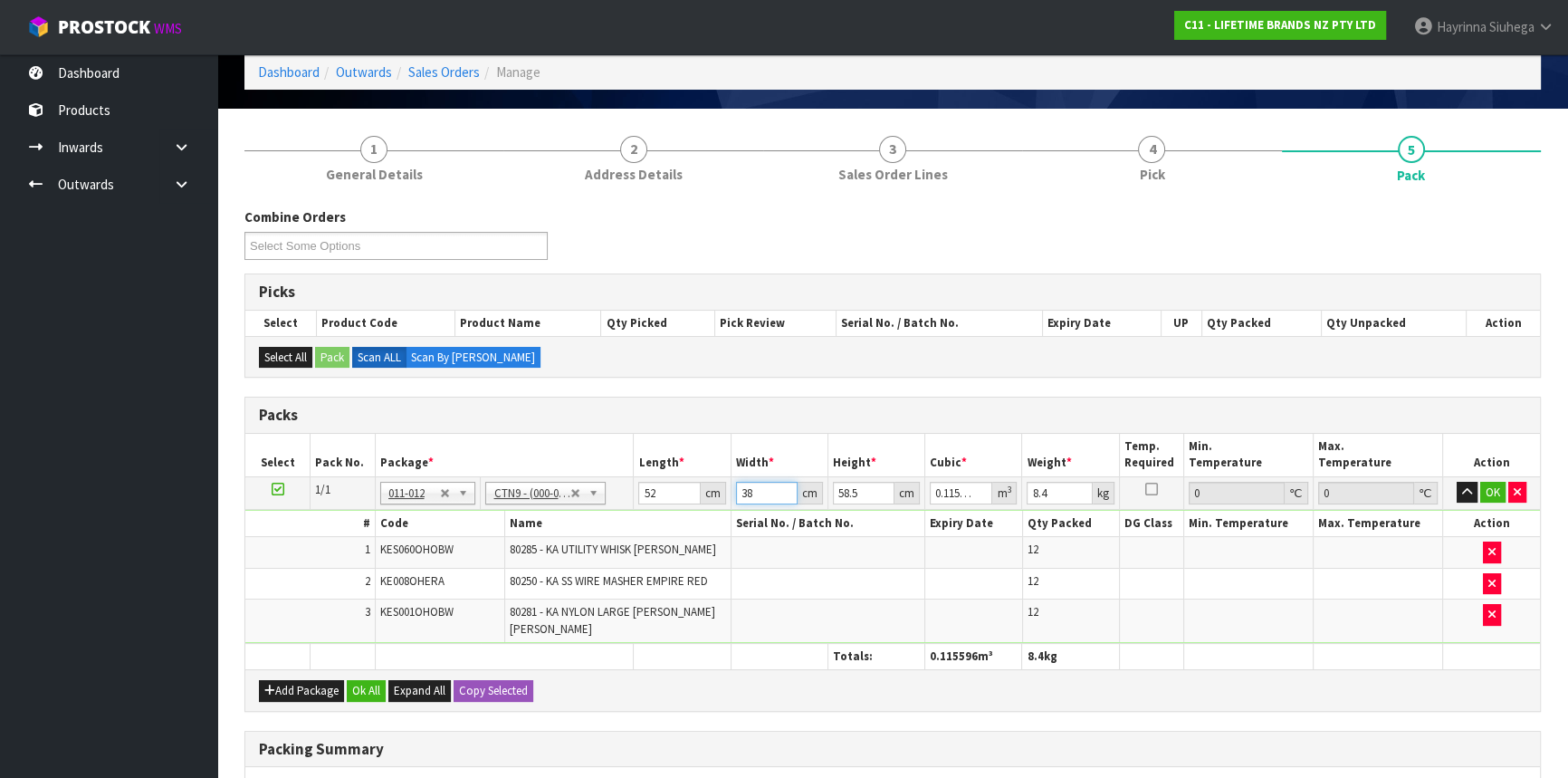
click at [747, 491] on input "38" at bounding box center [766, 493] width 62 height 23
type input "4"
type input "0.012168"
type input "42"
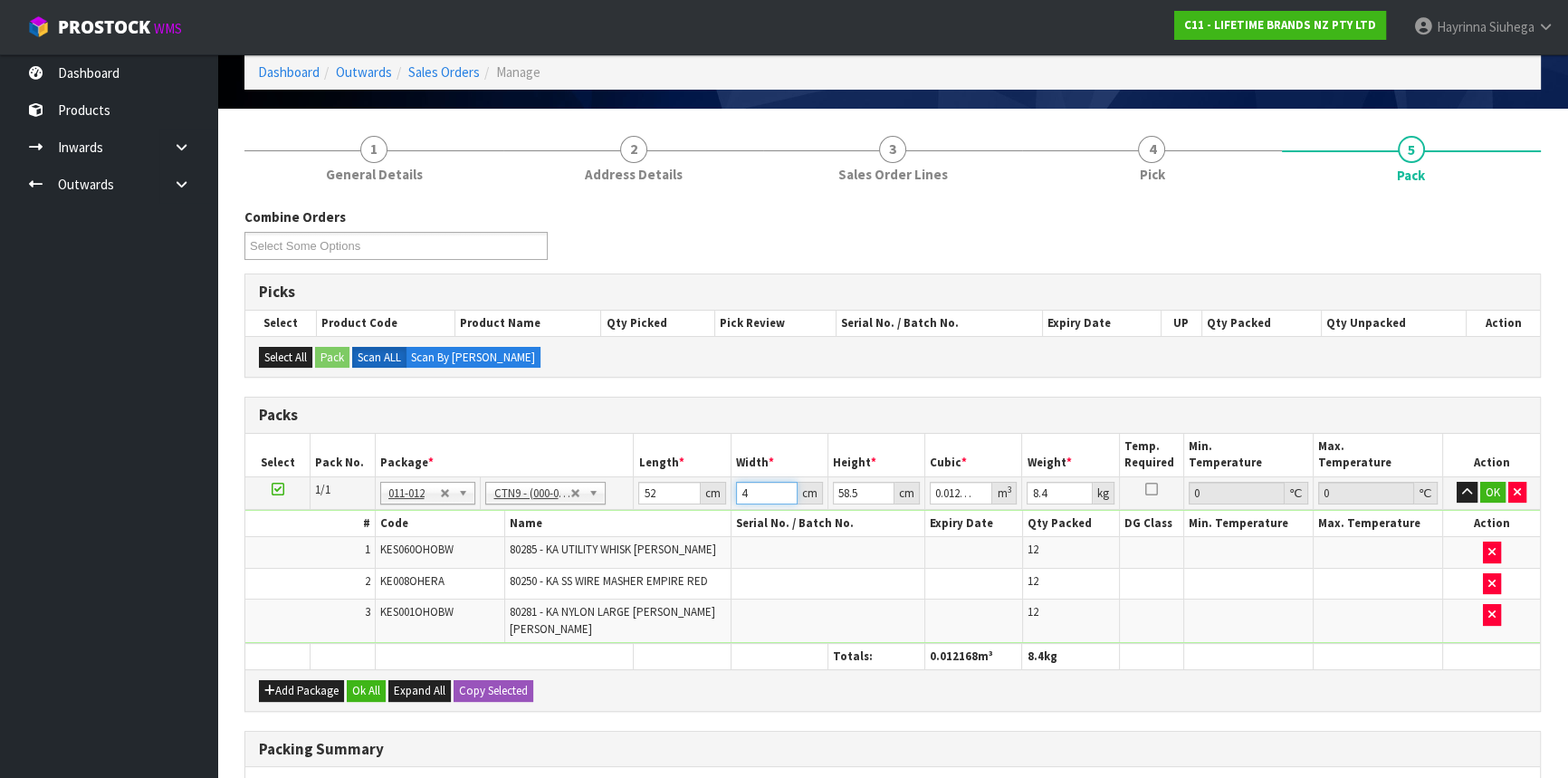
type input "0.127764"
type input "42"
type input "3"
type input "0.006552"
type input "39"
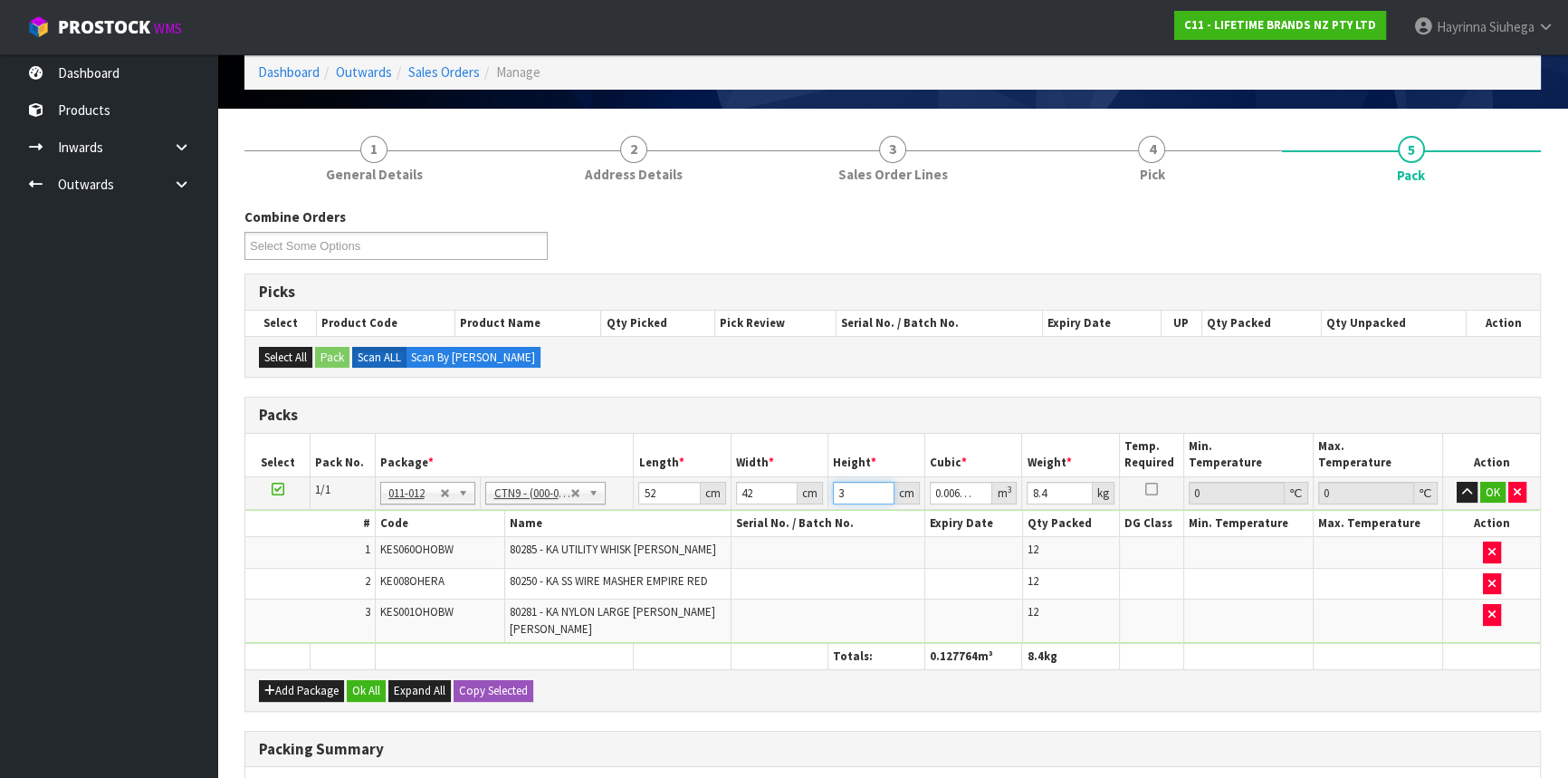
type input "0.085176"
type input "39"
type input "10"
click button "OK" at bounding box center [1492, 492] width 26 height 22
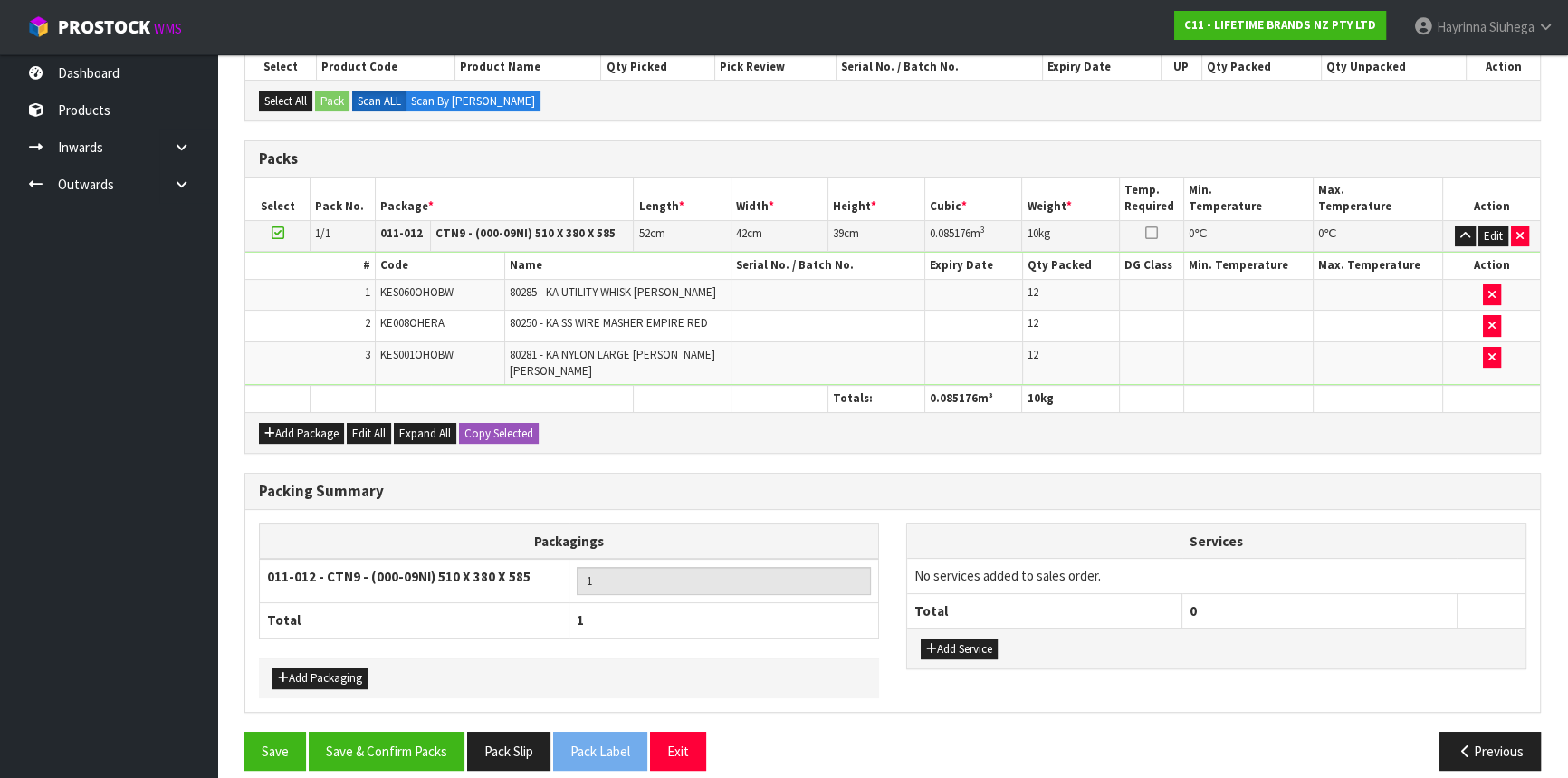
scroll to position [353, 0]
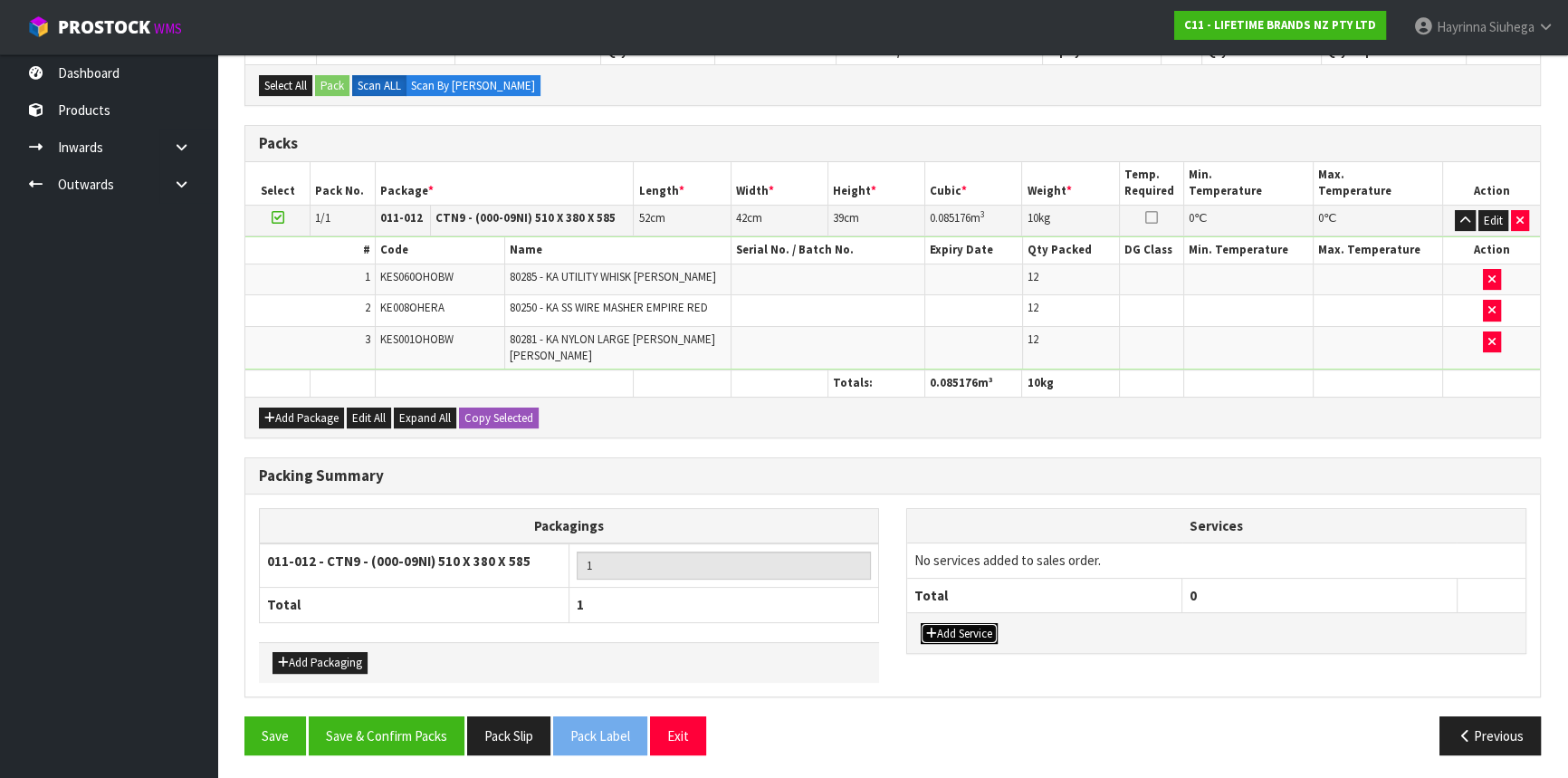
click at [954, 625] on button "Add Service" at bounding box center [959, 633] width 77 height 22
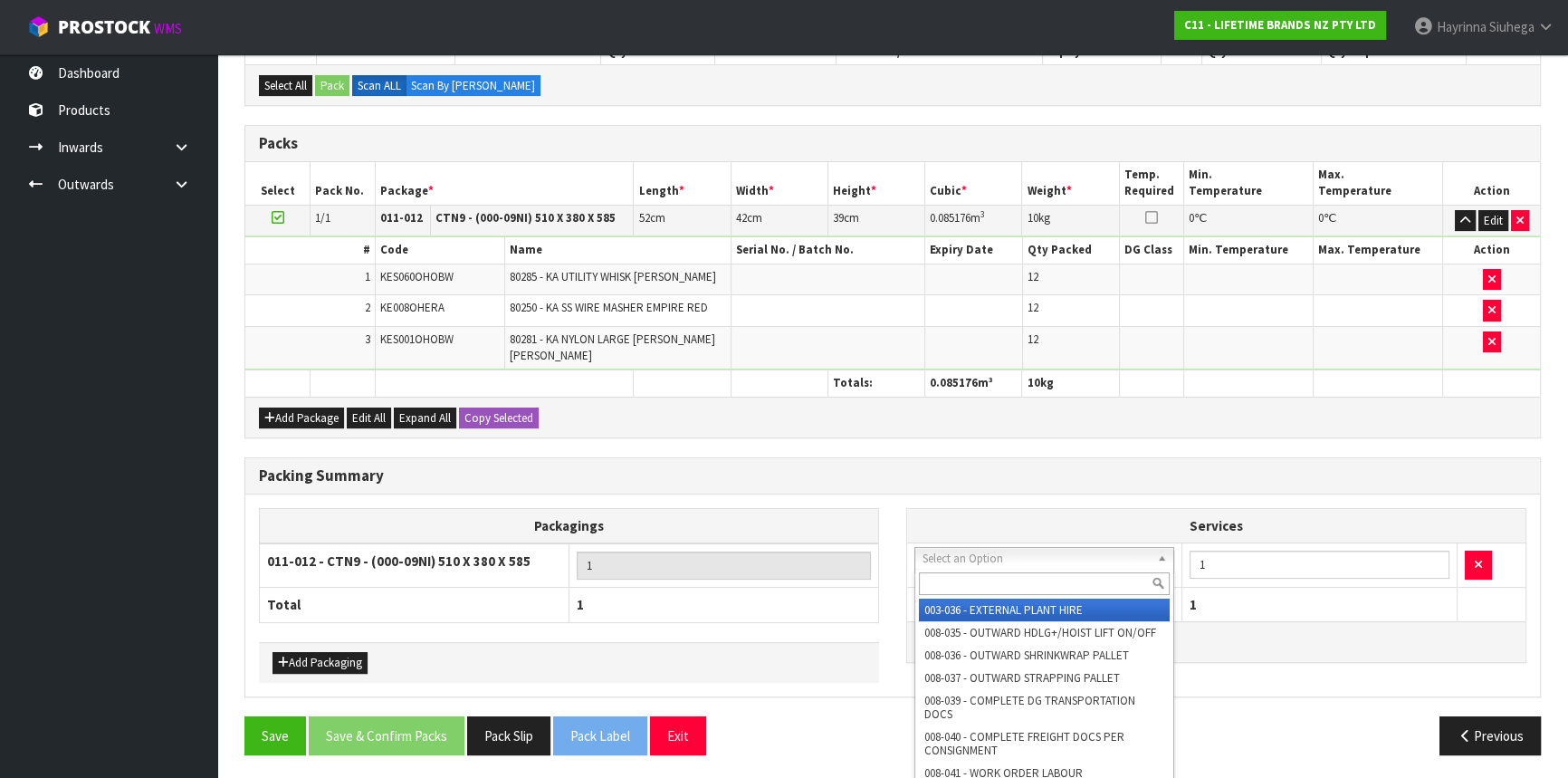
click at [963, 591] on input "text" at bounding box center [1044, 584] width 251 height 23
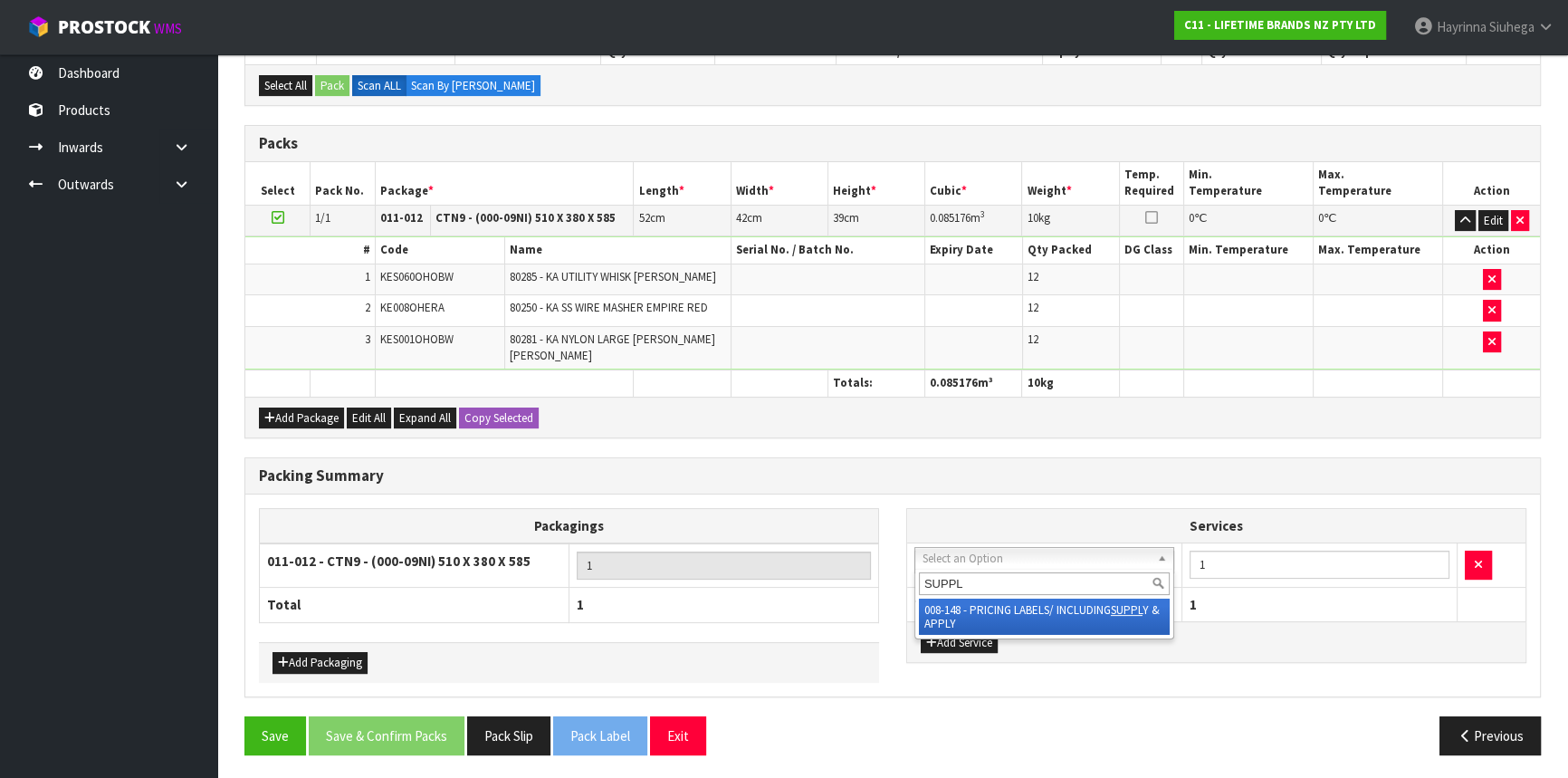
type input "SUPPLY"
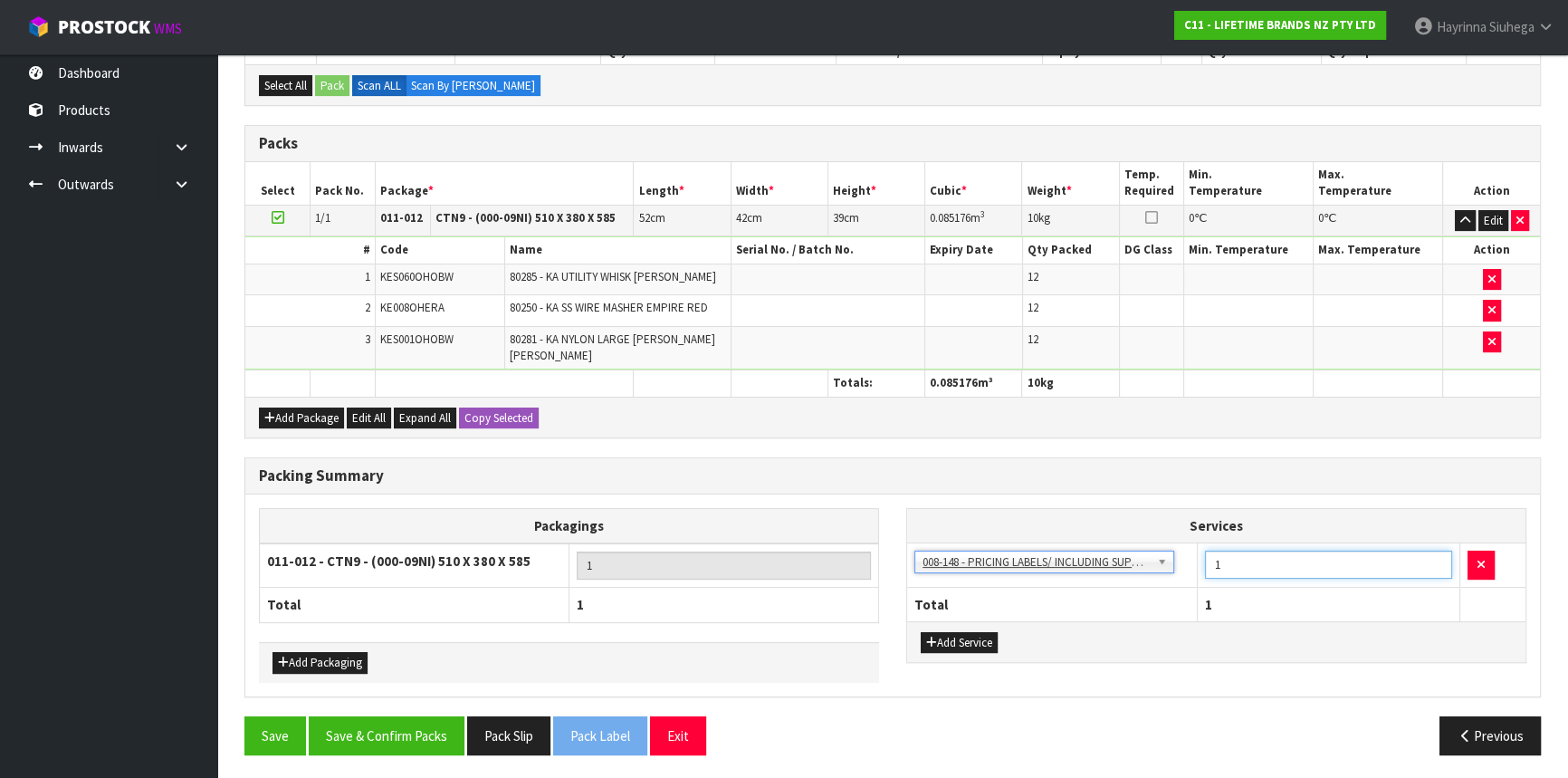
drag, startPoint x: 1252, startPoint y: 570, endPoint x: 1119, endPoint y: 570, distance: 133.0
click at [1126, 570] on tr "003-036 - EXTERNAL PLANT HIRE 008-035 - OUTWARD HDLG+/HOIST LIFT ON/OFF 008-036…" at bounding box center [1216, 565] width 618 height 44
type input "36"
click at [439, 726] on button "Save & Confirm Packs" at bounding box center [386, 735] width 156 height 39
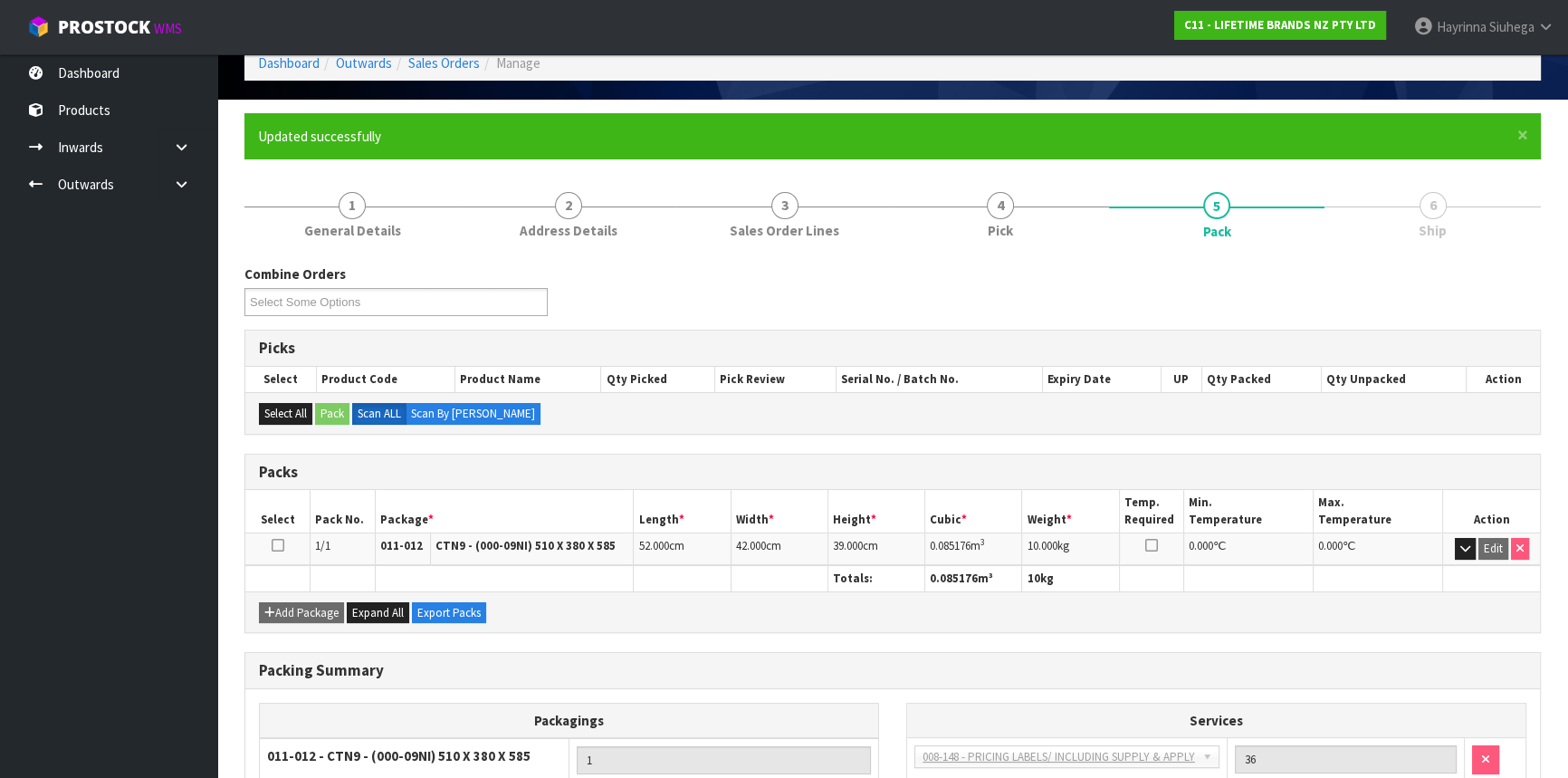
scroll to position [244, 0]
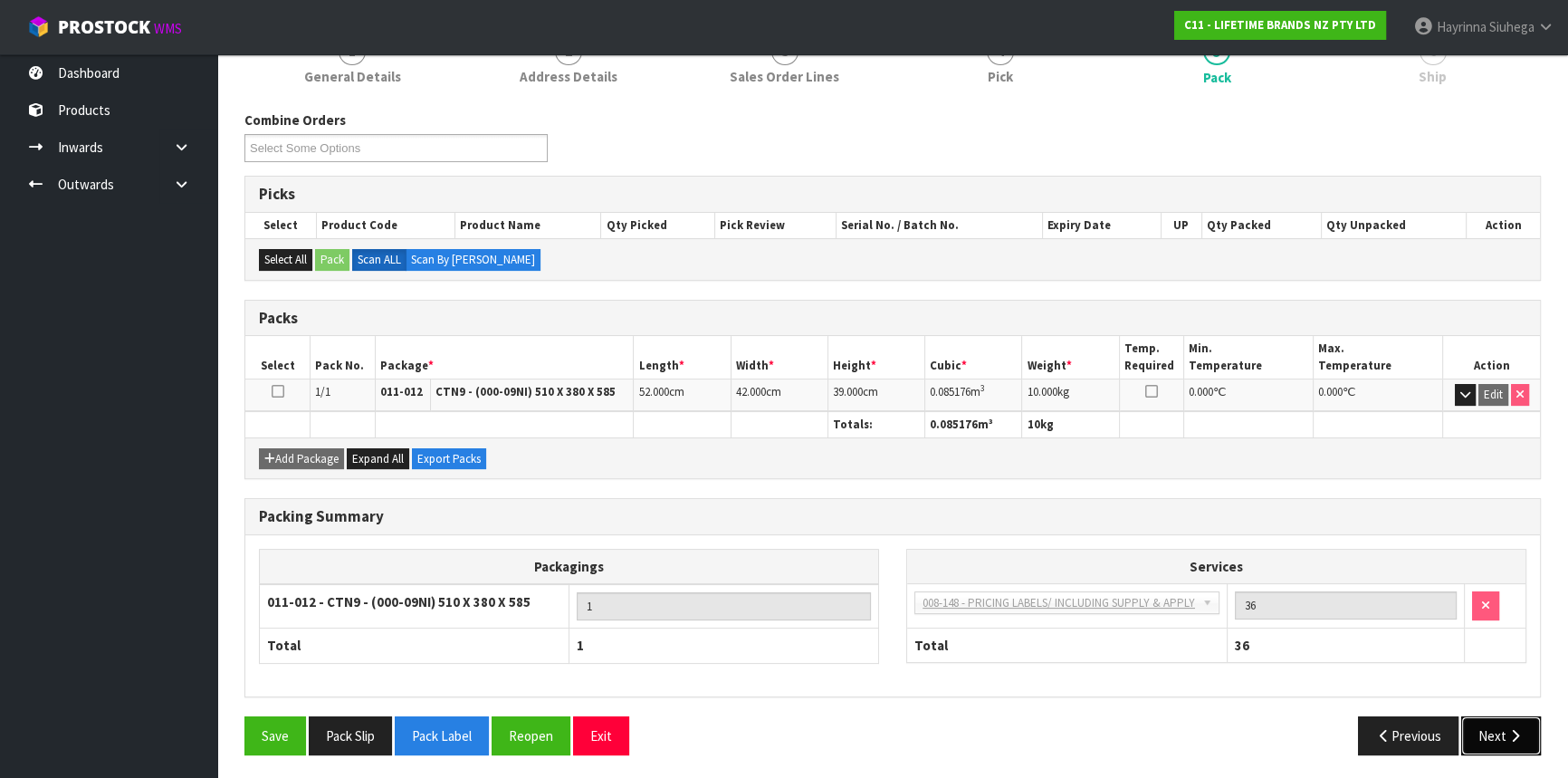
click at [1516, 729] on icon "button" at bounding box center [1515, 735] width 17 height 13
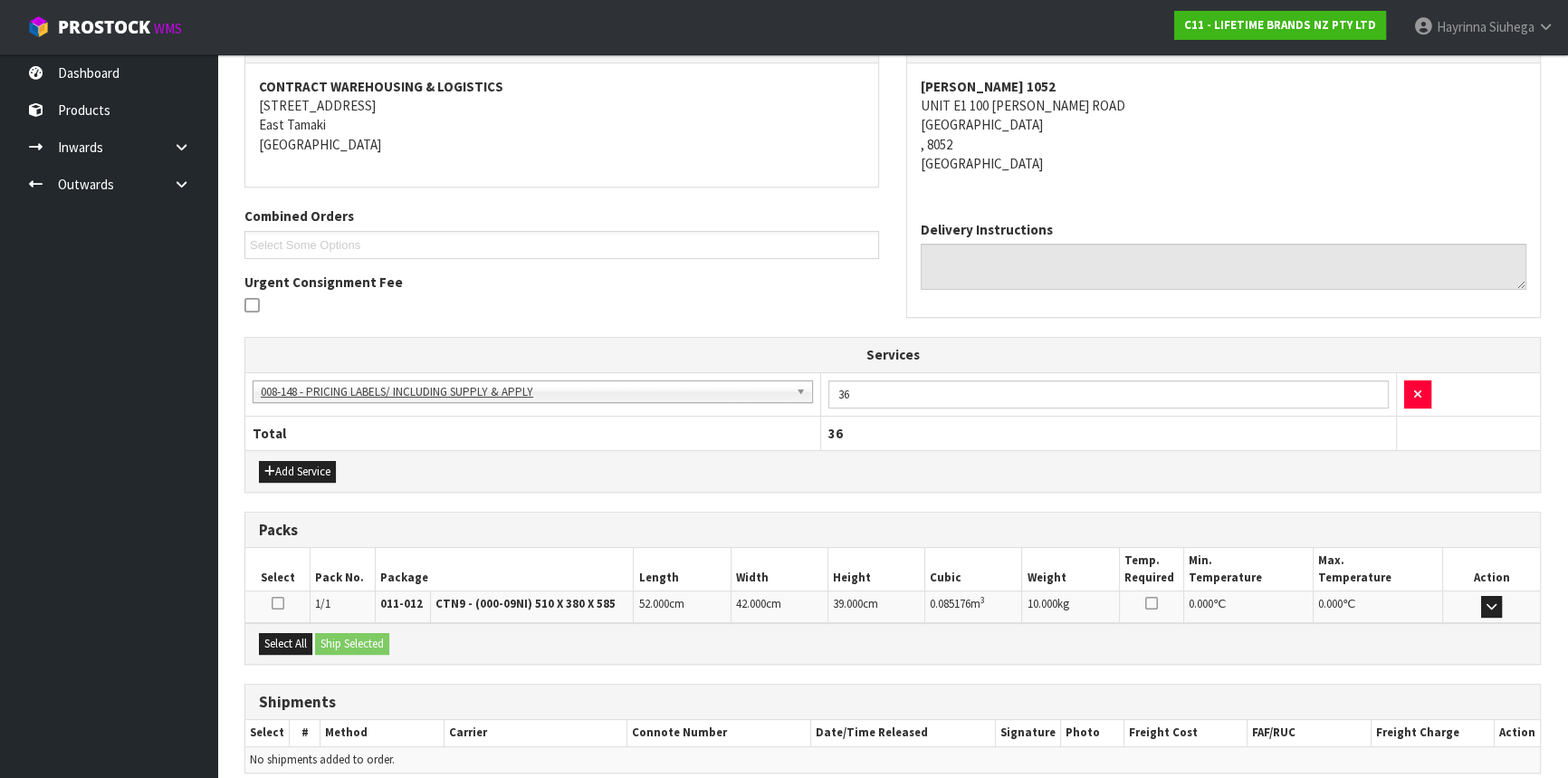
scroll to position [407, 0]
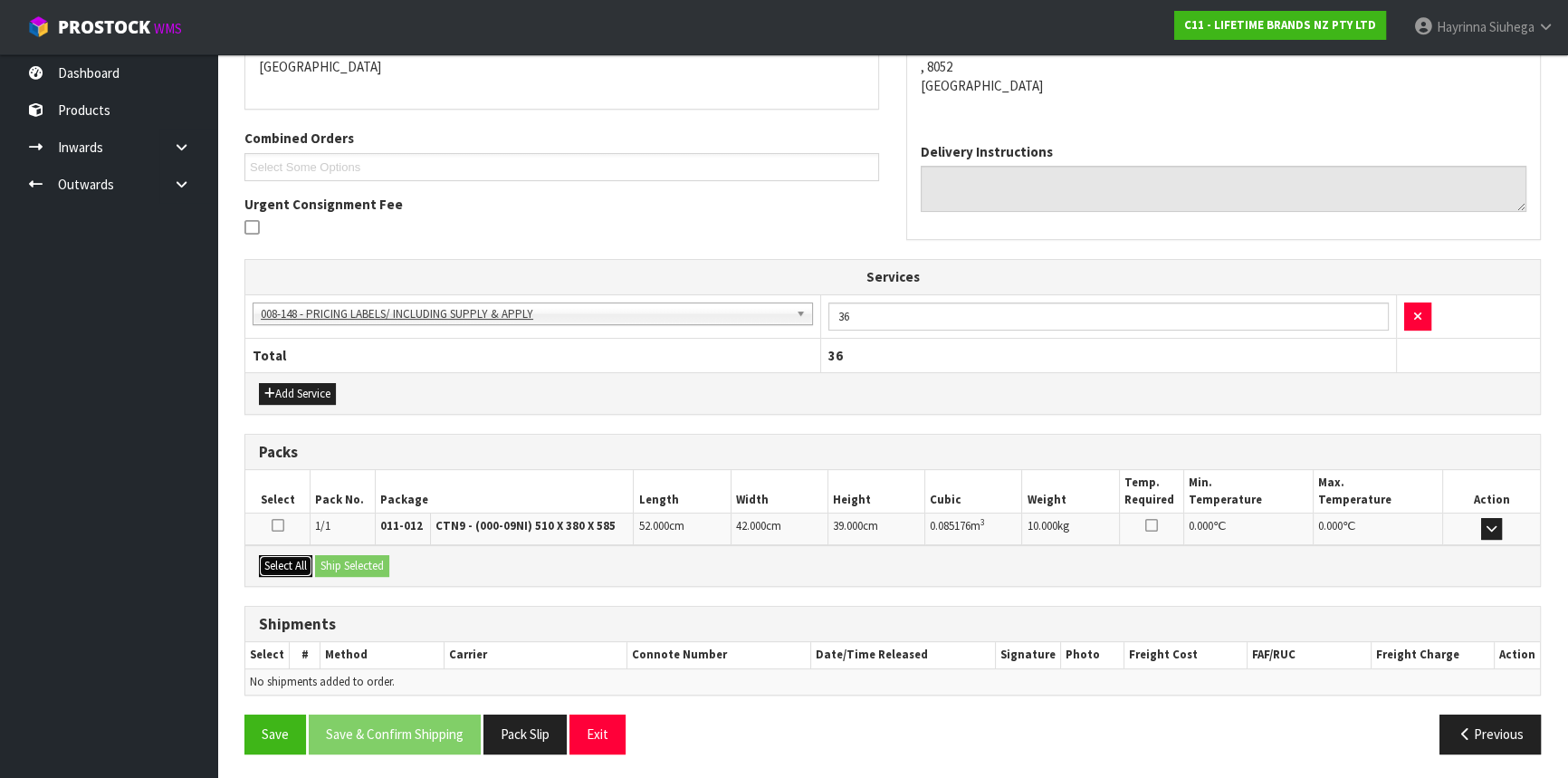
click at [298, 568] on button "Select All" at bounding box center [286, 565] width 53 height 22
click at [344, 561] on button "Ship Selected" at bounding box center [352, 565] width 74 height 22
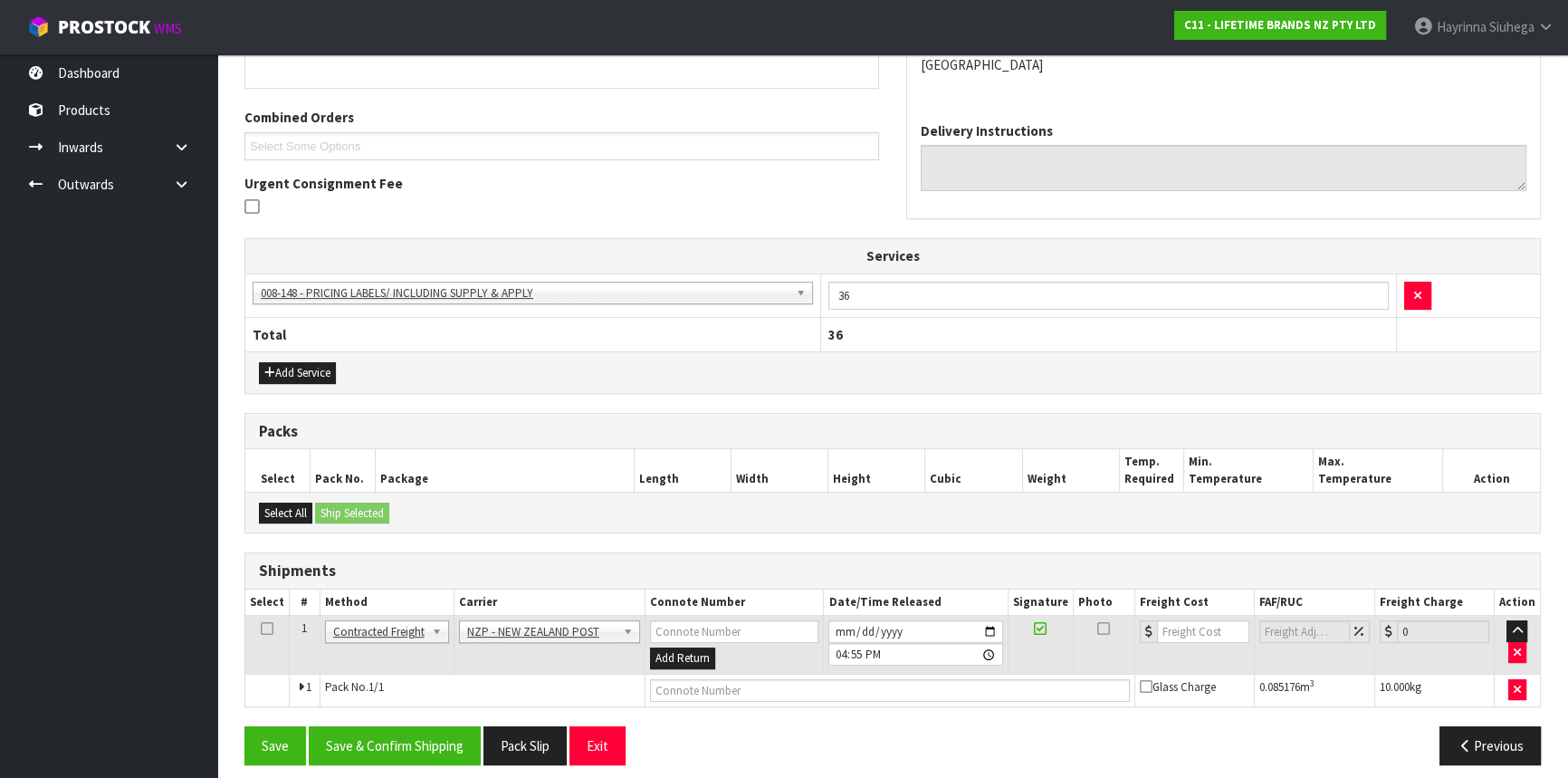
scroll to position [438, 0]
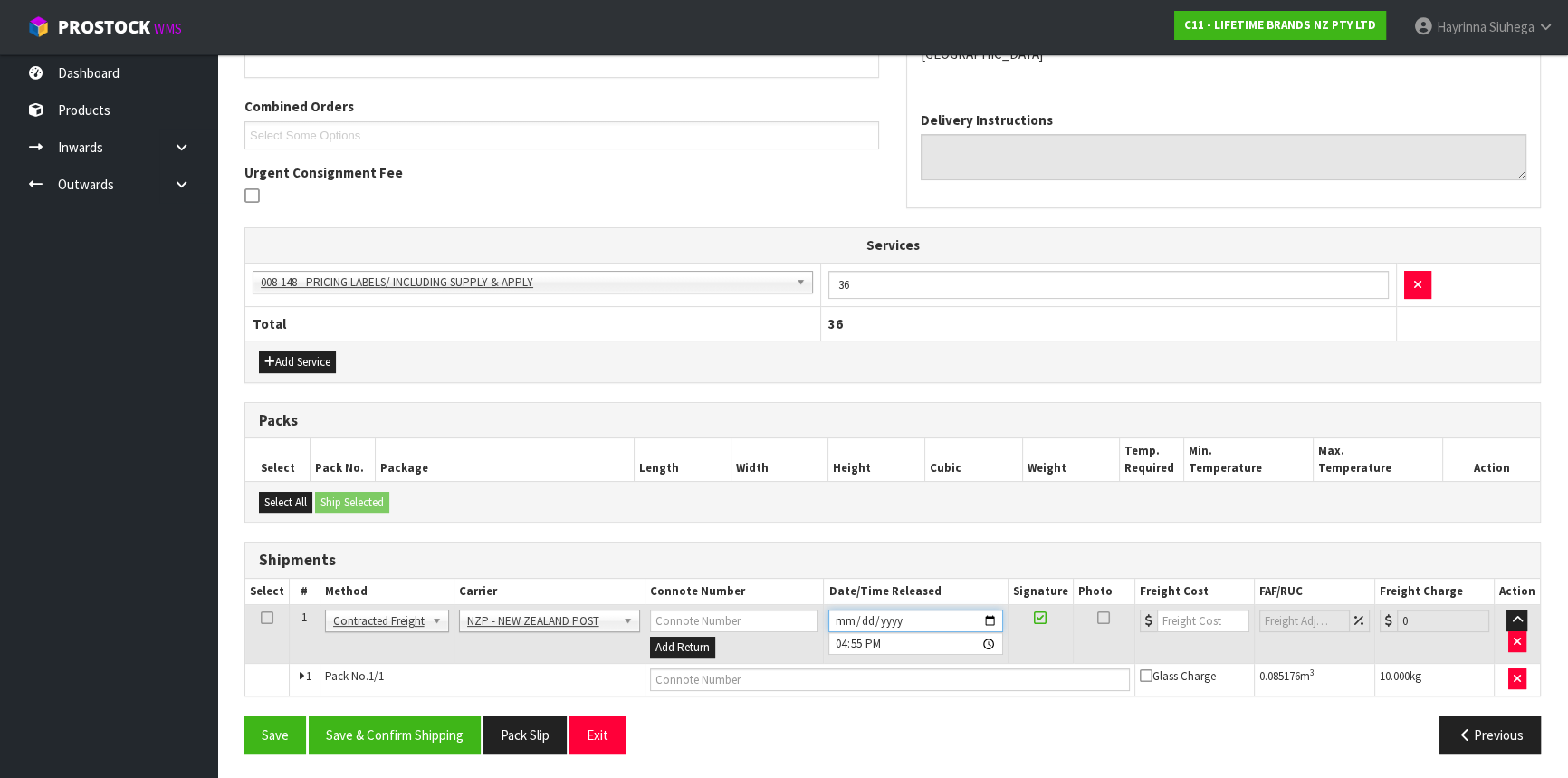
click at [838, 616] on input "[DATE]" at bounding box center [915, 621] width 174 height 23
type input "[DATE]"
type input "16:55:00.000"
click at [443, 732] on button "Save & Confirm Shipping" at bounding box center [395, 734] width 172 height 39
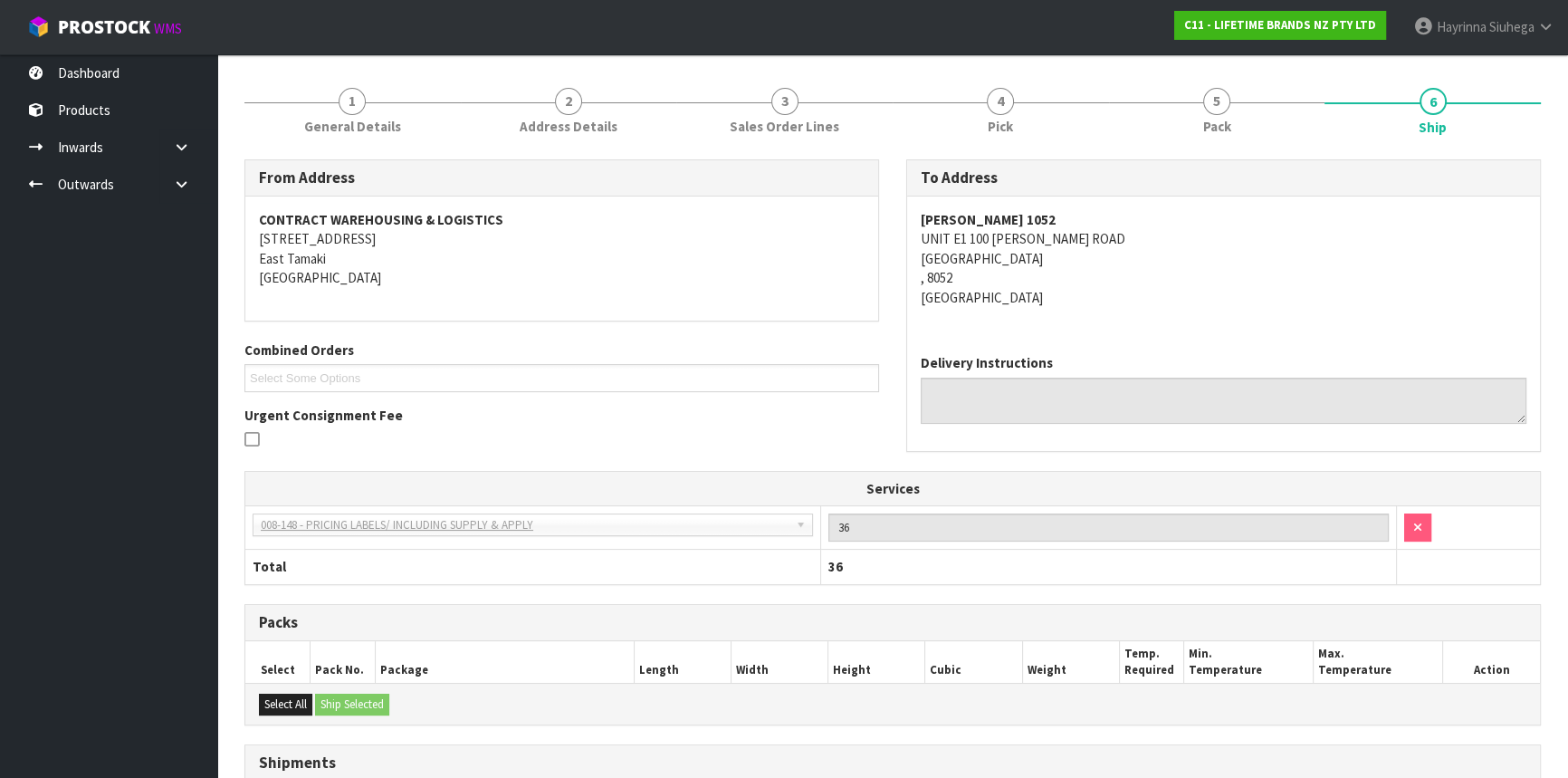
scroll to position [413, 0]
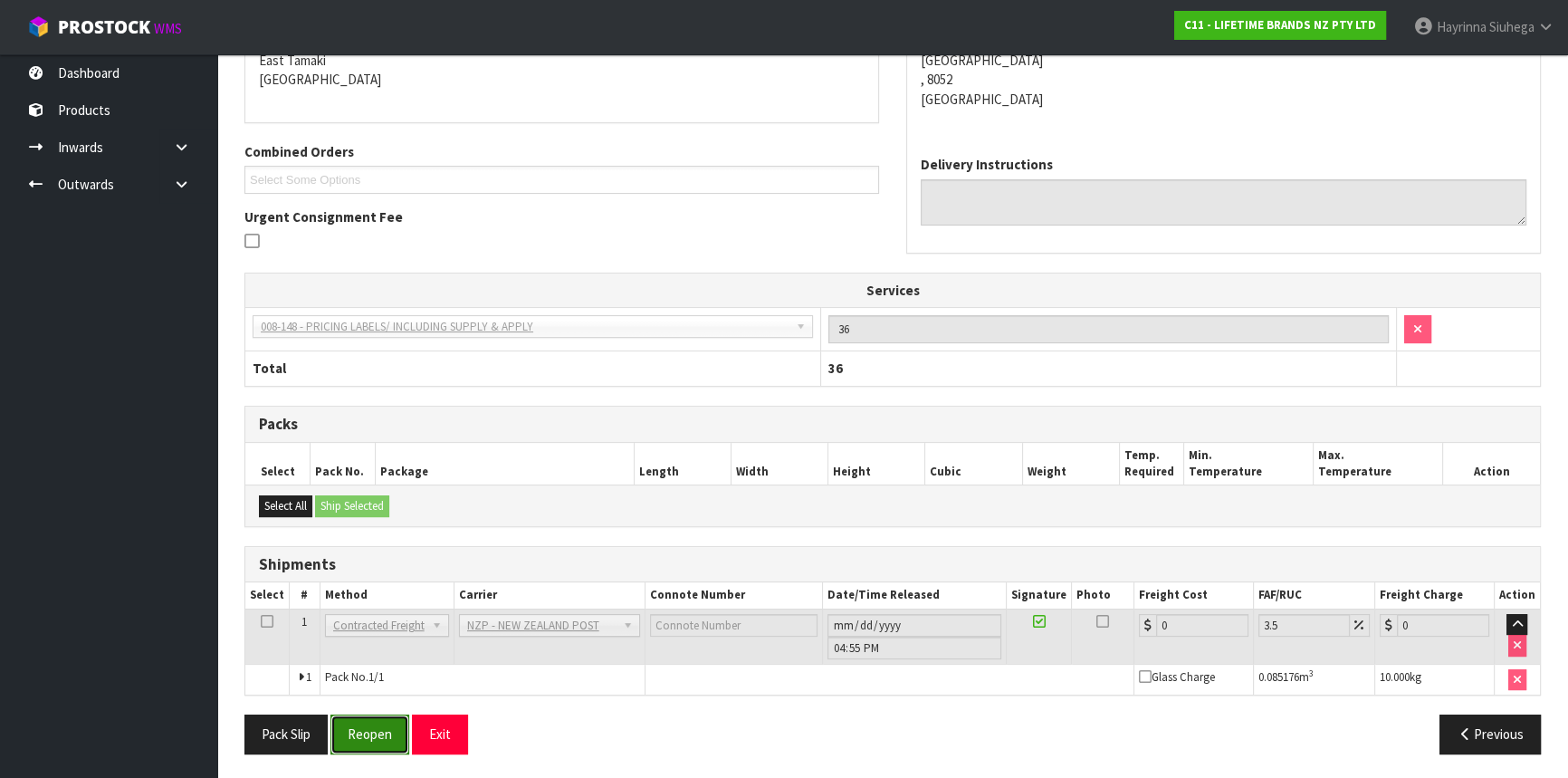
click at [355, 719] on button "Reopen" at bounding box center [369, 734] width 79 height 39
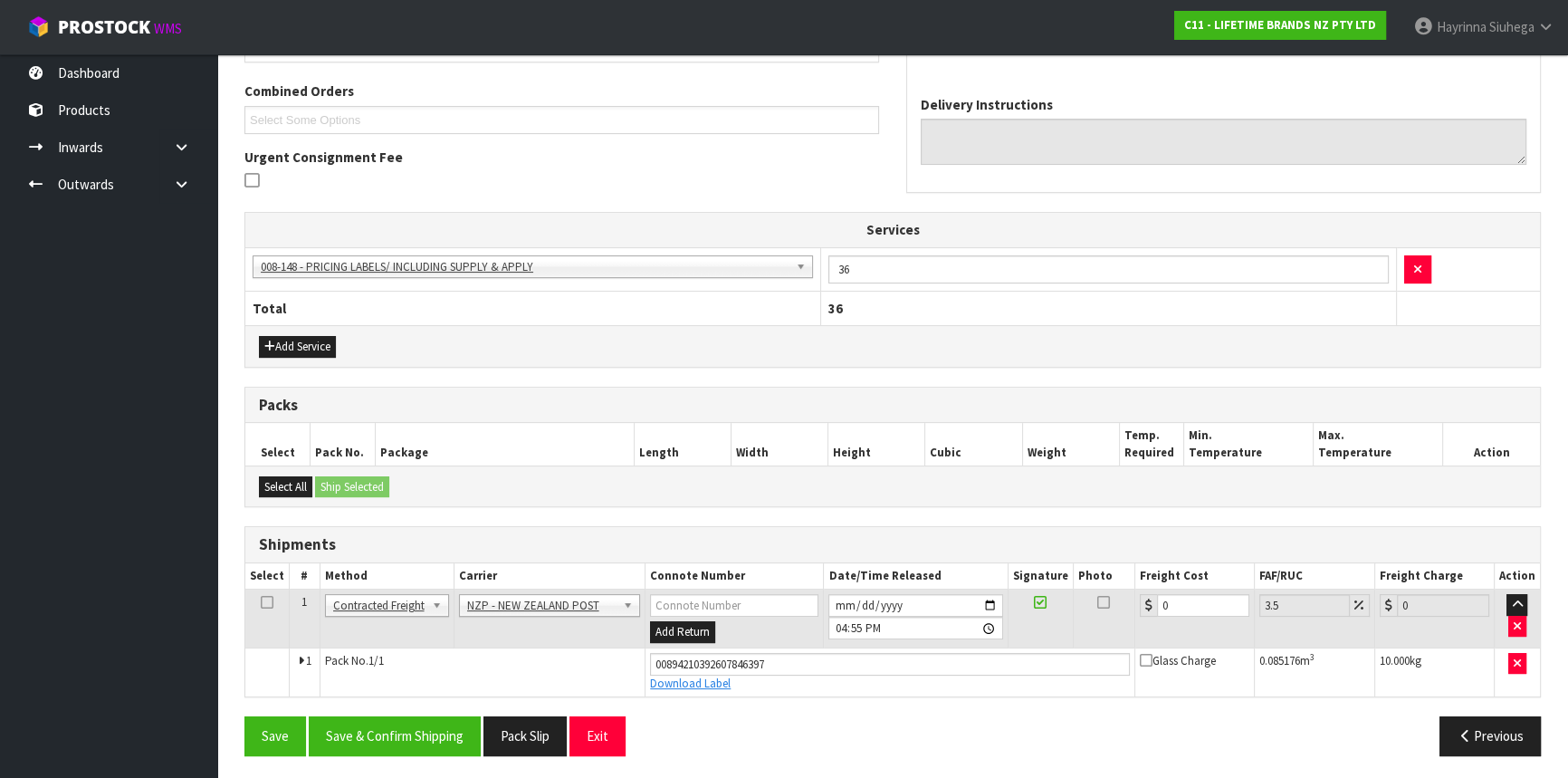
scroll to position [454, 0]
drag, startPoint x: 1182, startPoint y: 592, endPoint x: 1114, endPoint y: 593, distance: 68.0
click at [1119, 594] on tr "1 Client Local Pickup Customer Local Pickup Company Freight Contracted Freight …" at bounding box center [892, 618] width 1295 height 59
type input "2"
type input "2.07"
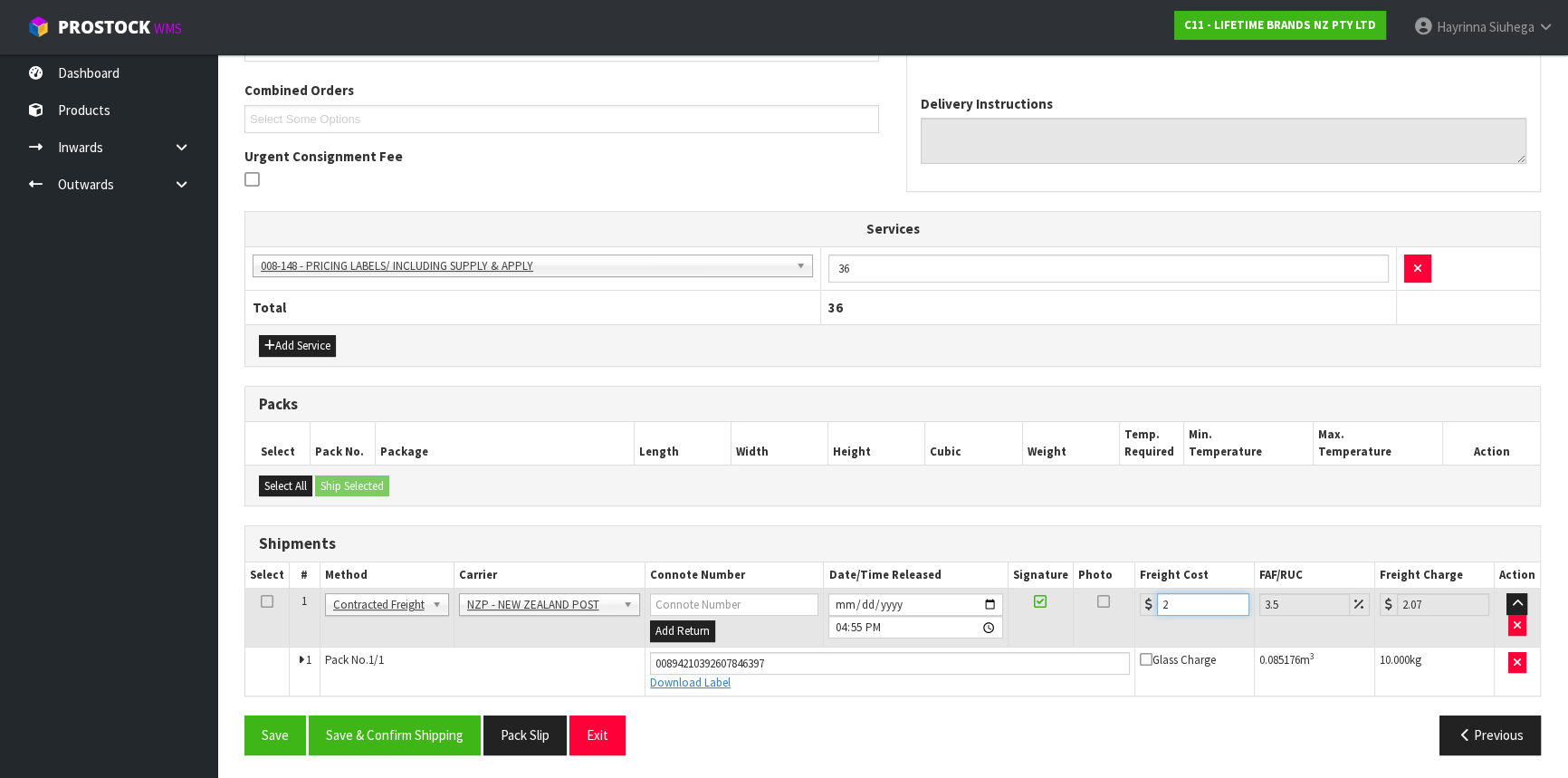
type input "23"
type input "23.8"
type input "23.2"
type input "24.01"
type input "23.28"
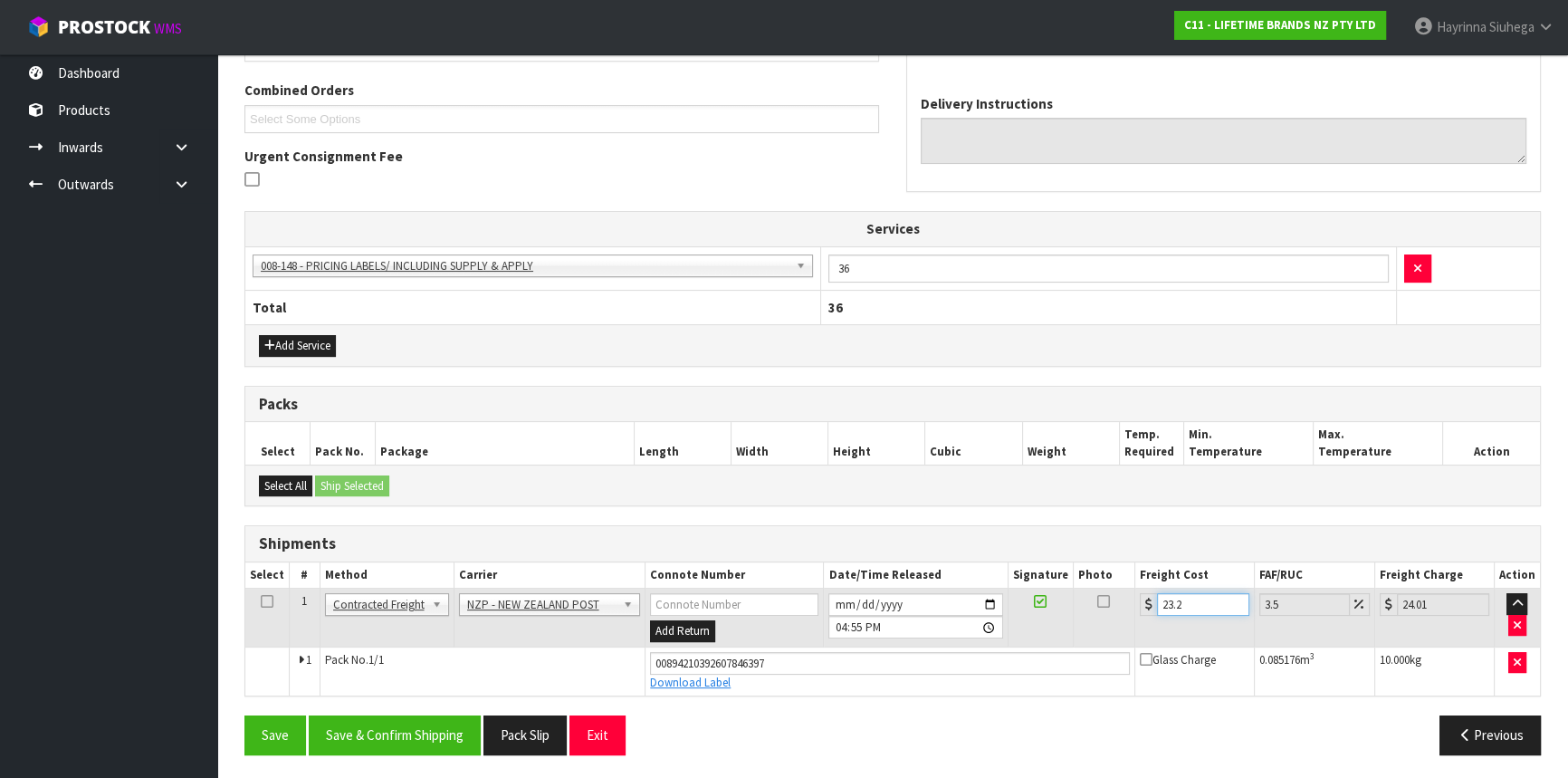
type input "24.09"
type input "23.28"
click at [244, 716] on button "Save" at bounding box center [274, 734] width 62 height 39
click at [460, 730] on button "Save & Confirm Shipping" at bounding box center [395, 734] width 172 height 39
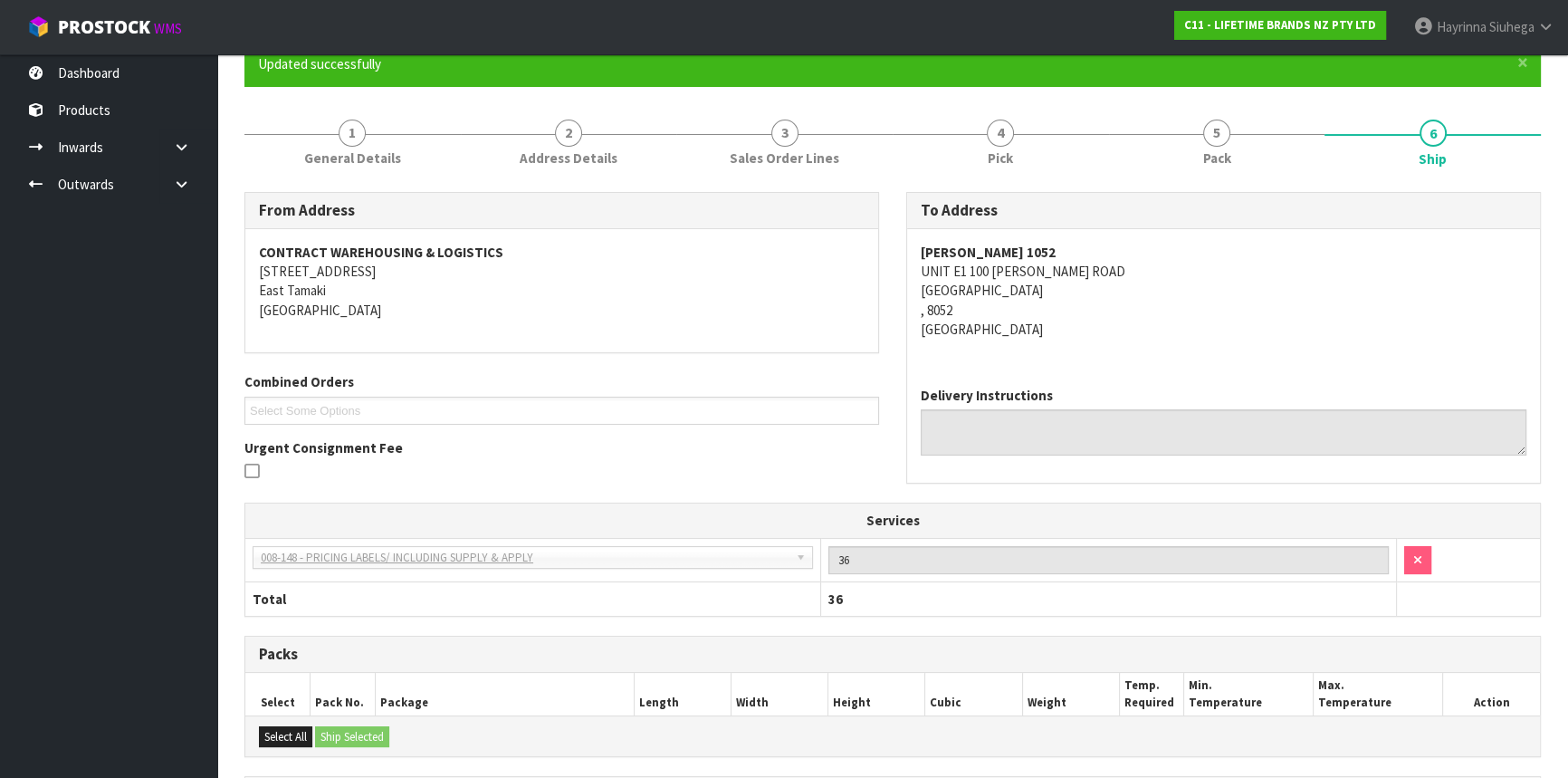
scroll to position [0, 0]
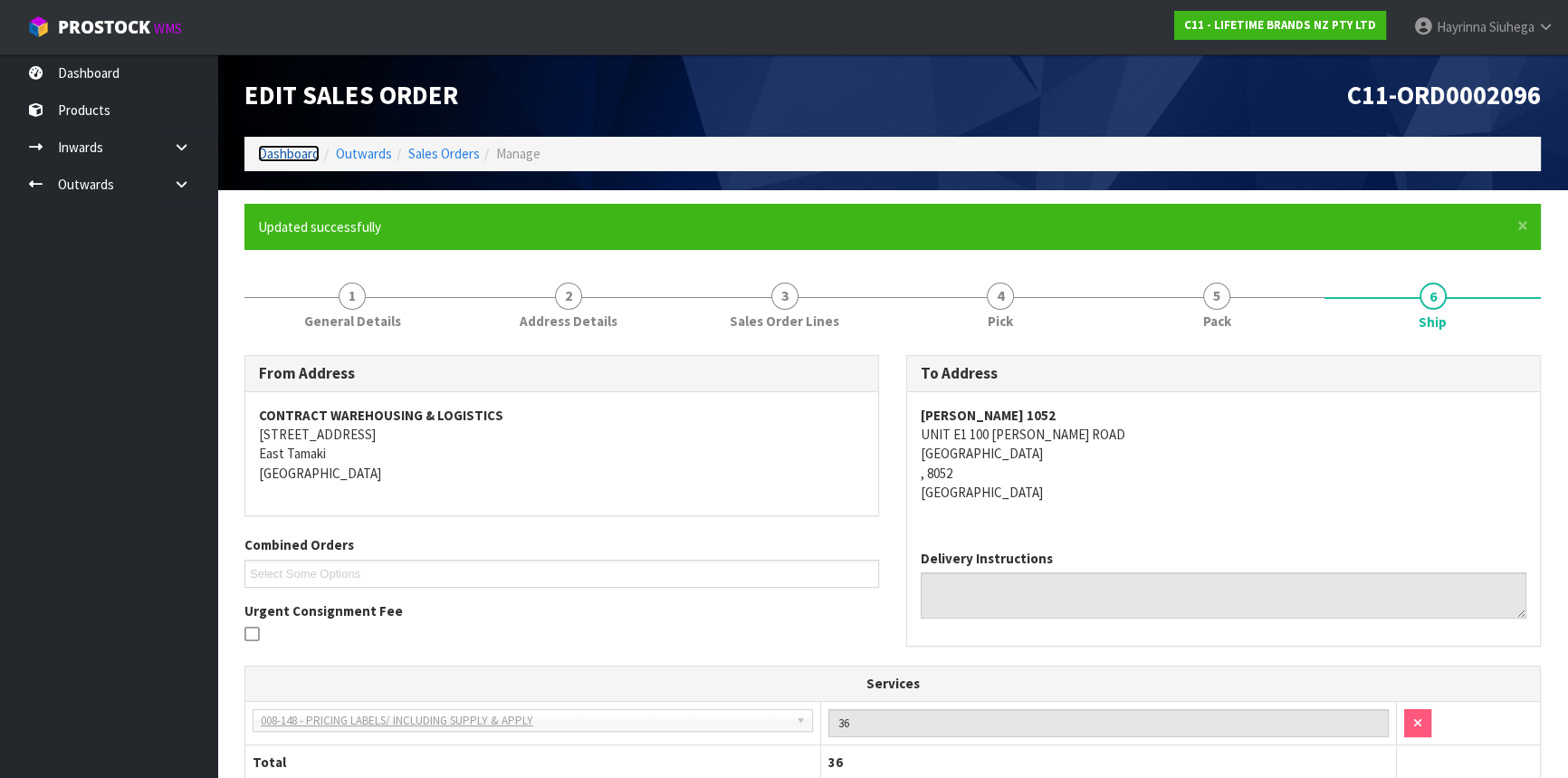
click at [296, 152] on link "Dashboard" at bounding box center [289, 153] width 62 height 17
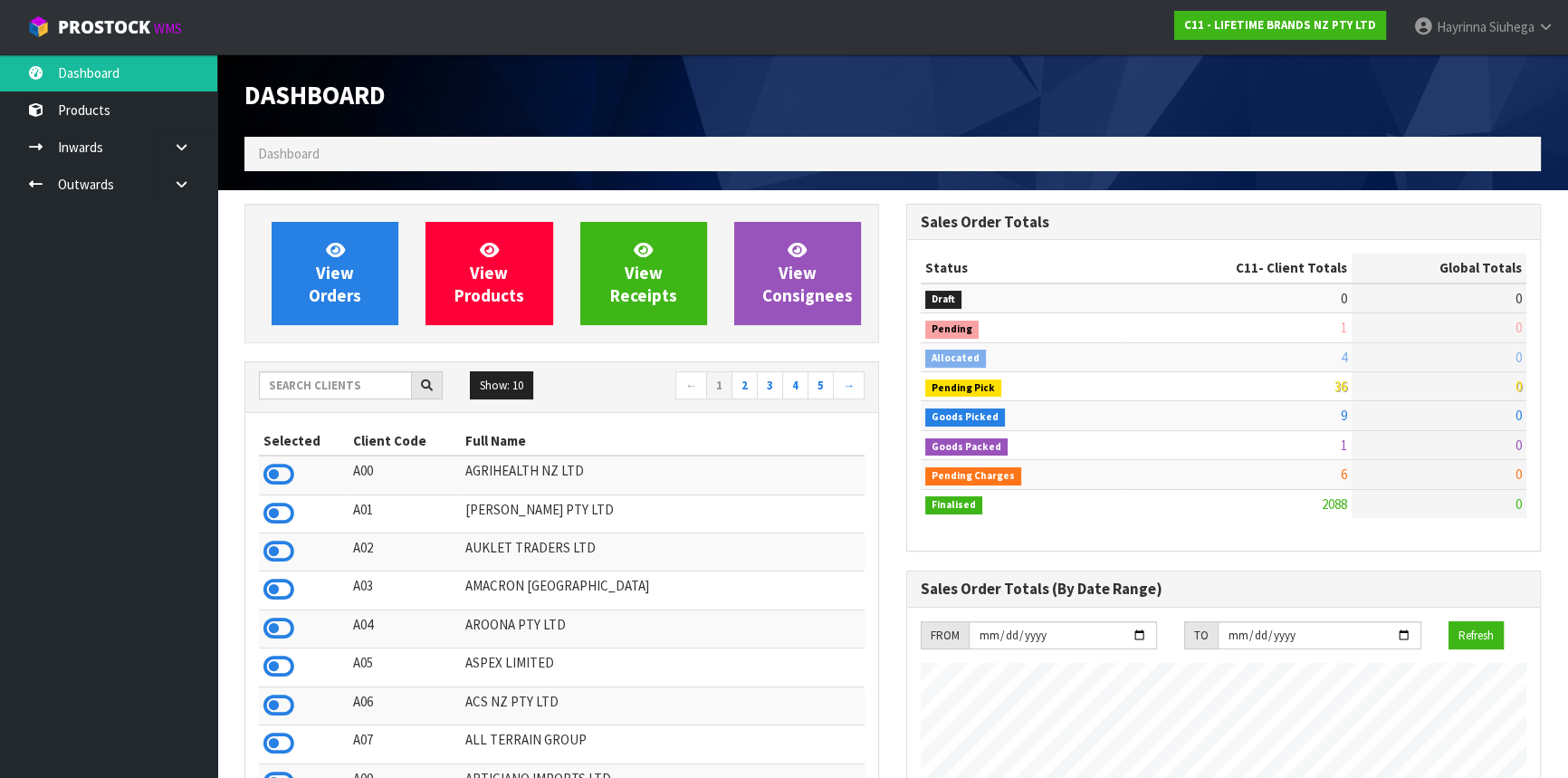
scroll to position [1369, 661]
click at [181, 178] on icon at bounding box center [182, 185] width 17 height 13
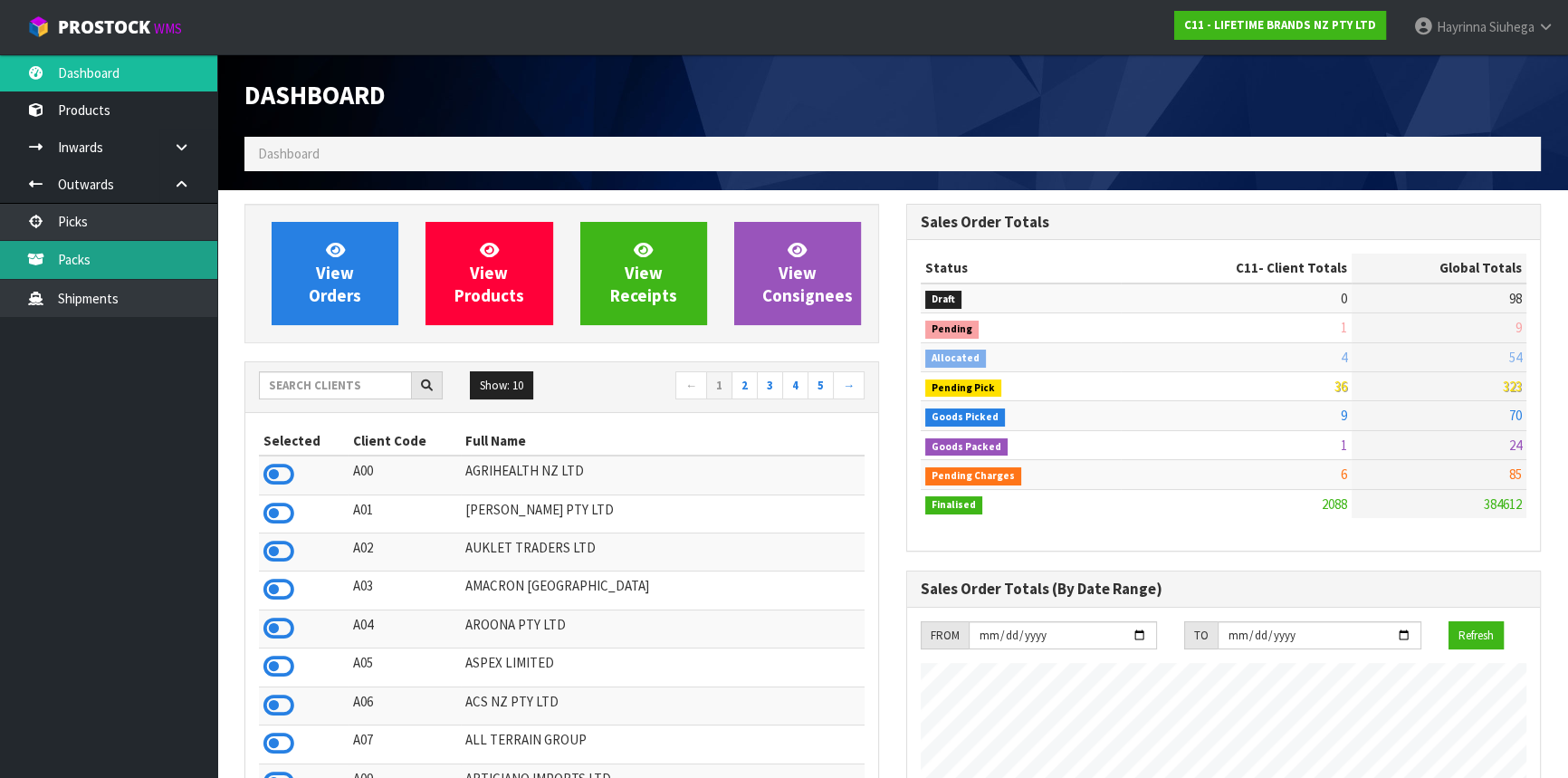
click at [81, 249] on link "Packs" at bounding box center [109, 258] width 218 height 37
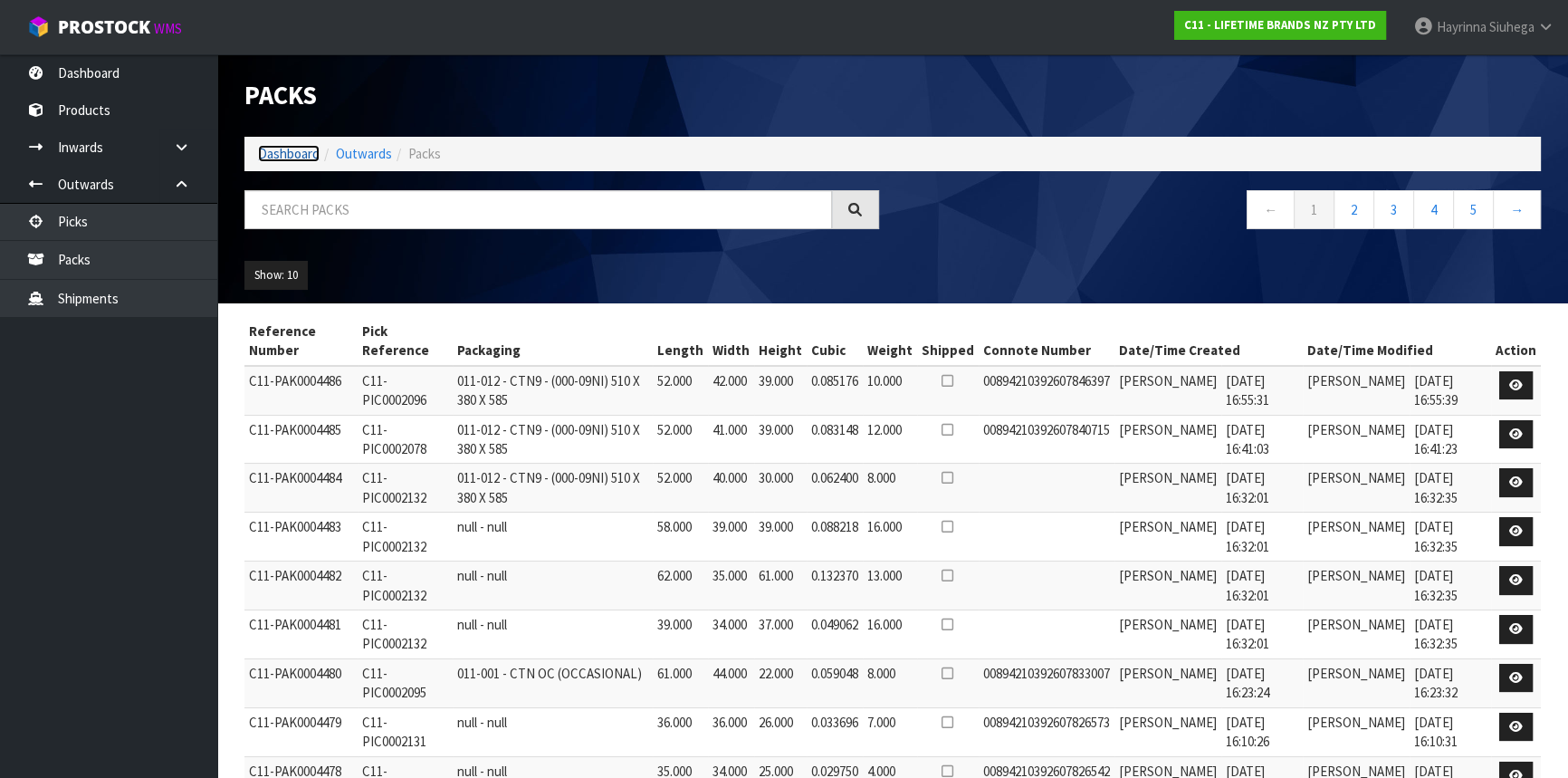
click at [298, 159] on link "Dashboard" at bounding box center [289, 153] width 62 height 17
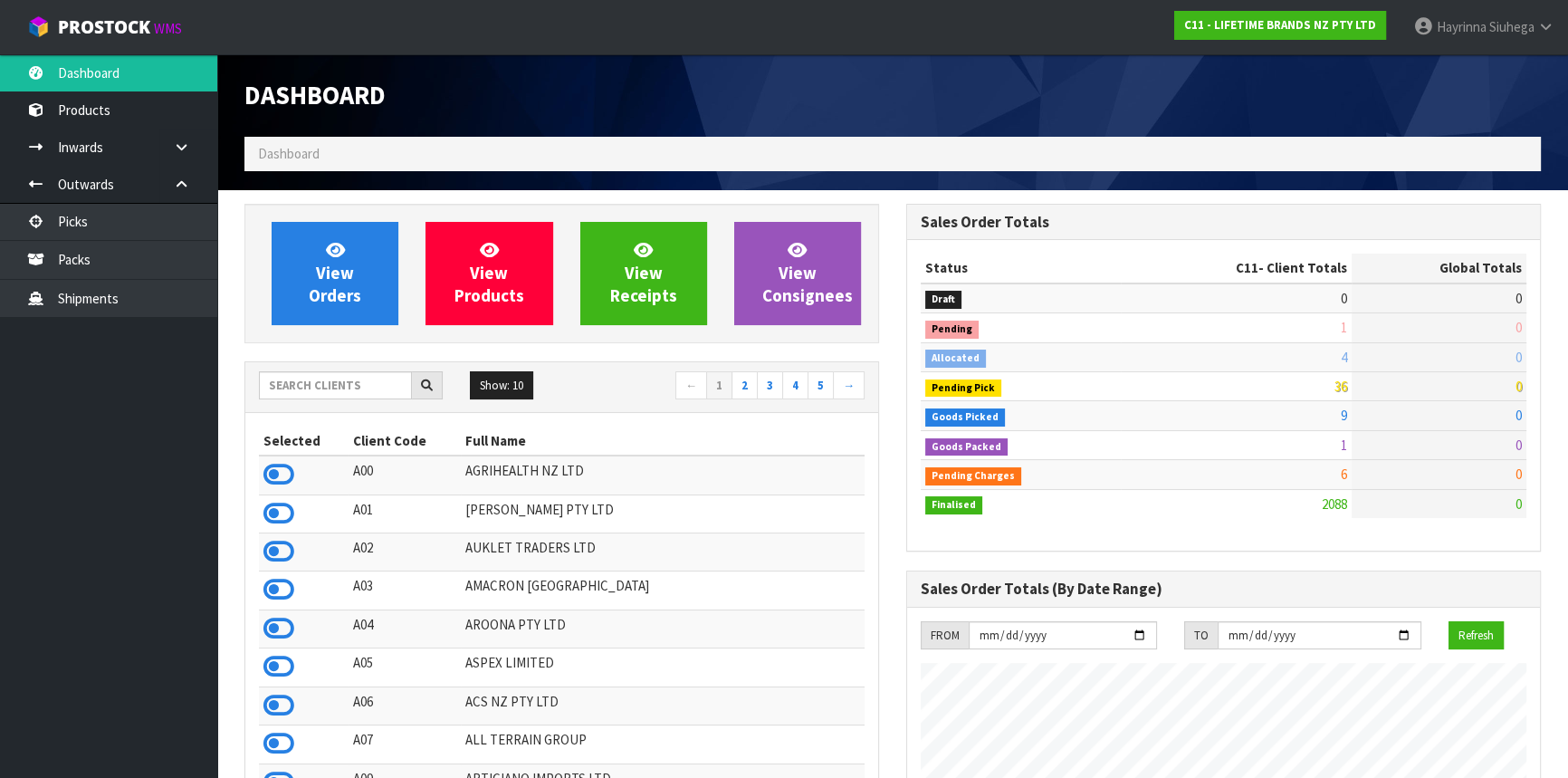
scroll to position [1369, 661]
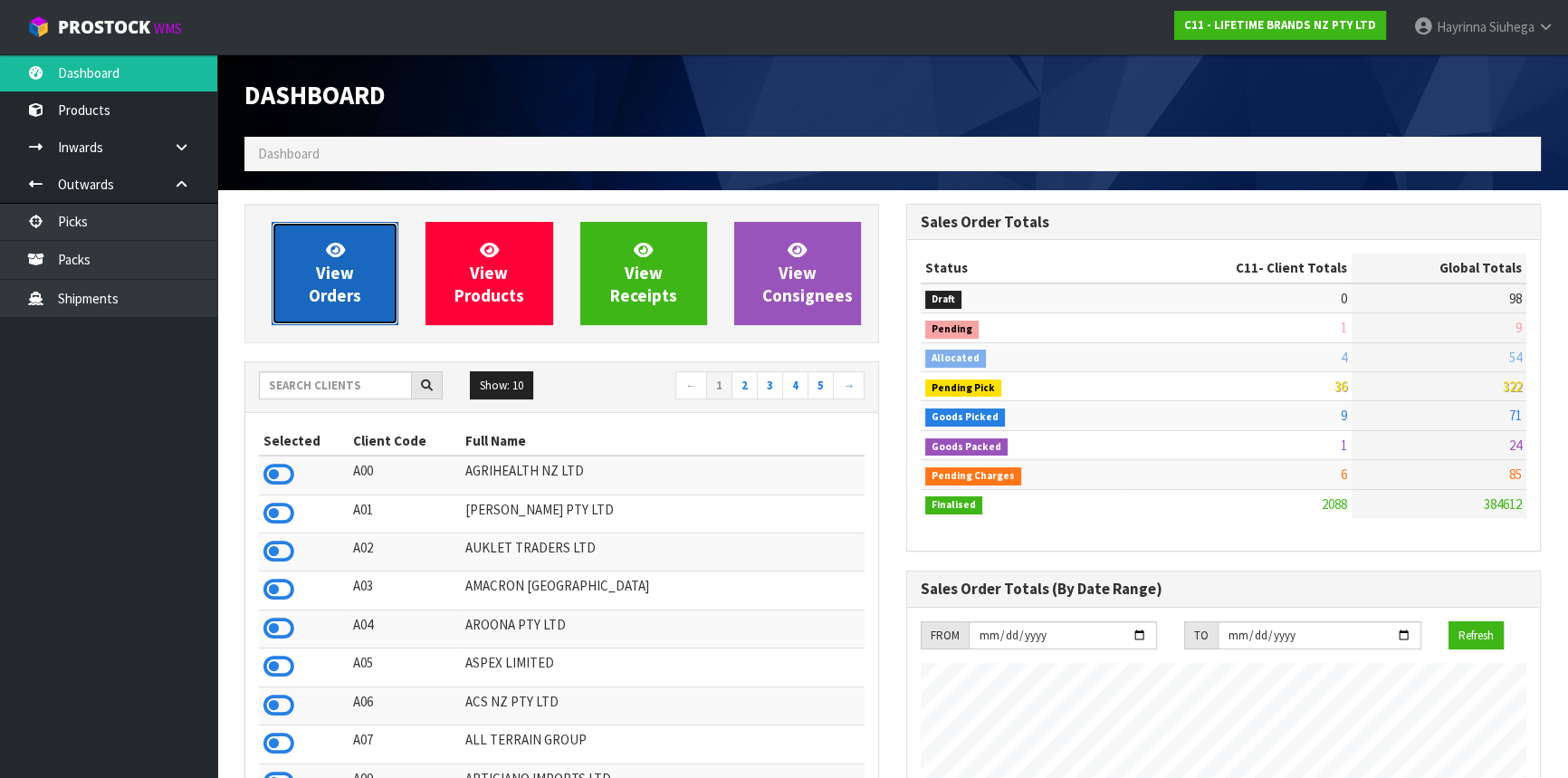
click at [326, 262] on span "View Orders" at bounding box center [334, 274] width 52 height 68
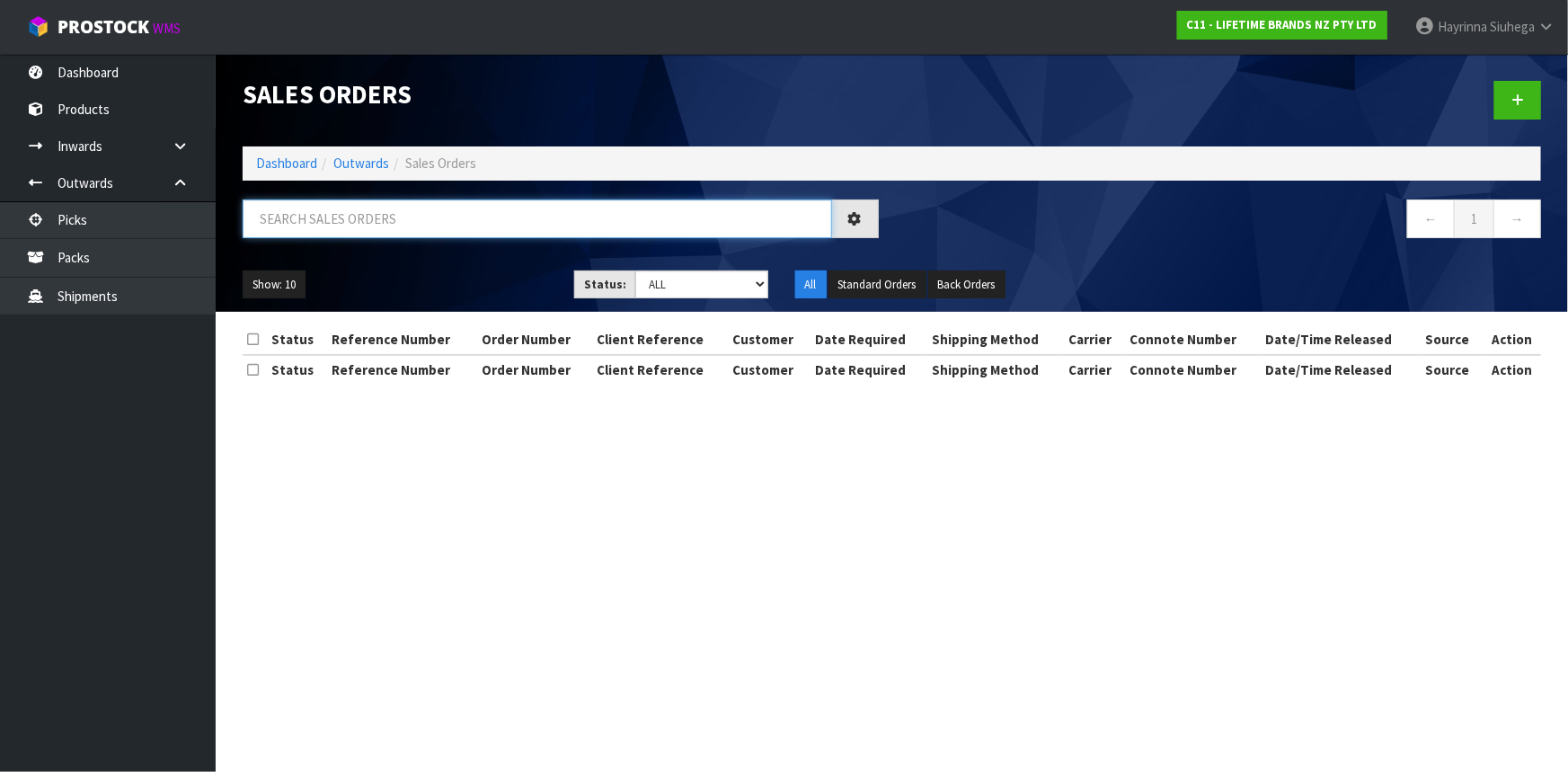
click at [335, 228] on input "text" at bounding box center [537, 218] width 590 height 39
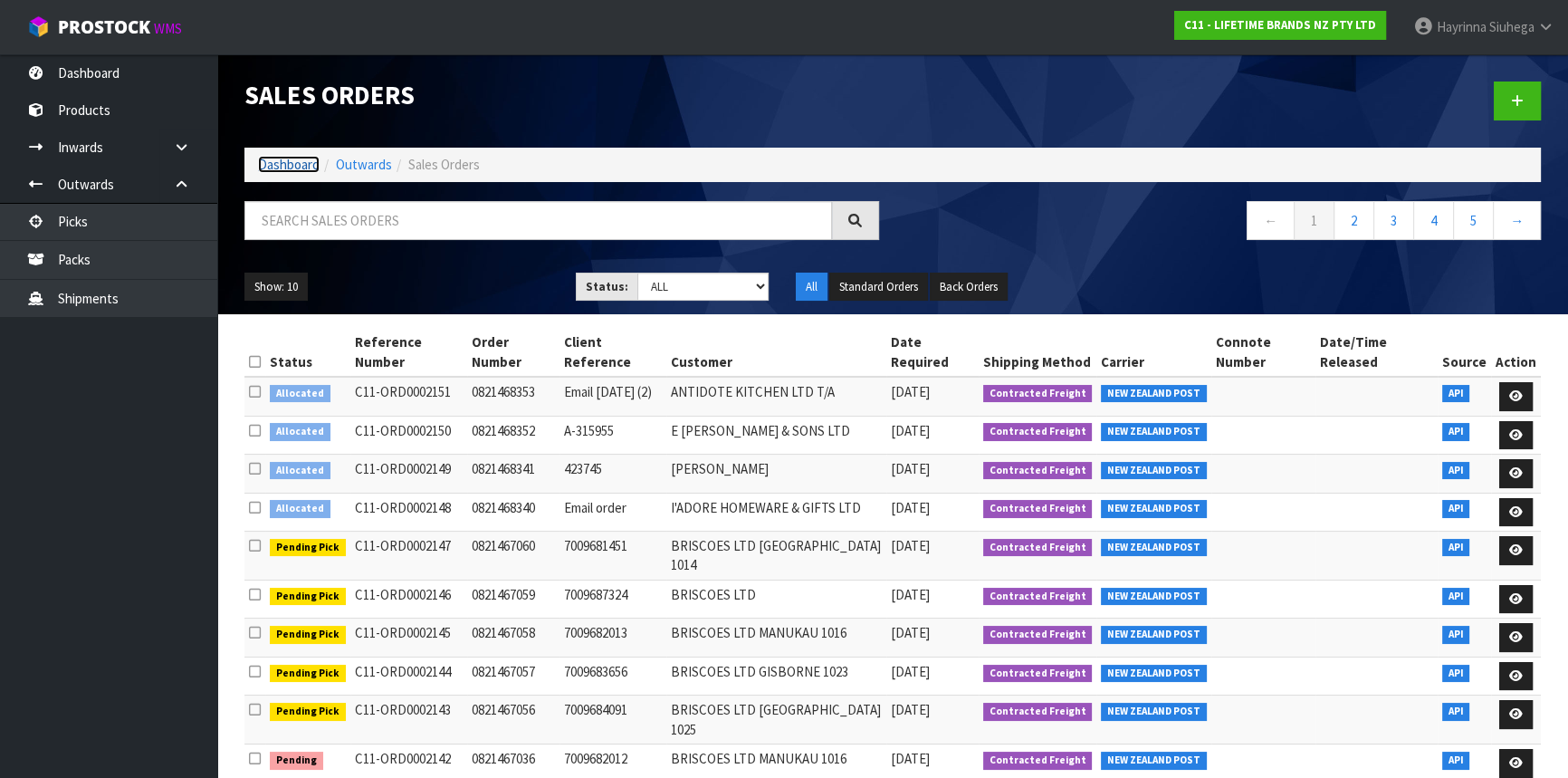
click at [302, 163] on link "Dashboard" at bounding box center [289, 165] width 62 height 17
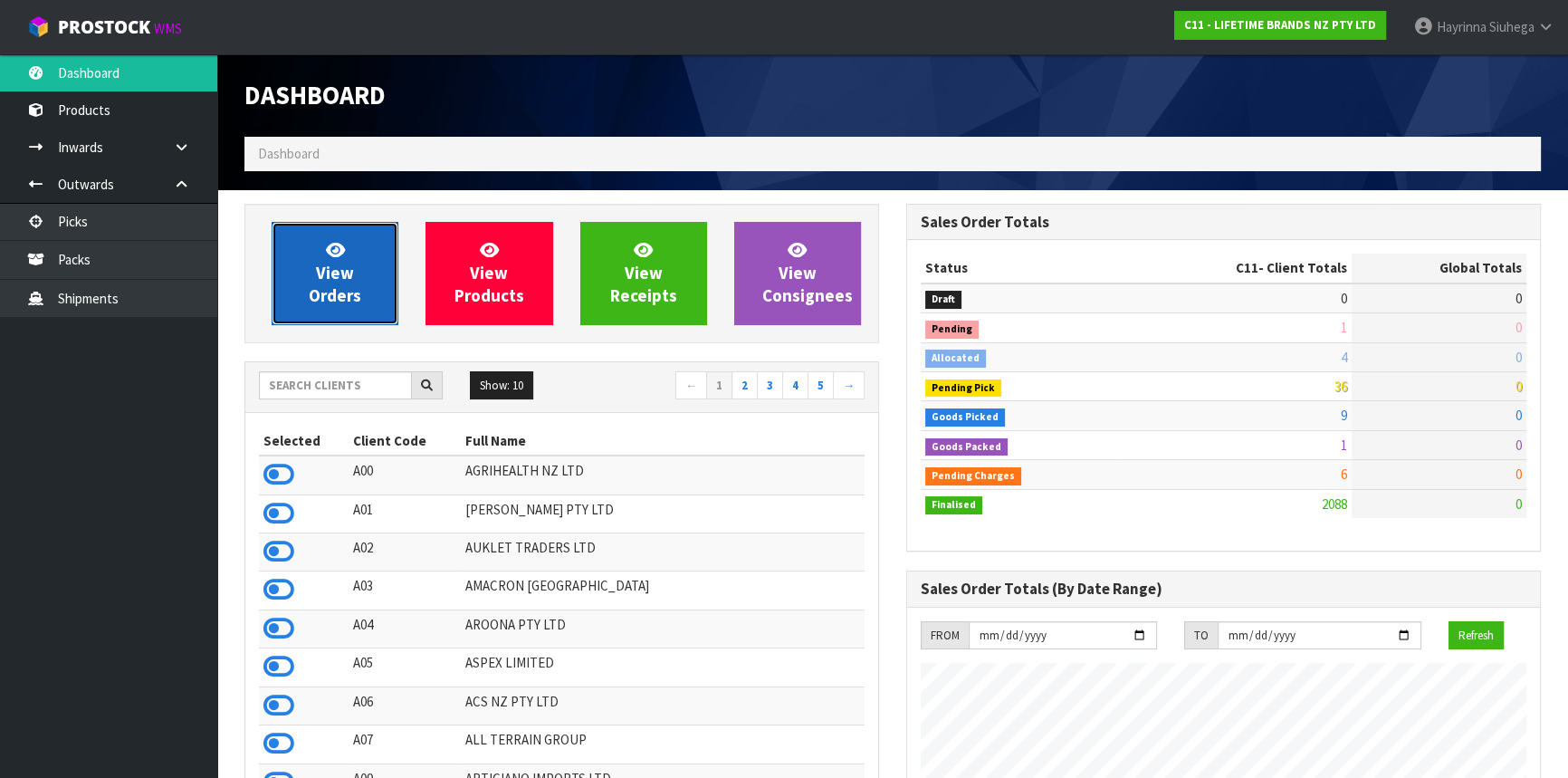
click at [326, 261] on span "View Orders" at bounding box center [334, 274] width 52 height 68
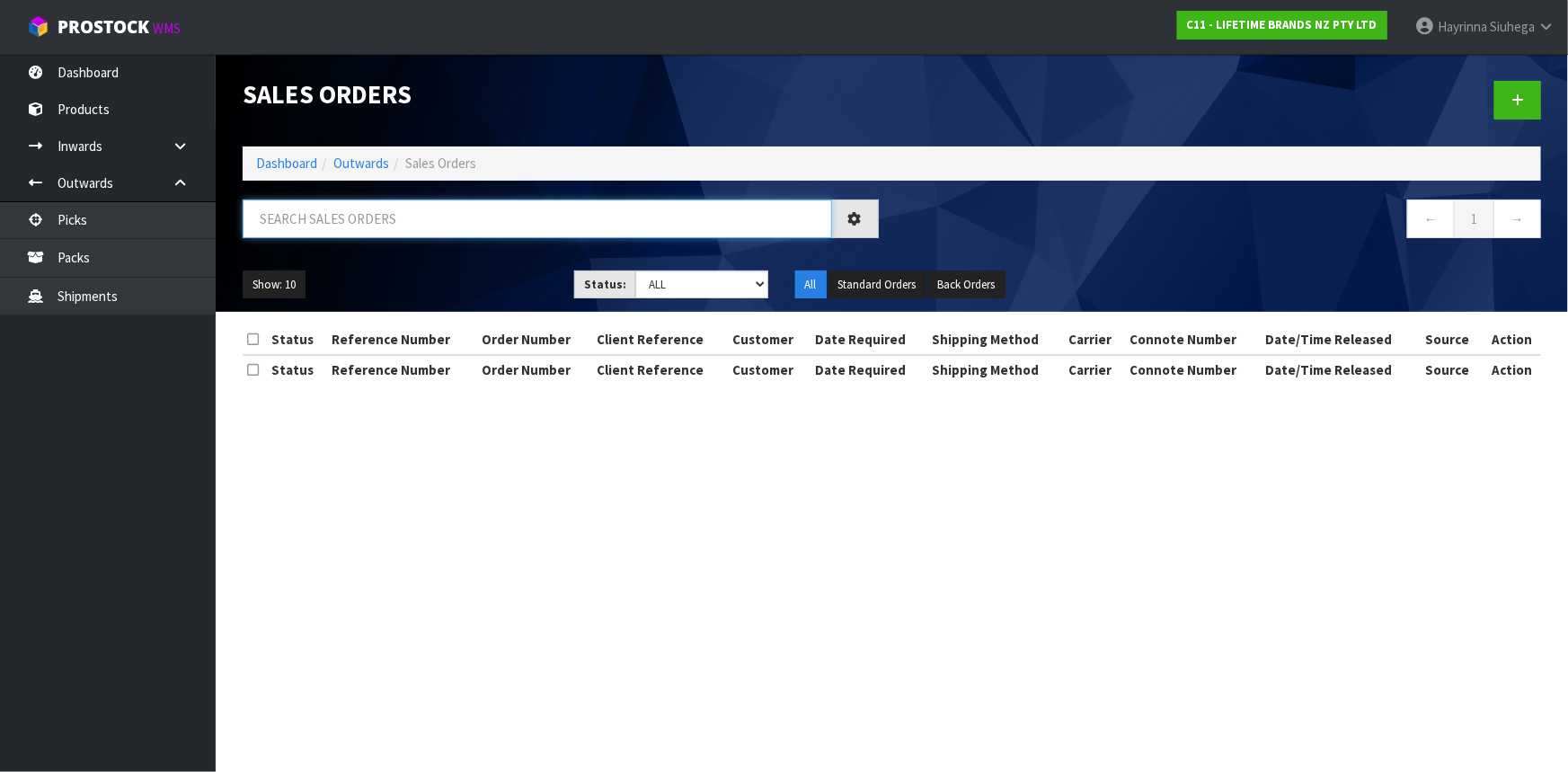
click at [404, 235] on input "text" at bounding box center [537, 218] width 590 height 39
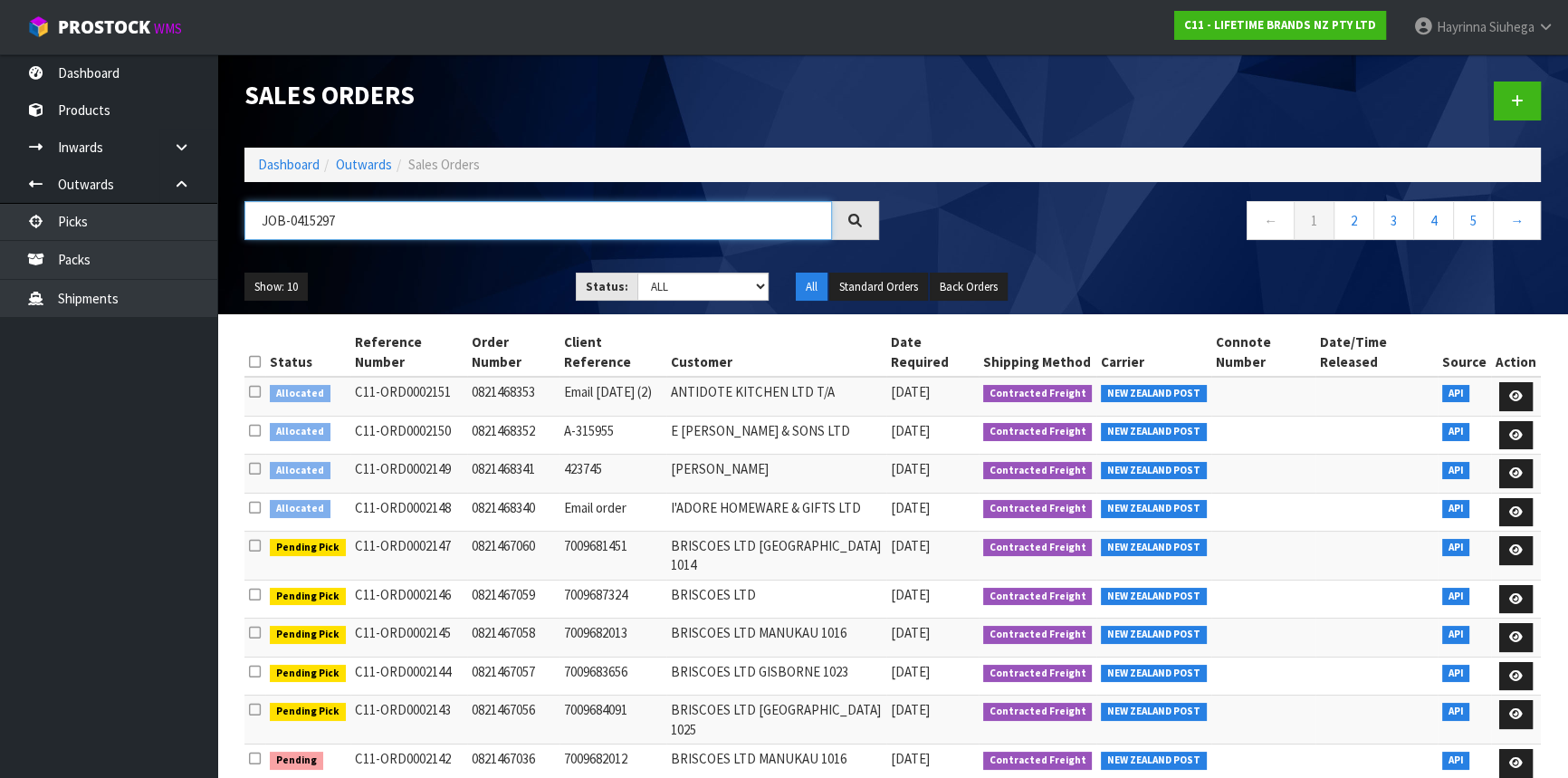
type input "JOB-0415297"
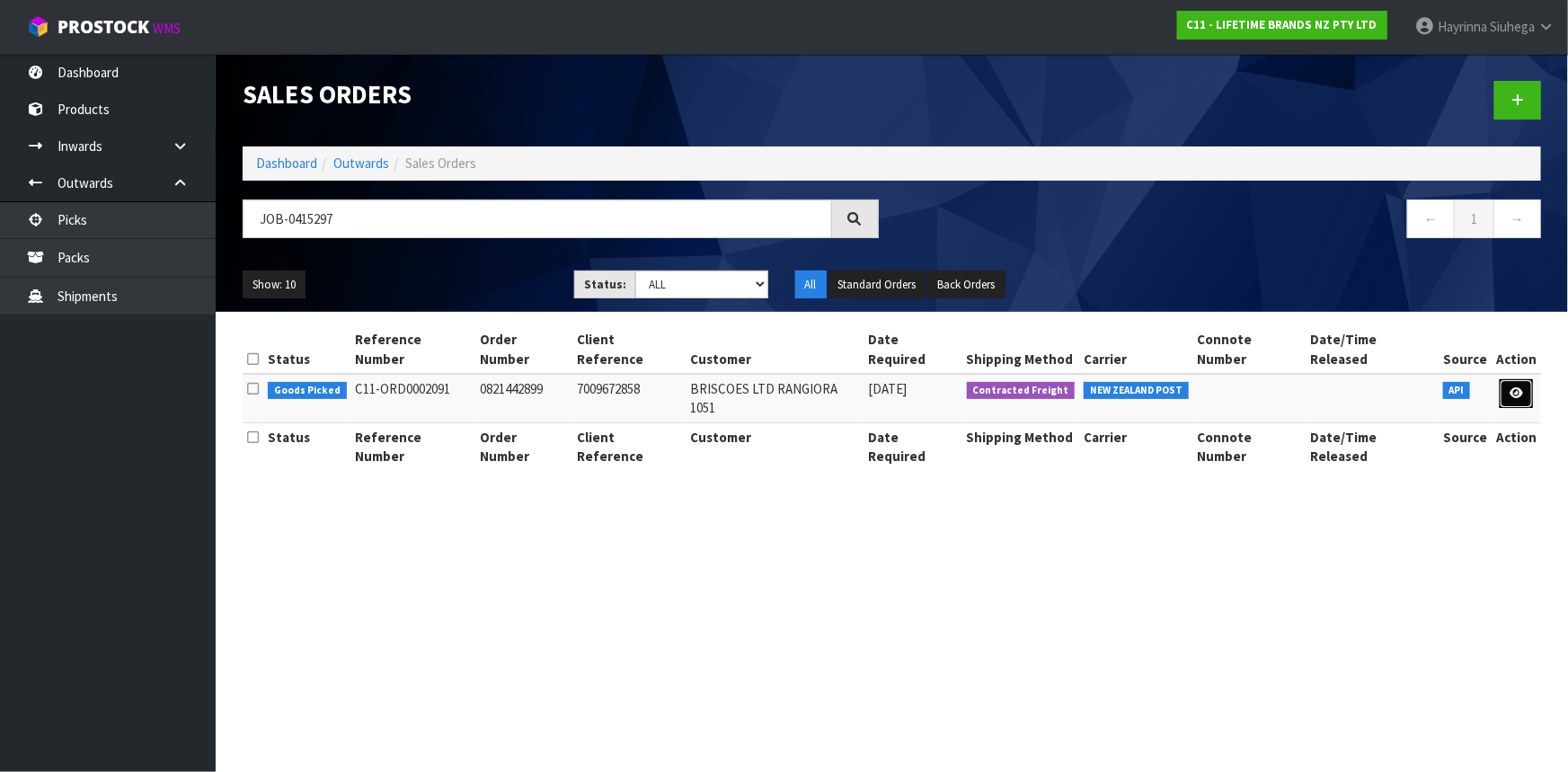
click at [1511, 379] on link at bounding box center [1516, 394] width 33 height 29
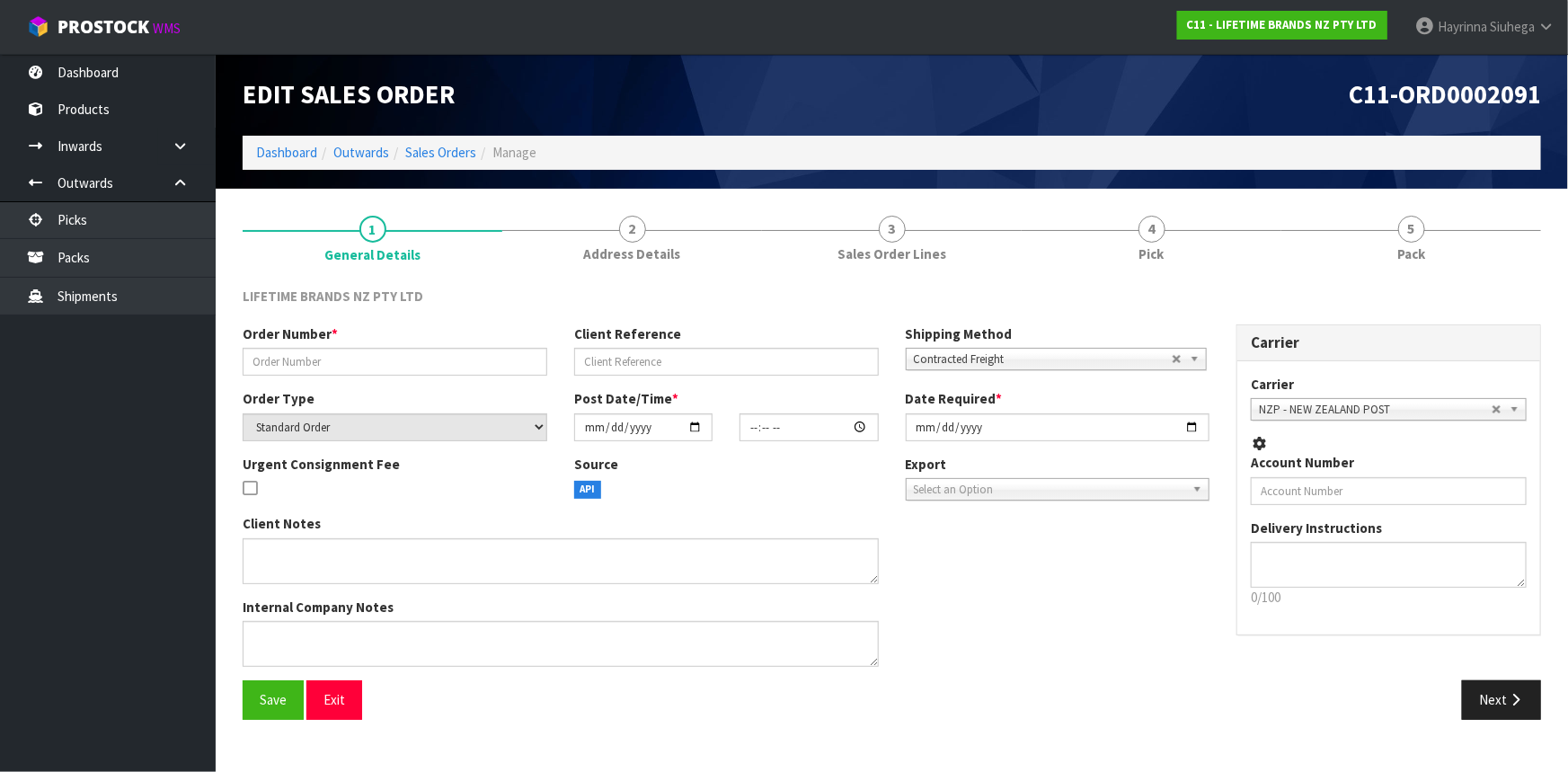
type input "0821442899"
type input "7009672858"
select select "number:0"
type input "[DATE]"
type input "17:19:24.000"
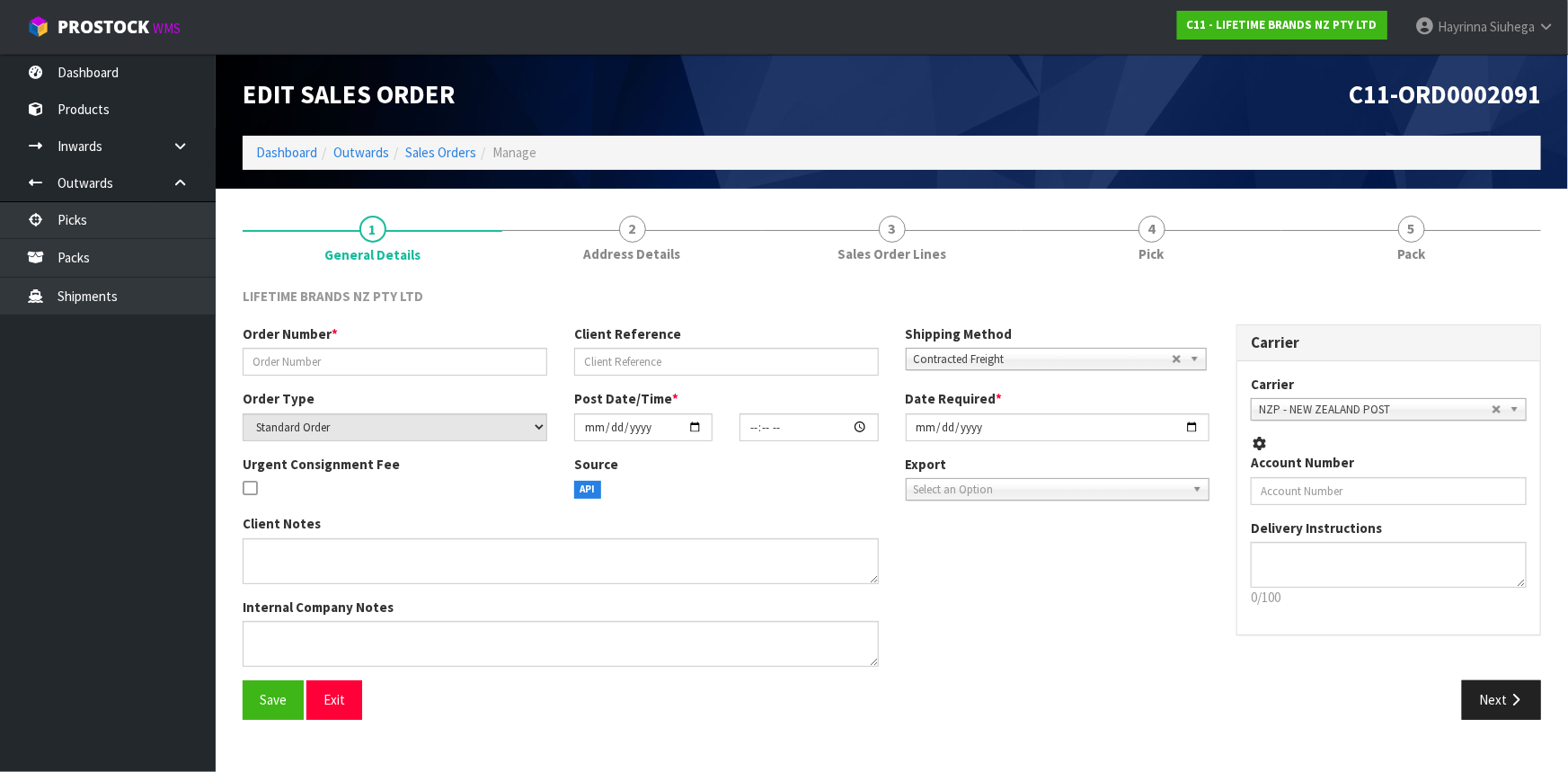
type input "[DATE]"
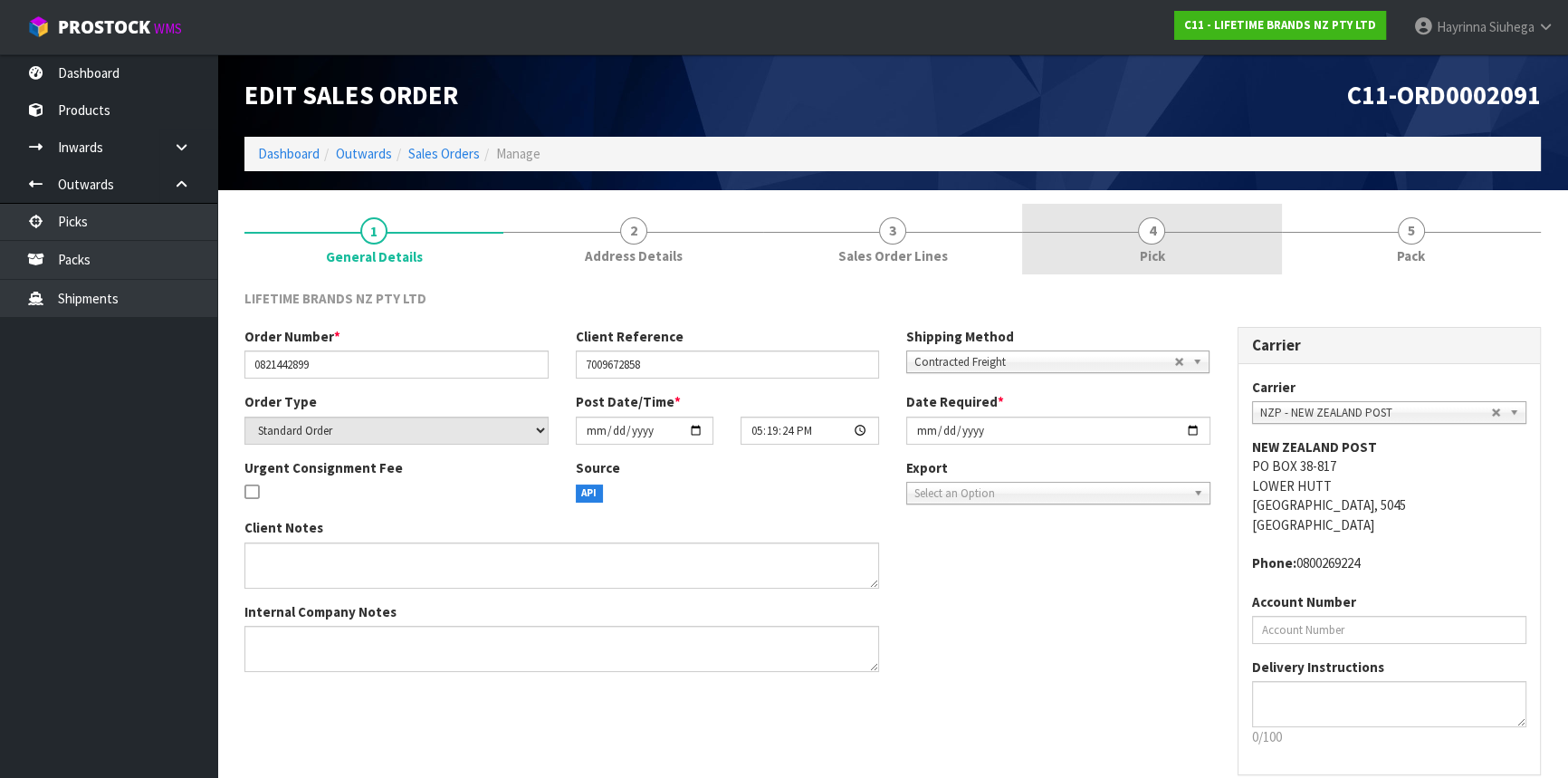
click at [1207, 253] on link "4 Pick" at bounding box center [1152, 239] width 259 height 72
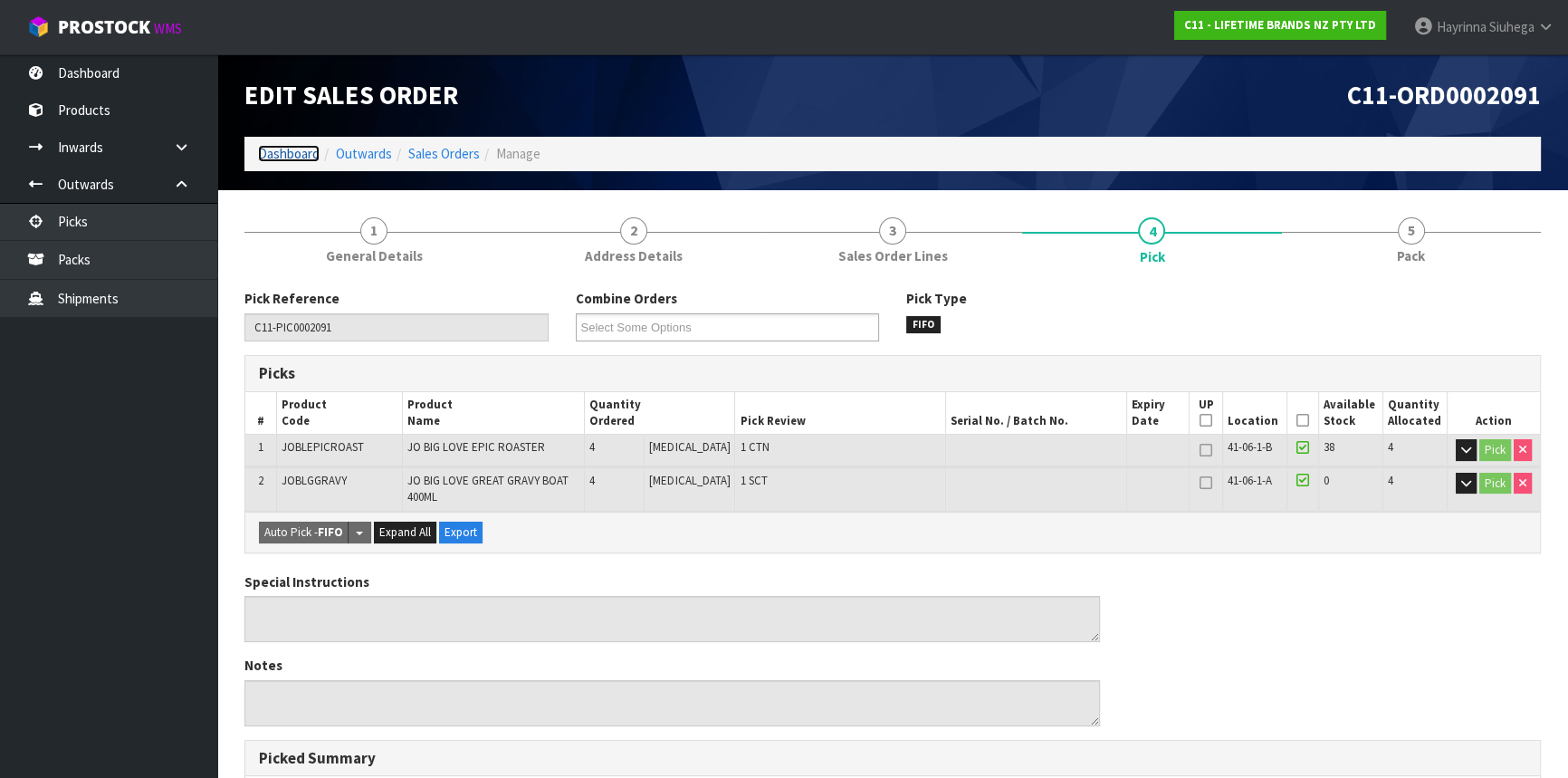
click at [301, 156] on link "Dashboard" at bounding box center [289, 153] width 62 height 17
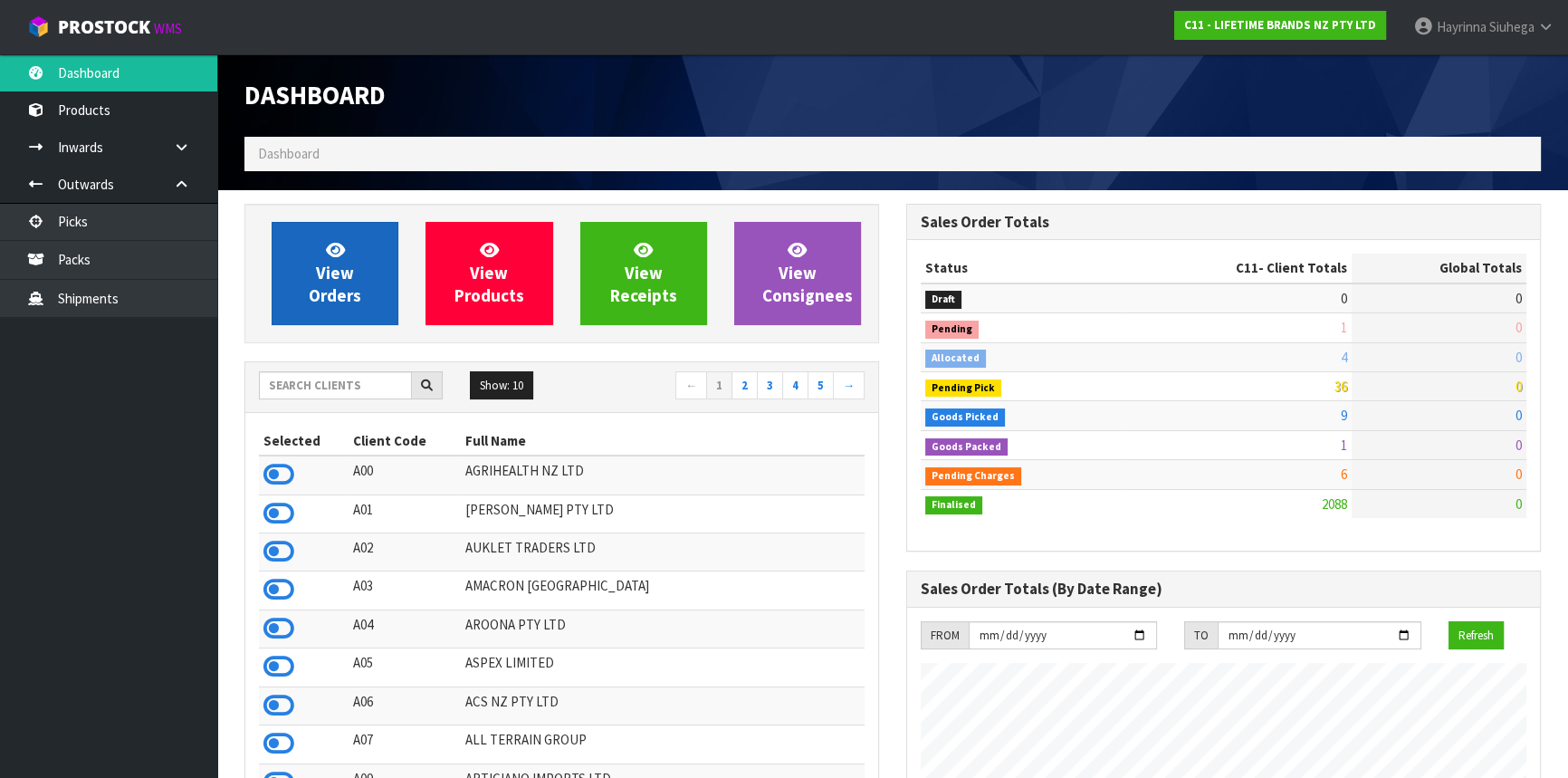
scroll to position [1369, 661]
click at [370, 284] on link "View Orders" at bounding box center [335, 273] width 127 height 103
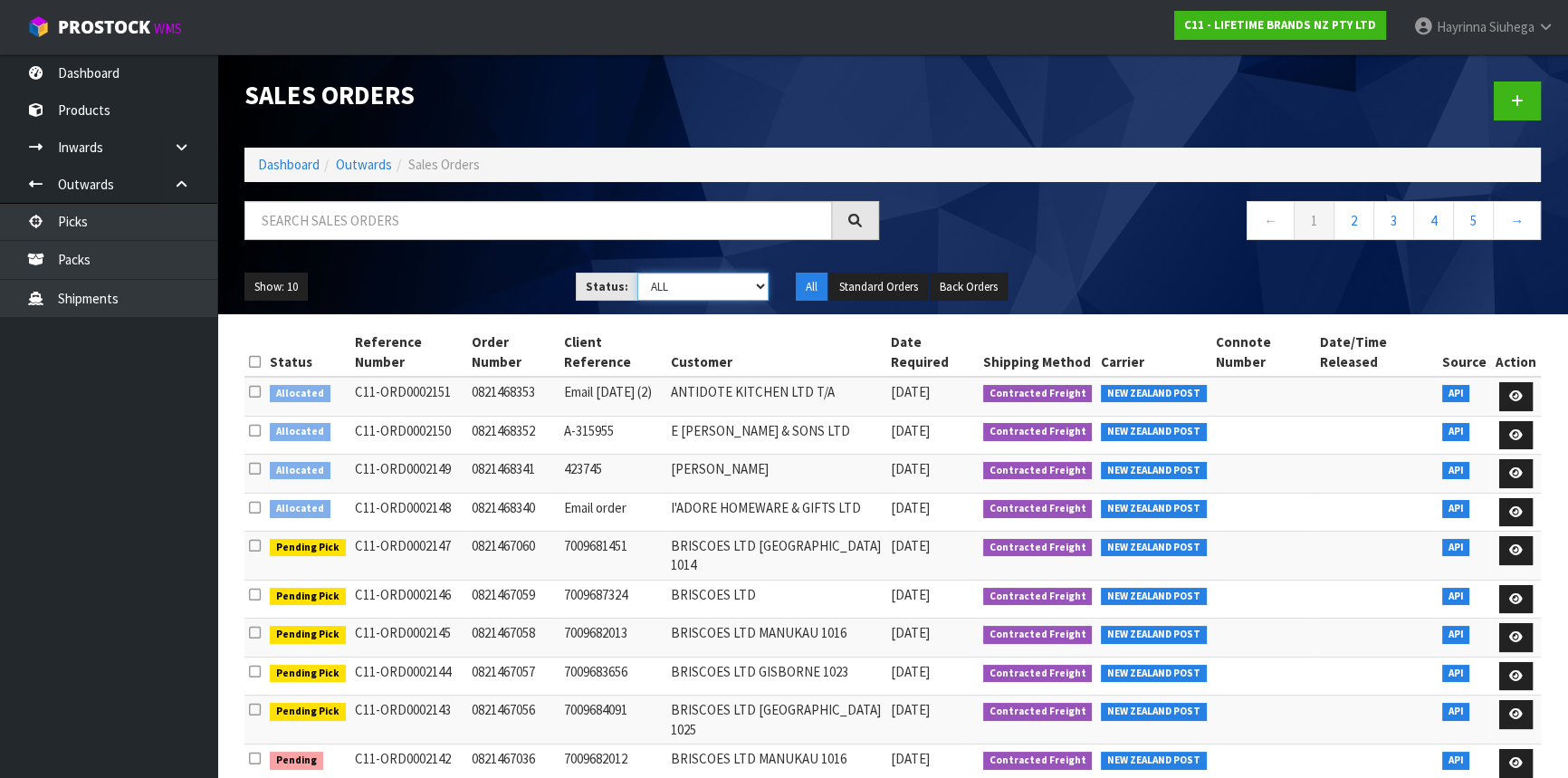
click at [758, 288] on select "Draft Pending Allocated Pending Pick Goods Picked Goods Packed Pending Charges …" at bounding box center [703, 287] width 132 height 28
select select "string:4"
click at [637, 273] on select "Draft Pending Allocated Pending Pick Goods Picked Goods Packed Pending Charges …" at bounding box center [703, 287] width 132 height 28
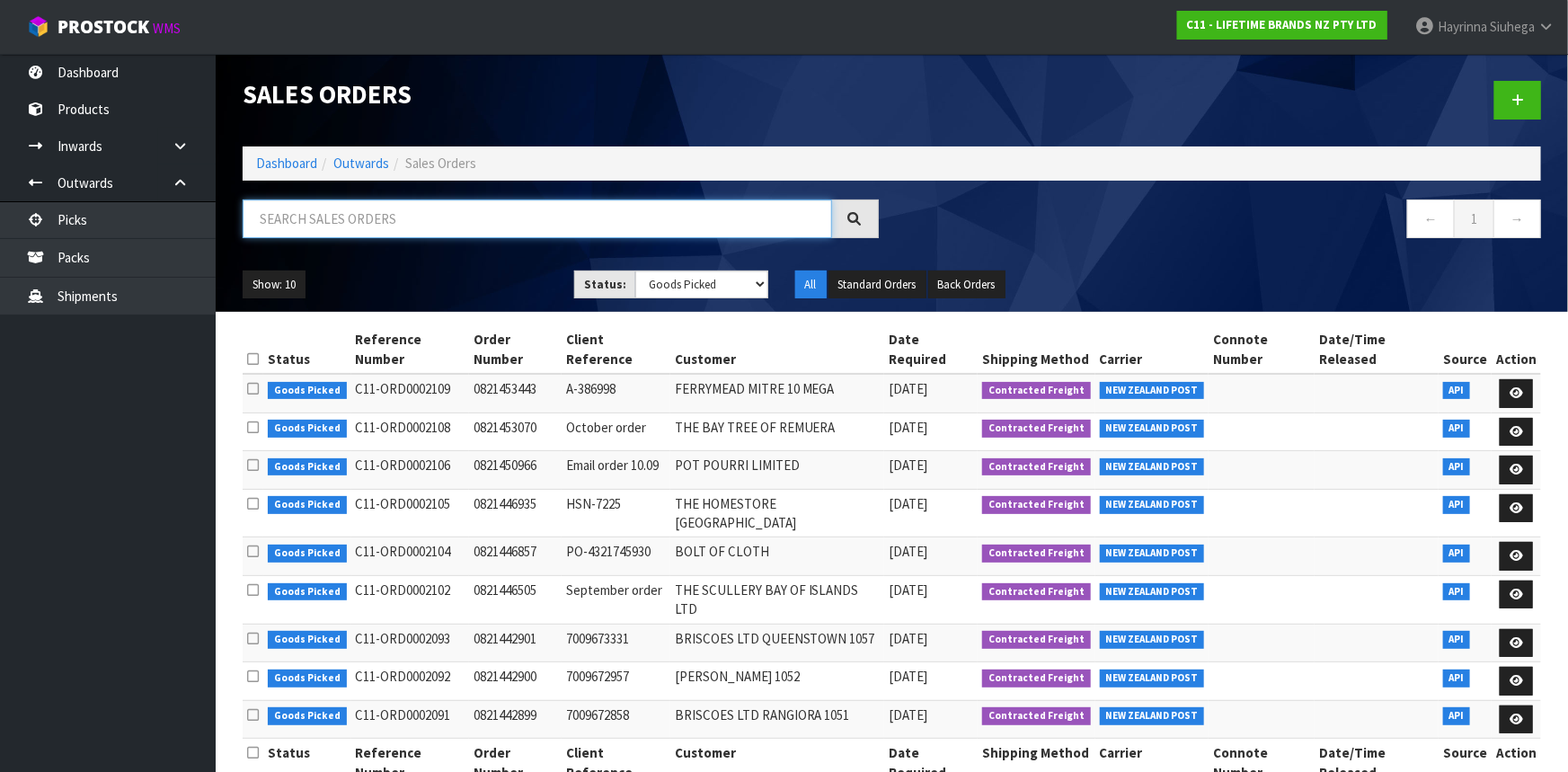
click at [280, 220] on input "text" at bounding box center [537, 218] width 590 height 39
type input "JOB-0415297"
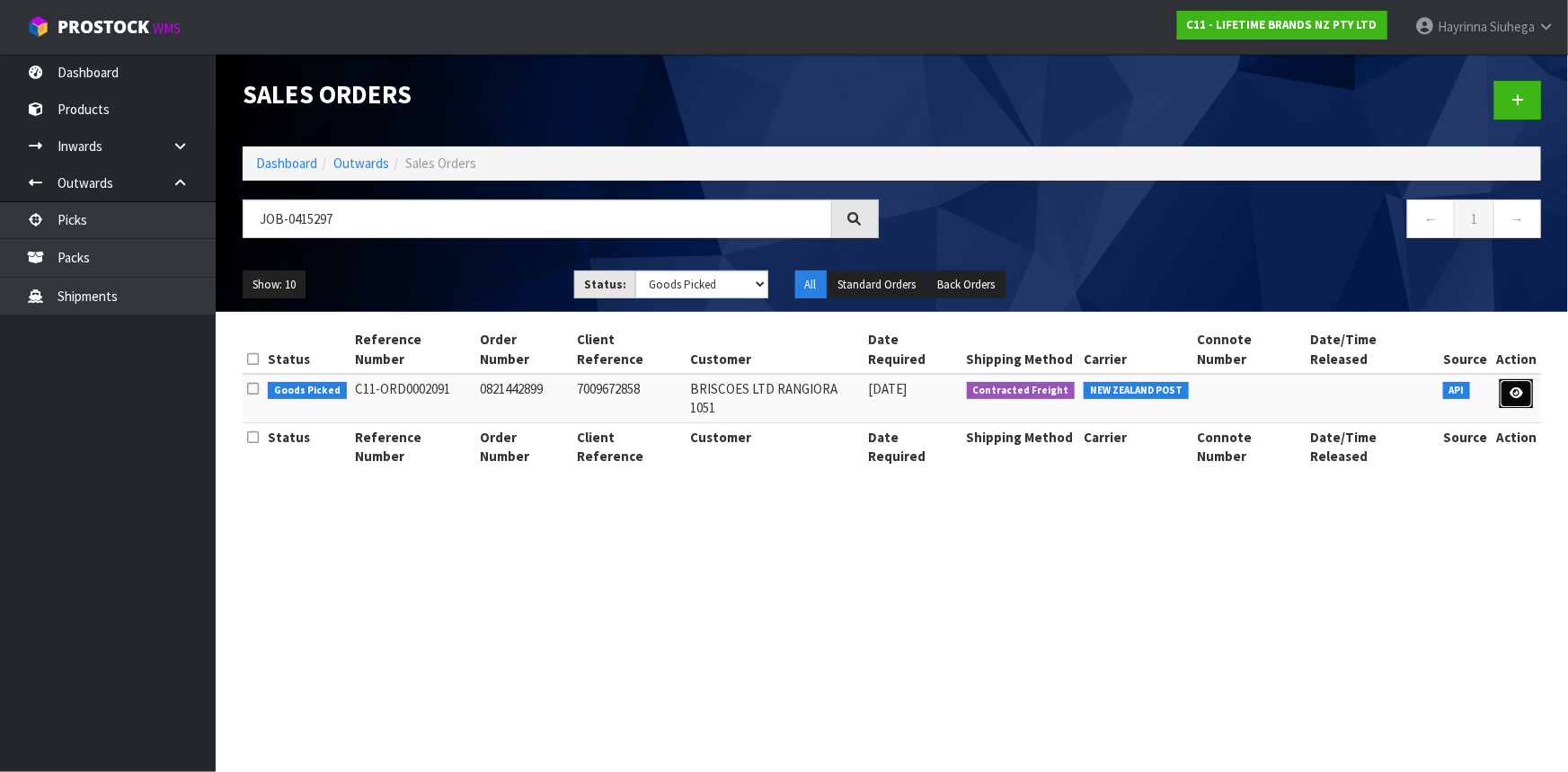
click at [1510, 387] on icon at bounding box center [1516, 393] width 13 height 11
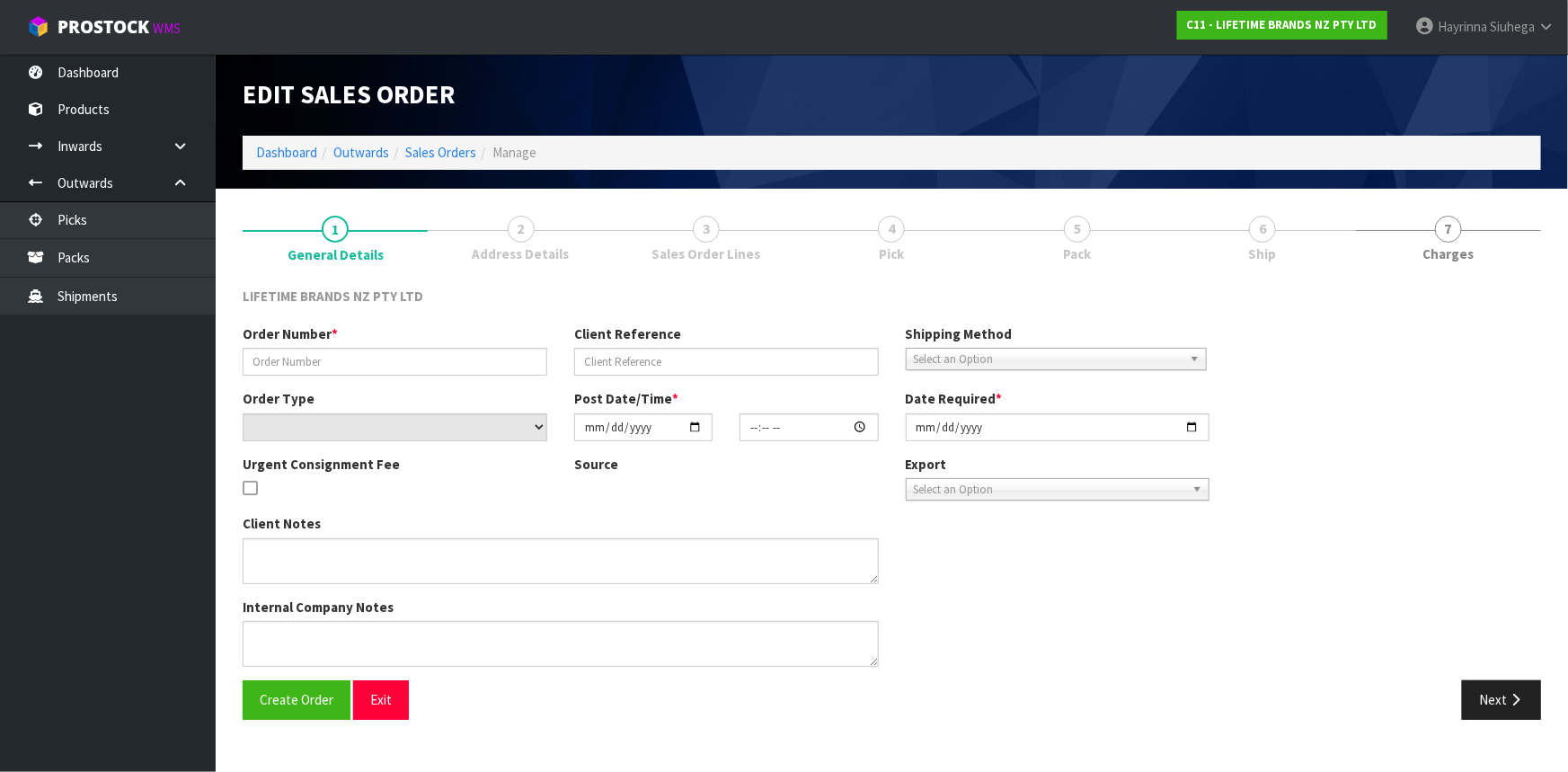
type input "0821442899"
type input "7009672858"
select select "number:0"
type input "[DATE]"
type input "17:19:24.000"
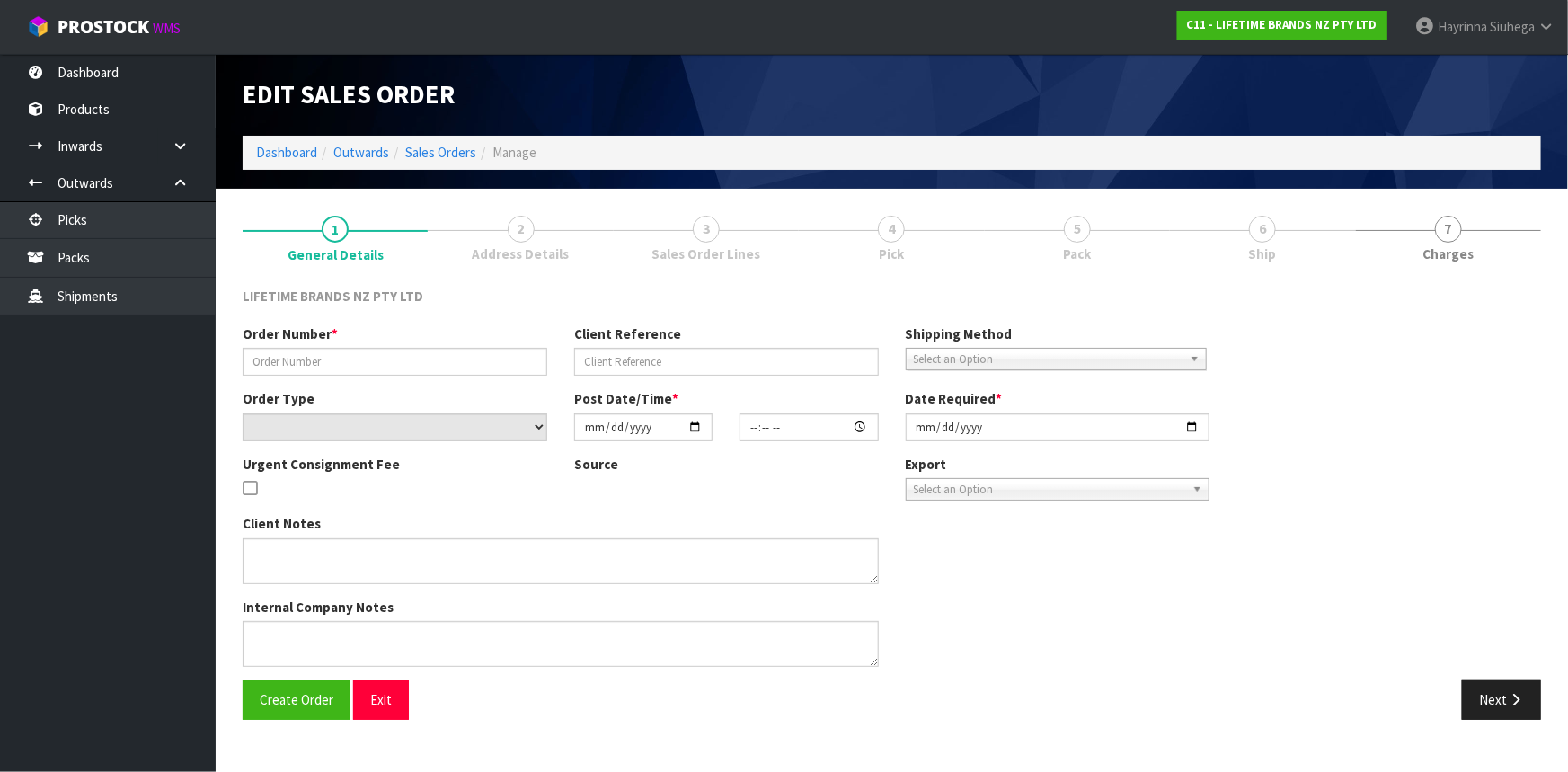
type input "[DATE]"
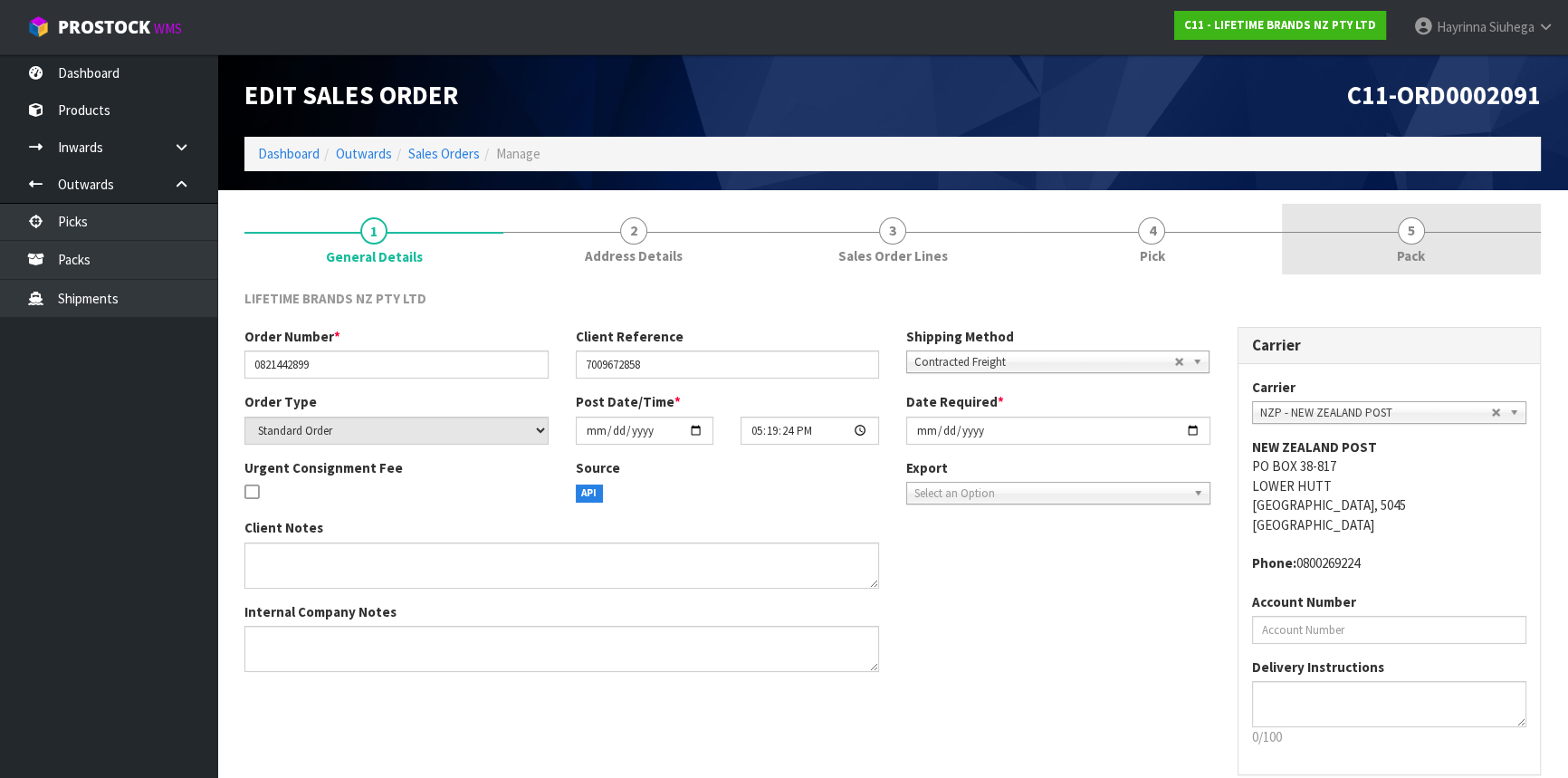
click at [1287, 249] on link "5 Pack" at bounding box center [1412, 239] width 259 height 72
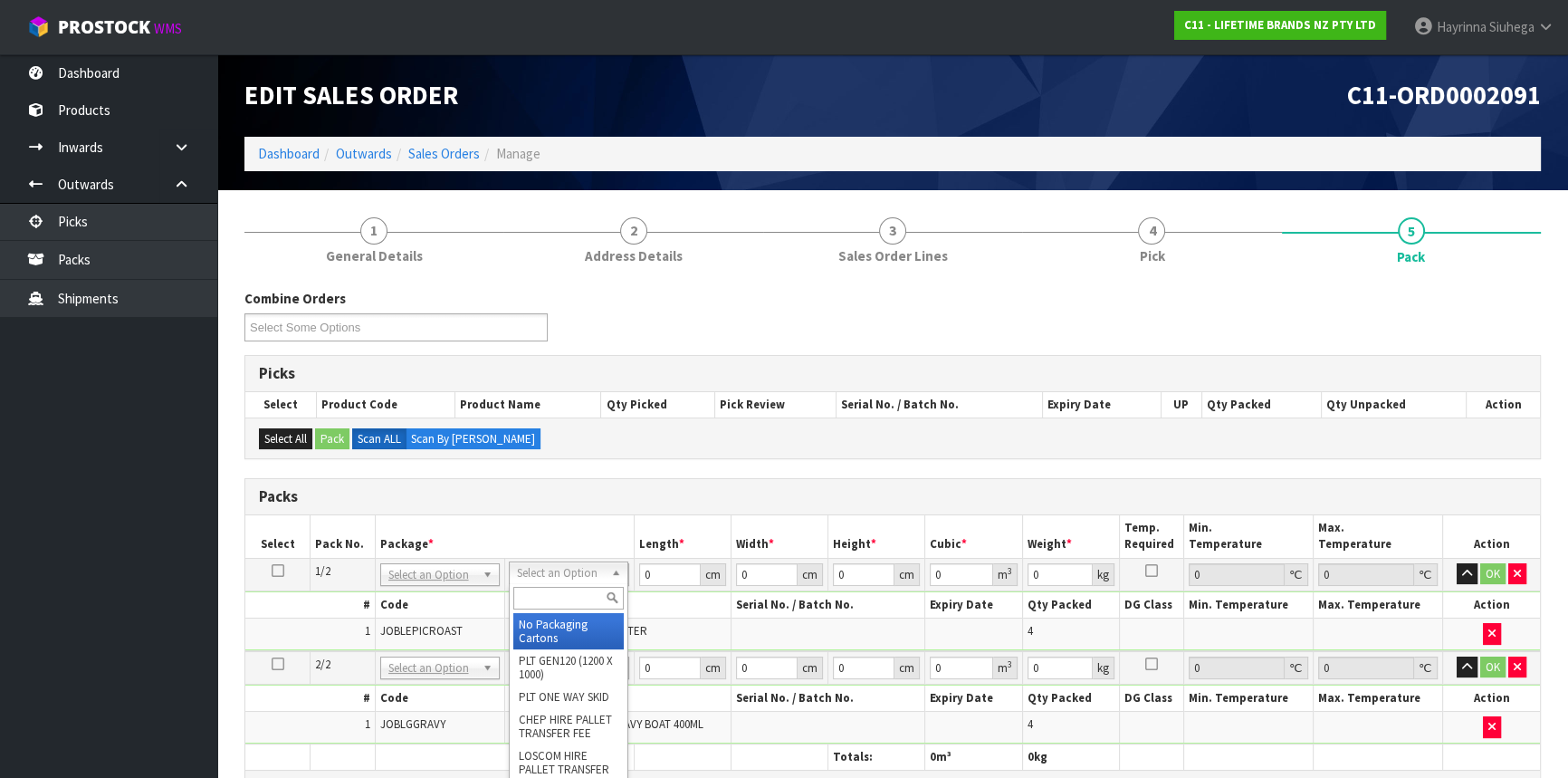
drag, startPoint x: 539, startPoint y: 630, endPoint x: 537, endPoint y: 653, distance: 23.1
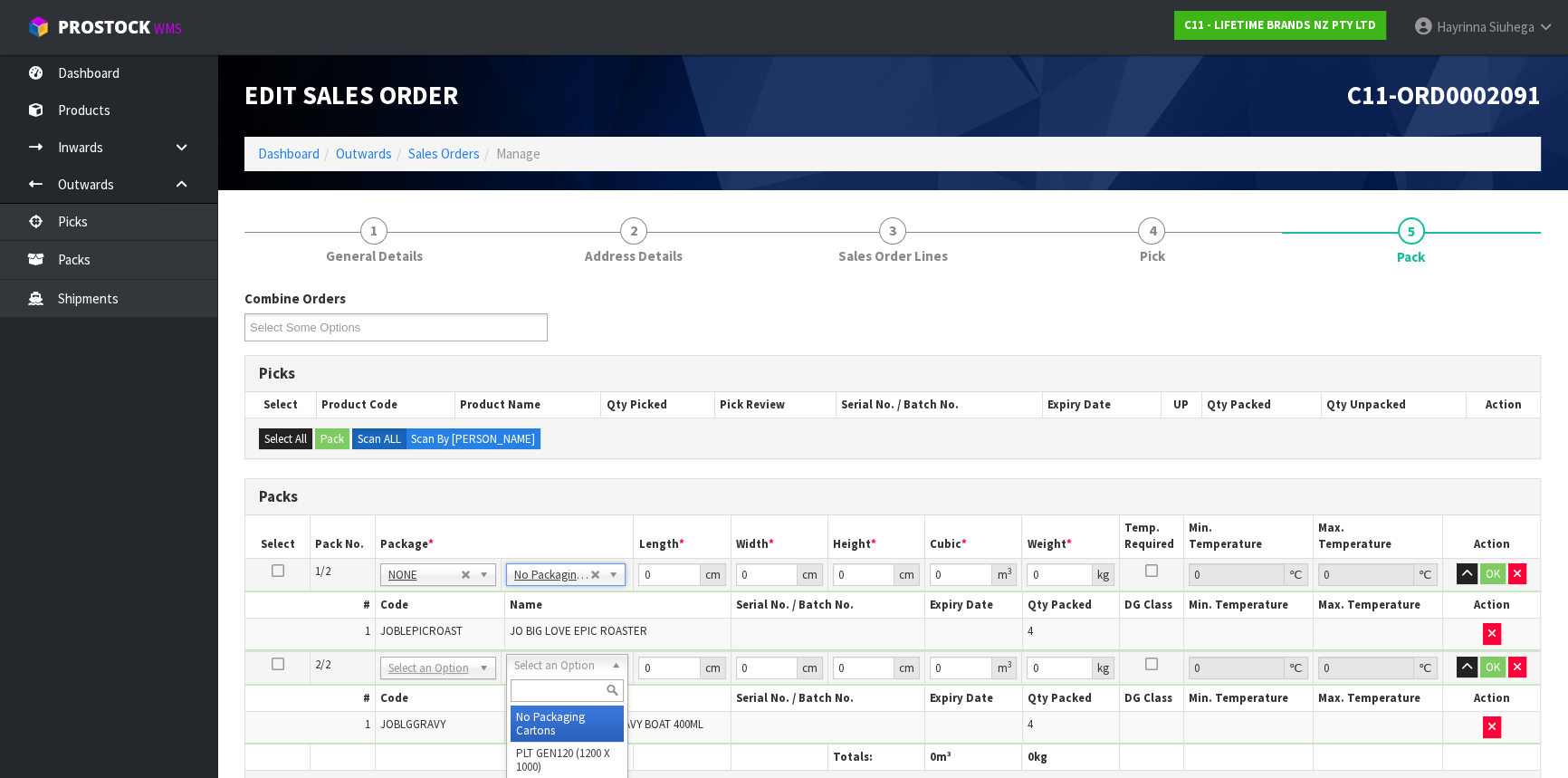
drag, startPoint x: 534, startPoint y: 716, endPoint x: 537, endPoint y: 680, distance: 36.1
type input "2"
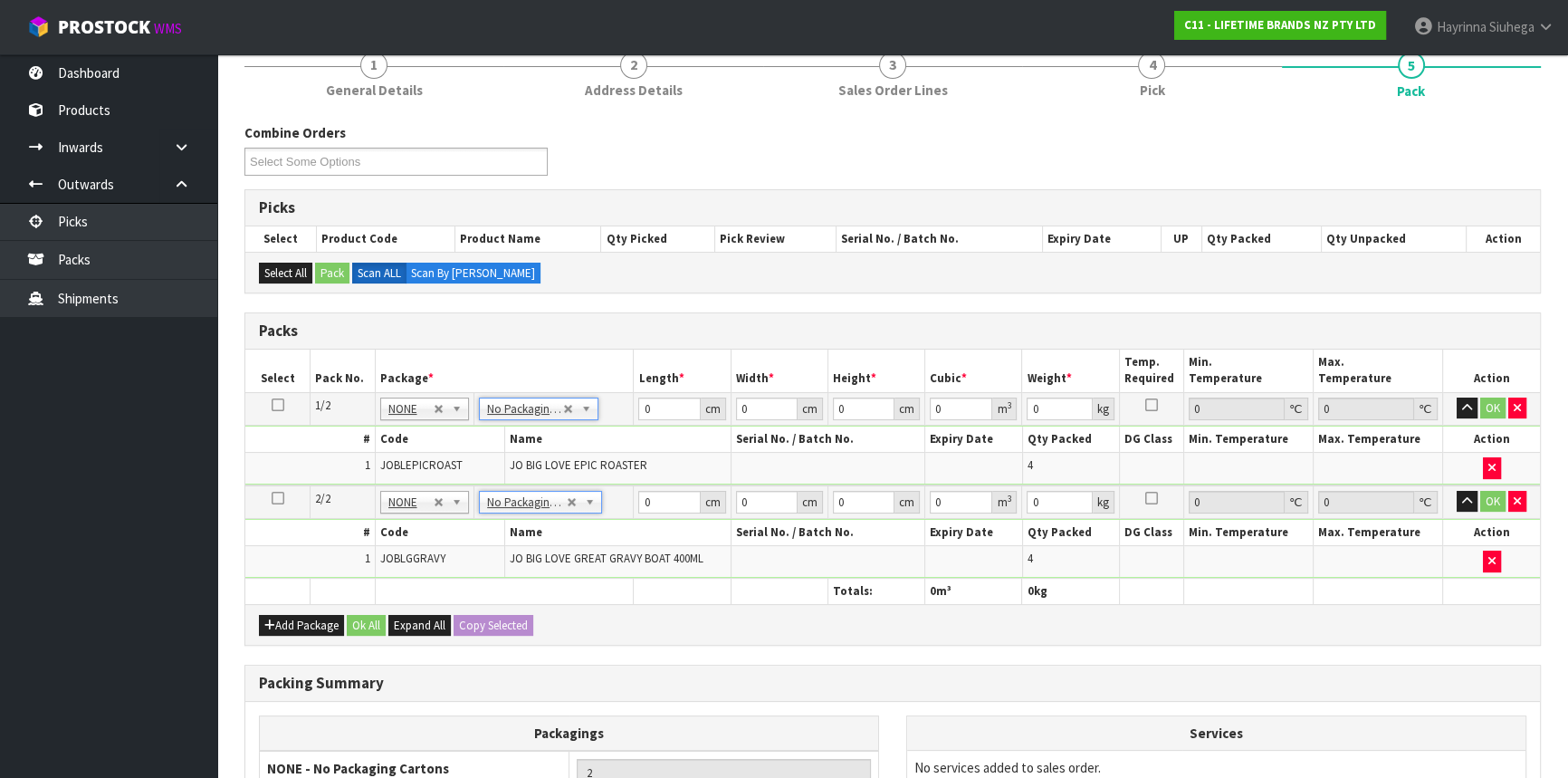
scroll to position [328, 0]
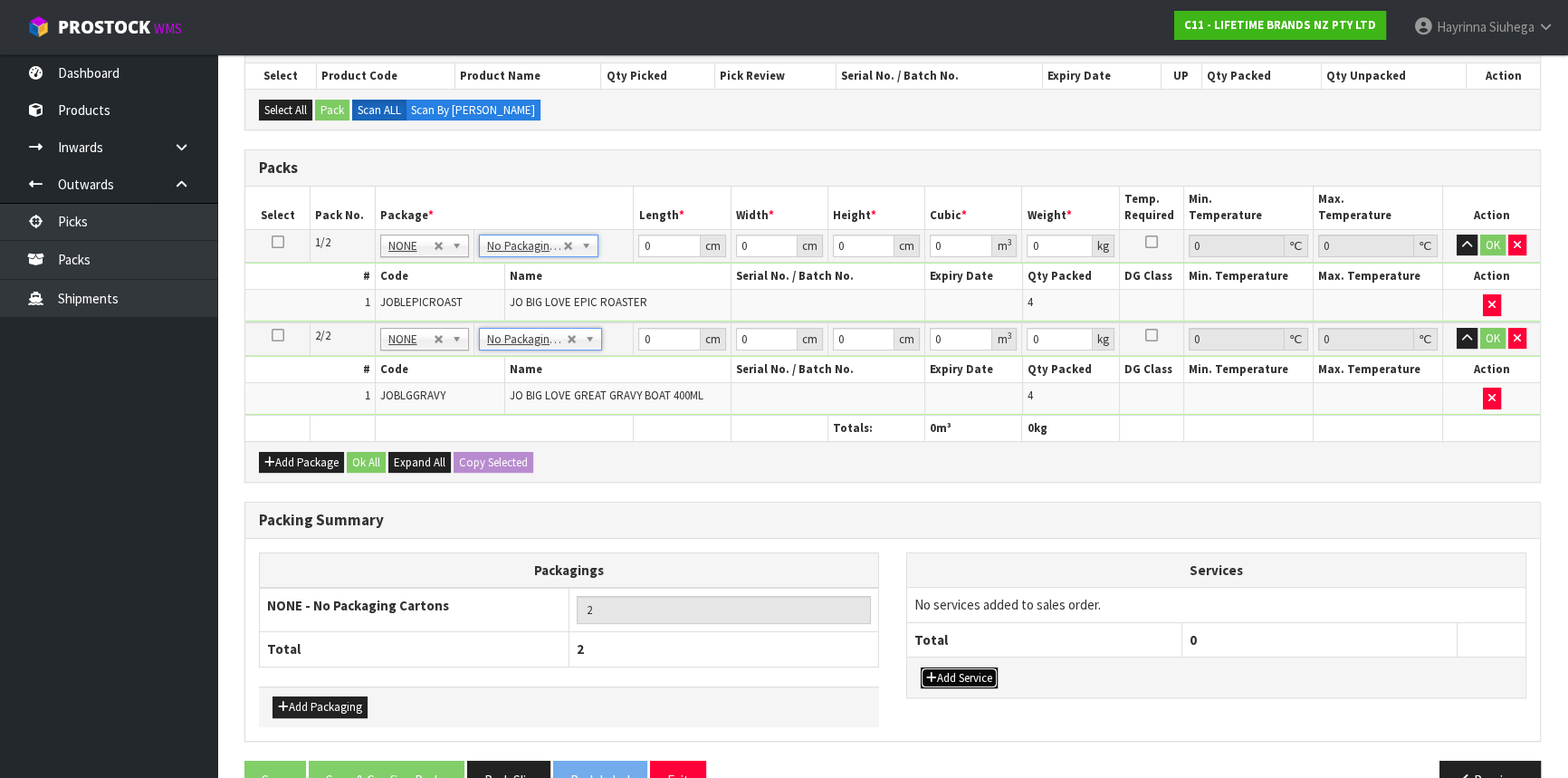
click at [993, 669] on button "Add Service" at bounding box center [959, 678] width 77 height 22
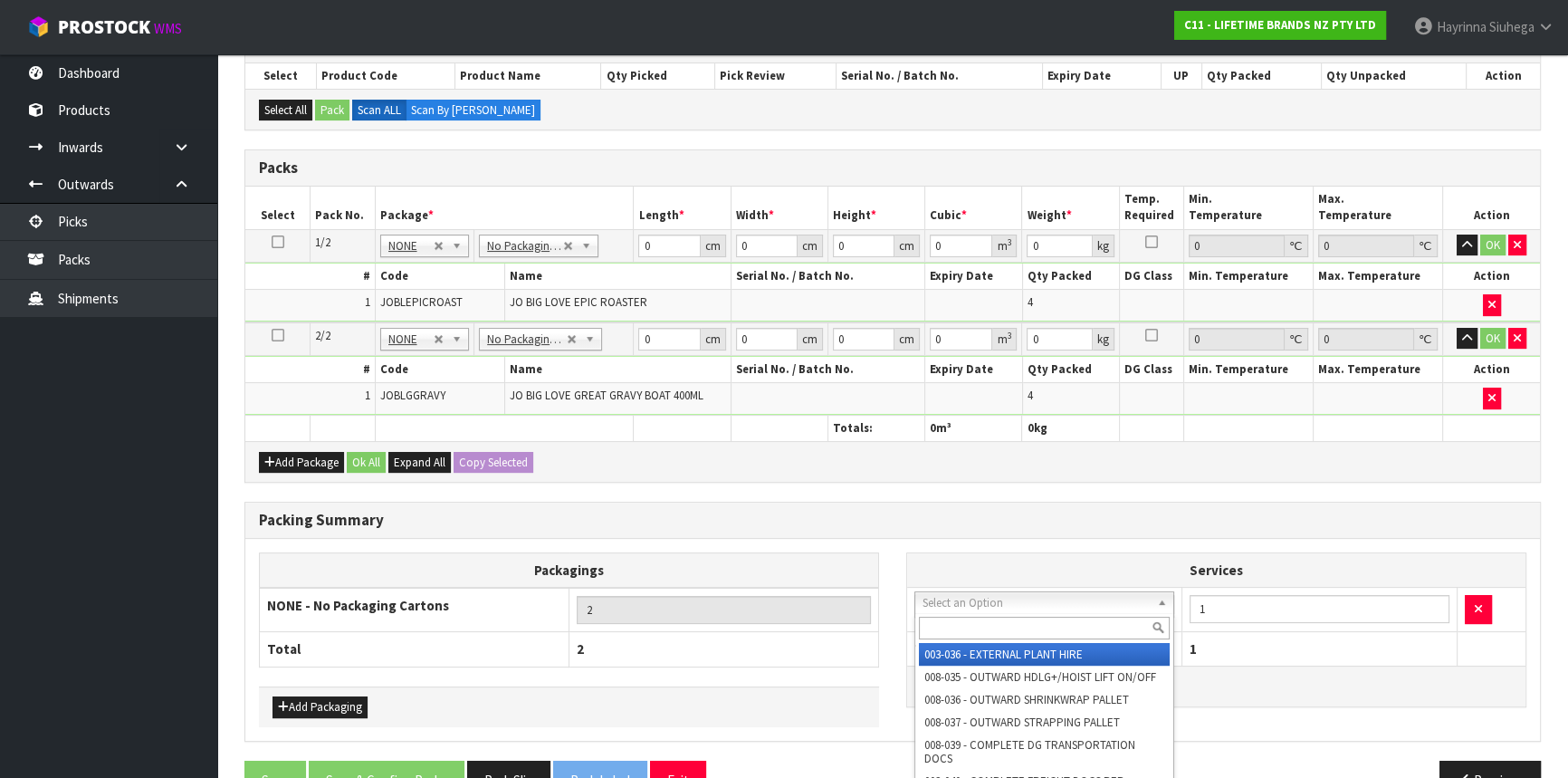
click at [995, 621] on input "text" at bounding box center [1044, 628] width 251 height 23
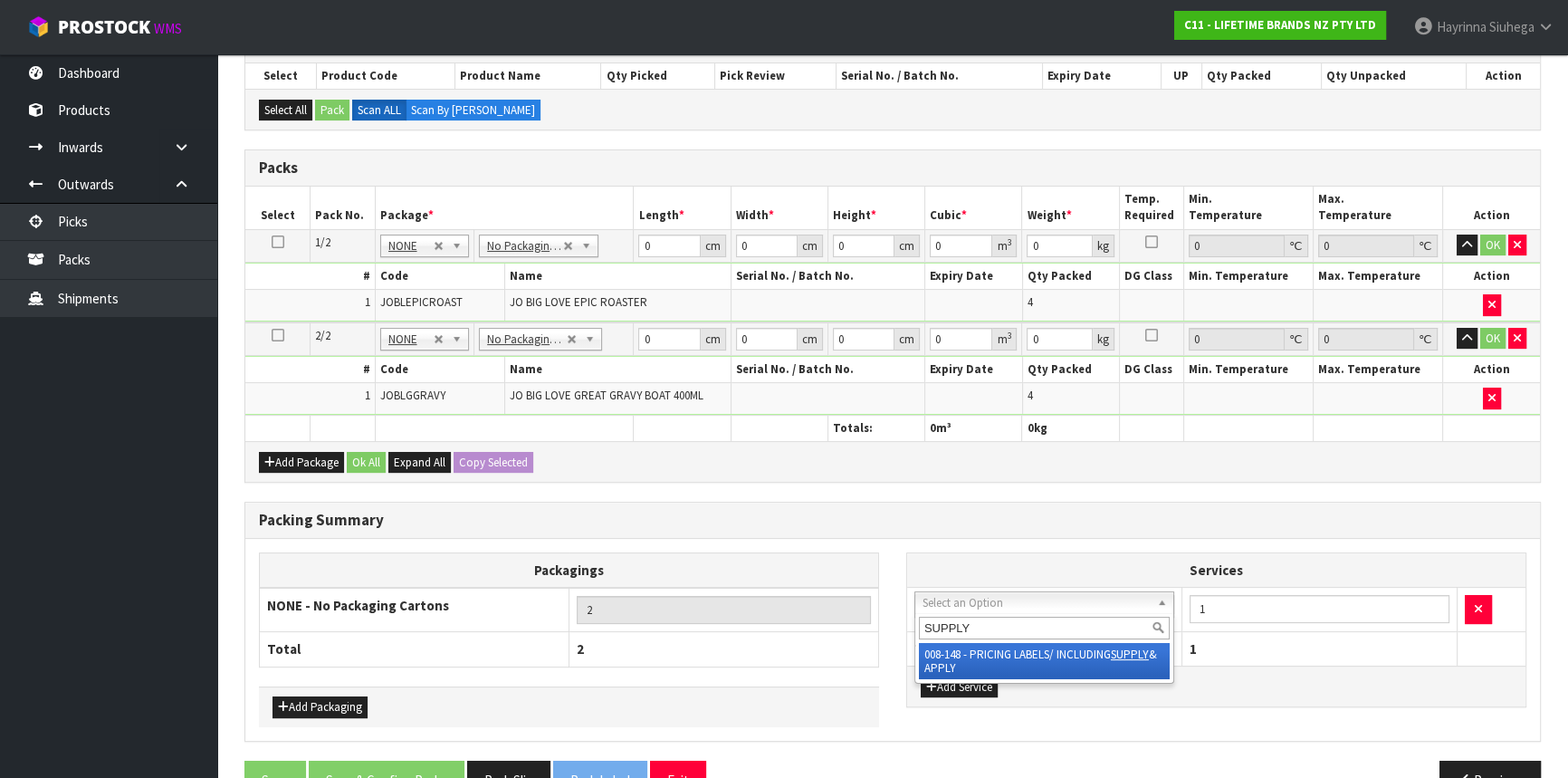
type input "SUPPLY"
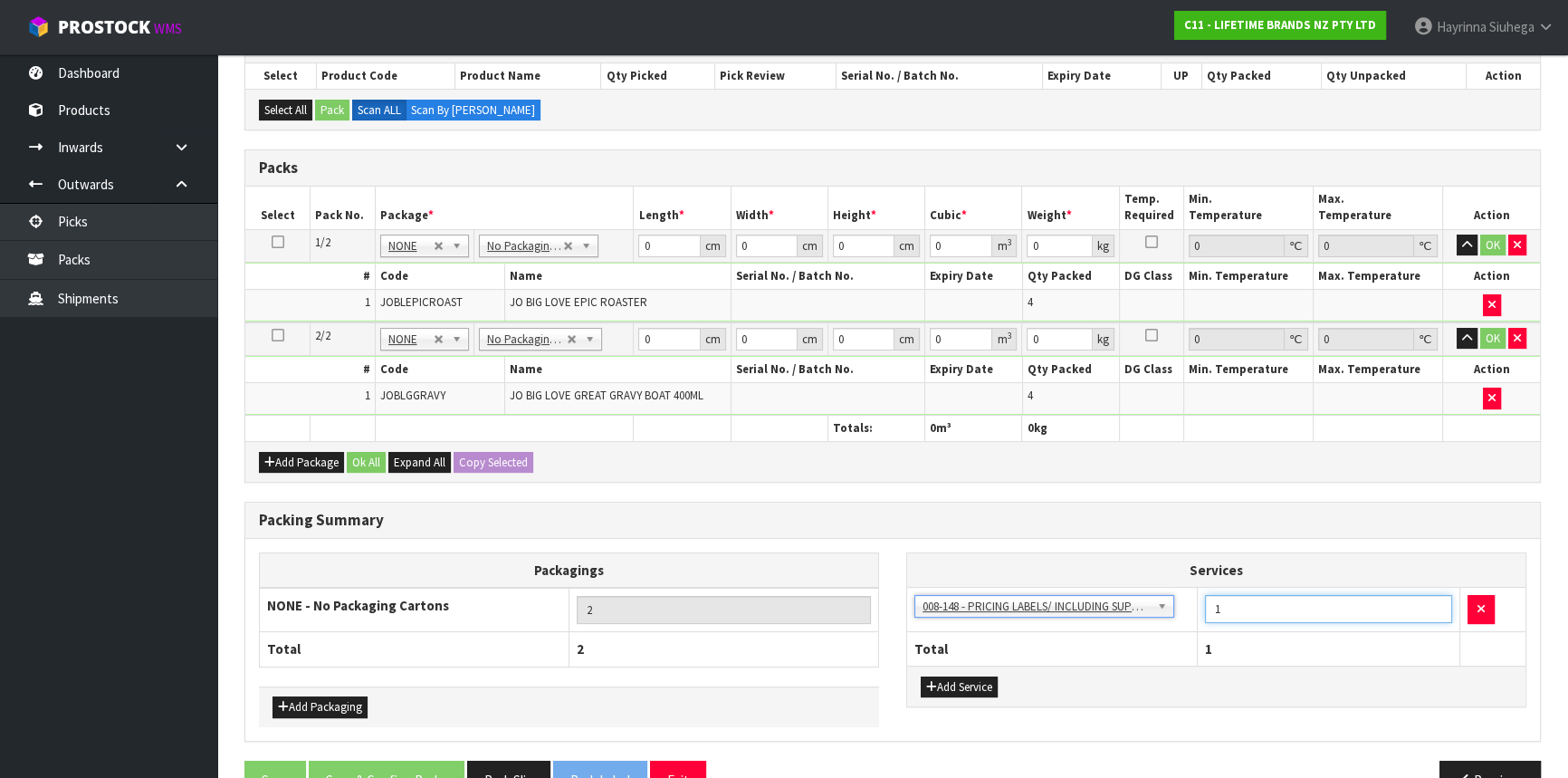
click at [1153, 600] on tr "003-036 - EXTERNAL PLANT HIRE 008-035 - OUTWARD HDLG+/HOIST LIFT ON/OFF 008-036…" at bounding box center [1216, 610] width 618 height 44
type input "2"
type input "8"
click at [638, 247] on input "0" at bounding box center [668, 246] width 62 height 23
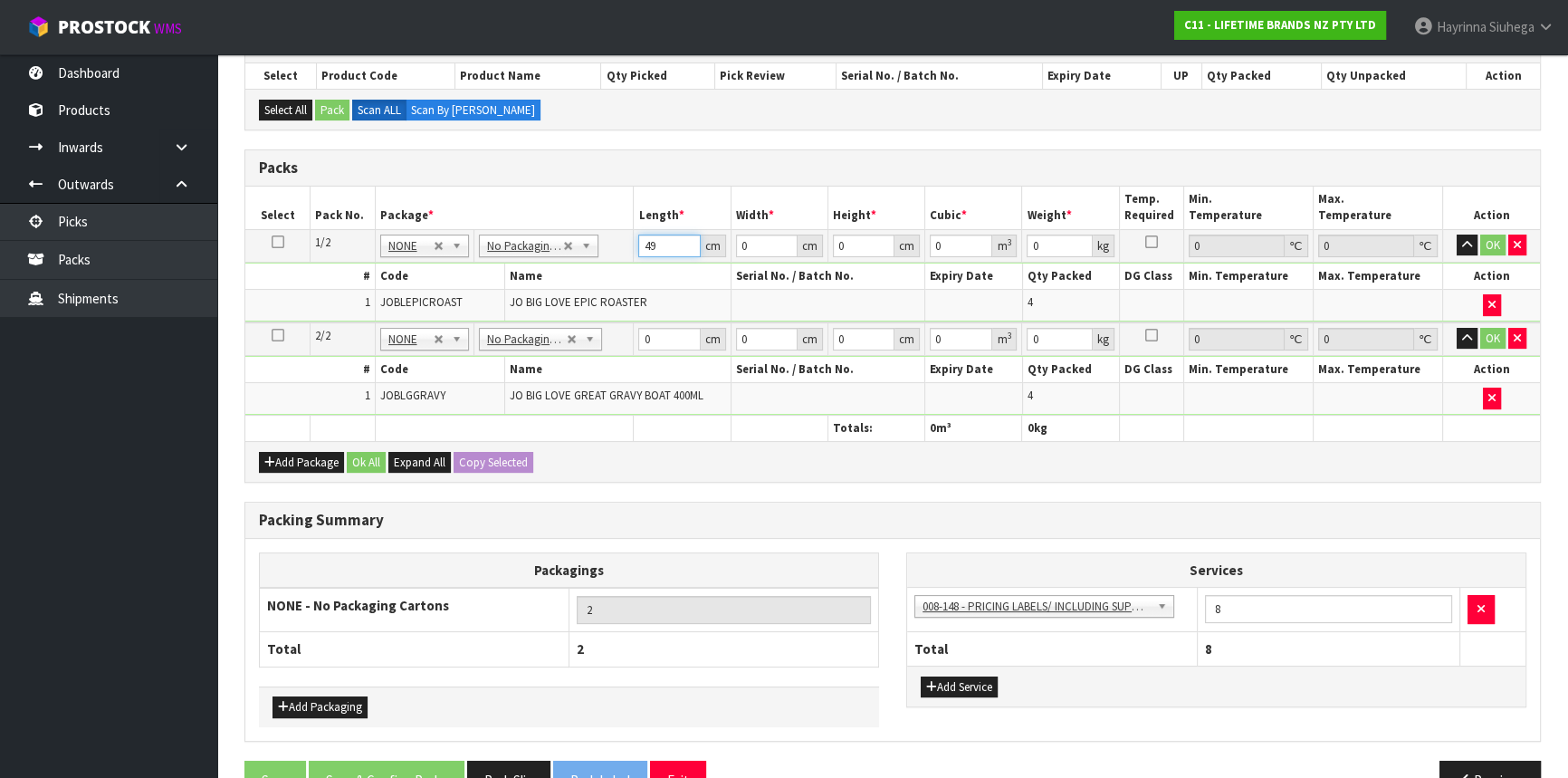
type input "49"
type input "35"
type input "5"
type input "0.008575"
type input "51"
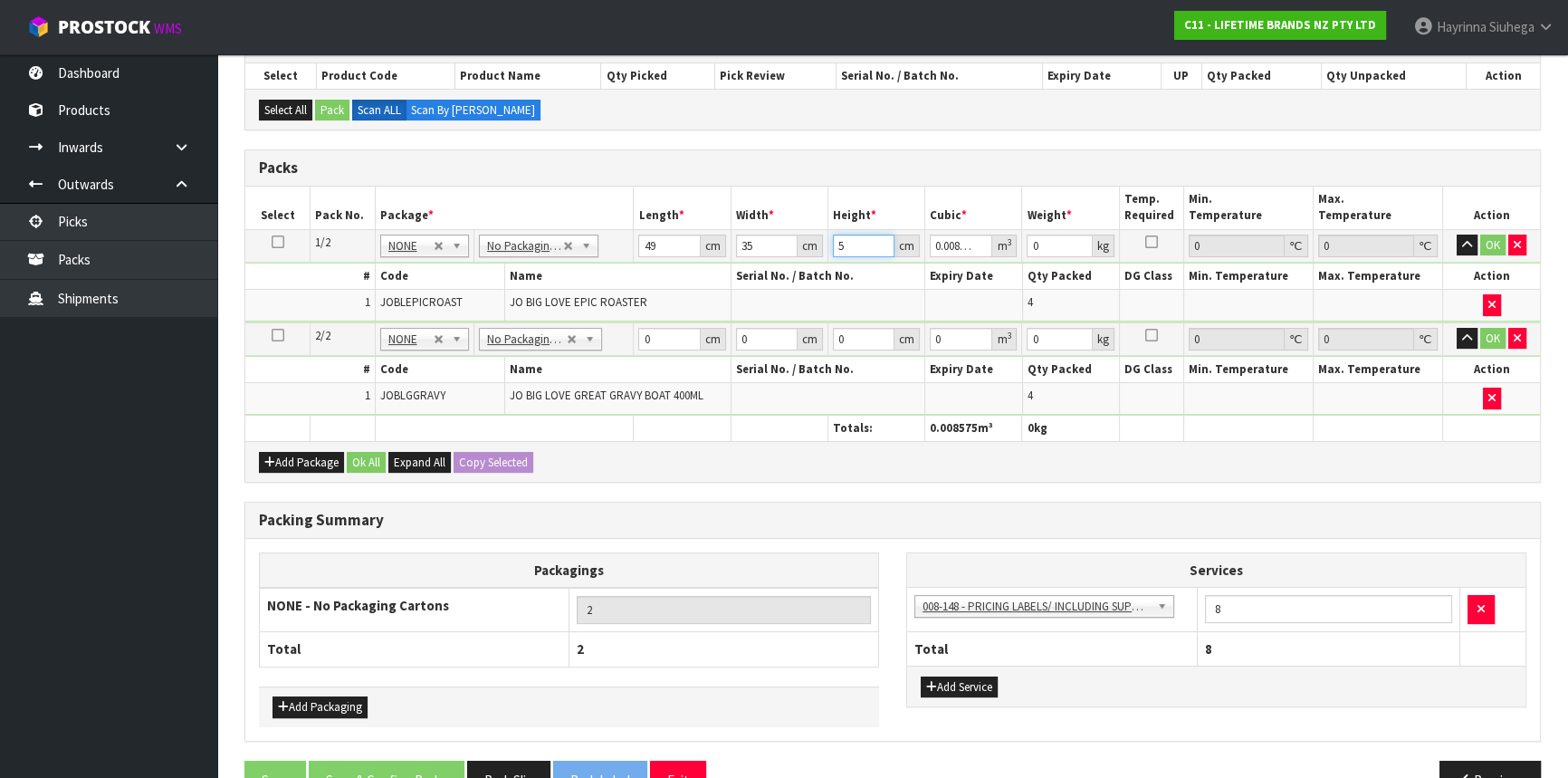
type input "0.087465"
type input "51"
type input "14"
click button "OK" at bounding box center [1492, 245] width 26 height 22
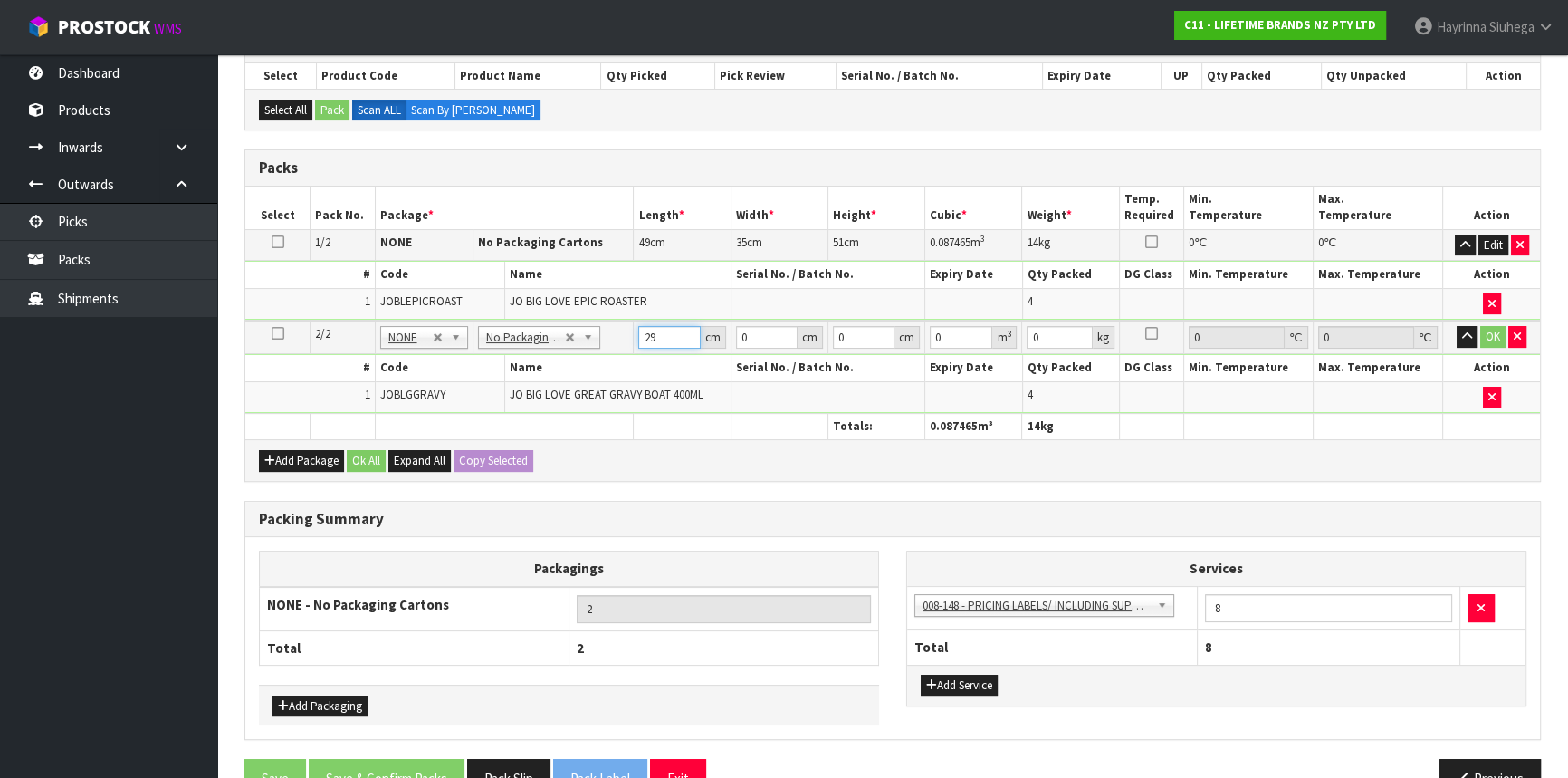
type input "29"
type input "2"
type input "0.001682"
type input "28"
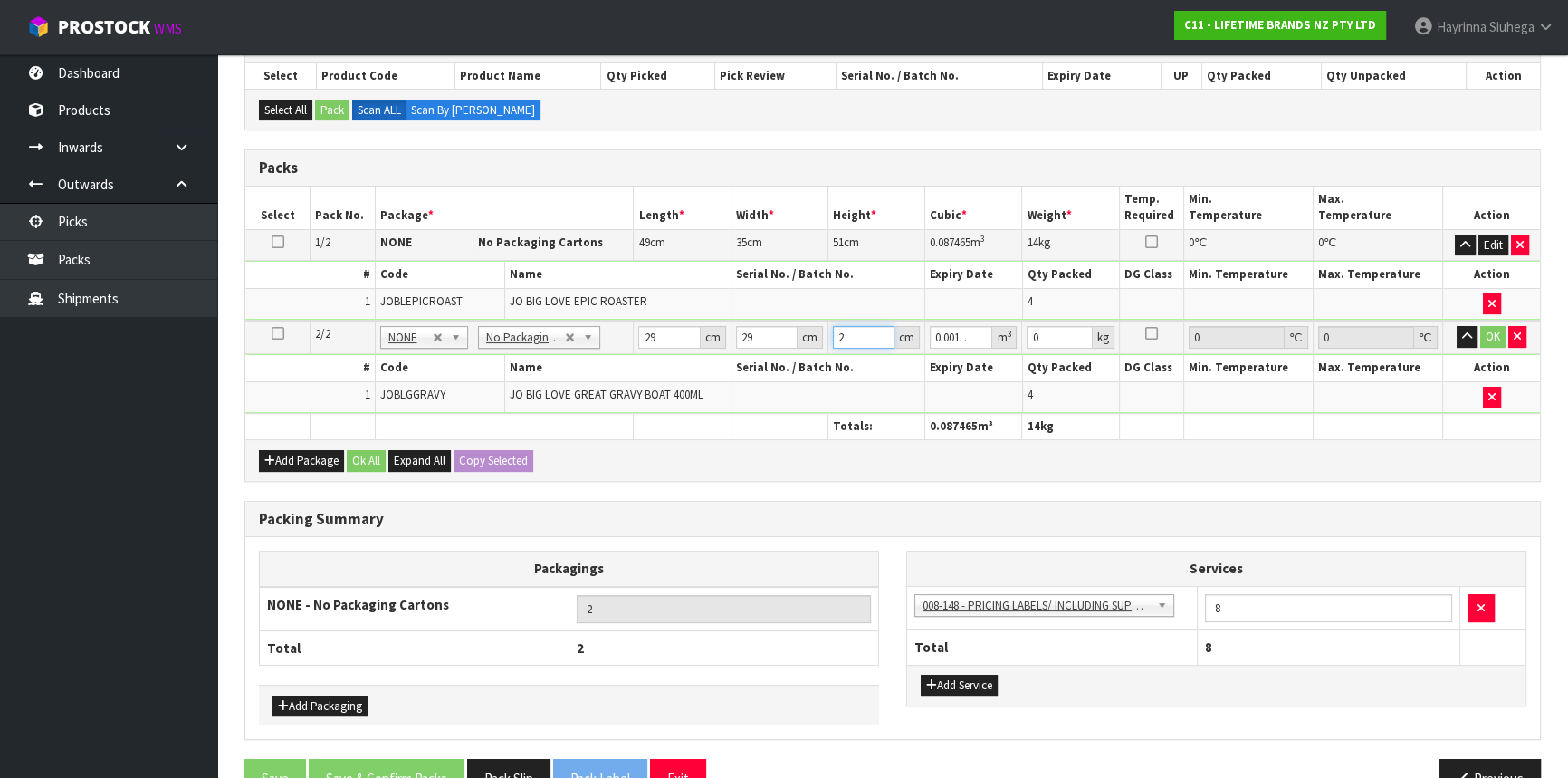
type input "0.023548"
type input "28"
type input "4"
click button "OK" at bounding box center [1492, 336] width 26 height 22
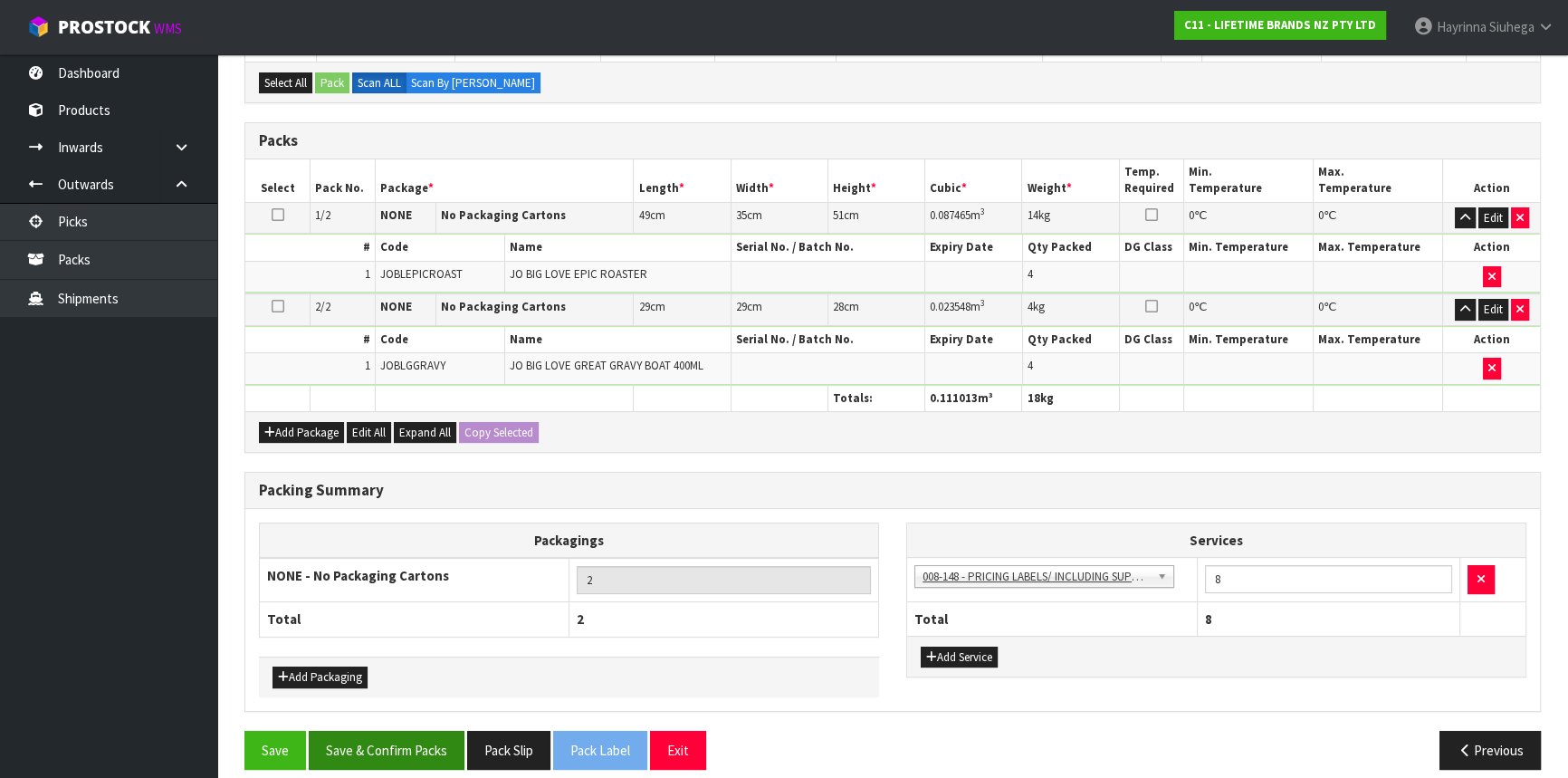
scroll to position [369, 0]
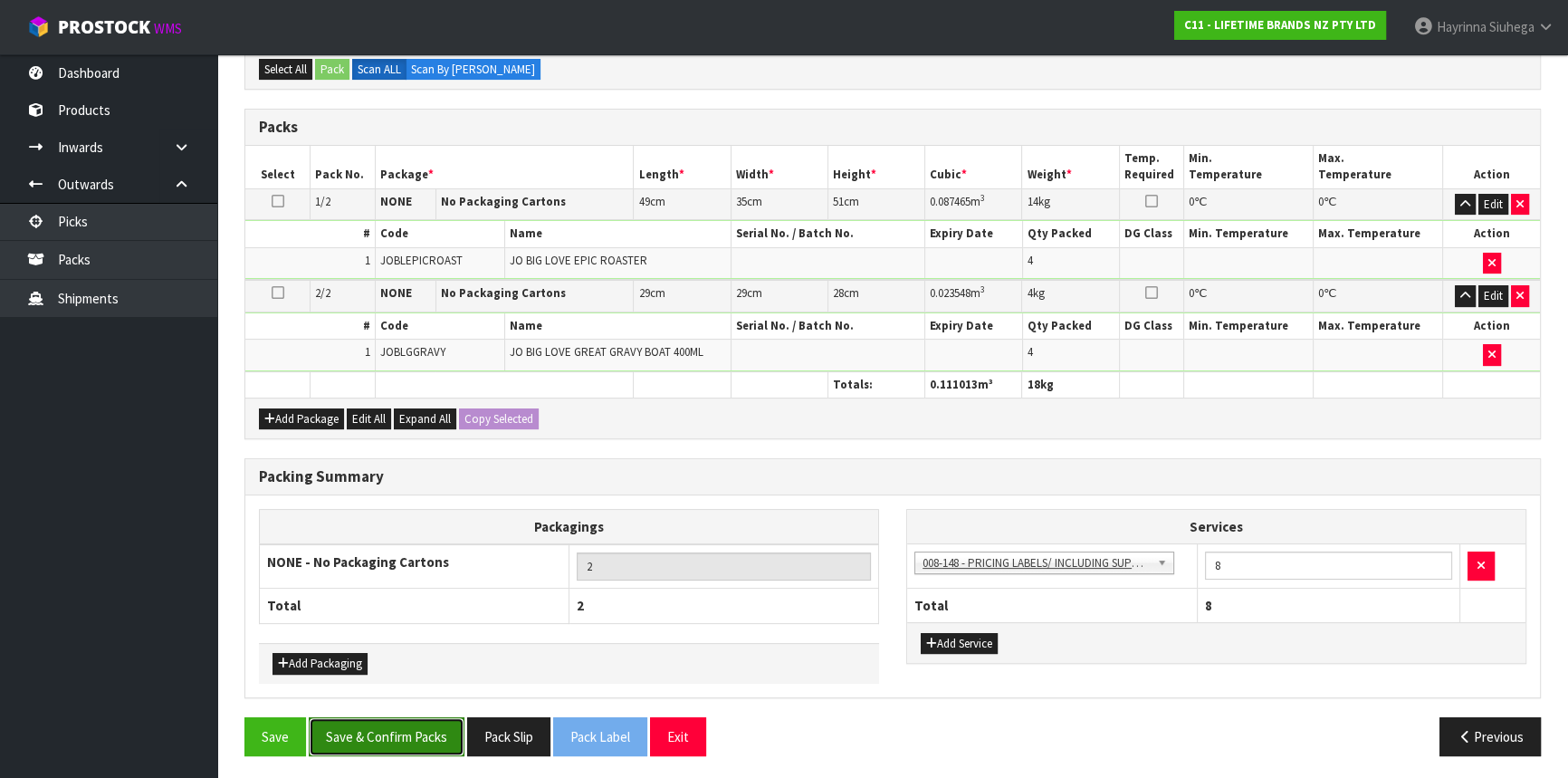
click at [371, 726] on button "Save & Confirm Packs" at bounding box center [386, 736] width 156 height 39
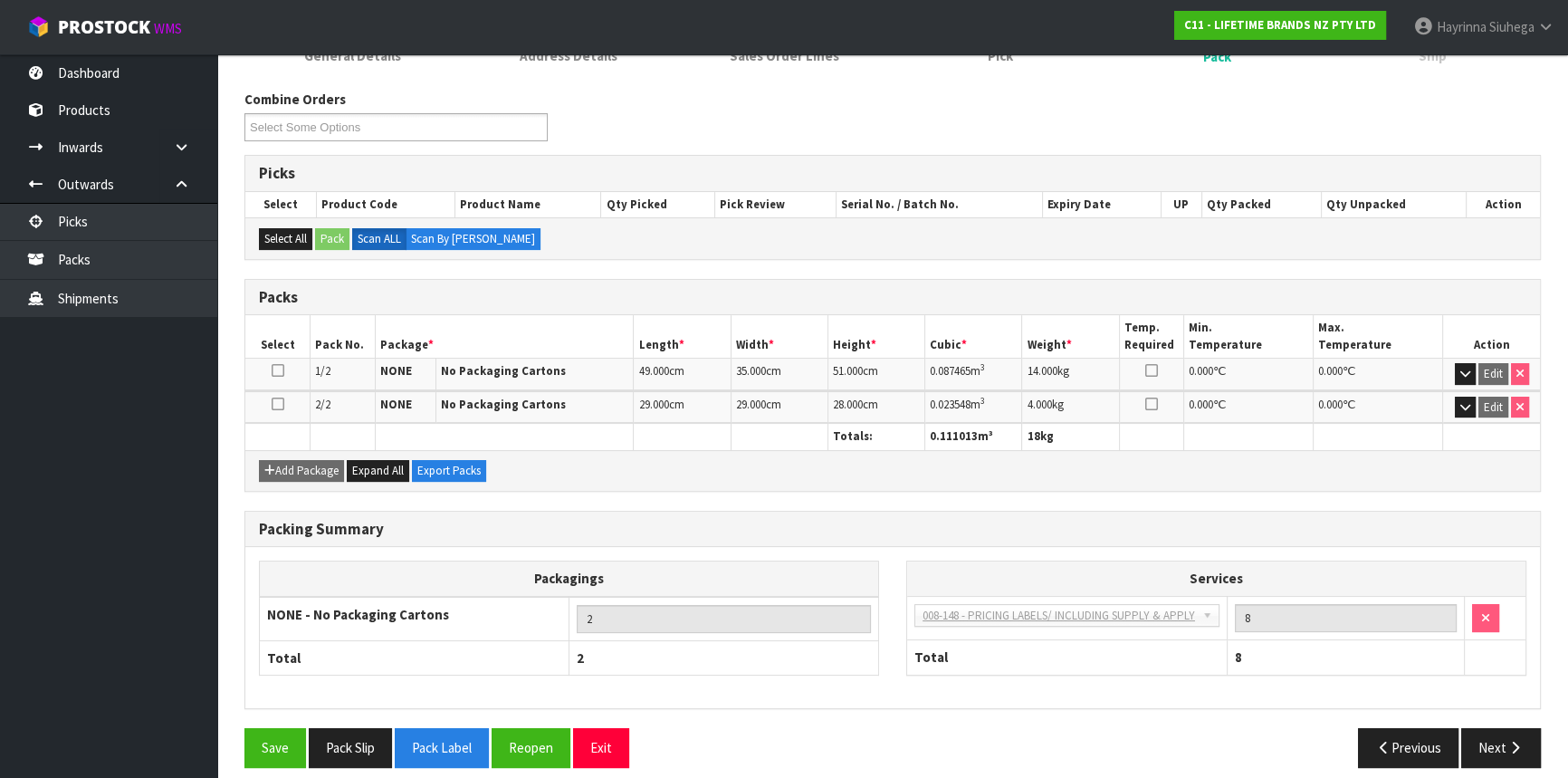
scroll to position [278, 0]
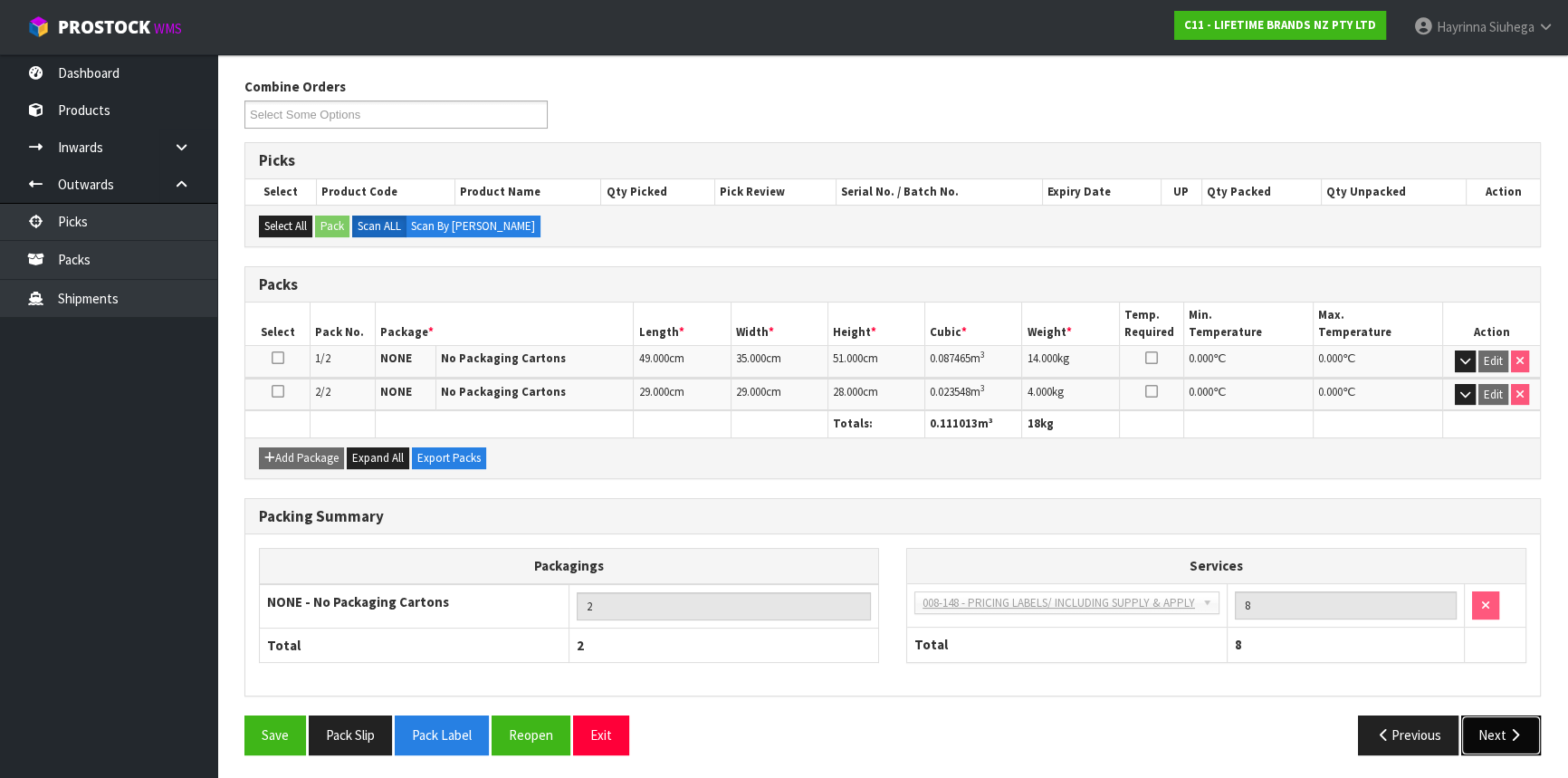
click at [1501, 735] on button "Next" at bounding box center [1501, 734] width 79 height 39
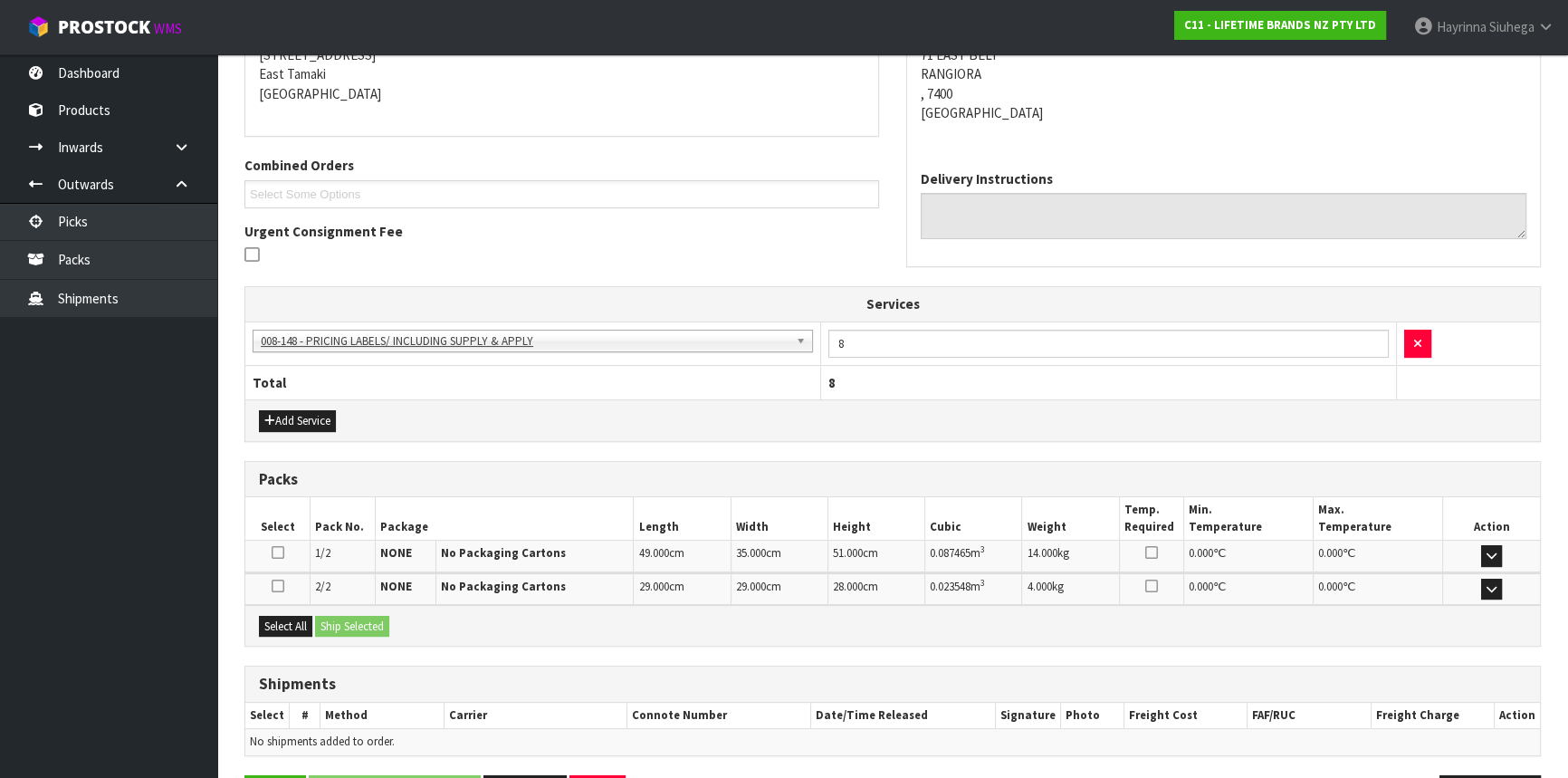
scroll to position [438, 0]
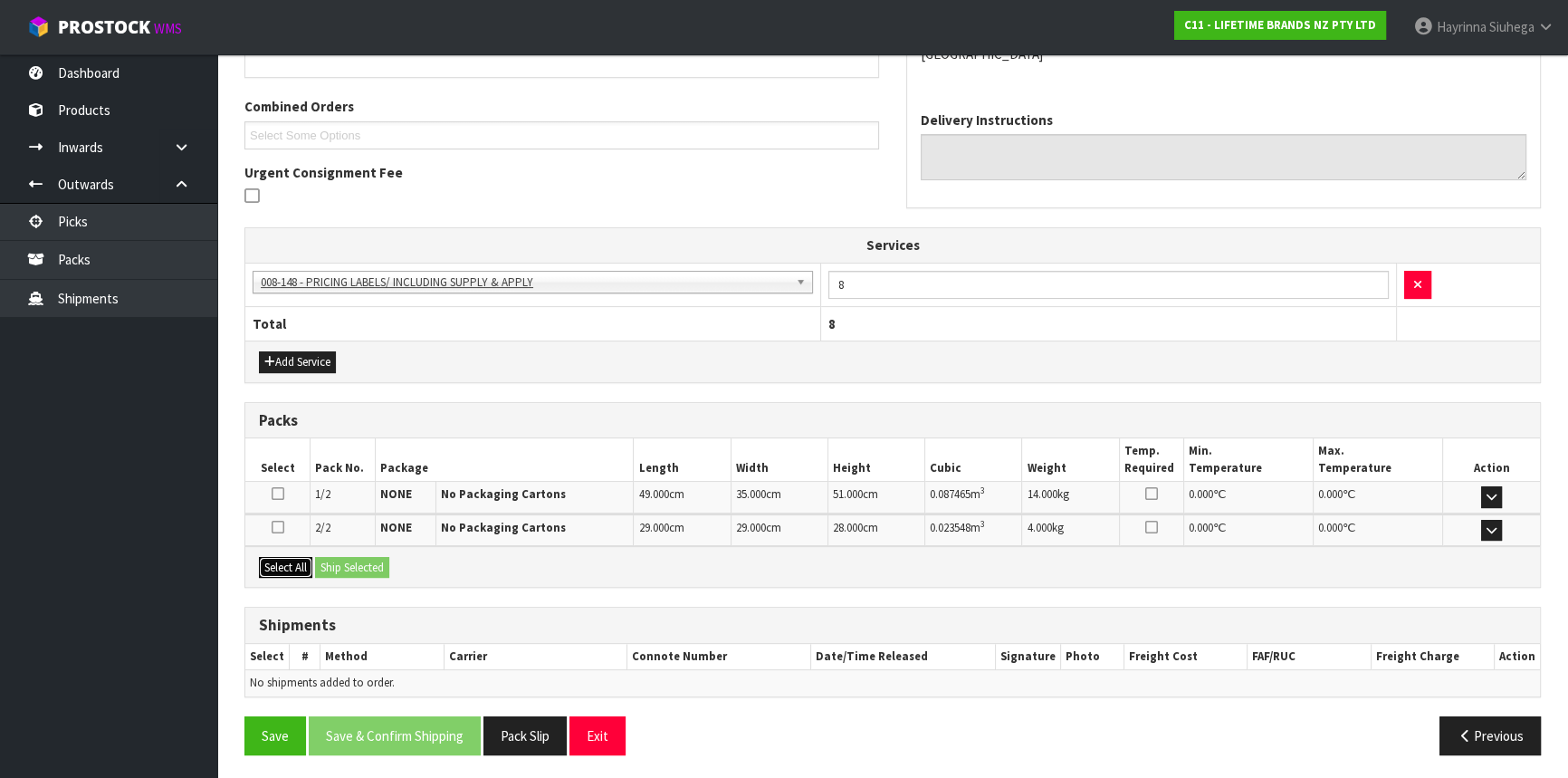
drag, startPoint x: 282, startPoint y: 561, endPoint x: 353, endPoint y: 564, distance: 71.1
click at [290, 562] on button "Select All" at bounding box center [286, 567] width 53 height 22
click at [353, 564] on button "Ship Selected" at bounding box center [352, 567] width 74 height 22
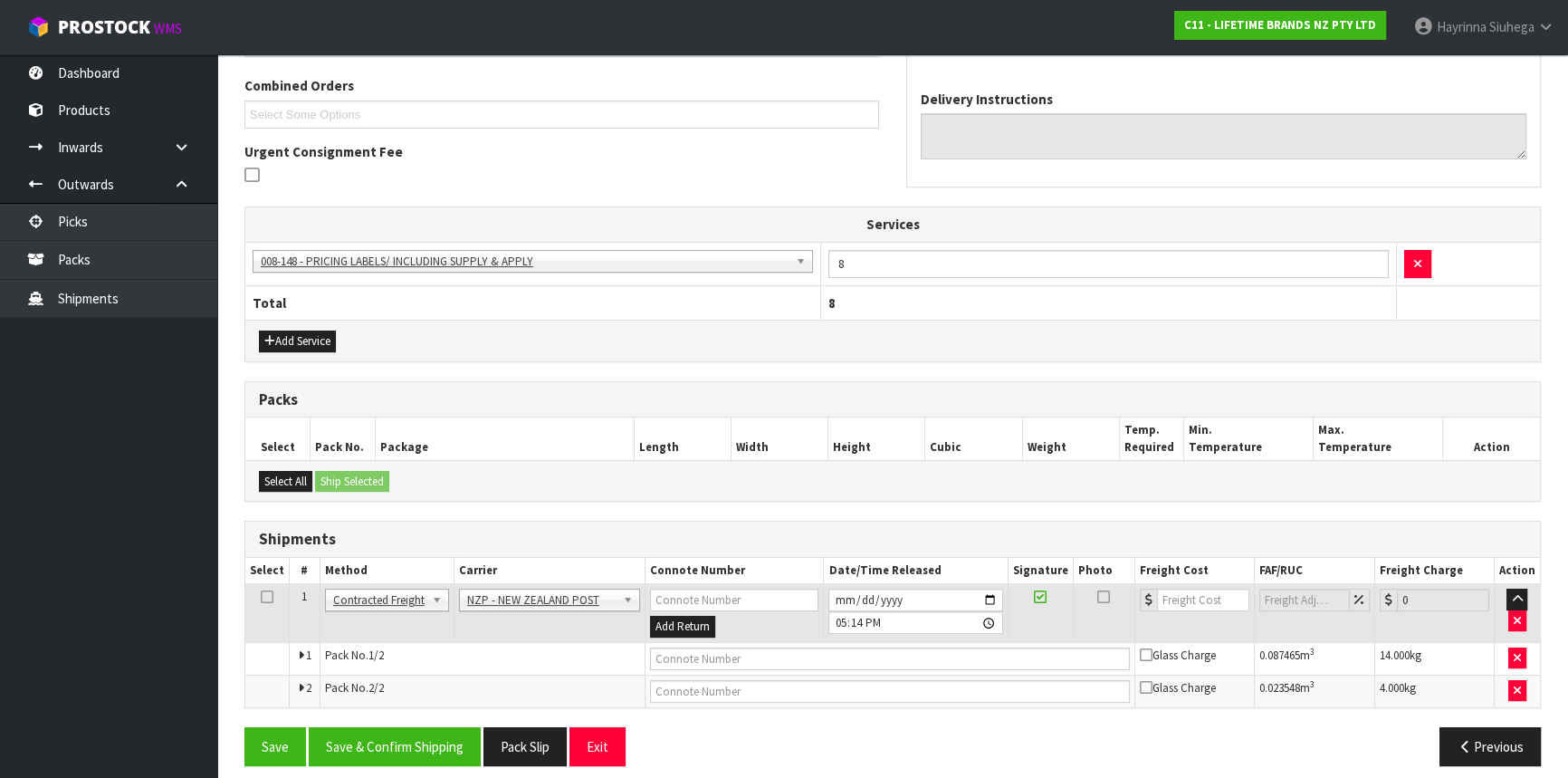
scroll to position [470, 0]
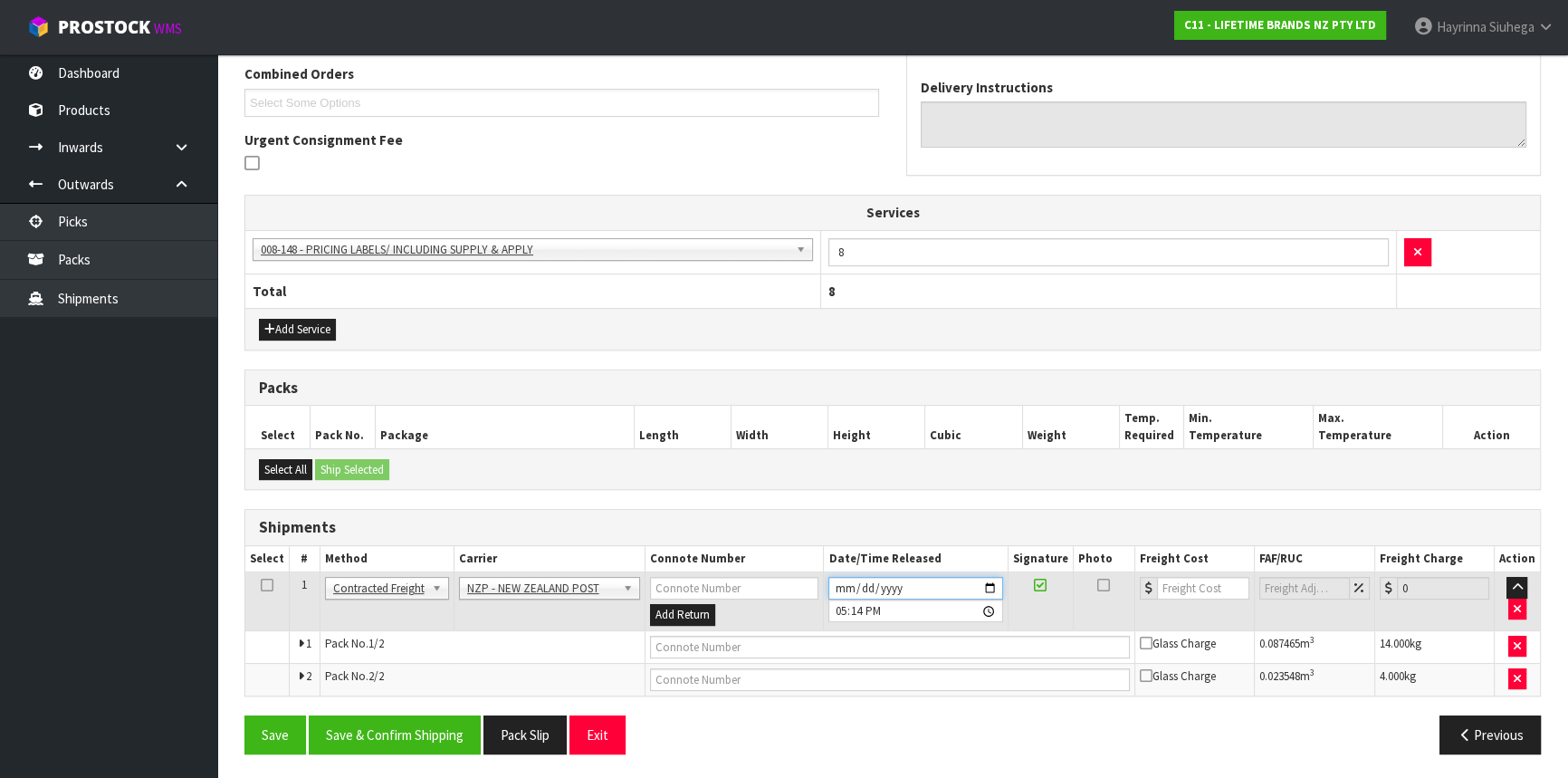
drag, startPoint x: 839, startPoint y: 576, endPoint x: 858, endPoint y: 570, distance: 19.9
click at [840, 576] on input "[DATE]" at bounding box center [915, 588] width 174 height 23
type input "[DATE]"
type input "17:14:00.000"
click at [387, 722] on button "Save & Confirm Shipping" at bounding box center [395, 734] width 172 height 39
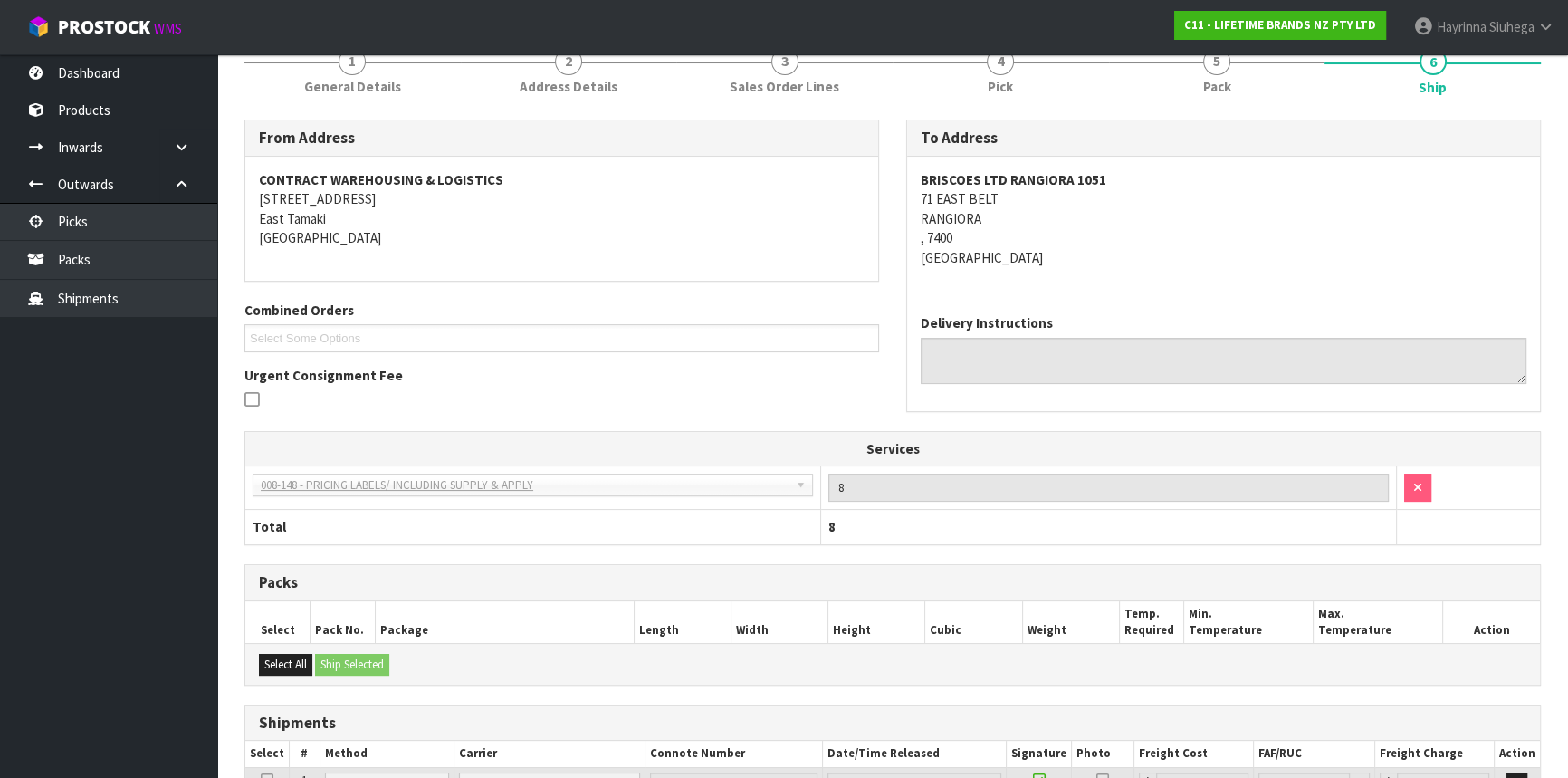
scroll to position [444, 0]
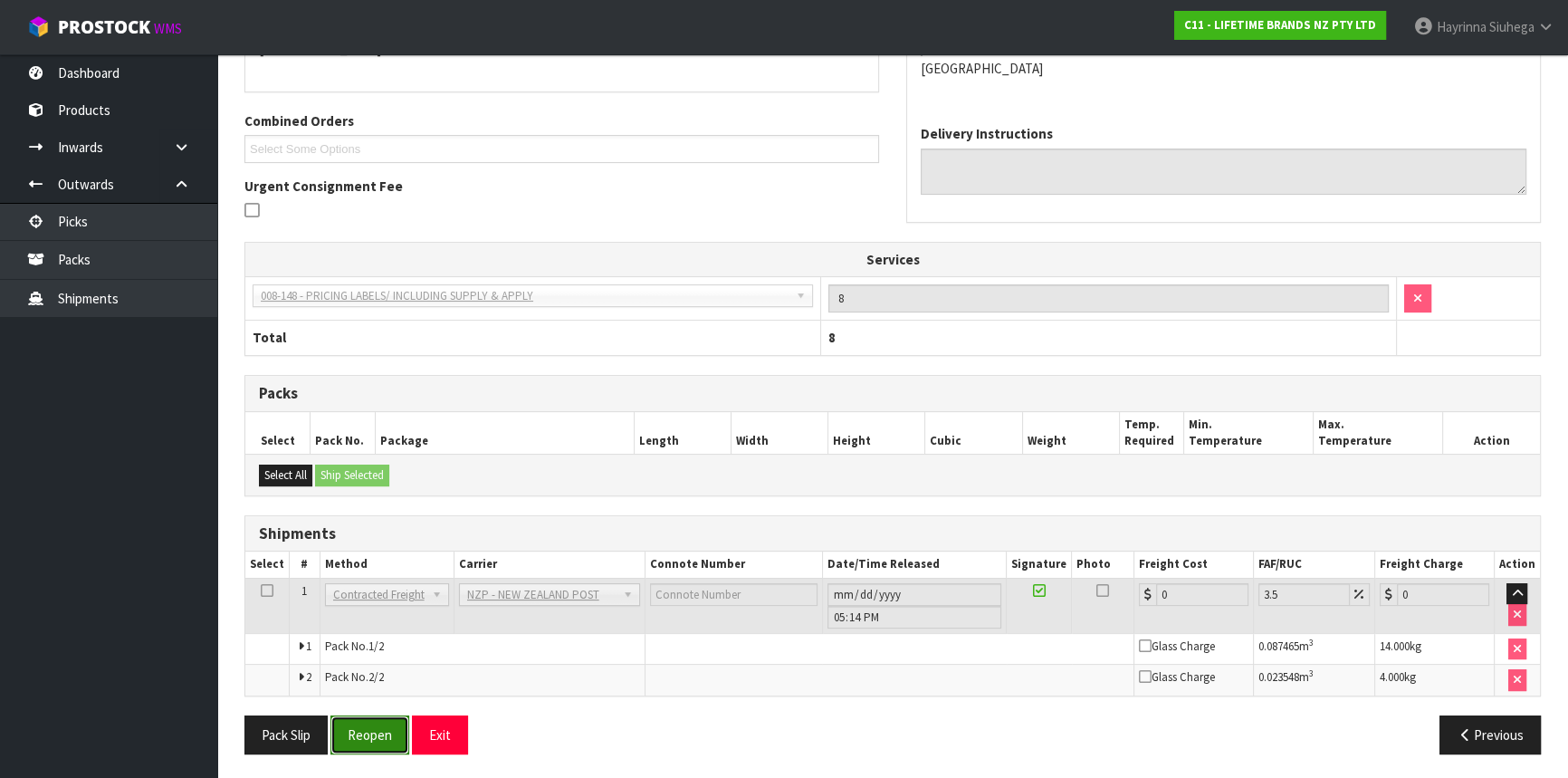
click at [373, 730] on button "Reopen" at bounding box center [369, 734] width 79 height 39
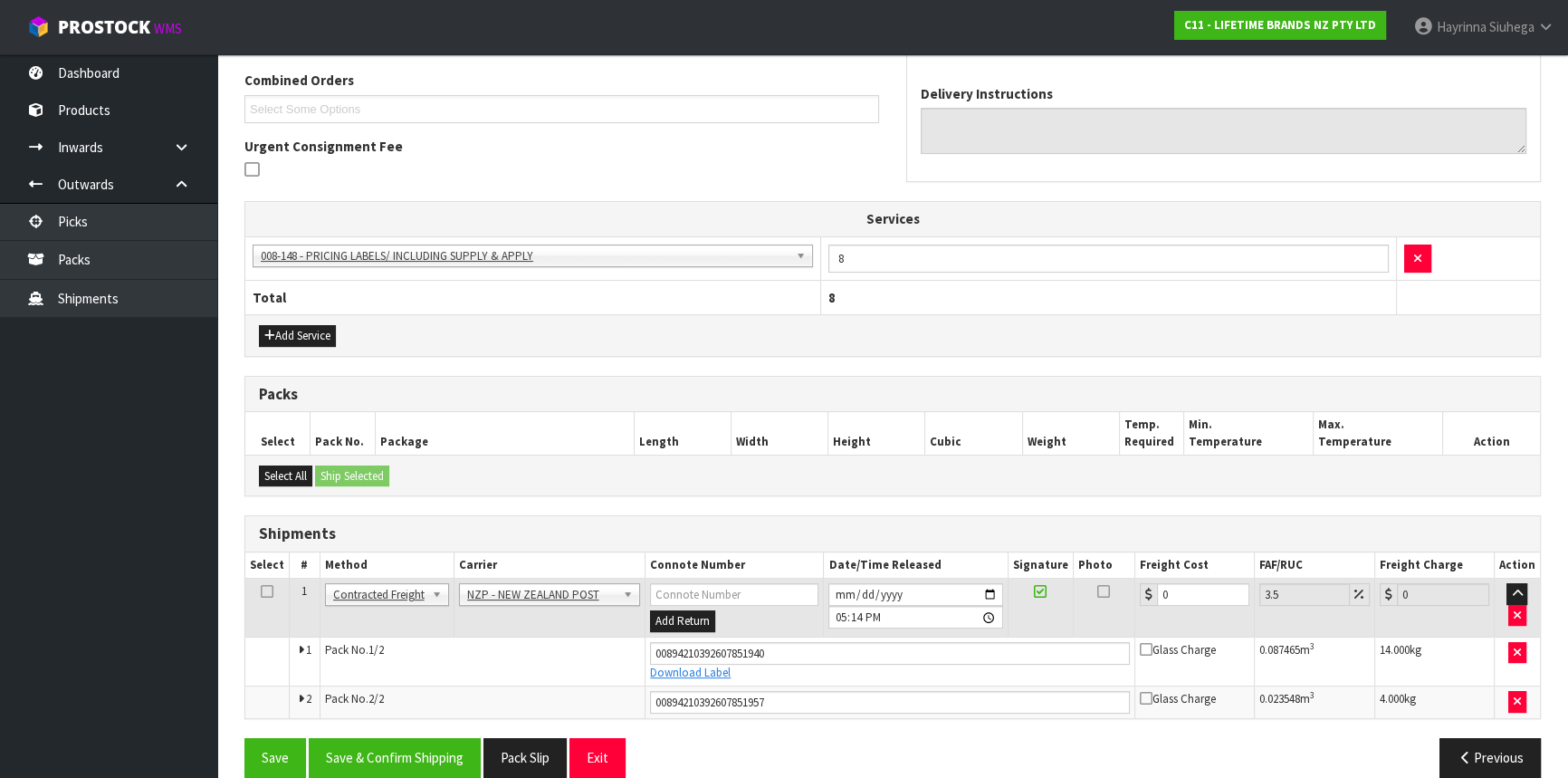
scroll to position [487, 0]
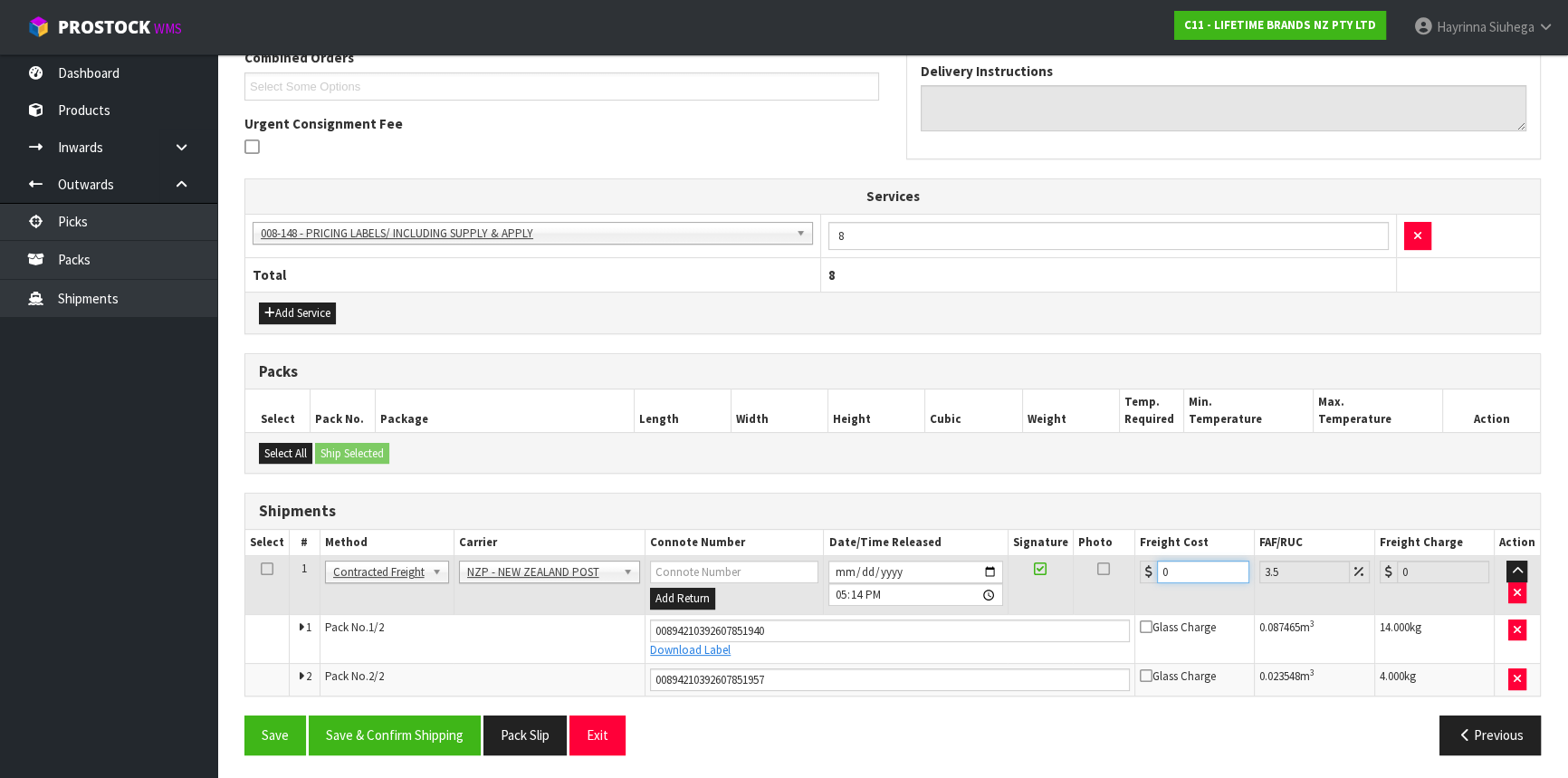
drag, startPoint x: 1184, startPoint y: 569, endPoint x: 1068, endPoint y: 559, distance: 116.4
click at [1069, 560] on tr "1 Client Local Pickup Customer Local Pickup Company Freight Contracted Freight …" at bounding box center [892, 585] width 1295 height 59
type input "3"
type input "3.1"
type input "36"
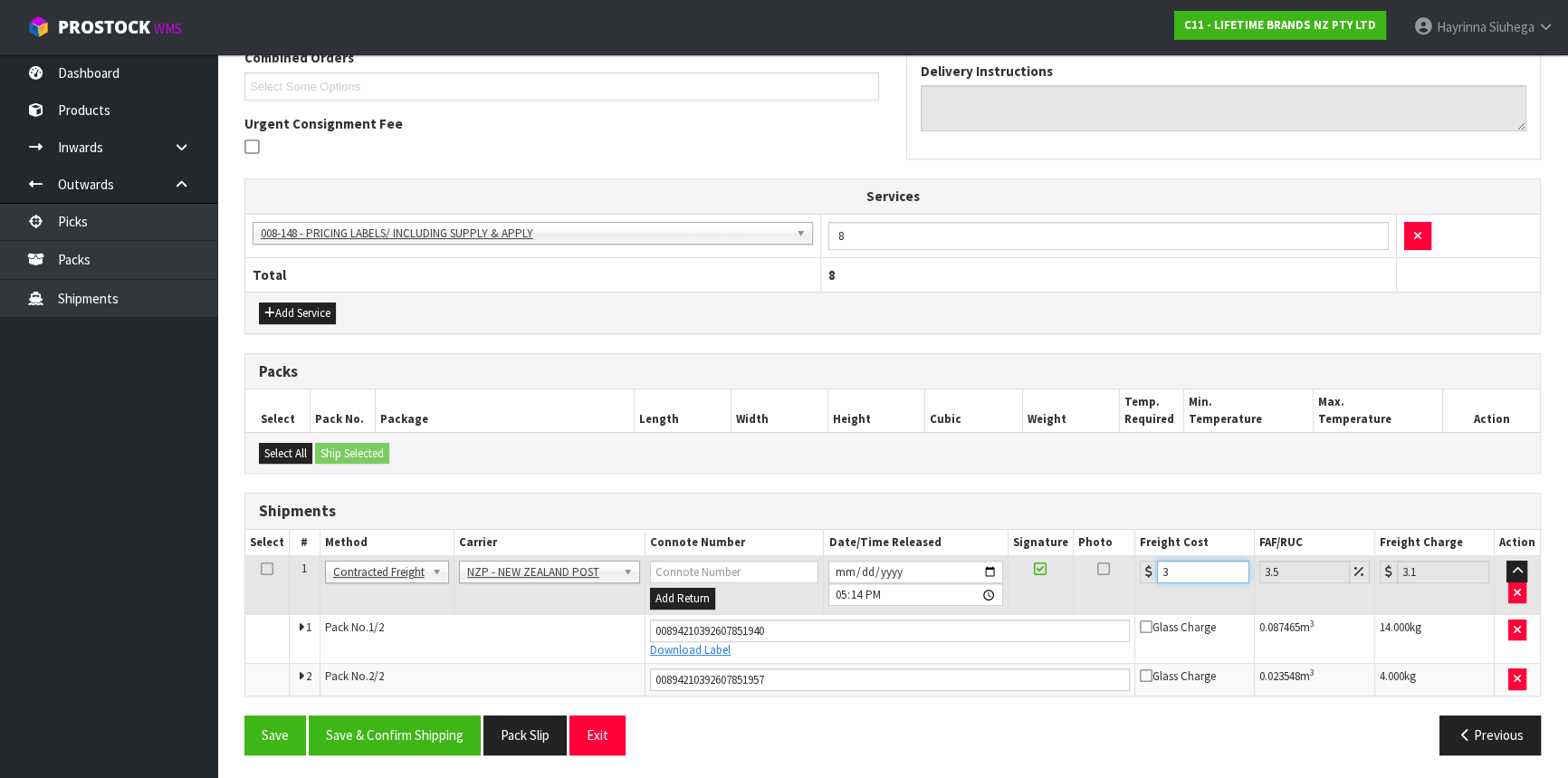
type input "37.26"
type input "36.5"
type input "37.78"
type input "36.55"
type input "37.83"
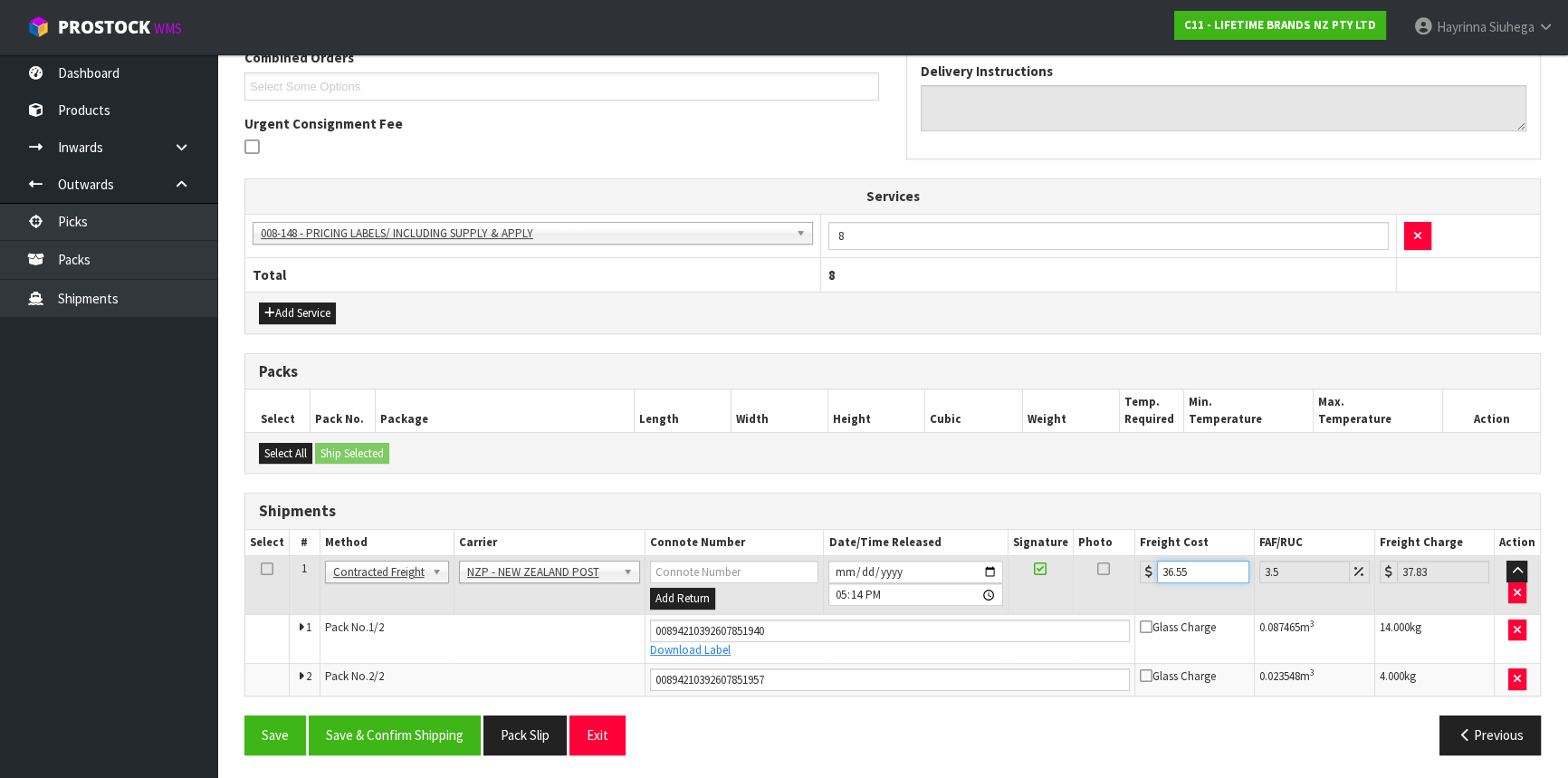
type input "36.55"
click at [244, 716] on button "Save" at bounding box center [274, 734] width 62 height 39
click at [433, 731] on button "Save & Confirm Shipping" at bounding box center [395, 734] width 172 height 39
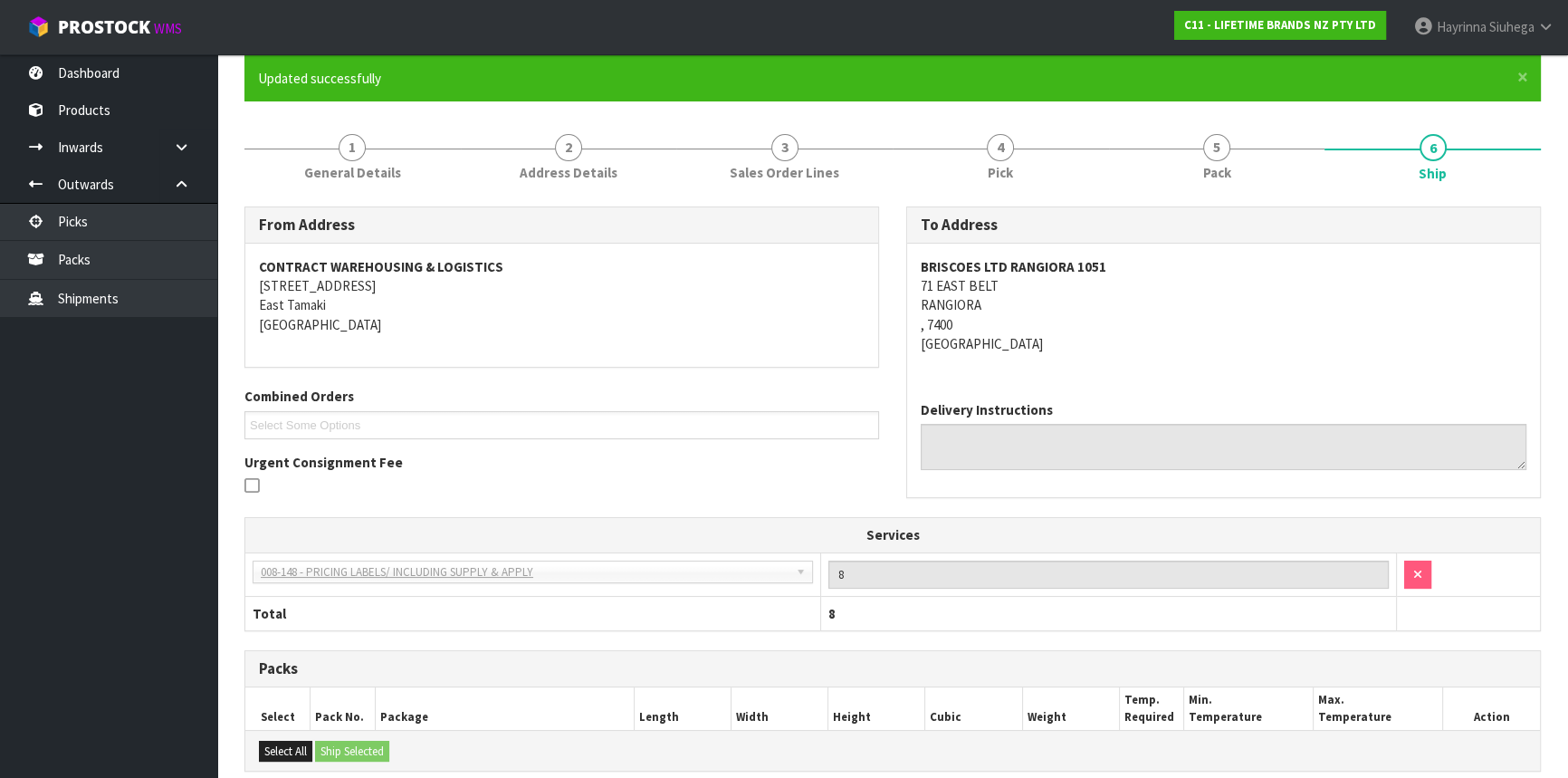
scroll to position [0, 0]
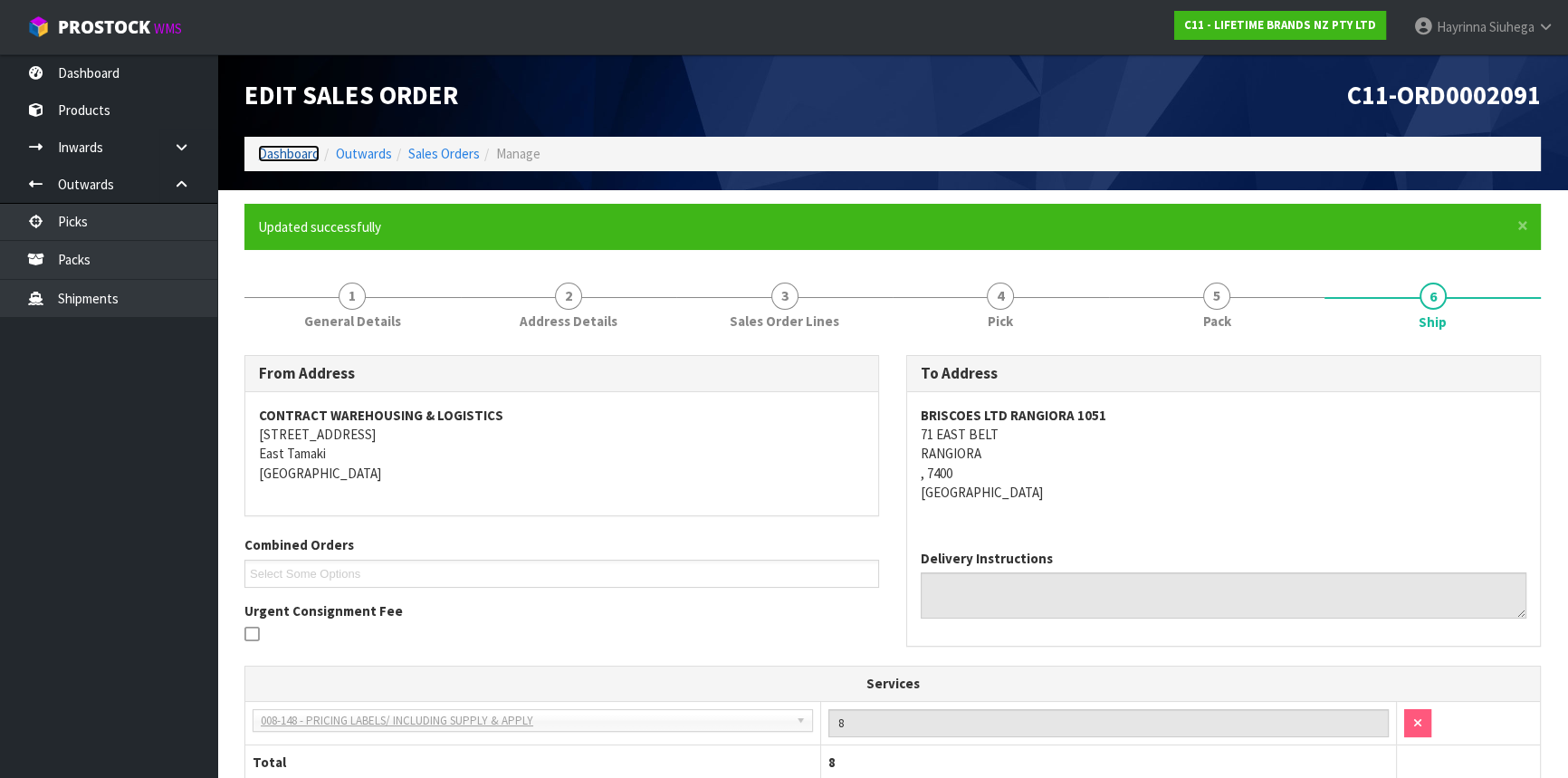
click at [299, 146] on link "Dashboard" at bounding box center [289, 153] width 62 height 17
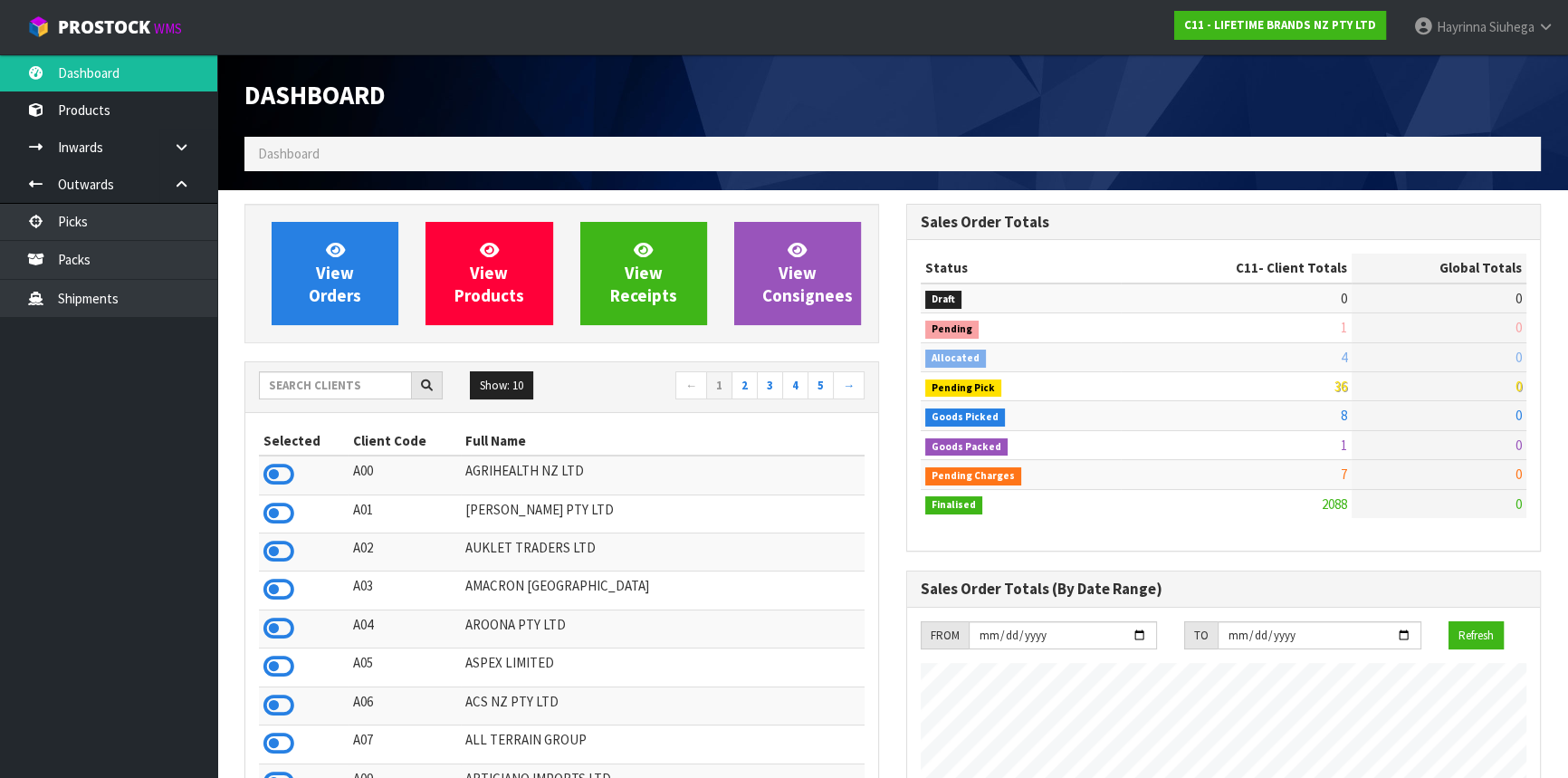
scroll to position [1369, 661]
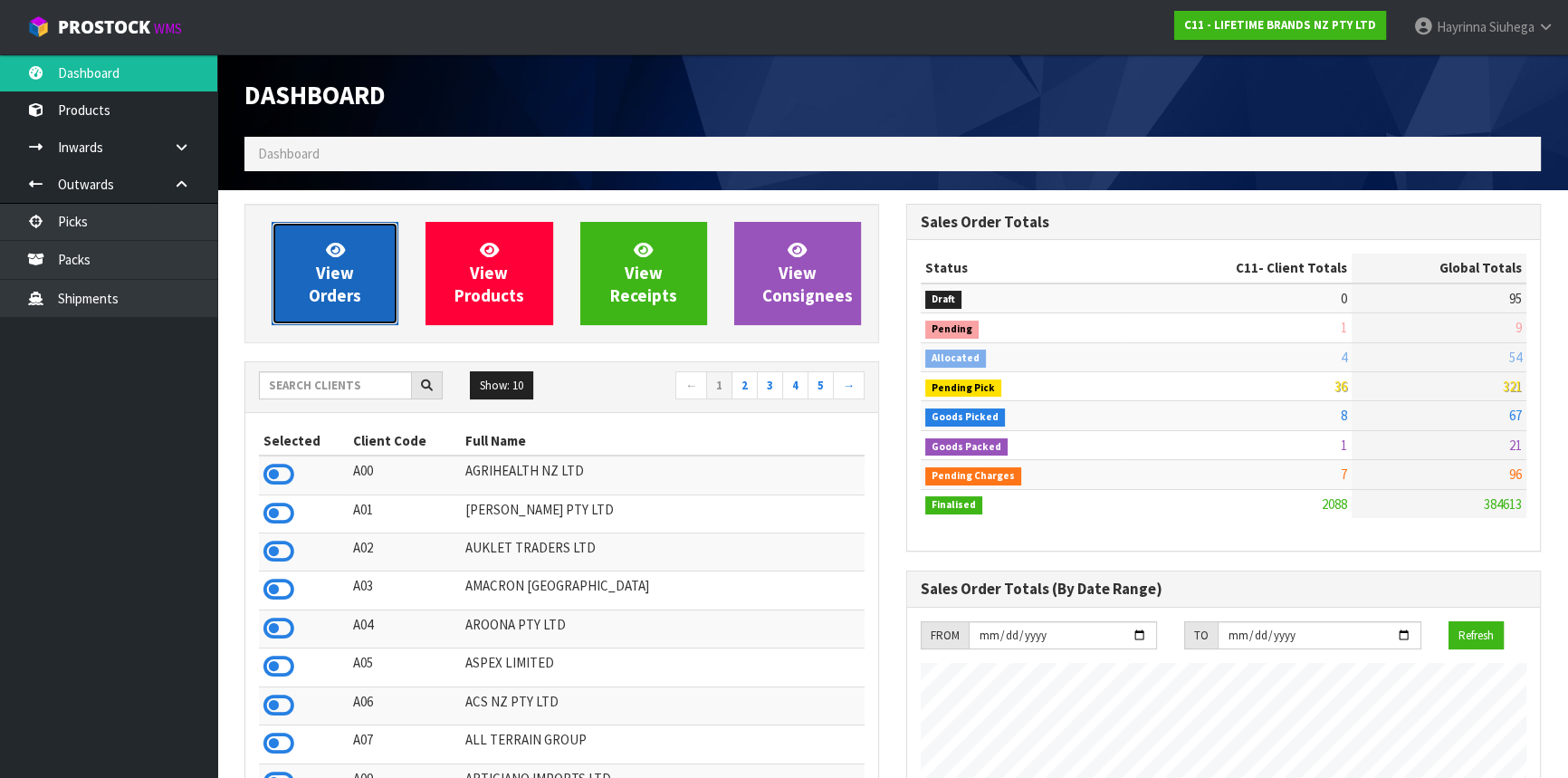
click at [343, 295] on span "View Orders" at bounding box center [334, 274] width 52 height 68
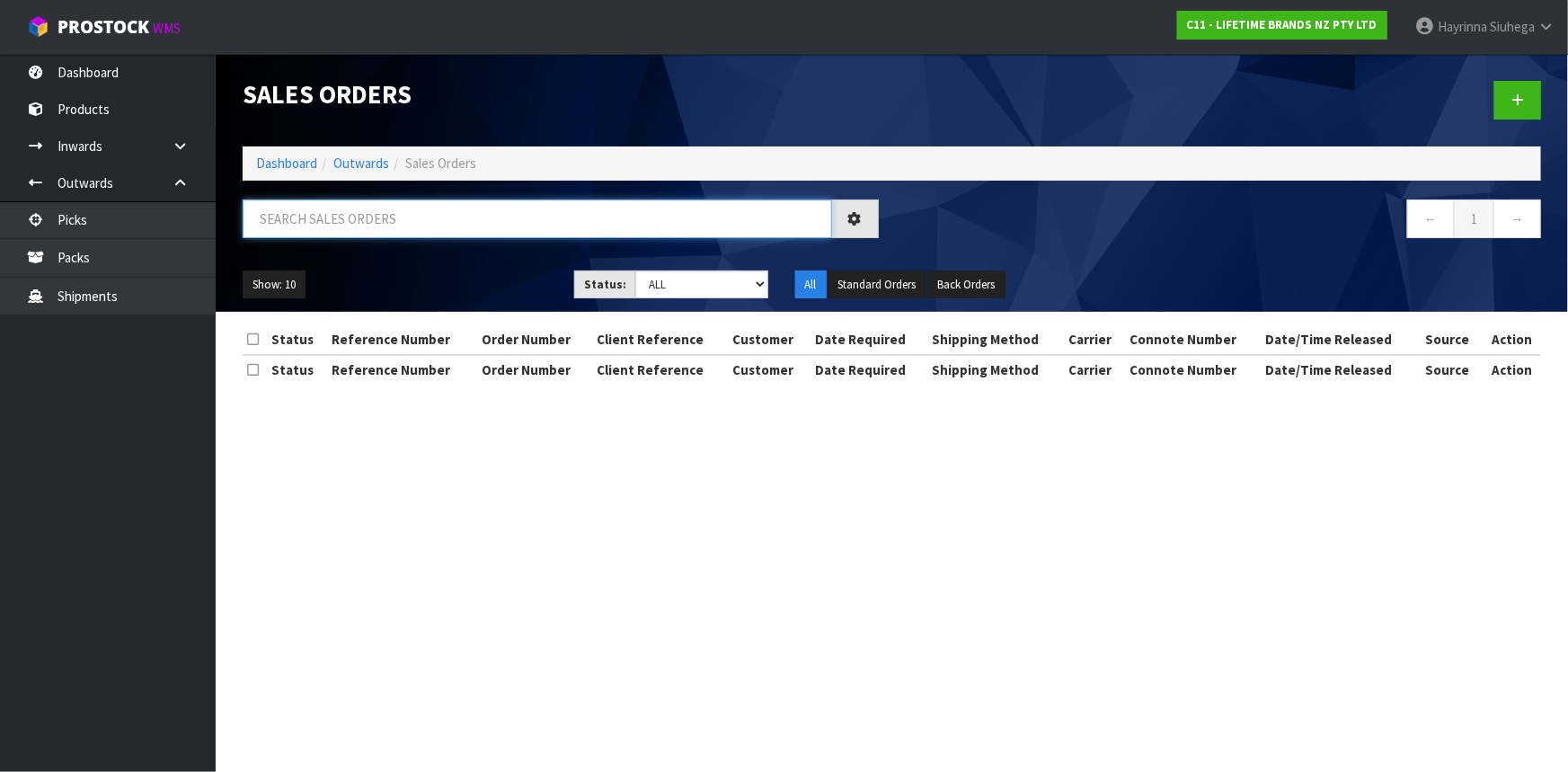
click at [405, 229] on input "text" at bounding box center [537, 218] width 590 height 39
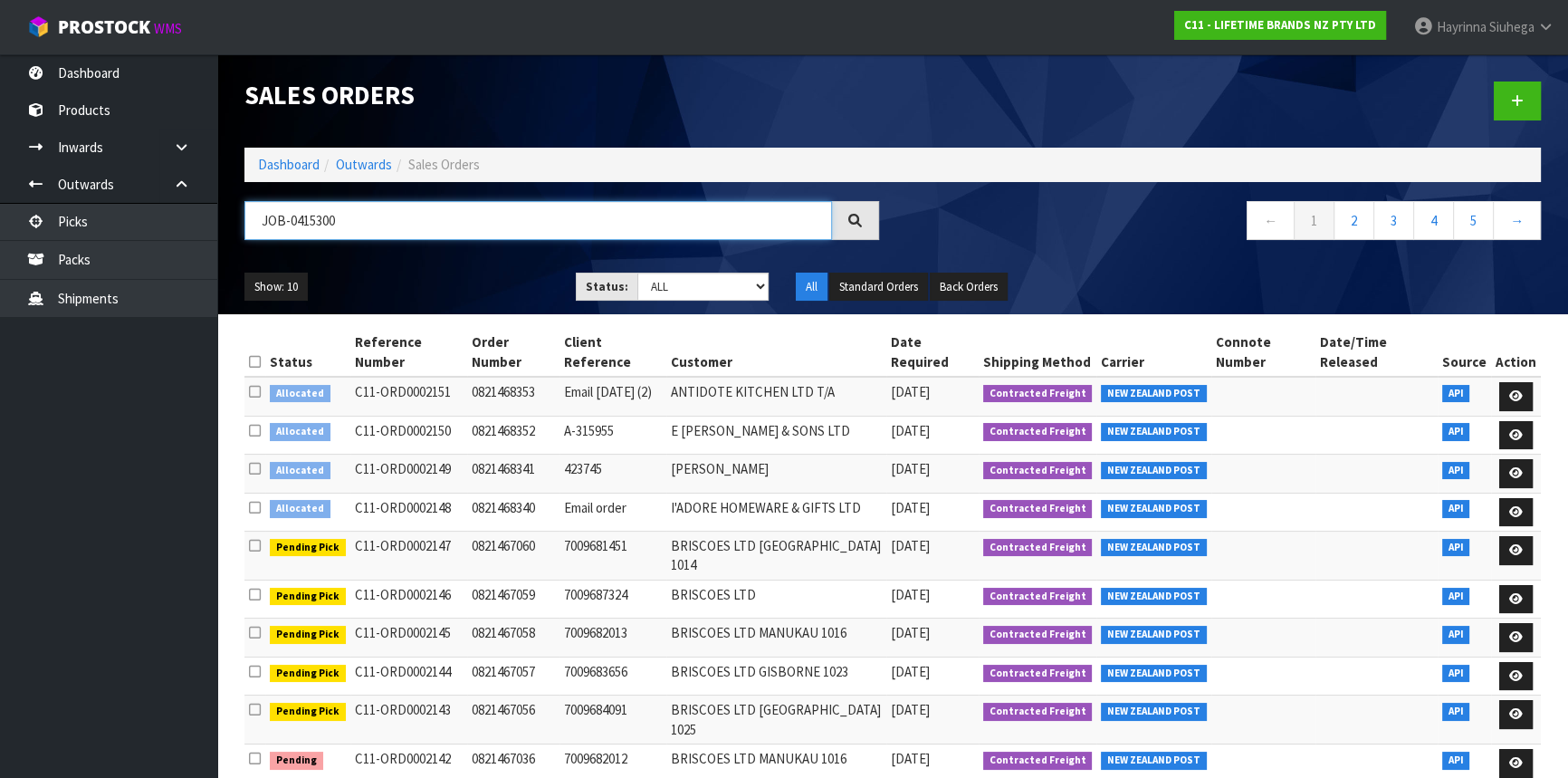
type input "JOB-0415300"
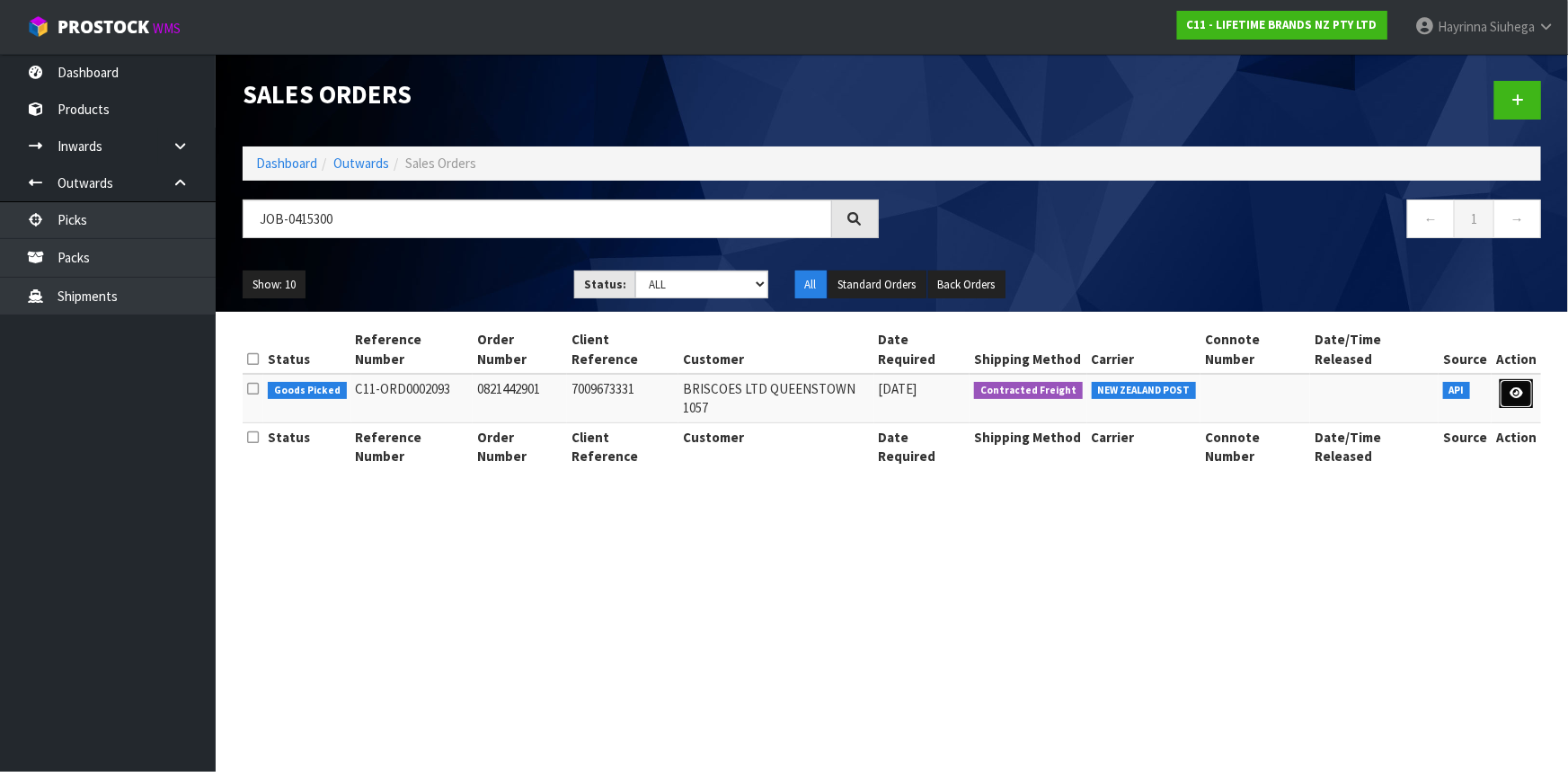
click at [1511, 379] on link at bounding box center [1516, 394] width 33 height 29
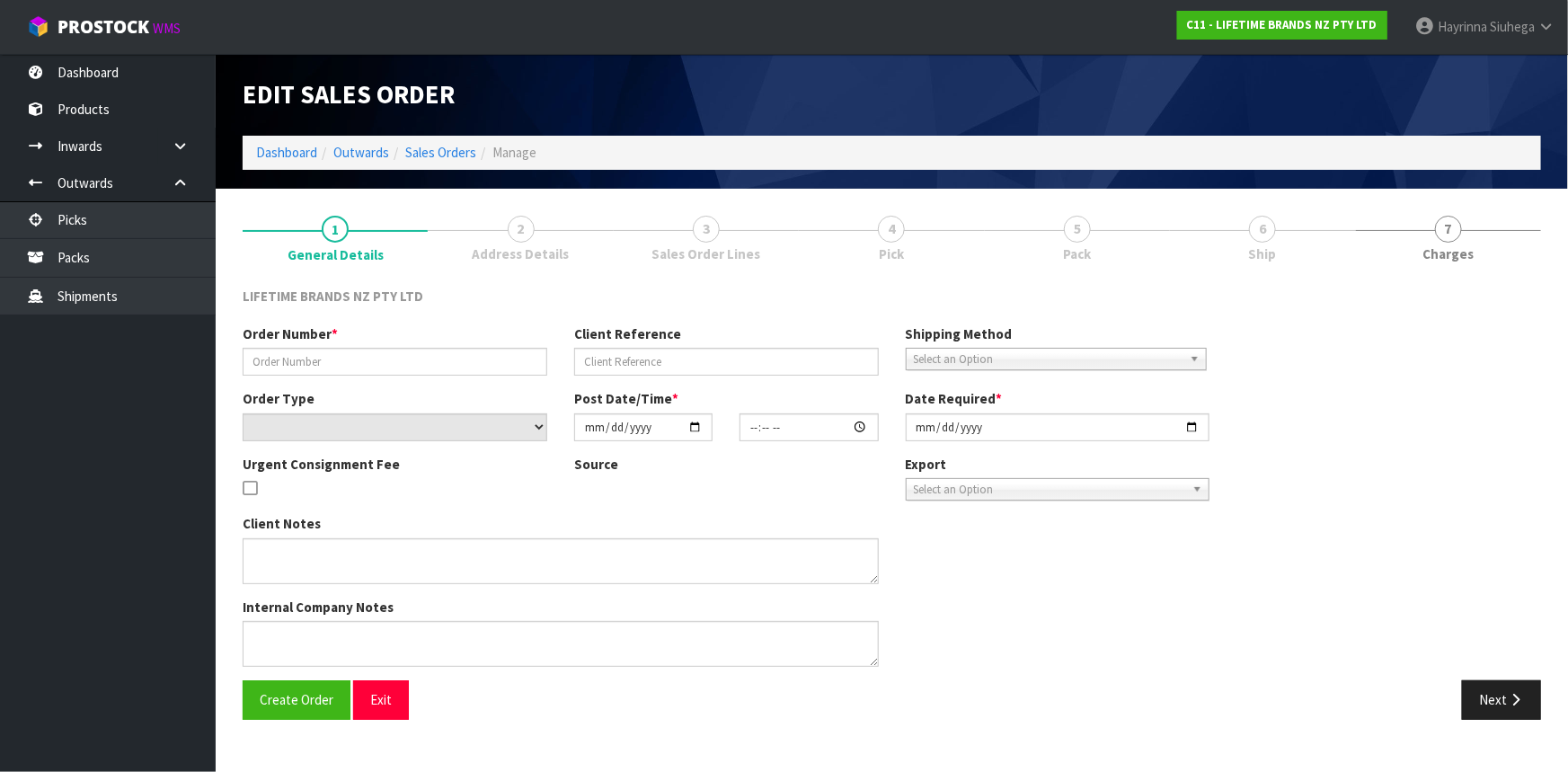
type input "0821442901"
type input "7009673331"
select select "number:0"
type input "[DATE]"
type input "17:24:28.000"
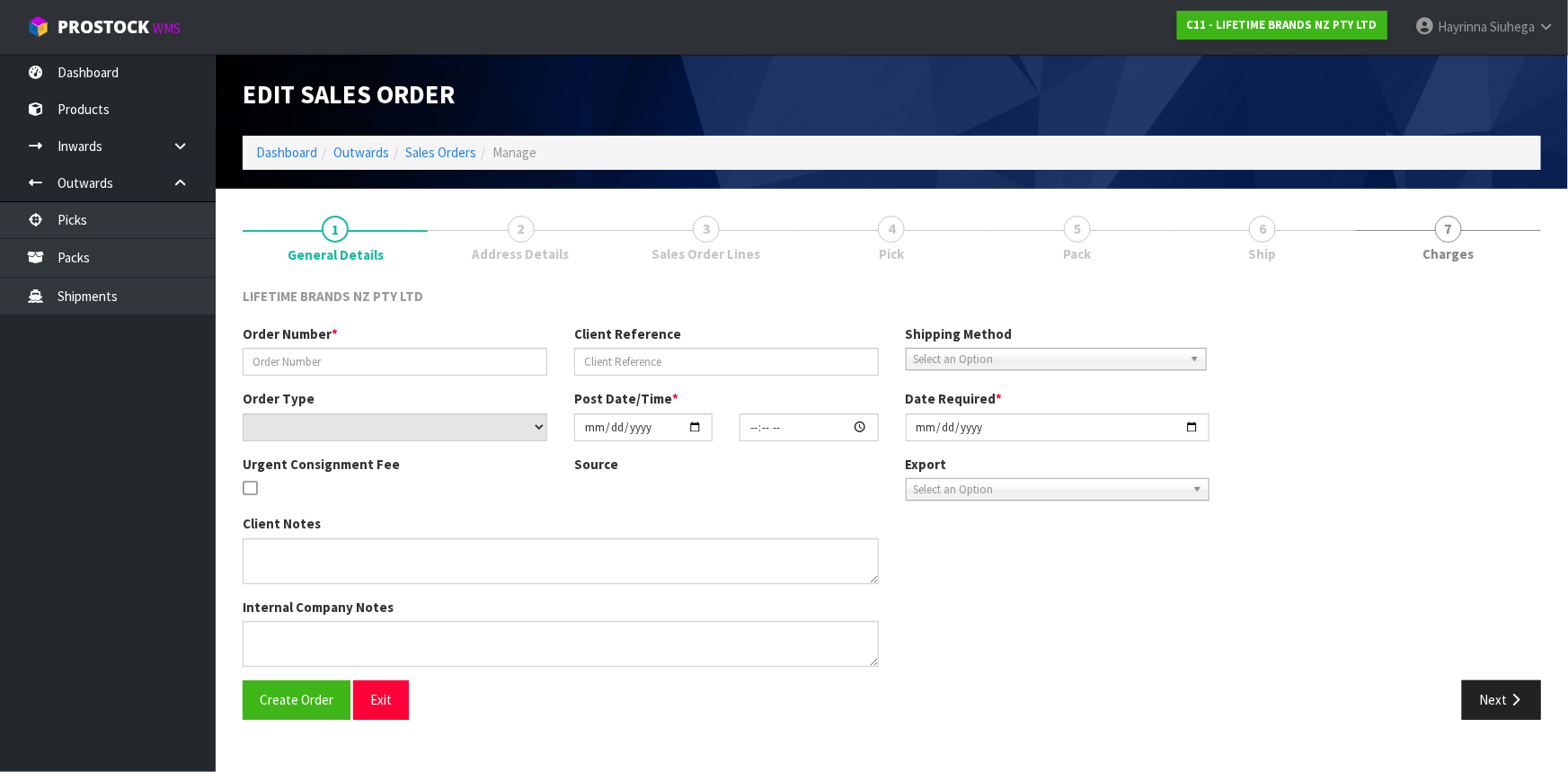
type input "[DATE]"
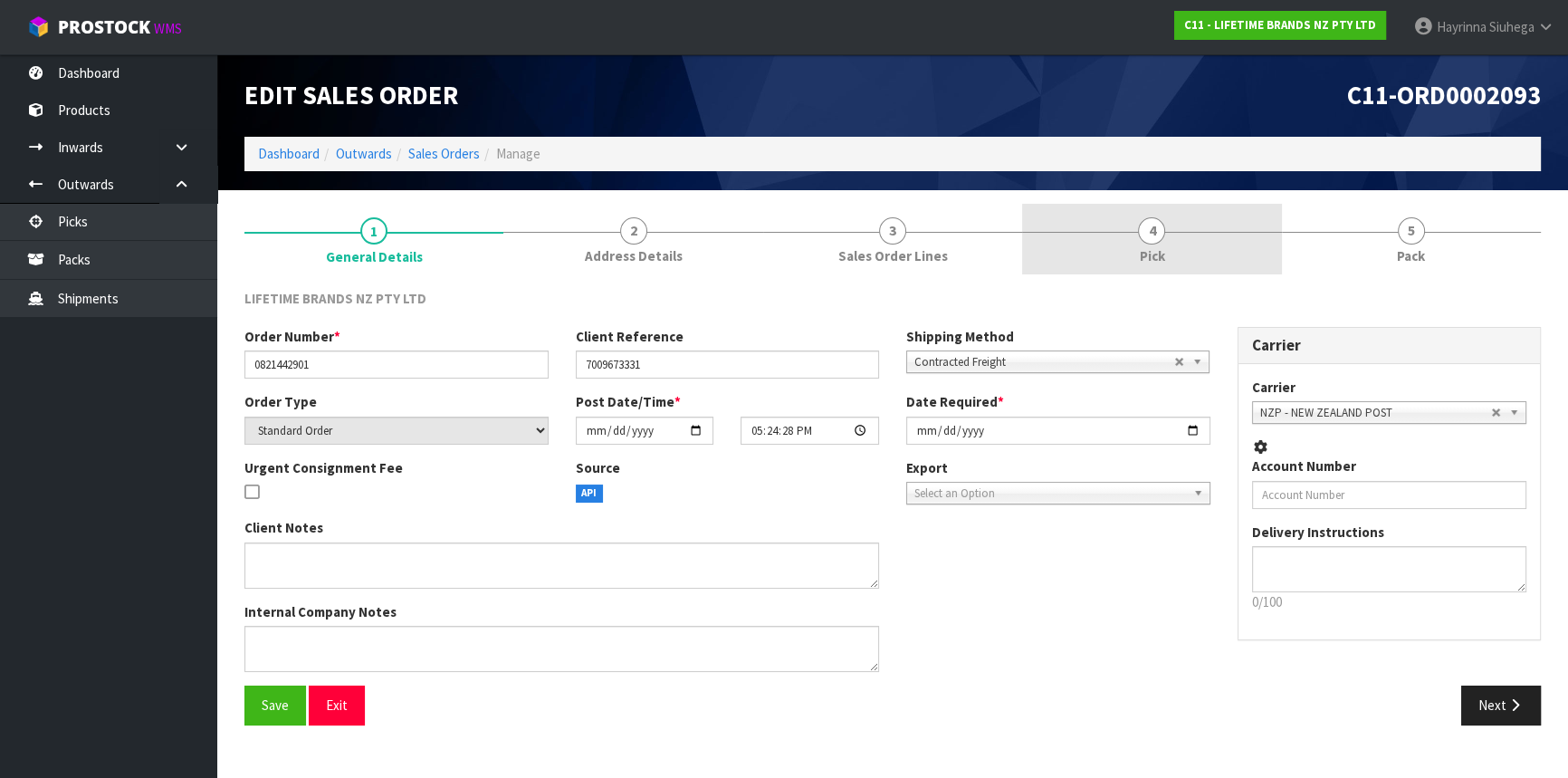
click at [1242, 220] on link "4 Pick" at bounding box center [1152, 239] width 259 height 72
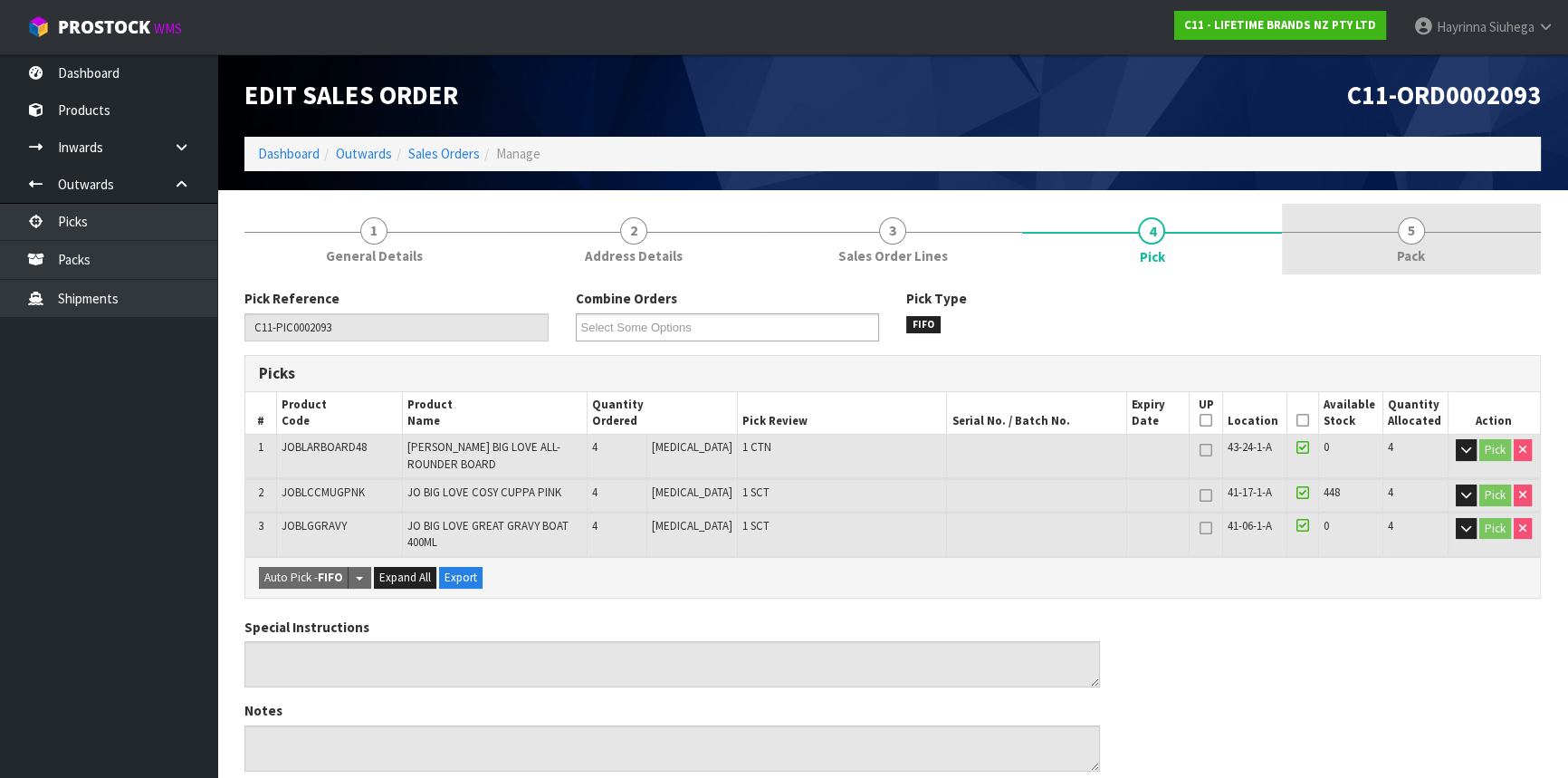
drag, startPoint x: 1385, startPoint y: 230, endPoint x: 1337, endPoint y: 271, distance: 63.1
click at [1386, 230] on link "5 Pack" at bounding box center [1412, 239] width 259 height 72
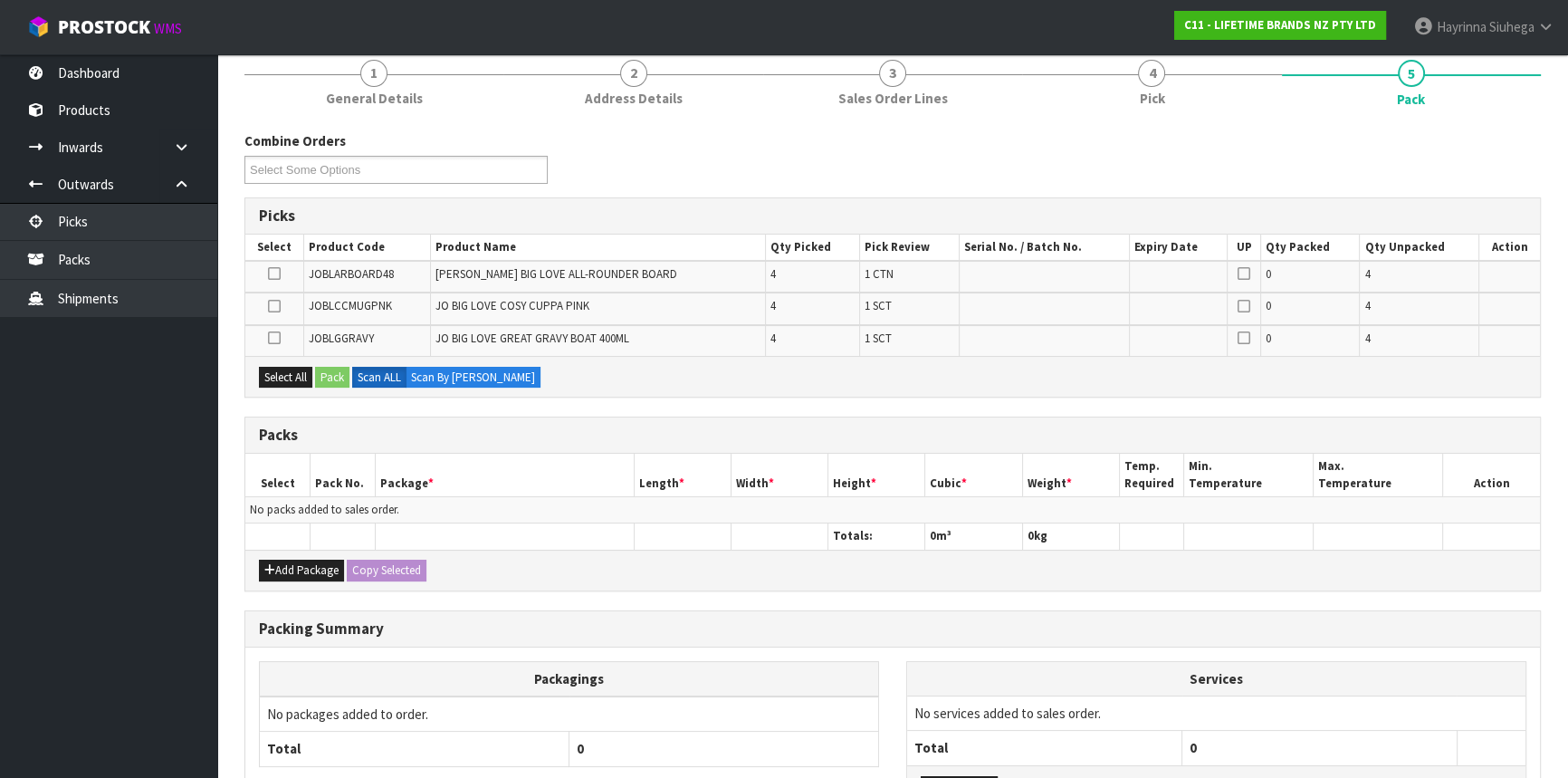
scroll to position [246, 0]
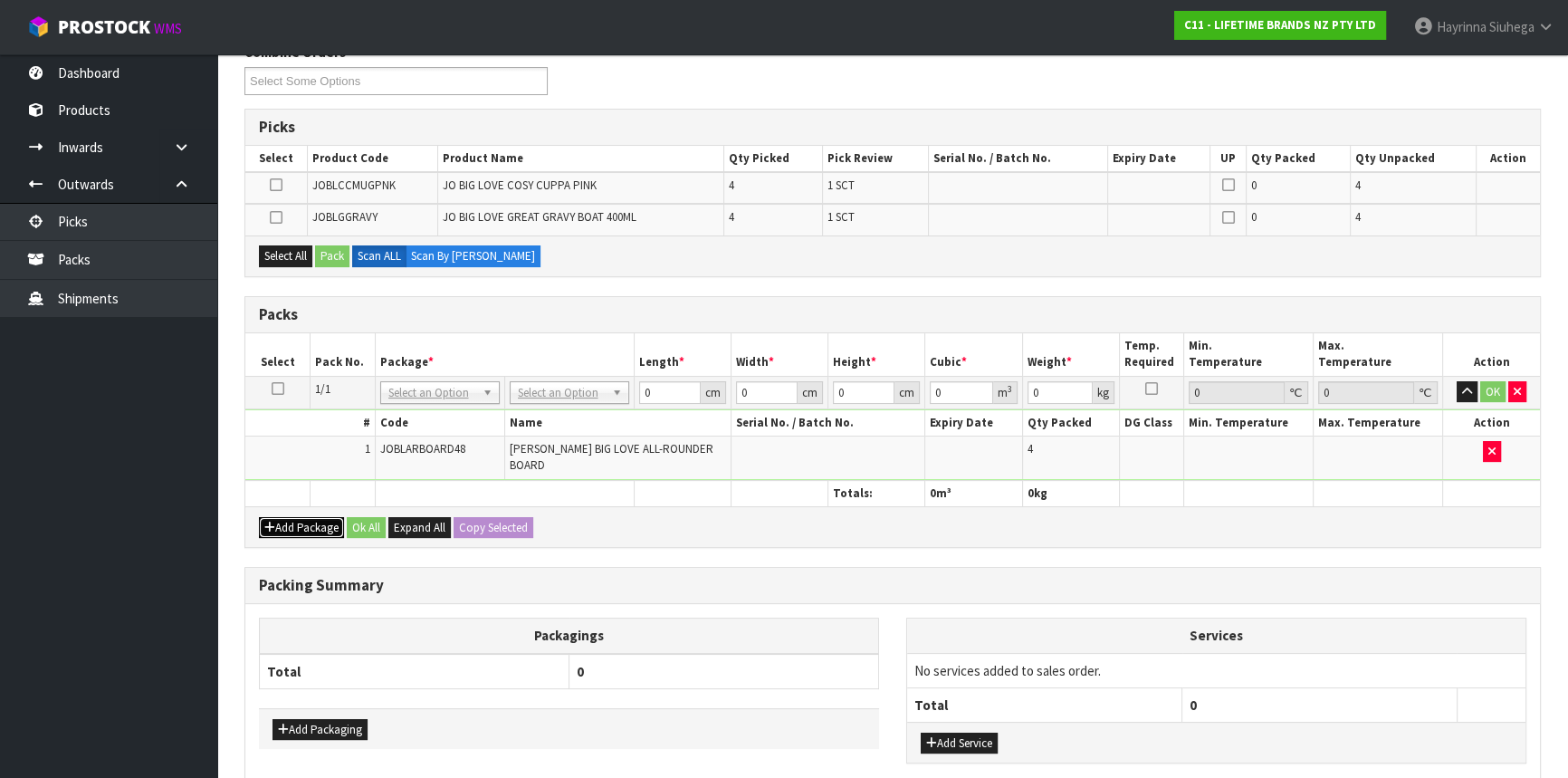
click at [306, 517] on button "Add Package" at bounding box center [302, 527] width 85 height 22
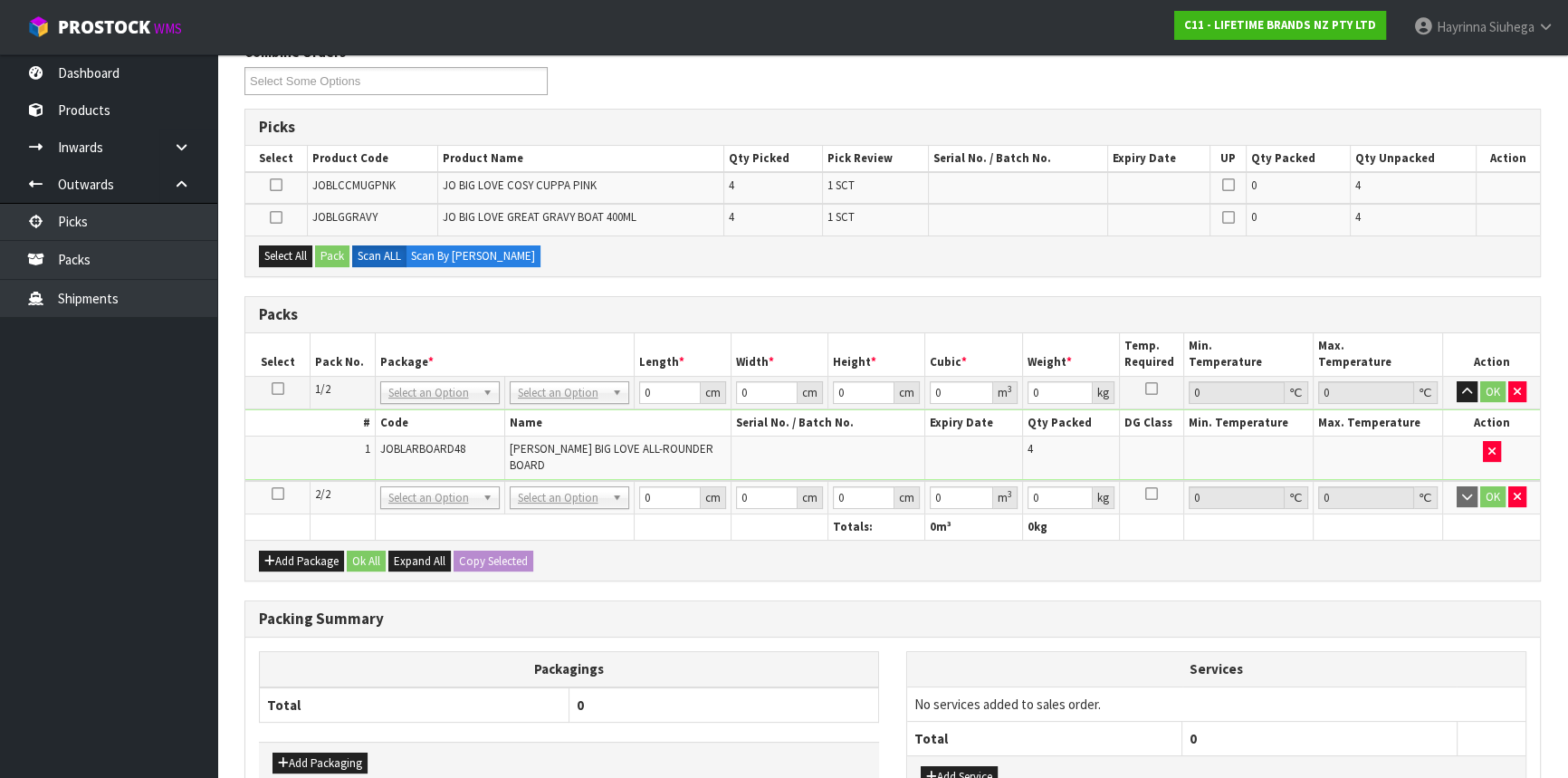
click at [277, 493] on icon at bounding box center [277, 493] width 12 height 1
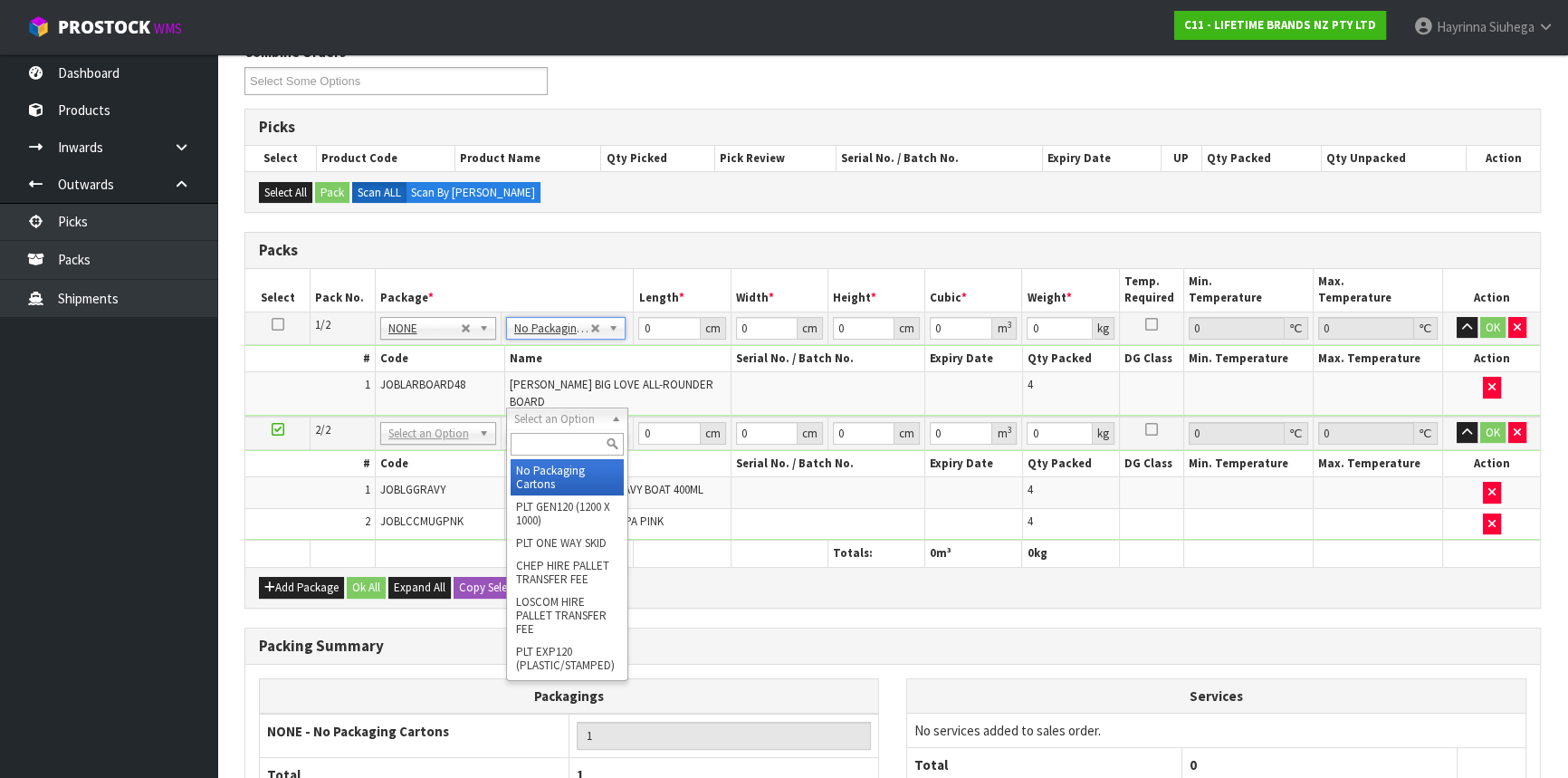
click at [553, 443] on input "text" at bounding box center [568, 444] width 114 height 23
type input "OC"
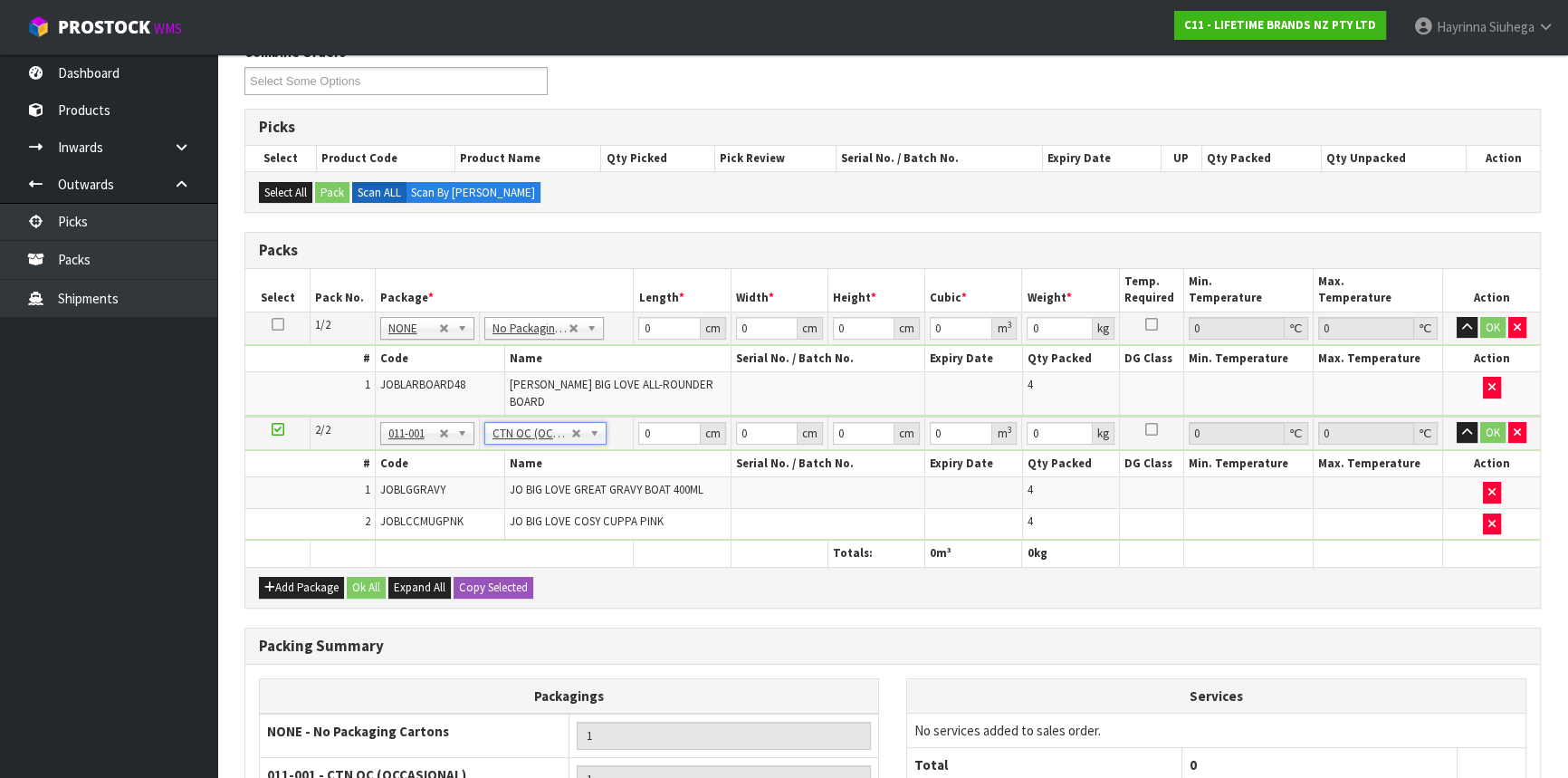
type input "5.02"
click at [643, 328] on input "0" at bounding box center [668, 328] width 62 height 23
type input "55"
type input "54"
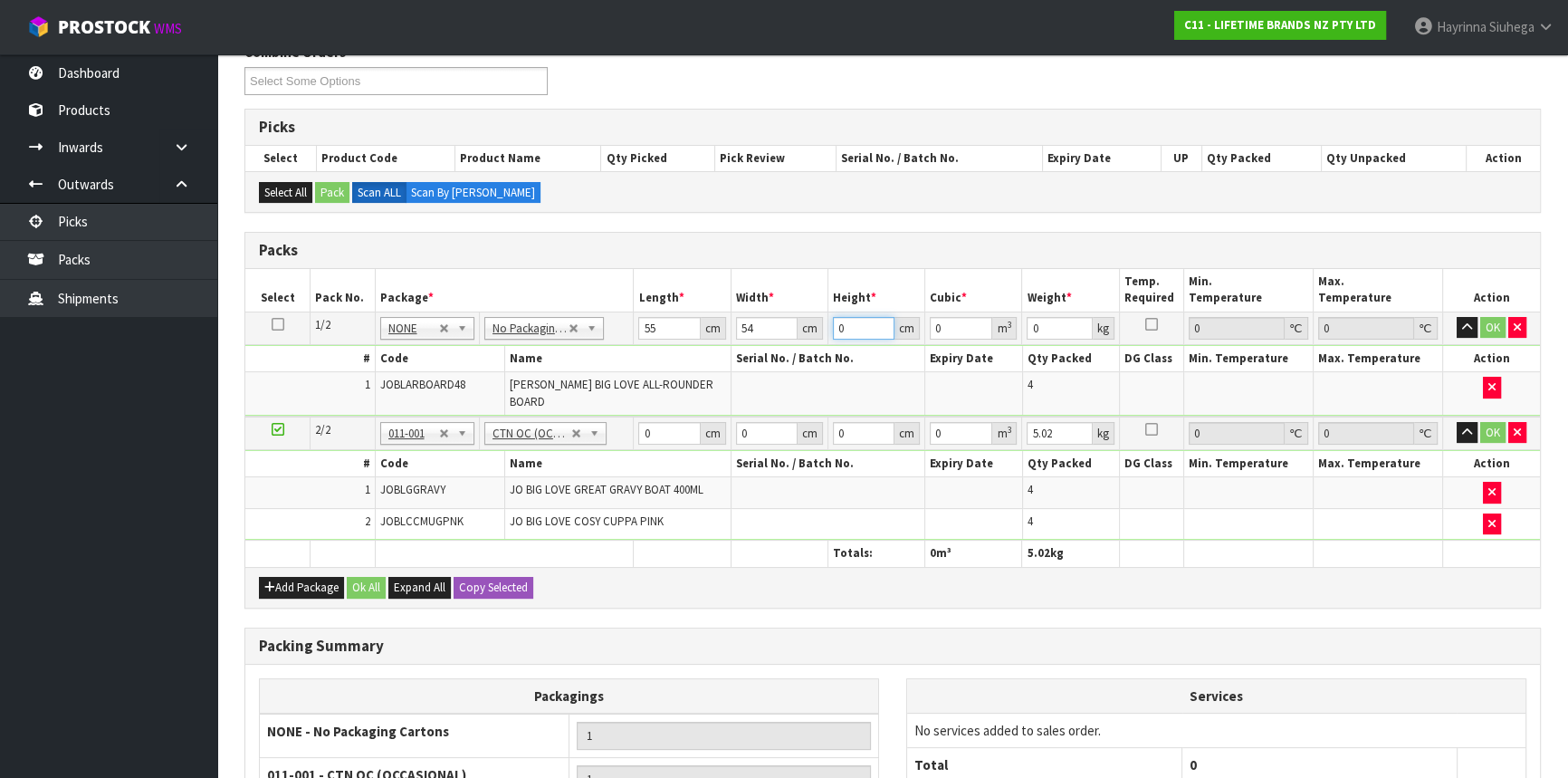
type input "1"
type input "0.00297"
type input "13"
type input "0.03861"
type input "13"
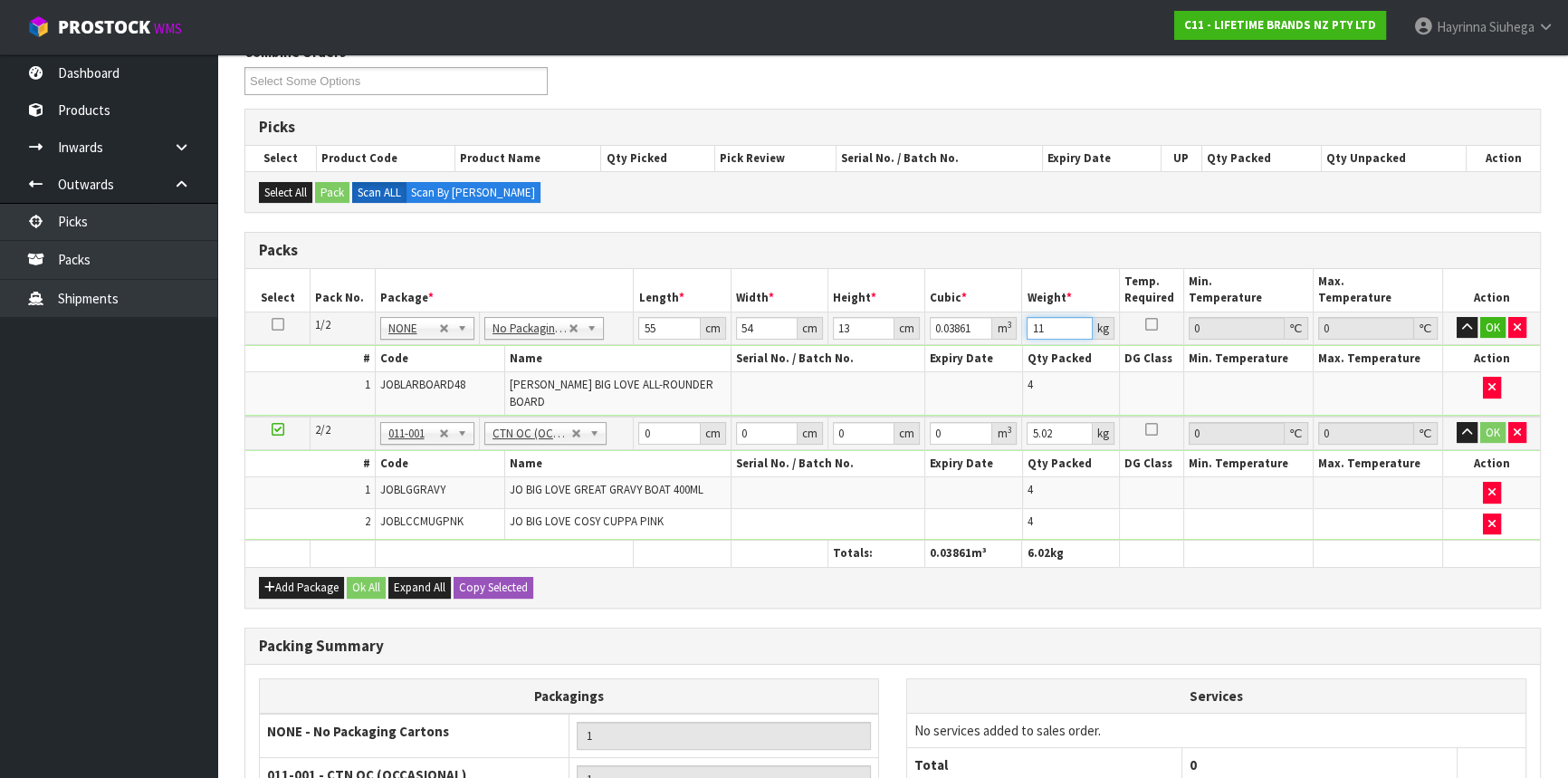
type input "11"
click button "OK" at bounding box center [1492, 327] width 26 height 22
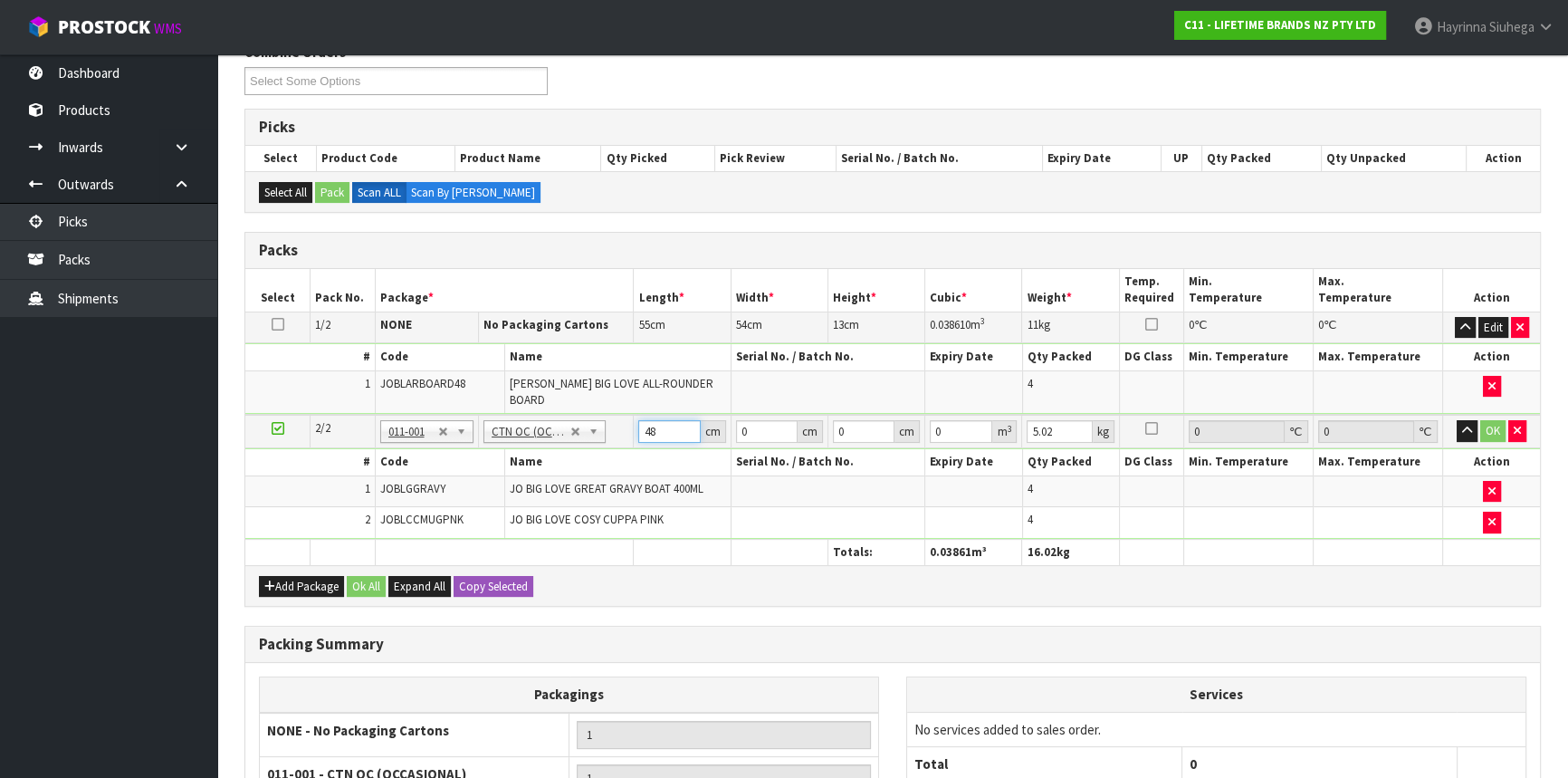
type input "48"
type input "35"
type input "3"
type input "0.00504"
type input "31"
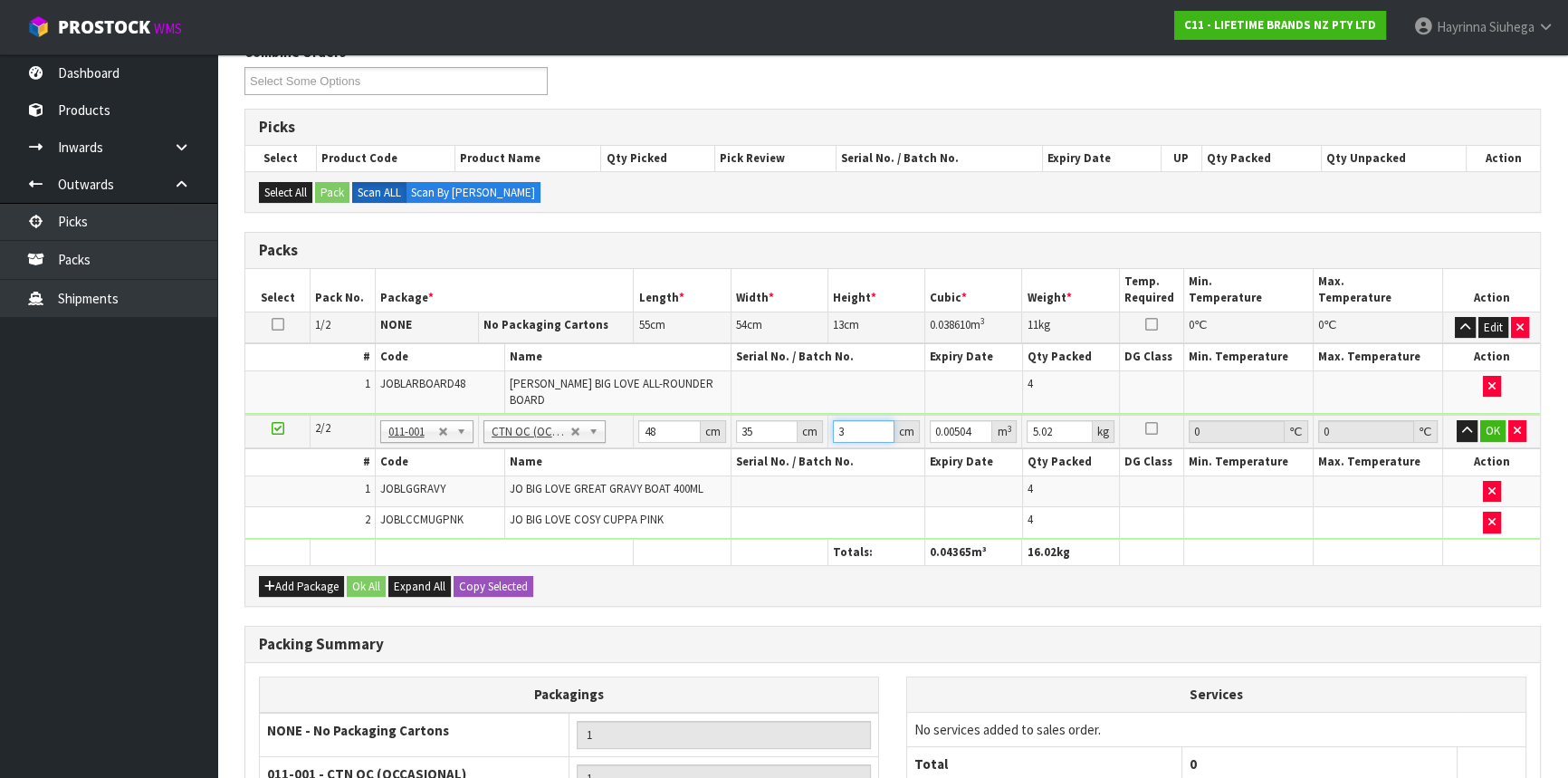
type input "0.05208"
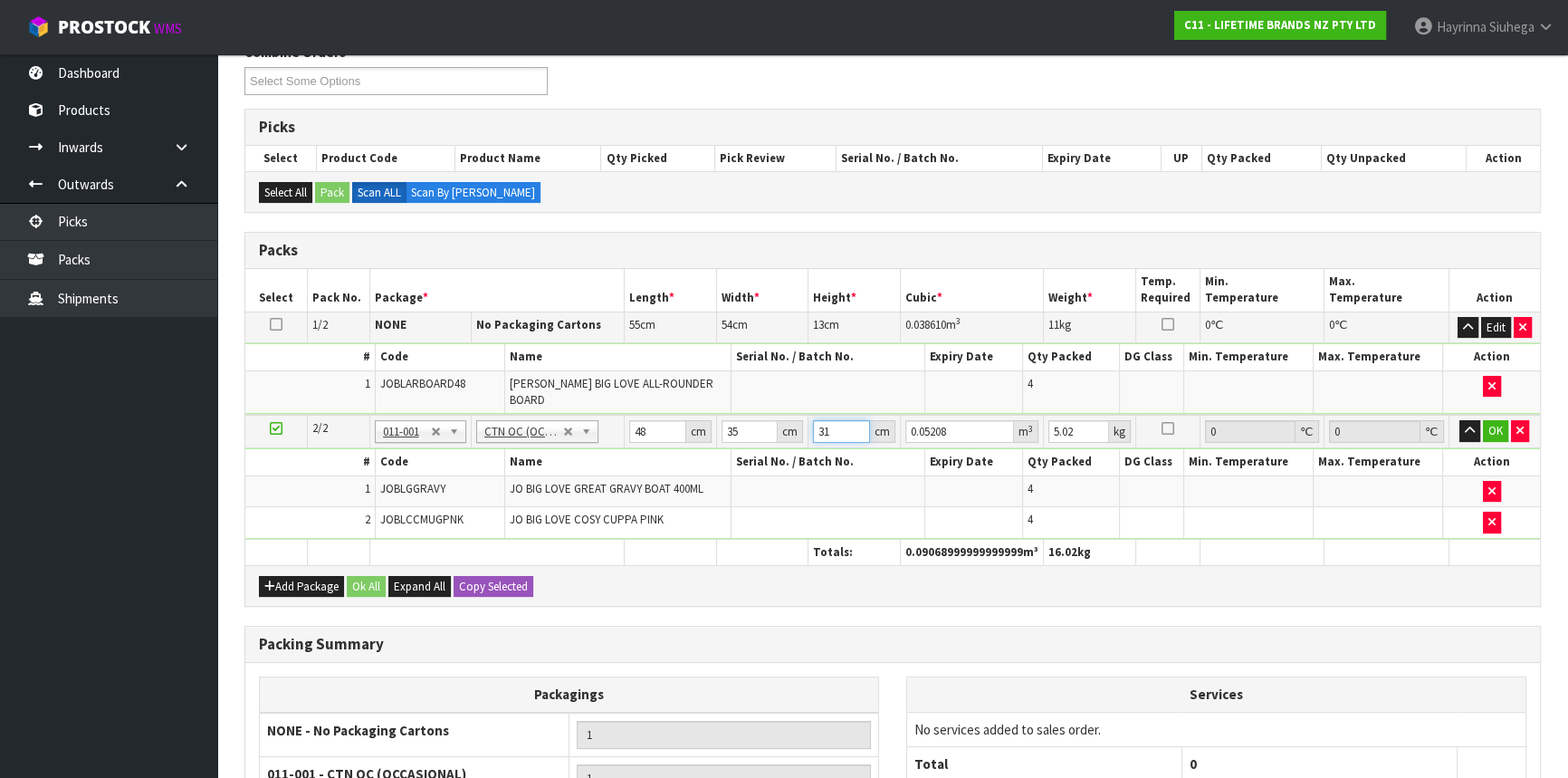
type input "31"
type input "7"
click button "OK" at bounding box center [1495, 431] width 26 height 22
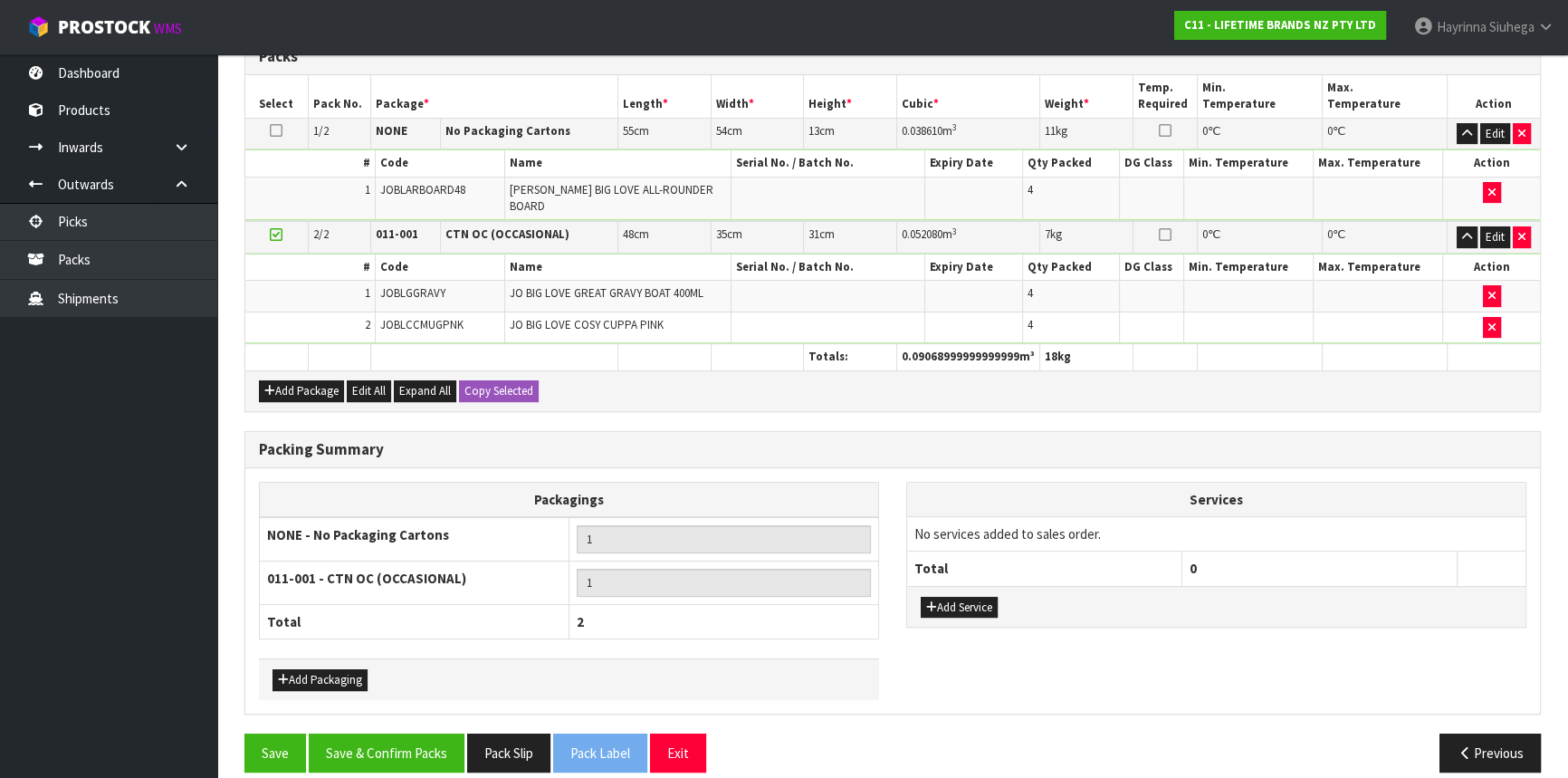
scroll to position [444, 0]
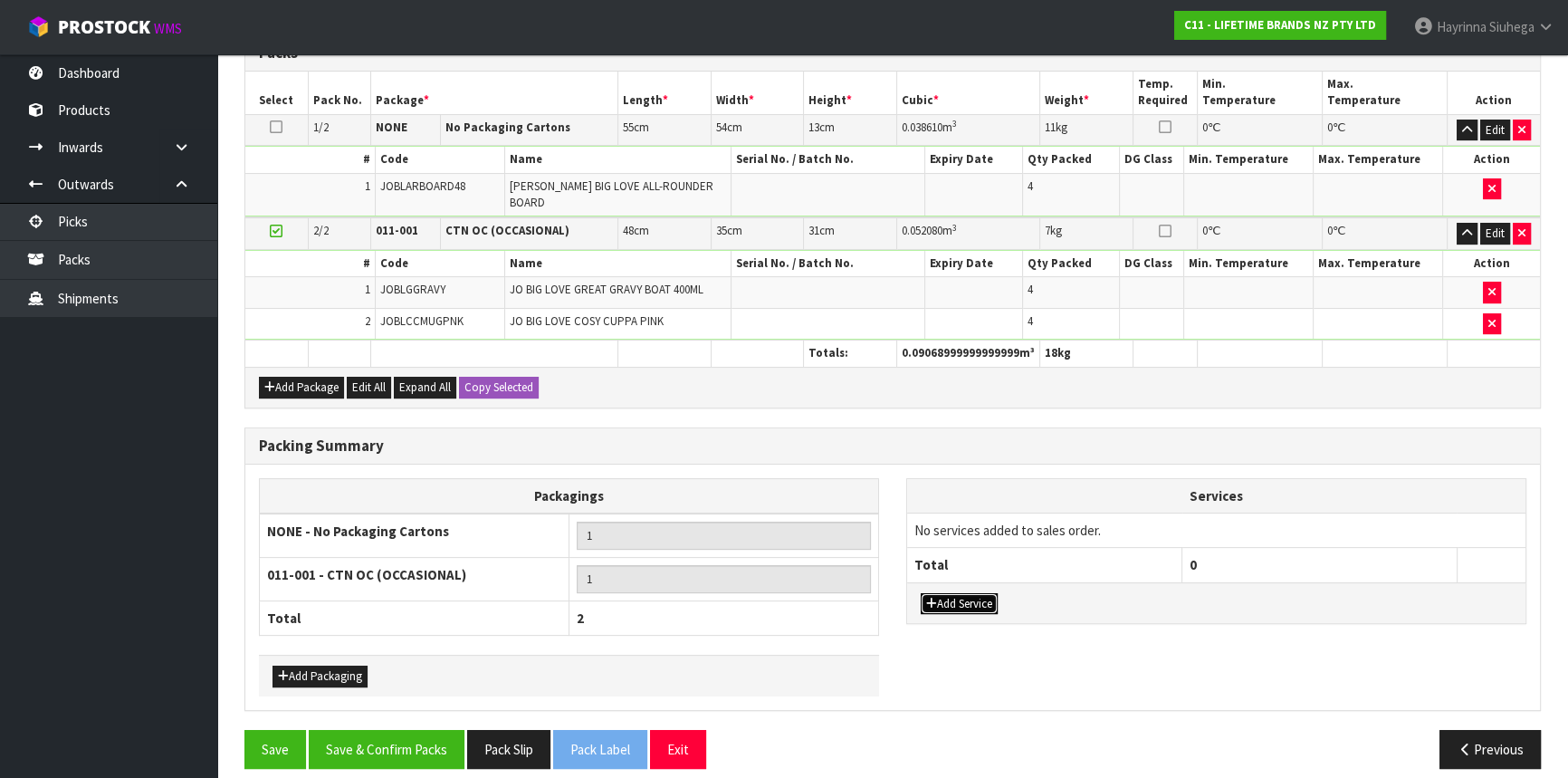
click at [961, 593] on button "Add Service" at bounding box center [959, 604] width 77 height 22
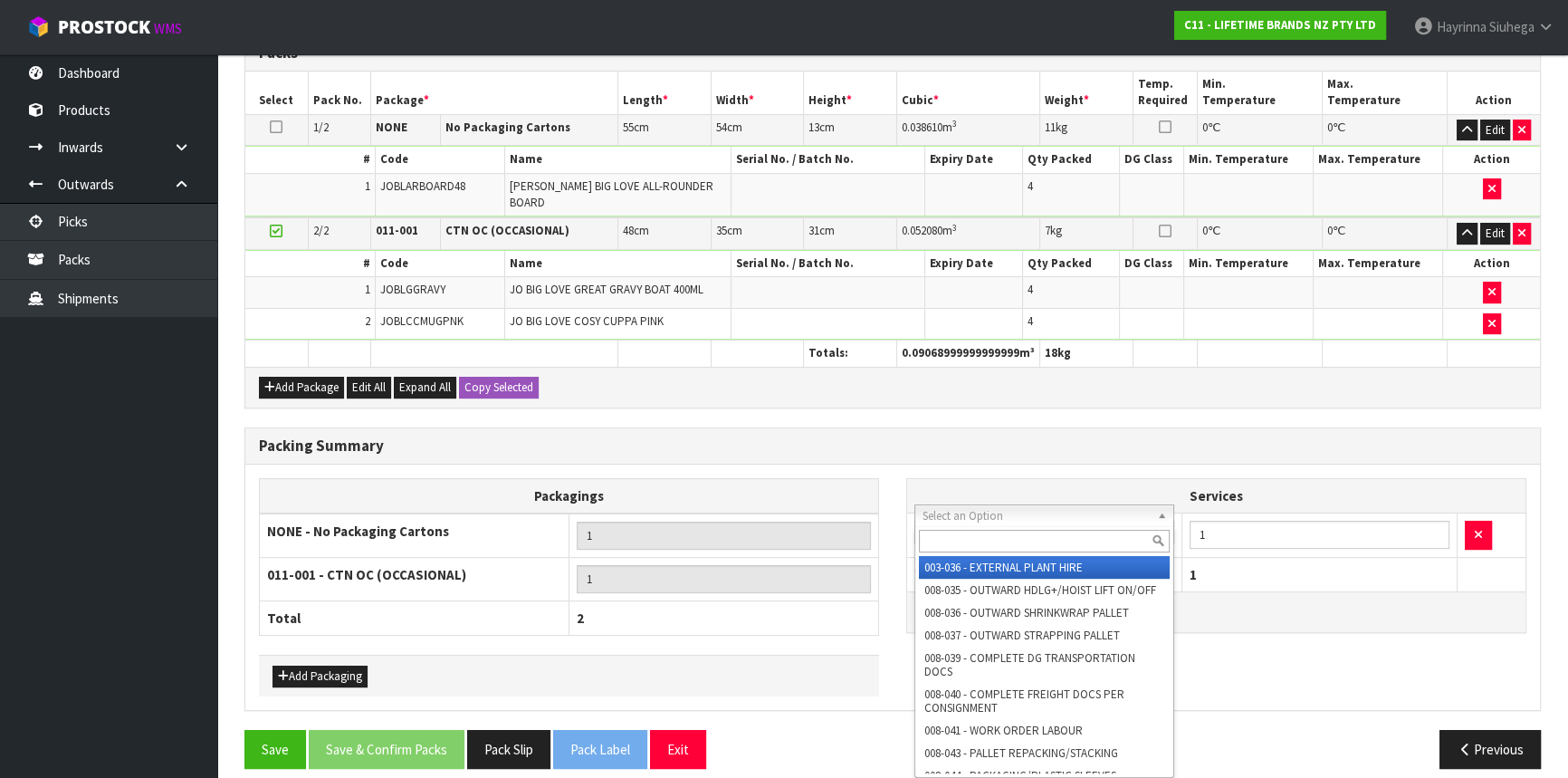
click at [995, 549] on input "text" at bounding box center [1044, 541] width 251 height 23
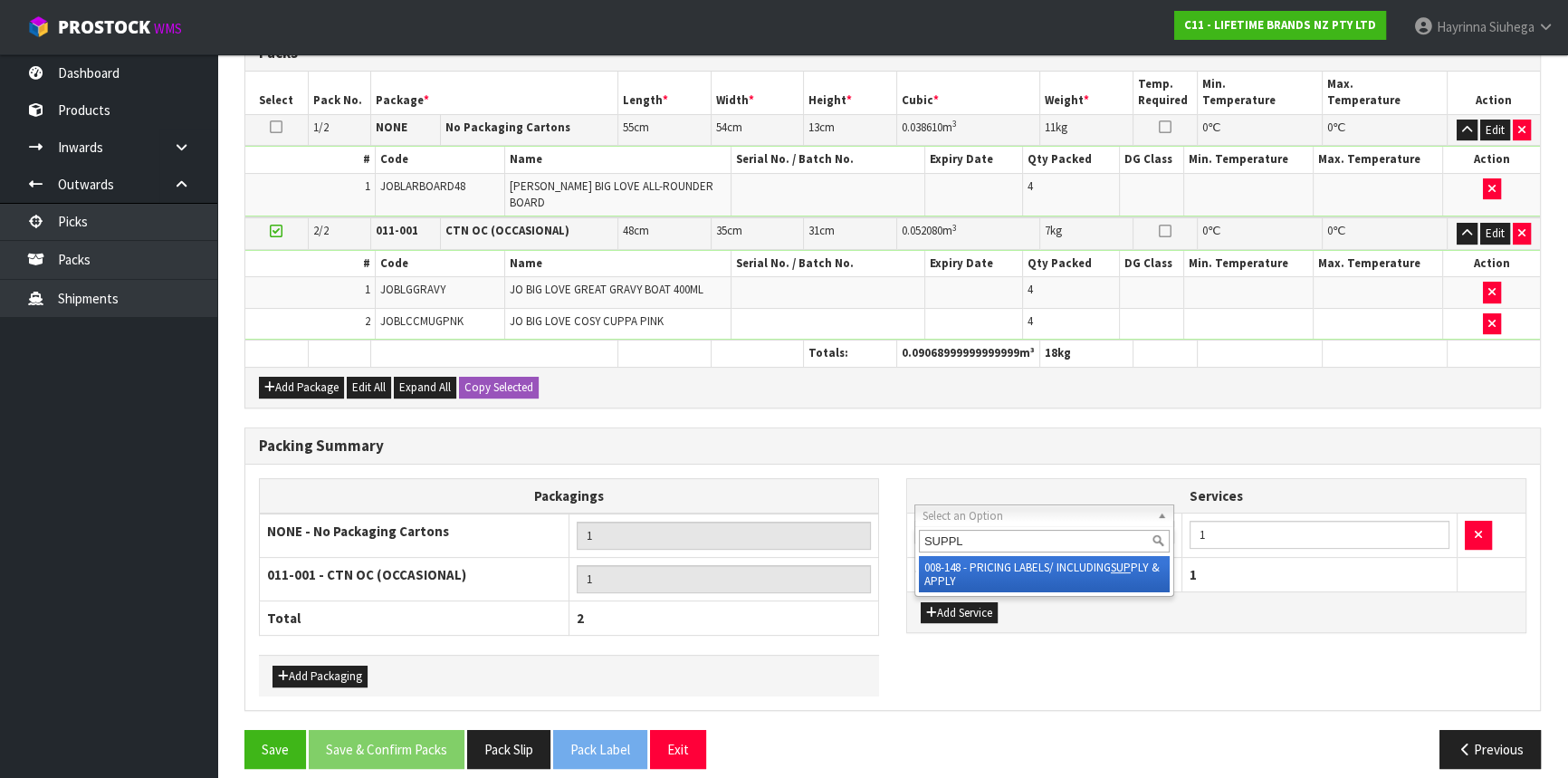
type input "SUPPLY"
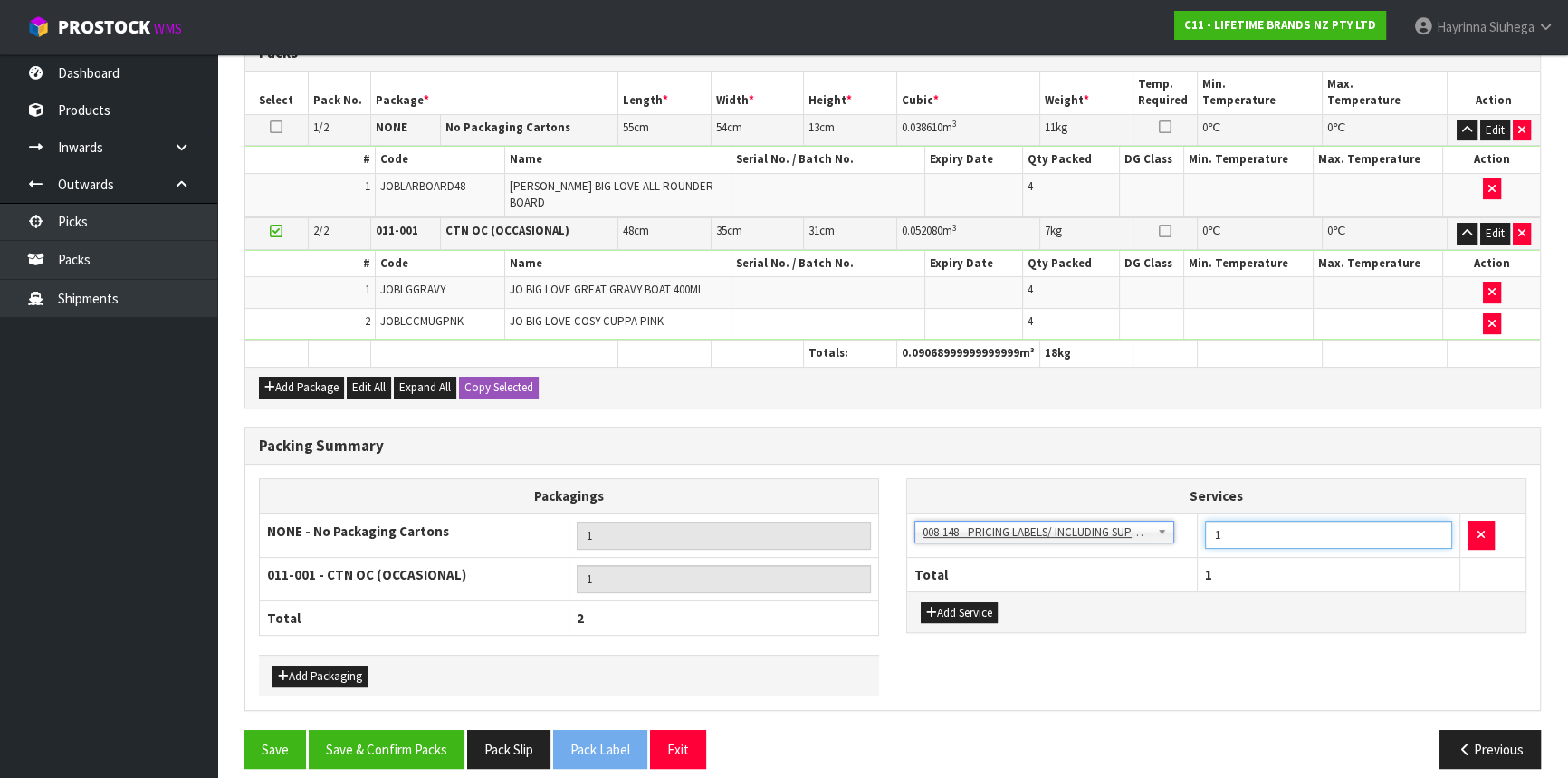
drag, startPoint x: 1229, startPoint y: 524, endPoint x: 1158, endPoint y: 524, distance: 71.0
click at [1158, 525] on tr "003-036 - EXTERNAL PLANT HIRE 008-035 - OUTWARD HDLG+/HOIST LIFT ON/OFF 008-036…" at bounding box center [1216, 535] width 618 height 44
type input "12"
click at [433, 730] on button "Save & Confirm Packs" at bounding box center [386, 749] width 156 height 39
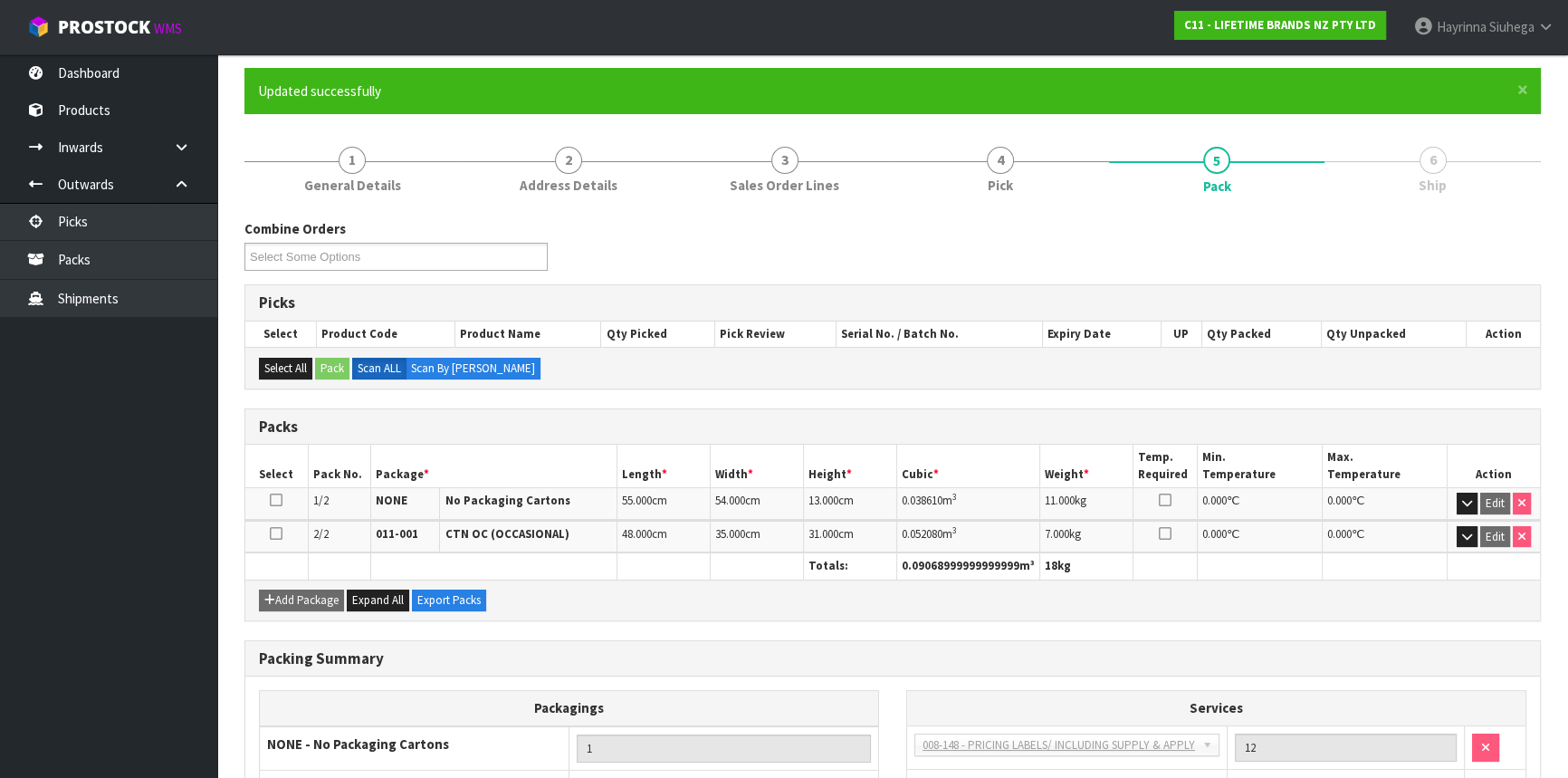
scroll to position [322, 0]
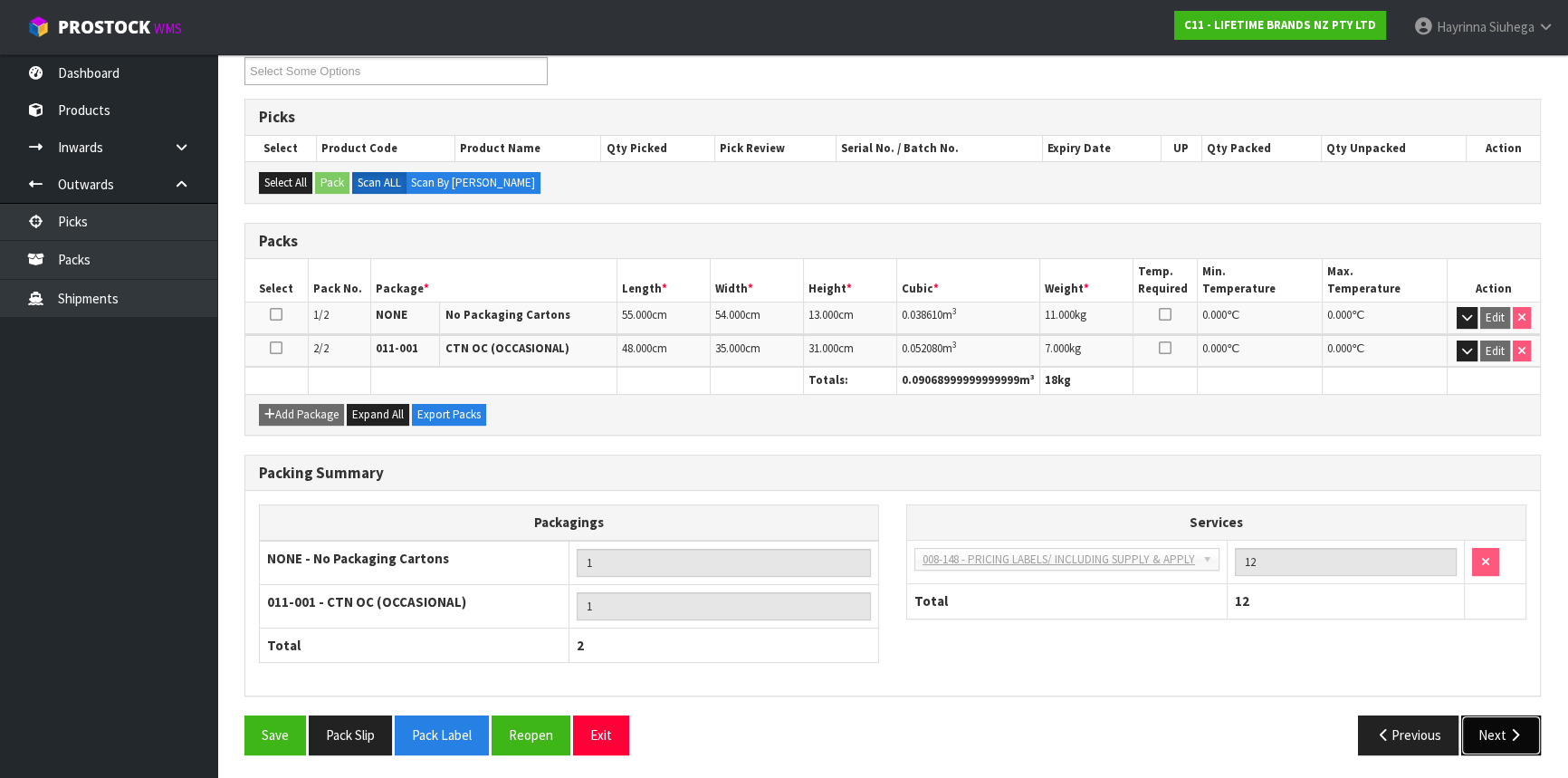
click at [1516, 742] on button "Next" at bounding box center [1501, 734] width 79 height 39
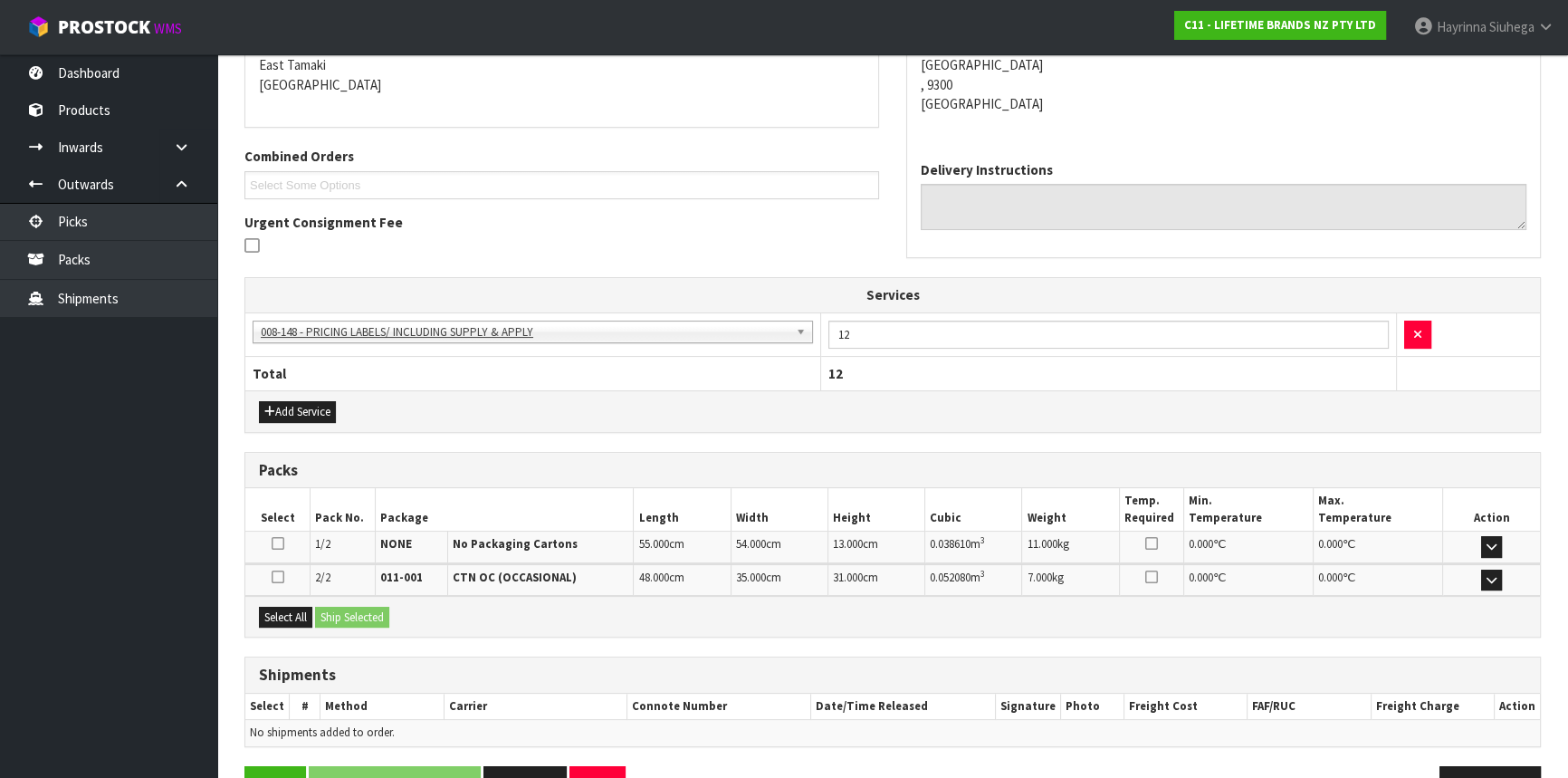
scroll to position [438, 0]
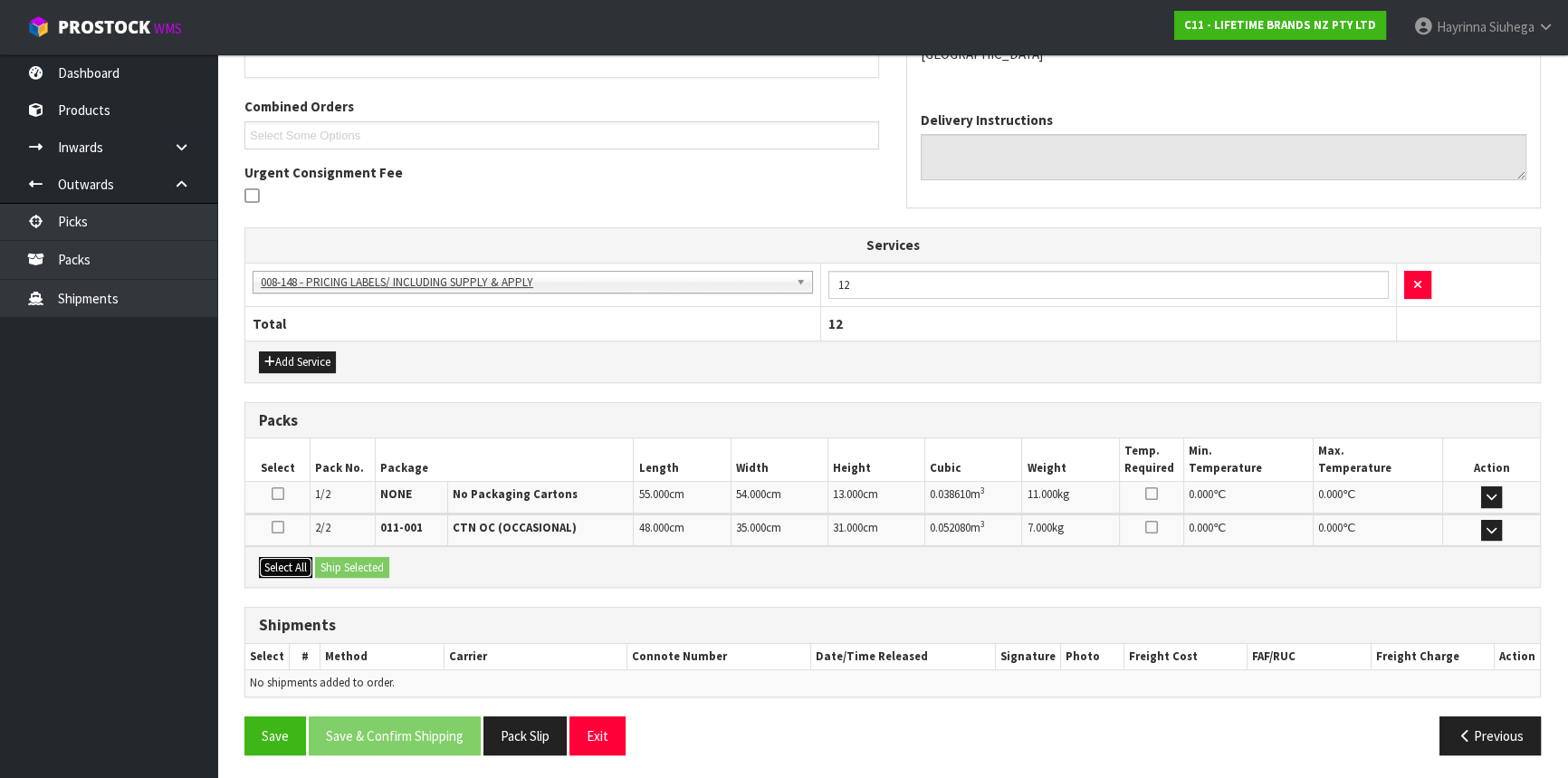
drag, startPoint x: 292, startPoint y: 570, endPoint x: 371, endPoint y: 563, distance: 79.3
click at [306, 568] on button "Select All" at bounding box center [286, 567] width 53 height 22
click at [371, 563] on button "Ship Selected" at bounding box center [352, 567] width 74 height 22
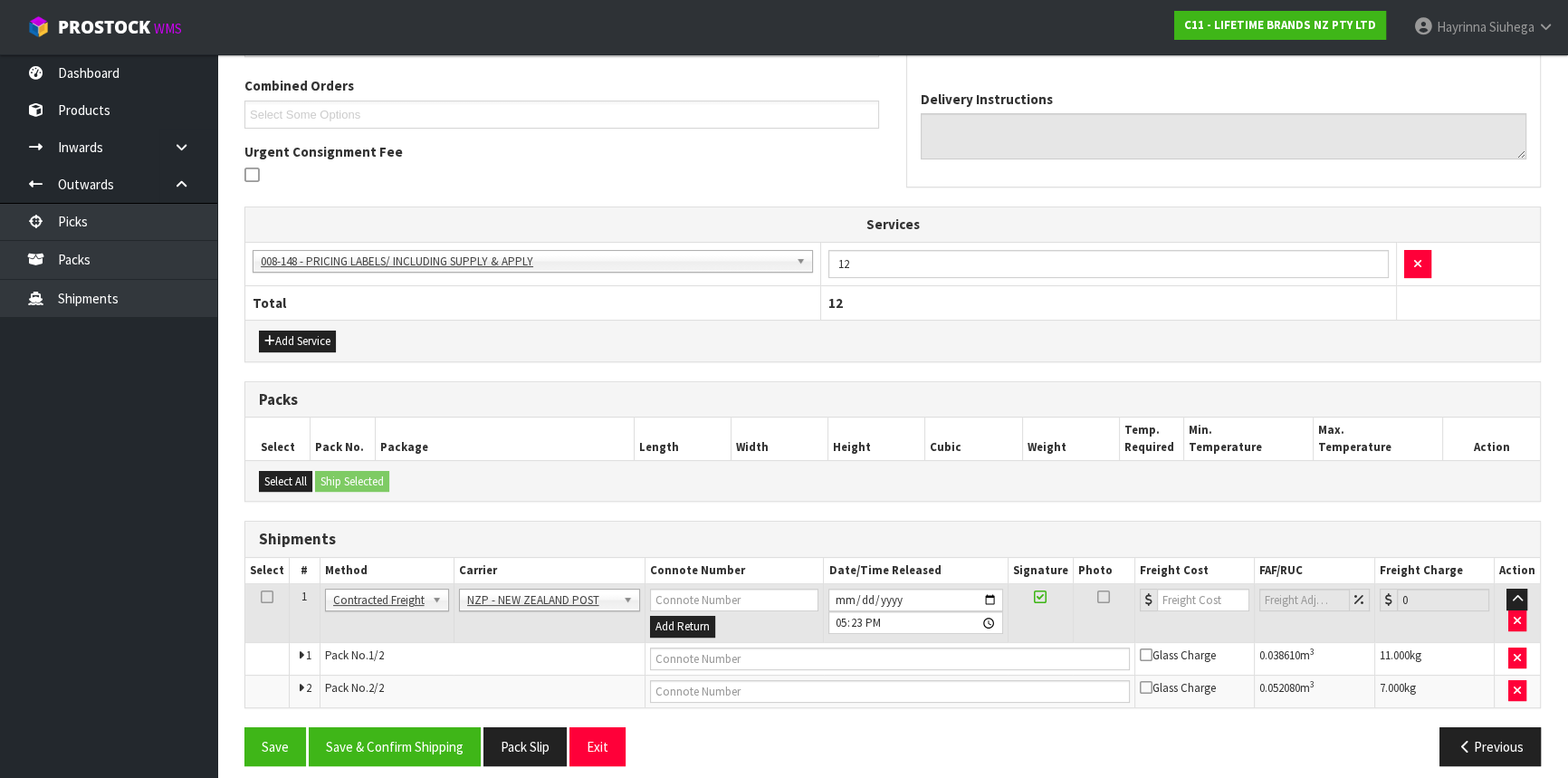
scroll to position [470, 0]
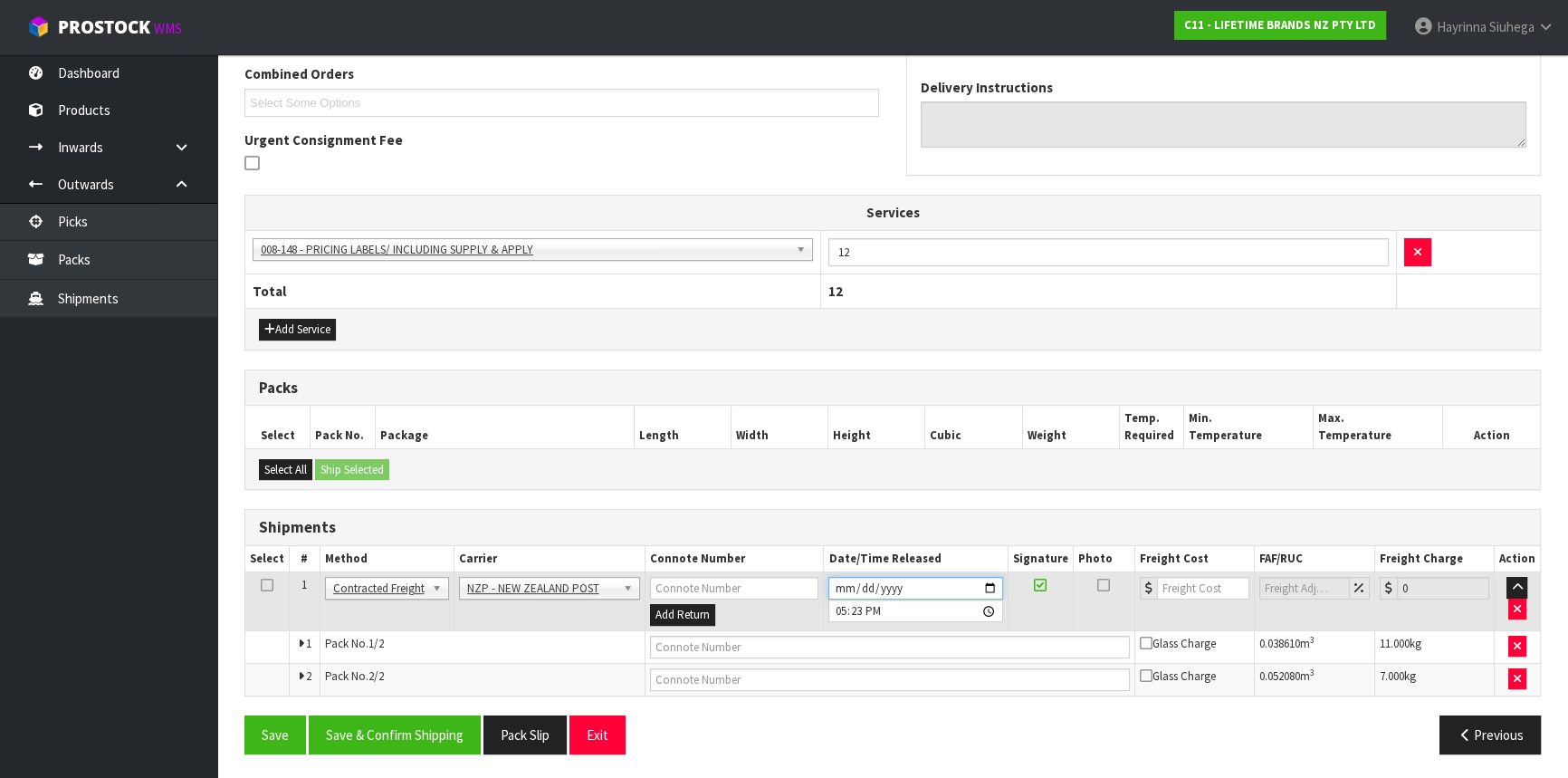
click at [843, 582] on input "[DATE]" at bounding box center [915, 588] width 174 height 23
type input "[DATE]"
type input "17:23:00.000"
click at [366, 733] on button "Save & Confirm Shipping" at bounding box center [395, 734] width 172 height 39
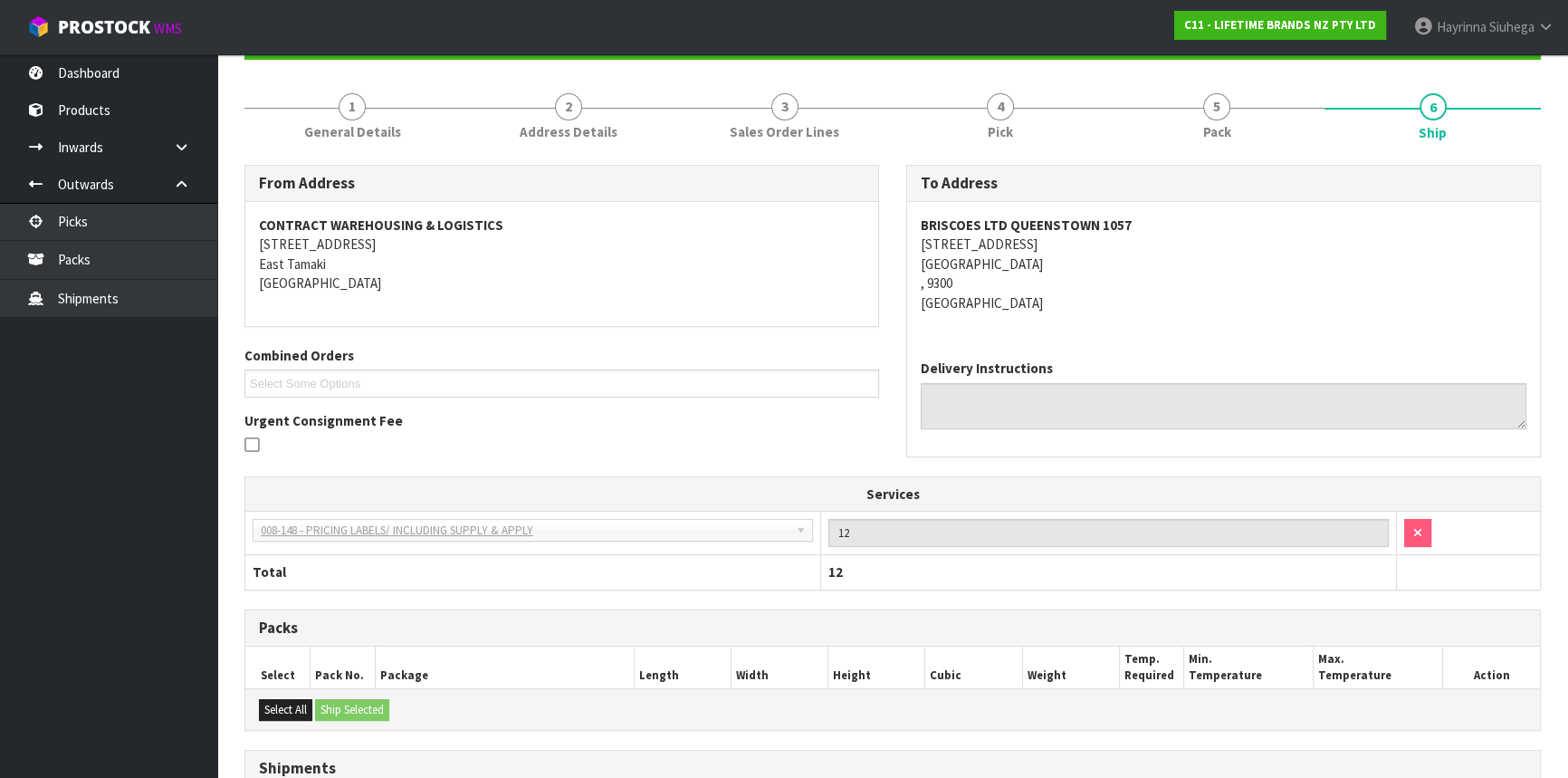
scroll to position [444, 0]
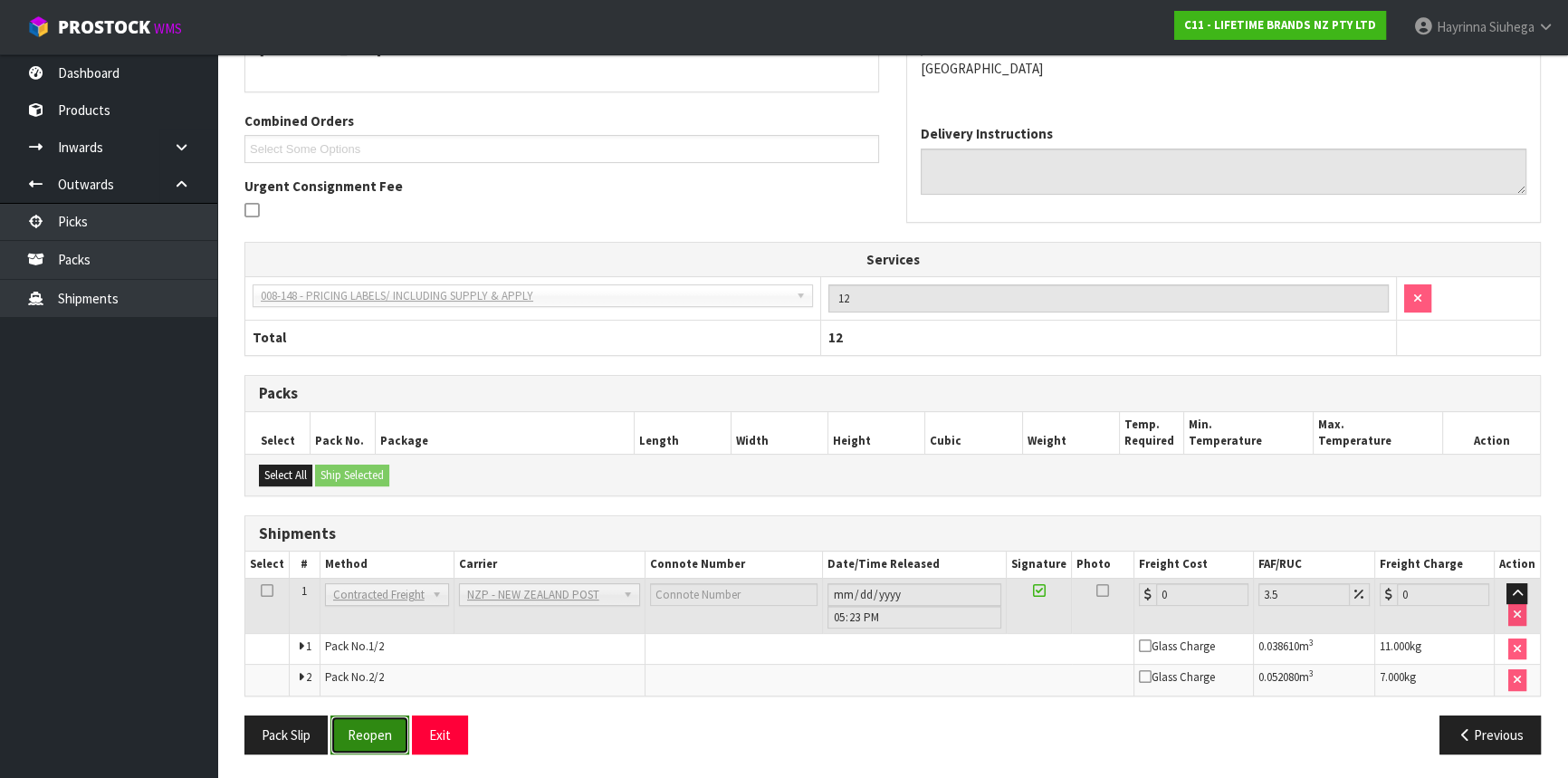
click at [373, 726] on button "Reopen" at bounding box center [369, 734] width 79 height 39
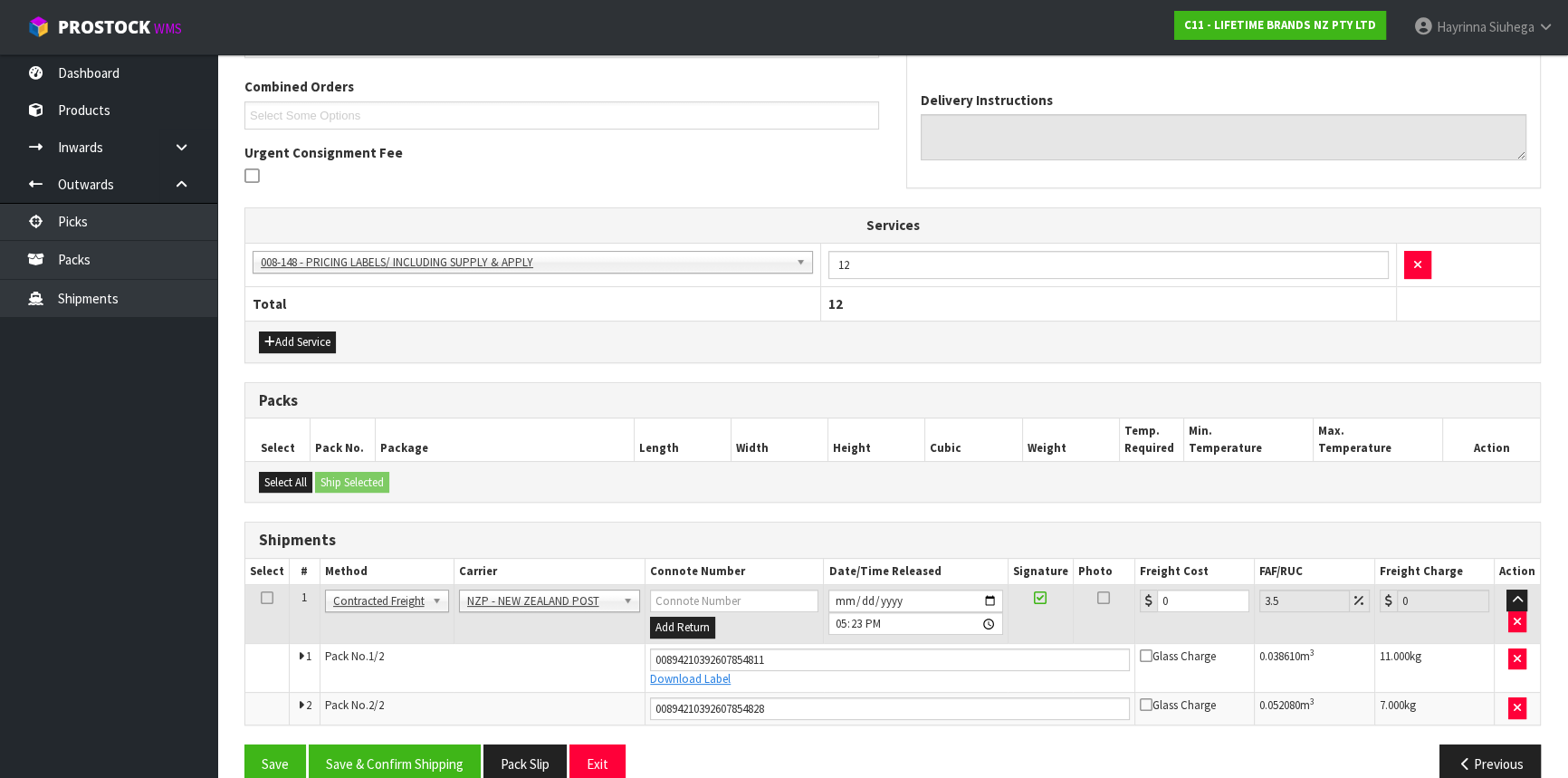
scroll to position [487, 0]
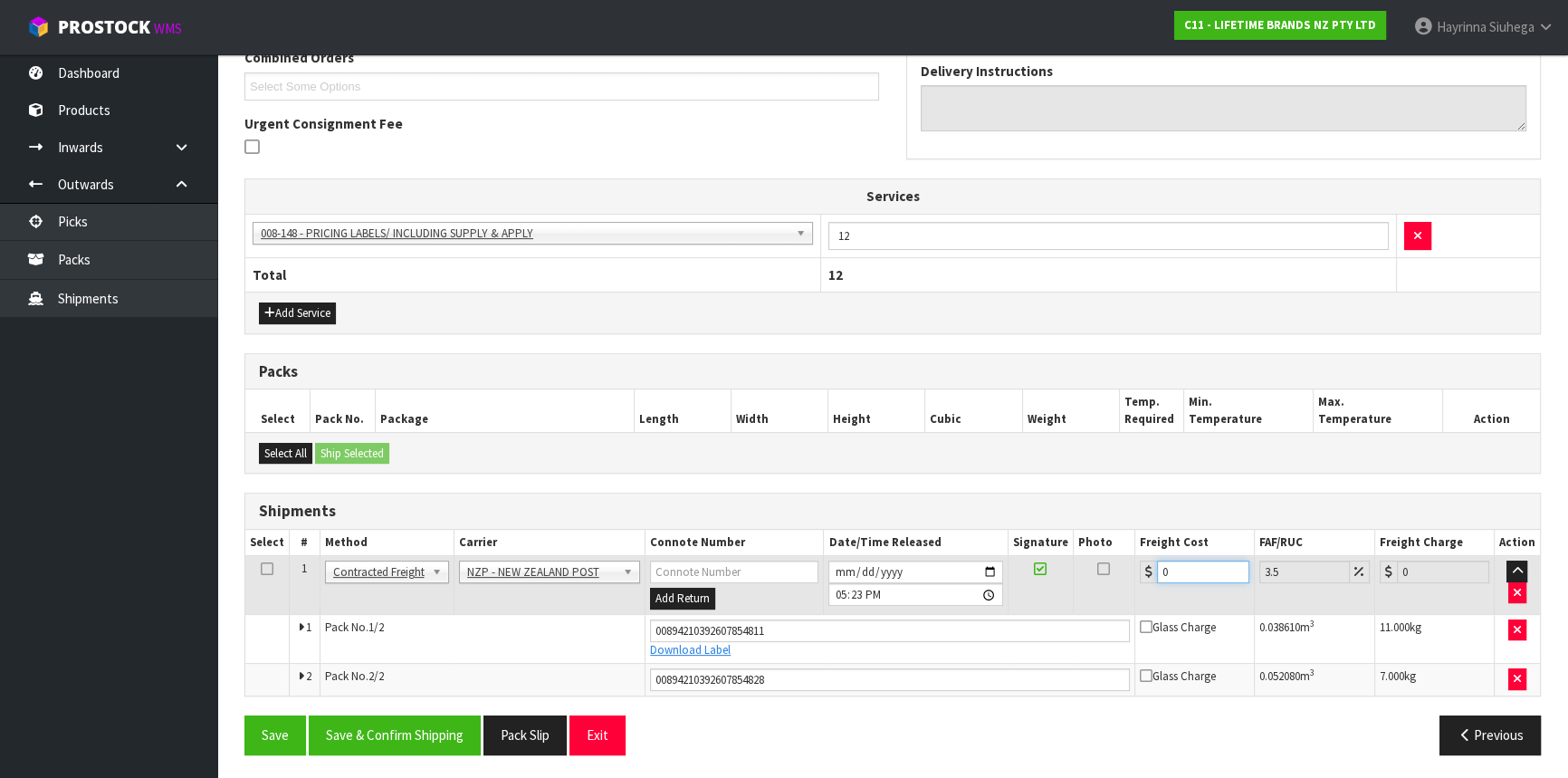
drag, startPoint x: 1190, startPoint y: 571, endPoint x: 1096, endPoint y: 564, distance: 94.3
click at [1096, 566] on tr "1 Client Local Pickup Customer Local Pickup Company Freight Contracted Freight …" at bounding box center [892, 585] width 1295 height 59
type input "2"
type input "2.07"
type input "26"
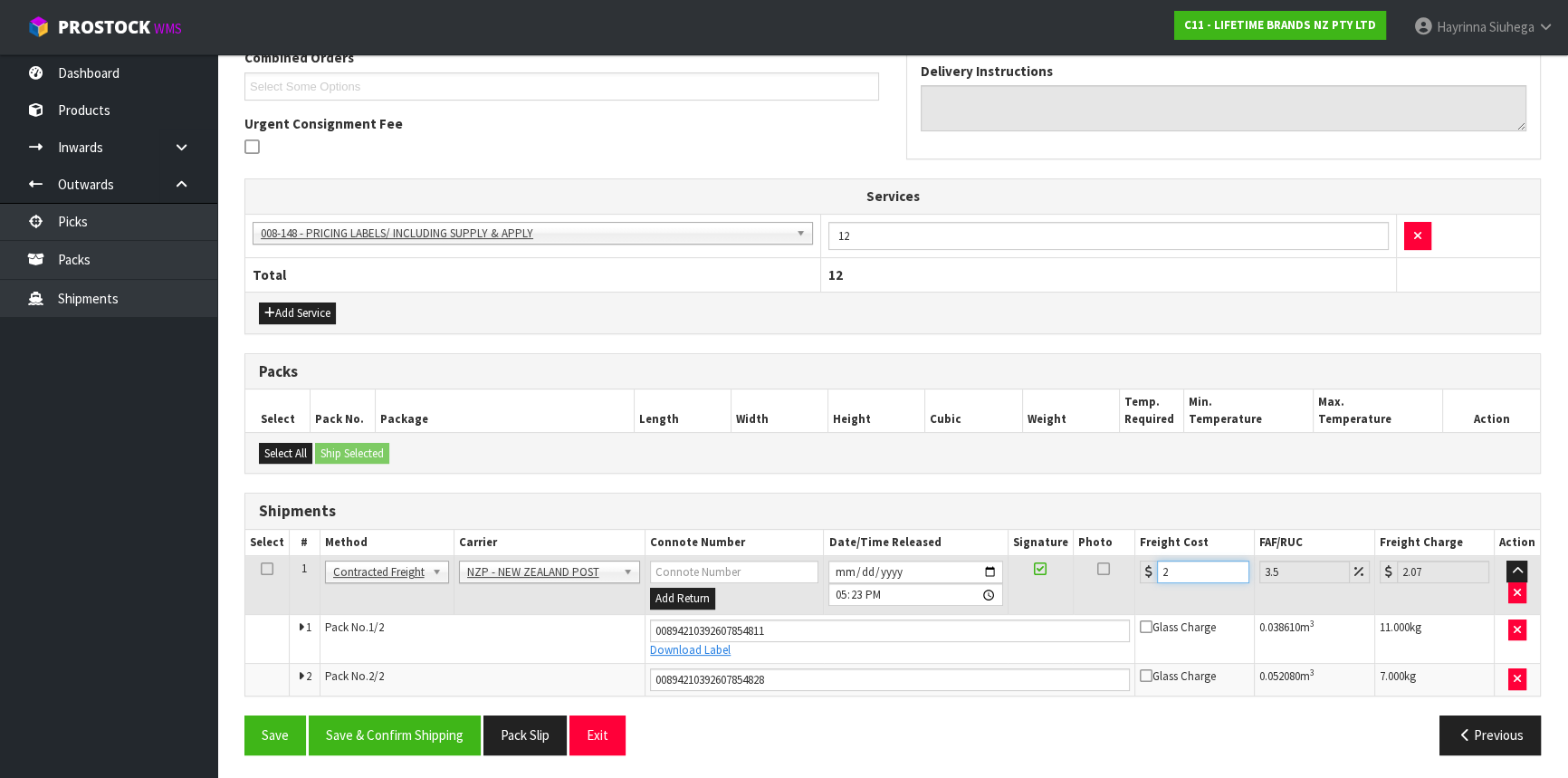
type input "26.91"
type input "26.5"
type input "27.43"
type input "26.54"
type input "27.47"
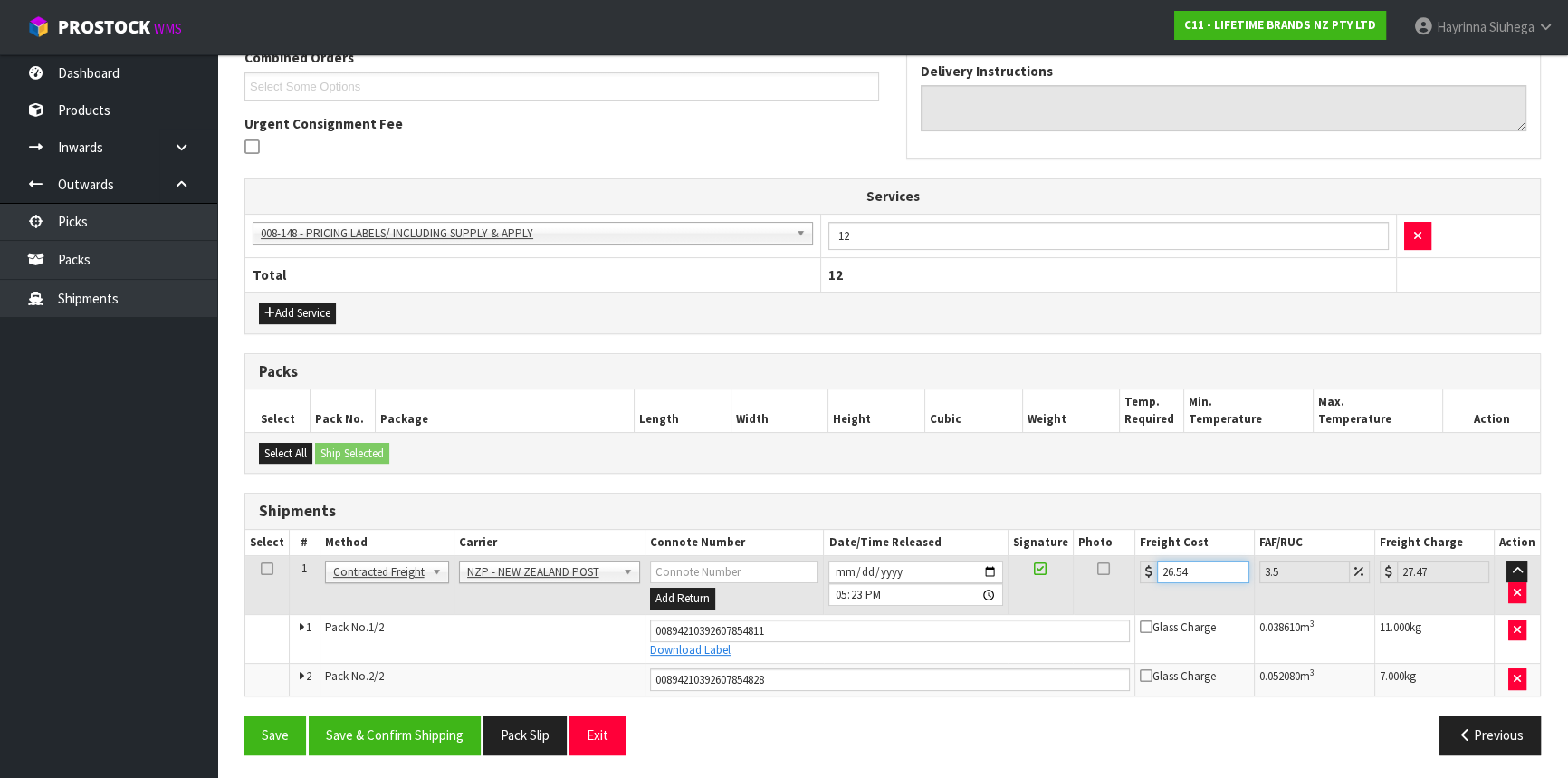
type input "26.54"
click at [244, 716] on button "Save" at bounding box center [274, 734] width 62 height 39
click at [415, 734] on button "Save & Confirm Shipping" at bounding box center [395, 734] width 172 height 39
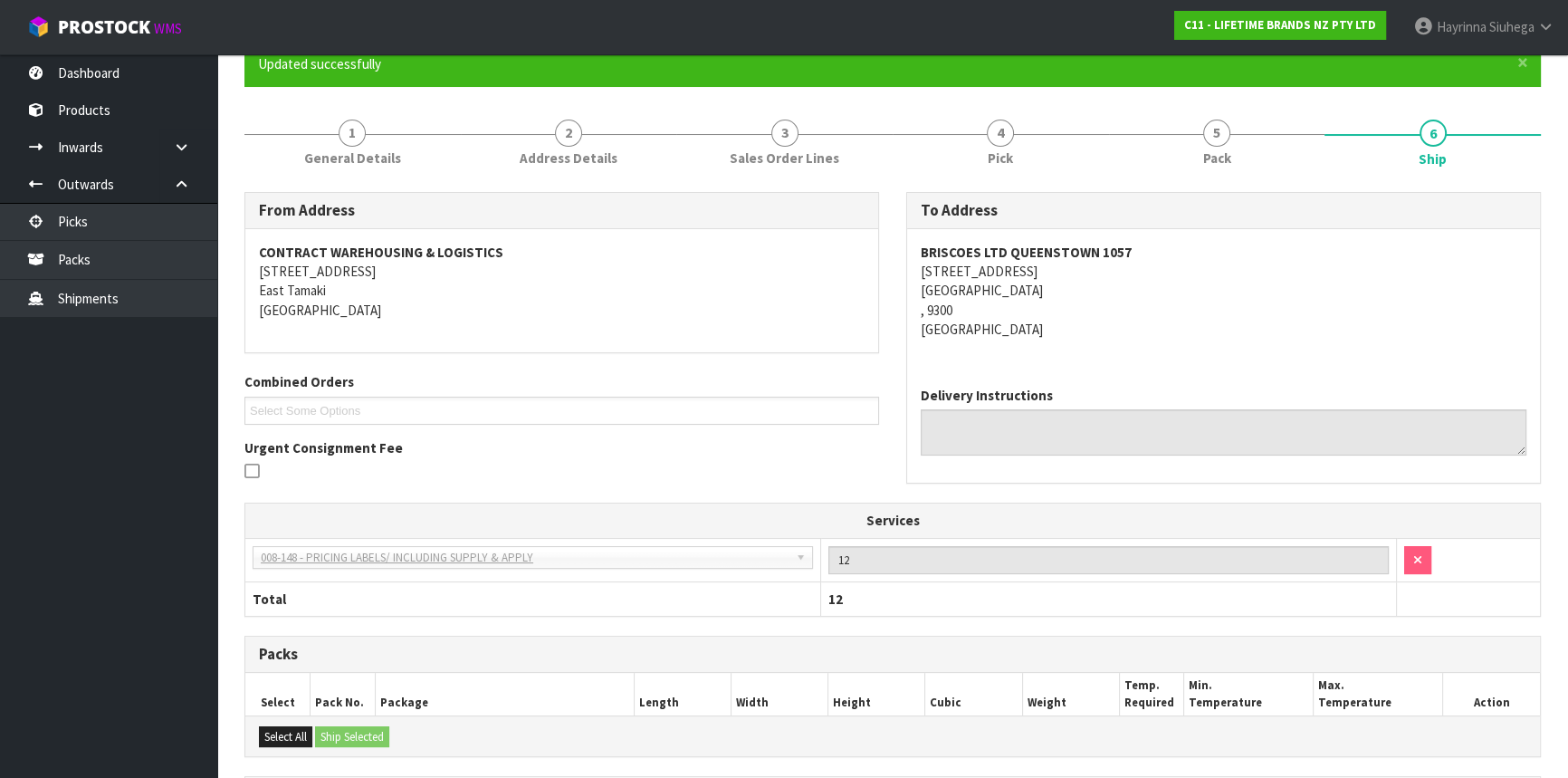
scroll to position [0, 0]
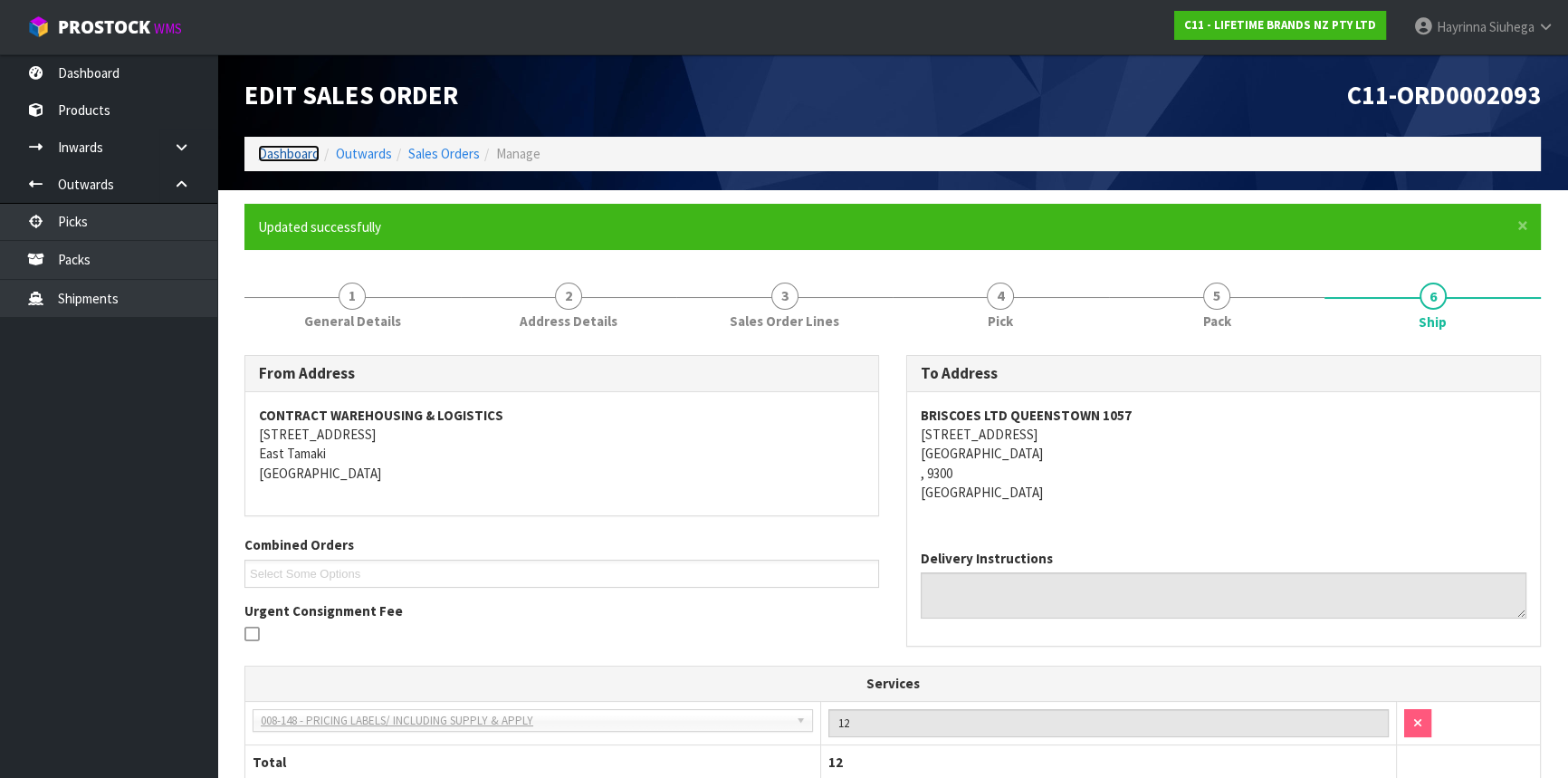
click at [288, 154] on link "Dashboard" at bounding box center [289, 153] width 62 height 17
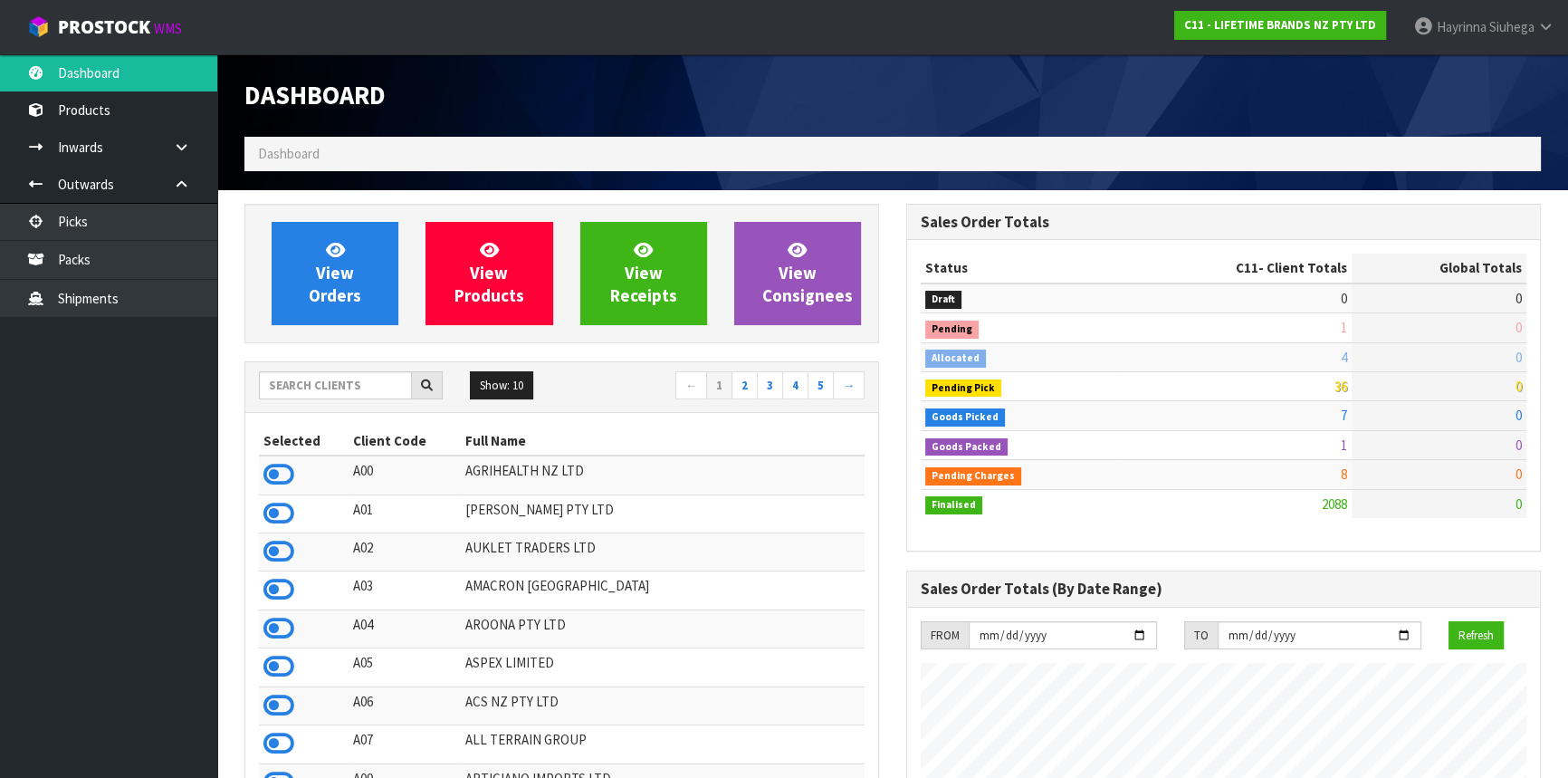
scroll to position [1369, 661]
click at [1468, 27] on span "Hayrinna" at bounding box center [1461, 27] width 50 height 17
click at [1471, 69] on link "Logout" at bounding box center [1495, 72] width 143 height 25
